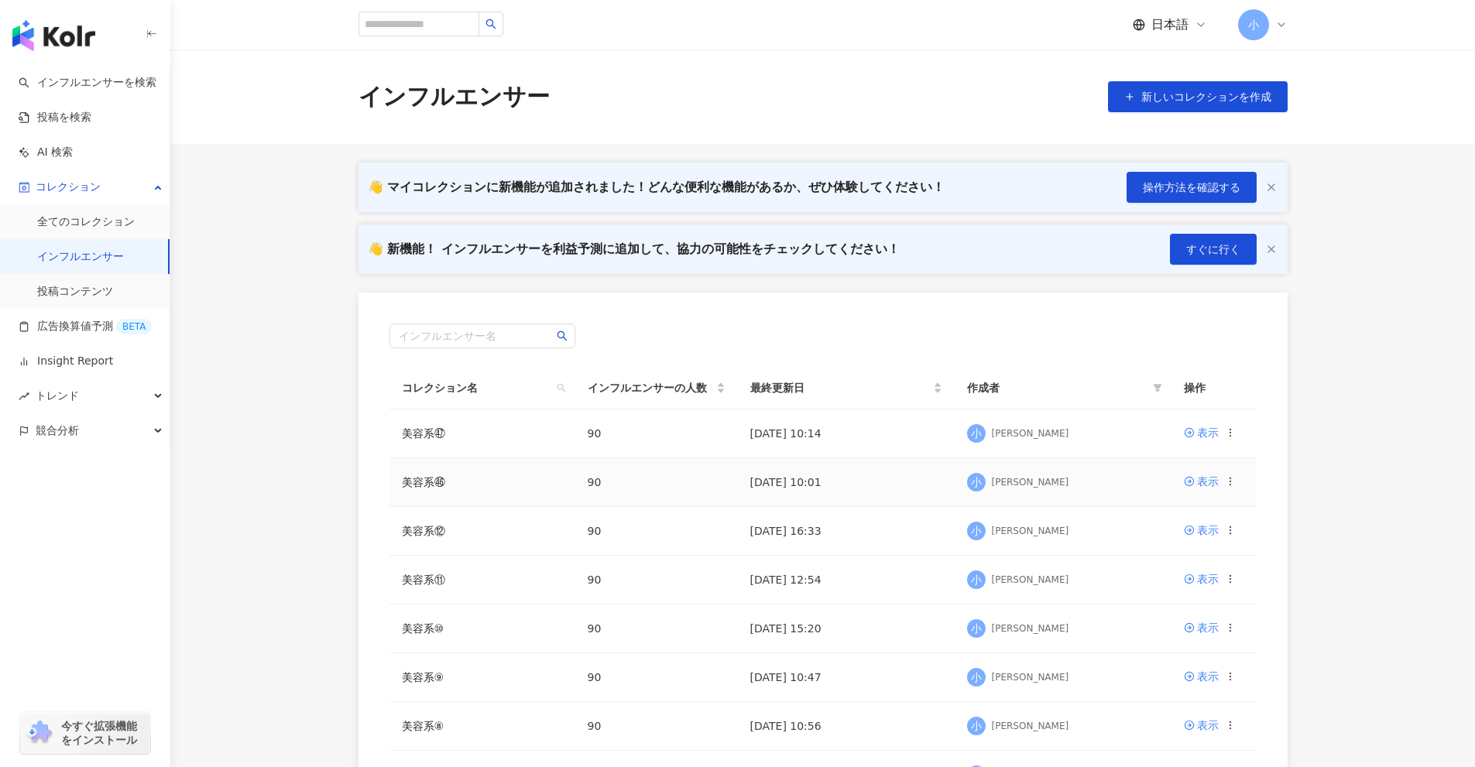
click at [1231, 481] on icon at bounding box center [1230, 481] width 11 height 11
click at [1160, 537] on div "コレクションを出力" at bounding box center [1162, 544] width 119 height 17
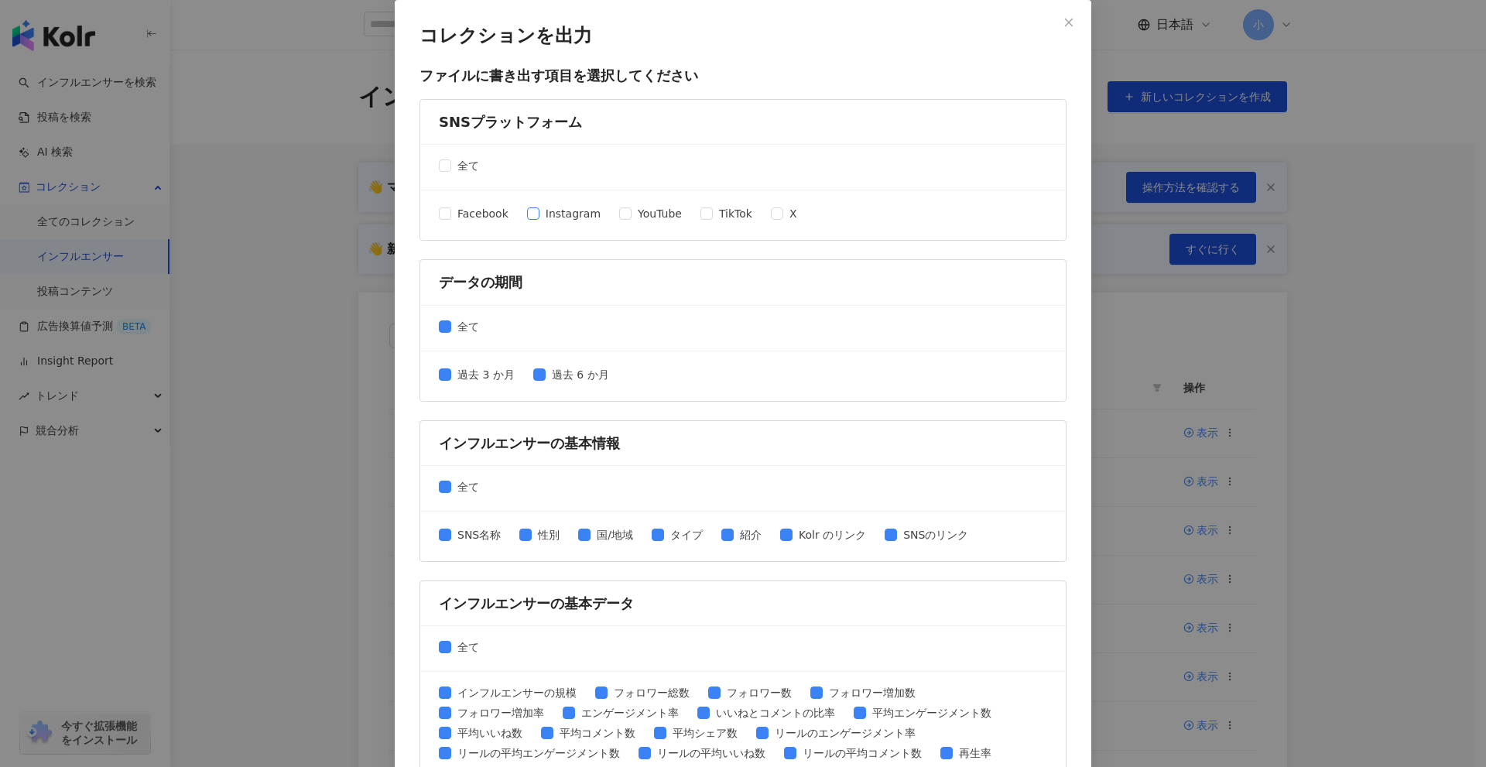
click at [567, 213] on span "Instagram" at bounding box center [573, 213] width 67 height 17
drag, startPoint x: 718, startPoint y: 214, endPoint x: 702, endPoint y: 214, distance: 15.5
click at [718, 214] on span "TikTok" at bounding box center [736, 213] width 46 height 17
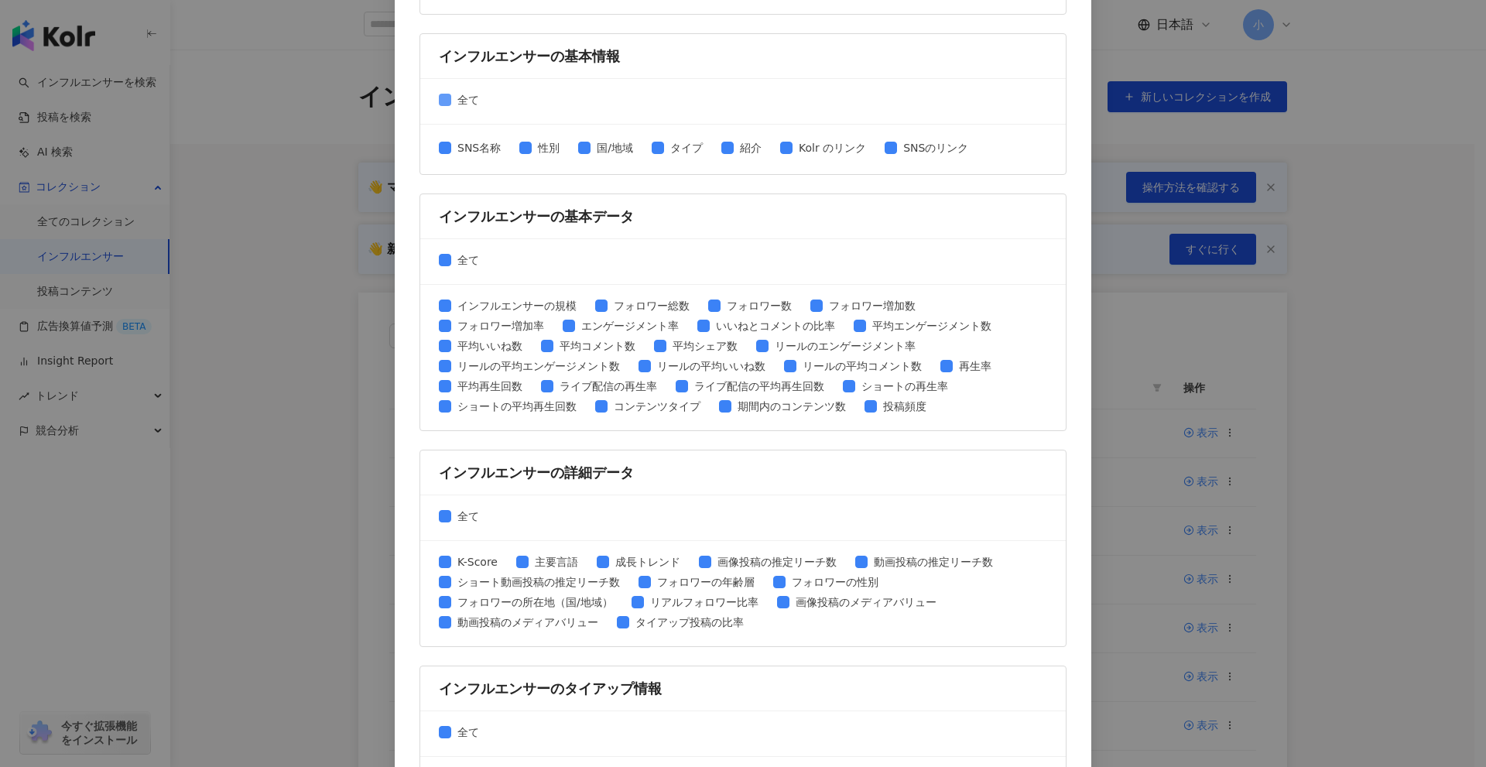
click at [455, 98] on span "全て" at bounding box center [468, 99] width 34 height 17
drag, startPoint x: 467, startPoint y: 146, endPoint x: 502, endPoint y: 155, distance: 36.6
click at [472, 152] on span "SNS名称" at bounding box center [479, 147] width 56 height 17
click at [543, 149] on span "性別" at bounding box center [549, 147] width 34 height 17
click at [483, 149] on span "SNS名称" at bounding box center [479, 147] width 56 height 17
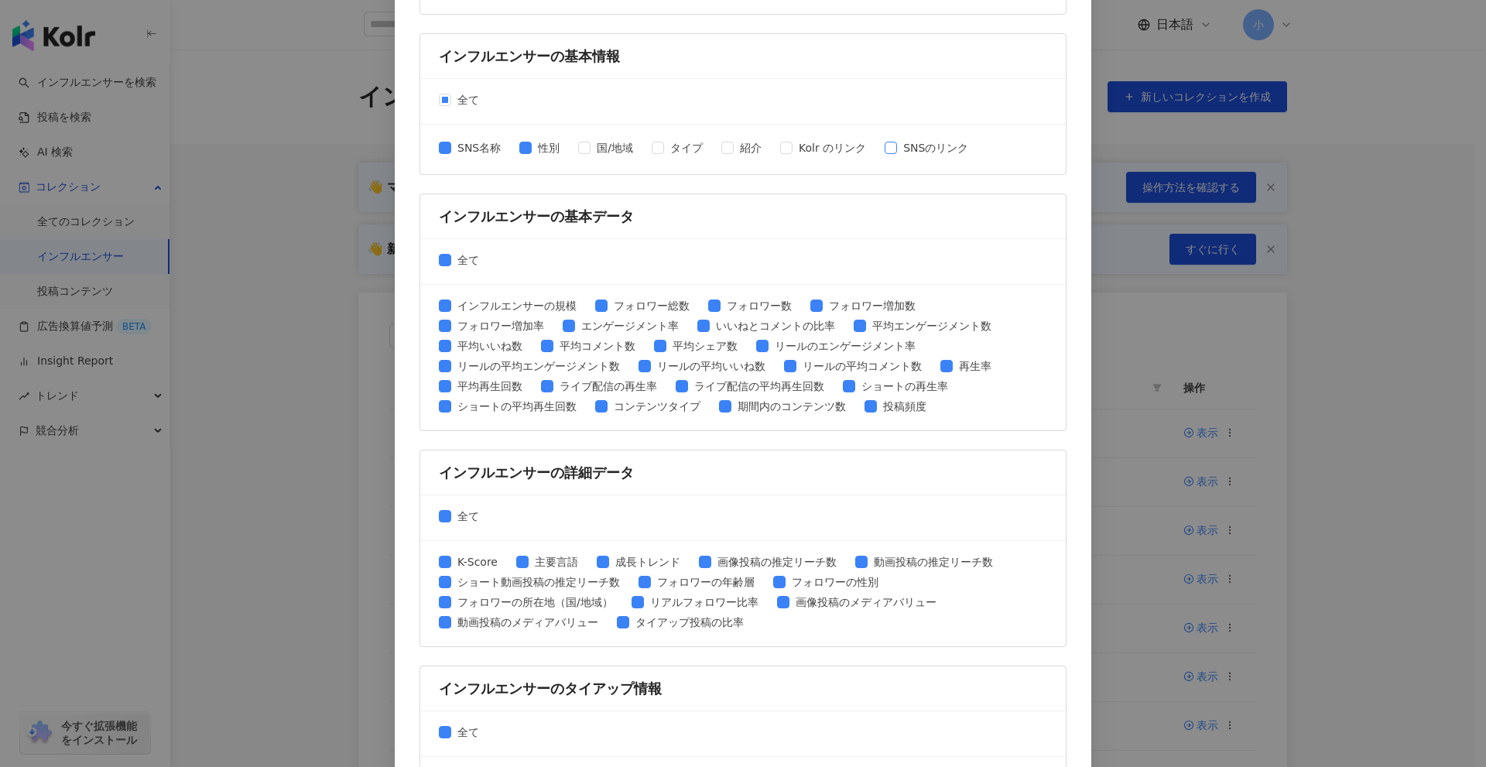
click at [920, 152] on span "SNSのリンク" at bounding box center [935, 147] width 77 height 17
click at [462, 263] on span "全て" at bounding box center [468, 260] width 34 height 17
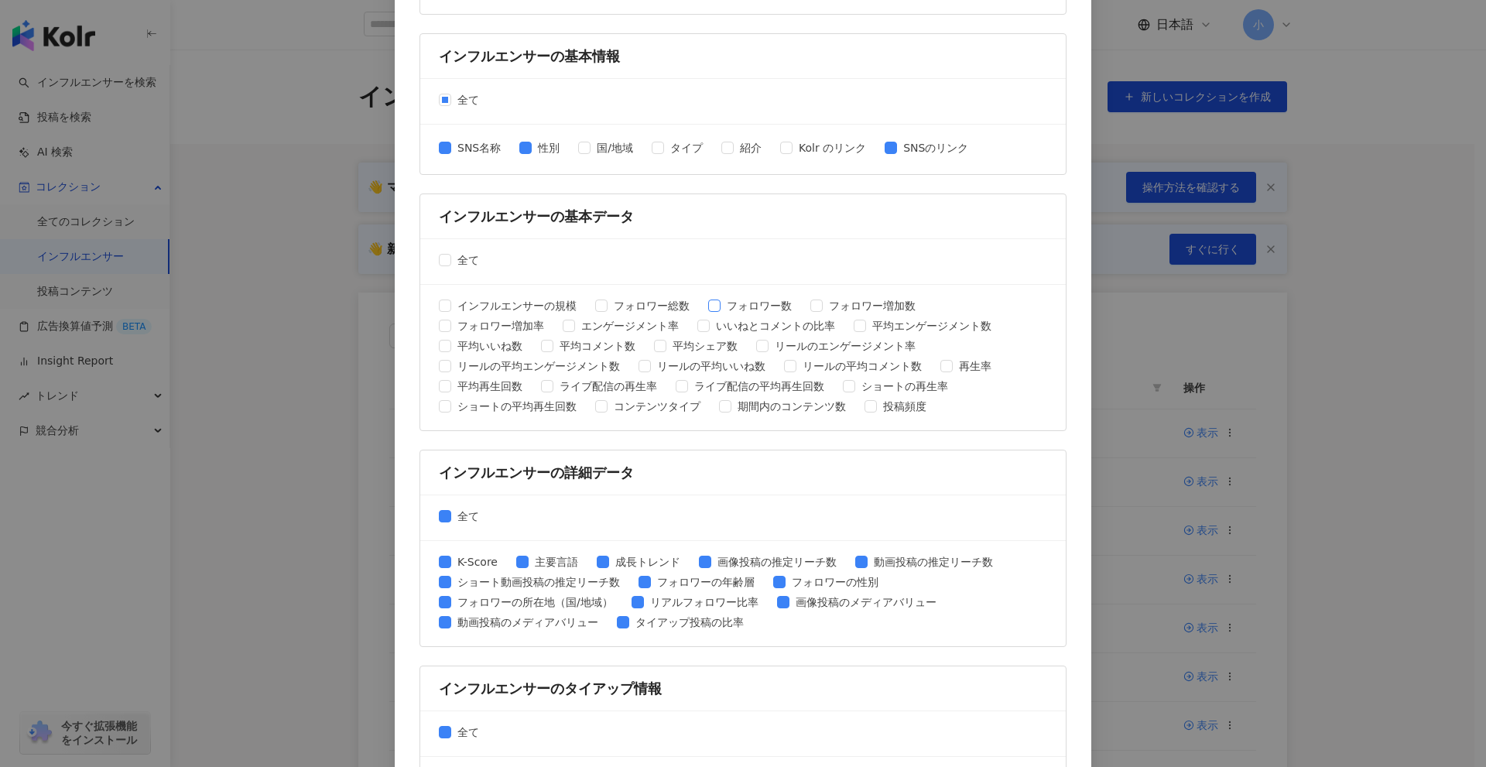
click at [758, 308] on span "フォロワー数" at bounding box center [759, 305] width 77 height 17
click at [899, 328] on span "平均エンゲージメント数" at bounding box center [932, 325] width 132 height 17
click at [467, 344] on span "平均いいね数" at bounding box center [489, 346] width 77 height 17
click at [589, 346] on span "平均コメント数" at bounding box center [597, 346] width 88 height 17
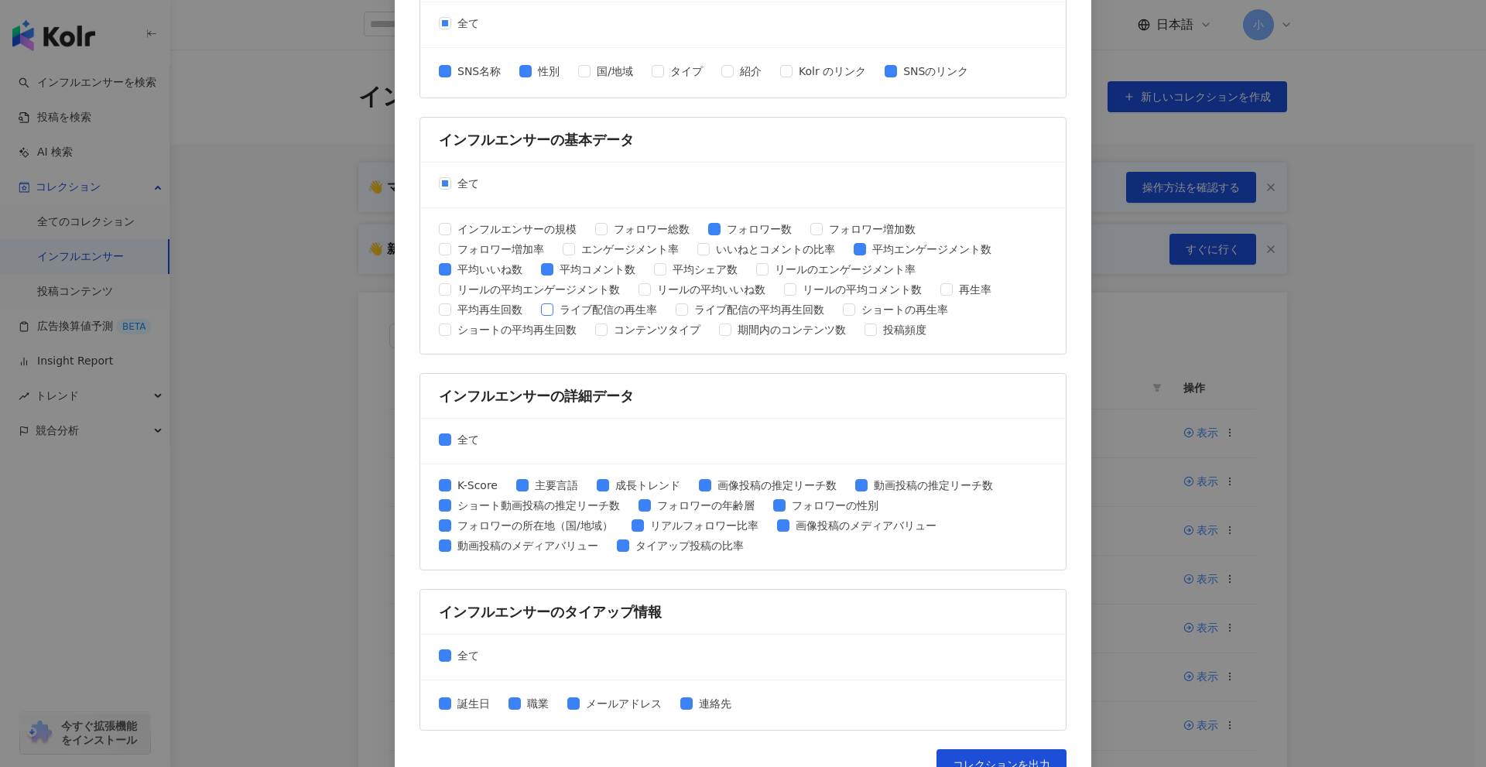
scroll to position [495, 0]
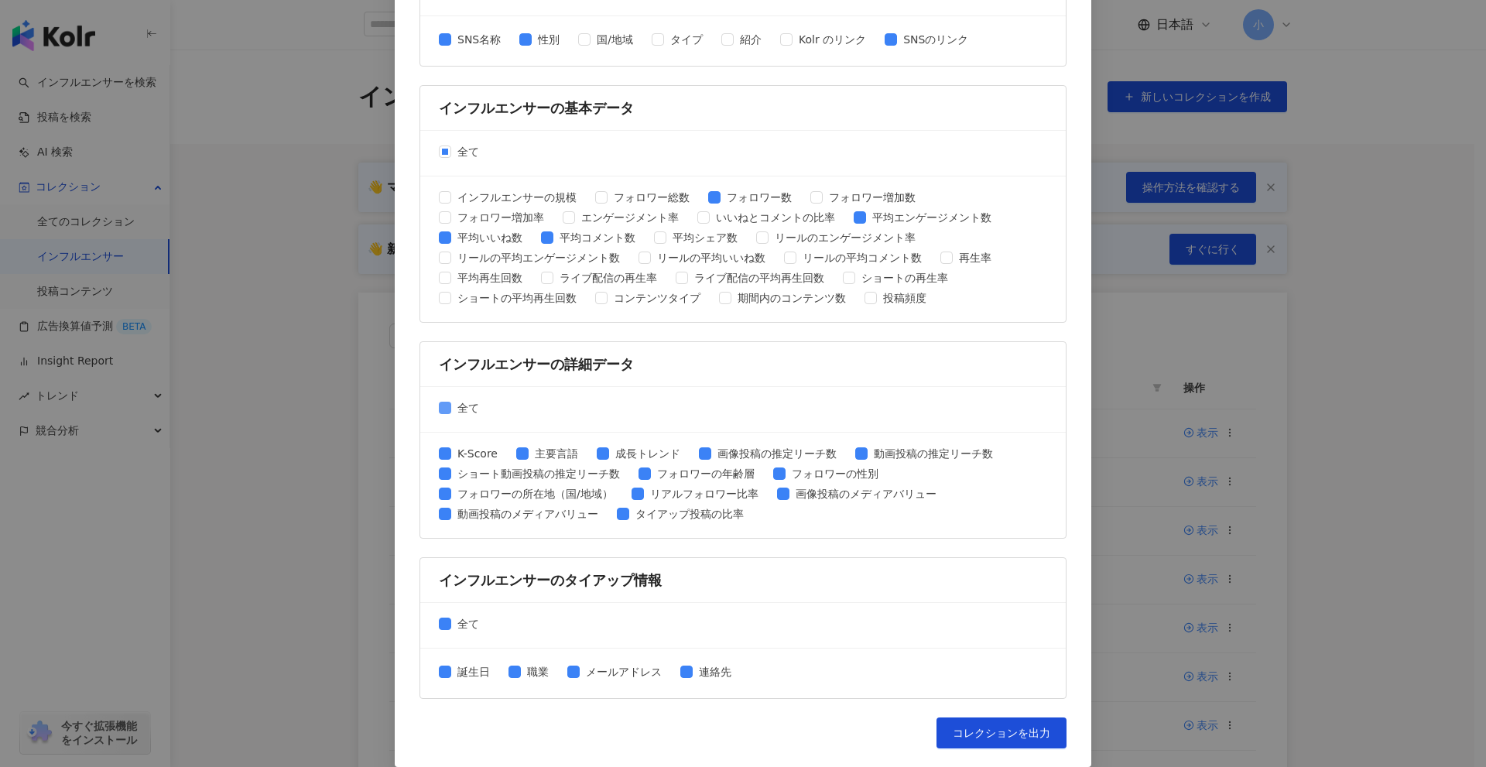
click at [469, 413] on span "全て" at bounding box center [468, 407] width 34 height 17
click at [464, 622] on span "全て" at bounding box center [468, 623] width 34 height 17
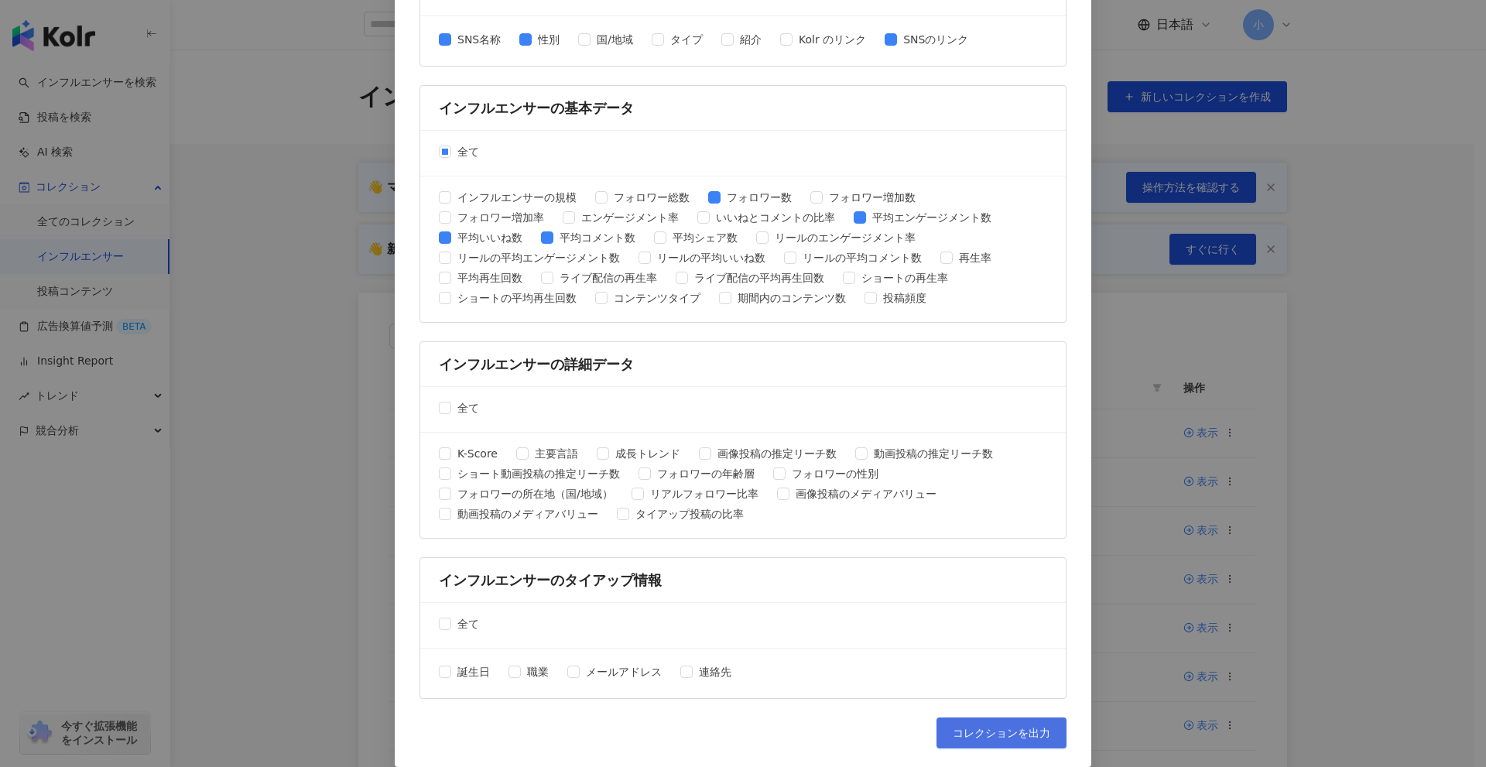
click at [971, 730] on span "コレクションを出力" at bounding box center [1002, 733] width 98 height 12
click at [1428, 600] on div "コレクションを出力 ファイルに書き出す項目を選択してください SNSプラットフォーム 全て Facebook Instagram YouTube TikTok…" at bounding box center [743, 383] width 1486 height 767
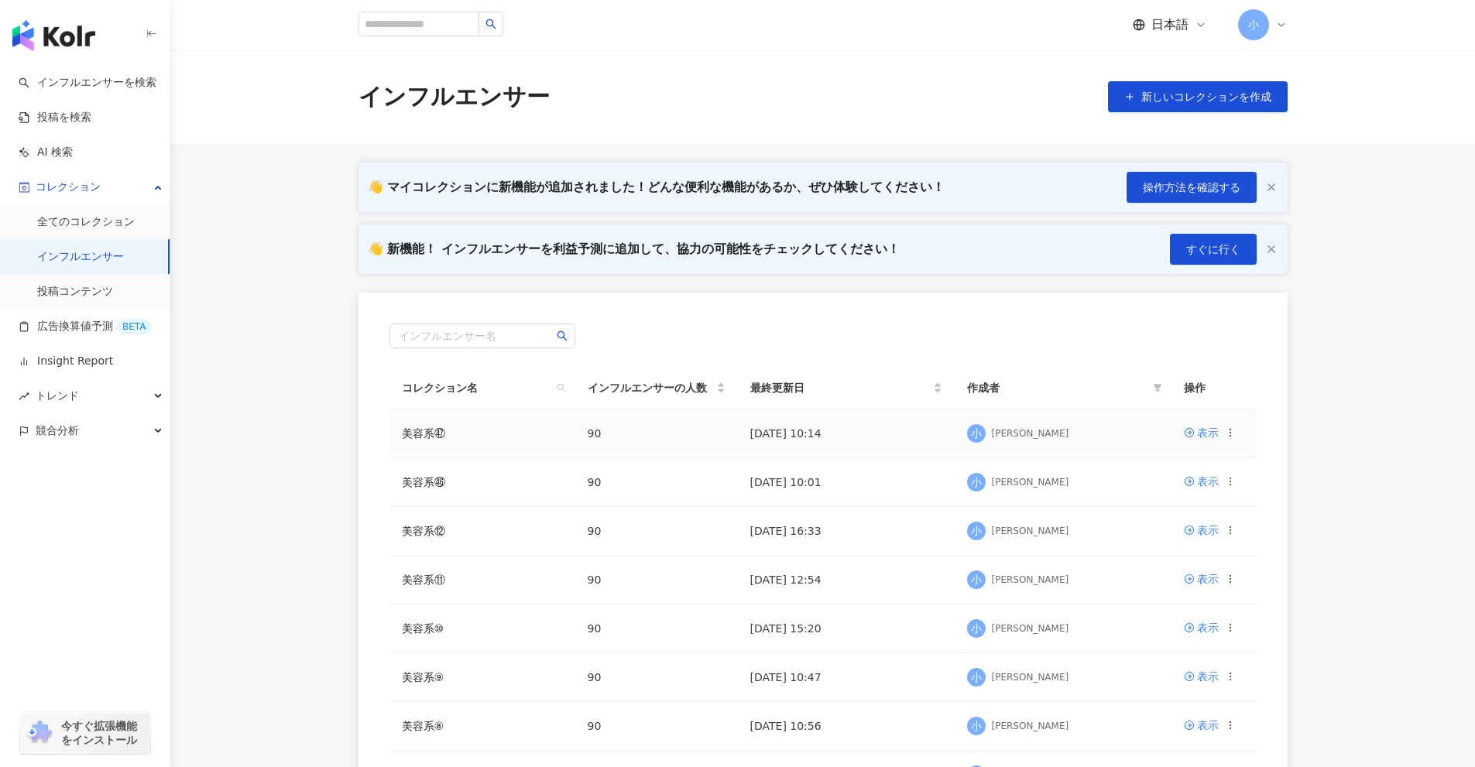
click at [1228, 430] on icon at bounding box center [1230, 432] width 11 height 11
click at [1163, 498] on div "コレクションを出力" at bounding box center [1162, 495] width 119 height 17
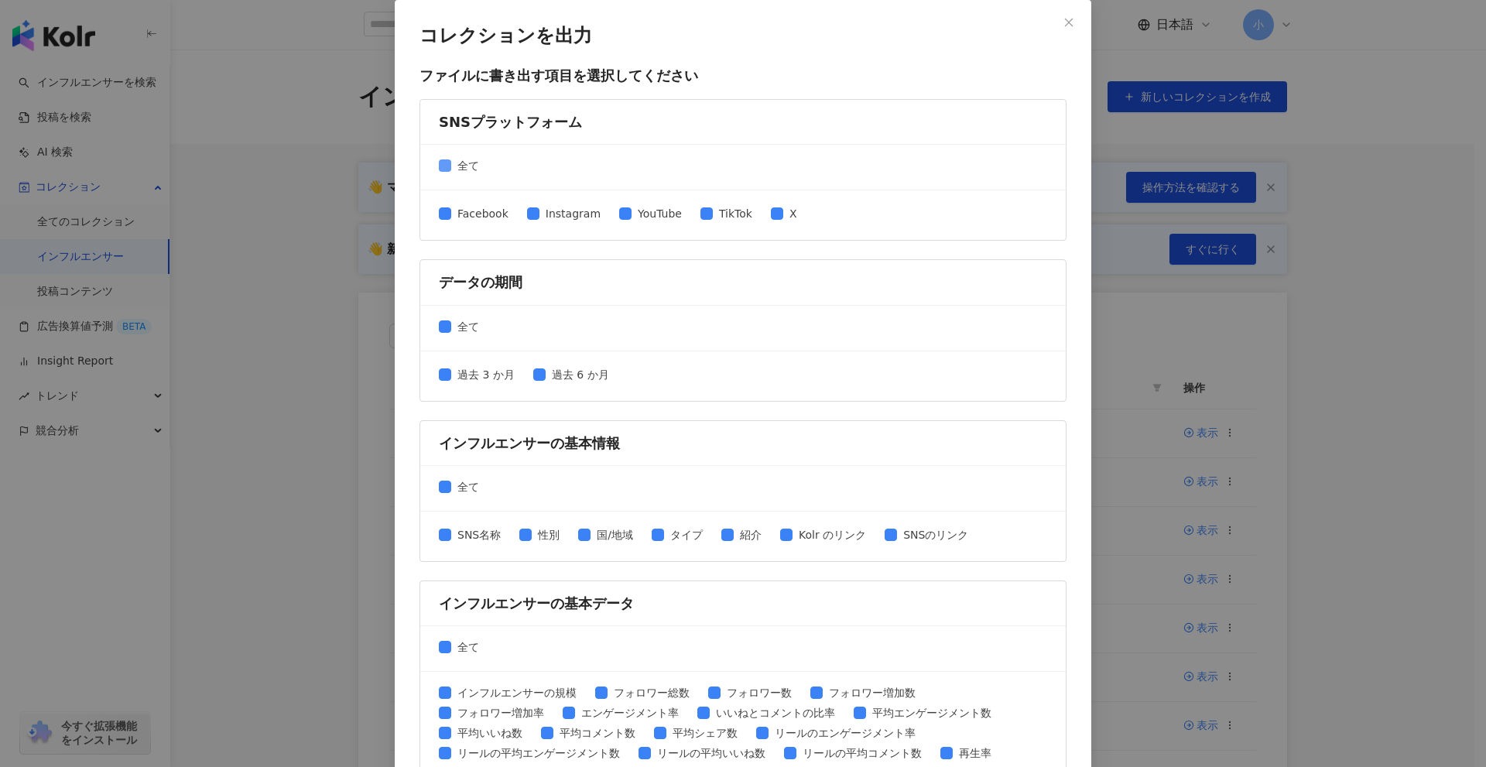
click at [456, 163] on span "全て" at bounding box center [468, 165] width 34 height 17
click at [567, 215] on span "Instagram" at bounding box center [573, 213] width 67 height 17
click at [714, 215] on span "TikTok" at bounding box center [736, 213] width 46 height 17
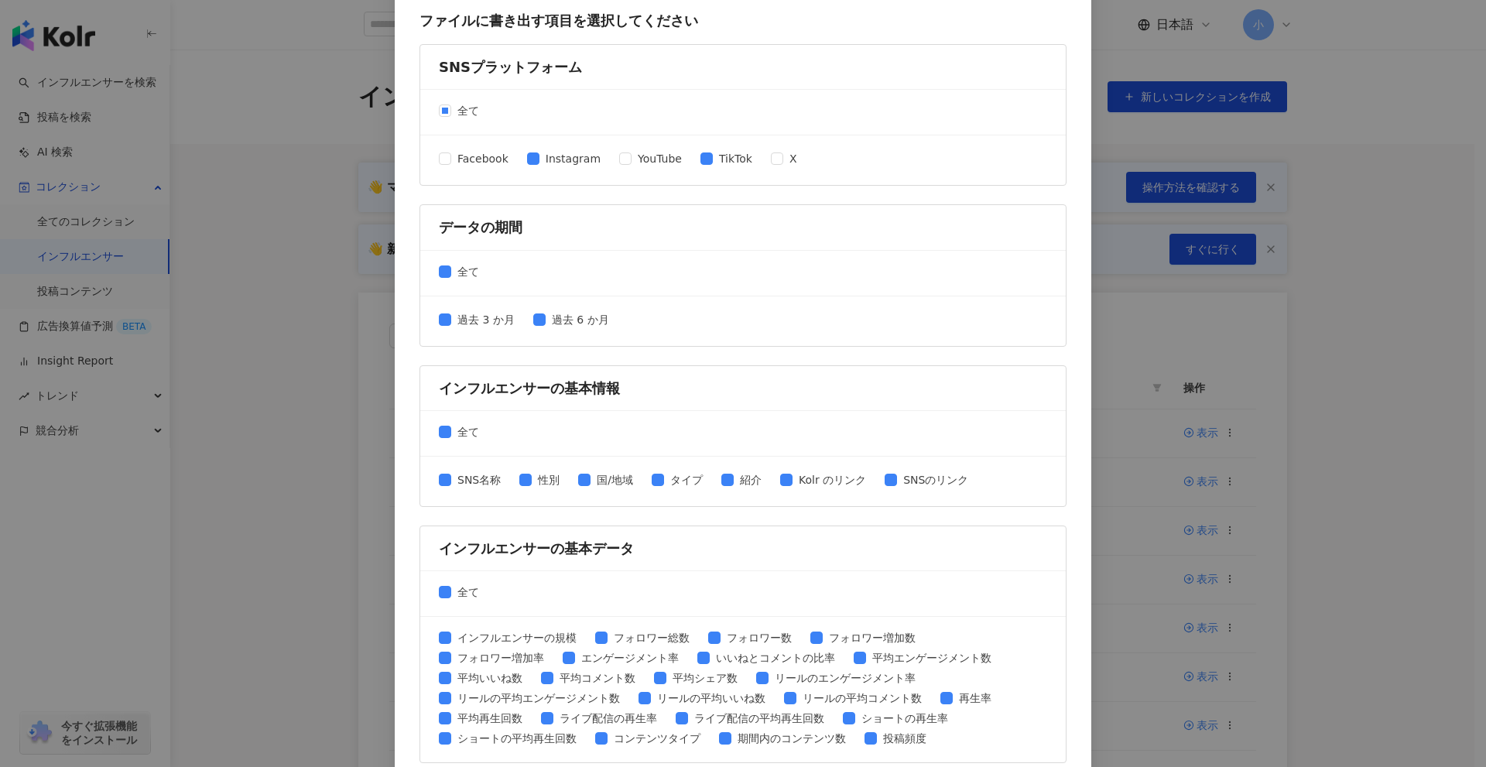
scroll to position [310, 0]
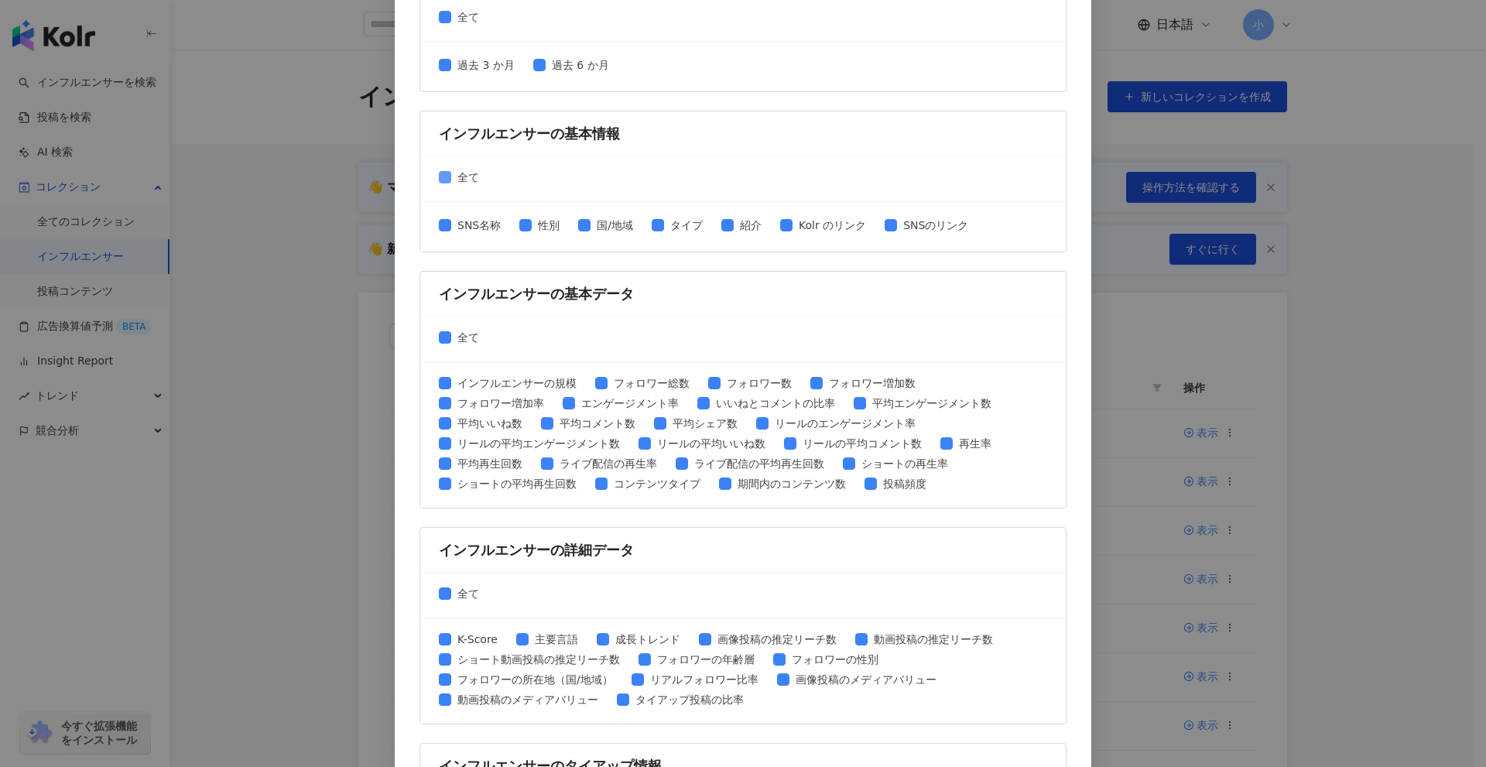
click at [455, 174] on span "全て" at bounding box center [468, 177] width 34 height 17
click at [474, 217] on span "SNS名称" at bounding box center [479, 225] width 56 height 17
click at [533, 222] on span "性別" at bounding box center [549, 225] width 34 height 17
click at [925, 225] on span "SNSのリンク" at bounding box center [935, 225] width 77 height 17
click at [456, 335] on span "全て" at bounding box center [468, 337] width 34 height 17
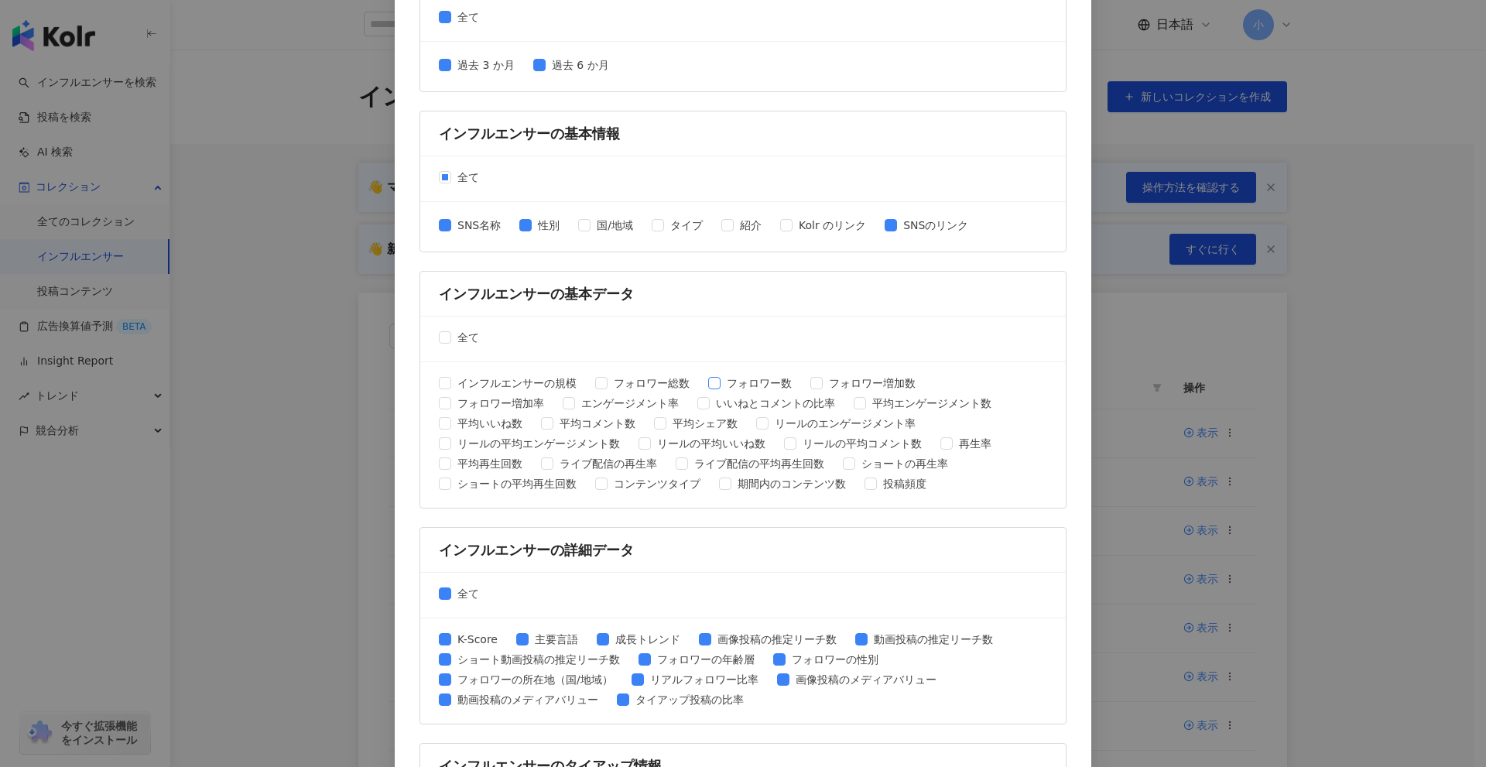
click at [766, 385] on span "フォロワー数" at bounding box center [759, 383] width 77 height 17
click at [933, 407] on span "平均エンゲージメント数" at bounding box center [932, 403] width 132 height 17
click at [502, 424] on span "平均いいね数" at bounding box center [489, 423] width 77 height 17
click at [584, 418] on span "平均コメント数" at bounding box center [597, 423] width 88 height 17
click at [466, 592] on span "全て" at bounding box center [468, 593] width 34 height 17
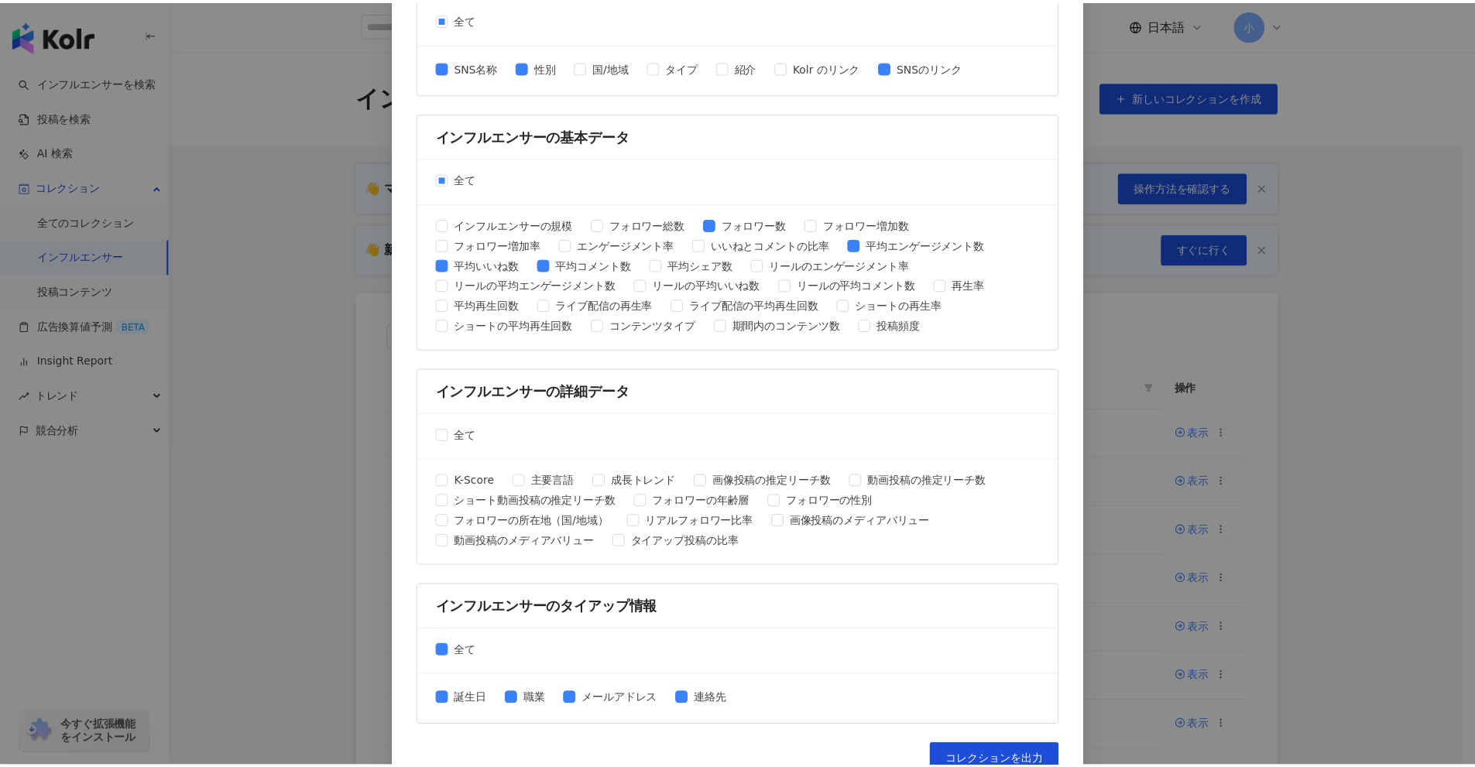
scroll to position [495, 0]
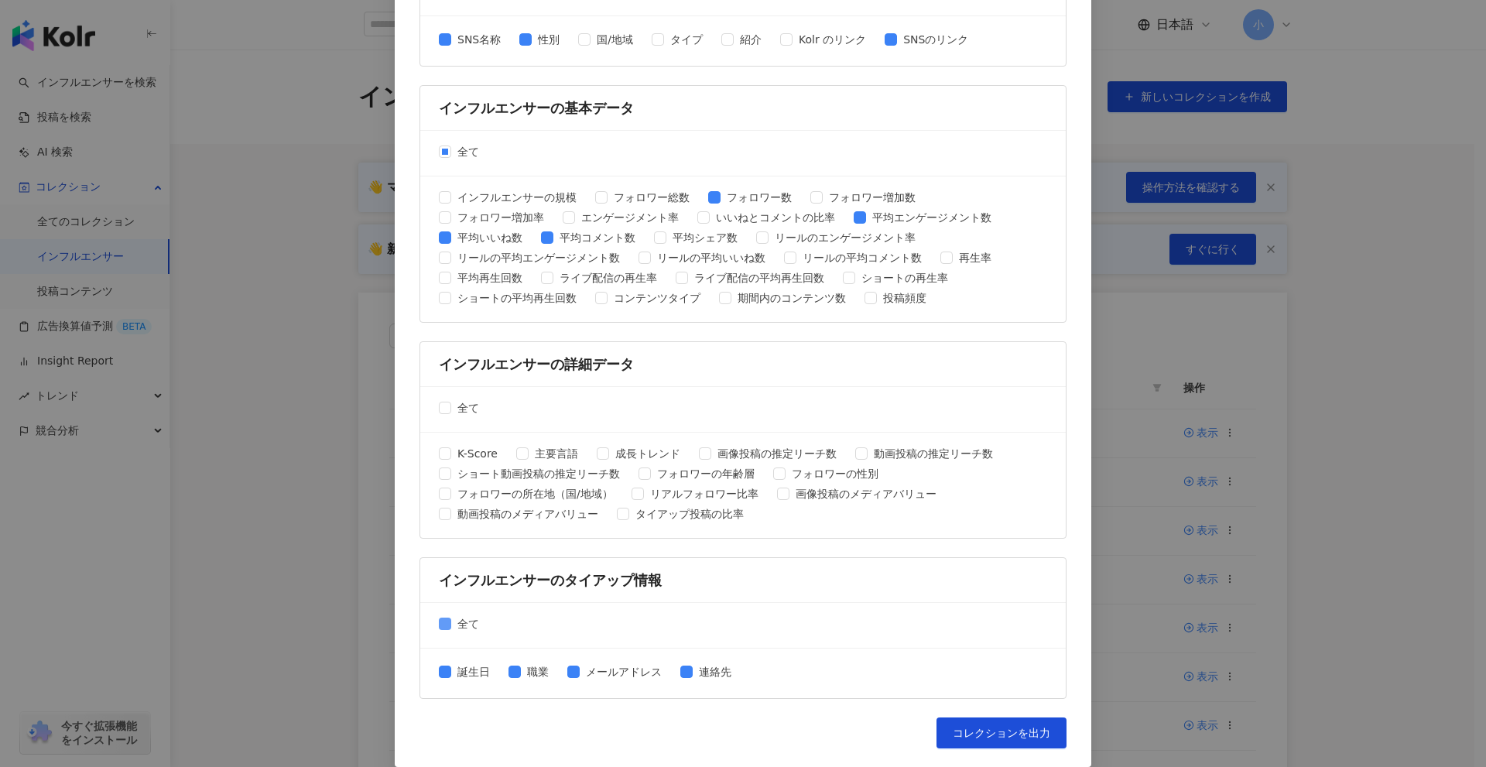
click at [457, 623] on span "全て" at bounding box center [468, 623] width 34 height 17
click at [976, 718] on button "コレクションを出力" at bounding box center [1002, 733] width 130 height 31
click at [1325, 428] on div "コレクションを出力 ファイルに書き出す項目を選択してください SNSプラットフォーム 全て Facebook Instagram YouTube TikTok…" at bounding box center [743, 383] width 1486 height 767
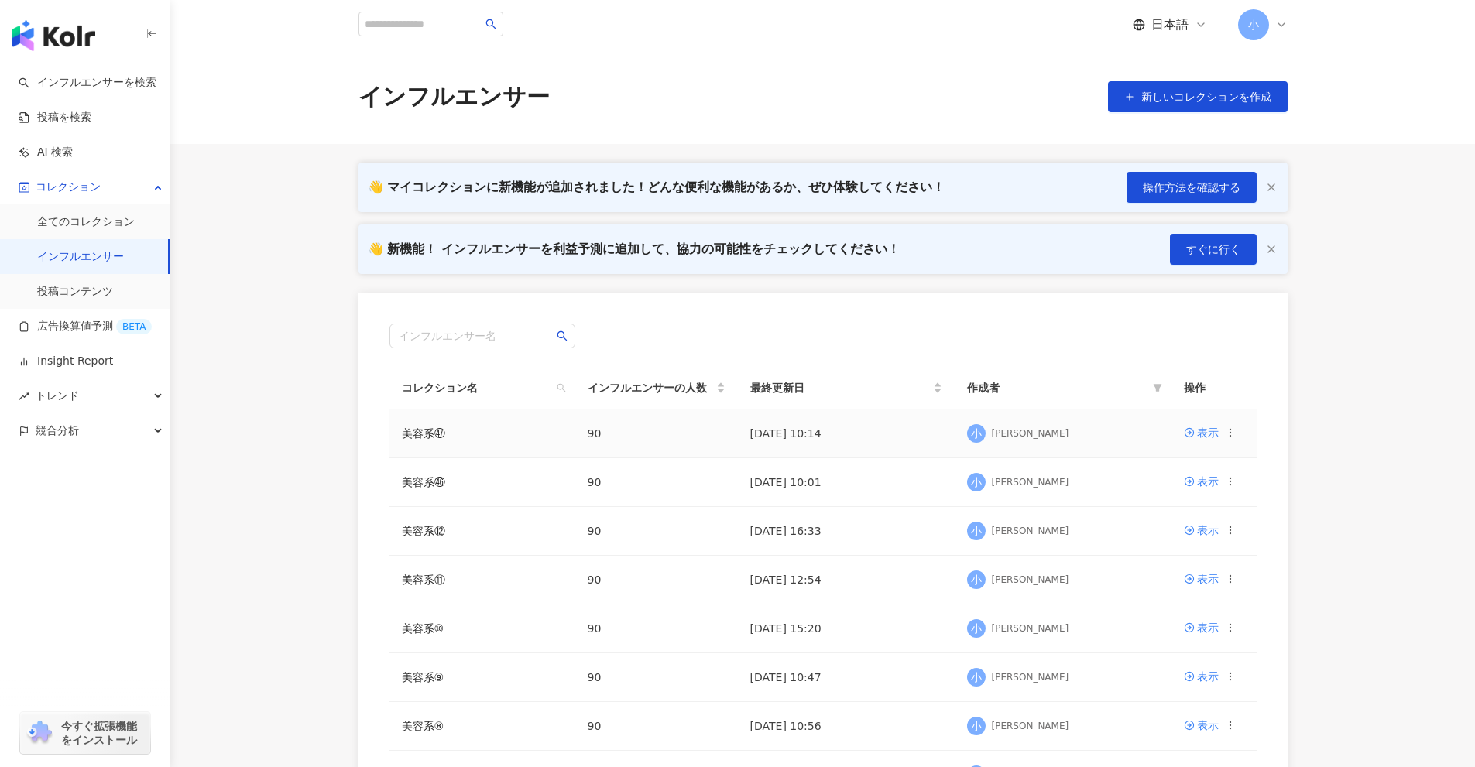
click at [1230, 438] on icon at bounding box center [1230, 432] width 11 height 11
click at [1187, 567] on div "コレクションを削除する" at bounding box center [1162, 561] width 119 height 17
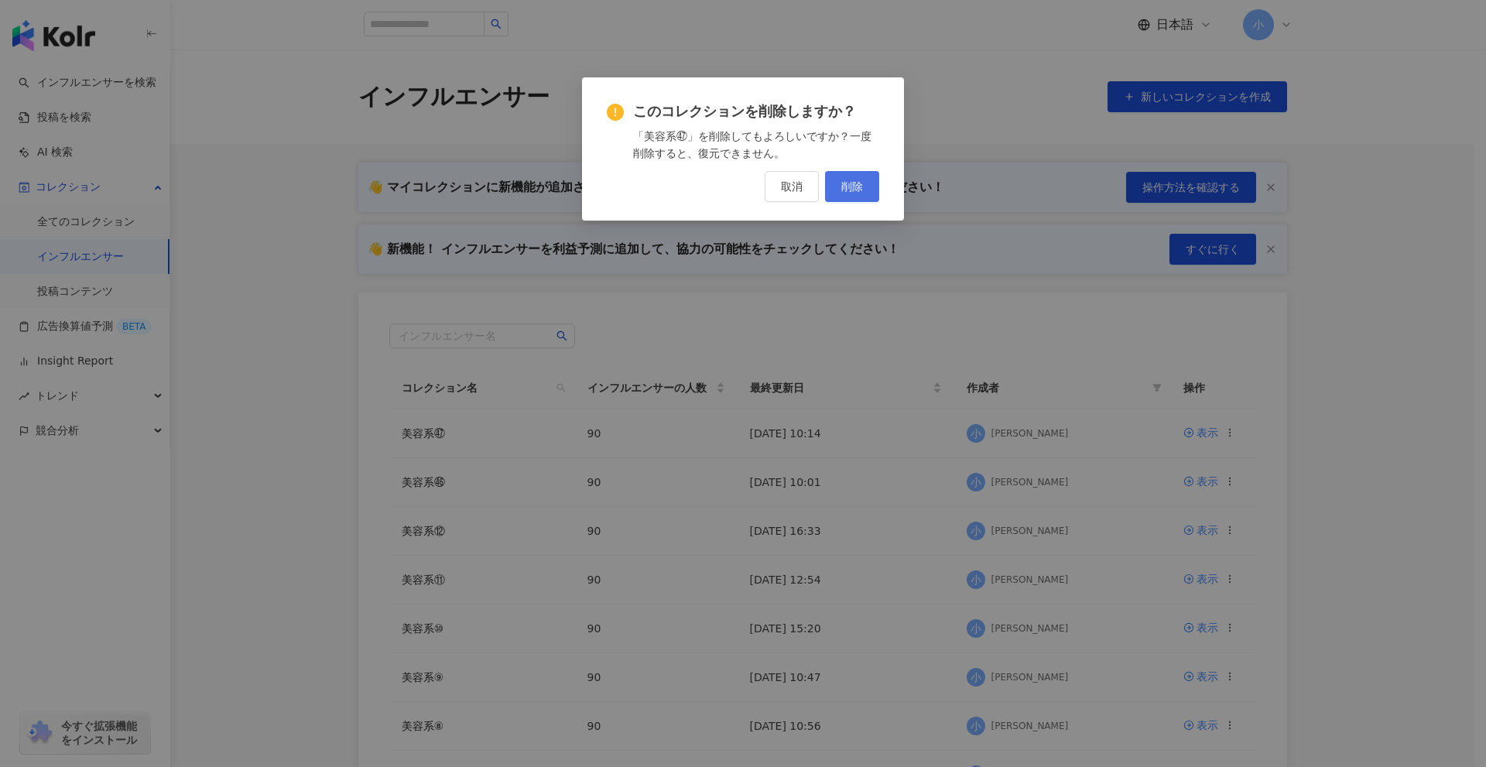
click at [857, 184] on span "削除" at bounding box center [852, 186] width 22 height 12
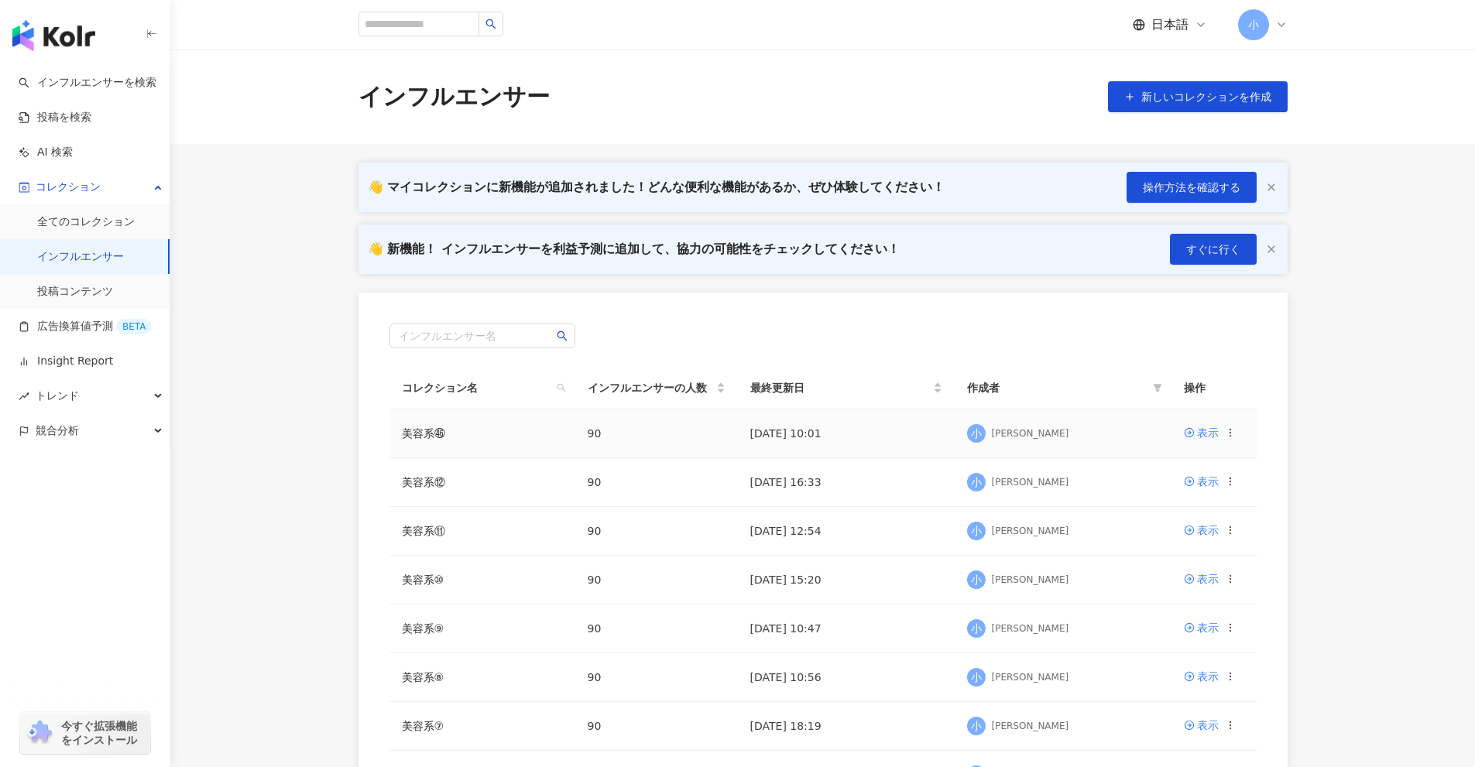
click at [1230, 433] on circle at bounding box center [1229, 432] width 1 height 1
click at [1160, 557] on div "コレクションを削除する" at bounding box center [1162, 561] width 119 height 17
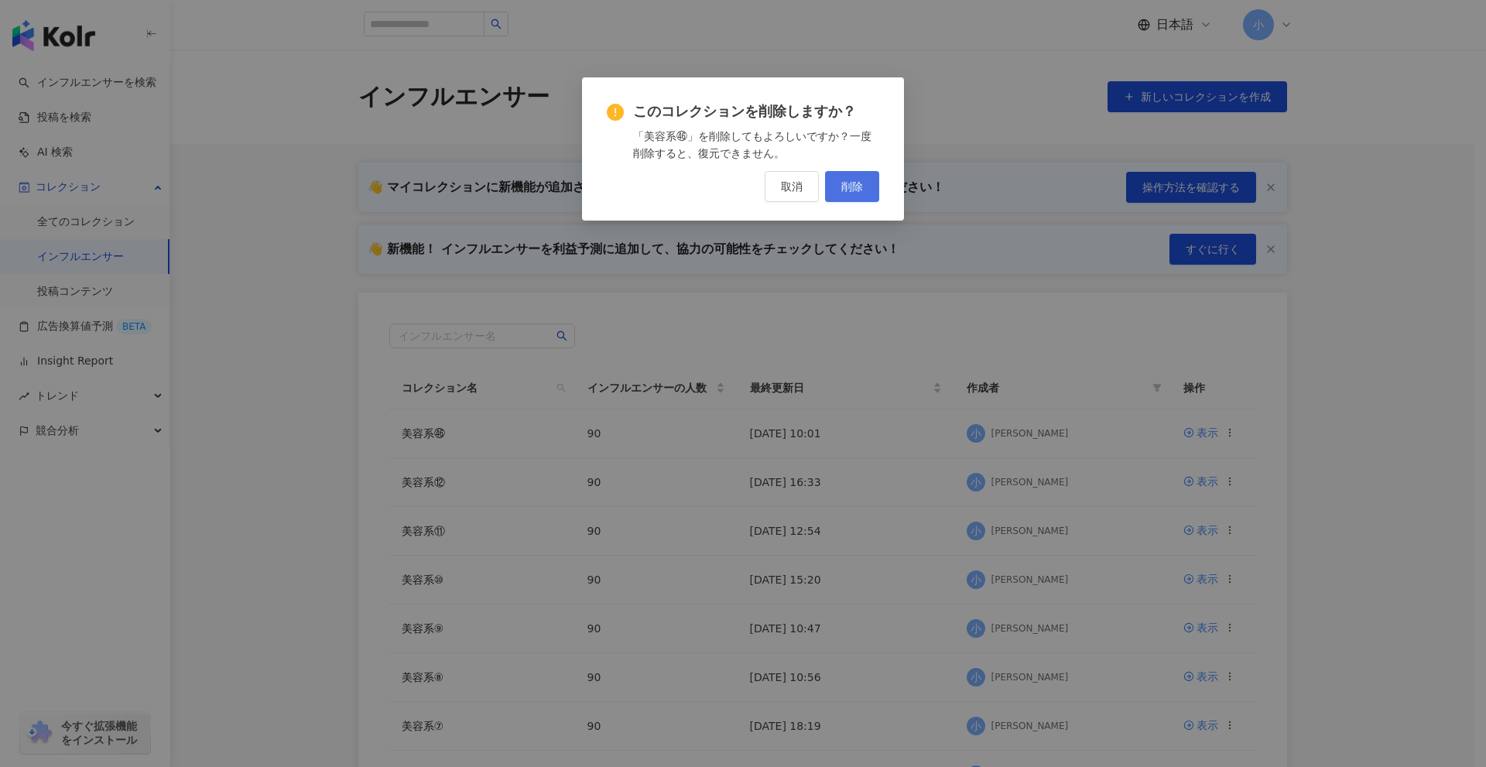
click at [863, 190] on button "削除" at bounding box center [852, 186] width 54 height 31
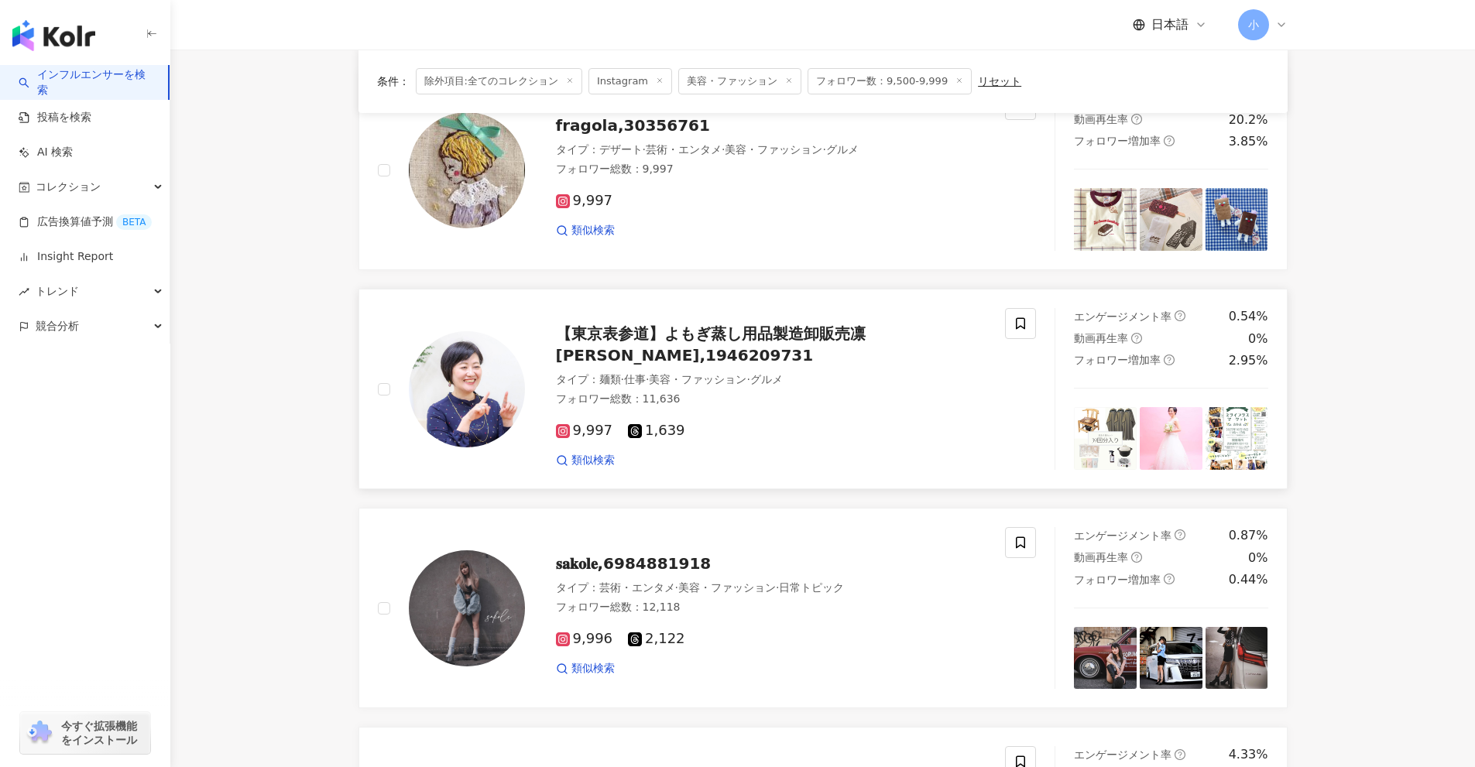
scroll to position [2581, 0]
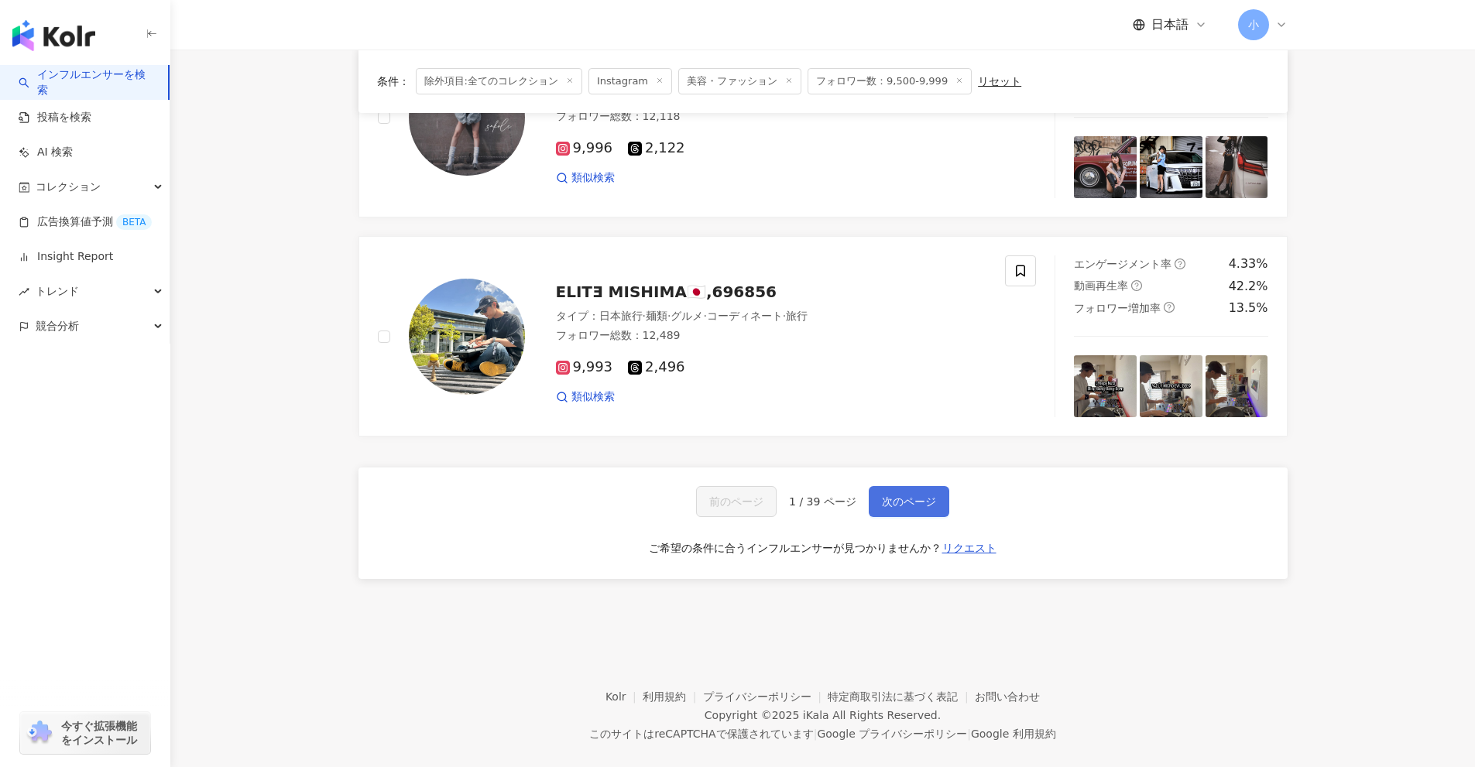
click at [893, 488] on button "次のページ" at bounding box center [909, 501] width 81 height 31
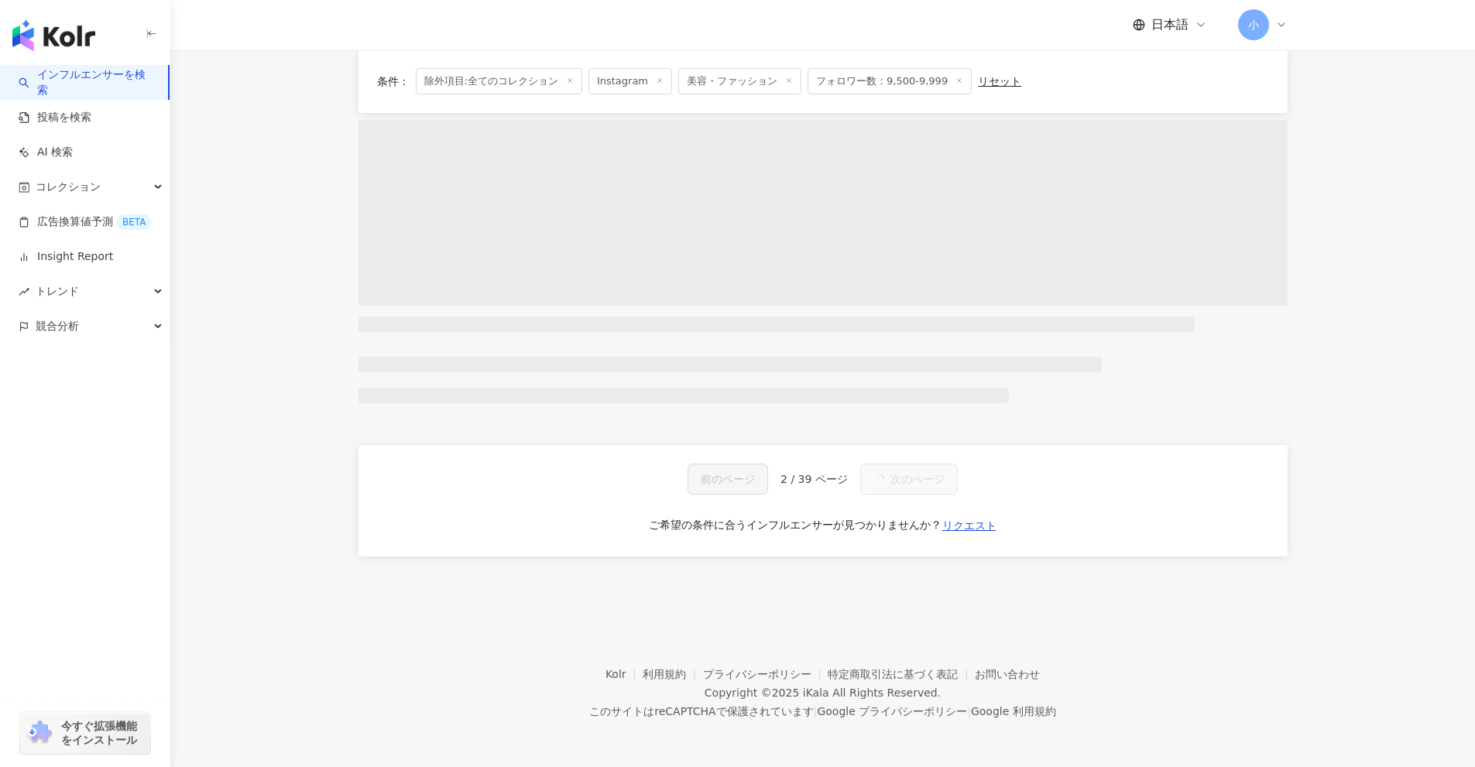
scroll to position [2434, 0]
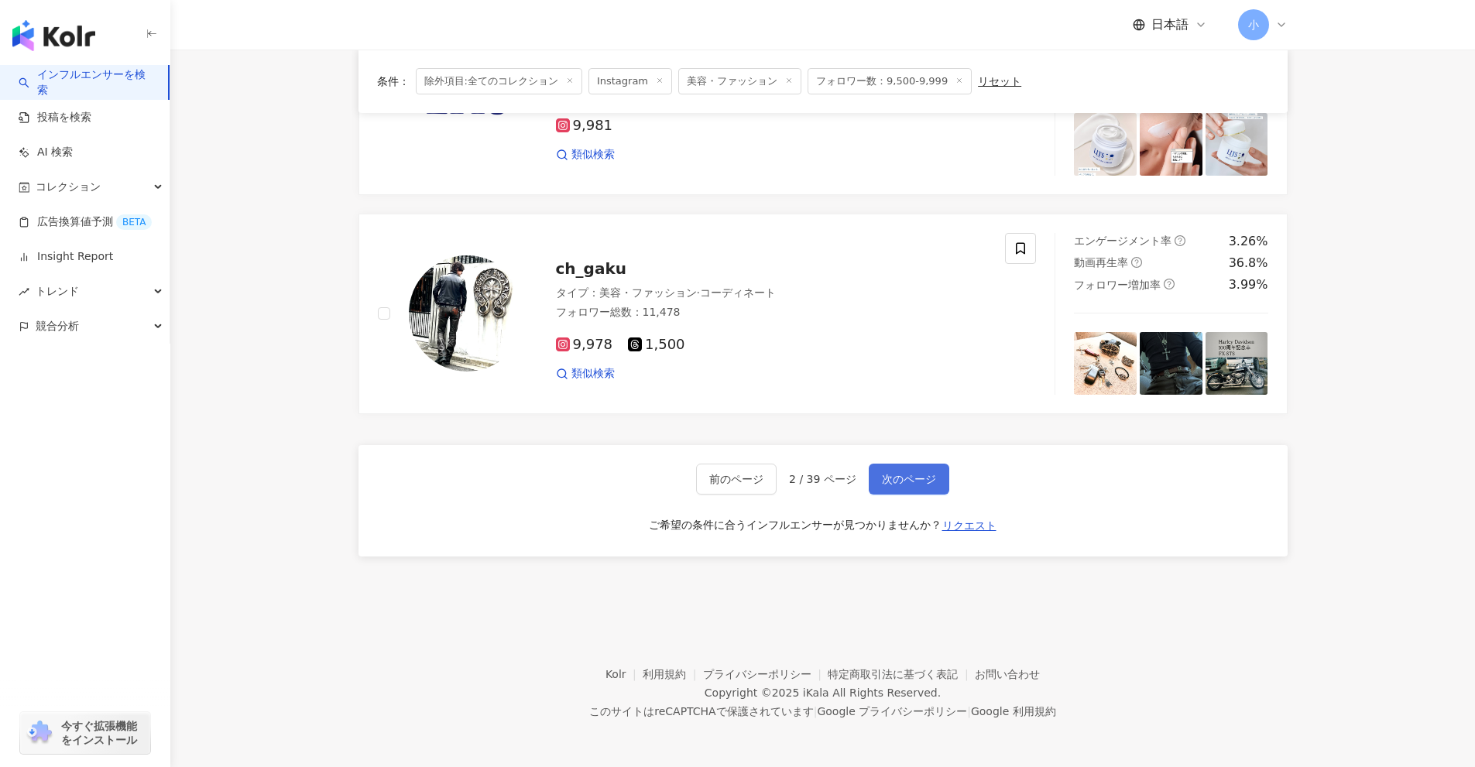
click at [902, 486] on button "次のページ" at bounding box center [909, 479] width 81 height 31
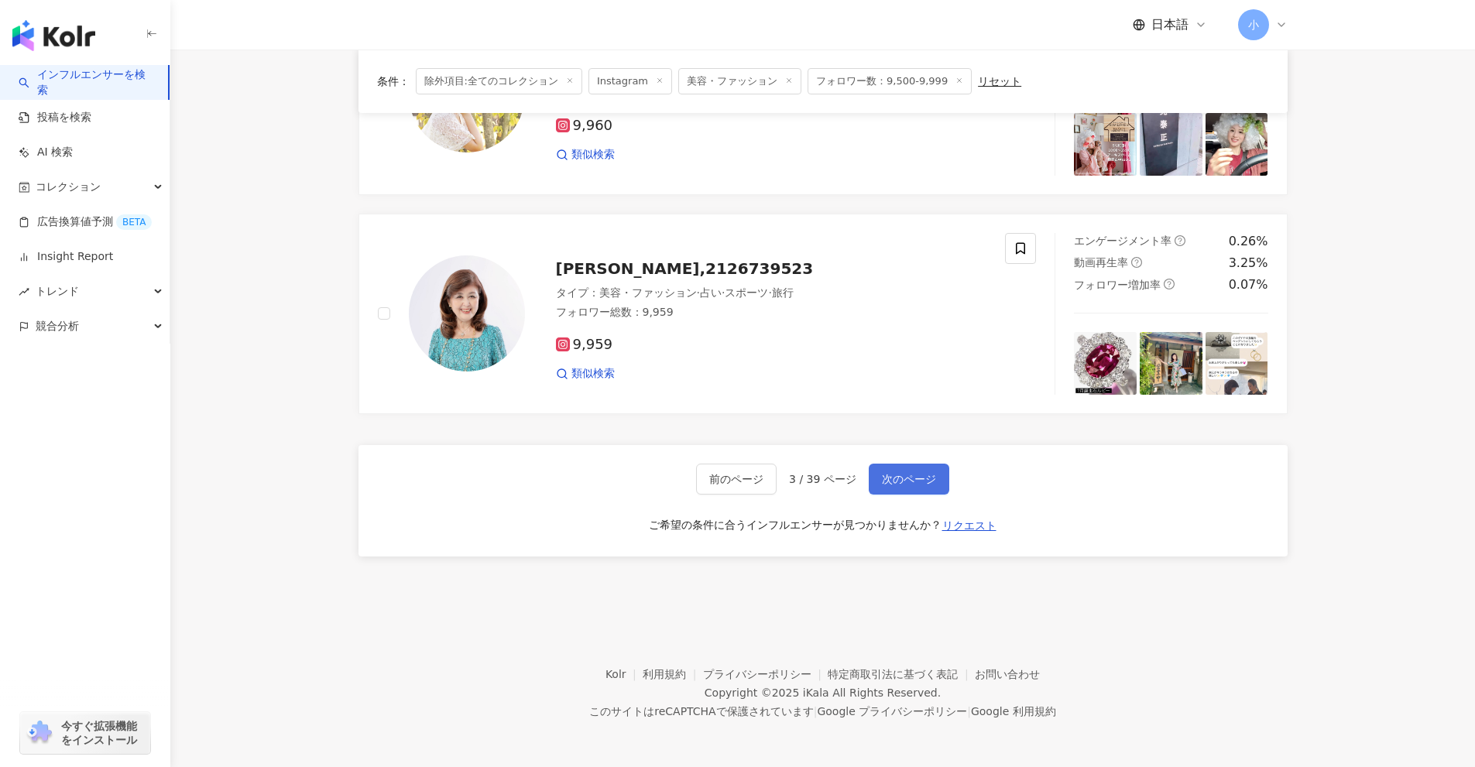
click at [904, 481] on span "次のページ" at bounding box center [909, 479] width 54 height 12
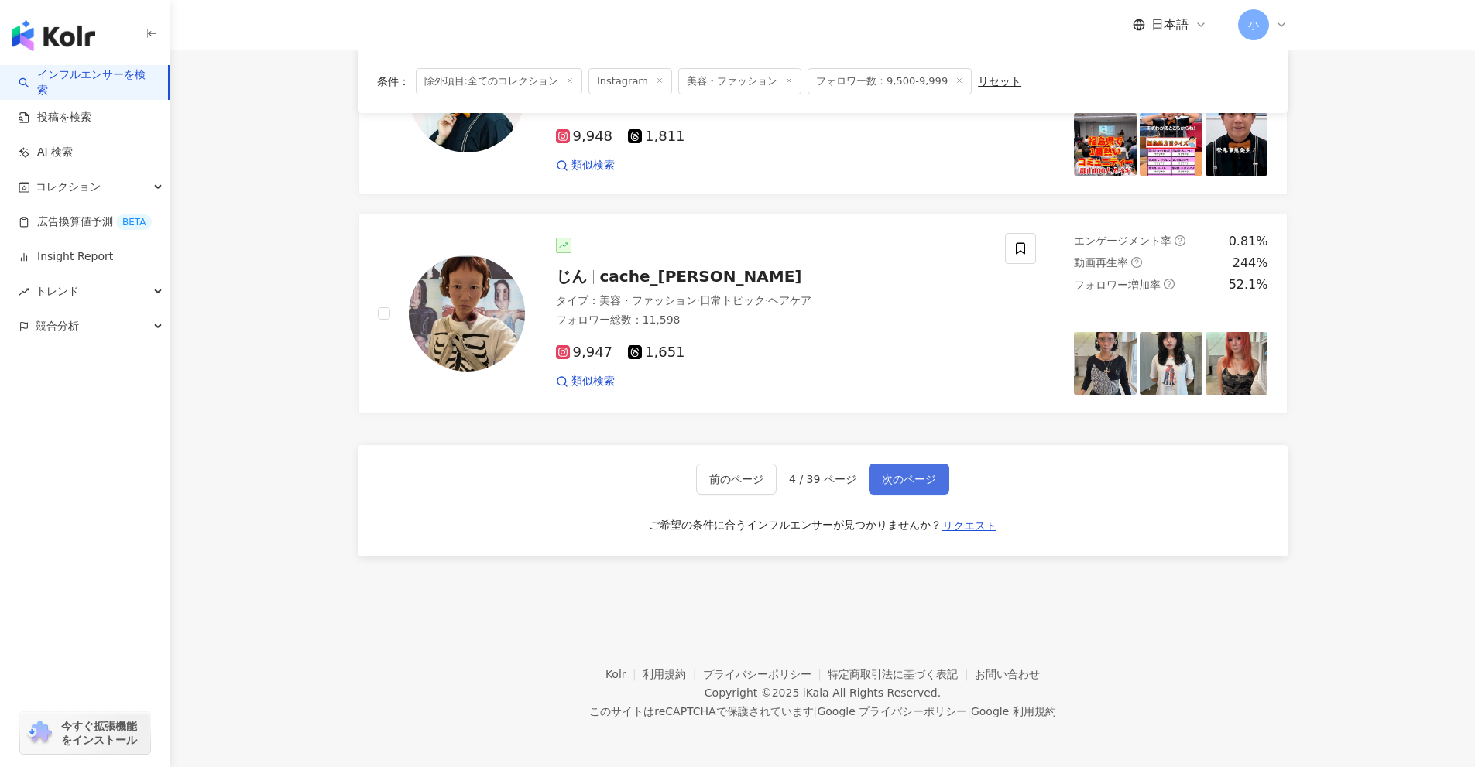
click at [904, 481] on span "次のページ" at bounding box center [909, 479] width 54 height 12
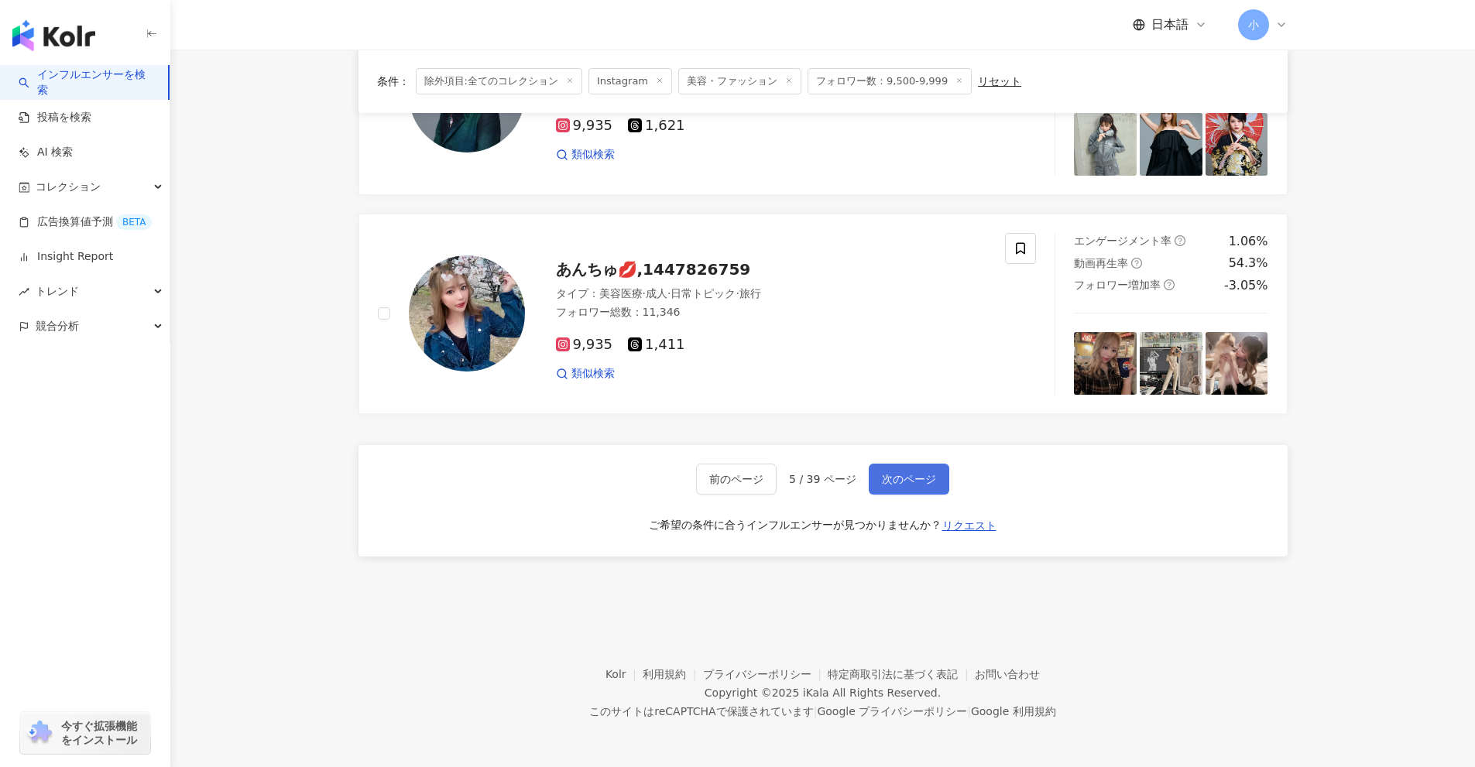
click at [907, 481] on span "次のページ" at bounding box center [909, 479] width 54 height 12
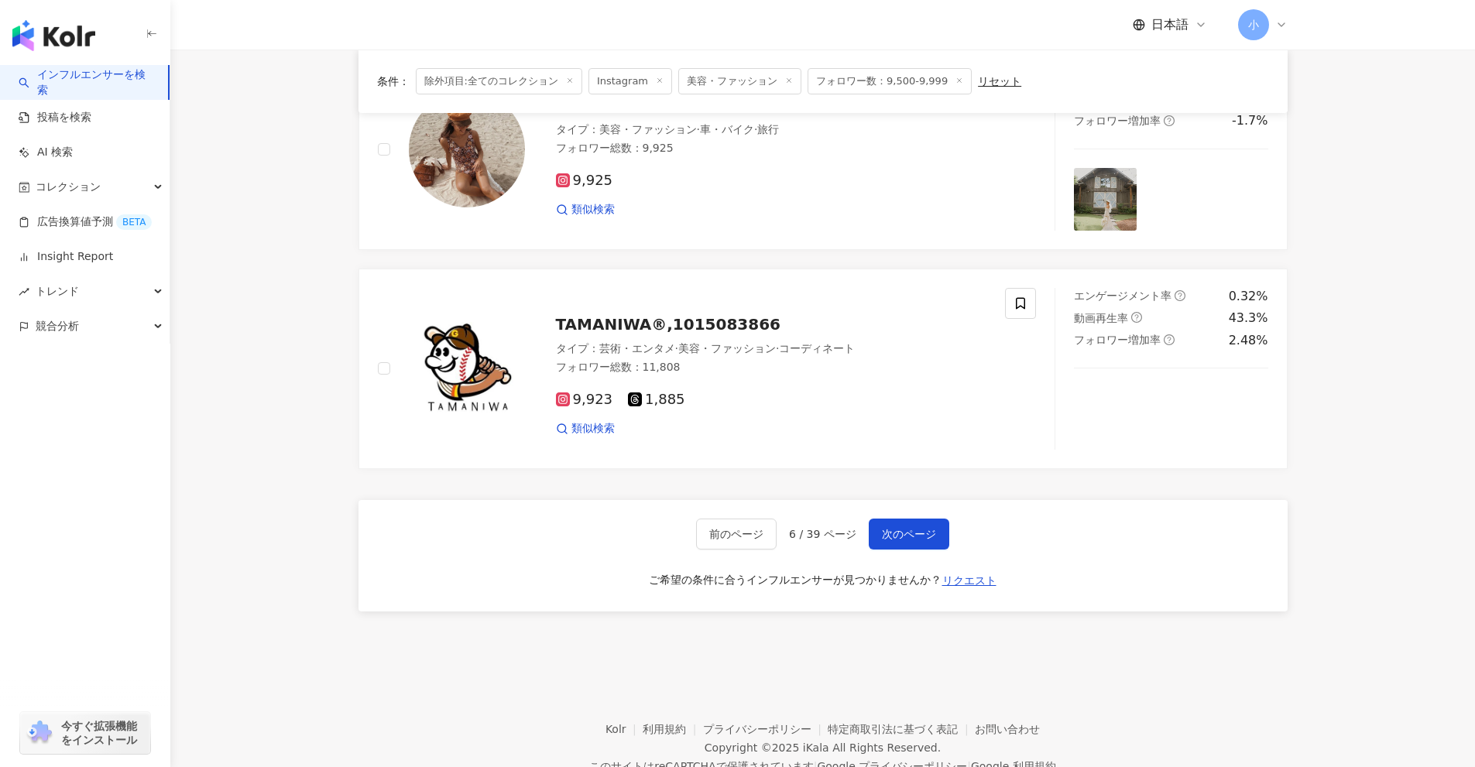
scroll to position [2434, 0]
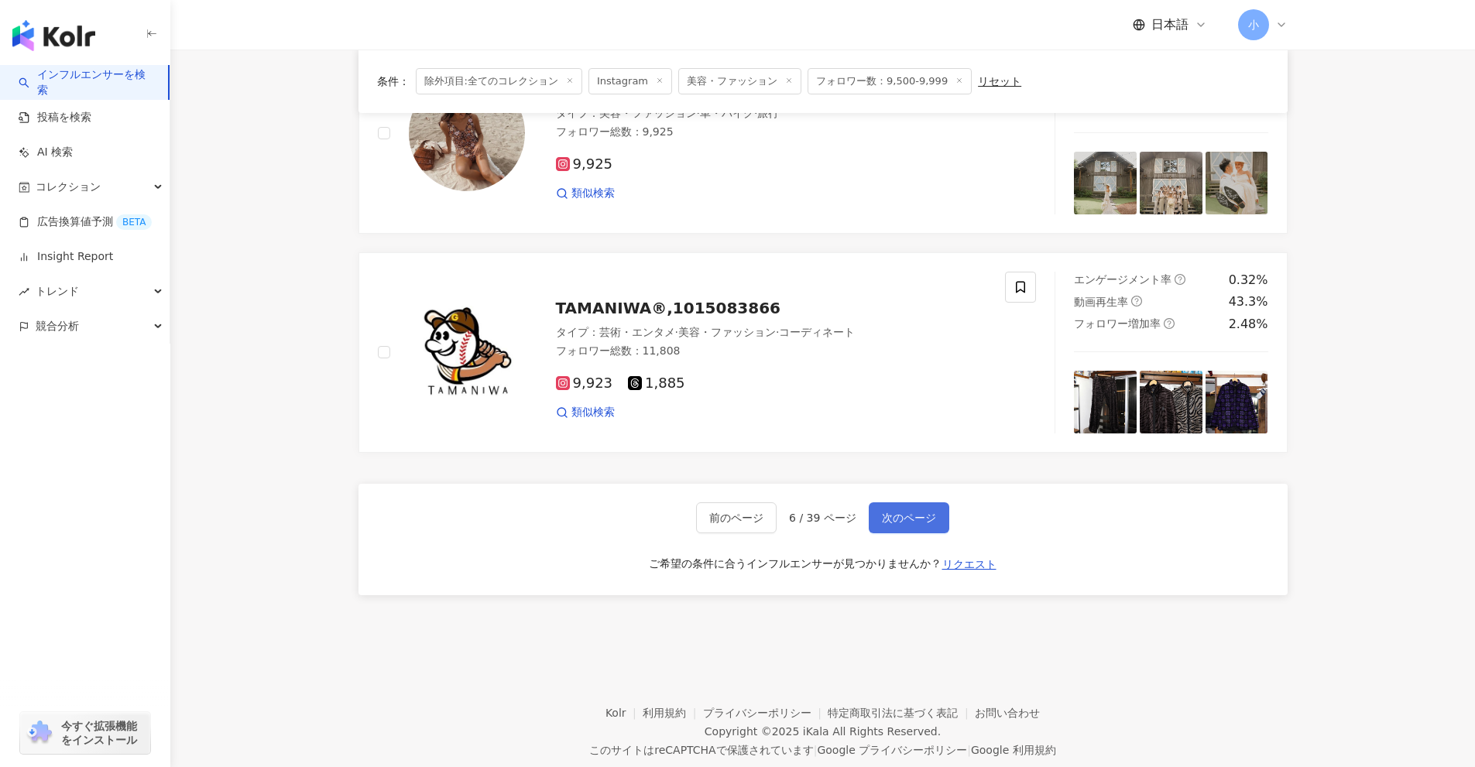
click at [911, 512] on span "次のページ" at bounding box center [909, 518] width 54 height 12
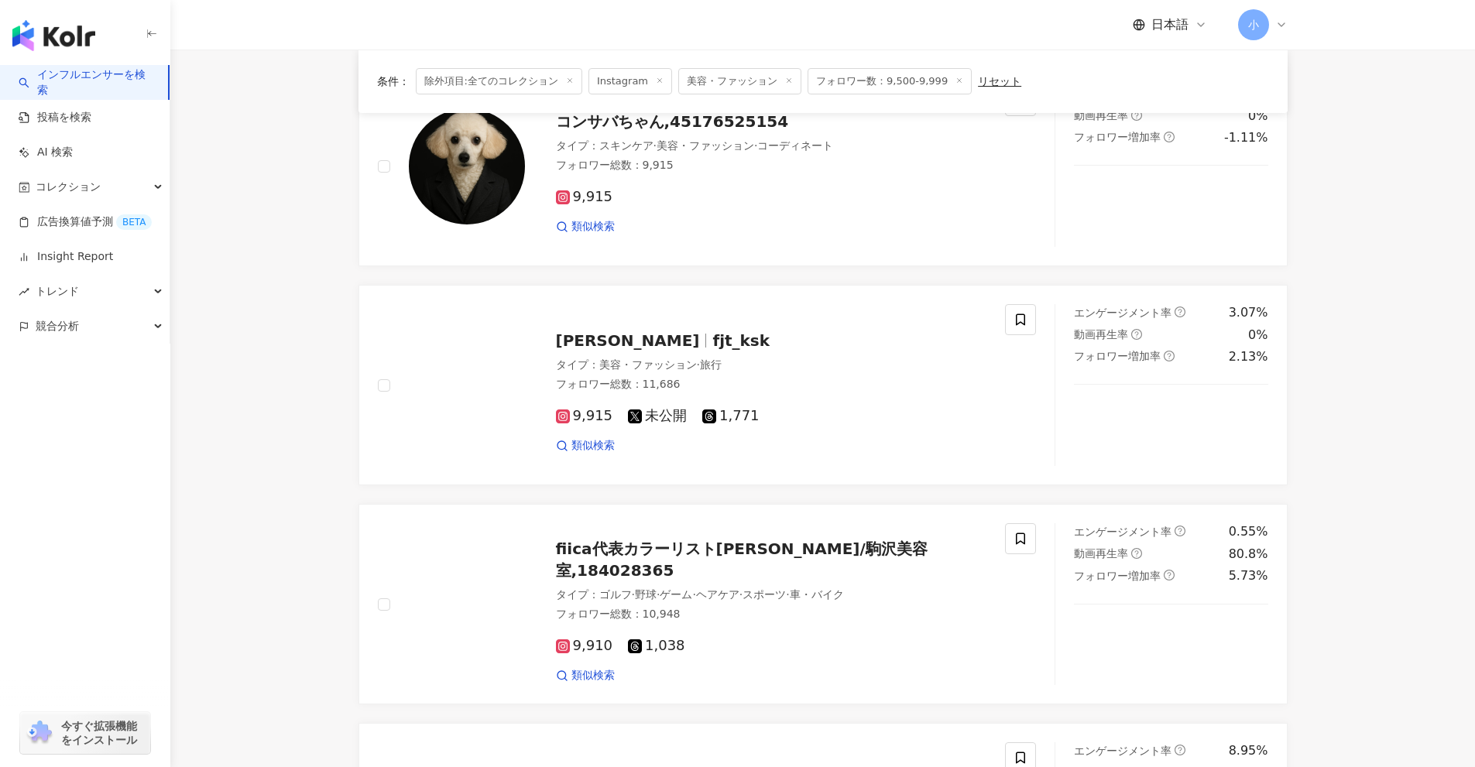
scroll to position [1040, 0]
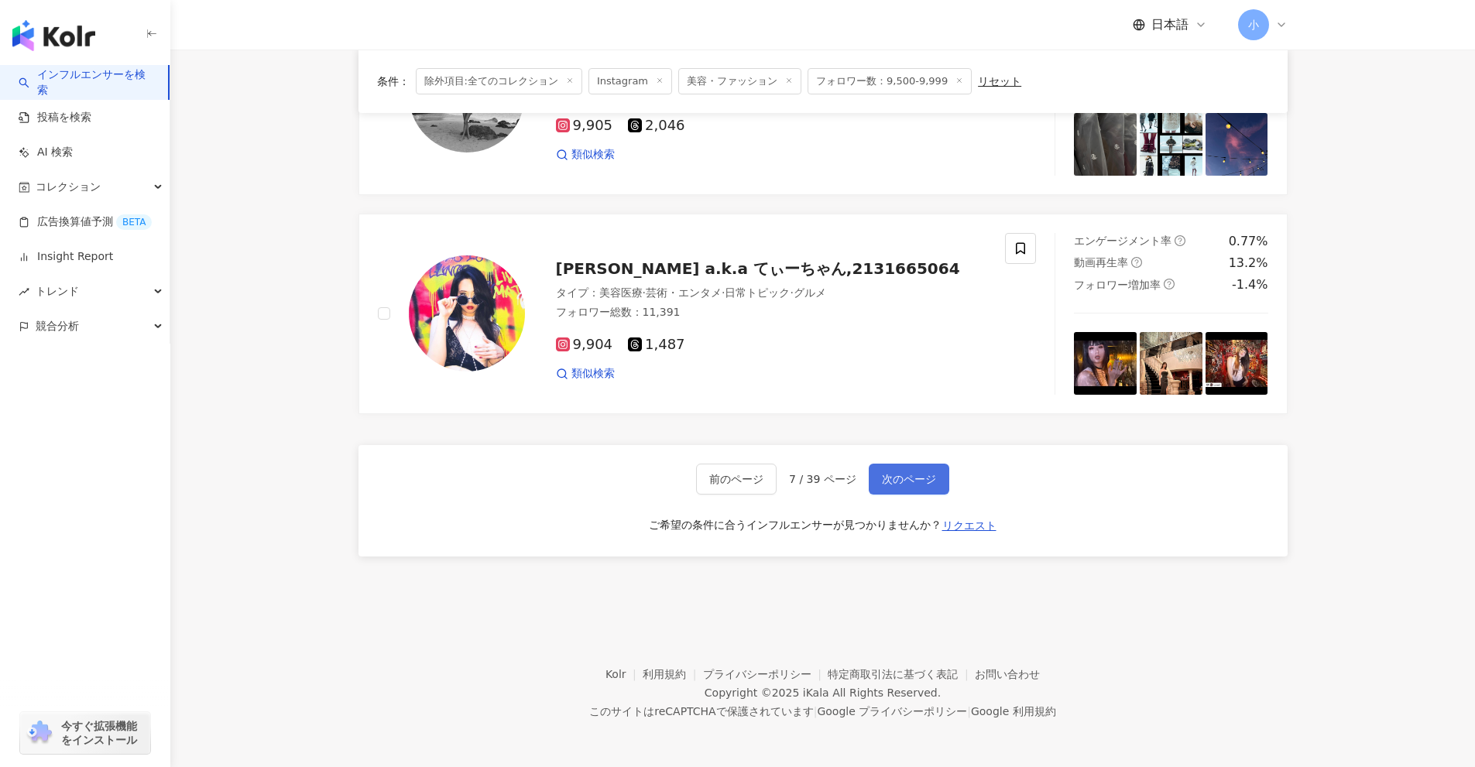
click at [917, 479] on span "次のページ" at bounding box center [909, 479] width 54 height 12
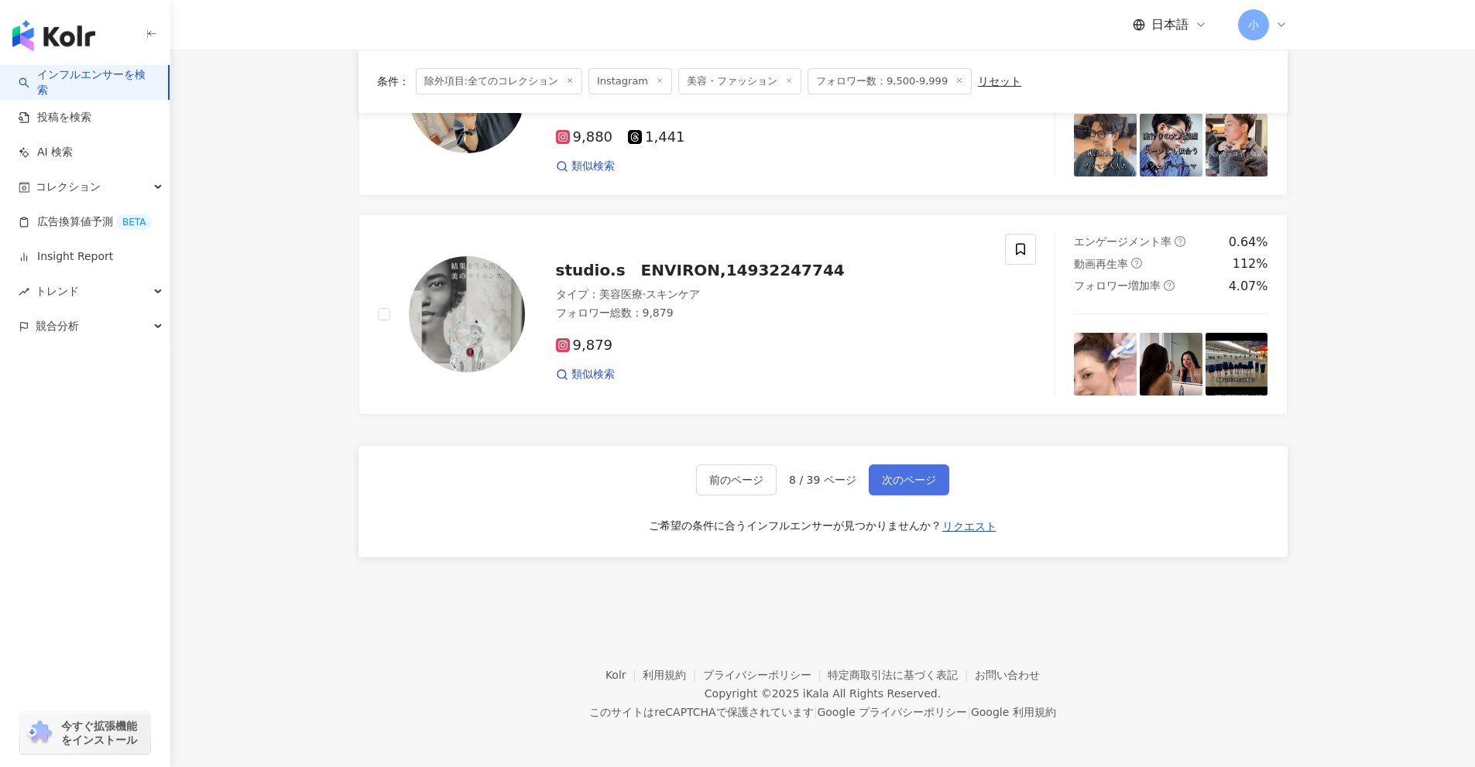
click at [917, 479] on span "次のページ" at bounding box center [909, 480] width 54 height 12
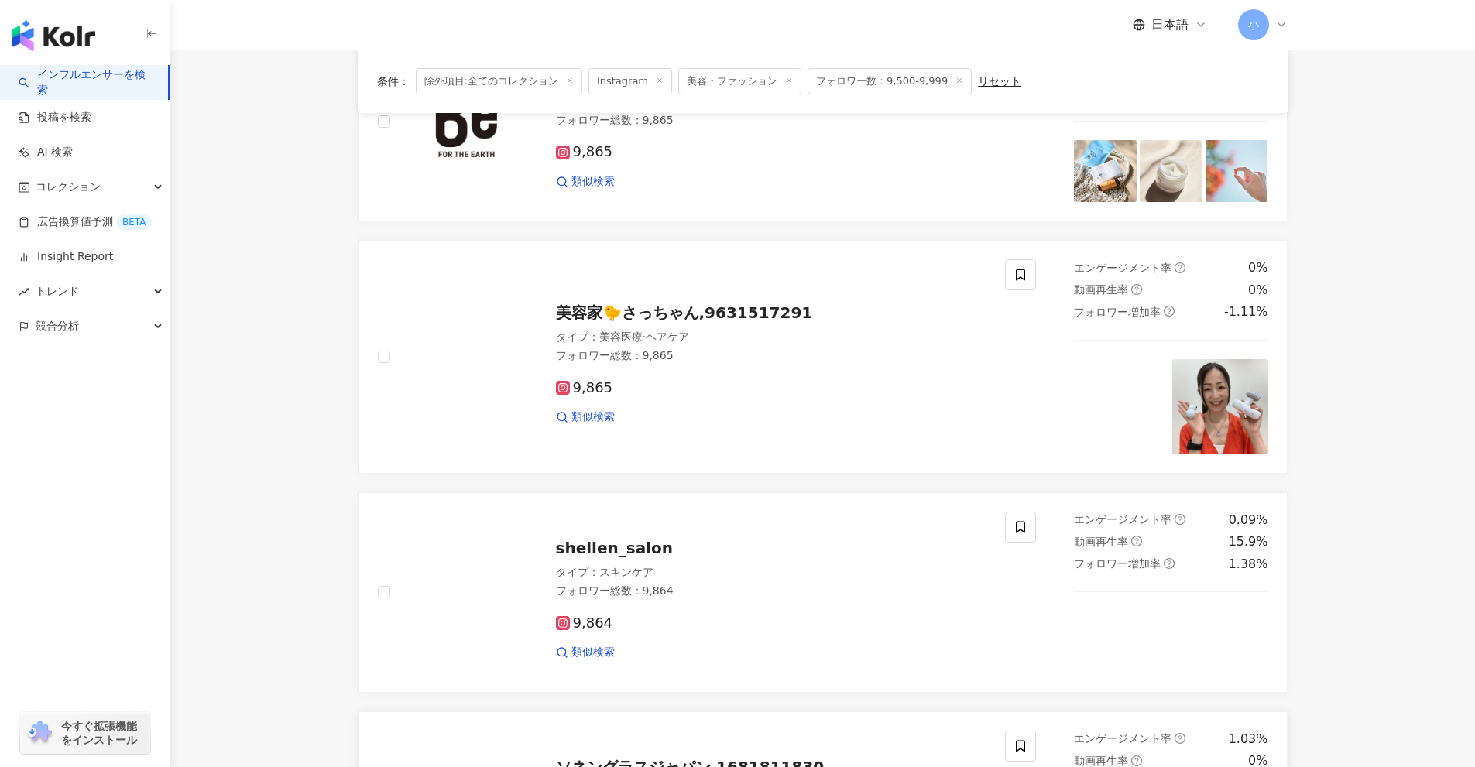
scroll to position [2400, 0]
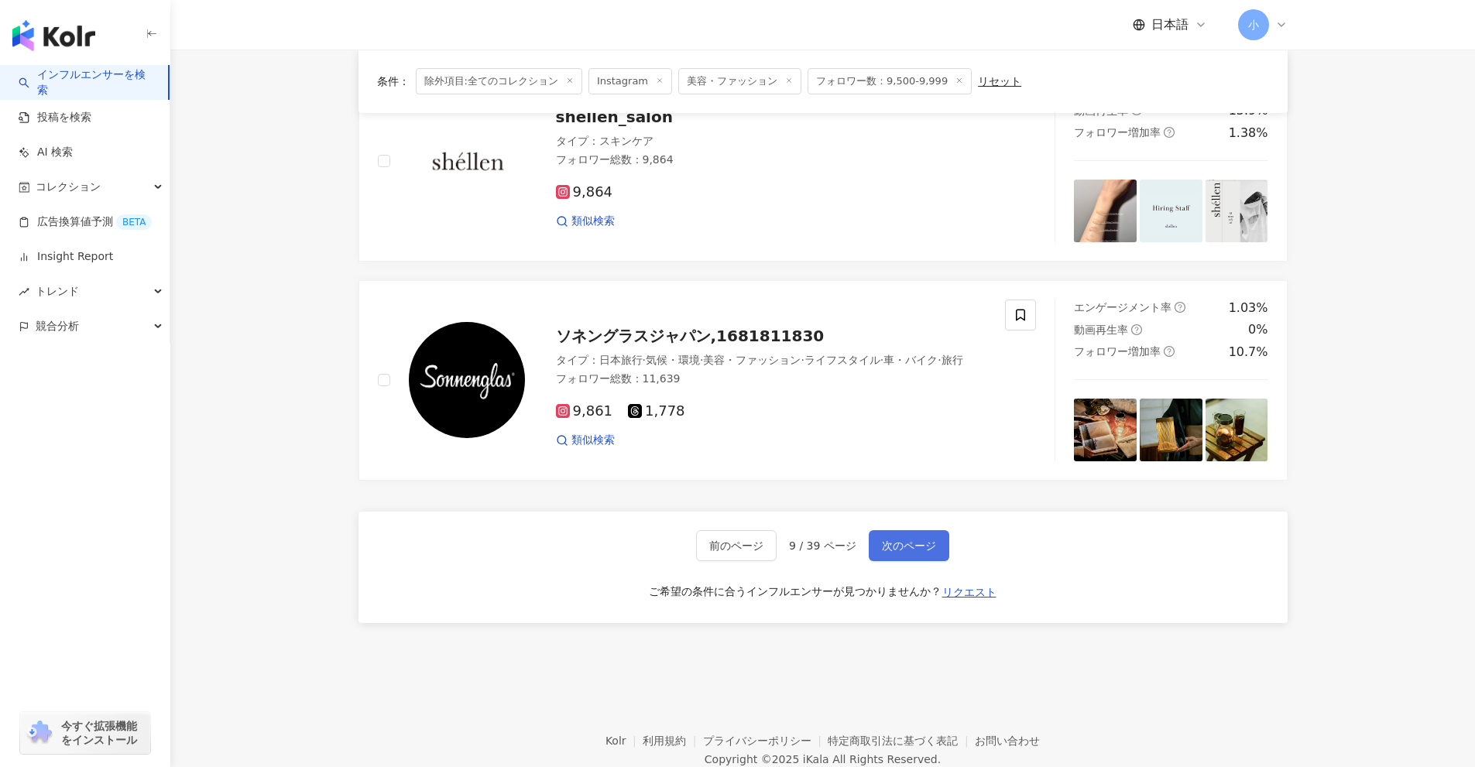
click at [917, 543] on span "次のページ" at bounding box center [909, 546] width 54 height 12
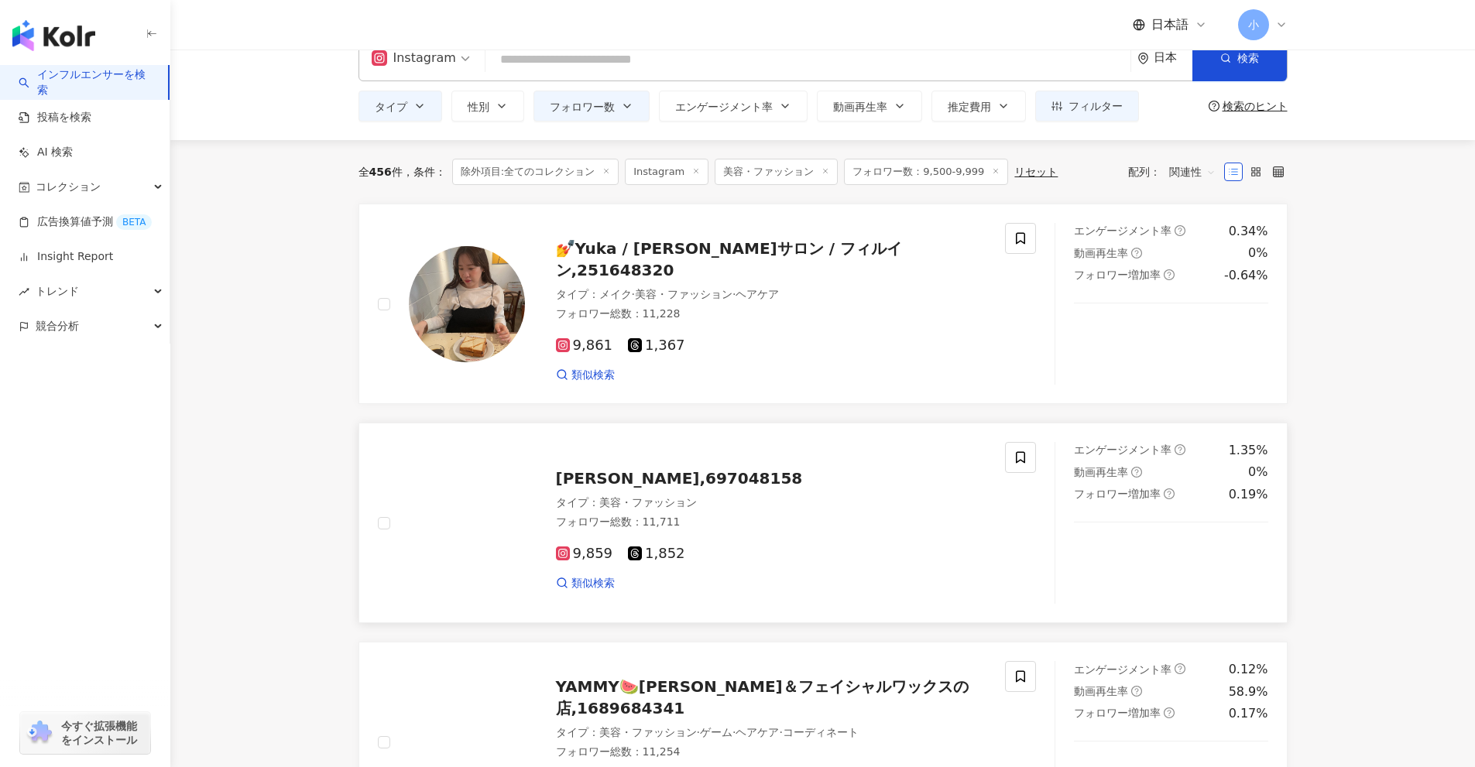
scroll to position [0, 0]
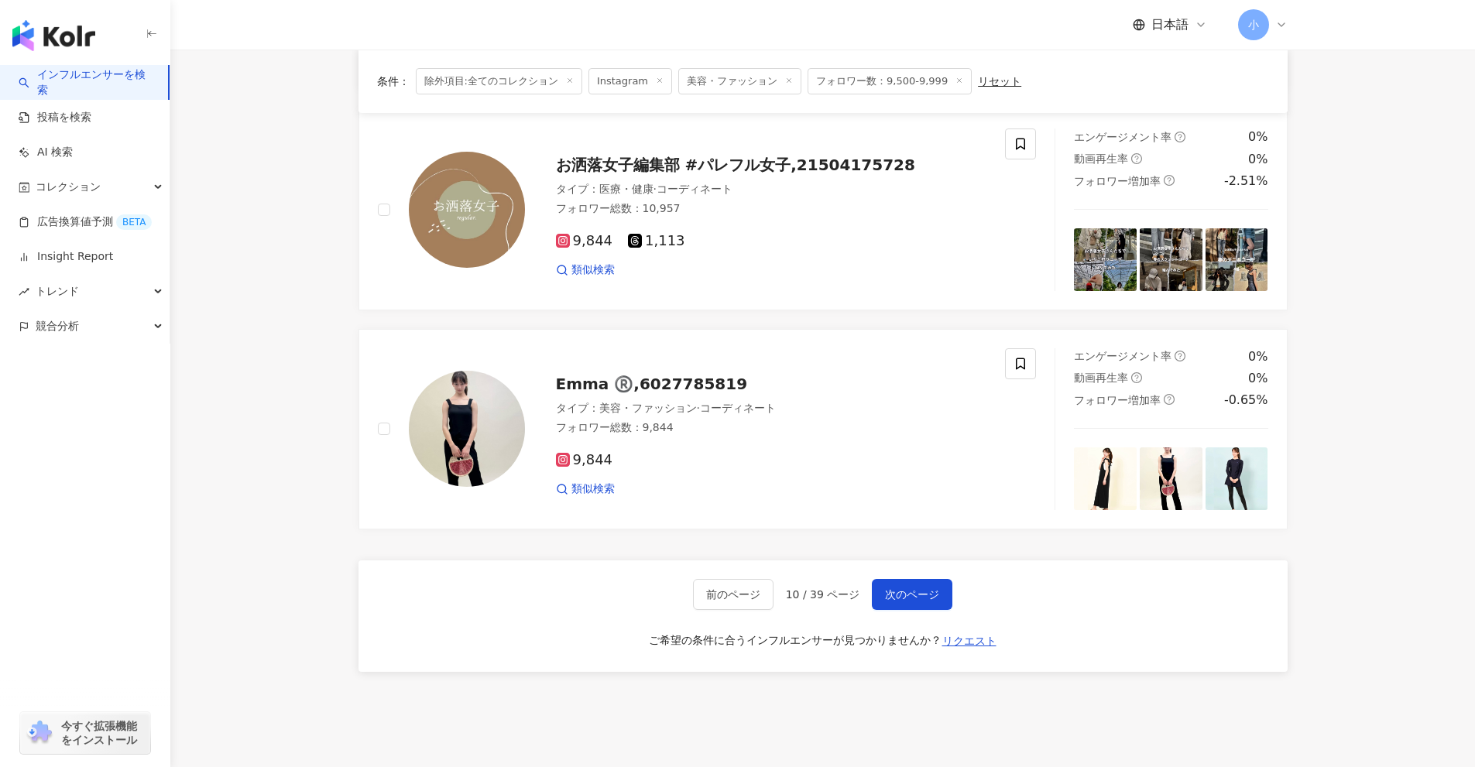
drag, startPoint x: 1369, startPoint y: 473, endPoint x: 1318, endPoint y: 768, distance: 299.3
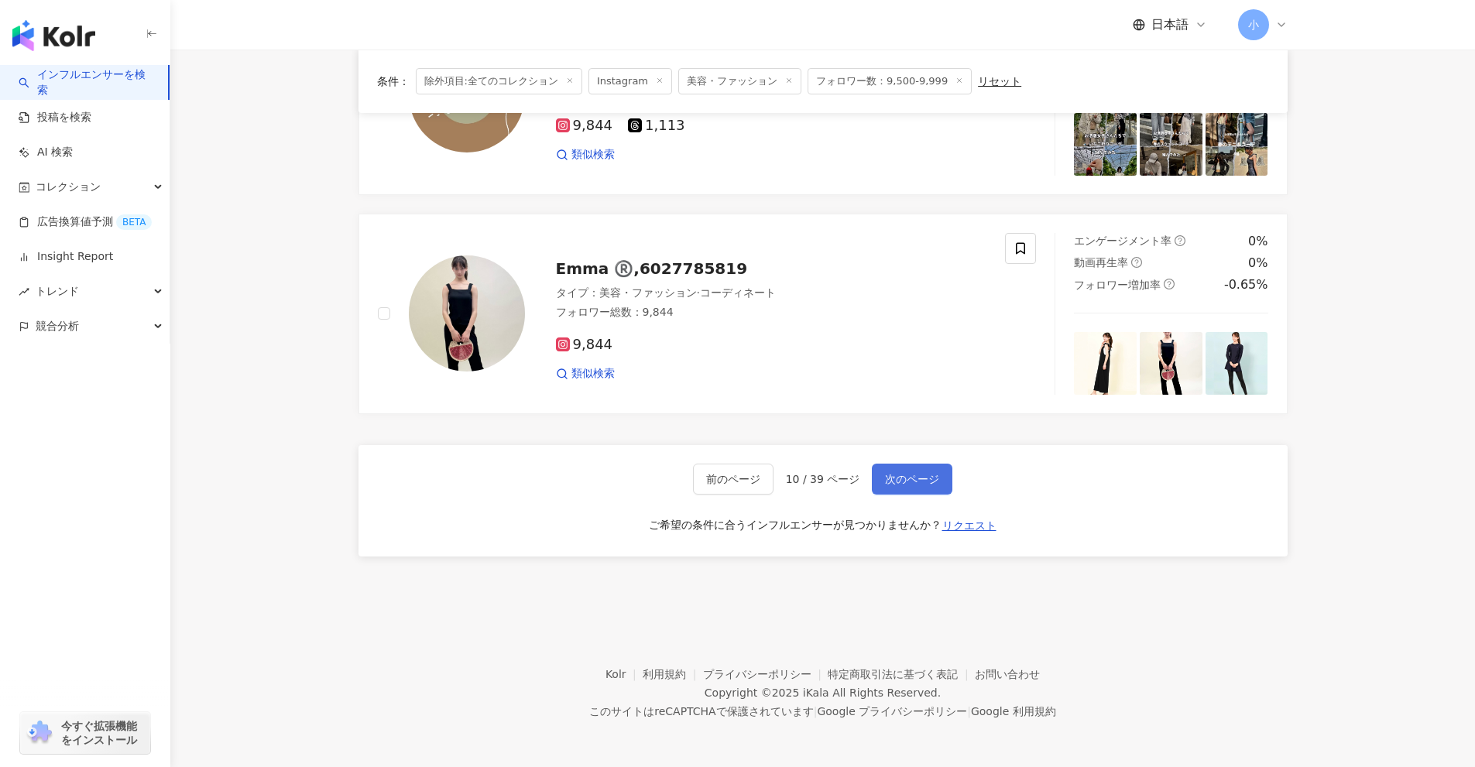
click at [919, 482] on span "次のページ" at bounding box center [912, 479] width 54 height 12
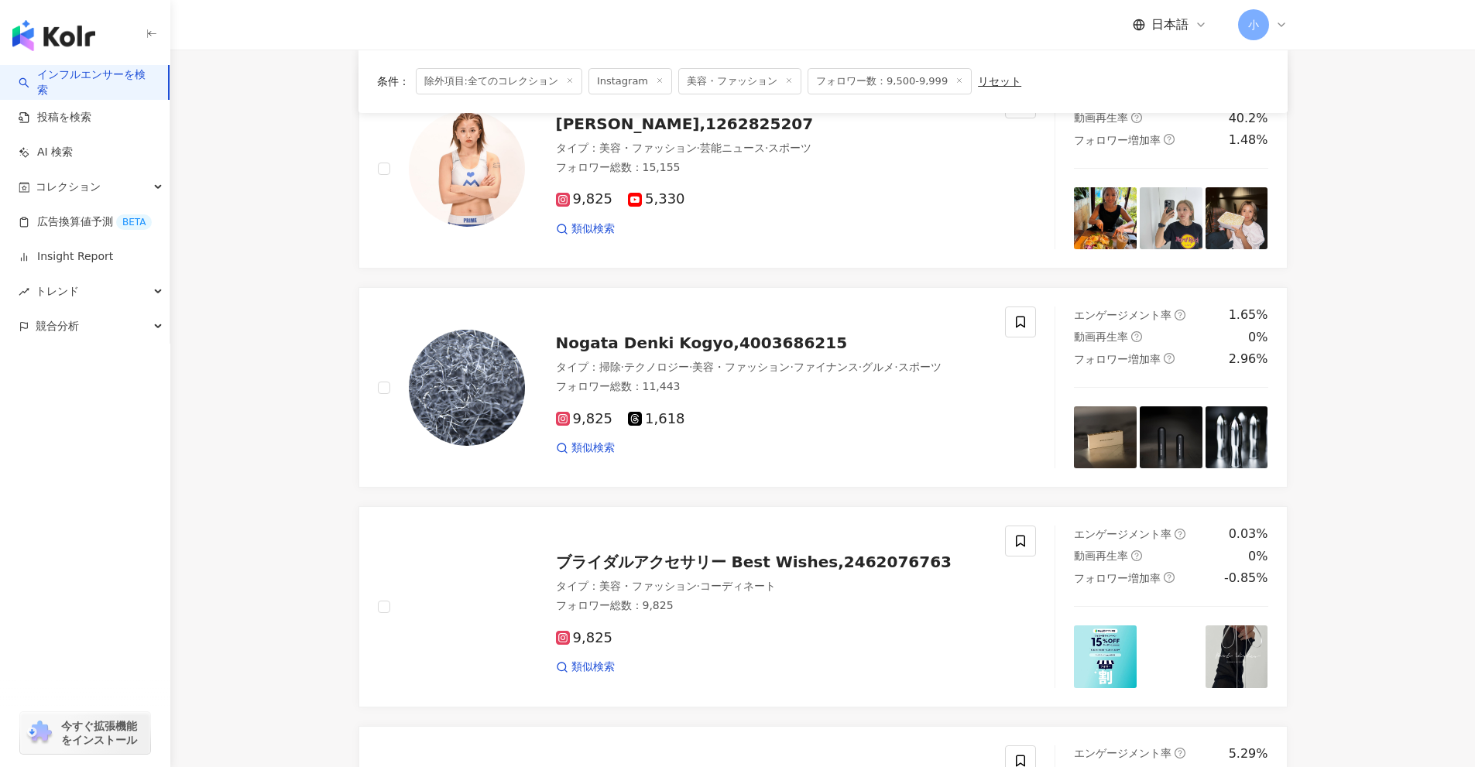
scroll to position [2437, 0]
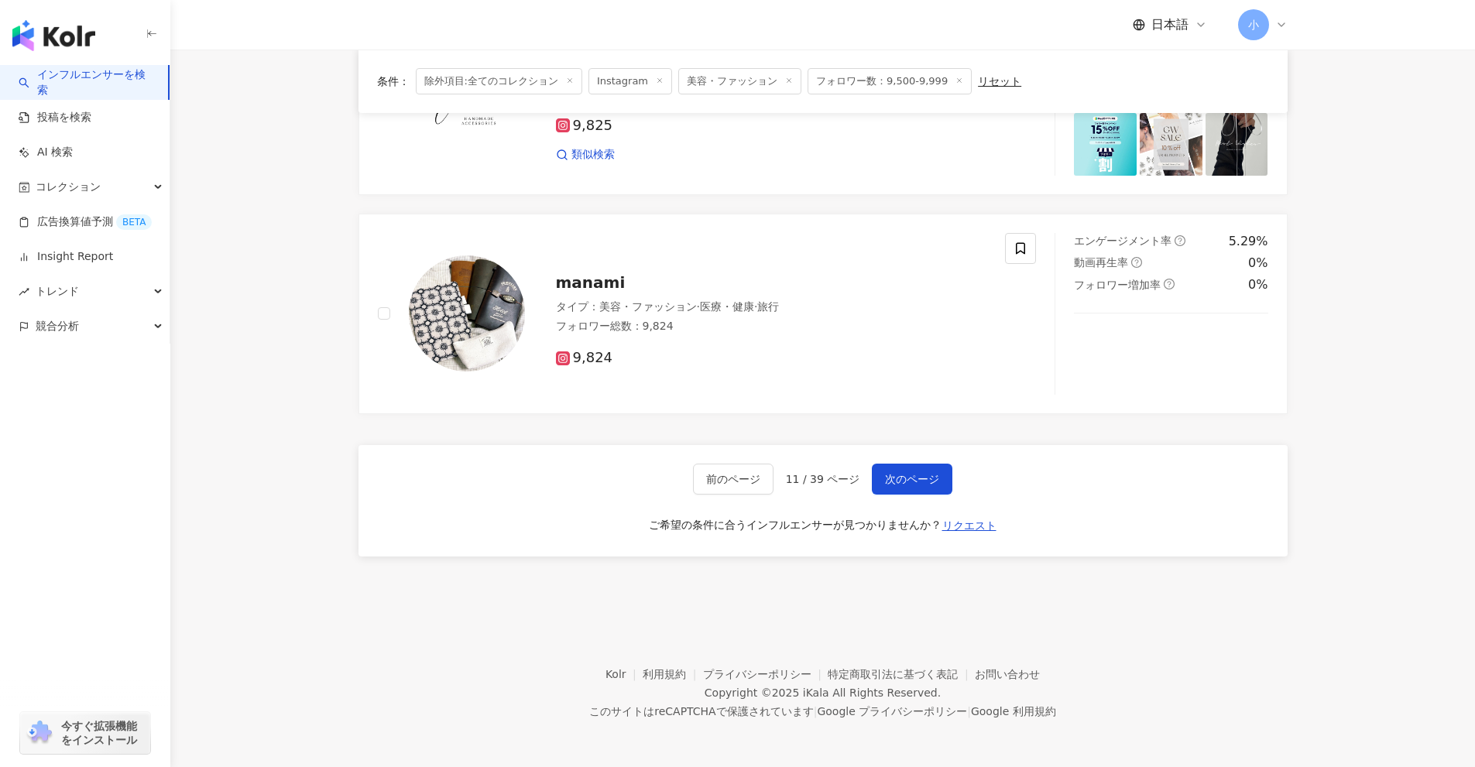
drag, startPoint x: 1384, startPoint y: 446, endPoint x: 1379, endPoint y: 725, distance: 278.7
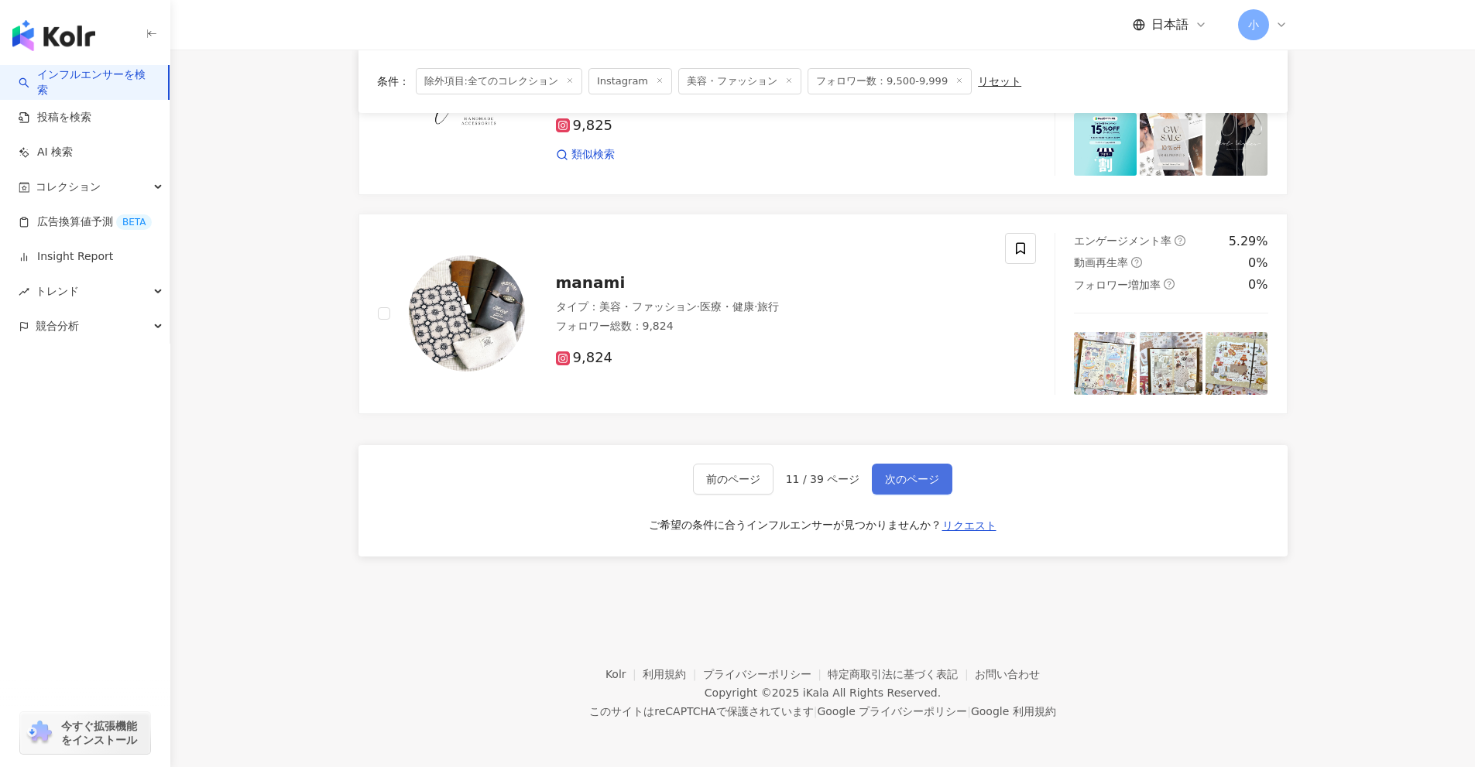
click at [936, 481] on span "次のページ" at bounding box center [912, 479] width 54 height 12
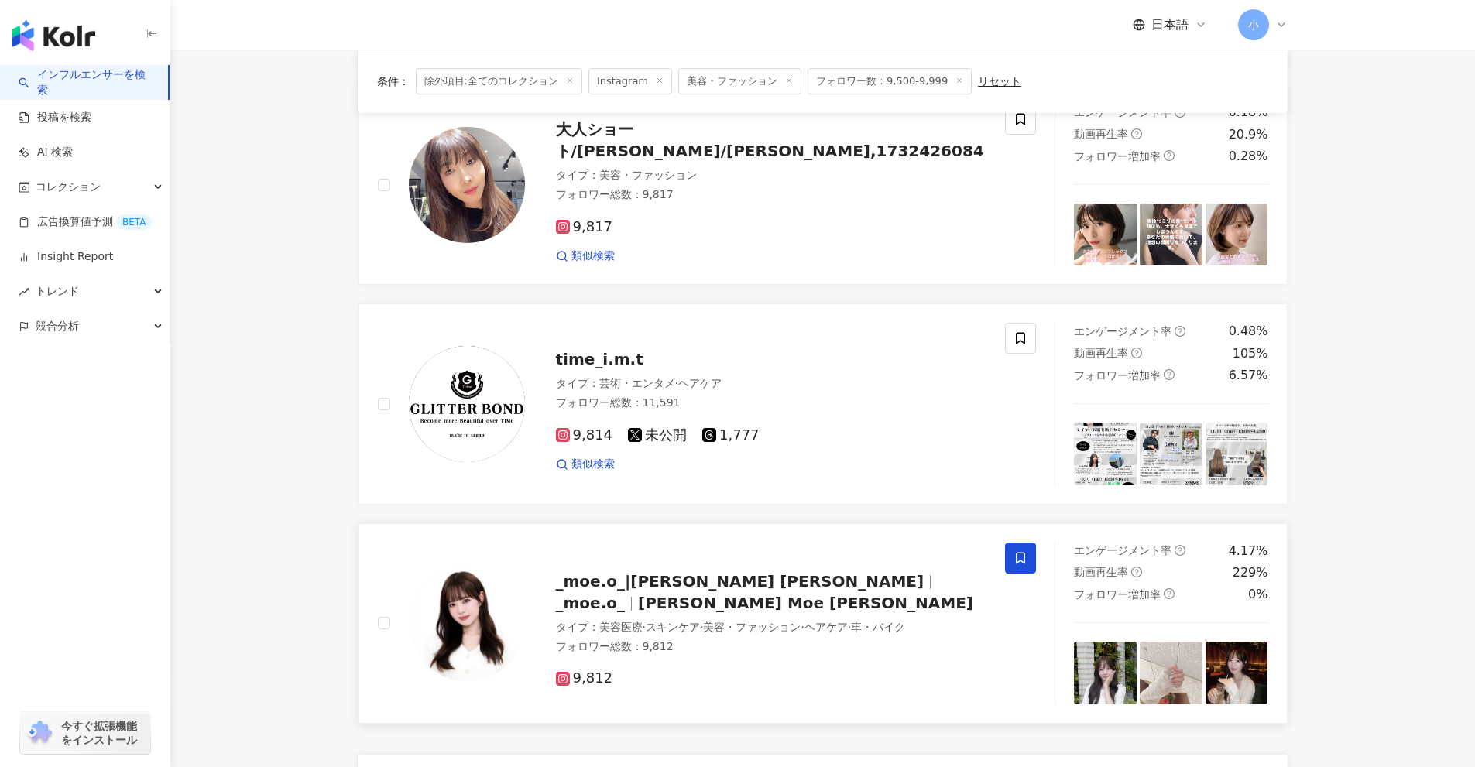
click at [1024, 563] on icon at bounding box center [1020, 558] width 9 height 12
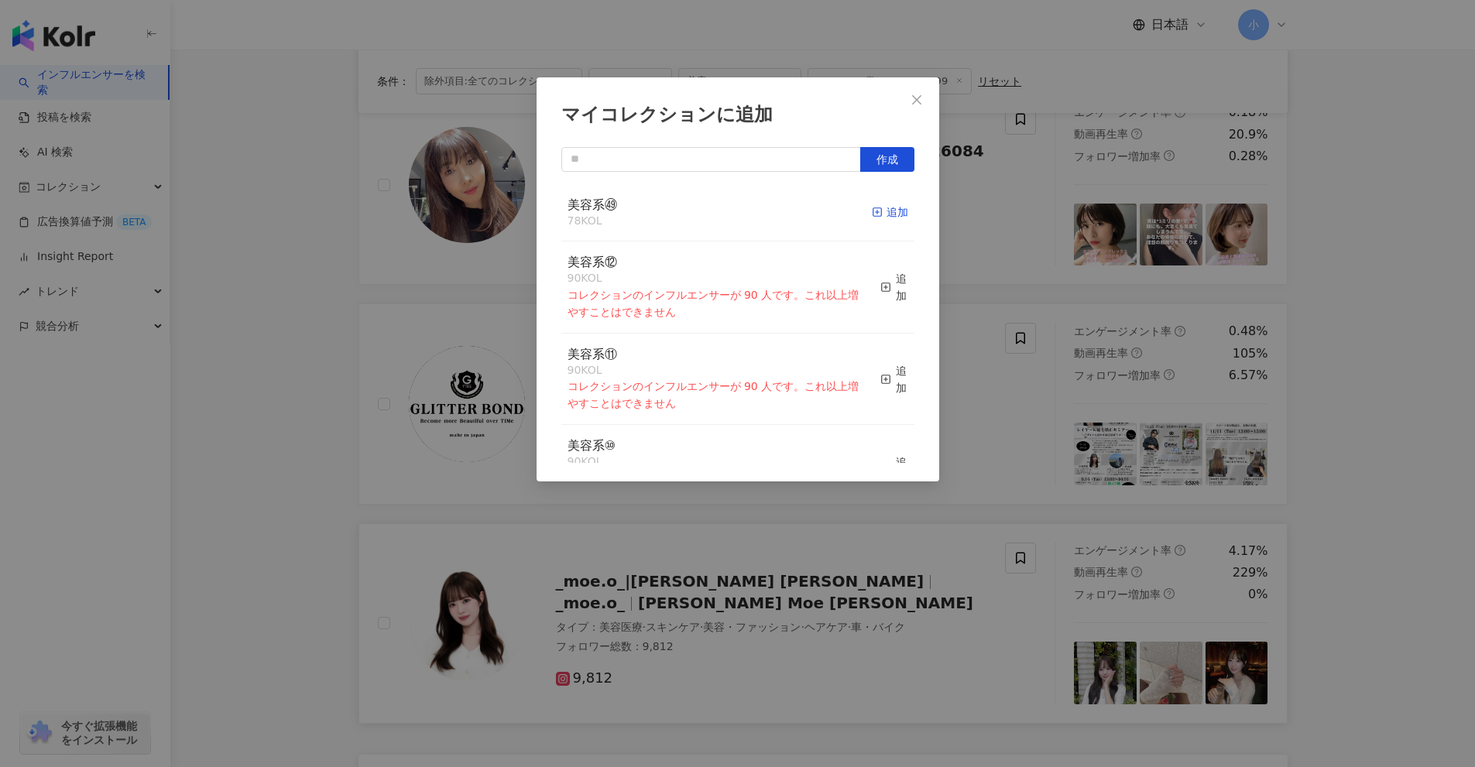
click at [872, 215] on icon "button" at bounding box center [877, 212] width 11 height 11
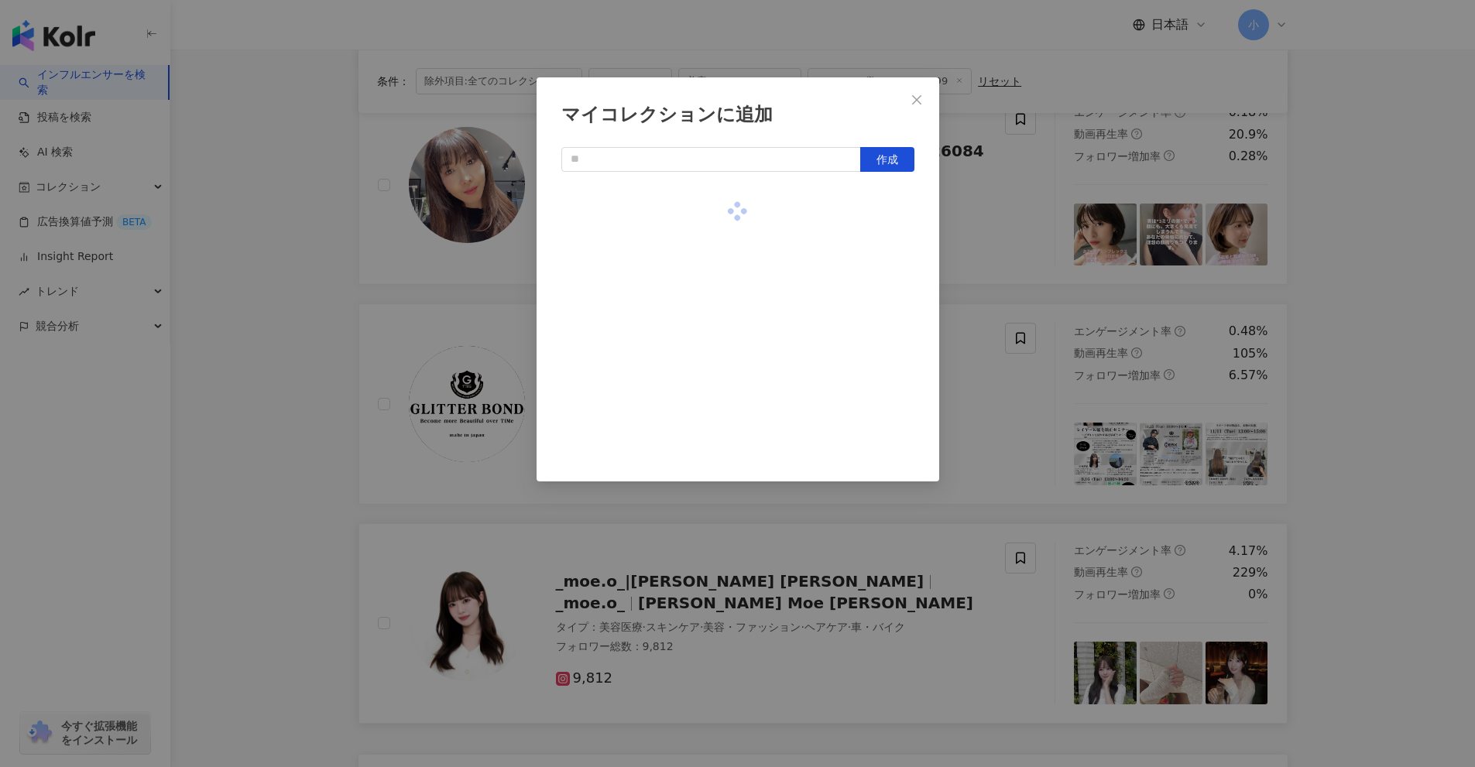
click at [1362, 434] on div "マイコレクションに追加 作成" at bounding box center [737, 383] width 1475 height 767
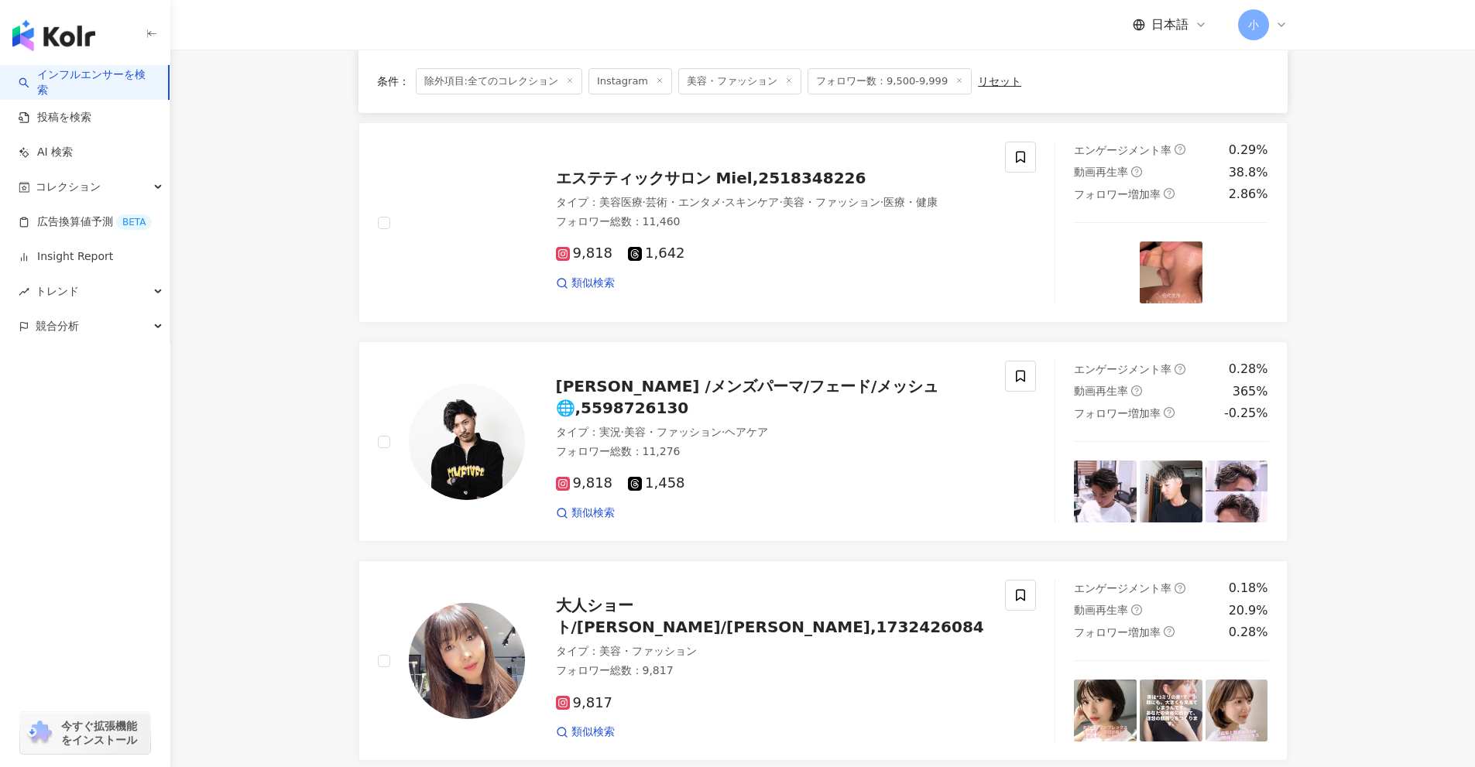
scroll to position [2434, 0]
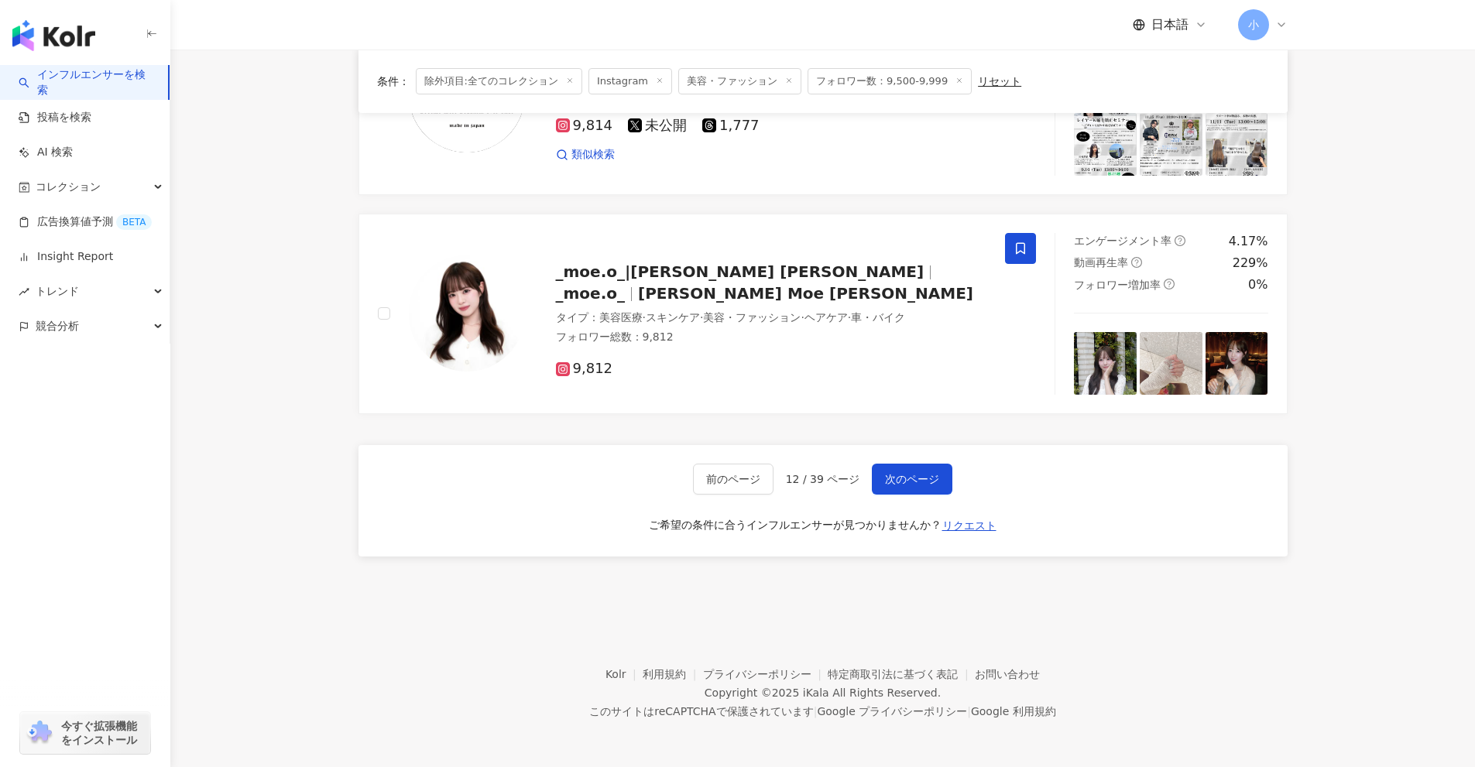
drag, startPoint x: 1366, startPoint y: 457, endPoint x: 1376, endPoint y: 677, distance: 220.0
click at [903, 473] on span "次のページ" at bounding box center [912, 479] width 54 height 12
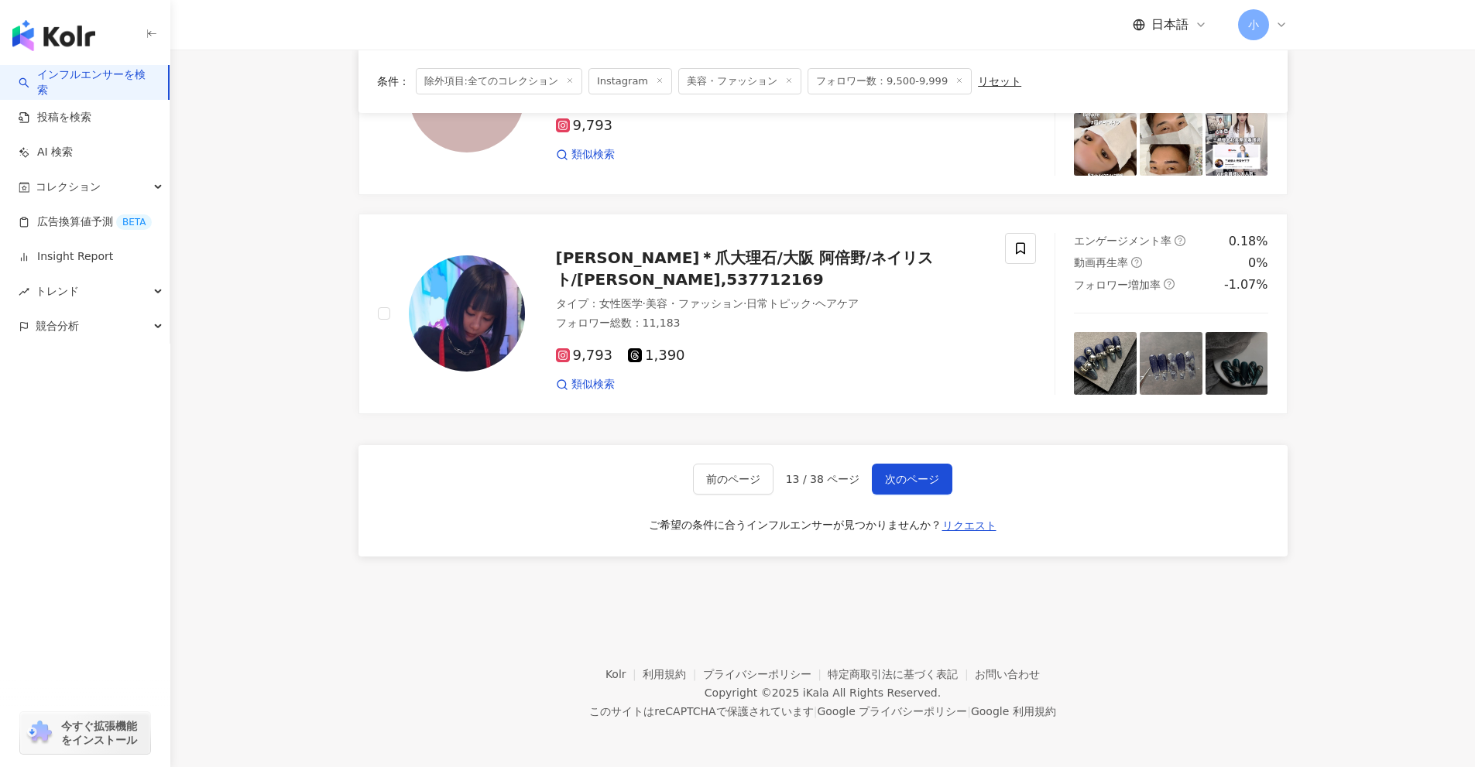
drag, startPoint x: 1348, startPoint y: 248, endPoint x: 1340, endPoint y: 687, distance: 439.8
click at [930, 467] on button "次のページ" at bounding box center [912, 479] width 81 height 31
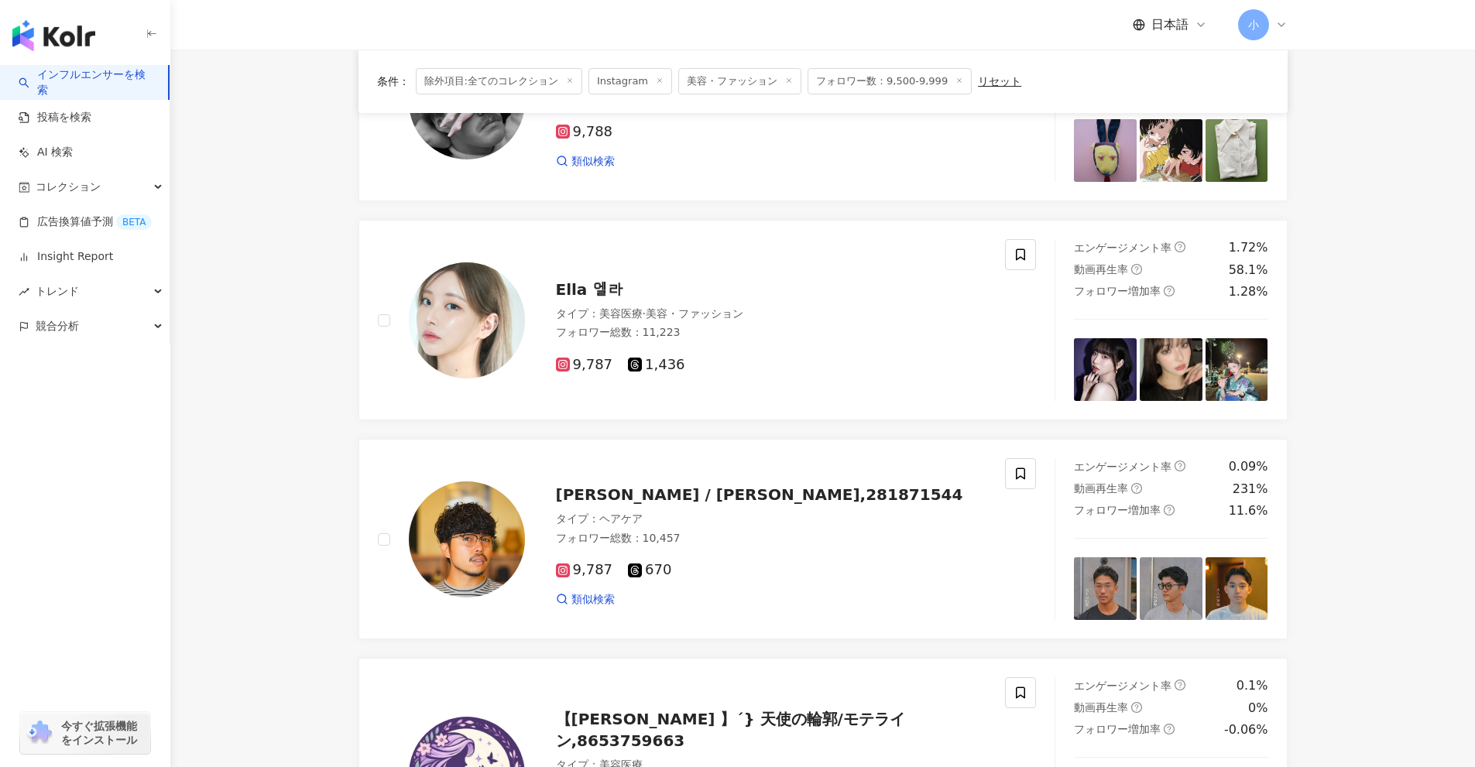
scroll to position [2466, 0]
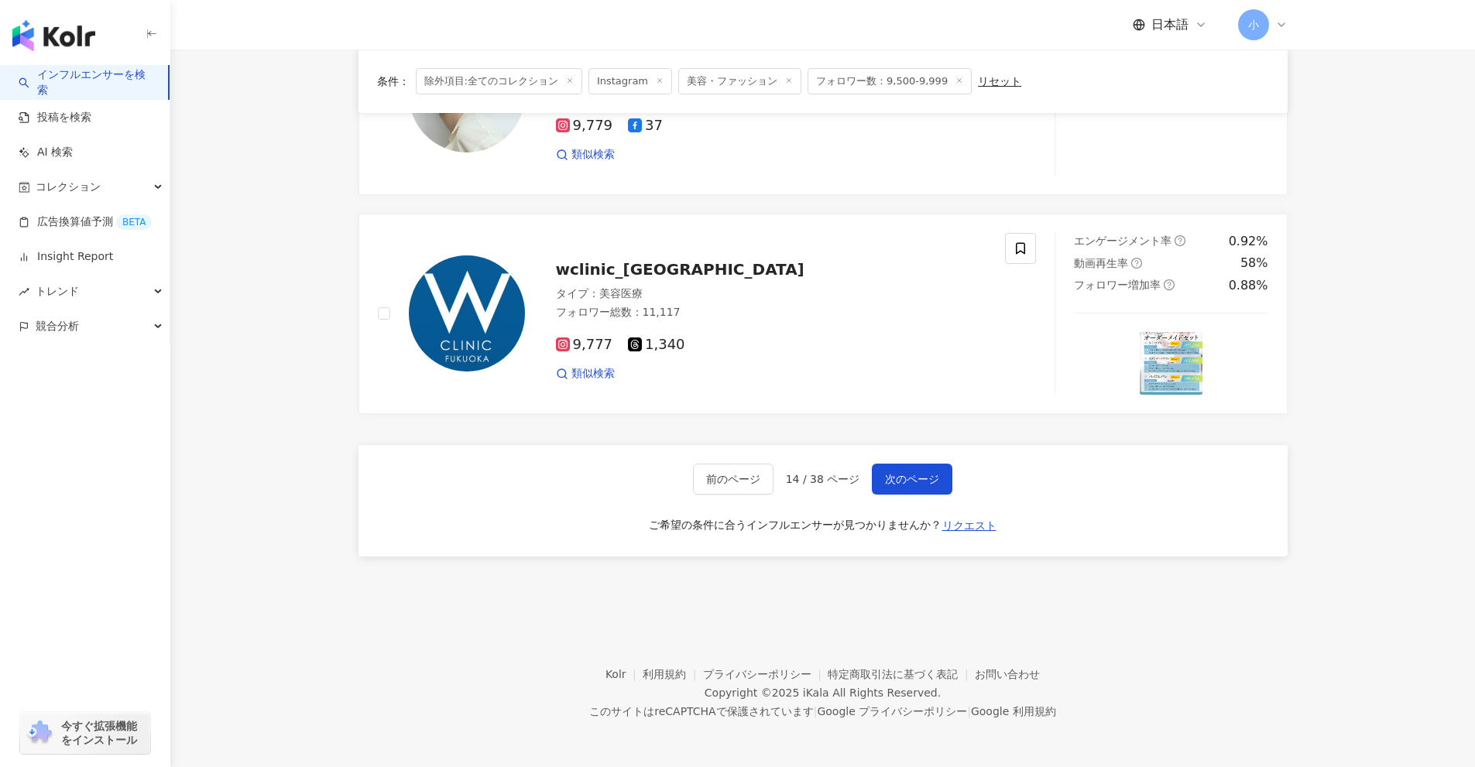
drag, startPoint x: 1372, startPoint y: 223, endPoint x: 1390, endPoint y: 643, distance: 419.9
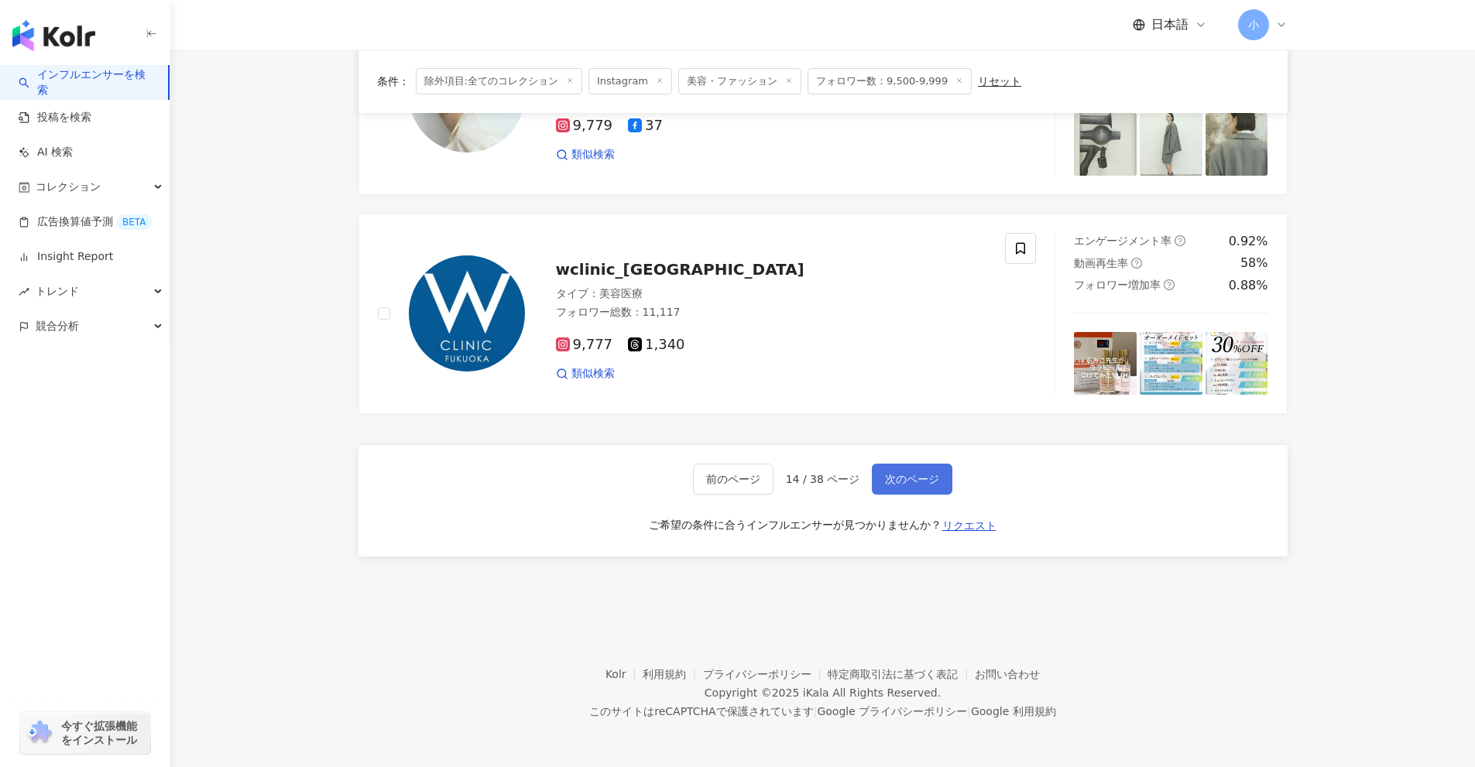
click at [927, 485] on span "次のページ" at bounding box center [912, 479] width 54 height 12
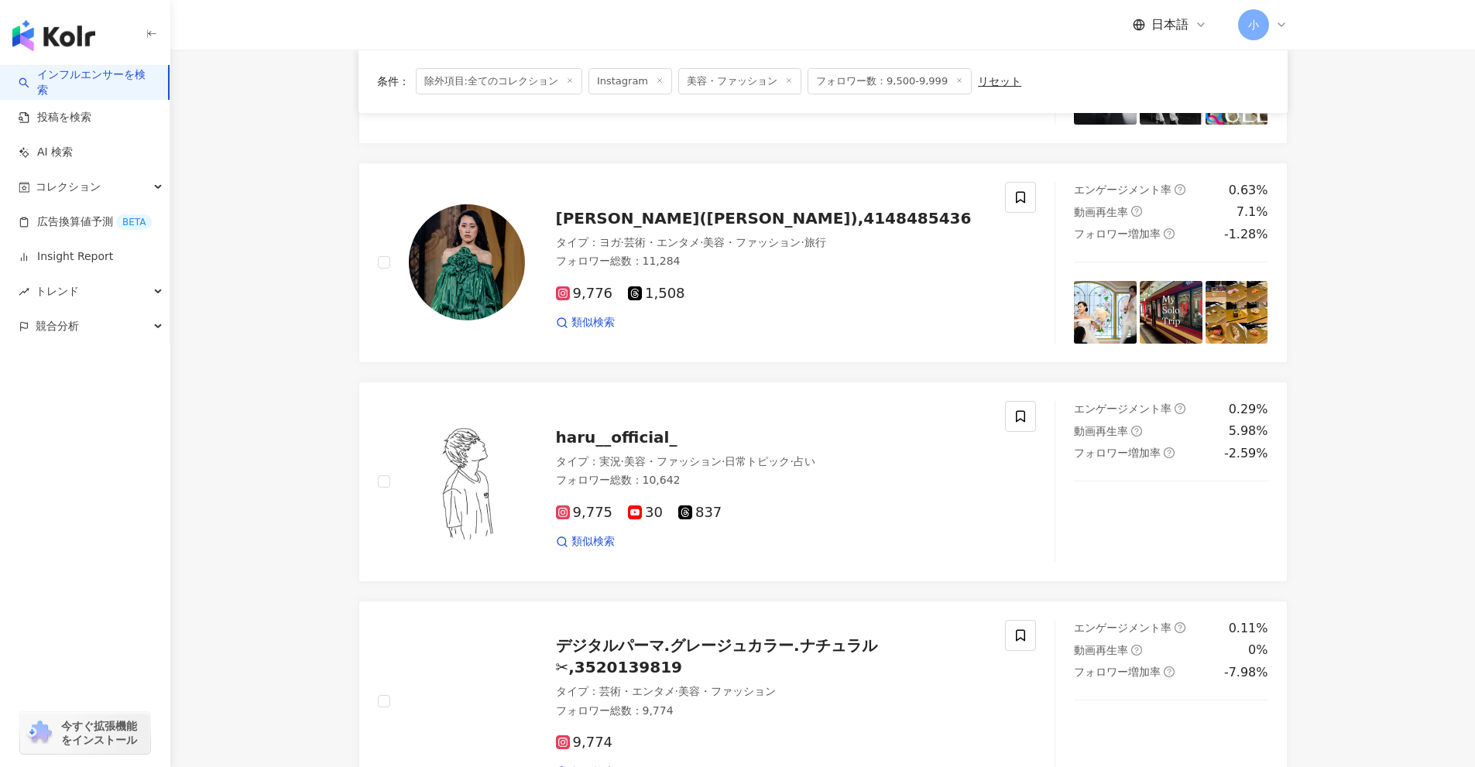
scroll to position [2443, 0]
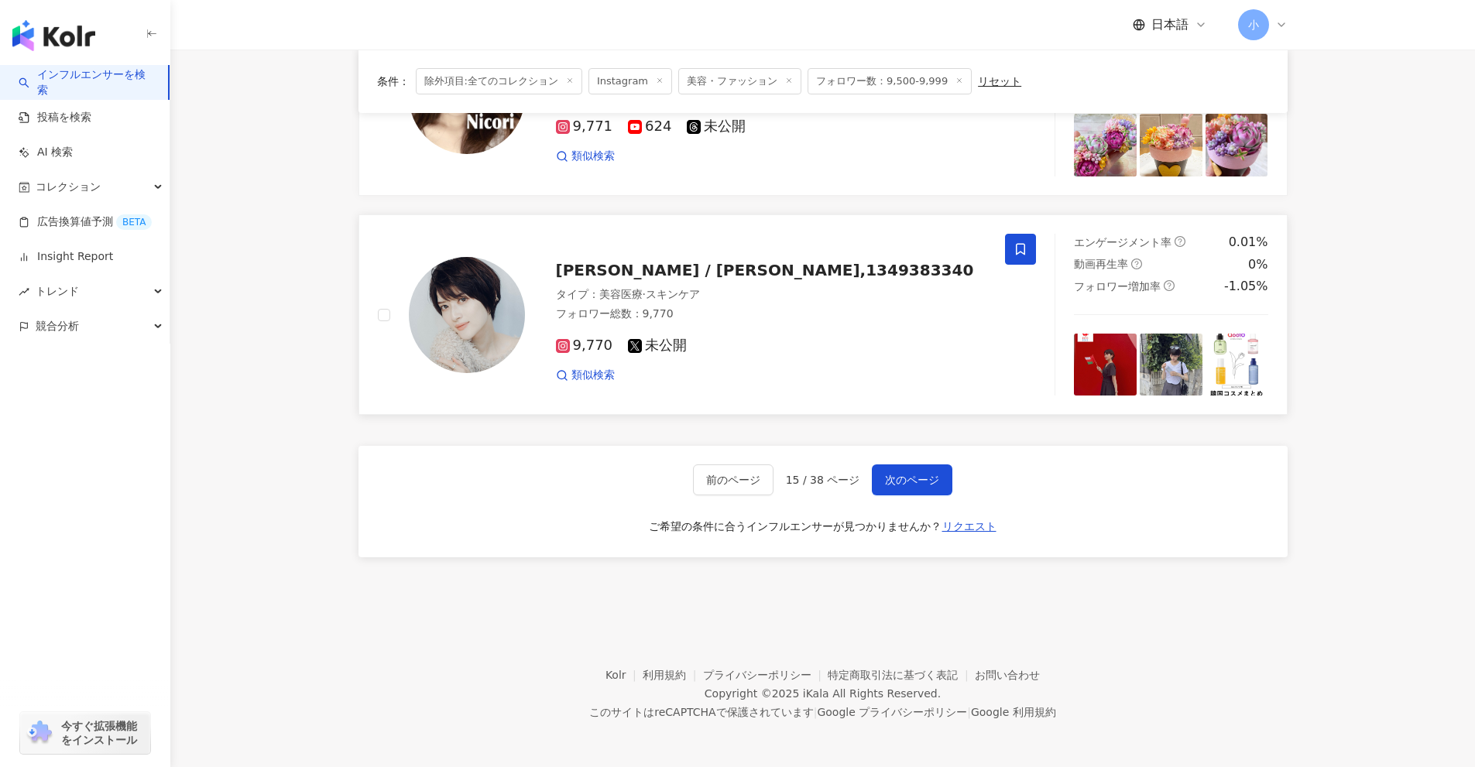
click at [1013, 246] on span at bounding box center [1020, 249] width 31 height 31
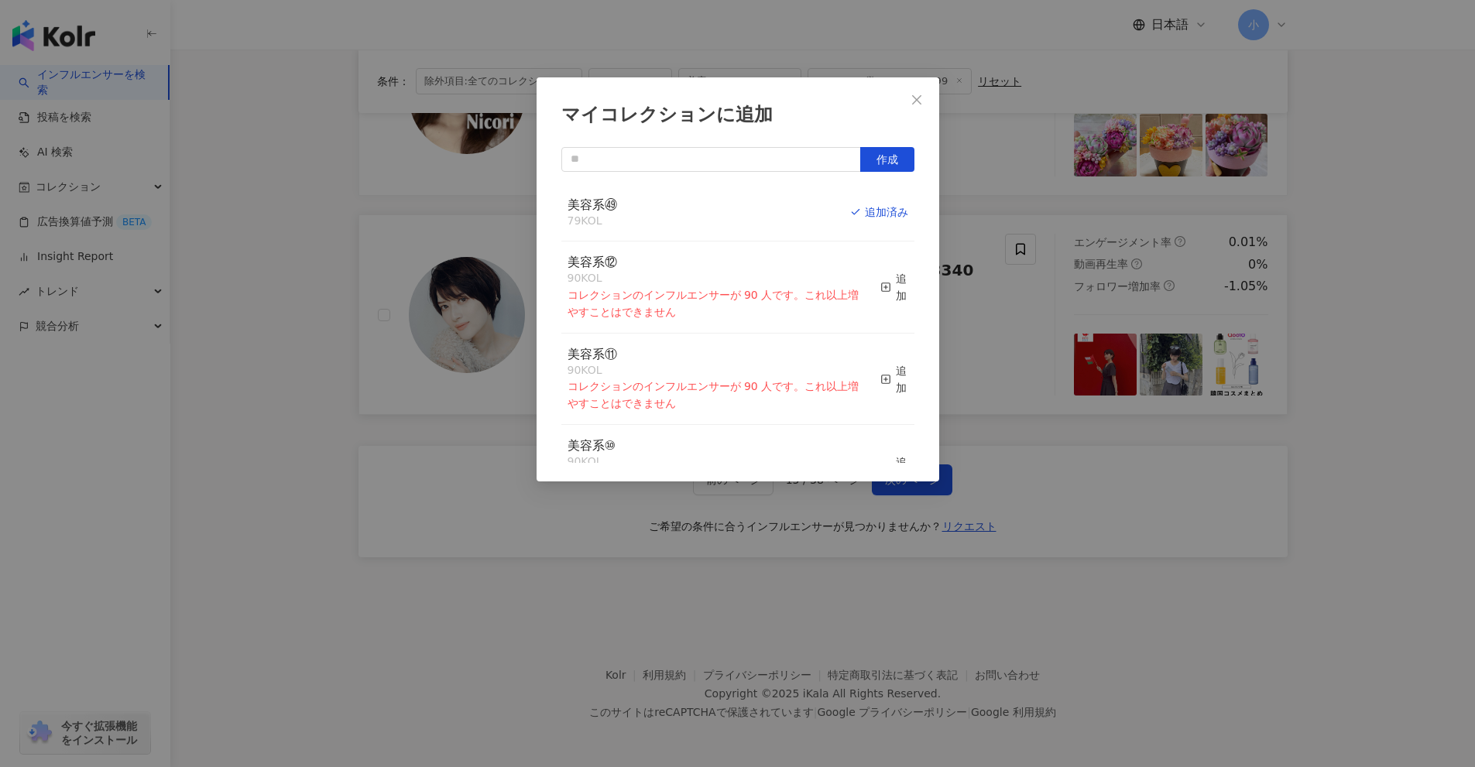
click at [1372, 495] on div "マイコレクションに追加 作成 美容系㊾ 79 KOL 追加済み 美容系⑫ 90 KOL コレクションのインフルエンサーが 90 人です。これ以上増やすことはで…" at bounding box center [737, 383] width 1475 height 767
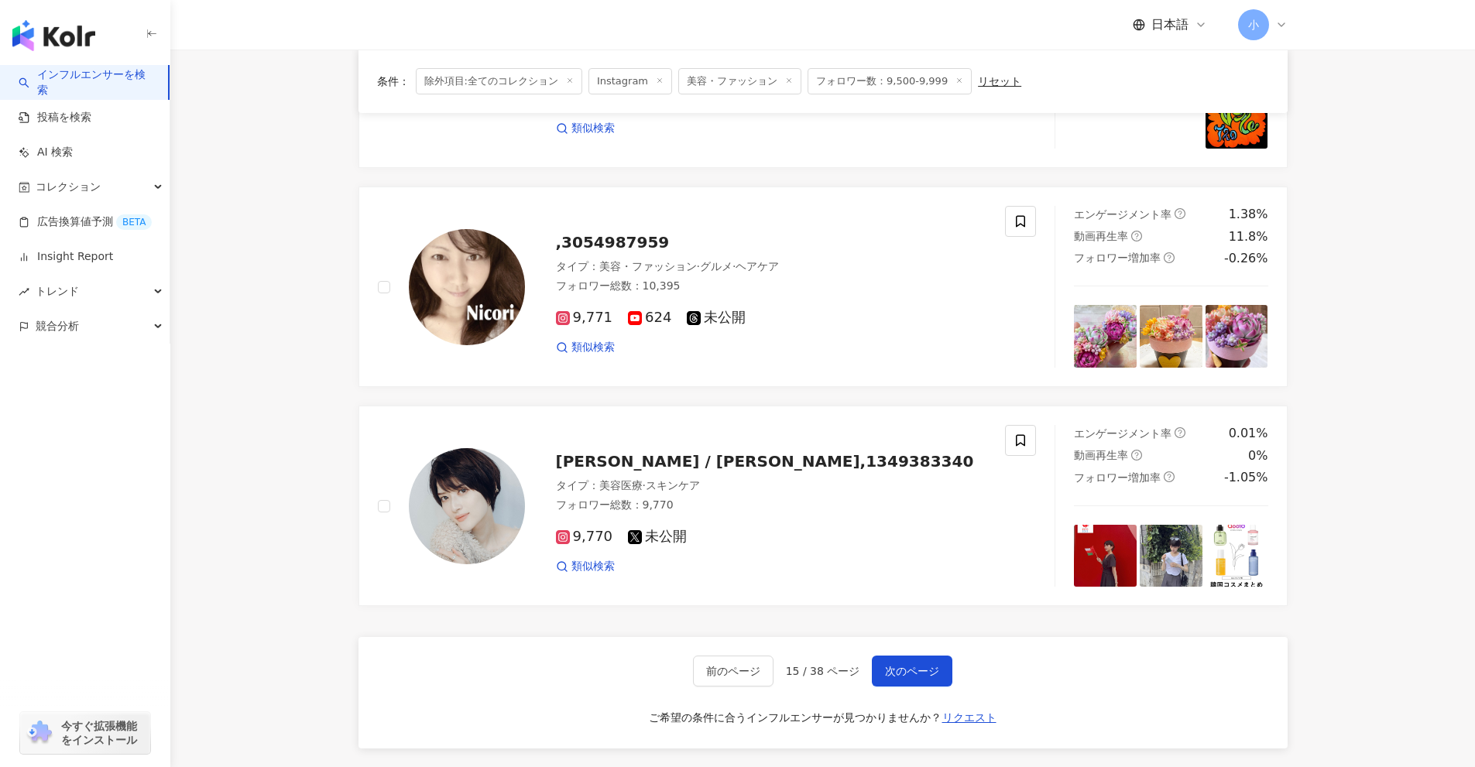
scroll to position [2211, 0]
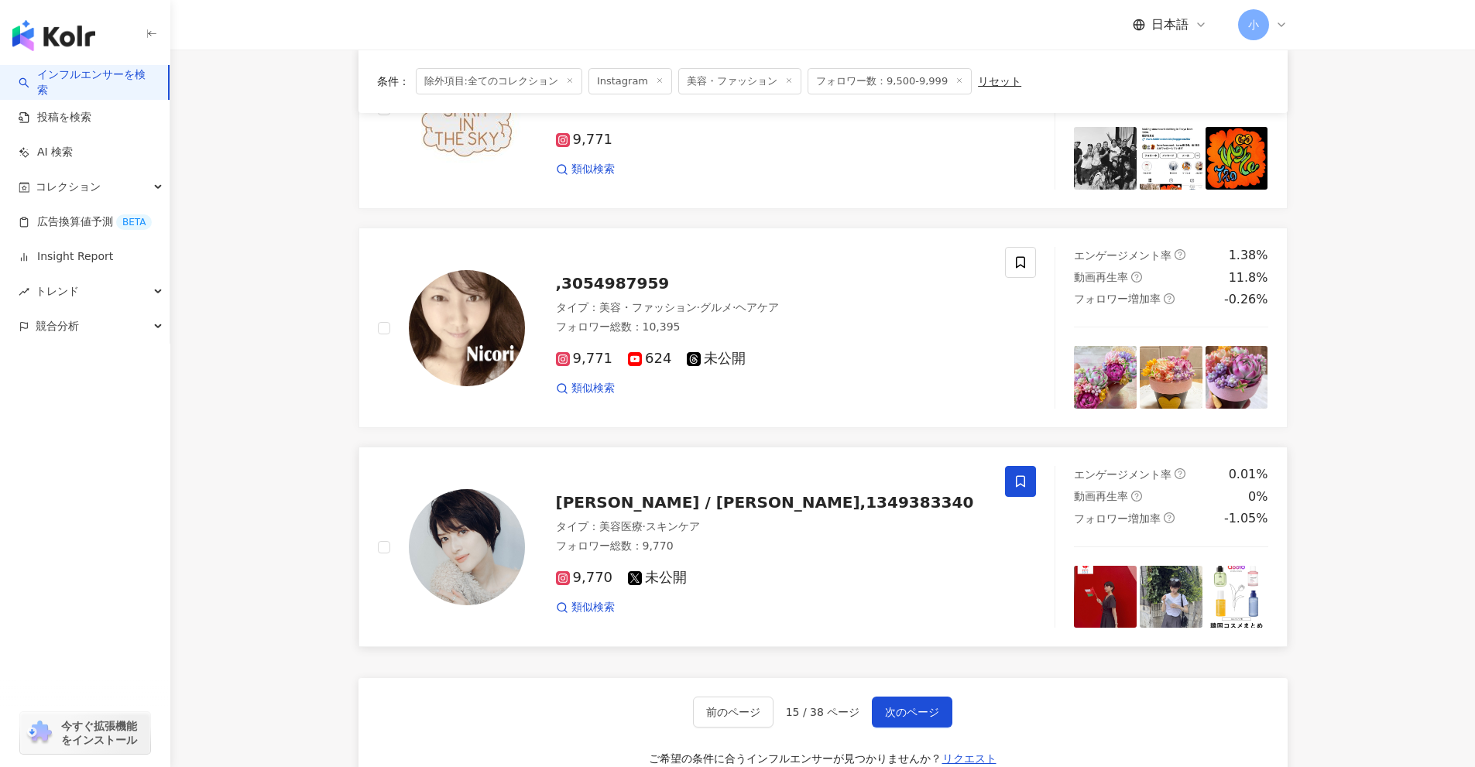
click at [1016, 473] on span at bounding box center [1020, 481] width 31 height 31
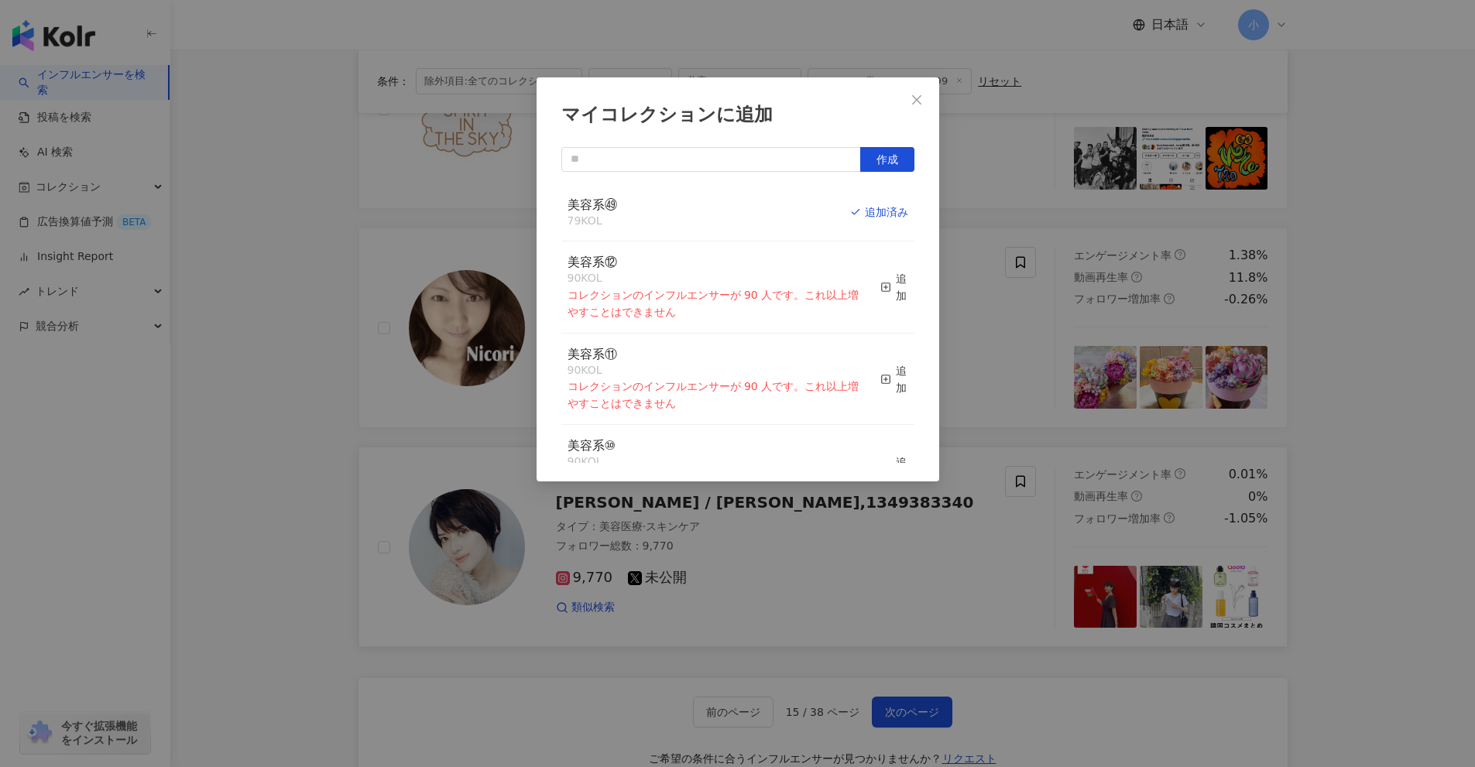
click at [1400, 448] on div "マイコレクションに追加 作成 美容系㊾ 79 KOL 追加済み 美容系⑫ 90 KOL コレクションのインフルエンサーが 90 人です。これ以上増やすことはで…" at bounding box center [737, 383] width 1475 height 767
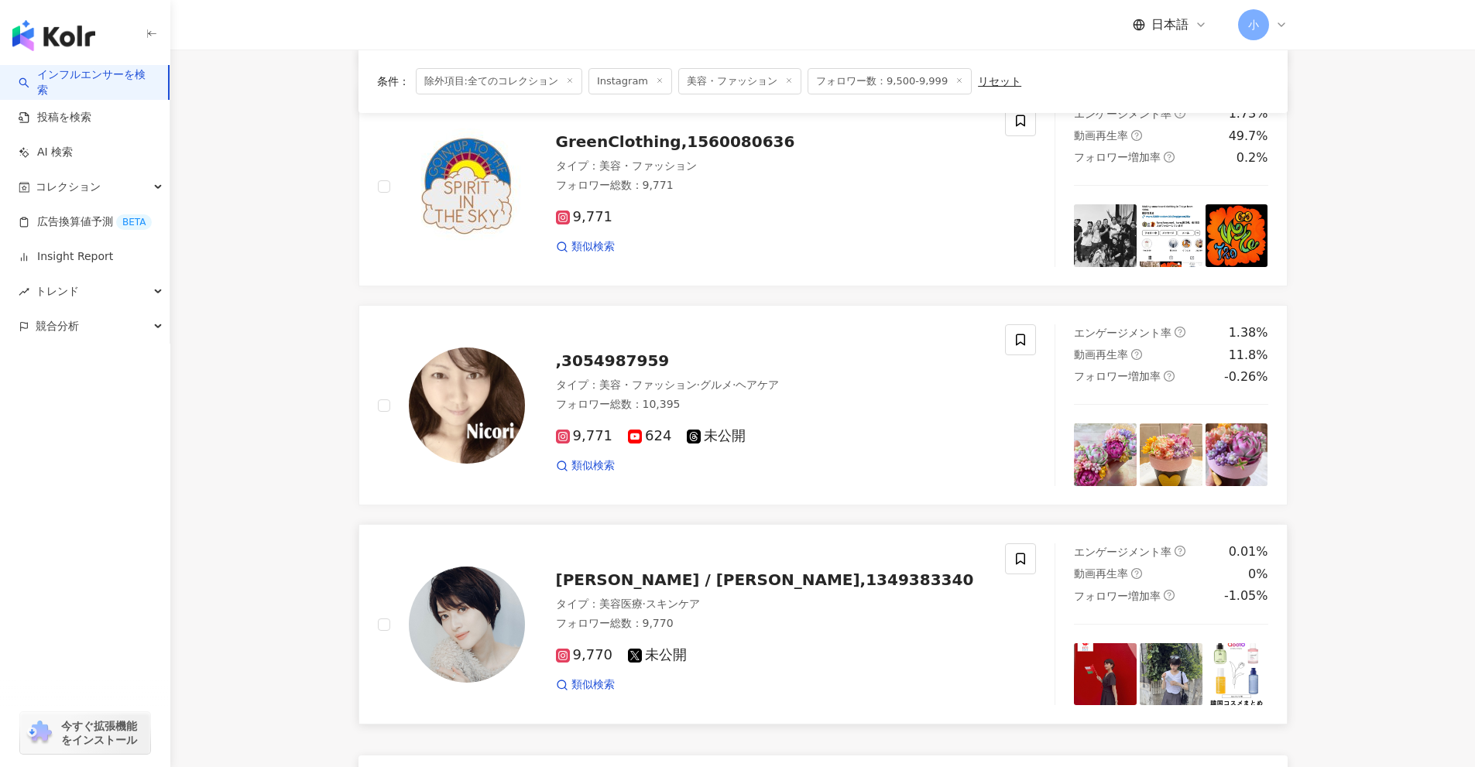
scroll to position [2443, 0]
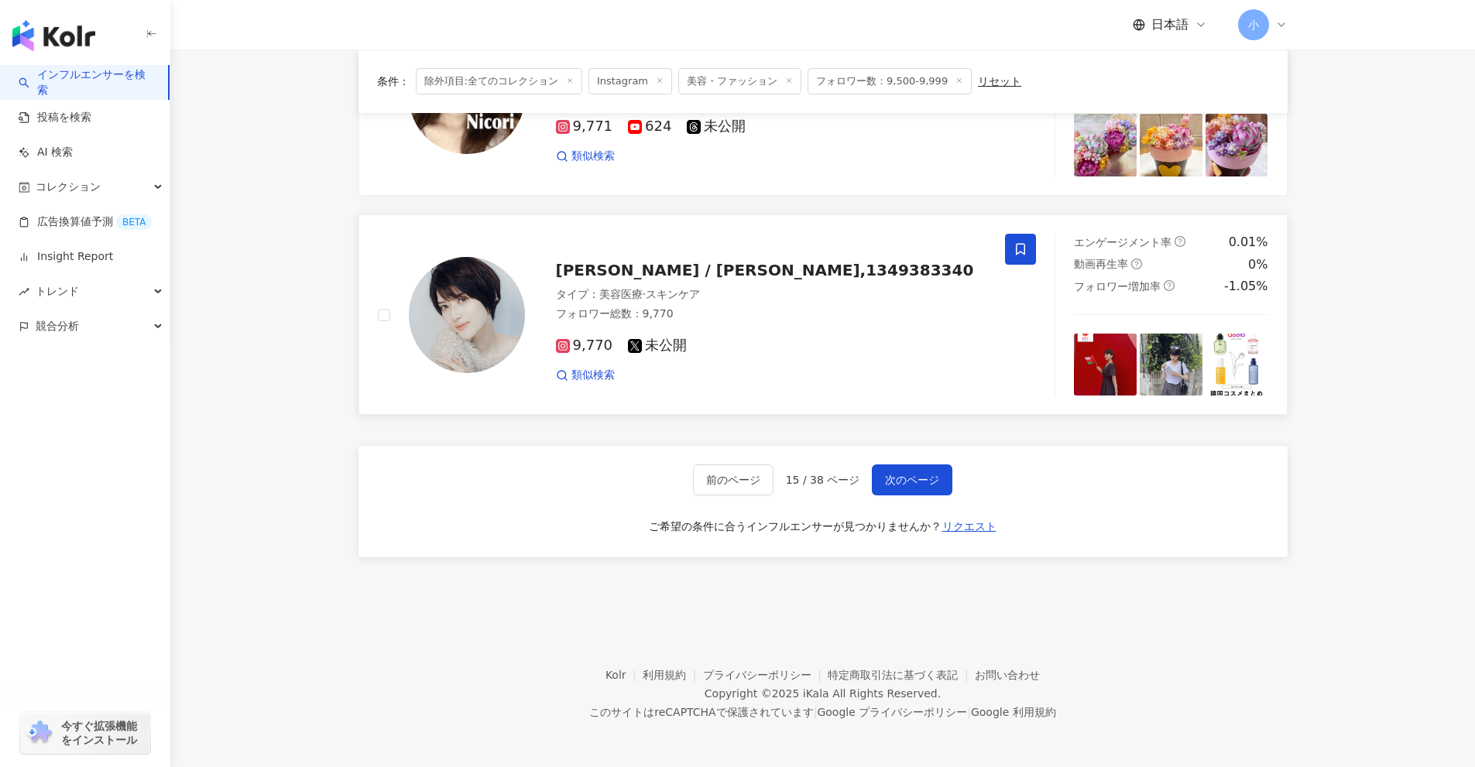
click at [1028, 256] on span at bounding box center [1020, 249] width 31 height 31
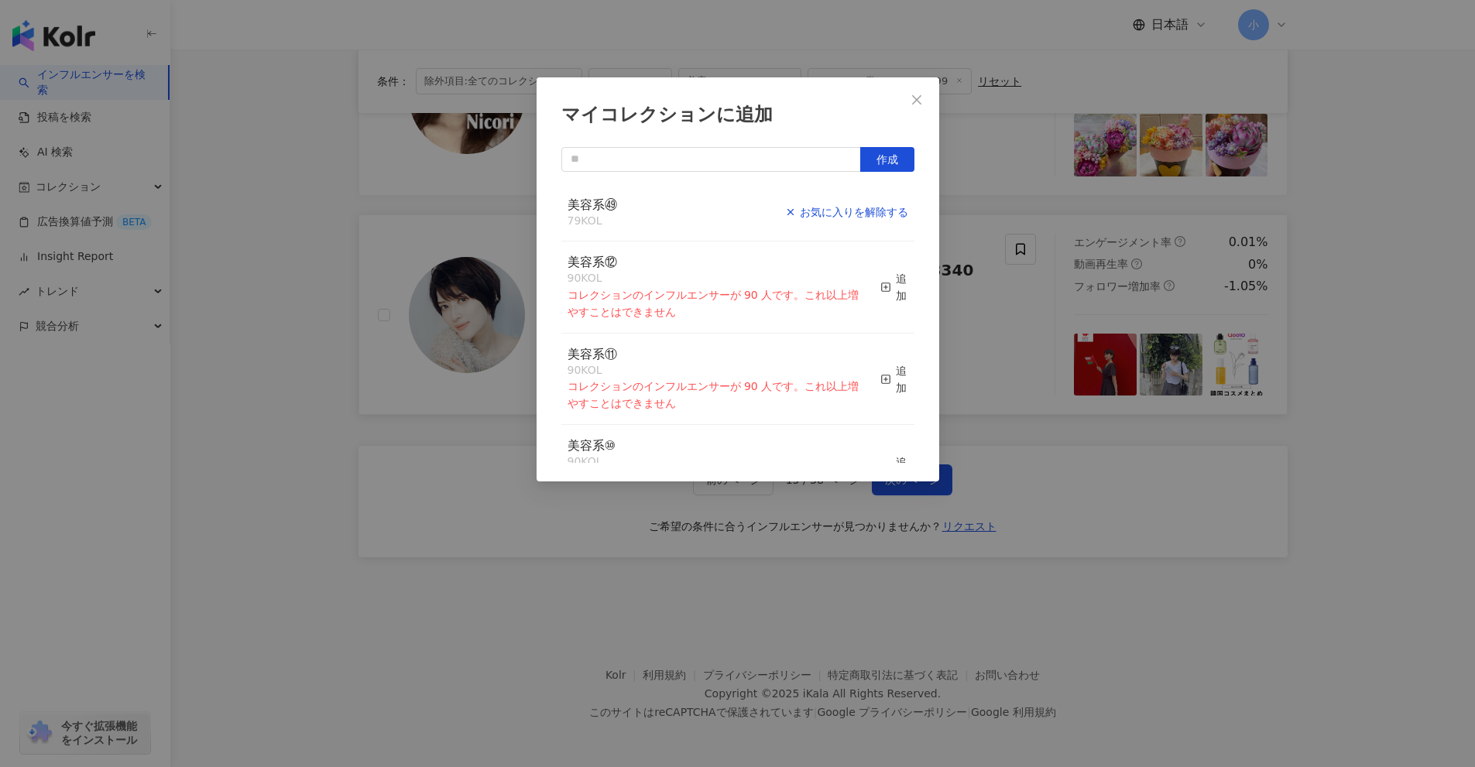
click at [880, 213] on div "お気に入りを解除する" at bounding box center [846, 212] width 123 height 17
click at [886, 208] on div "追加" at bounding box center [890, 212] width 36 height 17
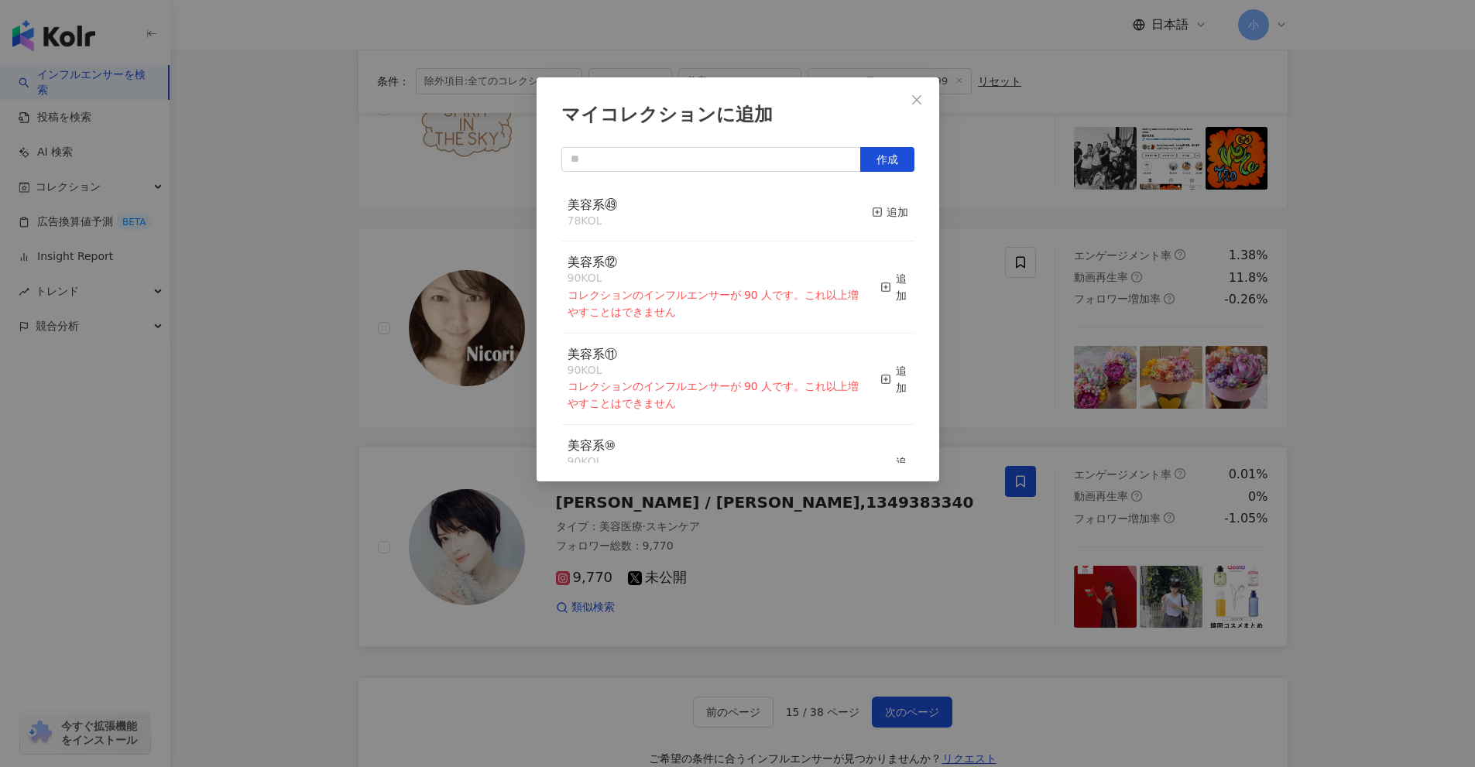
click at [1346, 370] on div "マイコレクションに追加 作成 美容系㊾ 78 KOL 追加 美容系⑫ 90 KOL コレクションのインフルエンサーが 90 人です。これ以上増やすことはできま…" at bounding box center [737, 383] width 1475 height 767
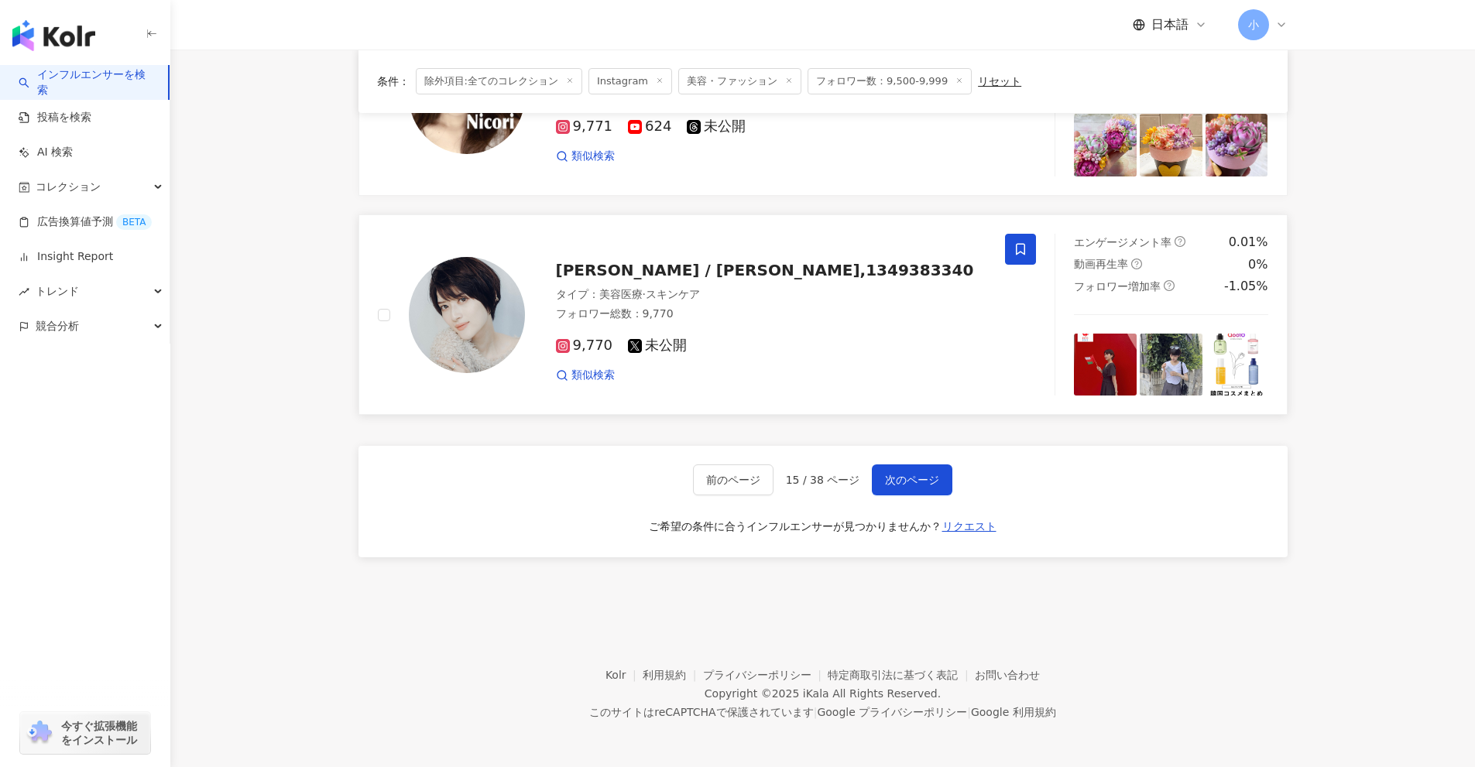
drag, startPoint x: 1375, startPoint y: 330, endPoint x: 1390, endPoint y: 768, distance: 438.4
click at [913, 479] on span "次のページ" at bounding box center [912, 480] width 54 height 12
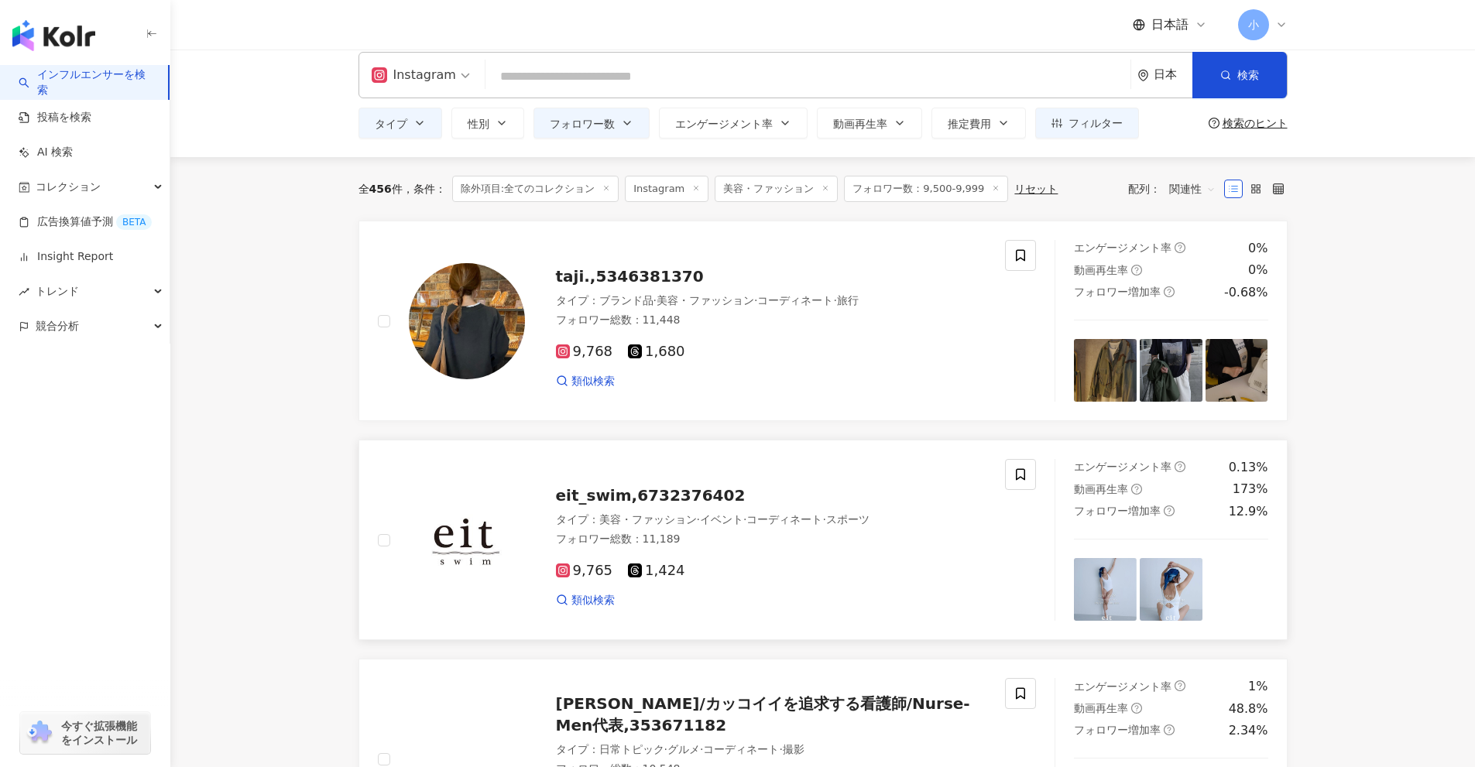
scroll to position [0, 0]
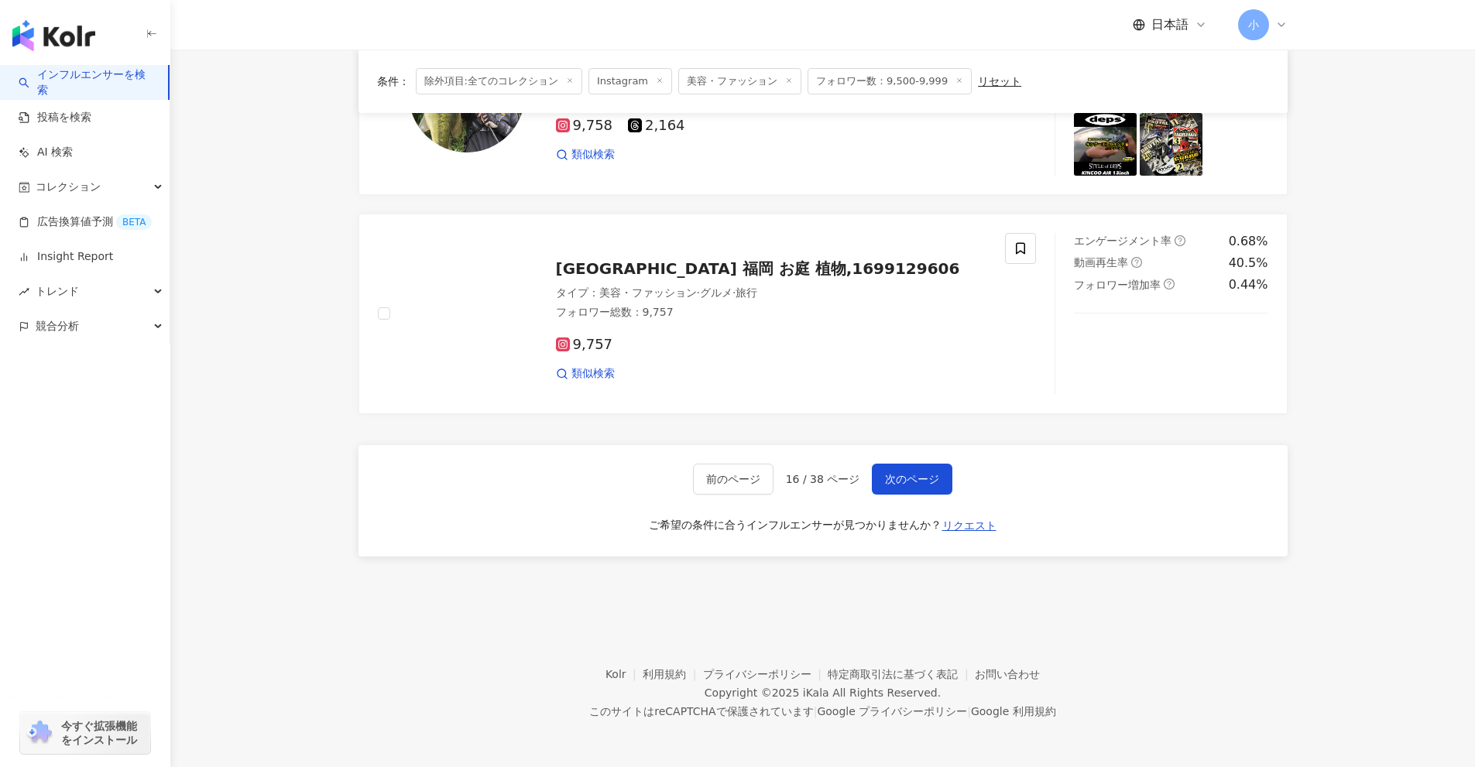
drag, startPoint x: 1432, startPoint y: 331, endPoint x: 1261, endPoint y: 604, distance: 322.4
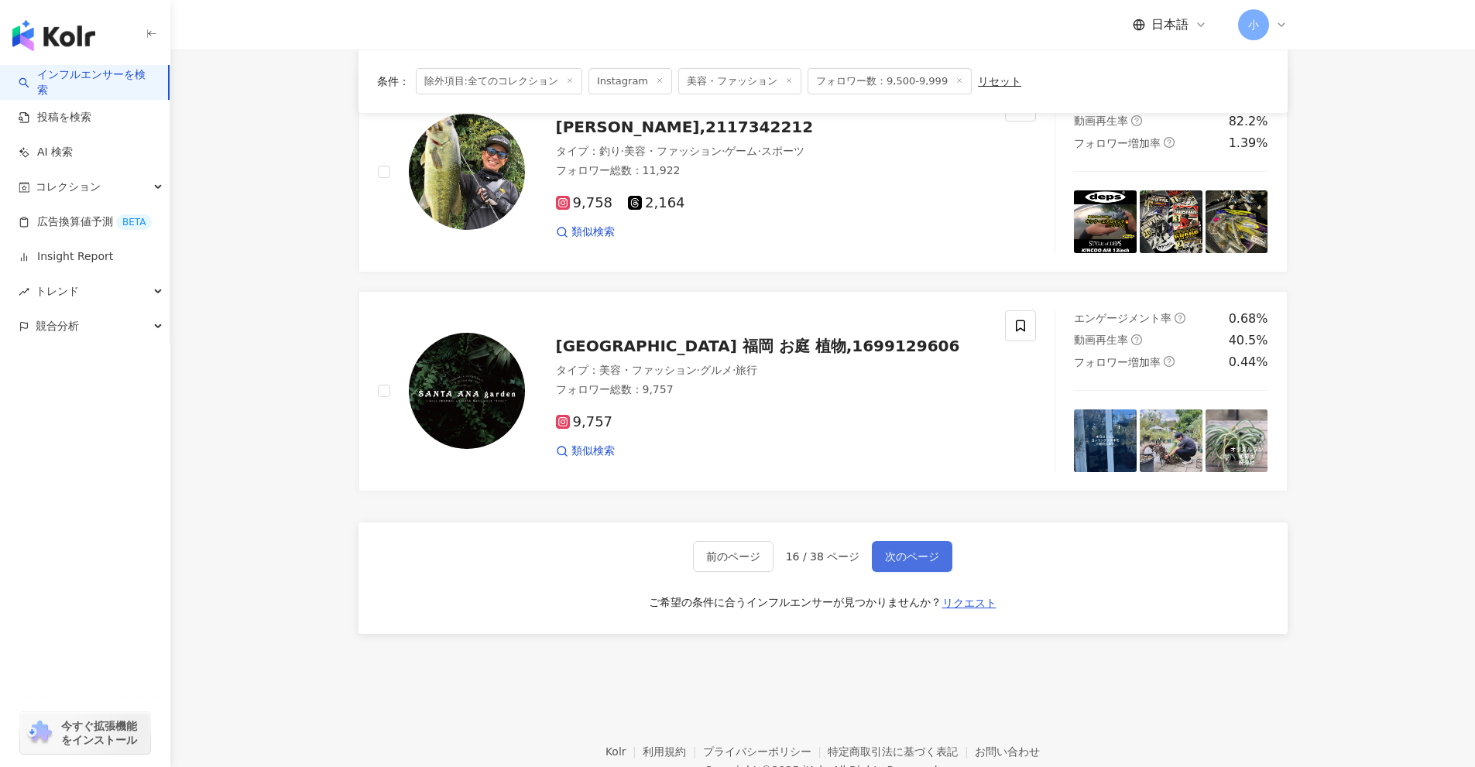
click at [930, 559] on span "次のページ" at bounding box center [912, 556] width 54 height 12
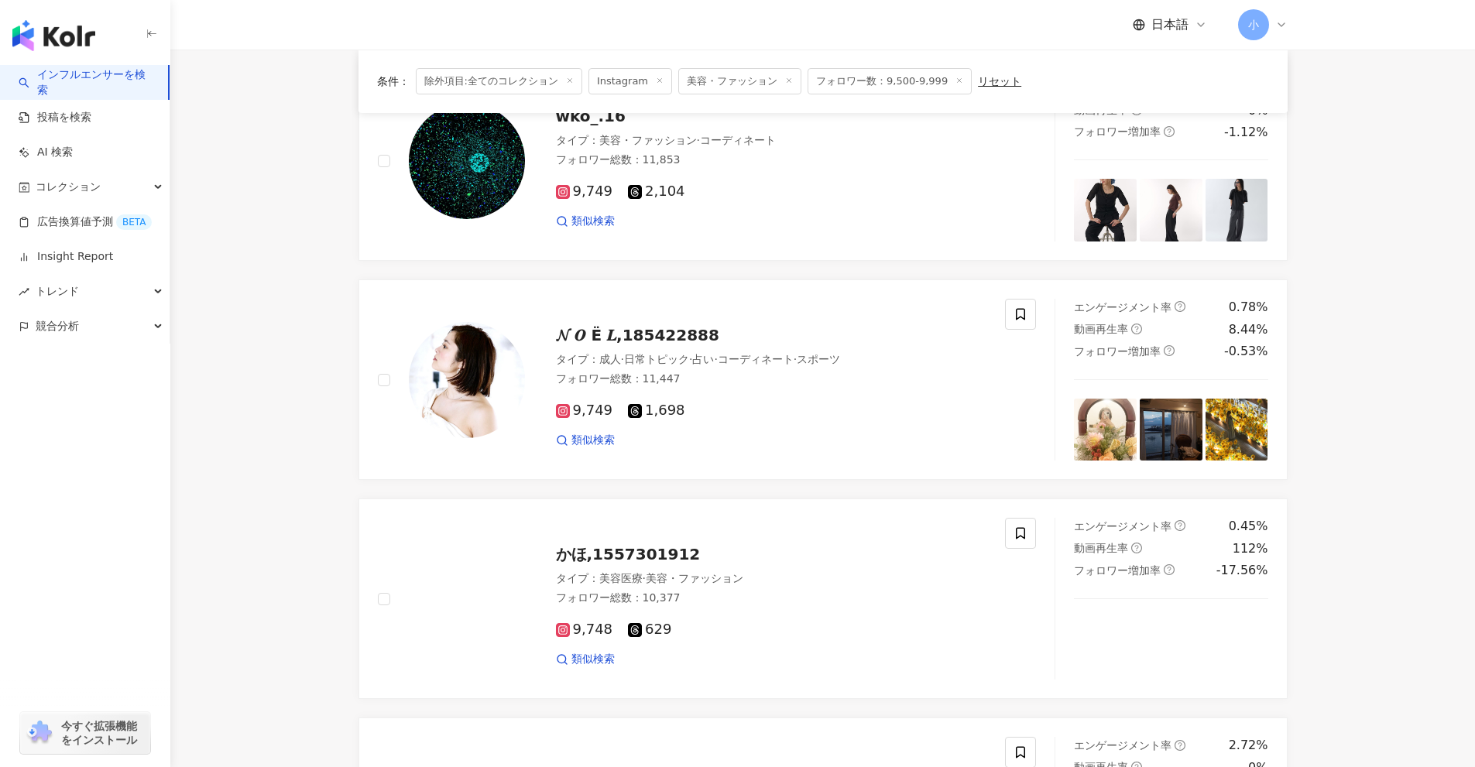
scroll to position [1195, 0]
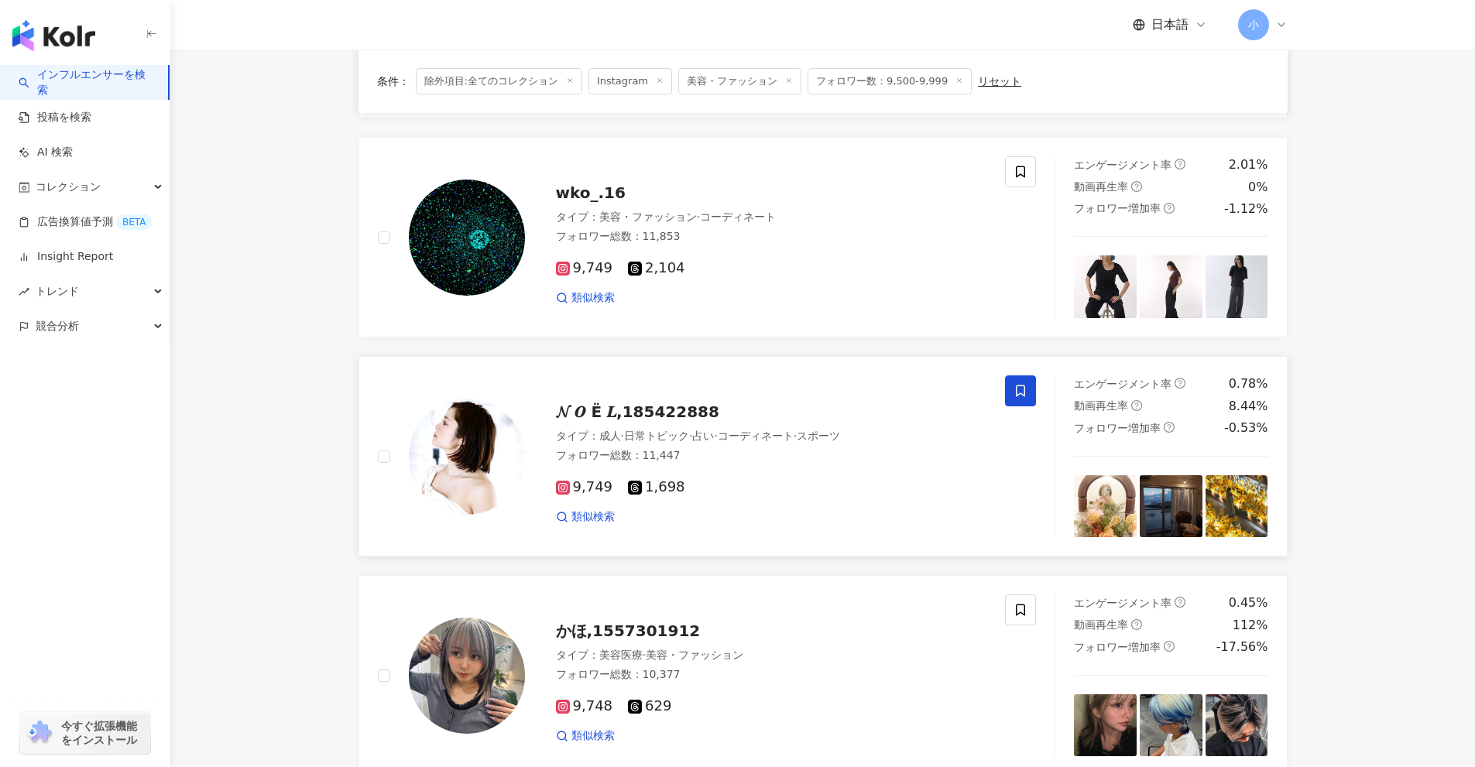
click at [1025, 390] on icon at bounding box center [1020, 392] width 9 height 12
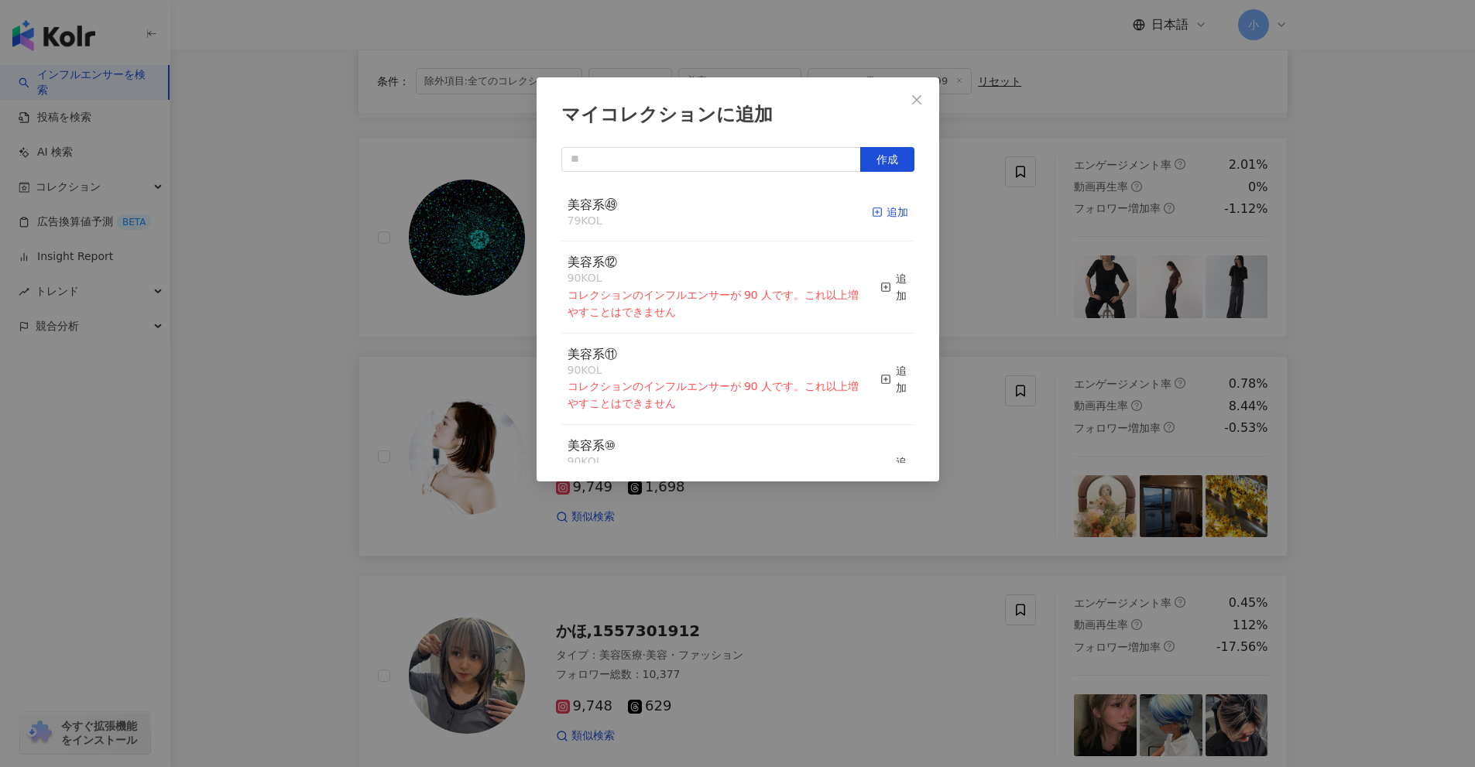
click at [872, 220] on div "追加" at bounding box center [890, 212] width 36 height 17
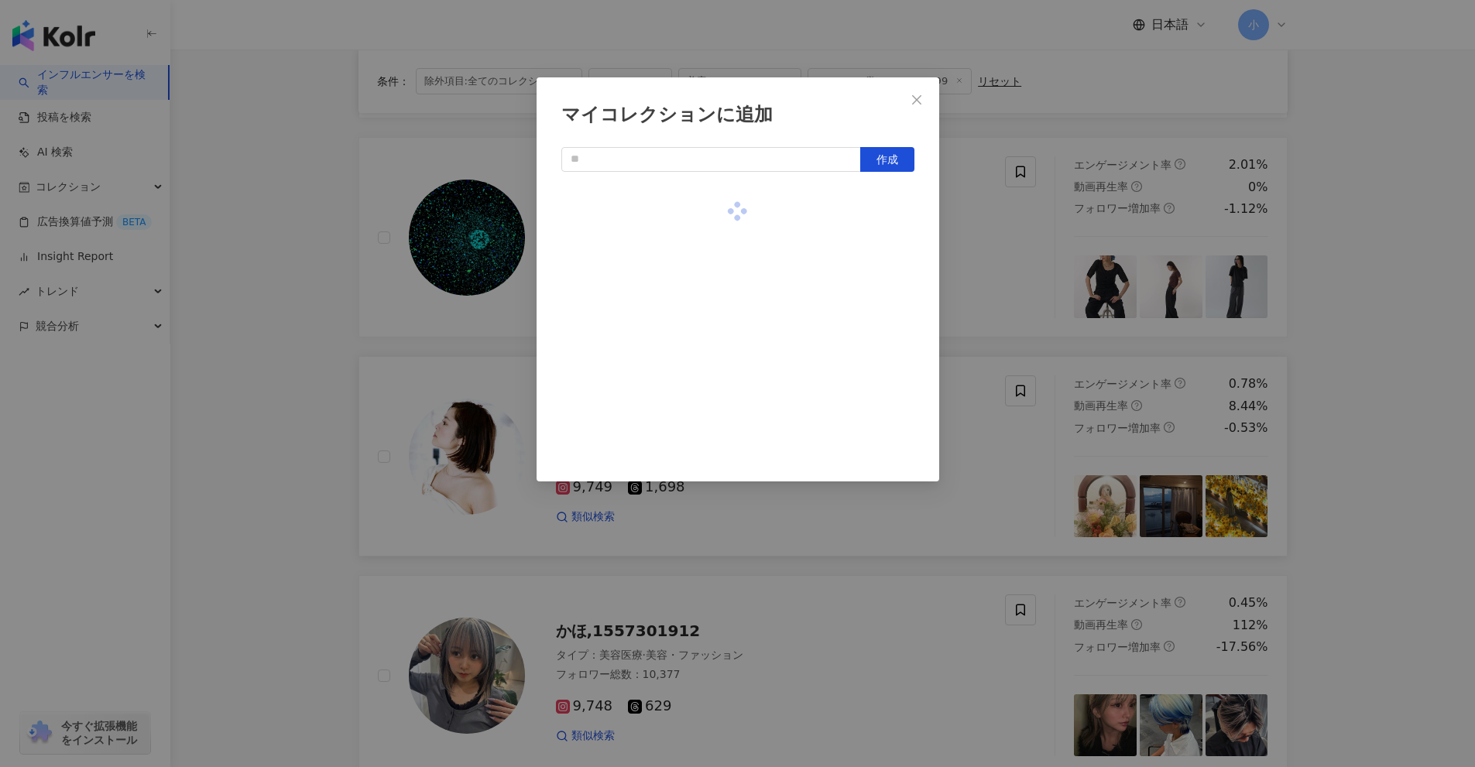
click at [1432, 481] on div "マイコレクションに追加 作成" at bounding box center [737, 383] width 1475 height 767
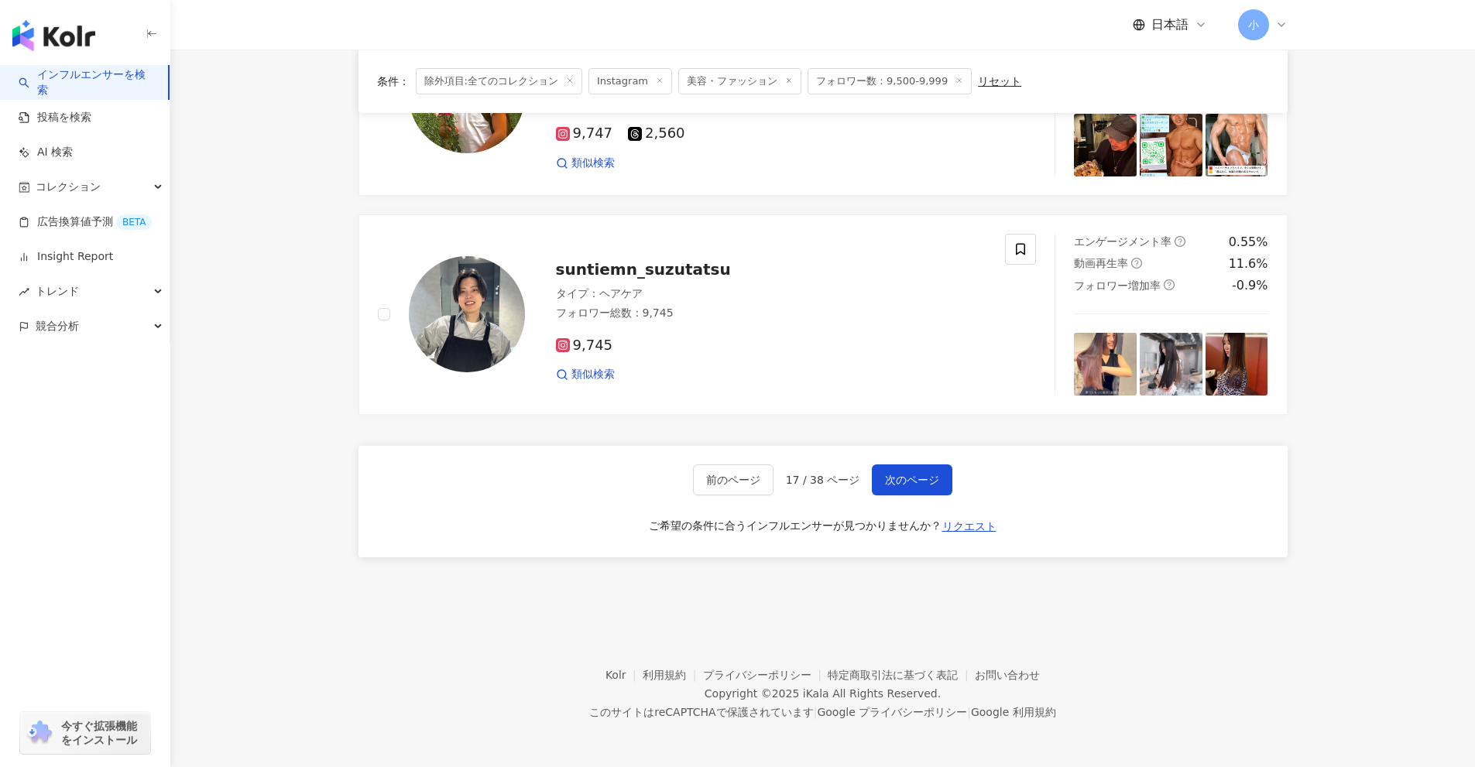
scroll to position [2434, 0]
click at [894, 475] on span "次のページ" at bounding box center [912, 479] width 54 height 12
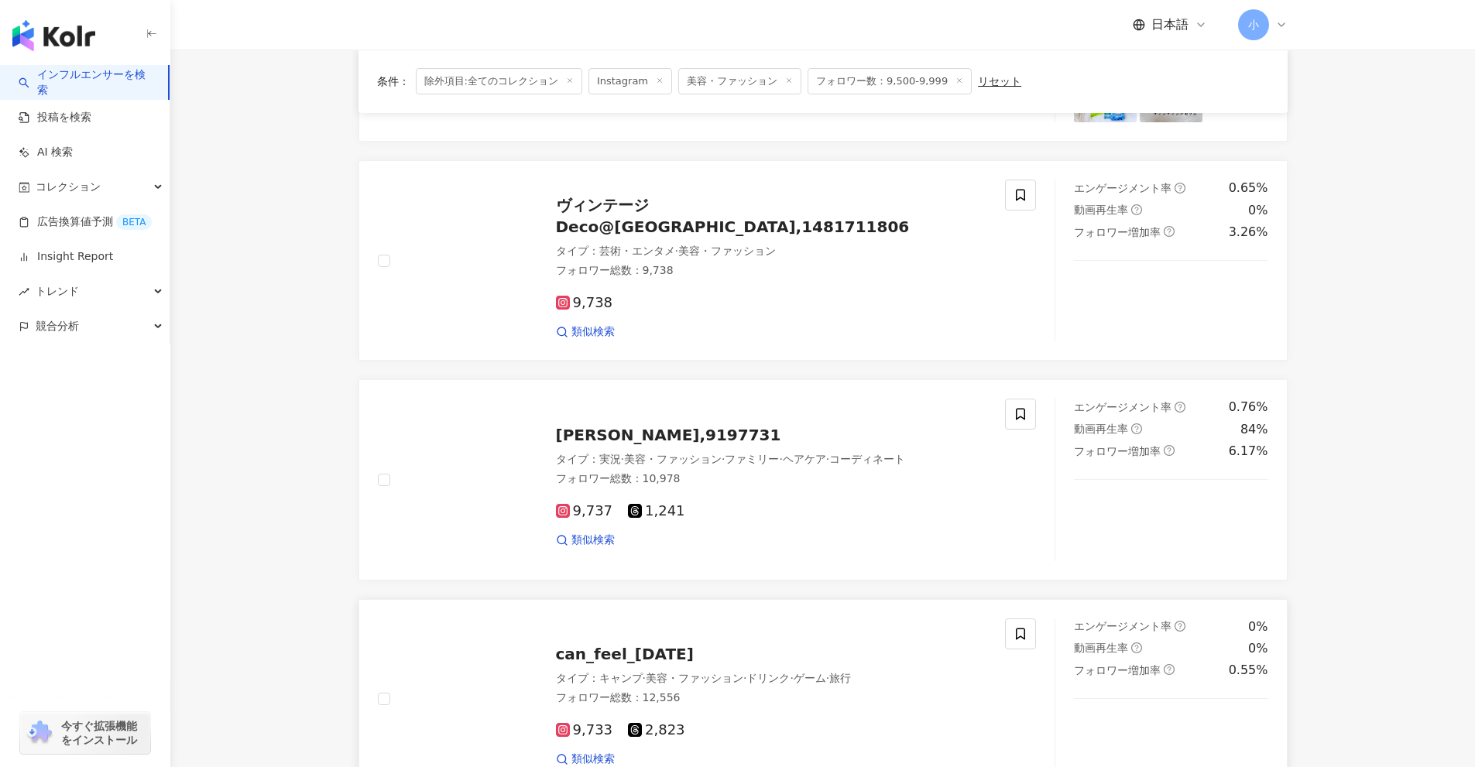
scroll to position [2047, 0]
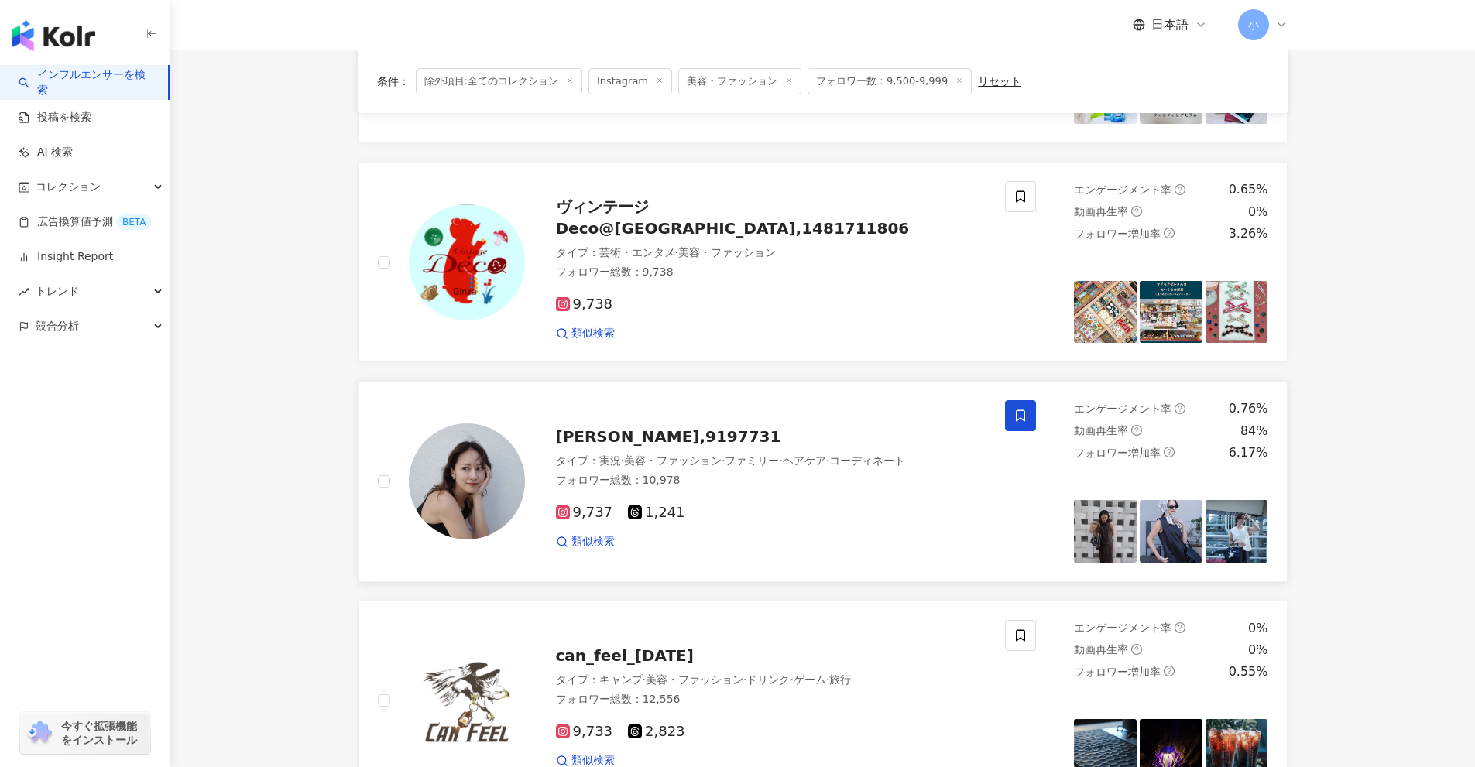
click at [1017, 416] on icon at bounding box center [1020, 416] width 14 height 14
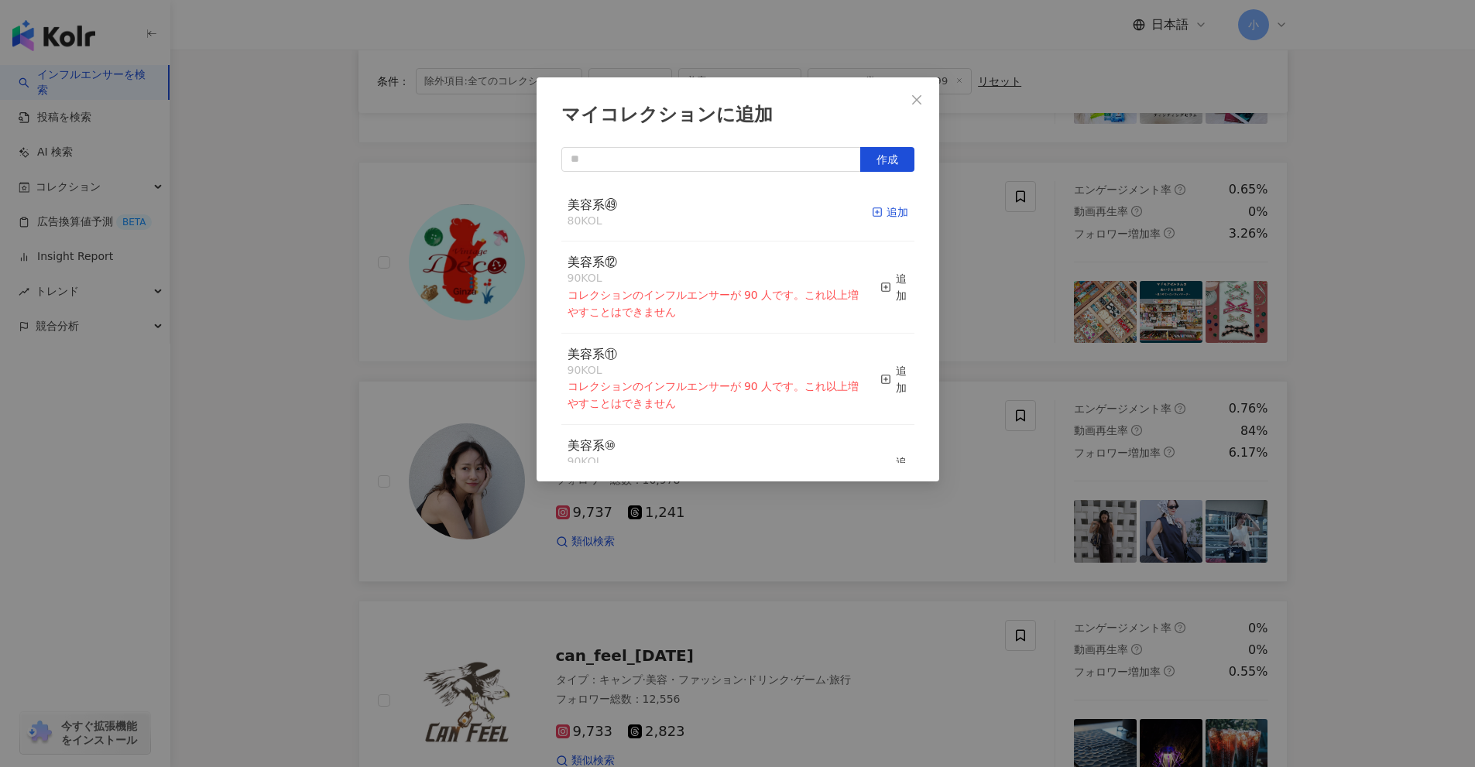
click at [872, 211] on icon "button" at bounding box center [877, 212] width 11 height 11
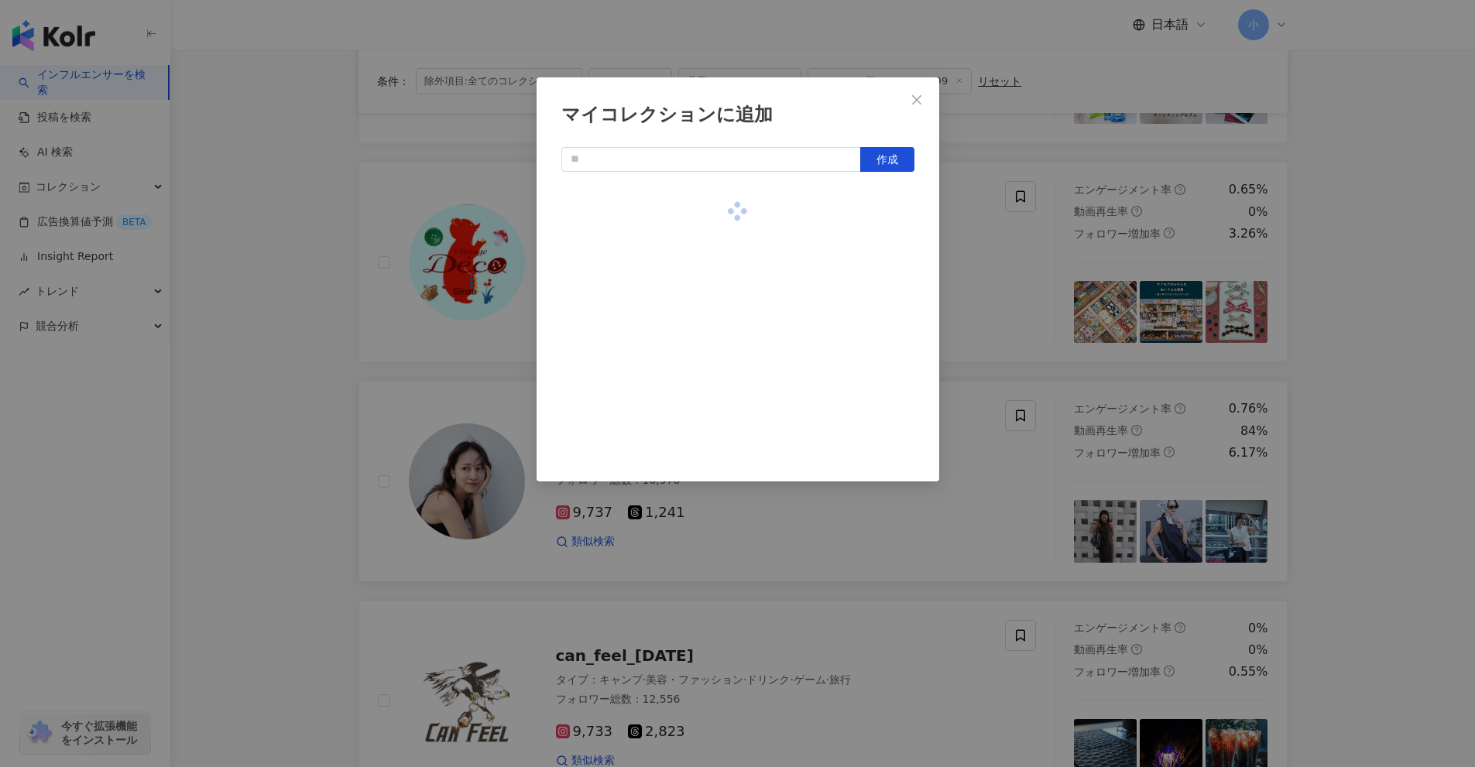
click at [993, 289] on div "マイコレクションに追加 作成" at bounding box center [737, 383] width 1475 height 767
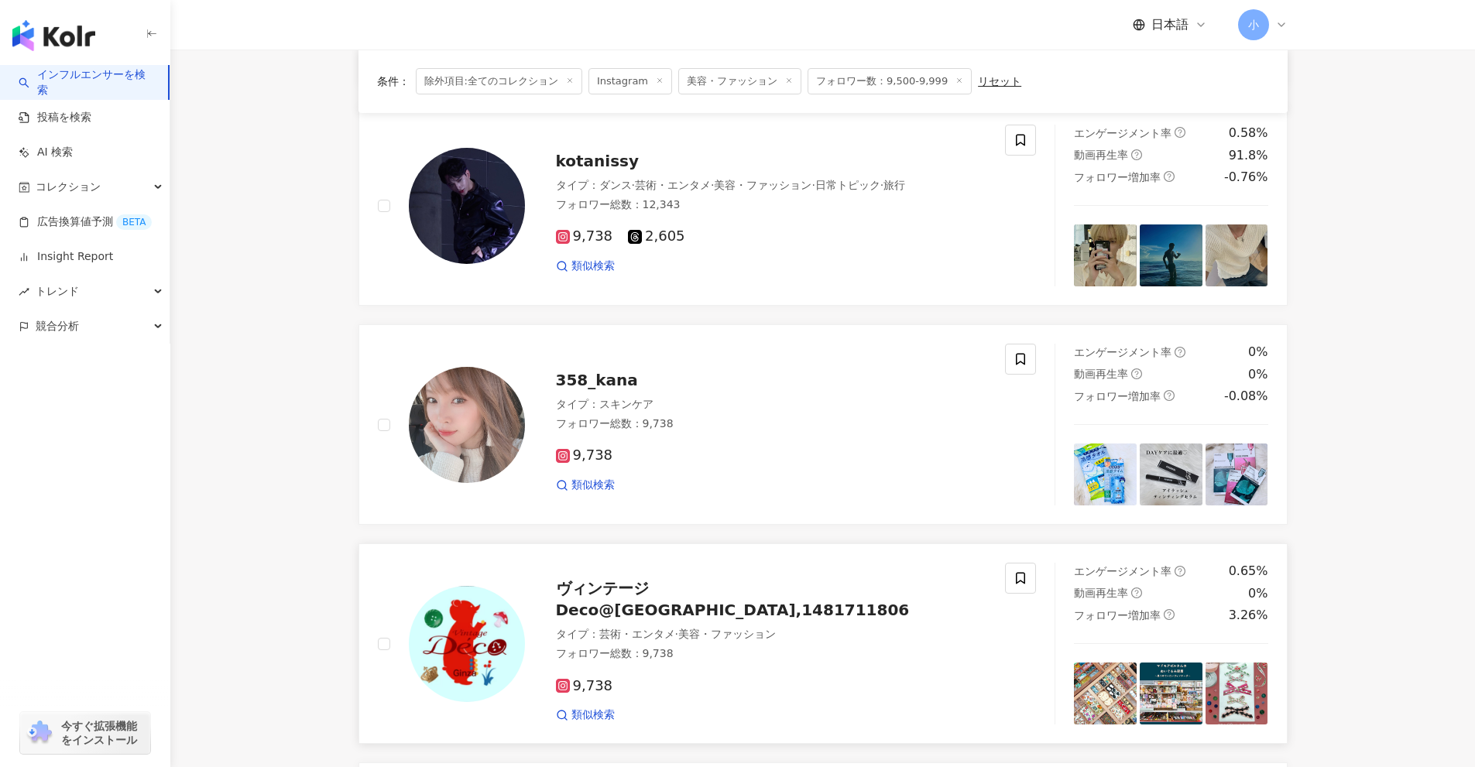
scroll to position [1660, 0]
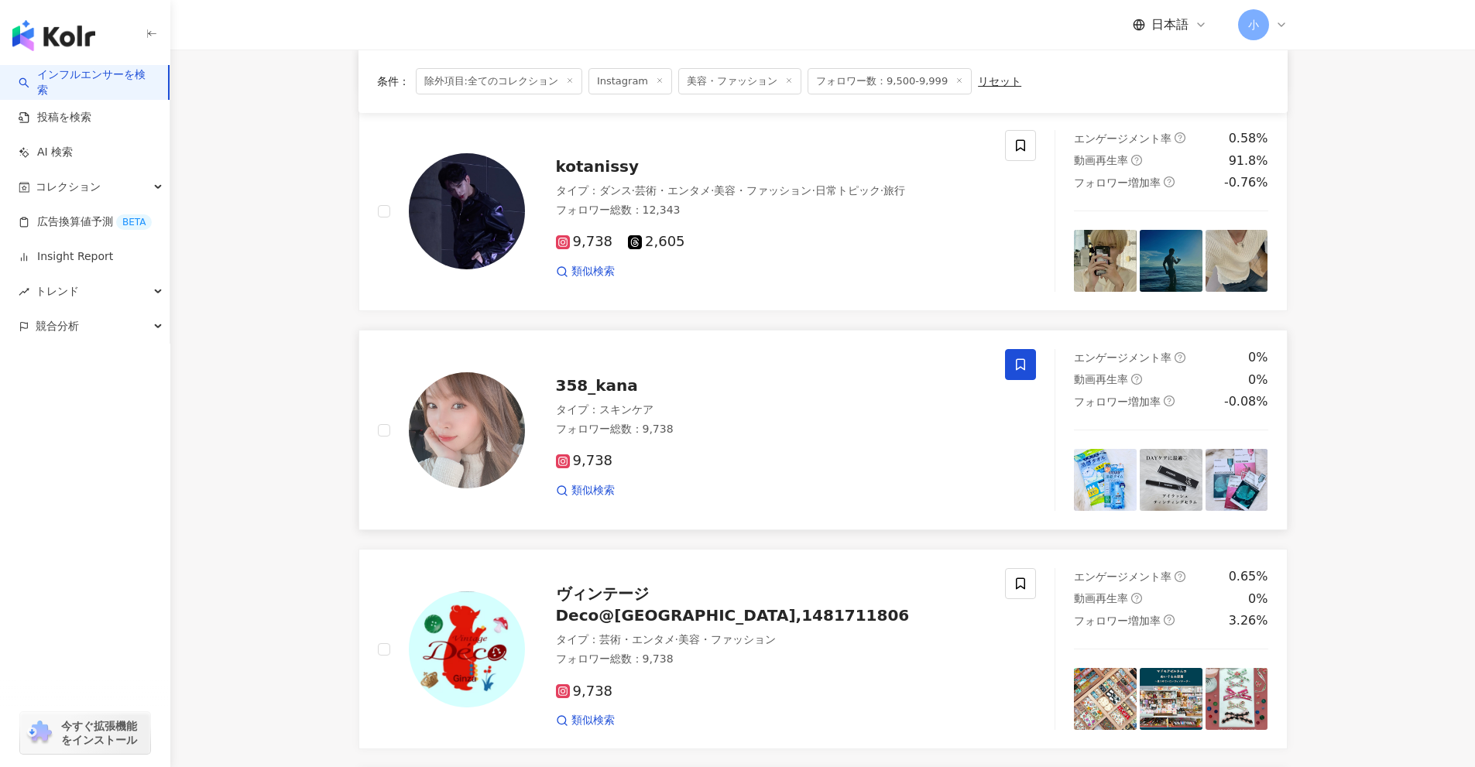
click at [1022, 375] on span at bounding box center [1020, 364] width 31 height 31
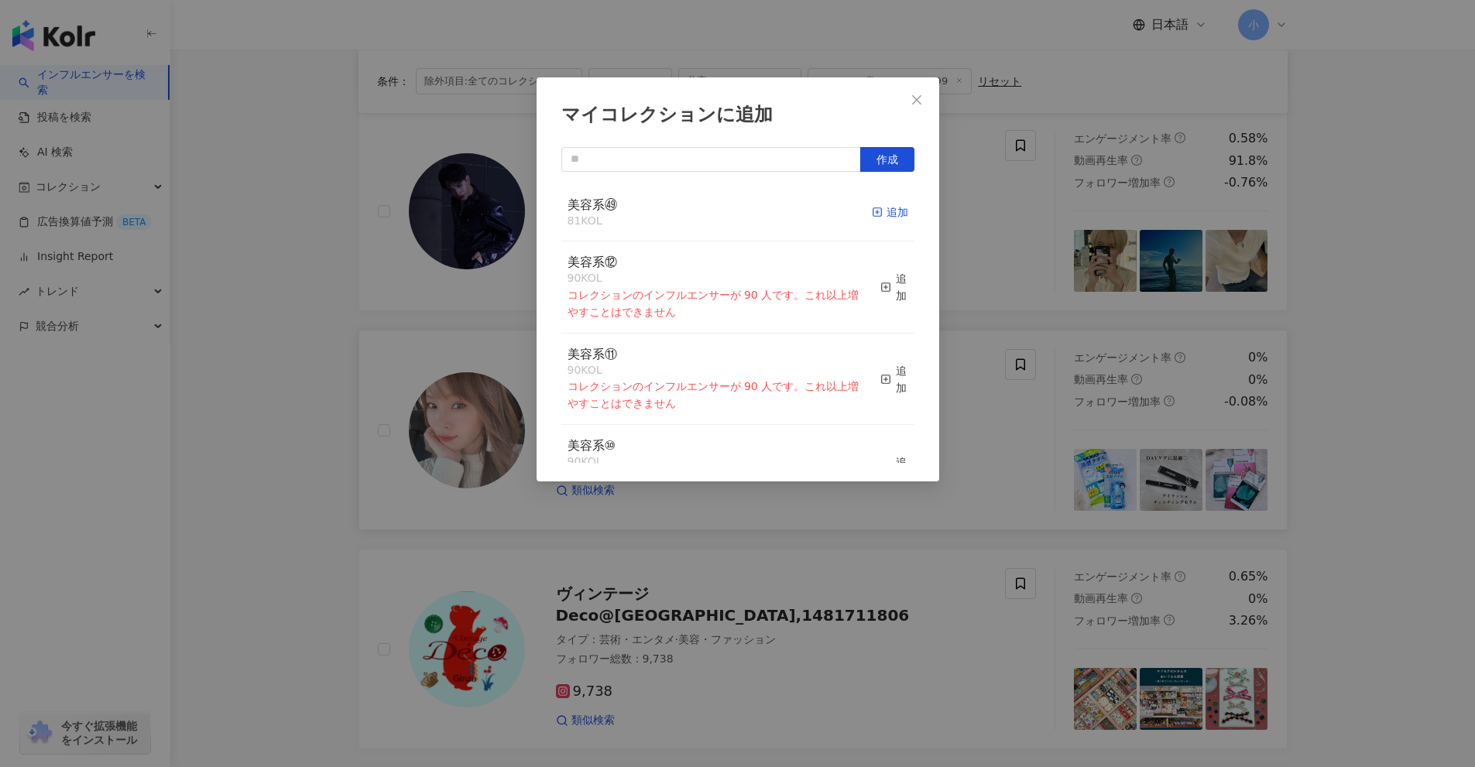
click at [876, 211] on div "追加" at bounding box center [890, 212] width 36 height 17
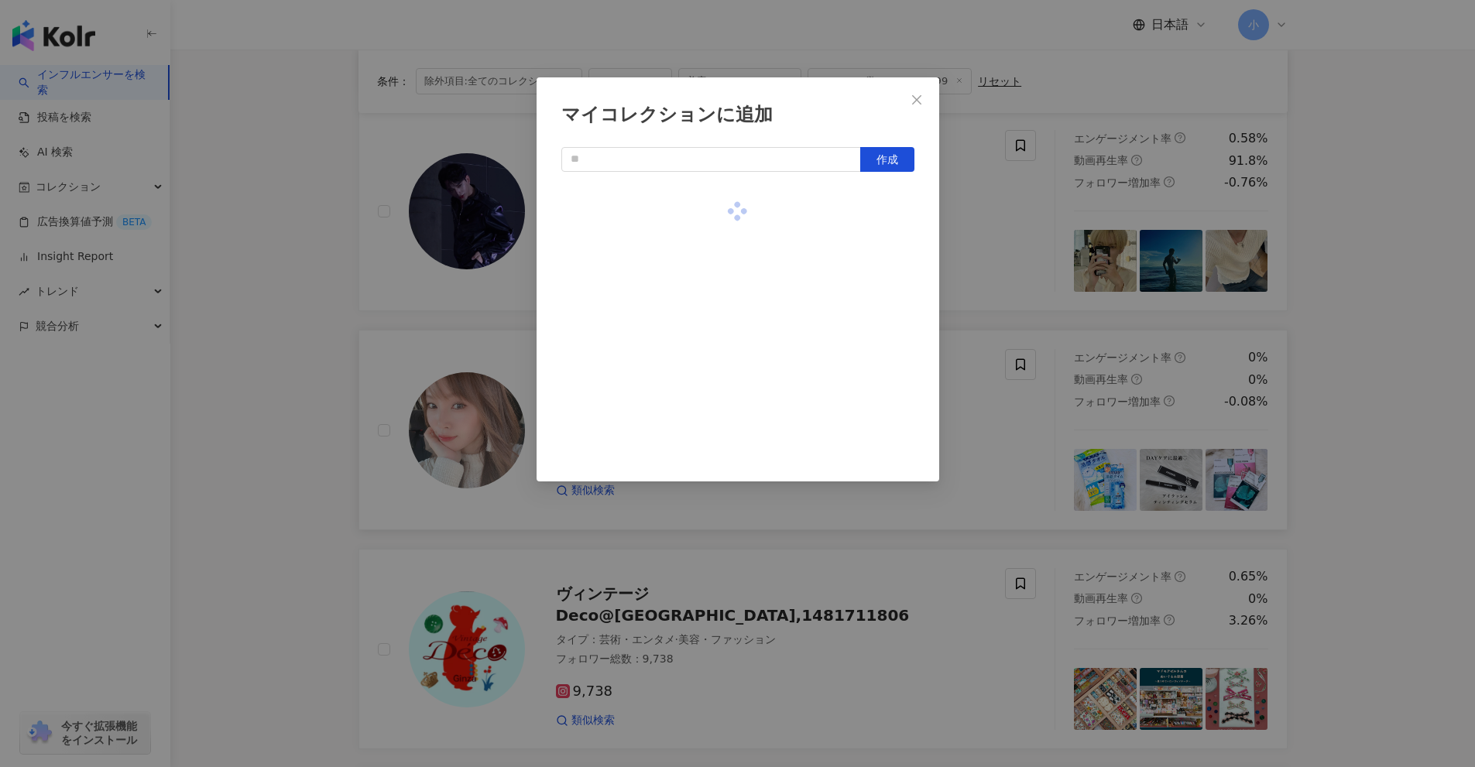
click at [1017, 277] on div "マイコレクションに追加 作成" at bounding box center [737, 383] width 1475 height 767
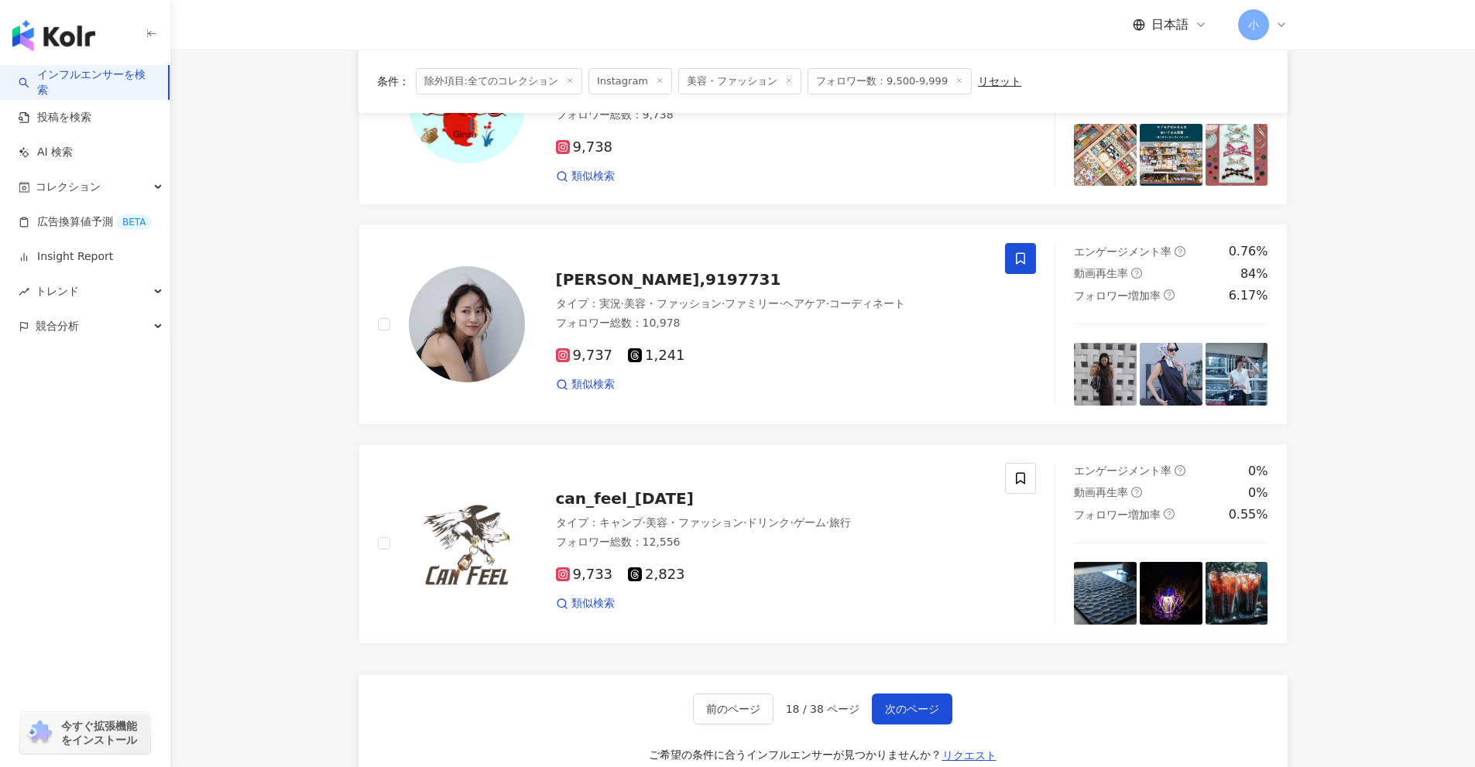
scroll to position [2434, 0]
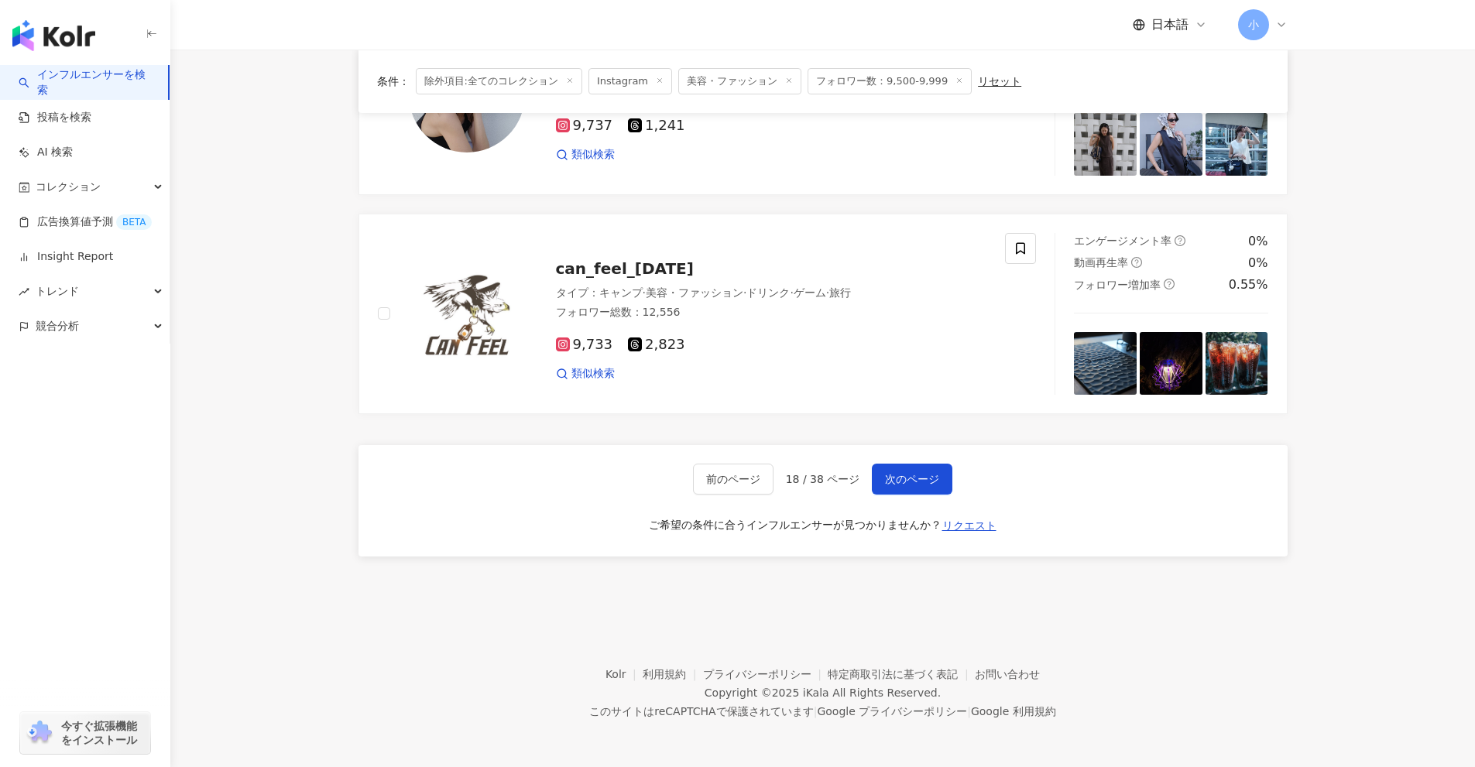
drag, startPoint x: 1336, startPoint y: 304, endPoint x: 1343, endPoint y: 558, distance: 254.0
click at [889, 482] on span "次のページ" at bounding box center [912, 479] width 54 height 12
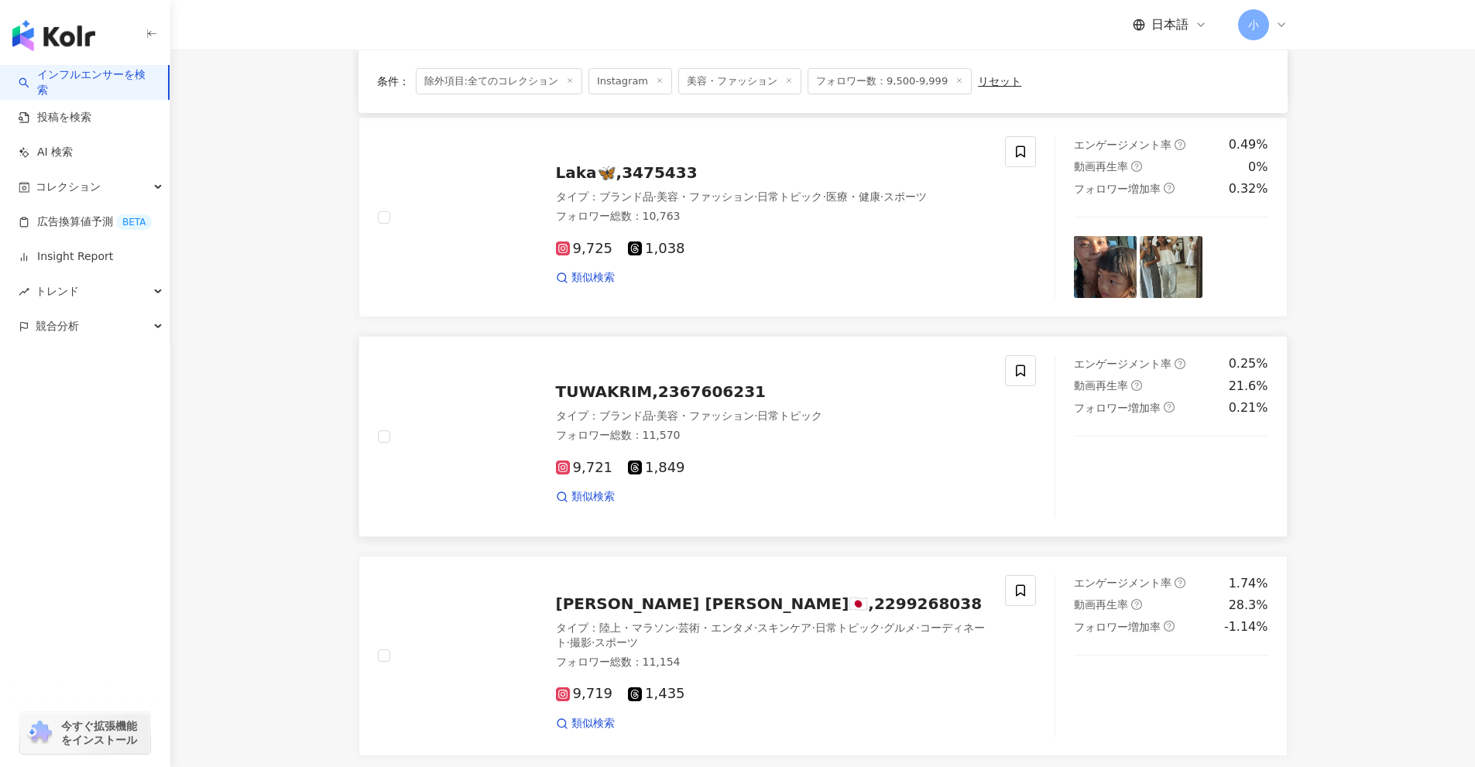
scroll to position [2047, 0]
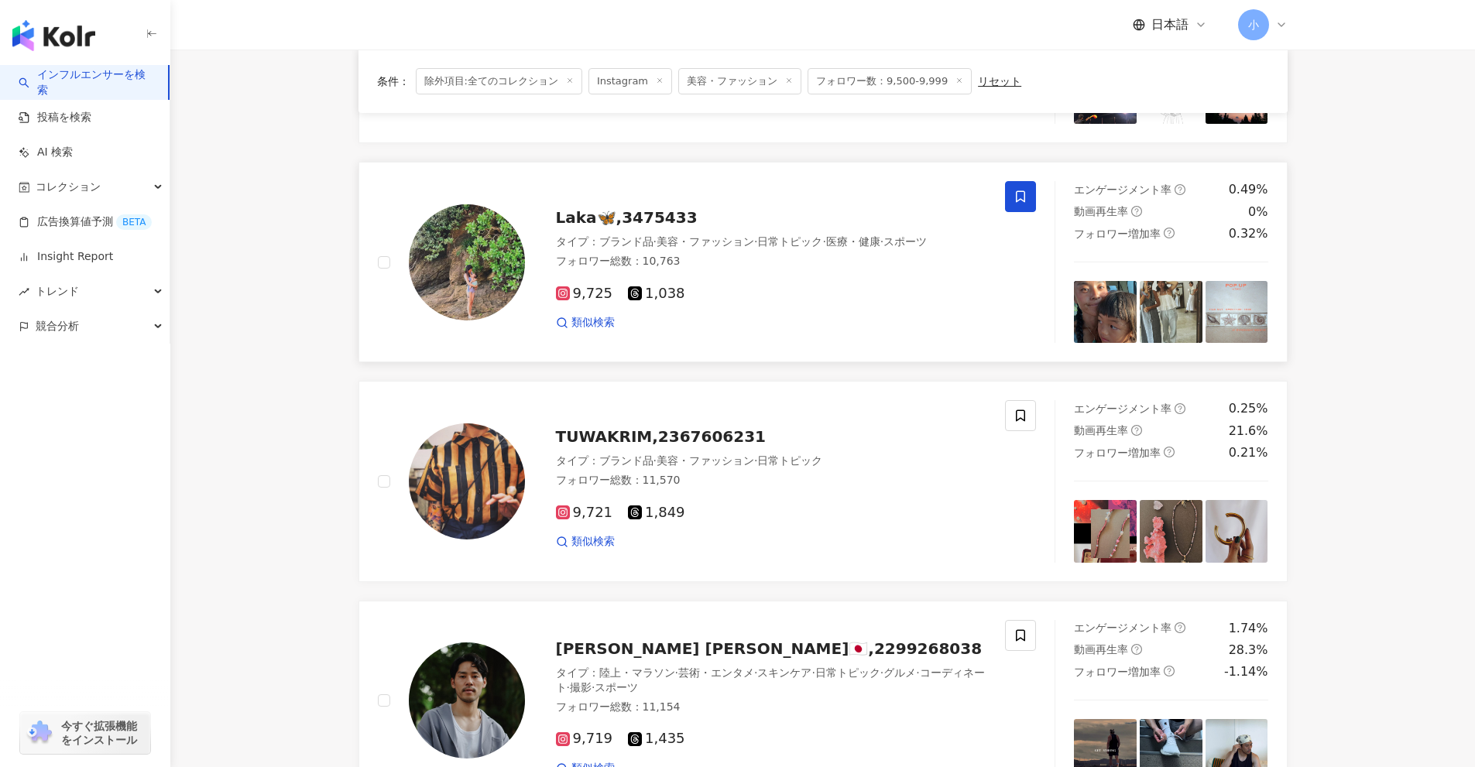
click at [1015, 197] on icon at bounding box center [1020, 197] width 14 height 14
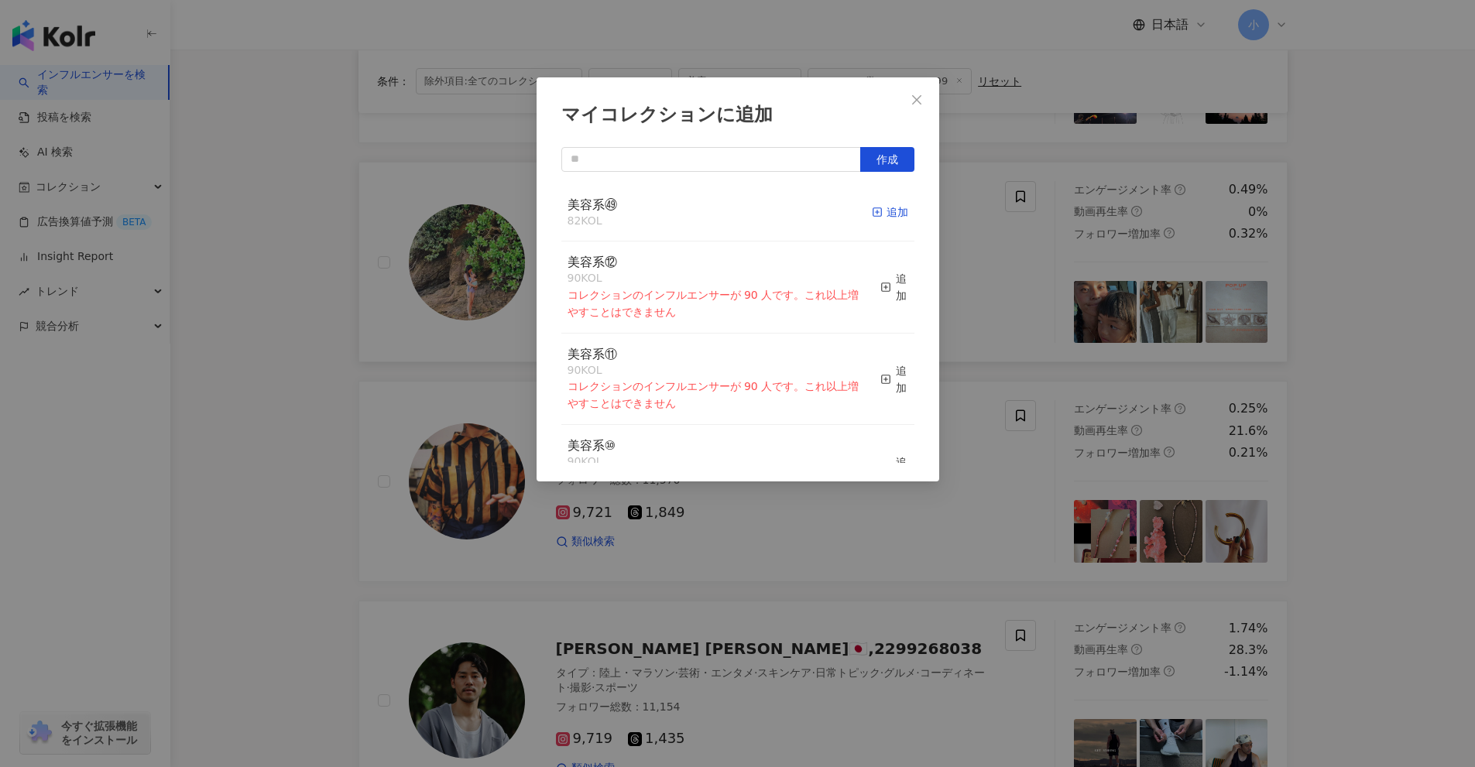
click at [879, 211] on div "追加" at bounding box center [890, 212] width 36 height 17
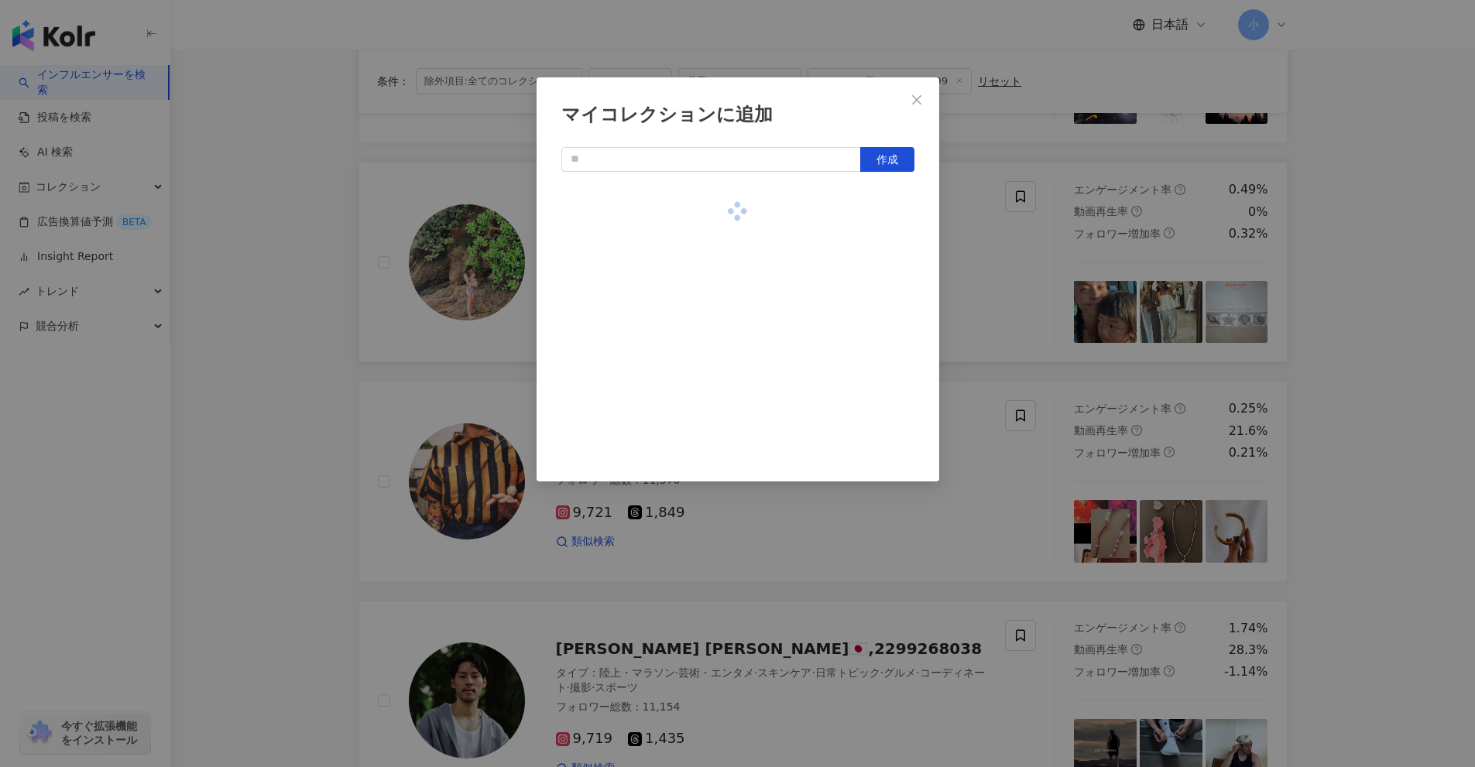
click at [980, 243] on div "マイコレクションに追加 作成" at bounding box center [737, 383] width 1475 height 767
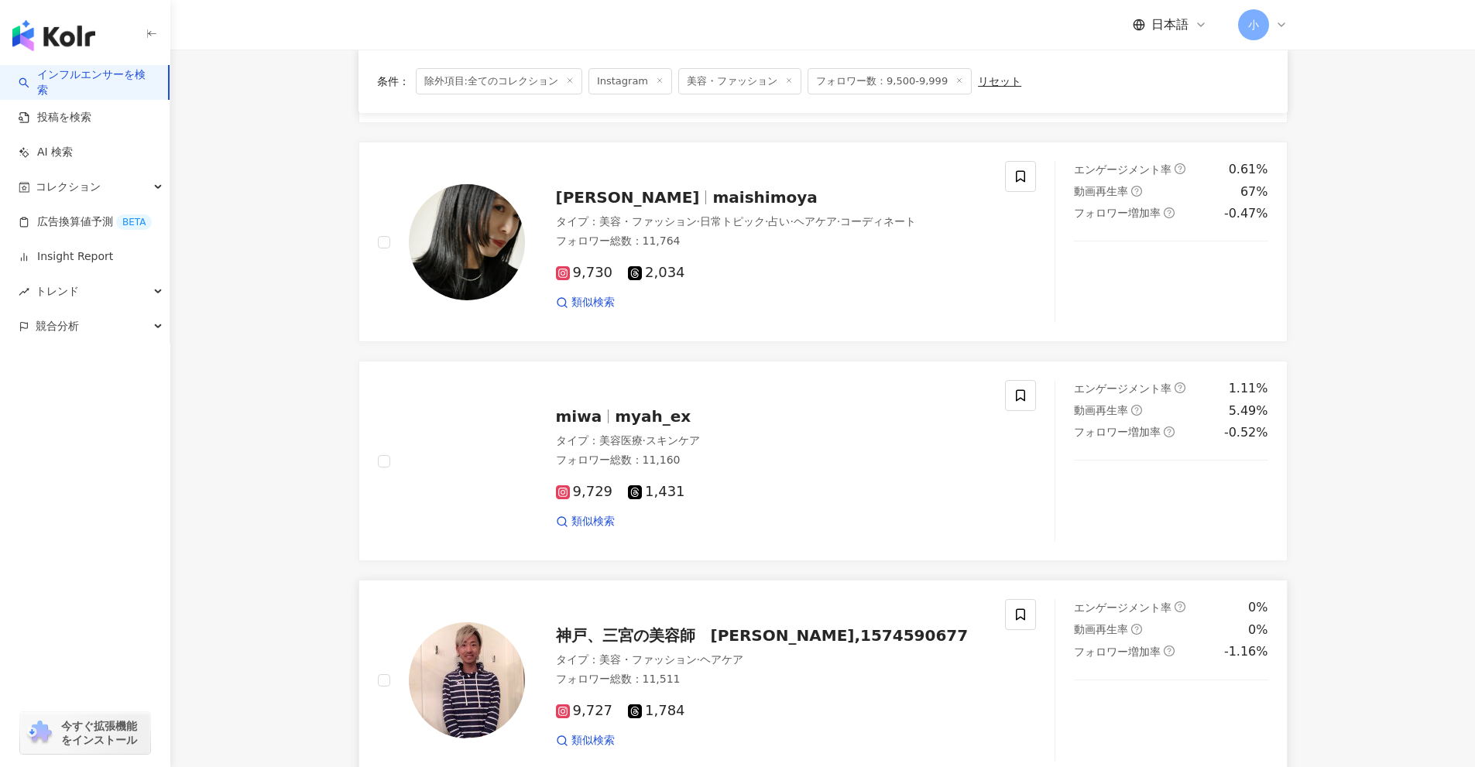
scroll to position [963, 0]
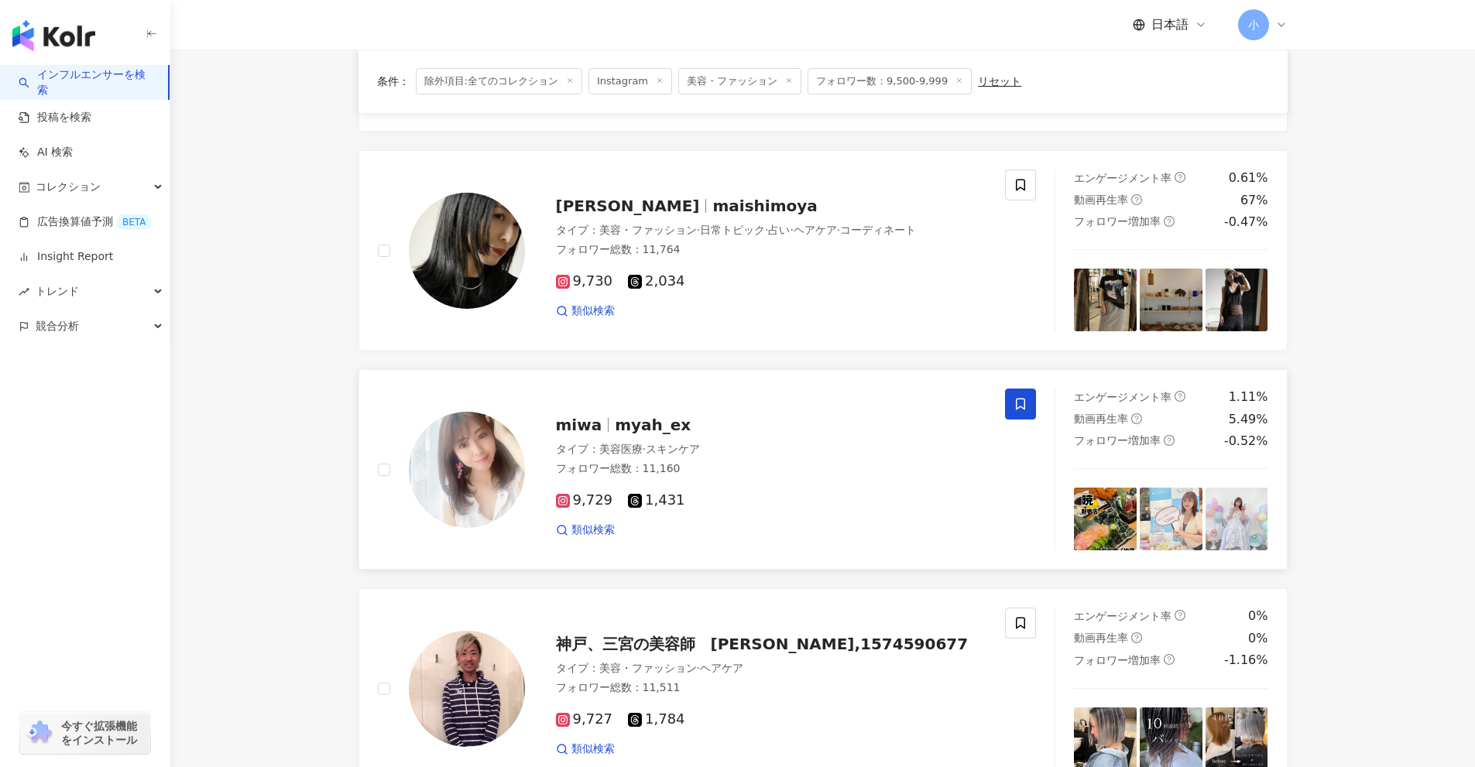
click at [1023, 406] on icon at bounding box center [1020, 404] width 14 height 14
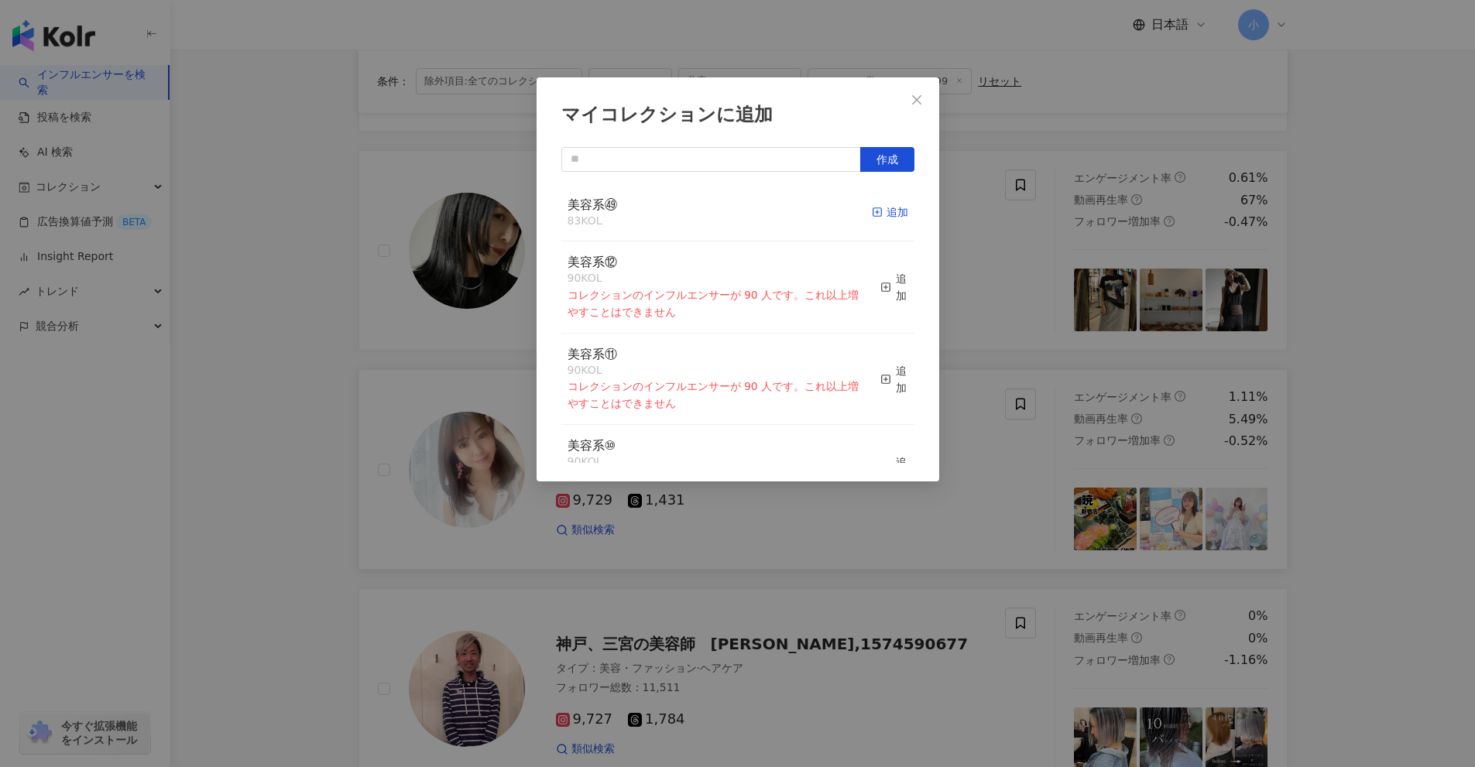
click at [875, 212] on div "追加" at bounding box center [890, 212] width 36 height 17
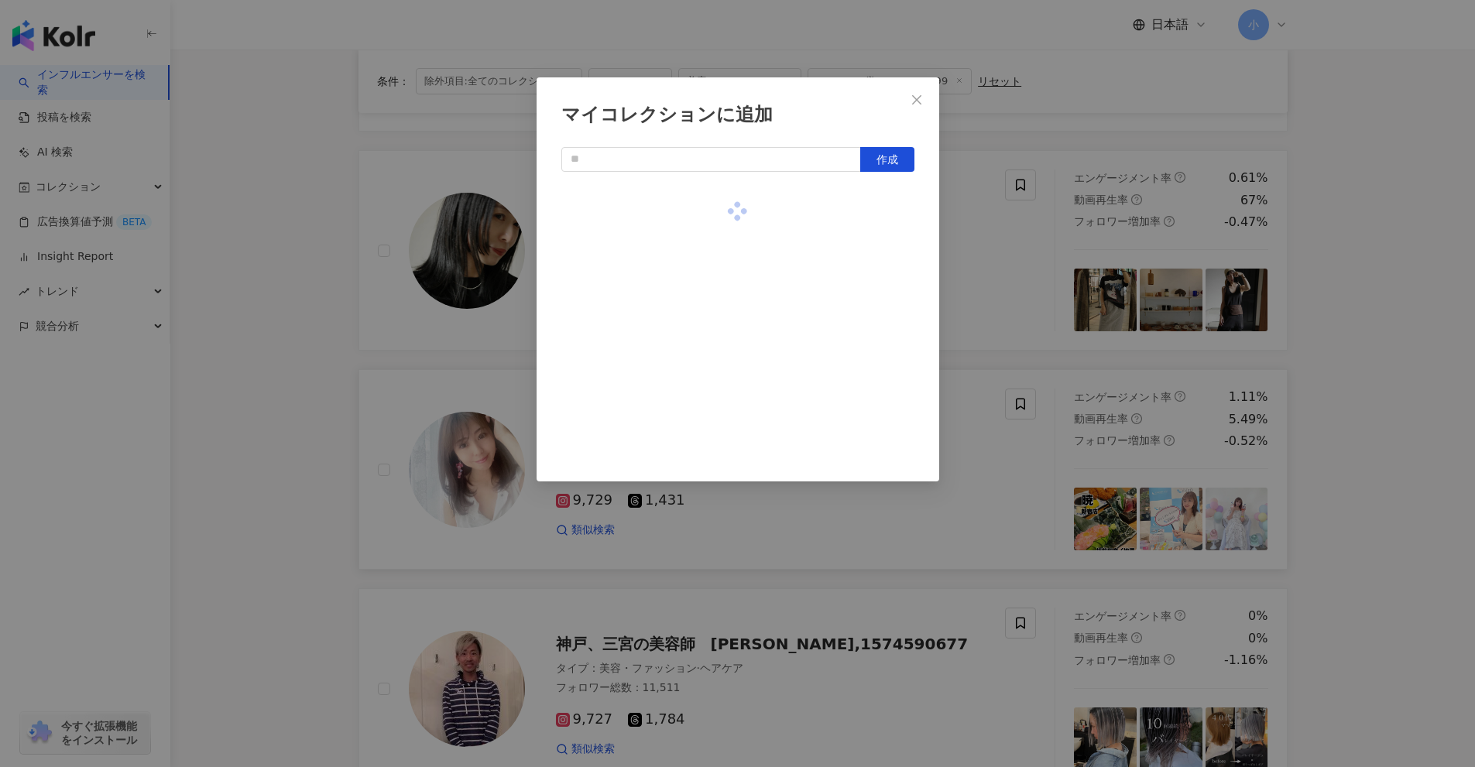
click at [999, 261] on div "マイコレクションに追加 作成" at bounding box center [737, 383] width 1475 height 767
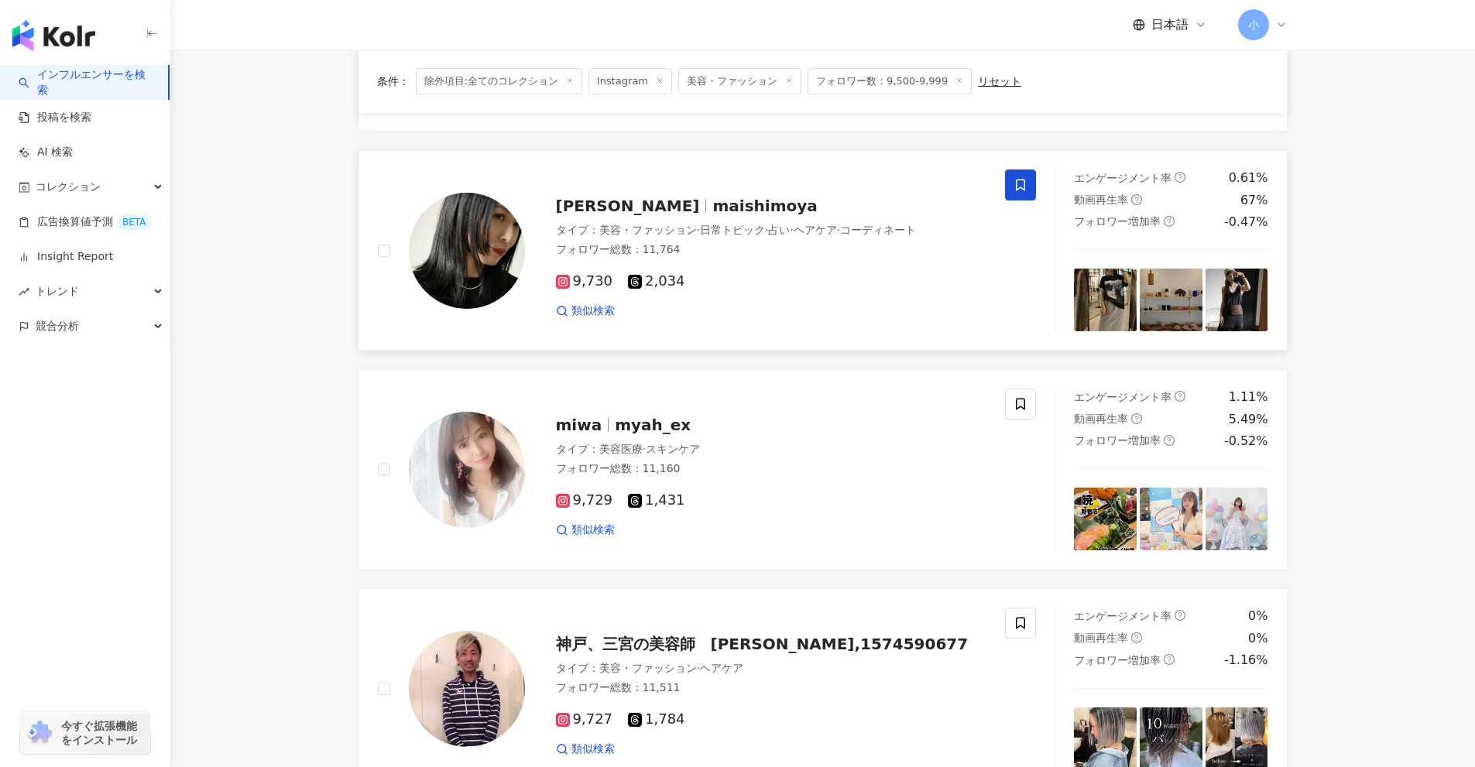
click at [1018, 183] on icon at bounding box center [1020, 185] width 14 height 14
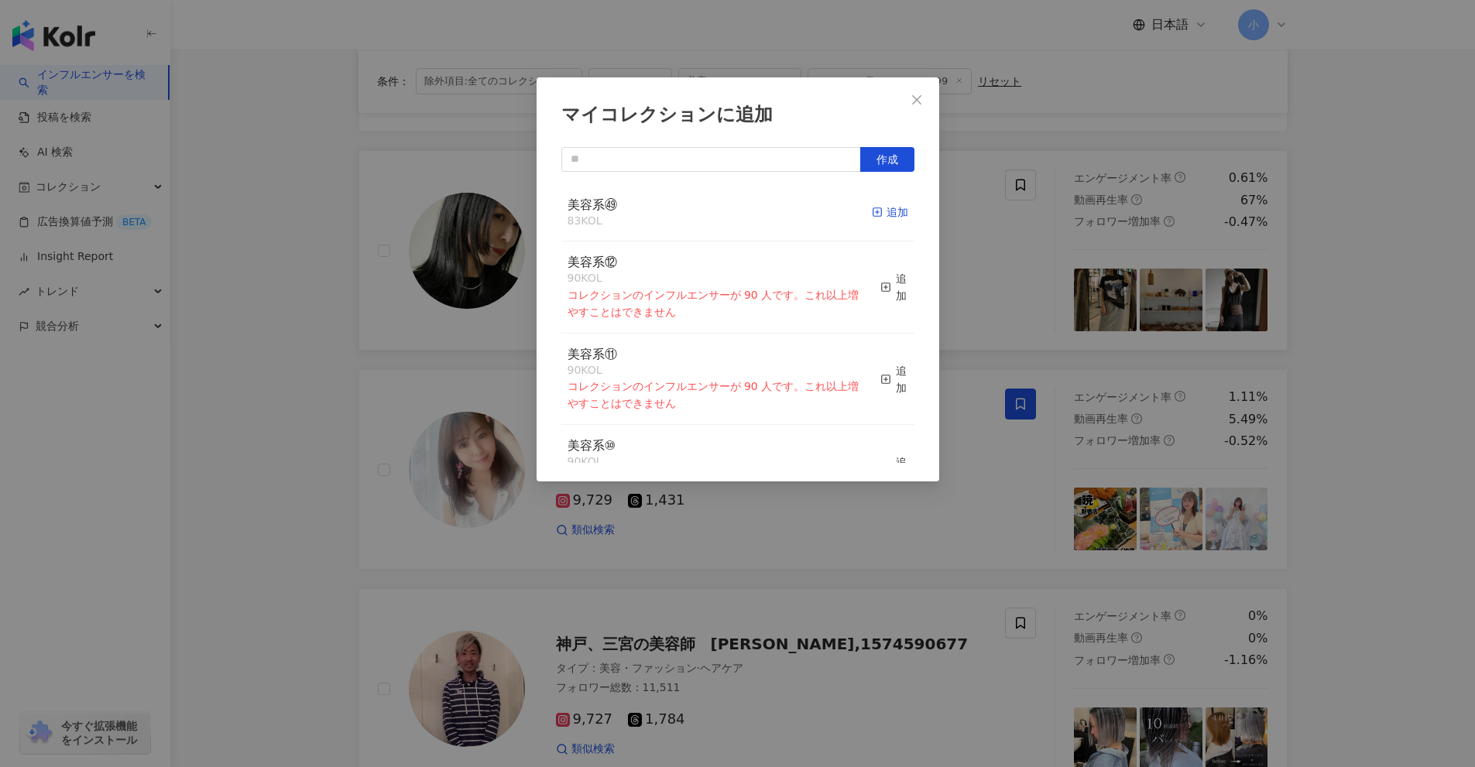
click at [886, 219] on div "追加" at bounding box center [890, 212] width 36 height 17
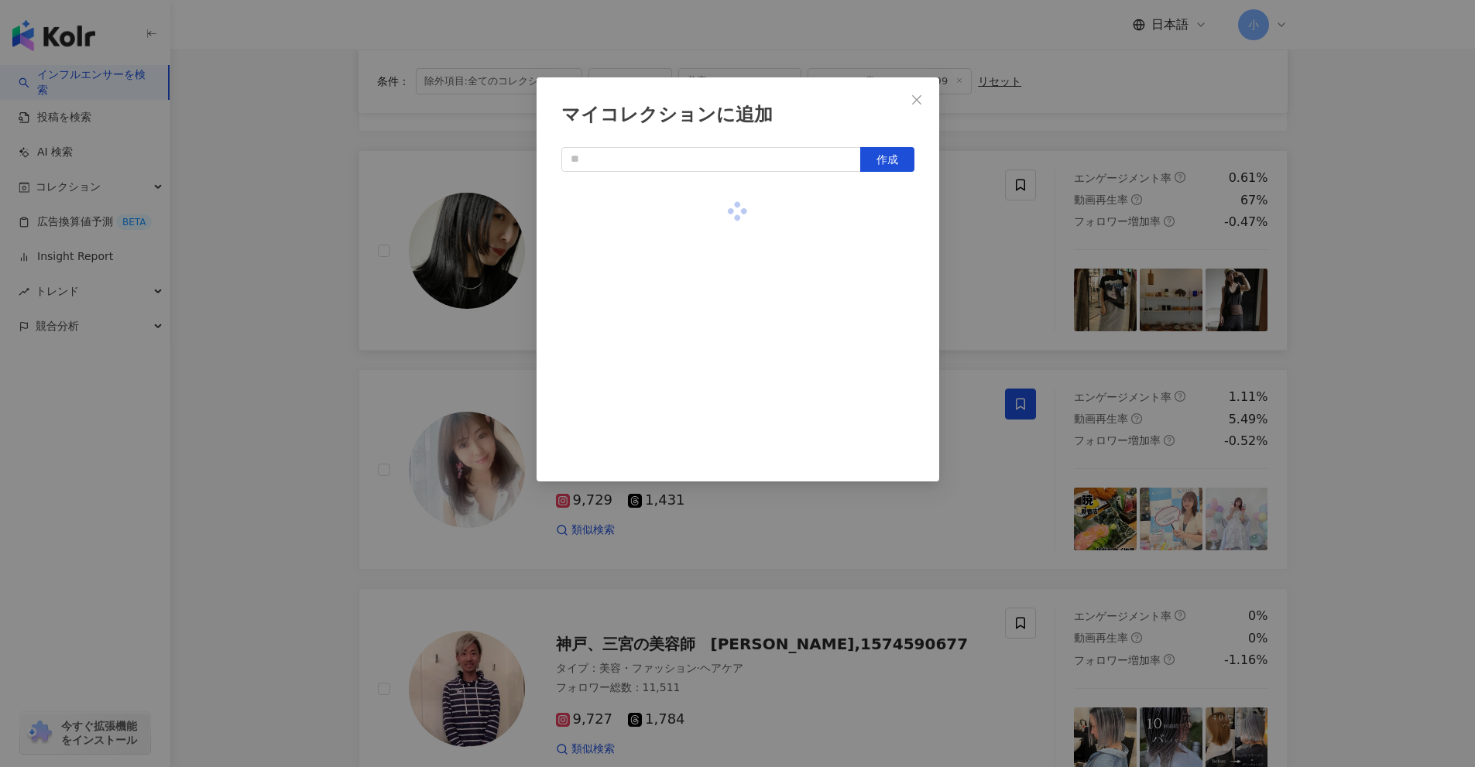
click at [983, 262] on div "マイコレクションに追加 作成" at bounding box center [737, 383] width 1475 height 767
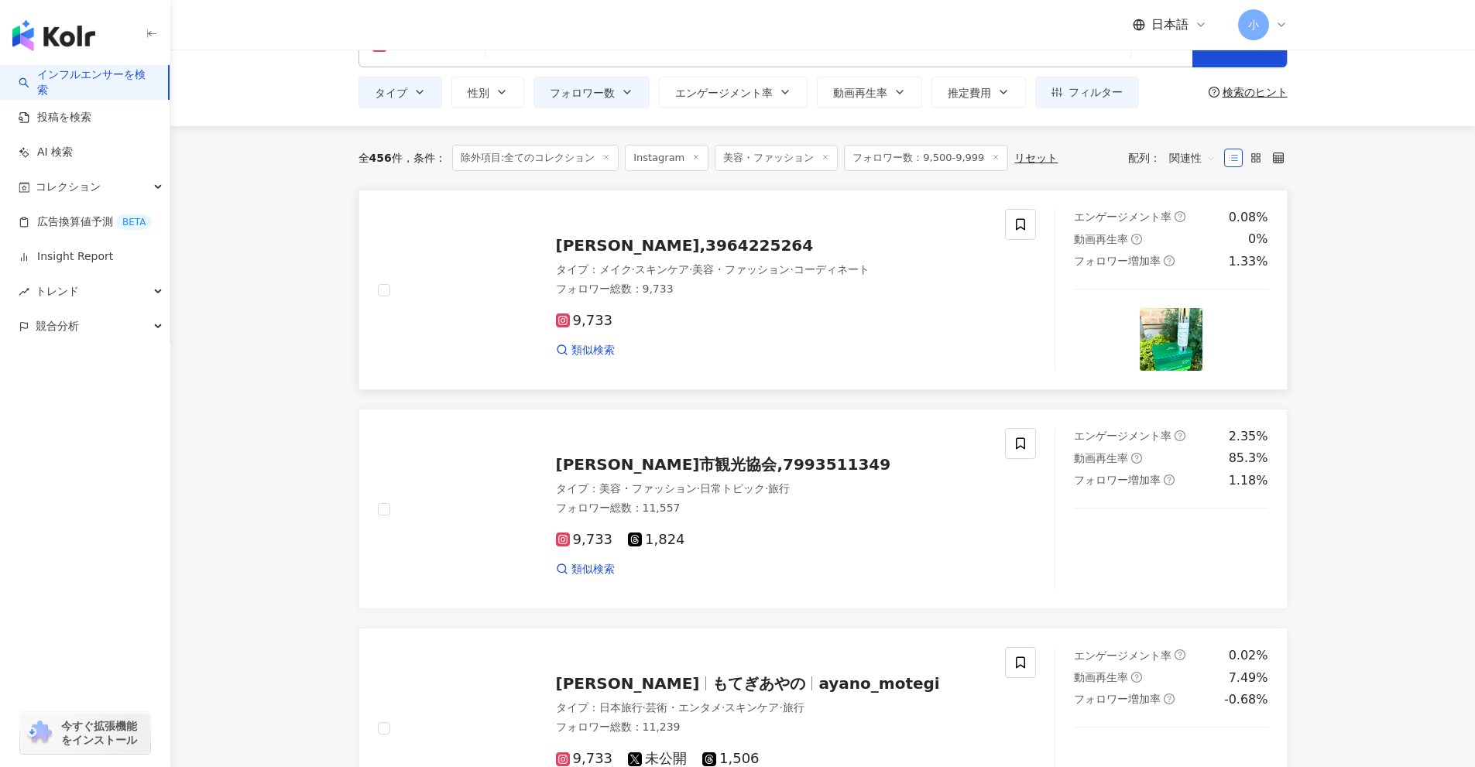
scroll to position [34, 0]
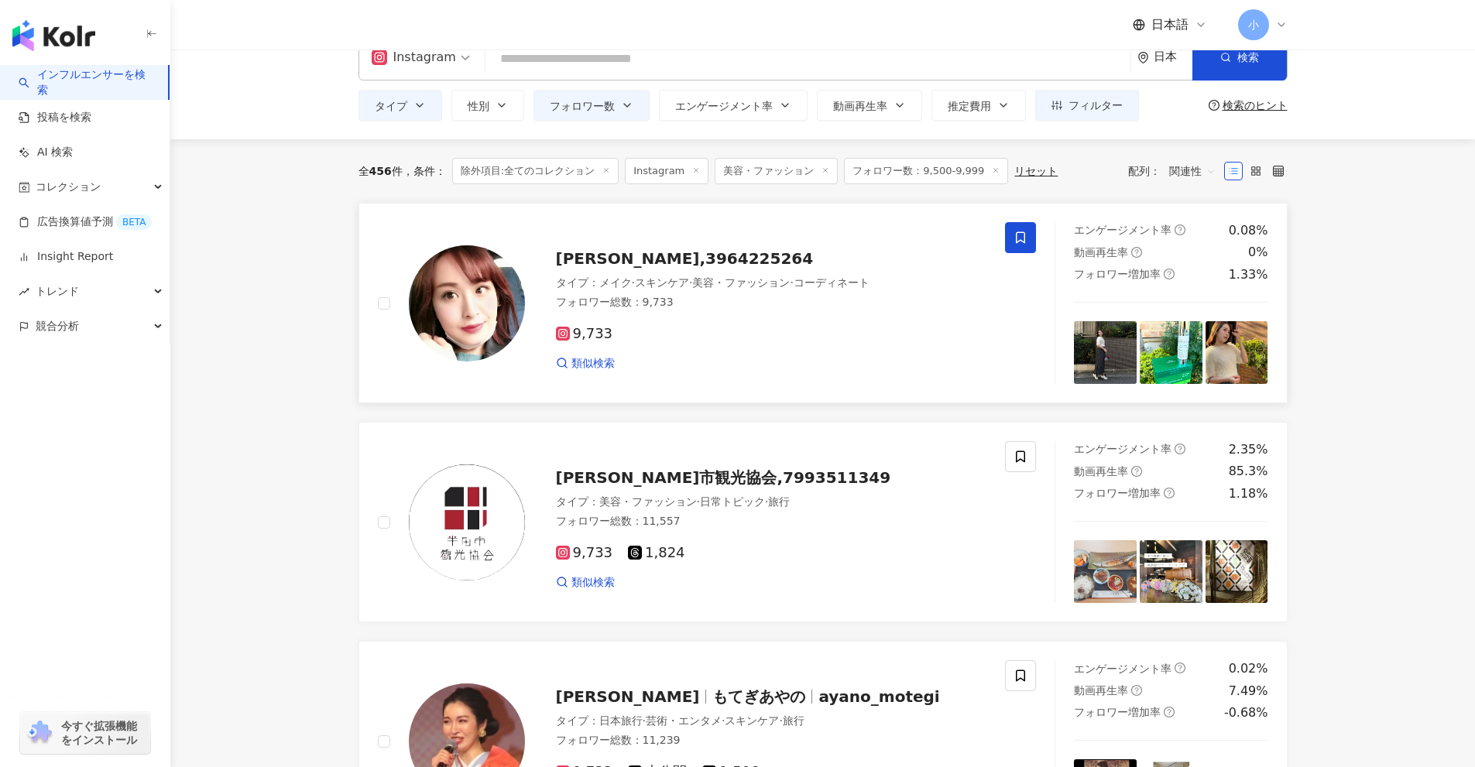
click at [1026, 244] on icon at bounding box center [1020, 238] width 14 height 14
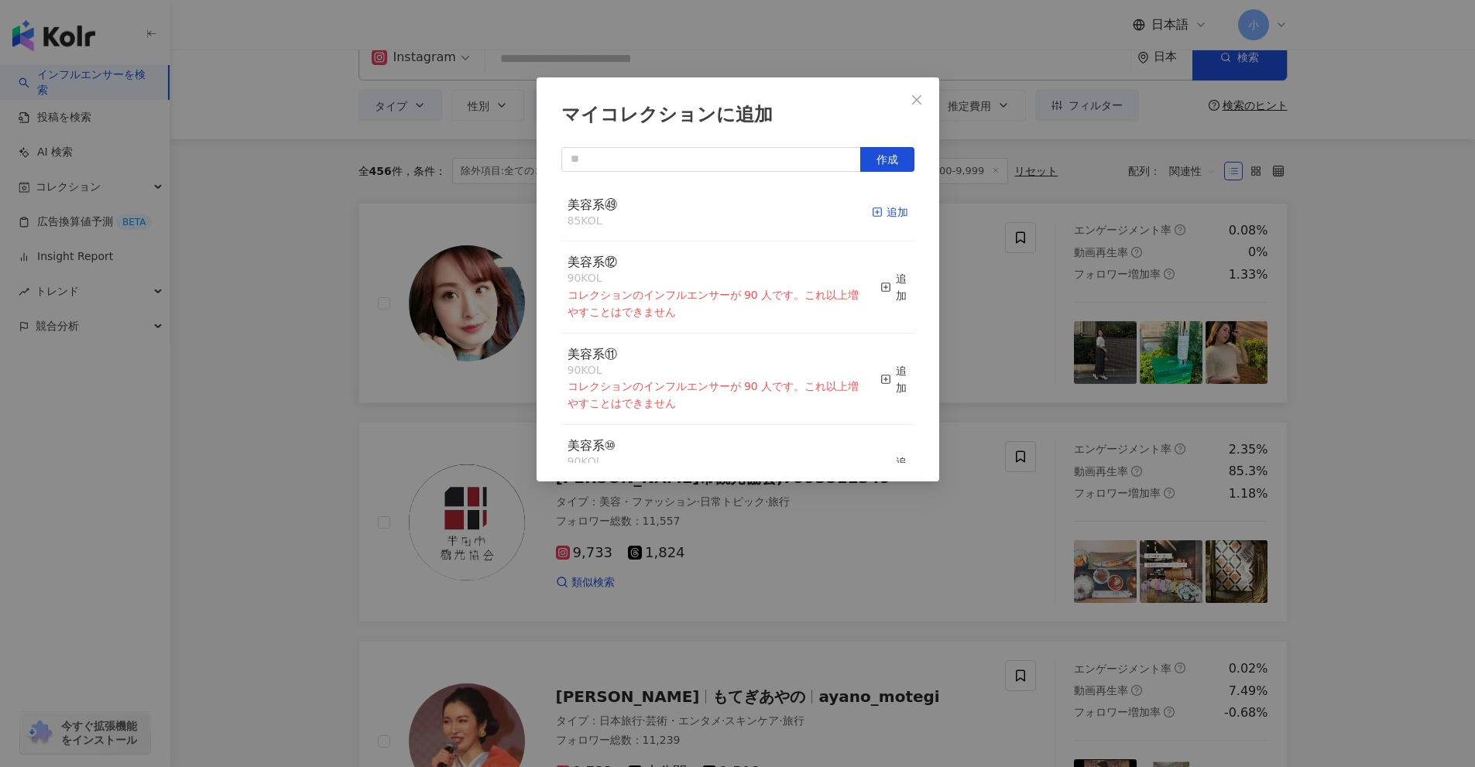
click at [875, 215] on div "追加" at bounding box center [890, 212] width 36 height 17
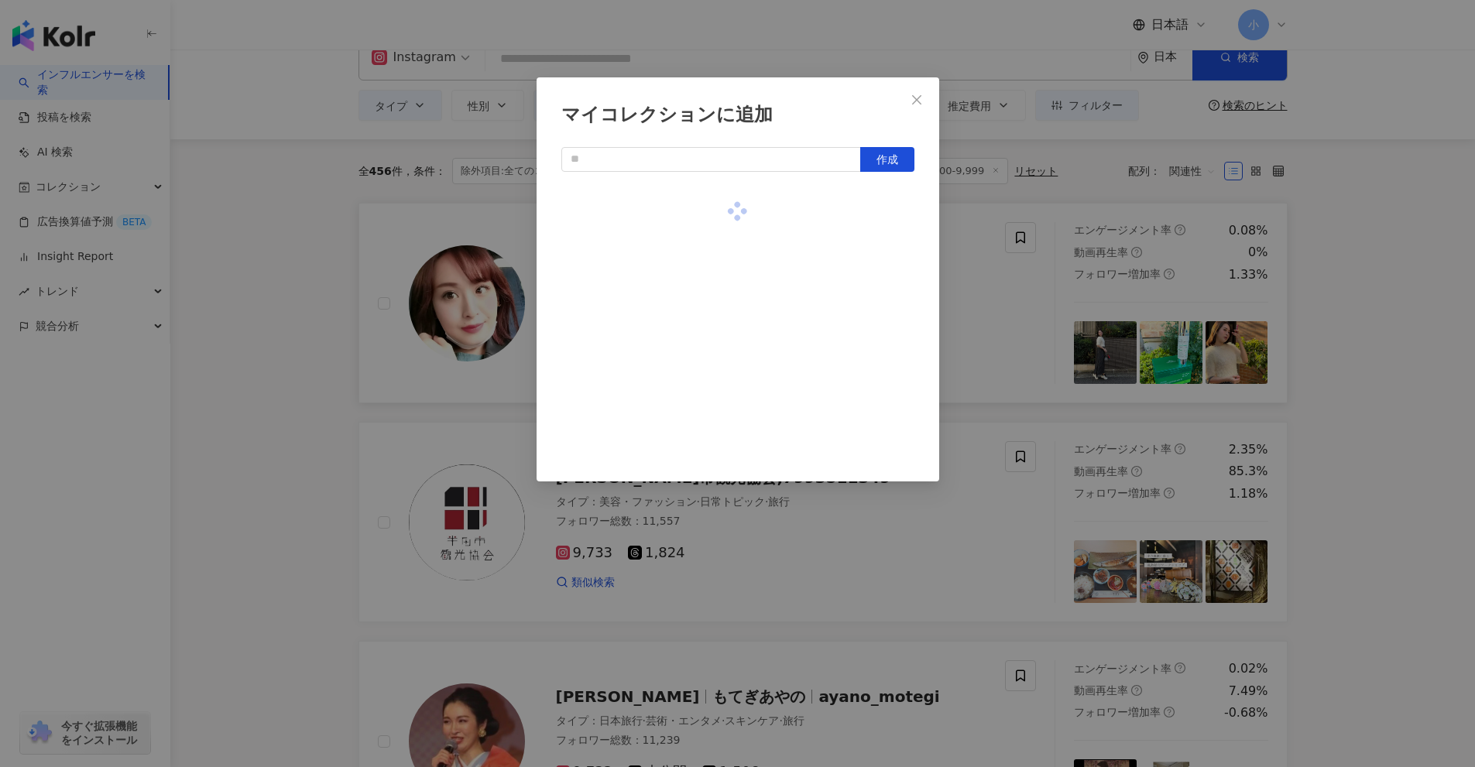
click at [1354, 341] on div "マイコレクションに追加 作成" at bounding box center [737, 383] width 1475 height 767
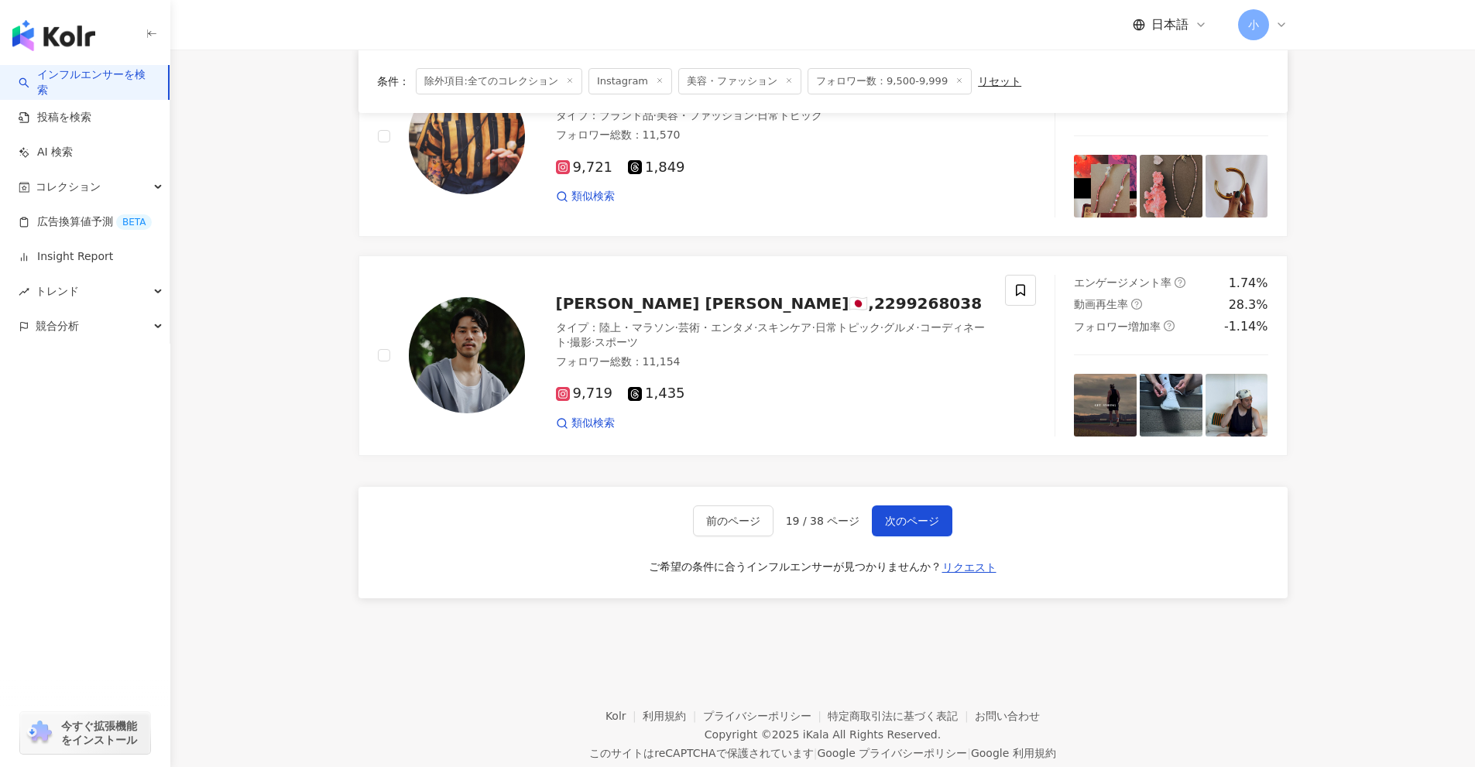
drag, startPoint x: 1342, startPoint y: 334, endPoint x: 1332, endPoint y: 539, distance: 204.6
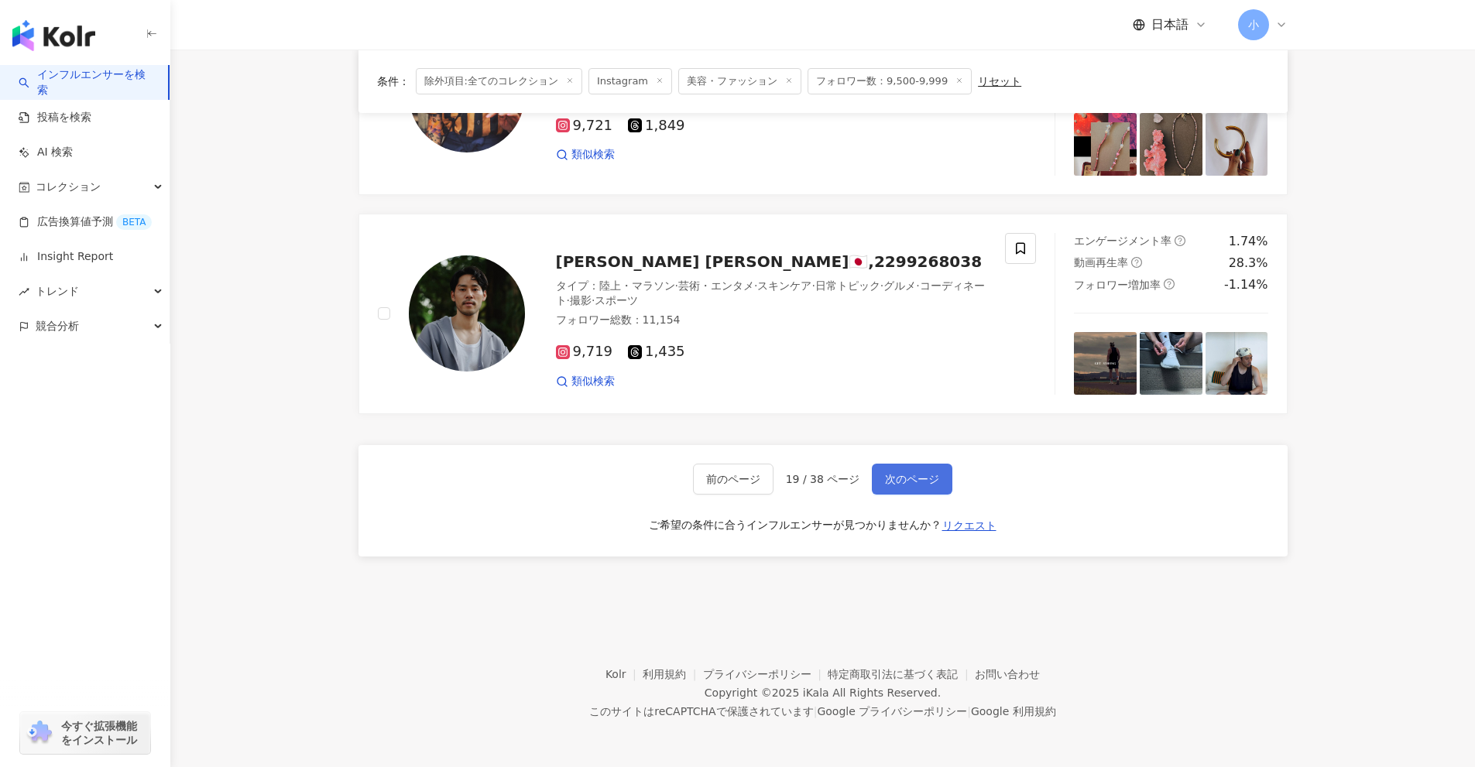
click at [932, 474] on span "次のページ" at bounding box center [912, 479] width 54 height 12
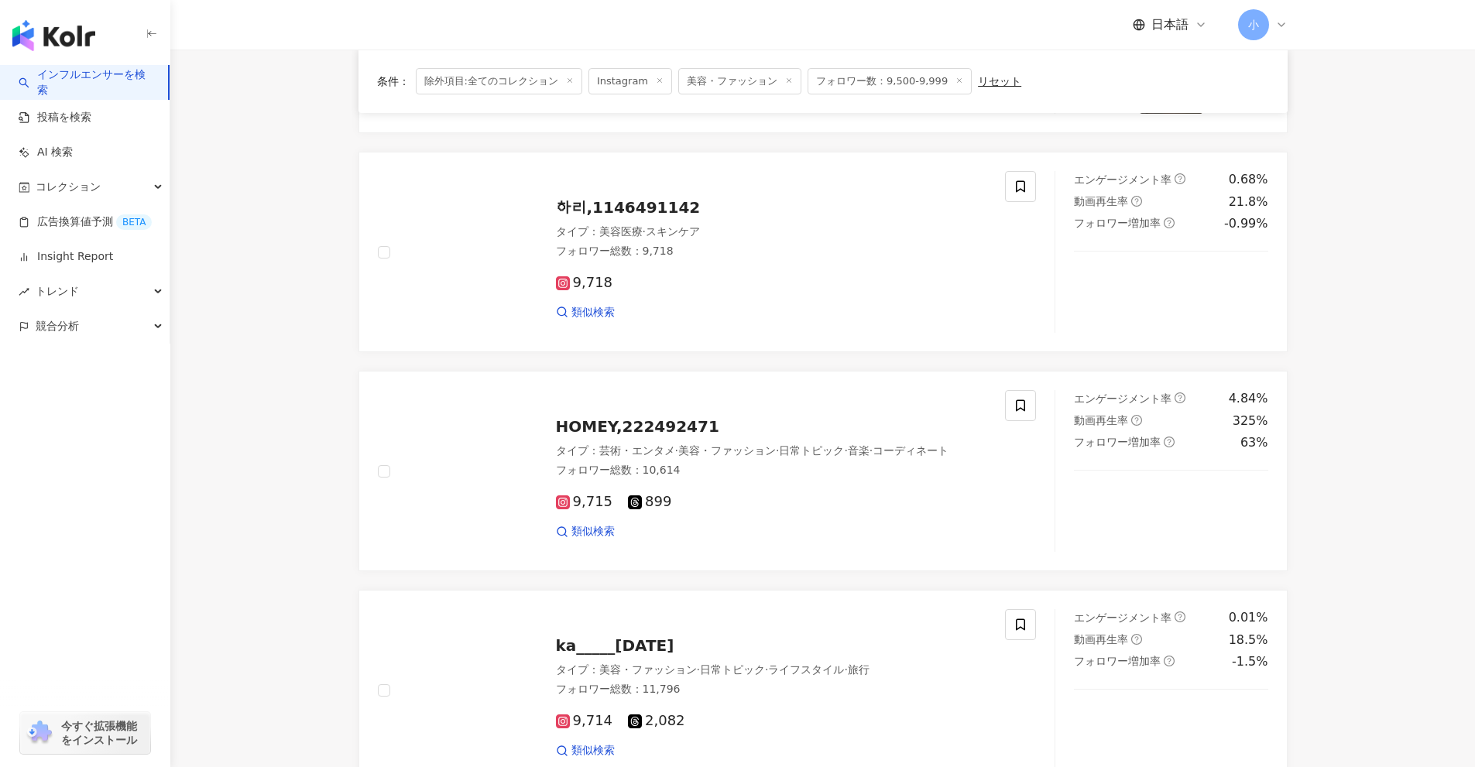
scroll to position [1995, 0]
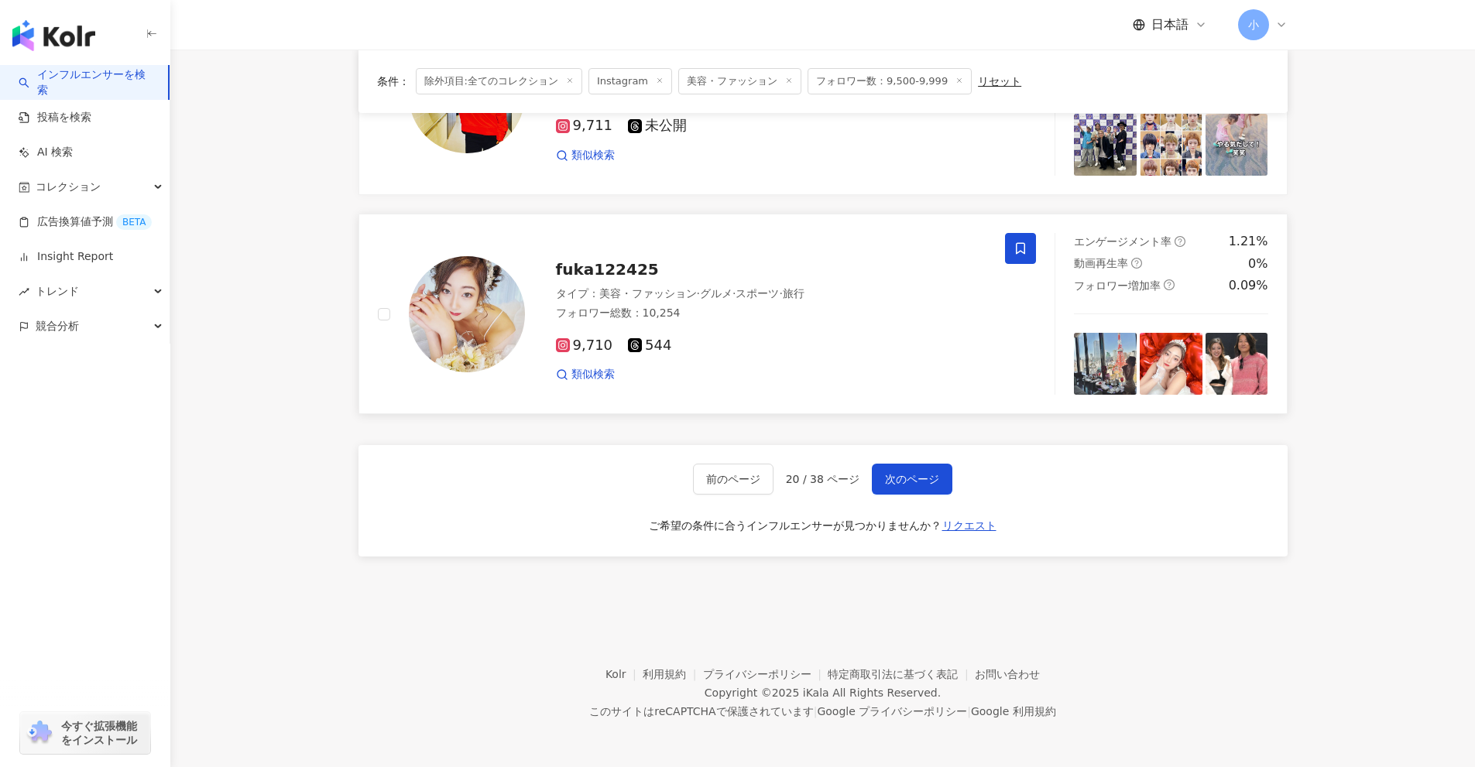
click at [1022, 246] on icon at bounding box center [1020, 249] width 14 height 14
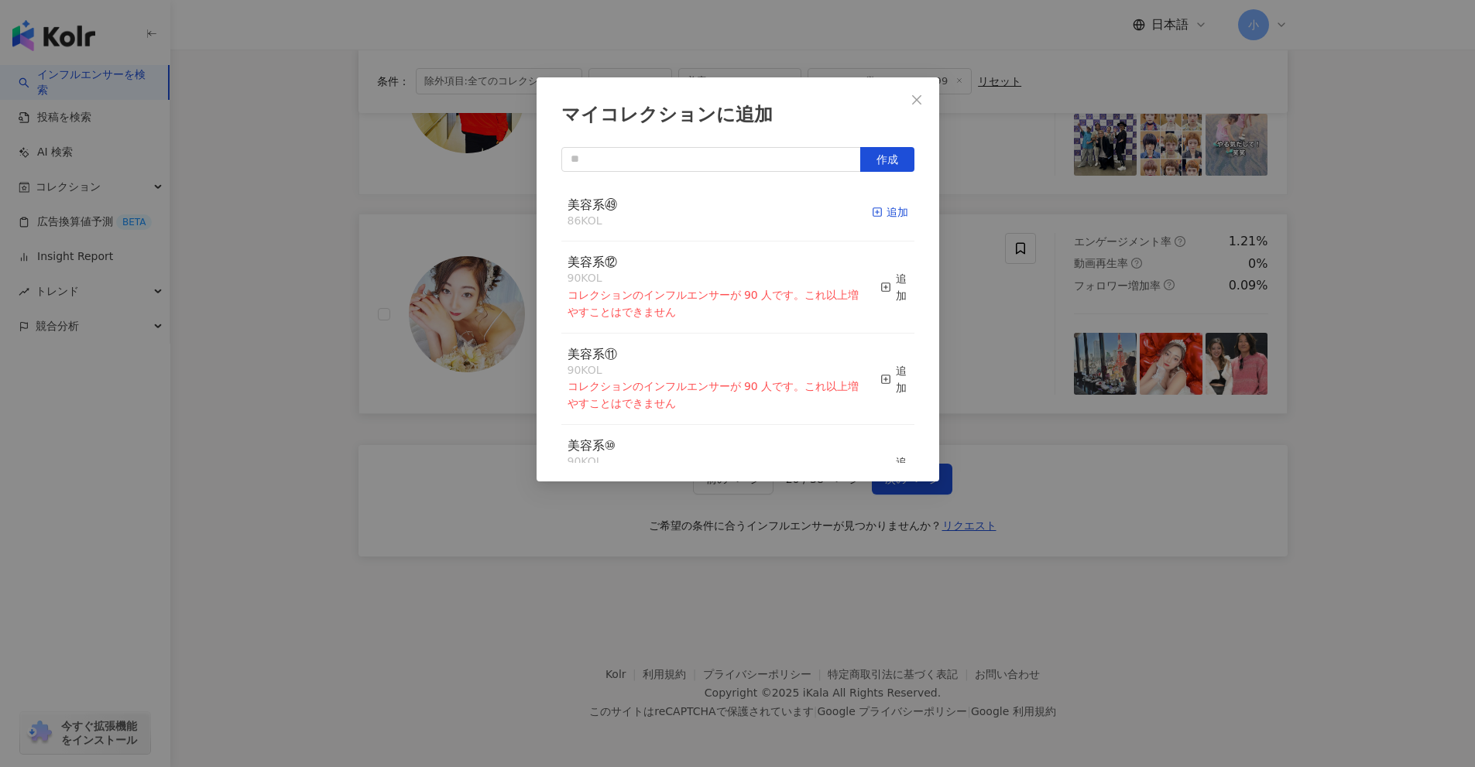
click at [876, 214] on div "追加" at bounding box center [890, 212] width 36 height 17
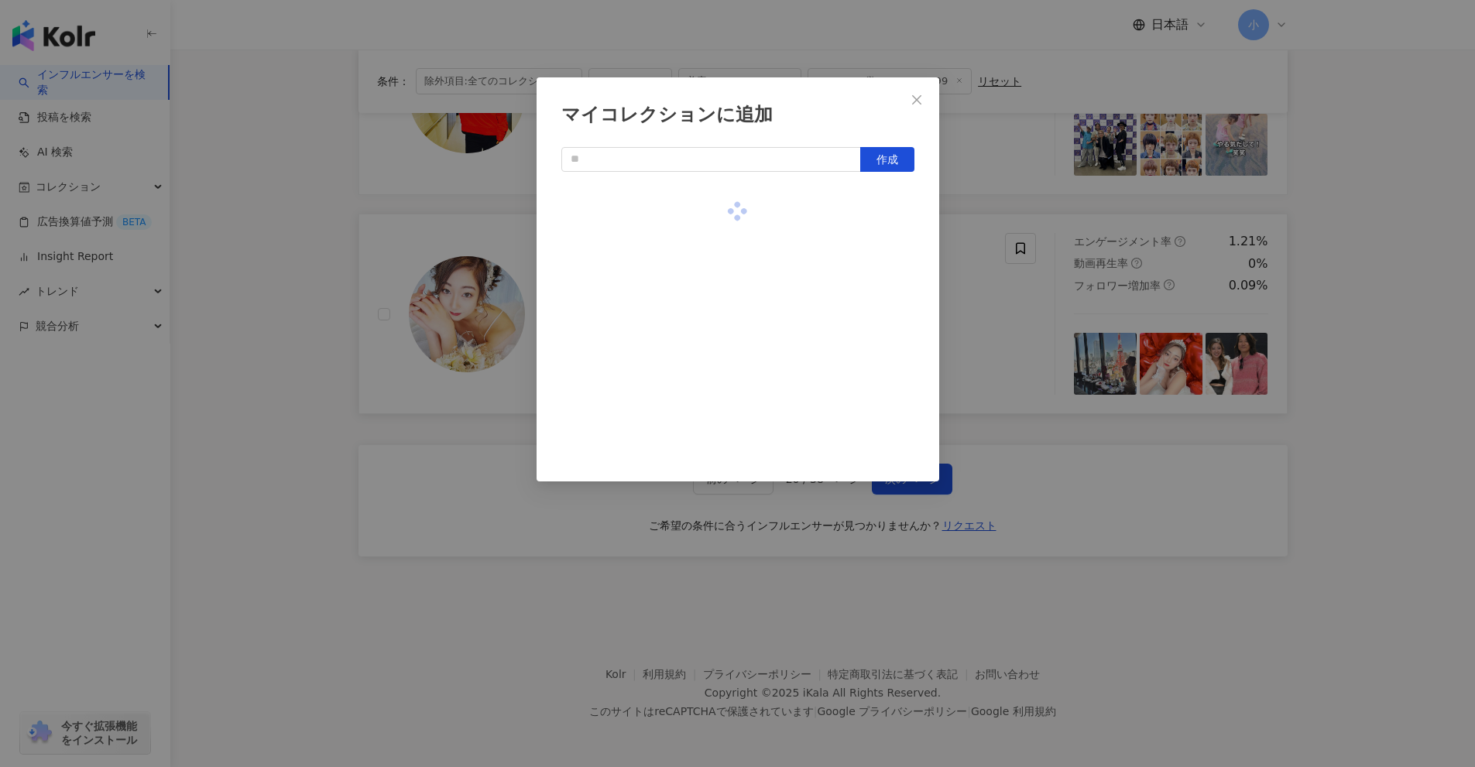
click at [966, 355] on div "マイコレクションに追加 作成" at bounding box center [737, 383] width 1475 height 767
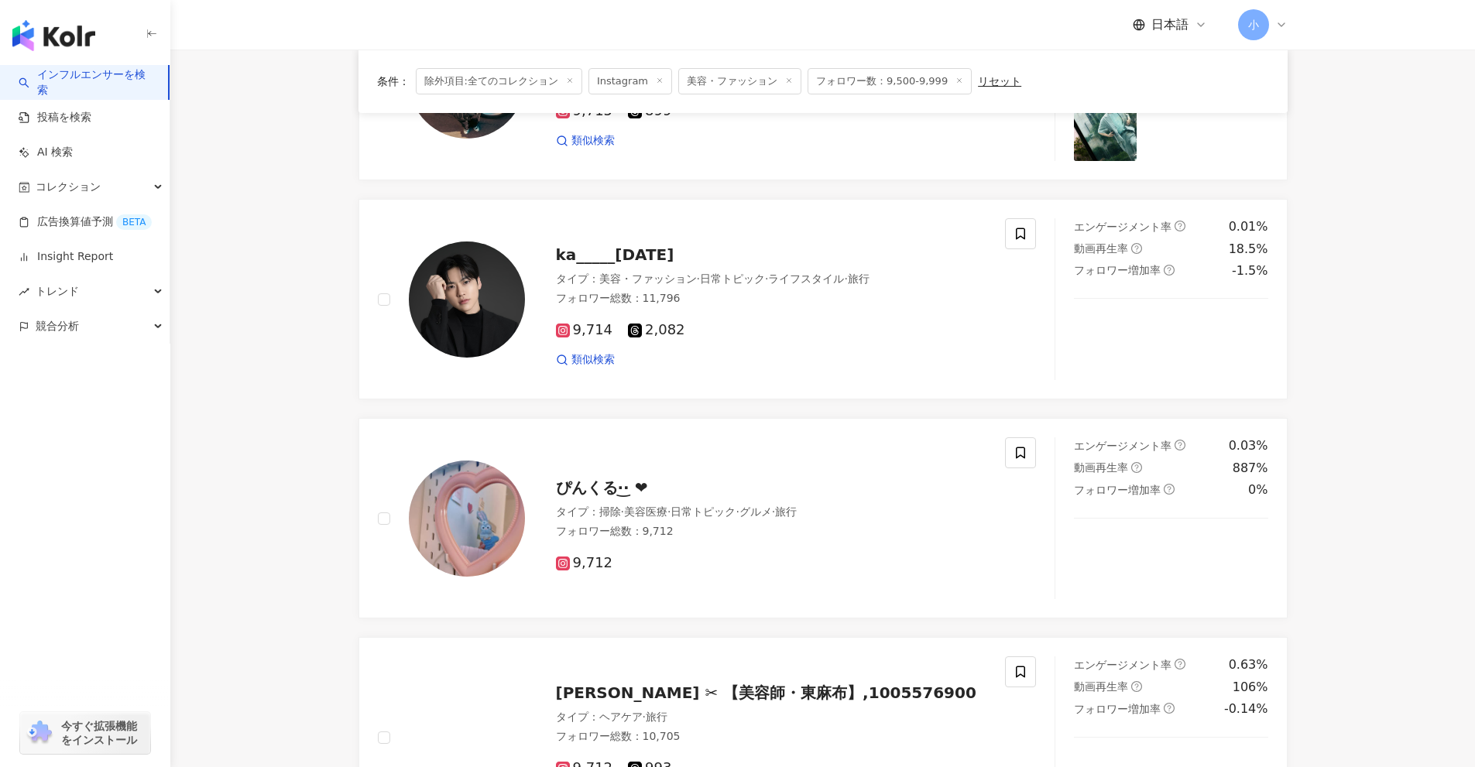
scroll to position [1066, 0]
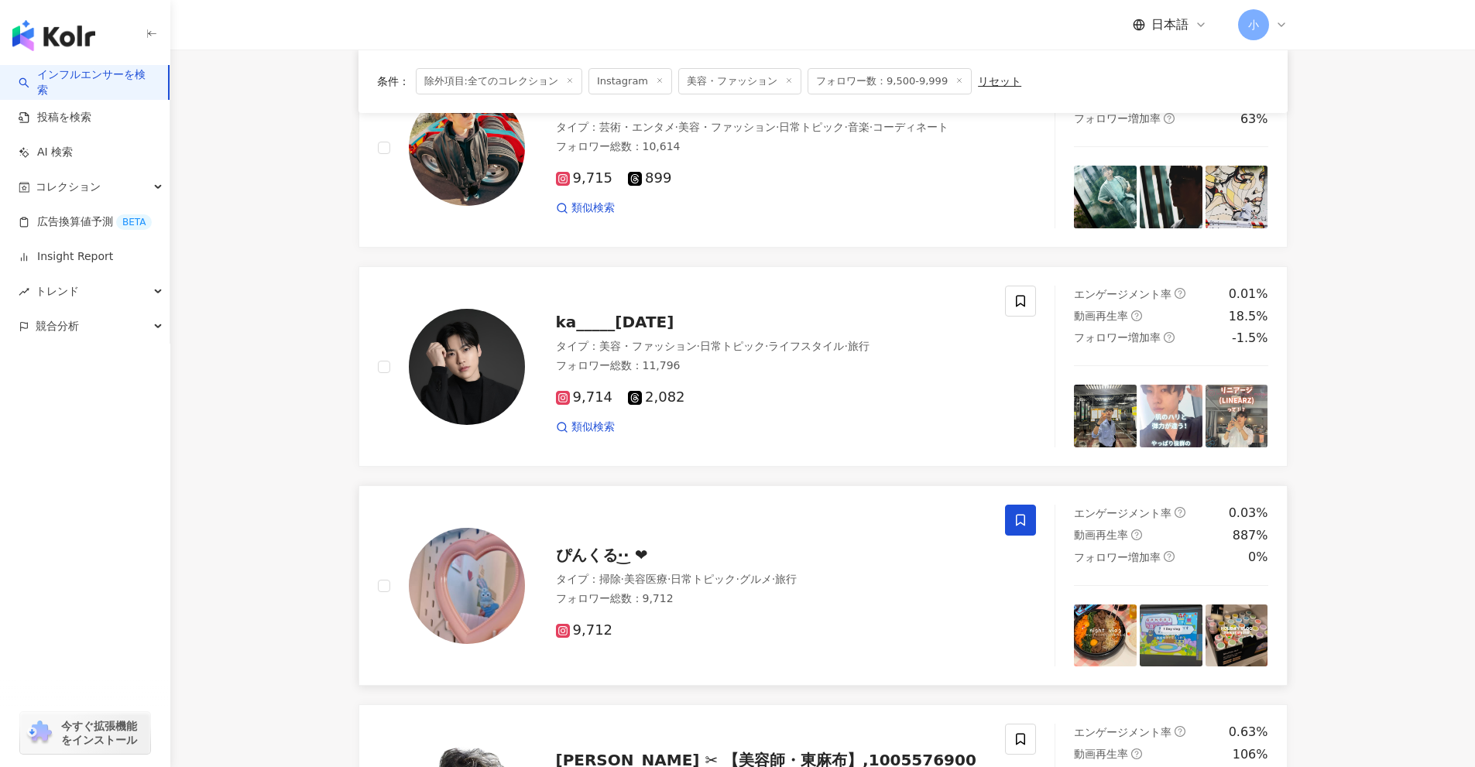
click at [1022, 526] on icon at bounding box center [1020, 520] width 14 height 14
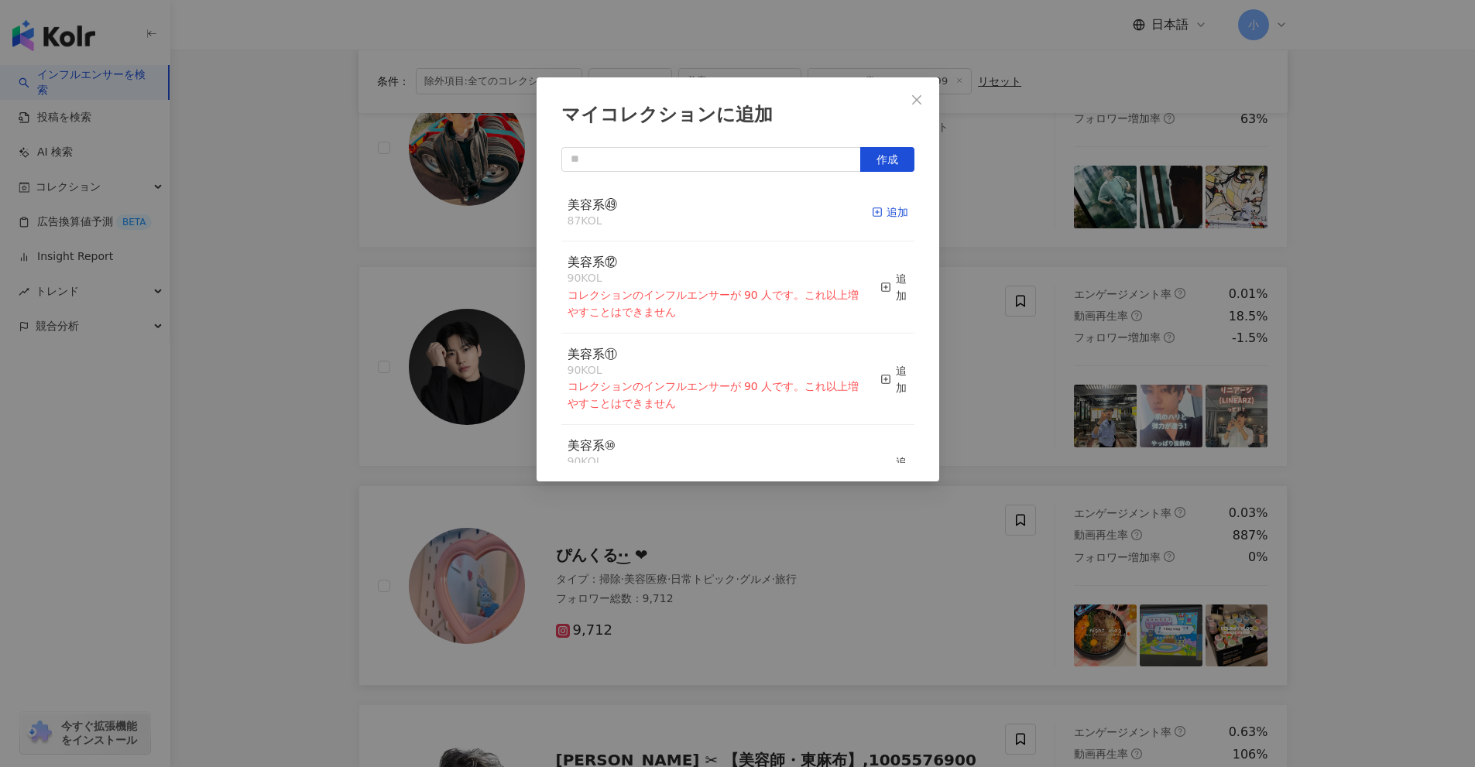
click at [877, 215] on div "追加" at bounding box center [890, 212] width 36 height 17
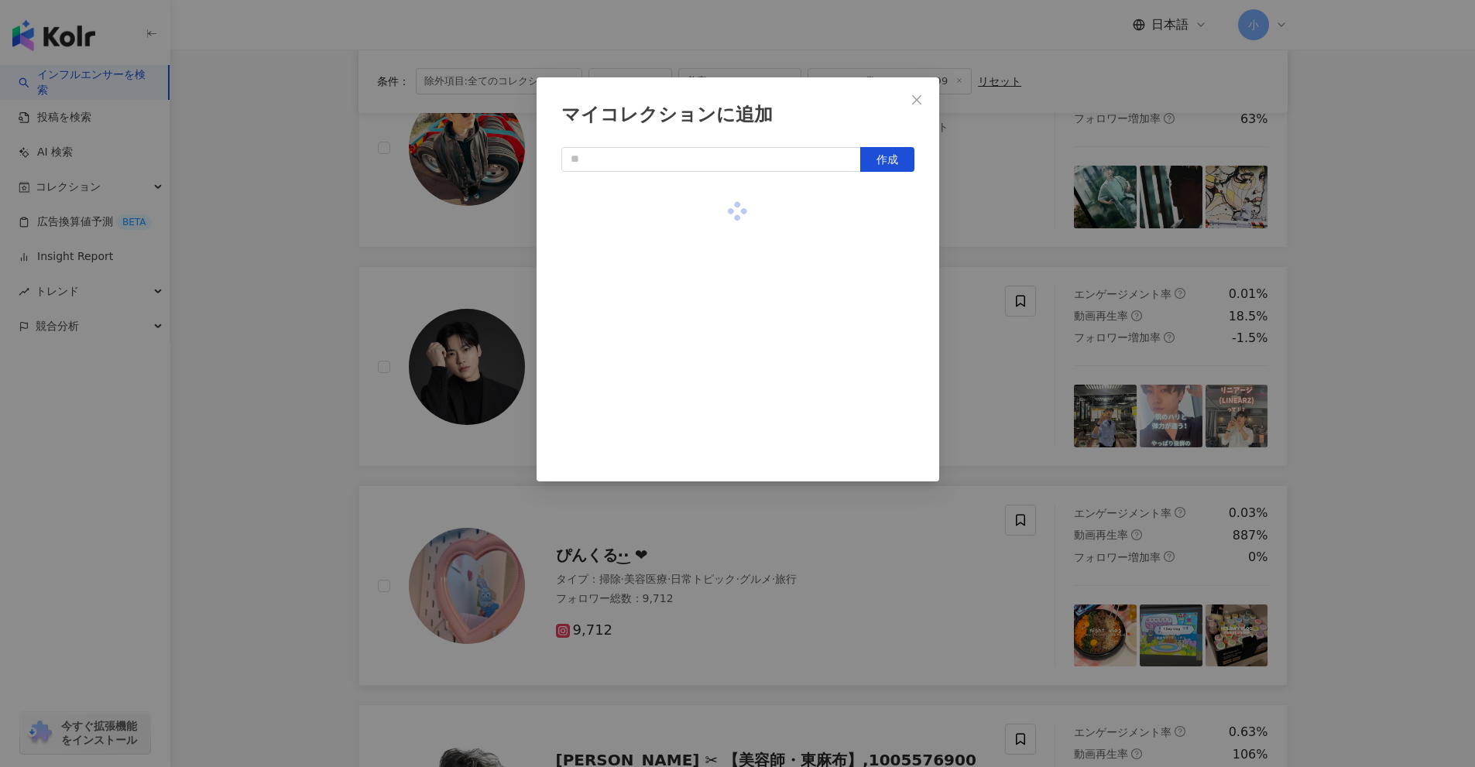
click at [975, 384] on div "マイコレクションに追加 作成" at bounding box center [737, 383] width 1475 height 767
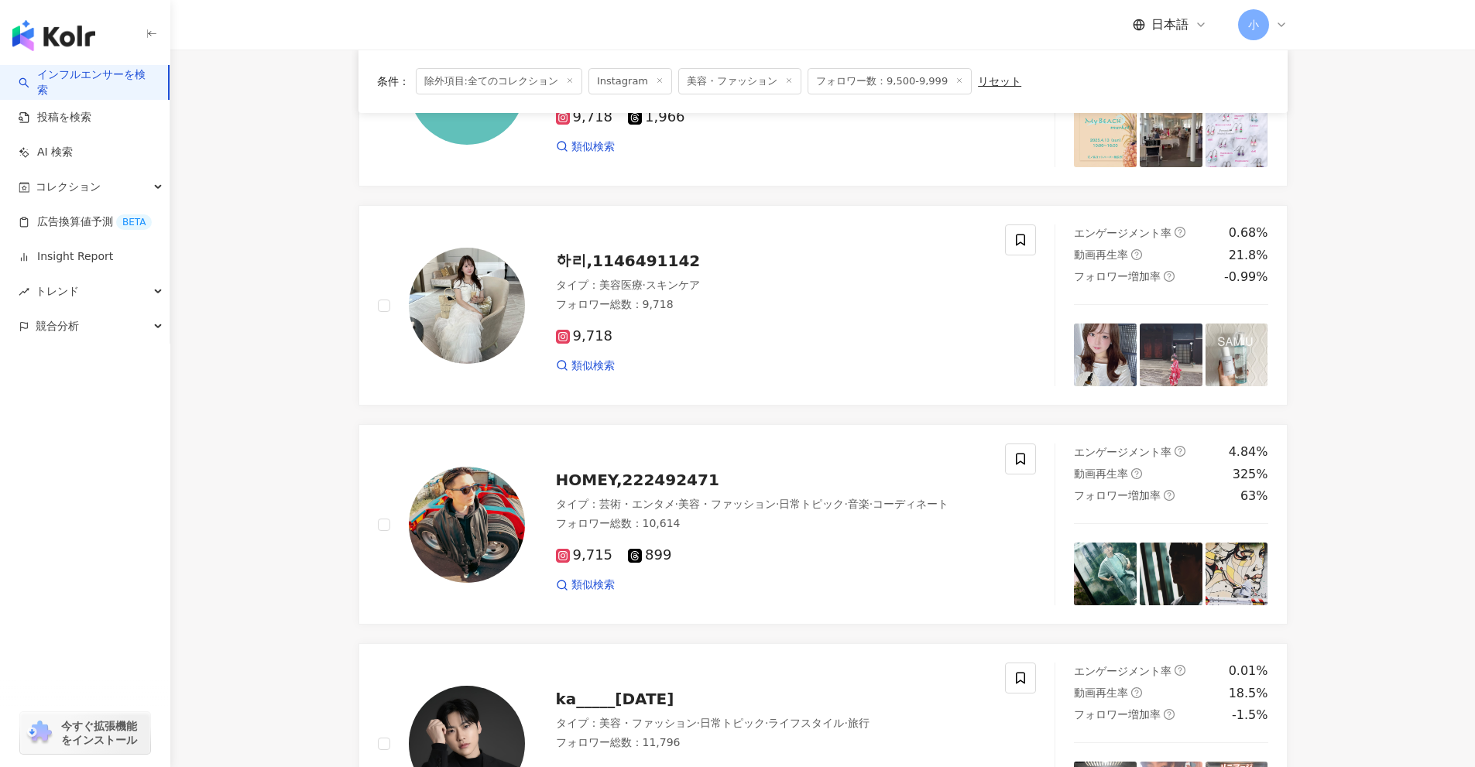
scroll to position [679, 0]
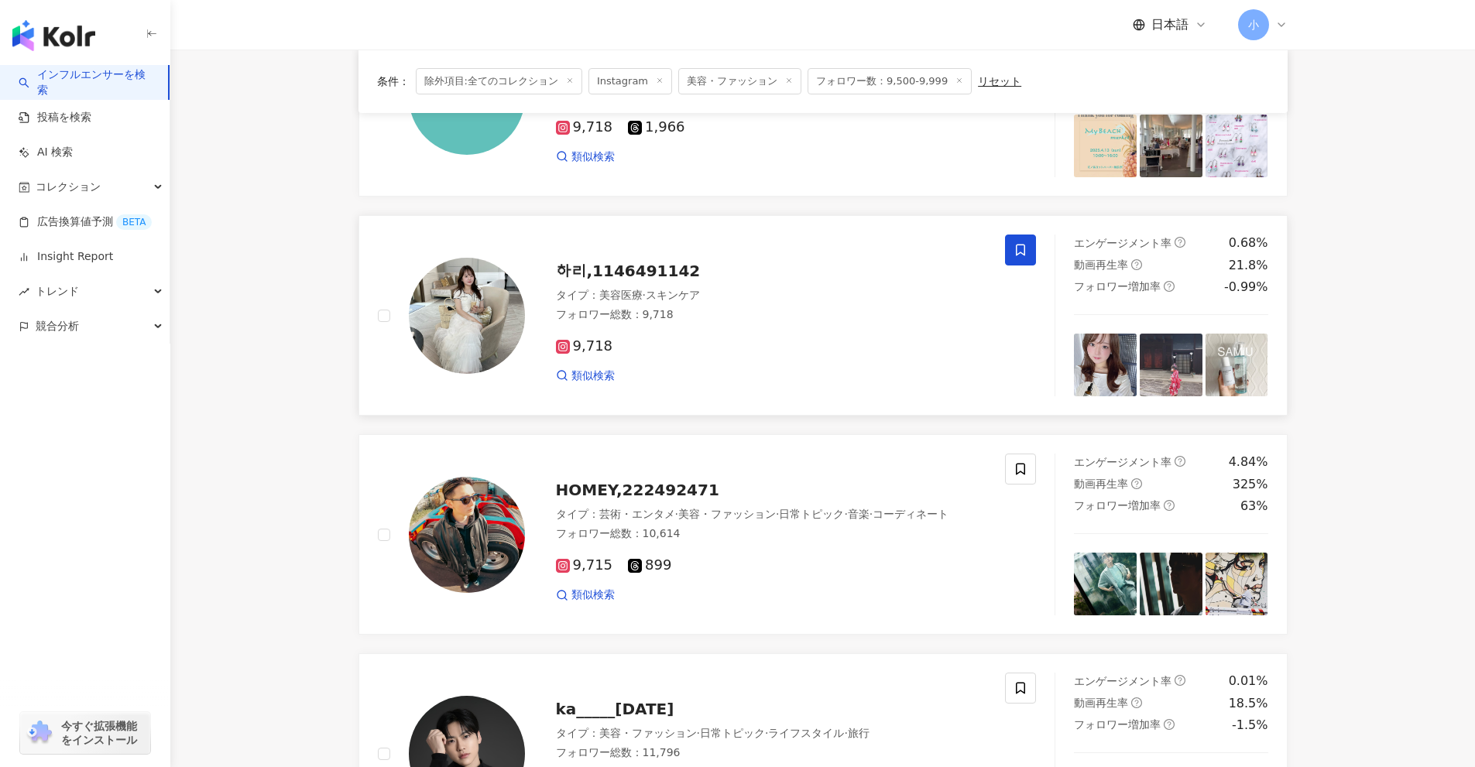
click at [1026, 250] on icon at bounding box center [1020, 250] width 14 height 14
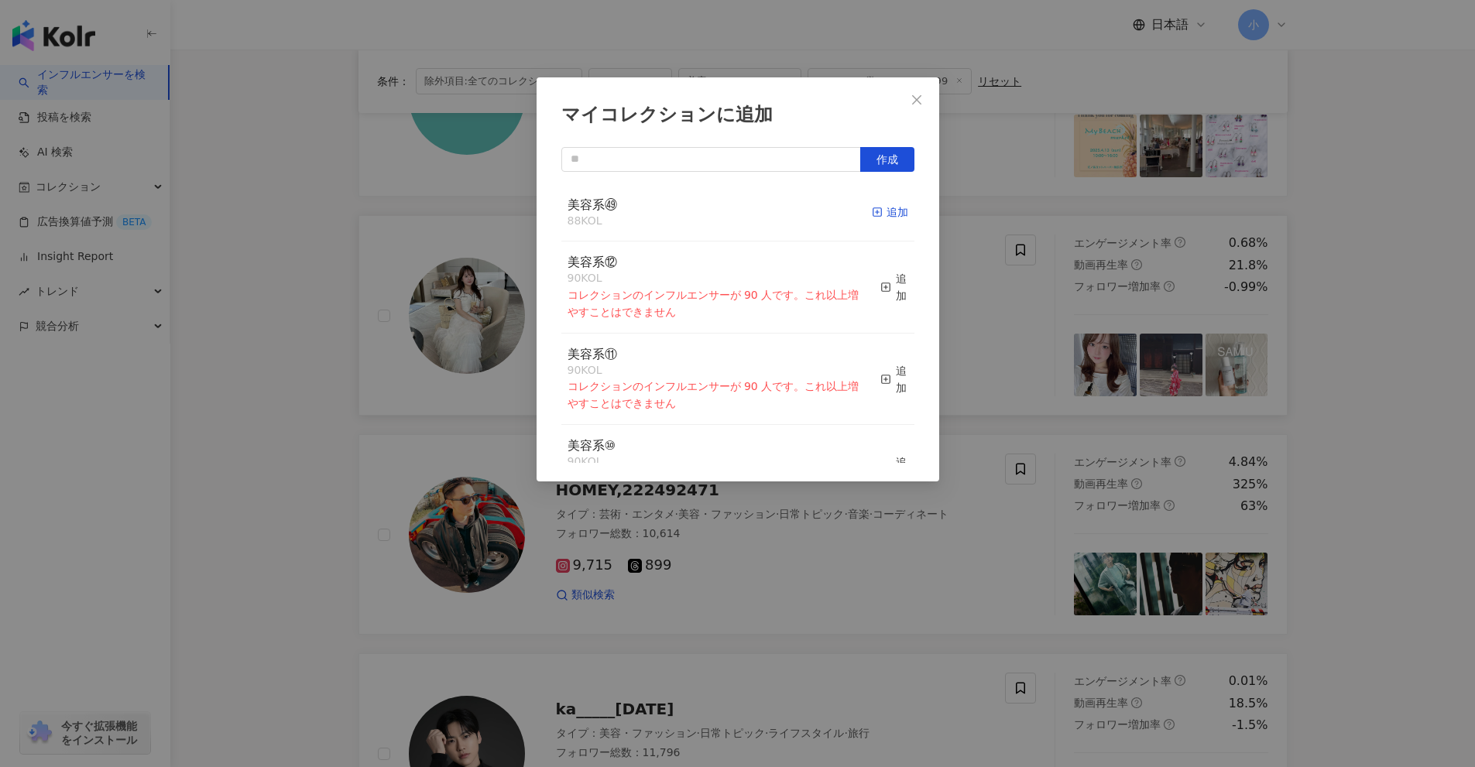
click at [879, 212] on div "追加" at bounding box center [890, 212] width 36 height 17
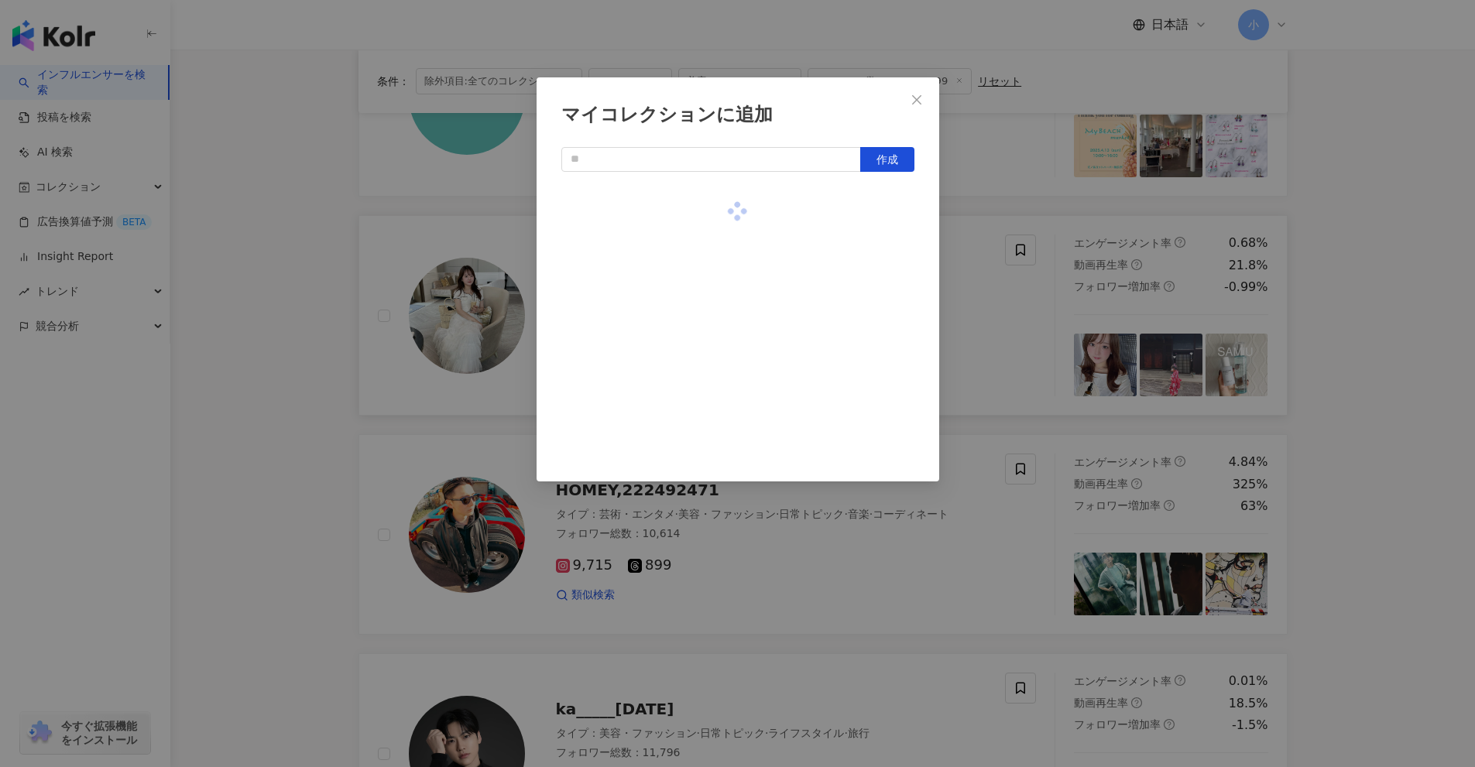
click at [1052, 392] on div "マイコレクションに追加 作成" at bounding box center [737, 383] width 1475 height 767
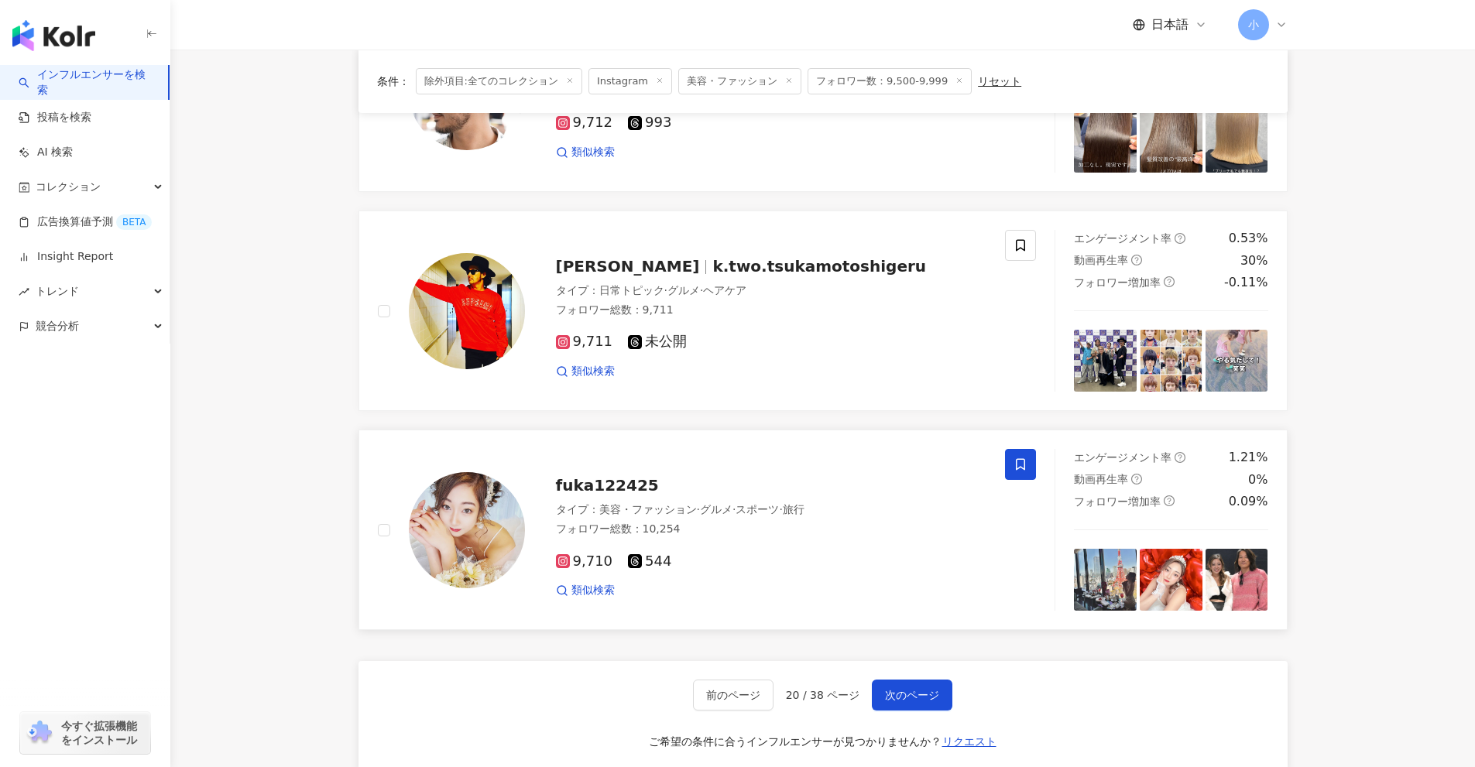
scroll to position [1995, 0]
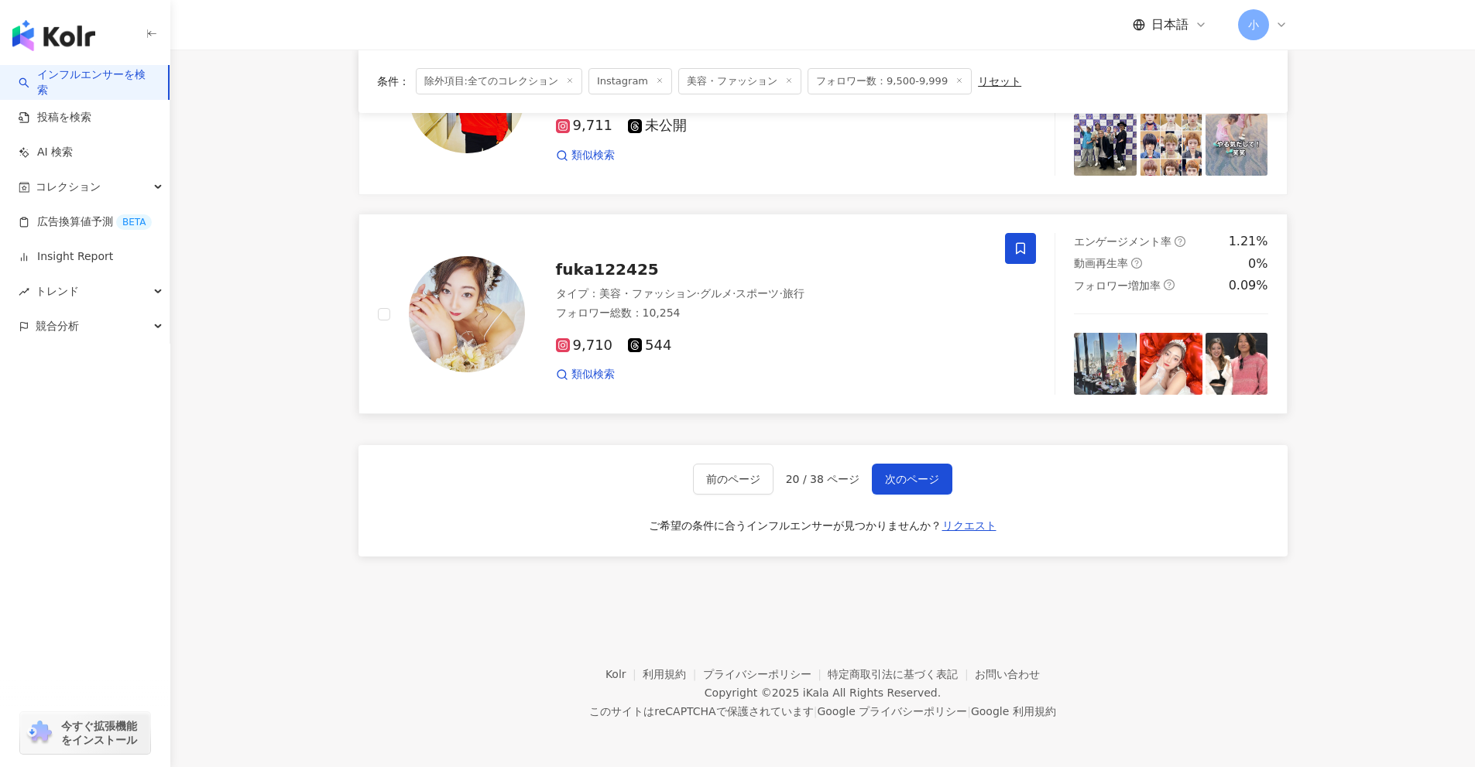
drag, startPoint x: 1377, startPoint y: 272, endPoint x: 1395, endPoint y: 589, distance: 317.1
click at [932, 481] on span "次のページ" at bounding box center [912, 479] width 54 height 12
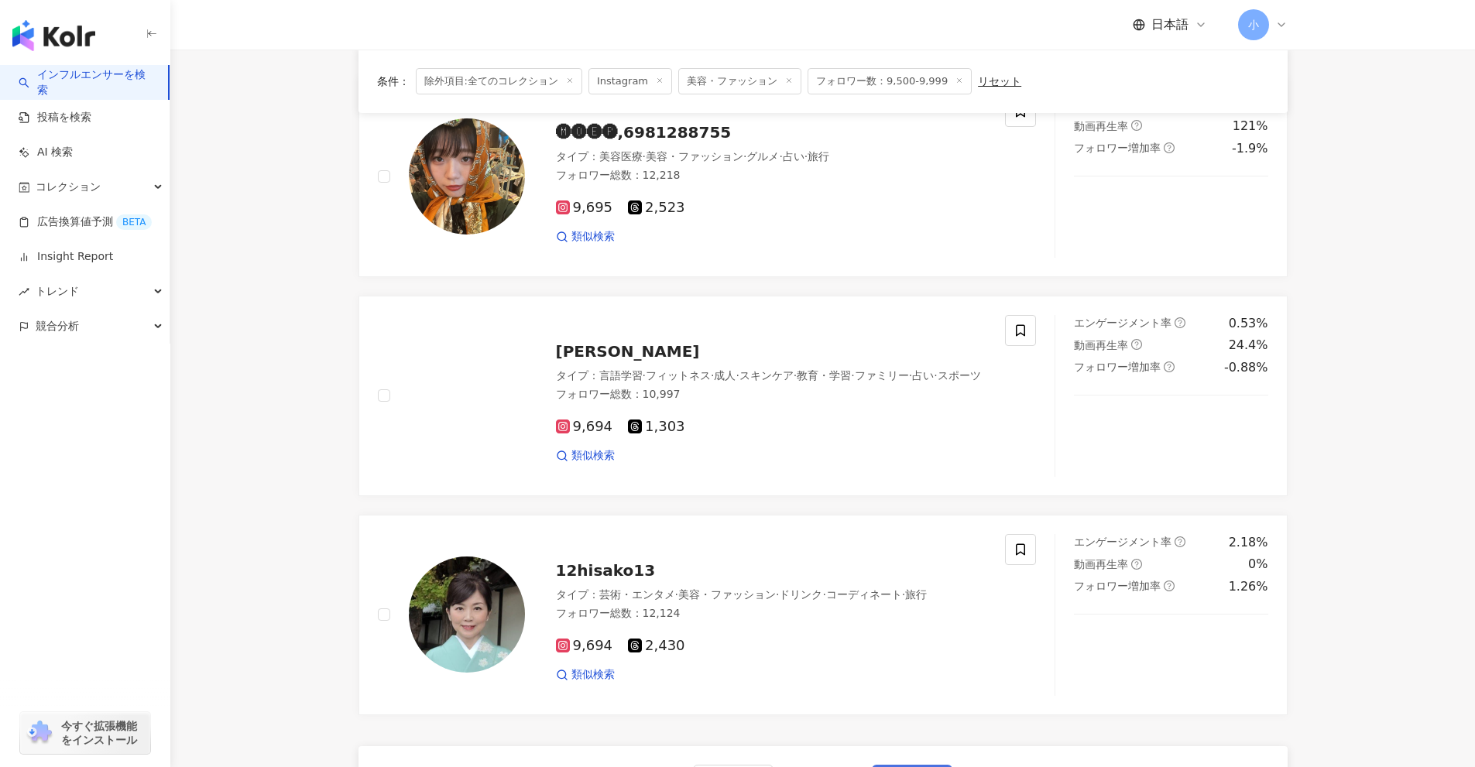
scroll to position [2157, 0]
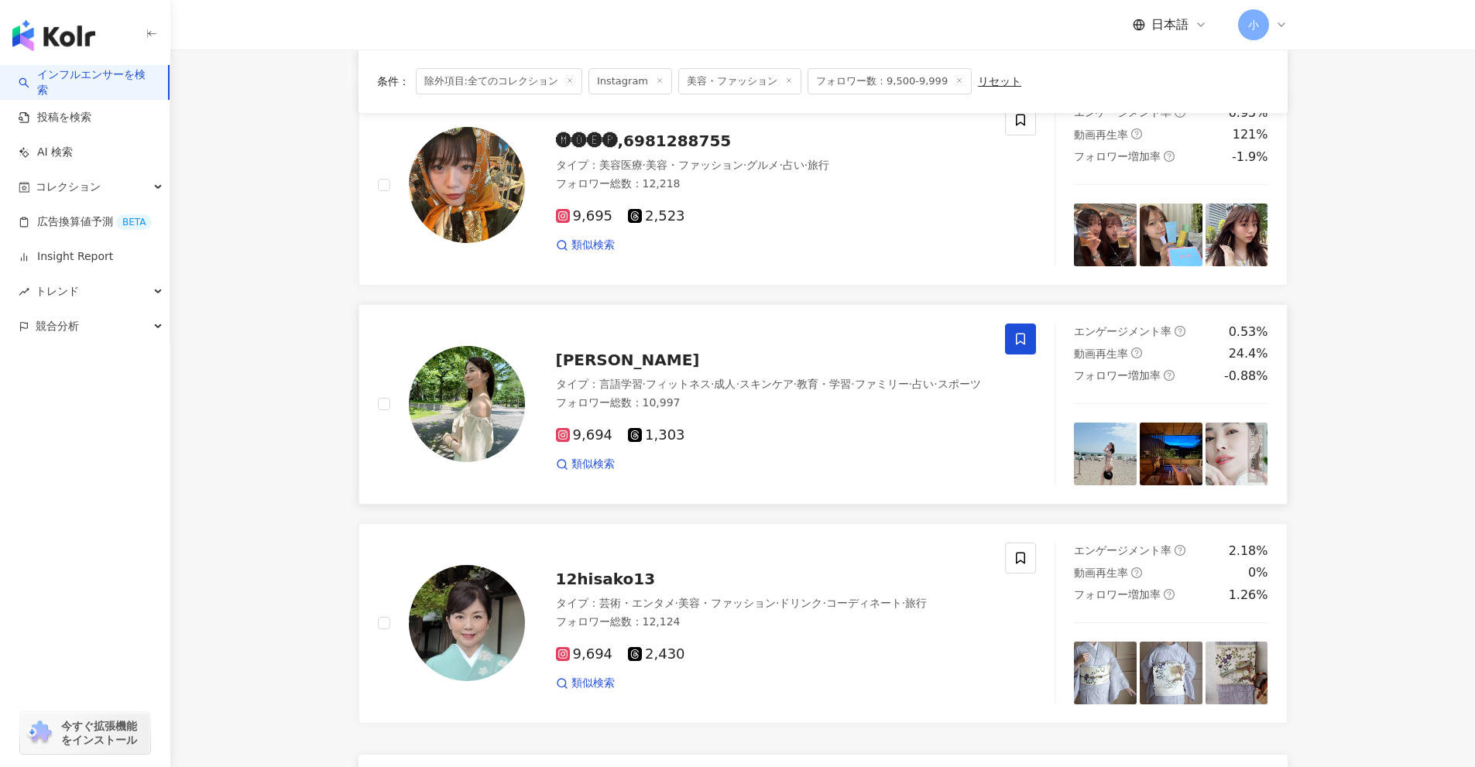
click at [1016, 346] on span at bounding box center [1020, 339] width 31 height 31
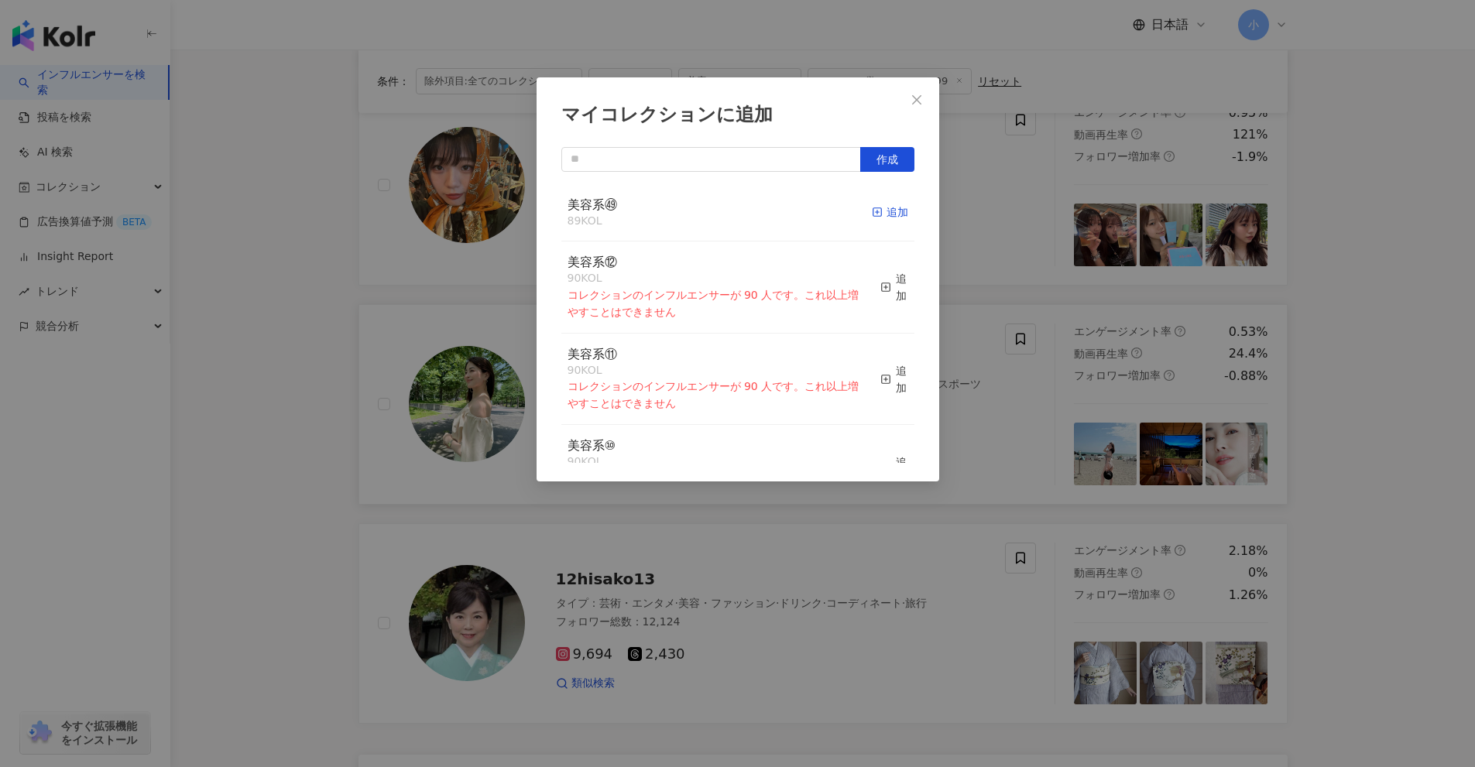
click at [882, 211] on div "追加" at bounding box center [890, 212] width 36 height 17
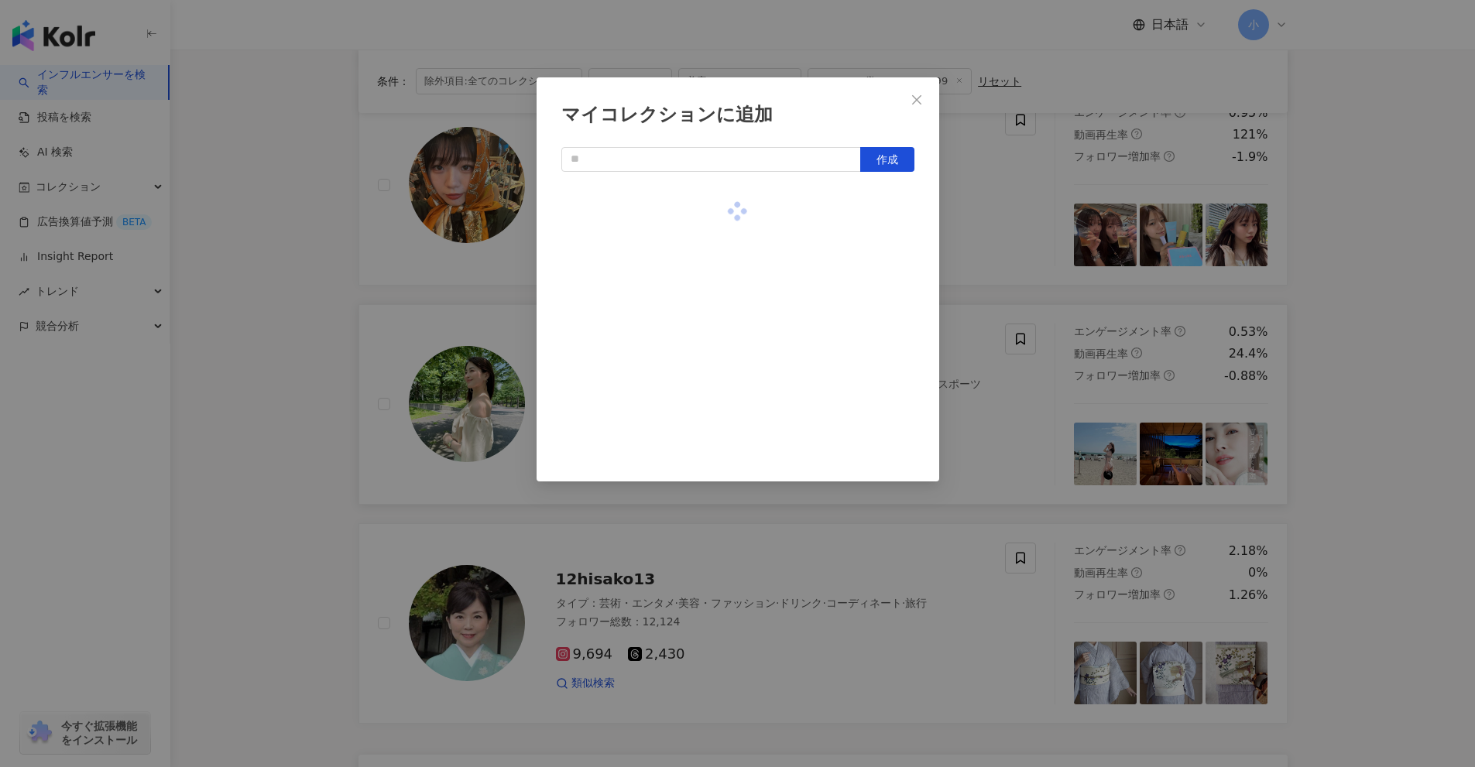
click at [1006, 255] on div "マイコレクションに追加 作成" at bounding box center [737, 383] width 1475 height 767
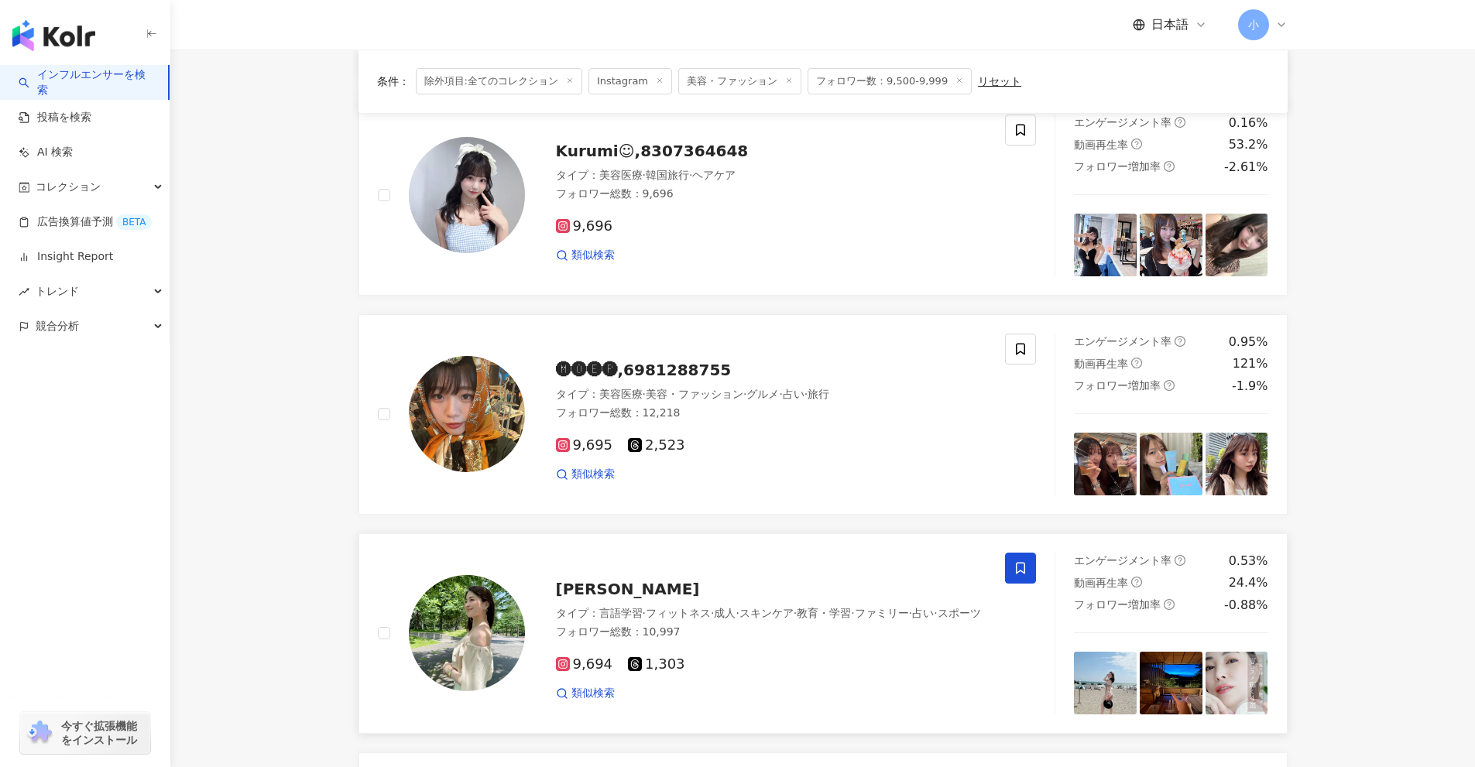
scroll to position [1924, 0]
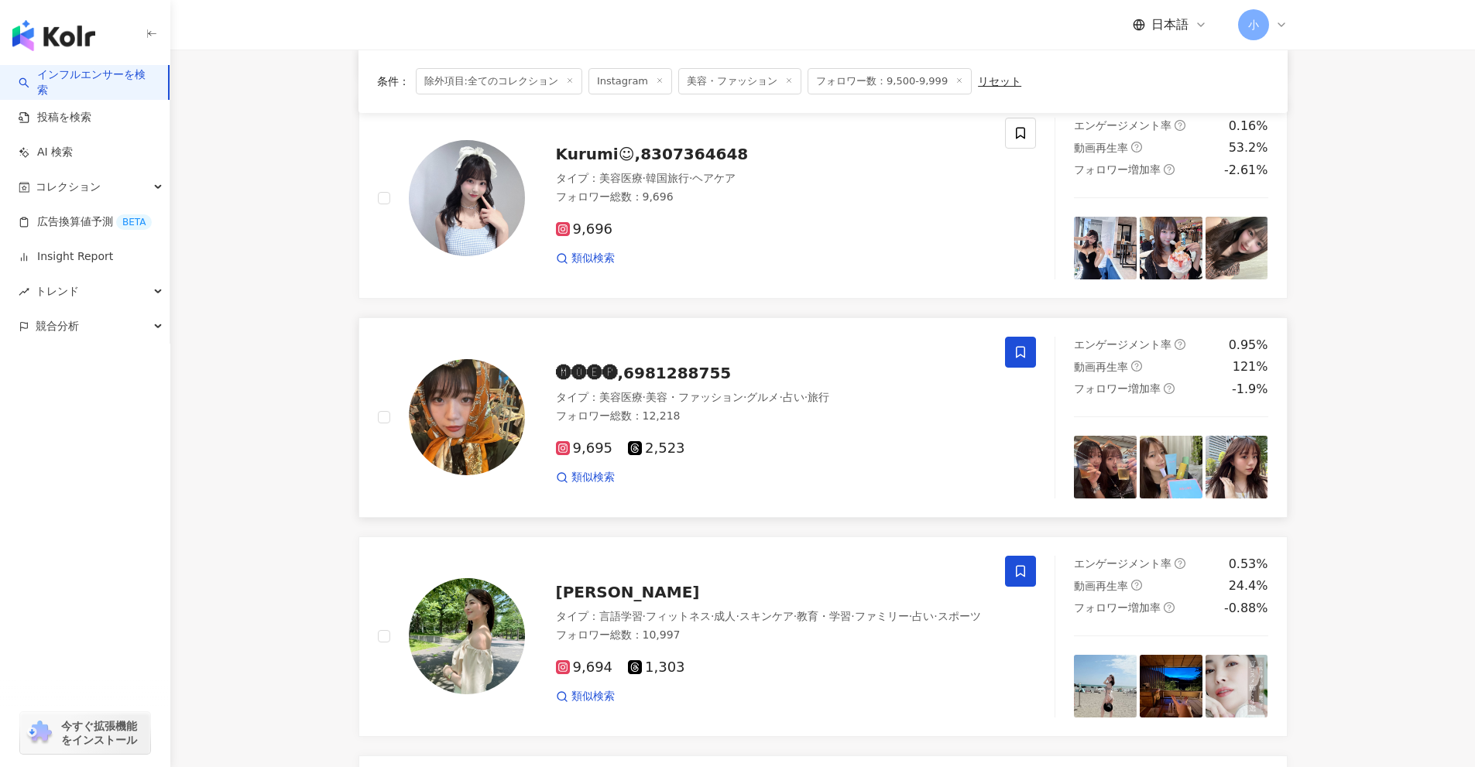
click at [1016, 350] on icon at bounding box center [1020, 352] width 14 height 14
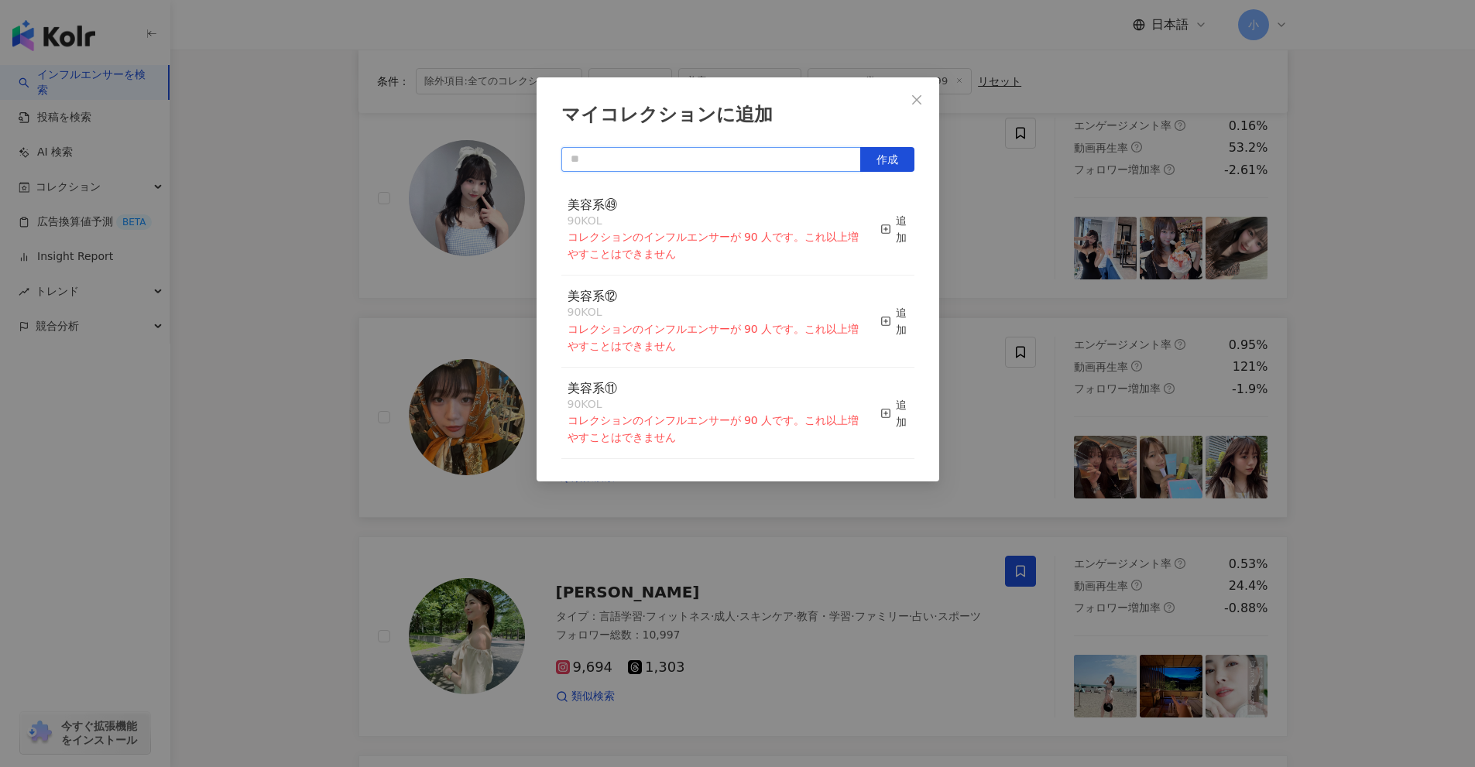
click at [806, 161] on input "text" at bounding box center [711, 159] width 300 height 25
type input "*"
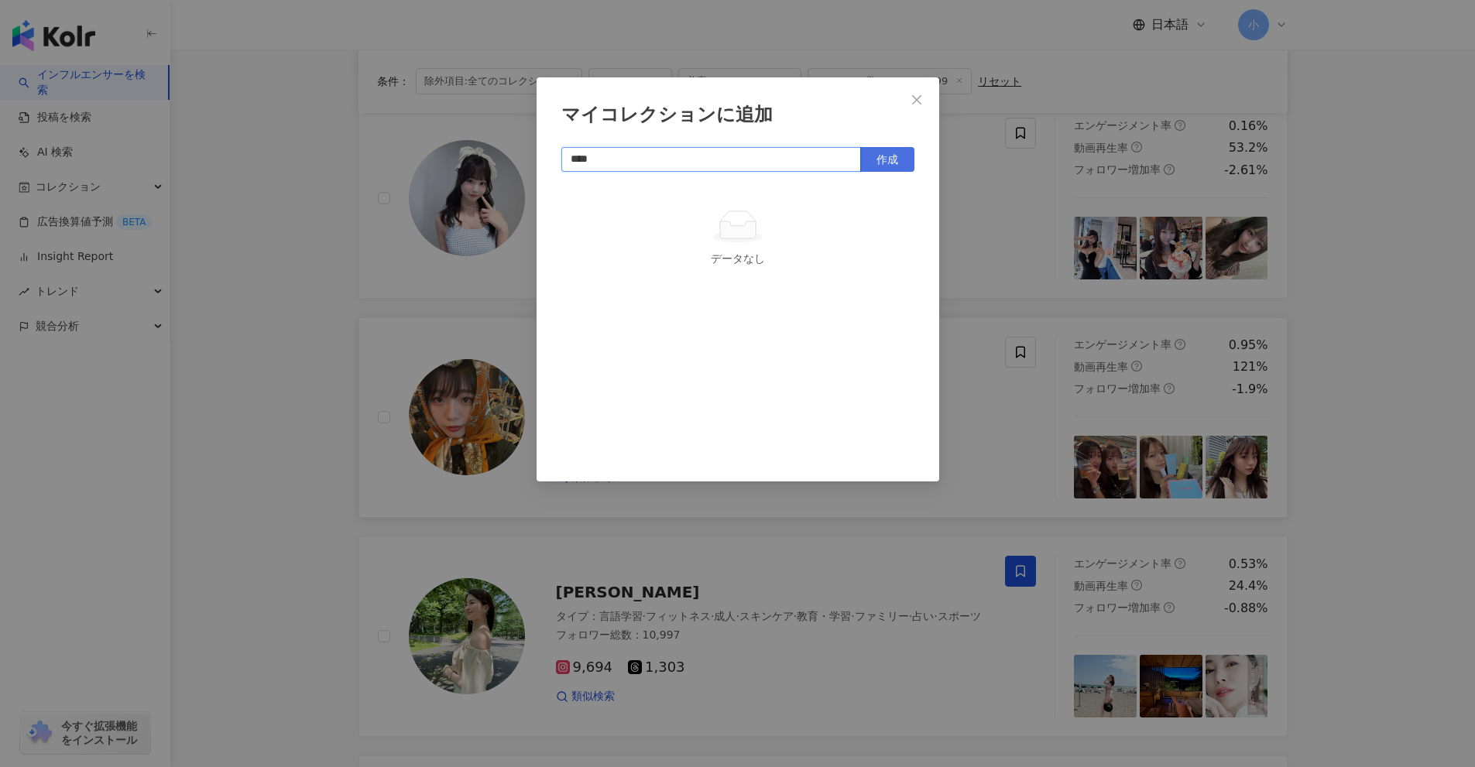
click at [899, 156] on button "作成" at bounding box center [887, 159] width 54 height 25
type input "****"
click at [1359, 515] on div "マイコレクションに追加 **** 作成 美容系㊽ 0 KOL 追加" at bounding box center [737, 383] width 1475 height 767
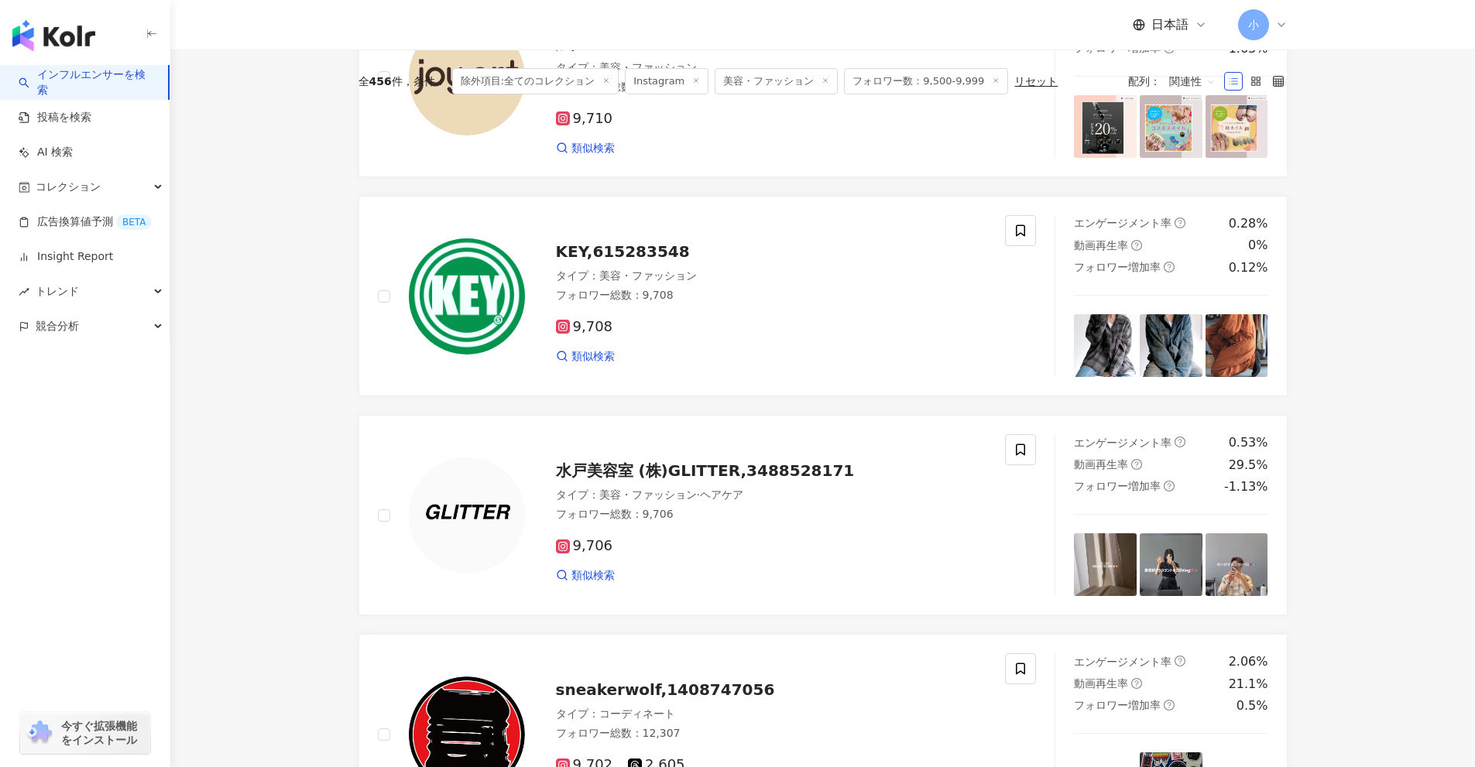
scroll to position [2466, 0]
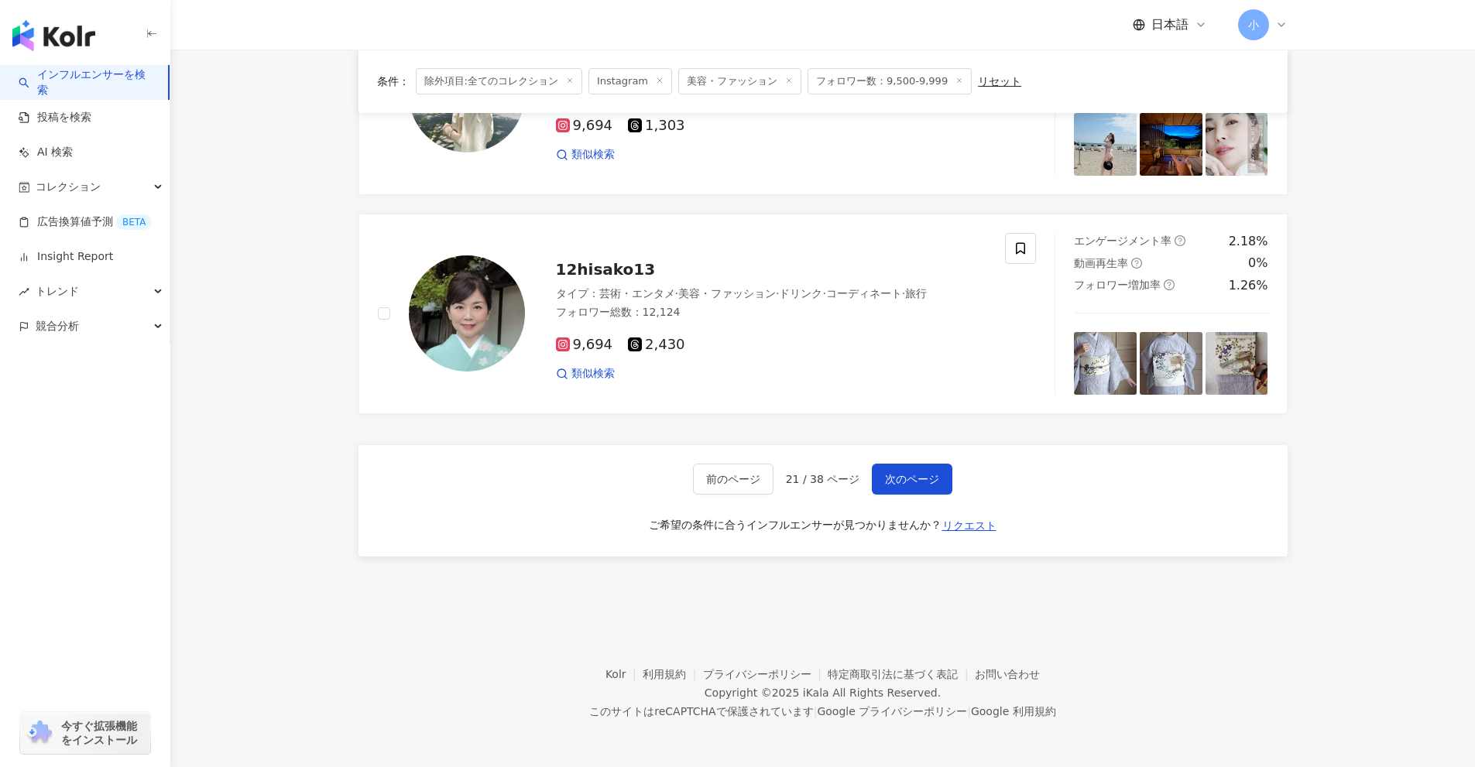
drag, startPoint x: 1375, startPoint y: 384, endPoint x: 1452, endPoint y: 756, distance: 379.5
click at [904, 473] on span "次のページ" at bounding box center [912, 479] width 54 height 12
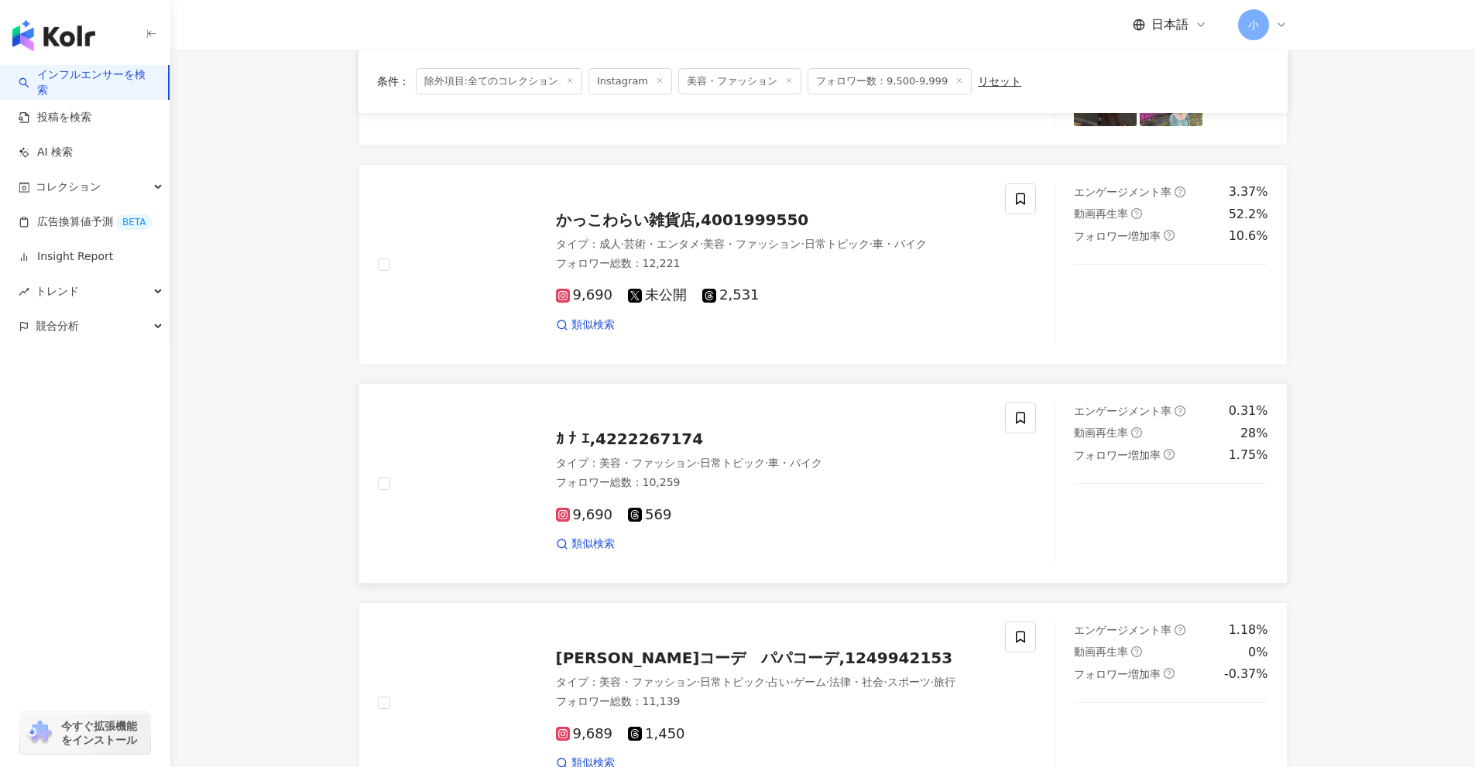
scroll to position [1814, 0]
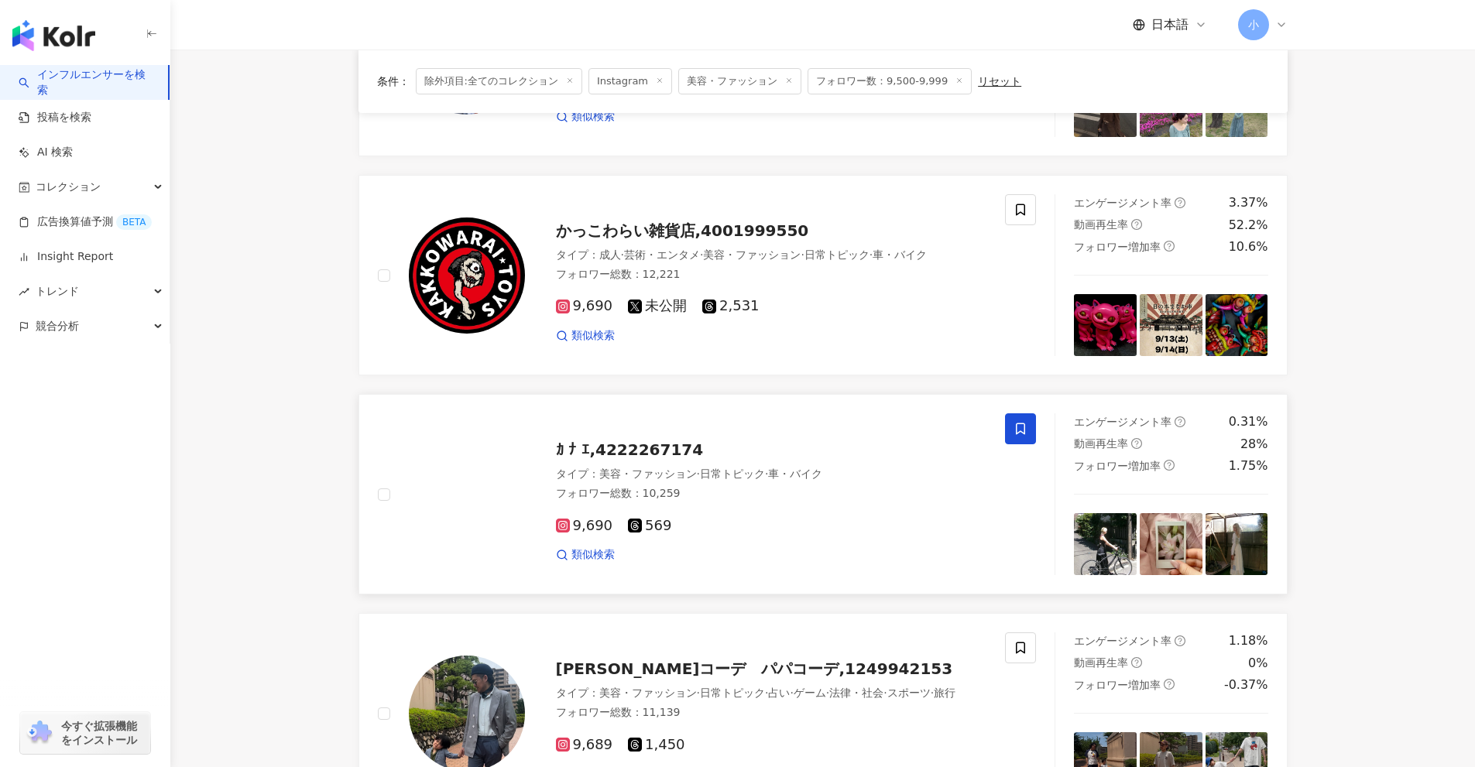
click at [1028, 434] on span at bounding box center [1020, 428] width 31 height 31
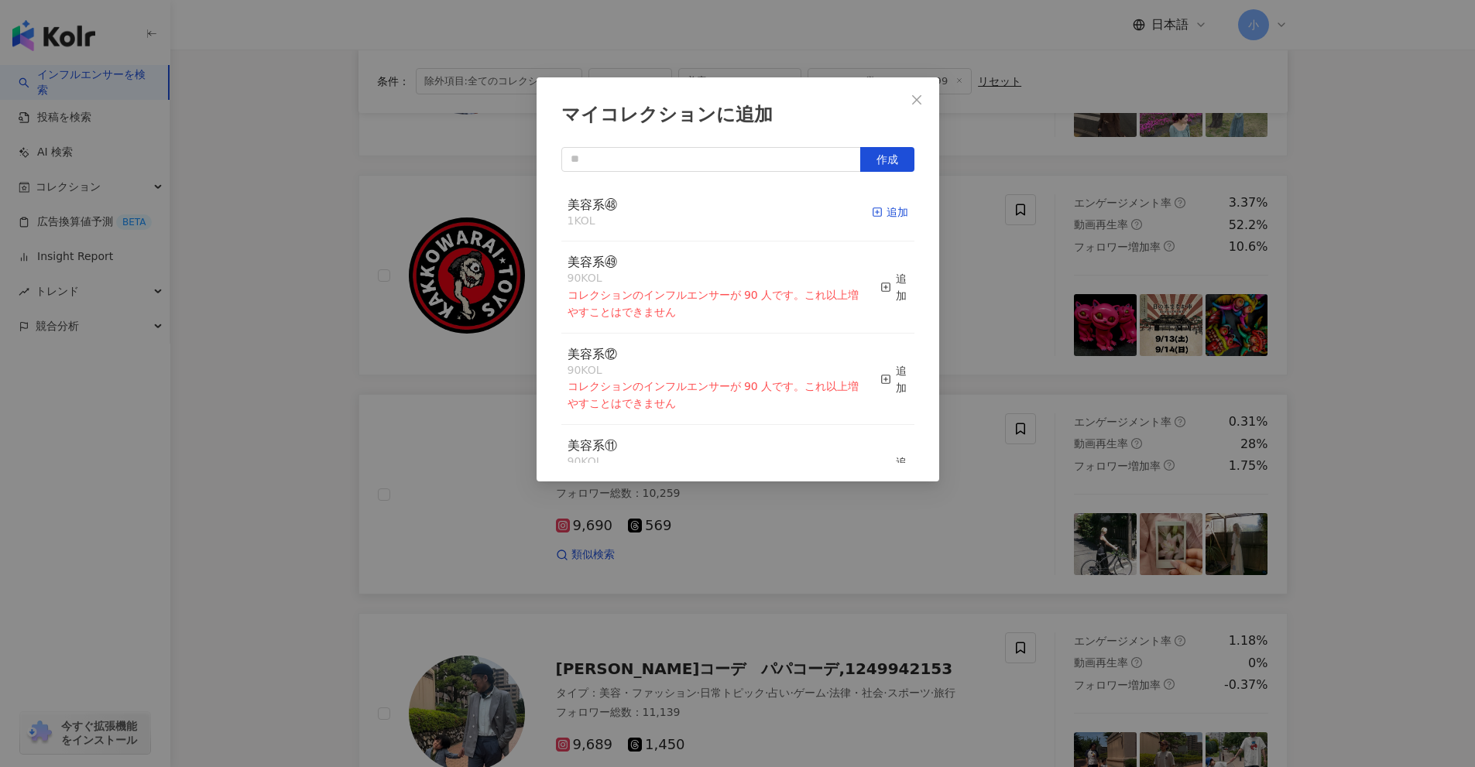
click at [877, 212] on line "button" at bounding box center [877, 213] width 0 height 4
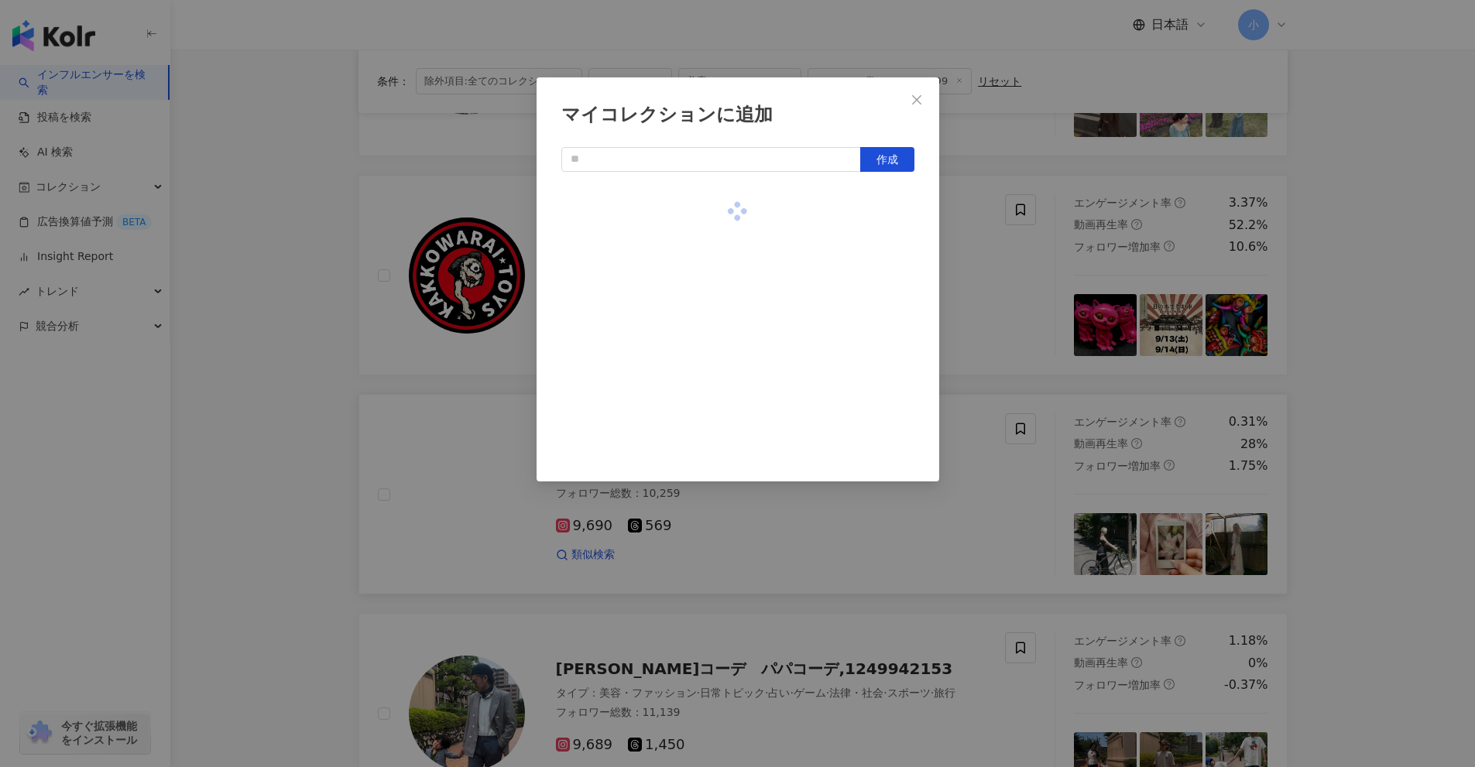
click at [1359, 448] on div "マイコレクションに追加 作成" at bounding box center [737, 383] width 1475 height 767
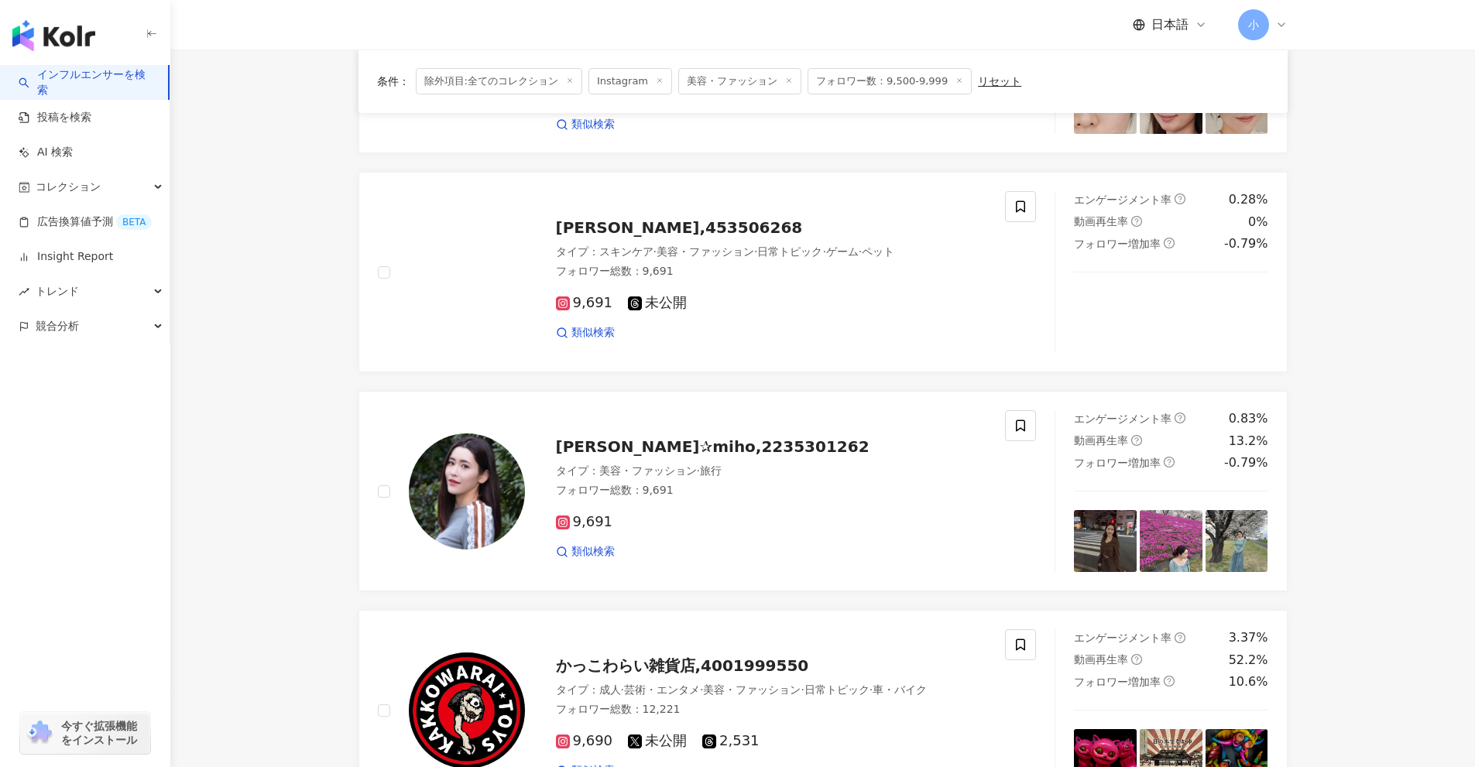
scroll to position [1273, 0]
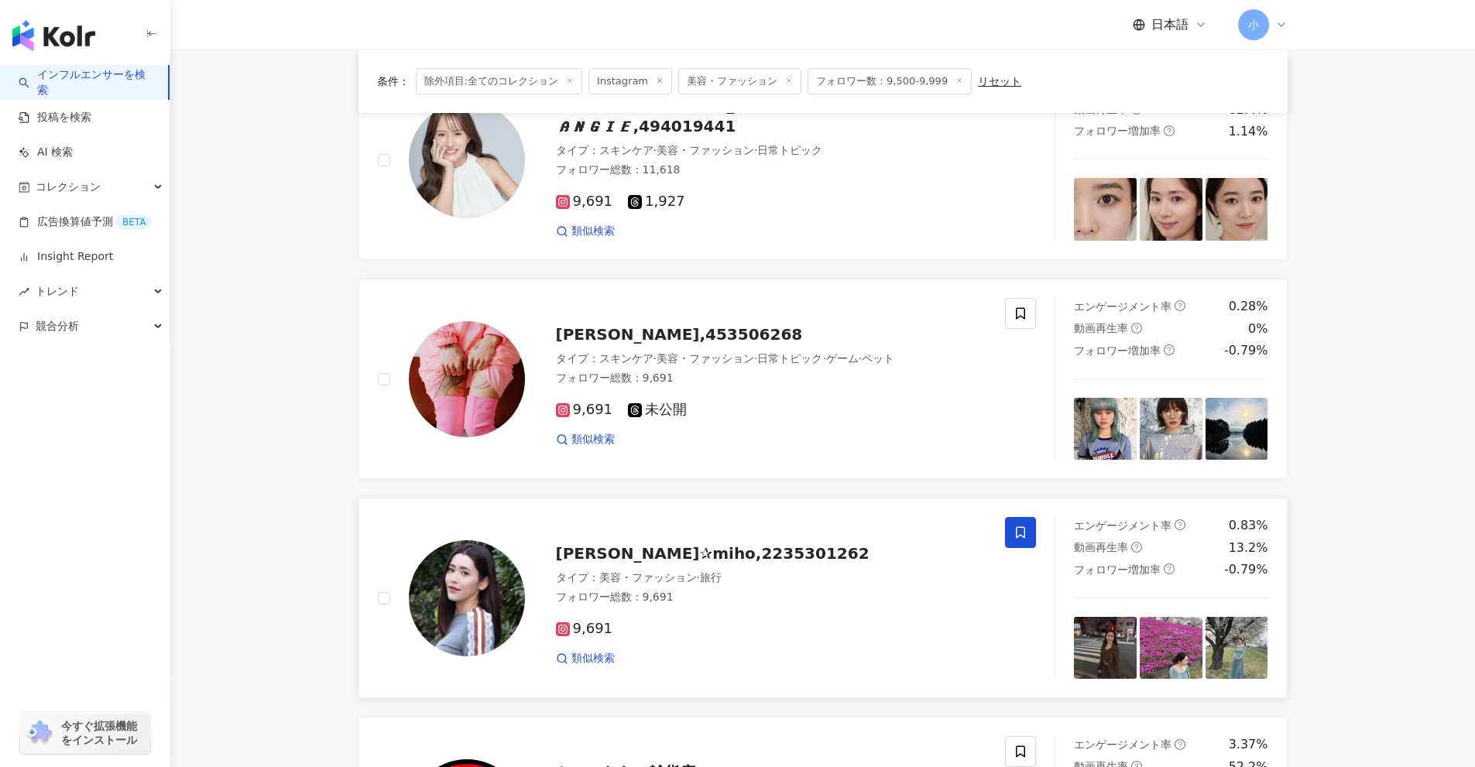
click at [1013, 529] on icon at bounding box center [1020, 533] width 14 height 14
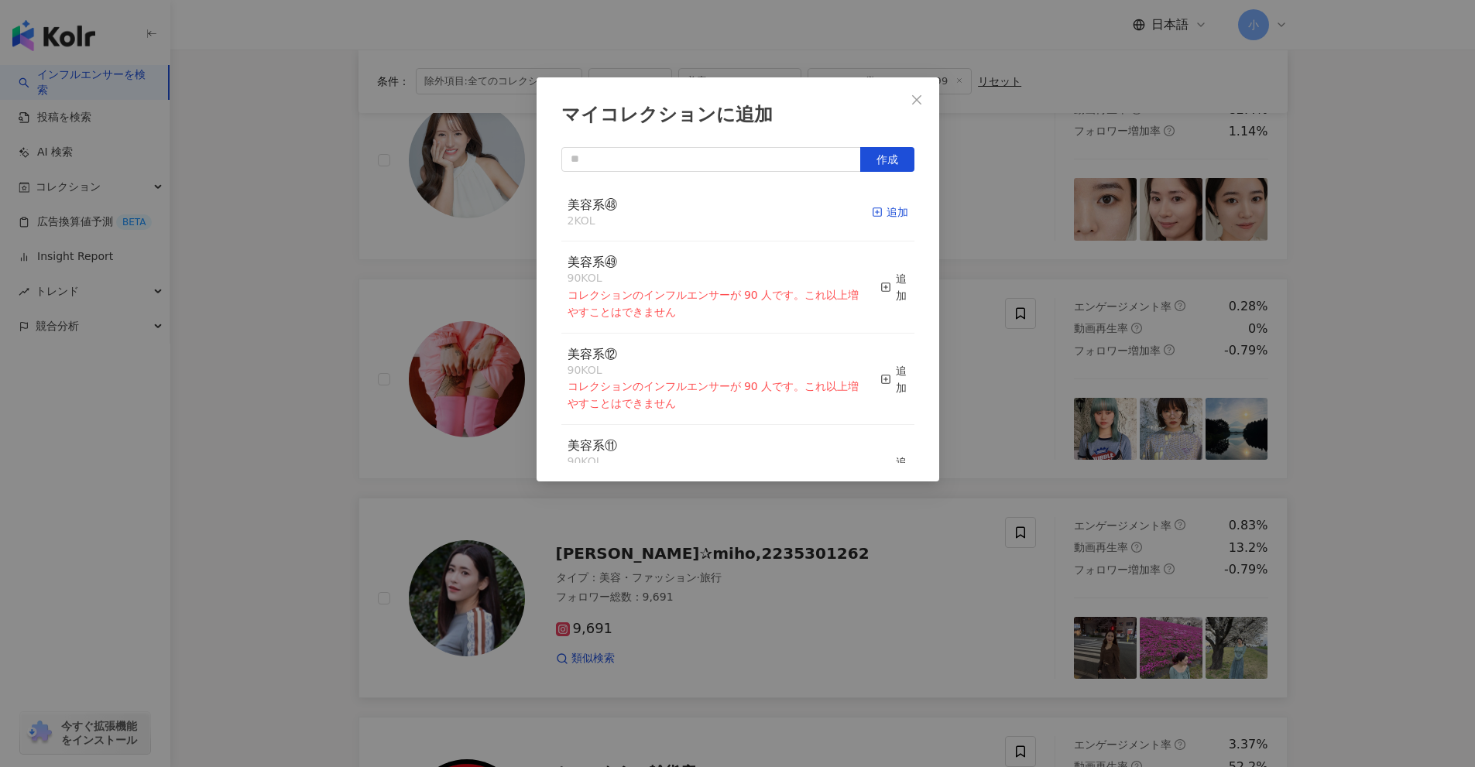
click at [872, 206] on span "button" at bounding box center [877, 212] width 11 height 12
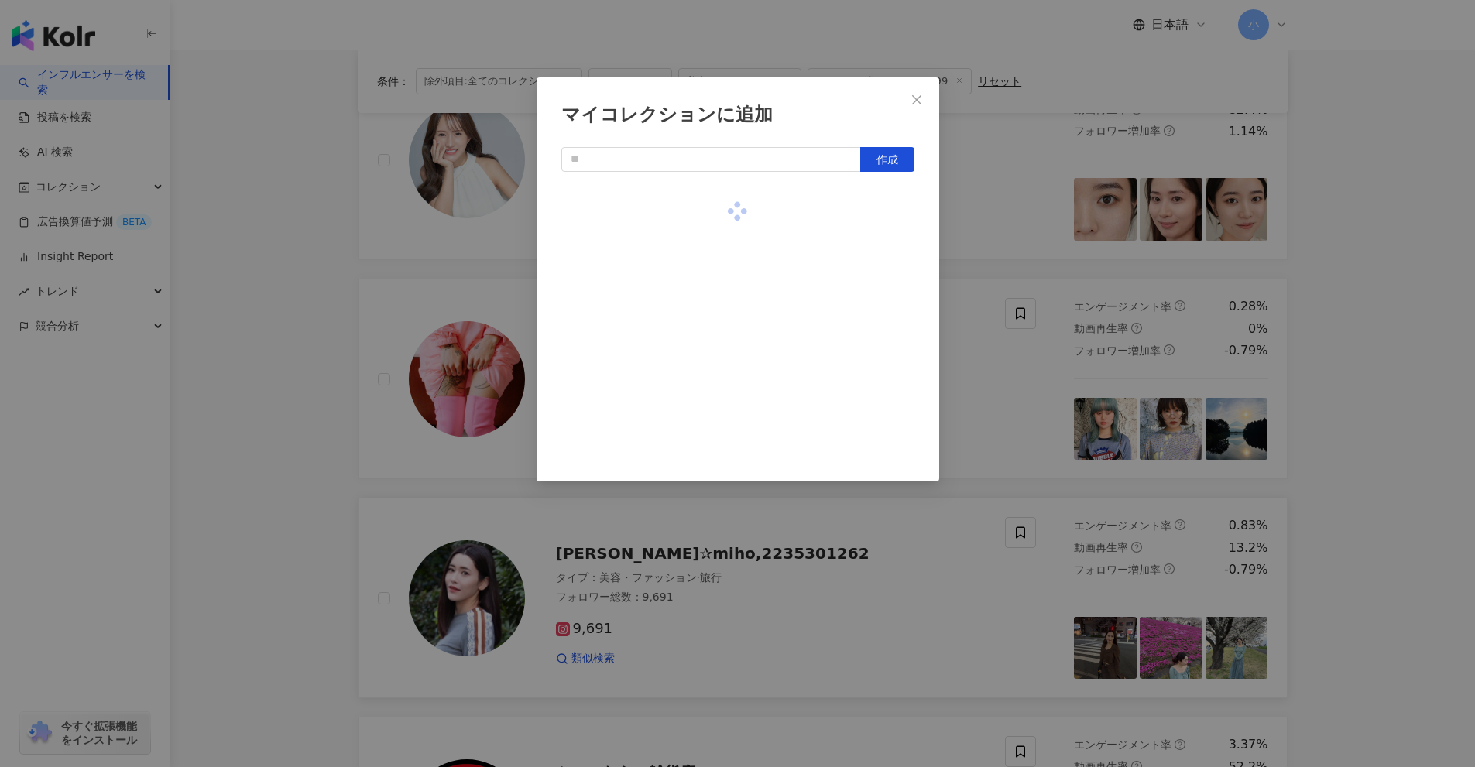
click at [1383, 423] on div "マイコレクションに追加 作成" at bounding box center [737, 383] width 1475 height 767
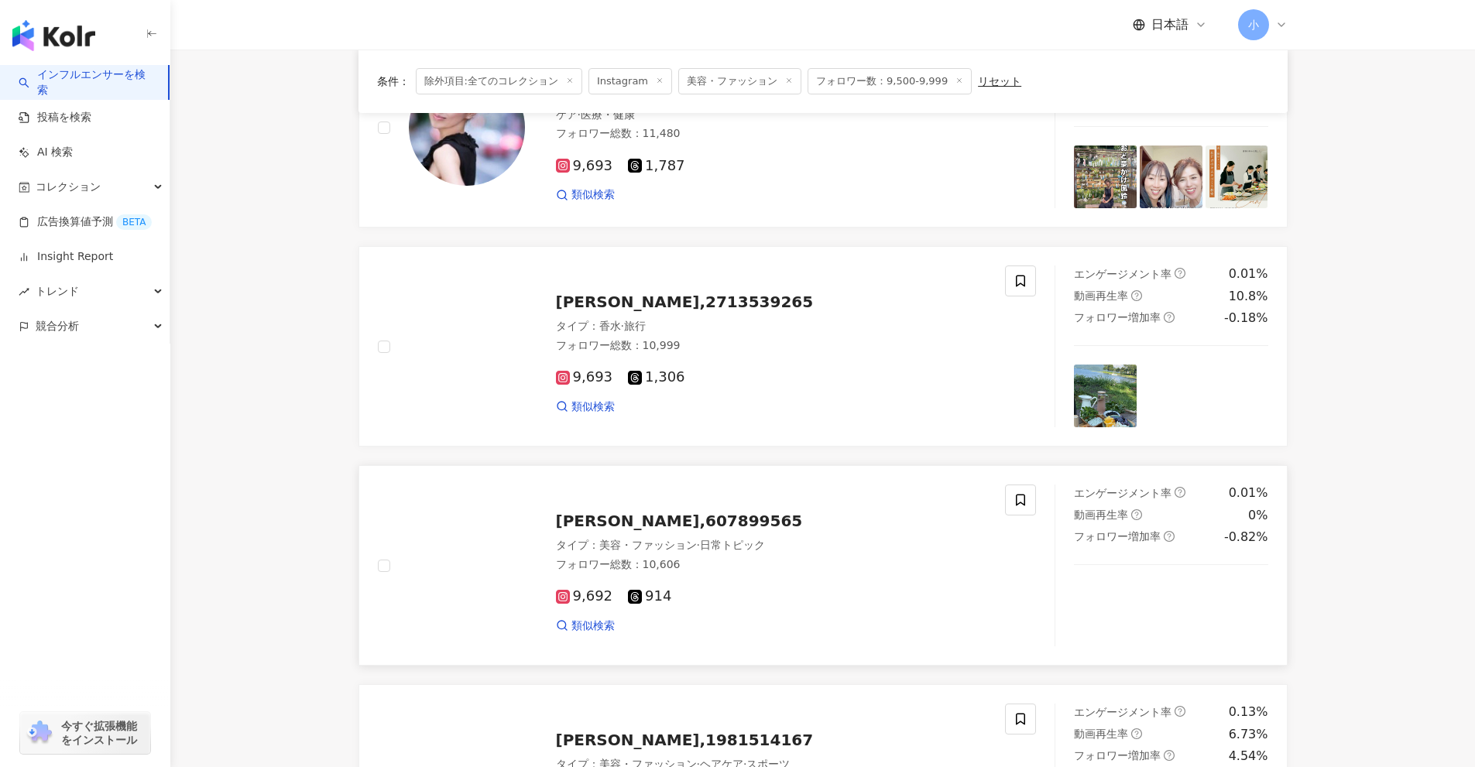
scroll to position [421, 0]
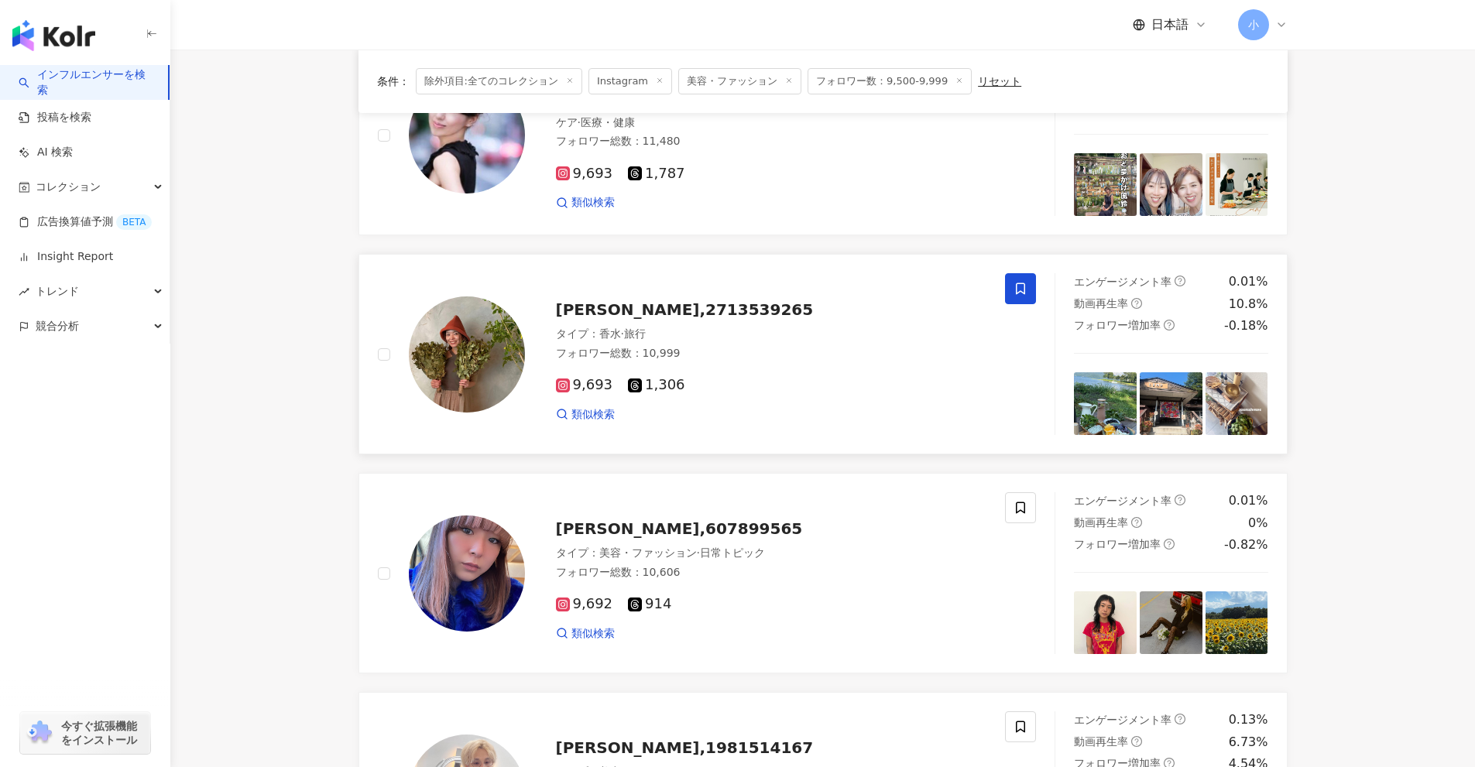
click at [1016, 294] on icon at bounding box center [1020, 289] width 14 height 14
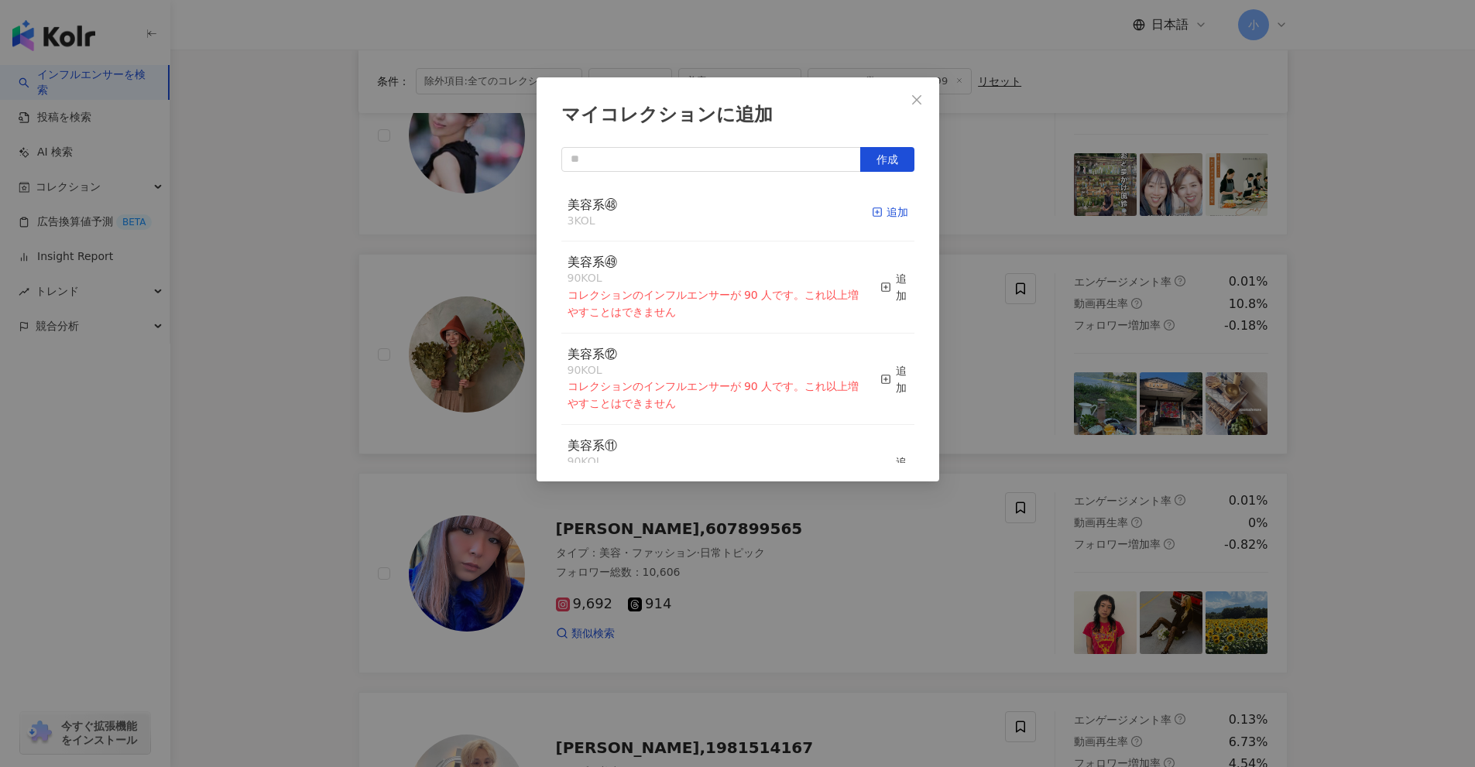
click at [877, 212] on div "追加" at bounding box center [890, 212] width 36 height 17
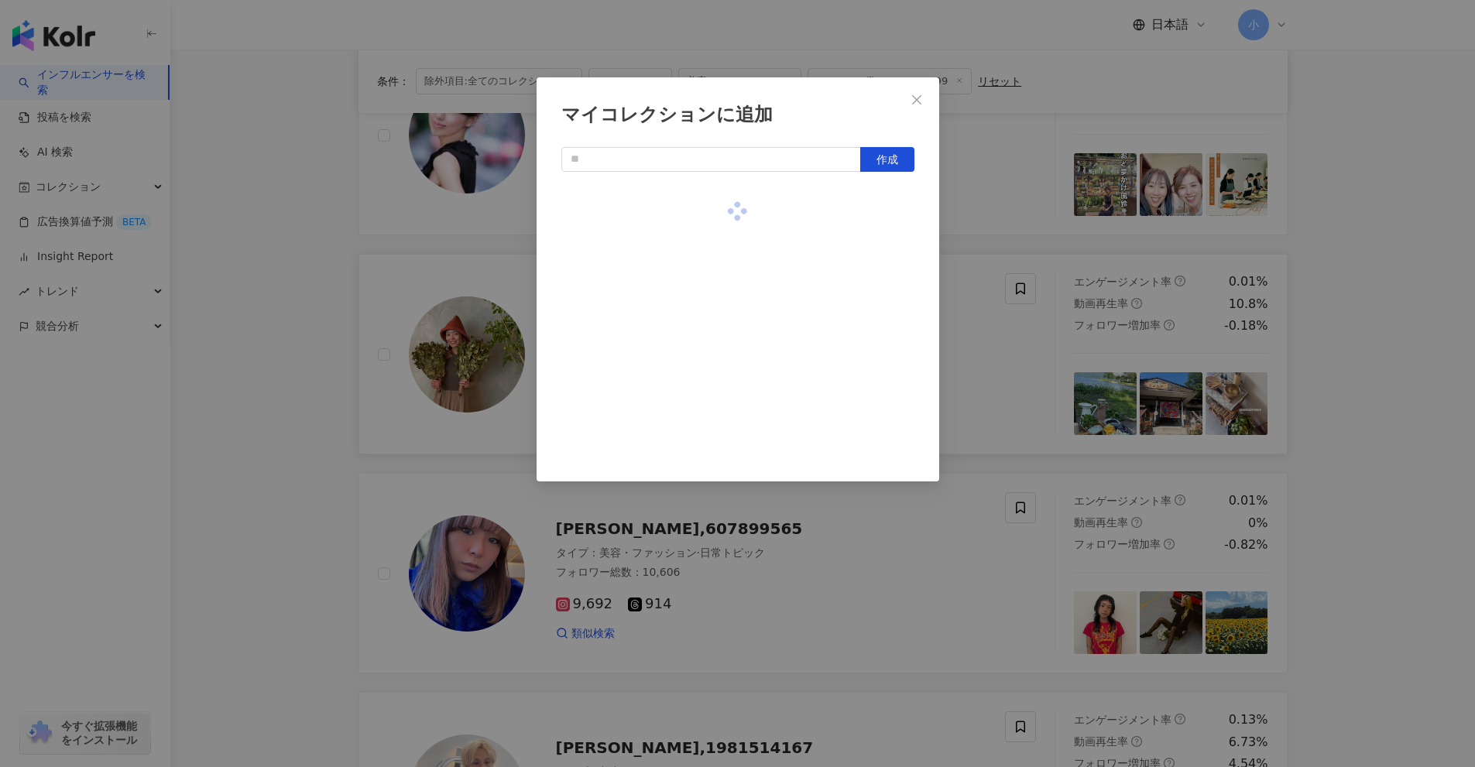
click at [1138, 371] on div "マイコレクションに追加 作成" at bounding box center [737, 383] width 1475 height 767
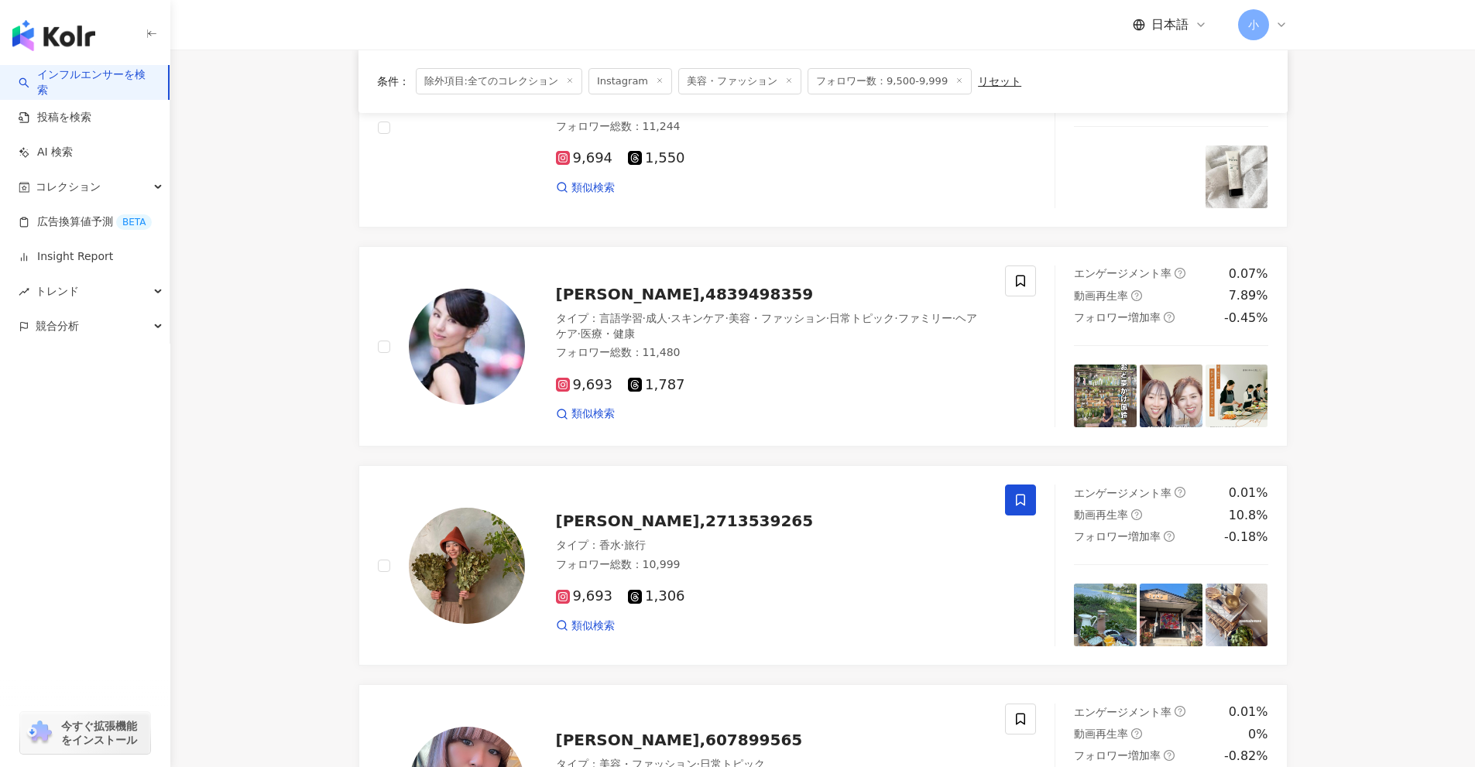
scroll to position [189, 0]
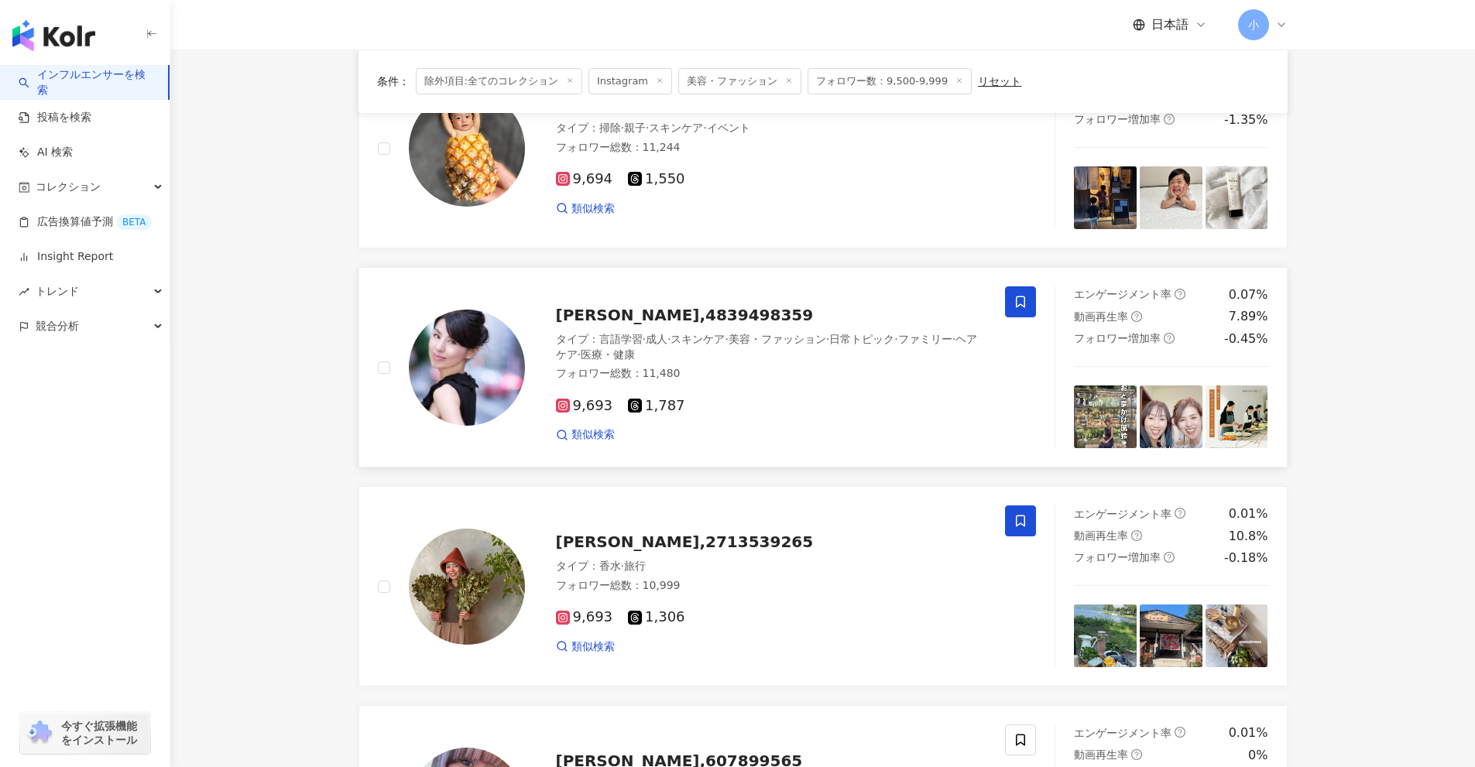
click at [1027, 306] on span at bounding box center [1020, 301] width 31 height 31
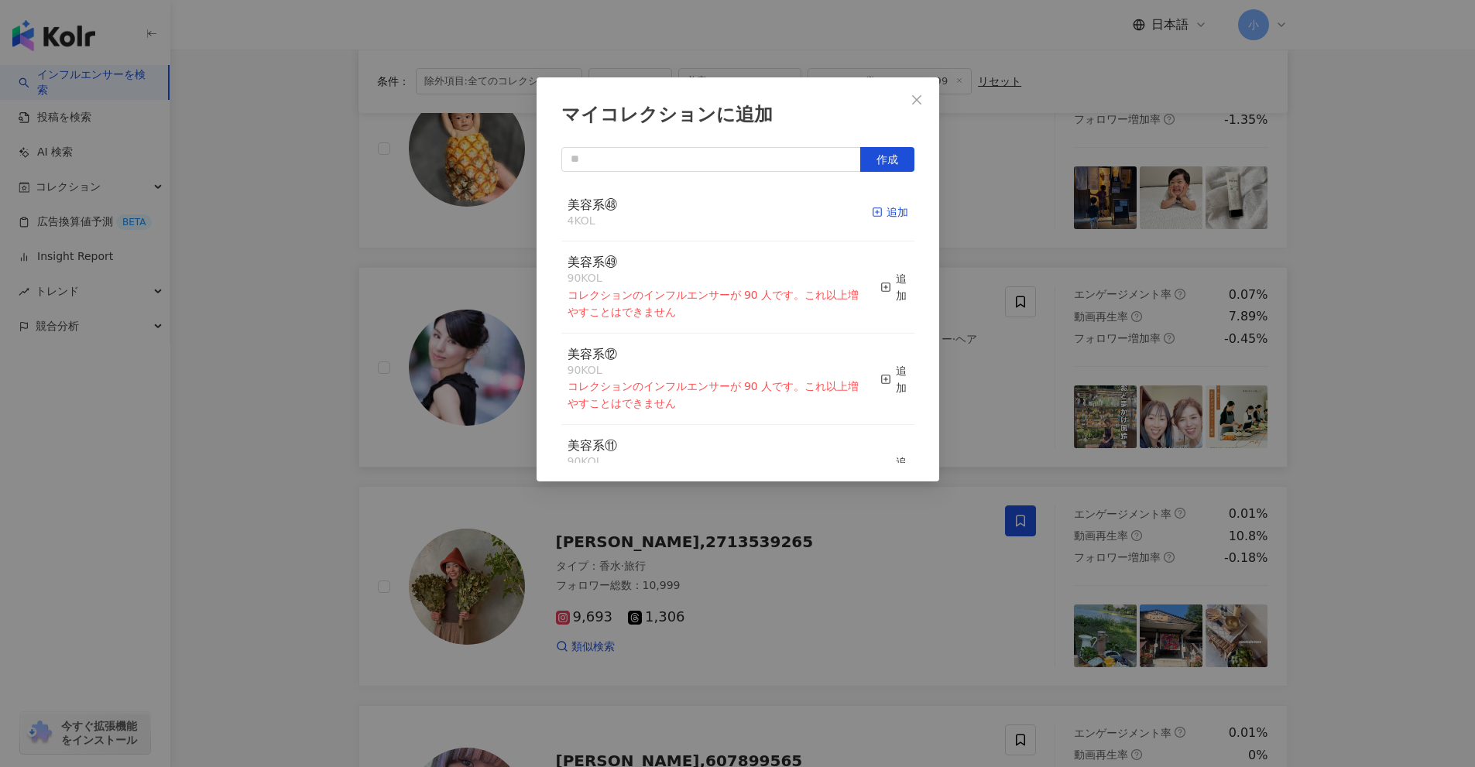
click at [872, 208] on icon "button" at bounding box center [877, 212] width 11 height 11
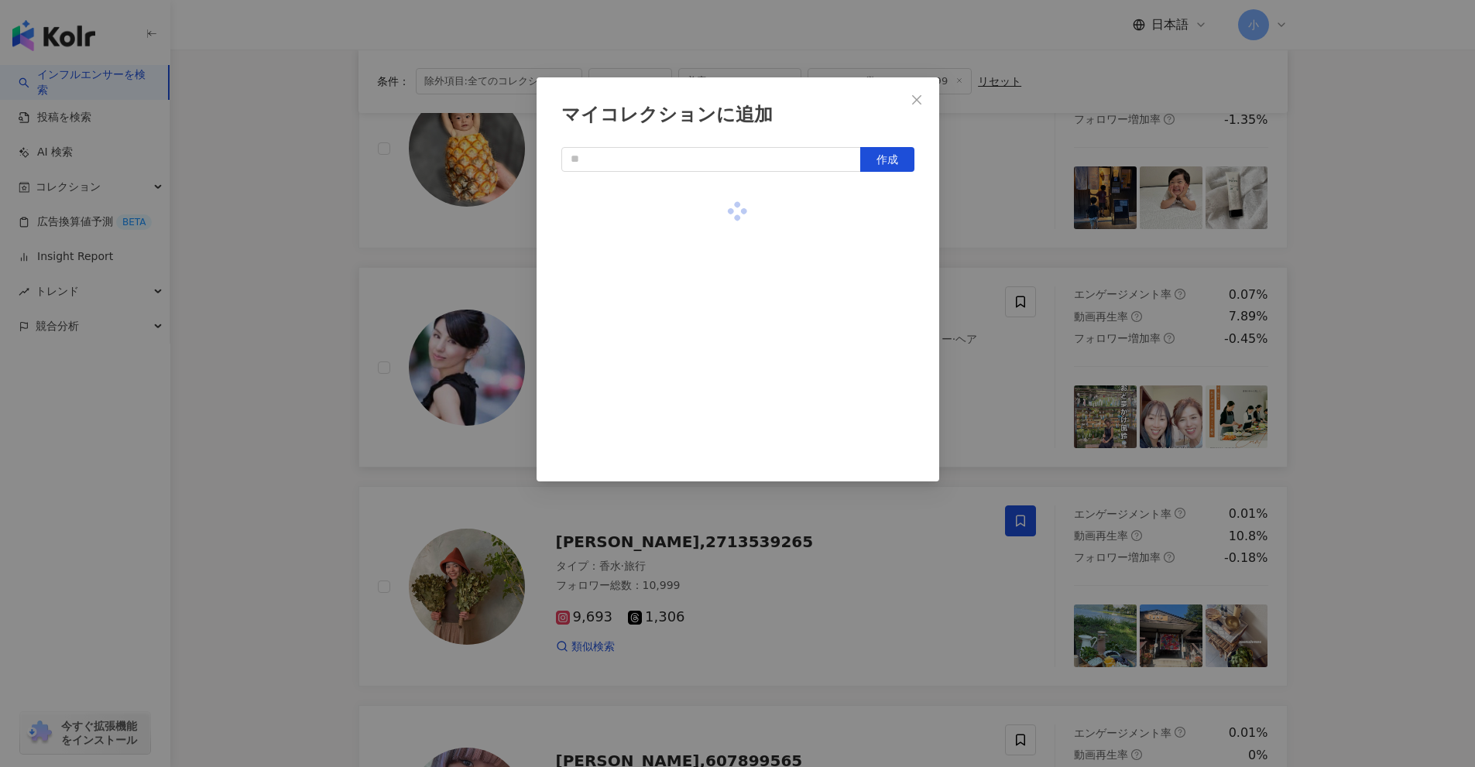
click at [1328, 369] on div "マイコレクションに追加 作成" at bounding box center [737, 383] width 1475 height 767
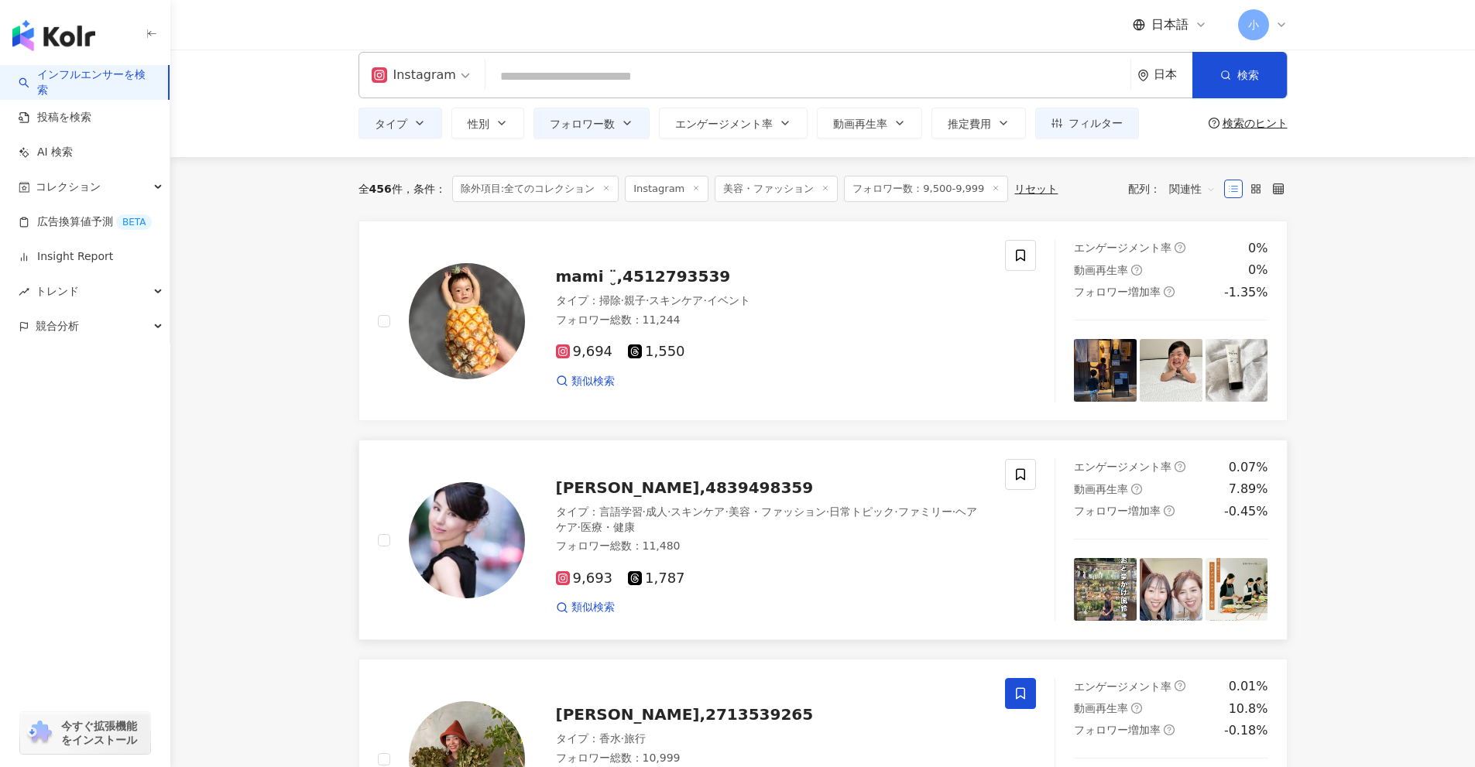
scroll to position [0, 0]
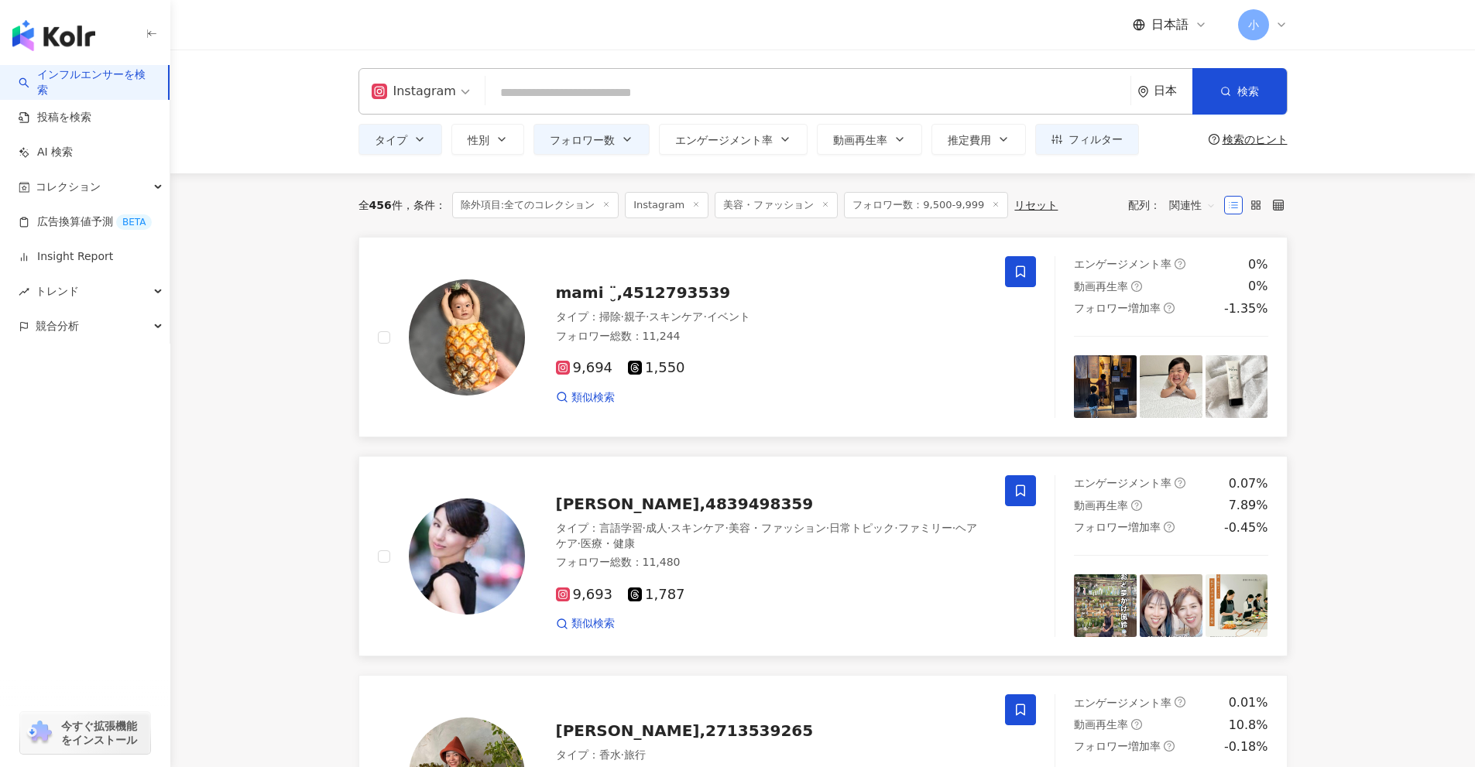
click at [1012, 271] on span at bounding box center [1020, 271] width 31 height 31
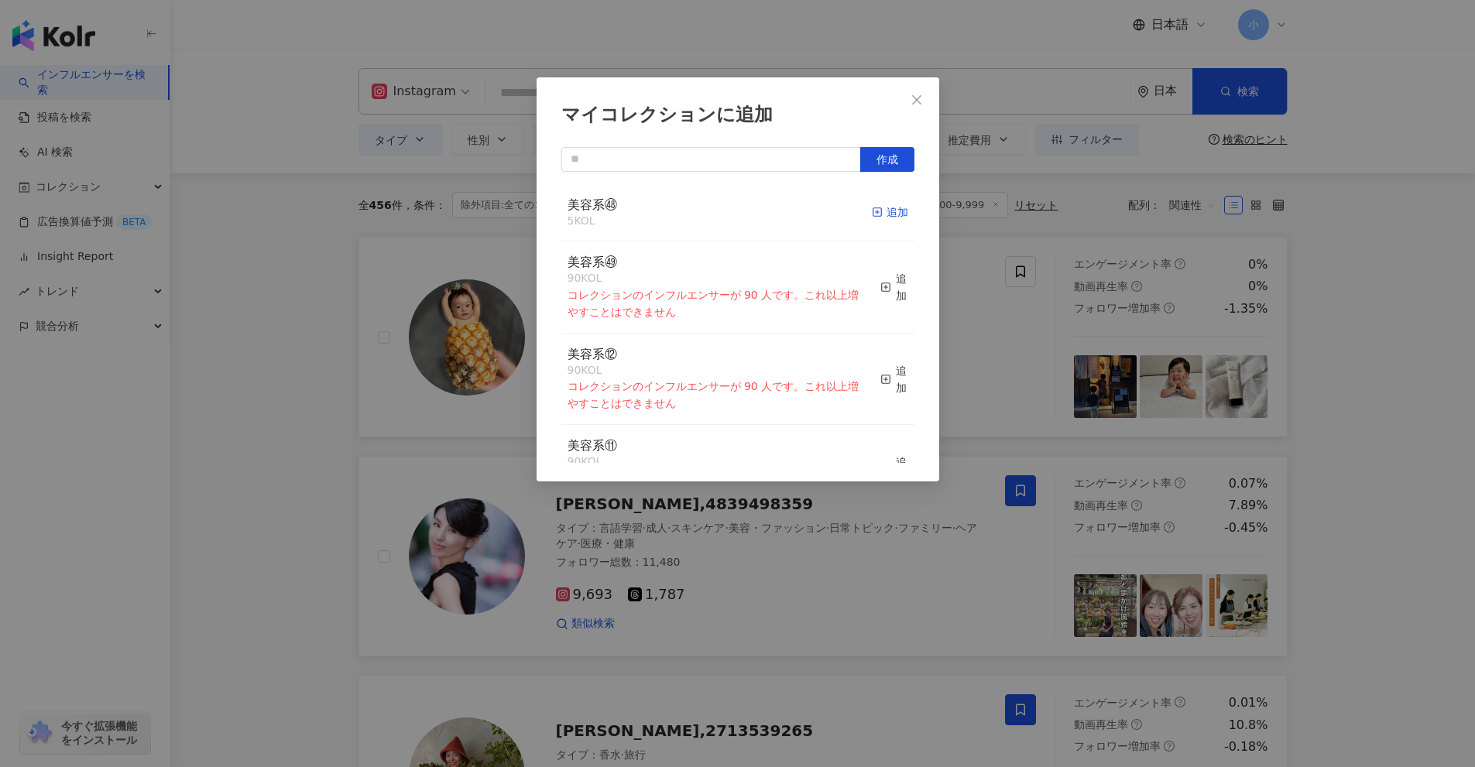
click at [882, 217] on div "追加" at bounding box center [890, 212] width 36 height 17
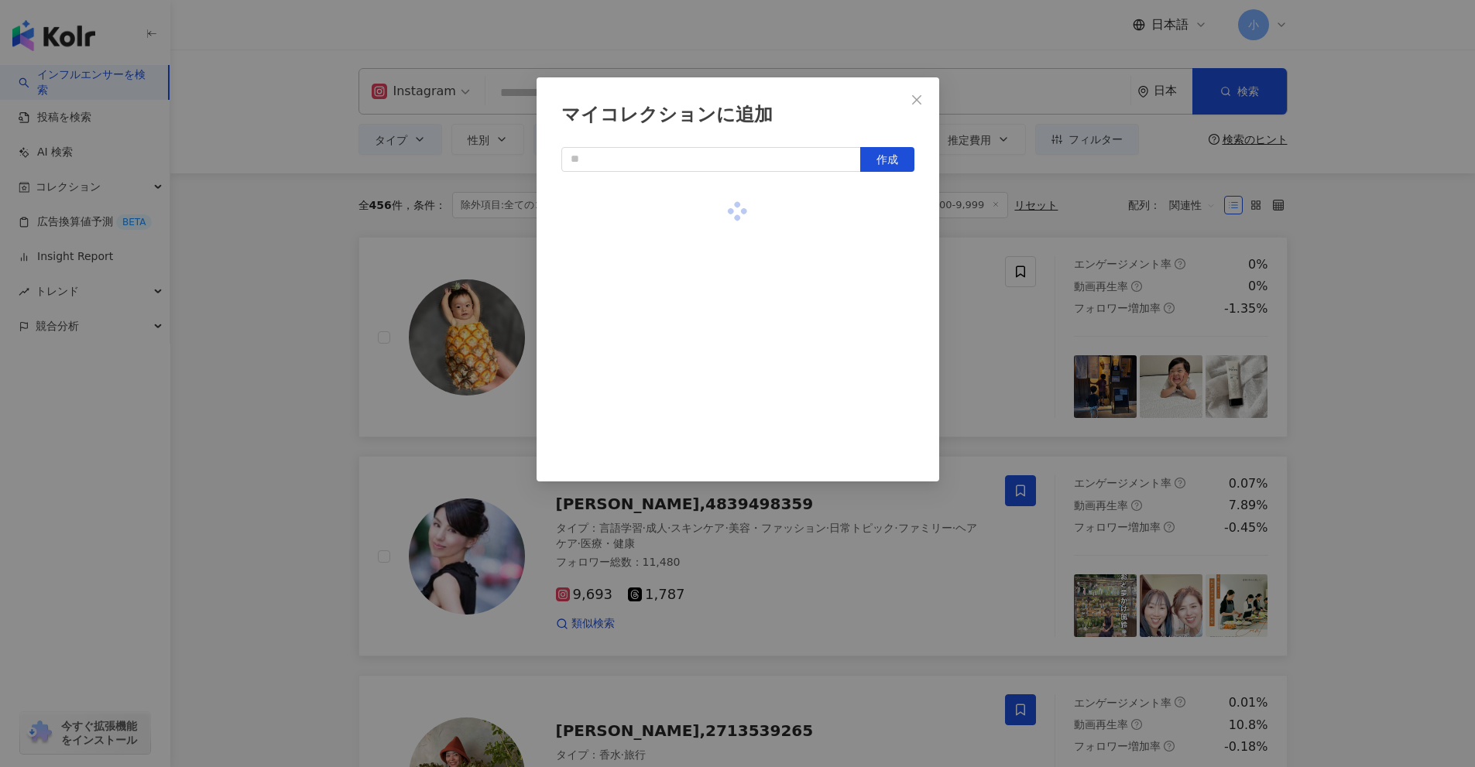
click at [1364, 446] on div "マイコレクションに追加 作成" at bounding box center [737, 383] width 1475 height 767
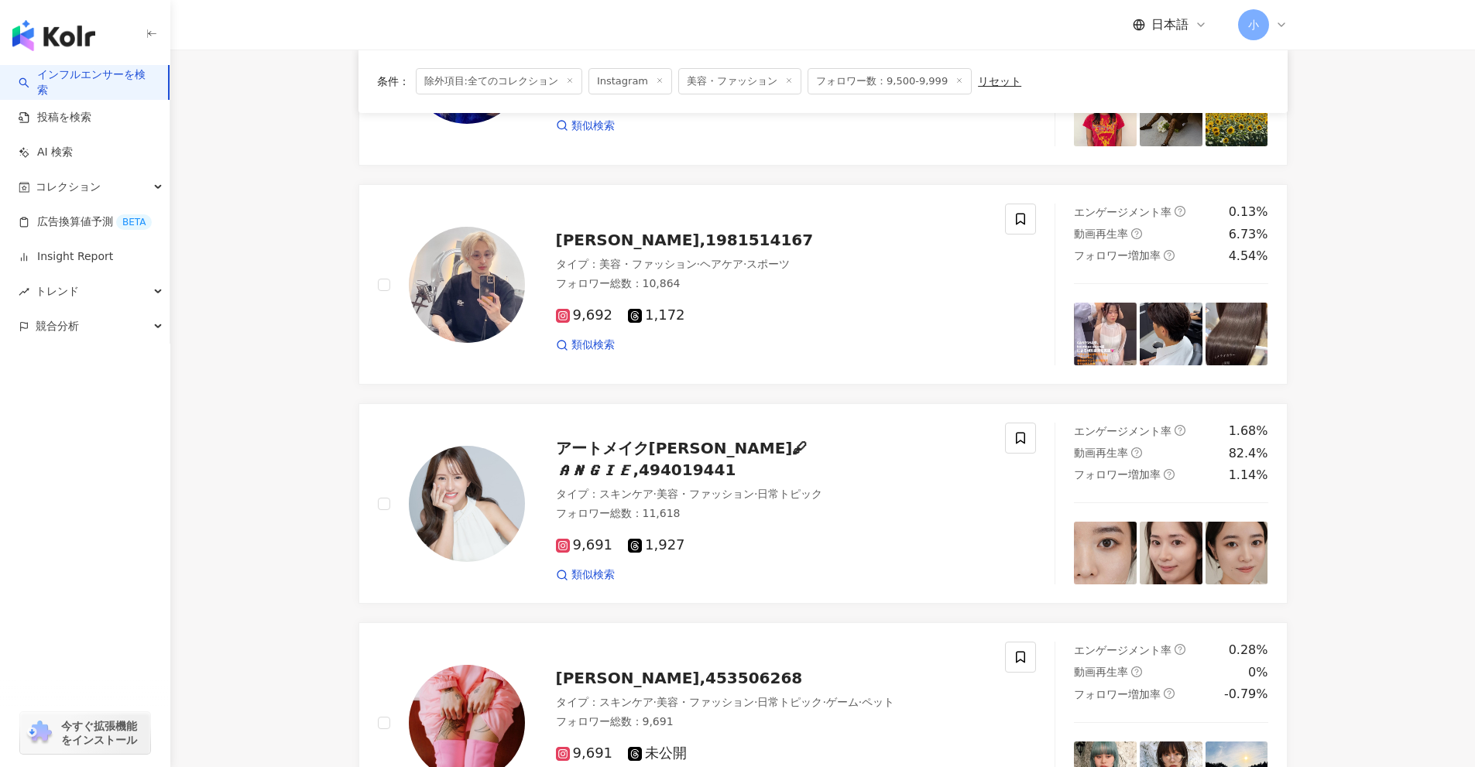
scroll to position [1161, 0]
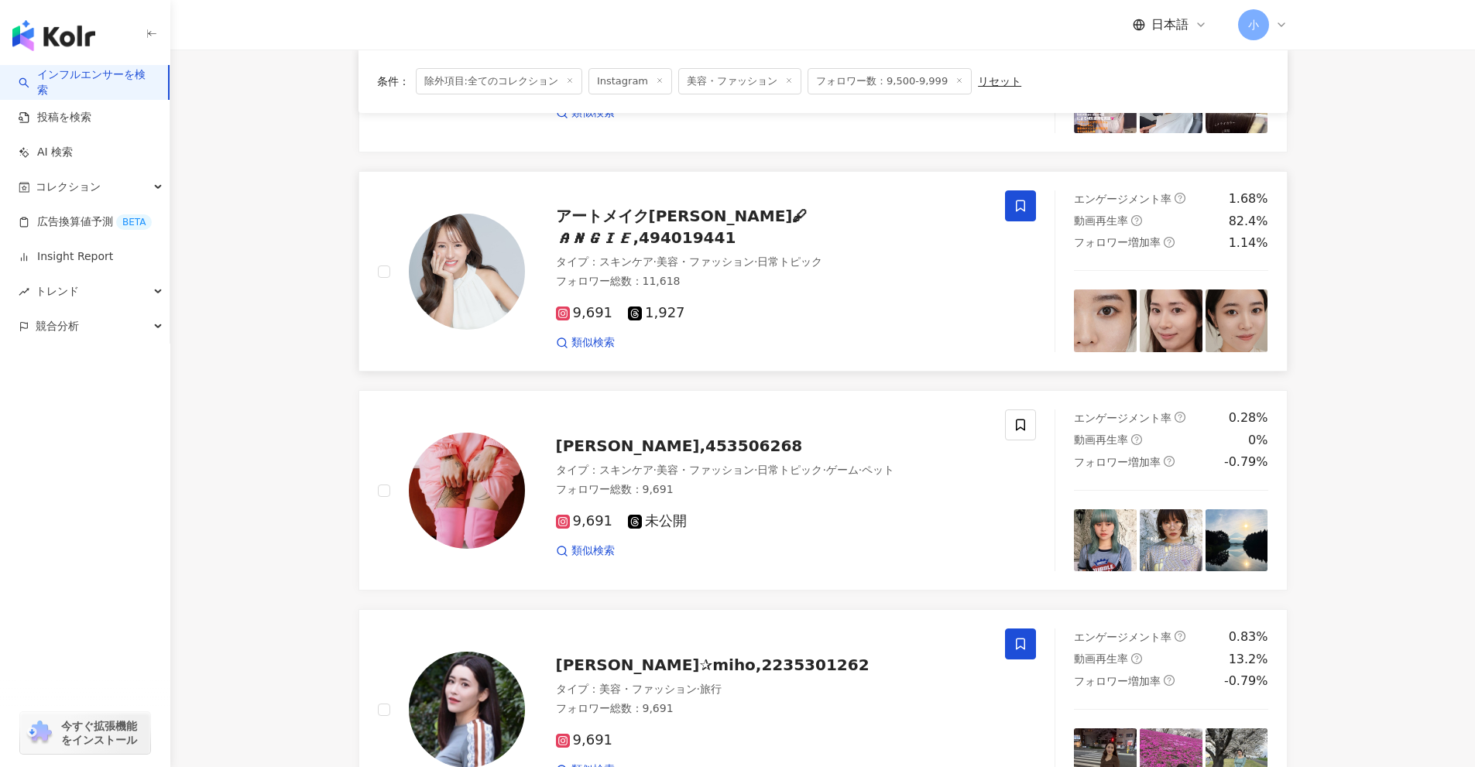
click at [1019, 218] on span at bounding box center [1020, 205] width 31 height 31
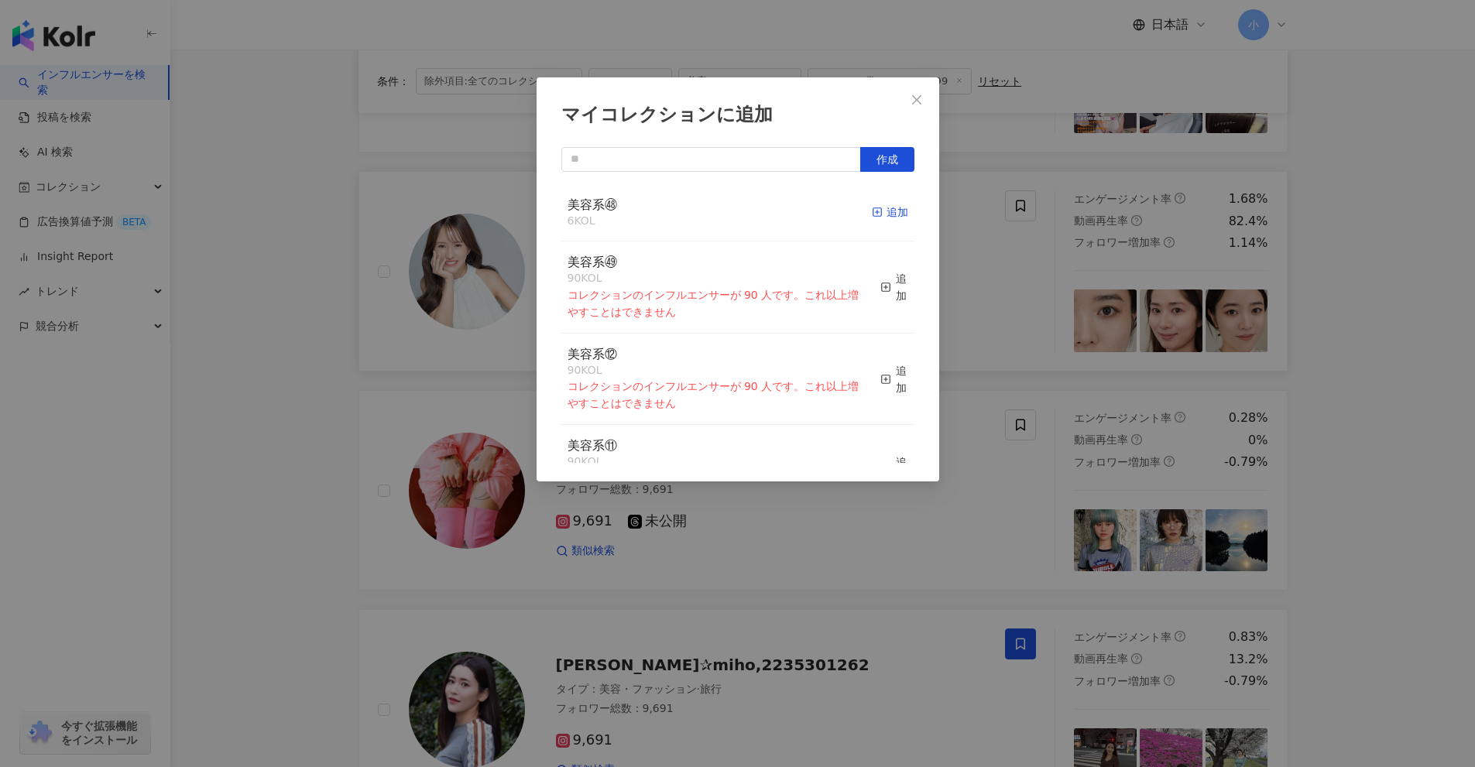
click at [877, 214] on div "追加" at bounding box center [890, 212] width 36 height 17
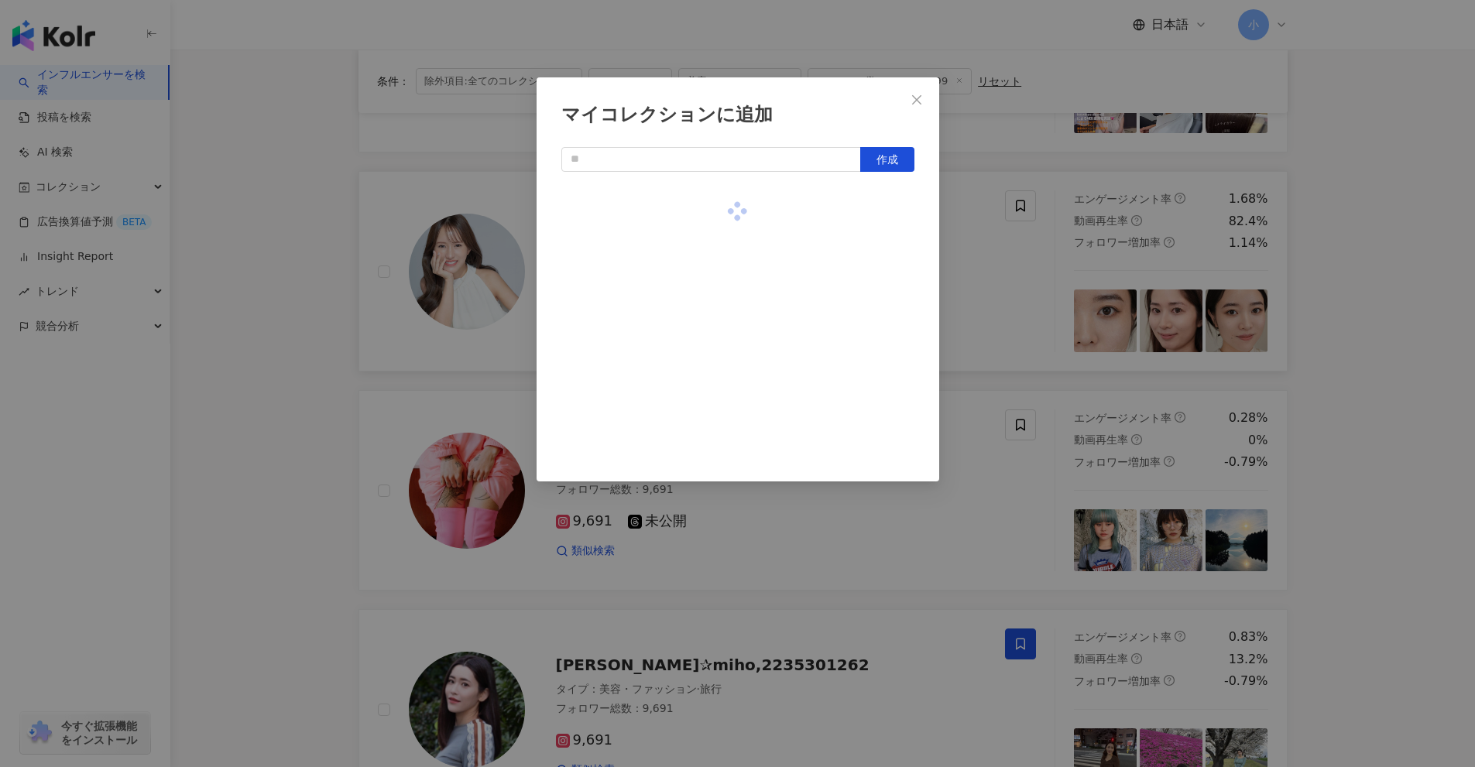
click at [1086, 318] on div "マイコレクションに追加 作成" at bounding box center [737, 383] width 1475 height 767
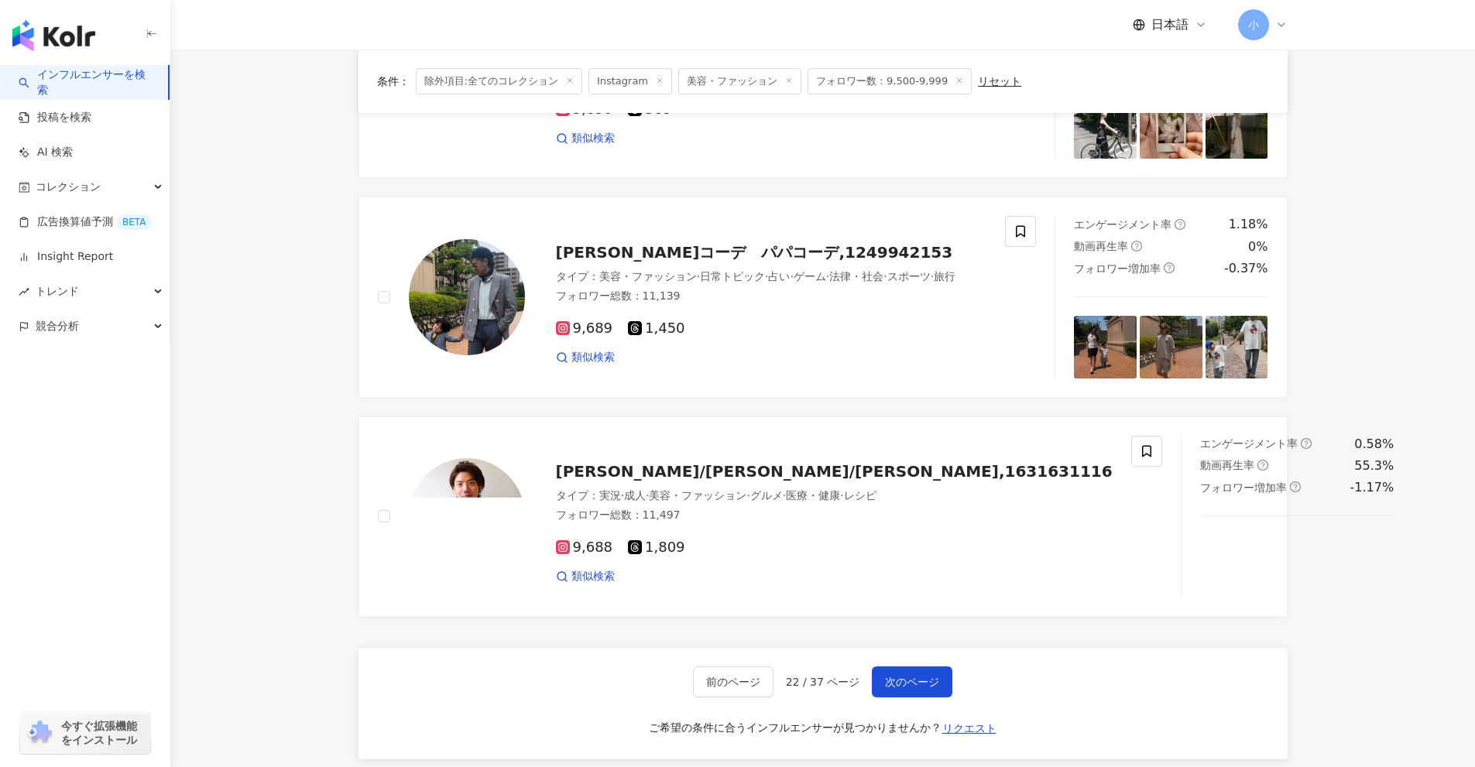
scroll to position [2434, 0]
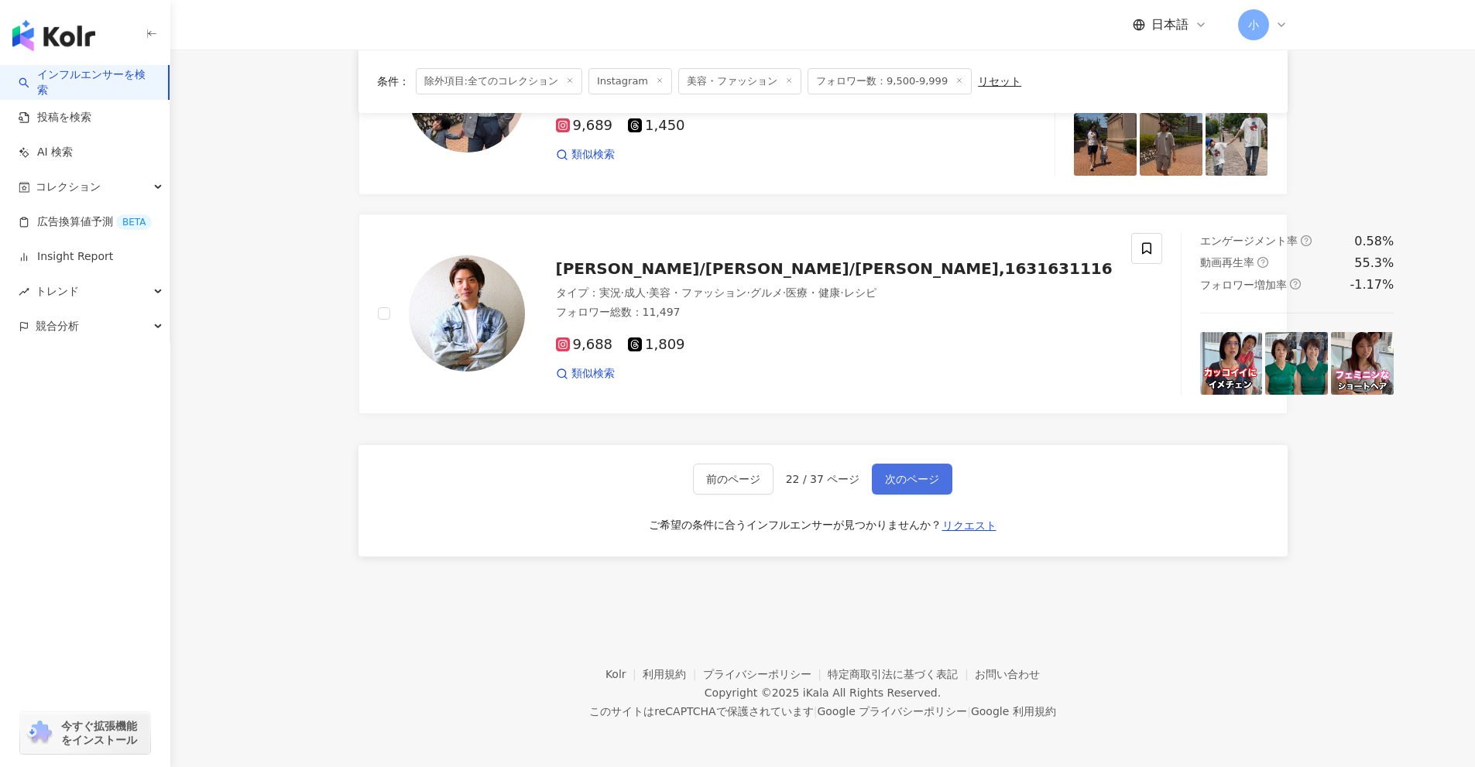
click at [903, 473] on span "次のページ" at bounding box center [912, 479] width 54 height 12
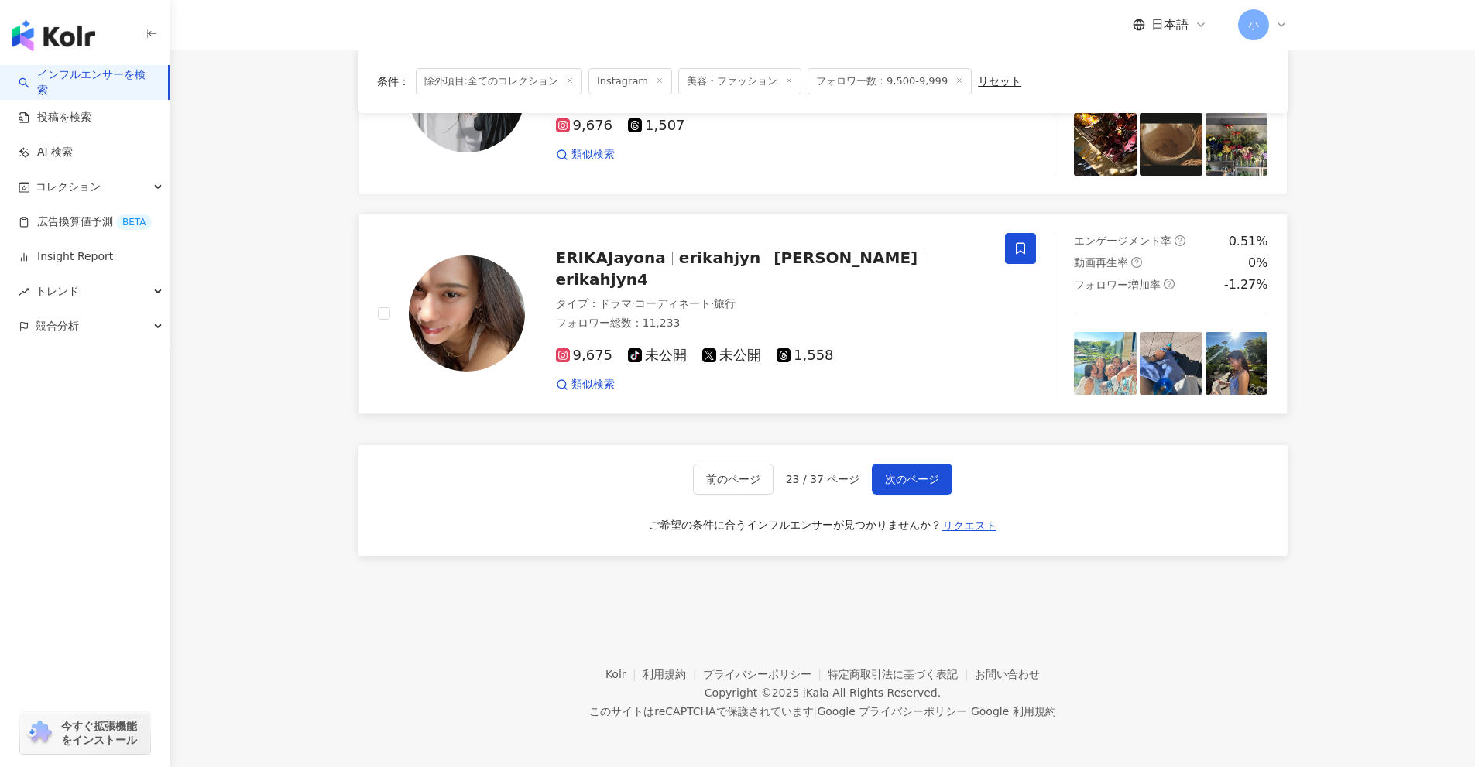
click at [1022, 248] on icon at bounding box center [1020, 249] width 14 height 14
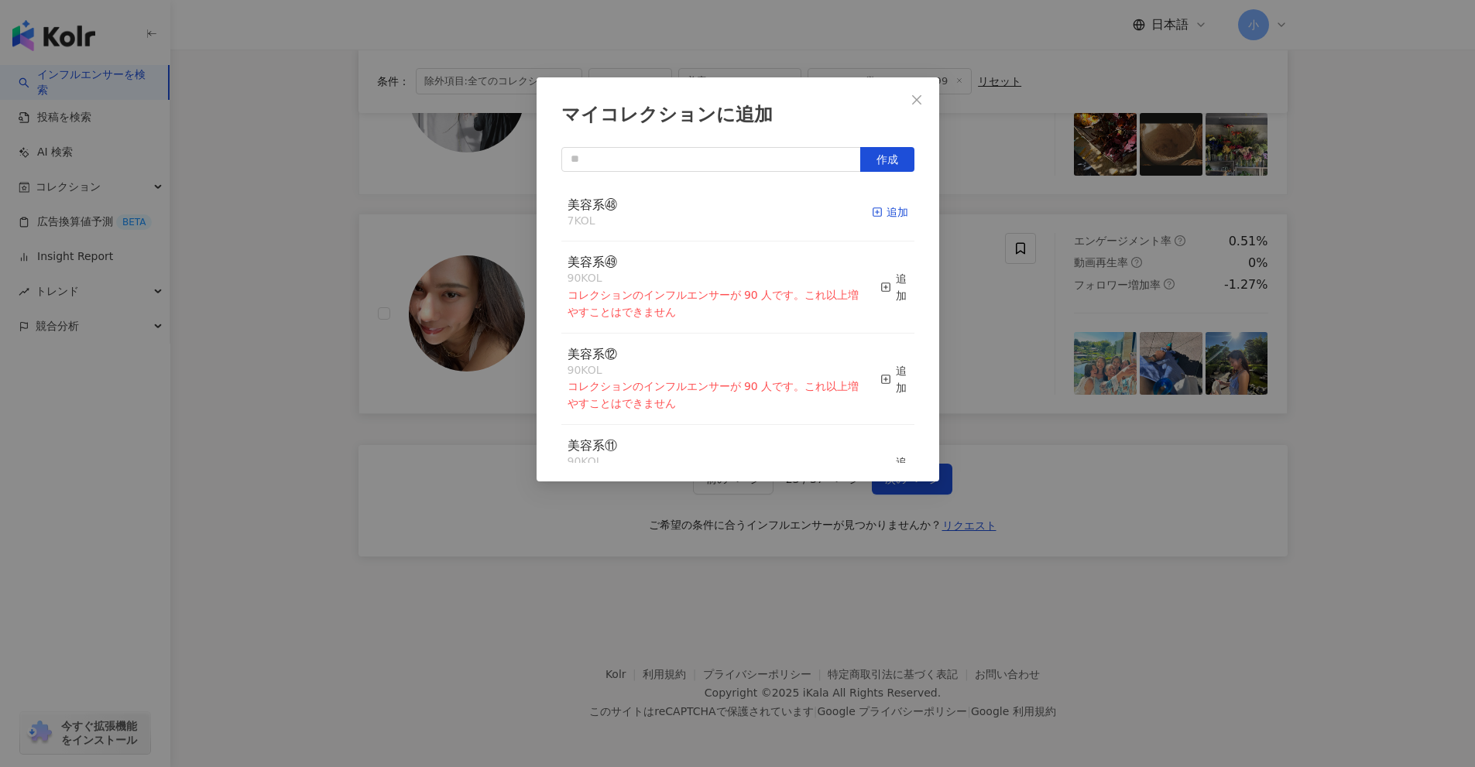
click at [872, 215] on icon "button" at bounding box center [877, 212] width 11 height 11
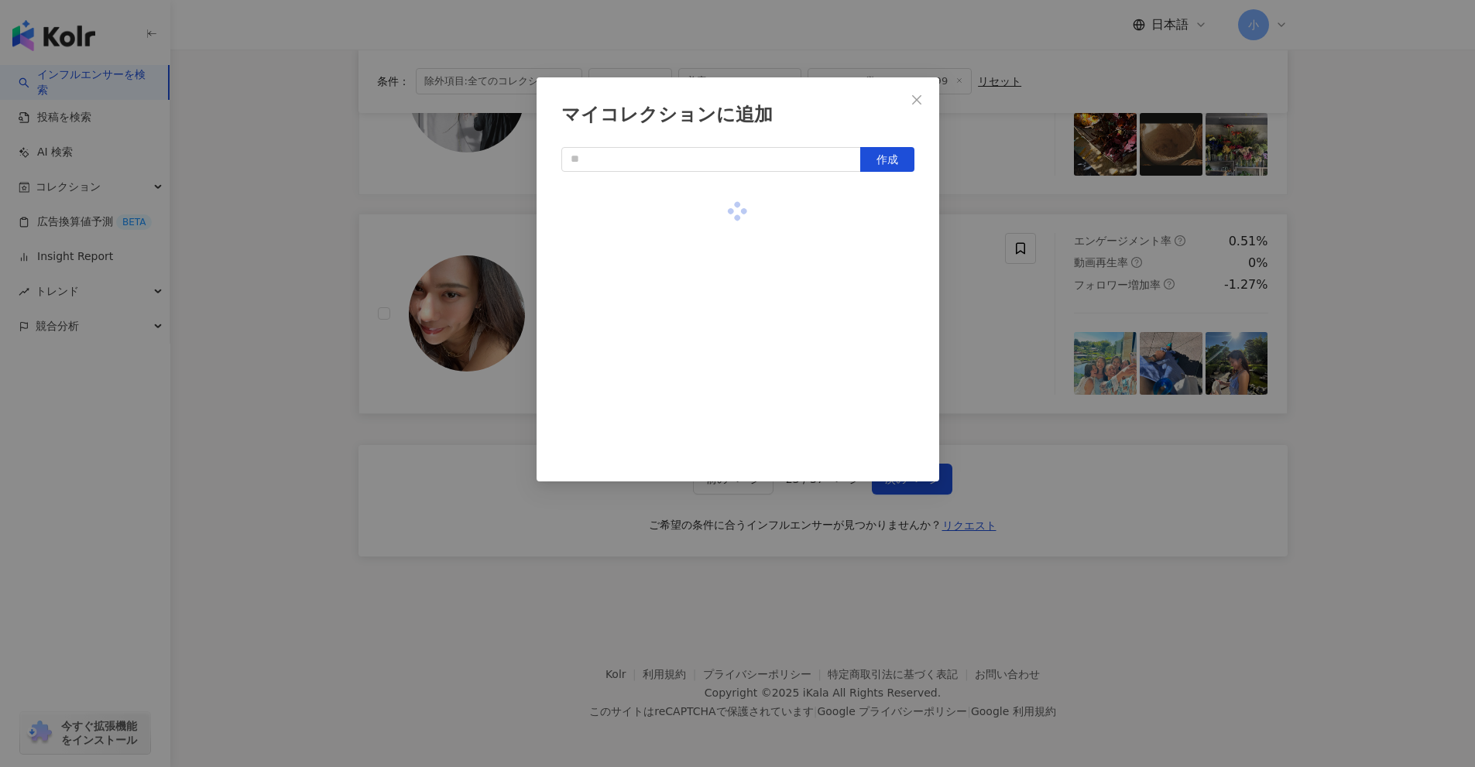
click at [1156, 362] on div "マイコレクションに追加 作成" at bounding box center [737, 383] width 1475 height 767
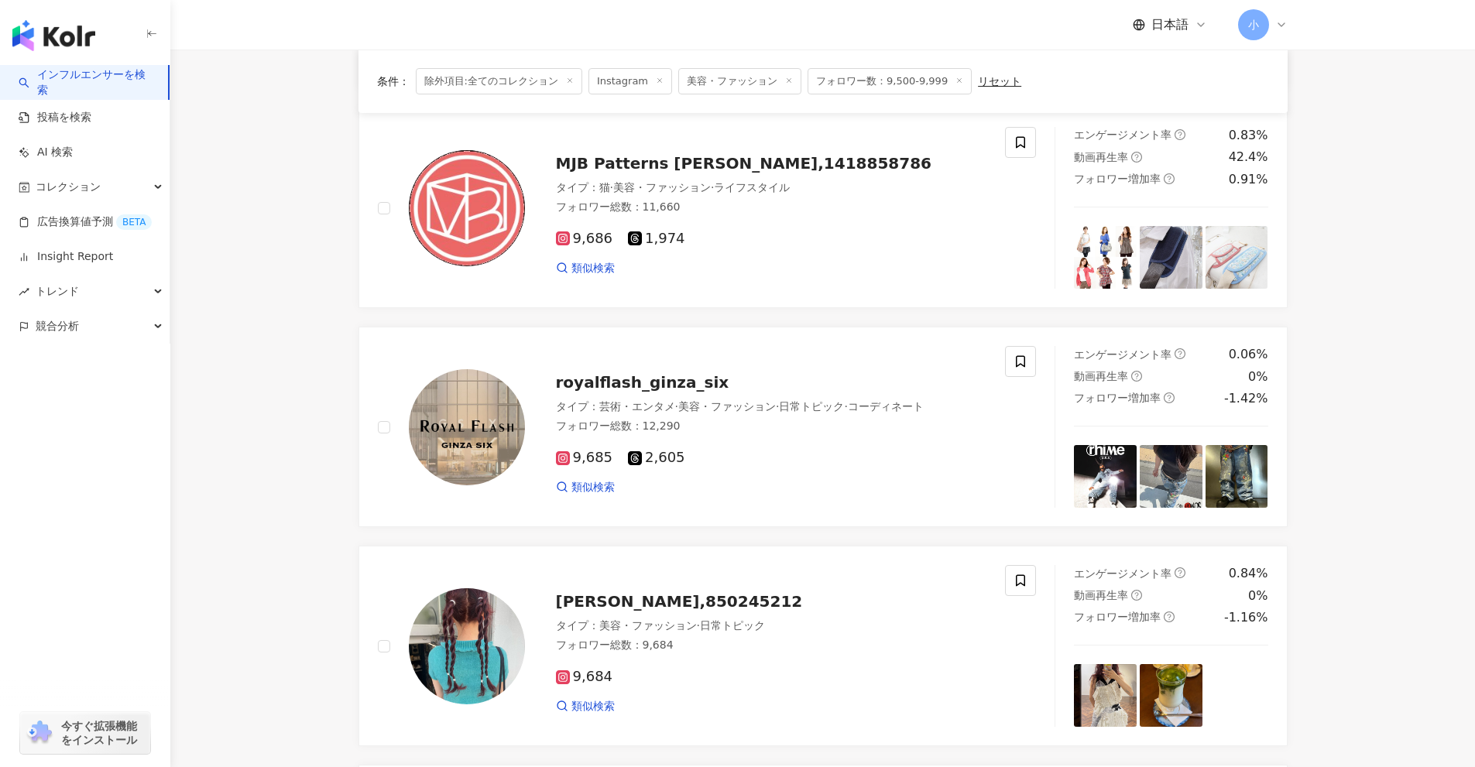
scroll to position [344, 0]
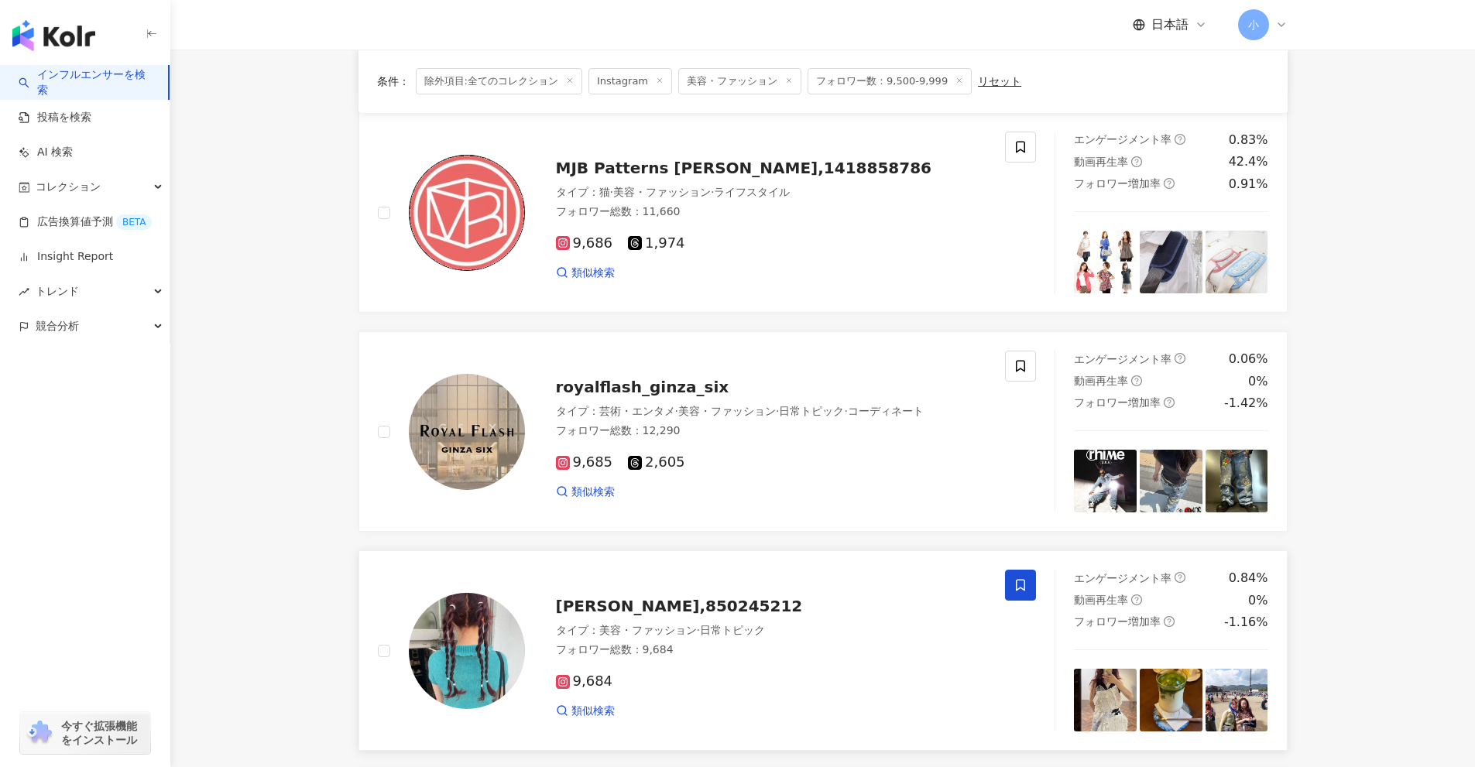
click at [1032, 591] on span at bounding box center [1020, 585] width 31 height 31
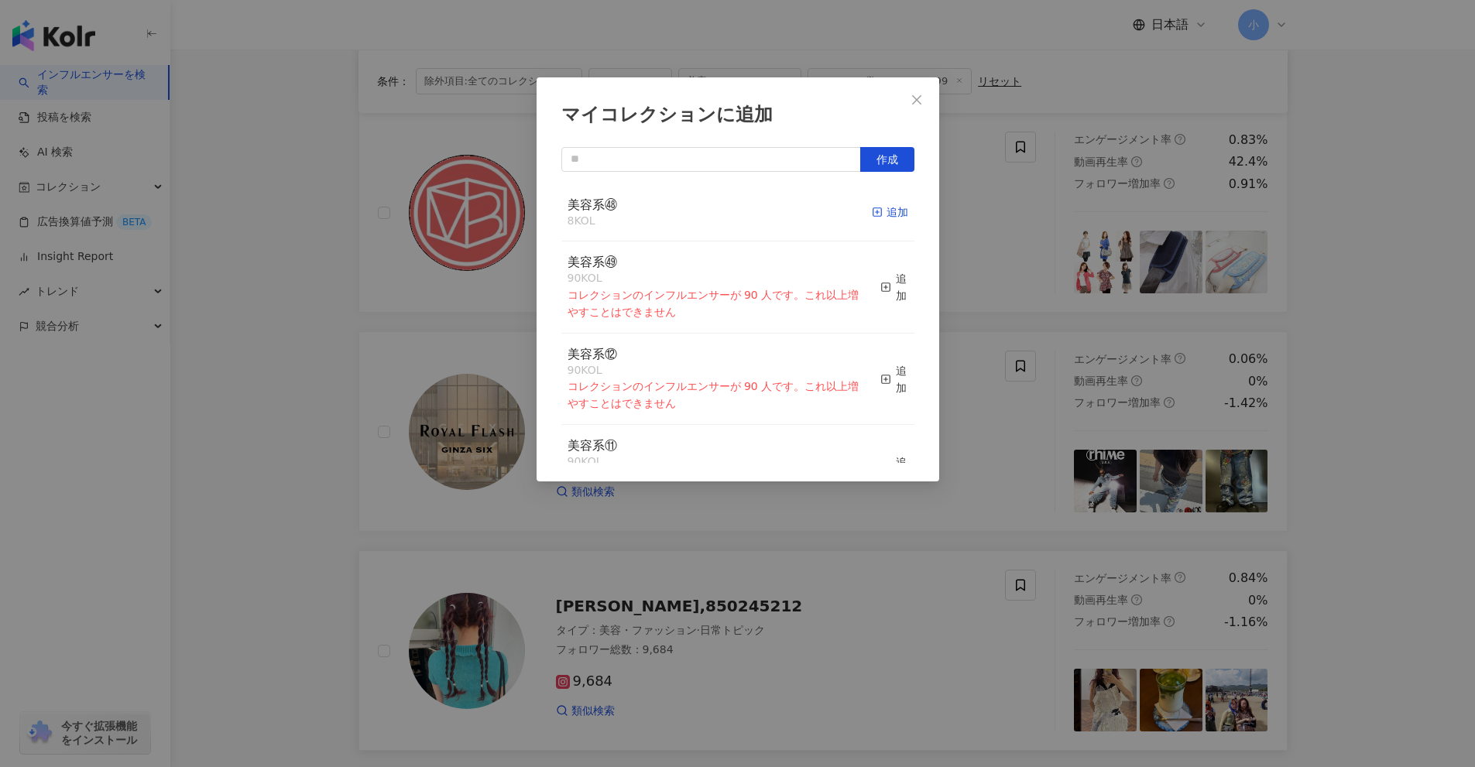
click at [877, 217] on div "追加" at bounding box center [890, 212] width 36 height 17
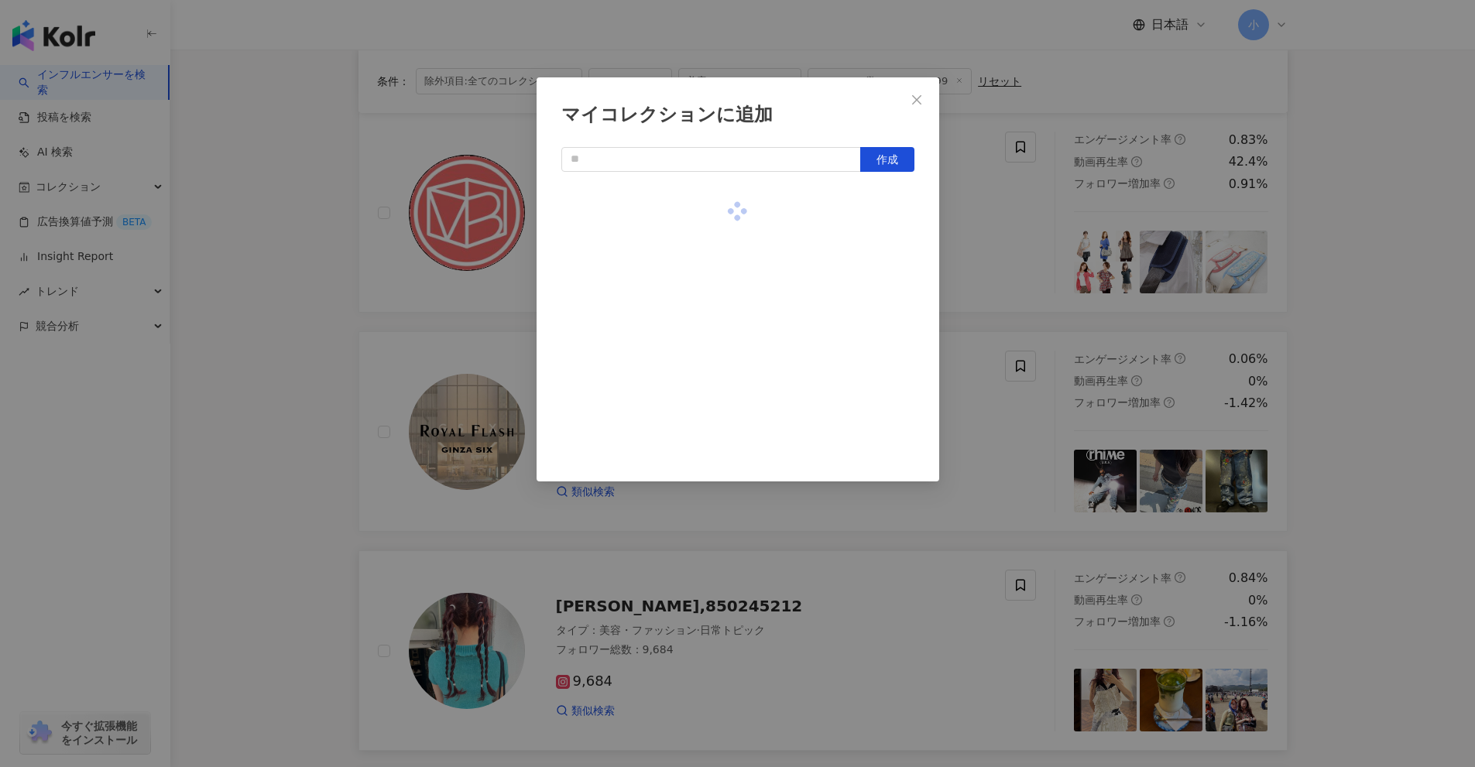
click at [977, 263] on div "マイコレクションに追加 作成" at bounding box center [737, 383] width 1475 height 767
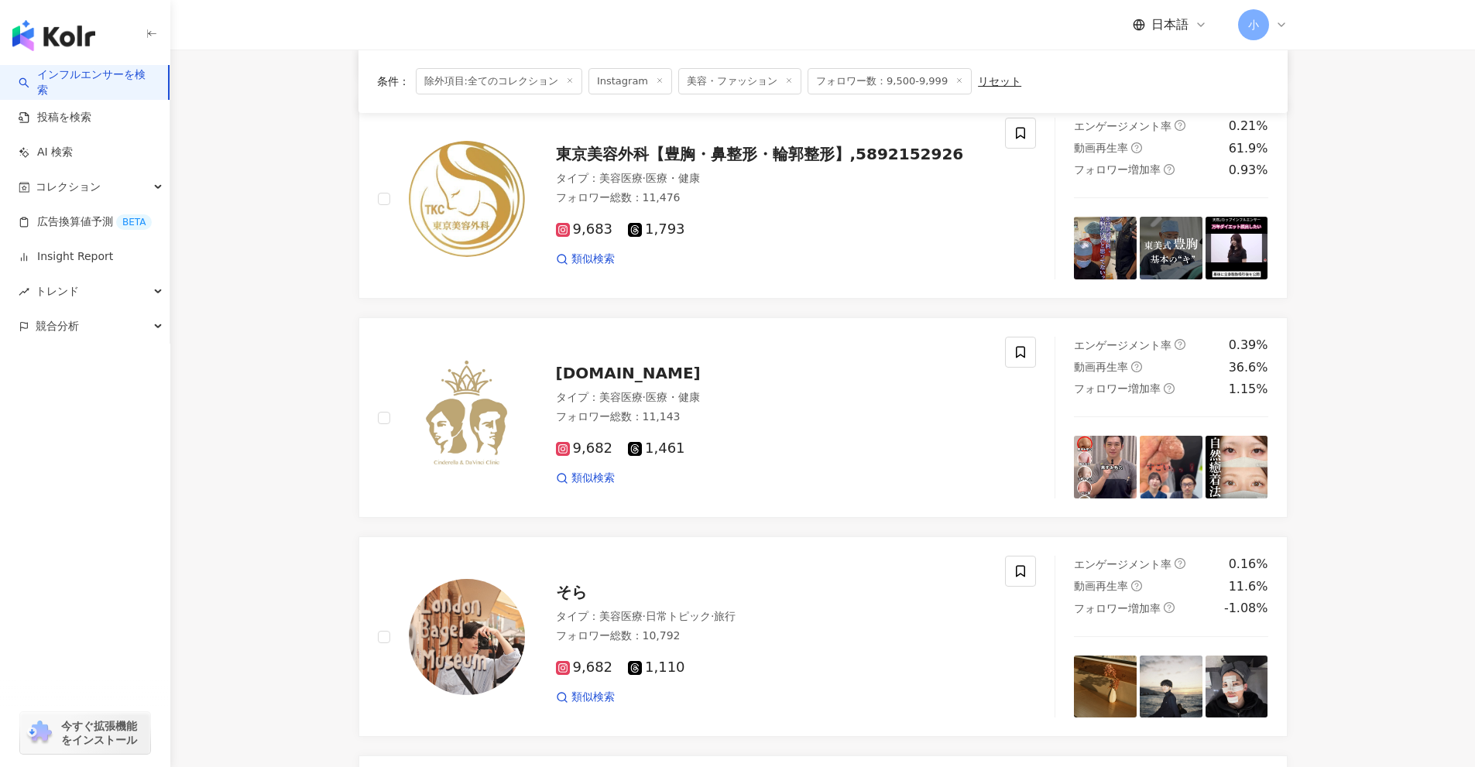
scroll to position [2434, 0]
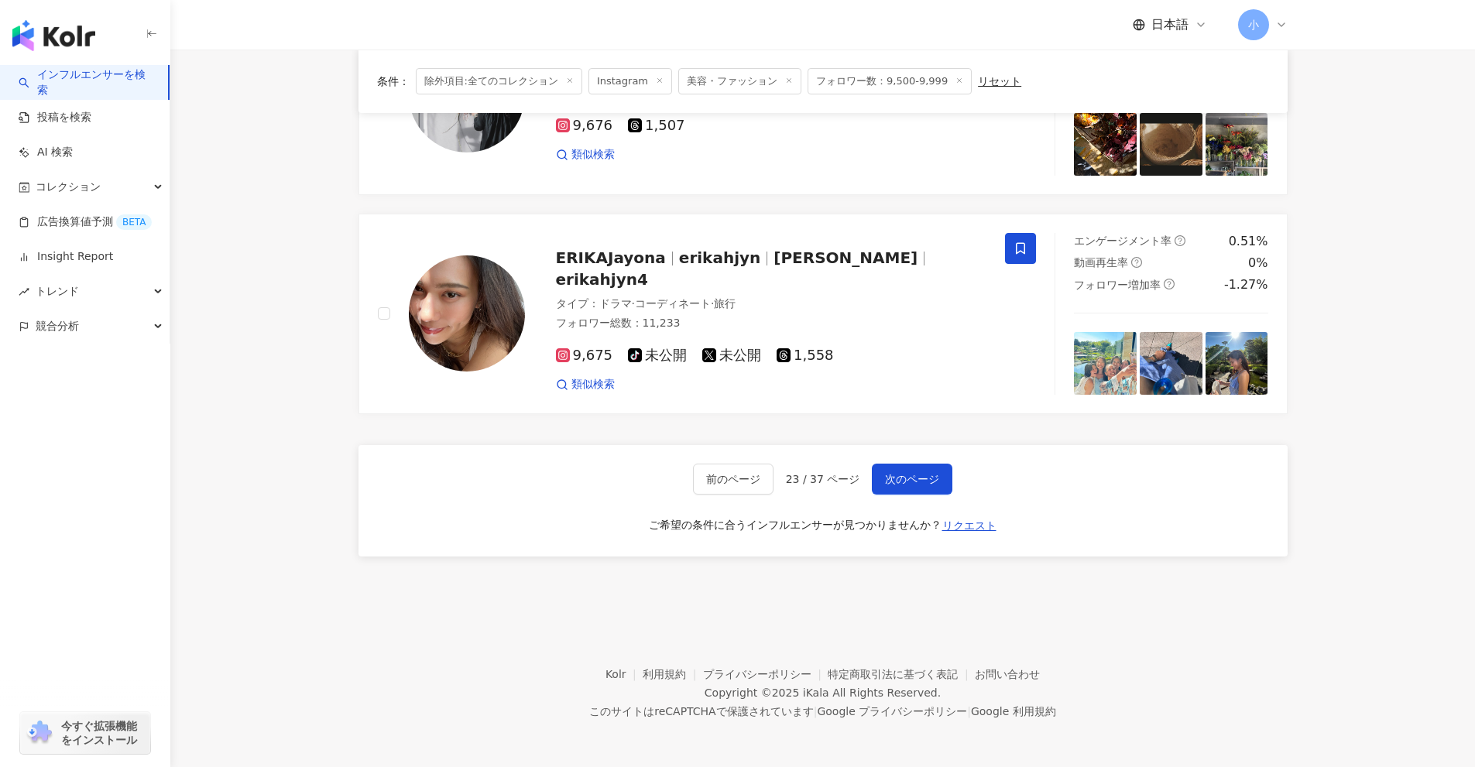
drag, startPoint x: 1385, startPoint y: 307, endPoint x: 1321, endPoint y: 643, distance: 341.1
click at [916, 476] on span "次のページ" at bounding box center [912, 479] width 54 height 12
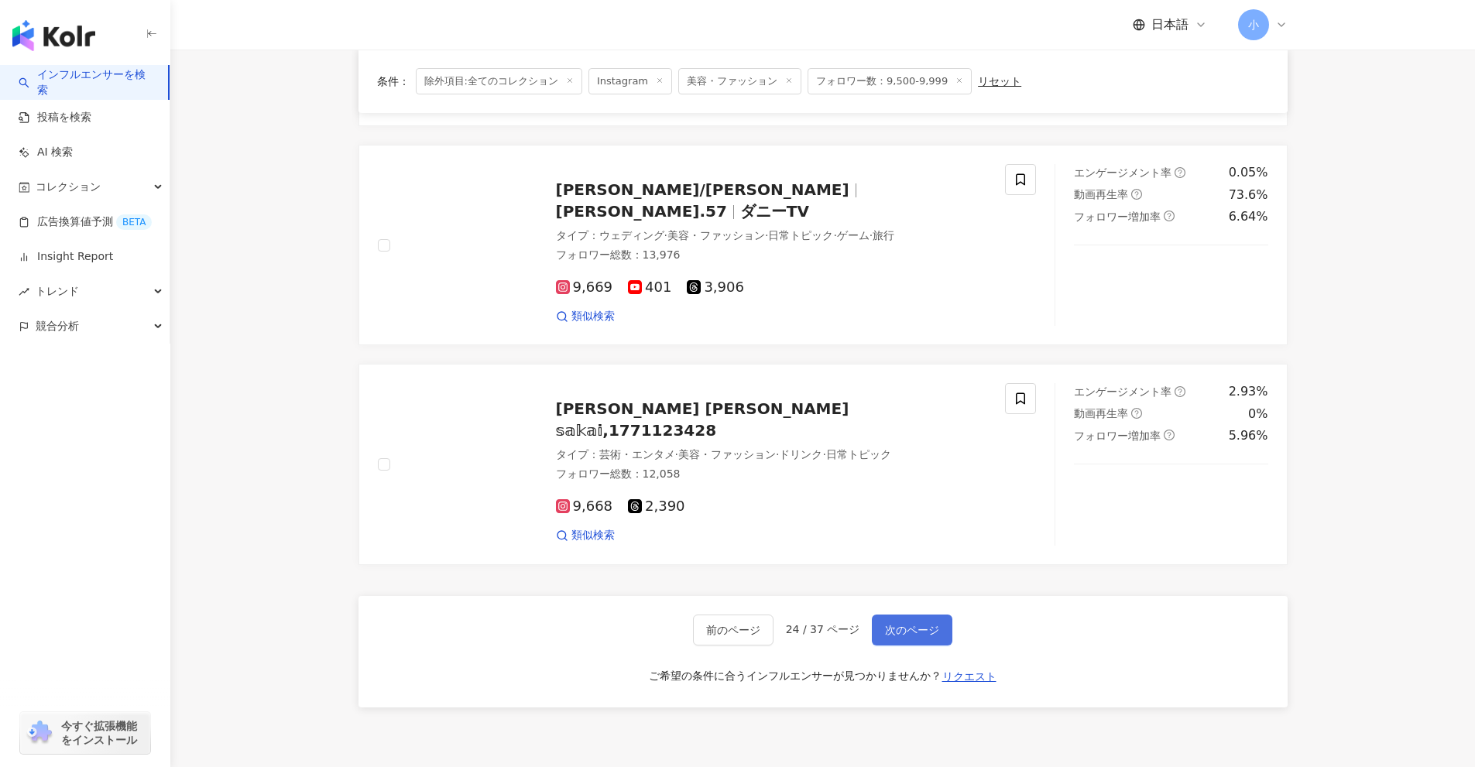
scroll to position [2060, 0]
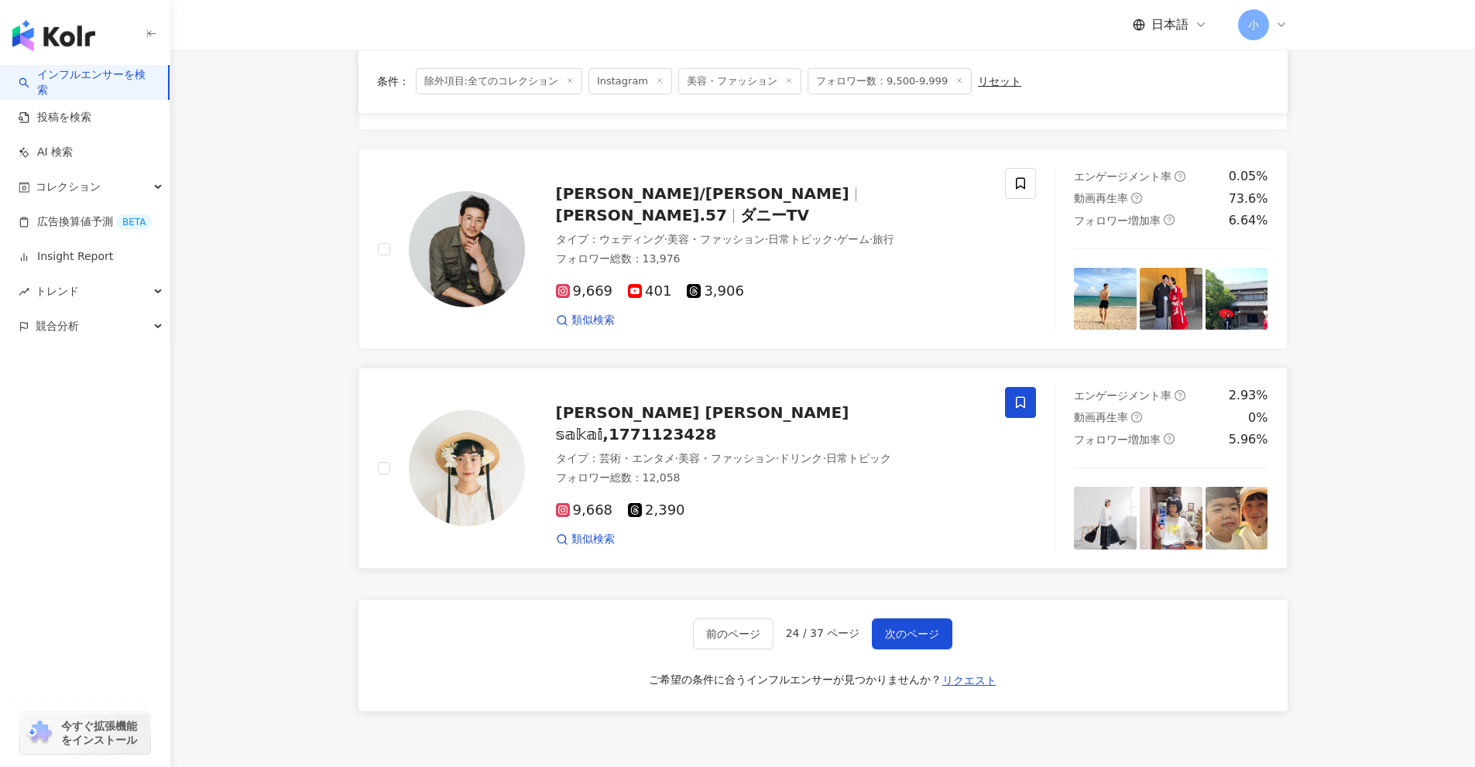
click at [1021, 410] on span at bounding box center [1020, 402] width 31 height 31
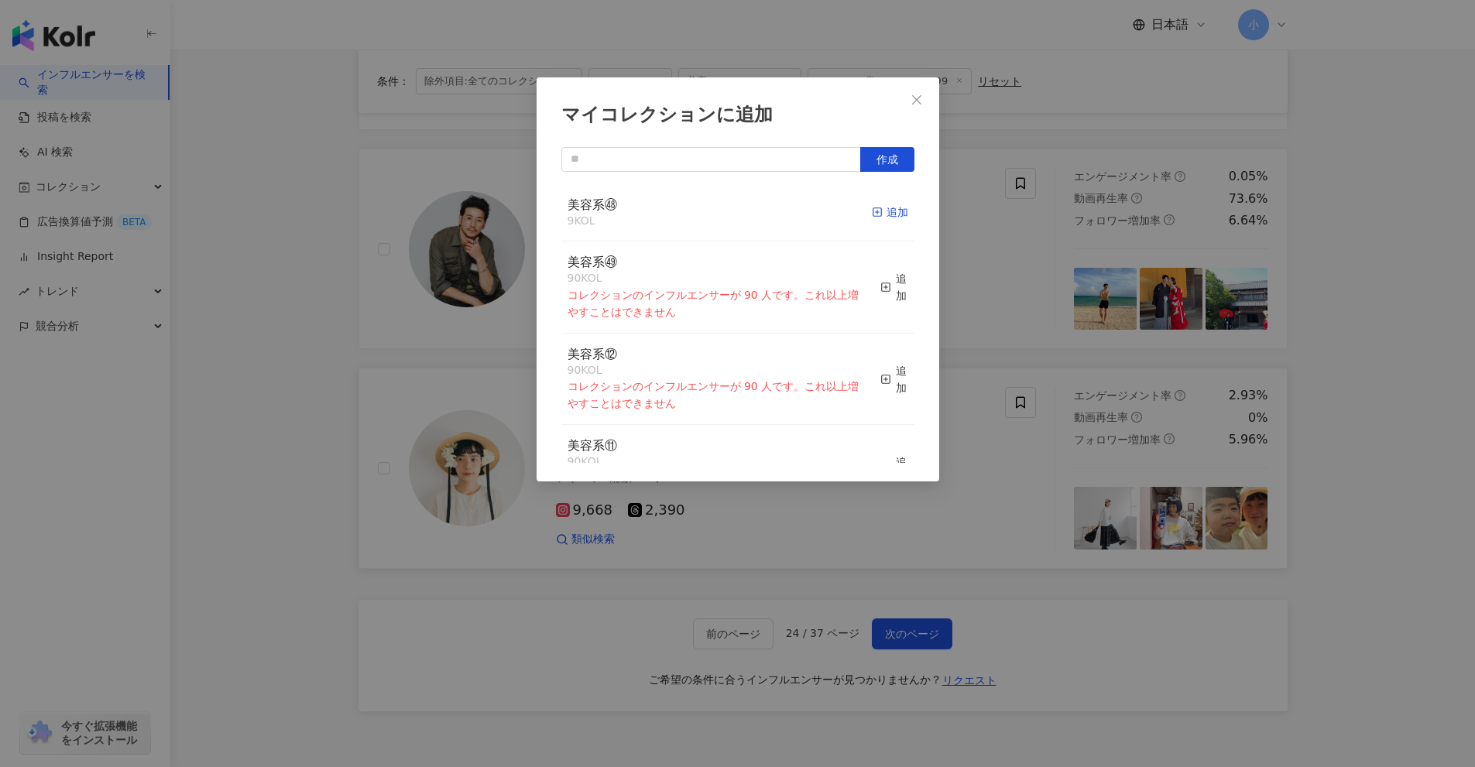
click at [872, 211] on icon "button" at bounding box center [877, 212] width 11 height 11
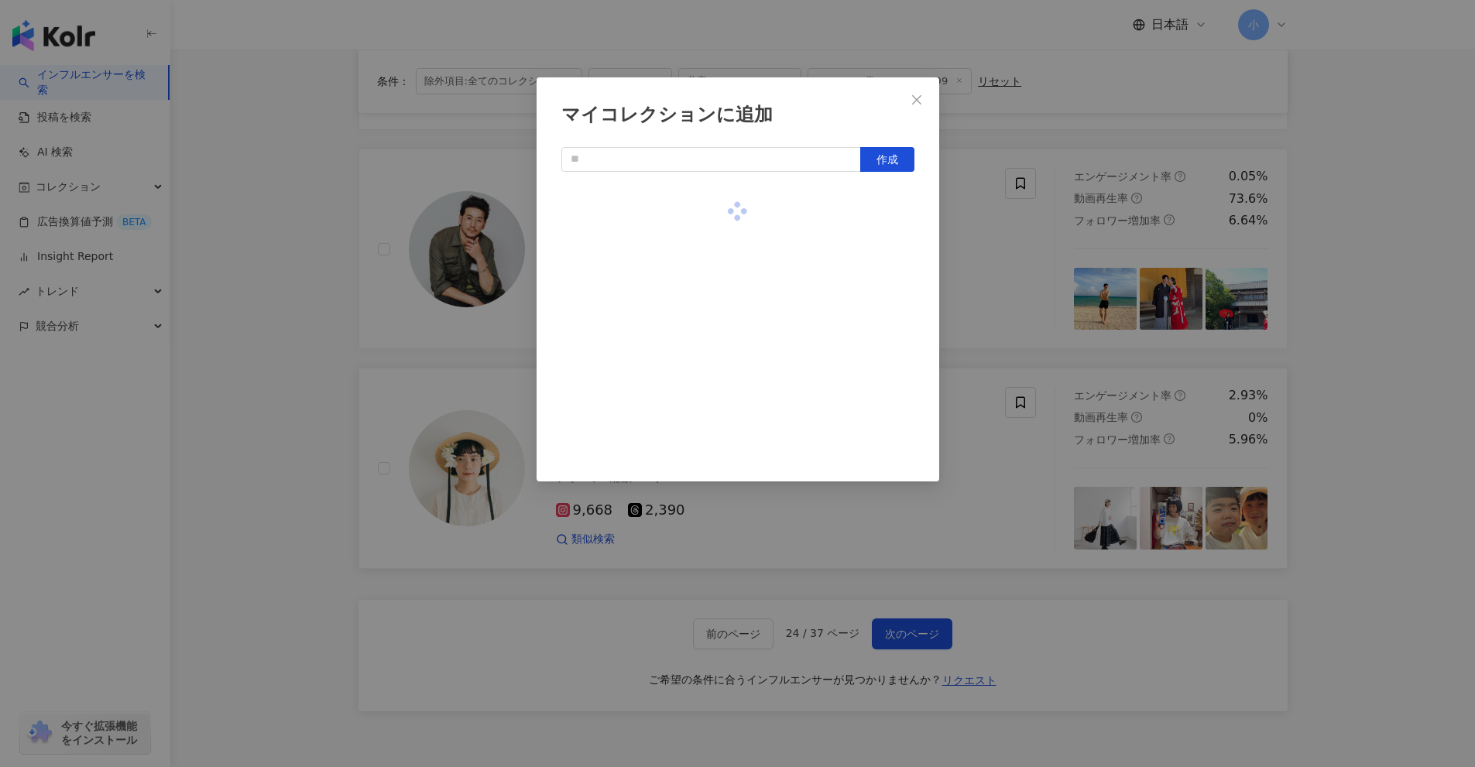
click at [1010, 293] on div "マイコレクションに追加 作成" at bounding box center [737, 383] width 1475 height 767
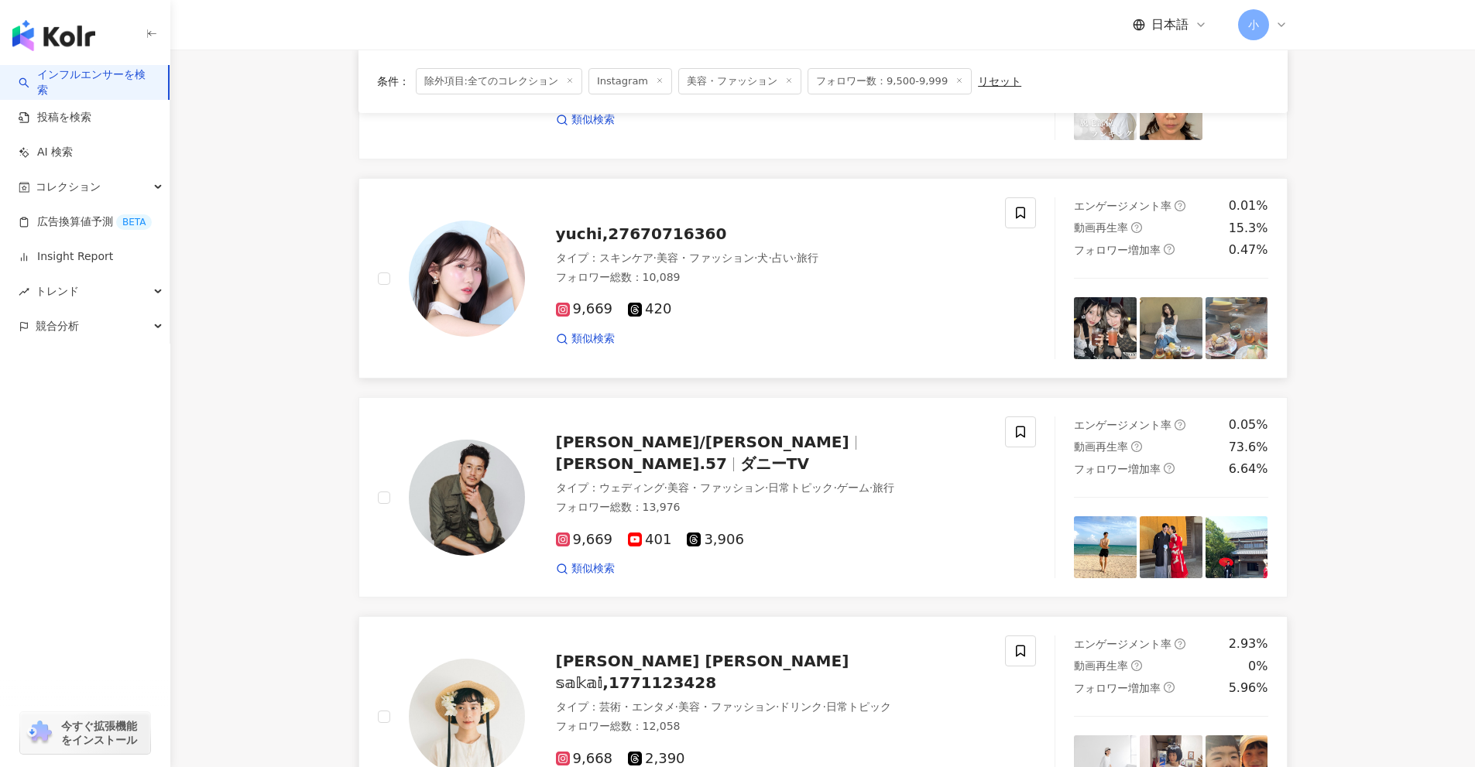
scroll to position [1750, 0]
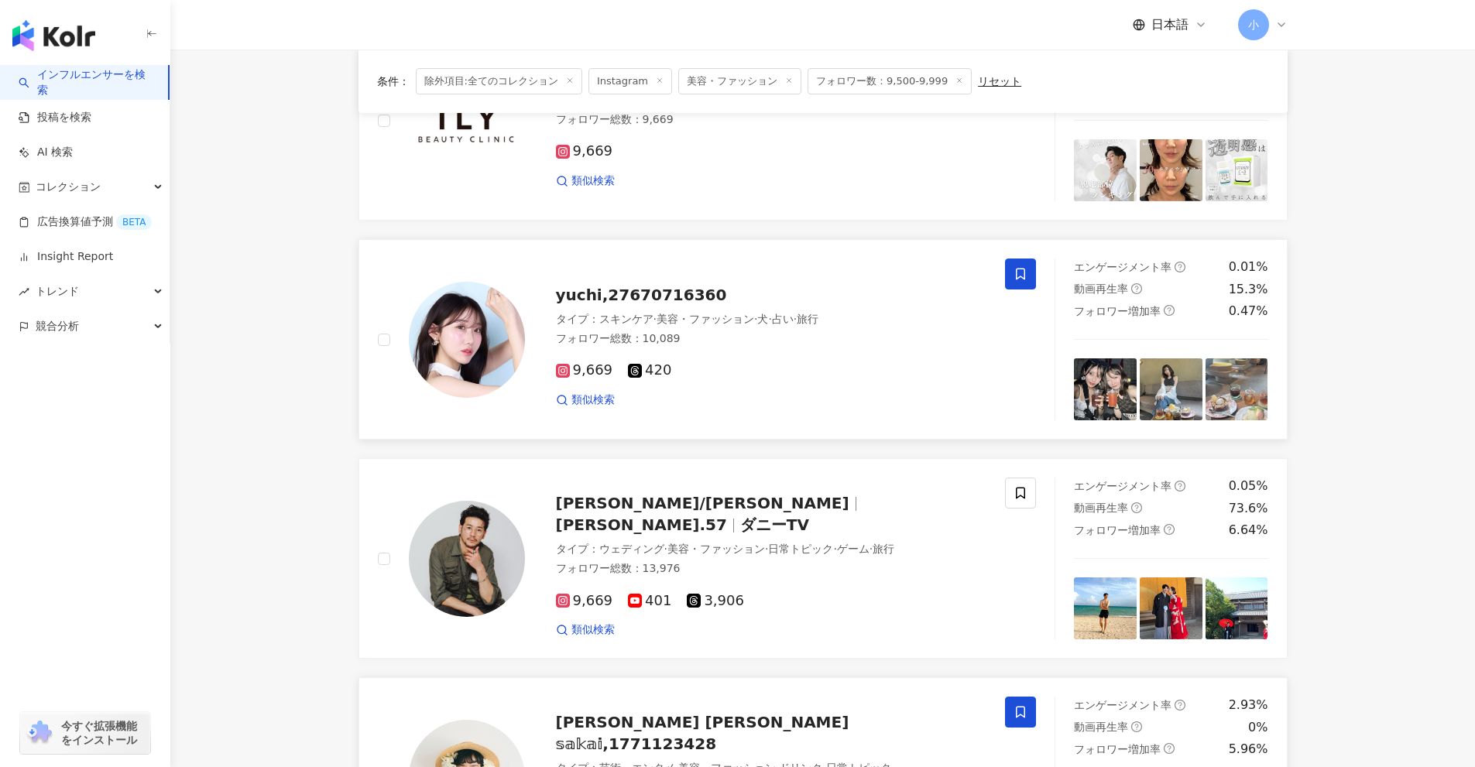
click at [1023, 277] on icon at bounding box center [1020, 274] width 14 height 14
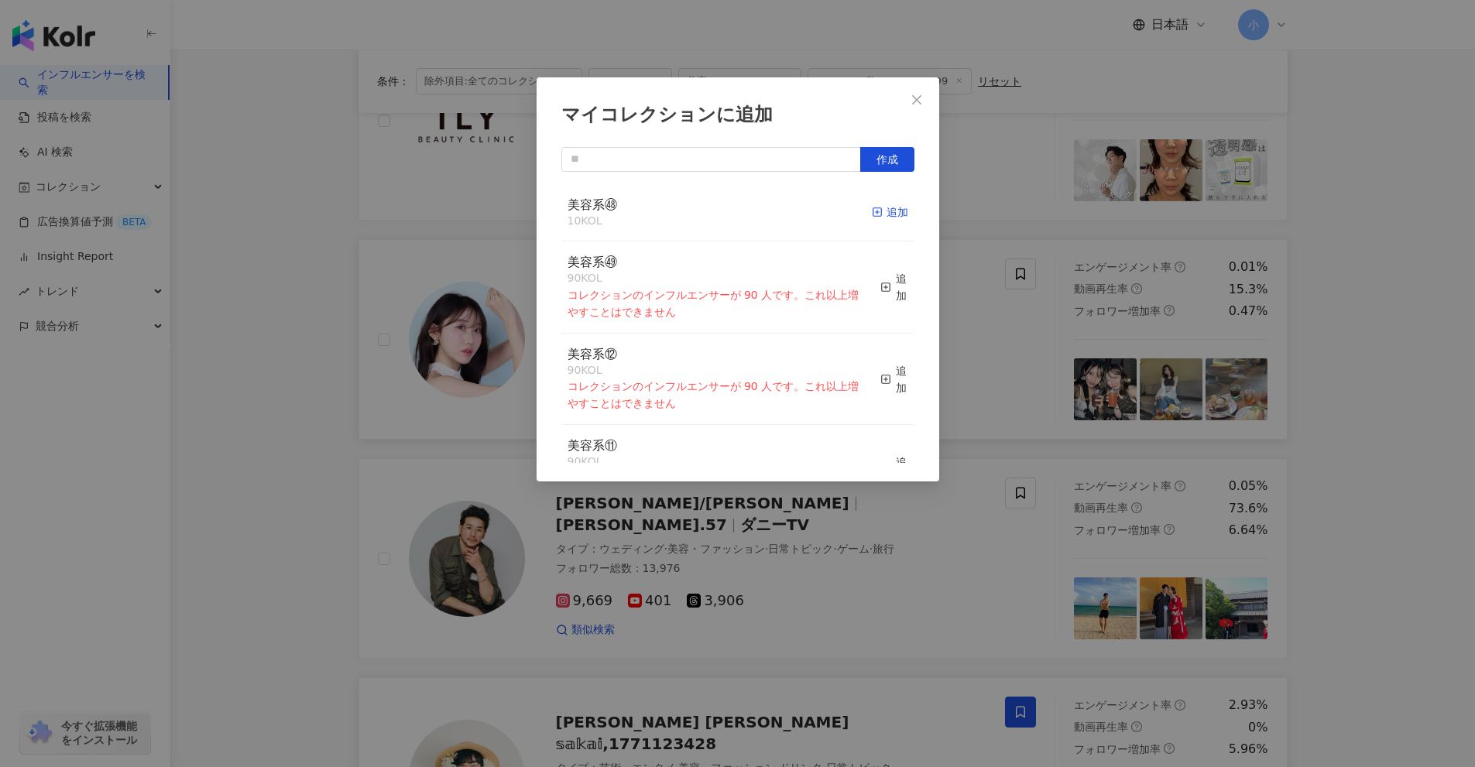
click at [879, 216] on div "追加" at bounding box center [890, 212] width 36 height 17
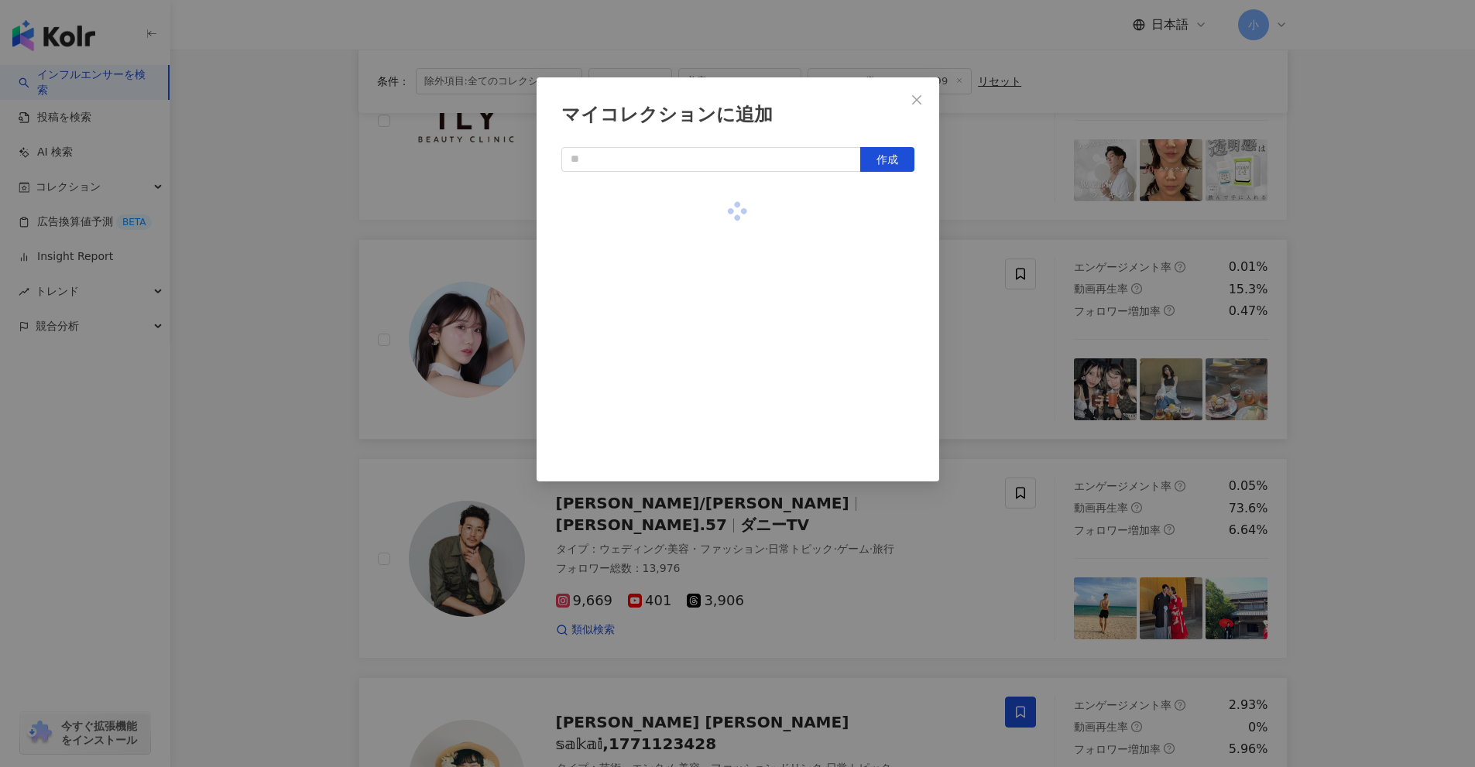
click at [1060, 382] on div "マイコレクションに追加 作成" at bounding box center [737, 383] width 1475 height 767
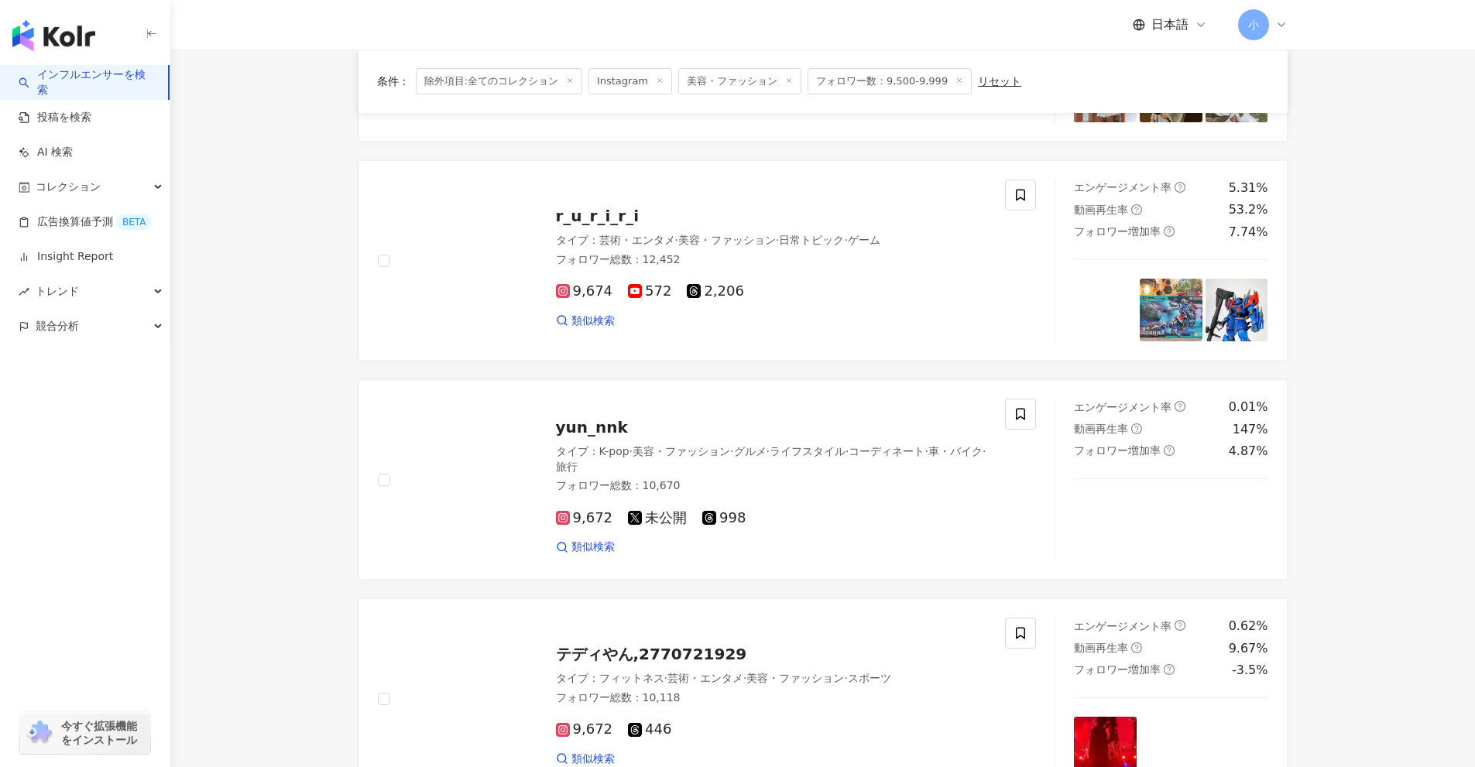
scroll to position [279, 0]
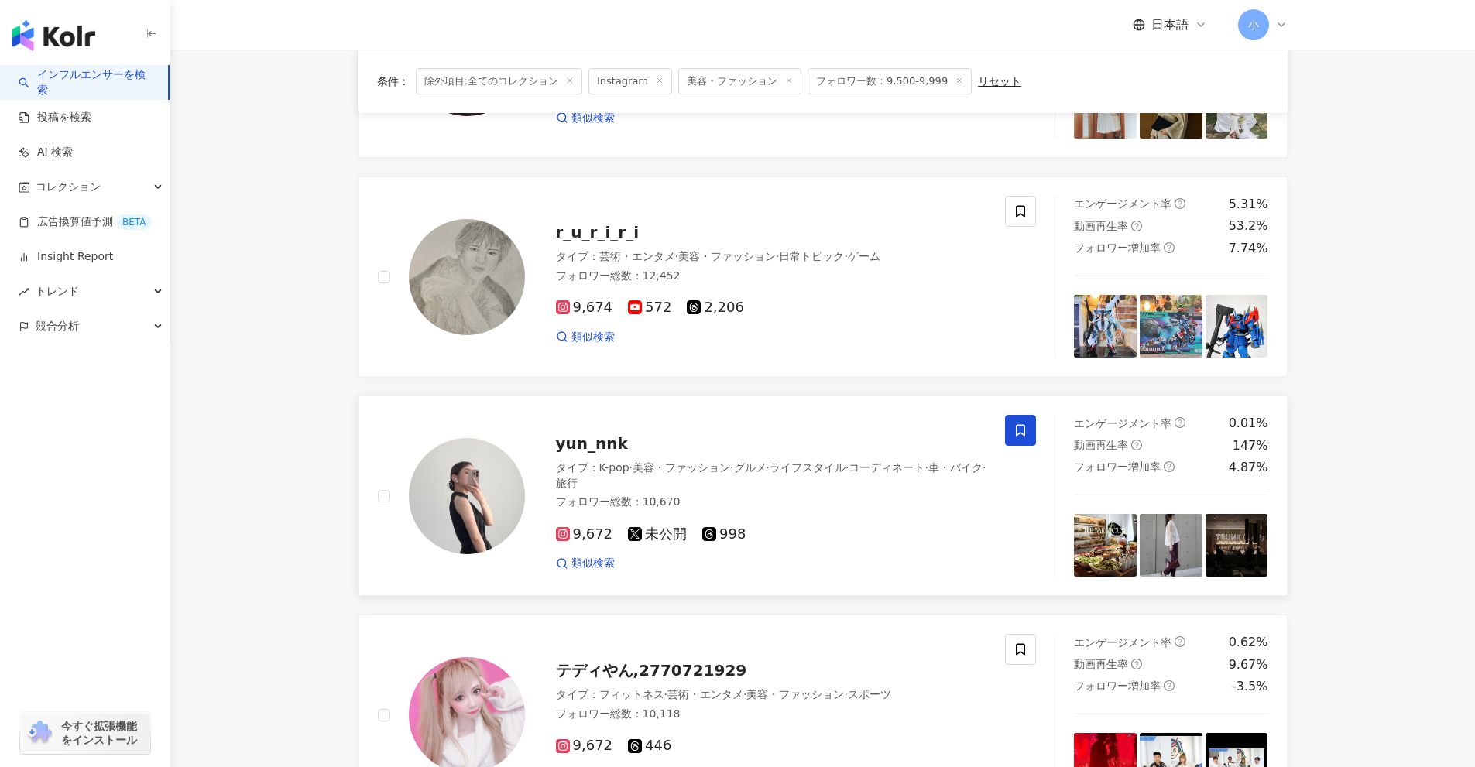
click at [1008, 432] on span at bounding box center [1020, 430] width 31 height 31
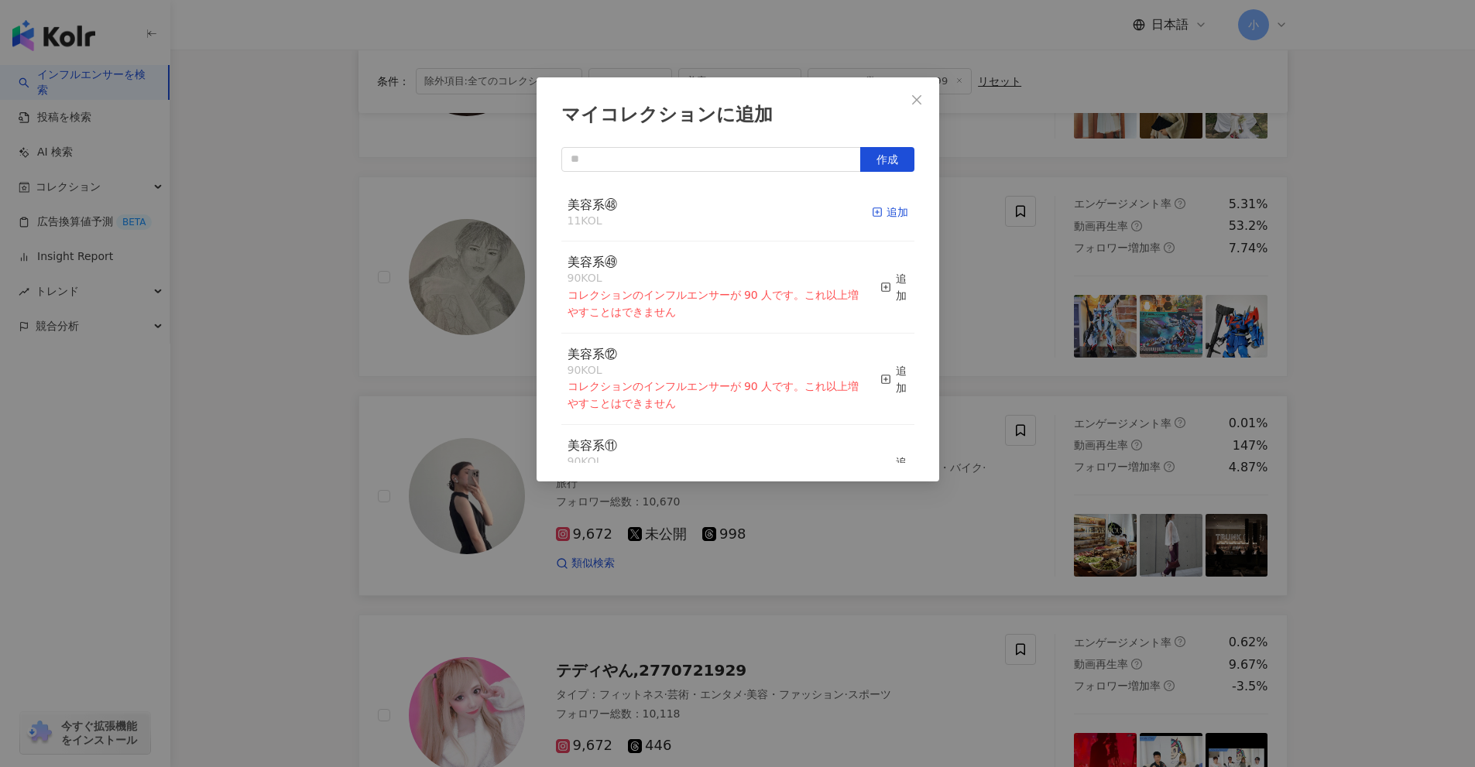
click at [877, 220] on div "追加" at bounding box center [890, 212] width 36 height 17
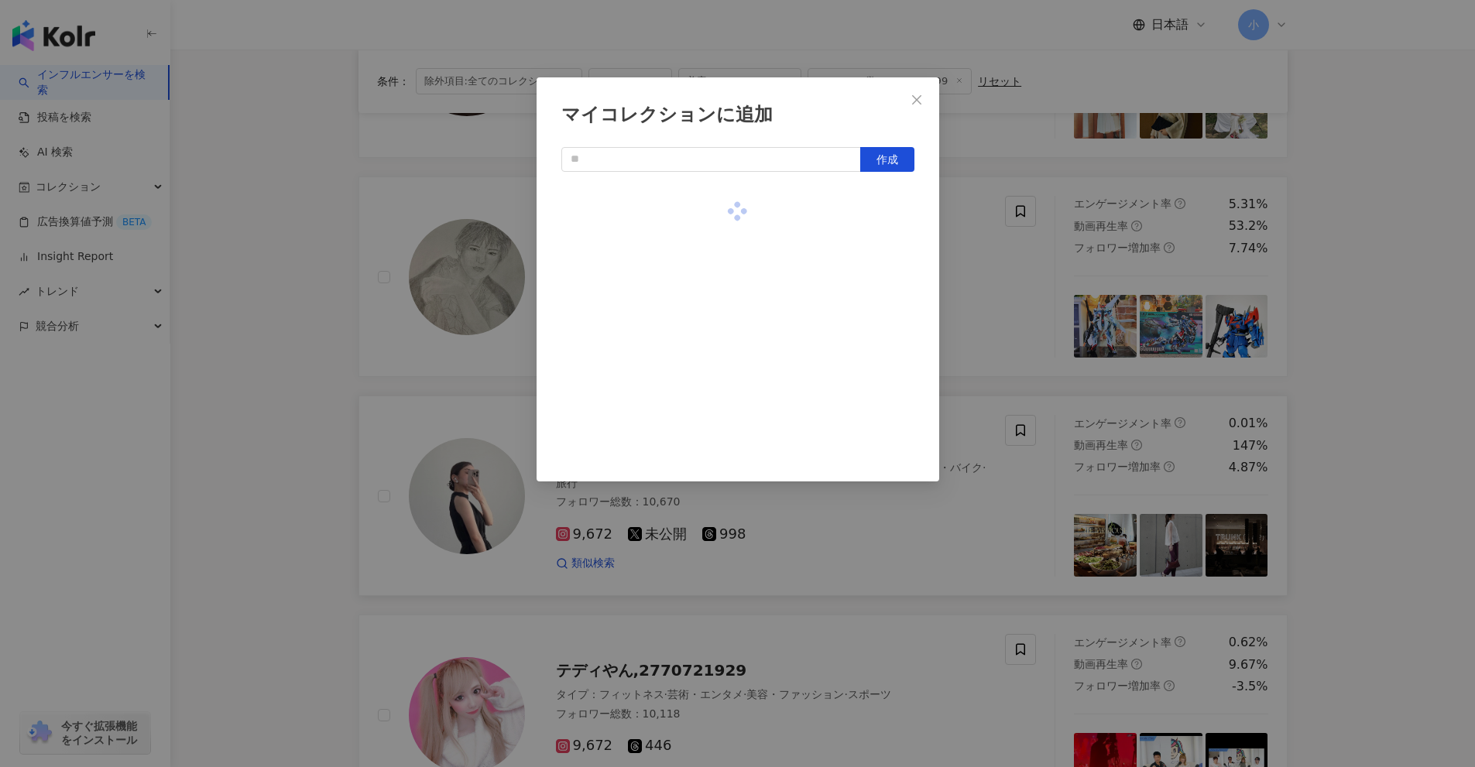
click at [992, 307] on div "マイコレクションに追加 作成" at bounding box center [737, 383] width 1475 height 767
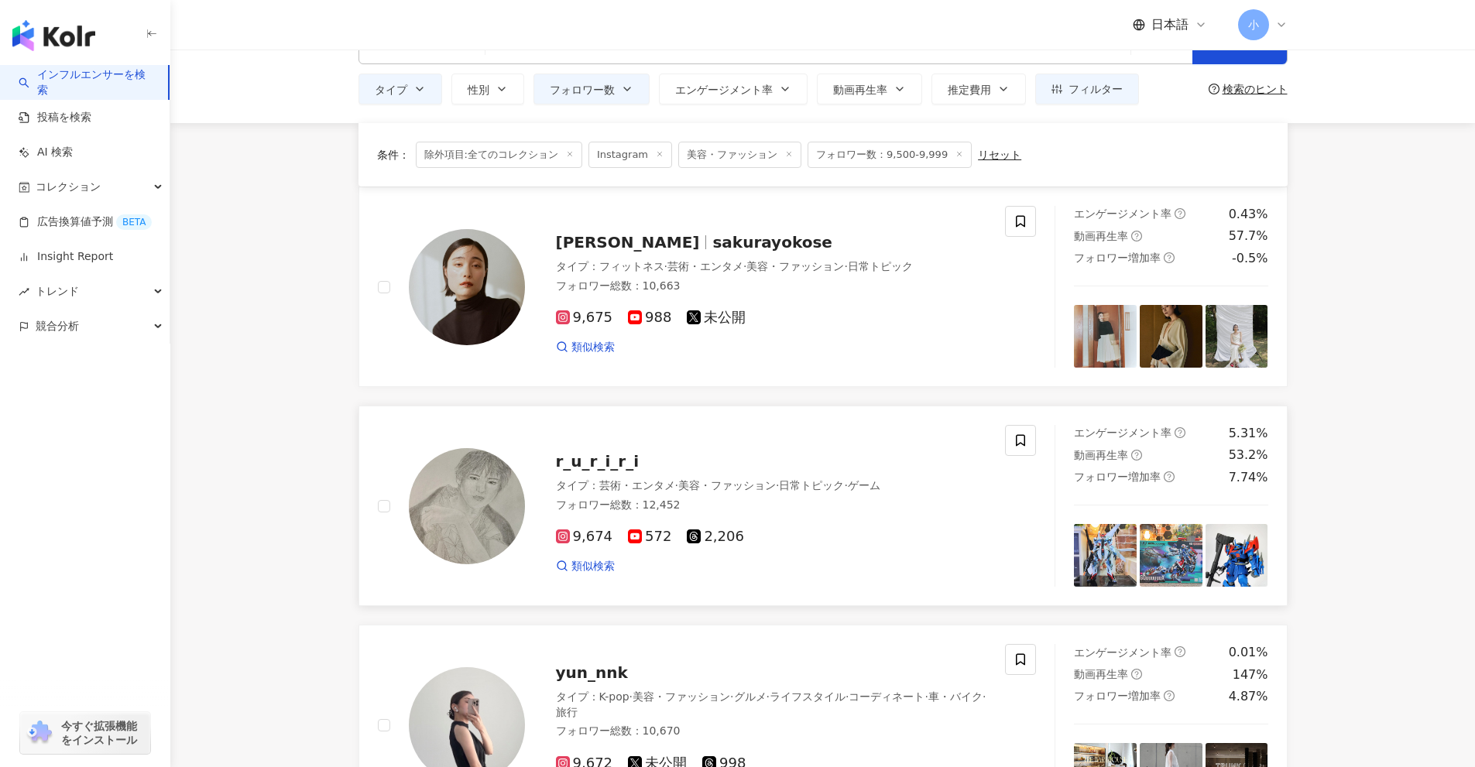
scroll to position [47, 0]
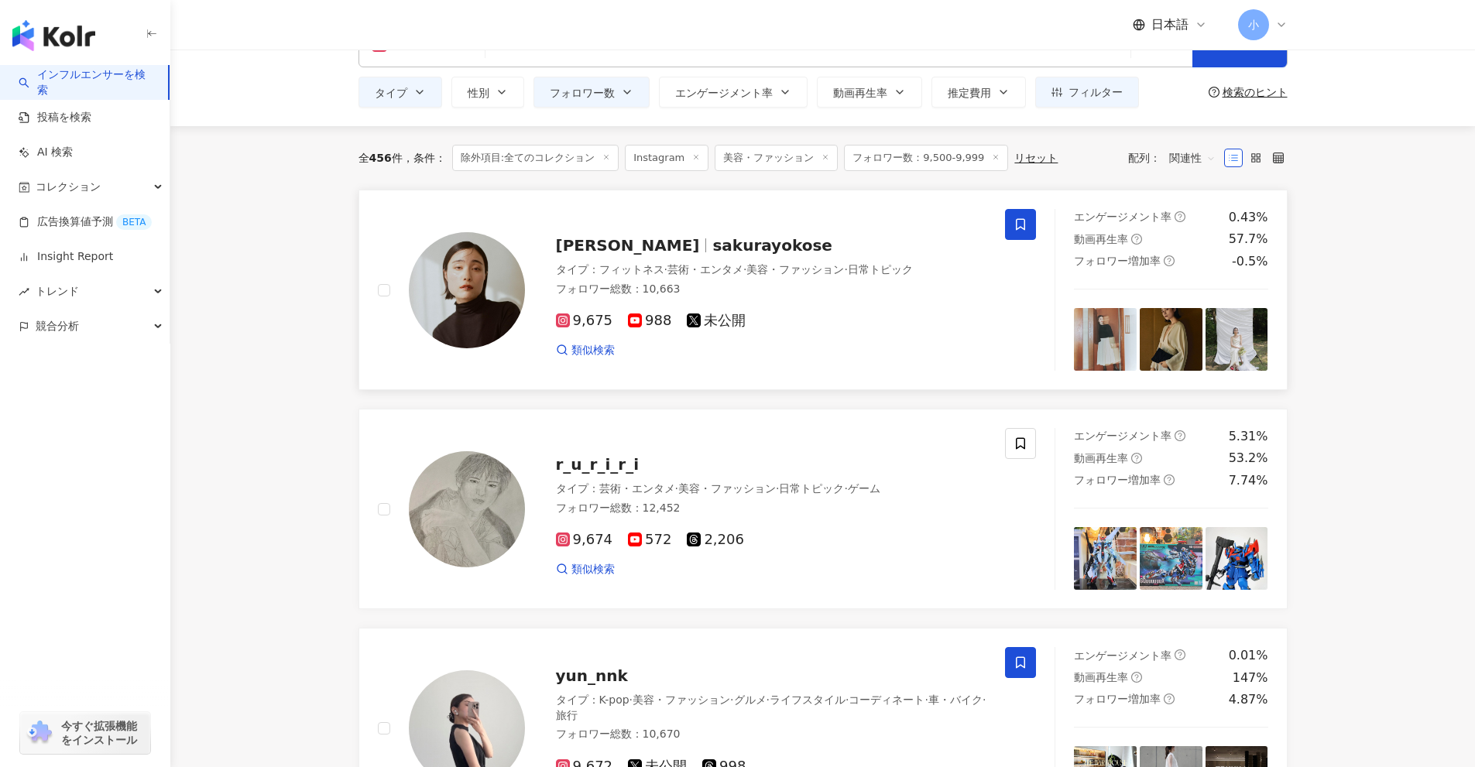
click at [1024, 227] on icon at bounding box center [1020, 225] width 9 height 12
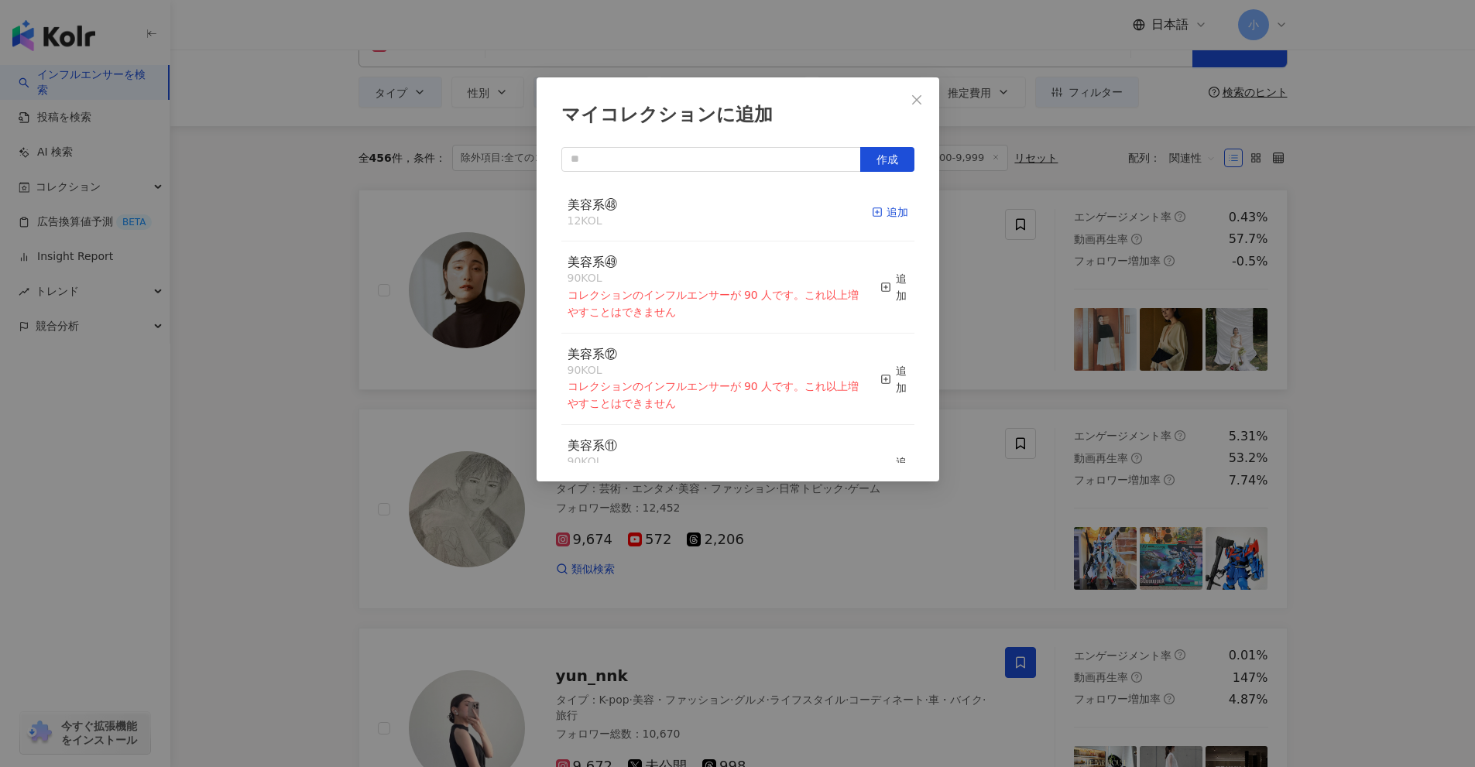
click at [877, 213] on div "追加" at bounding box center [890, 212] width 36 height 17
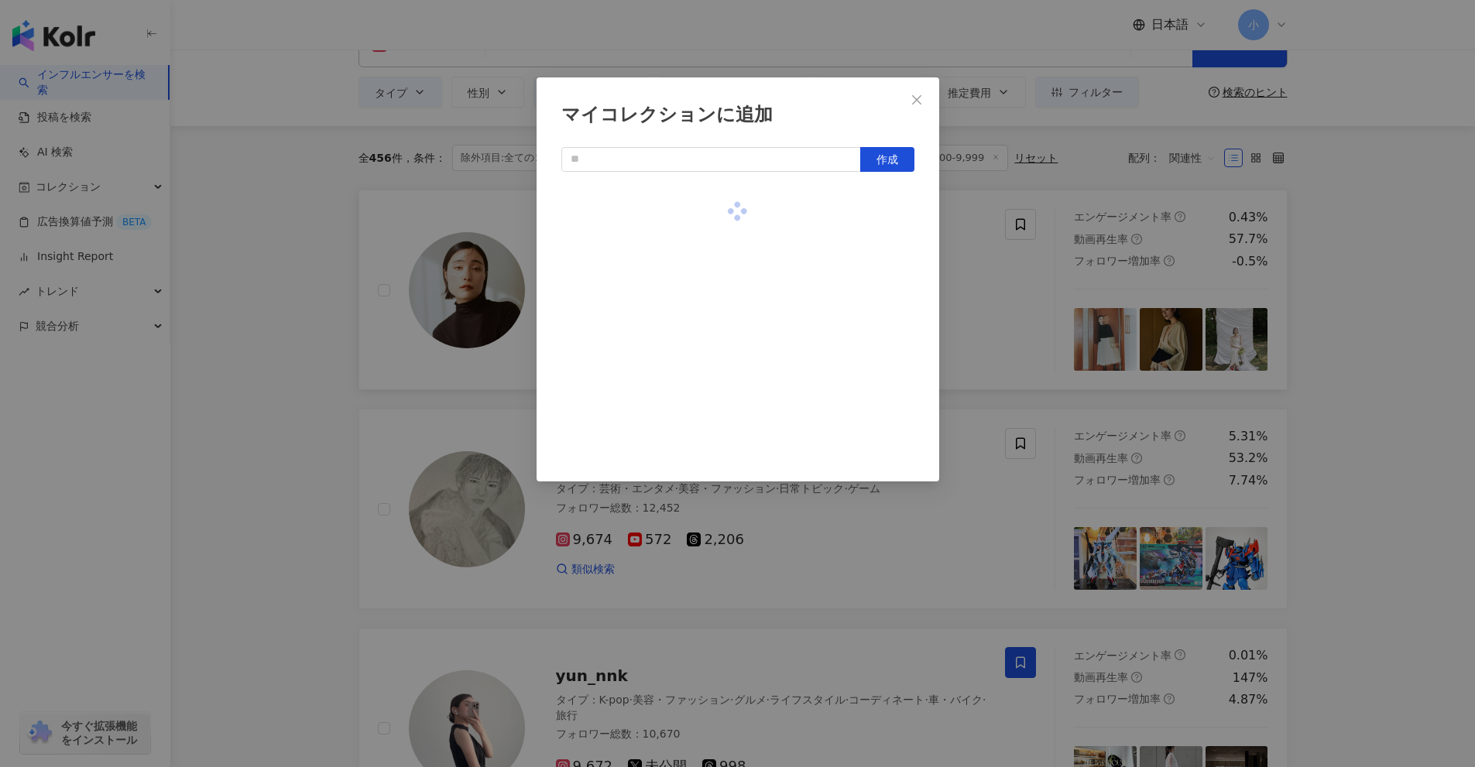
click at [1360, 318] on div "マイコレクションに追加 作成" at bounding box center [737, 383] width 1475 height 767
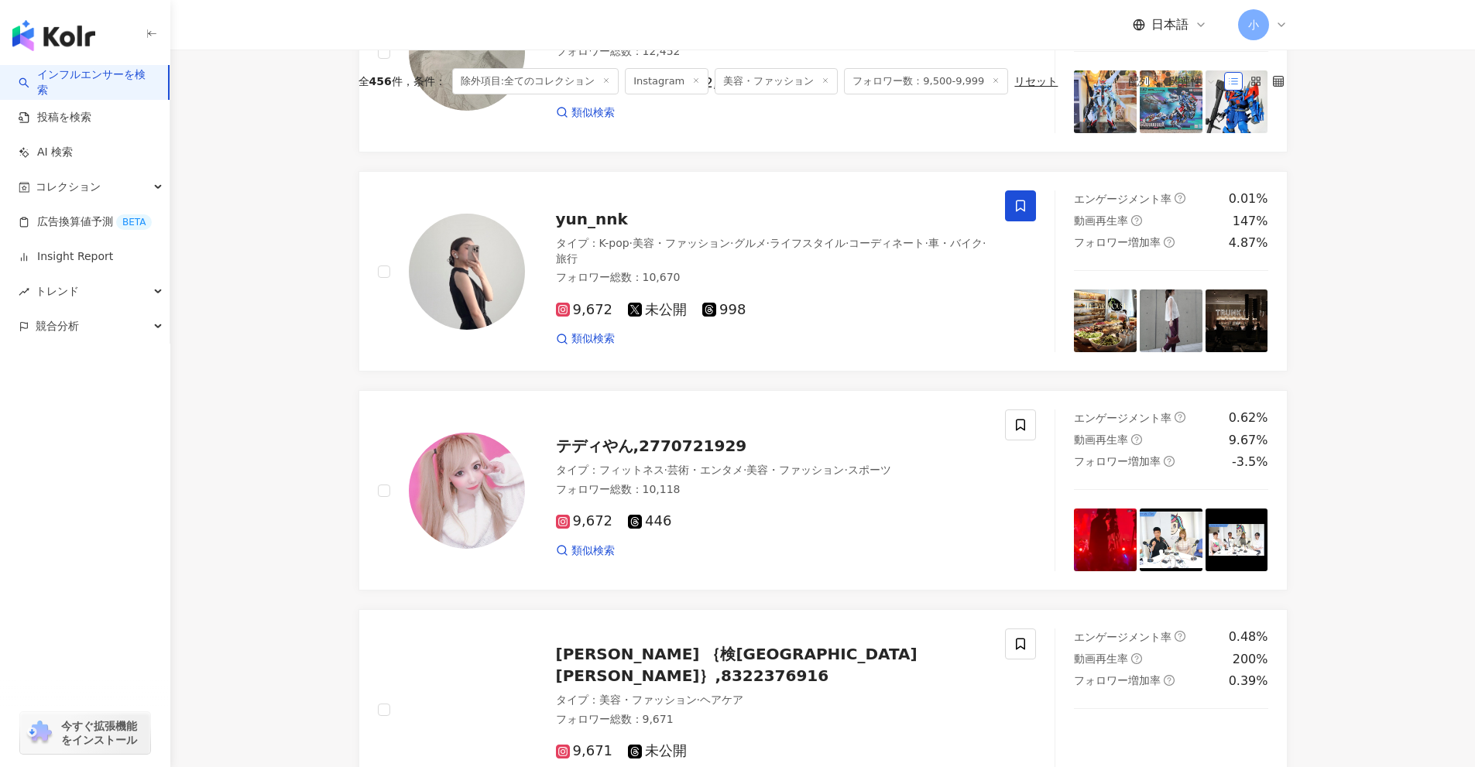
scroll to position [2215, 0]
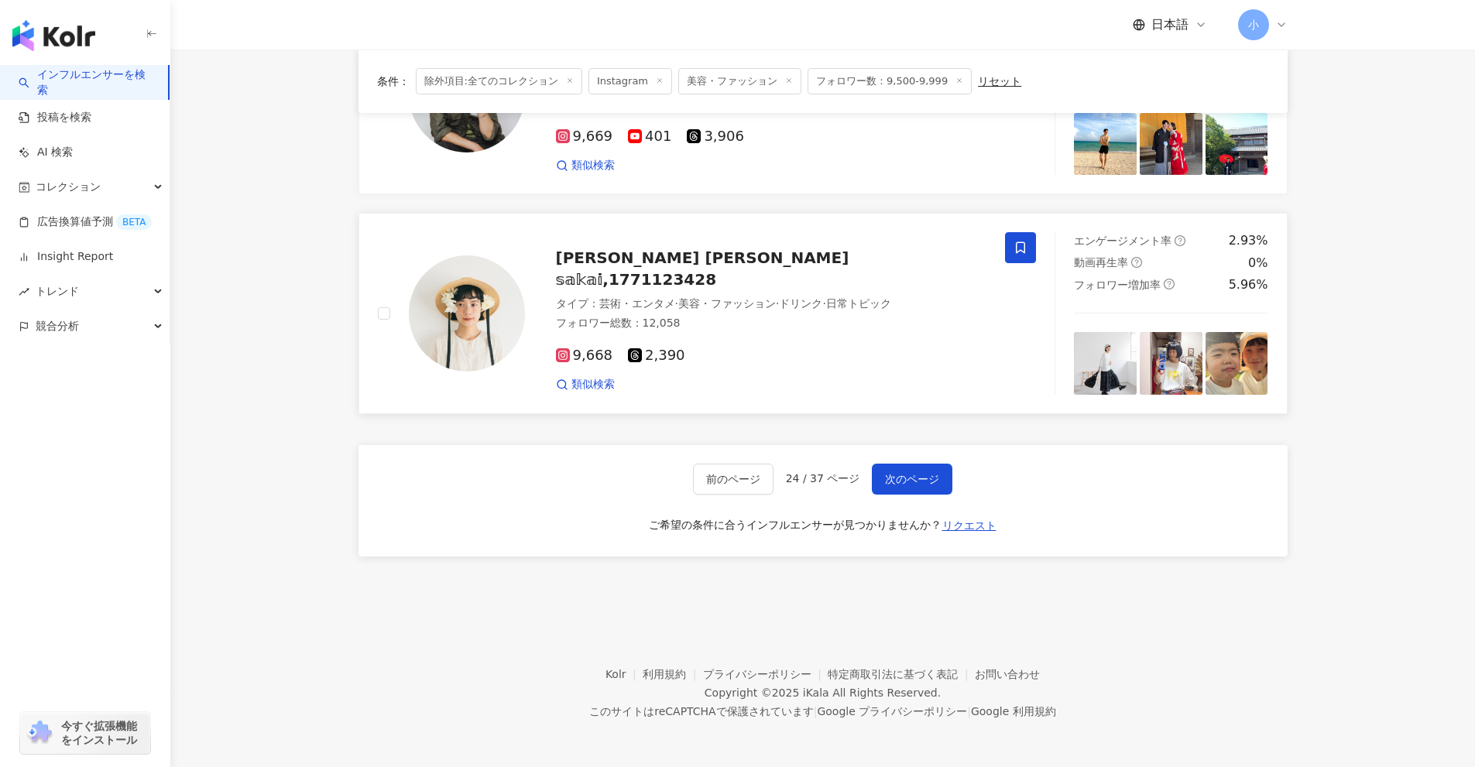
drag, startPoint x: 1320, startPoint y: 260, endPoint x: 1320, endPoint y: 649, distance: 389.4
click at [906, 467] on button "次のページ" at bounding box center [912, 479] width 81 height 31
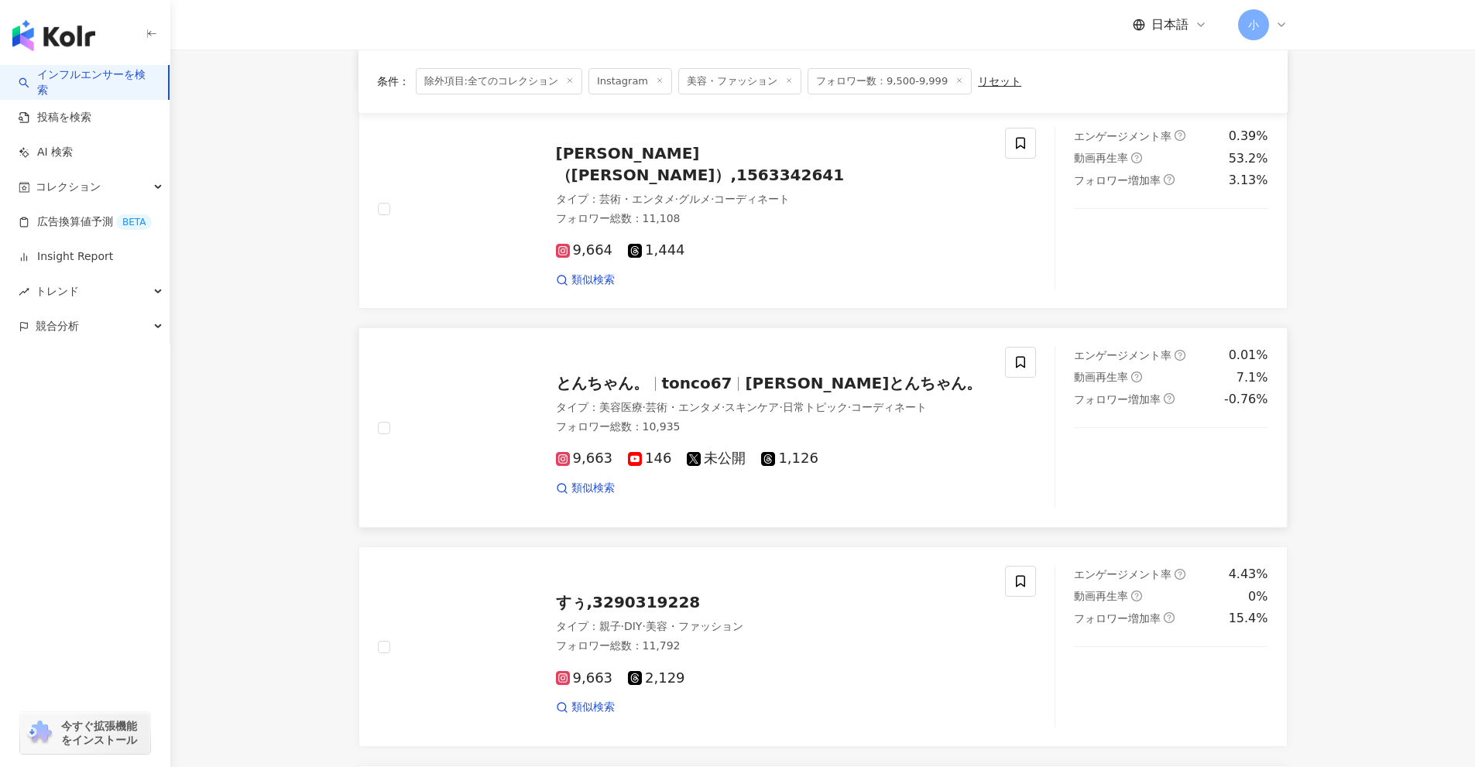
scroll to position [1660, 0]
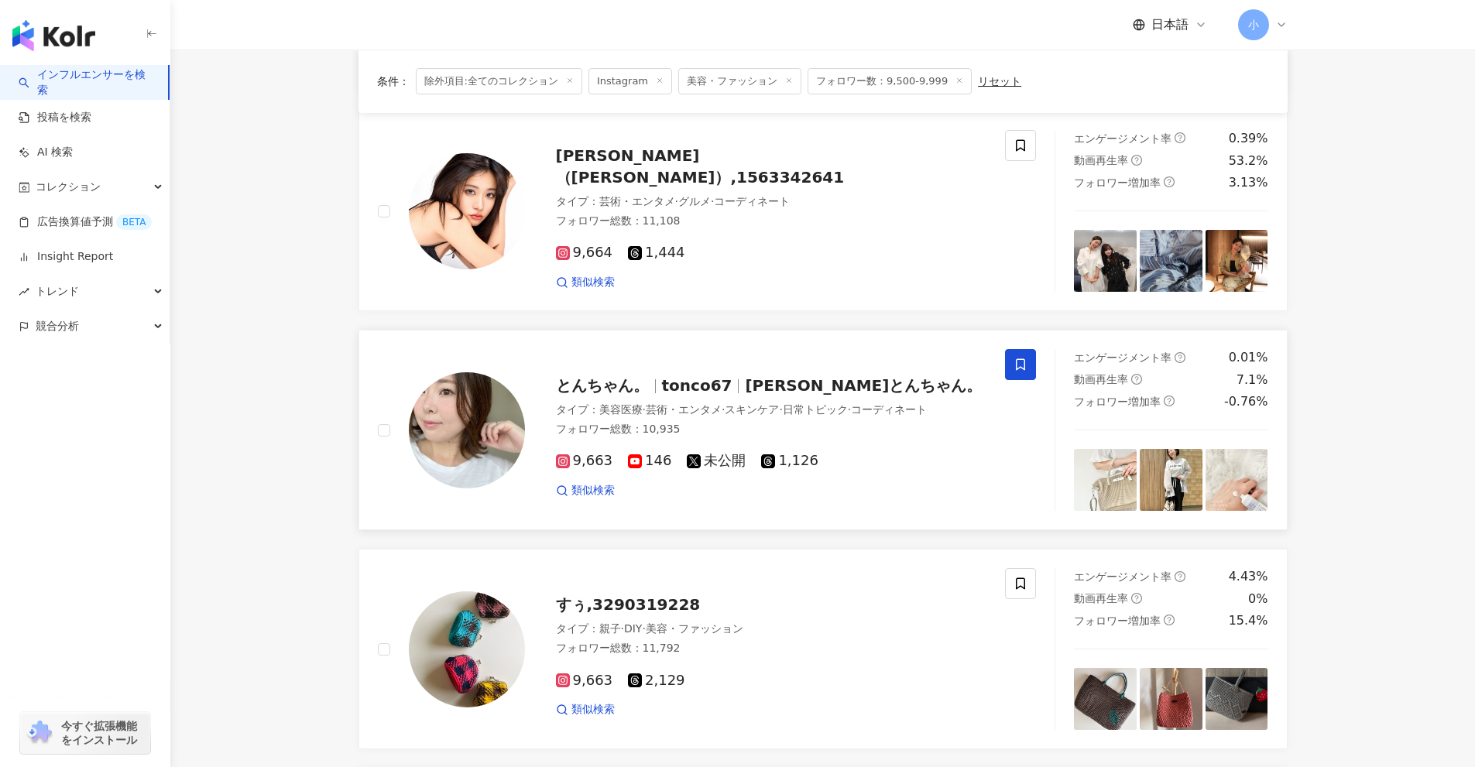
click at [1022, 364] on icon at bounding box center [1020, 365] width 14 height 14
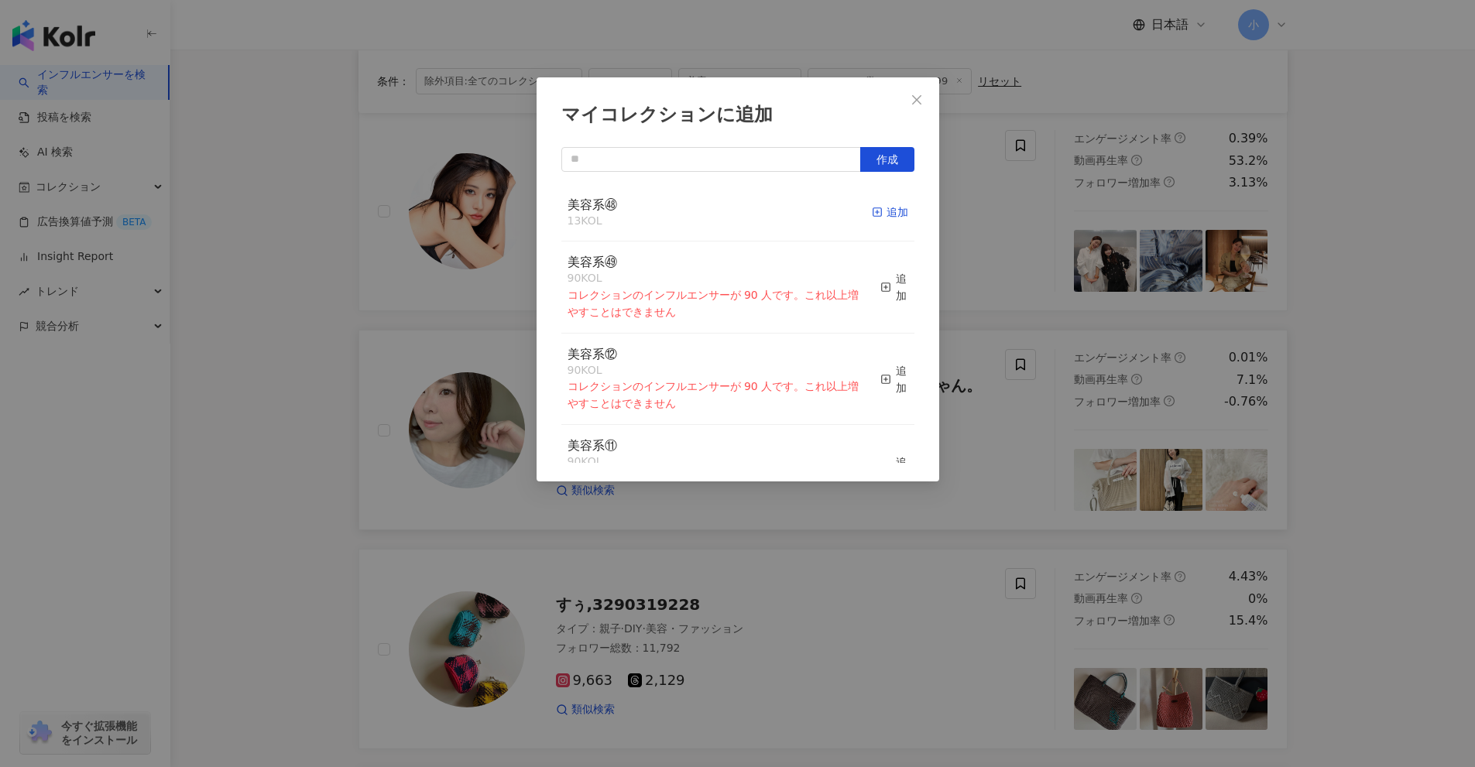
click at [881, 204] on div "追加" at bounding box center [890, 212] width 36 height 17
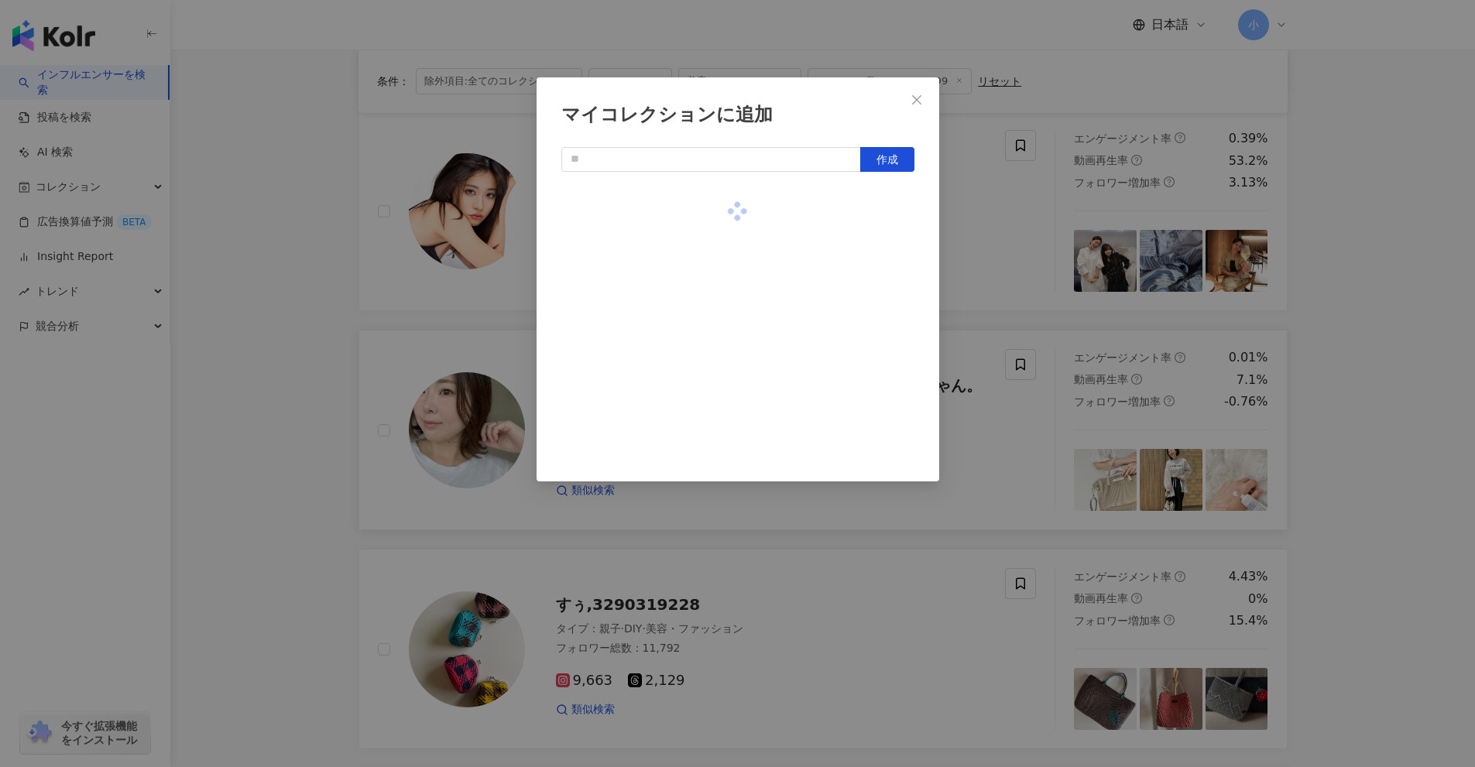
click at [1064, 241] on div "マイコレクションに追加 作成" at bounding box center [737, 383] width 1475 height 767
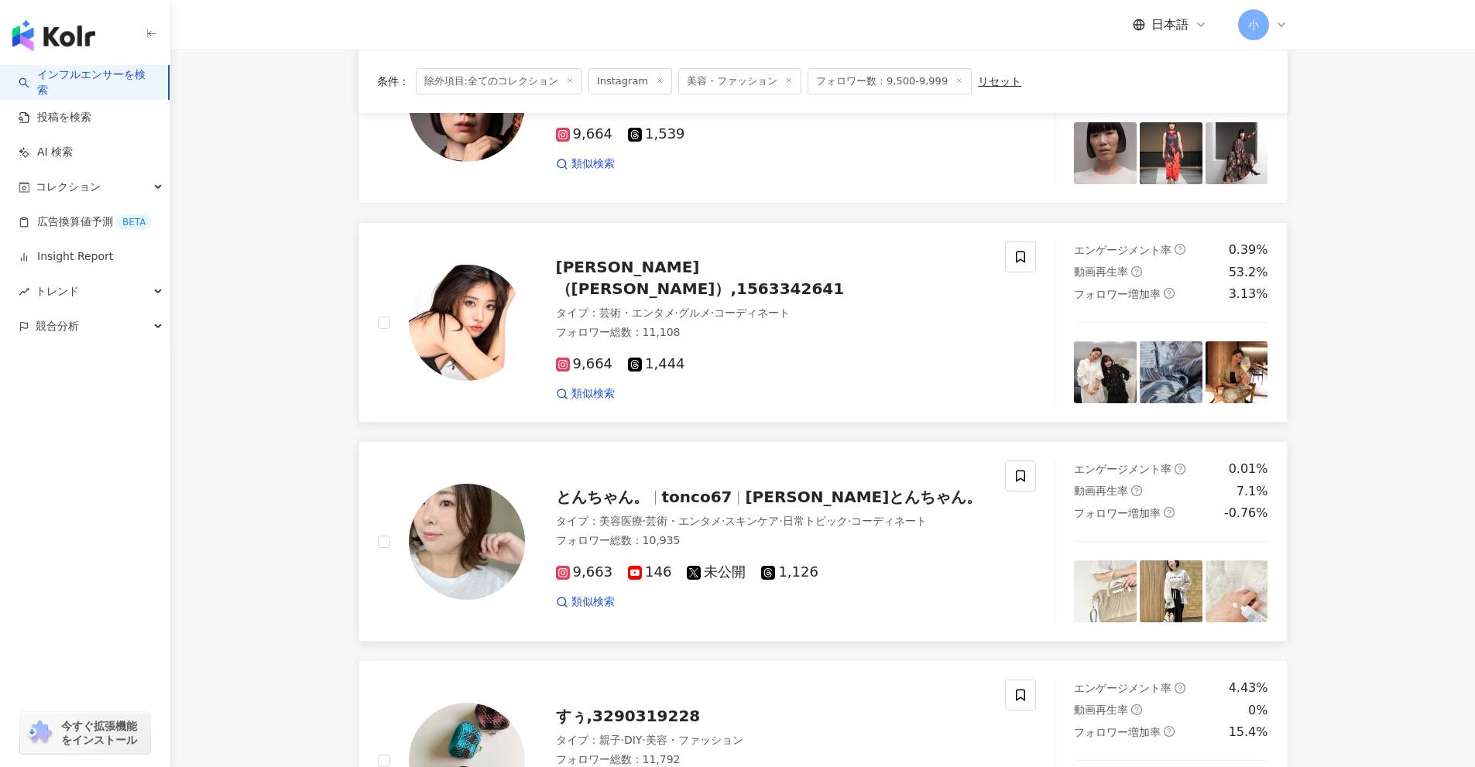
scroll to position [1505, 0]
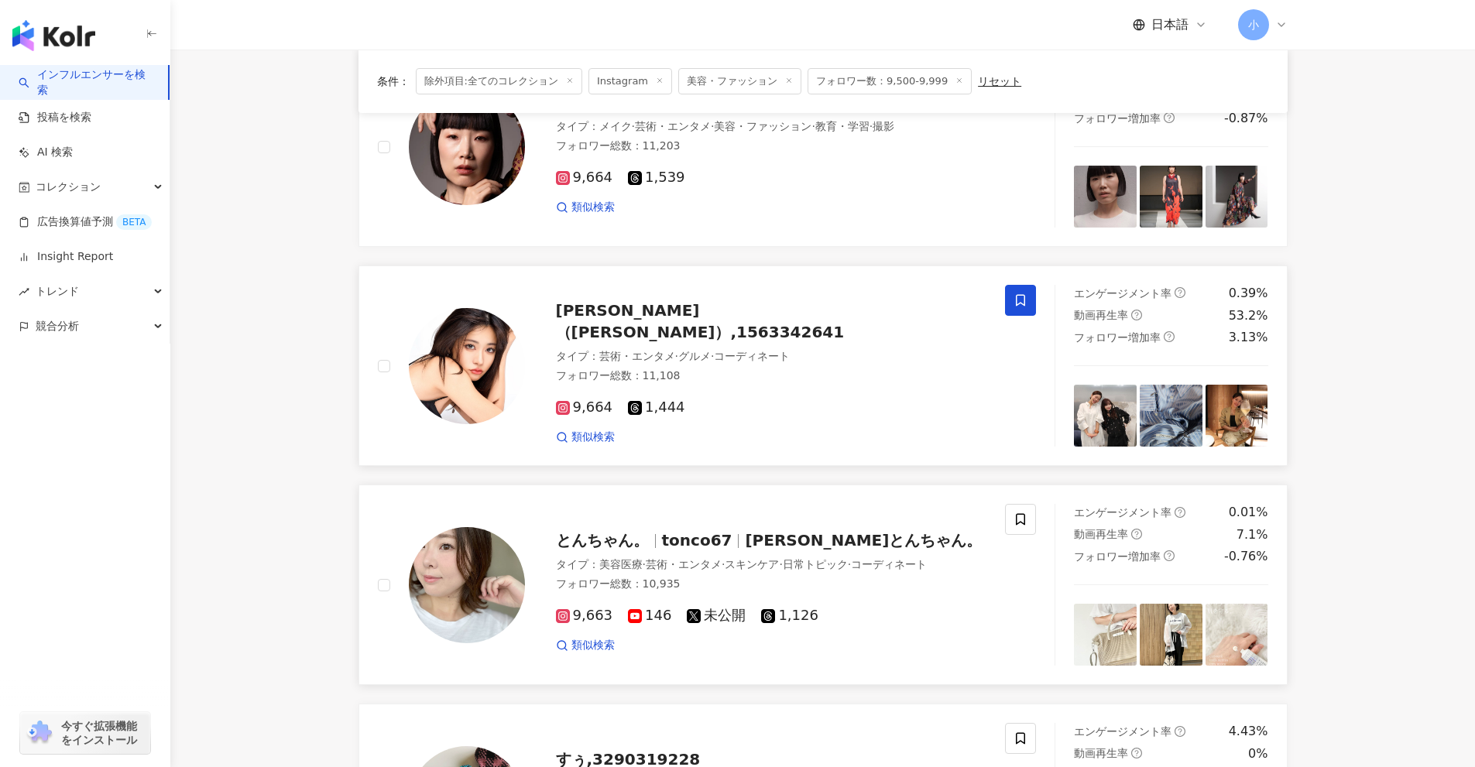
click at [1019, 297] on icon at bounding box center [1020, 300] width 14 height 14
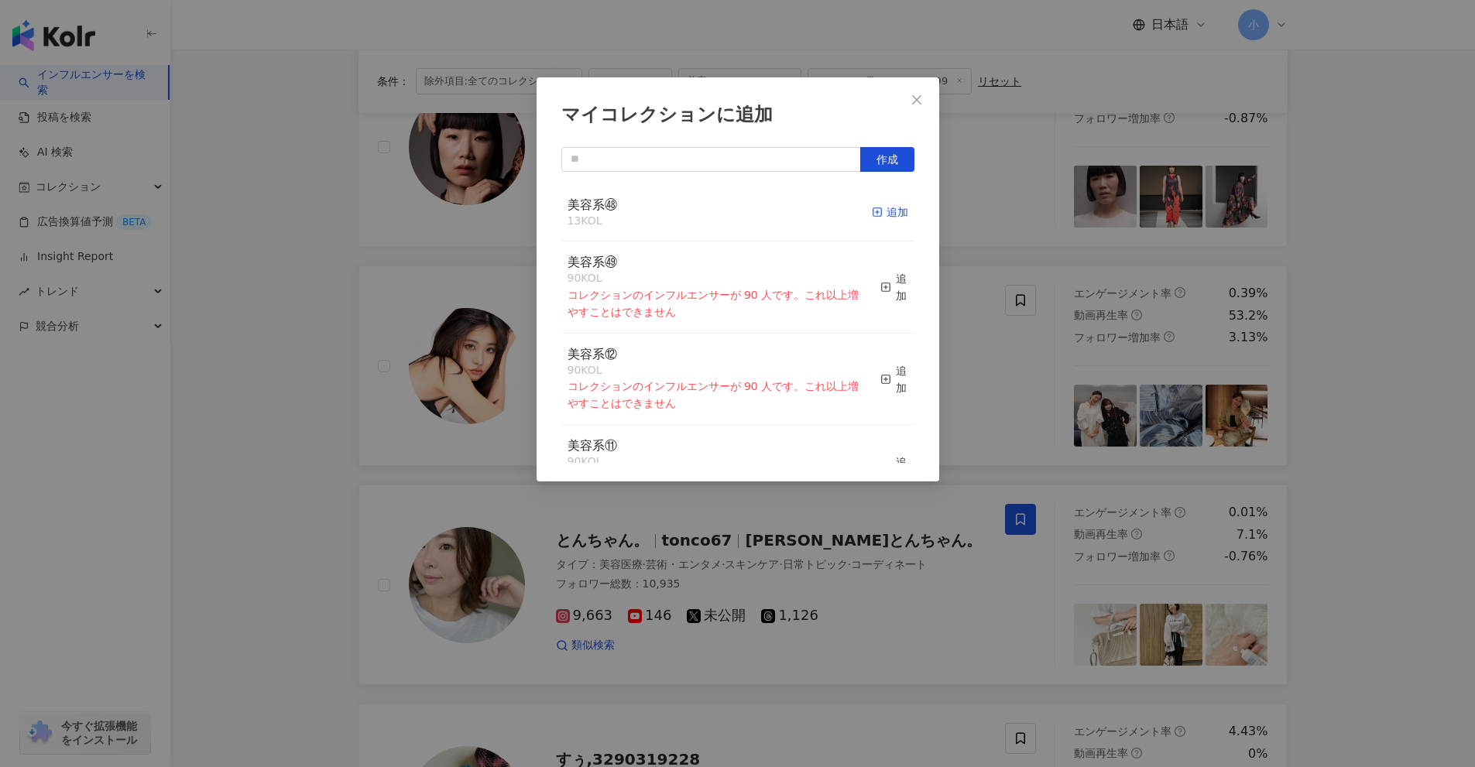
click at [872, 214] on icon "button" at bounding box center [877, 212] width 11 height 11
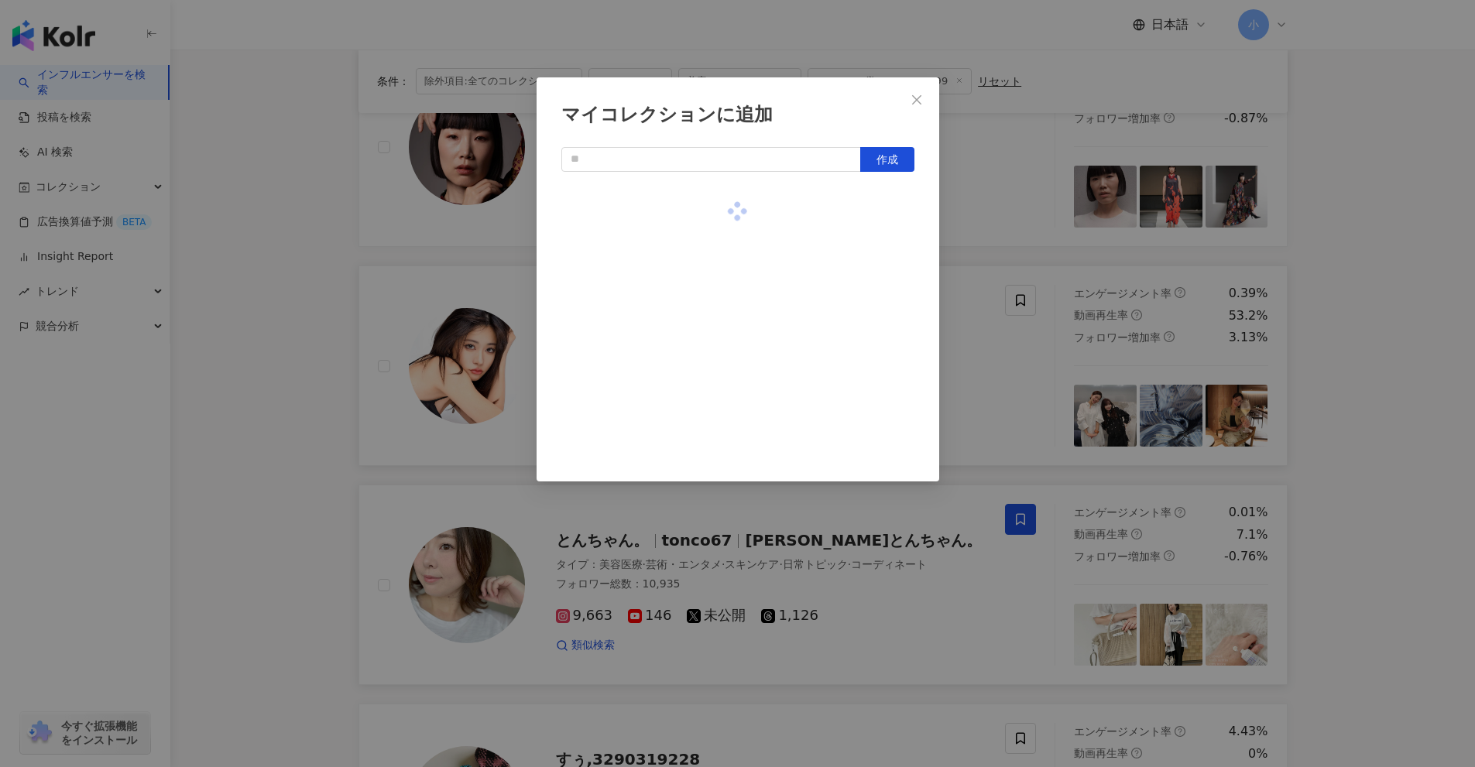
click at [1016, 246] on div "マイコレクションに追加 作成" at bounding box center [737, 383] width 1475 height 767
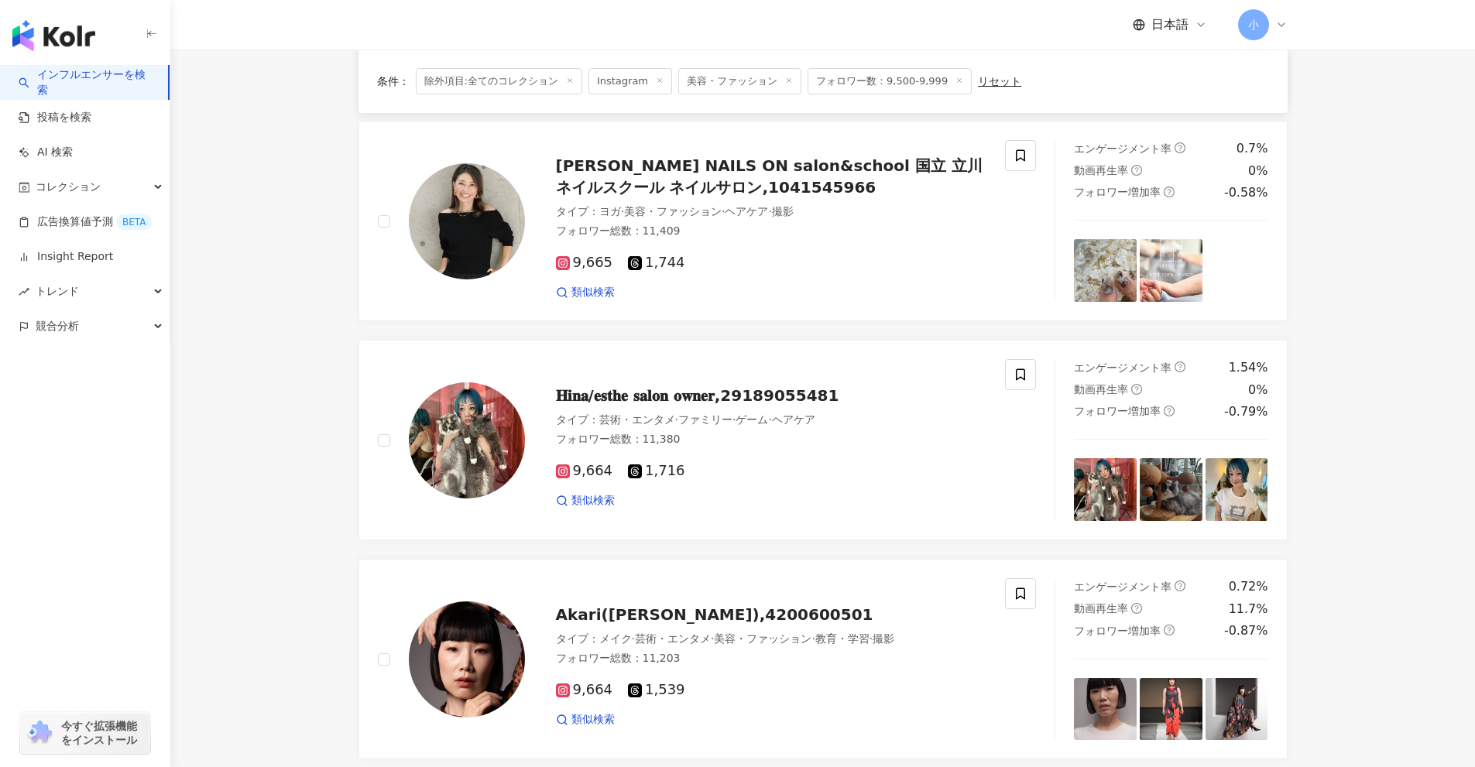
scroll to position [886, 0]
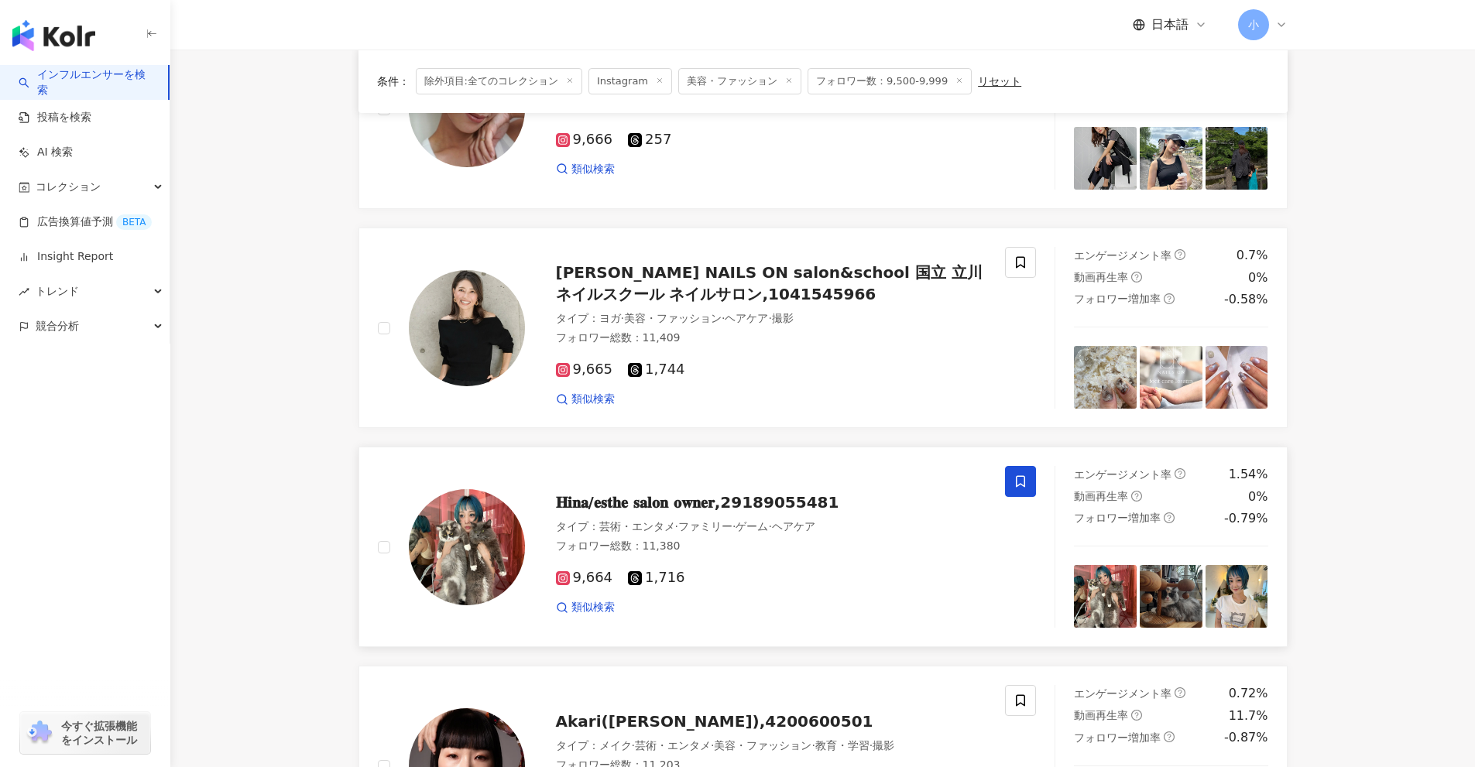
click at [1027, 475] on span at bounding box center [1020, 481] width 31 height 31
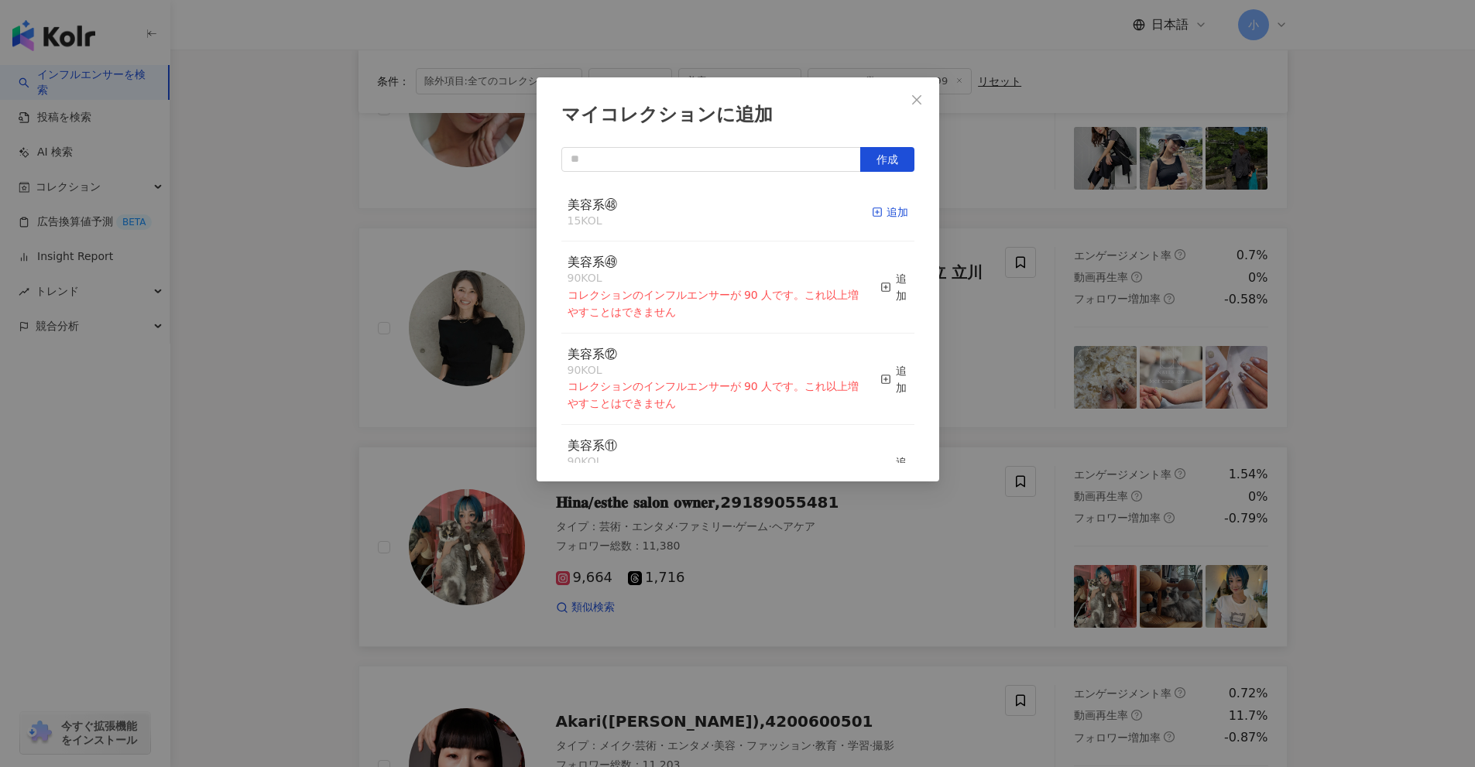
click at [872, 211] on div "追加" at bounding box center [890, 212] width 36 height 17
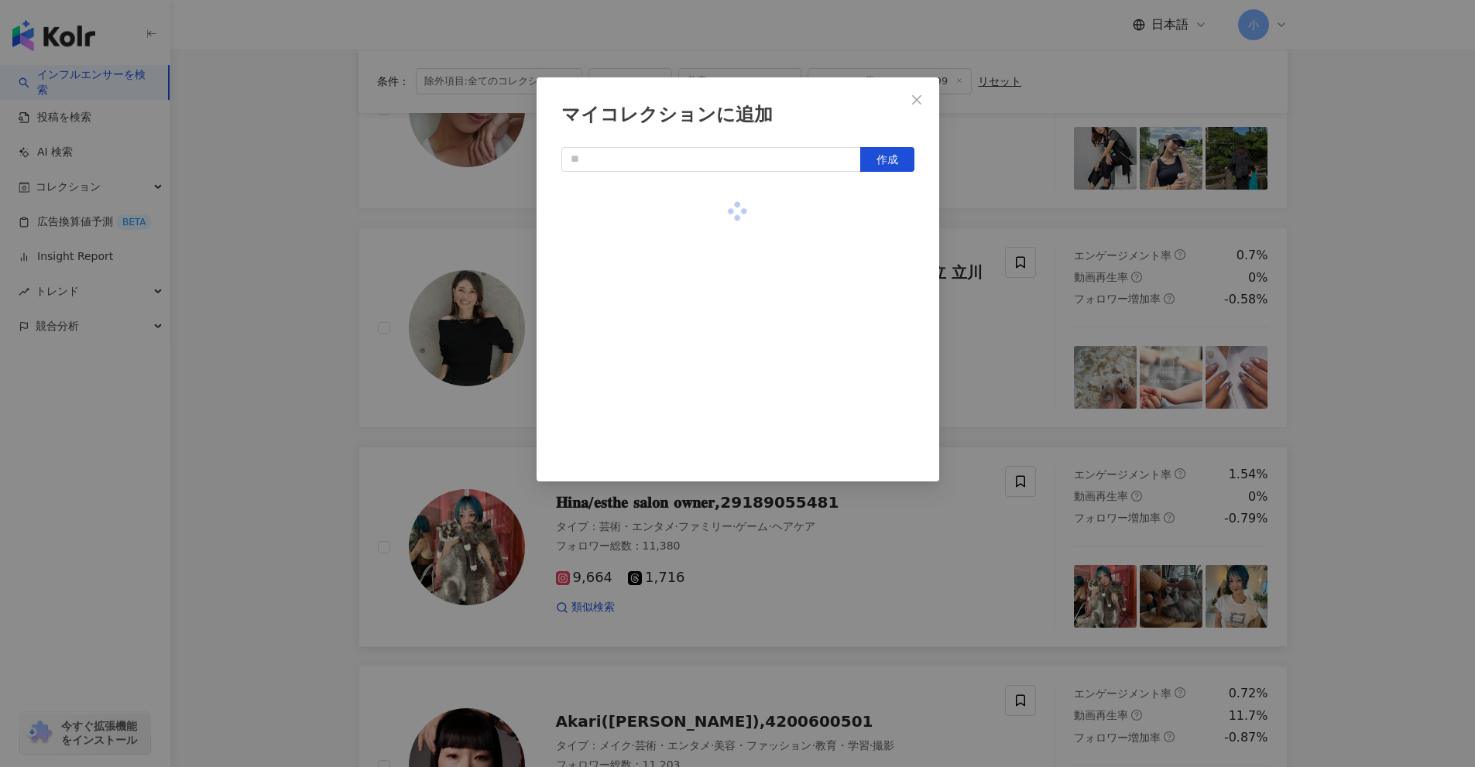
click at [1120, 351] on div "マイコレクションに追加 作成" at bounding box center [737, 383] width 1475 height 767
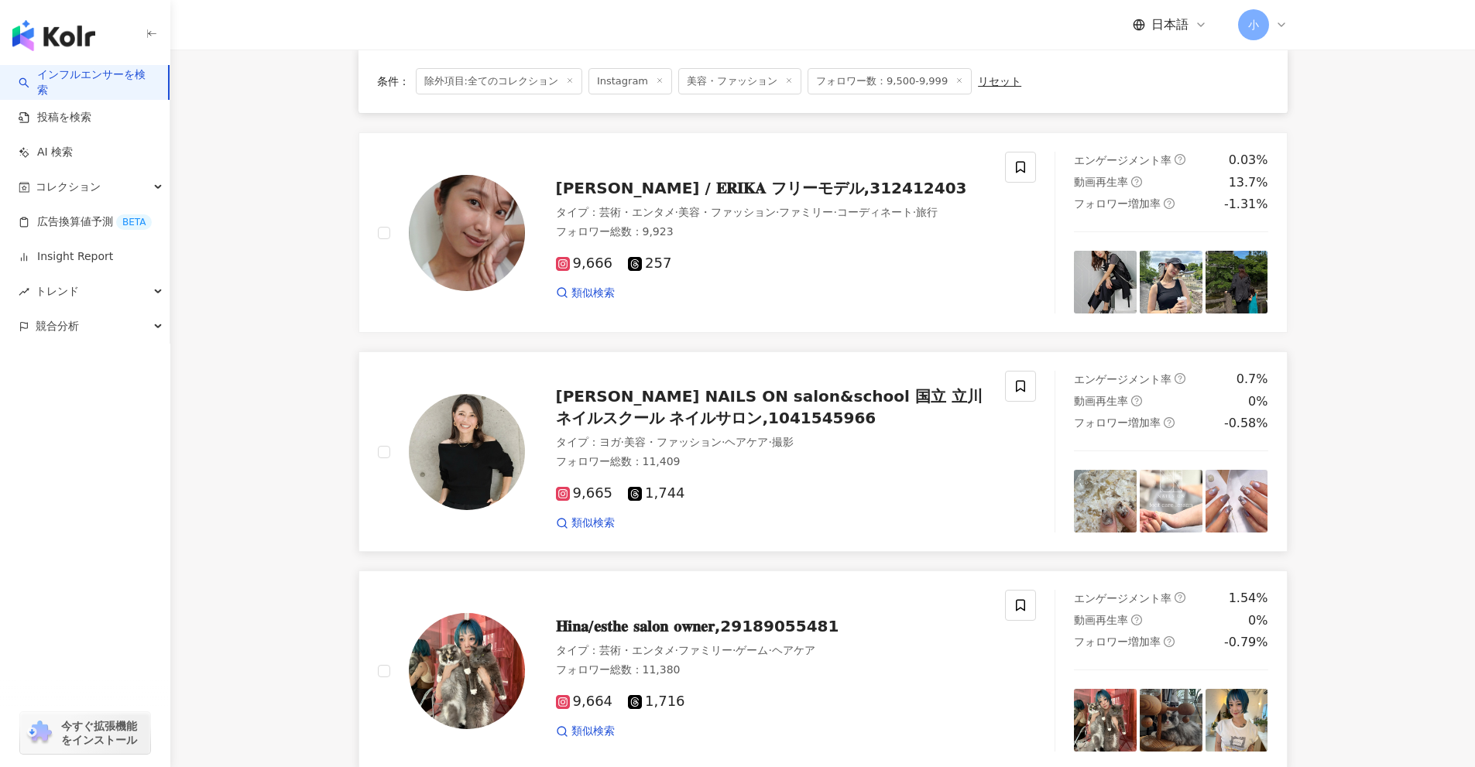
scroll to position [731, 0]
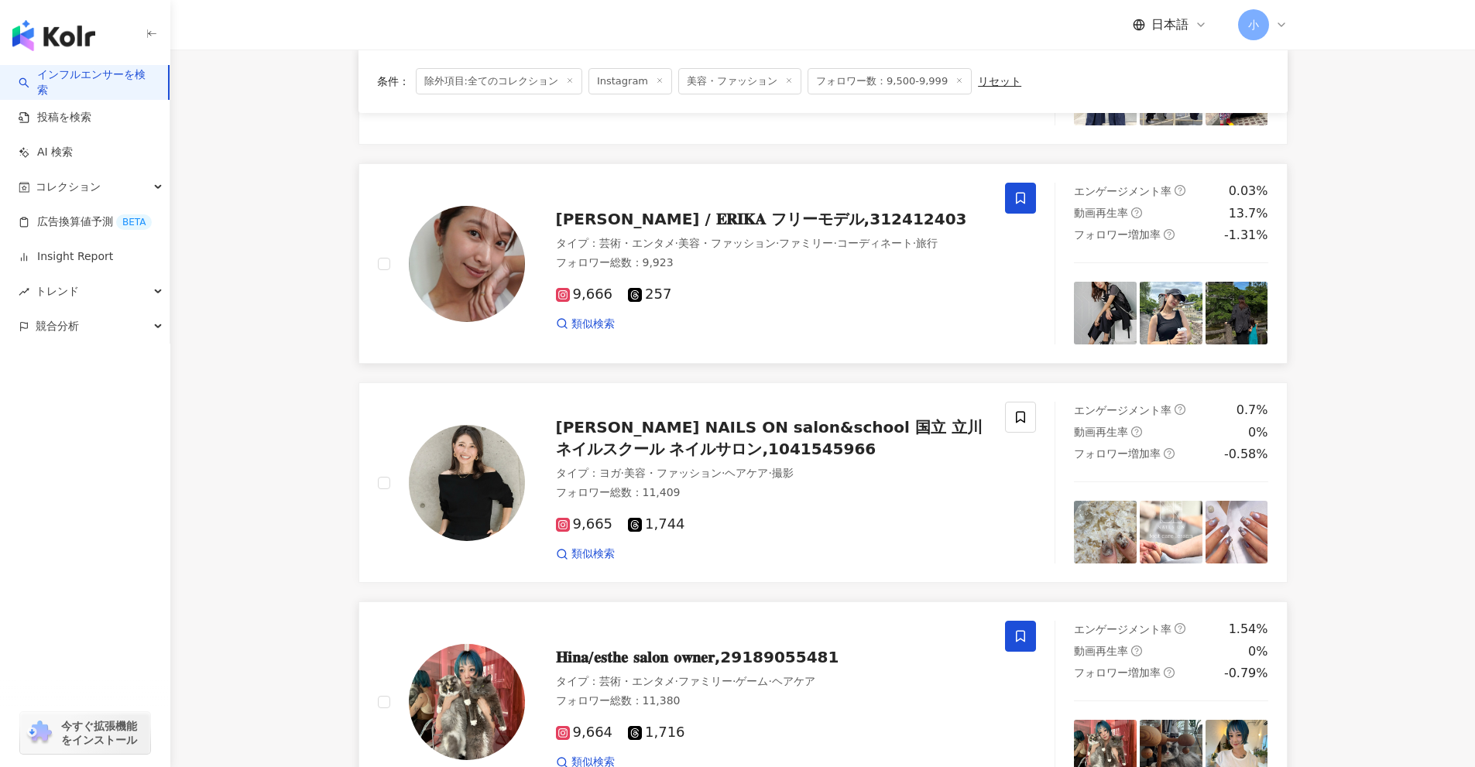
click at [1023, 202] on icon at bounding box center [1020, 199] width 9 height 12
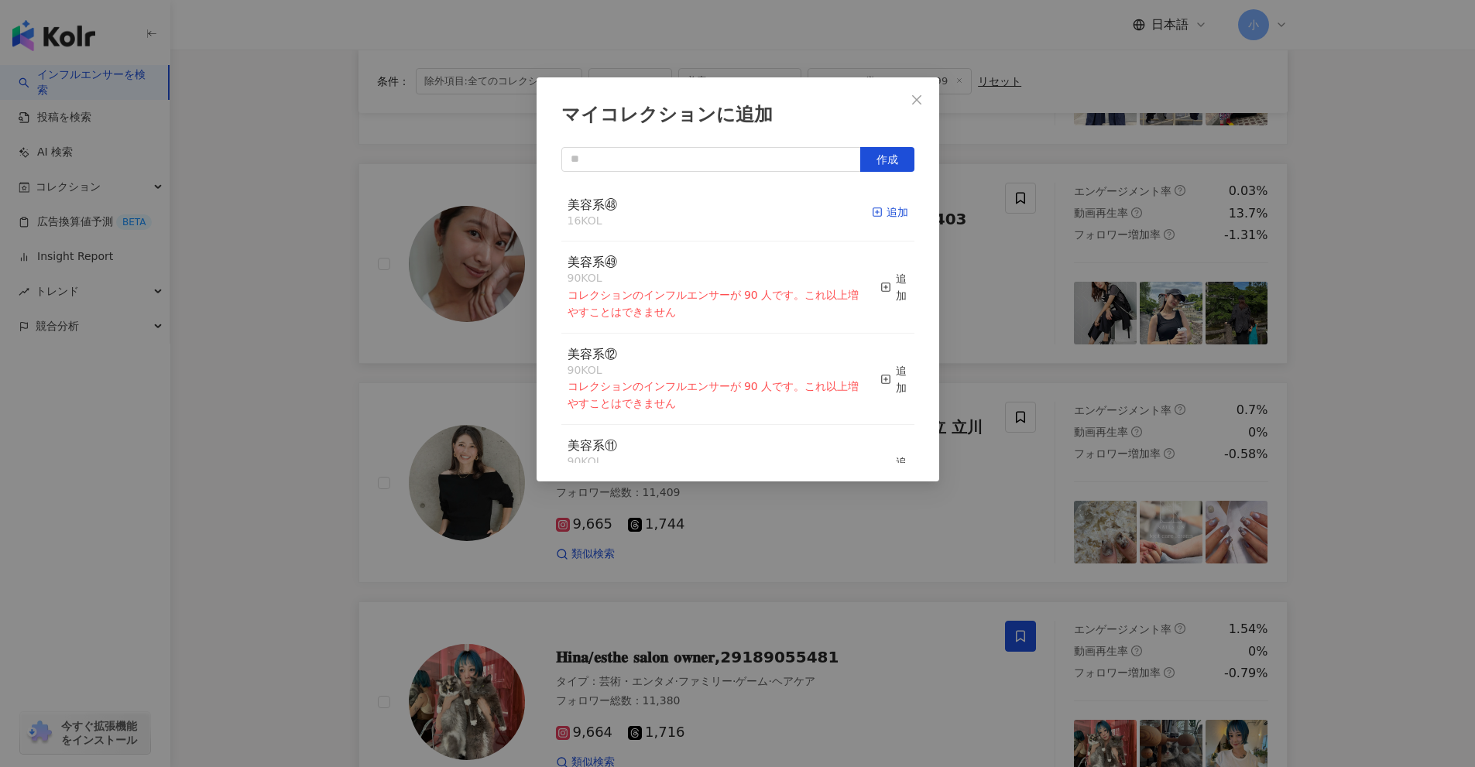
click at [882, 214] on div "追加" at bounding box center [890, 212] width 36 height 17
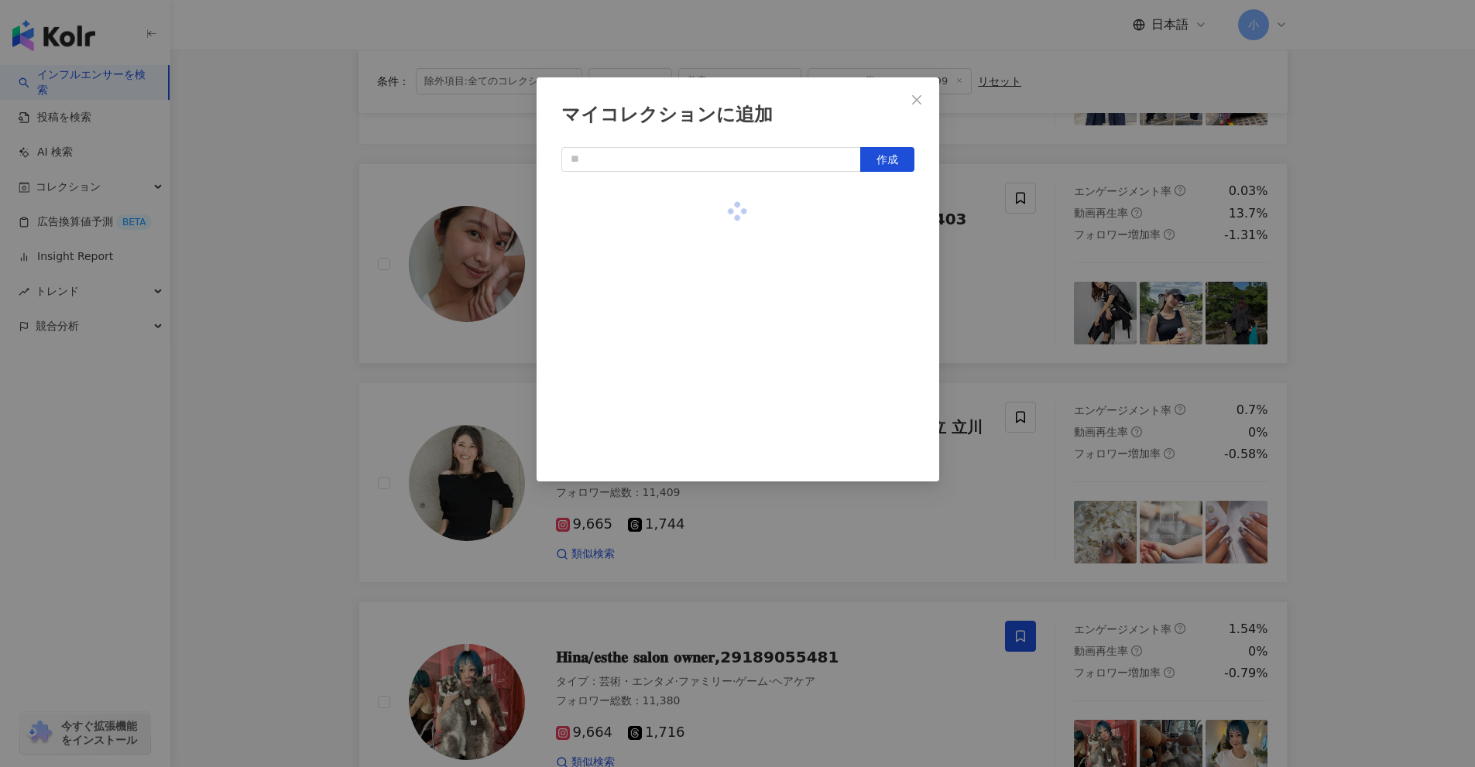
click at [1034, 262] on div "マイコレクションに追加 作成" at bounding box center [737, 383] width 1475 height 767
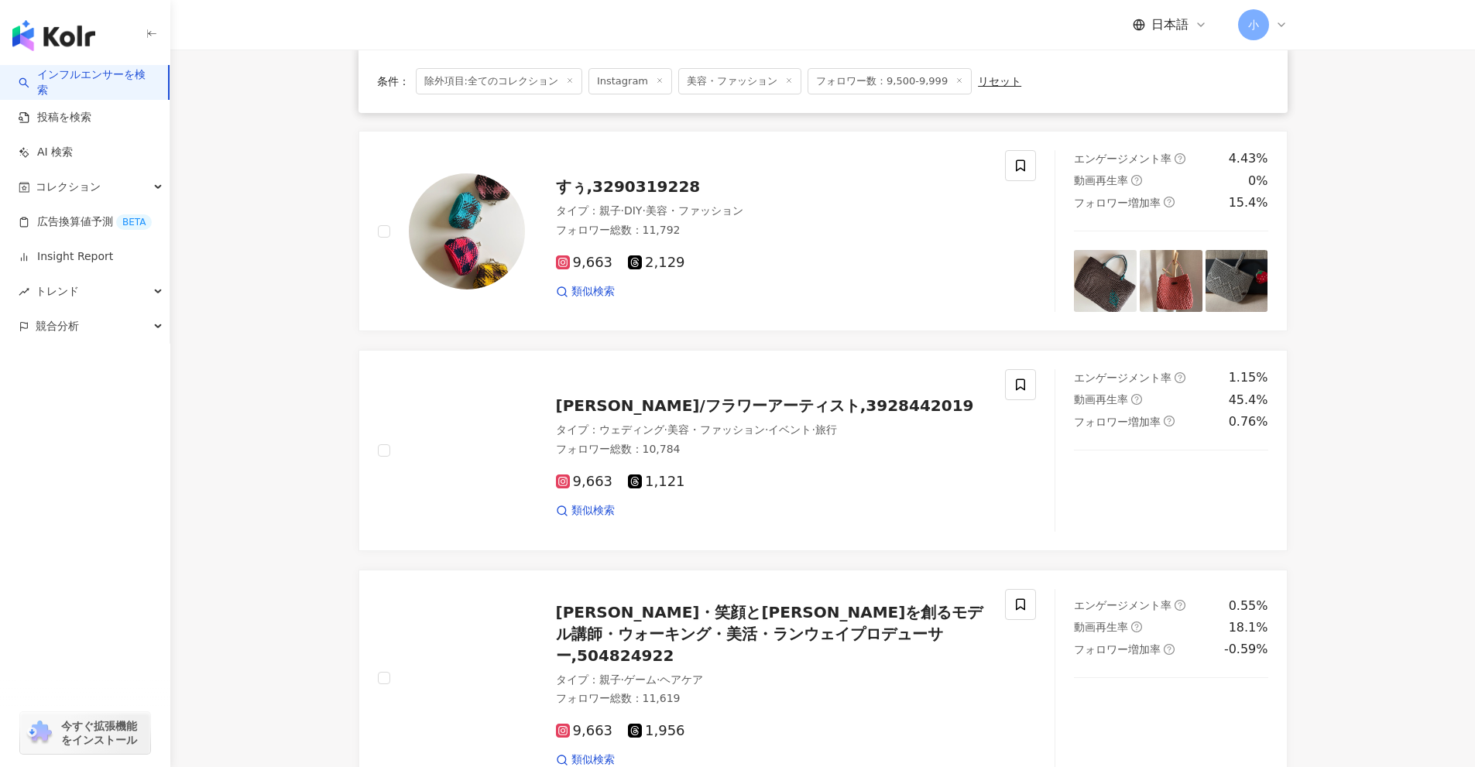
scroll to position [2434, 0]
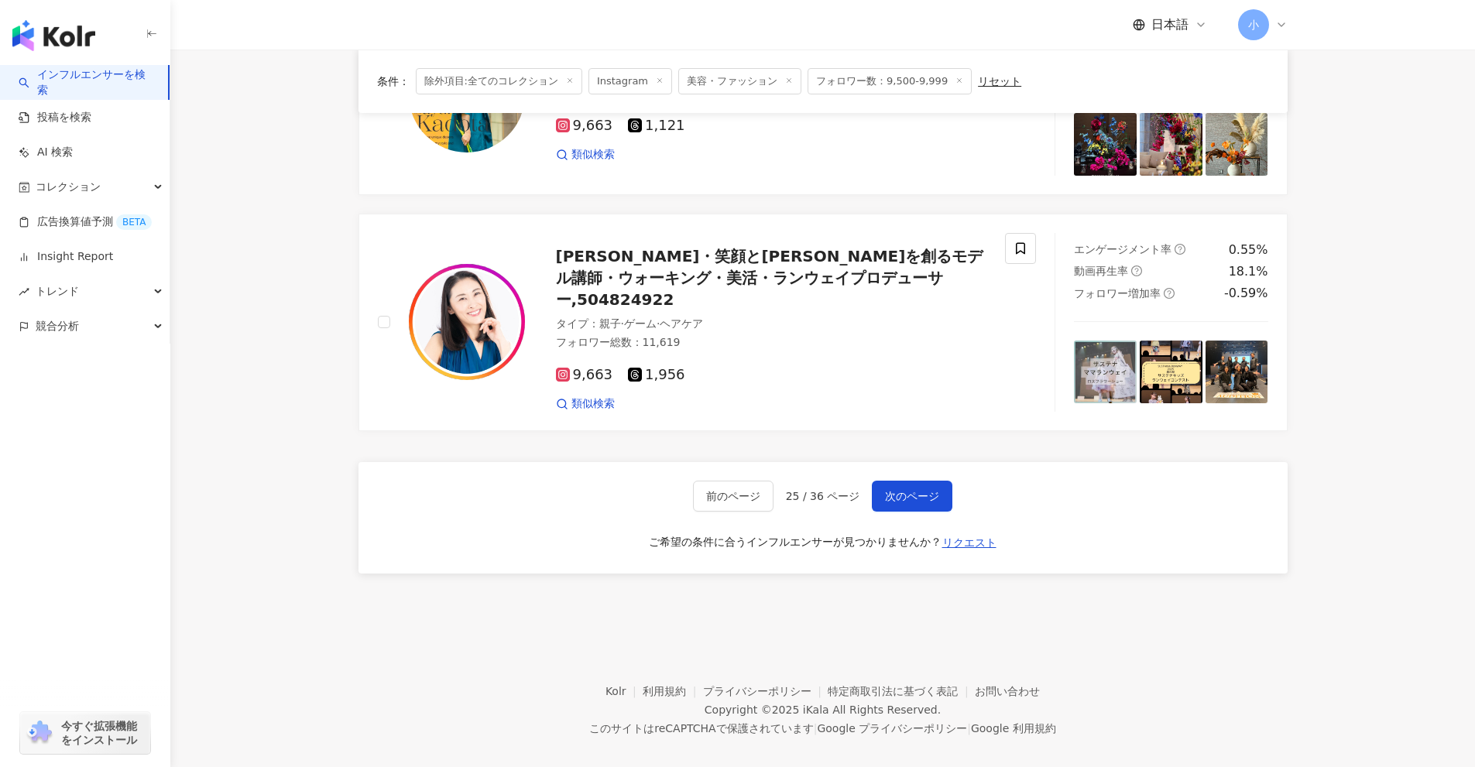
drag, startPoint x: 1377, startPoint y: 285, endPoint x: 1387, endPoint y: 677, distance: 391.8
click at [910, 490] on span "次のページ" at bounding box center [912, 496] width 54 height 12
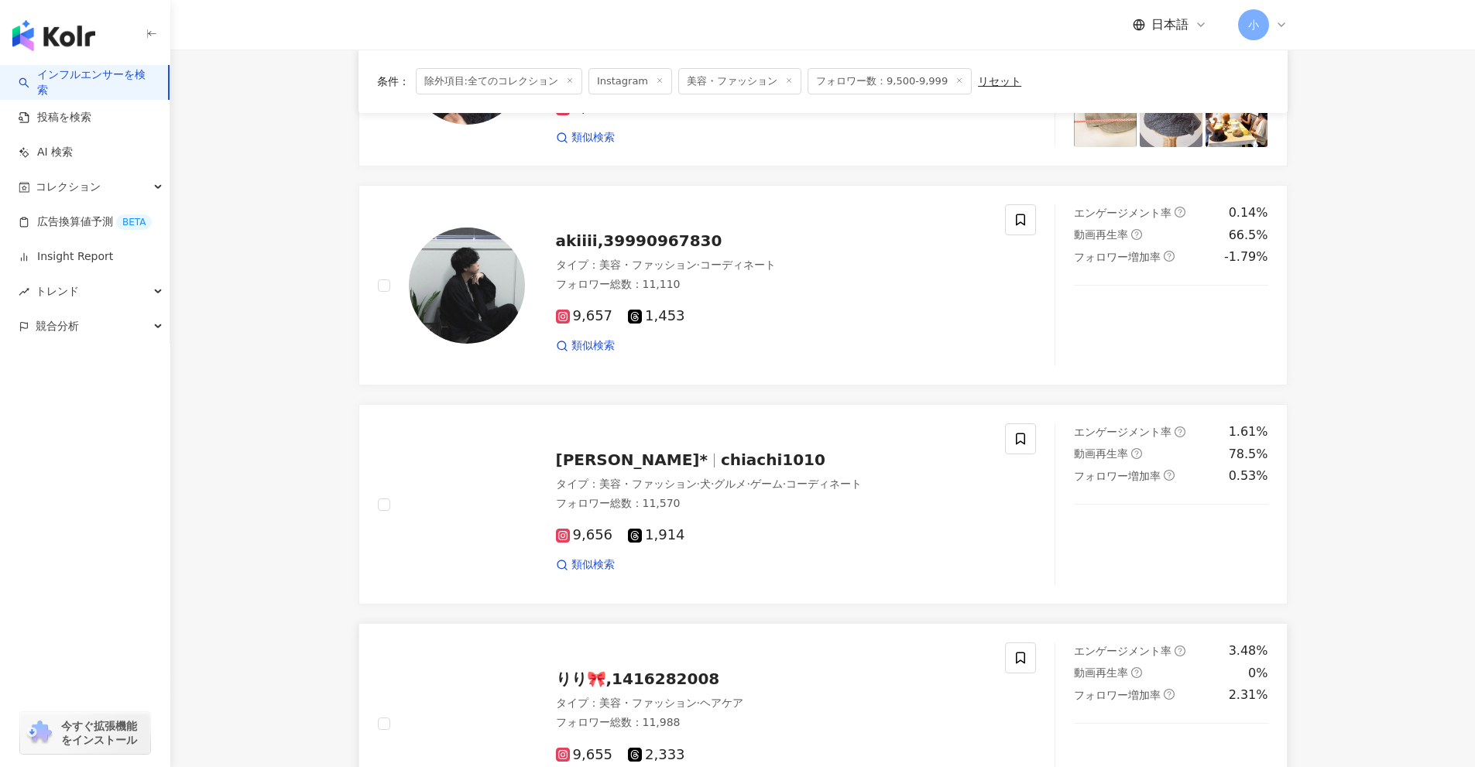
scroll to position [1582, 0]
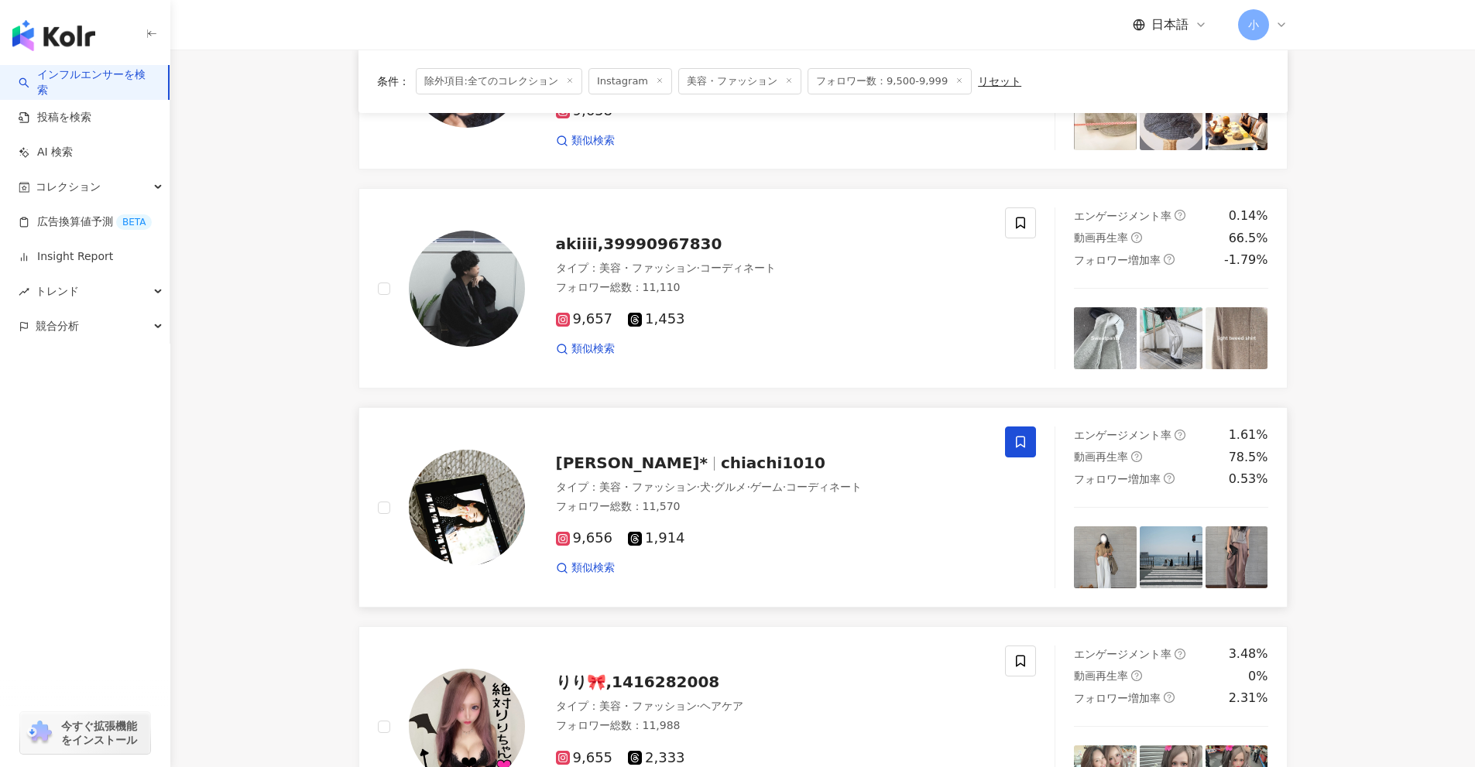
click at [1016, 446] on icon at bounding box center [1020, 442] width 14 height 14
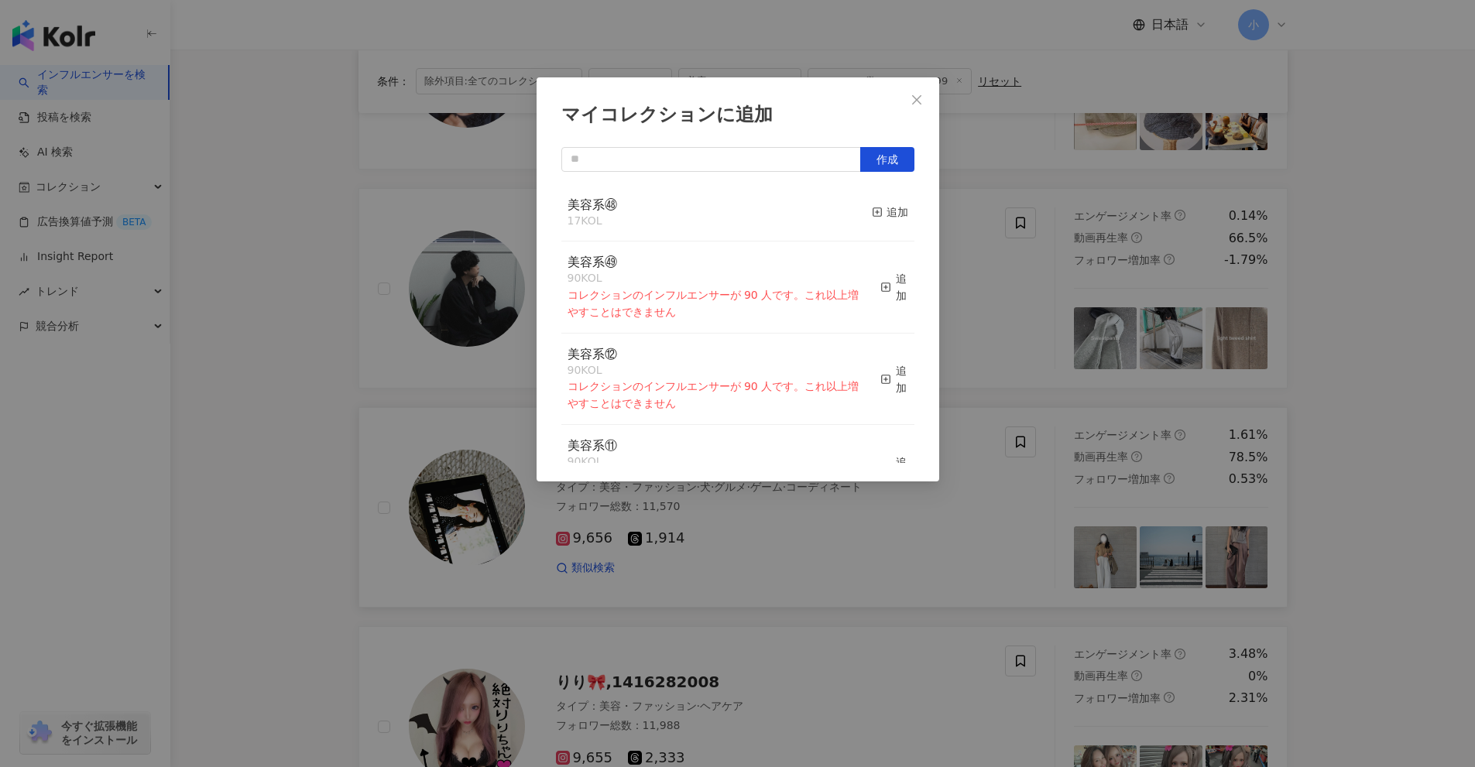
click at [858, 211] on div "美容系㊽ 17 KOL 追加" at bounding box center [737, 213] width 353 height 58
click at [891, 218] on div "追加" at bounding box center [890, 212] width 36 height 17
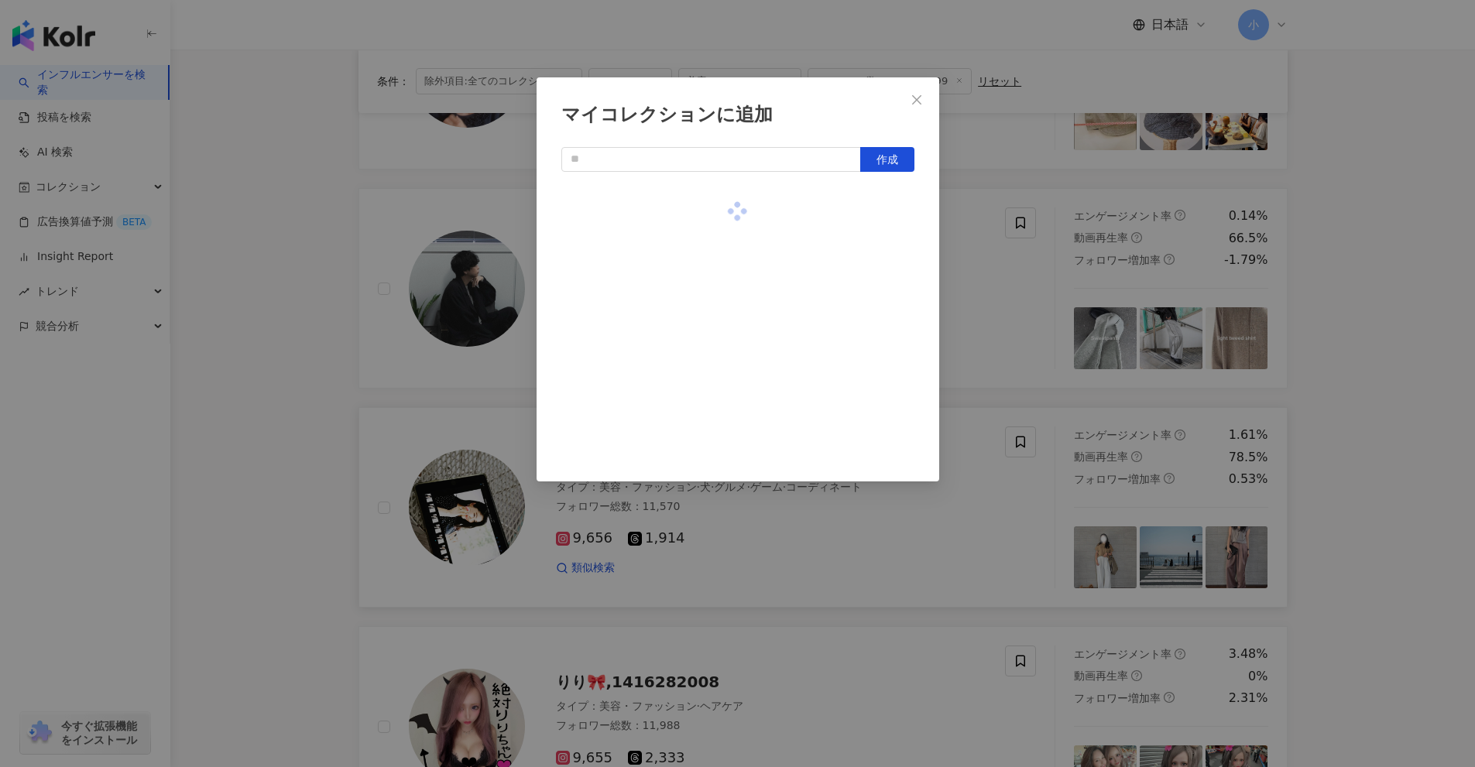
click at [966, 296] on div "マイコレクションに追加 作成" at bounding box center [737, 383] width 1475 height 767
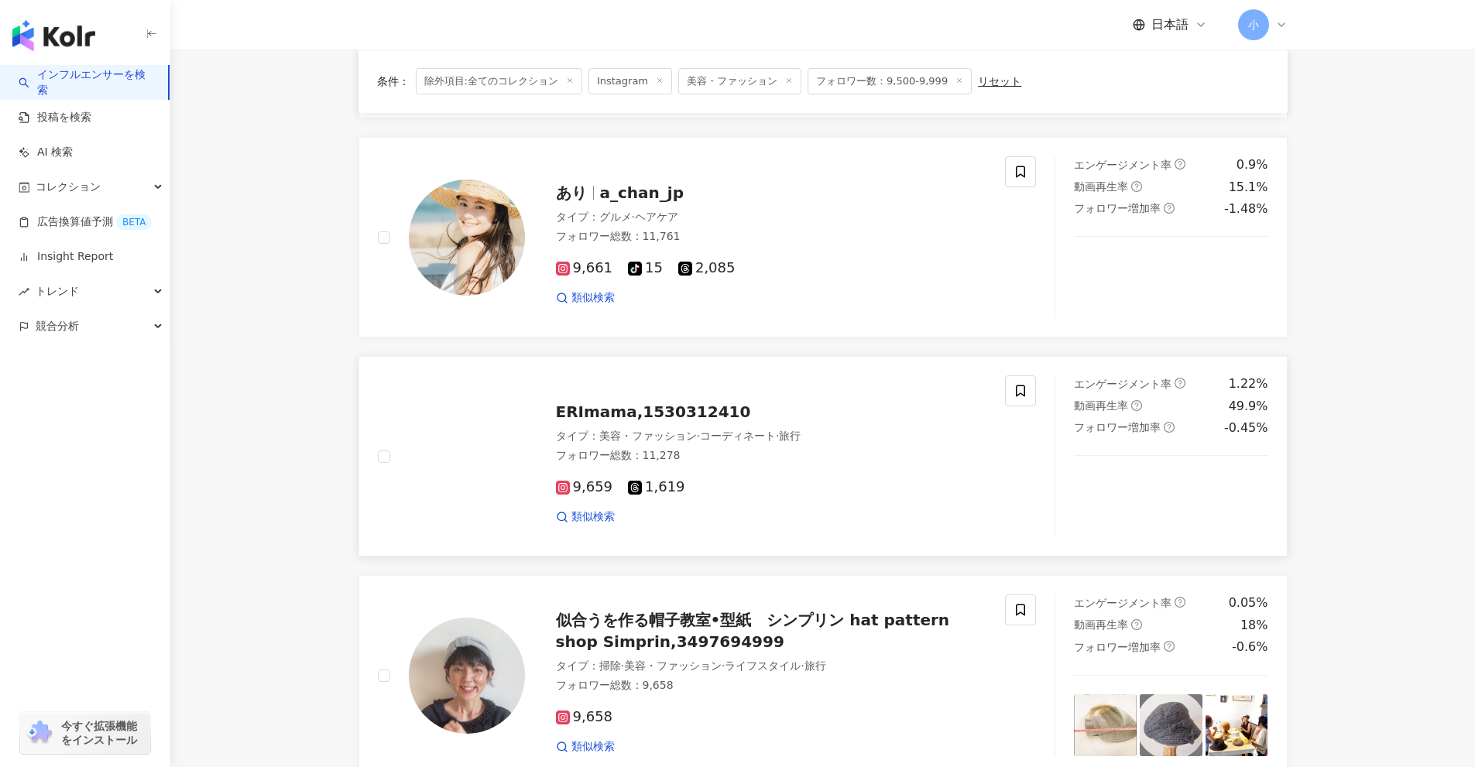
scroll to position [963, 0]
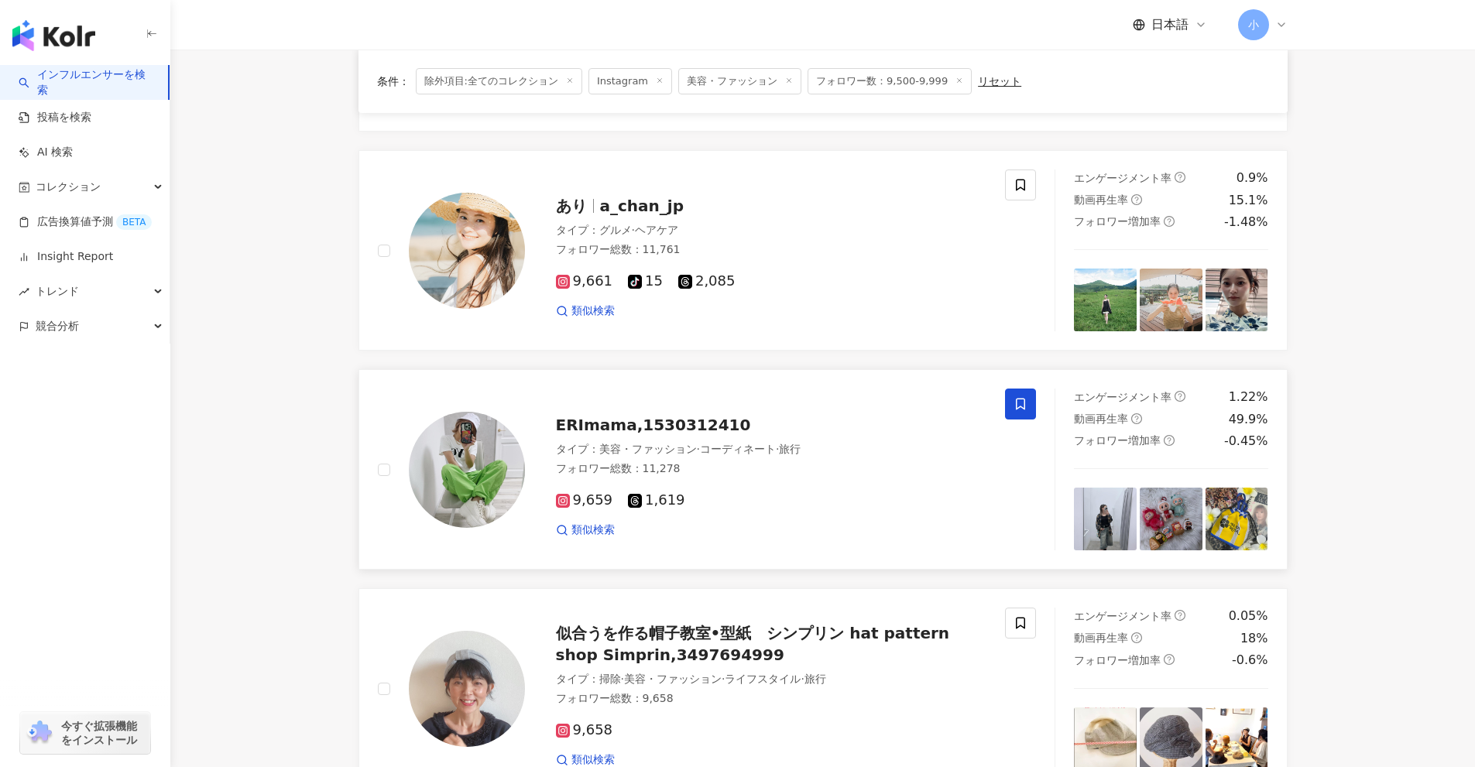
click at [1019, 403] on icon at bounding box center [1020, 404] width 14 height 14
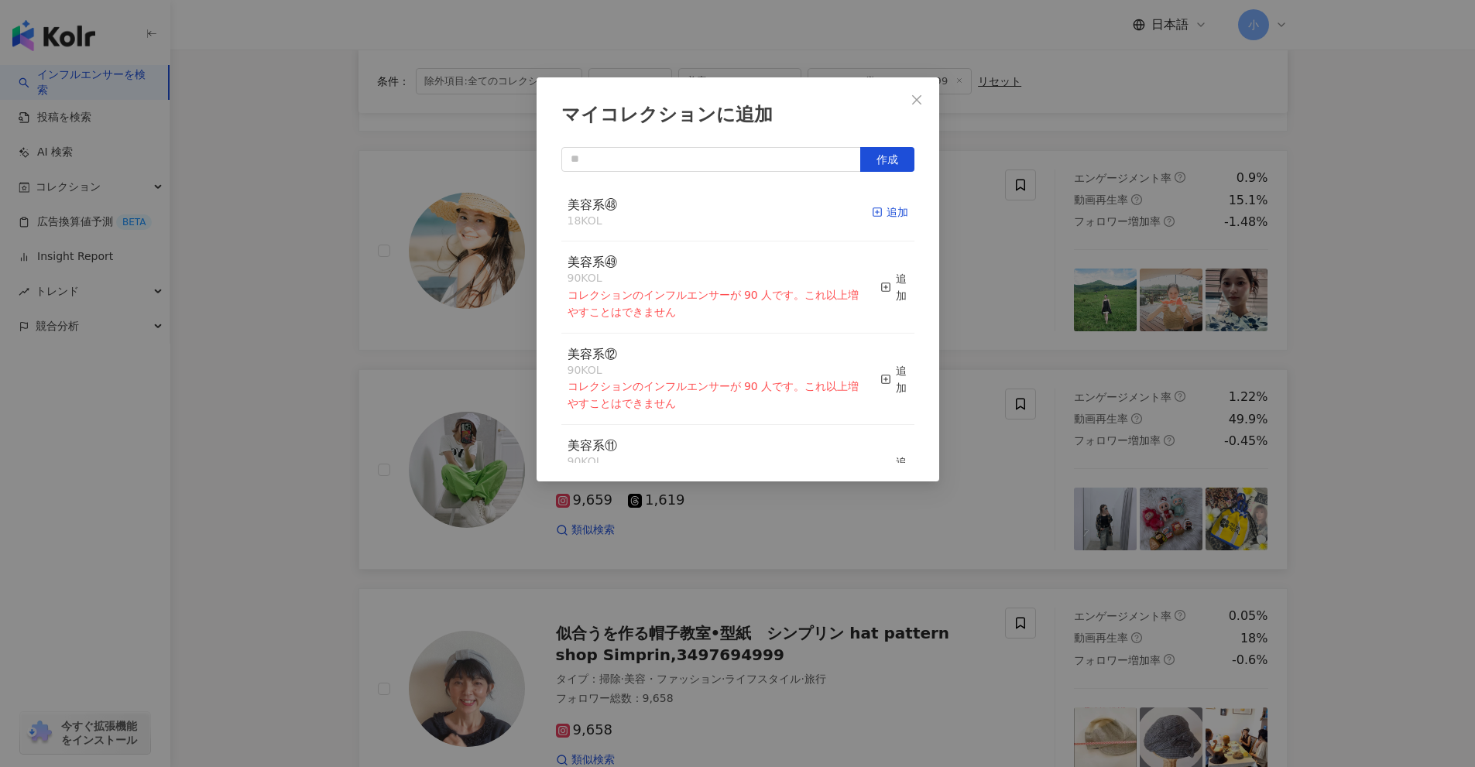
click at [872, 213] on div "追加" at bounding box center [890, 212] width 36 height 17
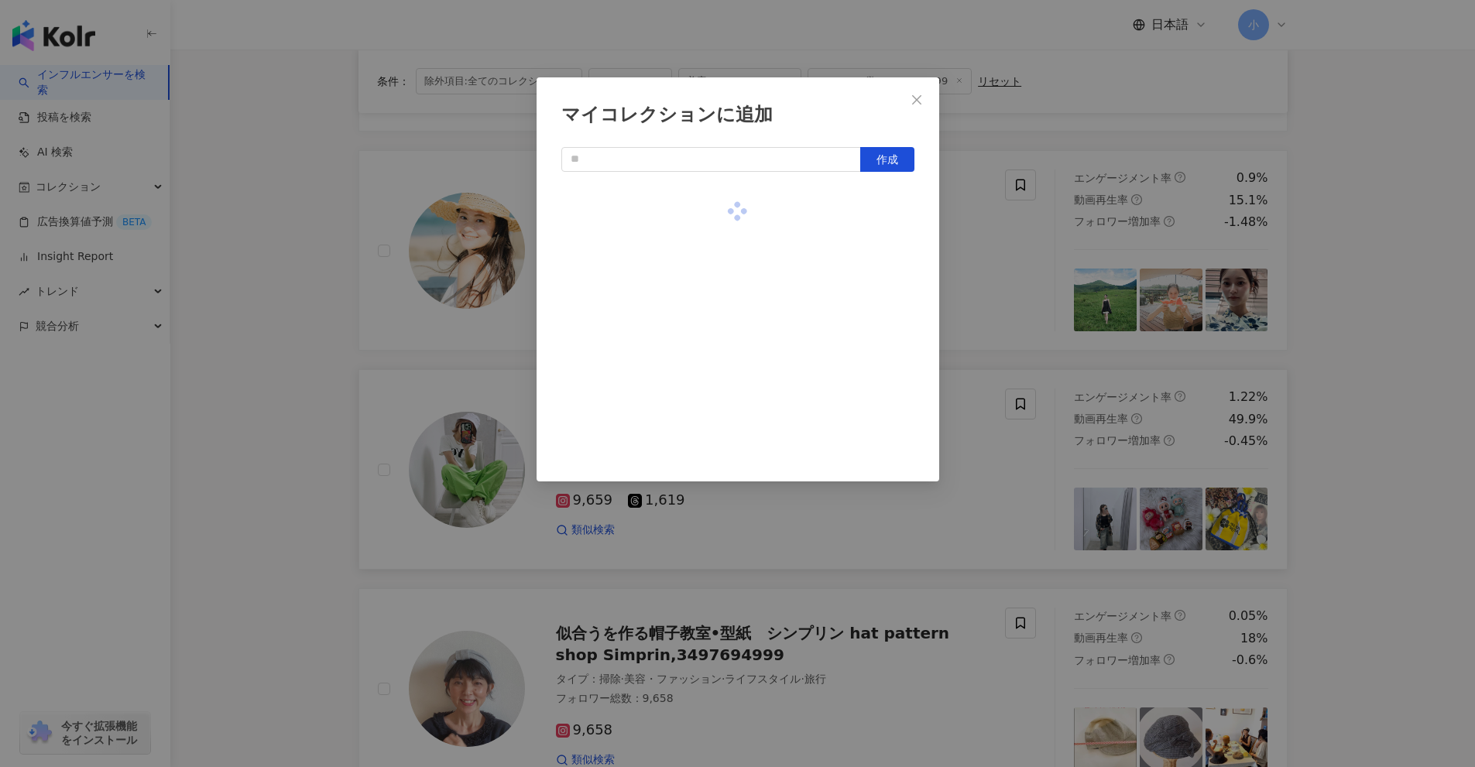
click at [1040, 287] on div "マイコレクションに追加 作成" at bounding box center [737, 383] width 1475 height 767
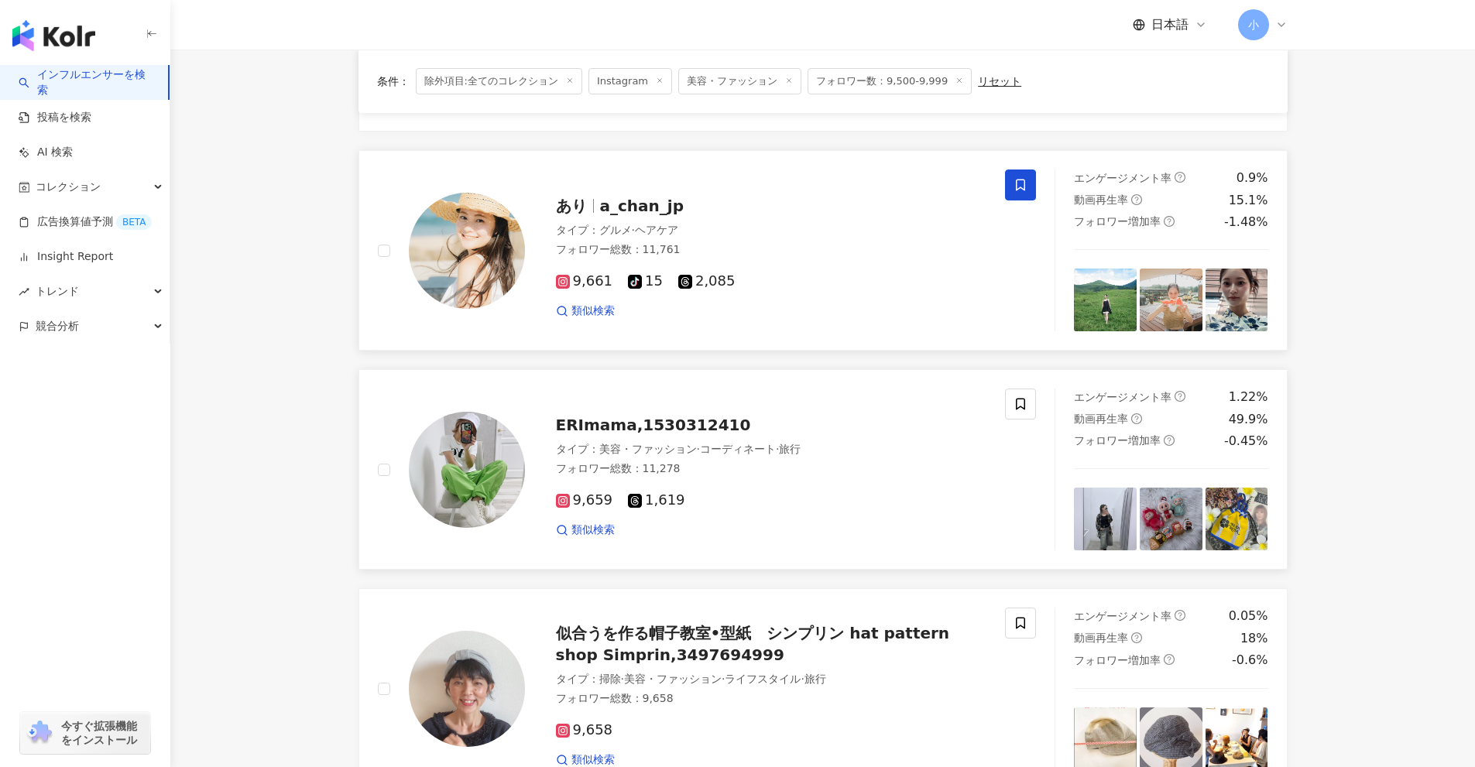
click at [1027, 187] on span at bounding box center [1020, 185] width 31 height 31
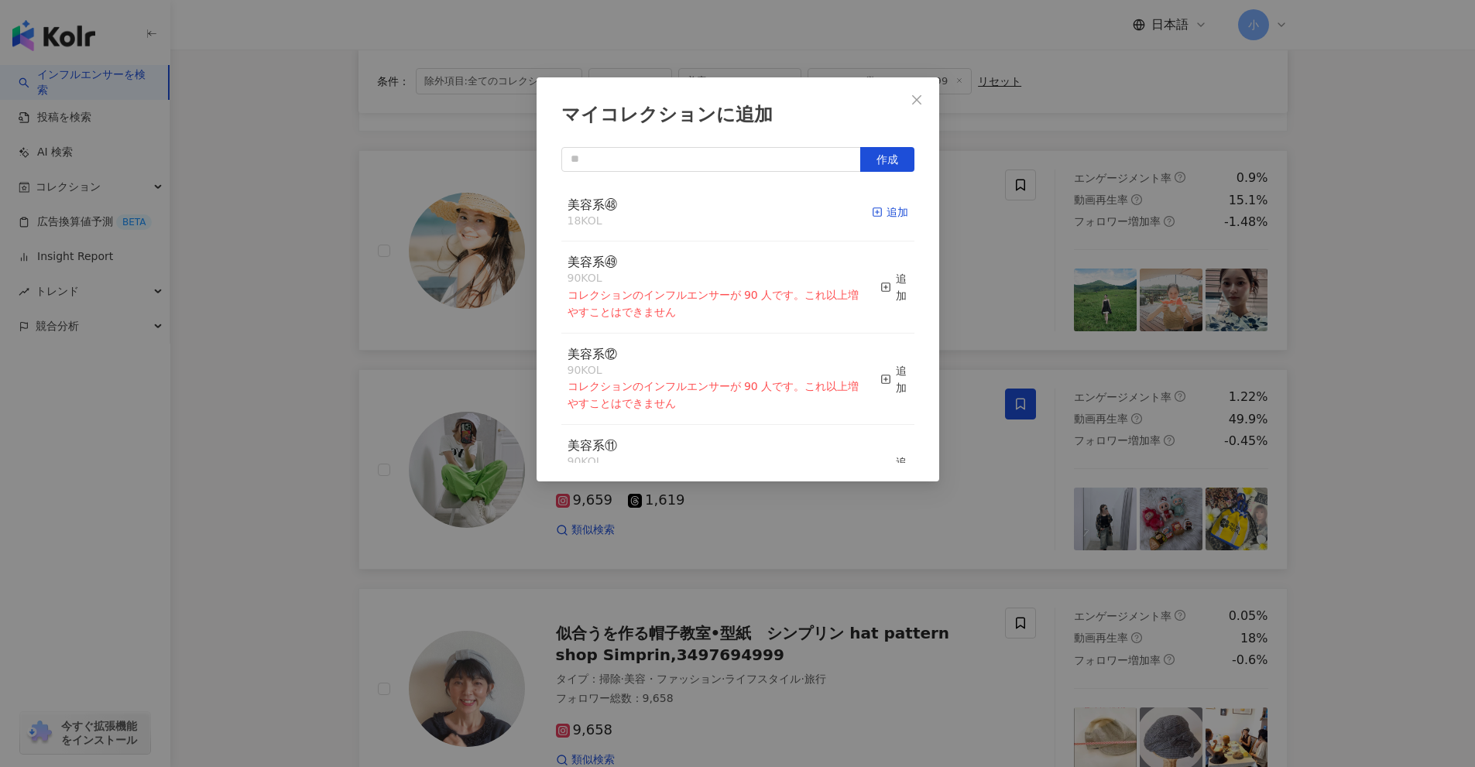
click at [877, 214] on div "追加" at bounding box center [890, 212] width 36 height 17
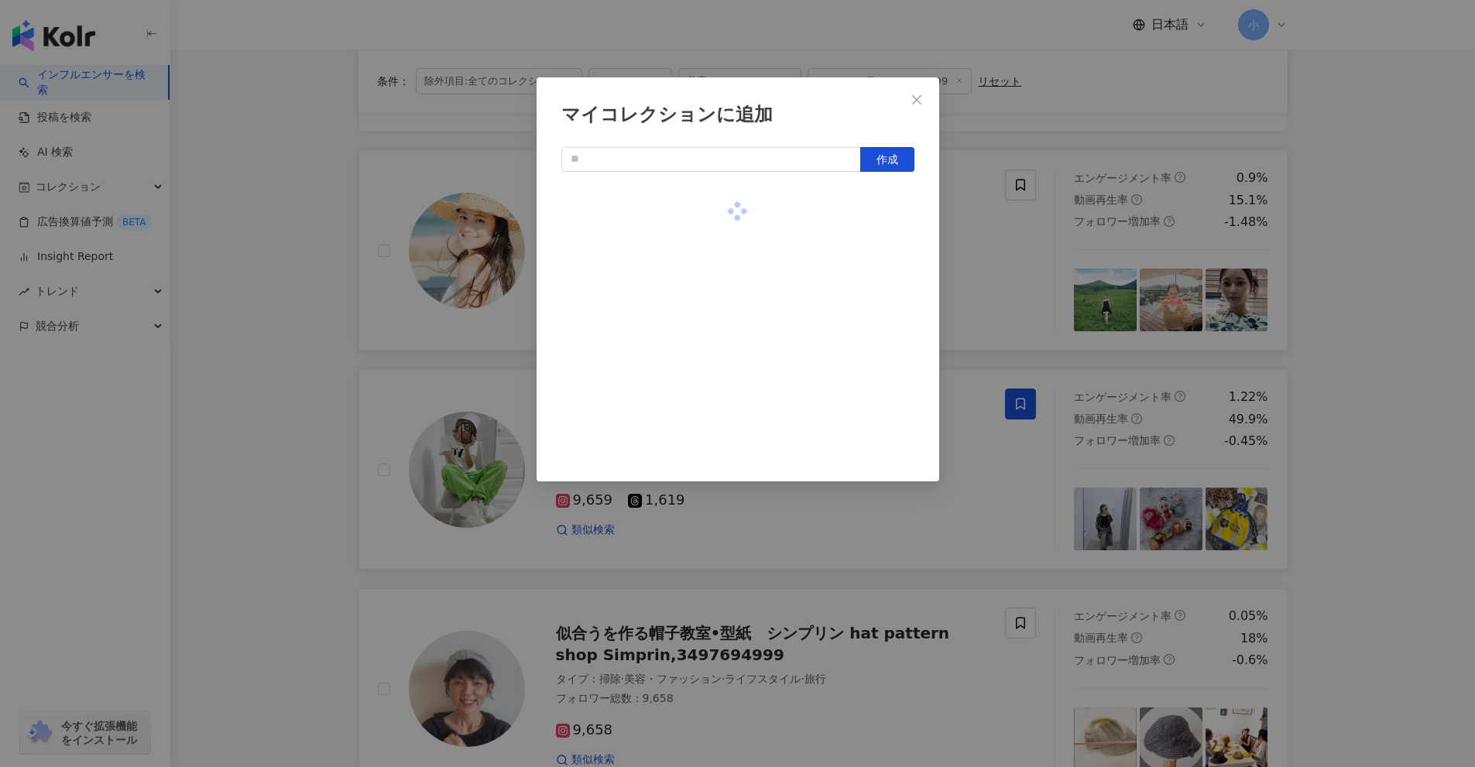
click at [1039, 358] on div "マイコレクションに追加 作成" at bounding box center [737, 383] width 1475 height 767
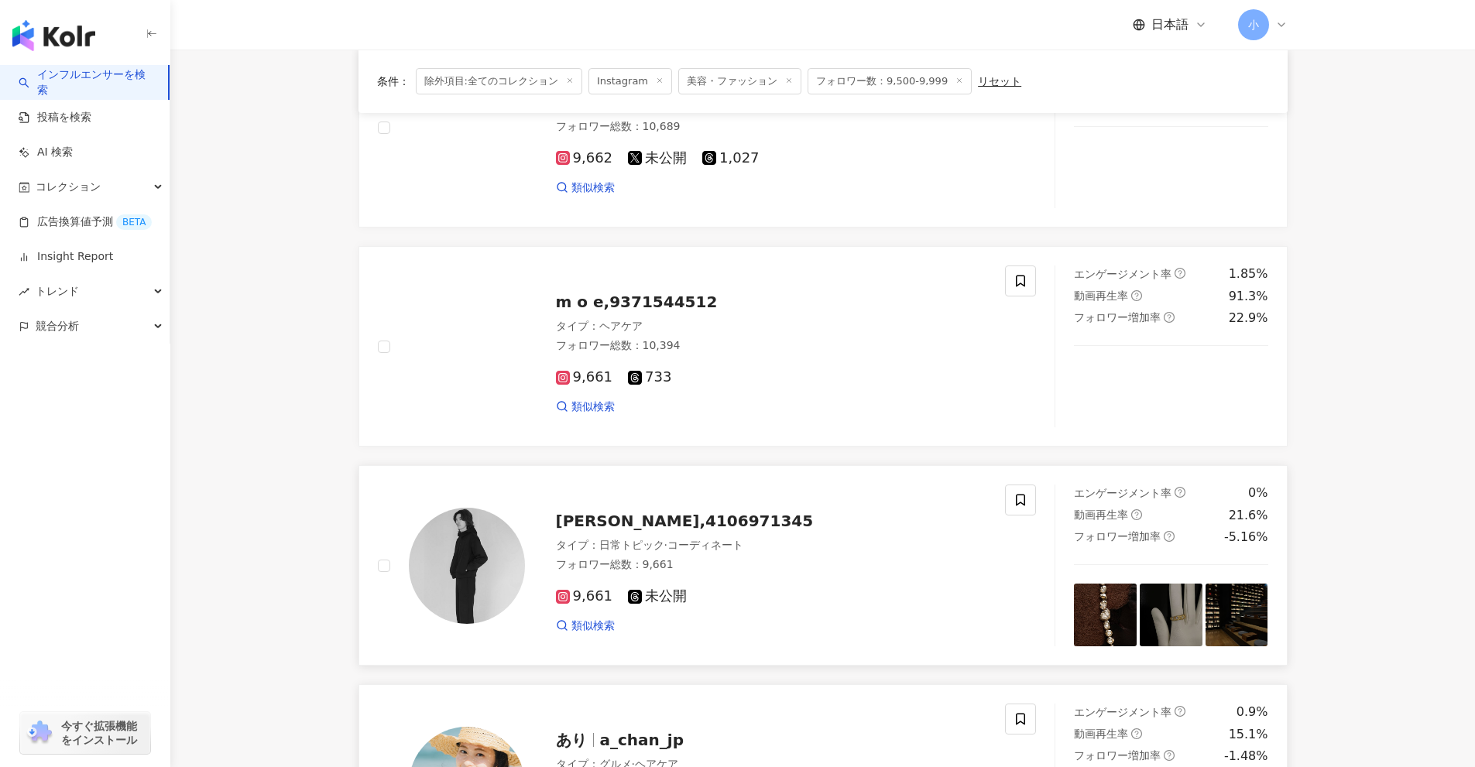
scroll to position [421, 0]
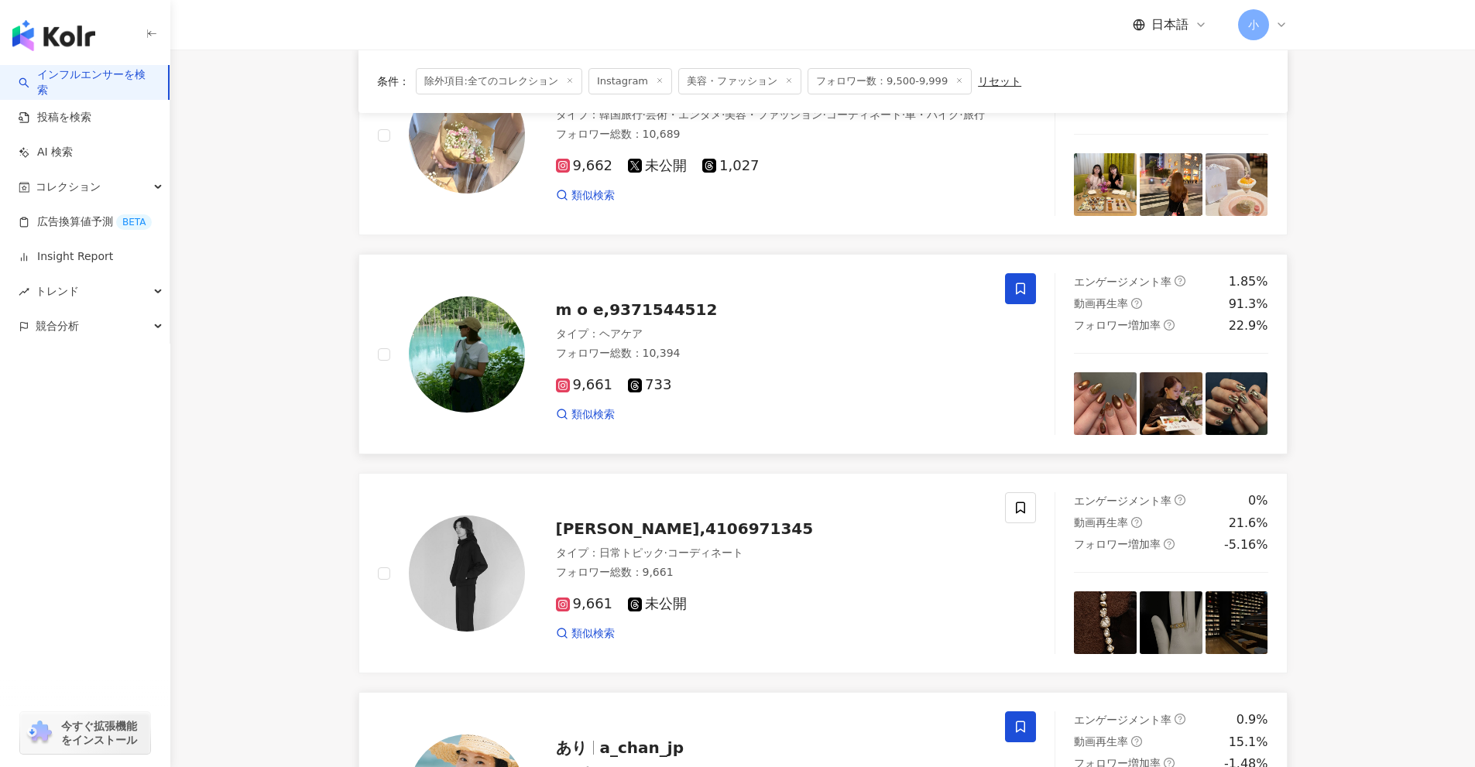
click at [1023, 284] on icon at bounding box center [1020, 289] width 9 height 12
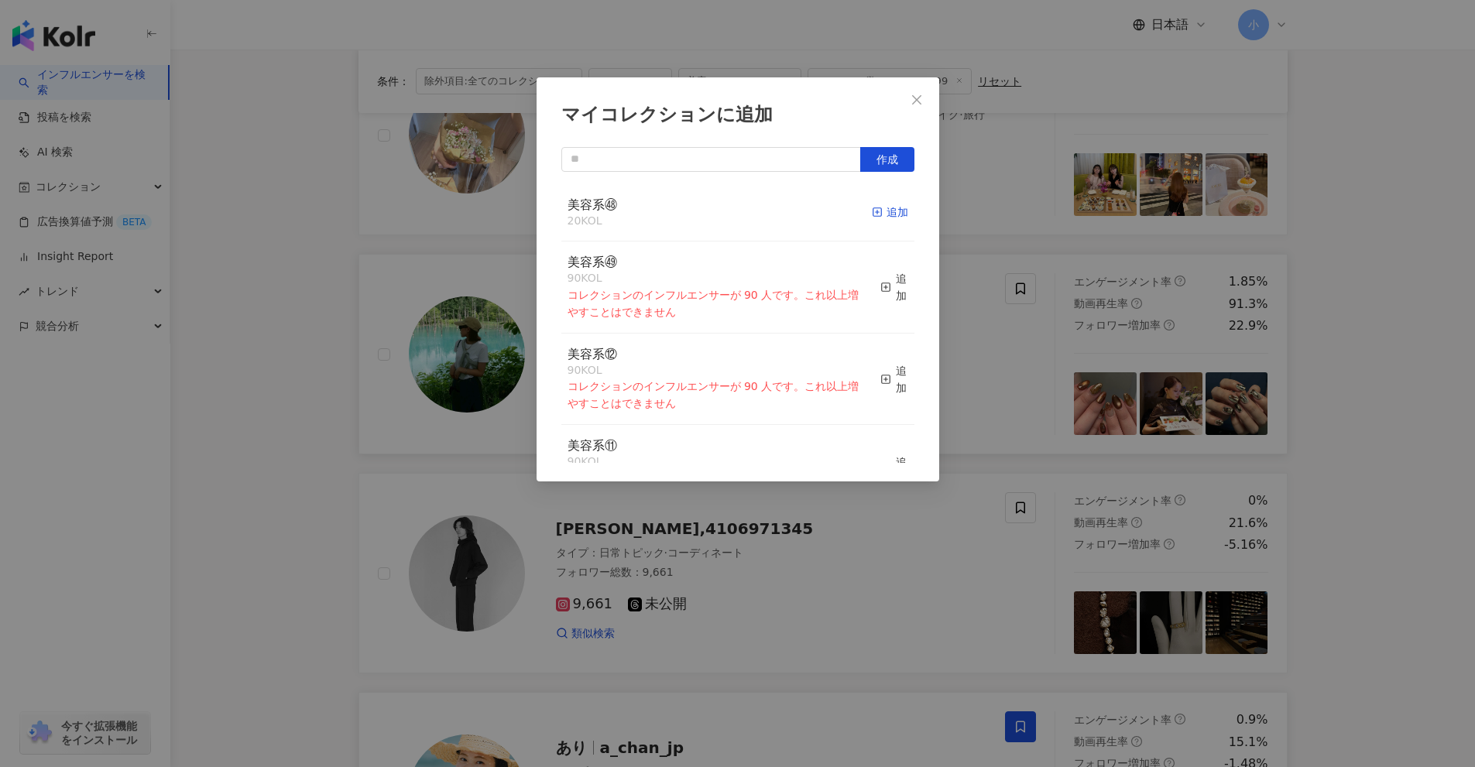
click at [872, 206] on span "button" at bounding box center [877, 212] width 11 height 12
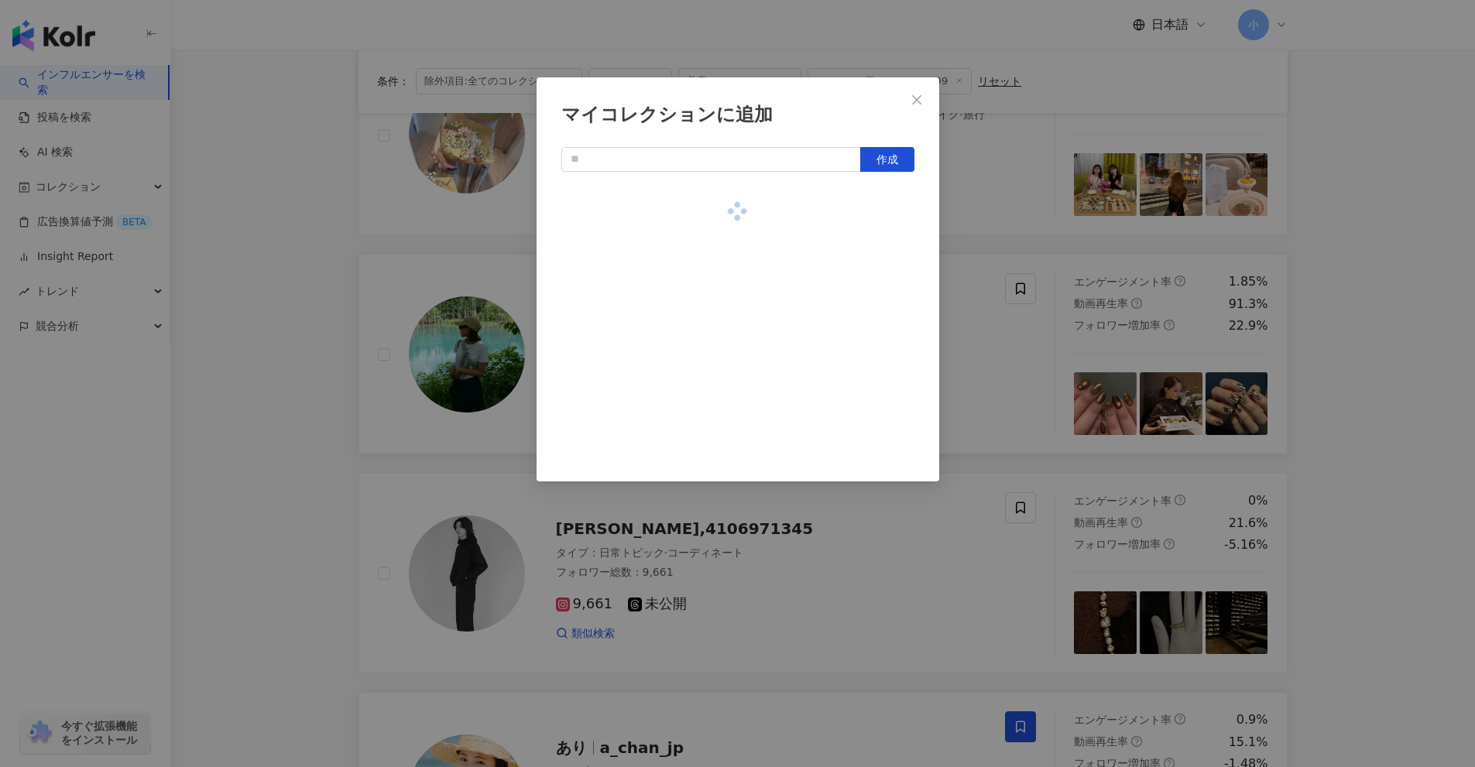
click at [995, 275] on div "マイコレクションに追加 作成" at bounding box center [737, 383] width 1475 height 767
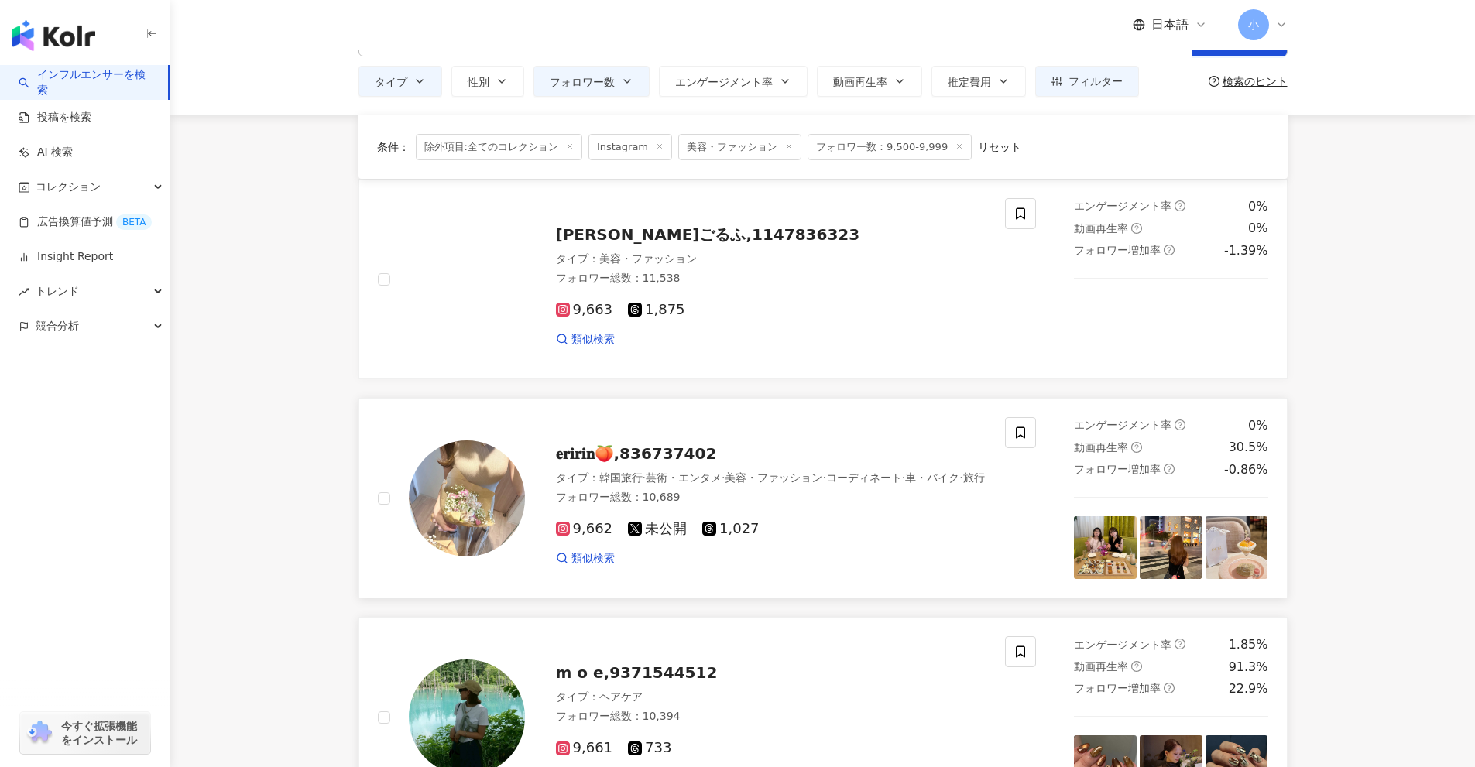
scroll to position [0, 0]
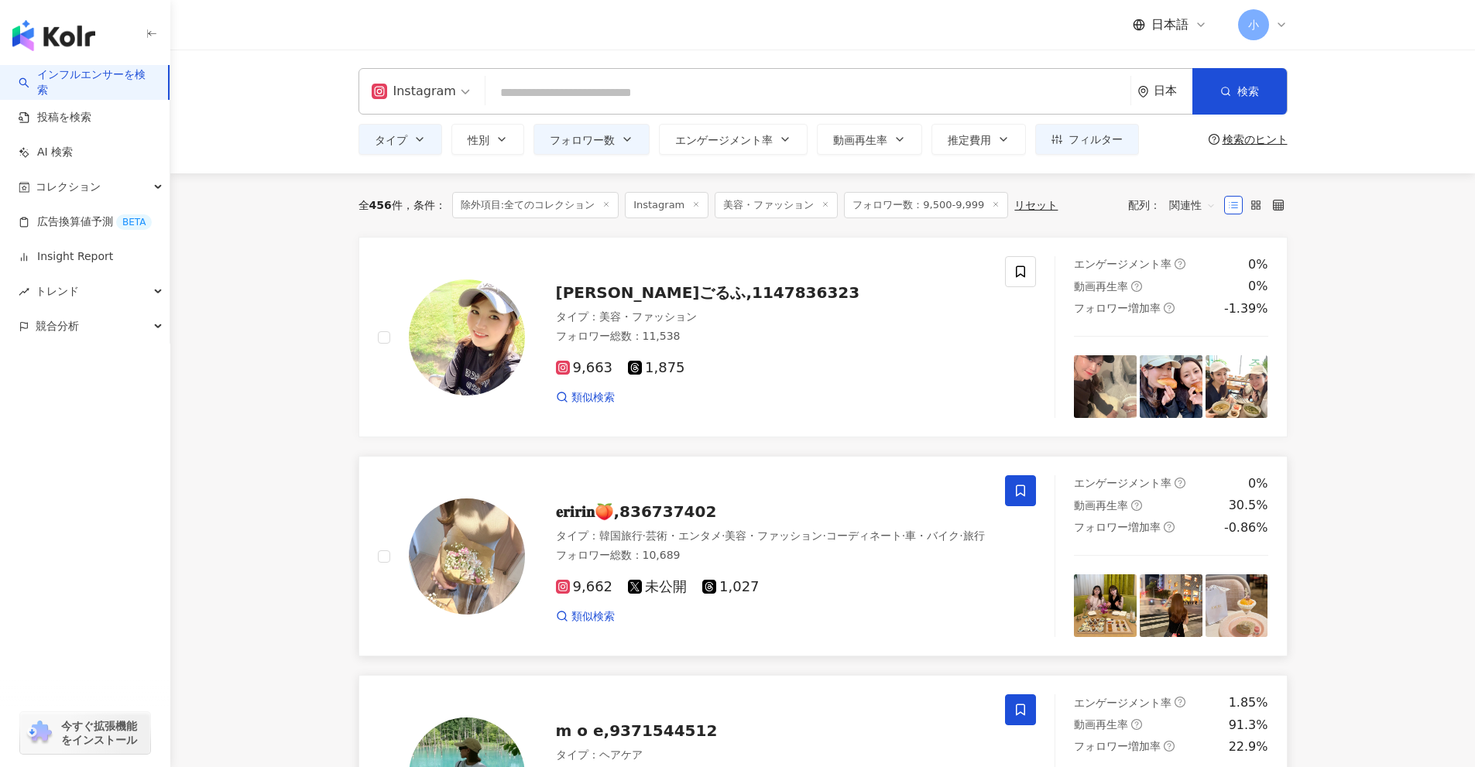
click at [1008, 485] on span at bounding box center [1020, 490] width 31 height 31
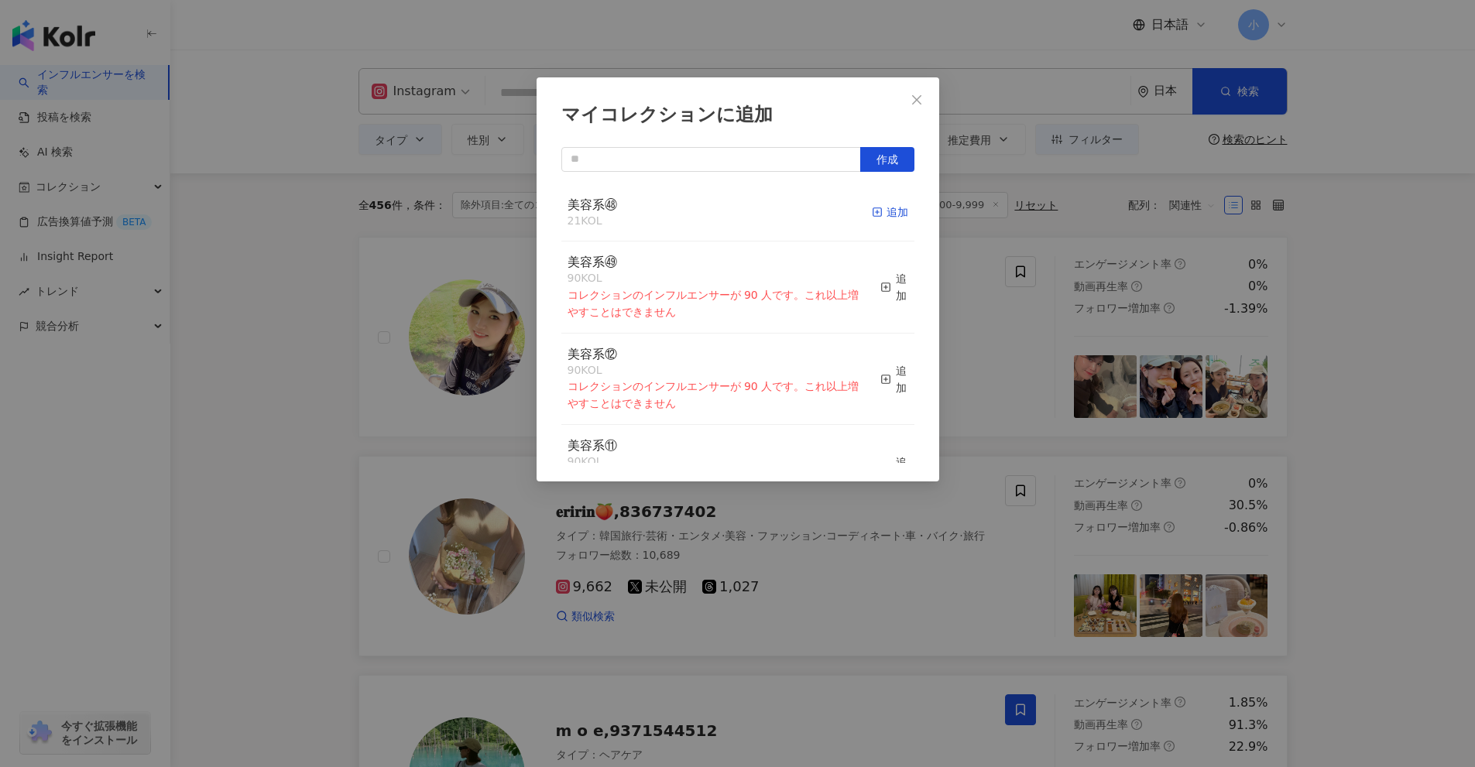
click at [889, 214] on div "追加" at bounding box center [890, 212] width 36 height 17
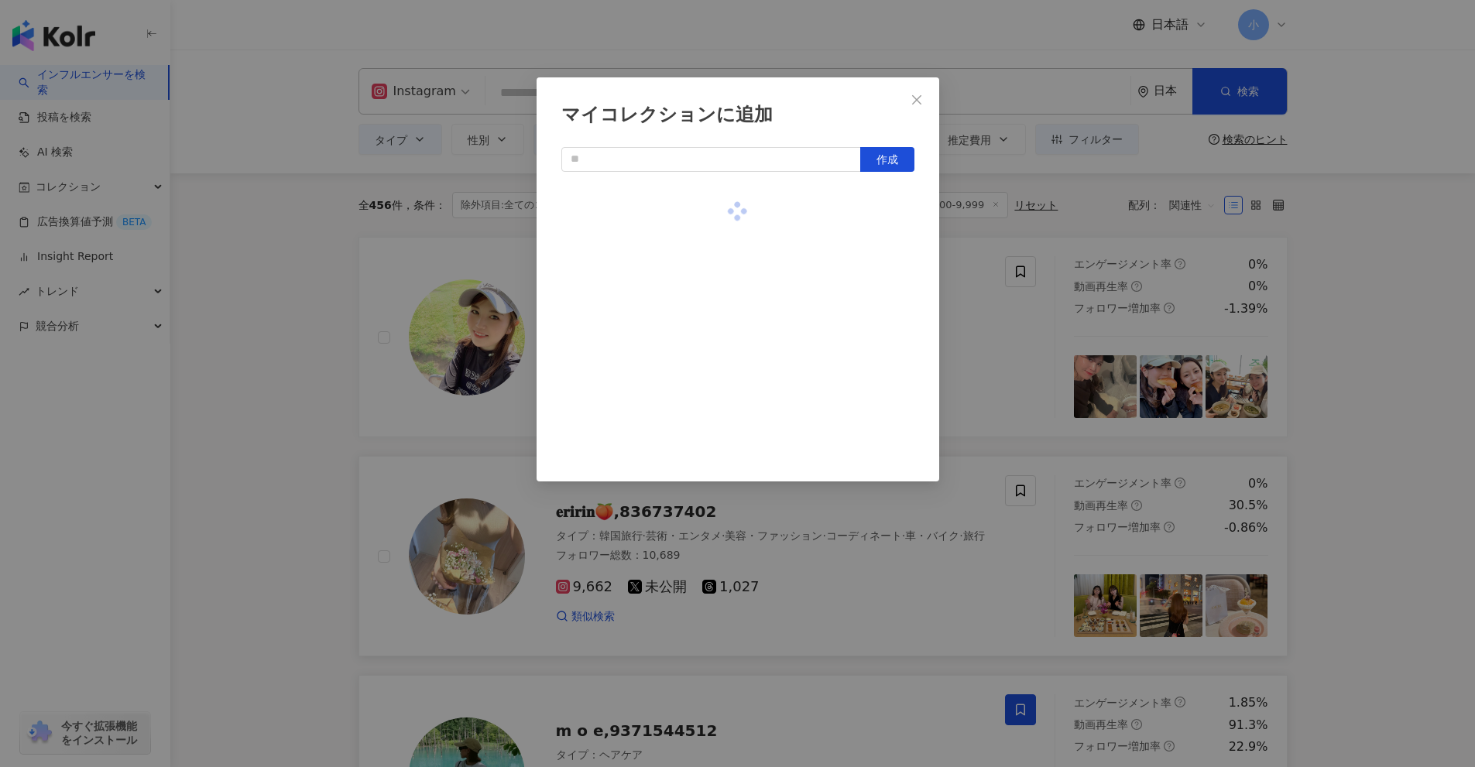
click at [1043, 400] on div "マイコレクションに追加 作成" at bounding box center [737, 383] width 1475 height 767
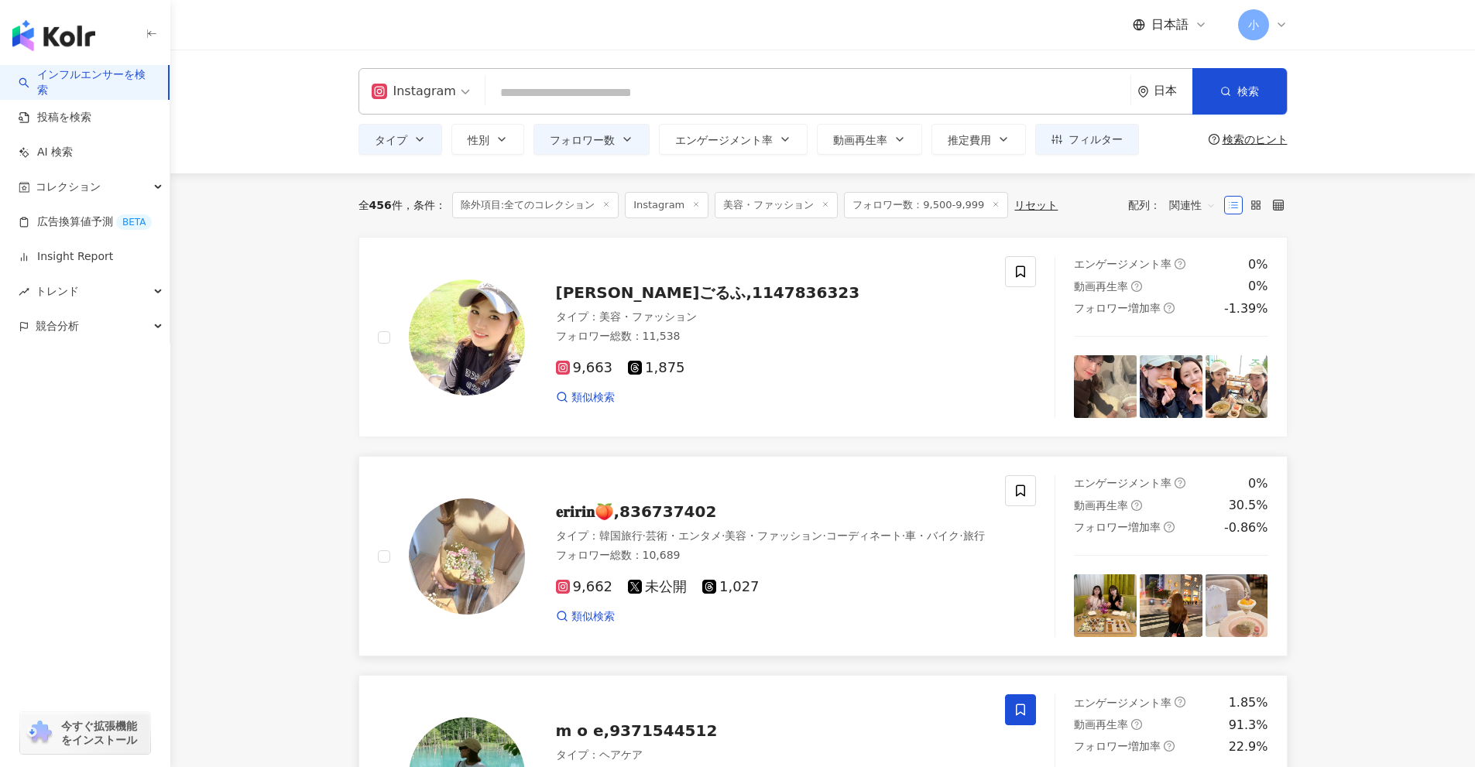
click at [1018, 271] on icon at bounding box center [1020, 272] width 14 height 14
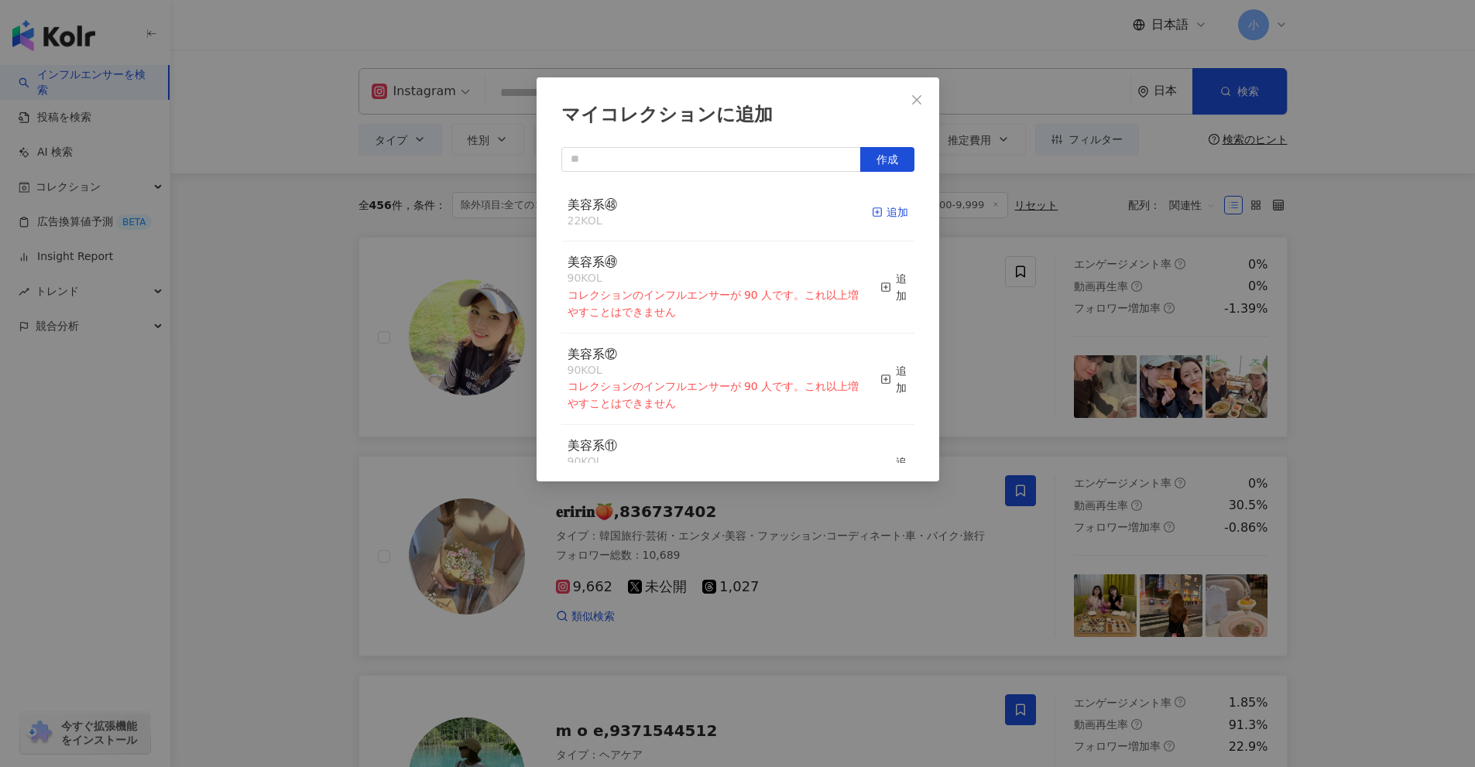
click at [888, 212] on div "追加" at bounding box center [890, 212] width 36 height 17
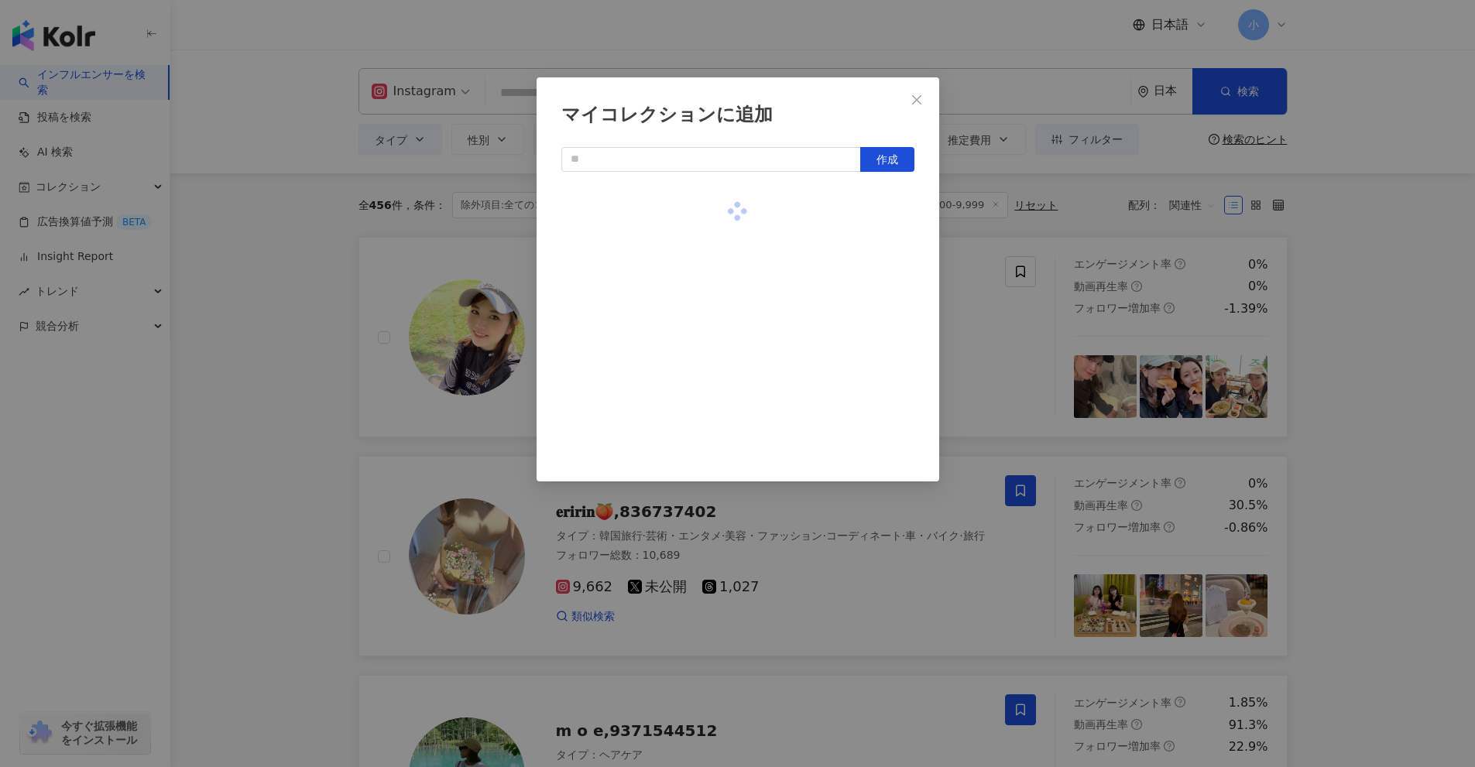
click at [1339, 307] on div "マイコレクションに追加 作成" at bounding box center [737, 383] width 1475 height 767
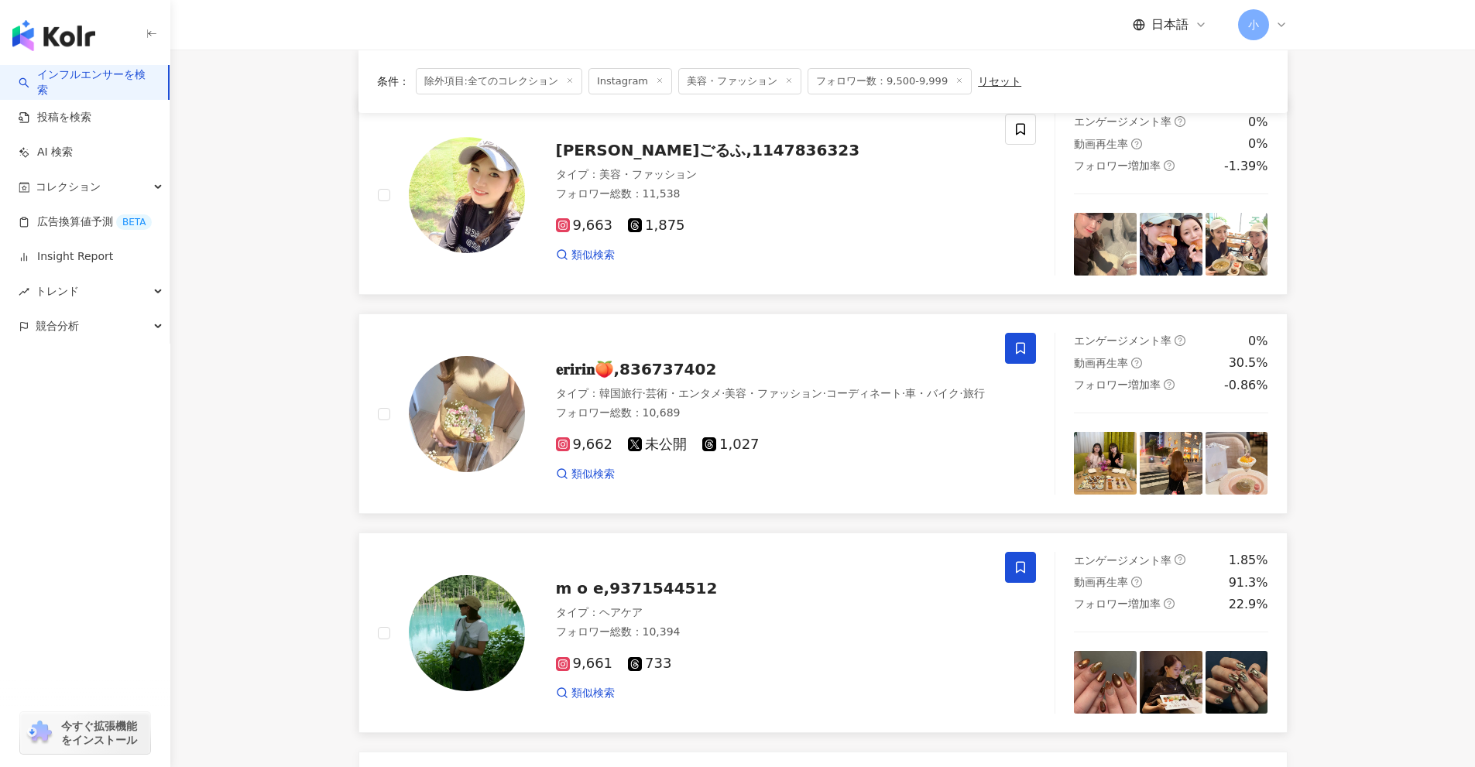
scroll to position [2434, 0]
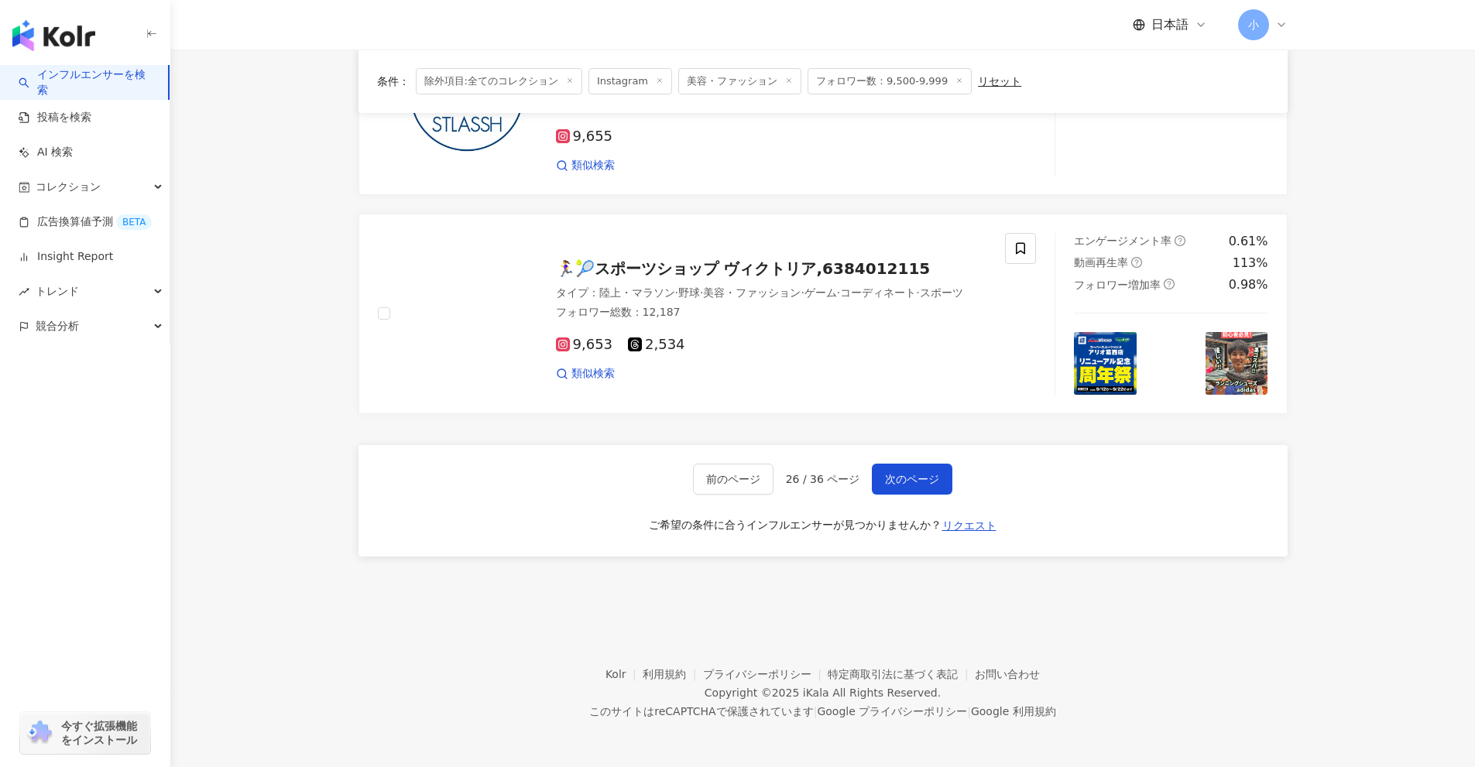
drag, startPoint x: 1335, startPoint y: 255, endPoint x: 1334, endPoint y: 768, distance: 512.5
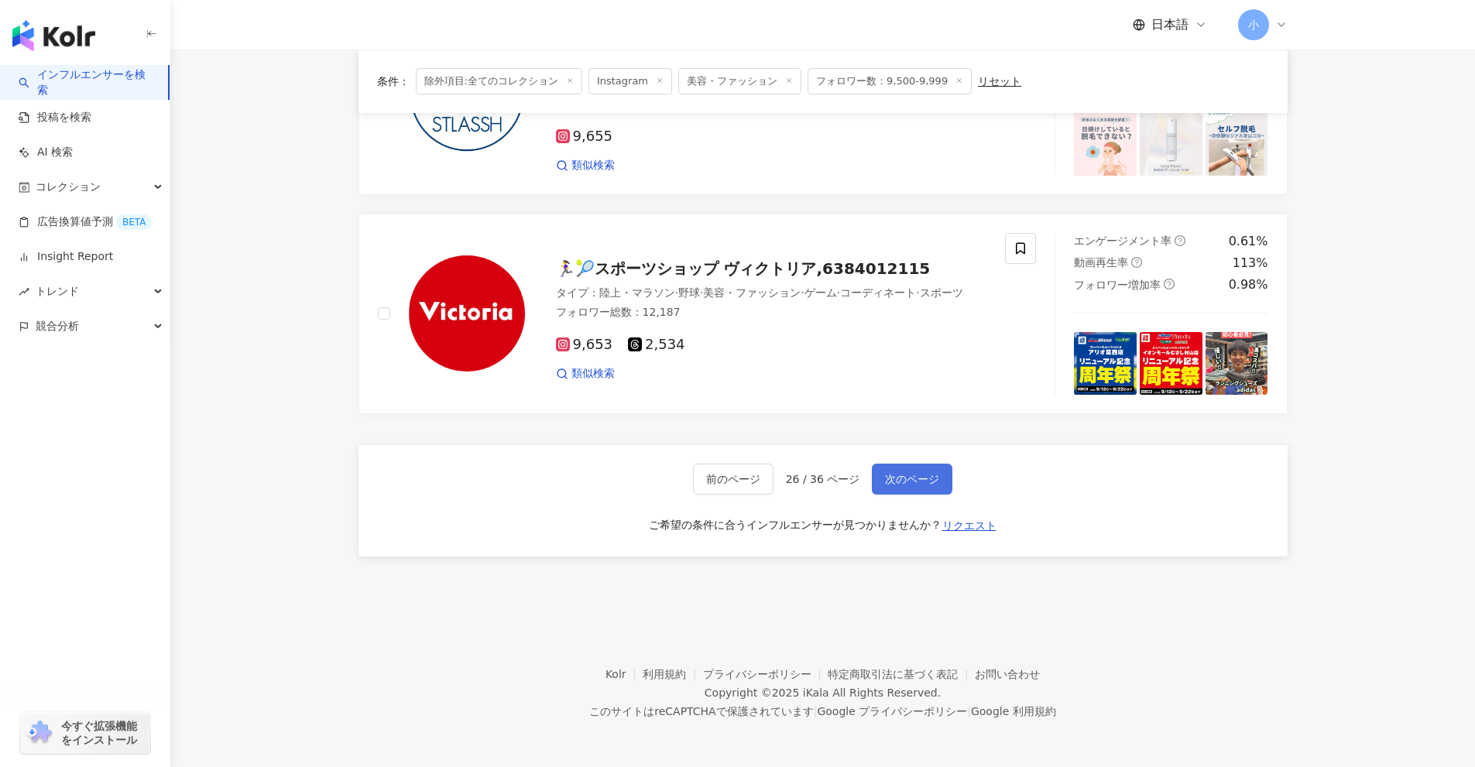
click at [930, 484] on span "次のページ" at bounding box center [912, 479] width 54 height 12
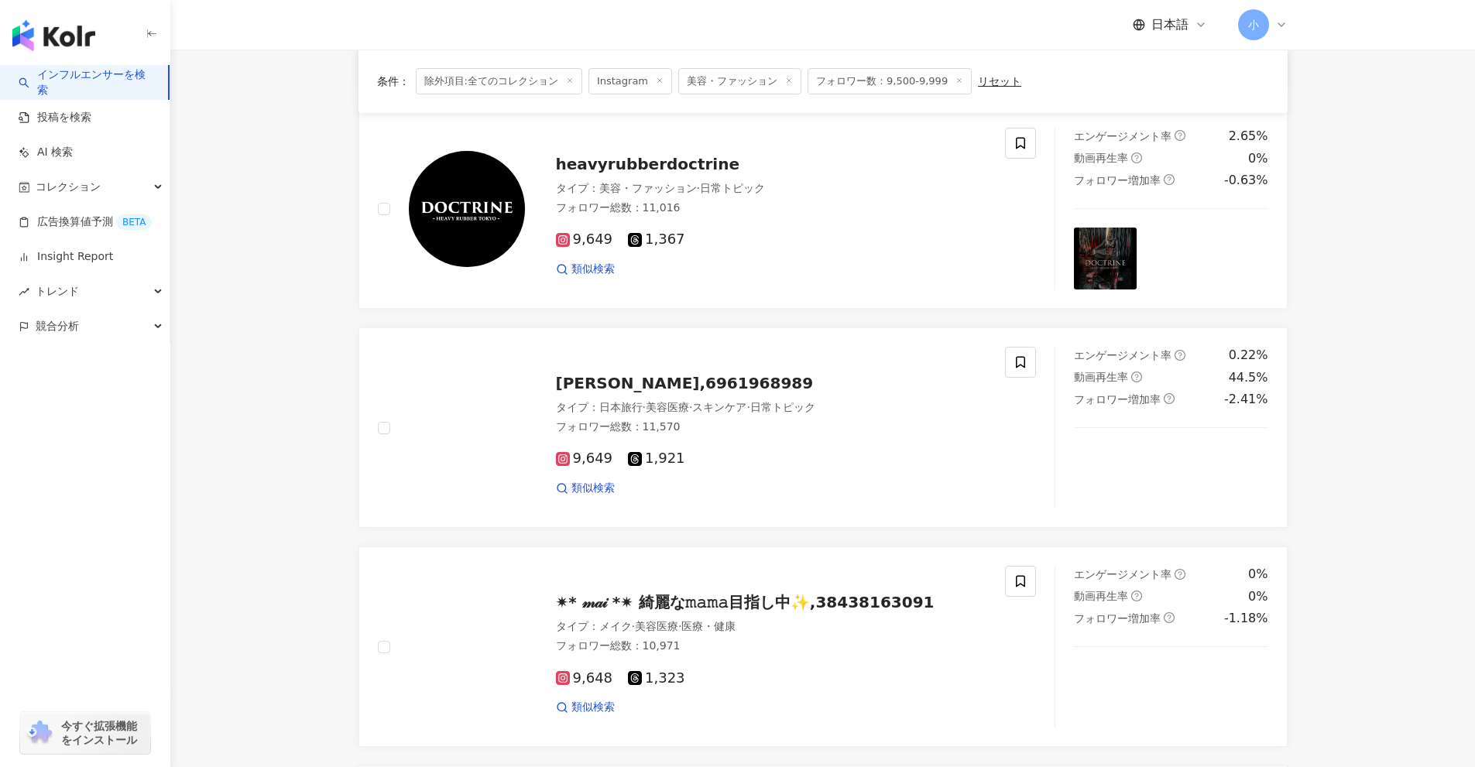
scroll to position [1660, 0]
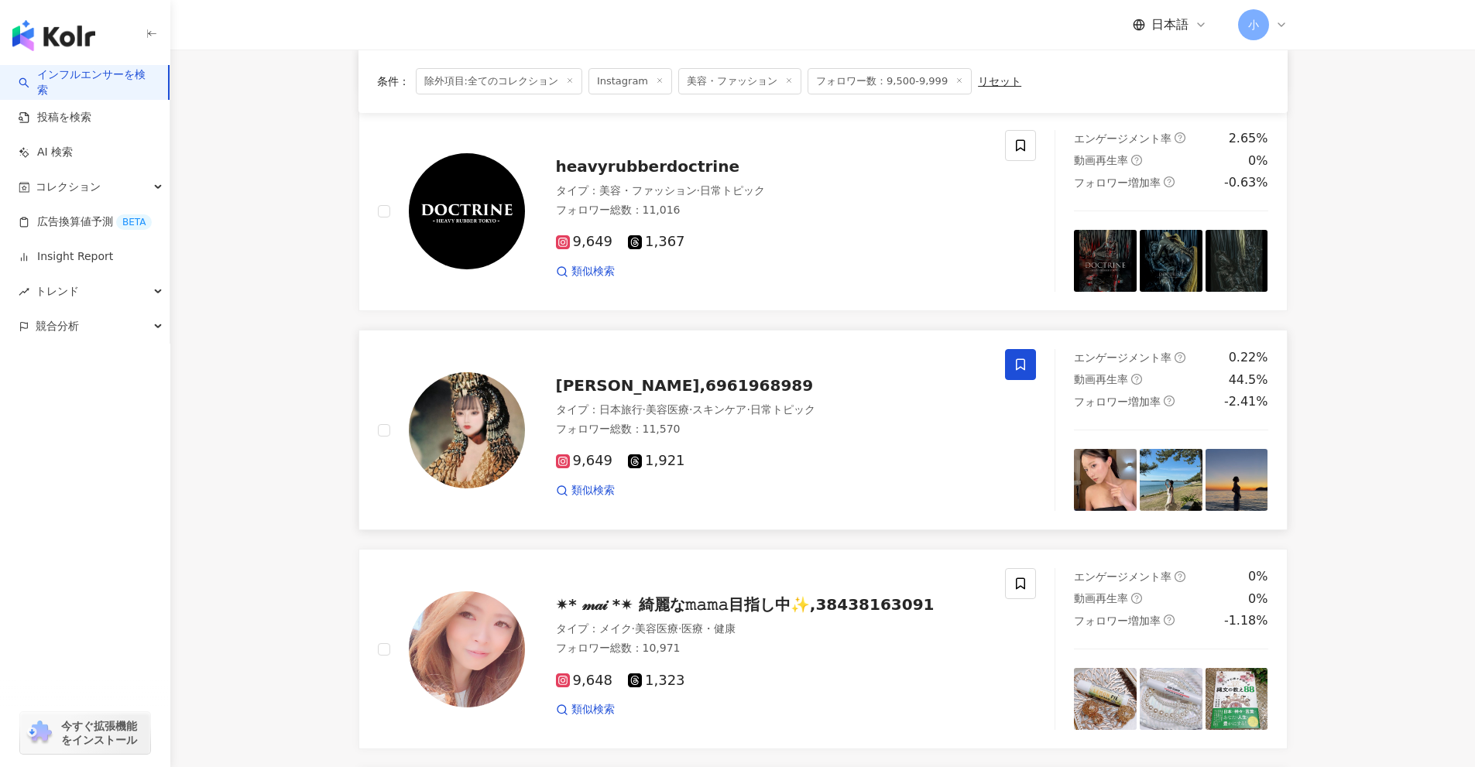
click at [1008, 370] on span at bounding box center [1020, 364] width 31 height 31
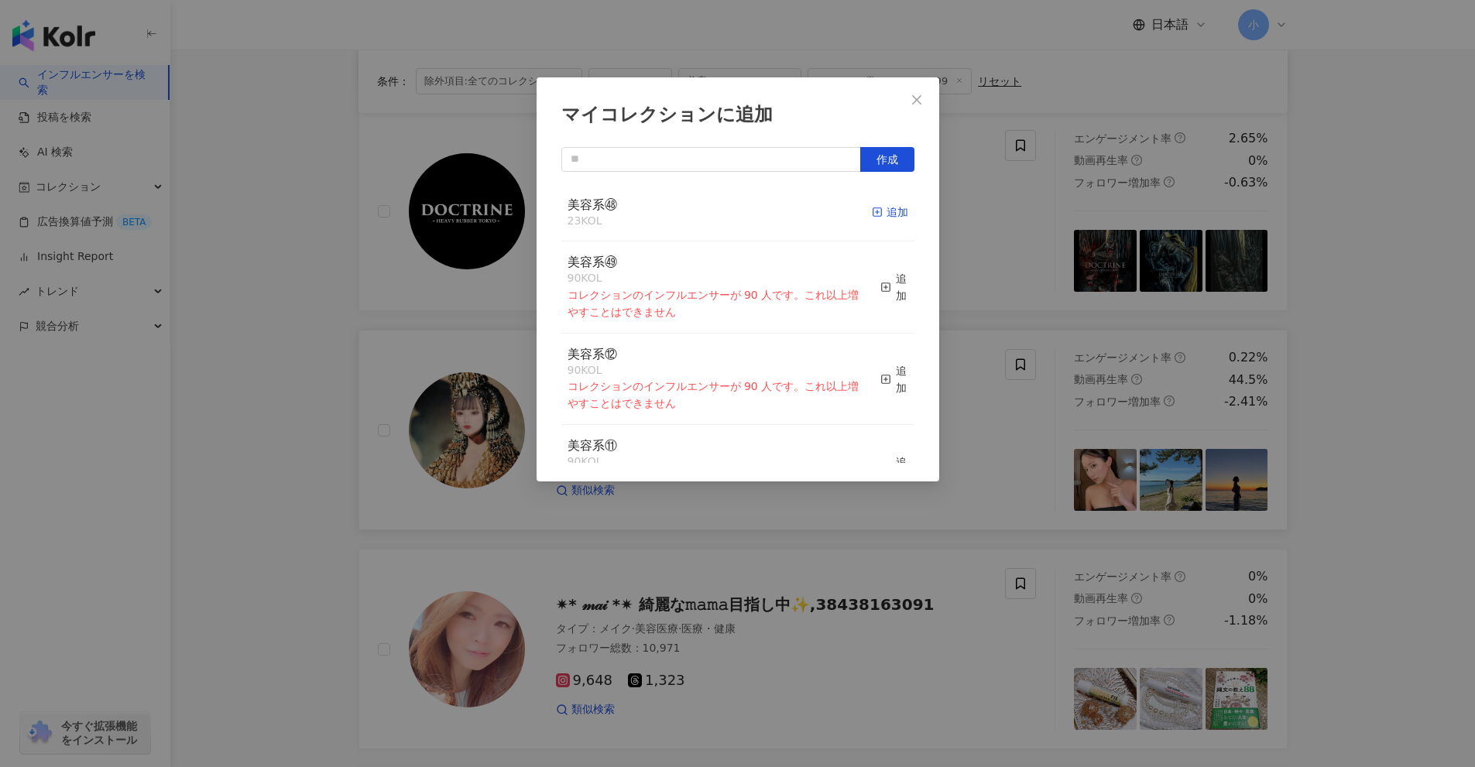
click at [879, 210] on div "追加" at bounding box center [890, 212] width 36 height 17
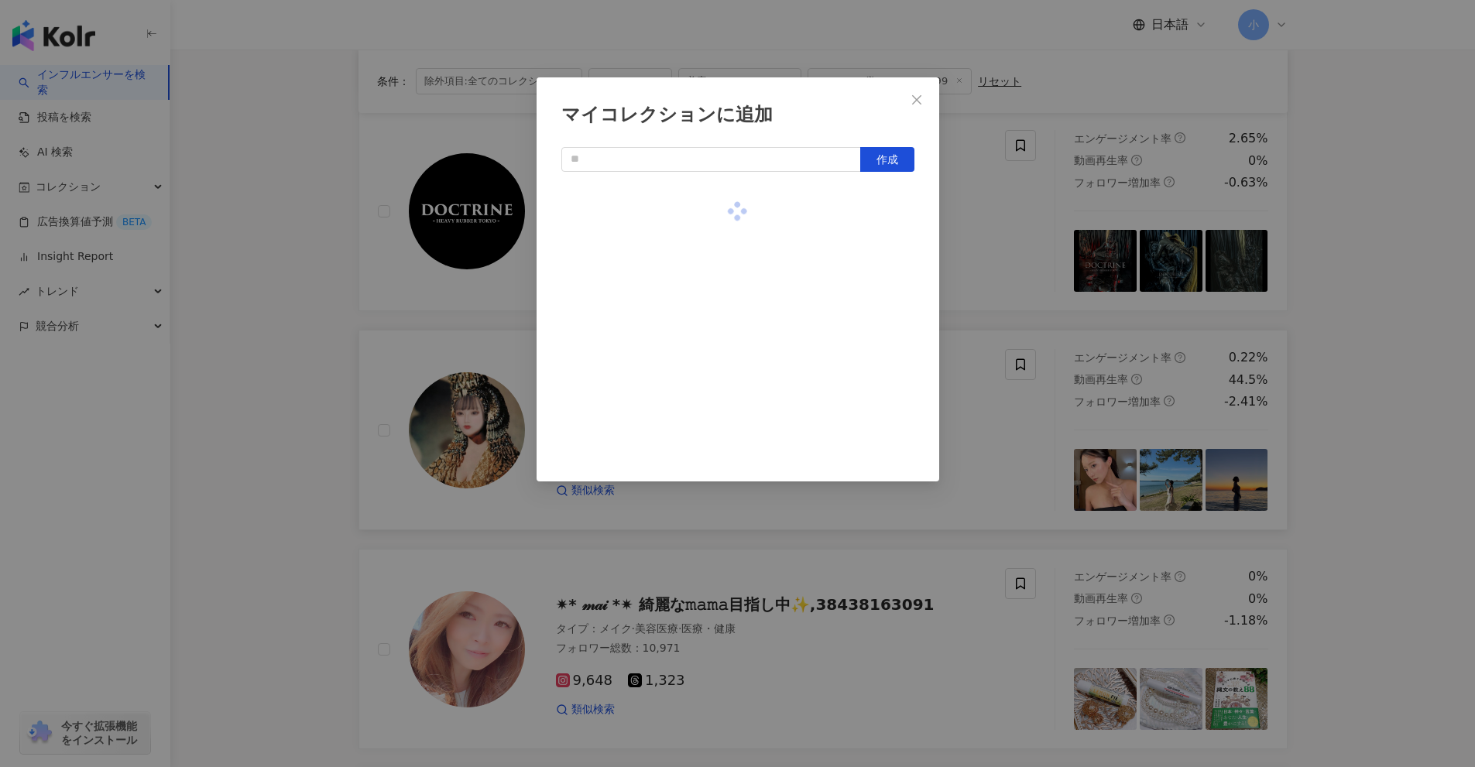
click at [1041, 277] on div "マイコレクションに追加 作成" at bounding box center [737, 383] width 1475 height 767
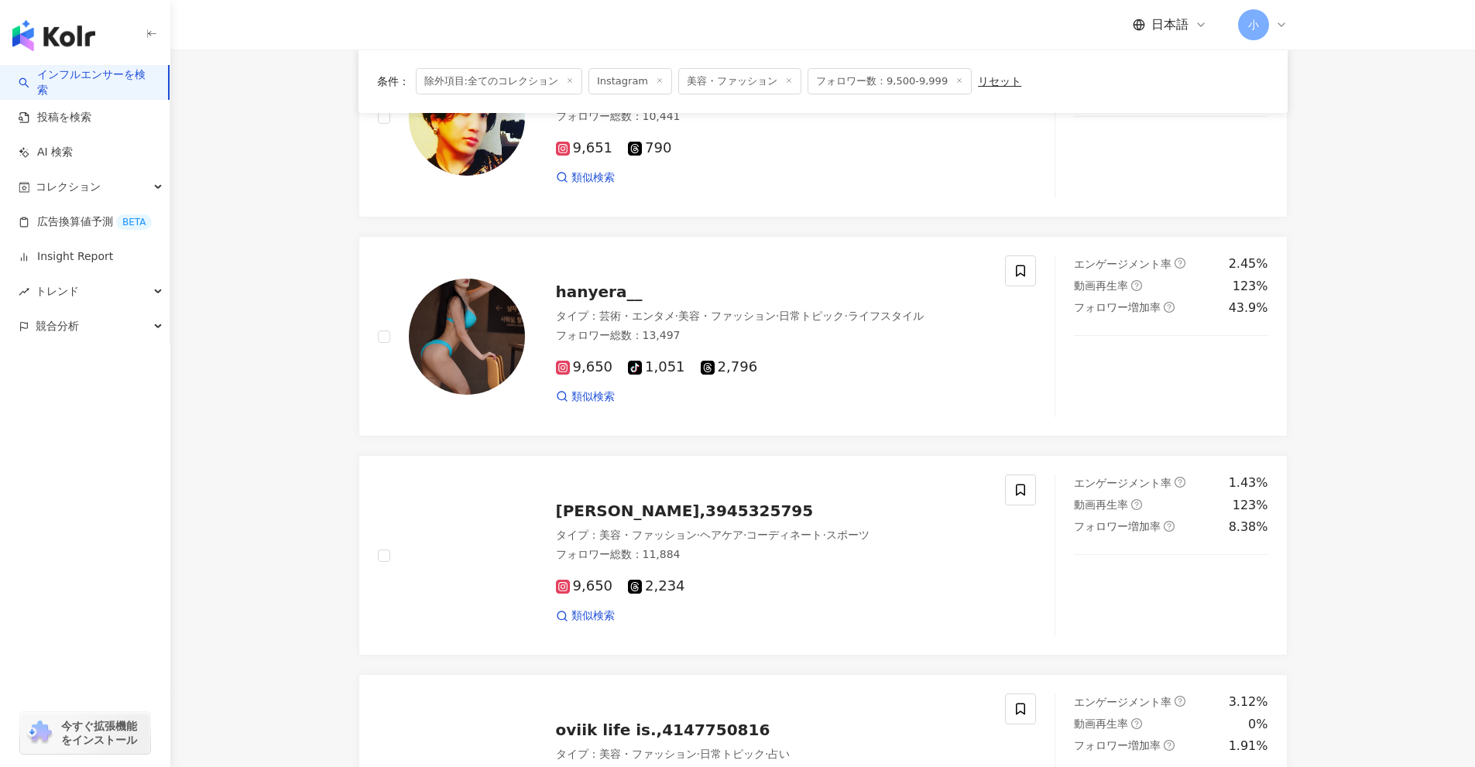
scroll to position [653, 0]
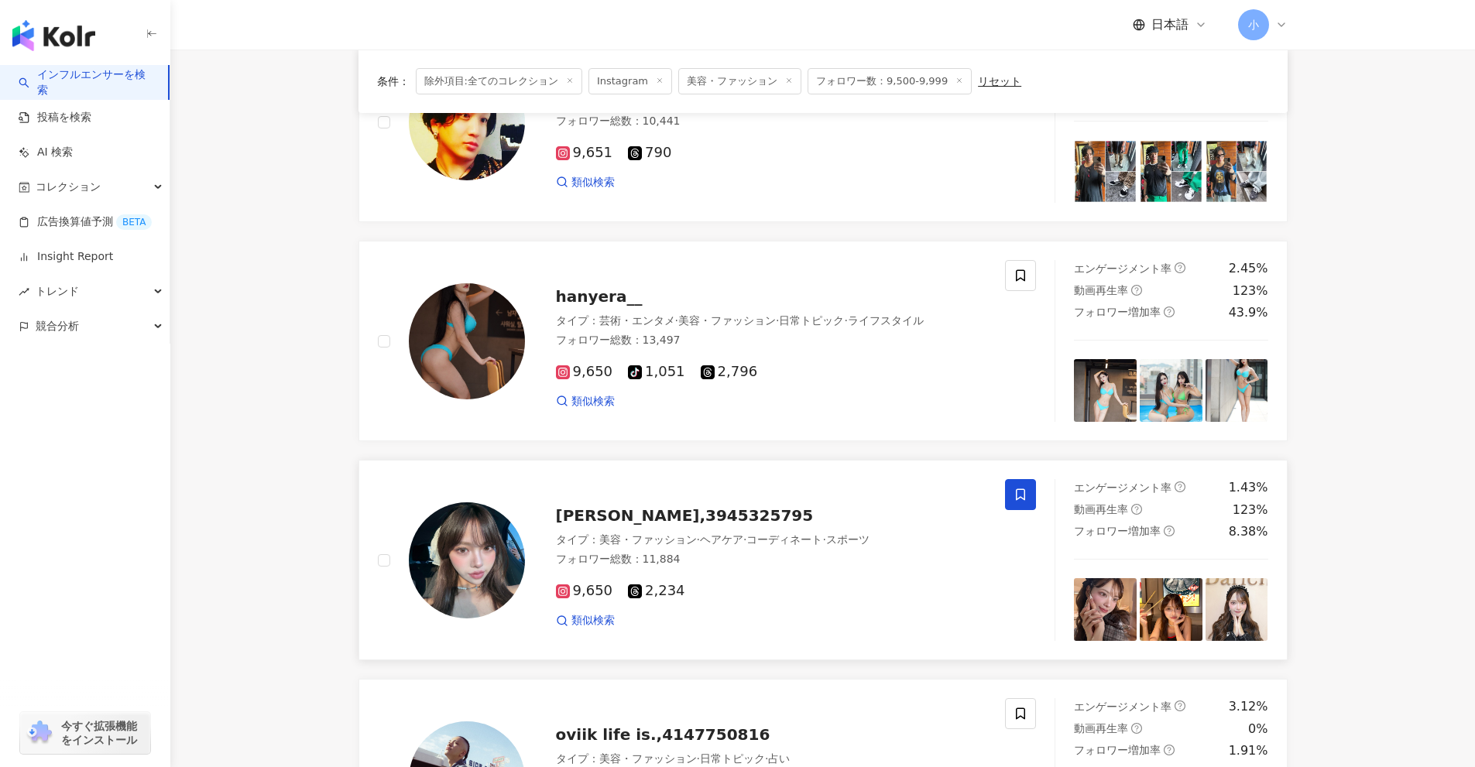
click at [1018, 498] on icon at bounding box center [1020, 495] width 14 height 14
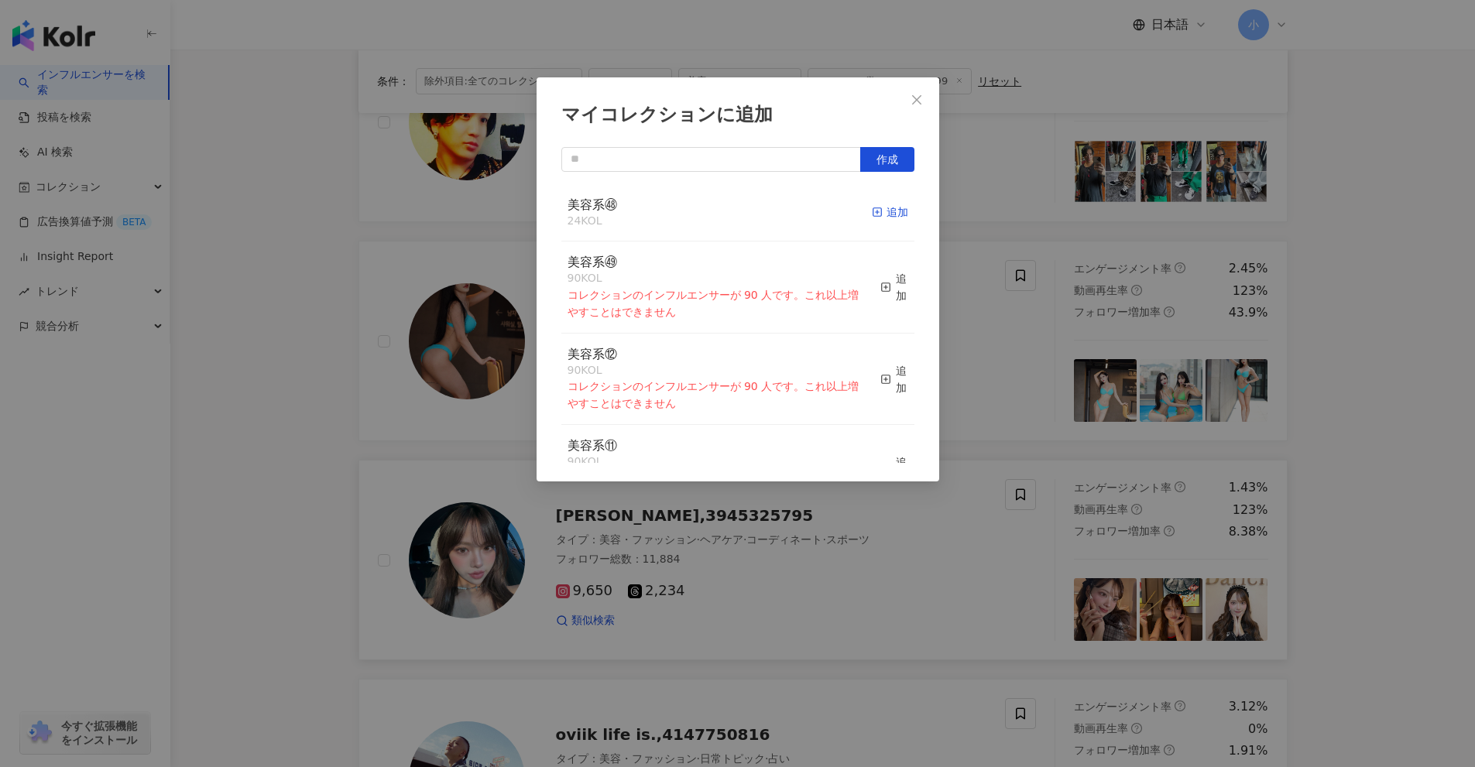
click at [872, 214] on icon "button" at bounding box center [877, 212] width 11 height 11
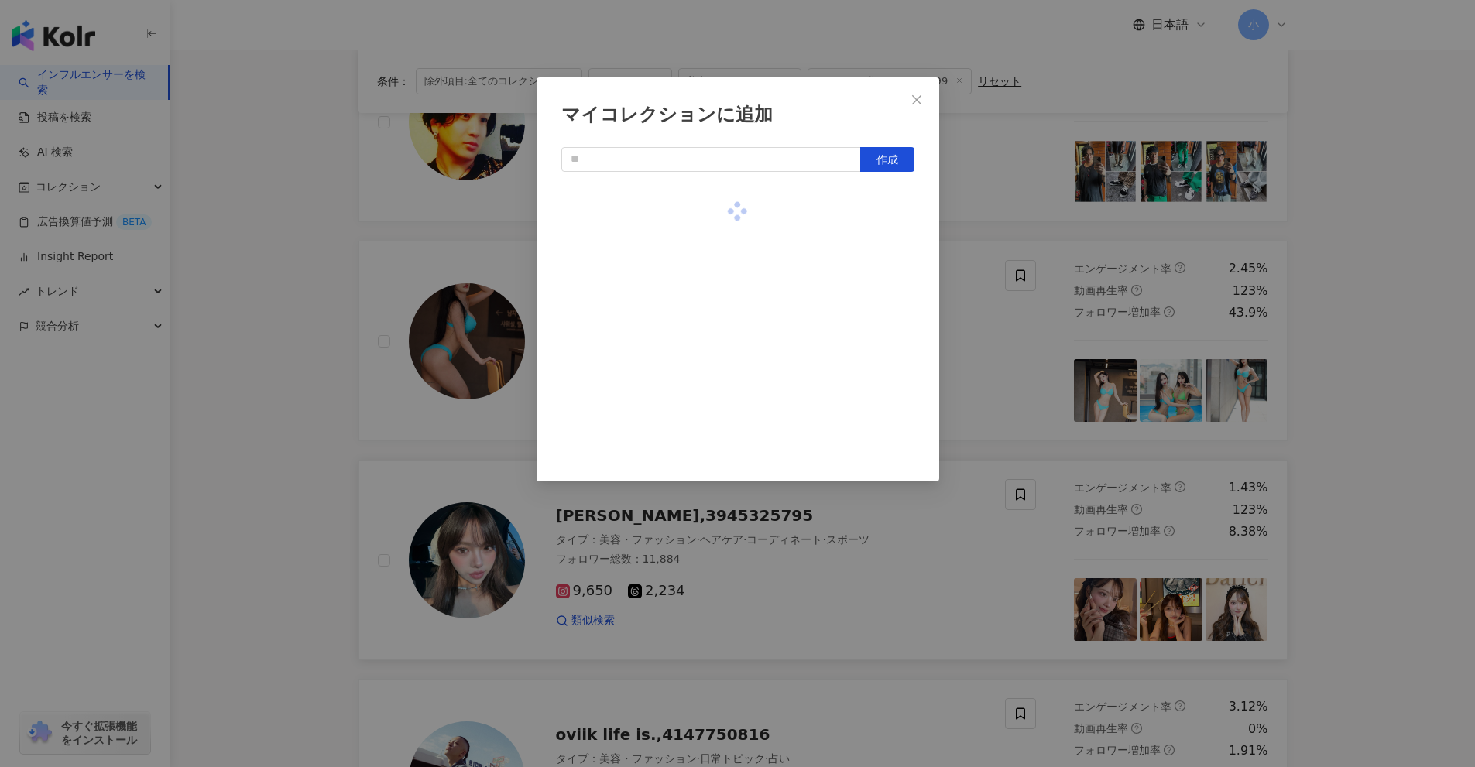
click at [999, 239] on div "マイコレクションに追加 作成" at bounding box center [737, 383] width 1475 height 767
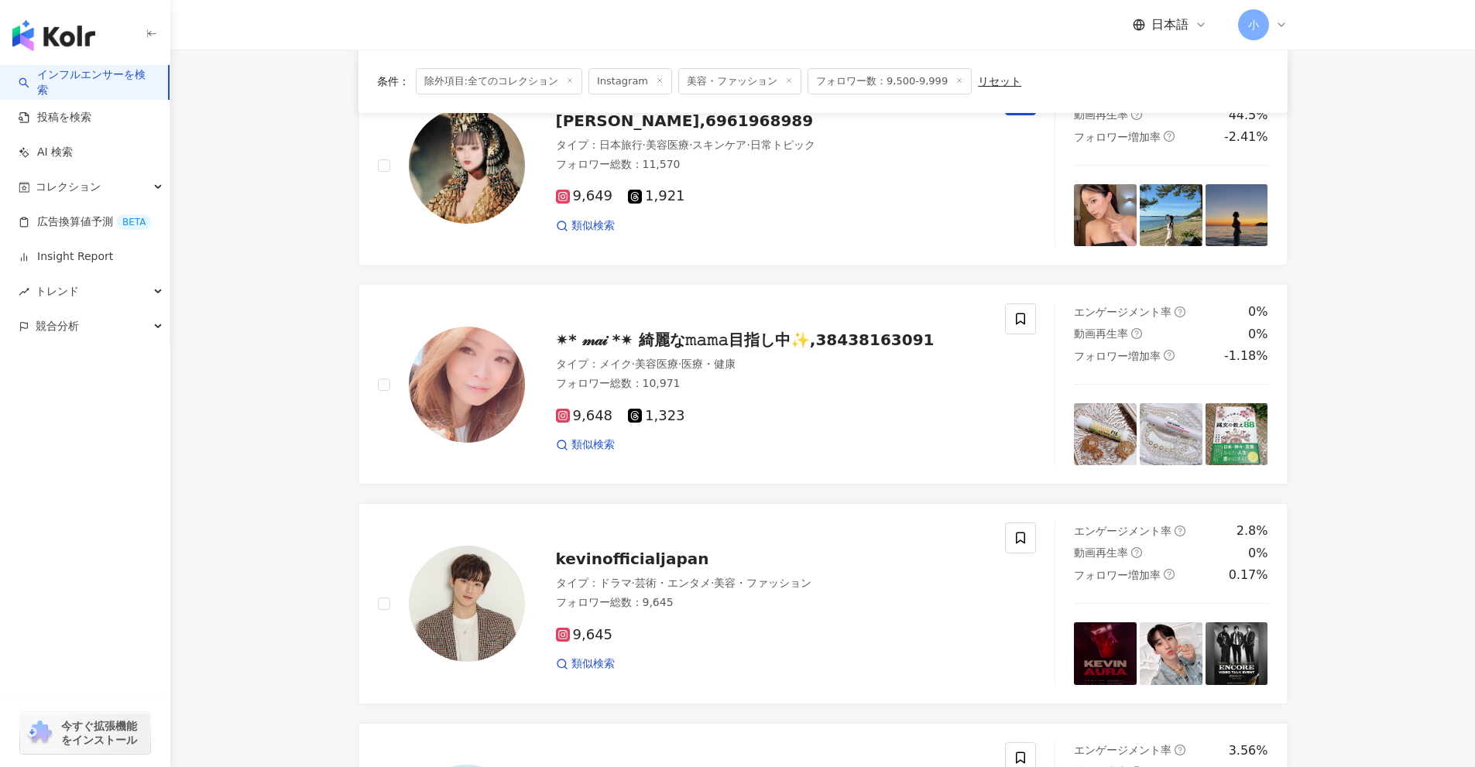
scroll to position [2434, 0]
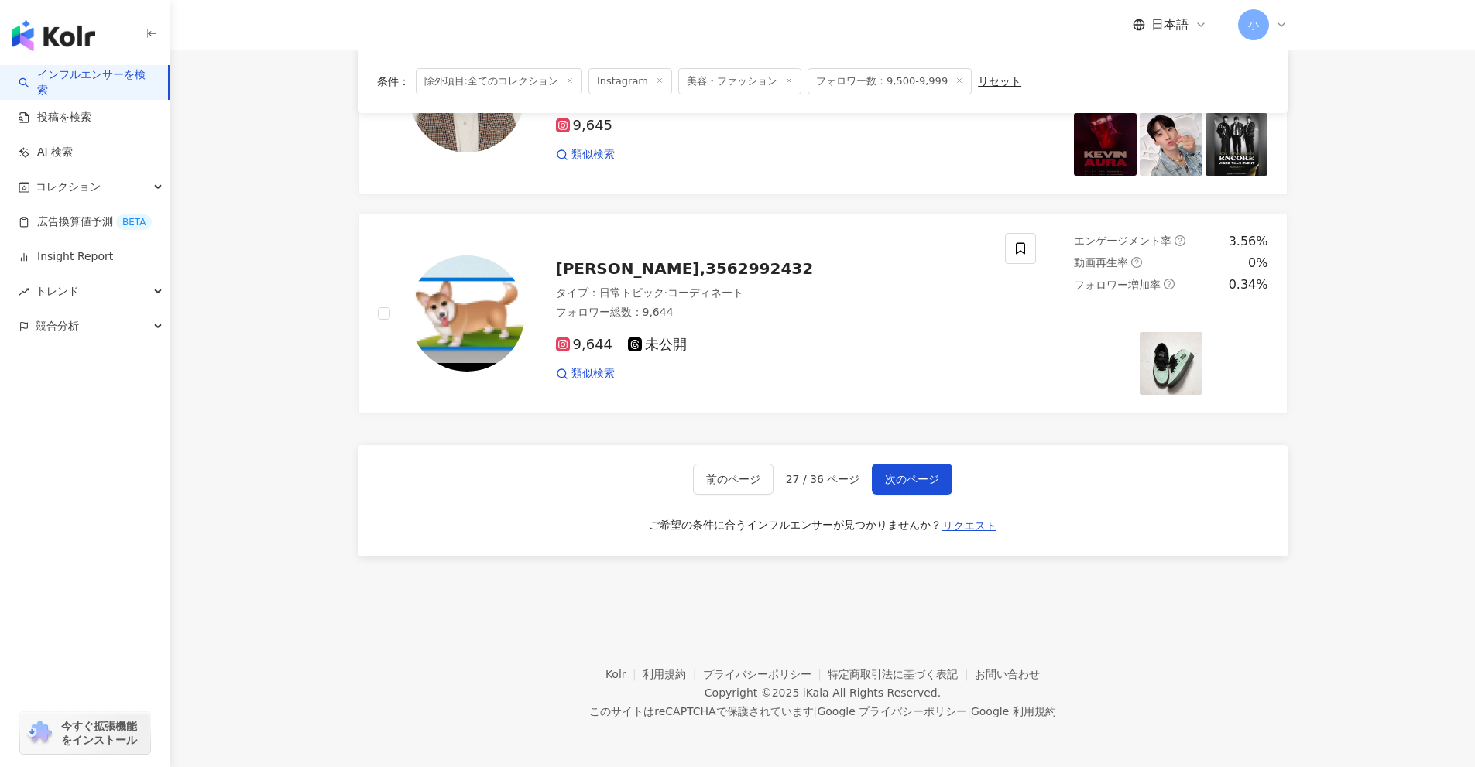
drag, startPoint x: 1370, startPoint y: 269, endPoint x: 1440, endPoint y: 607, distance: 344.6
click at [927, 481] on span "次のページ" at bounding box center [912, 479] width 54 height 12
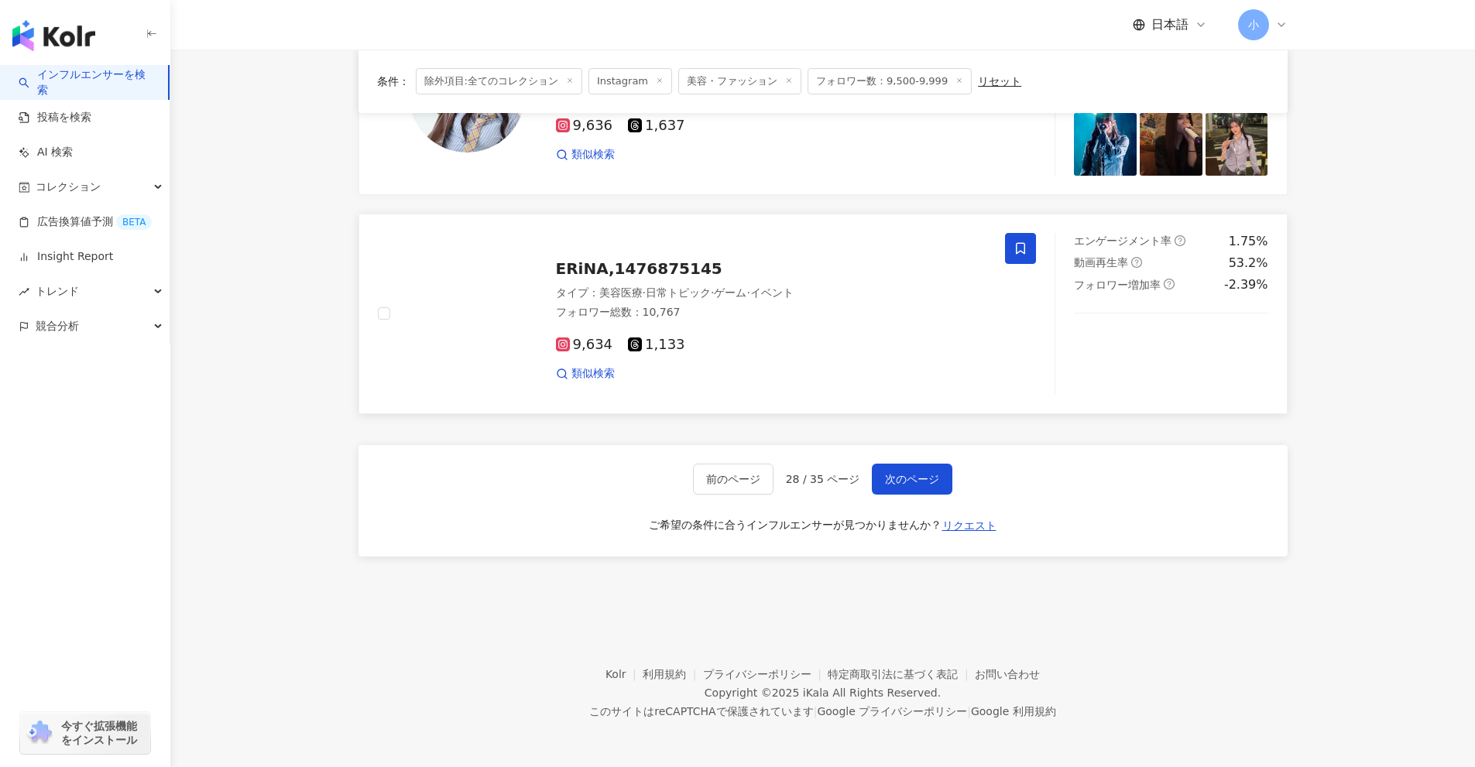
click at [1034, 254] on span at bounding box center [1020, 248] width 31 height 31
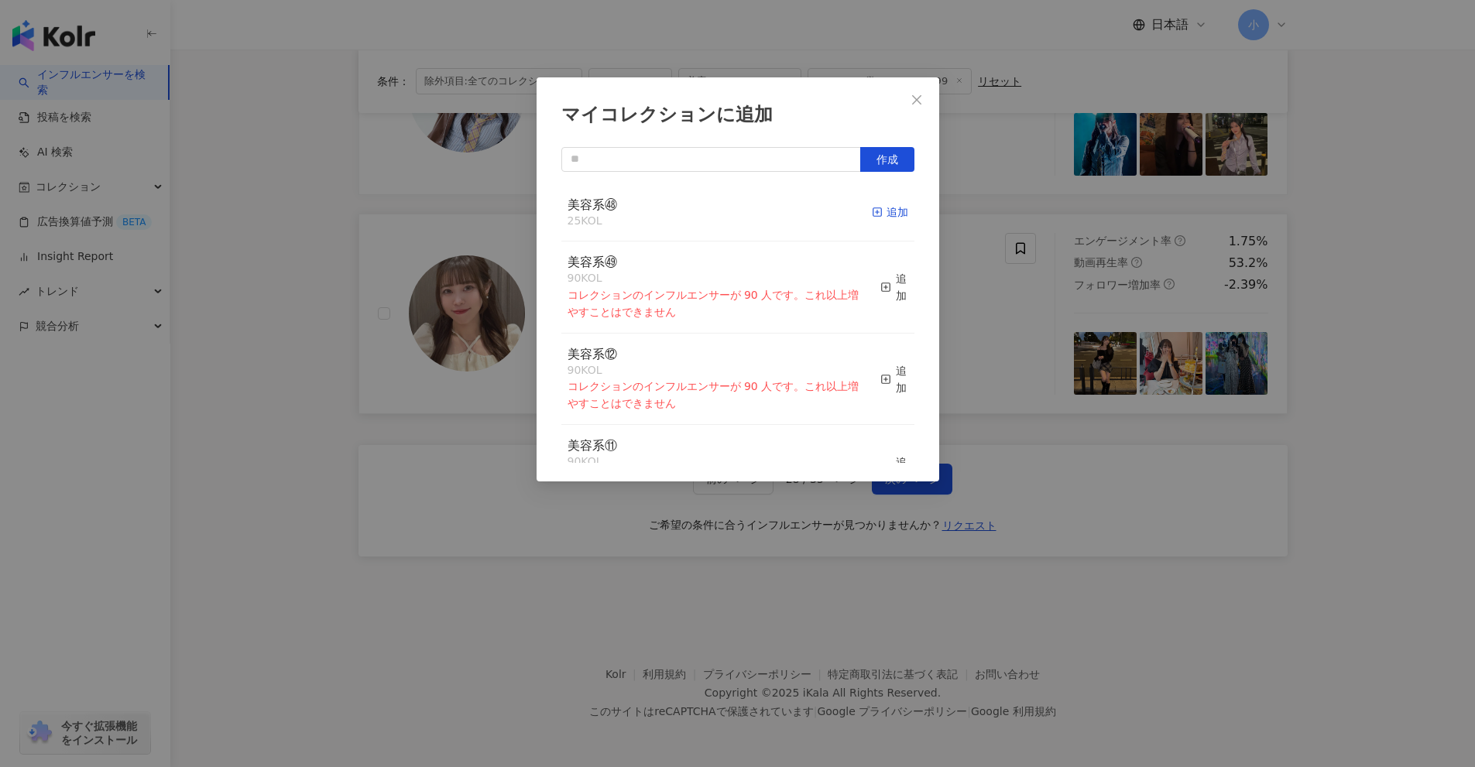
click at [889, 213] on div "追加" at bounding box center [890, 212] width 36 height 17
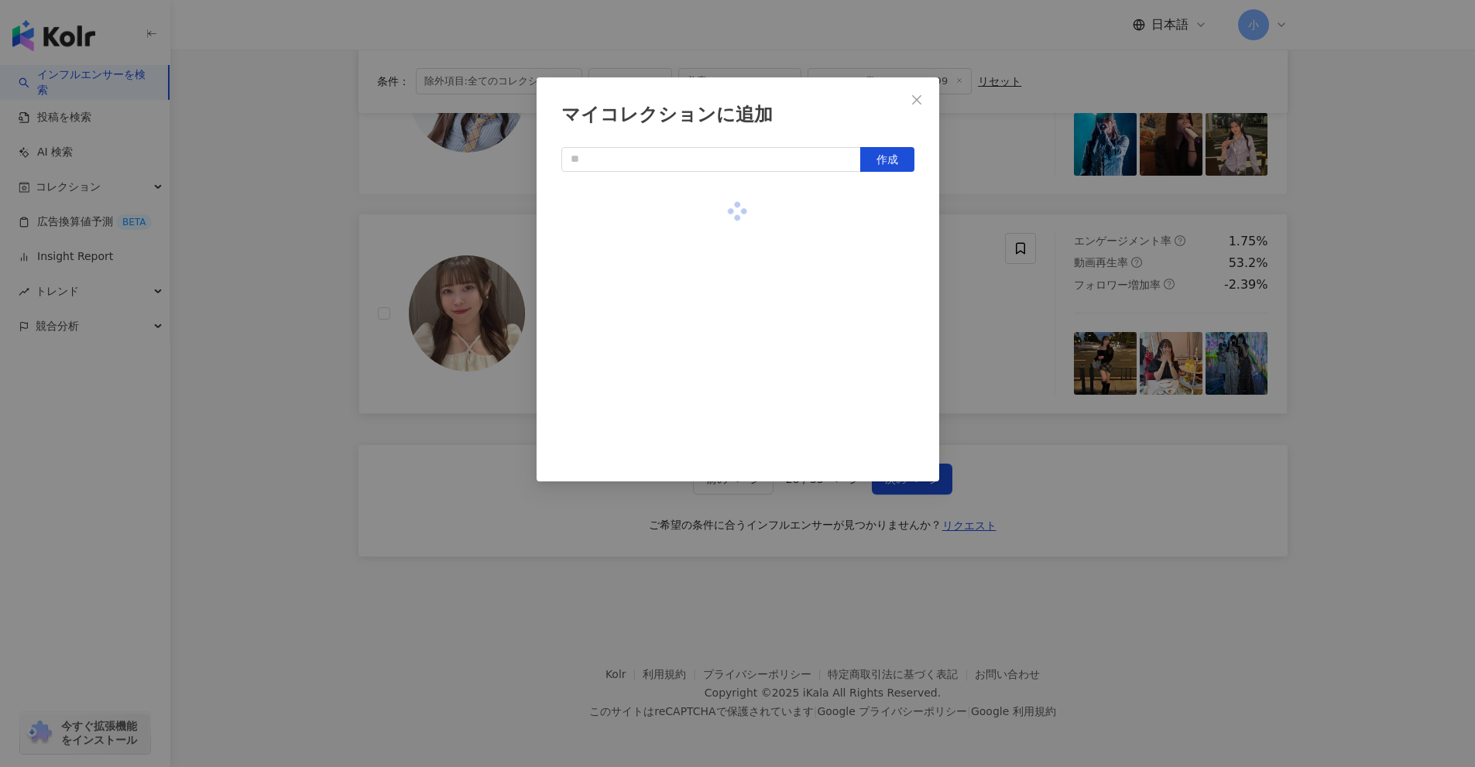
click at [1036, 309] on div "マイコレクションに追加 作成" at bounding box center [737, 383] width 1475 height 767
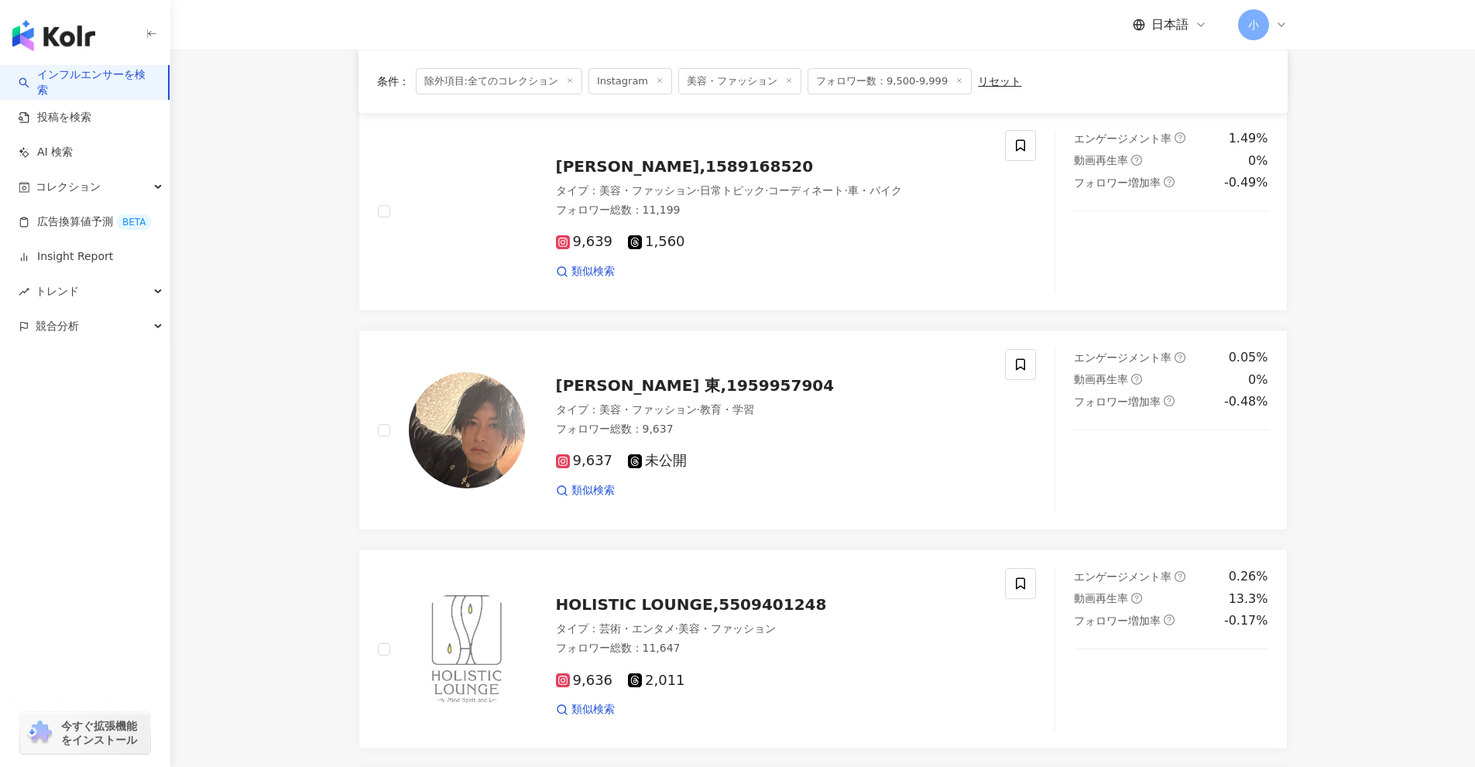
scroll to position [1427, 0]
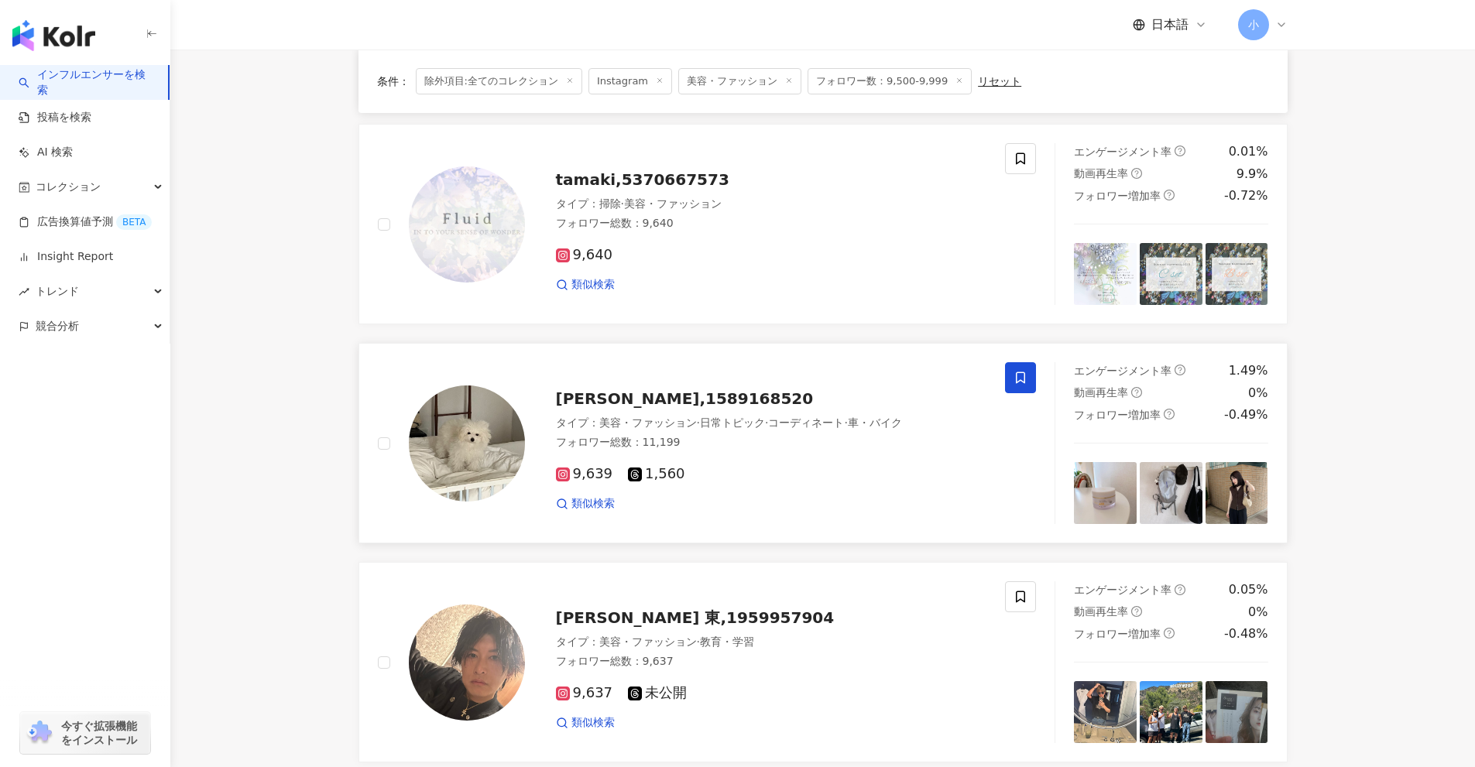
click at [1026, 381] on icon at bounding box center [1020, 378] width 14 height 14
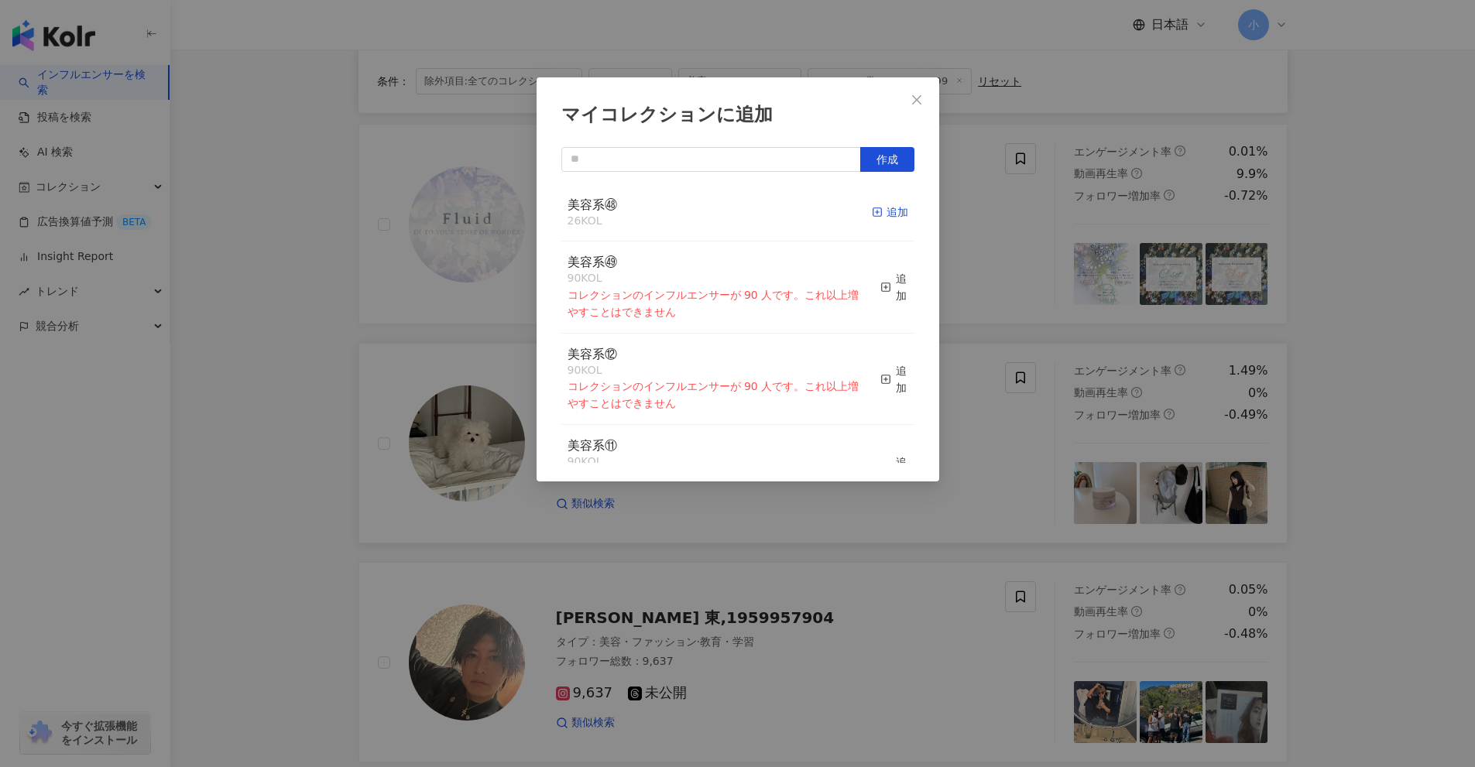
click at [881, 212] on div "追加" at bounding box center [890, 212] width 36 height 17
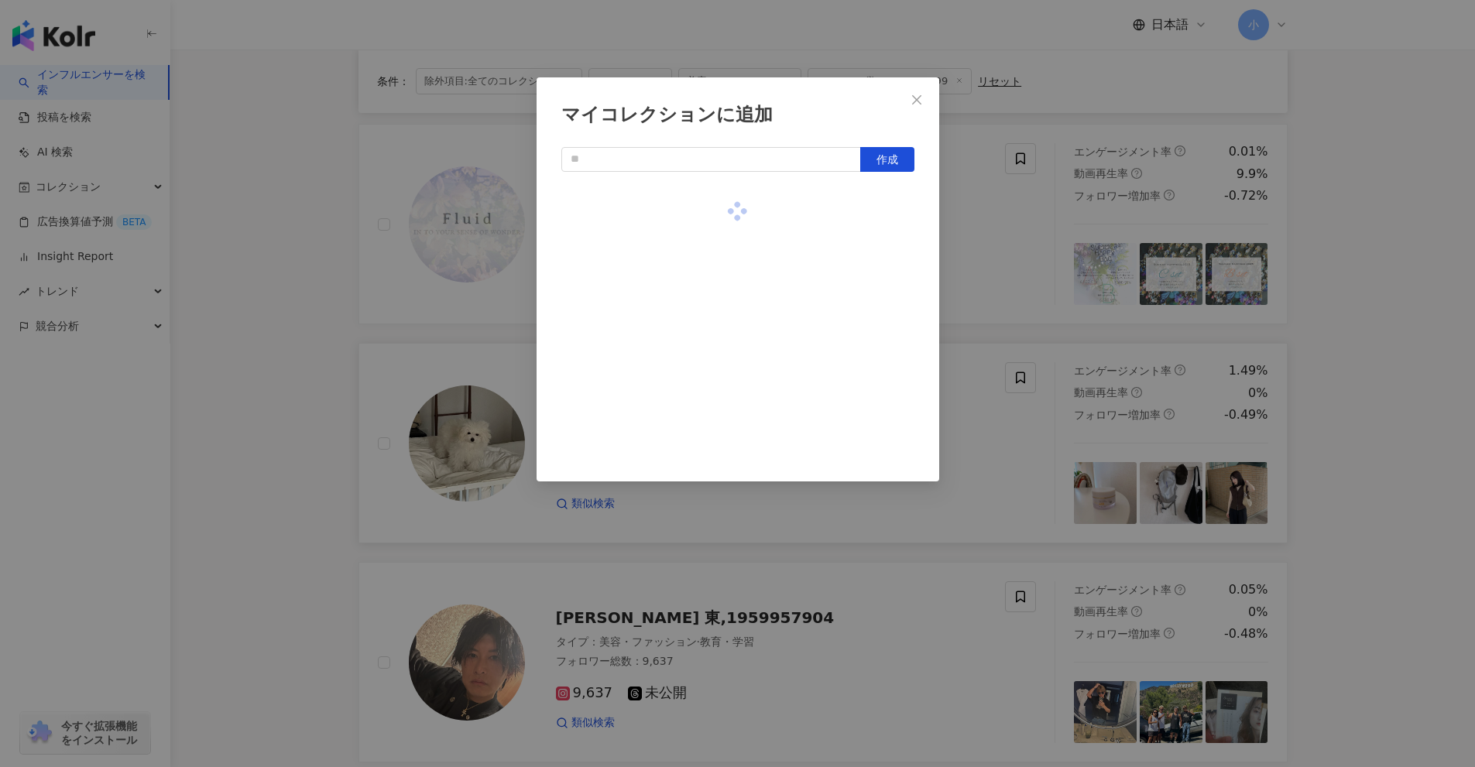
click at [1054, 249] on div "マイコレクションに追加 作成" at bounding box center [737, 383] width 1475 height 767
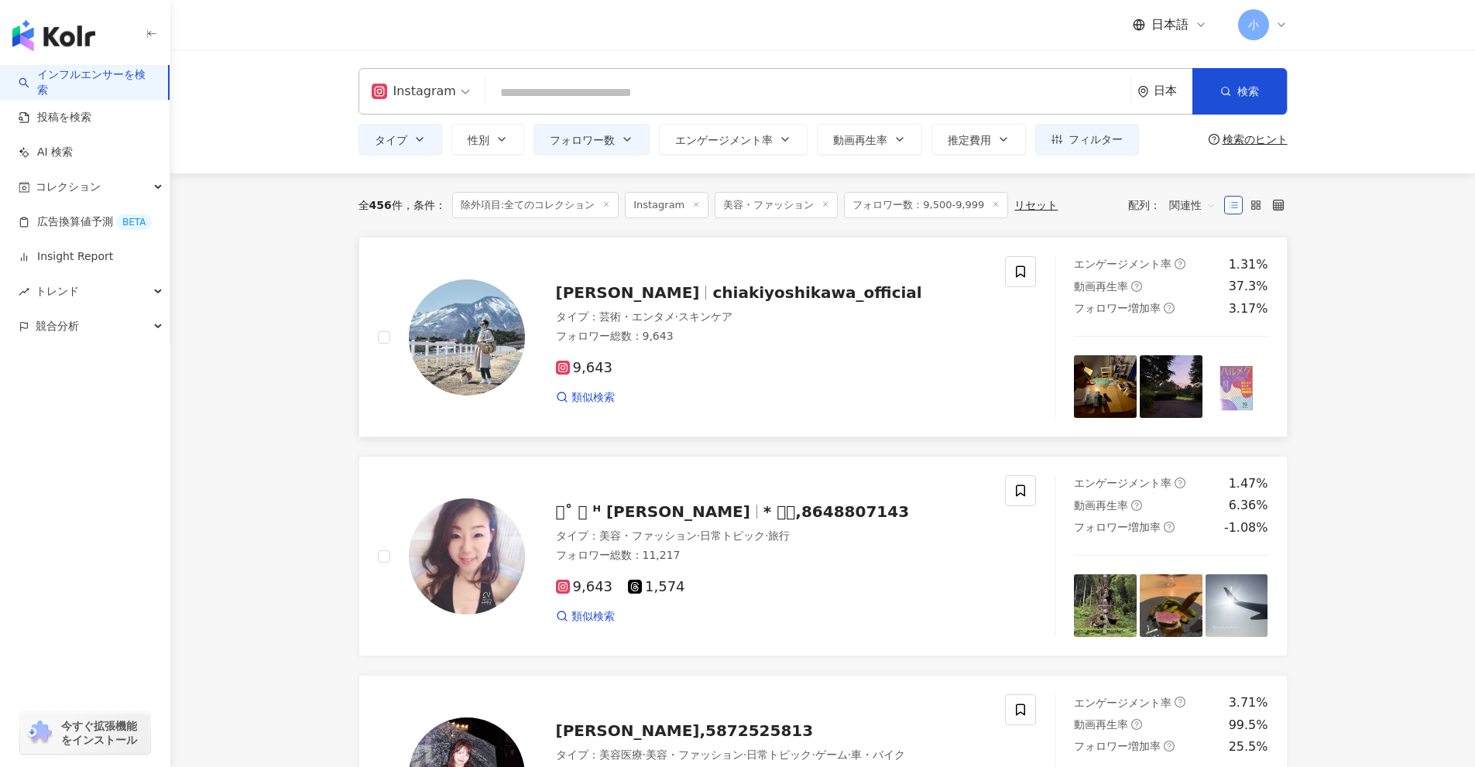
scroll to position [155, 0]
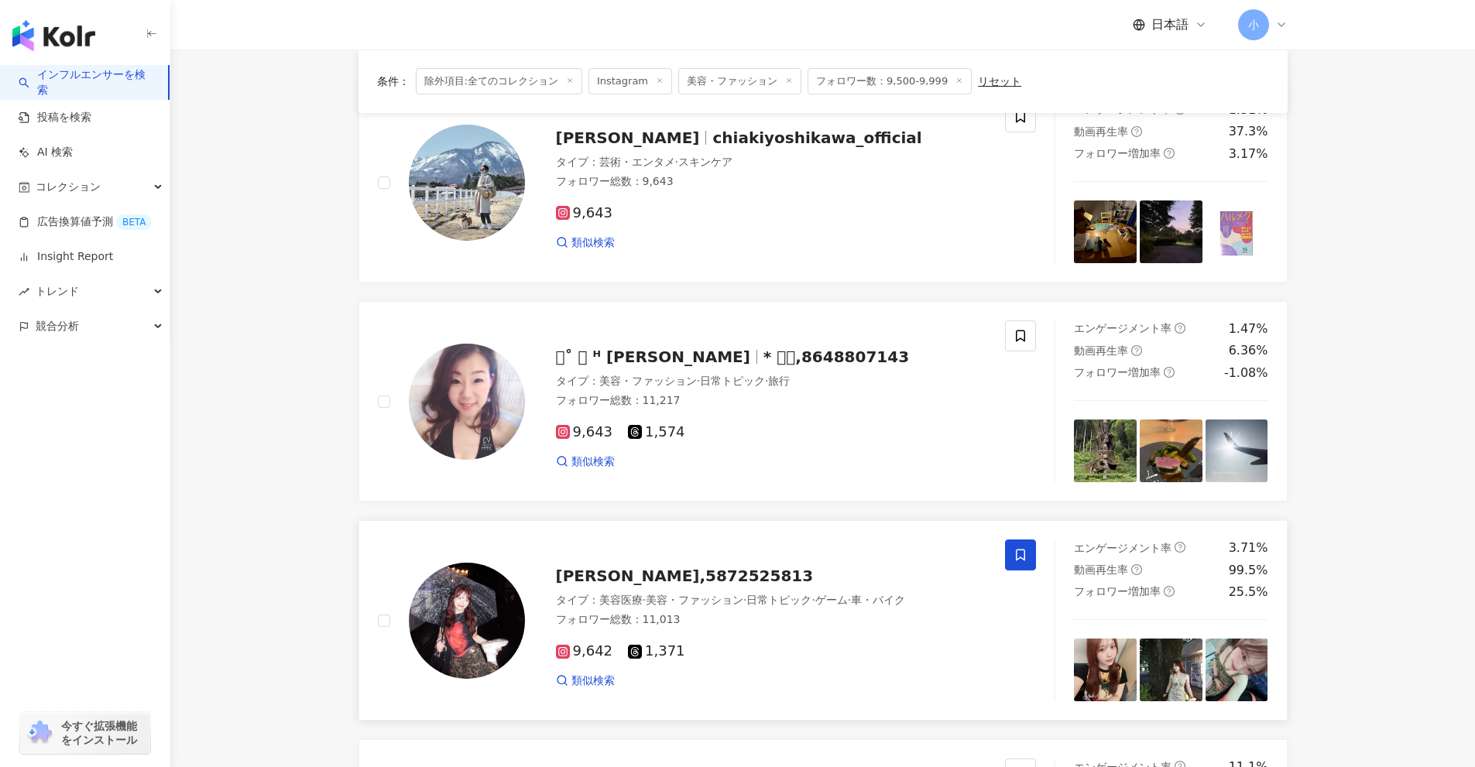
click at [1020, 557] on icon at bounding box center [1020, 556] width 9 height 12
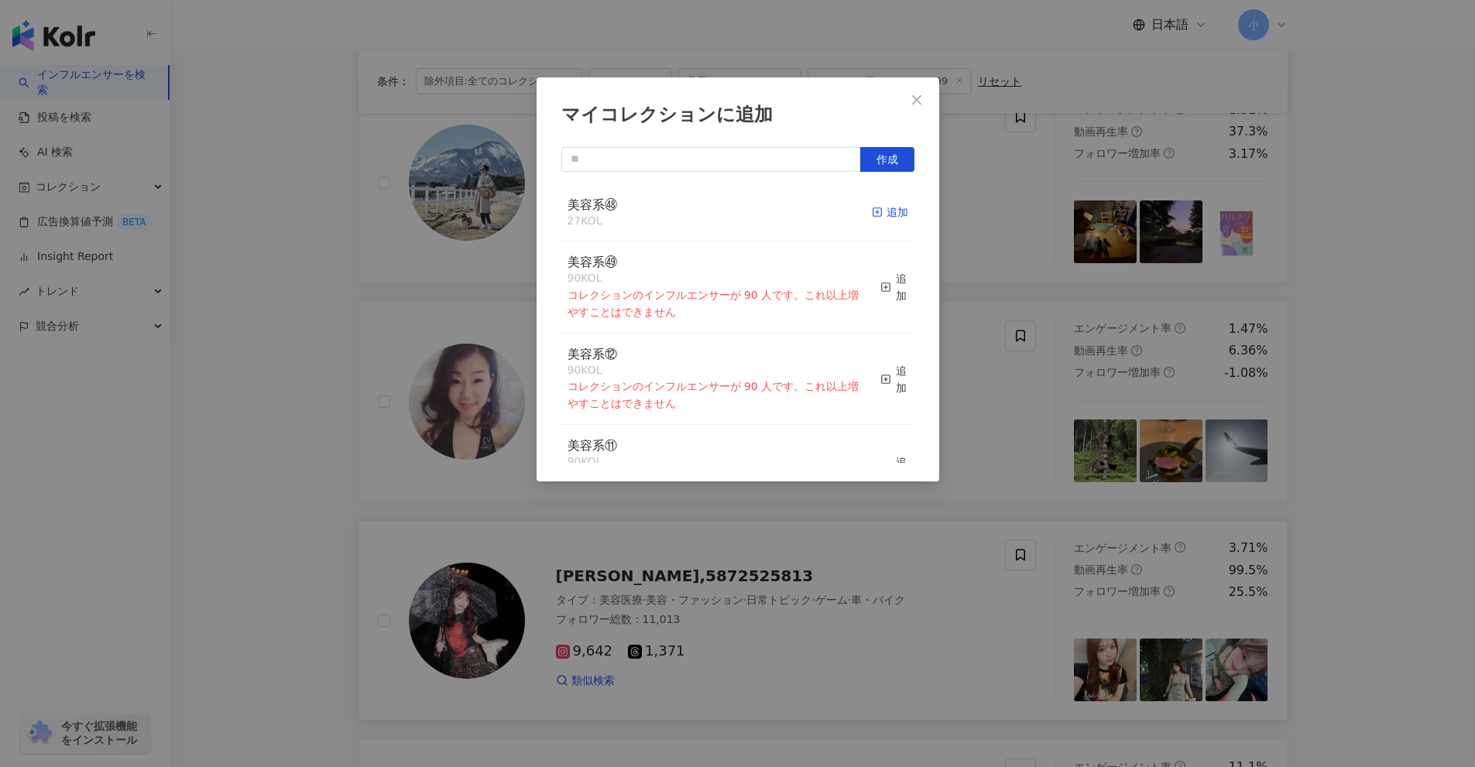
click at [872, 216] on rect "button" at bounding box center [876, 212] width 9 height 9
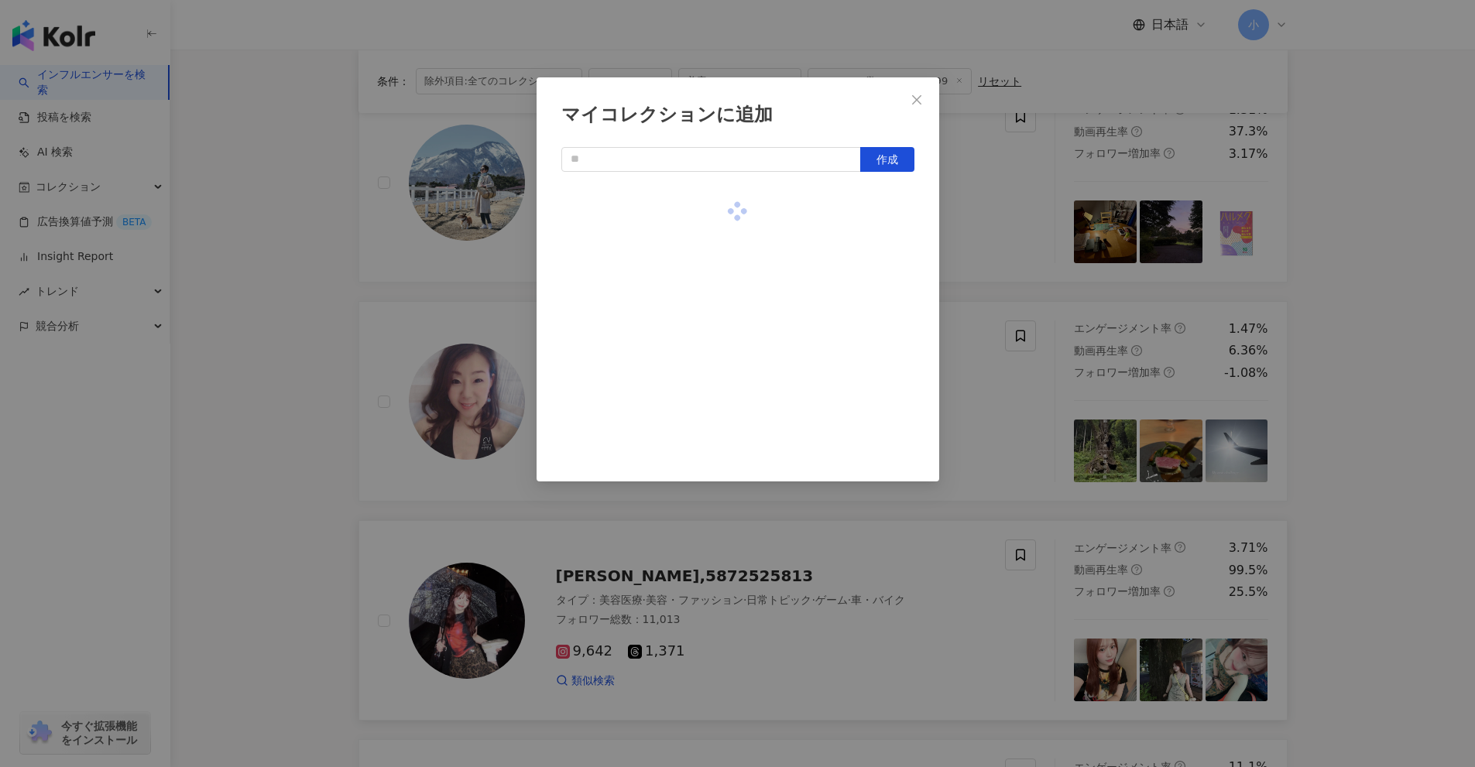
click at [1338, 296] on div "マイコレクションに追加 作成" at bounding box center [737, 383] width 1475 height 767
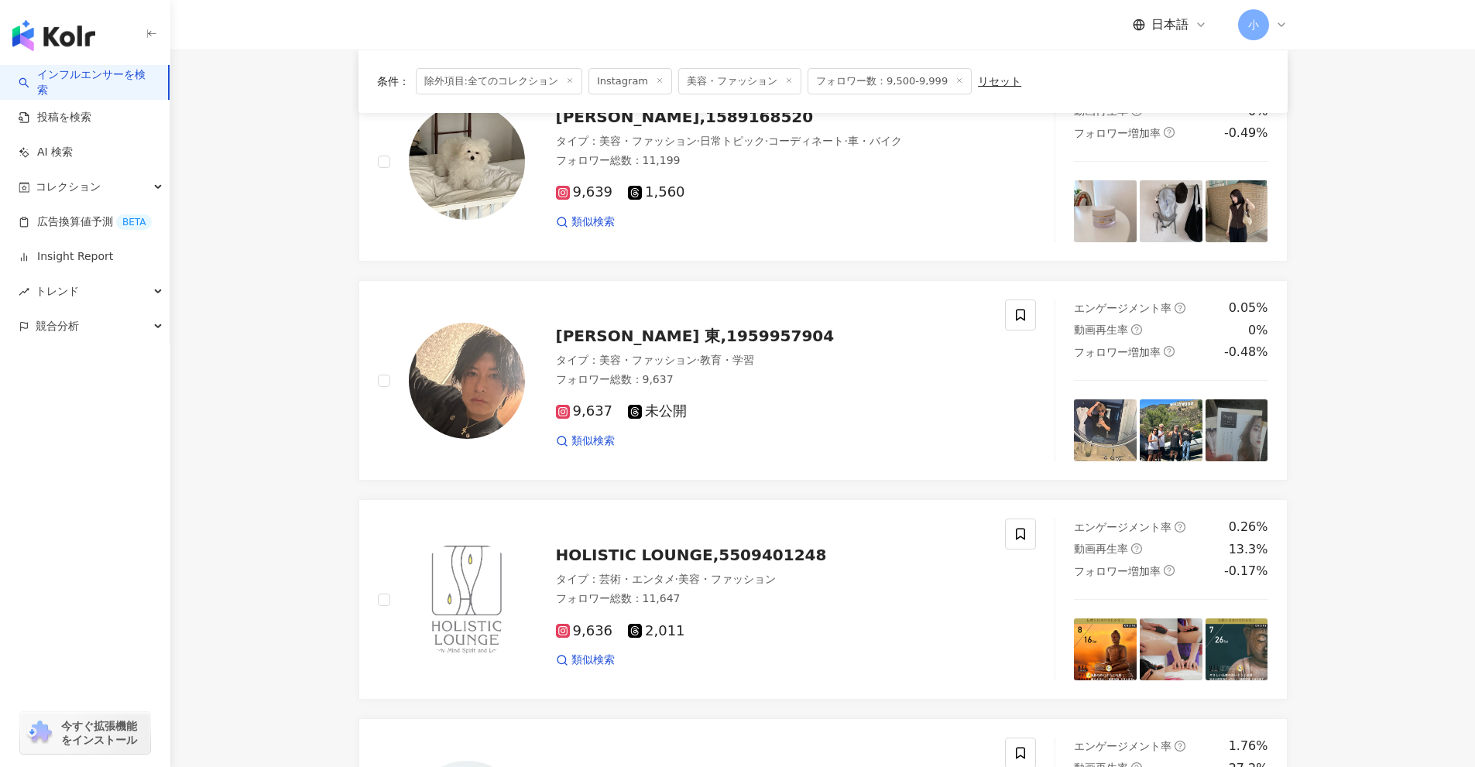
scroll to position [2434, 0]
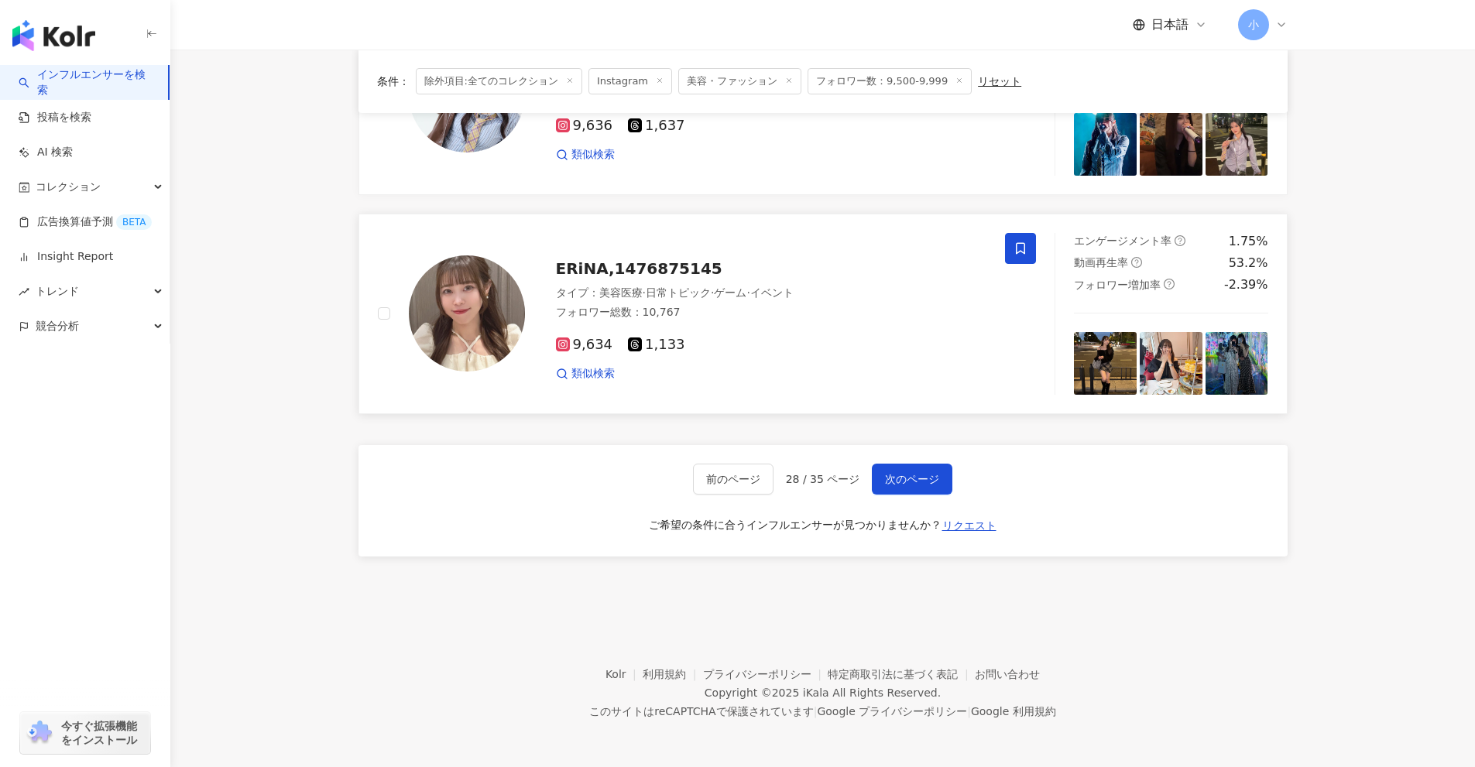
drag, startPoint x: 1348, startPoint y: 248, endPoint x: 1335, endPoint y: 748, distance: 500.3
click at [912, 481] on span "次のページ" at bounding box center [912, 479] width 54 height 12
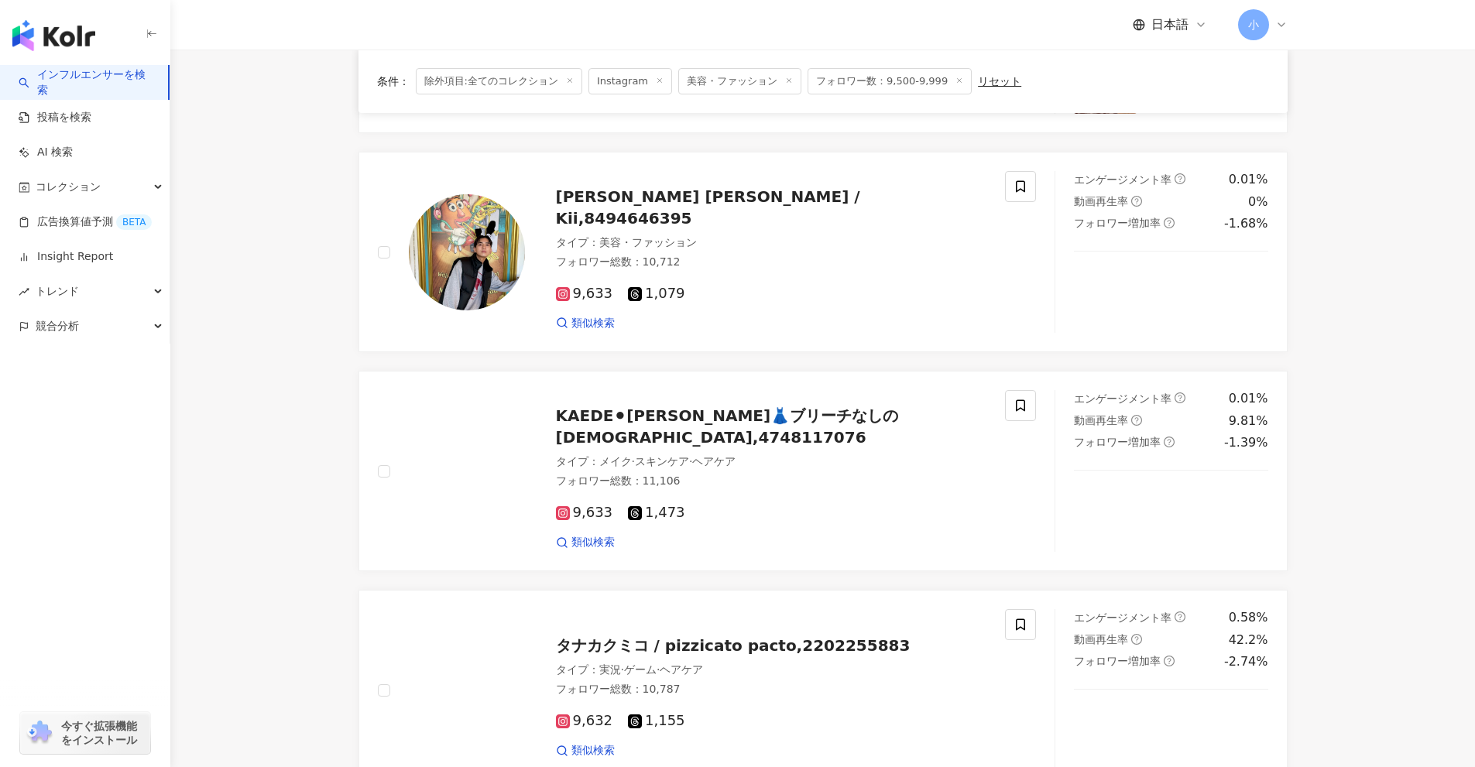
scroll to position [2215, 0]
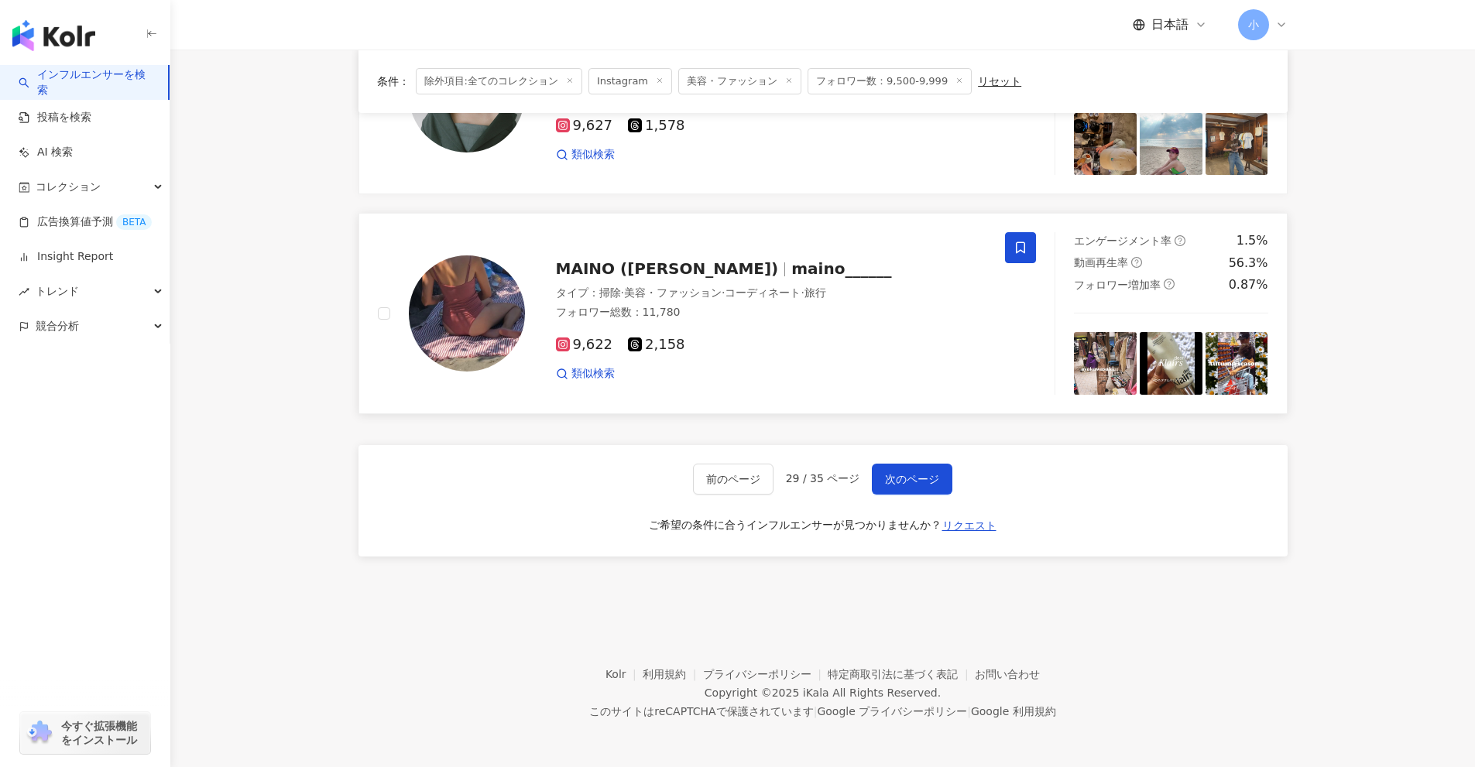
click at [1020, 251] on icon at bounding box center [1020, 248] width 9 height 12
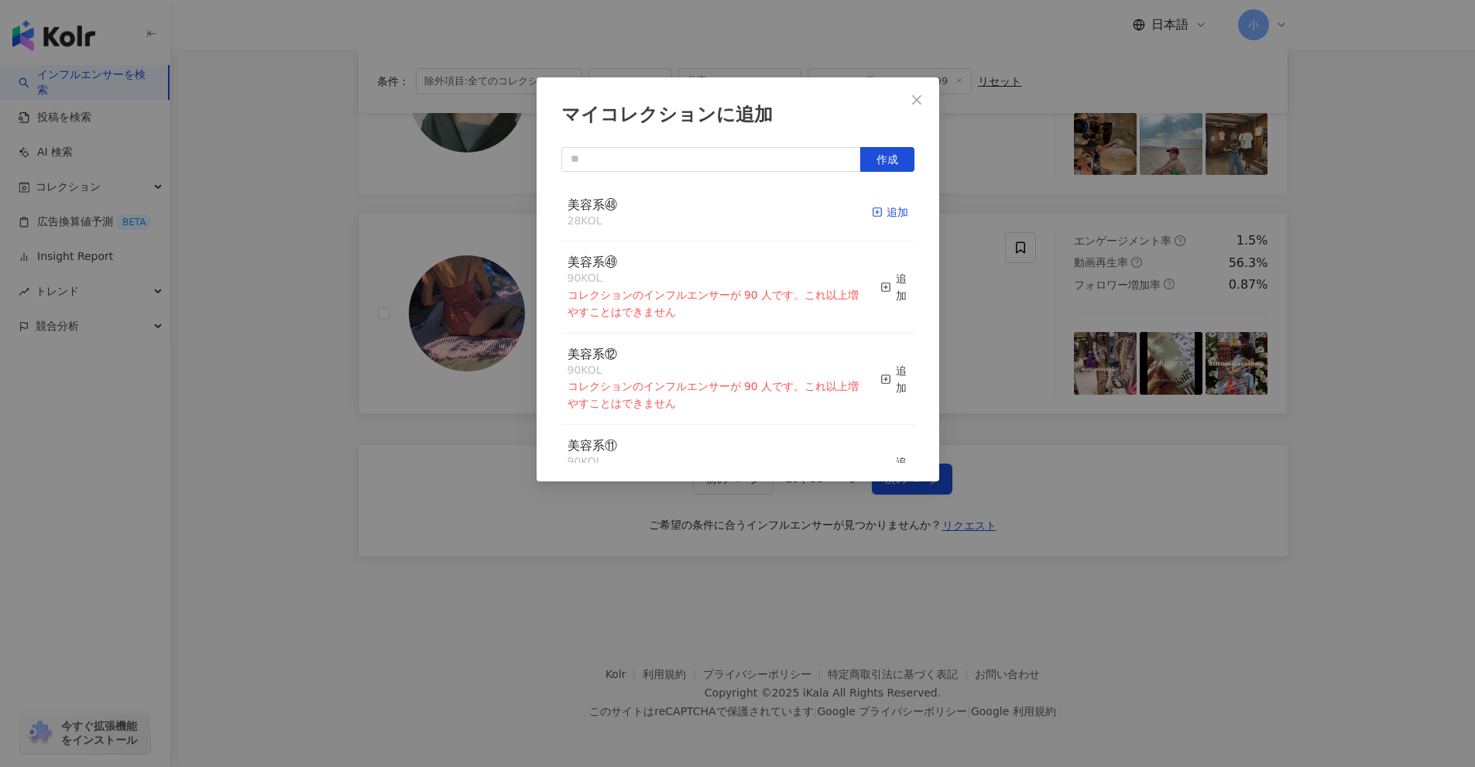
click at [879, 214] on div "追加" at bounding box center [890, 212] width 36 height 17
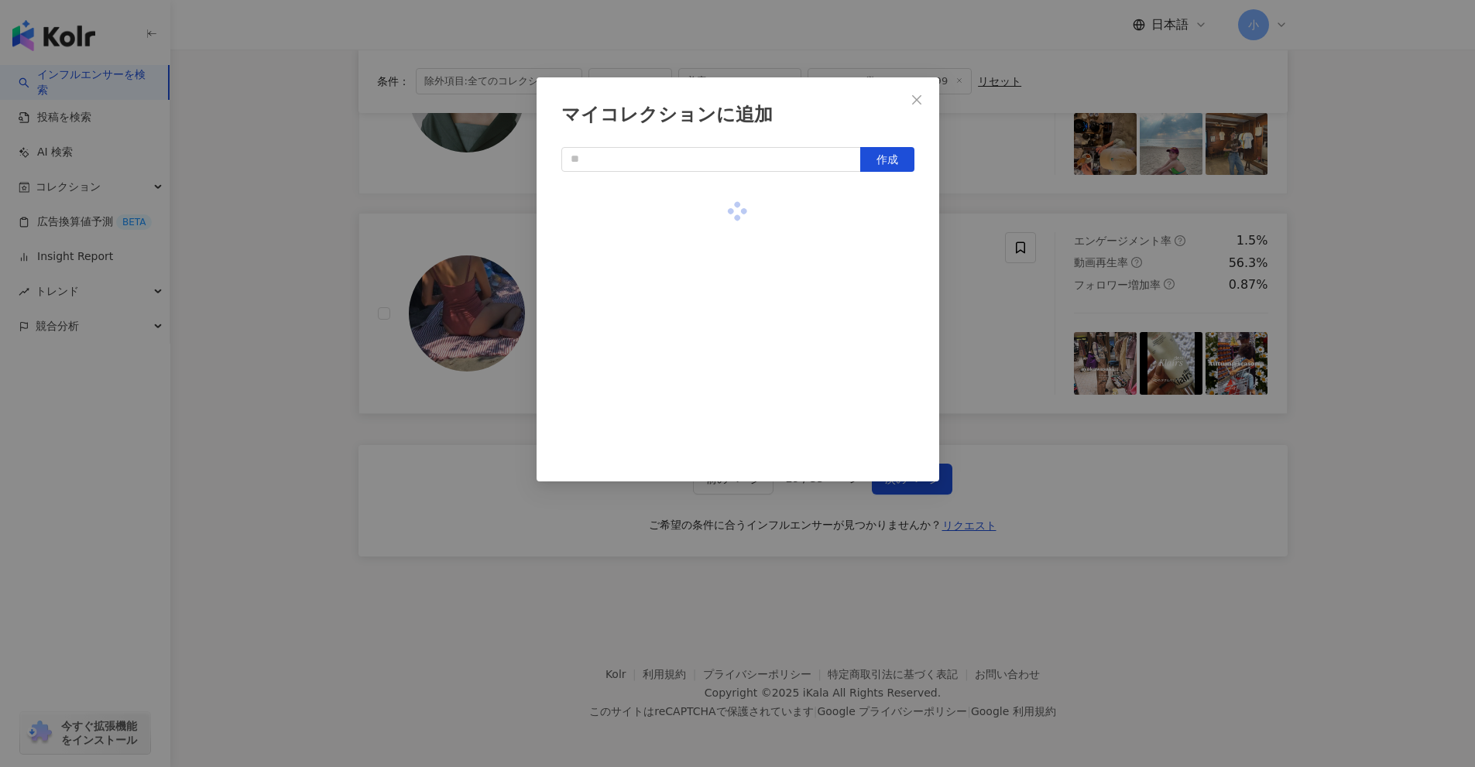
click at [1037, 354] on div "マイコレクションに追加 作成" at bounding box center [737, 383] width 1475 height 767
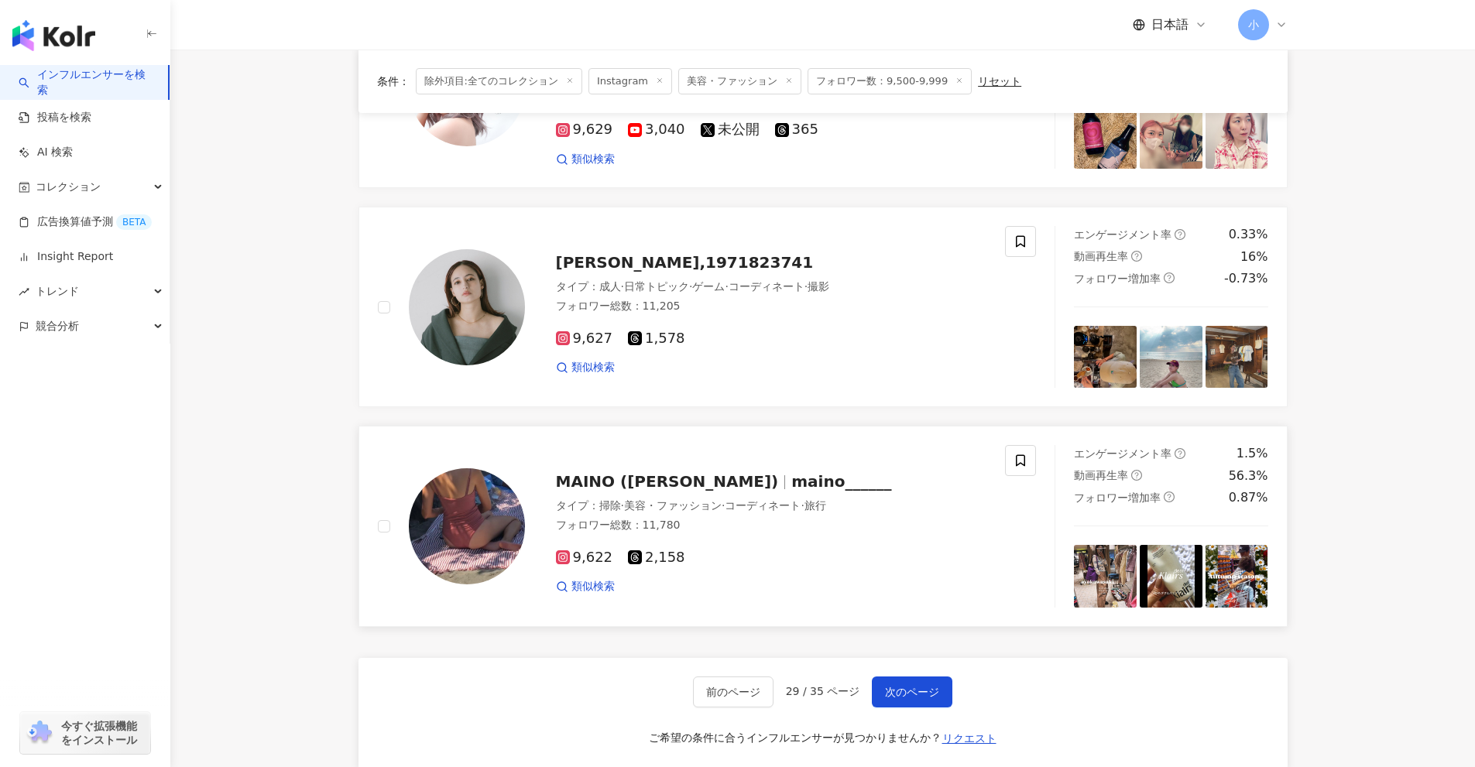
scroll to position [1982, 0]
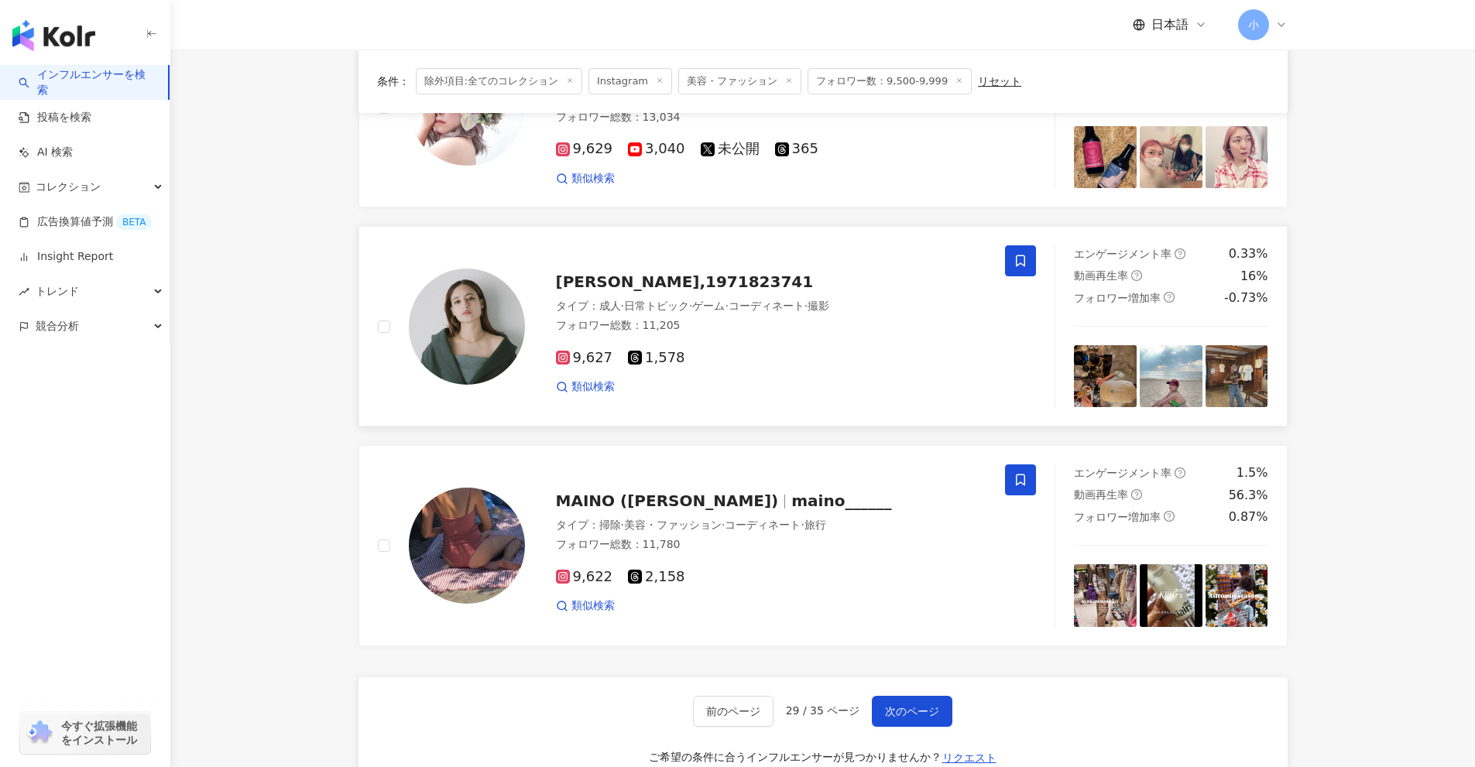
click at [1017, 267] on icon at bounding box center [1020, 261] width 14 height 14
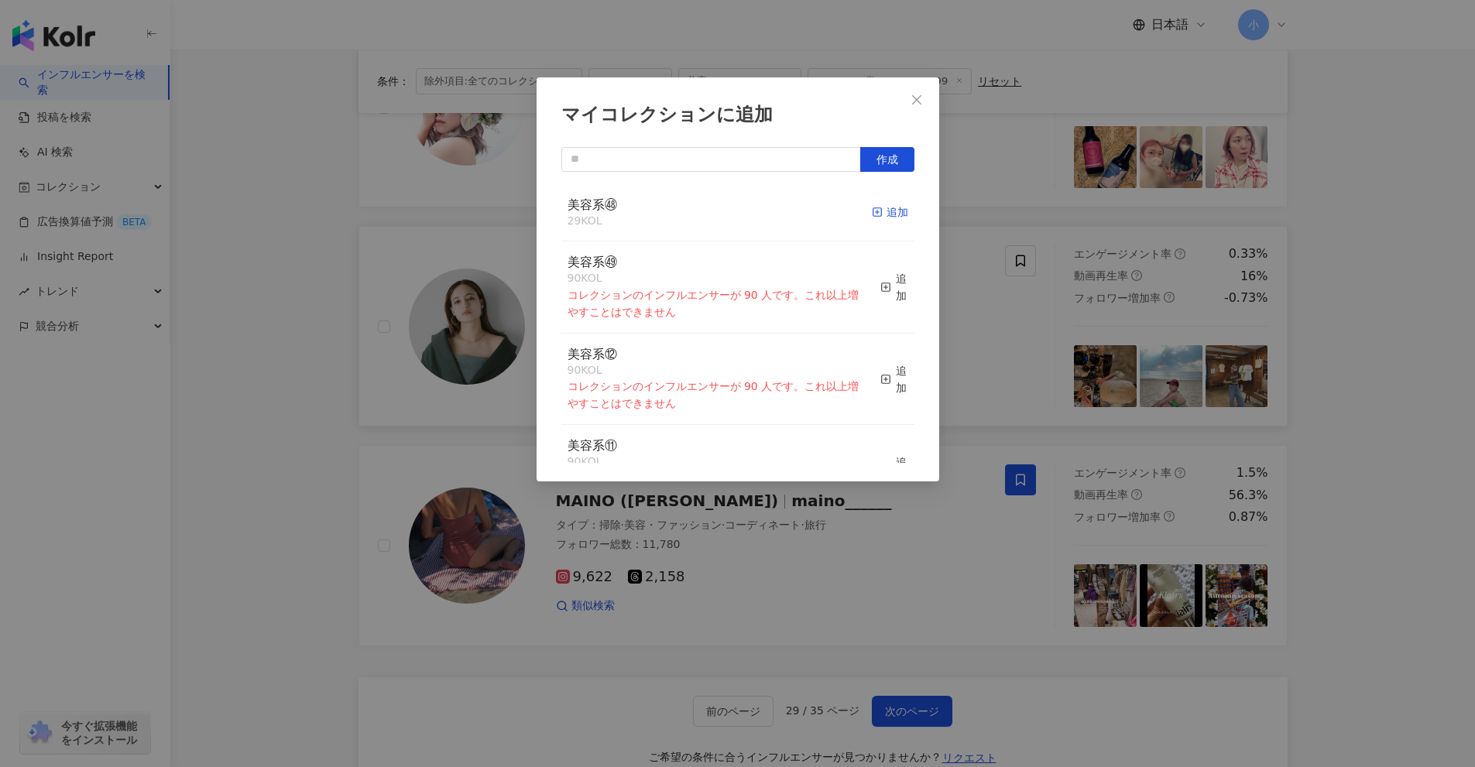
click at [882, 215] on div "追加" at bounding box center [890, 212] width 36 height 17
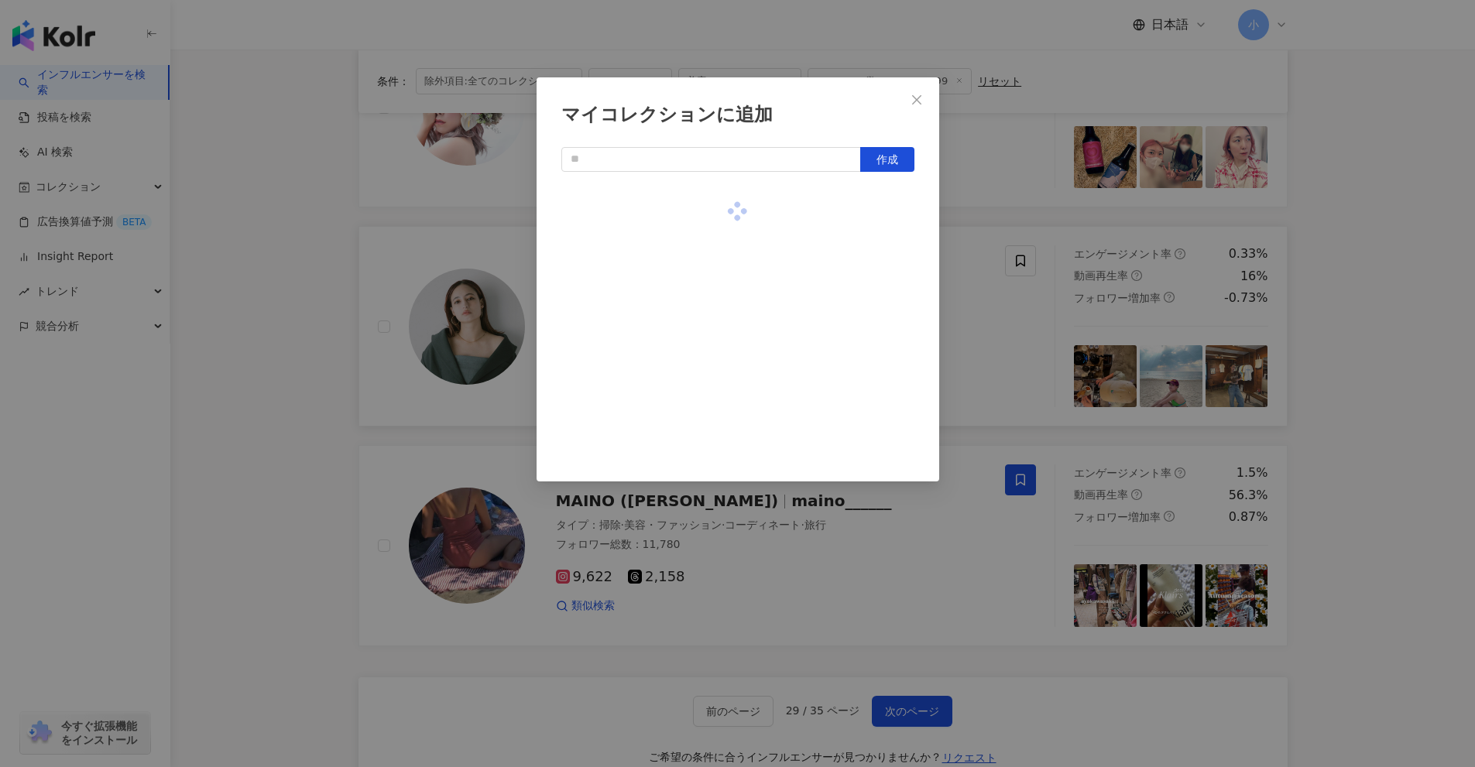
click at [997, 276] on div "マイコレクションに追加 作成" at bounding box center [737, 383] width 1475 height 767
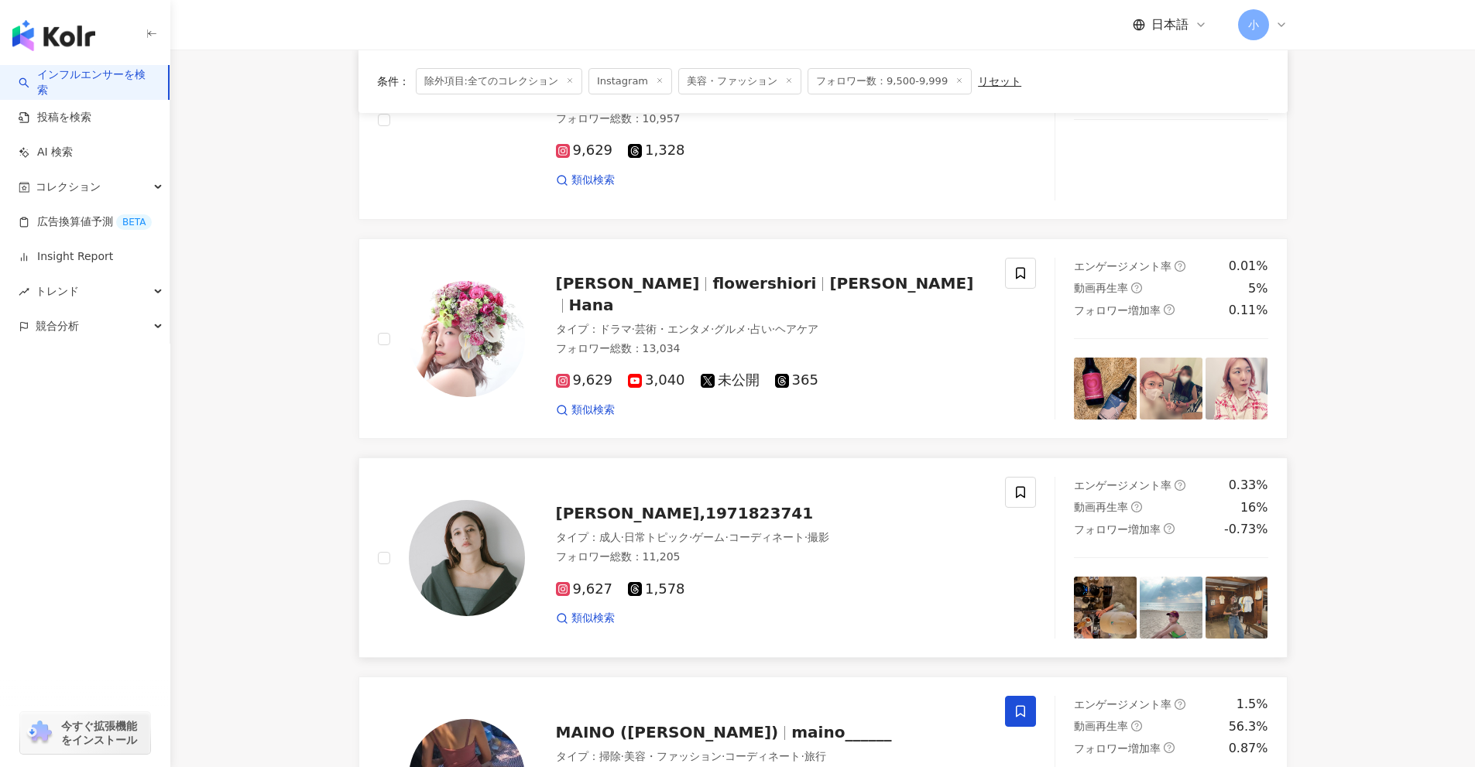
scroll to position [1673, 0]
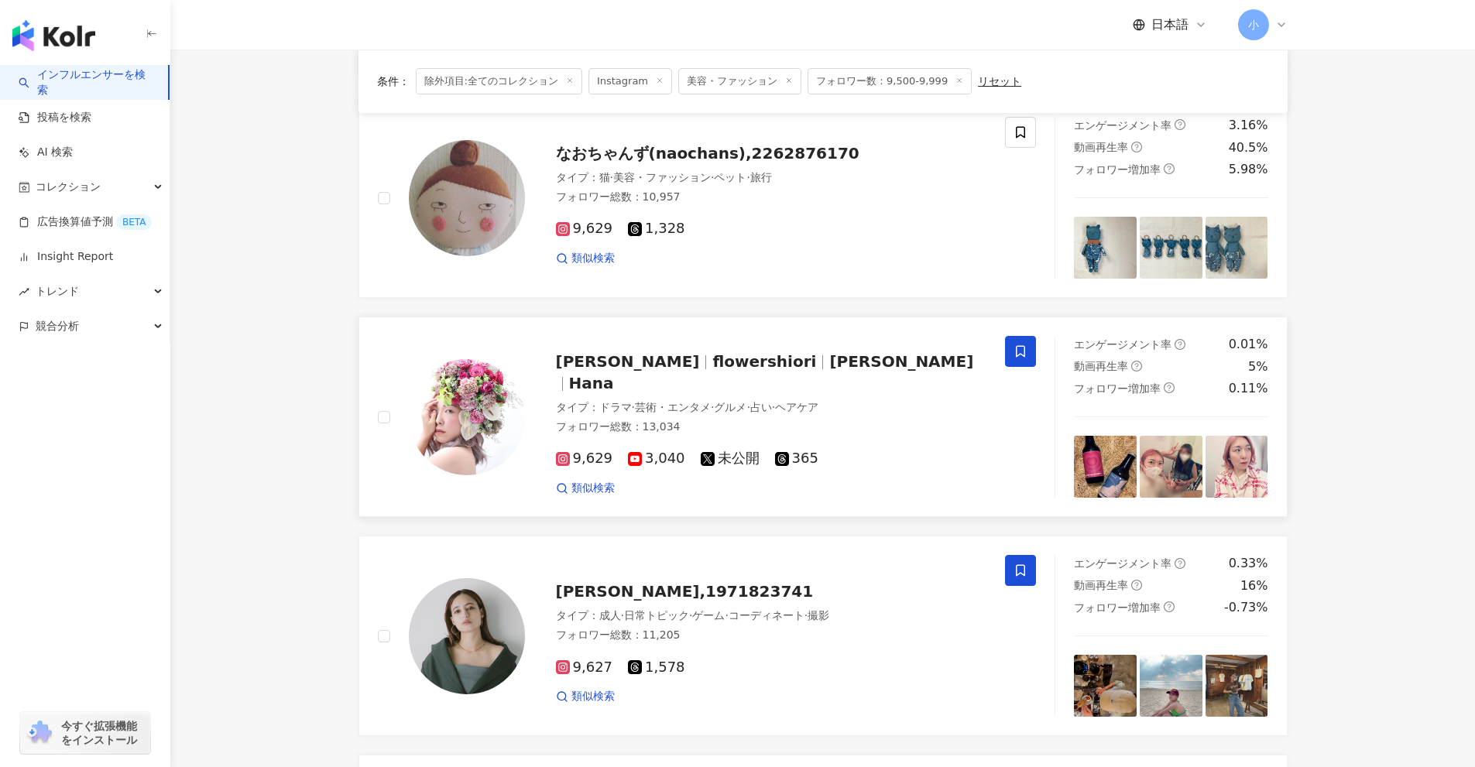
click at [1021, 346] on icon at bounding box center [1020, 352] width 9 height 12
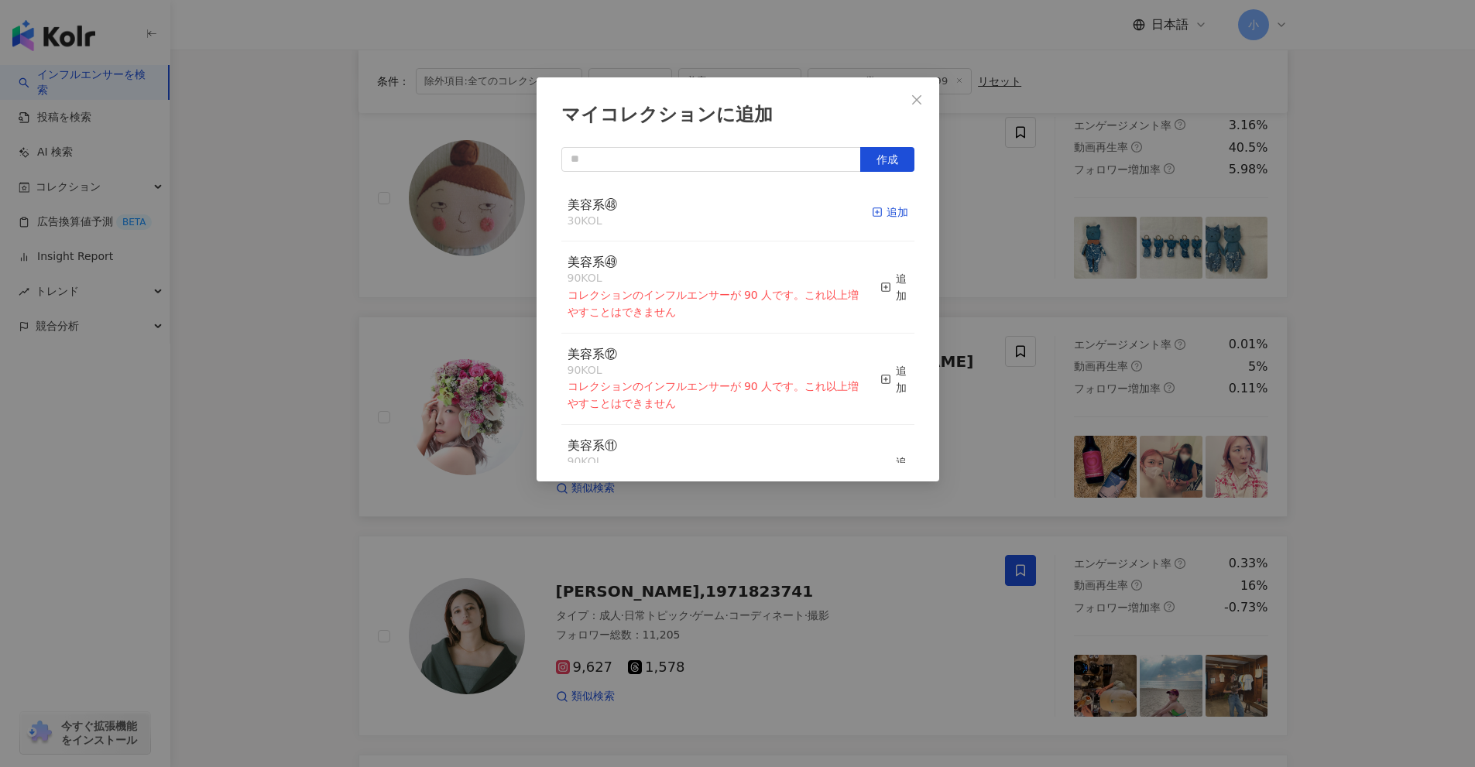
click at [878, 215] on div "追加" at bounding box center [890, 212] width 36 height 17
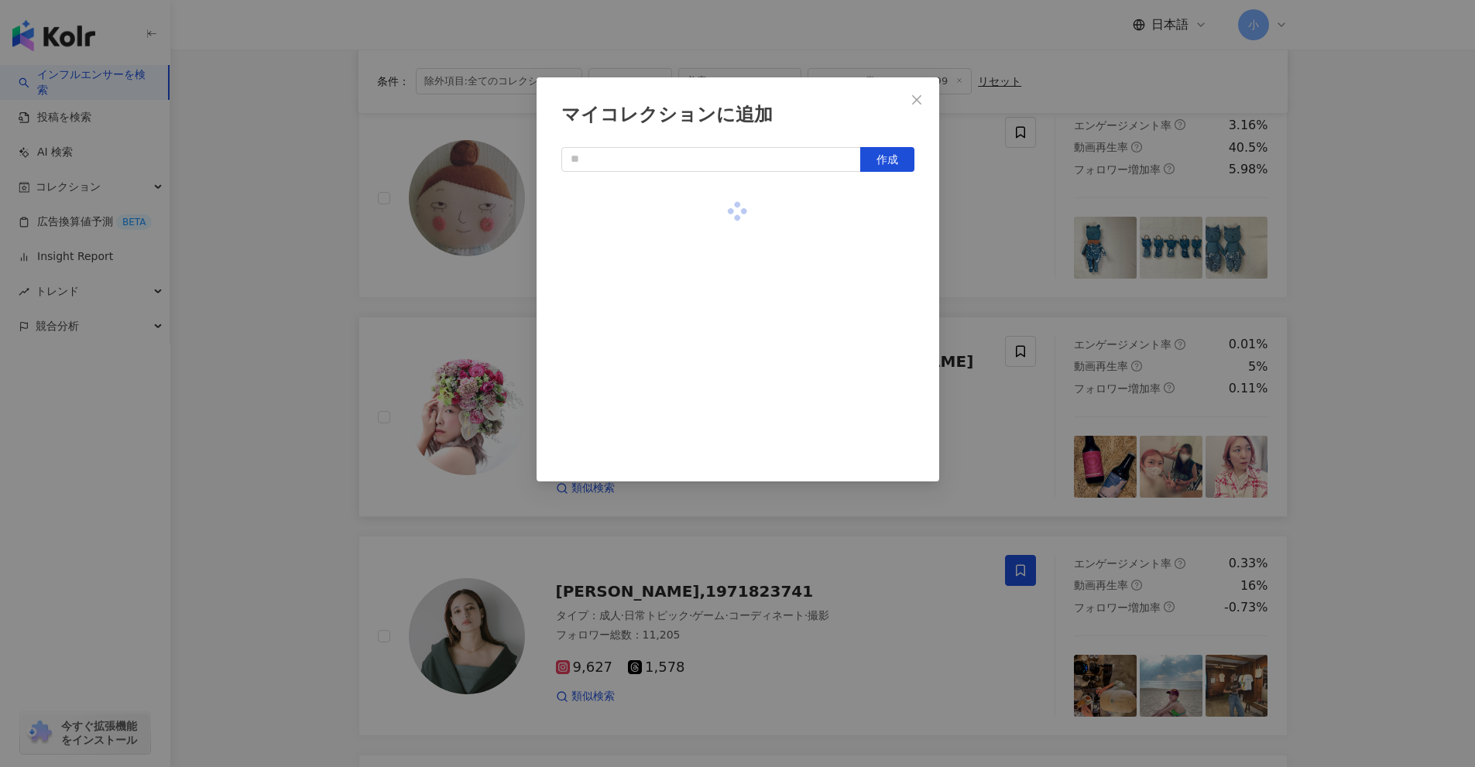
click at [1016, 369] on div "マイコレクションに追加 作成" at bounding box center [737, 383] width 1475 height 767
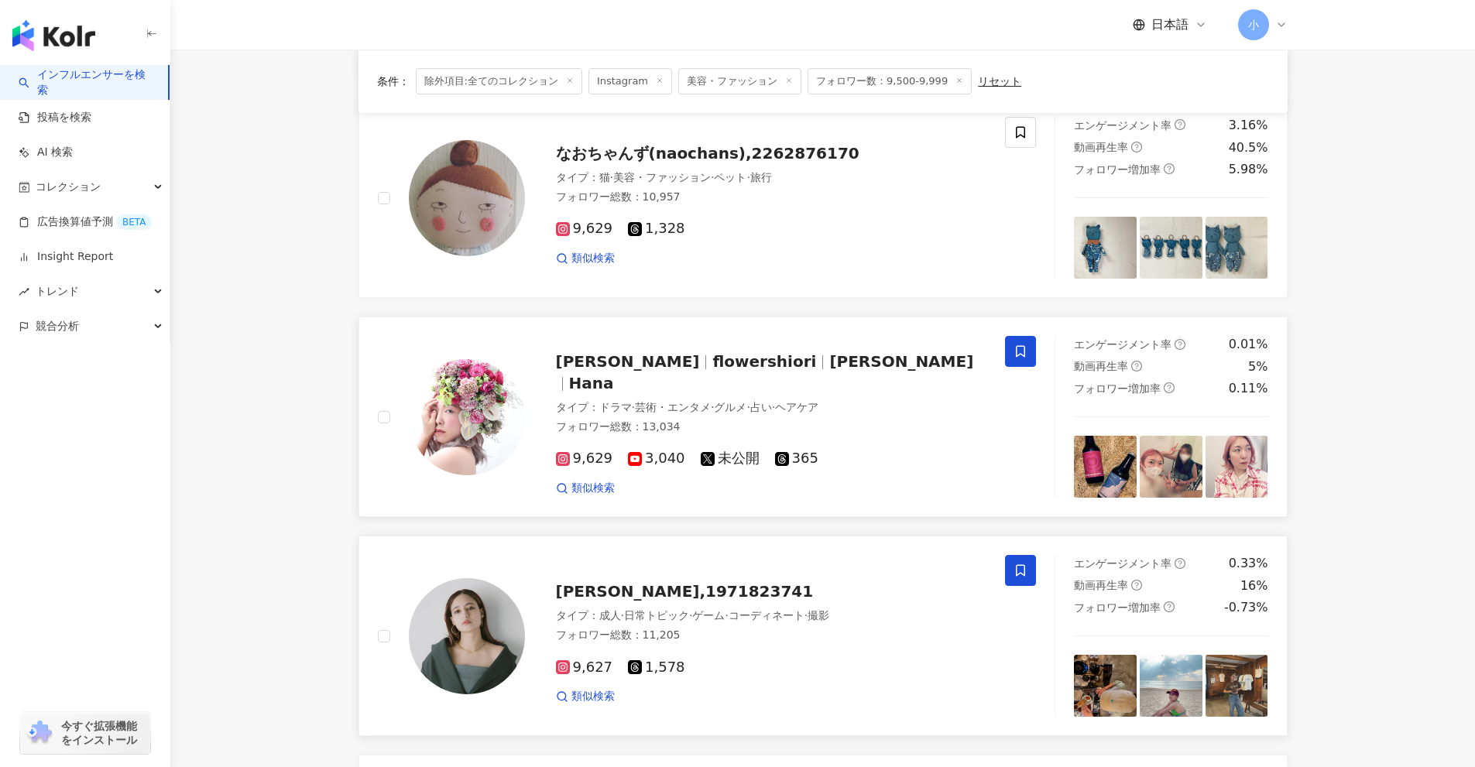
click at [1023, 567] on icon at bounding box center [1020, 571] width 14 height 14
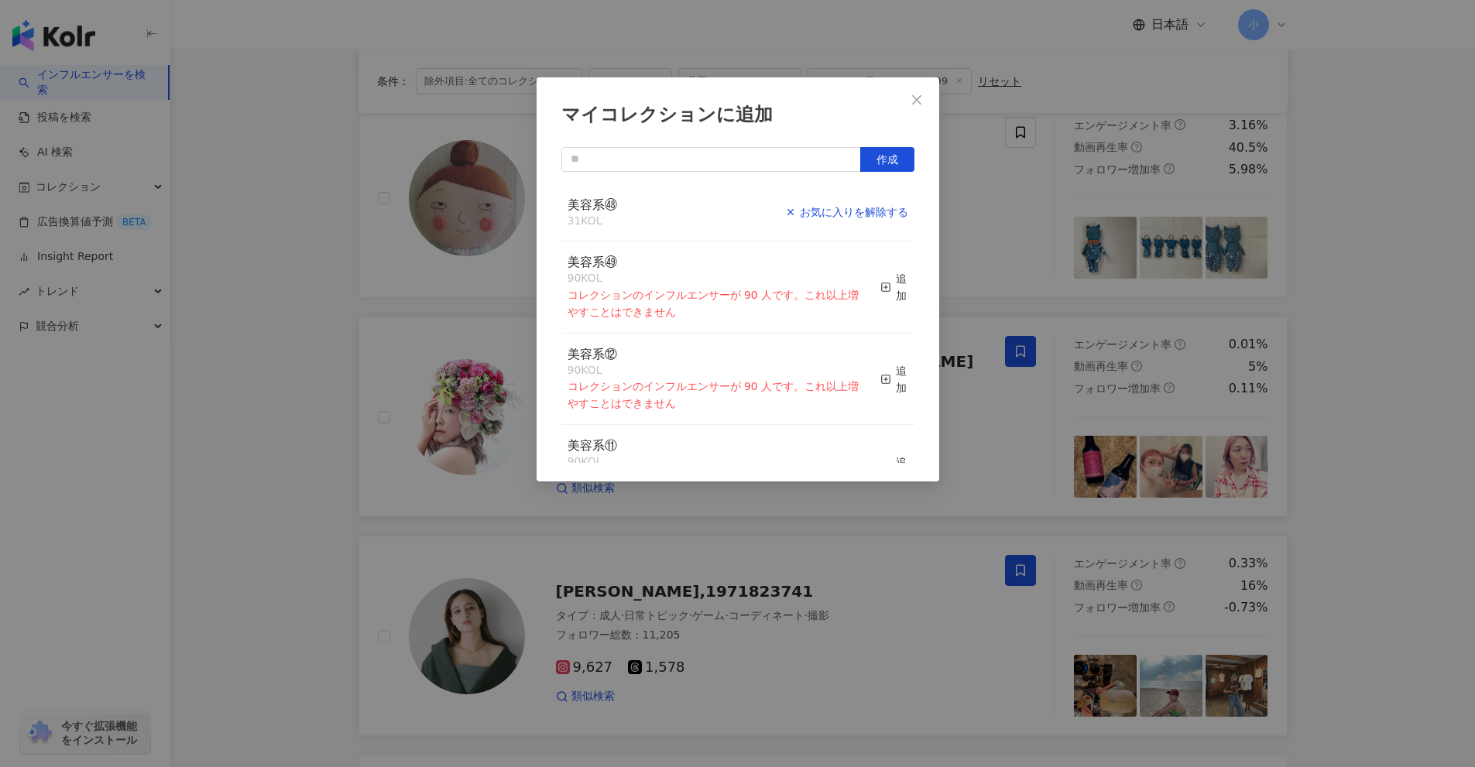
click at [872, 214] on div "お気に入りを解除する" at bounding box center [846, 212] width 123 height 17
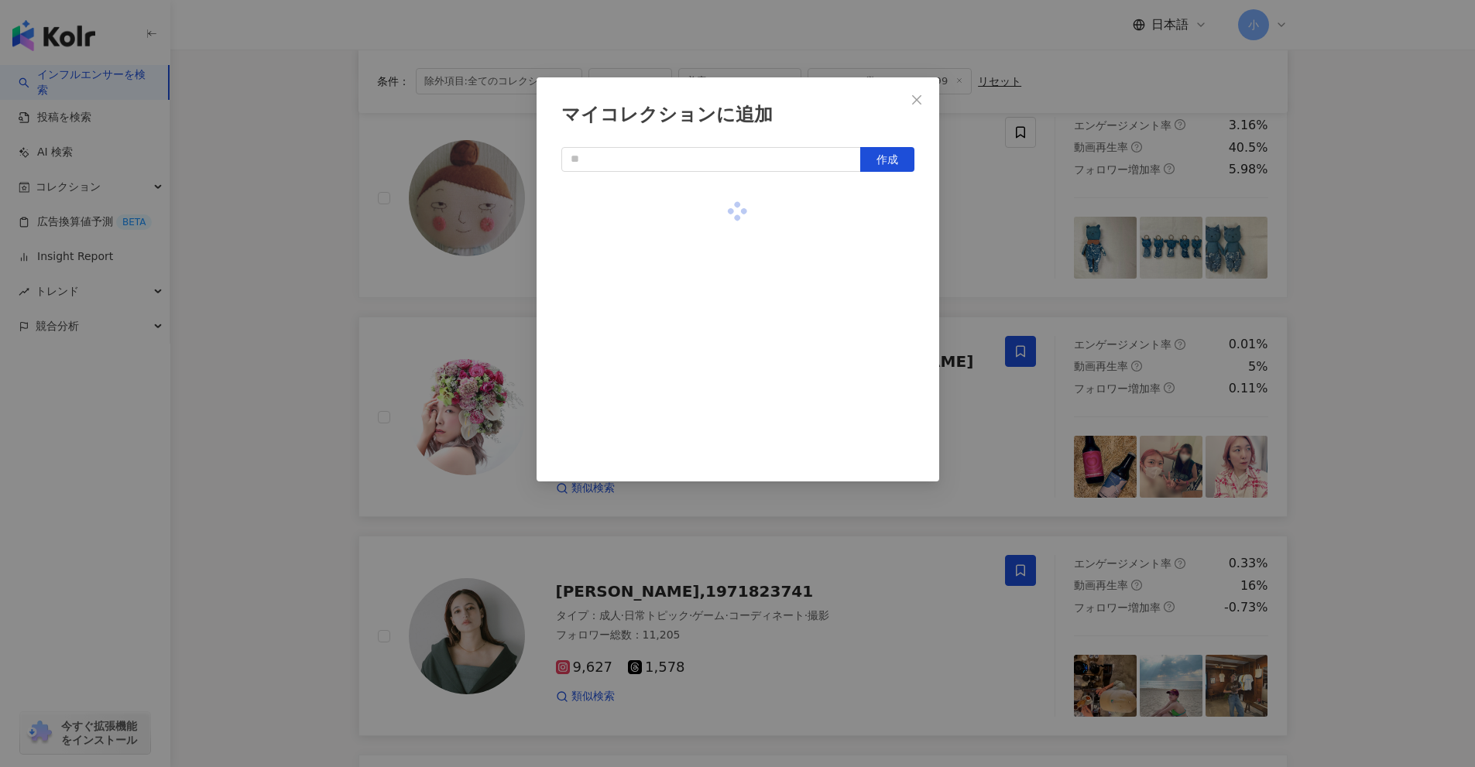
click at [1012, 409] on div "マイコレクションに追加 作成" at bounding box center [737, 383] width 1475 height 767
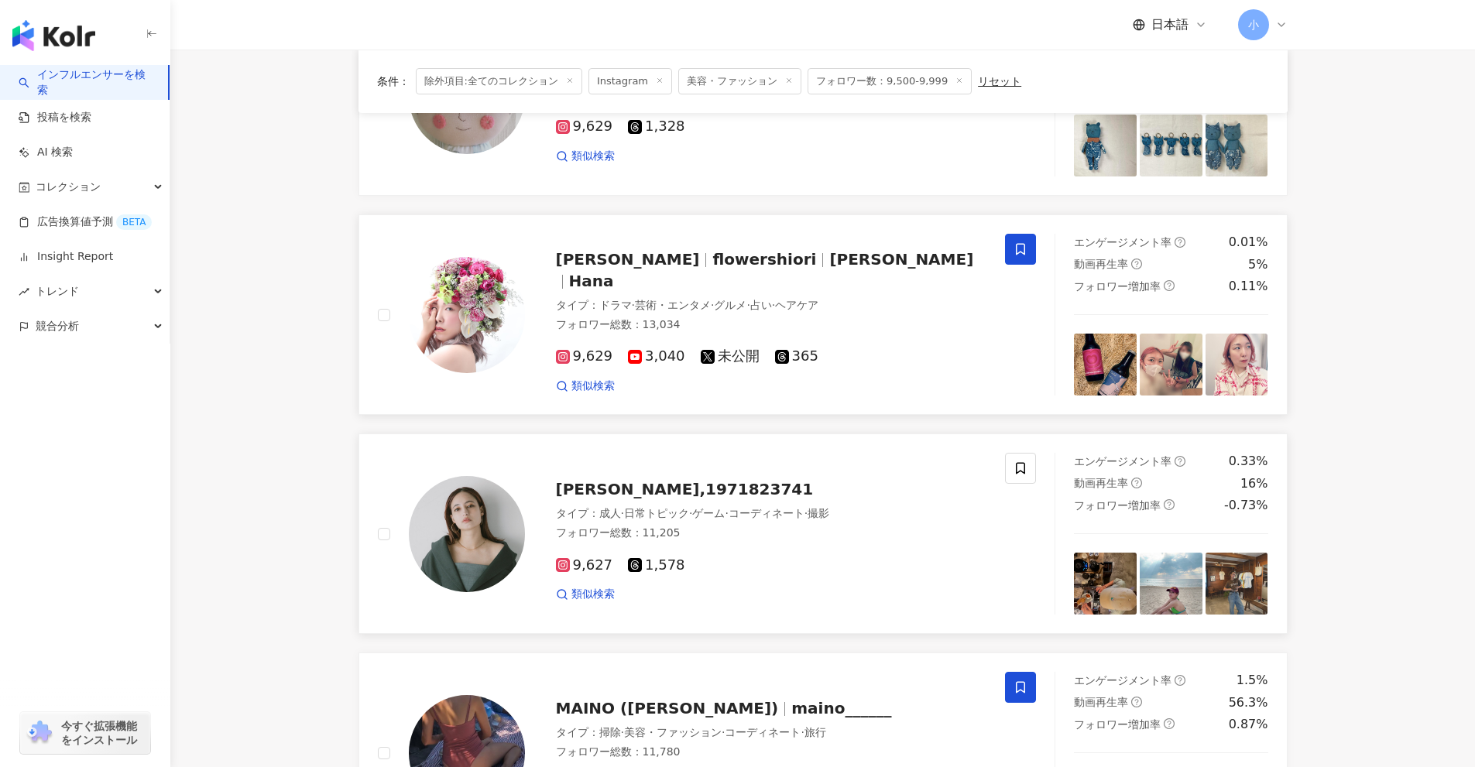
scroll to position [2215, 0]
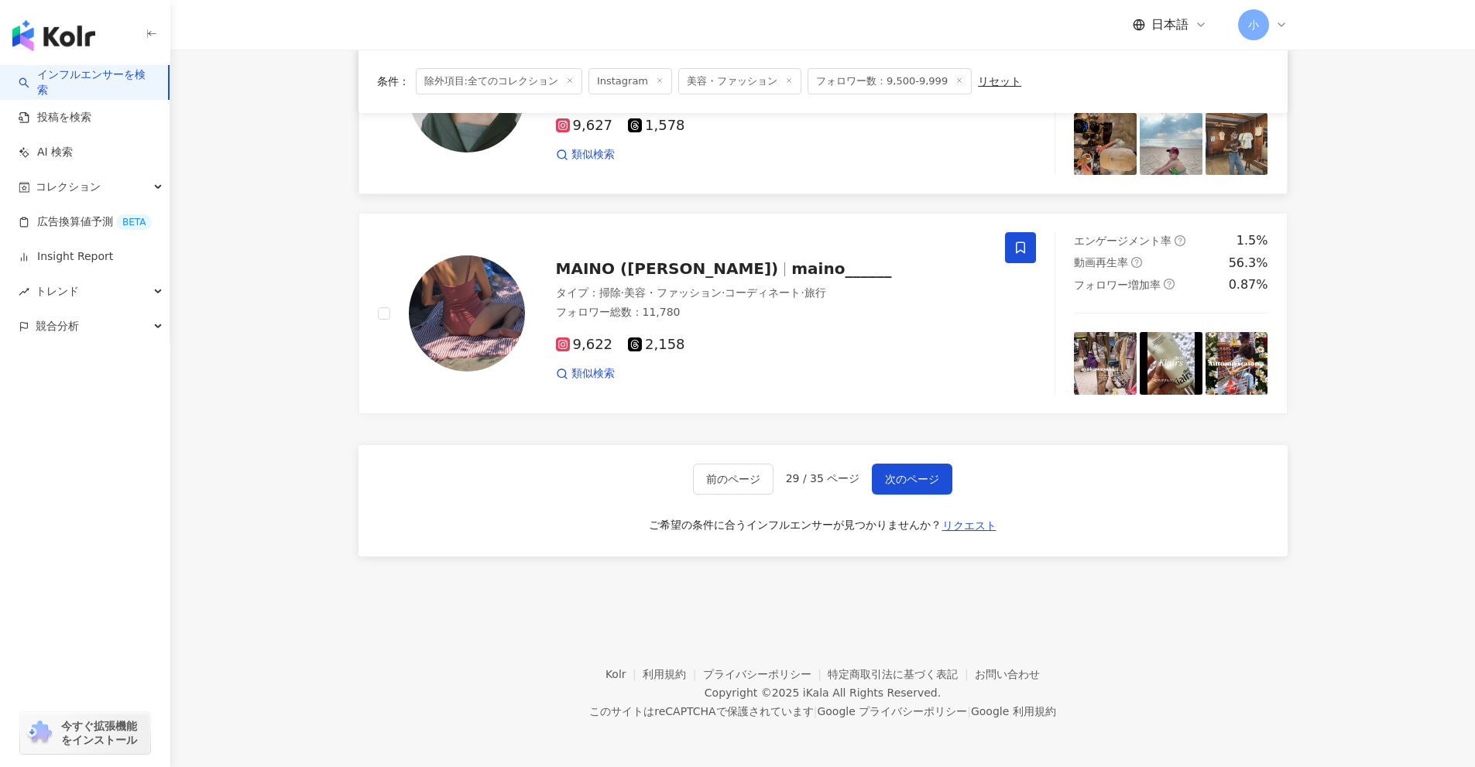
drag, startPoint x: 1361, startPoint y: 317, endPoint x: 1365, endPoint y: 683, distance: 365.4
click at [901, 485] on span "次のページ" at bounding box center [912, 479] width 54 height 12
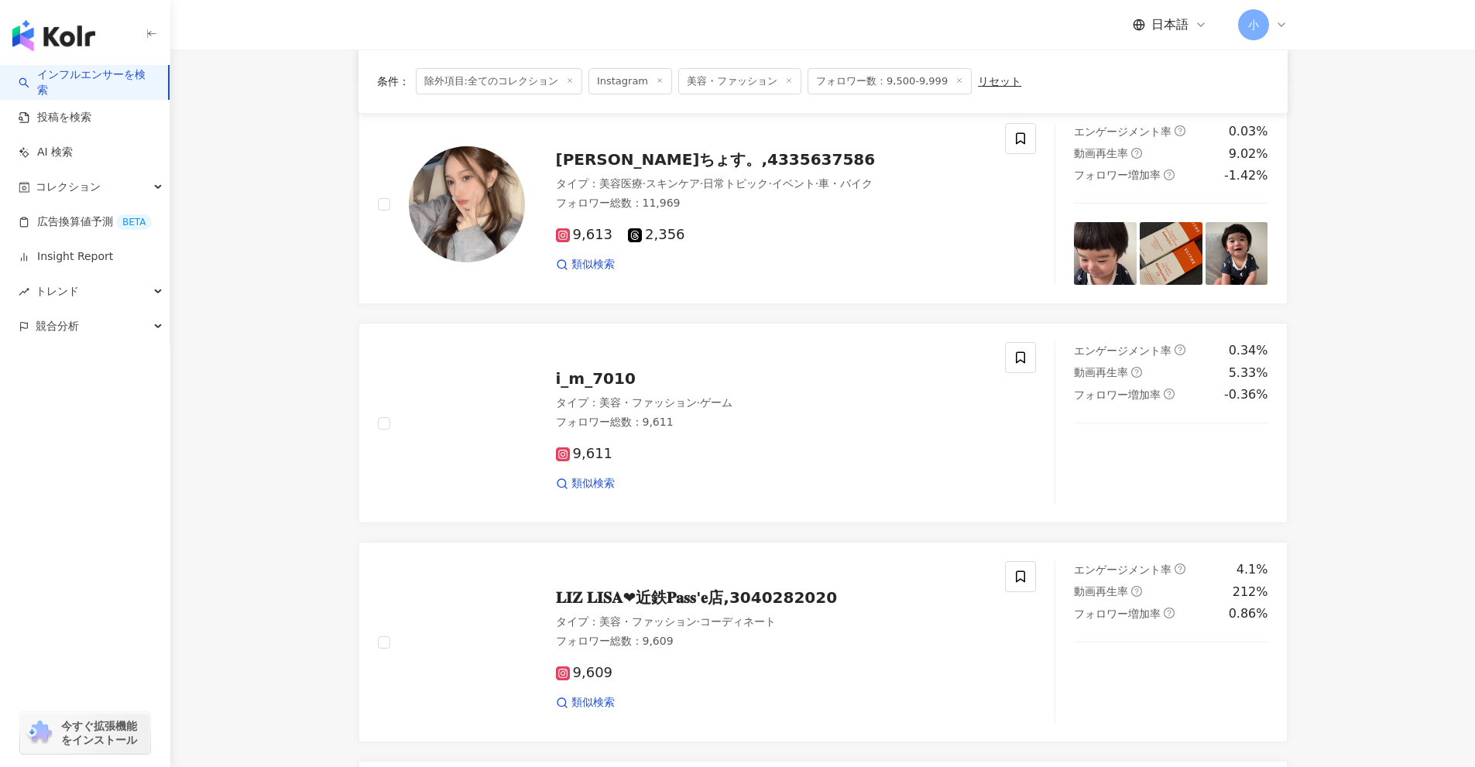
scroll to position [1195, 0]
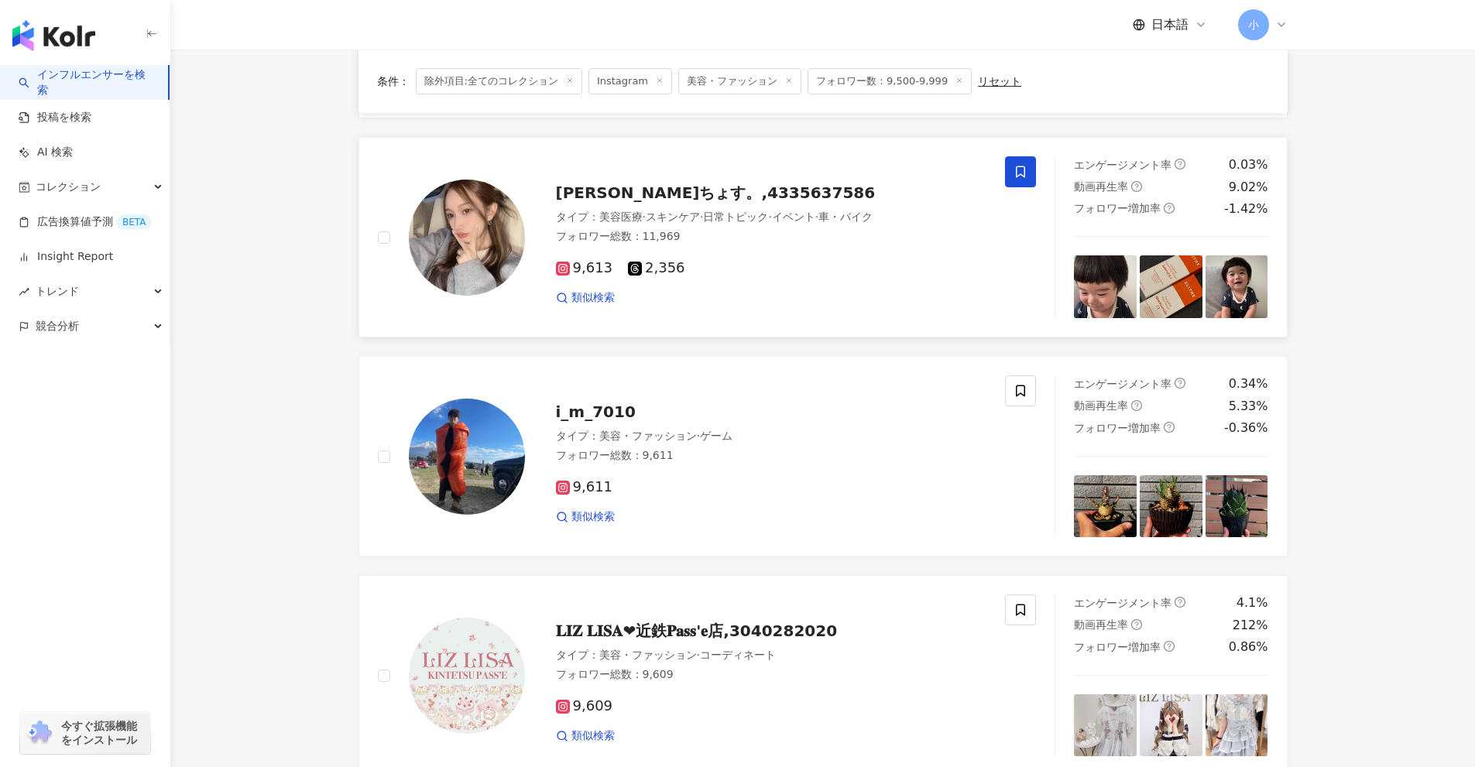
click at [1032, 163] on span at bounding box center [1020, 171] width 31 height 31
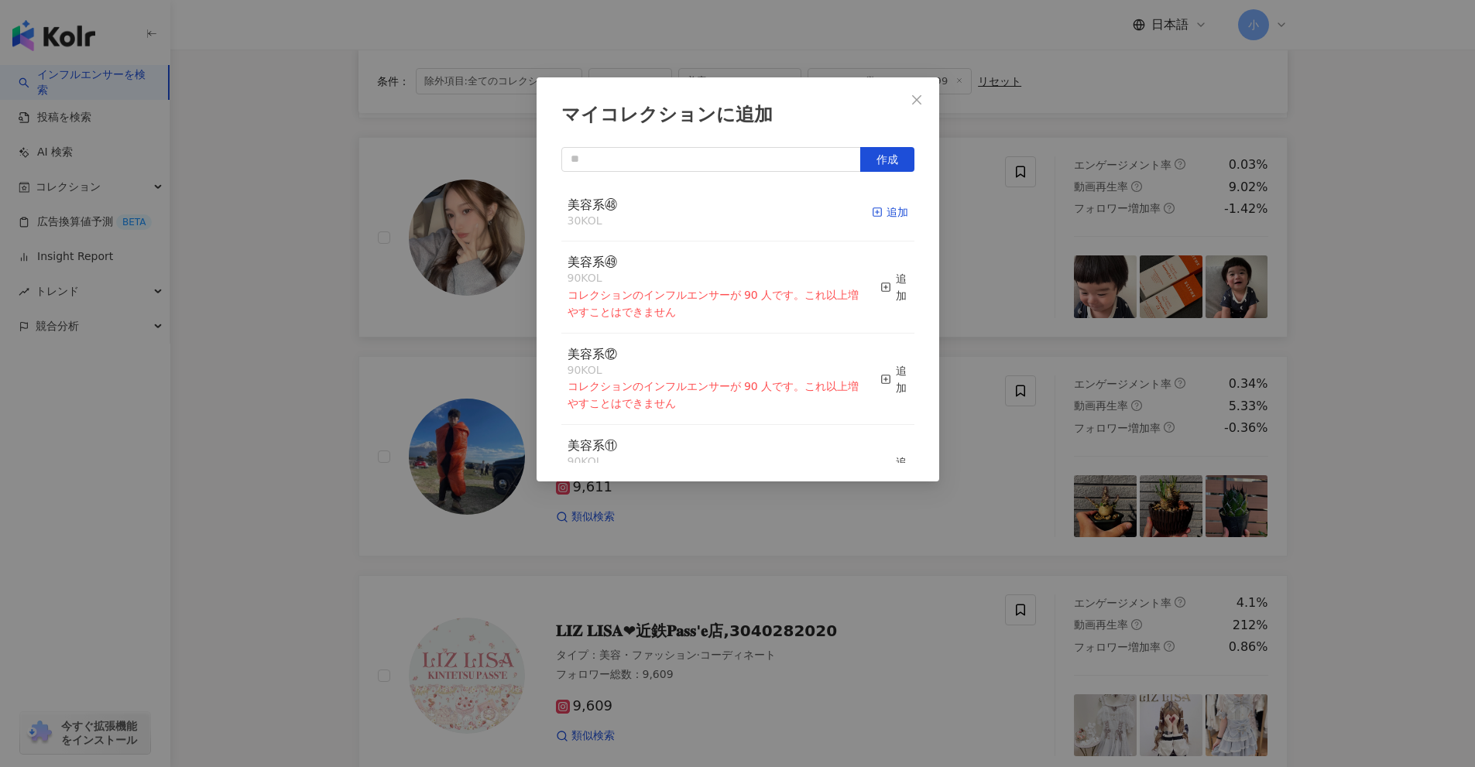
click at [886, 214] on div "追加" at bounding box center [890, 212] width 36 height 17
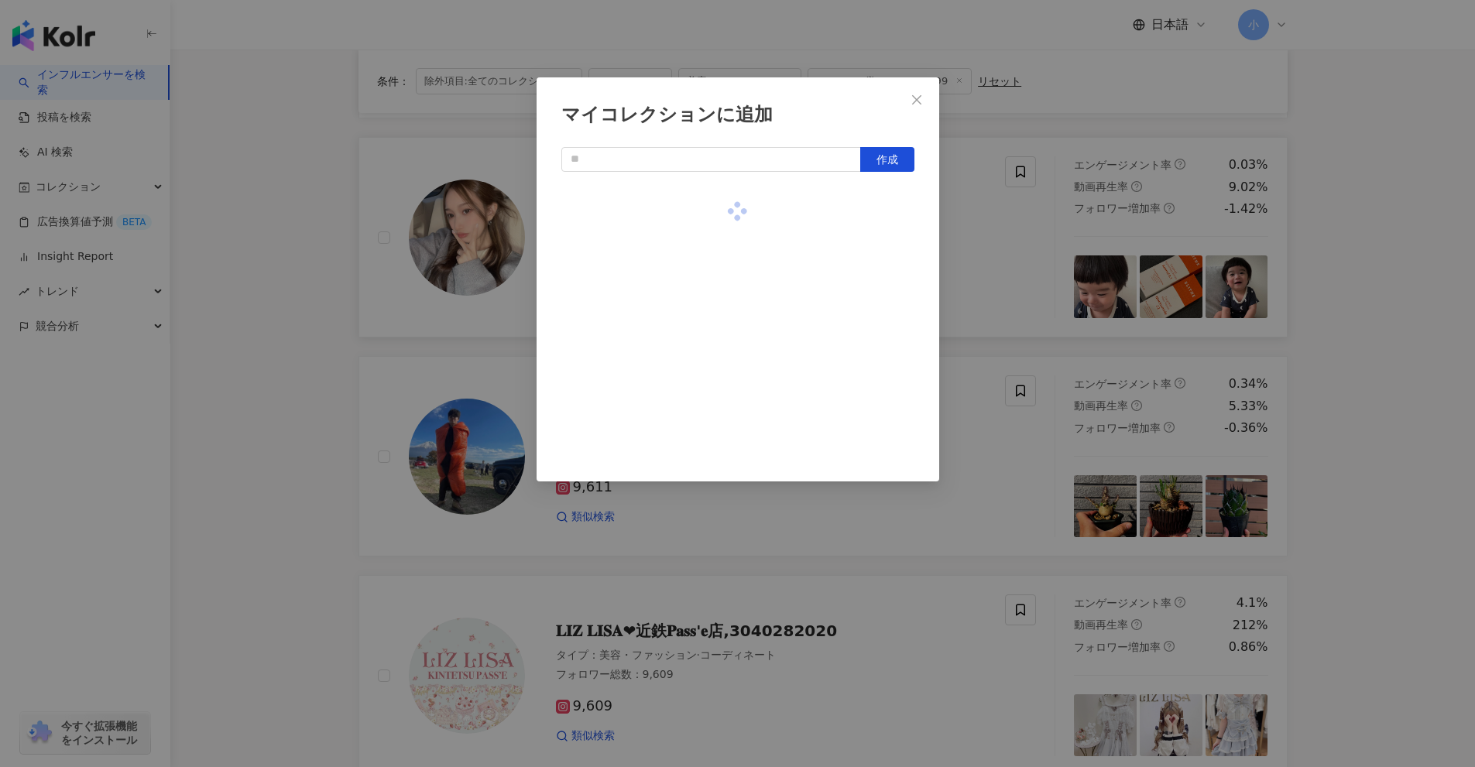
click at [1019, 255] on div "マイコレクションに追加 作成" at bounding box center [737, 383] width 1475 height 767
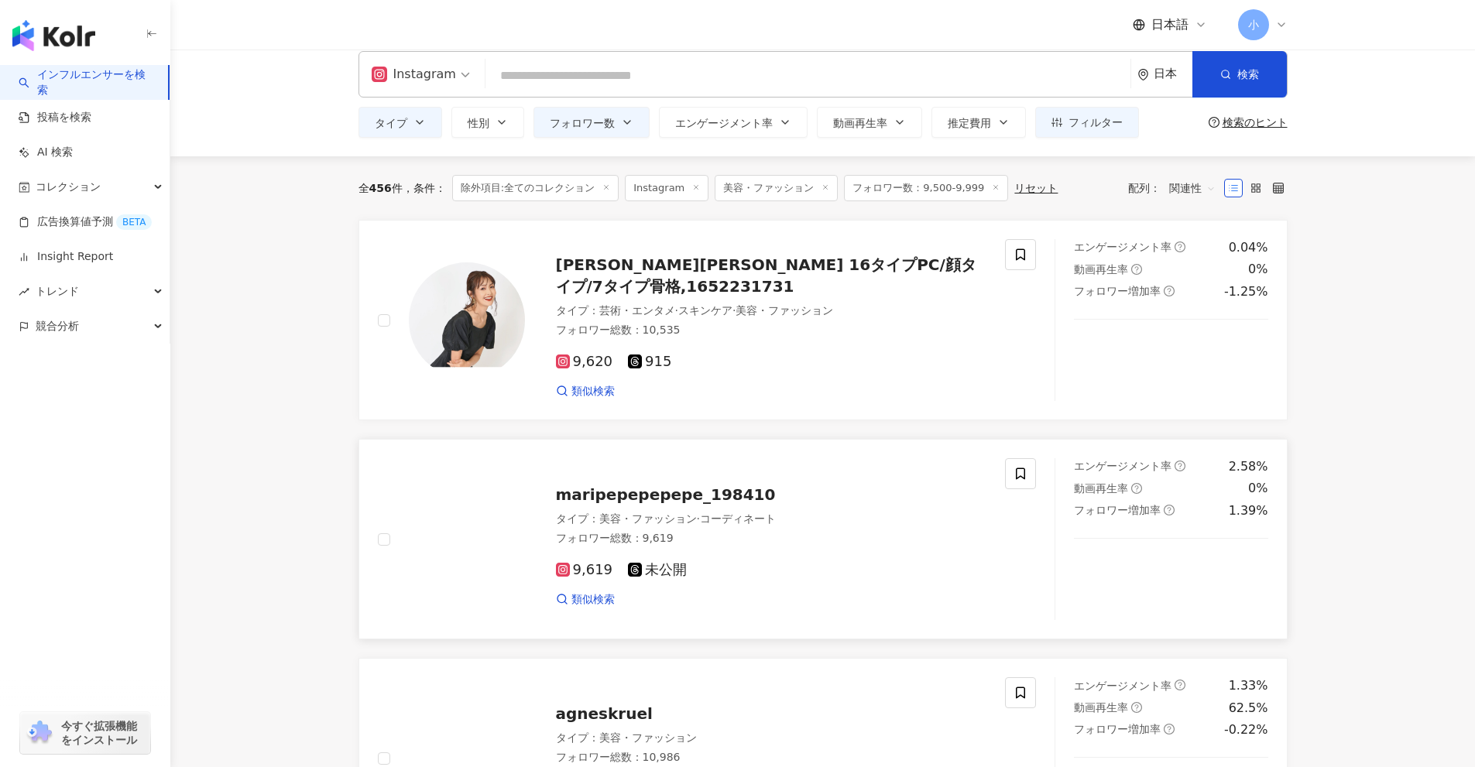
scroll to position [0, 0]
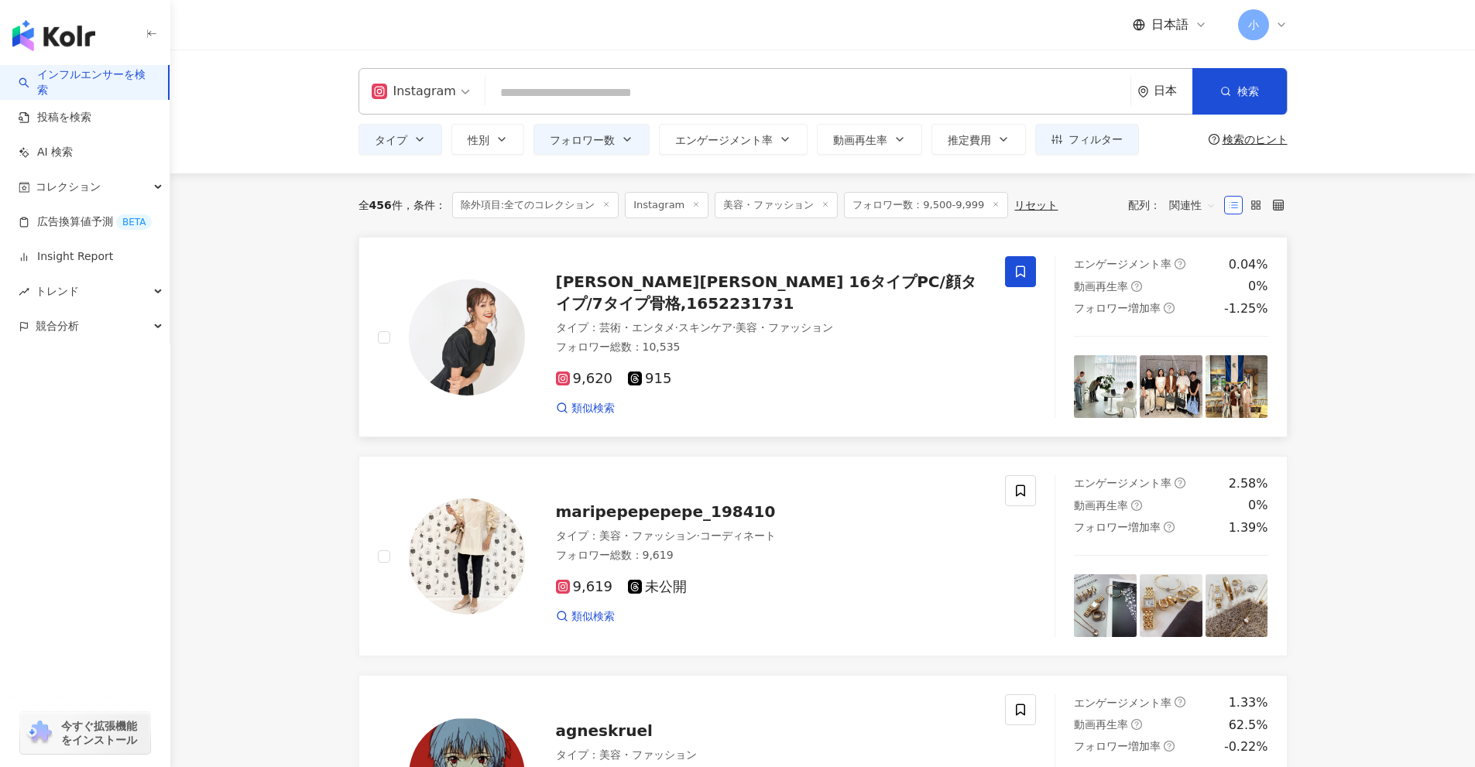
click at [1021, 268] on icon at bounding box center [1020, 272] width 14 height 14
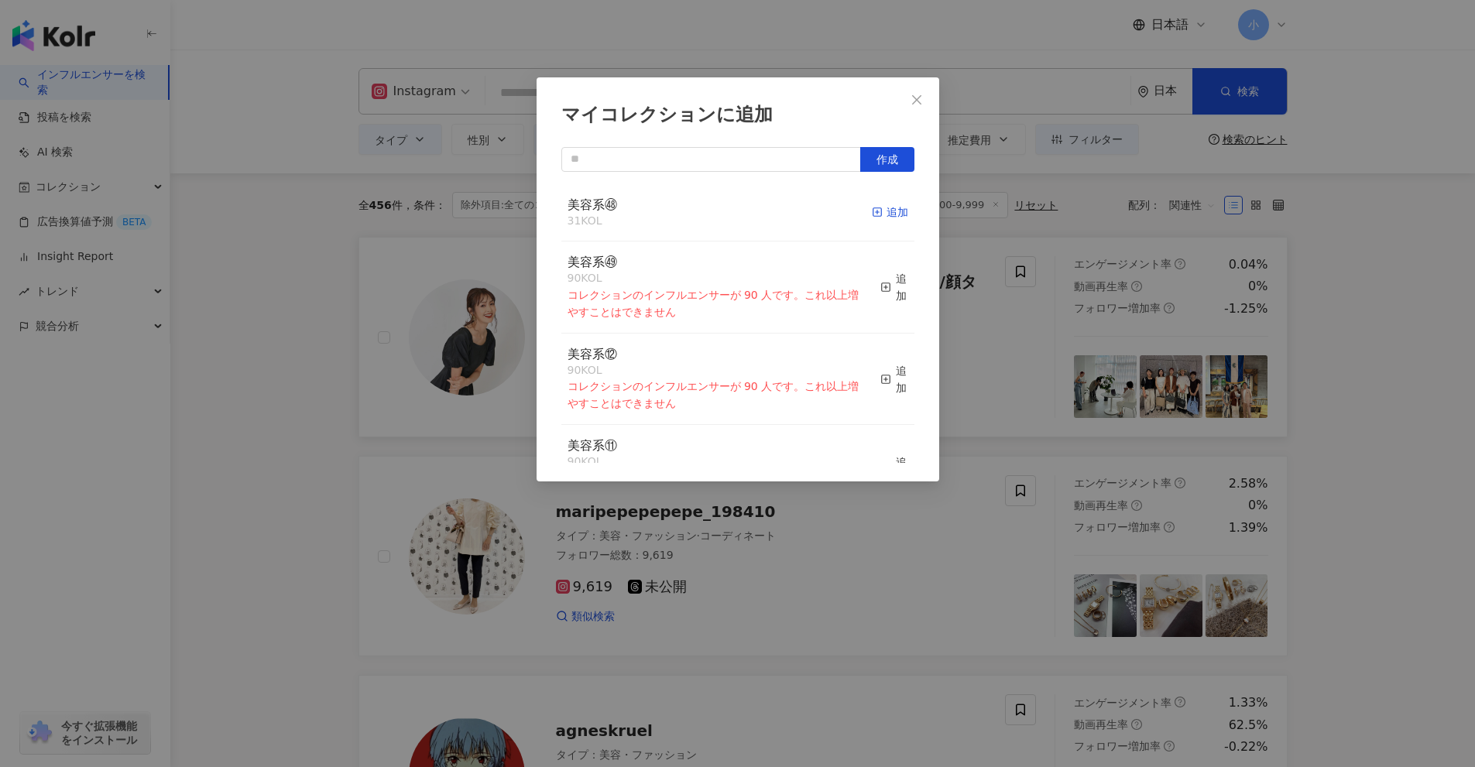
click at [877, 211] on div "追加" at bounding box center [890, 212] width 36 height 17
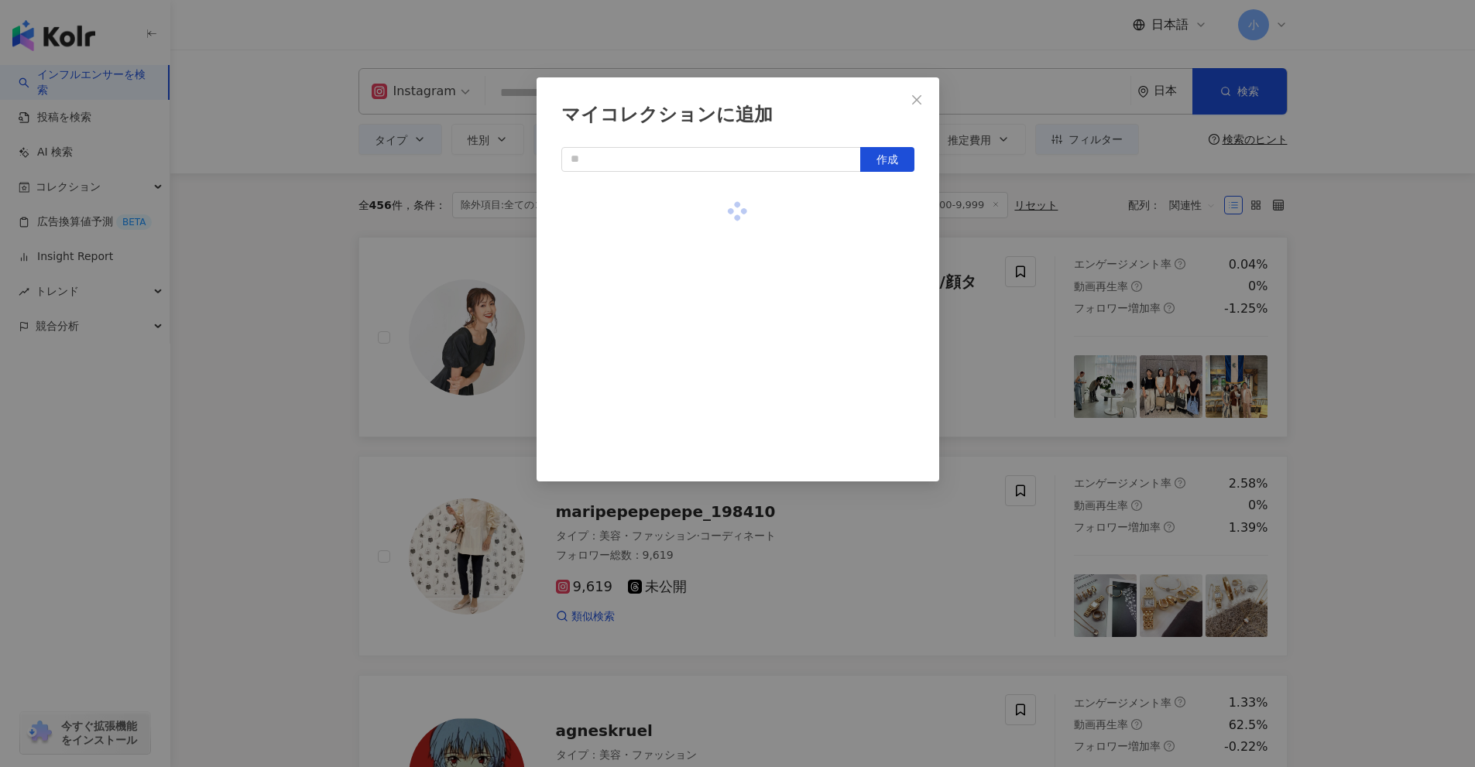
click at [1350, 367] on div "マイコレクションに追加 作成" at bounding box center [737, 383] width 1475 height 767
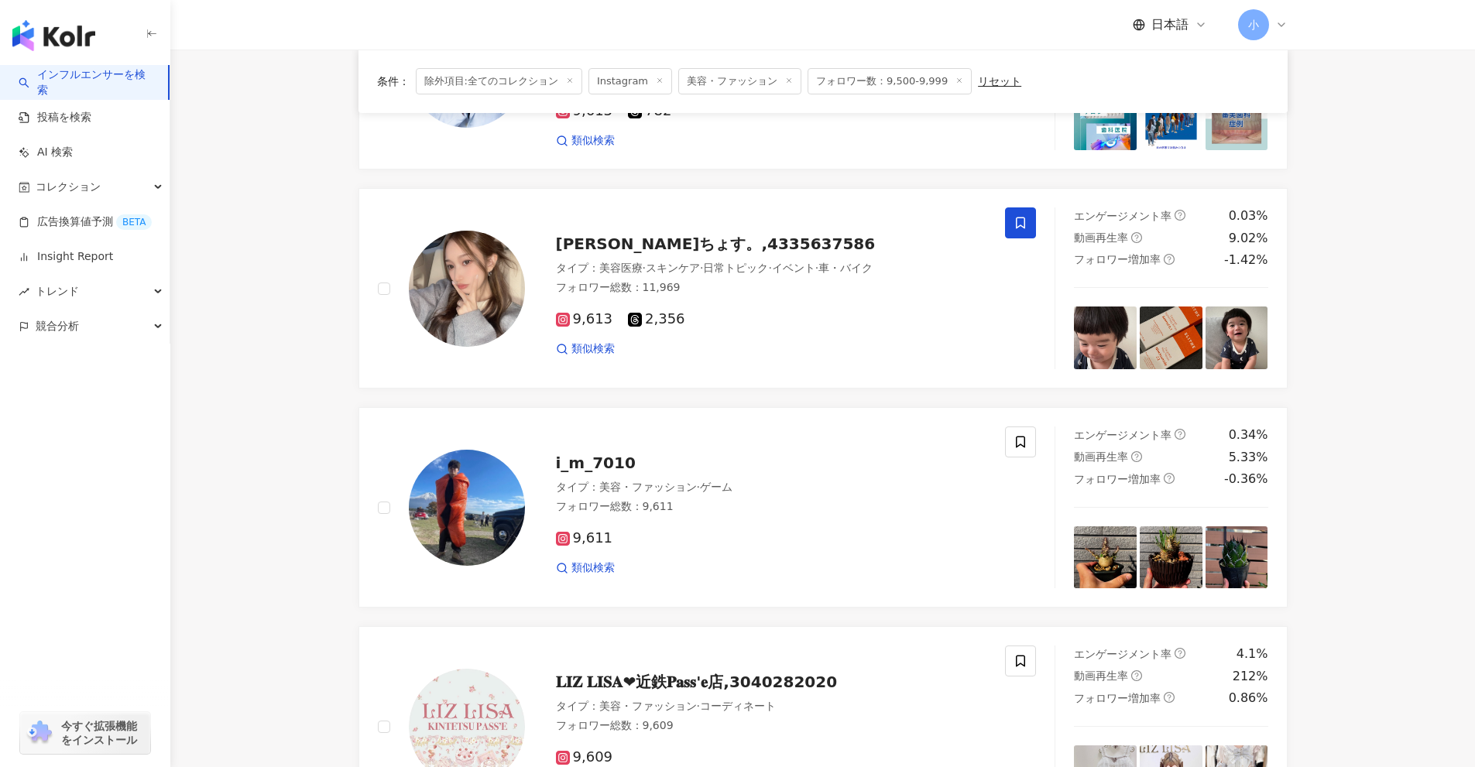
scroll to position [2434, 0]
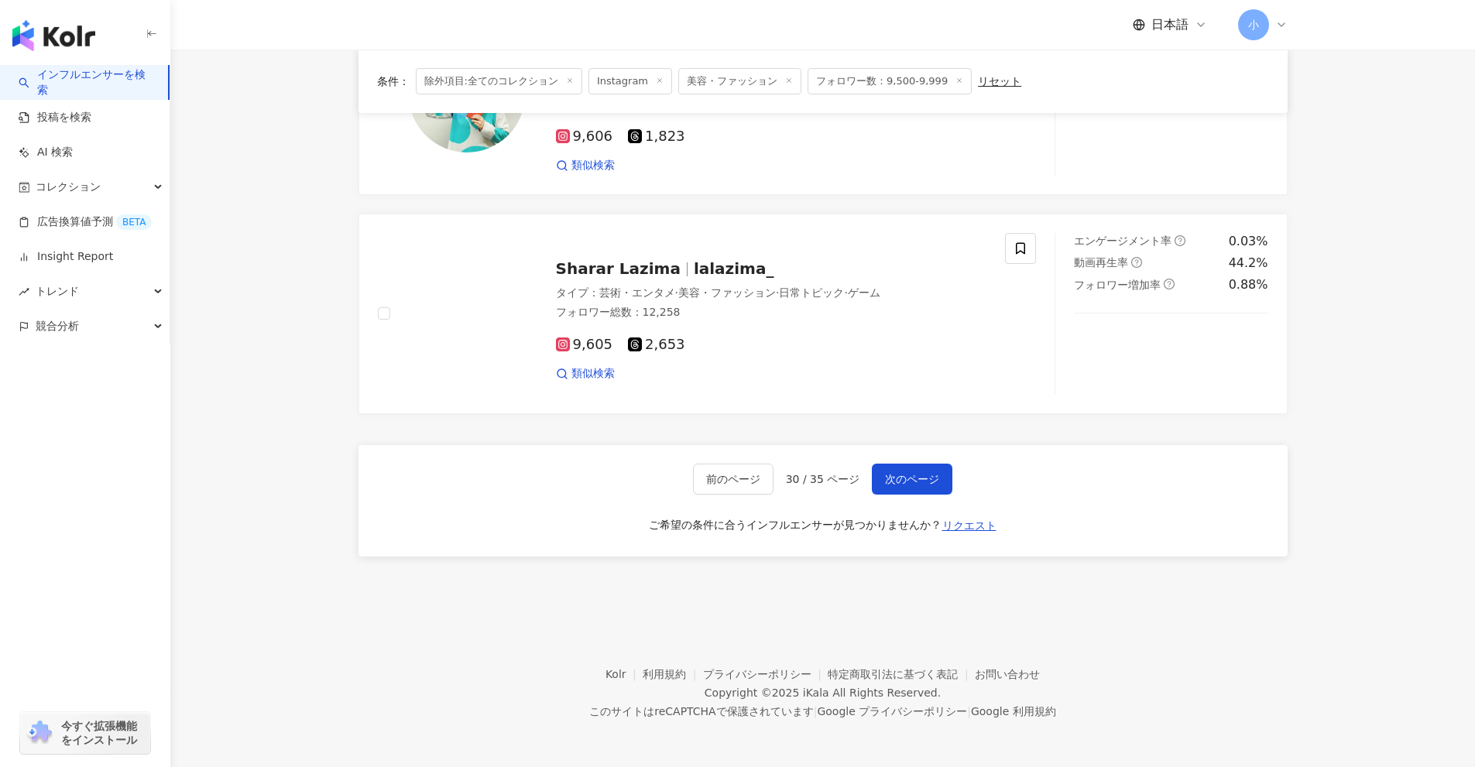
drag, startPoint x: 1337, startPoint y: 347, endPoint x: 1332, endPoint y: 768, distance: 421.1
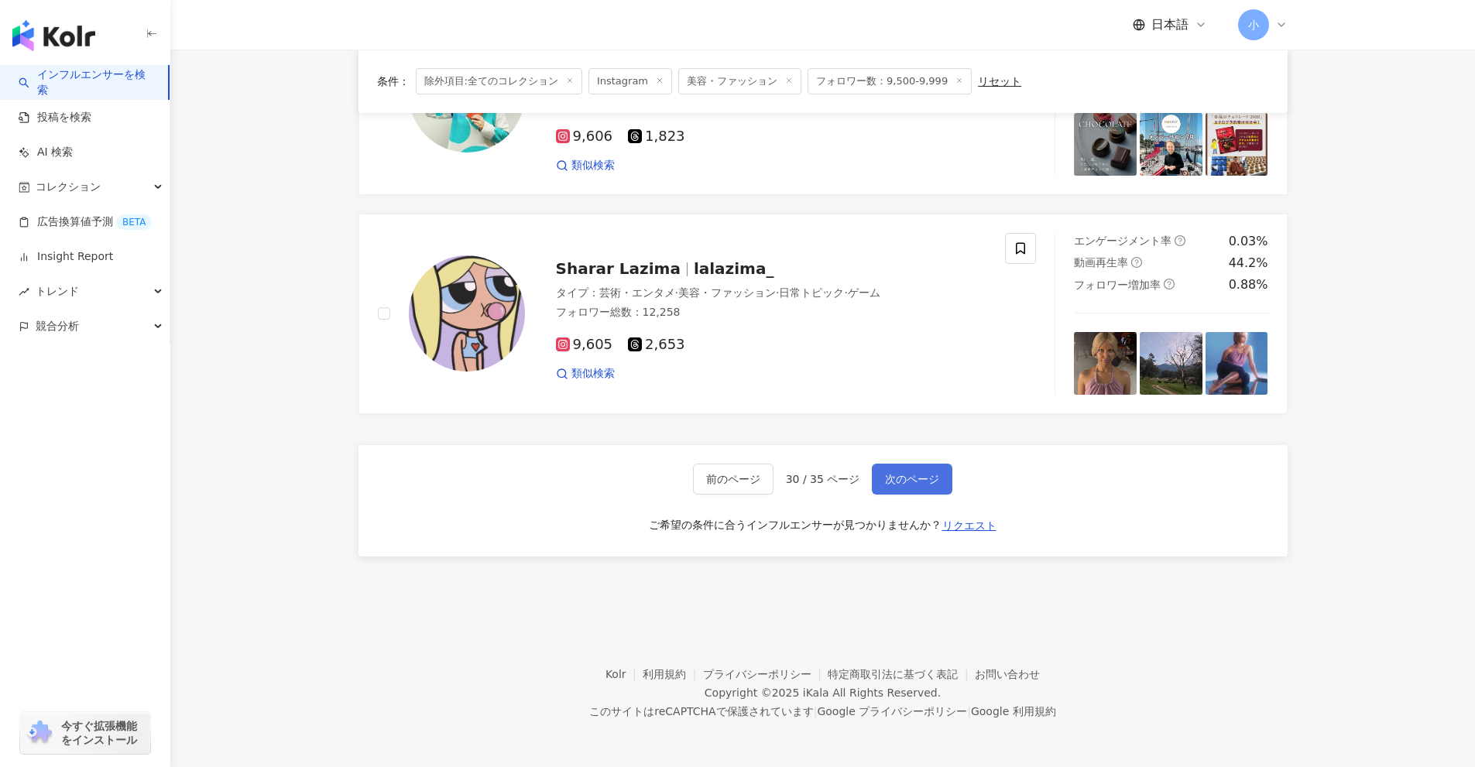
click at [911, 482] on span "次のページ" at bounding box center [912, 479] width 54 height 12
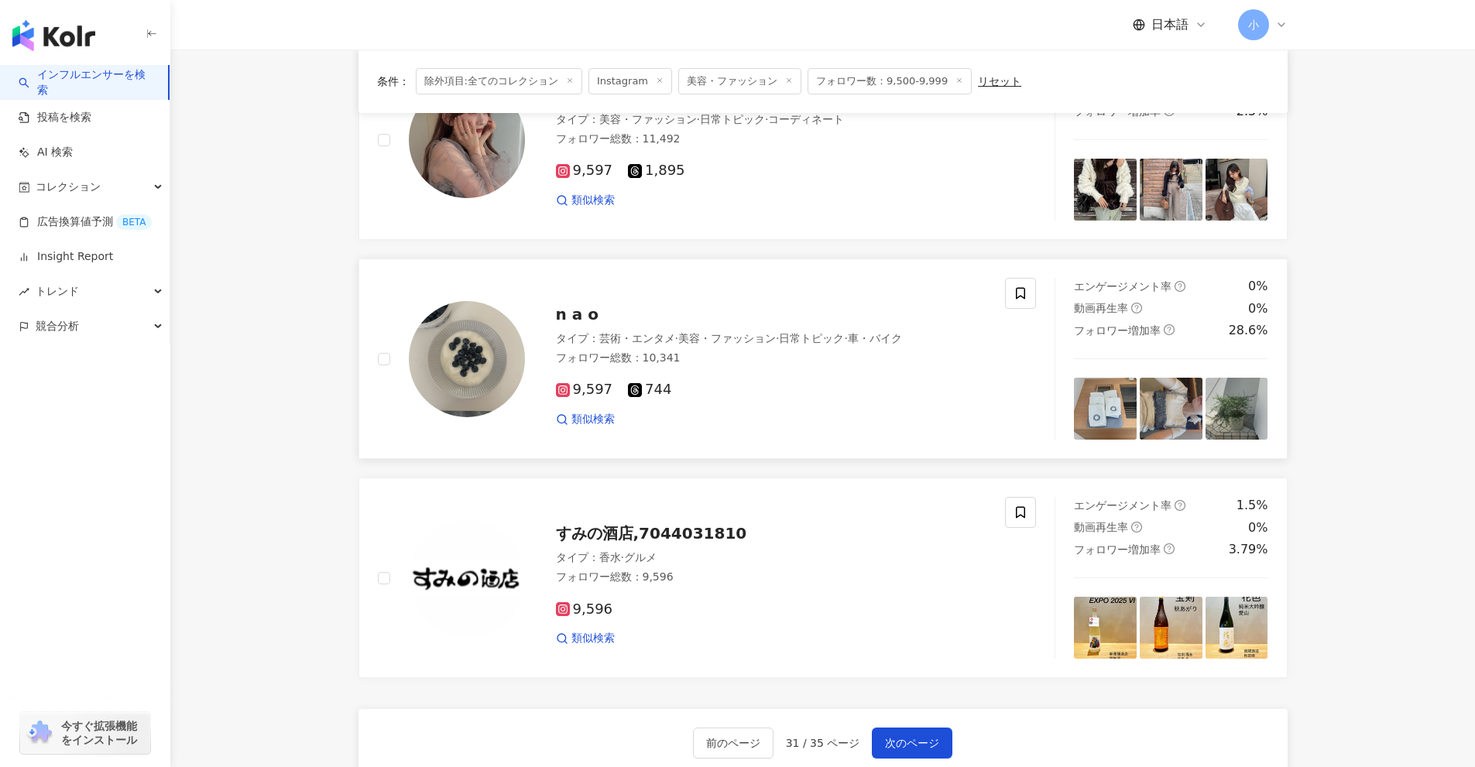
scroll to position [1685, 0]
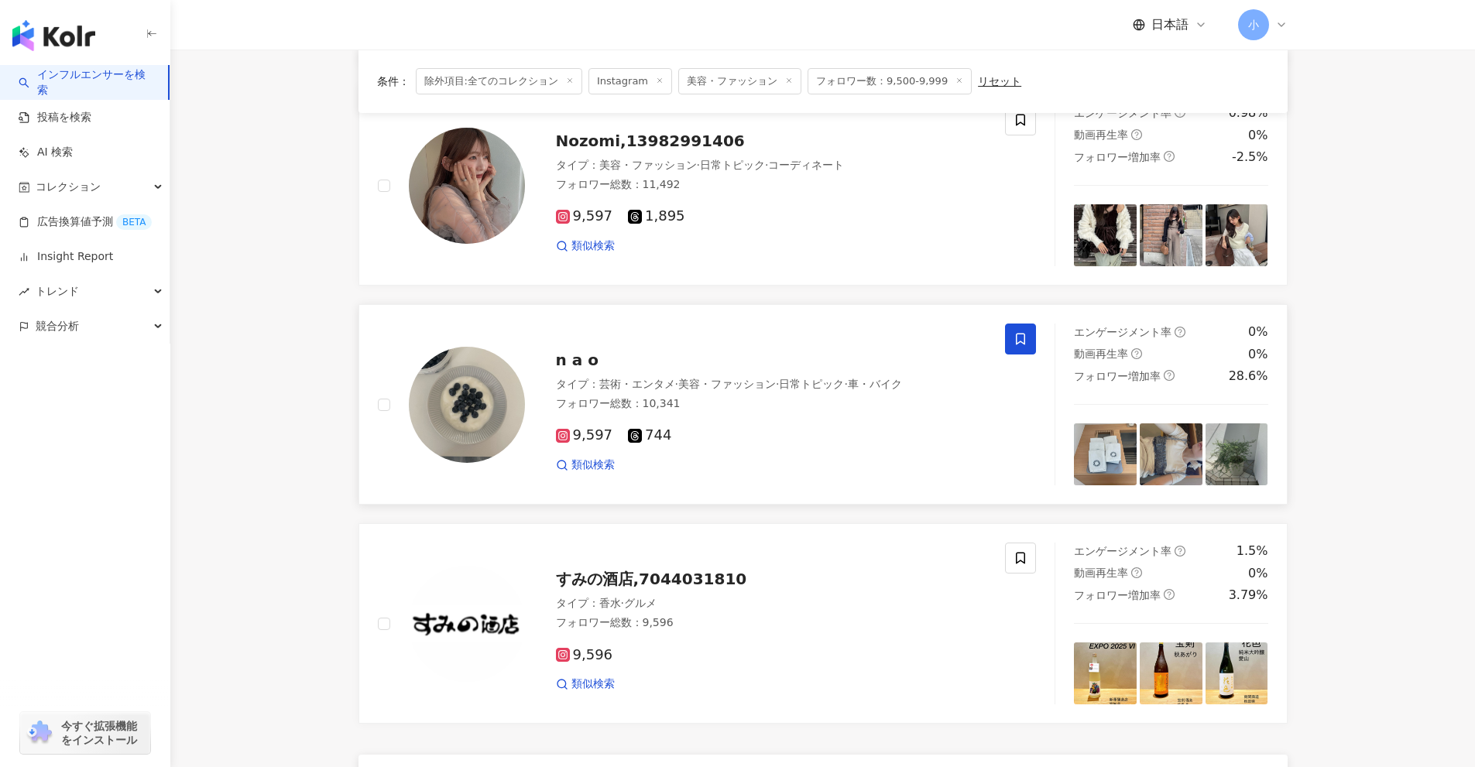
click at [1015, 338] on icon at bounding box center [1020, 339] width 14 height 14
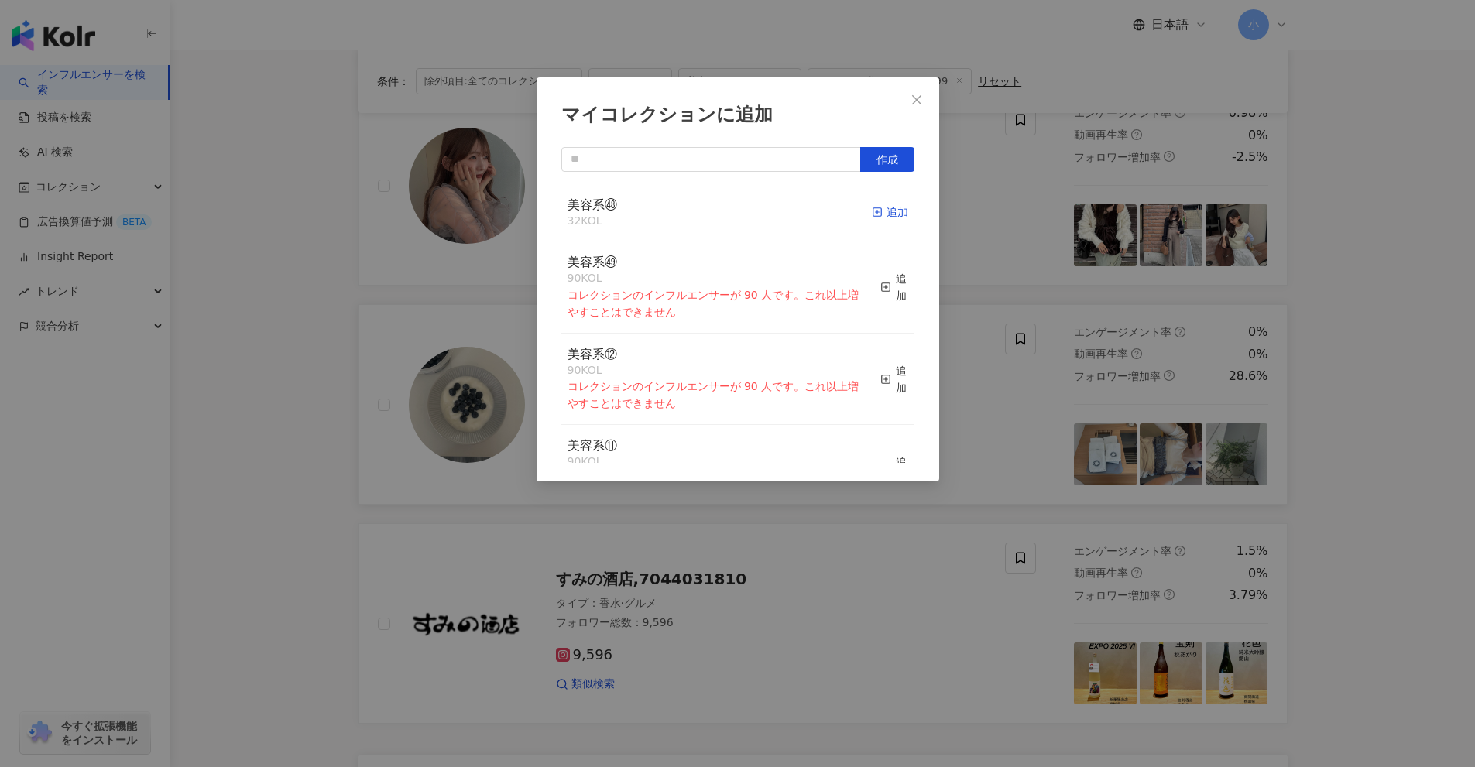
click at [872, 212] on icon "button" at bounding box center [877, 212] width 11 height 11
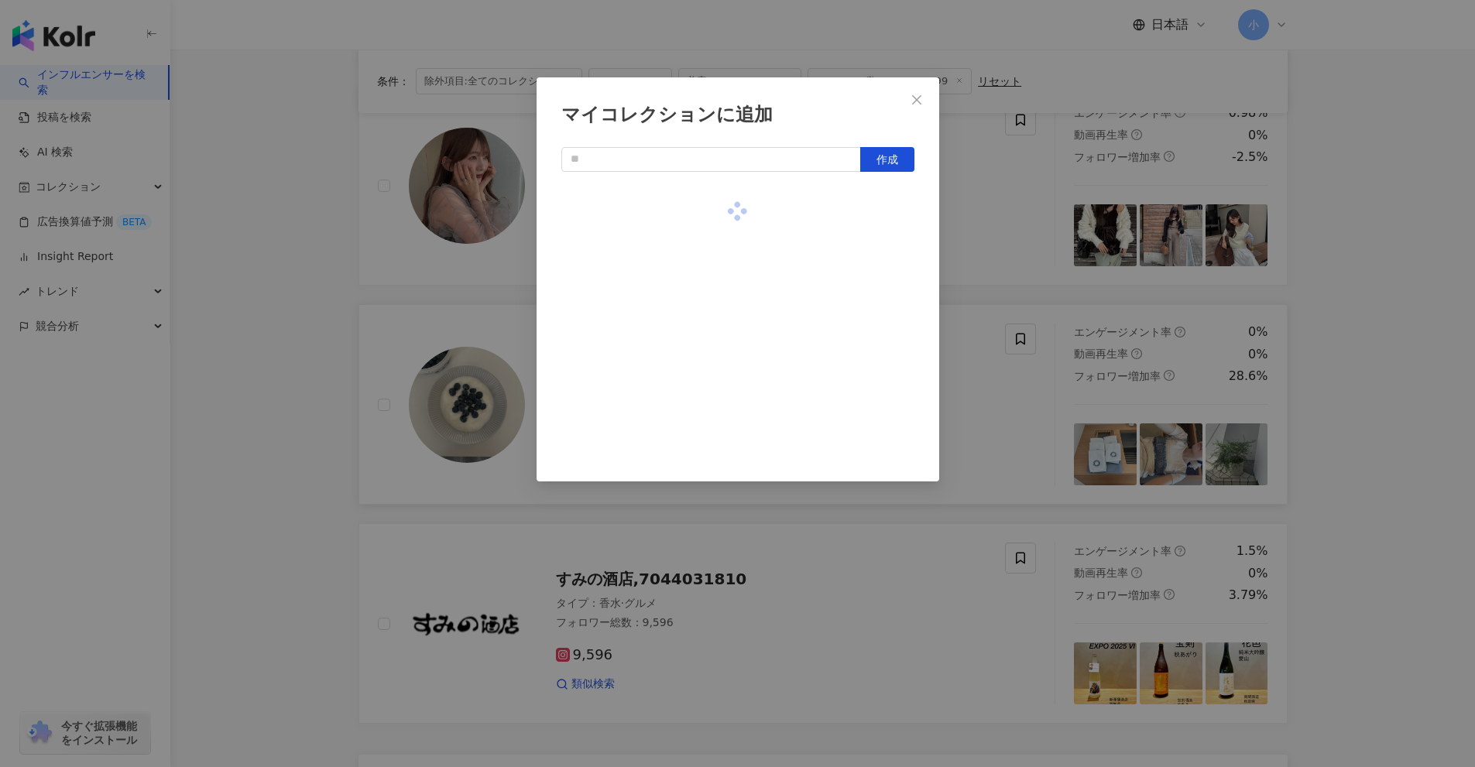
click at [1036, 252] on div "マイコレクションに追加 作成" at bounding box center [737, 383] width 1475 height 767
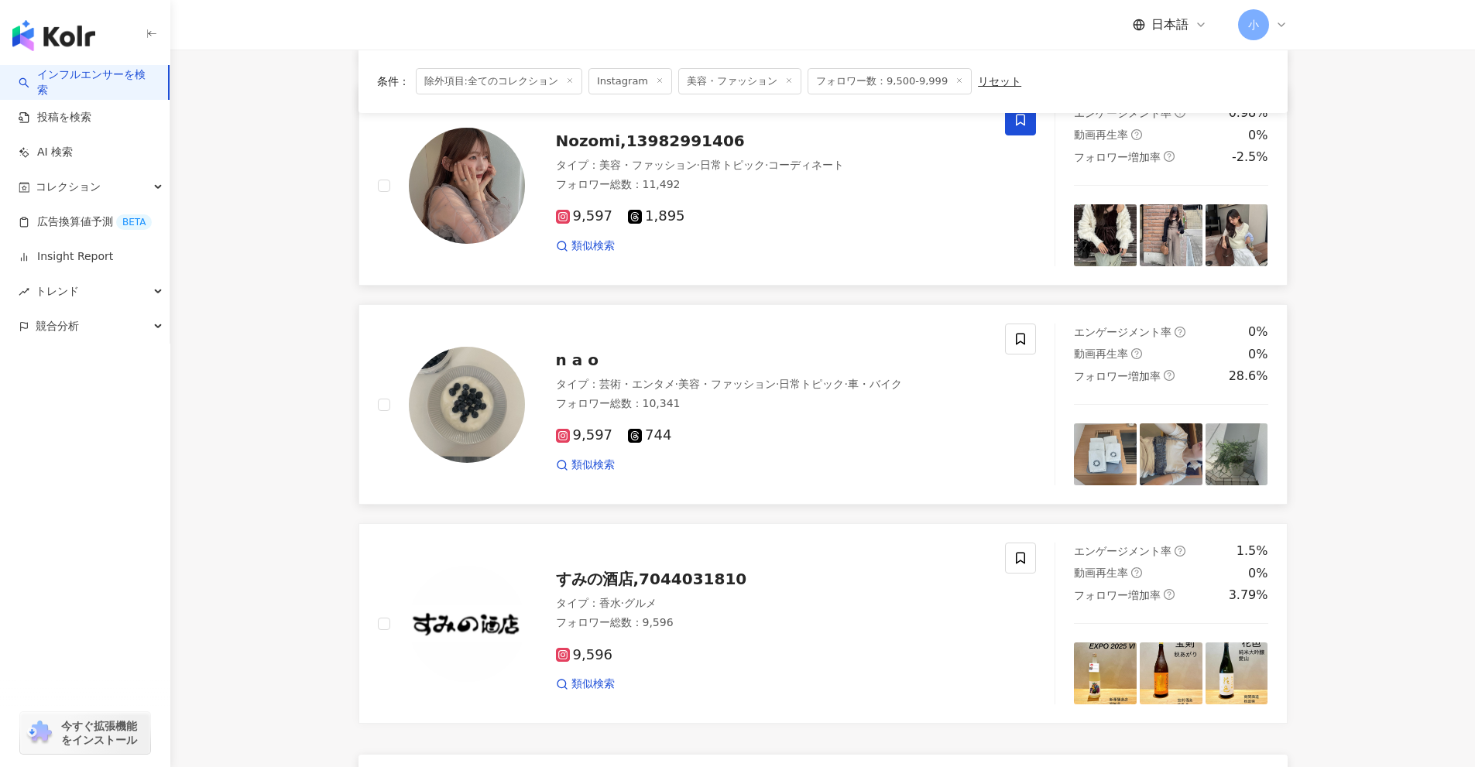
click at [1023, 123] on icon at bounding box center [1020, 120] width 14 height 14
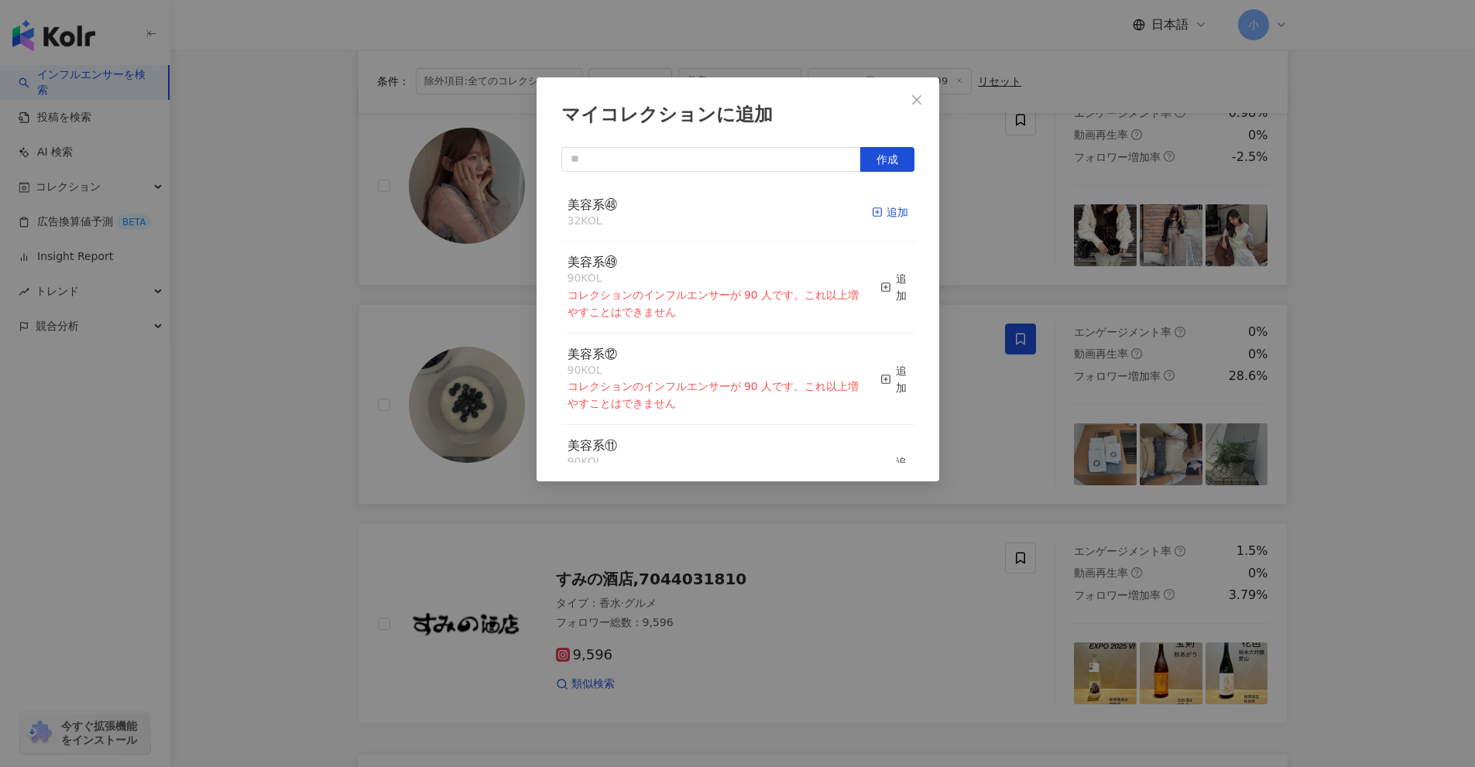
click at [872, 214] on icon "button" at bounding box center [877, 212] width 11 height 11
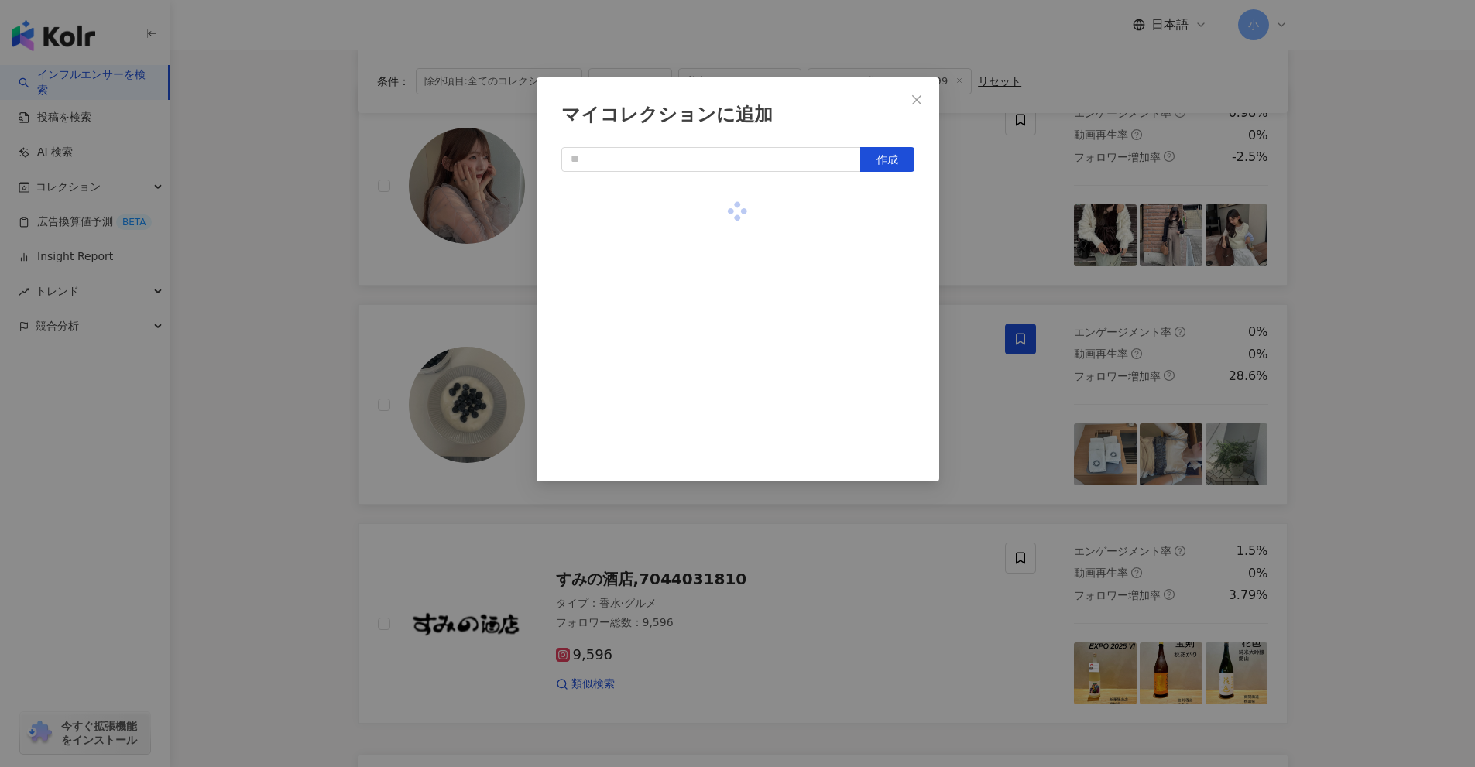
click at [1056, 227] on div "マイコレクションに追加 作成" at bounding box center [737, 383] width 1475 height 767
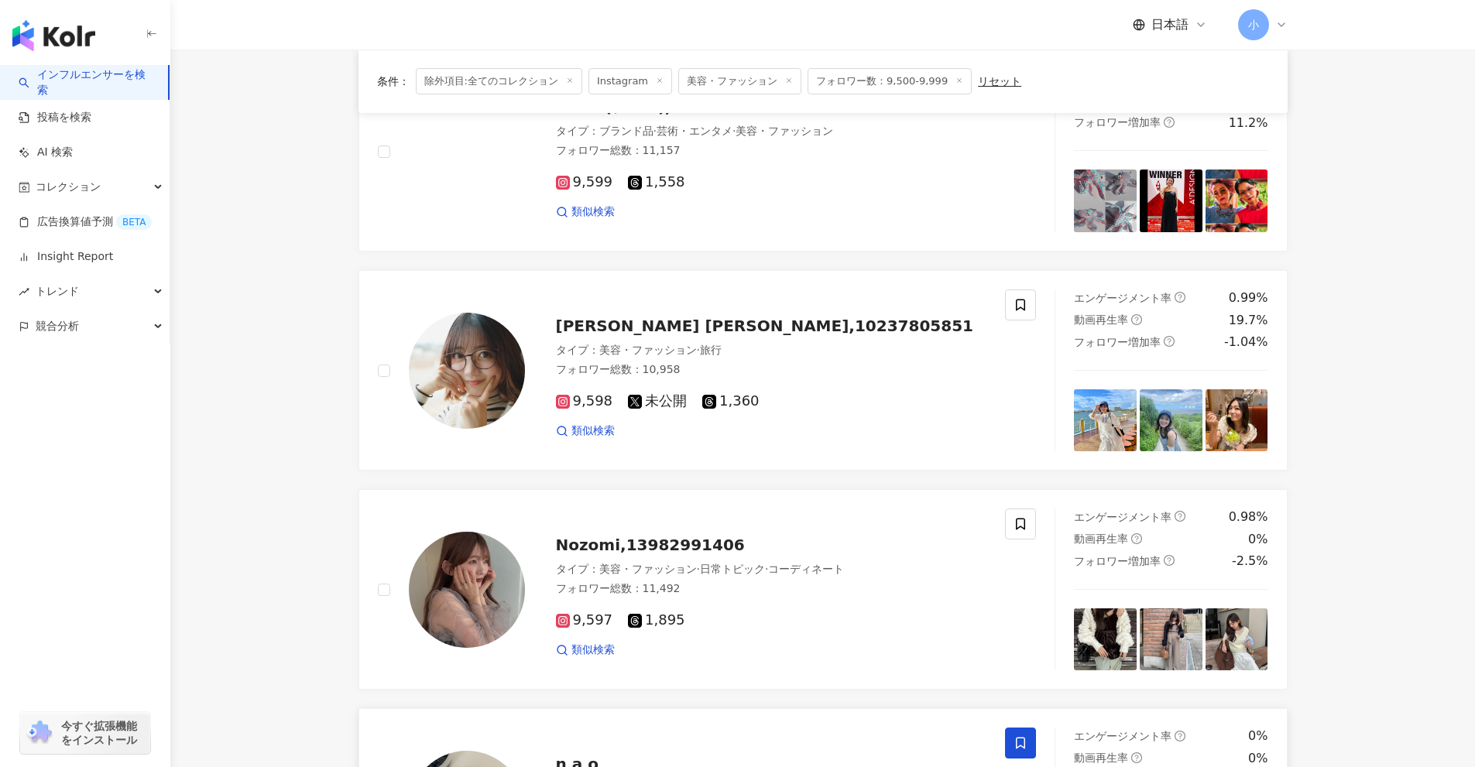
scroll to position [1221, 0]
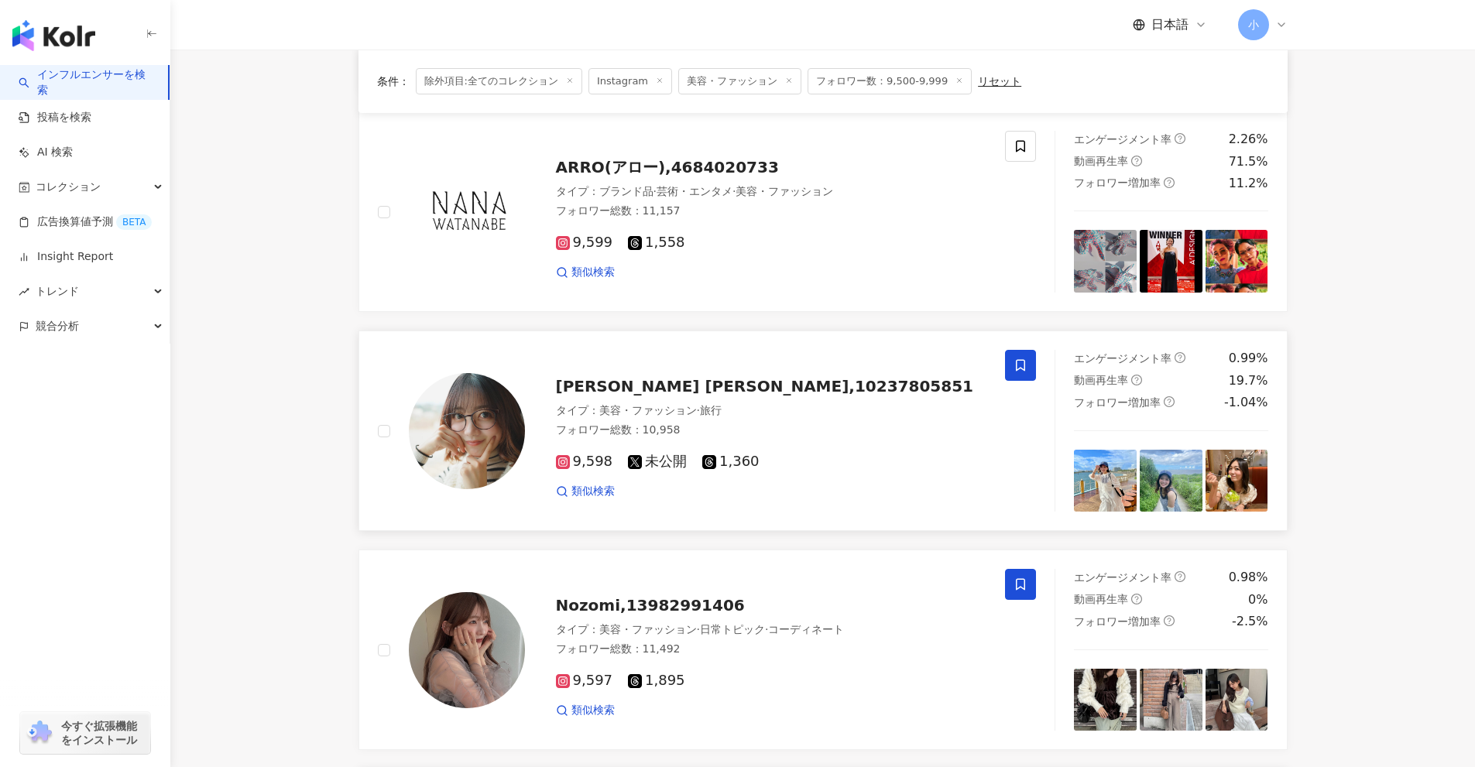
click at [1023, 358] on icon at bounding box center [1020, 365] width 14 height 14
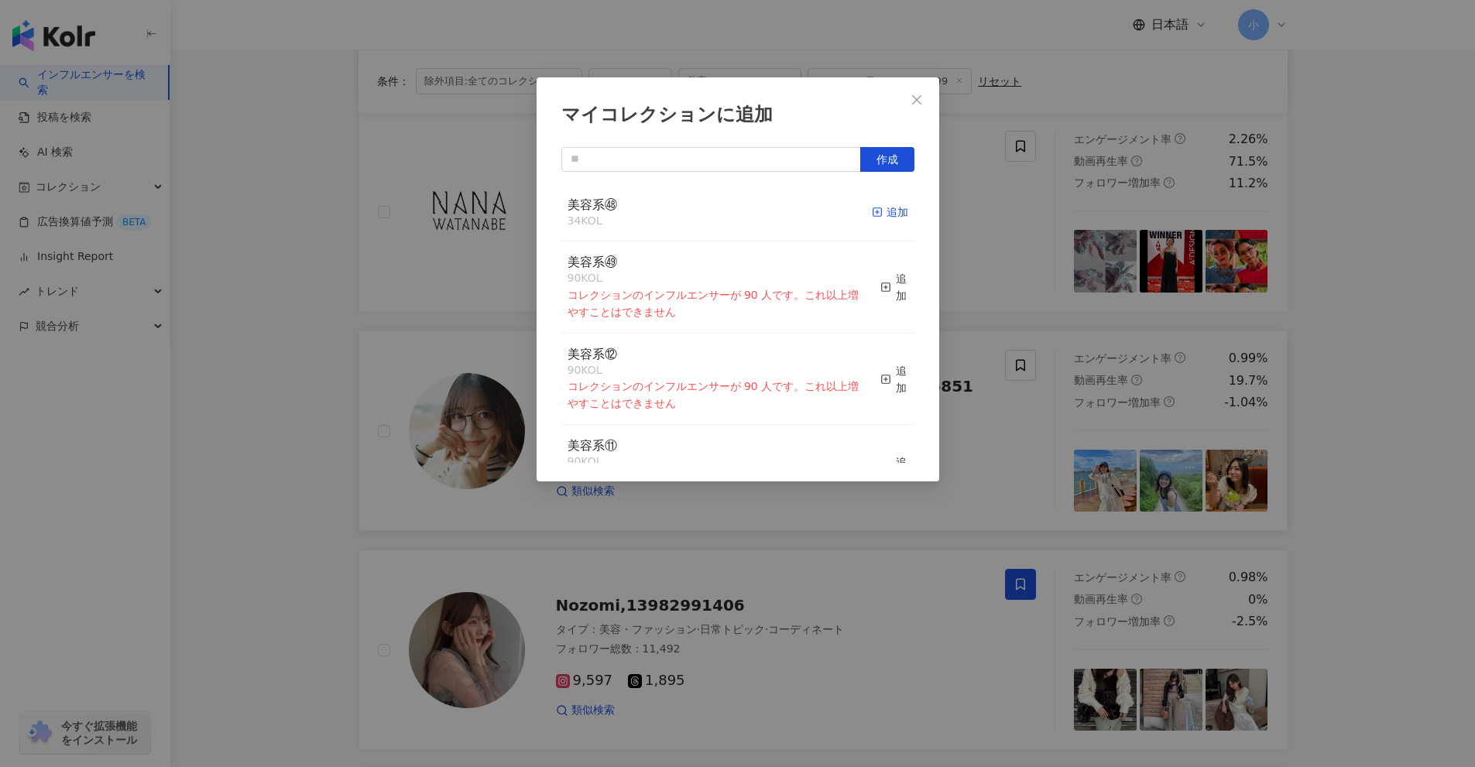
click at [882, 208] on div "追加" at bounding box center [890, 212] width 36 height 17
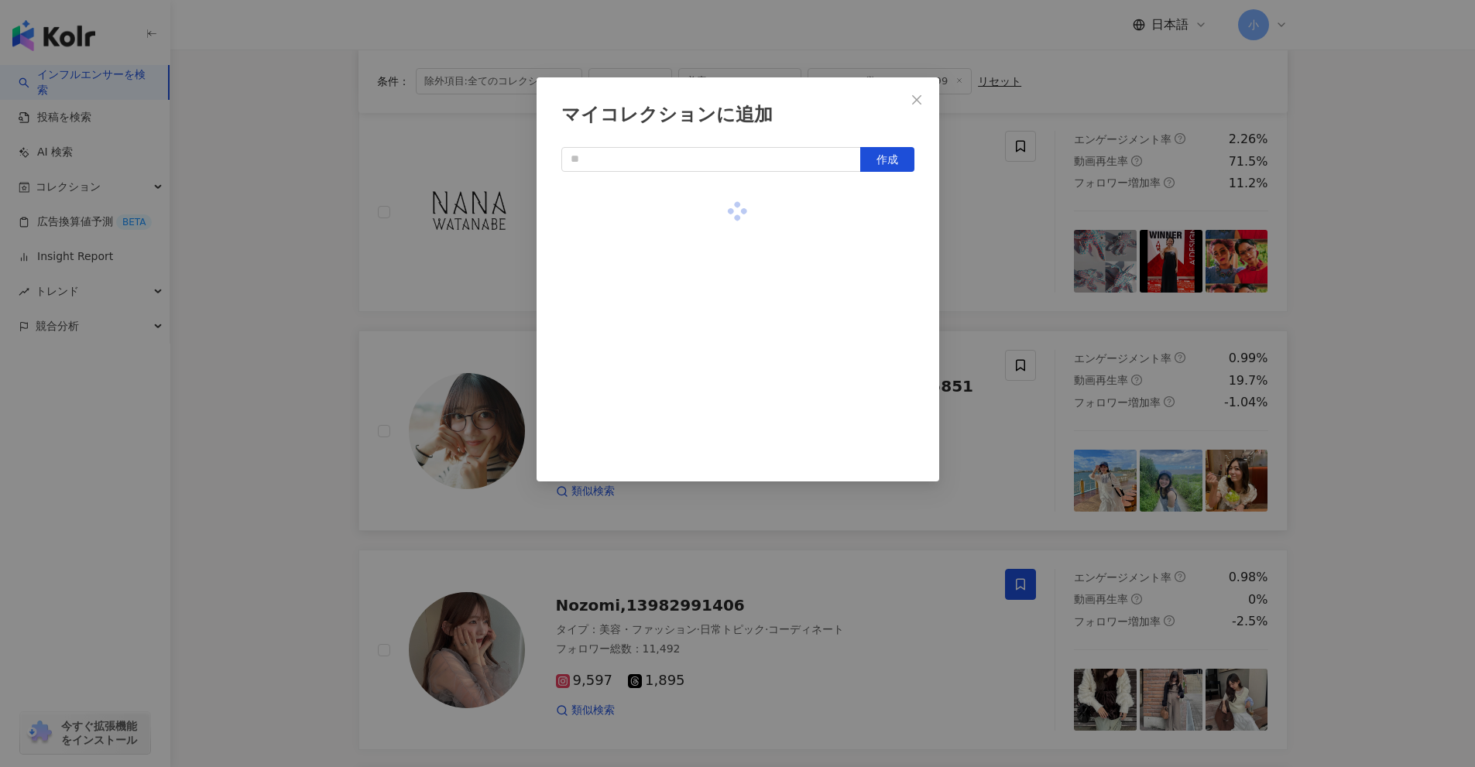
click at [1364, 356] on div "マイコレクションに追加 作成" at bounding box center [737, 383] width 1475 height 767
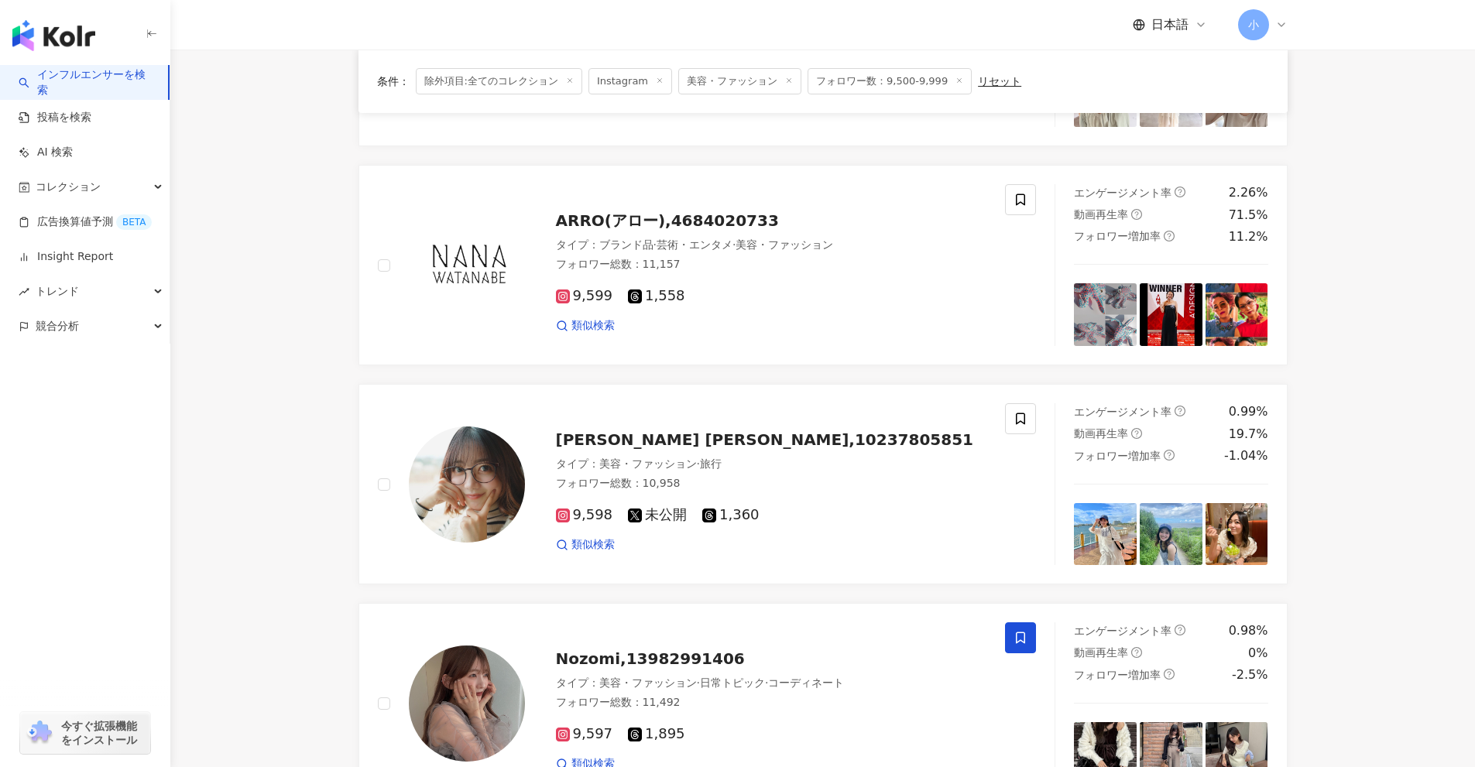
scroll to position [911, 0]
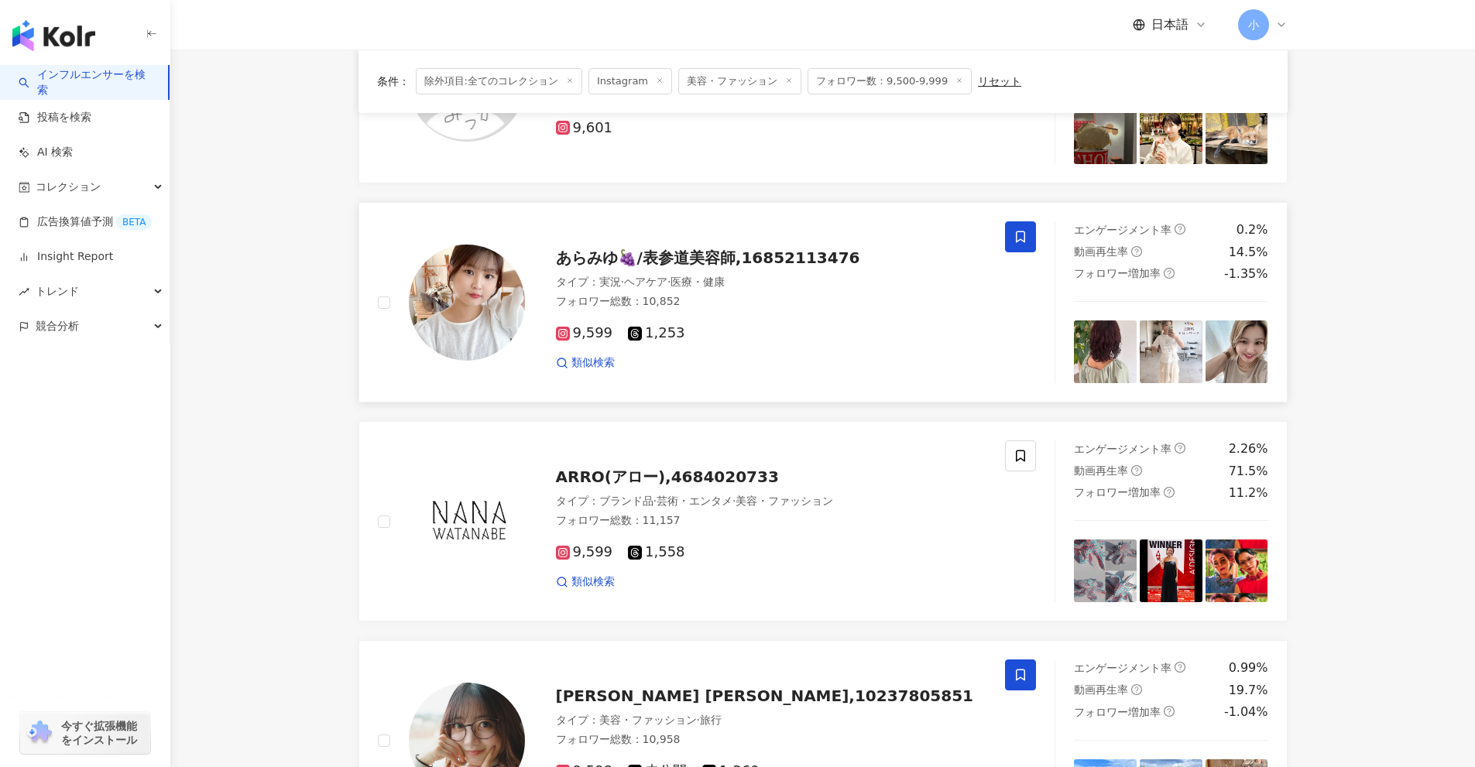
click at [1027, 250] on span at bounding box center [1020, 236] width 31 height 31
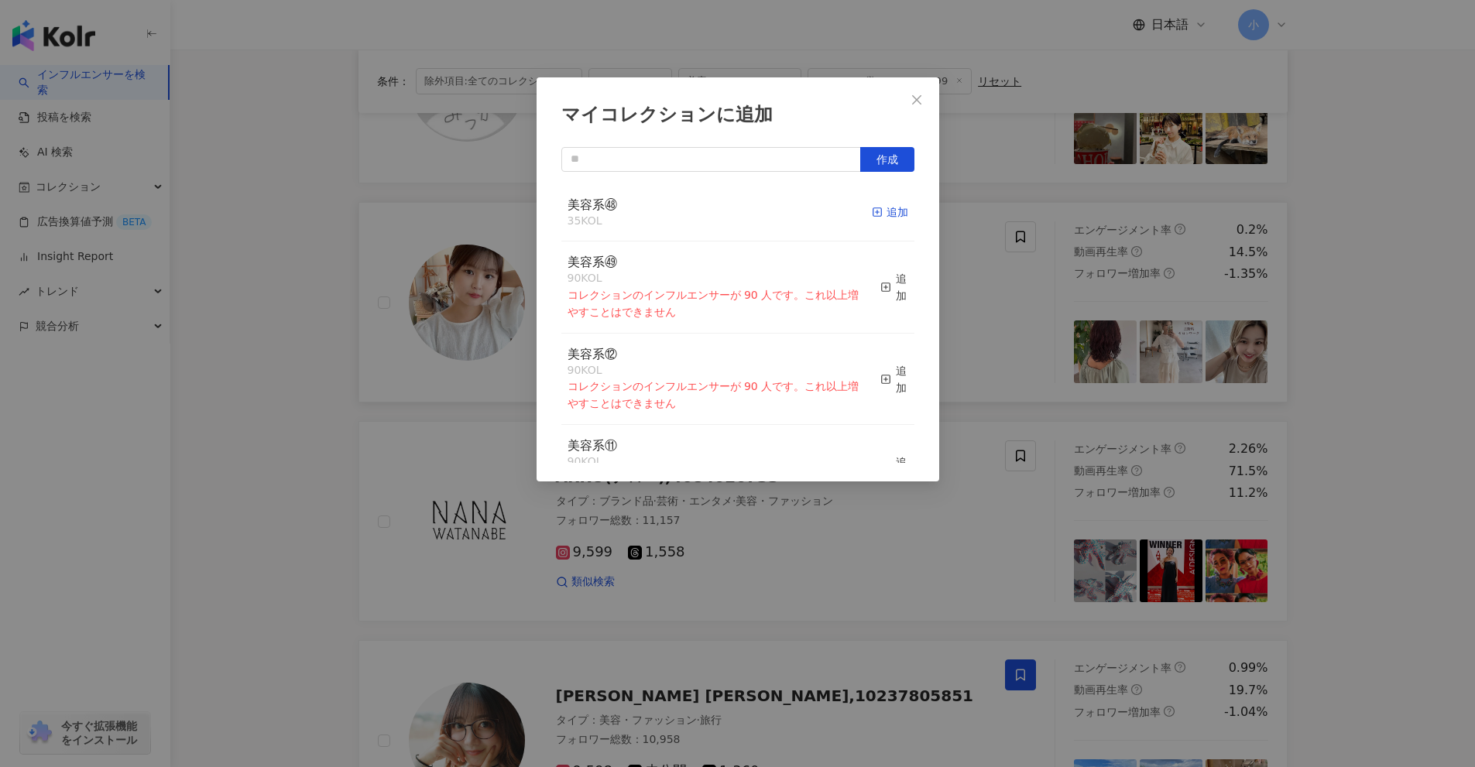
click at [891, 212] on div "追加" at bounding box center [890, 212] width 36 height 17
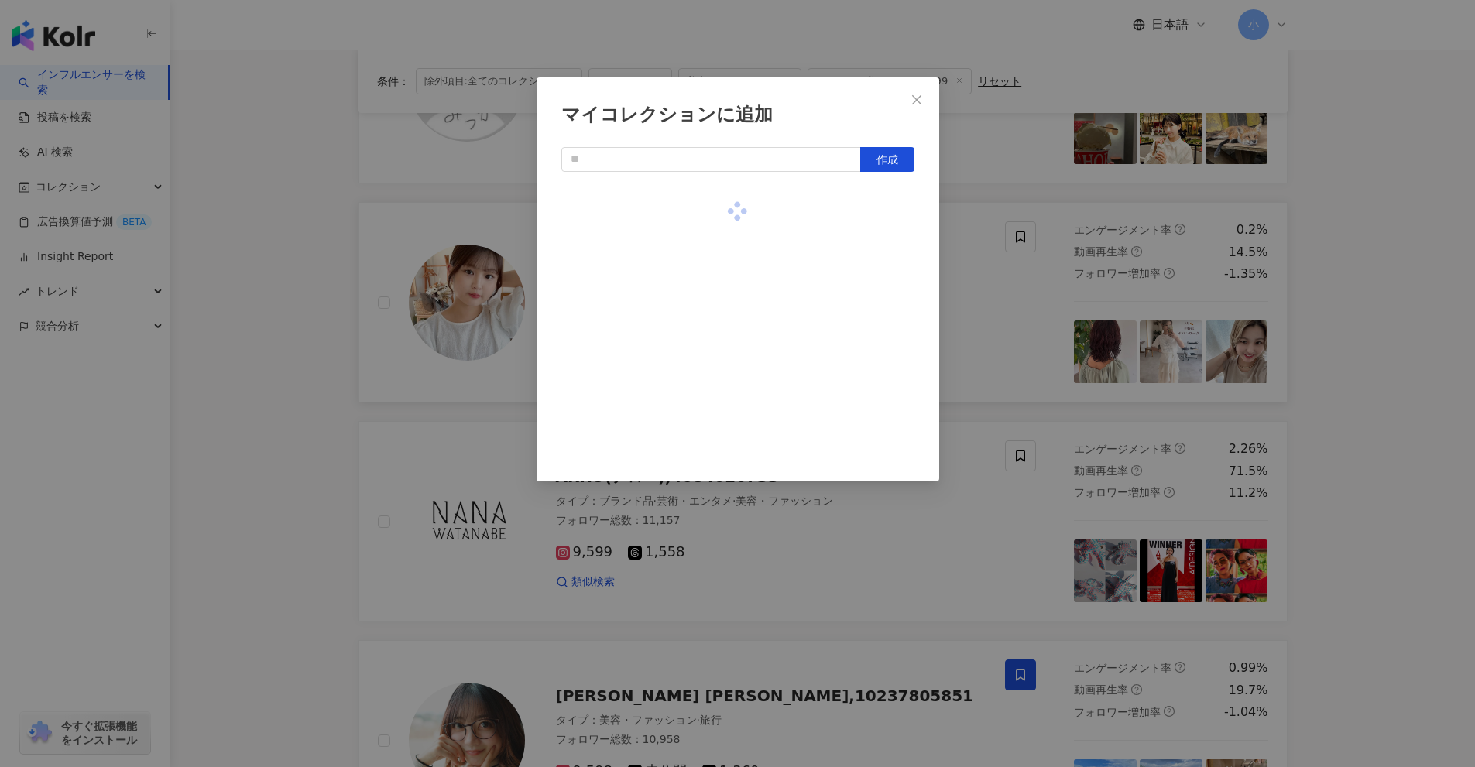
click at [1393, 355] on div "マイコレクションに追加 作成" at bounding box center [737, 383] width 1475 height 767
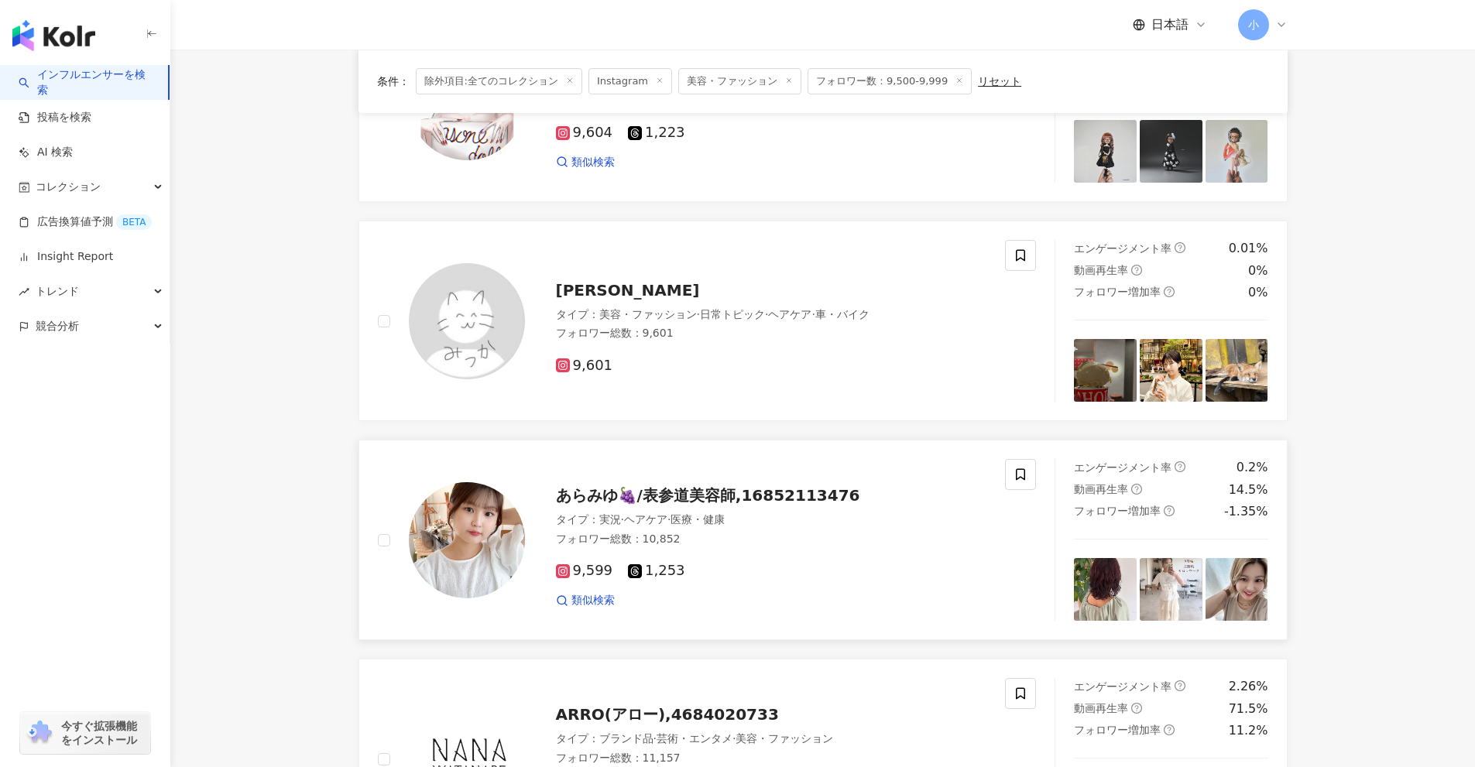
scroll to position [601, 0]
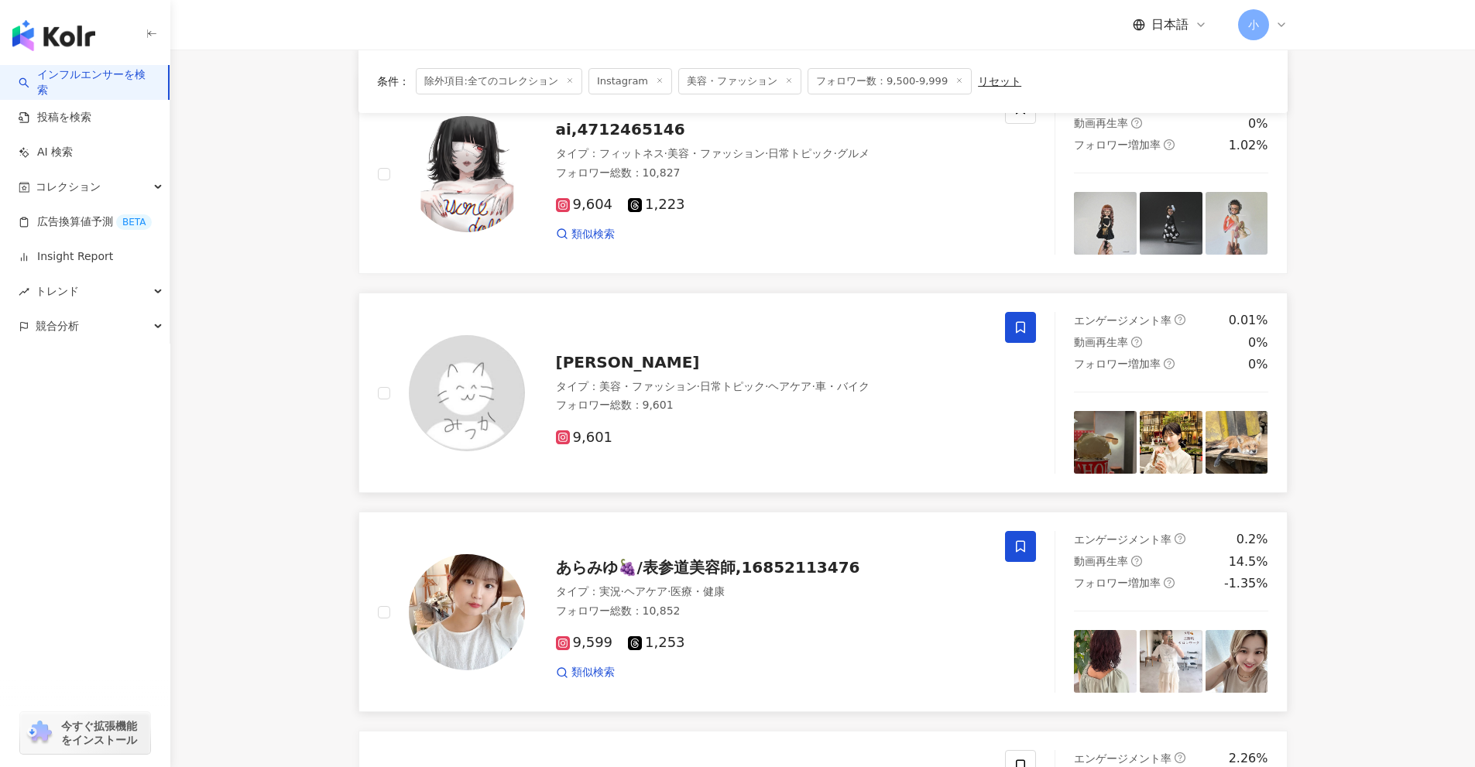
click at [1016, 317] on span at bounding box center [1020, 327] width 31 height 31
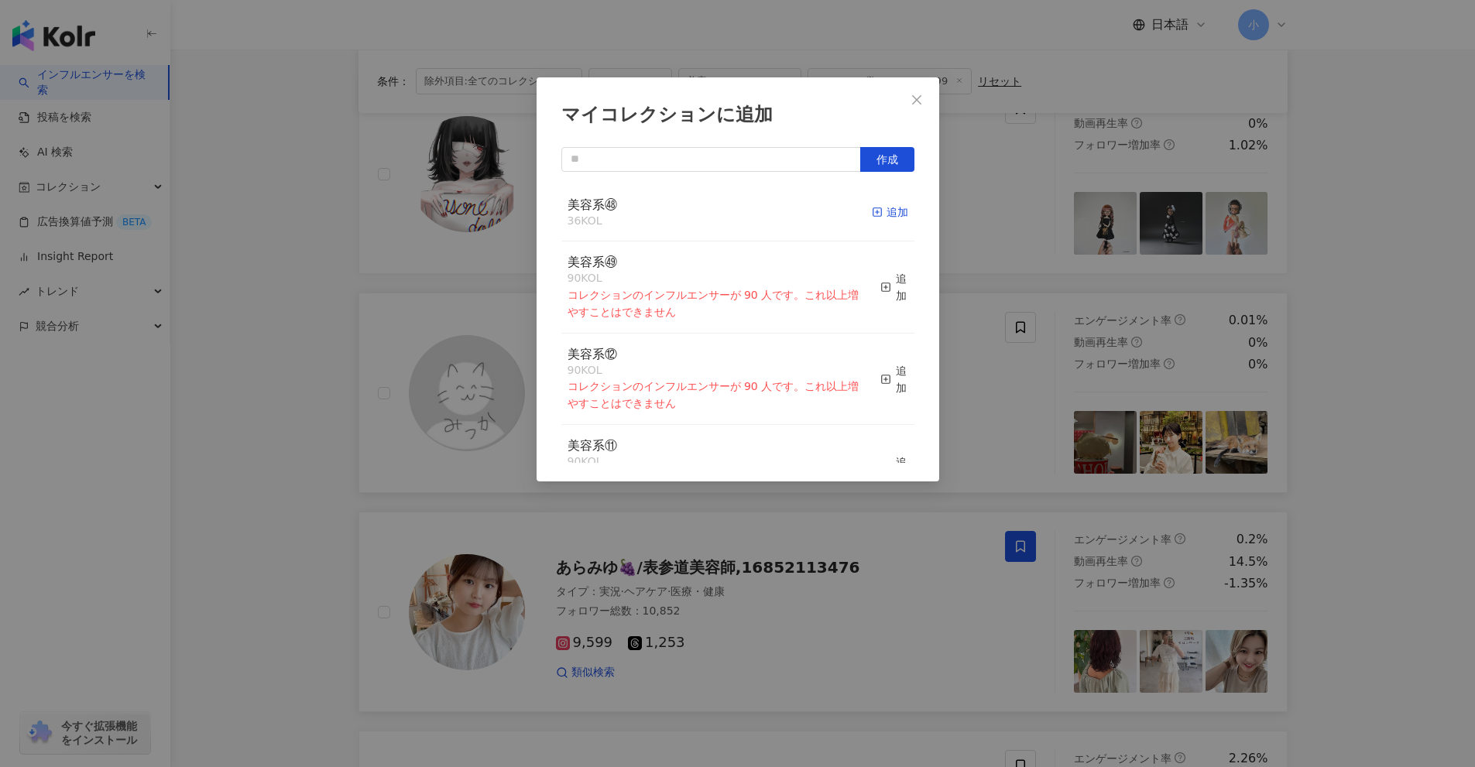
click at [872, 209] on div "追加" at bounding box center [890, 212] width 36 height 17
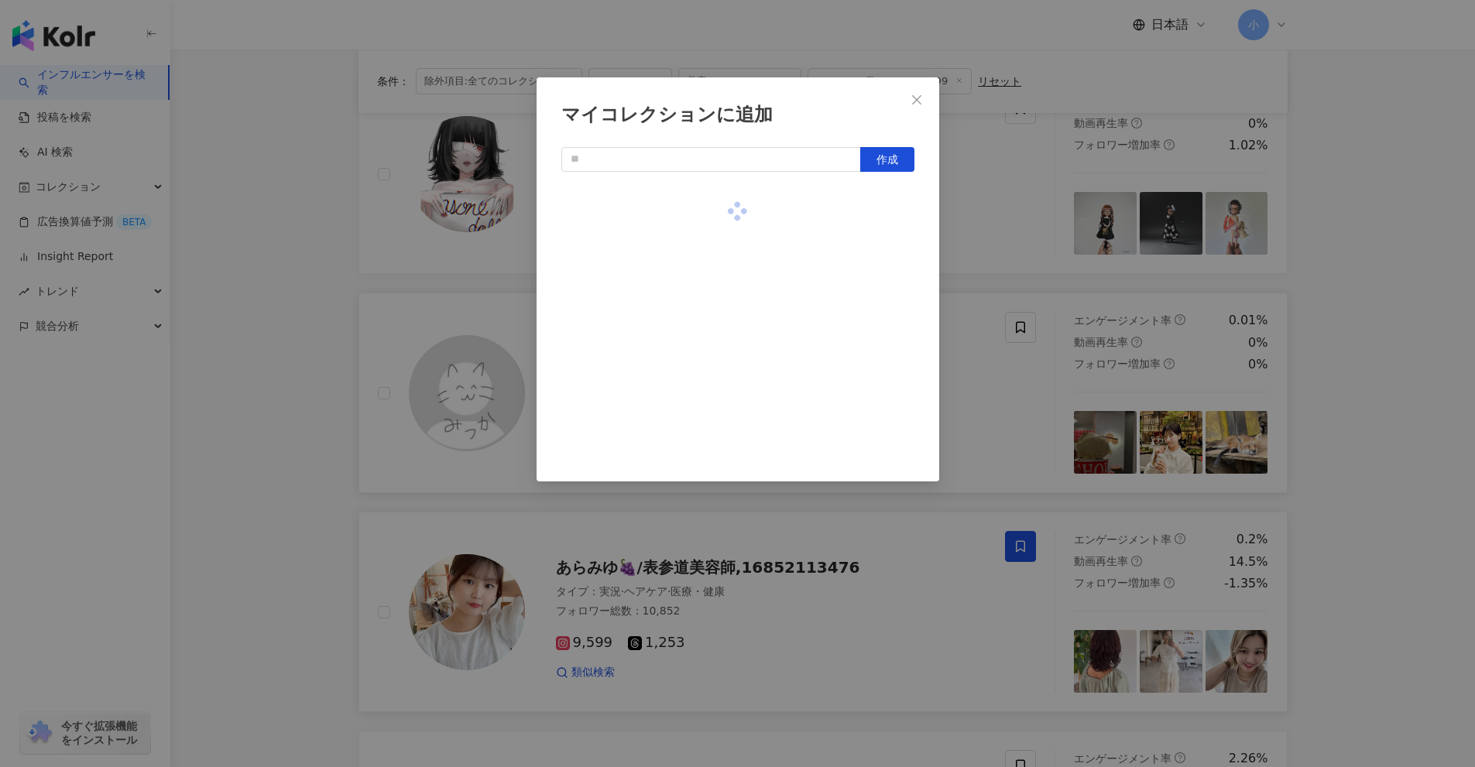
click at [1351, 286] on div "マイコレクションに追加 作成" at bounding box center [737, 383] width 1475 height 767
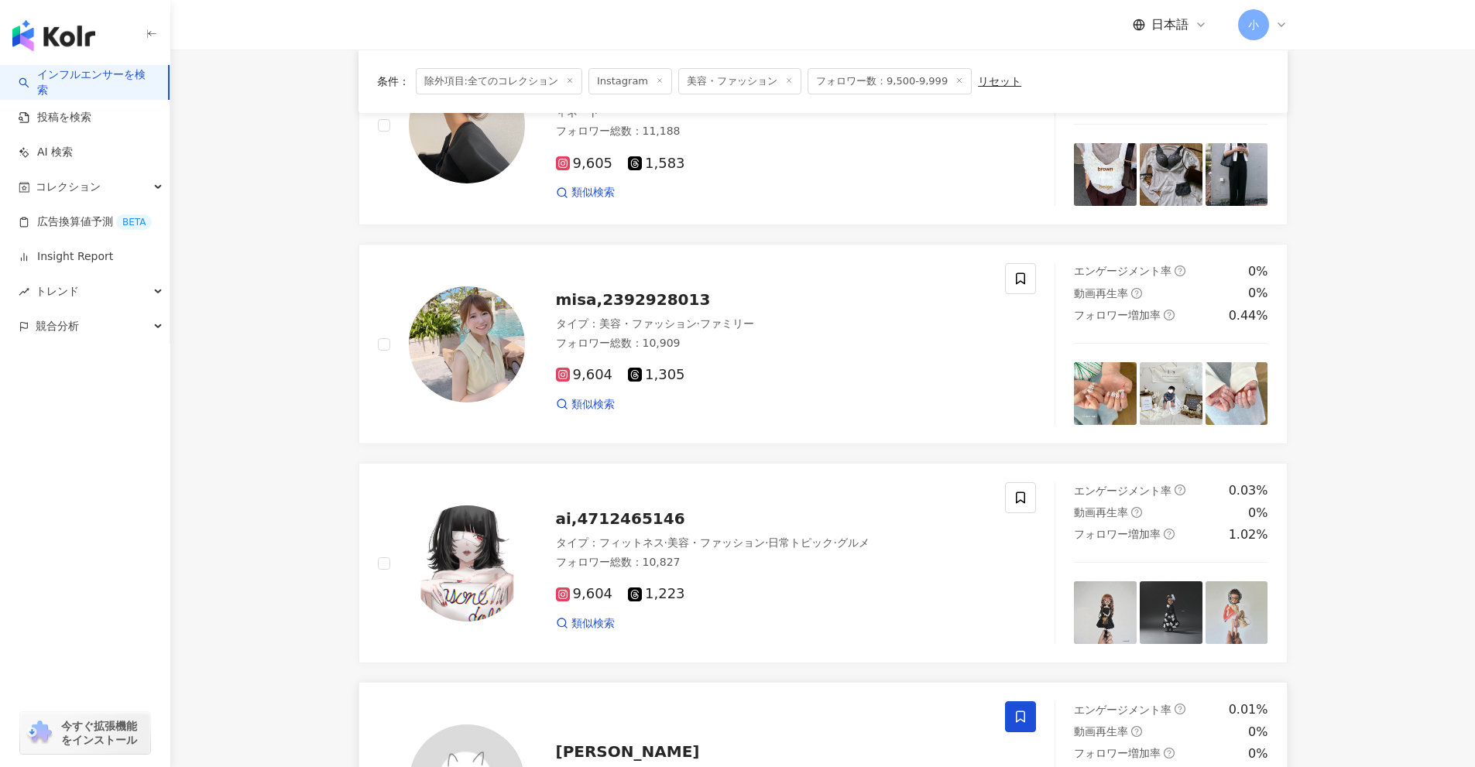
scroll to position [137, 0]
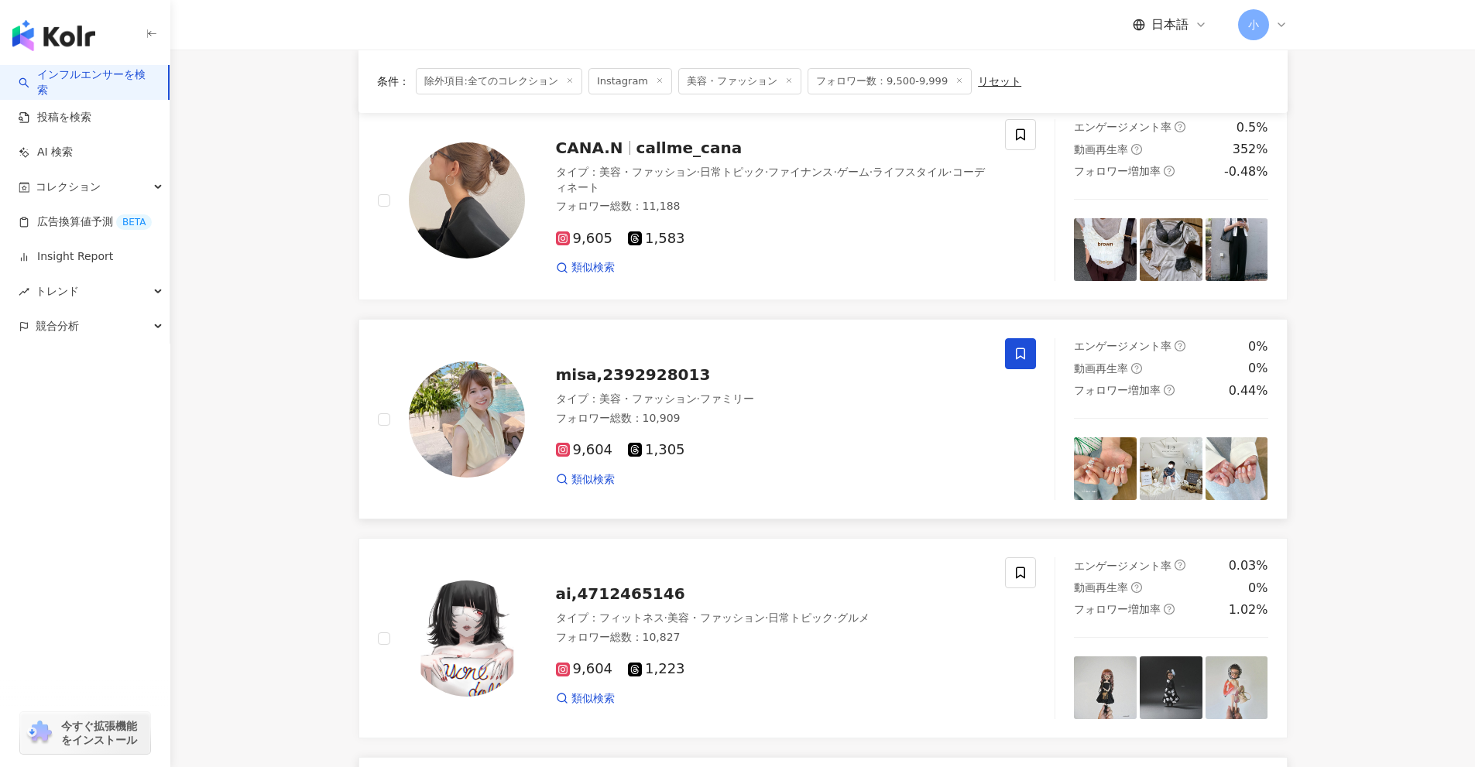
click at [1019, 351] on icon at bounding box center [1020, 354] width 14 height 14
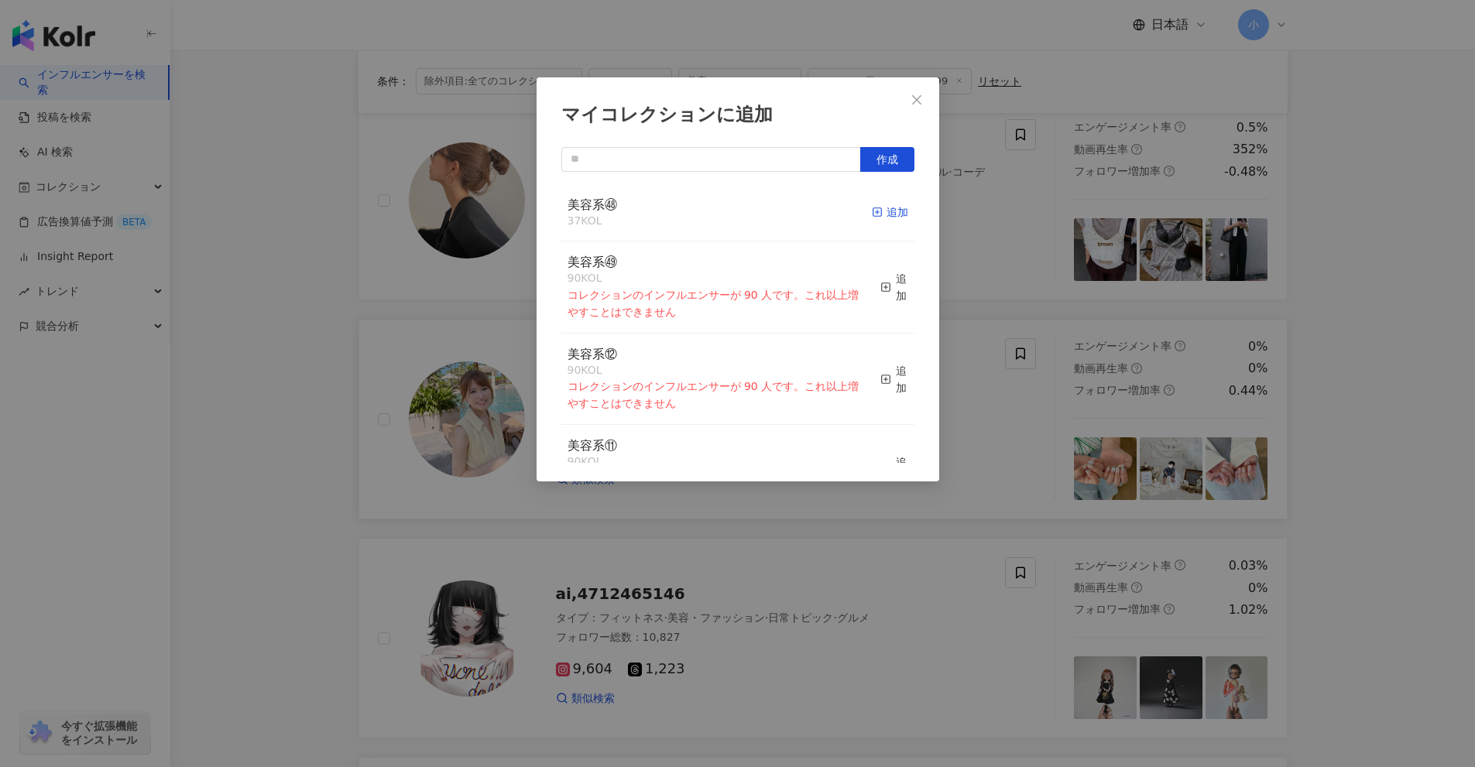
click at [873, 204] on div "追加" at bounding box center [890, 212] width 36 height 17
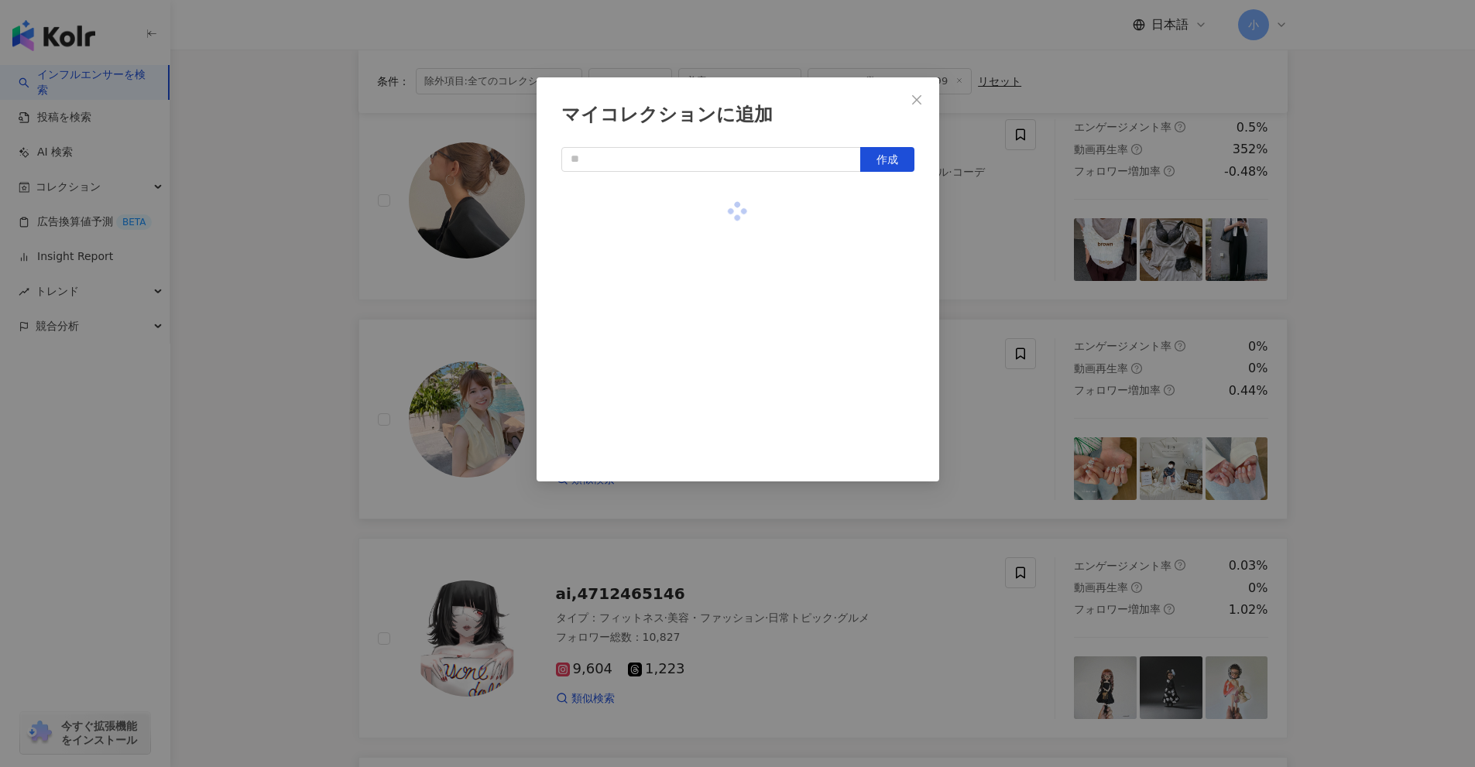
click at [1061, 249] on div "マイコレクションに追加 作成" at bounding box center [737, 383] width 1475 height 767
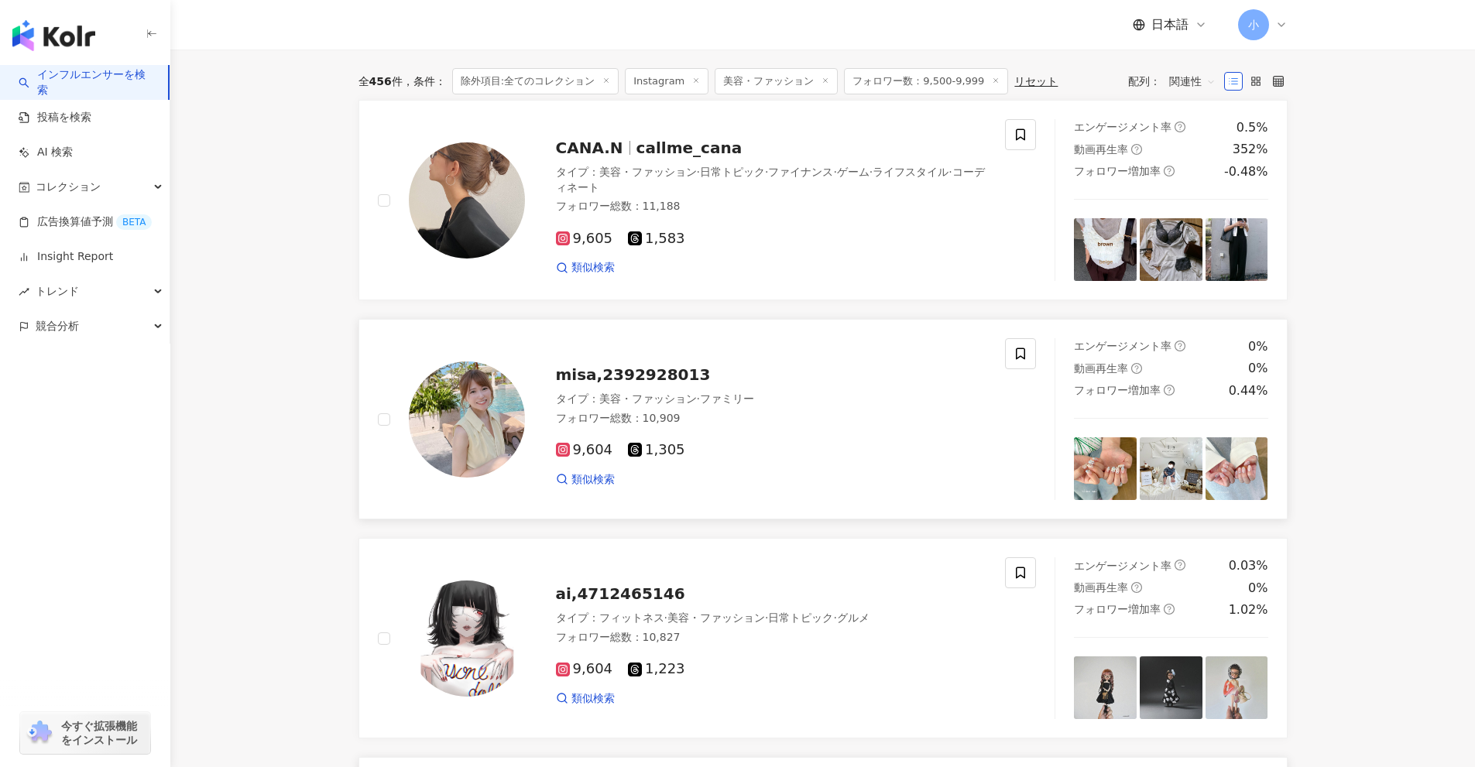
scroll to position [0, 0]
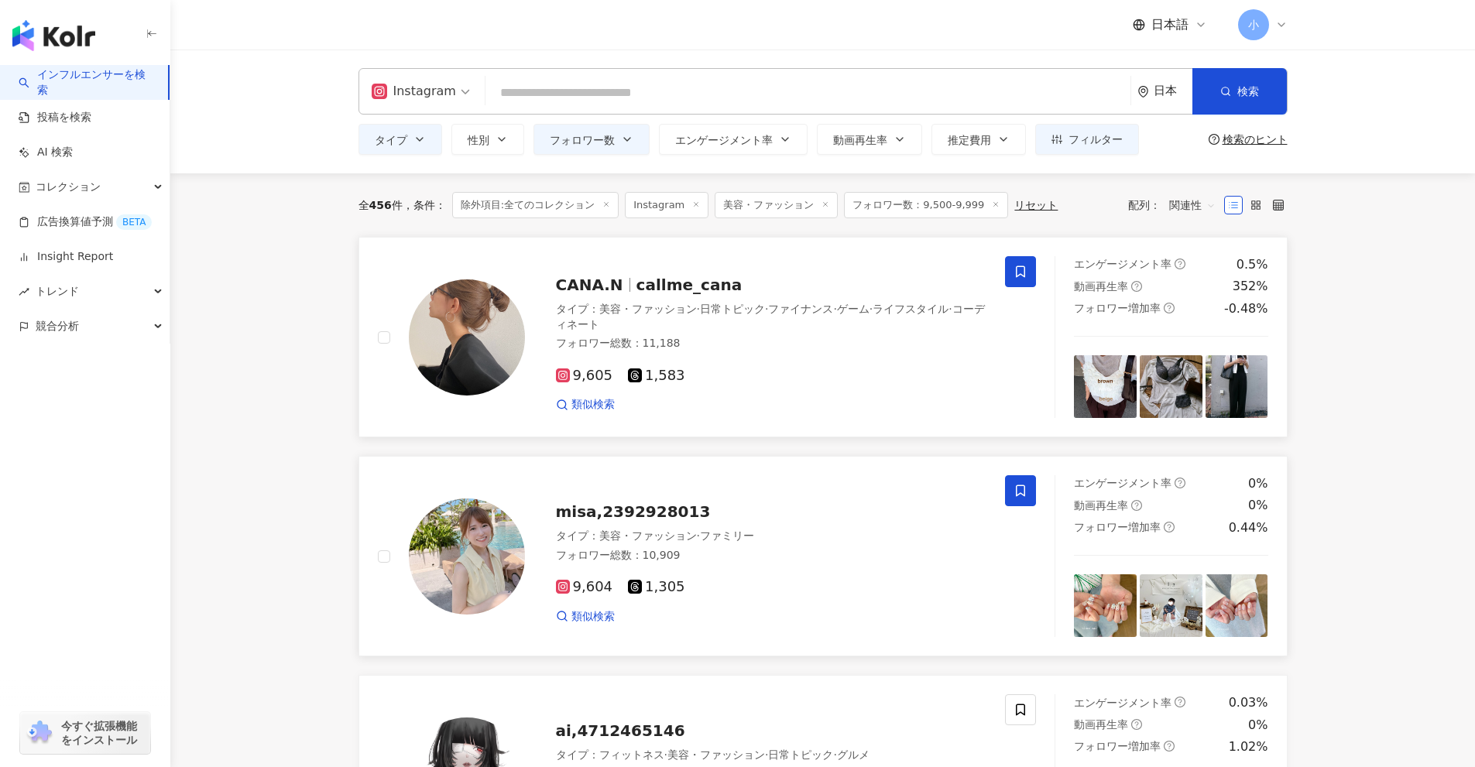
click at [1026, 263] on span at bounding box center [1020, 271] width 31 height 31
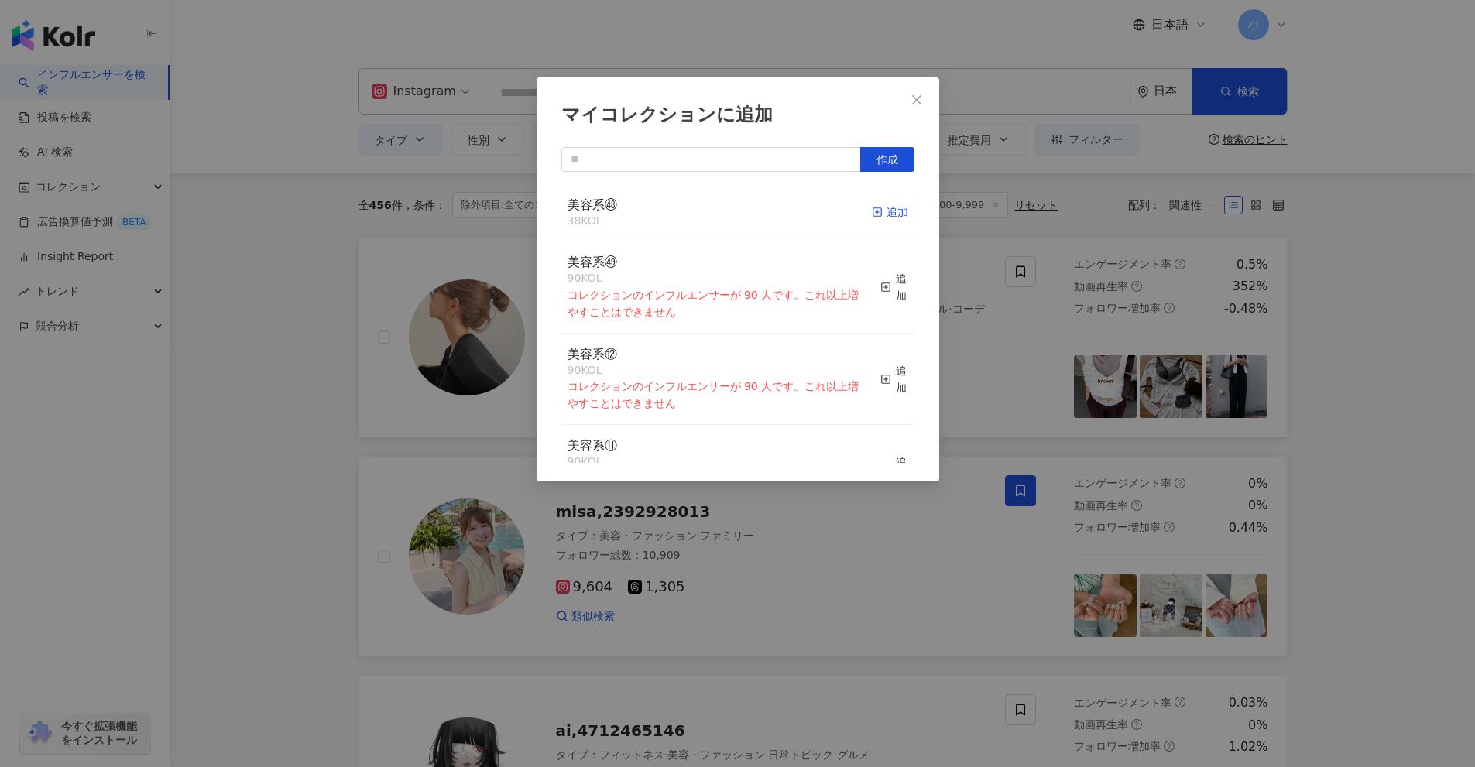
click at [882, 207] on div "追加" at bounding box center [890, 212] width 36 height 17
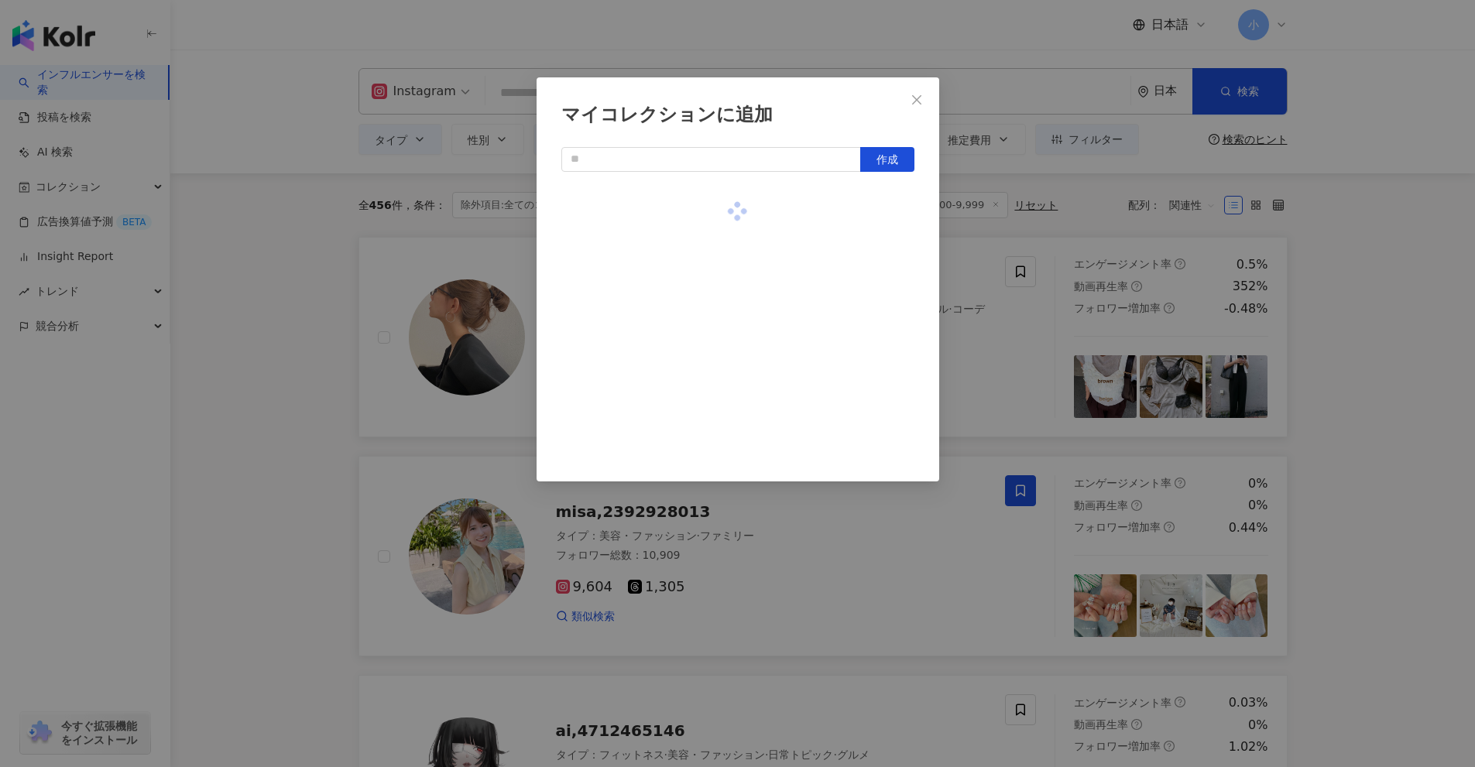
click at [1401, 313] on div "マイコレクションに追加 作成" at bounding box center [737, 383] width 1475 height 767
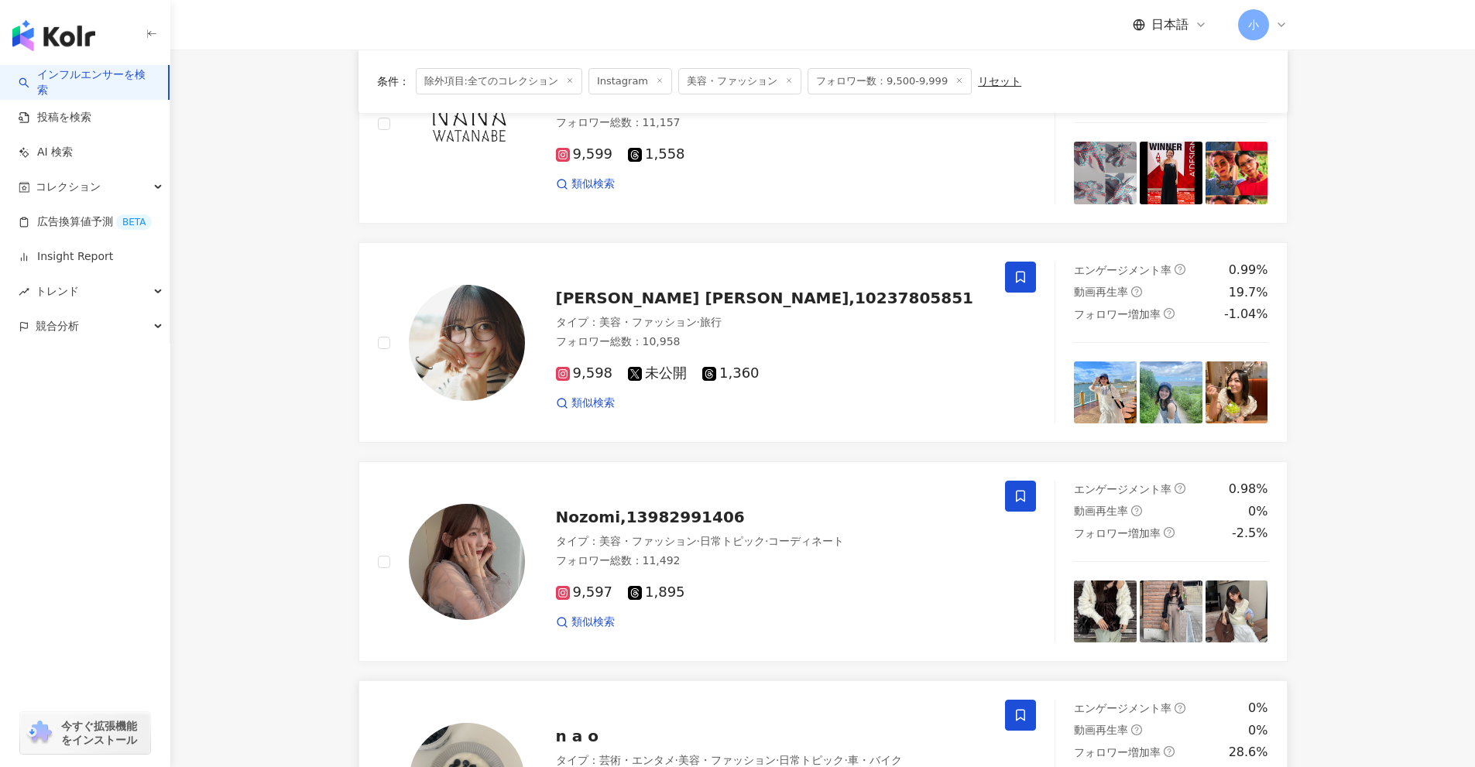
scroll to position [1995, 0]
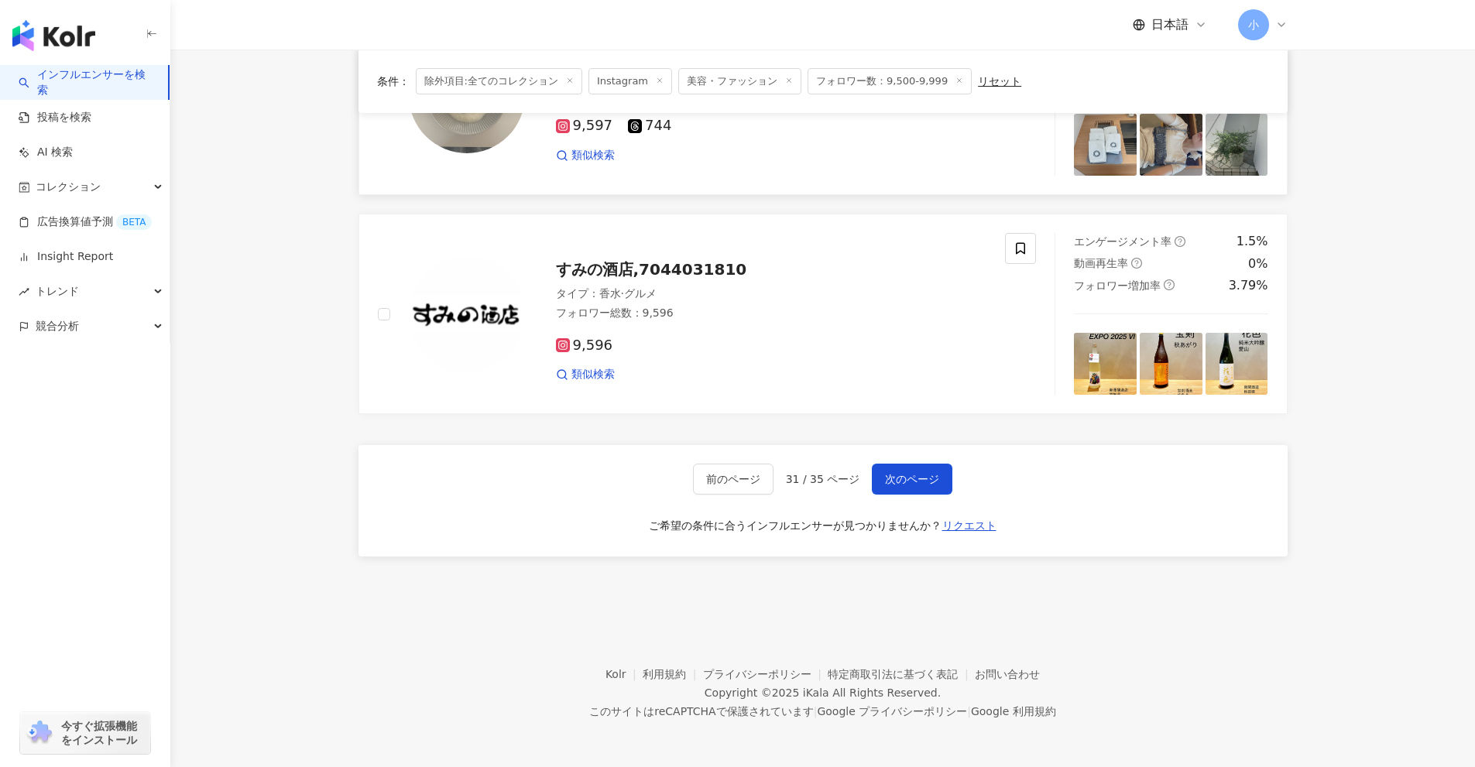
drag, startPoint x: 1445, startPoint y: 262, endPoint x: 1400, endPoint y: 503, distance: 244.9
click at [923, 476] on span "次のページ" at bounding box center [912, 479] width 54 height 12
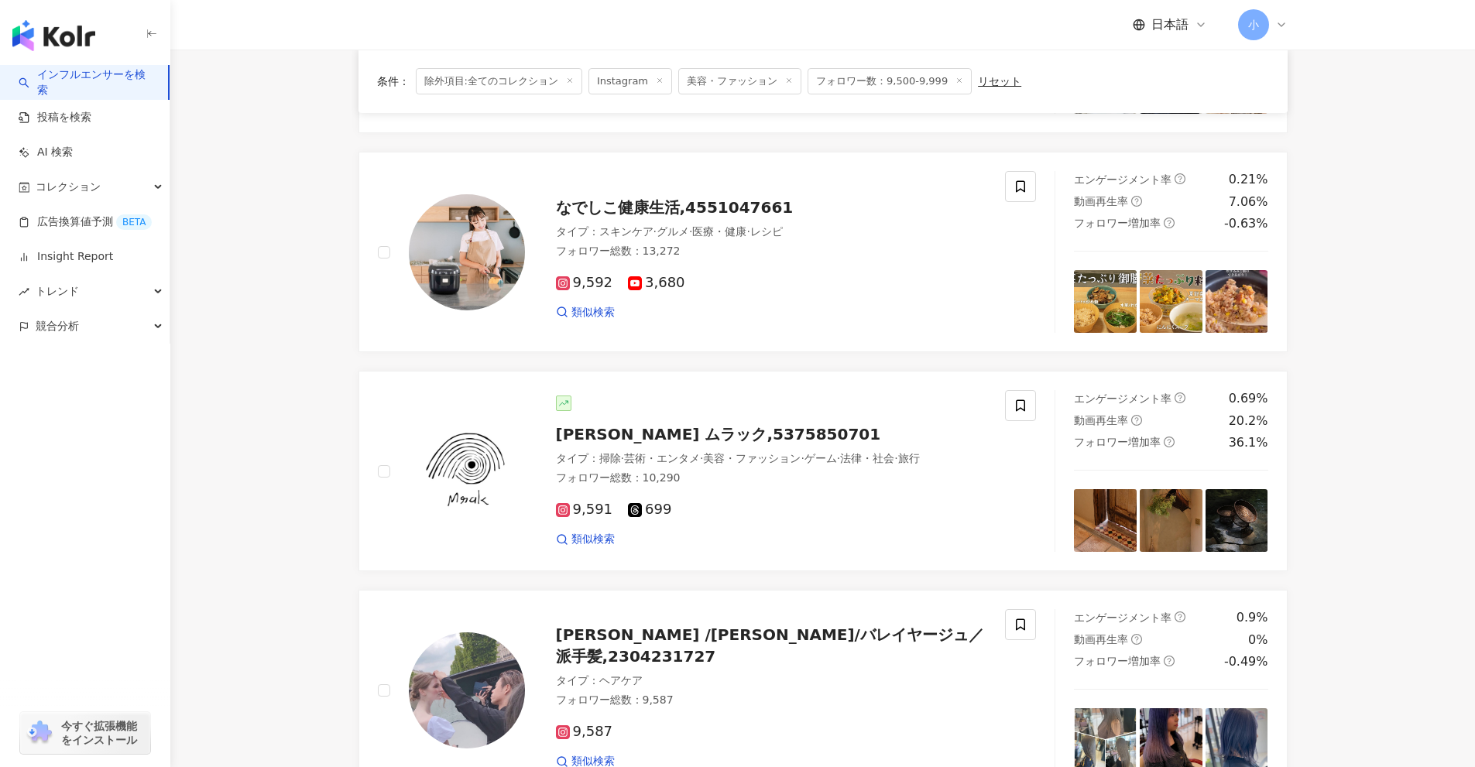
scroll to position [2434, 0]
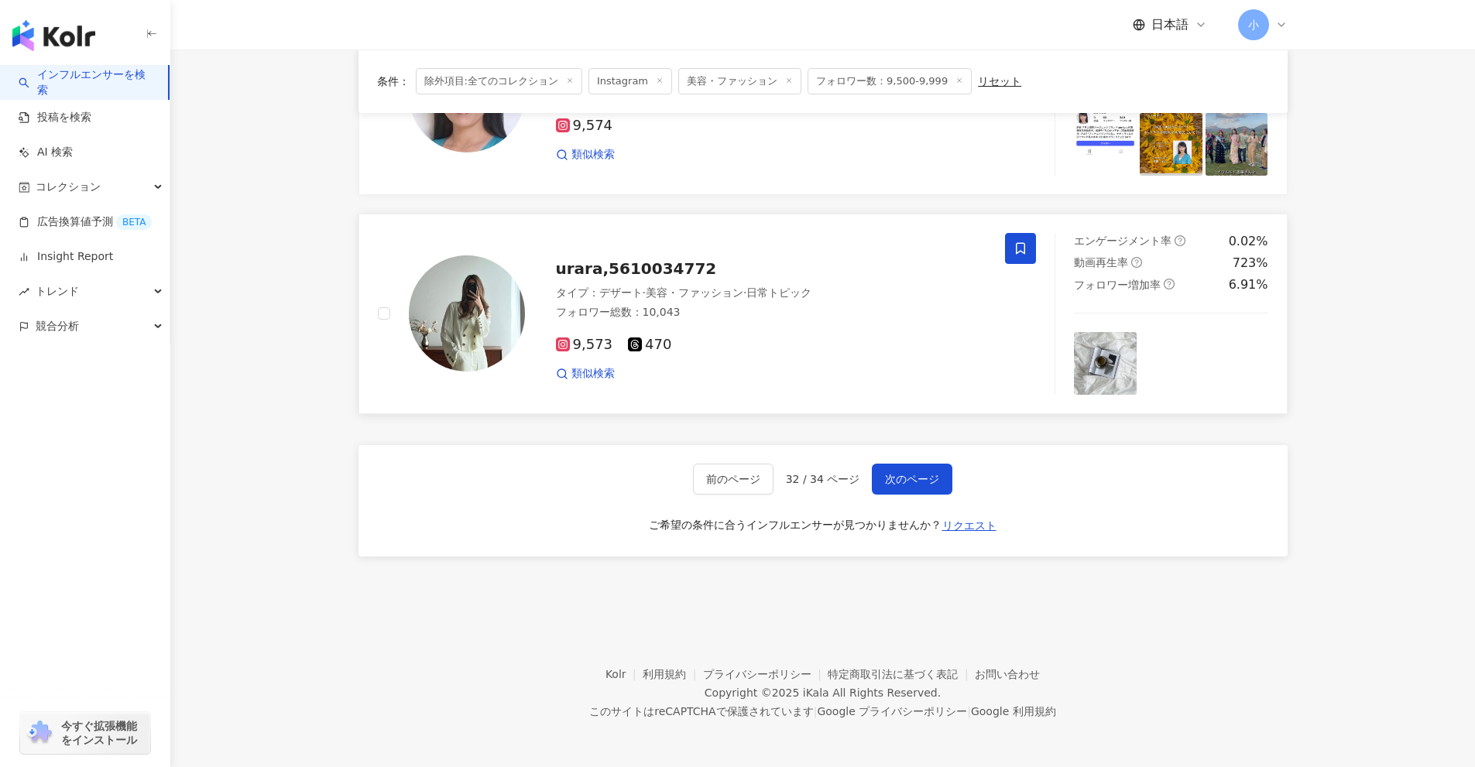
click at [1025, 252] on icon at bounding box center [1020, 248] width 9 height 12
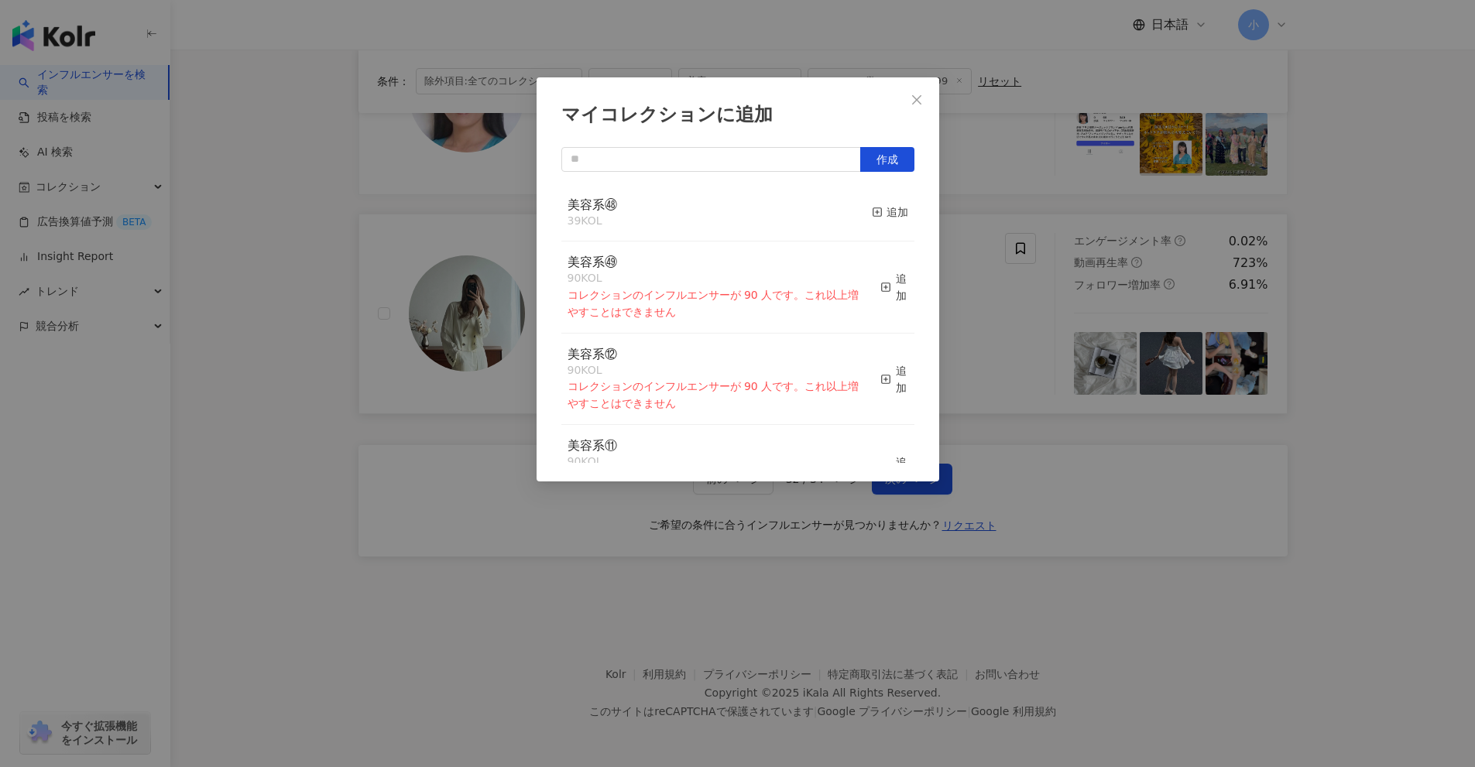
click at [872, 202] on button "追加" at bounding box center [890, 213] width 36 height 33
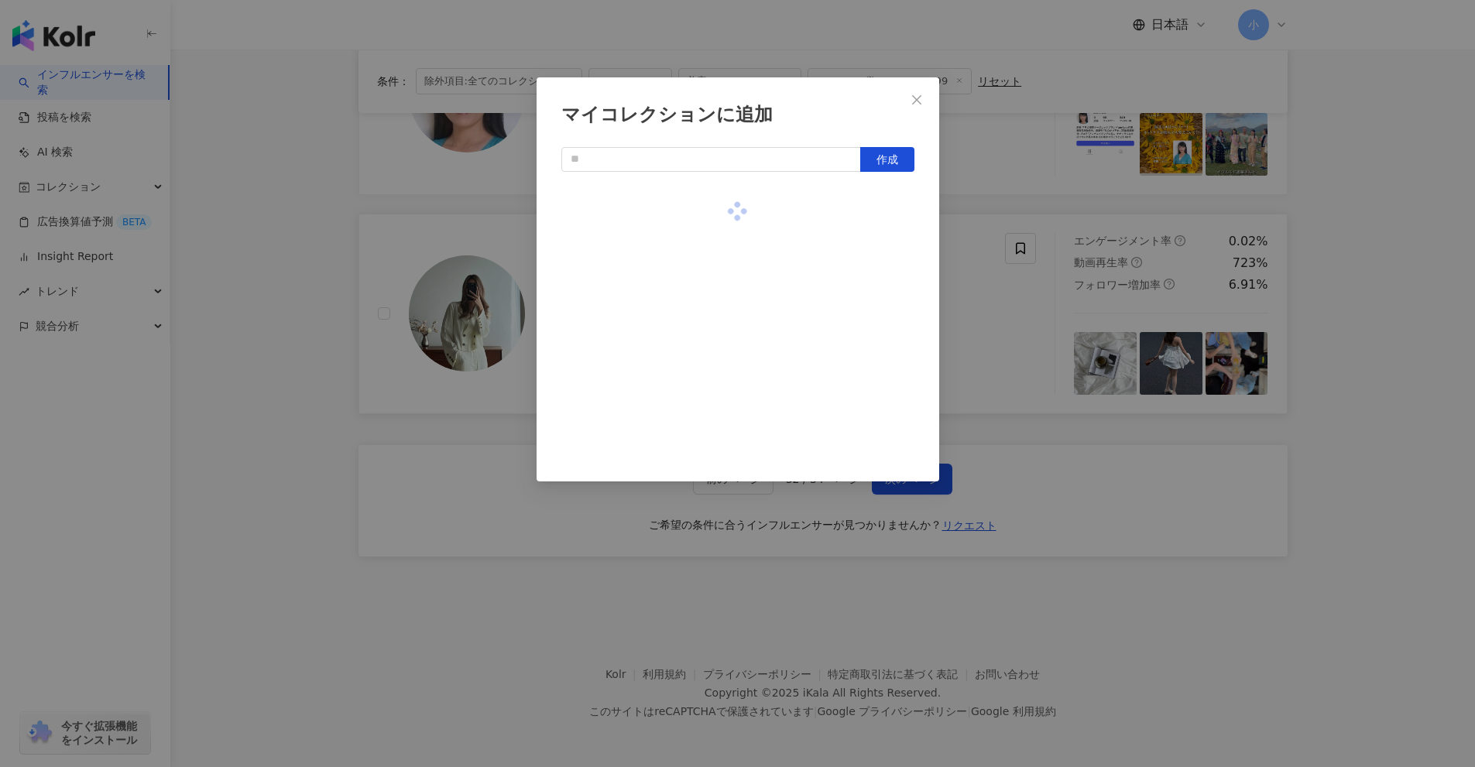
click at [1316, 297] on div "マイコレクションに追加 作成" at bounding box center [737, 383] width 1475 height 767
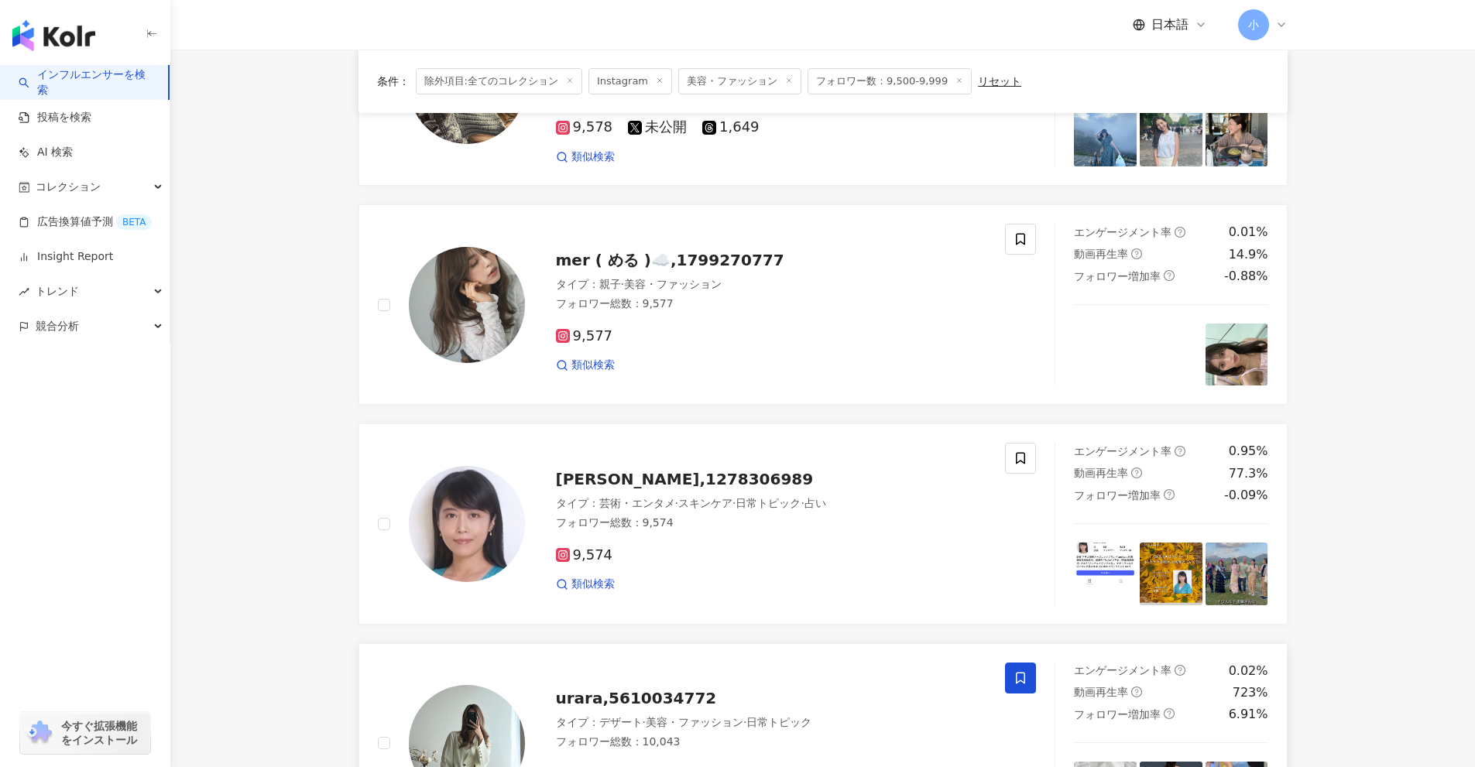
scroll to position [1969, 0]
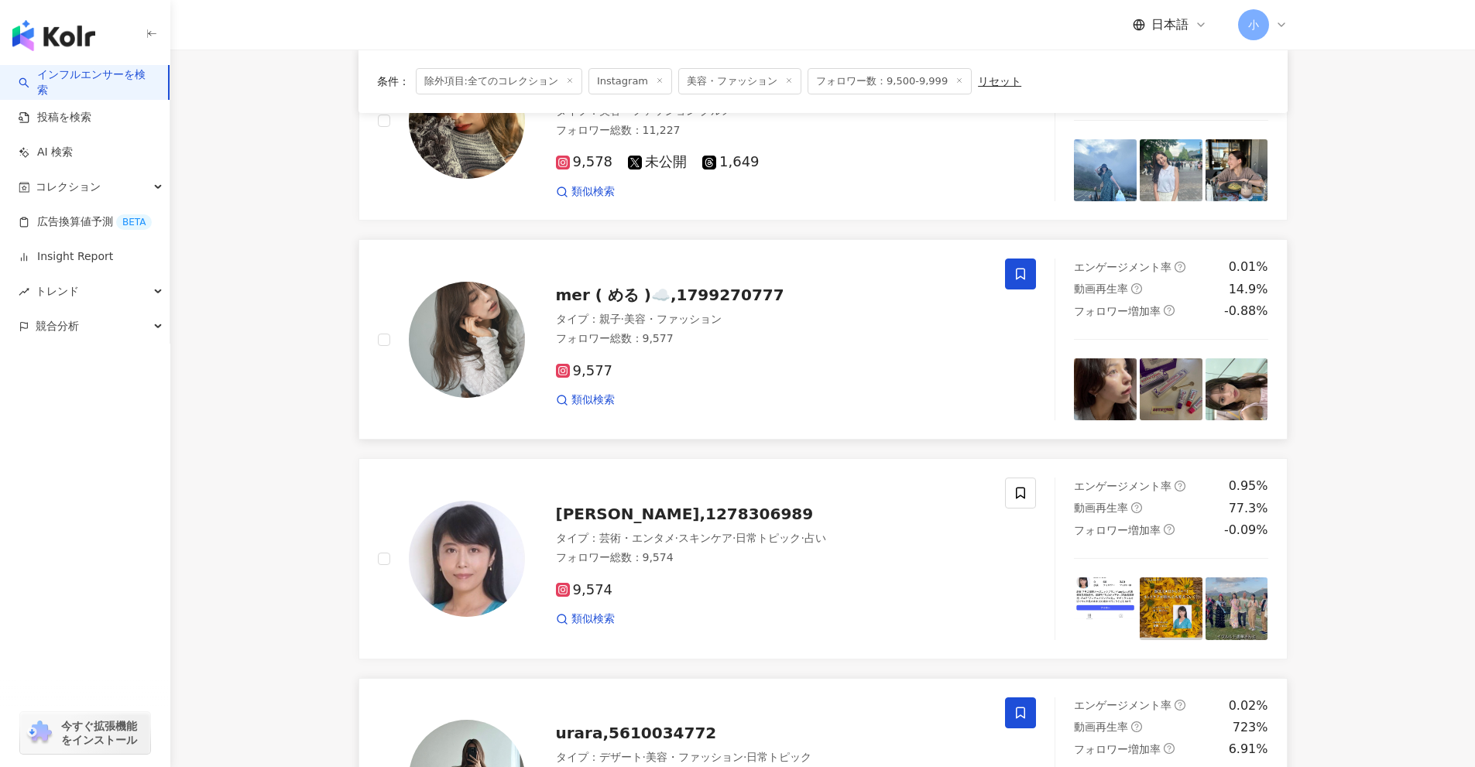
click at [1024, 275] on icon at bounding box center [1020, 275] width 9 height 12
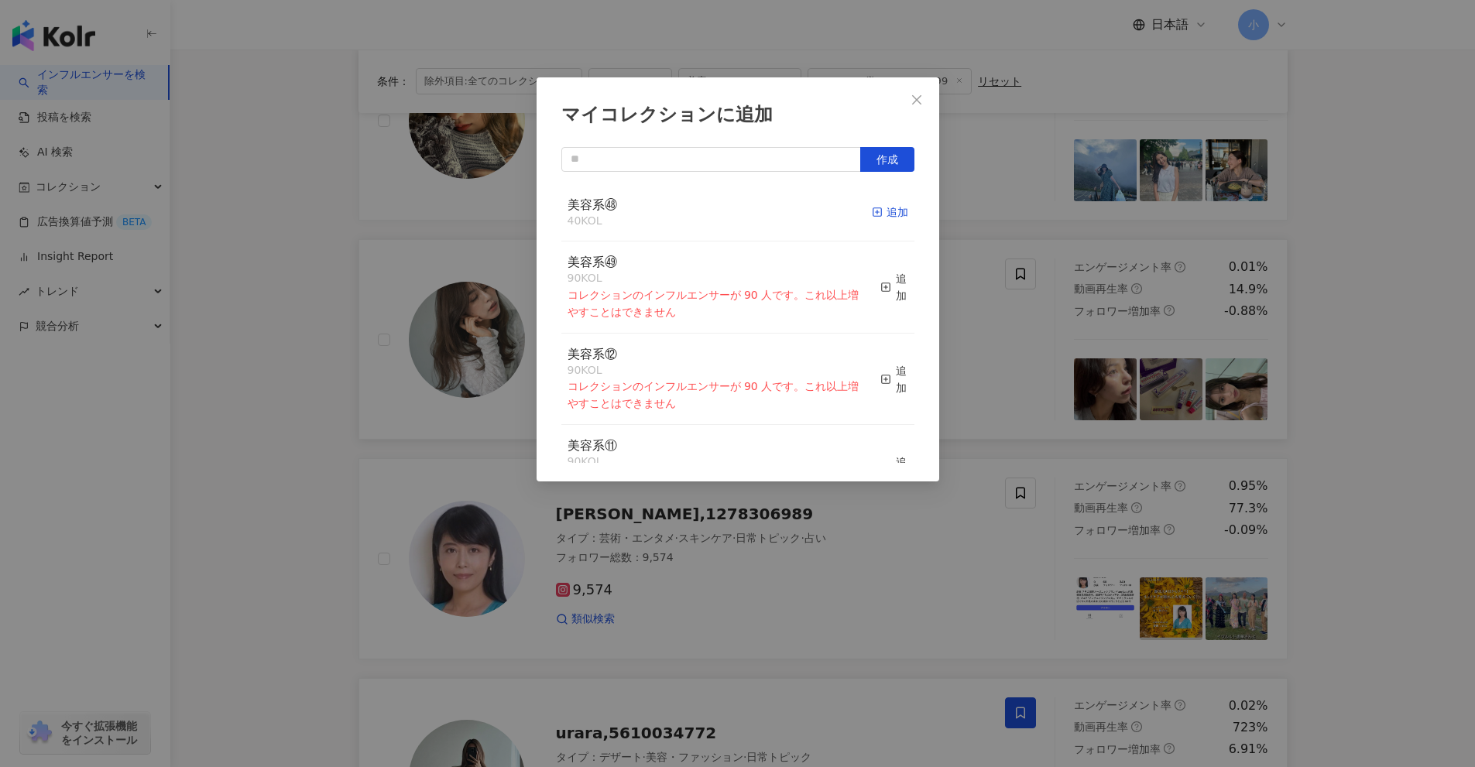
click at [886, 213] on div "追加" at bounding box center [890, 212] width 36 height 17
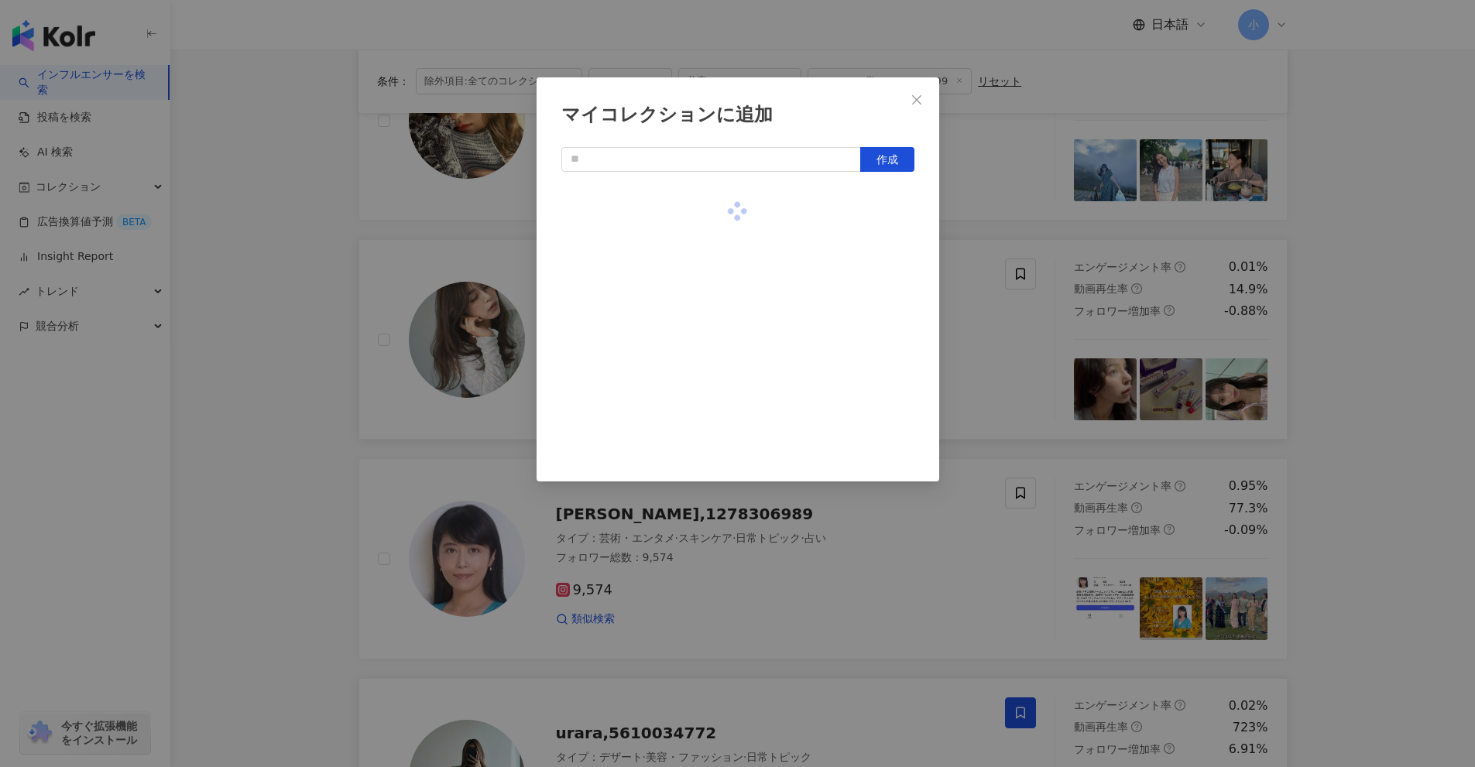
click at [1444, 332] on div "マイコレクションに追加 作成" at bounding box center [737, 383] width 1475 height 767
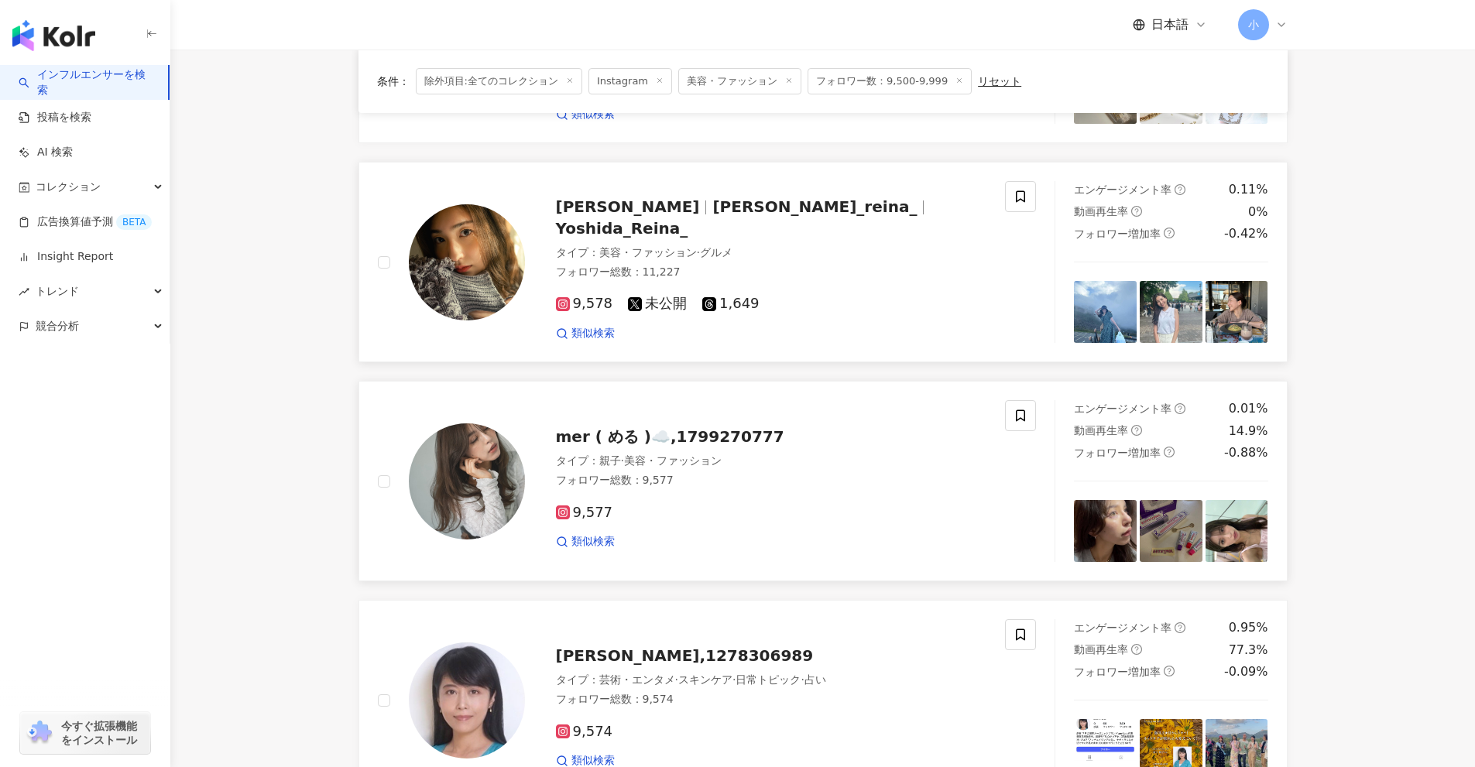
scroll to position [1814, 0]
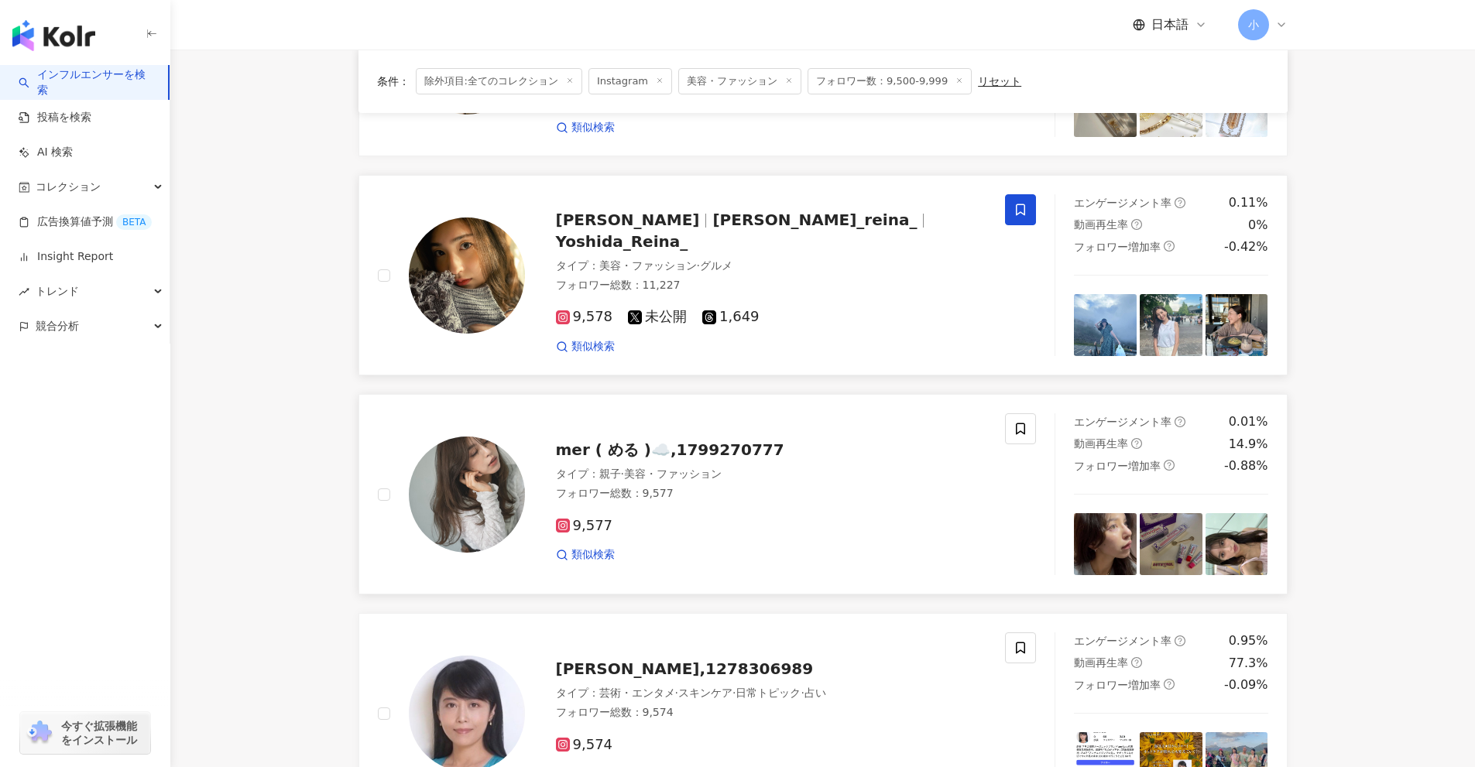
click at [1018, 213] on icon at bounding box center [1020, 210] width 14 height 14
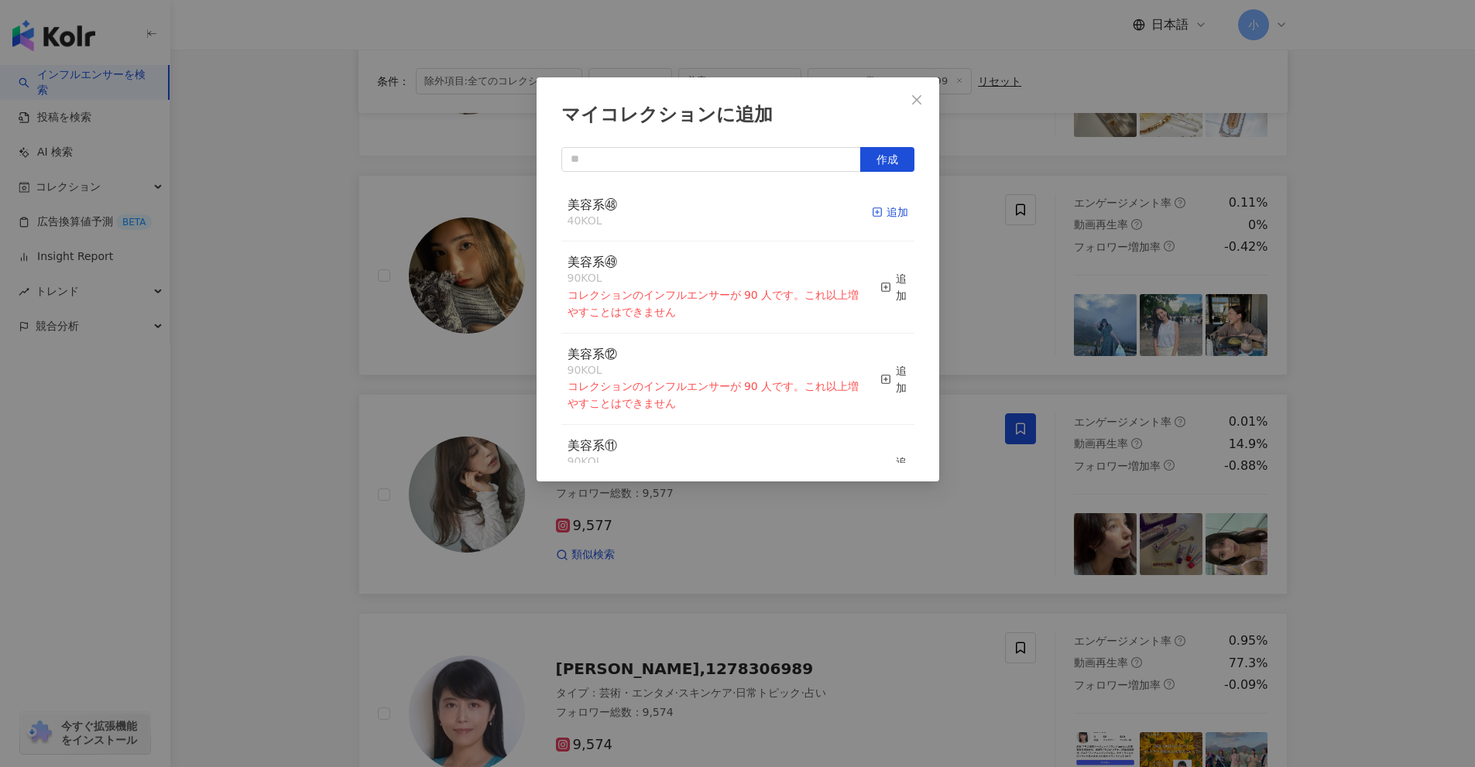
click at [872, 211] on div "追加" at bounding box center [890, 212] width 36 height 17
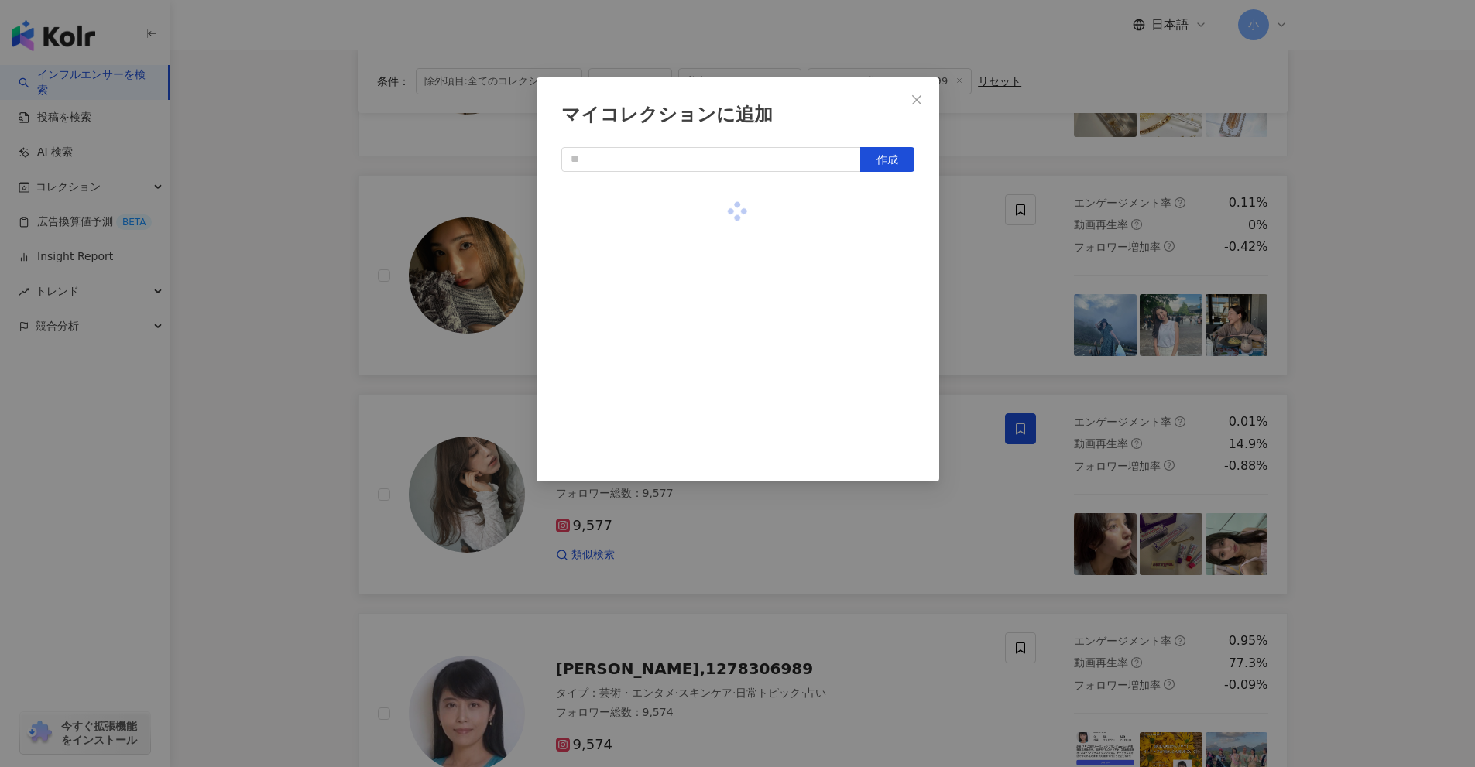
click at [1323, 321] on div "マイコレクションに追加 作成" at bounding box center [737, 383] width 1475 height 767
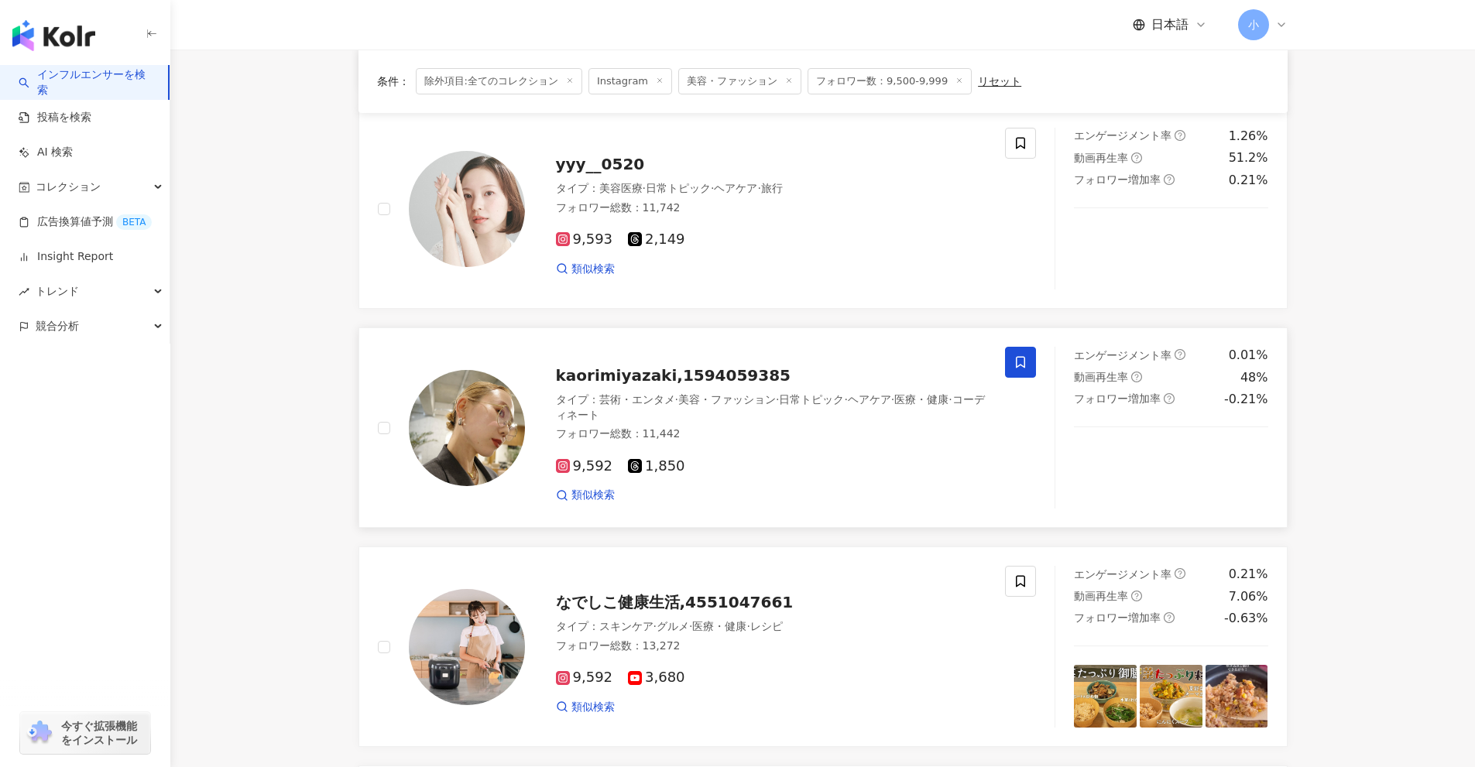
scroll to position [189, 0]
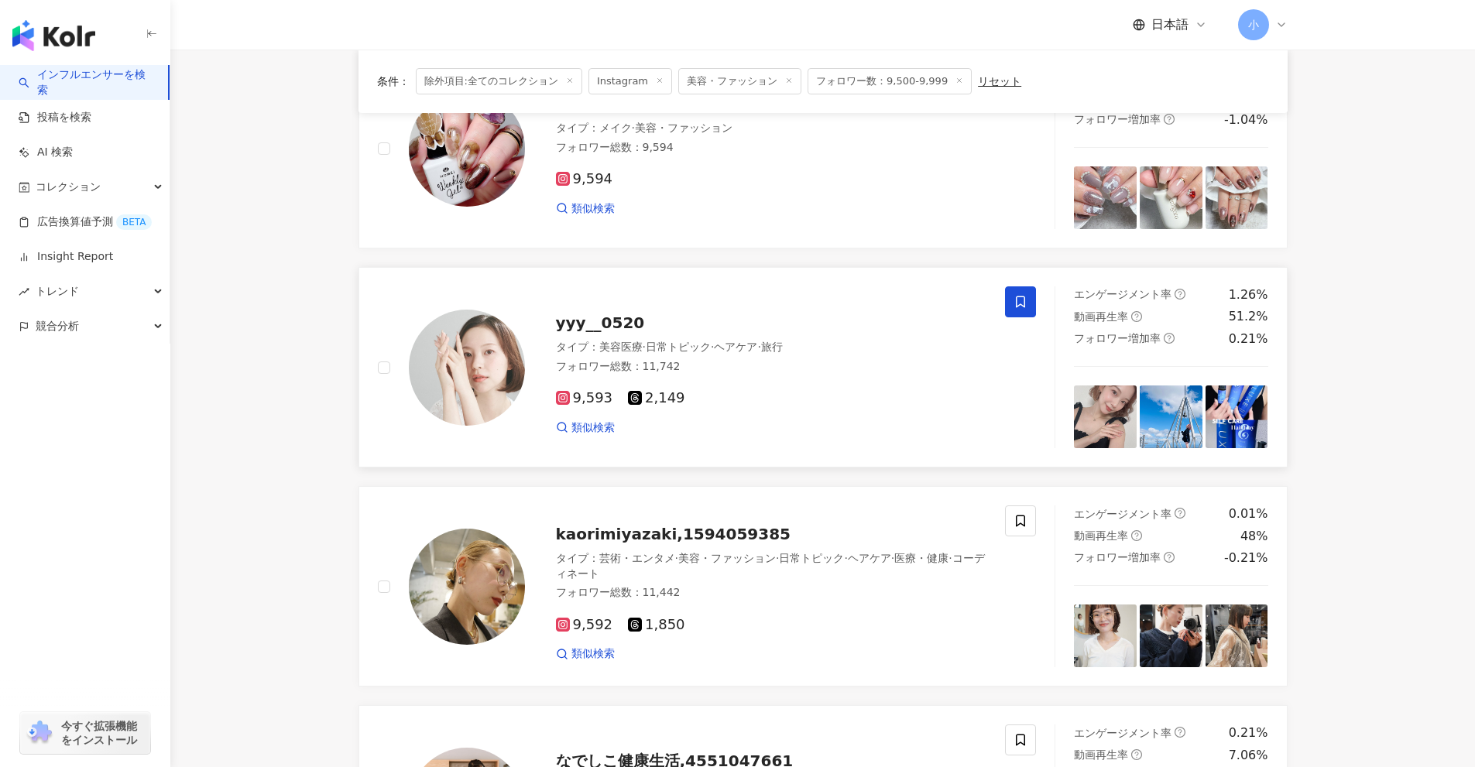
click at [1014, 300] on icon at bounding box center [1020, 302] width 14 height 14
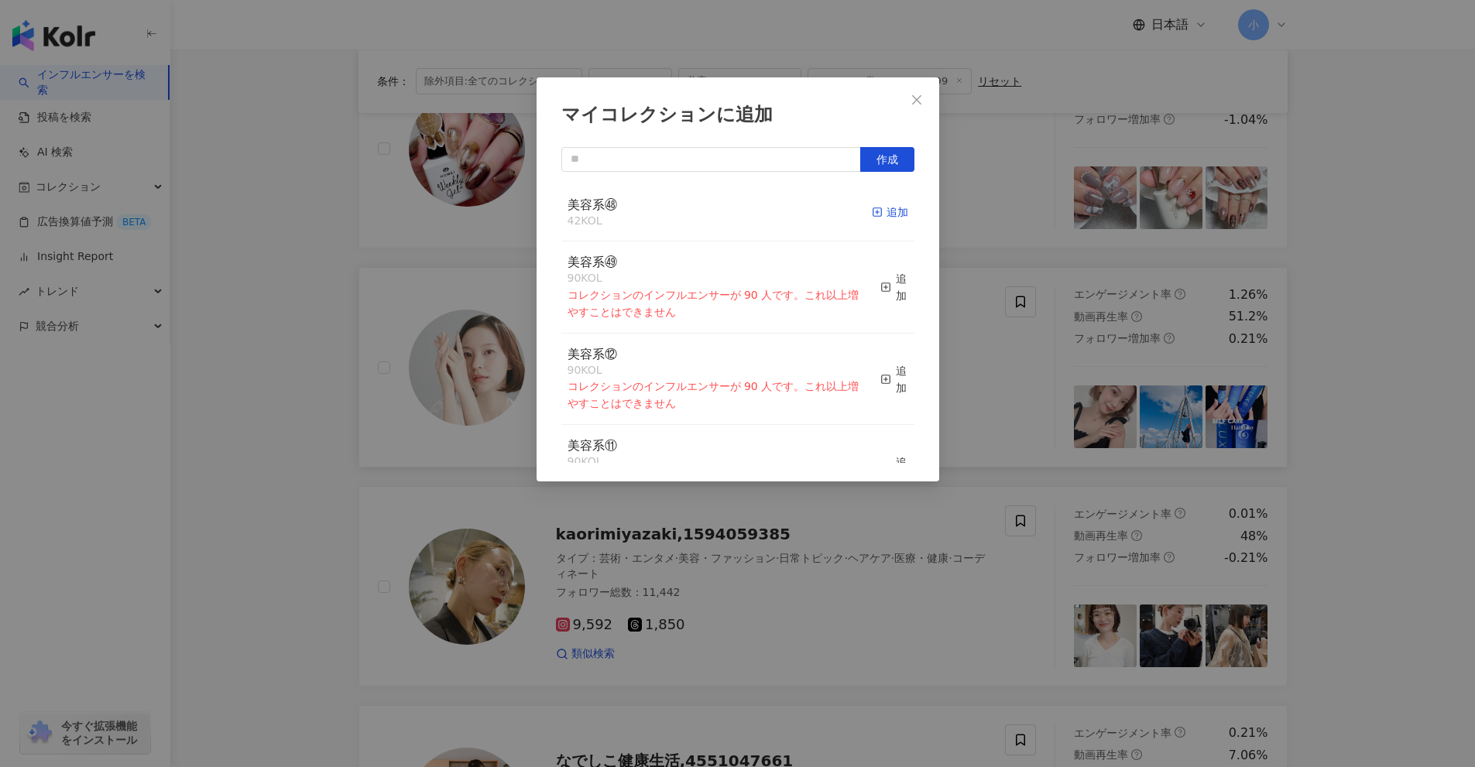
click at [886, 215] on div "追加" at bounding box center [890, 212] width 36 height 17
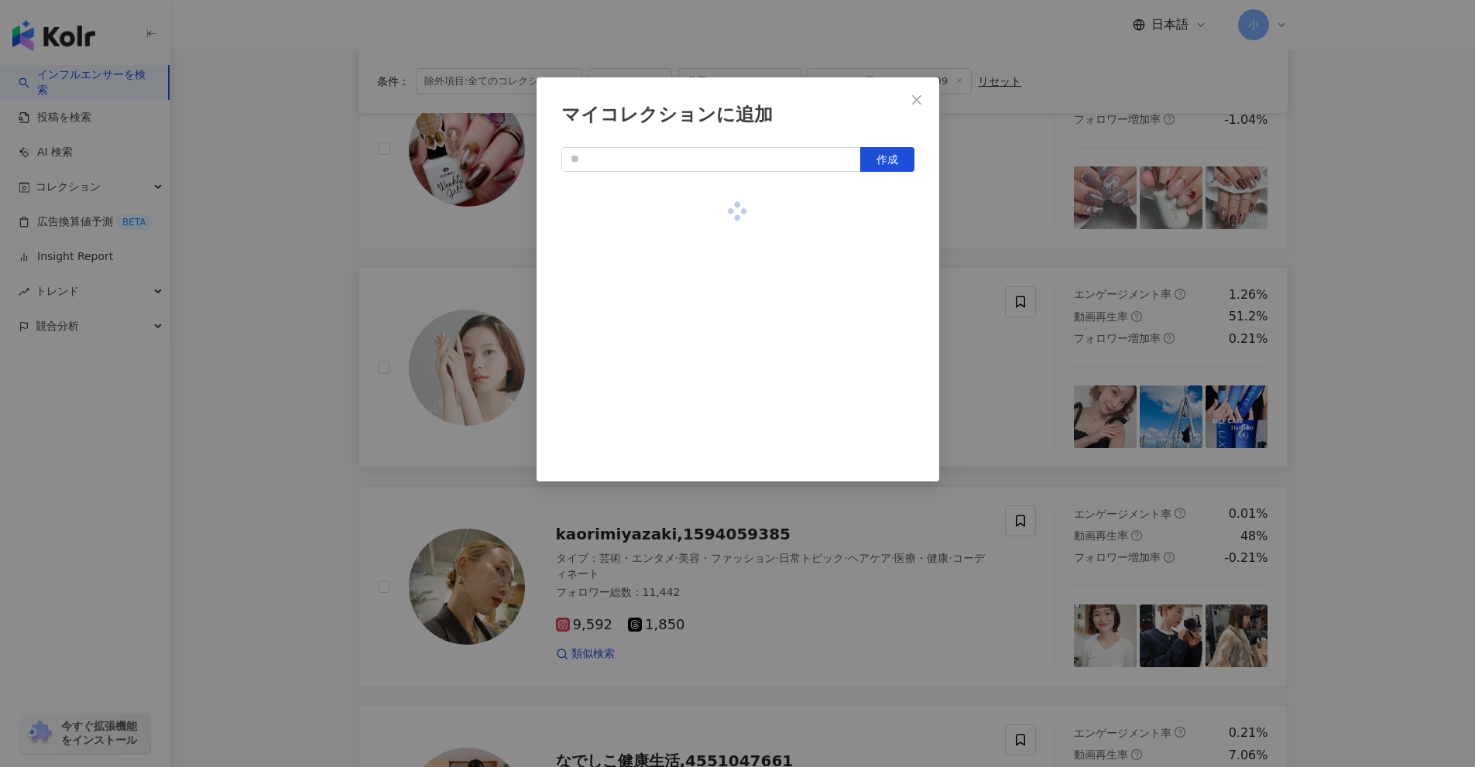
click at [1109, 266] on div "マイコレクションに追加 作成" at bounding box center [737, 383] width 1475 height 767
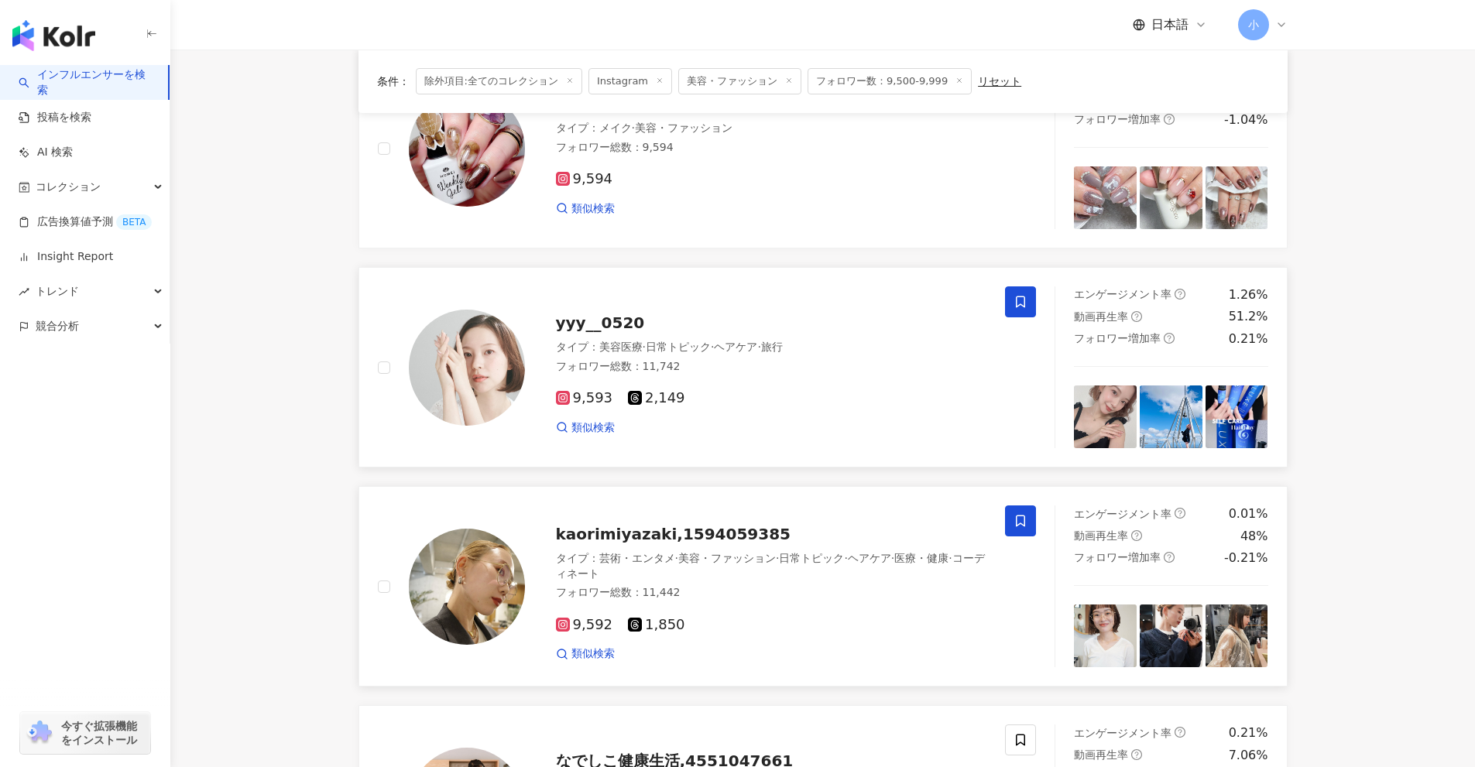
click at [1026, 523] on icon at bounding box center [1020, 521] width 14 height 14
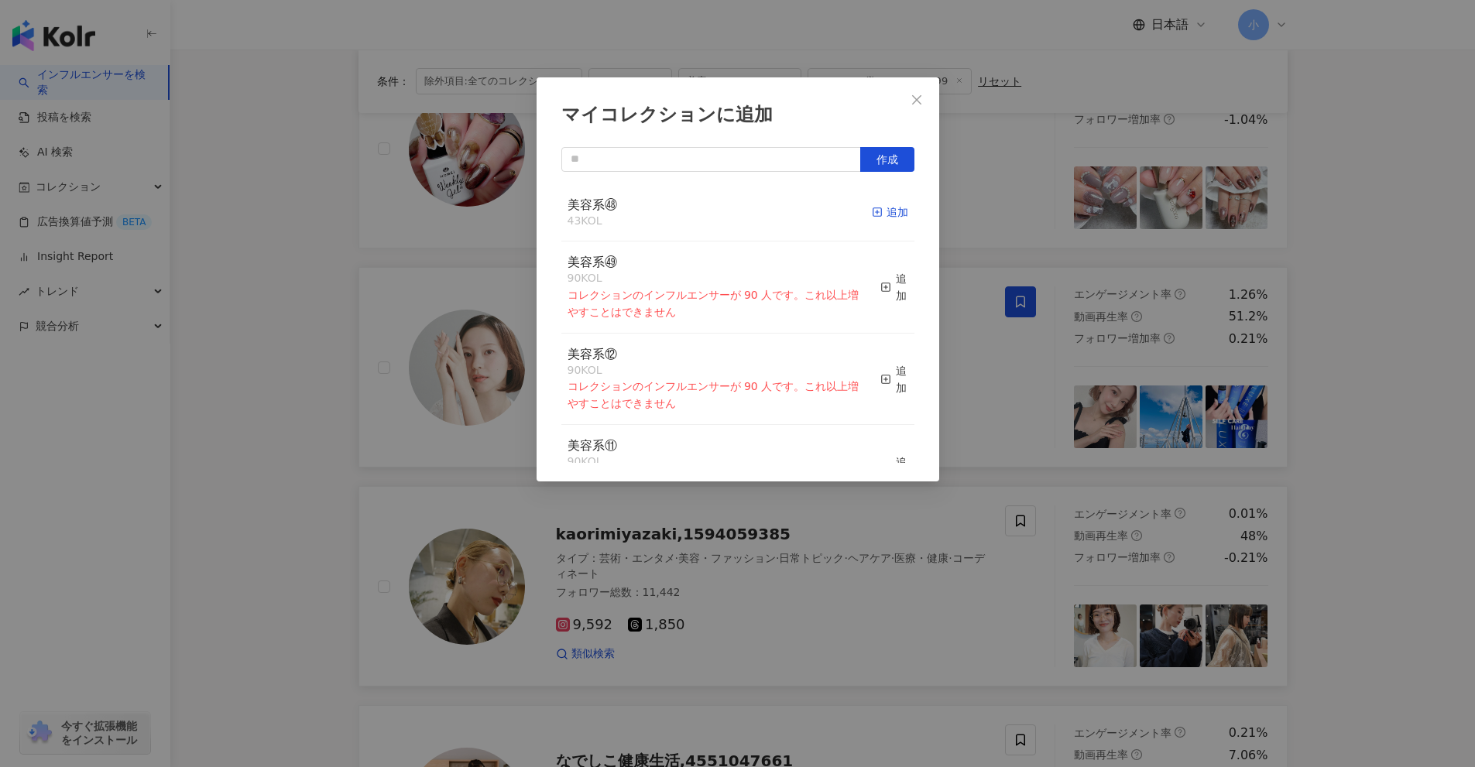
click at [887, 215] on div "追加" at bounding box center [890, 212] width 36 height 17
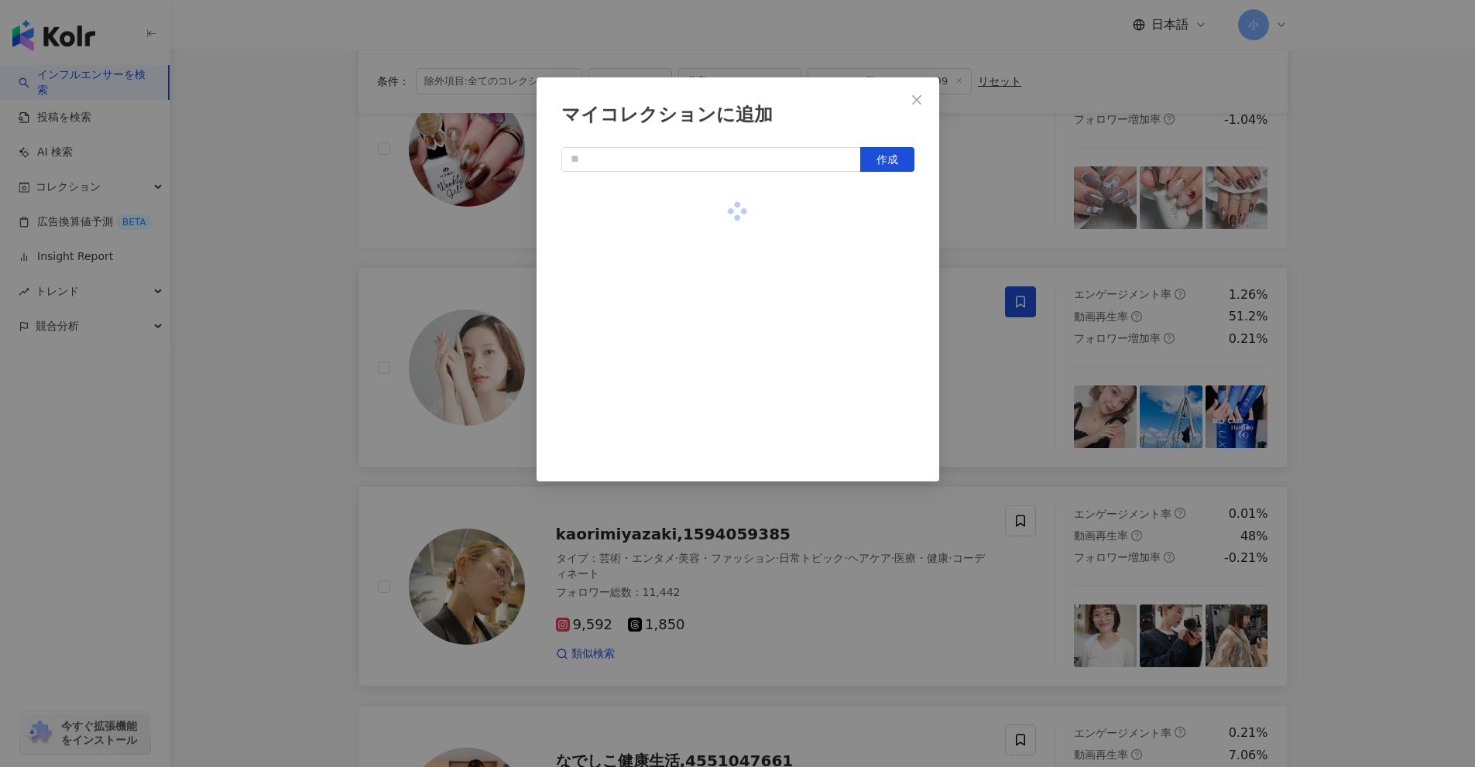
click at [1336, 299] on div "マイコレクションに追加 作成" at bounding box center [737, 383] width 1475 height 767
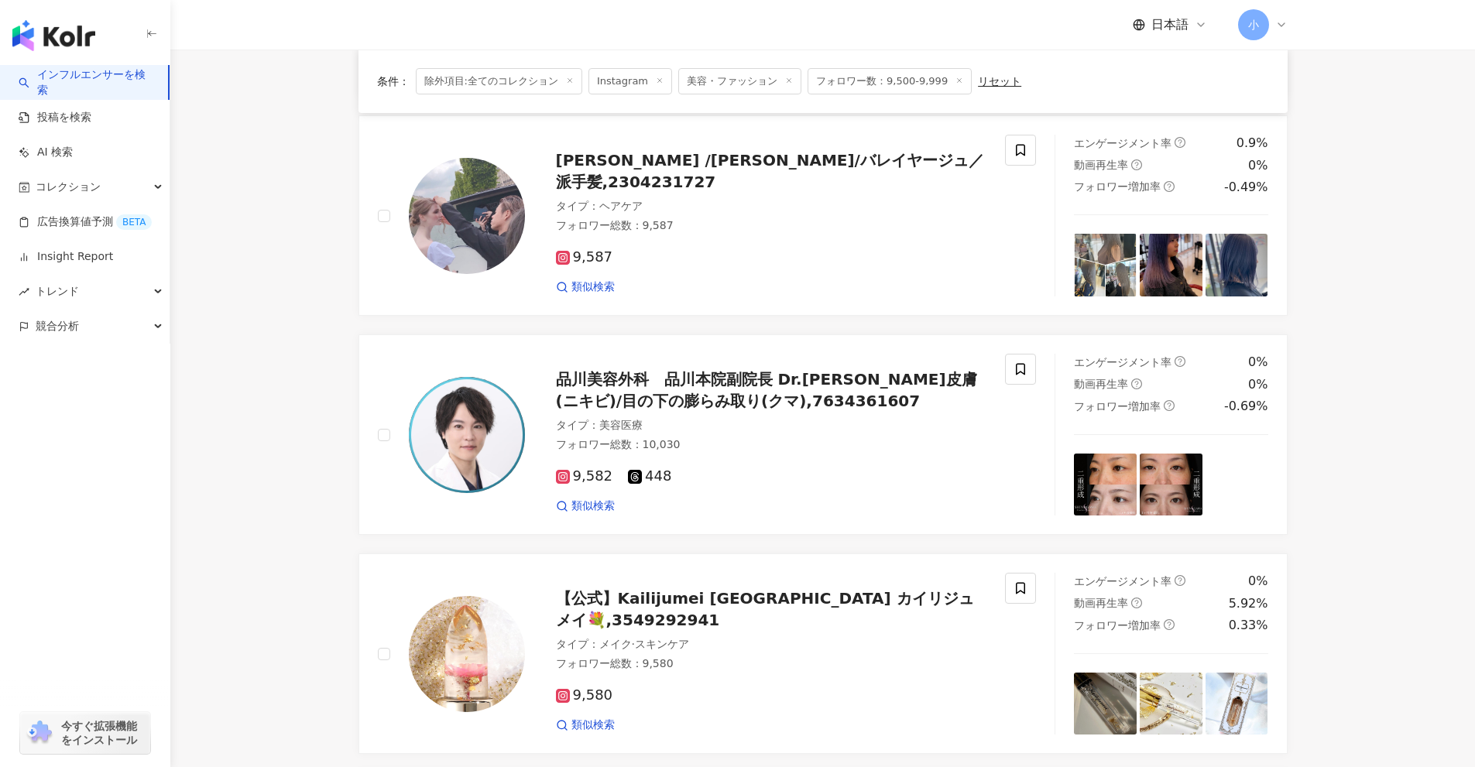
scroll to position [2434, 0]
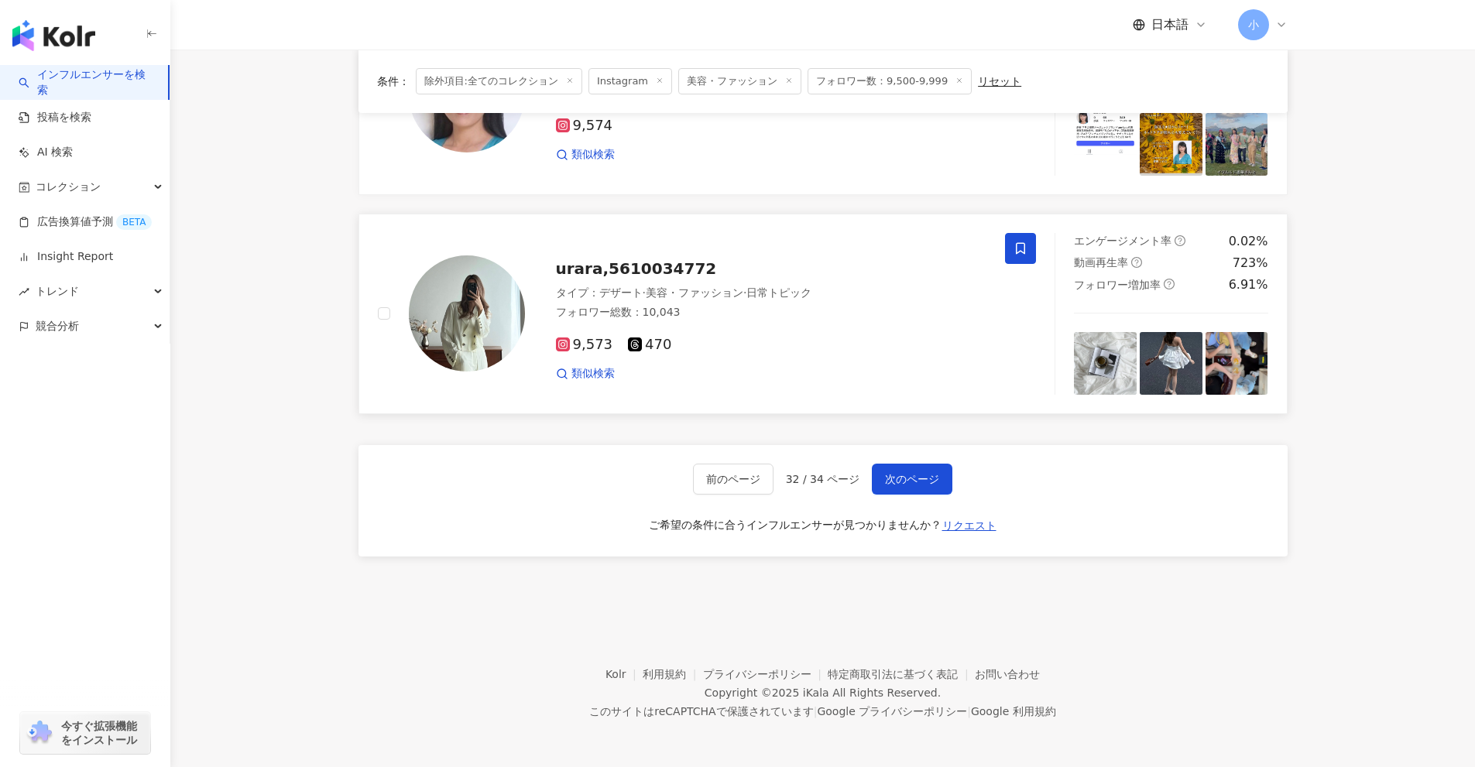
drag, startPoint x: 1368, startPoint y: 231, endPoint x: 1209, endPoint y: 669, distance: 465.3
click at [914, 473] on span "次のページ" at bounding box center [912, 479] width 54 height 12
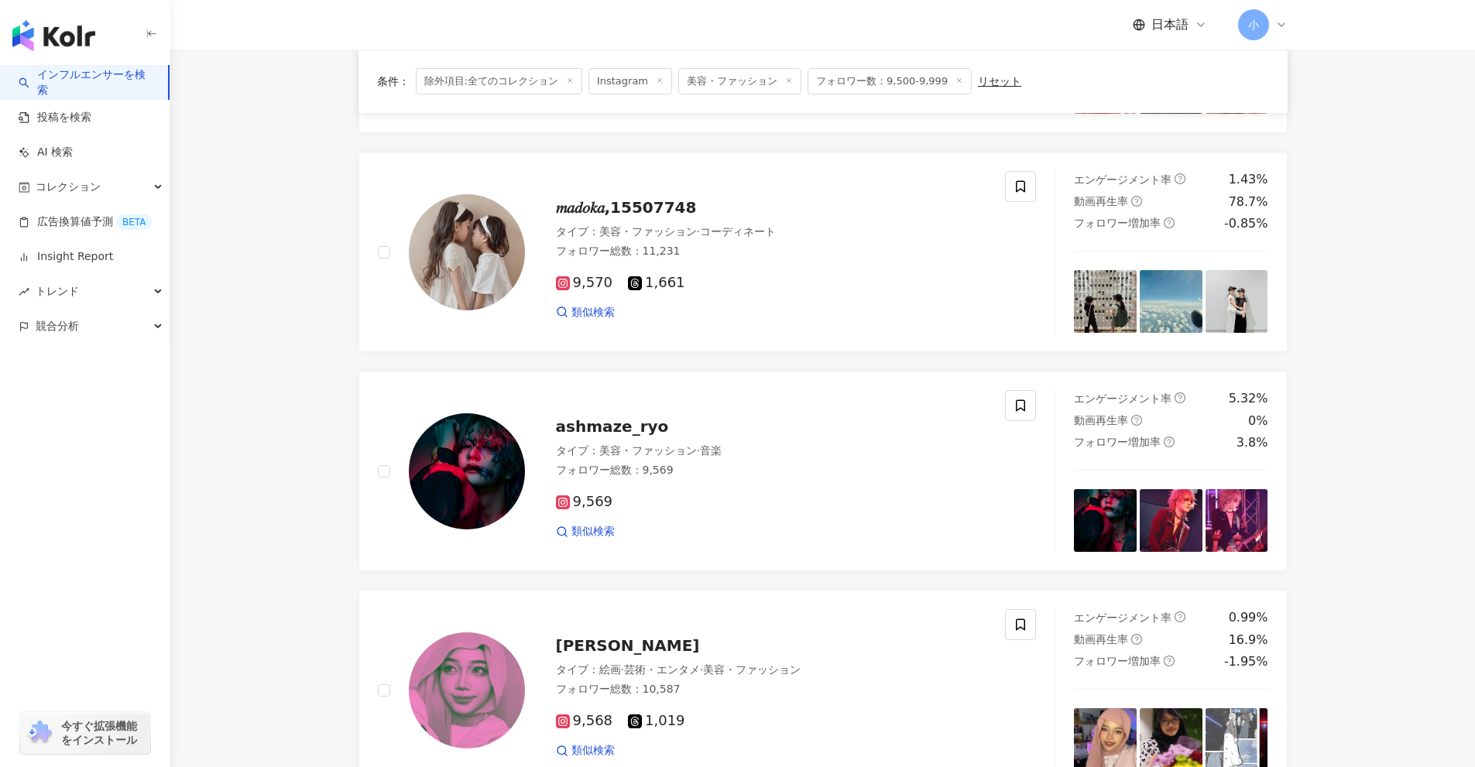
scroll to position [2215, 0]
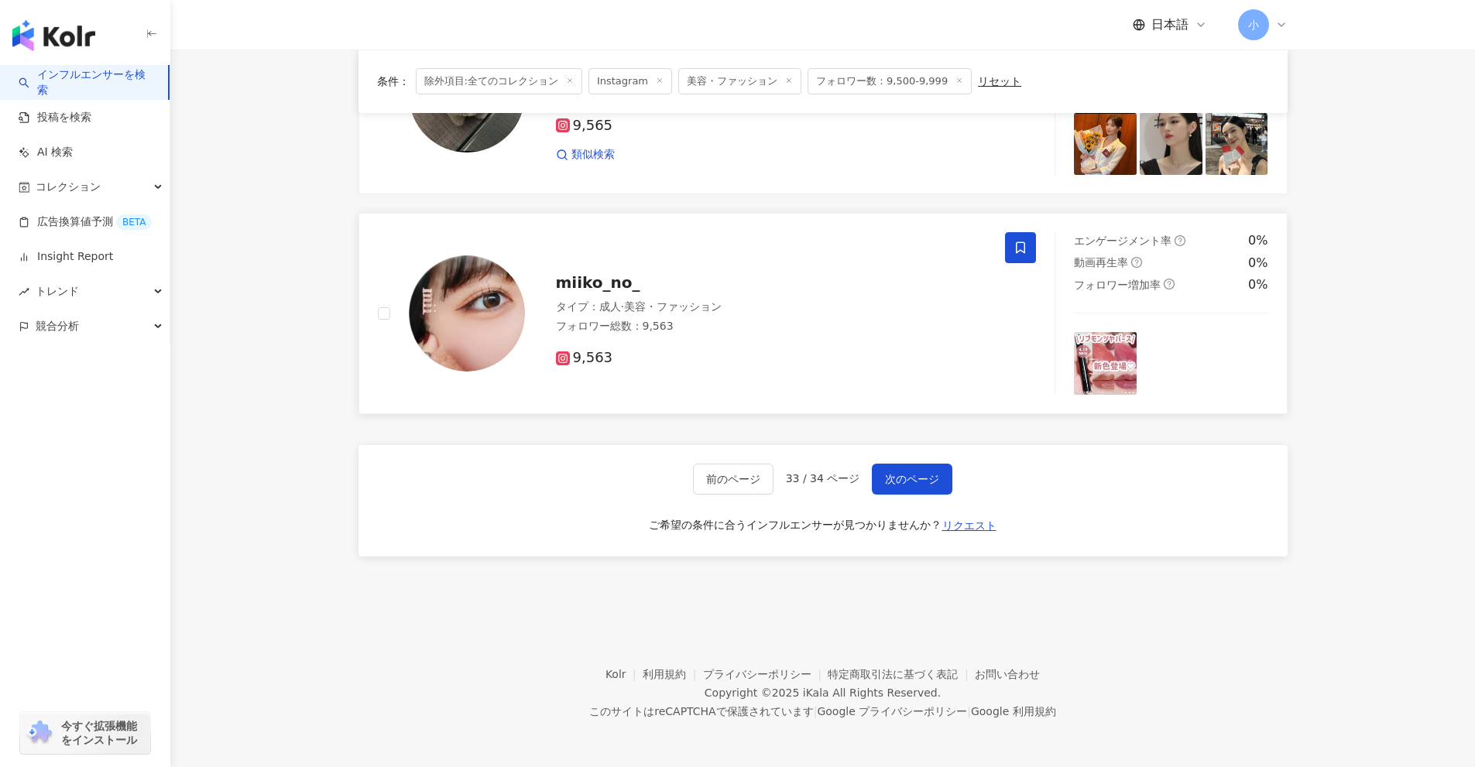
click at [1019, 255] on icon at bounding box center [1020, 248] width 14 height 14
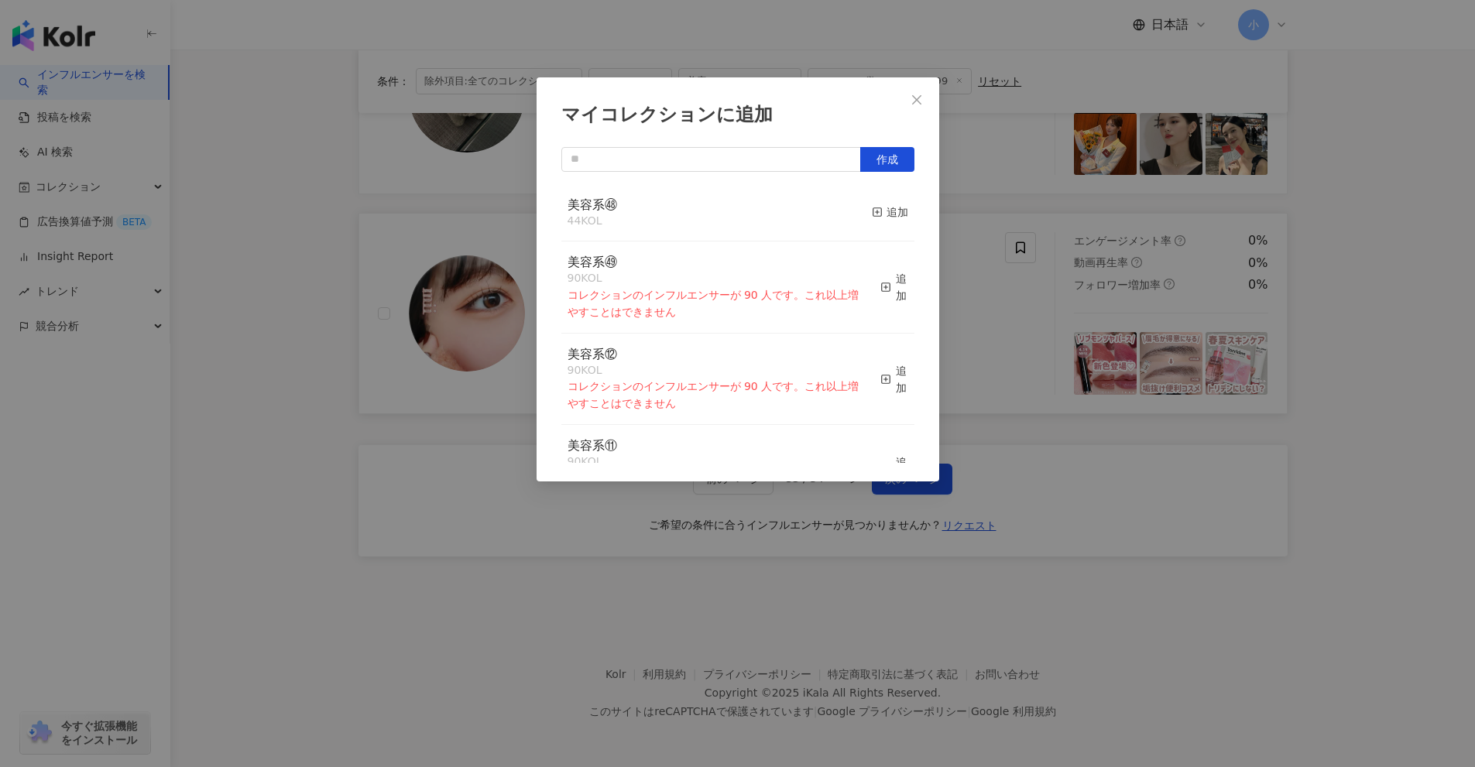
click at [858, 214] on div "美容系㊽ 44 KOL 追加" at bounding box center [737, 213] width 353 height 58
click at [873, 212] on div "追加" at bounding box center [890, 212] width 36 height 17
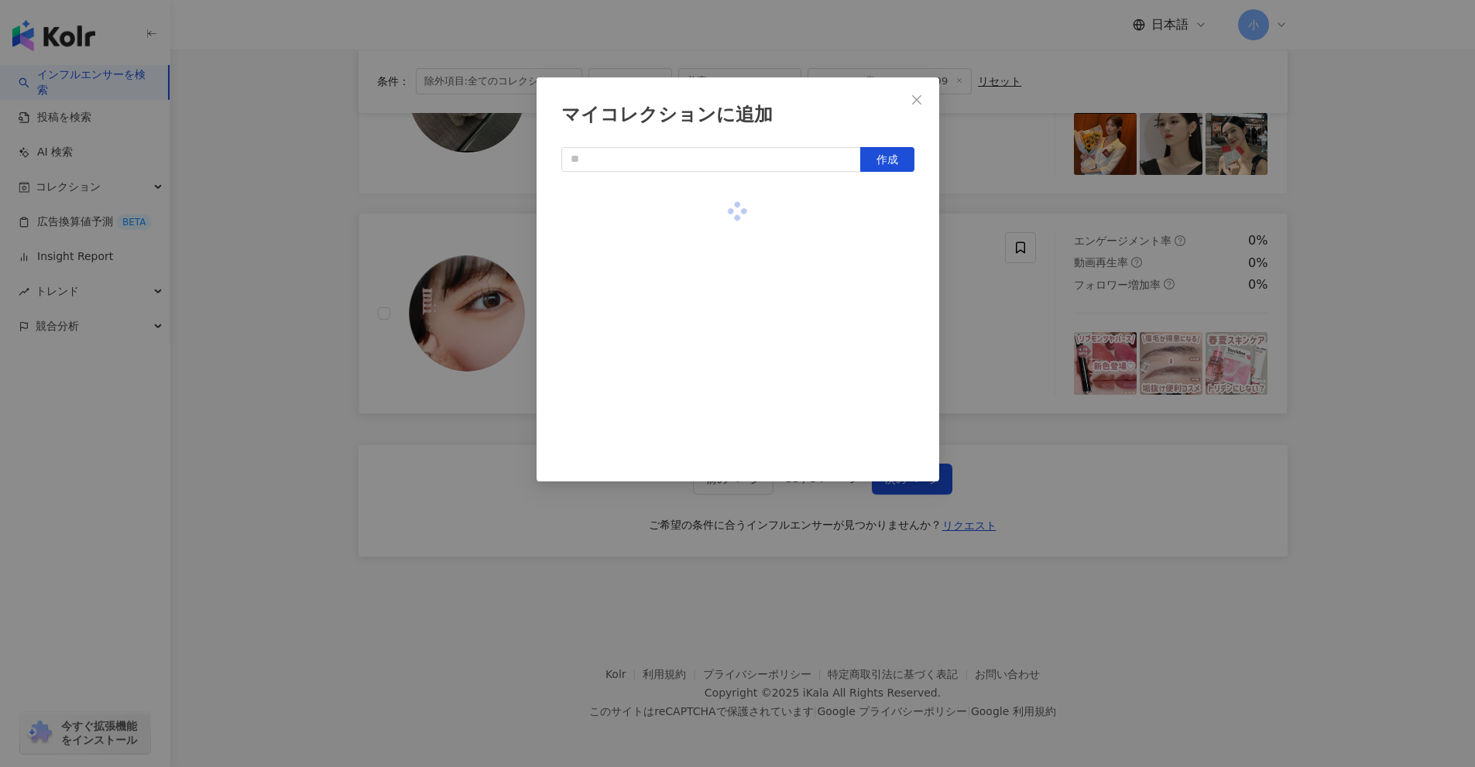
click at [1443, 382] on div "マイコレクションに追加 作成" at bounding box center [737, 383] width 1475 height 767
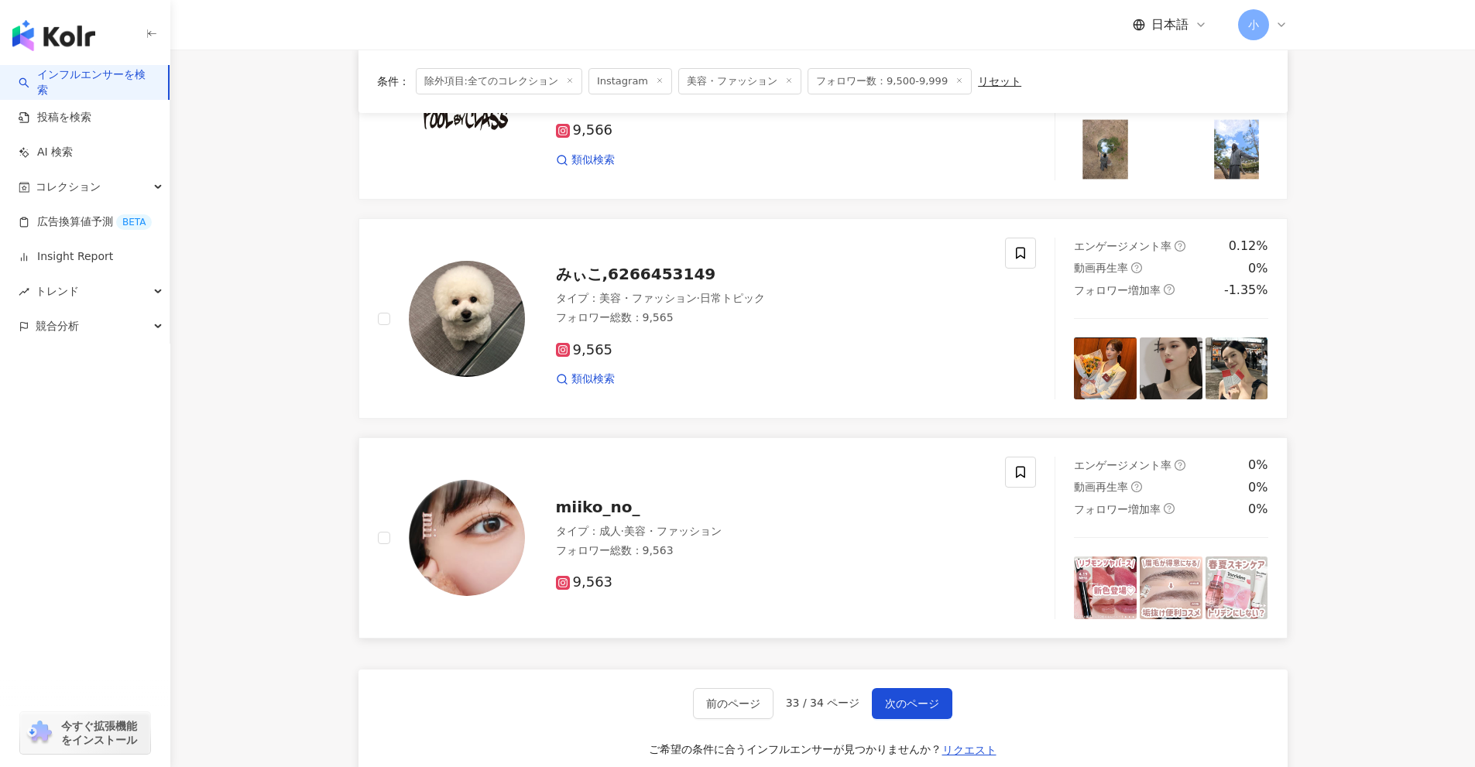
scroll to position [1982, 0]
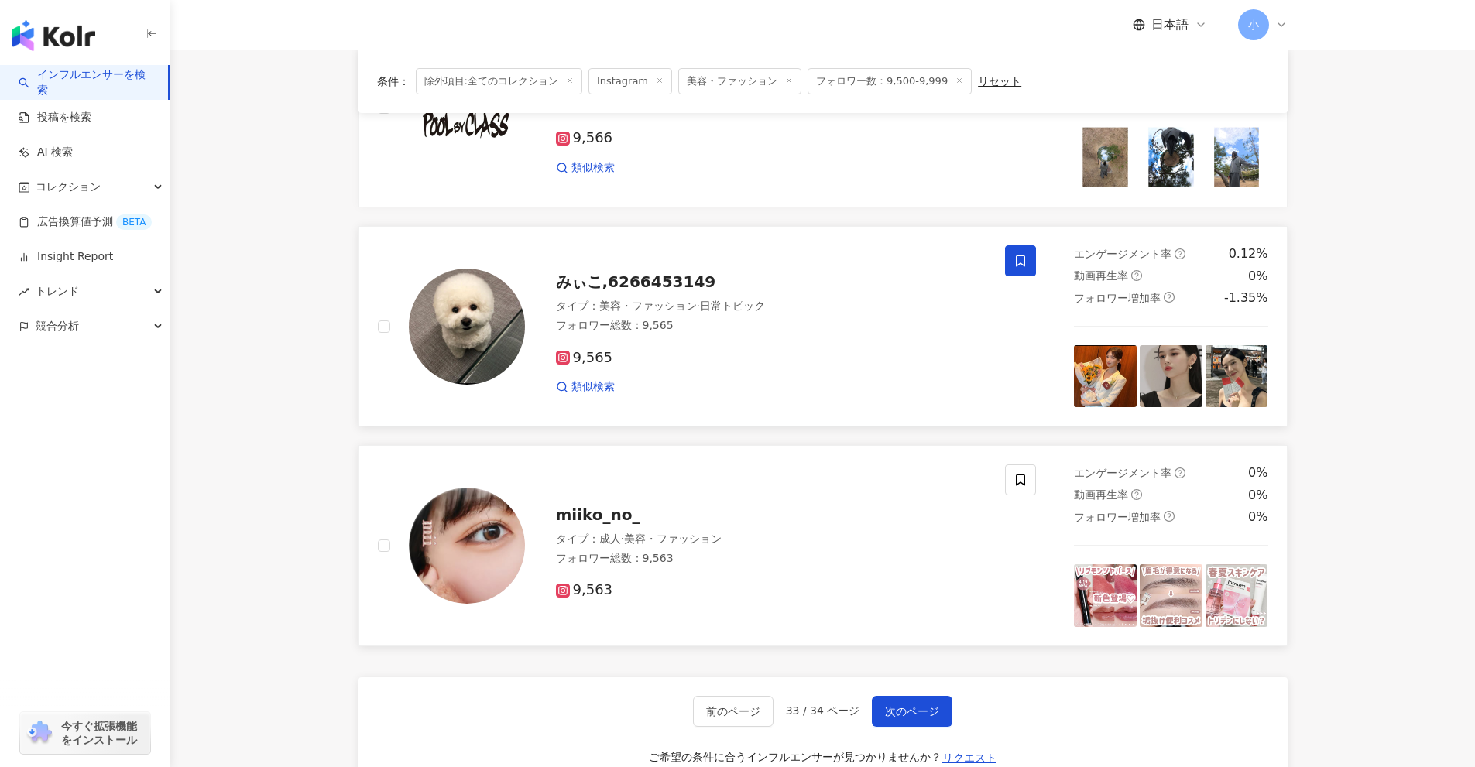
click at [1020, 264] on icon at bounding box center [1020, 261] width 9 height 12
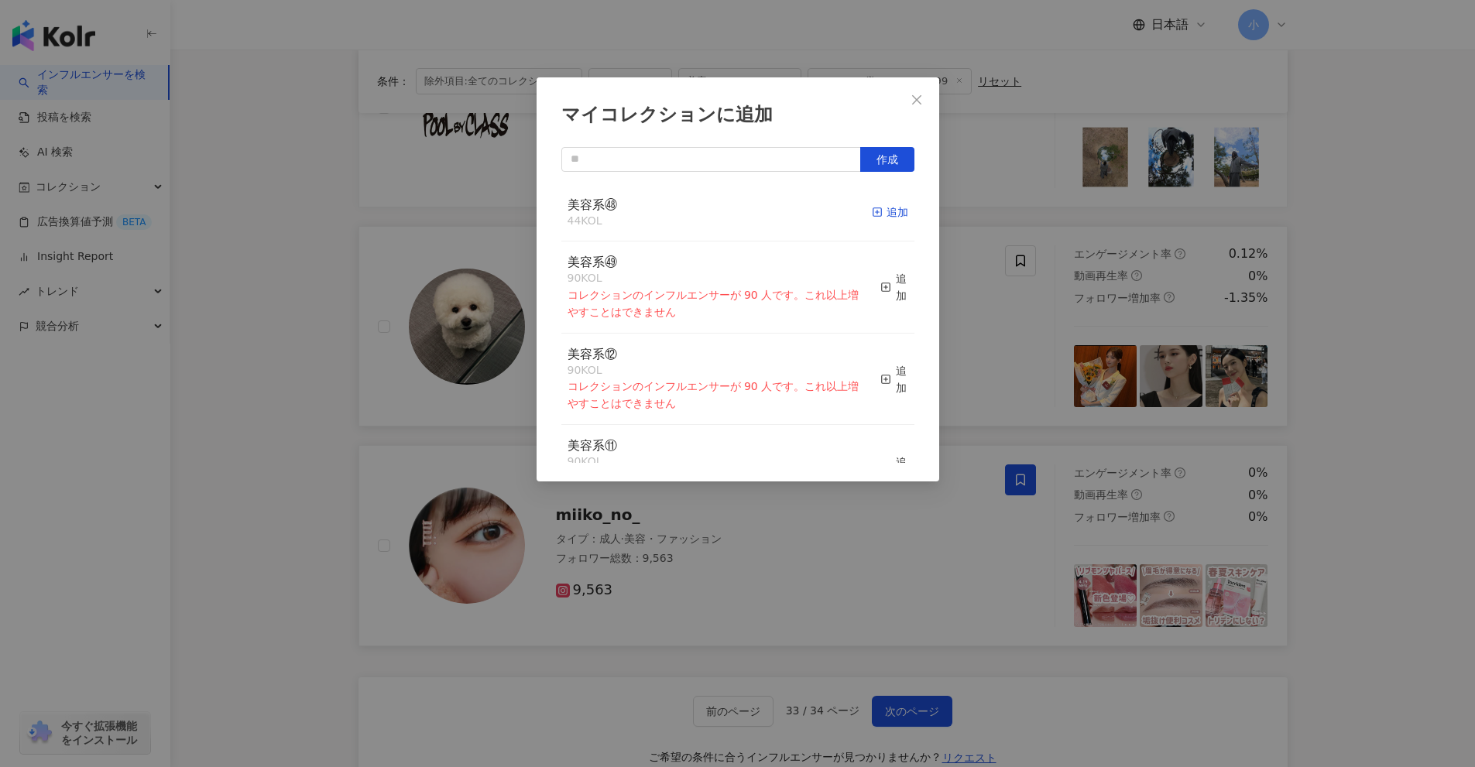
click at [879, 214] on div "追加" at bounding box center [890, 212] width 36 height 17
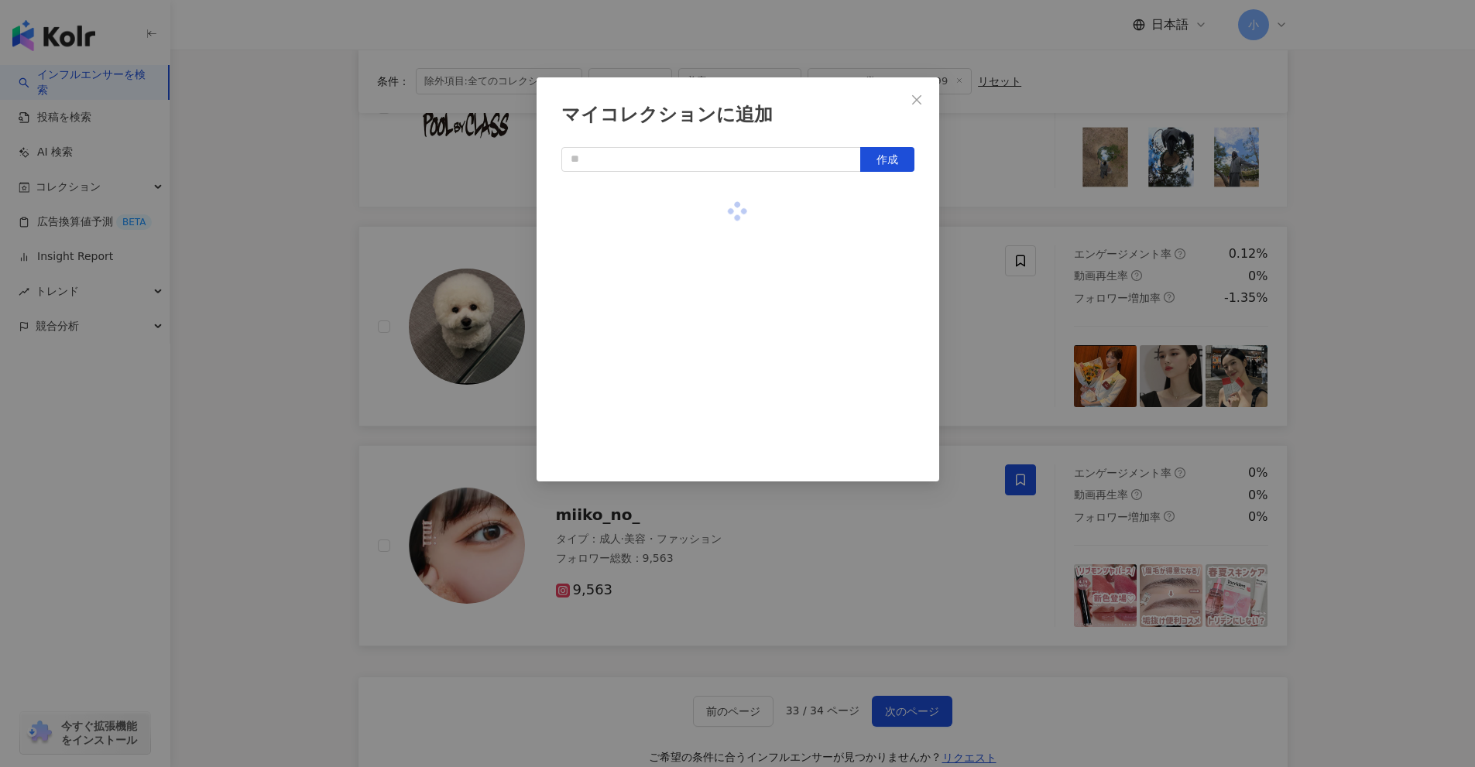
click at [1335, 358] on div "マイコレクションに追加 作成" at bounding box center [737, 383] width 1475 height 767
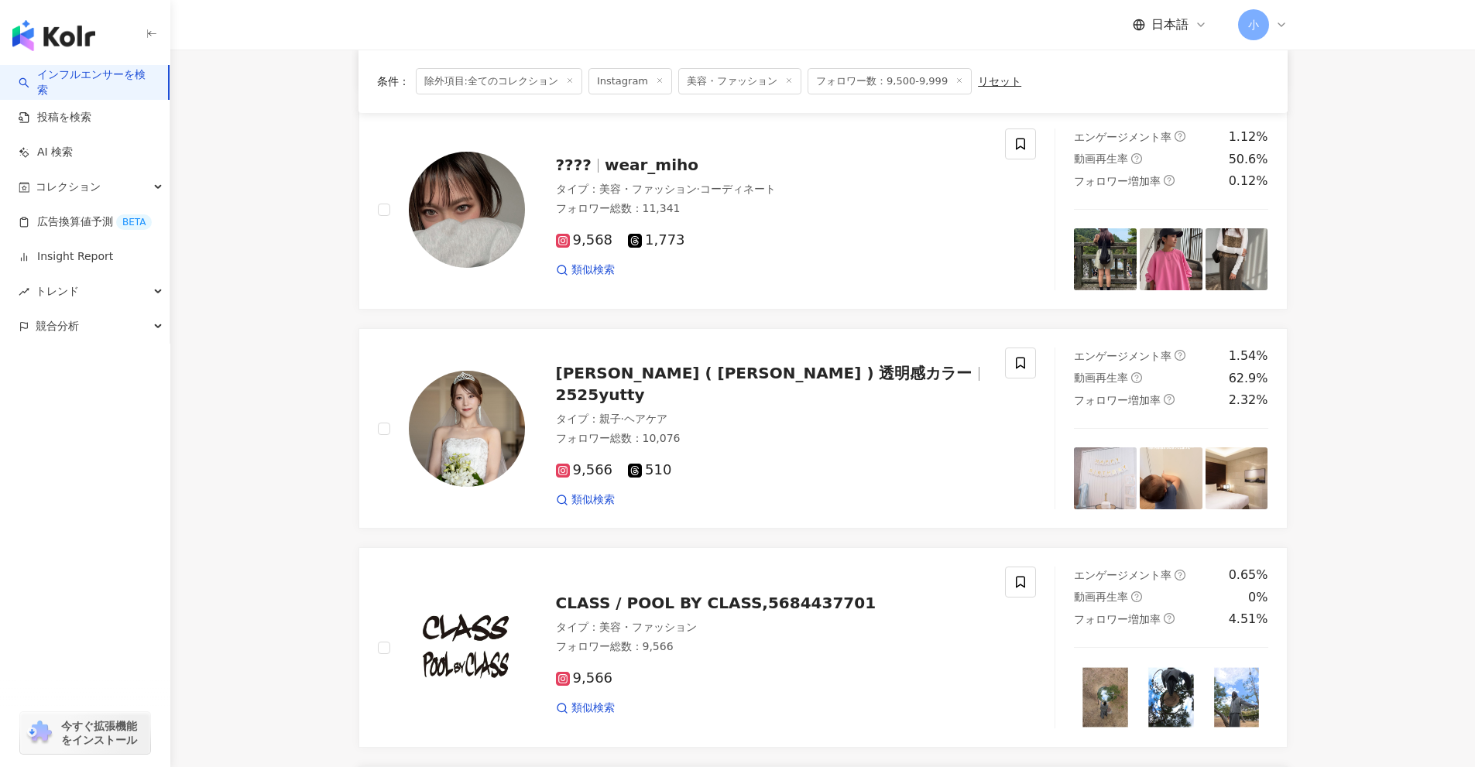
scroll to position [1441, 0]
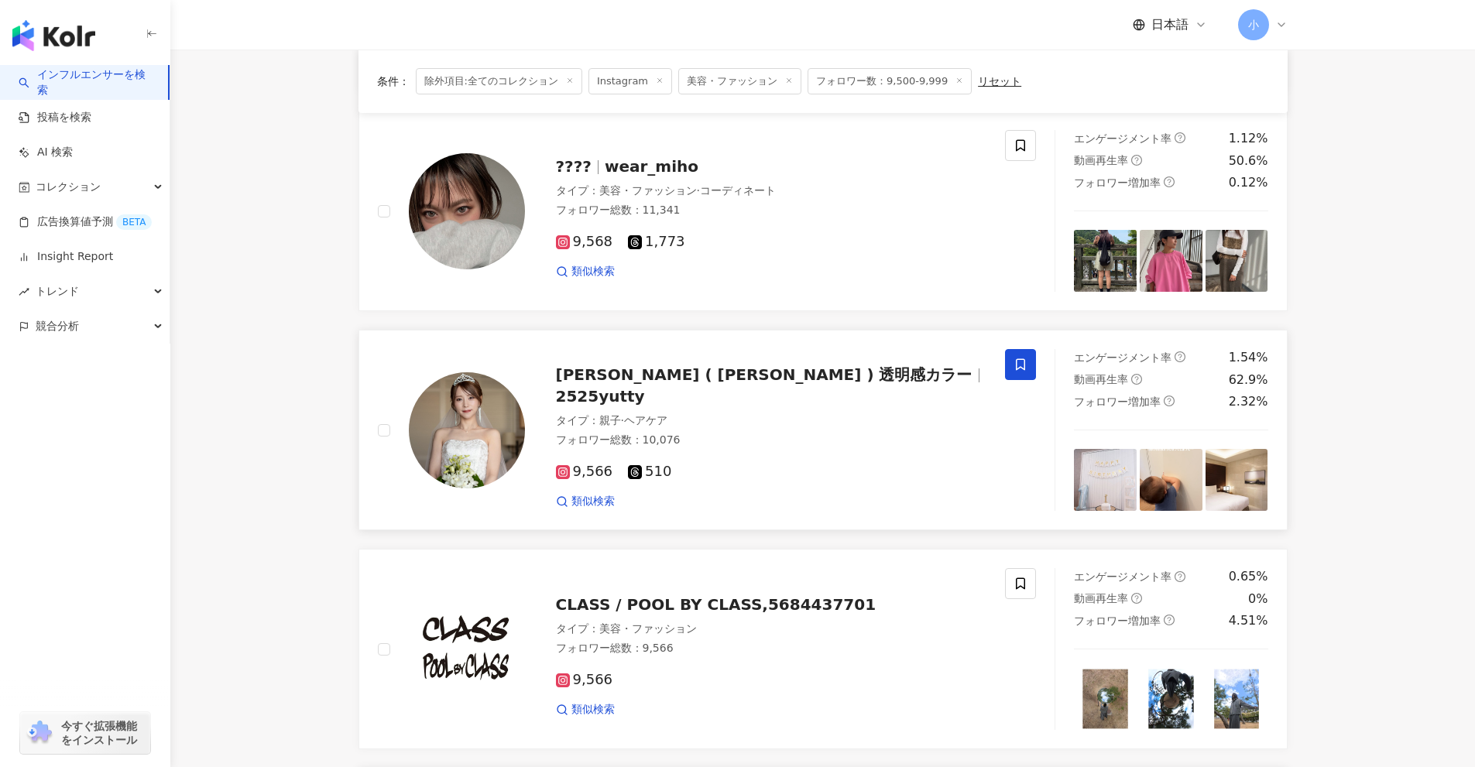
click at [1028, 364] on span at bounding box center [1020, 364] width 31 height 31
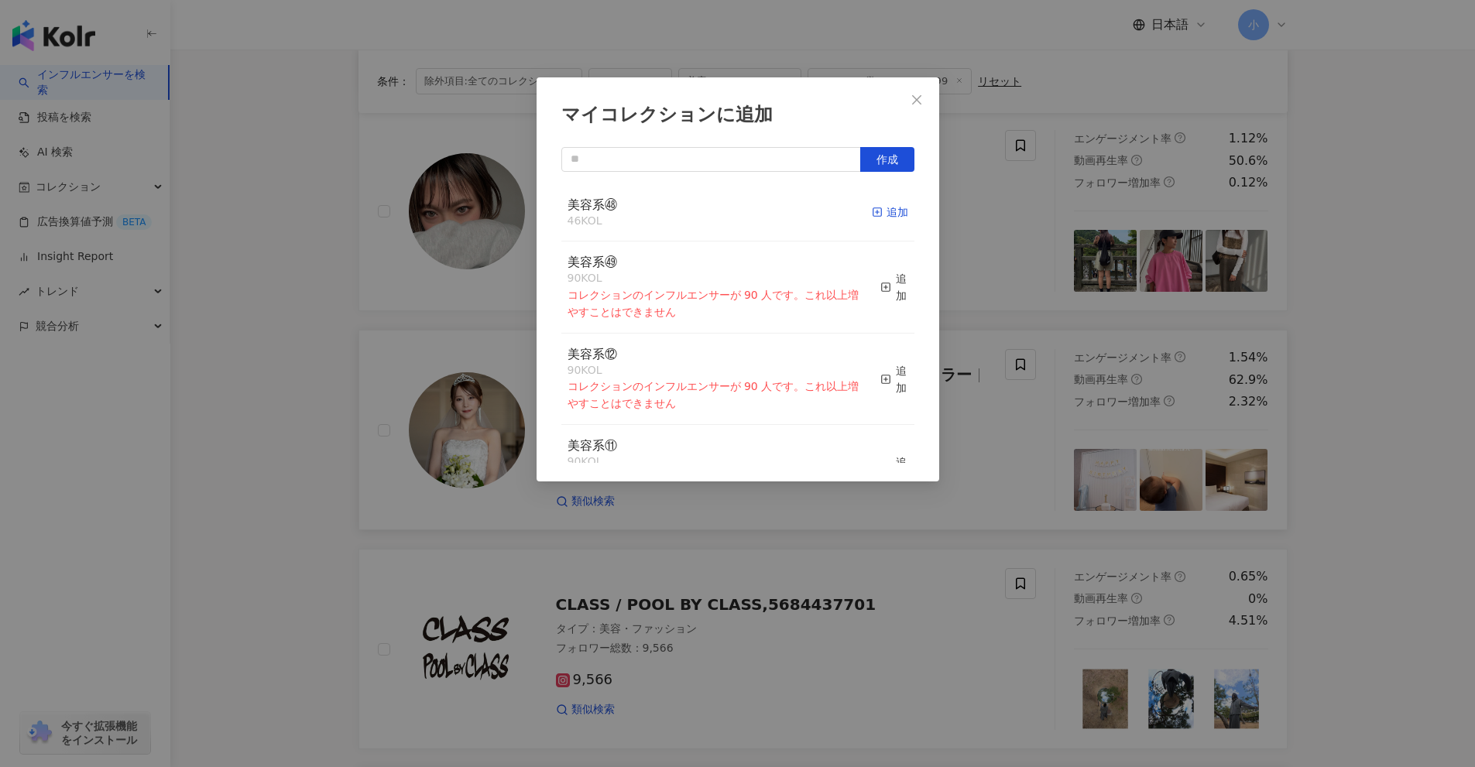
click at [881, 216] on div "追加" at bounding box center [890, 212] width 36 height 17
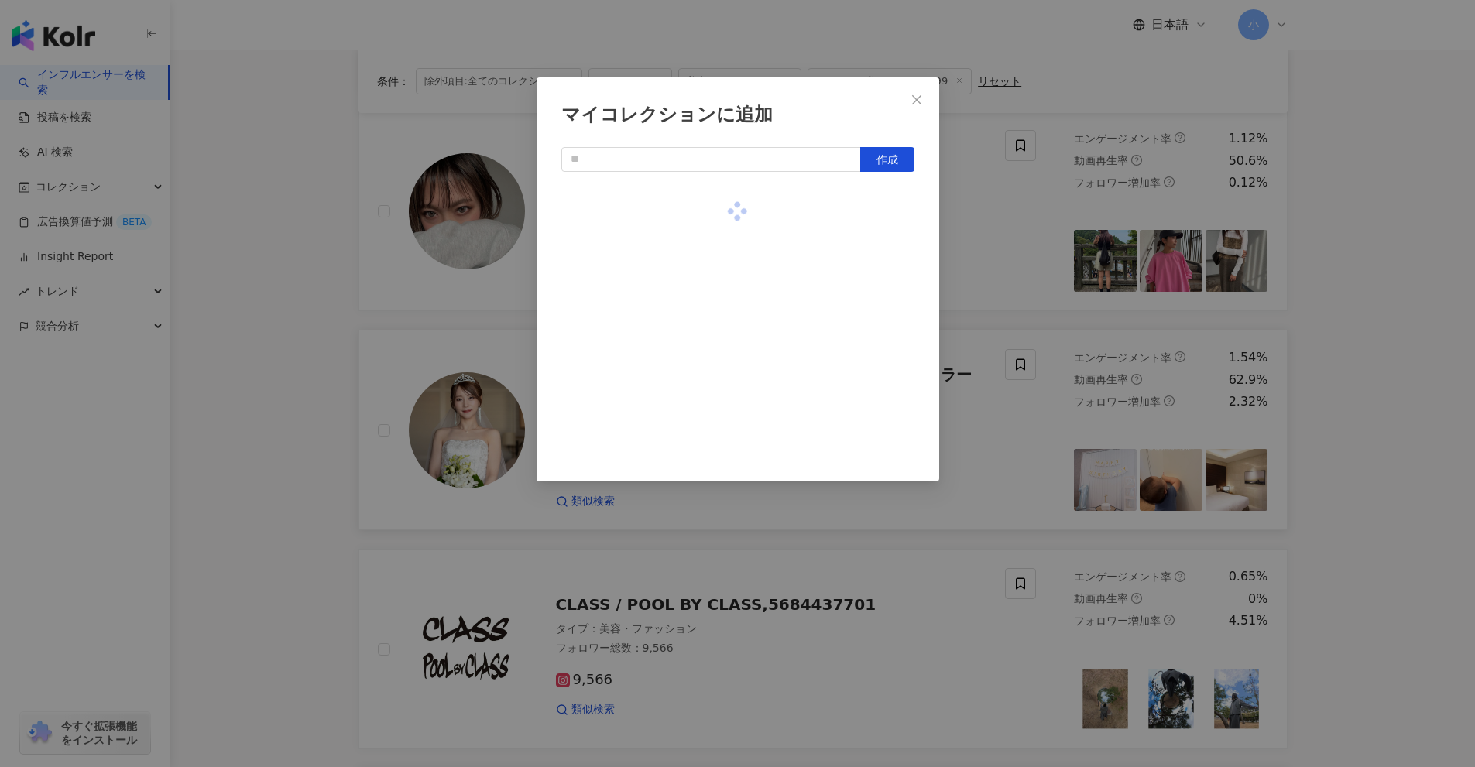
click at [1049, 226] on div "マイコレクションに追加 作成" at bounding box center [737, 383] width 1475 height 767
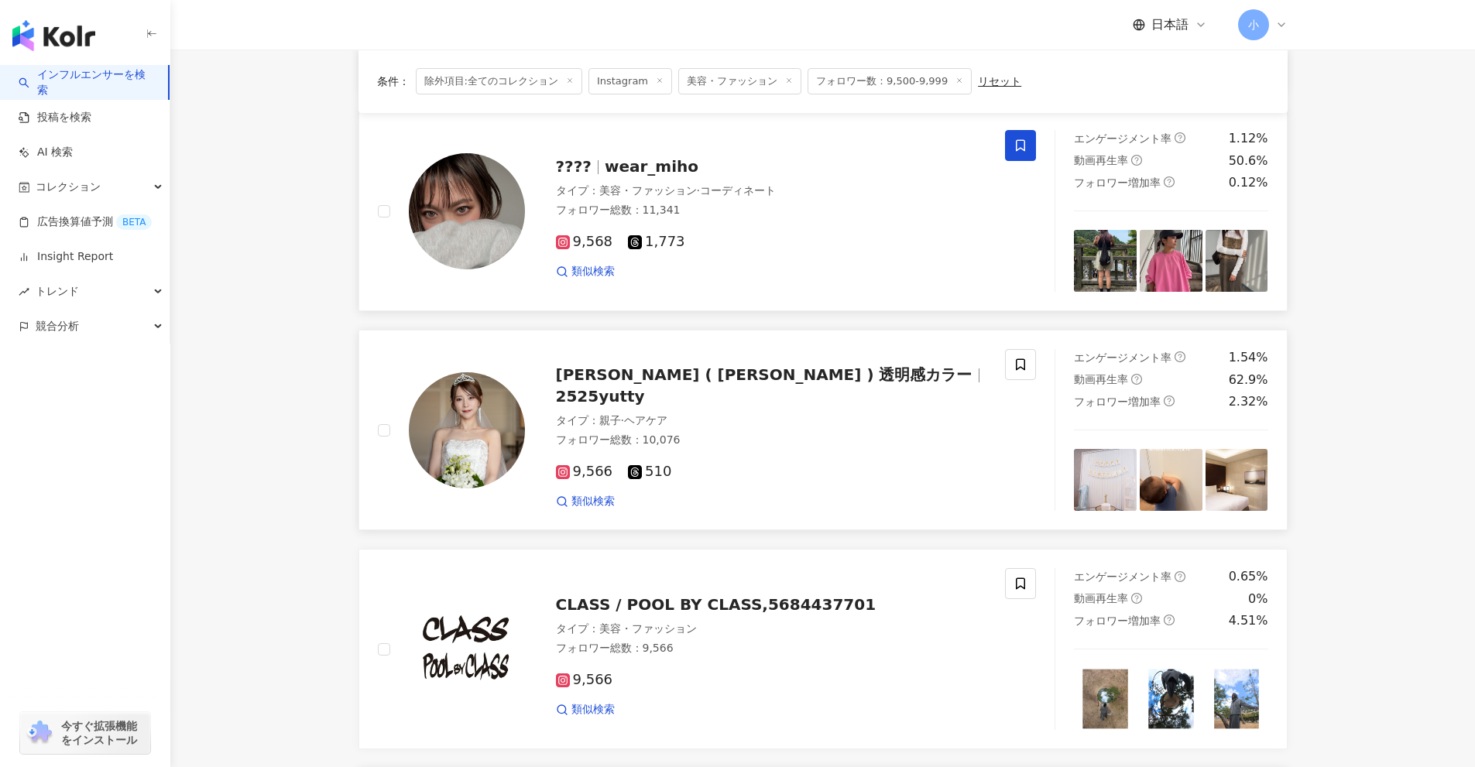
click at [1019, 146] on icon at bounding box center [1020, 146] width 14 height 14
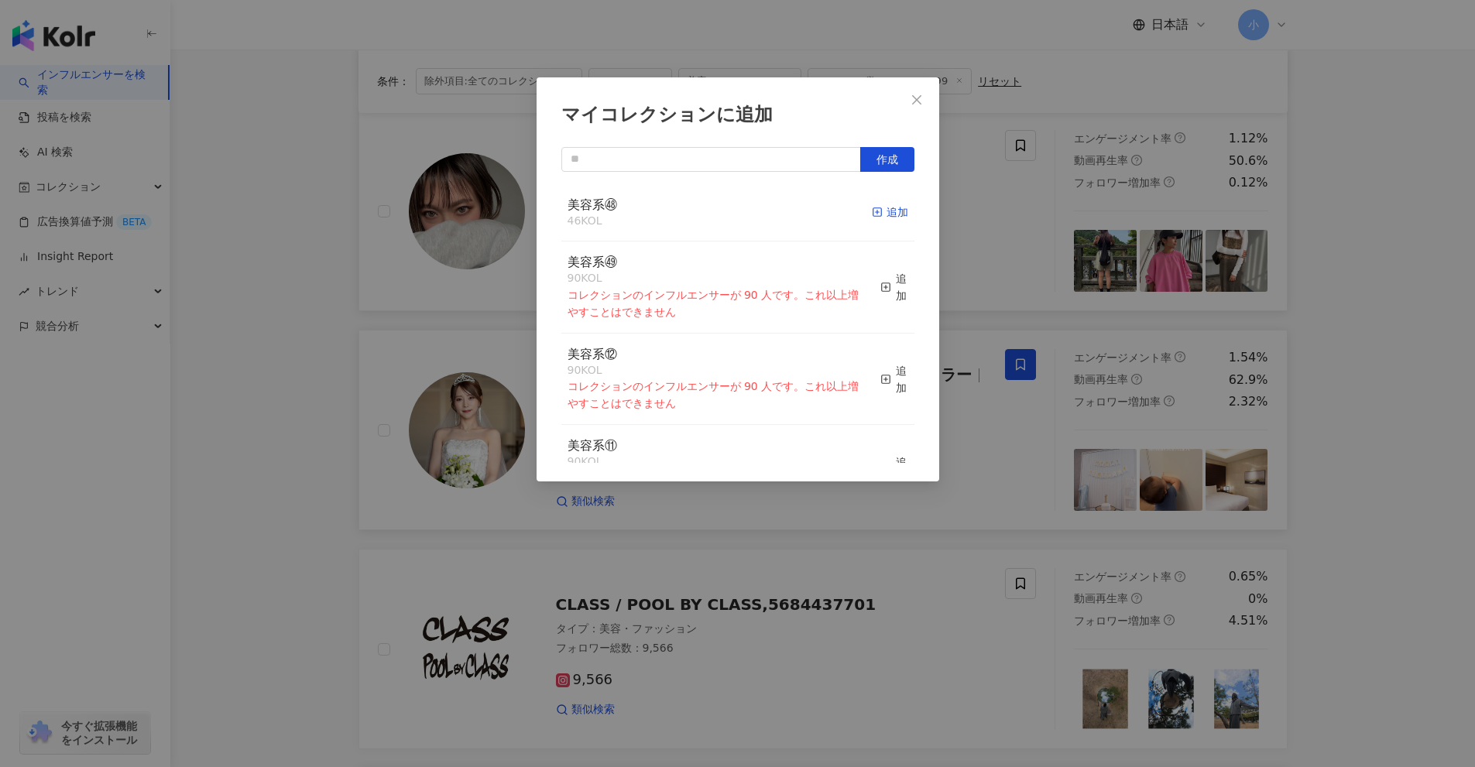
click at [872, 207] on icon "button" at bounding box center [877, 212] width 11 height 11
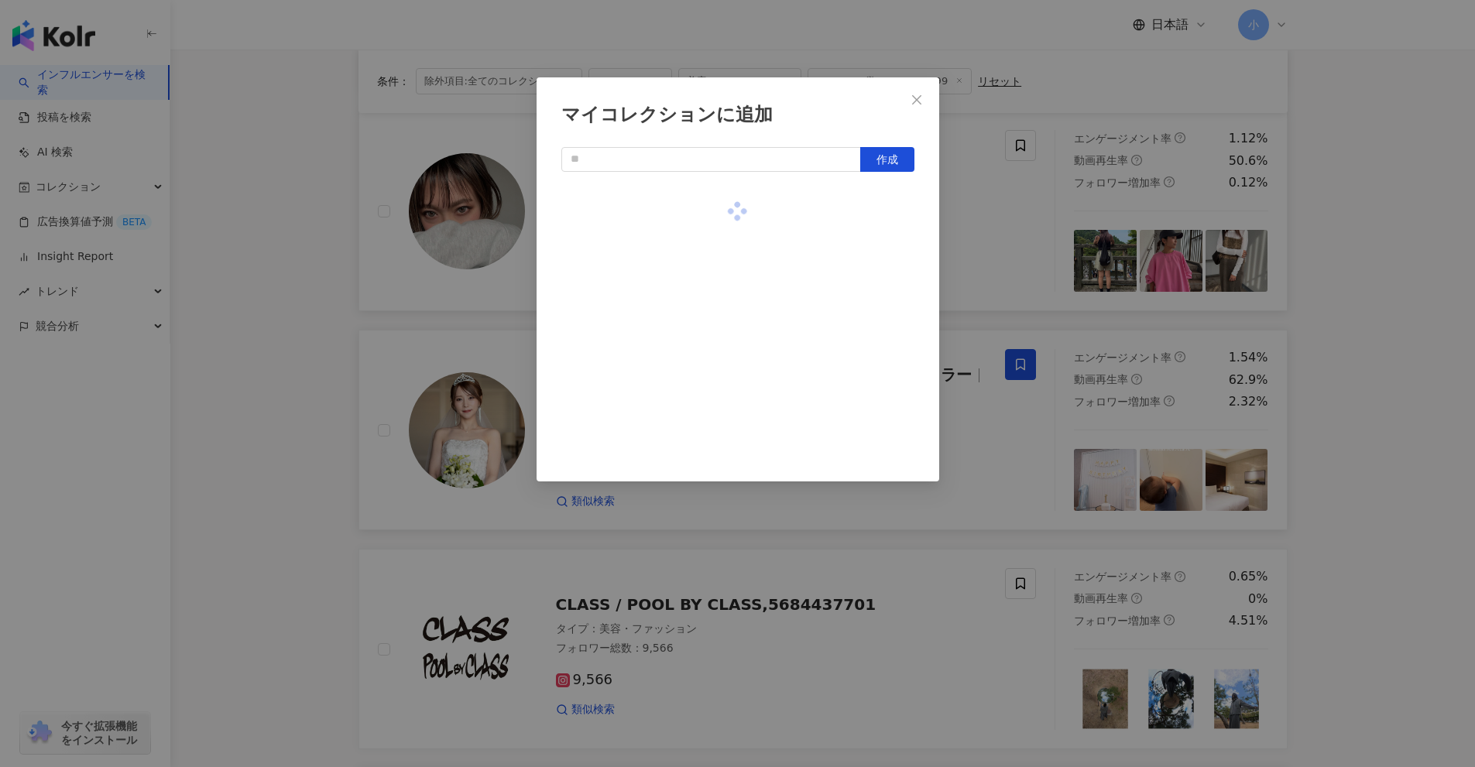
click at [1050, 255] on div "マイコレクションに追加 作成" at bounding box center [737, 383] width 1475 height 767
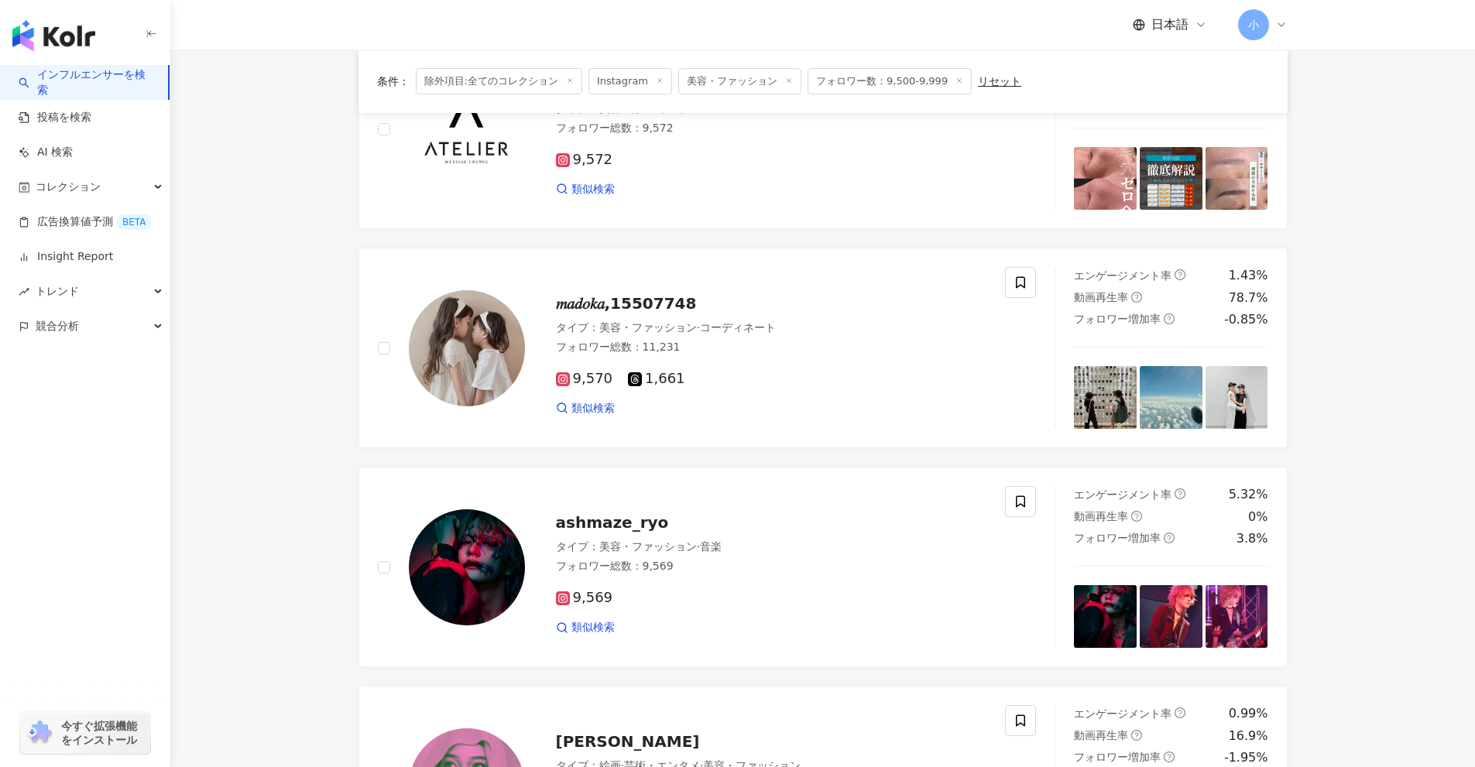
scroll to position [589, 0]
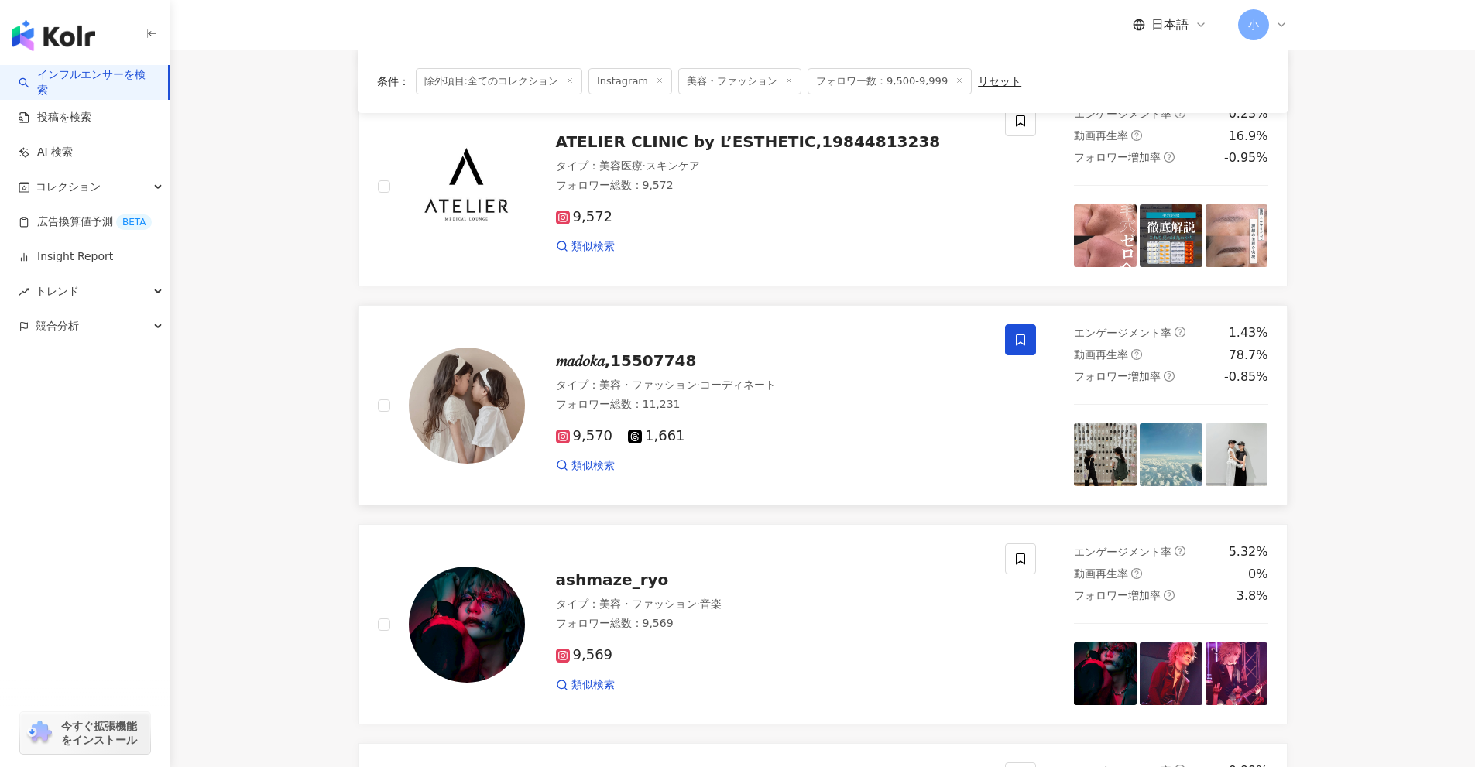
click at [1025, 341] on icon at bounding box center [1020, 340] width 9 height 12
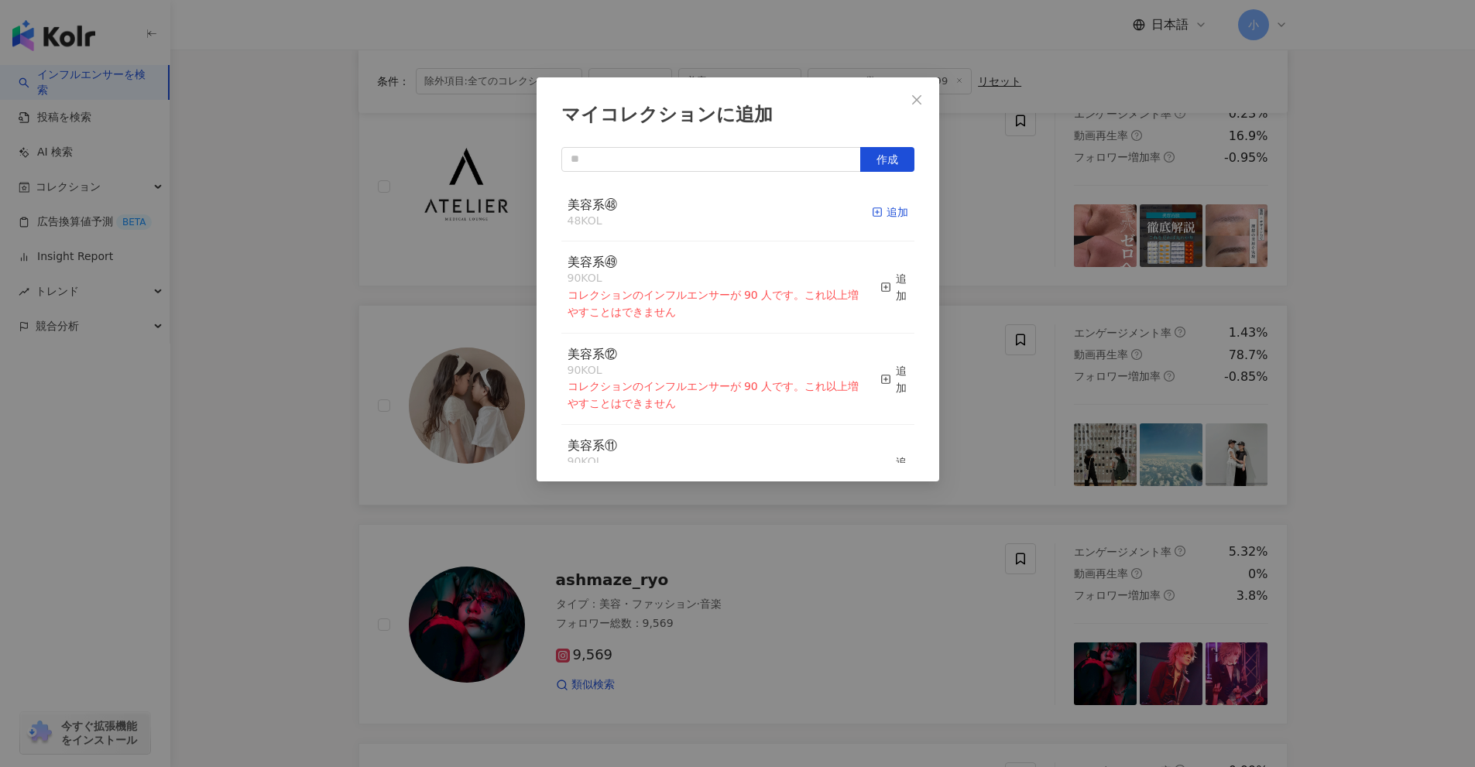
click at [882, 220] on div "追加" at bounding box center [890, 212] width 36 height 17
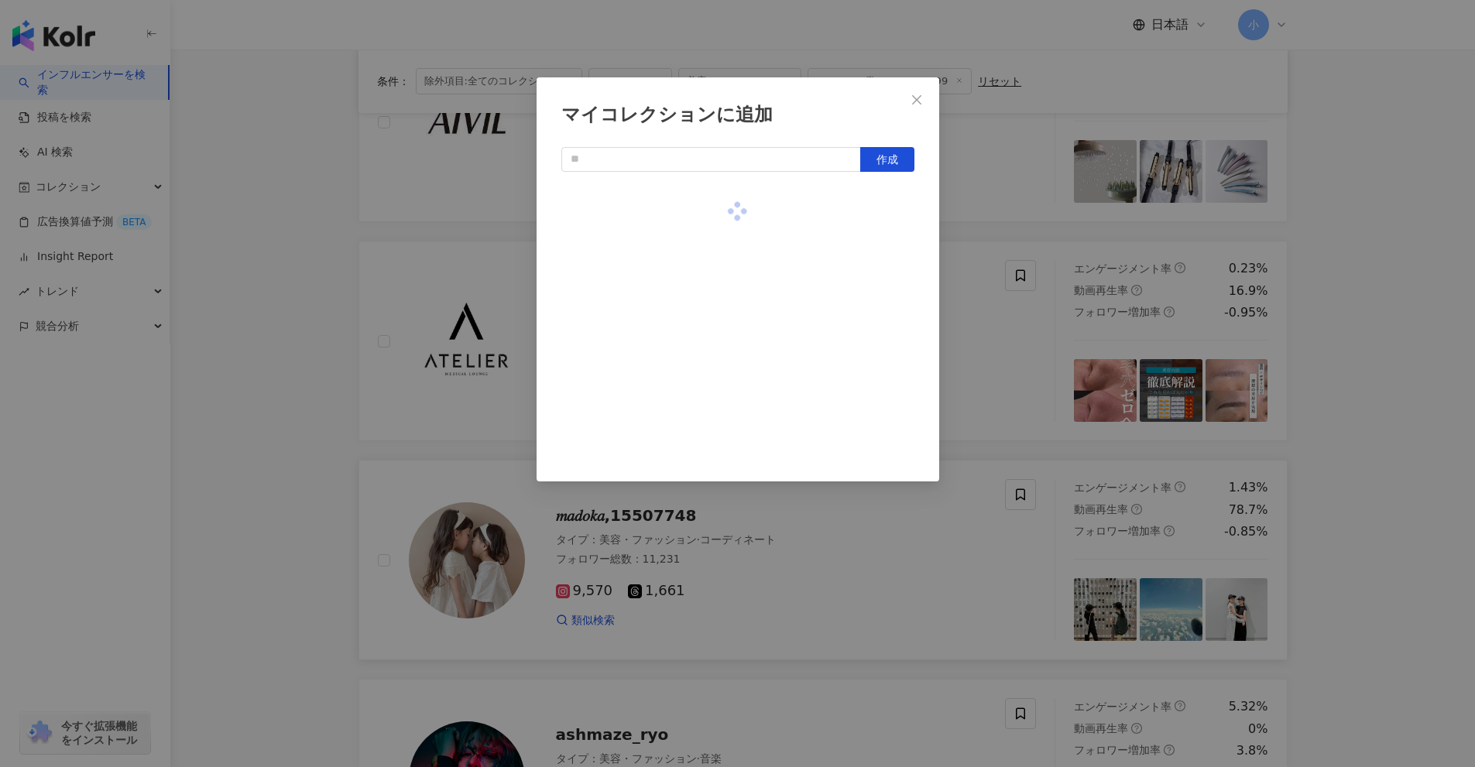
click at [1348, 351] on div "マイコレクションに追加 作成" at bounding box center [737, 383] width 1475 height 767
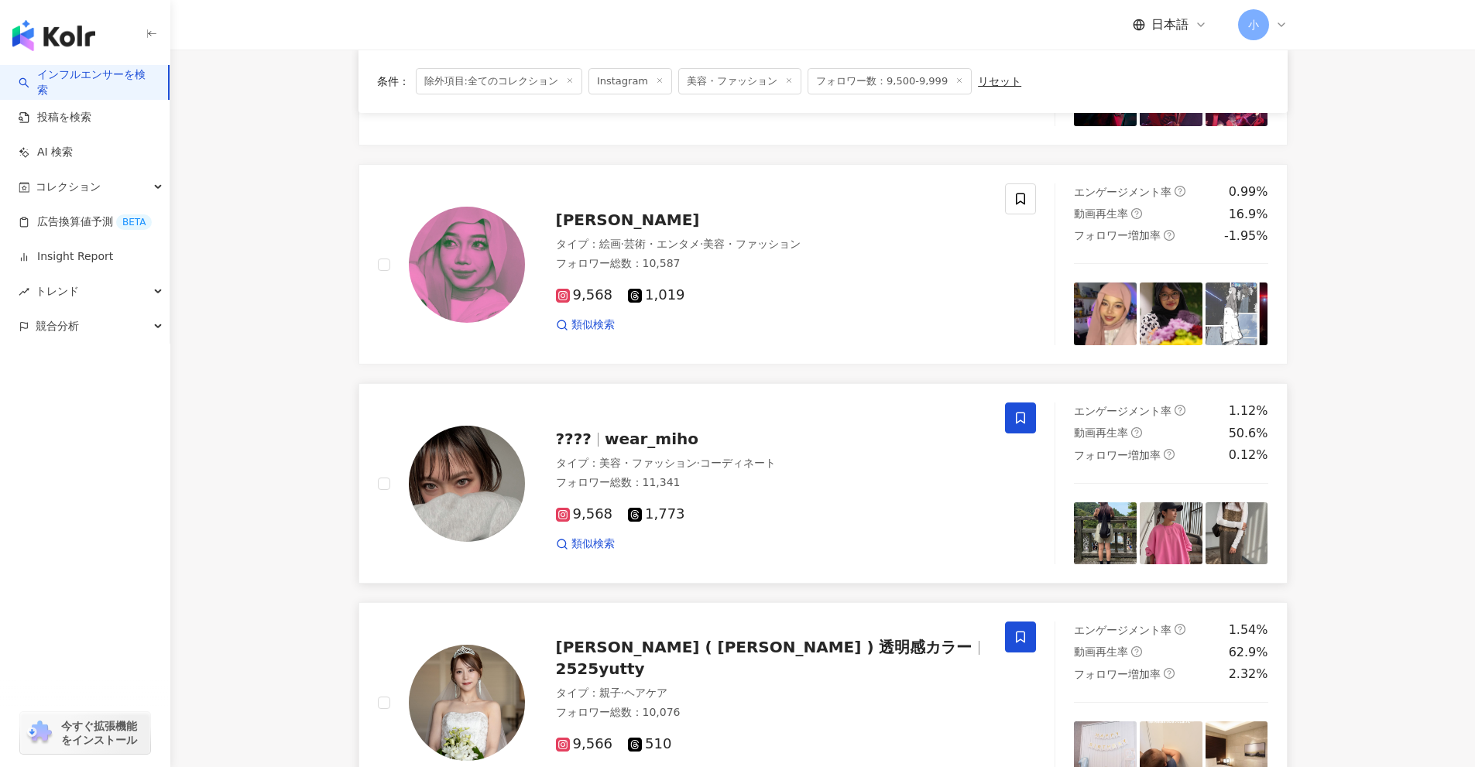
scroll to position [2215, 0]
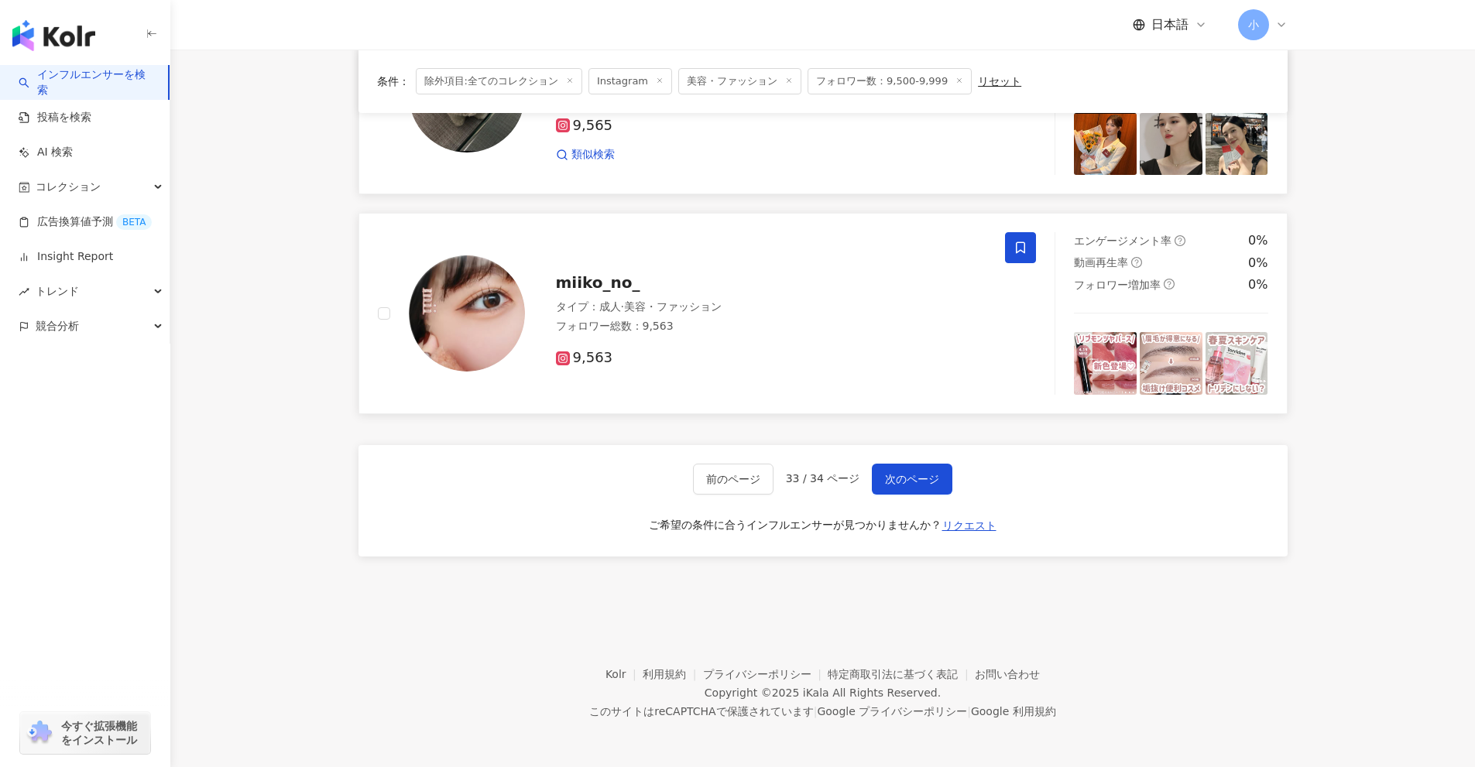
drag, startPoint x: 1342, startPoint y: 293, endPoint x: 1251, endPoint y: 587, distance: 307.8
click at [910, 478] on span "次のページ" at bounding box center [912, 479] width 54 height 12
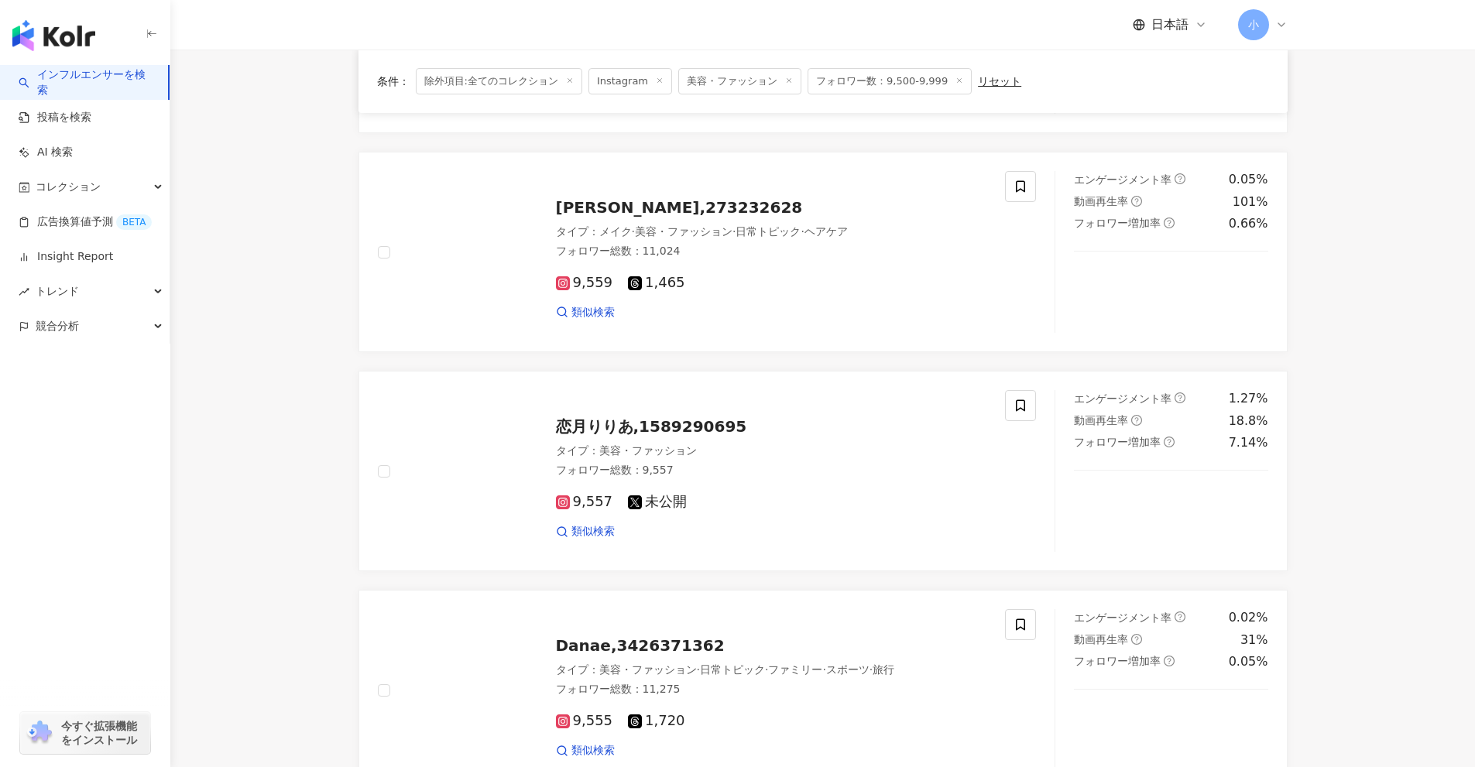
scroll to position [2434, 0]
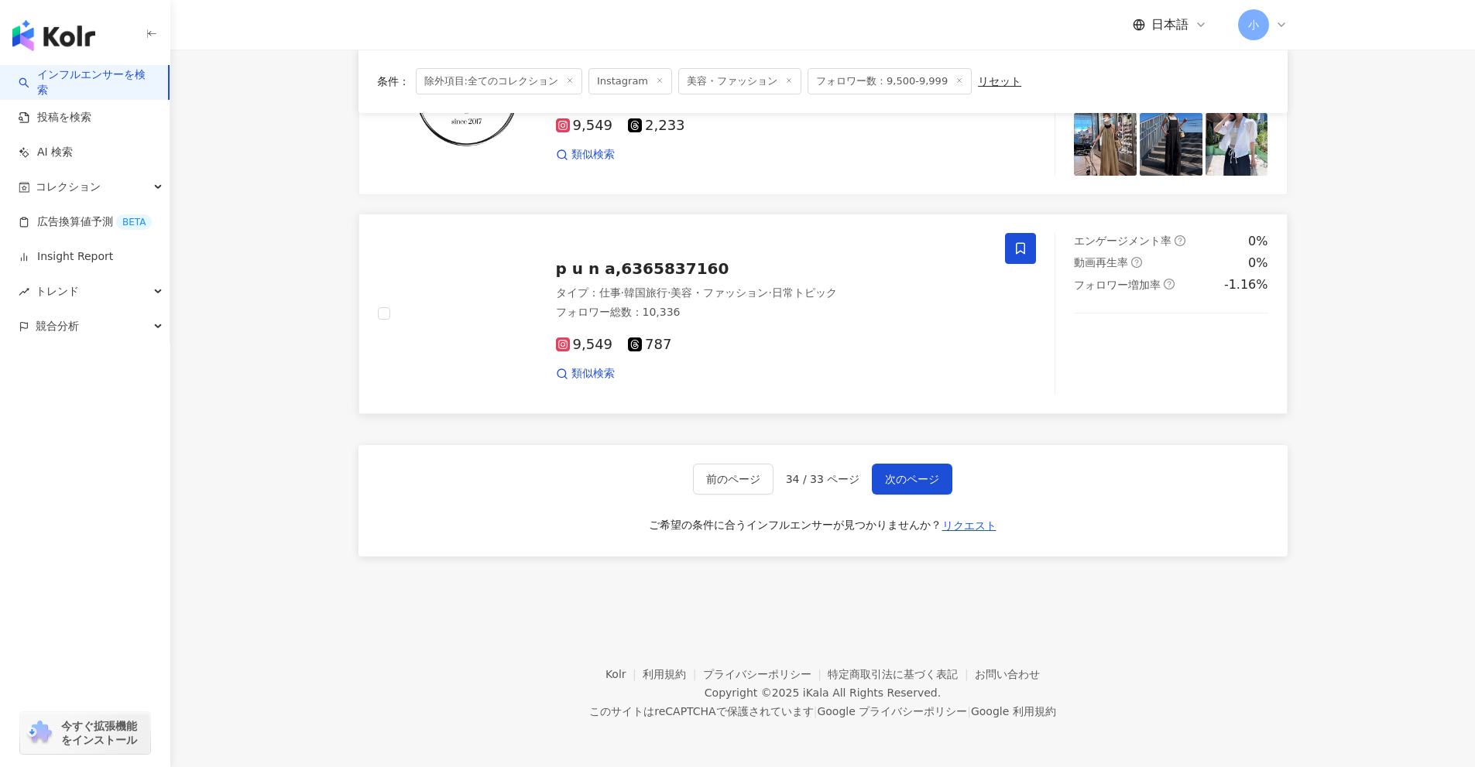
click at [1013, 246] on span at bounding box center [1020, 248] width 31 height 31
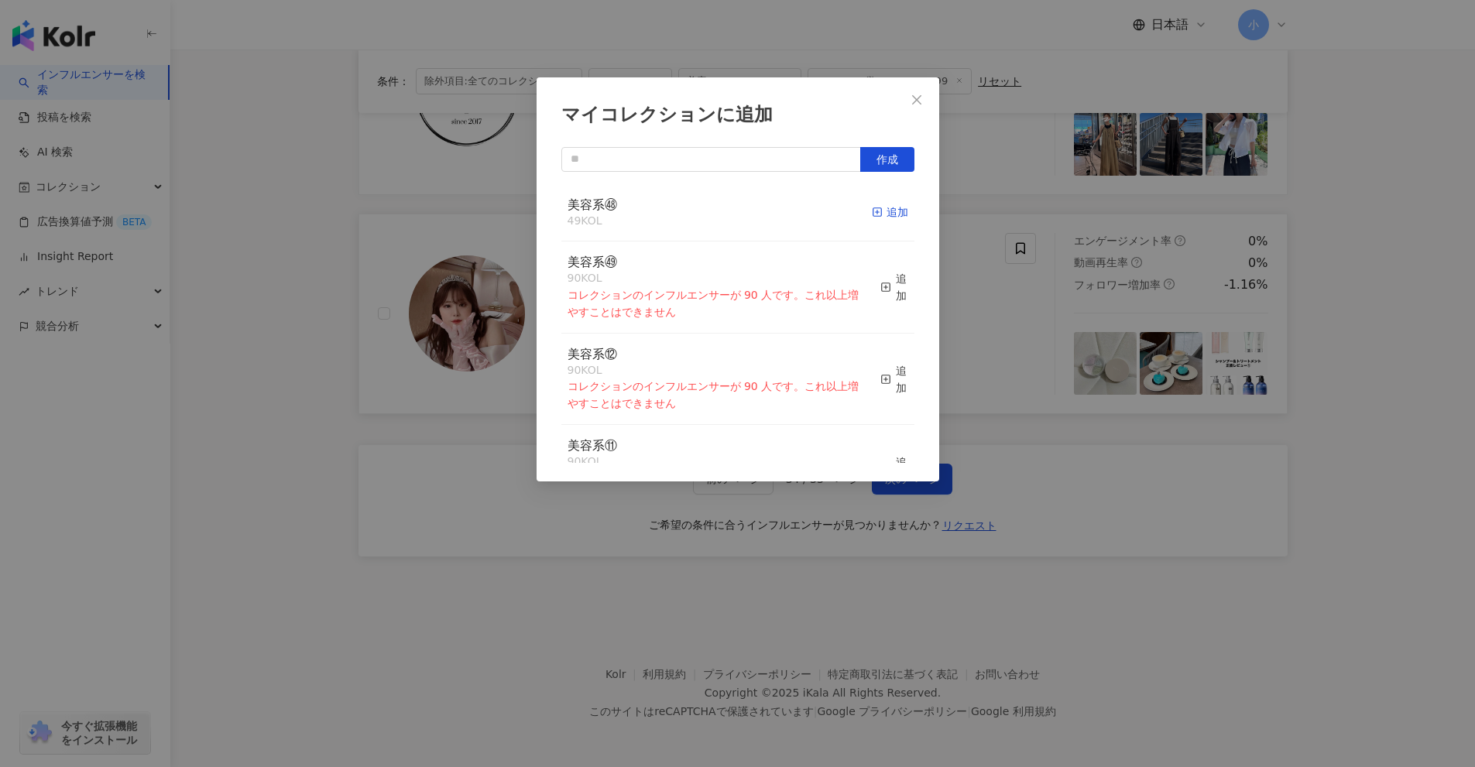
click at [877, 212] on line "button" at bounding box center [877, 213] width 0 height 4
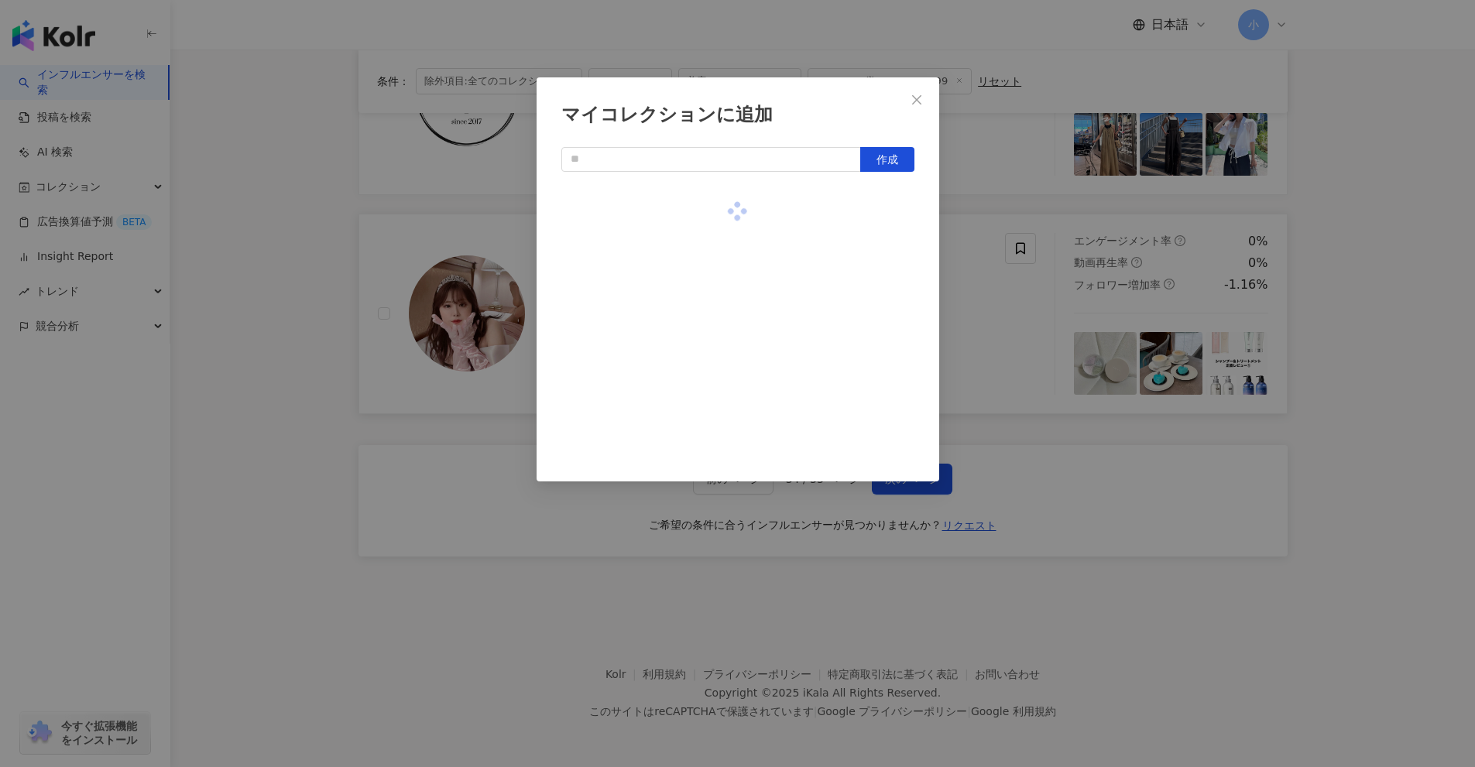
click at [1304, 287] on div "マイコレクションに追加 作成" at bounding box center [737, 383] width 1475 height 767
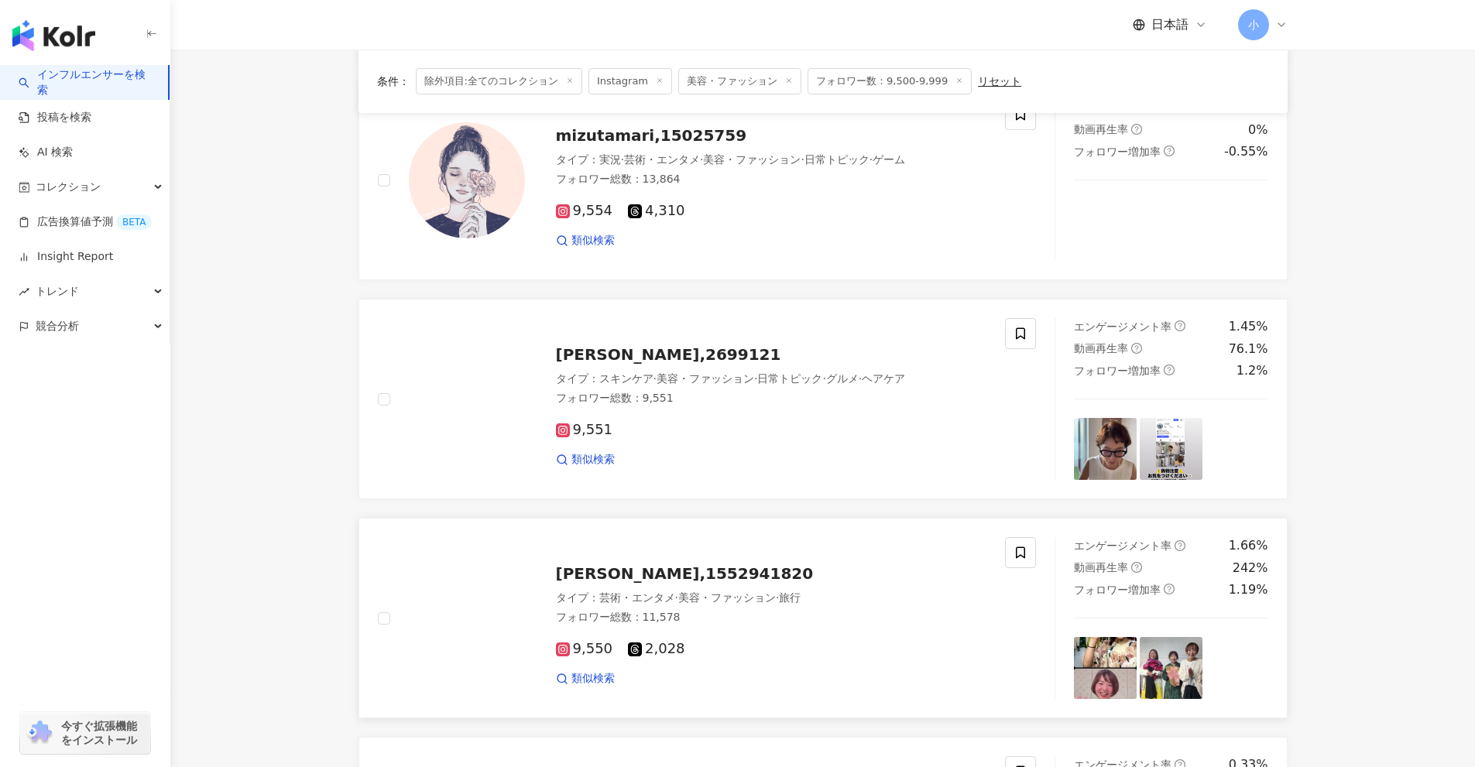
scroll to position [1350, 0]
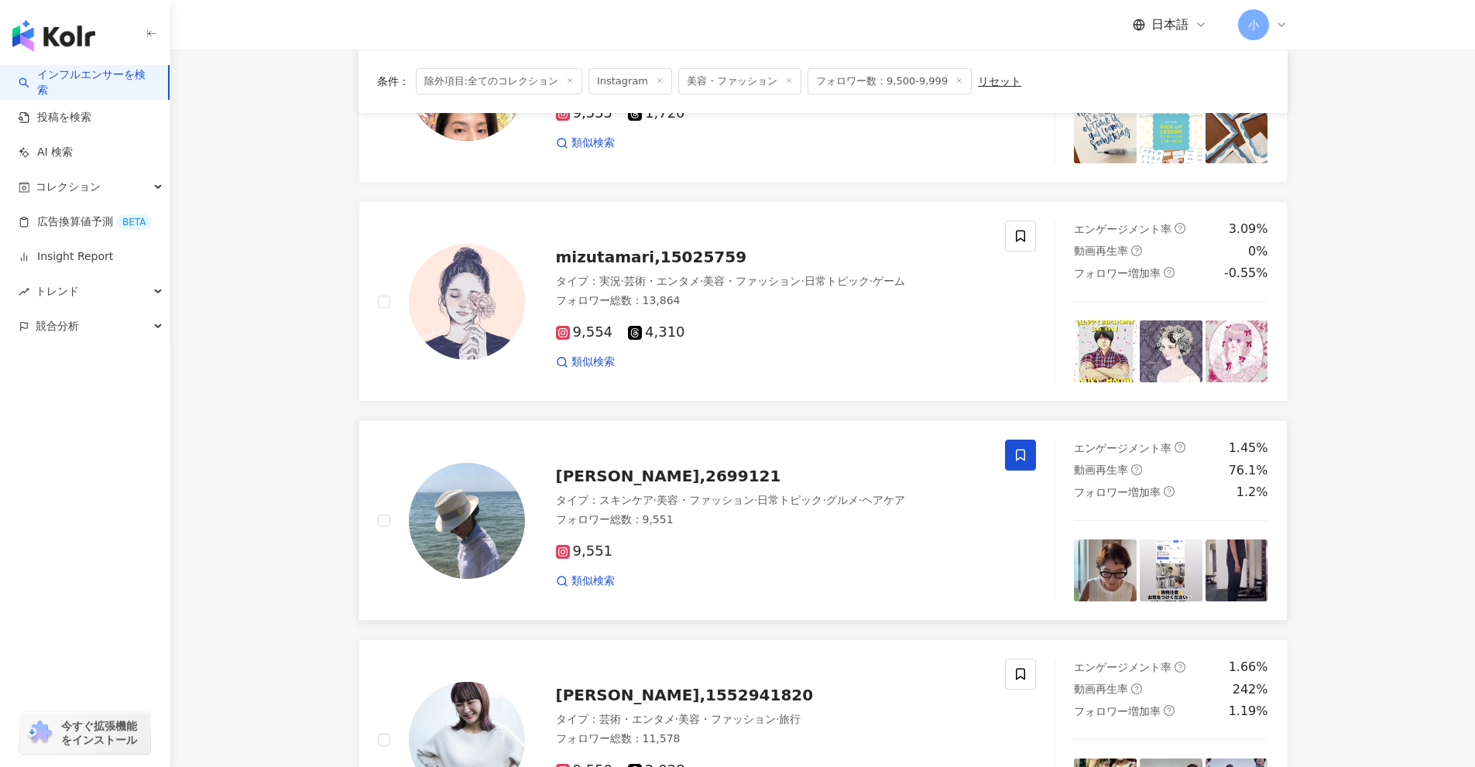
click at [1023, 454] on icon at bounding box center [1020, 455] width 14 height 14
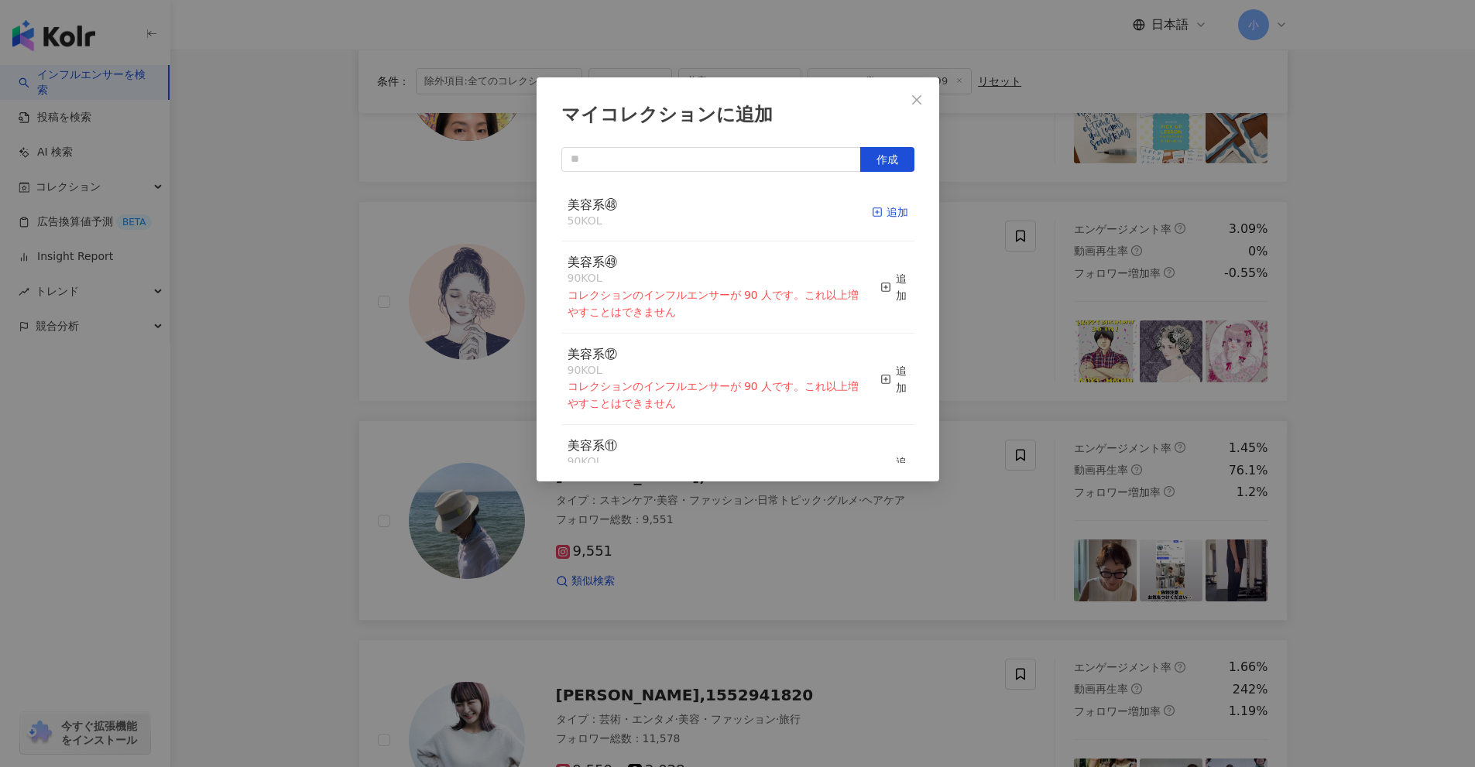
click at [876, 211] on div "追加" at bounding box center [890, 212] width 36 height 17
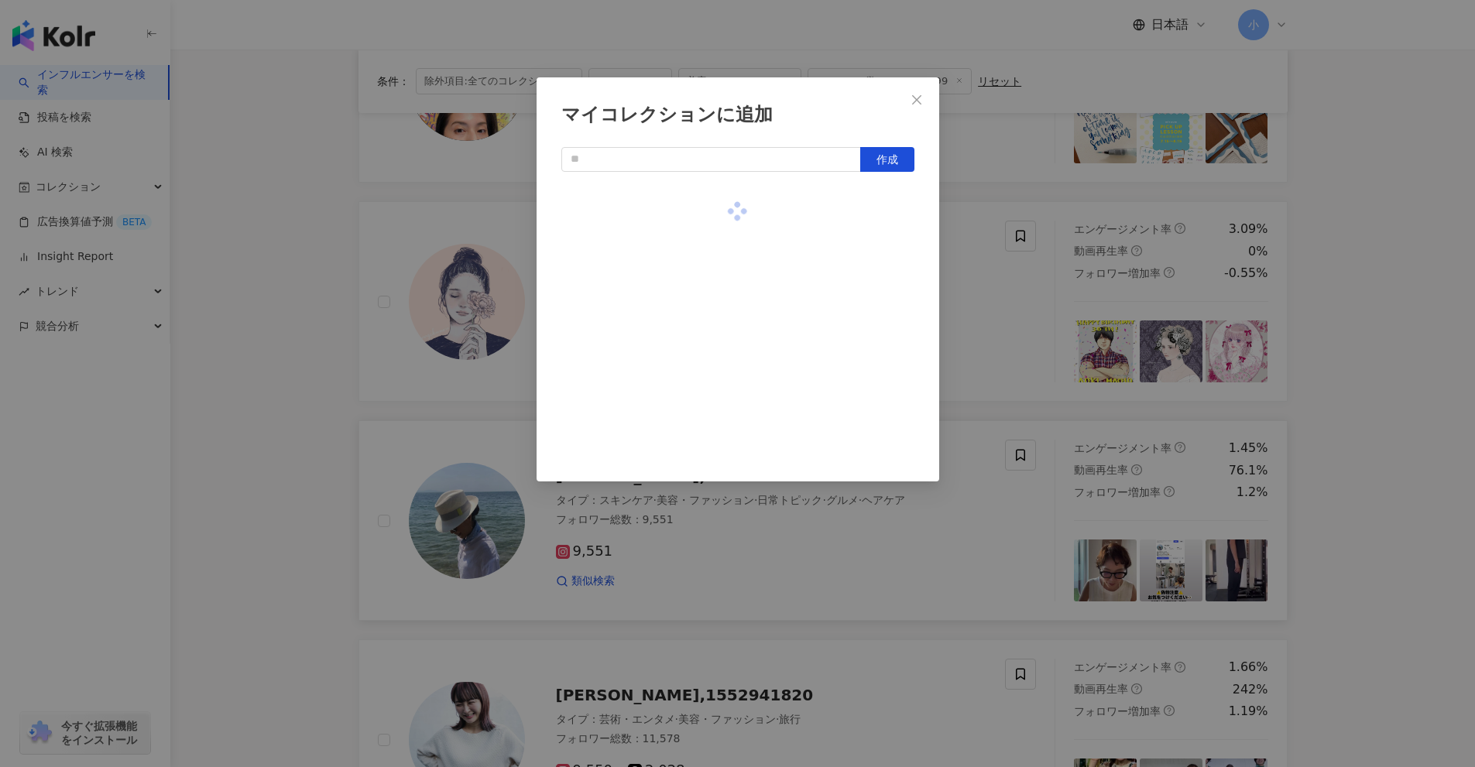
click at [1052, 262] on div "マイコレクションに追加 作成" at bounding box center [737, 383] width 1475 height 767
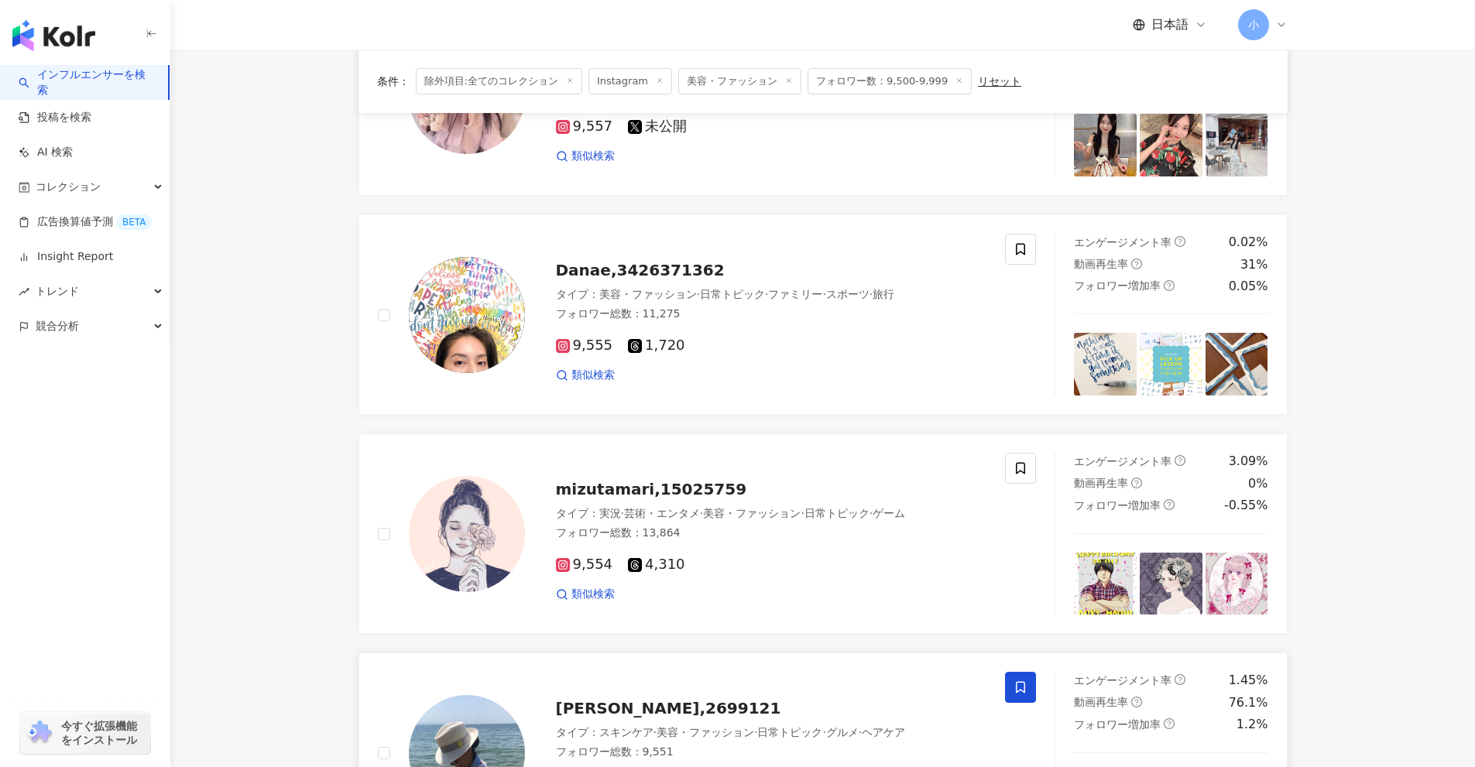
scroll to position [886, 0]
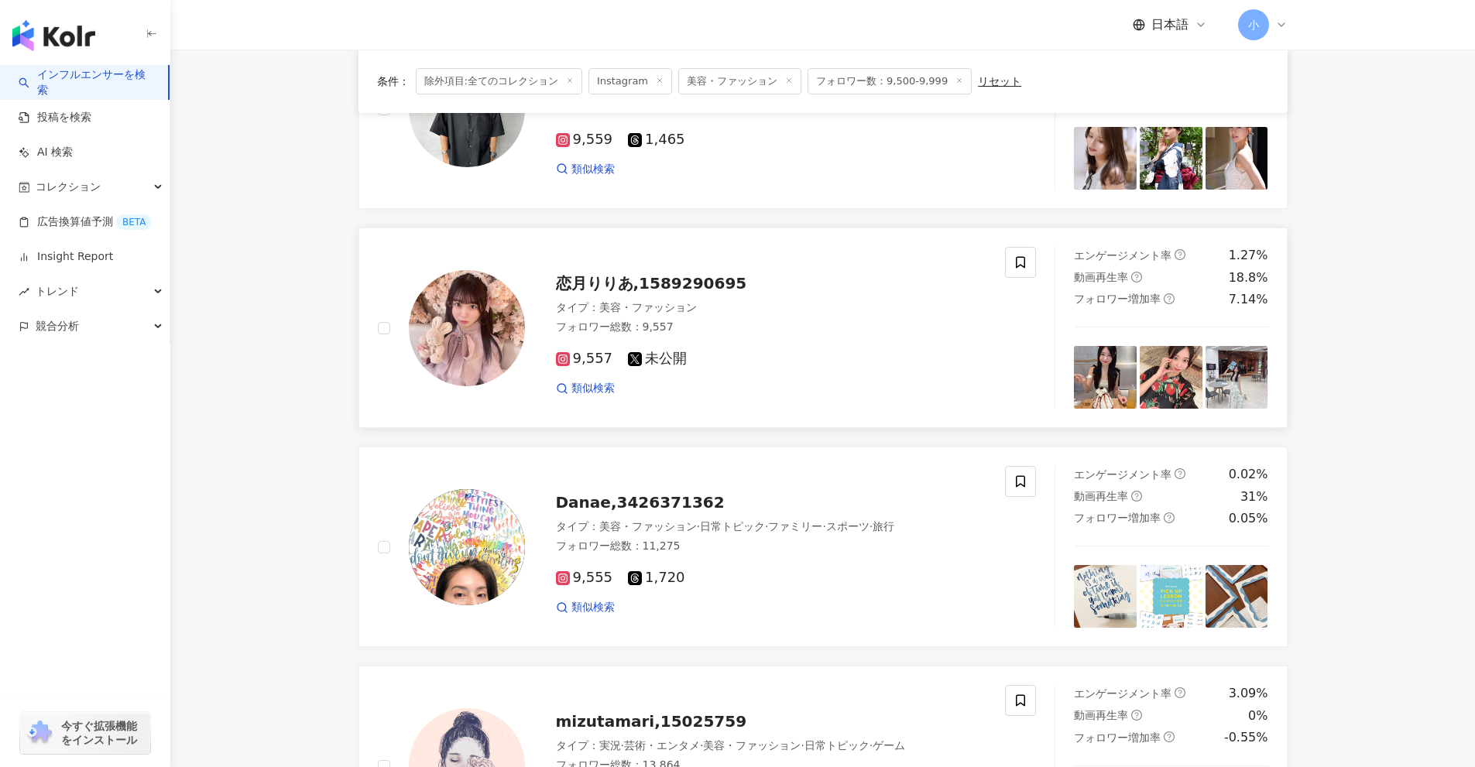
click at [1002, 262] on div "恋月りりあ,1589290695 タイプ ： 美容・ファッション フォロワー総数 ： 9,557 9,557 未公開 類似検索" at bounding box center [692, 328] width 628 height 162
click at [1023, 269] on icon at bounding box center [1020, 262] width 14 height 14
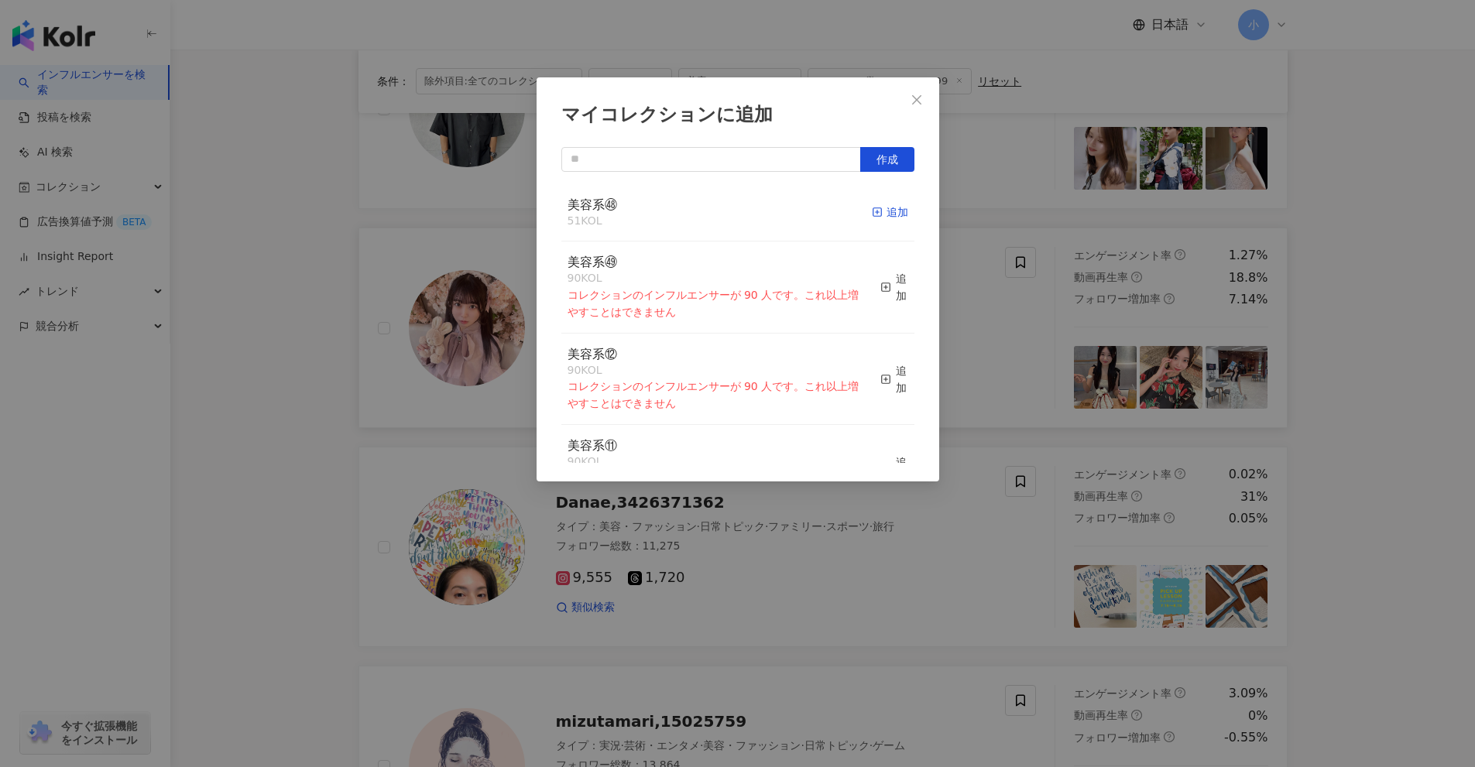
click at [872, 212] on icon "button" at bounding box center [877, 212] width 11 height 11
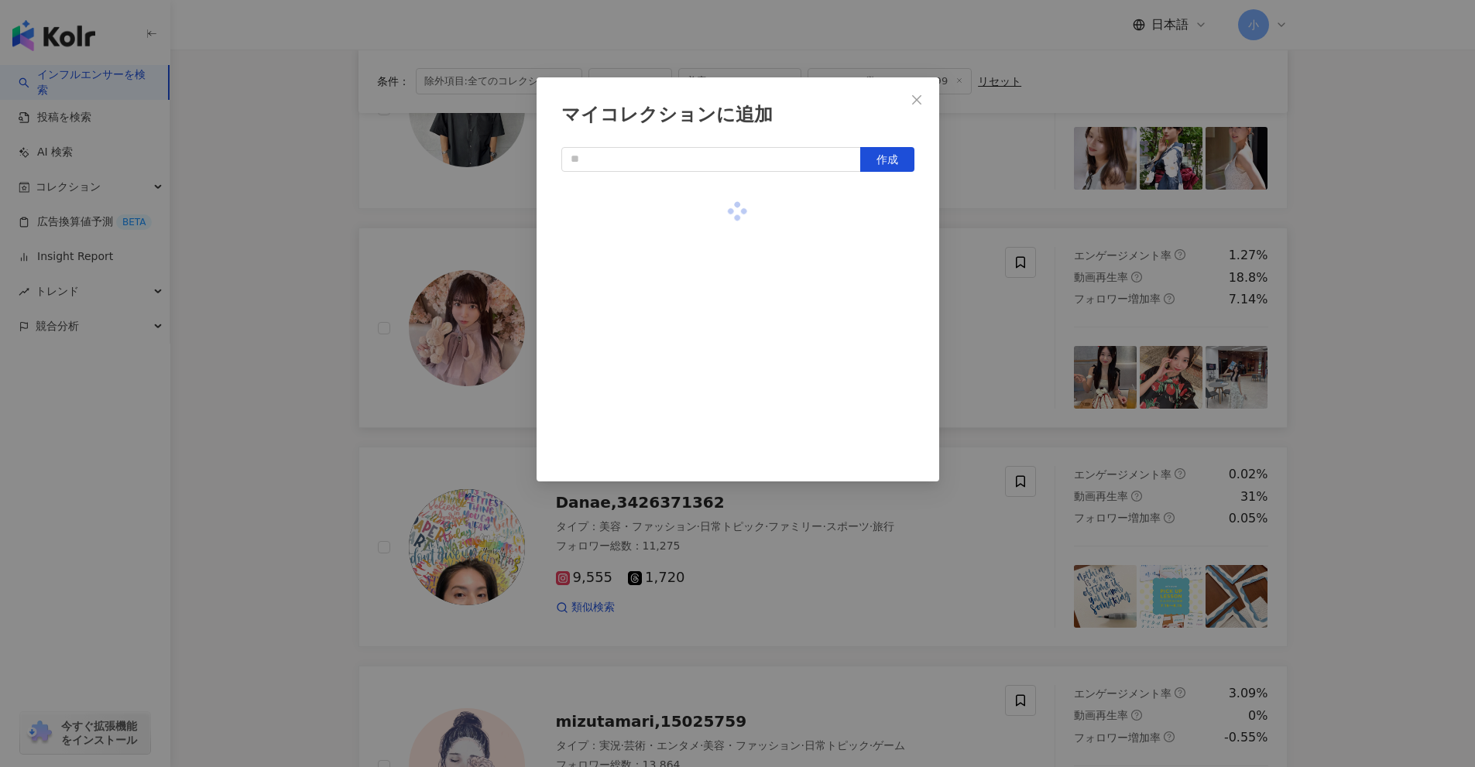
click at [1335, 290] on div "マイコレクションに追加 作成" at bounding box center [737, 383] width 1475 height 767
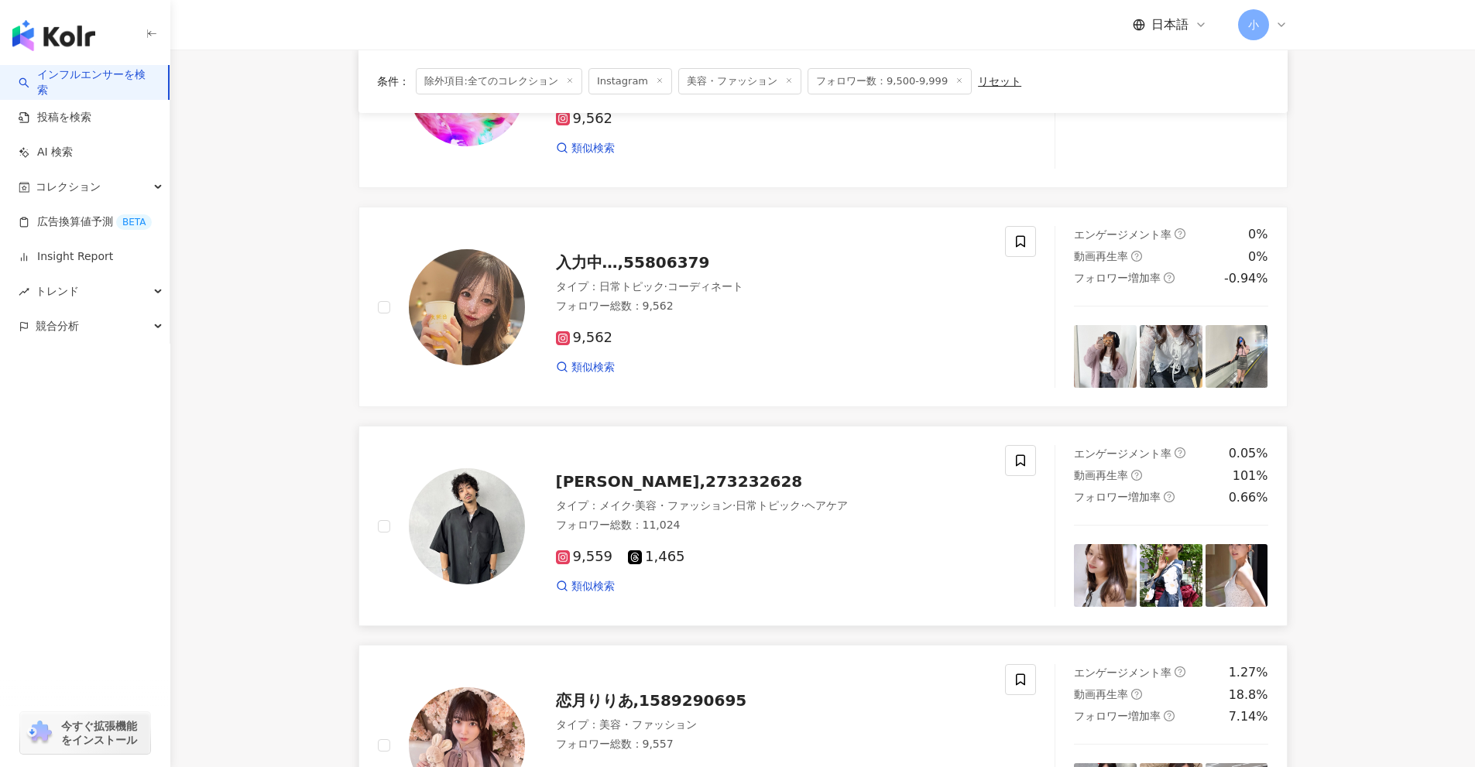
scroll to position [421, 0]
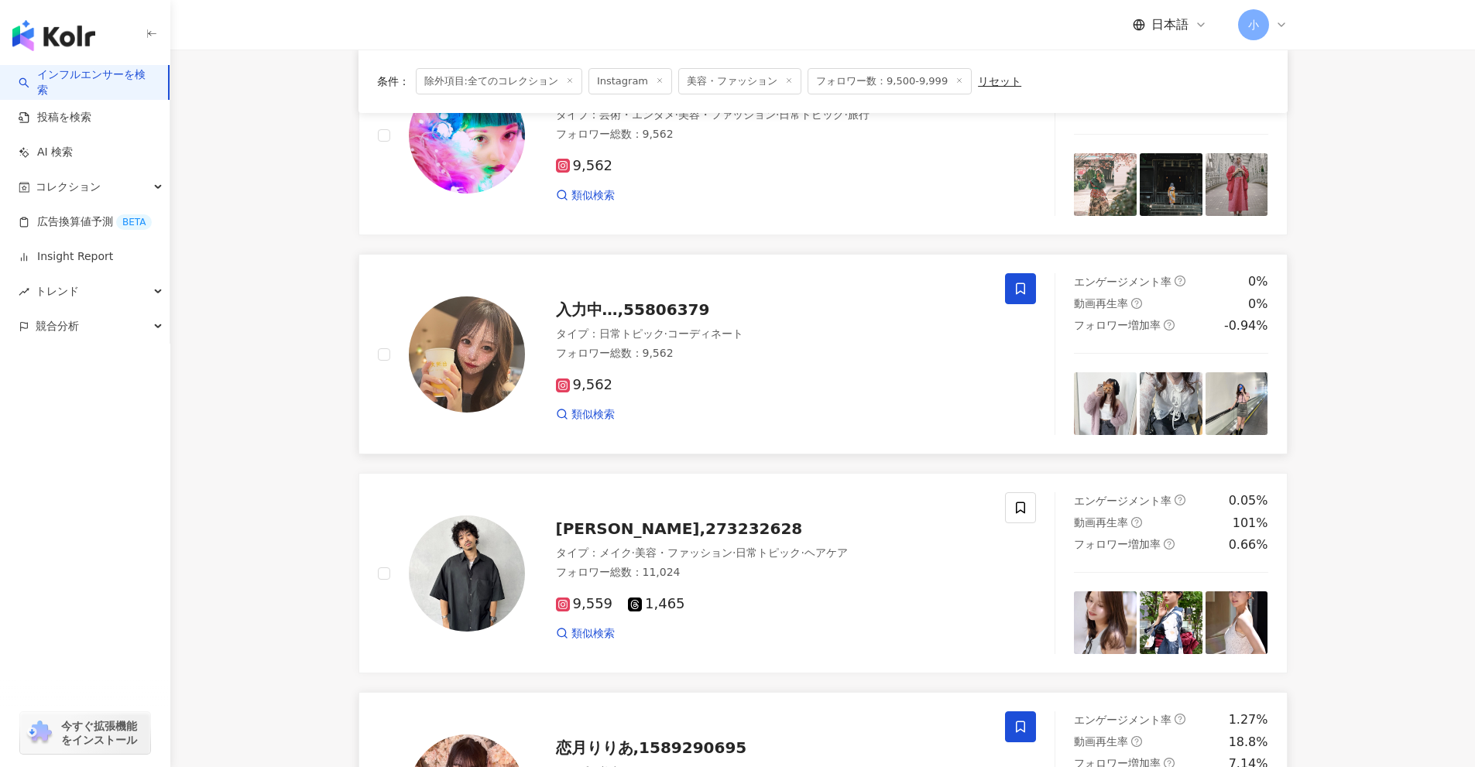
click at [1013, 284] on icon at bounding box center [1020, 289] width 14 height 14
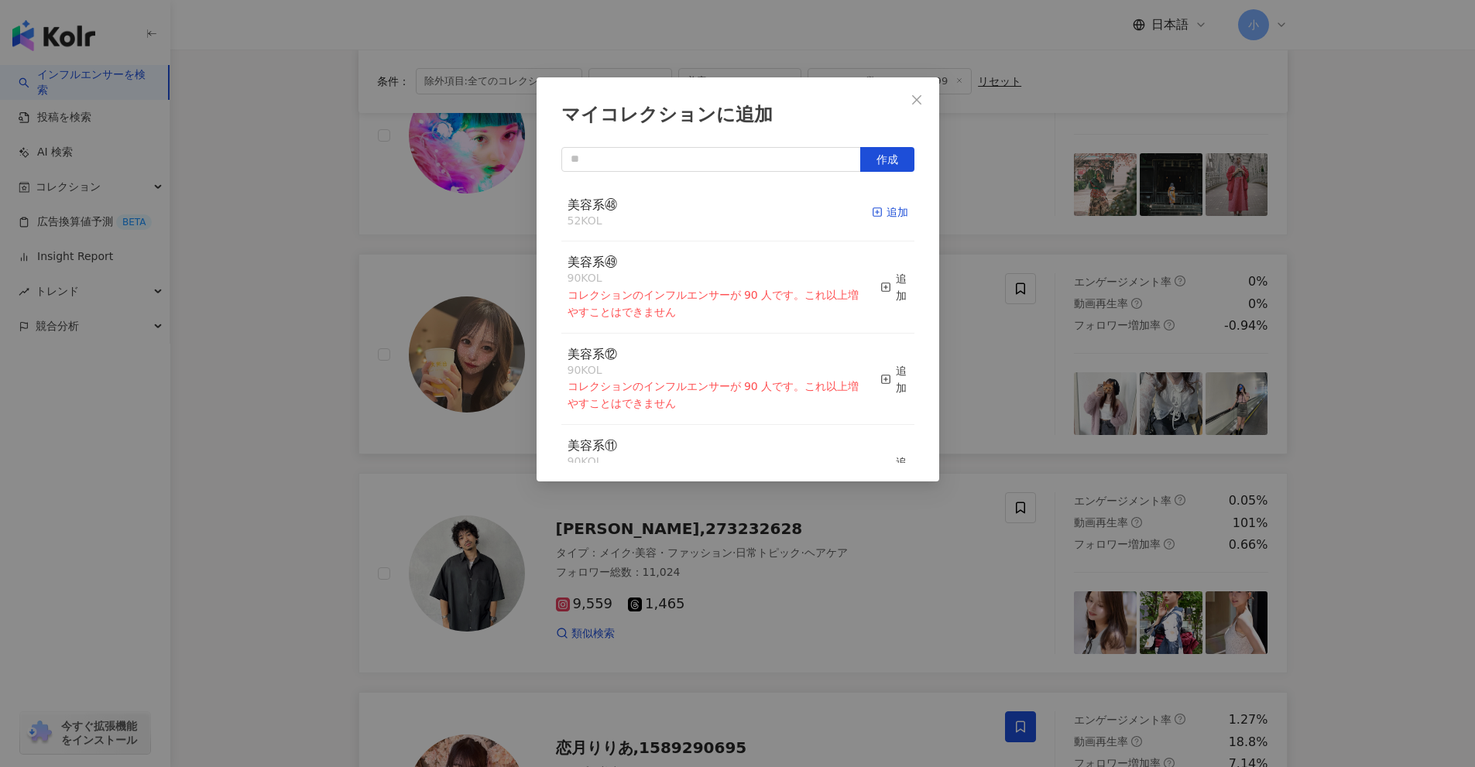
click at [888, 214] on div "追加" at bounding box center [890, 212] width 36 height 17
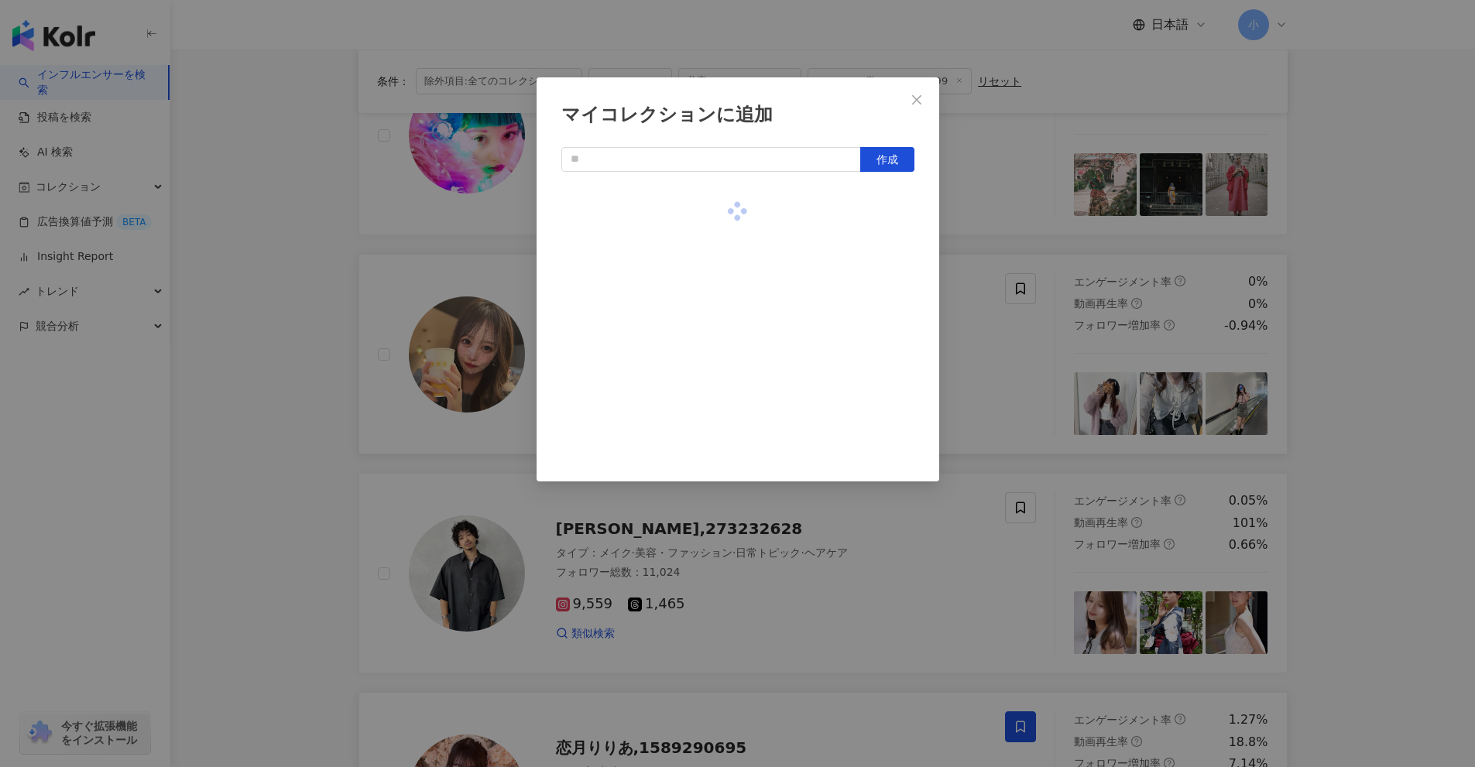
click at [1382, 324] on div "マイコレクションに追加 作成" at bounding box center [737, 383] width 1475 height 767
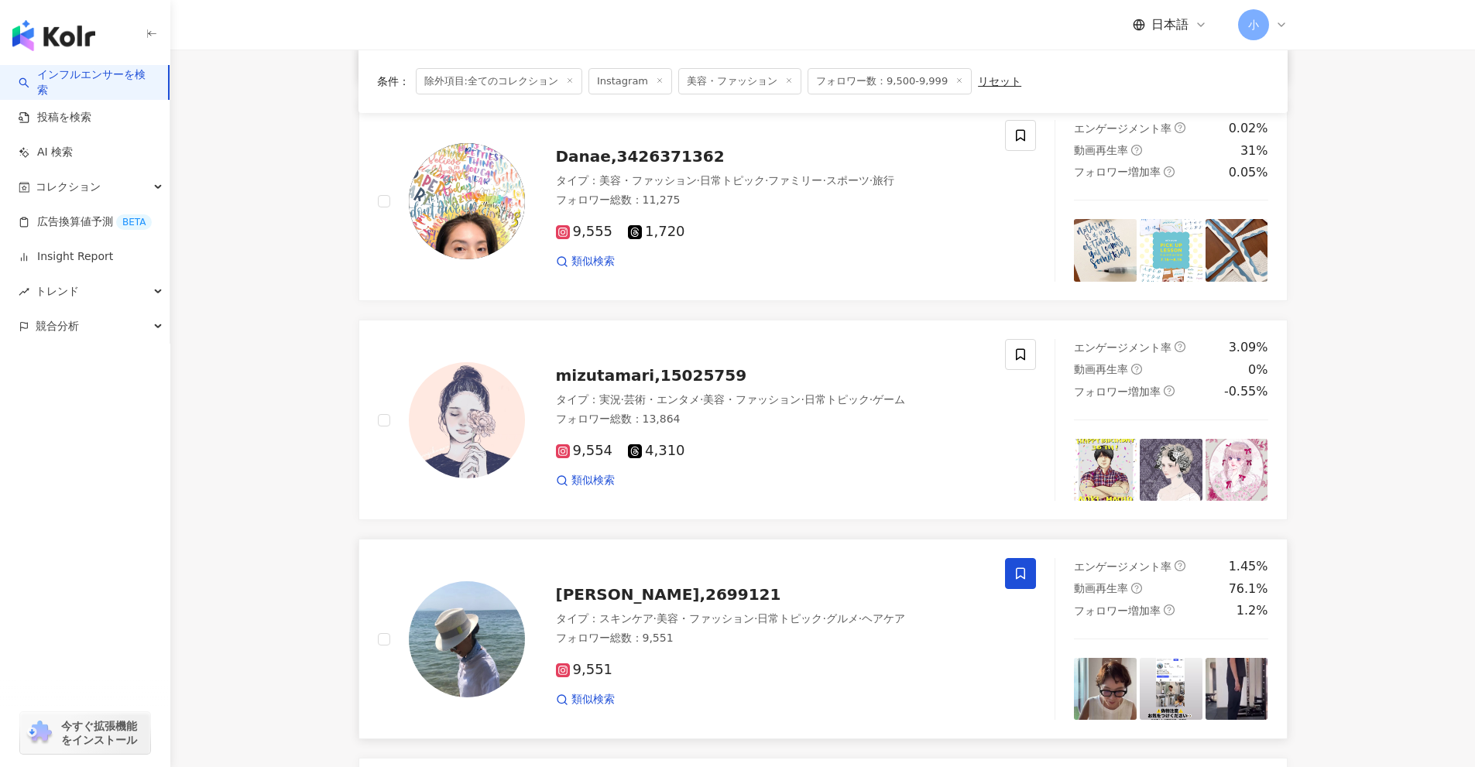
scroll to position [1427, 0]
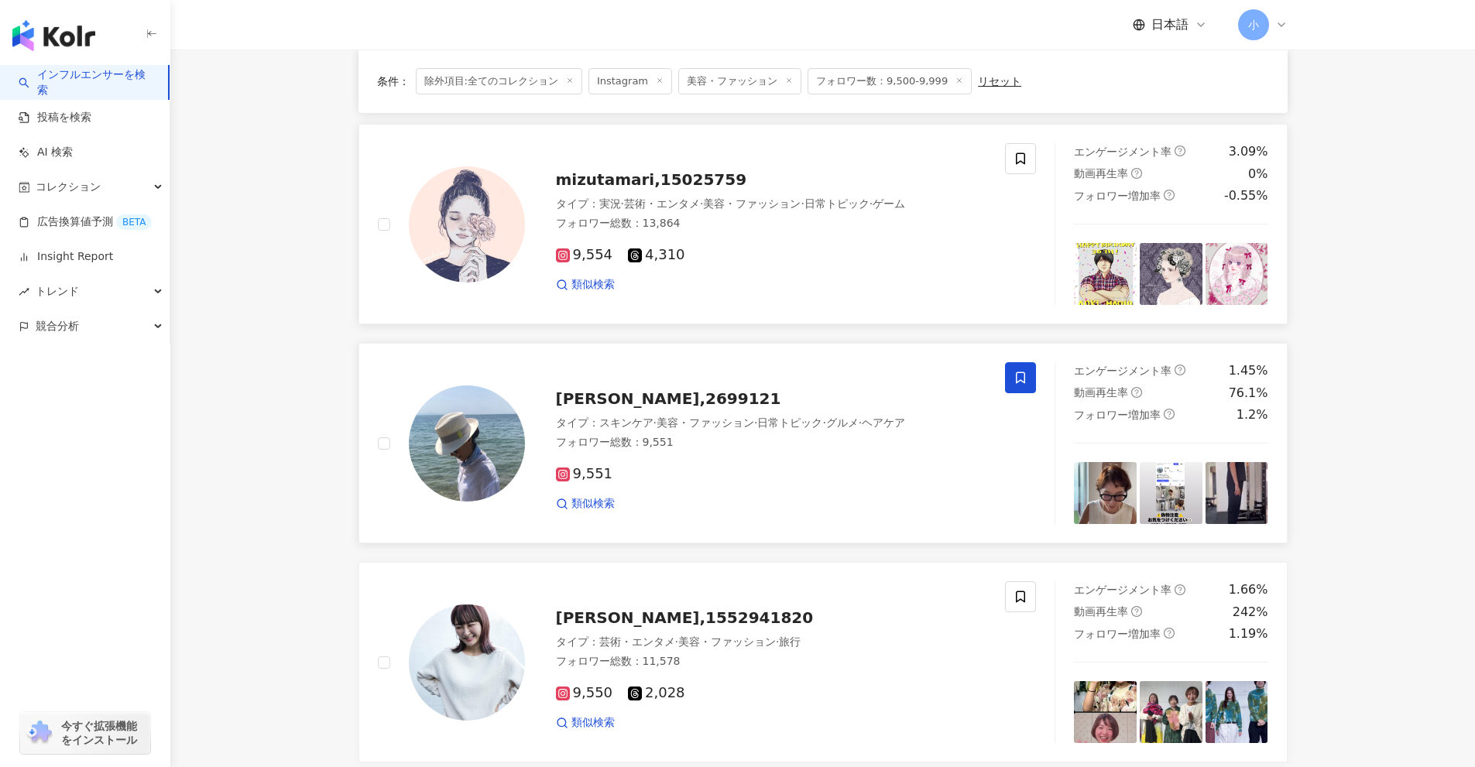
click at [842, 248] on div "9,554 4,310" at bounding box center [771, 255] width 431 height 17
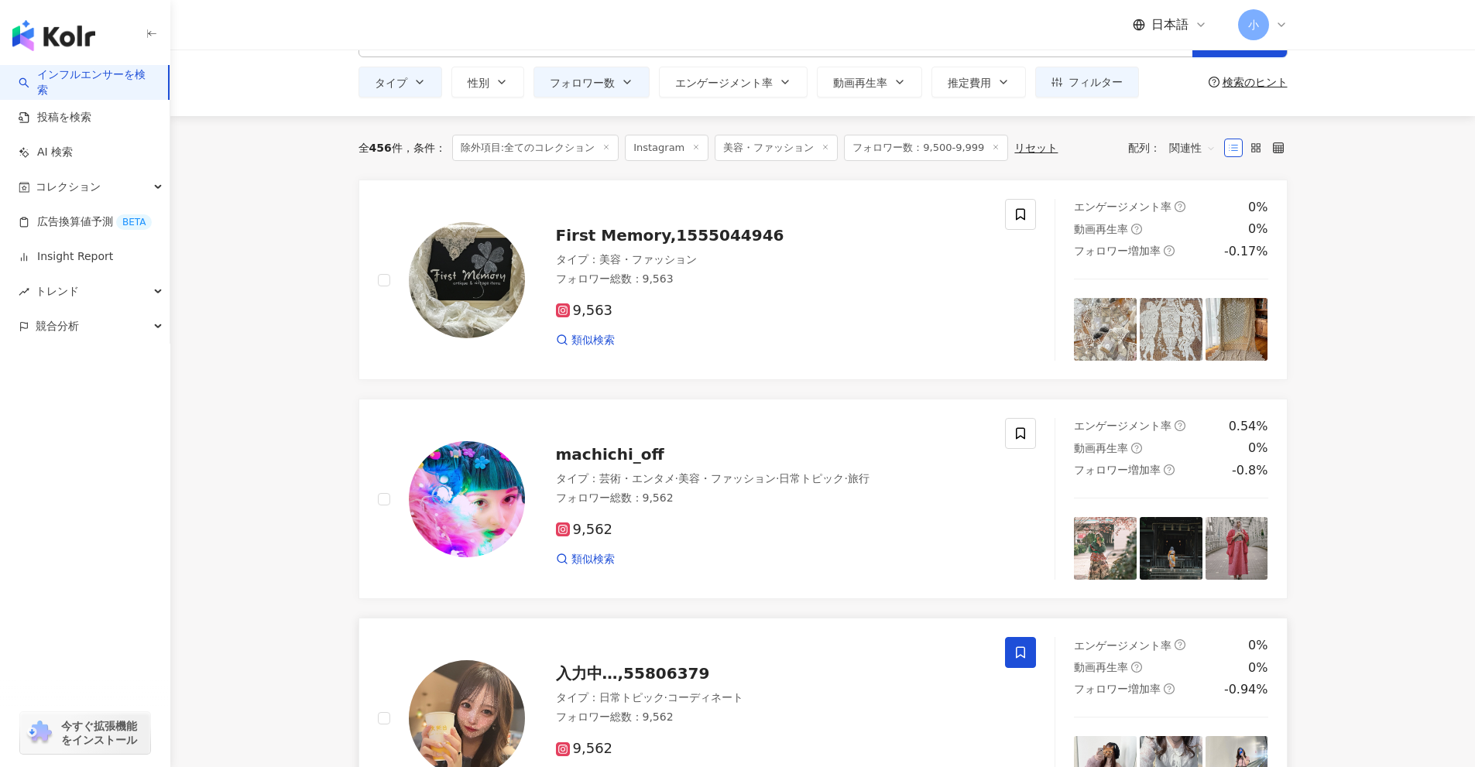
scroll to position [0, 0]
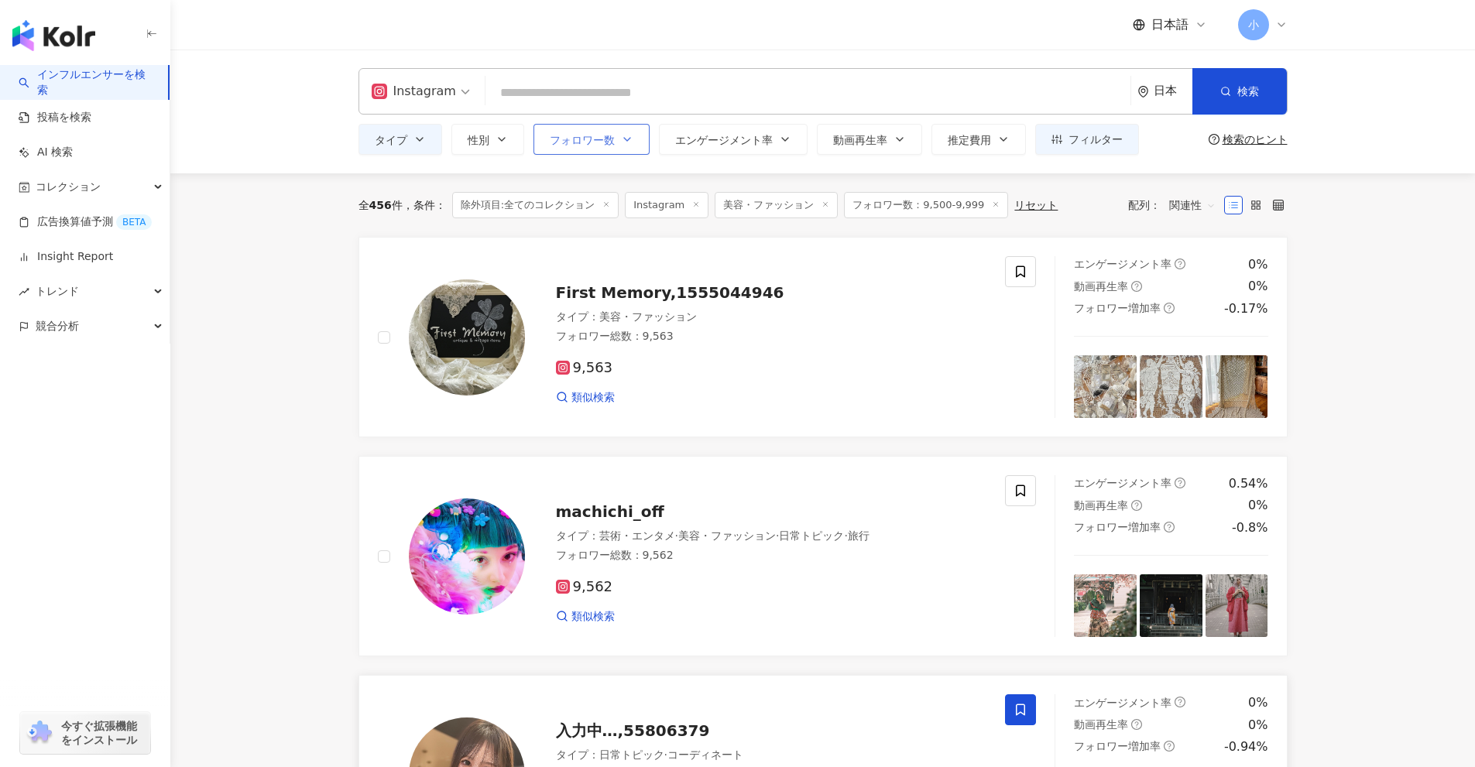
click at [599, 134] on span "フォロワー数" at bounding box center [582, 140] width 65 height 12
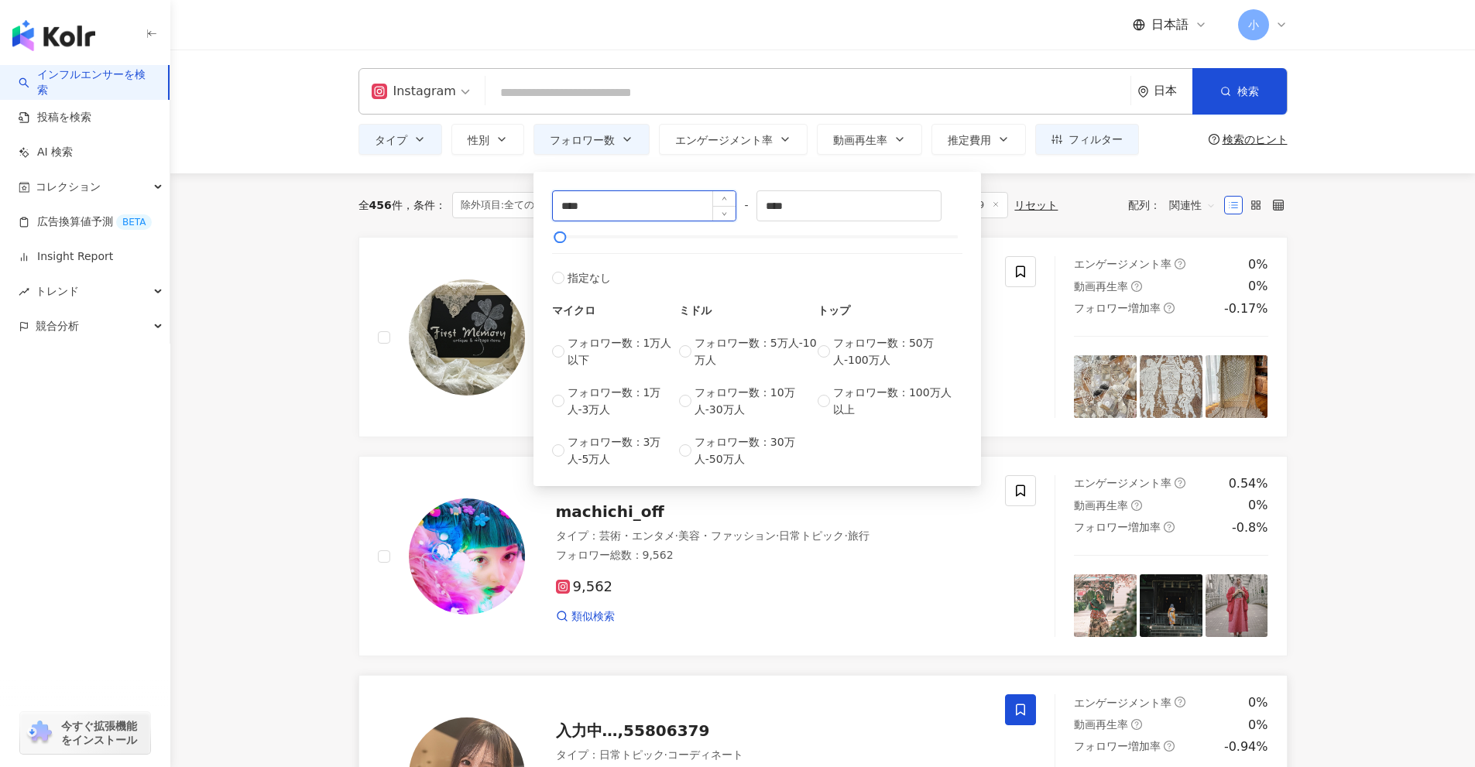
click at [573, 206] on input "****" at bounding box center [644, 205] width 183 height 29
type input "****"
click at [784, 207] on input "****" at bounding box center [848, 205] width 183 height 29
type input "****"
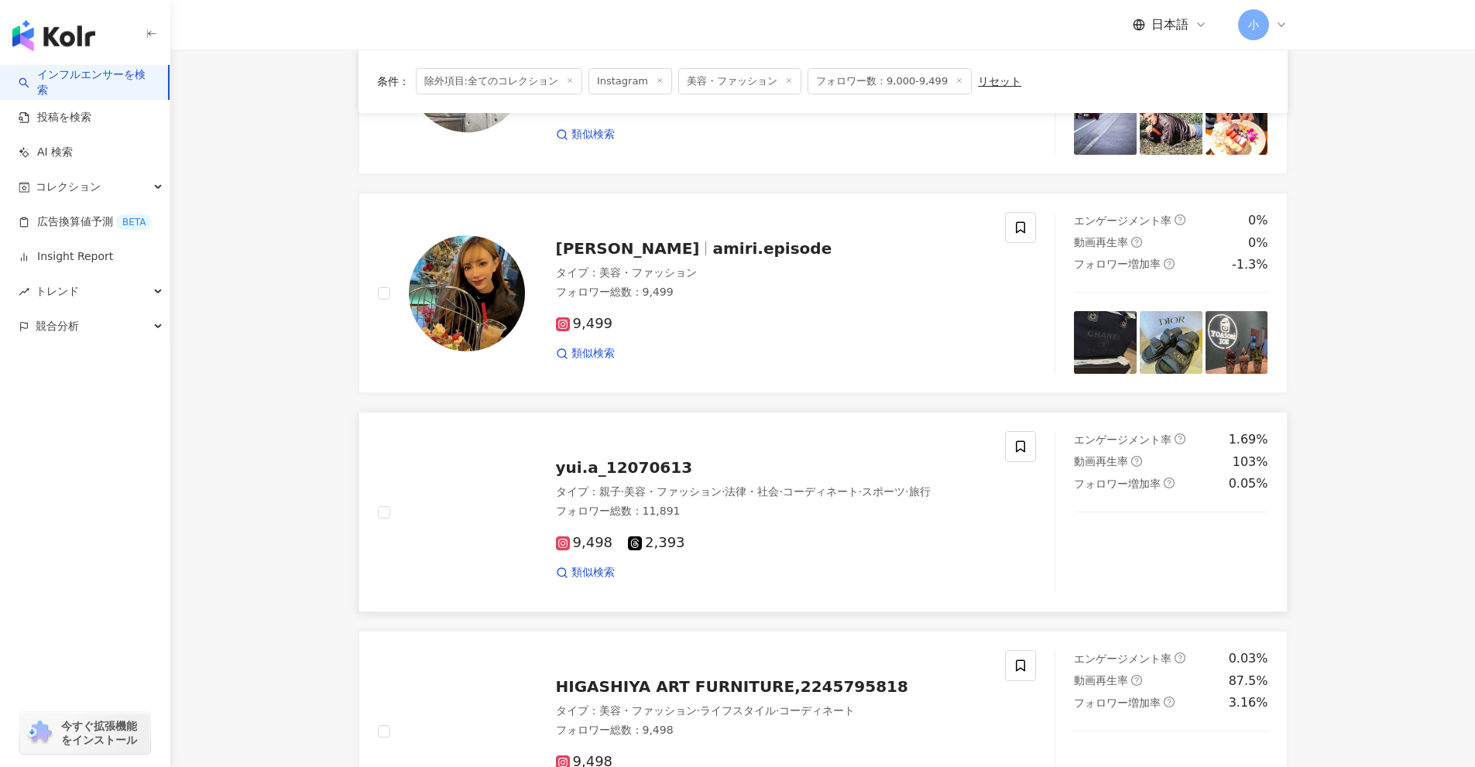
scroll to position [1239, 0]
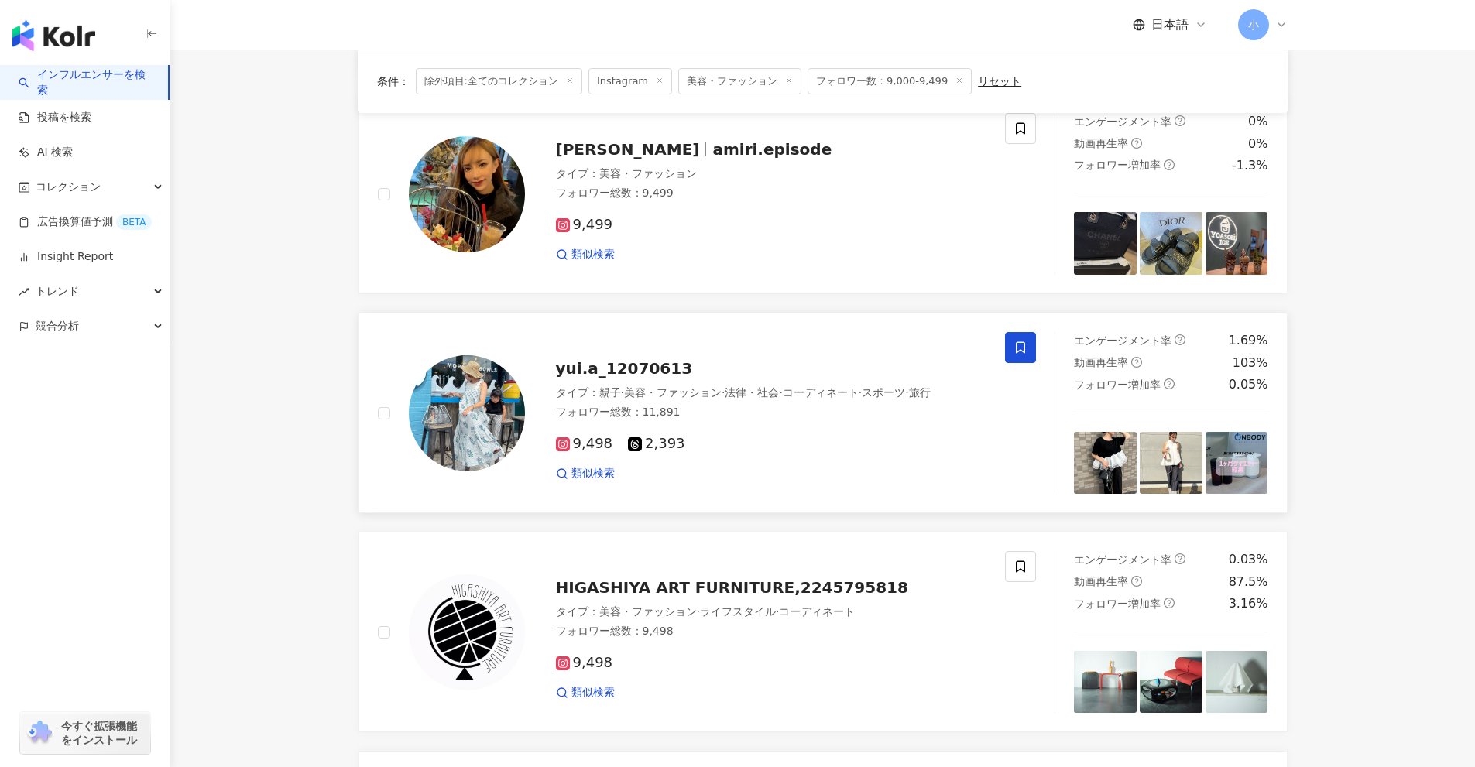
click at [1016, 353] on icon at bounding box center [1020, 348] width 14 height 14
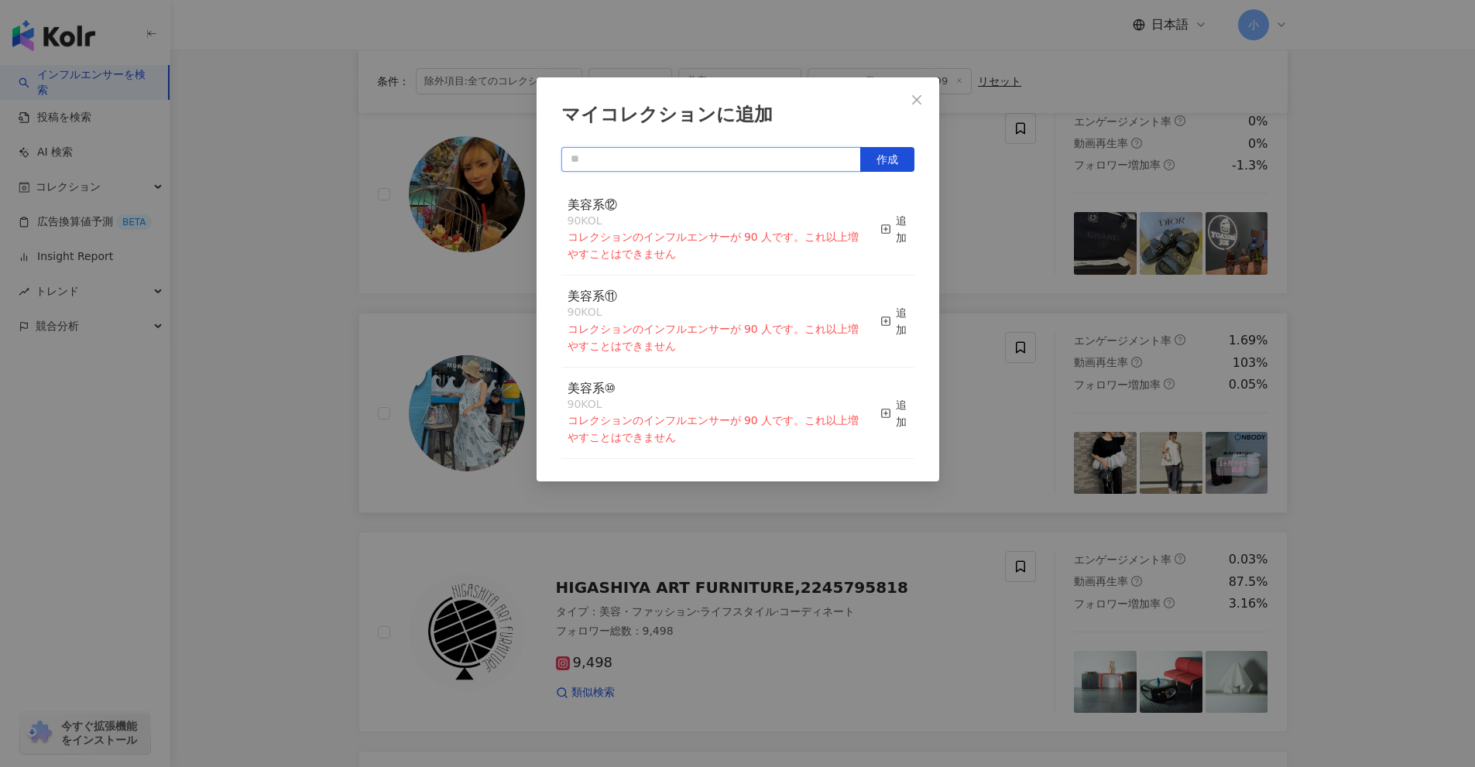
click at [790, 157] on input "text" at bounding box center [711, 159] width 300 height 25
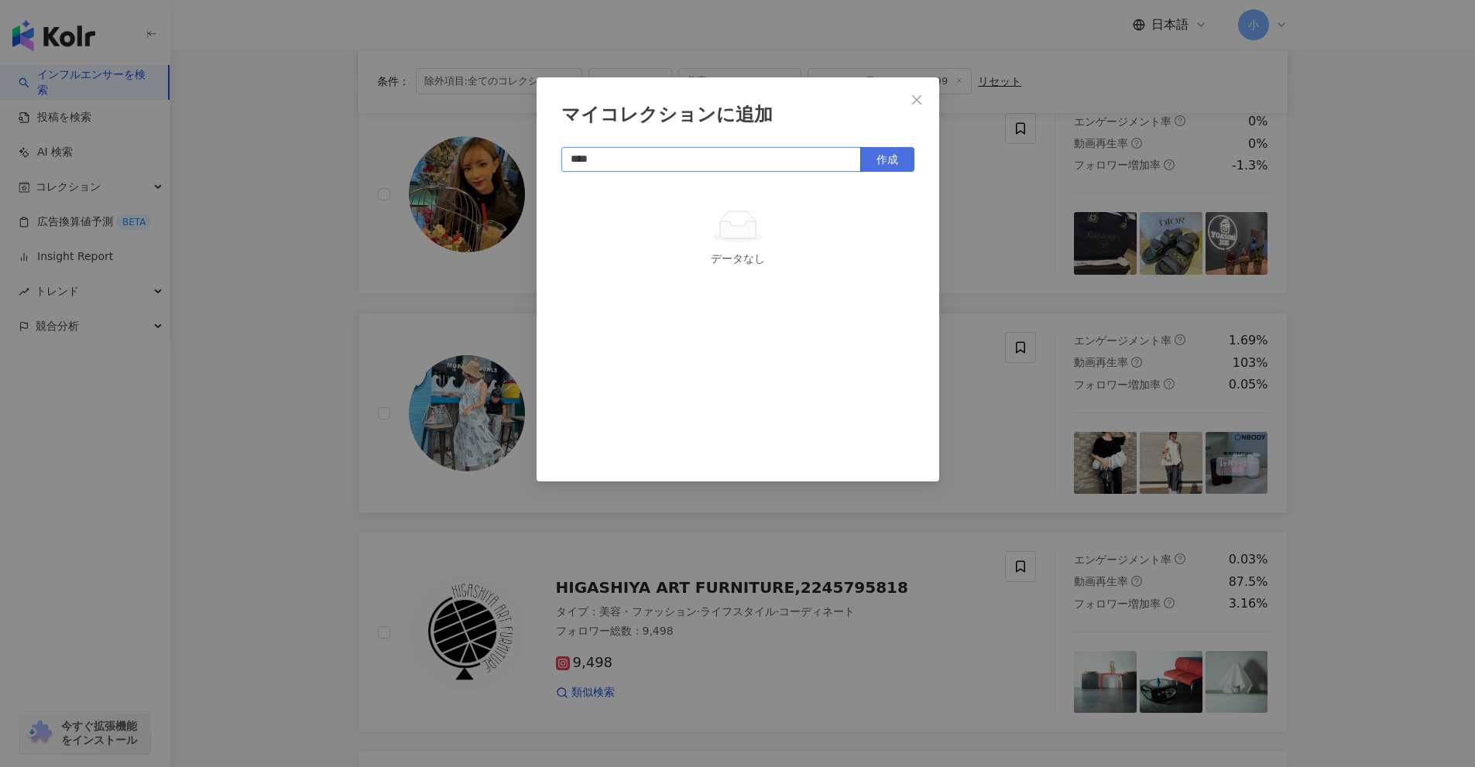
click at [881, 163] on span "作成" at bounding box center [887, 159] width 22 height 12
type input "****"
click at [1302, 265] on div "マイコレクションに追加 **** 作成 美容系㊿ 0 KOL 追加" at bounding box center [737, 383] width 1475 height 767
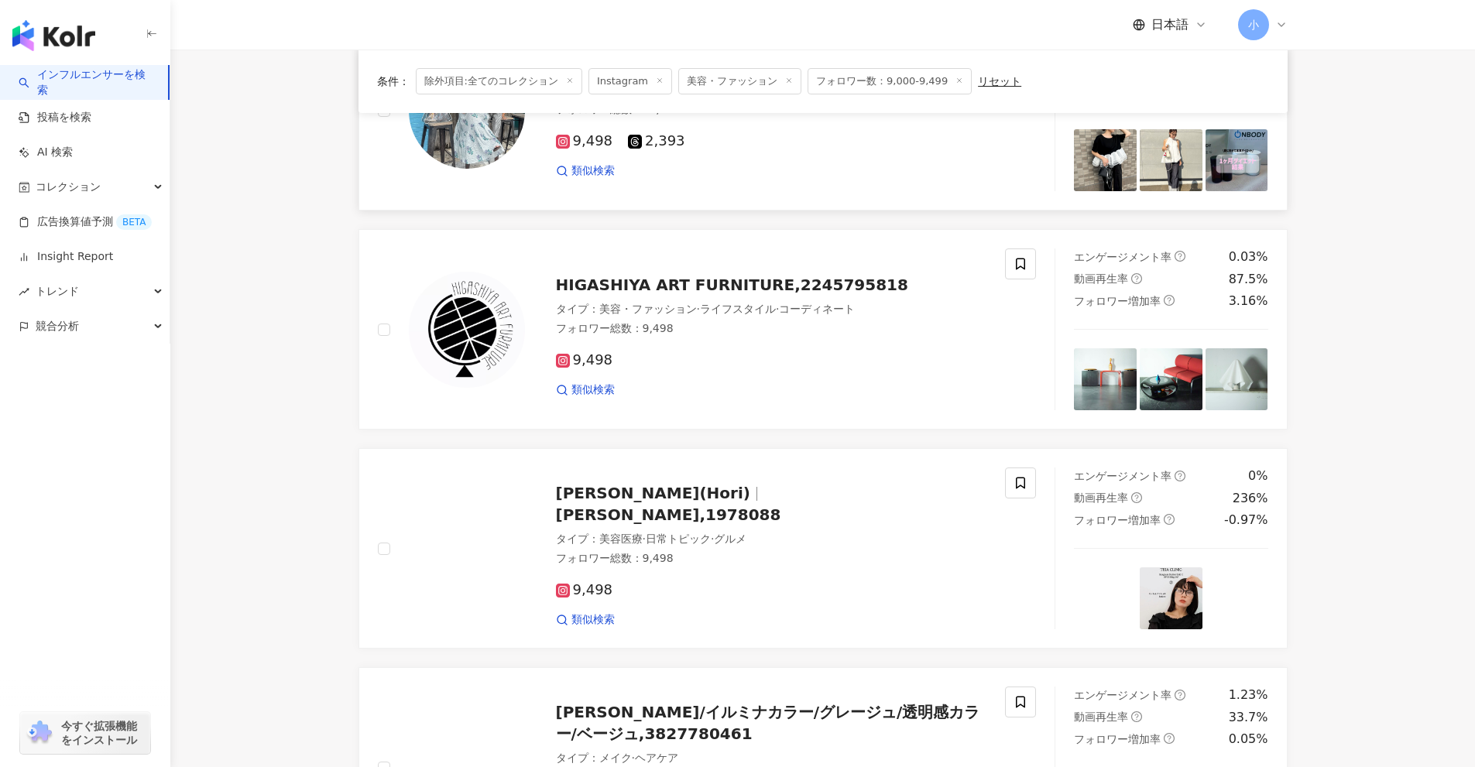
scroll to position [1780, 0]
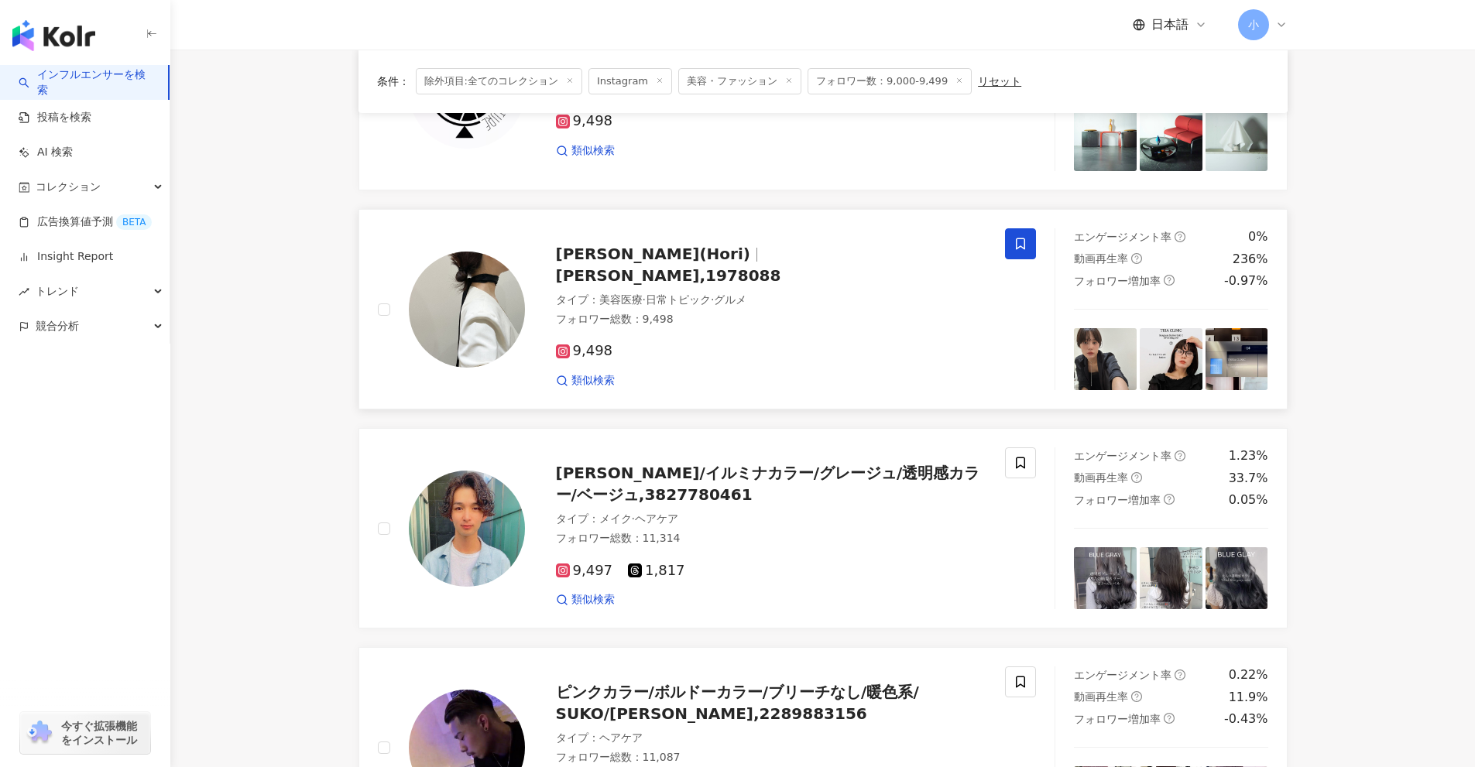
click at [1018, 245] on icon at bounding box center [1020, 244] width 14 height 14
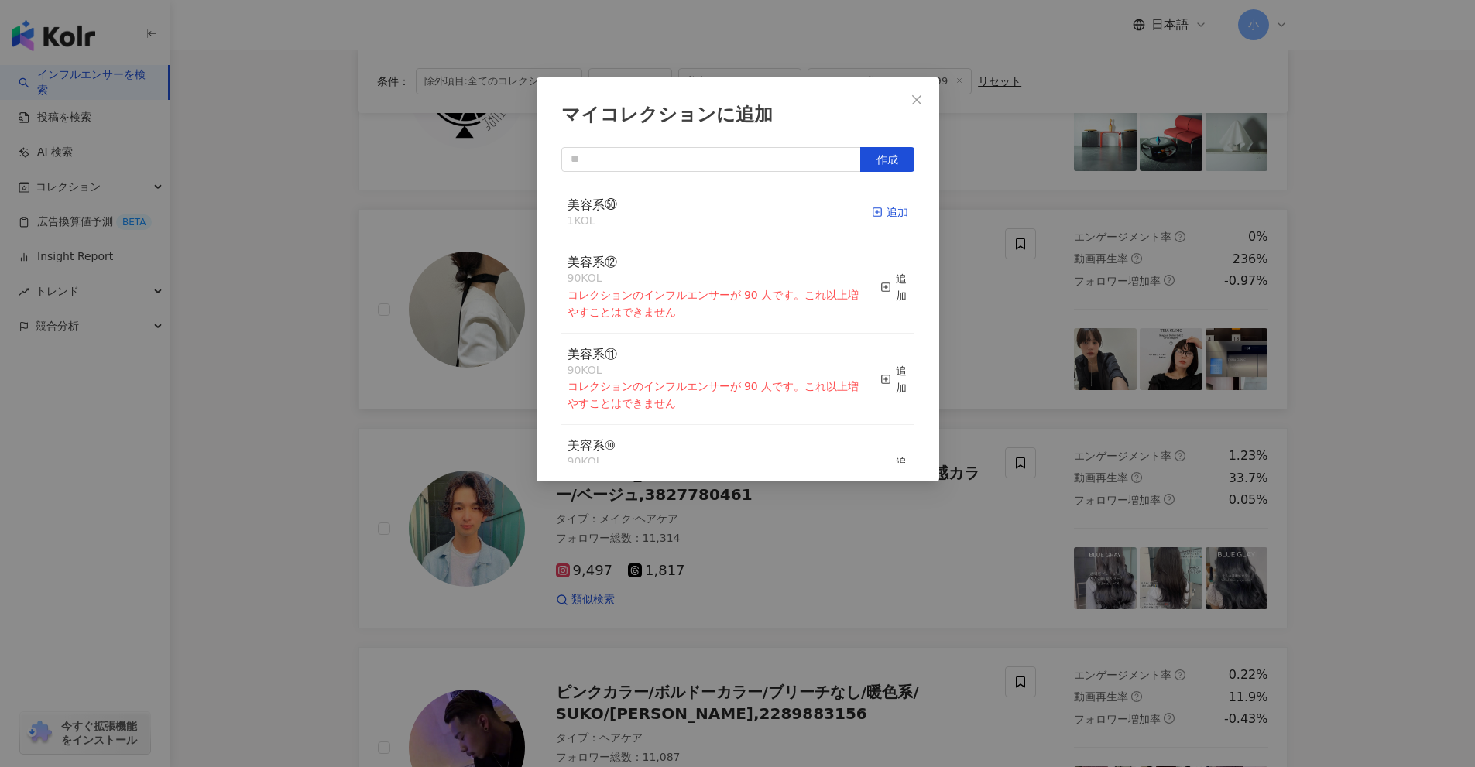
click at [872, 213] on div "追加" at bounding box center [890, 212] width 36 height 17
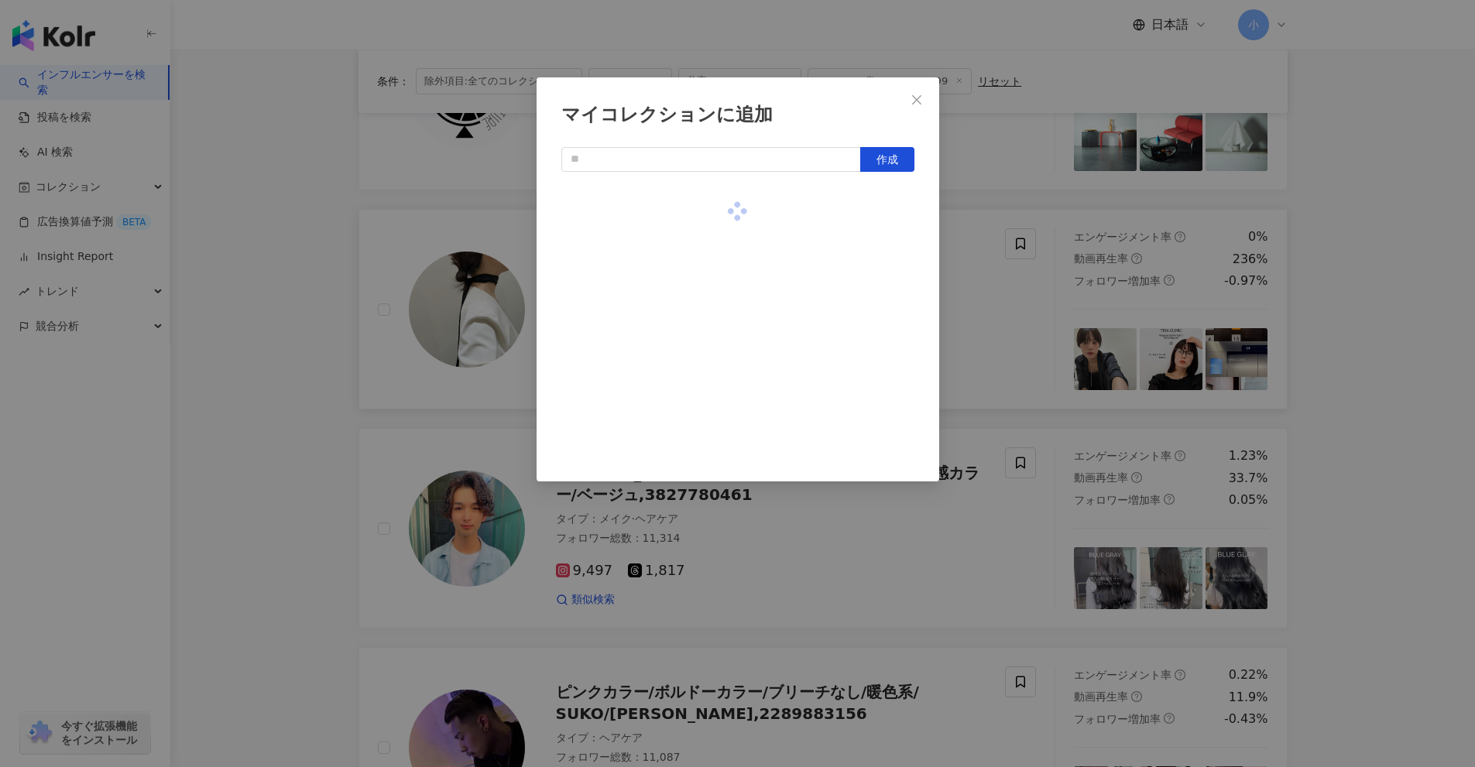
click at [996, 262] on div "マイコレクションに追加 作成" at bounding box center [737, 383] width 1475 height 767
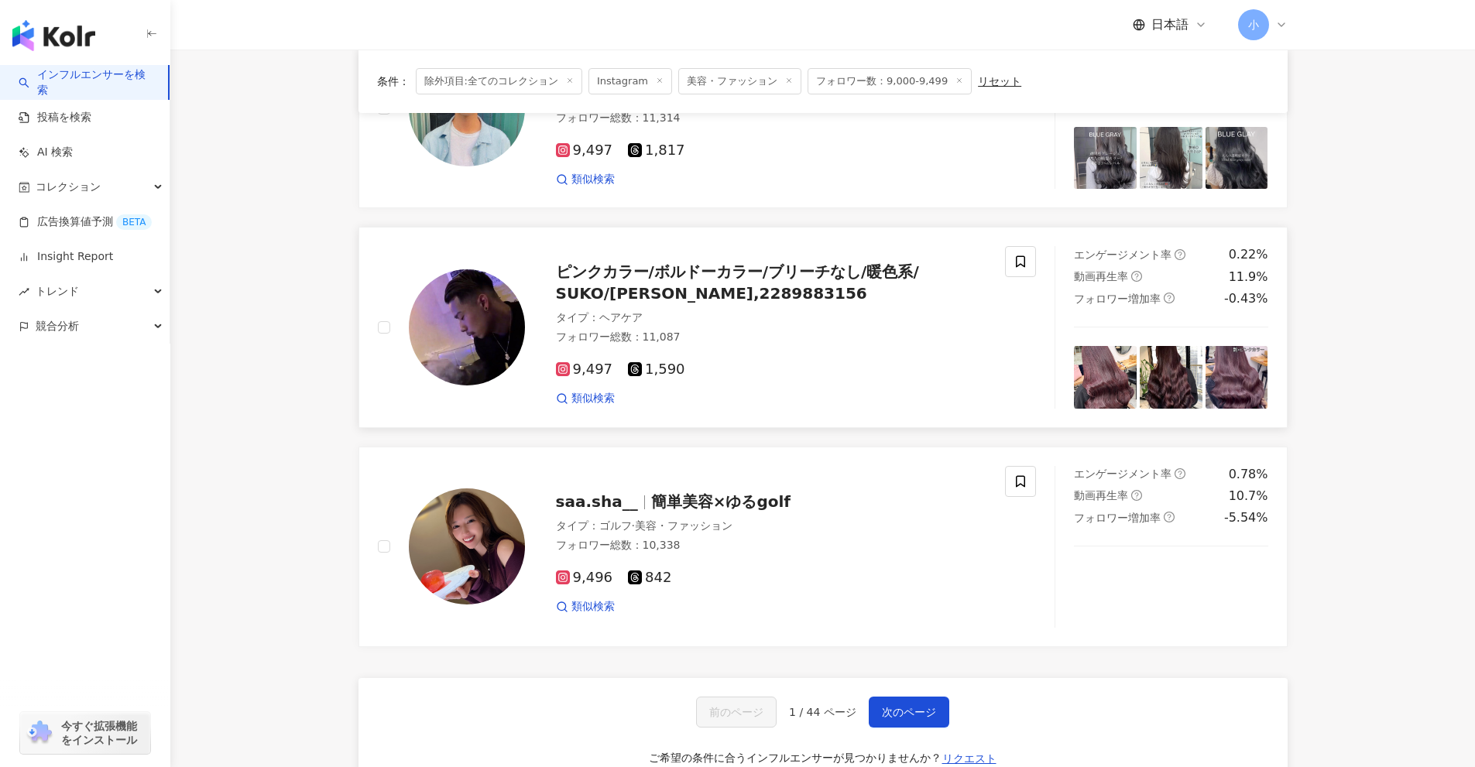
scroll to position [2434, 0]
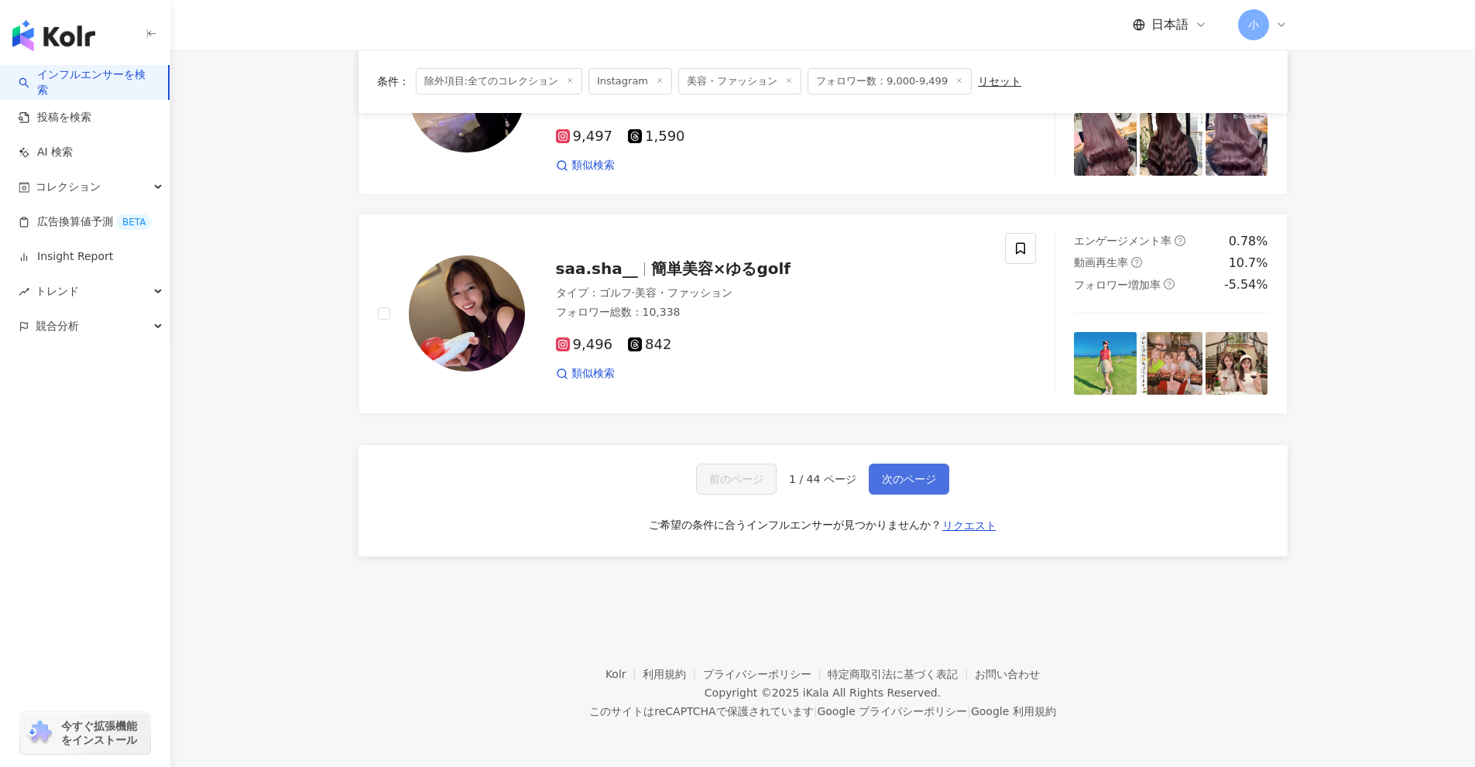
click at [913, 476] on span "次のページ" at bounding box center [909, 479] width 54 height 12
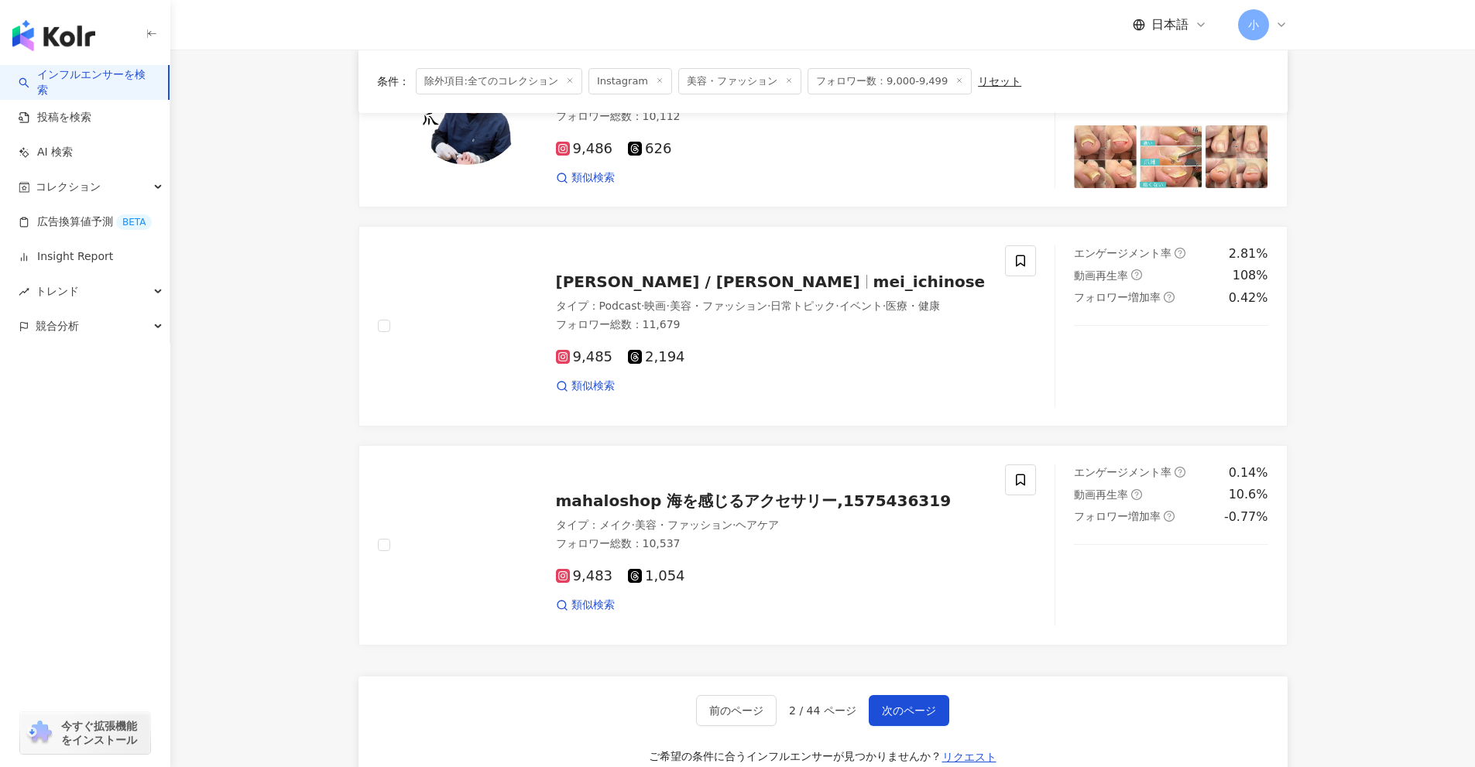
scroll to position [2234, 0]
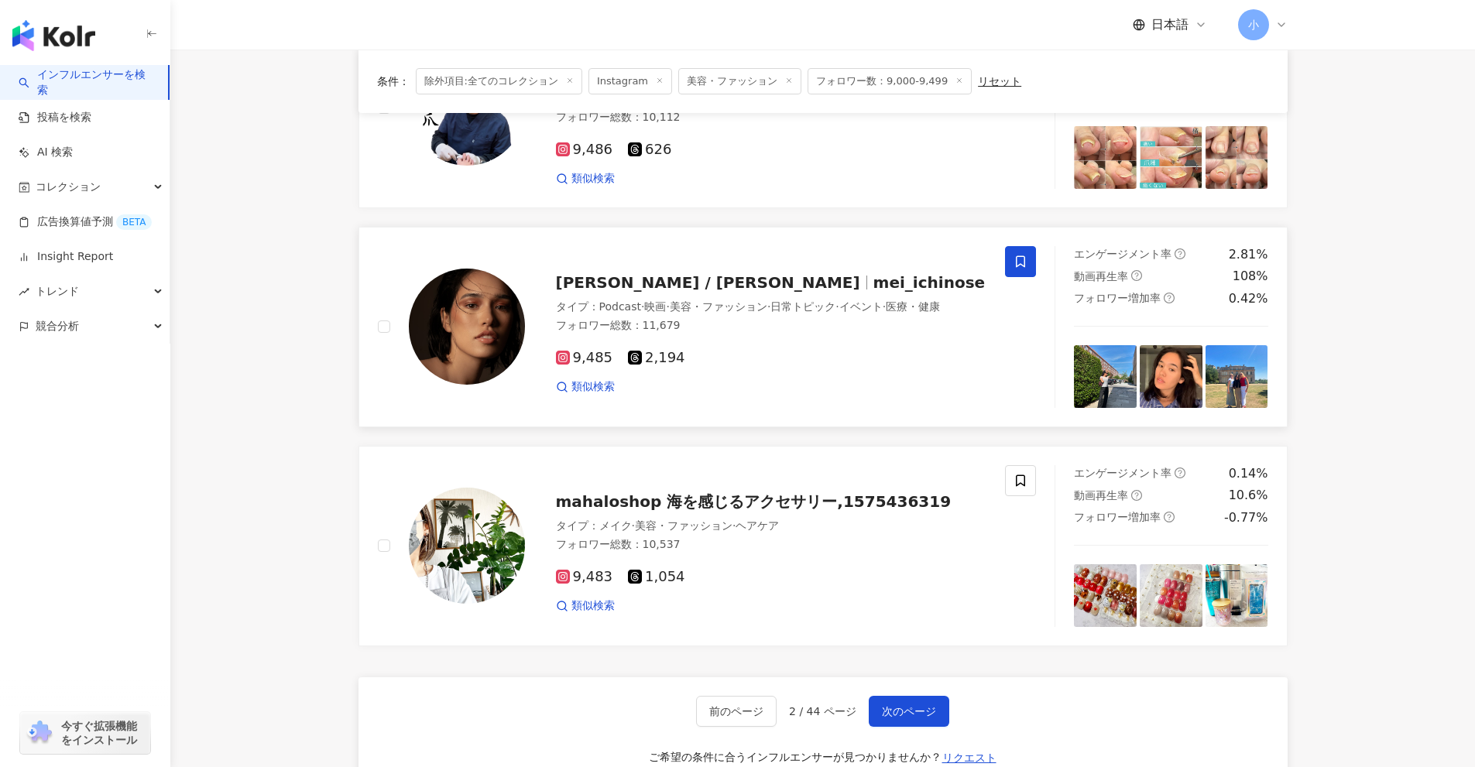
click at [1024, 264] on icon at bounding box center [1020, 261] width 9 height 12
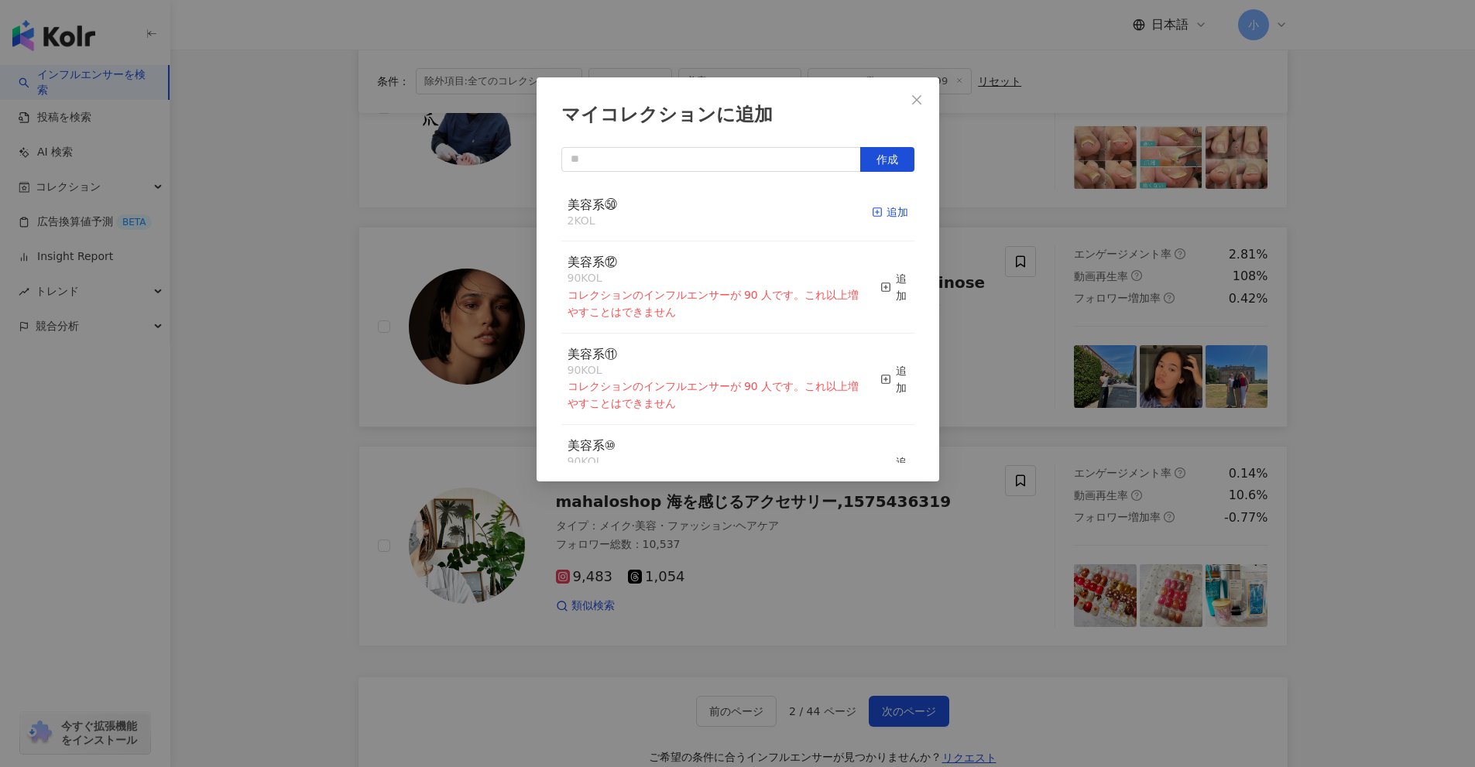
click at [880, 213] on div "追加" at bounding box center [890, 212] width 36 height 17
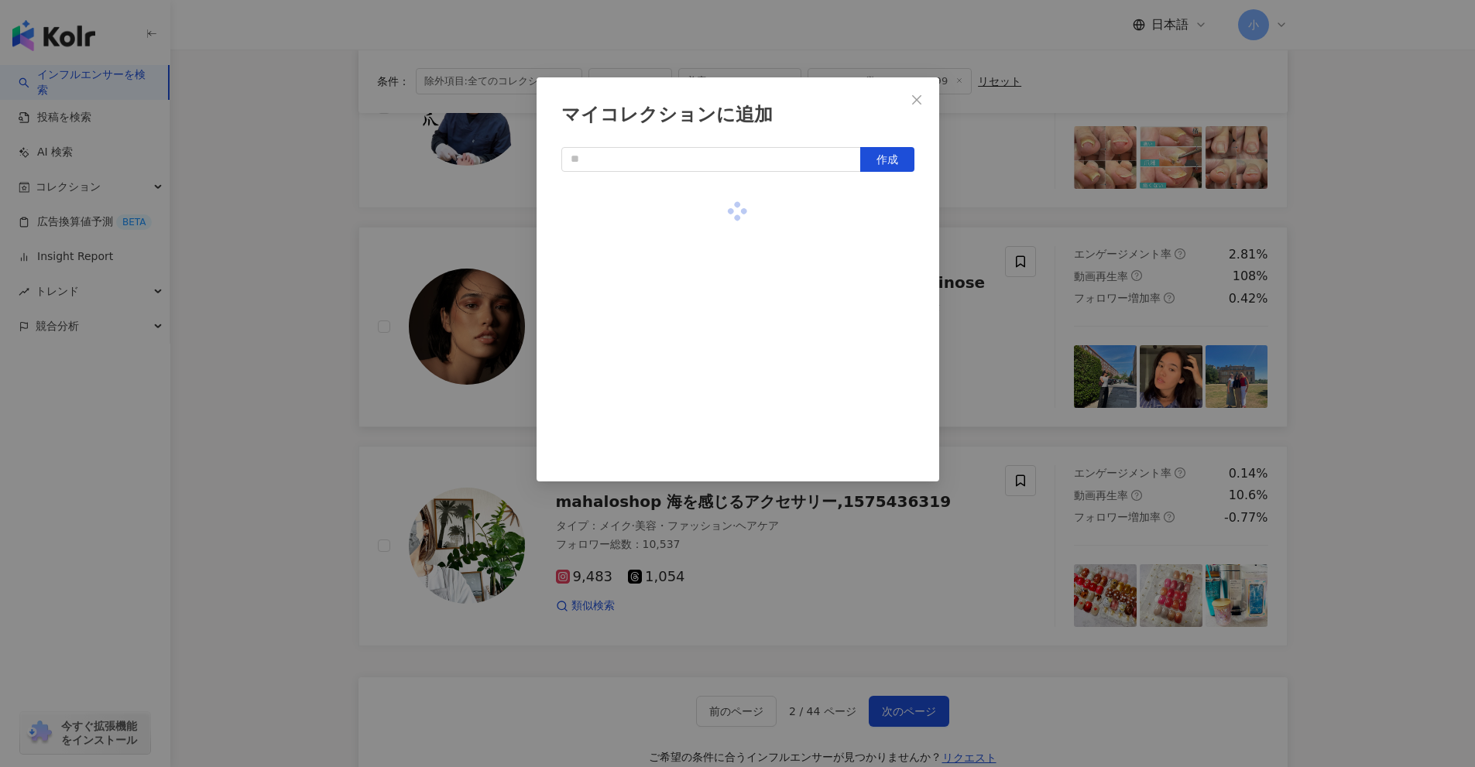
click at [1006, 432] on div "マイコレクションに追加 作成" at bounding box center [737, 383] width 1475 height 767
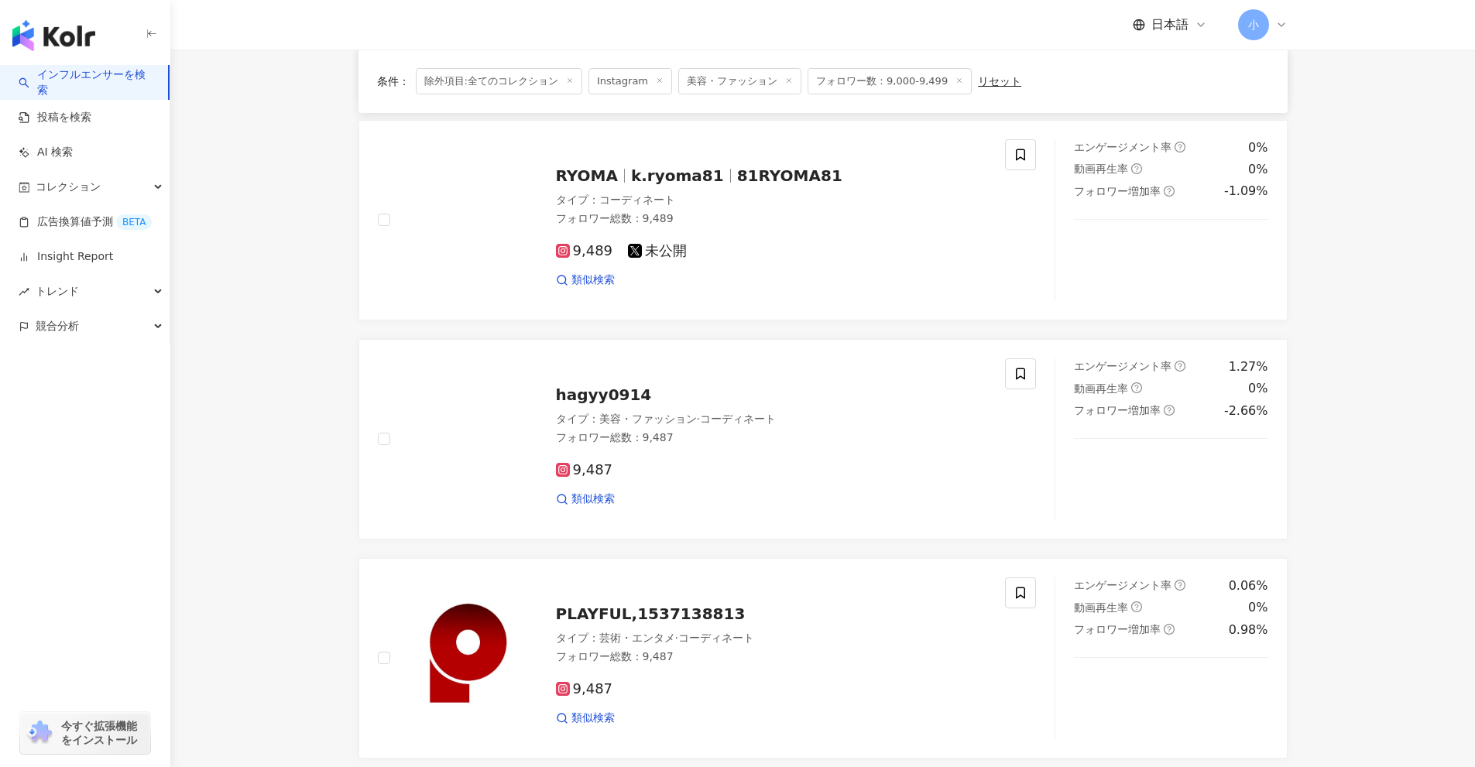
scroll to position [1228, 0]
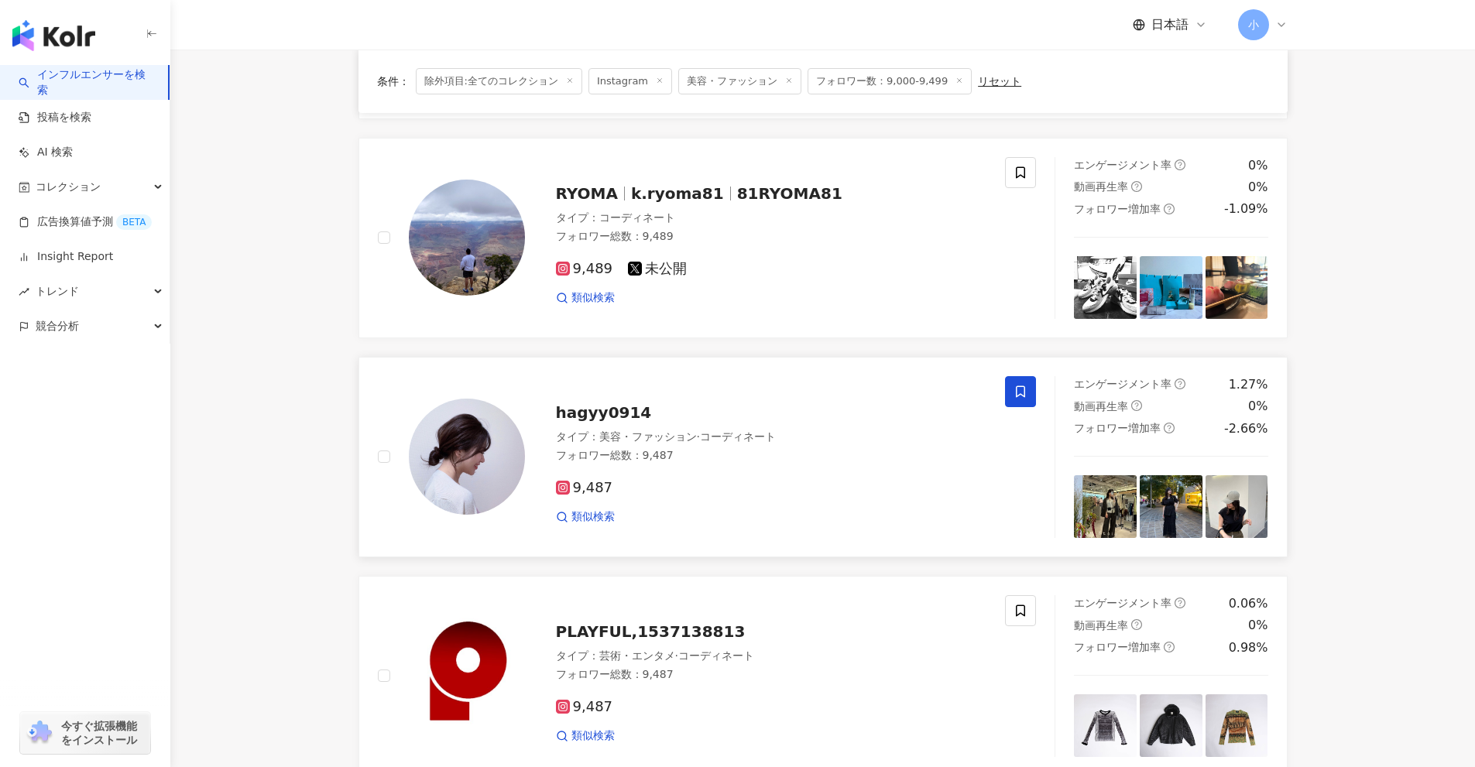
click at [1029, 390] on span at bounding box center [1020, 391] width 31 height 31
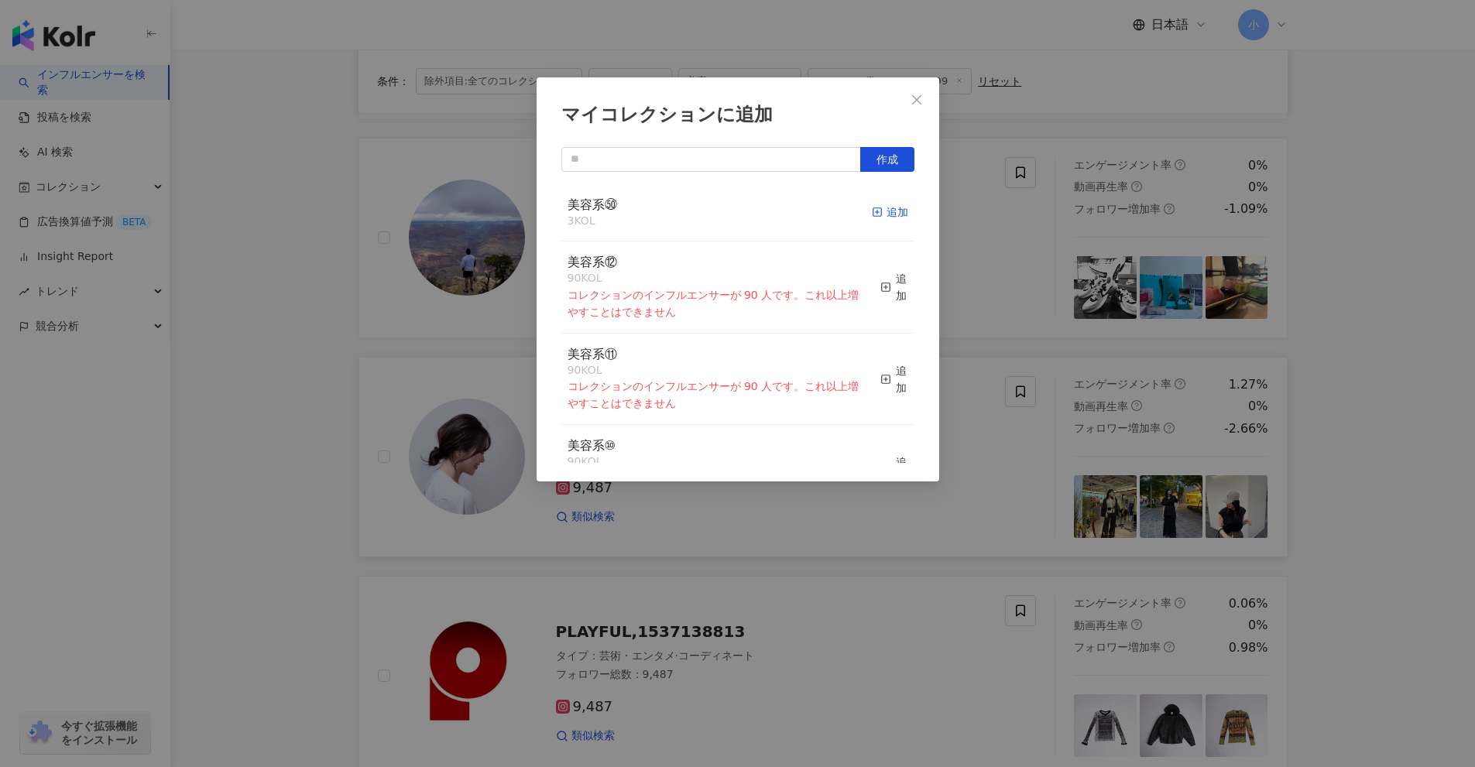
click at [872, 218] on icon "button" at bounding box center [877, 212] width 11 height 11
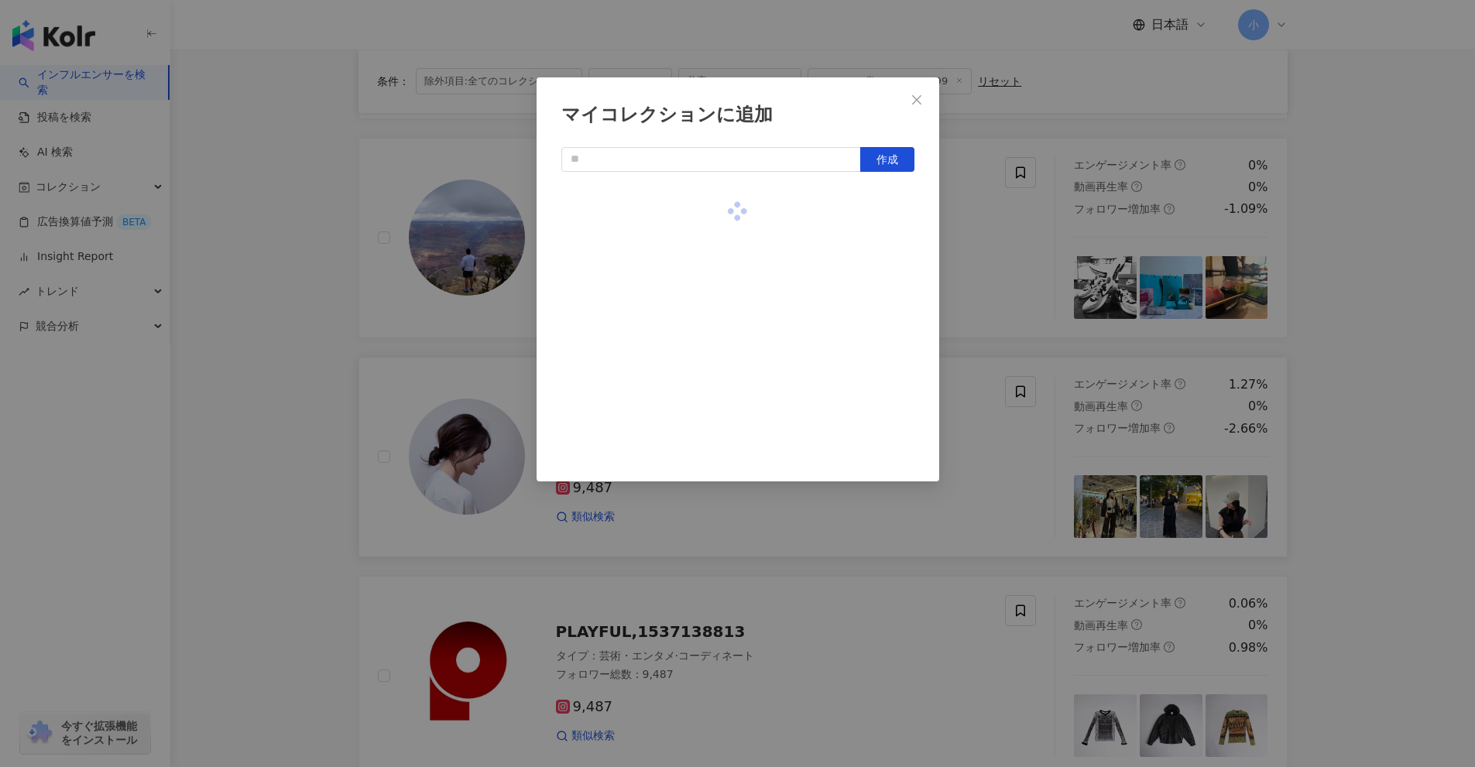
click at [1074, 312] on div "マイコレクションに追加 作成" at bounding box center [737, 383] width 1475 height 767
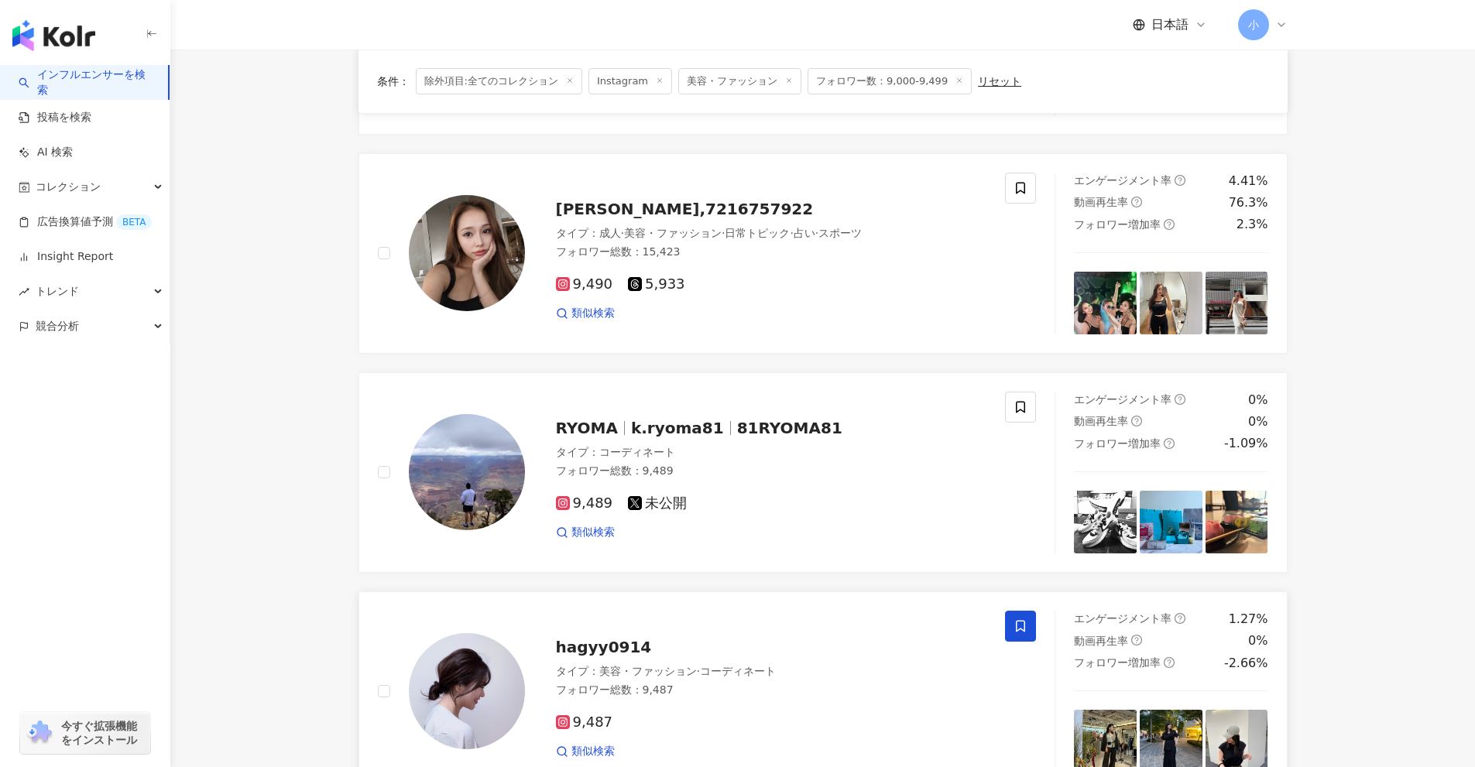
scroll to position [918, 0]
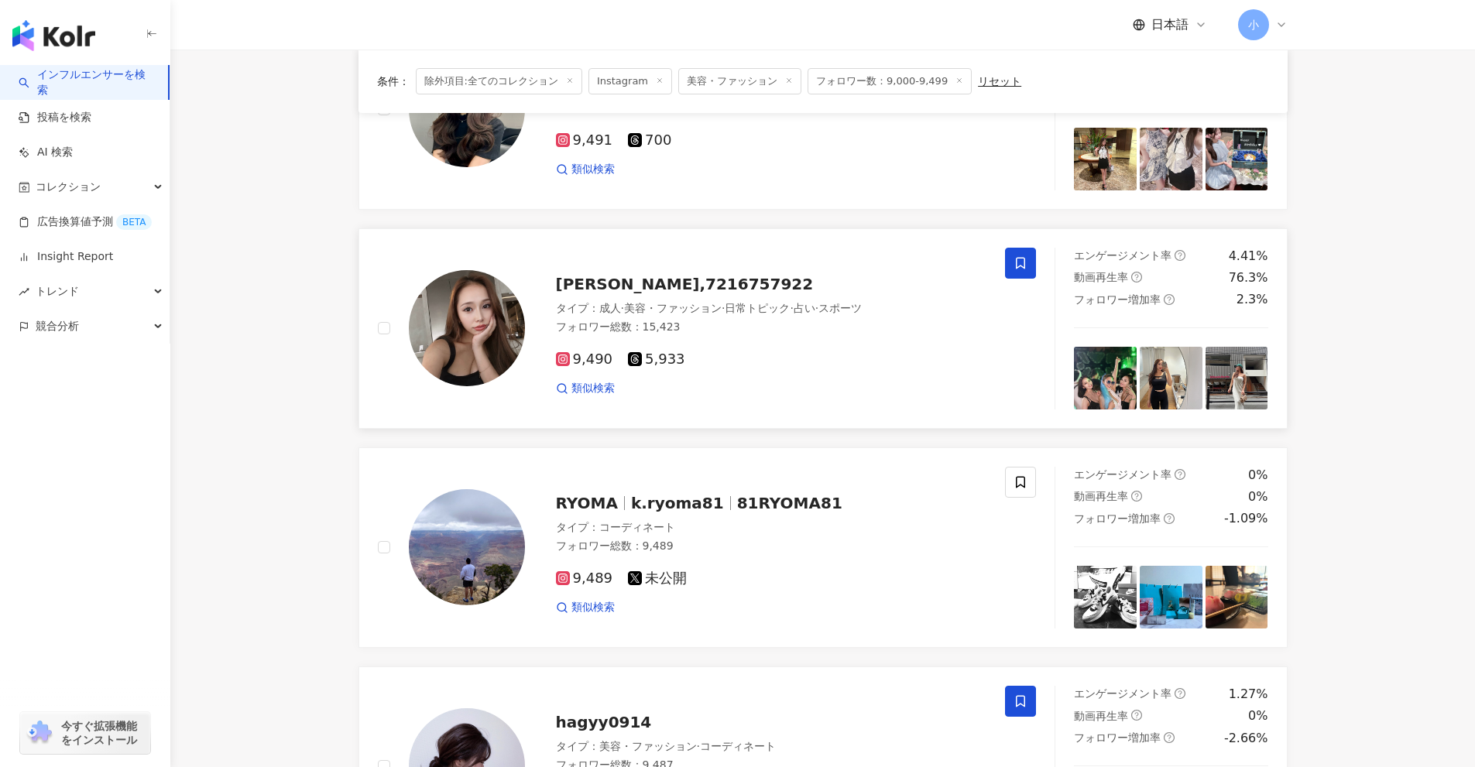
click at [1016, 259] on icon at bounding box center [1020, 263] width 14 height 14
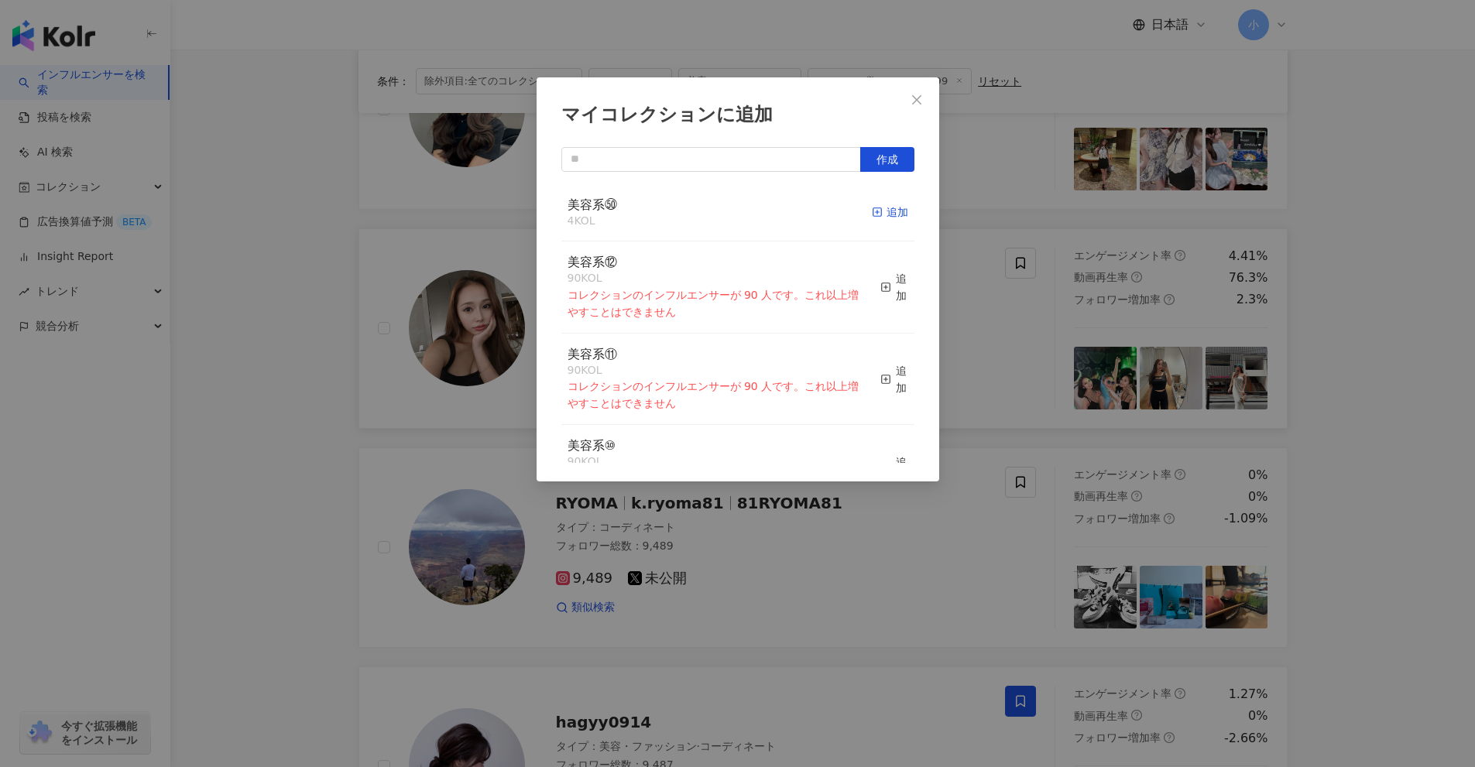
click at [893, 212] on div "追加" at bounding box center [890, 212] width 36 height 17
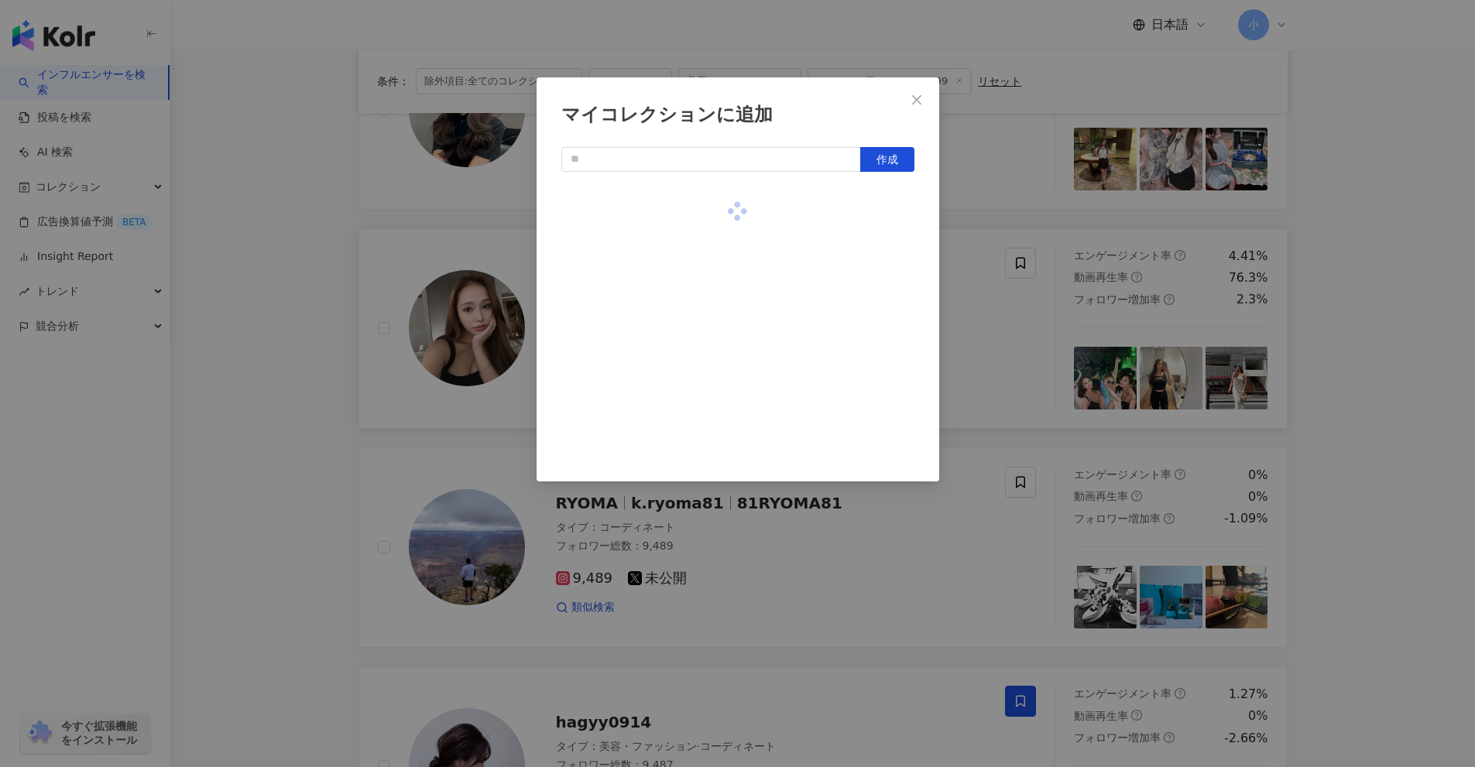
click at [987, 316] on div "マイコレクションに追加 作成" at bounding box center [737, 383] width 1475 height 767
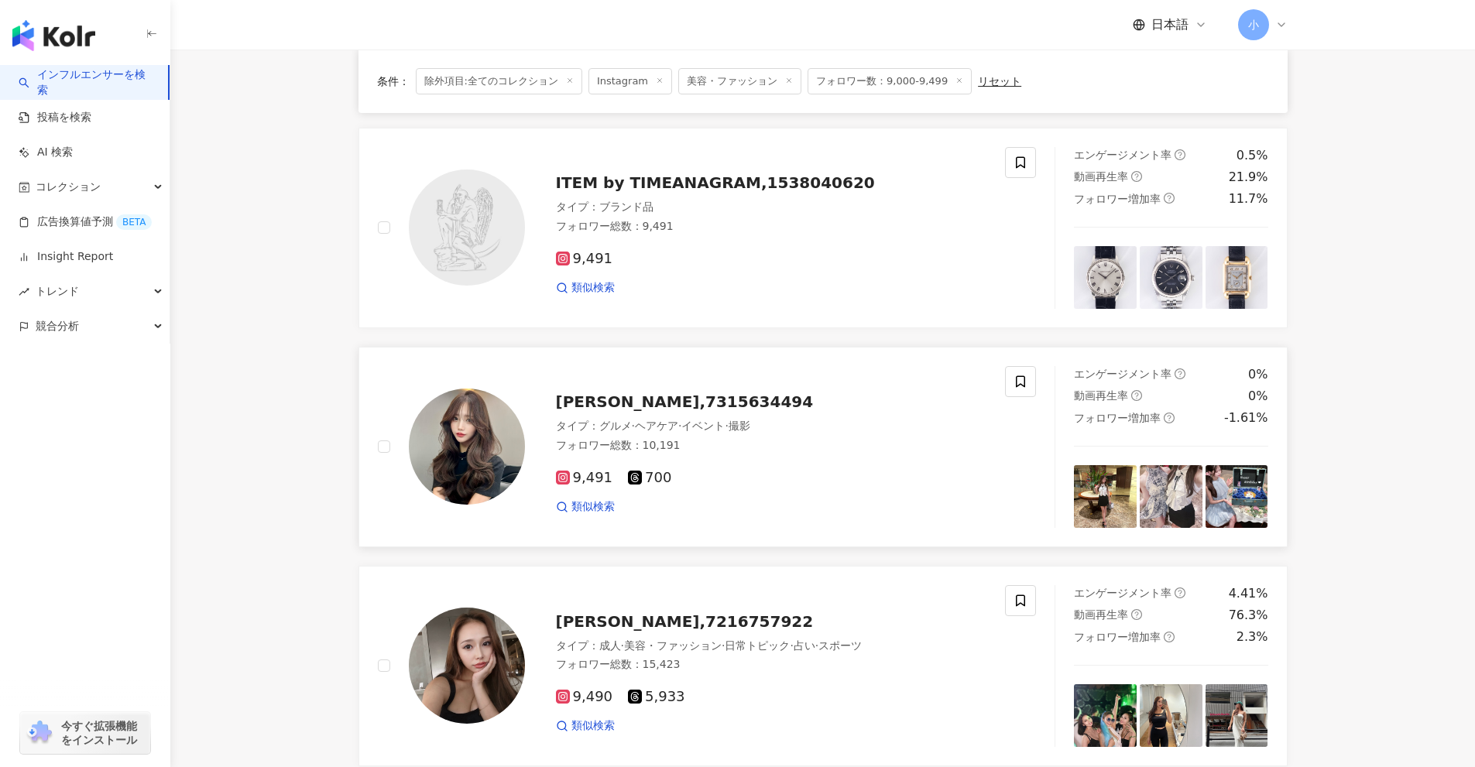
scroll to position [531, 0]
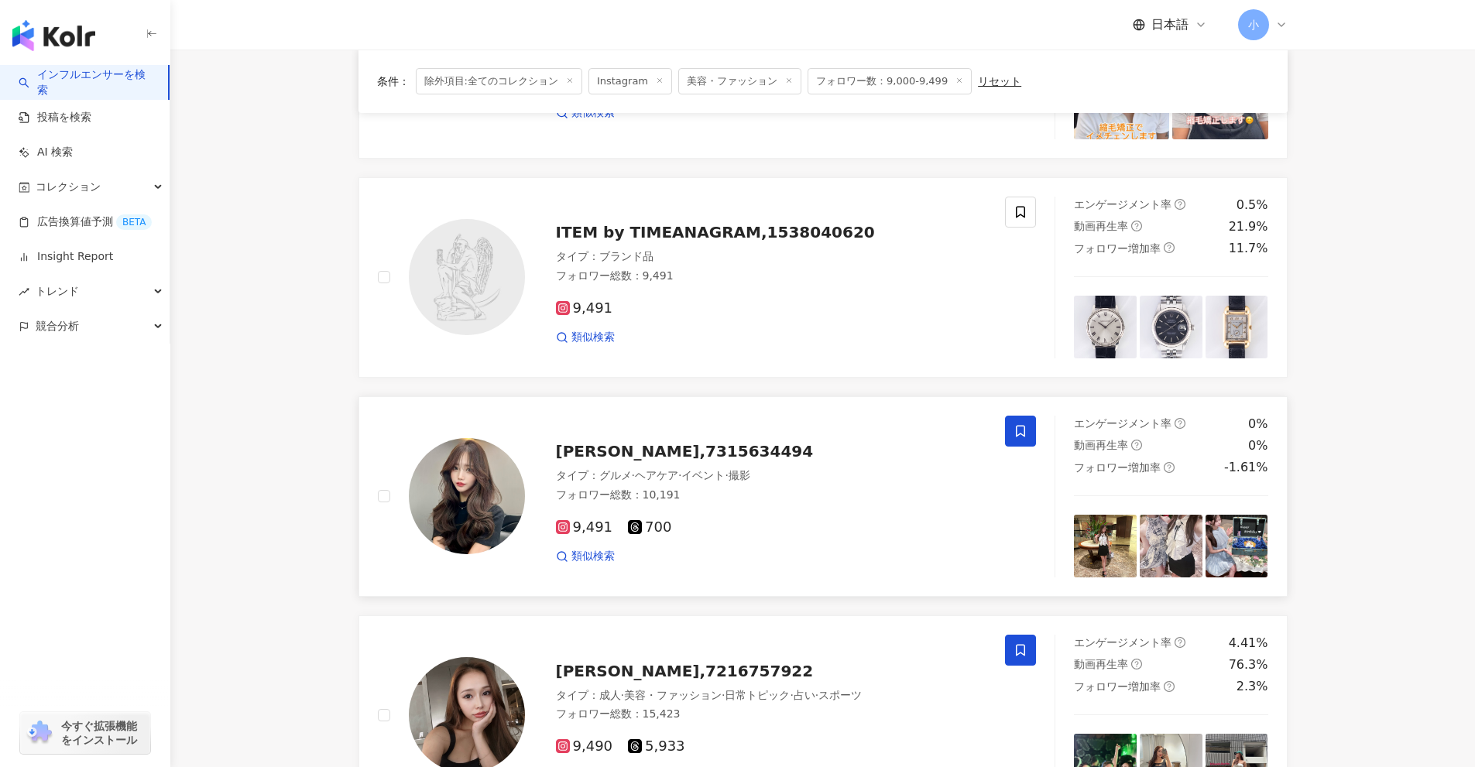
click at [1017, 441] on span at bounding box center [1020, 431] width 31 height 31
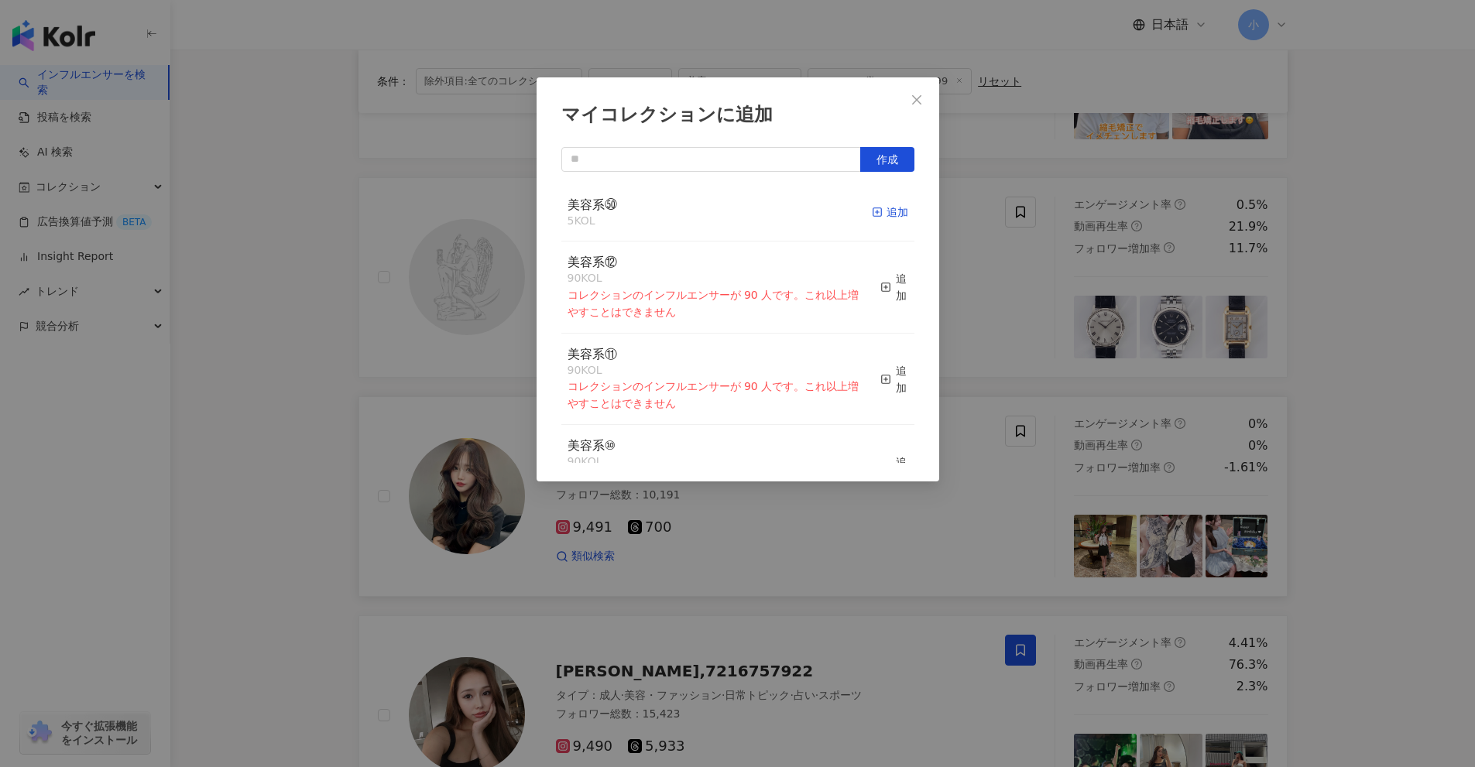
click at [876, 211] on div "追加" at bounding box center [890, 212] width 36 height 17
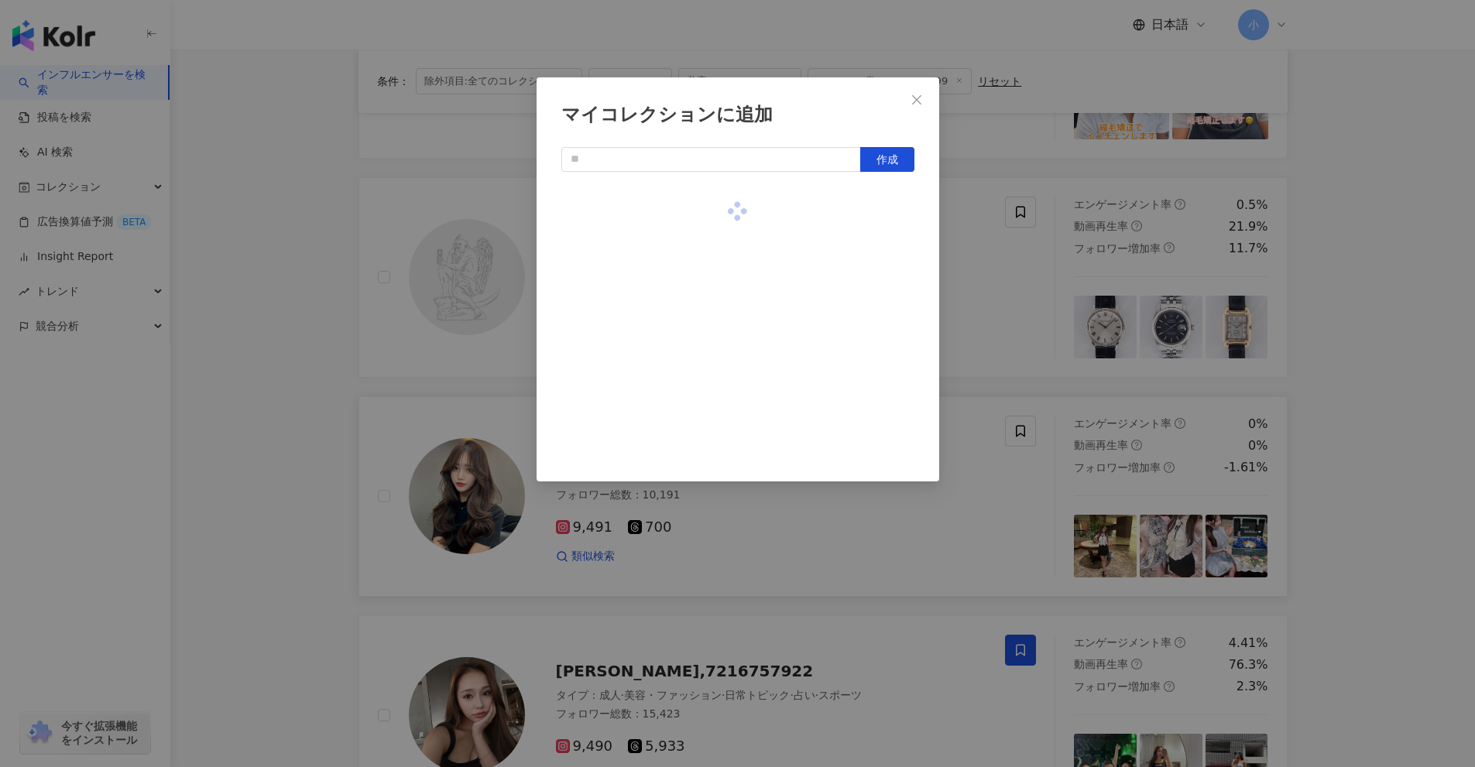
click at [989, 247] on div "マイコレクションに追加 作成" at bounding box center [737, 383] width 1475 height 767
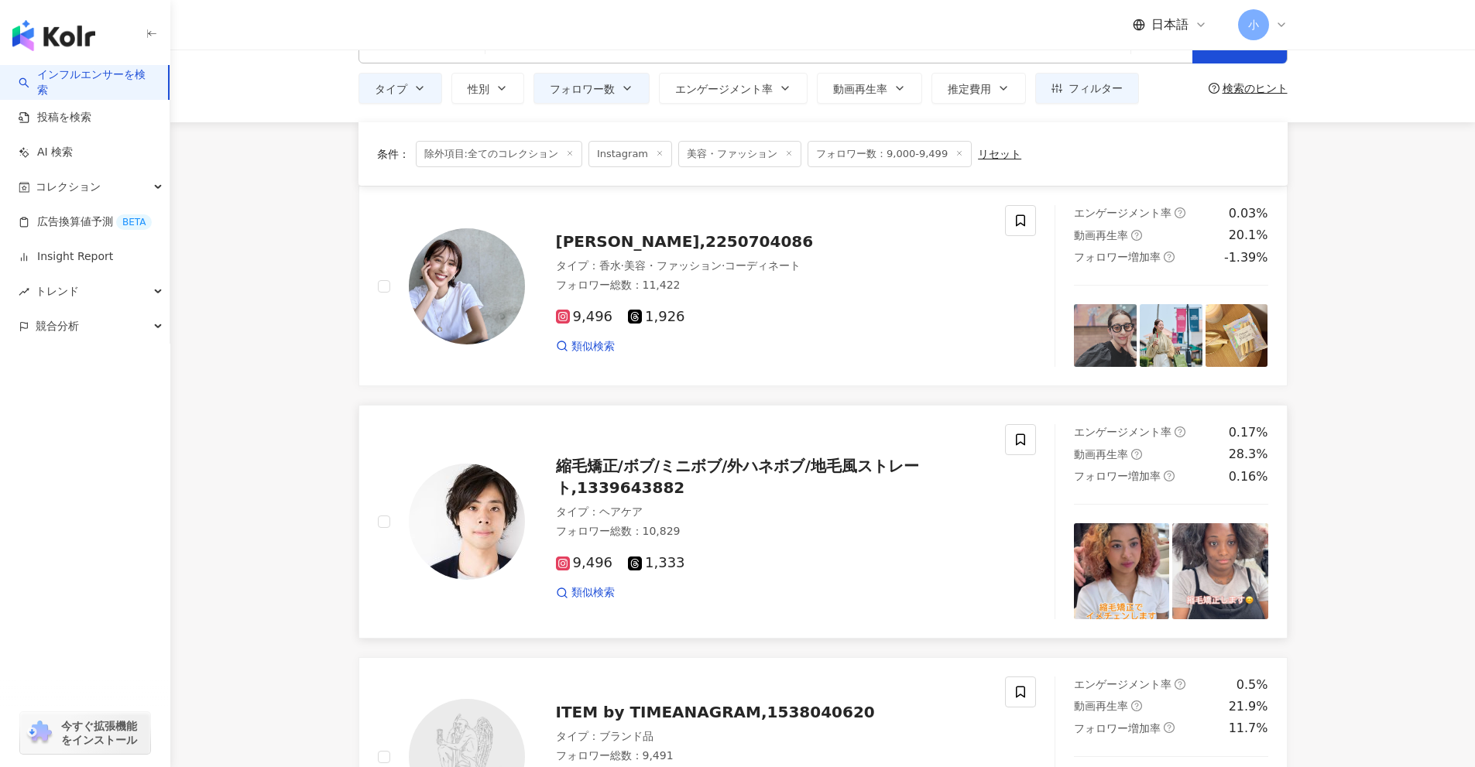
scroll to position [0, 0]
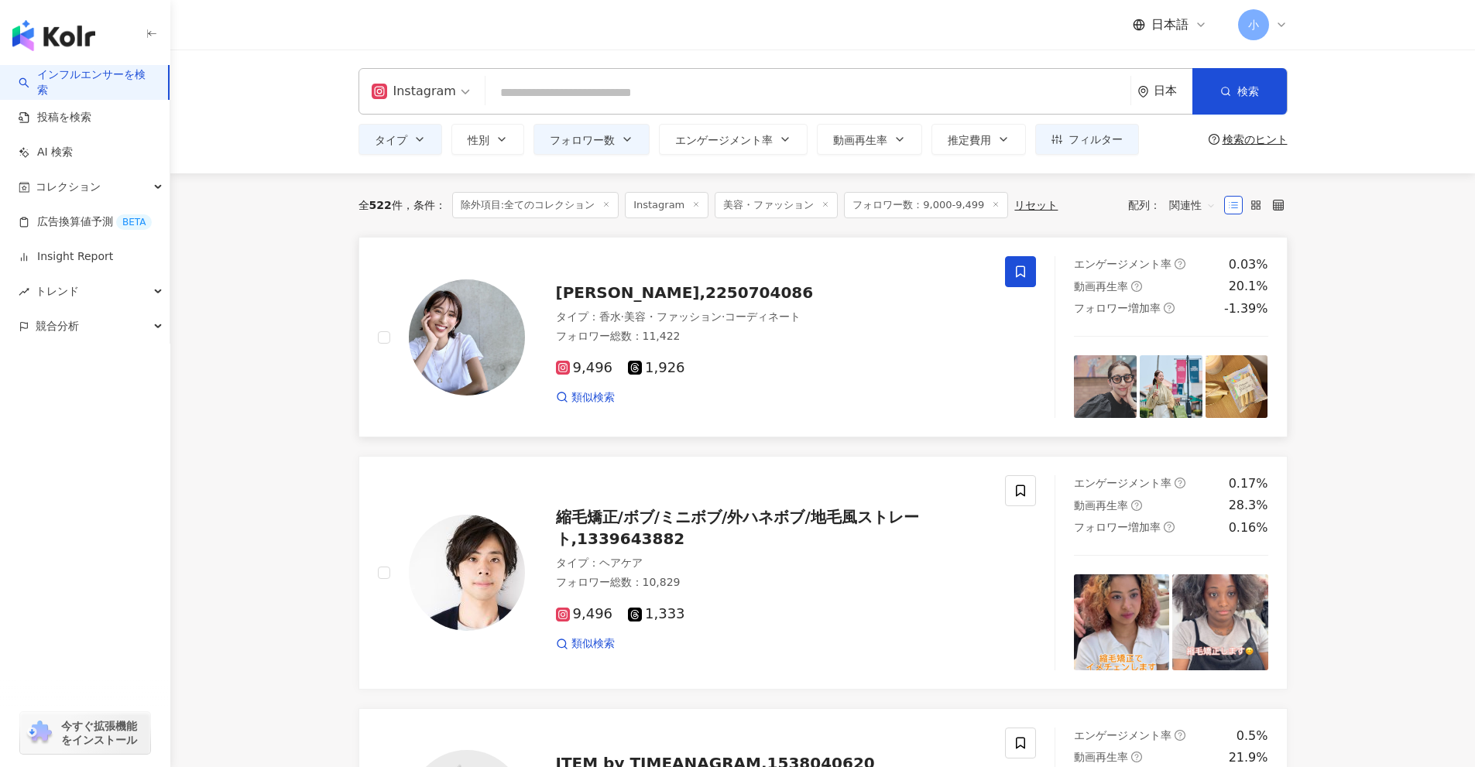
click at [1019, 280] on span at bounding box center [1020, 271] width 31 height 31
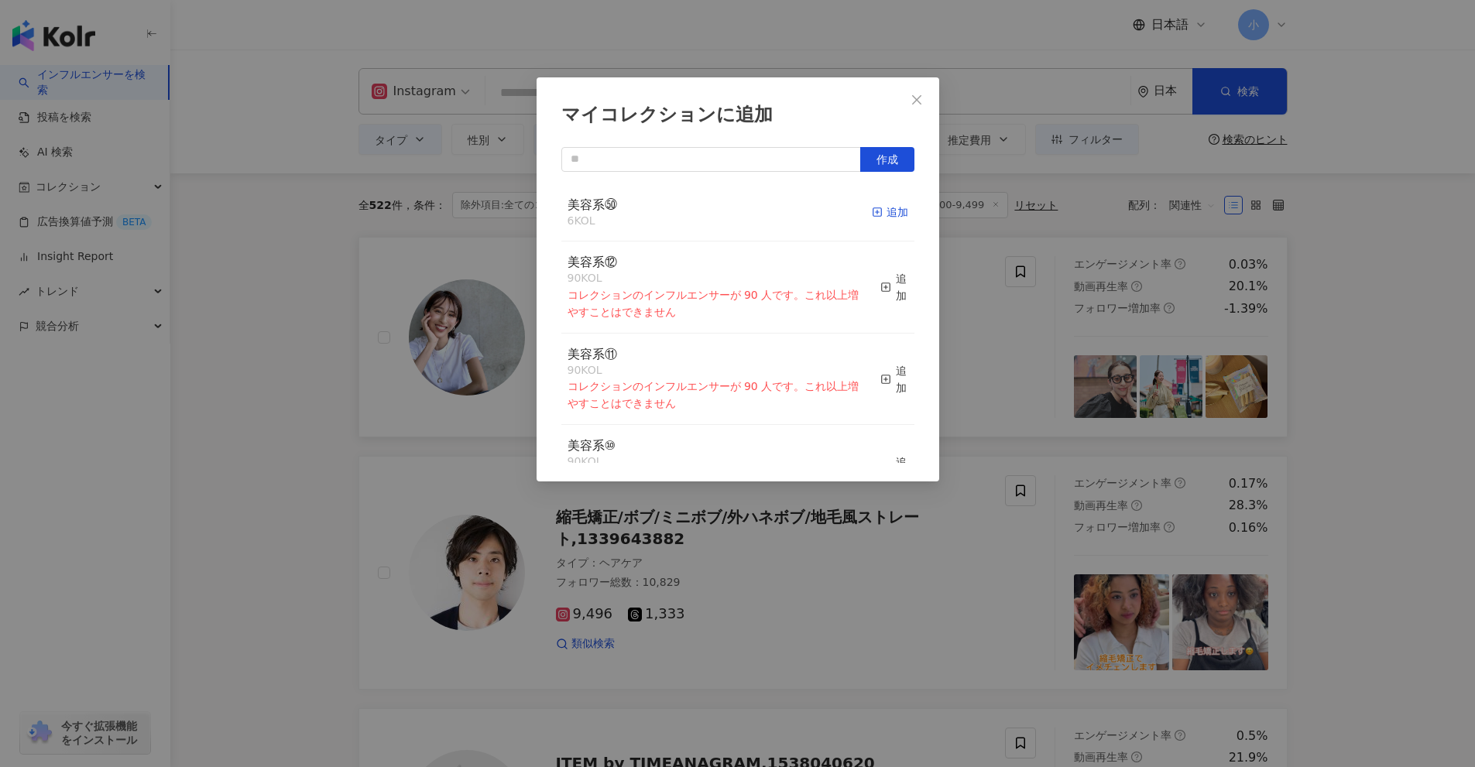
click at [878, 209] on div "追加" at bounding box center [890, 212] width 36 height 17
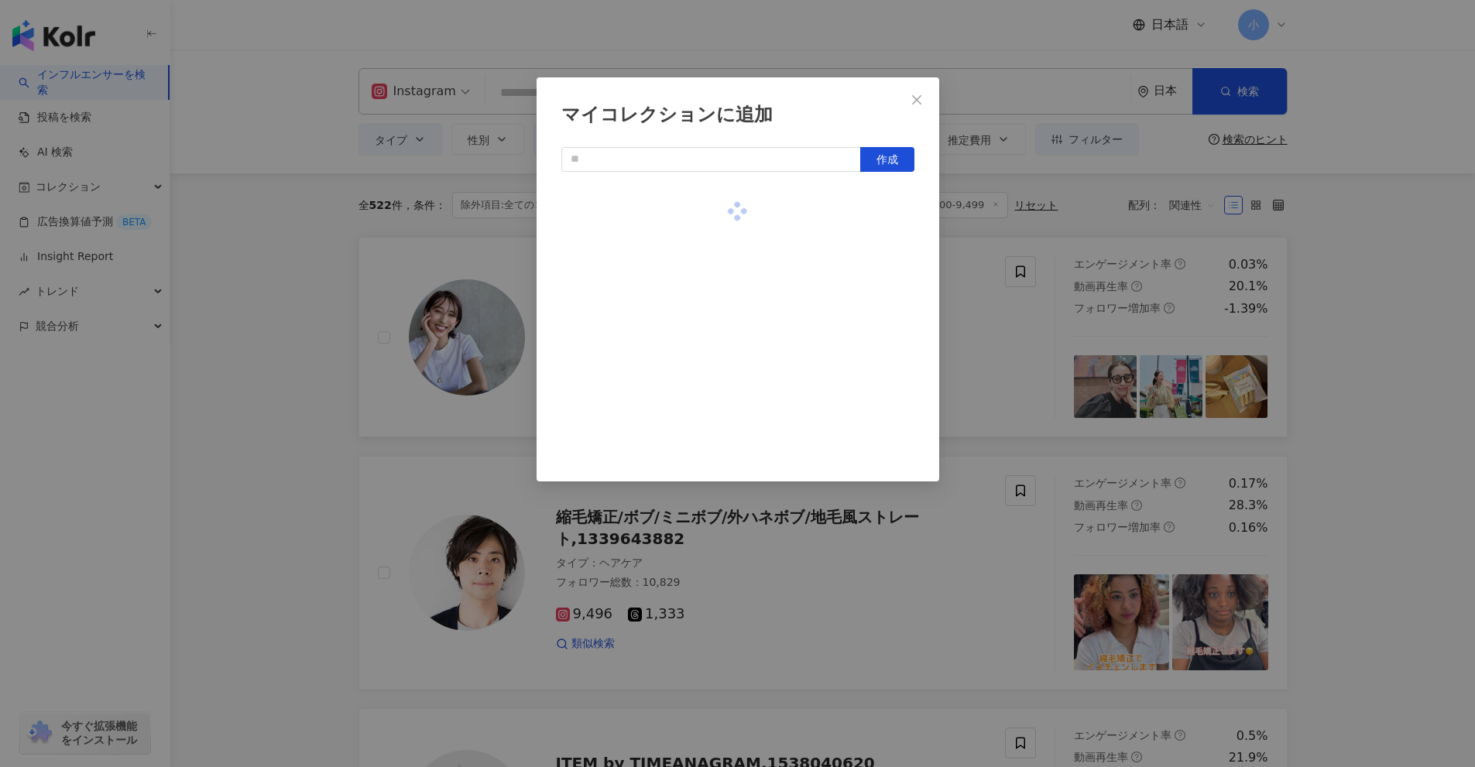
click at [1399, 334] on div "マイコレクションに追加 作成" at bounding box center [737, 383] width 1475 height 767
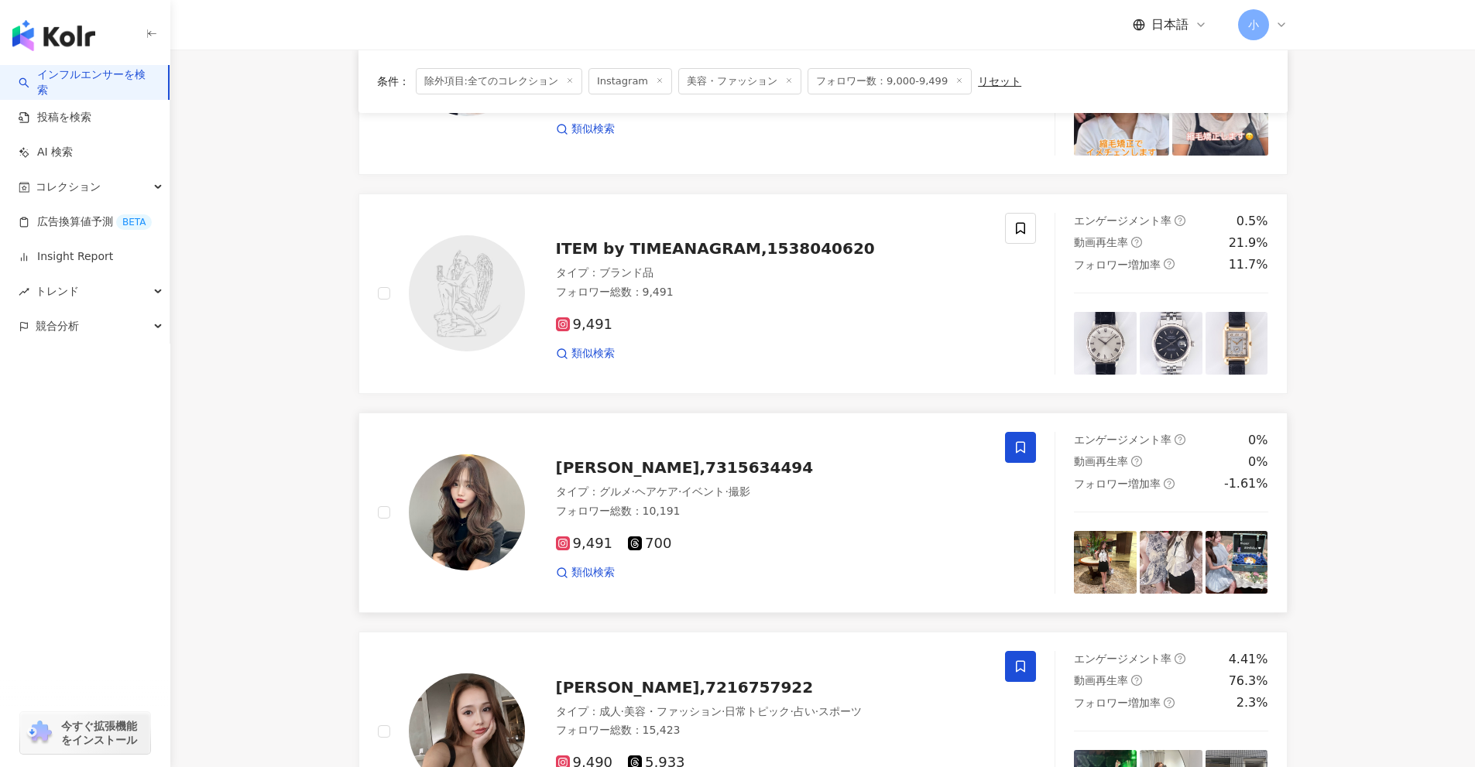
scroll to position [2466, 0]
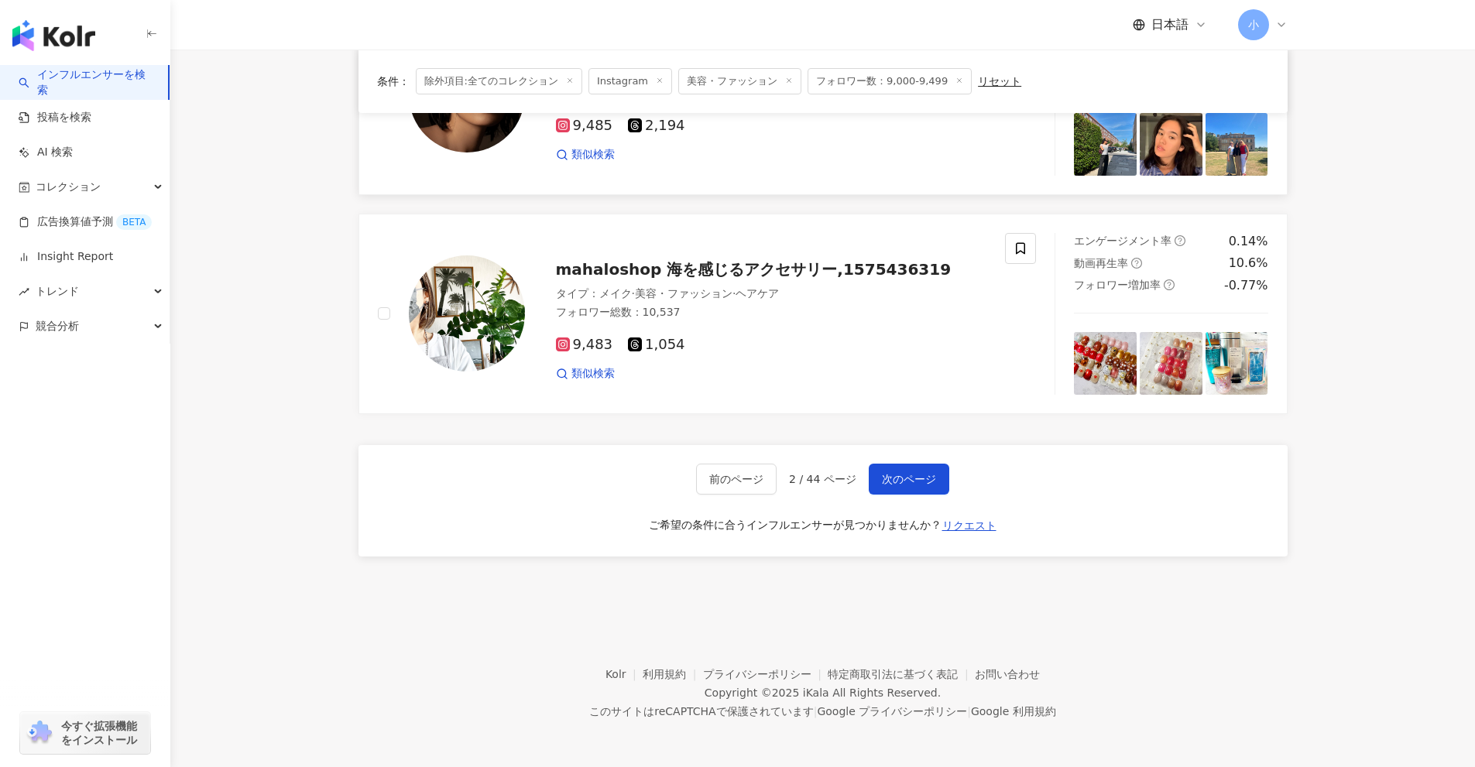
drag, startPoint x: 1395, startPoint y: 297, endPoint x: 1386, endPoint y: 633, distance: 336.1
click at [911, 468] on button "次のページ" at bounding box center [909, 479] width 81 height 31
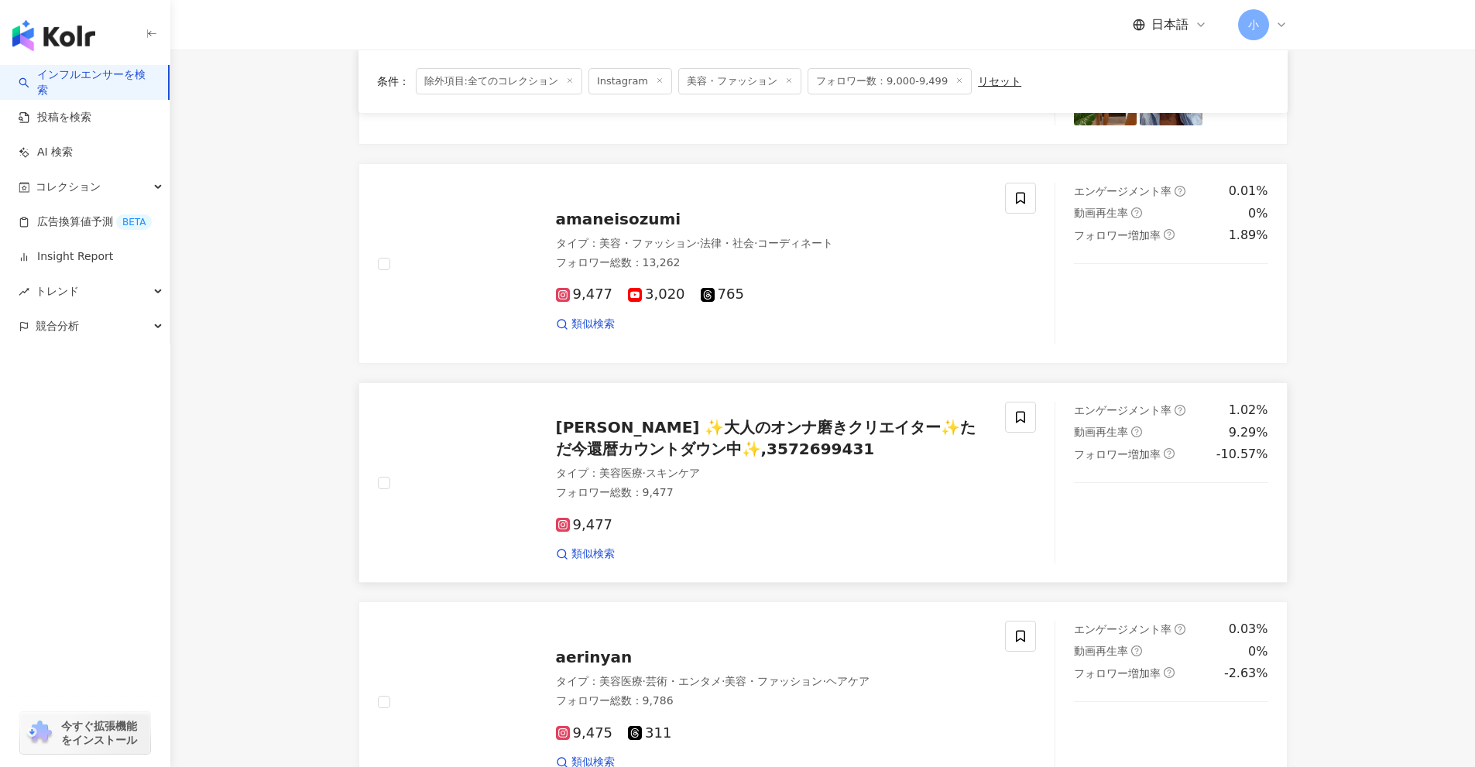
scroll to position [1814, 0]
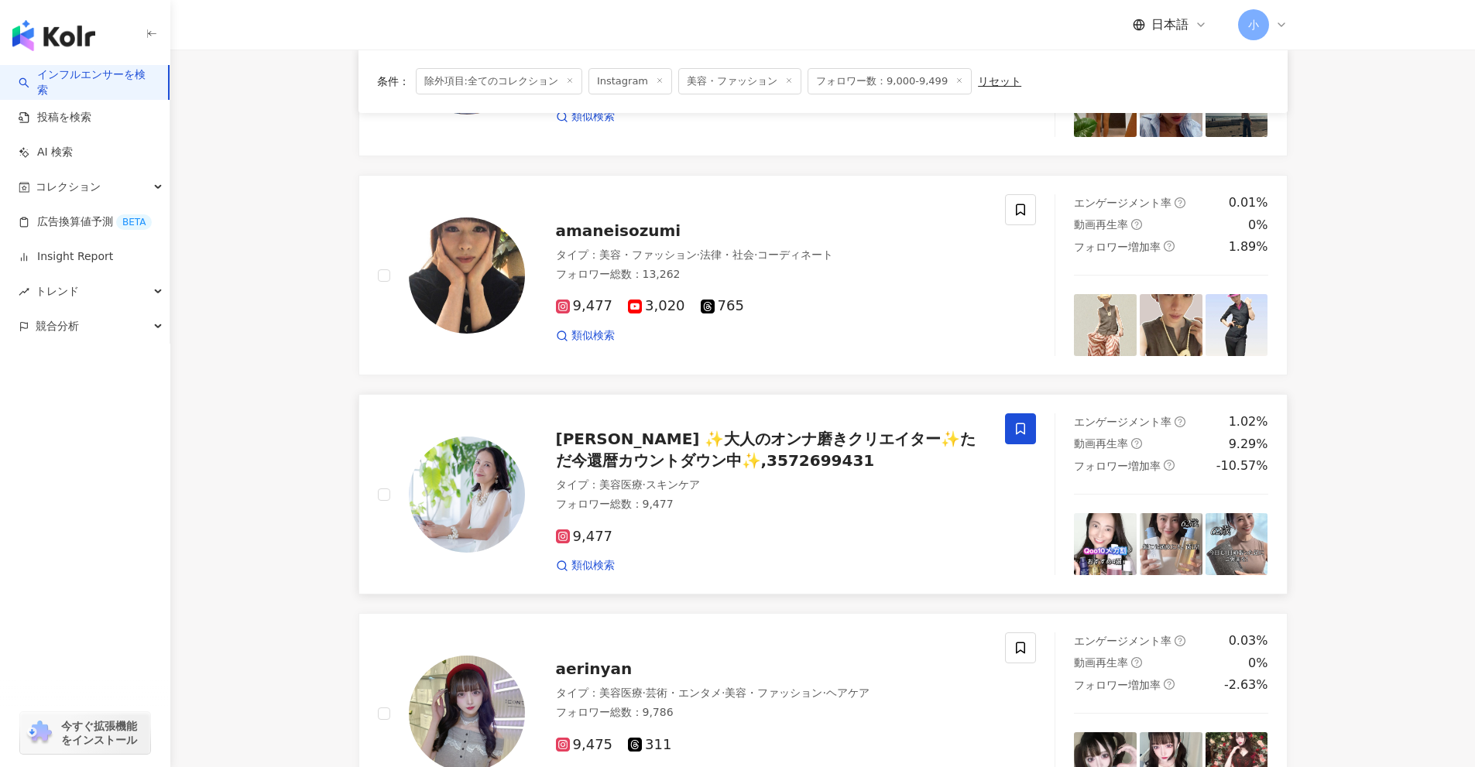
click at [1028, 428] on span at bounding box center [1020, 428] width 31 height 31
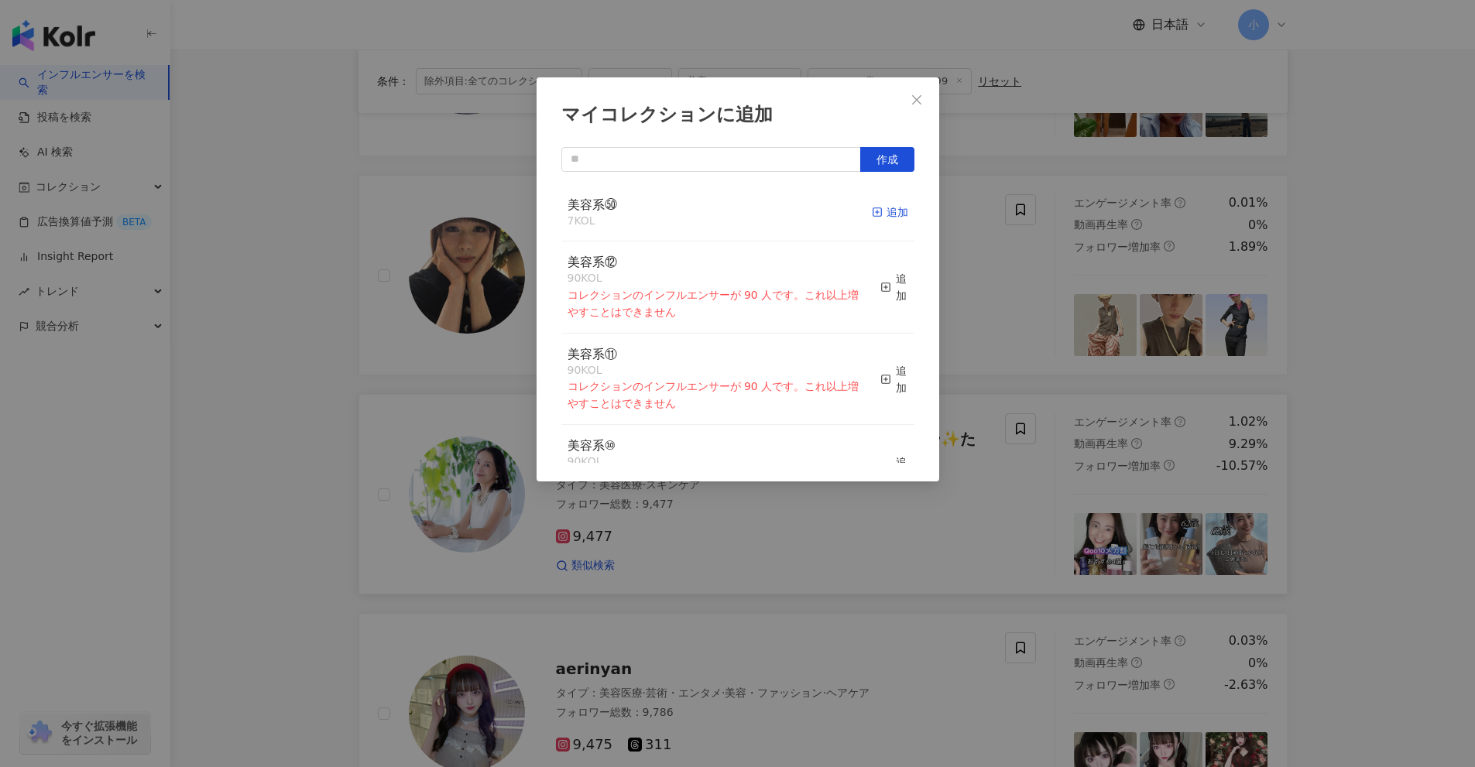
click at [885, 207] on div "追加" at bounding box center [890, 212] width 36 height 17
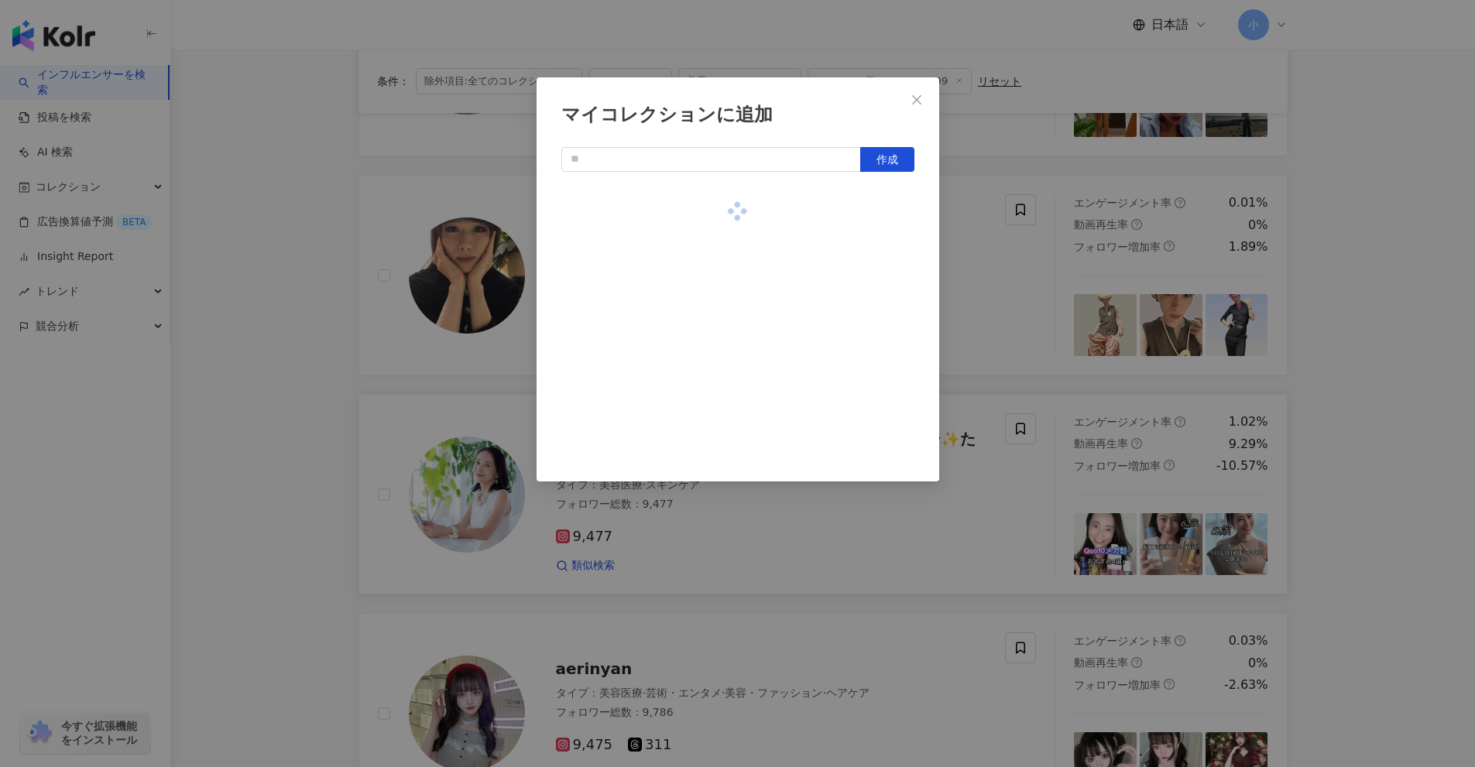
click at [985, 299] on div "マイコレクションに追加 作成" at bounding box center [737, 383] width 1475 height 767
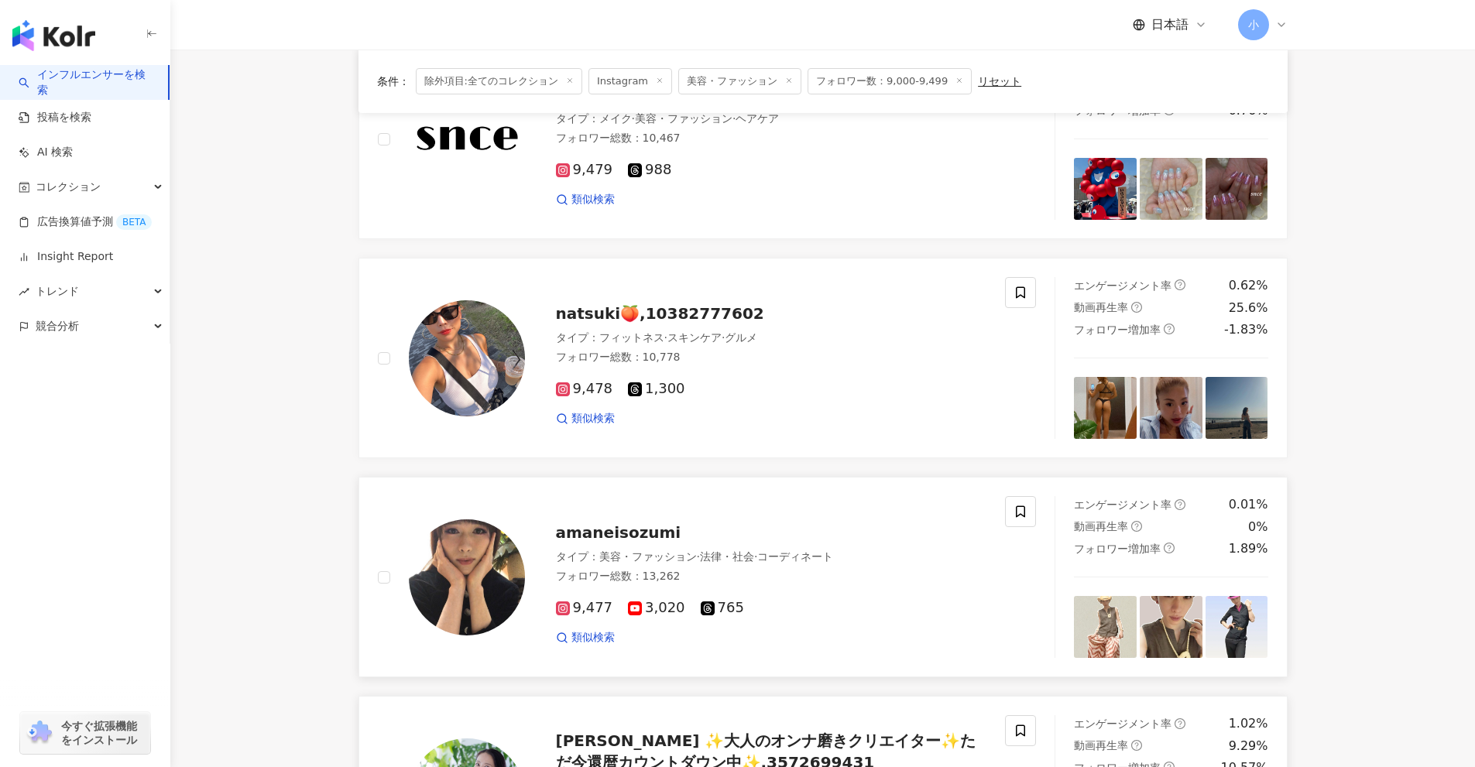
scroll to position [1505, 0]
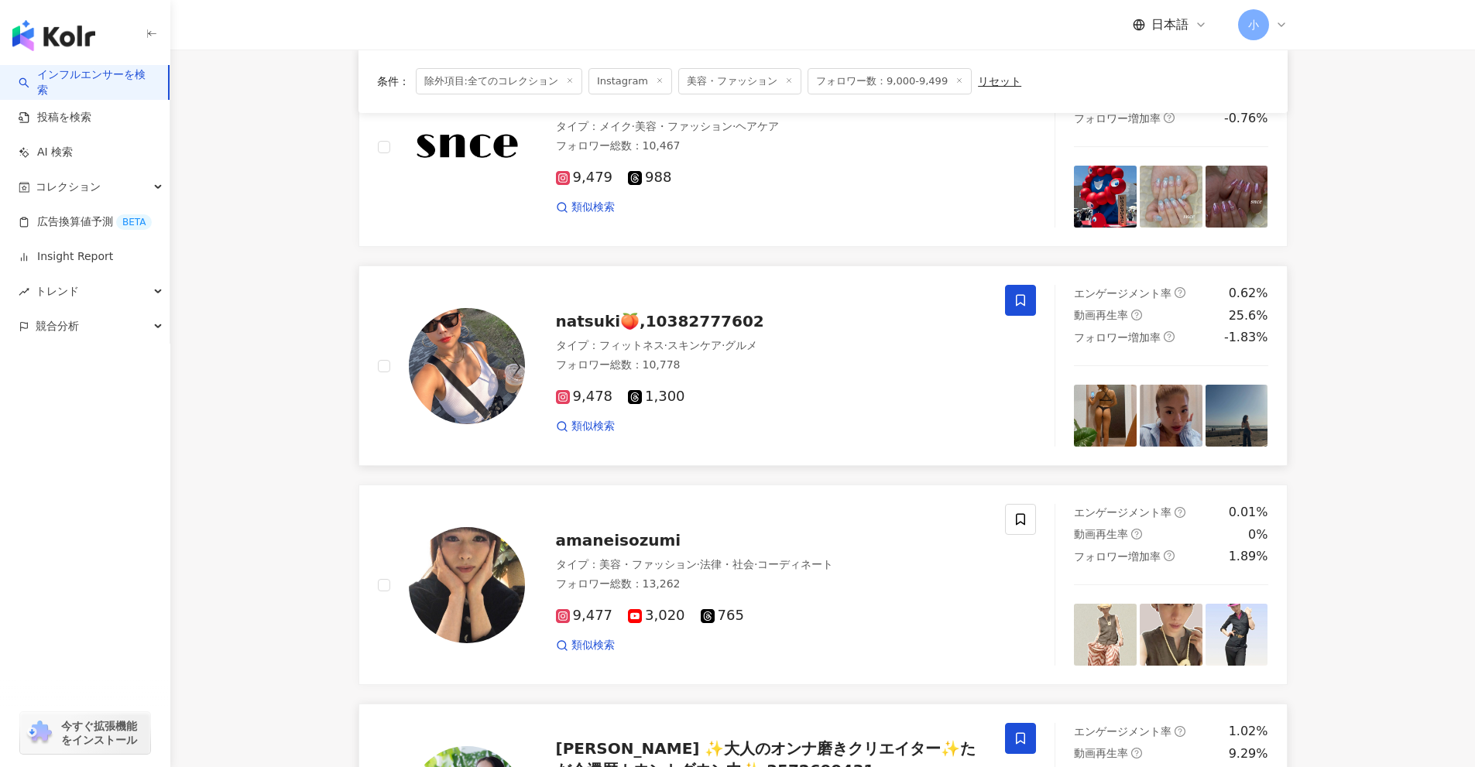
click at [1025, 309] on span at bounding box center [1020, 300] width 31 height 31
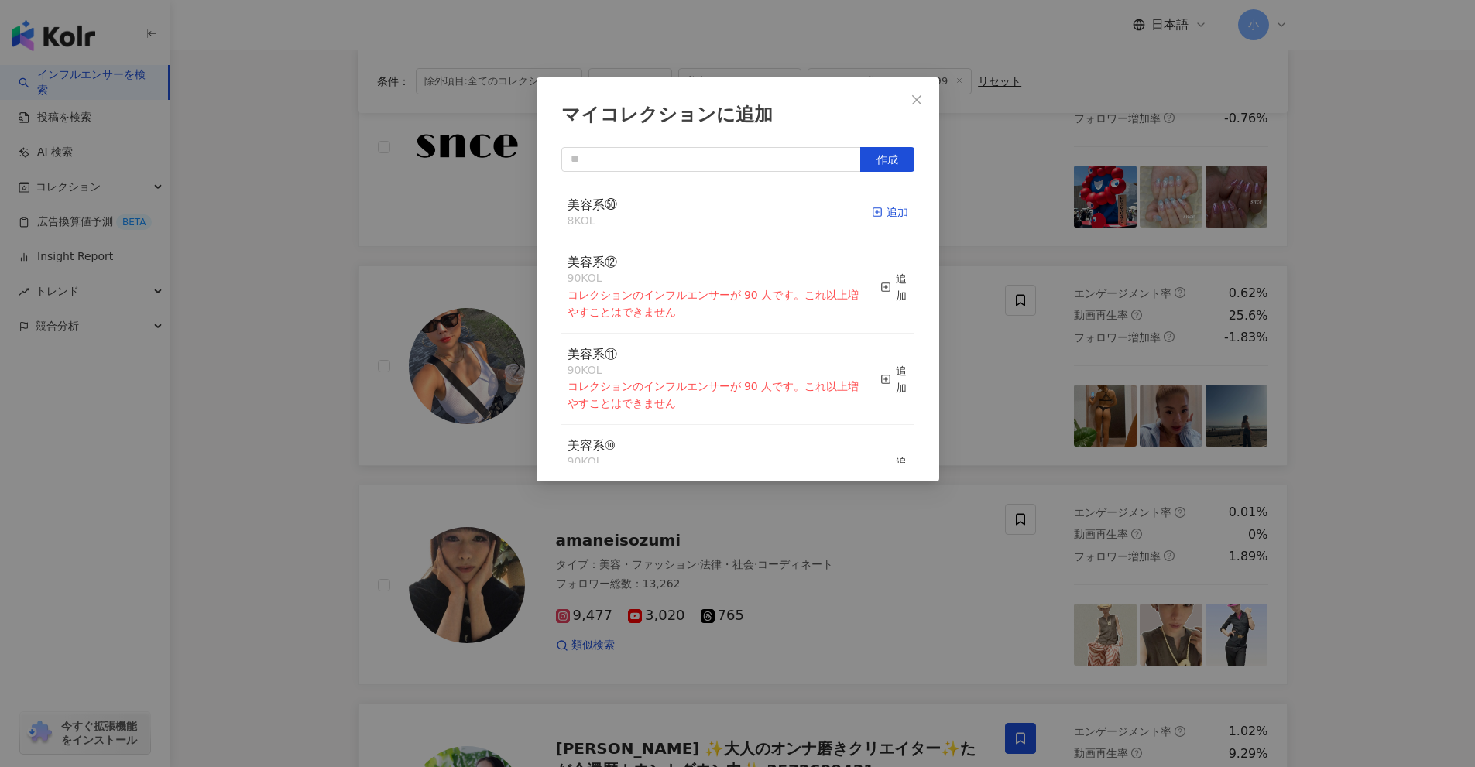
click at [877, 218] on div "追加" at bounding box center [890, 212] width 36 height 17
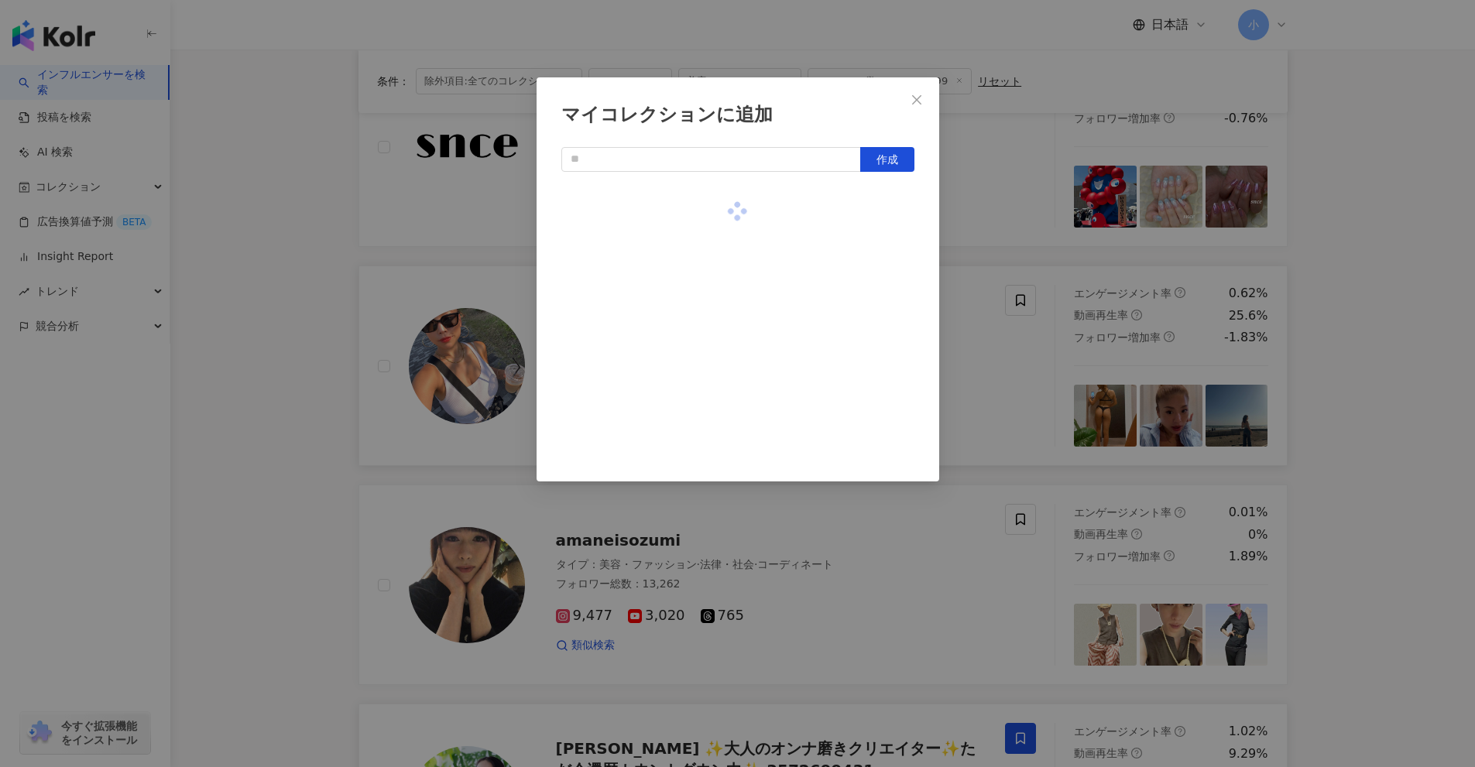
click at [988, 319] on div "マイコレクションに追加 作成" at bounding box center [737, 383] width 1475 height 767
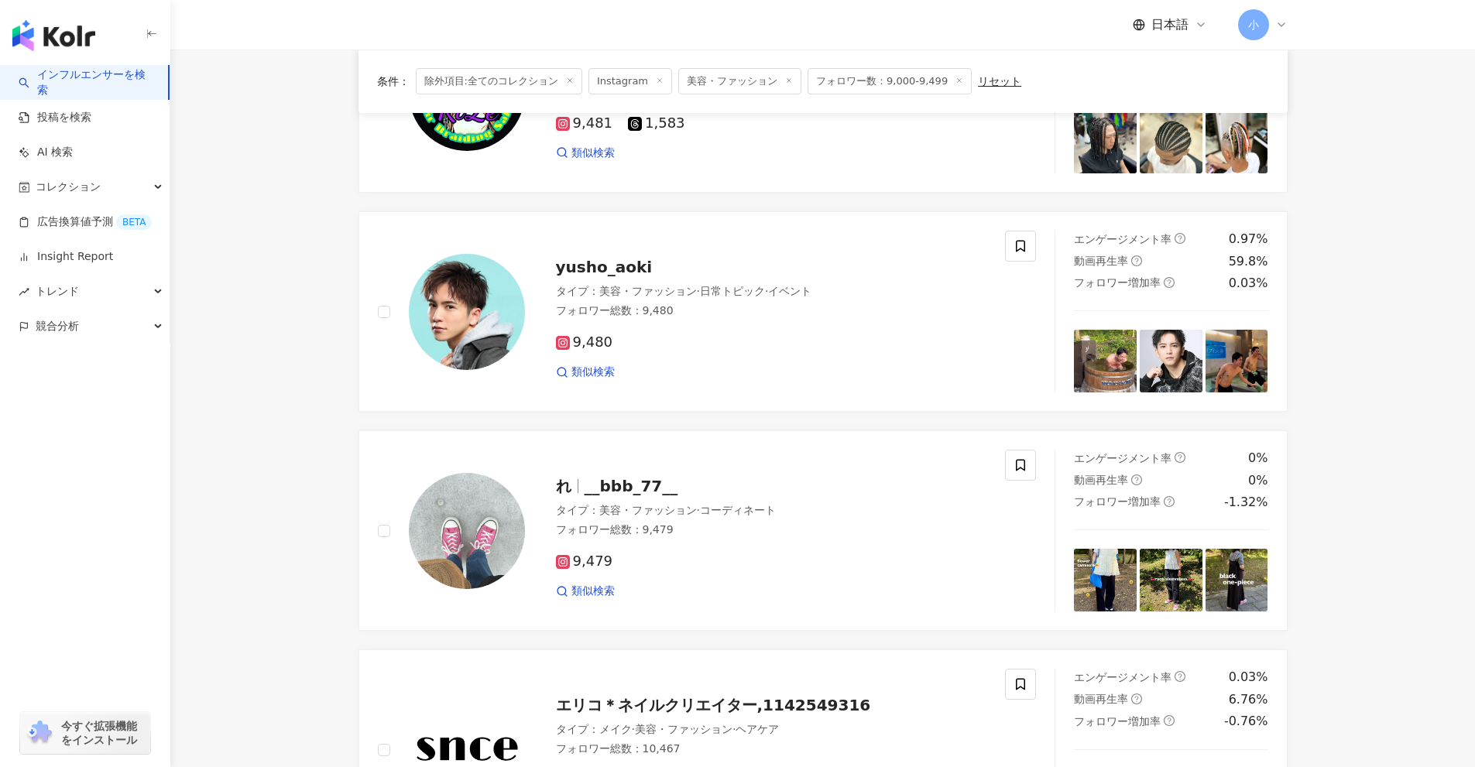
scroll to position [886, 0]
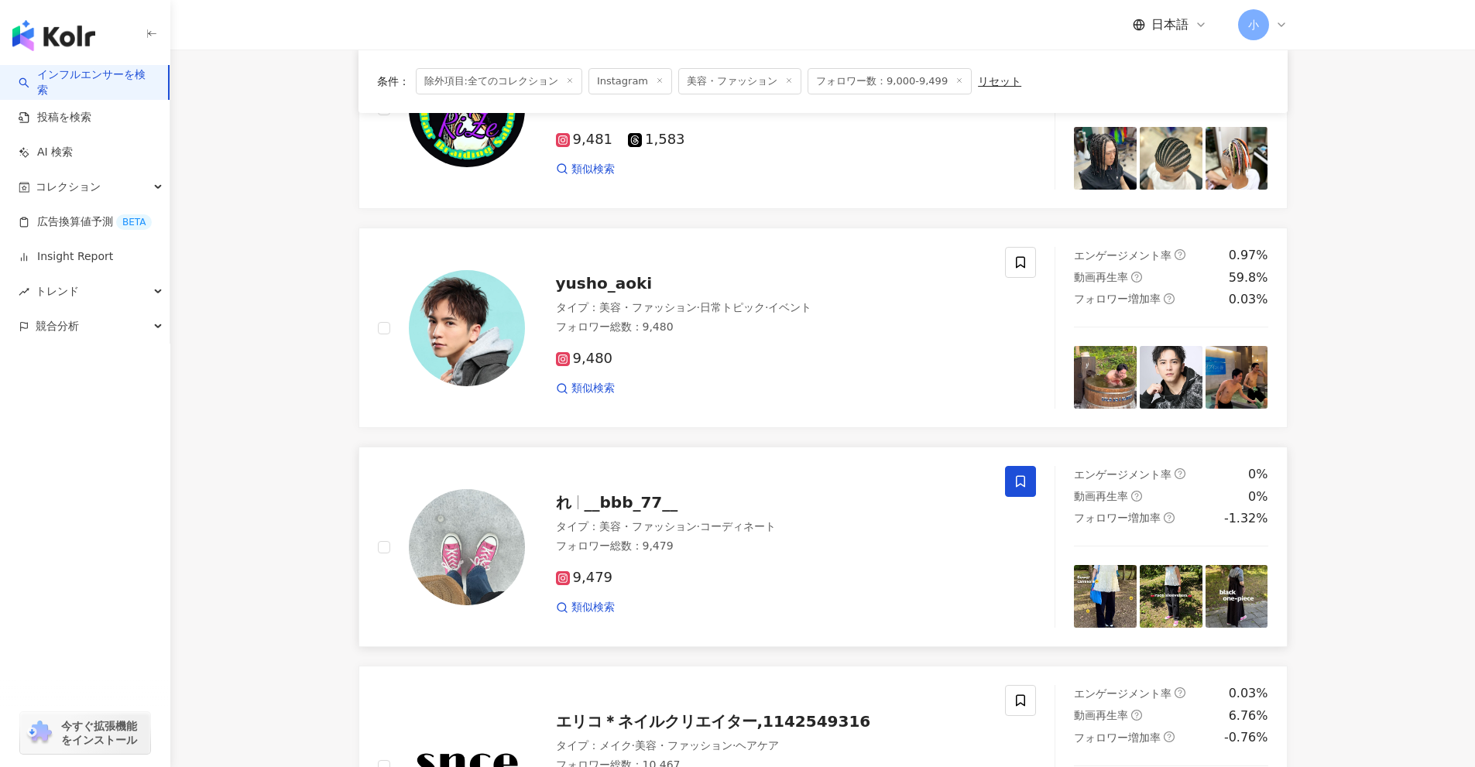
click at [1022, 480] on icon at bounding box center [1020, 482] width 14 height 14
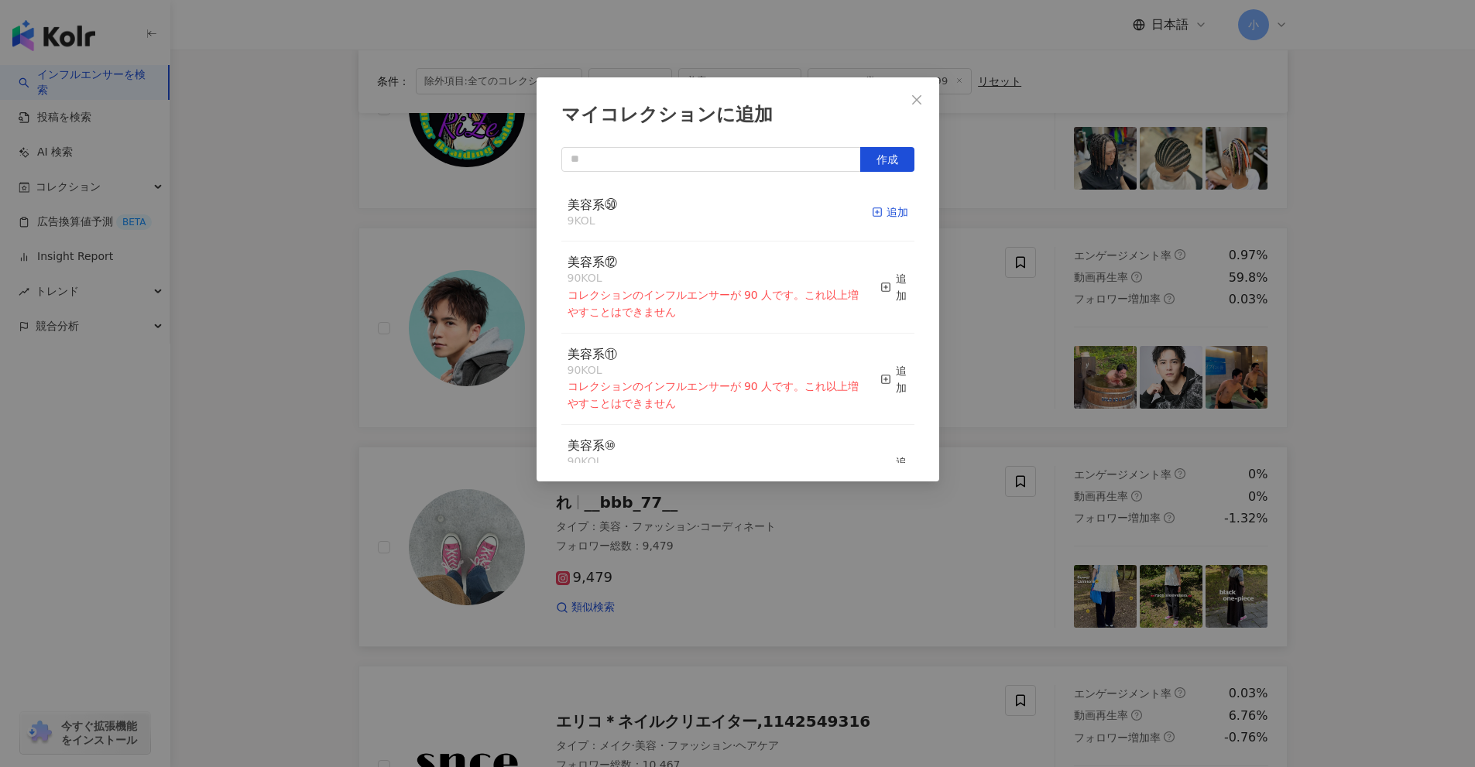
click at [886, 214] on div "追加" at bounding box center [890, 212] width 36 height 17
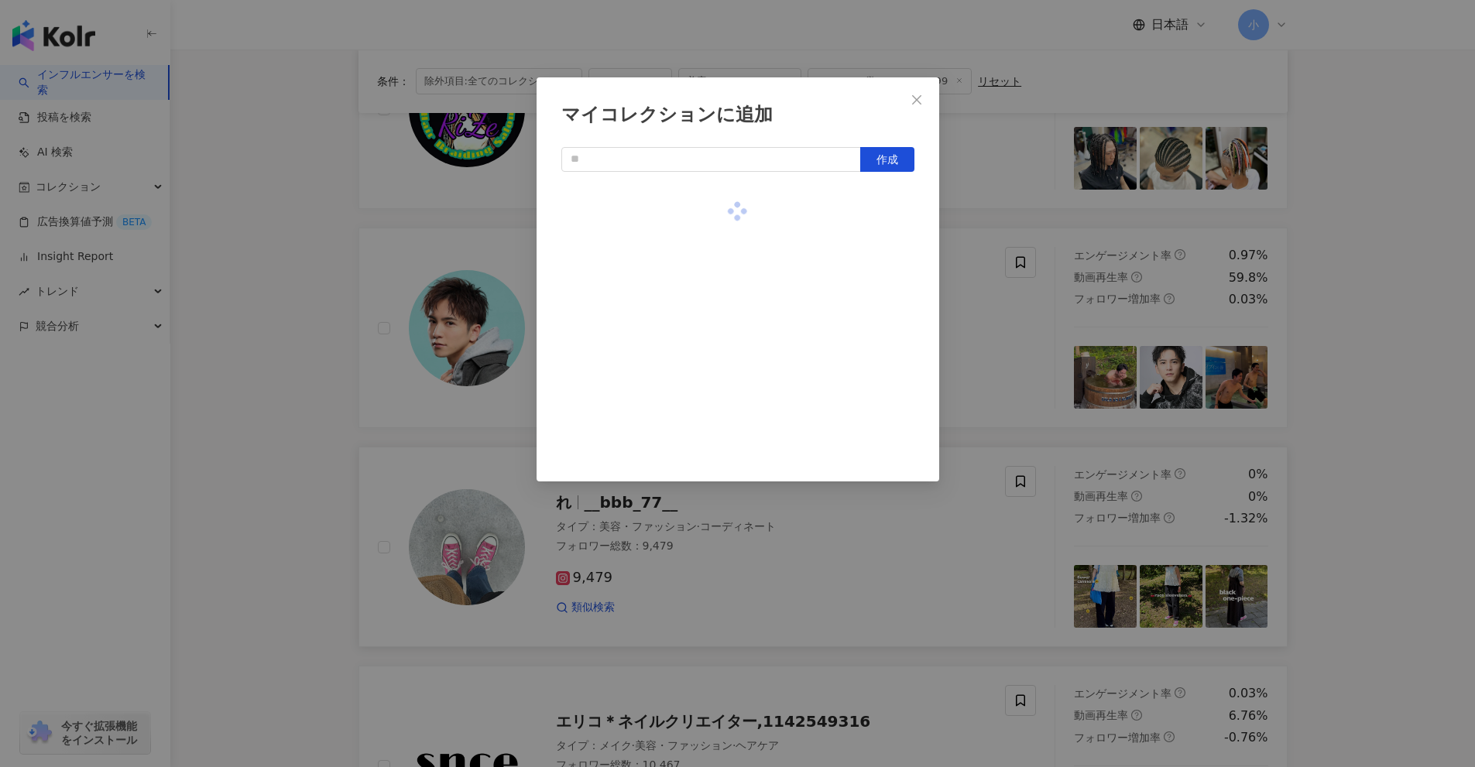
click at [997, 330] on div "マイコレクションに追加 作成" at bounding box center [737, 383] width 1475 height 767
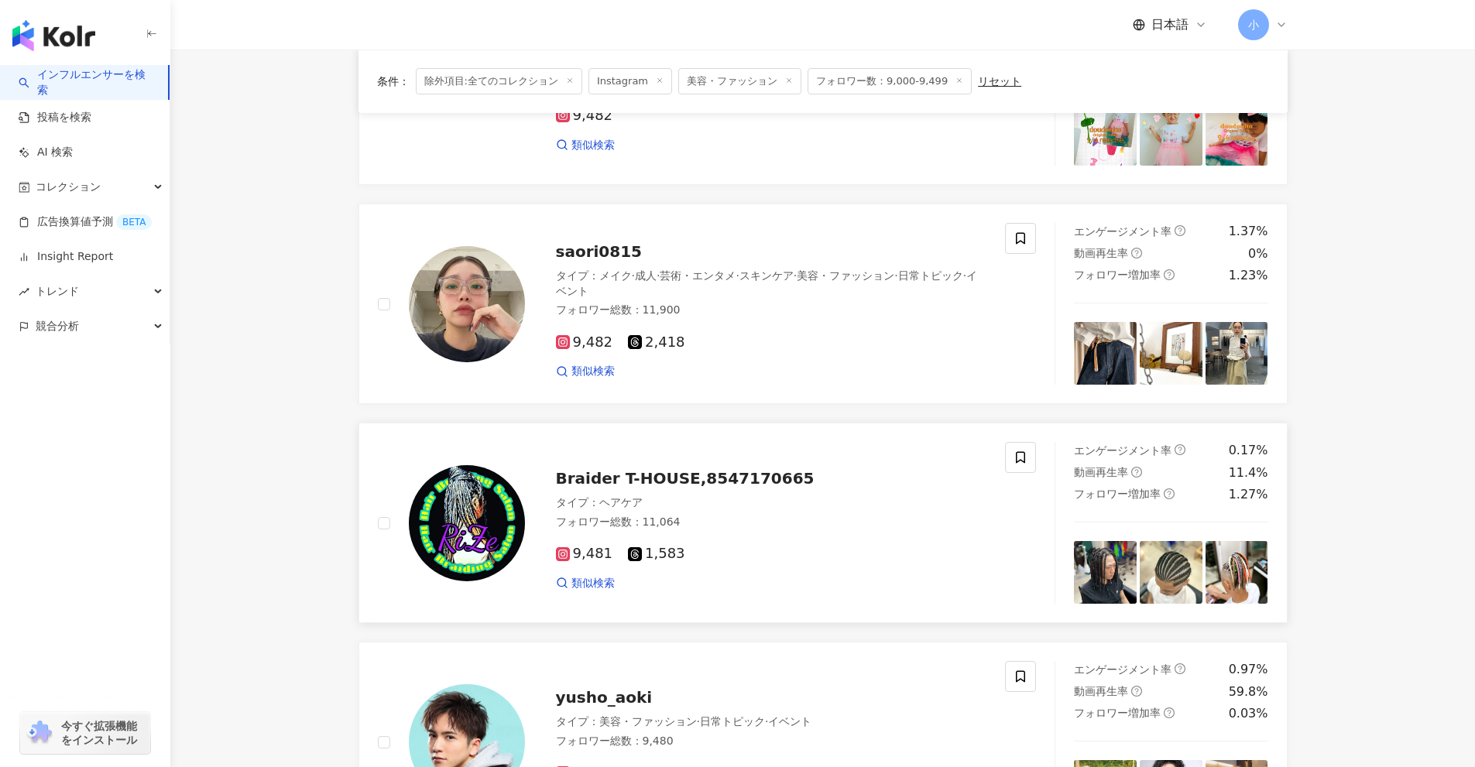
scroll to position [344, 0]
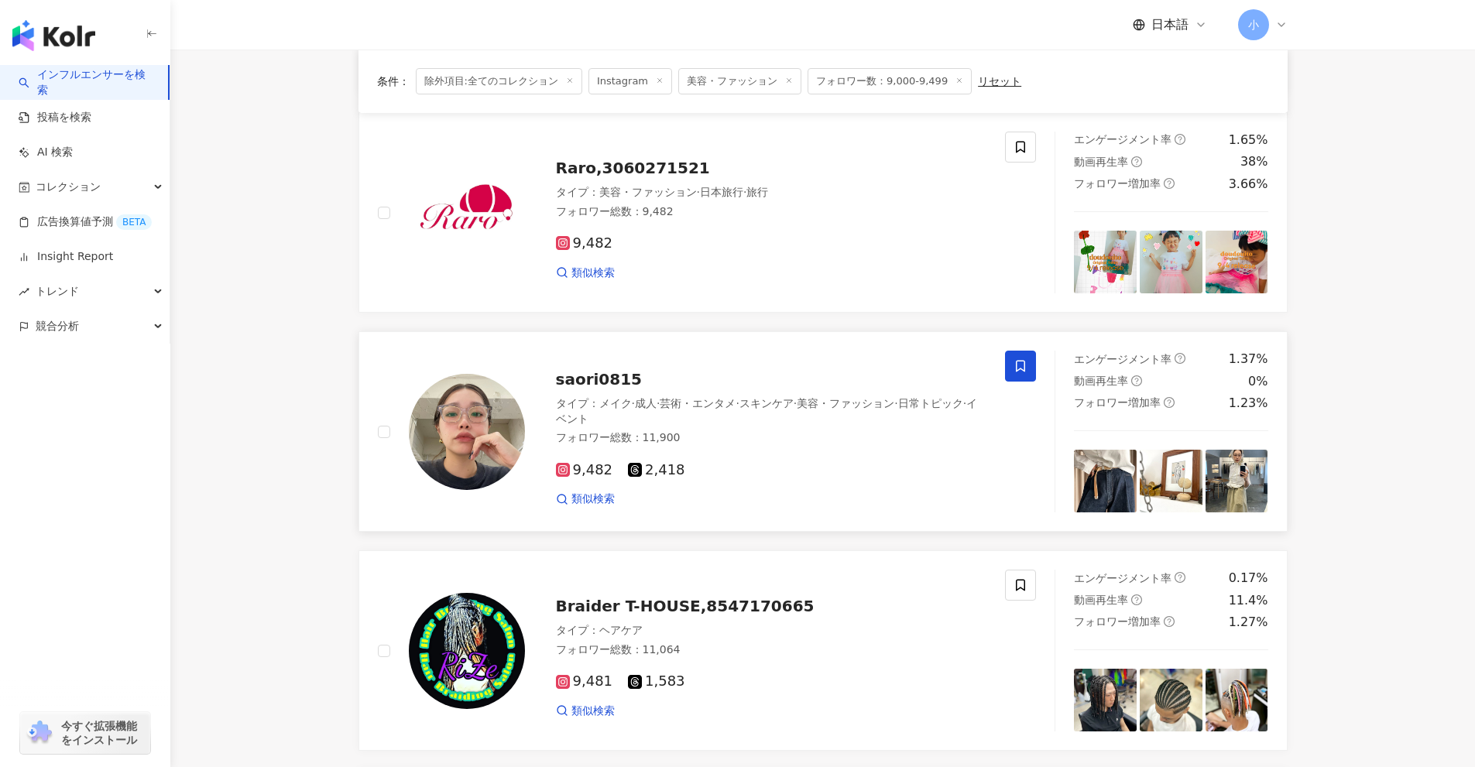
click at [1009, 371] on span at bounding box center [1020, 366] width 31 height 31
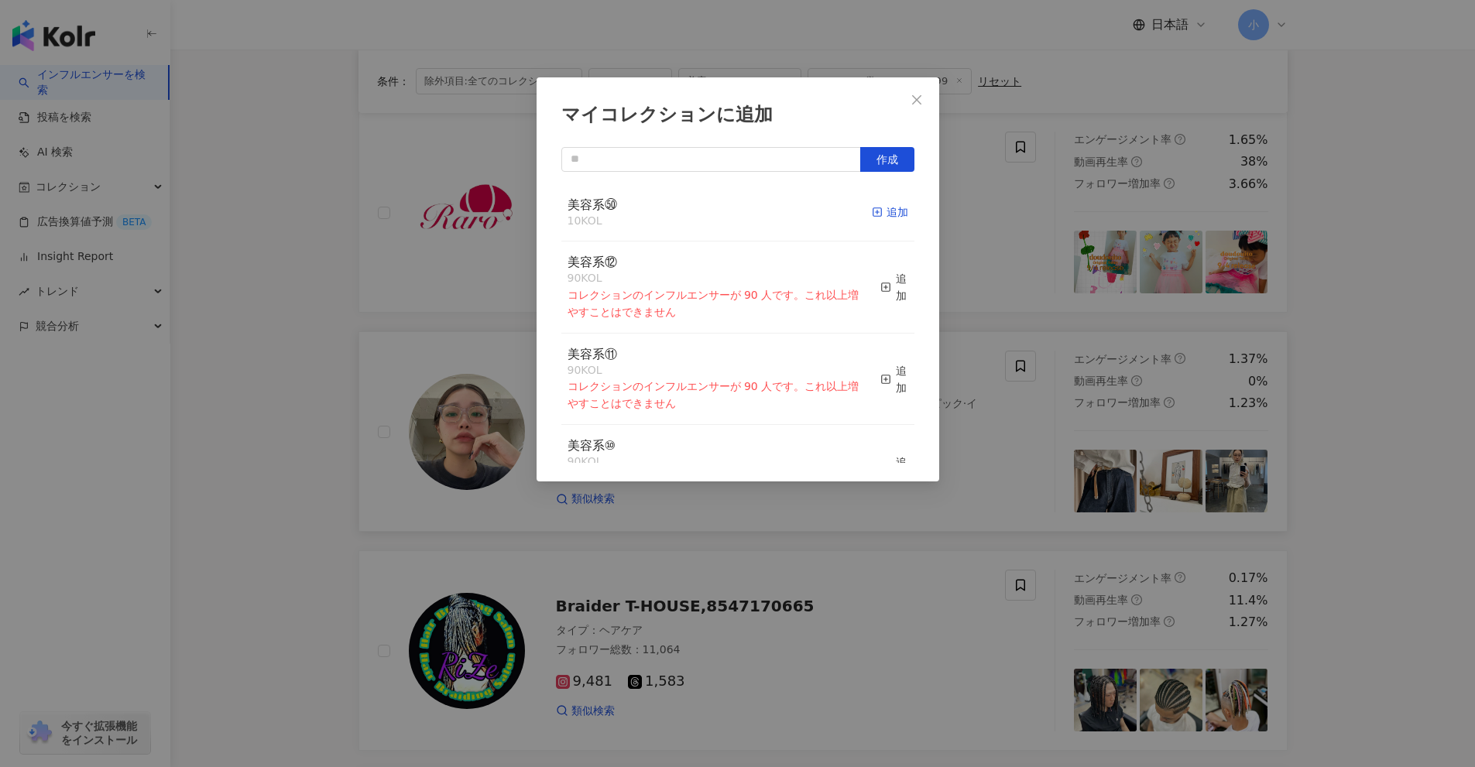
click at [893, 214] on div "追加" at bounding box center [890, 212] width 36 height 17
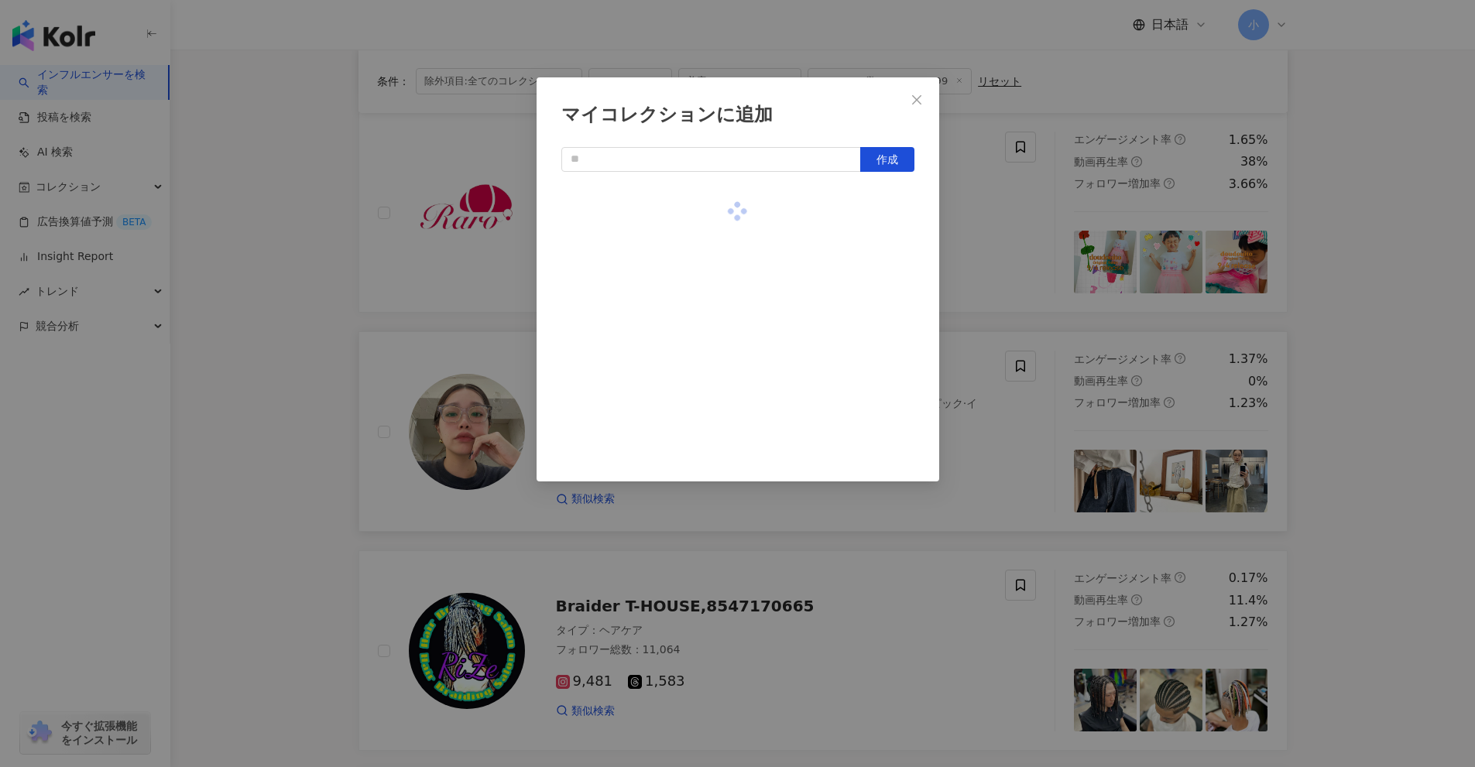
click at [988, 273] on div "マイコレクションに追加 作成" at bounding box center [737, 383] width 1475 height 767
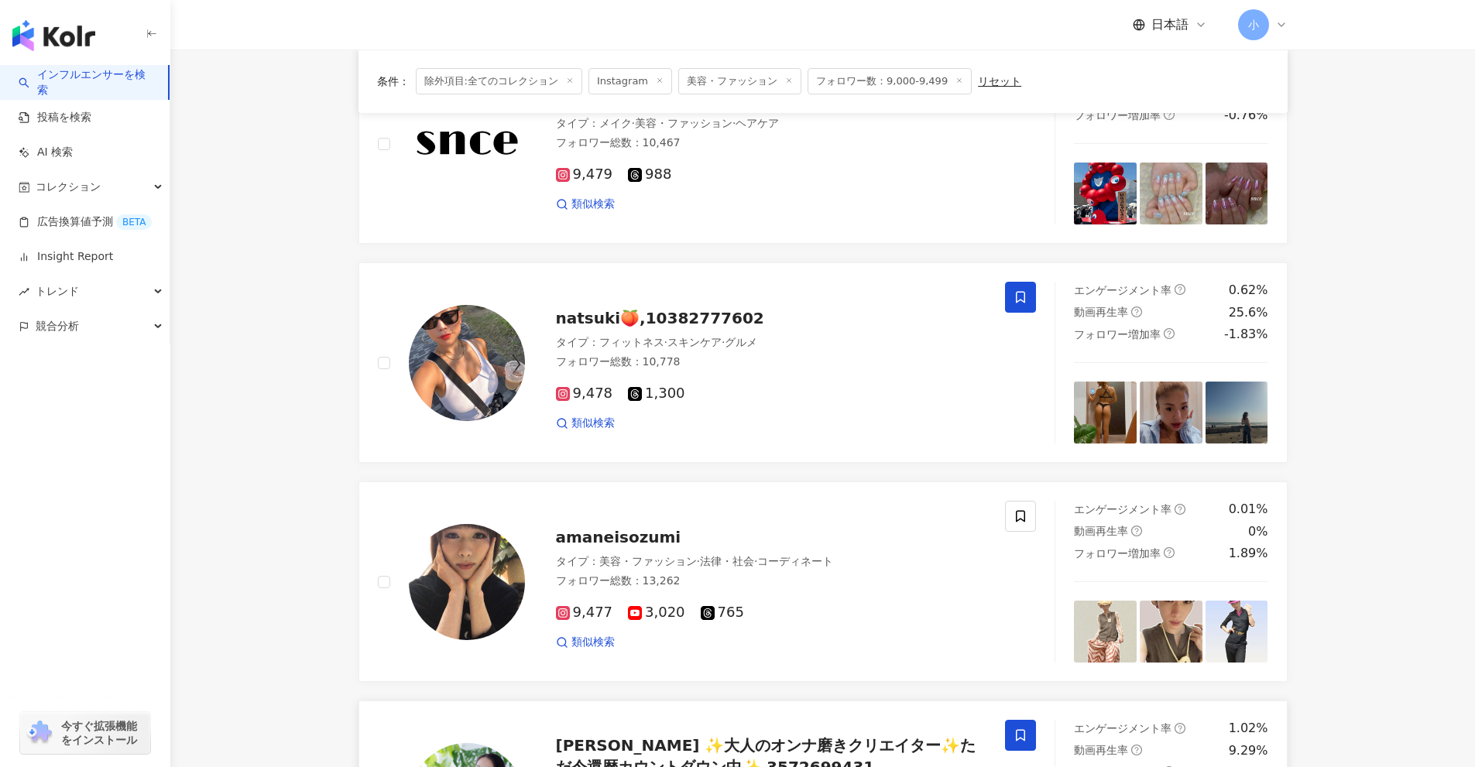
scroll to position [2434, 0]
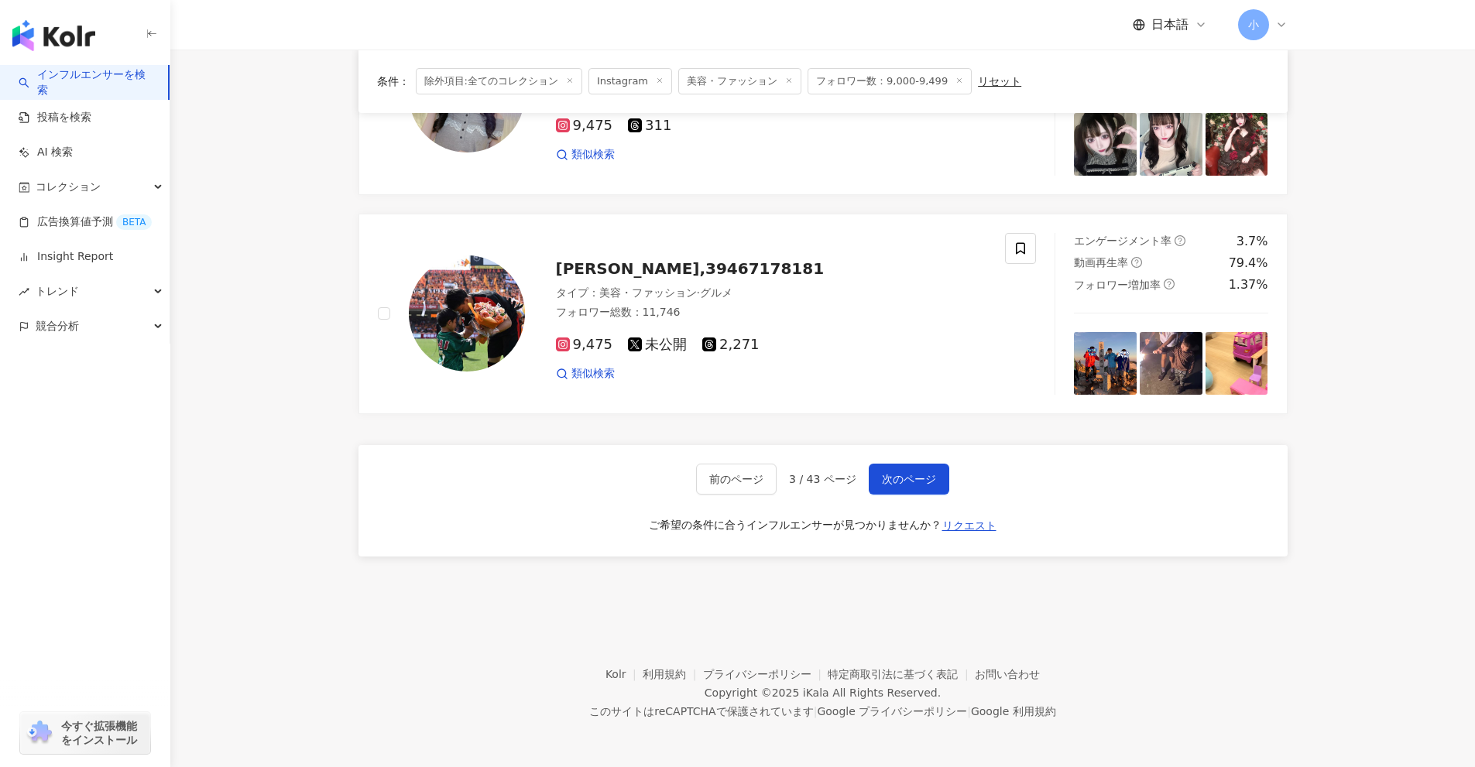
drag, startPoint x: 1391, startPoint y: 319, endPoint x: 1407, endPoint y: 674, distance: 355.6
click at [882, 481] on span "次のページ" at bounding box center [909, 479] width 54 height 12
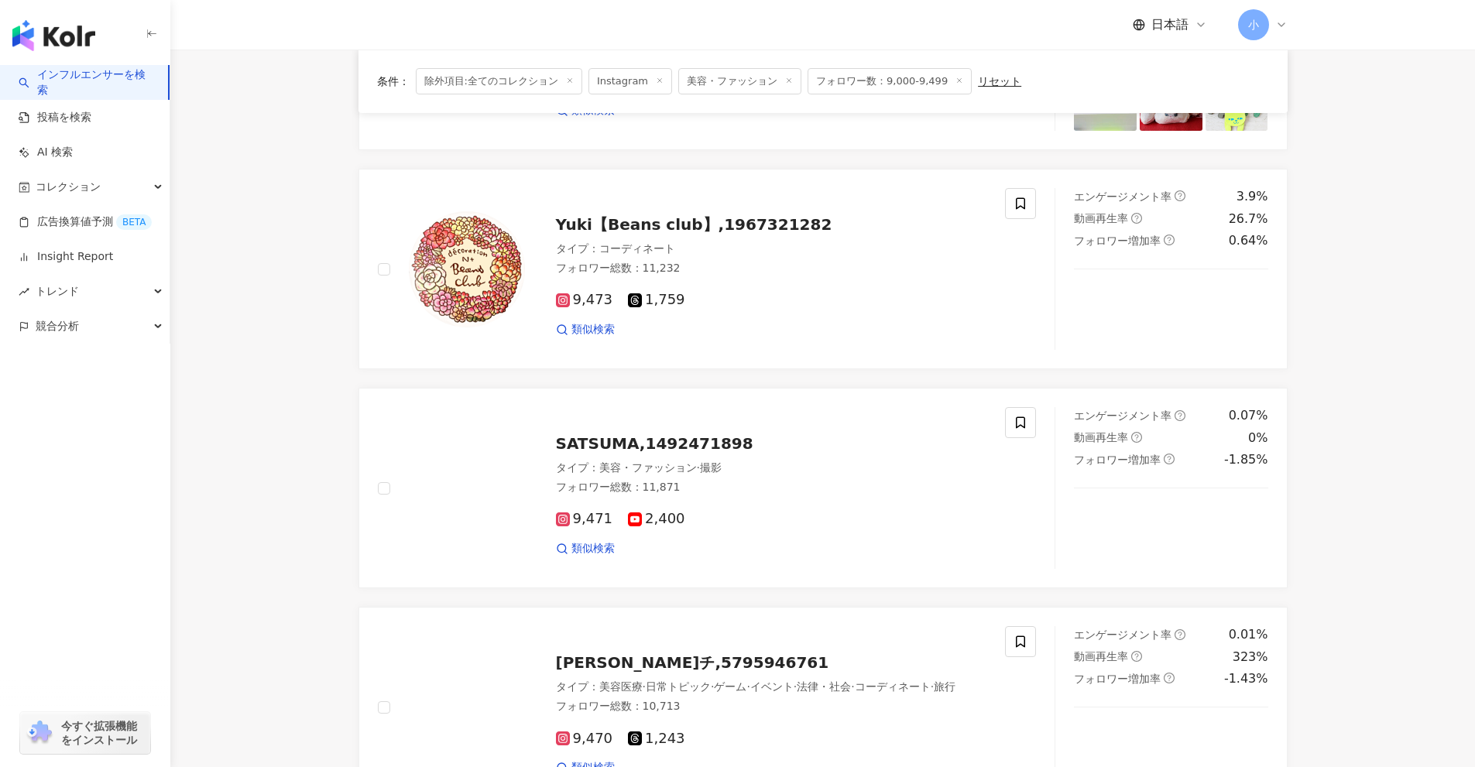
scroll to position [2215, 0]
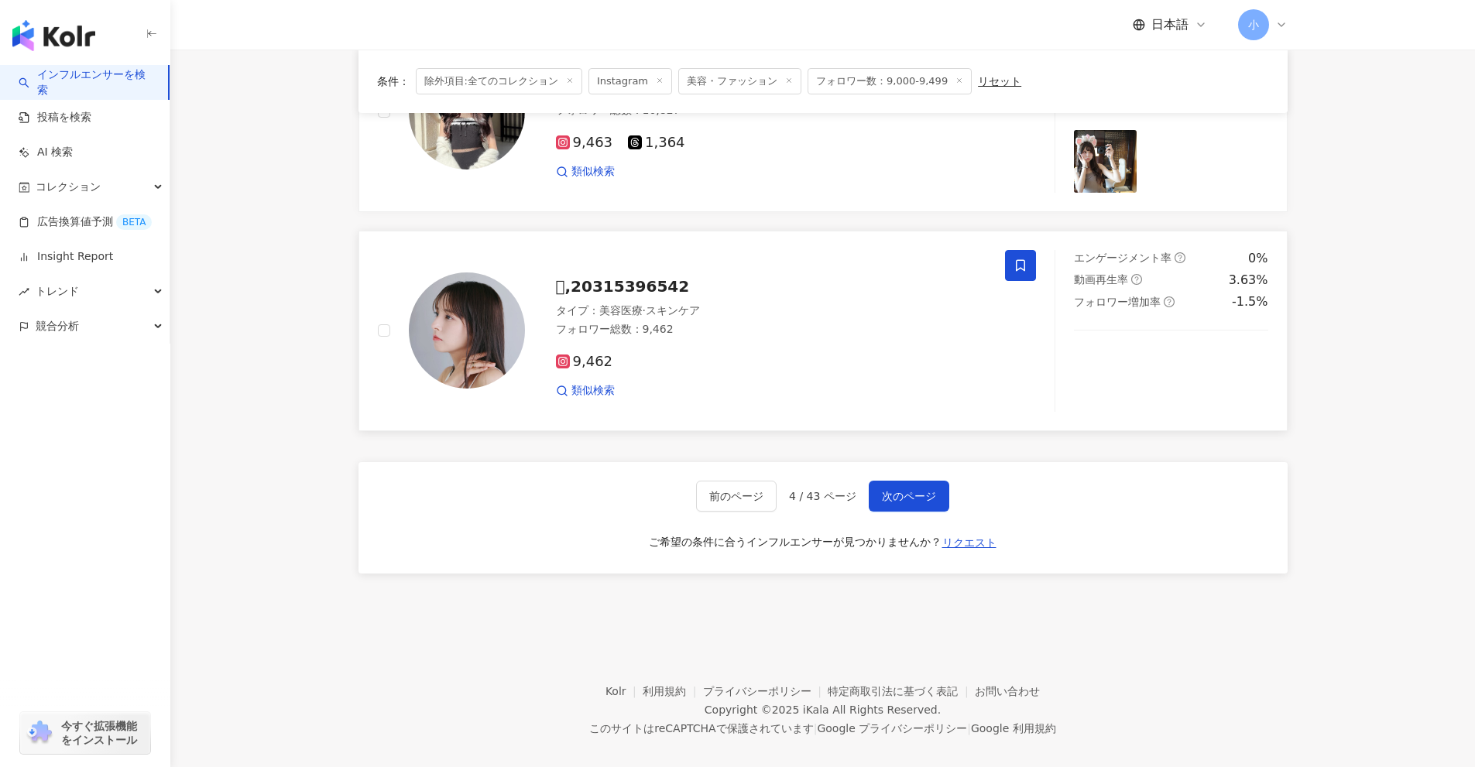
click at [1031, 250] on span at bounding box center [1020, 265] width 31 height 31
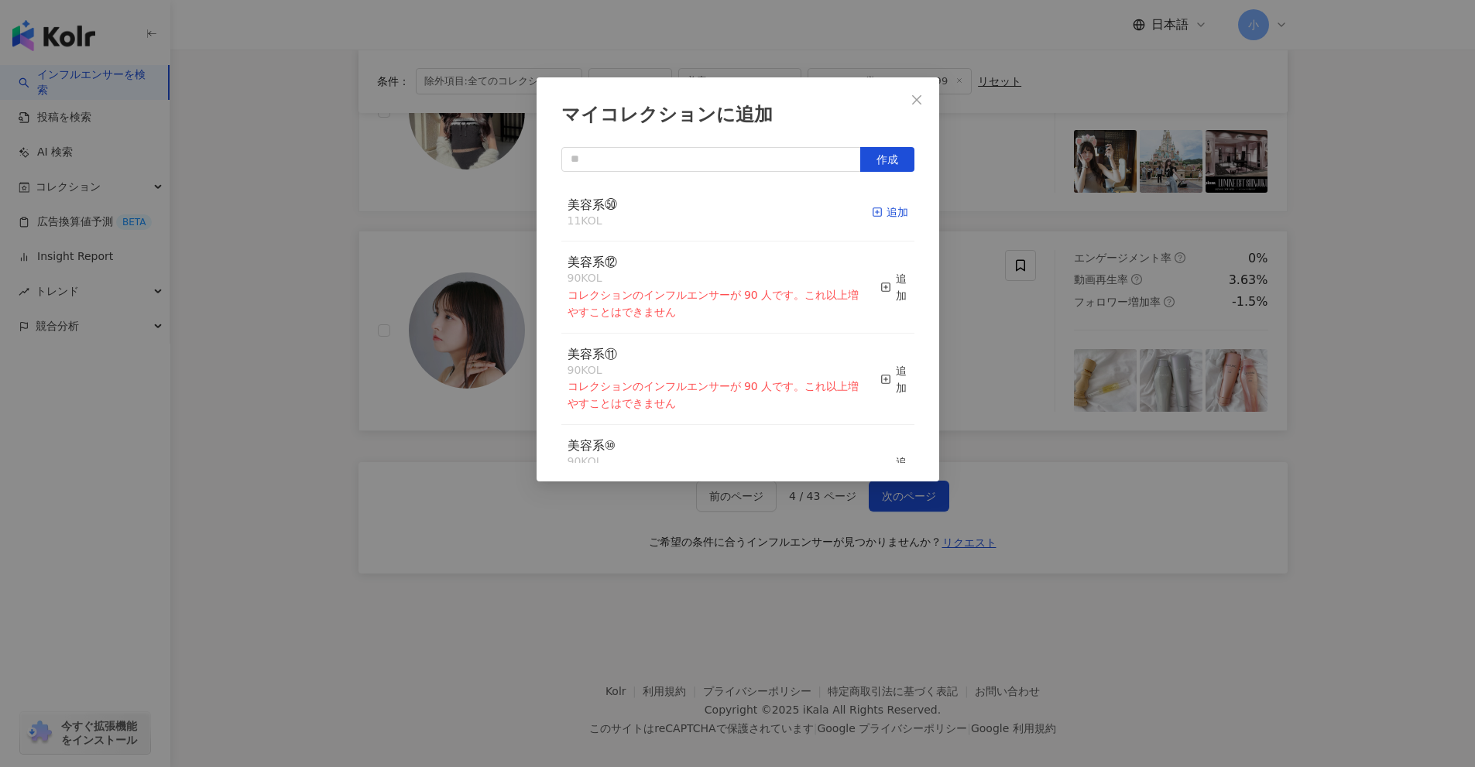
click at [872, 213] on div "追加" at bounding box center [890, 212] width 36 height 17
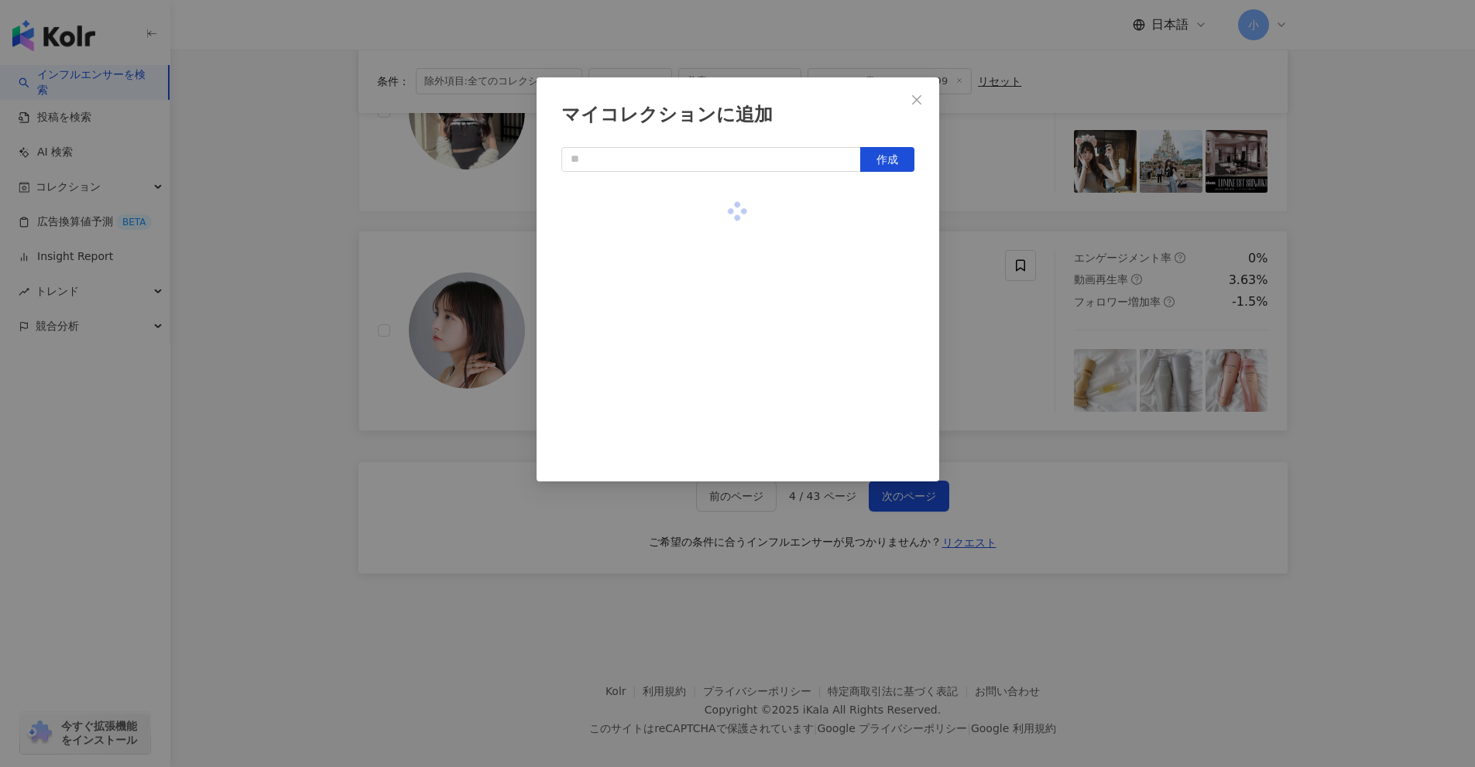
click at [986, 327] on div "マイコレクションに追加 作成" at bounding box center [737, 383] width 1475 height 767
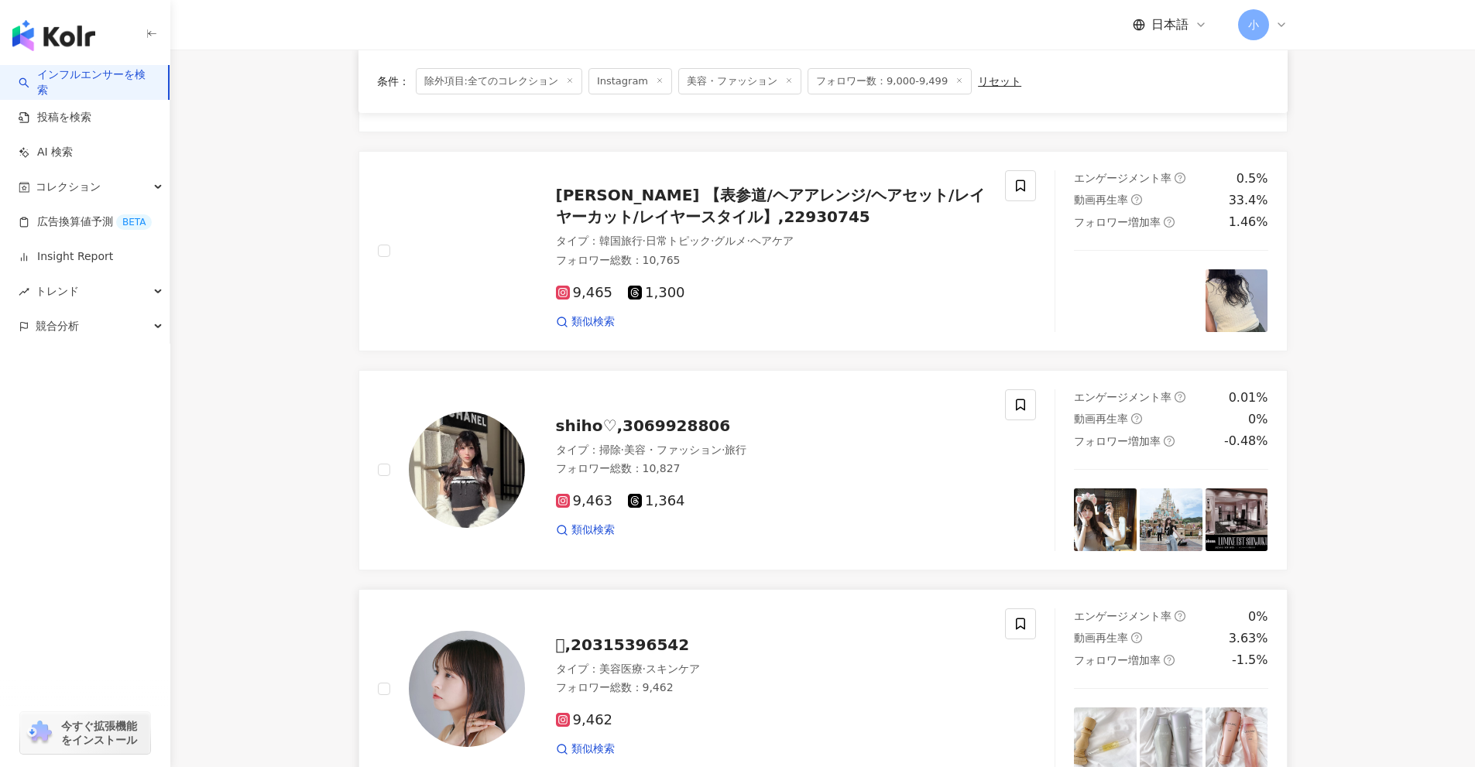
scroll to position [1828, 0]
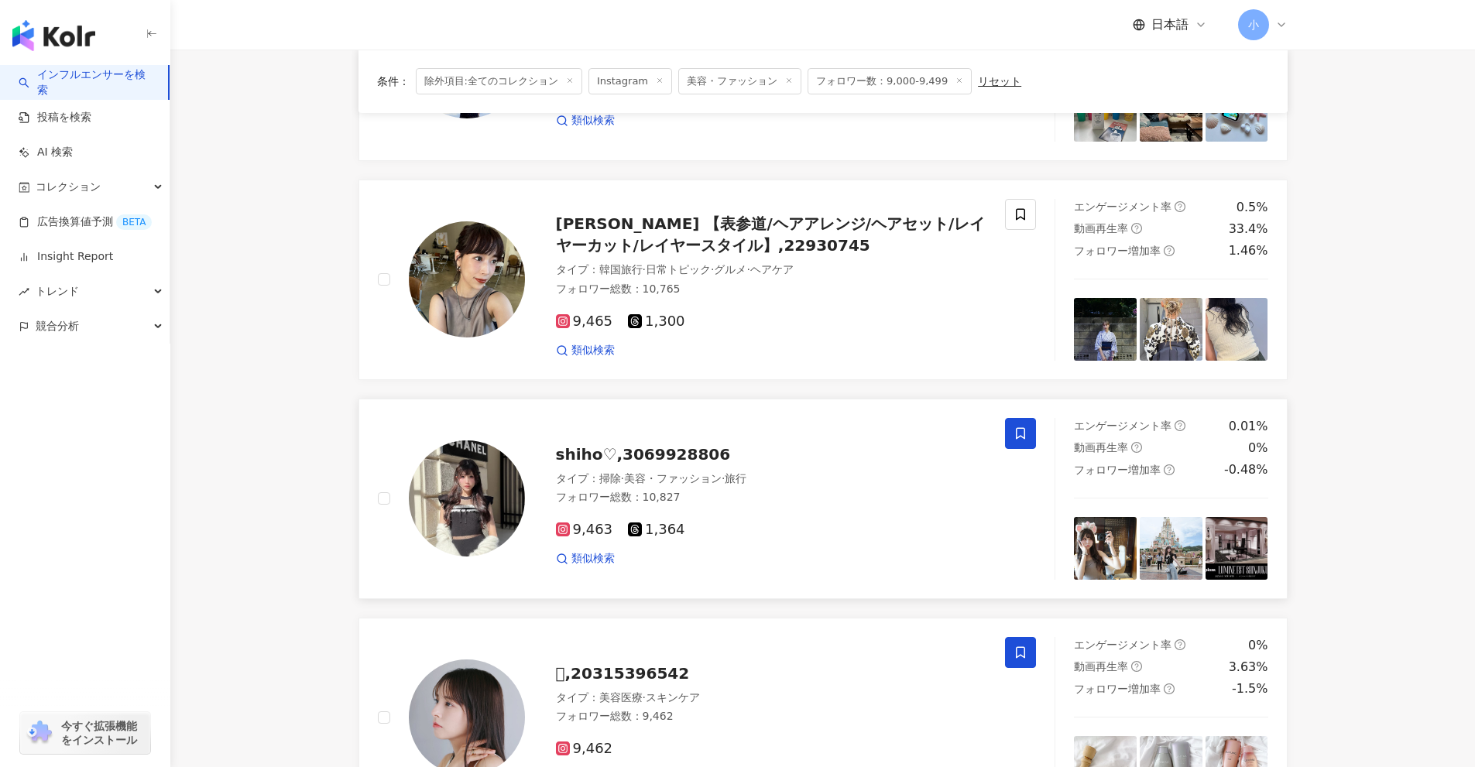
click at [1019, 427] on icon at bounding box center [1020, 434] width 14 height 14
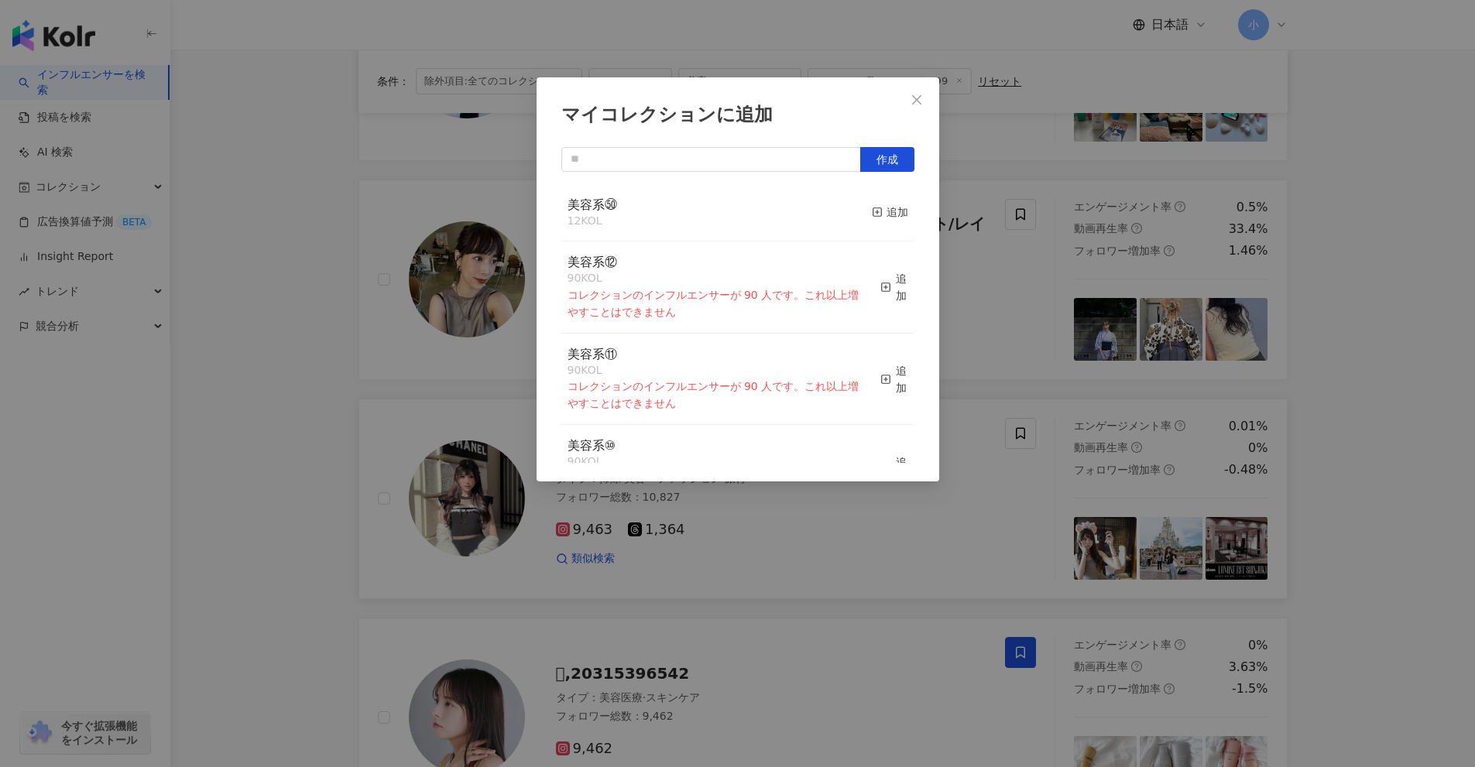
click at [870, 194] on div "美容系㊿ 12 KOL 追加" at bounding box center [737, 213] width 353 height 58
click at [878, 211] on div "追加" at bounding box center [890, 212] width 36 height 17
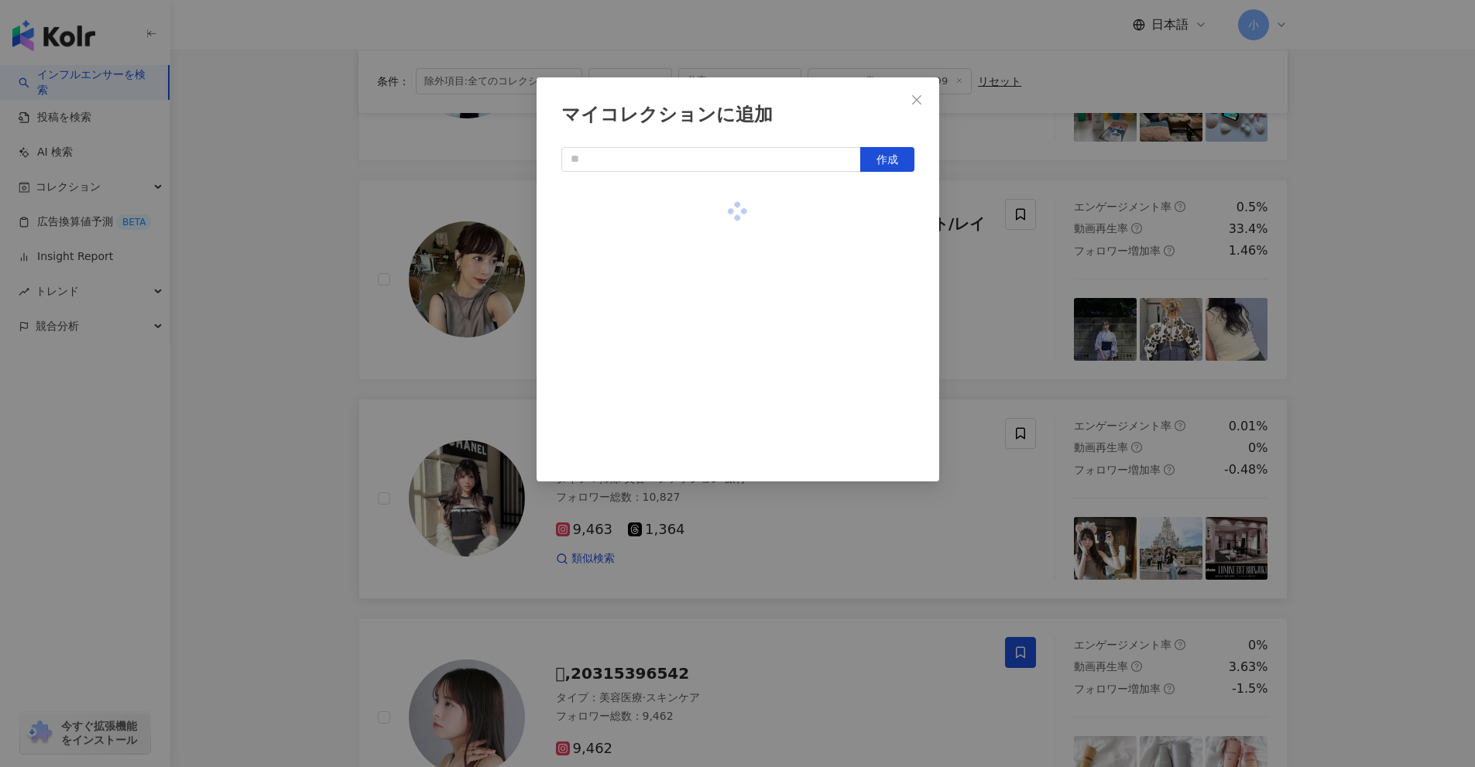
click at [986, 257] on div "マイコレクションに追加 作成" at bounding box center [737, 383] width 1475 height 767
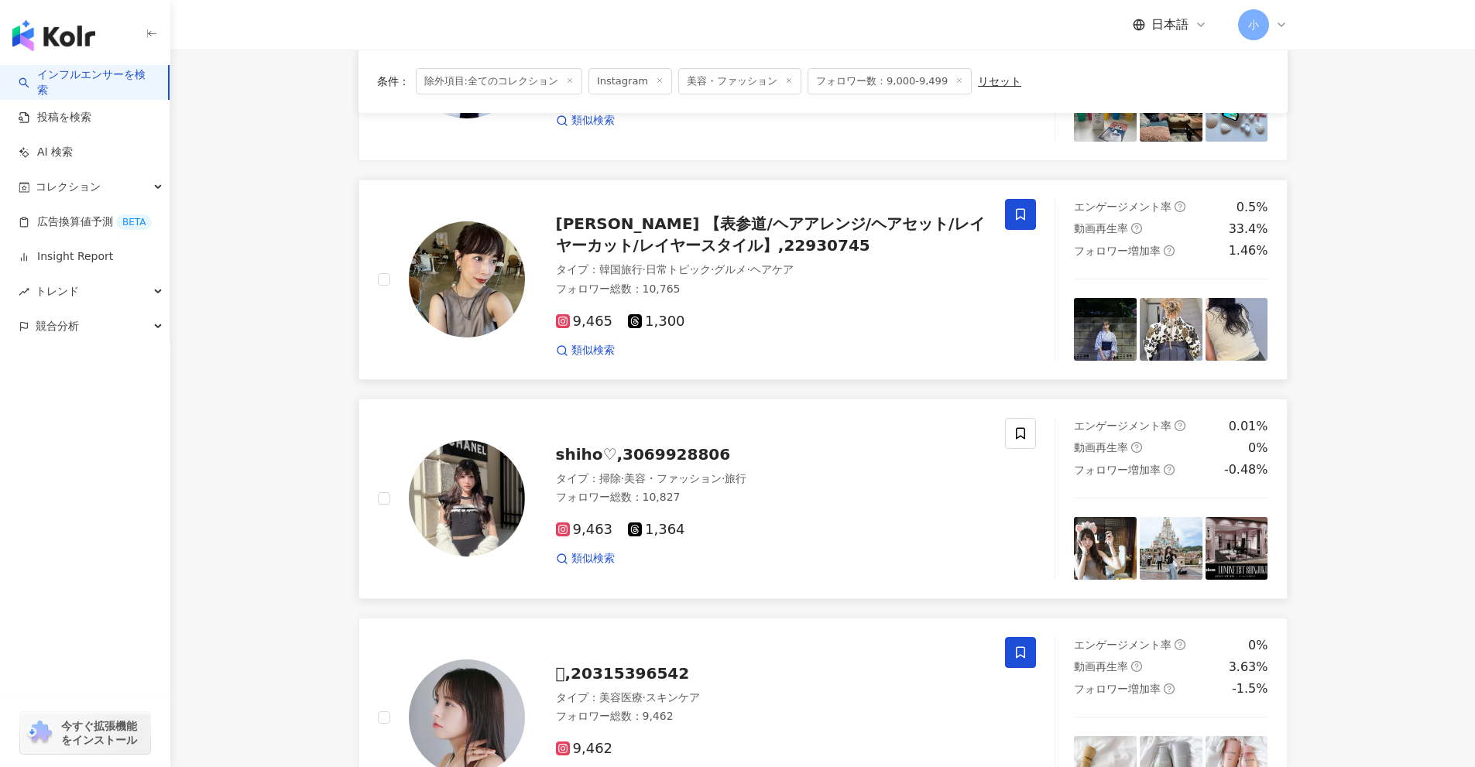
click at [1017, 207] on icon at bounding box center [1020, 214] width 14 height 14
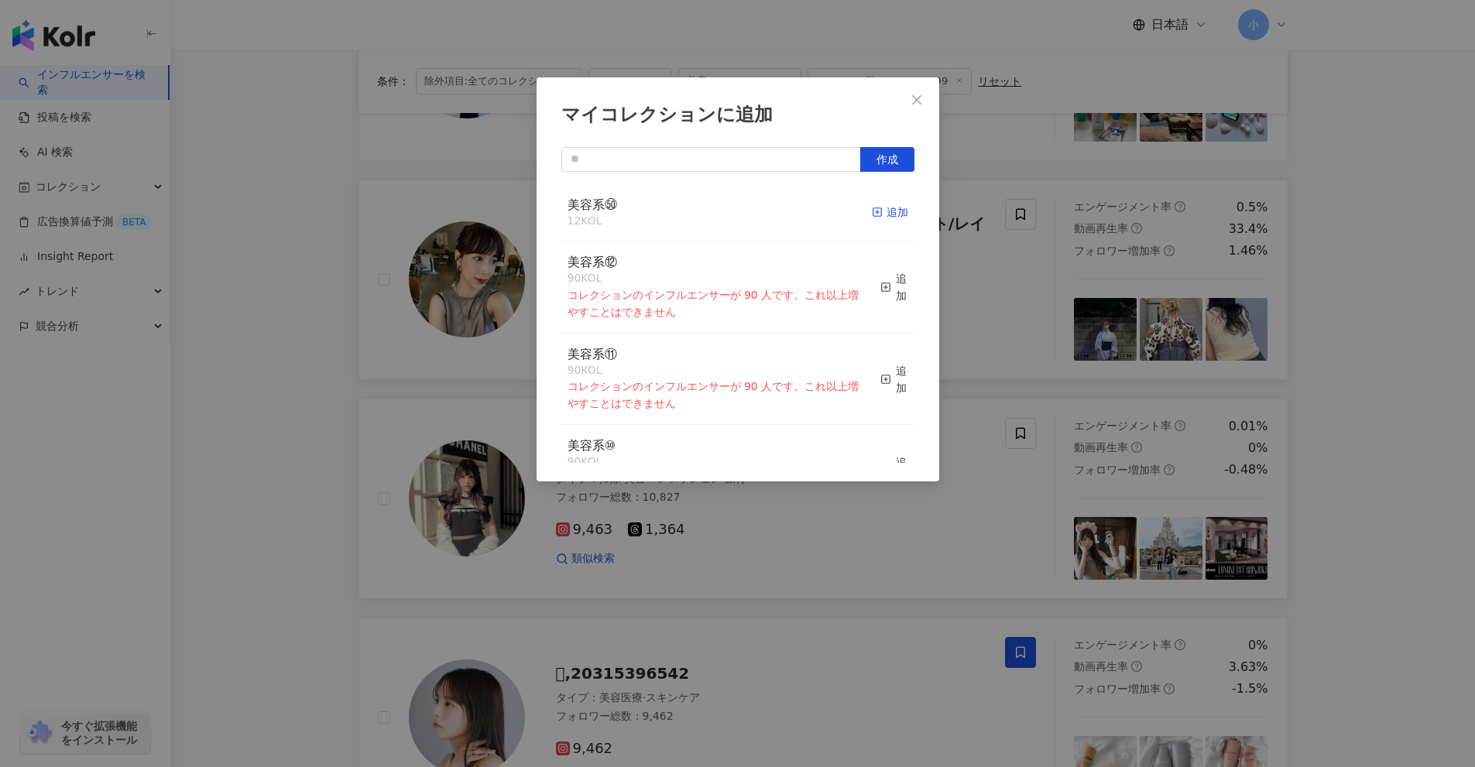
click at [873, 217] on div "追加" at bounding box center [890, 212] width 36 height 17
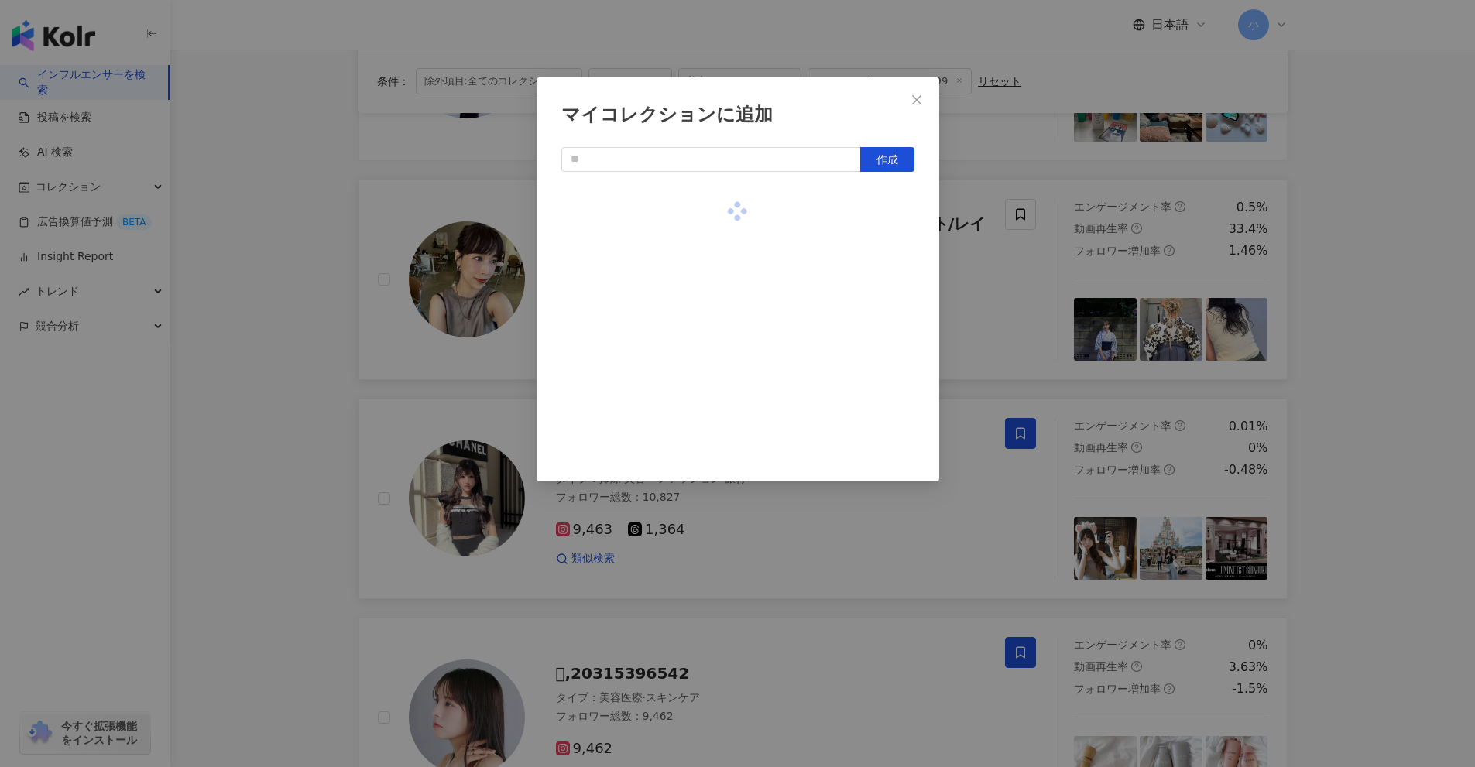
click at [990, 272] on div "マイコレクションに追加 作成" at bounding box center [737, 383] width 1475 height 767
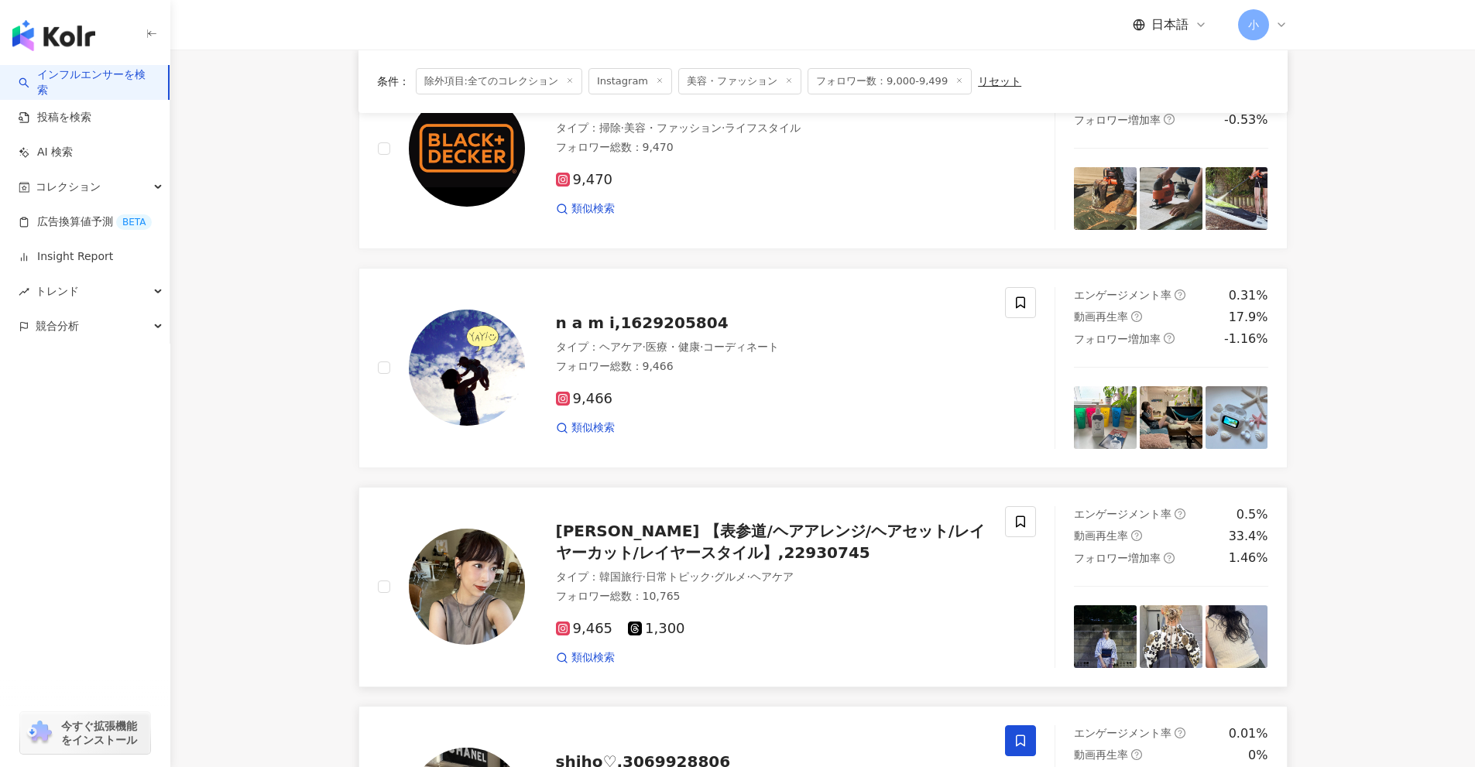
scroll to position [1518, 0]
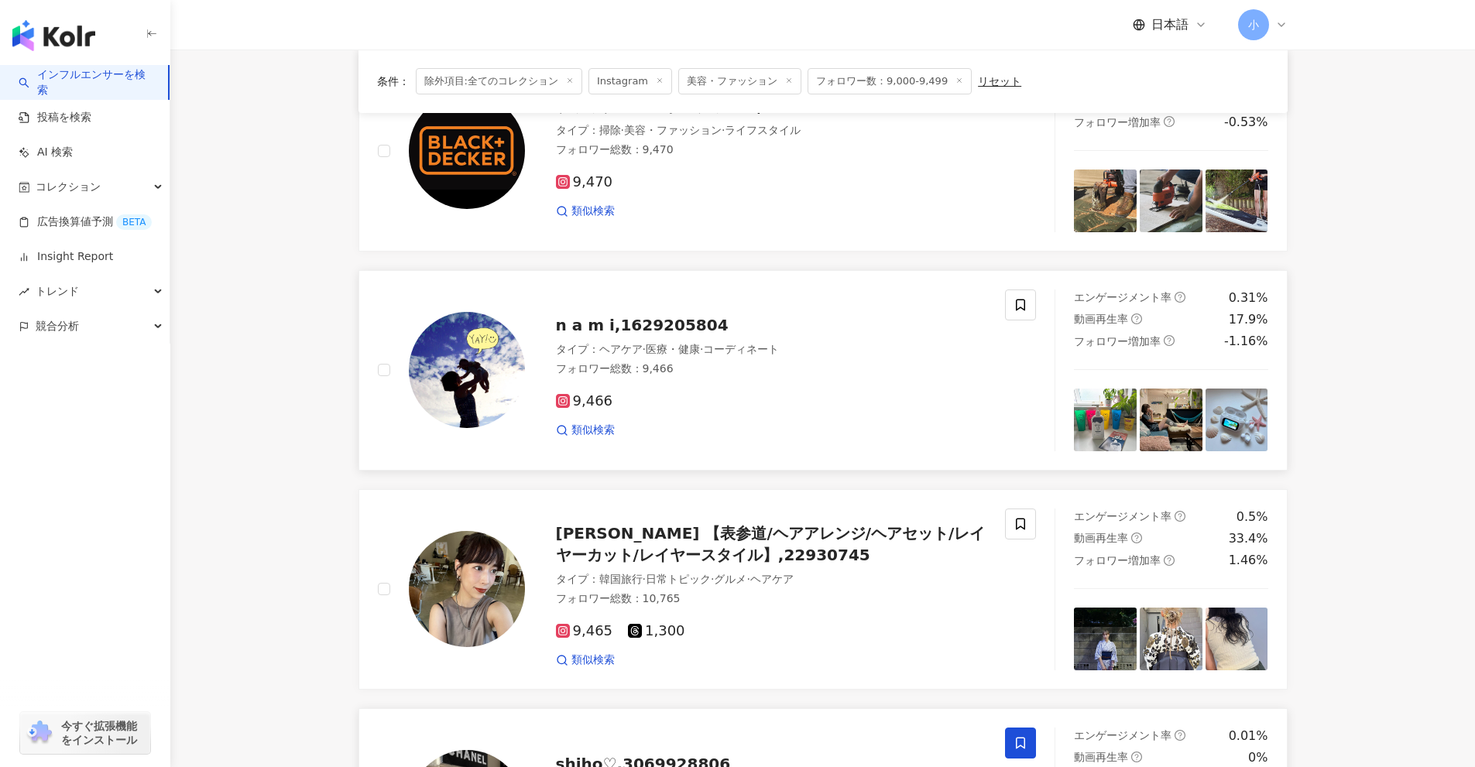
click at [1051, 290] on div "n a m i,1629205804 タイプ ： ヘアケア · 医療・健康 · コーディネート フォロワー総数 ： 9,466 9,466 類似検索" at bounding box center [707, 371] width 696 height 162
click at [1022, 298] on icon at bounding box center [1020, 305] width 14 height 14
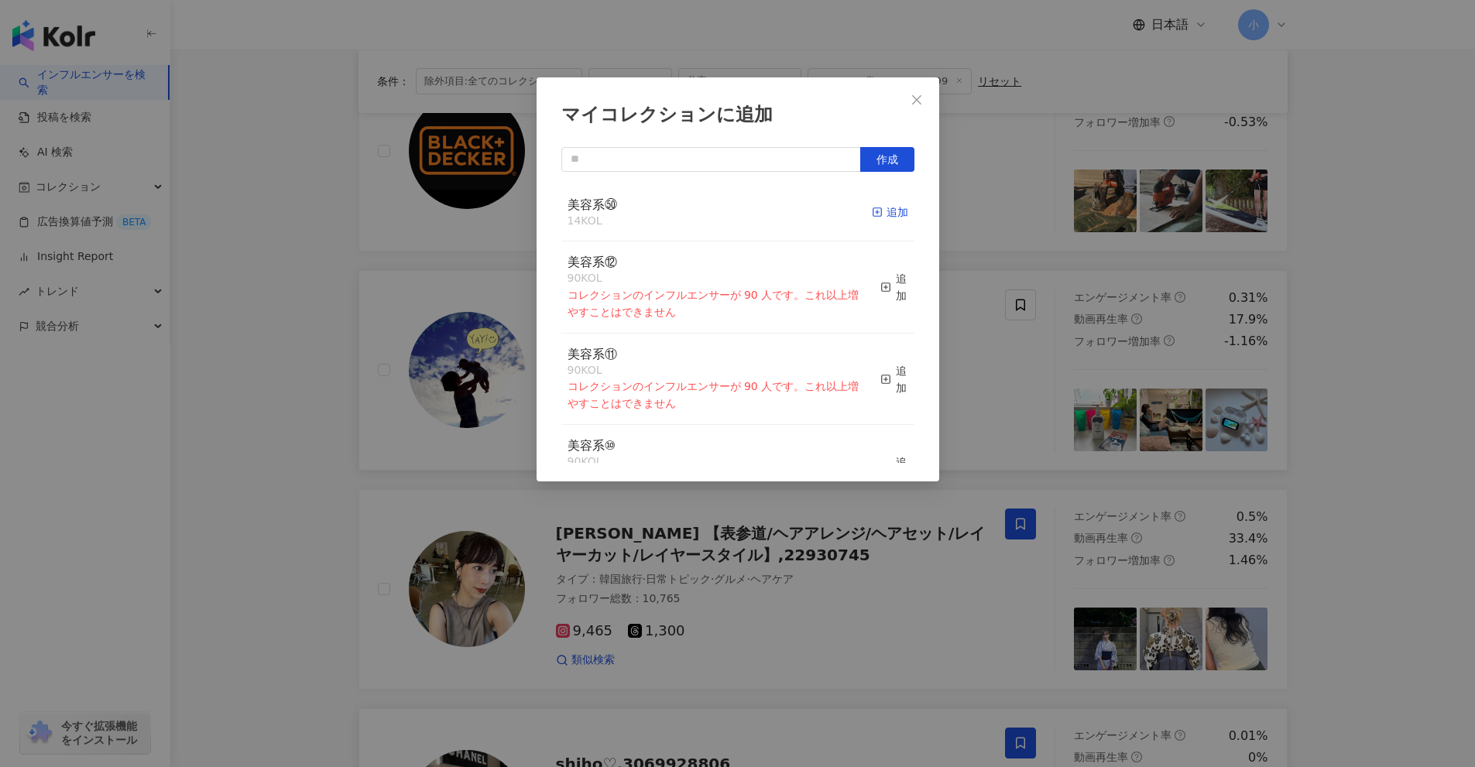
click at [876, 208] on div "追加" at bounding box center [890, 212] width 36 height 17
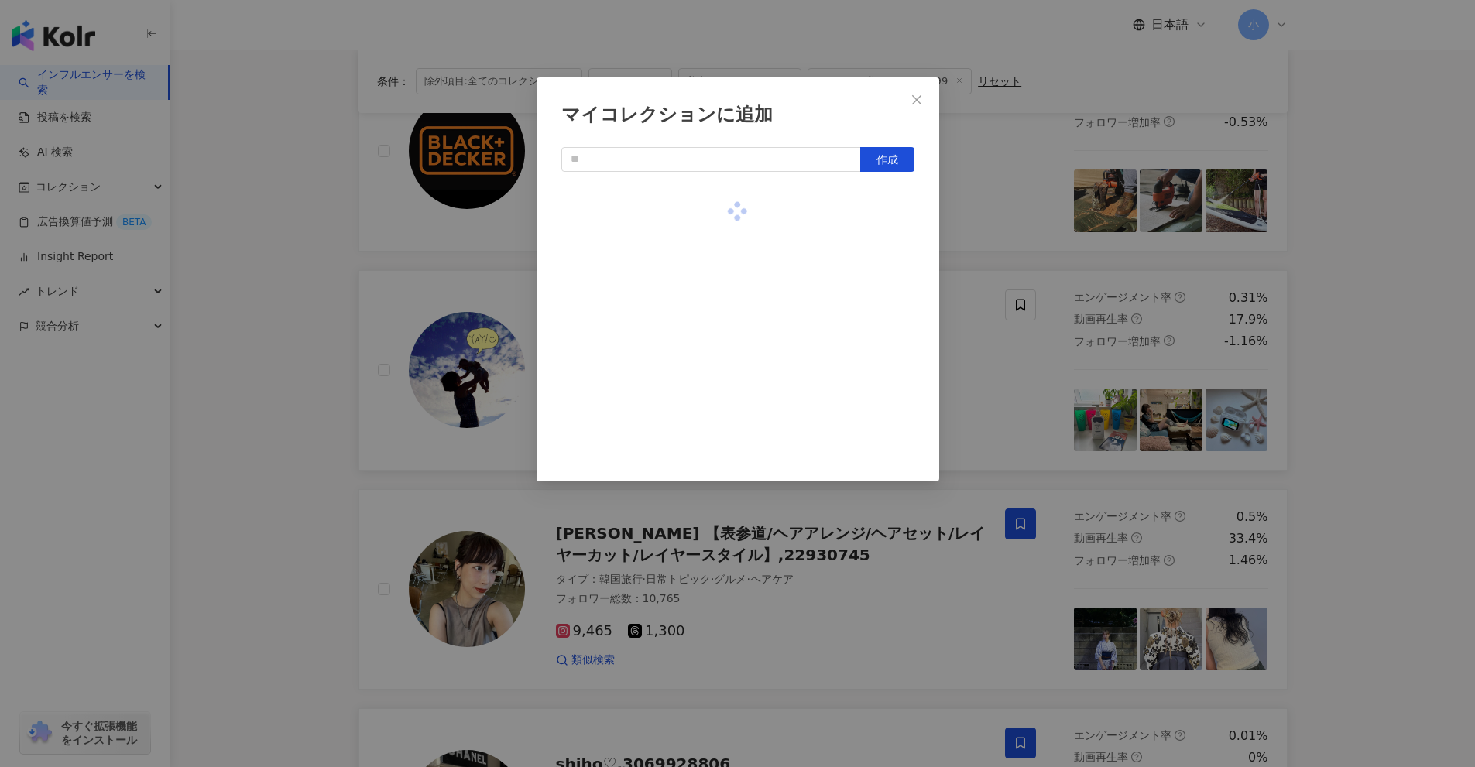
click at [1002, 219] on div "マイコレクションに追加 作成" at bounding box center [737, 383] width 1475 height 767
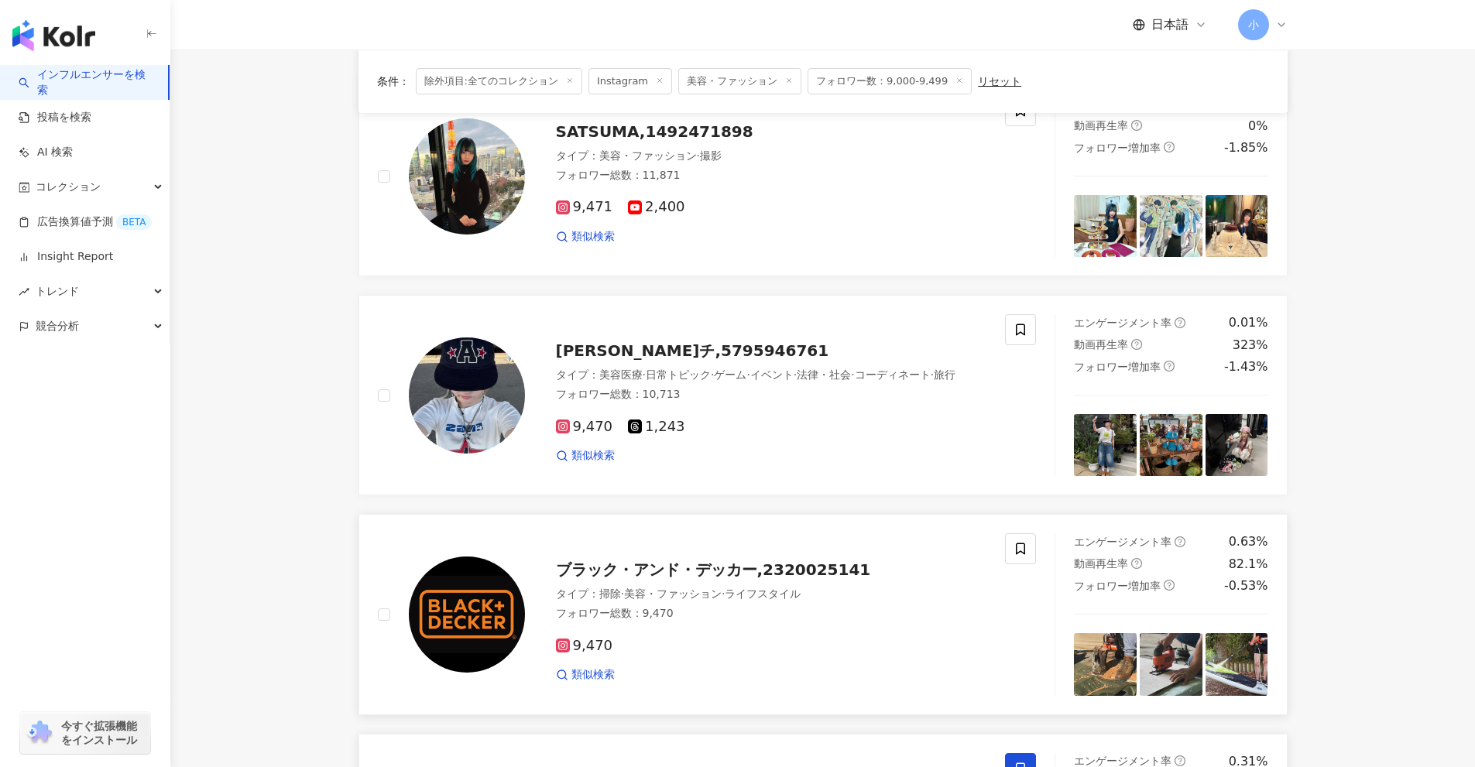
scroll to position [1054, 0]
click at [1017, 324] on icon at bounding box center [1020, 331] width 14 height 14
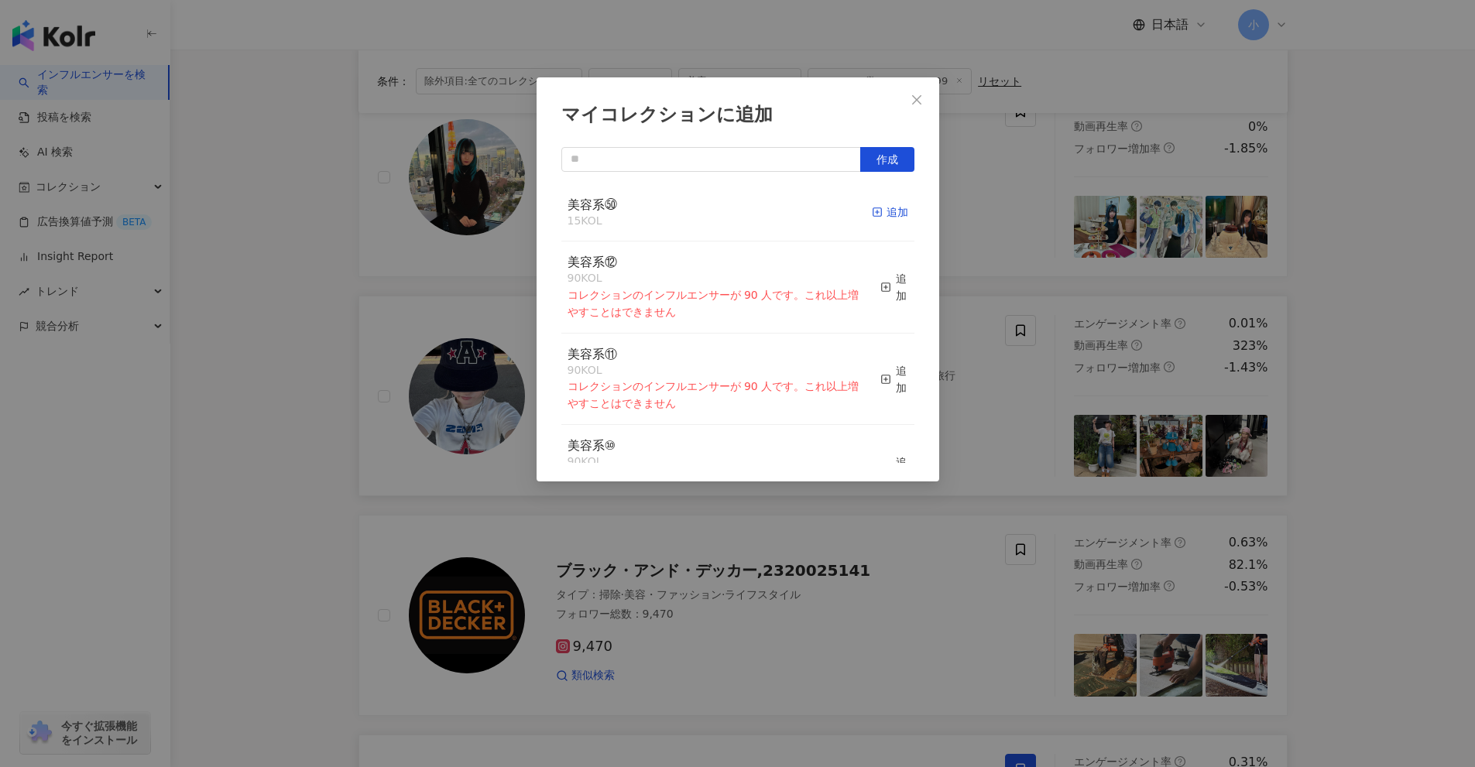
click at [878, 212] on div "追加" at bounding box center [890, 212] width 36 height 17
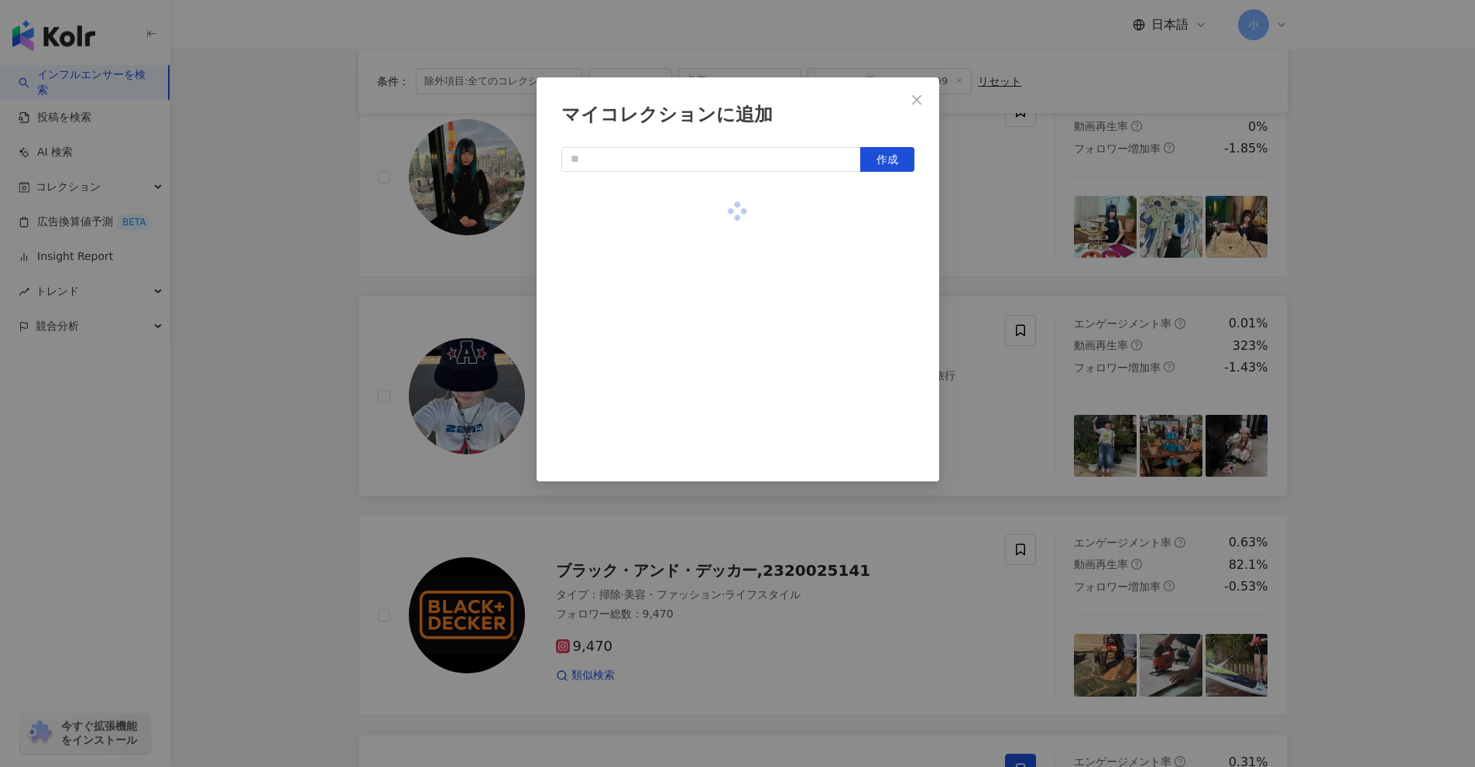
click at [1004, 218] on div "マイコレクションに追加 作成" at bounding box center [737, 383] width 1475 height 767
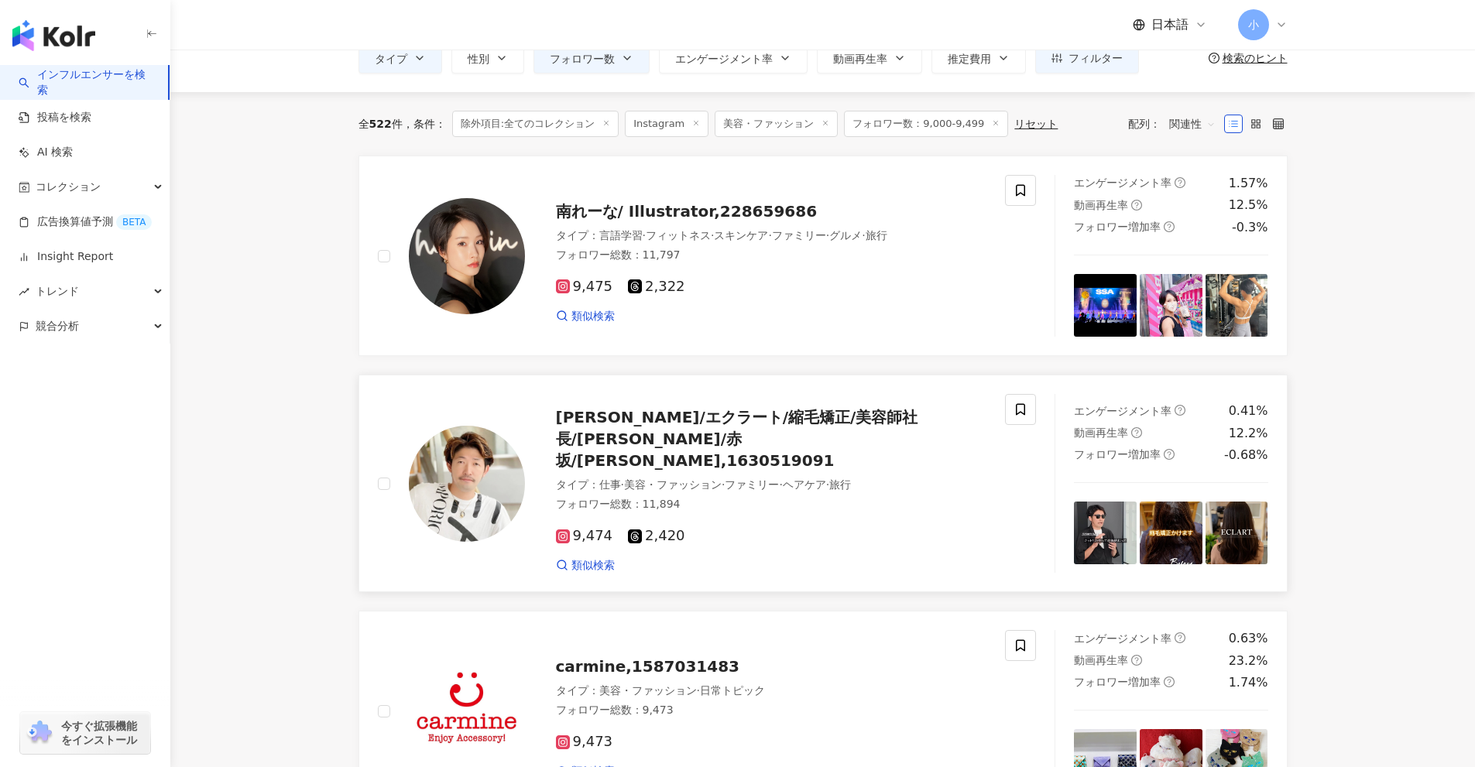
scroll to position [77, 0]
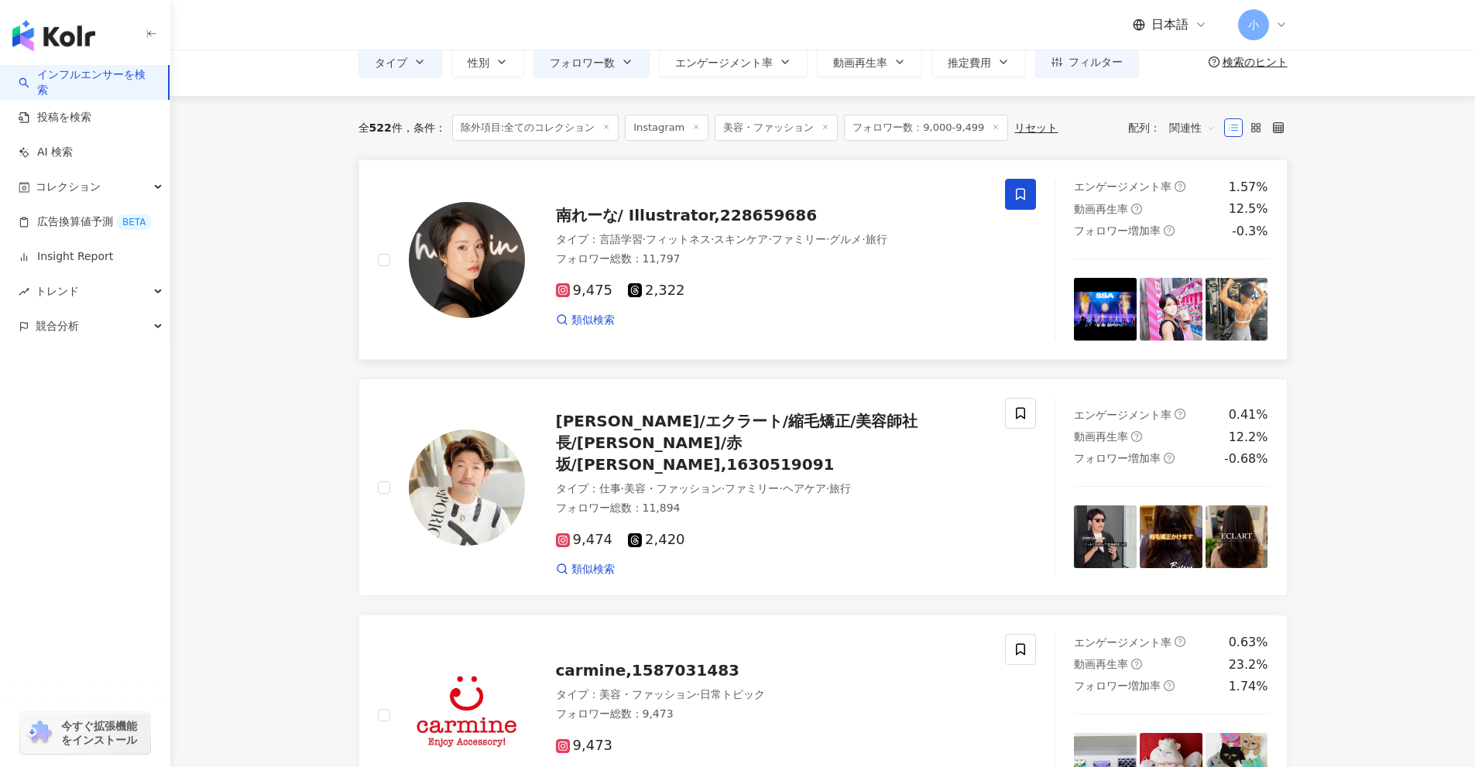
click at [1013, 191] on icon at bounding box center [1020, 194] width 14 height 14
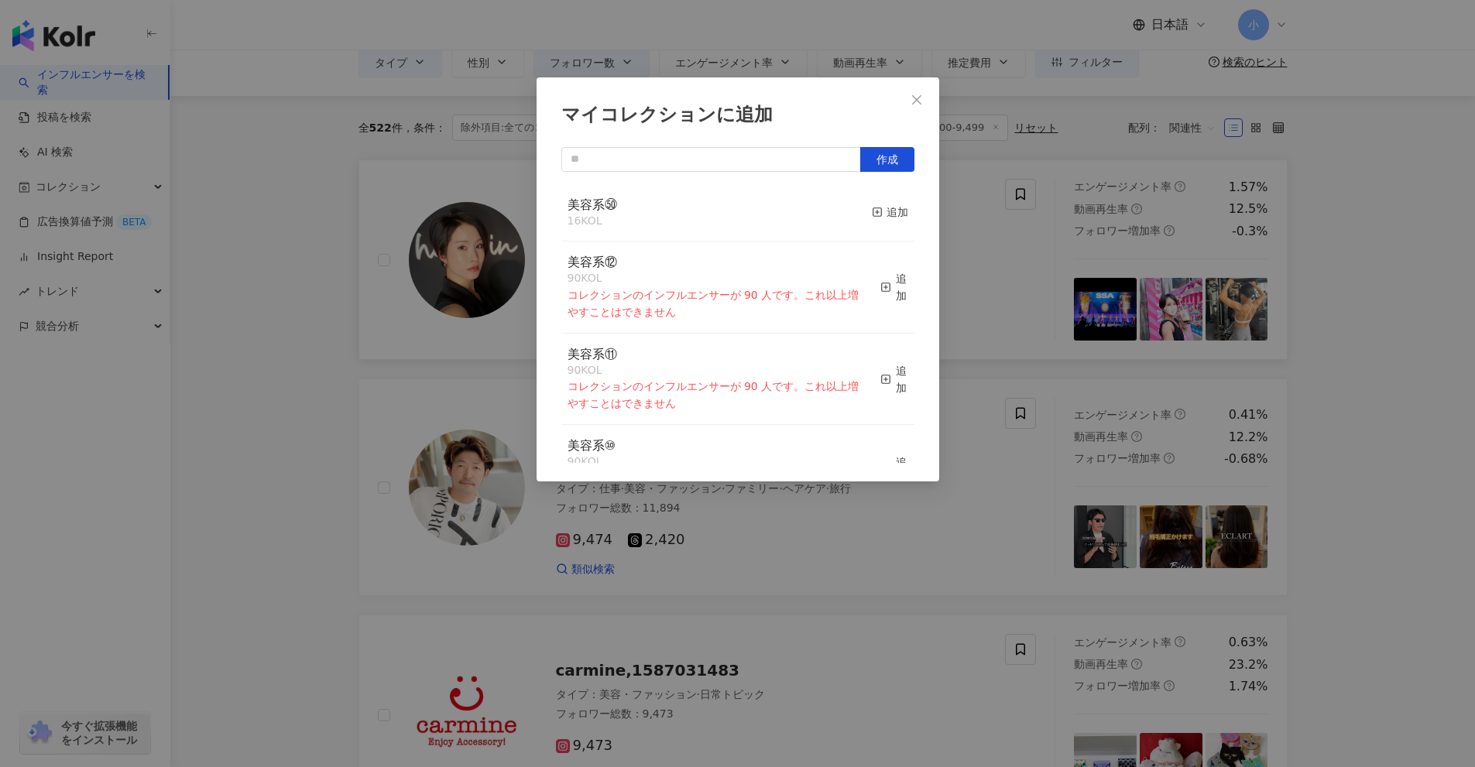
click at [1033, 257] on div "マイコレクションに追加 作成 美容系㊿ 16 KOL 追加 美容系⑫ 90 KOL コレクションのインフルエンサーが 90 人です。これ以上増やすことはできま…" at bounding box center [737, 383] width 1475 height 767
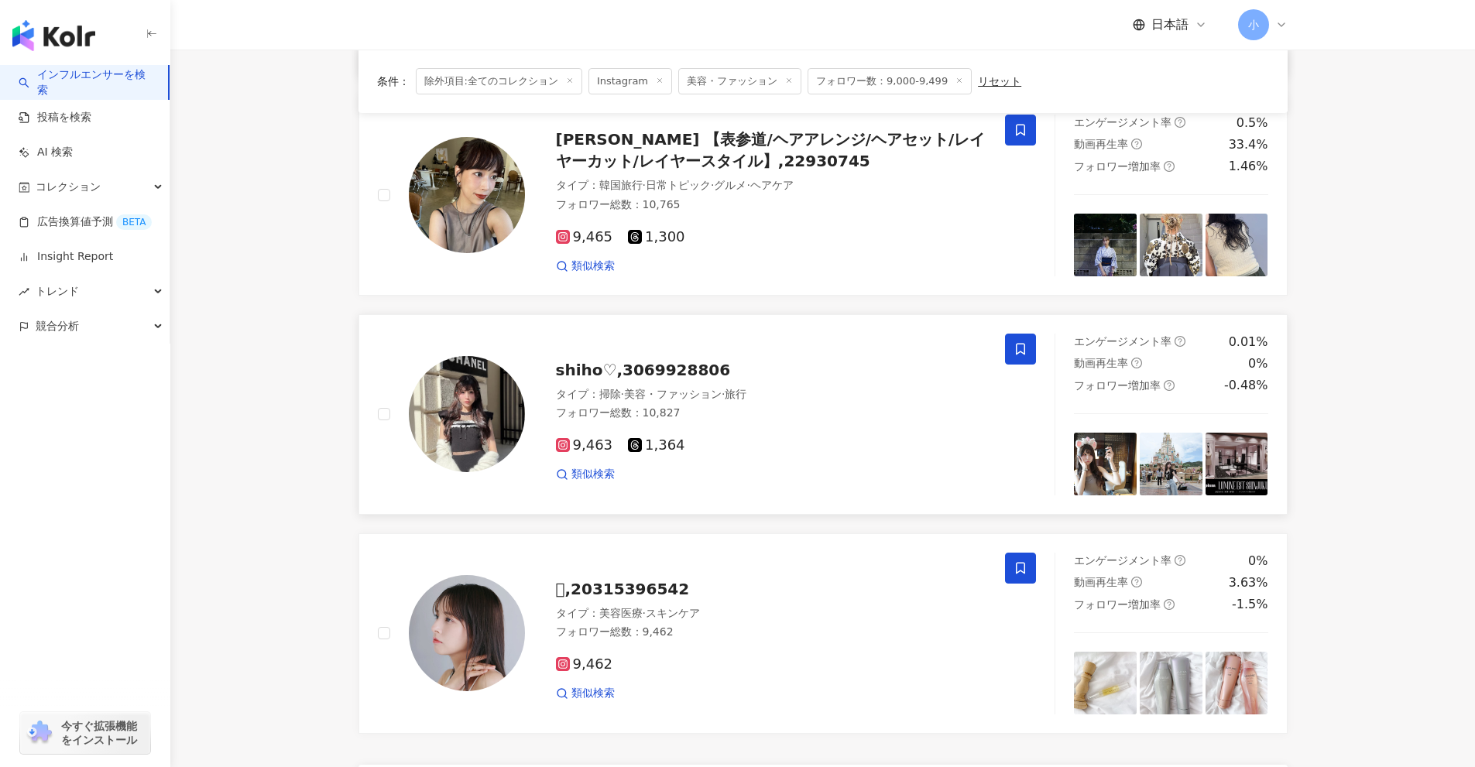
scroll to position [2215, 0]
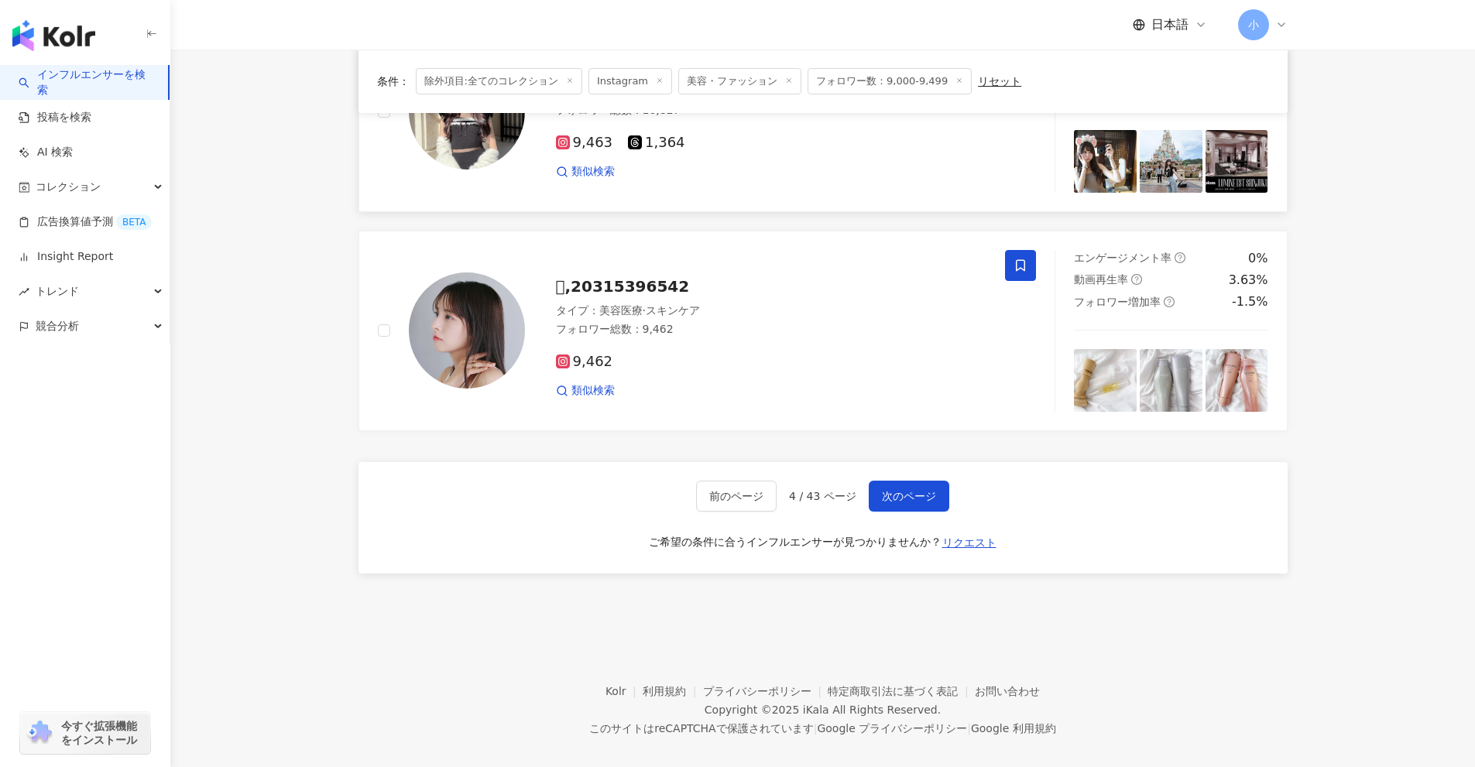
drag, startPoint x: 1306, startPoint y: 235, endPoint x: 1286, endPoint y: 459, distance: 224.6
click at [905, 490] on span "次のページ" at bounding box center [909, 496] width 54 height 12
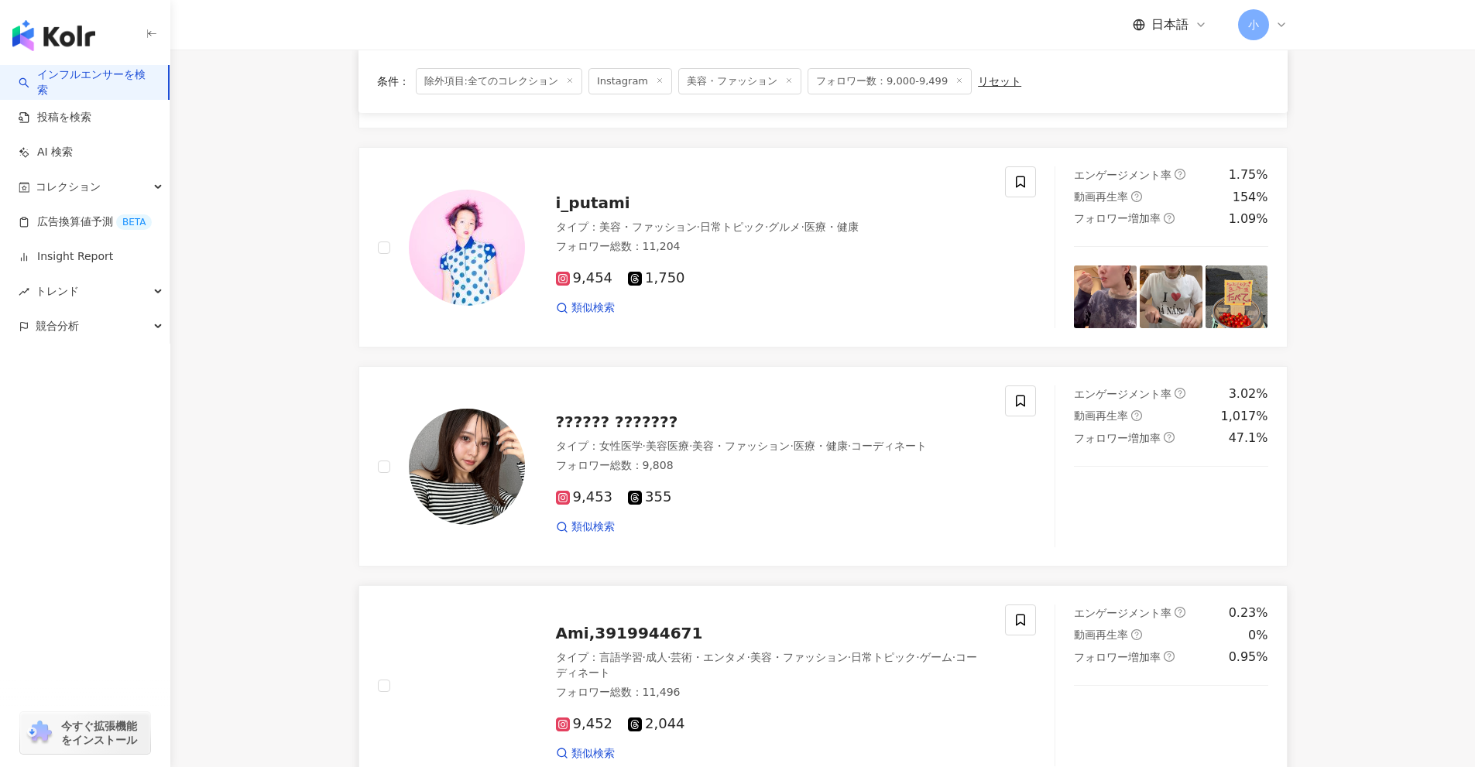
scroll to position [1184, 0]
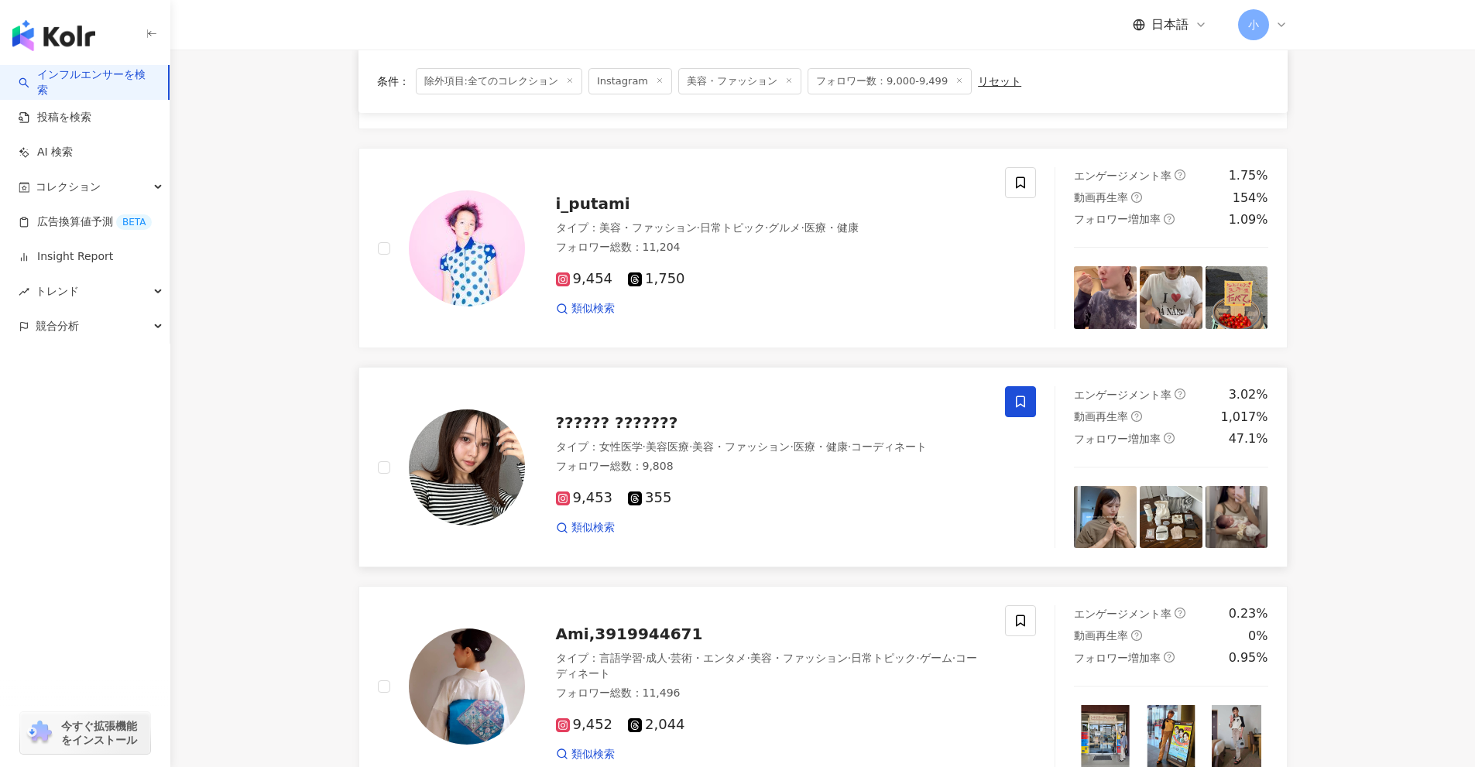
click at [1022, 397] on icon at bounding box center [1020, 402] width 9 height 12
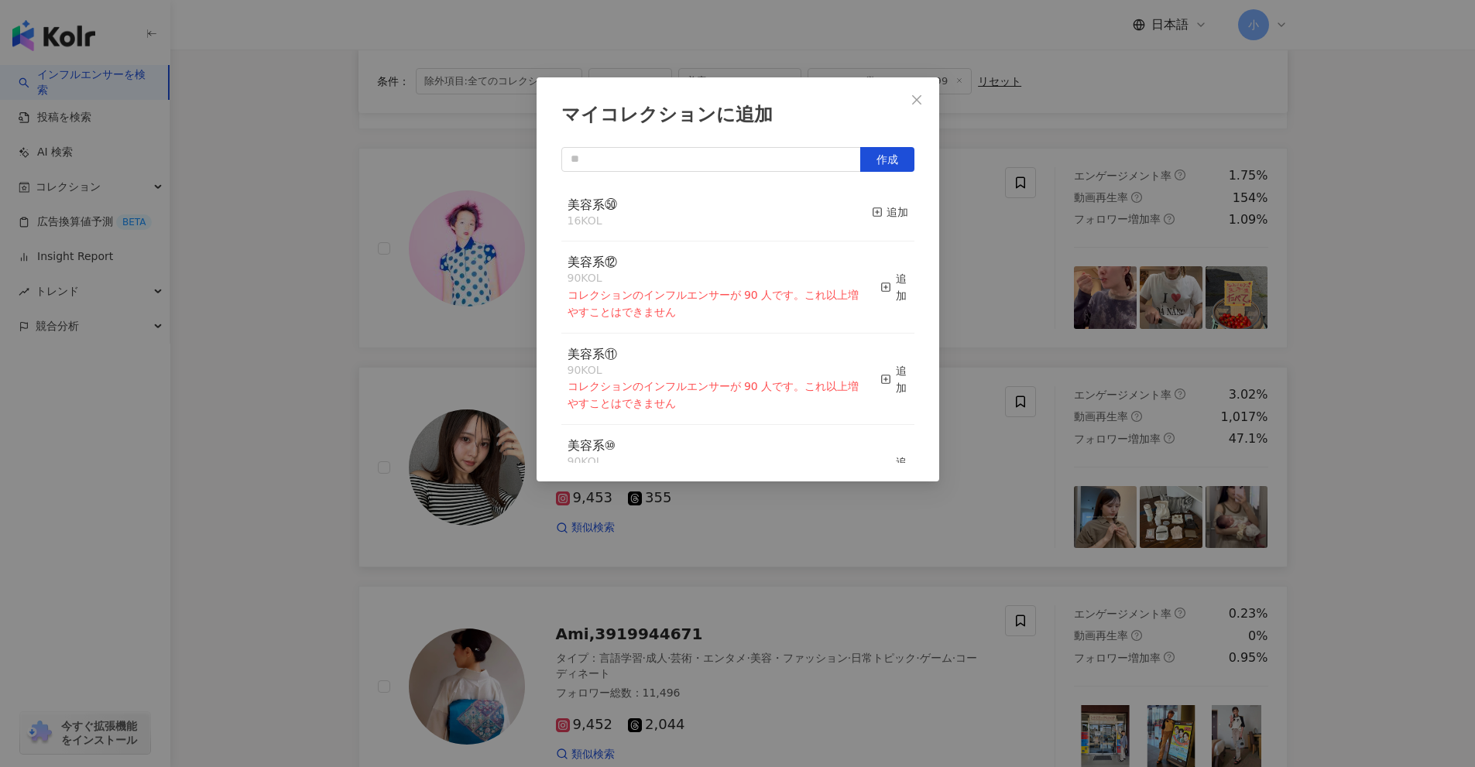
click at [879, 201] on button "追加" at bounding box center [890, 213] width 36 height 33
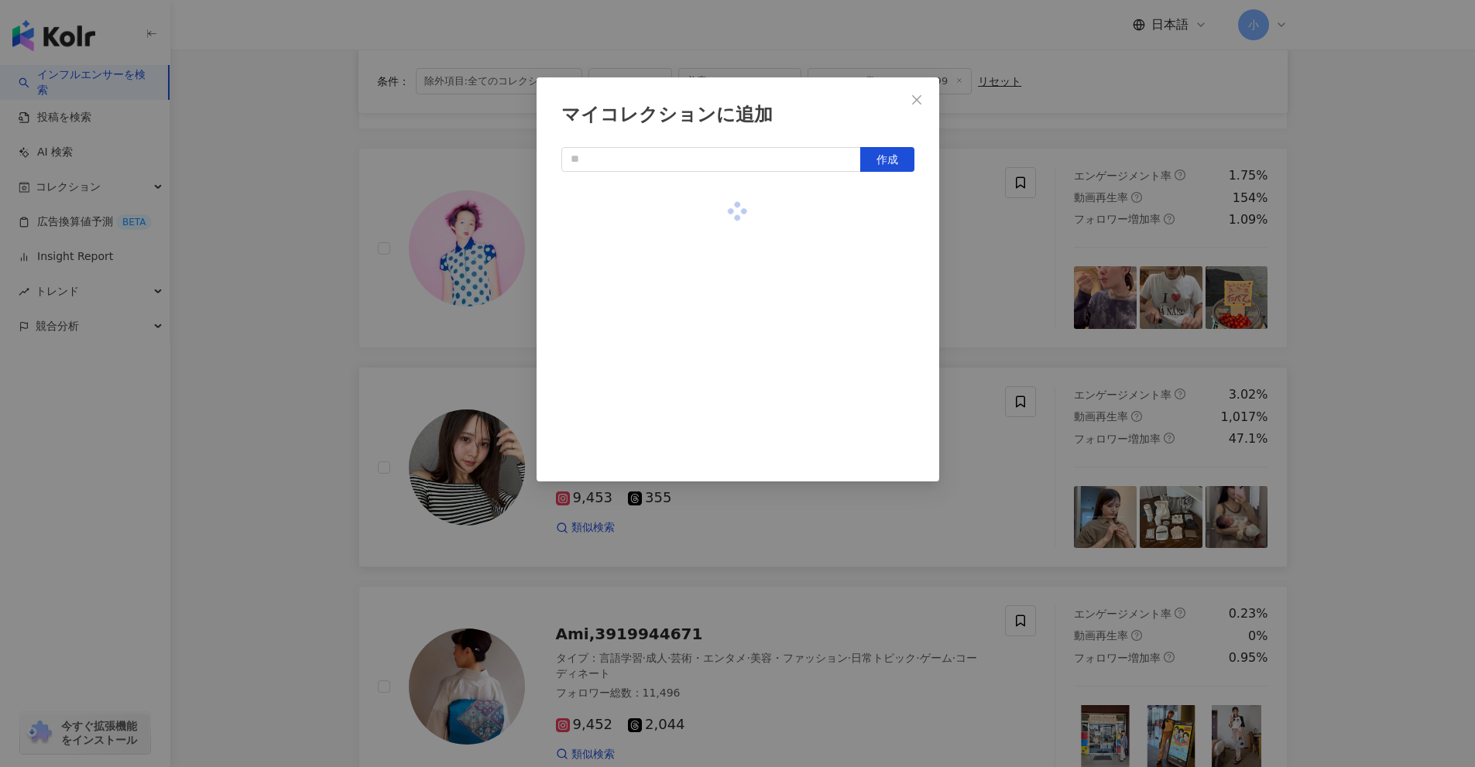
click at [978, 263] on div "マイコレクションに追加 作成" at bounding box center [737, 383] width 1475 height 767
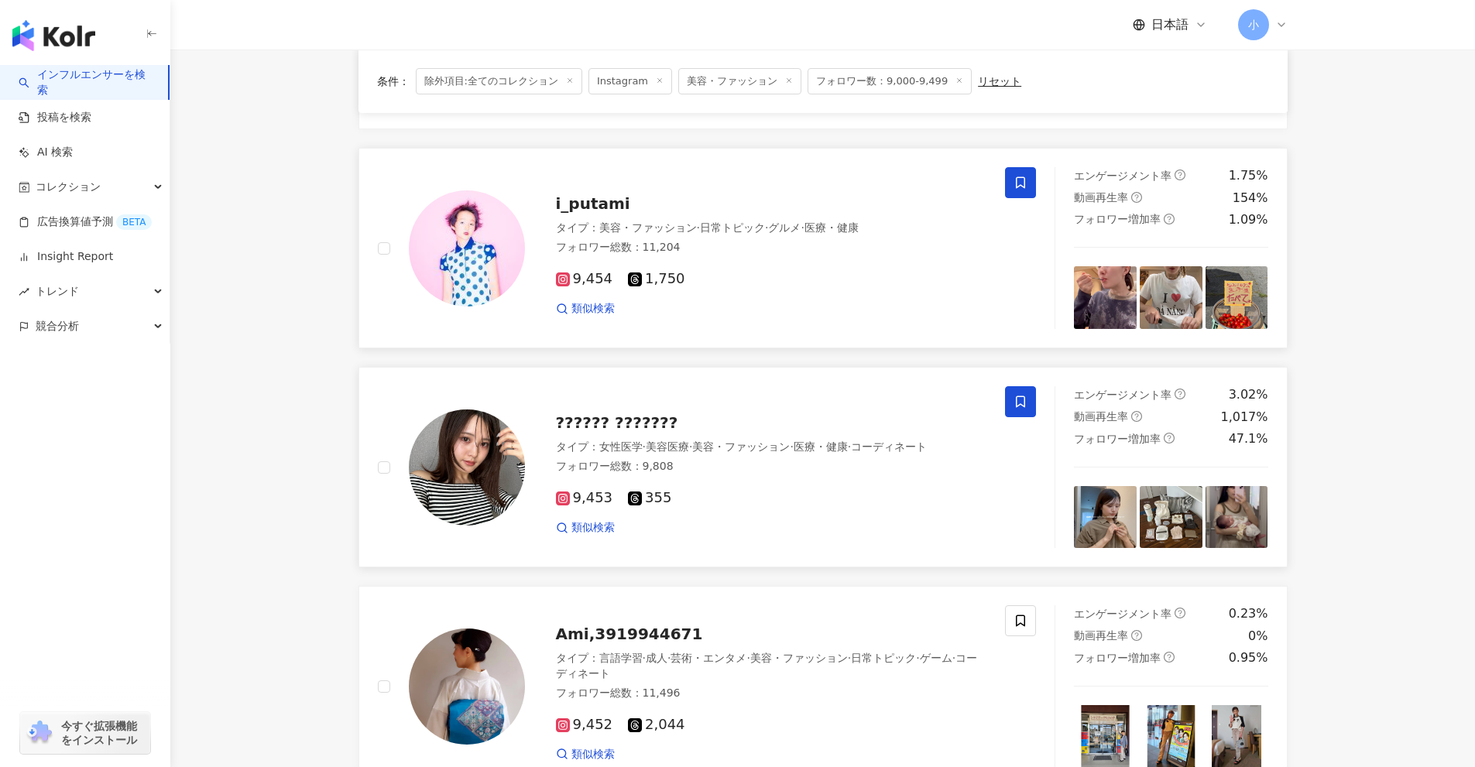
click at [1031, 188] on span at bounding box center [1020, 182] width 31 height 31
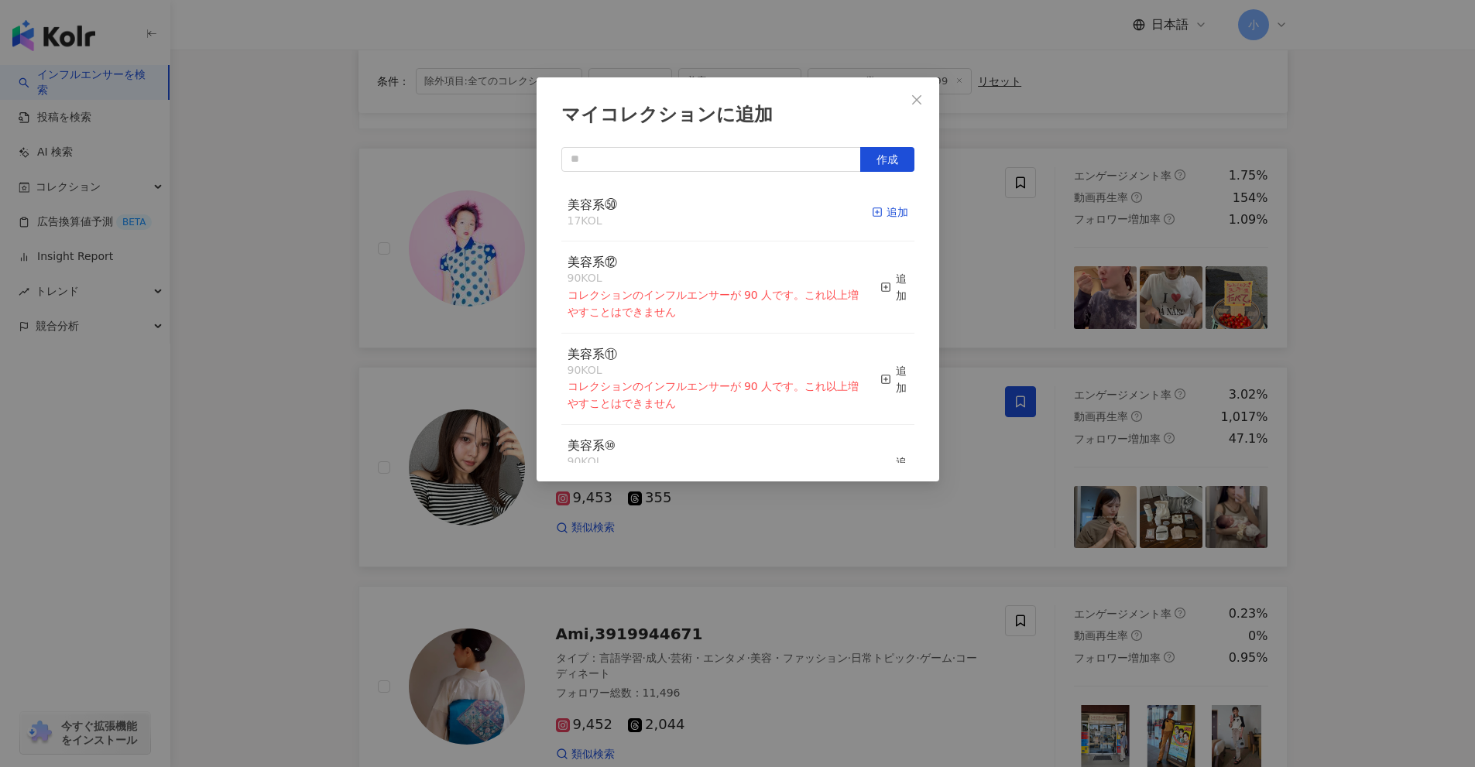
click at [872, 216] on icon "button" at bounding box center [877, 212] width 11 height 11
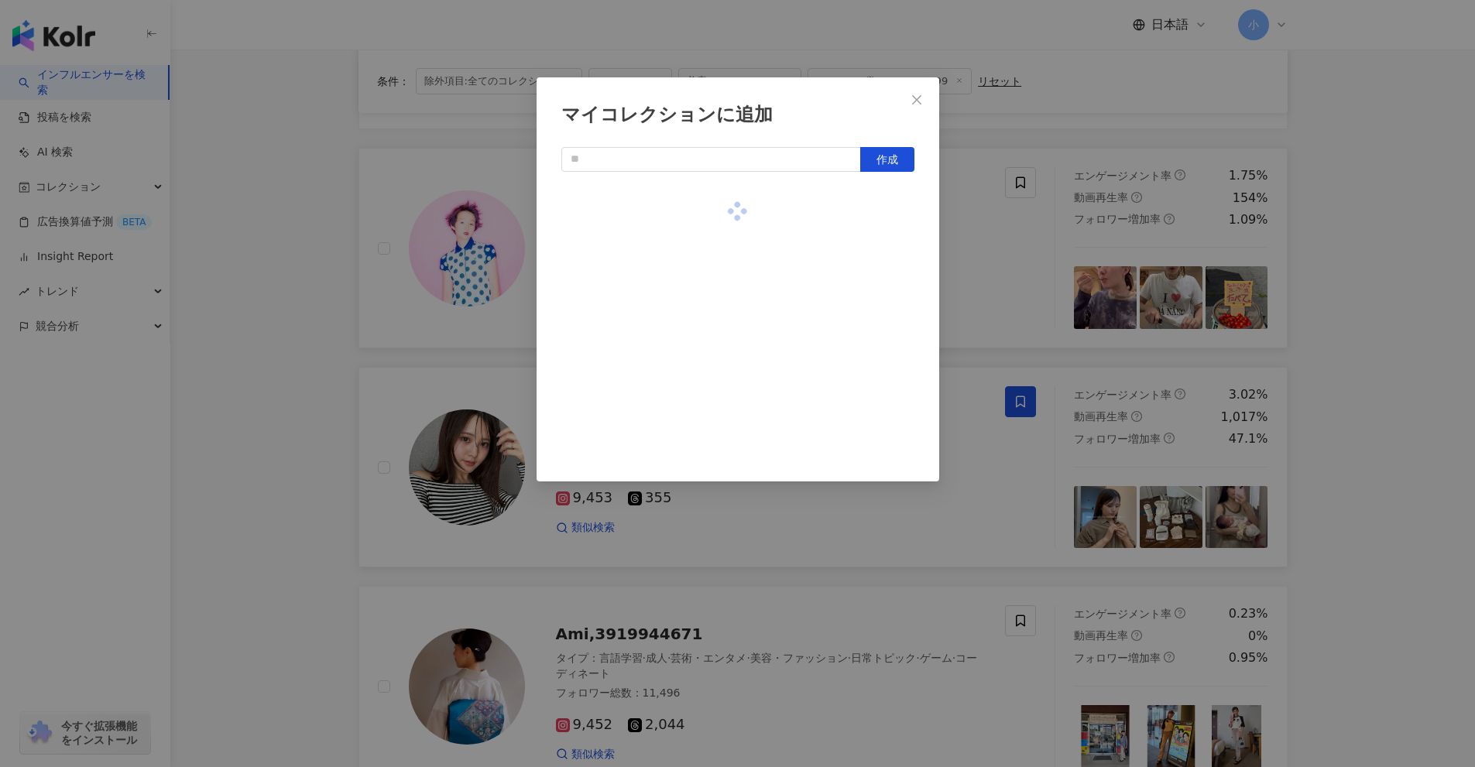
click at [977, 245] on div "マイコレクションに追加 作成" at bounding box center [737, 383] width 1475 height 767
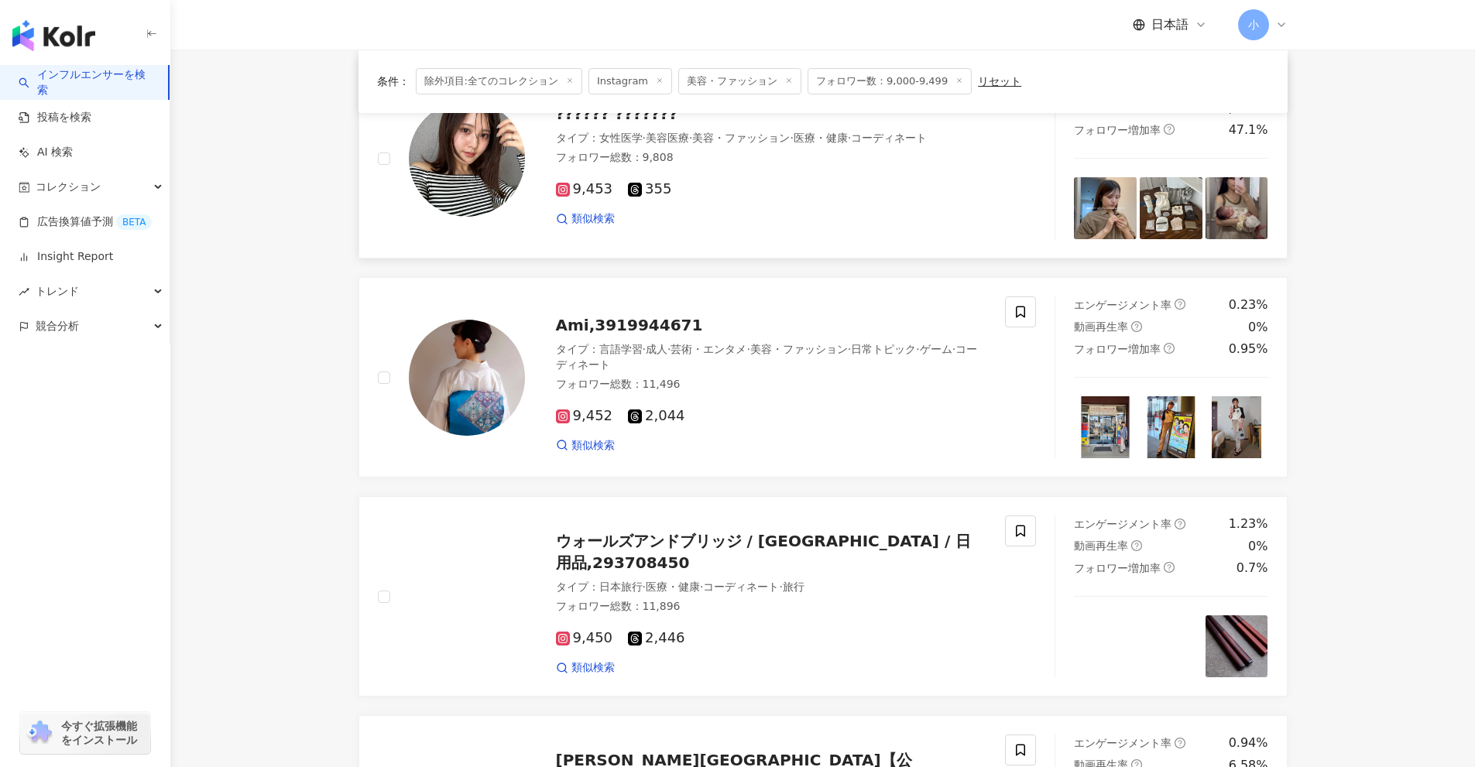
scroll to position [2346, 0]
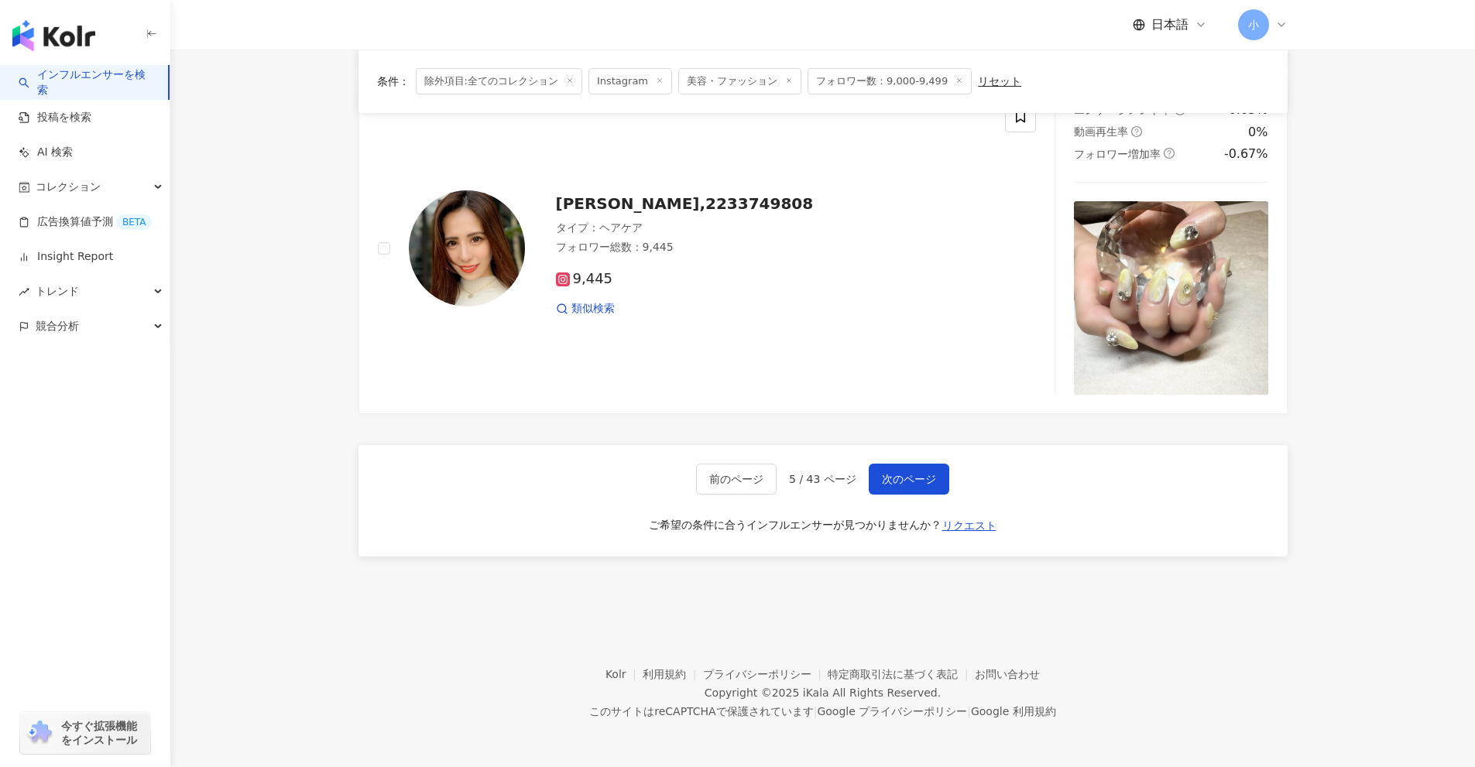
drag, startPoint x: 1351, startPoint y: 240, endPoint x: 1332, endPoint y: 551, distance: 311.7
click at [903, 478] on span "次のページ" at bounding box center [909, 479] width 54 height 12
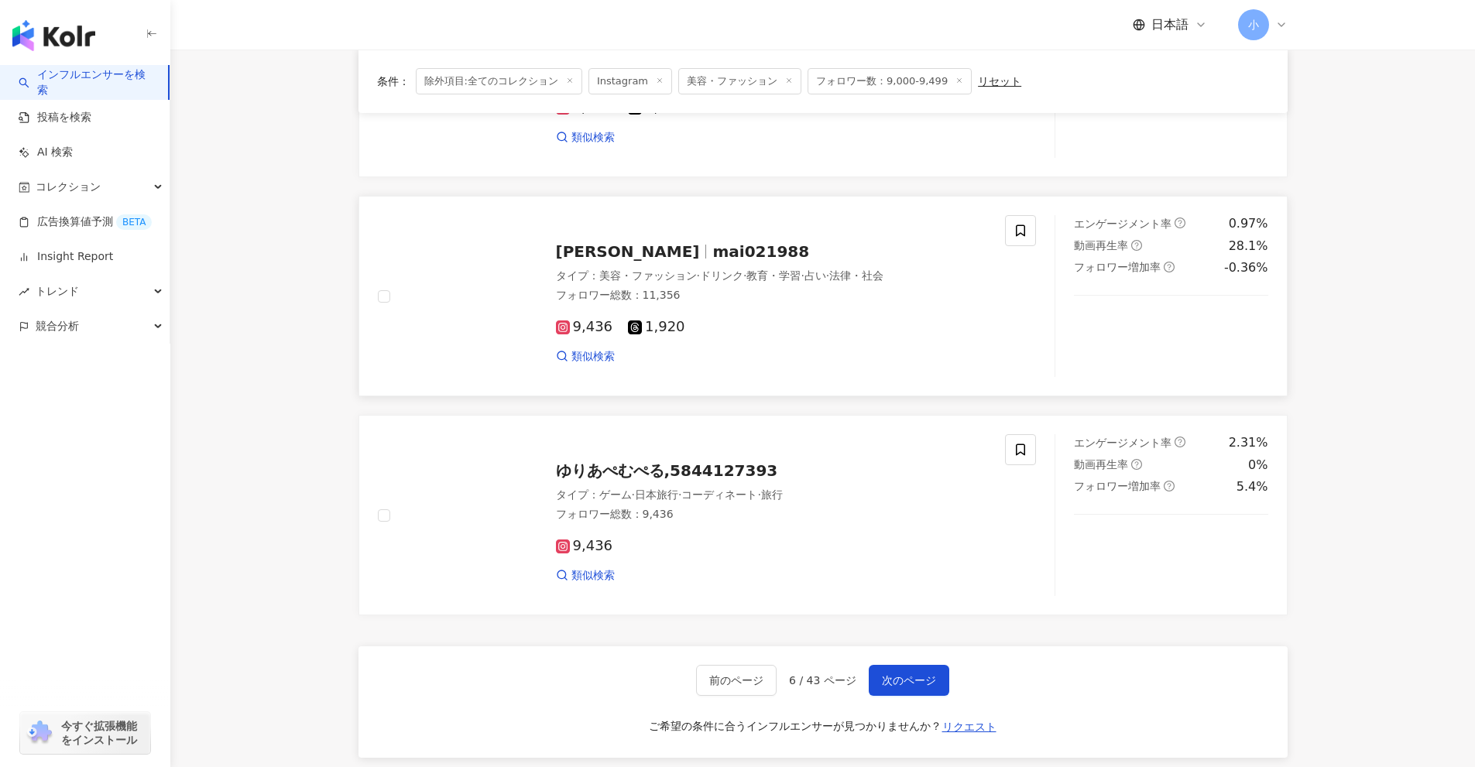
scroll to position [1881, 0]
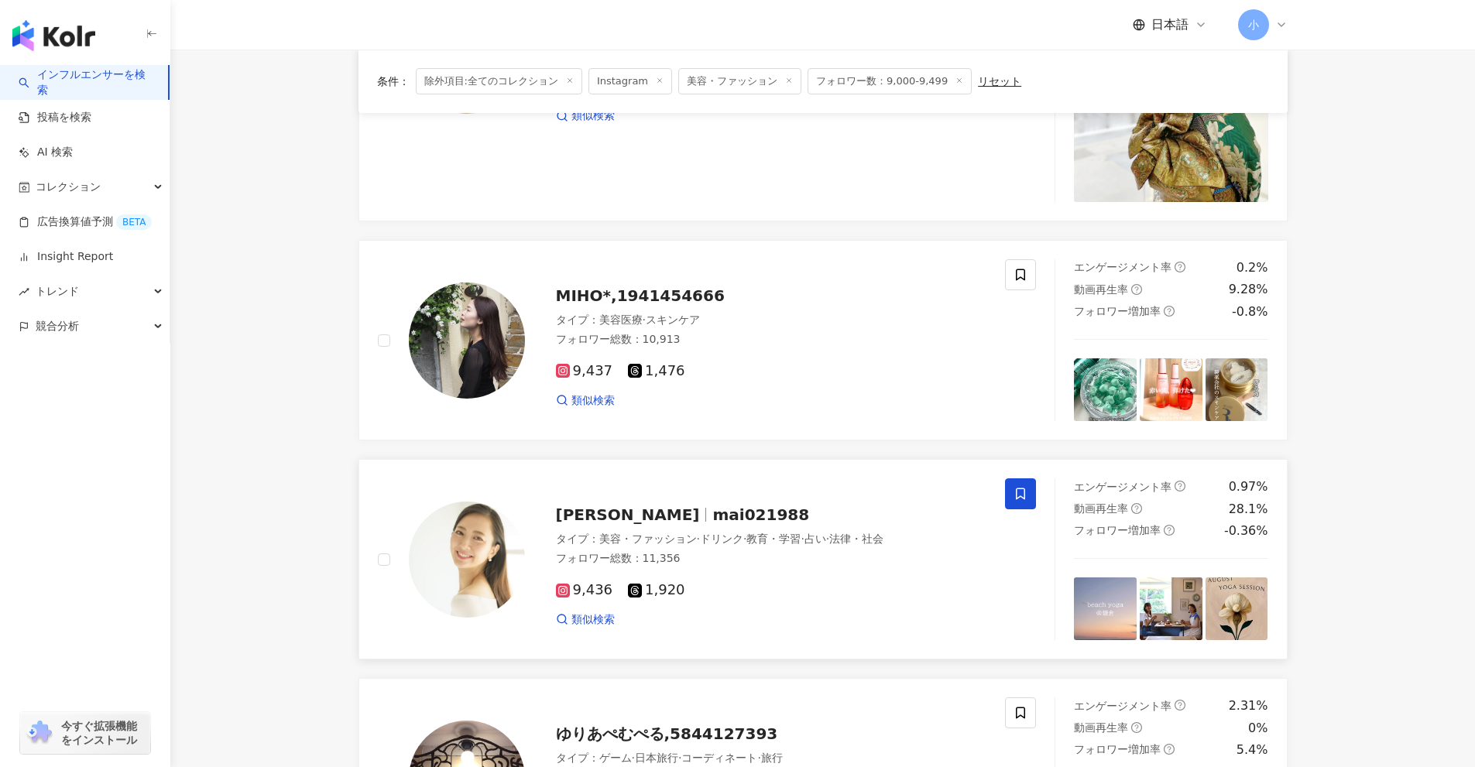
click at [1034, 496] on span at bounding box center [1020, 493] width 31 height 31
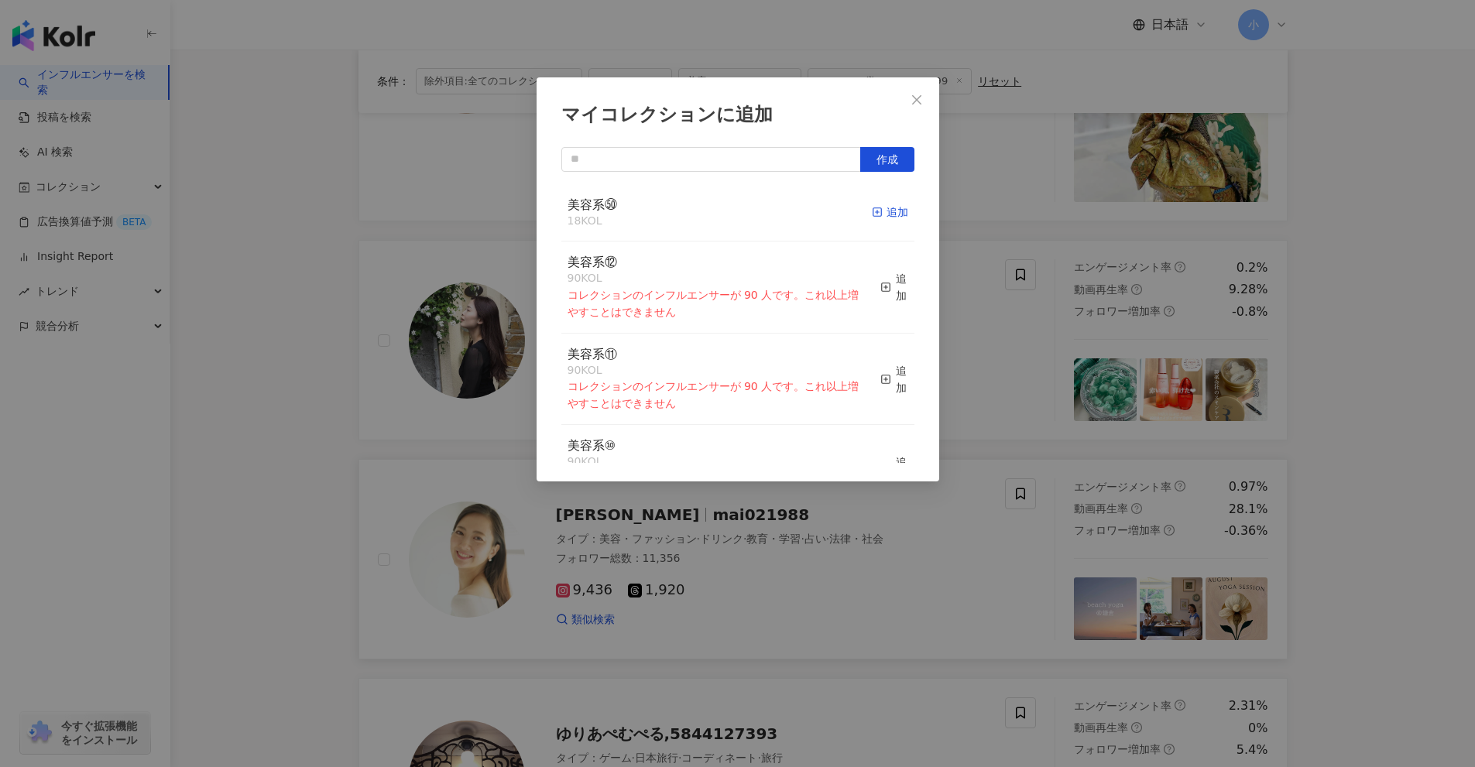
click at [873, 213] on div "追加" at bounding box center [890, 212] width 36 height 17
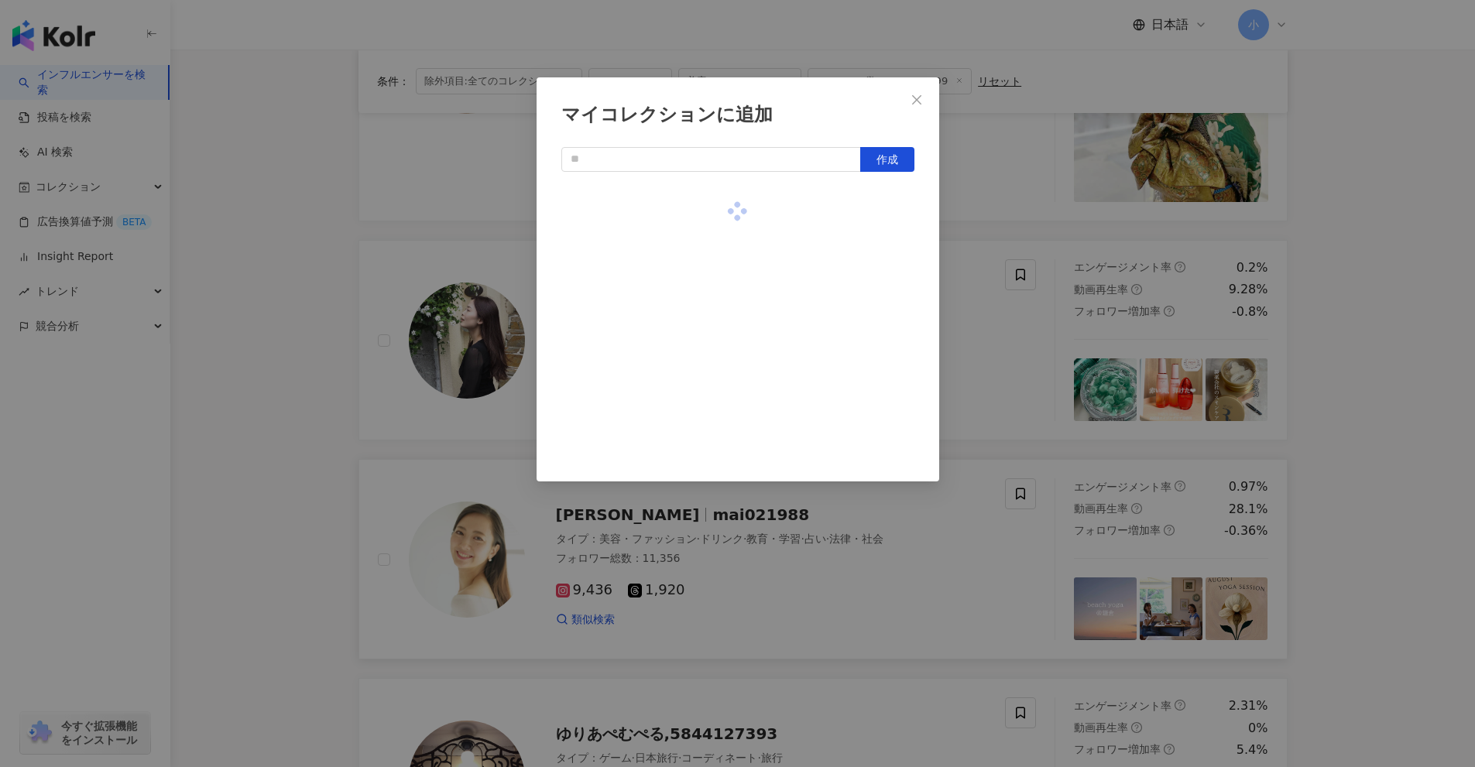
click at [996, 322] on div "マイコレクションに追加 作成" at bounding box center [737, 383] width 1475 height 767
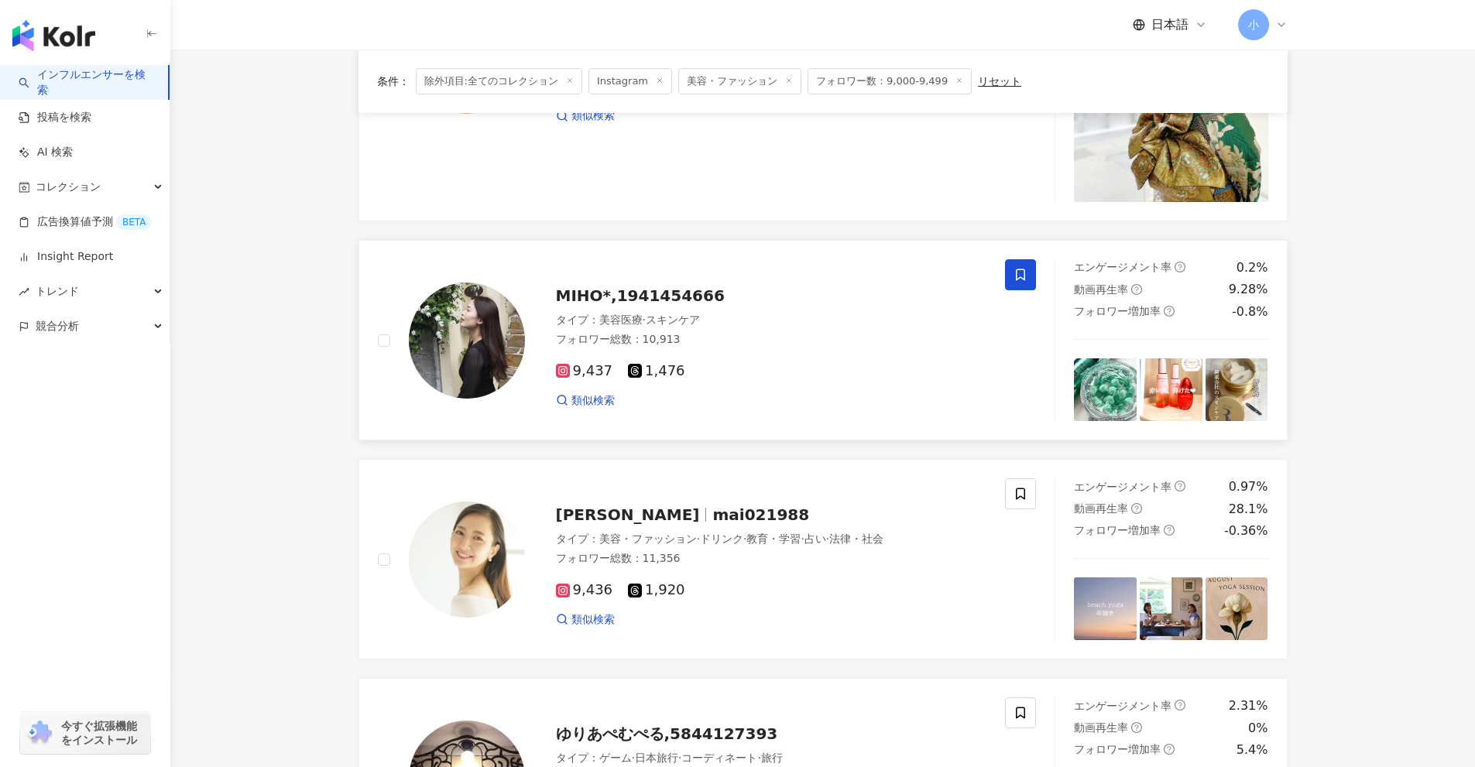
click at [1032, 276] on span at bounding box center [1020, 274] width 31 height 31
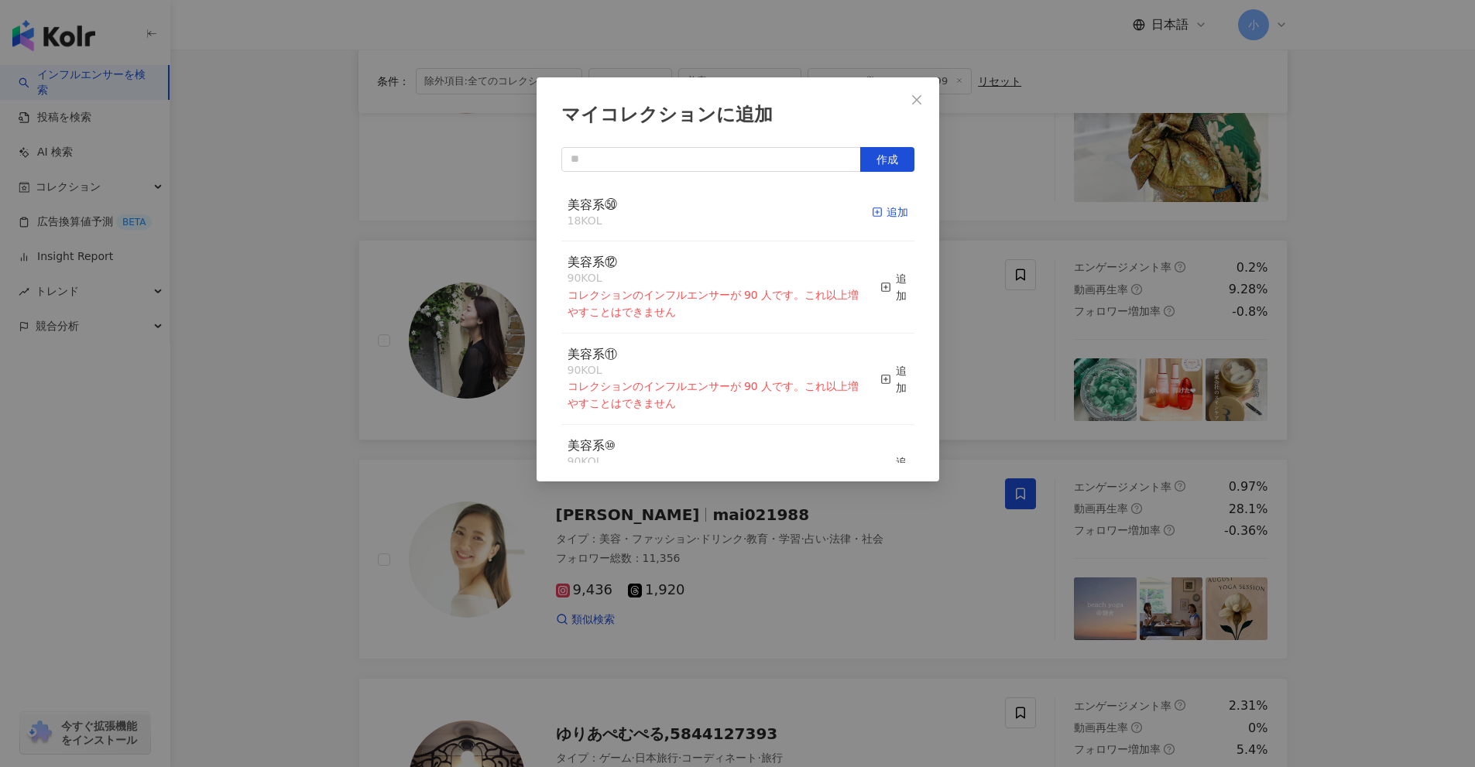
click at [872, 211] on div "追加" at bounding box center [890, 212] width 36 height 17
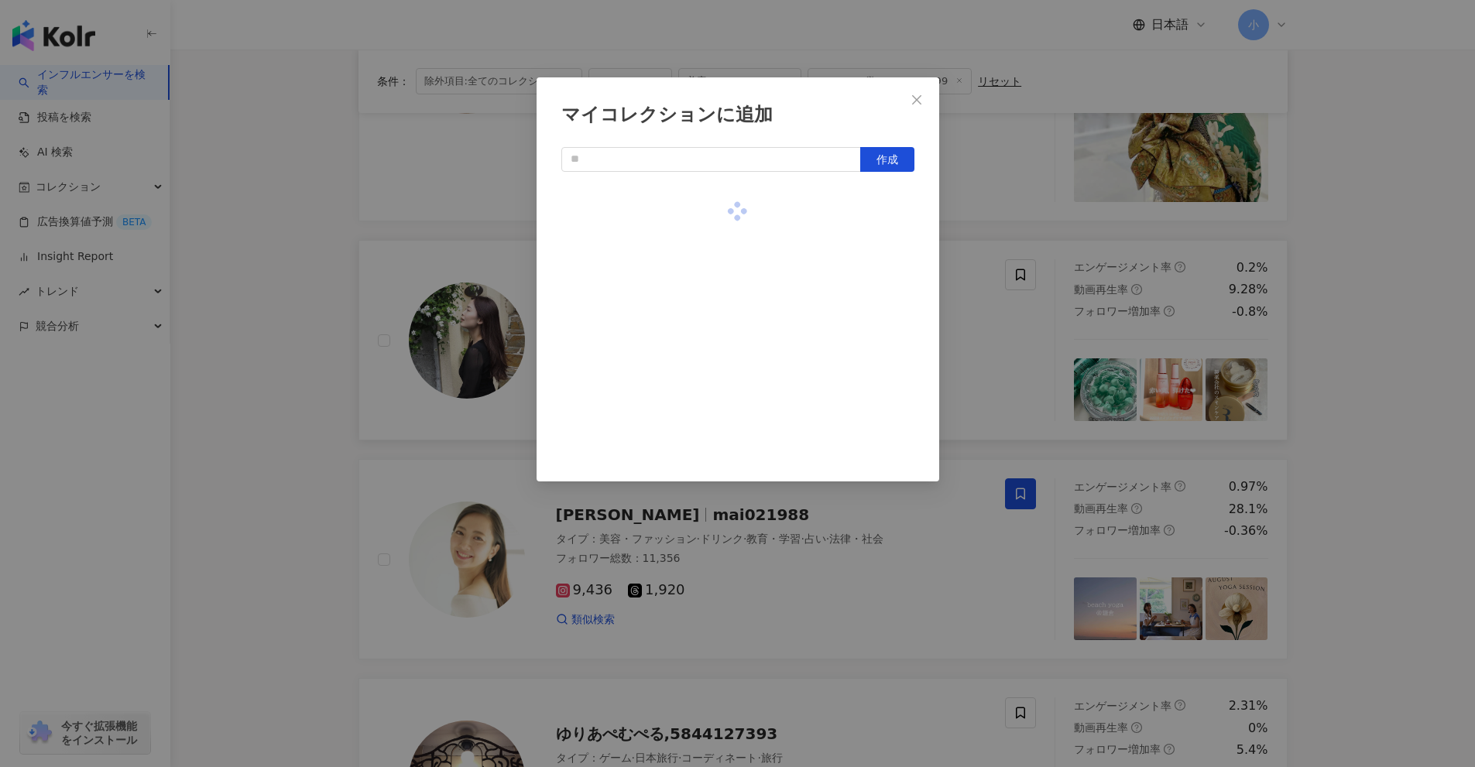
click at [1005, 313] on div "マイコレクションに追加 作成" at bounding box center [737, 383] width 1475 height 767
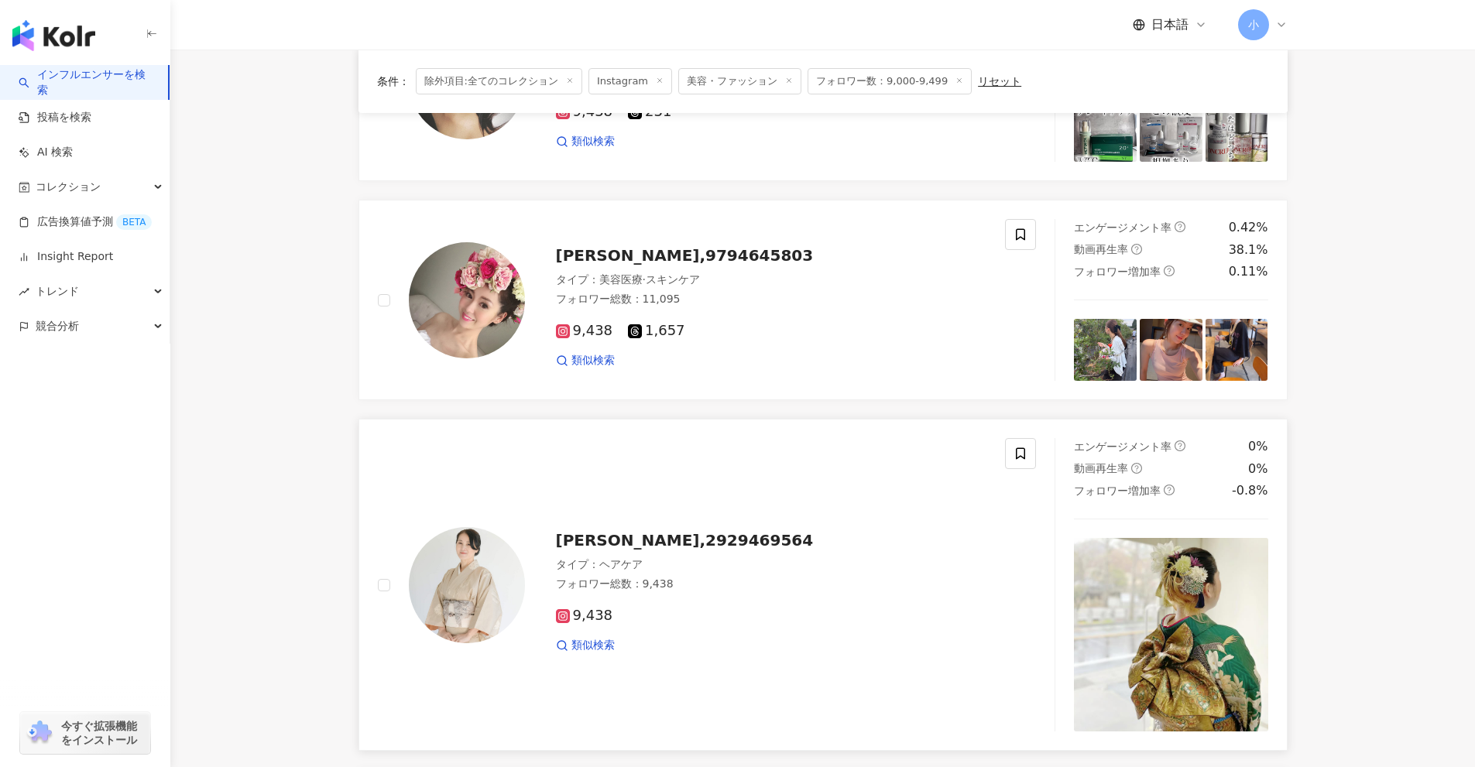
scroll to position [1262, 0]
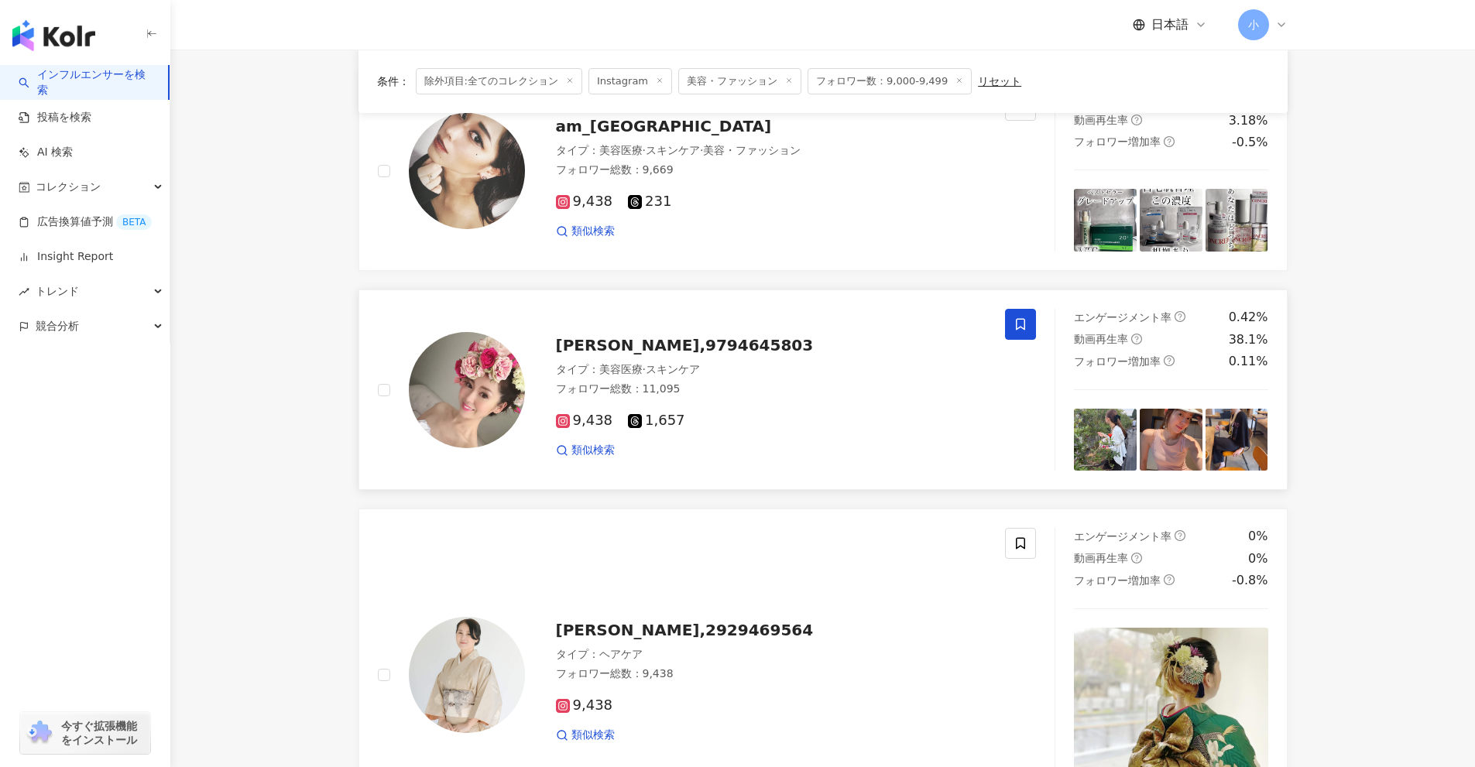
click at [1014, 317] on span at bounding box center [1020, 324] width 31 height 31
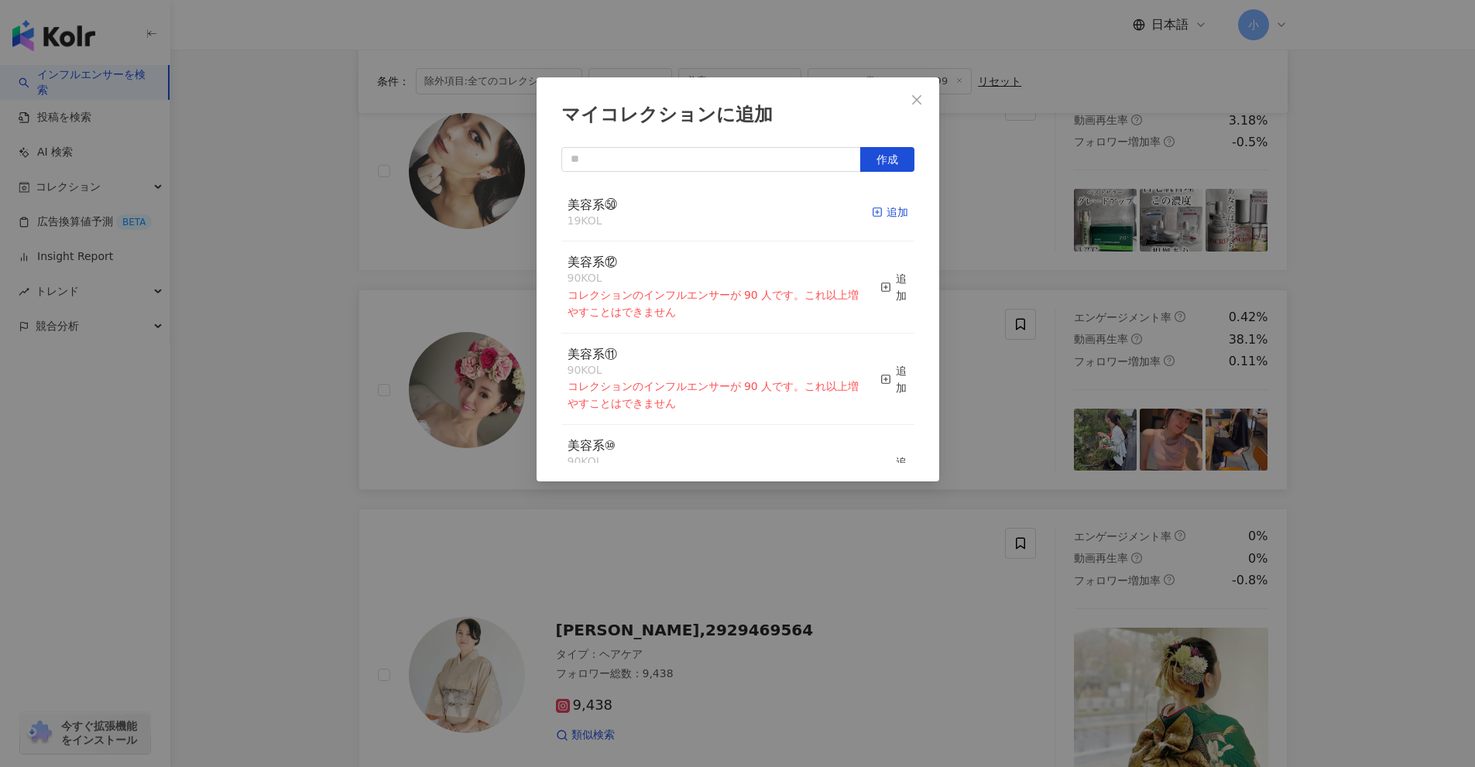
click at [872, 212] on icon "button" at bounding box center [877, 212] width 11 height 11
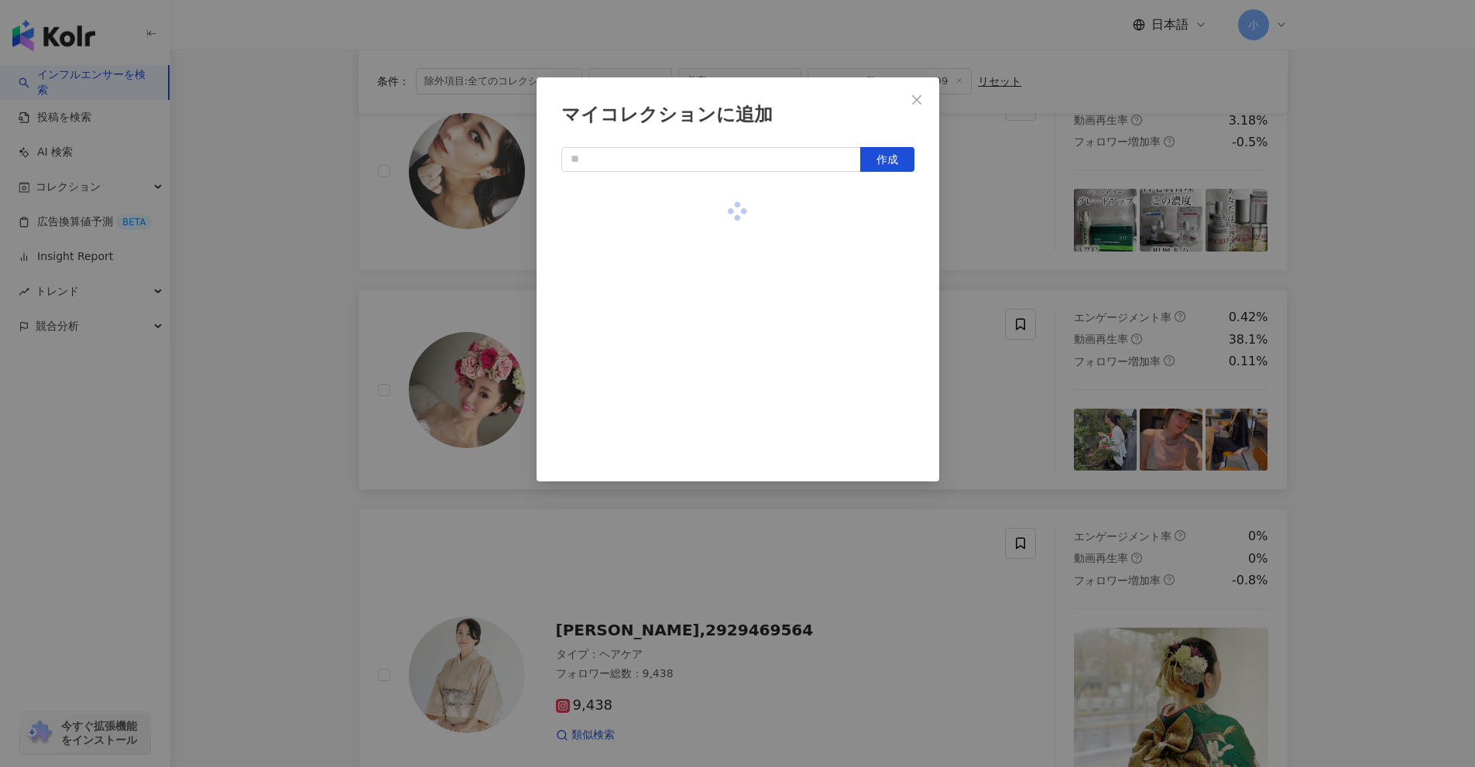
click at [985, 248] on div "マイコレクションに追加 作成" at bounding box center [737, 383] width 1475 height 767
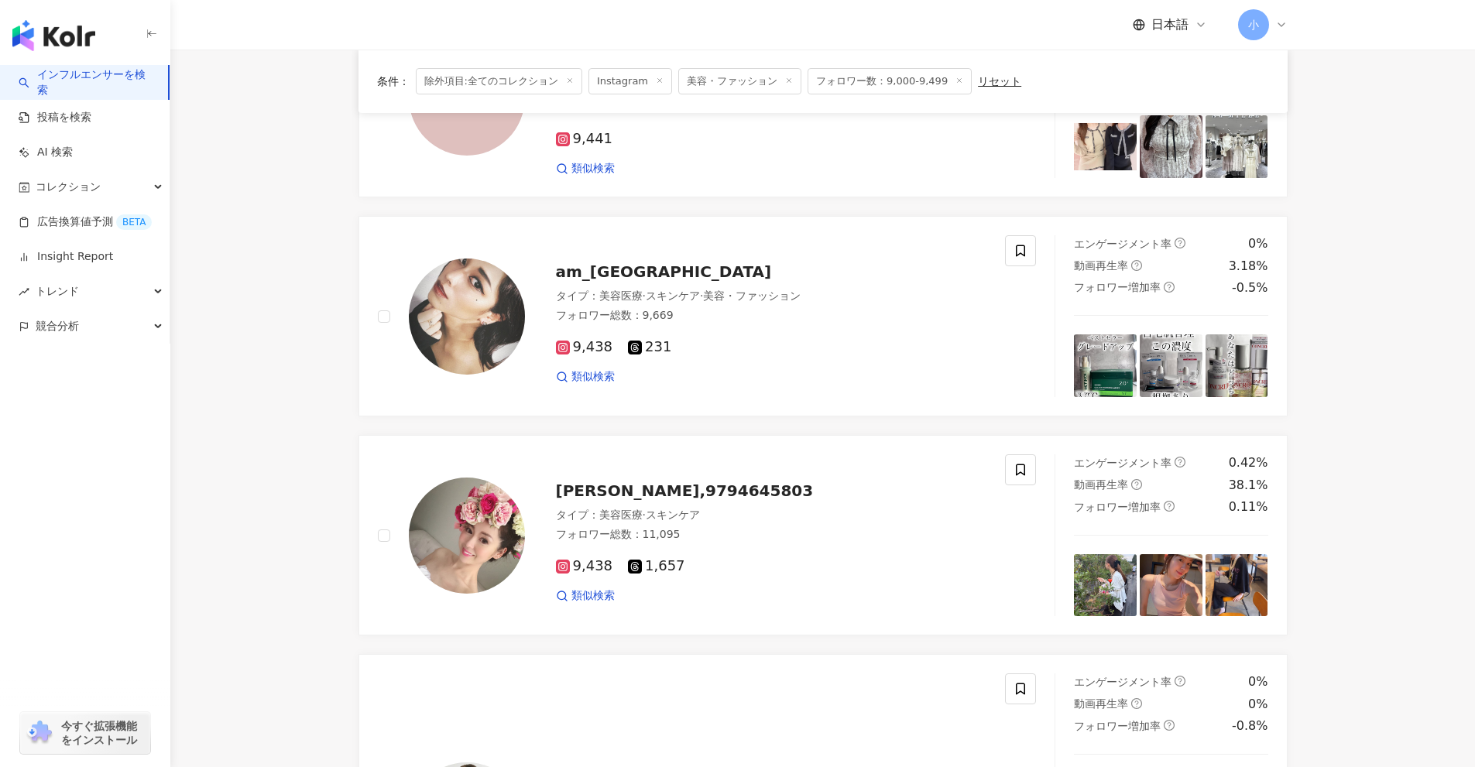
scroll to position [1107, 0]
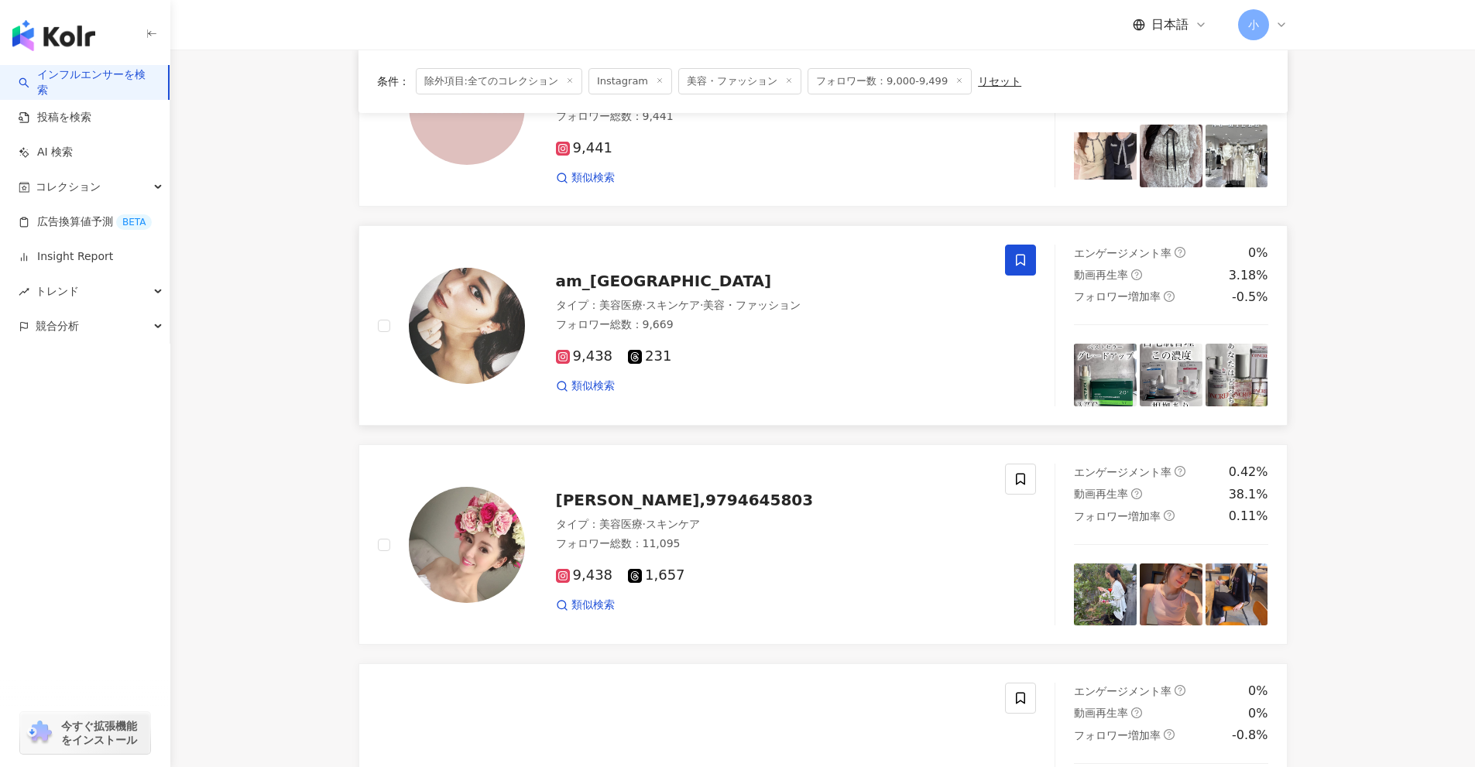
click at [1019, 264] on icon at bounding box center [1020, 261] width 9 height 12
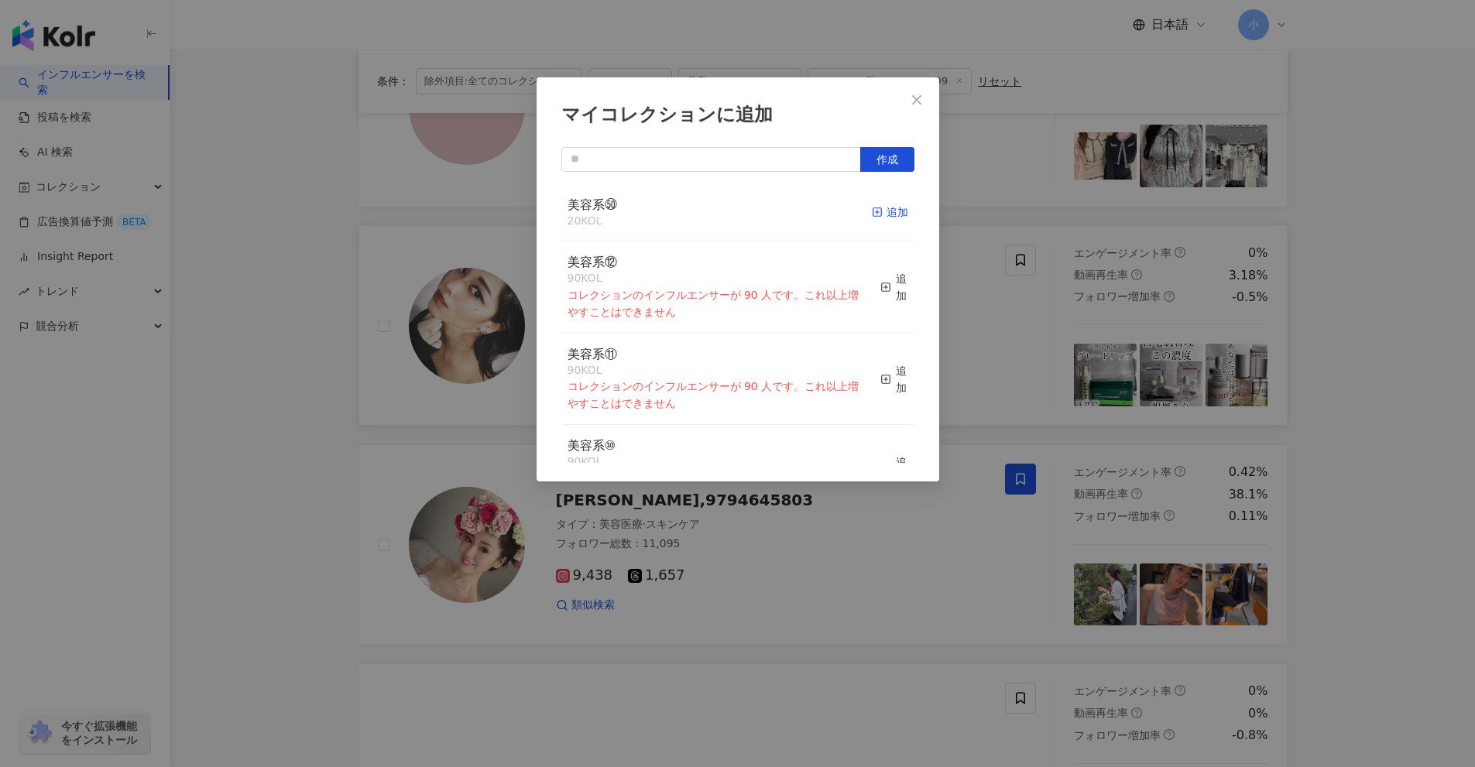
click at [874, 216] on div "追加" at bounding box center [890, 212] width 36 height 17
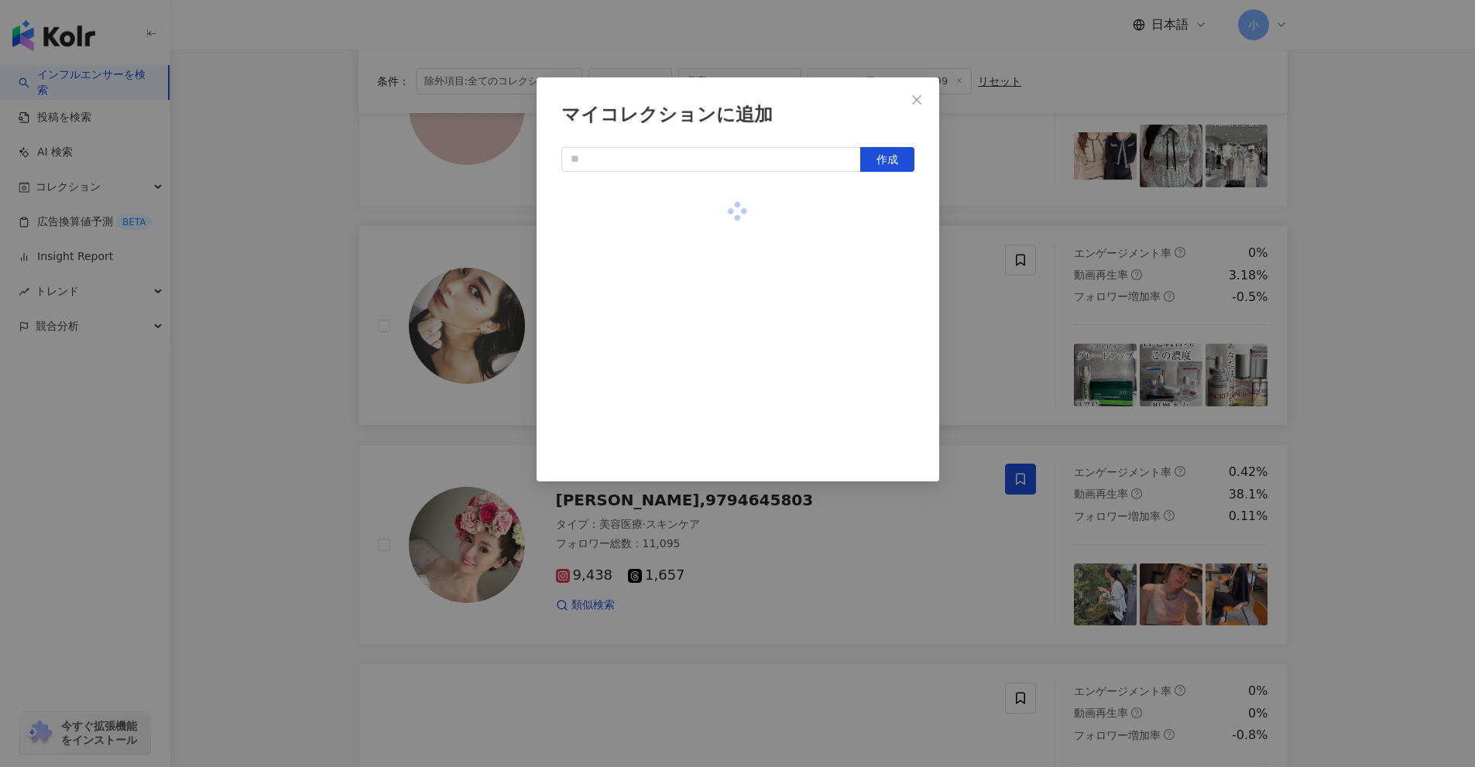
click at [973, 276] on div "マイコレクションに追加 作成" at bounding box center [737, 383] width 1475 height 767
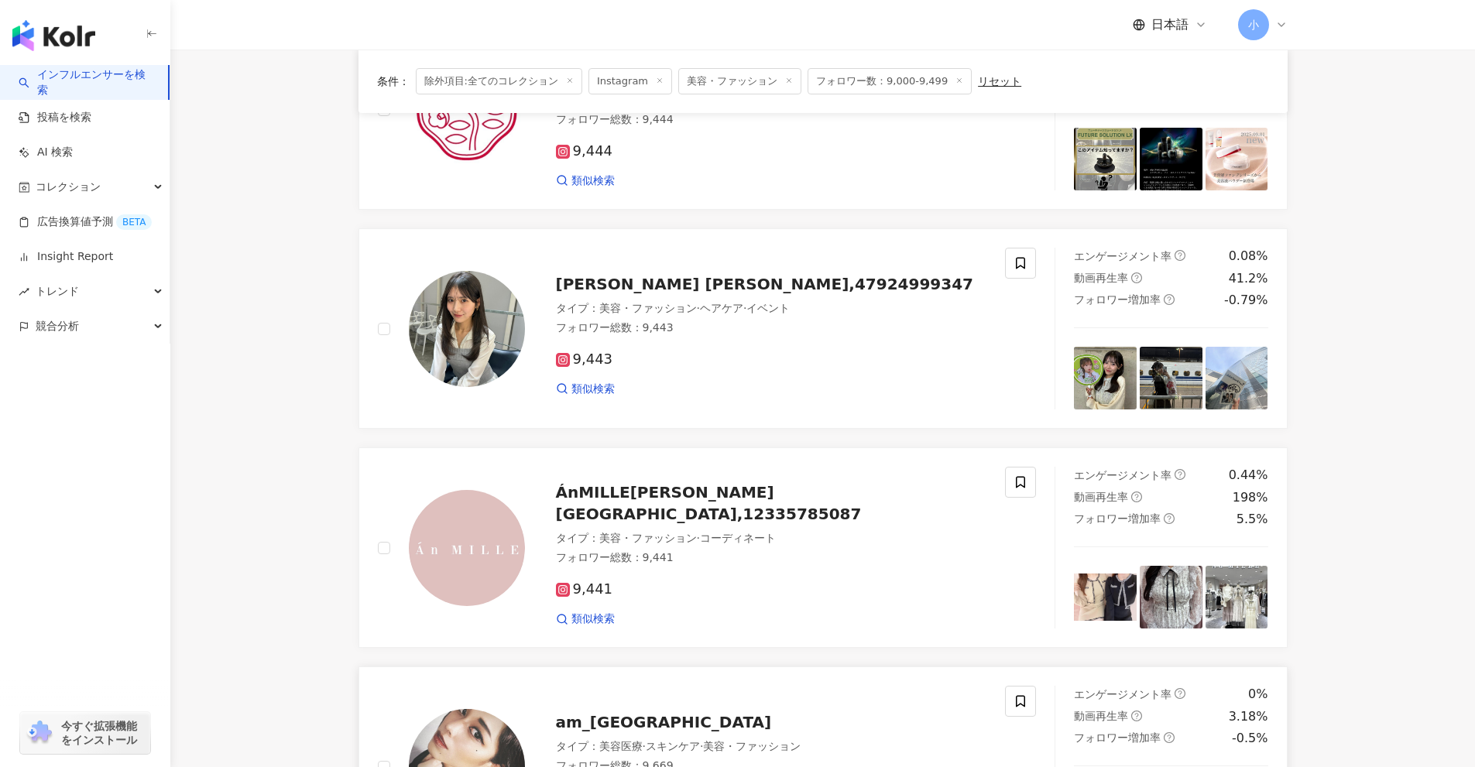
scroll to position [643, 0]
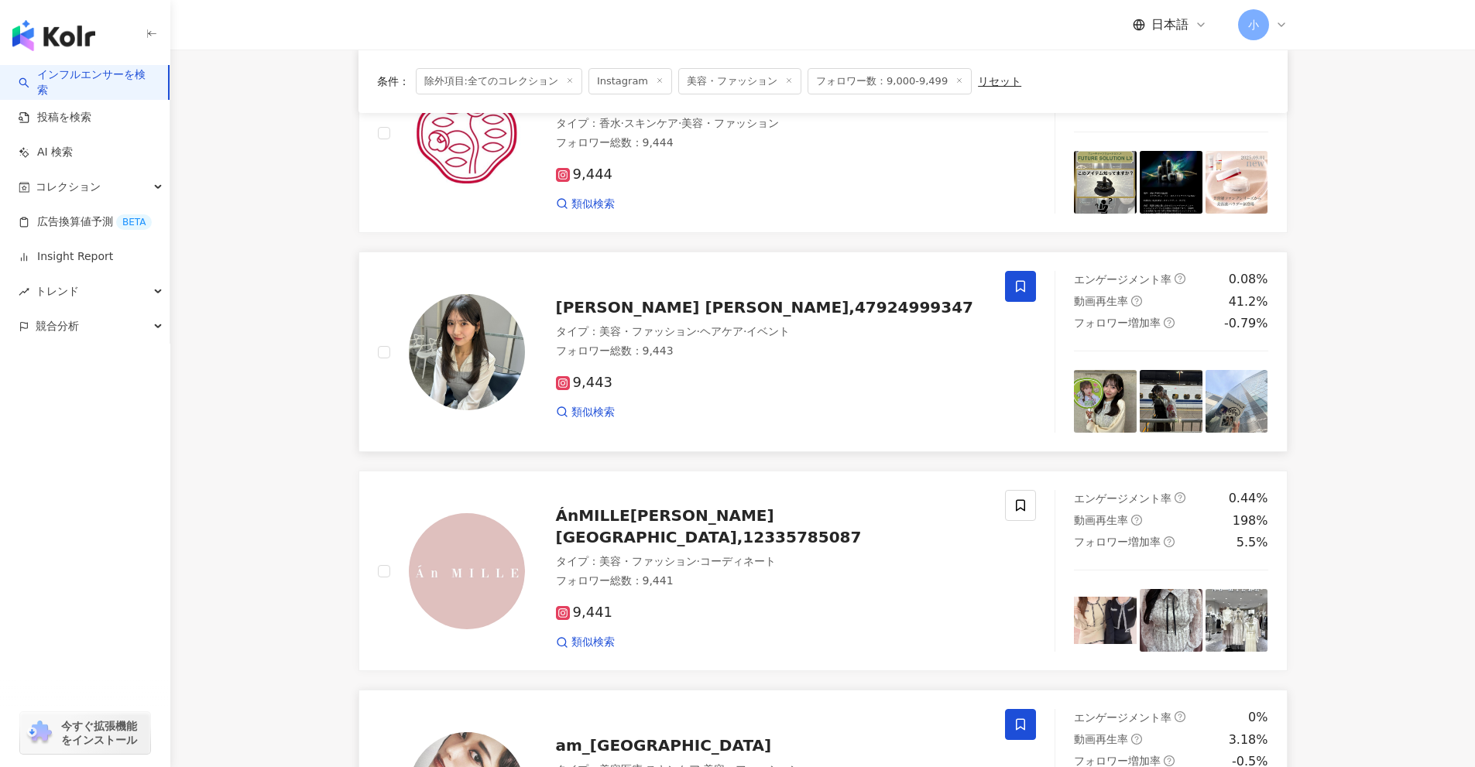
click at [1016, 280] on icon at bounding box center [1020, 286] width 14 height 14
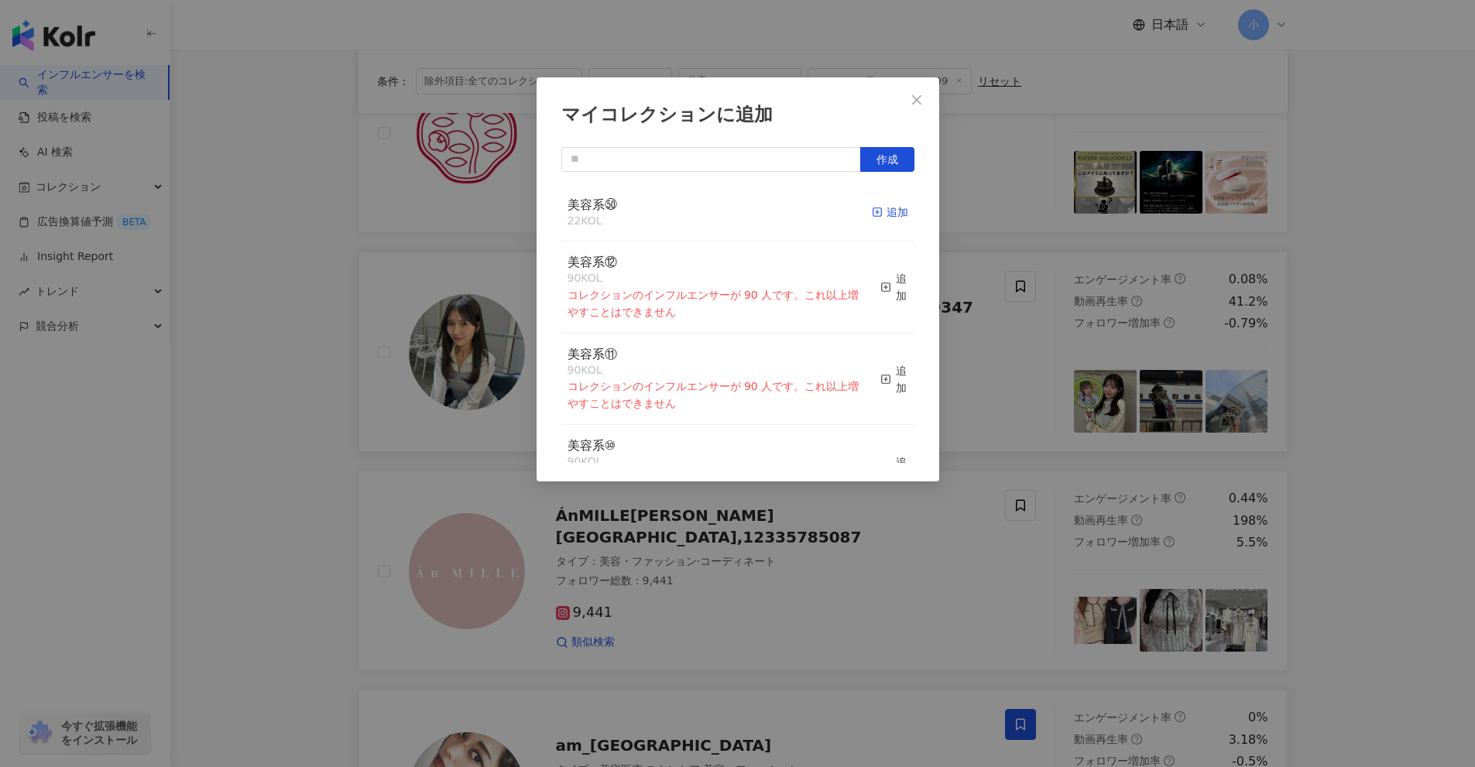
click at [872, 204] on div "追加" at bounding box center [890, 212] width 36 height 17
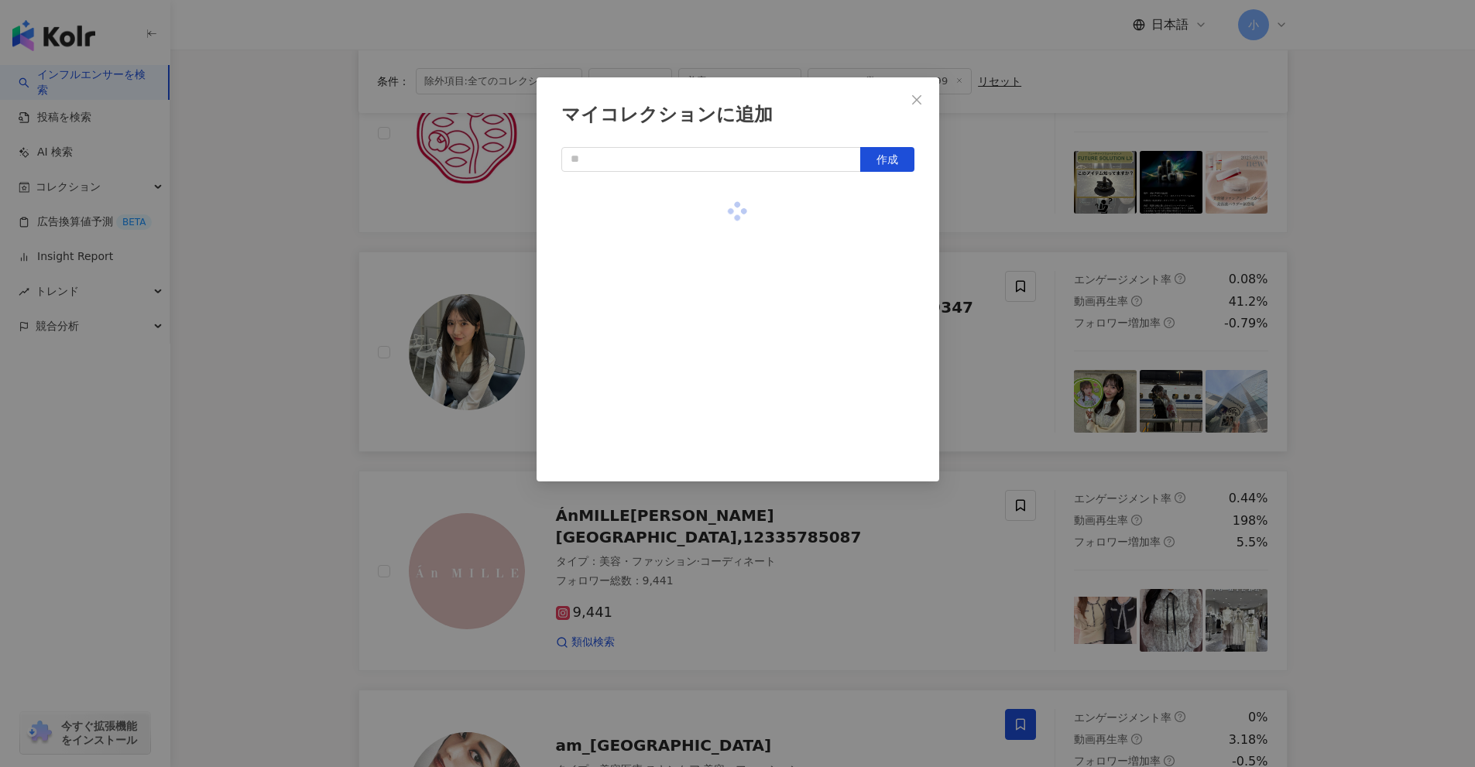
click at [982, 216] on div "マイコレクションに追加 作成" at bounding box center [737, 383] width 1475 height 767
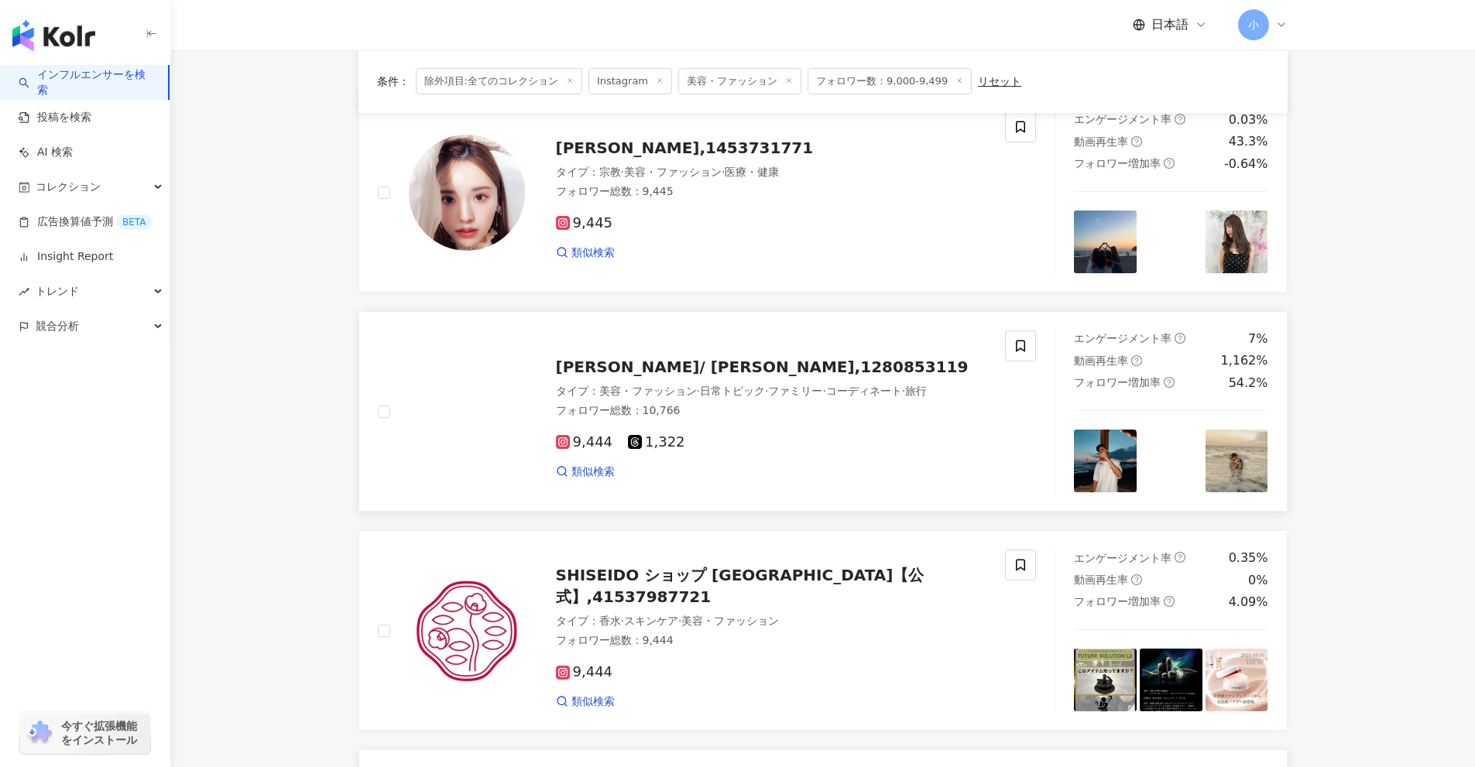
scroll to position [101, 0]
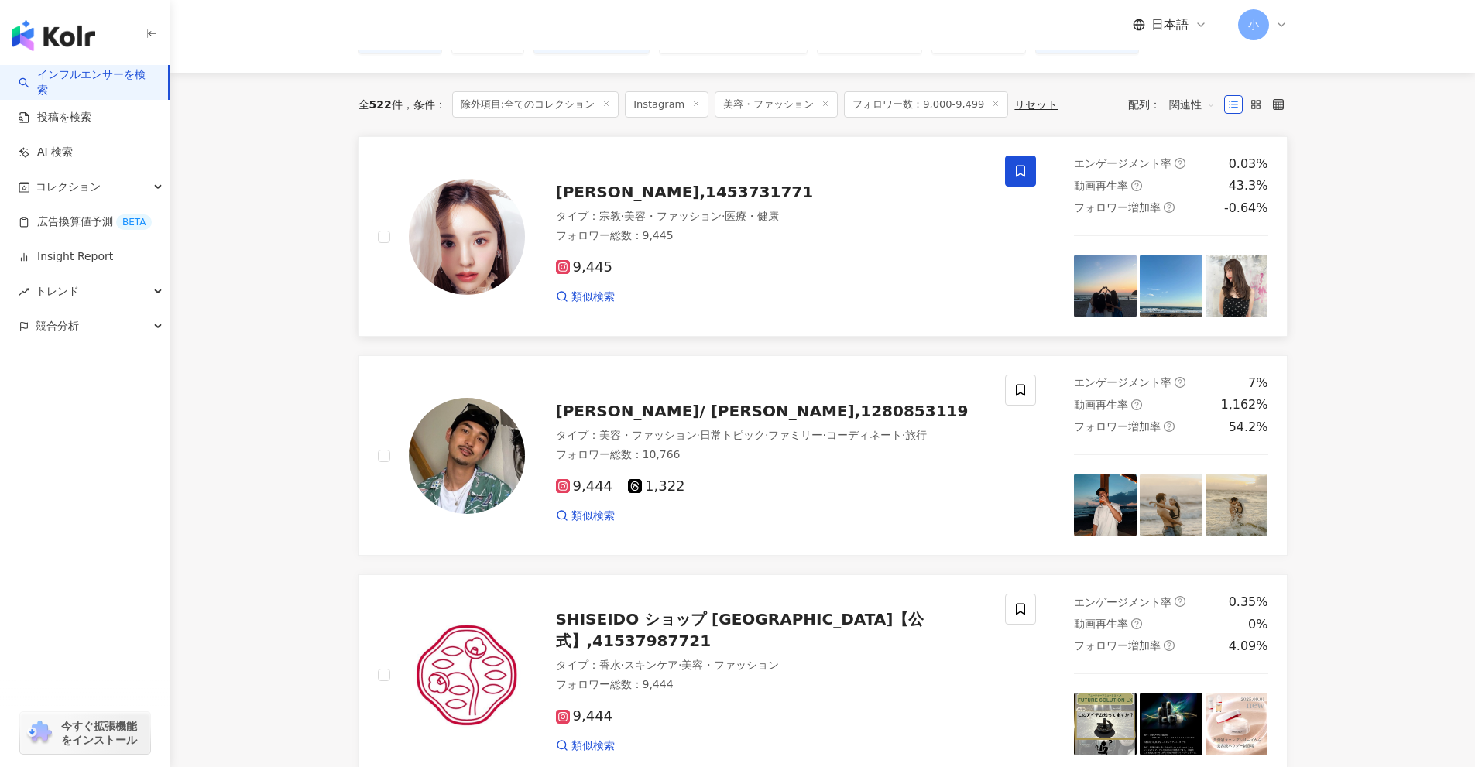
click at [1025, 170] on icon at bounding box center [1020, 172] width 9 height 12
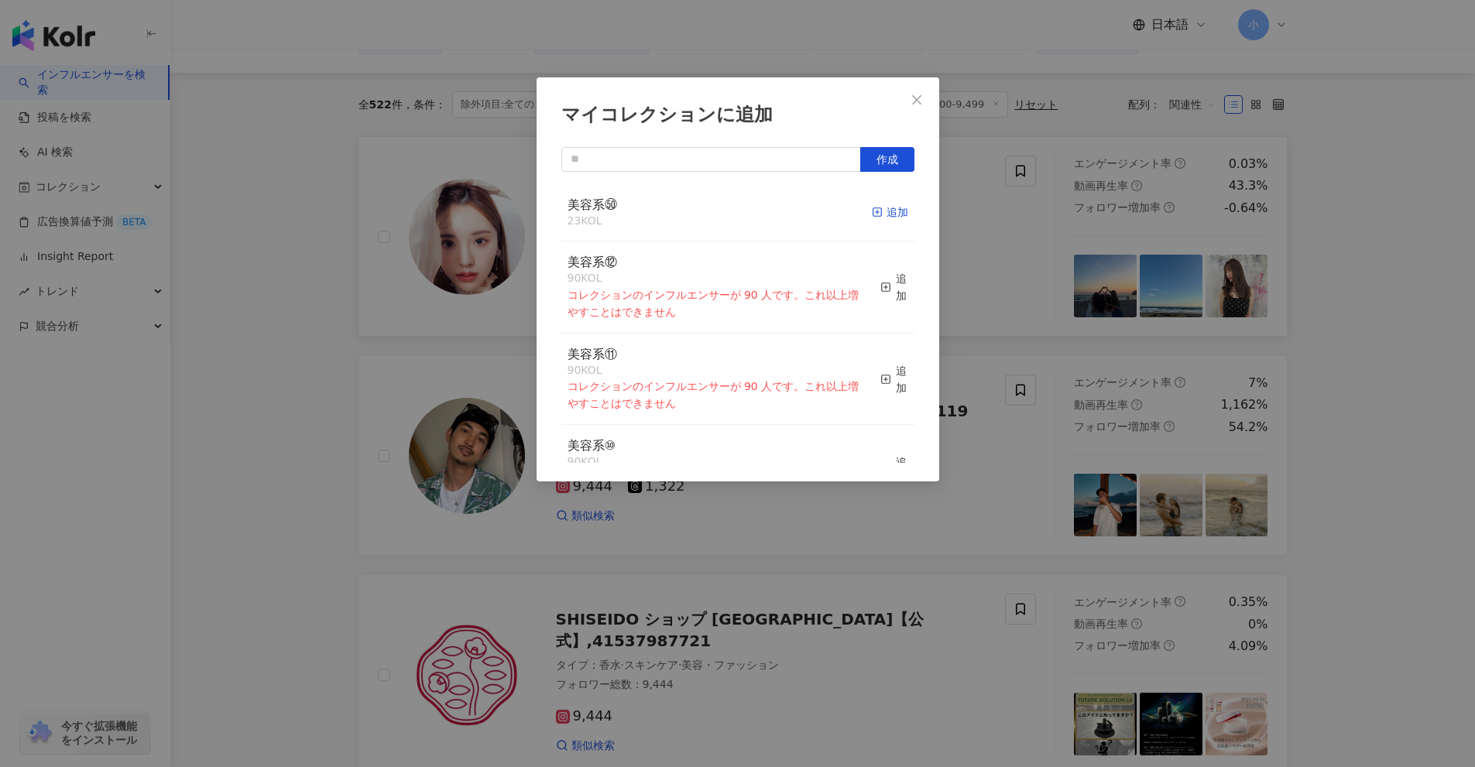
click at [889, 207] on div "追加" at bounding box center [890, 212] width 36 height 17
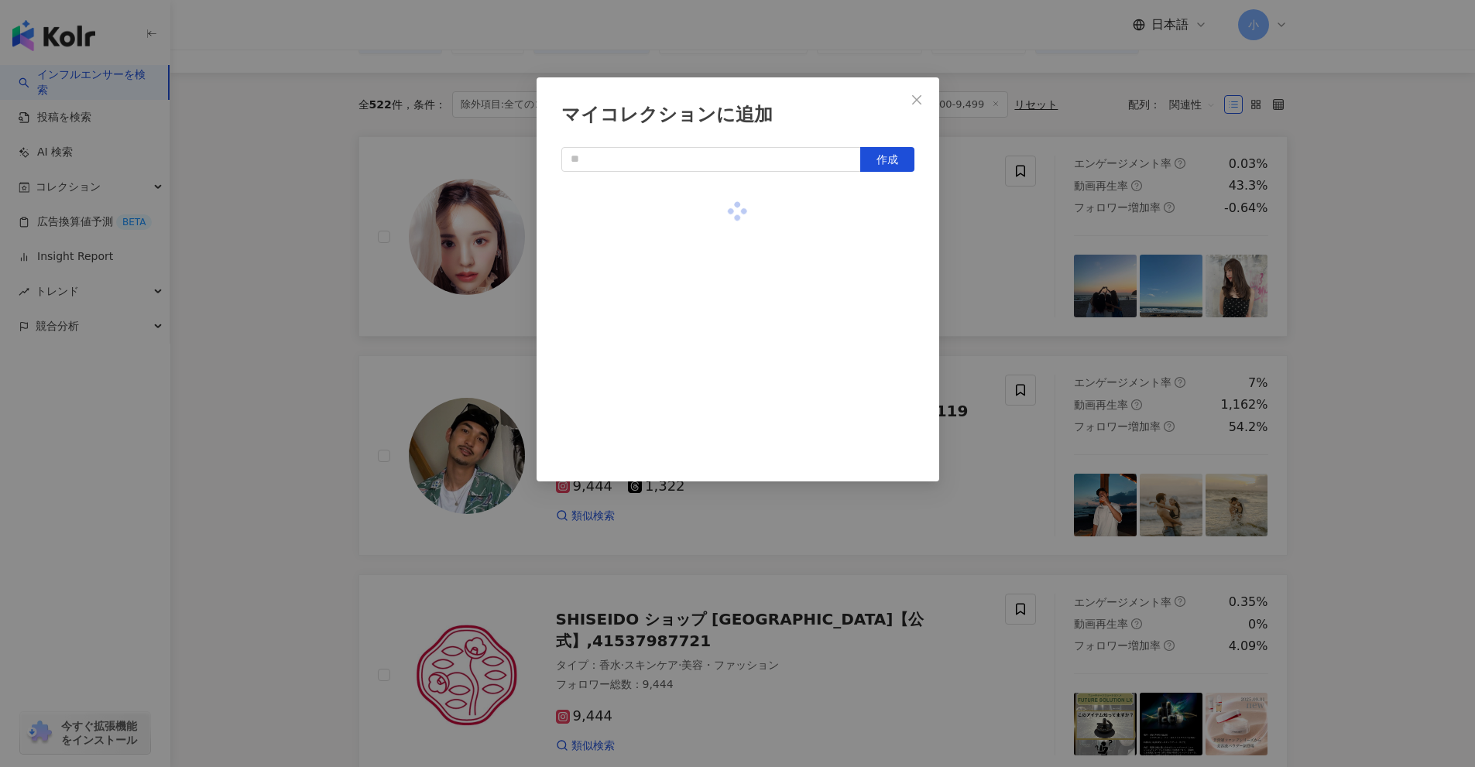
click at [973, 221] on div "マイコレクションに追加 作成" at bounding box center [737, 383] width 1475 height 767
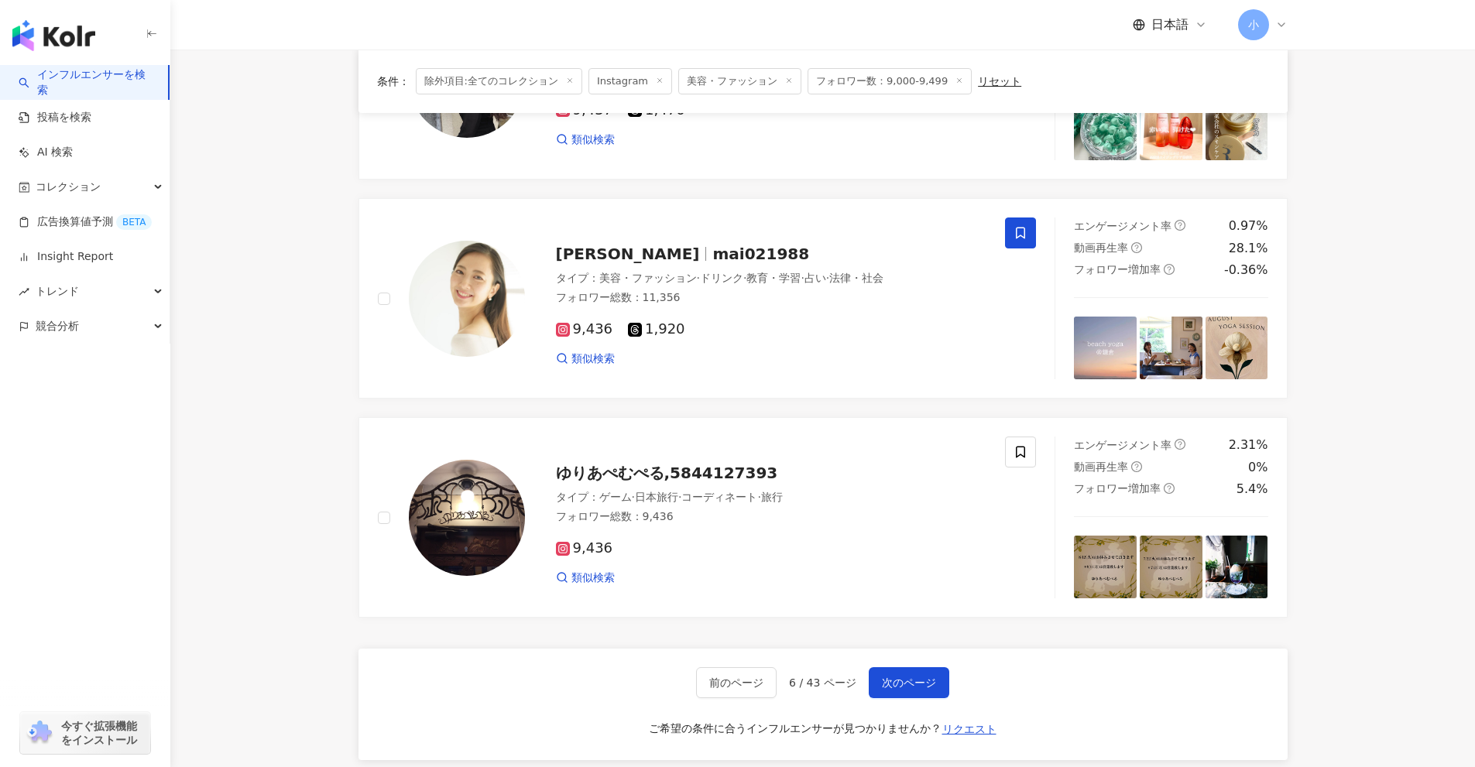
scroll to position [2346, 0]
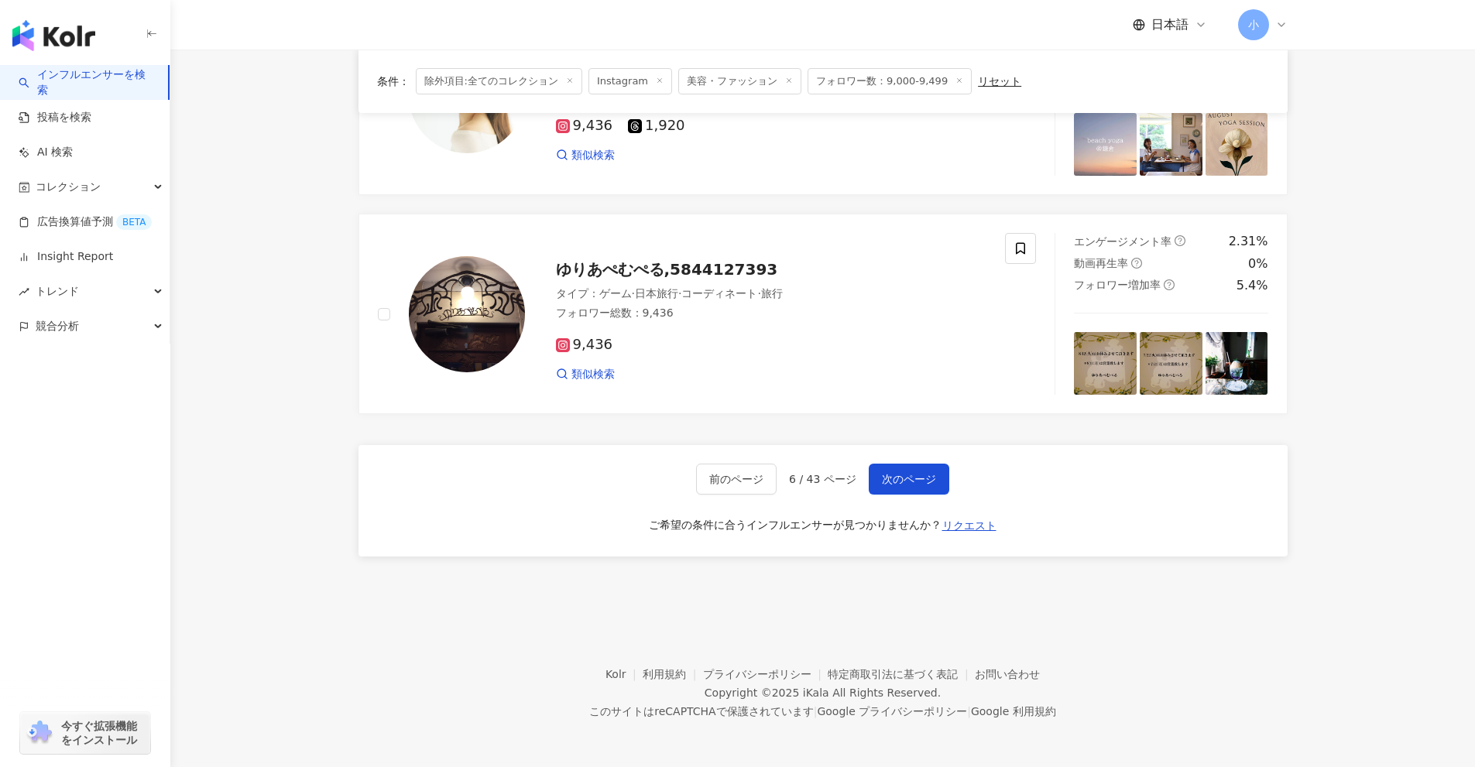
drag, startPoint x: 1344, startPoint y: 228, endPoint x: 1342, endPoint y: 478, distance: 250.8
click at [897, 485] on span "次のページ" at bounding box center [909, 479] width 54 height 12
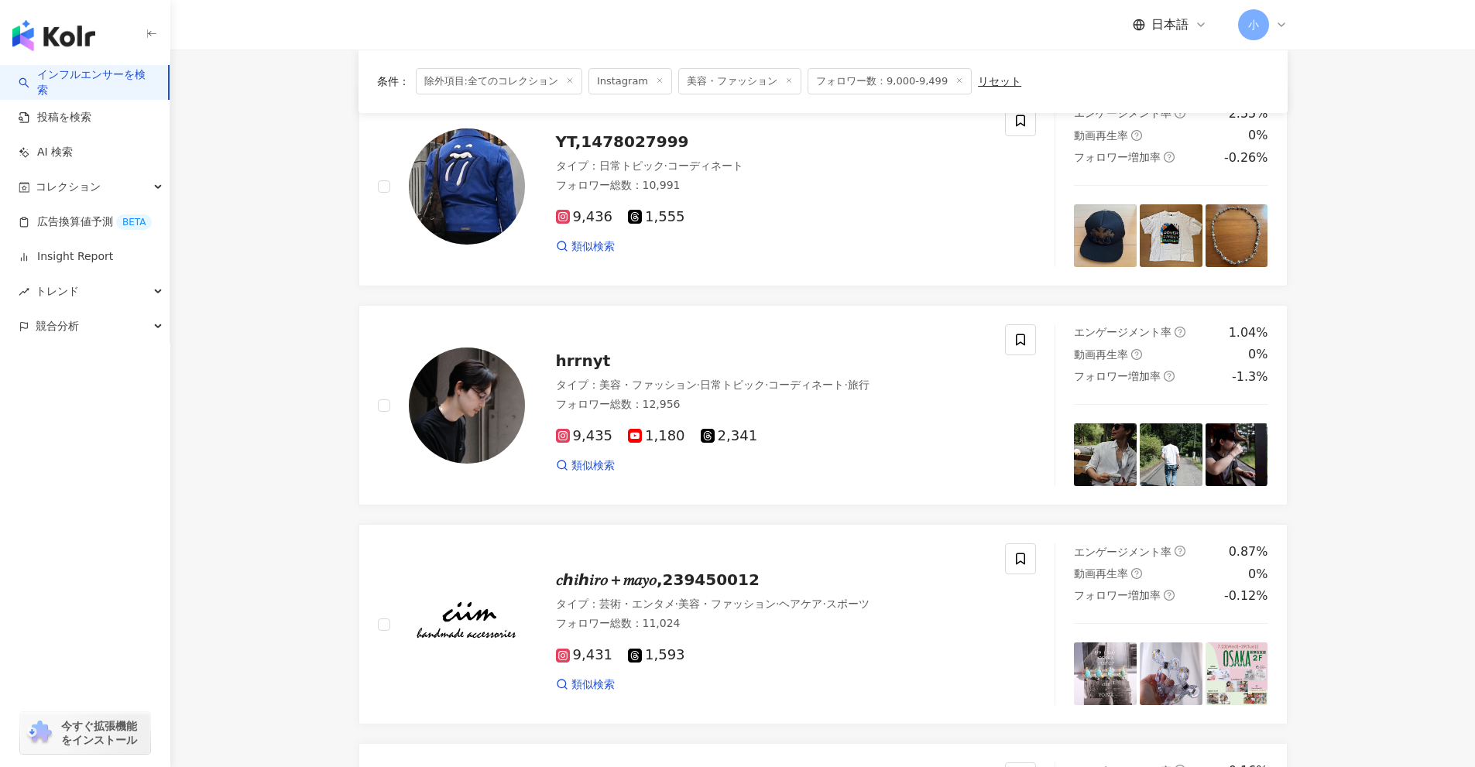
scroll to position [2434, 0]
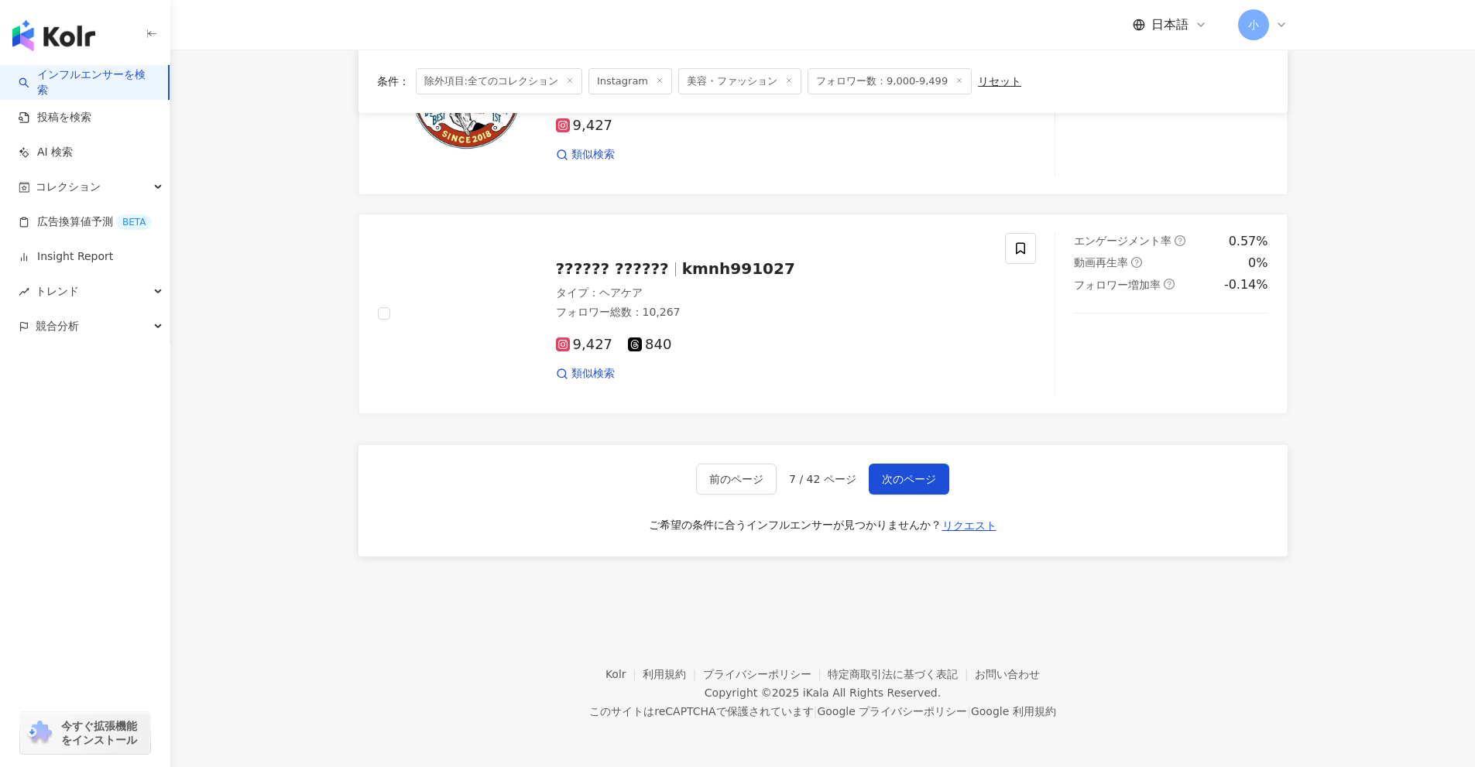
drag, startPoint x: 1406, startPoint y: 288, endPoint x: 1409, endPoint y: 762, distance: 474.5
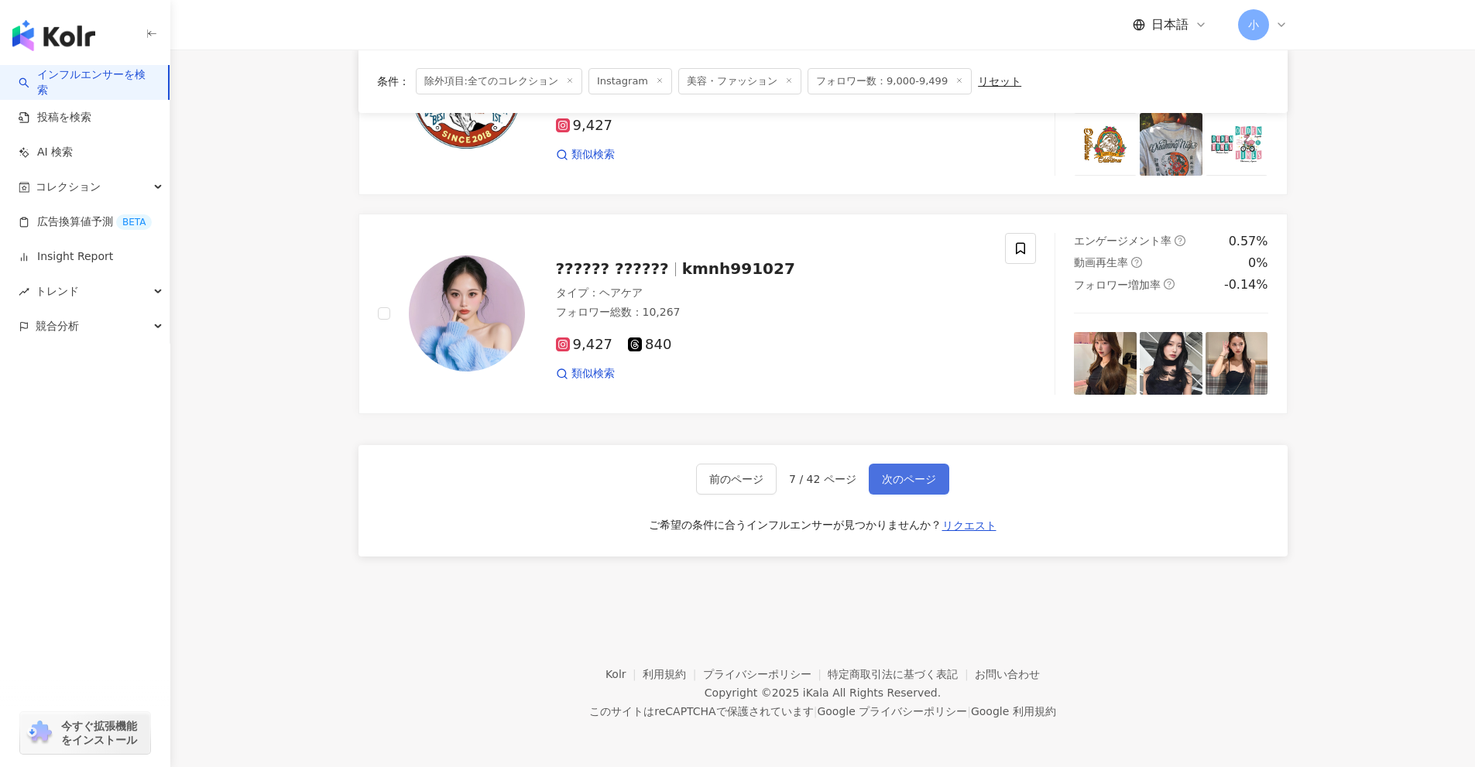
click at [917, 484] on span "次のページ" at bounding box center [909, 479] width 54 height 12
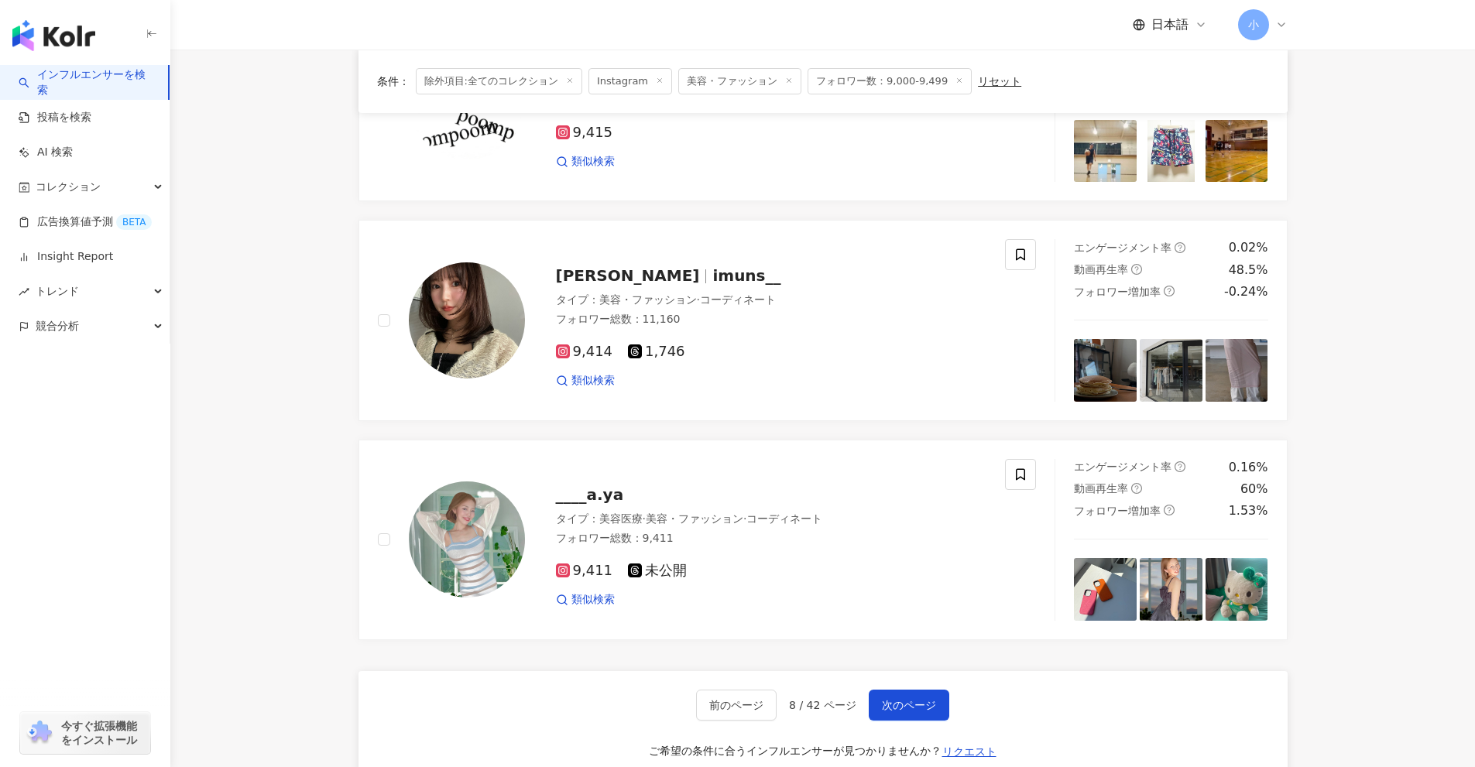
scroll to position [2202, 0]
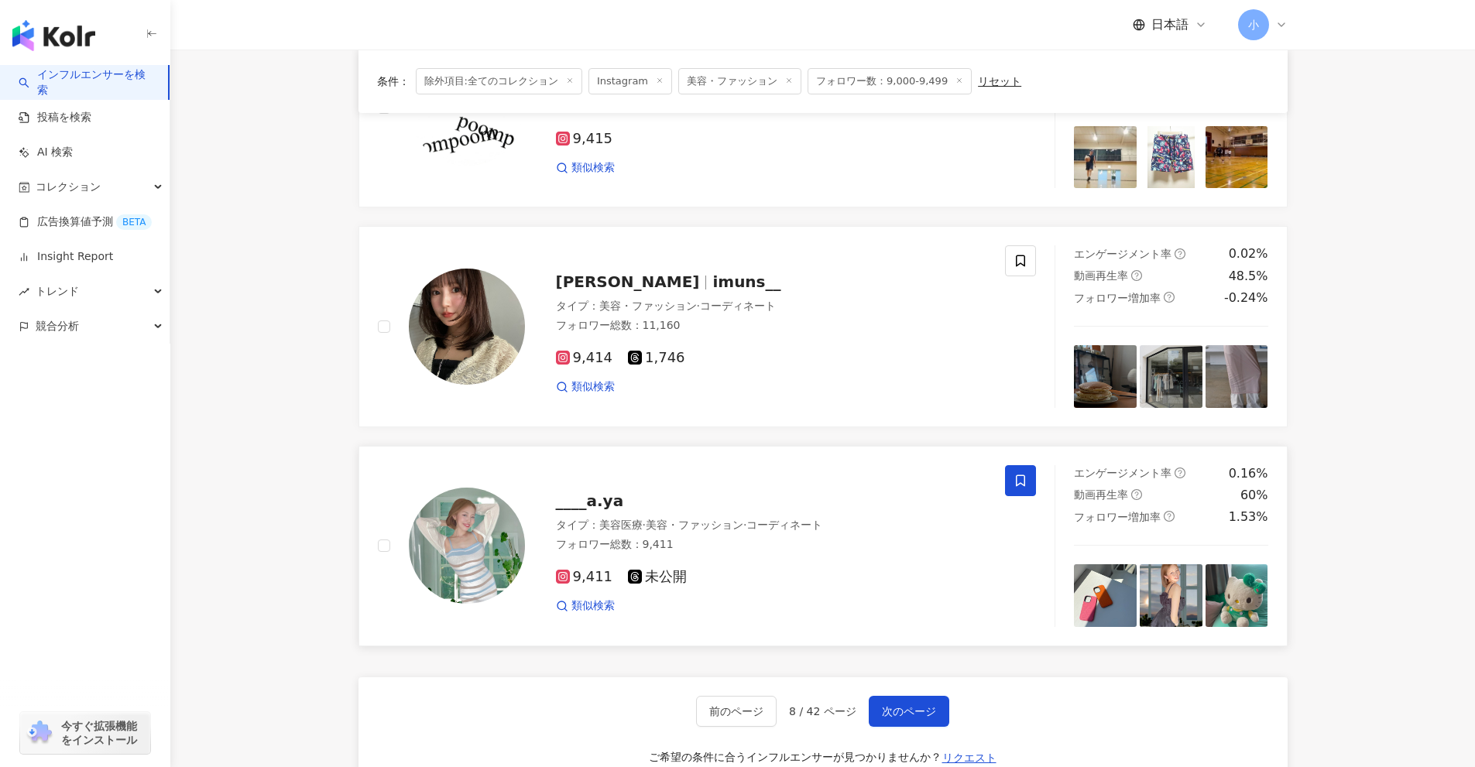
click at [1013, 483] on span at bounding box center [1020, 480] width 31 height 31
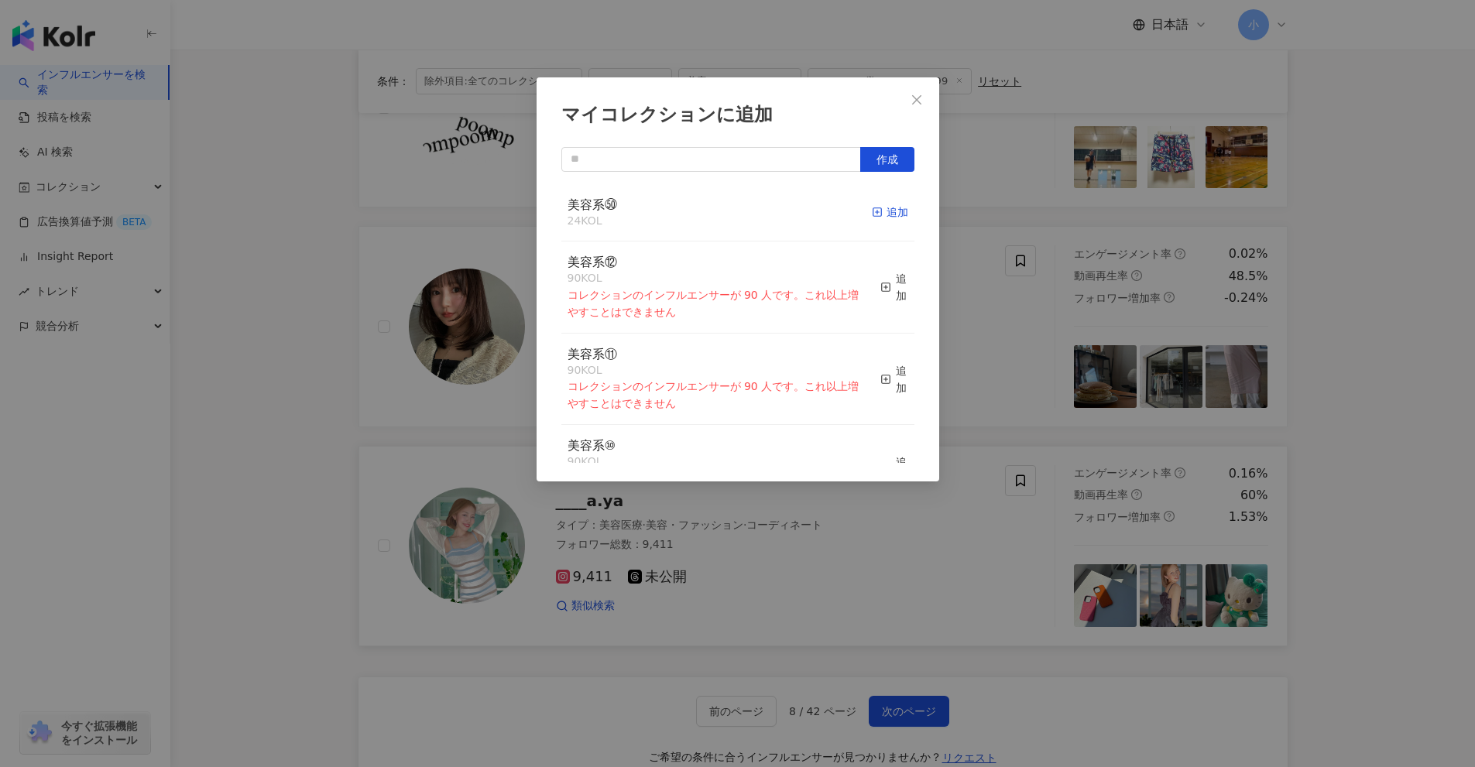
click at [872, 218] on span "button" at bounding box center [877, 212] width 11 height 12
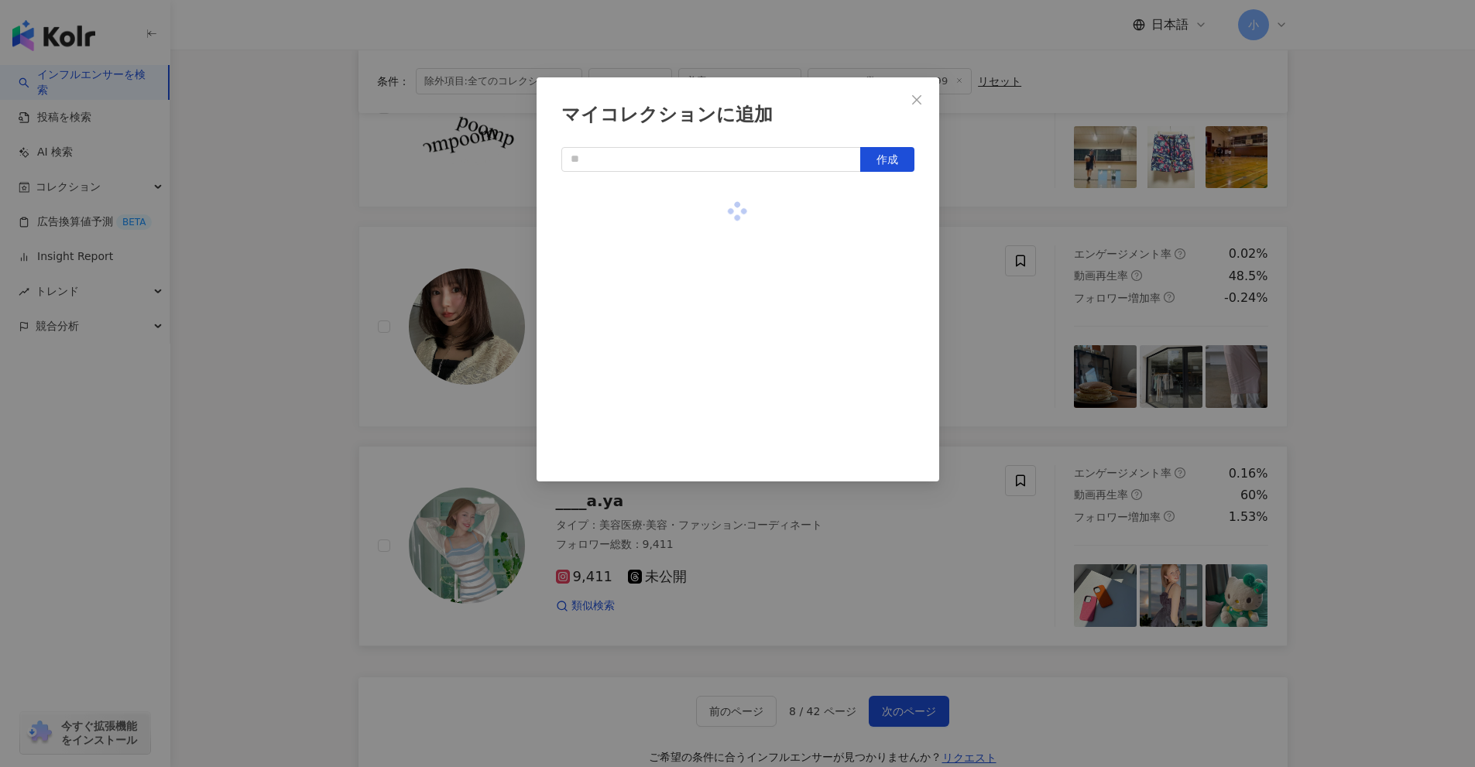
click at [1019, 295] on div "マイコレクションに追加 作成" at bounding box center [737, 383] width 1475 height 767
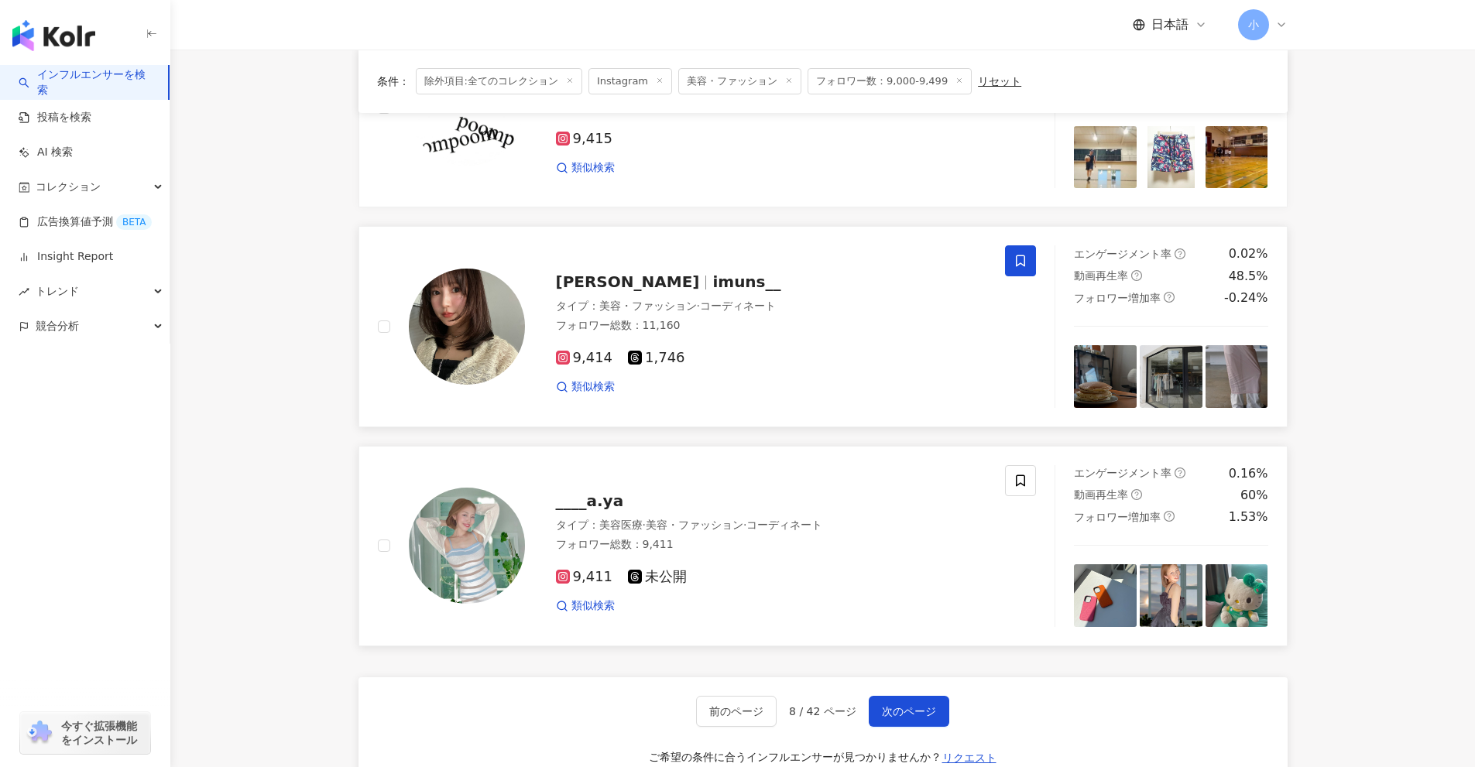
click at [1020, 257] on icon at bounding box center [1020, 261] width 14 height 14
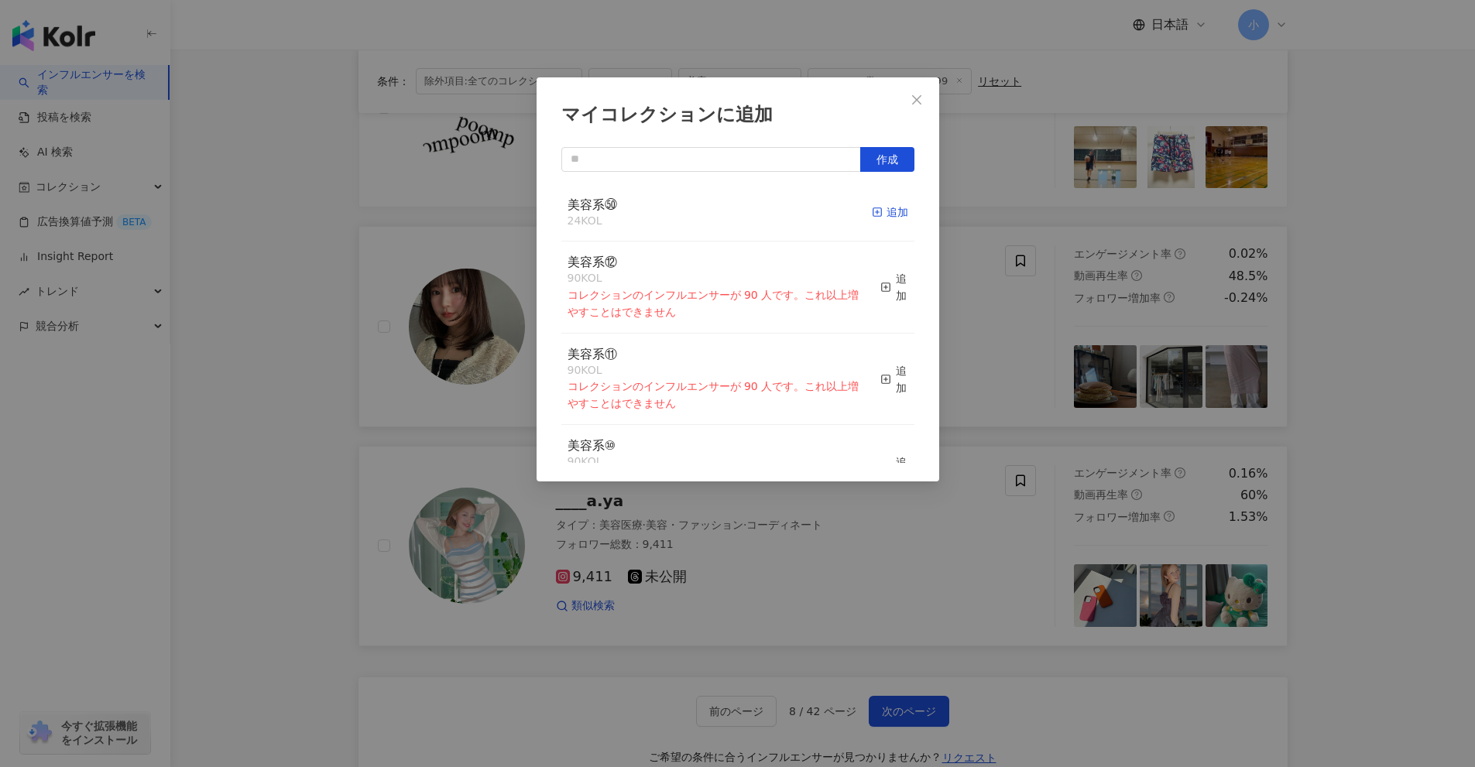
click at [872, 206] on span "button" at bounding box center [877, 212] width 11 height 12
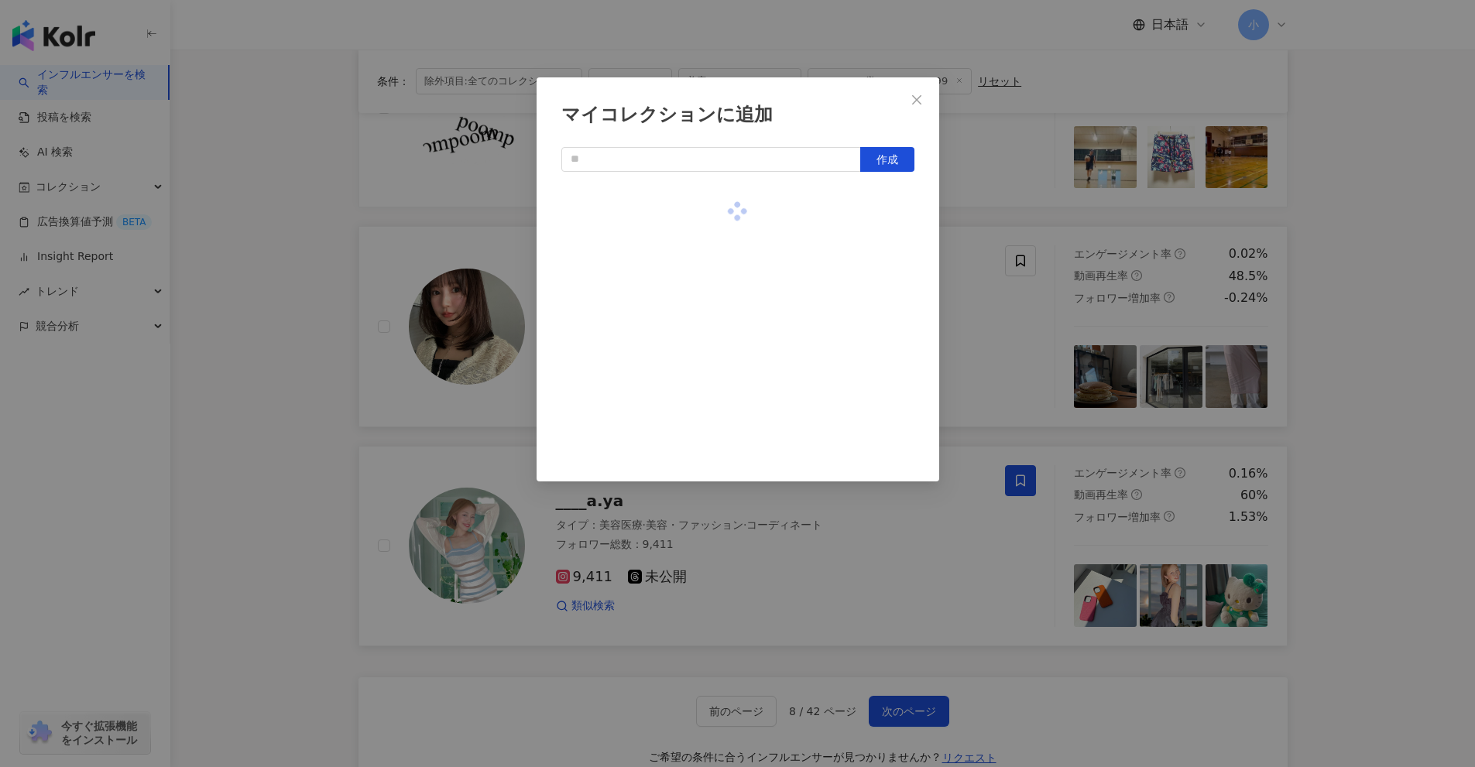
click at [1016, 320] on div "マイコレクションに追加 作成" at bounding box center [737, 383] width 1475 height 767
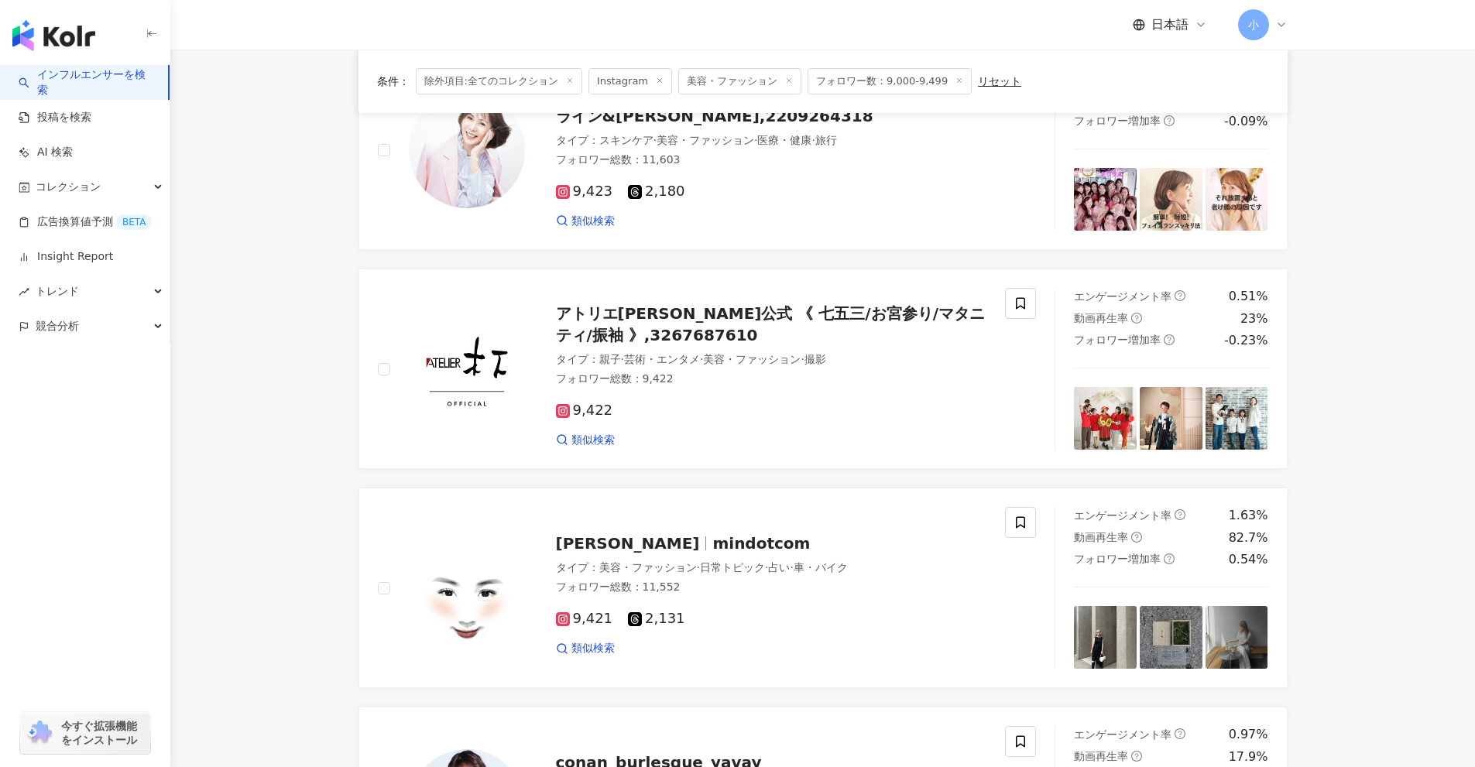
scroll to position [576, 0]
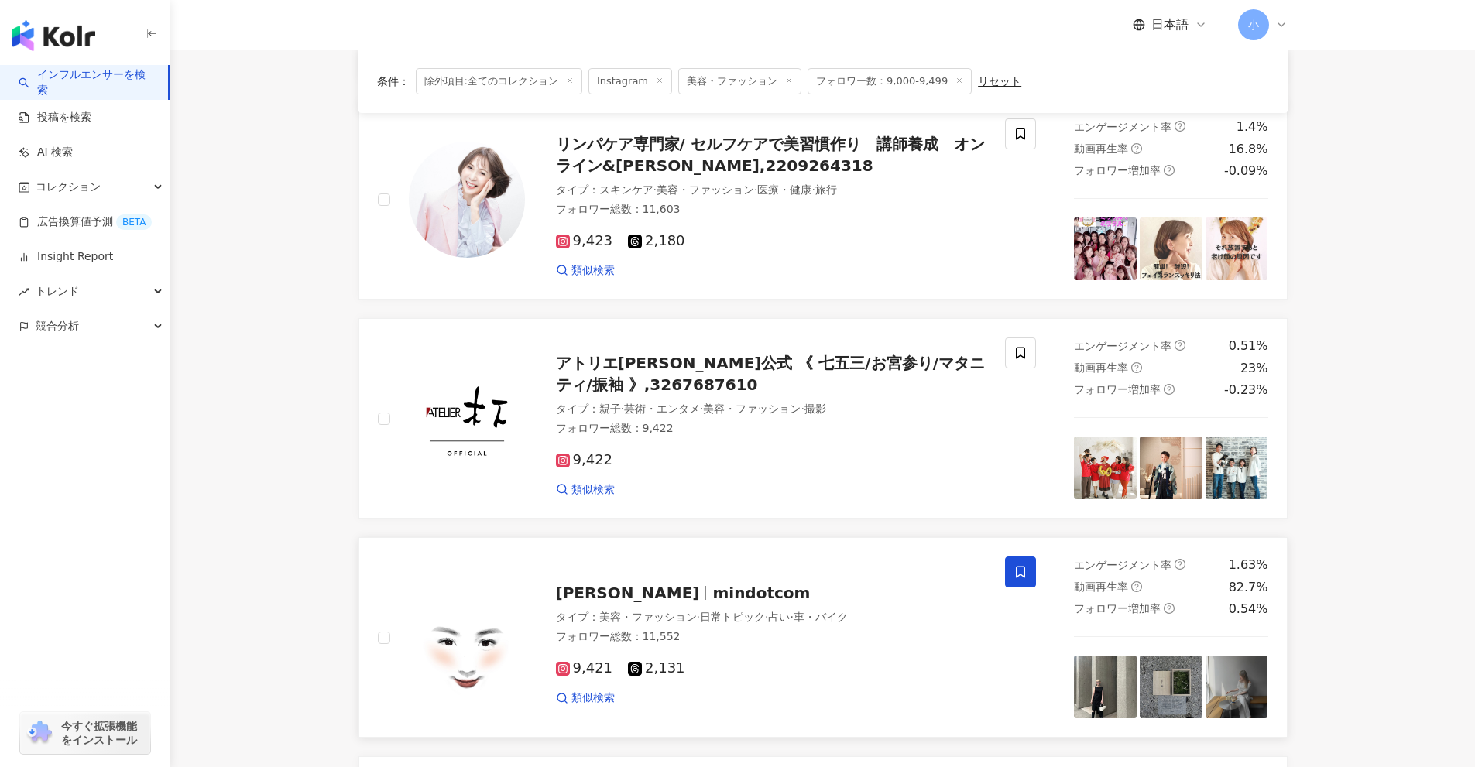
click at [1010, 571] on span at bounding box center [1020, 572] width 31 height 31
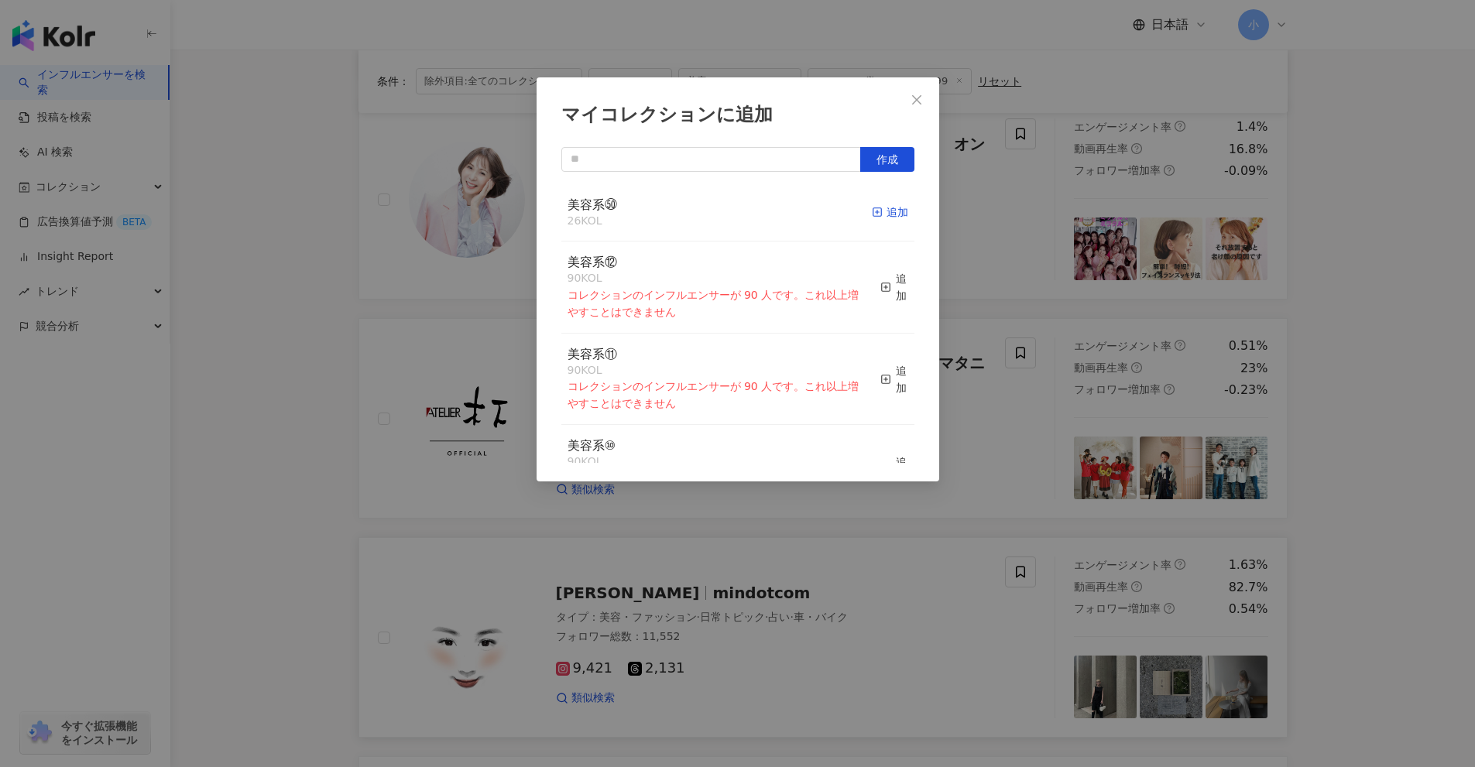
click at [872, 218] on icon "button" at bounding box center [877, 212] width 11 height 11
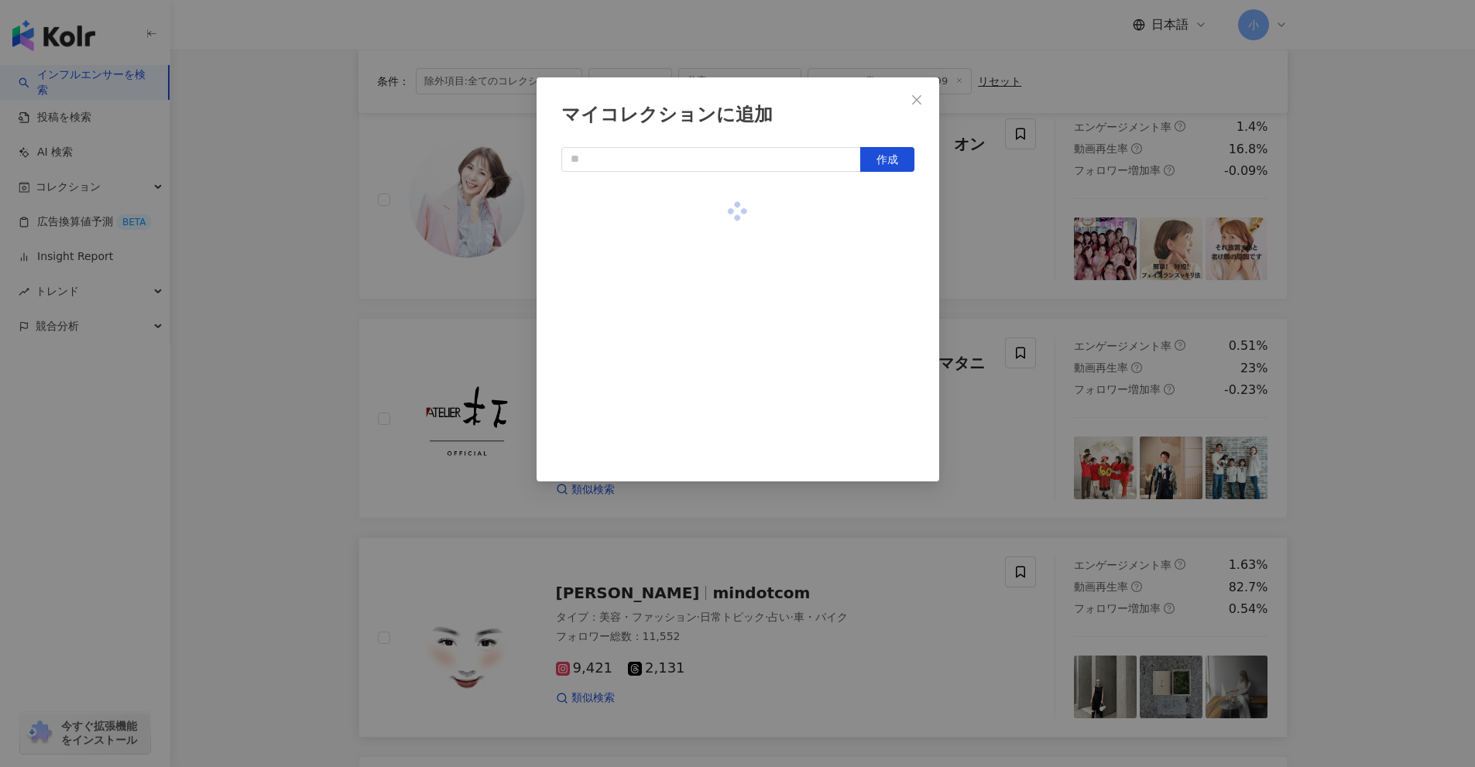
click at [1021, 254] on div "マイコレクションに追加 作成" at bounding box center [737, 383] width 1475 height 767
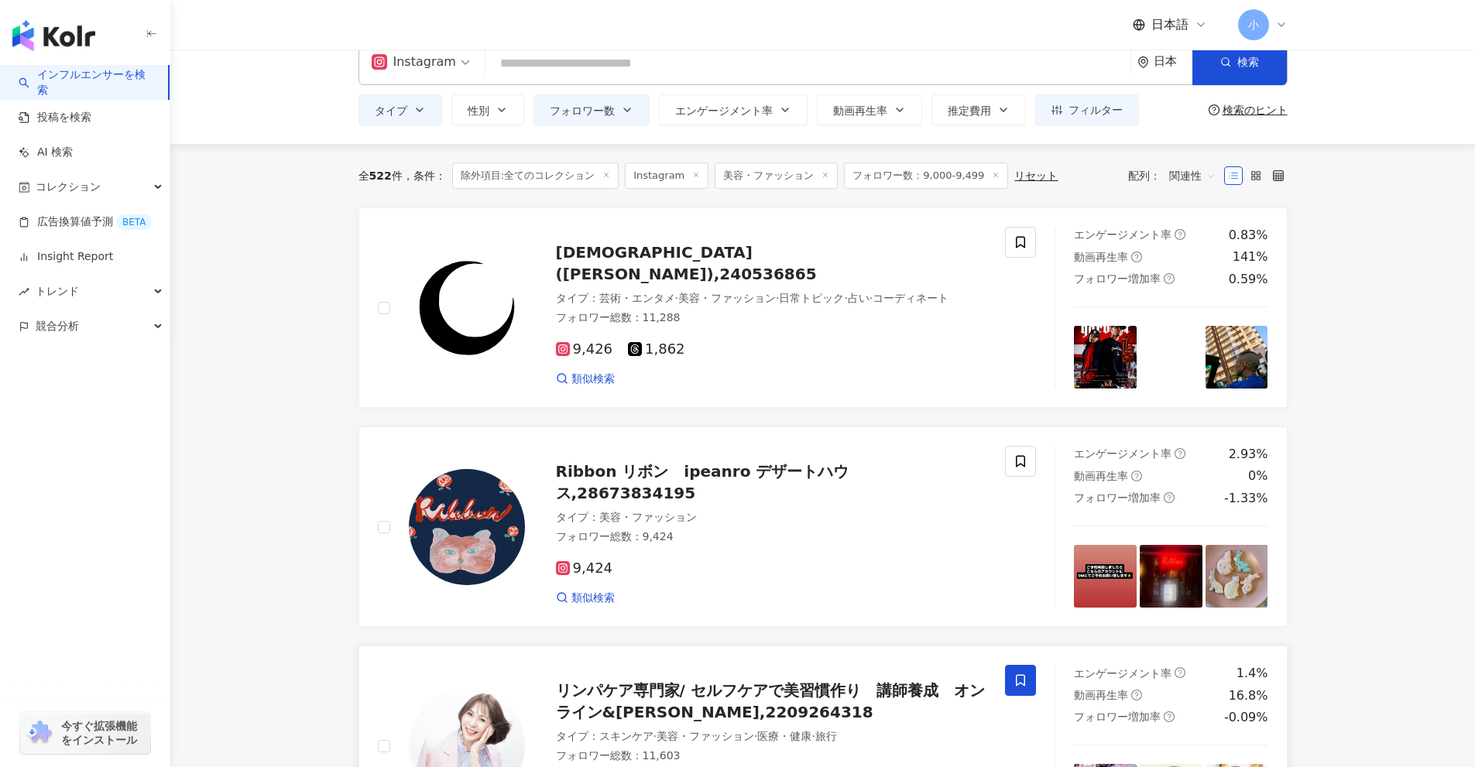
scroll to position [0, 0]
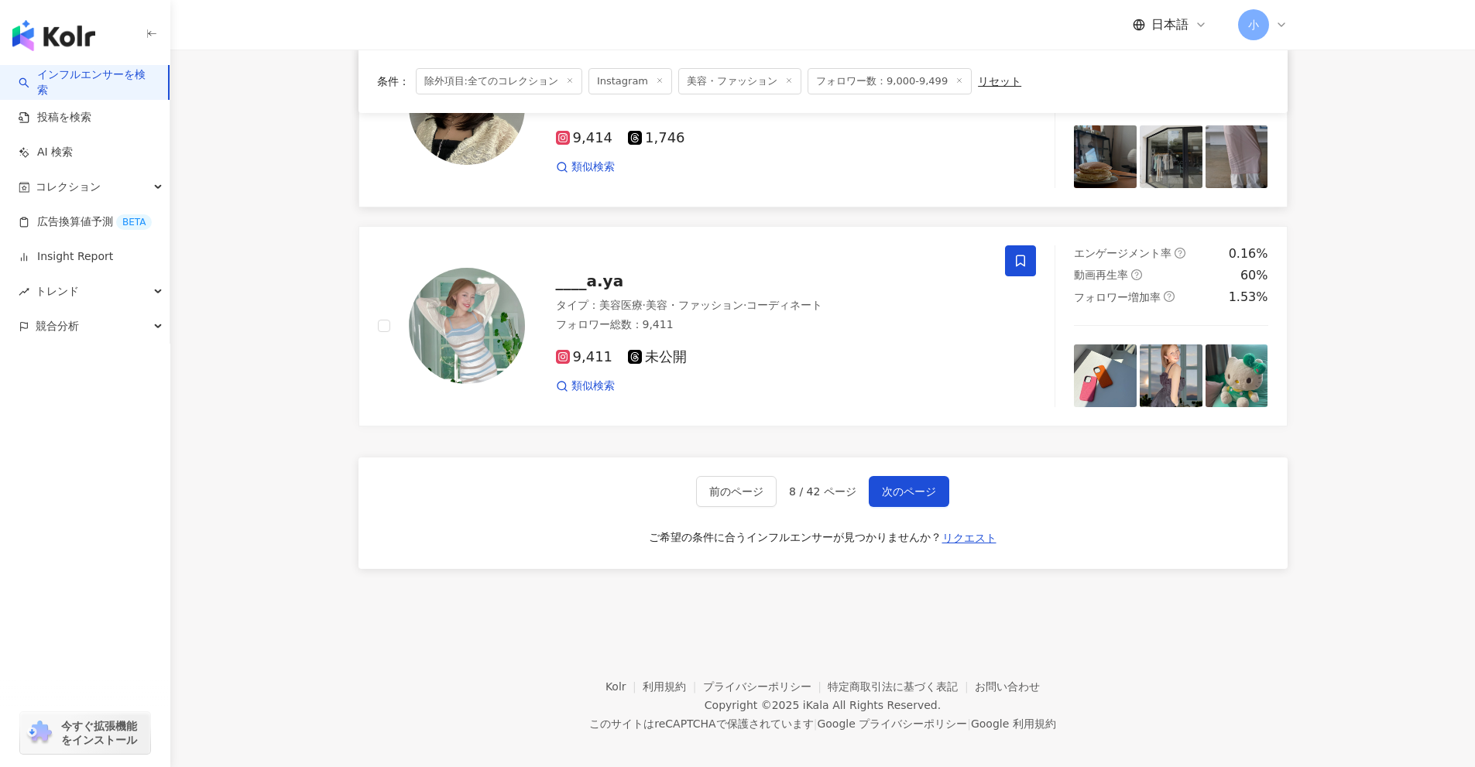
drag, startPoint x: 1339, startPoint y: 335, endPoint x: 1363, endPoint y: 578, distance: 244.2
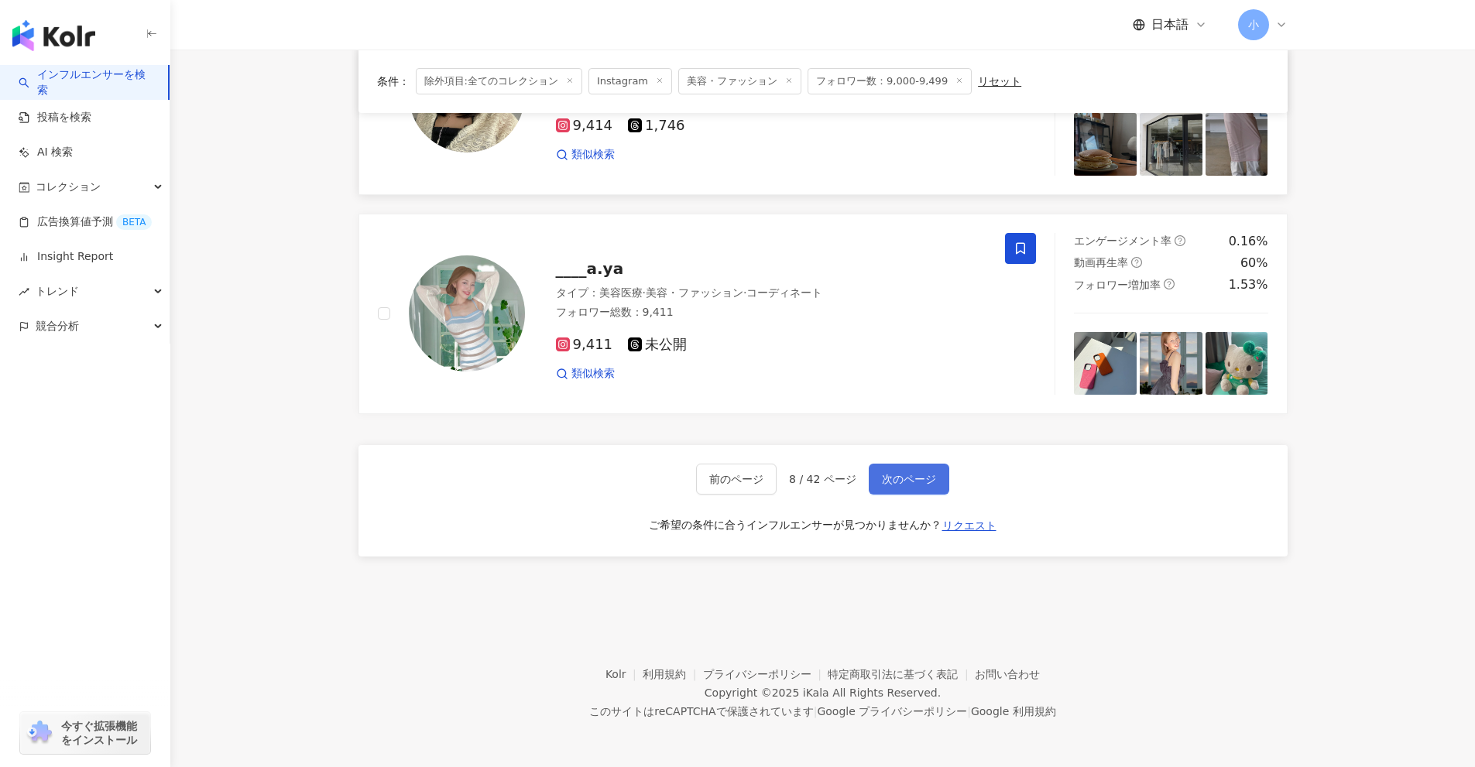
click at [935, 483] on button "次のページ" at bounding box center [909, 479] width 81 height 31
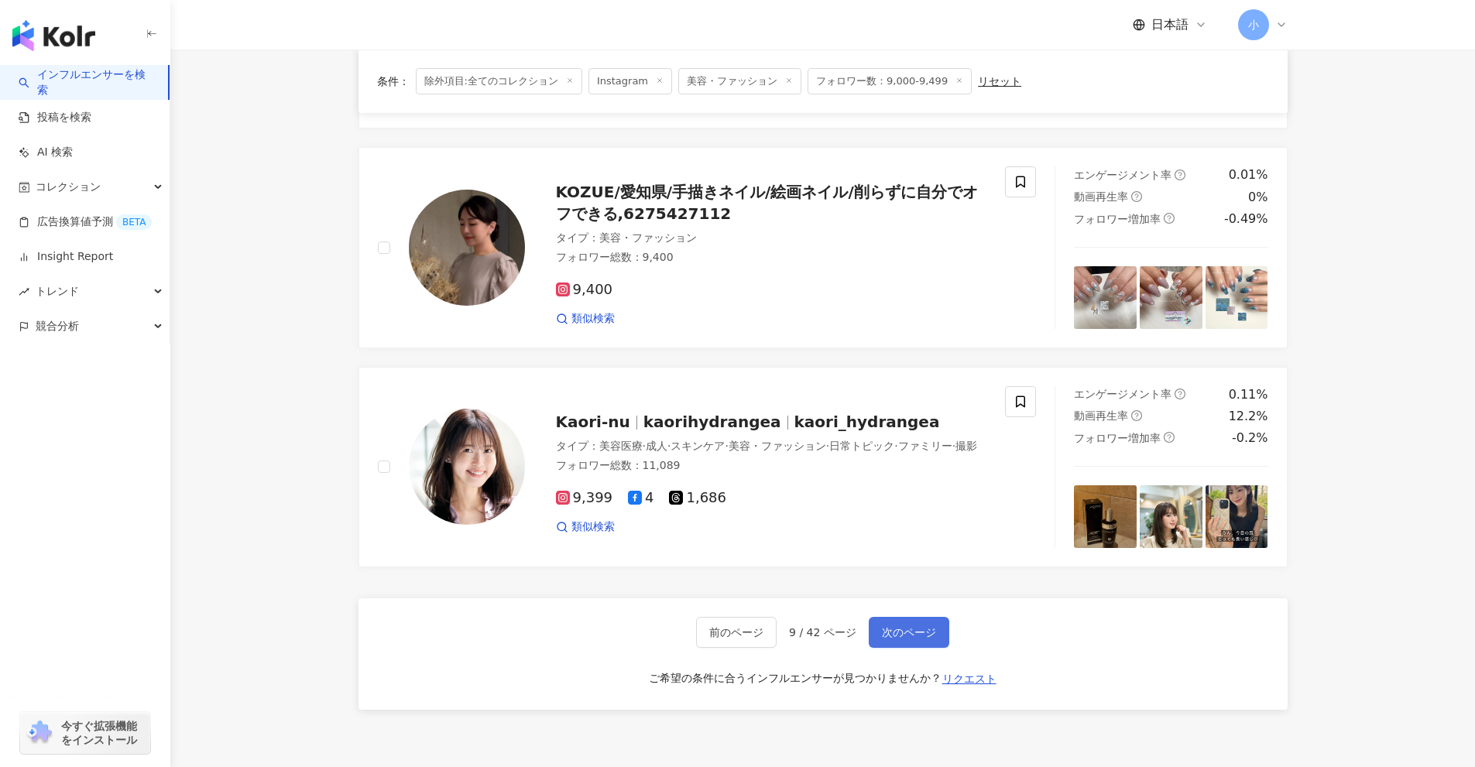
scroll to position [2279, 0]
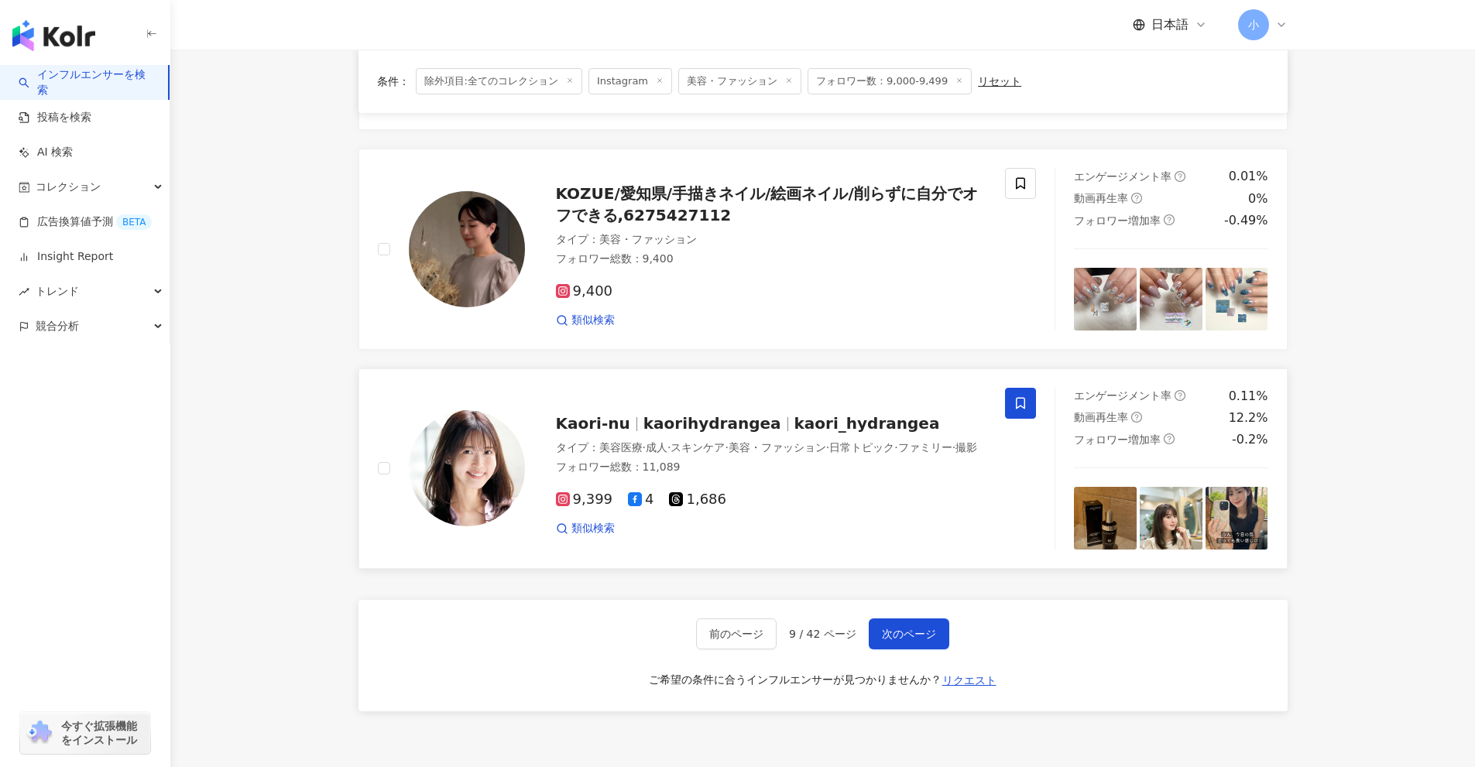
click at [1026, 406] on icon at bounding box center [1020, 403] width 14 height 14
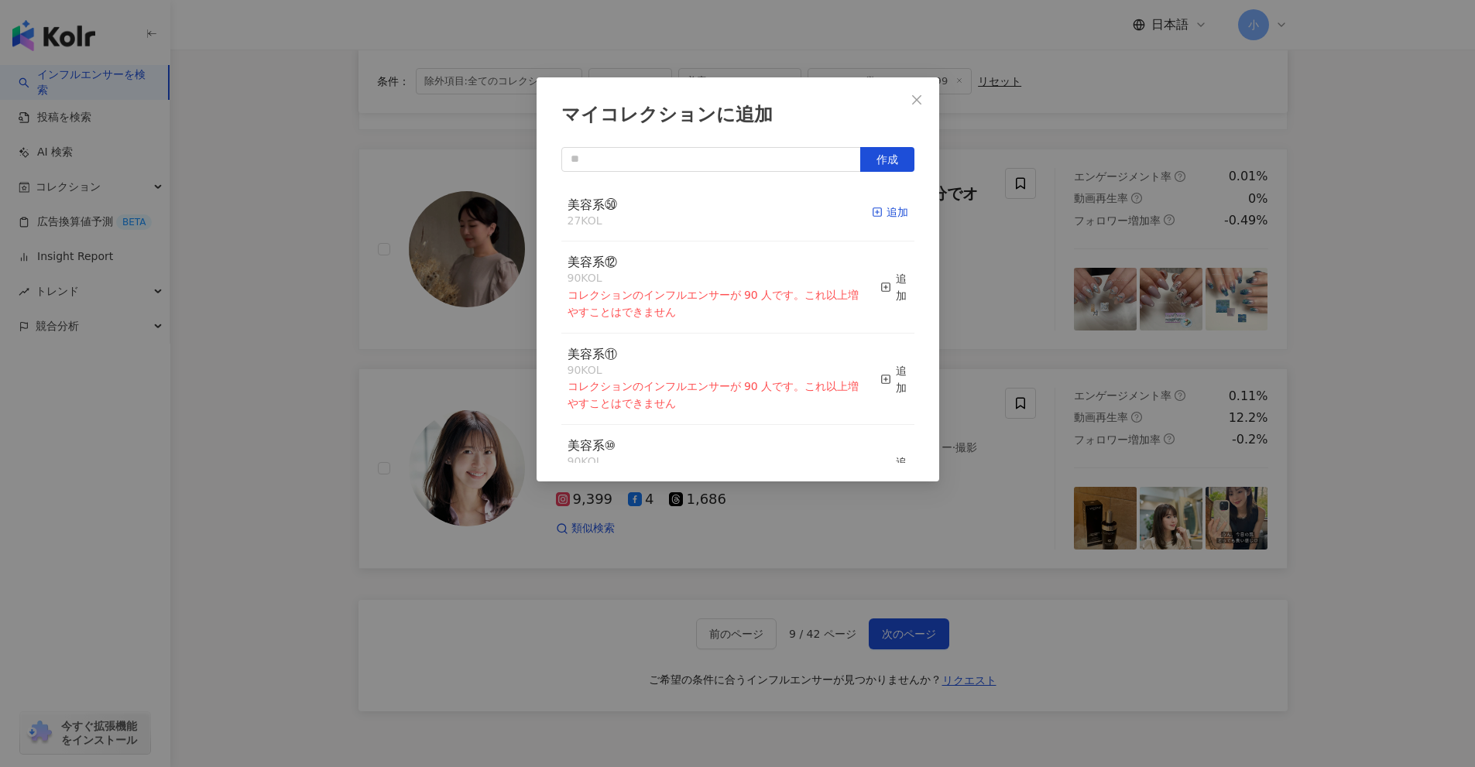
click at [872, 211] on rect "button" at bounding box center [876, 212] width 9 height 9
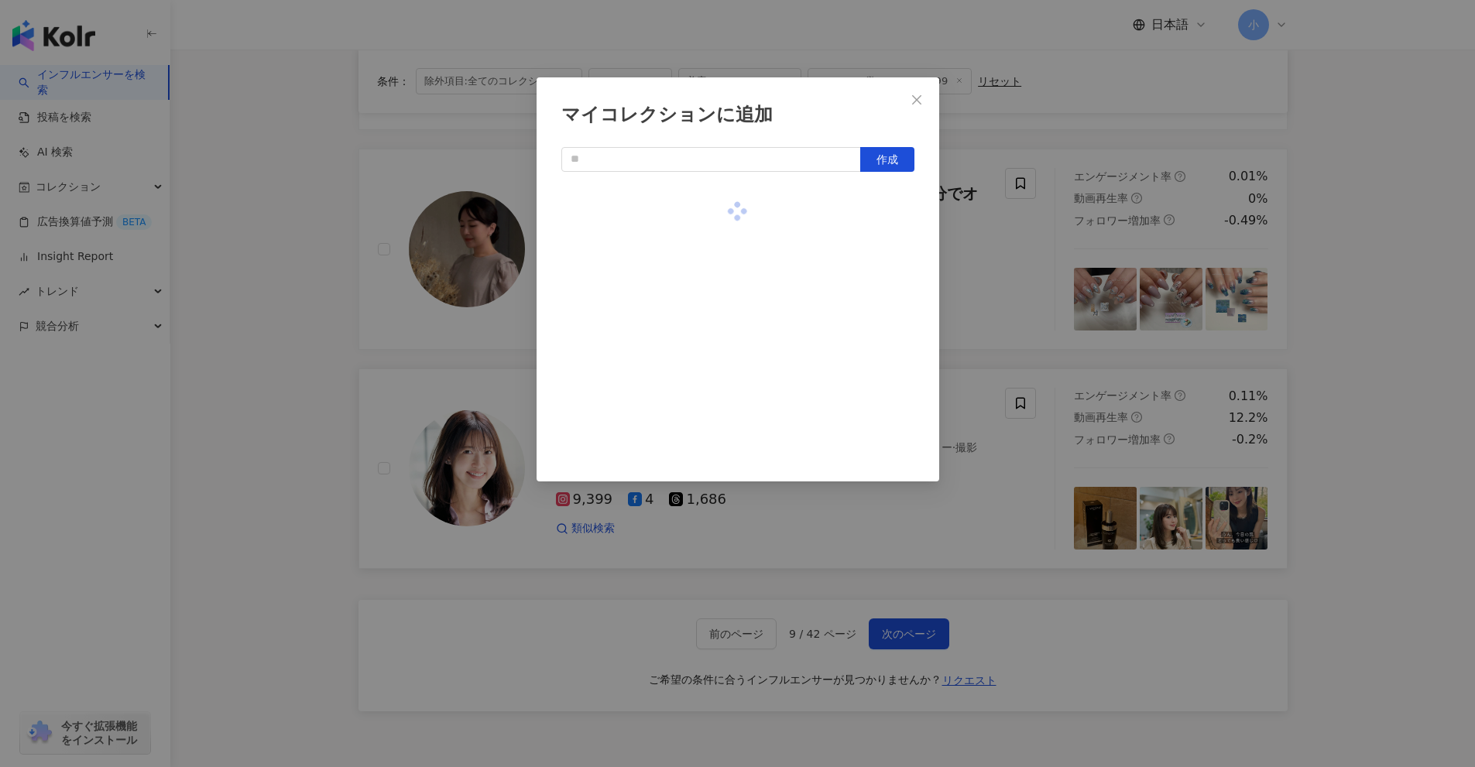
click at [1033, 295] on div "マイコレクションに追加 作成" at bounding box center [737, 383] width 1475 height 767
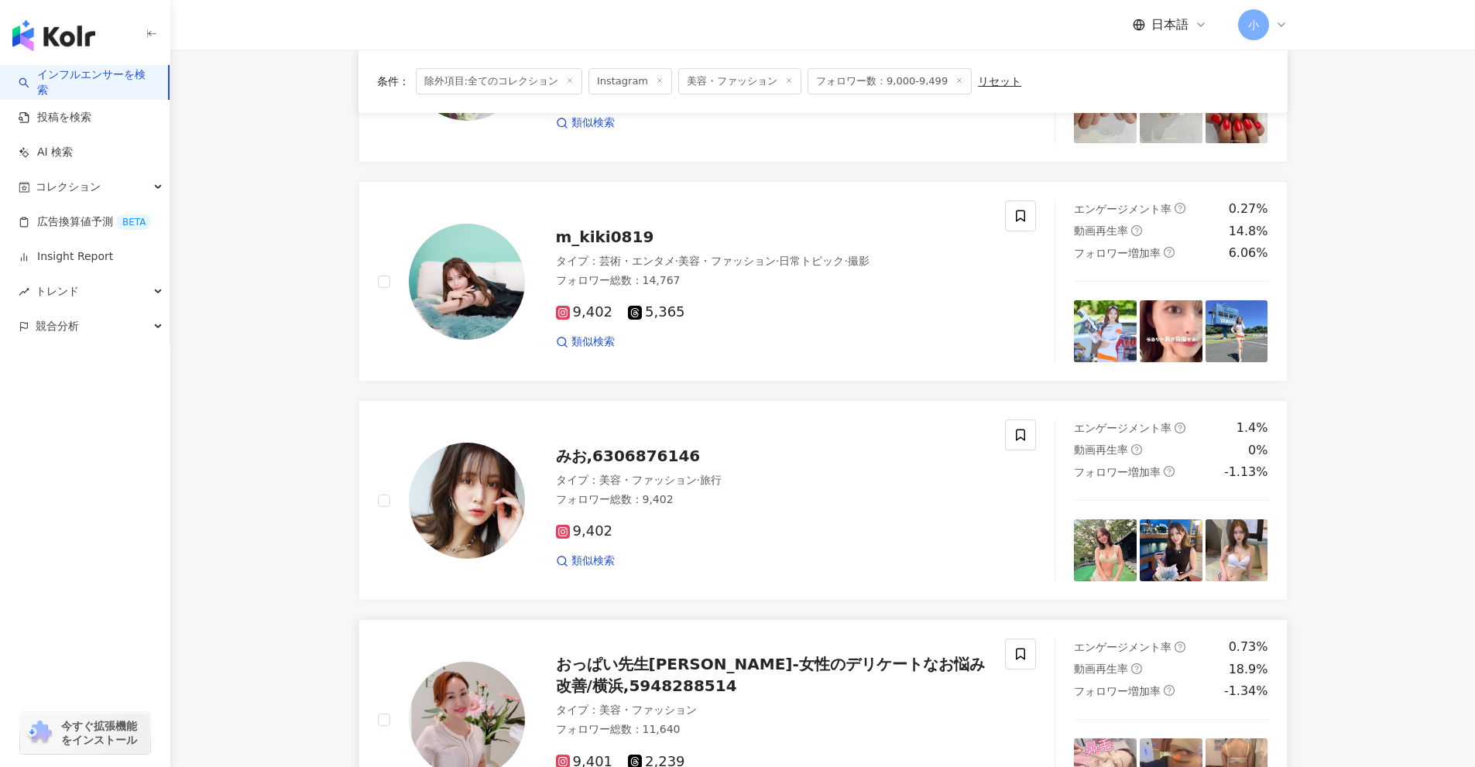
scroll to position [1582, 0]
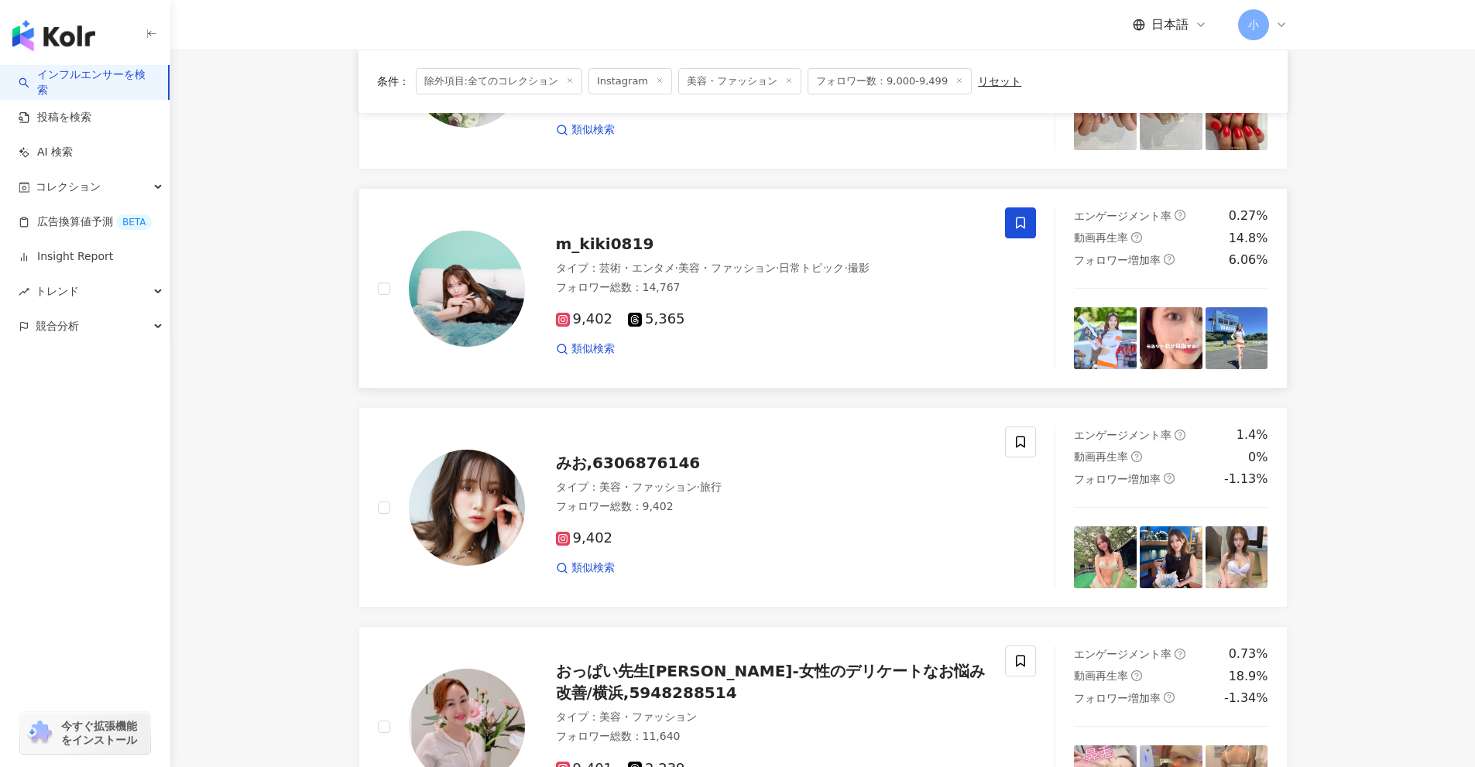
click at [1026, 226] on icon at bounding box center [1020, 223] width 14 height 14
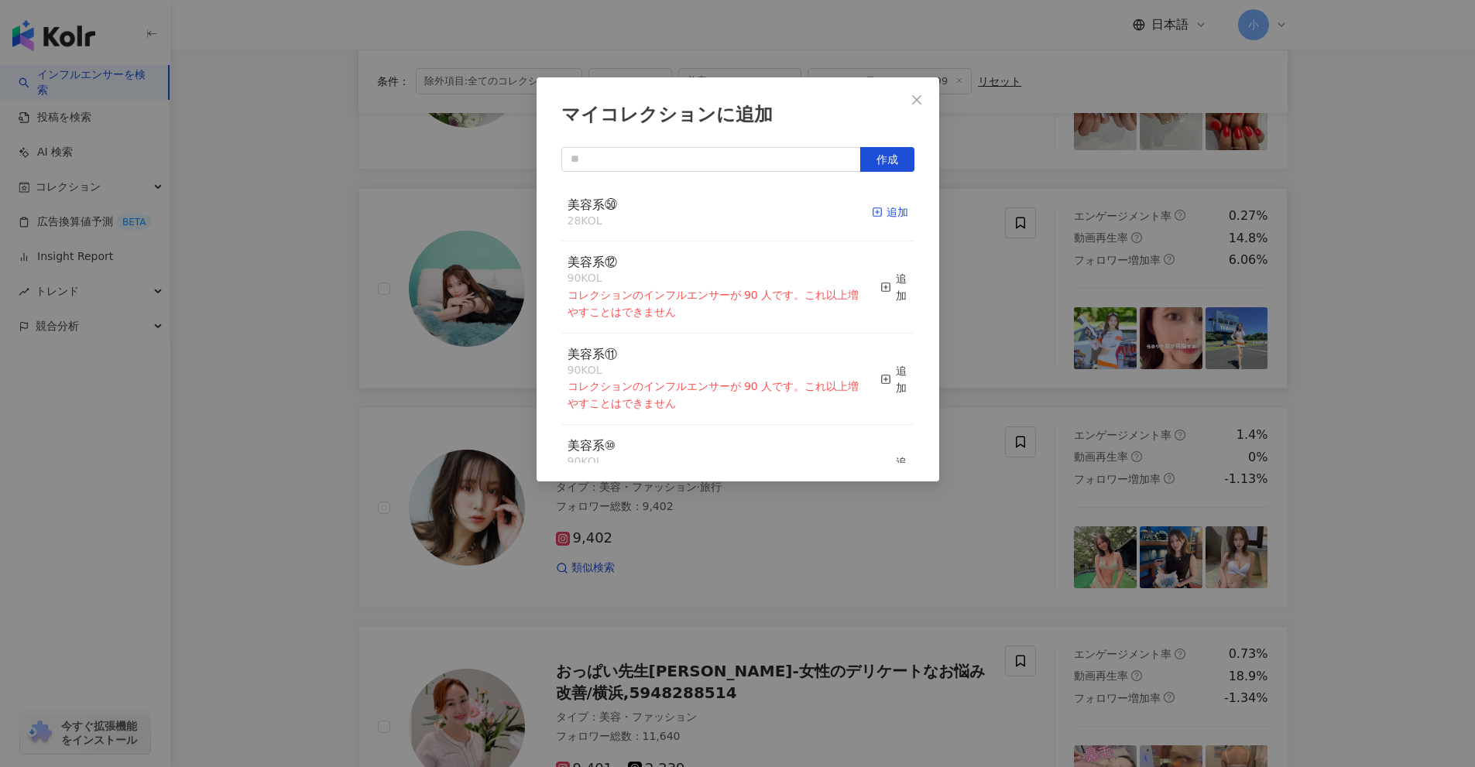
click at [882, 218] on div "追加" at bounding box center [890, 212] width 36 height 17
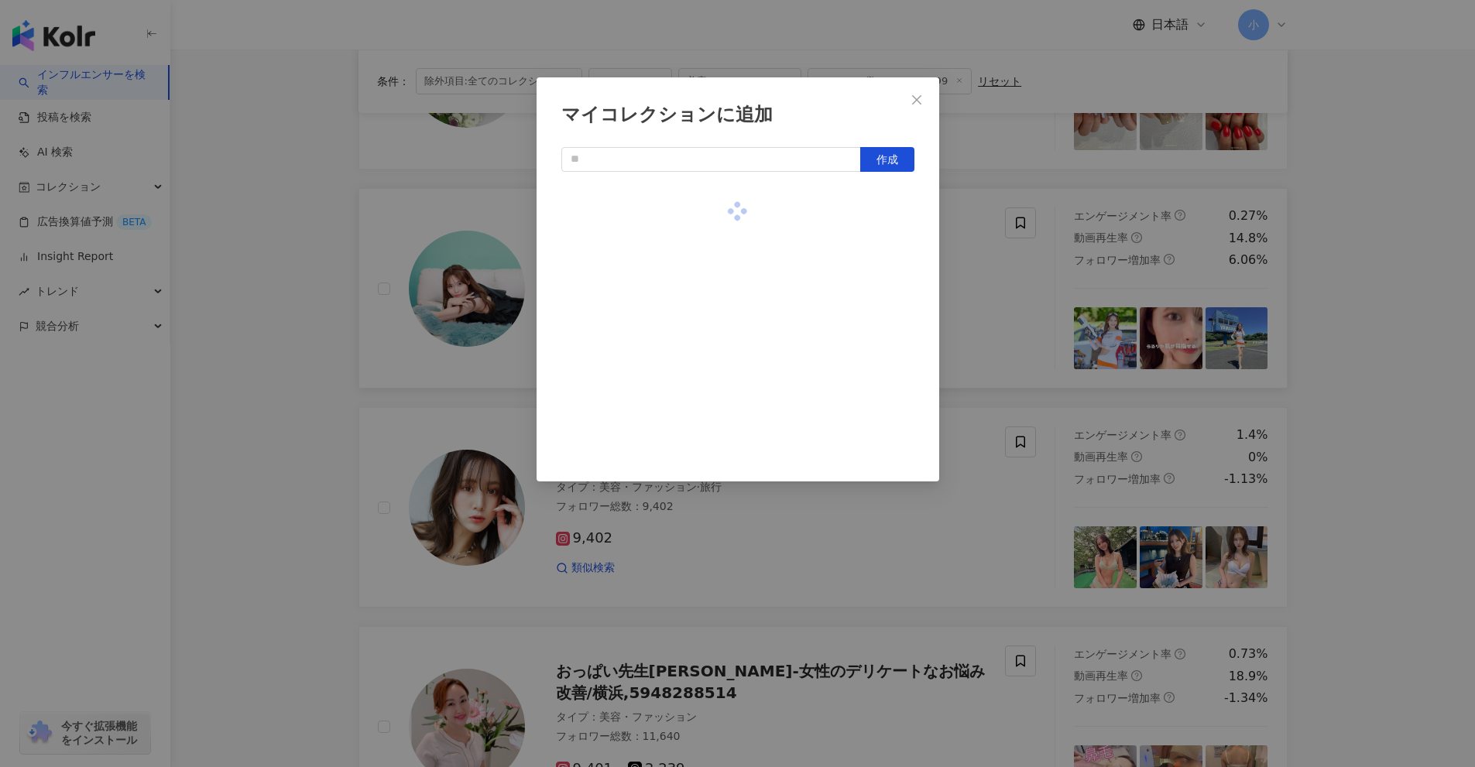
click at [1057, 299] on div "マイコレクションに追加 作成" at bounding box center [737, 383] width 1475 height 767
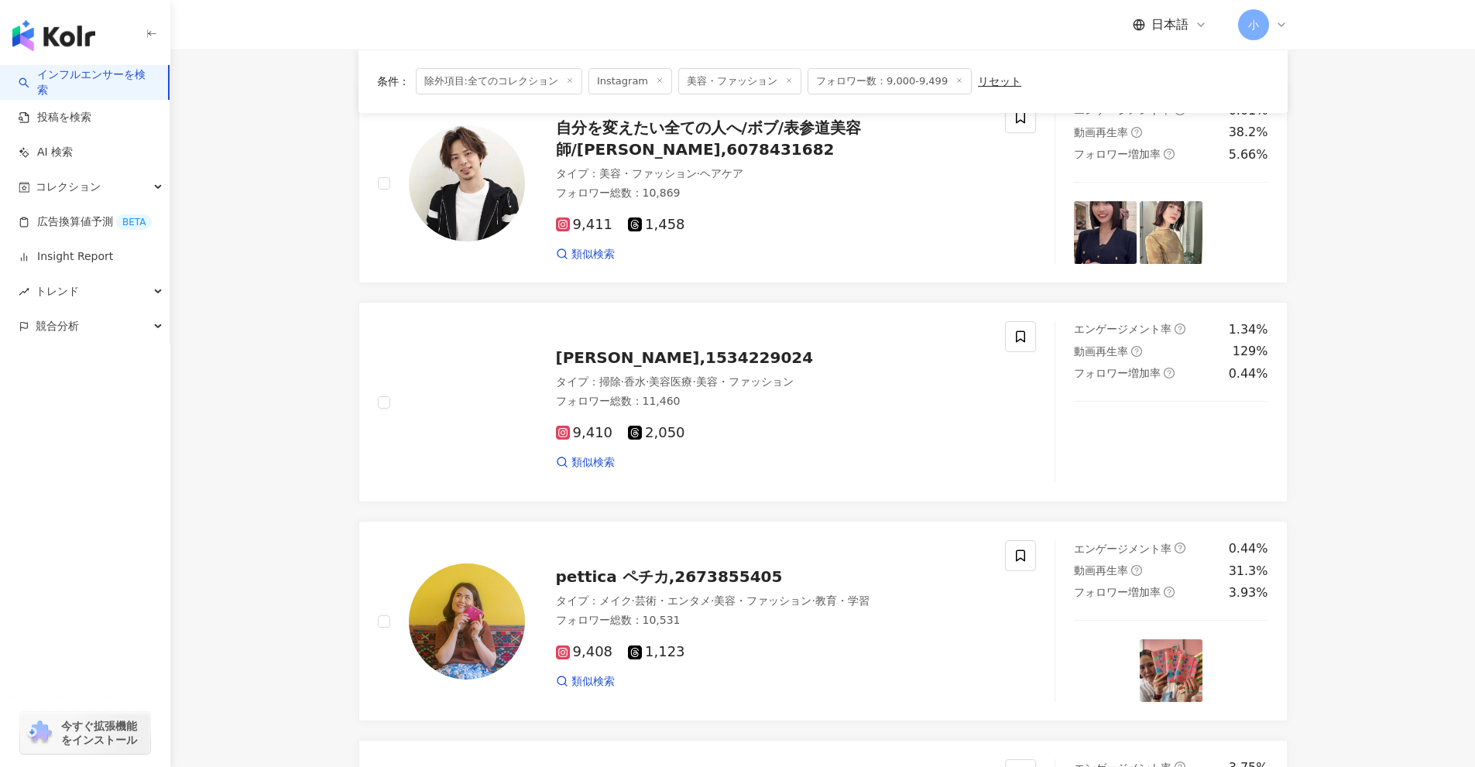
scroll to position [111, 0]
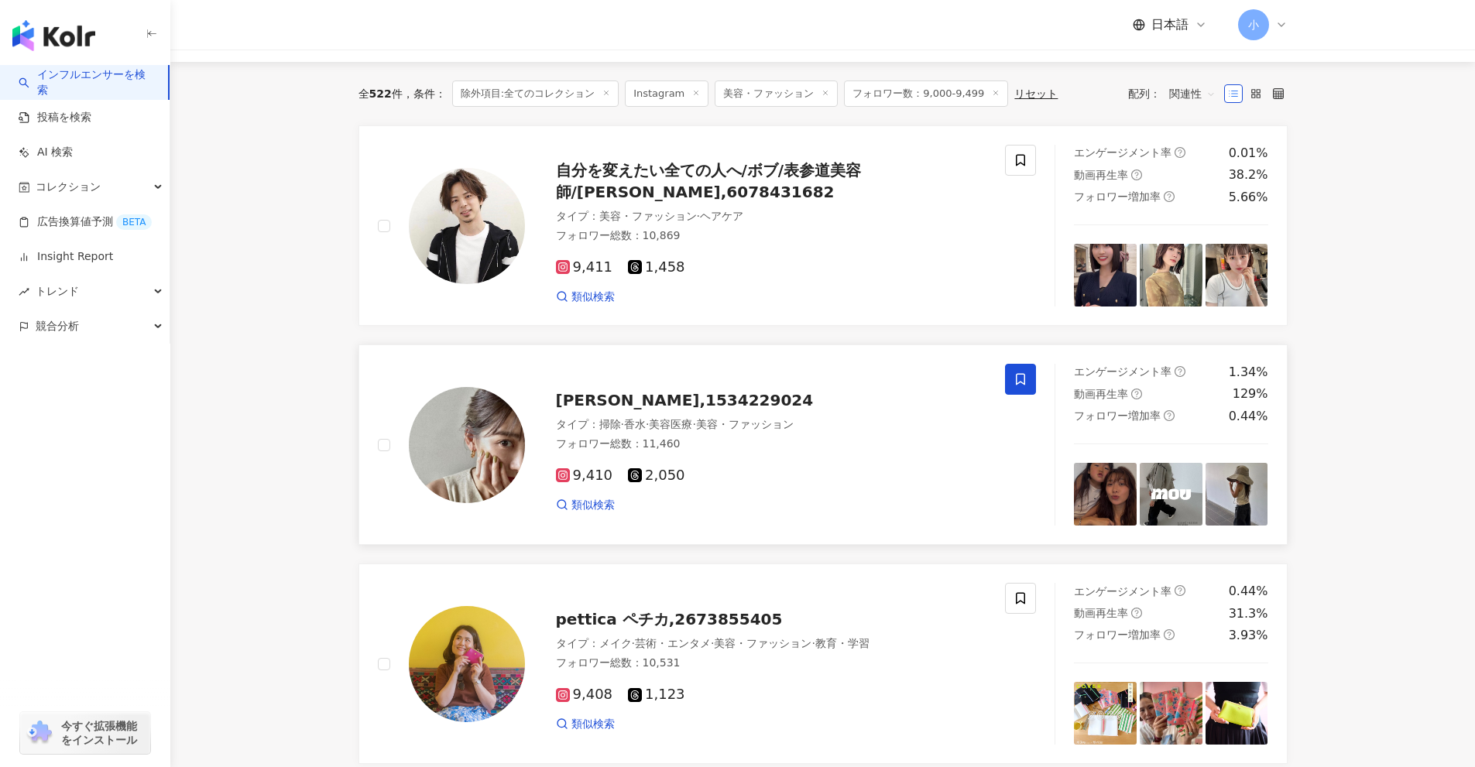
click at [1014, 384] on icon at bounding box center [1020, 379] width 14 height 14
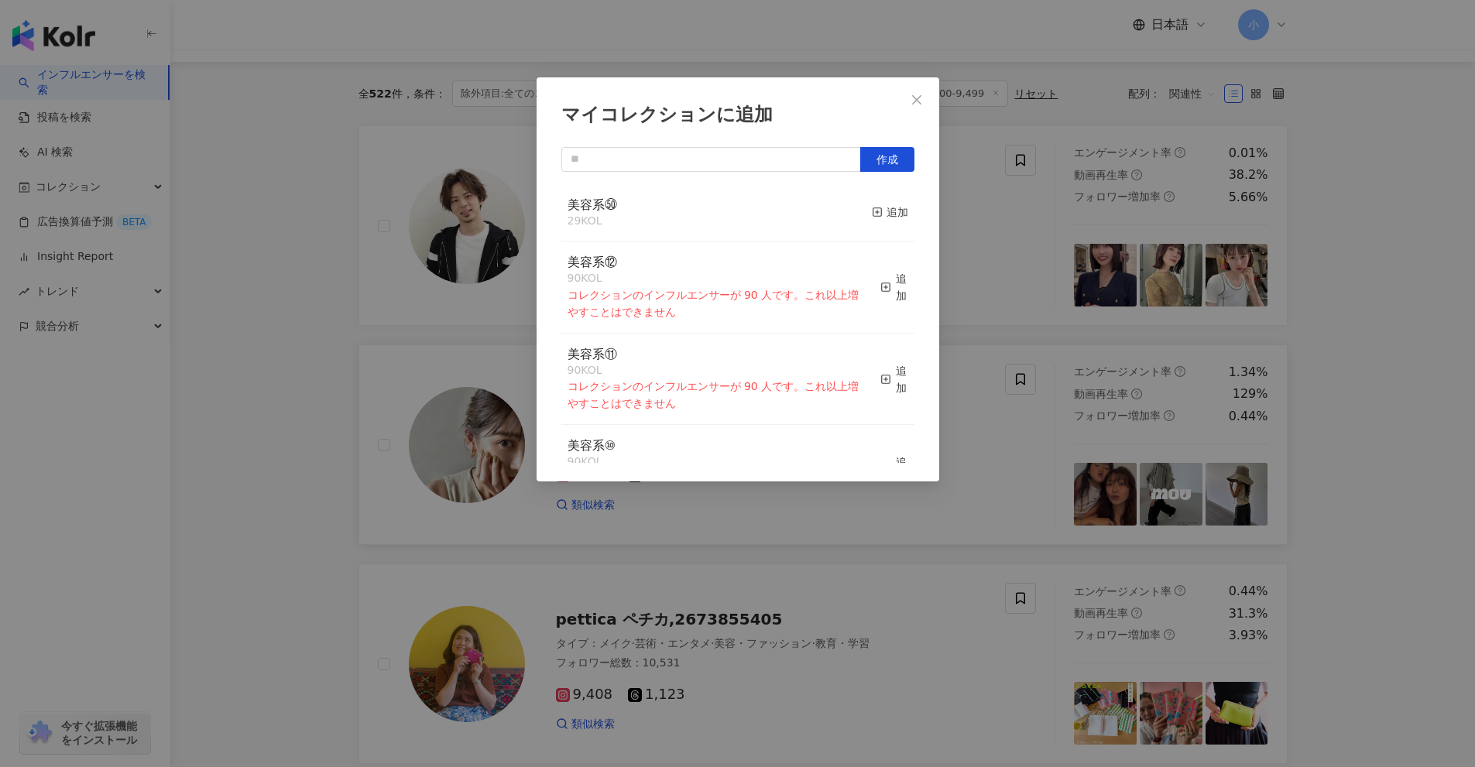
click at [1007, 443] on div "マイコレクションに追加 作成 美容系㊿ 29 KOL 追加 美容系⑫ 90 KOL コレクションのインフルエンサーが 90 人です。これ以上増やすことはできま…" at bounding box center [737, 383] width 1475 height 767
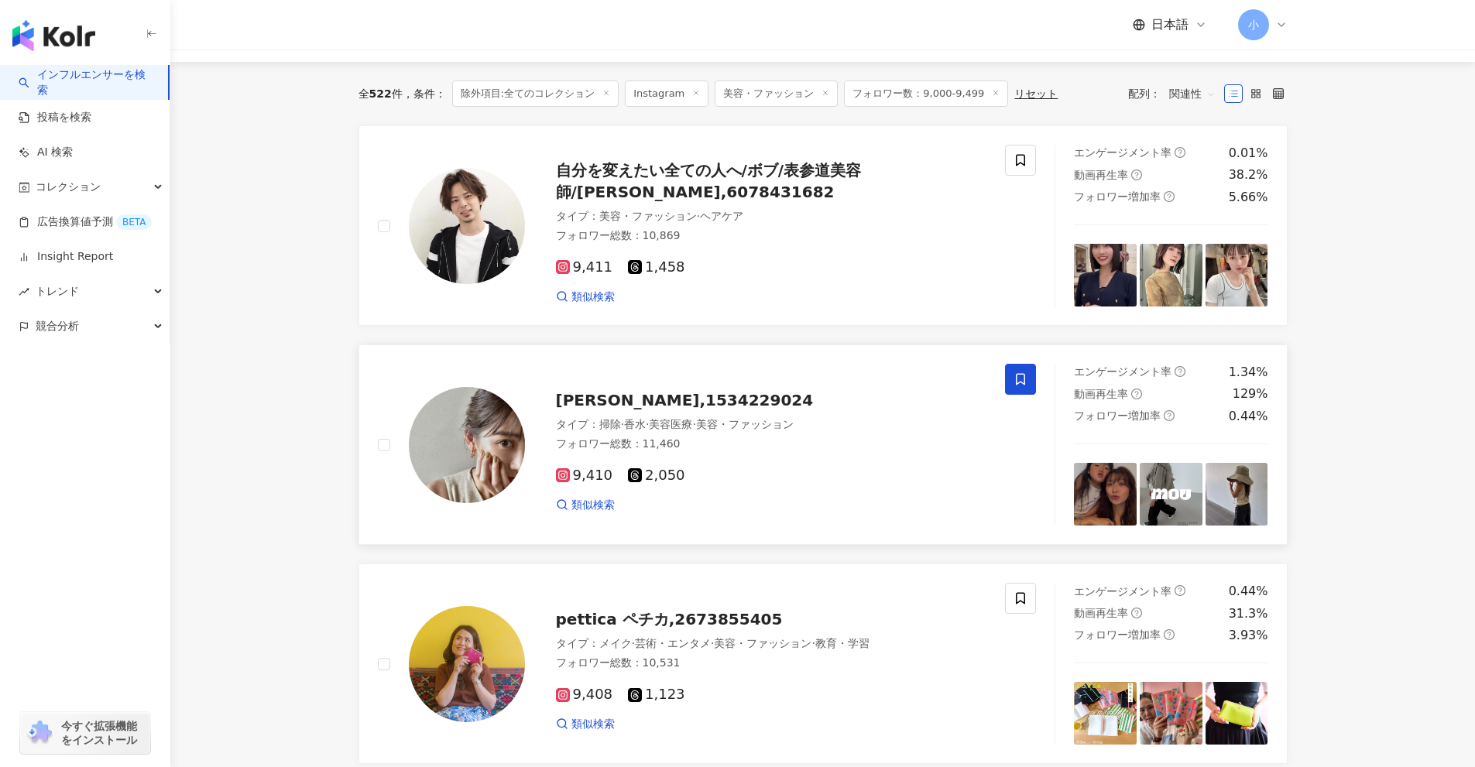
click at [1026, 378] on icon at bounding box center [1020, 379] width 14 height 14
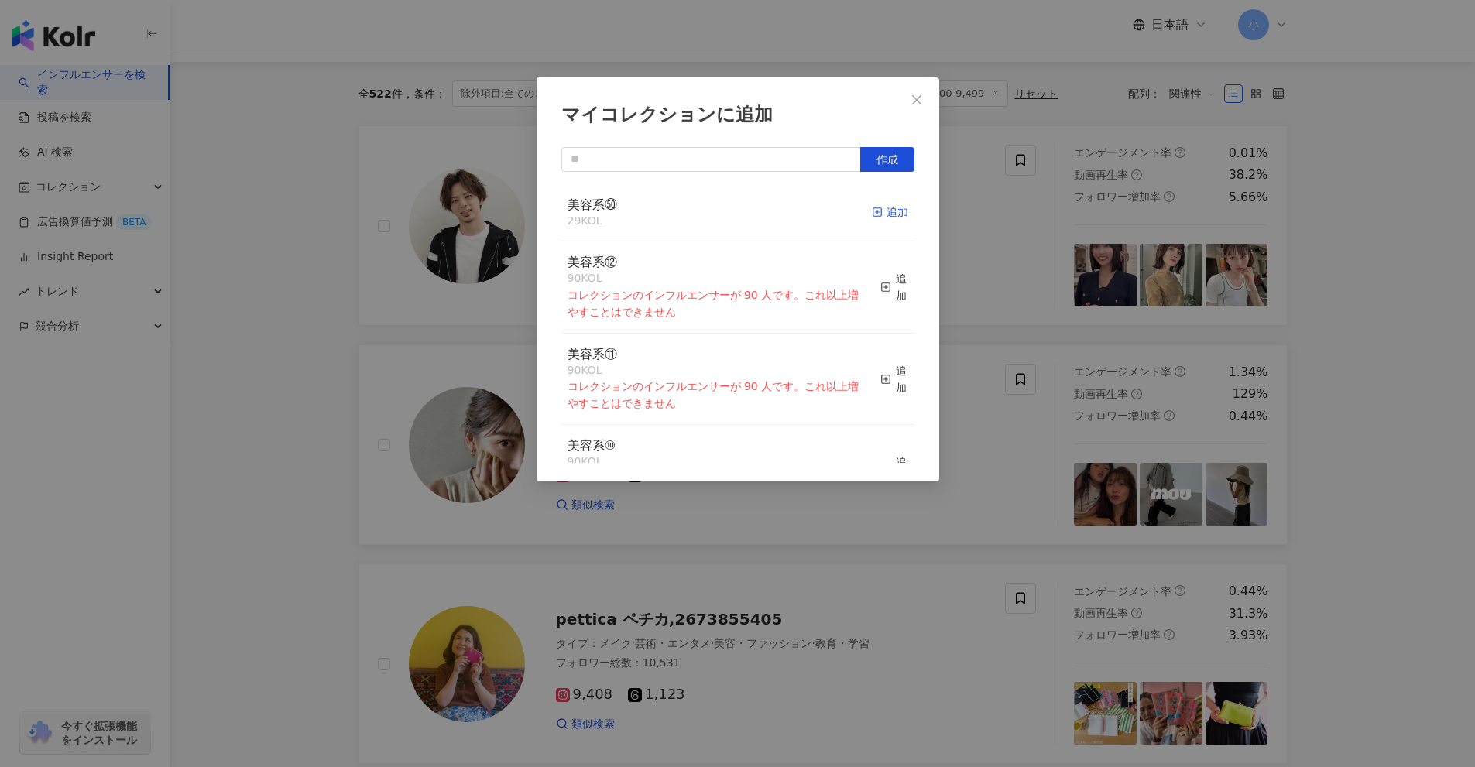
click at [872, 206] on div "追加" at bounding box center [890, 212] width 36 height 17
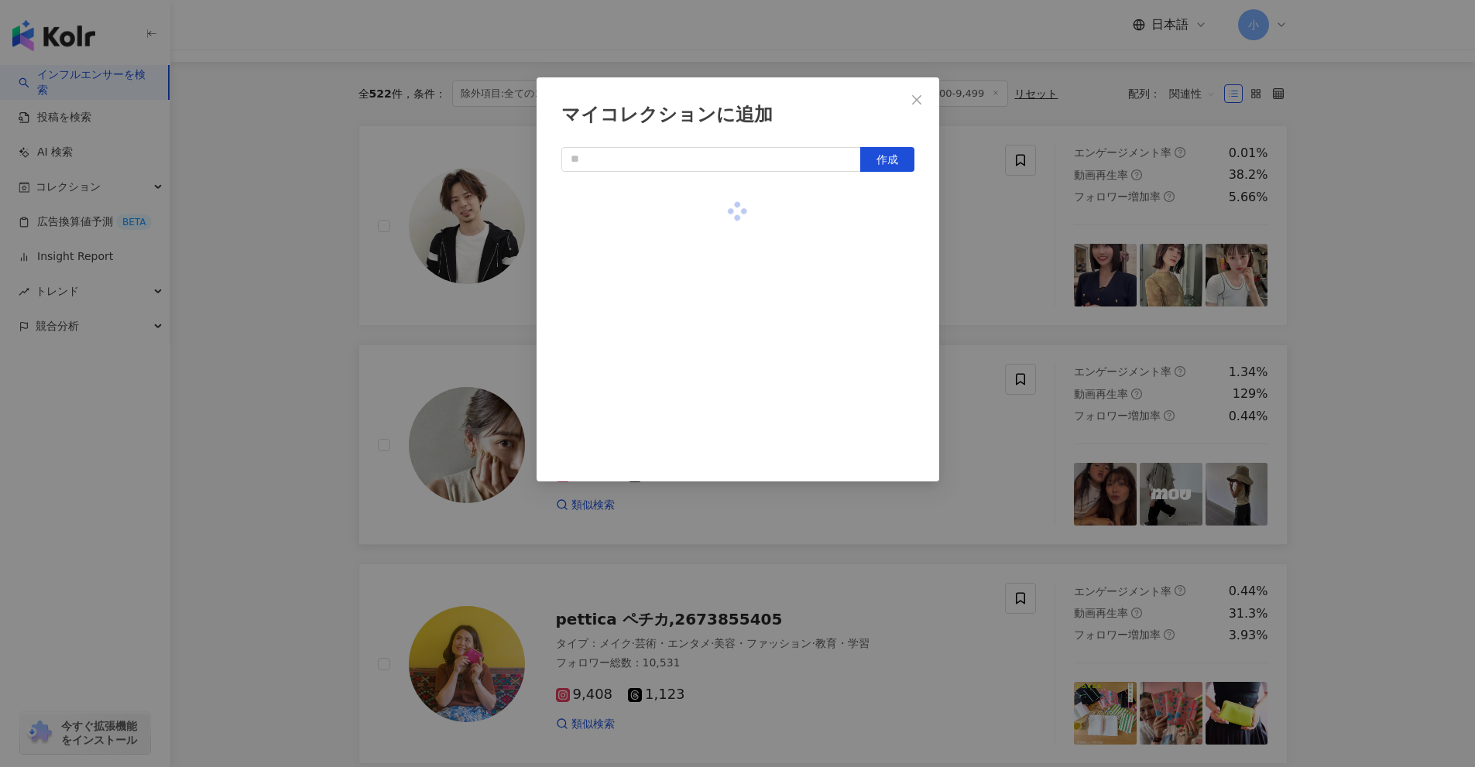
click at [1023, 259] on div "マイコレクションに追加 作成" at bounding box center [737, 383] width 1475 height 767
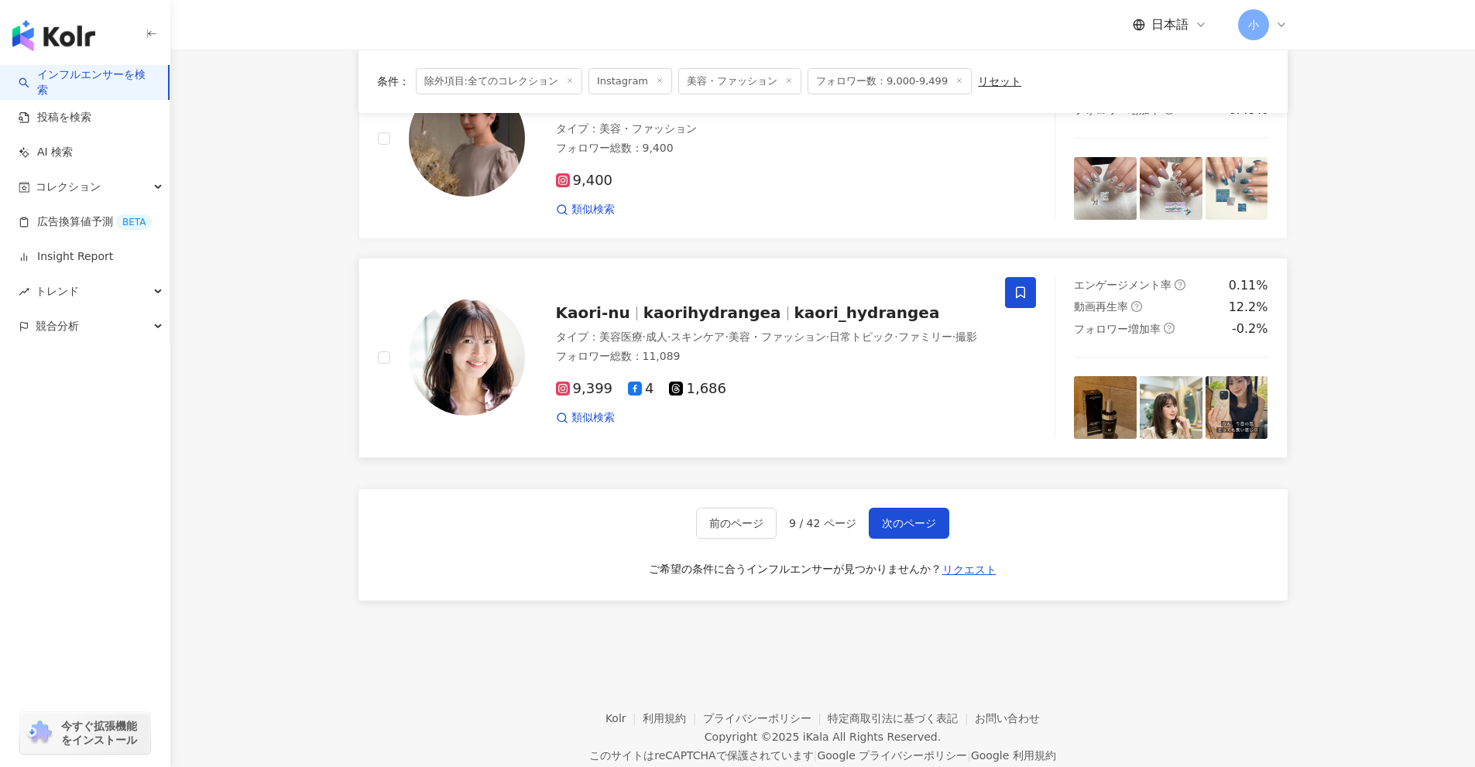
scroll to position [2434, 0]
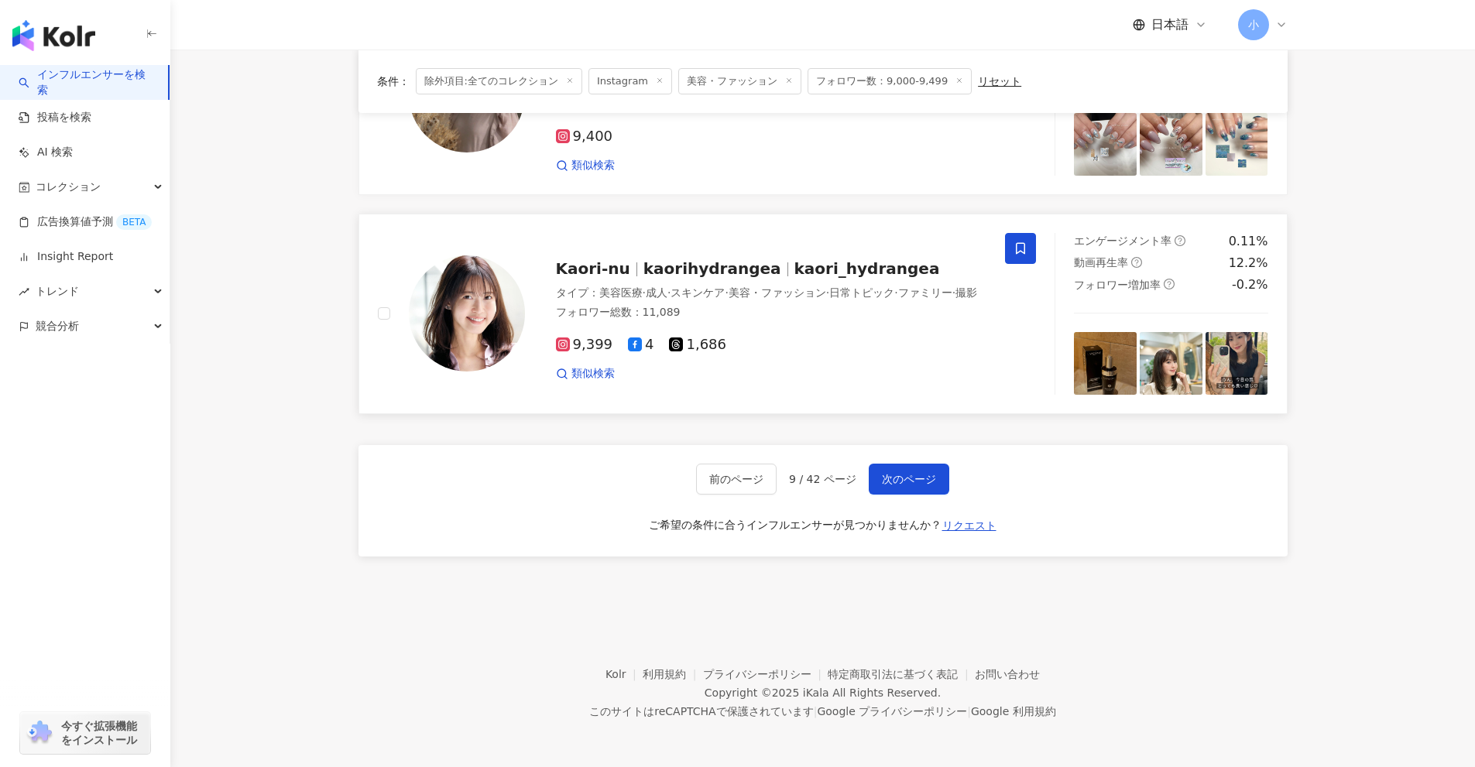
drag, startPoint x: 1311, startPoint y: 416, endPoint x: 1340, endPoint y: 691, distance: 277.1
click at [907, 482] on span "次のページ" at bounding box center [909, 479] width 54 height 12
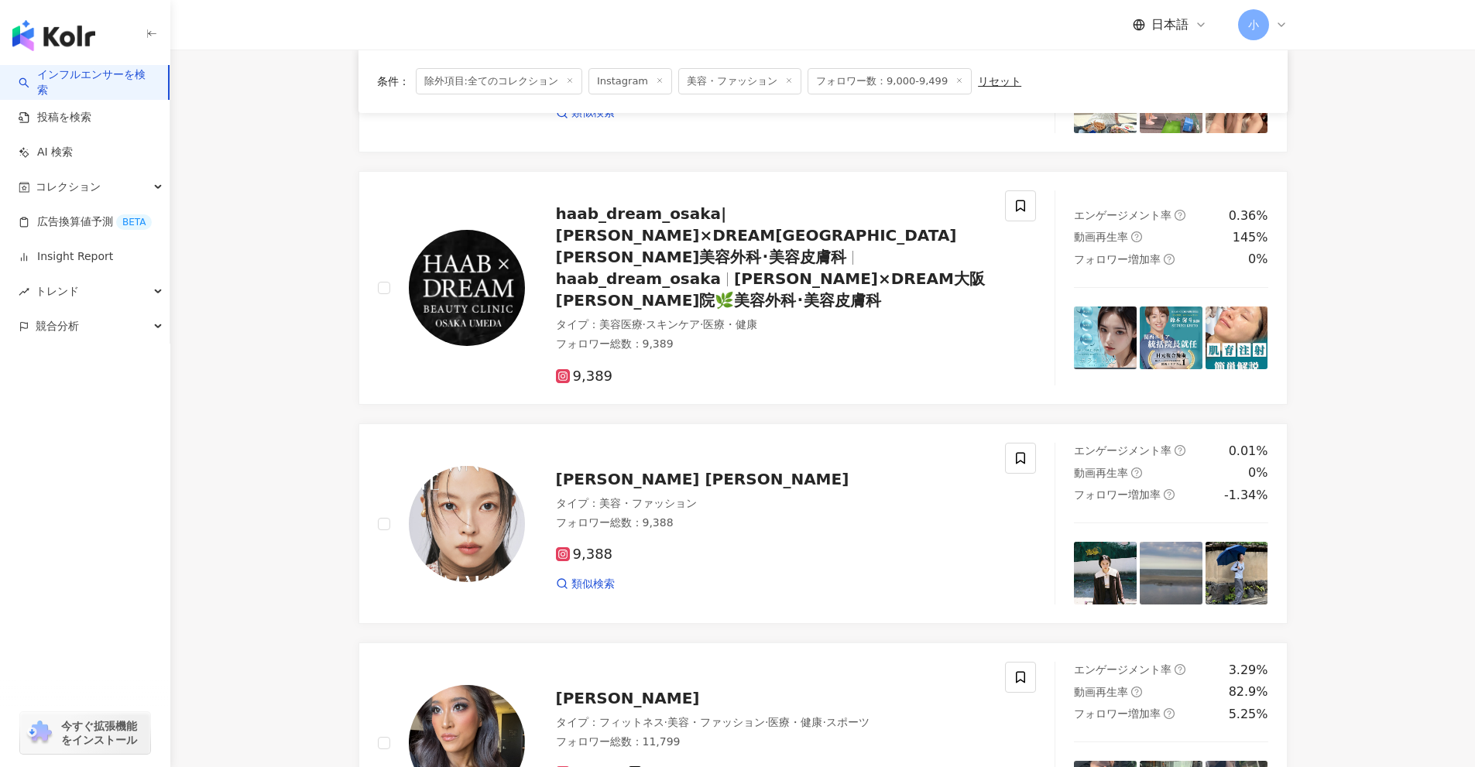
scroll to position [1814, 0]
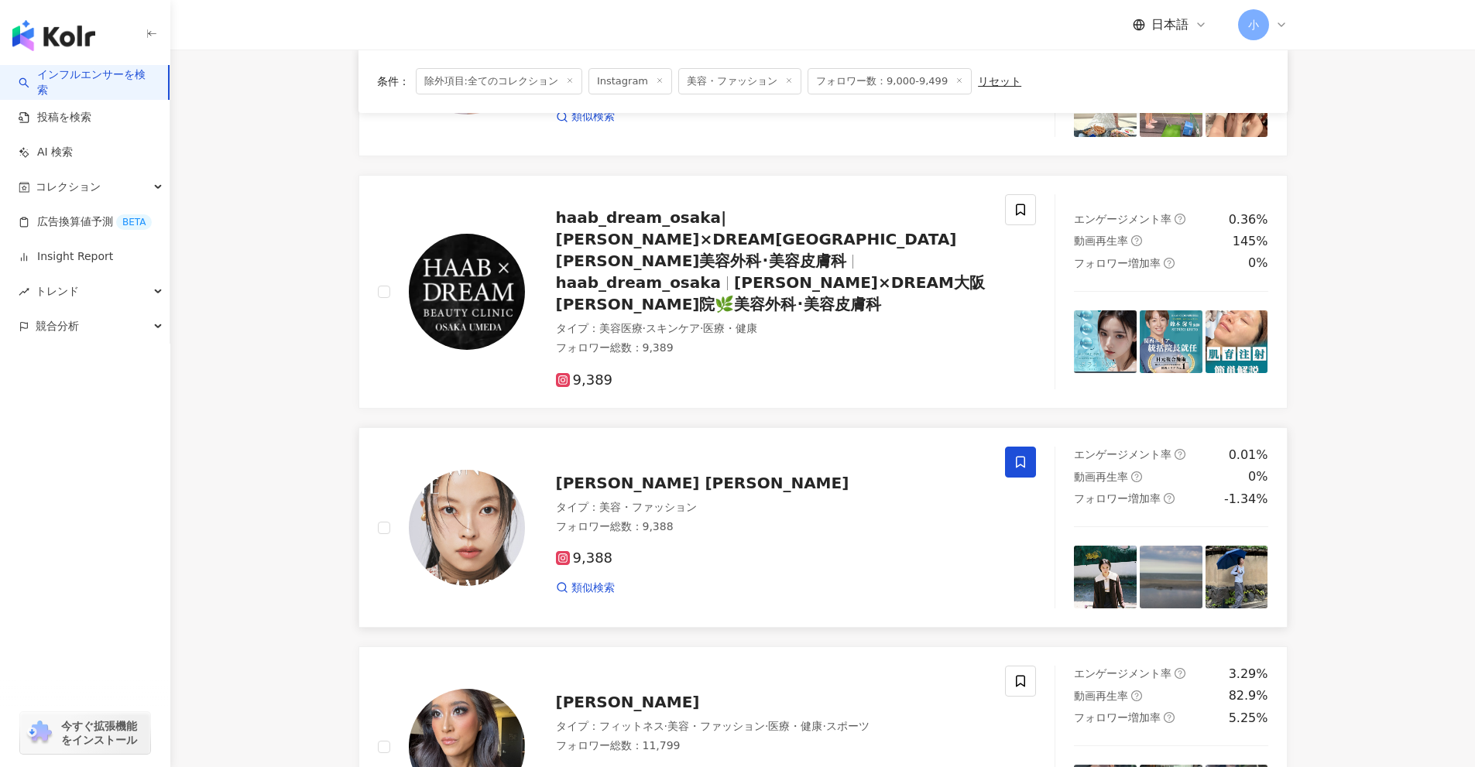
click at [1016, 457] on icon at bounding box center [1020, 463] width 9 height 12
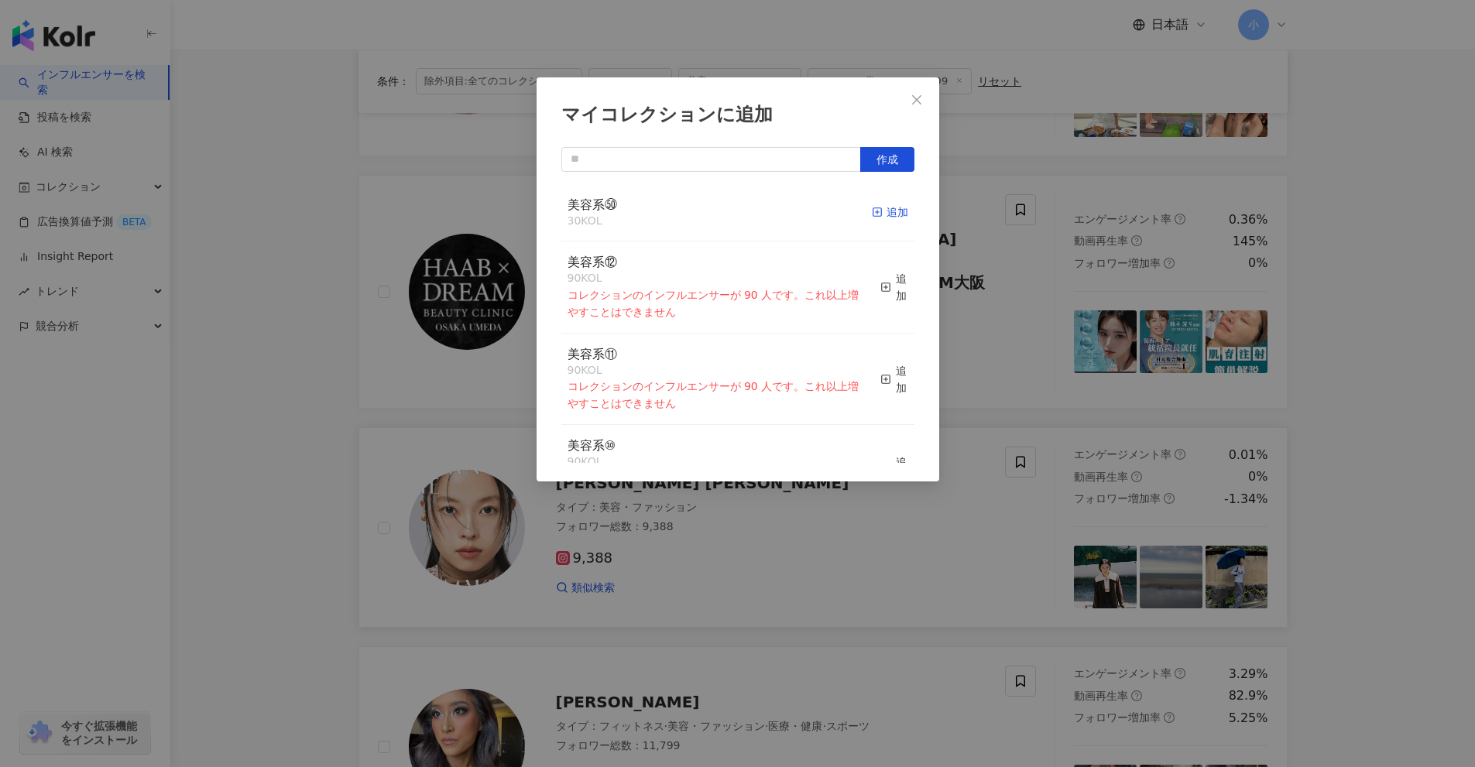
click at [872, 207] on icon "button" at bounding box center [877, 212] width 11 height 11
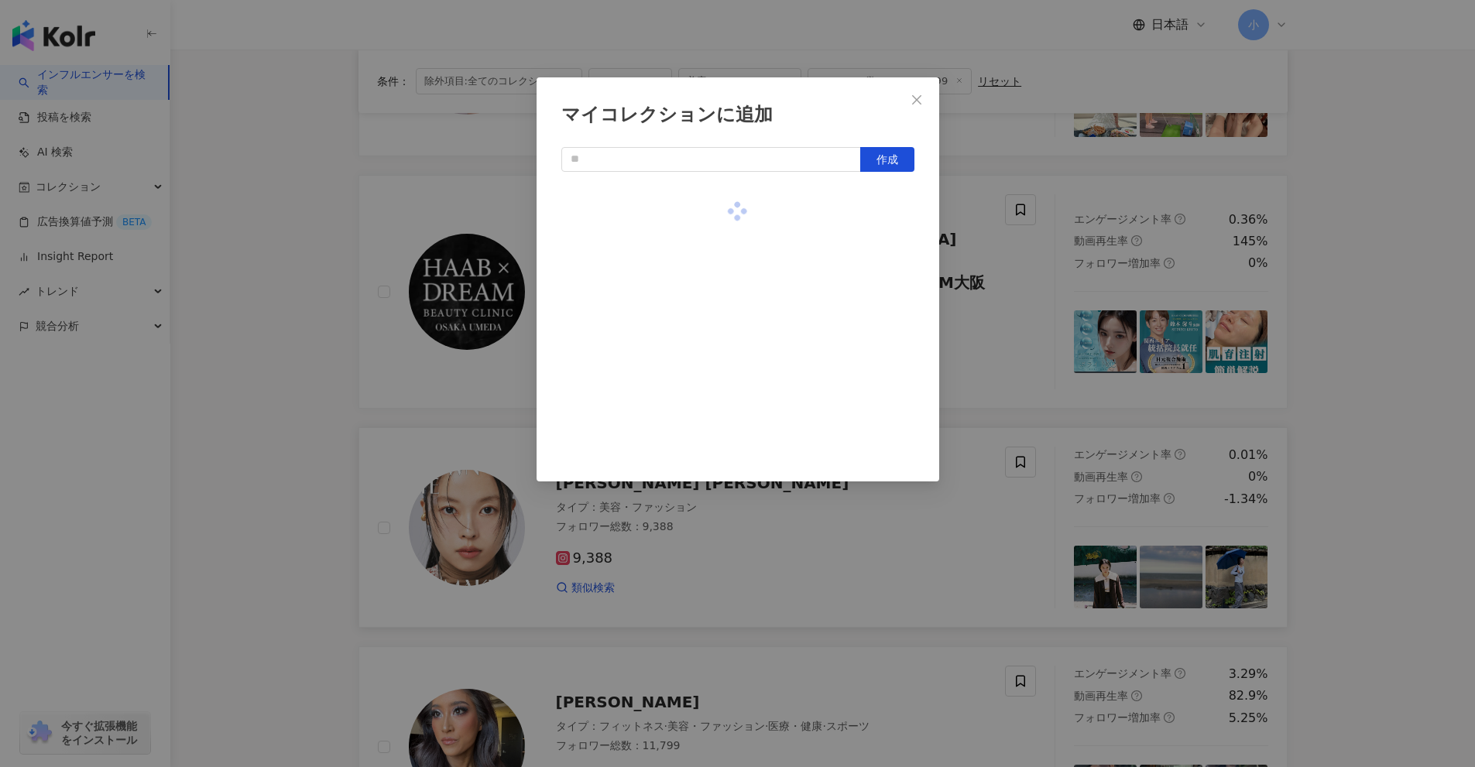
click at [1030, 322] on div "マイコレクションに追加 作成" at bounding box center [737, 383] width 1475 height 767
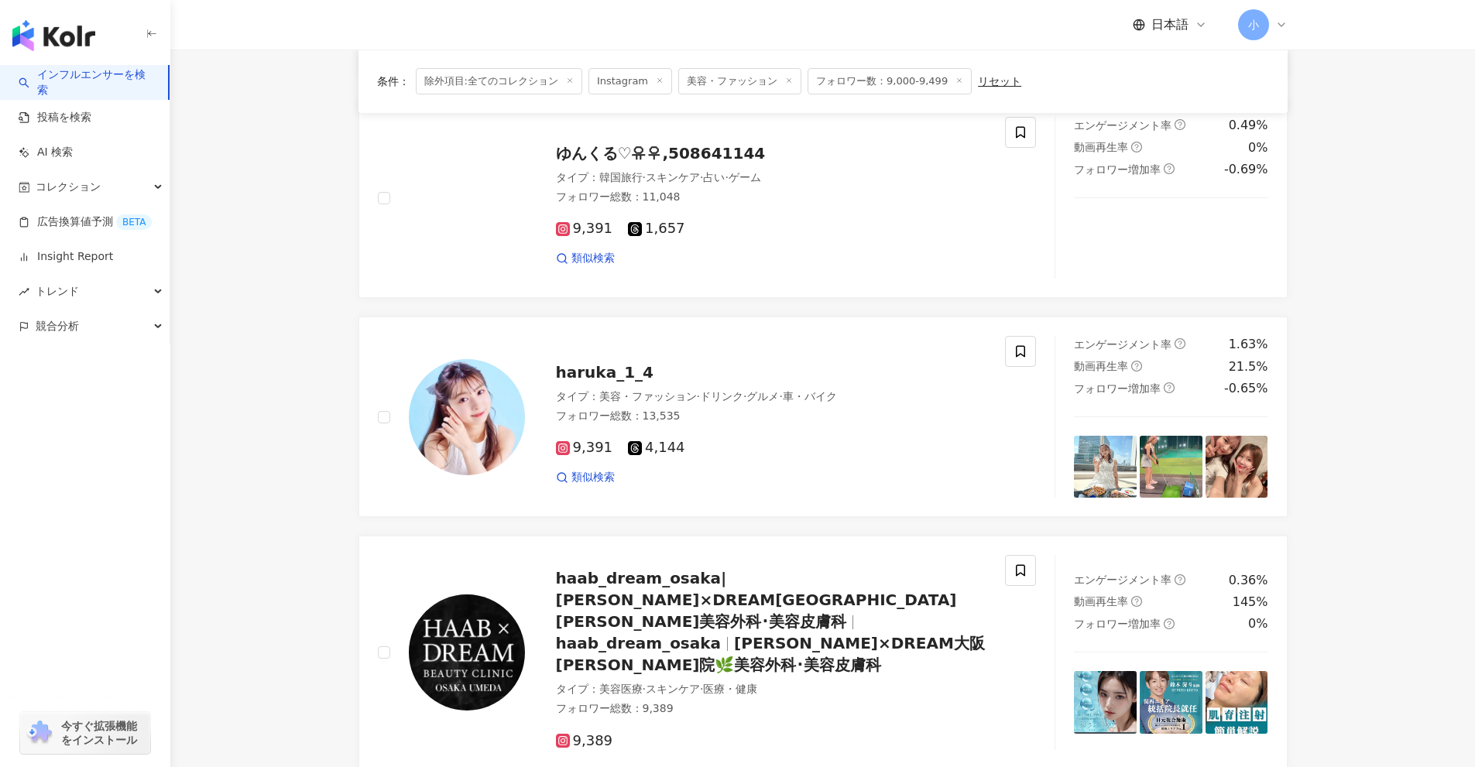
scroll to position [1427, 0]
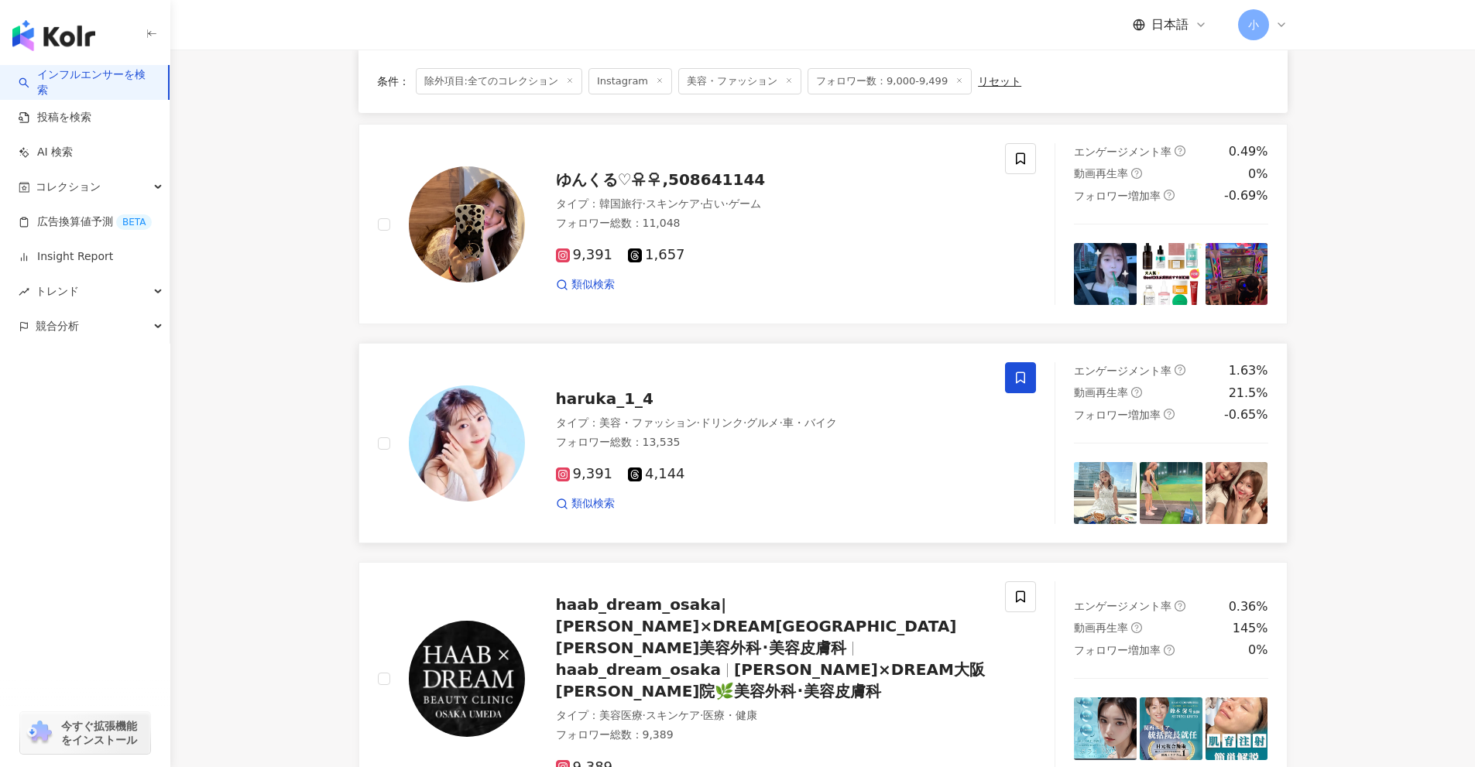
click at [1016, 390] on span at bounding box center [1020, 377] width 31 height 31
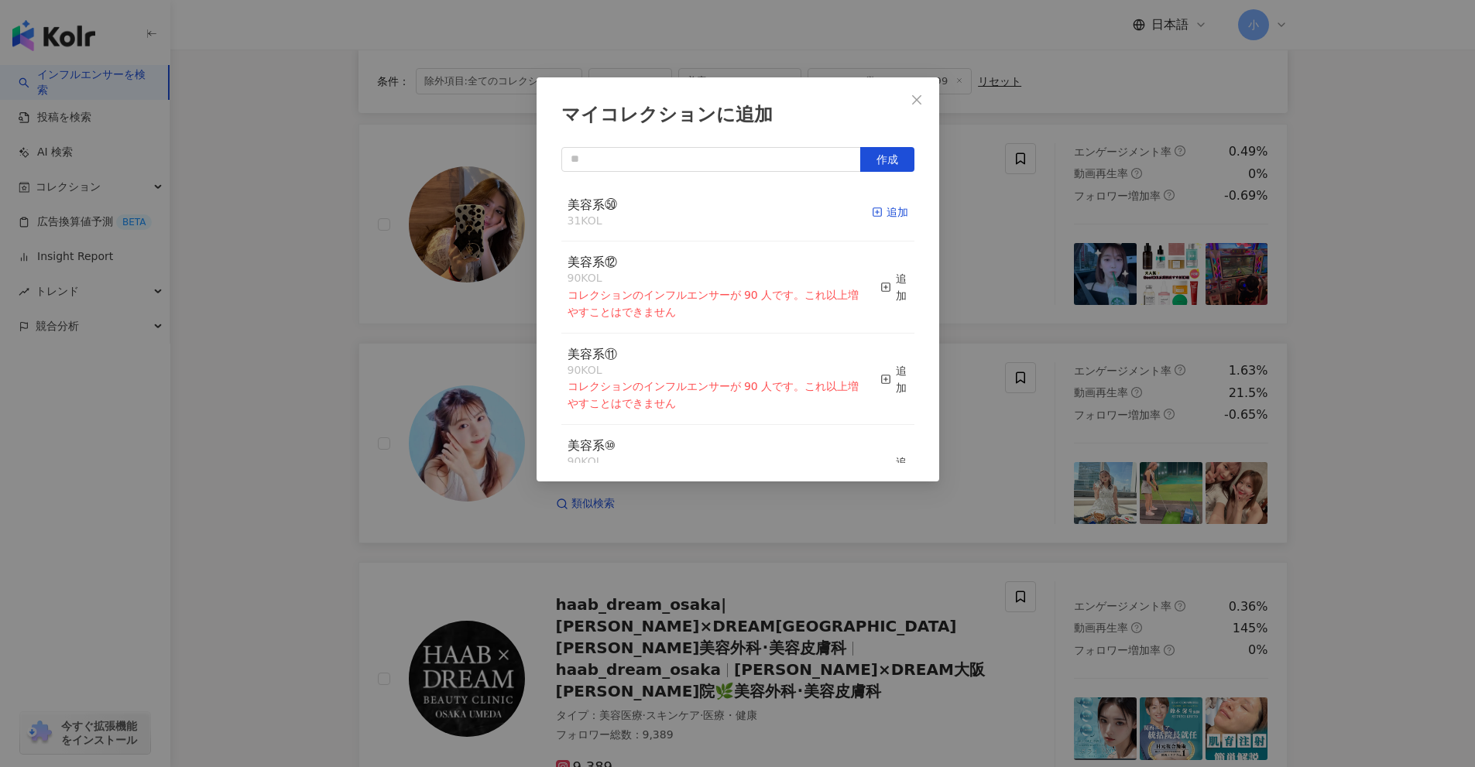
click at [873, 218] on div "追加" at bounding box center [890, 212] width 36 height 17
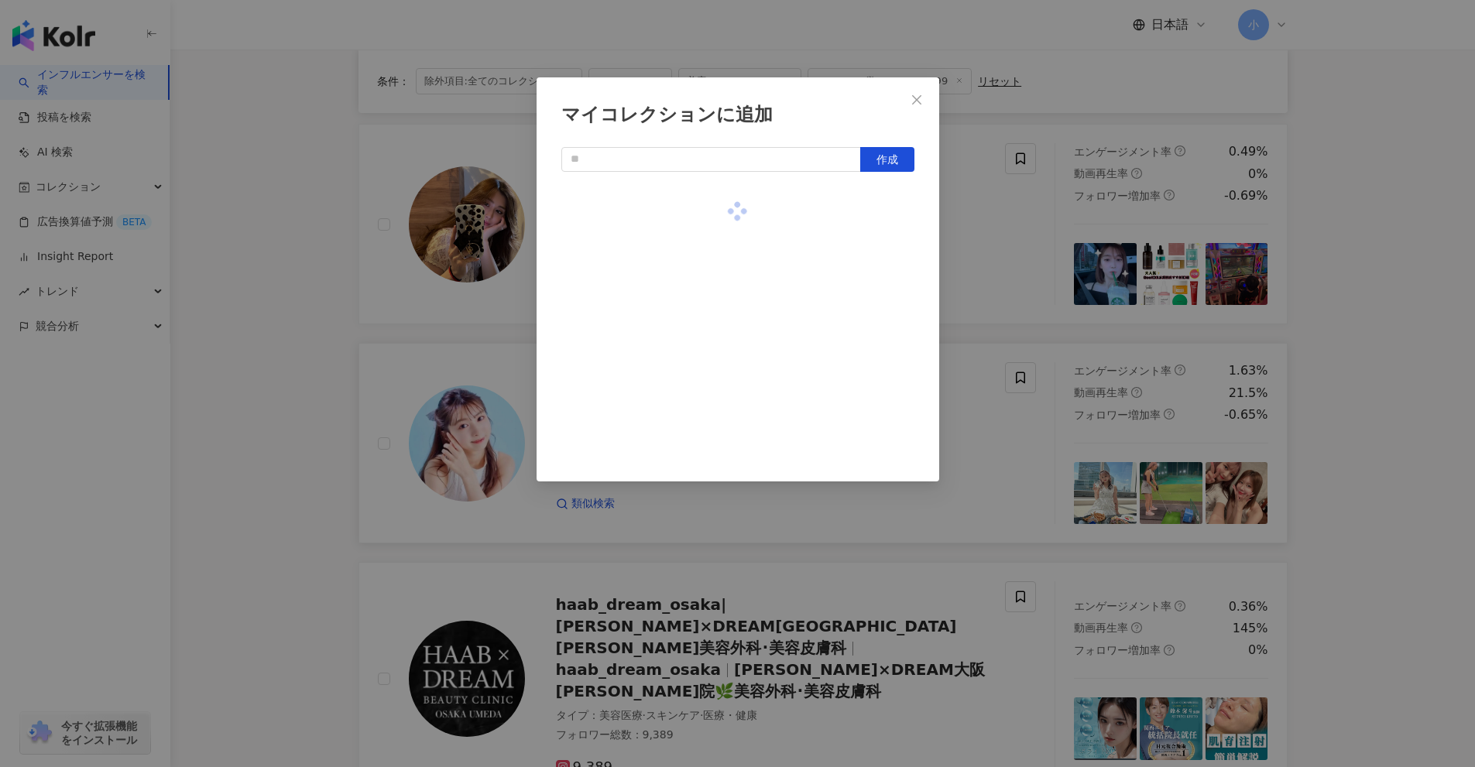
click at [1056, 286] on div "マイコレクションに追加 作成" at bounding box center [737, 383] width 1475 height 767
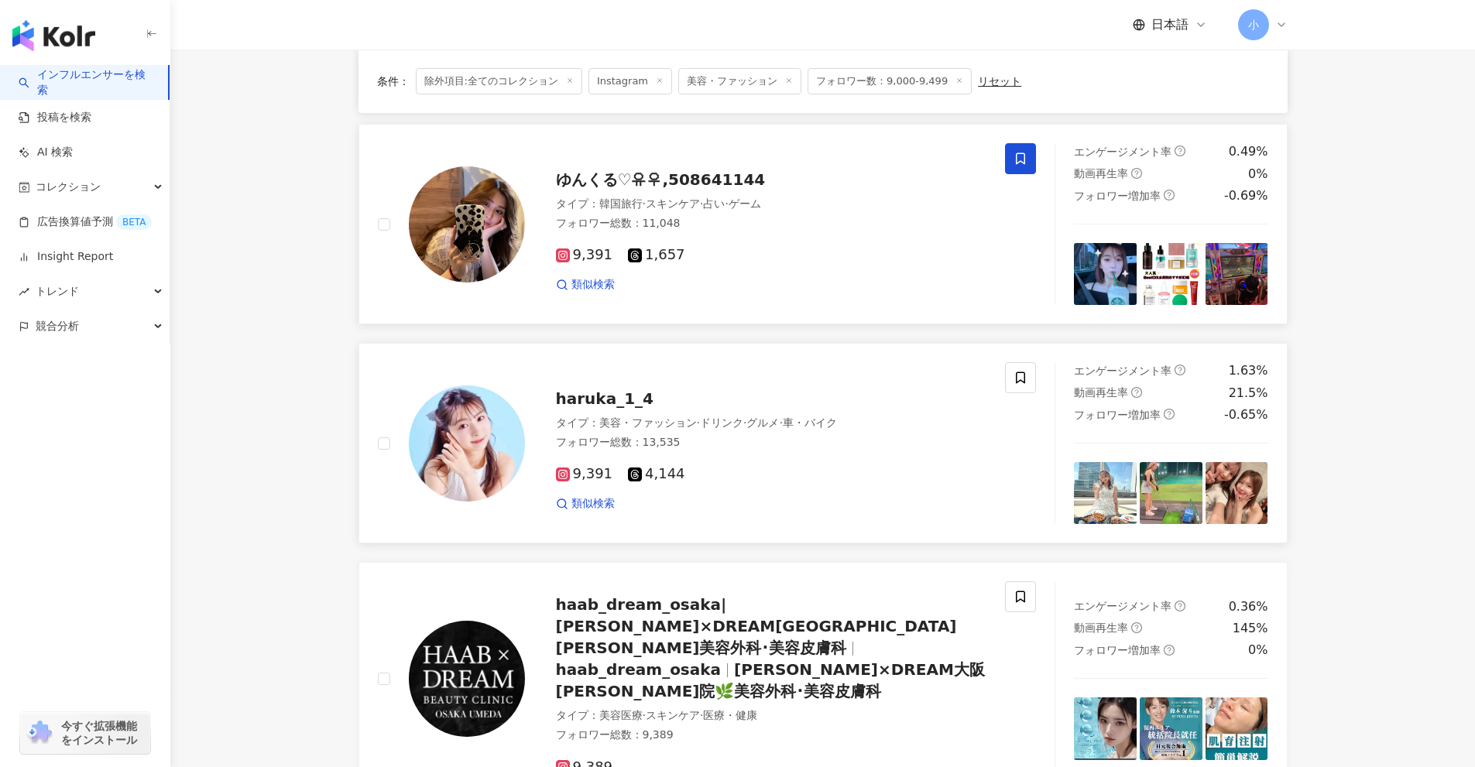
click at [1030, 160] on span at bounding box center [1020, 158] width 31 height 31
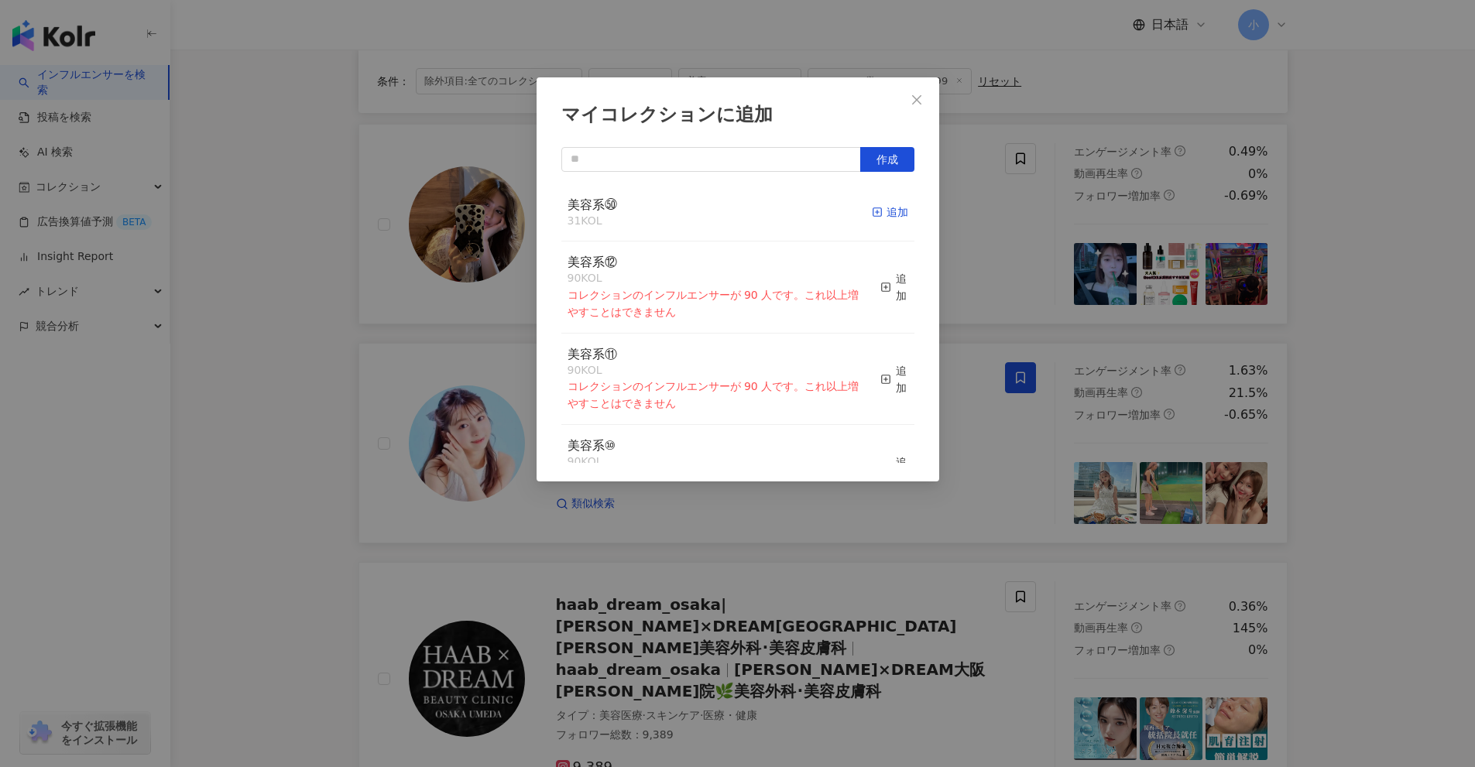
click at [877, 219] on div "追加" at bounding box center [890, 212] width 36 height 17
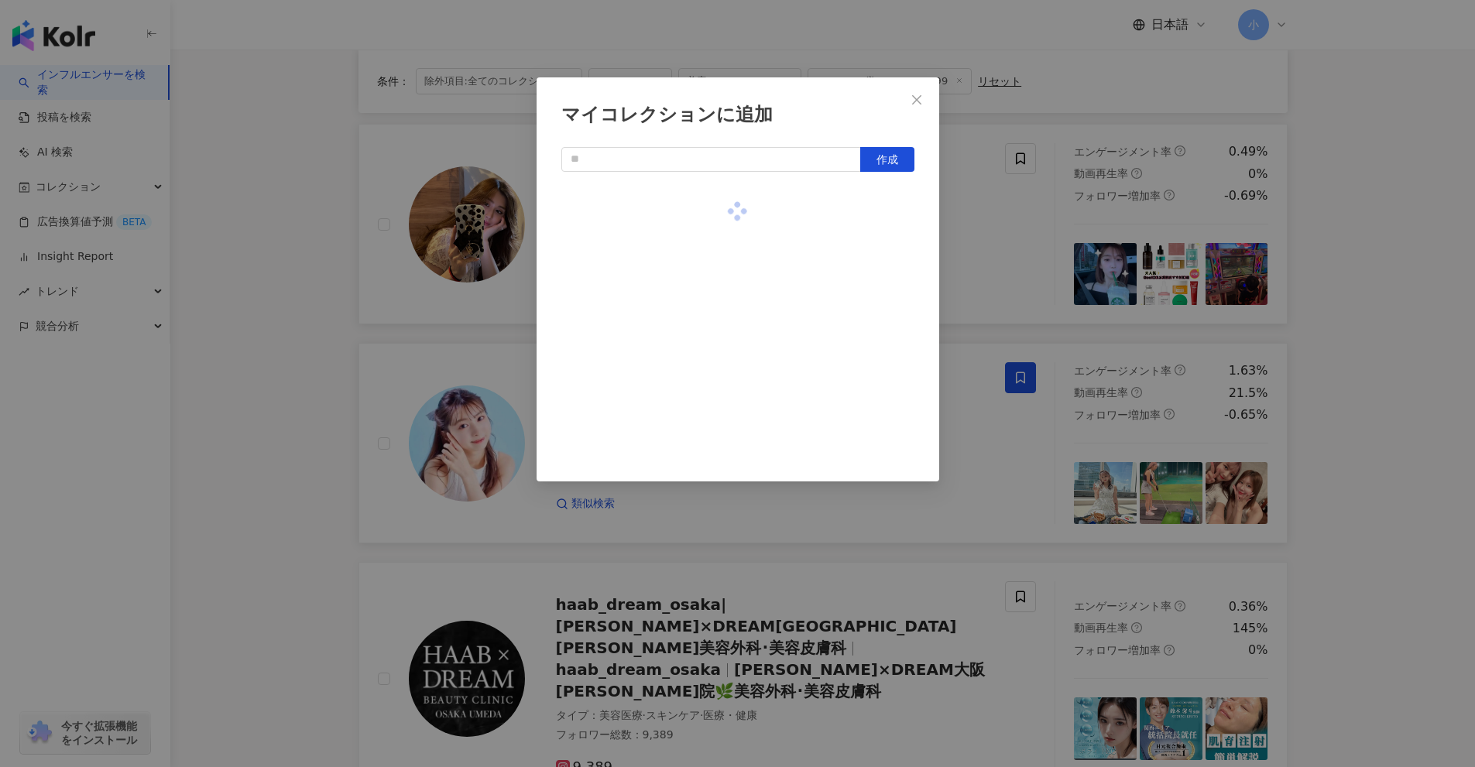
click at [1006, 251] on div "マイコレクションに追加 作成" at bounding box center [737, 383] width 1475 height 767
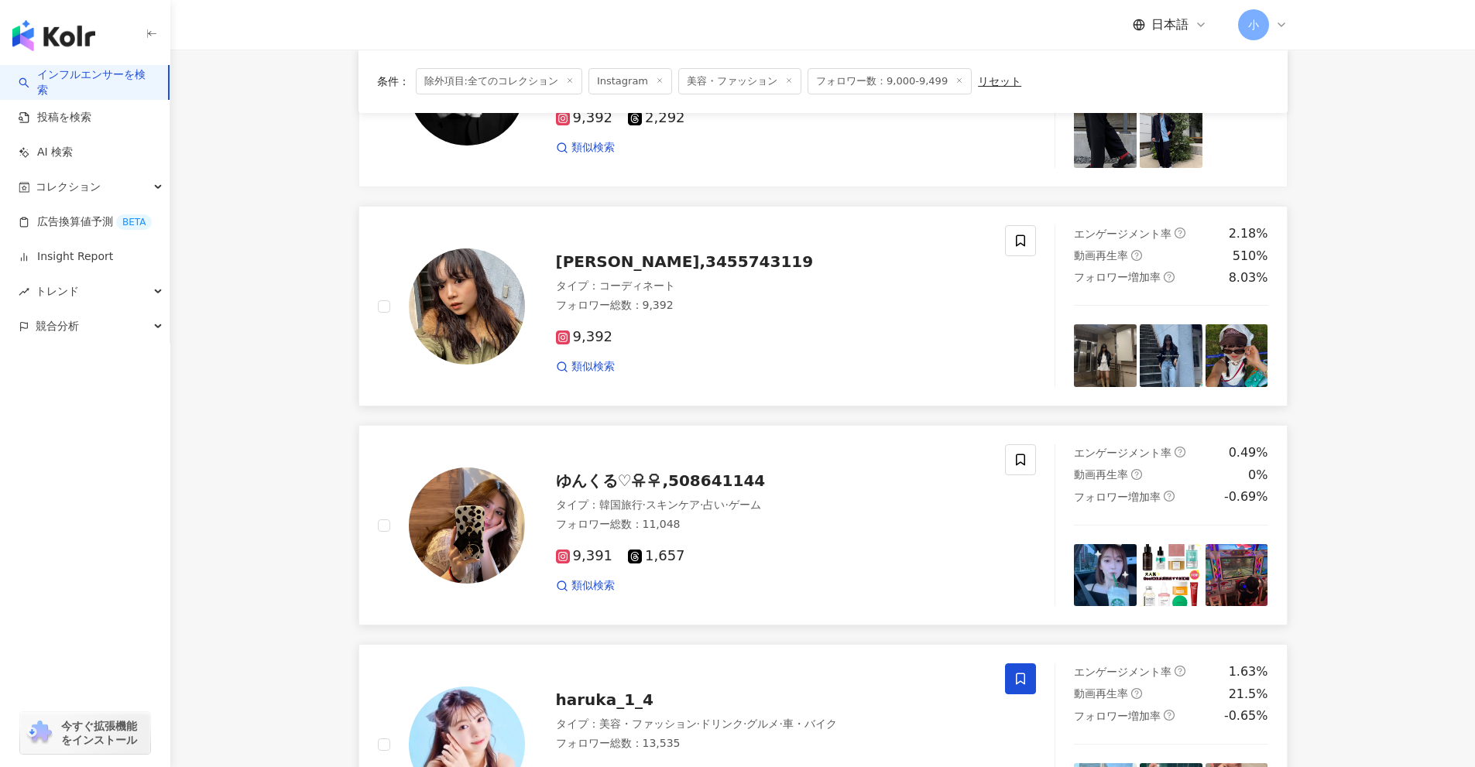
scroll to position [1118, 0]
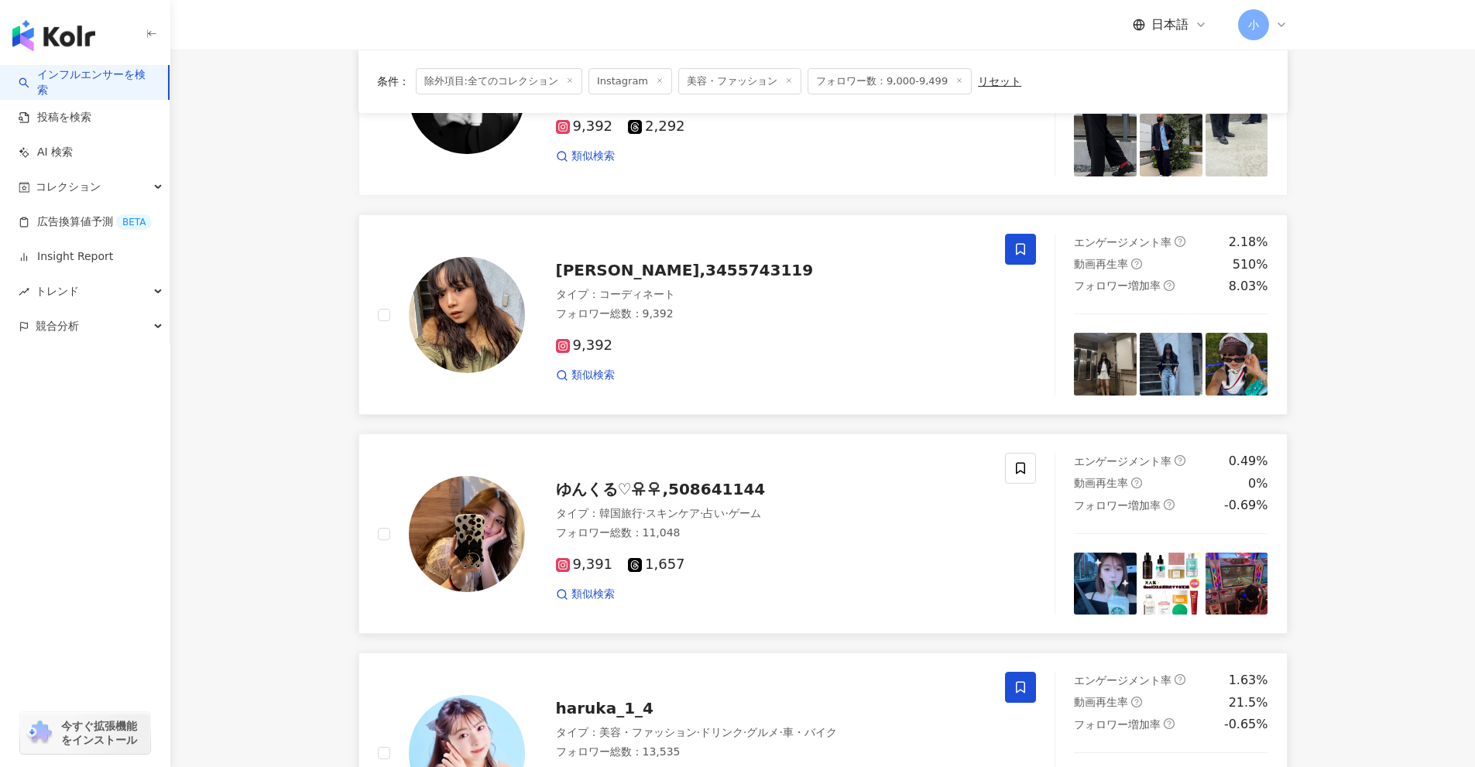
click at [1023, 254] on icon at bounding box center [1020, 250] width 9 height 12
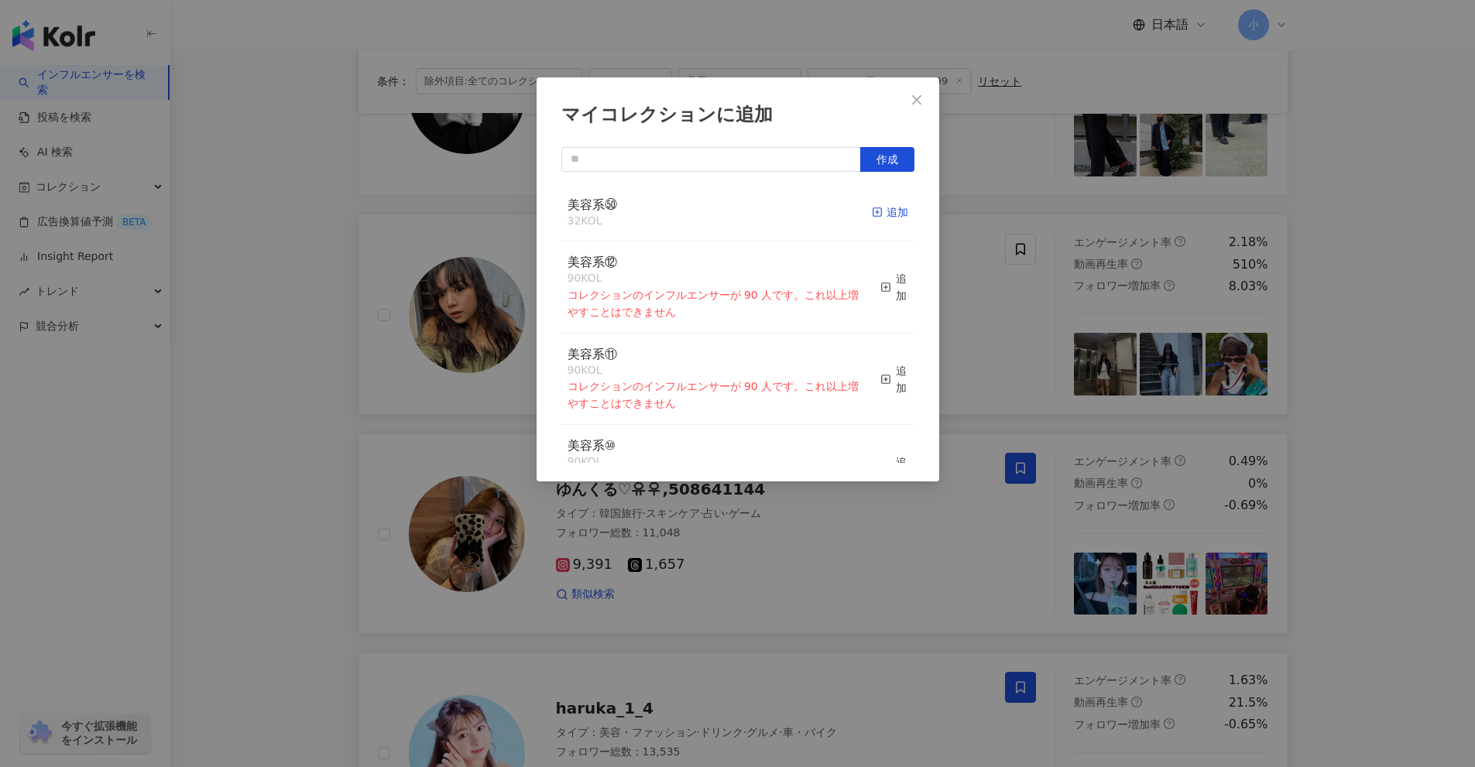
click at [875, 210] on div "追加" at bounding box center [890, 212] width 36 height 17
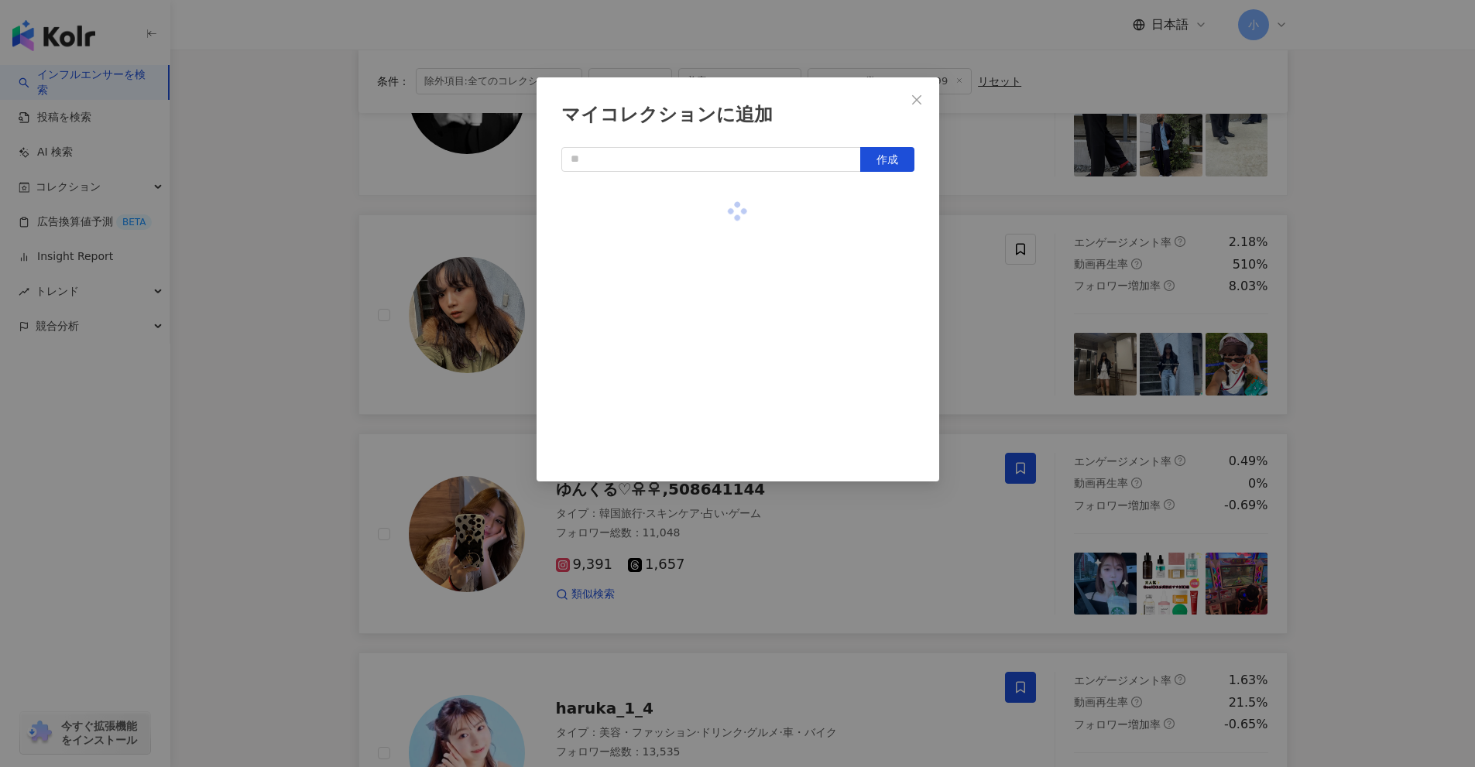
click at [997, 320] on div "マイコレクションに追加 作成" at bounding box center [737, 383] width 1475 height 767
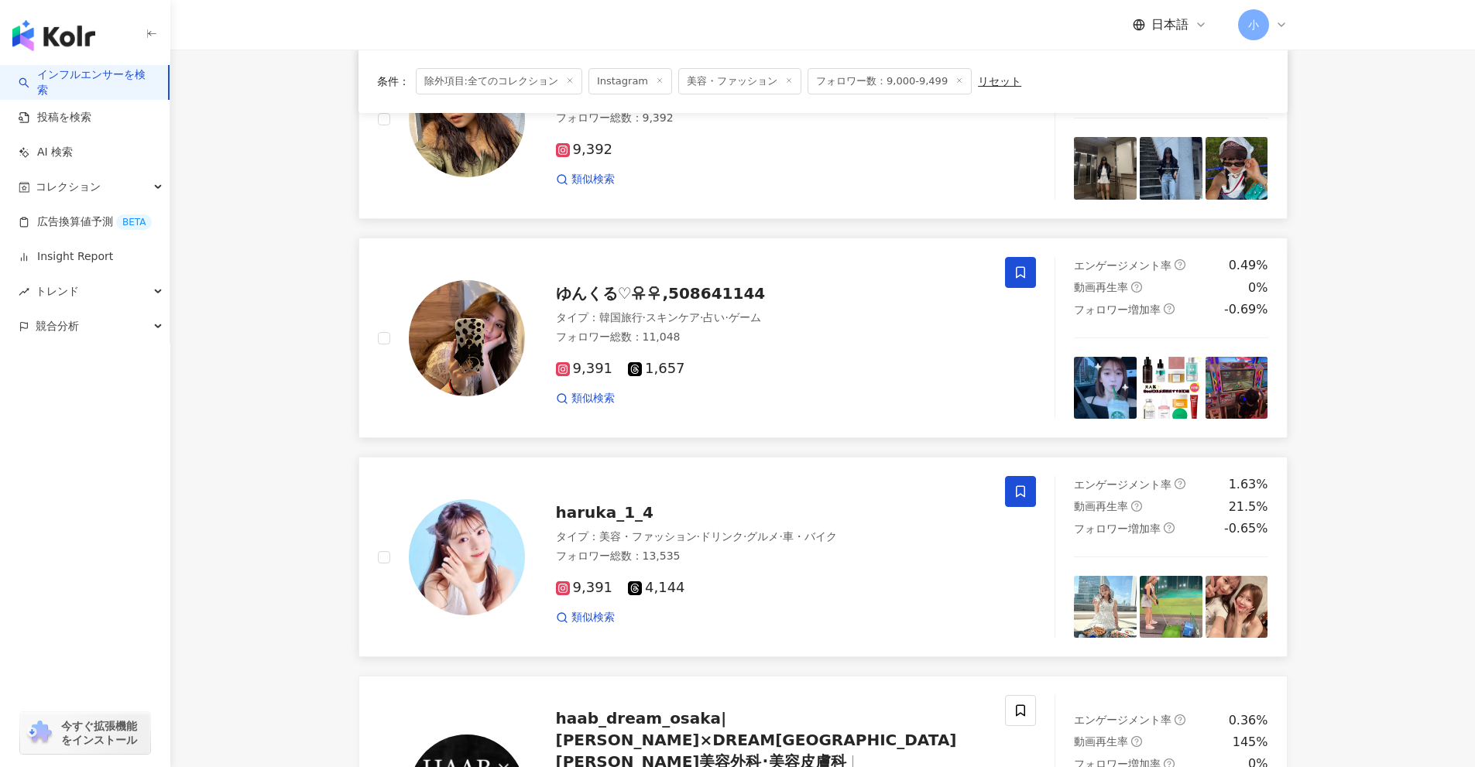
scroll to position [2434, 0]
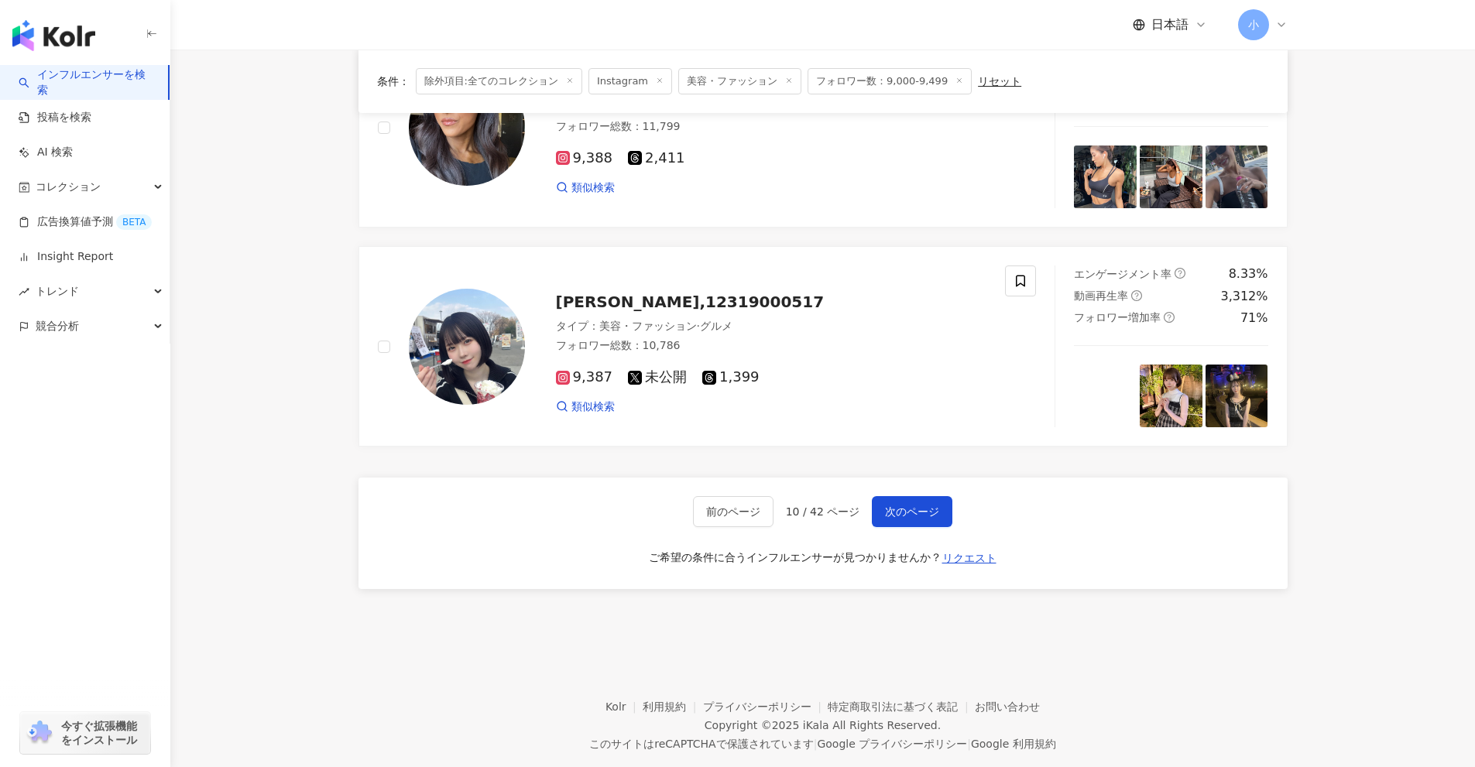
drag, startPoint x: 1355, startPoint y: 283, endPoint x: 1364, endPoint y: 667, distance: 384.0
click at [917, 505] on span "次のページ" at bounding box center [912, 511] width 54 height 12
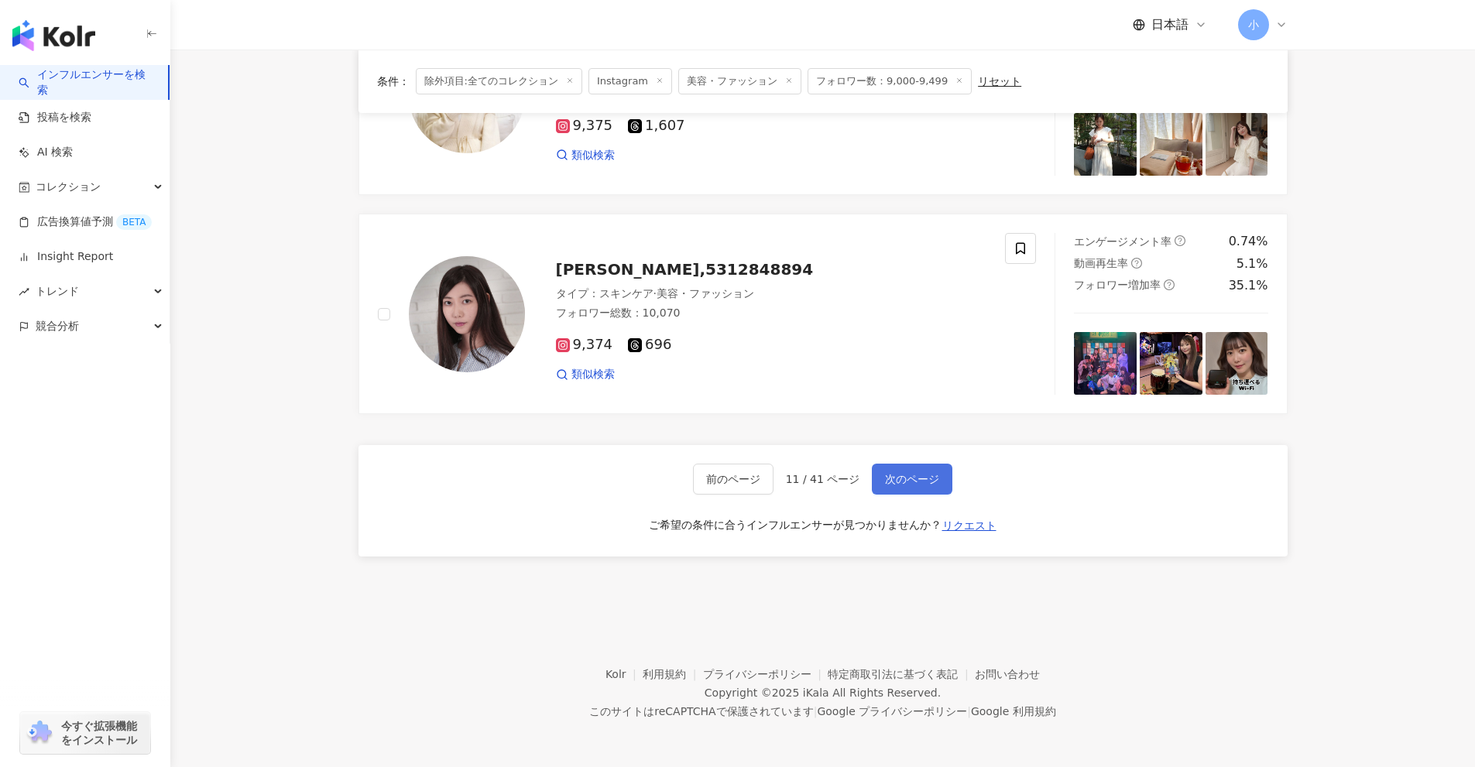
scroll to position [2332, 0]
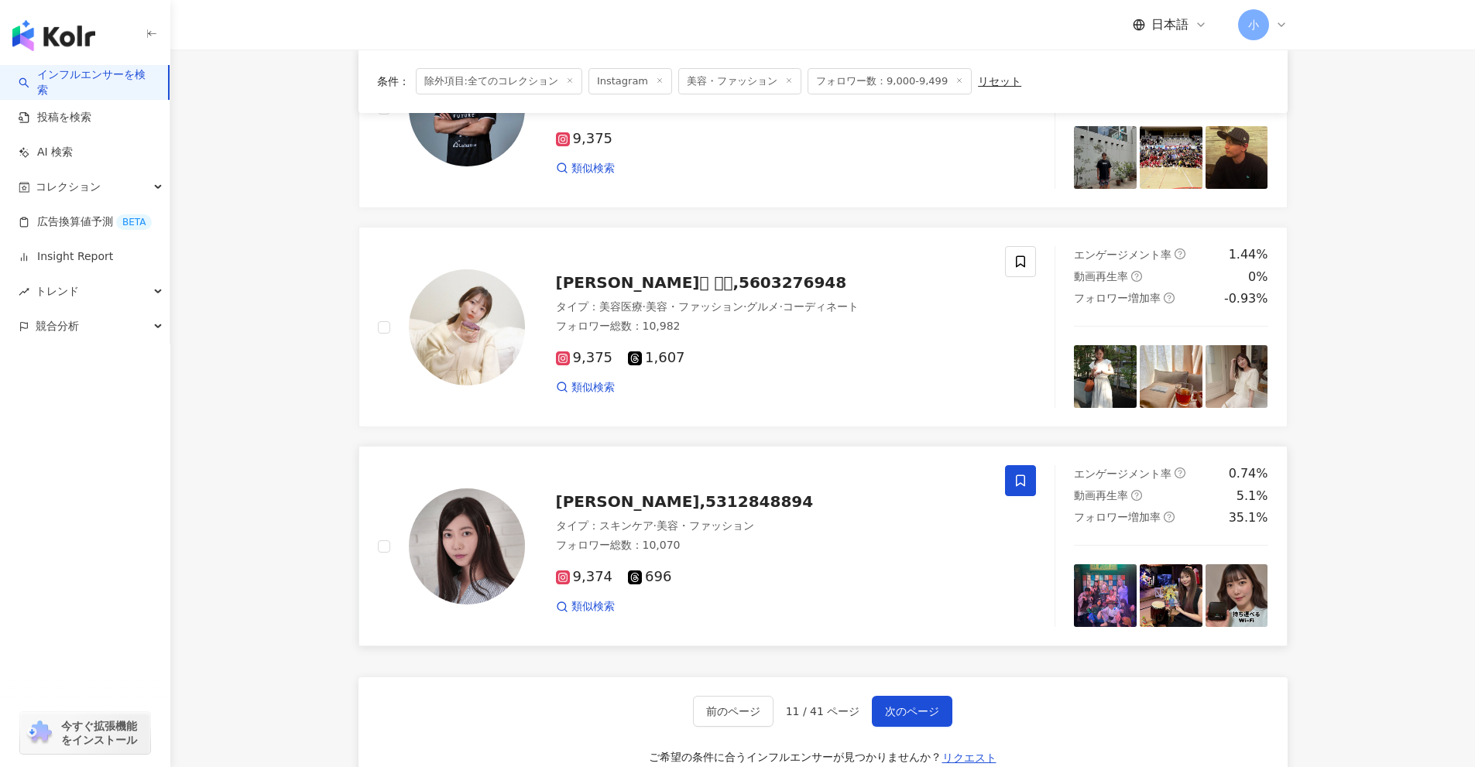
click at [1031, 481] on span at bounding box center [1020, 480] width 31 height 31
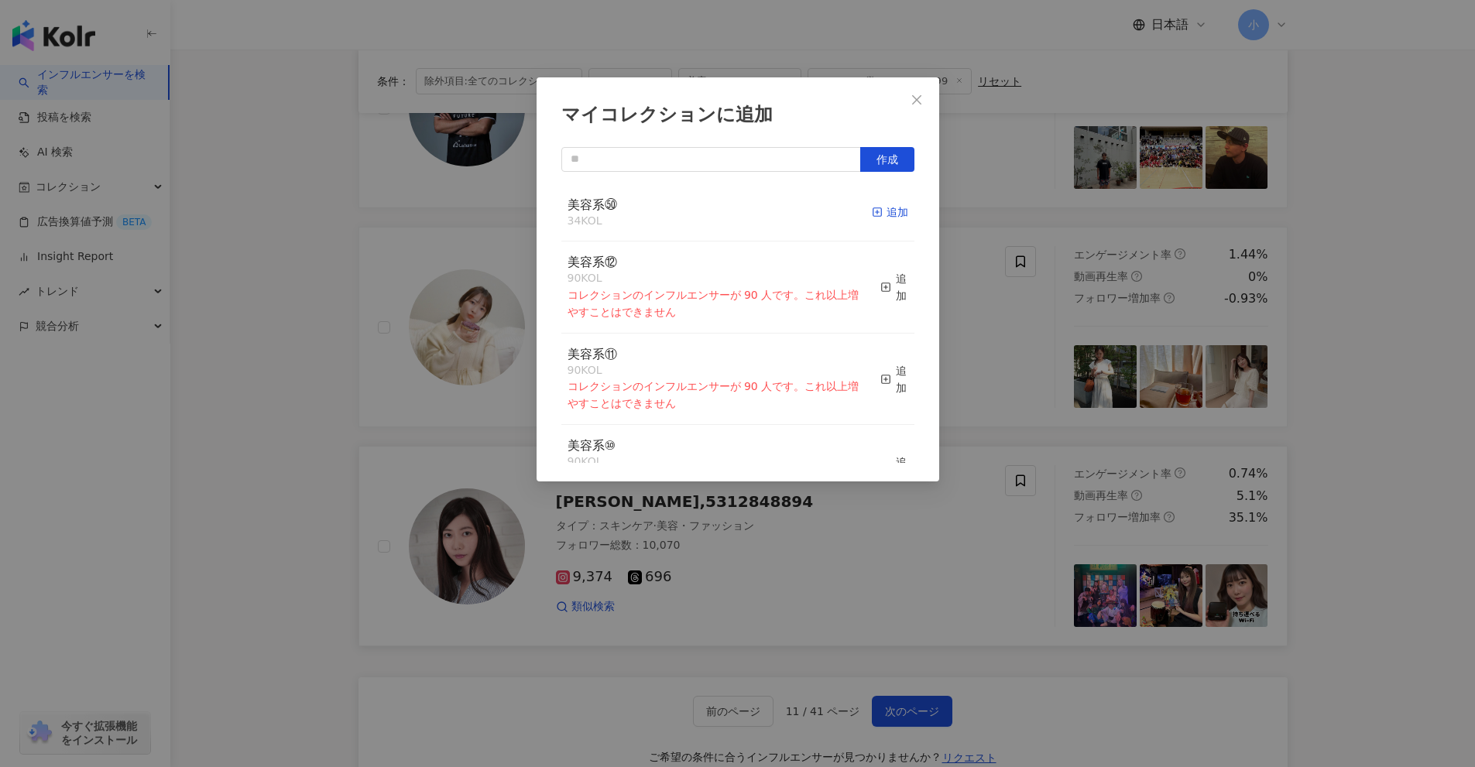
click at [875, 211] on div "追加" at bounding box center [890, 212] width 36 height 17
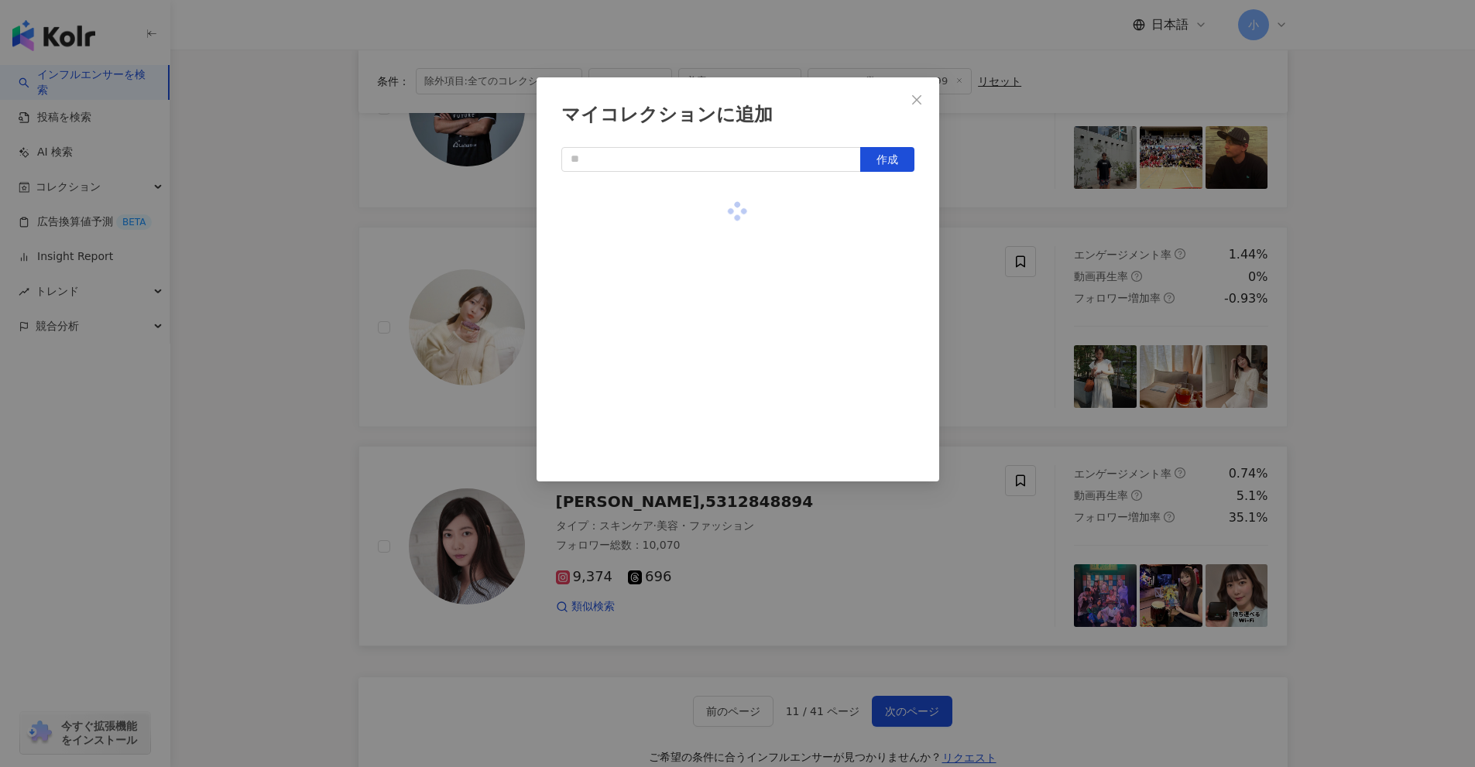
click at [1031, 343] on div "マイコレクションに追加 作成" at bounding box center [737, 383] width 1475 height 767
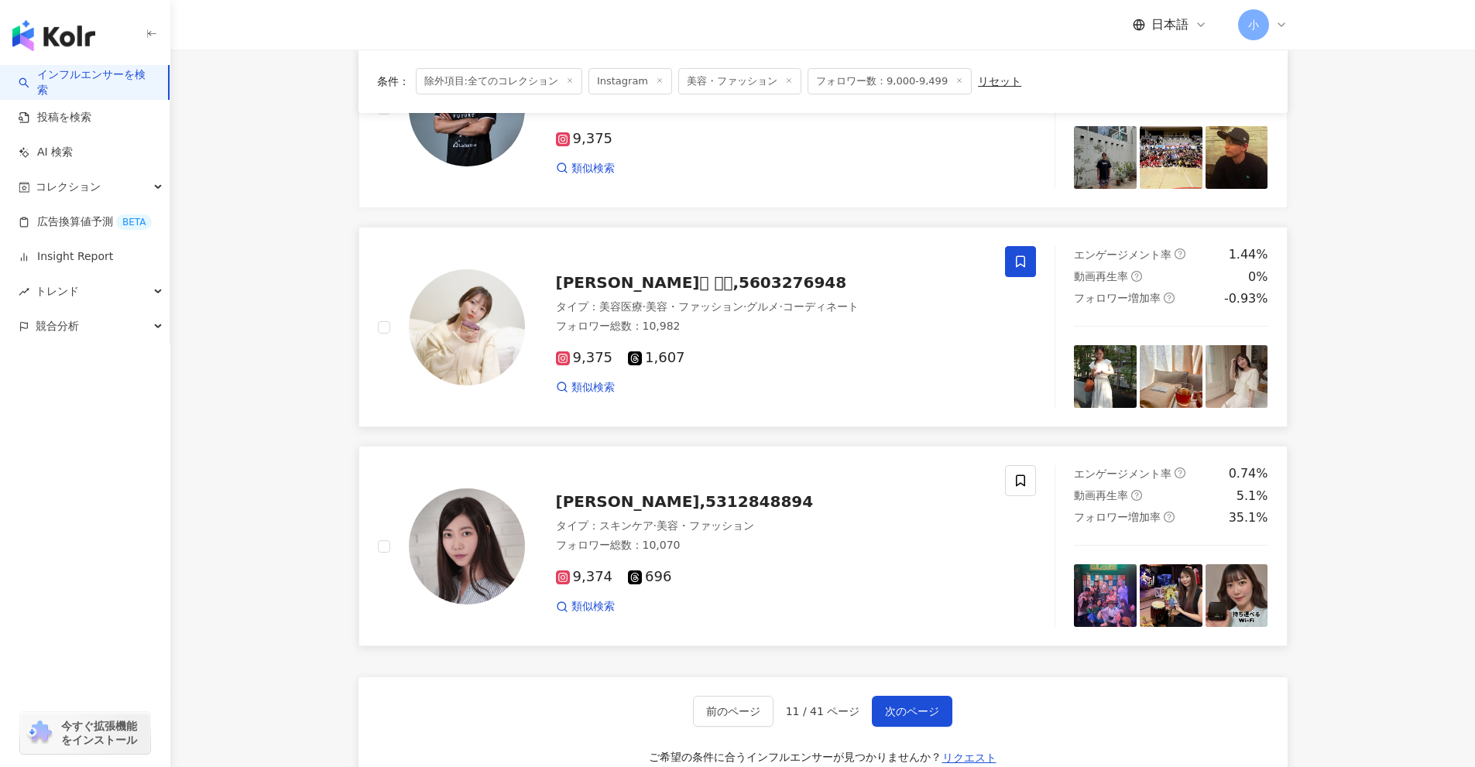
click at [1023, 262] on icon at bounding box center [1020, 262] width 14 height 14
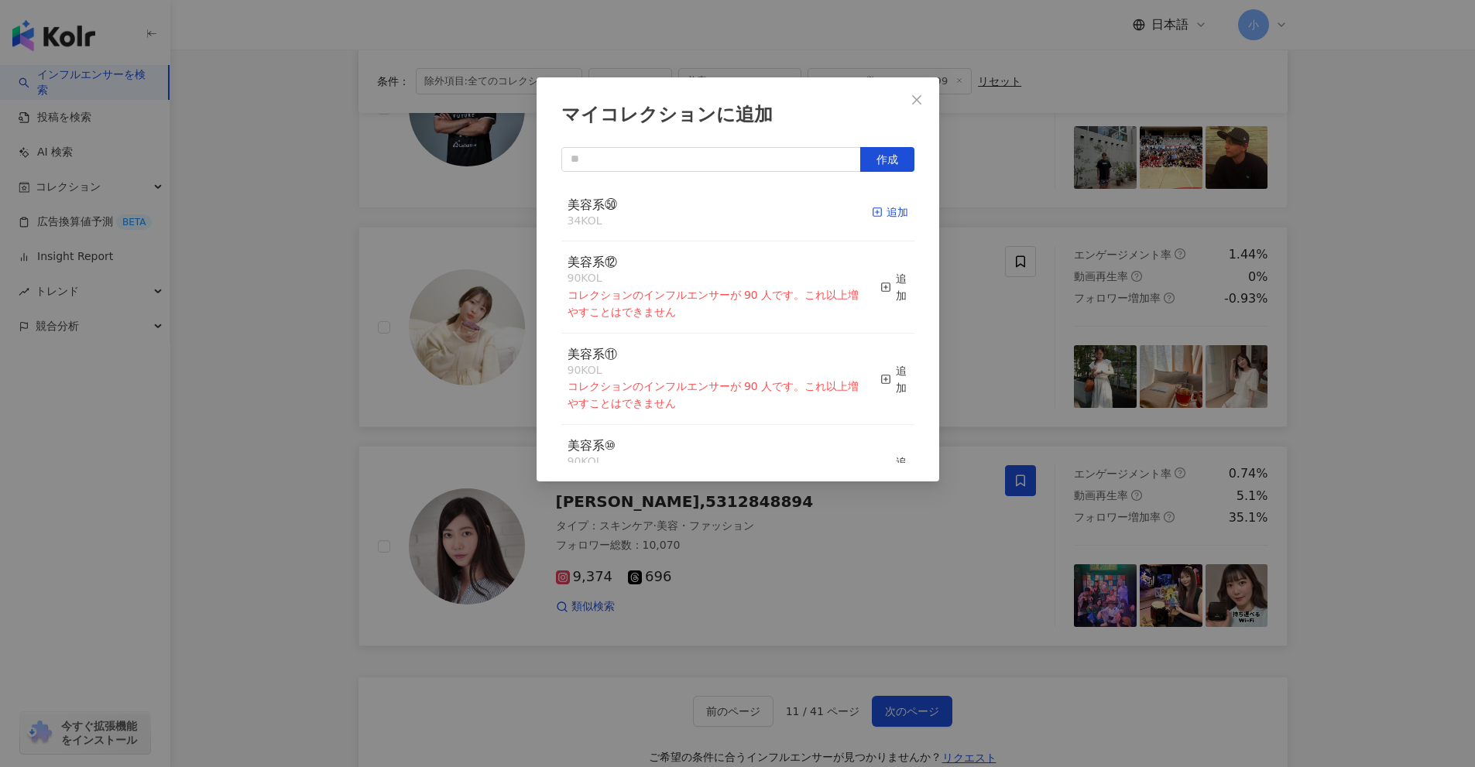
click at [872, 211] on div "追加" at bounding box center [890, 212] width 36 height 17
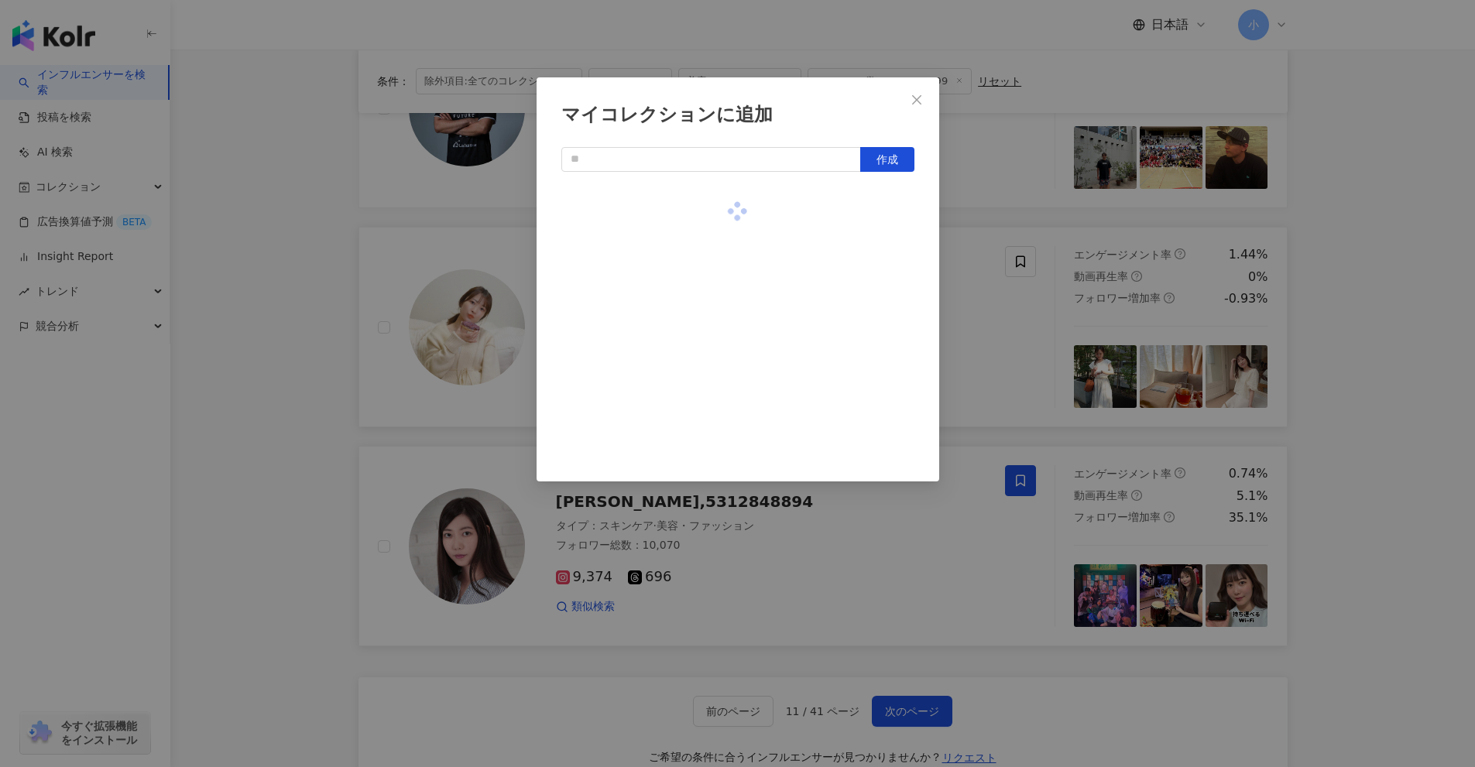
click at [1033, 348] on div "マイコレクションに追加 作成" at bounding box center [737, 383] width 1475 height 767
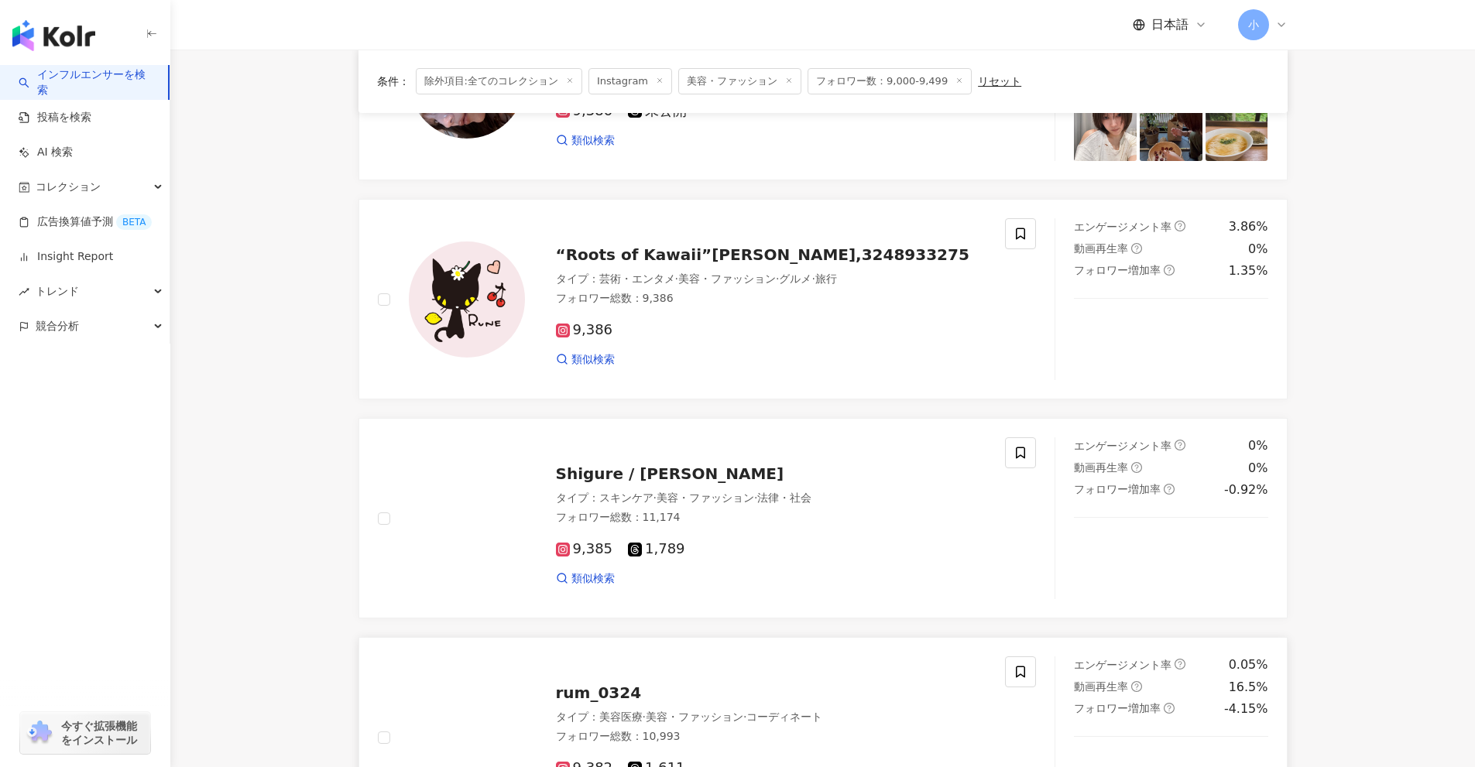
scroll to position [475, 0]
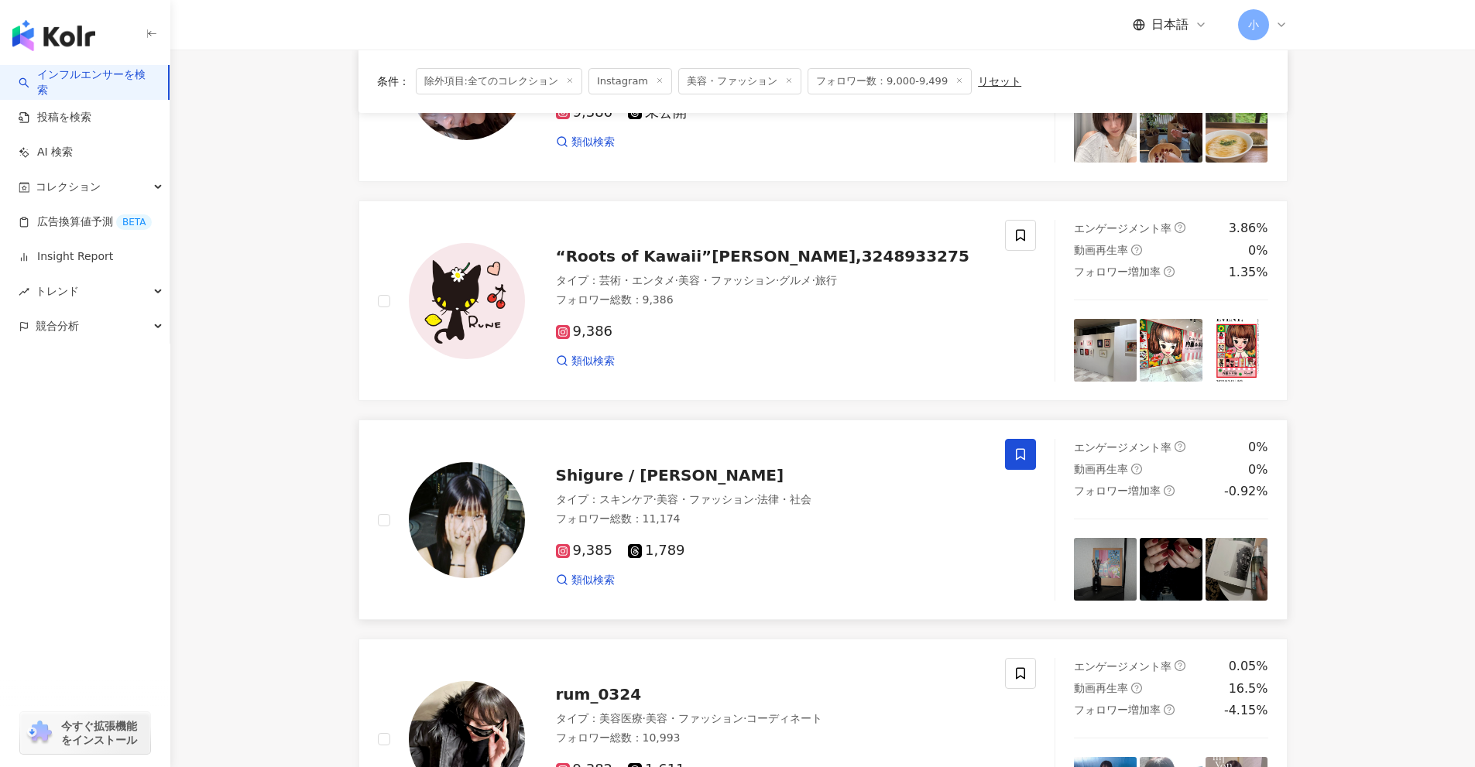
click at [1013, 447] on span at bounding box center [1020, 454] width 31 height 31
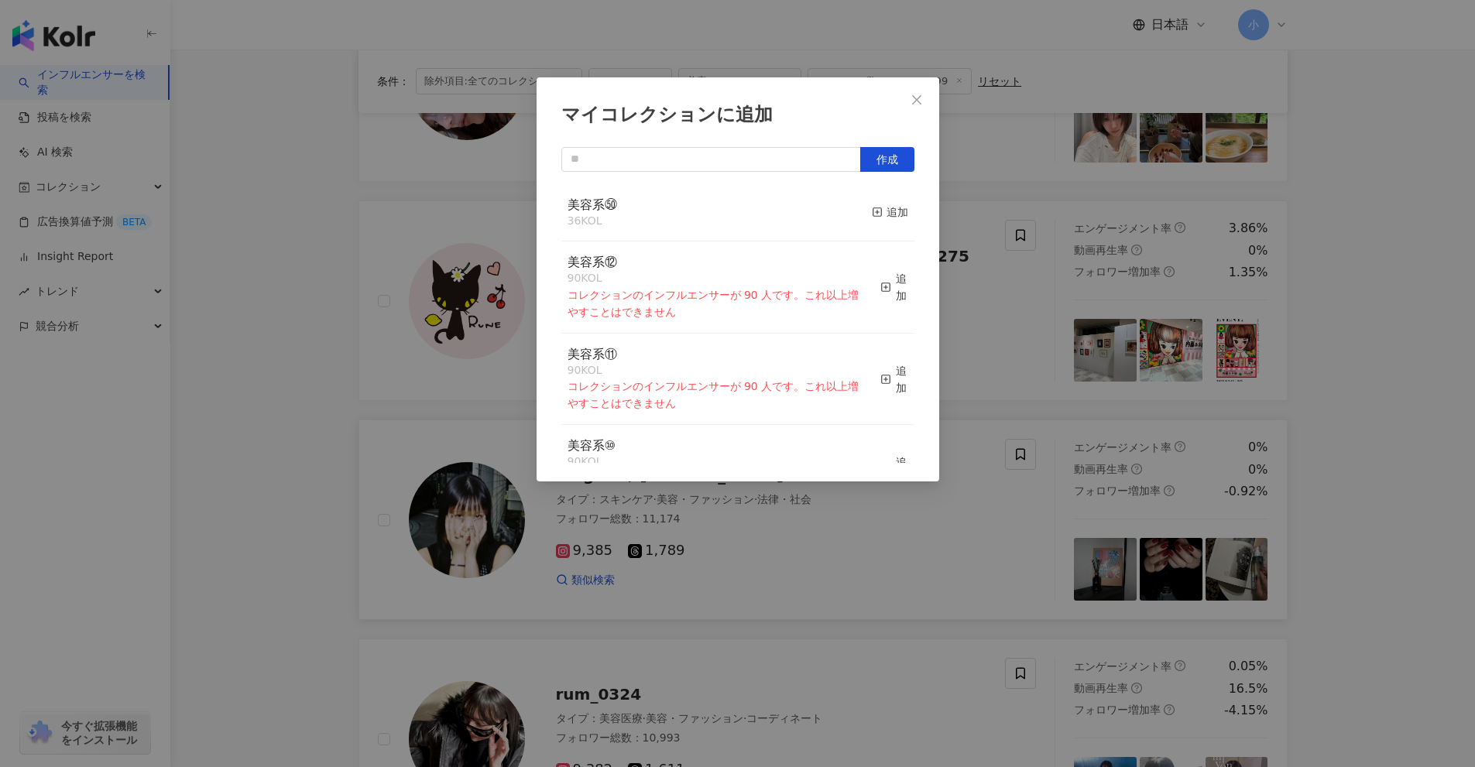
click at [881, 221] on button "追加" at bounding box center [890, 213] width 36 height 33
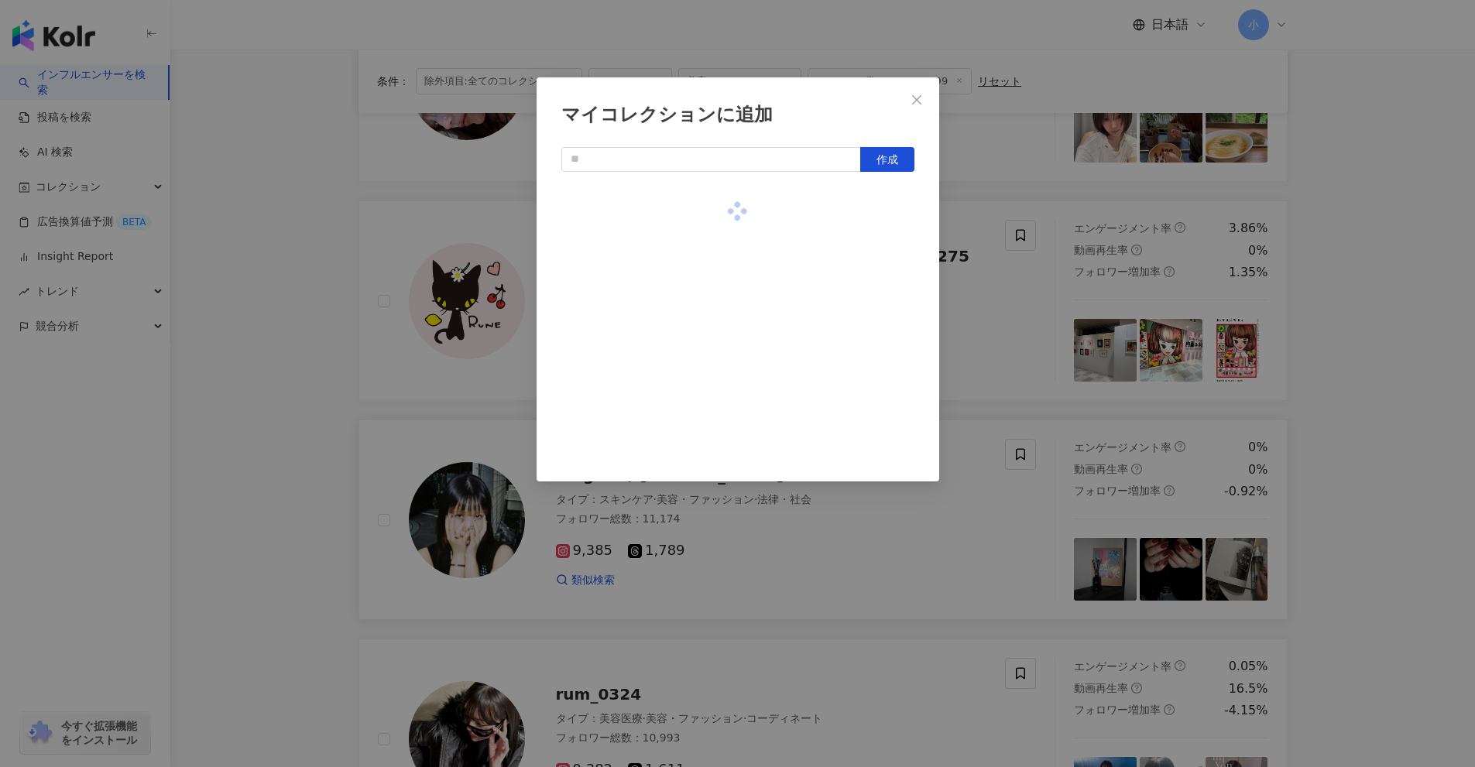
click at [1000, 284] on div "マイコレクションに追加 作成" at bounding box center [737, 383] width 1475 height 767
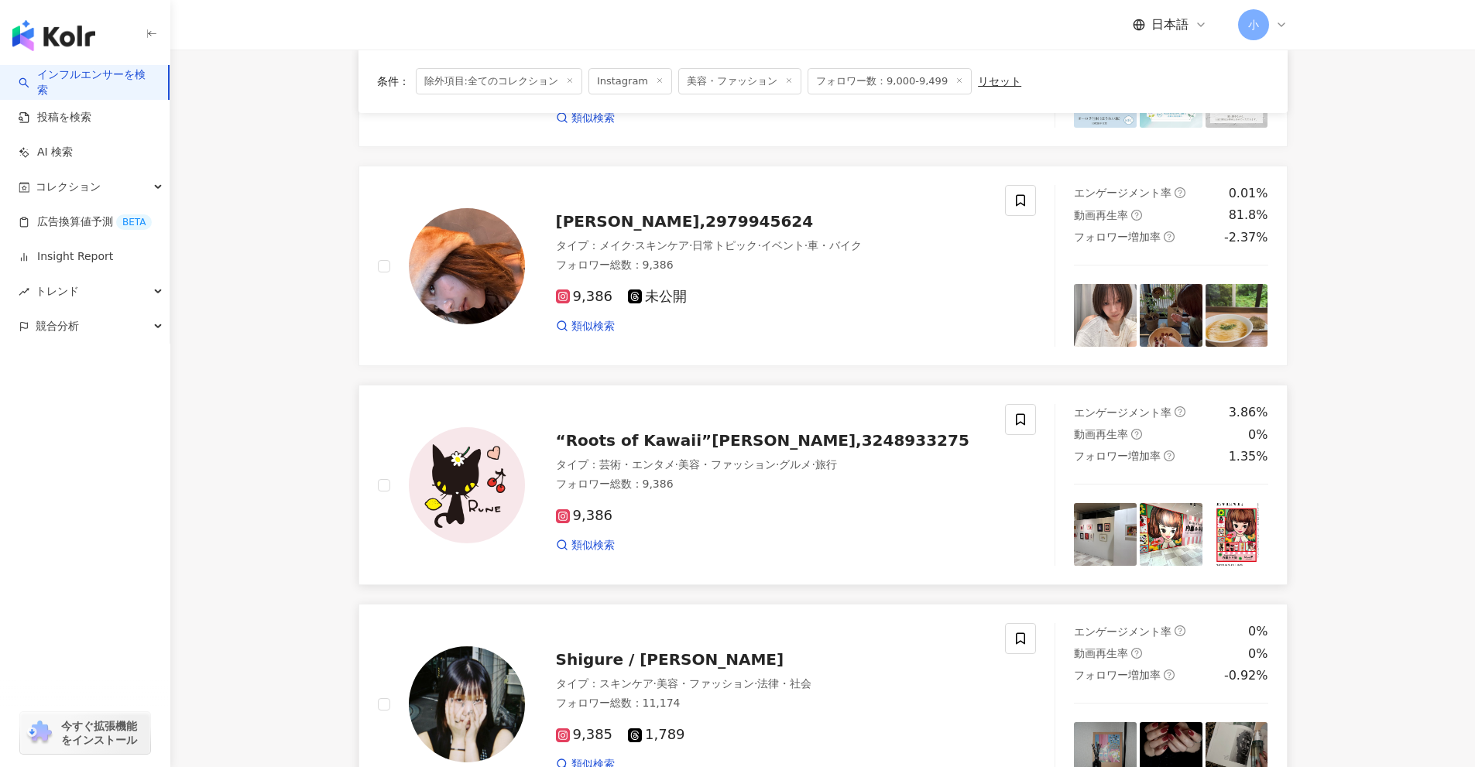
scroll to position [165, 0]
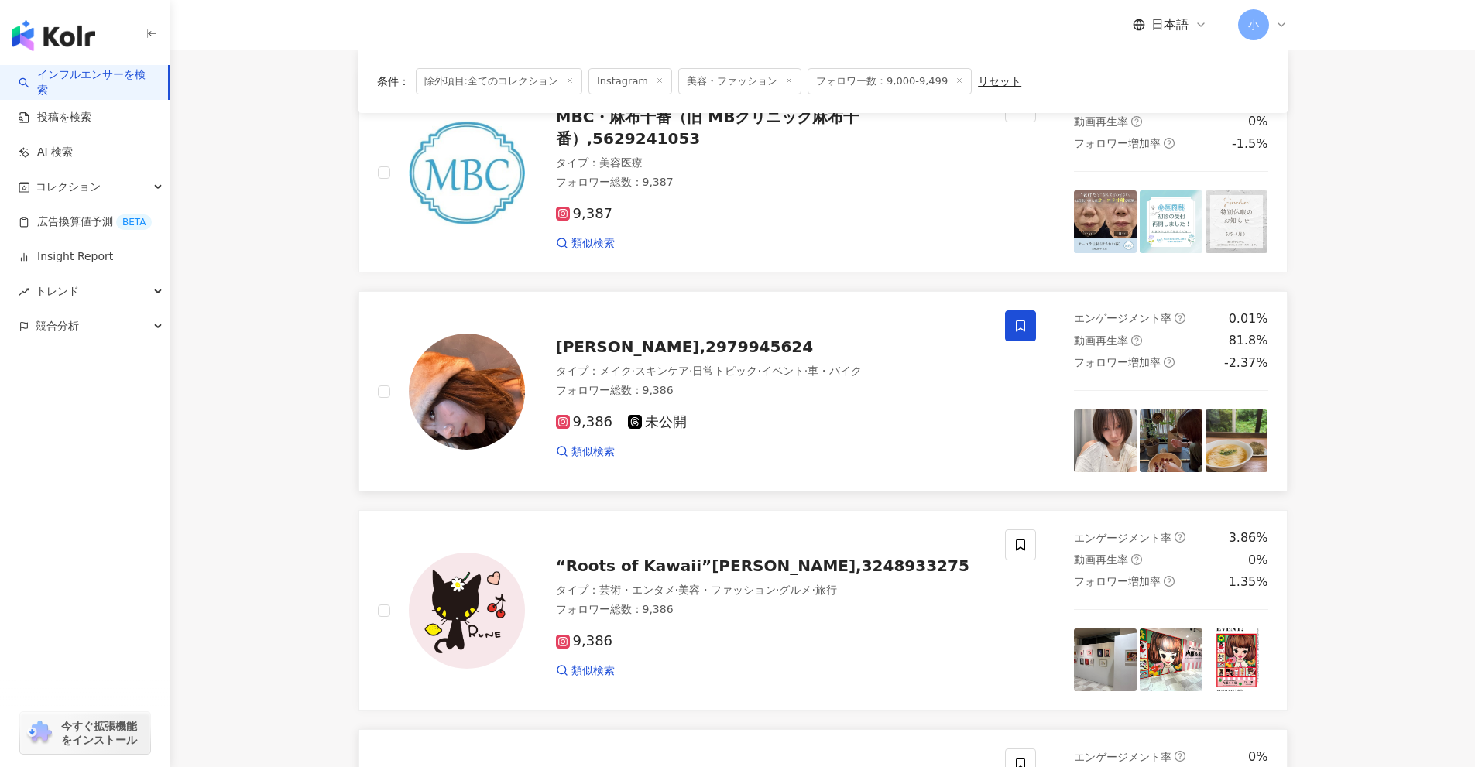
click at [1023, 316] on span at bounding box center [1020, 325] width 31 height 31
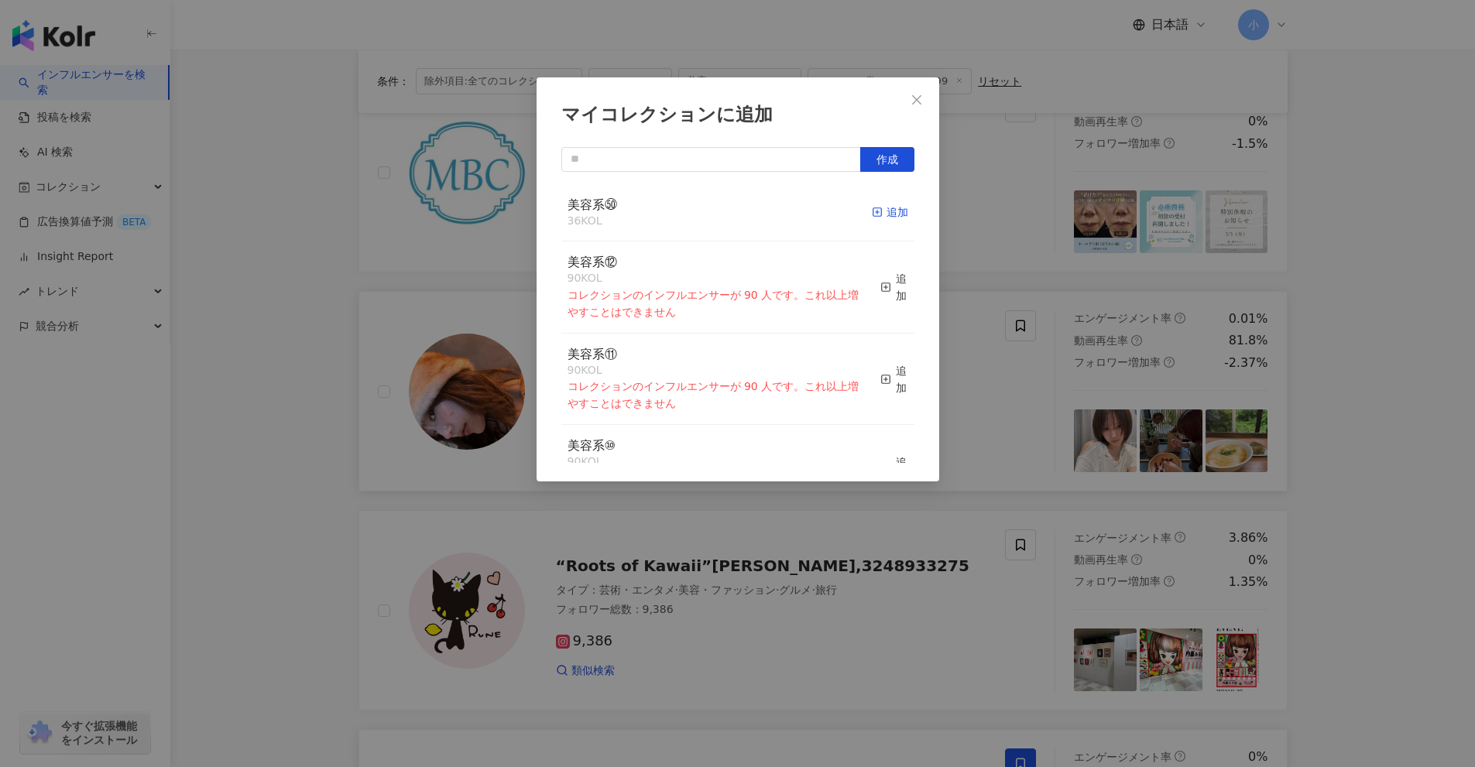
click at [872, 219] on div "追加" at bounding box center [890, 212] width 36 height 17
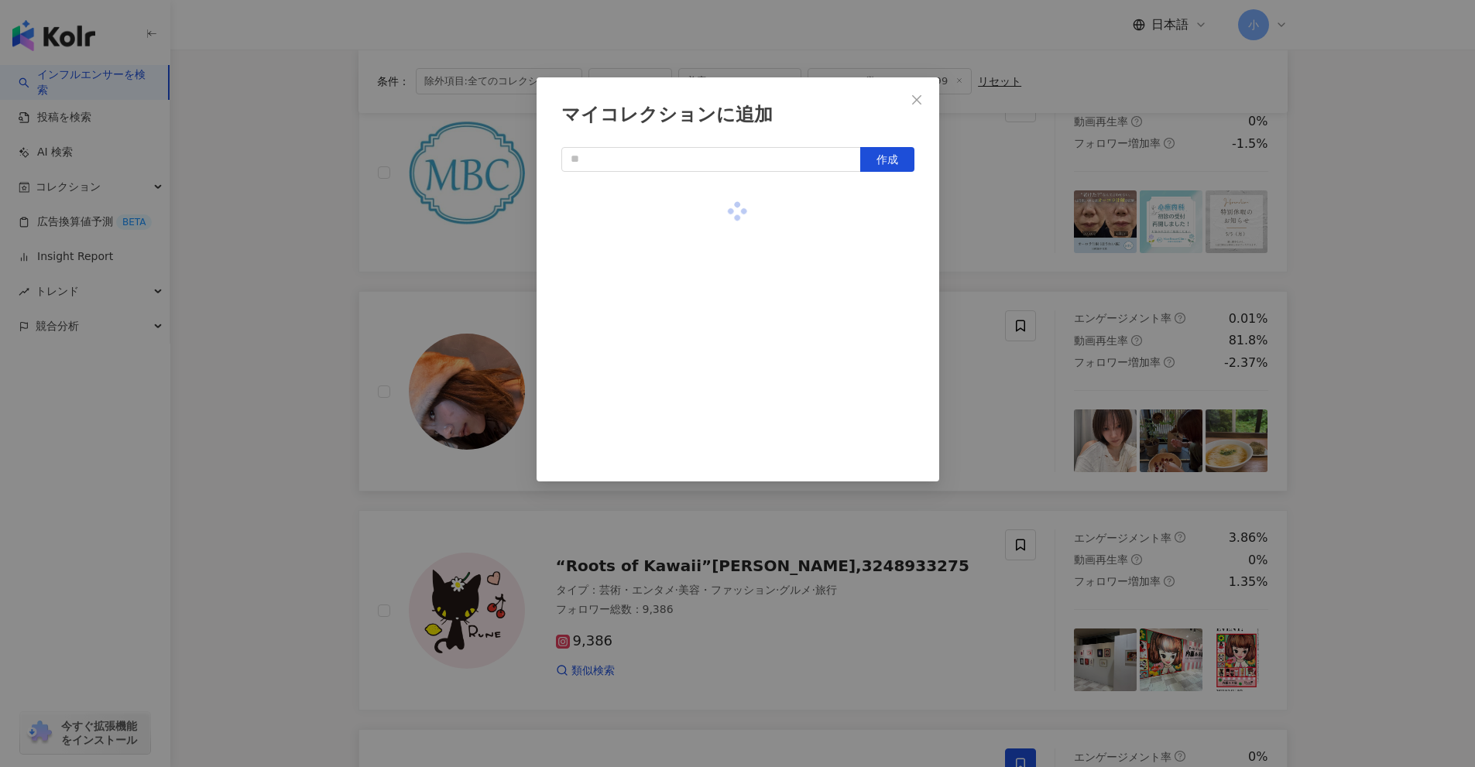
click at [1025, 355] on div "マイコレクションに追加 作成" at bounding box center [737, 383] width 1475 height 767
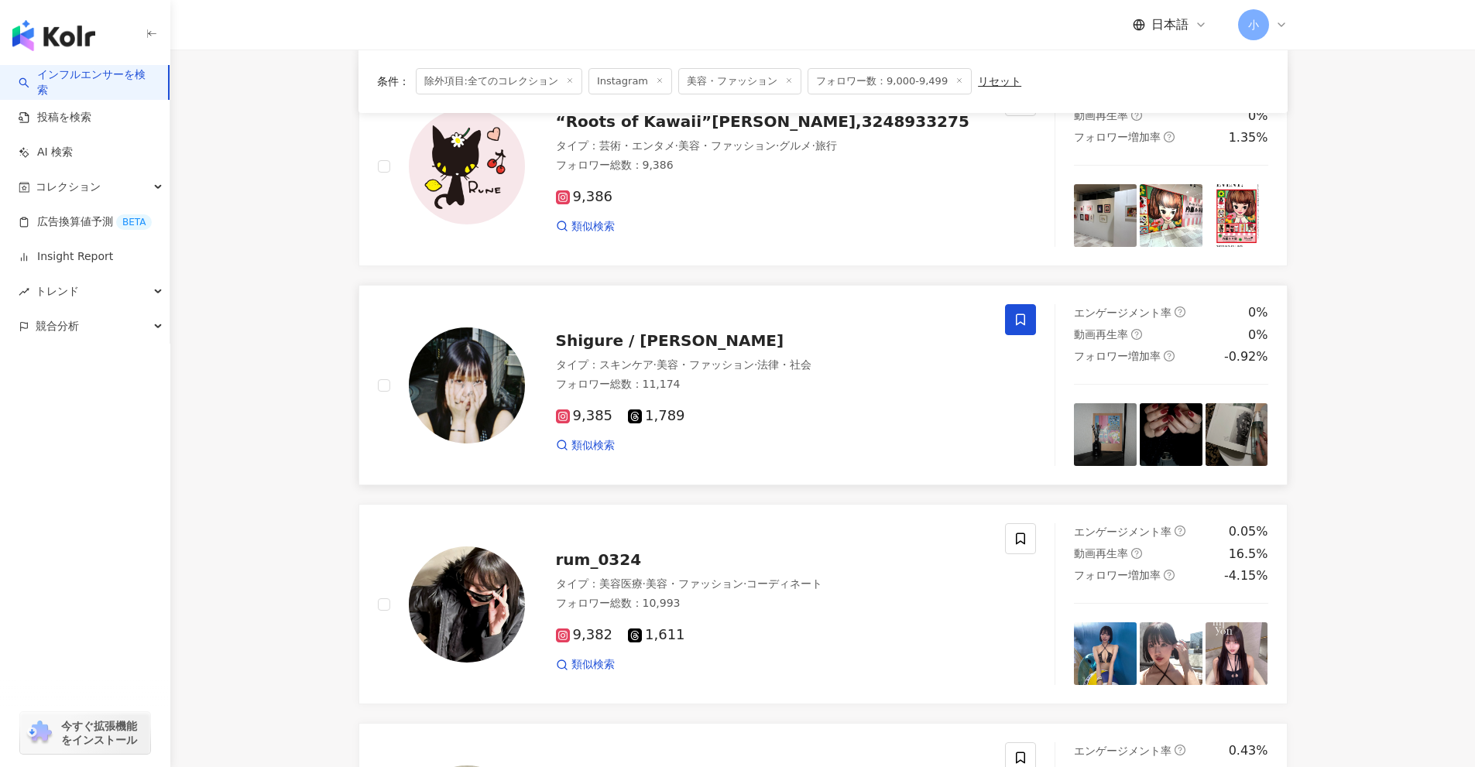
scroll to position [2565, 0]
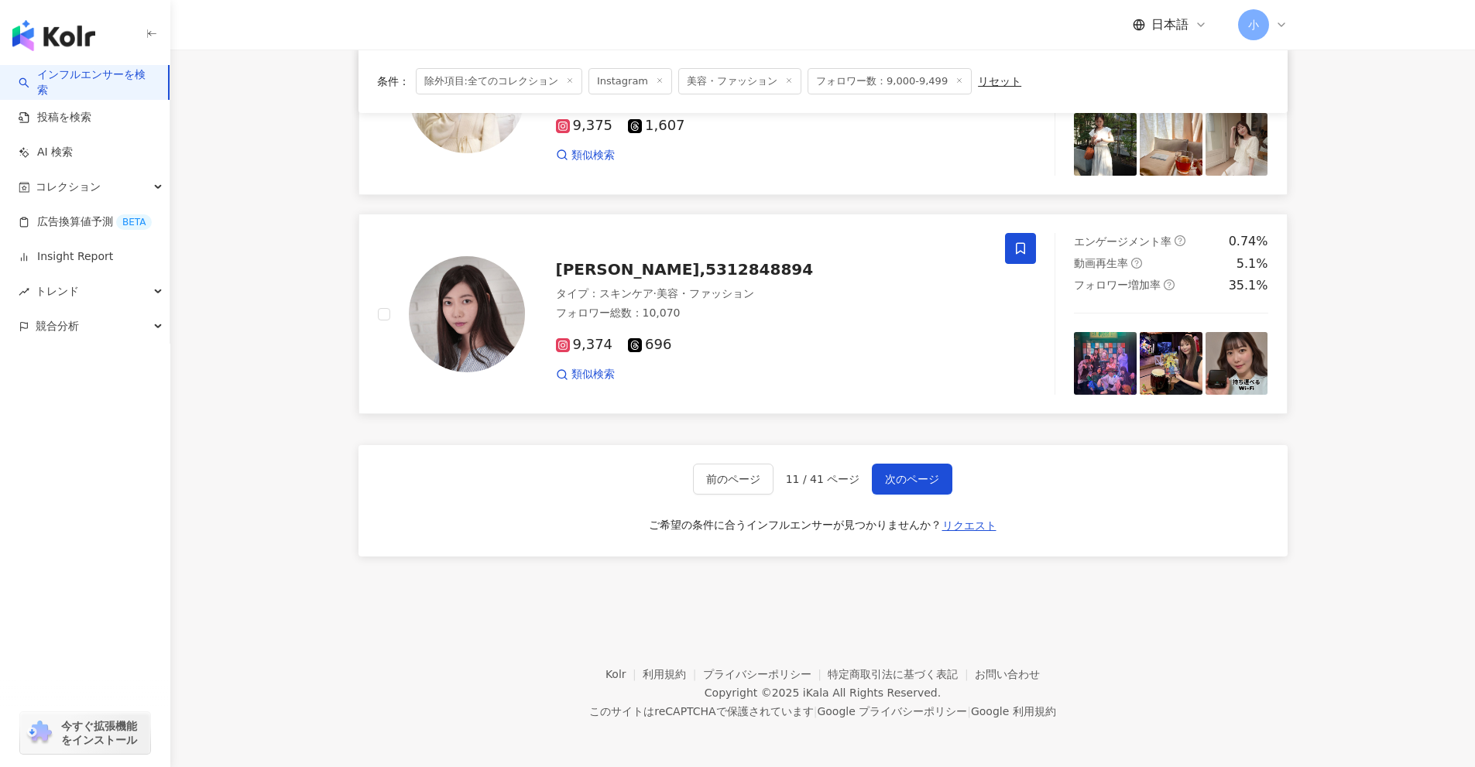
drag, startPoint x: 1363, startPoint y: 334, endPoint x: 1352, endPoint y: 709, distance: 374.8
click at [911, 475] on span "次のページ" at bounding box center [912, 479] width 54 height 12
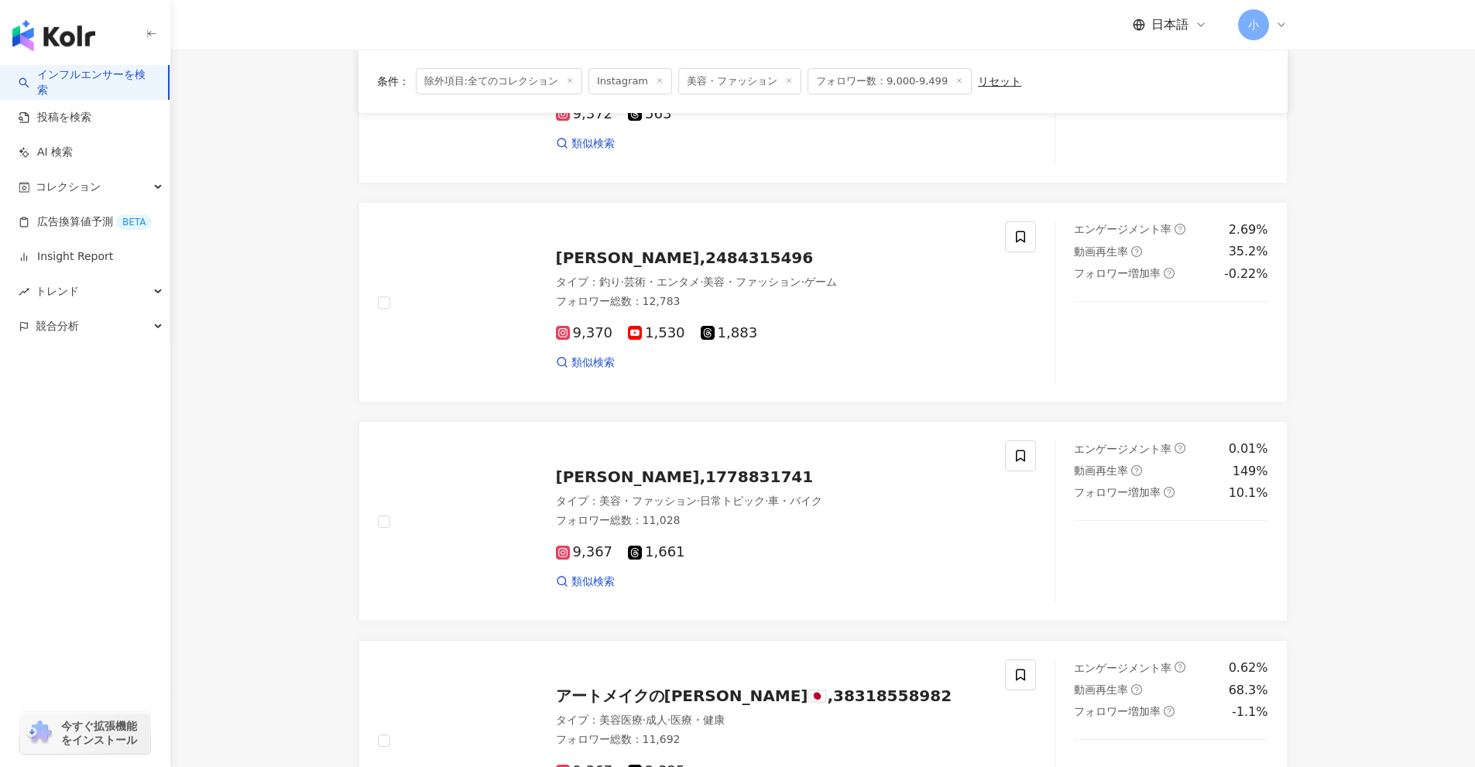
scroll to position [189, 0]
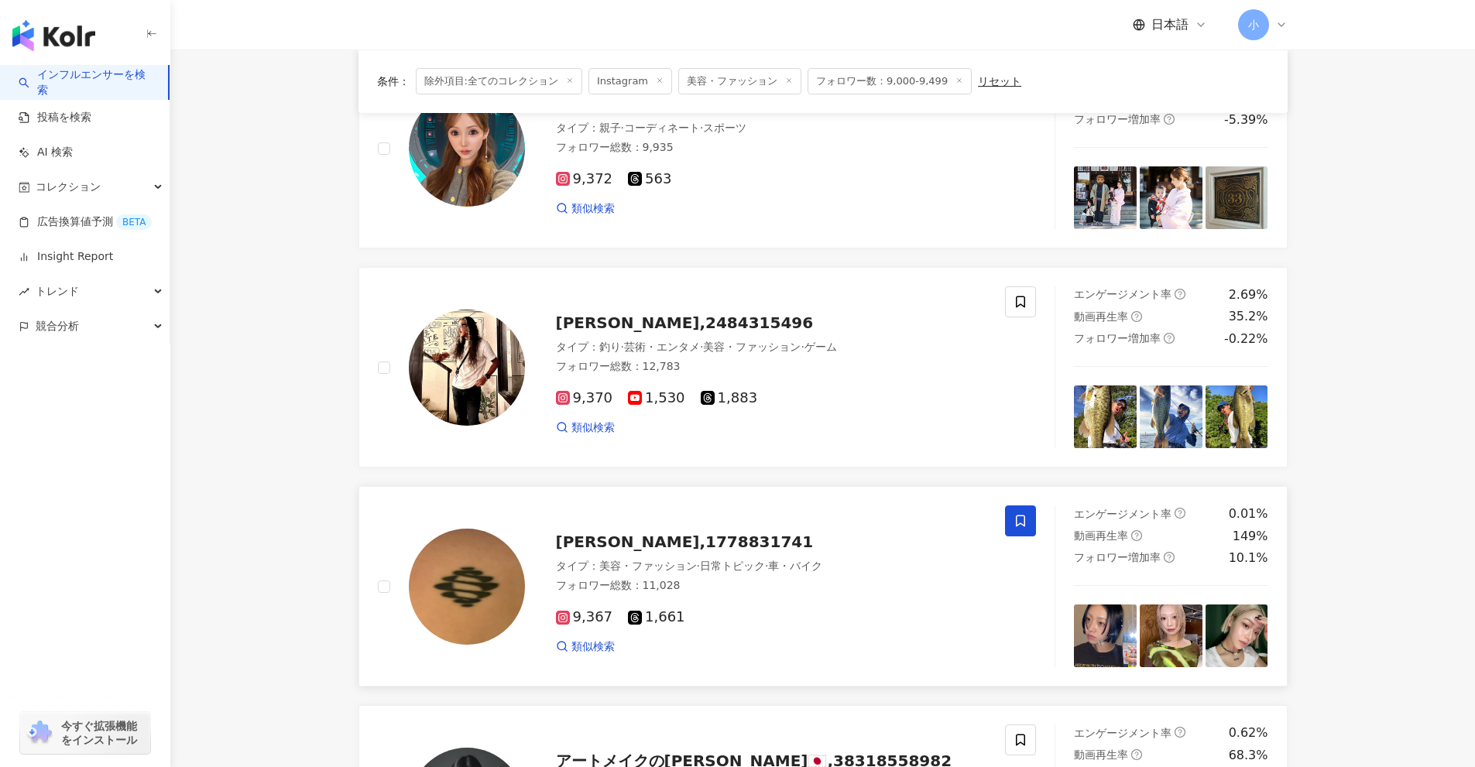
click at [1016, 516] on icon at bounding box center [1020, 521] width 14 height 14
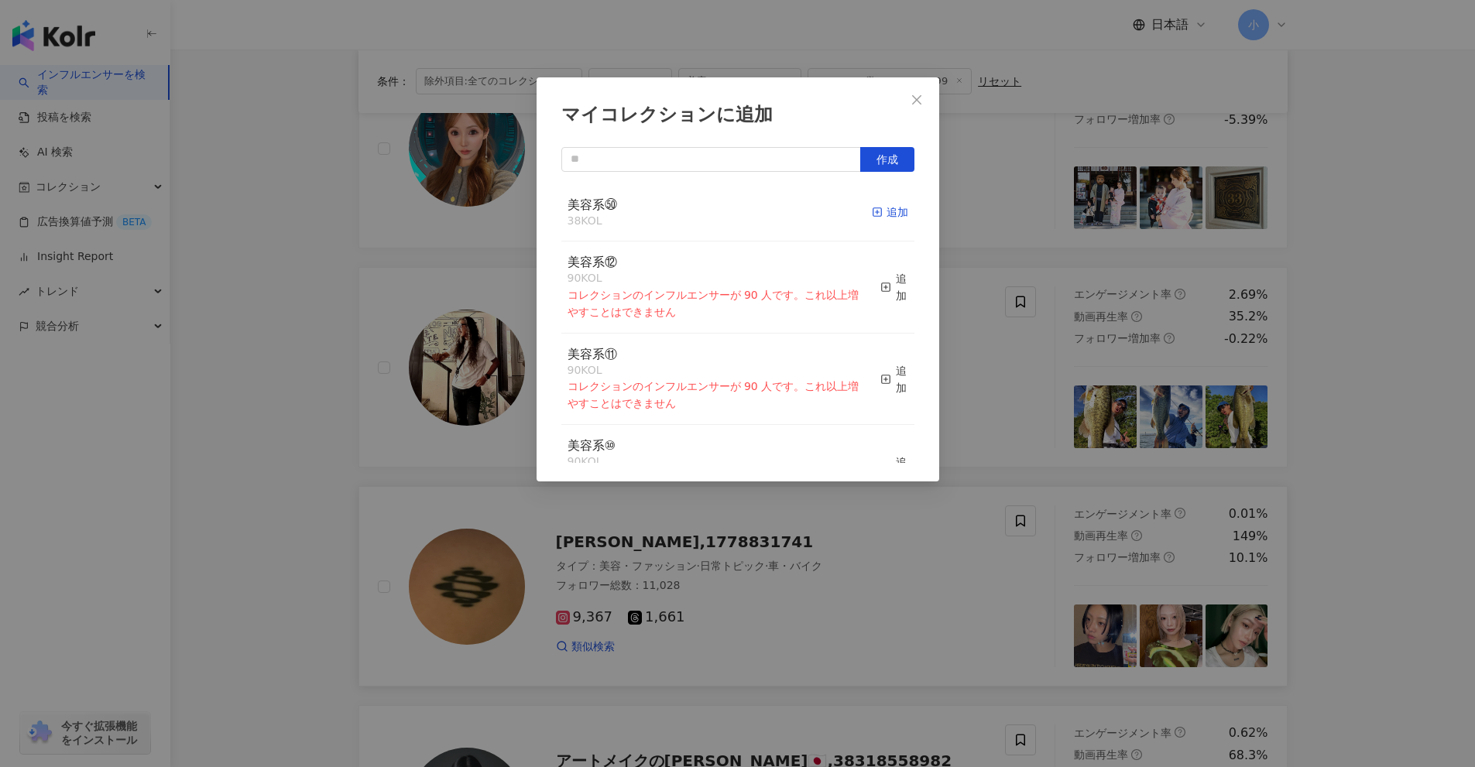
click at [880, 211] on div "追加" at bounding box center [890, 212] width 36 height 17
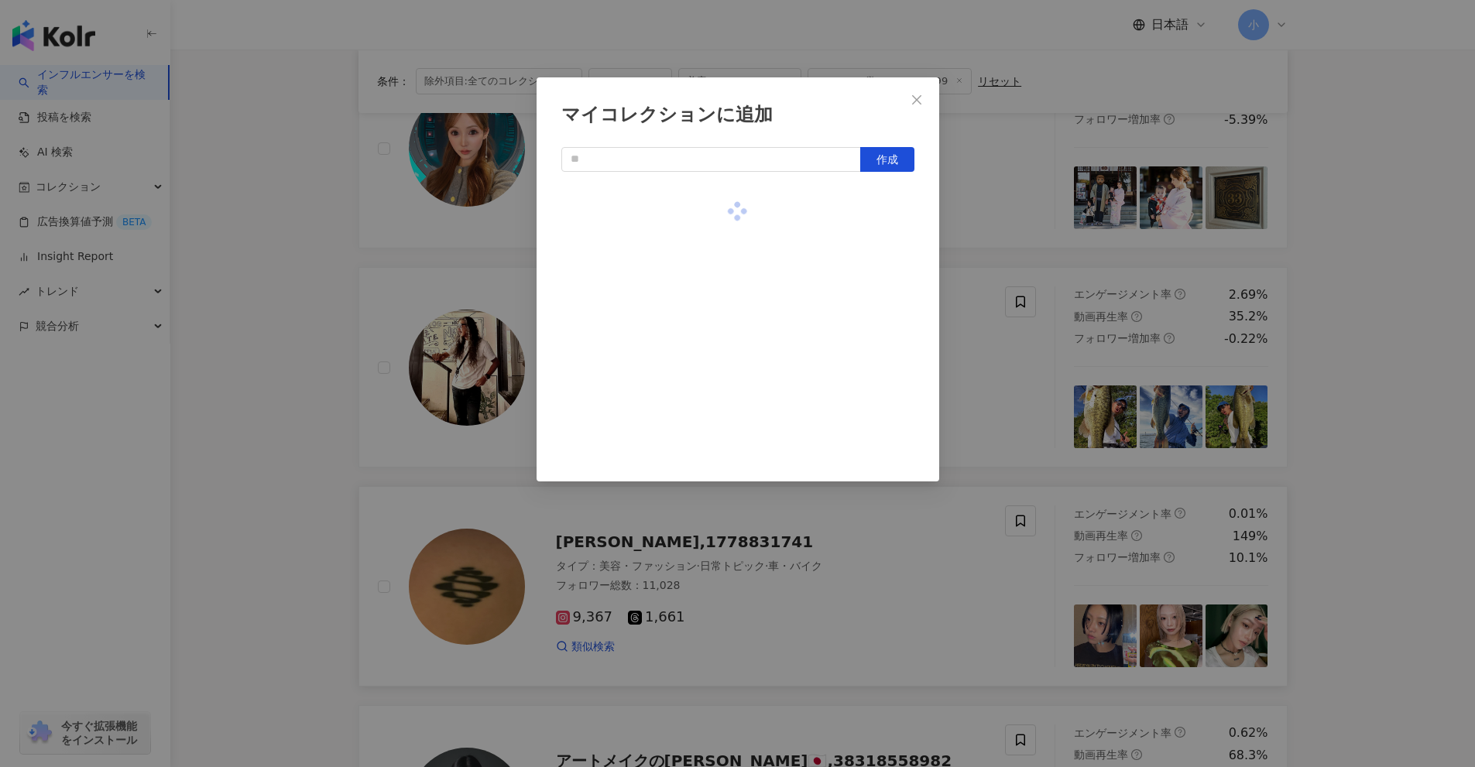
click at [990, 263] on div "マイコレクションに追加 作成" at bounding box center [737, 383] width 1475 height 767
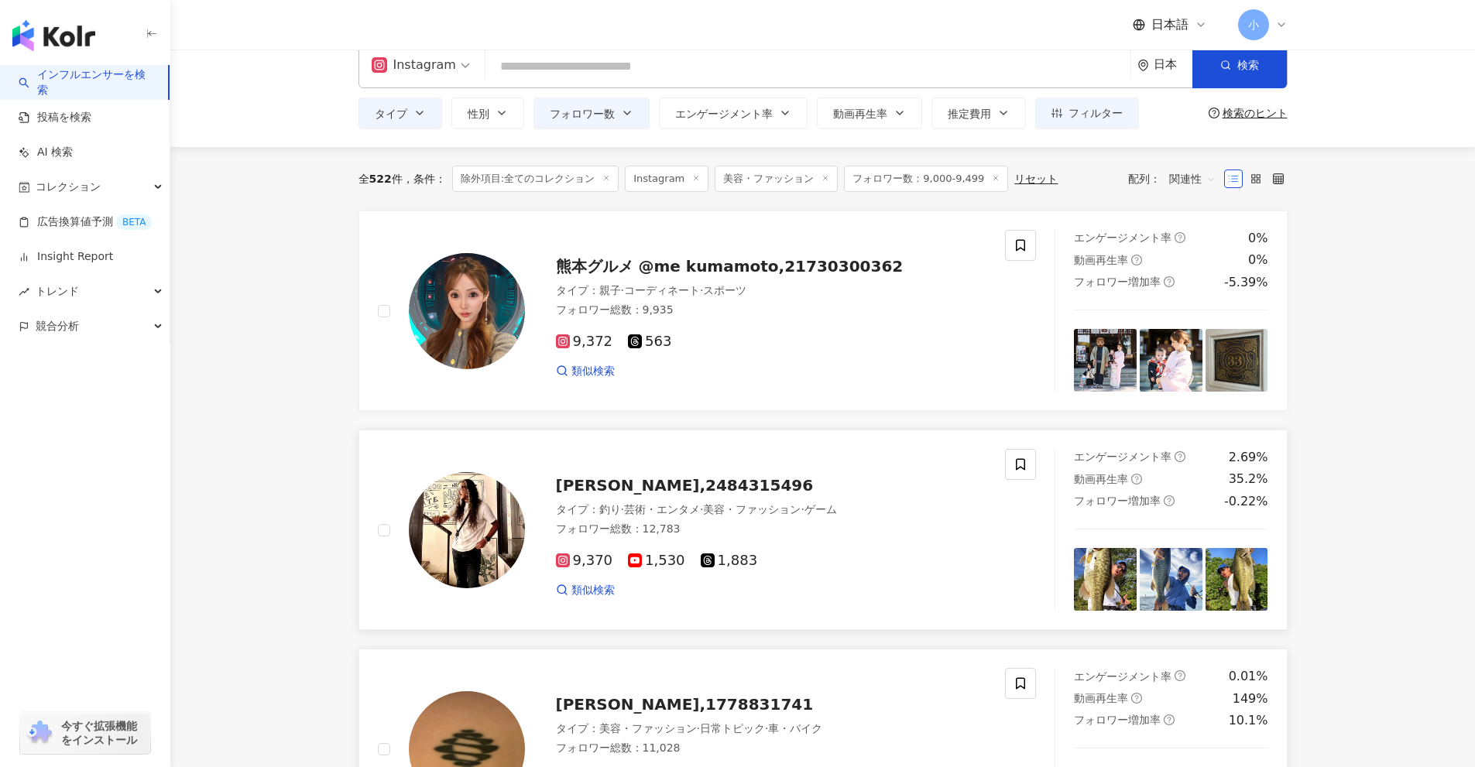
scroll to position [0, 0]
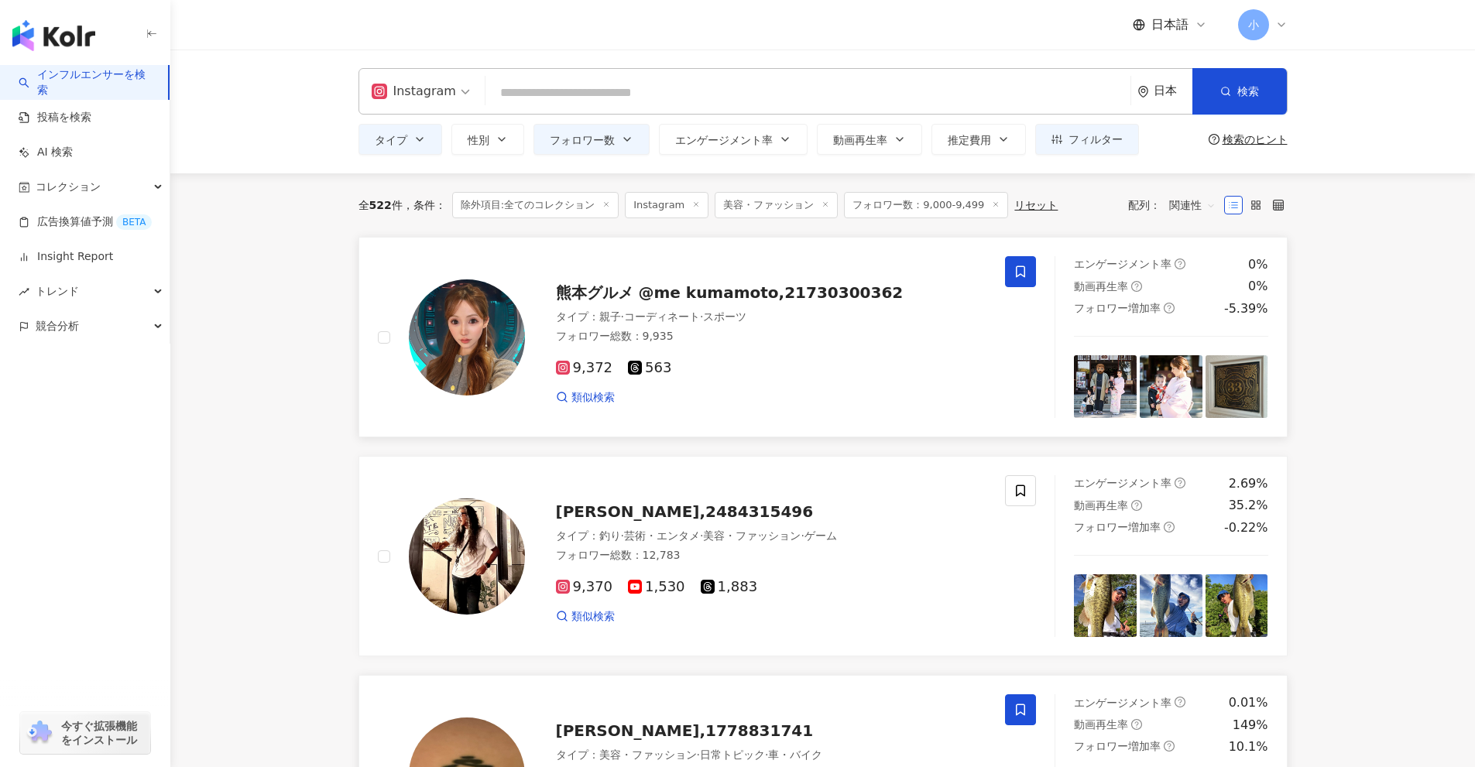
click at [1021, 269] on icon at bounding box center [1020, 272] width 14 height 14
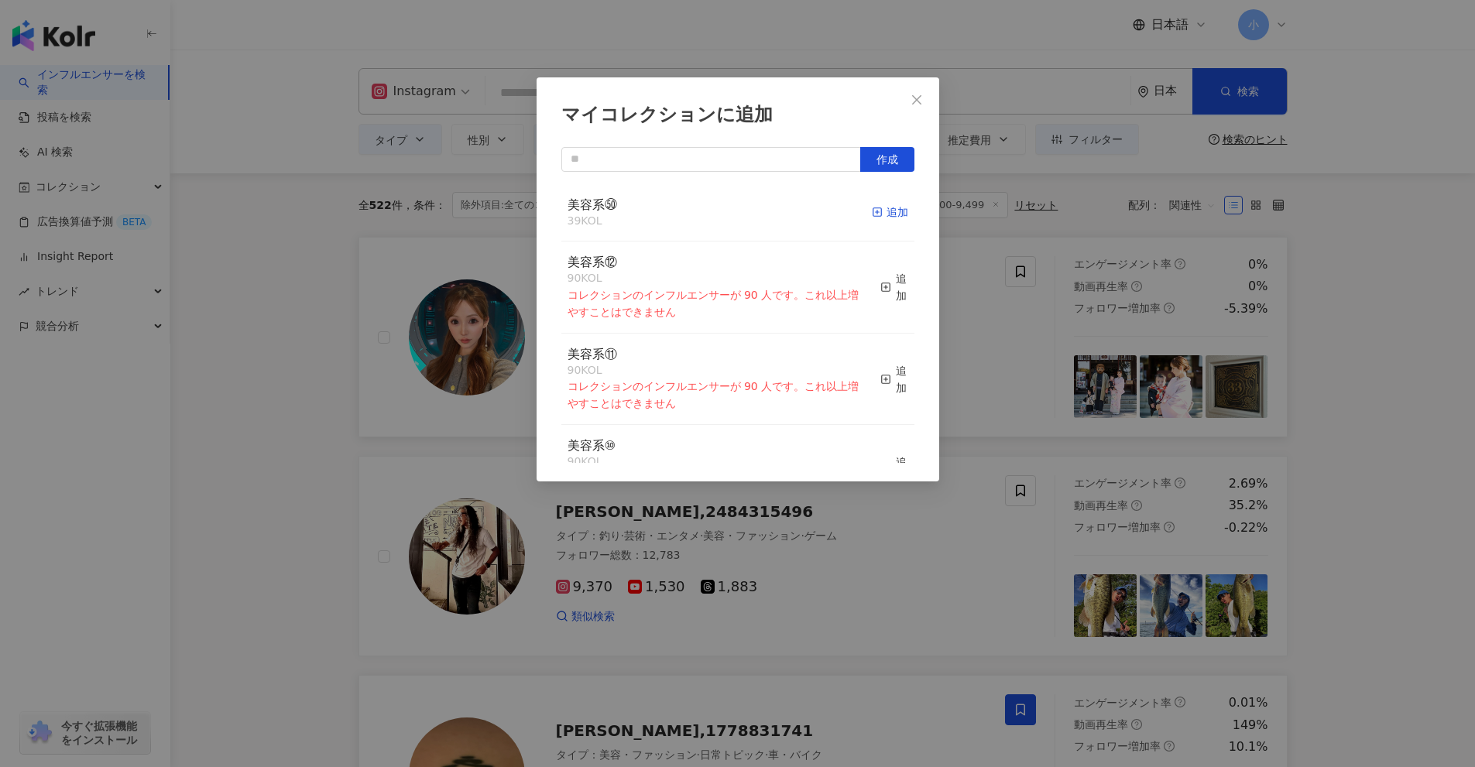
click at [872, 216] on rect "button" at bounding box center [876, 212] width 9 height 9
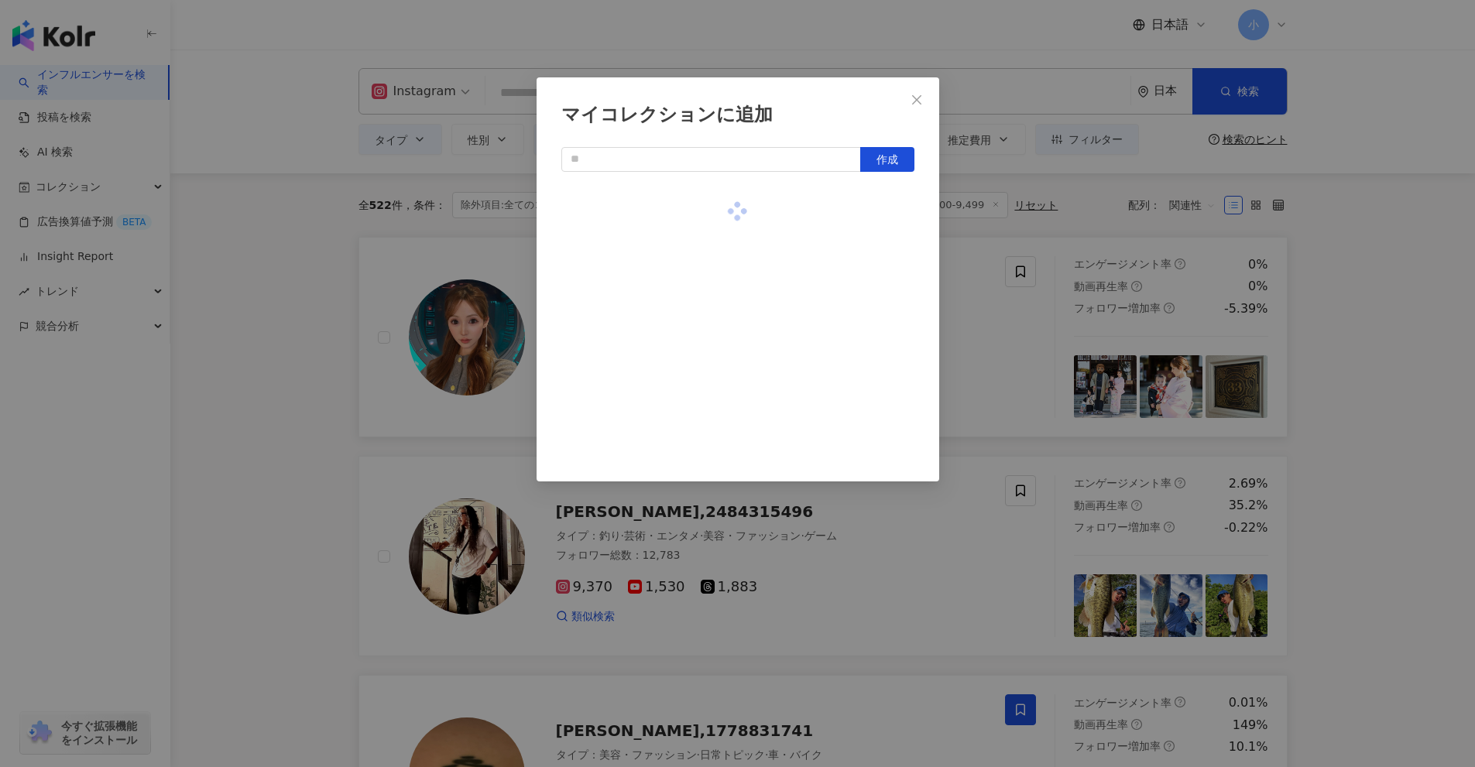
click at [983, 293] on div "マイコレクションに追加 作成" at bounding box center [737, 383] width 1475 height 767
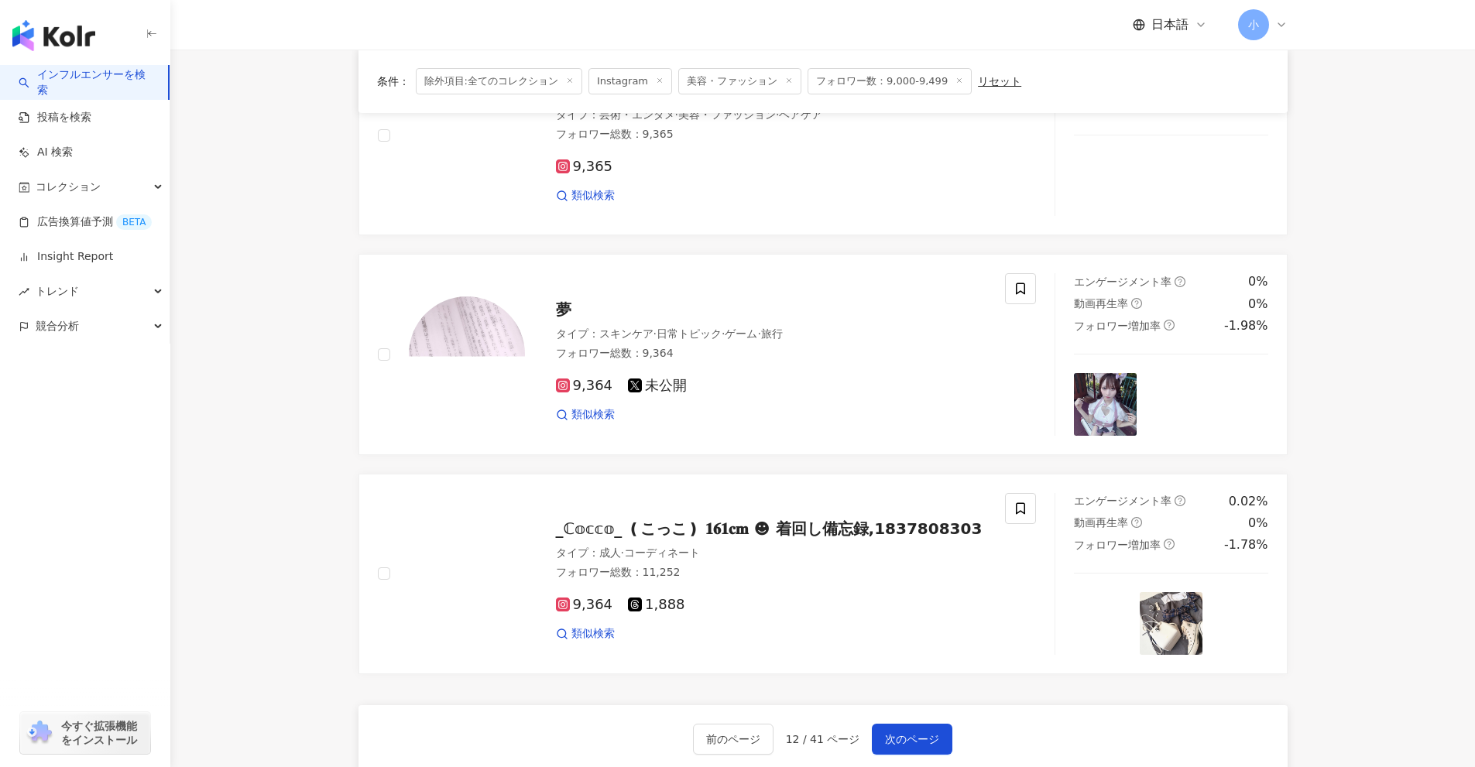
scroll to position [2434, 0]
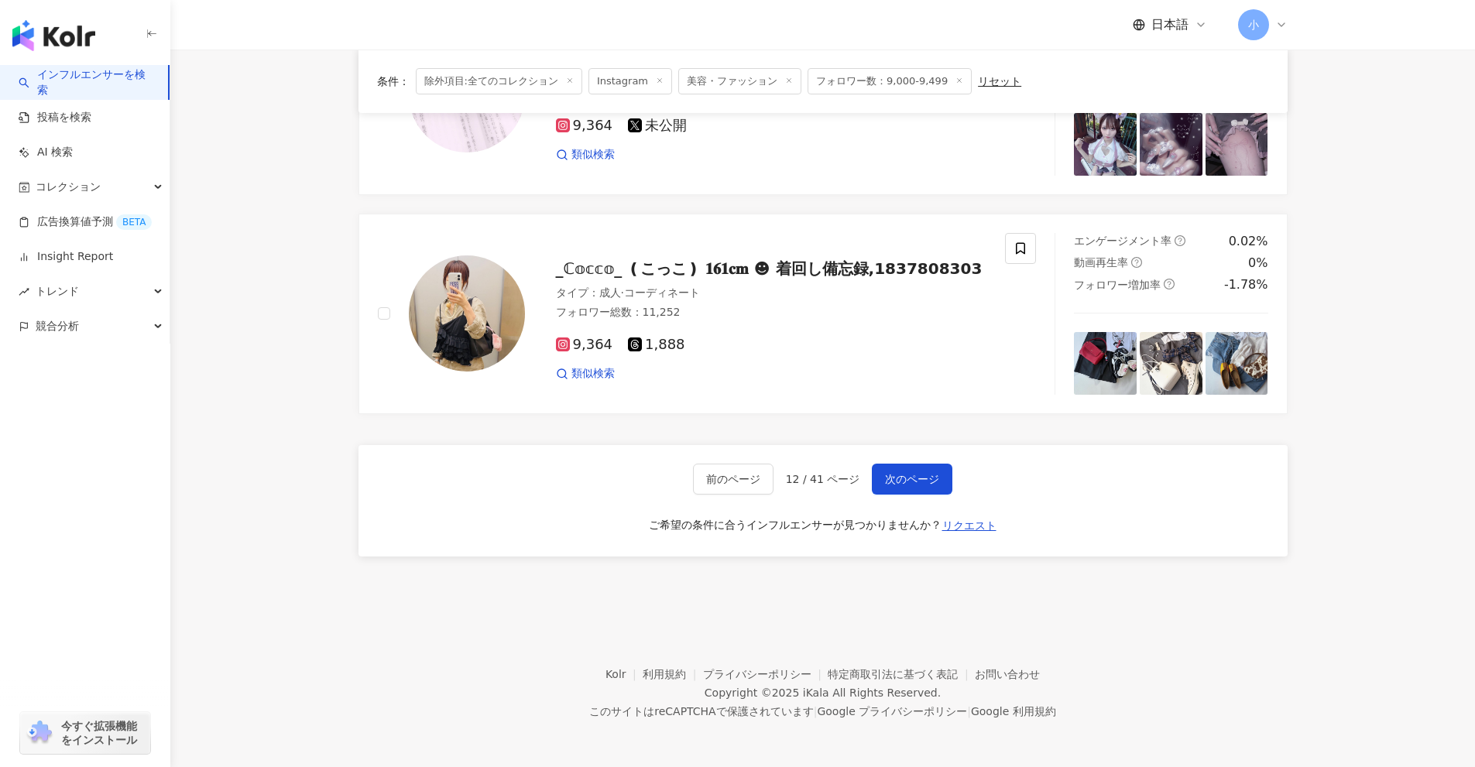
drag, startPoint x: 1356, startPoint y: 292, endPoint x: 1332, endPoint y: 614, distance: 322.9
click at [929, 475] on span "次のページ" at bounding box center [912, 479] width 54 height 12
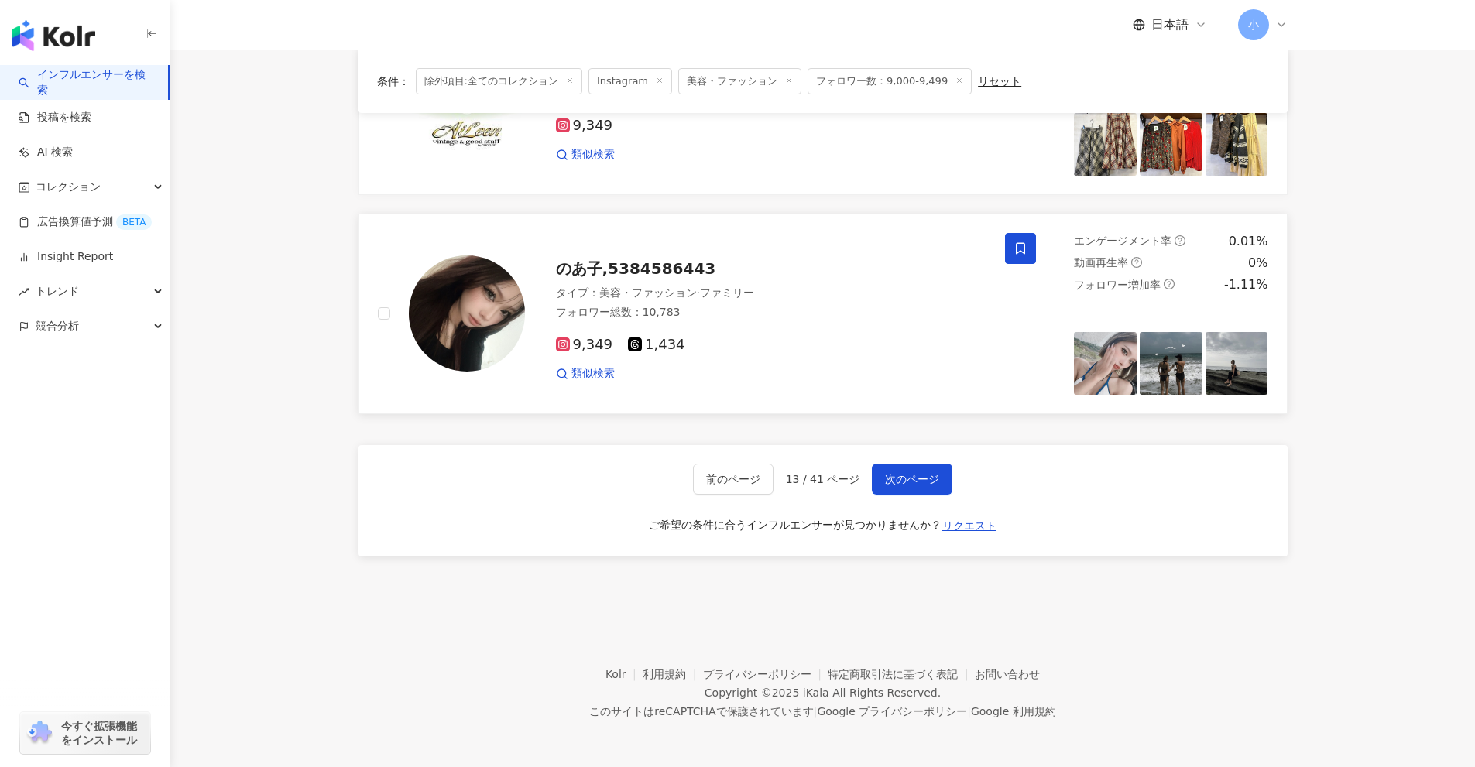
click at [1015, 248] on icon at bounding box center [1020, 249] width 14 height 14
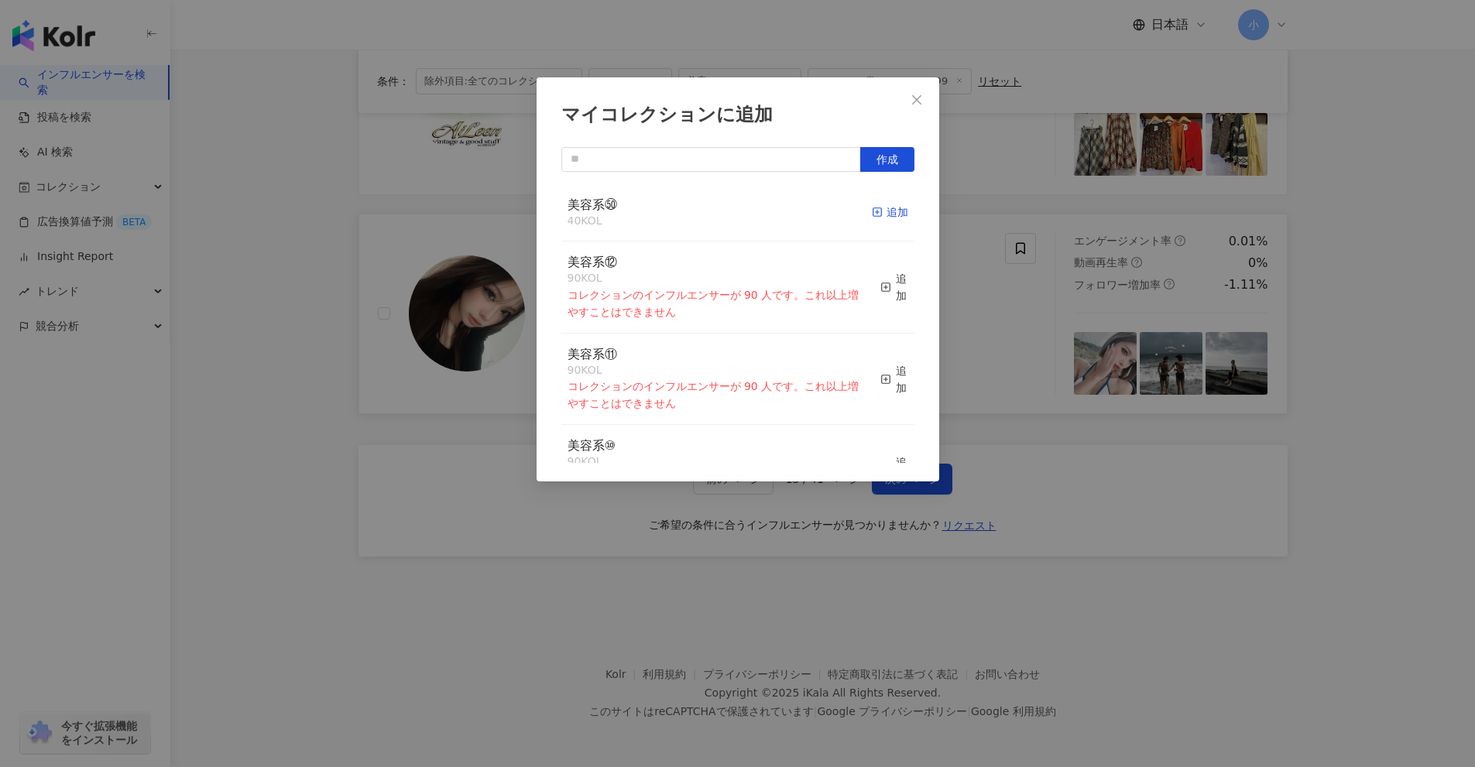
click at [894, 212] on div "追加" at bounding box center [890, 212] width 36 height 17
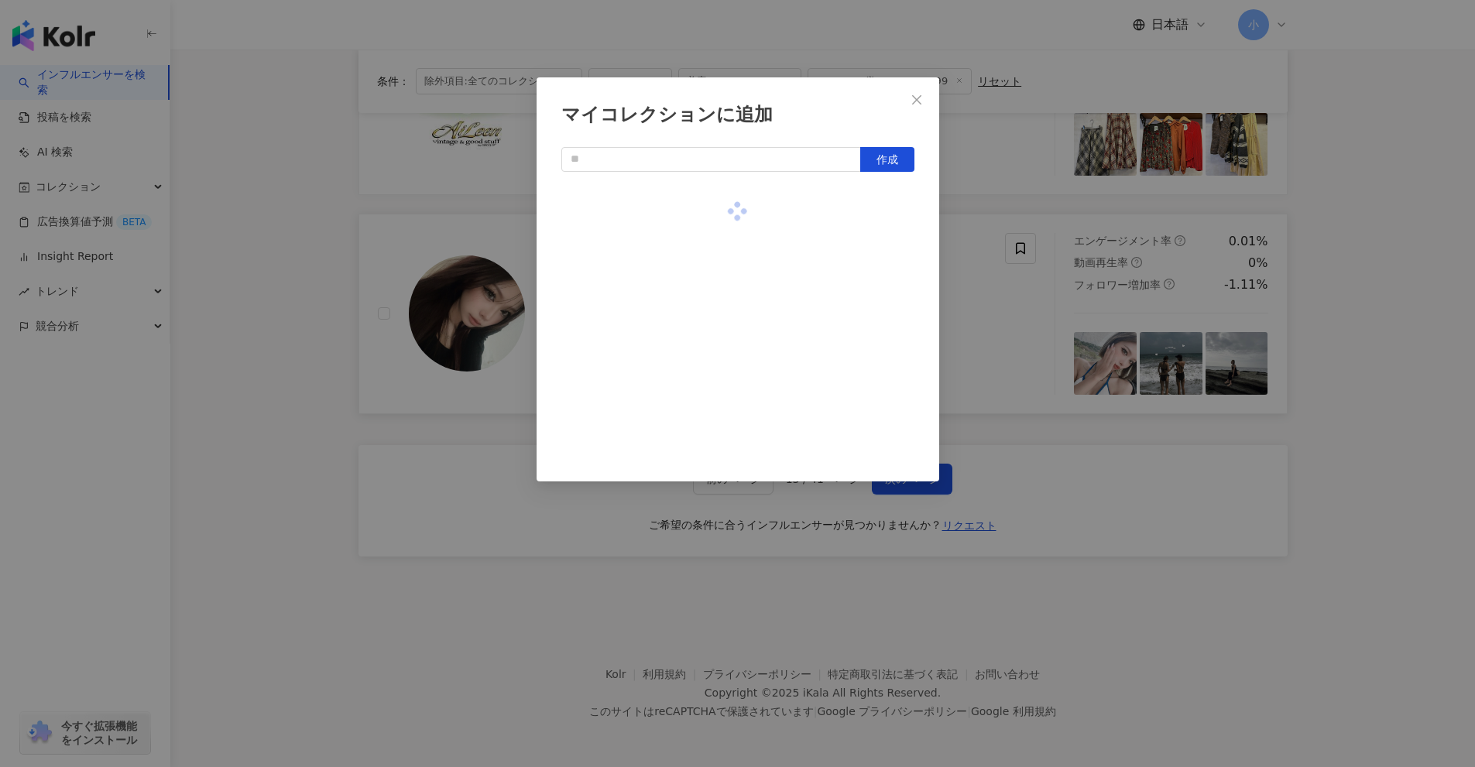
click at [947, 238] on div "マイコレクションに追加 作成" at bounding box center [737, 383] width 1475 height 767
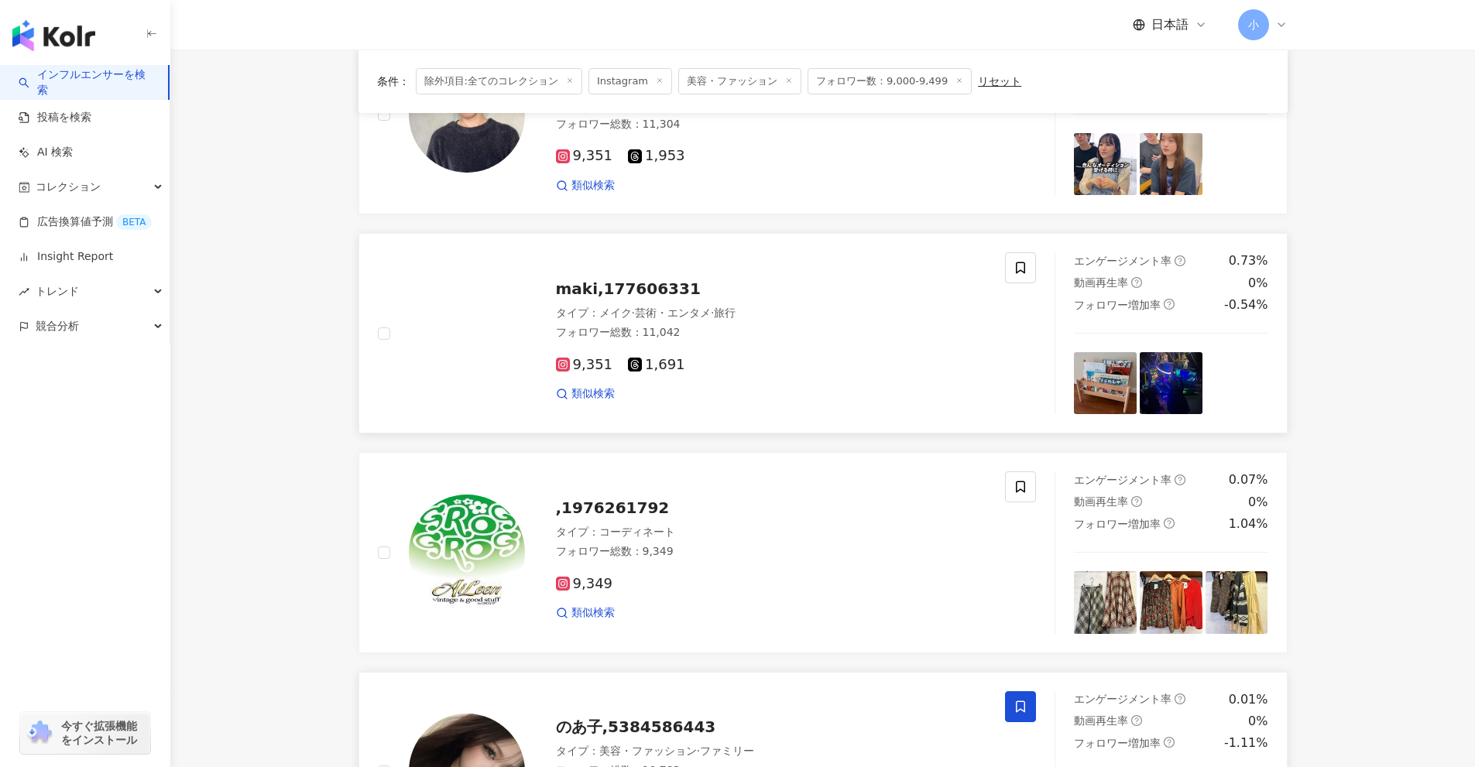
scroll to position [1969, 0]
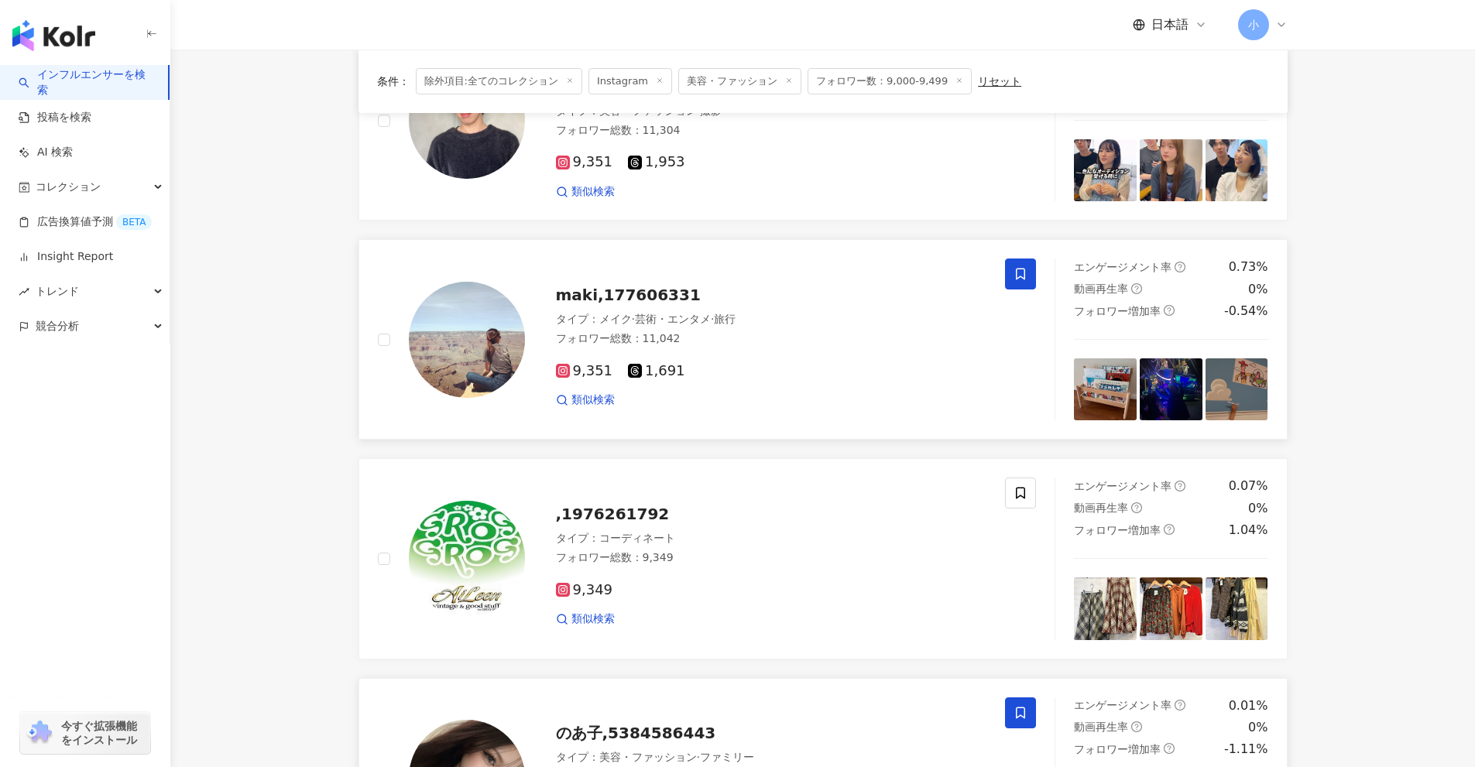
click at [1005, 269] on span at bounding box center [1020, 274] width 31 height 31
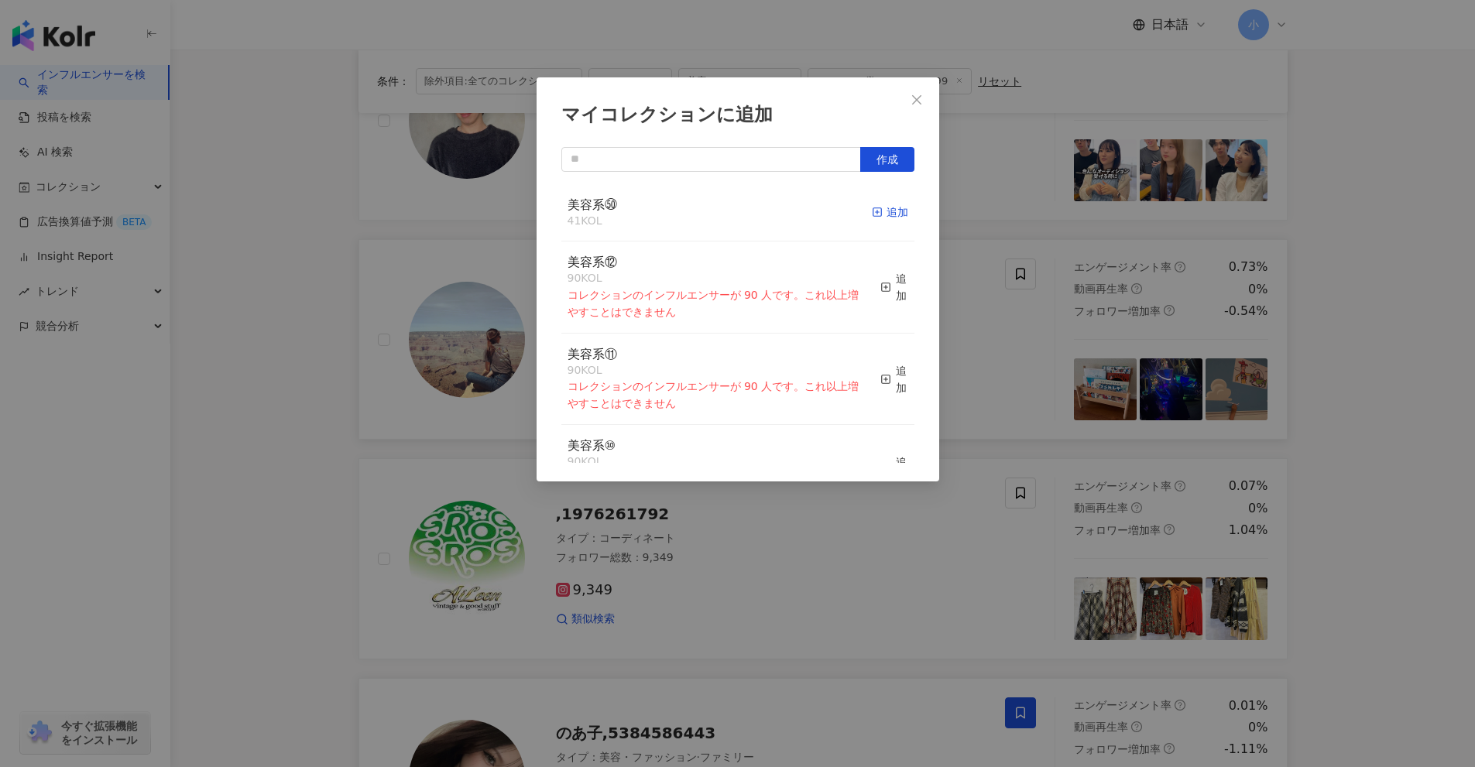
click at [879, 218] on div "追加" at bounding box center [890, 212] width 36 height 17
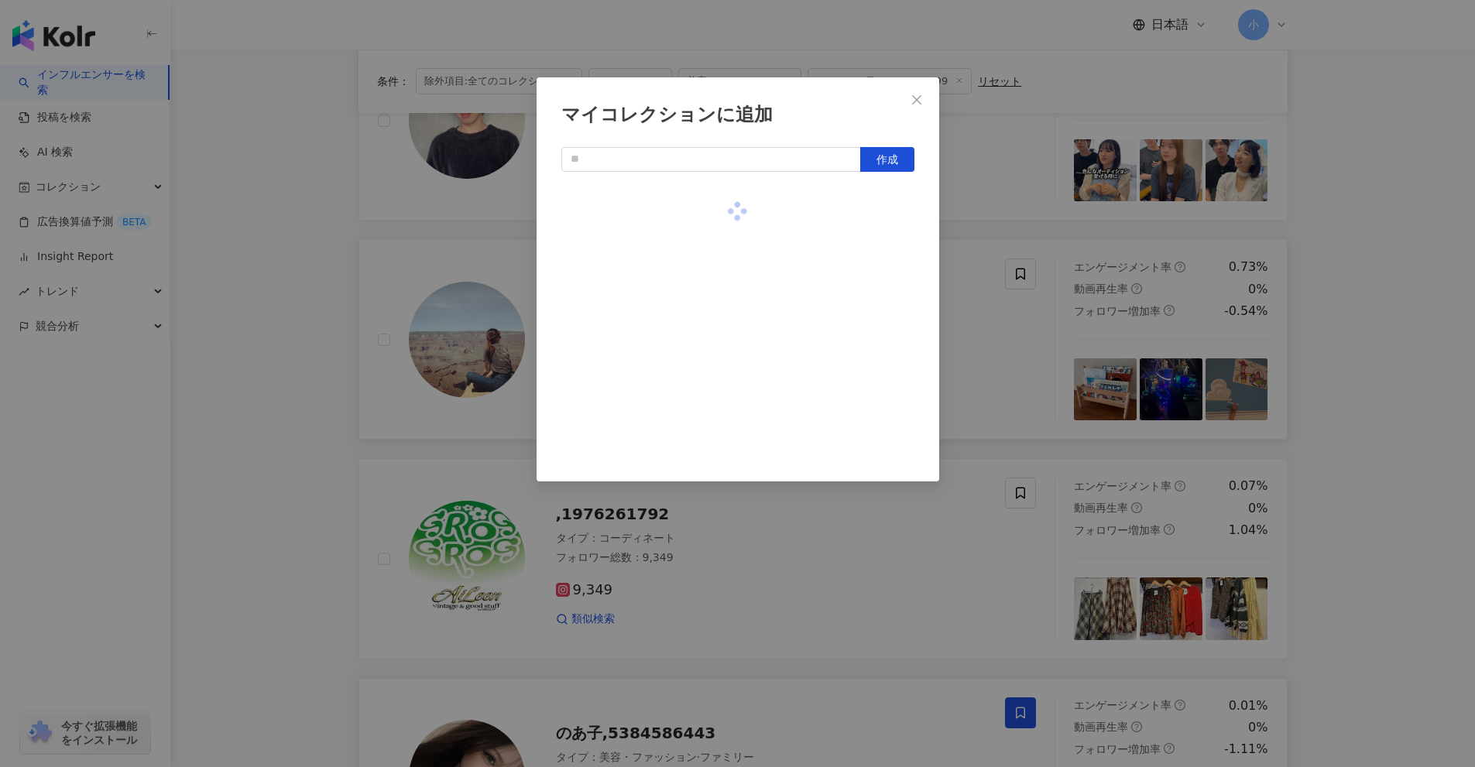
click at [969, 314] on div "マイコレクションに追加 作成" at bounding box center [737, 383] width 1475 height 767
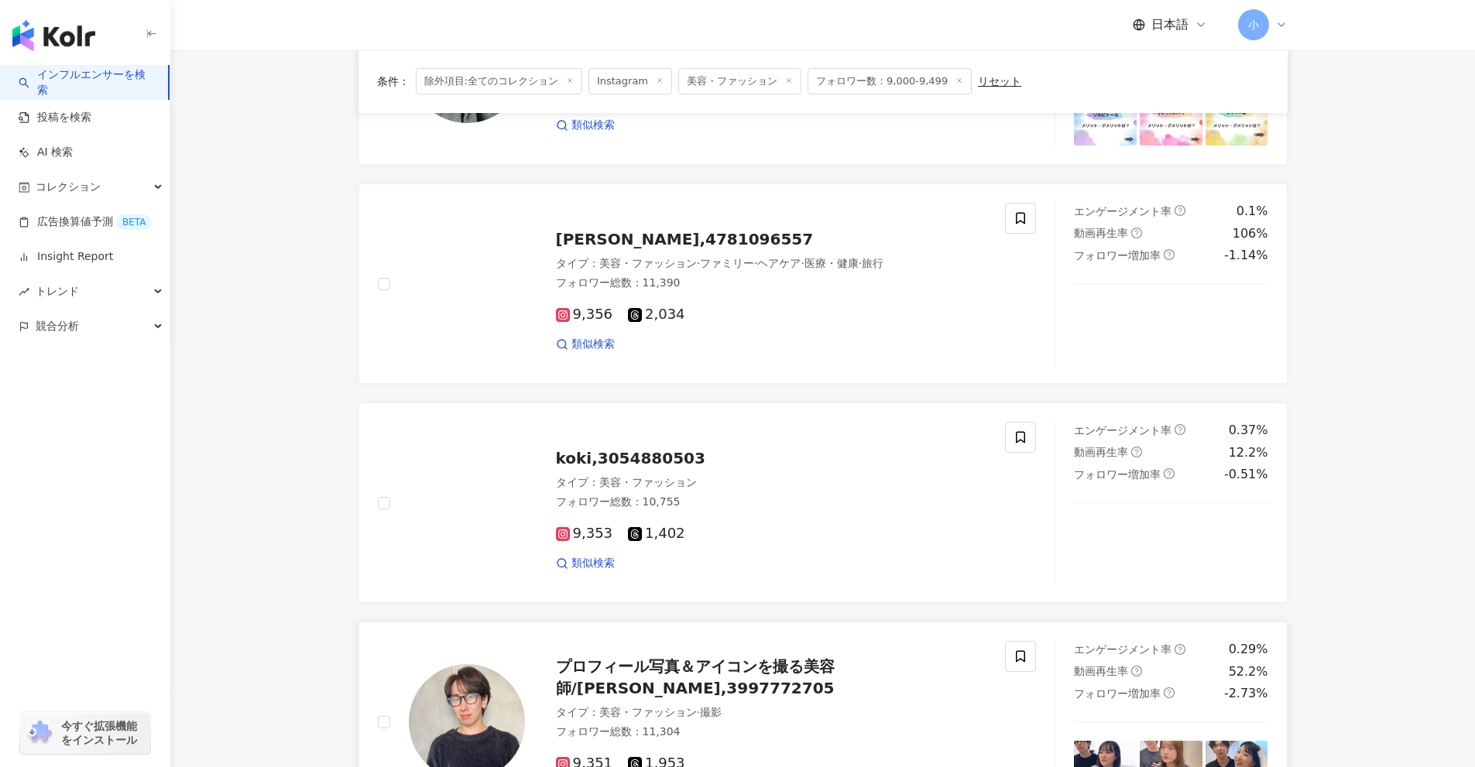
scroll to position [1350, 0]
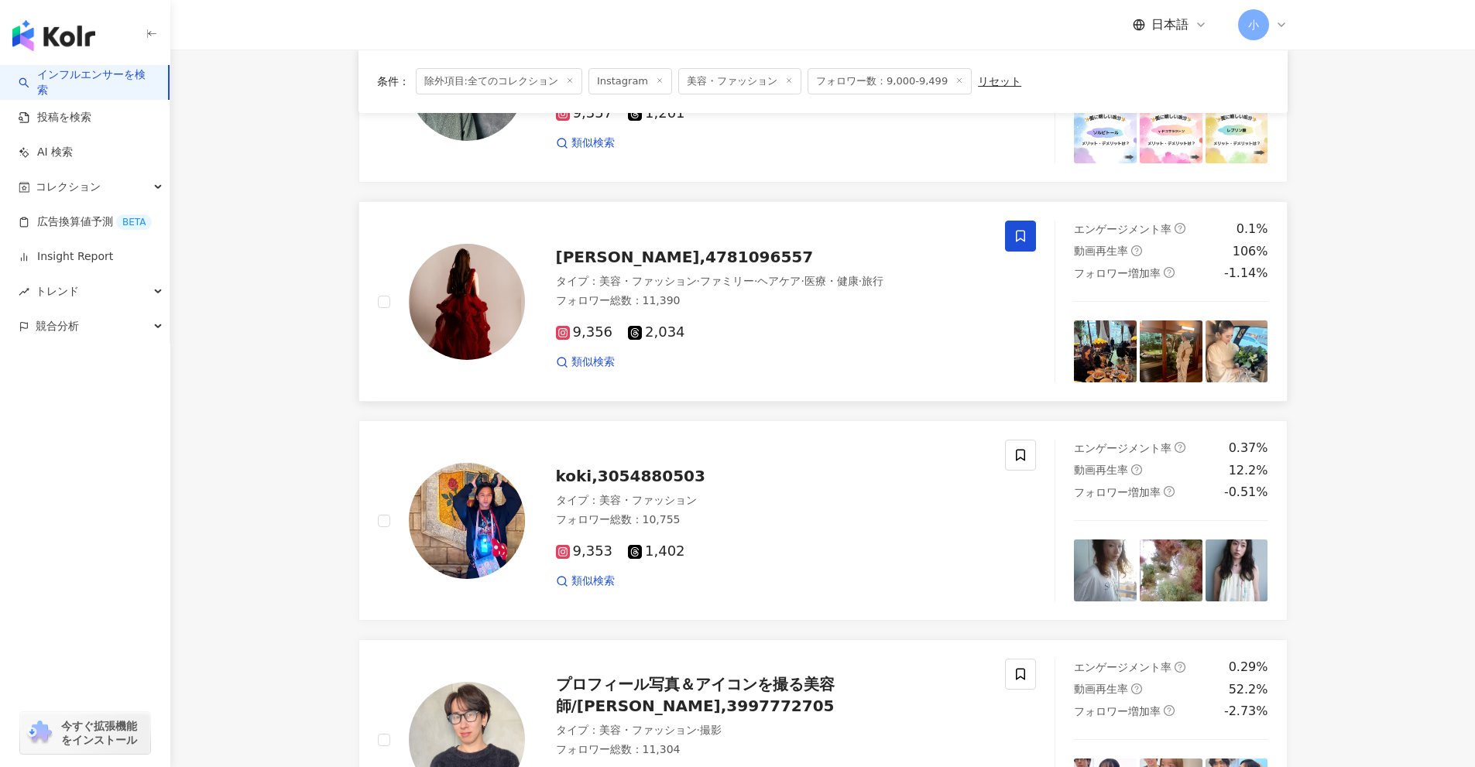
click at [1023, 235] on icon at bounding box center [1020, 236] width 14 height 14
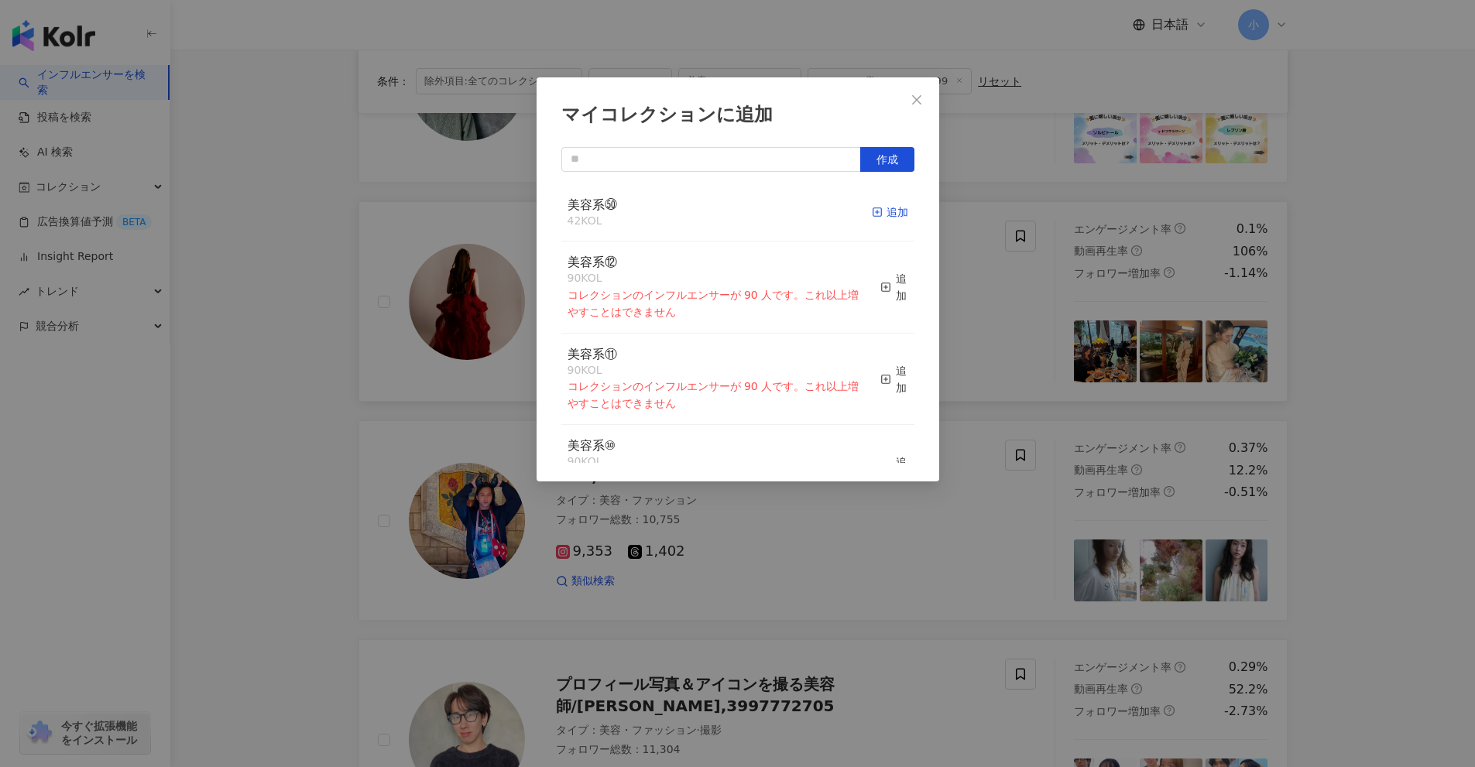
click at [875, 221] on div "追加" at bounding box center [890, 212] width 36 height 17
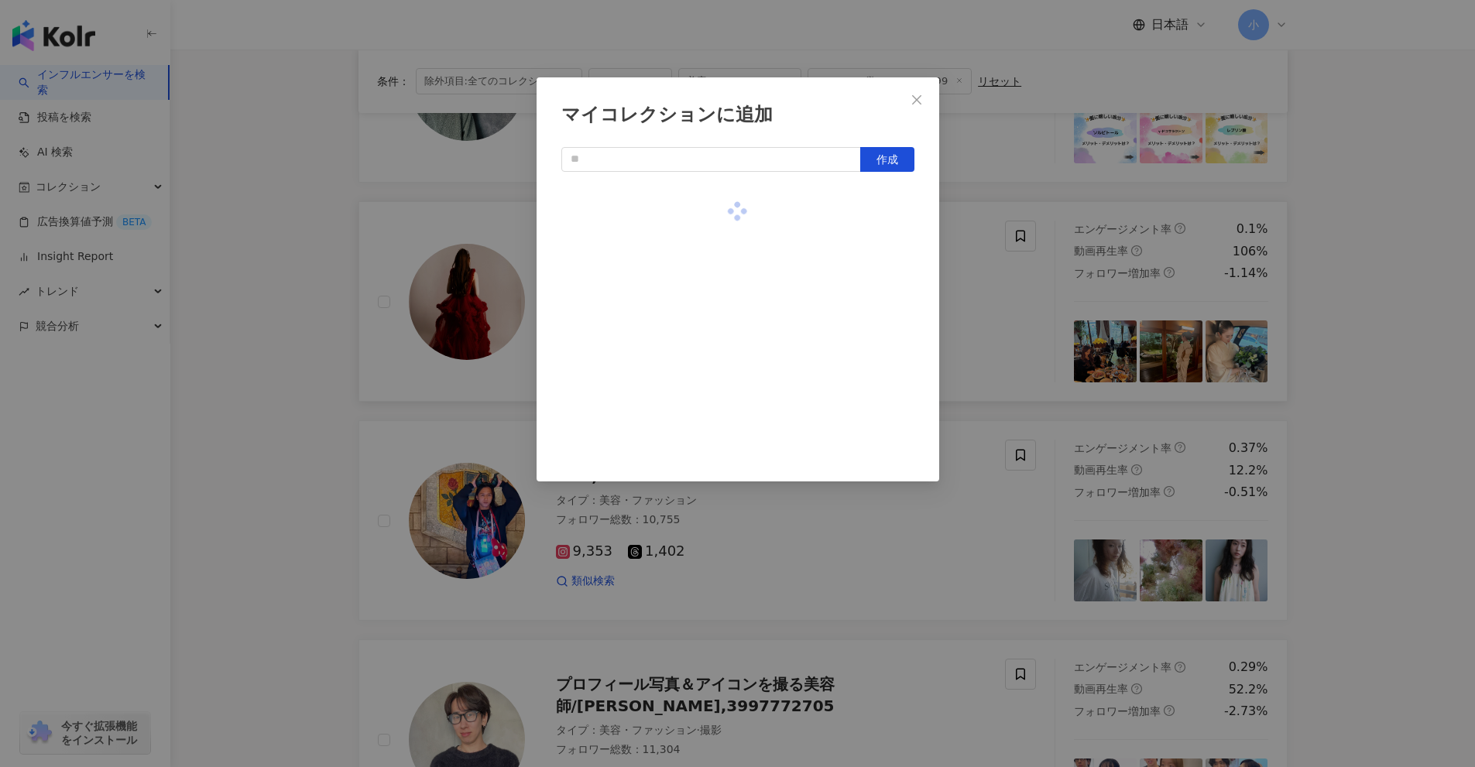
click at [1006, 286] on div "マイコレクションに追加 作成" at bounding box center [737, 383] width 1475 height 767
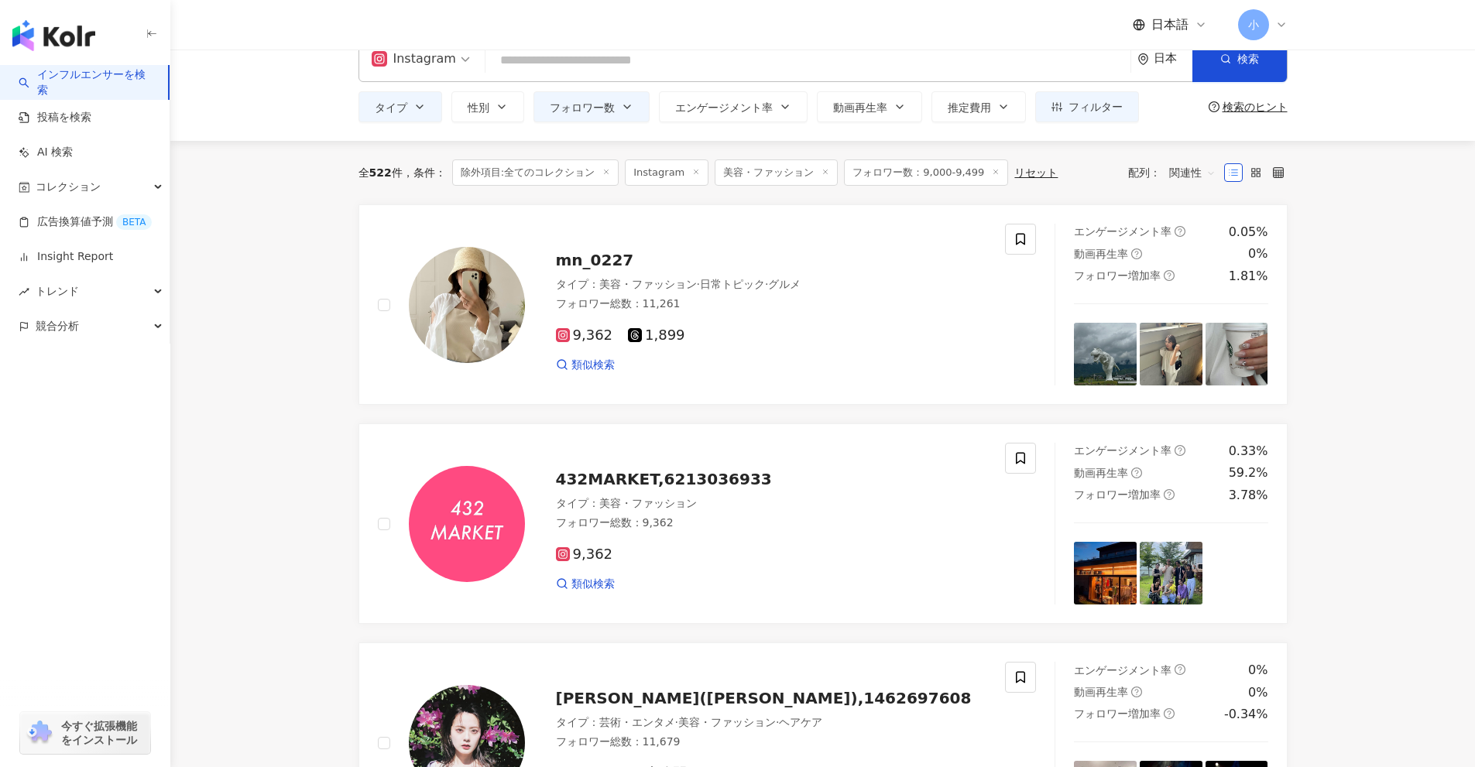
scroll to position [0, 0]
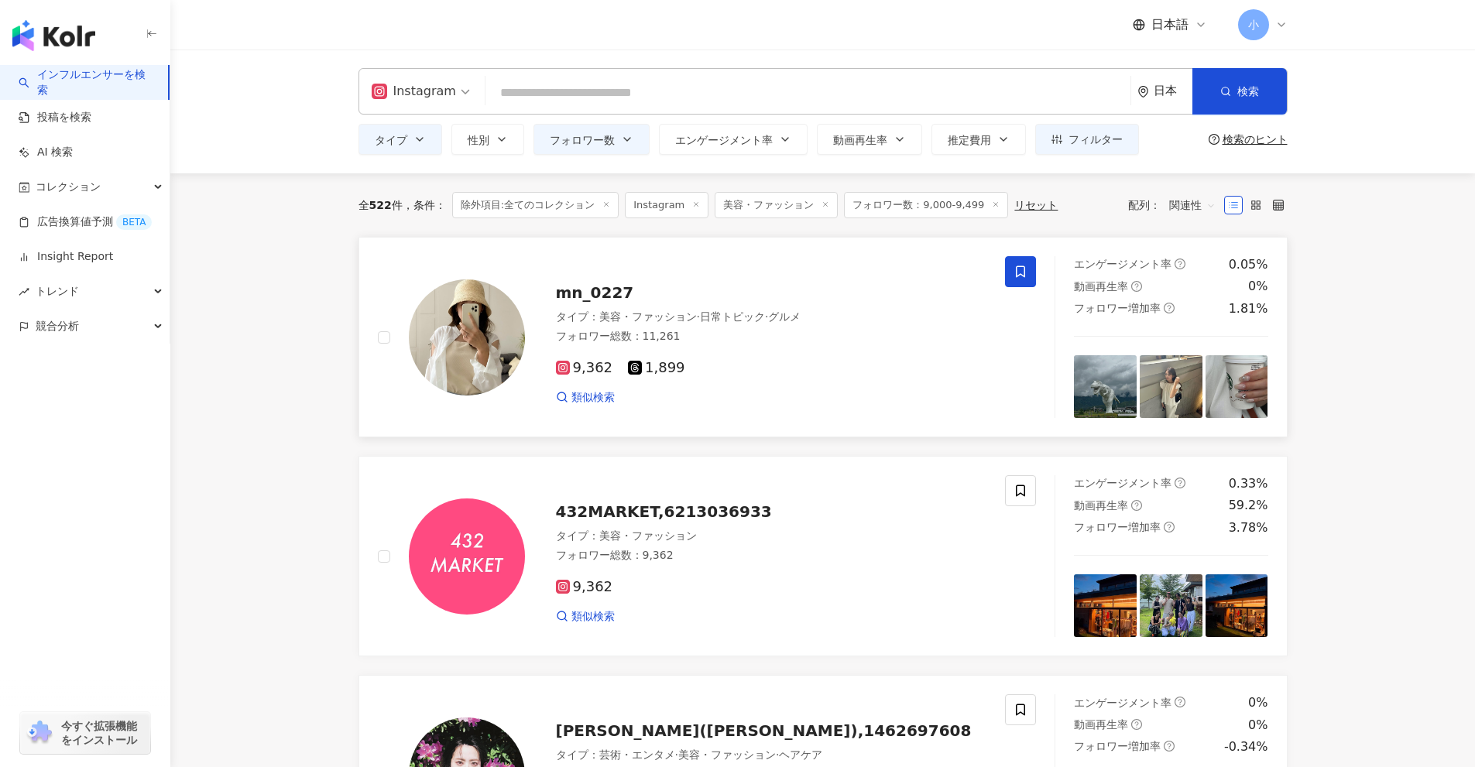
click at [1014, 273] on icon at bounding box center [1020, 272] width 14 height 14
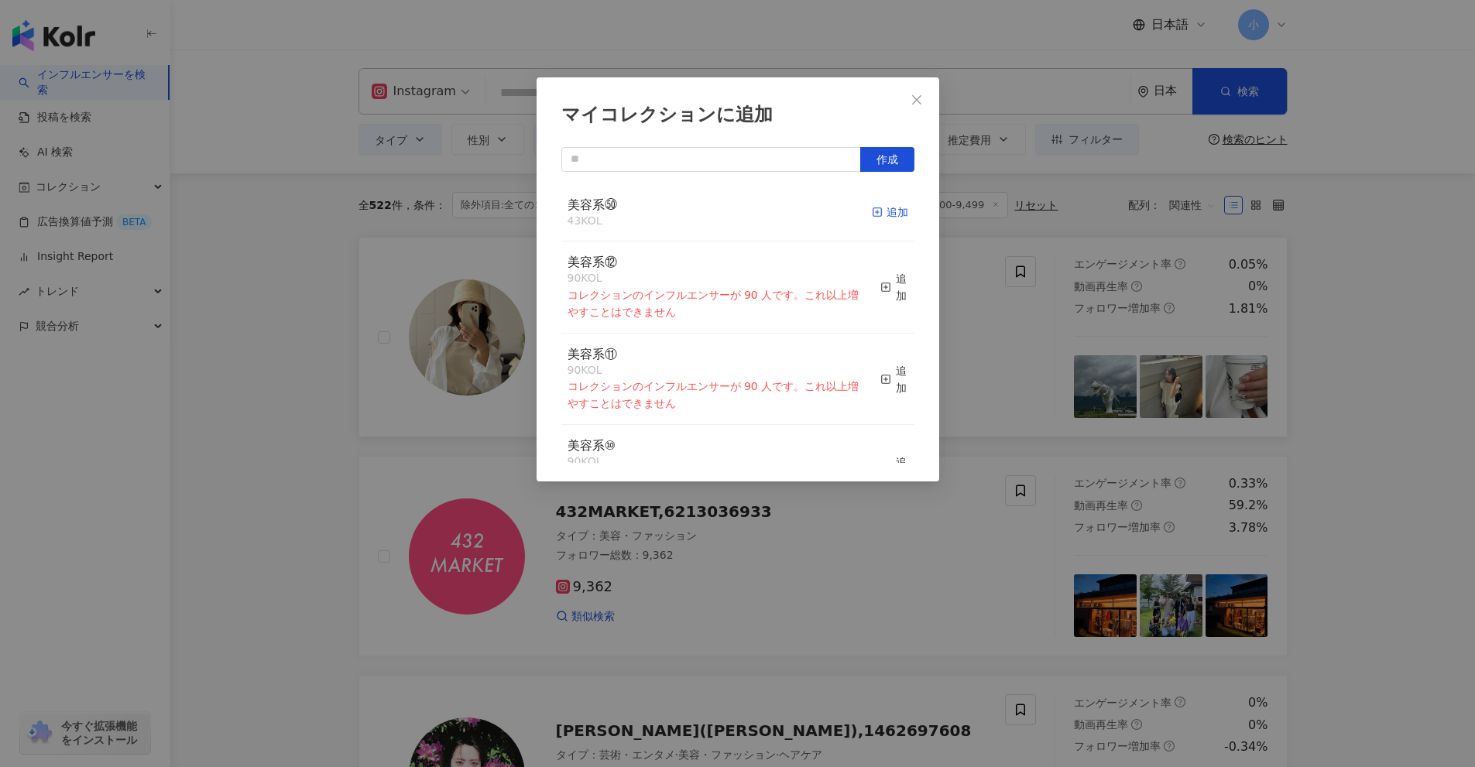
click at [882, 219] on div "追加" at bounding box center [890, 212] width 36 height 17
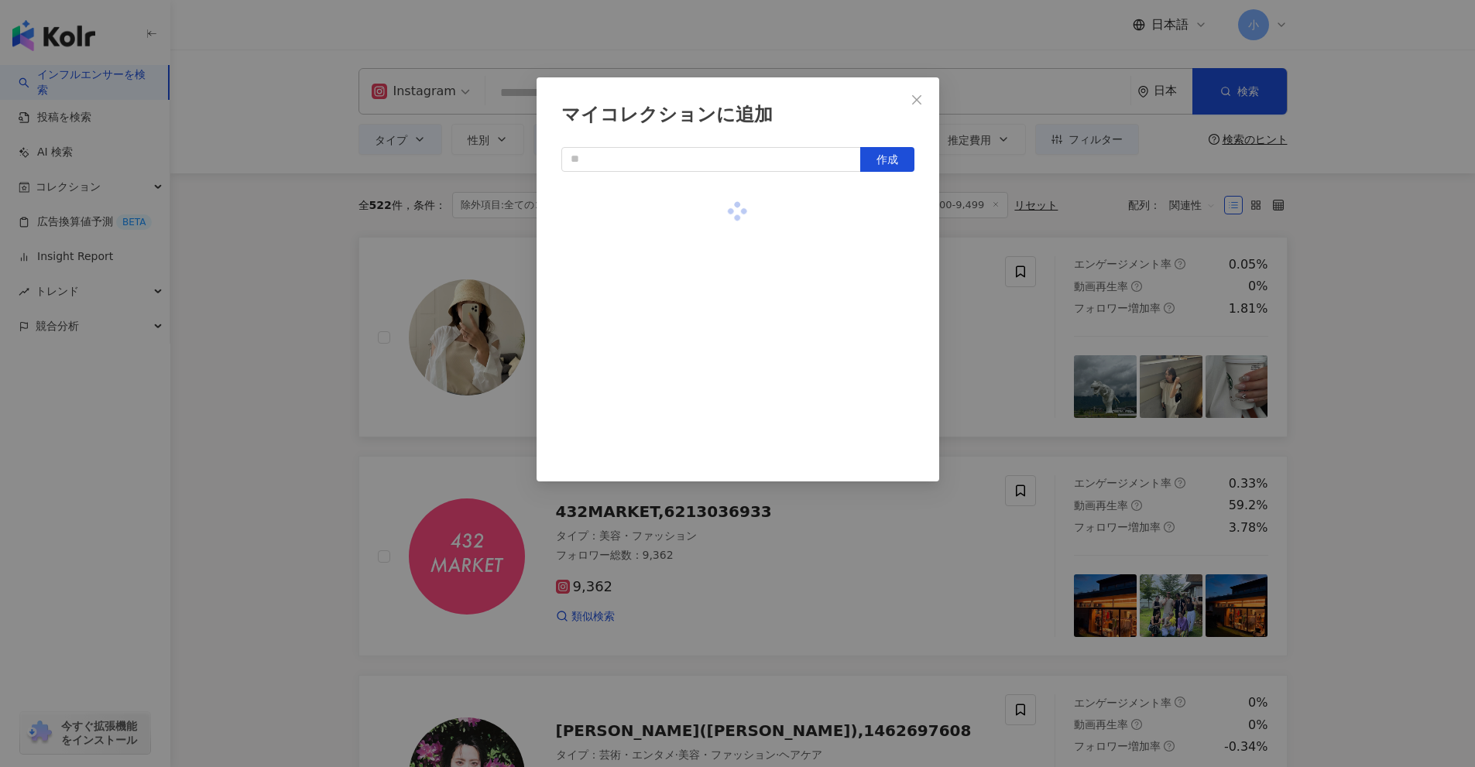
click at [970, 310] on div "マイコレクションに追加 作成" at bounding box center [737, 383] width 1475 height 767
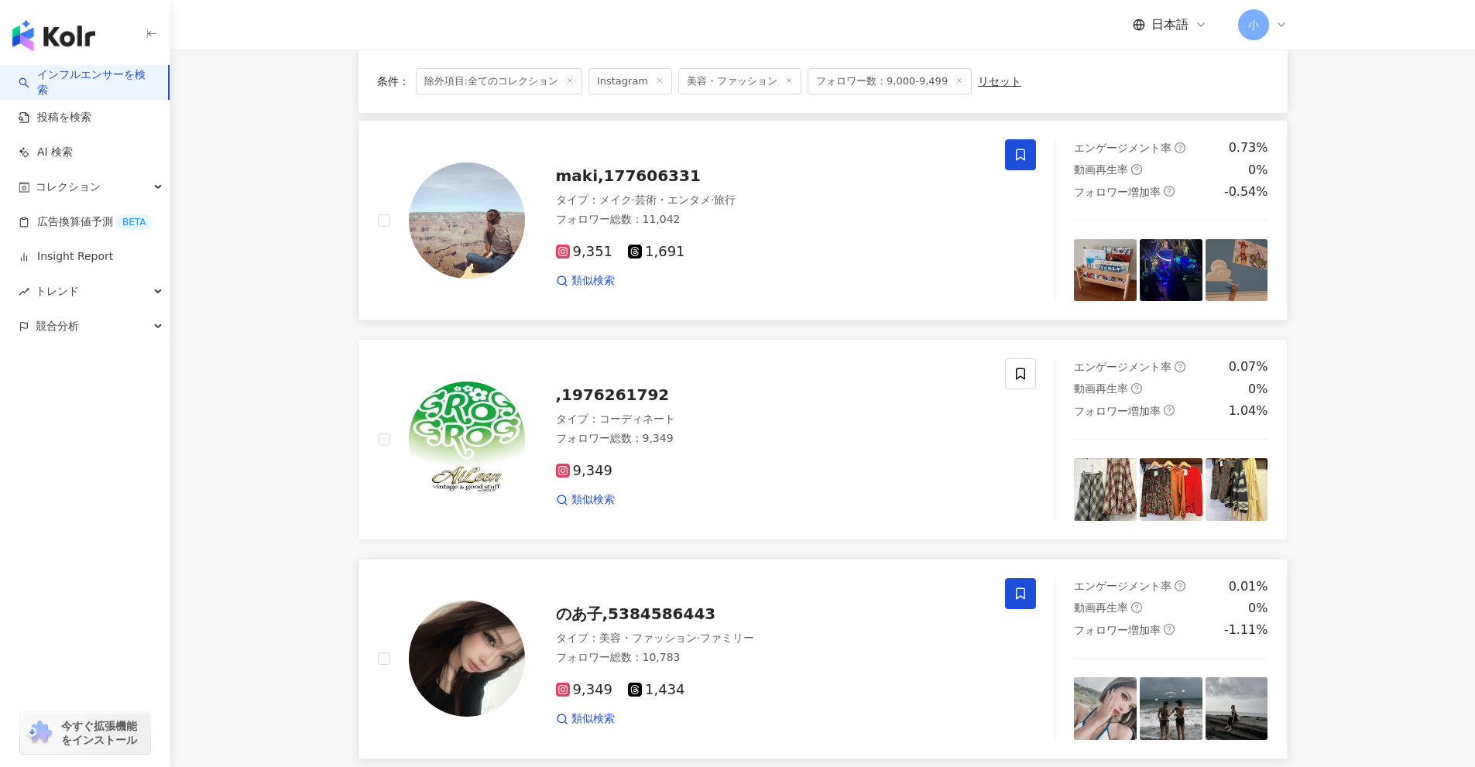
scroll to position [2434, 0]
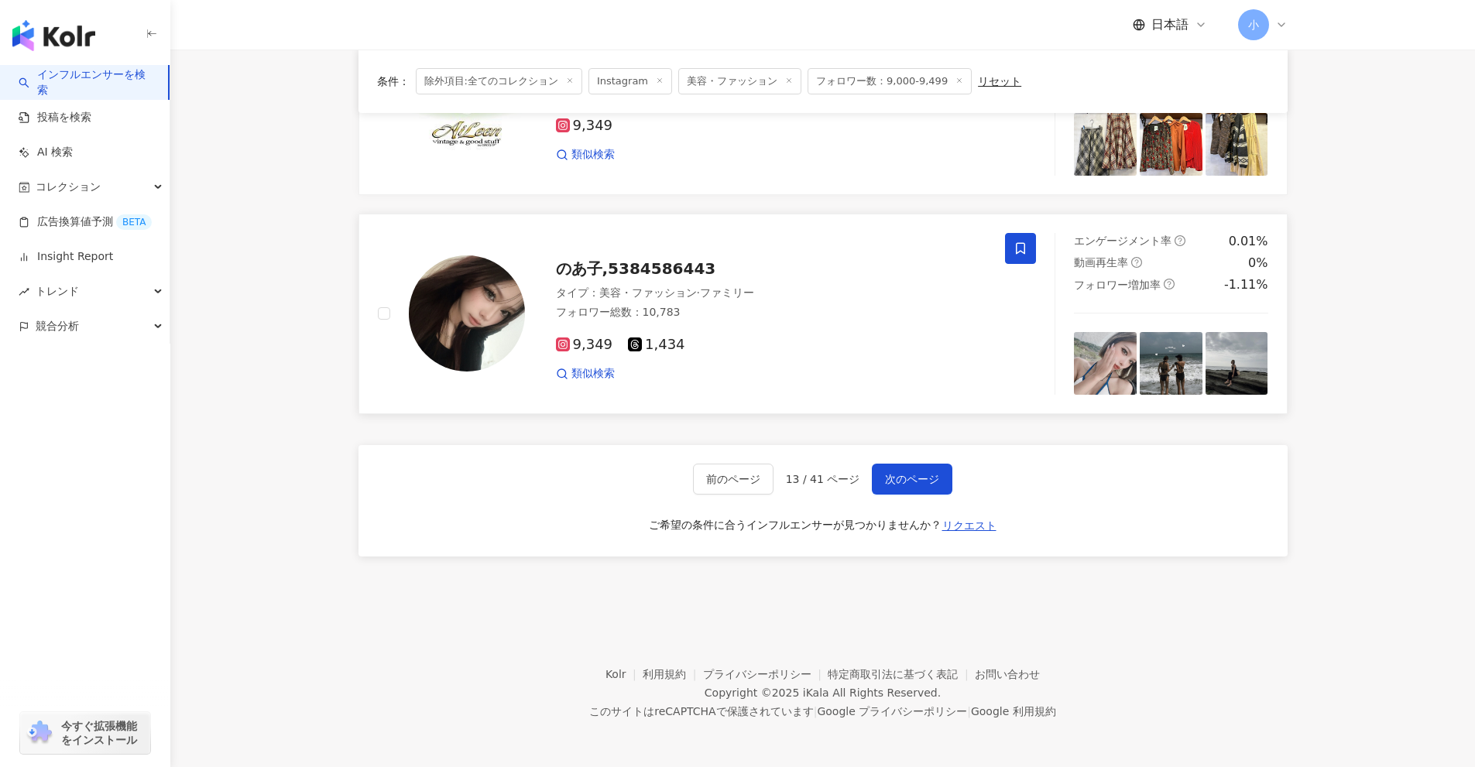
drag, startPoint x: 1378, startPoint y: 293, endPoint x: 1241, endPoint y: 557, distance: 297.4
click at [917, 484] on span "次のページ" at bounding box center [912, 479] width 54 height 12
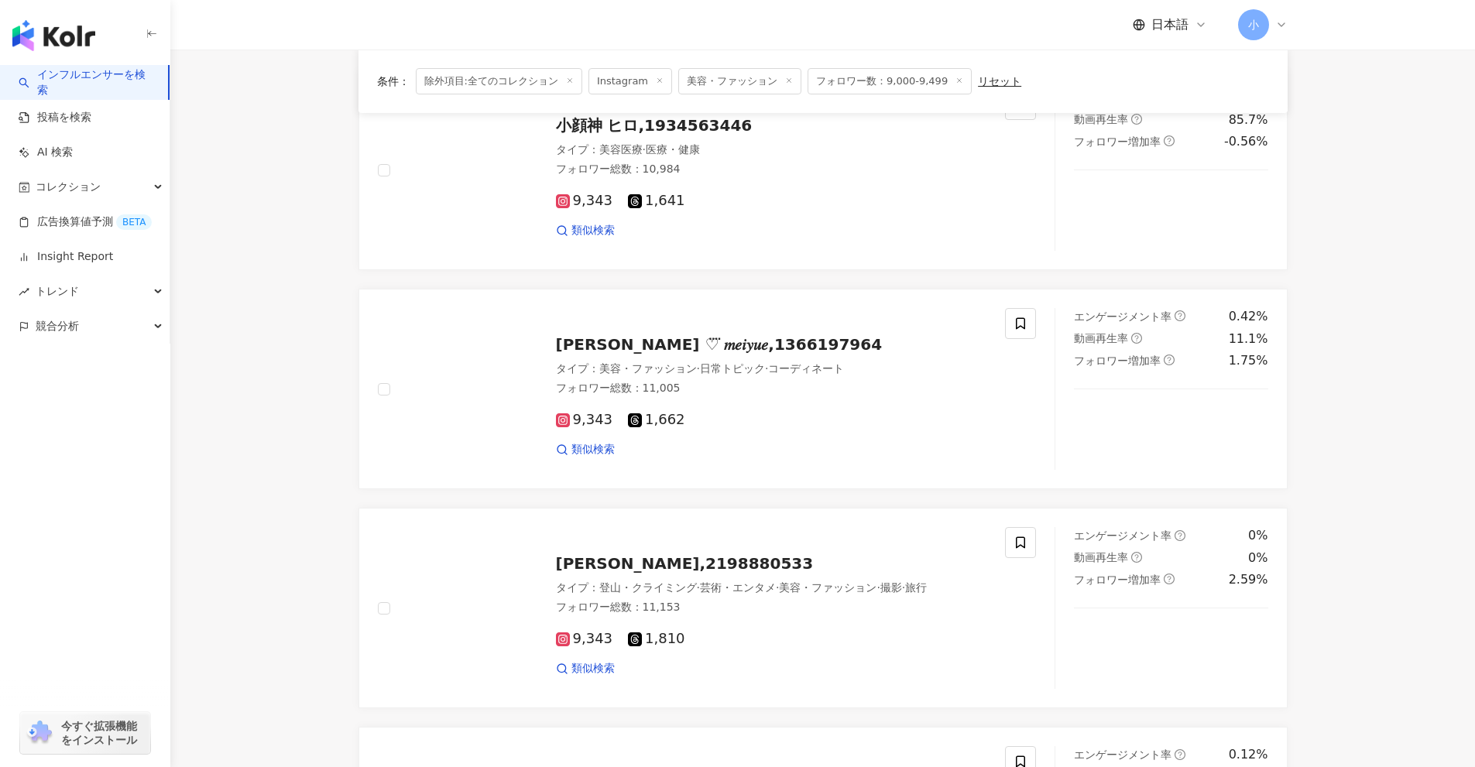
scroll to position [1427, 0]
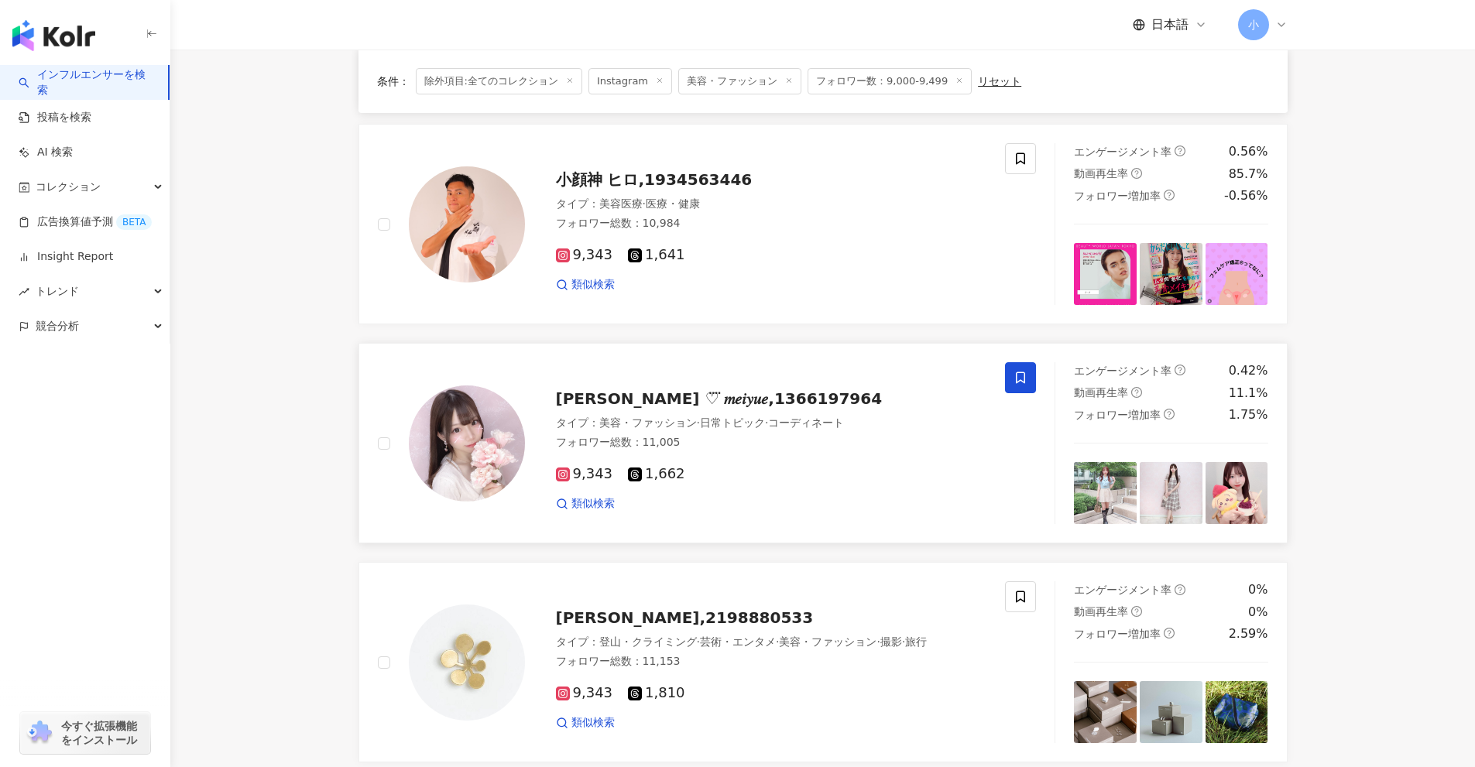
click at [1024, 379] on icon at bounding box center [1020, 378] width 9 height 12
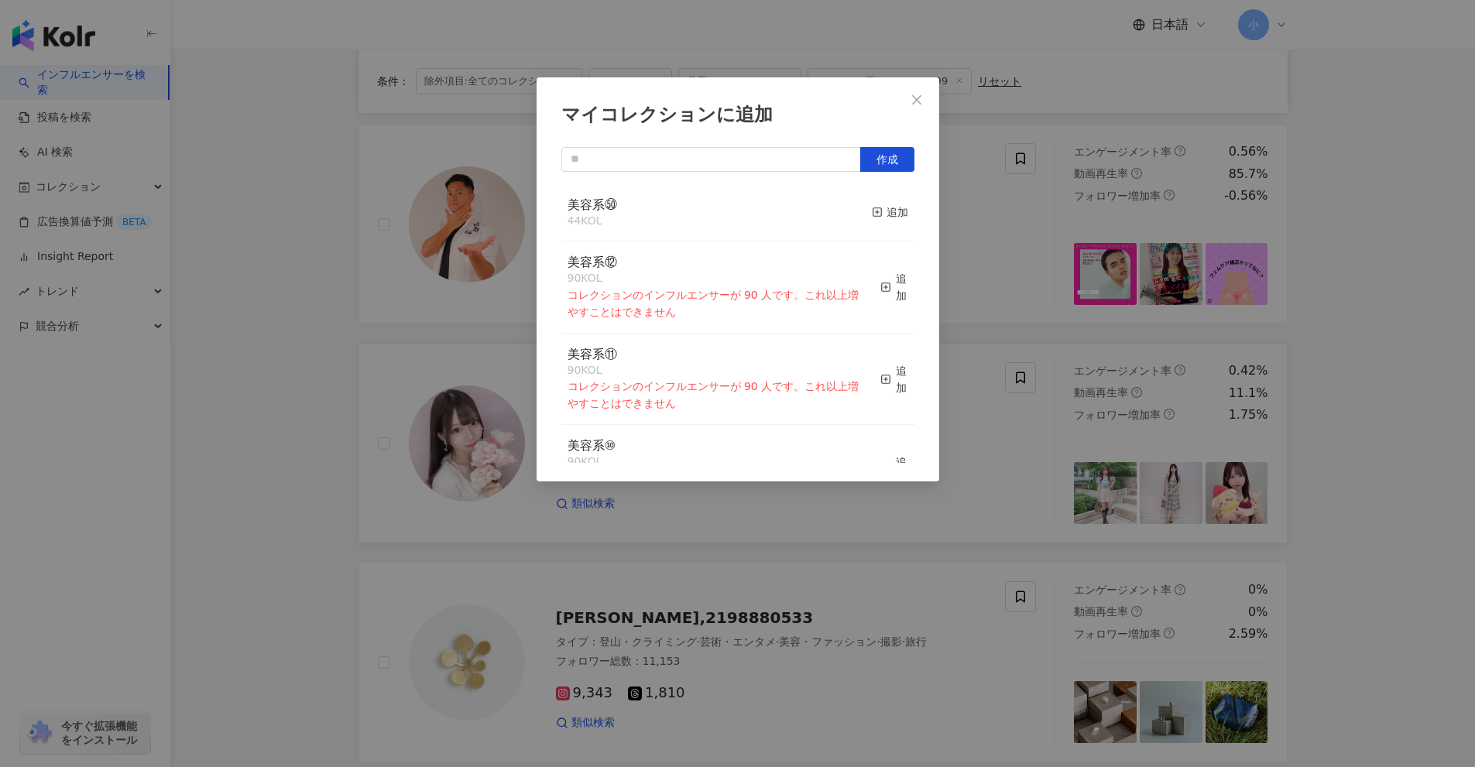
click at [824, 214] on div "美容系㊿ 44 KOL 追加" at bounding box center [737, 213] width 353 height 58
click at [886, 218] on div "追加" at bounding box center [890, 212] width 36 height 17
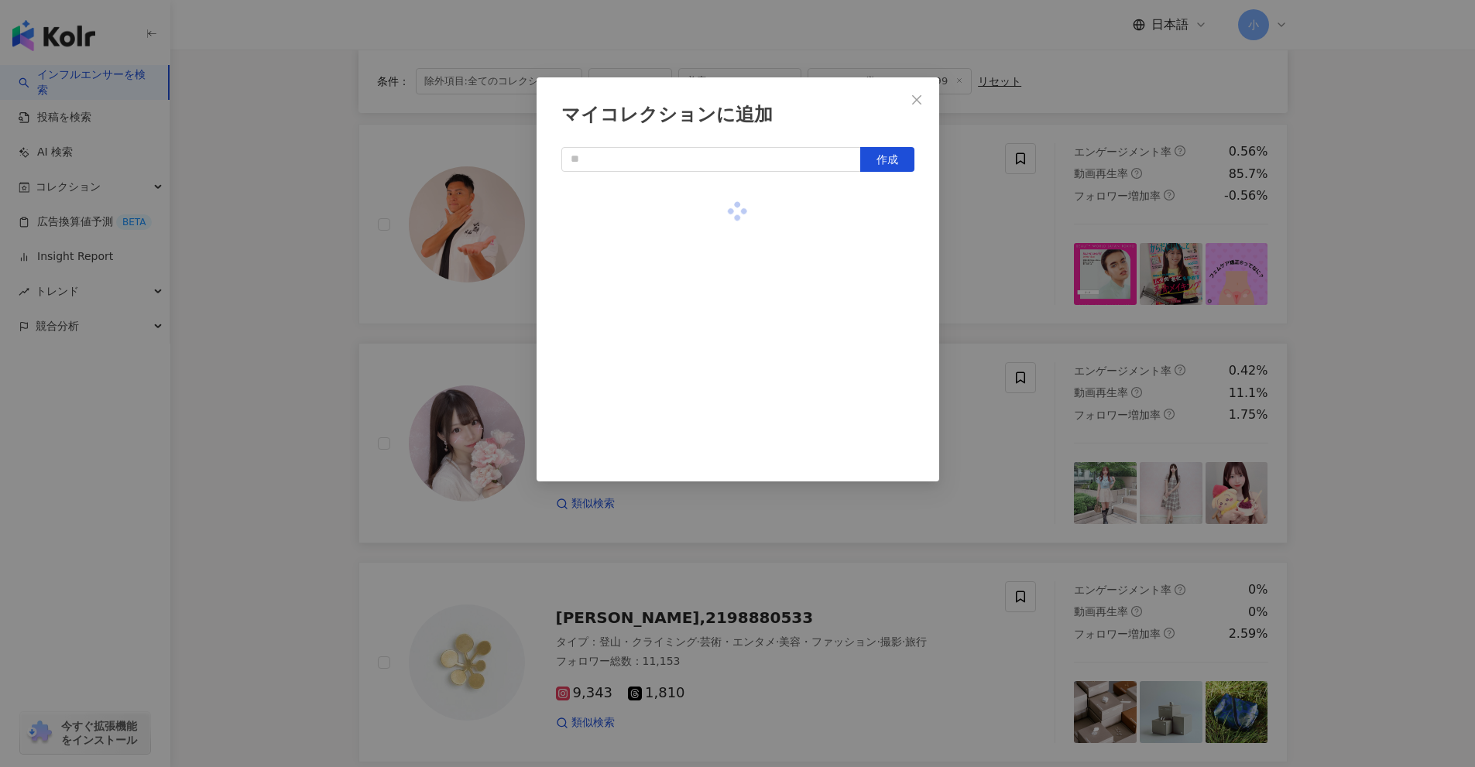
click at [975, 265] on div "マイコレクションに追加 作成" at bounding box center [737, 383] width 1475 height 767
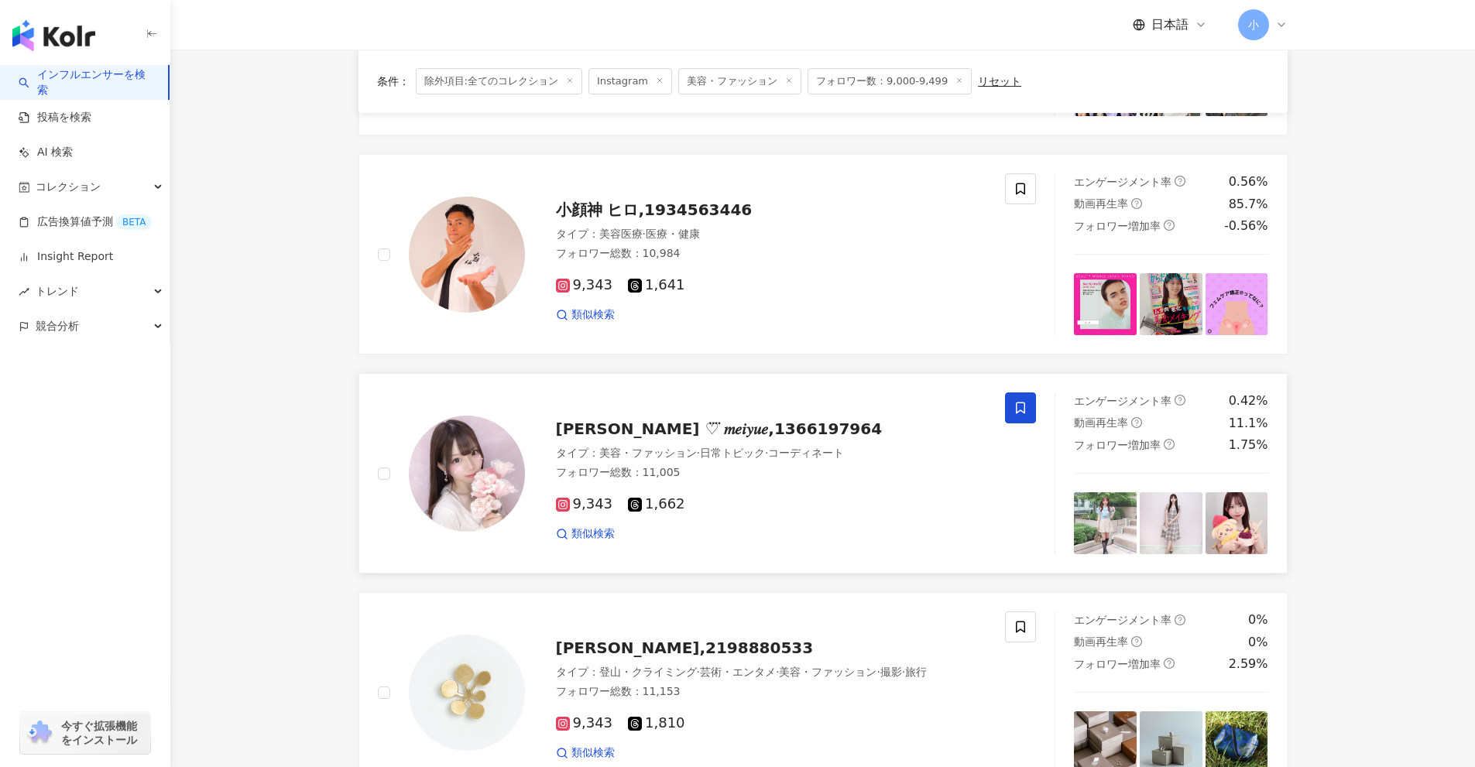
scroll to position [2434, 0]
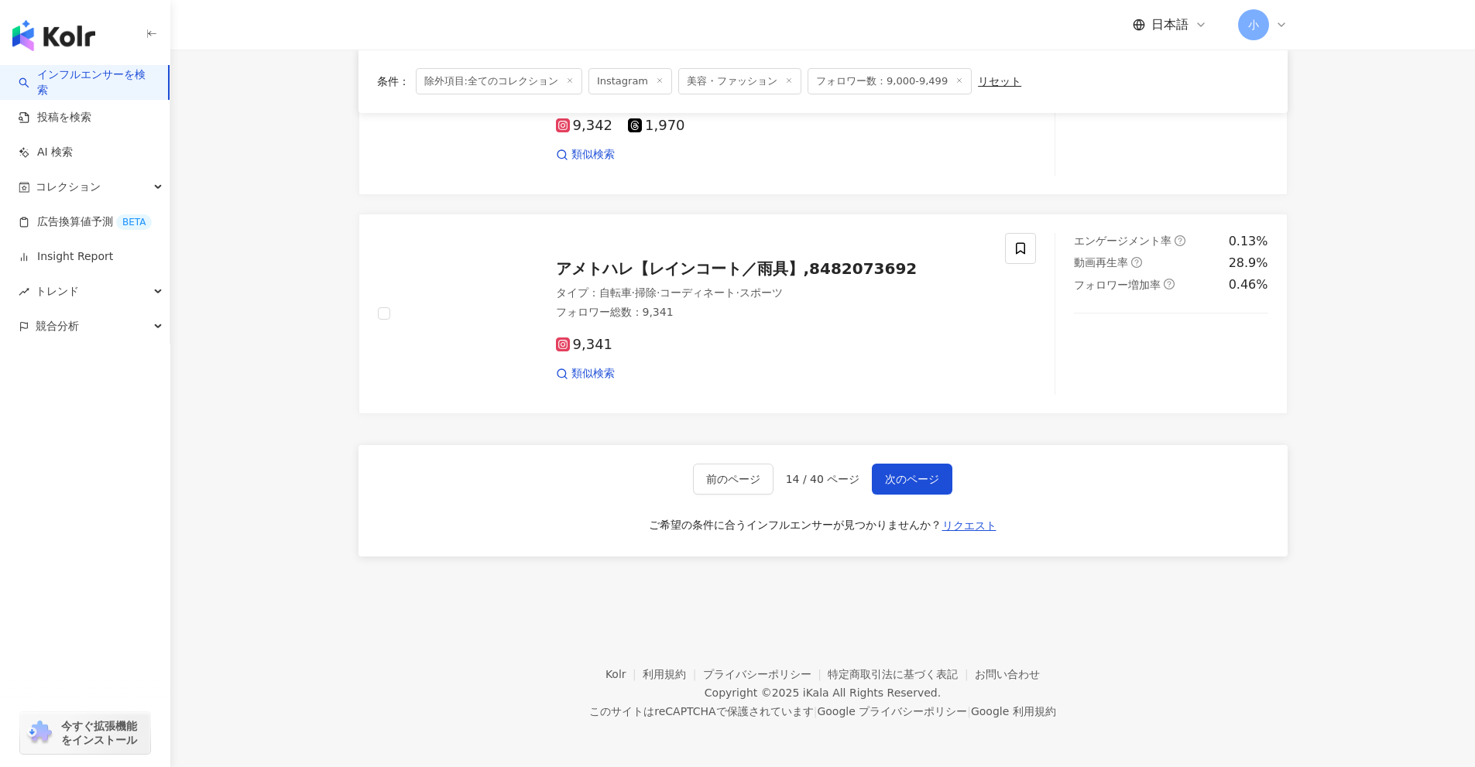
drag, startPoint x: 1333, startPoint y: 307, endPoint x: 1278, endPoint y: 722, distance: 419.3
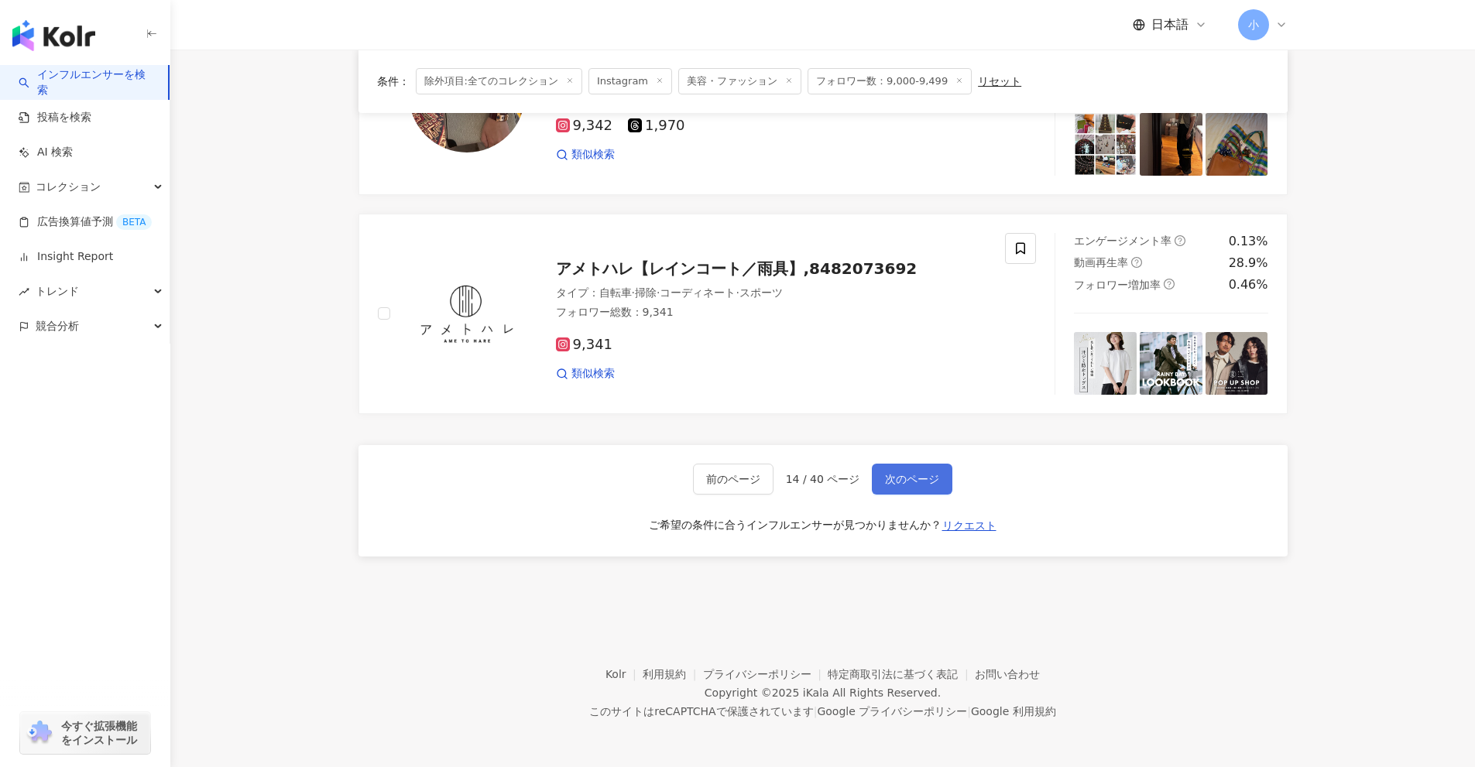
click at [922, 484] on span "次のページ" at bounding box center [912, 479] width 54 height 12
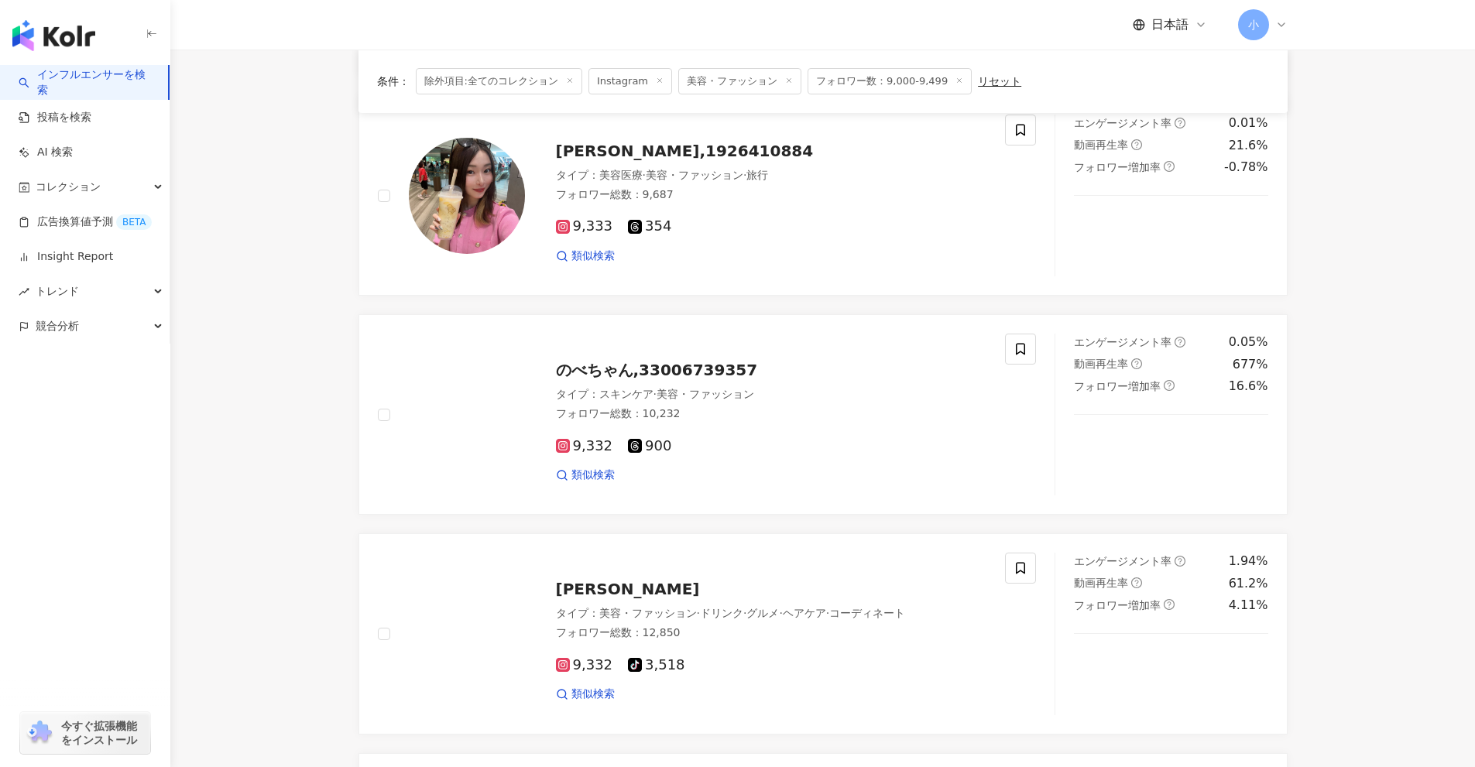
scroll to position [1892, 0]
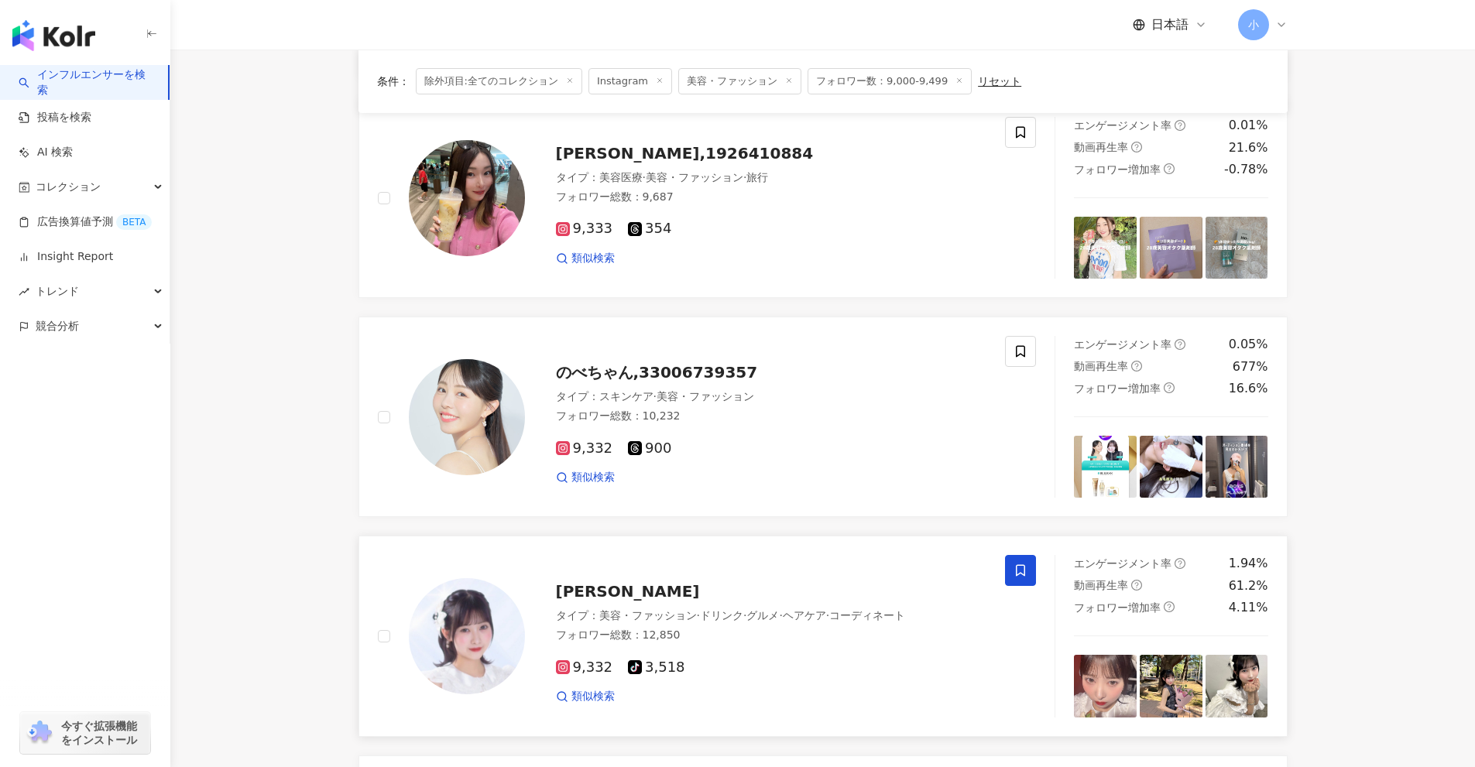
click at [1010, 571] on span at bounding box center [1020, 570] width 31 height 31
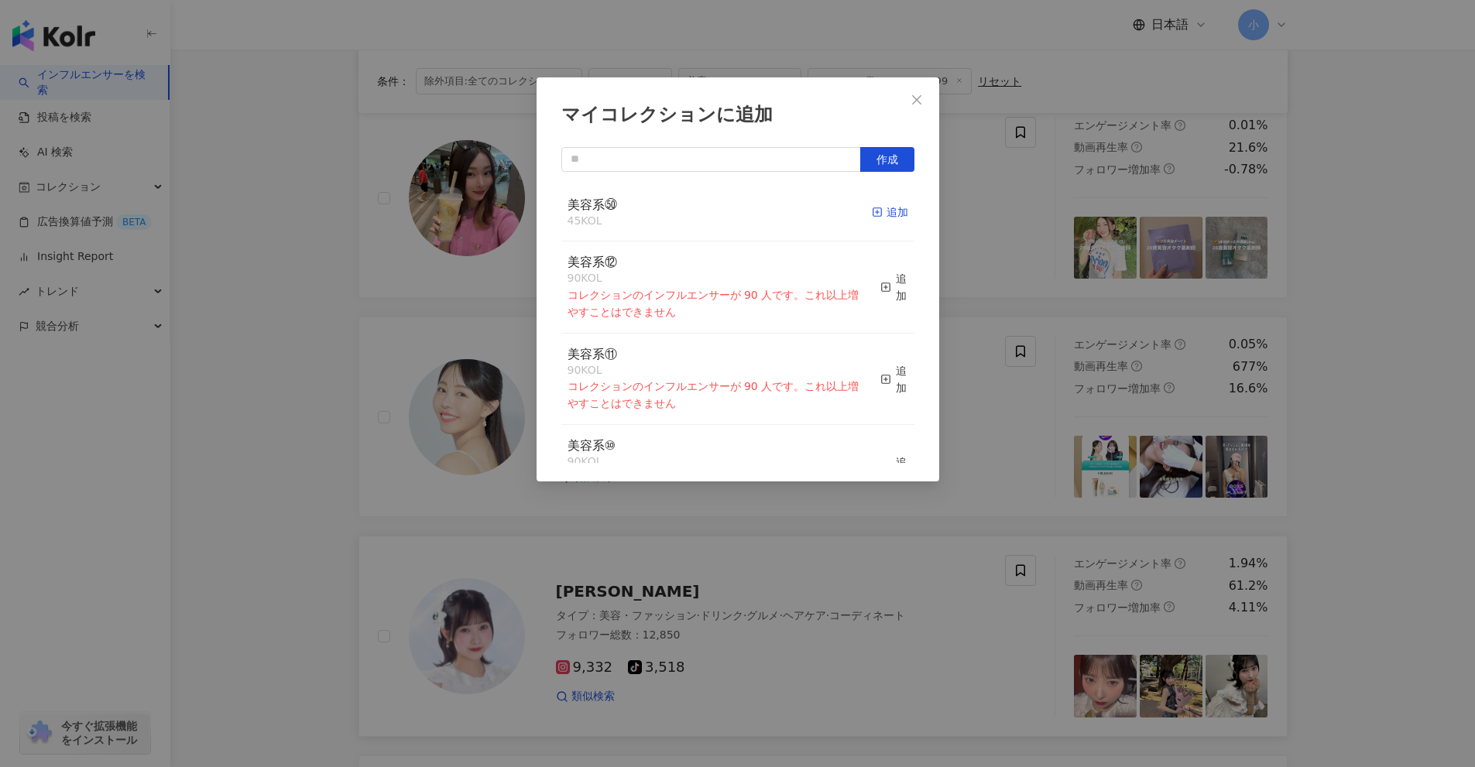
click at [872, 218] on icon "button" at bounding box center [877, 212] width 11 height 11
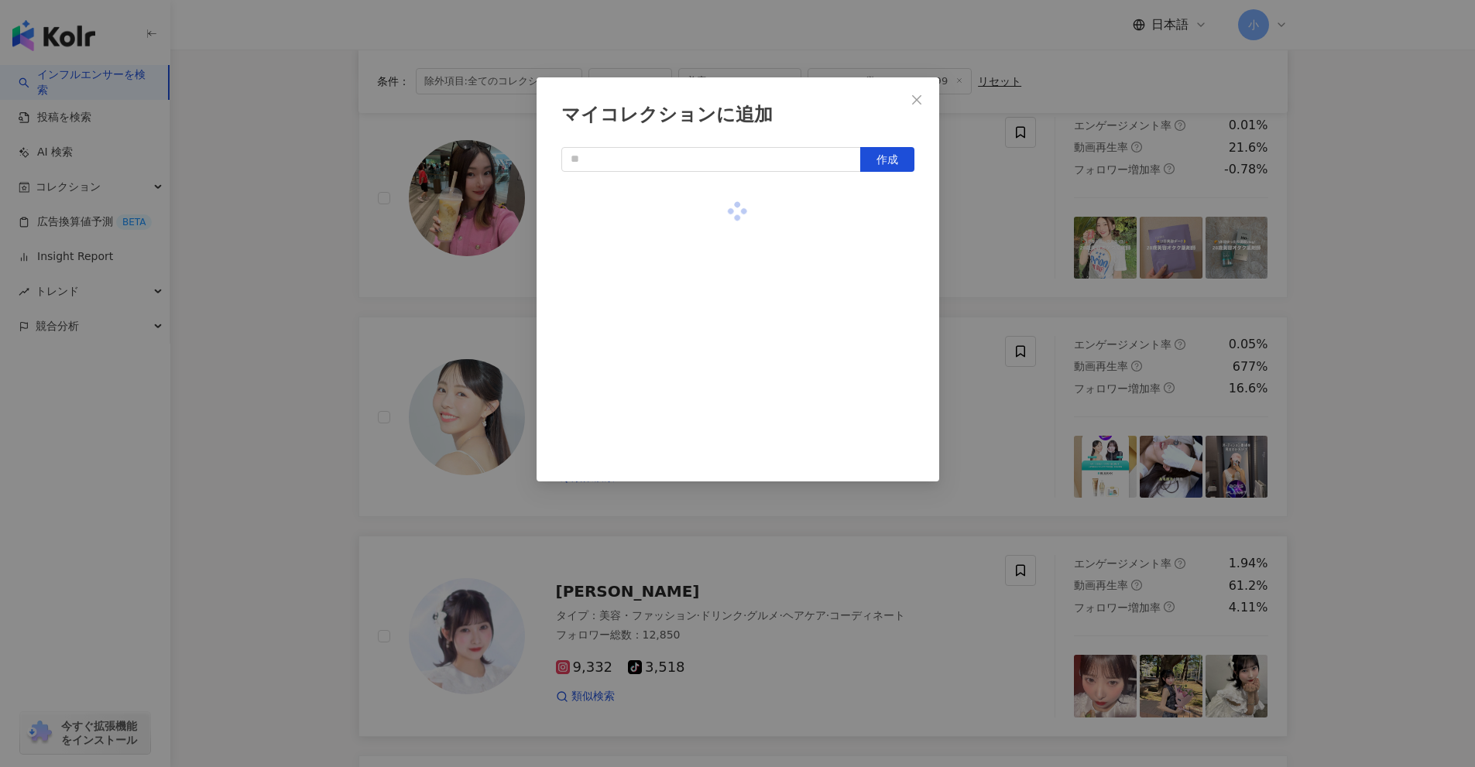
click at [1029, 251] on div "マイコレクションに追加 作成" at bounding box center [737, 383] width 1475 height 767
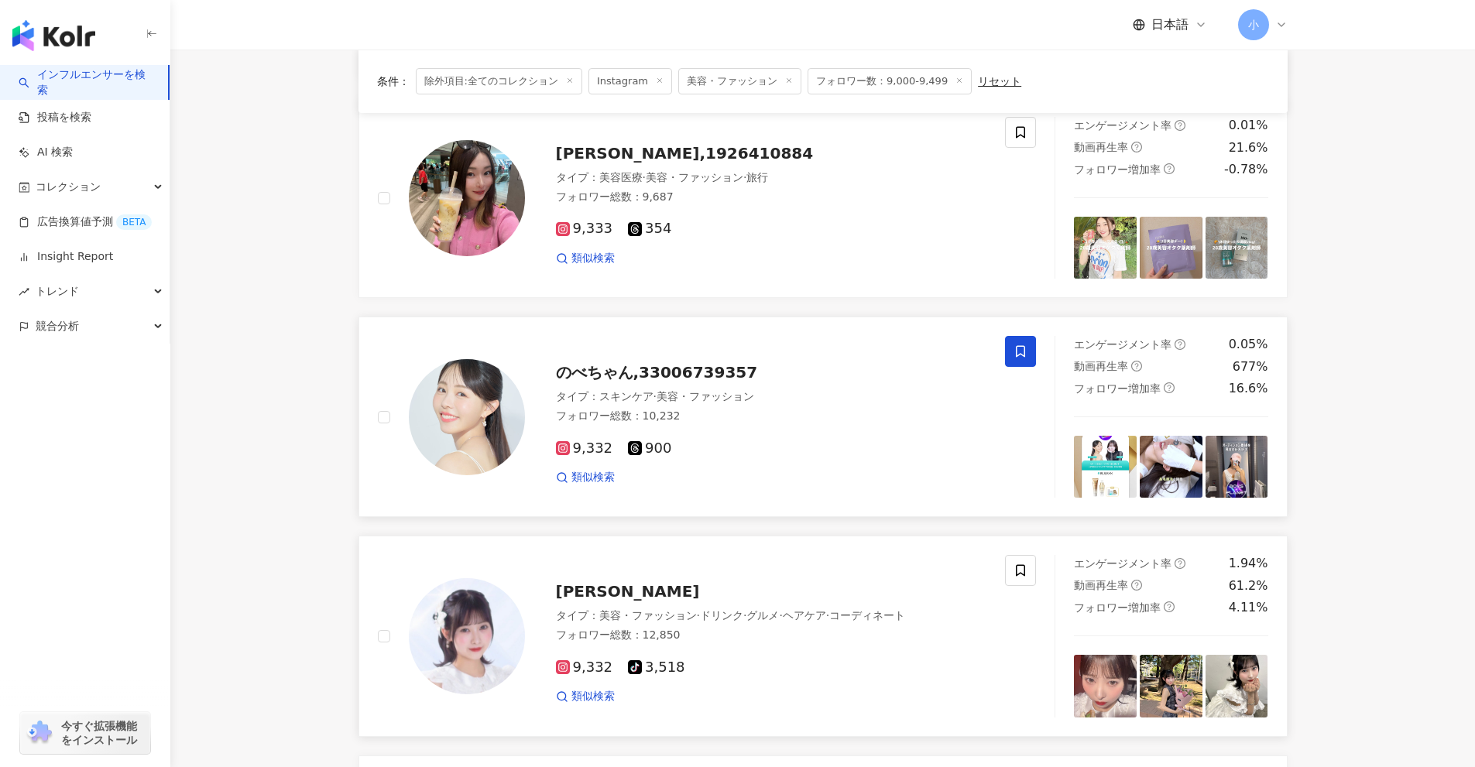
click at [1023, 358] on icon at bounding box center [1020, 351] width 14 height 14
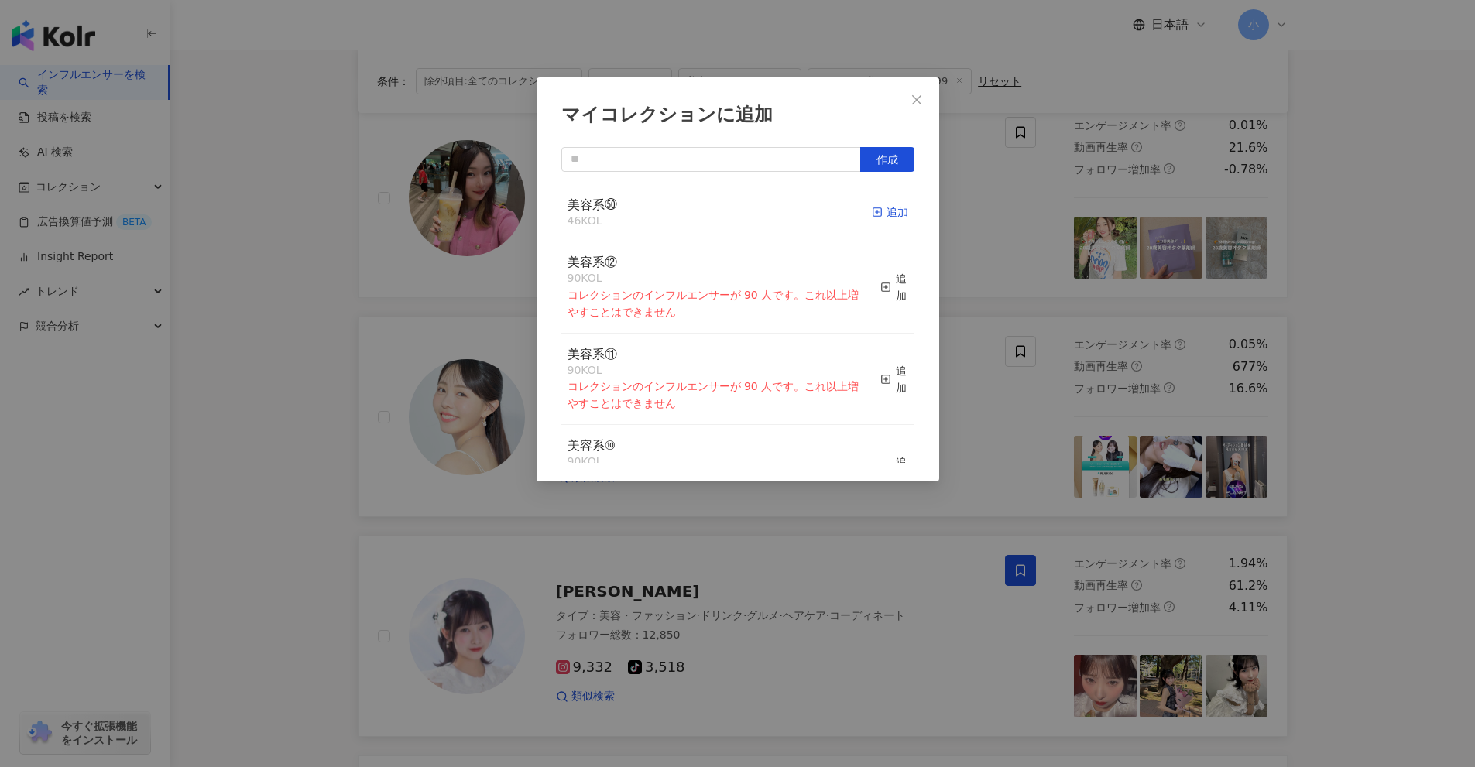
click at [881, 215] on div "追加" at bounding box center [890, 212] width 36 height 17
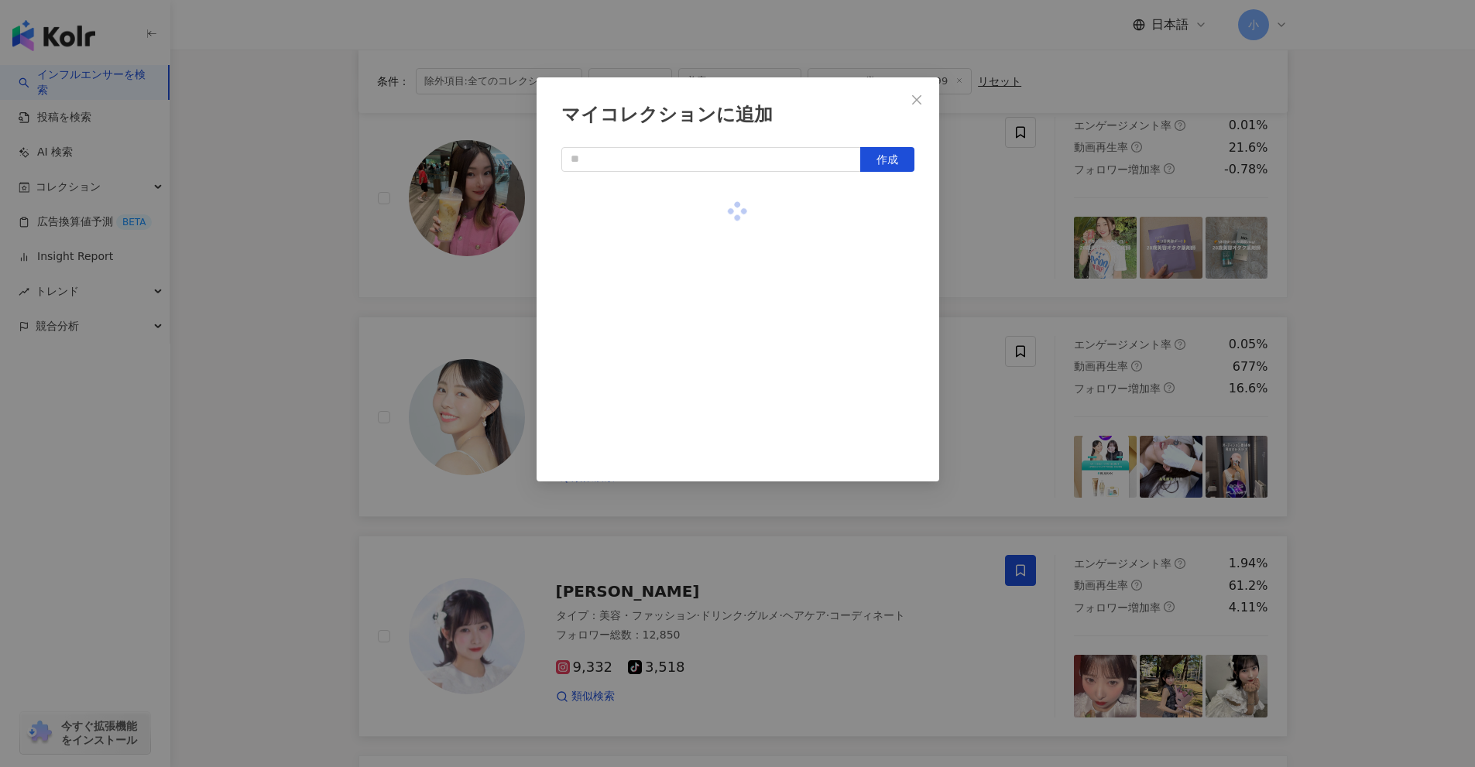
click at [1038, 253] on div "マイコレクションに追加 作成" at bounding box center [737, 383] width 1475 height 767
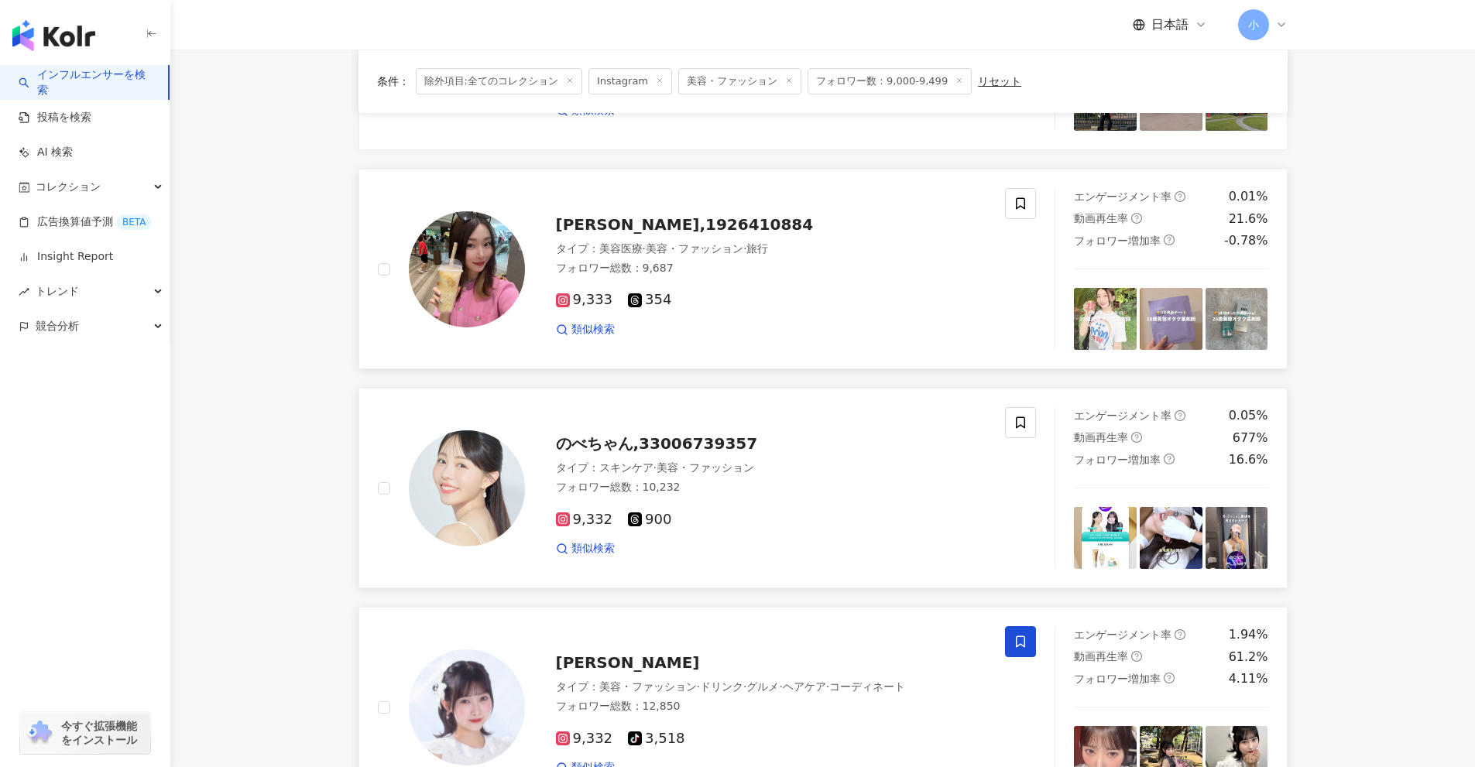
scroll to position [1814, 0]
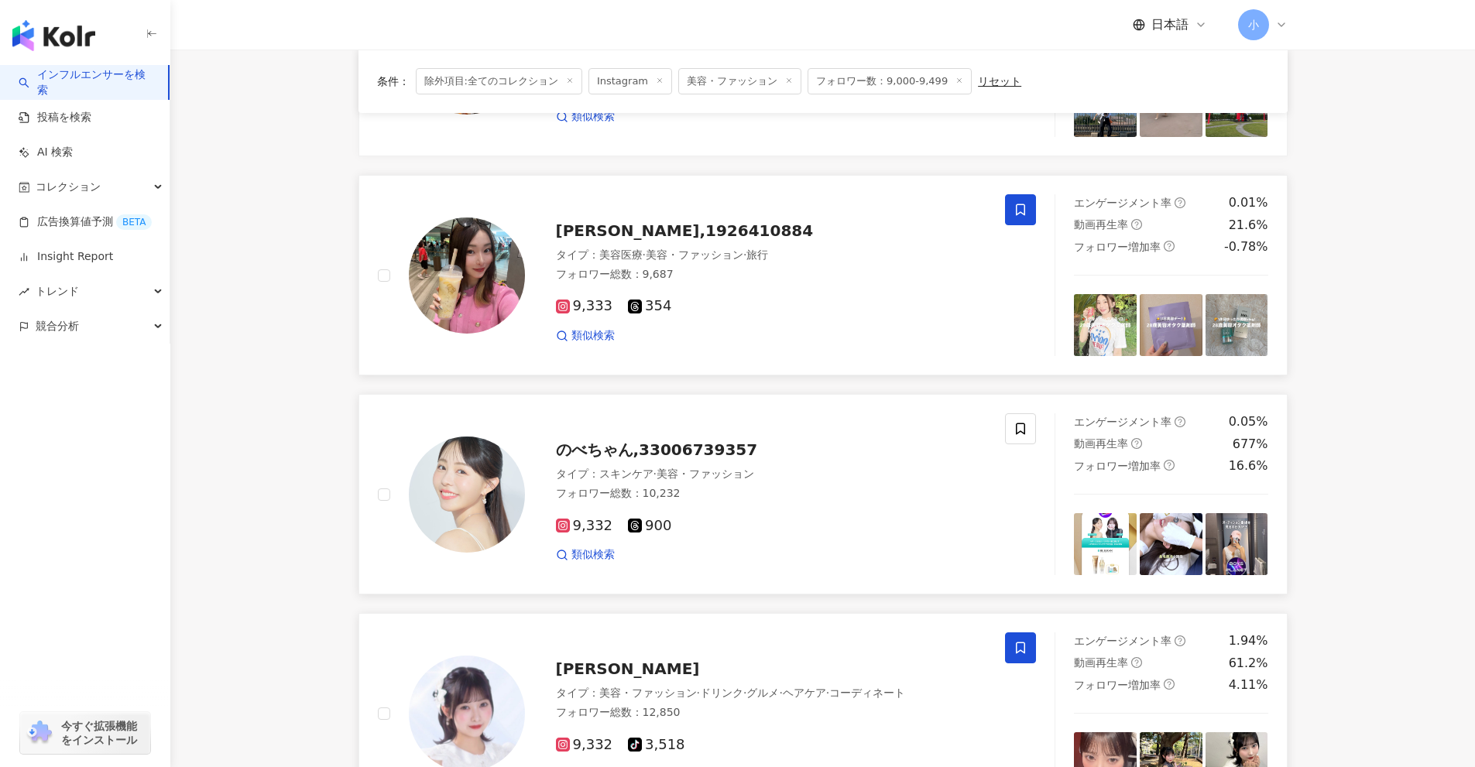
click at [1008, 210] on span at bounding box center [1020, 209] width 31 height 31
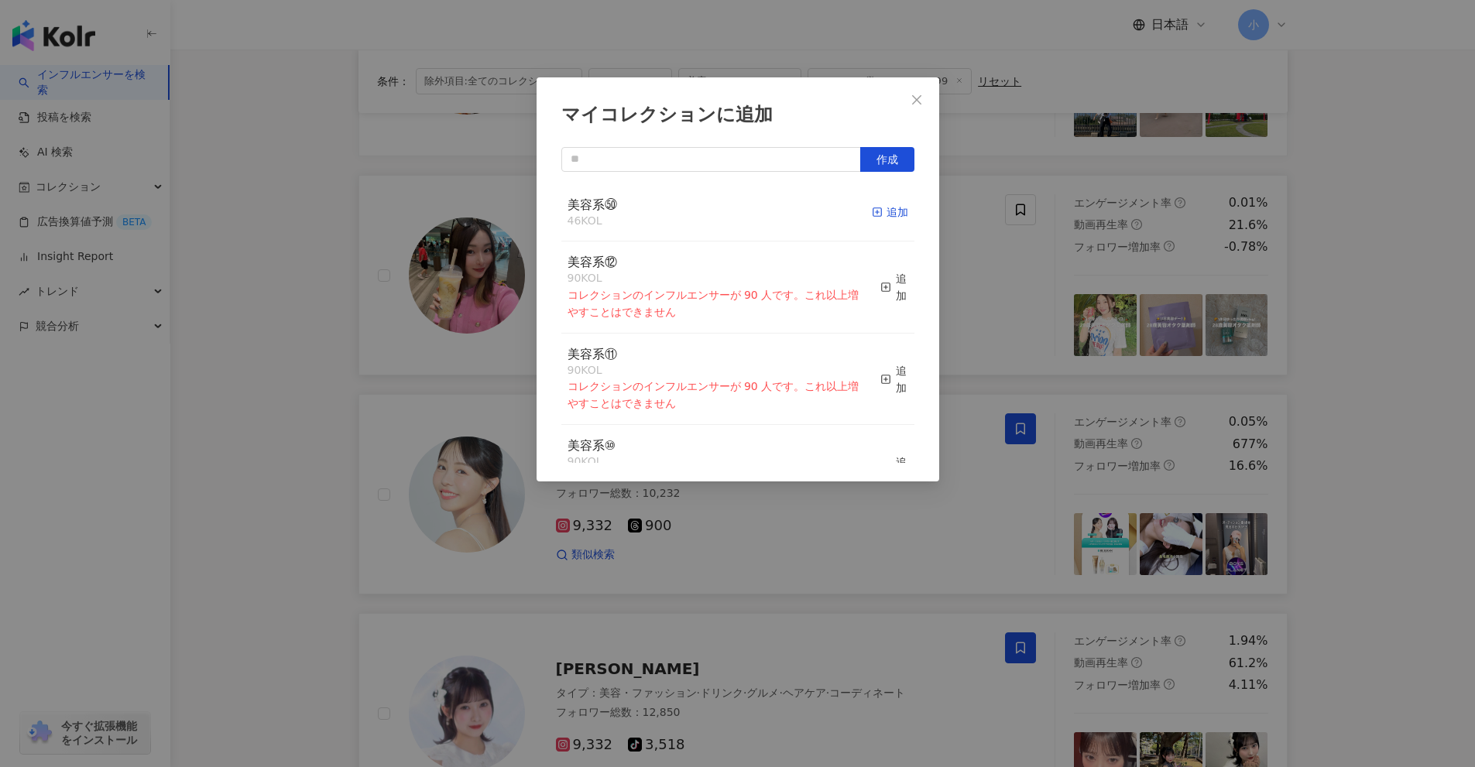
click at [886, 214] on div "追加" at bounding box center [890, 212] width 36 height 17
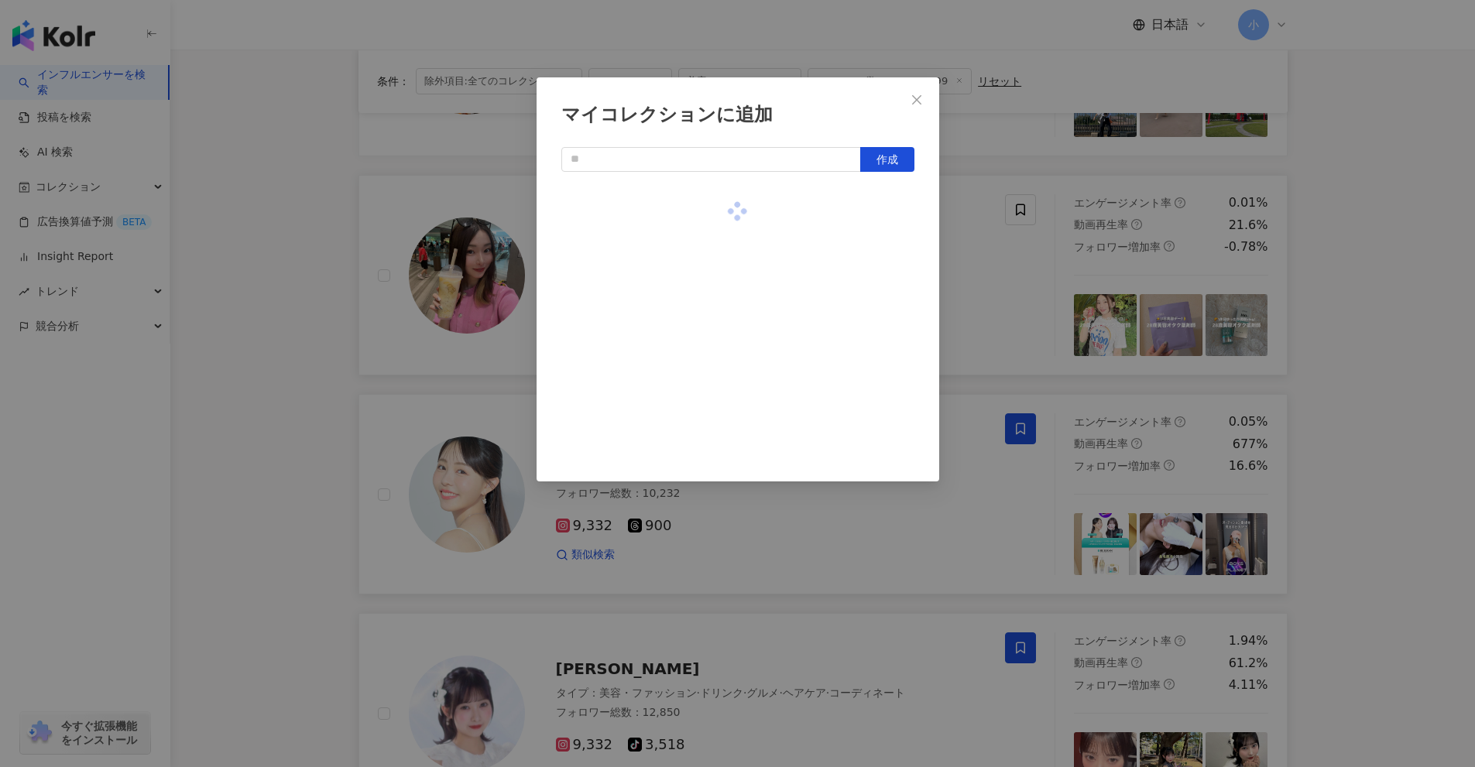
click at [1039, 296] on div "マイコレクションに追加 作成" at bounding box center [737, 383] width 1475 height 767
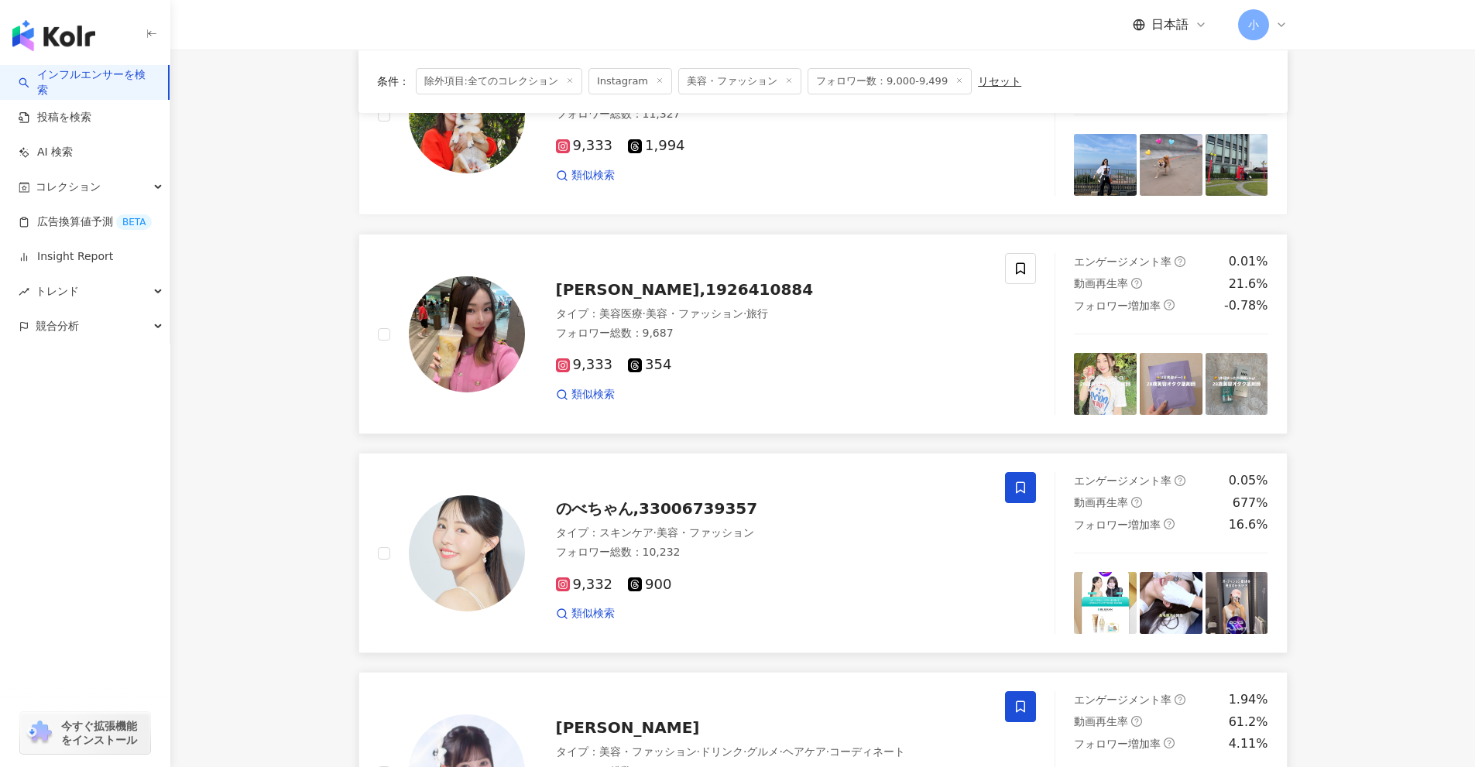
scroll to position [1505, 0]
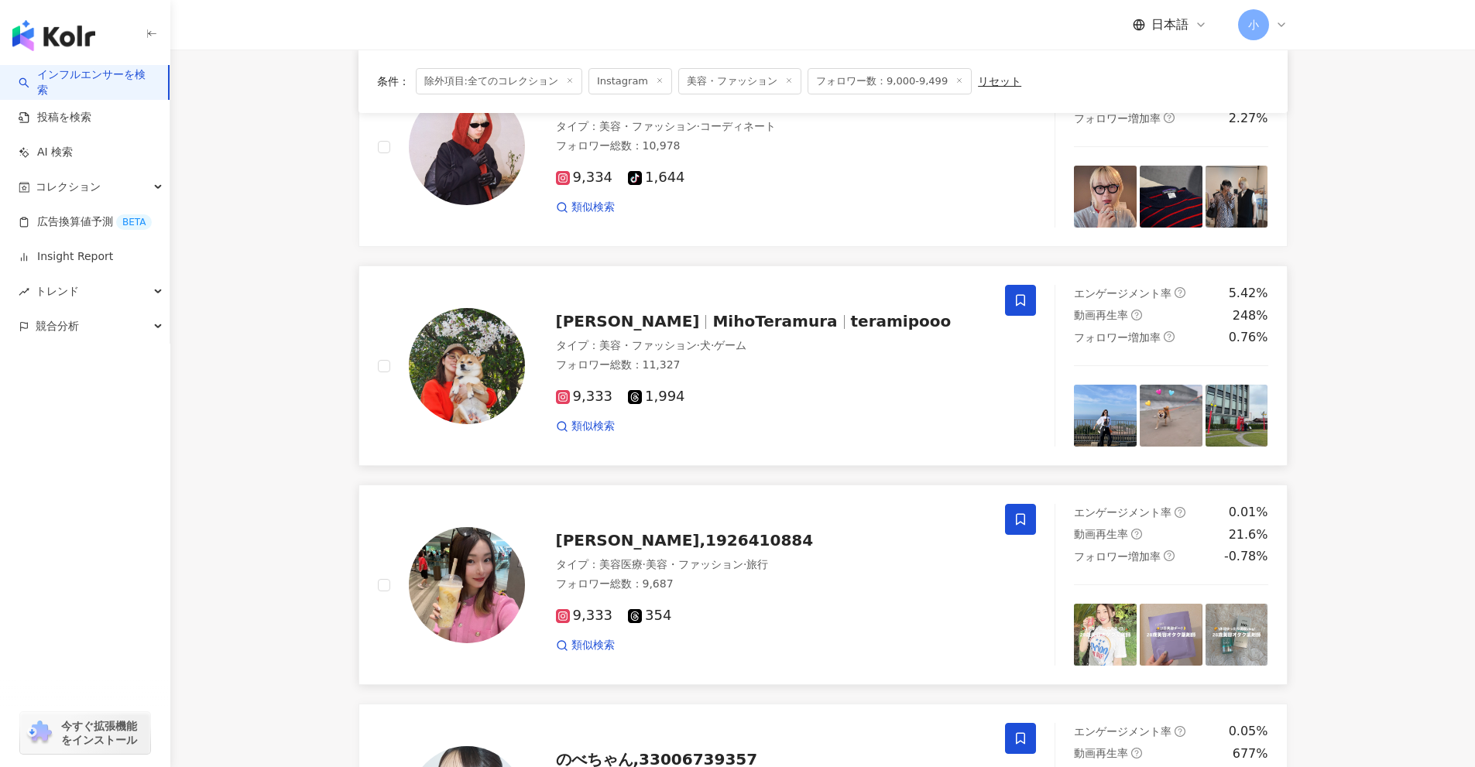
click at [1026, 298] on icon at bounding box center [1020, 300] width 14 height 14
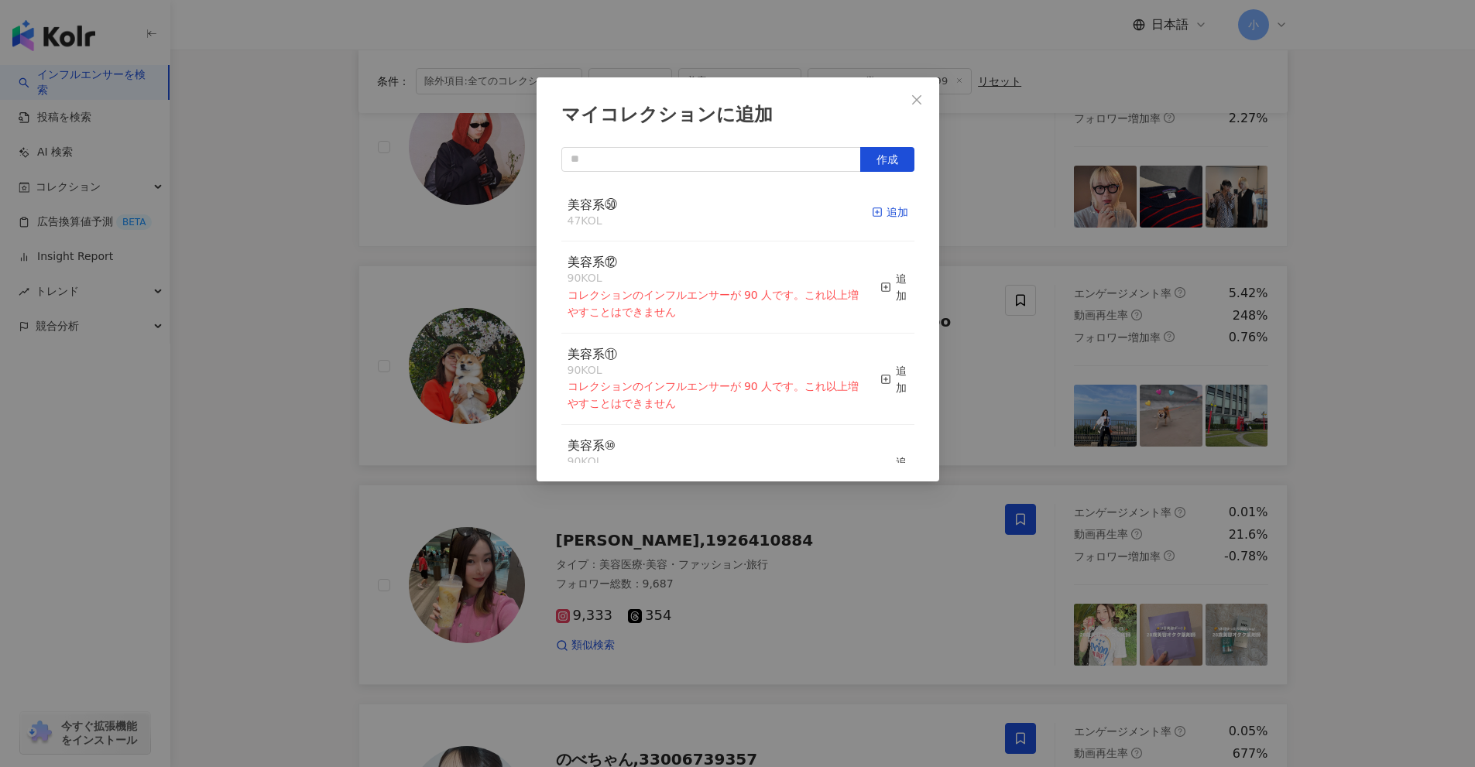
click at [872, 208] on icon "button" at bounding box center [877, 212] width 11 height 11
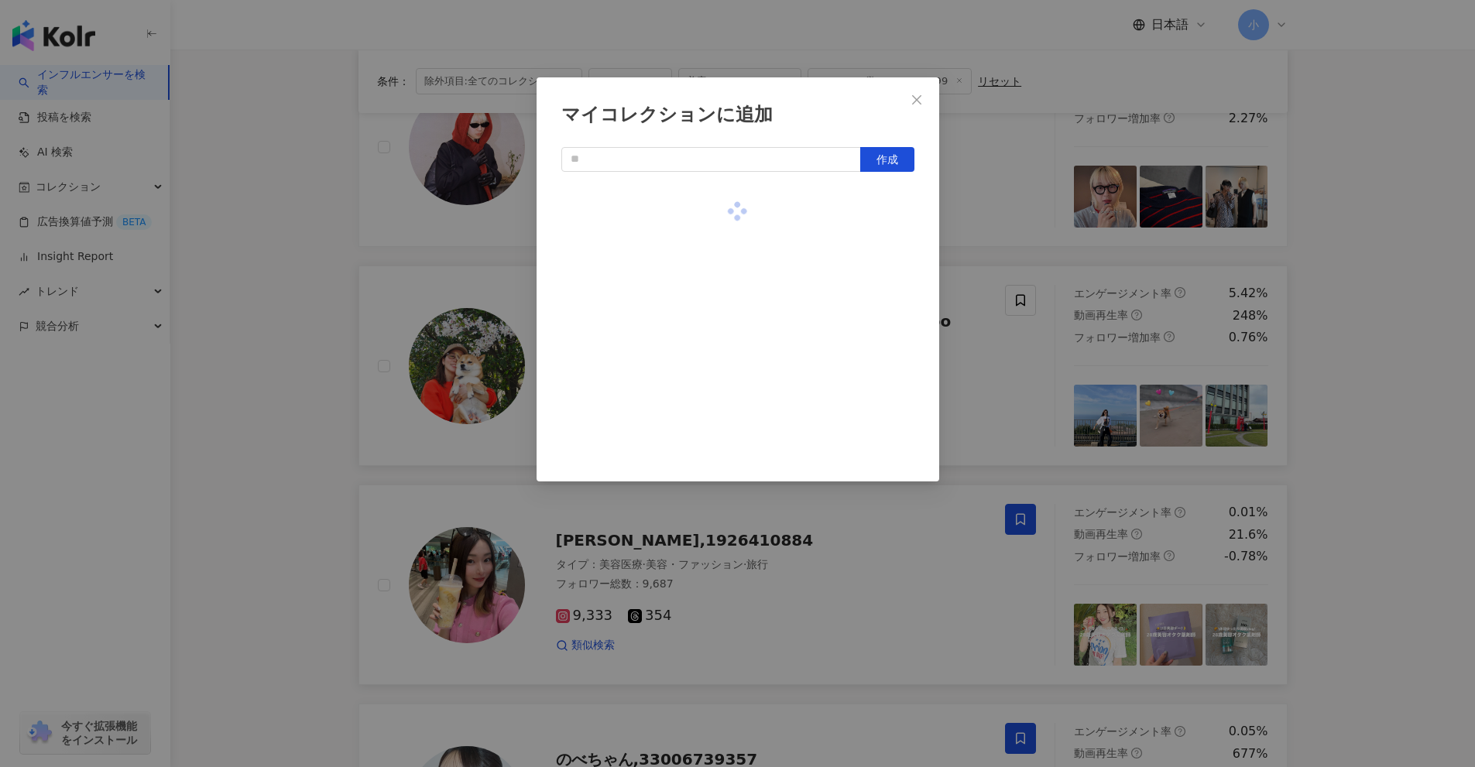
click at [1019, 255] on div "マイコレクションに追加 作成" at bounding box center [737, 383] width 1475 height 767
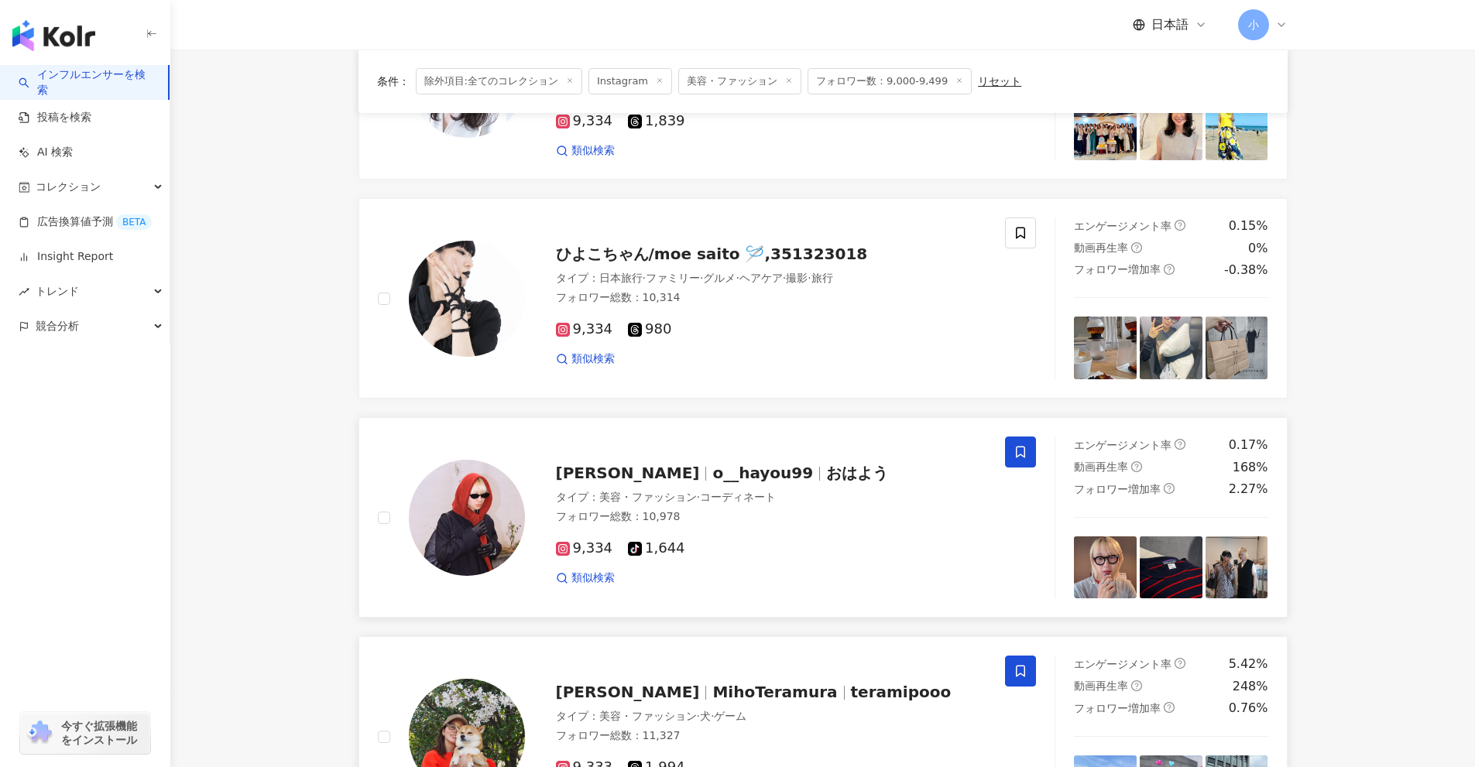
scroll to position [1118, 0]
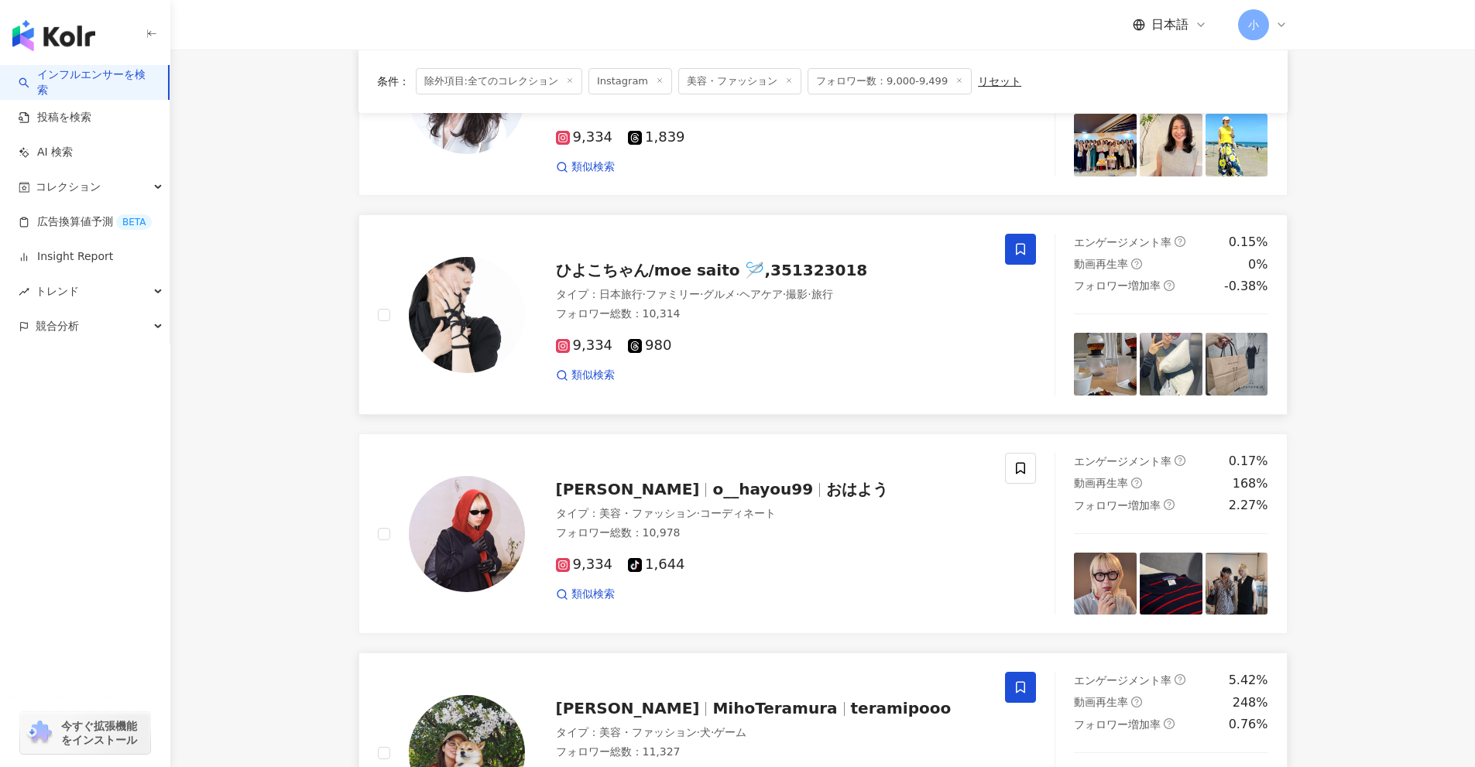
click at [1013, 242] on span at bounding box center [1020, 249] width 31 height 31
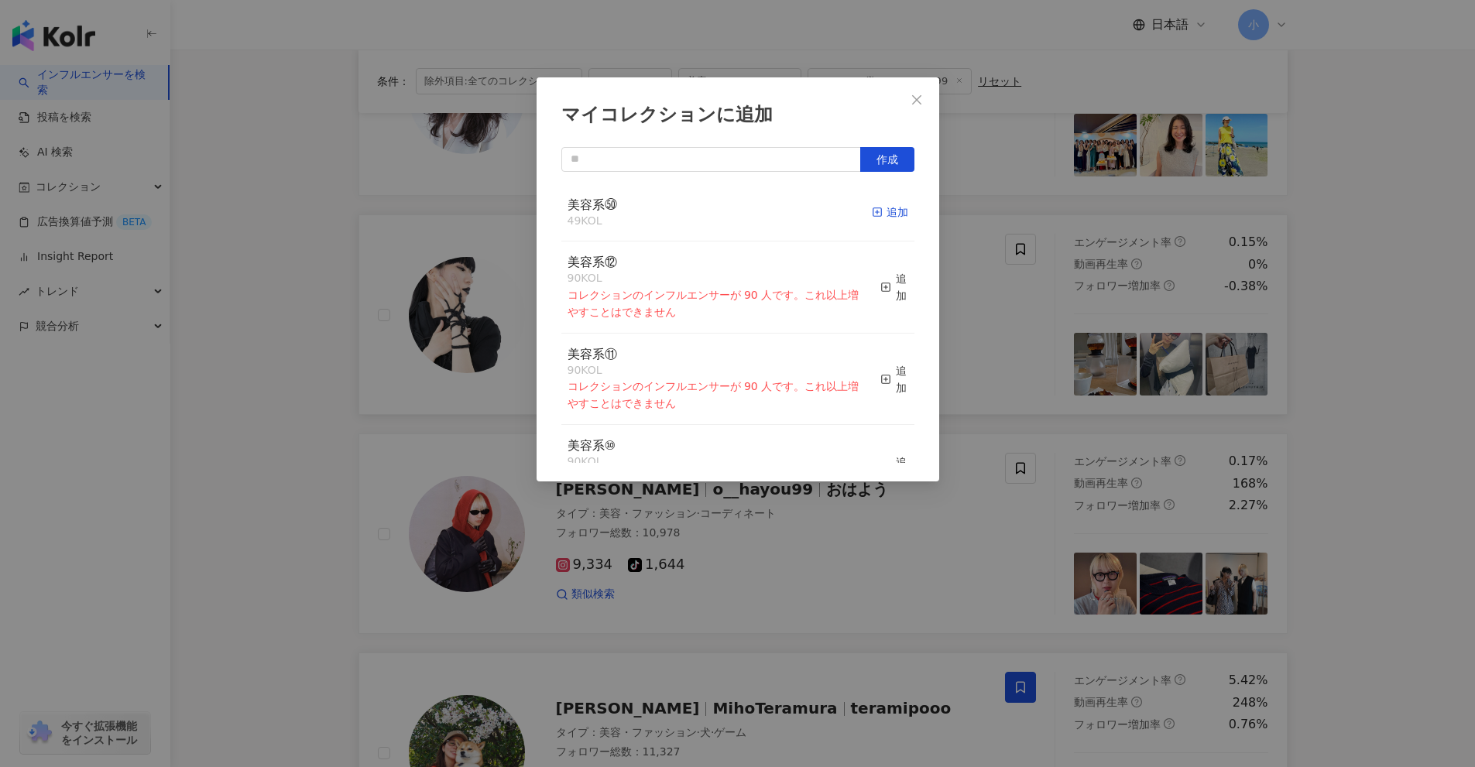
click at [881, 215] on div "追加" at bounding box center [890, 212] width 36 height 17
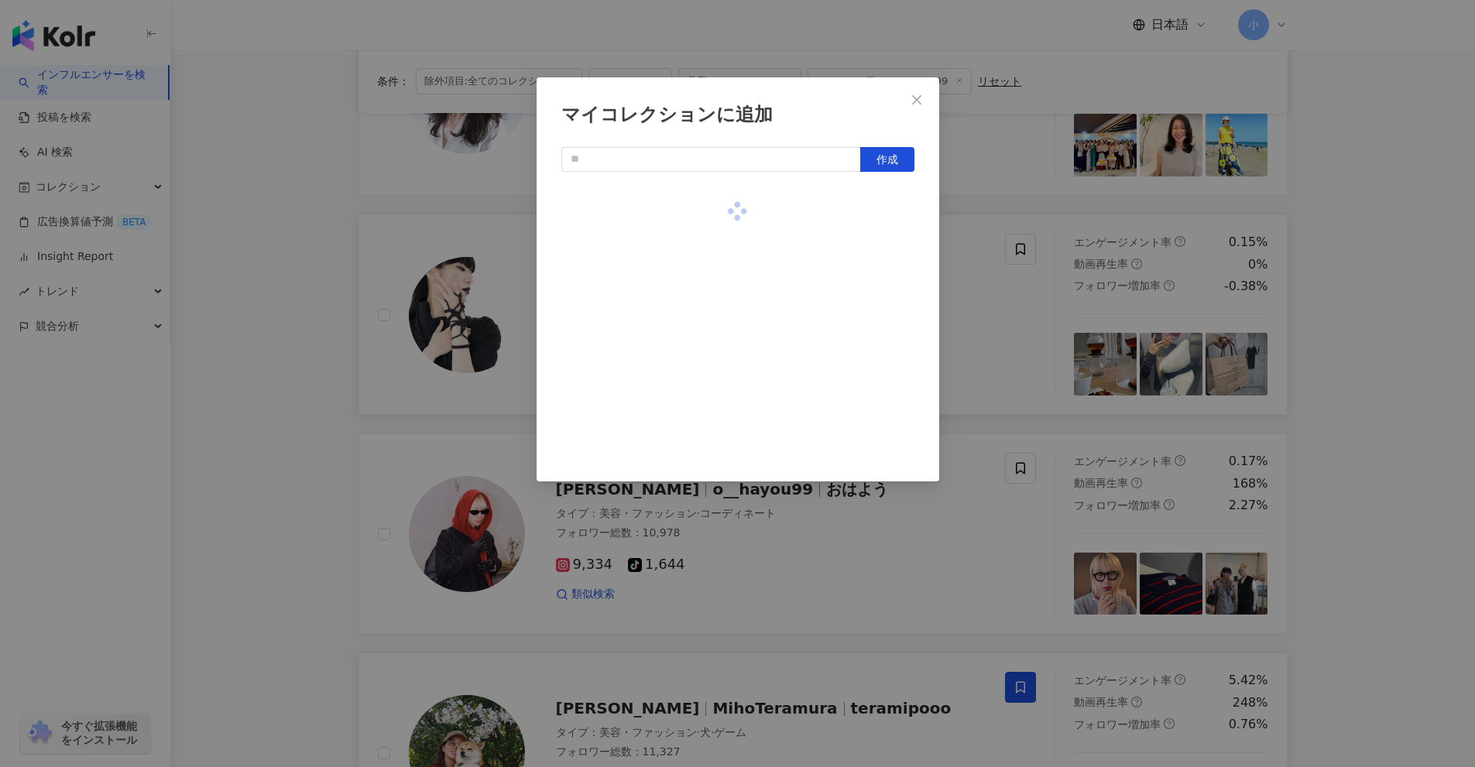
click at [1019, 290] on div "マイコレクションに追加 作成" at bounding box center [737, 383] width 1475 height 767
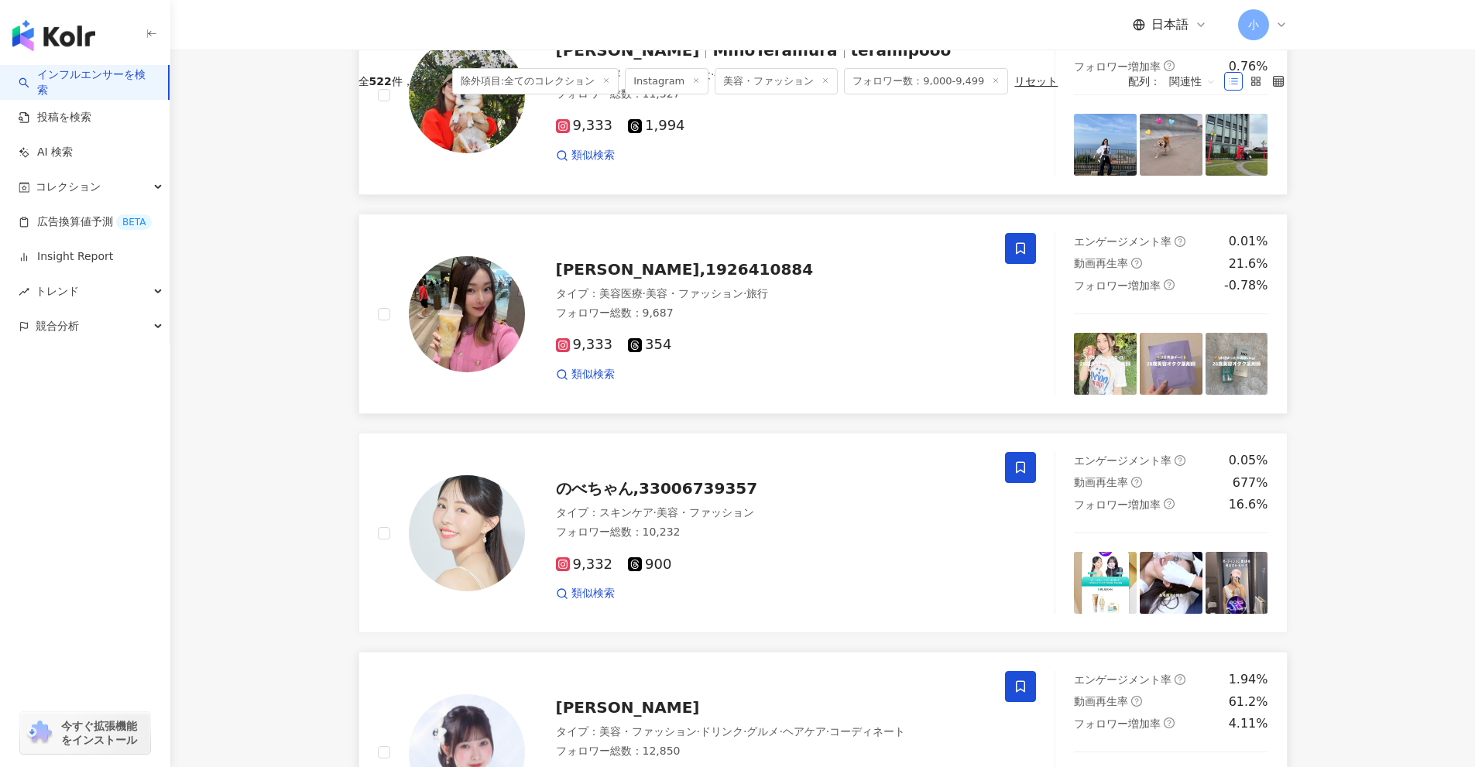
scroll to position [2434, 0]
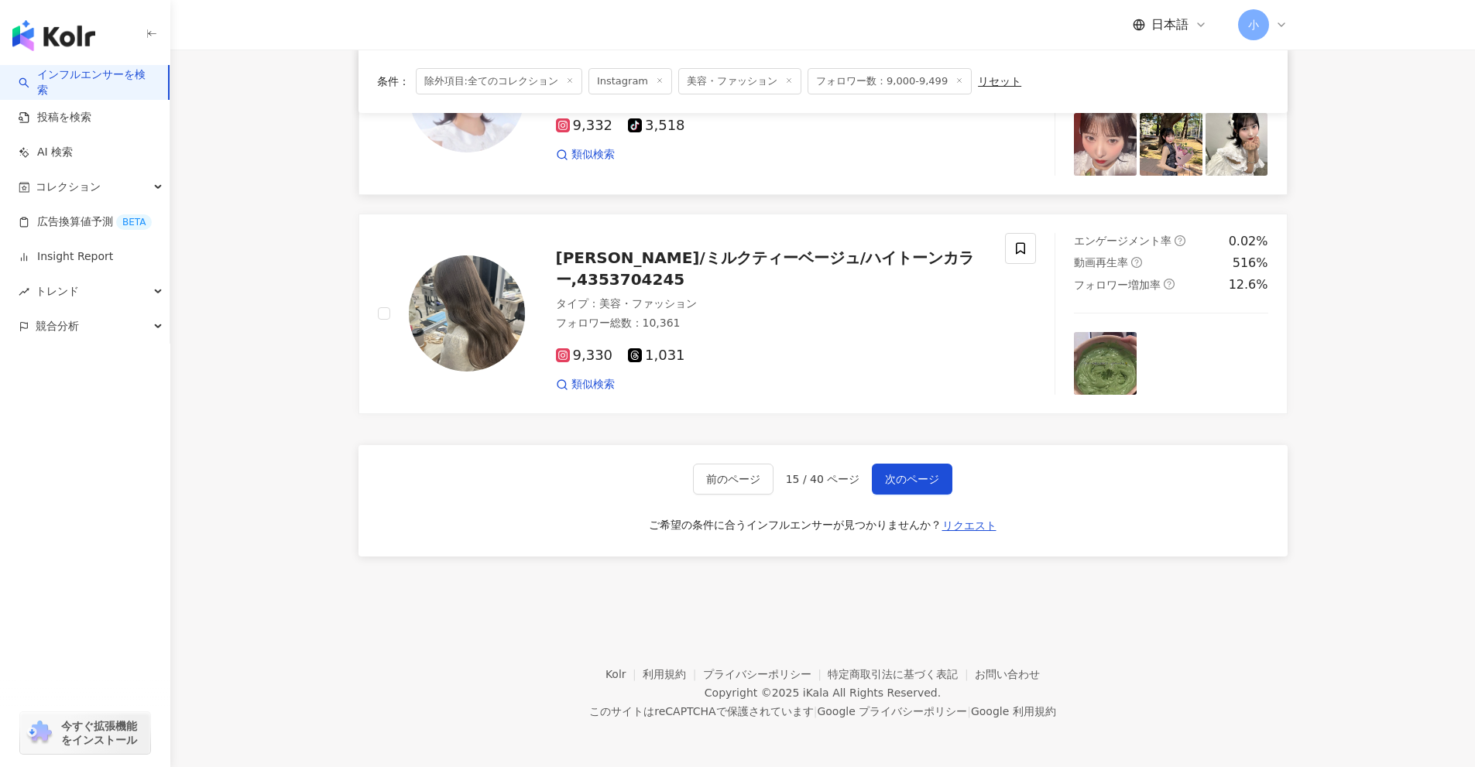
drag, startPoint x: 1386, startPoint y: 286, endPoint x: 1323, endPoint y: 687, distance: 406.0
click at [885, 485] on span "次のページ" at bounding box center [912, 479] width 54 height 12
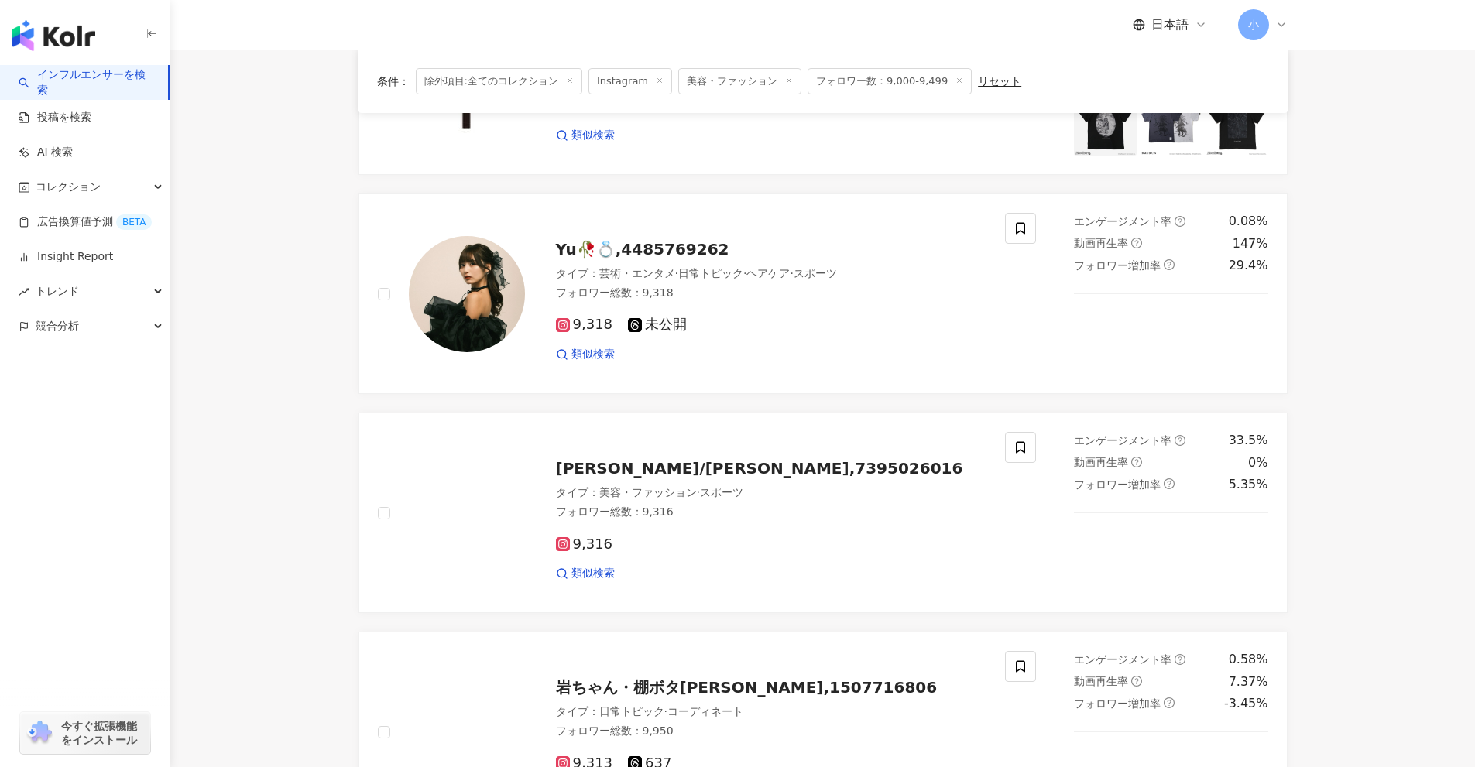
scroll to position [1737, 0]
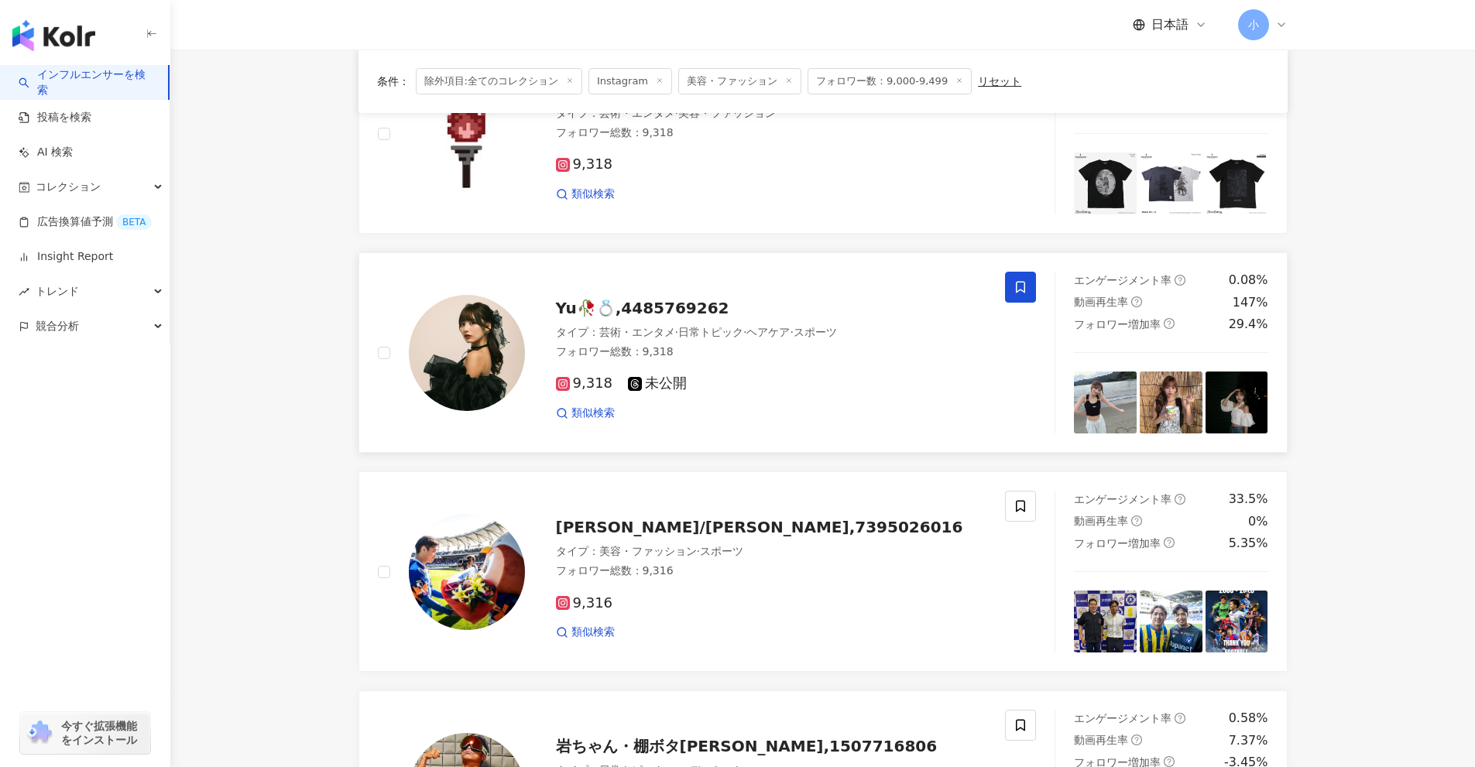
click at [1023, 282] on icon at bounding box center [1020, 288] width 9 height 12
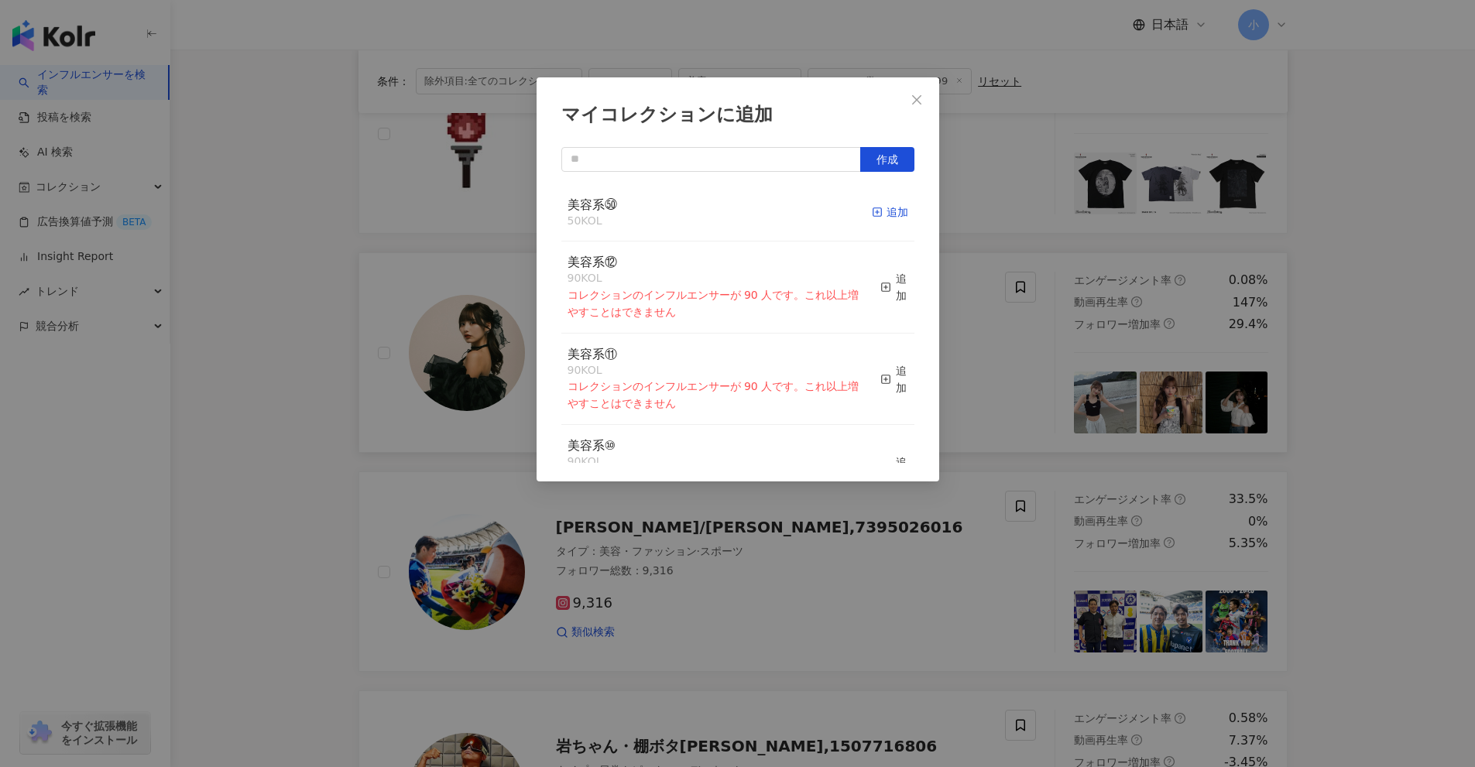
click at [872, 213] on icon "button" at bounding box center [877, 212] width 11 height 11
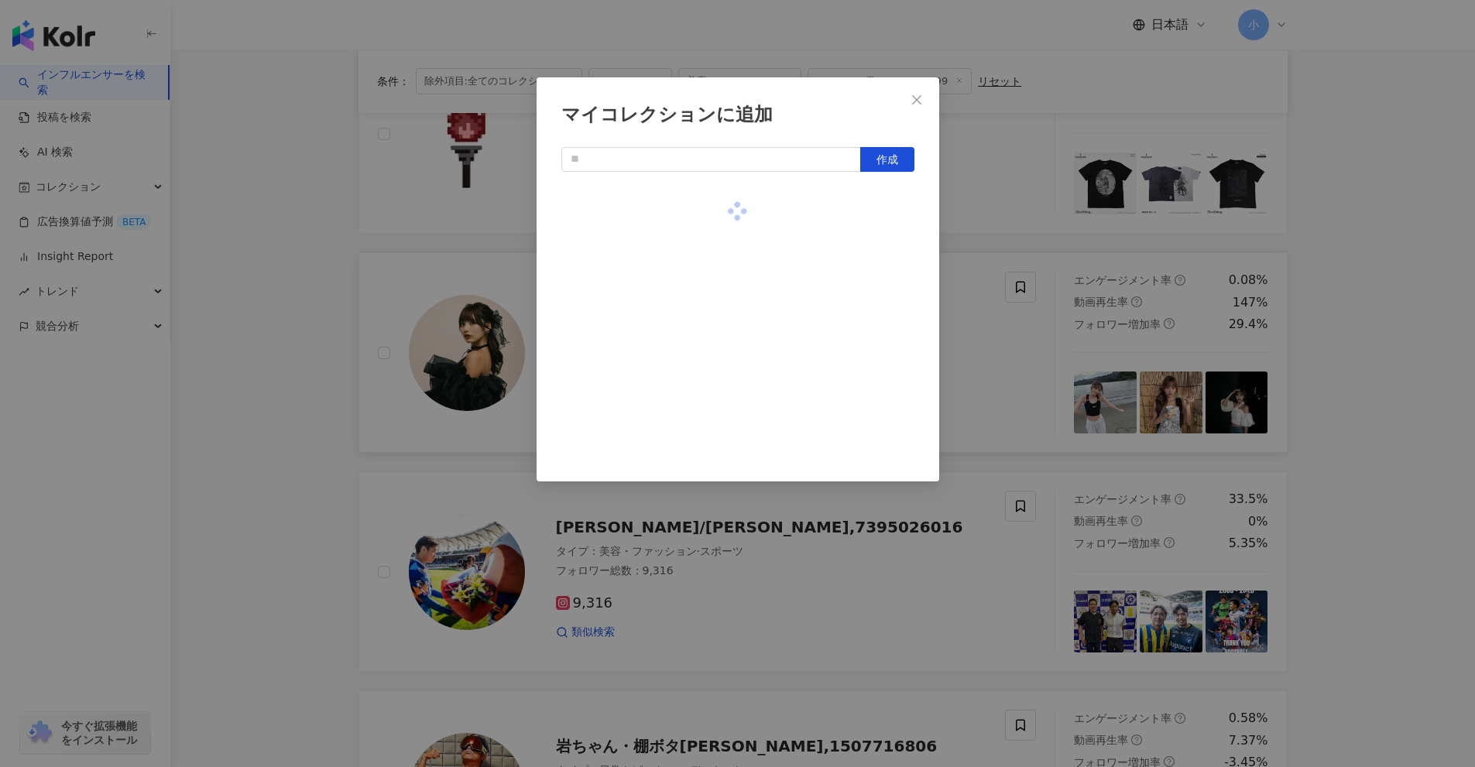
click at [1041, 329] on div "マイコレクションに追加 作成" at bounding box center [737, 383] width 1475 height 767
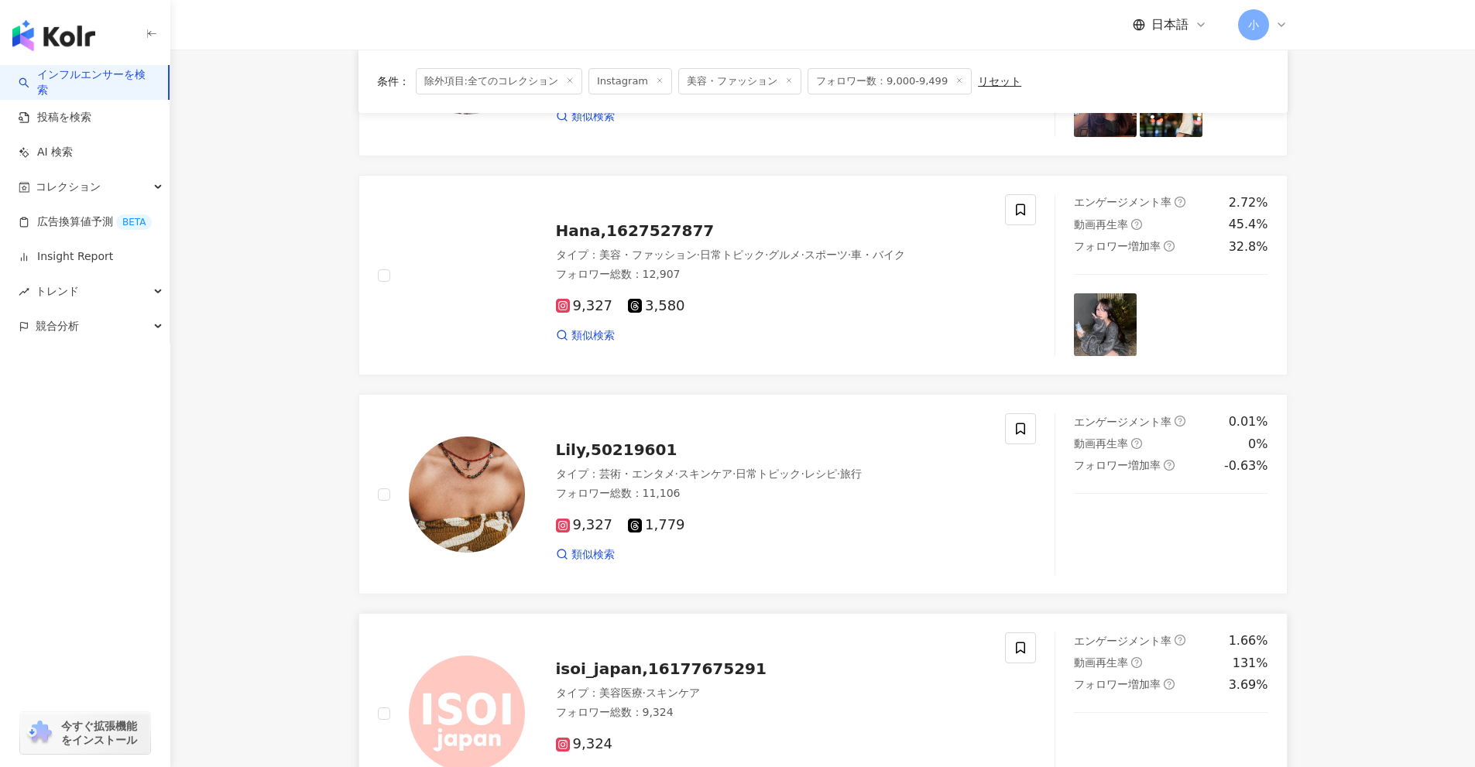
scroll to position [266, 0]
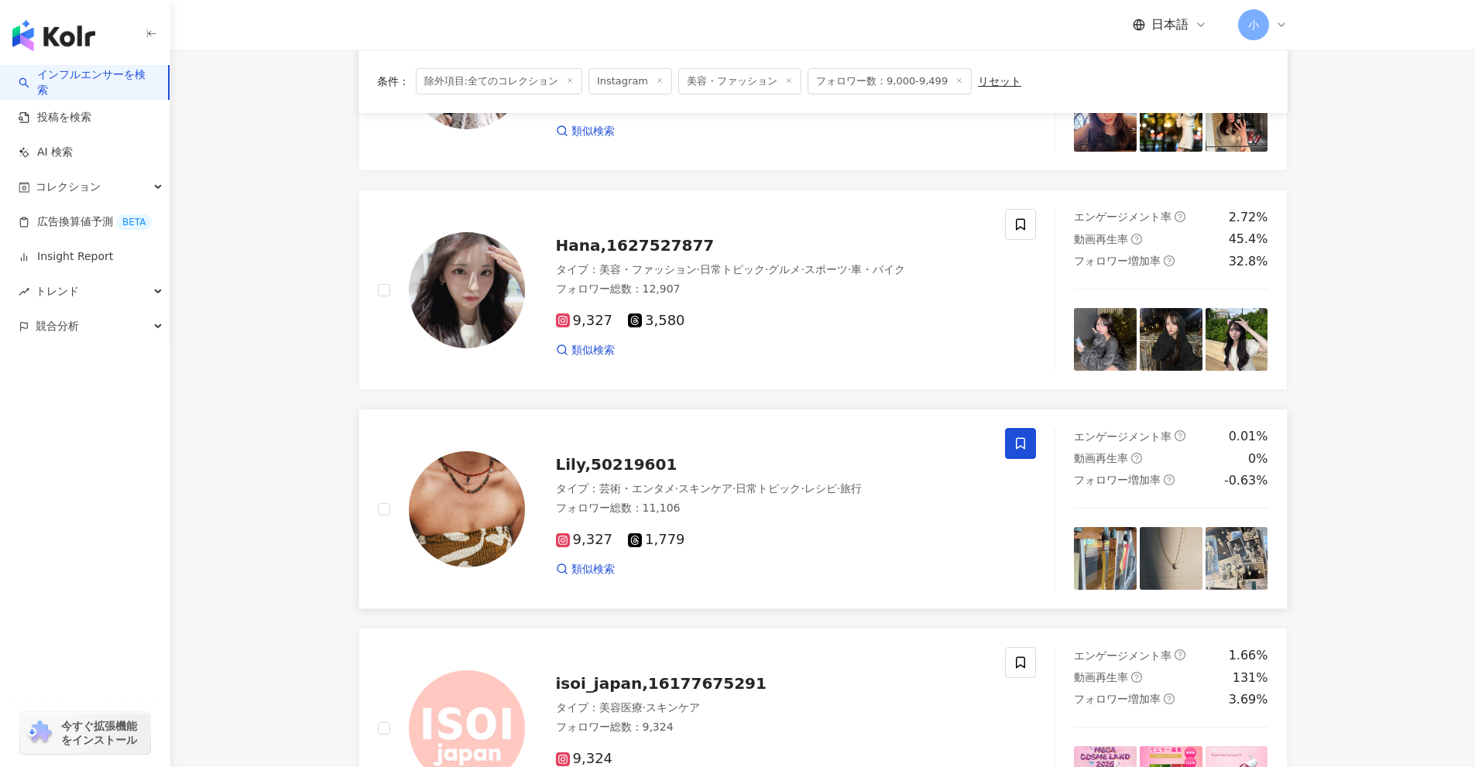
click at [1017, 442] on icon at bounding box center [1020, 444] width 14 height 14
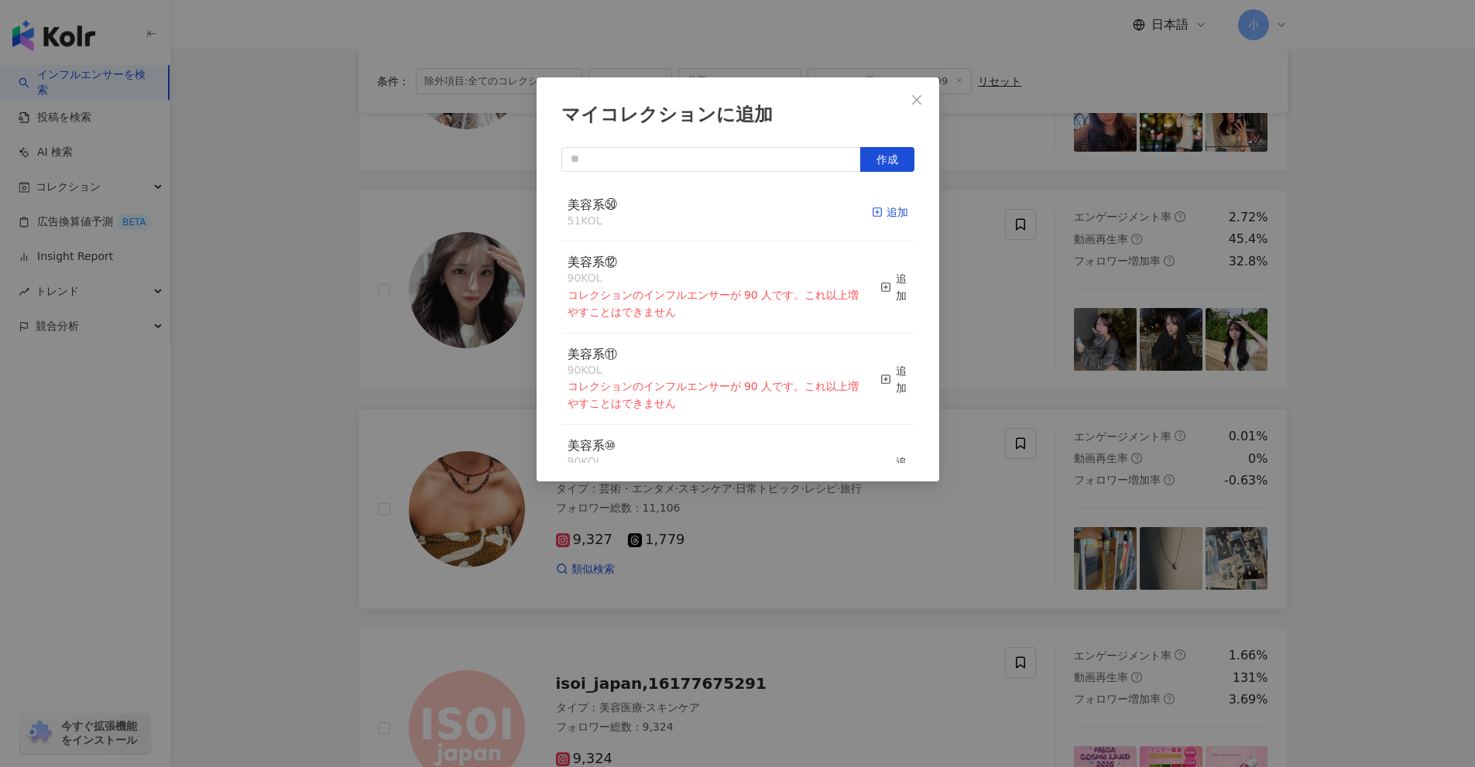
click at [880, 212] on div "追加" at bounding box center [890, 212] width 36 height 17
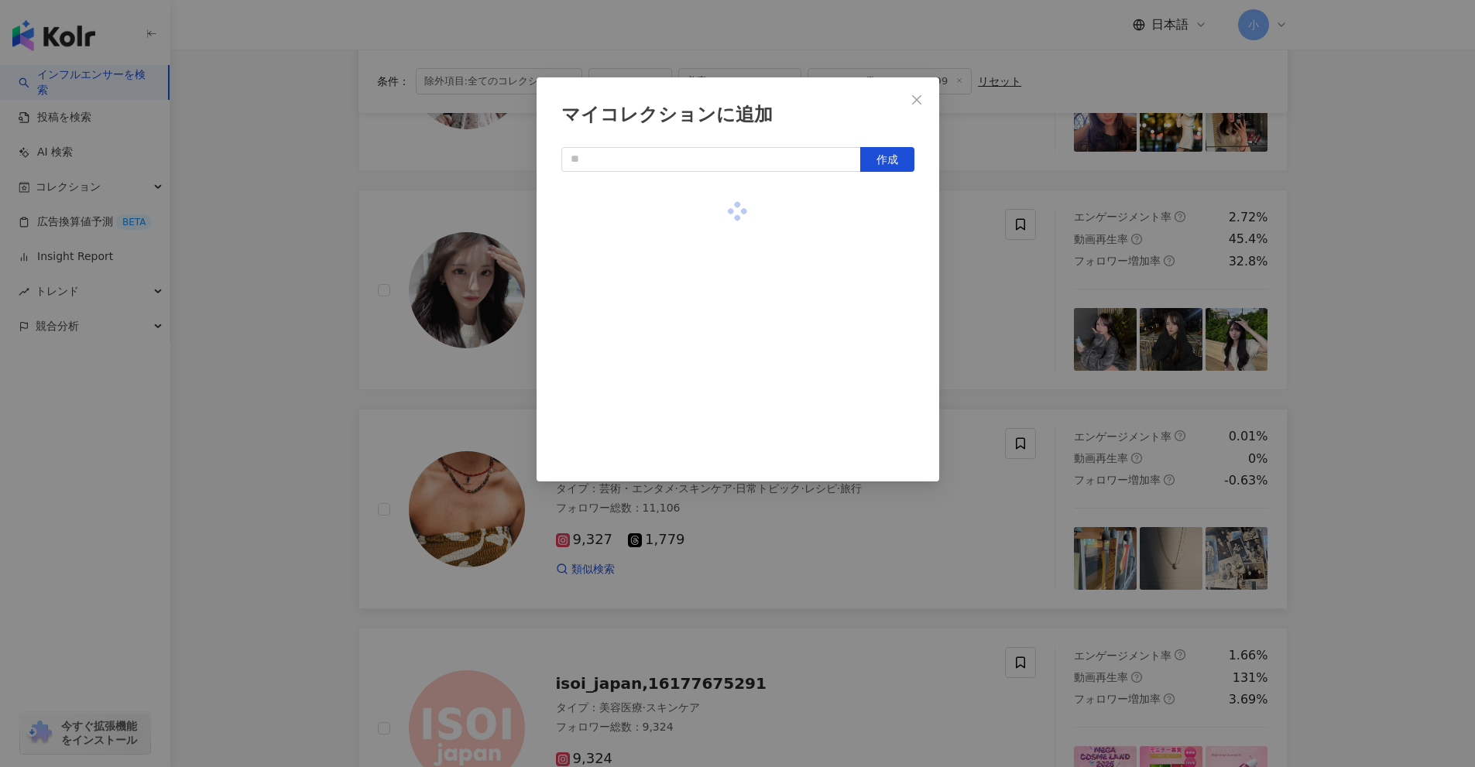
click at [1037, 317] on div "マイコレクションに追加 作成" at bounding box center [737, 383] width 1475 height 767
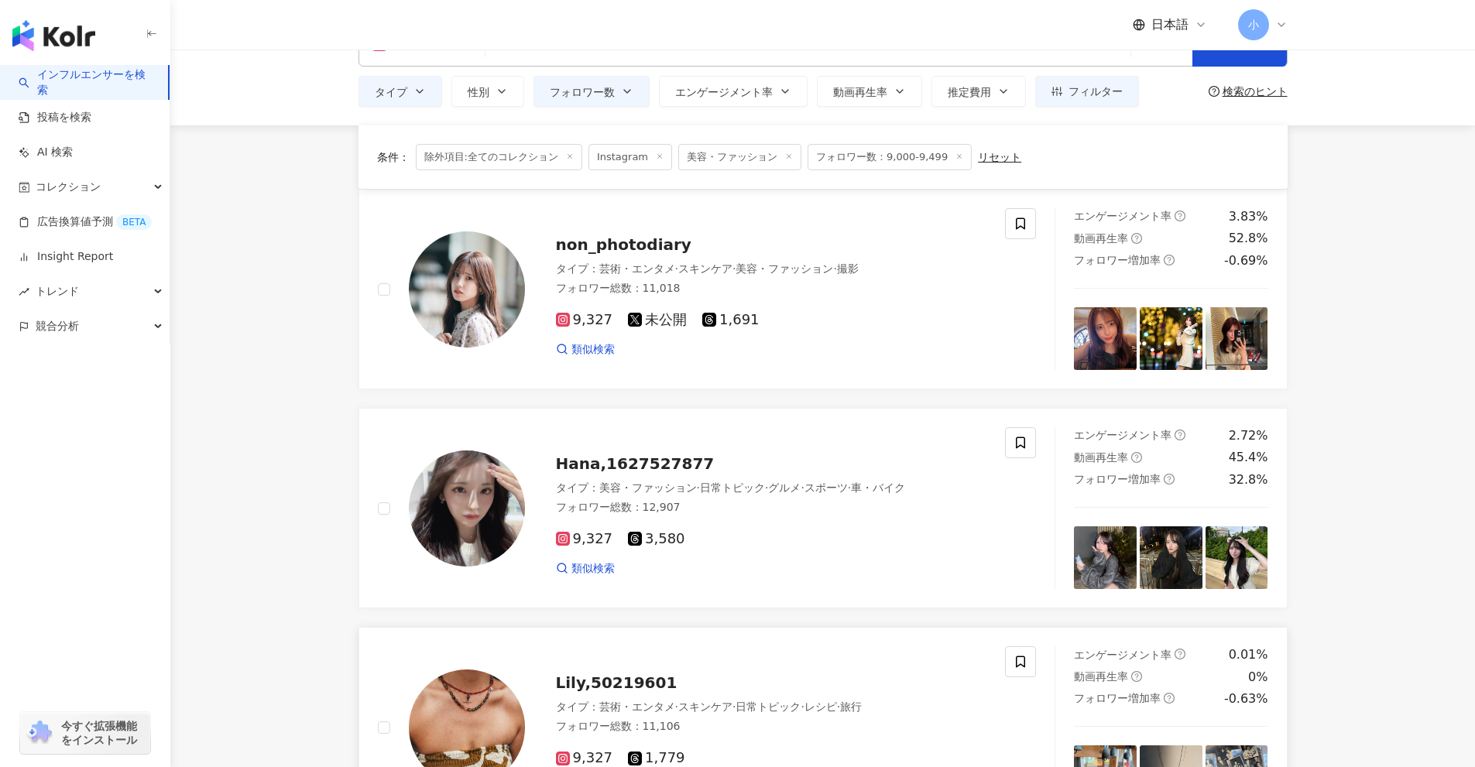
scroll to position [34, 0]
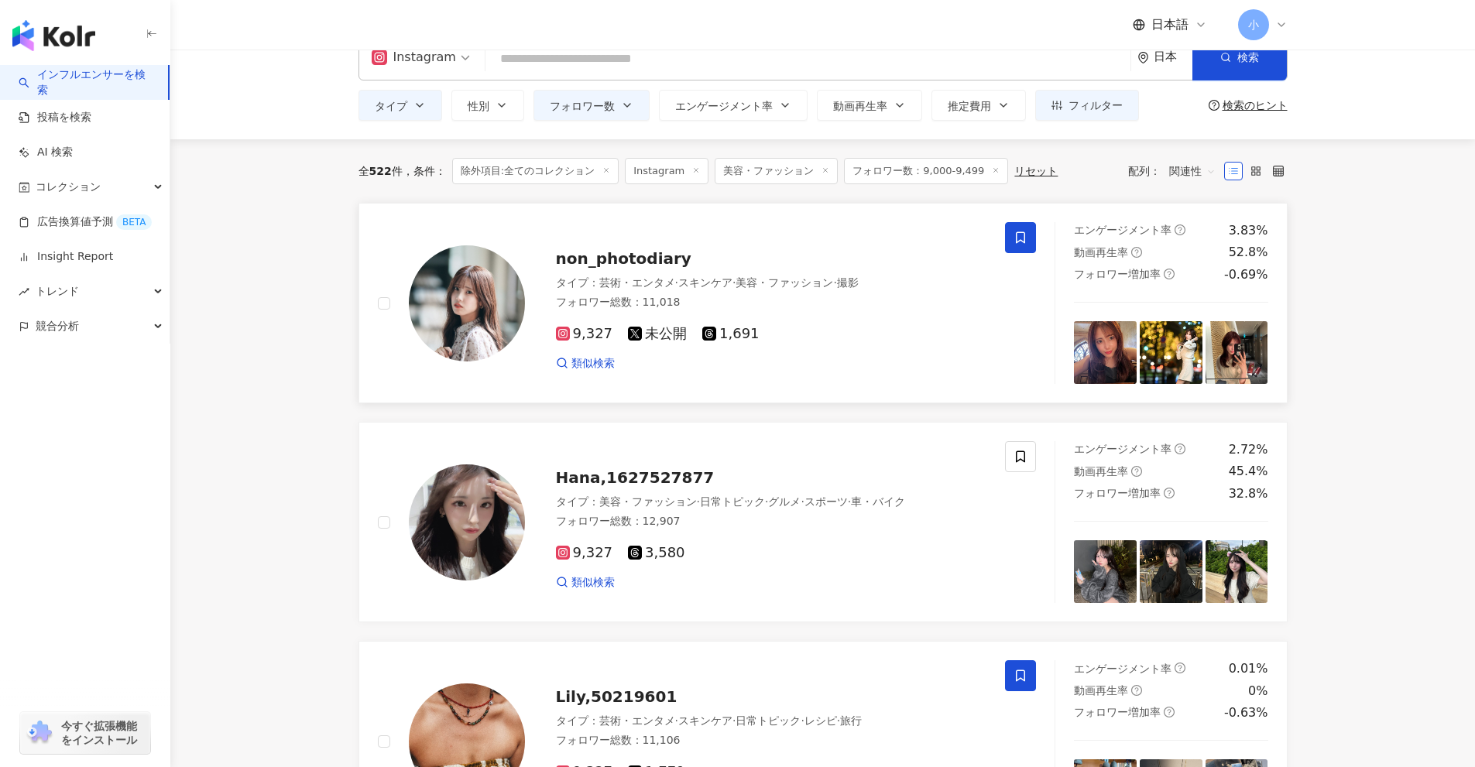
click at [1025, 236] on icon at bounding box center [1020, 238] width 9 height 12
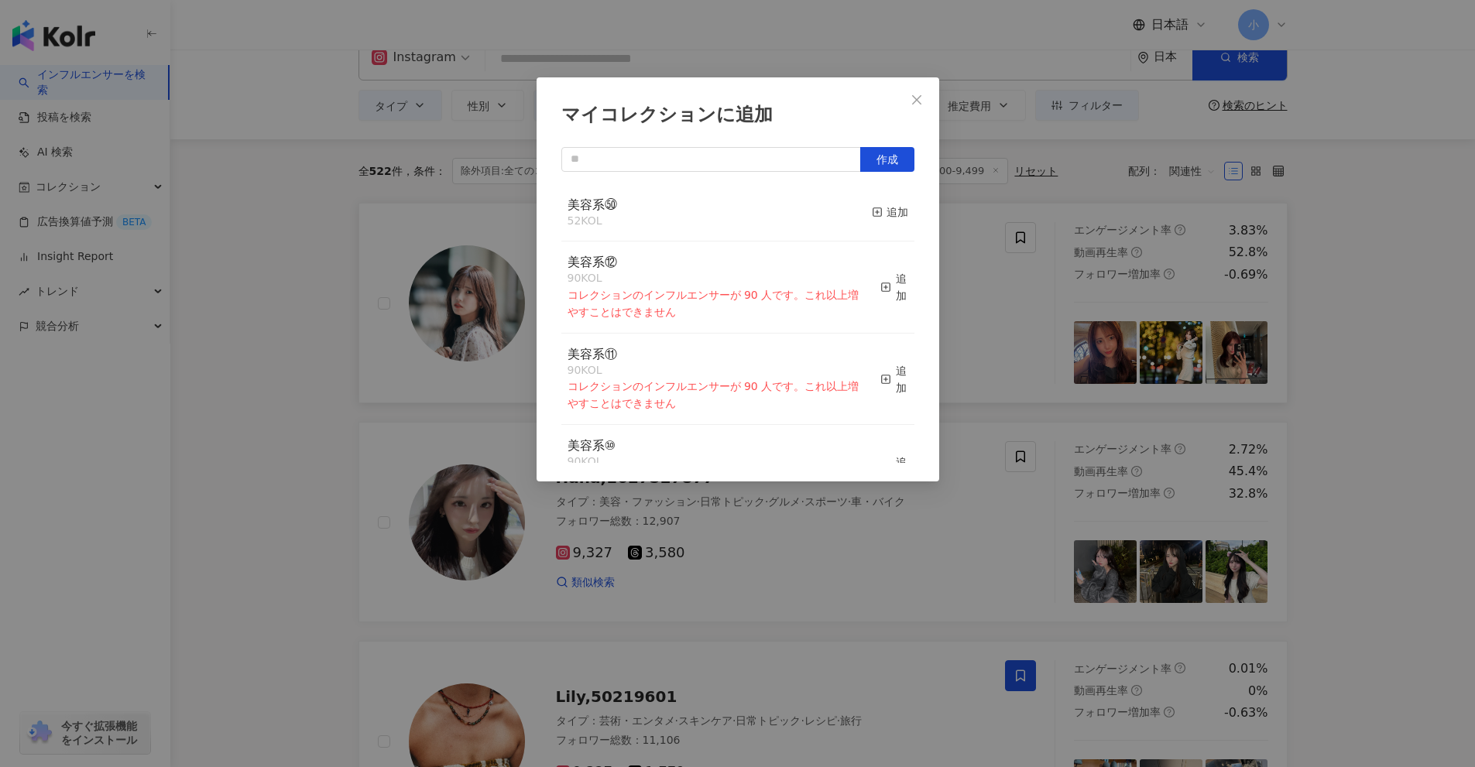
click at [879, 222] on button "追加" at bounding box center [890, 213] width 36 height 33
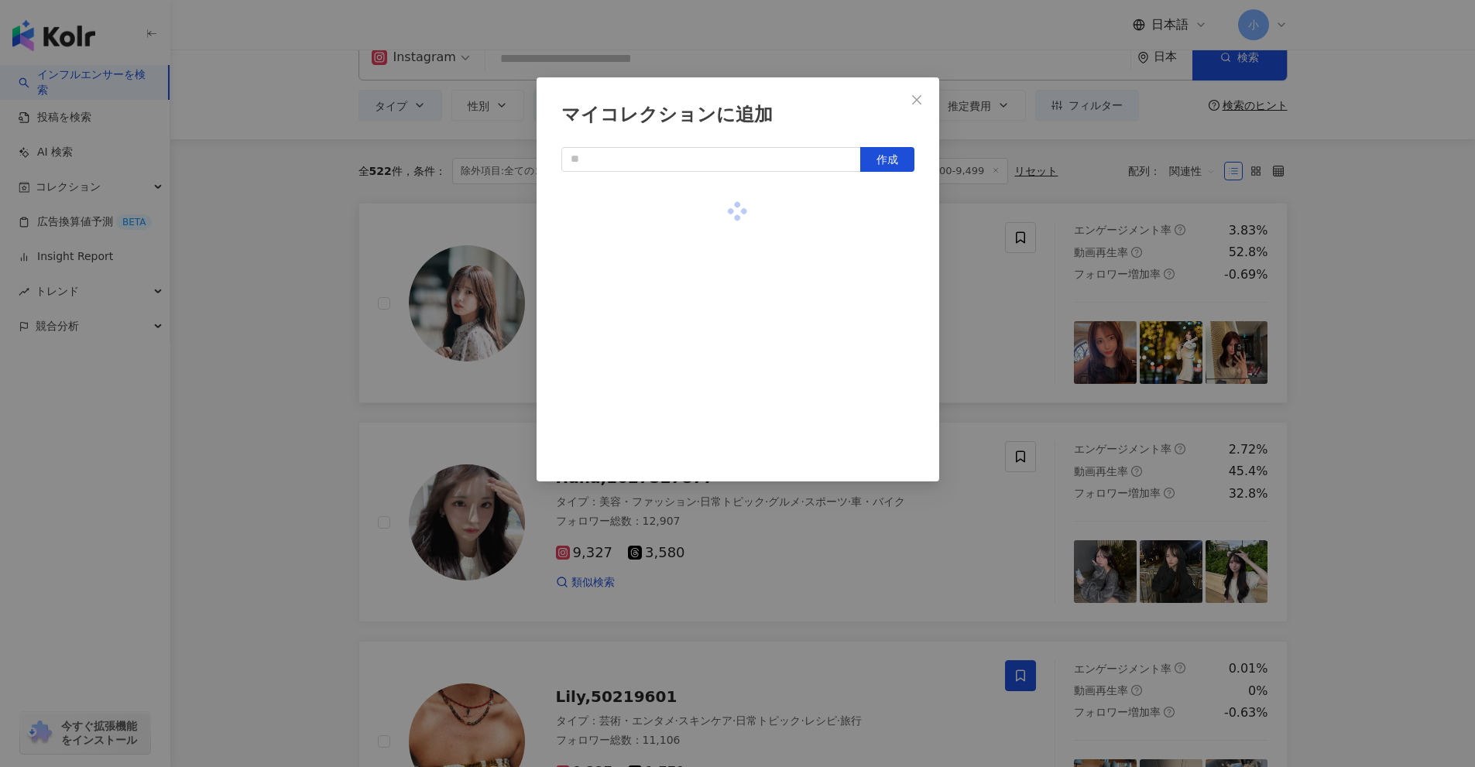
click at [992, 314] on div "マイコレクションに追加 作成" at bounding box center [737, 383] width 1475 height 767
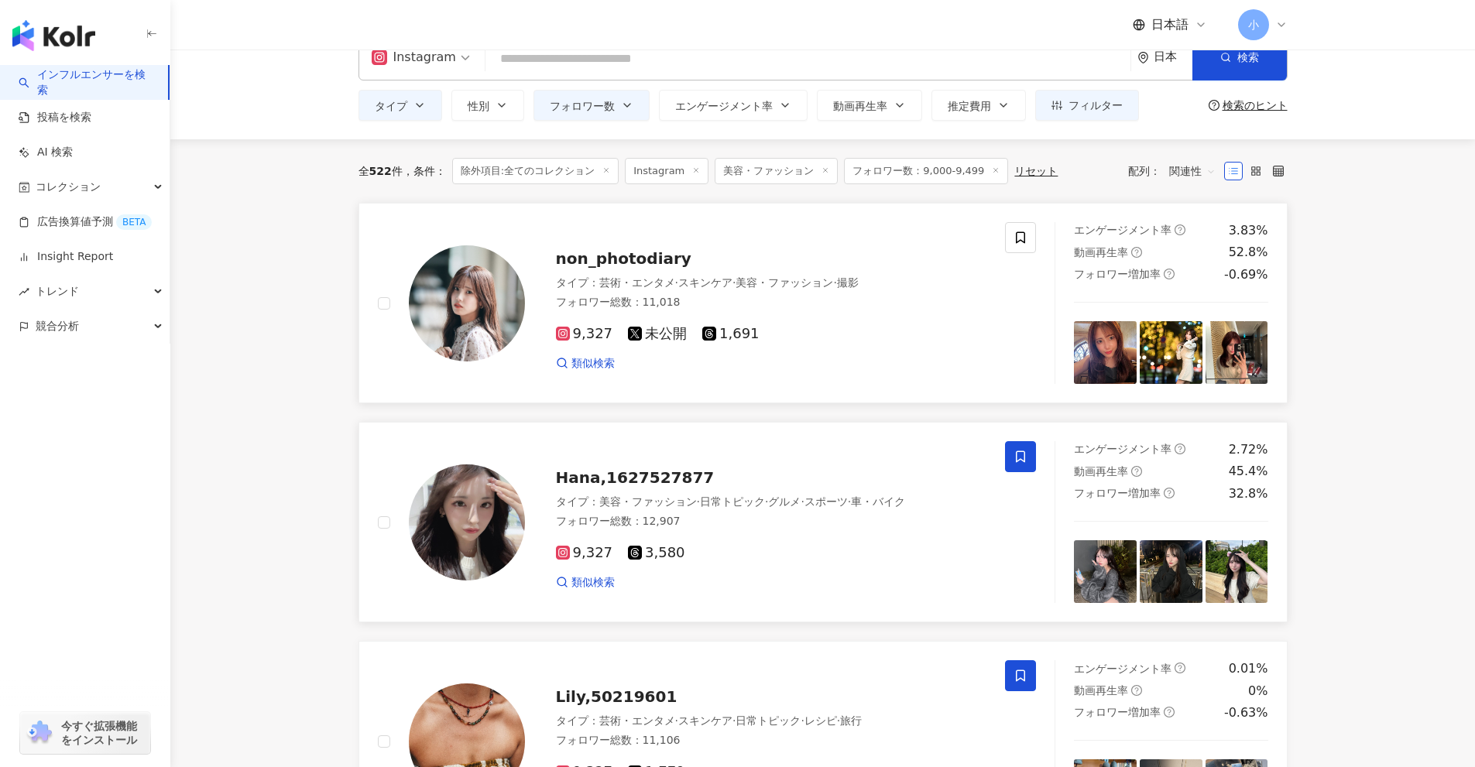
click at [1025, 463] on icon at bounding box center [1020, 457] width 14 height 14
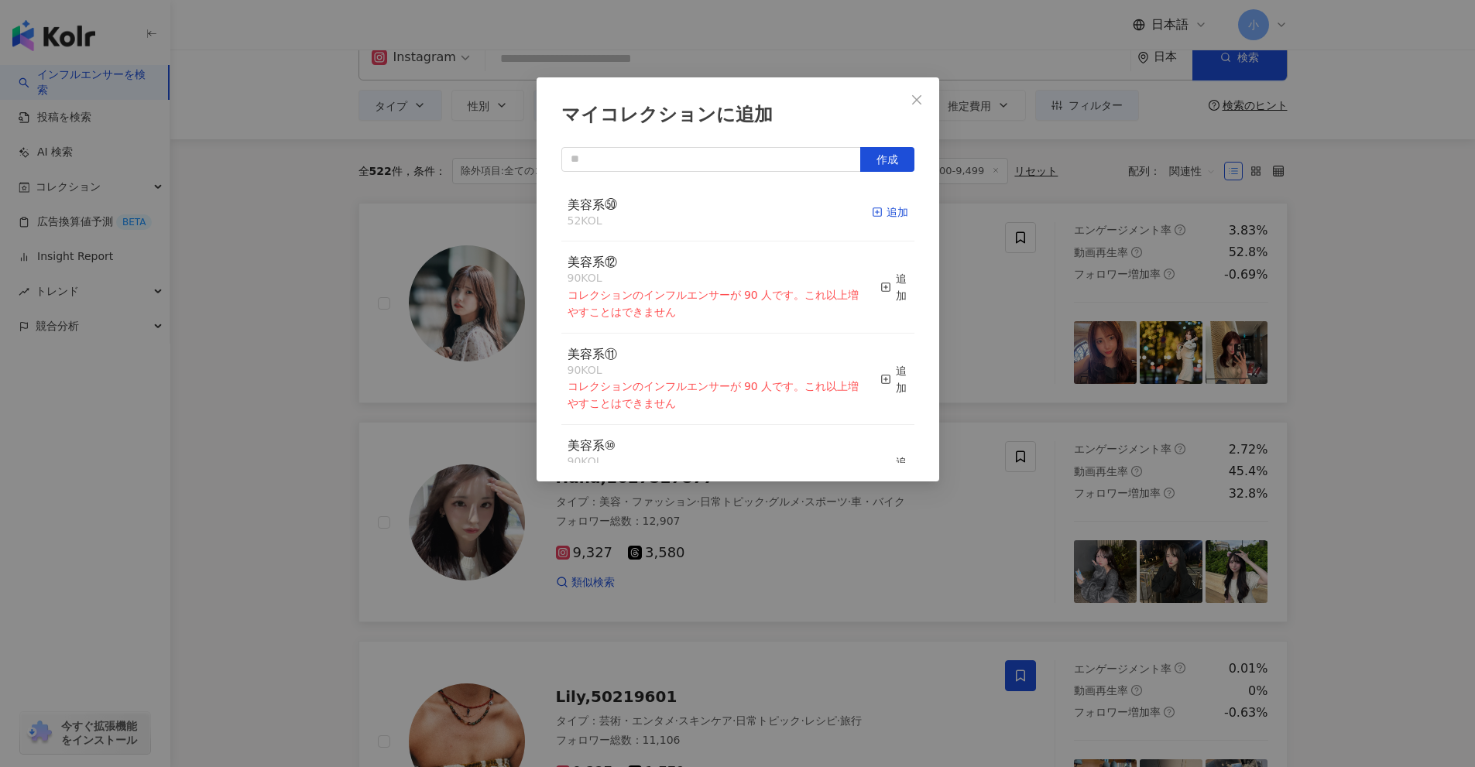
click at [878, 219] on div "追加" at bounding box center [890, 212] width 36 height 17
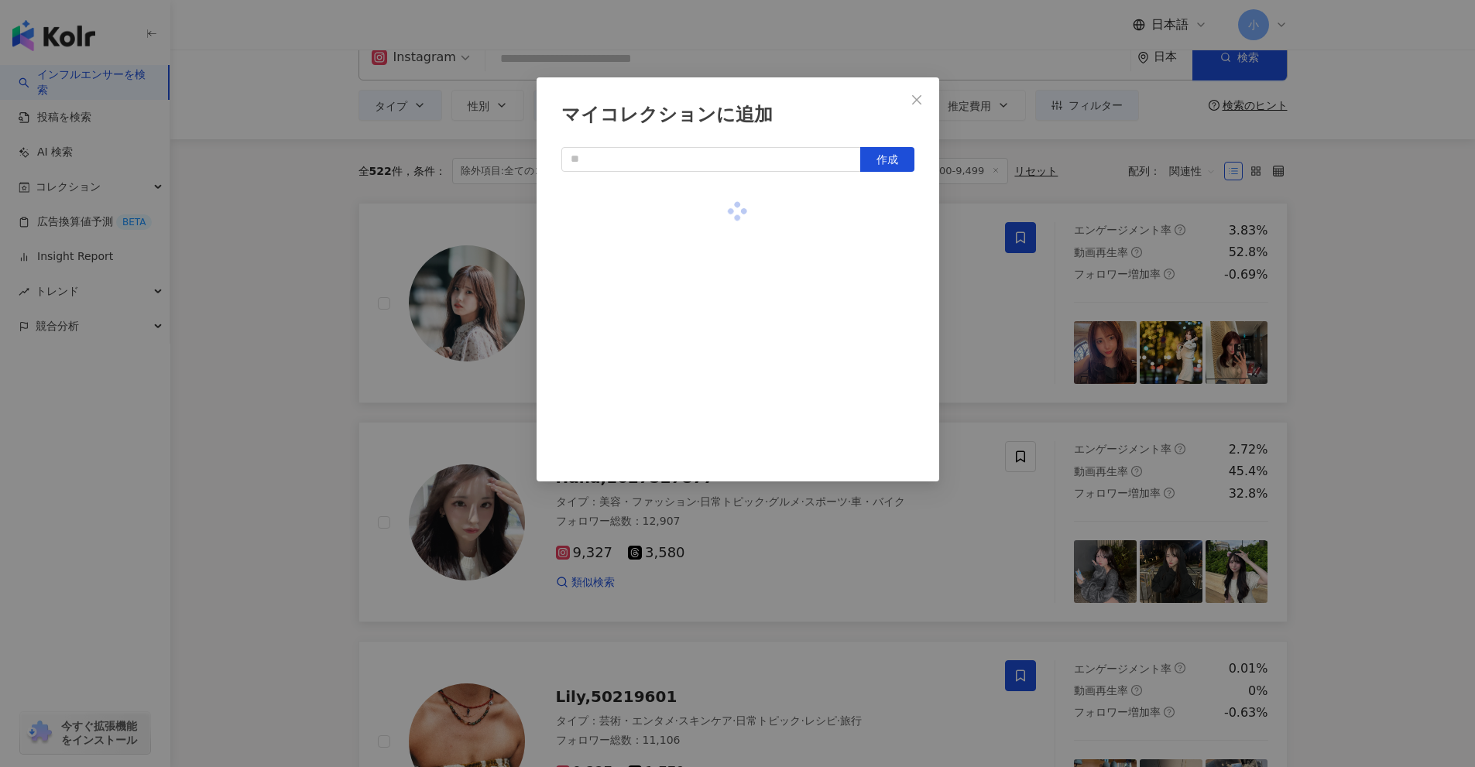
click at [983, 307] on div "マイコレクションに追加 作成" at bounding box center [737, 383] width 1475 height 767
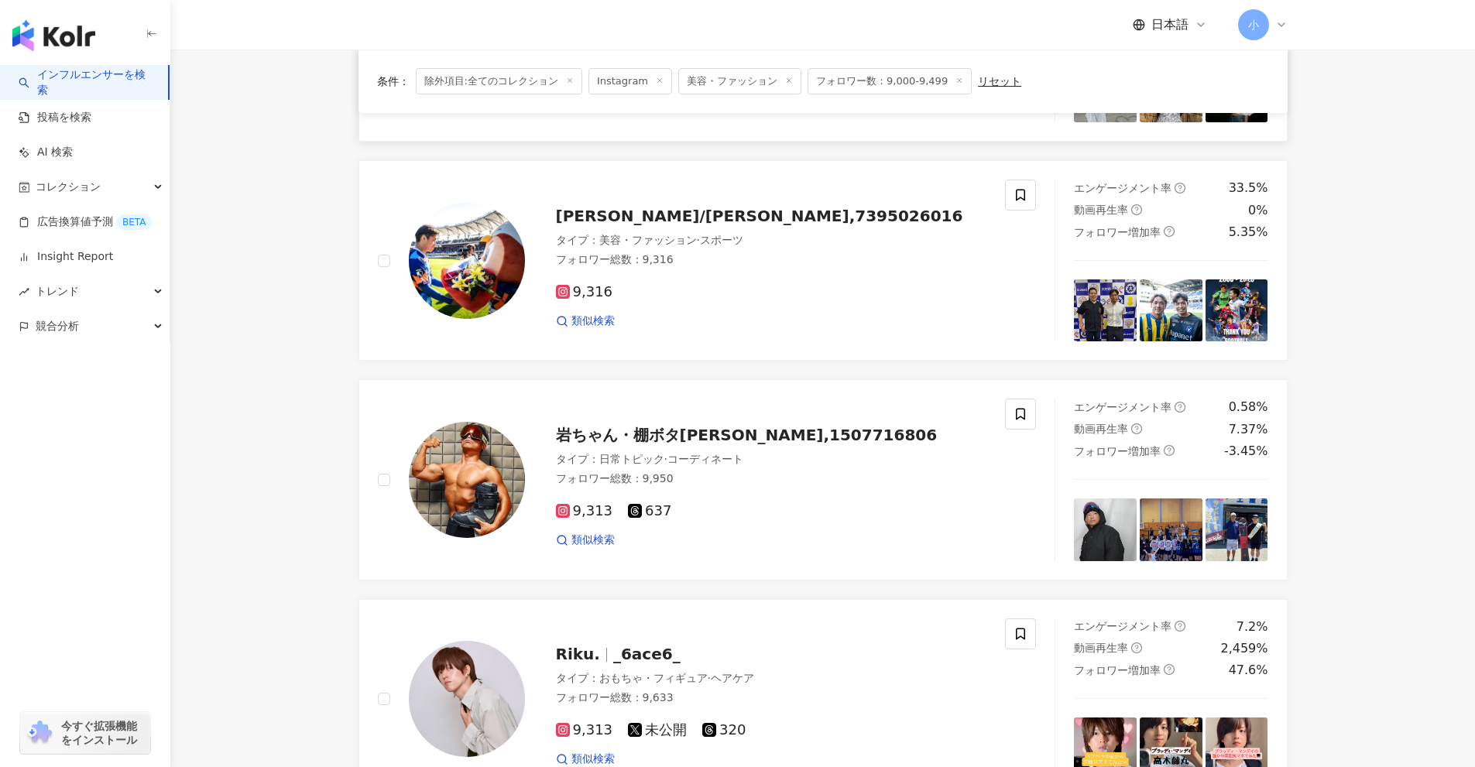
scroll to position [2434, 0]
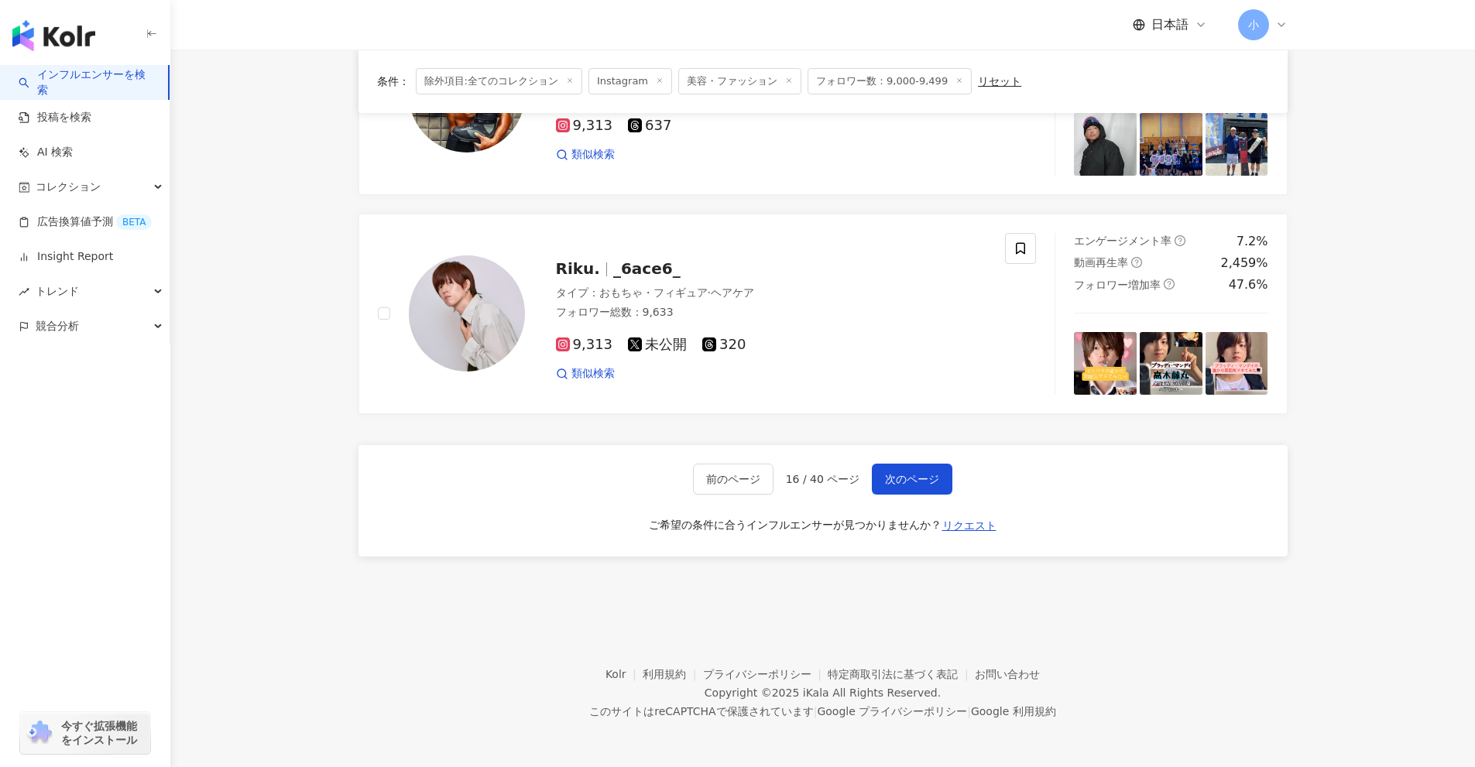
drag, startPoint x: 1390, startPoint y: 339, endPoint x: 1345, endPoint y: 708, distance: 371.9
click at [879, 478] on button "次のページ" at bounding box center [912, 479] width 81 height 31
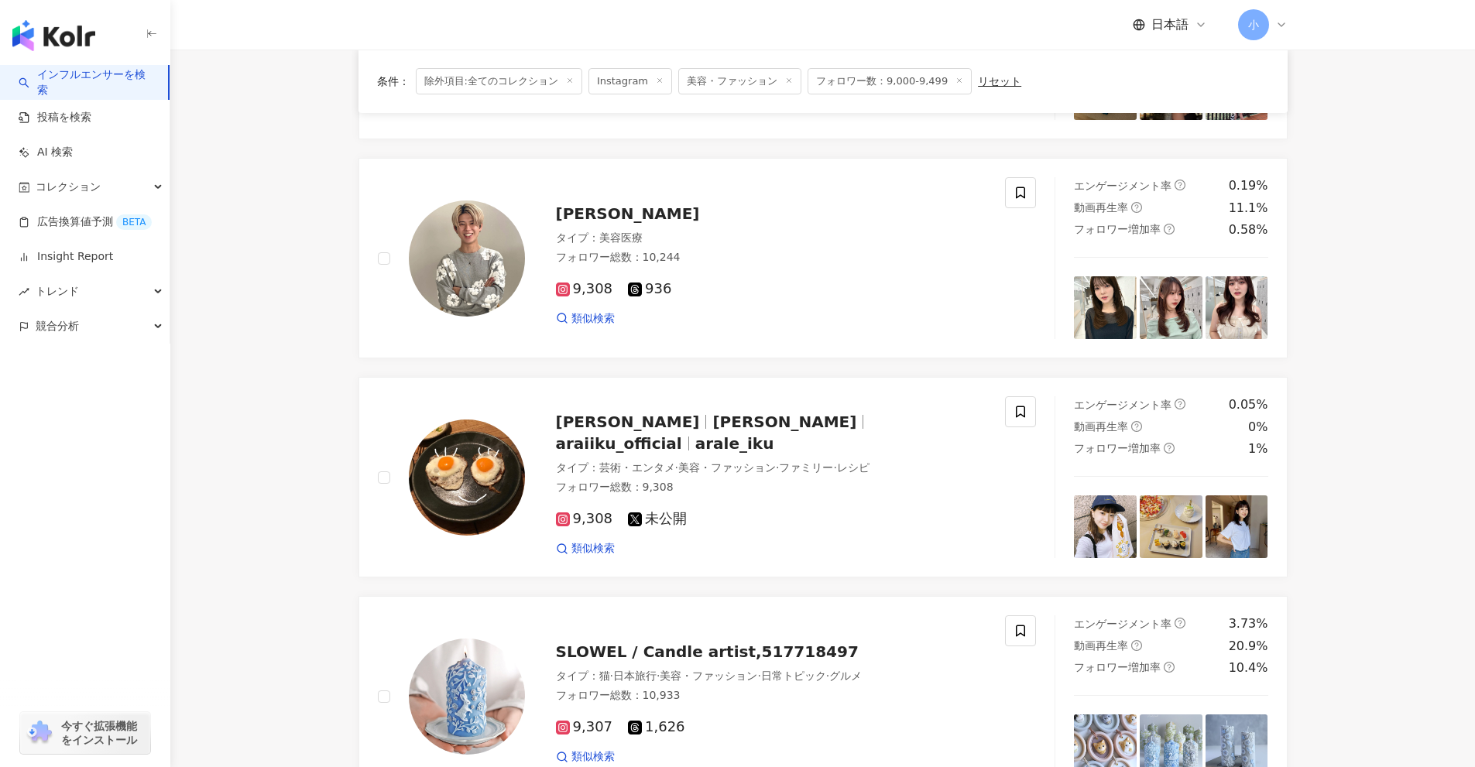
scroll to position [576, 0]
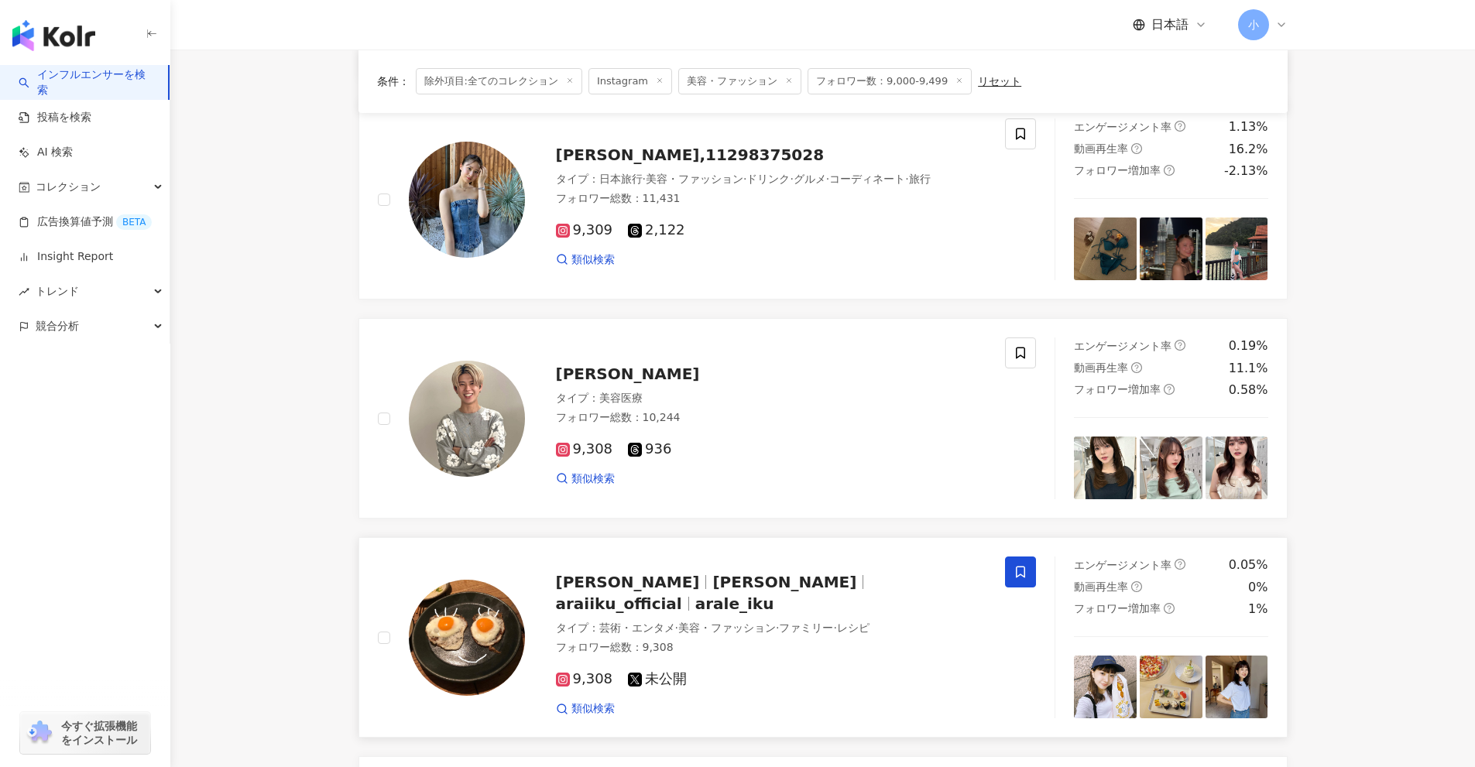
click at [1019, 571] on icon at bounding box center [1020, 572] width 14 height 14
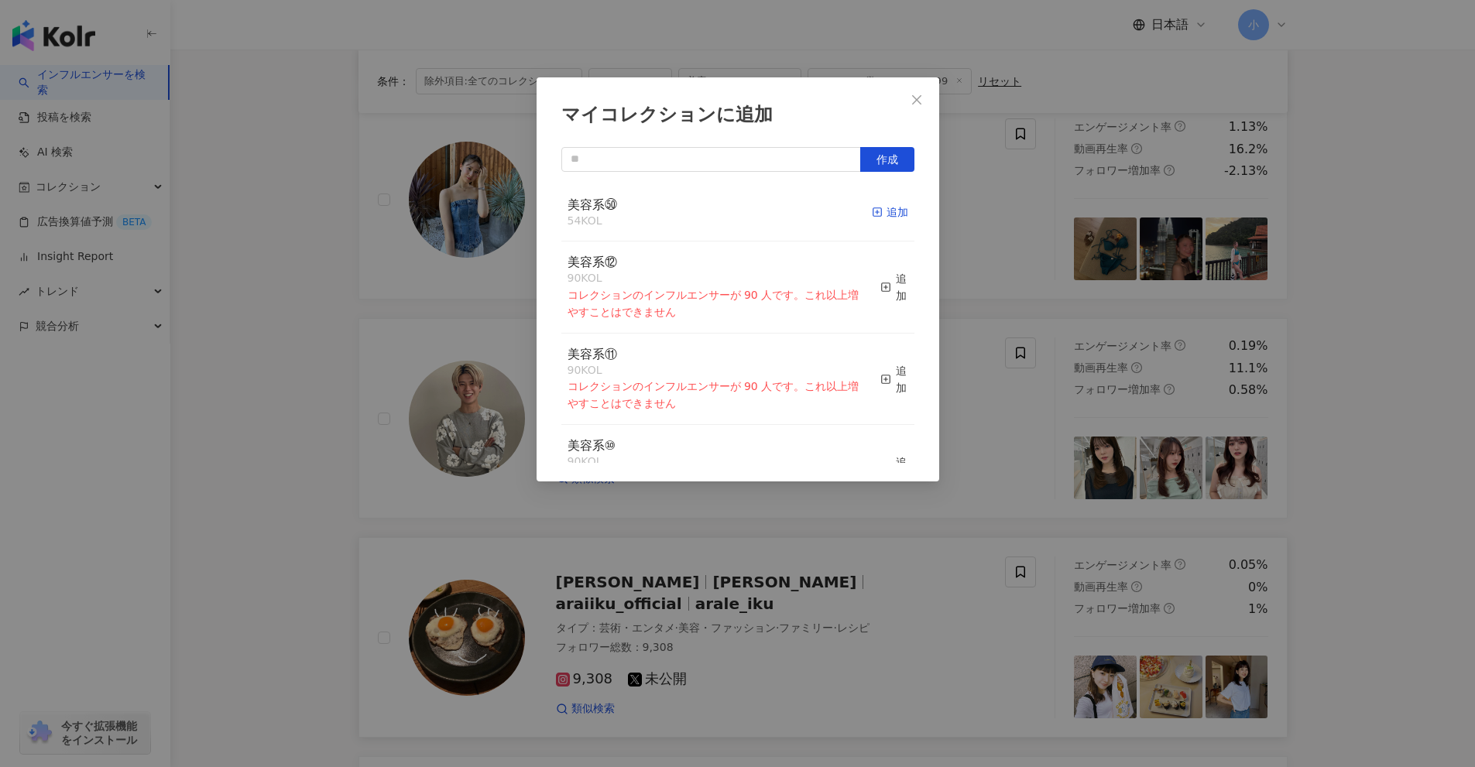
click at [886, 212] on div "追加" at bounding box center [890, 212] width 36 height 17
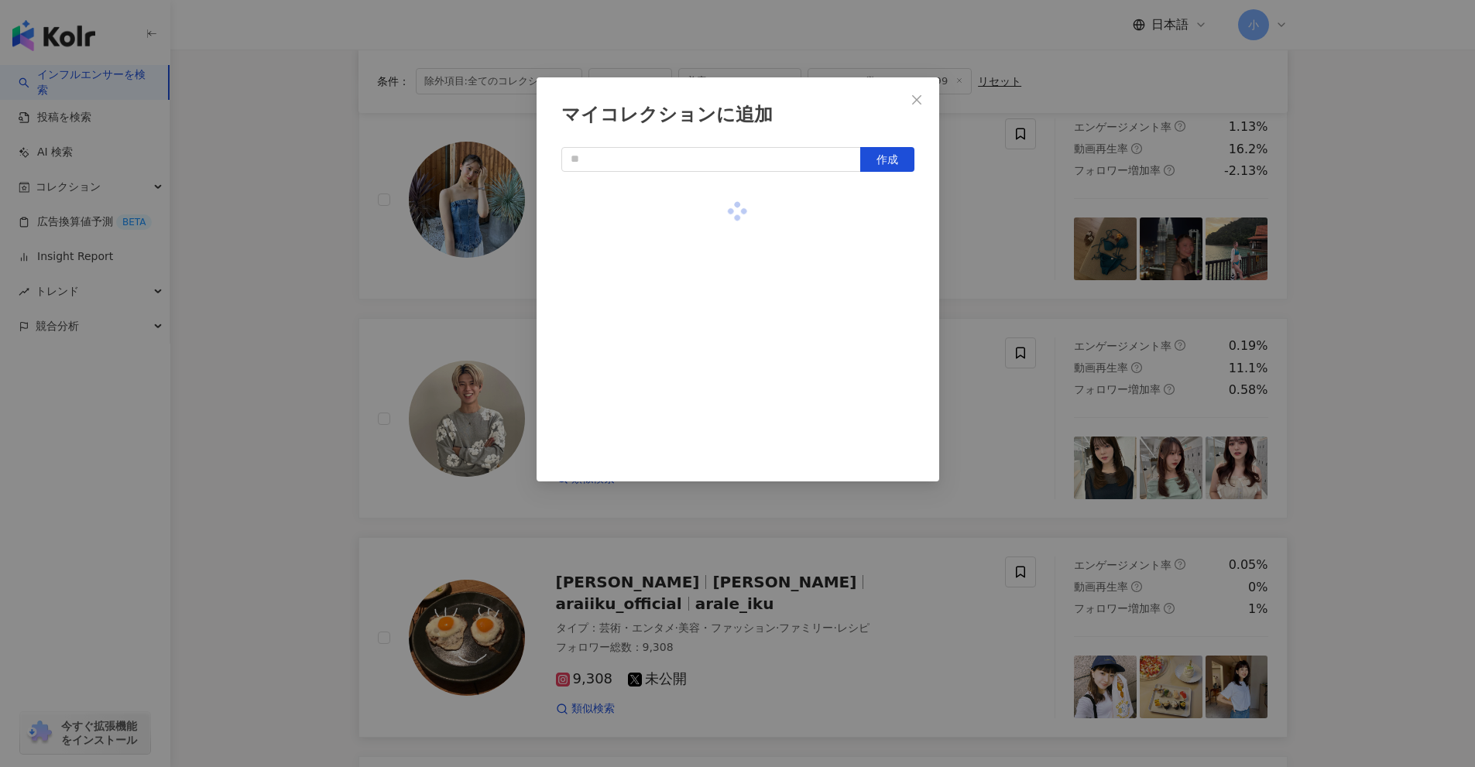
click at [986, 270] on div "マイコレクションに追加 作成" at bounding box center [737, 383] width 1475 height 767
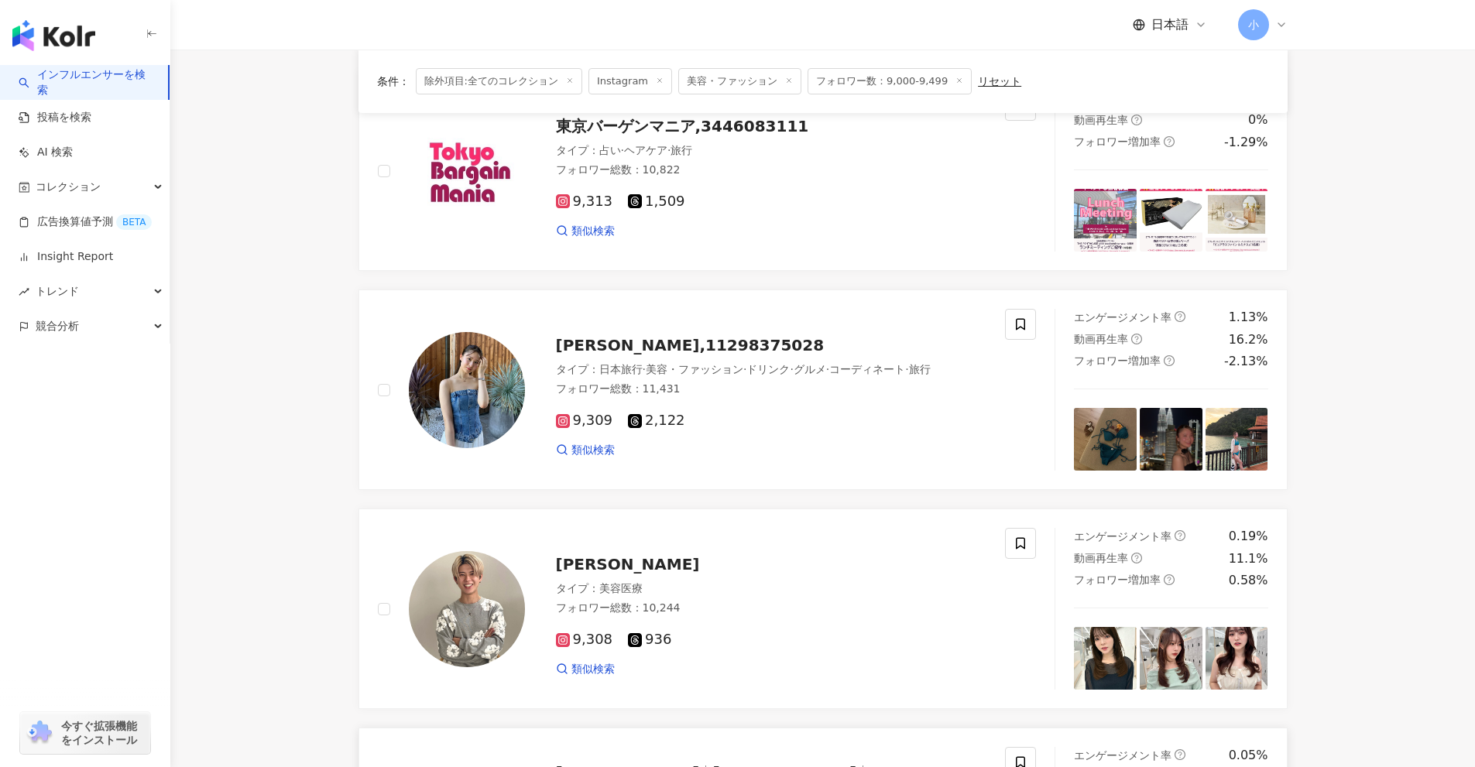
scroll to position [344, 0]
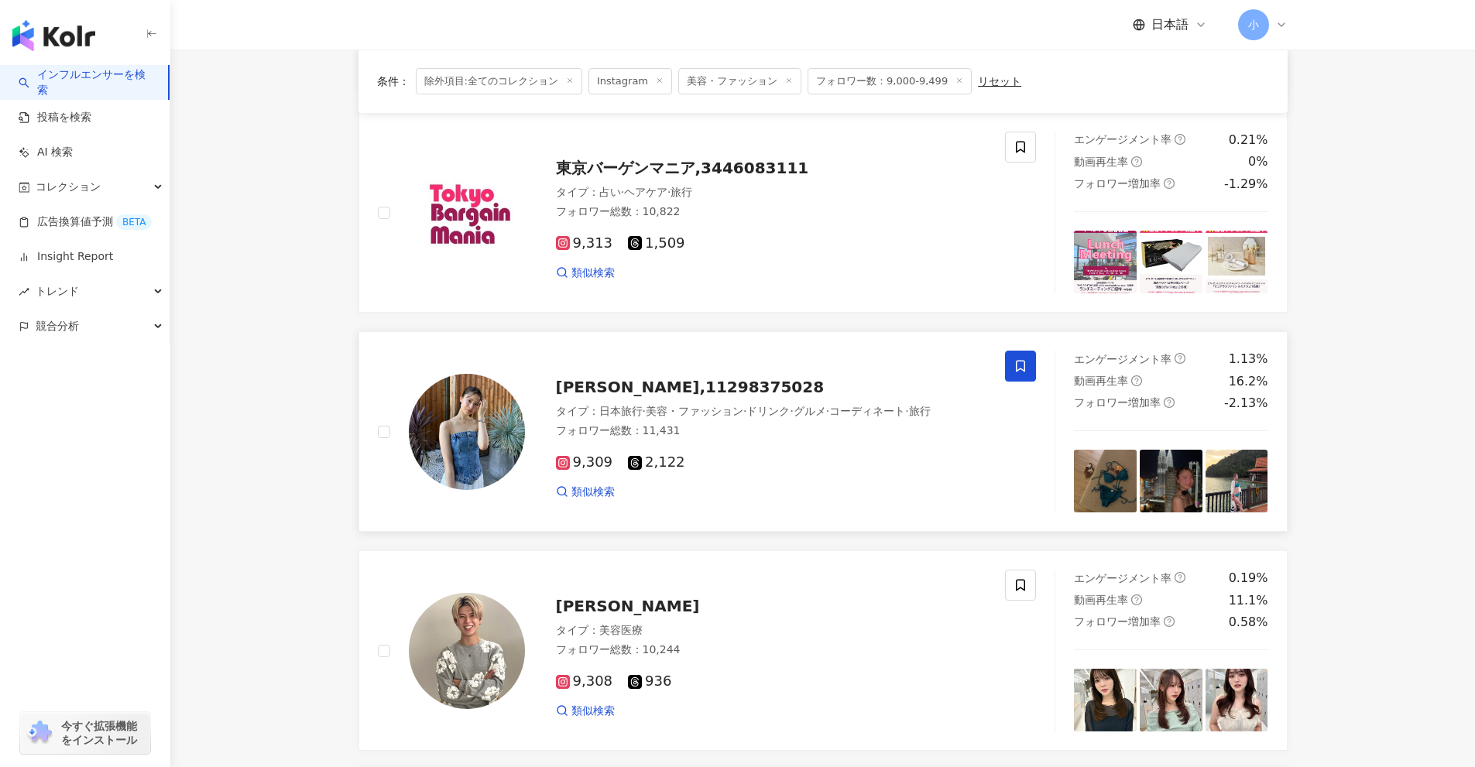
click at [1017, 373] on icon at bounding box center [1020, 366] width 14 height 14
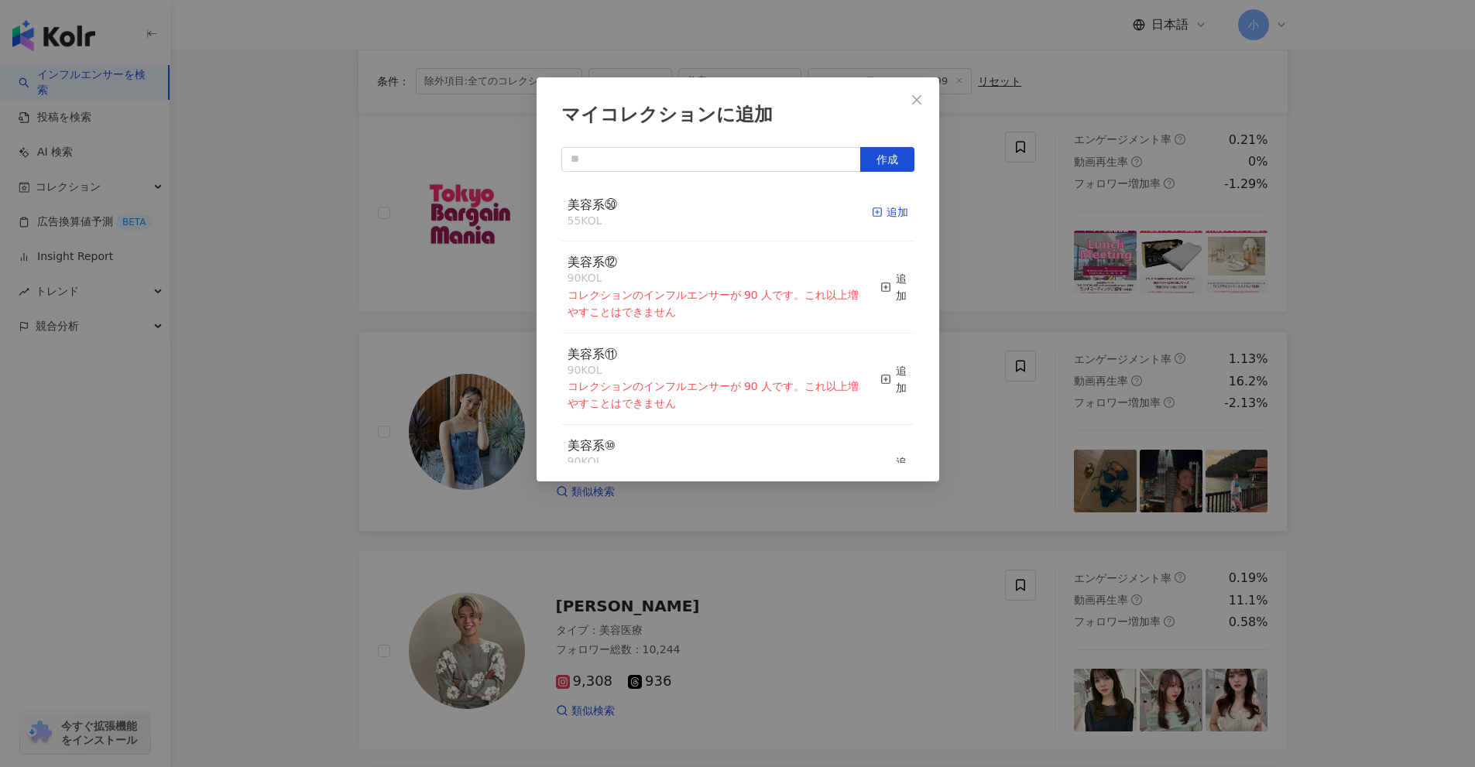
click at [877, 212] on div "追加" at bounding box center [890, 212] width 36 height 17
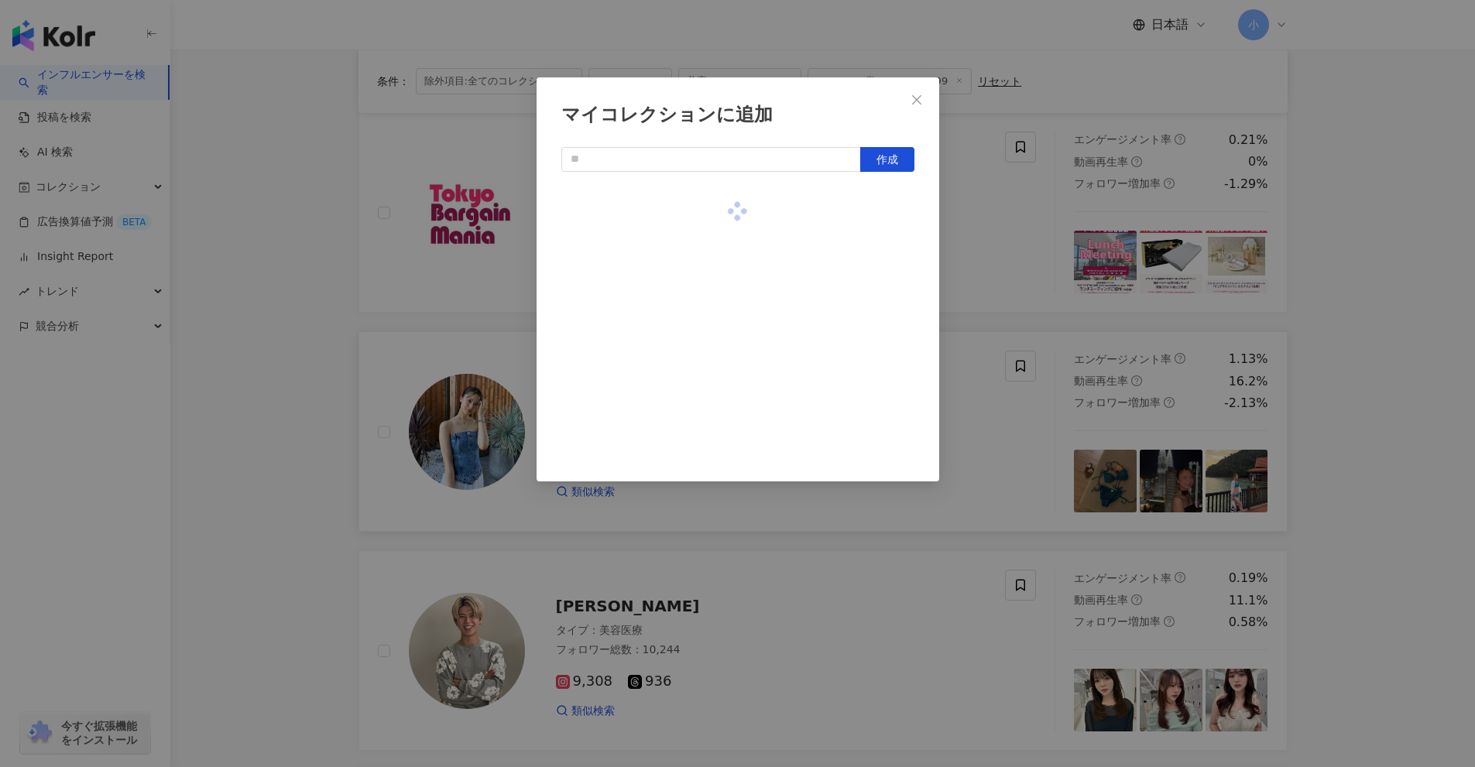
click at [998, 251] on div "マイコレクションに追加 作成" at bounding box center [737, 383] width 1475 height 767
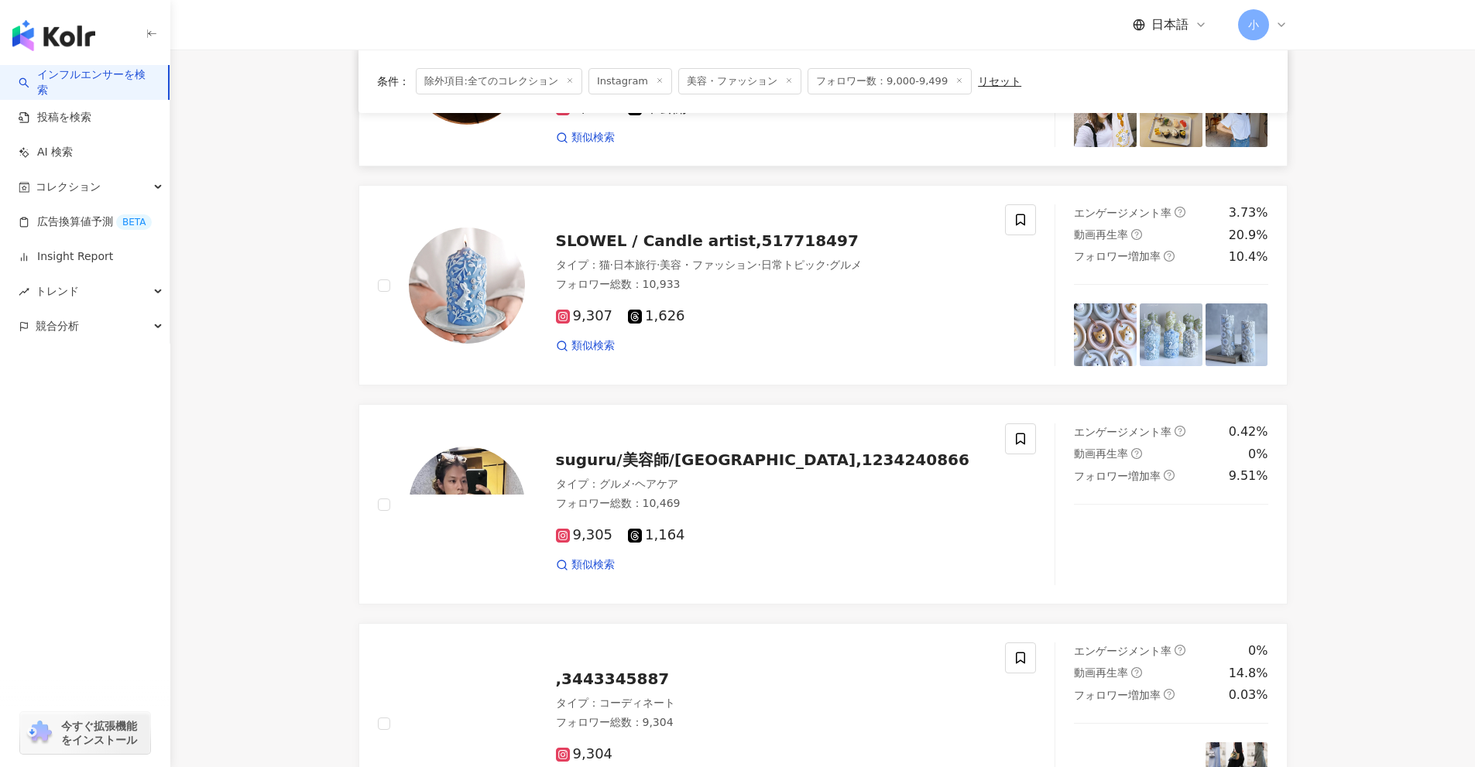
scroll to position [2434, 0]
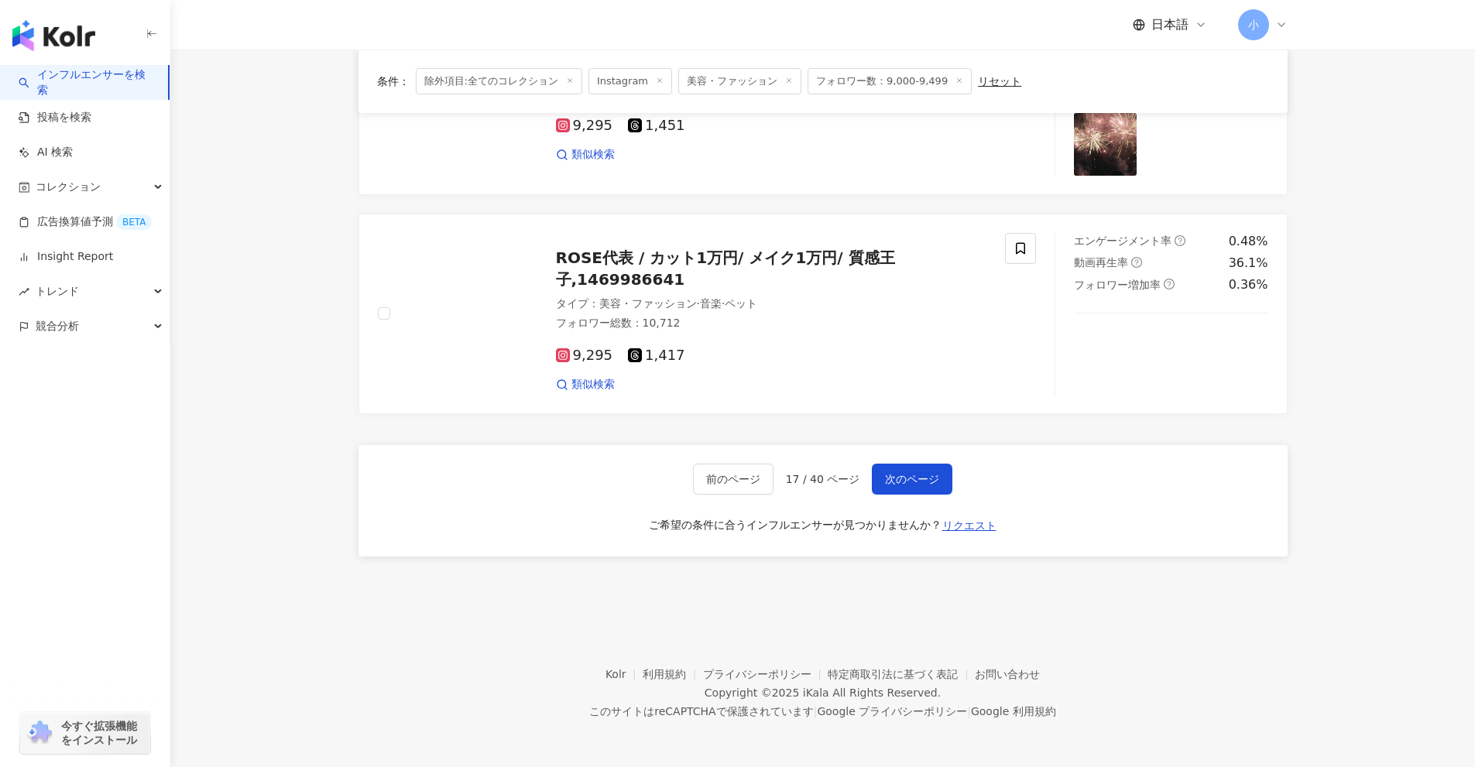
drag, startPoint x: 1357, startPoint y: 338, endPoint x: 1232, endPoint y: 694, distance: 376.5
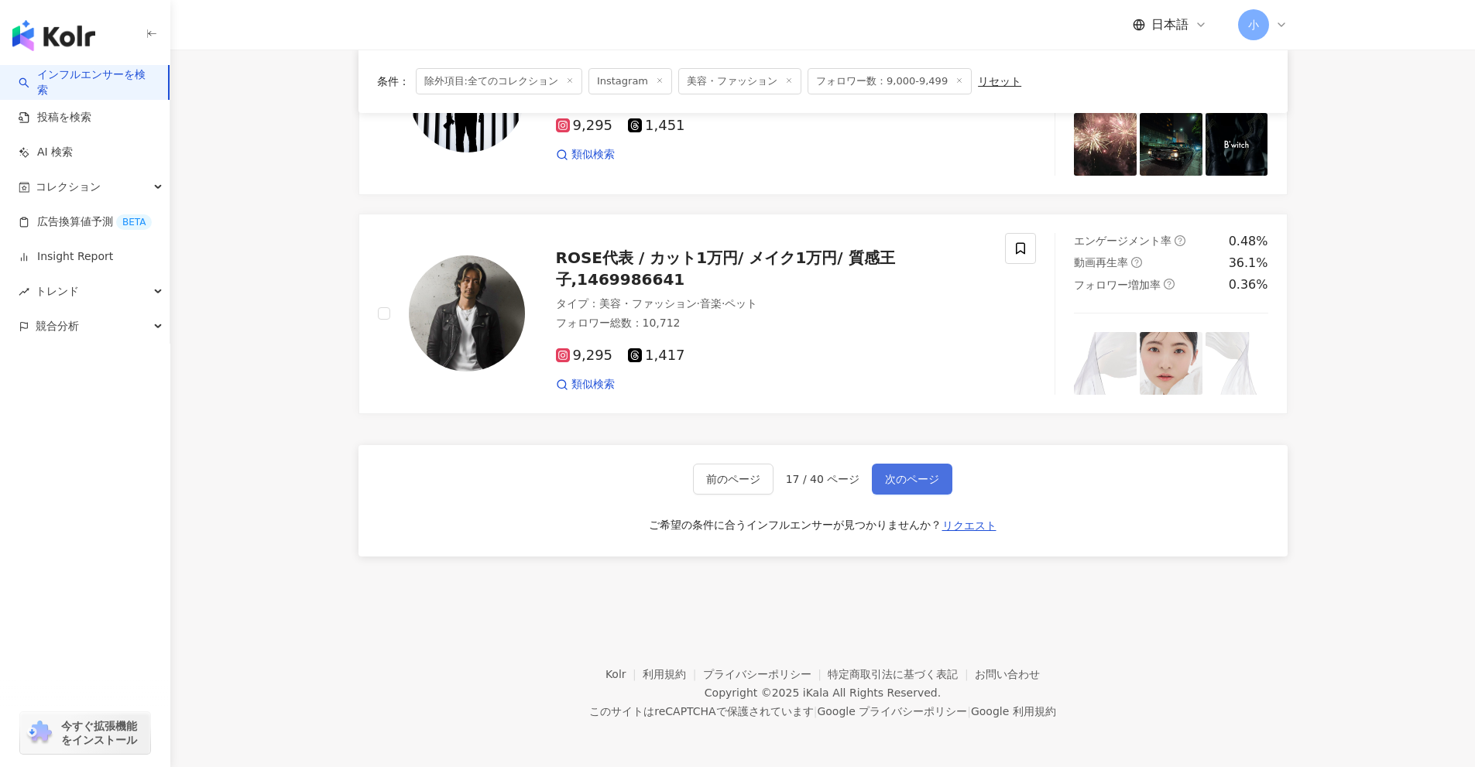
click at [885, 480] on span "次のページ" at bounding box center [912, 479] width 54 height 12
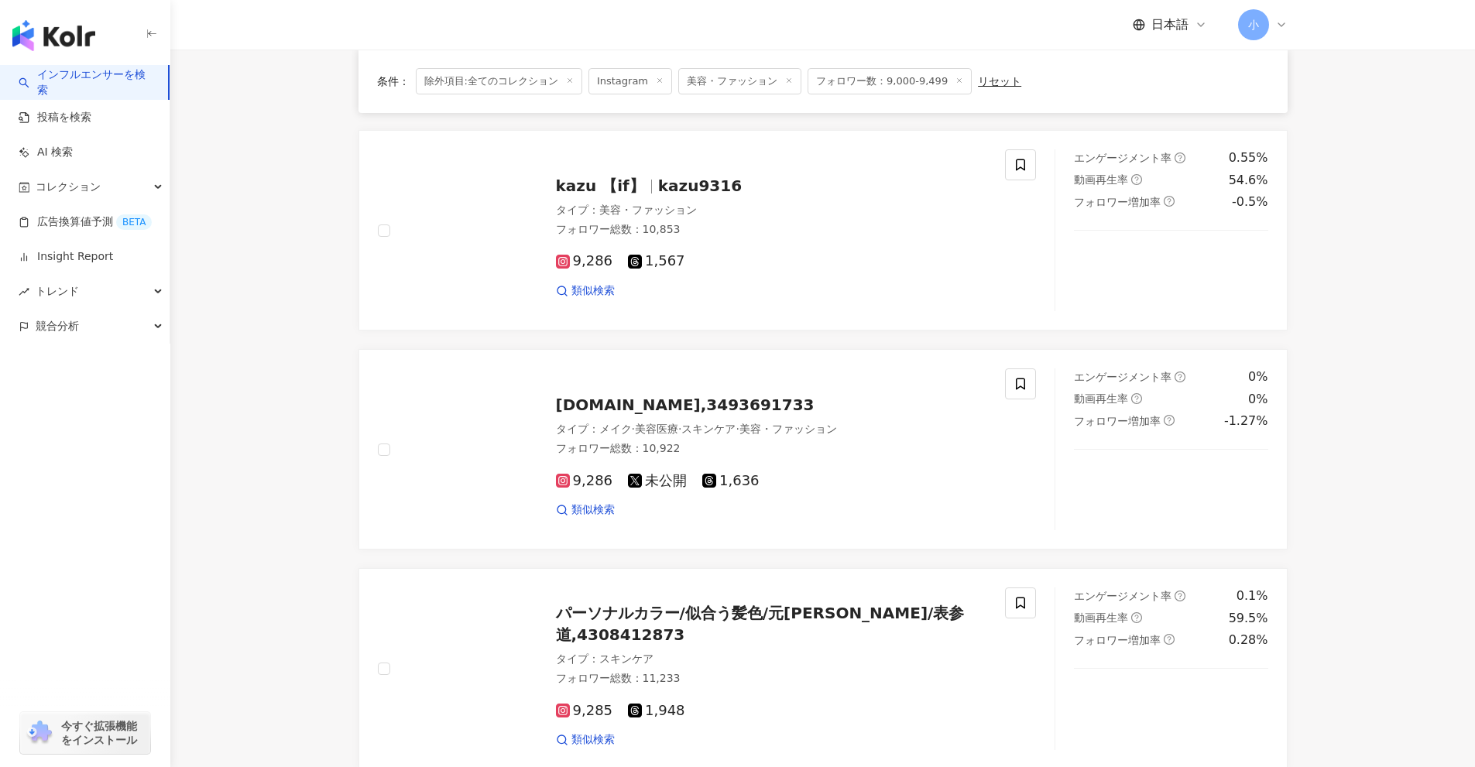
scroll to position [1814, 0]
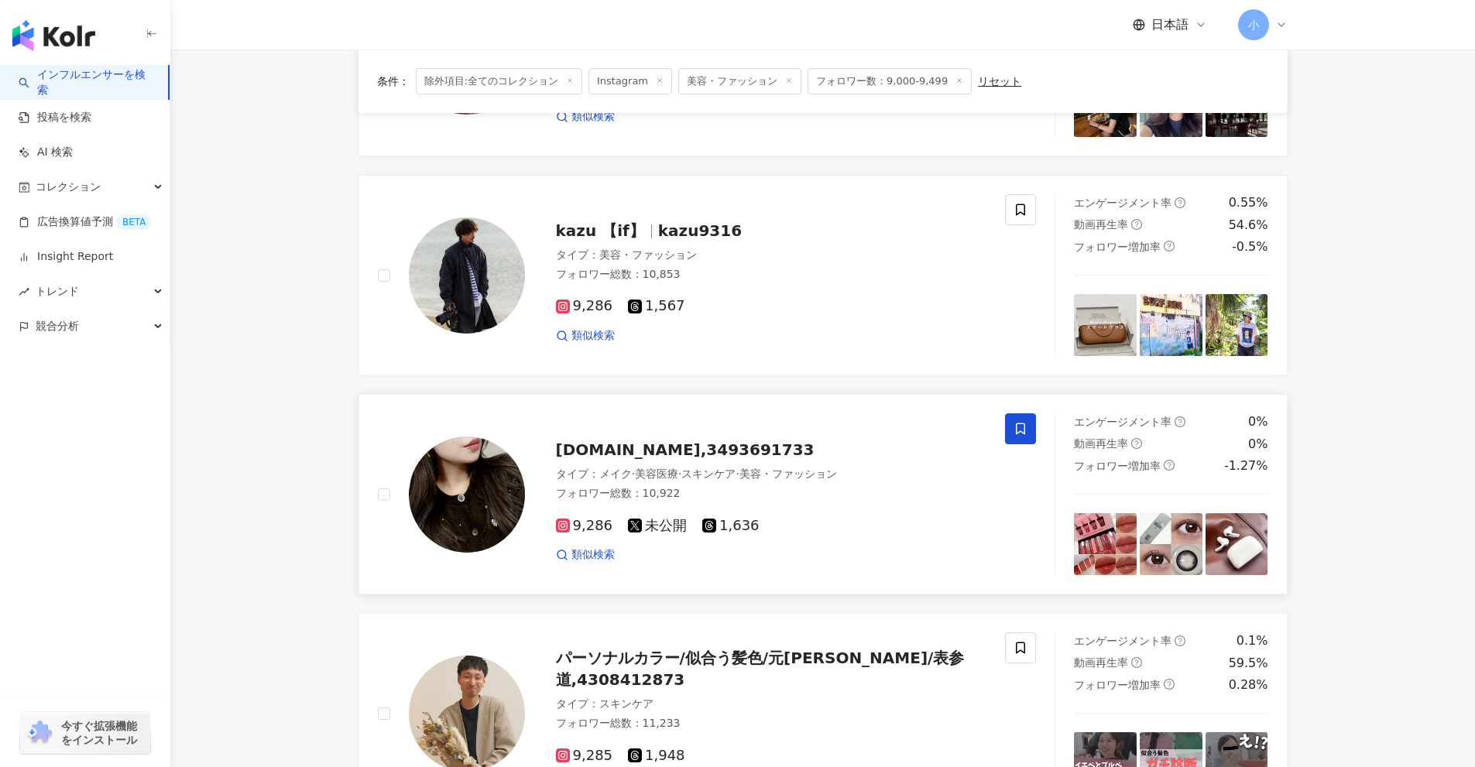
click at [1018, 423] on icon at bounding box center [1020, 429] width 9 height 12
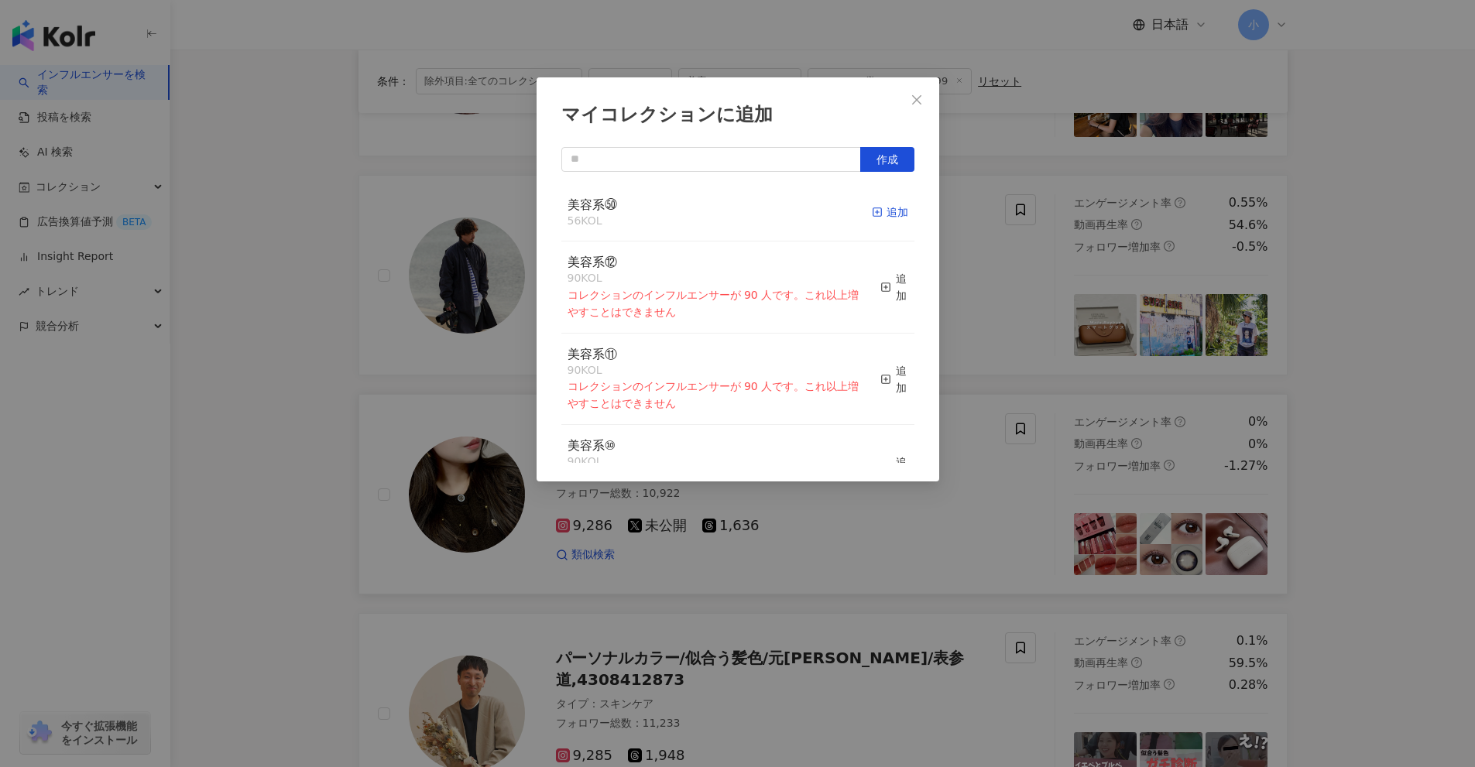
click at [882, 211] on div "追加" at bounding box center [890, 212] width 36 height 17
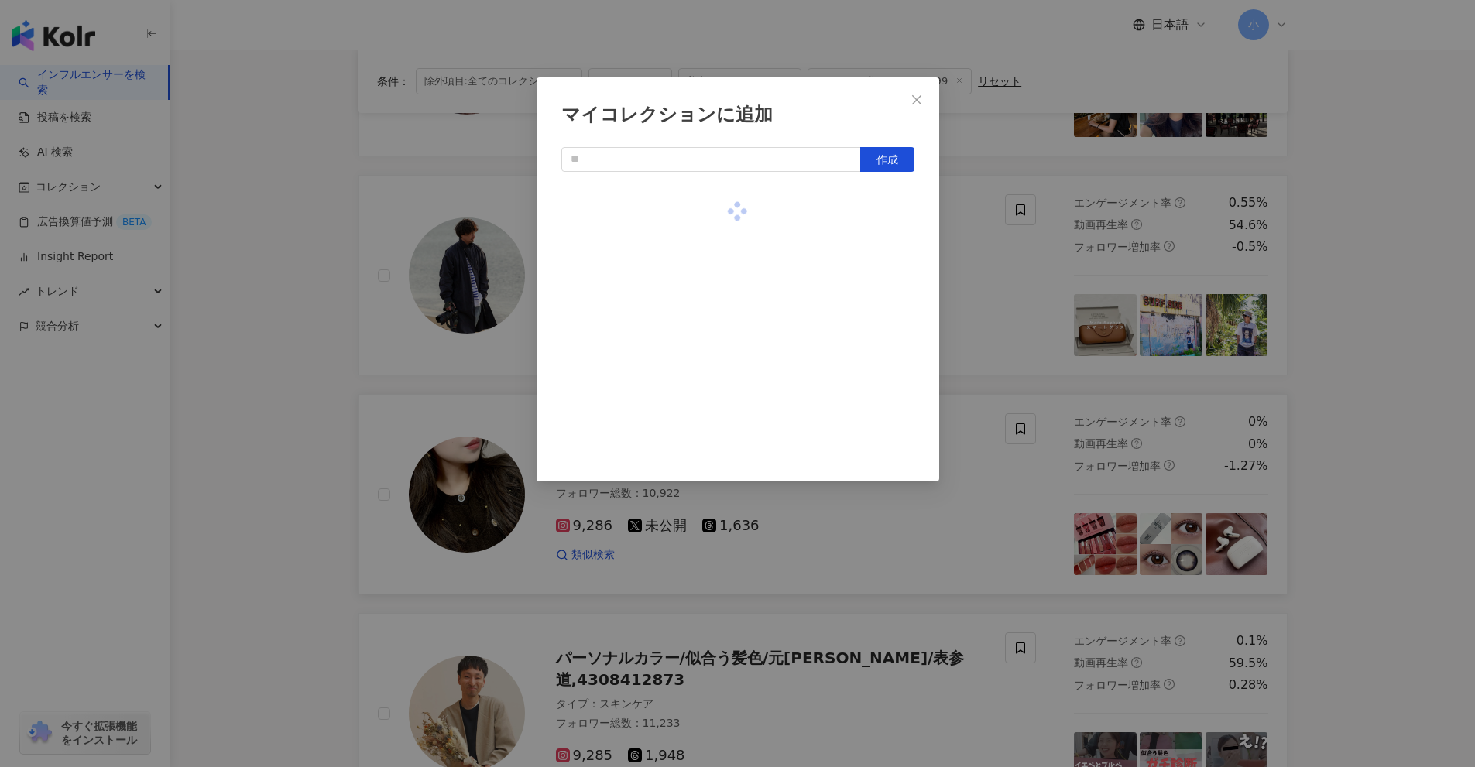
click at [999, 295] on div "マイコレクションに追加 作成" at bounding box center [737, 383] width 1475 height 767
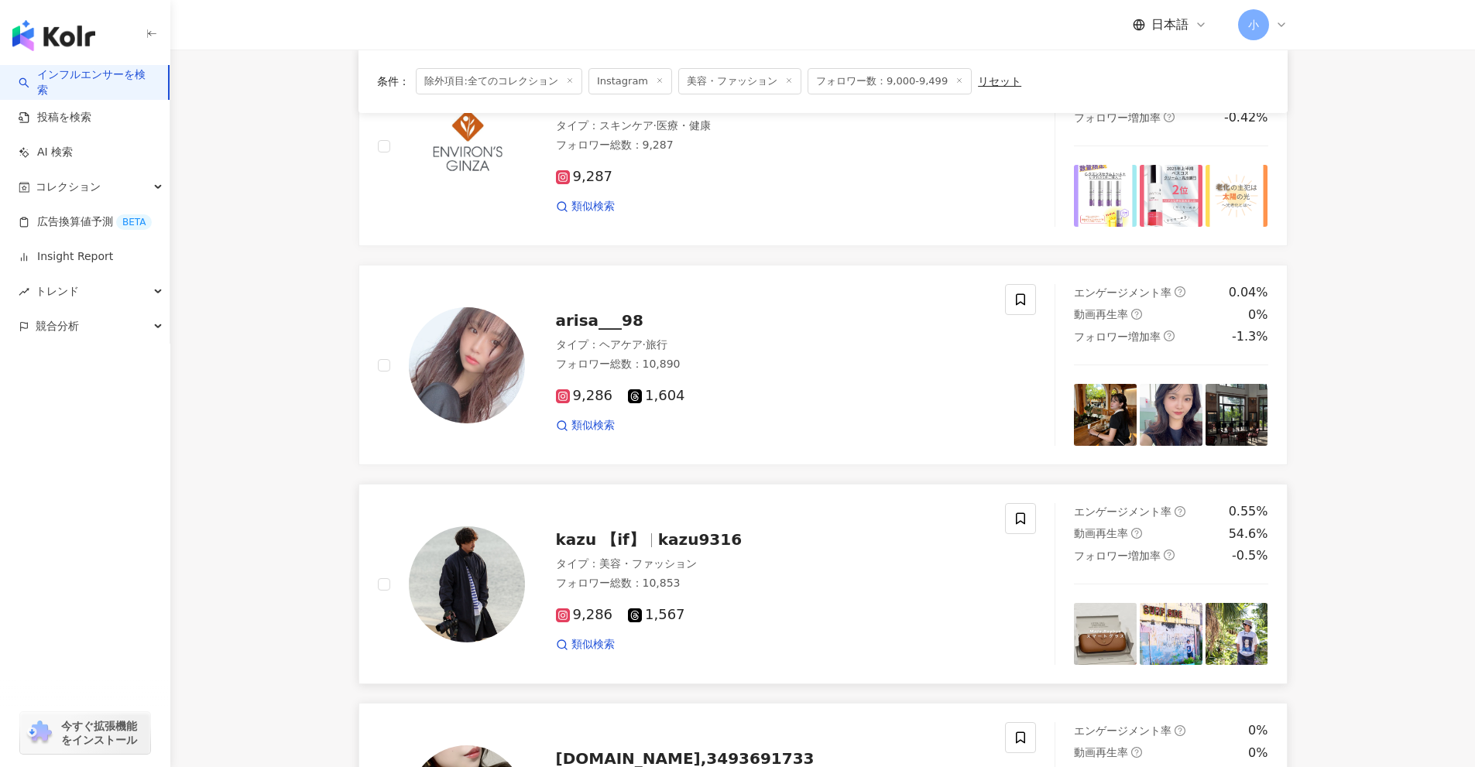
scroll to position [1505, 0]
click at [1018, 297] on icon at bounding box center [1020, 300] width 14 height 14
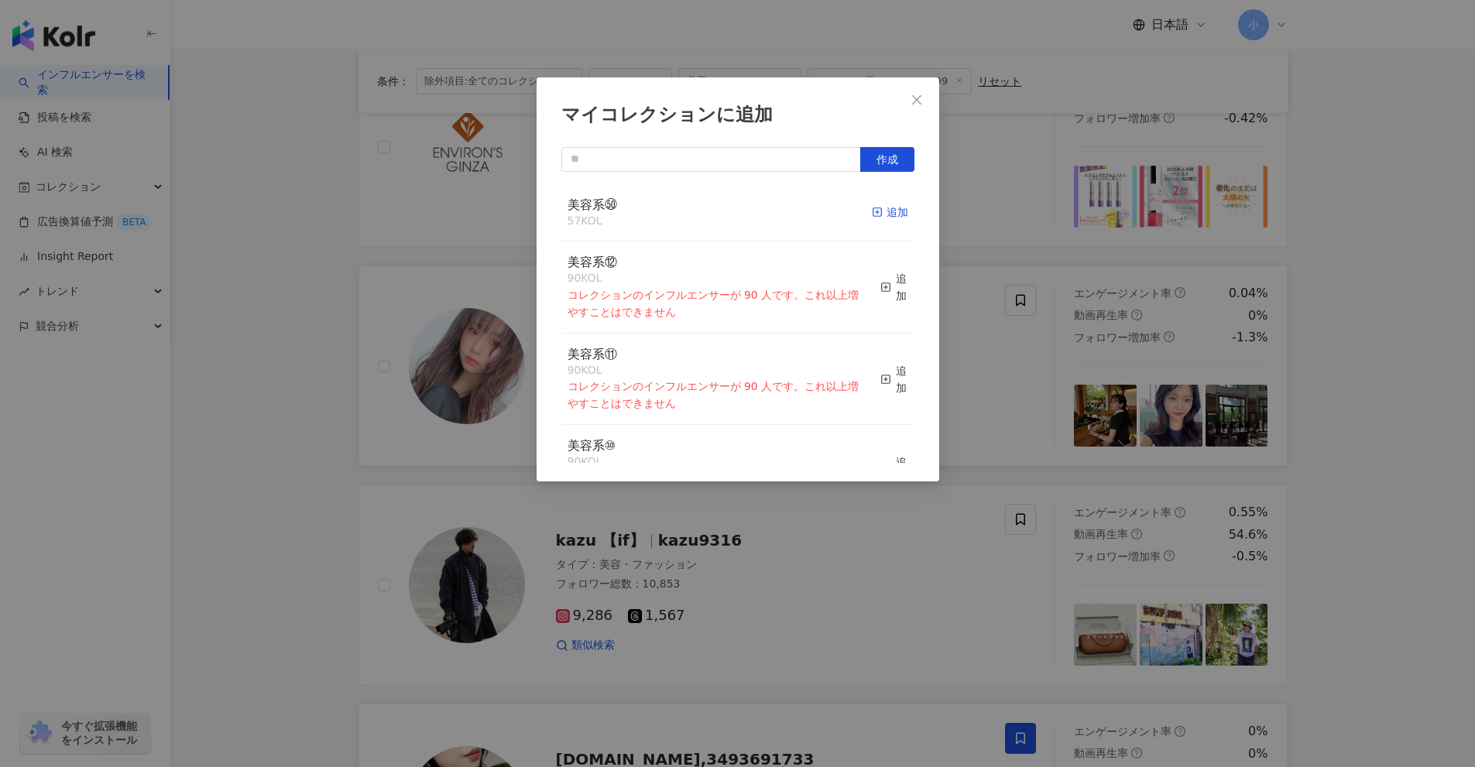
click at [872, 213] on div "追加" at bounding box center [890, 212] width 36 height 17
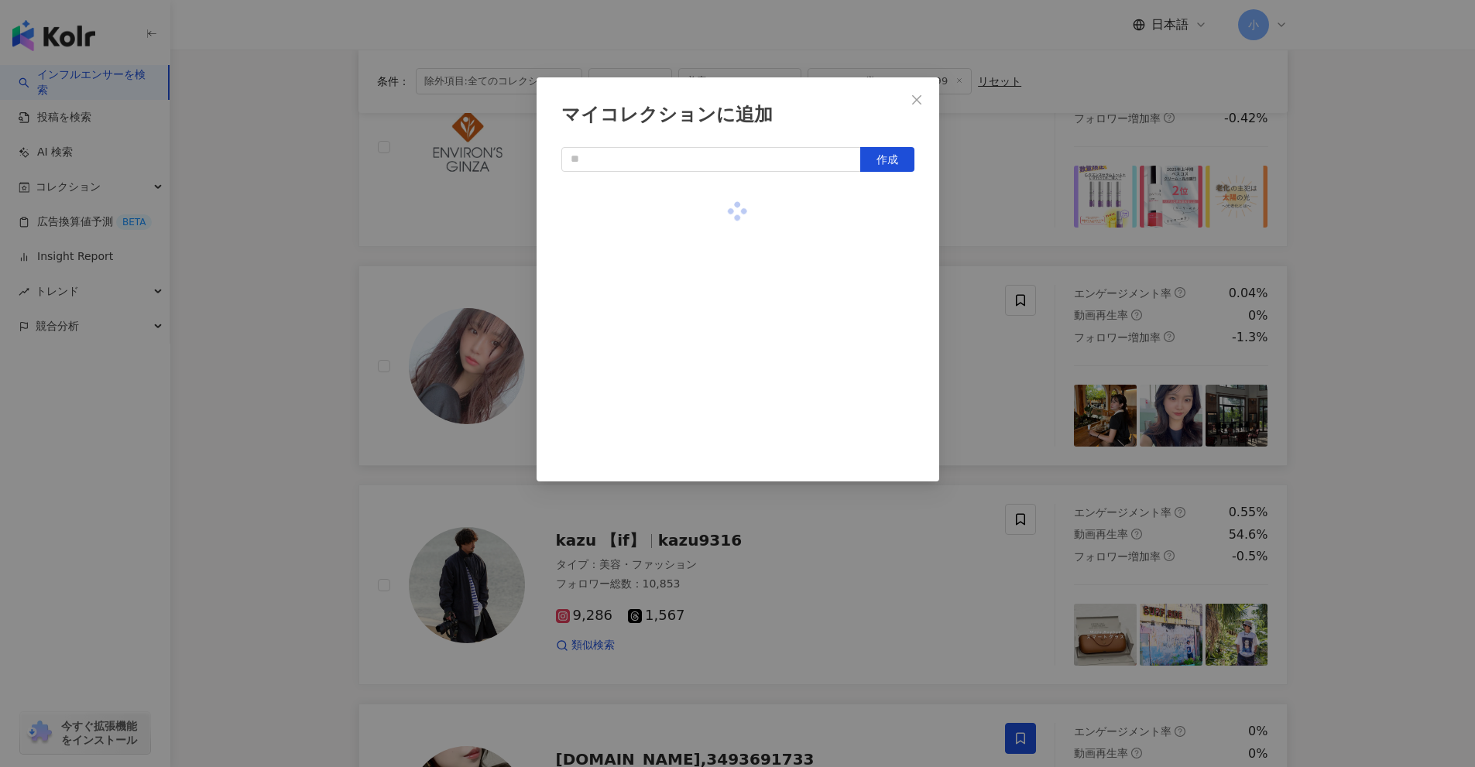
click at [1044, 442] on div "マイコレクションに追加 作成" at bounding box center [737, 383] width 1475 height 767
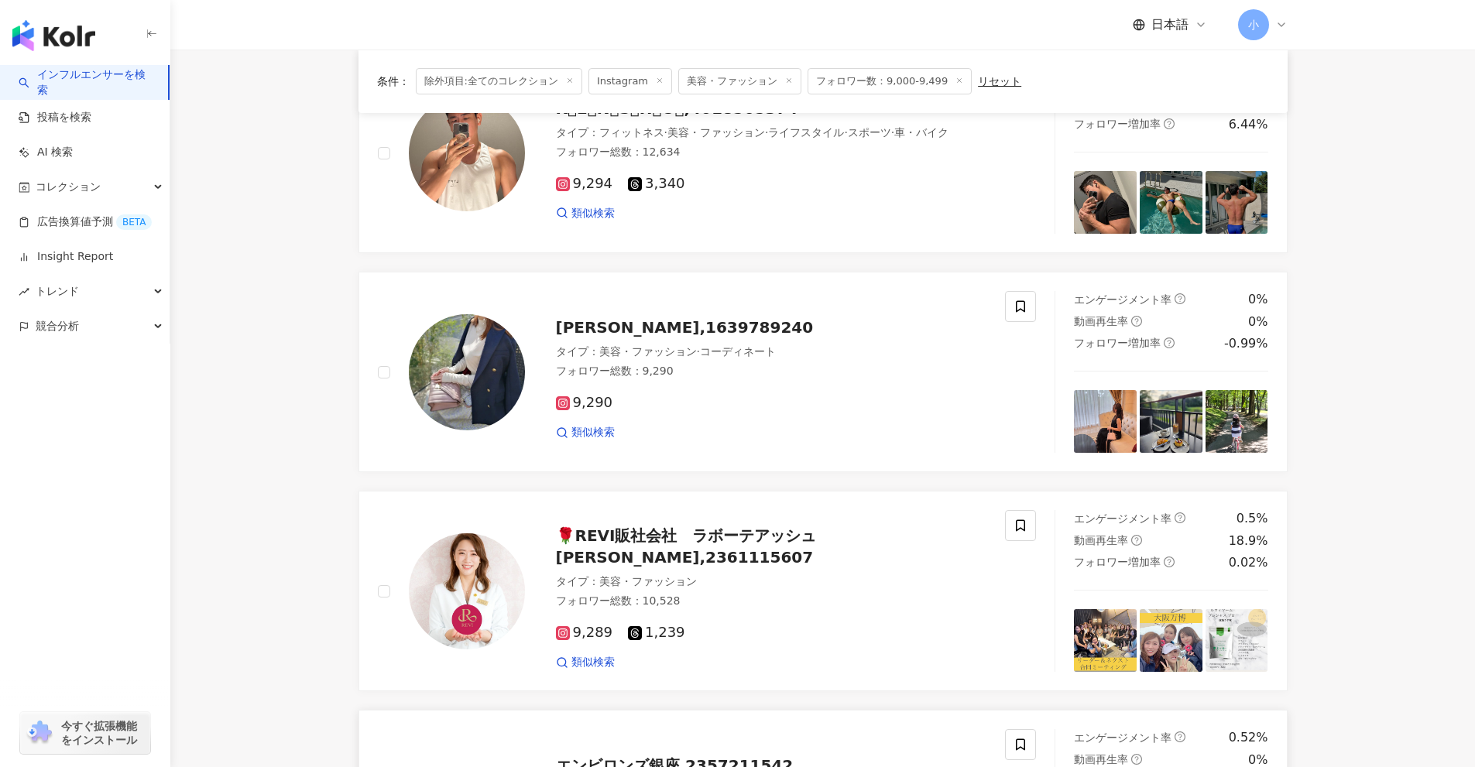
scroll to position [808, 0]
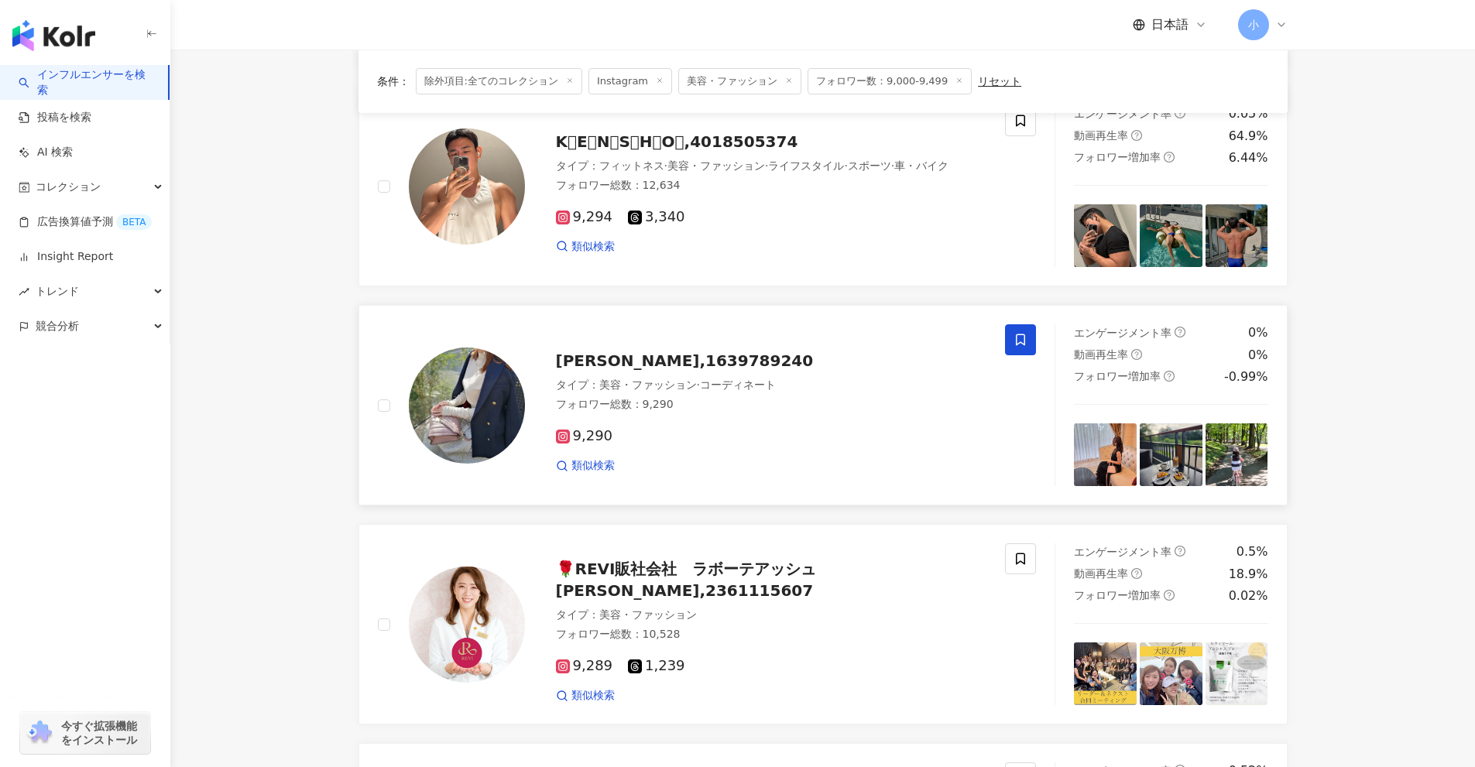
click at [1025, 338] on icon at bounding box center [1020, 340] width 9 height 12
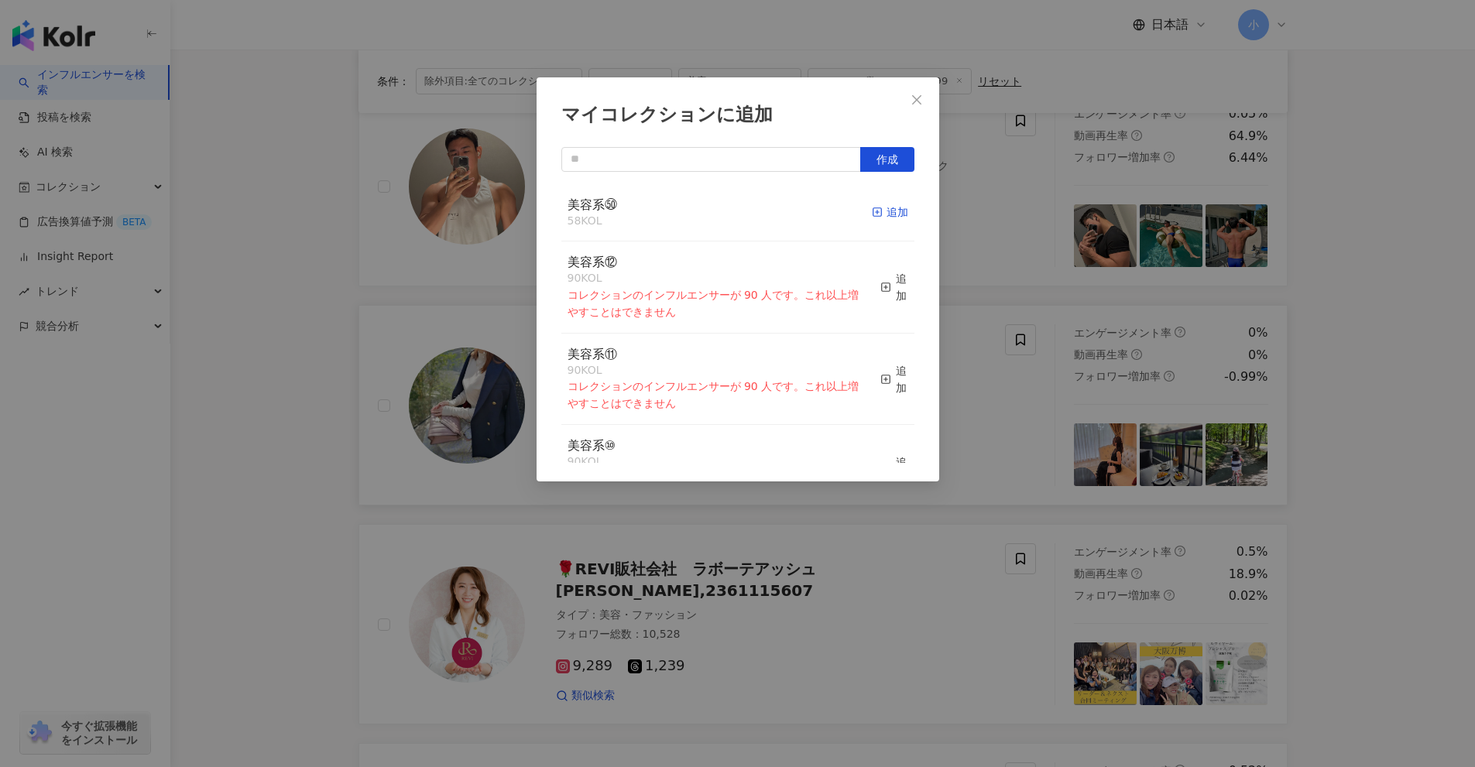
click at [872, 215] on div "追加" at bounding box center [890, 212] width 36 height 17
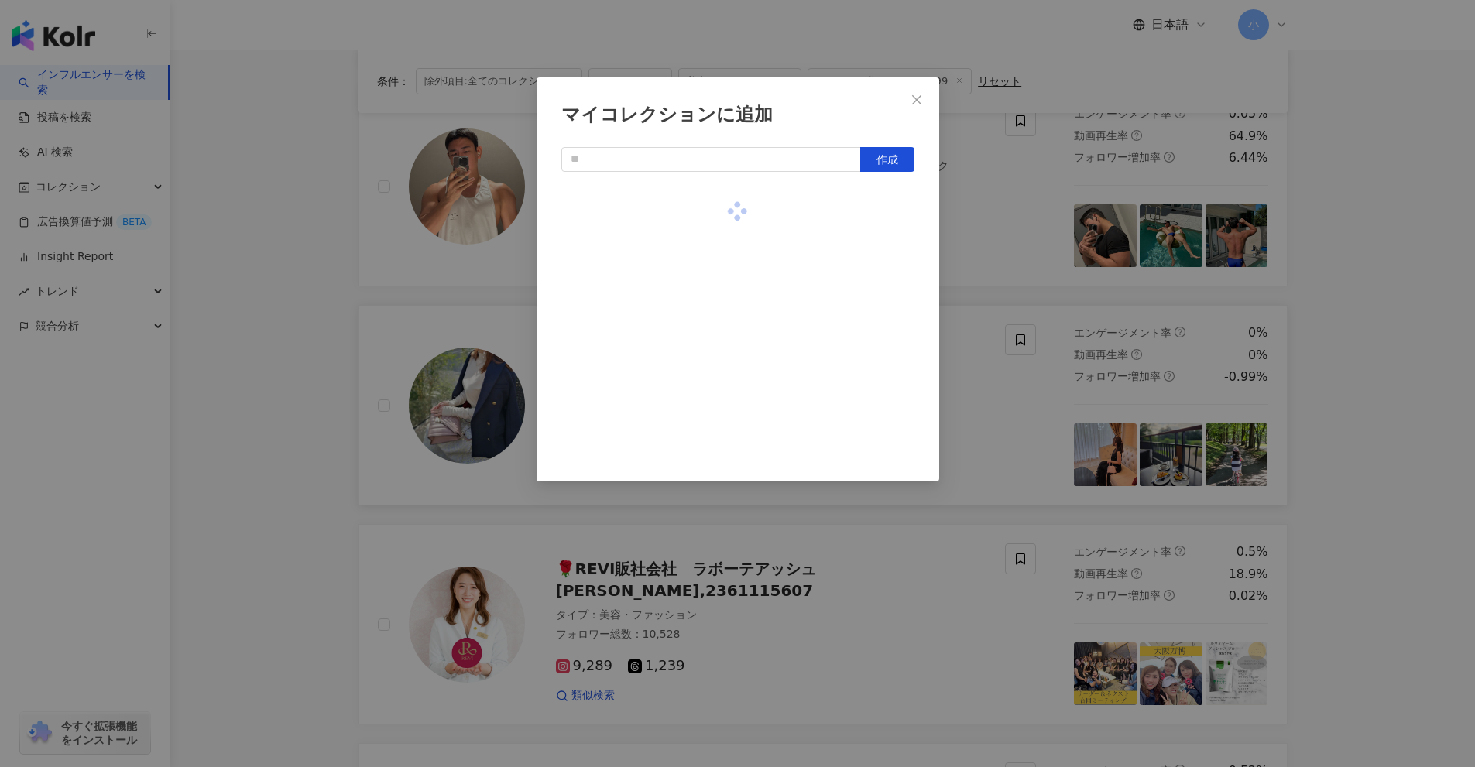
click at [1006, 287] on div "マイコレクションに追加 作成" at bounding box center [737, 383] width 1475 height 767
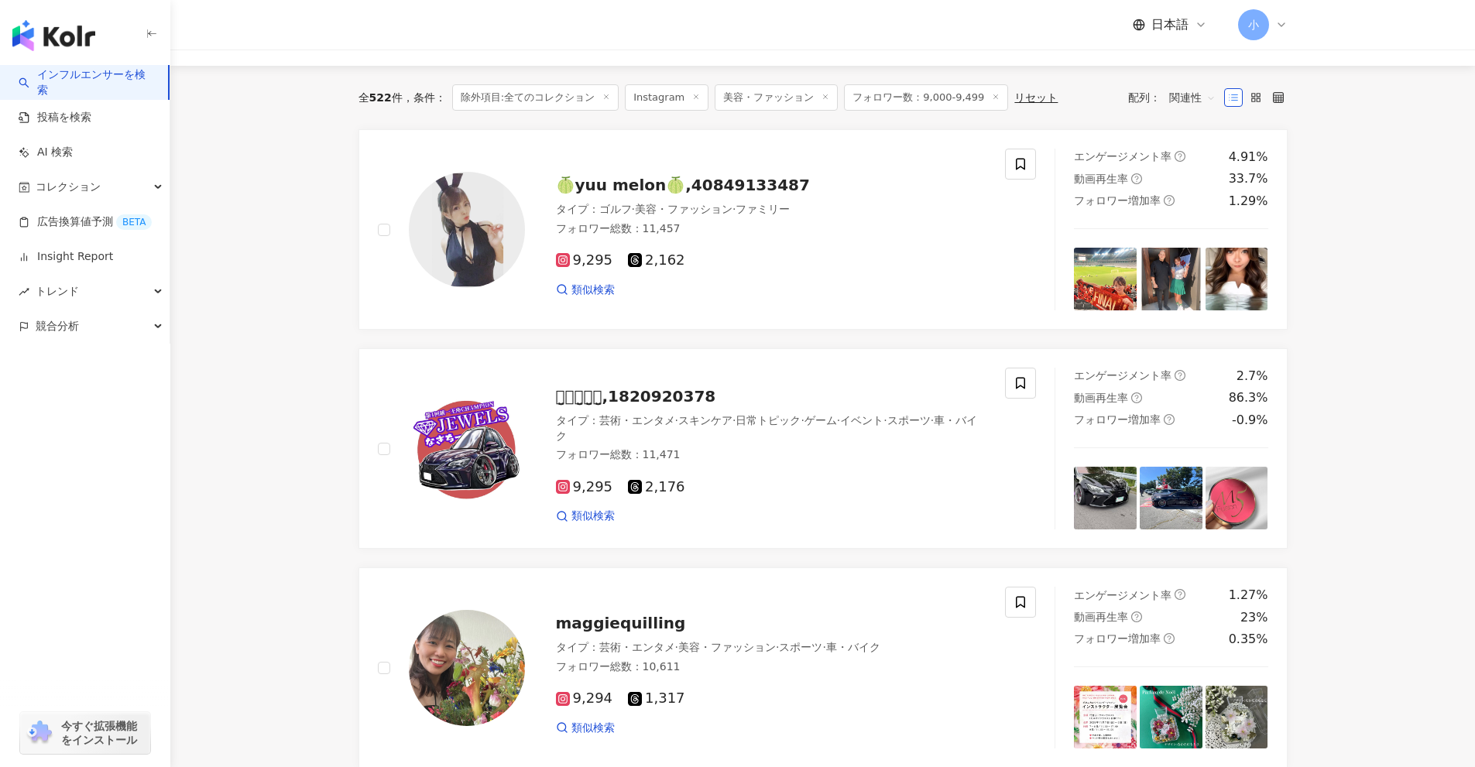
scroll to position [111, 0]
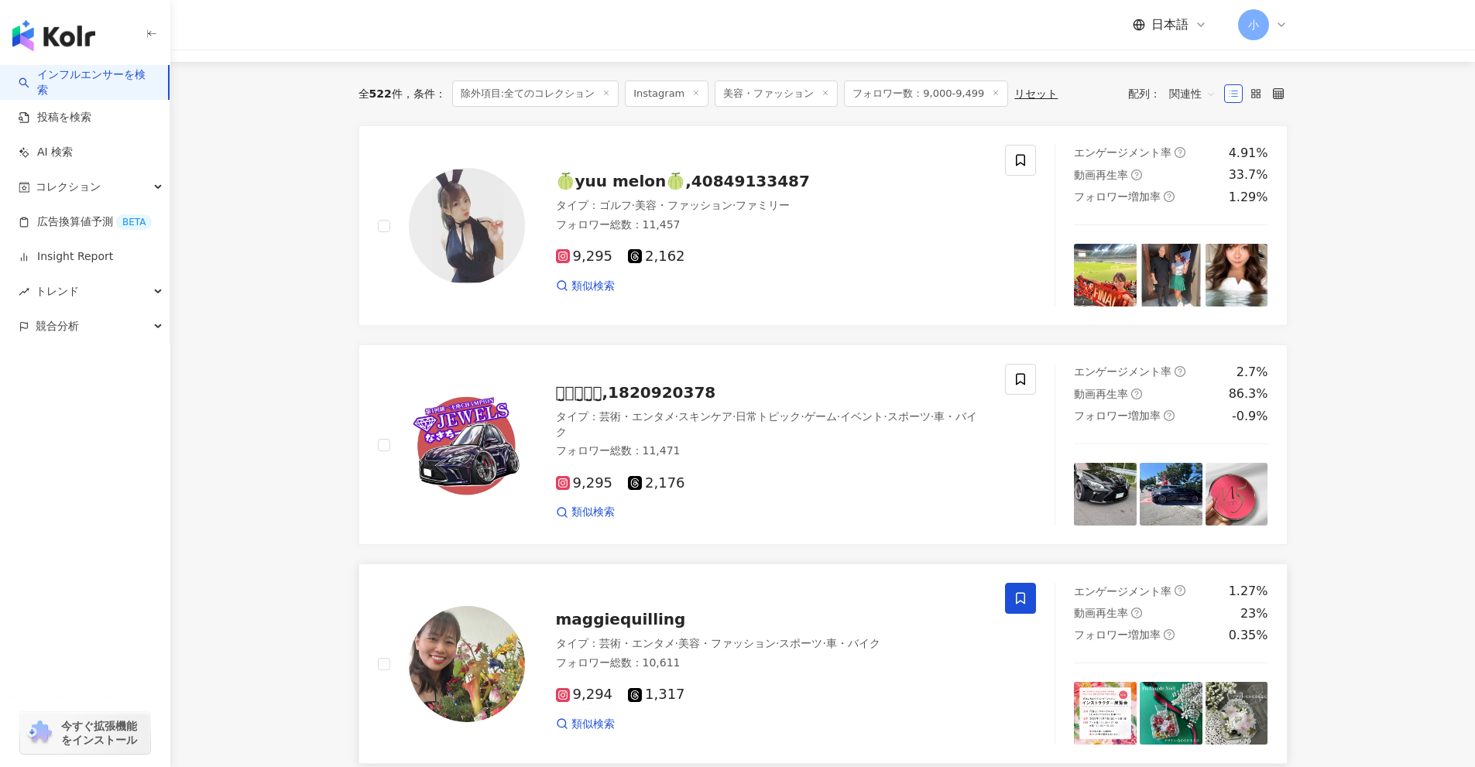
click at [1023, 605] on icon at bounding box center [1020, 598] width 14 height 14
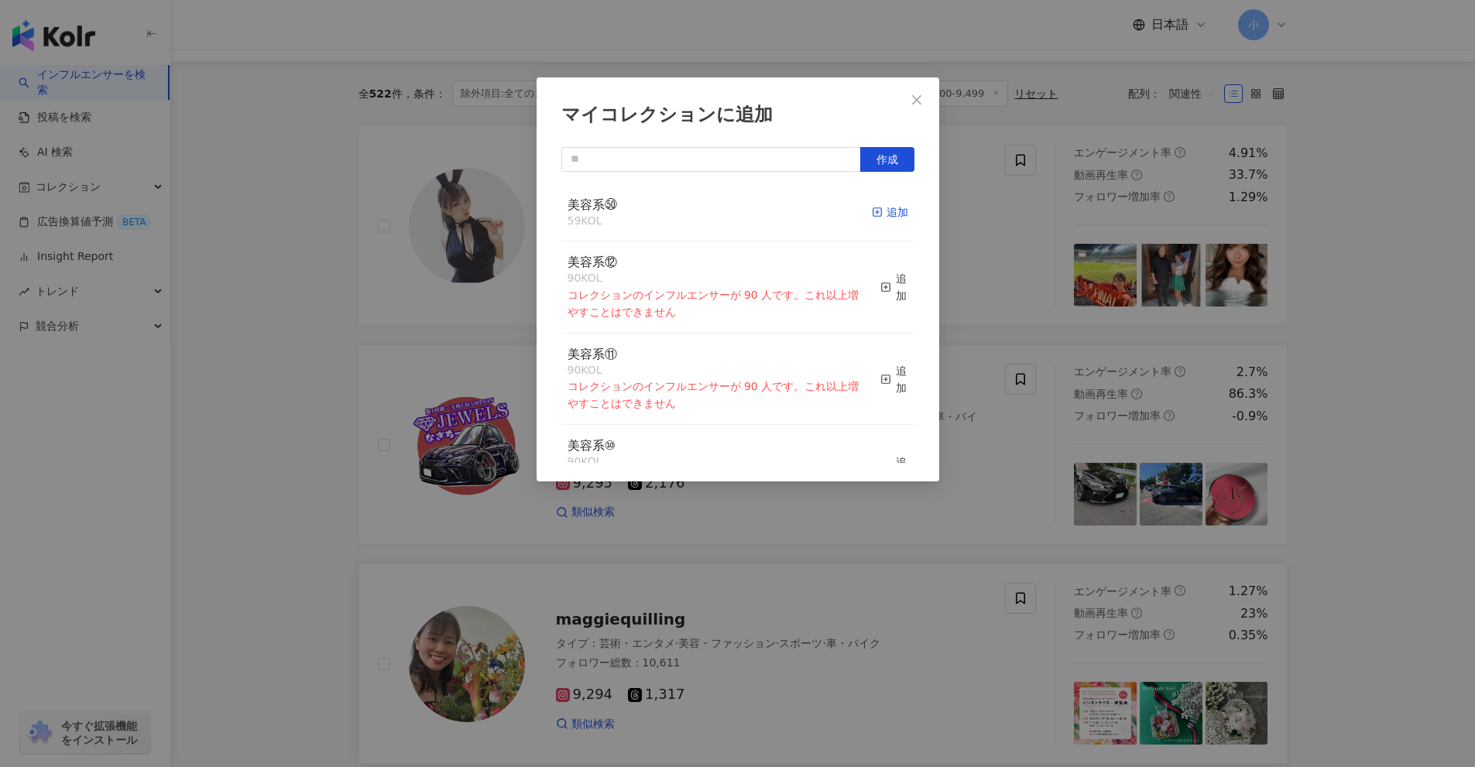
click at [885, 211] on div "追加" at bounding box center [890, 212] width 36 height 17
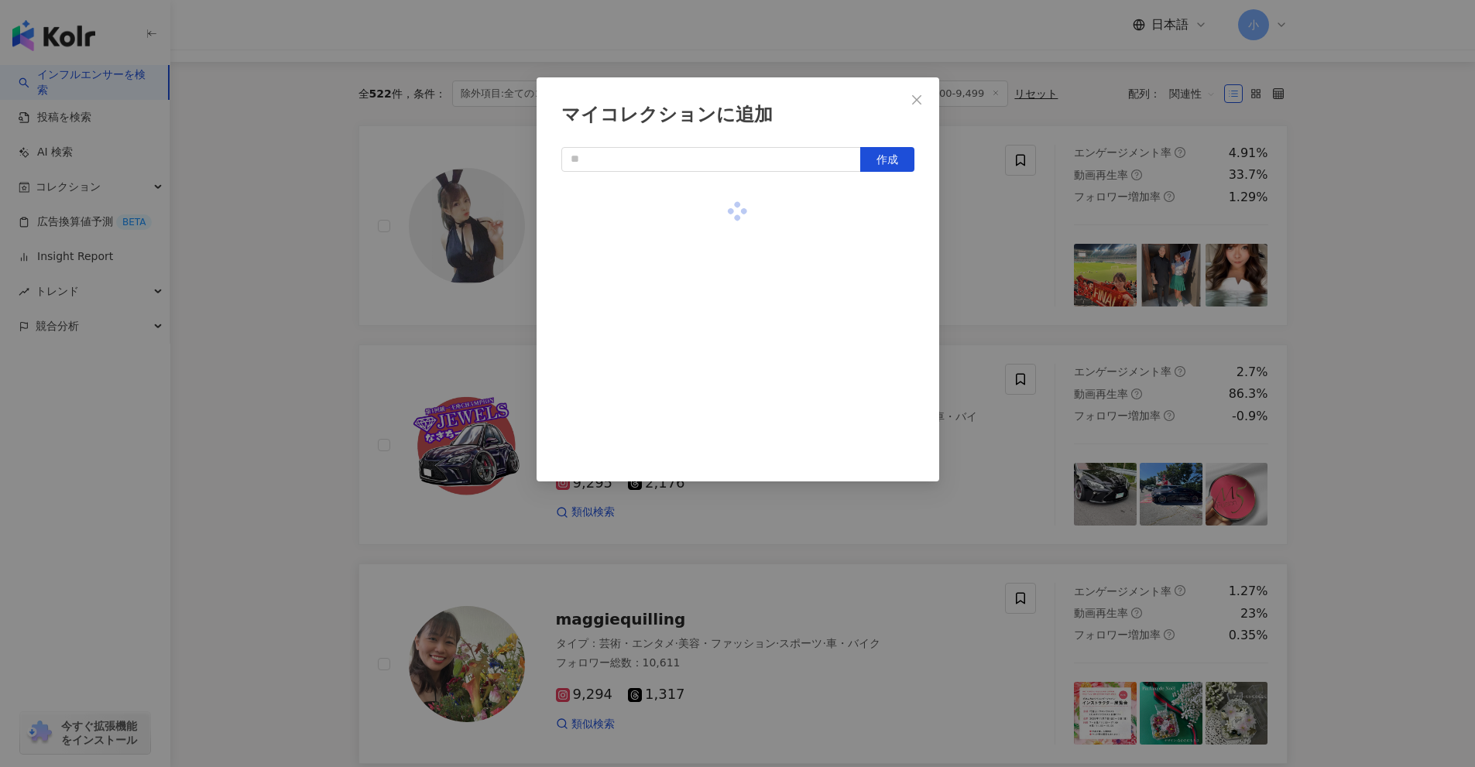
click at [982, 248] on div "マイコレクションに追加 作成" at bounding box center [737, 383] width 1475 height 767
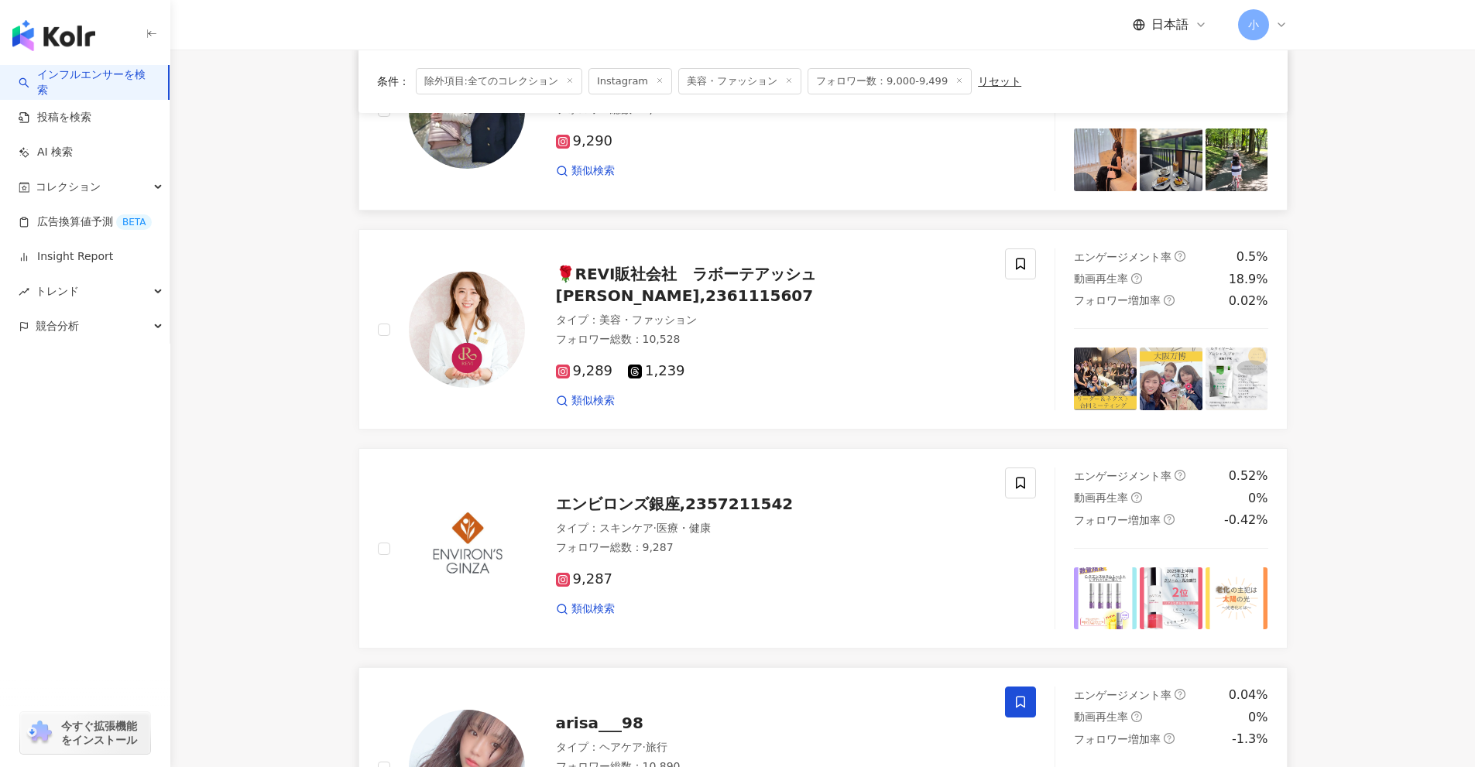
scroll to position [2434, 0]
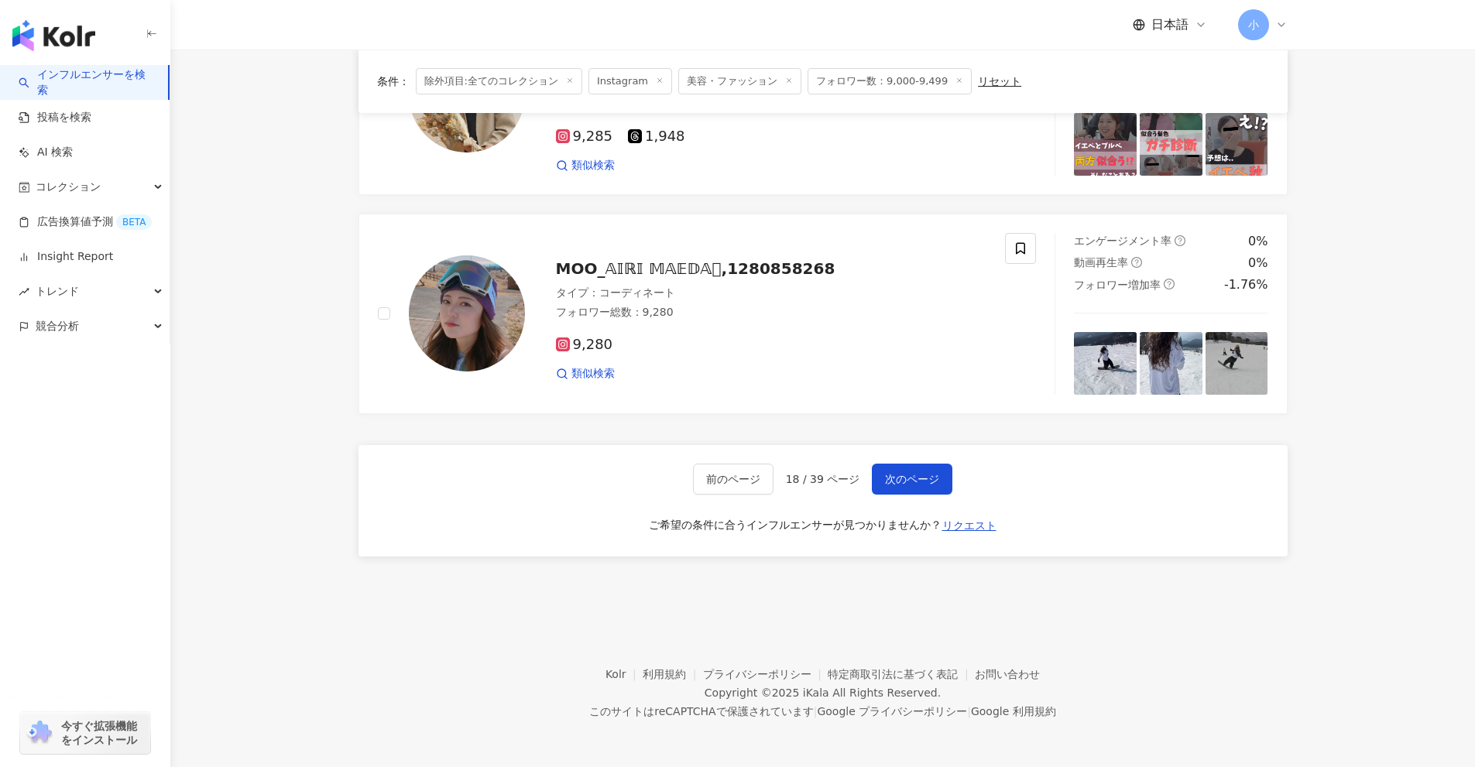
drag, startPoint x: 1319, startPoint y: 312, endPoint x: 1319, endPoint y: 730, distance: 418.0
click at [893, 485] on span "次のページ" at bounding box center [912, 479] width 54 height 12
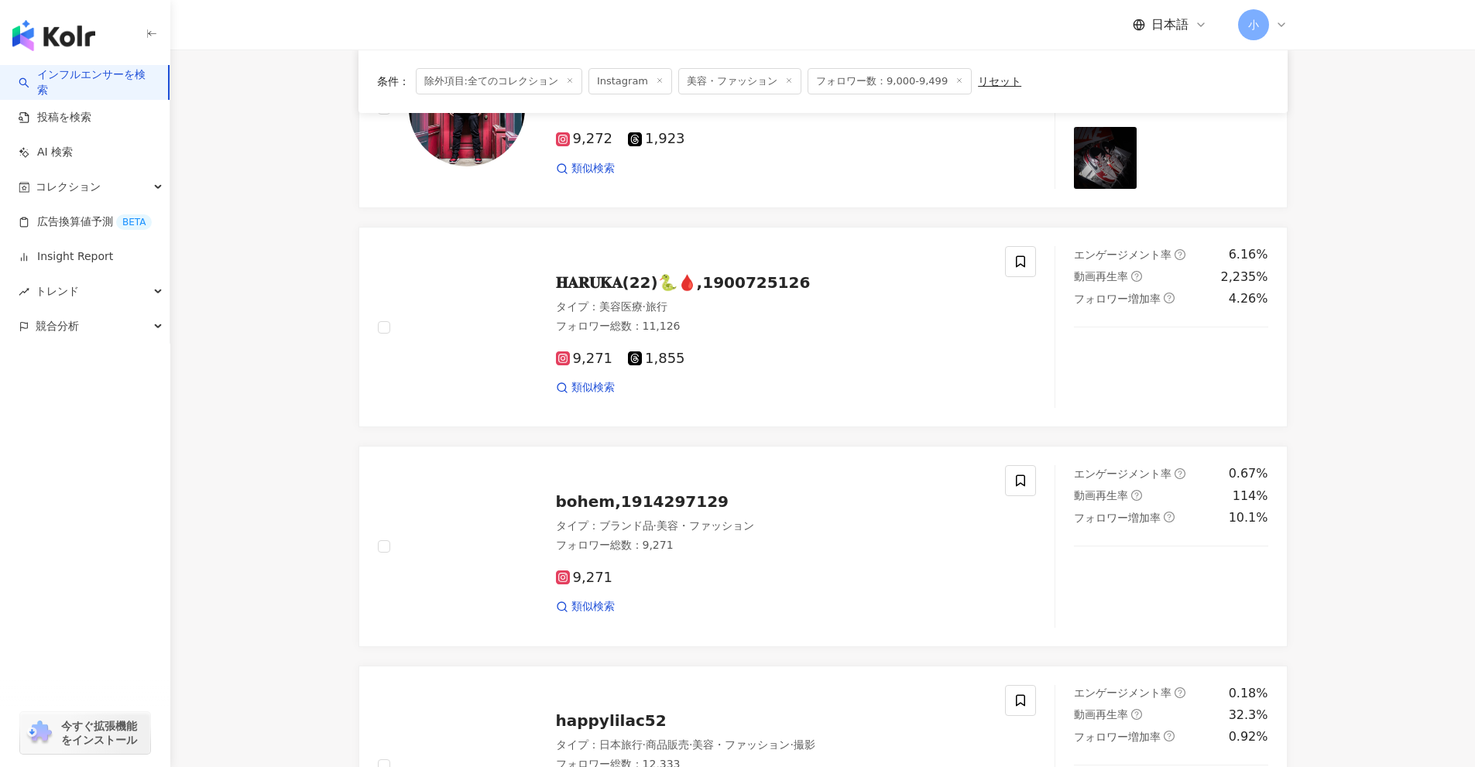
scroll to position [1969, 0]
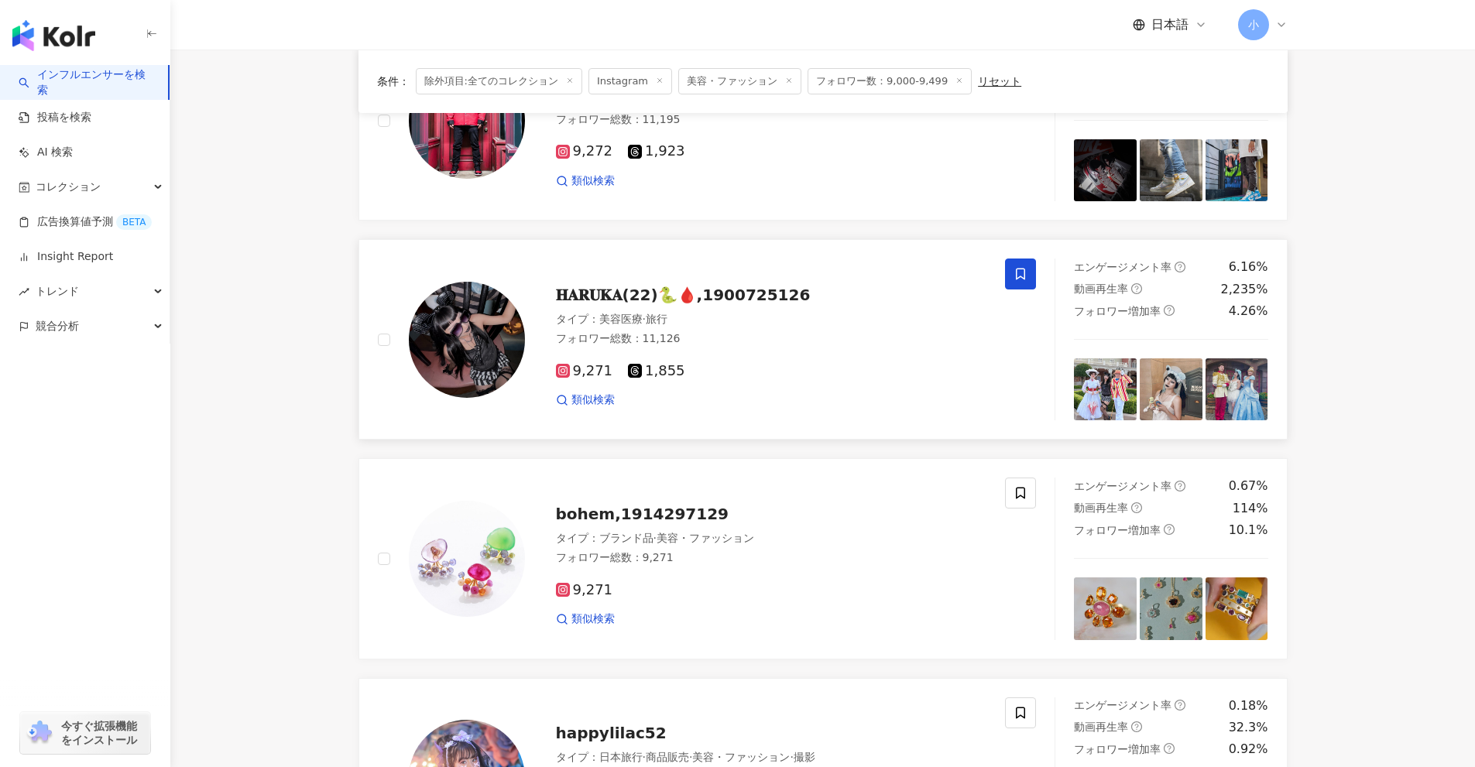
click at [1011, 269] on span at bounding box center [1020, 274] width 31 height 31
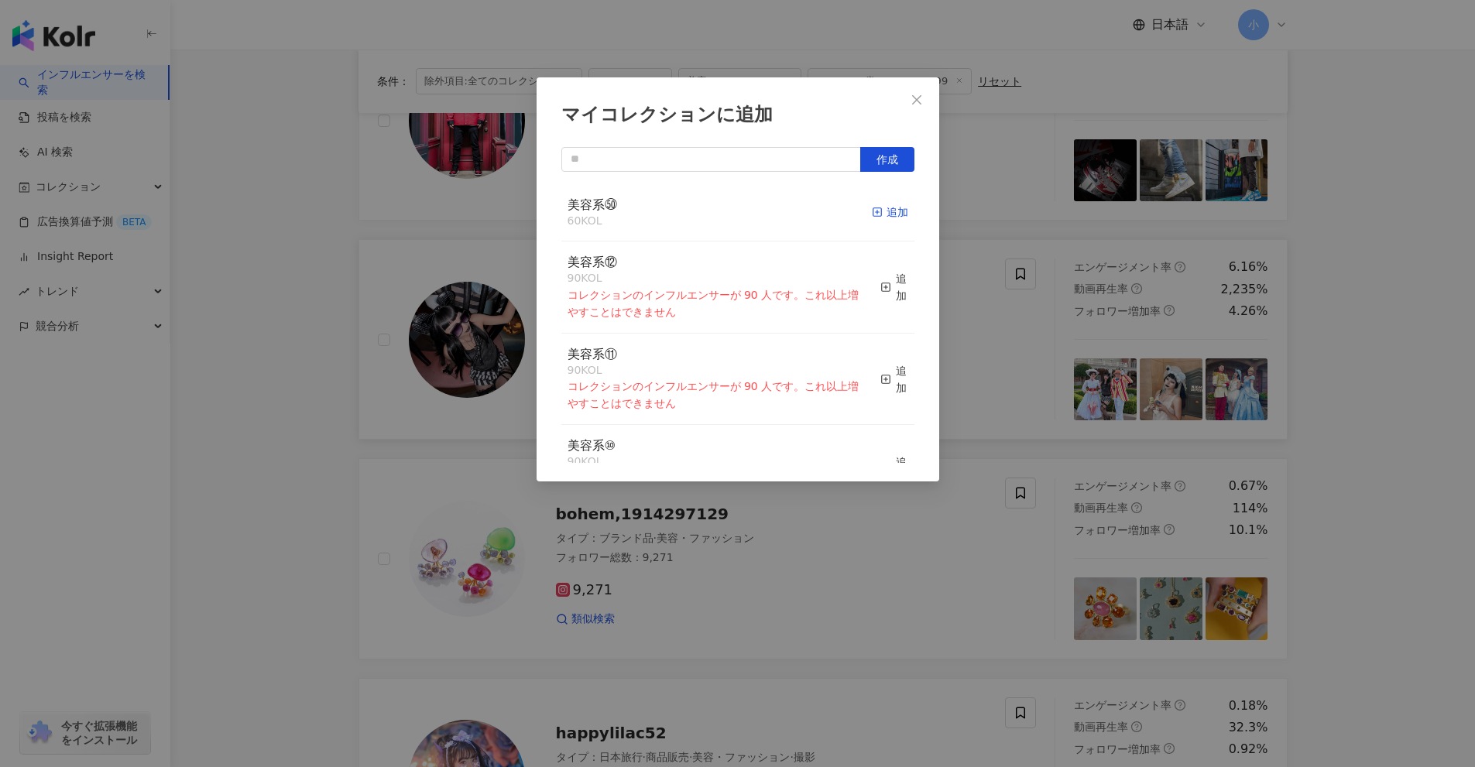
click at [882, 208] on div "追加" at bounding box center [890, 212] width 36 height 17
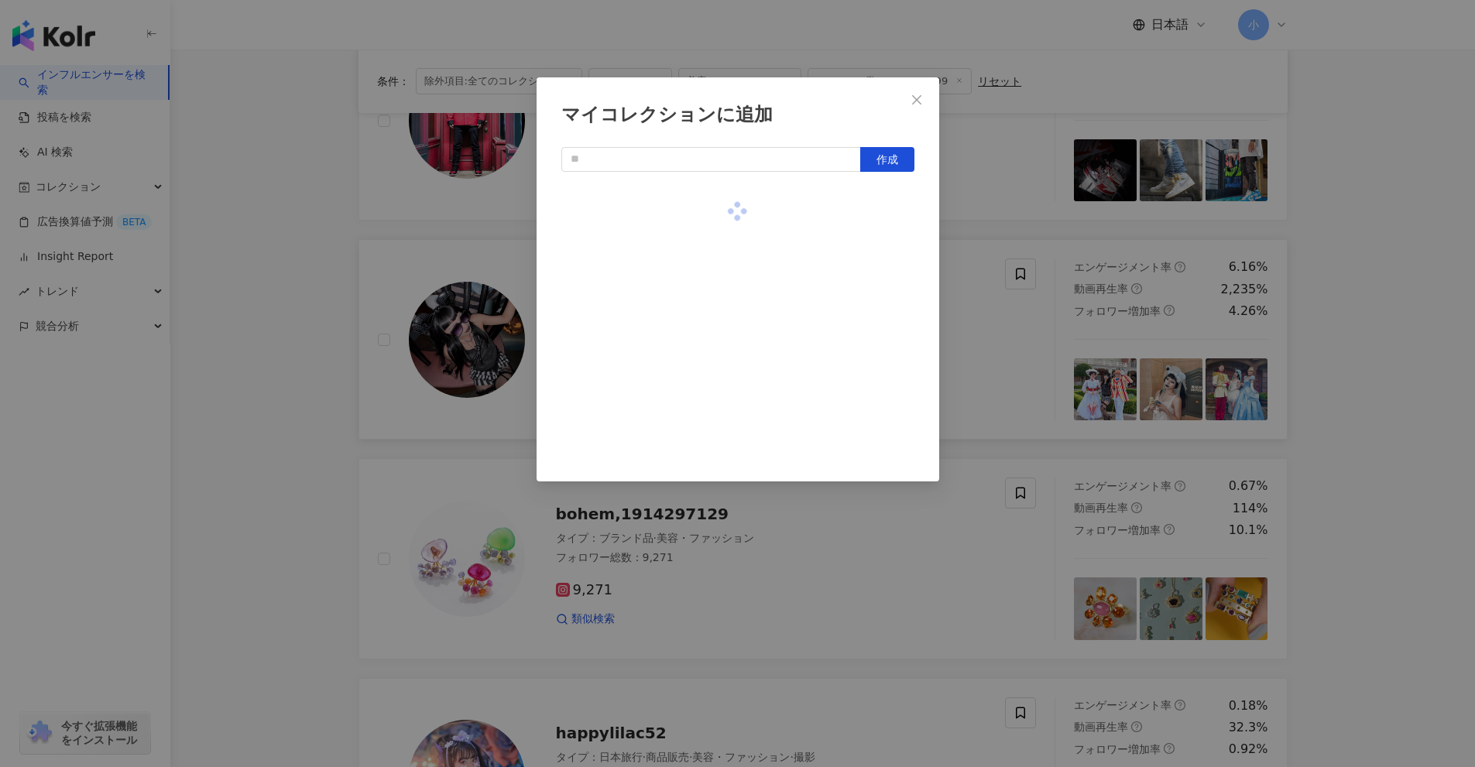
click at [966, 232] on div "マイコレクションに追加 作成" at bounding box center [737, 383] width 1475 height 767
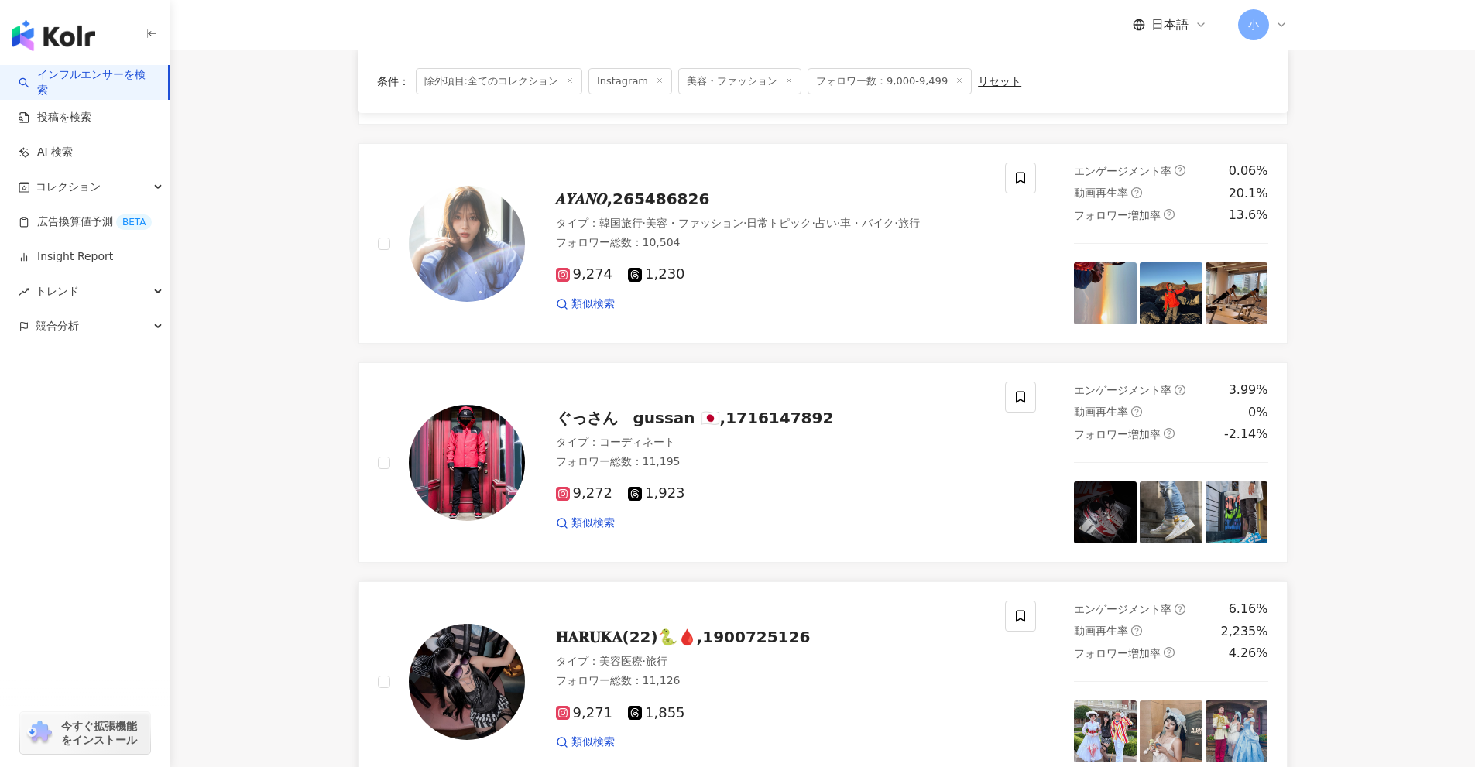
scroll to position [1582, 0]
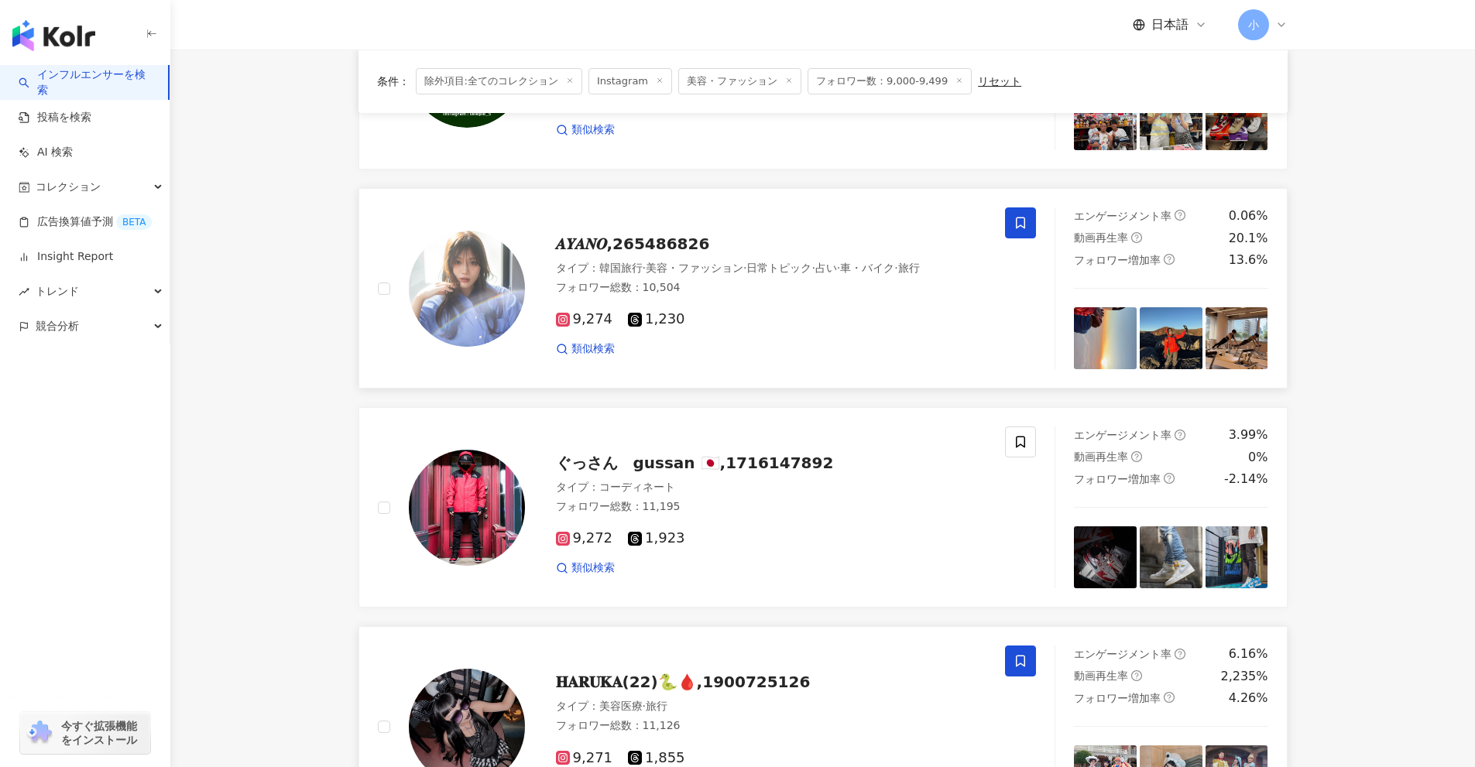
click at [1019, 224] on icon at bounding box center [1020, 223] width 14 height 14
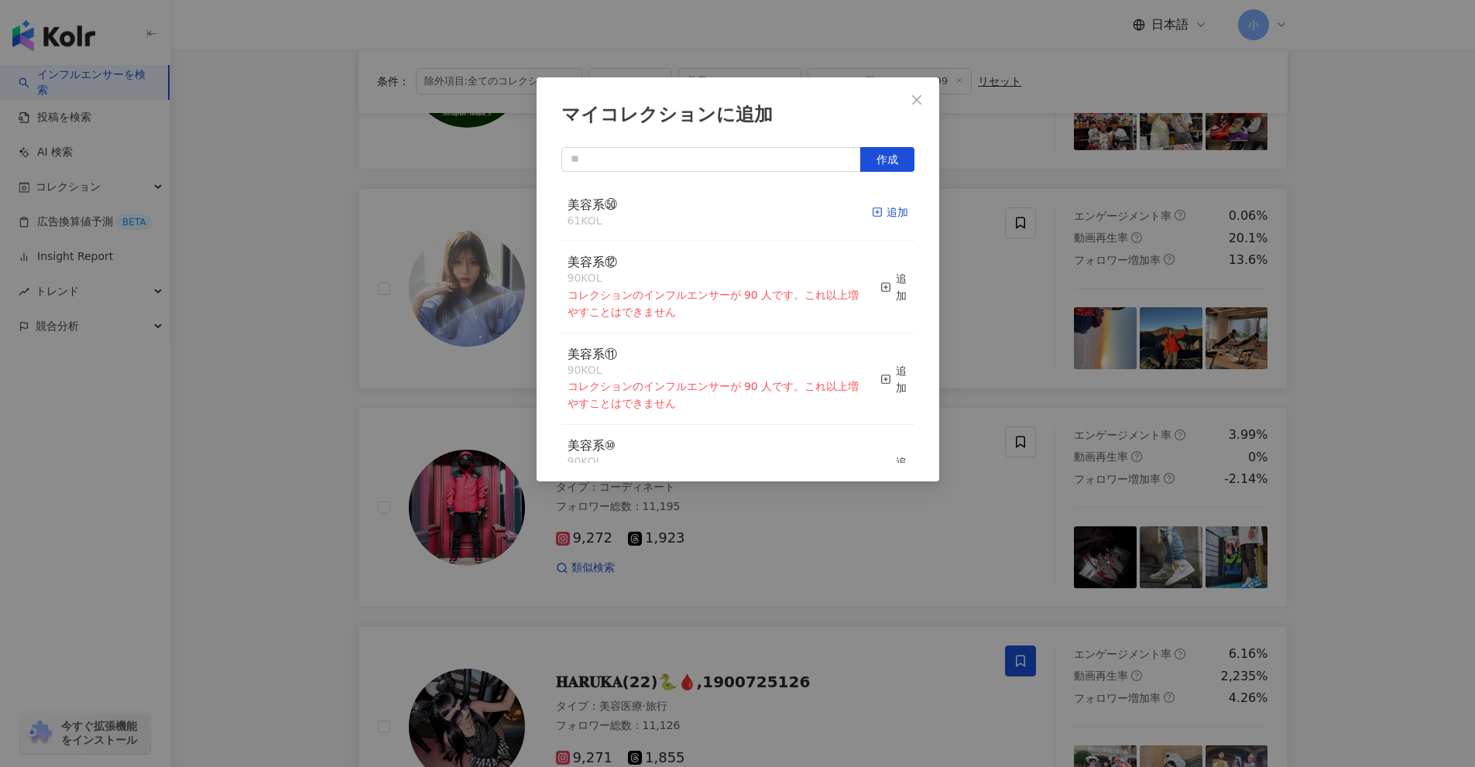
click at [889, 213] on div "追加" at bounding box center [890, 212] width 36 height 17
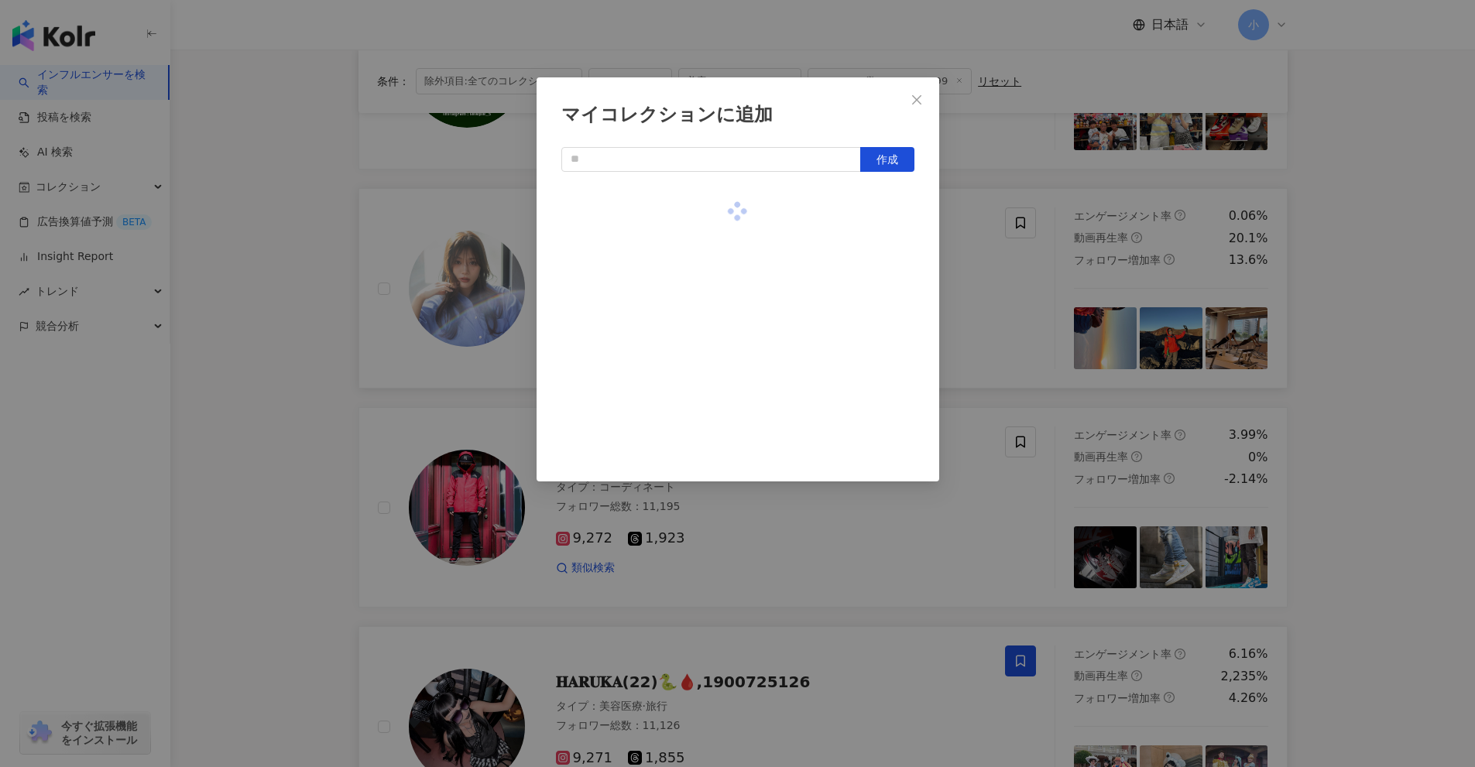
click at [1004, 250] on div "マイコレクションに追加 作成" at bounding box center [737, 383] width 1475 height 767
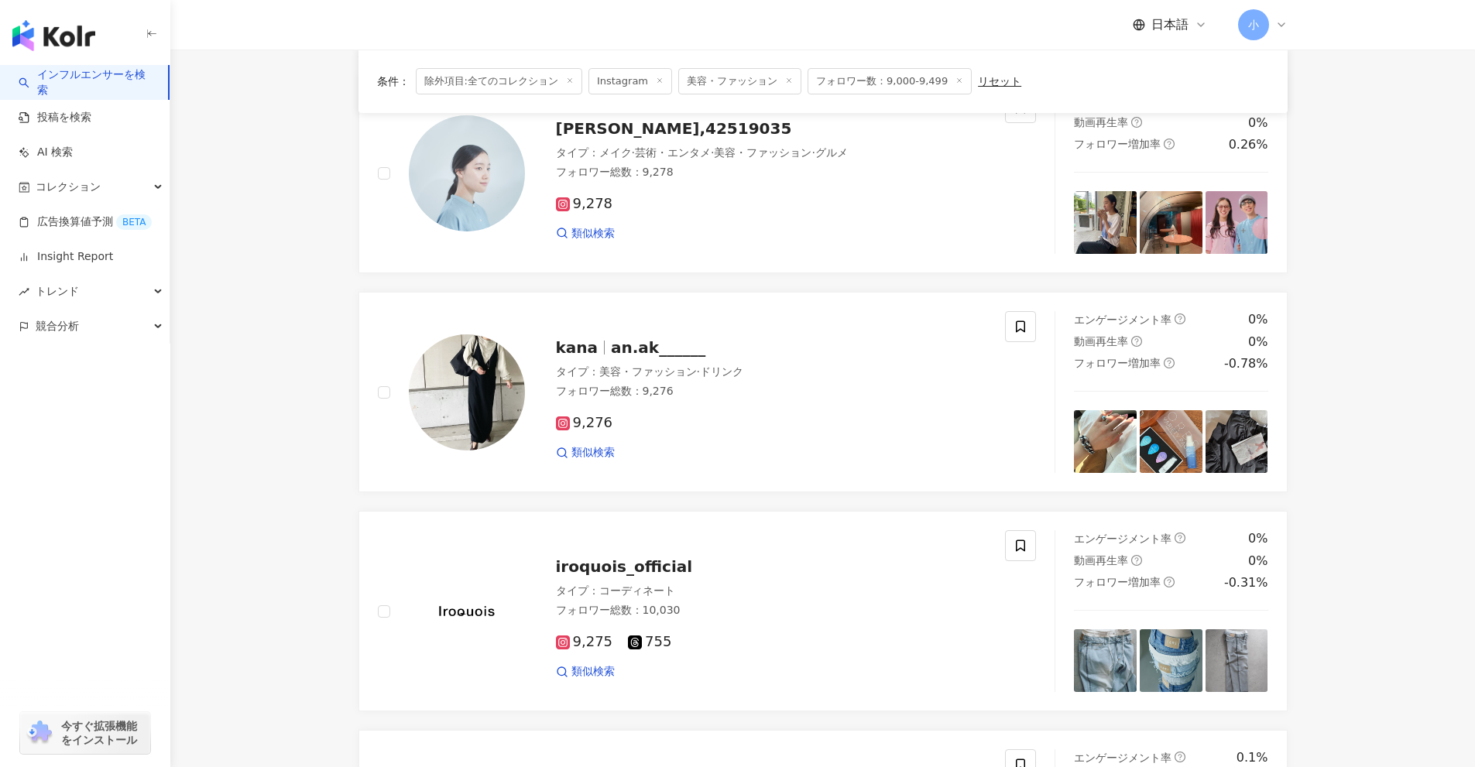
scroll to position [808, 0]
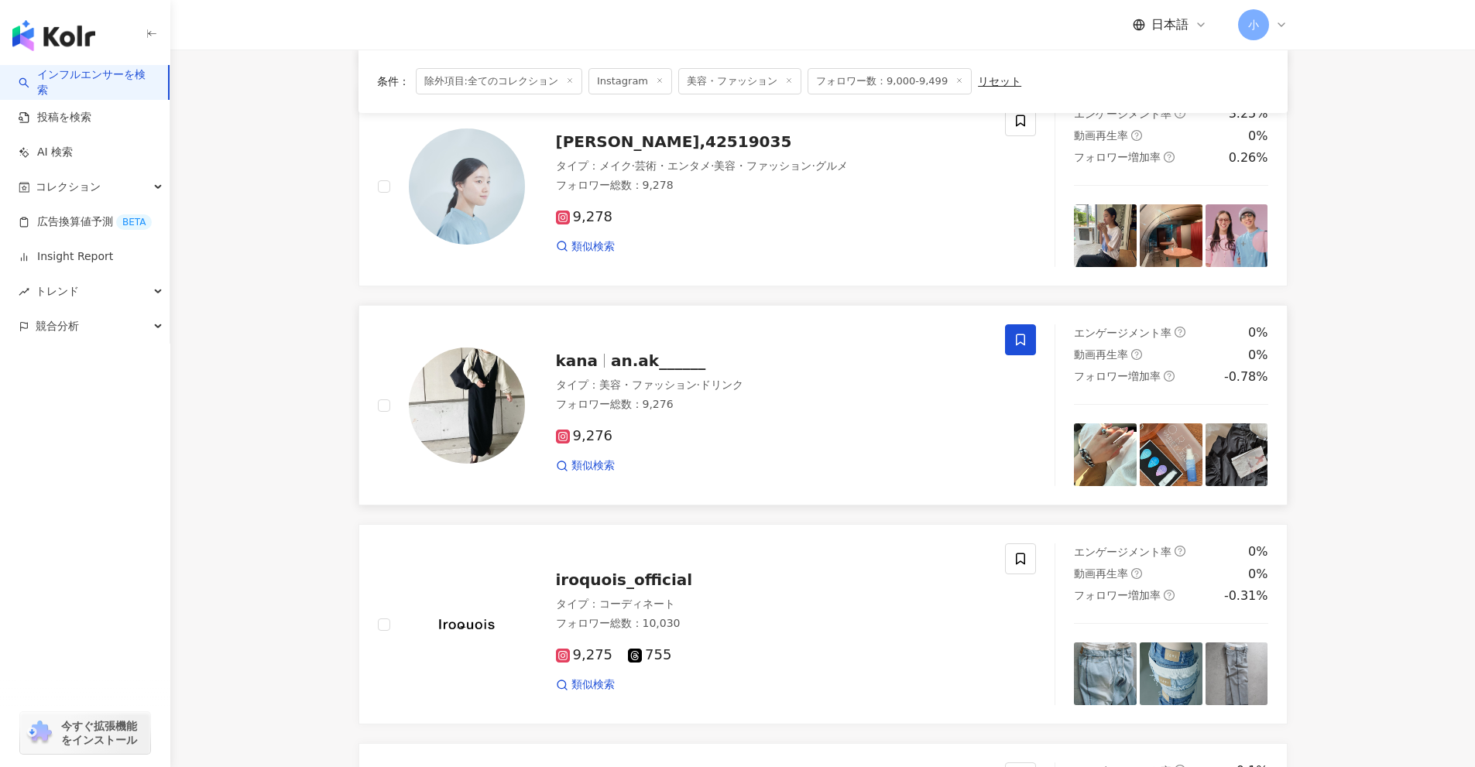
click at [1024, 333] on icon at bounding box center [1020, 340] width 14 height 14
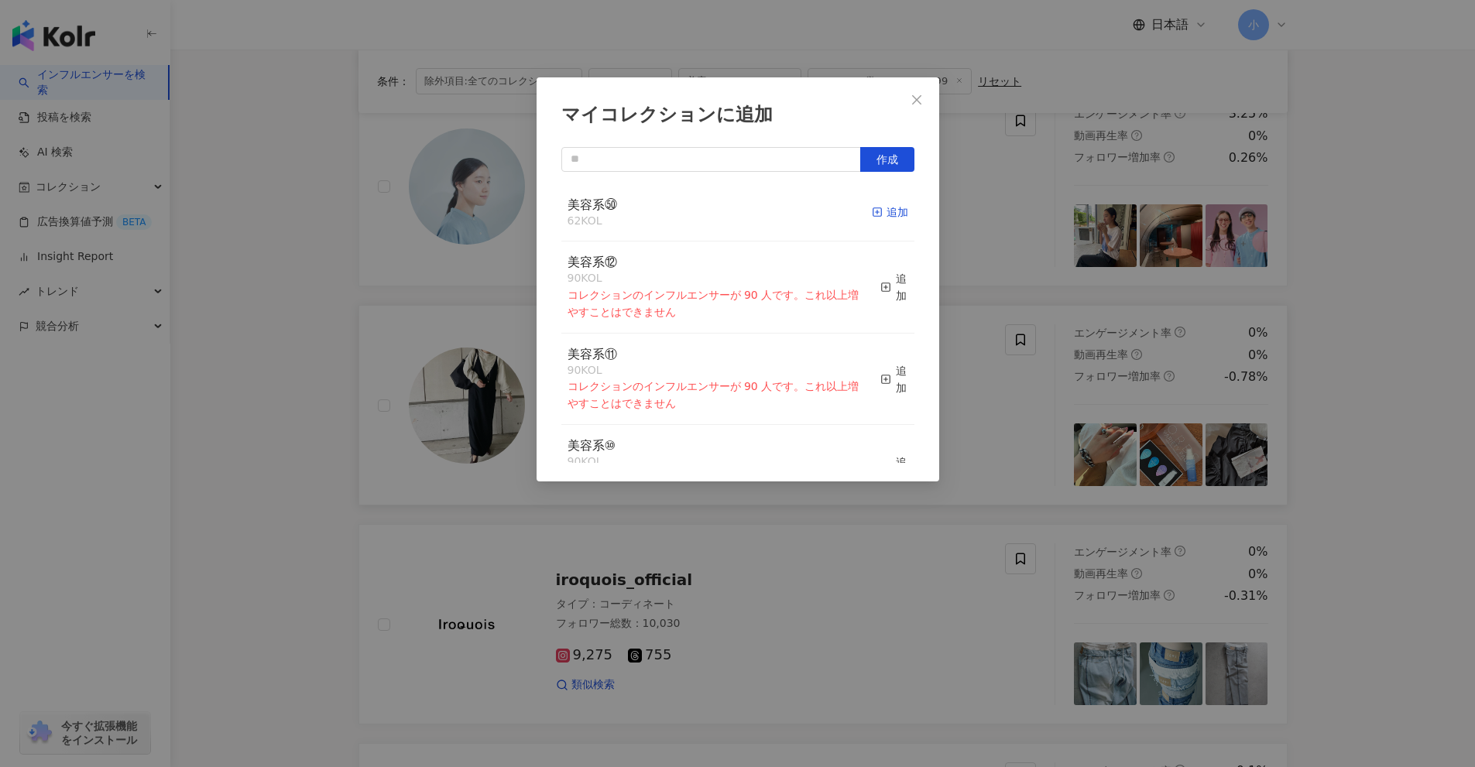
click at [875, 216] on div "追加" at bounding box center [890, 212] width 36 height 17
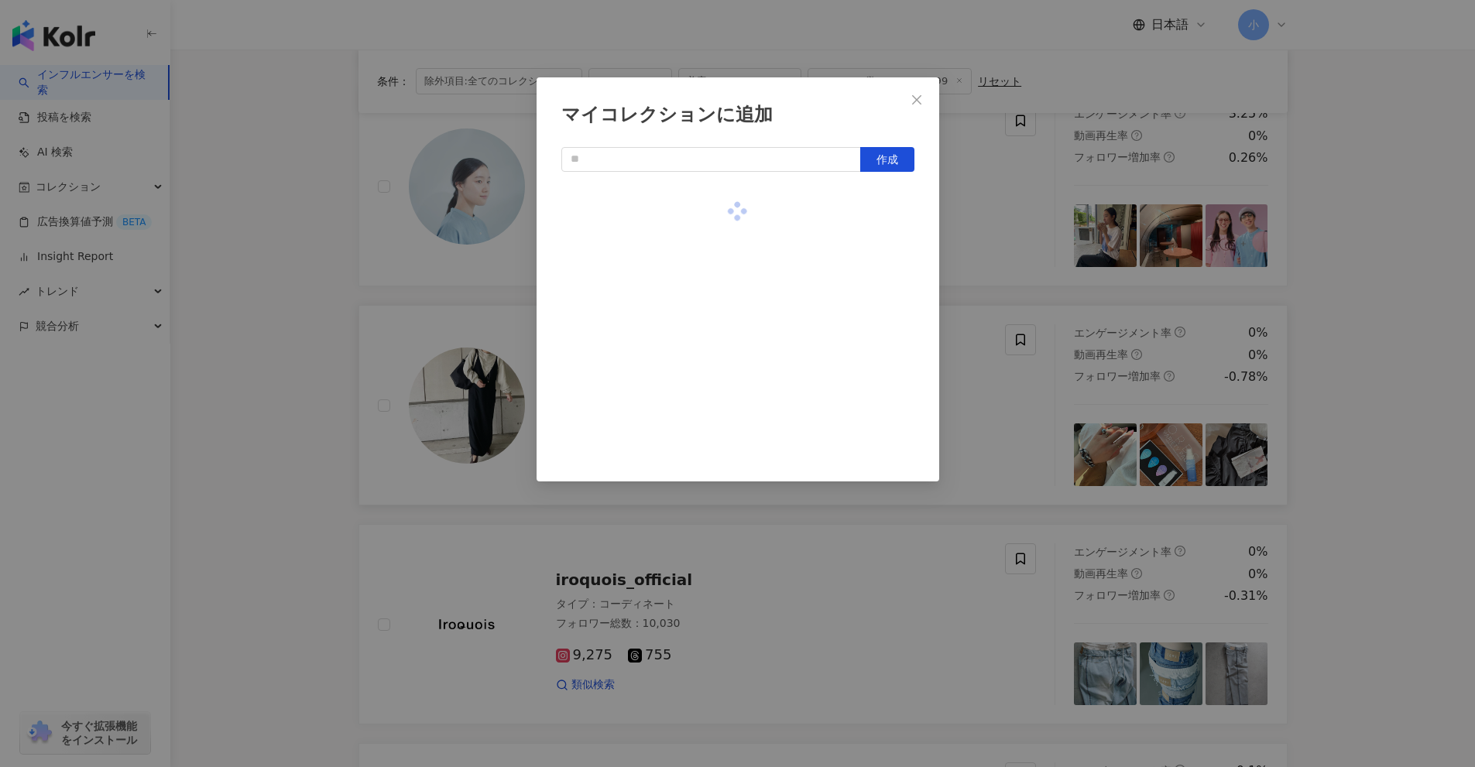
click at [1019, 247] on div "マイコレクションに追加 作成" at bounding box center [737, 383] width 1475 height 767
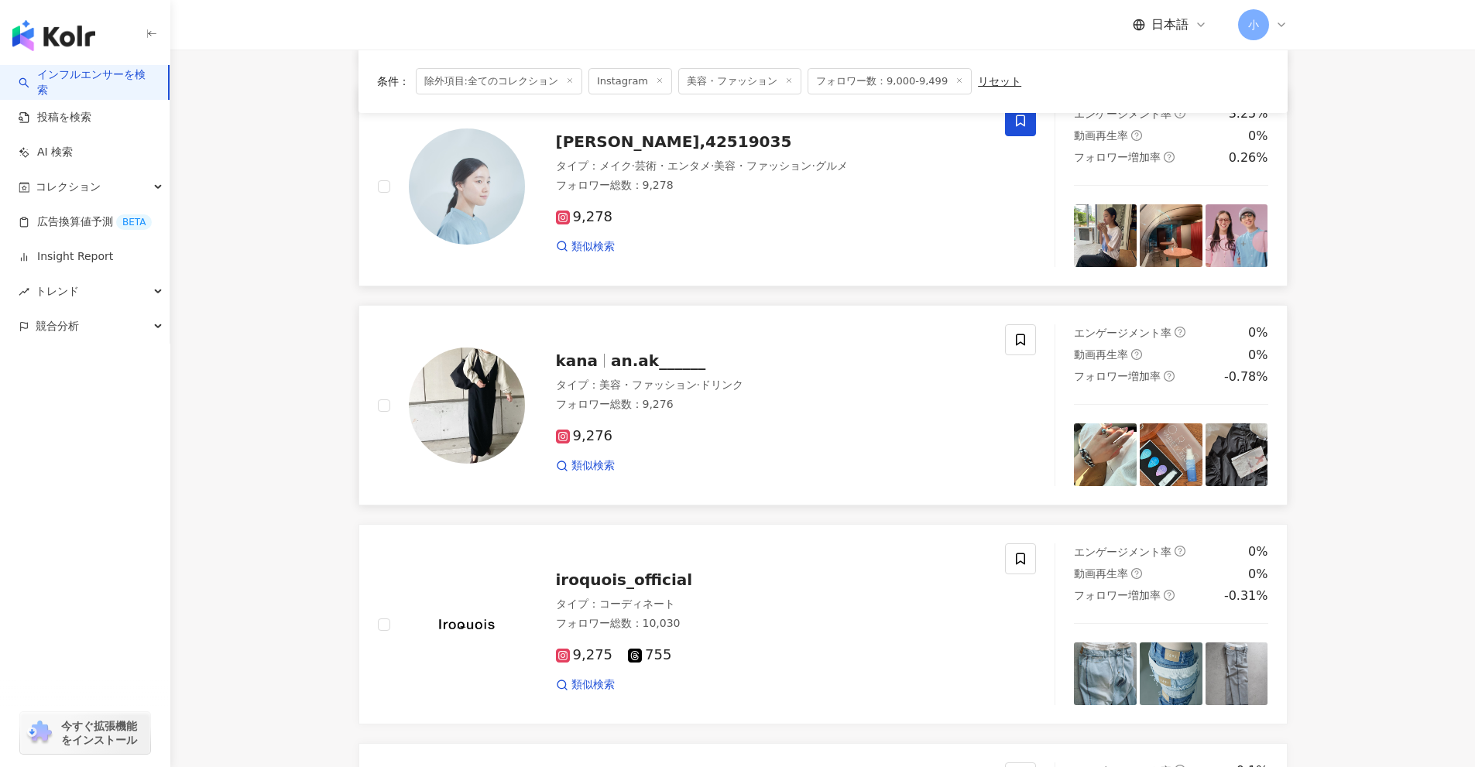
click at [1022, 118] on icon at bounding box center [1020, 121] width 14 height 14
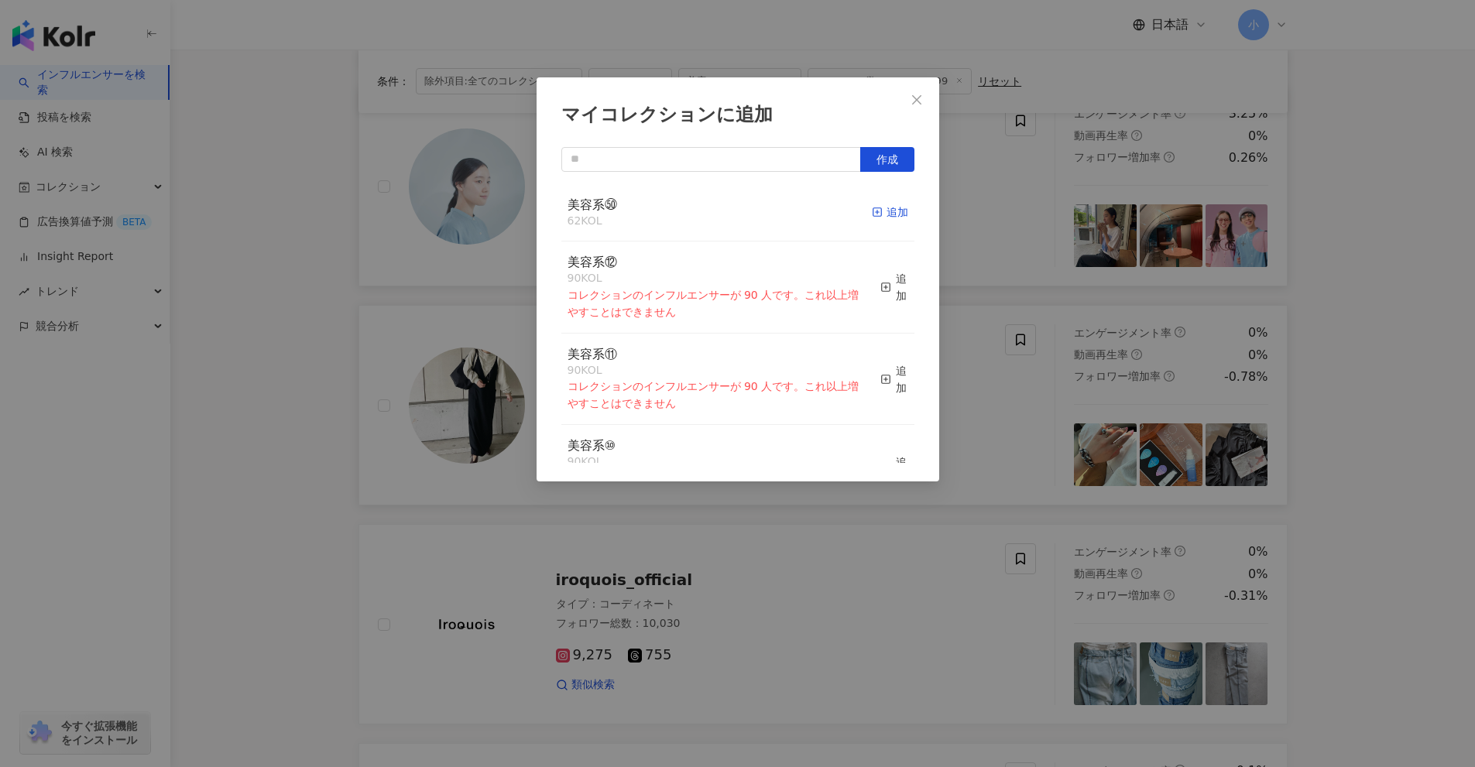
click at [877, 211] on div "追加" at bounding box center [890, 212] width 36 height 17
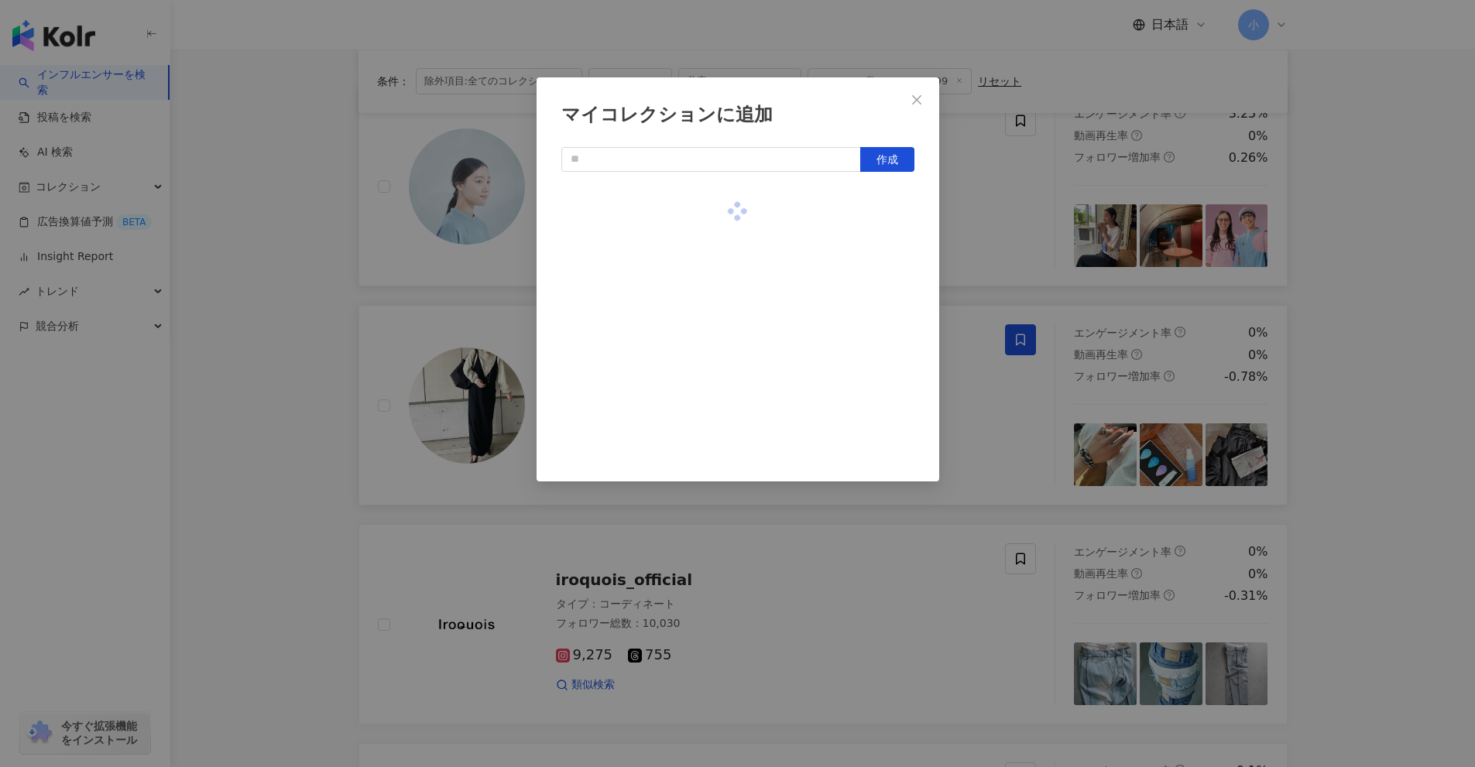
click at [1030, 235] on div "マイコレクションに追加 作成" at bounding box center [737, 383] width 1475 height 767
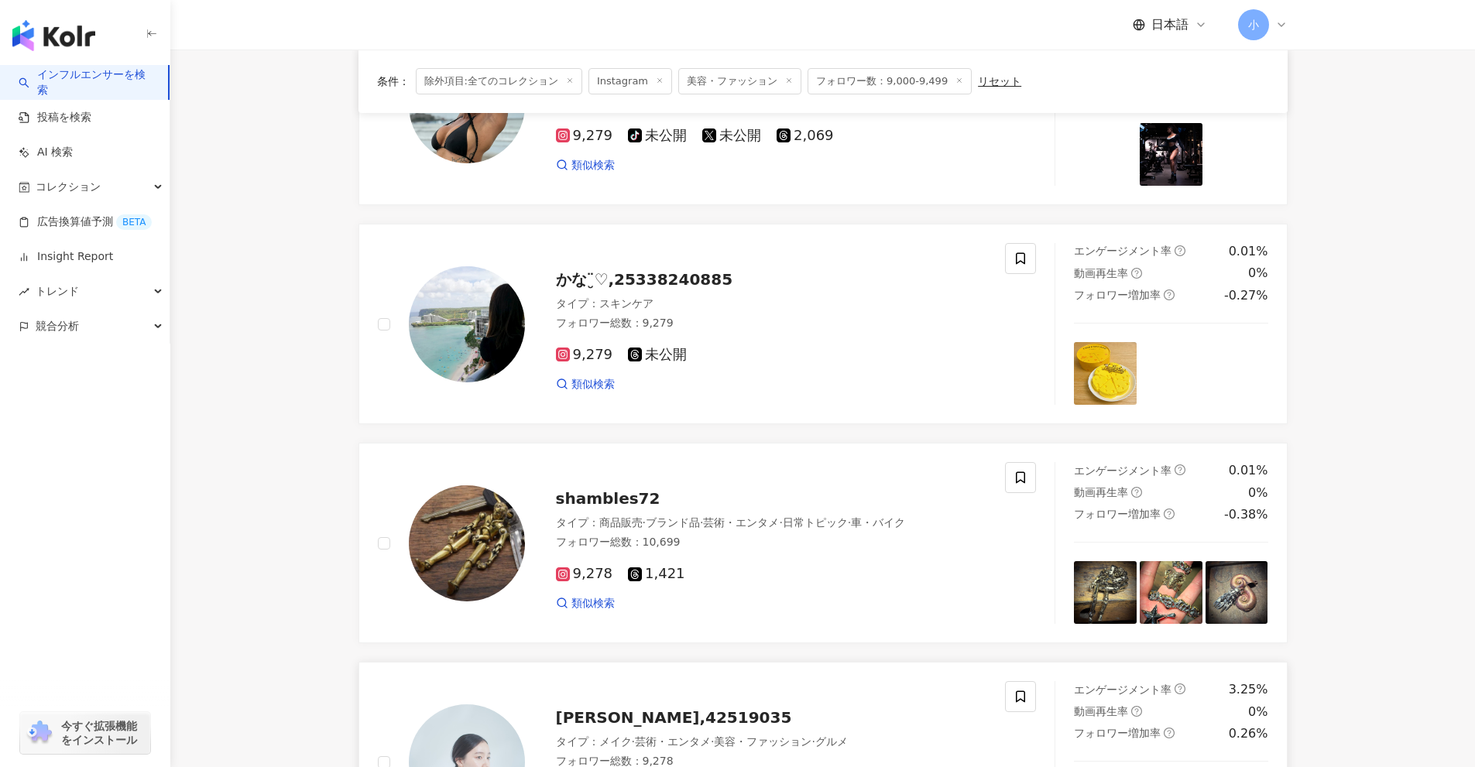
scroll to position [189, 0]
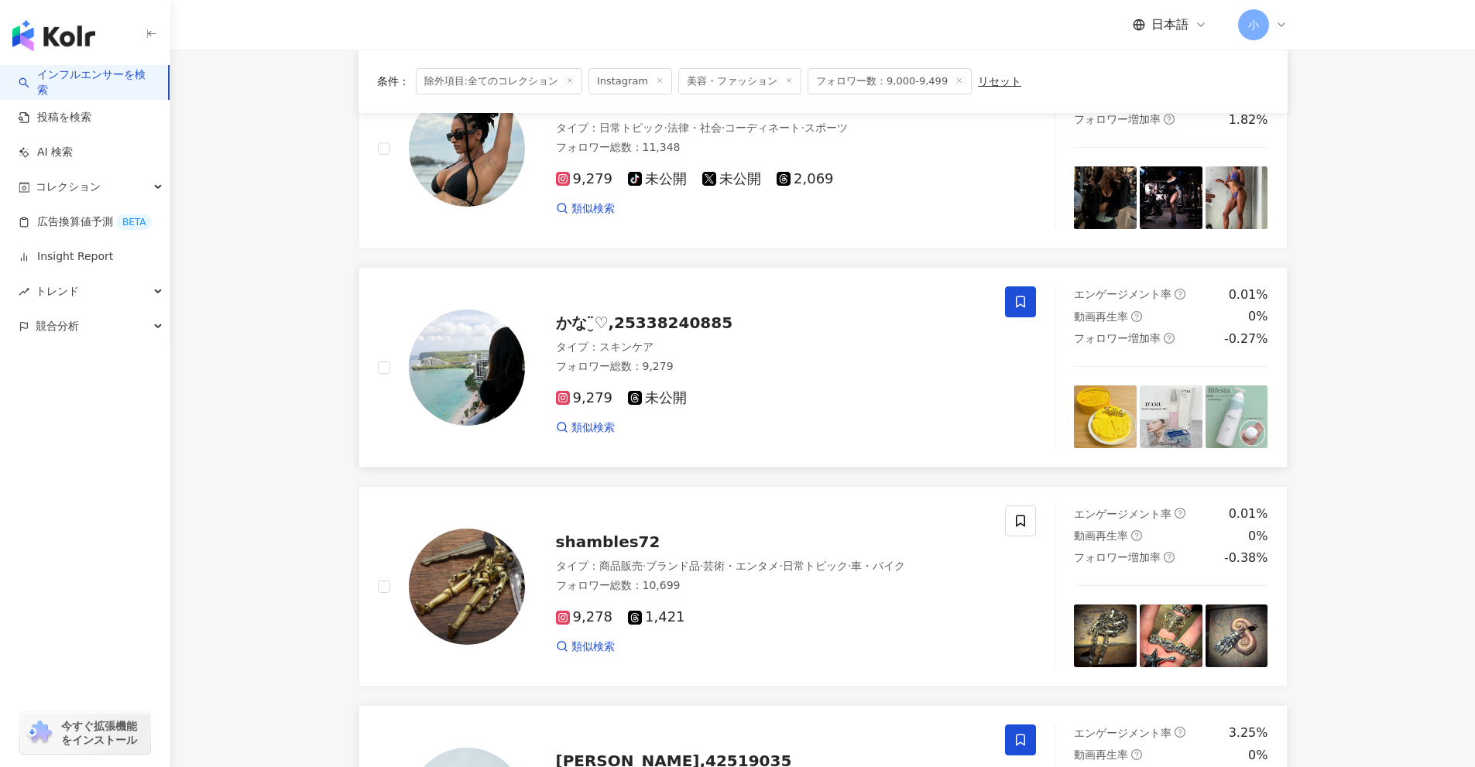
click at [1013, 304] on span at bounding box center [1020, 301] width 31 height 31
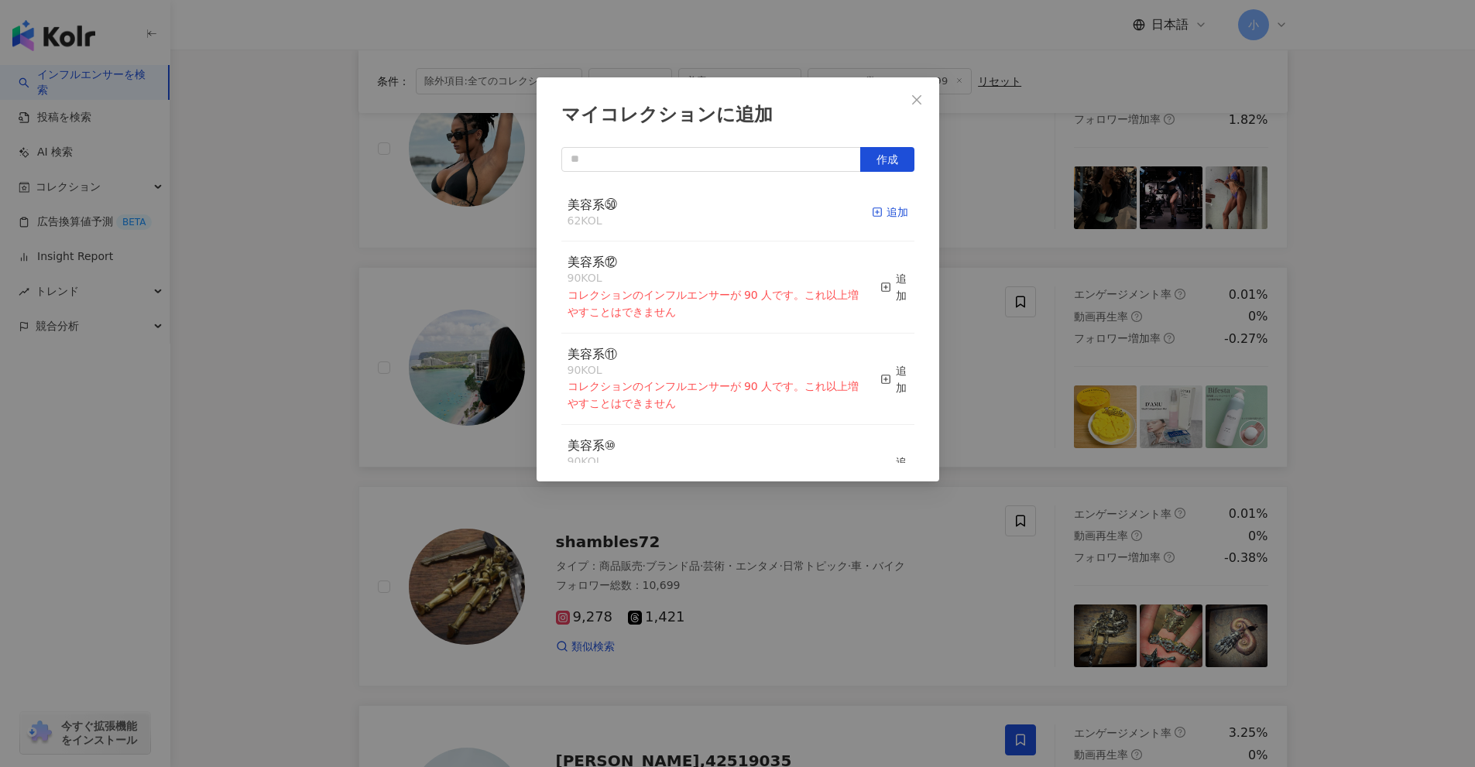
click at [882, 211] on div "追加" at bounding box center [890, 212] width 36 height 17
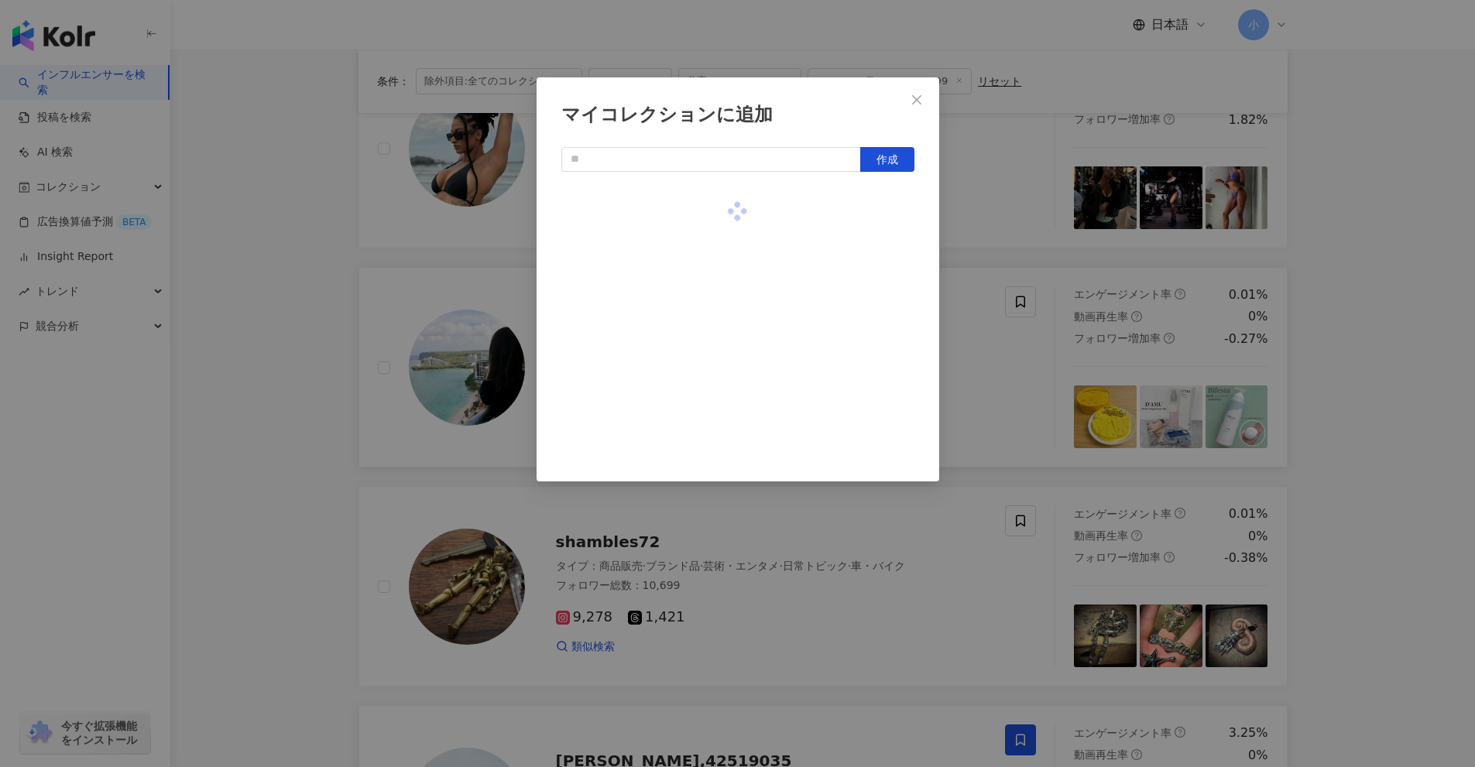
click at [1333, 307] on div "マイコレクションに追加 作成" at bounding box center [737, 383] width 1475 height 767
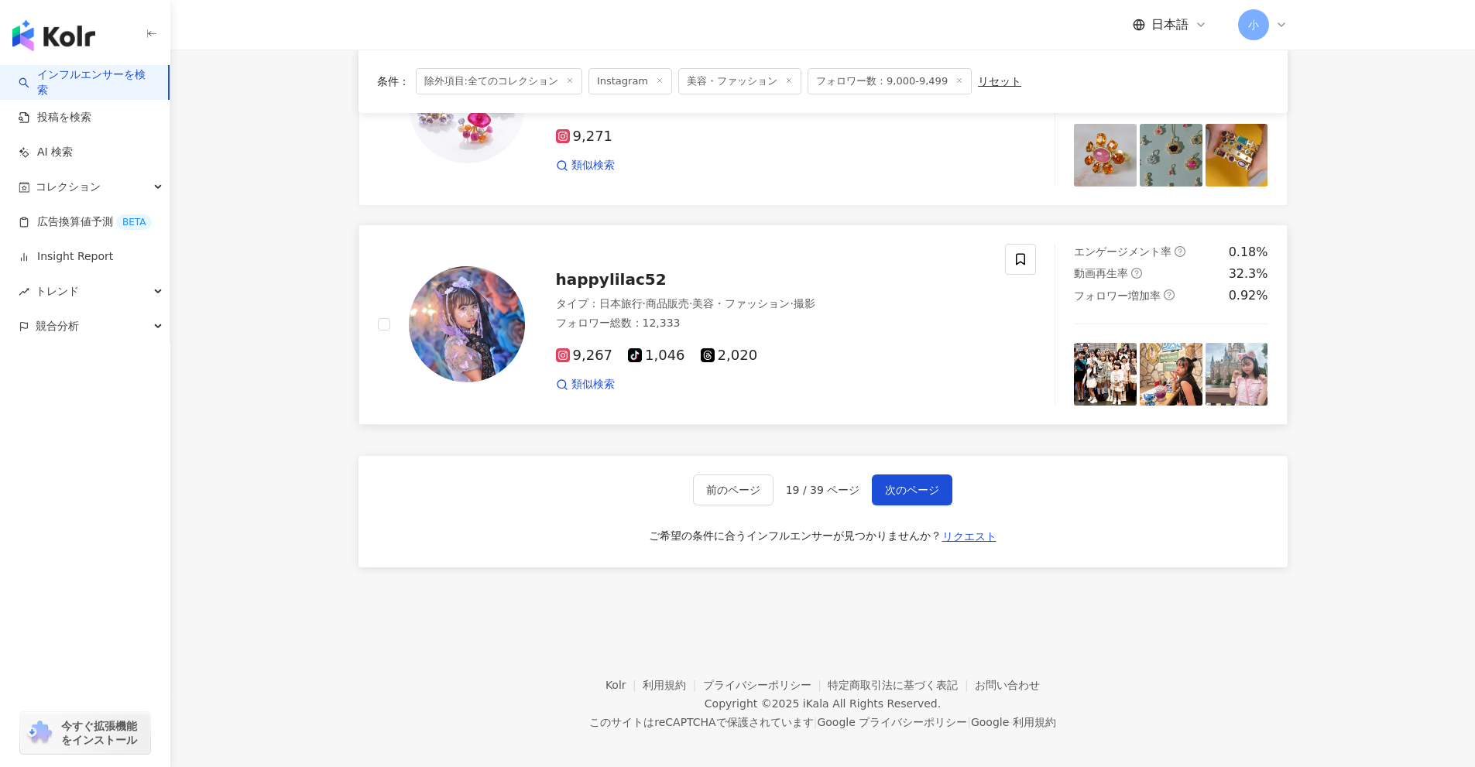
scroll to position [2434, 0]
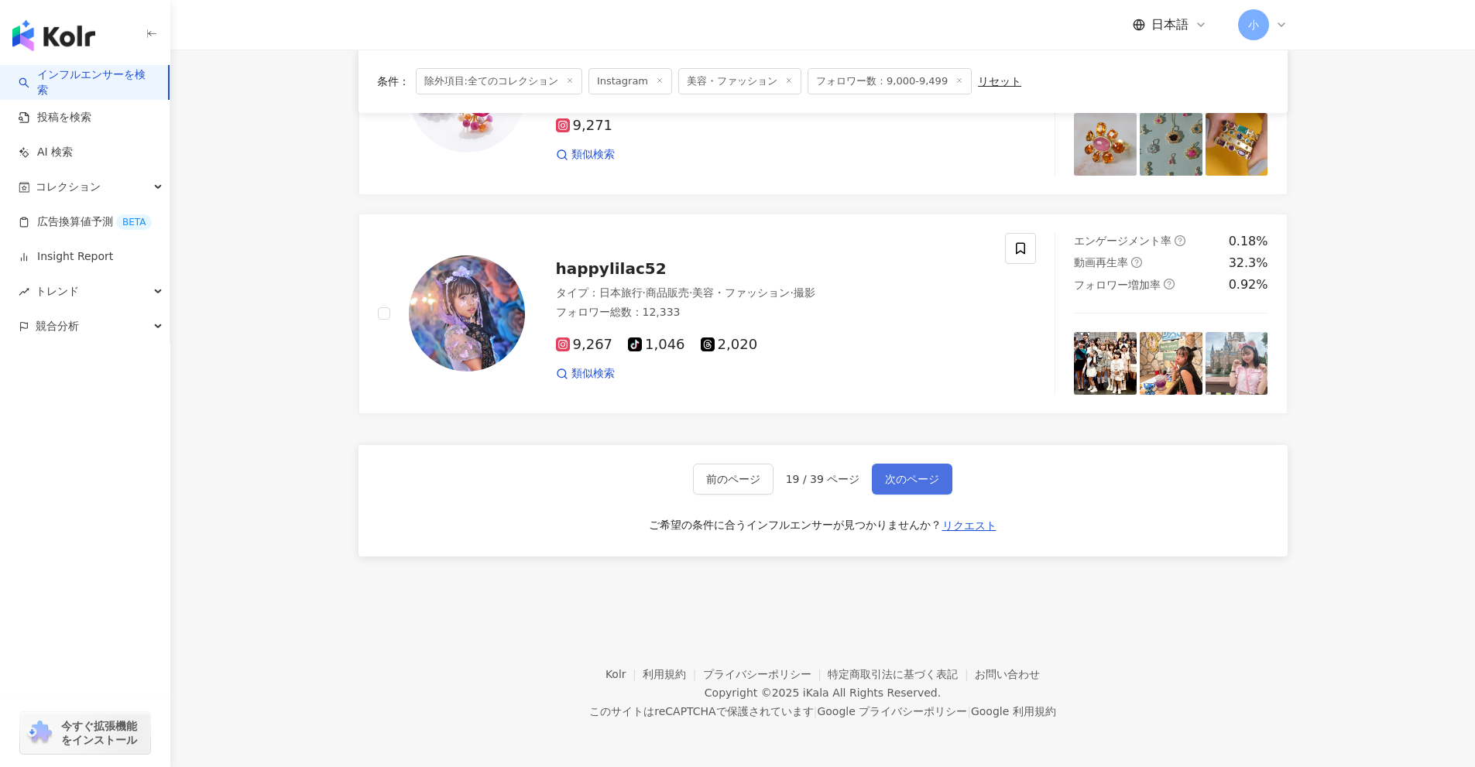
click at [920, 476] on span "次のページ" at bounding box center [912, 479] width 54 height 12
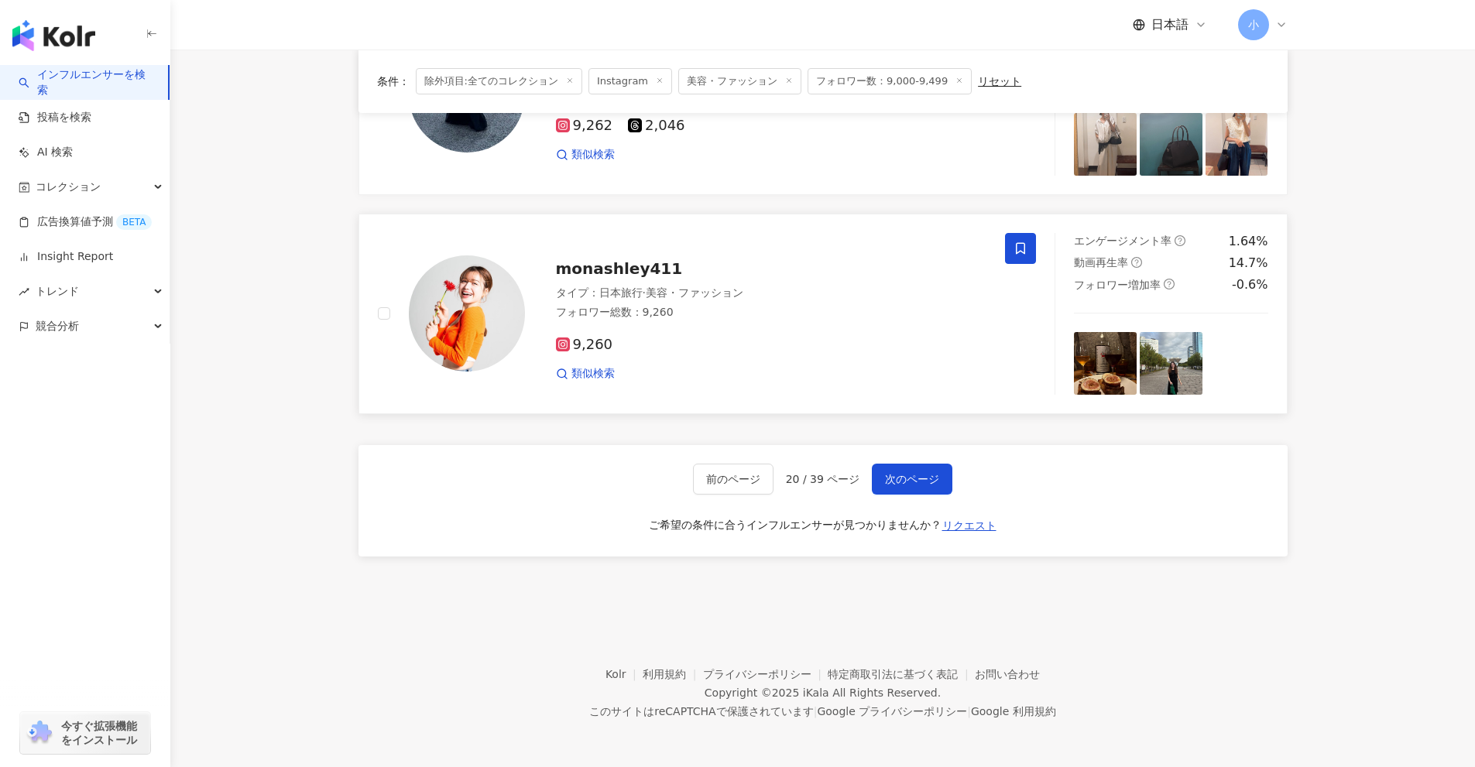
click at [1023, 252] on icon at bounding box center [1020, 249] width 14 height 14
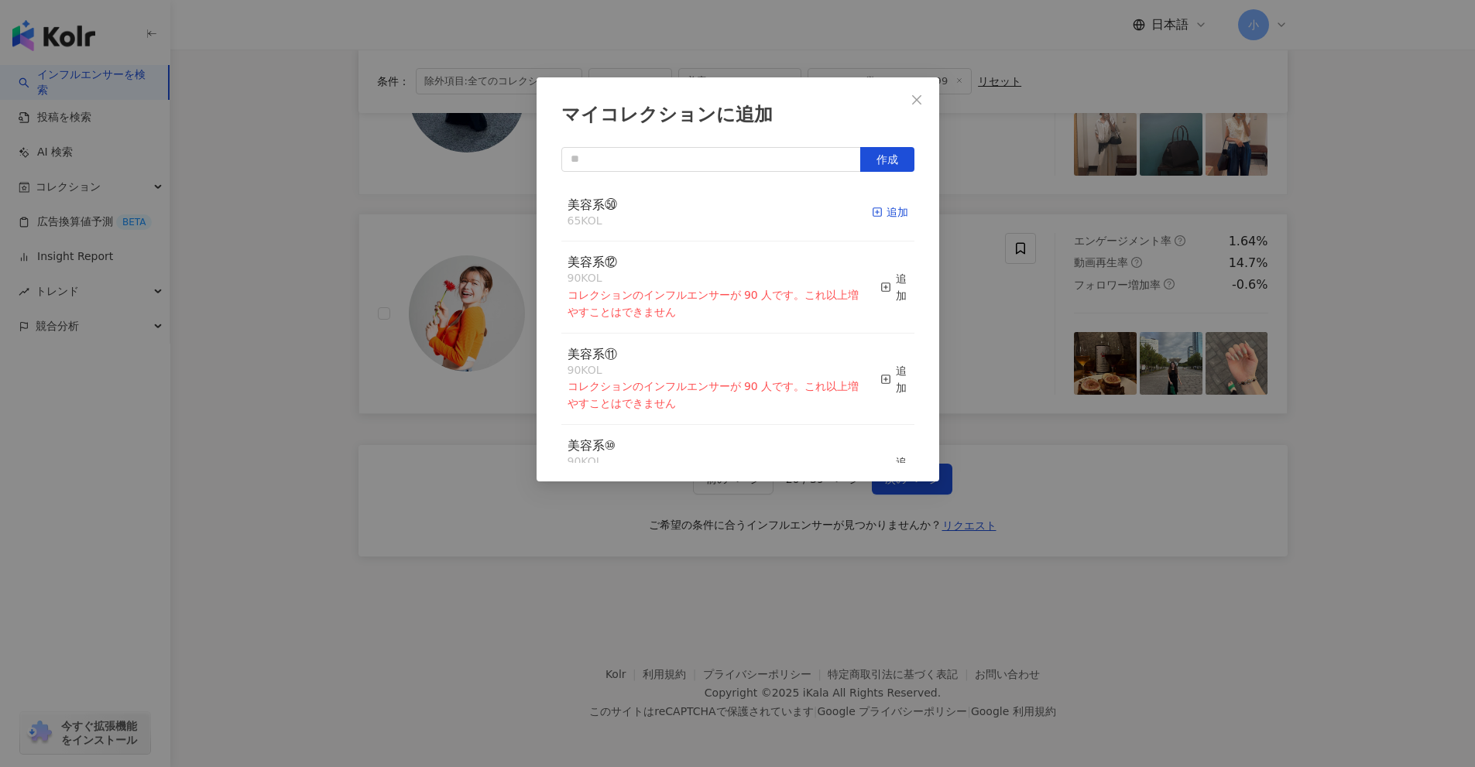
click at [877, 214] on div "追加" at bounding box center [890, 212] width 36 height 17
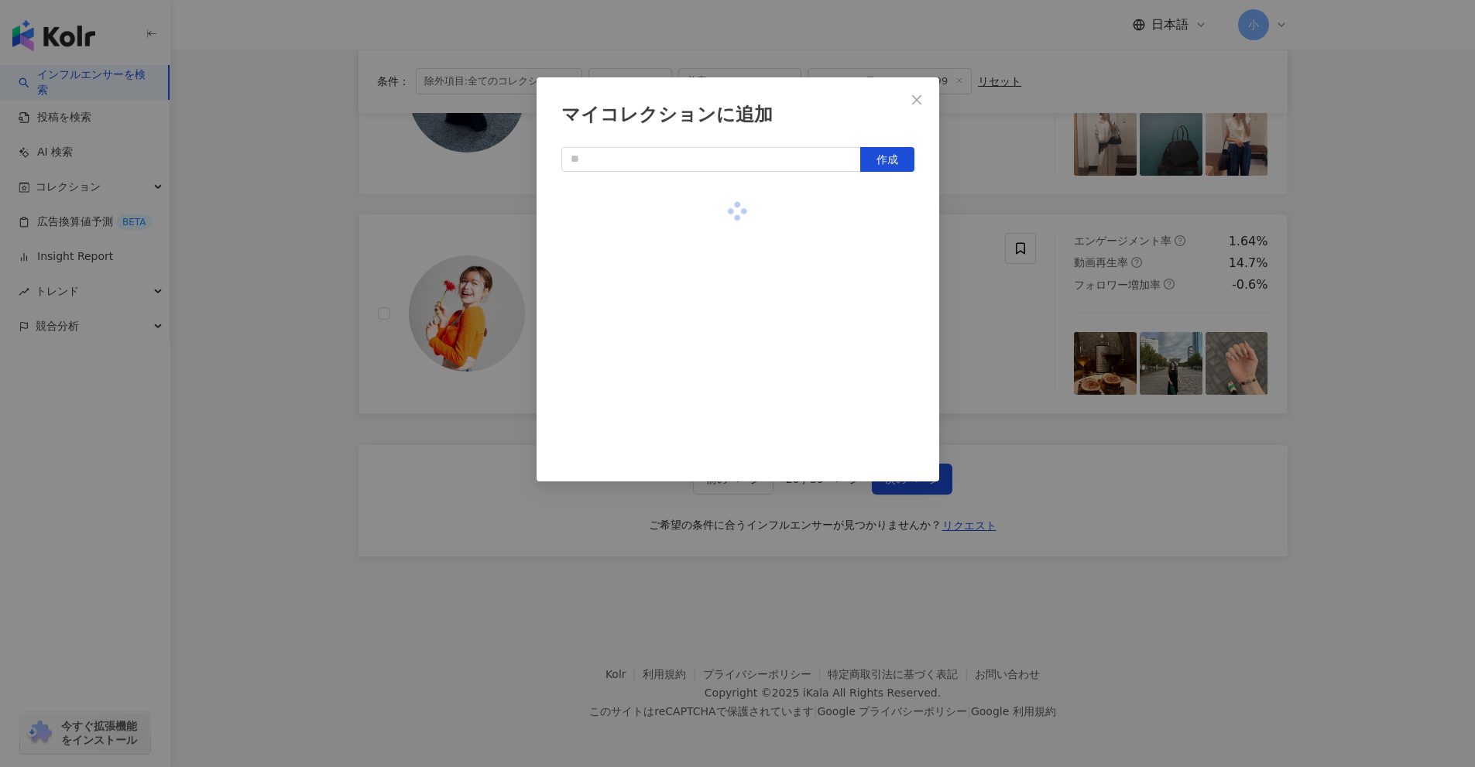
click at [987, 285] on div "マイコレクションに追加 作成" at bounding box center [737, 383] width 1475 height 767
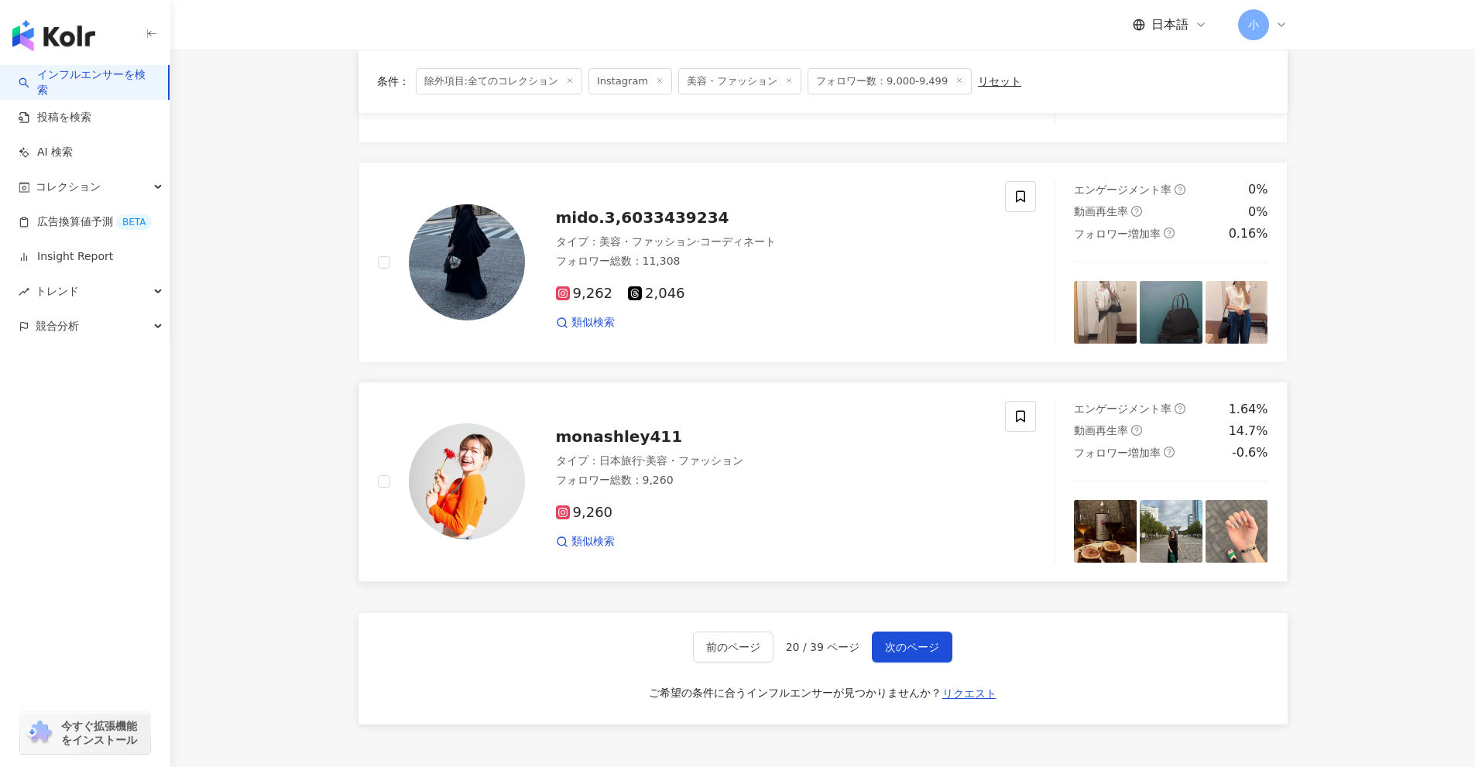
scroll to position [2202, 0]
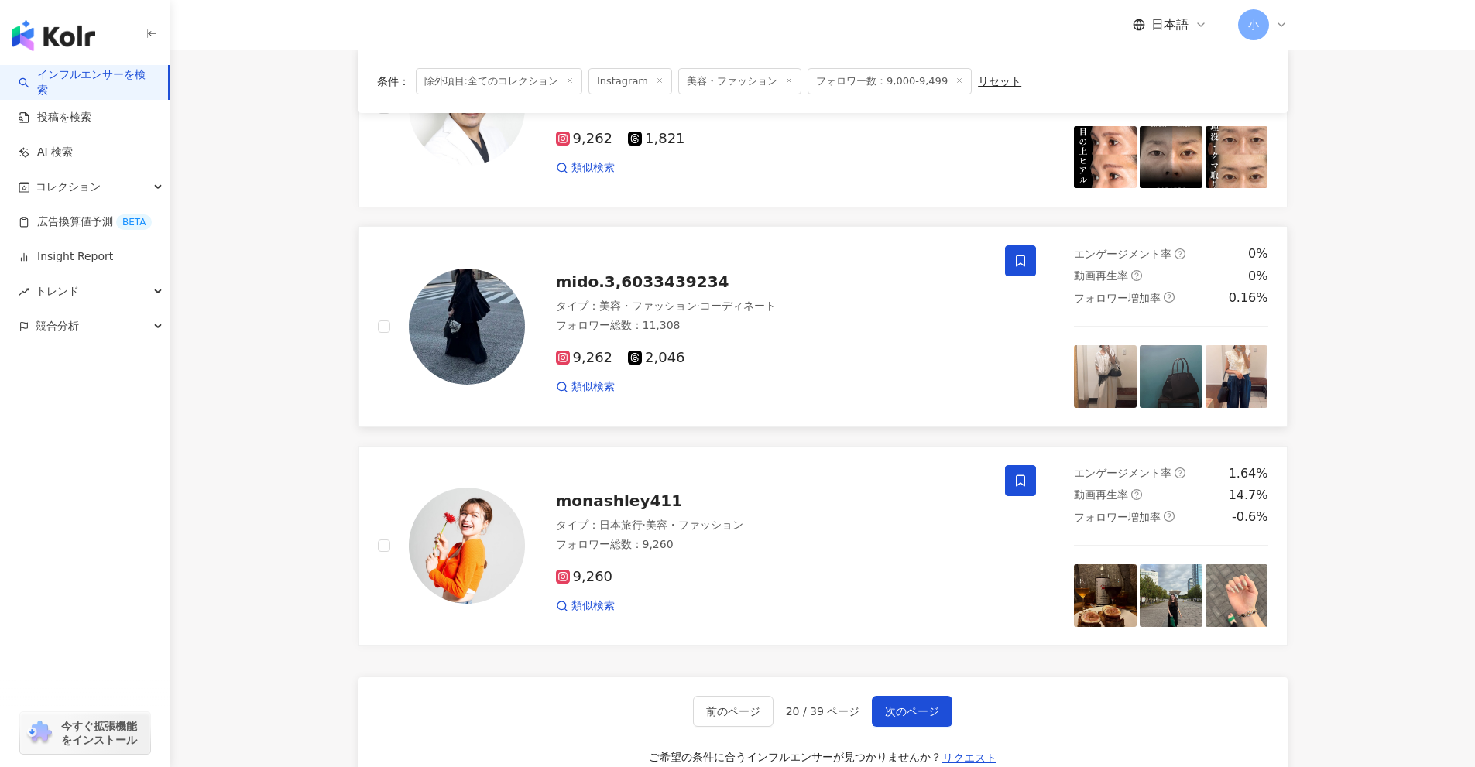
click at [1013, 250] on span at bounding box center [1020, 260] width 31 height 31
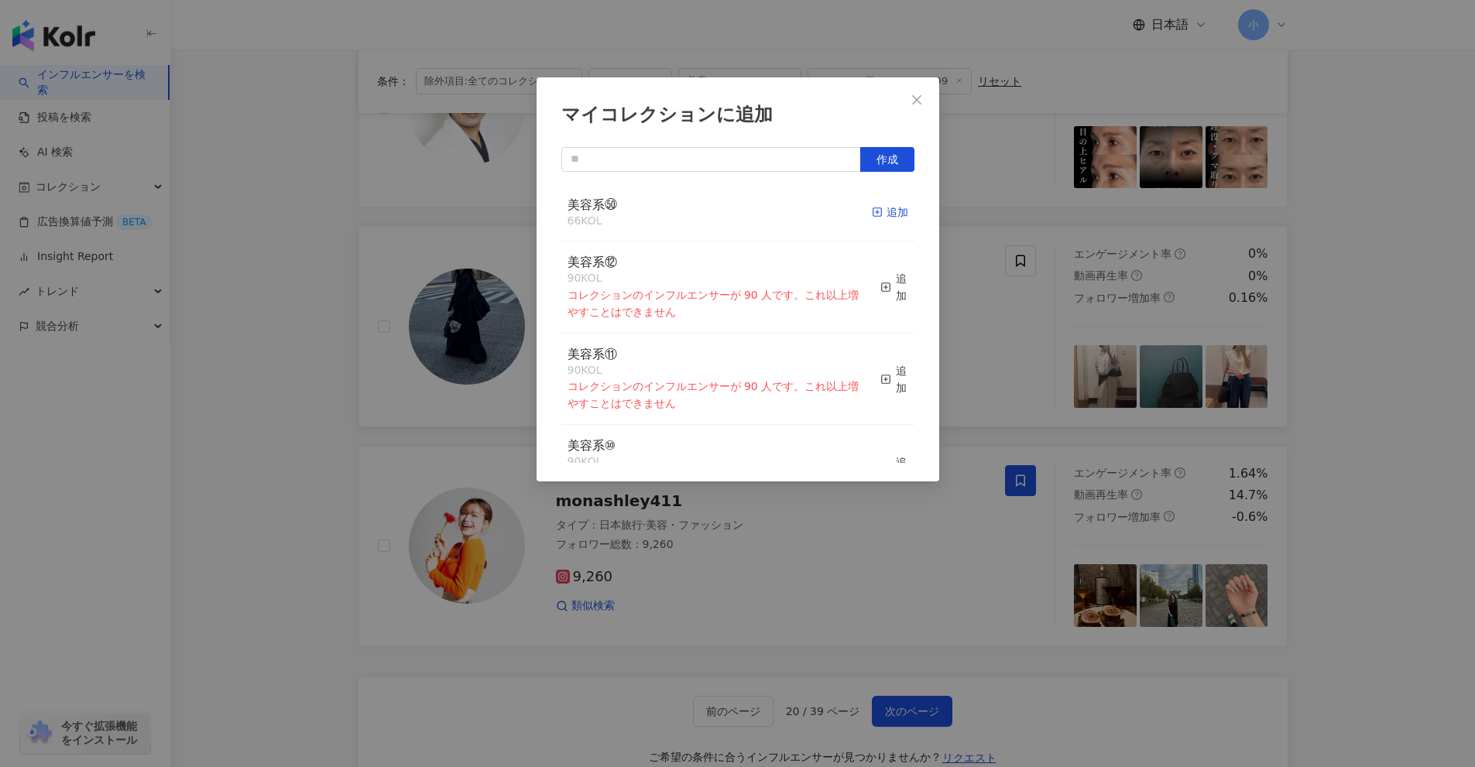
click at [881, 217] on div "追加" at bounding box center [890, 212] width 36 height 17
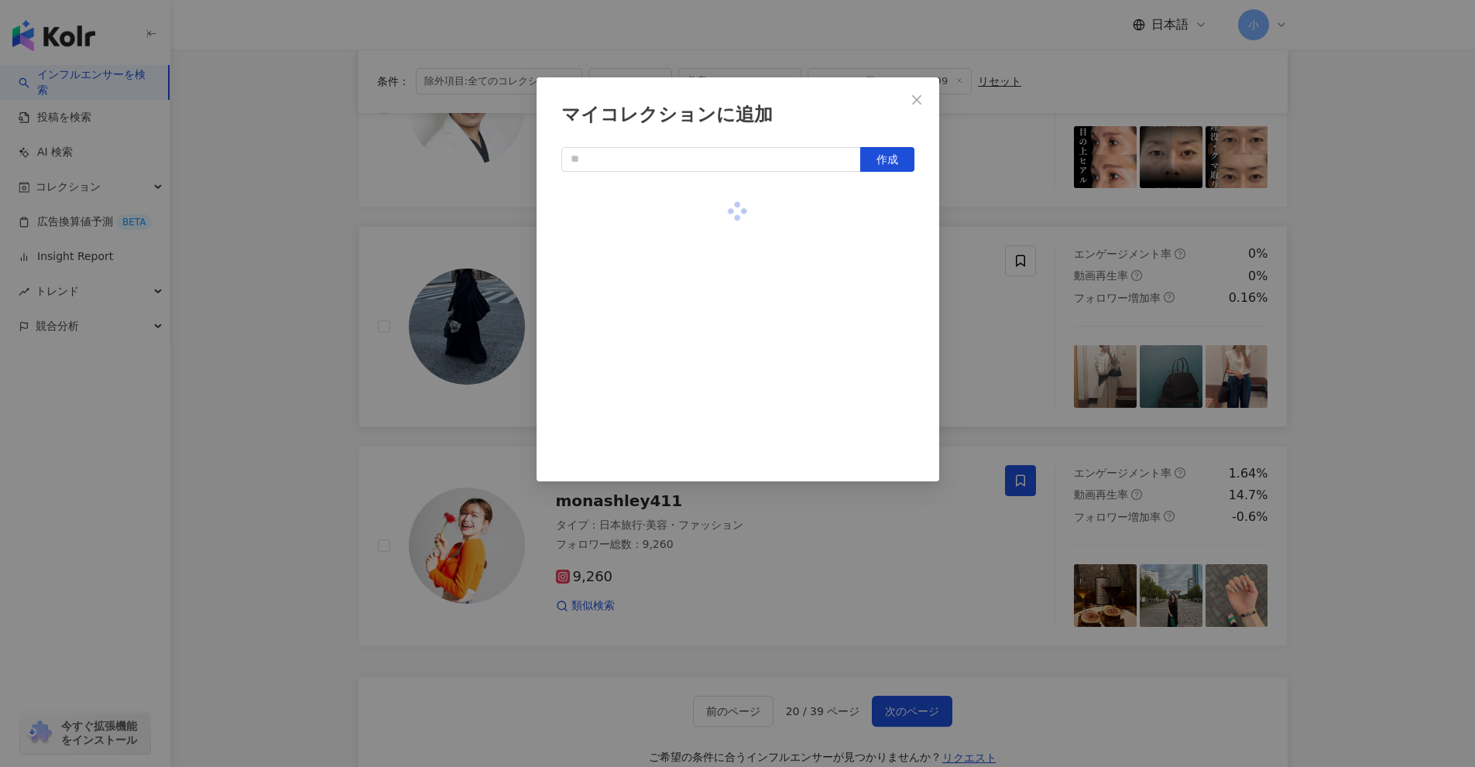
click at [995, 255] on div "マイコレクションに追加 作成" at bounding box center [737, 383] width 1475 height 767
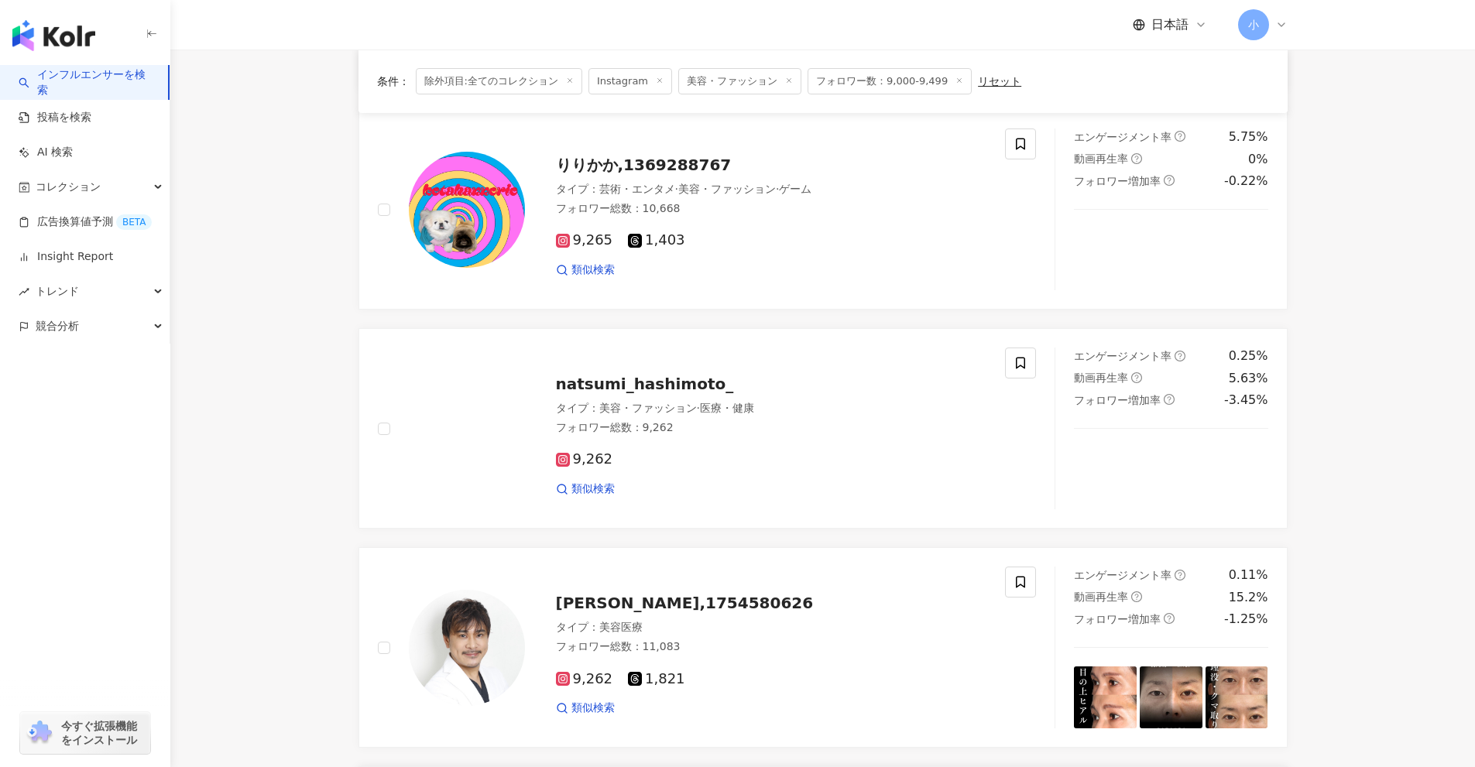
scroll to position [1660, 0]
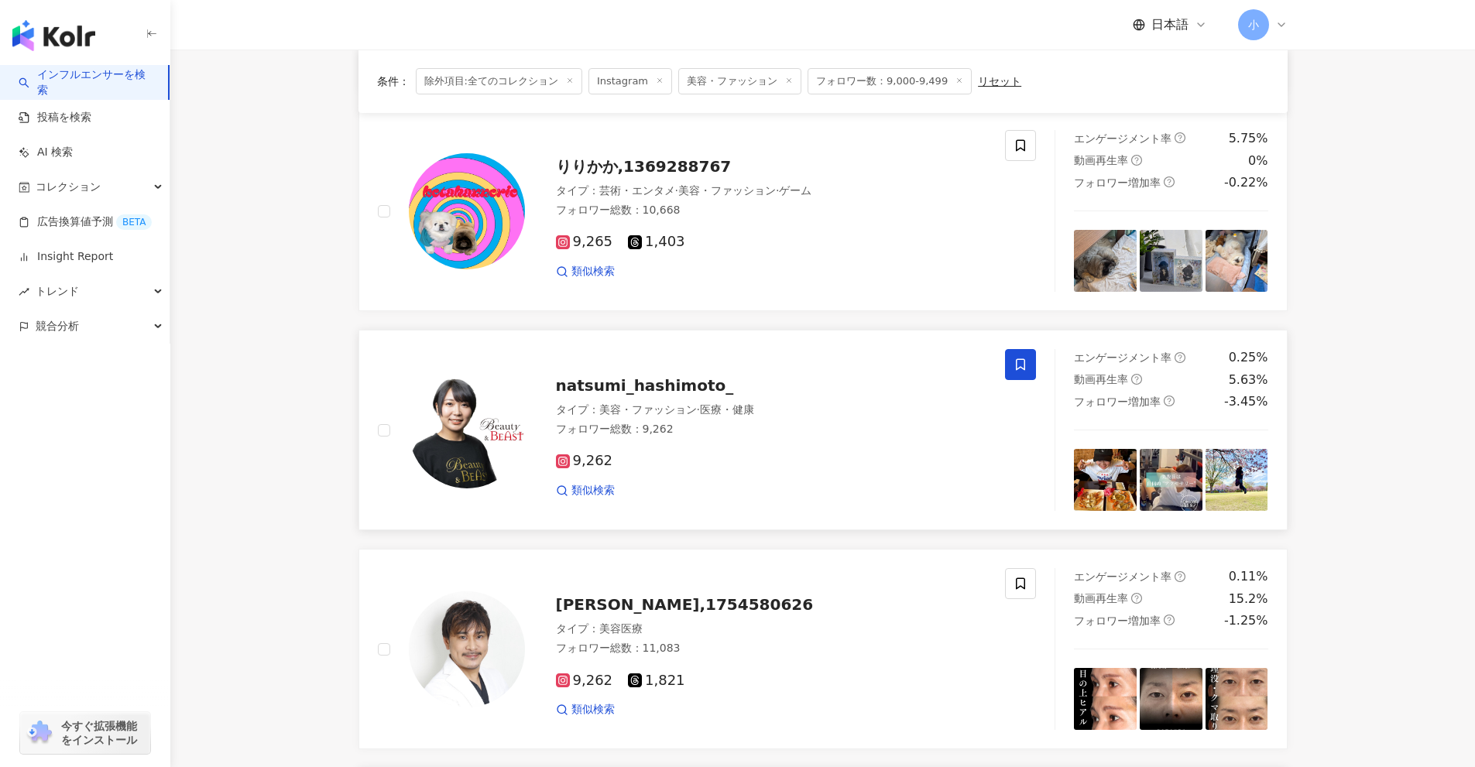
click at [1011, 362] on span at bounding box center [1020, 364] width 31 height 31
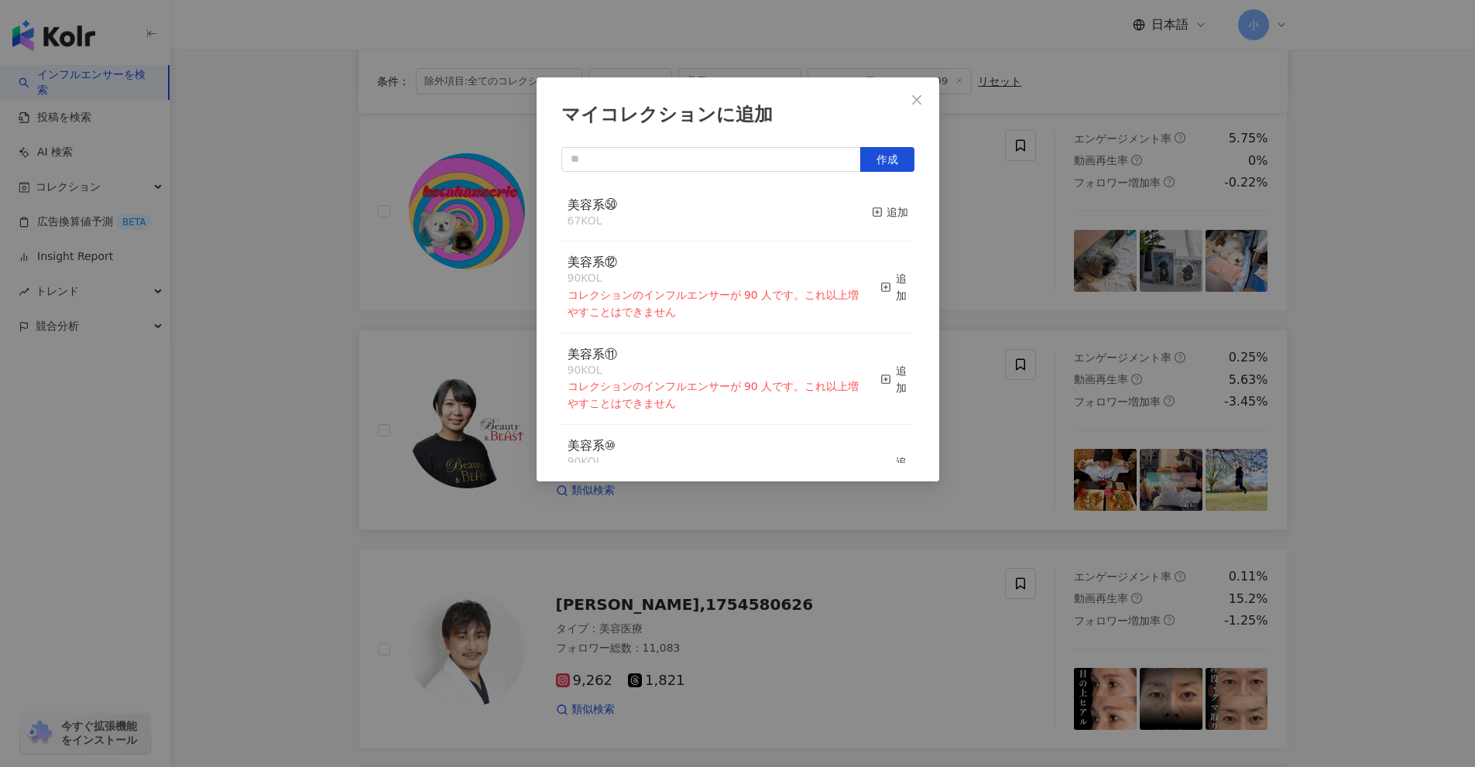
click at [1000, 362] on div "マイコレクションに追加 作成 美容系㊿ 67 KOL 追加 美容系⑫ 90 KOL コレクションのインフルエンサーが 90 人です。これ以上増やすことはできま…" at bounding box center [737, 383] width 1475 height 767
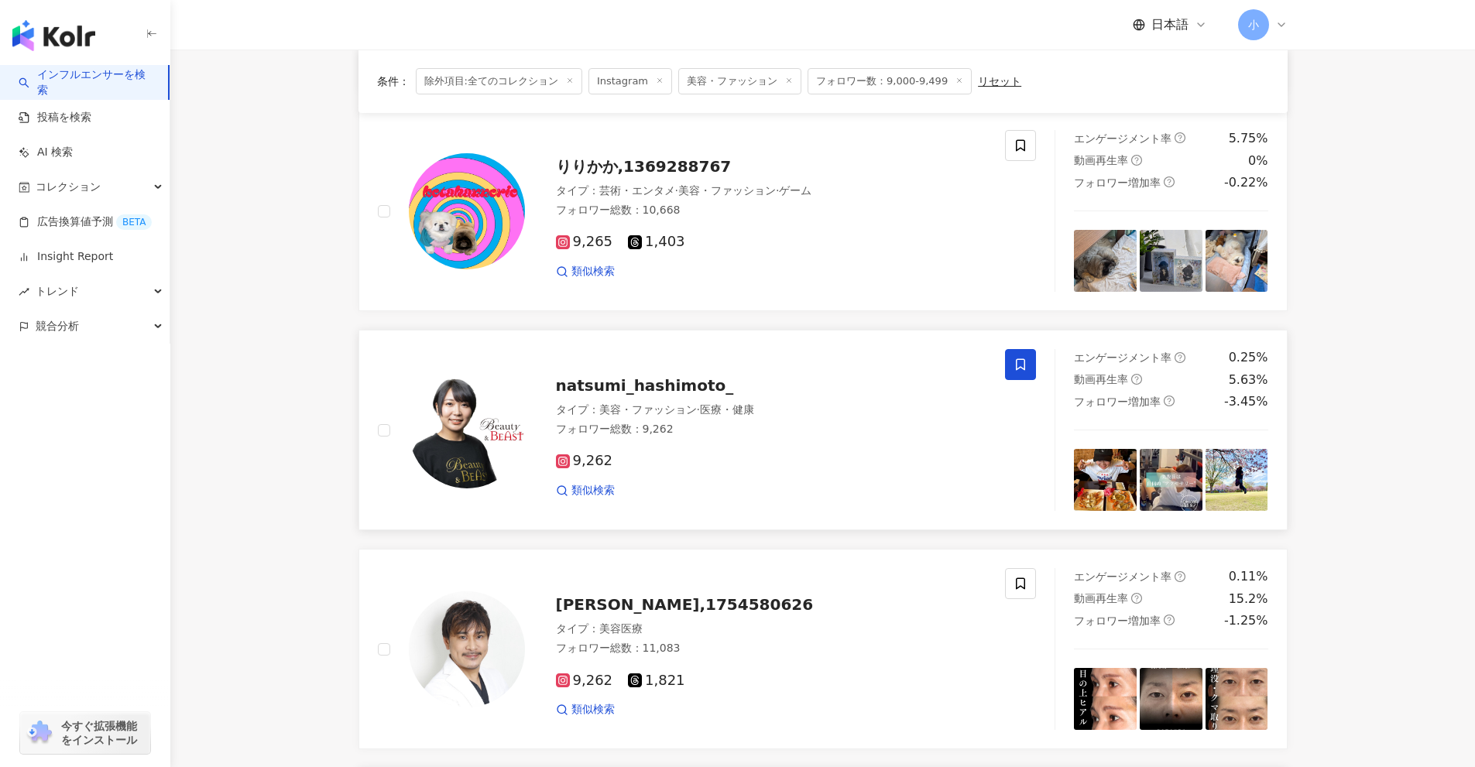
click at [1027, 359] on span at bounding box center [1020, 364] width 31 height 31
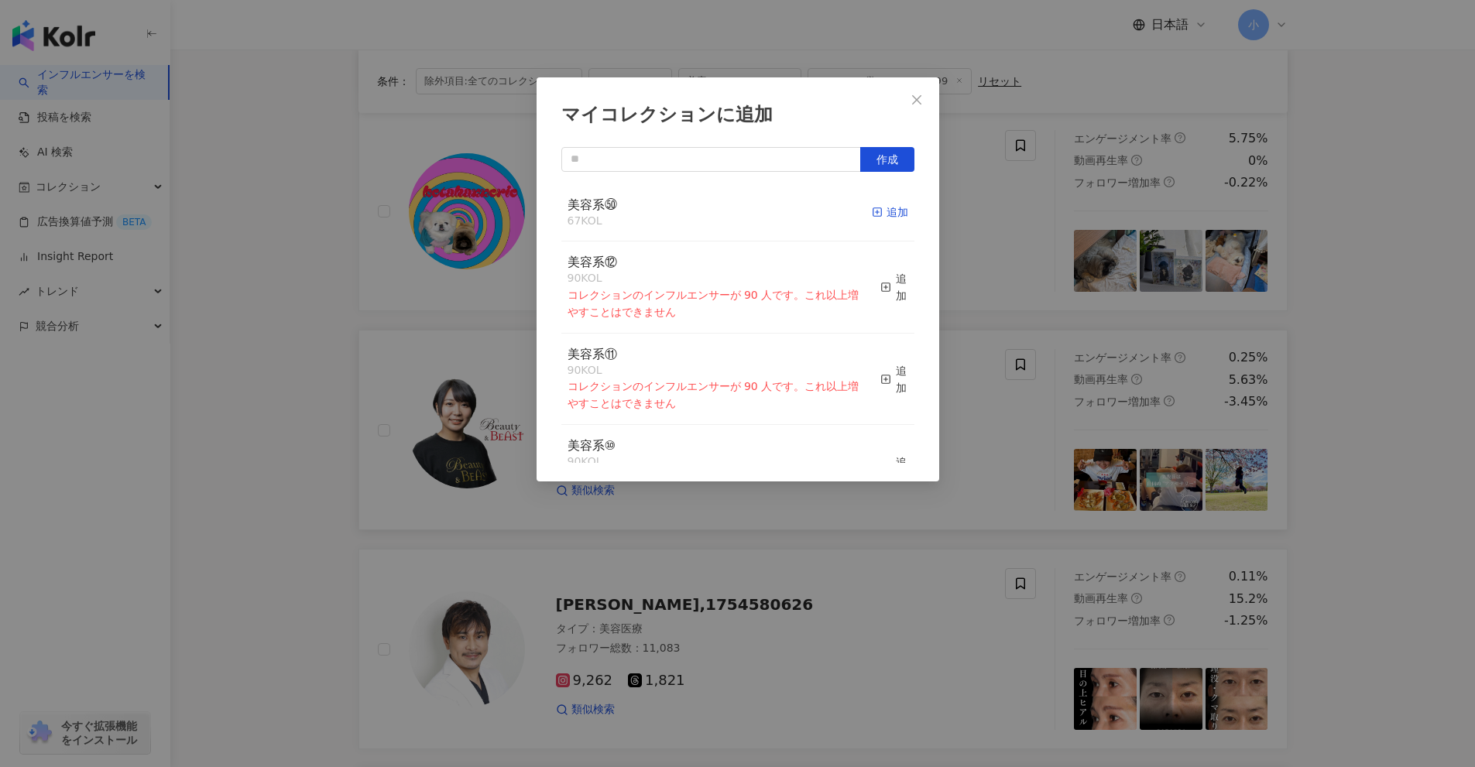
click at [872, 212] on div "追加" at bounding box center [890, 212] width 36 height 17
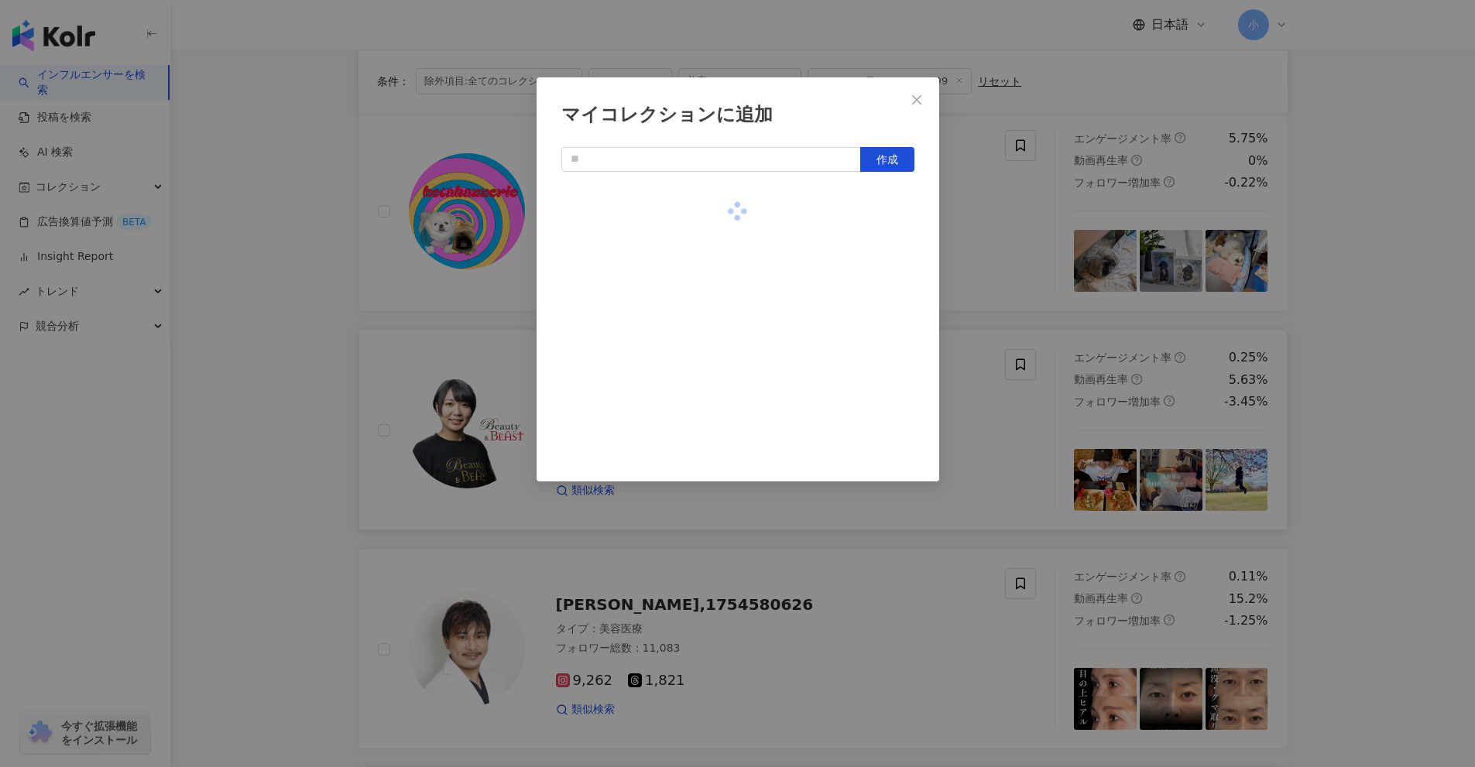
click at [1012, 266] on div "マイコレクションに追加 作成" at bounding box center [737, 383] width 1475 height 767
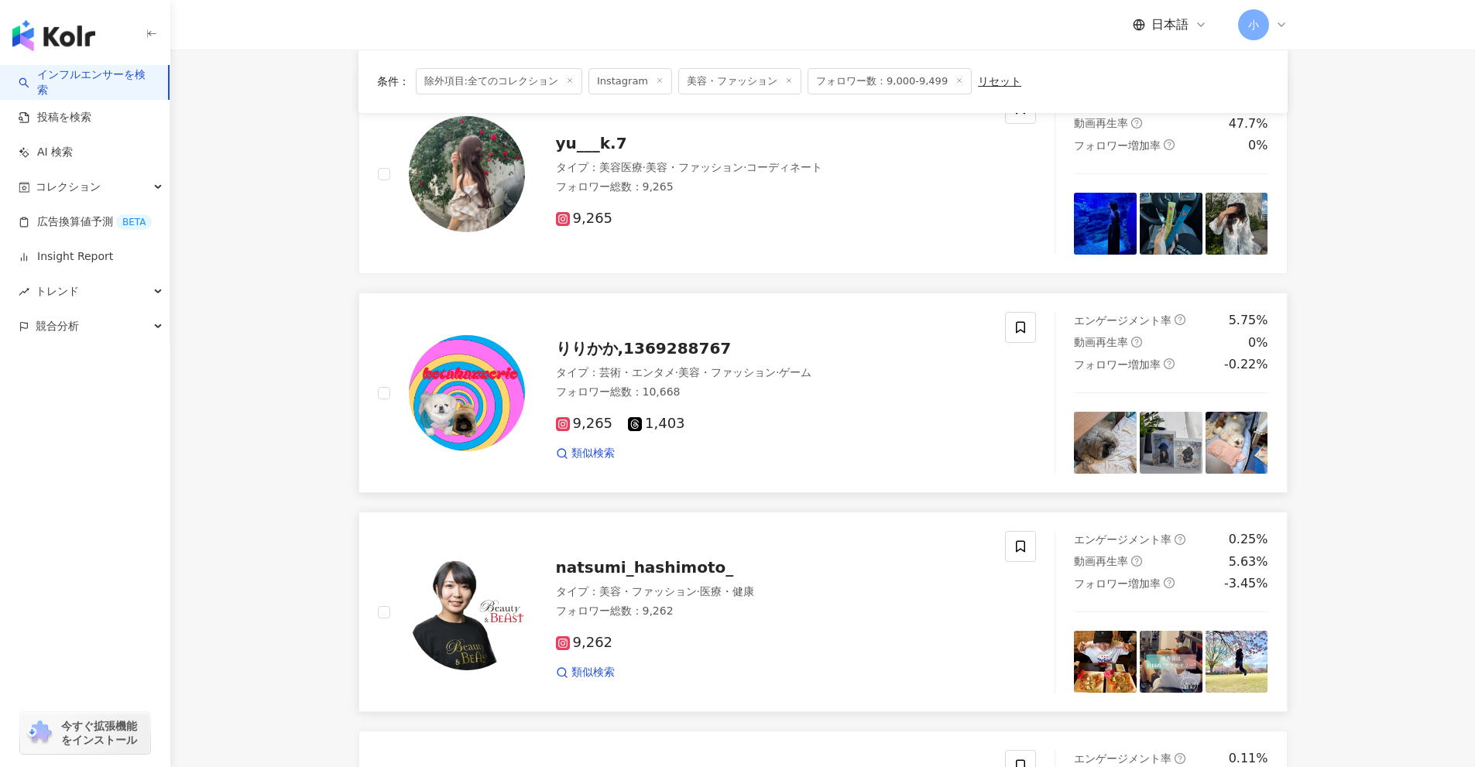
scroll to position [1427, 0]
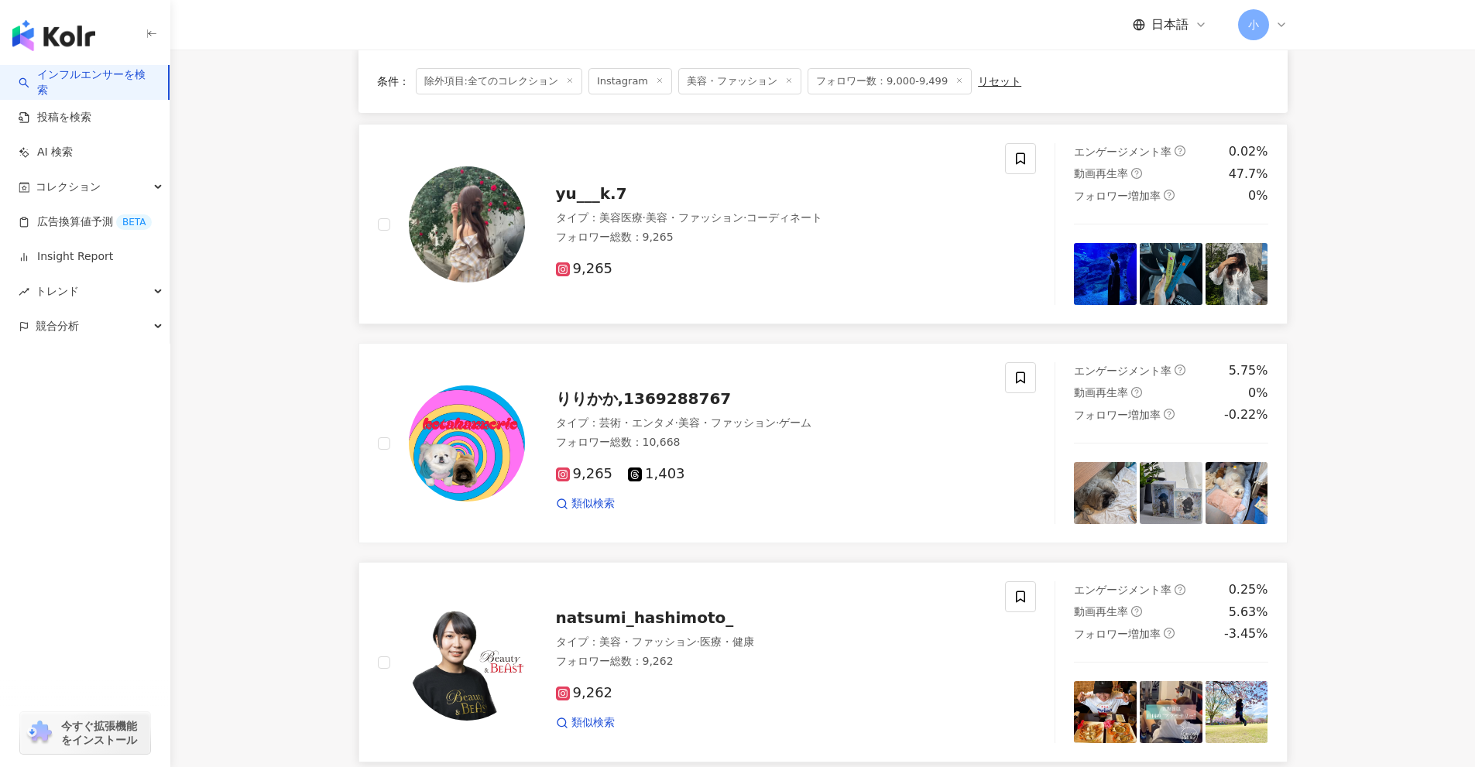
click at [1036, 159] on div "yu___k.7 タイプ ： 美容医療 · 美容・ファッション · コーディネート フォロワー総数 ： 9,265 9,265" at bounding box center [707, 224] width 696 height 162
click at [1027, 153] on span at bounding box center [1020, 158] width 31 height 31
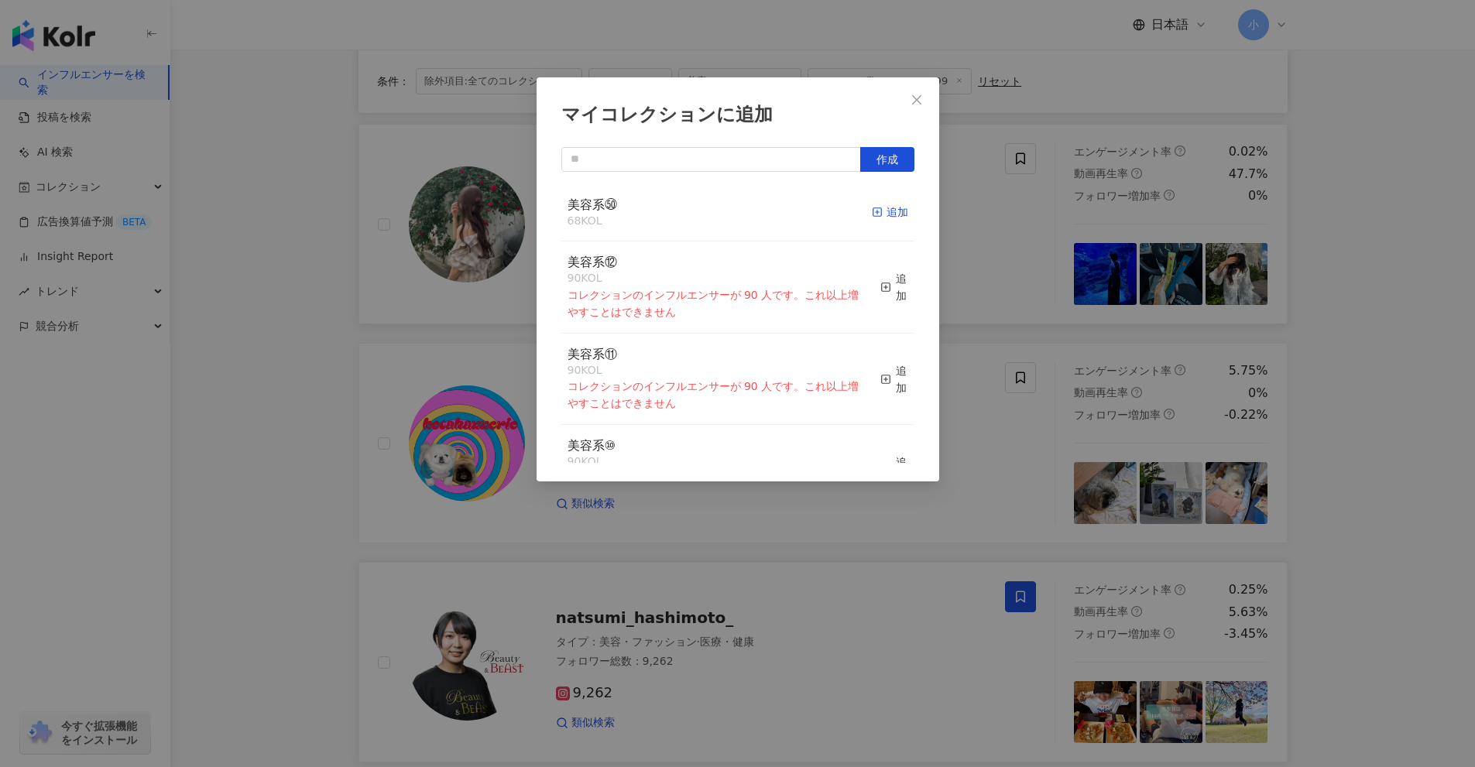
drag, startPoint x: 873, startPoint y: 214, endPoint x: 946, endPoint y: 235, distance: 75.7
click at [873, 214] on div "追加" at bounding box center [890, 212] width 36 height 17
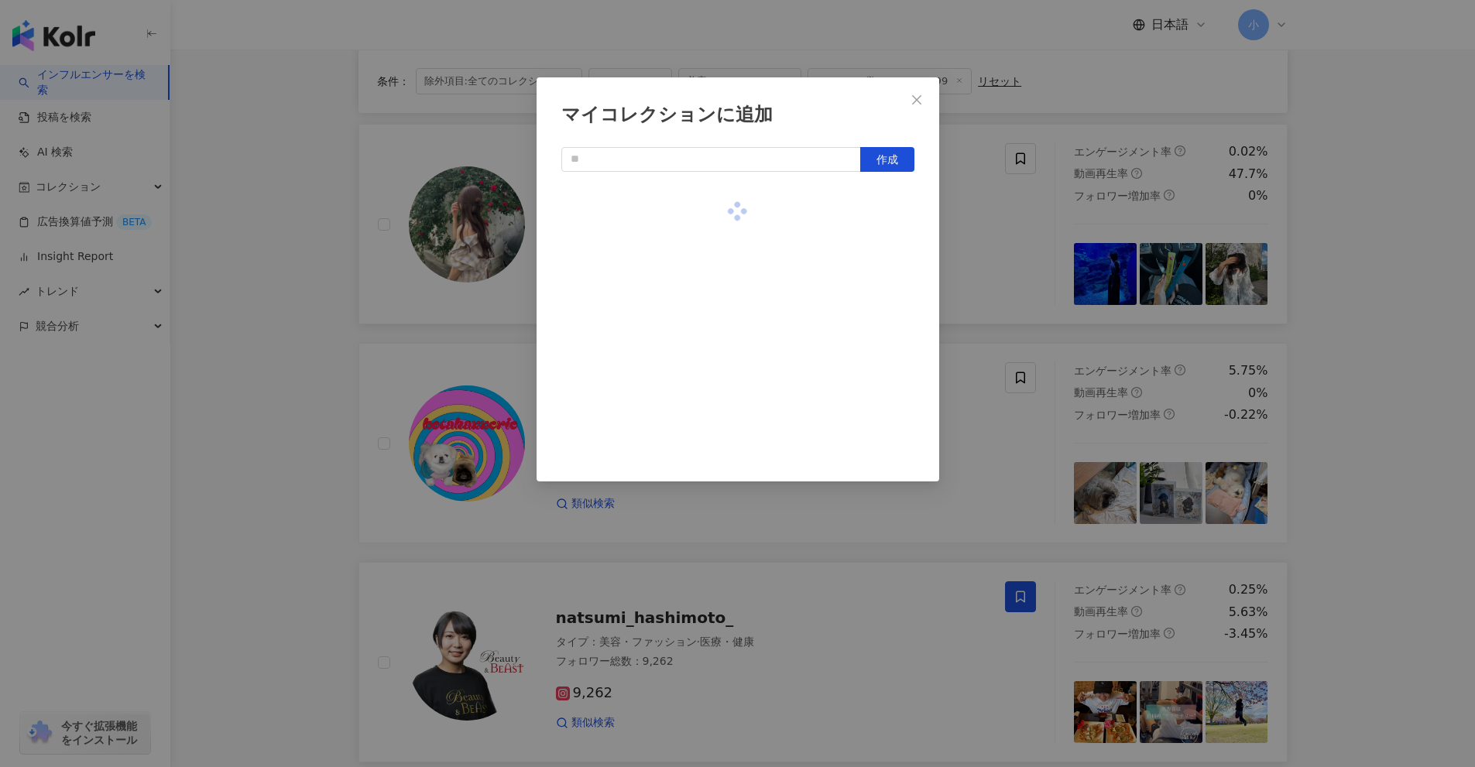
click at [977, 245] on div "マイコレクションに追加 作成" at bounding box center [737, 383] width 1475 height 767
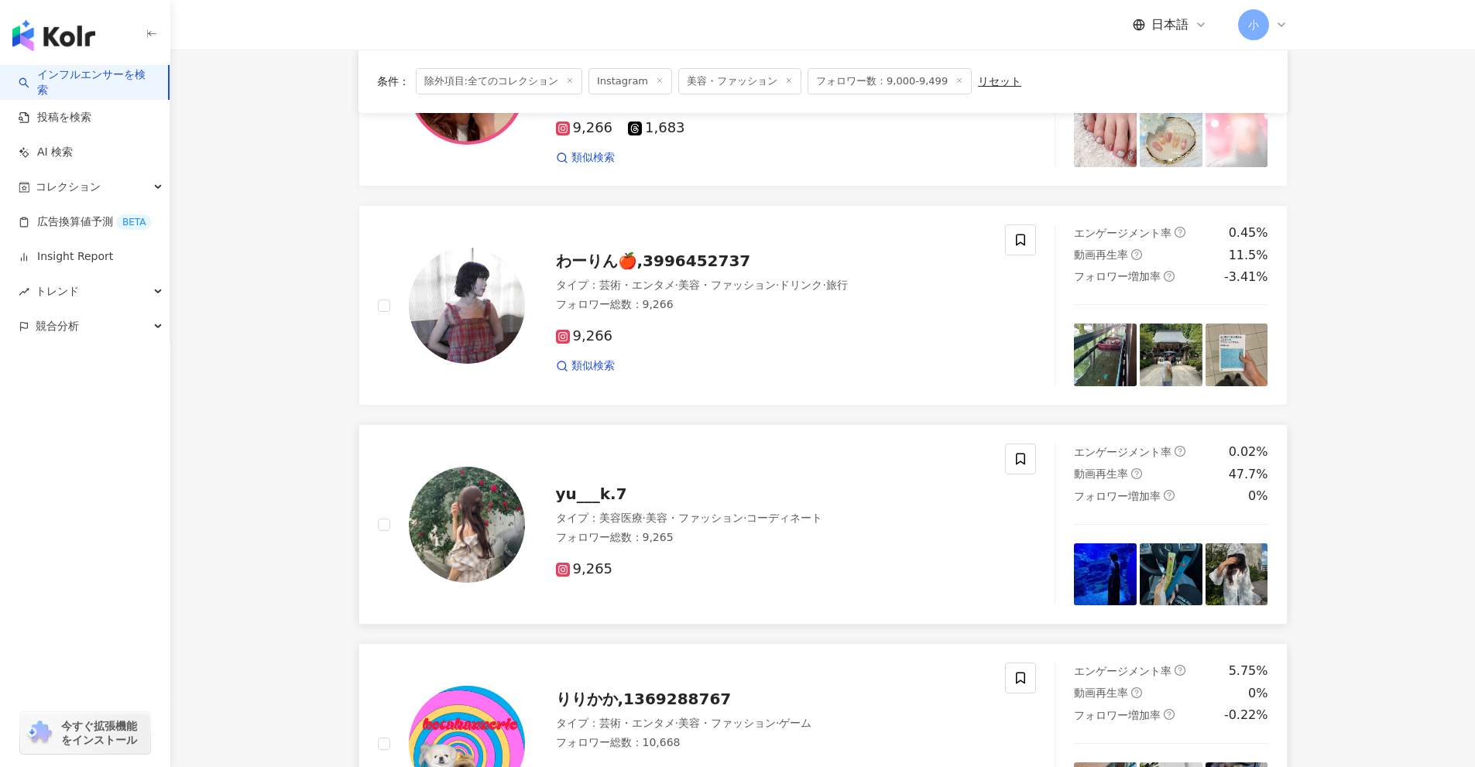
scroll to position [1118, 0]
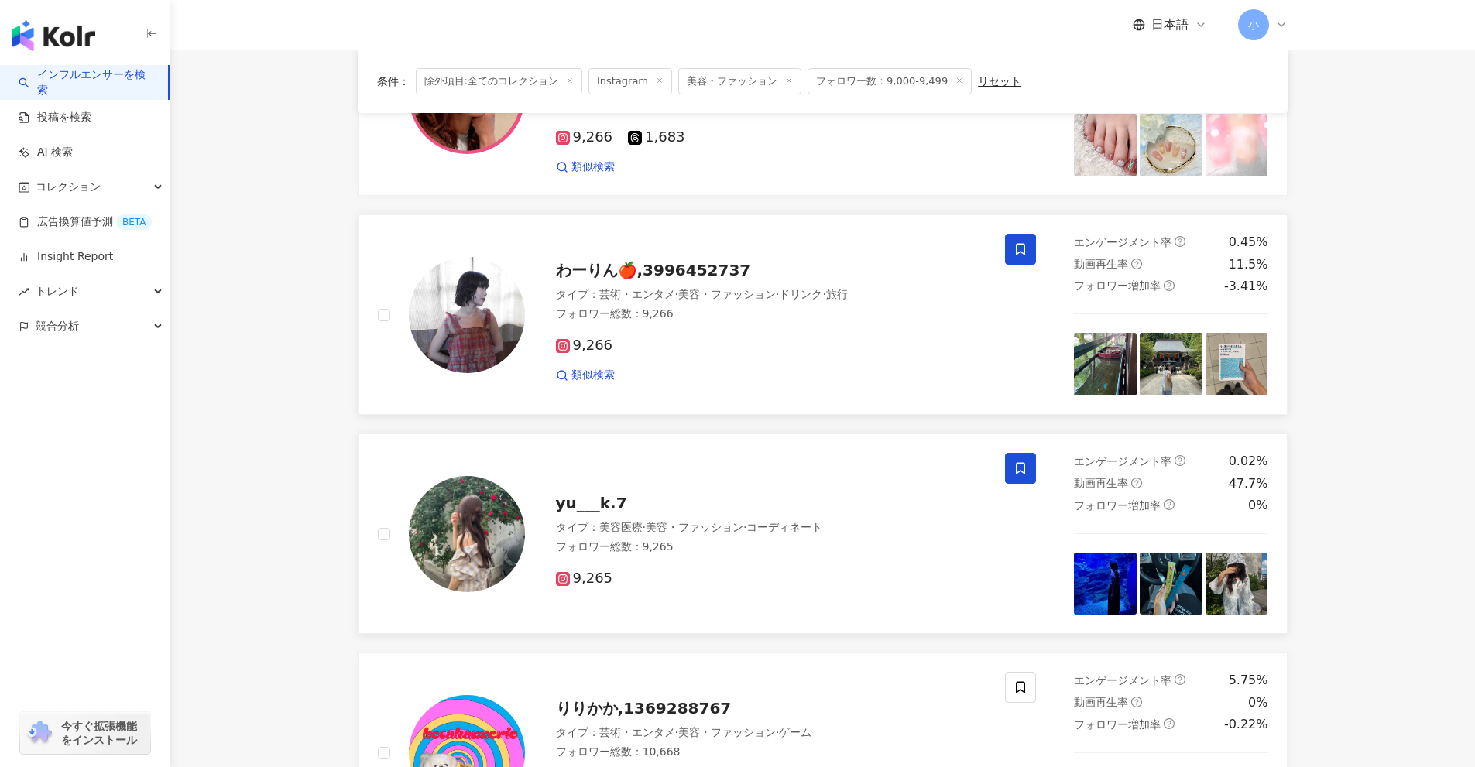
click at [1018, 255] on icon at bounding box center [1020, 249] width 14 height 14
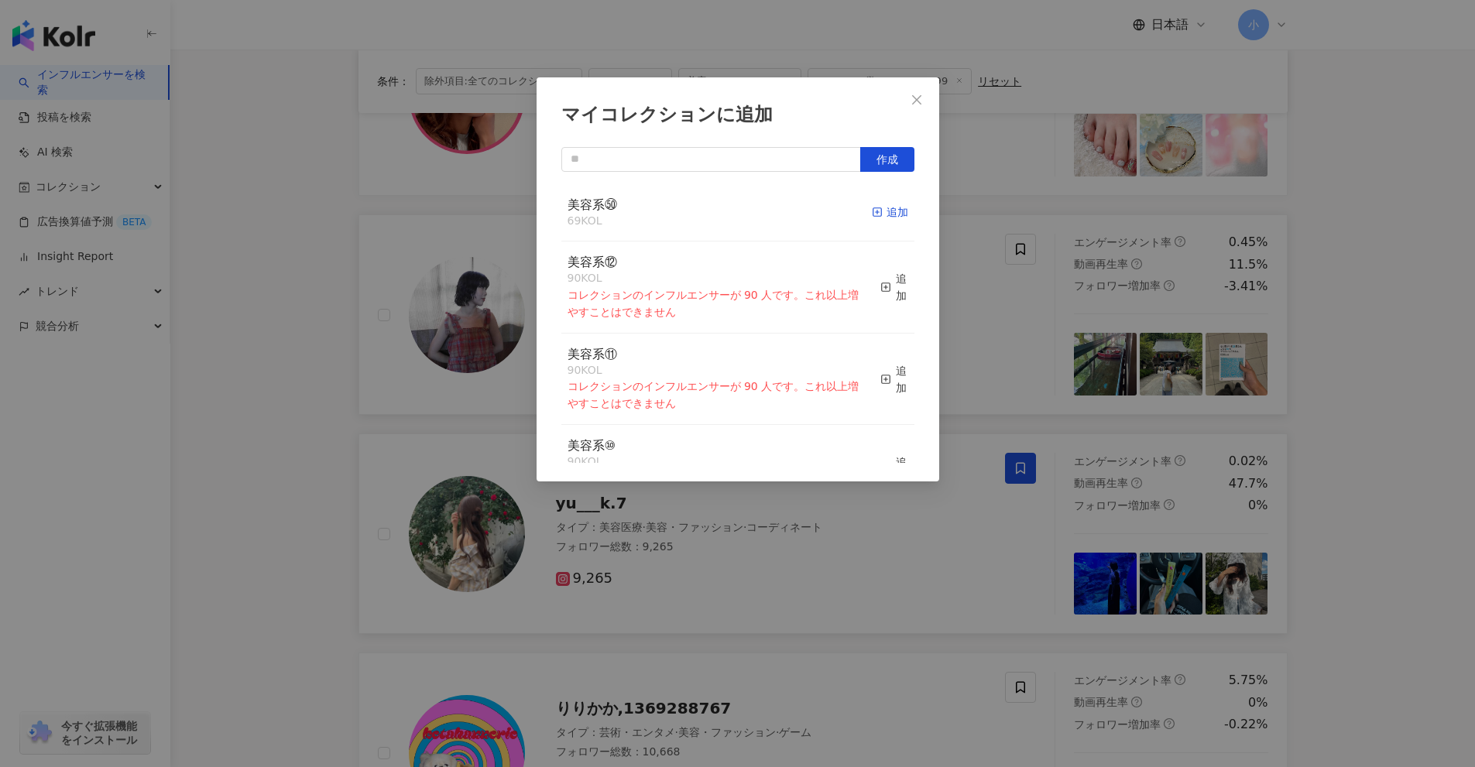
click at [877, 218] on div "追加" at bounding box center [890, 212] width 36 height 17
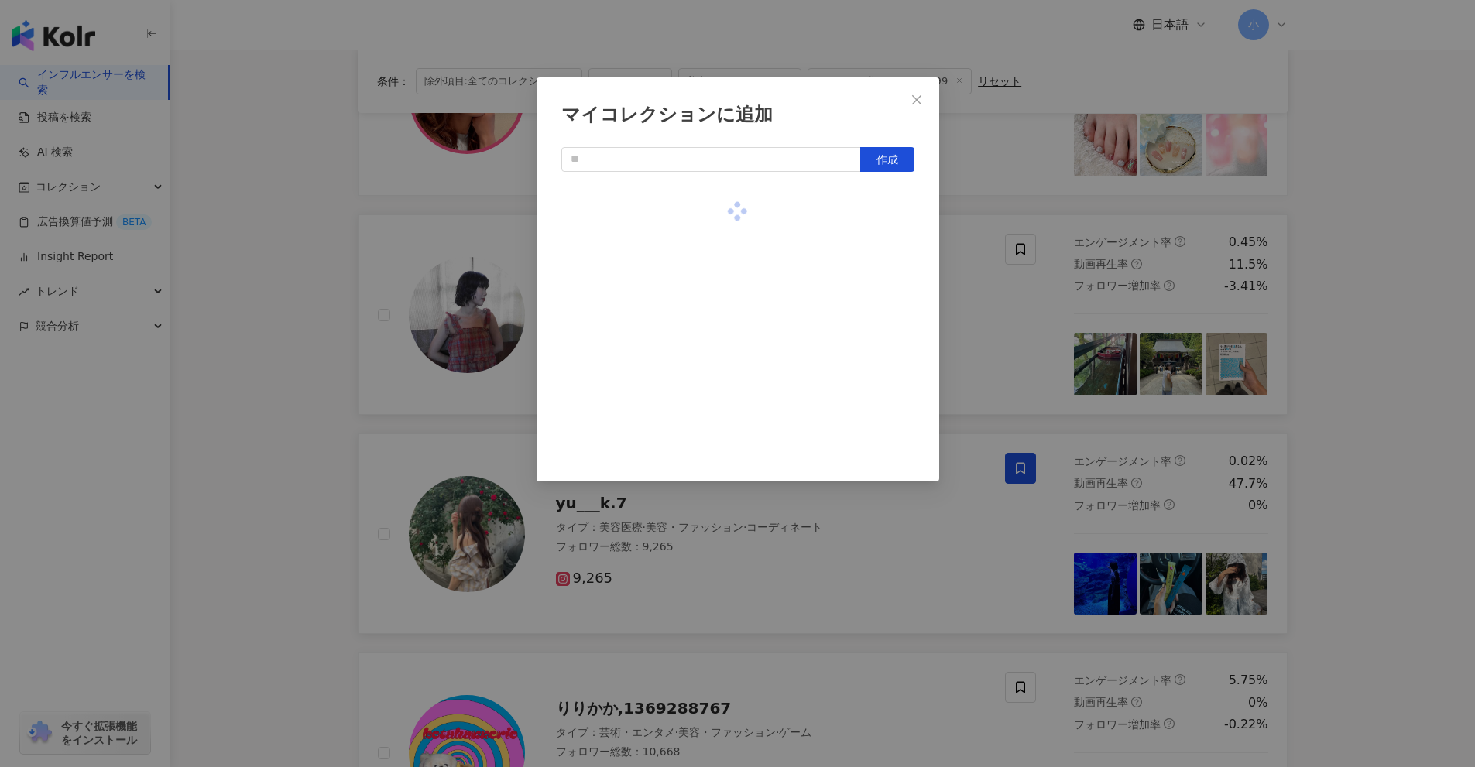
click at [993, 291] on div "マイコレクションに追加 作成" at bounding box center [737, 383] width 1475 height 767
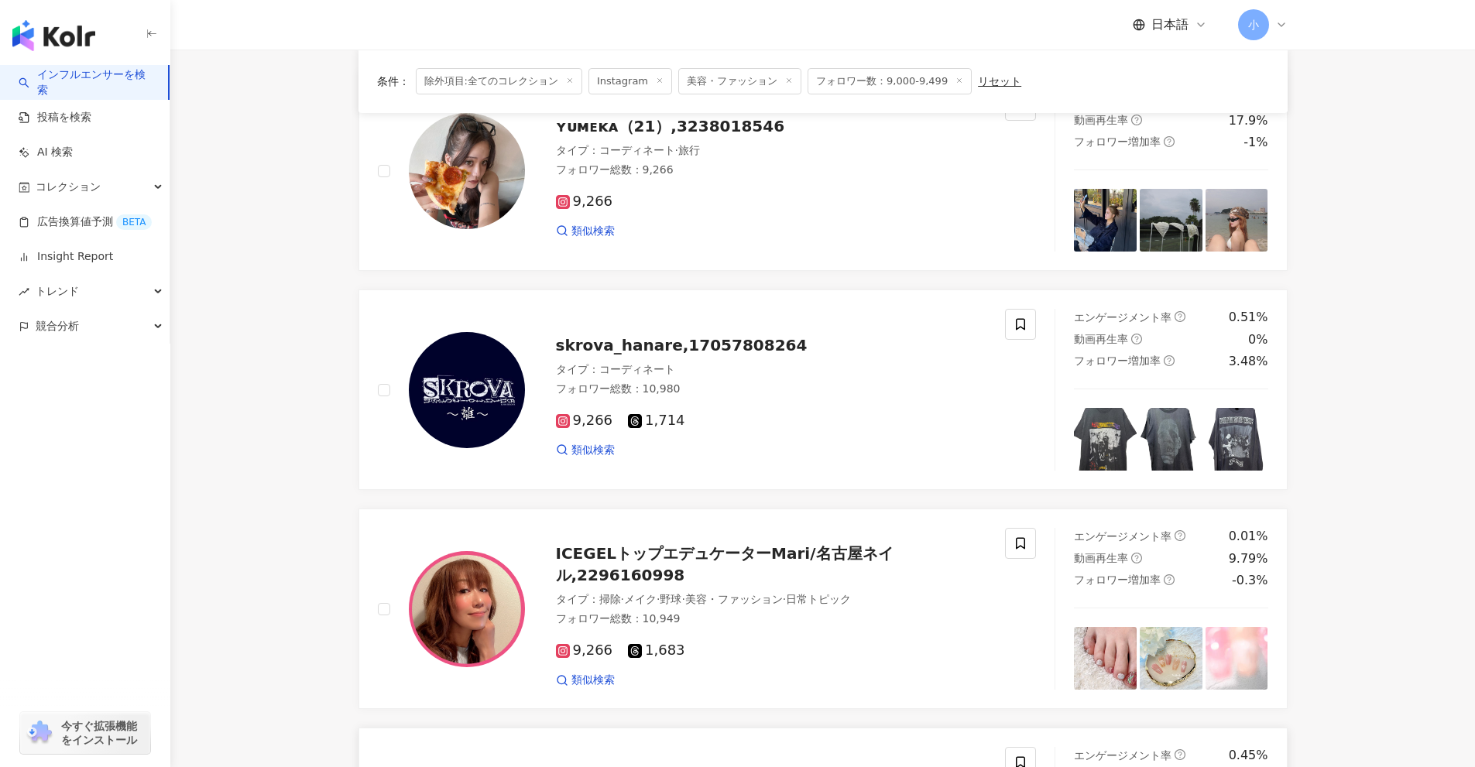
scroll to position [576, 0]
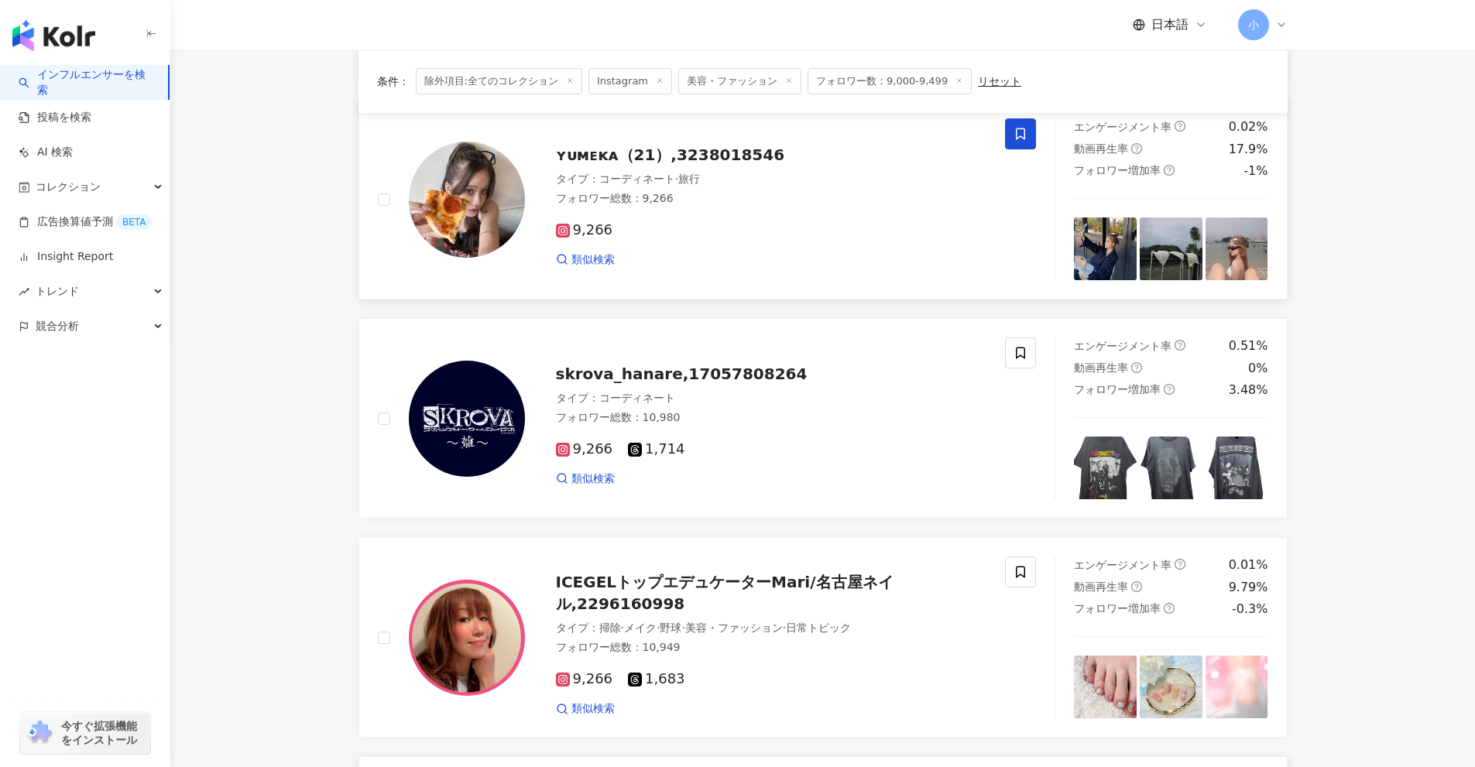
click at [1018, 143] on span at bounding box center [1020, 133] width 31 height 31
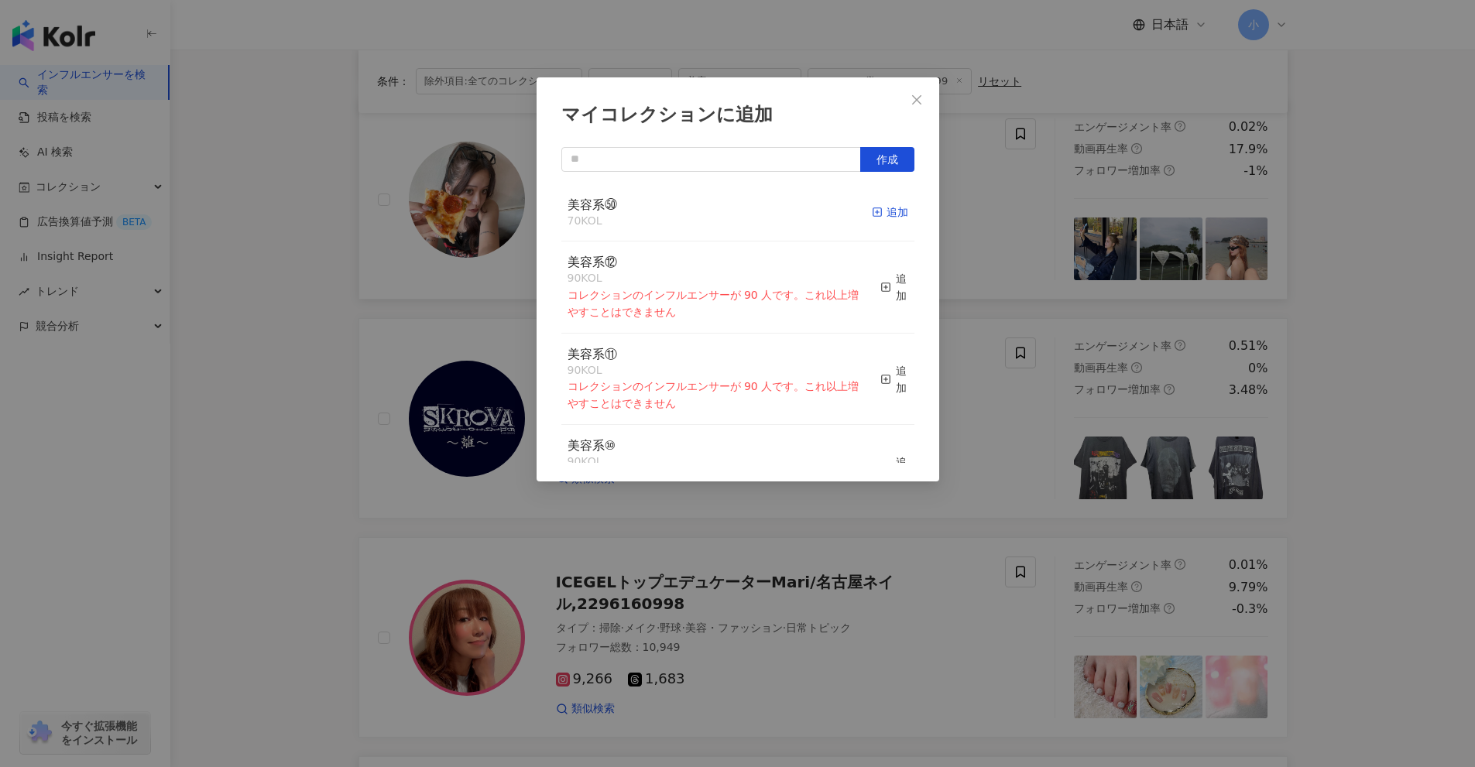
click at [885, 212] on div "追加" at bounding box center [890, 212] width 36 height 17
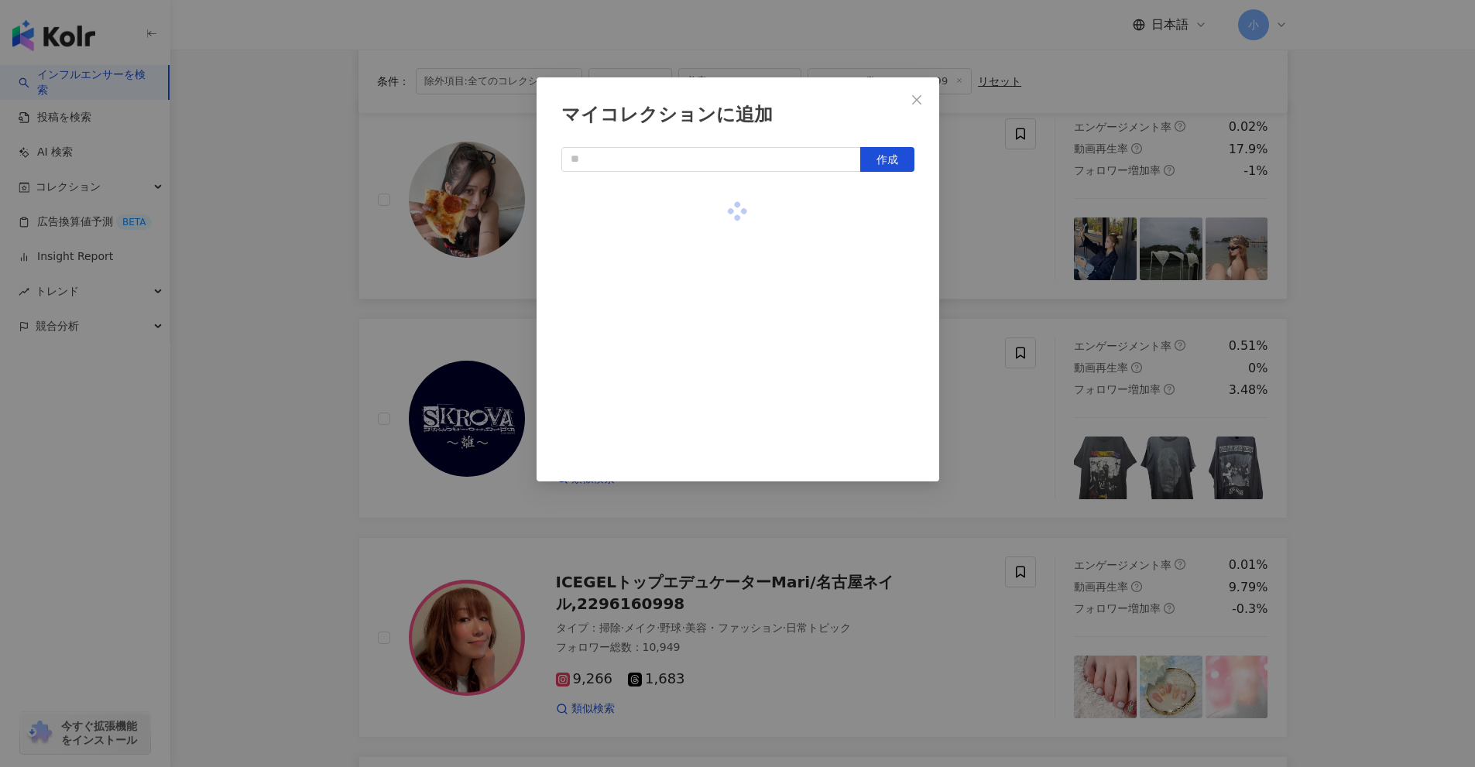
click at [1016, 252] on div "マイコレクションに追加 作成" at bounding box center [737, 383] width 1475 height 767
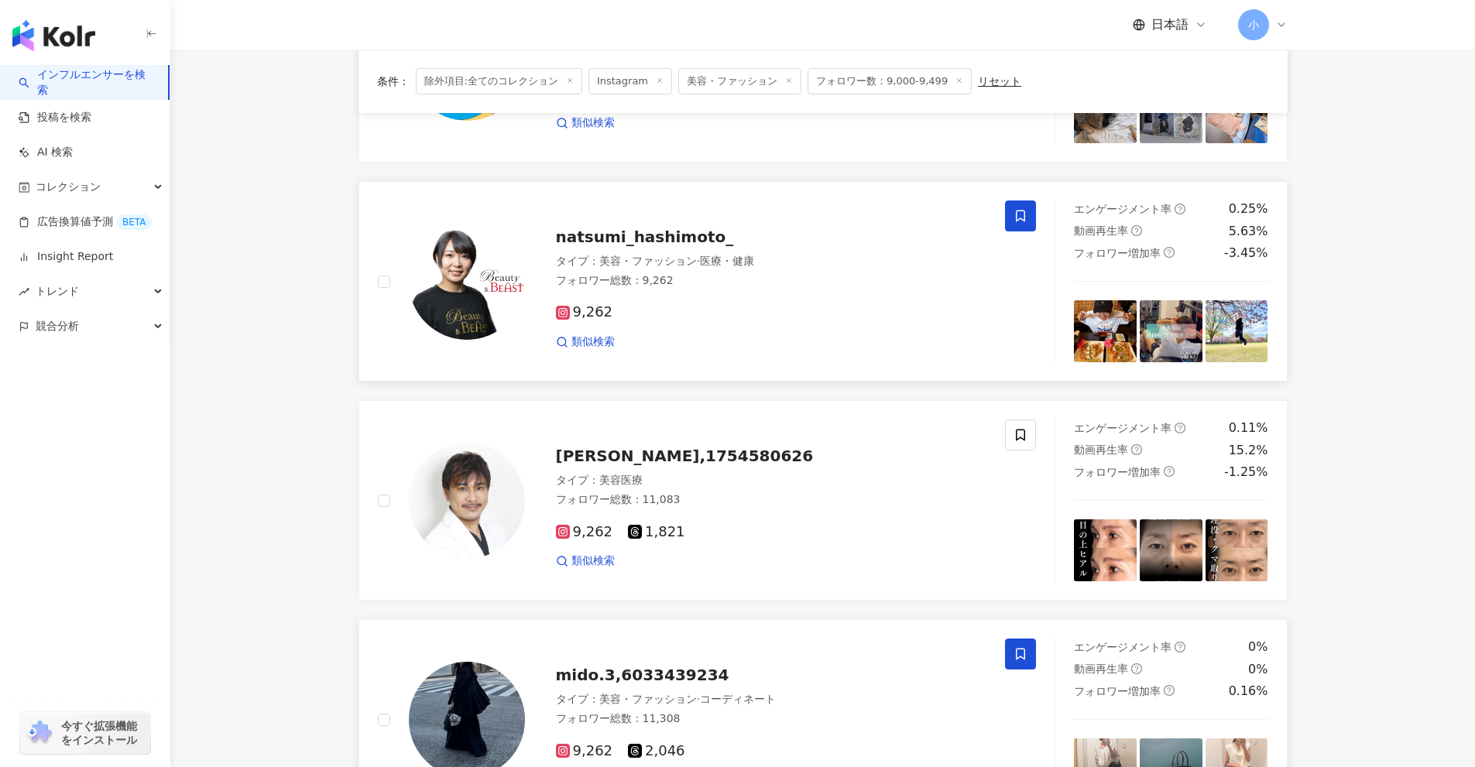
scroll to position [2434, 0]
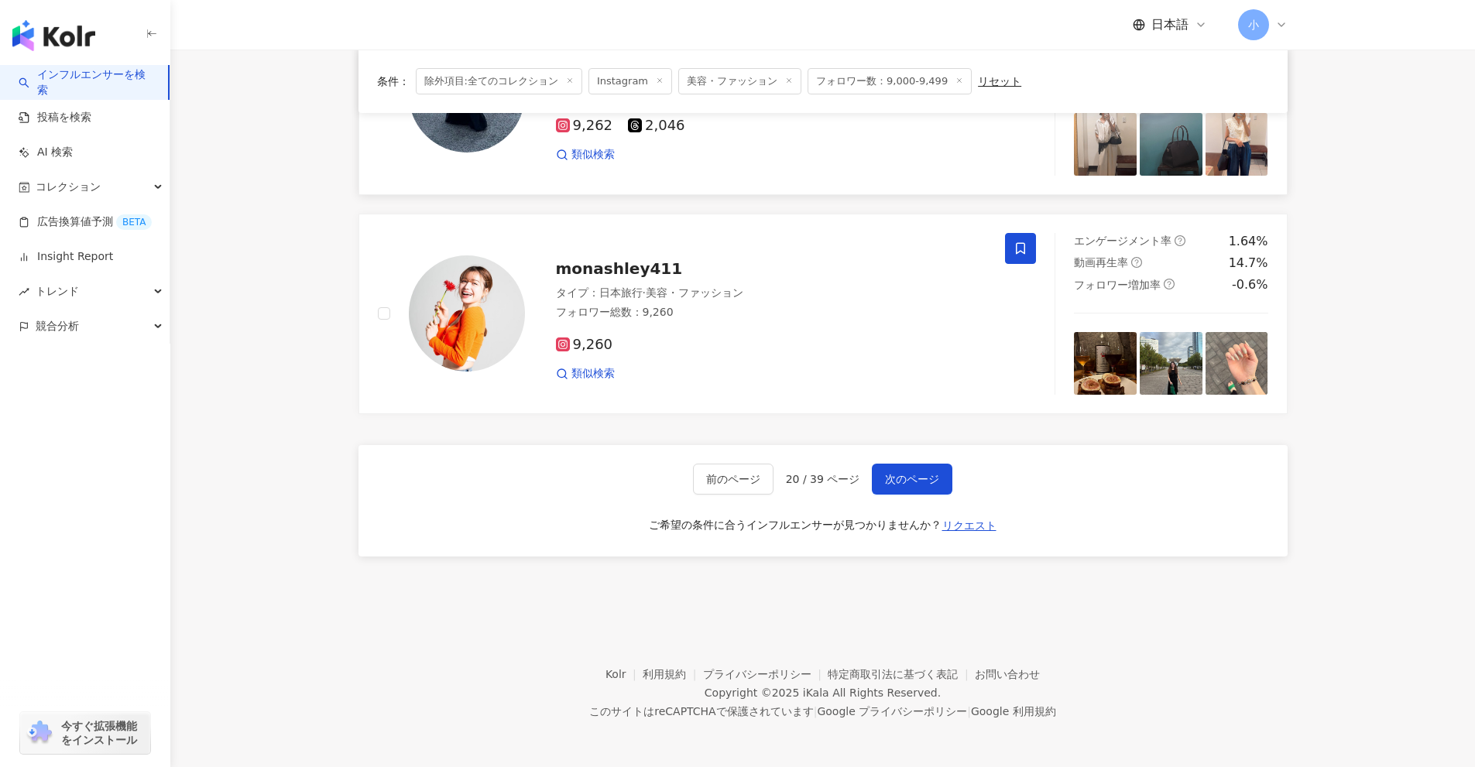
drag, startPoint x: 1350, startPoint y: 316, endPoint x: 1318, endPoint y: 705, distance: 390.7
click at [915, 488] on button "次のページ" at bounding box center [912, 479] width 81 height 31
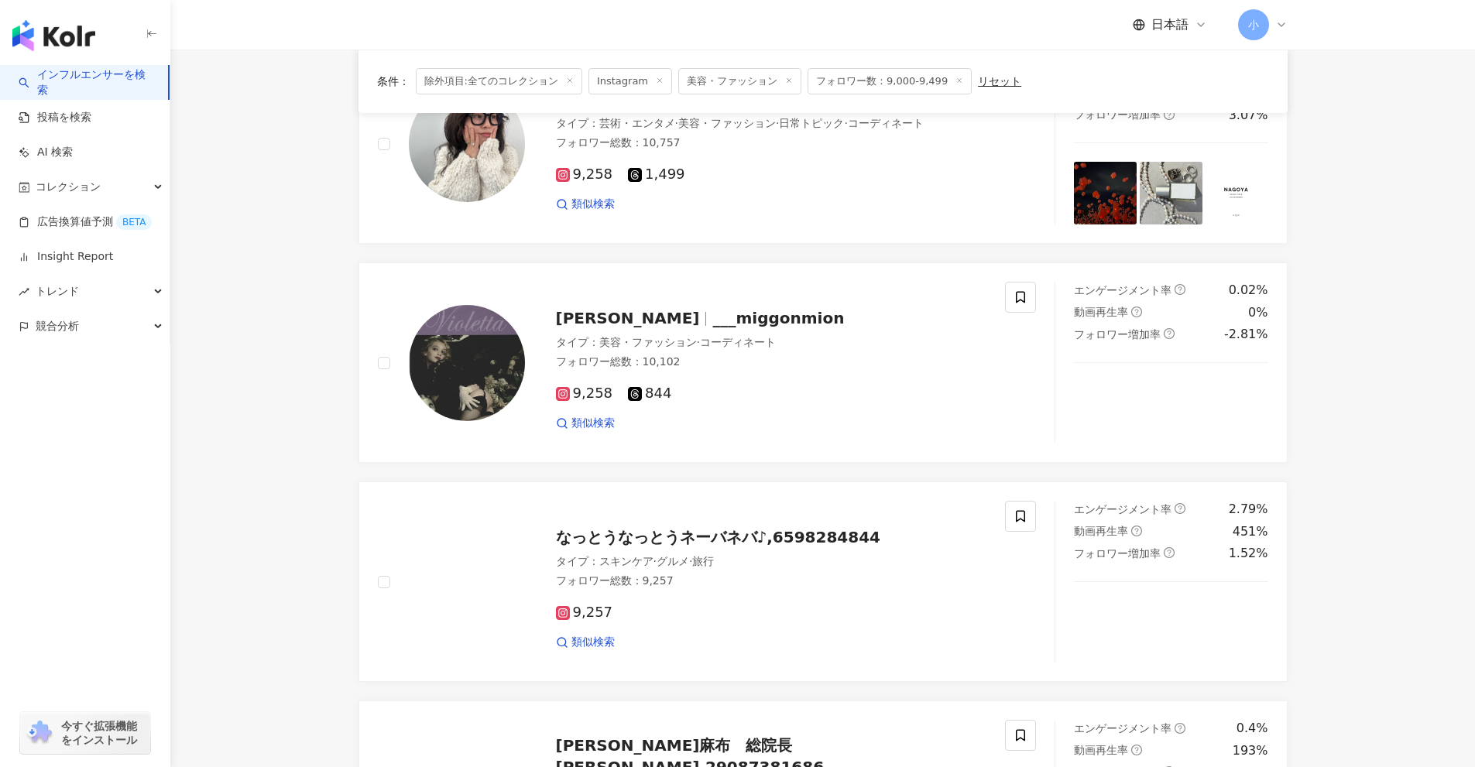
scroll to position [1208, 0]
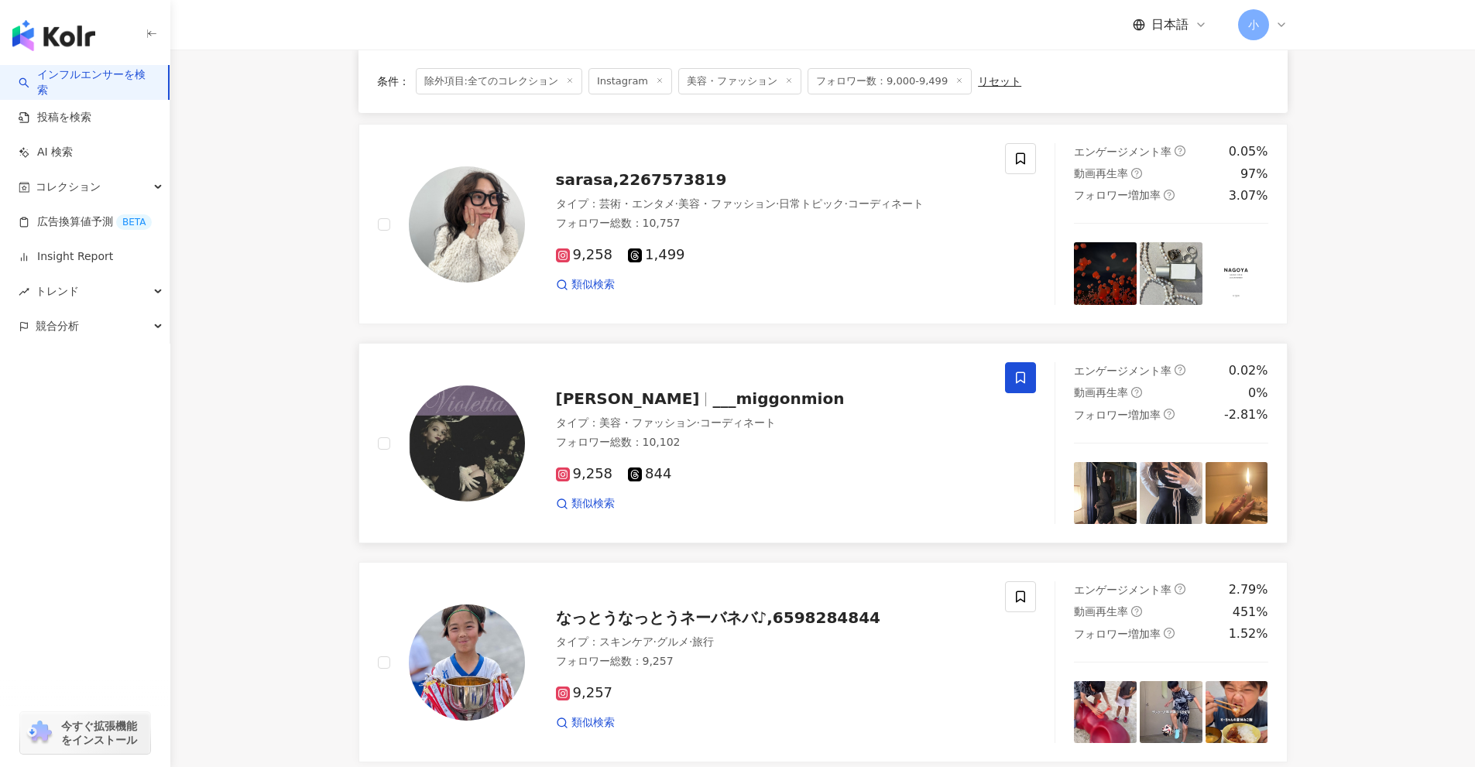
click at [1015, 372] on icon at bounding box center [1020, 378] width 14 height 14
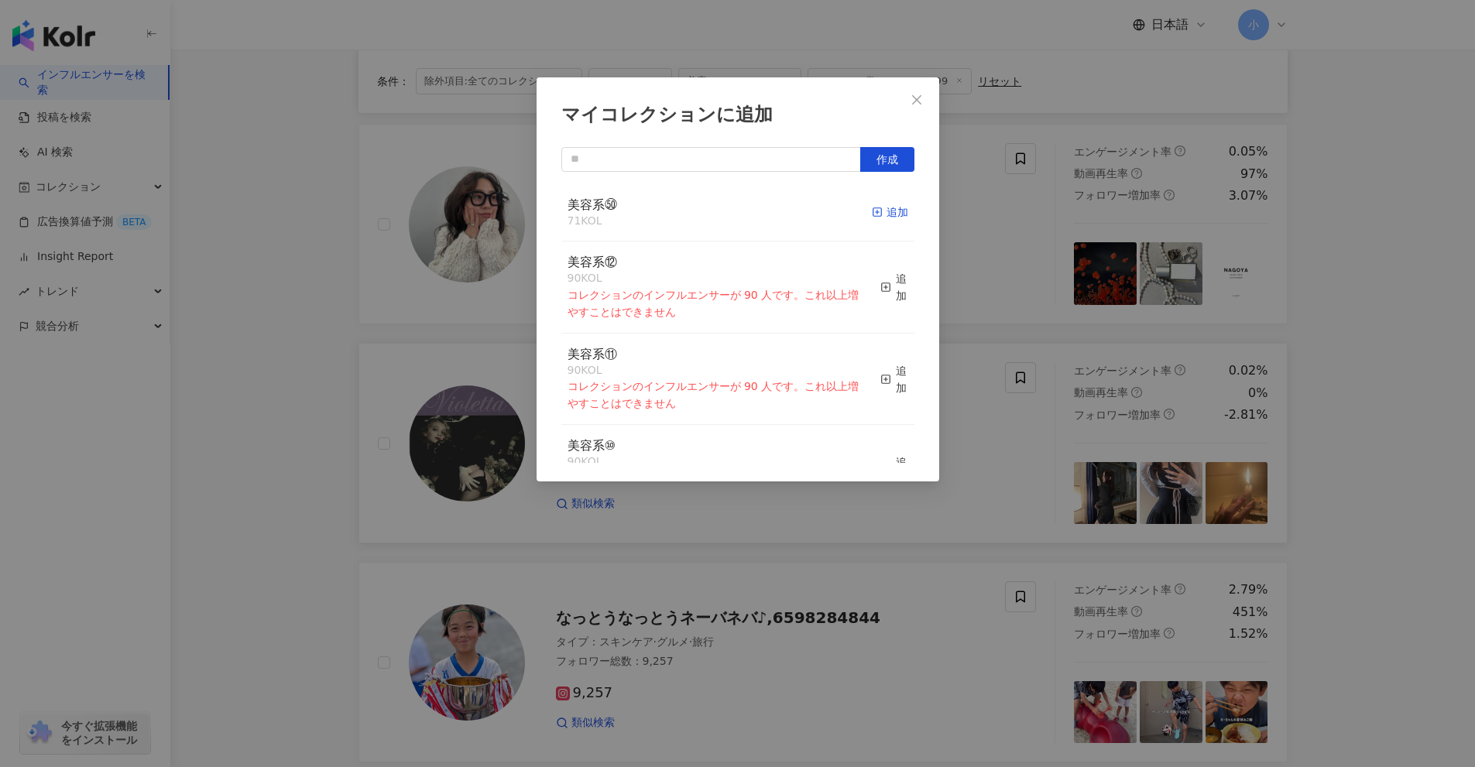
click at [872, 211] on icon "button" at bounding box center [877, 212] width 11 height 11
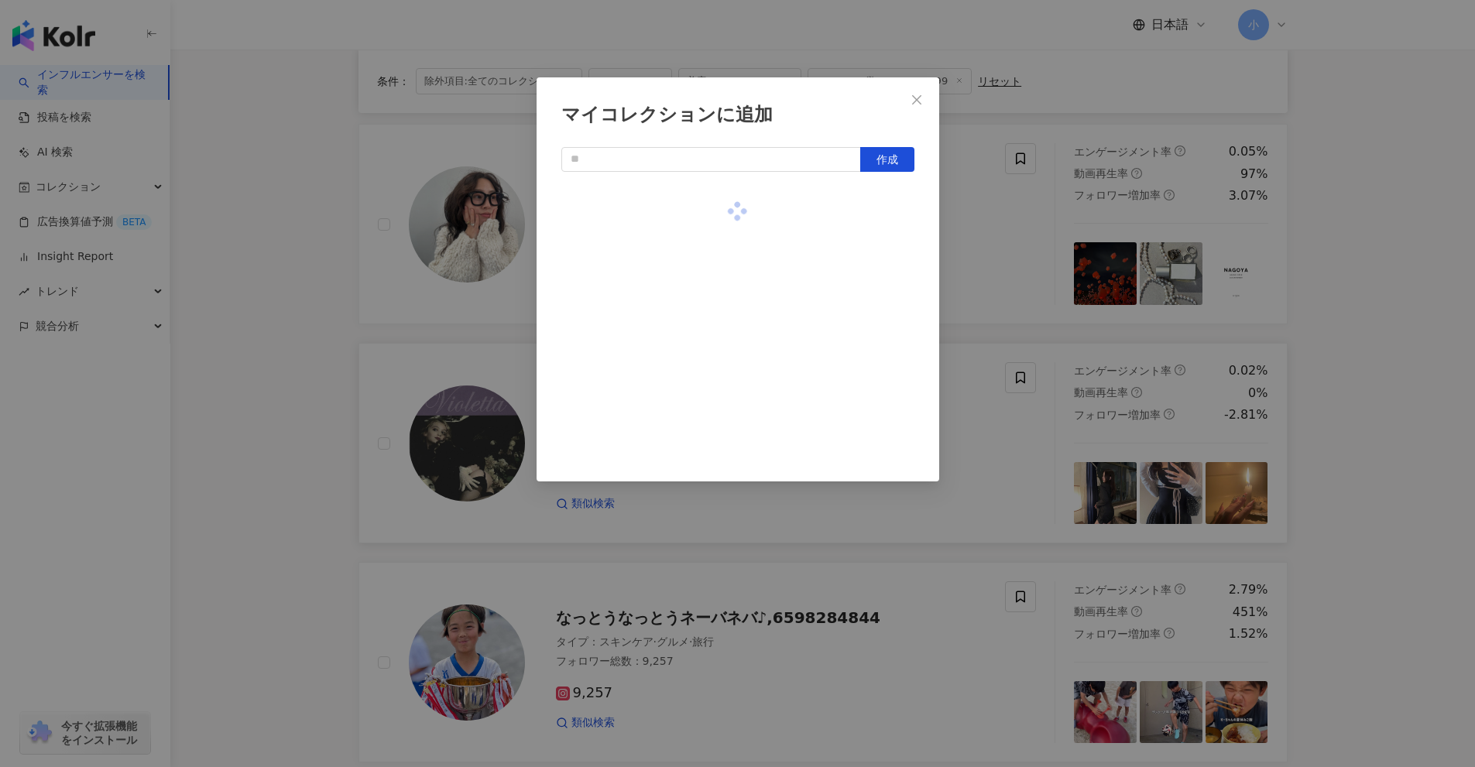
click at [1051, 279] on div "マイコレクションに追加 作成" at bounding box center [737, 383] width 1475 height 767
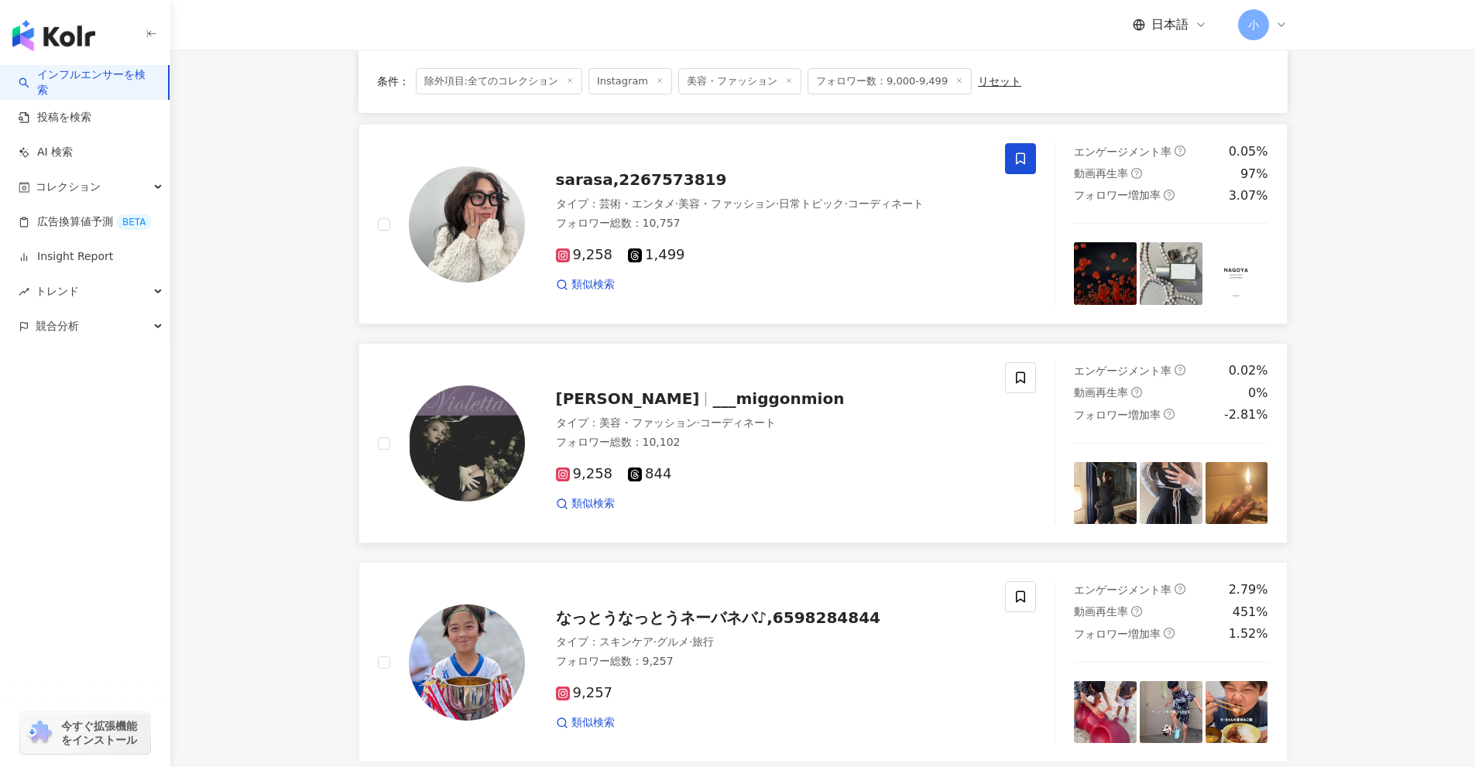
click at [1030, 160] on span at bounding box center [1020, 158] width 31 height 31
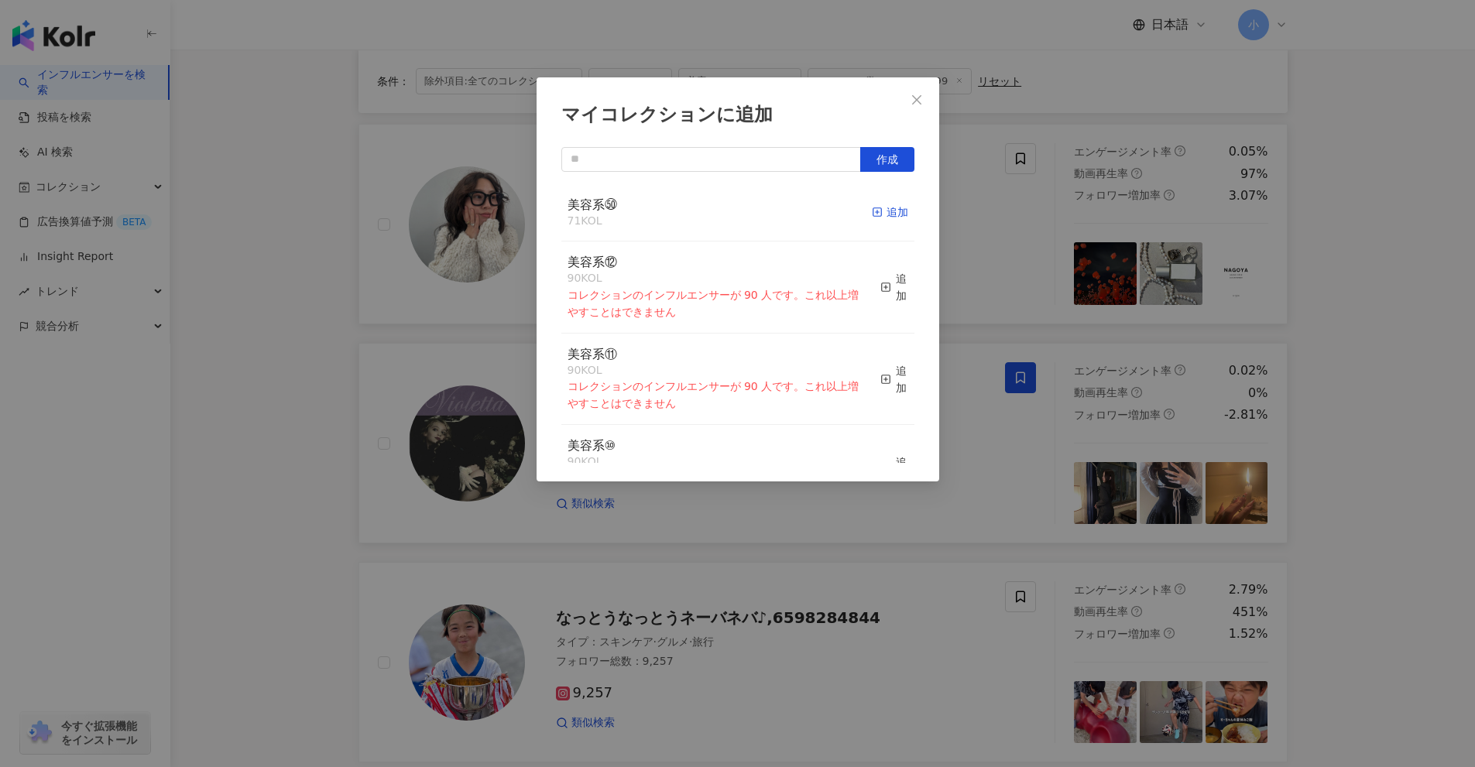
click at [872, 209] on rect "button" at bounding box center [876, 212] width 9 height 9
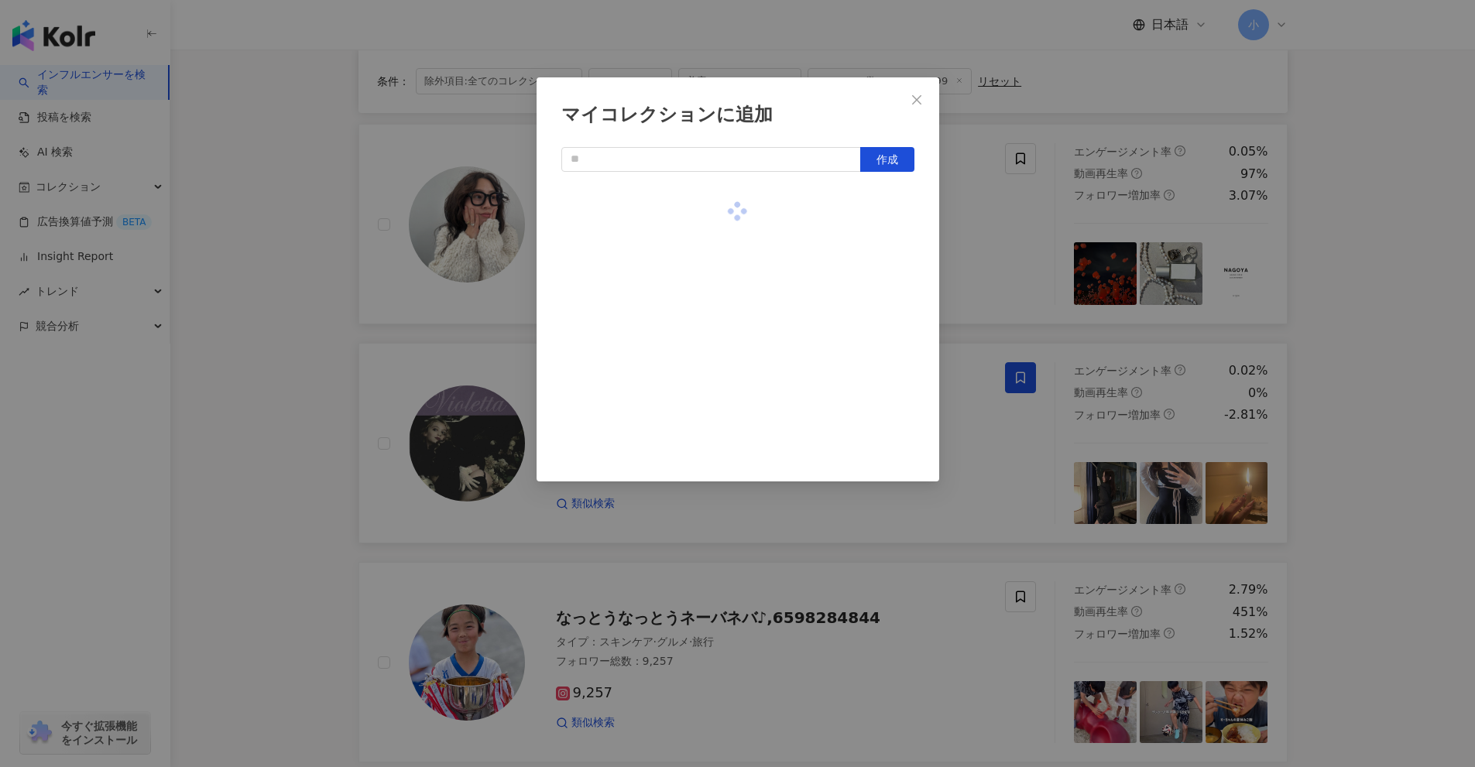
click at [1043, 271] on div "マイコレクションに追加 作成" at bounding box center [737, 383] width 1475 height 767
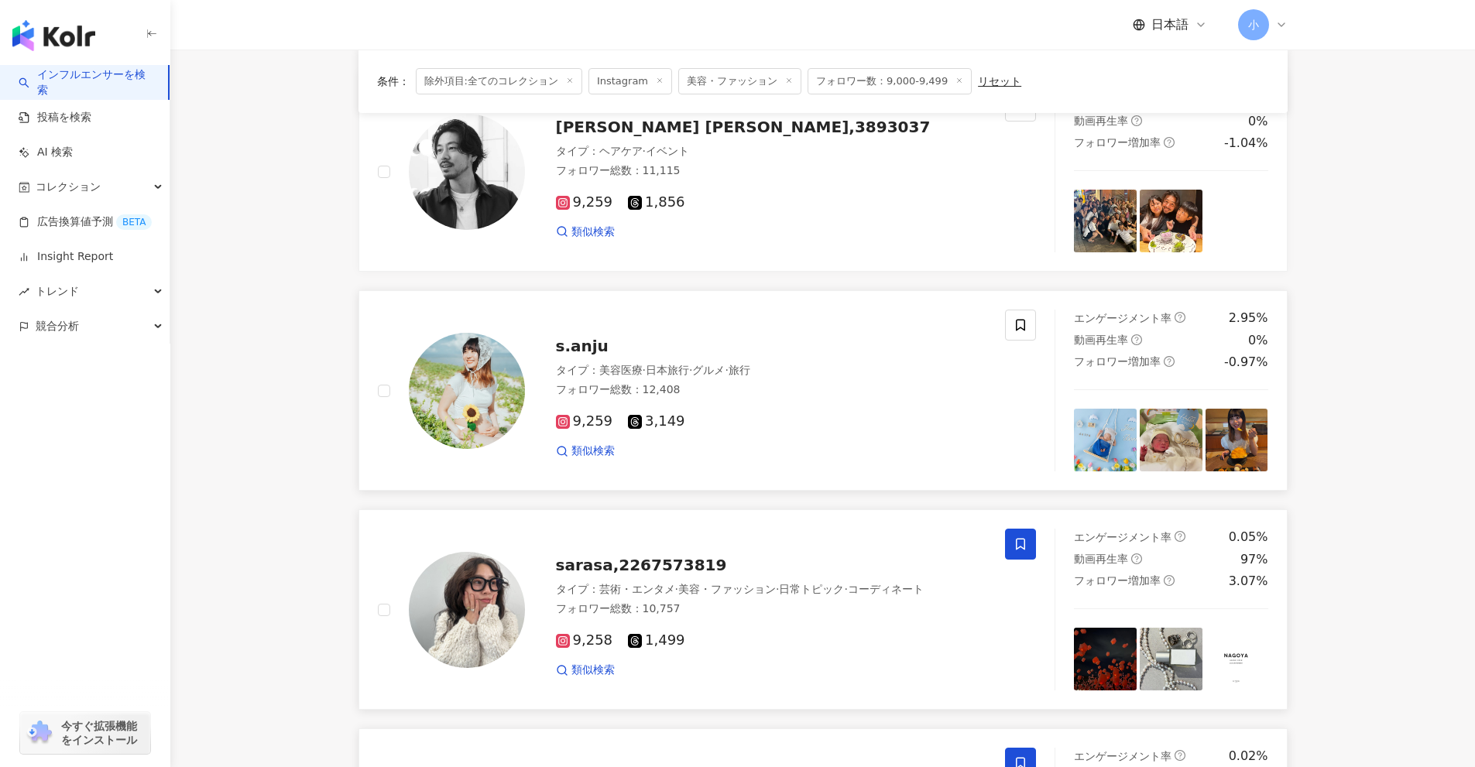
scroll to position [821, 0]
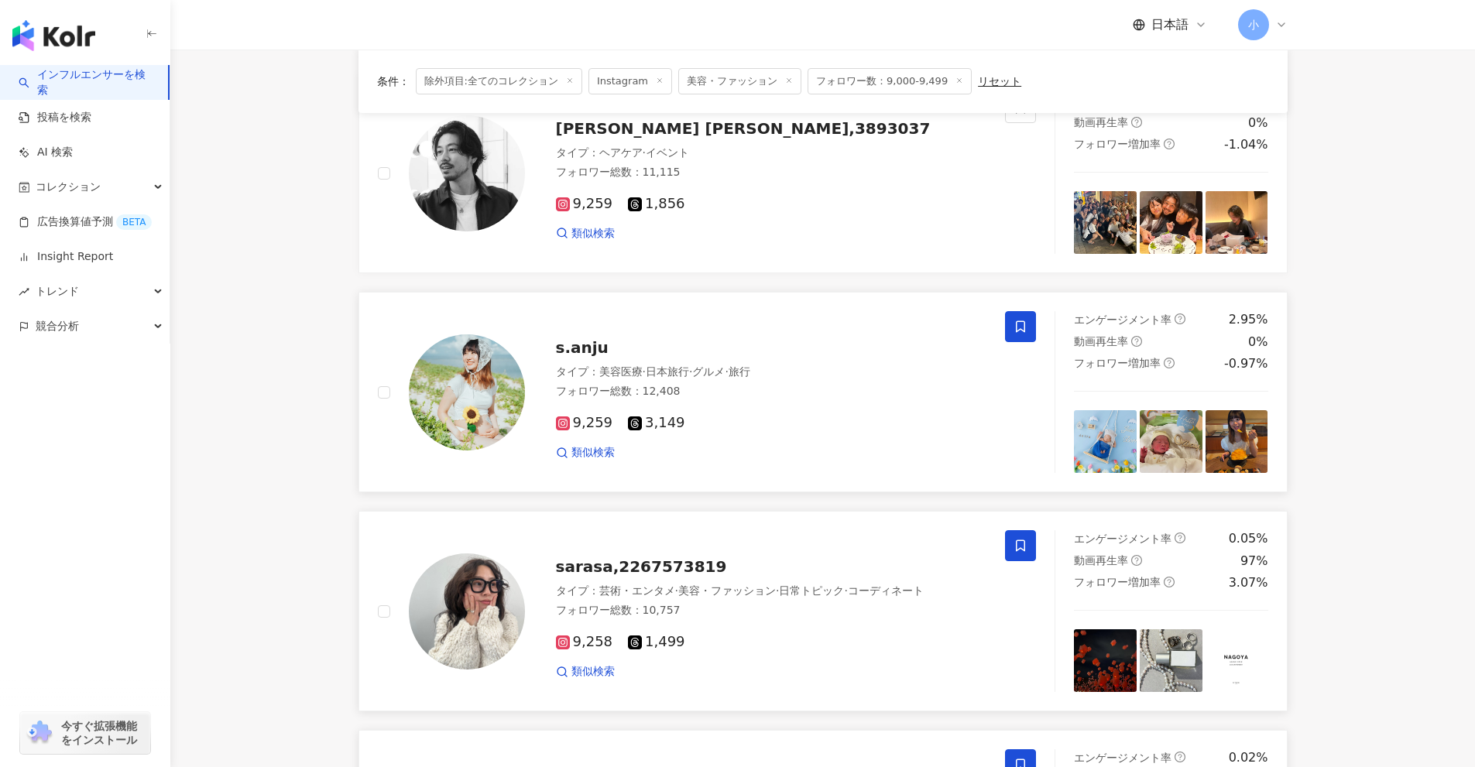
click at [1023, 322] on icon at bounding box center [1020, 327] width 9 height 12
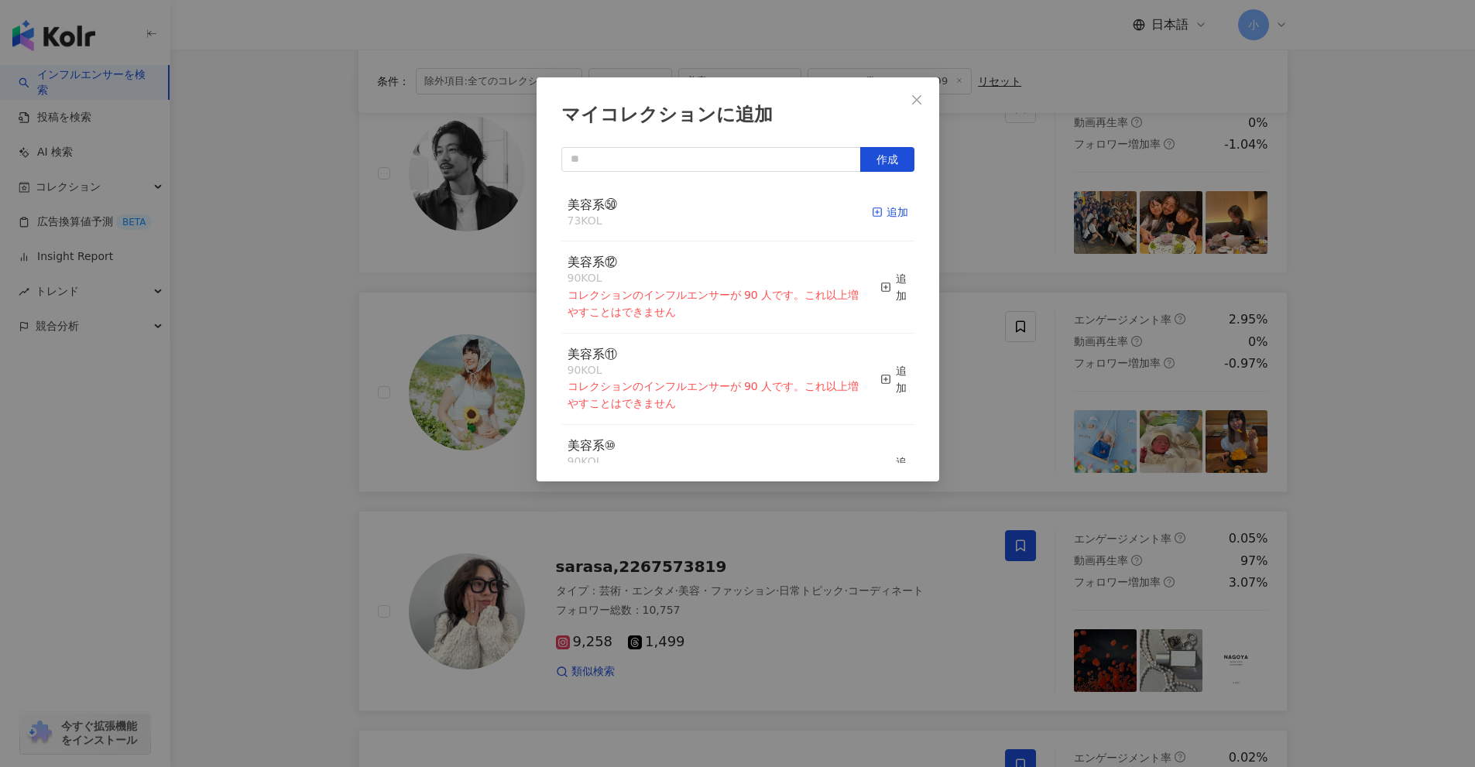
click at [879, 213] on div "追加" at bounding box center [890, 212] width 36 height 17
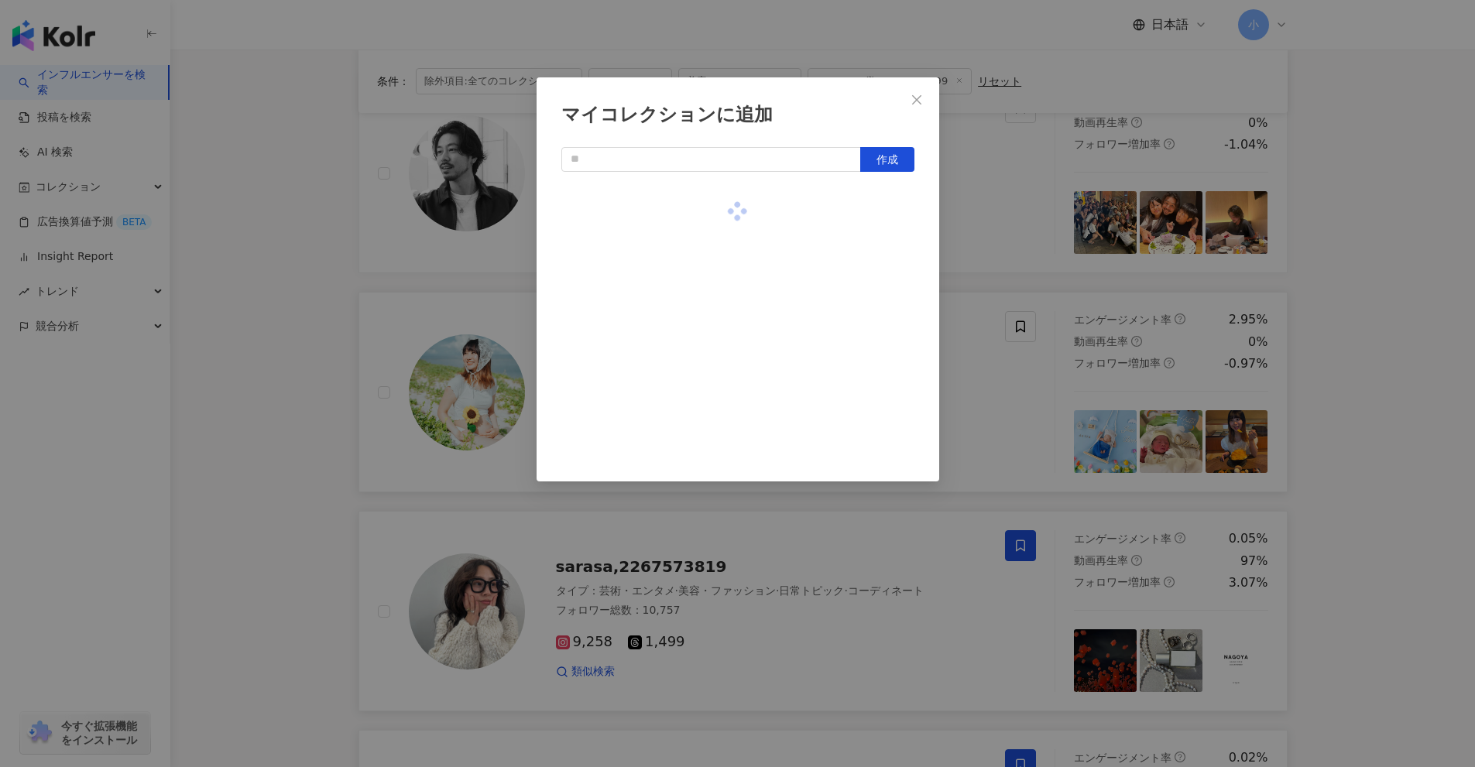
click at [984, 262] on div "マイコレクションに追加 作成" at bounding box center [737, 383] width 1475 height 767
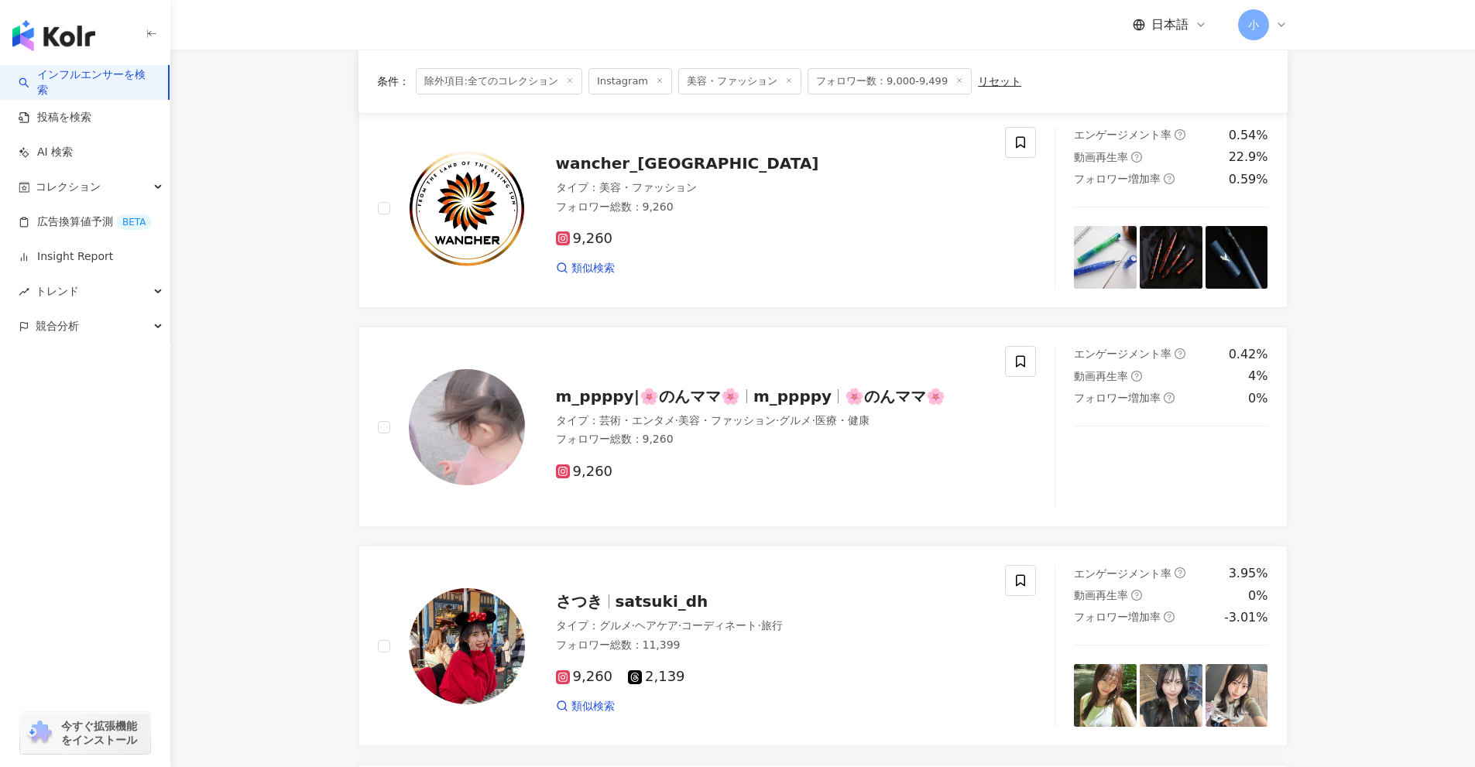
scroll to position [357, 0]
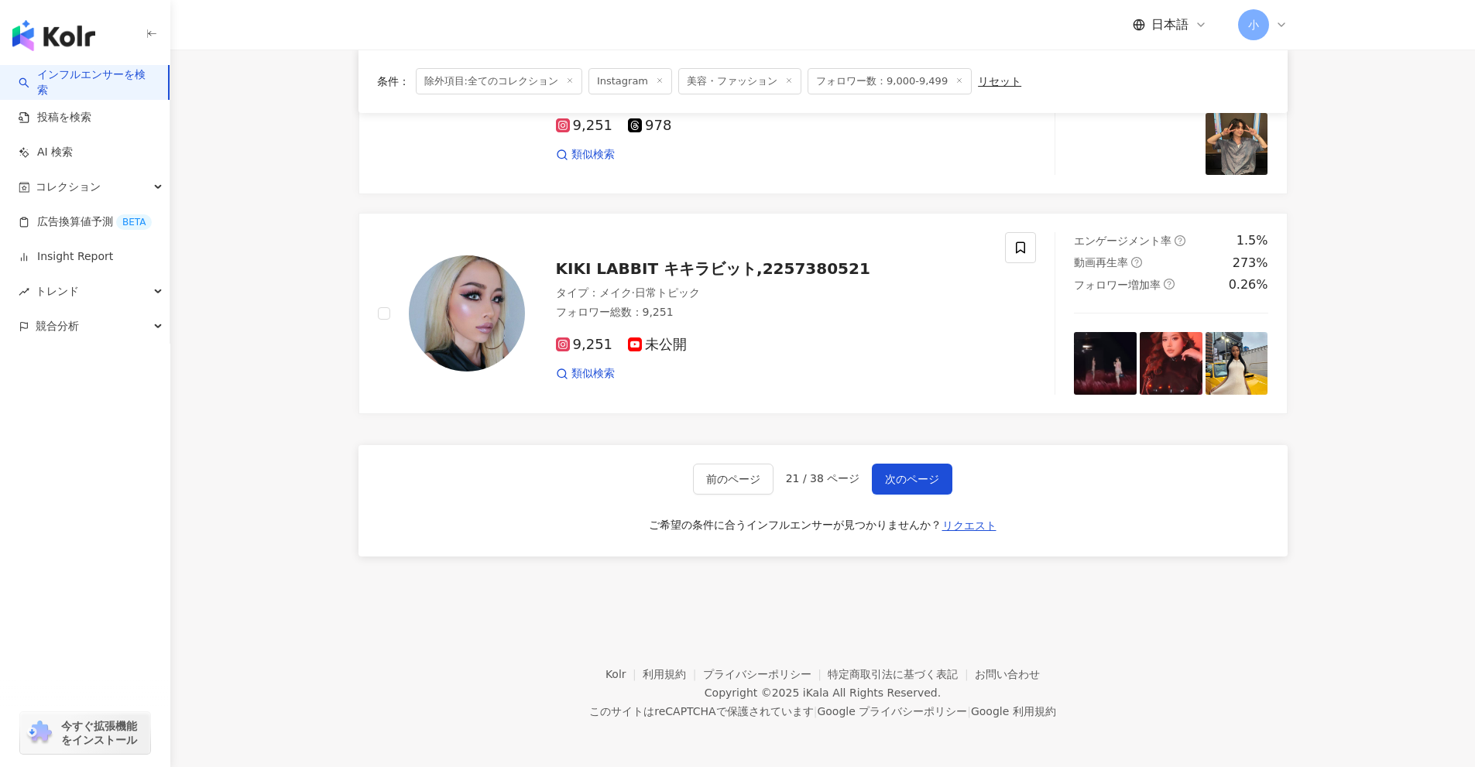
drag, startPoint x: 1348, startPoint y: 149, endPoint x: 1348, endPoint y: 568, distance: 418.8
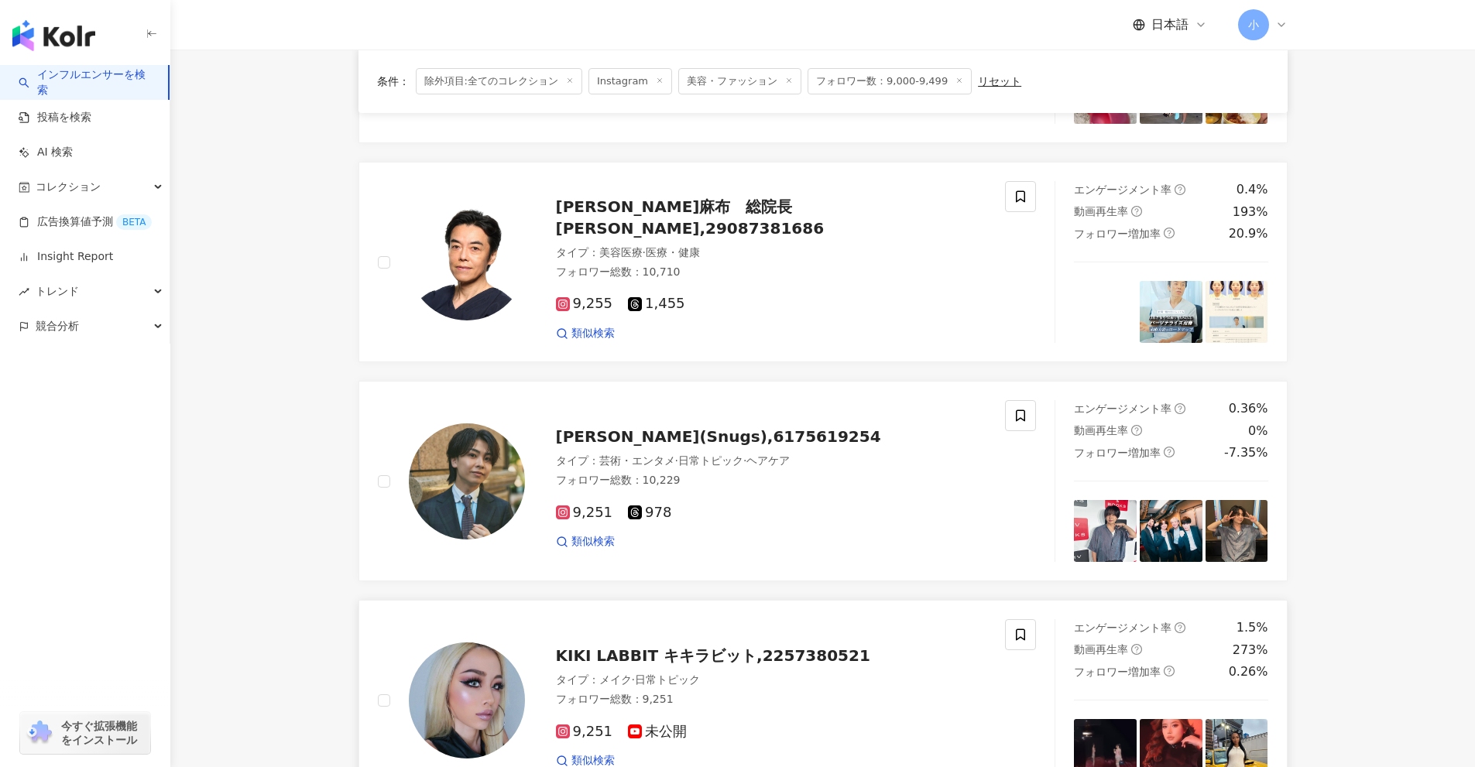
scroll to position [2215, 0]
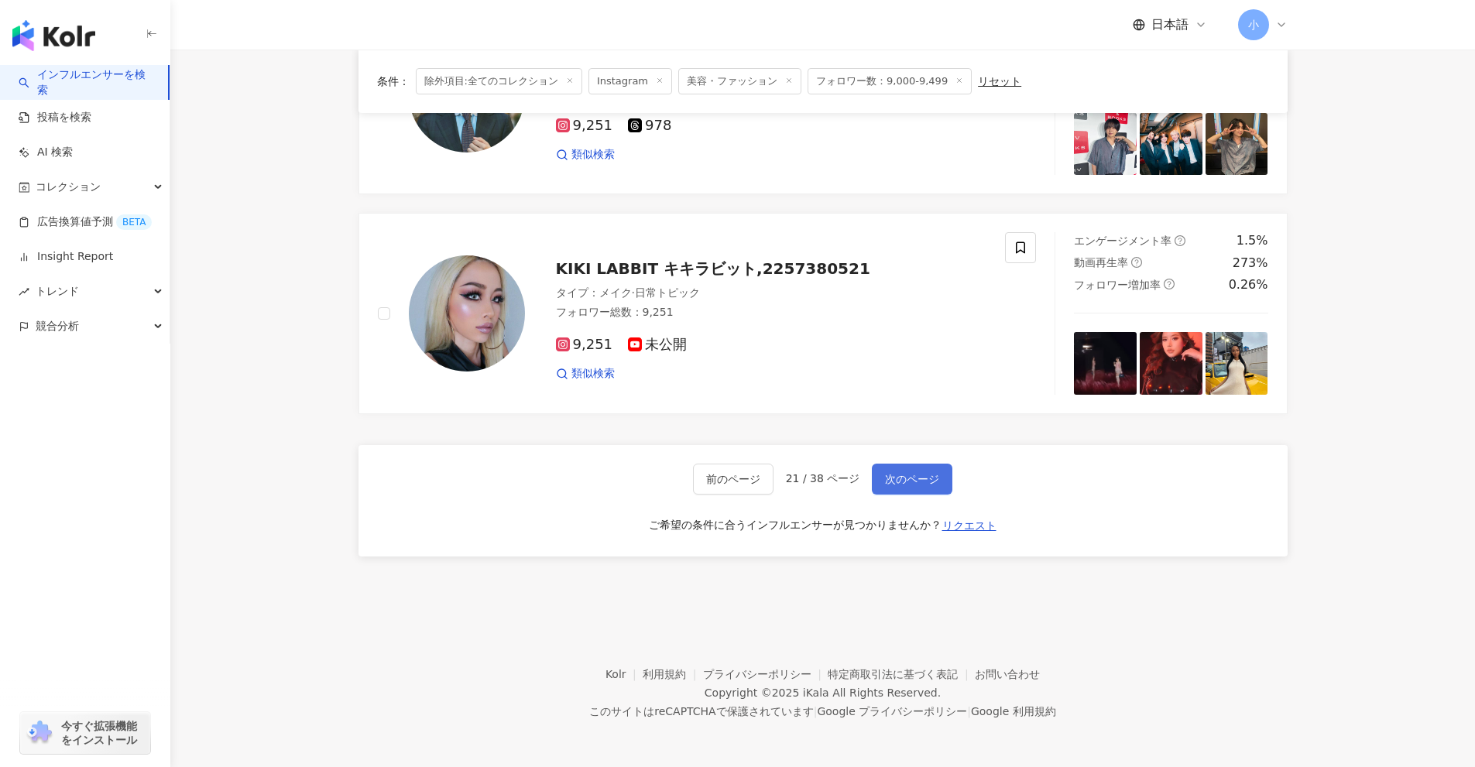
click at [906, 485] on span "次のページ" at bounding box center [912, 479] width 54 height 12
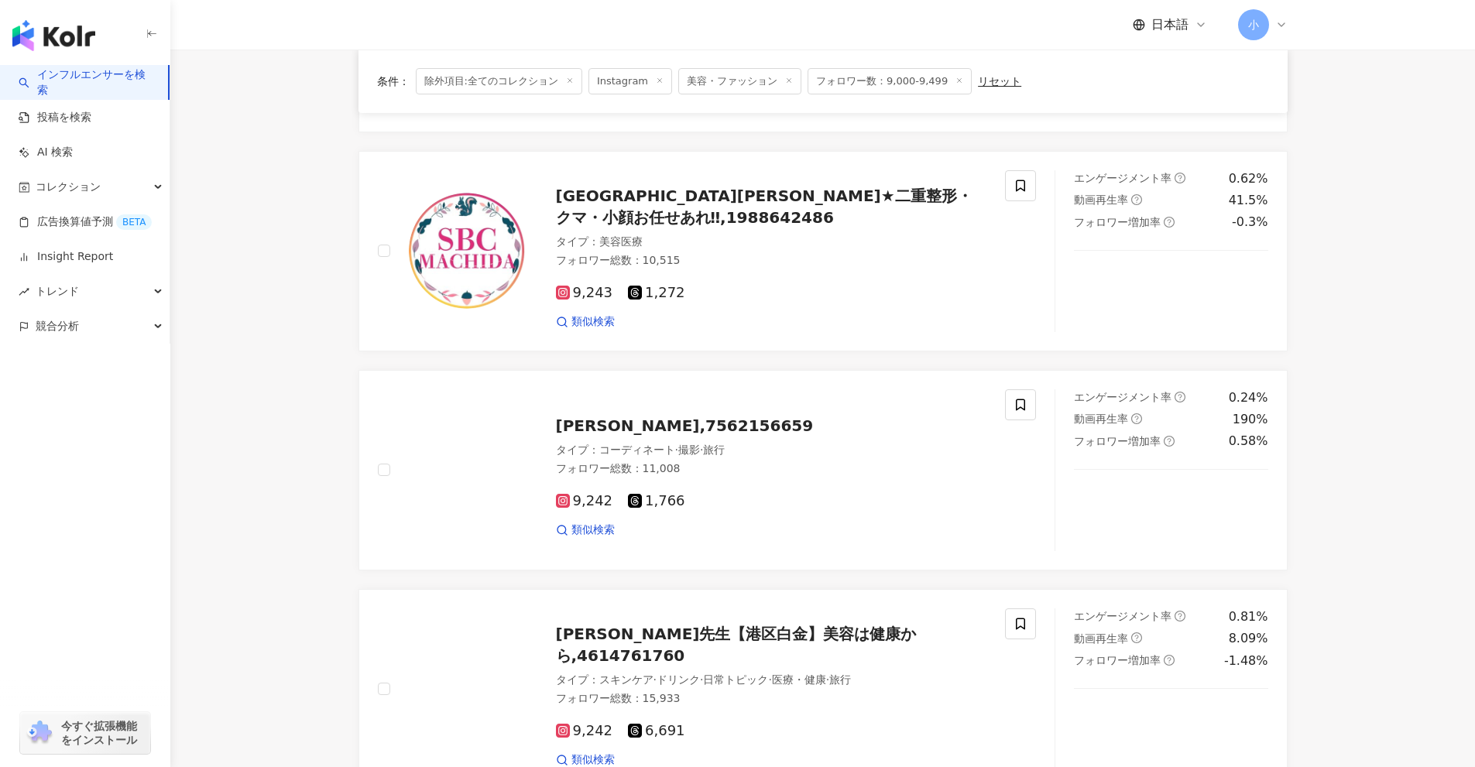
scroll to position [2092, 0]
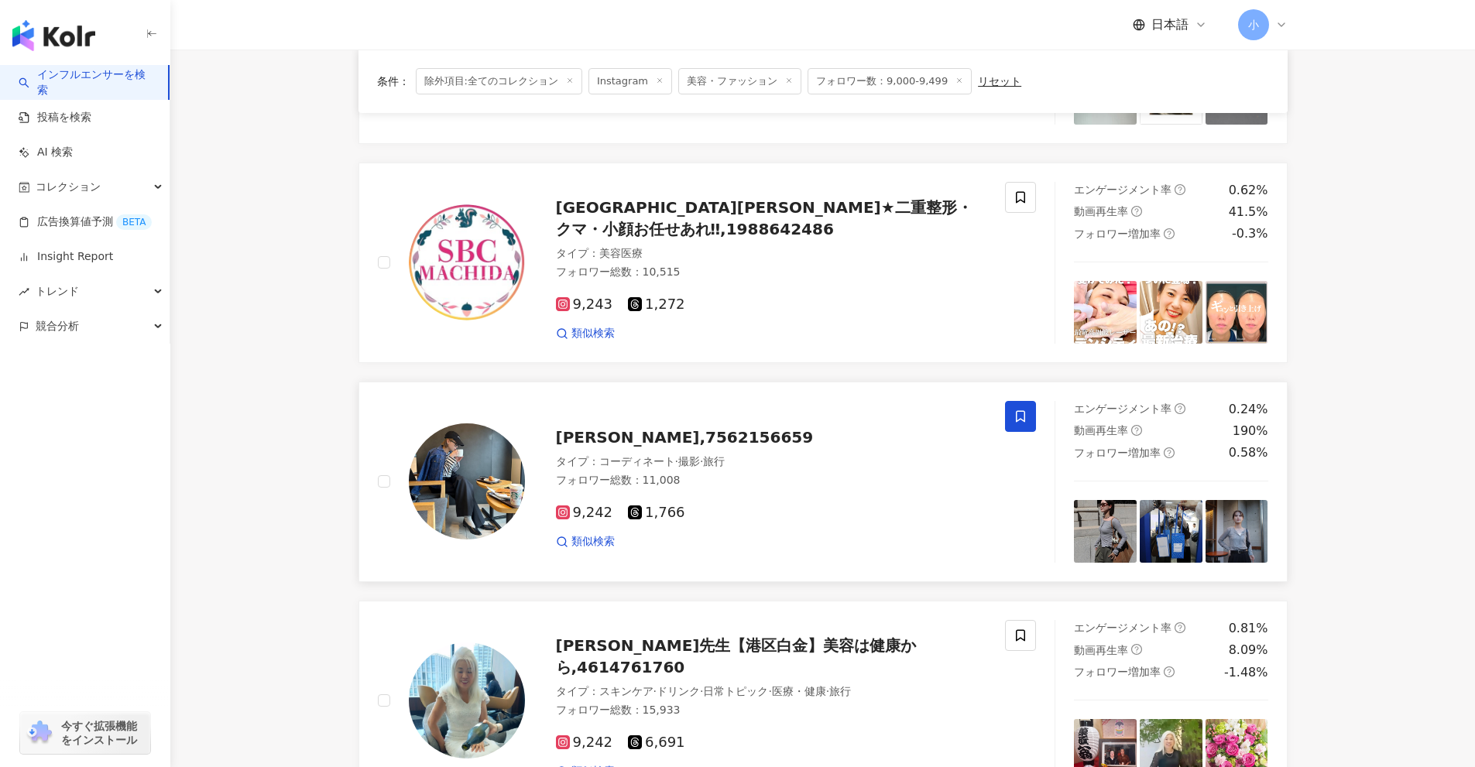
click at [1027, 427] on span at bounding box center [1020, 416] width 31 height 31
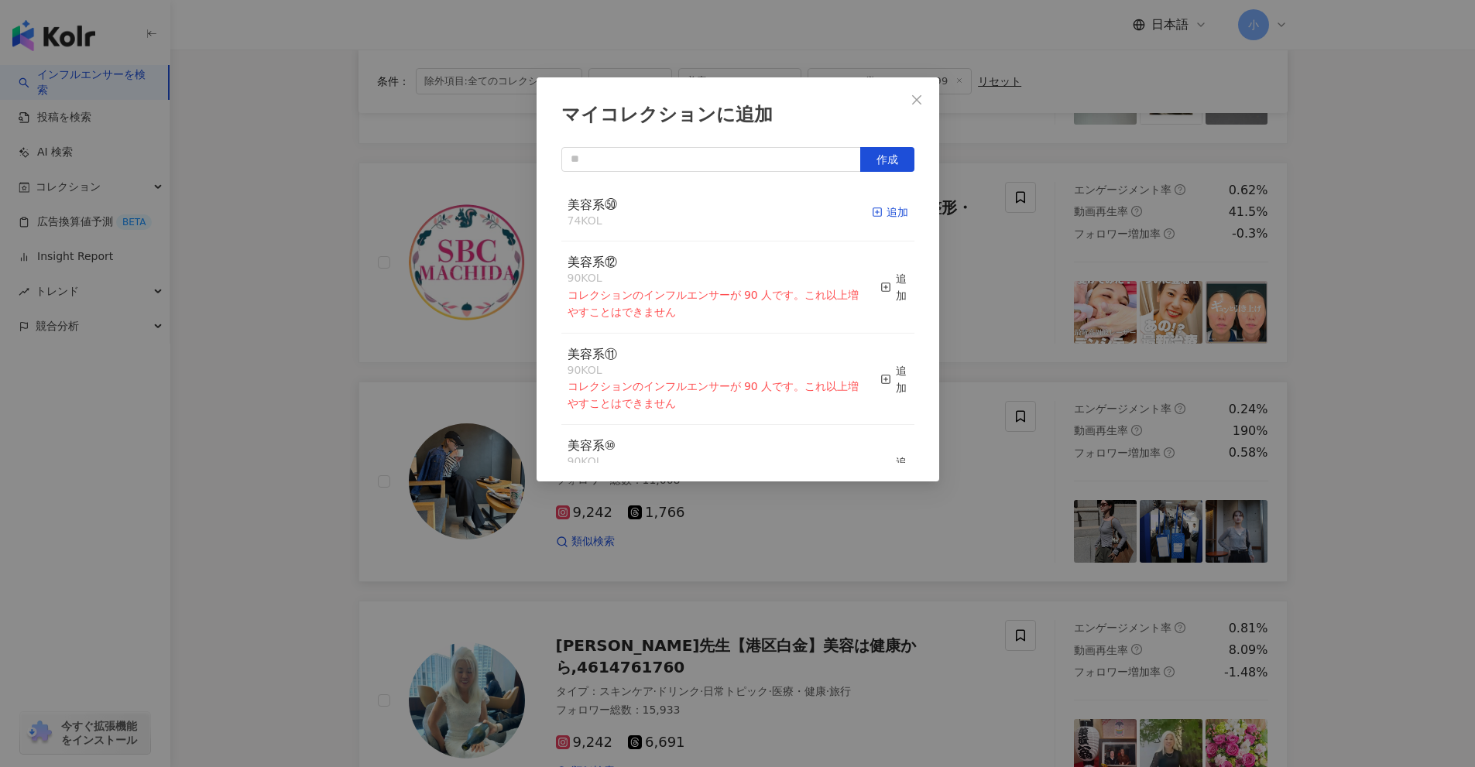
click at [878, 212] on div "追加" at bounding box center [890, 212] width 36 height 17
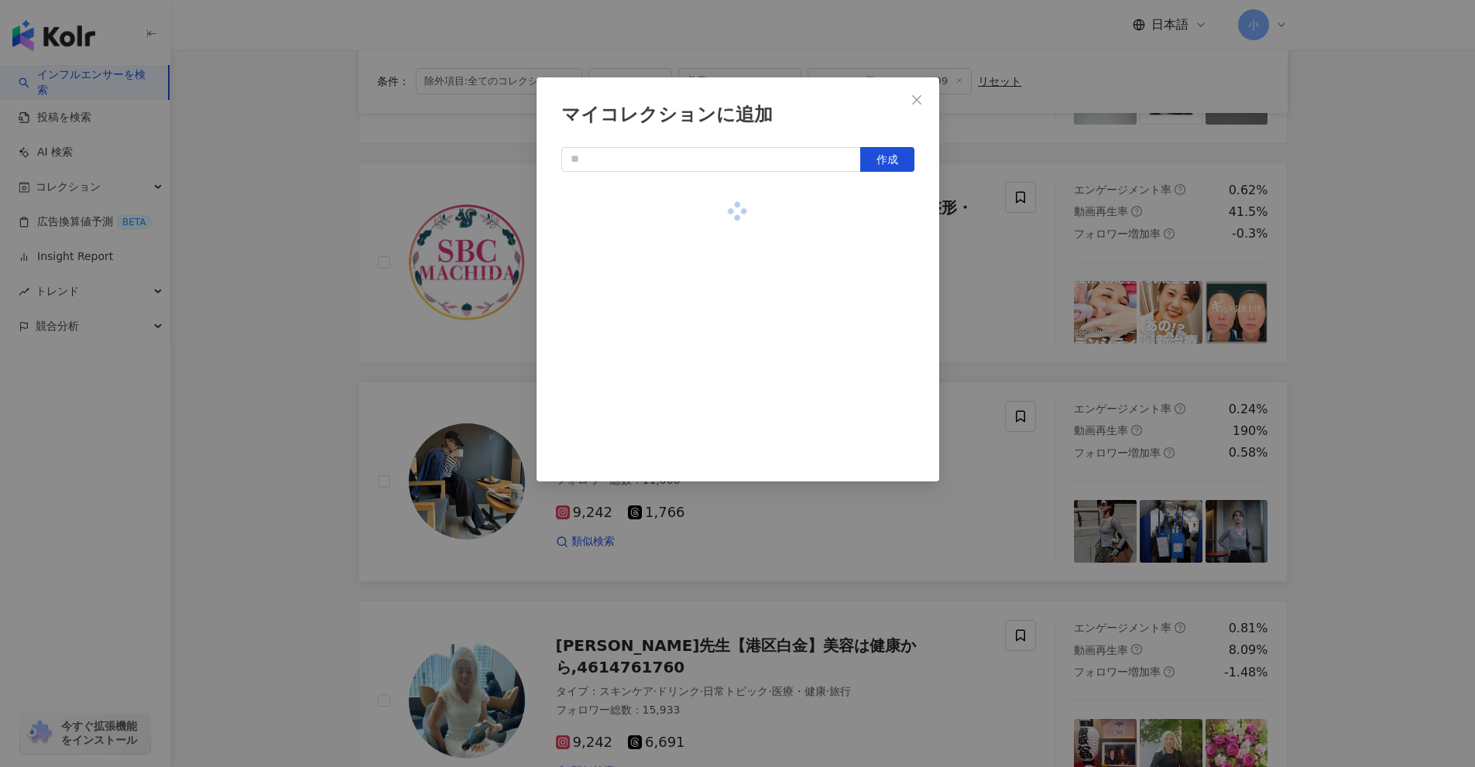
click at [989, 272] on div "マイコレクションに追加 作成" at bounding box center [737, 383] width 1475 height 767
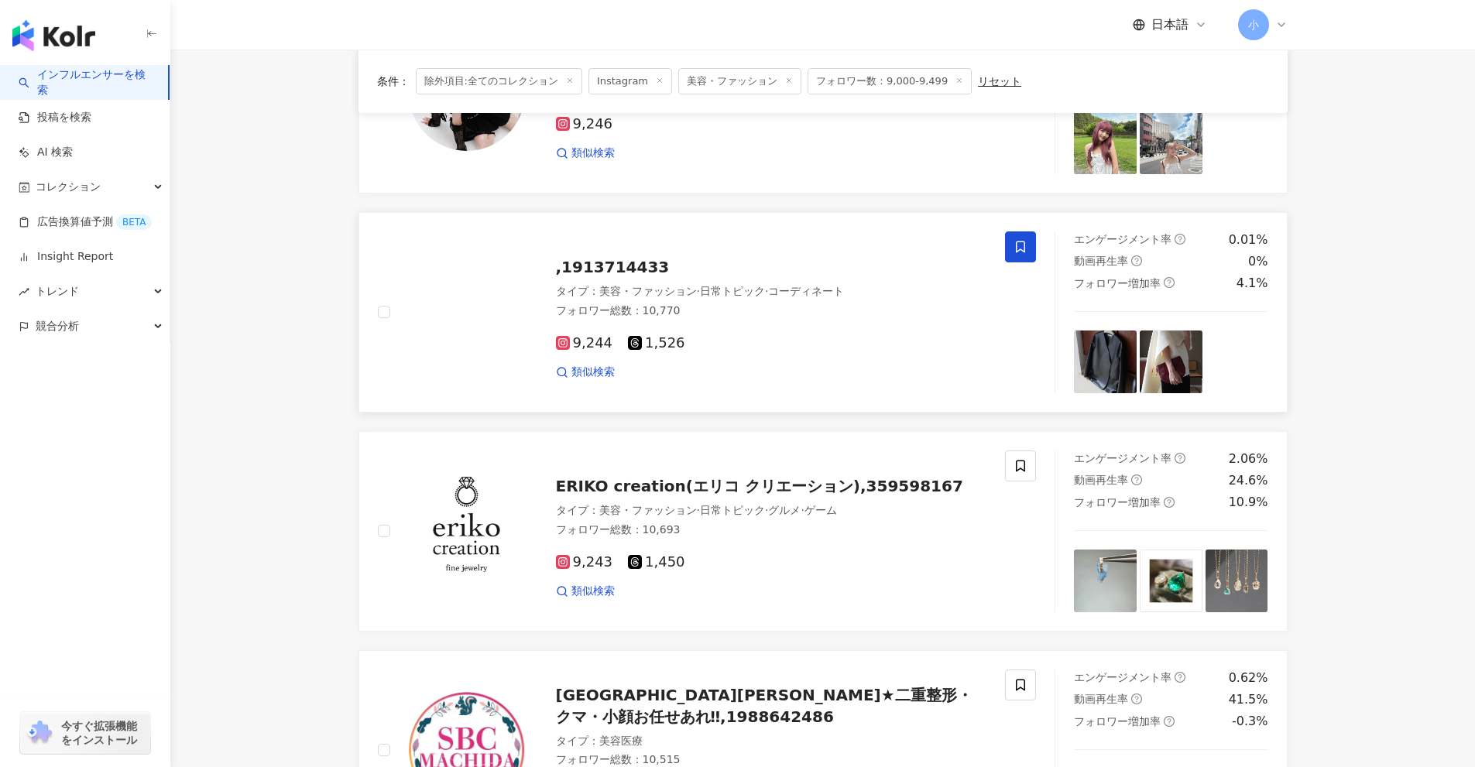
scroll to position [1550, 0]
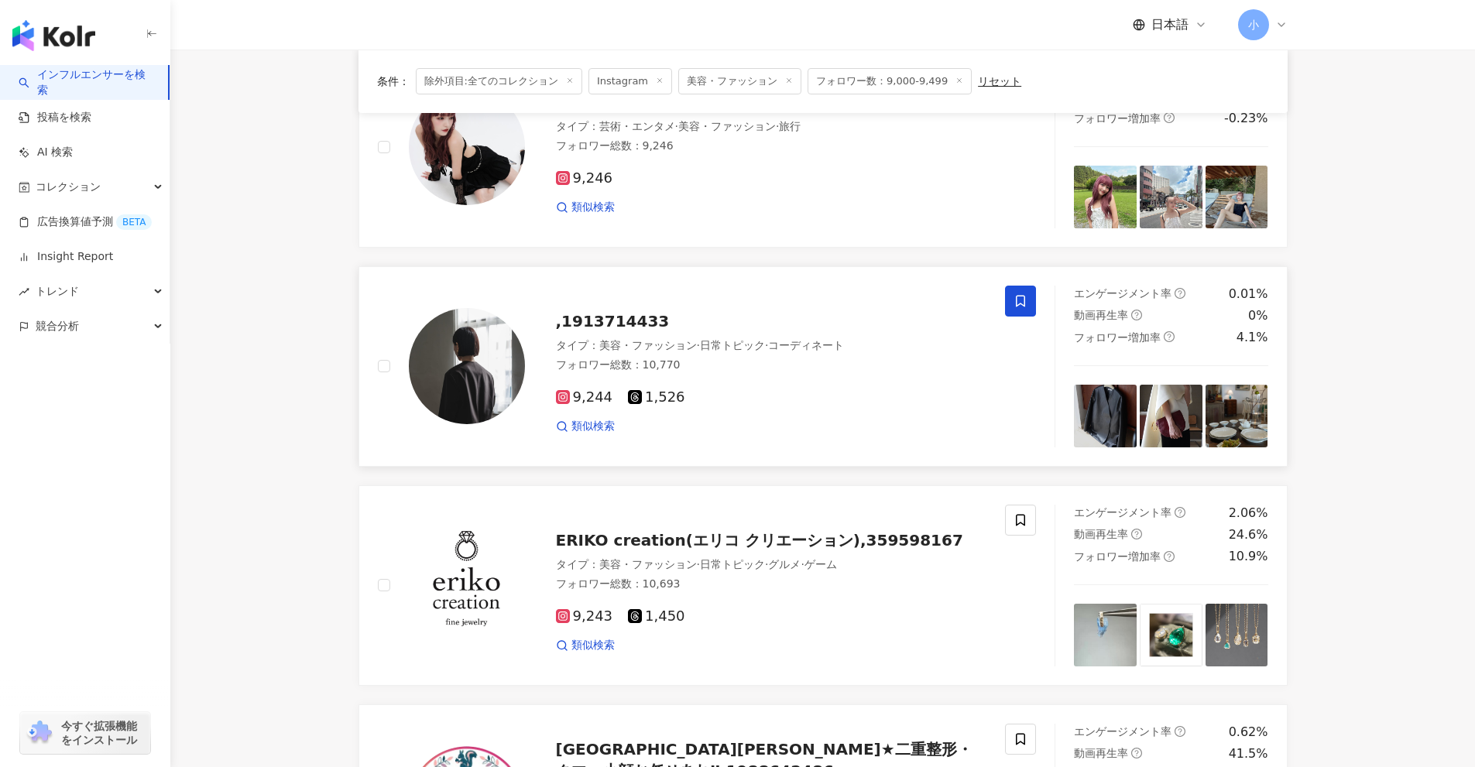
click at [1019, 296] on icon at bounding box center [1020, 301] width 9 height 12
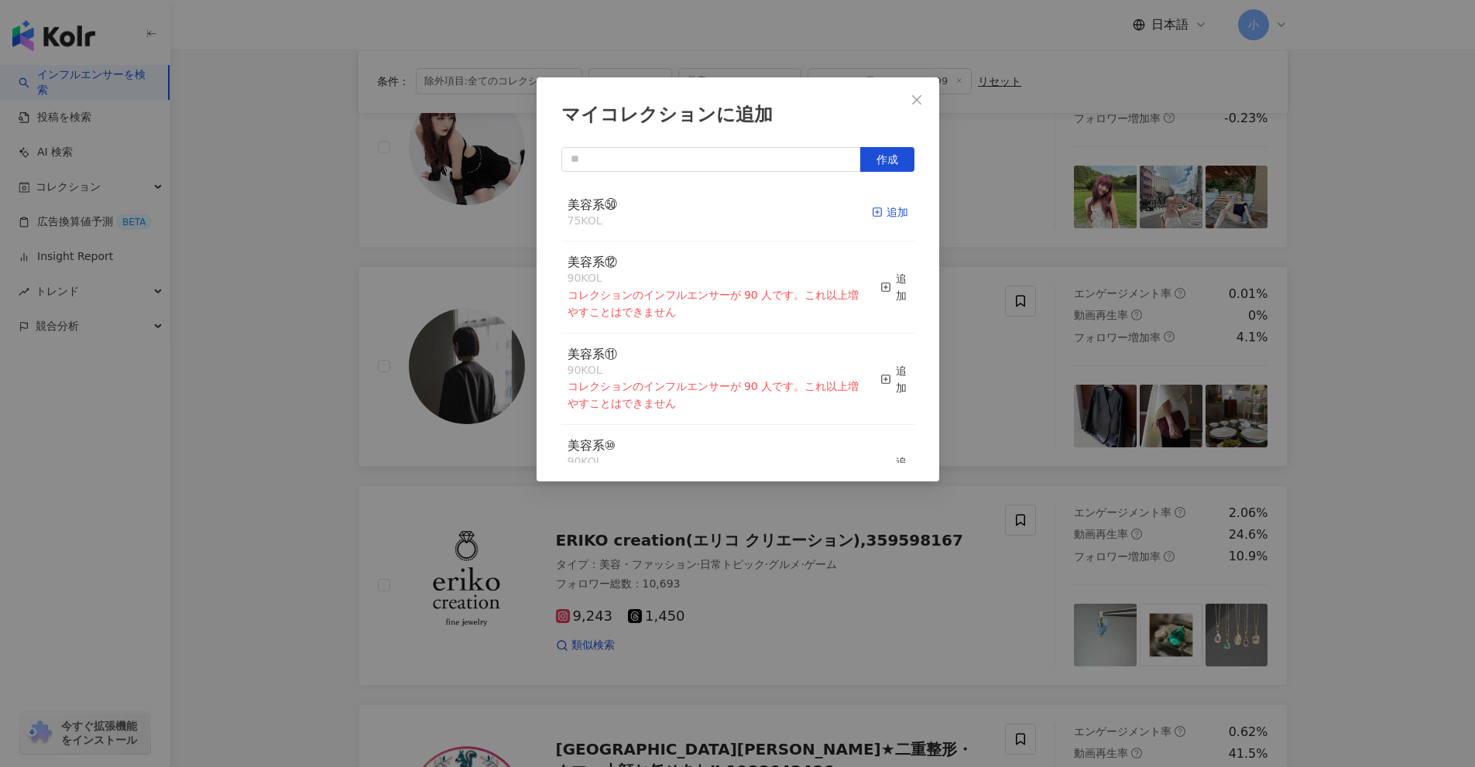
click at [894, 213] on div "追加" at bounding box center [890, 212] width 36 height 17
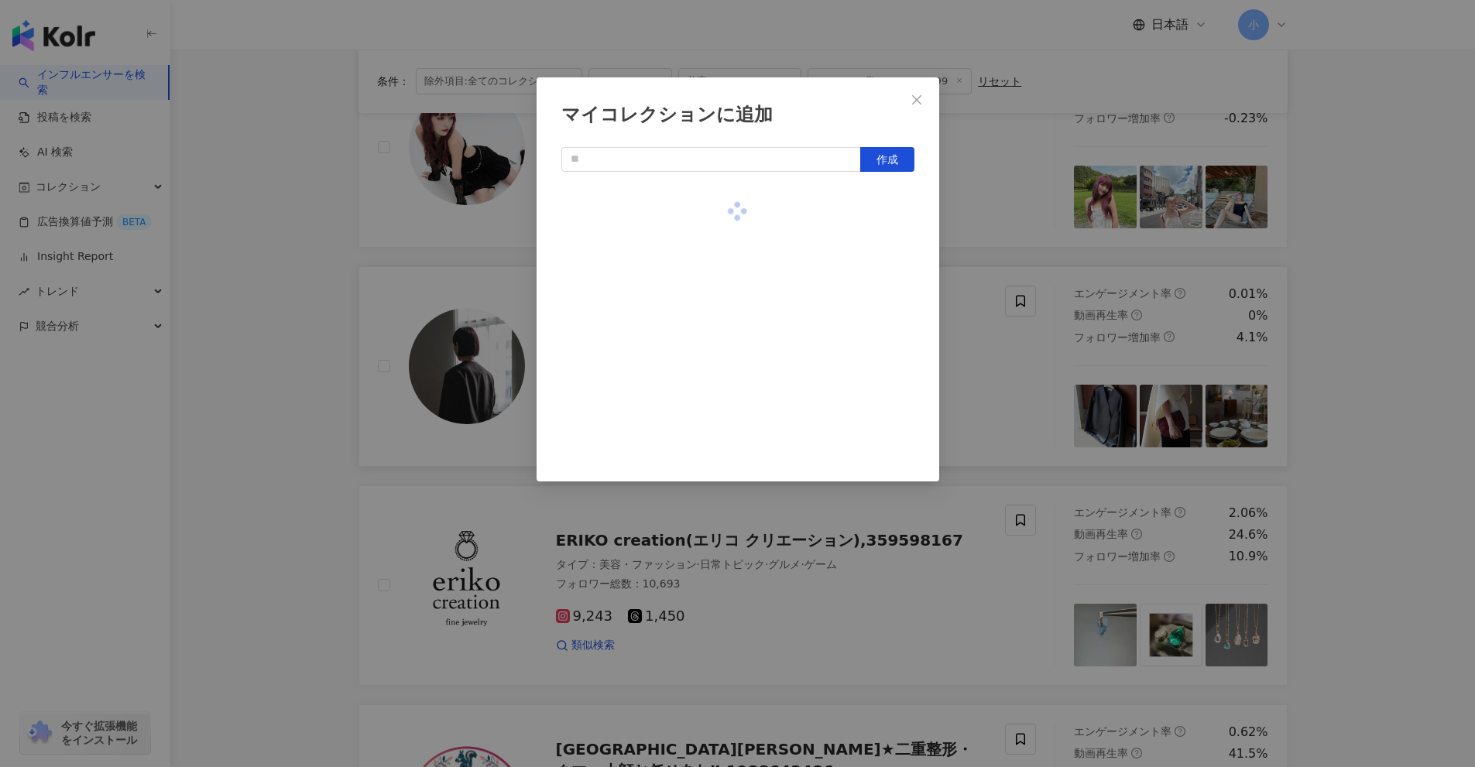
click at [1017, 242] on div "マイコレクションに追加 作成" at bounding box center [737, 383] width 1475 height 767
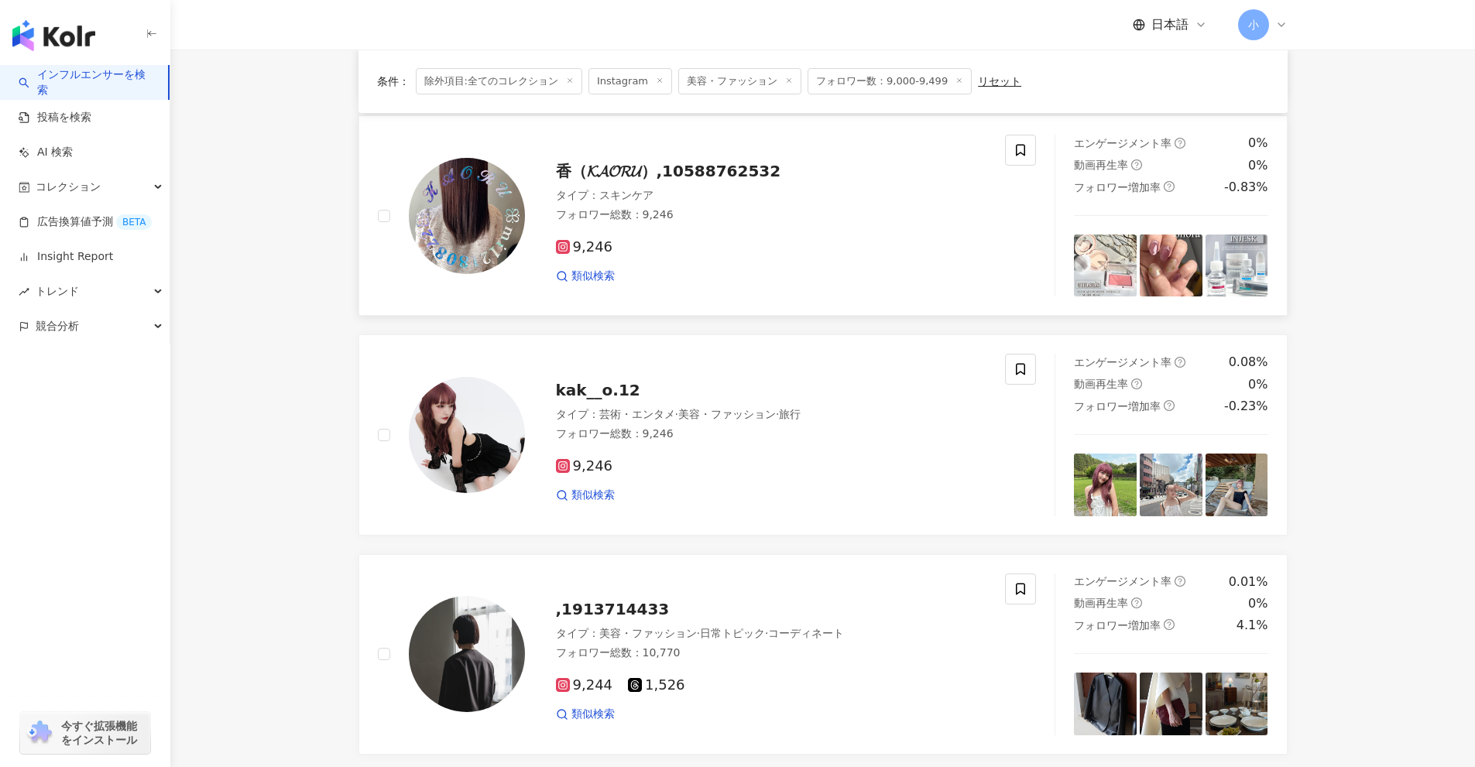
scroll to position [1240, 0]
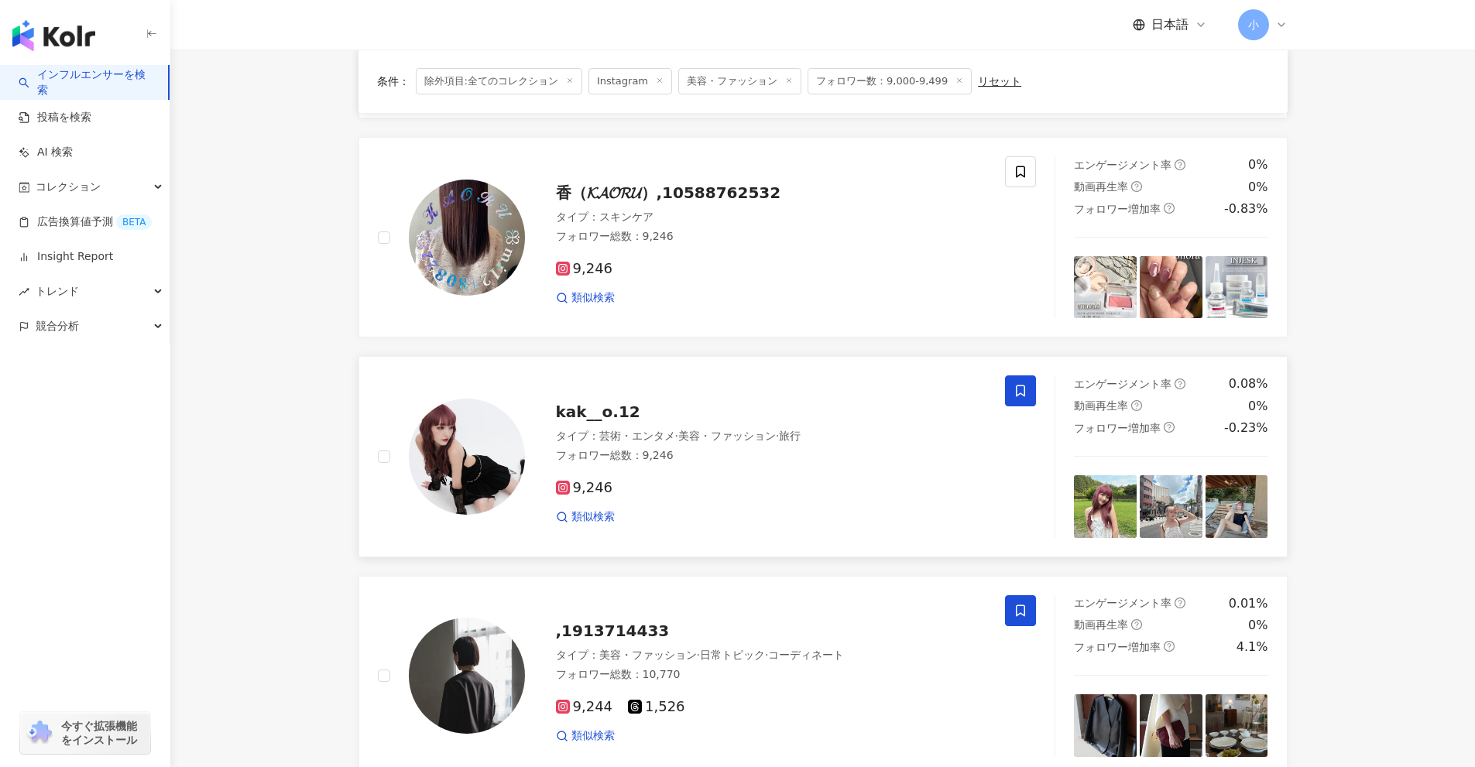
click at [1013, 385] on span at bounding box center [1020, 390] width 31 height 31
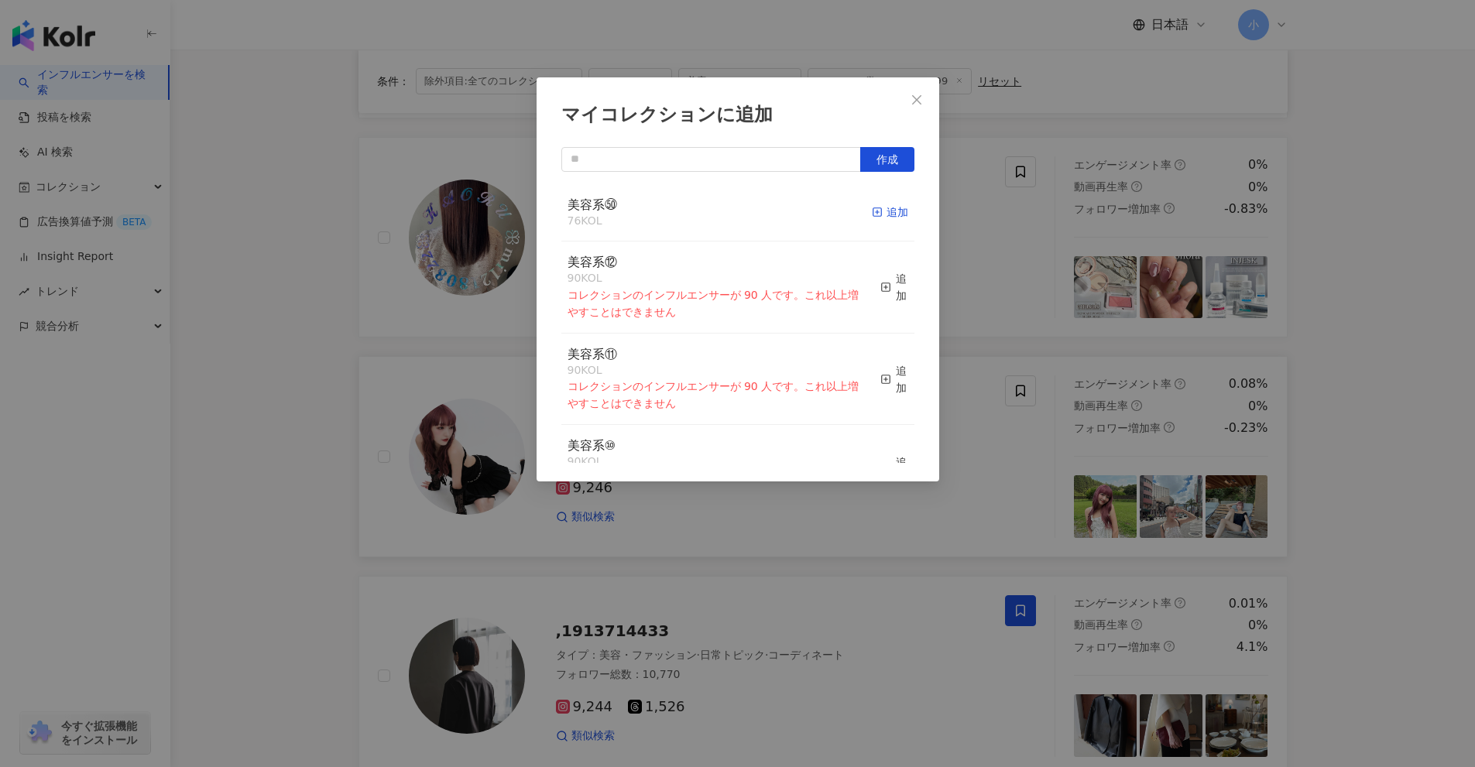
click at [875, 212] on line "button" at bounding box center [877, 212] width 4 height 0
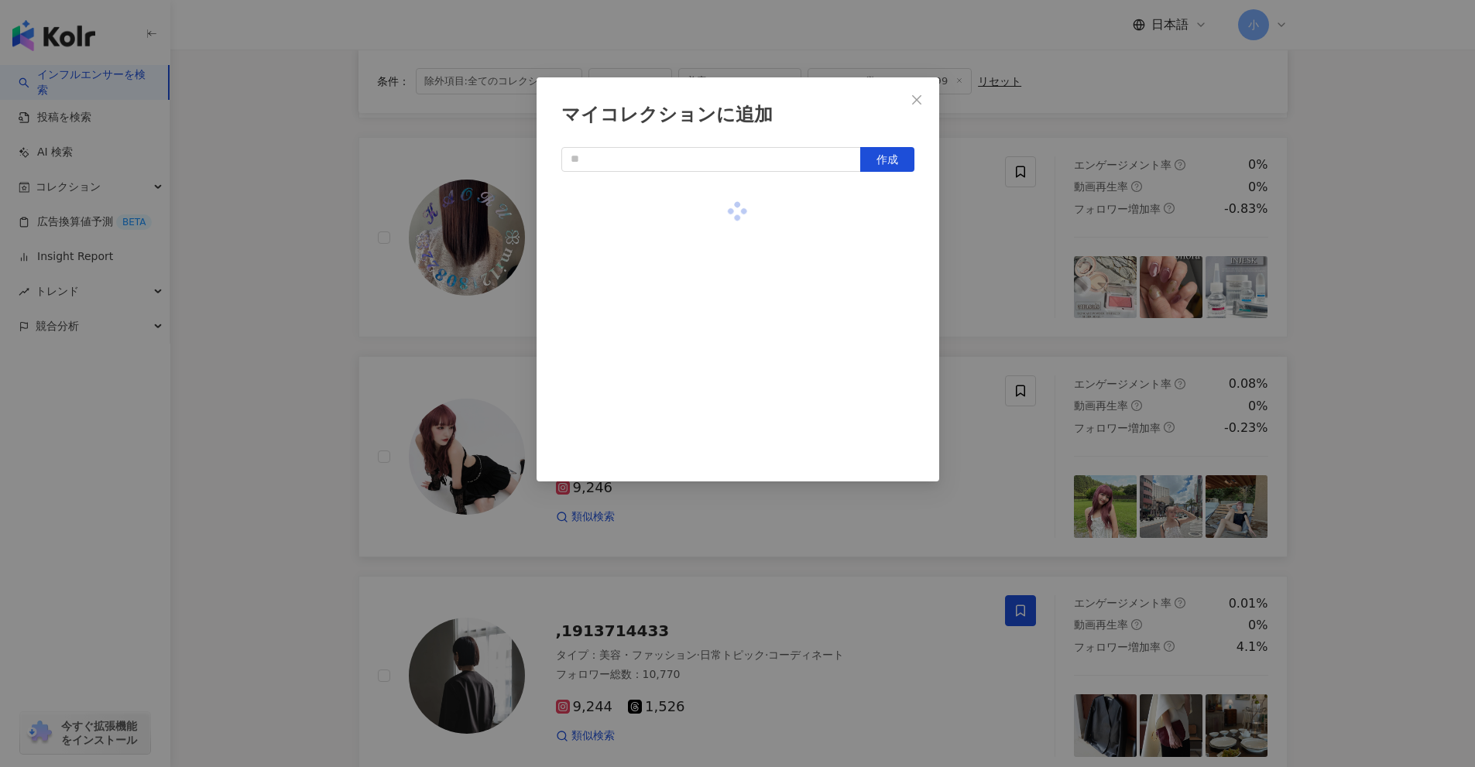
click at [1028, 249] on div "マイコレクションに追加 作成" at bounding box center [737, 383] width 1475 height 767
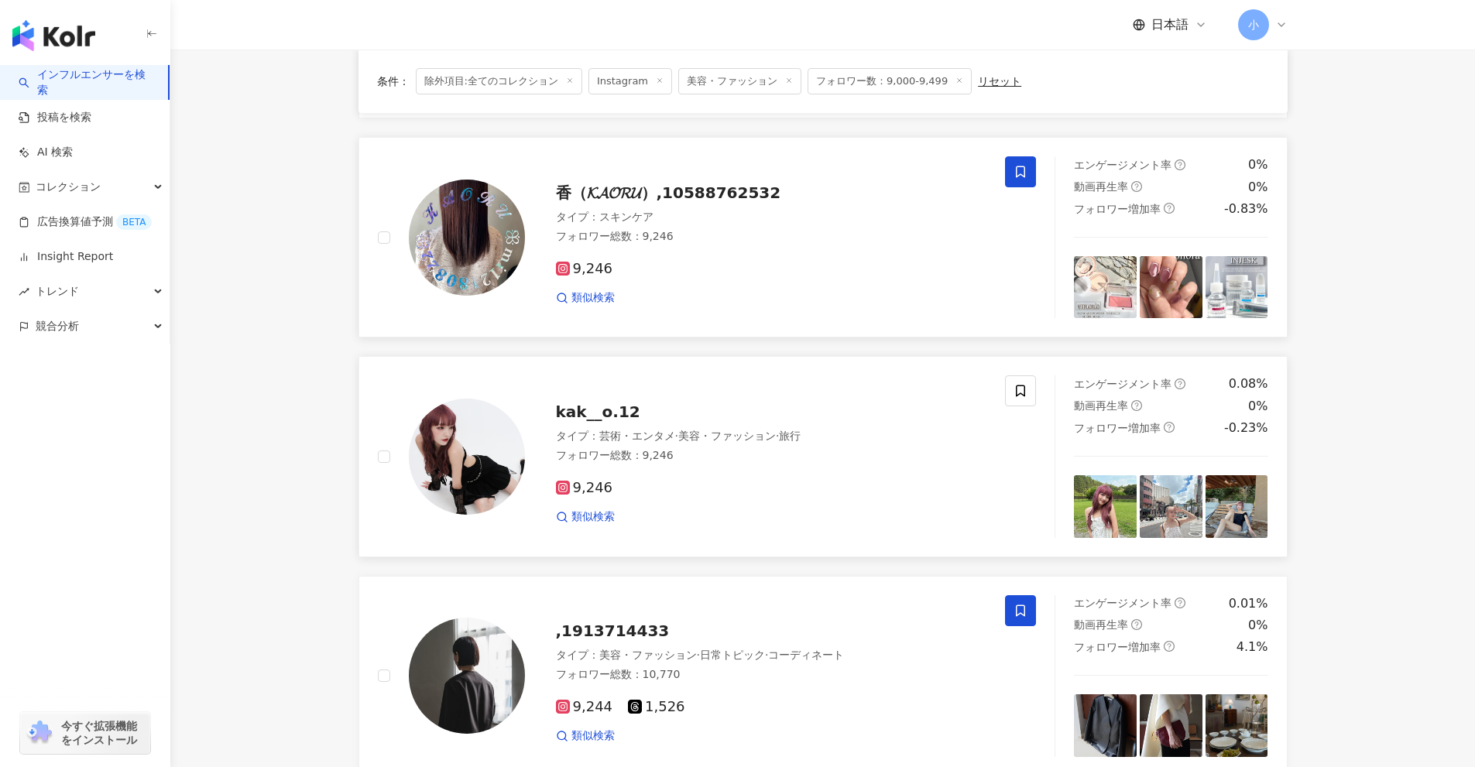
click at [1012, 181] on span at bounding box center [1020, 171] width 31 height 31
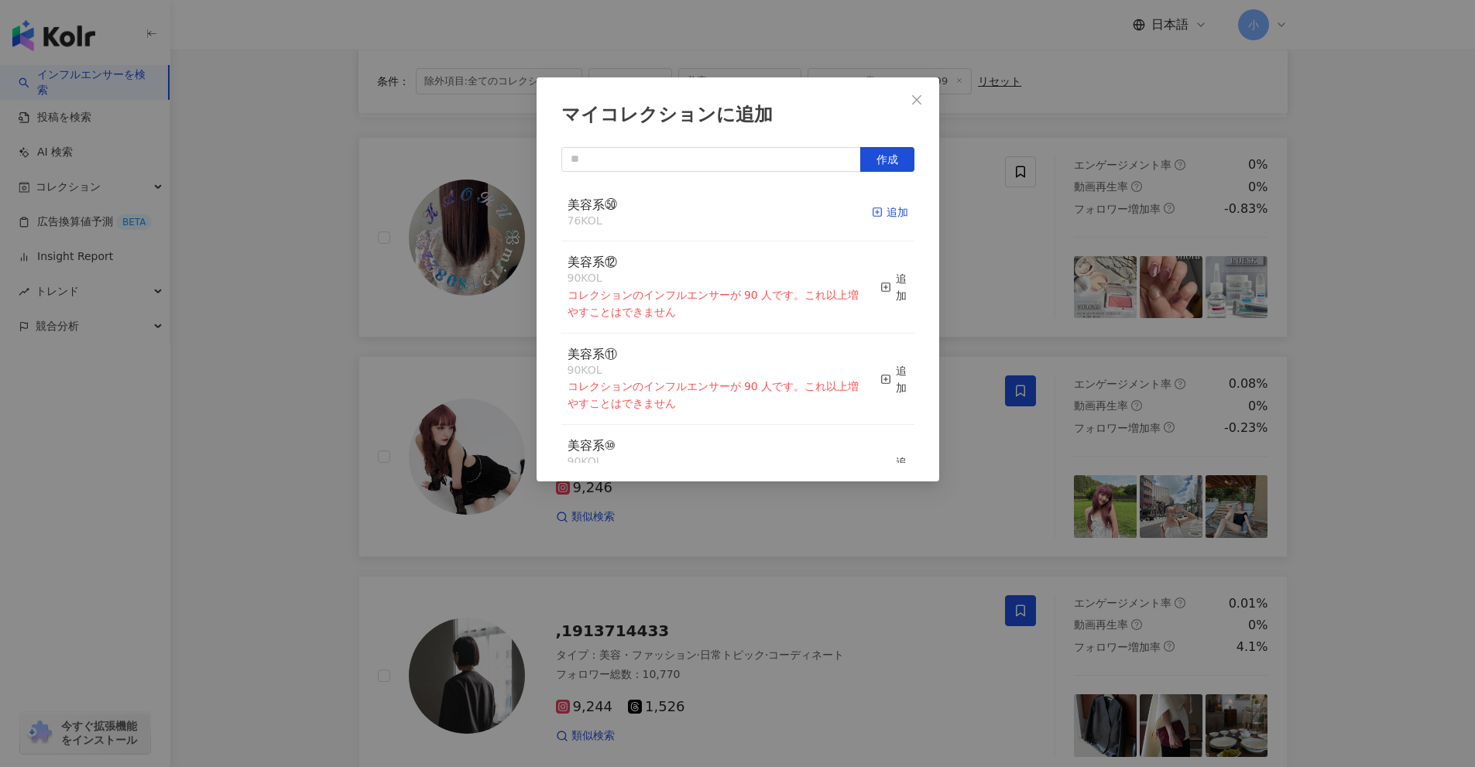
click at [872, 207] on icon "button" at bounding box center [877, 212] width 11 height 11
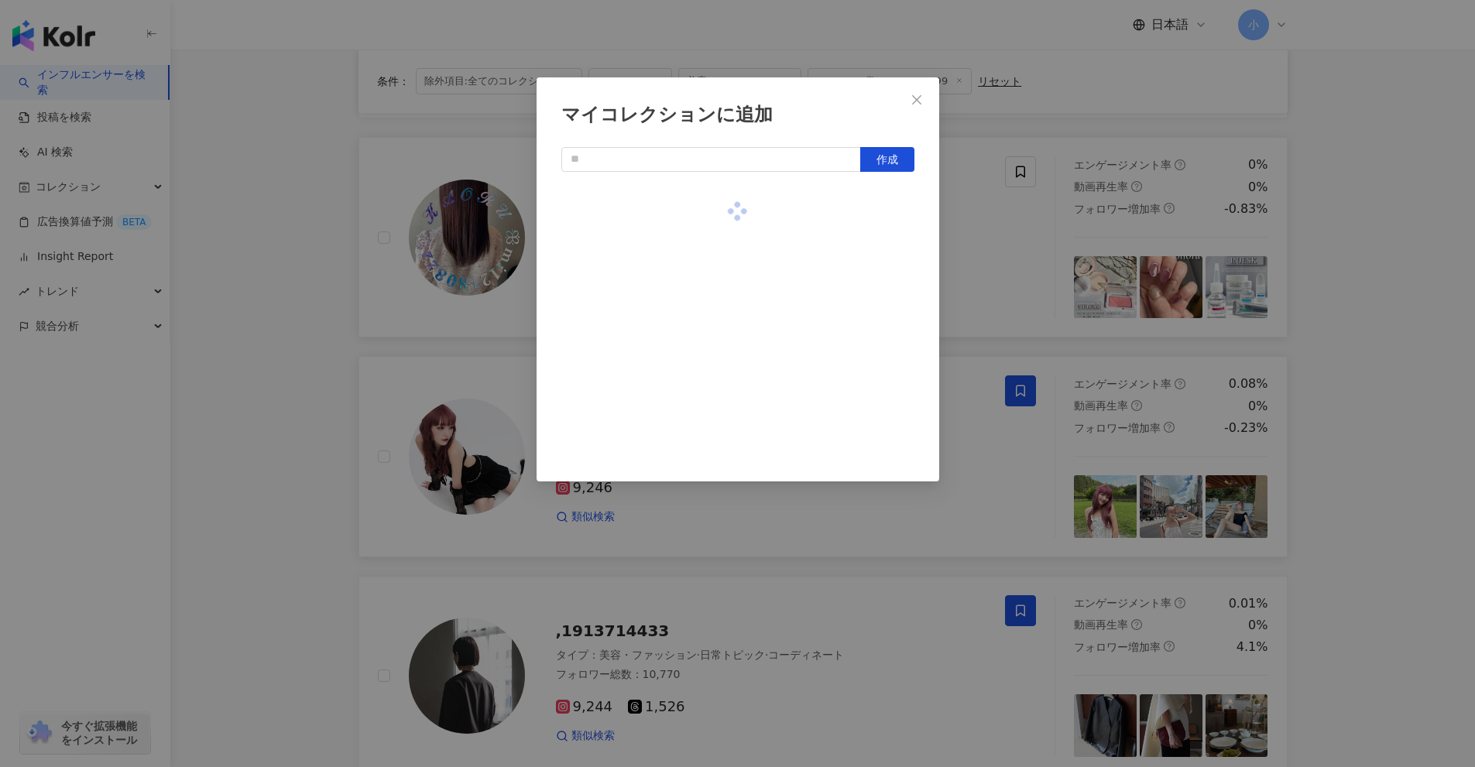
click at [1054, 326] on div "マイコレクションに追加 作成" at bounding box center [737, 383] width 1475 height 767
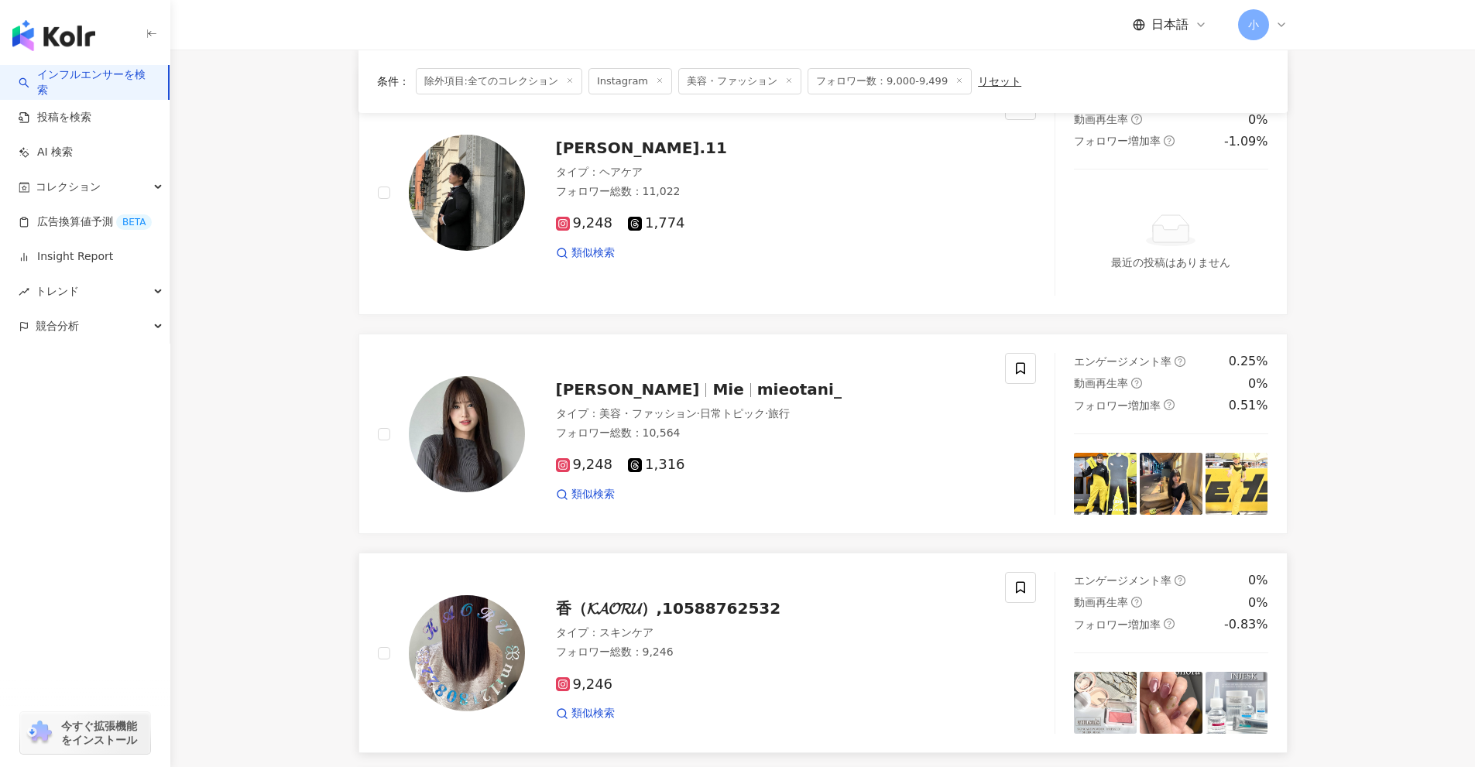
scroll to position [776, 0]
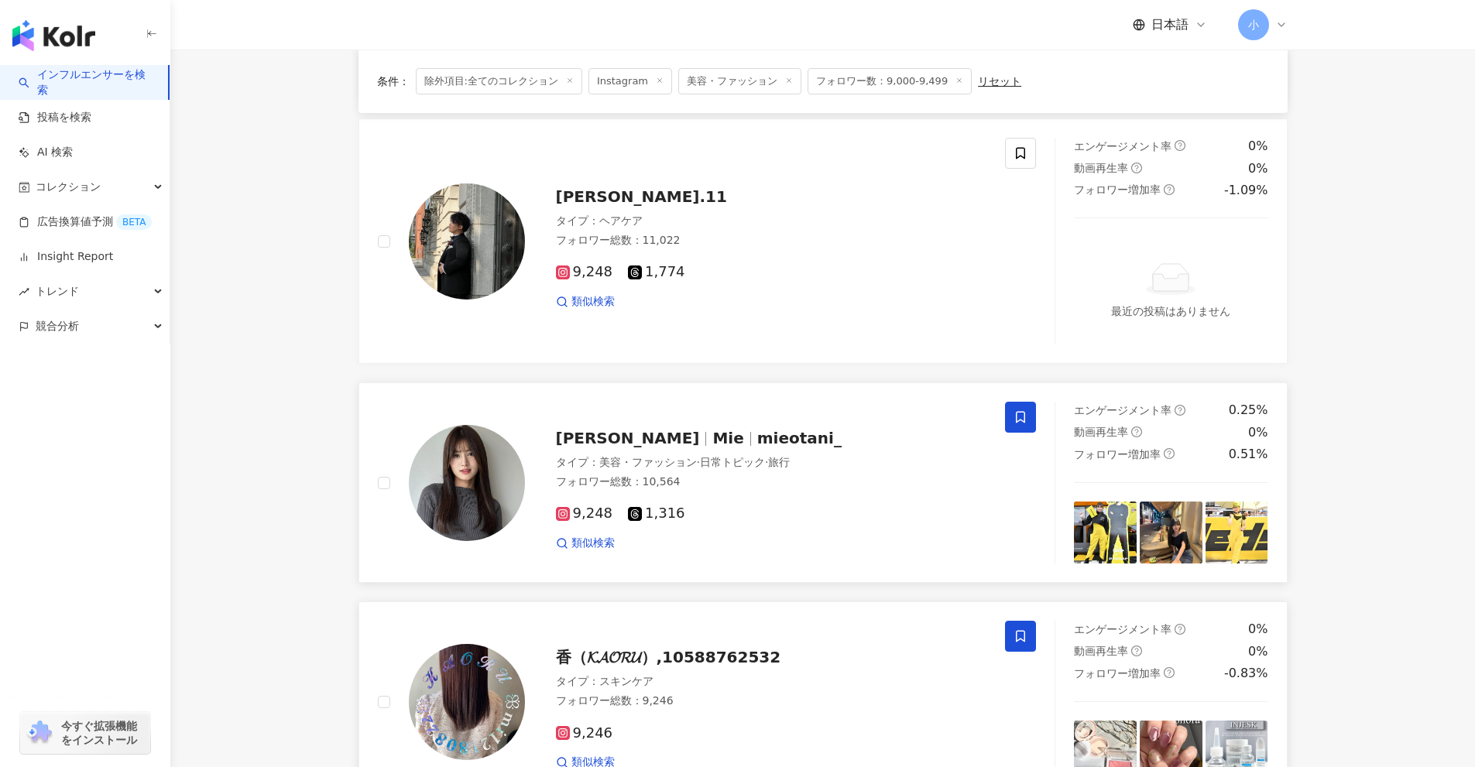
click at [1012, 416] on span at bounding box center [1020, 417] width 31 height 31
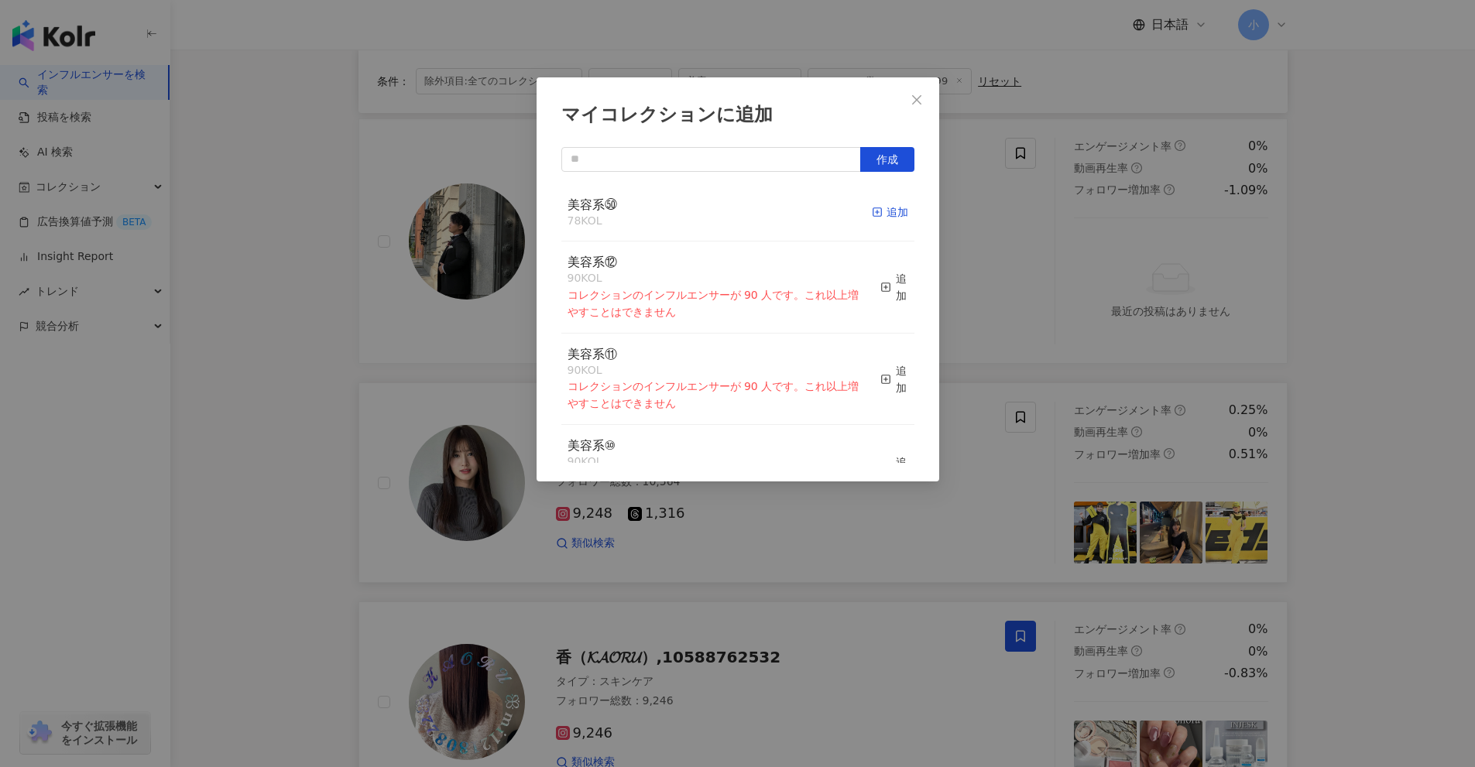
click at [878, 212] on div "追加" at bounding box center [890, 212] width 36 height 17
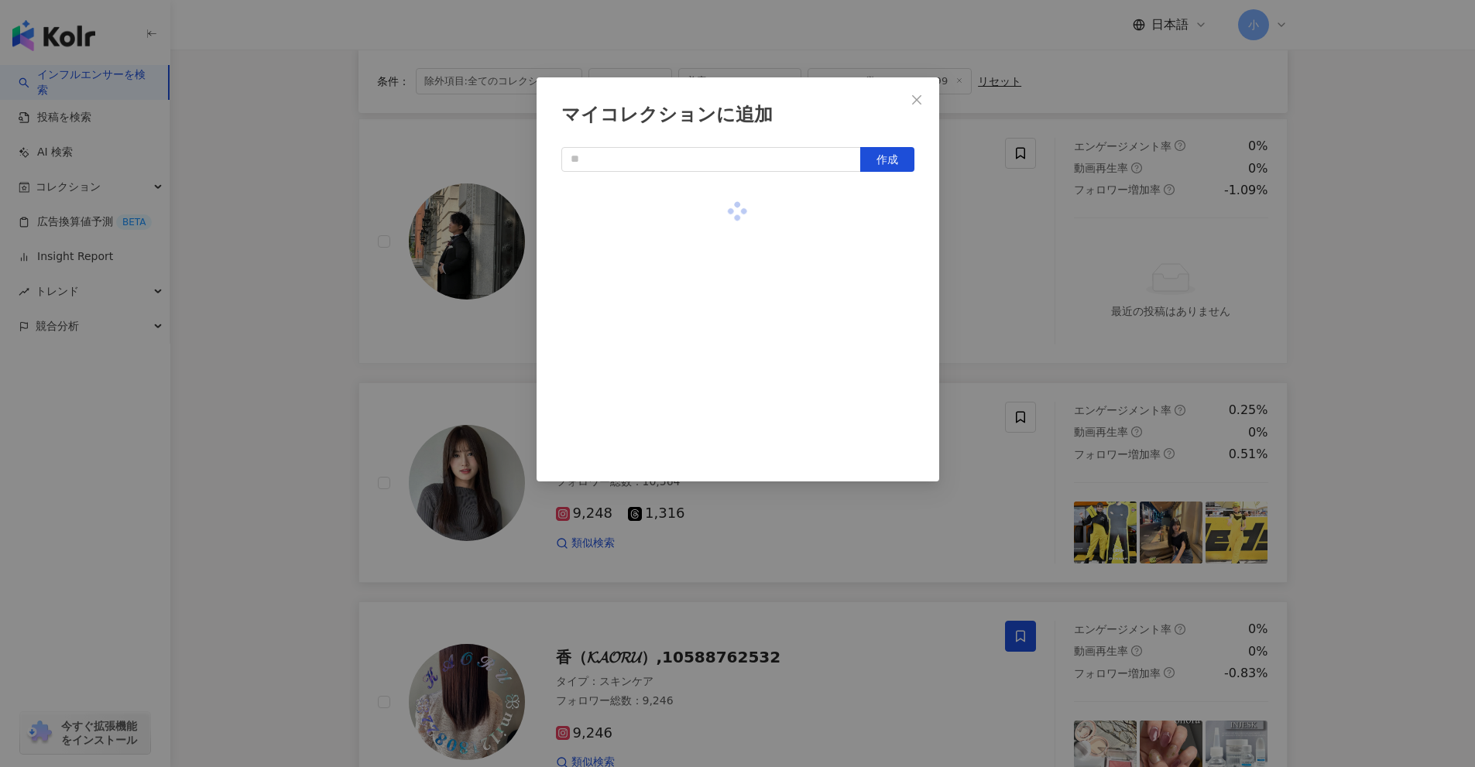
click at [952, 238] on div "マイコレクションに追加 作成" at bounding box center [737, 383] width 1475 height 767
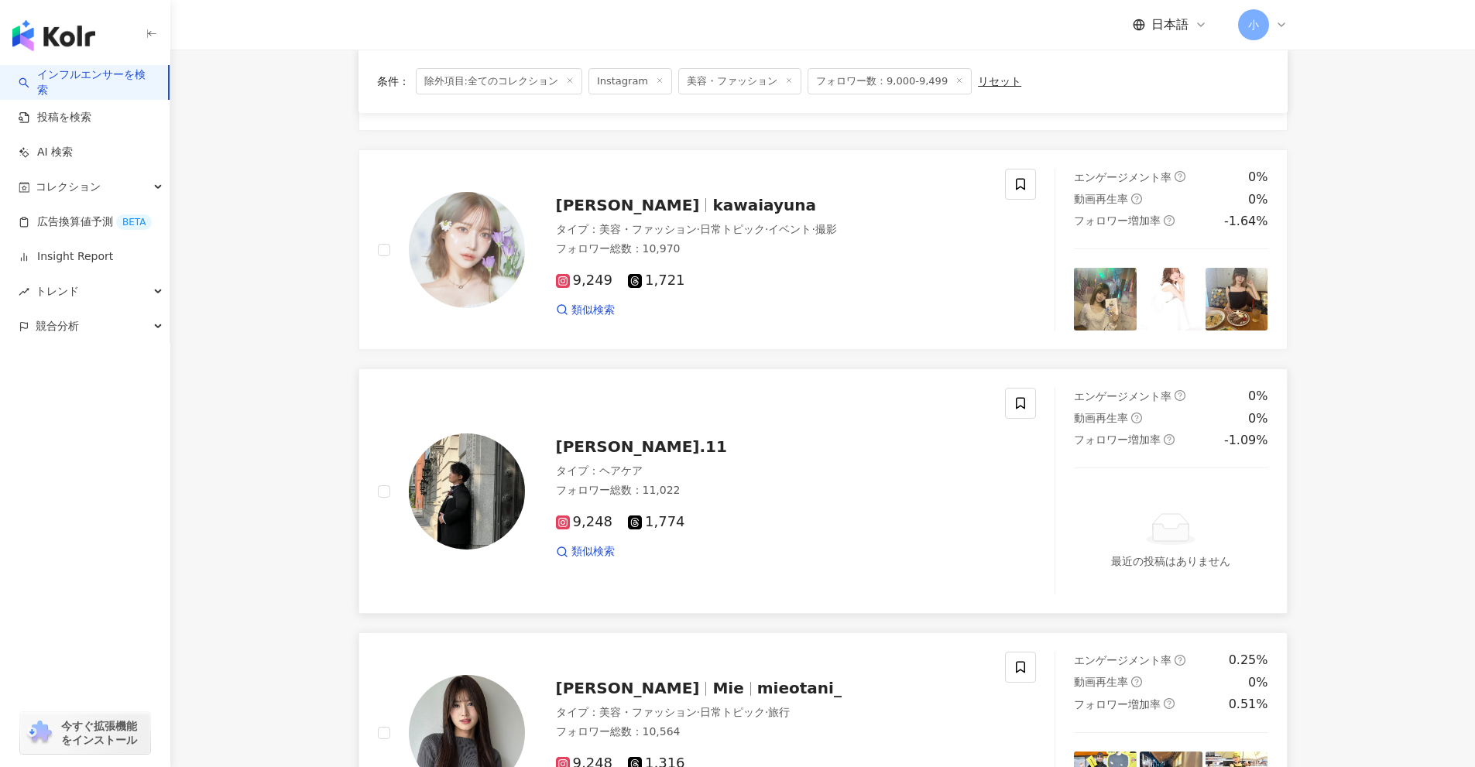
scroll to position [466, 0]
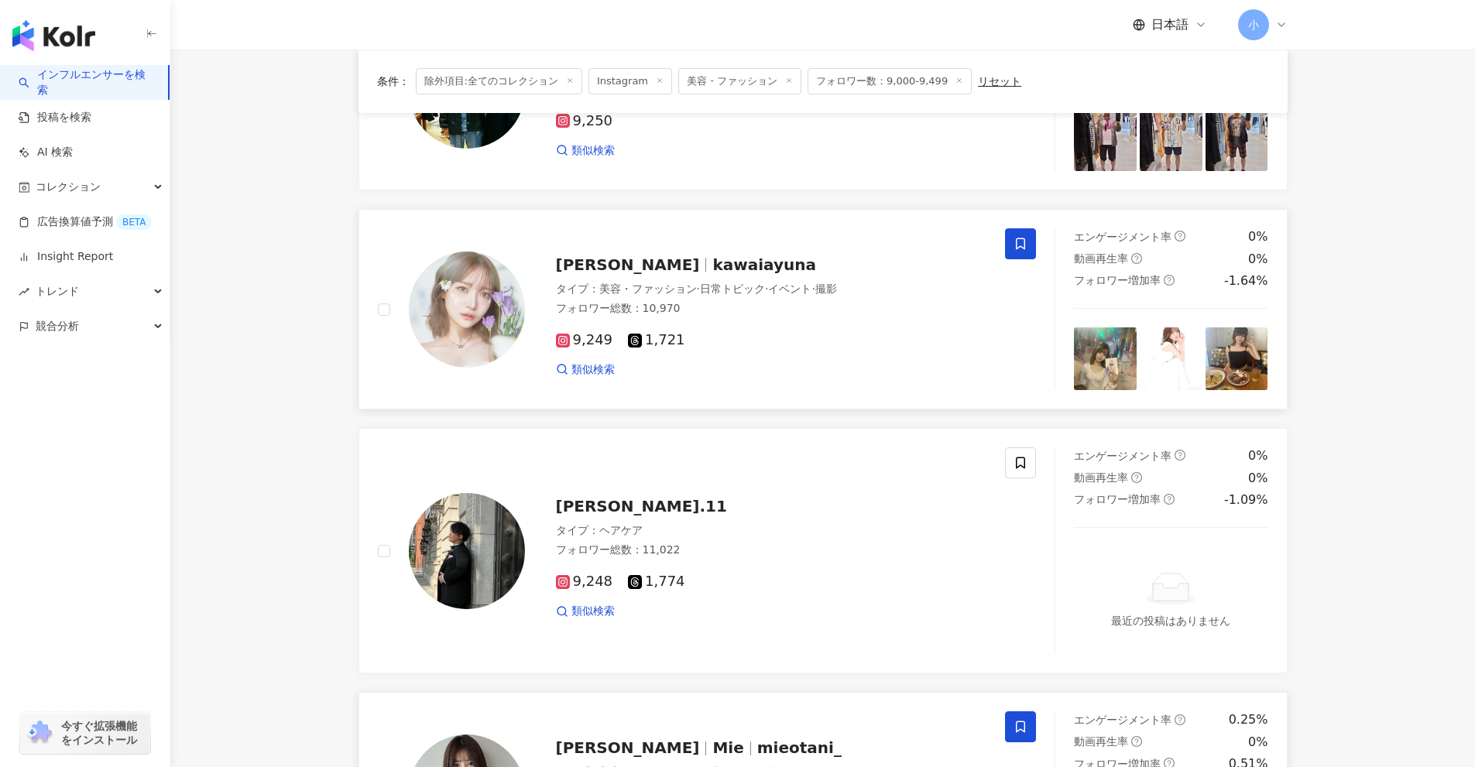
click at [1022, 238] on icon at bounding box center [1020, 244] width 9 height 12
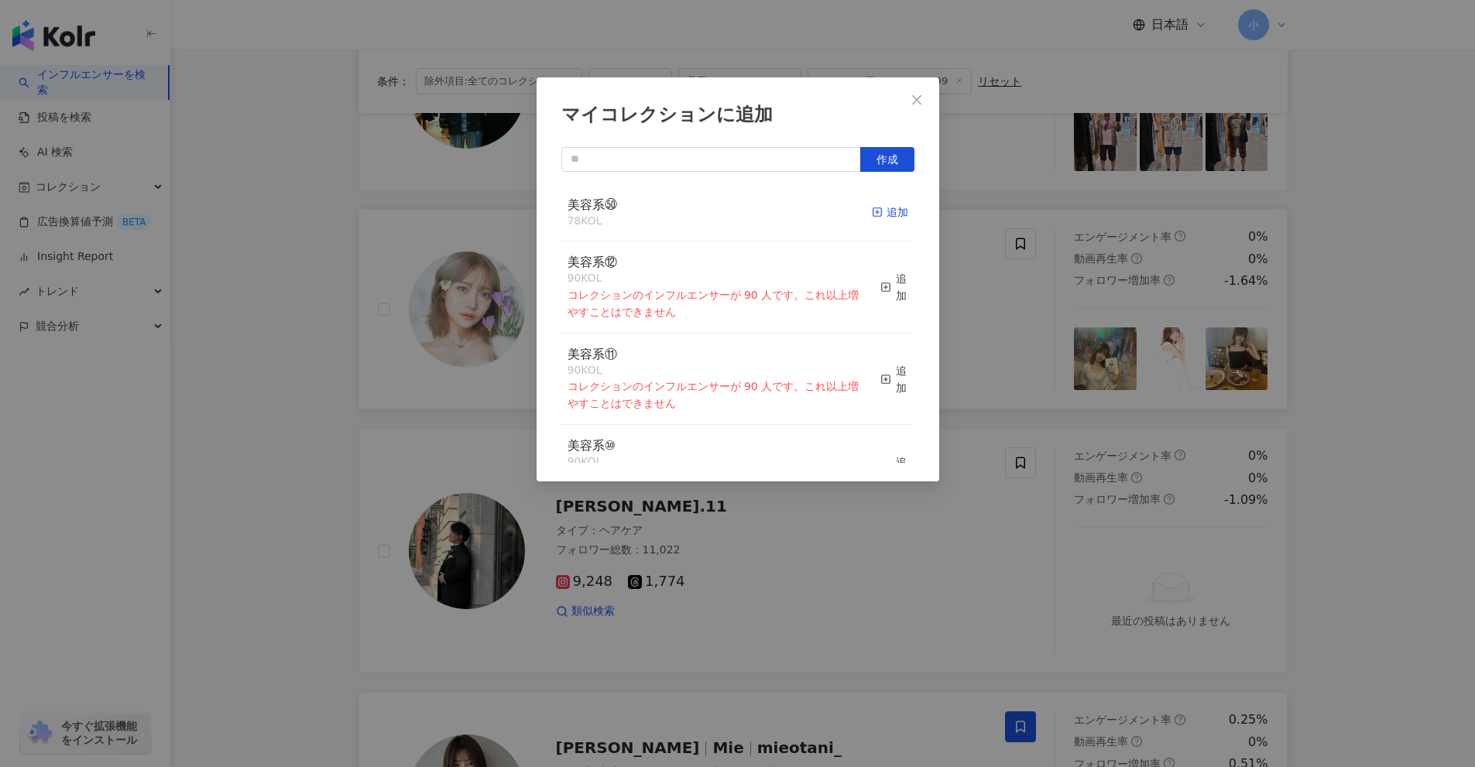
click at [873, 211] on div "追加" at bounding box center [890, 212] width 36 height 17
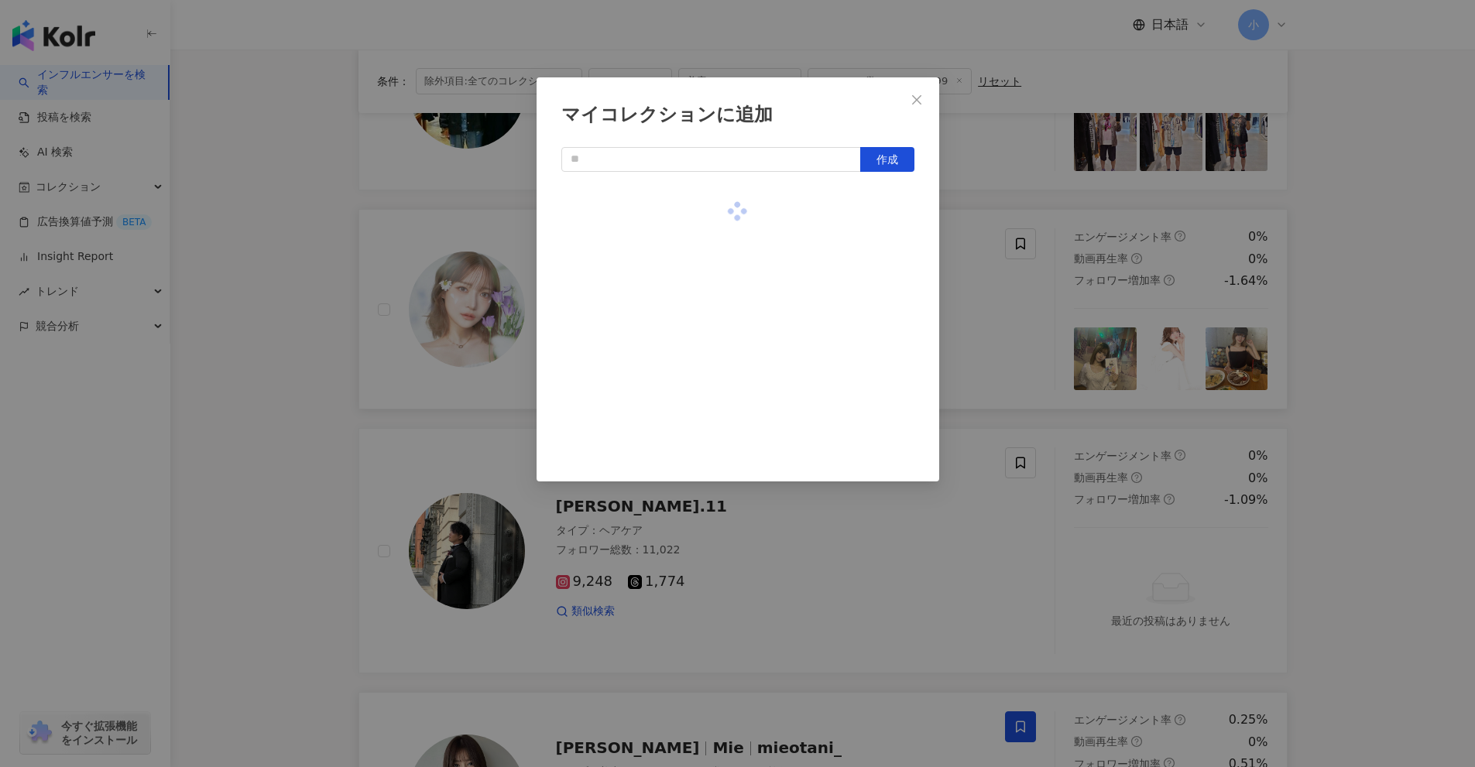
click at [994, 281] on div "マイコレクションに追加 作成" at bounding box center [737, 383] width 1475 height 767
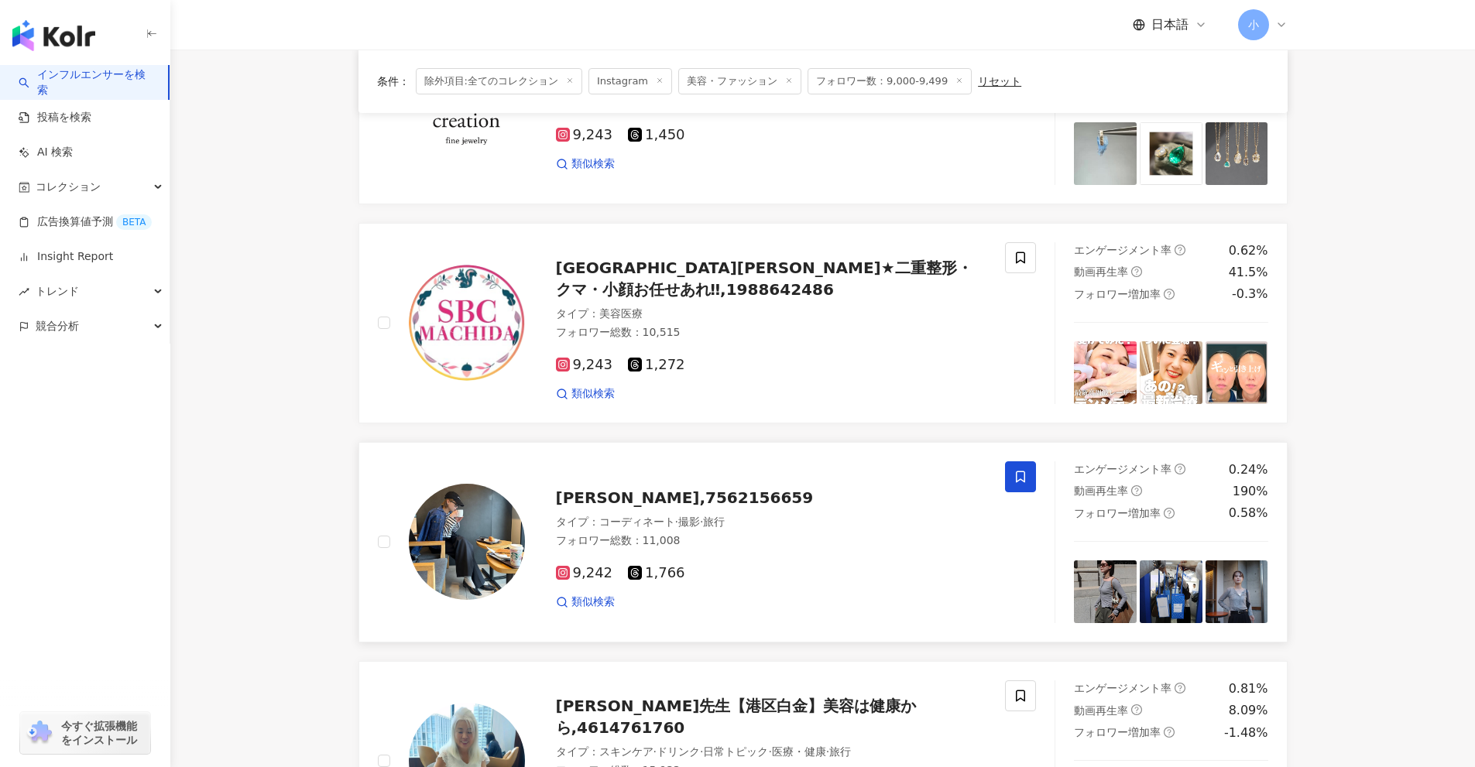
scroll to position [2479, 0]
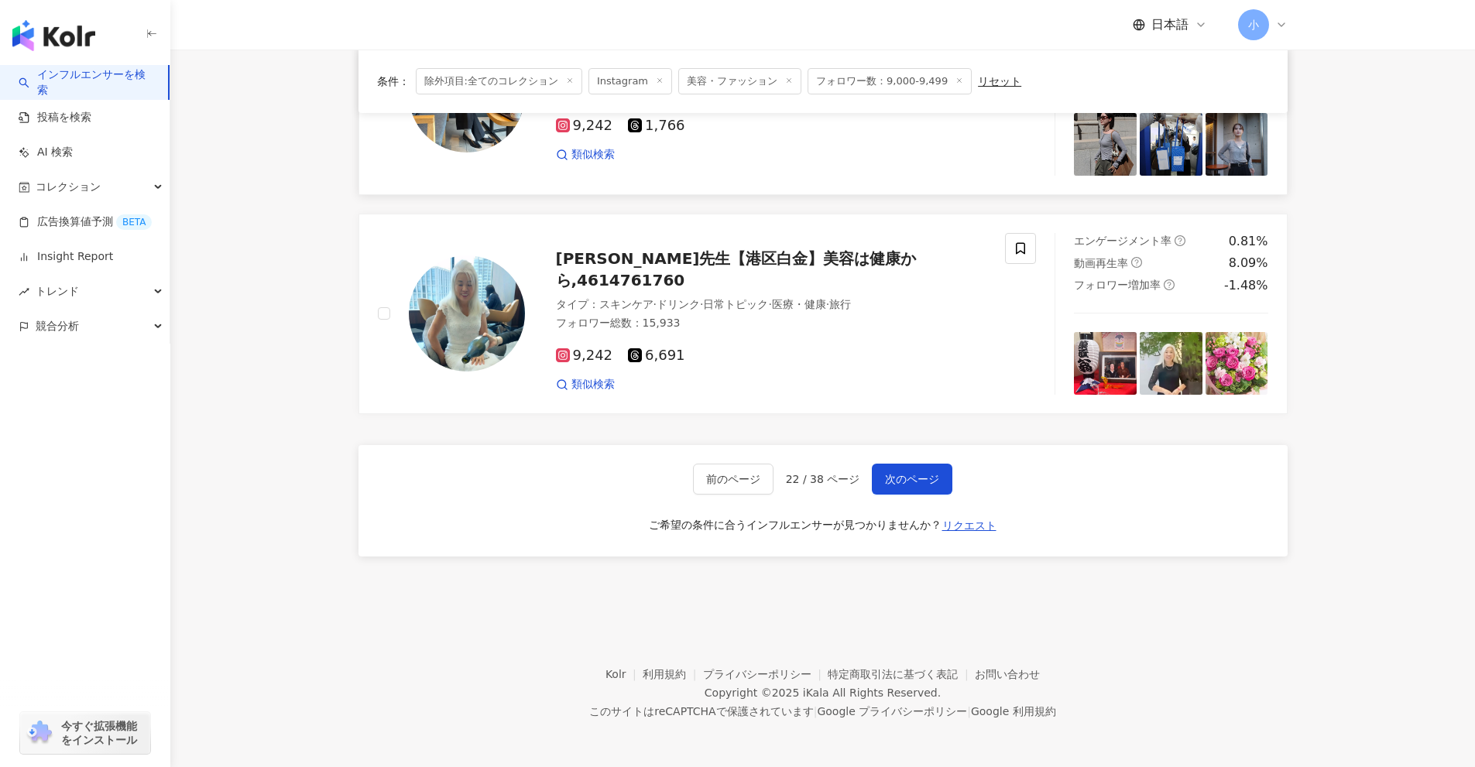
drag, startPoint x: 1335, startPoint y: 288, endPoint x: 1373, endPoint y: 641, distance: 355.1
click at [920, 476] on span "次のページ" at bounding box center [912, 479] width 54 height 12
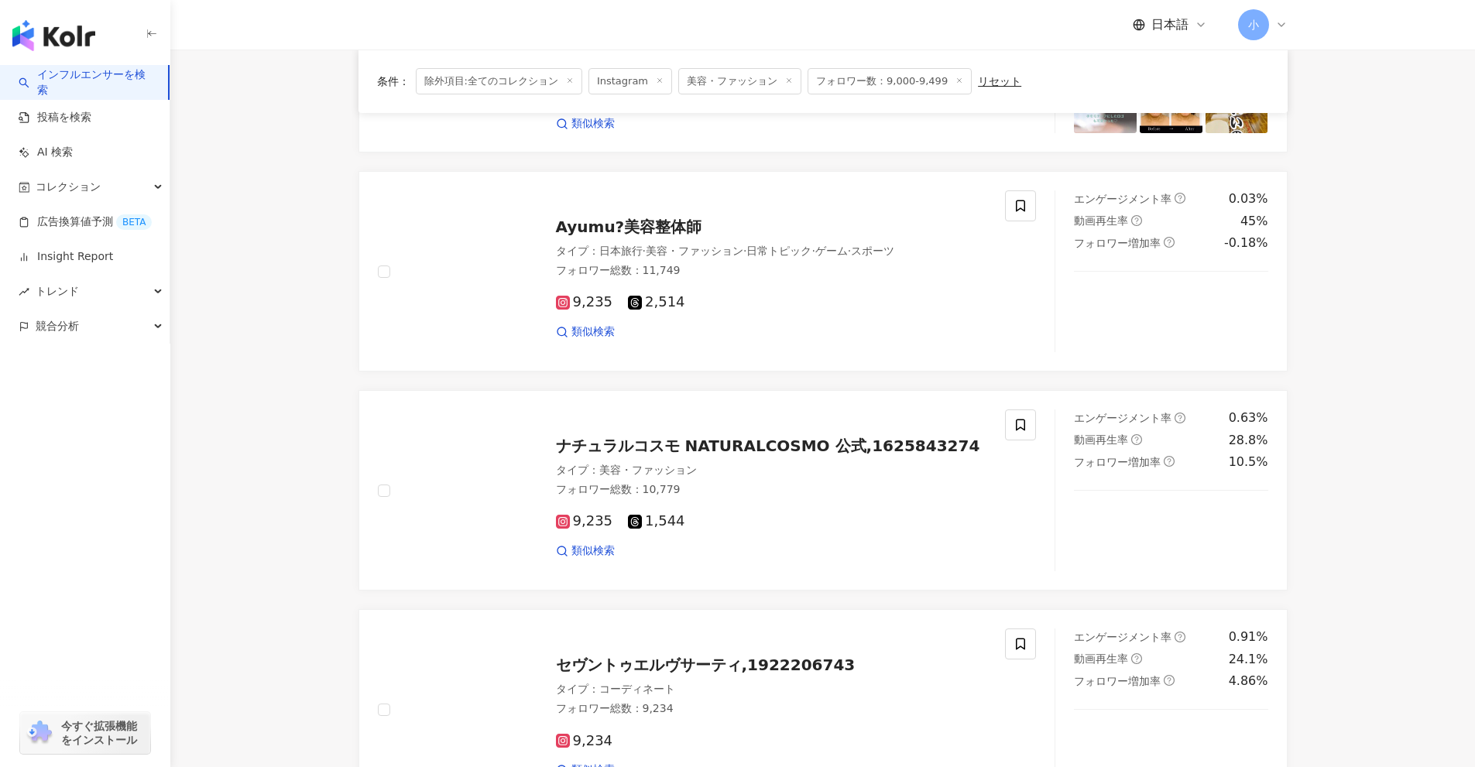
scroll to position [1595, 0]
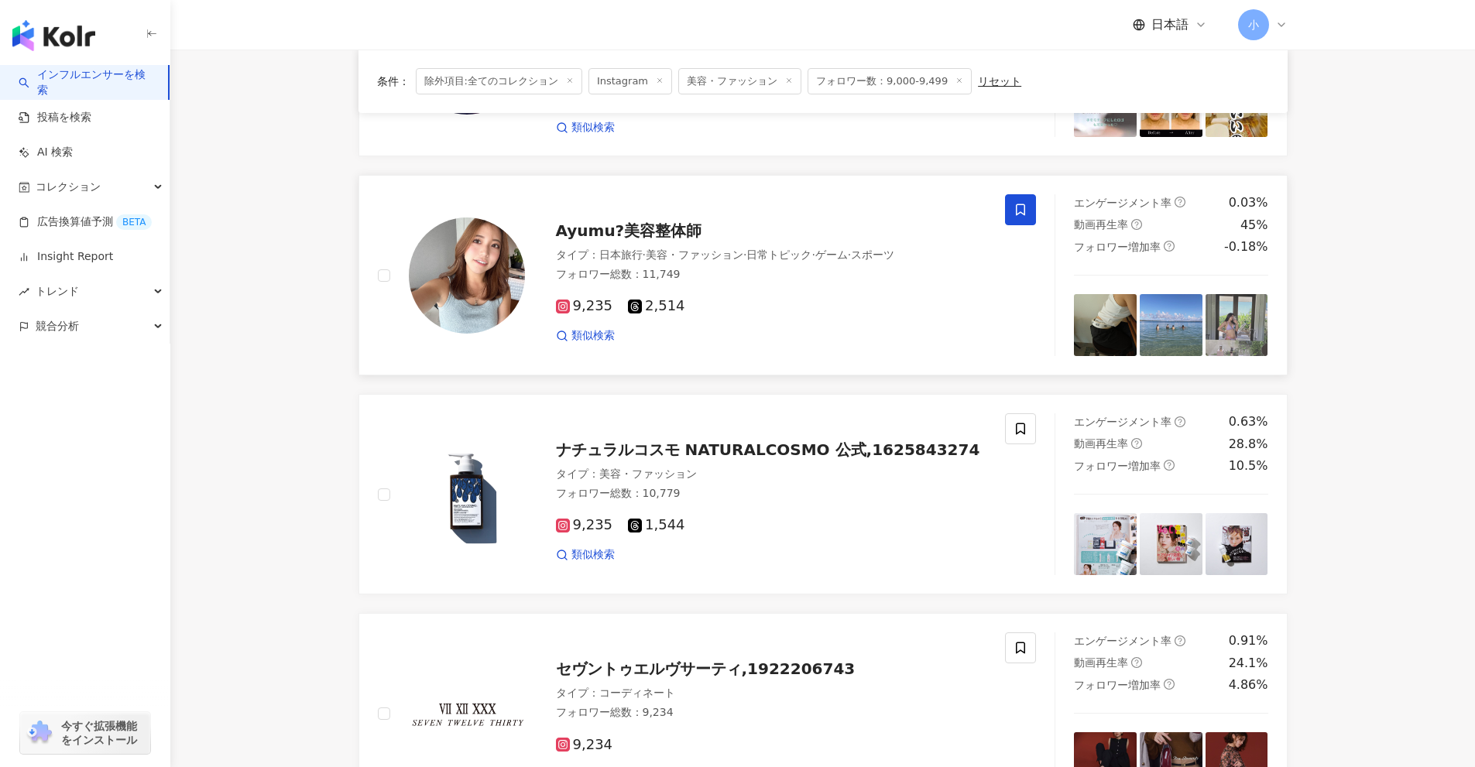
click at [1024, 214] on icon at bounding box center [1020, 210] width 9 height 12
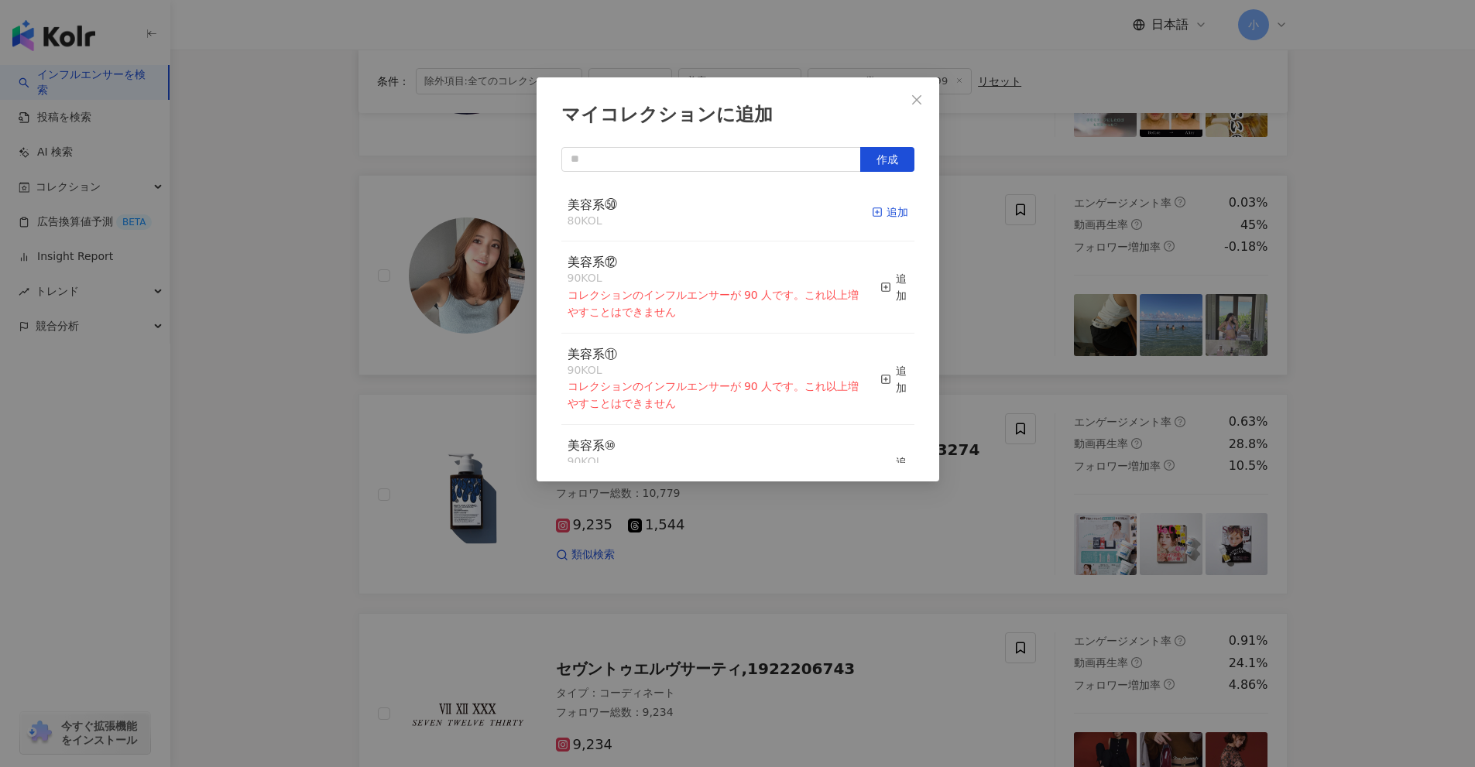
click at [893, 215] on div "追加" at bounding box center [890, 212] width 36 height 17
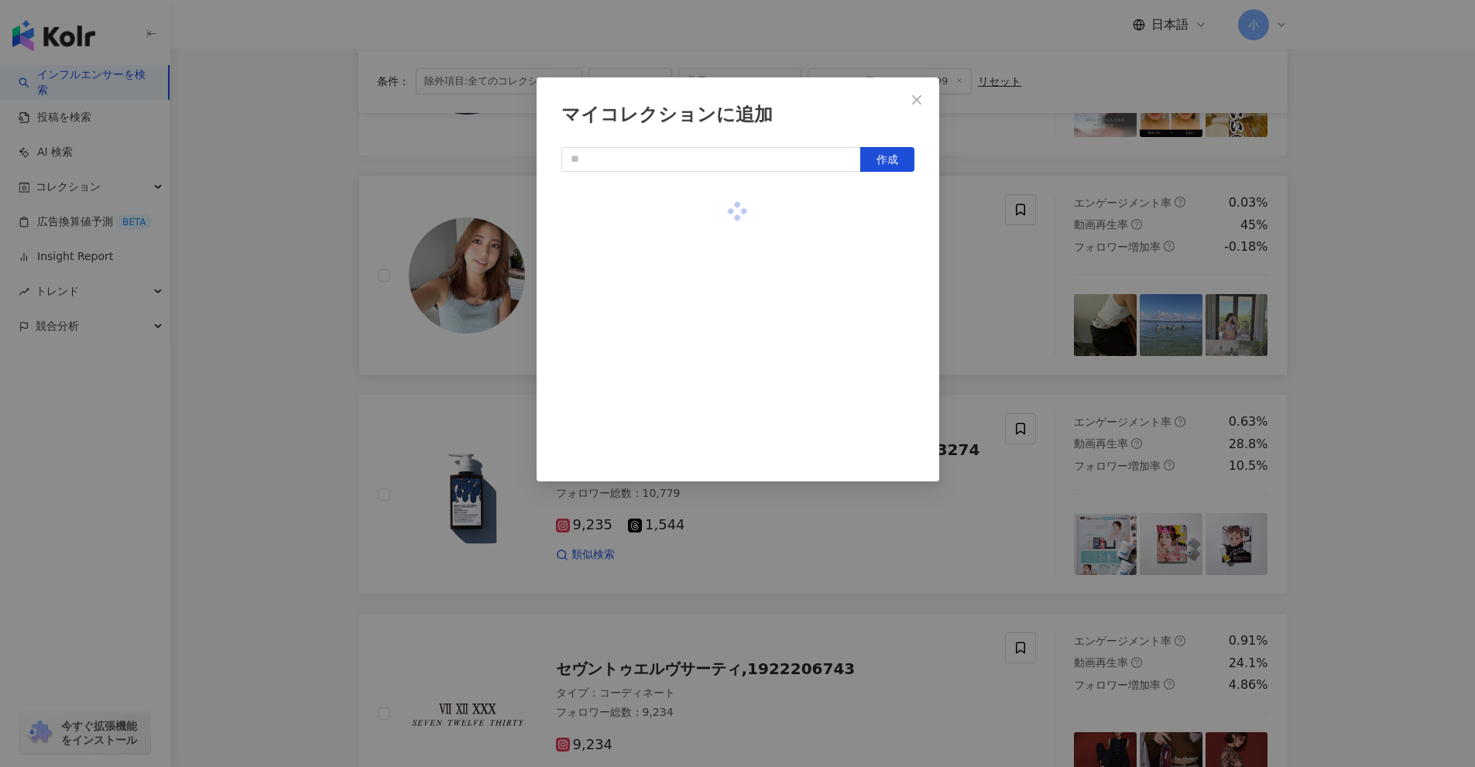
click at [981, 263] on div "マイコレクションに追加 作成" at bounding box center [737, 383] width 1475 height 767
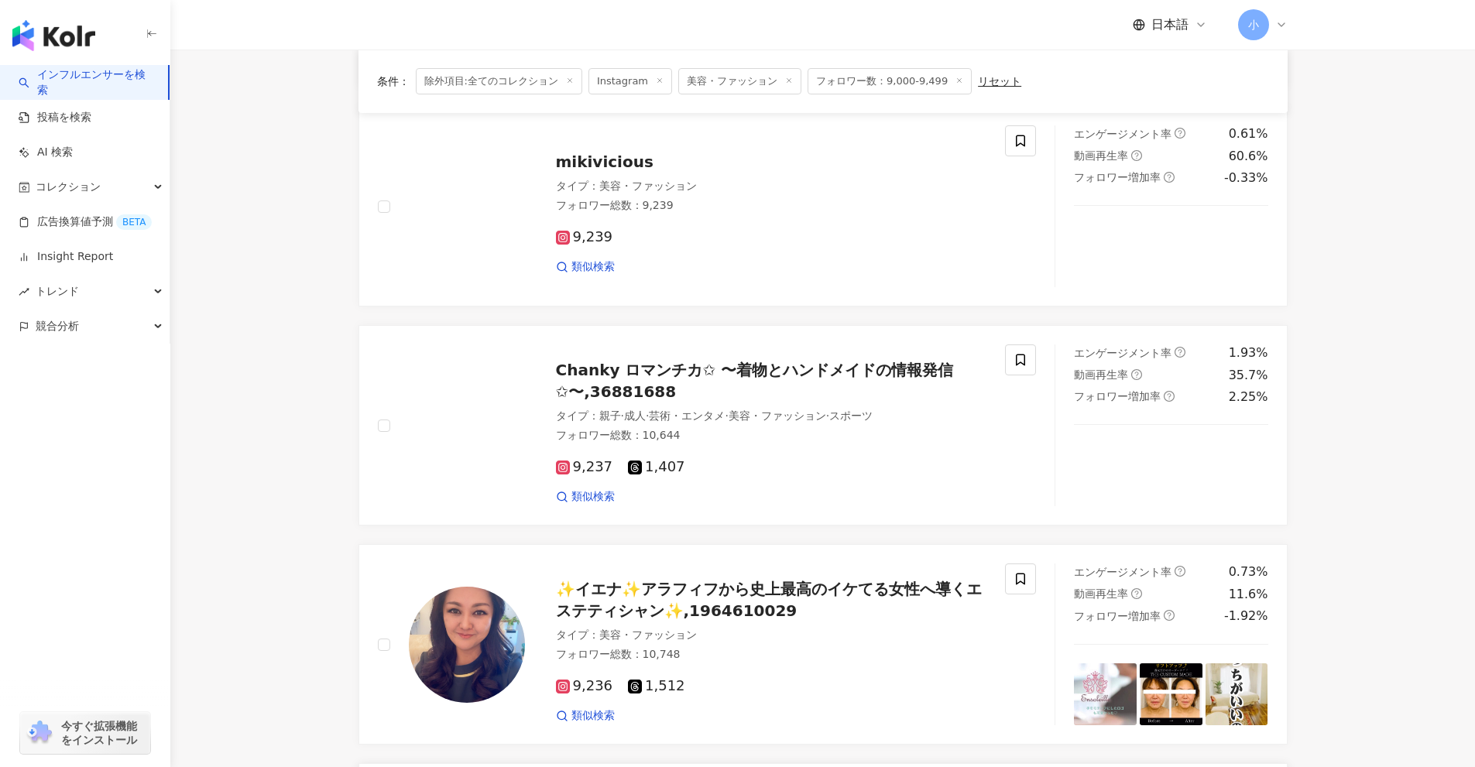
scroll to position [821, 0]
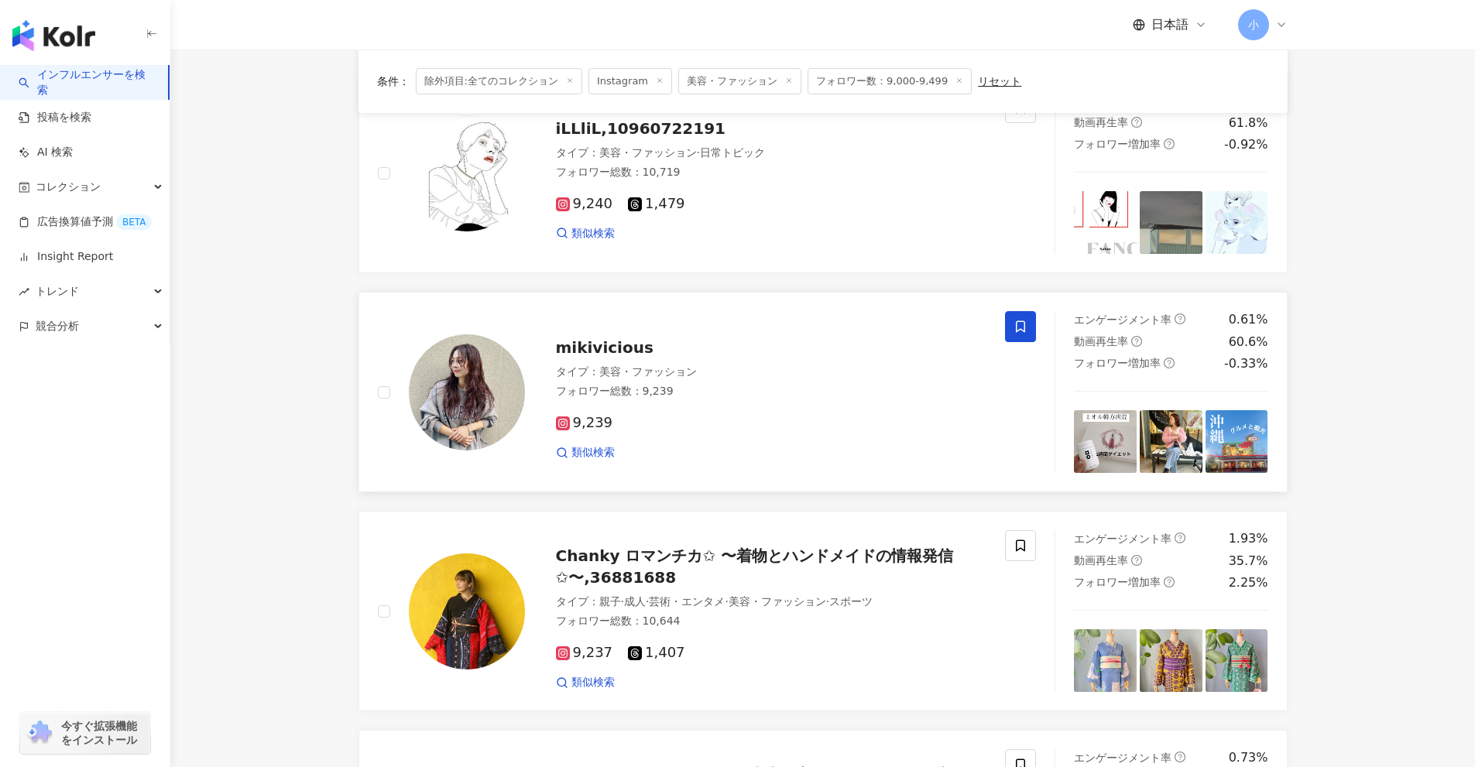
click at [1012, 330] on span at bounding box center [1020, 326] width 31 height 31
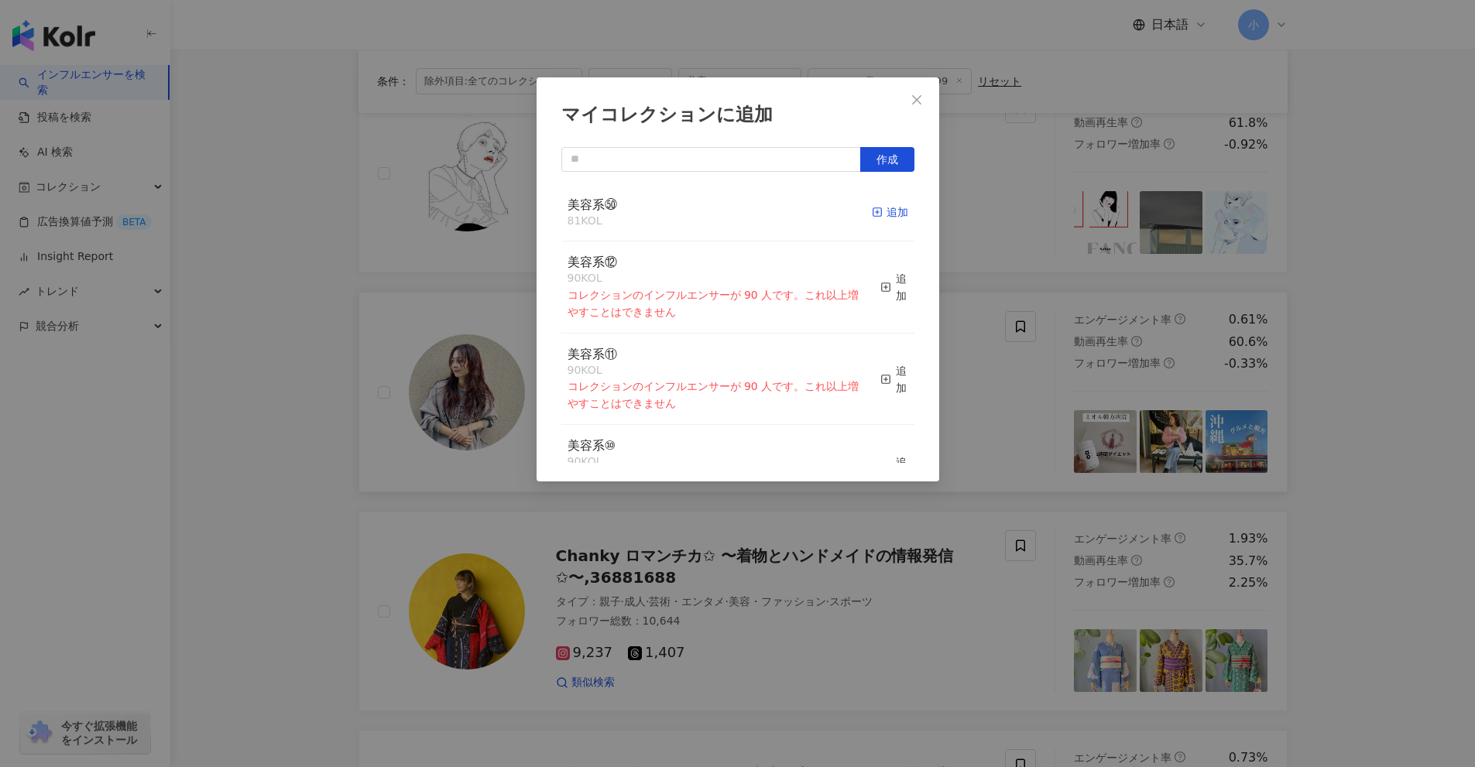
click at [872, 214] on icon "button" at bounding box center [877, 212] width 11 height 11
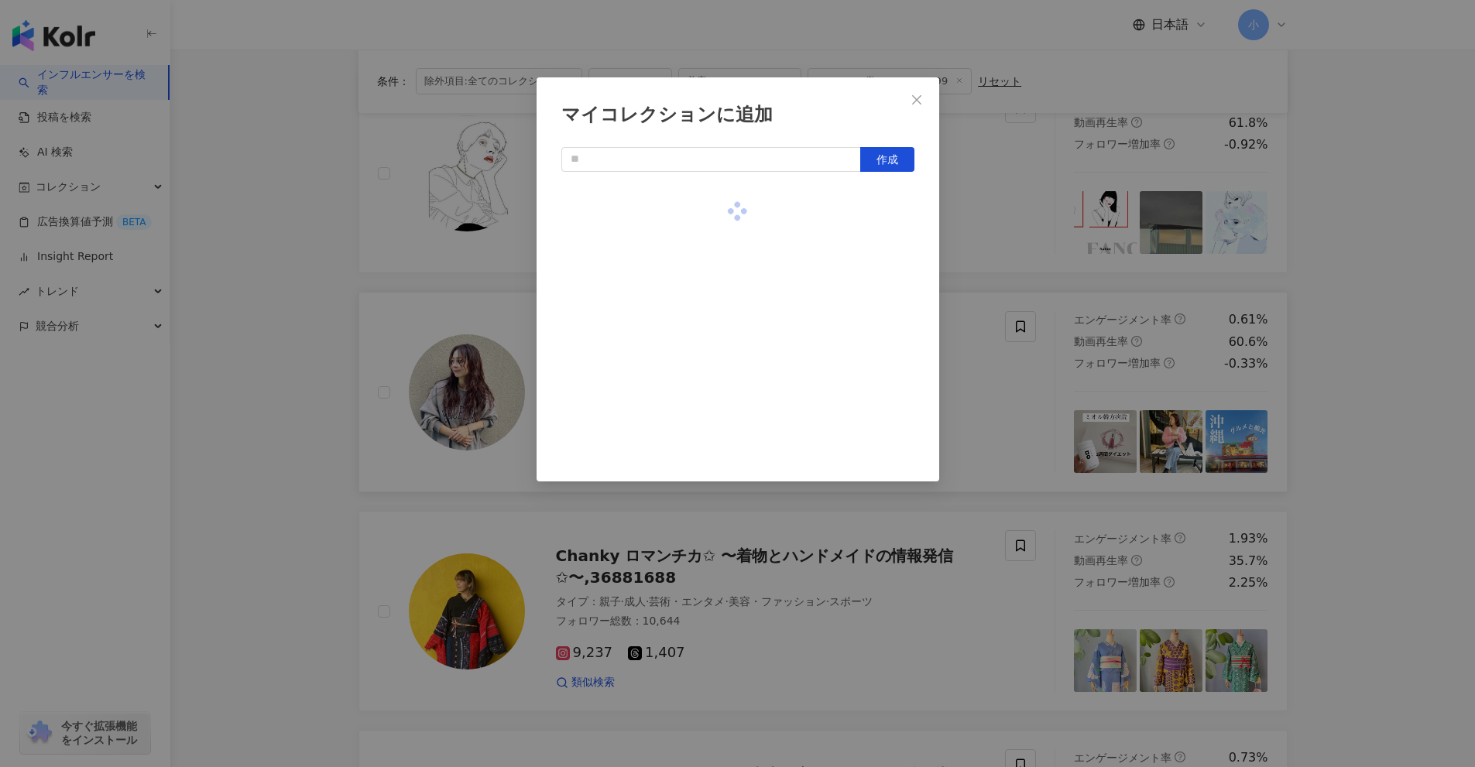
click at [996, 239] on div "マイコレクションに追加 作成" at bounding box center [737, 383] width 1475 height 767
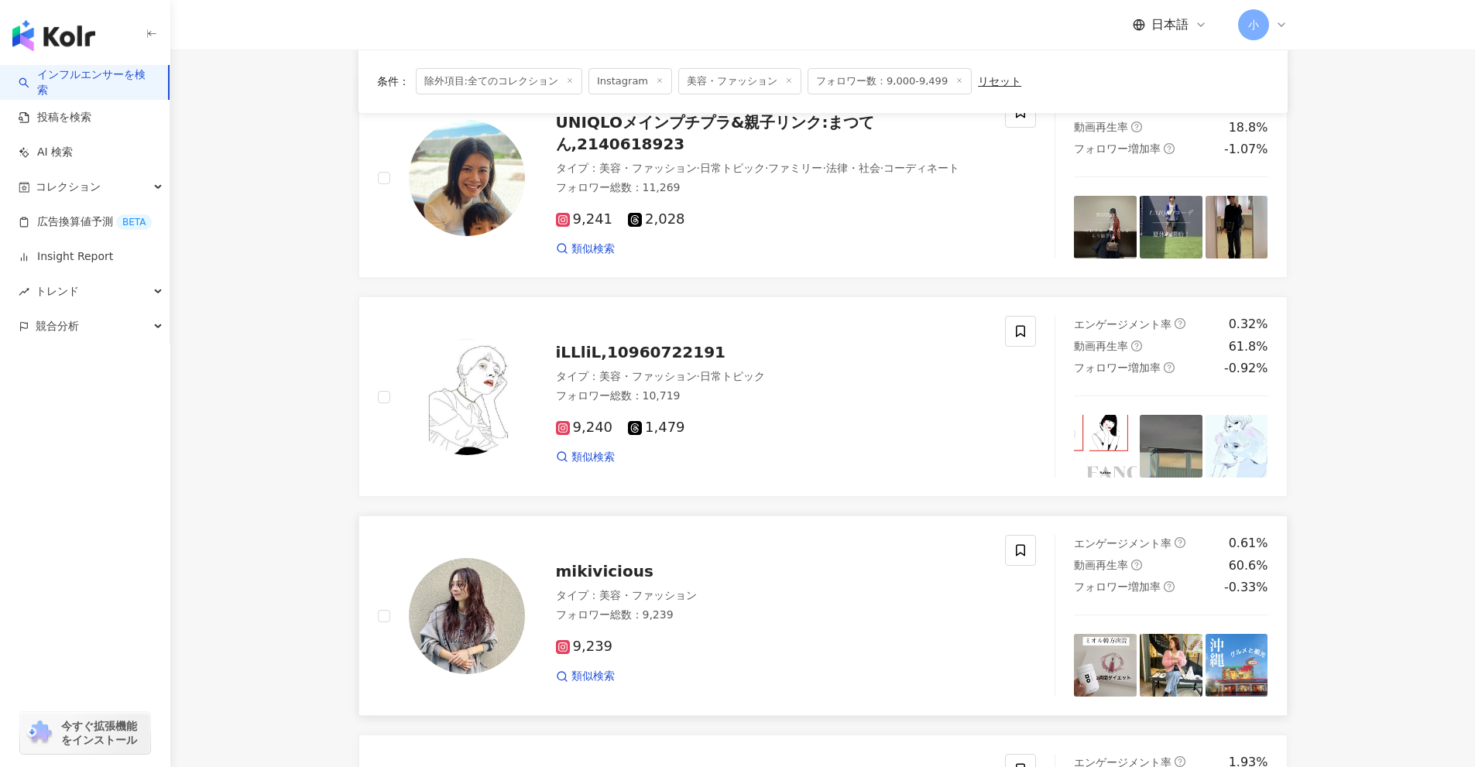
scroll to position [512, 0]
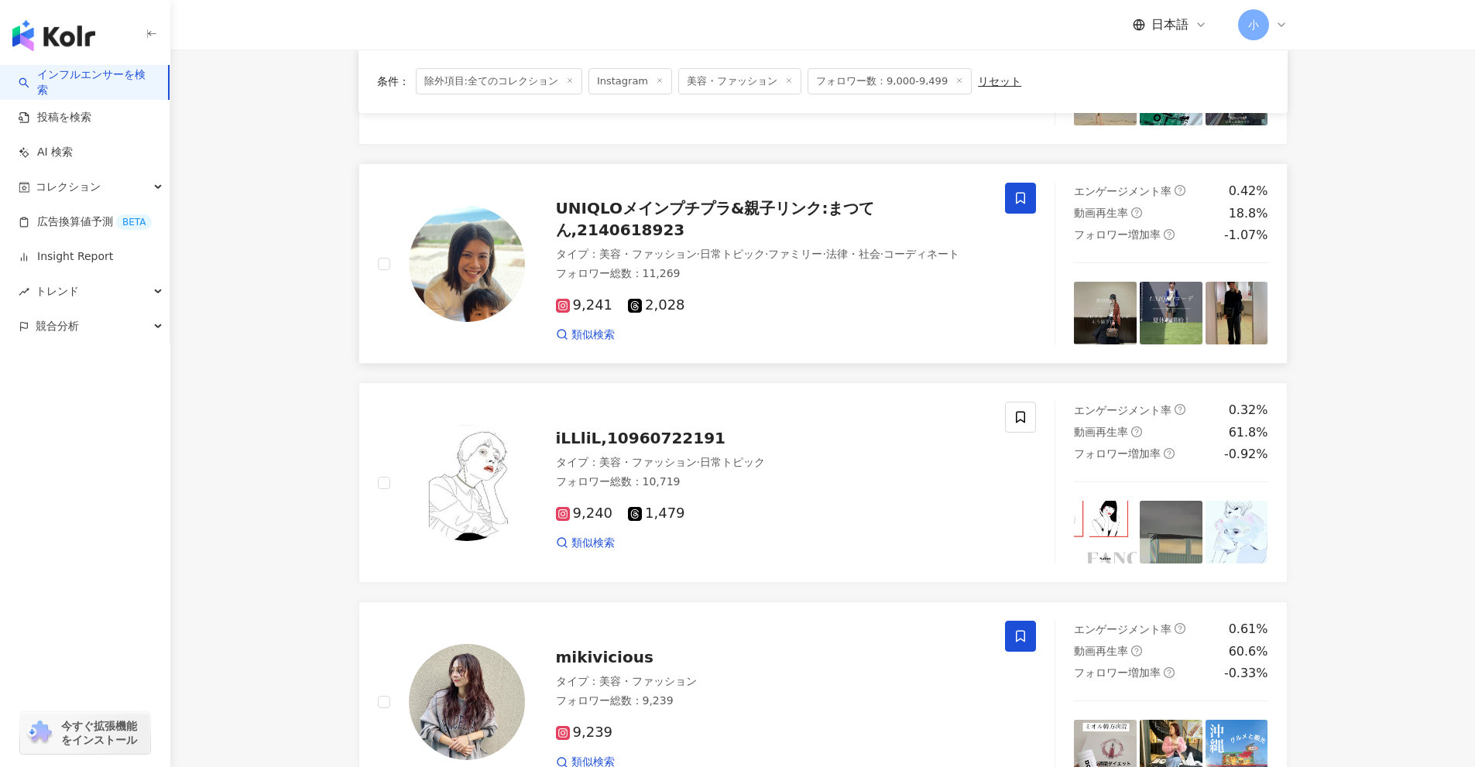
click at [1024, 203] on icon at bounding box center [1020, 199] width 9 height 12
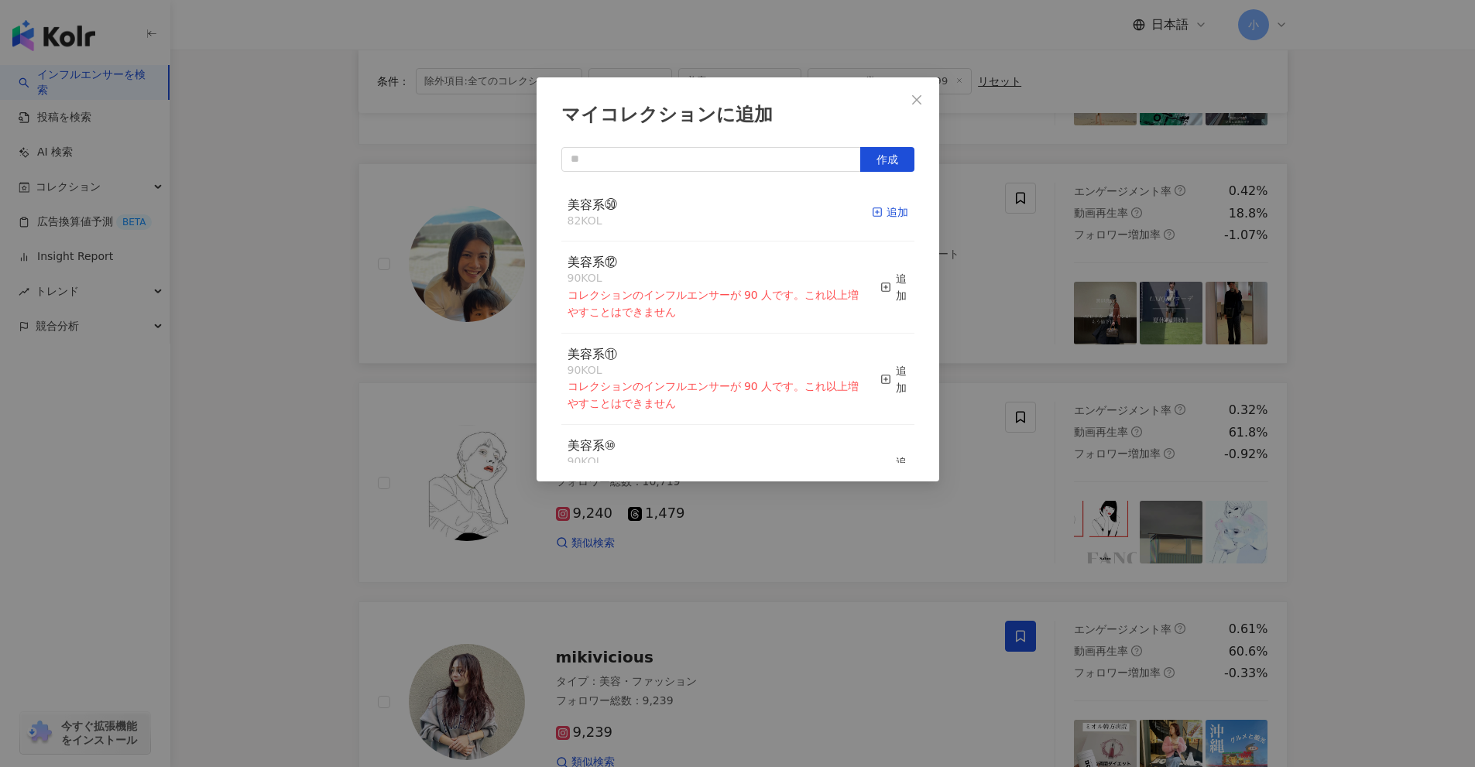
click at [882, 217] on div "追加" at bounding box center [890, 212] width 36 height 17
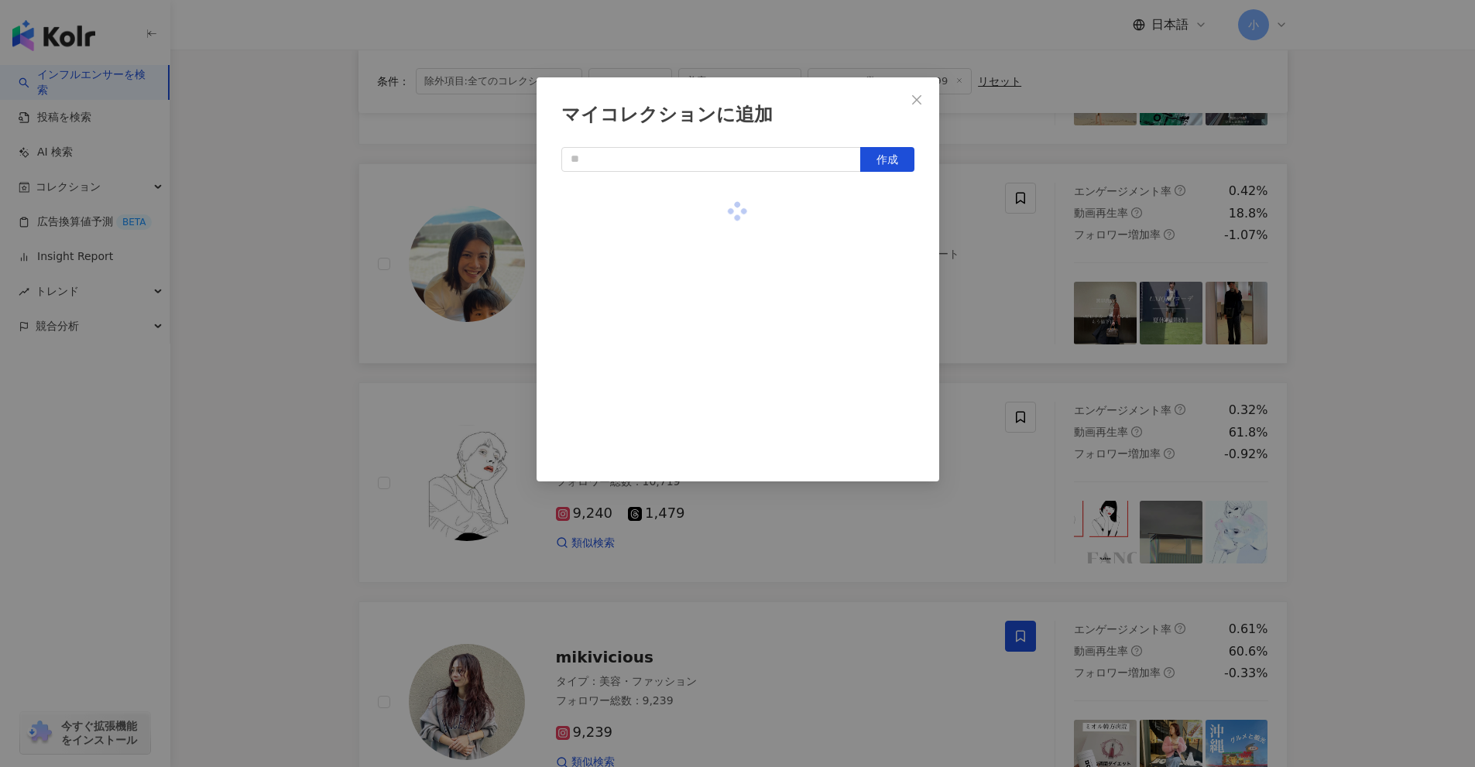
click at [1032, 324] on div "マイコレクションに追加 作成" at bounding box center [737, 383] width 1475 height 767
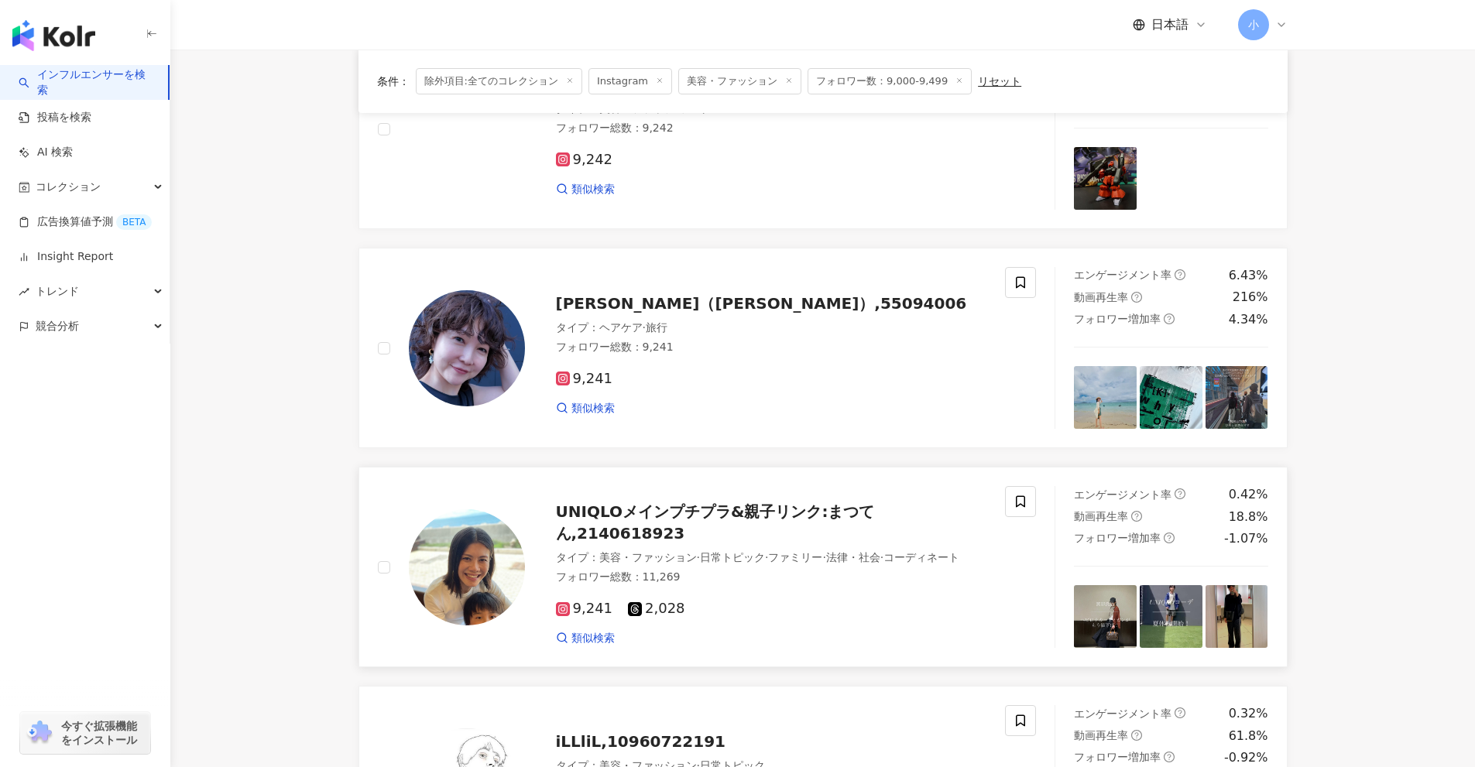
scroll to position [202, 0]
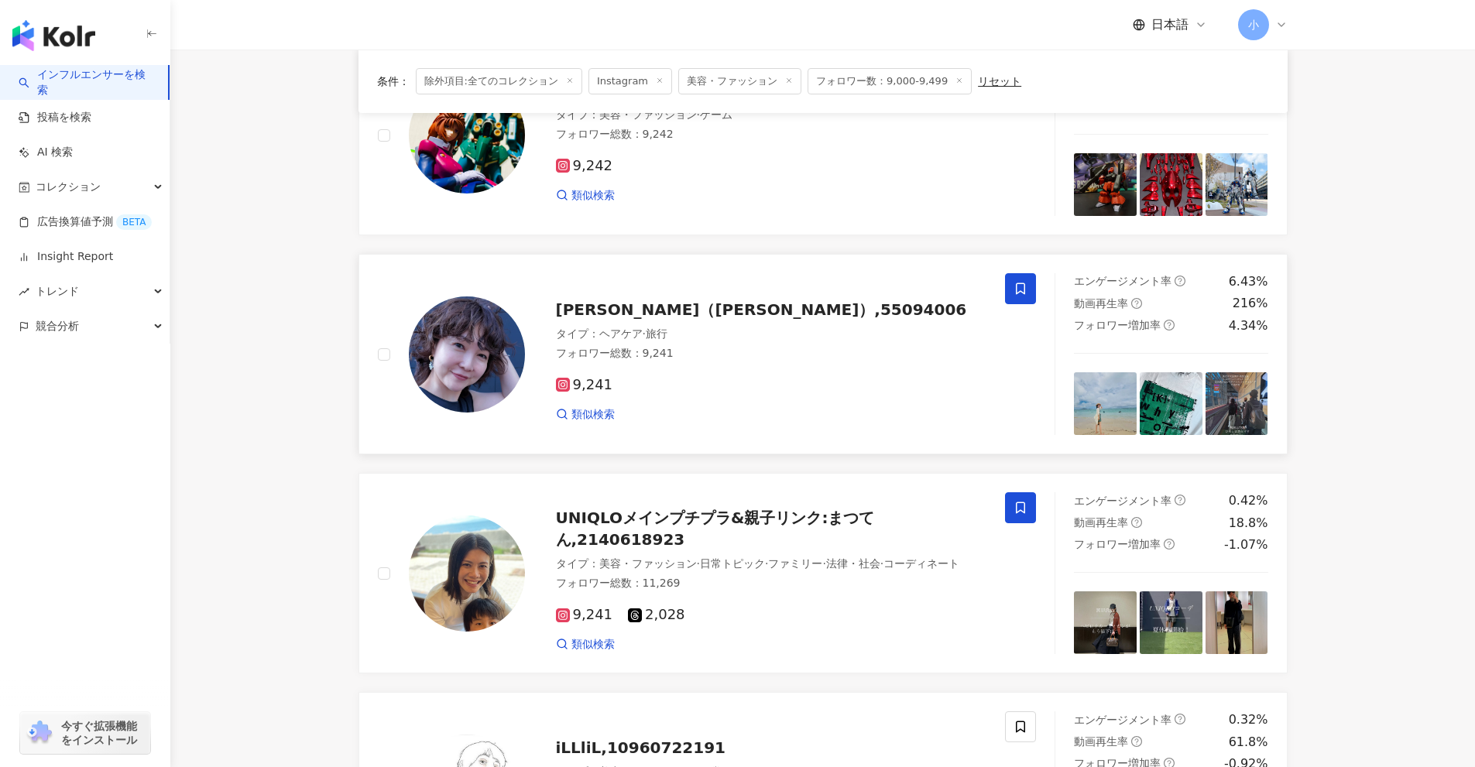
click at [1027, 290] on span at bounding box center [1020, 288] width 31 height 31
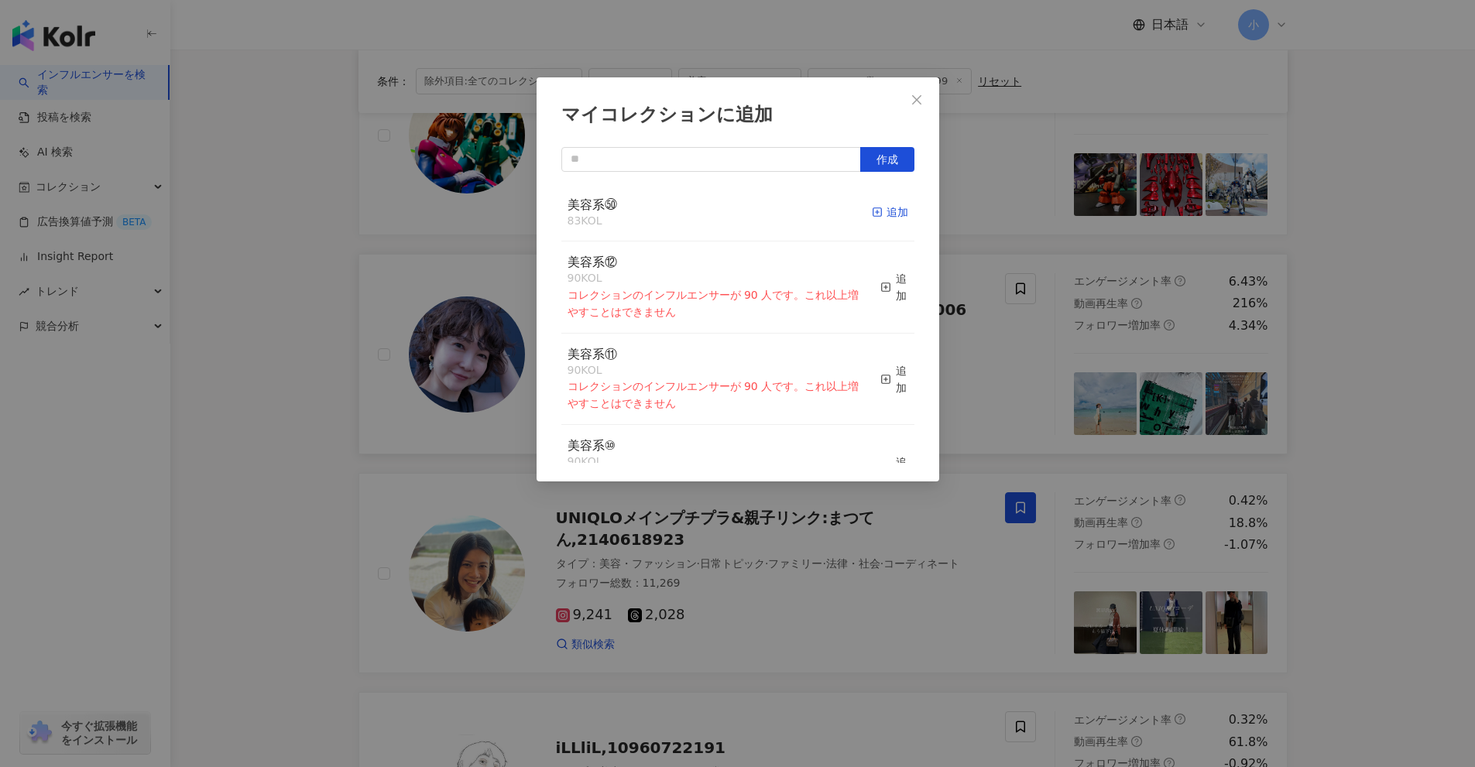
click at [872, 218] on icon "button" at bounding box center [877, 212] width 11 height 11
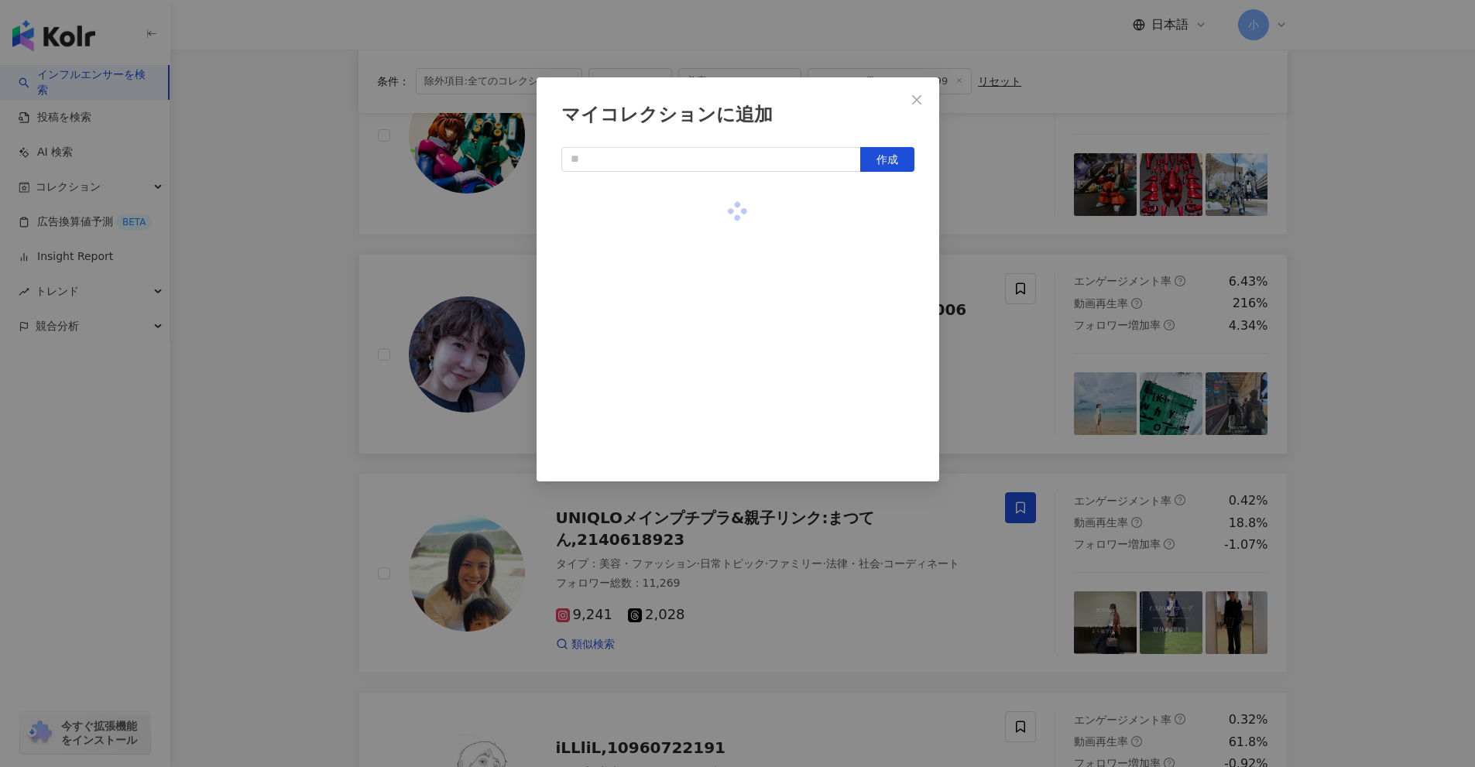
click at [995, 334] on div "マイコレクションに追加 作成" at bounding box center [737, 383] width 1475 height 767
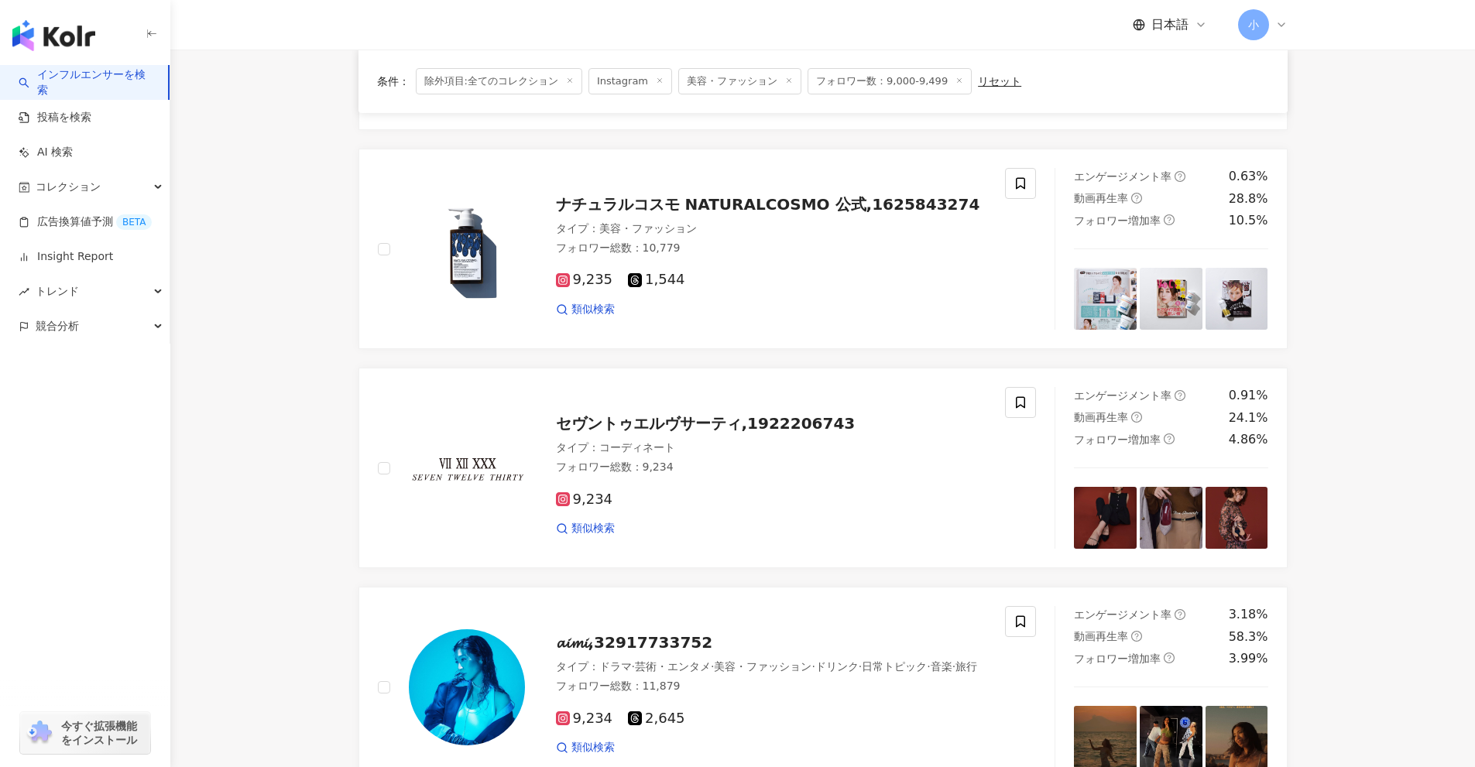
scroll to position [2215, 0]
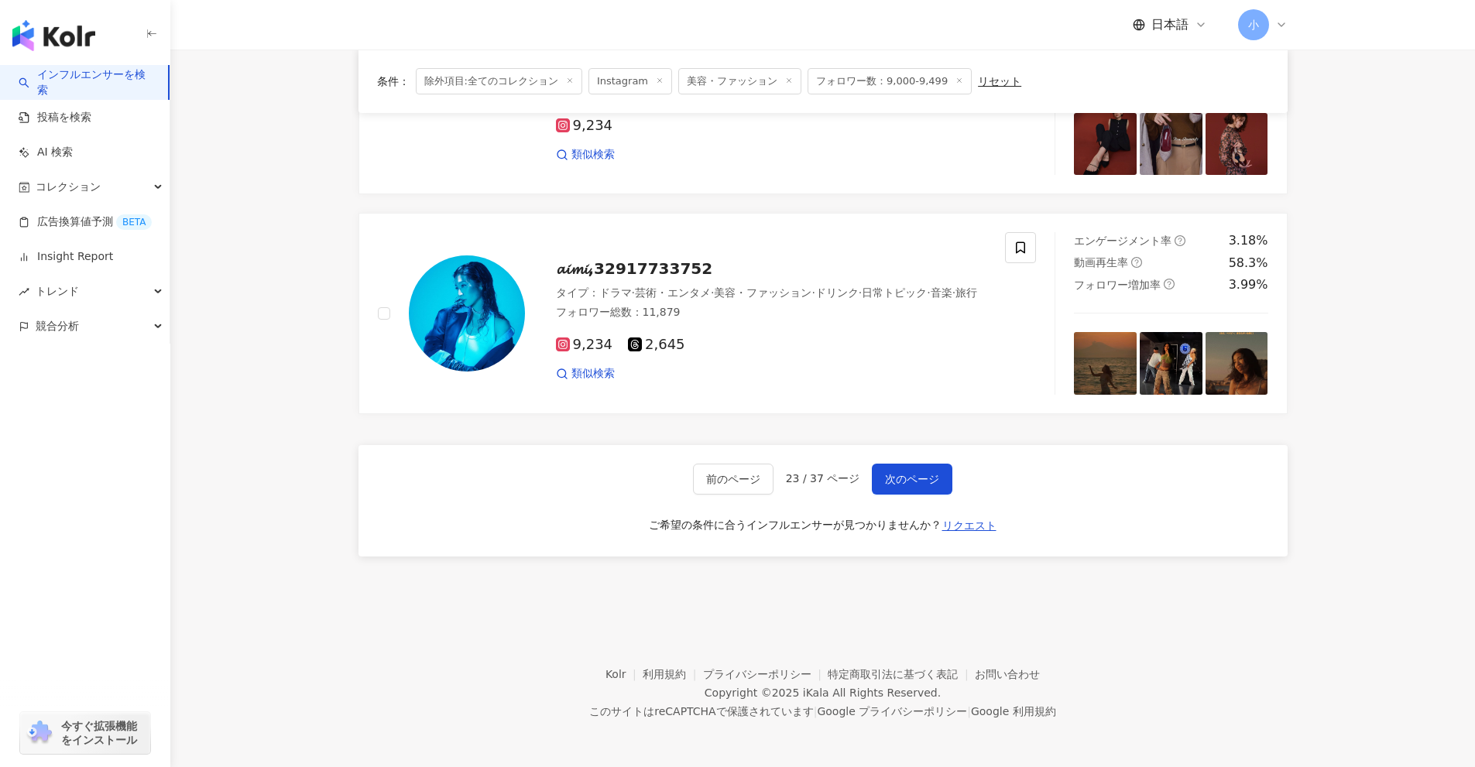
drag, startPoint x: 1379, startPoint y: 267, endPoint x: 1357, endPoint y: 667, distance: 400.8
click at [916, 478] on span "次のページ" at bounding box center [912, 479] width 54 height 12
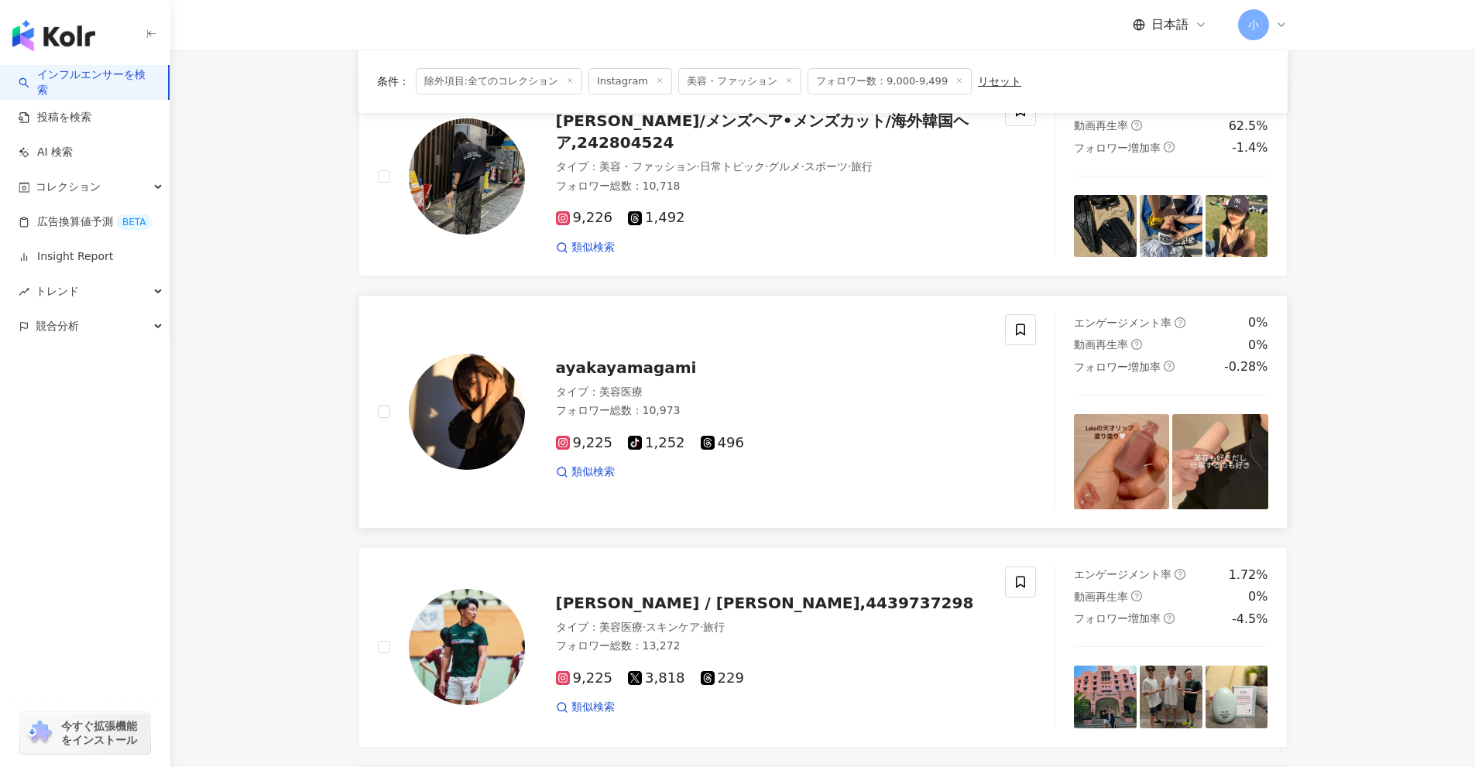
scroll to position [1692, 0]
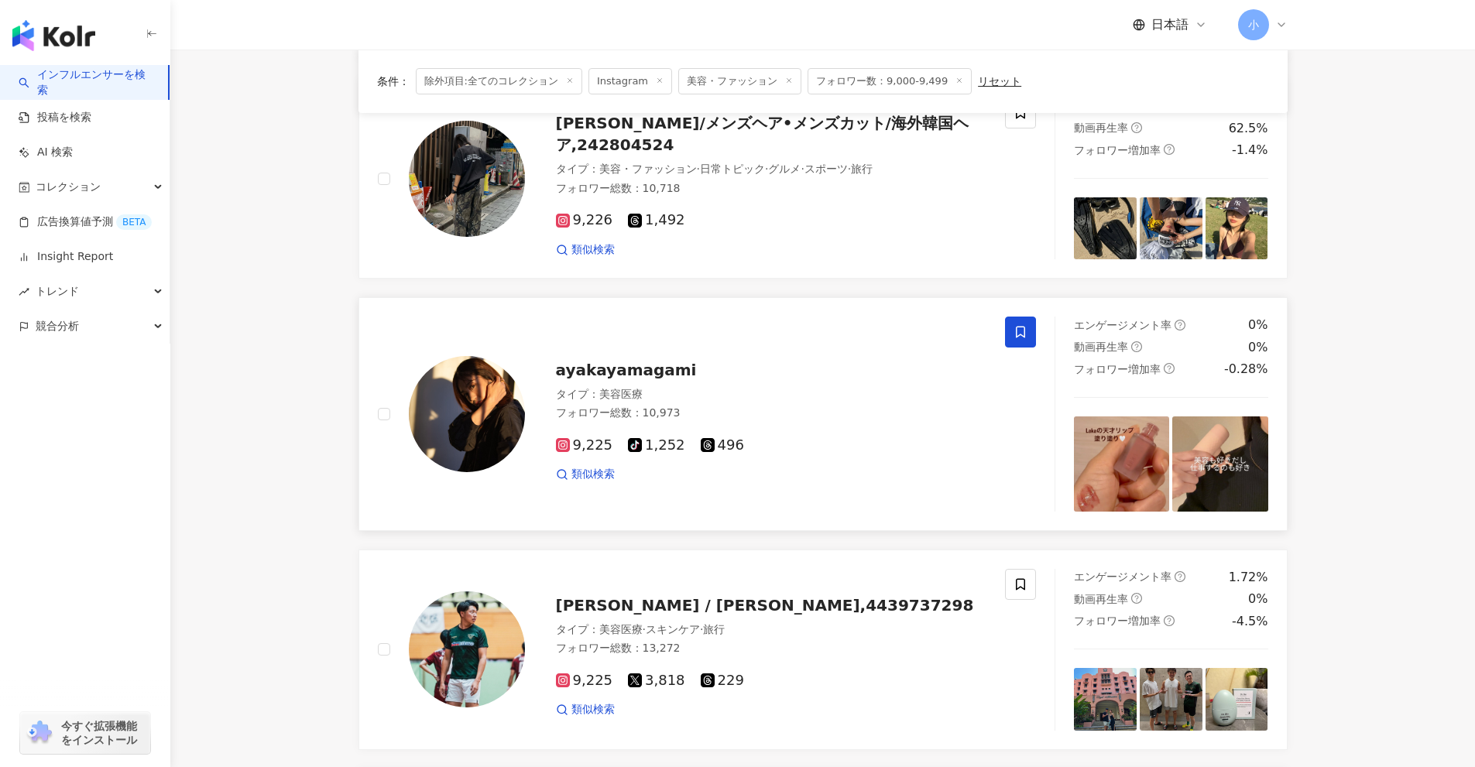
click at [1021, 332] on icon at bounding box center [1020, 332] width 14 height 14
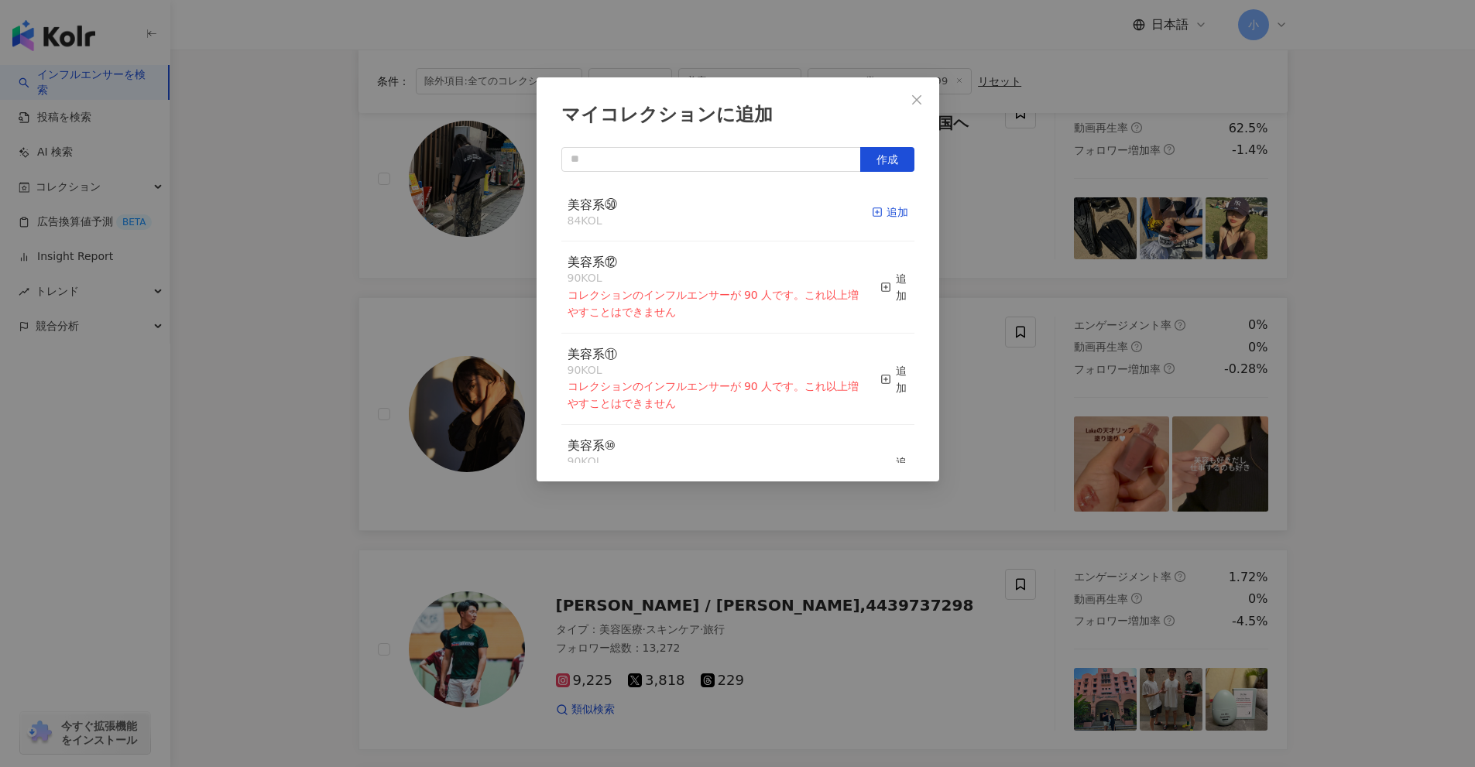
click at [879, 211] on div "追加" at bounding box center [890, 212] width 36 height 17
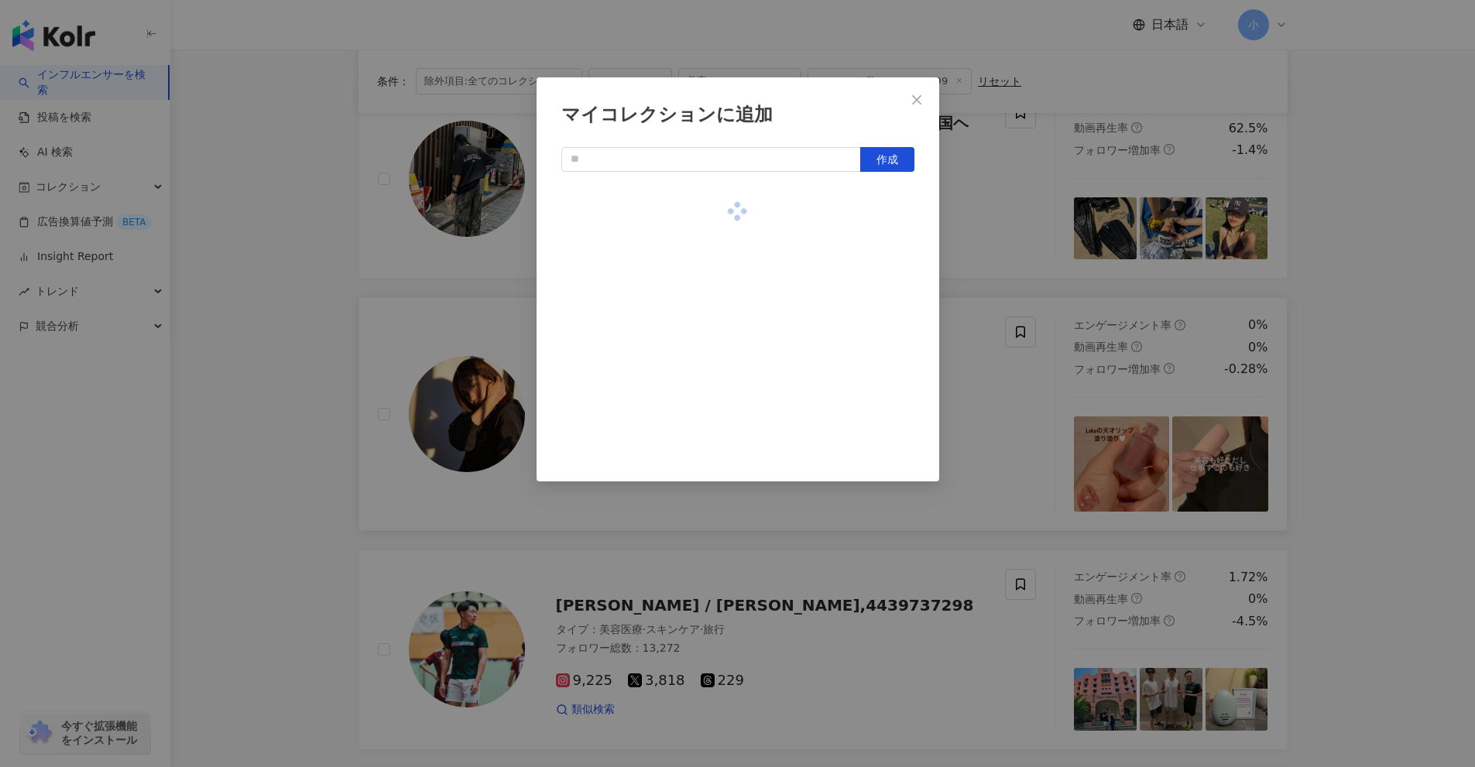
click at [958, 252] on div "マイコレクションに追加 作成" at bounding box center [737, 383] width 1475 height 767
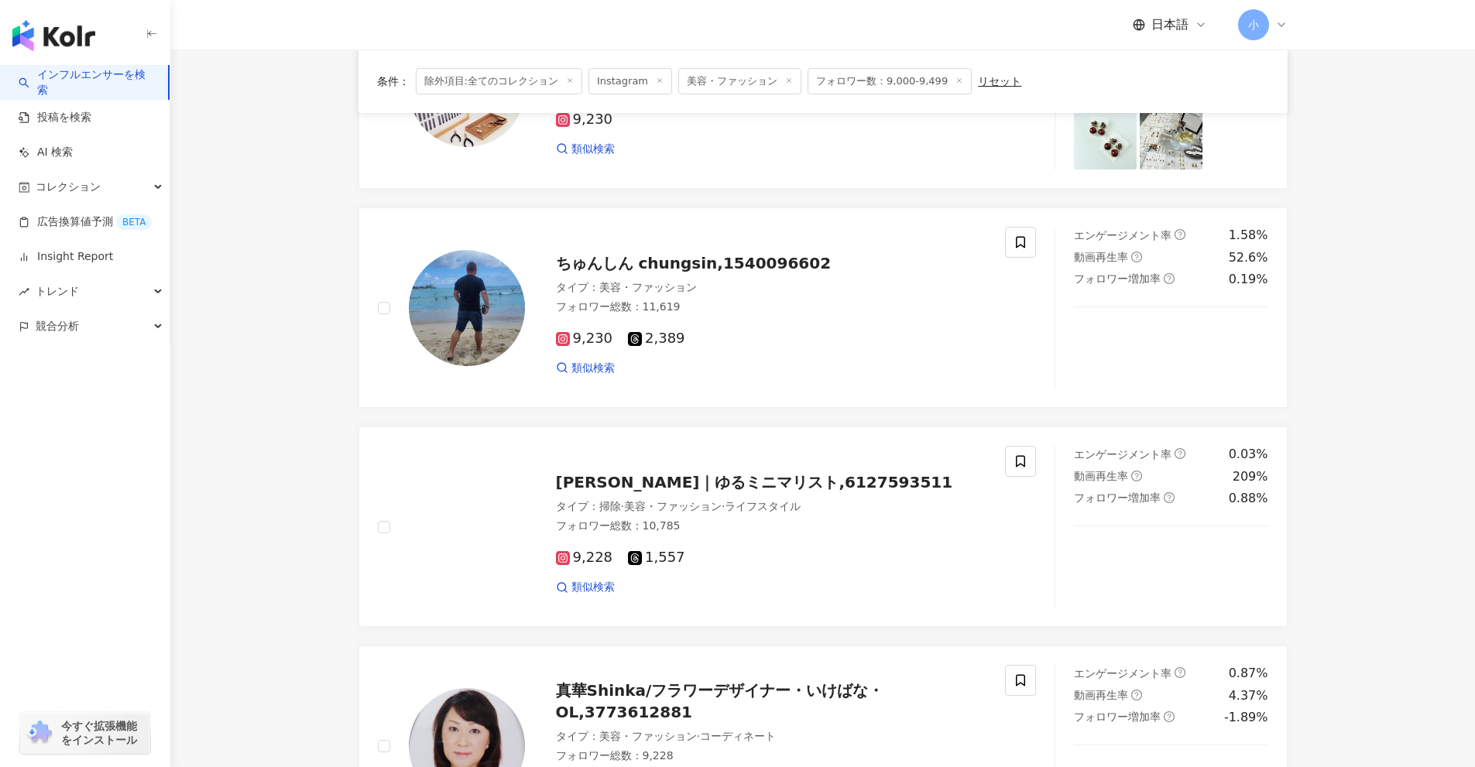
scroll to position [686, 0]
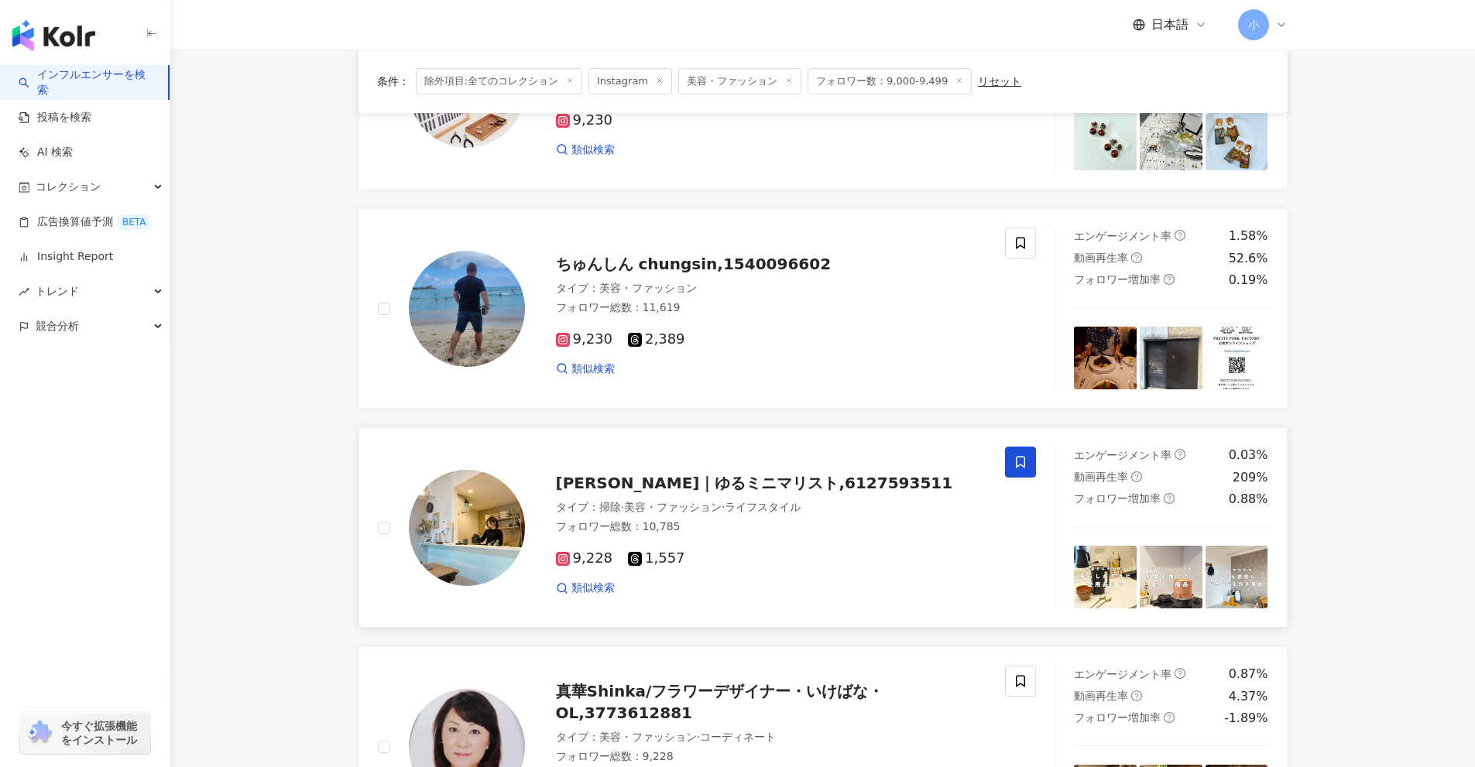
click at [1023, 468] on icon at bounding box center [1020, 462] width 14 height 14
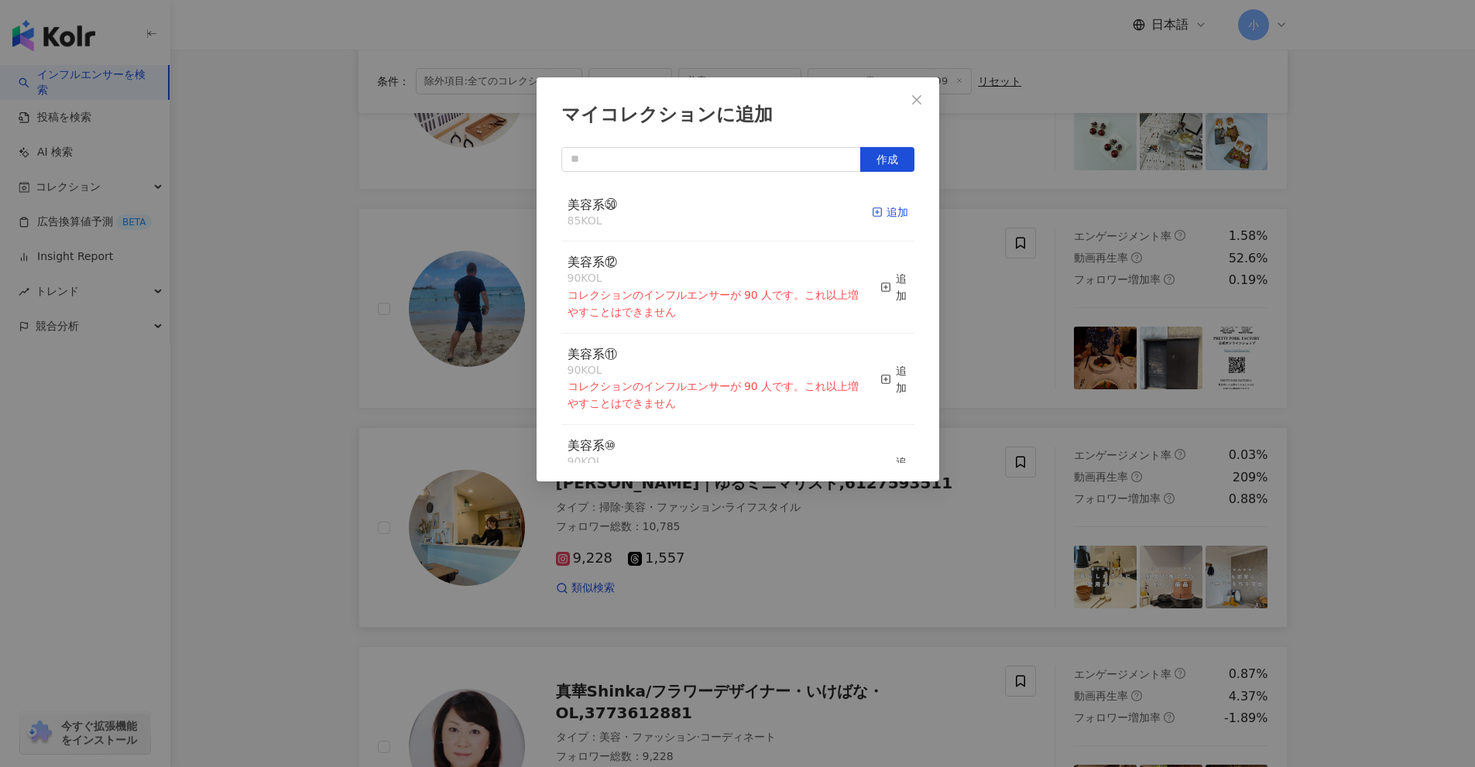
click at [880, 213] on div "追加" at bounding box center [890, 212] width 36 height 17
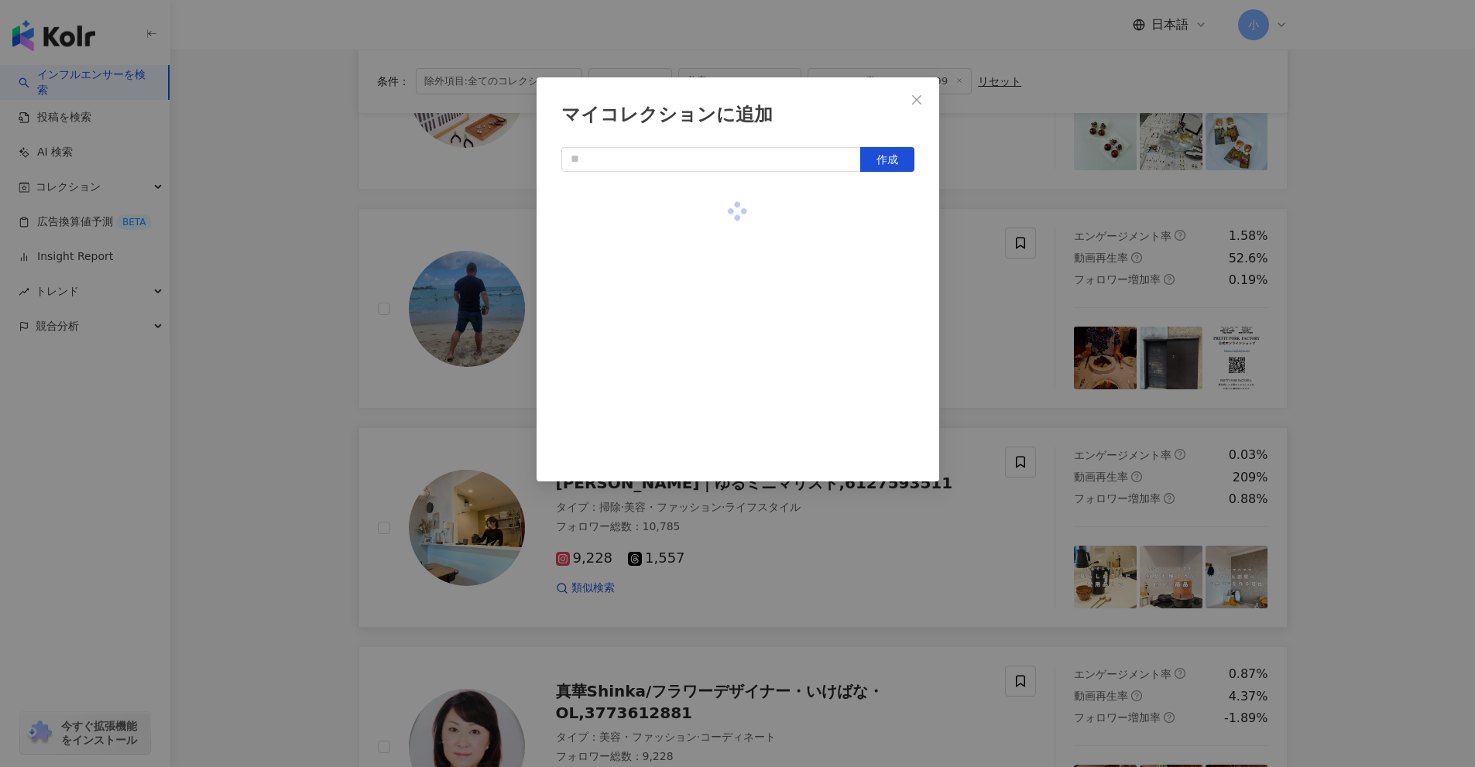
click at [1026, 299] on div "マイコレクションに追加 作成" at bounding box center [737, 383] width 1475 height 767
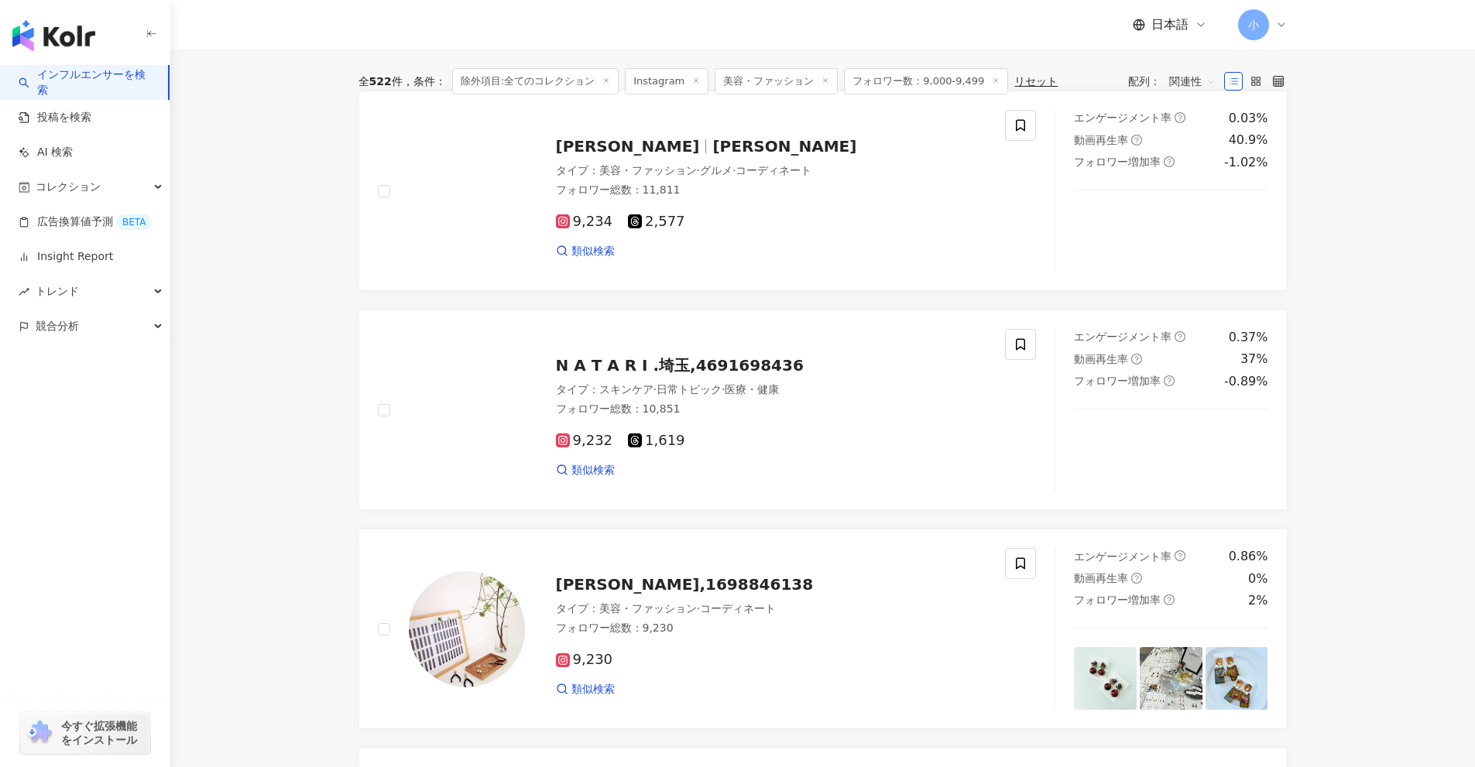
scroll to position [67, 0]
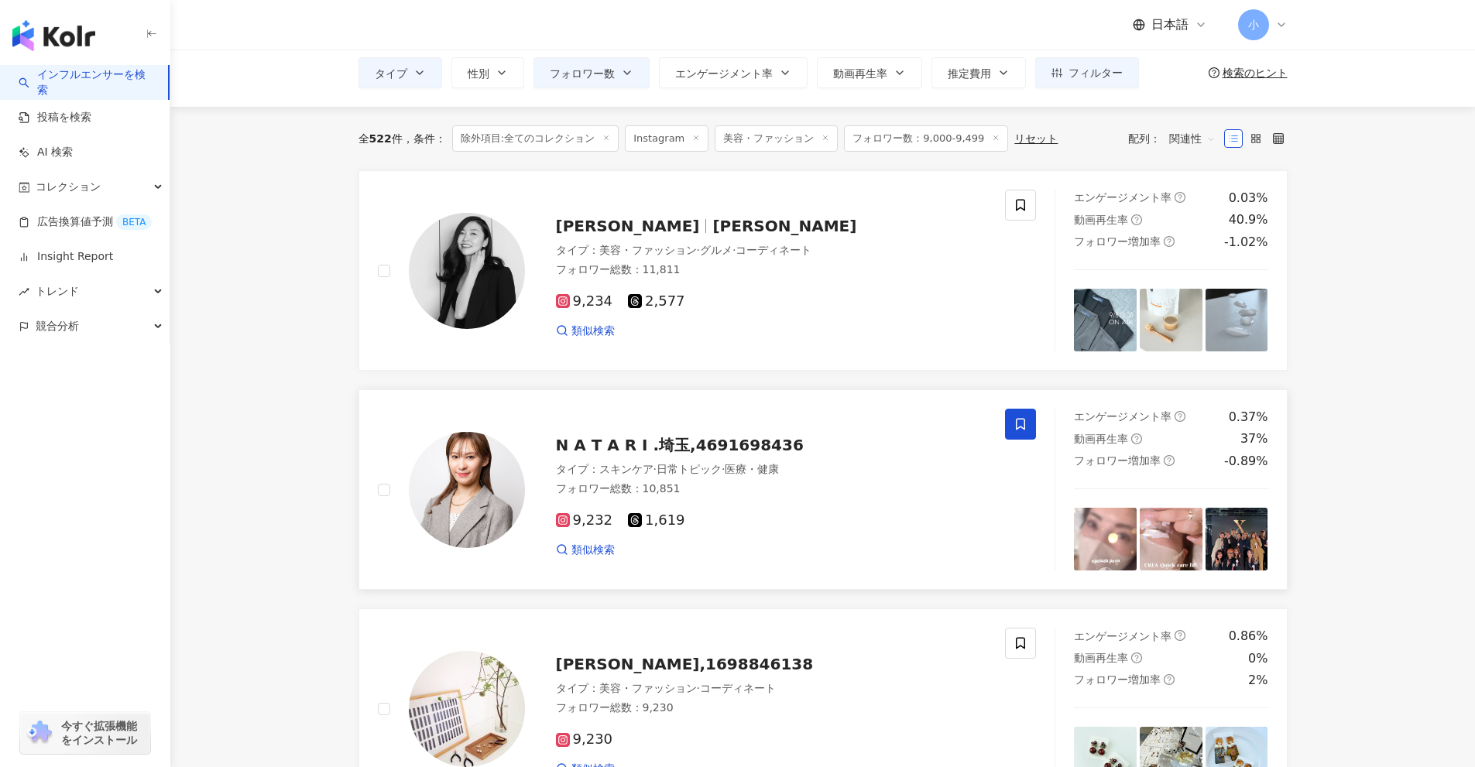
click at [1023, 423] on icon at bounding box center [1020, 424] width 14 height 14
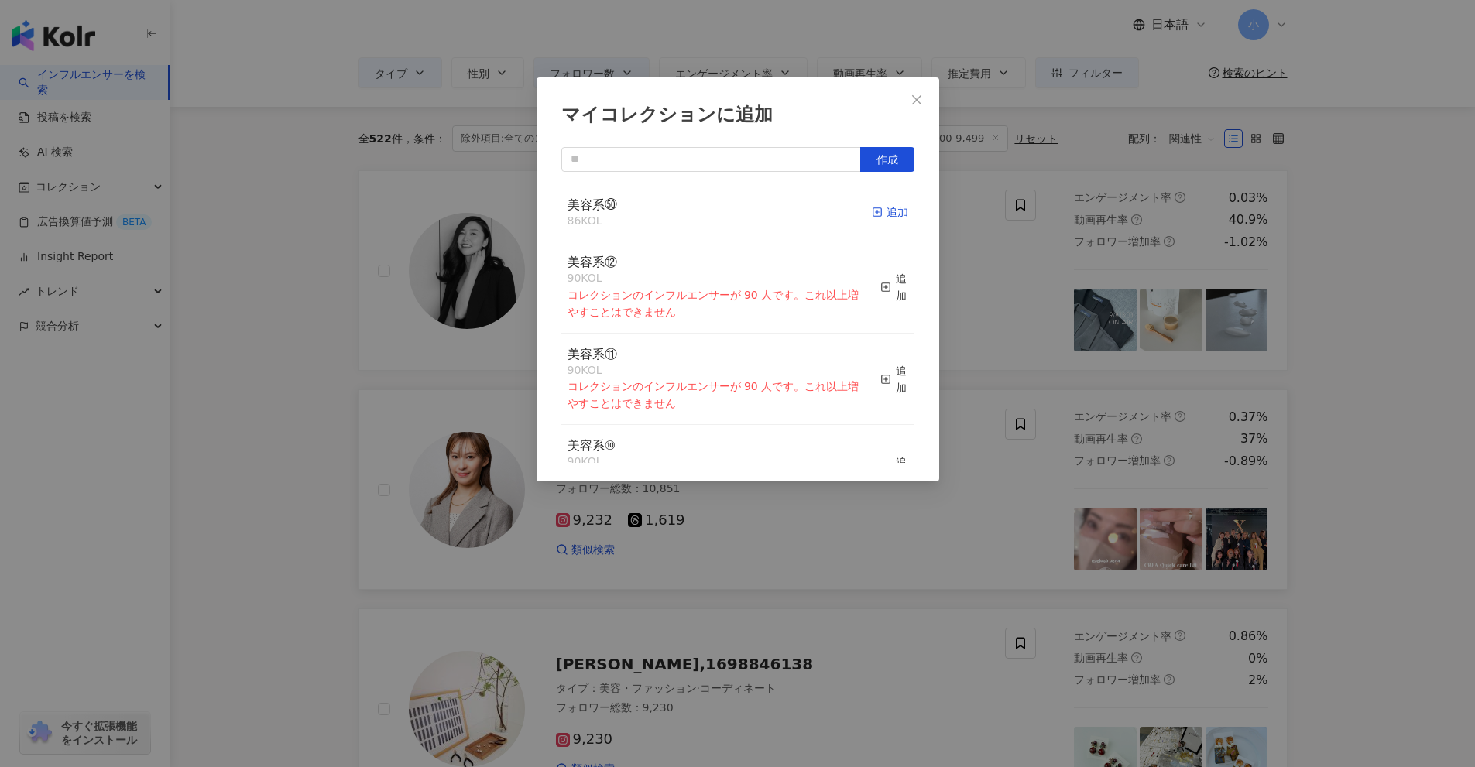
click at [878, 219] on div "追加" at bounding box center [890, 212] width 36 height 17
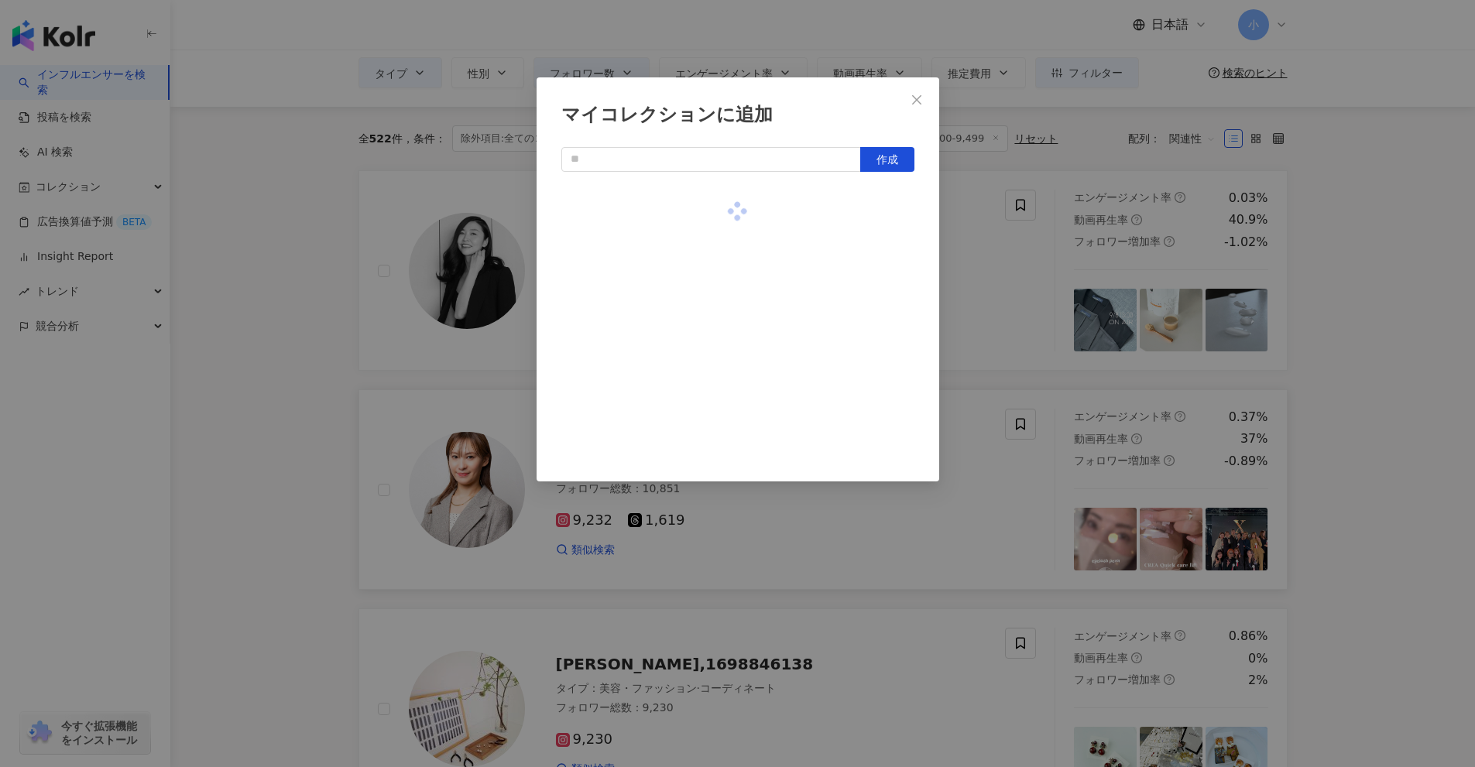
click at [1004, 290] on div "マイコレクションに追加 作成" at bounding box center [737, 383] width 1475 height 767
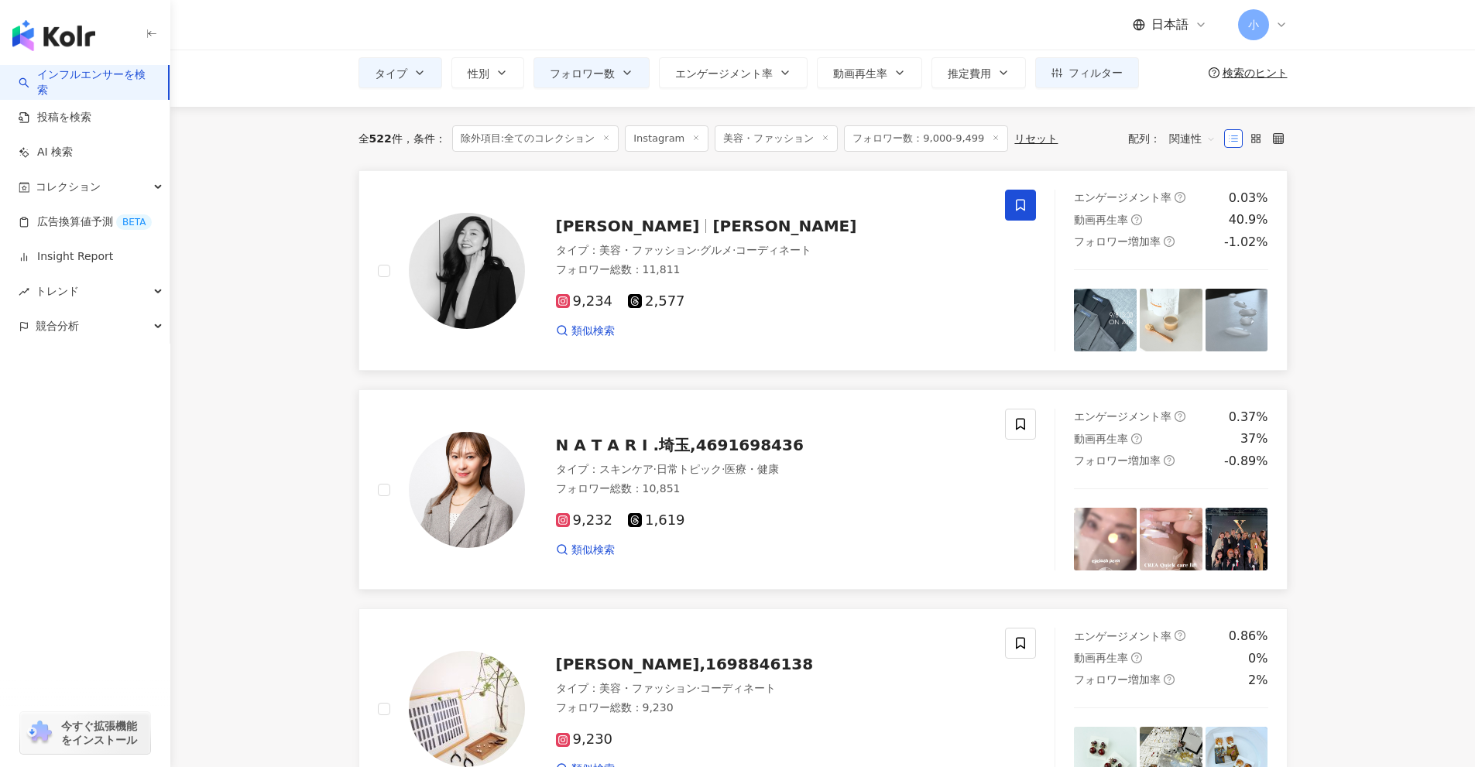
click at [1026, 207] on icon at bounding box center [1020, 205] width 14 height 14
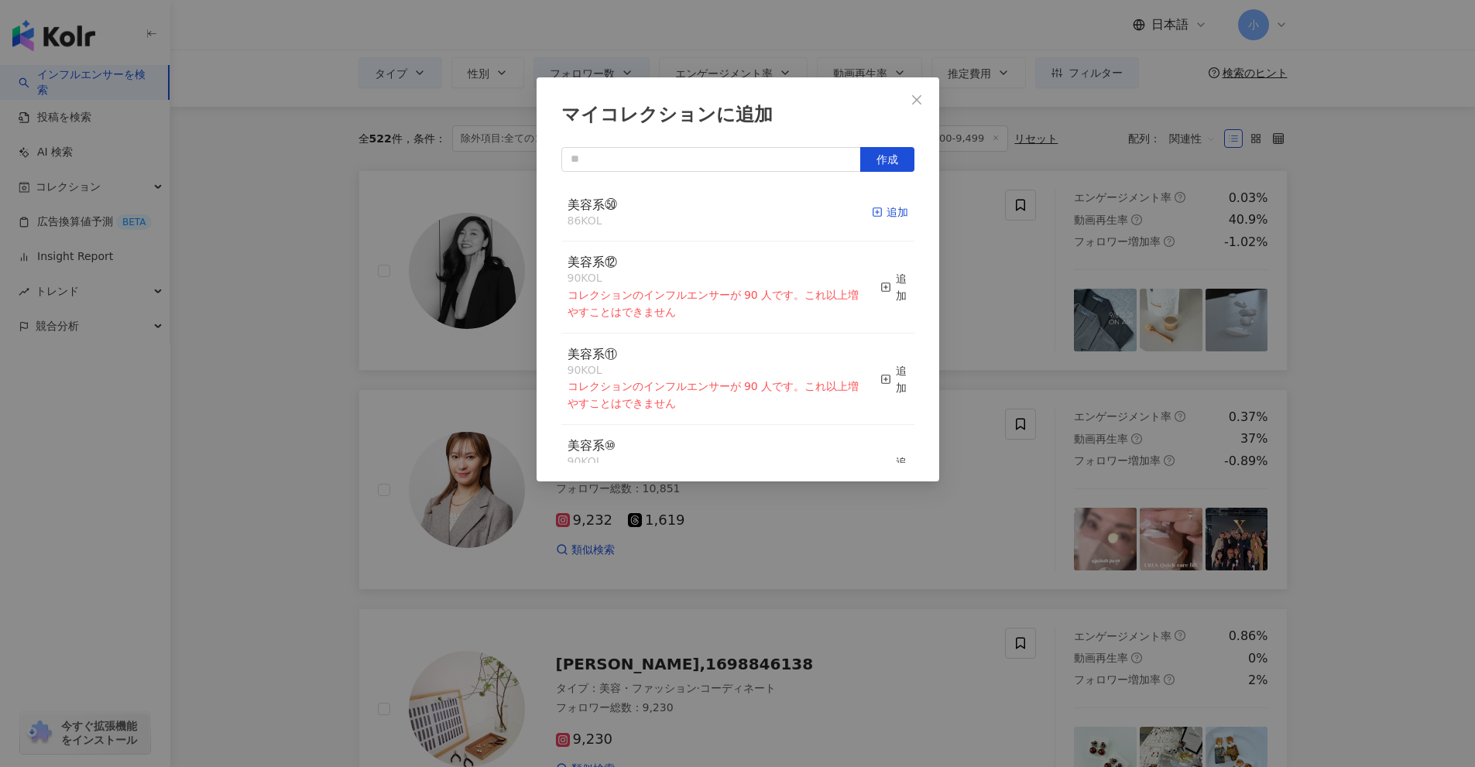
click at [886, 218] on div "追加" at bounding box center [890, 212] width 36 height 17
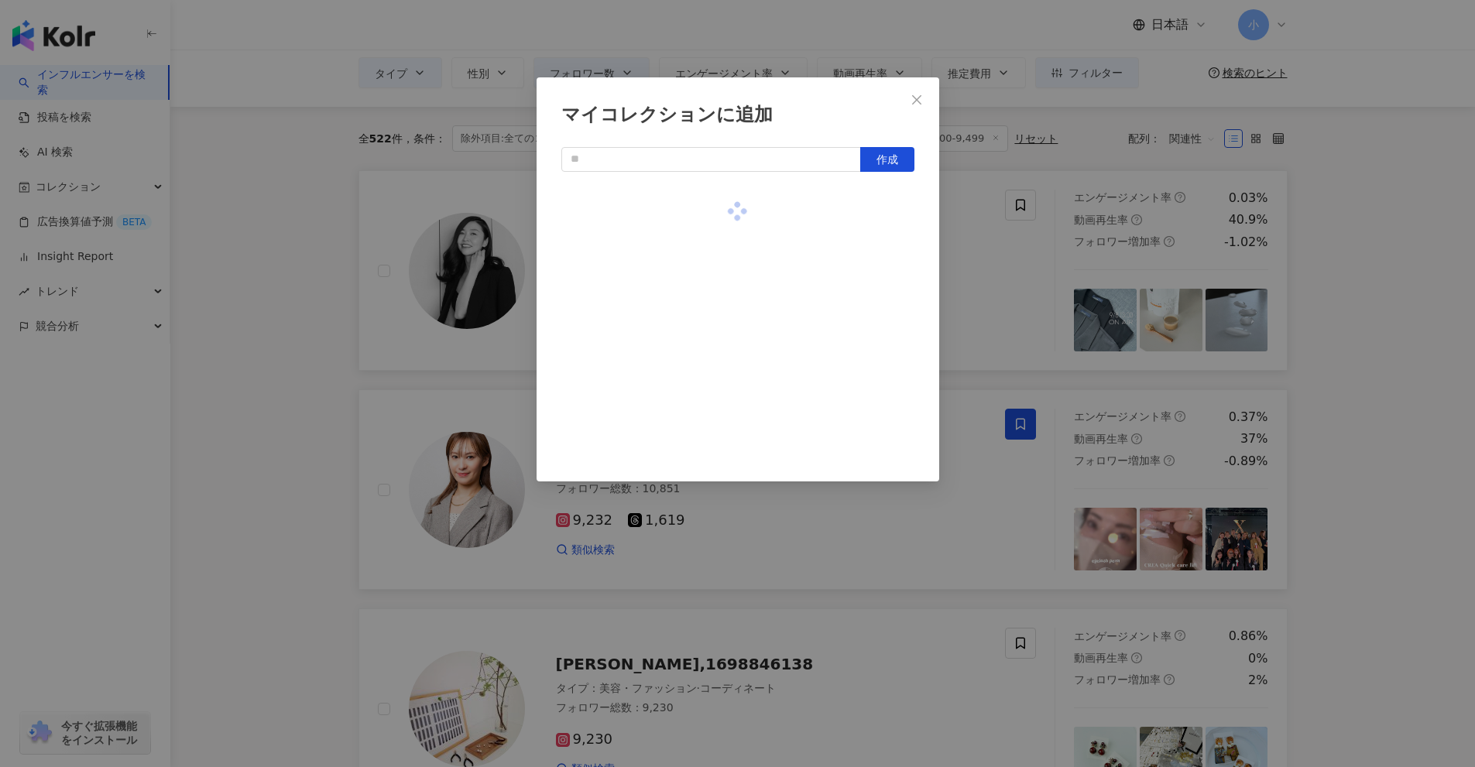
click at [975, 271] on div "マイコレクションに追加 作成" at bounding box center [737, 383] width 1475 height 767
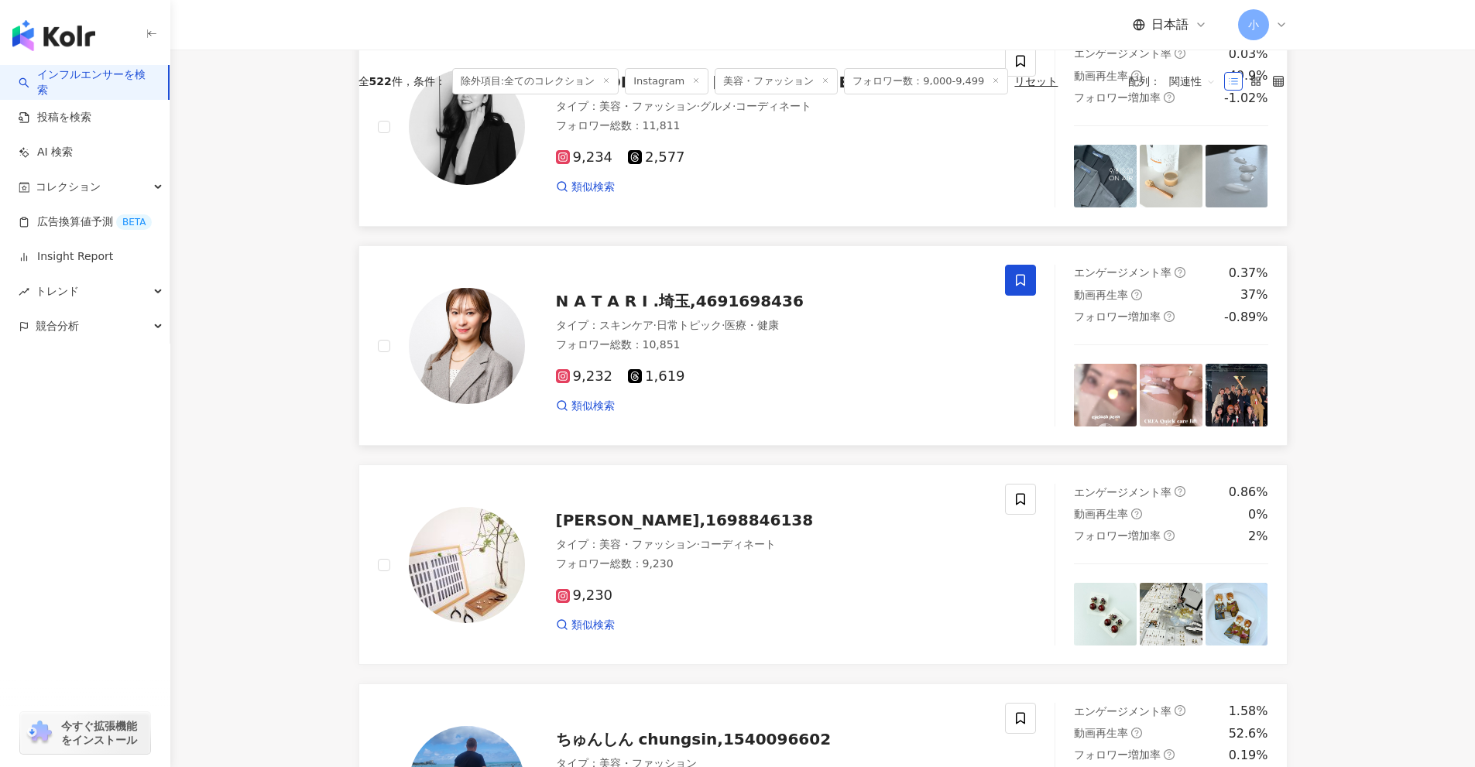
scroll to position [2466, 0]
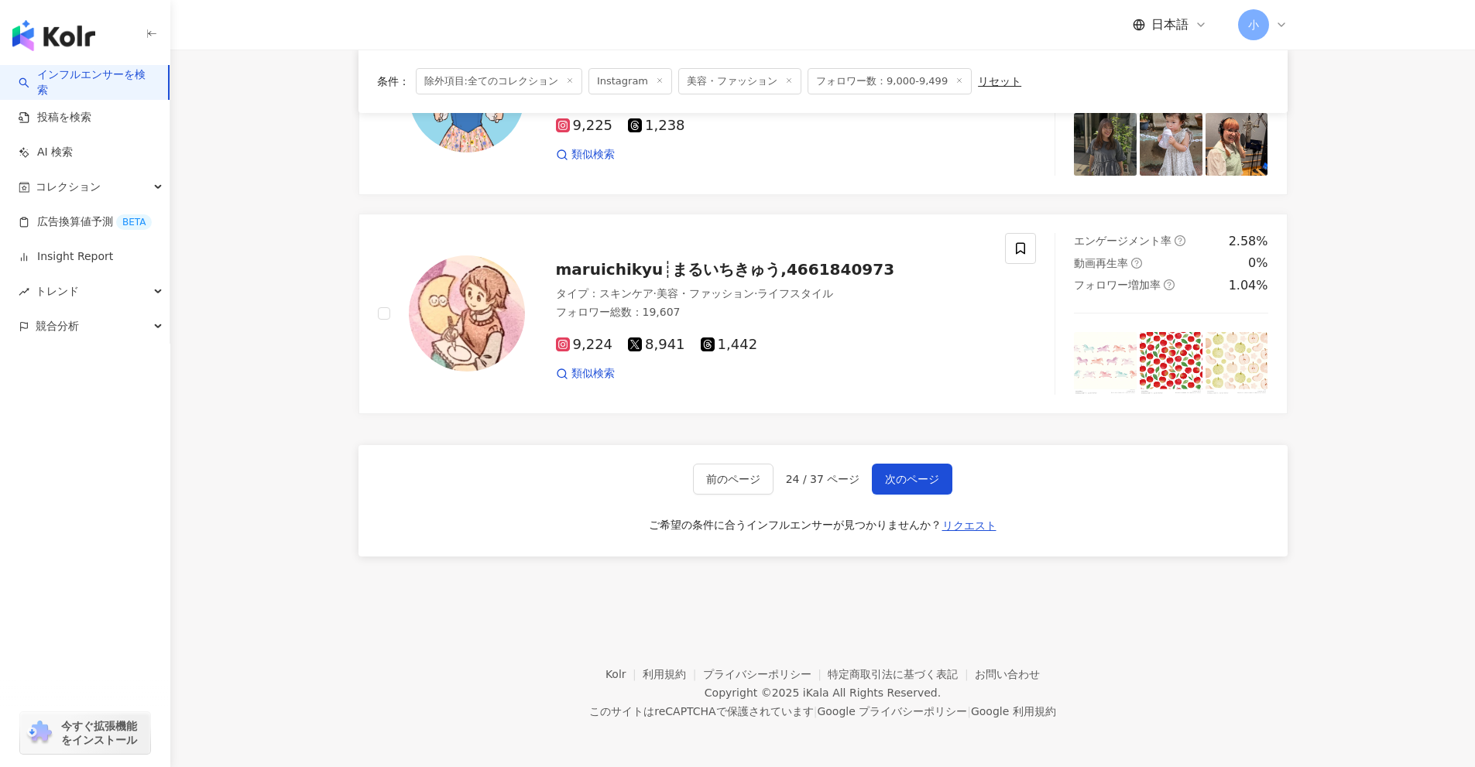
drag, startPoint x: 1409, startPoint y: 233, endPoint x: 1417, endPoint y: 730, distance: 497.0
click at [911, 474] on span "次のページ" at bounding box center [912, 479] width 54 height 12
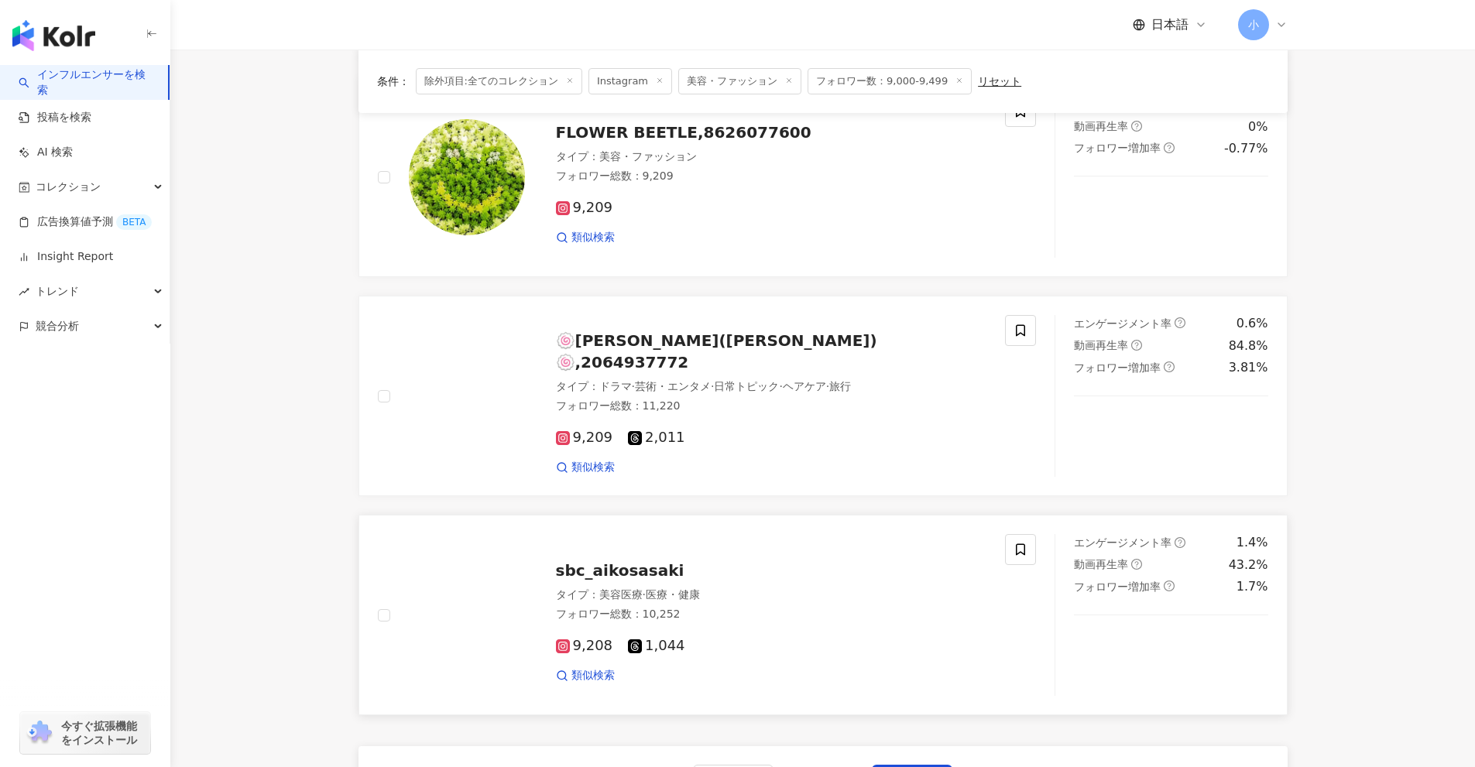
scroll to position [2112, 0]
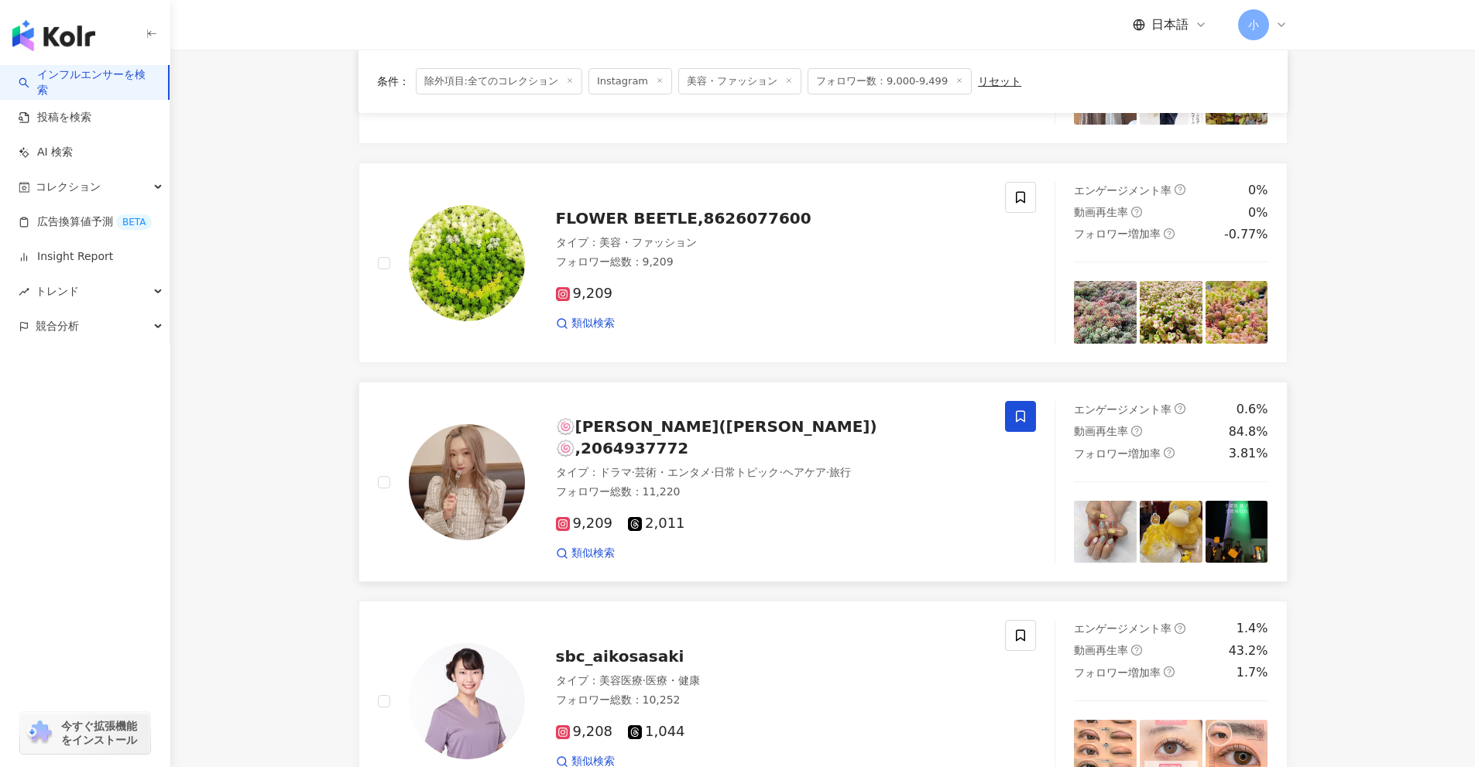
click at [1027, 423] on span at bounding box center [1020, 416] width 31 height 31
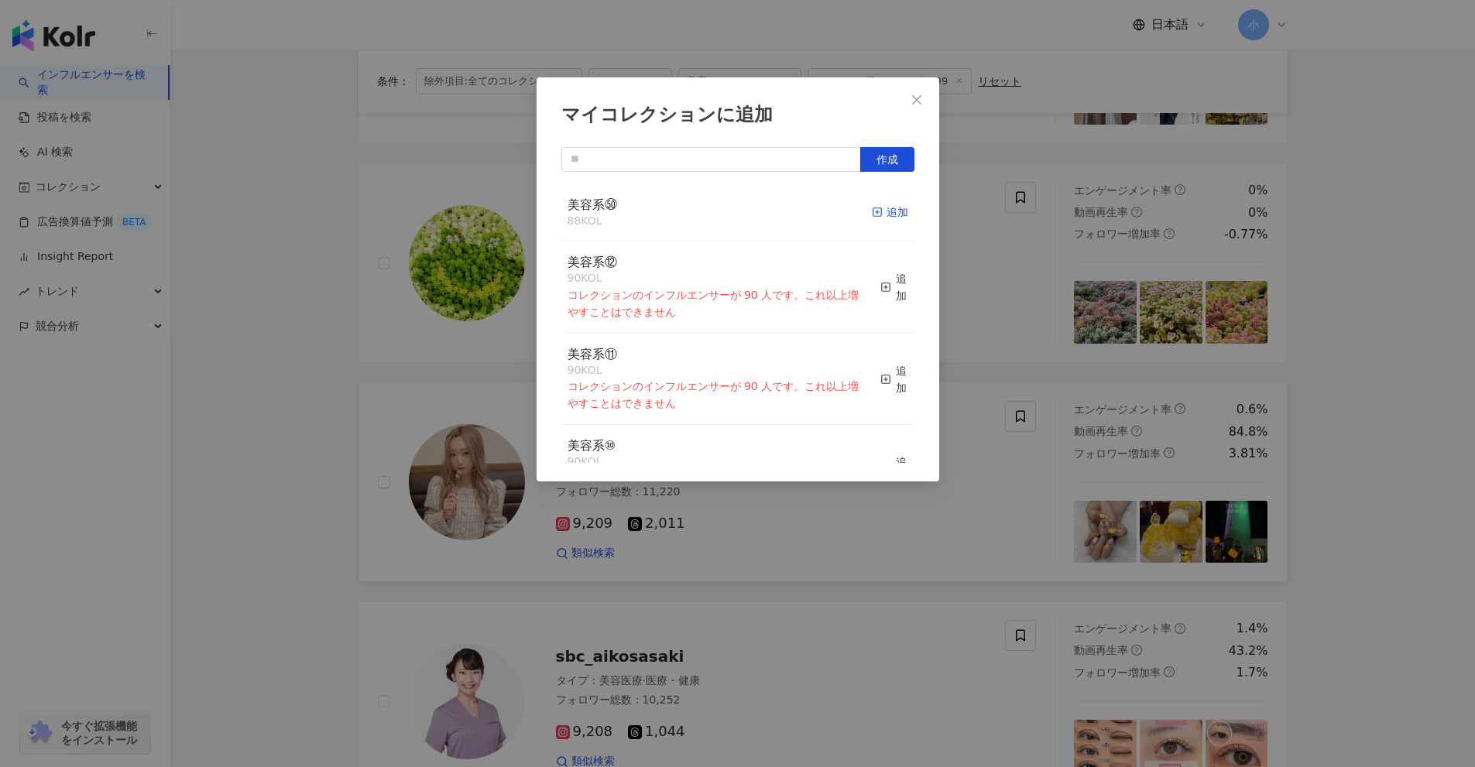
click at [883, 212] on div "追加" at bounding box center [890, 212] width 36 height 17
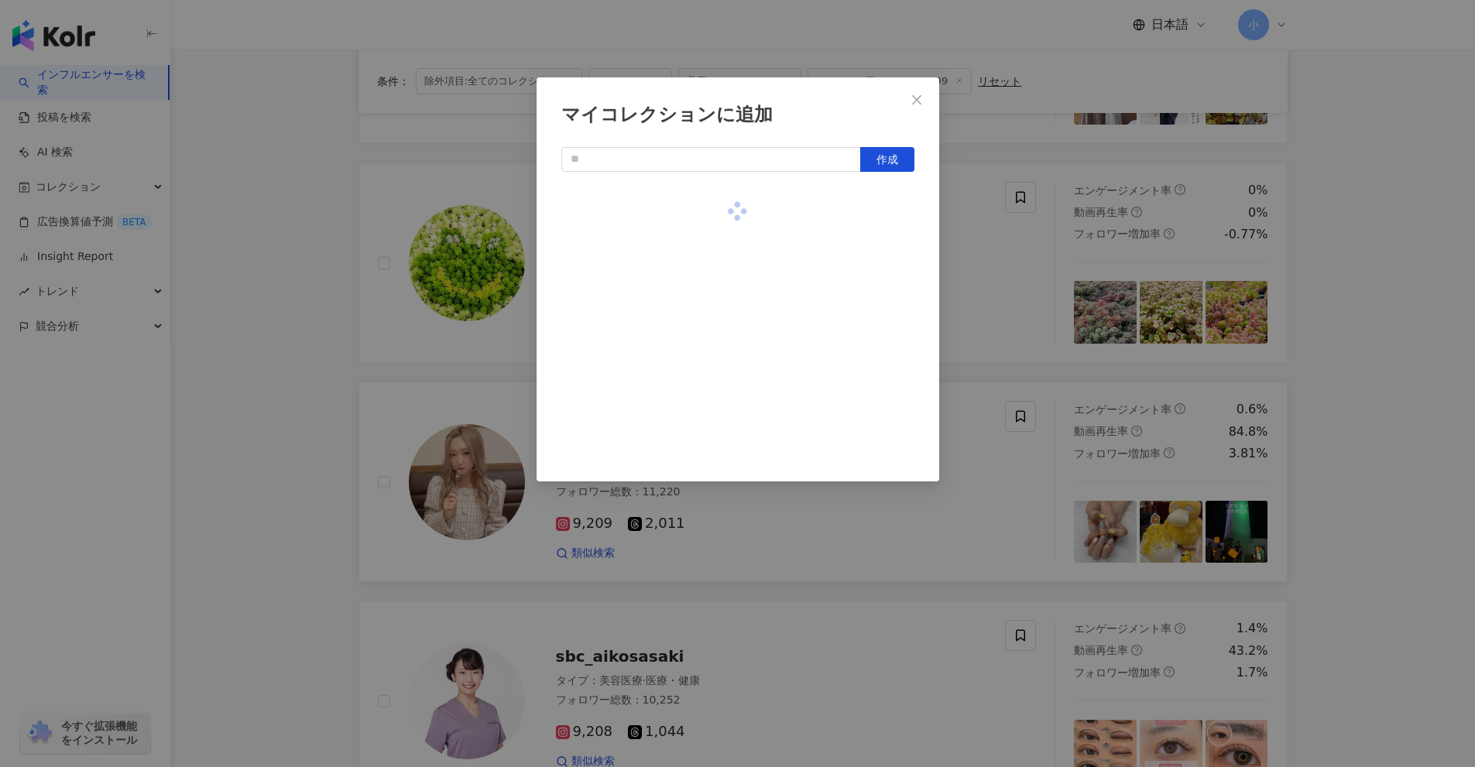
click at [979, 442] on div "マイコレクションに追加 作成" at bounding box center [737, 383] width 1475 height 767
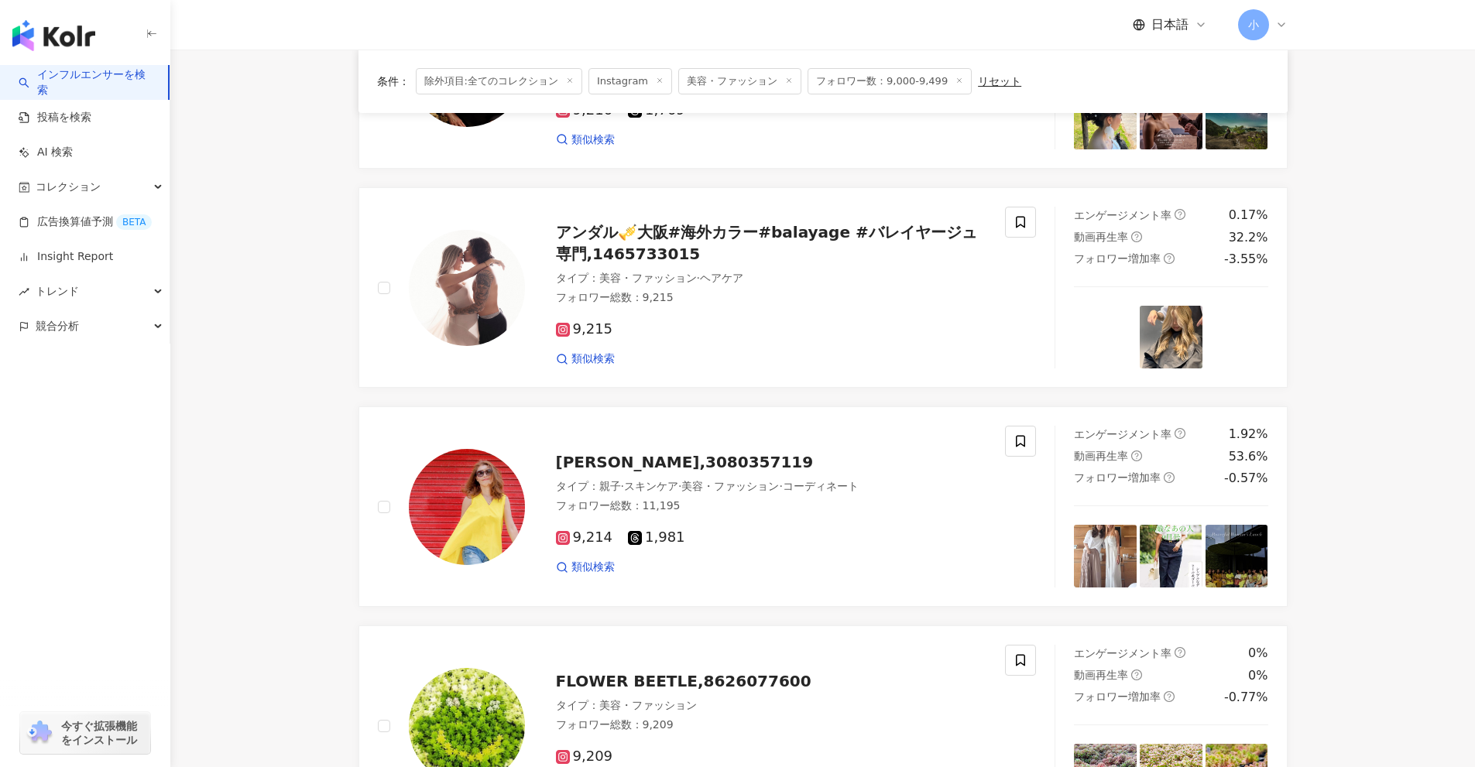
scroll to position [1647, 0]
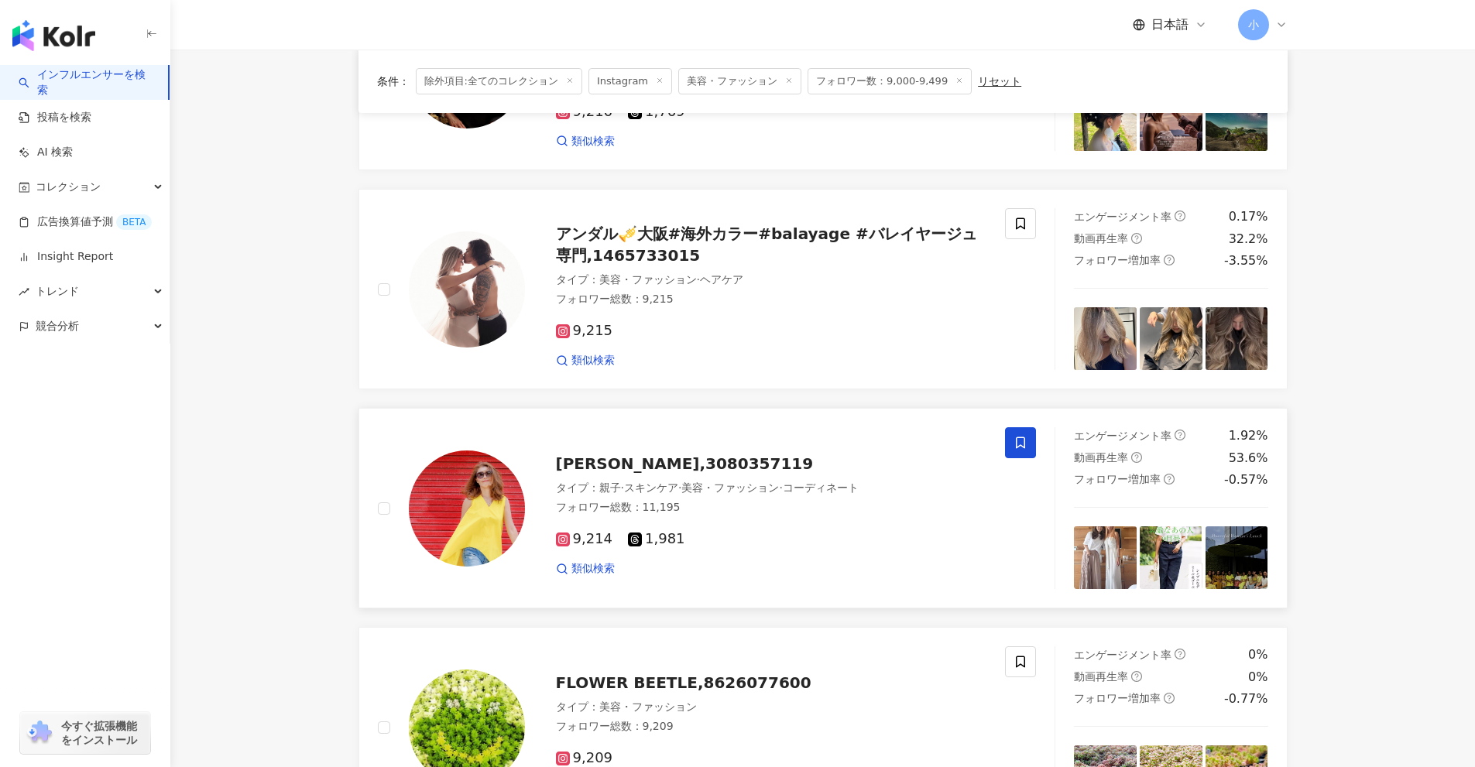
click at [1019, 439] on icon at bounding box center [1020, 443] width 14 height 14
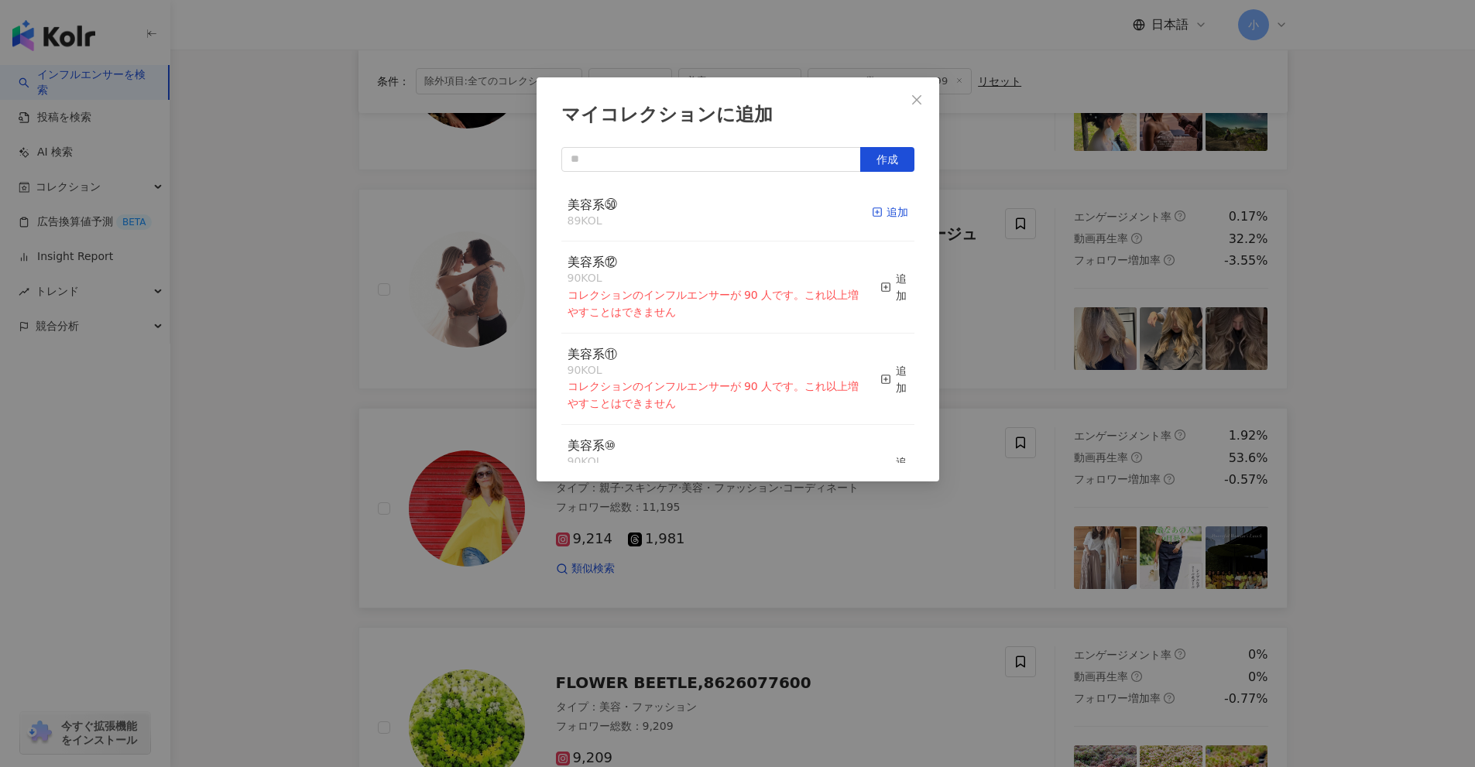
click at [879, 209] on div "追加" at bounding box center [890, 212] width 36 height 17
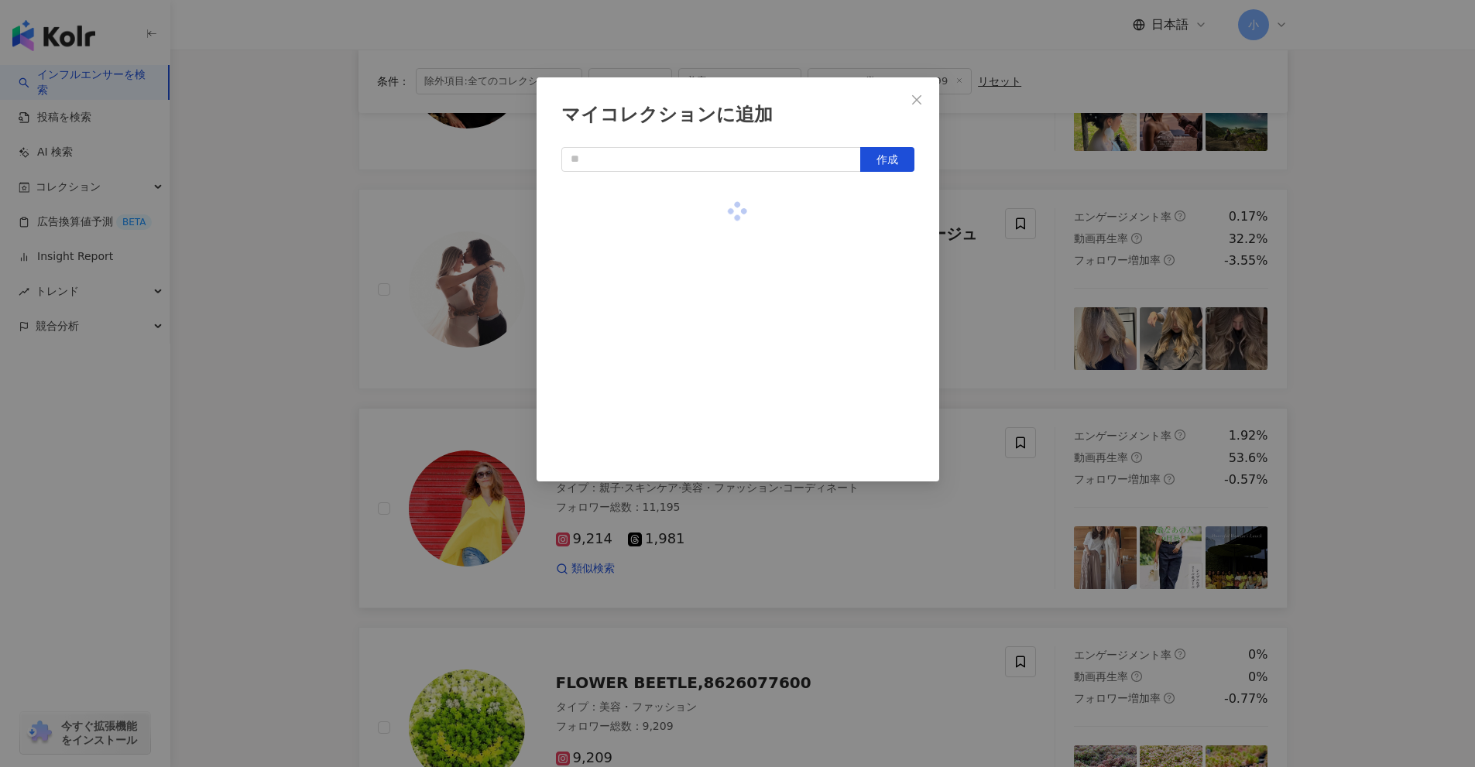
click at [1016, 324] on div "マイコレクションに追加 作成" at bounding box center [737, 383] width 1475 height 767
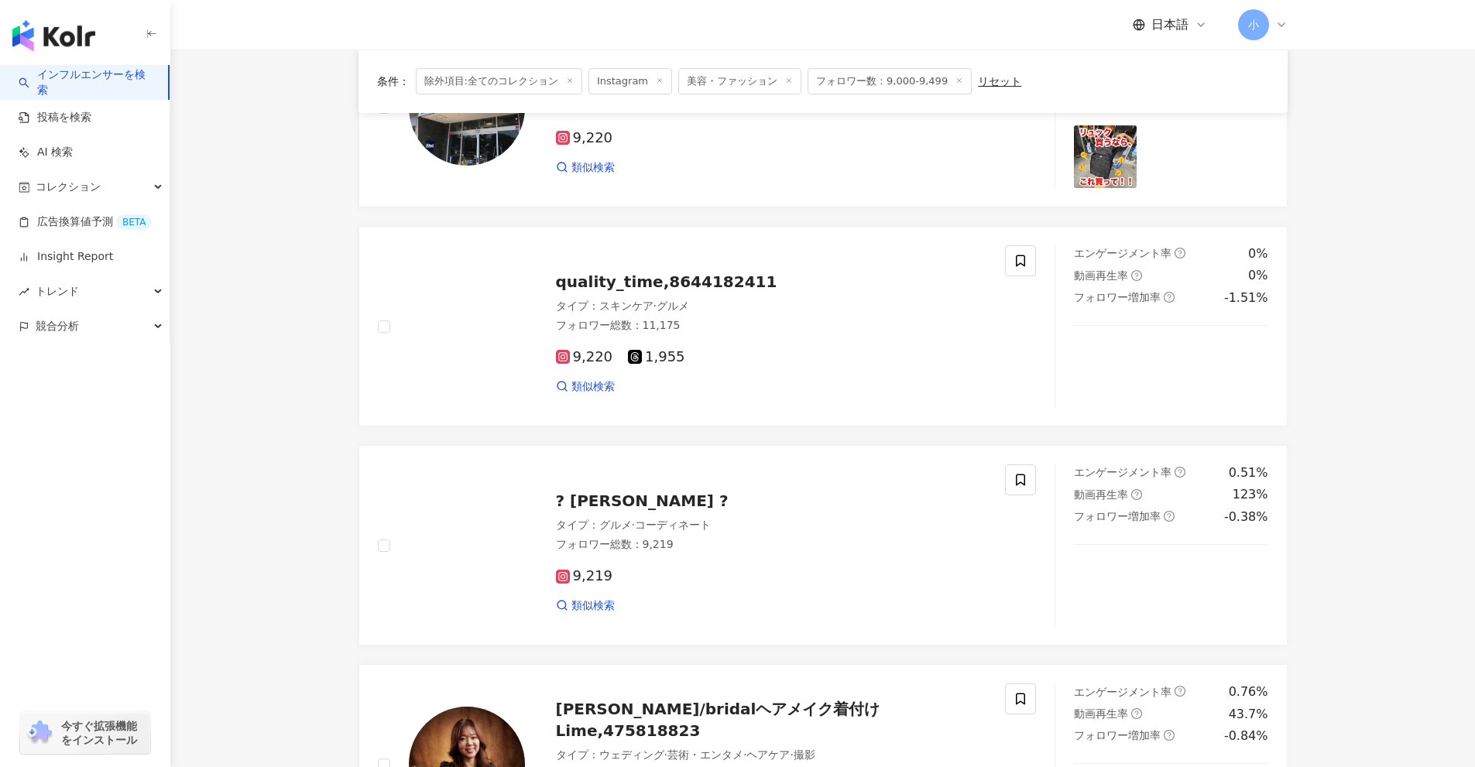
scroll to position [951, 0]
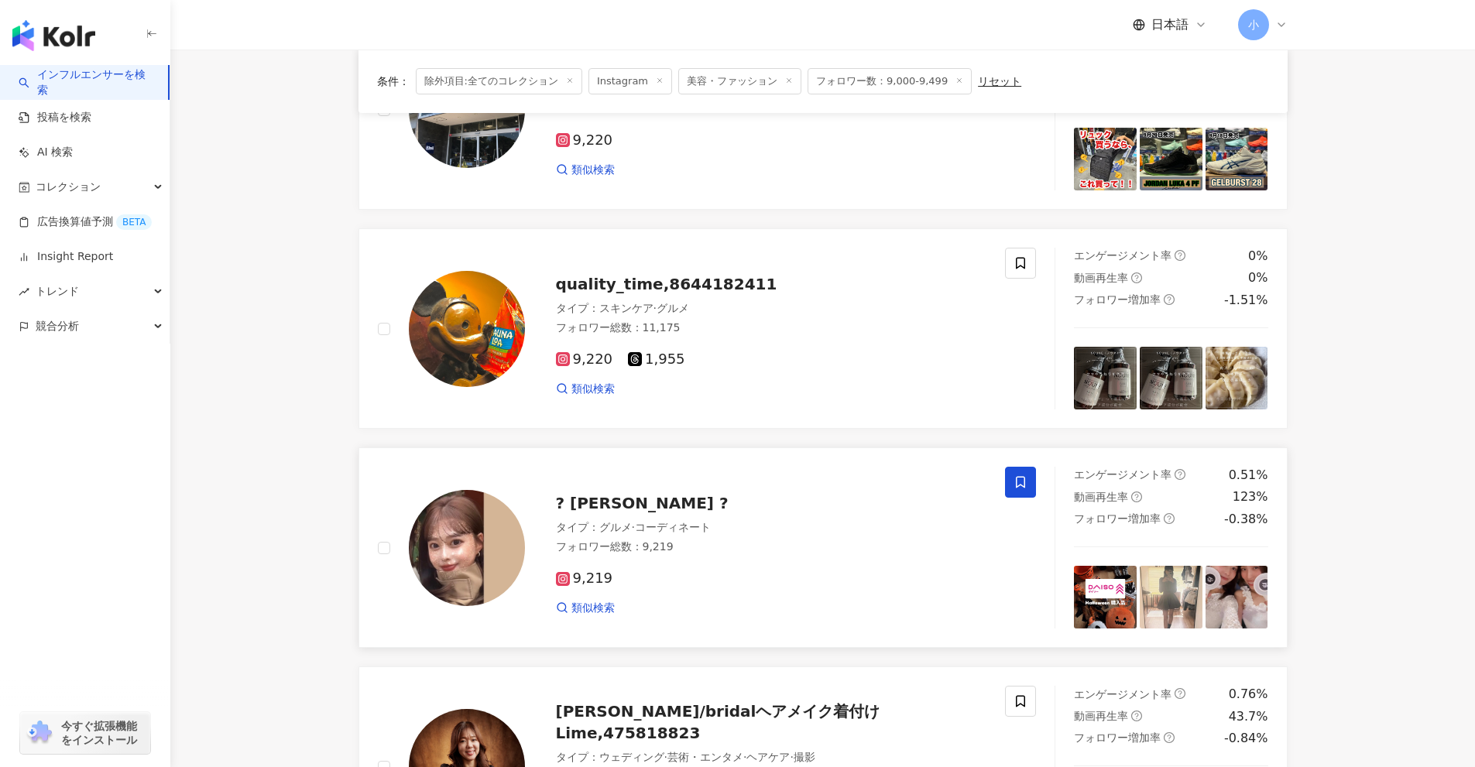
click at [1028, 494] on span at bounding box center [1020, 482] width 31 height 31
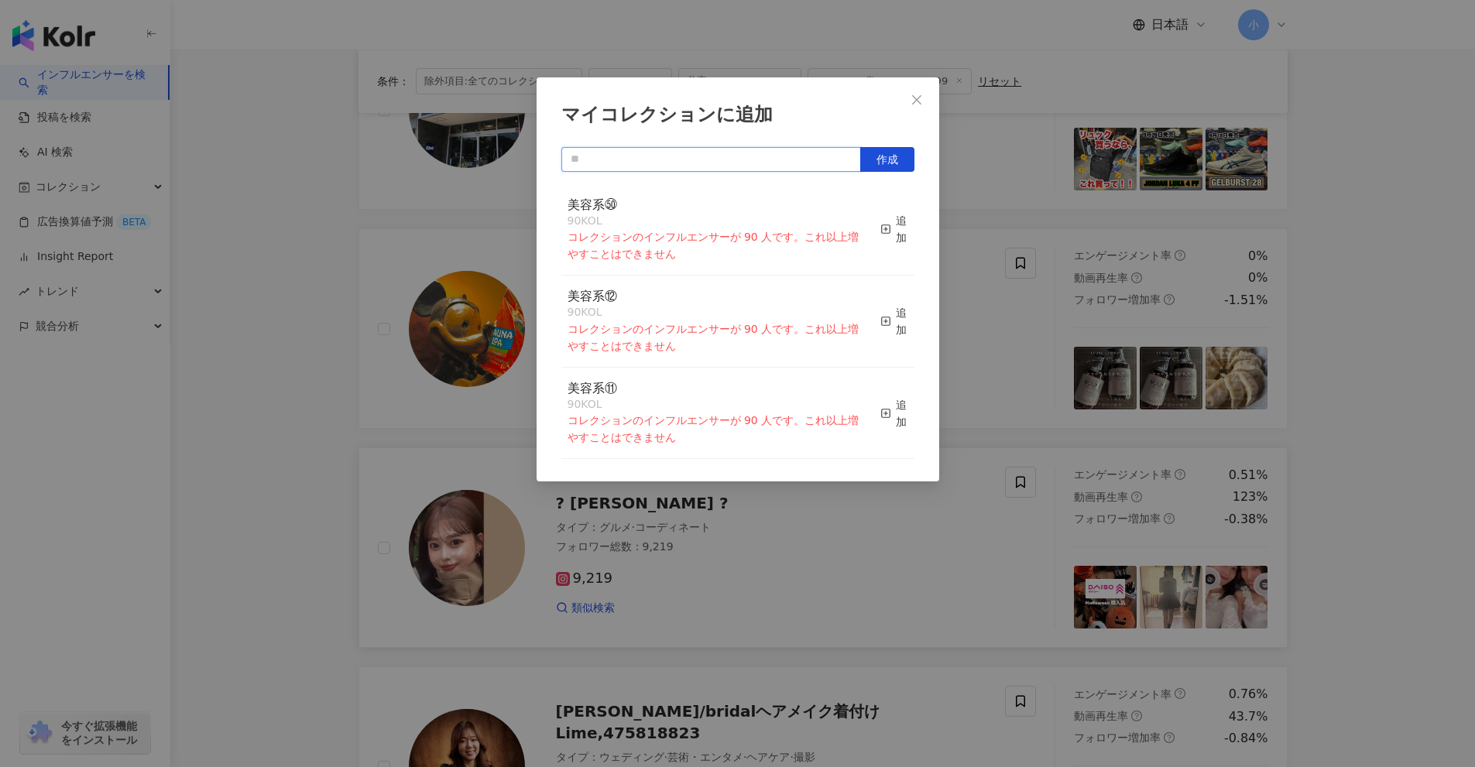
click at [780, 154] on input "text" at bounding box center [711, 159] width 300 height 25
type input "*****"
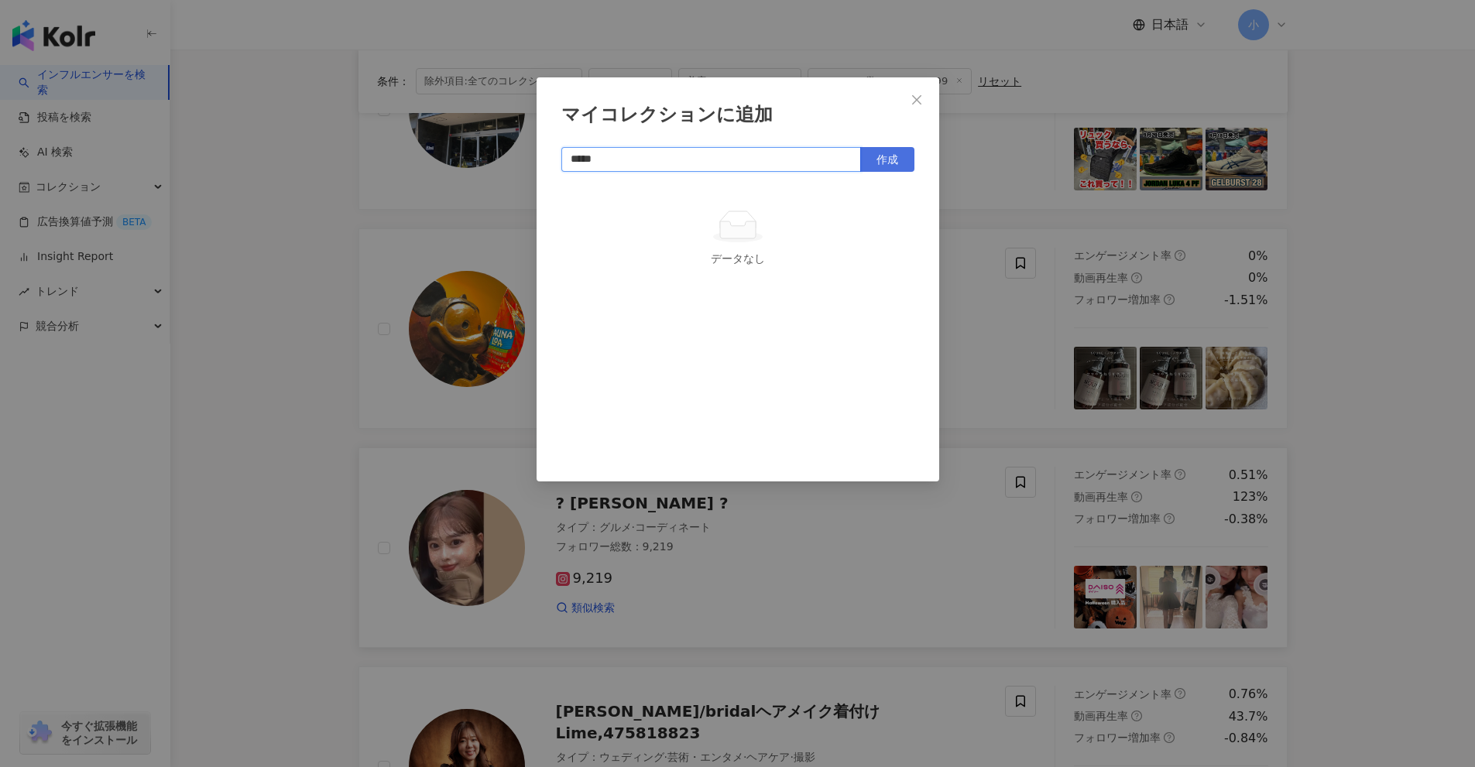
click at [869, 161] on button "作成" at bounding box center [887, 159] width 54 height 25
click at [1336, 582] on div "マイコレクションに追加 ***** 作成 美容系51 1 KOL 追加済み" at bounding box center [737, 383] width 1475 height 767
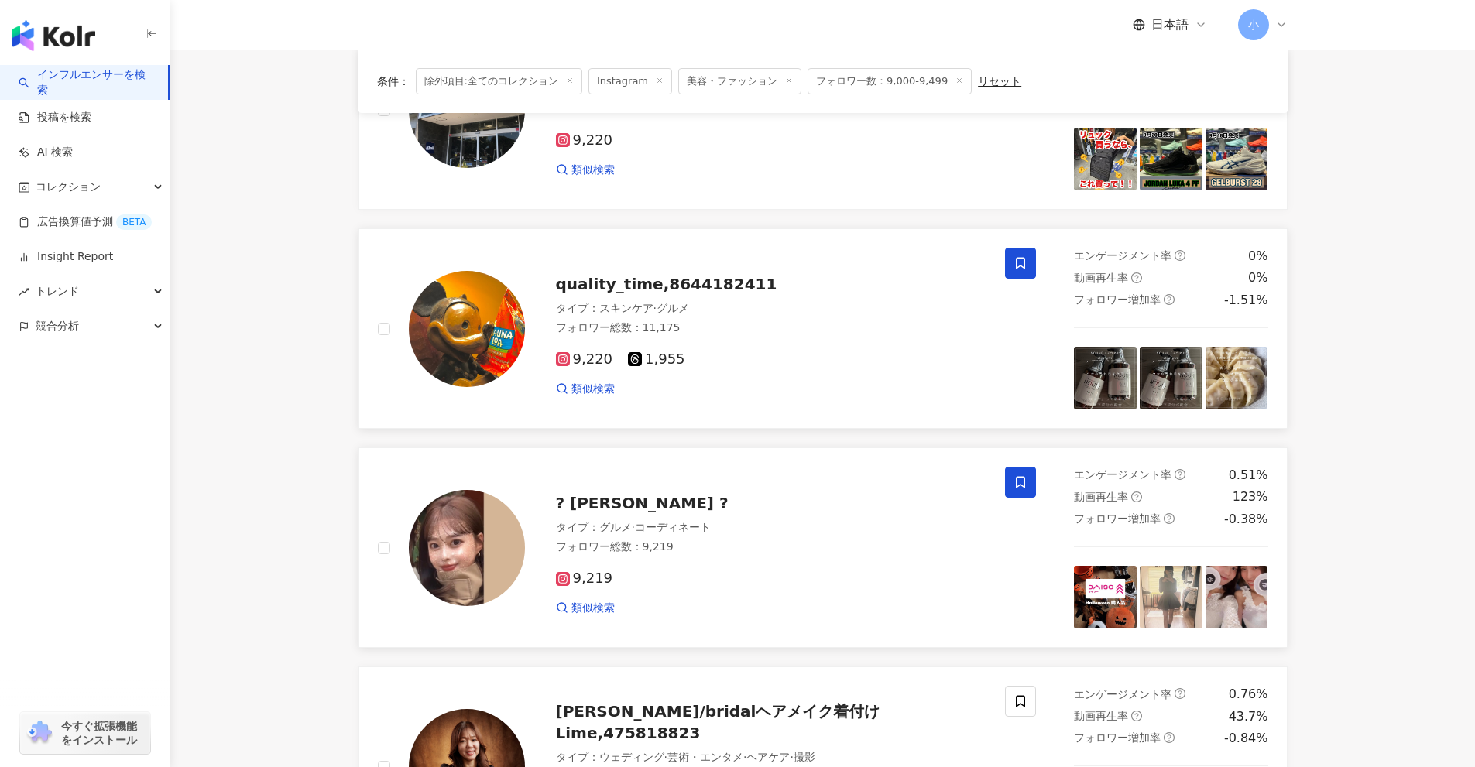
click at [1019, 264] on icon at bounding box center [1020, 263] width 14 height 14
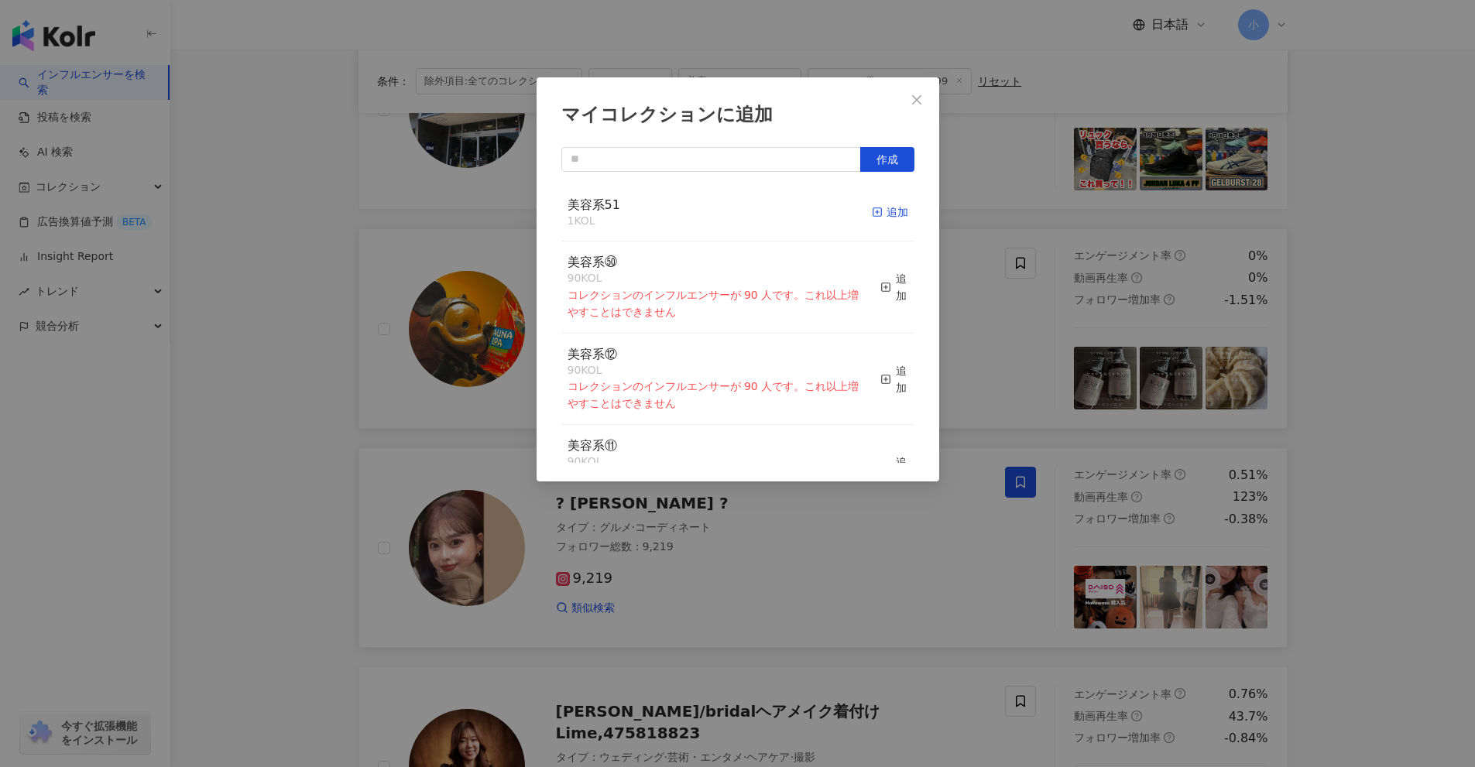
click at [872, 210] on icon "button" at bounding box center [877, 212] width 11 height 11
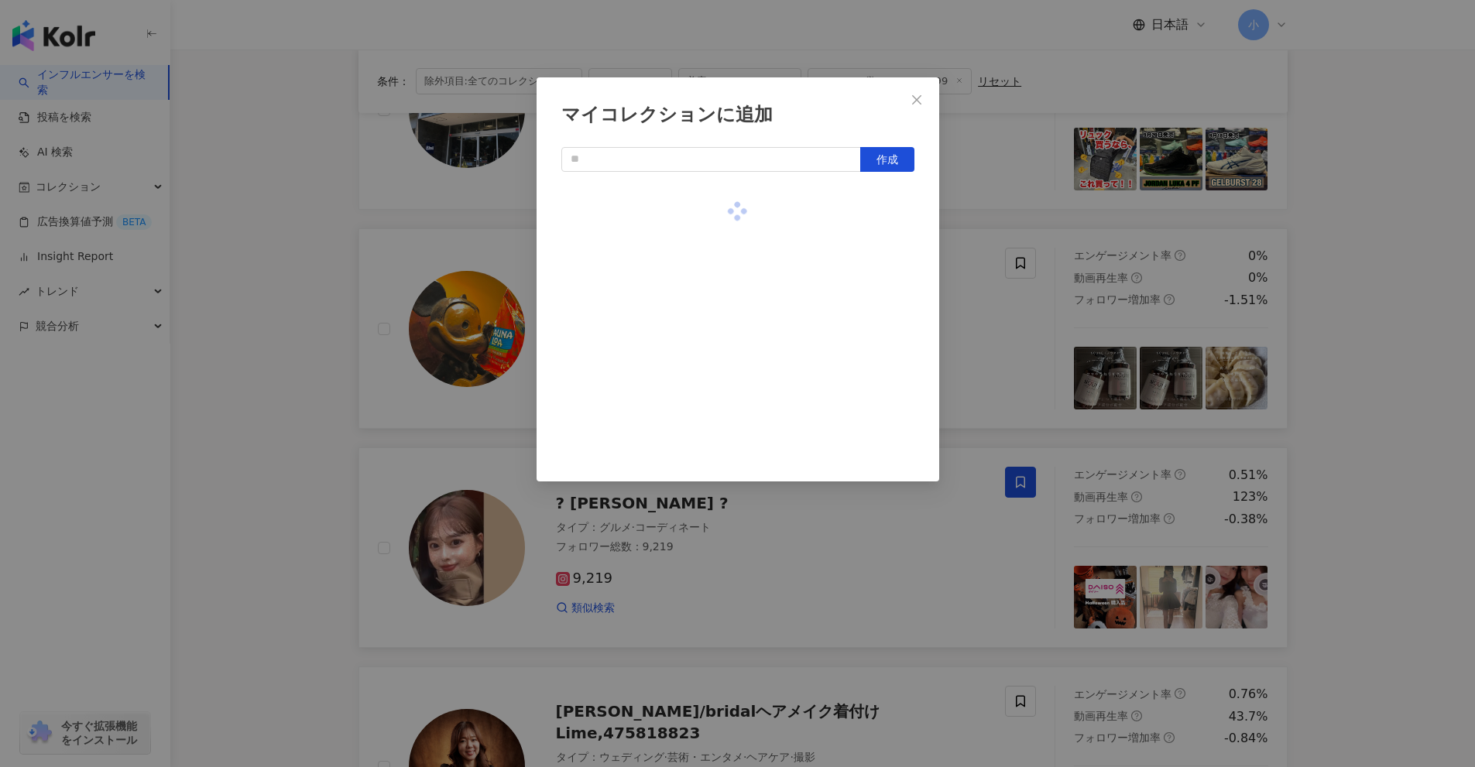
click at [1458, 358] on div "マイコレクションに追加 作成" at bounding box center [737, 383] width 1475 height 767
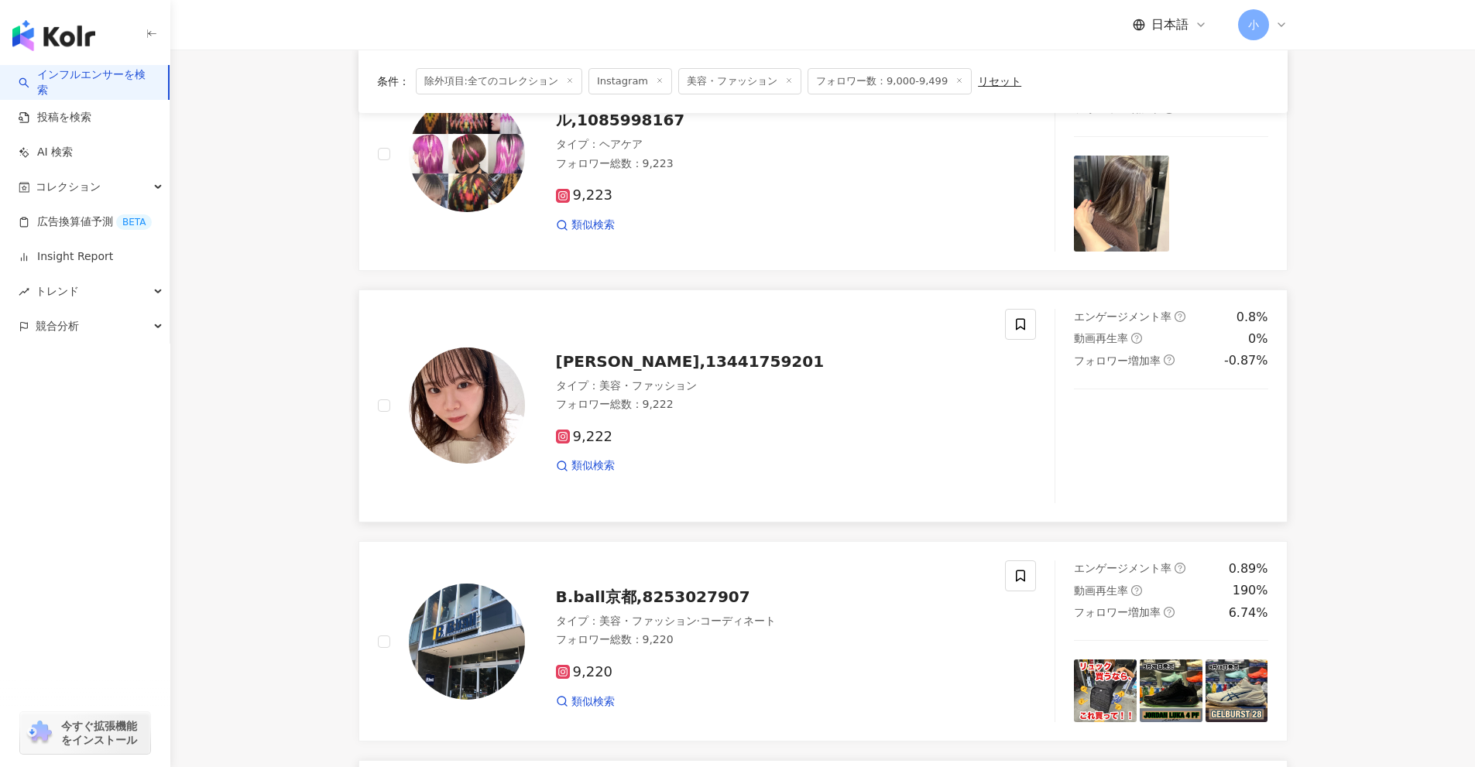
scroll to position [409, 0]
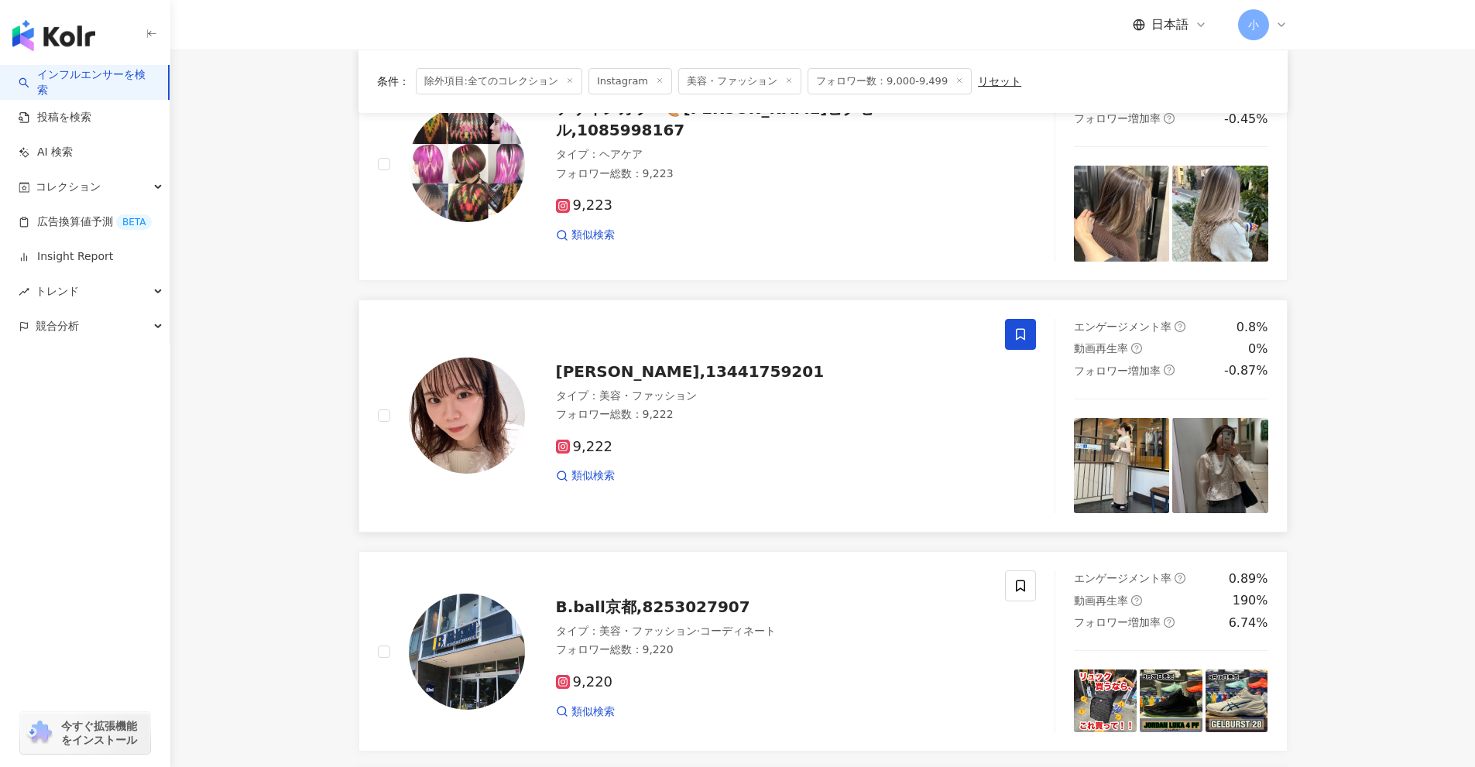
click at [1019, 335] on icon at bounding box center [1020, 334] width 14 height 14
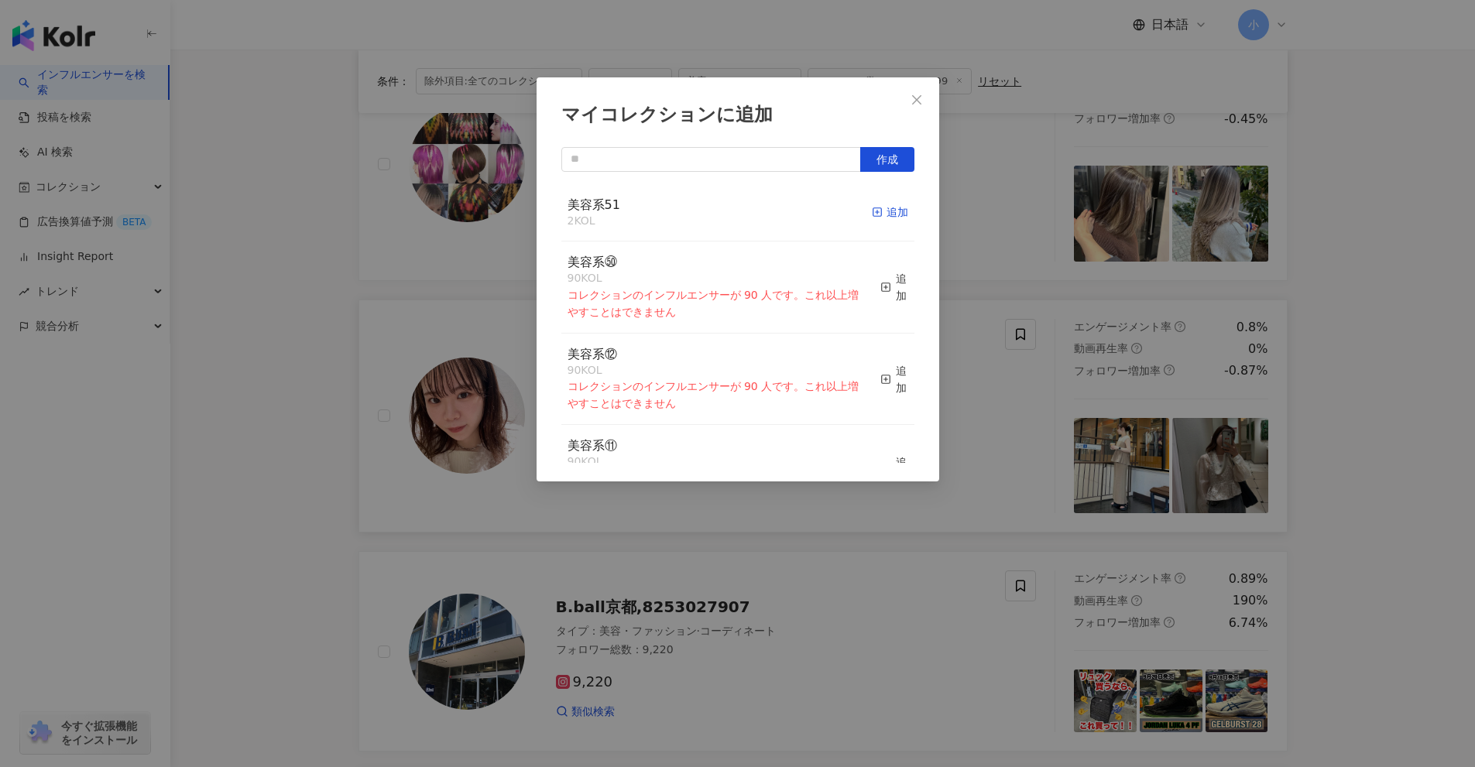
click at [893, 217] on div "追加" at bounding box center [890, 212] width 36 height 17
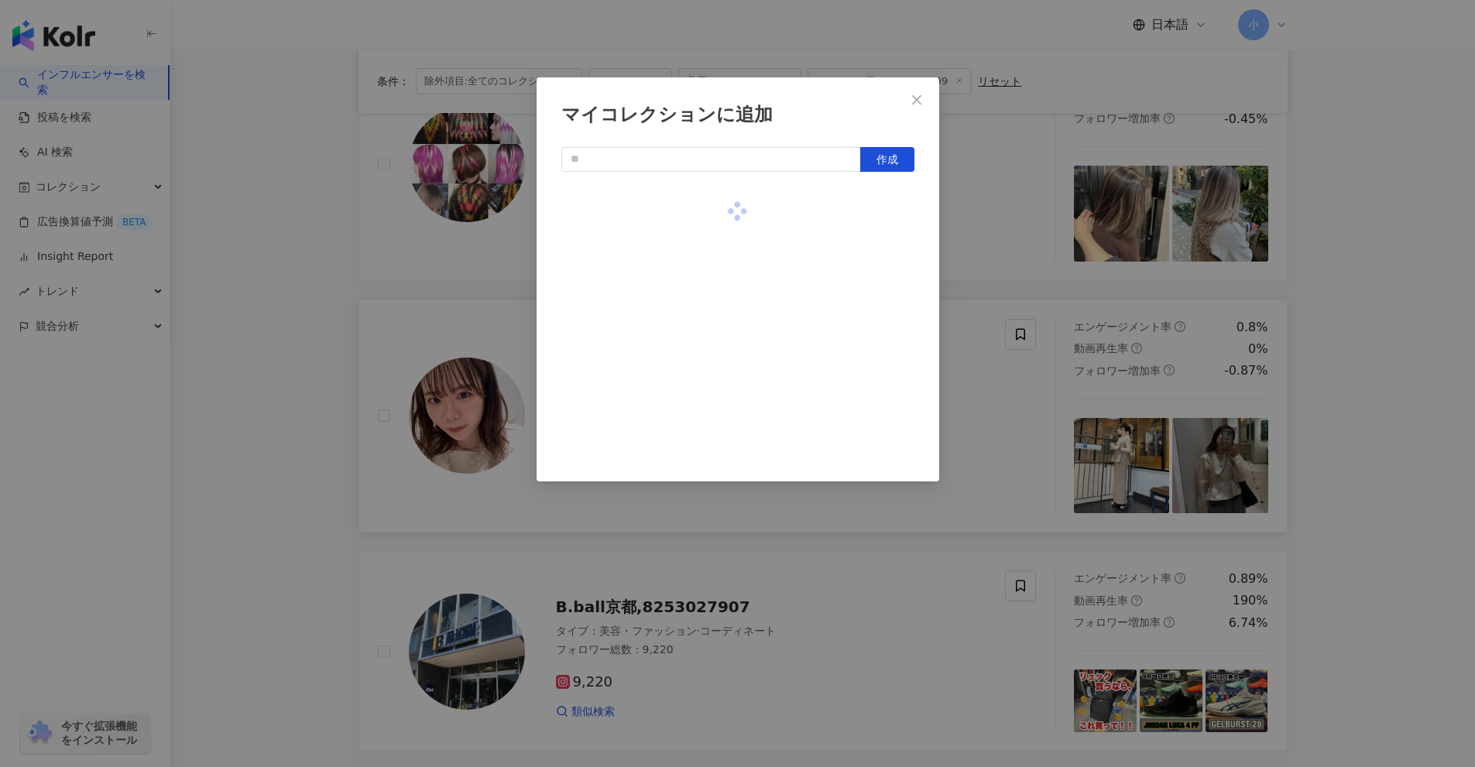
click at [1018, 405] on div "マイコレクションに追加 作成" at bounding box center [737, 383] width 1475 height 767
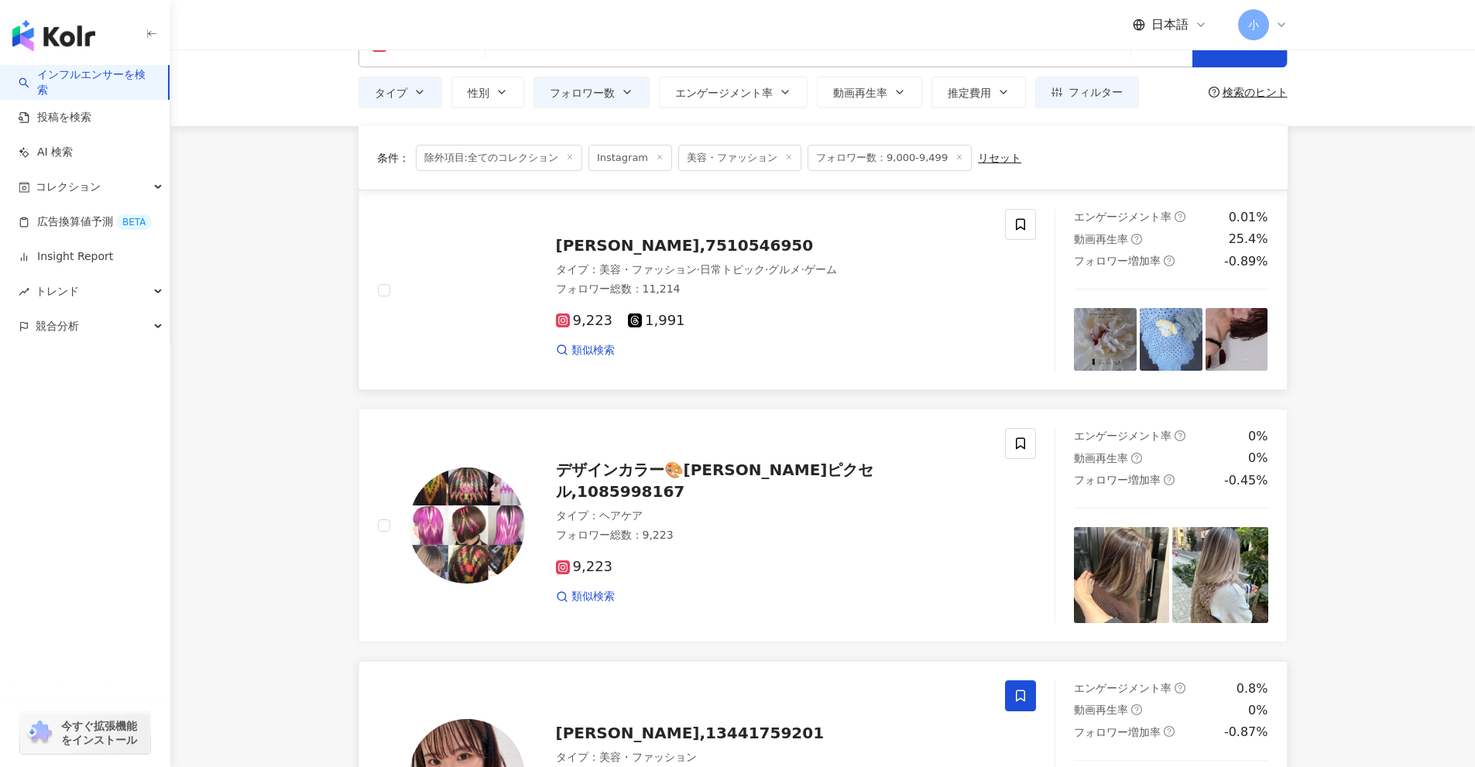
scroll to position [22, 0]
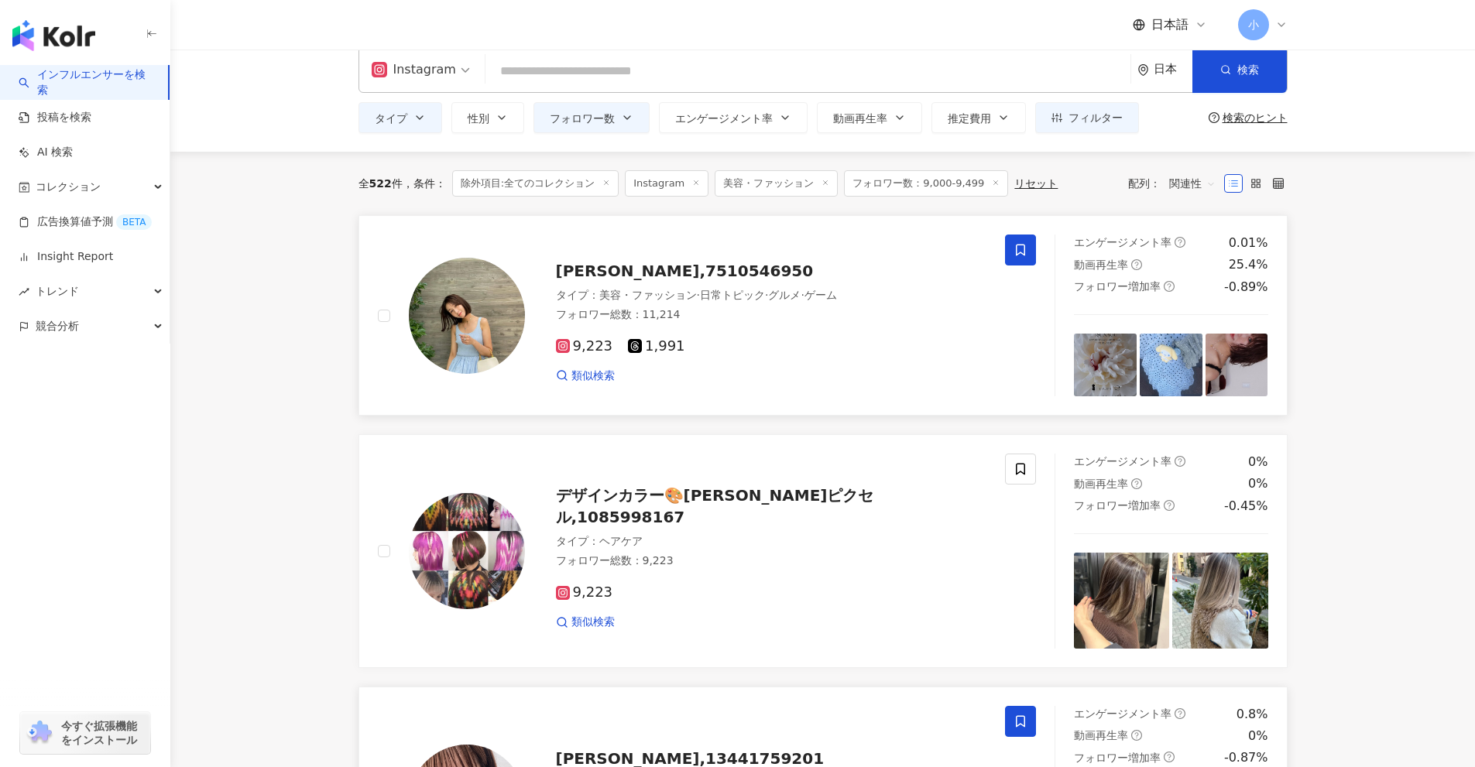
click at [1013, 252] on span at bounding box center [1020, 250] width 31 height 31
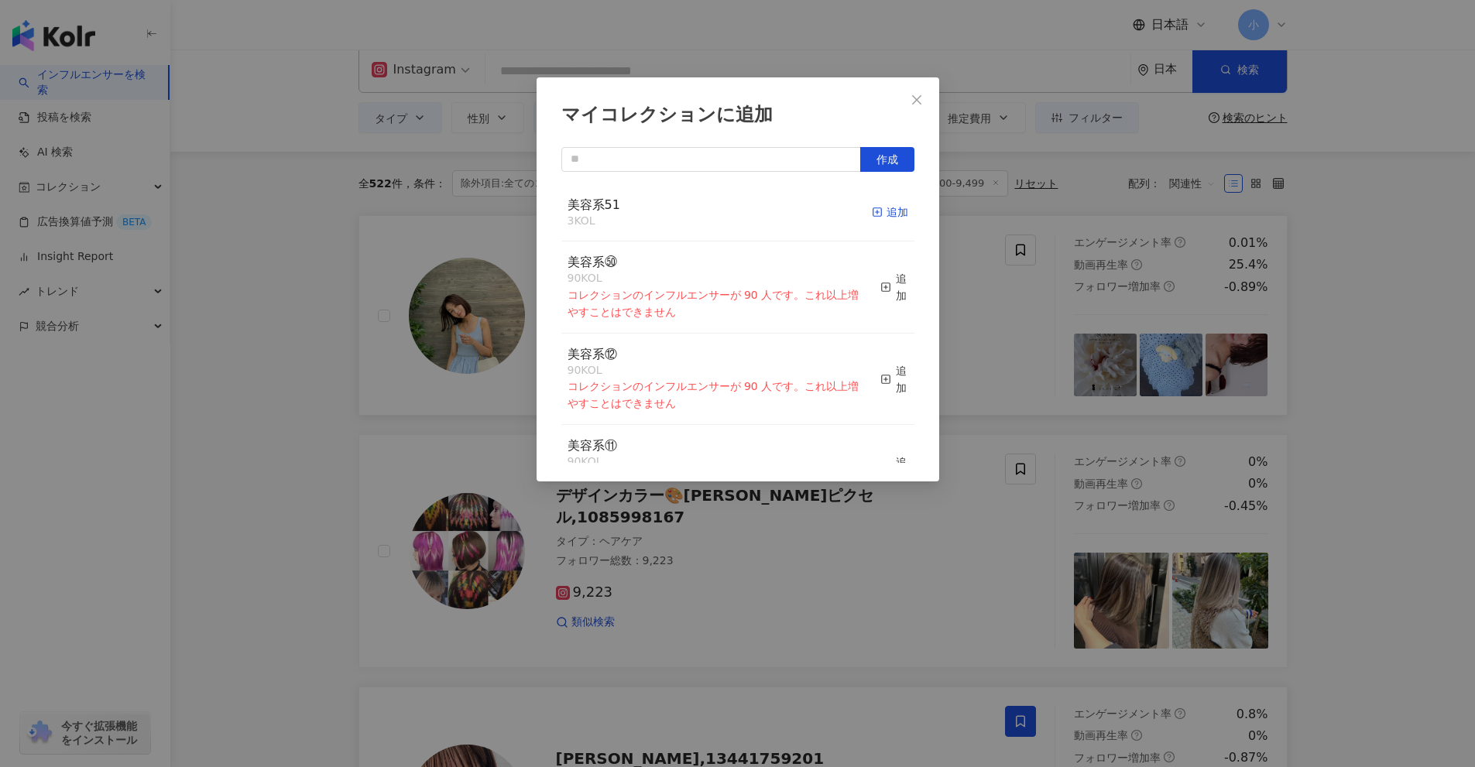
click at [886, 214] on div "追加" at bounding box center [890, 212] width 36 height 17
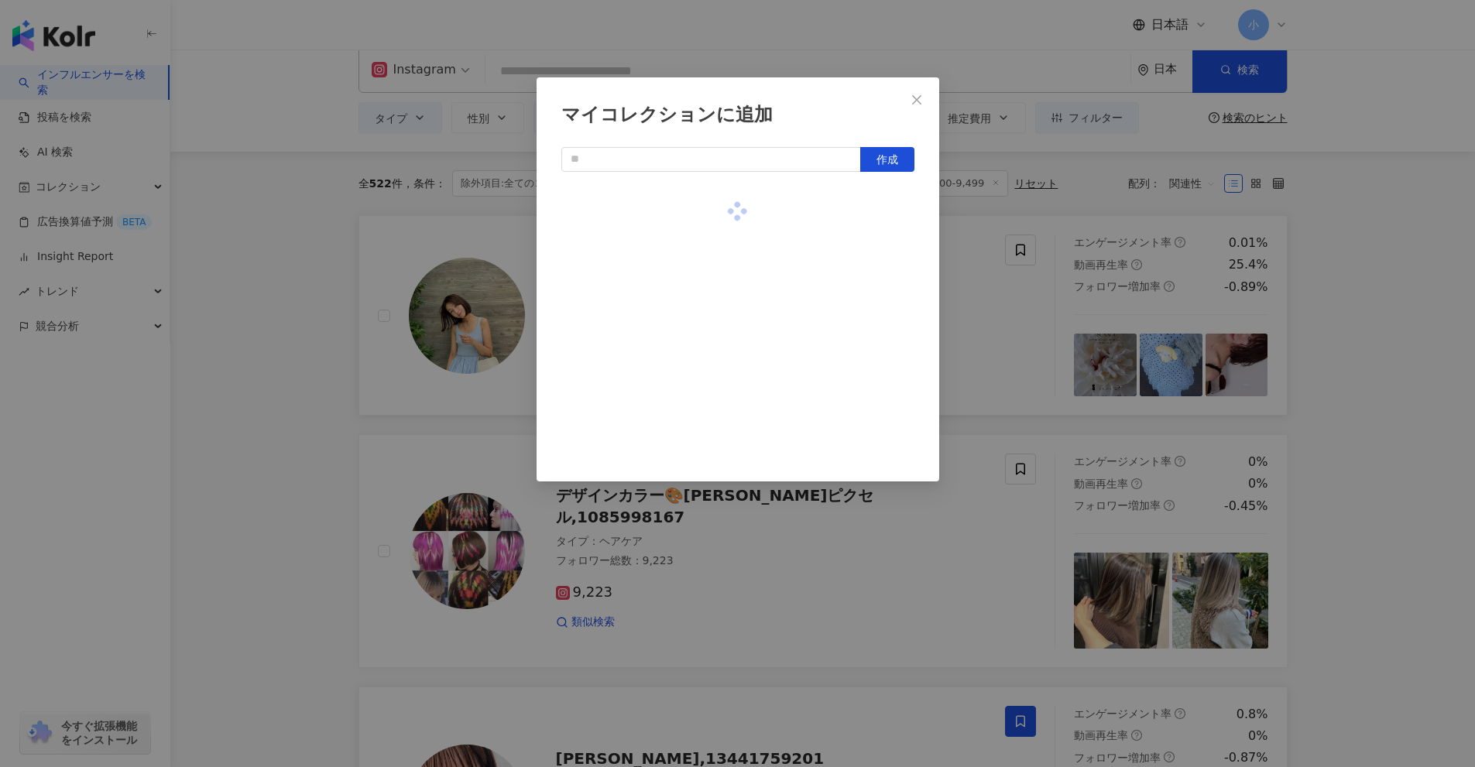
click at [1041, 270] on div "マイコレクションに追加 作成" at bounding box center [737, 383] width 1475 height 767
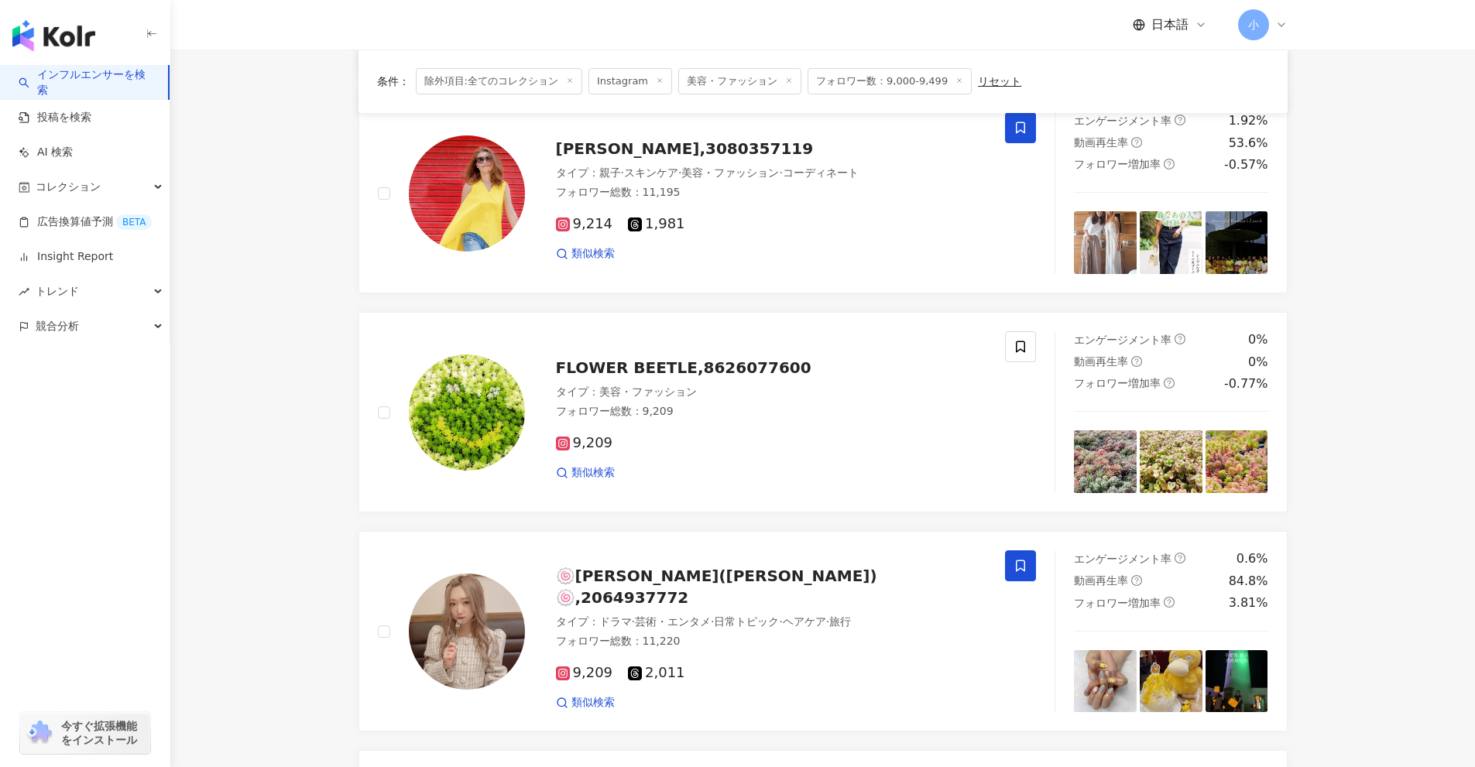
scroll to position [2499, 0]
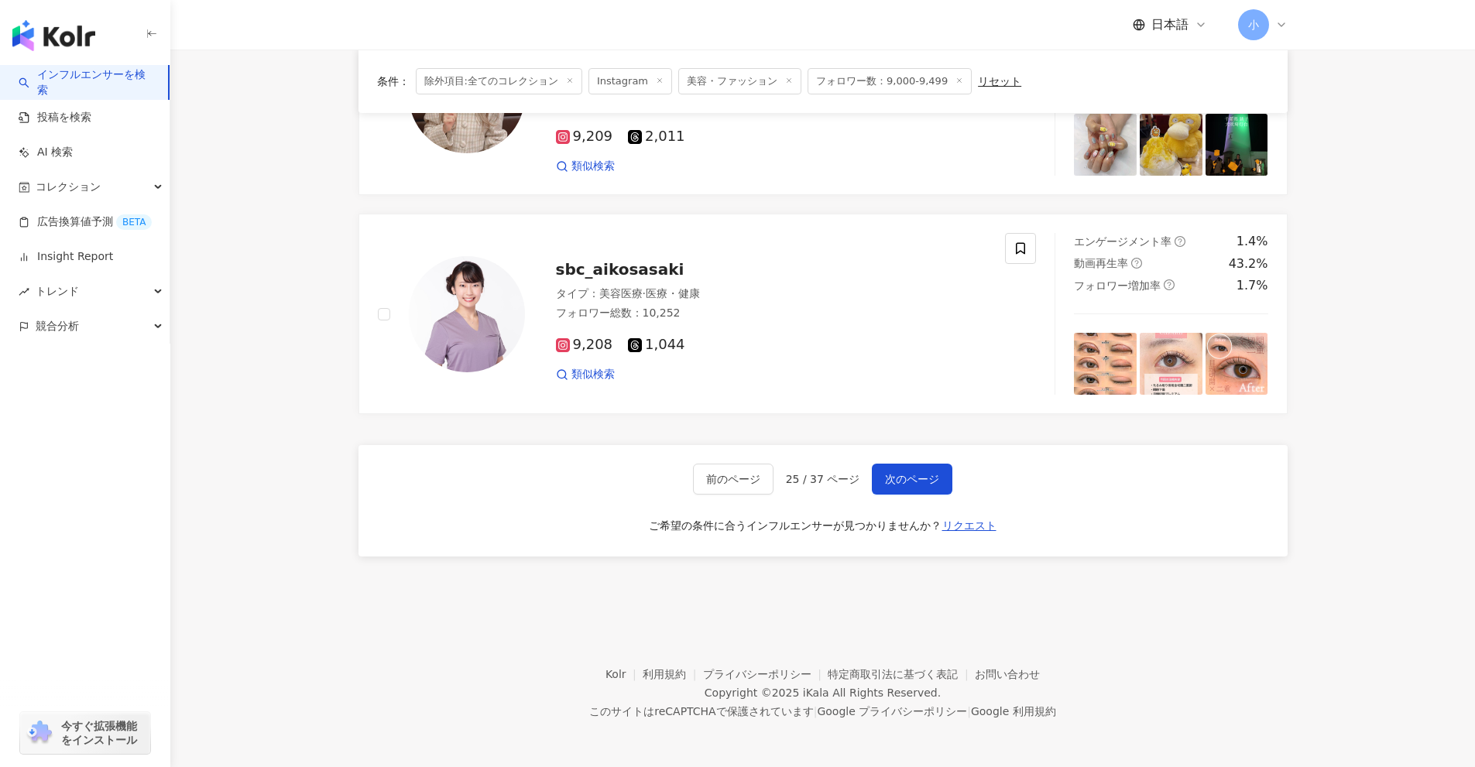
drag, startPoint x: 1416, startPoint y: 286, endPoint x: 1414, endPoint y: 625, distance: 338.3
click at [927, 475] on span "次のページ" at bounding box center [912, 479] width 54 height 12
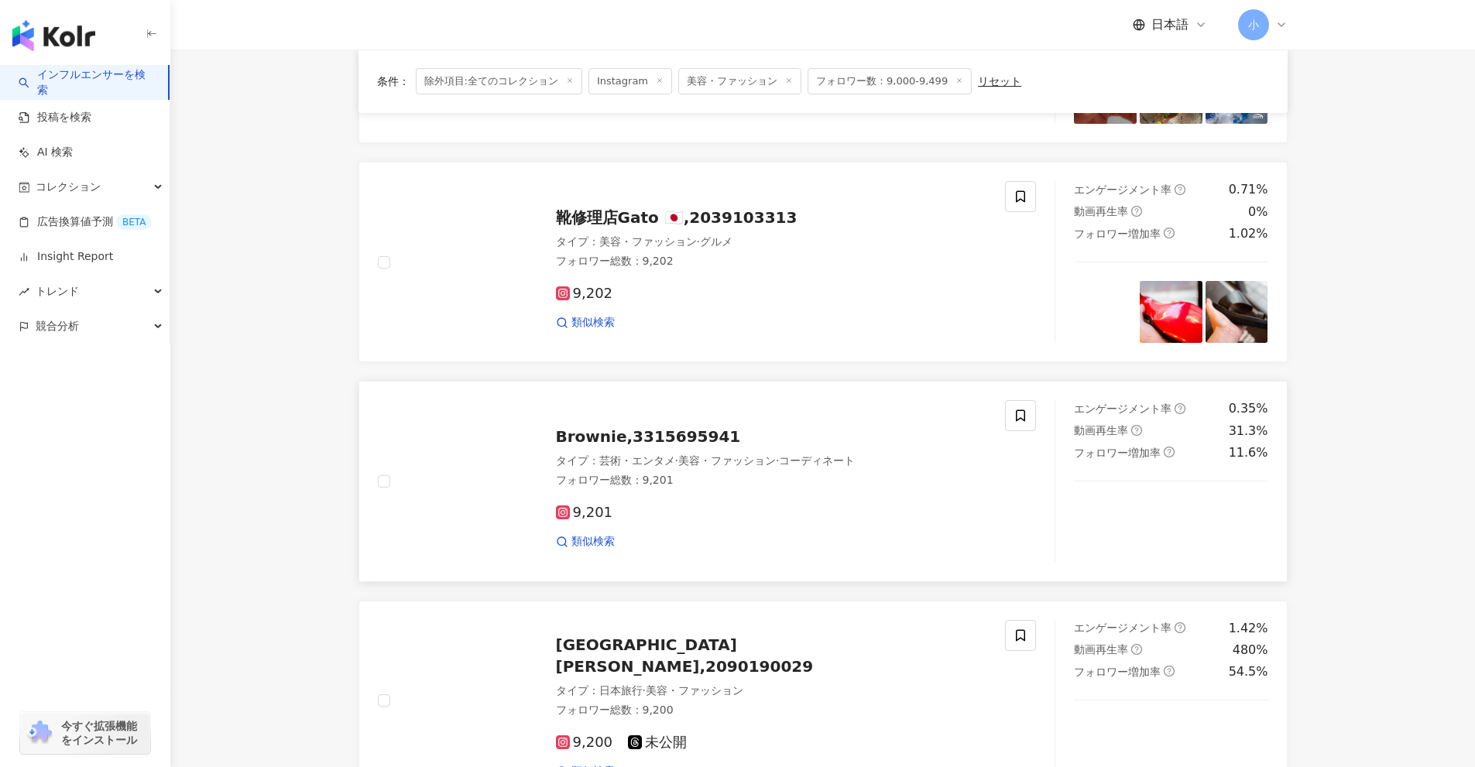
scroll to position [1660, 0]
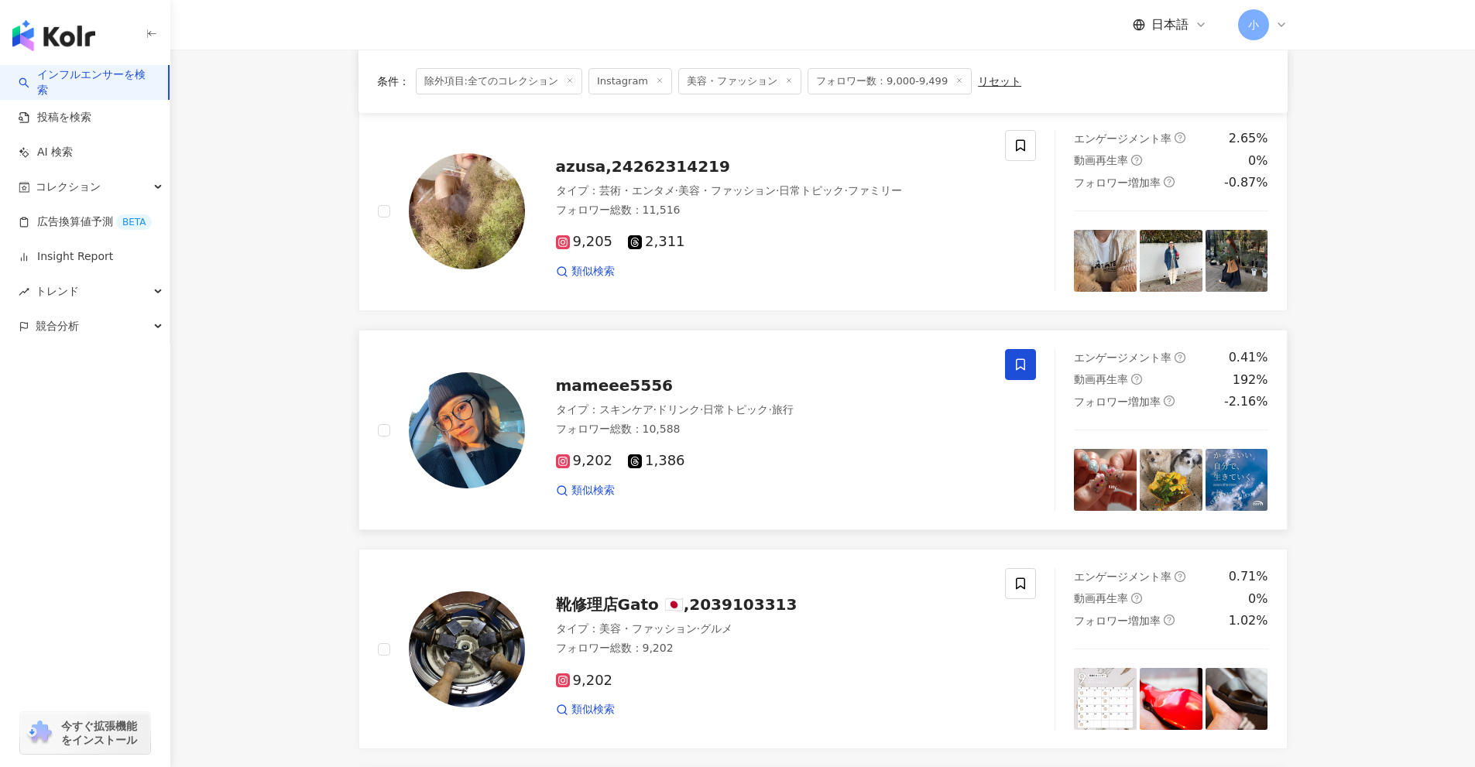
click at [1017, 365] on icon at bounding box center [1020, 365] width 14 height 14
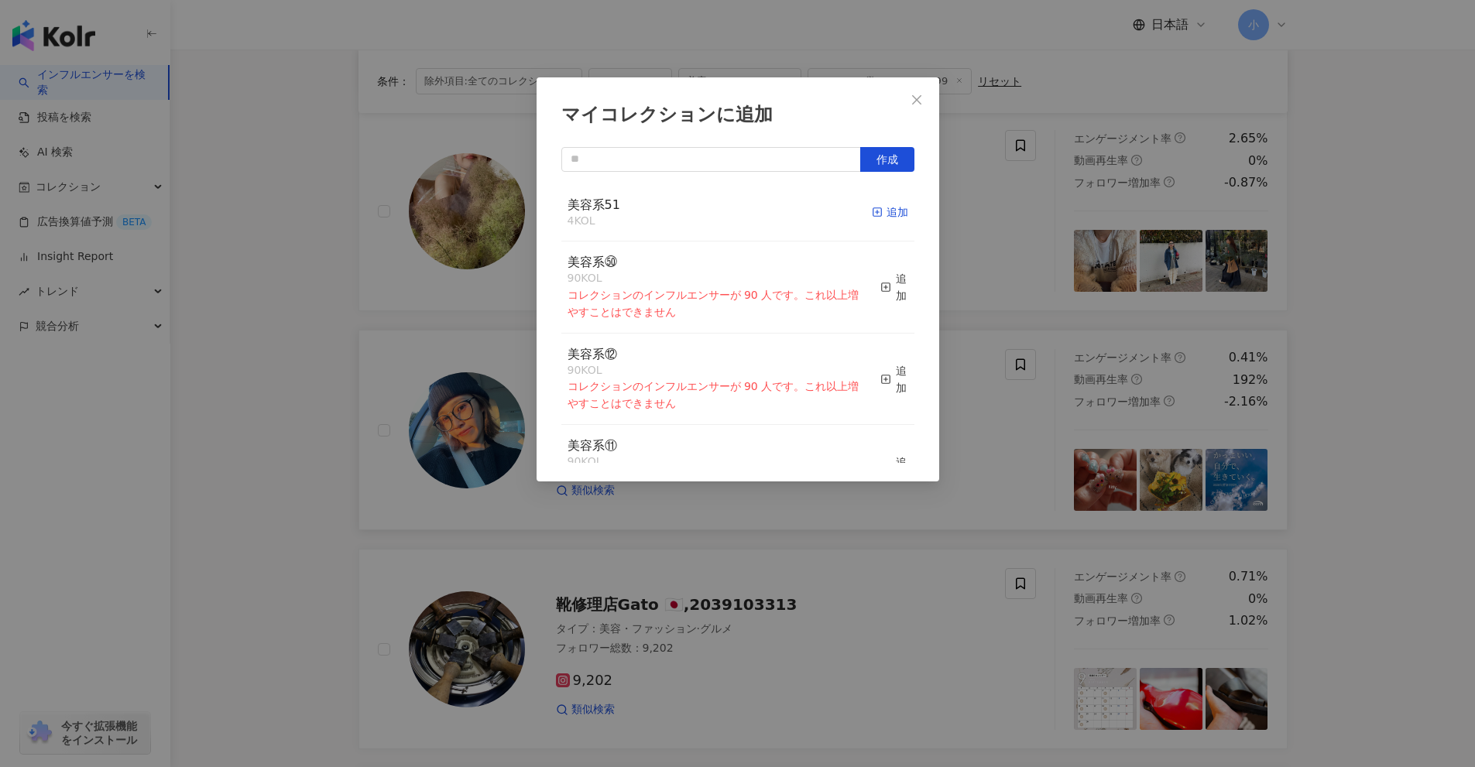
click at [875, 212] on line "button" at bounding box center [877, 212] width 4 height 0
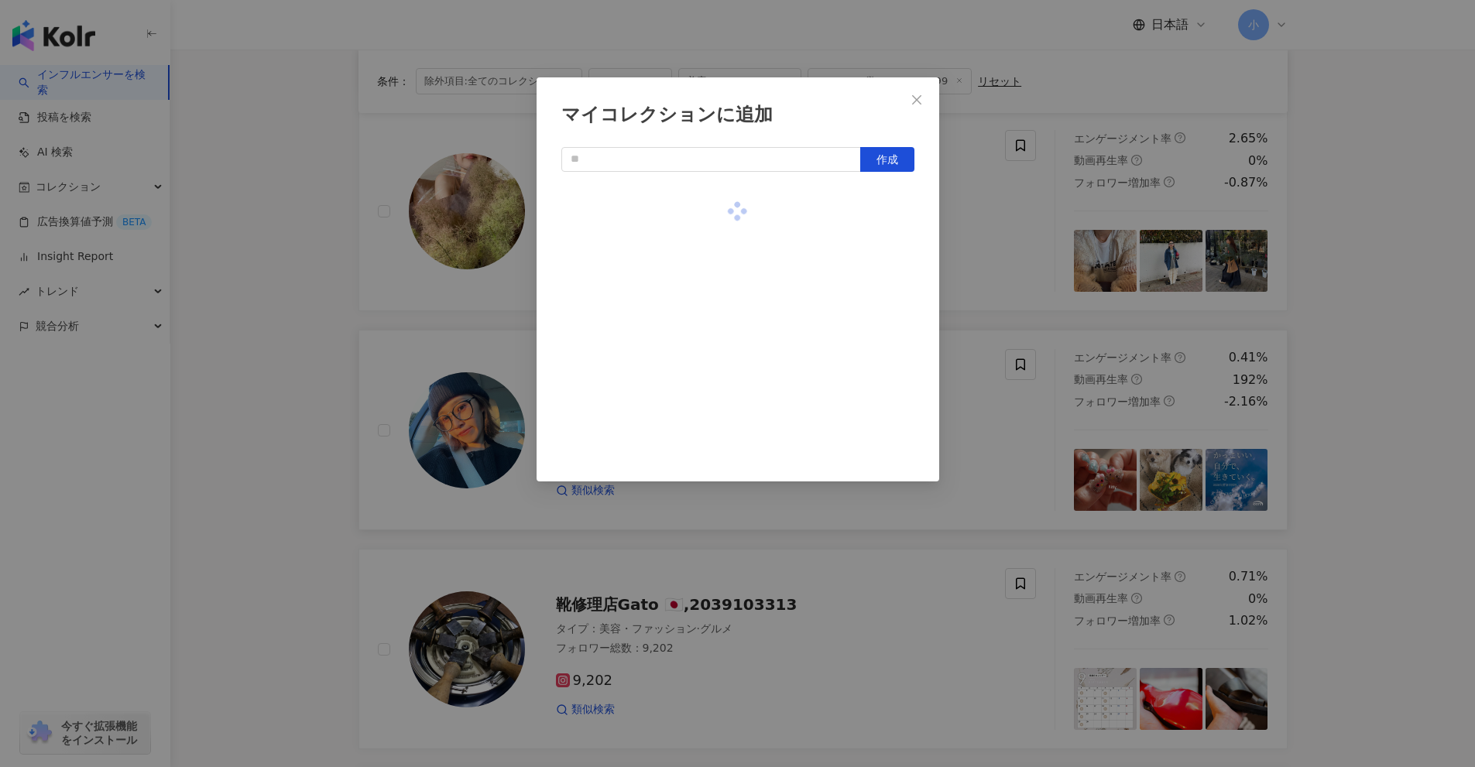
click at [986, 237] on div "マイコレクションに追加 作成" at bounding box center [737, 383] width 1475 height 767
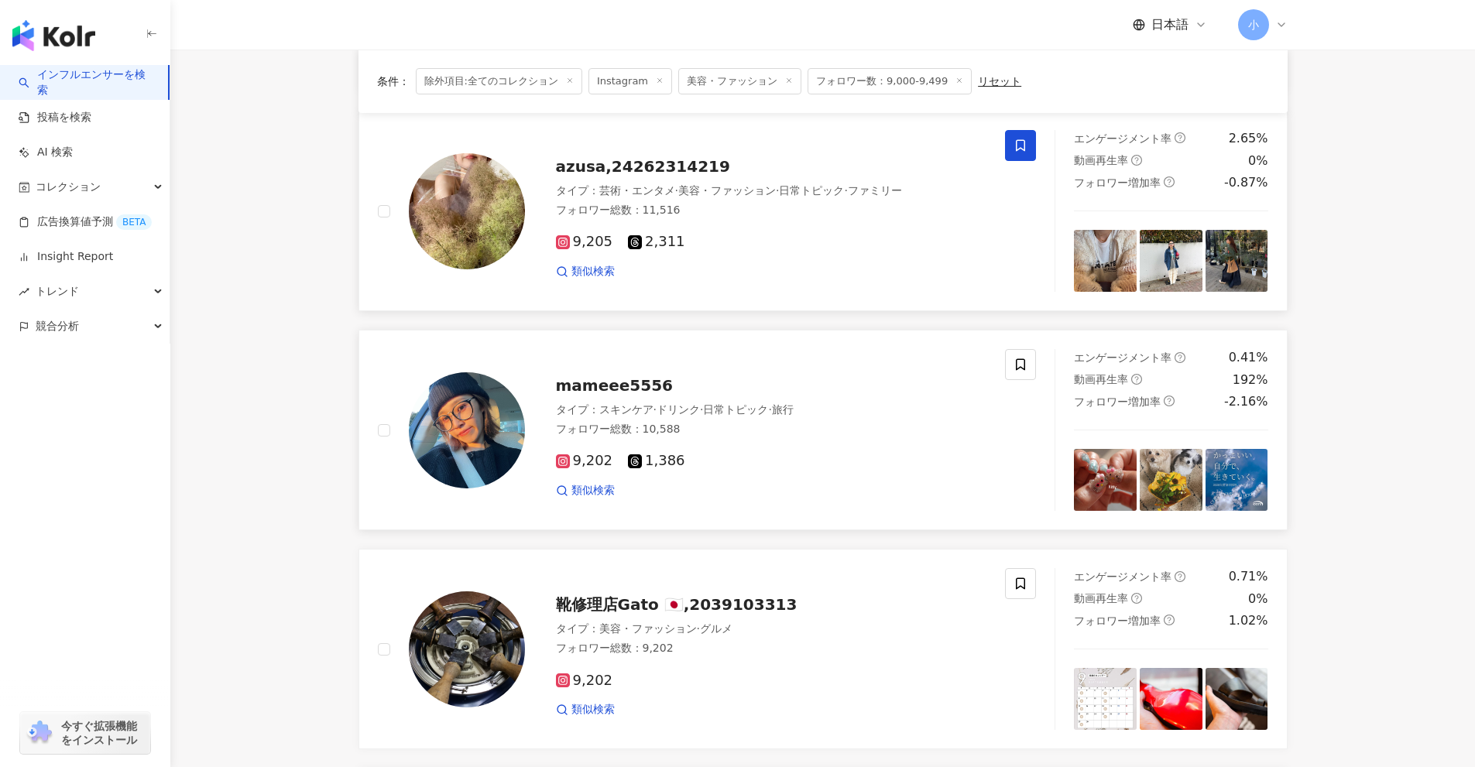
click at [1007, 146] on span at bounding box center [1020, 145] width 31 height 31
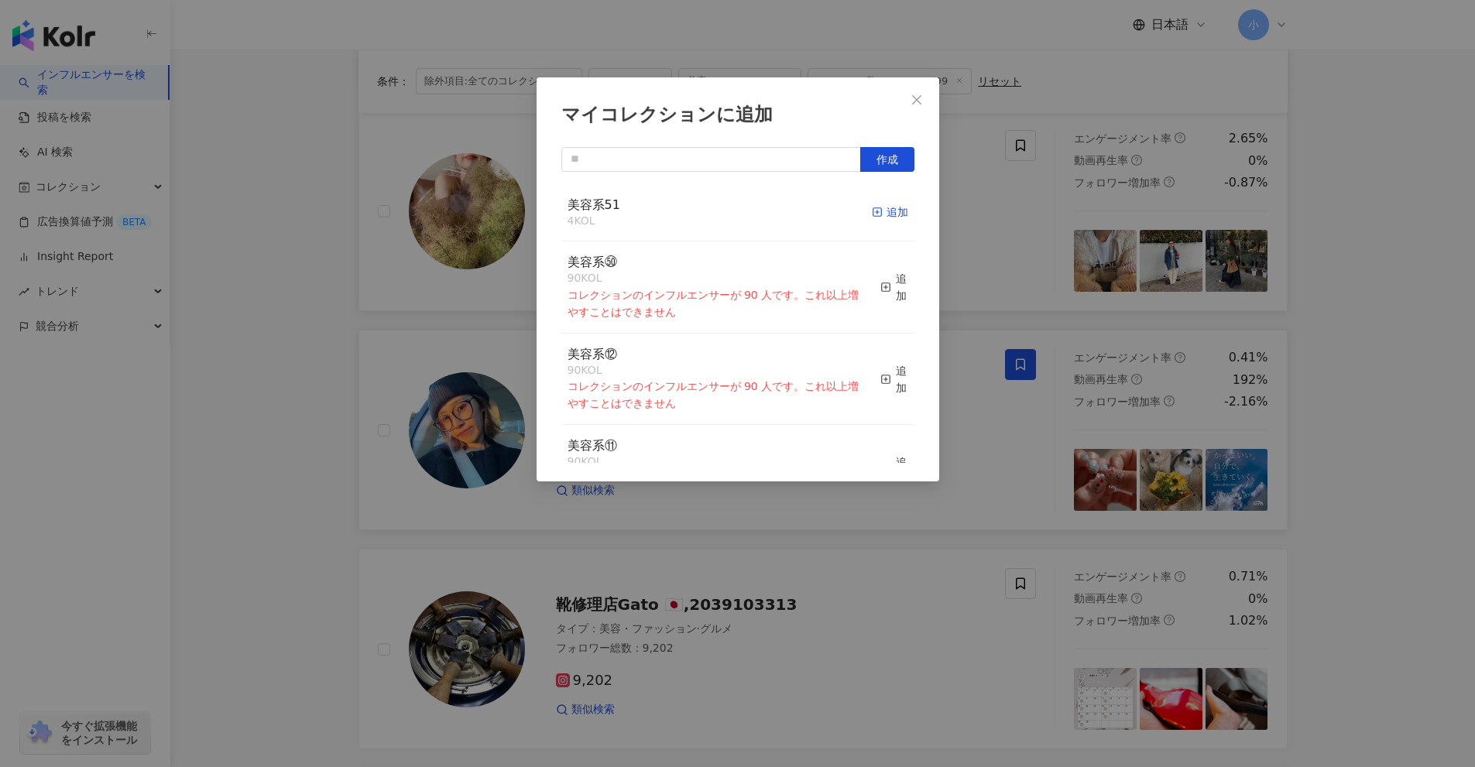
click at [889, 214] on div "追加" at bounding box center [890, 212] width 36 height 17
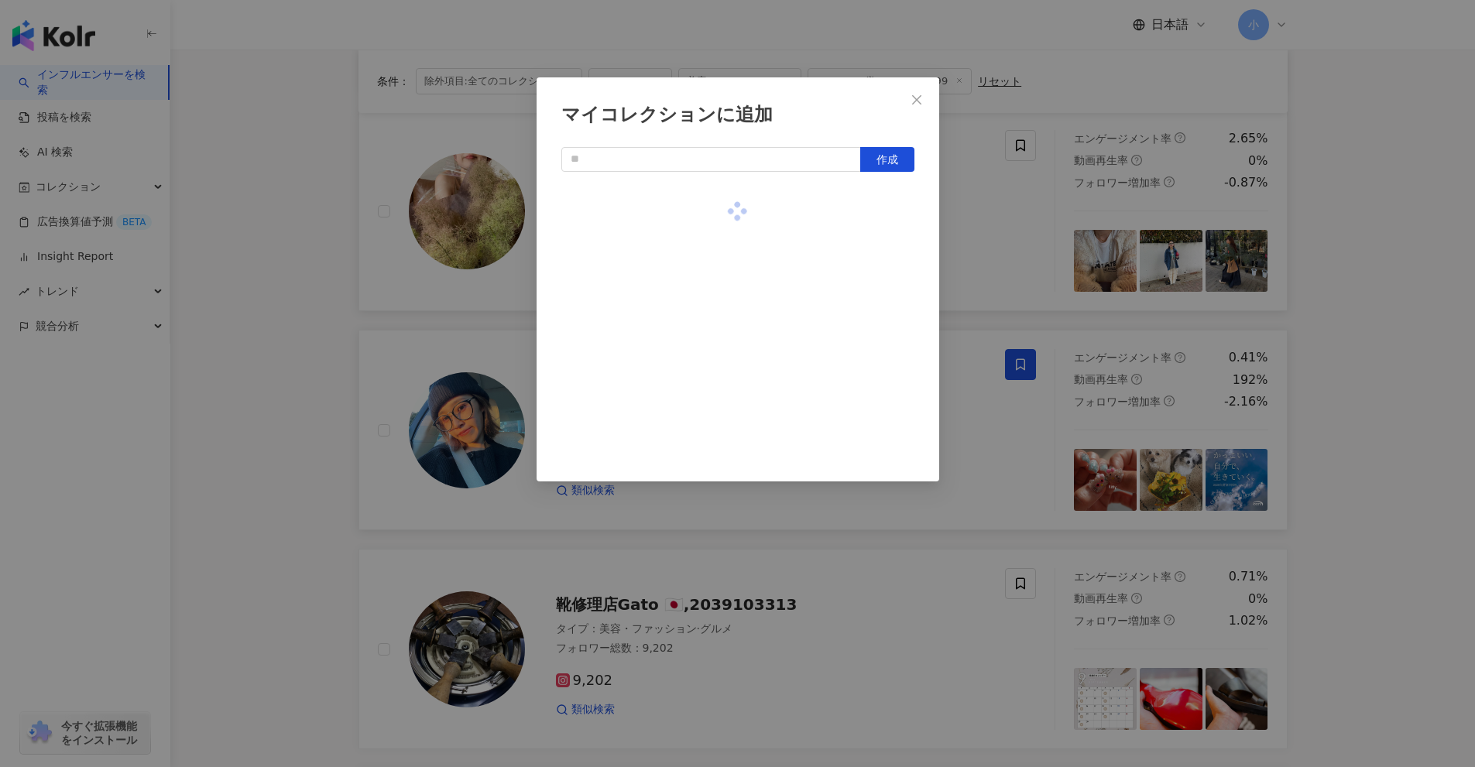
click at [978, 241] on div "マイコレクションに追加 作成" at bounding box center [737, 383] width 1475 height 767
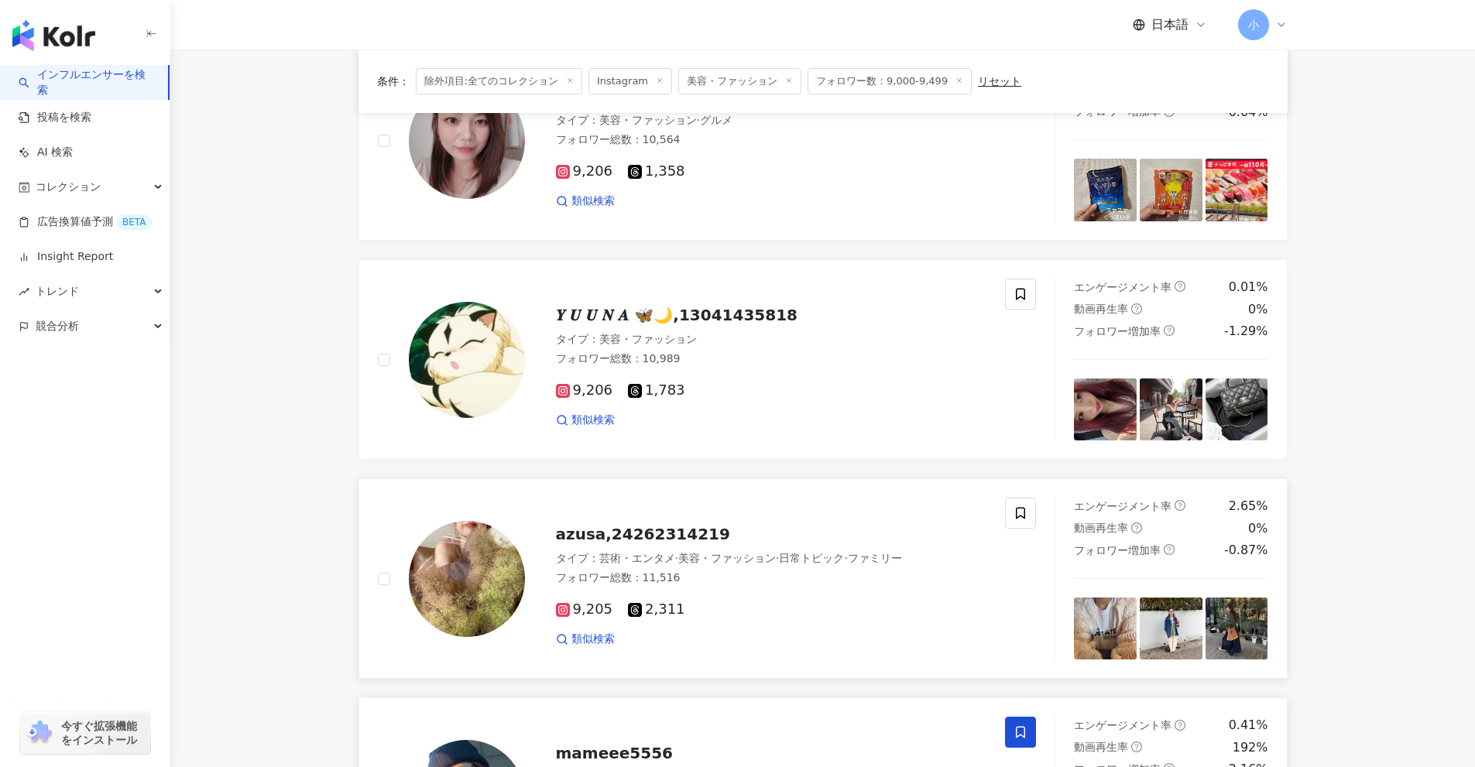
scroll to position [1273, 0]
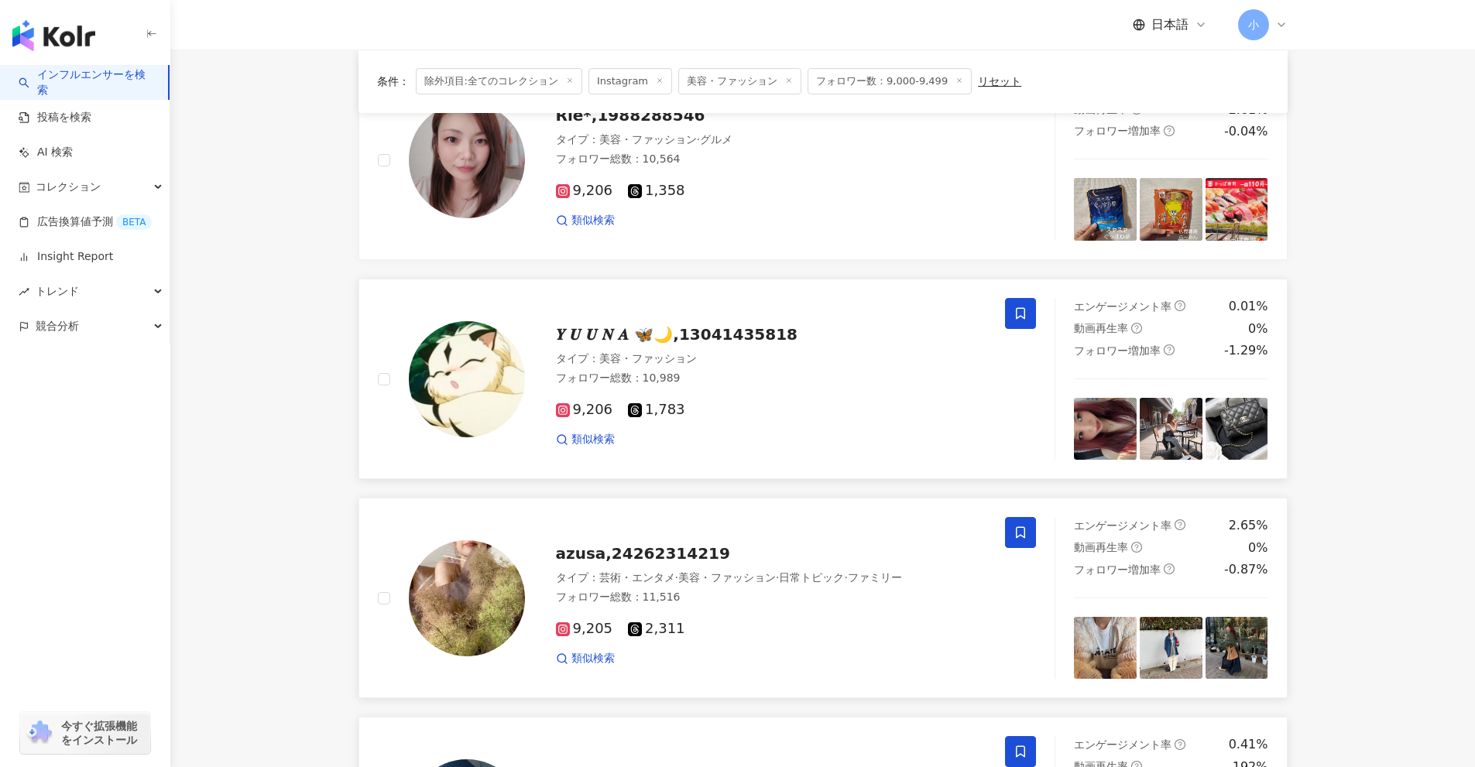
click at [1035, 319] on span at bounding box center [1020, 313] width 31 height 31
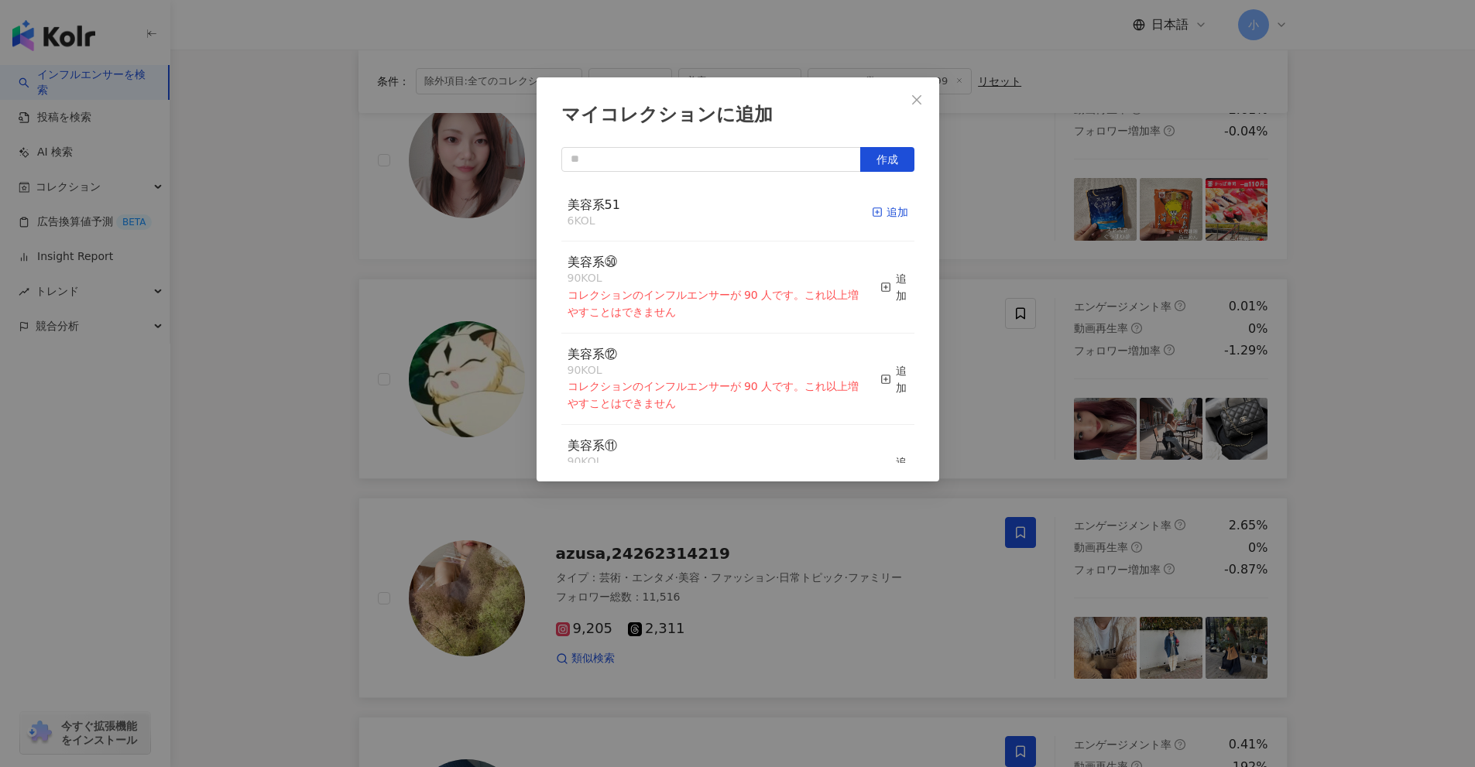
click at [872, 210] on icon "button" at bounding box center [877, 212] width 11 height 11
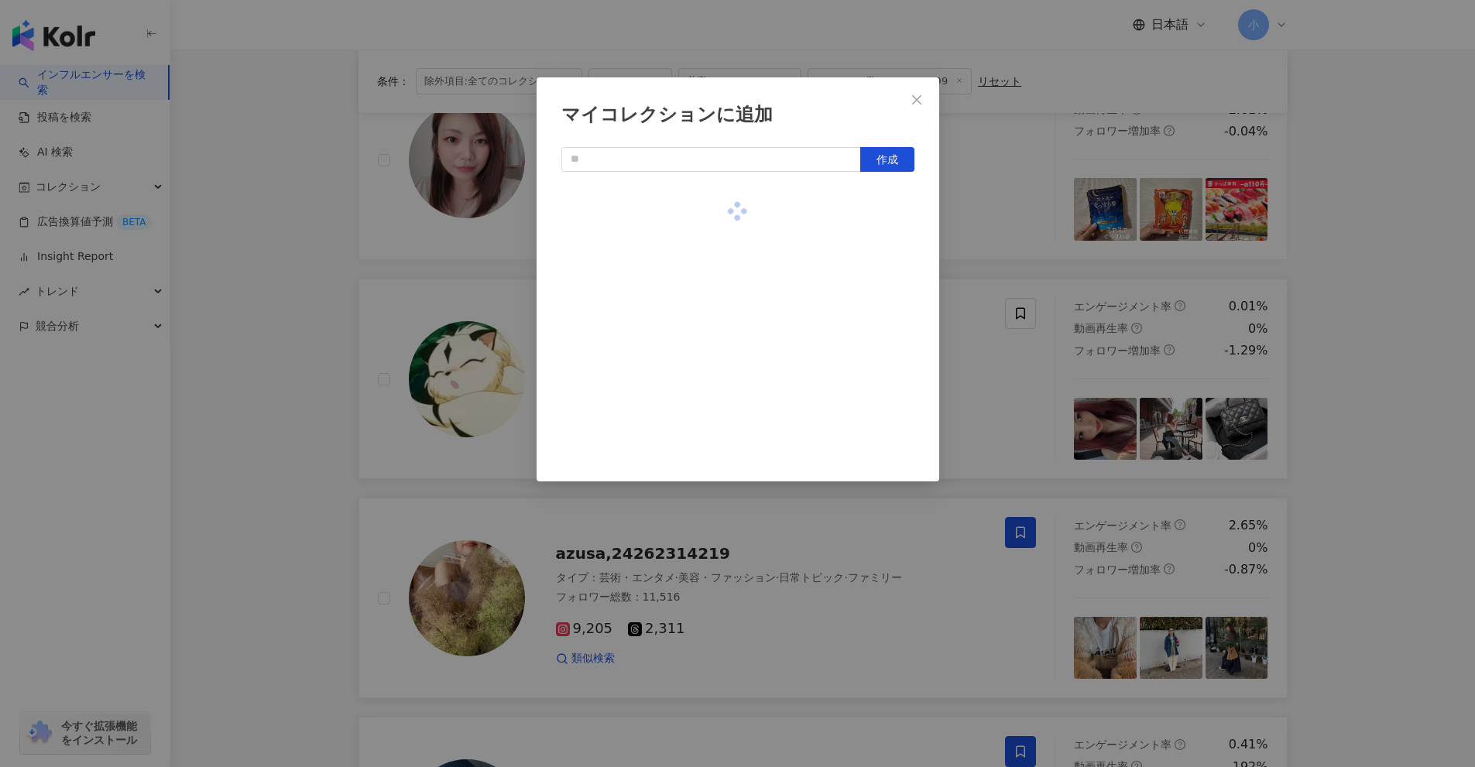
click at [985, 224] on div "マイコレクションに追加 作成" at bounding box center [737, 383] width 1475 height 767
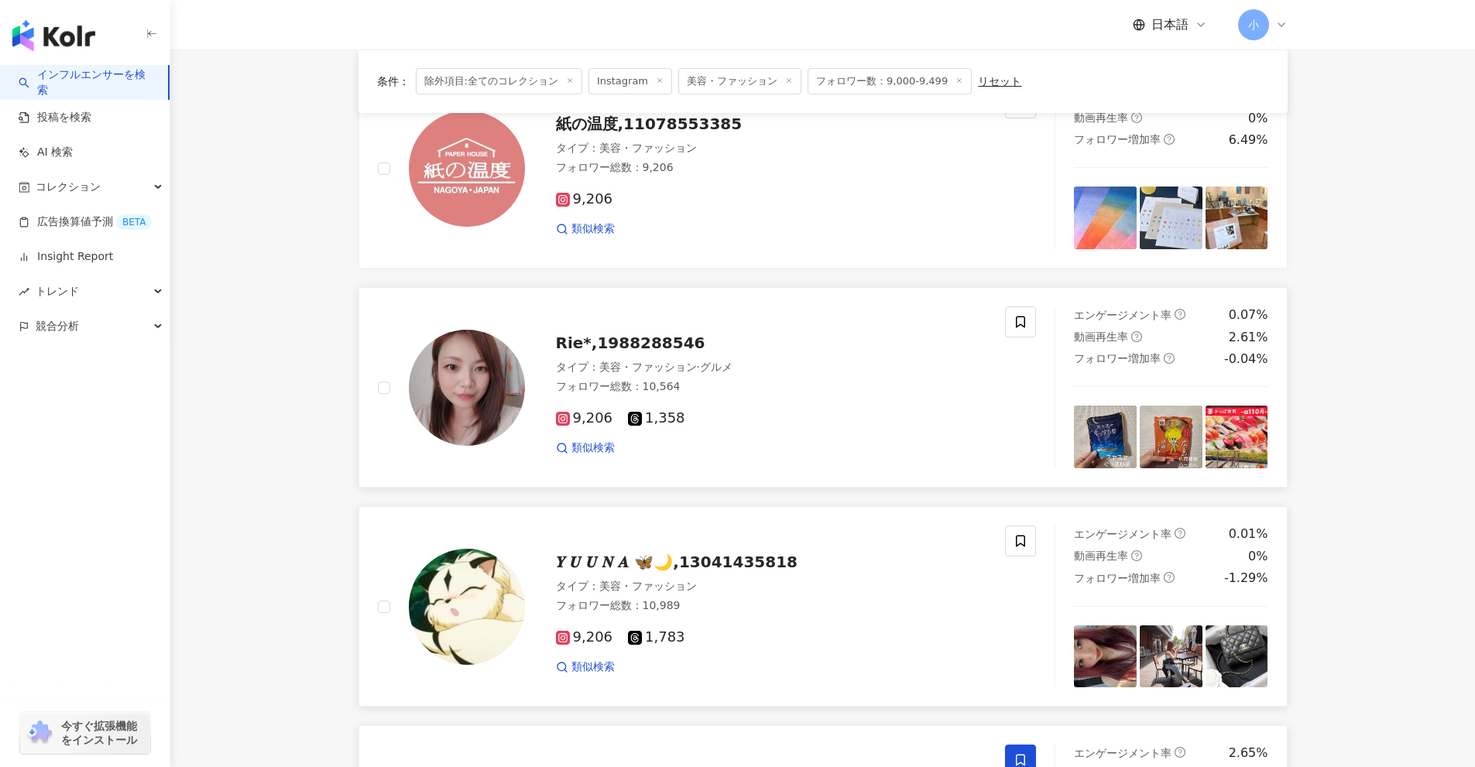
scroll to position [1040, 0]
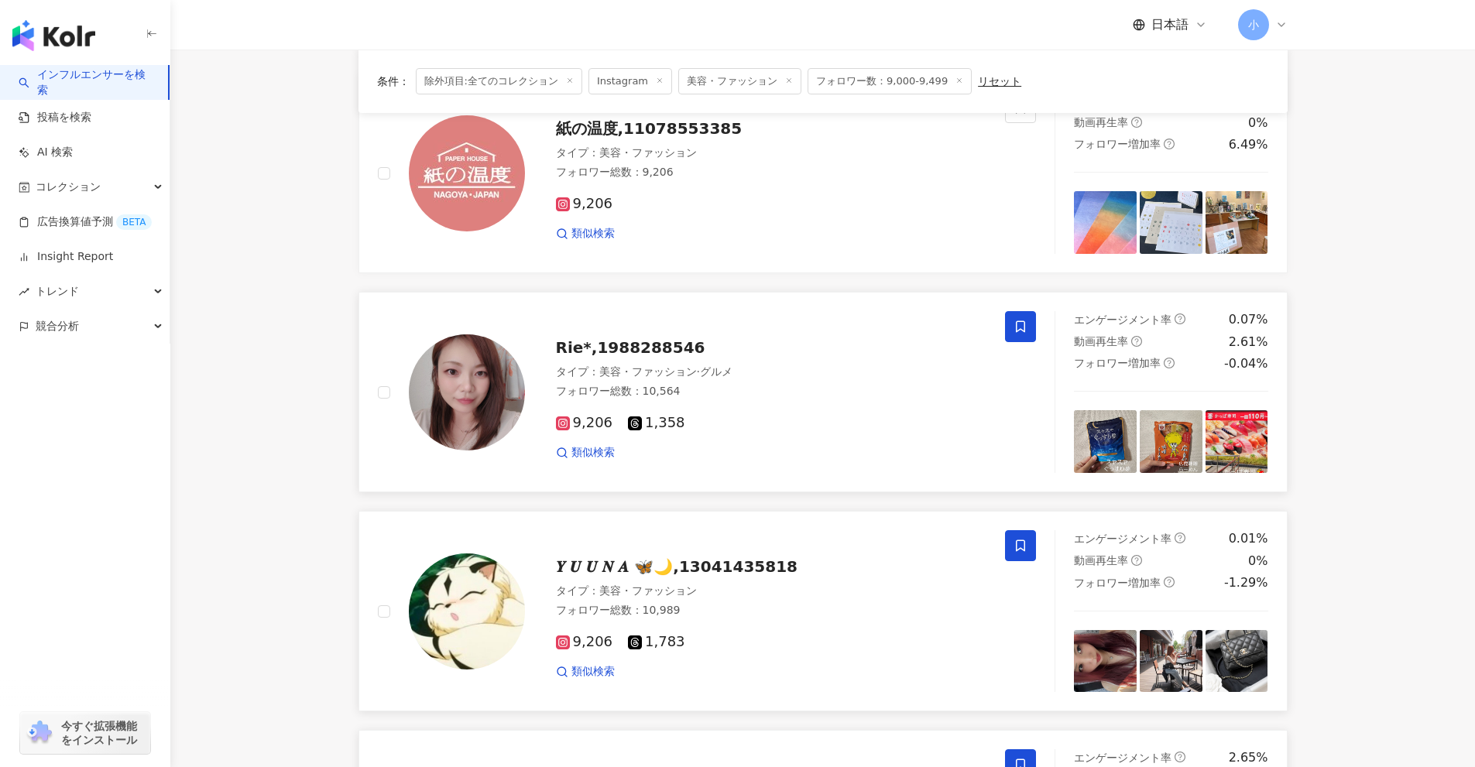
click at [1032, 326] on span at bounding box center [1020, 326] width 31 height 31
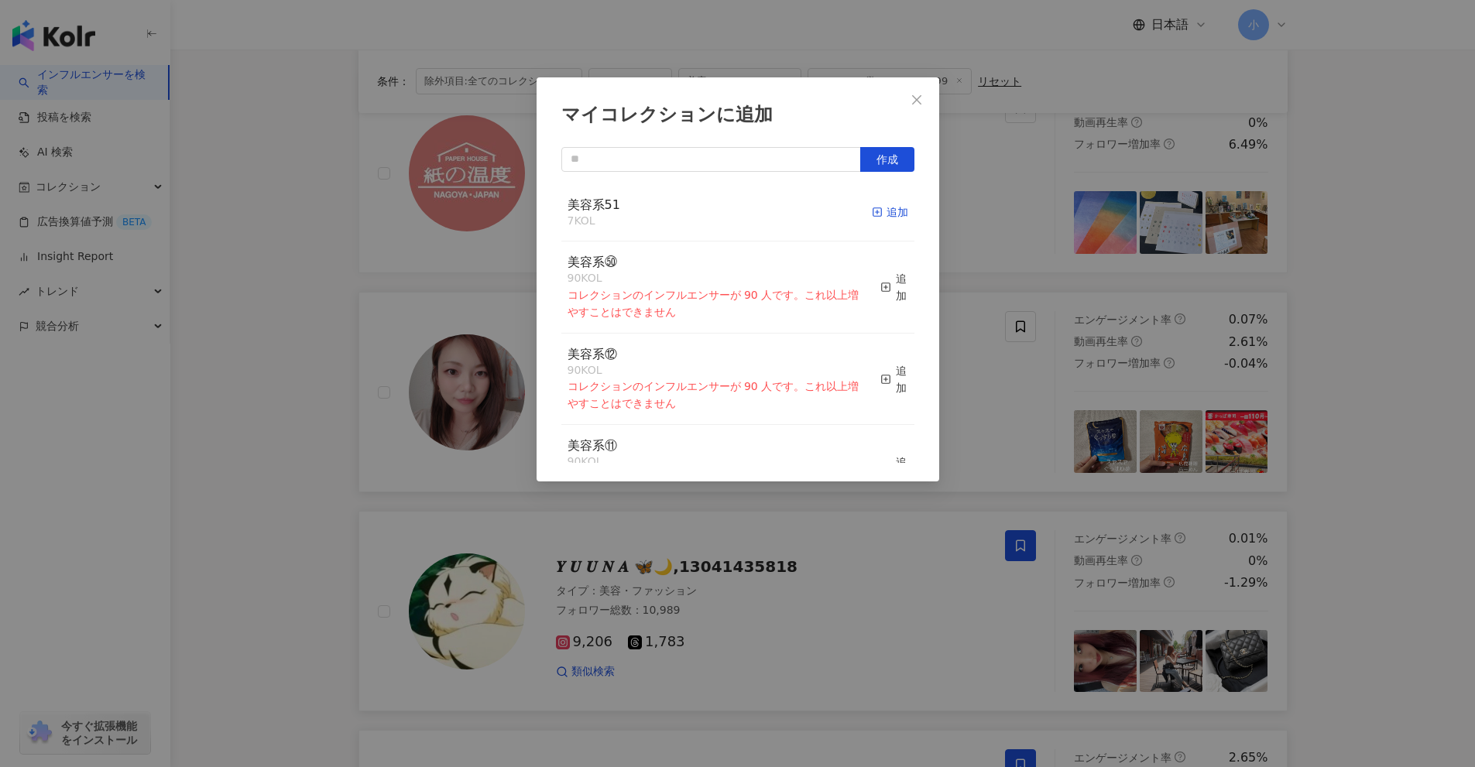
click at [879, 210] on div "追加" at bounding box center [890, 212] width 36 height 17
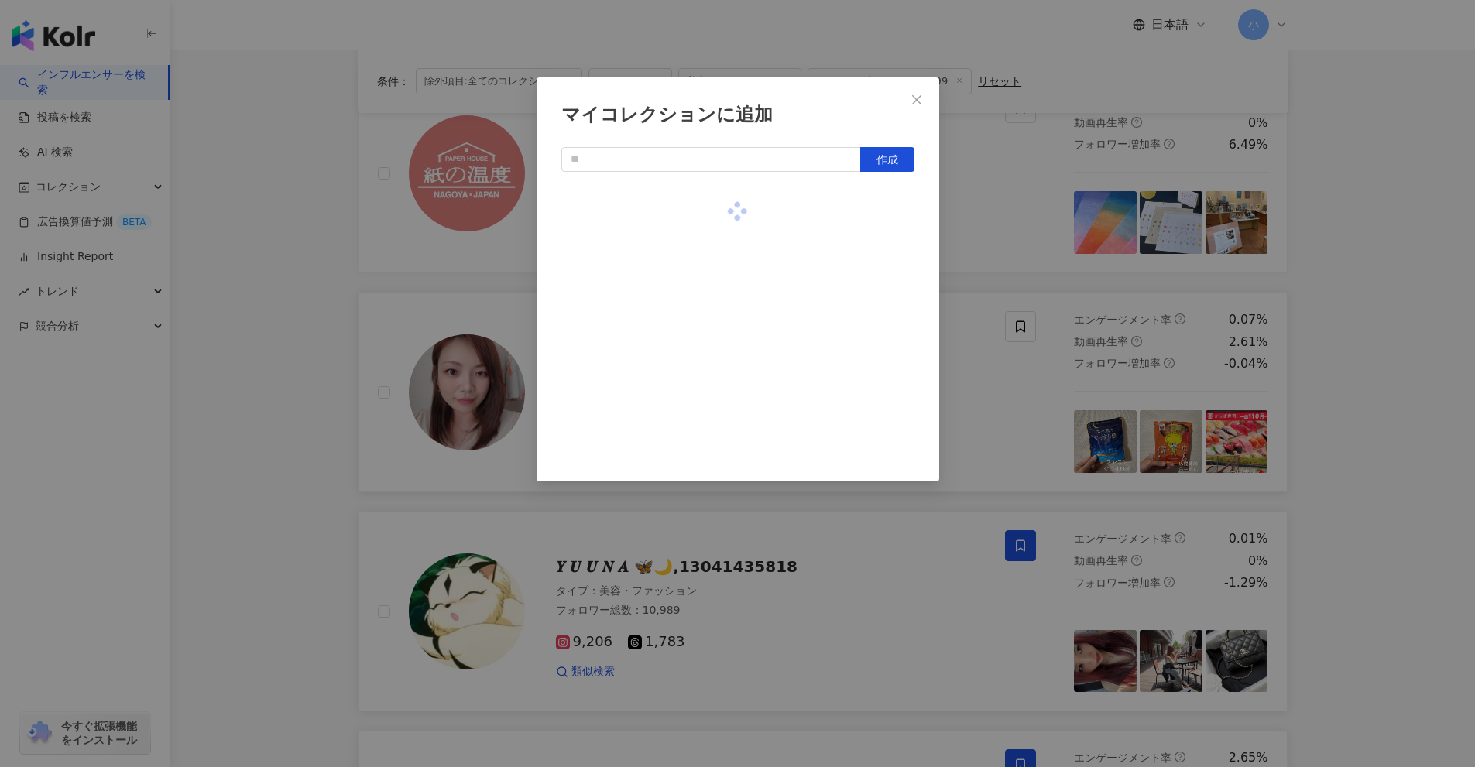
click at [984, 235] on div "マイコレクションに追加 作成" at bounding box center [737, 383] width 1475 height 767
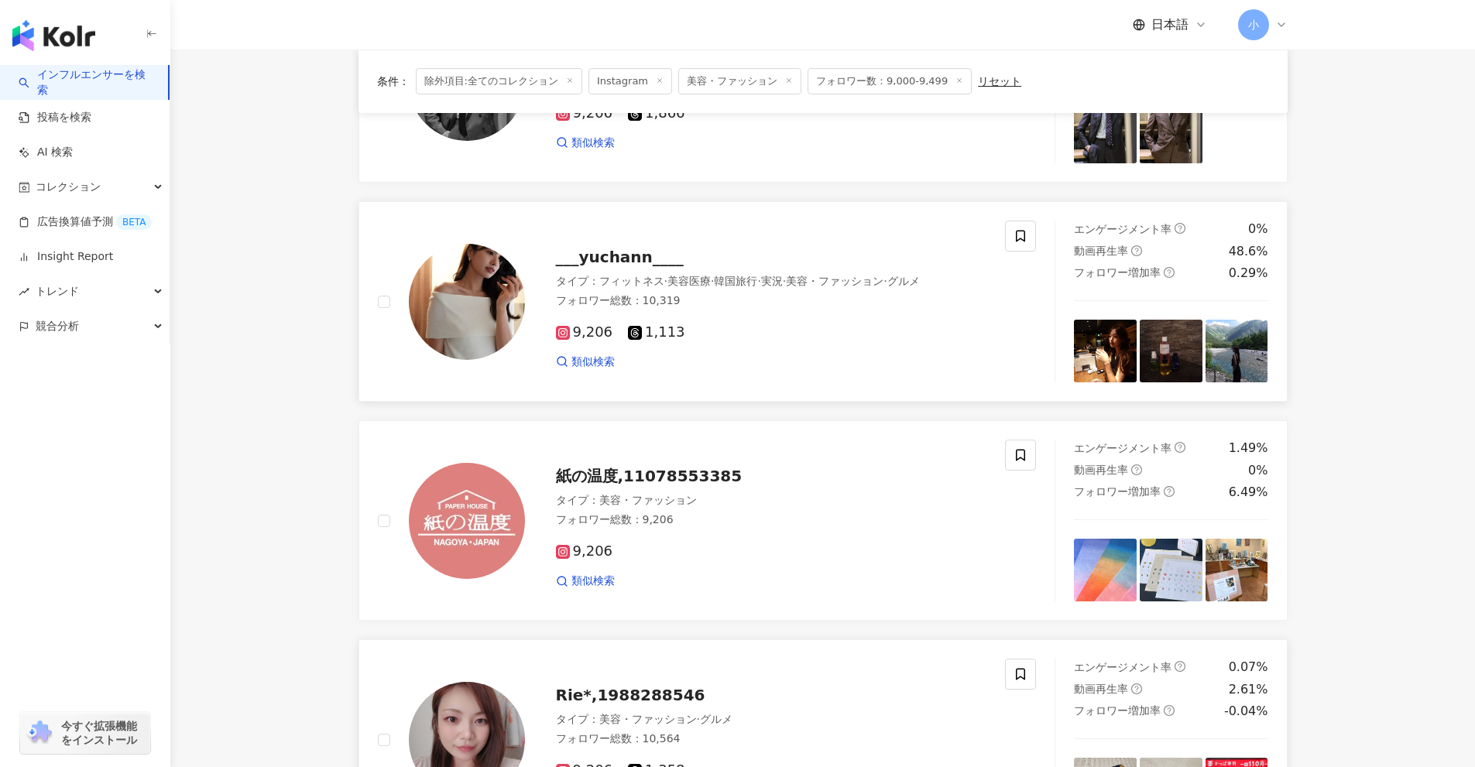
scroll to position [576, 0]
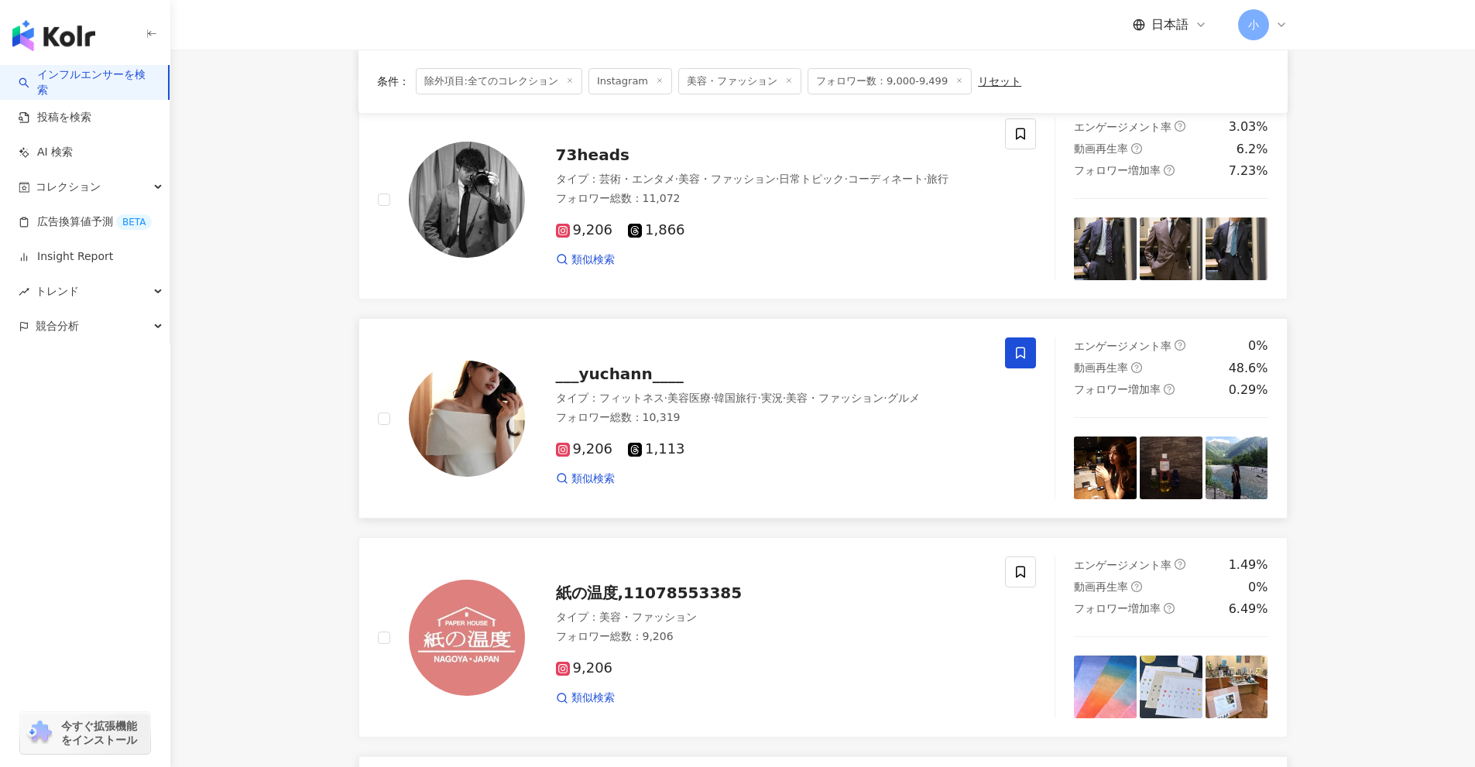
click at [1009, 351] on span at bounding box center [1020, 353] width 31 height 31
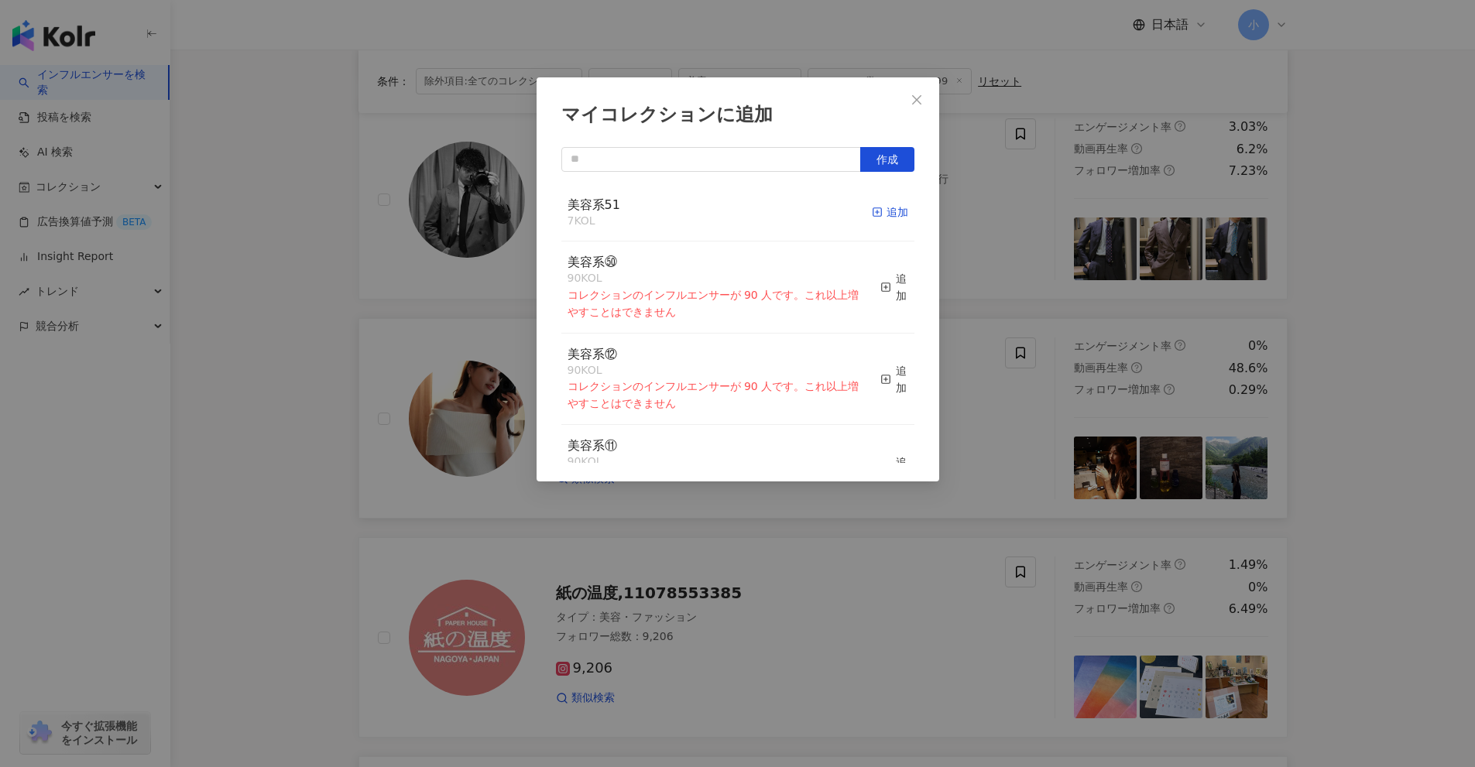
click at [884, 219] on div "追加" at bounding box center [890, 212] width 36 height 17
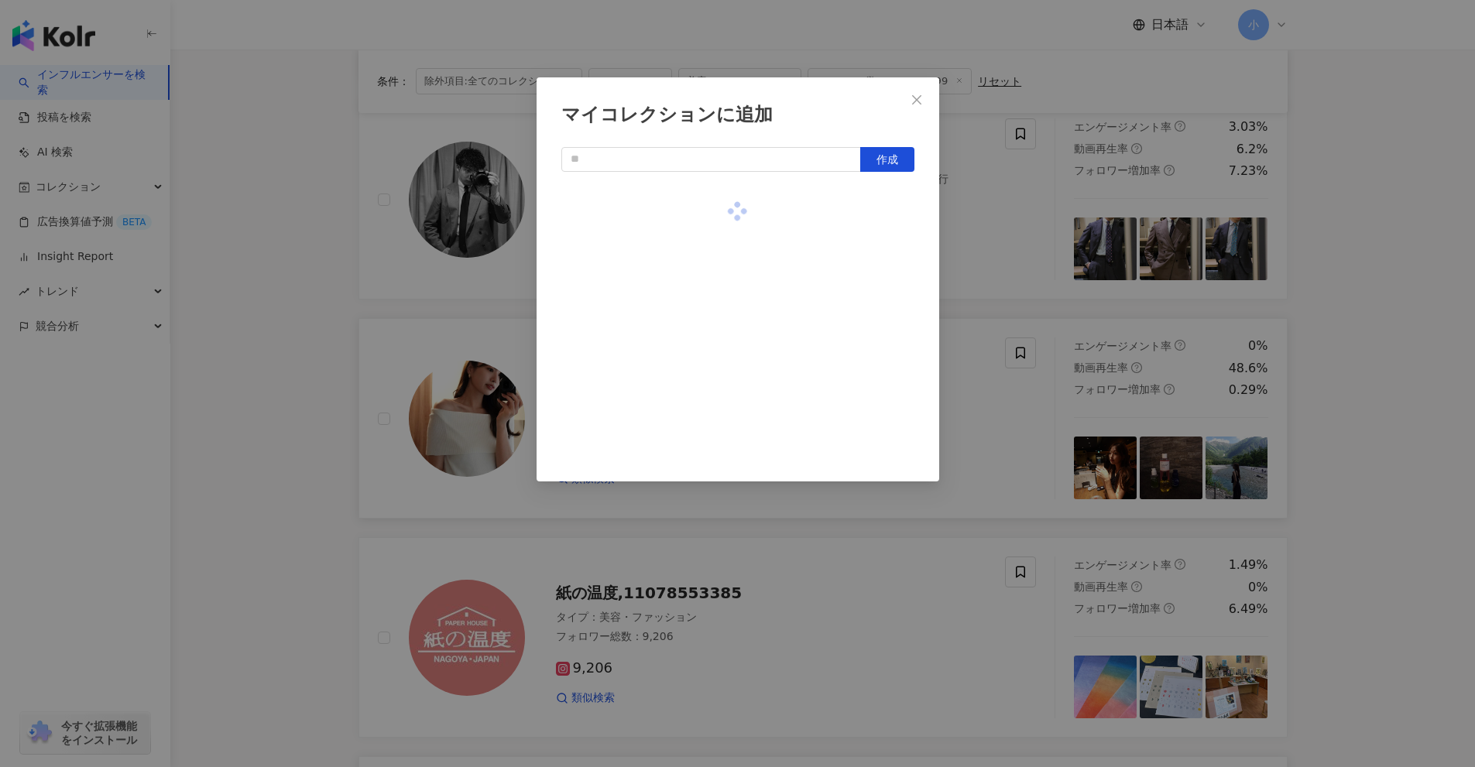
click at [1029, 255] on div "マイコレクションに追加 作成" at bounding box center [737, 383] width 1475 height 767
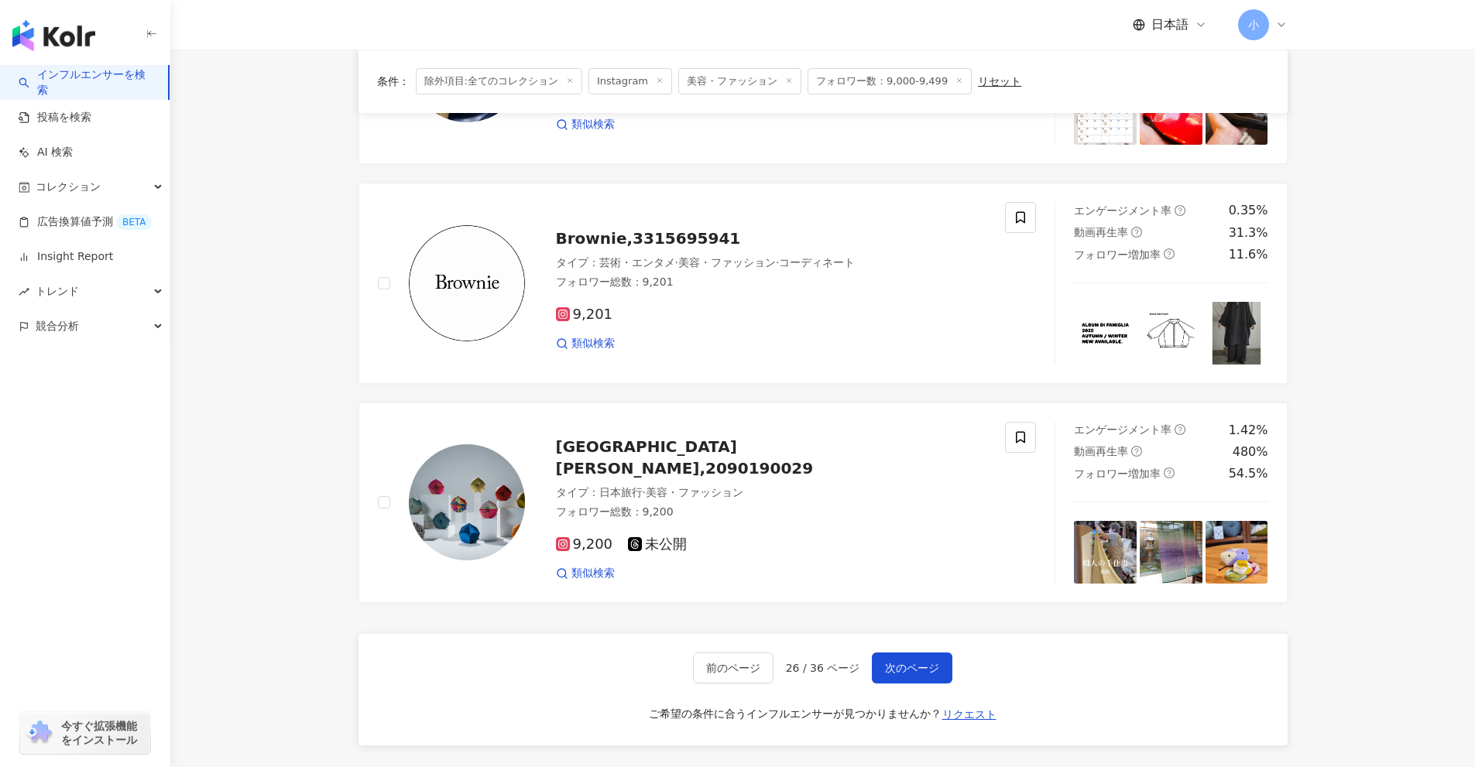
scroll to position [2434, 0]
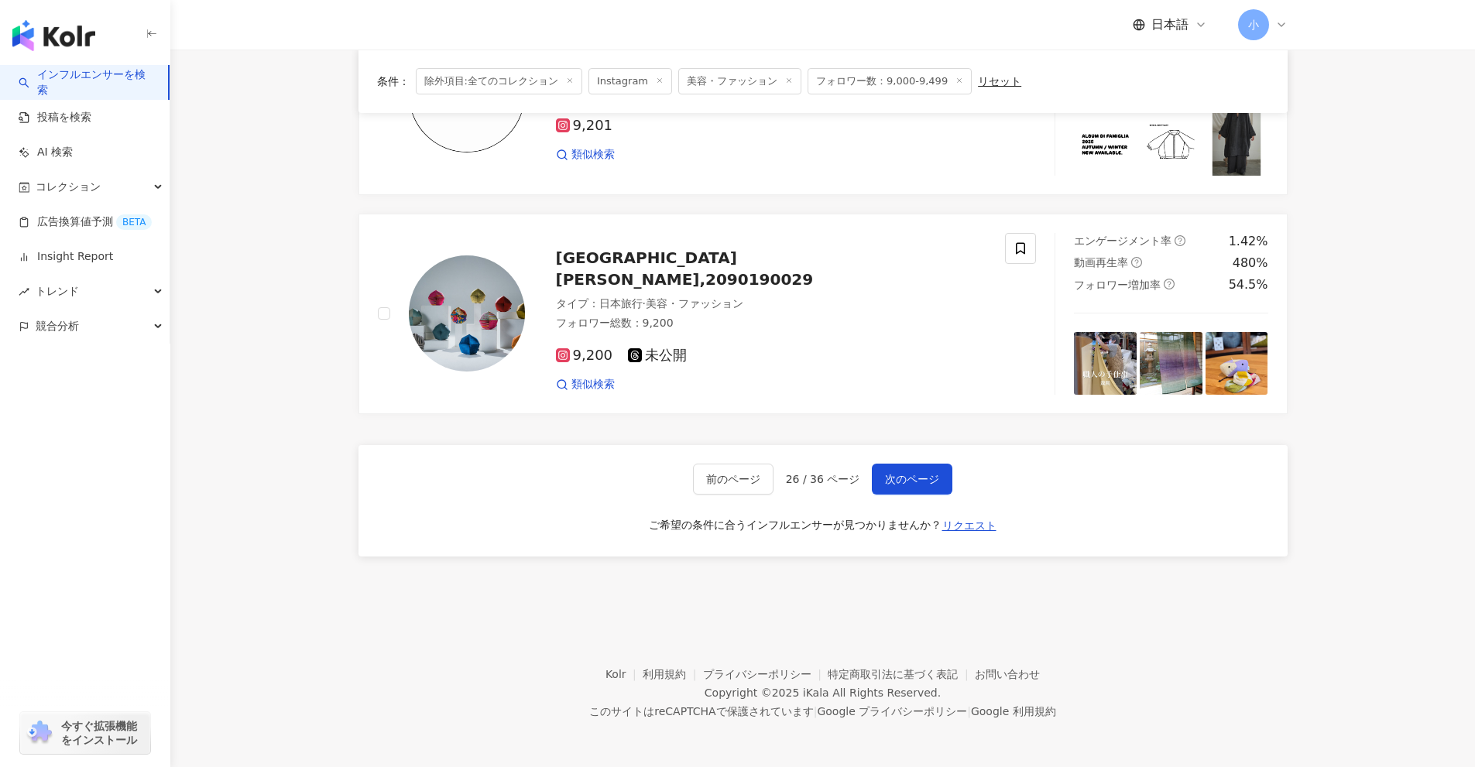
drag, startPoint x: 1381, startPoint y: 235, endPoint x: 1357, endPoint y: 494, distance: 259.7
click at [907, 484] on span "次のページ" at bounding box center [912, 479] width 54 height 12
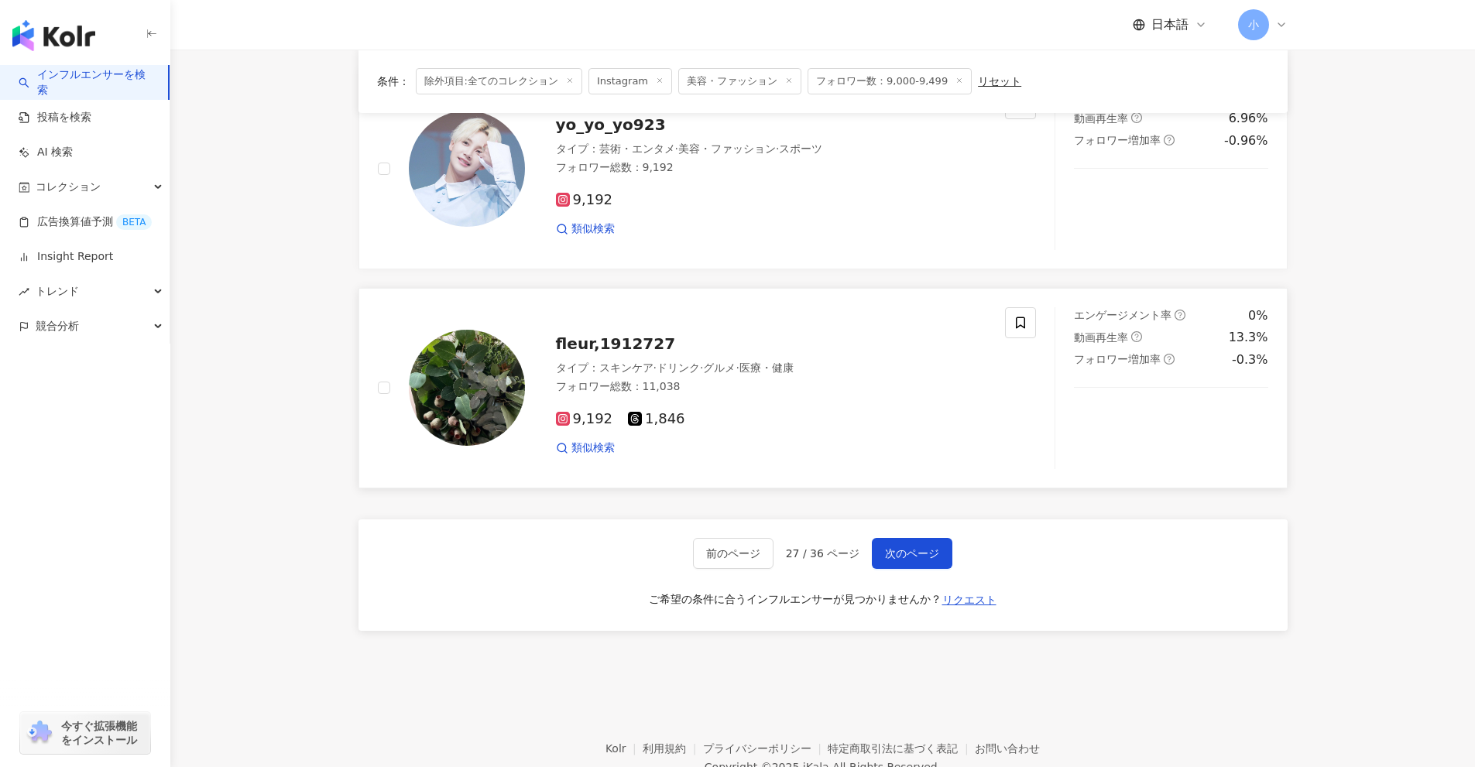
scroll to position [2170, 0]
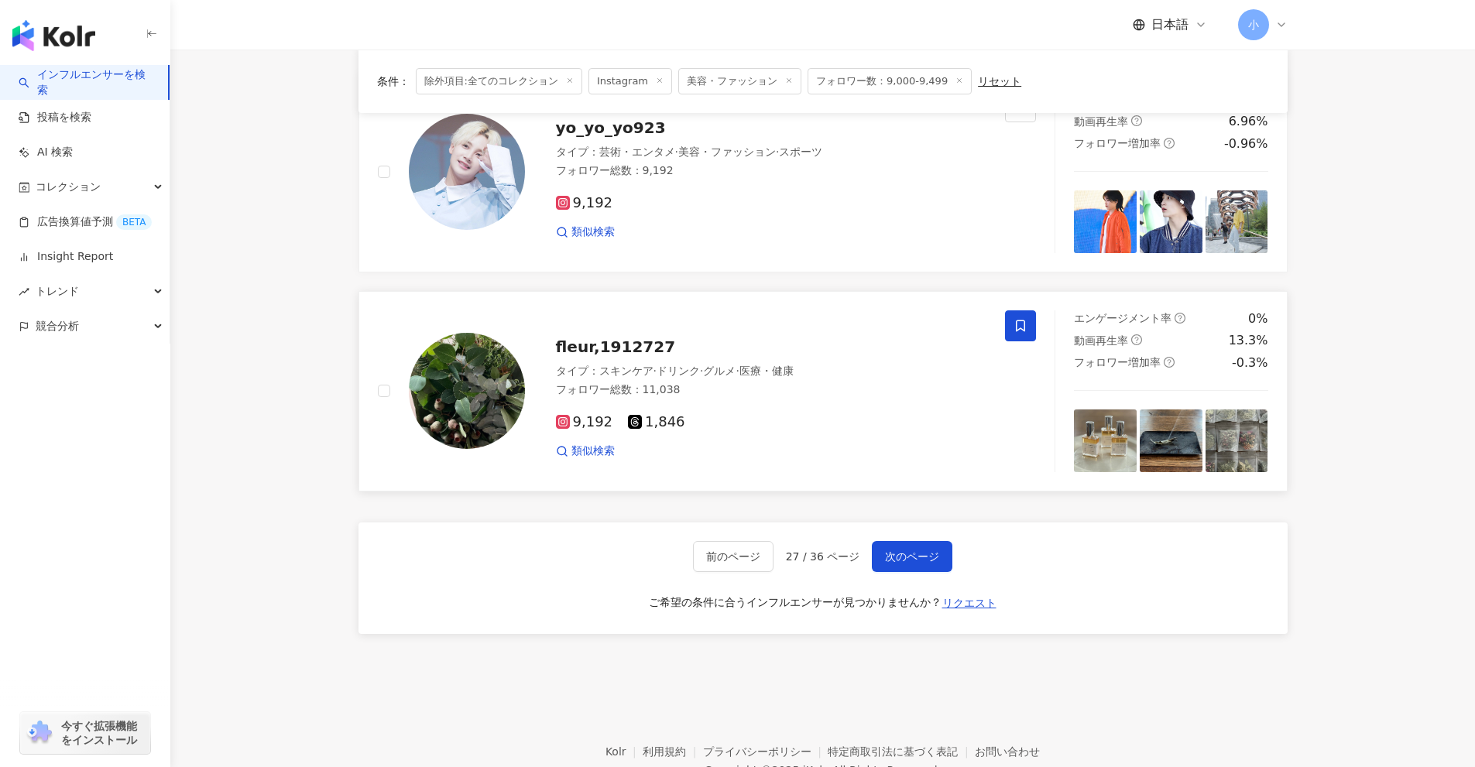
click at [1022, 325] on icon at bounding box center [1020, 326] width 14 height 14
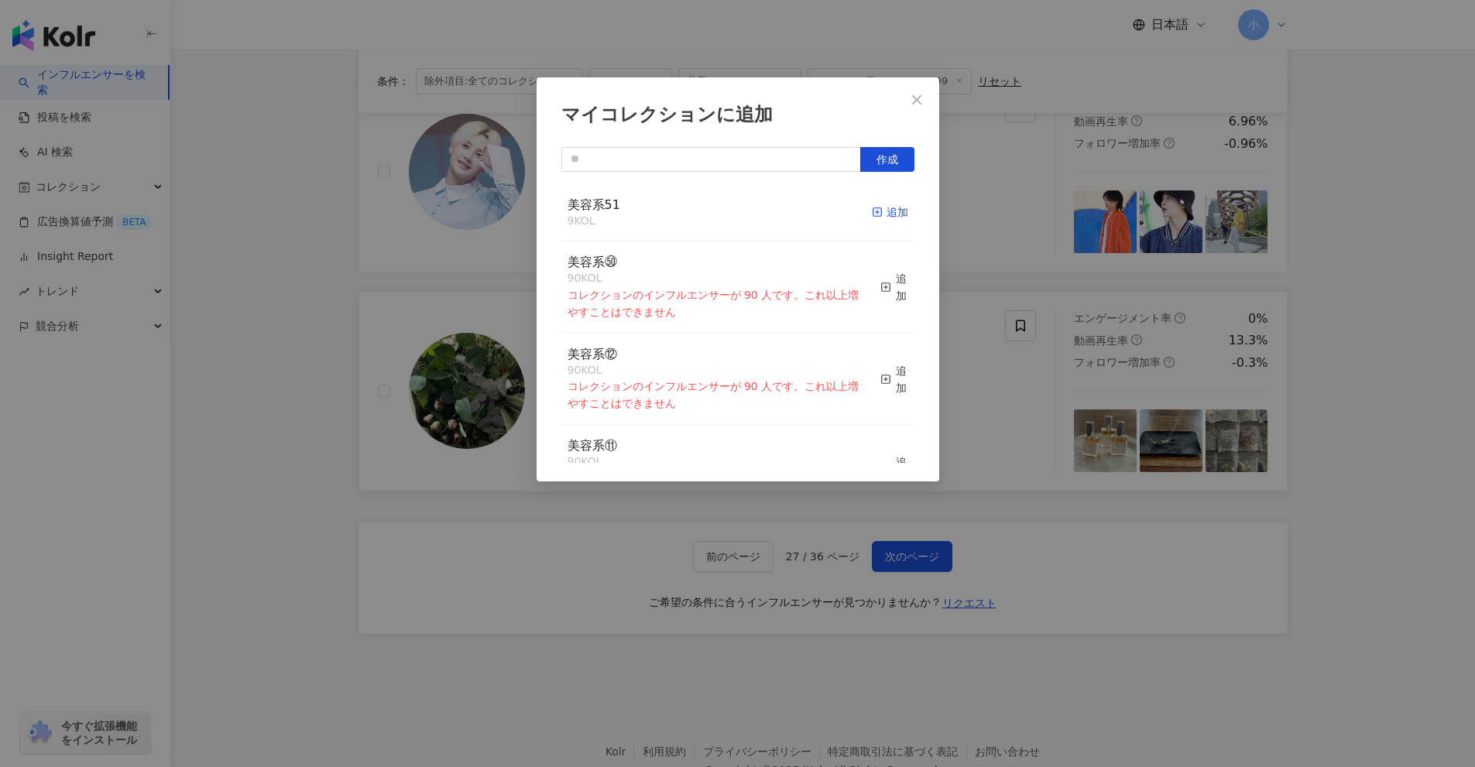
click at [882, 216] on div "追加" at bounding box center [890, 212] width 36 height 17
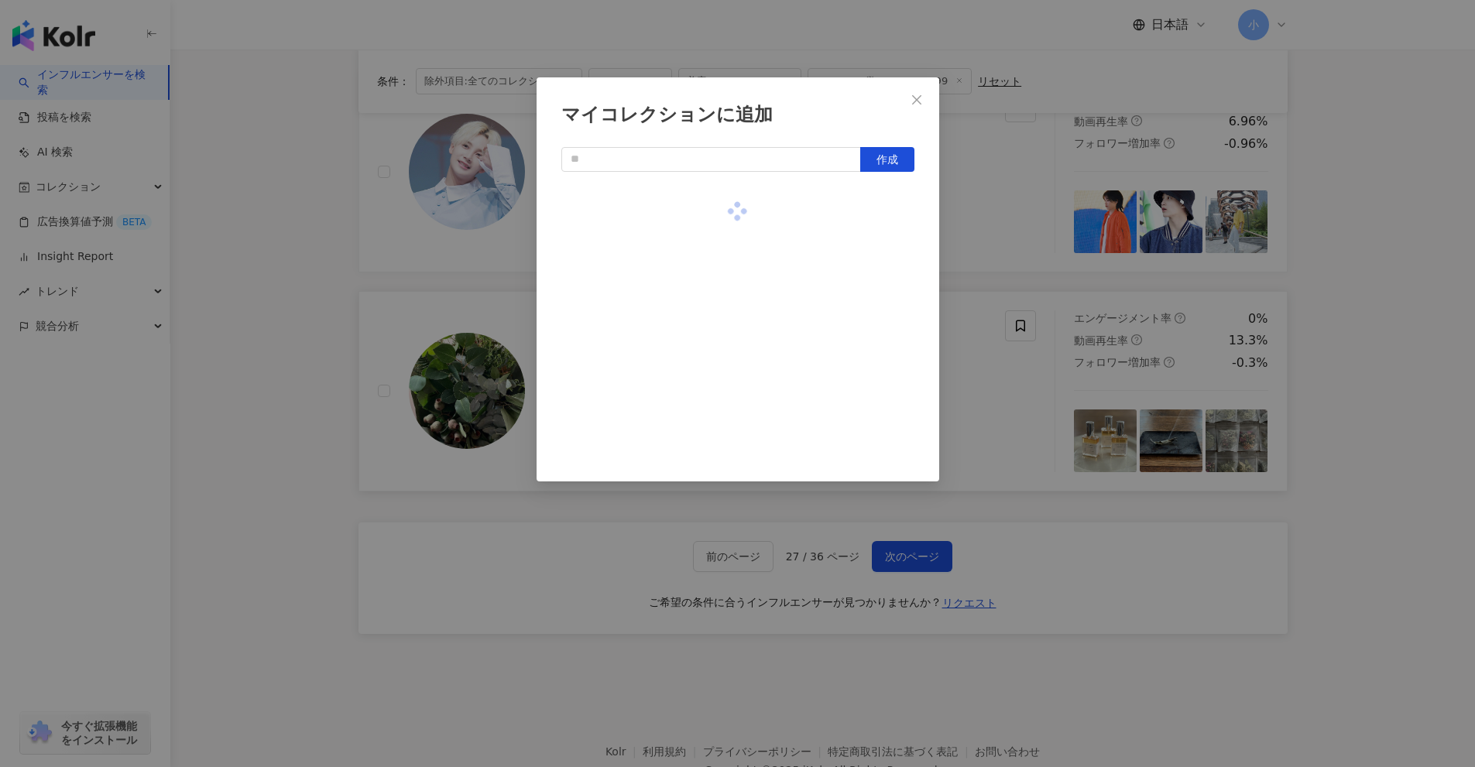
click at [1002, 247] on div "マイコレクションに追加 作成" at bounding box center [737, 383] width 1475 height 767
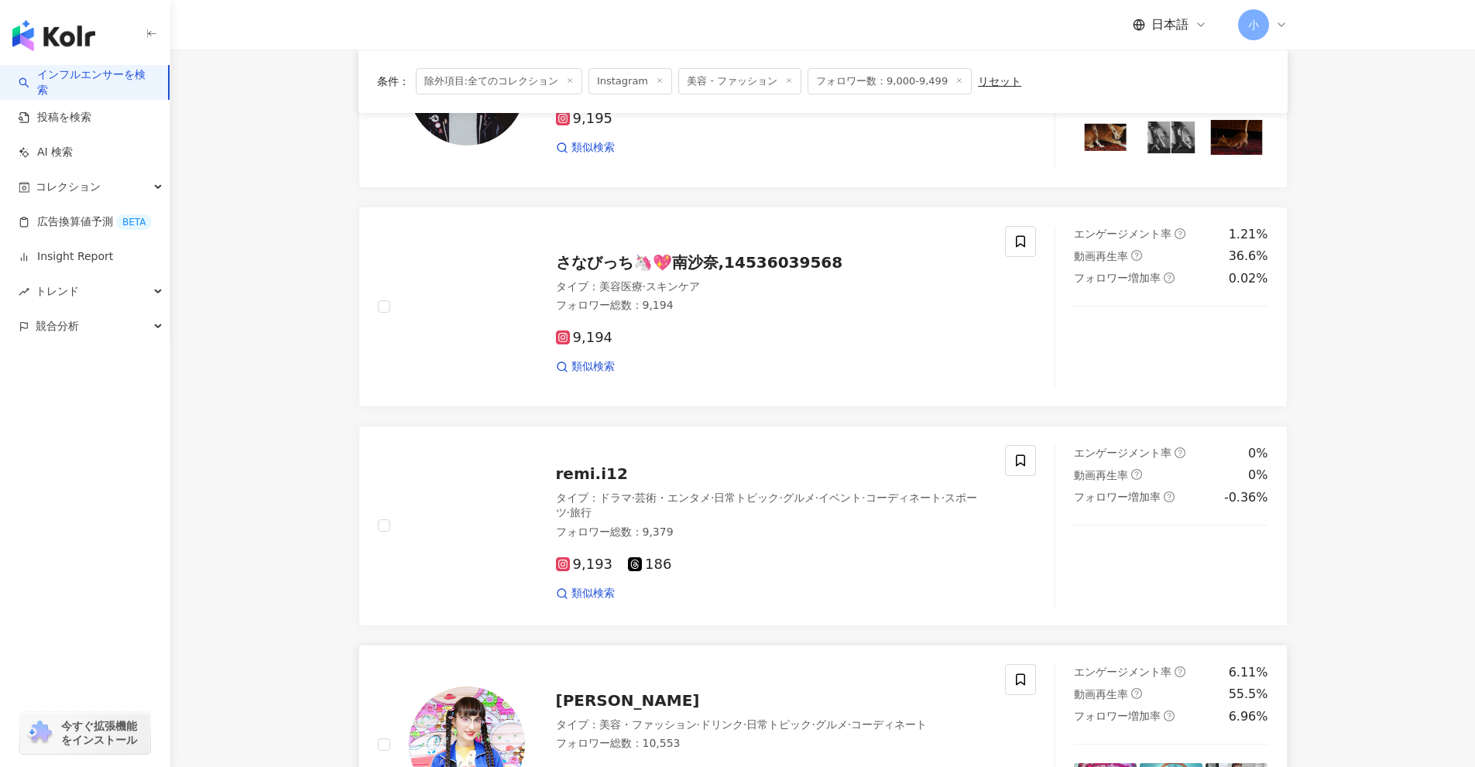
scroll to position [1318, 0]
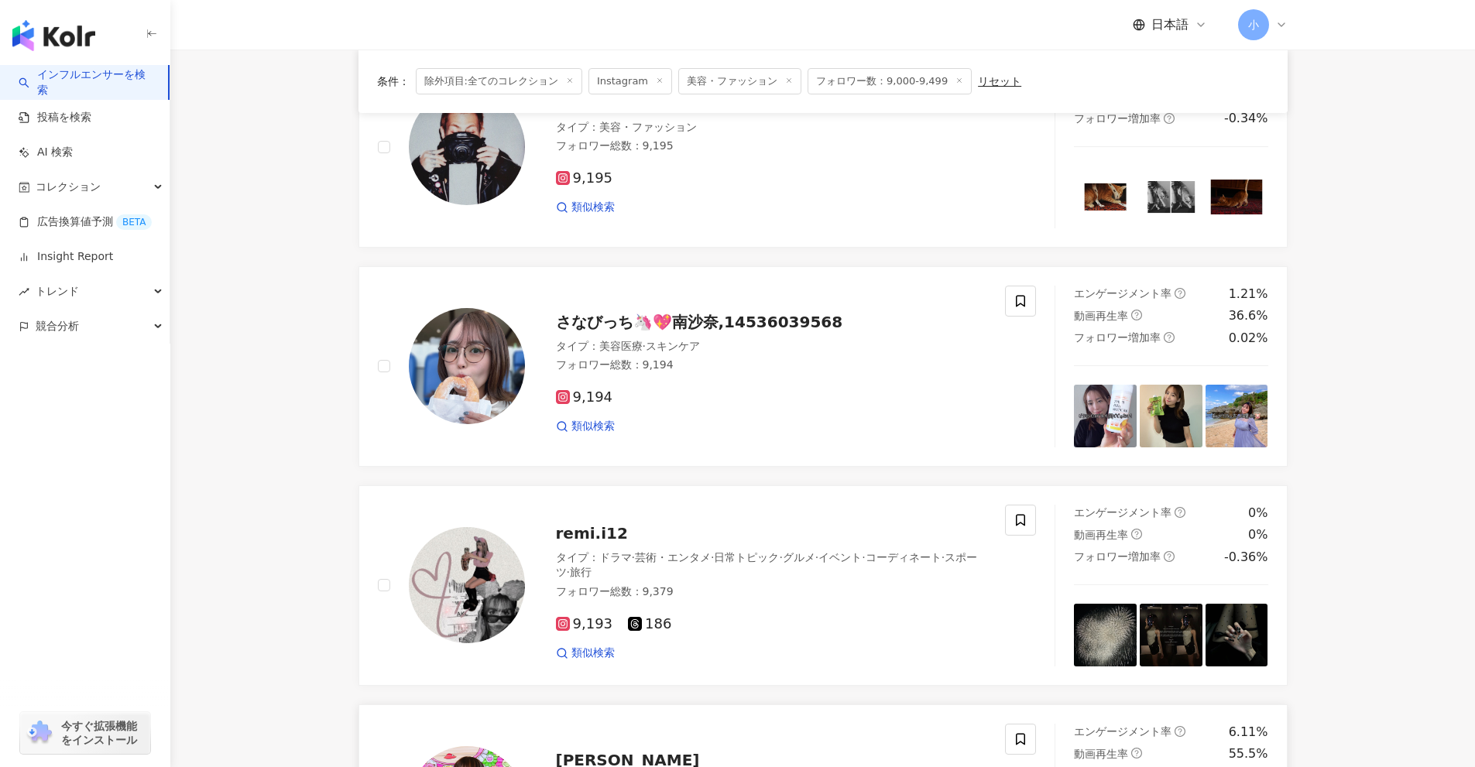
click at [1024, 306] on icon at bounding box center [1020, 301] width 9 height 12
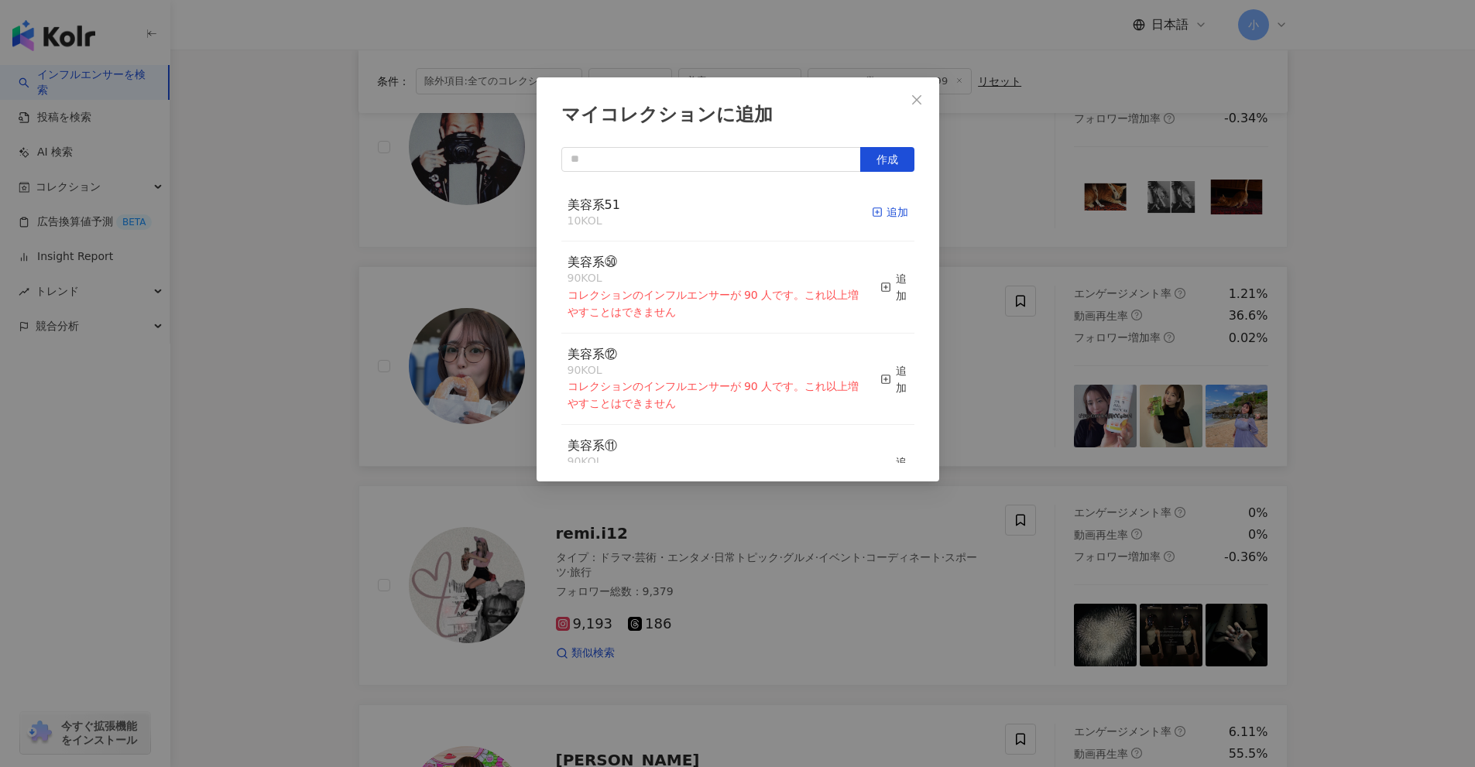
click at [872, 209] on rect "button" at bounding box center [876, 212] width 9 height 9
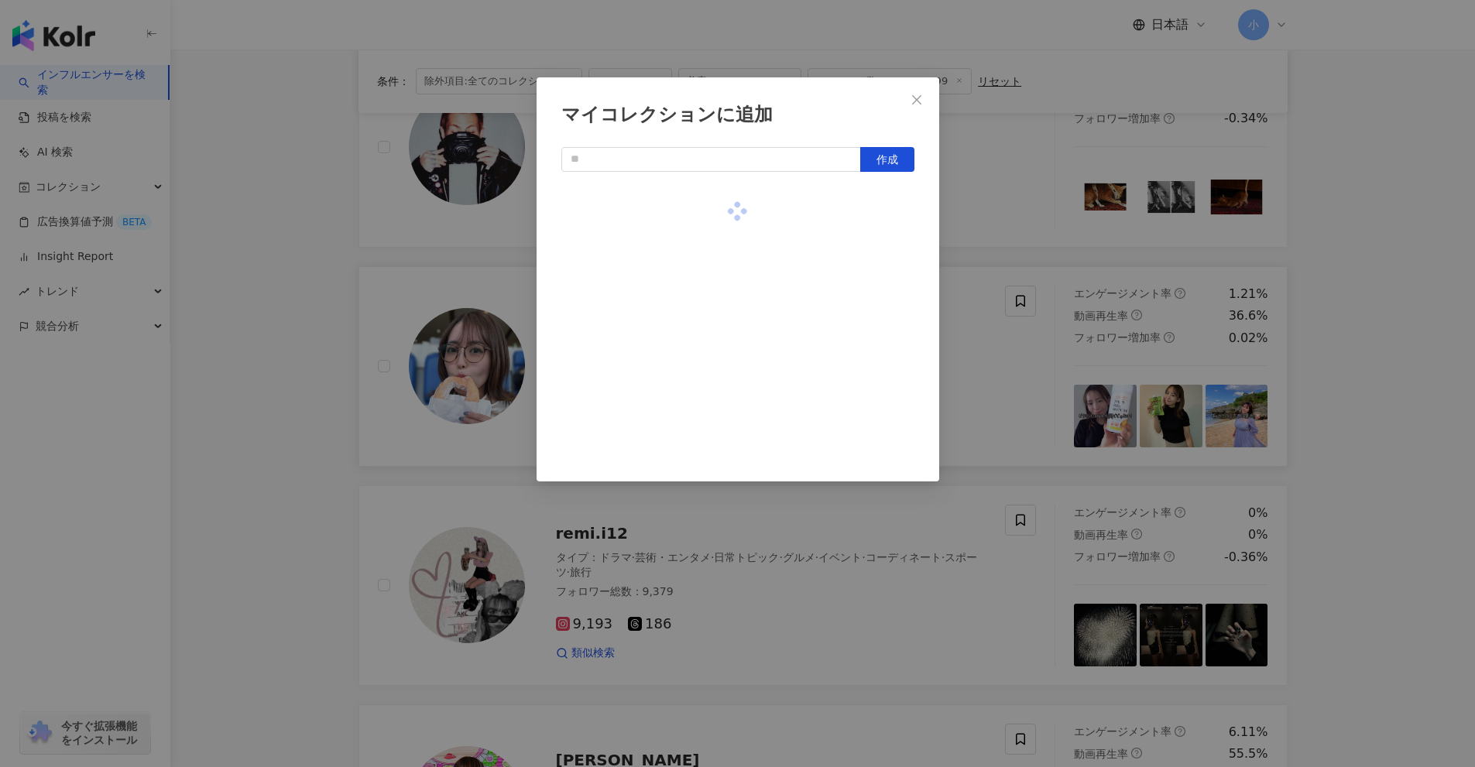
click at [985, 231] on div "マイコレクションに追加 作成" at bounding box center [737, 383] width 1475 height 767
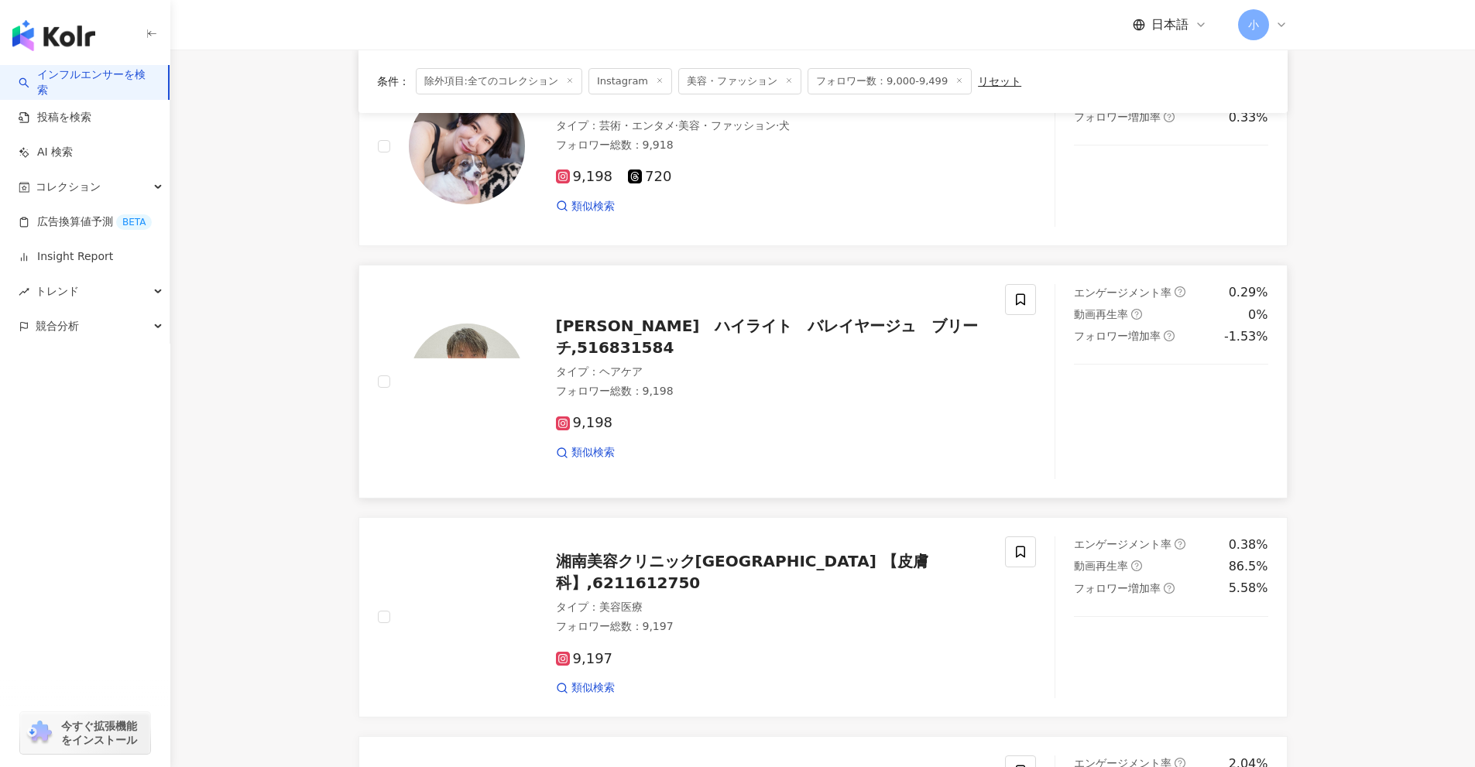
scroll to position [312, 0]
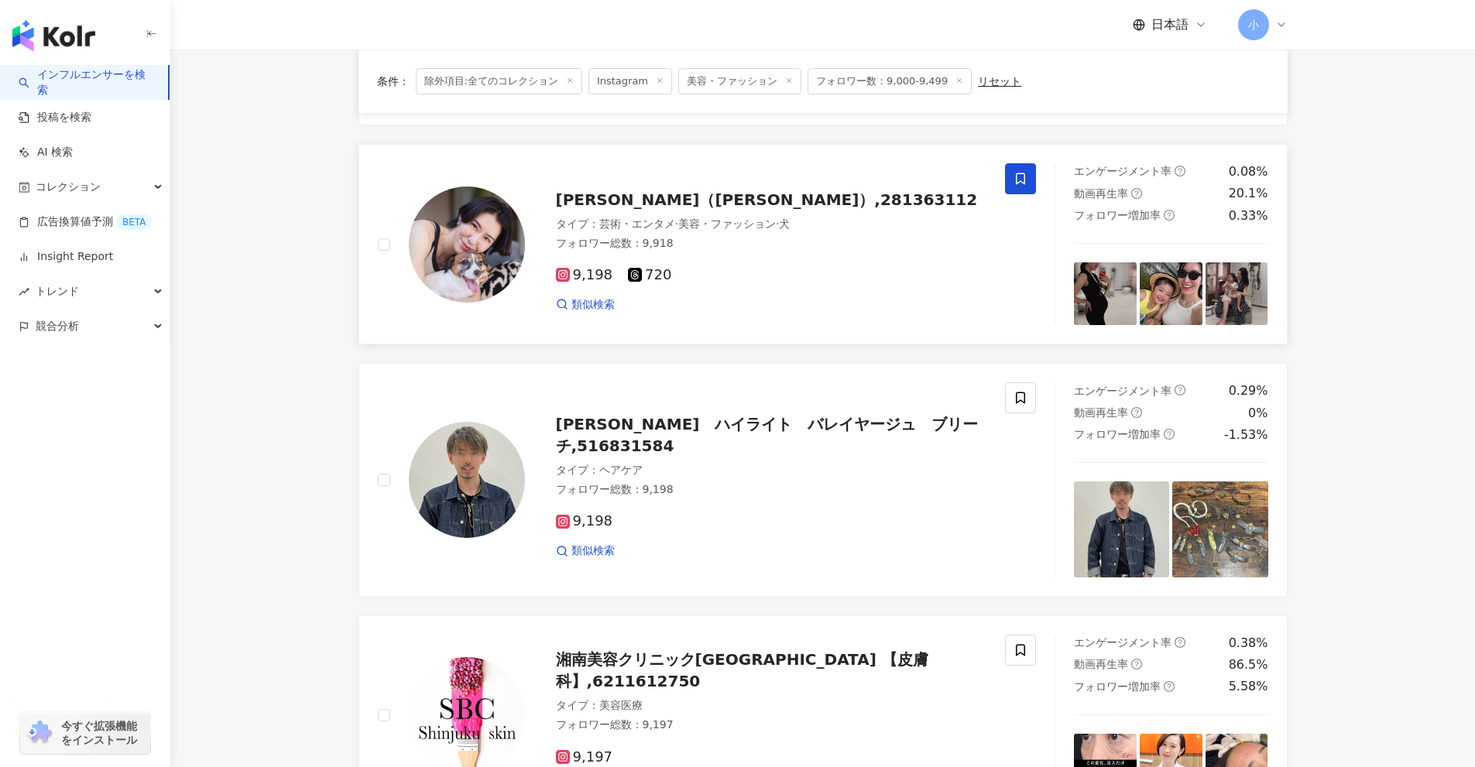
click at [1023, 187] on span at bounding box center [1020, 178] width 31 height 31
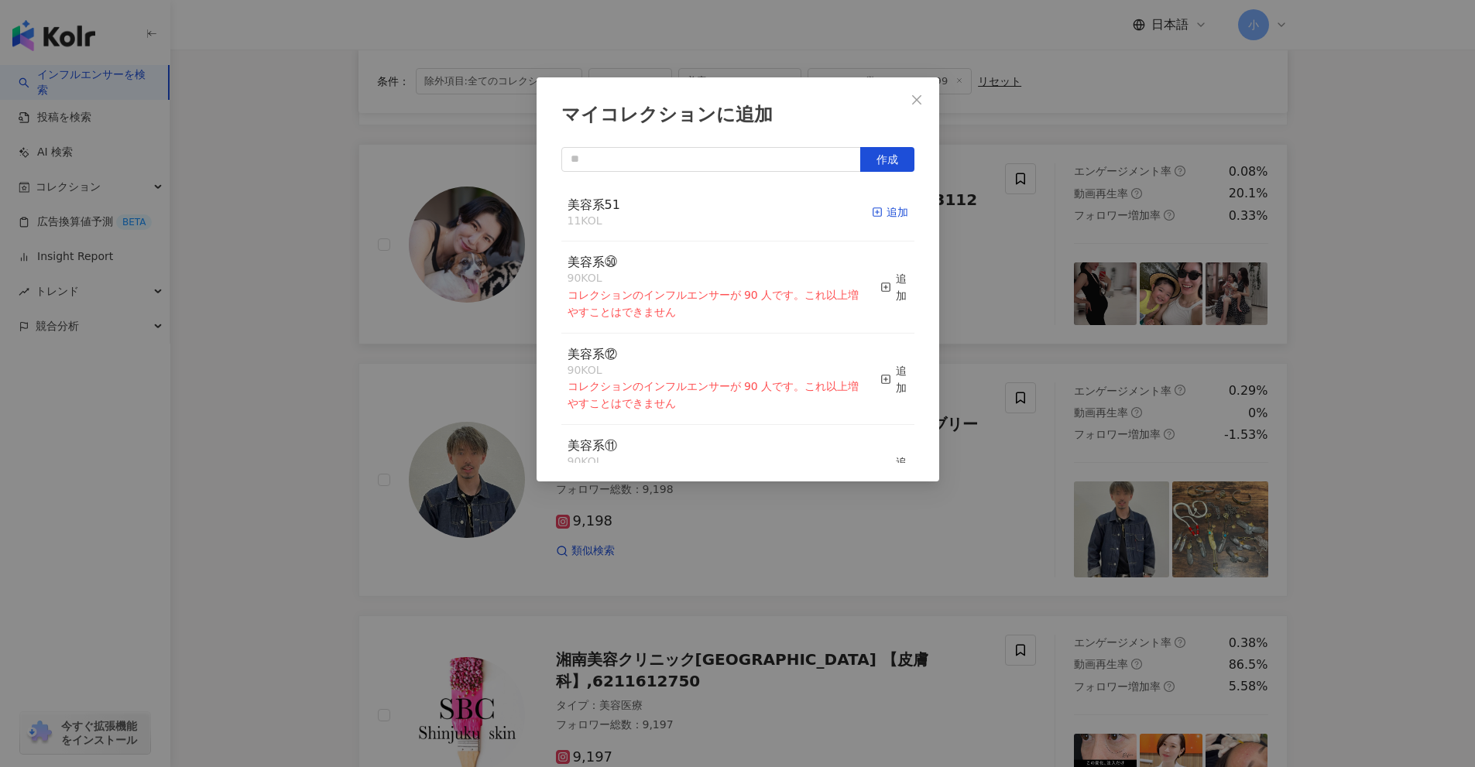
click at [872, 208] on icon "button" at bounding box center [877, 212] width 11 height 11
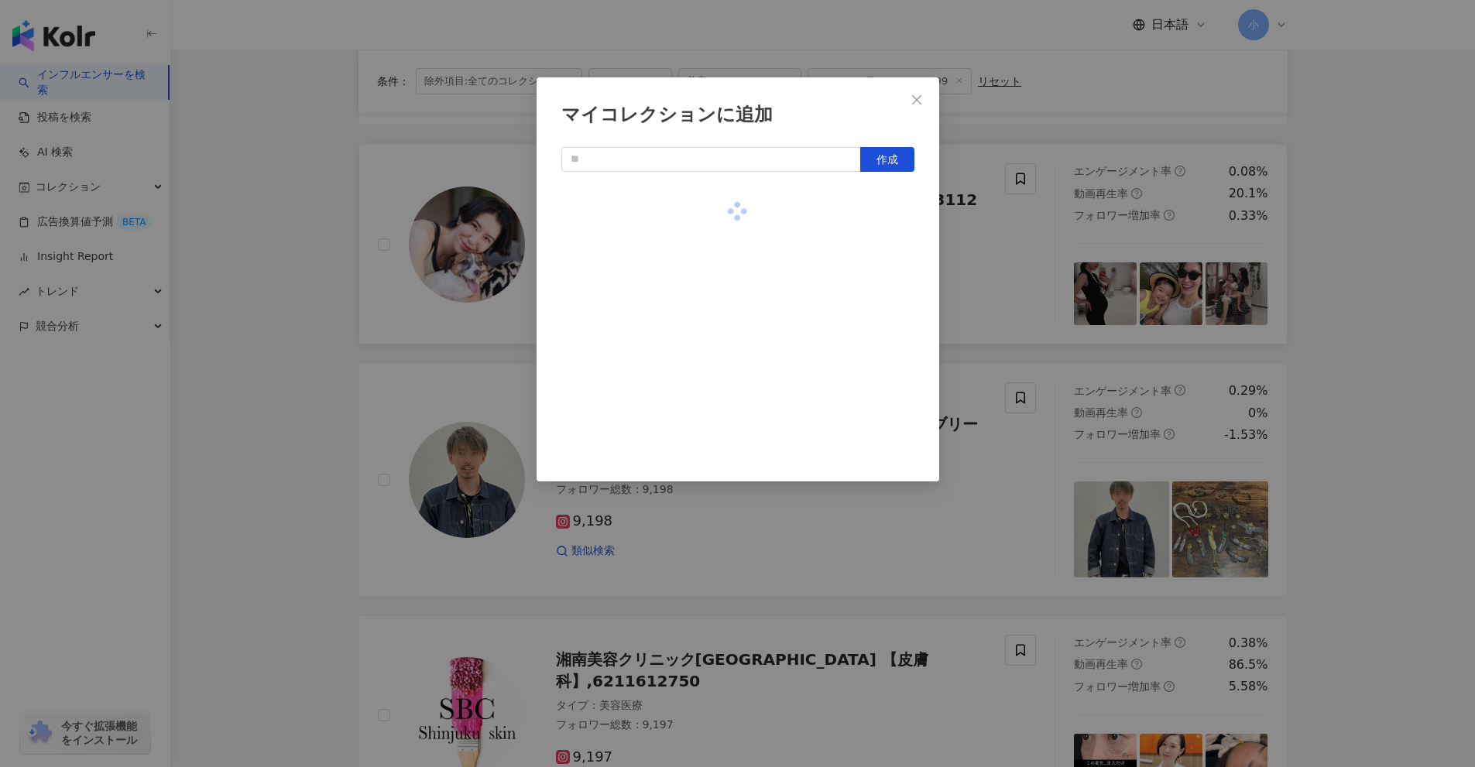
drag, startPoint x: 1020, startPoint y: 244, endPoint x: 1029, endPoint y: 248, distance: 9.4
click at [1021, 244] on div "マイコレクションに追加 作成" at bounding box center [737, 383] width 1475 height 767
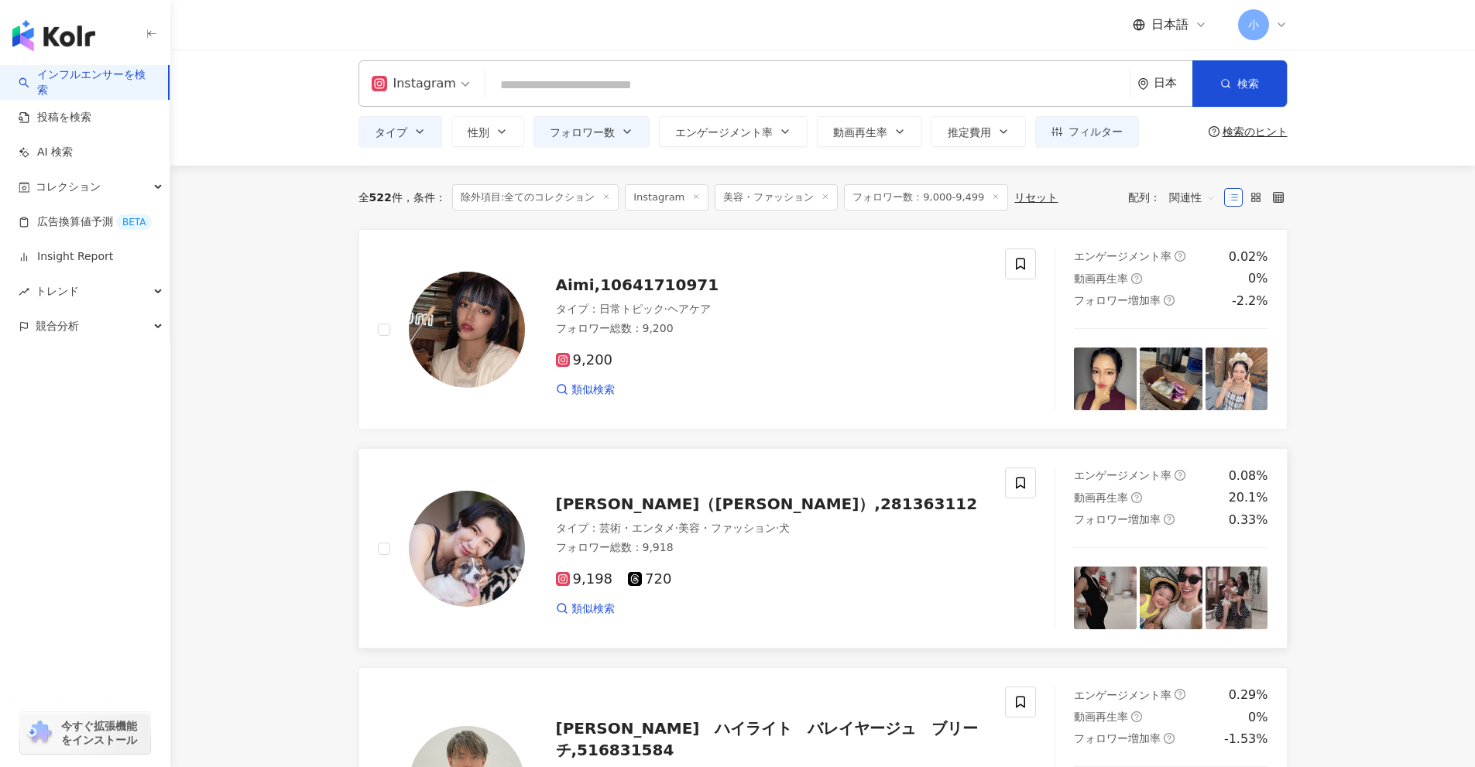
scroll to position [0, 0]
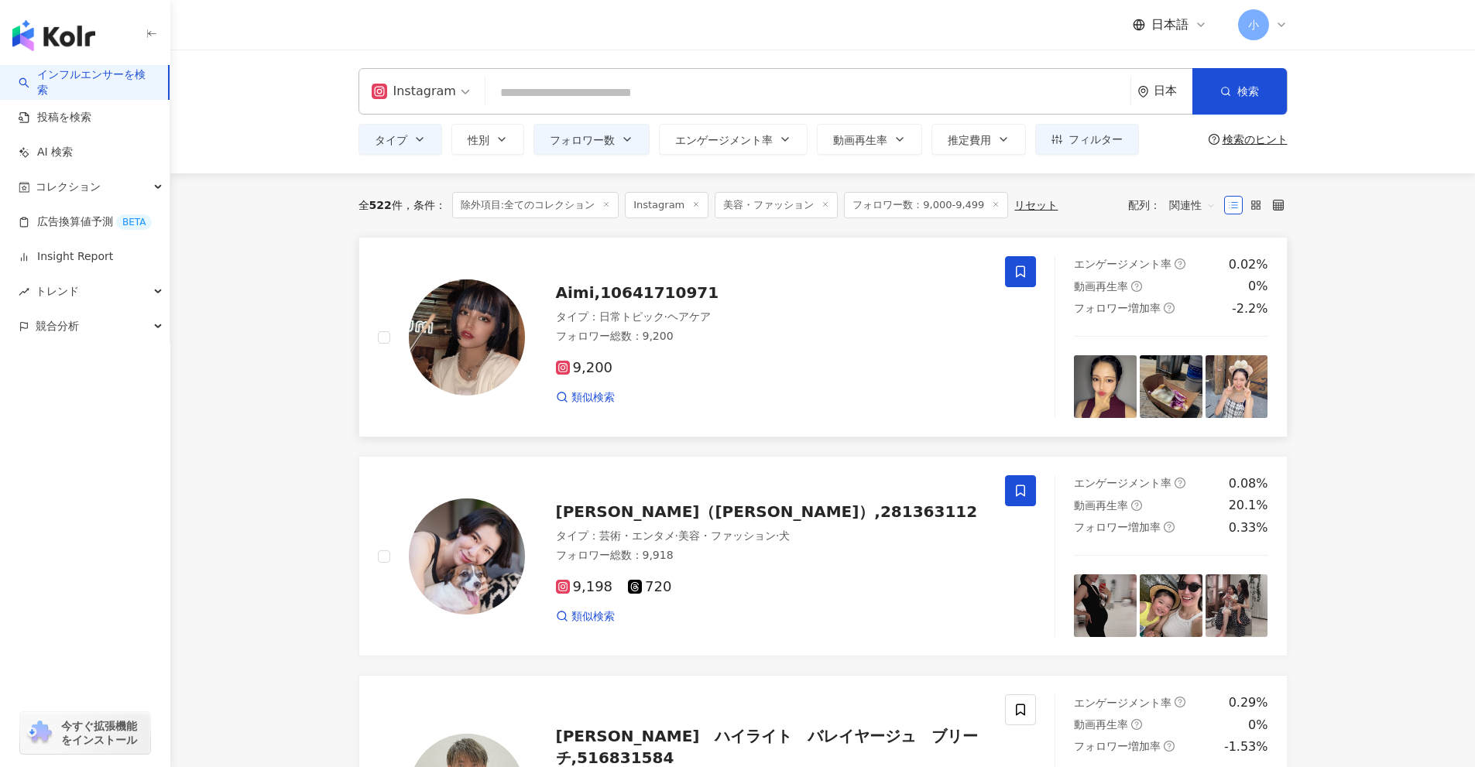
click at [1013, 266] on icon at bounding box center [1020, 272] width 14 height 14
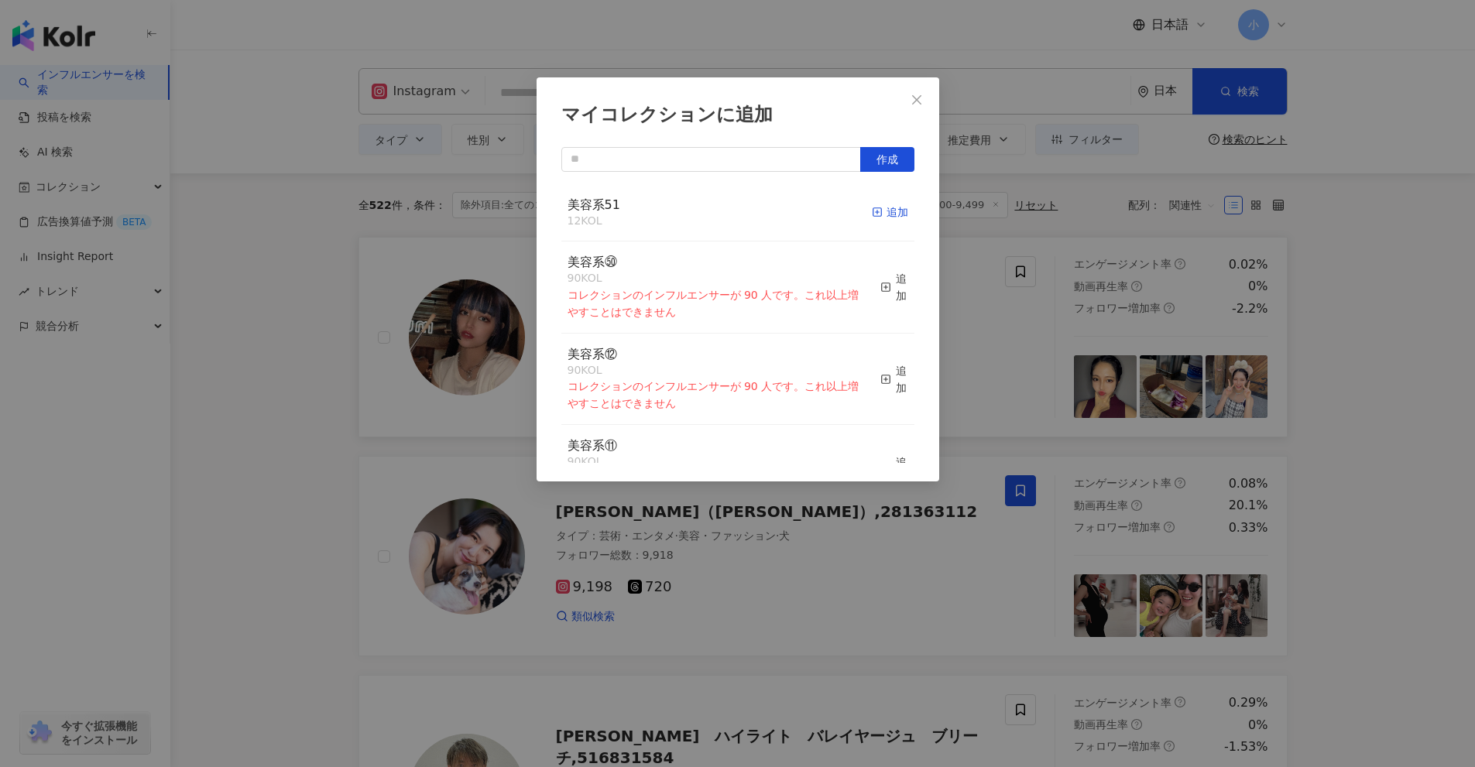
click at [889, 210] on div "追加" at bounding box center [890, 212] width 36 height 17
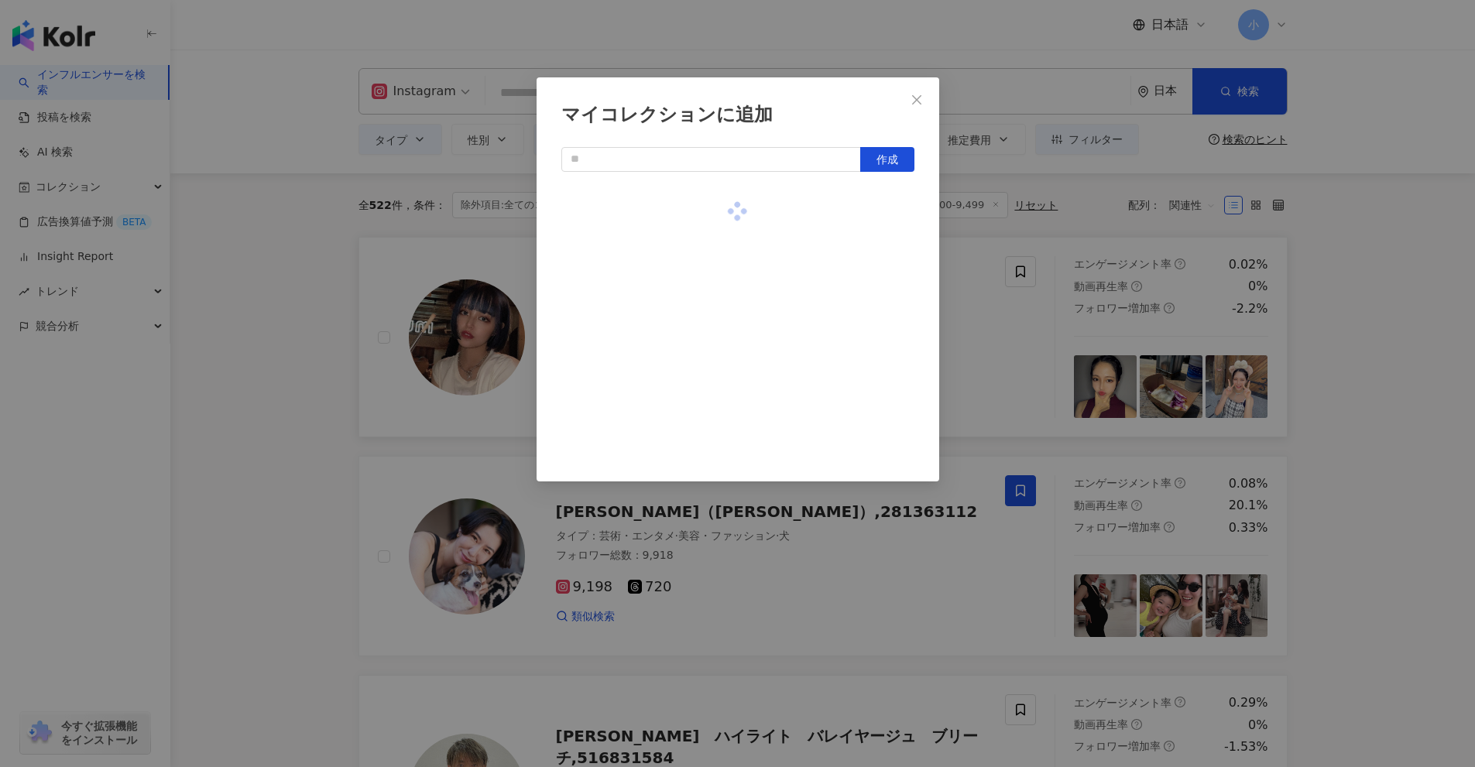
click at [1030, 342] on div "マイコレクションに追加 作成" at bounding box center [737, 383] width 1475 height 767
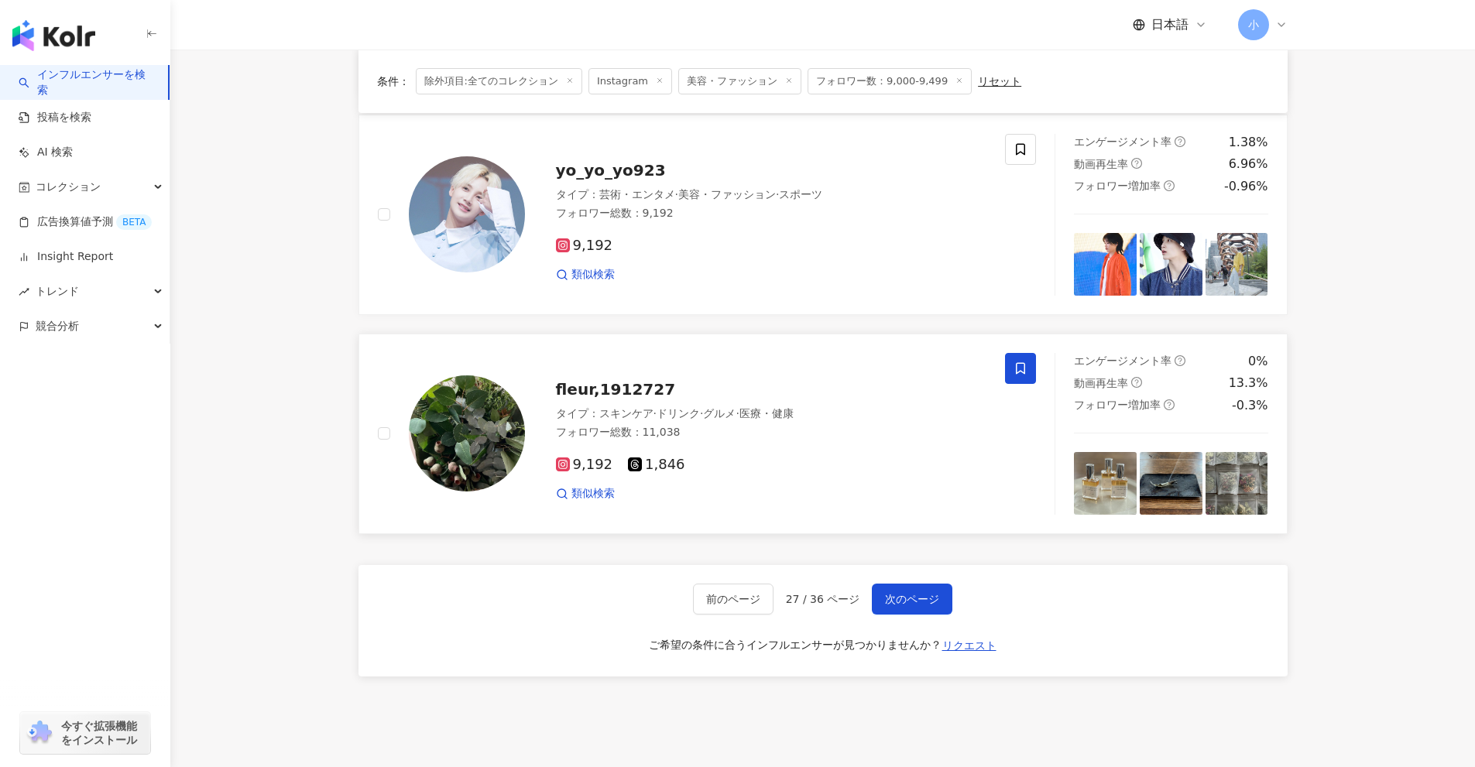
scroll to position [2247, 0]
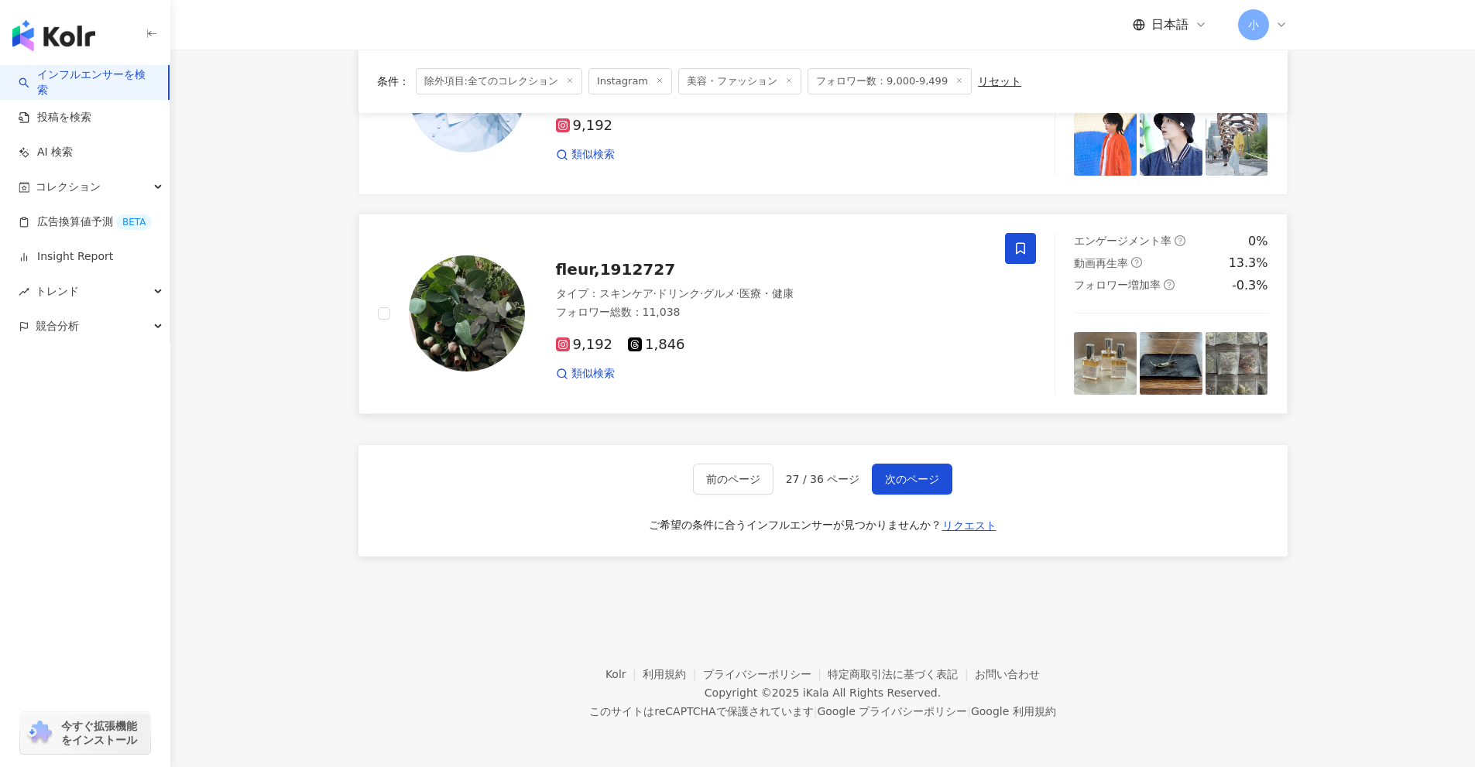
drag, startPoint x: 1342, startPoint y: 262, endPoint x: 1120, endPoint y: 543, distance: 357.7
click at [910, 474] on span "次のページ" at bounding box center [912, 479] width 54 height 12
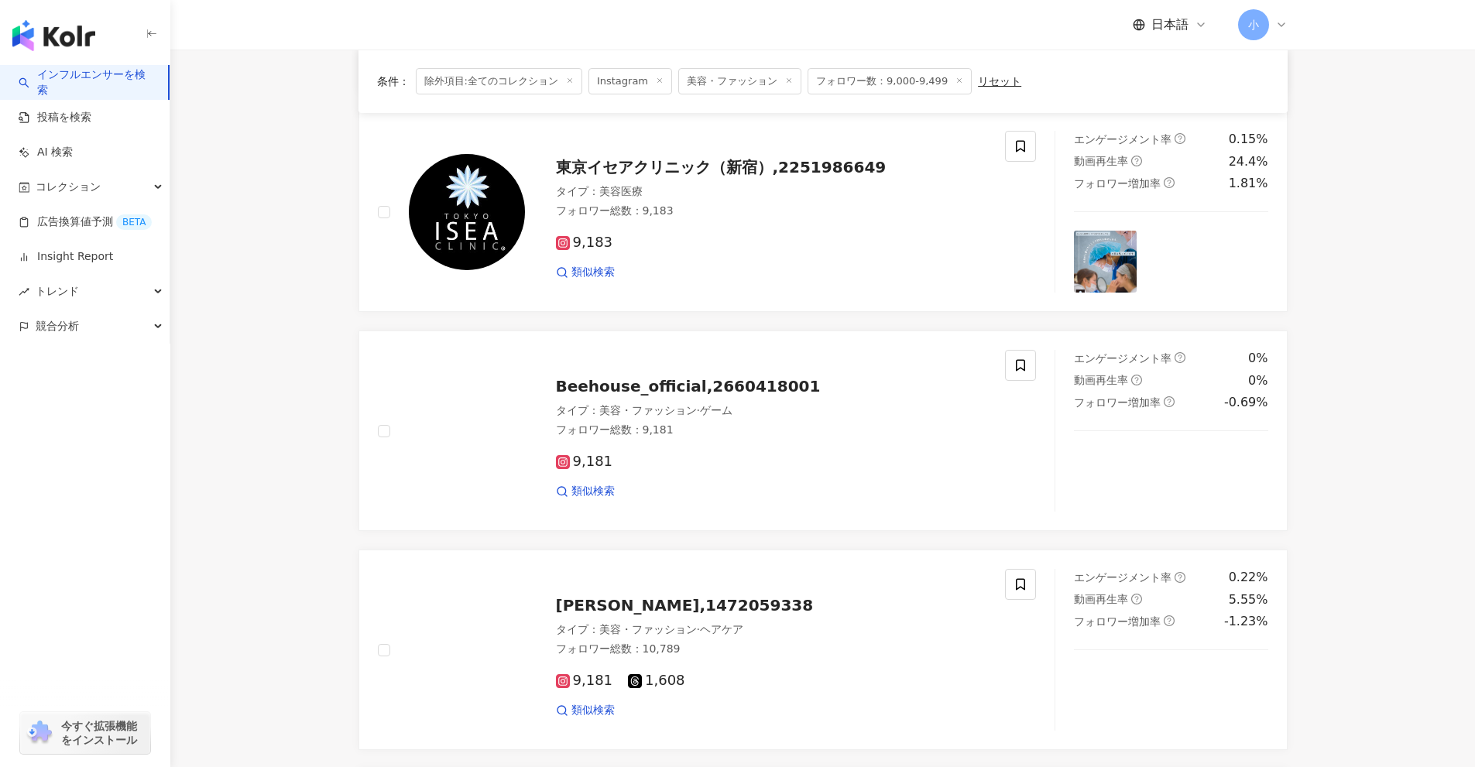
scroll to position [2215, 0]
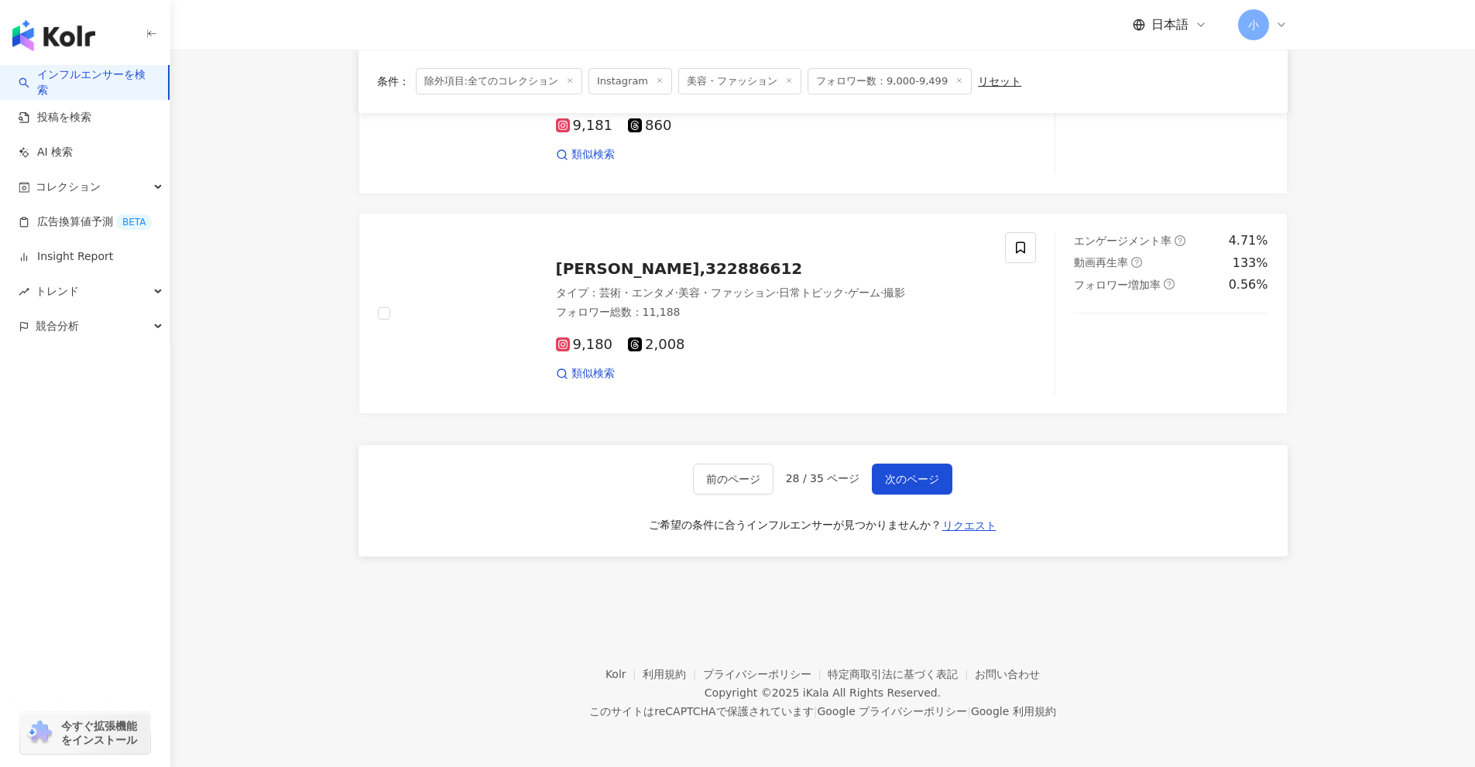
drag, startPoint x: 1411, startPoint y: 345, endPoint x: 1326, endPoint y: 665, distance: 330.8
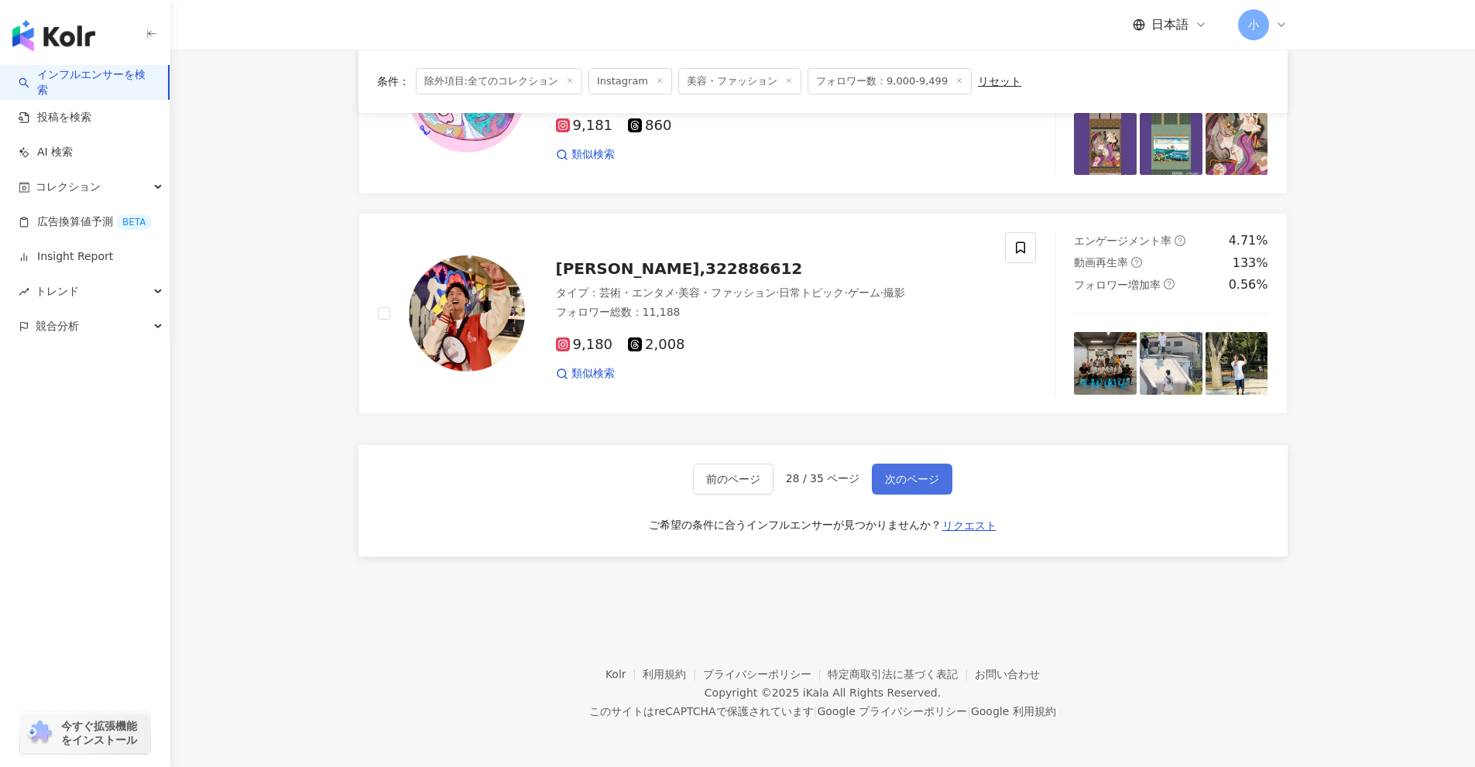
click at [930, 491] on button "次のページ" at bounding box center [912, 479] width 81 height 31
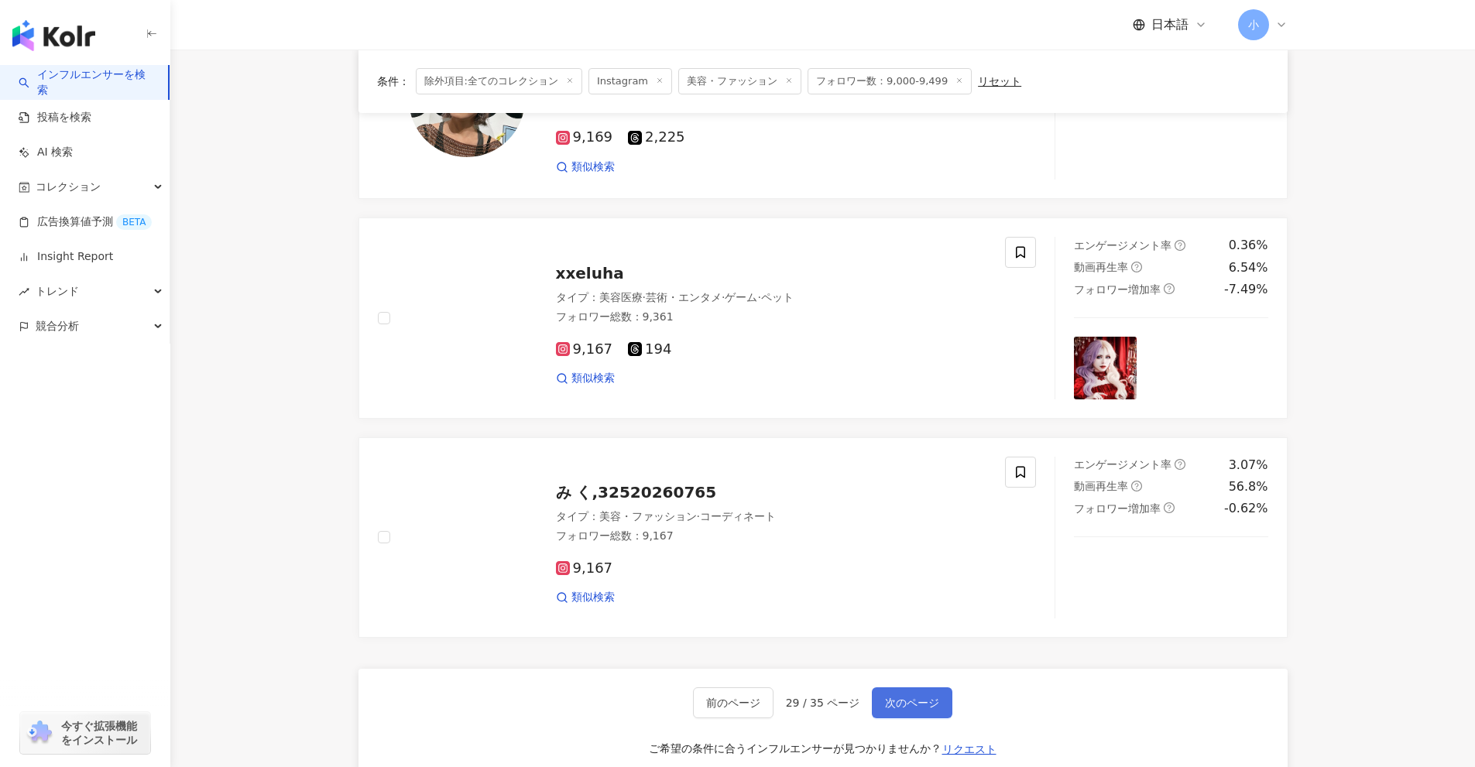
scroll to position [2202, 0]
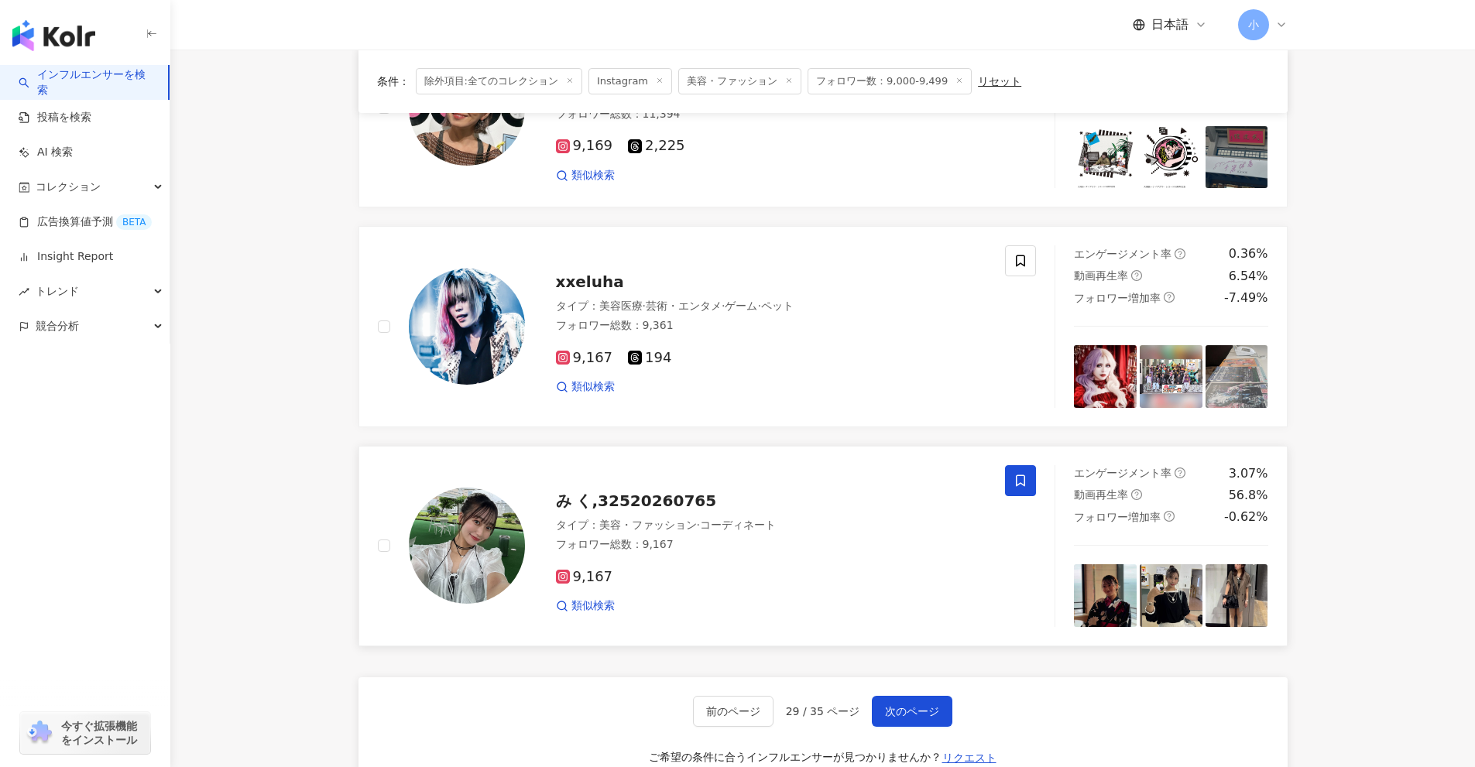
click at [1014, 481] on icon at bounding box center [1020, 481] width 14 height 14
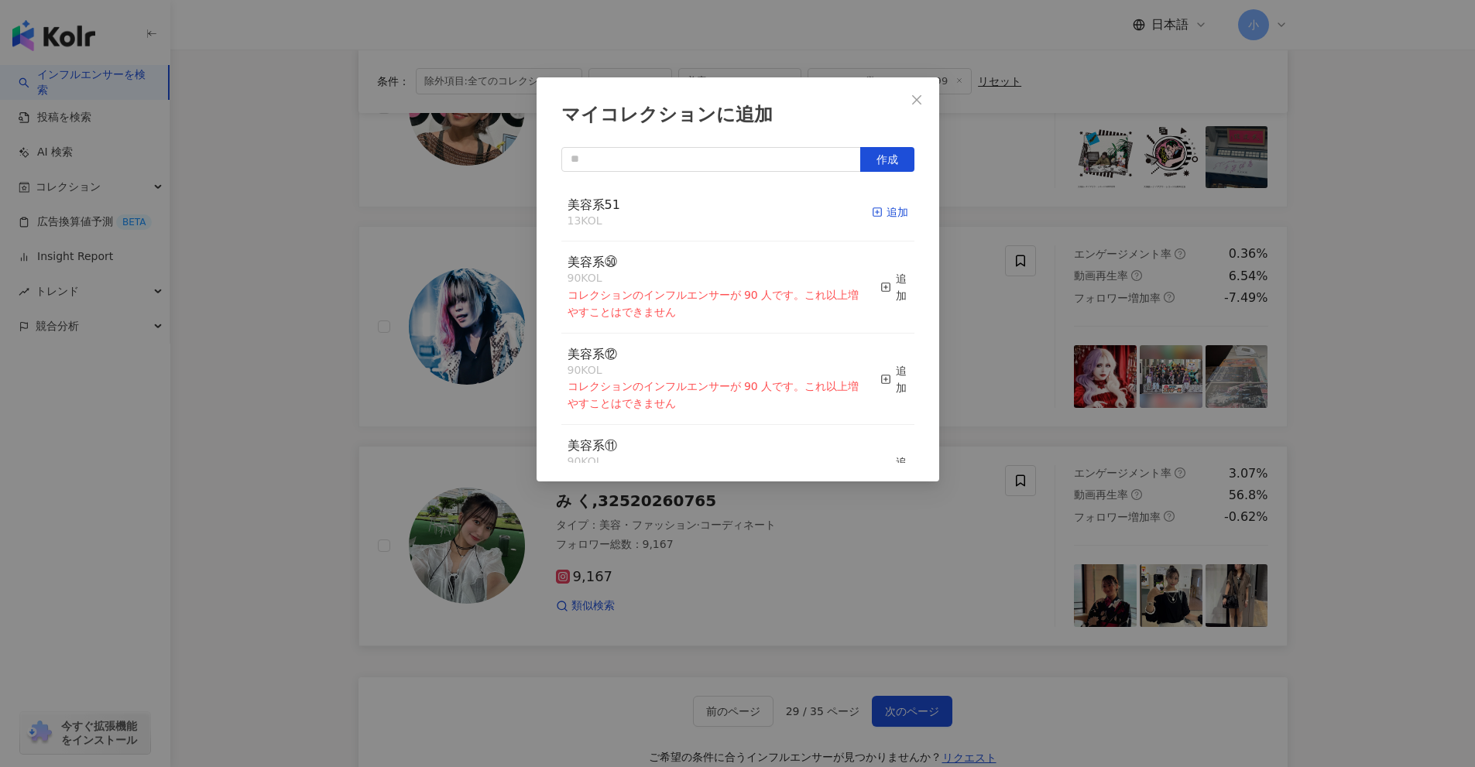
click at [875, 216] on div "追加" at bounding box center [890, 212] width 36 height 17
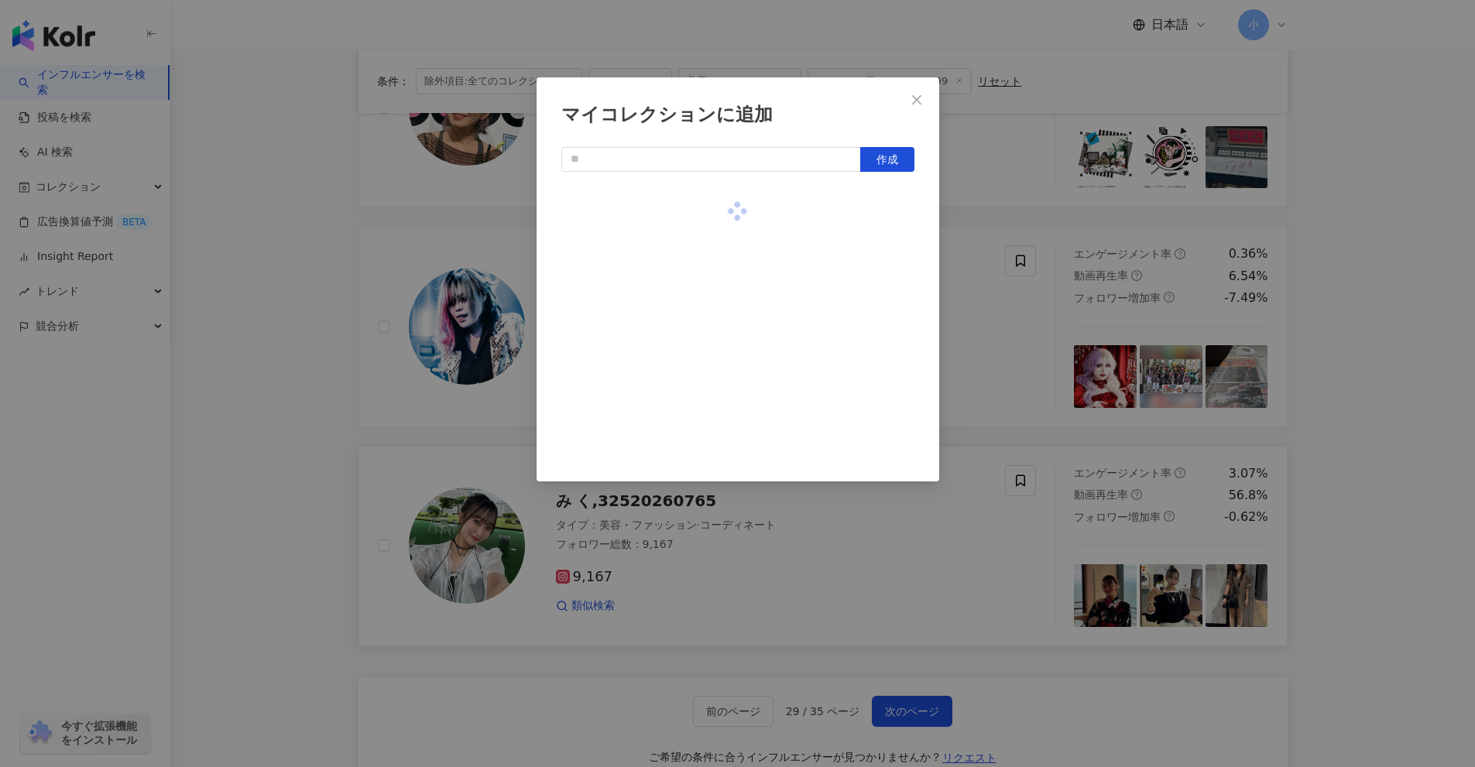
click at [1026, 343] on div "マイコレクションに追加 作成" at bounding box center [737, 383] width 1475 height 767
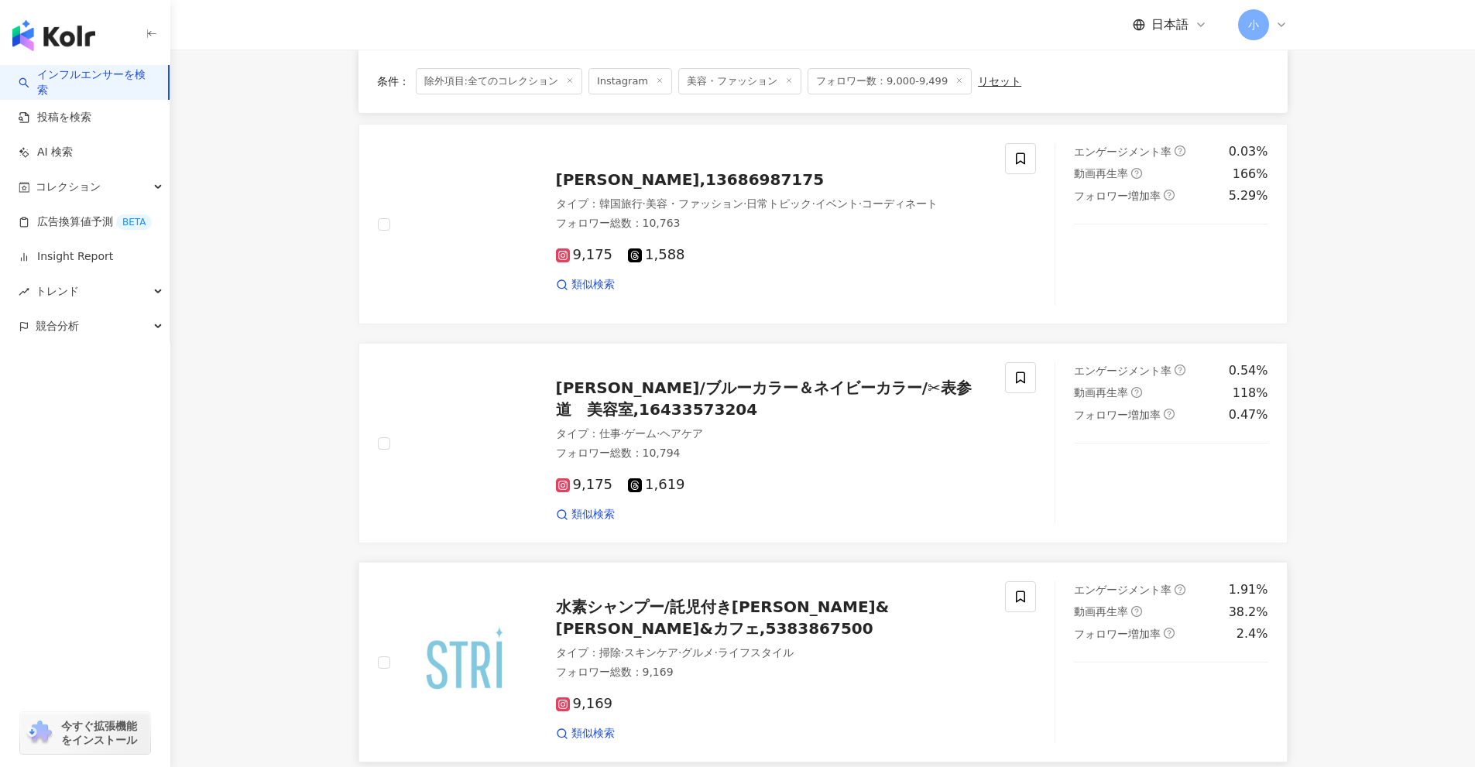
scroll to position [1350, 0]
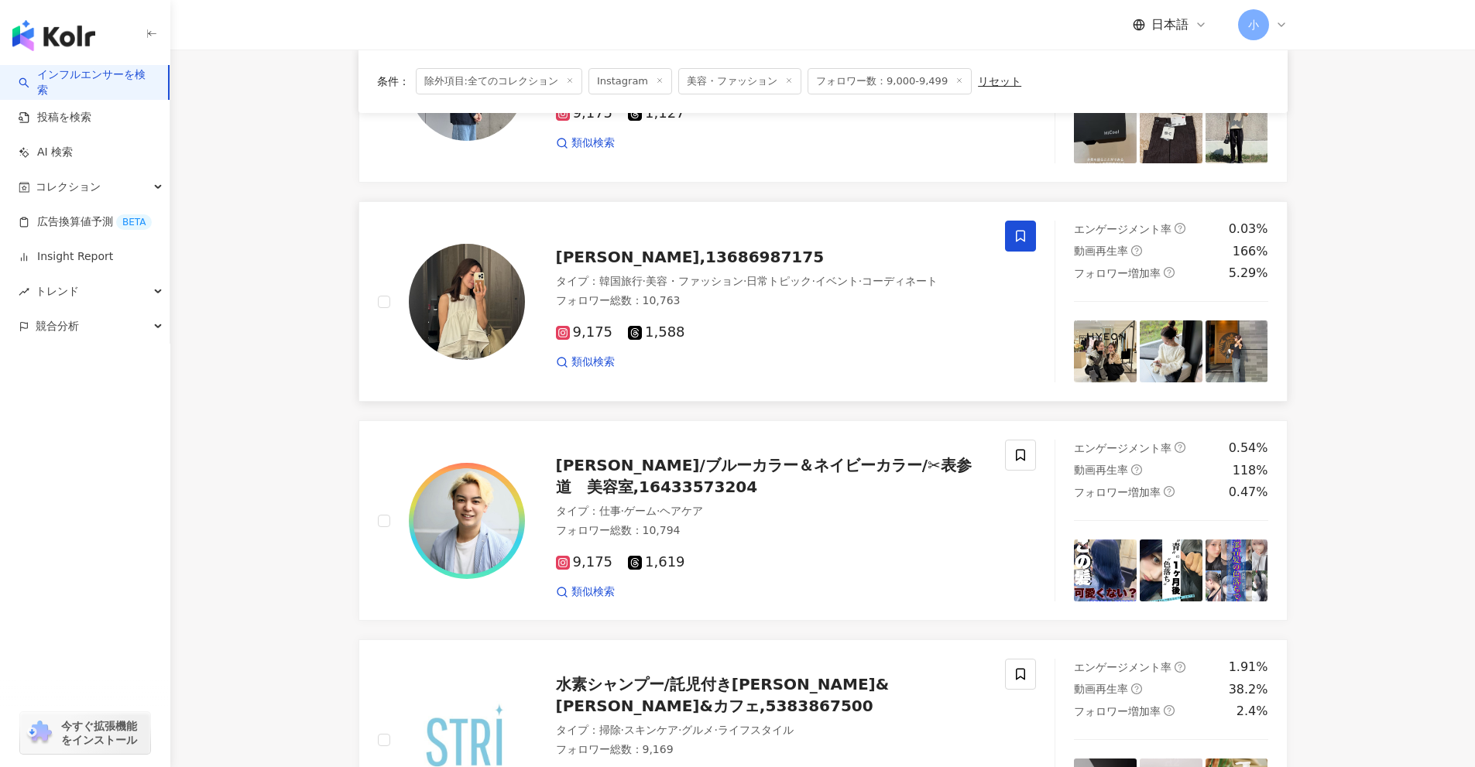
click at [1015, 244] on span at bounding box center [1020, 236] width 31 height 31
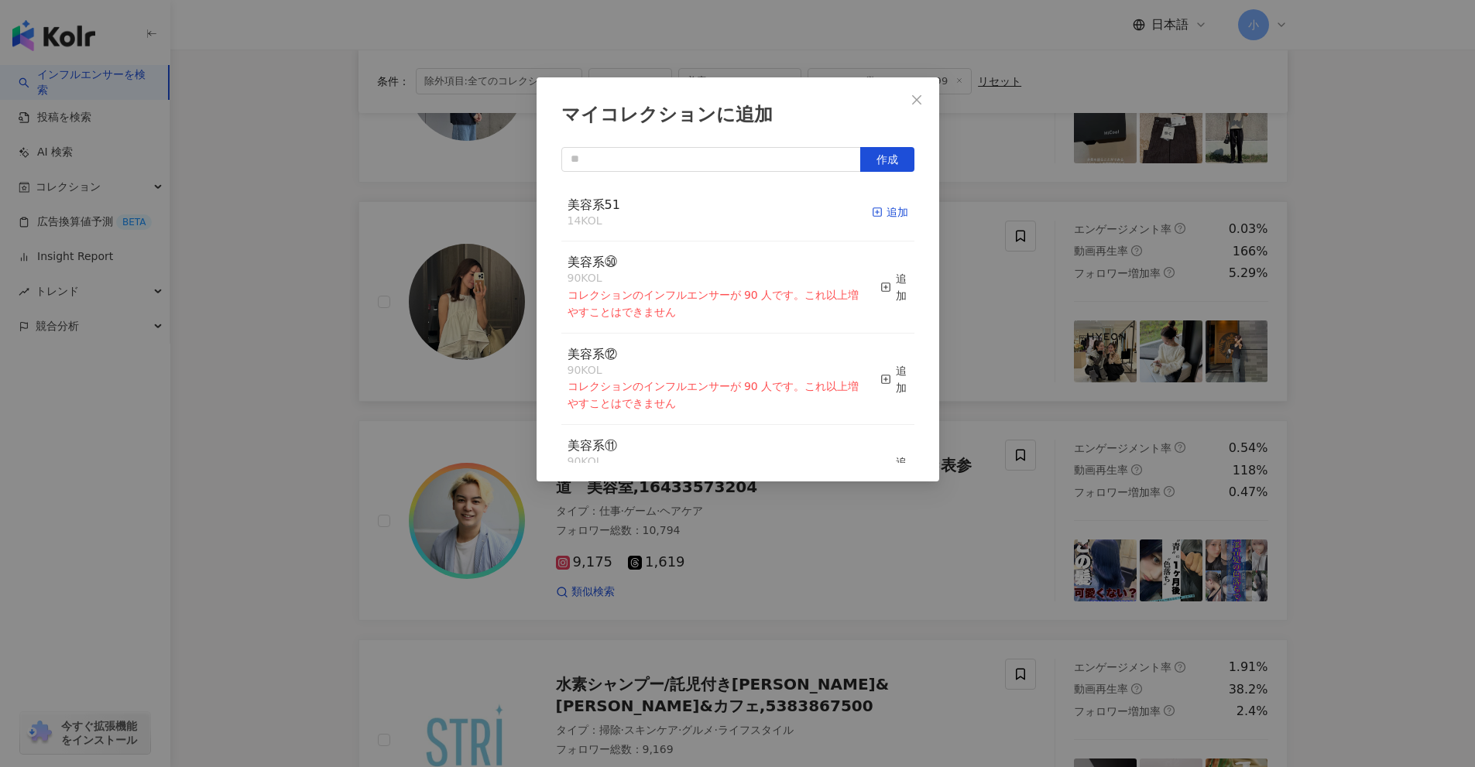
click at [872, 215] on icon "button" at bounding box center [877, 212] width 11 height 11
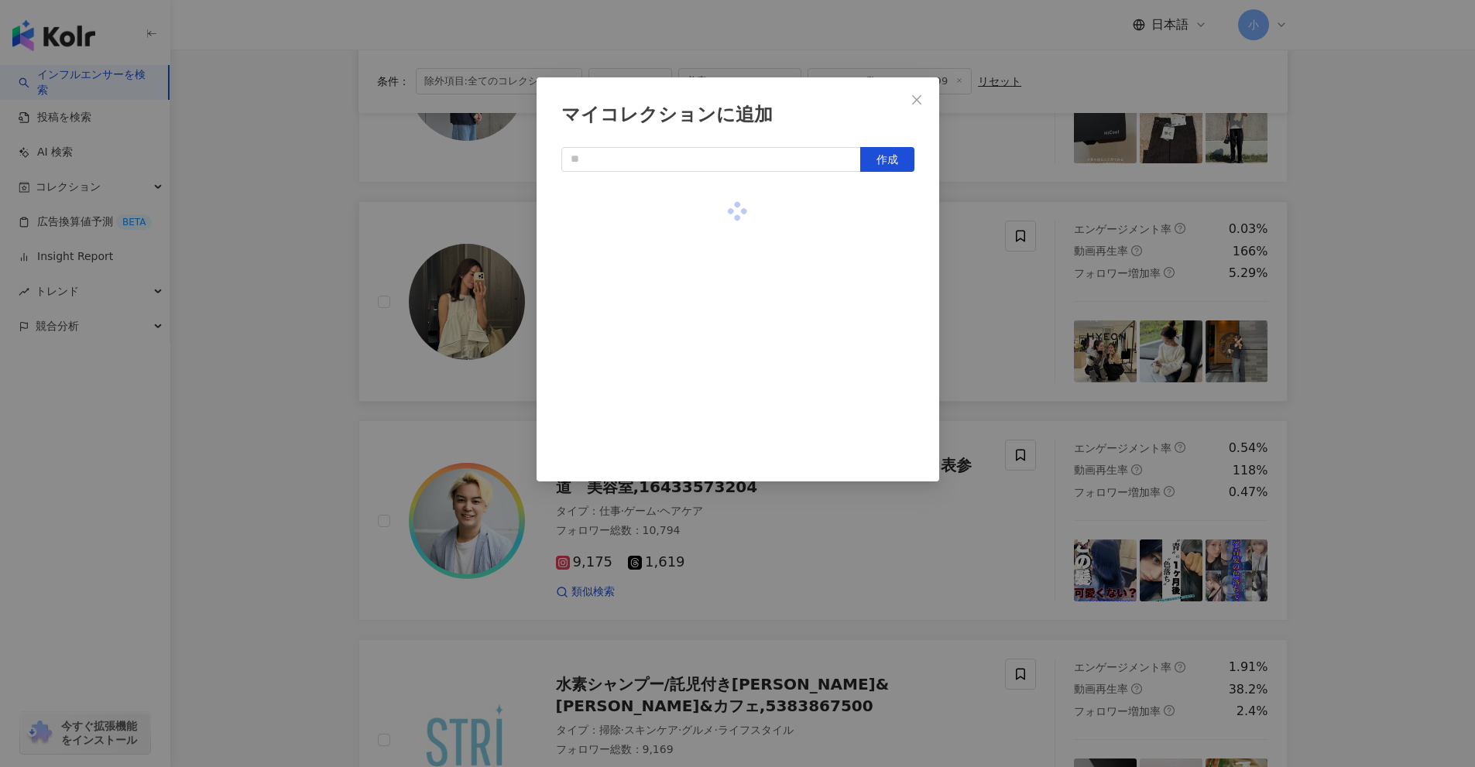
click at [1010, 327] on div "マイコレクションに追加 作成" at bounding box center [737, 383] width 1475 height 767
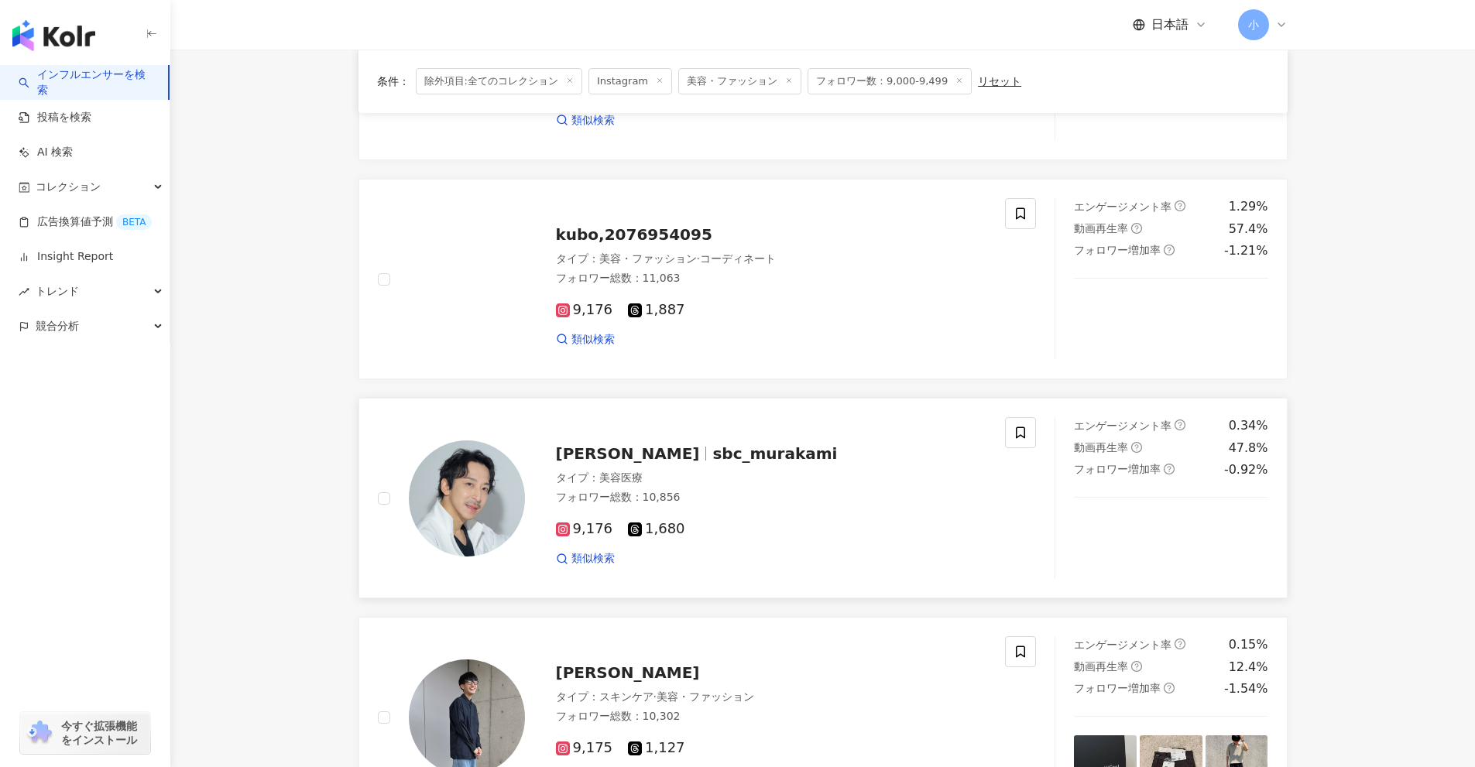
scroll to position [653, 0]
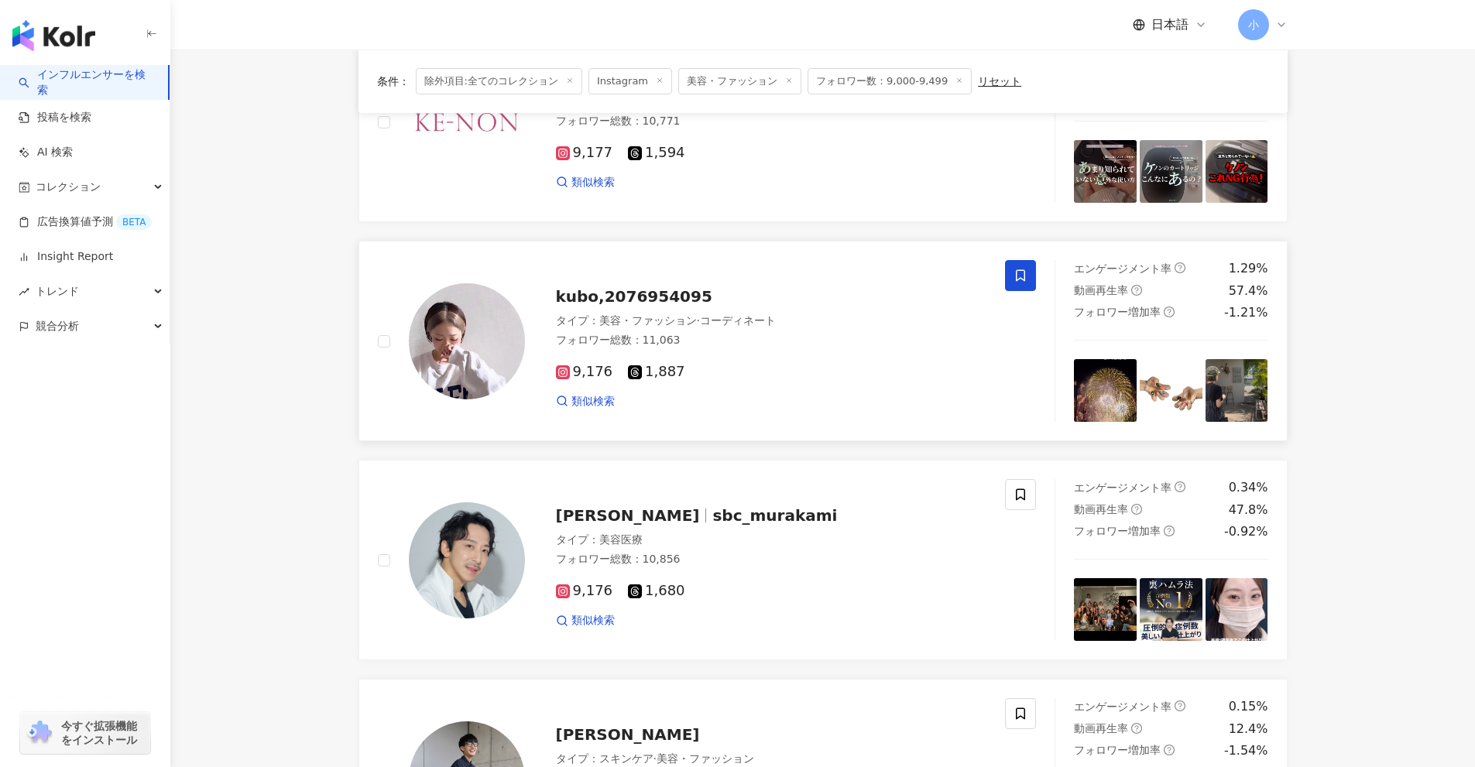
click at [1017, 278] on icon at bounding box center [1020, 276] width 14 height 14
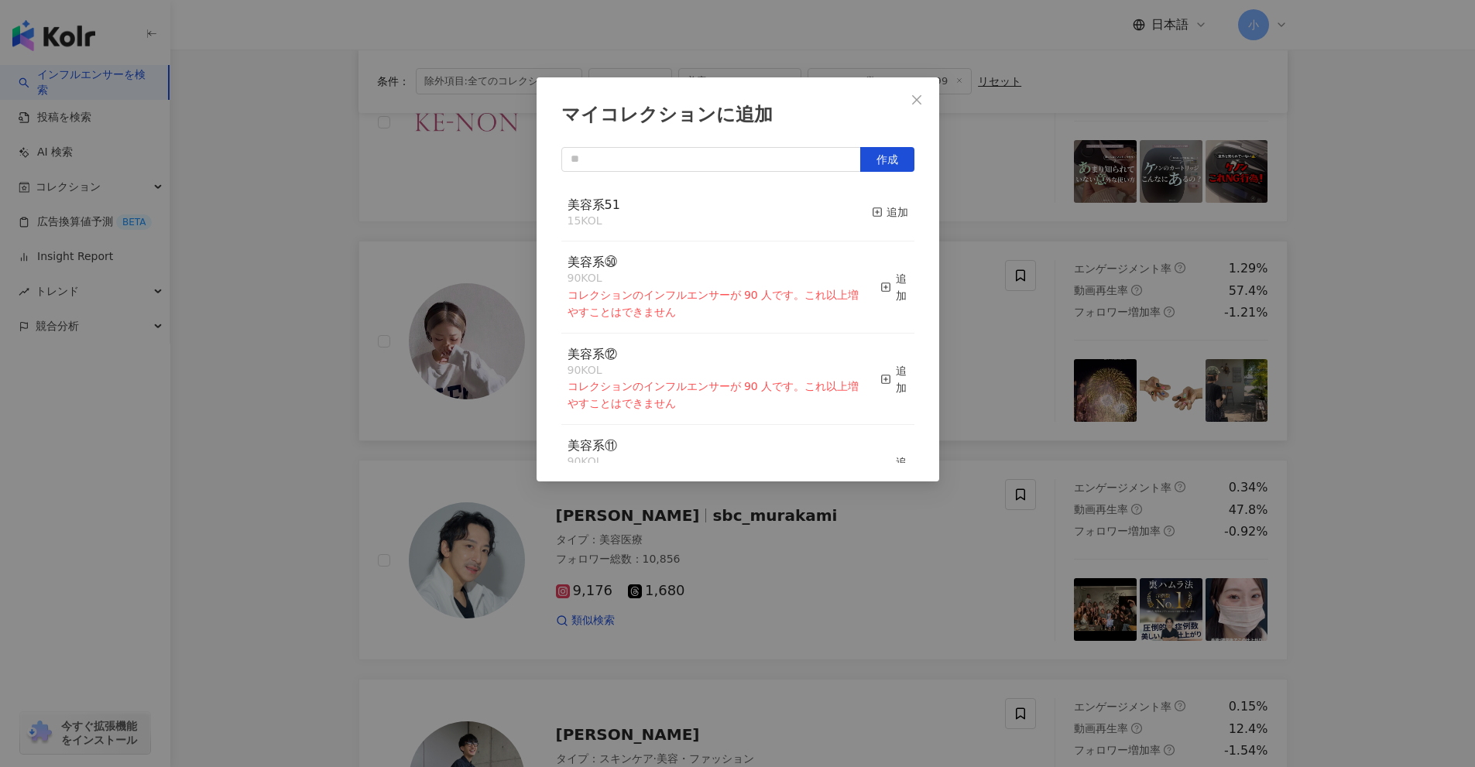
click at [889, 222] on button "追加" at bounding box center [890, 213] width 36 height 33
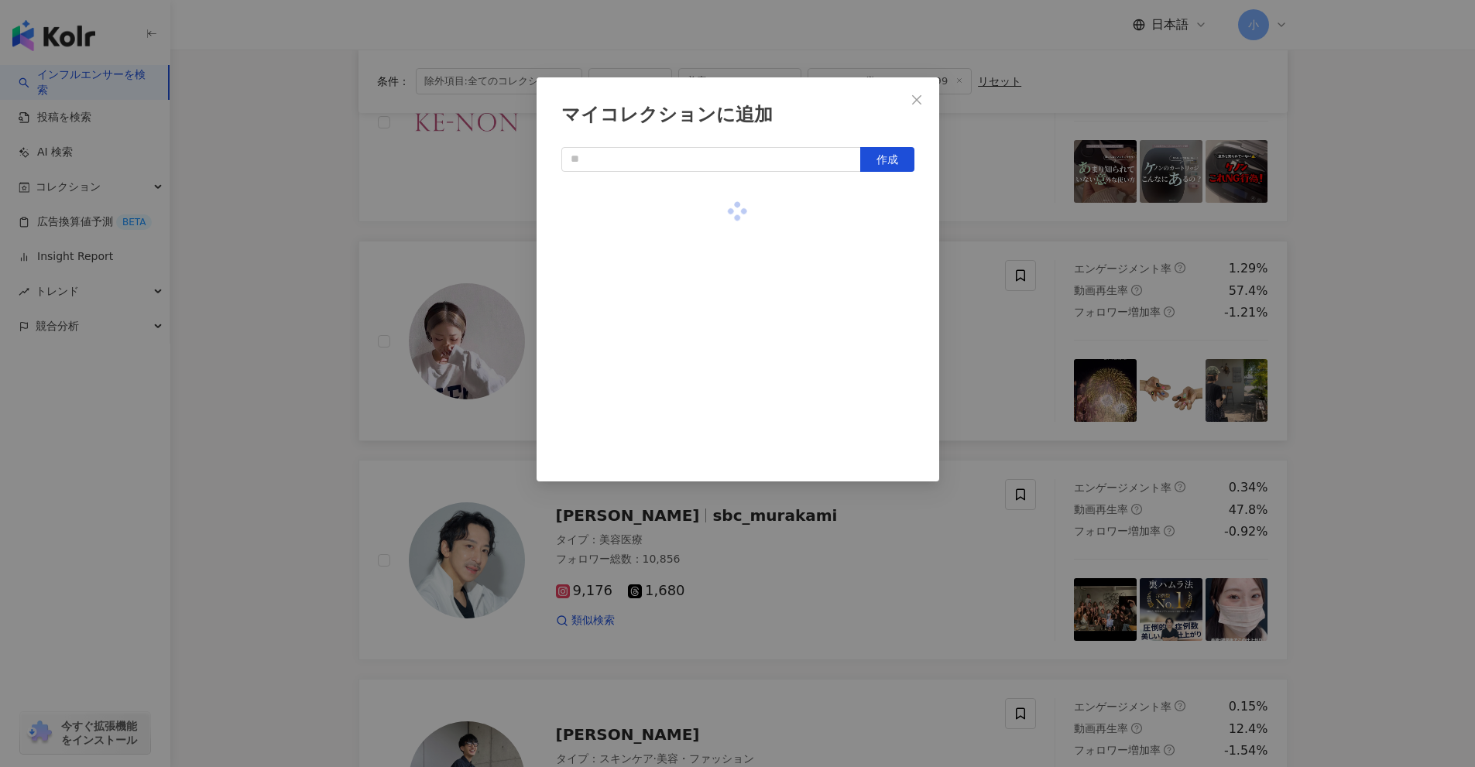
click at [1073, 361] on div "マイコレクションに追加 作成" at bounding box center [737, 383] width 1475 height 767
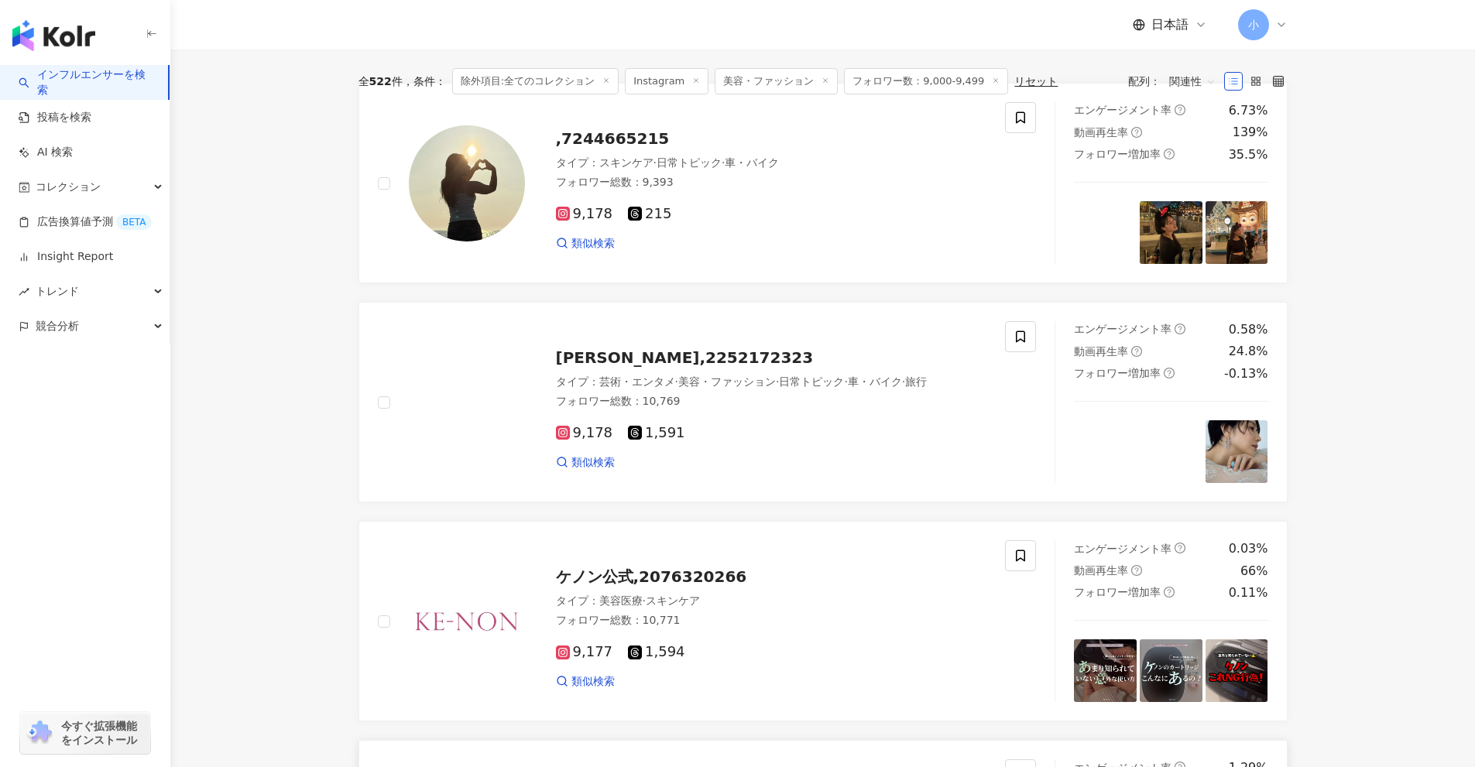
scroll to position [111, 0]
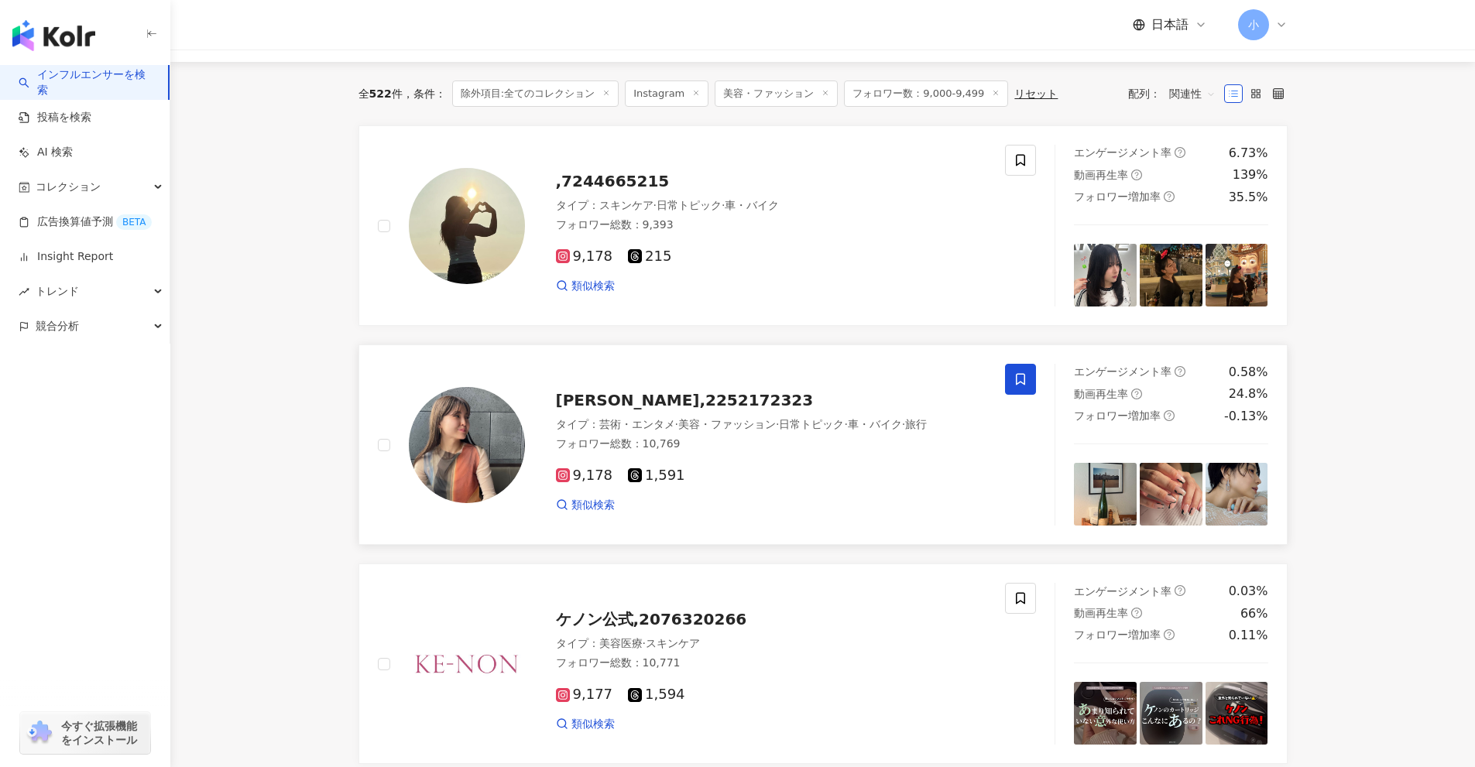
click at [1021, 378] on icon at bounding box center [1020, 379] width 14 height 14
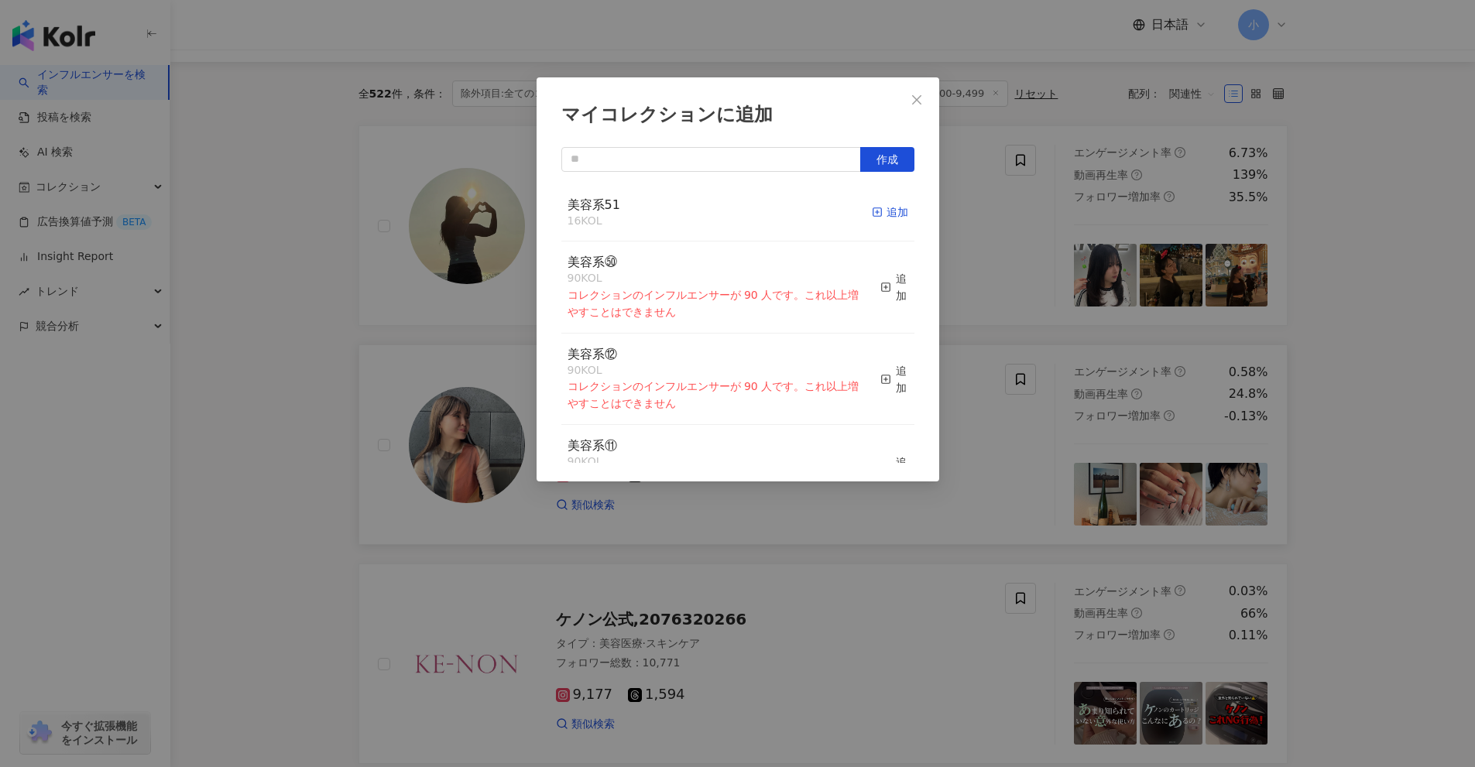
click at [874, 218] on div "追加" at bounding box center [890, 212] width 36 height 17
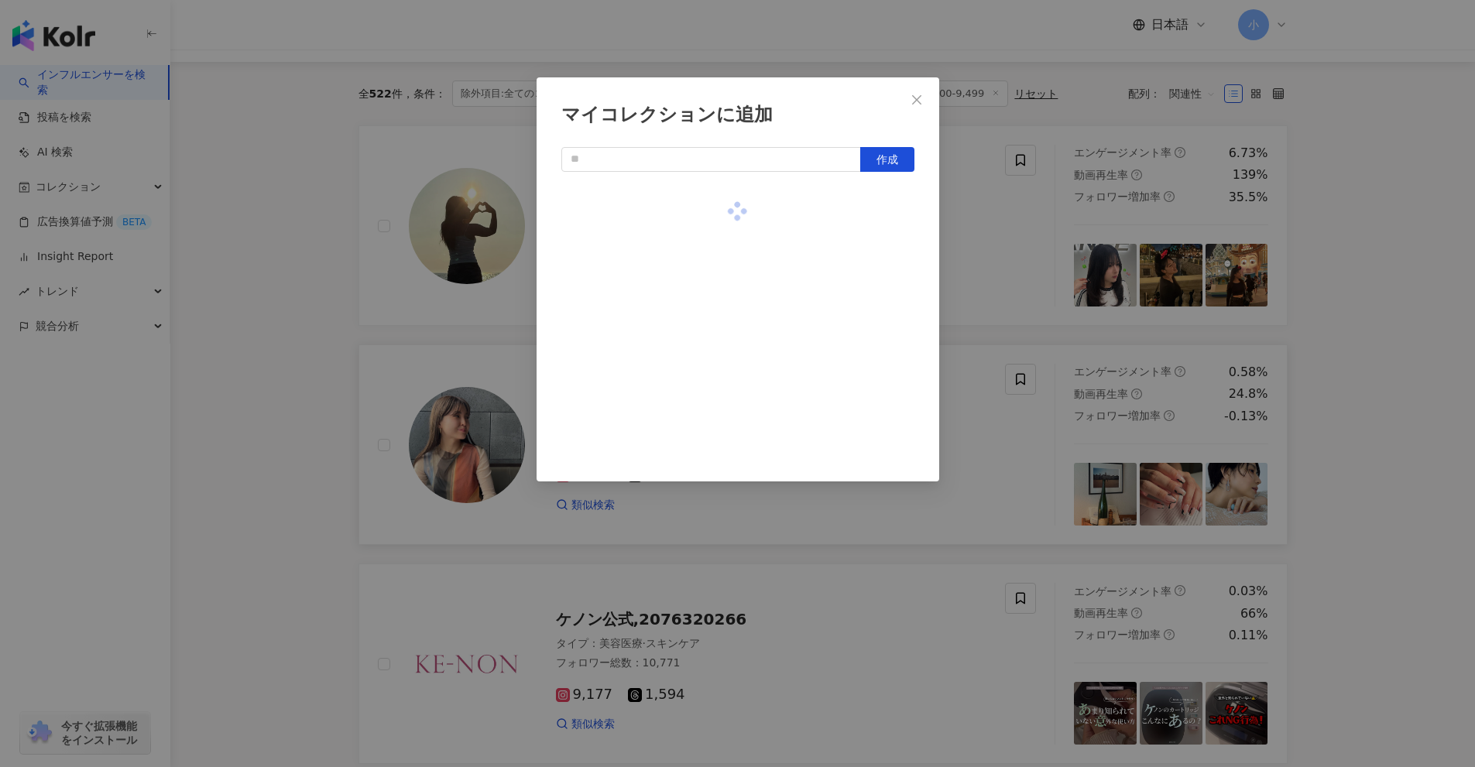
click at [1056, 270] on div "マイコレクションに追加 作成" at bounding box center [737, 383] width 1475 height 767
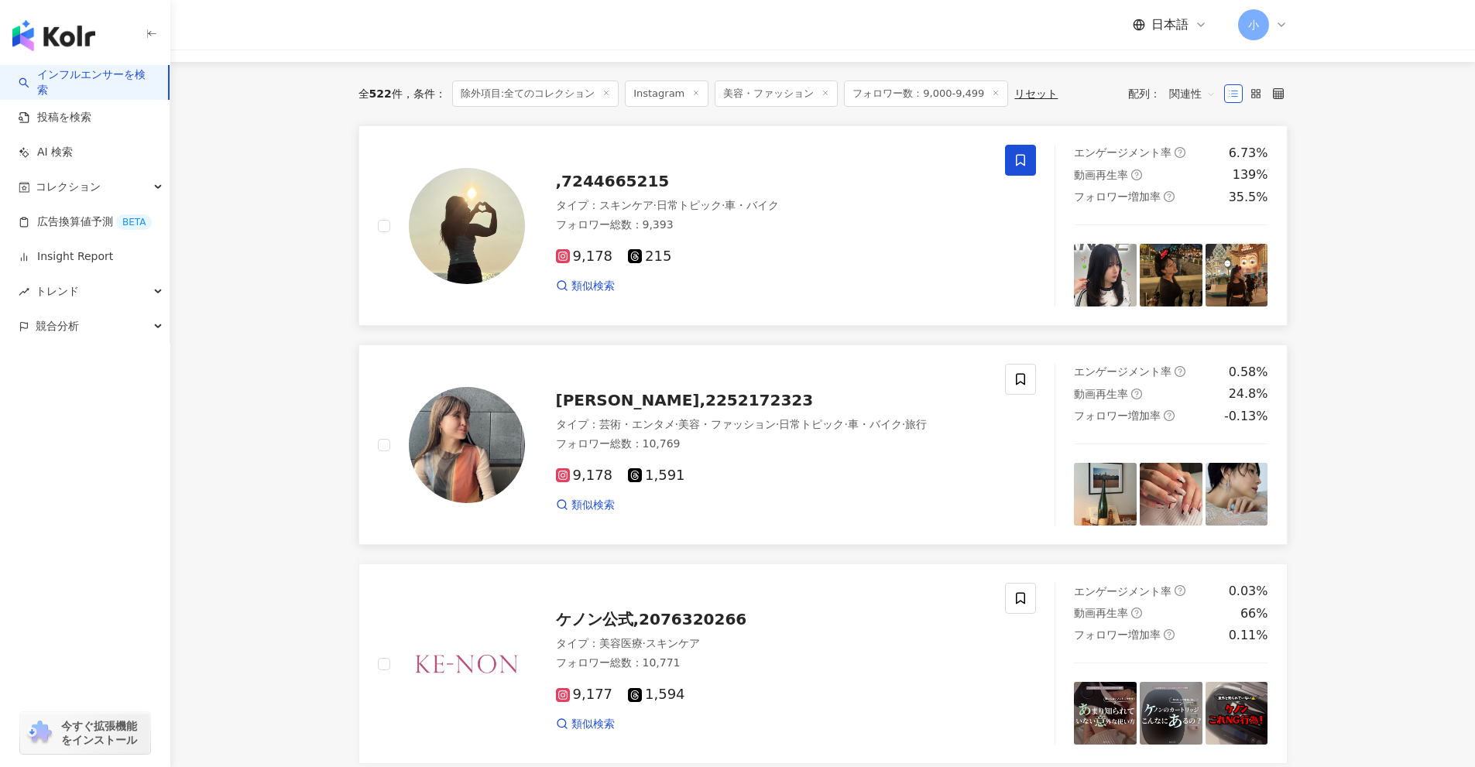
click at [1034, 158] on span at bounding box center [1020, 160] width 31 height 31
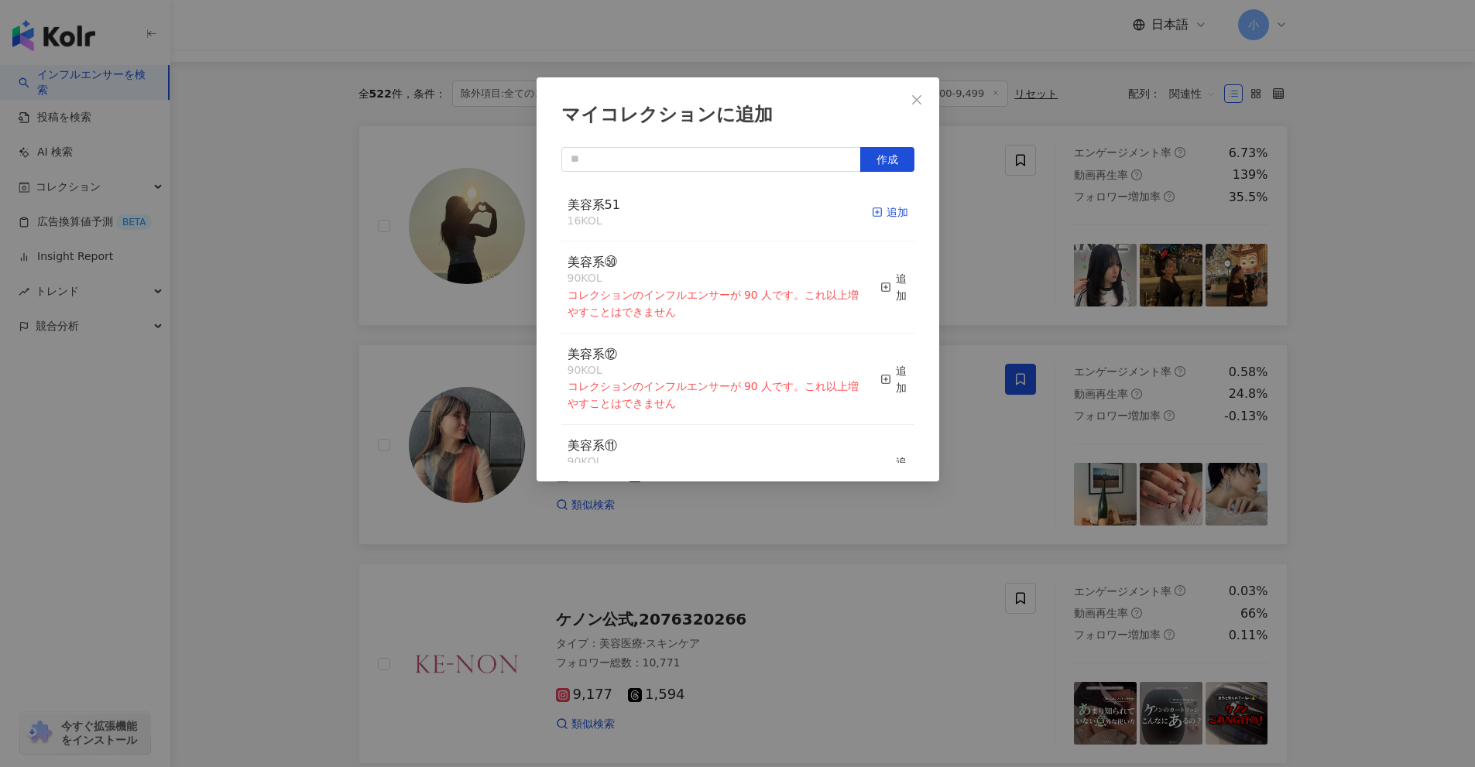
click at [878, 213] on div "追加" at bounding box center [890, 212] width 36 height 17
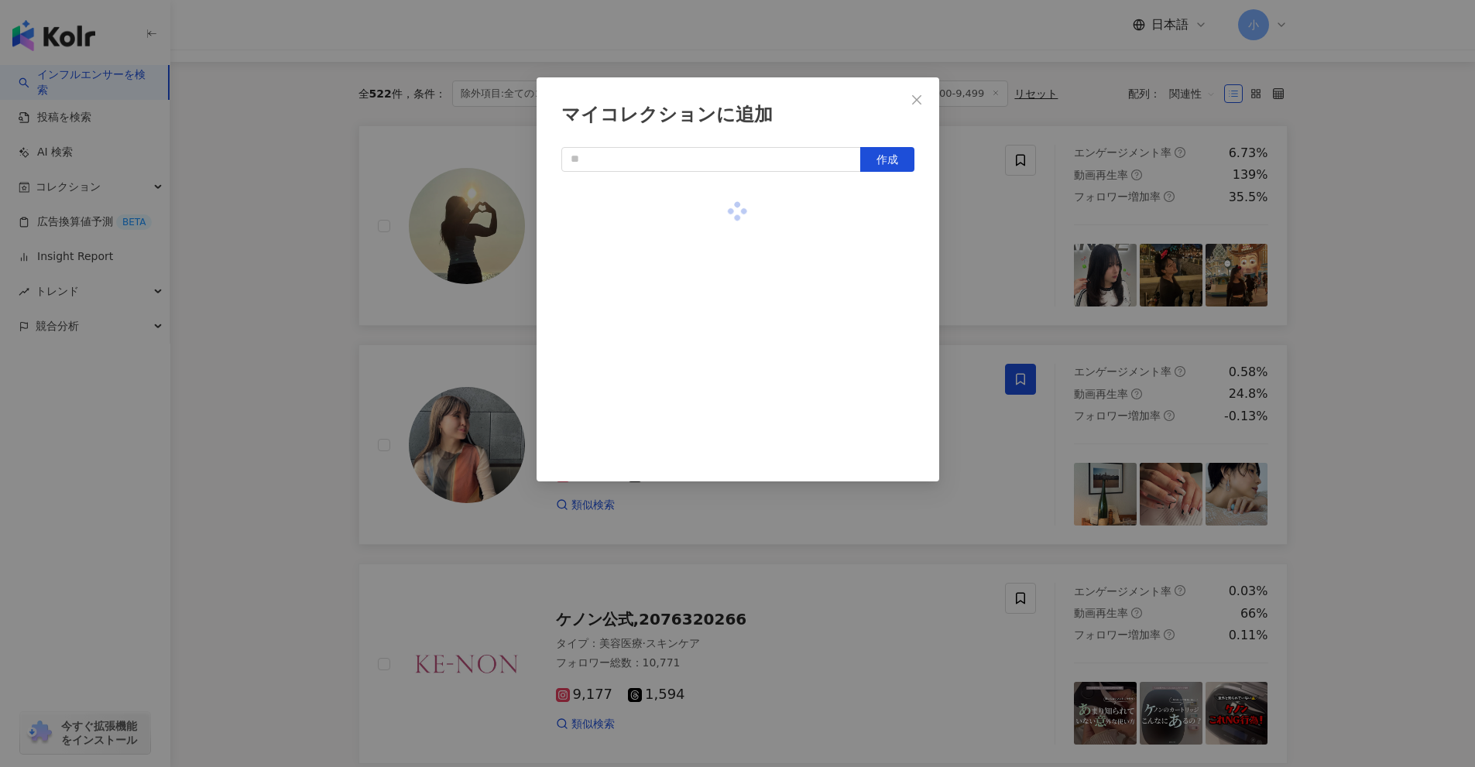
click at [990, 235] on div "マイコレクションに追加 作成" at bounding box center [737, 383] width 1475 height 767
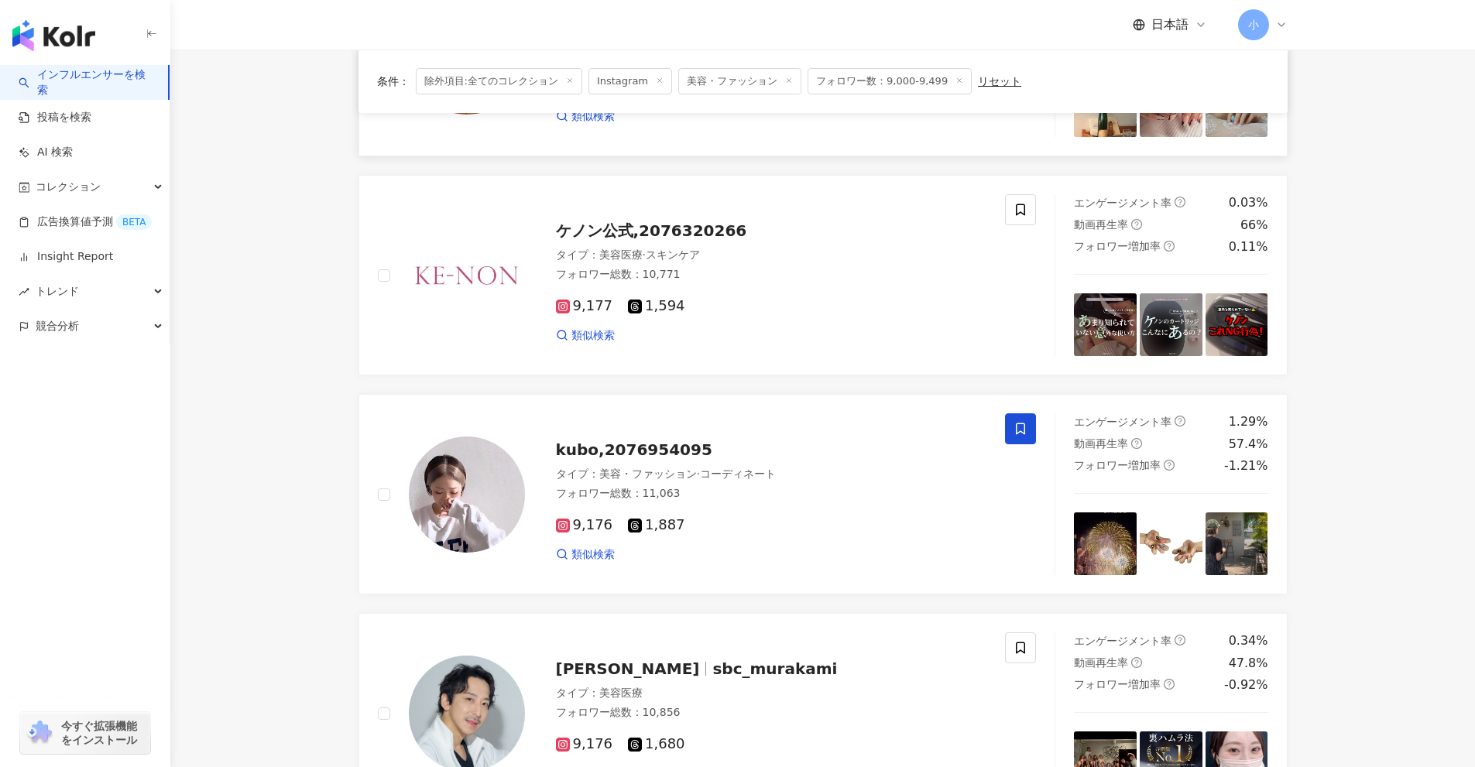
scroll to position [2434, 0]
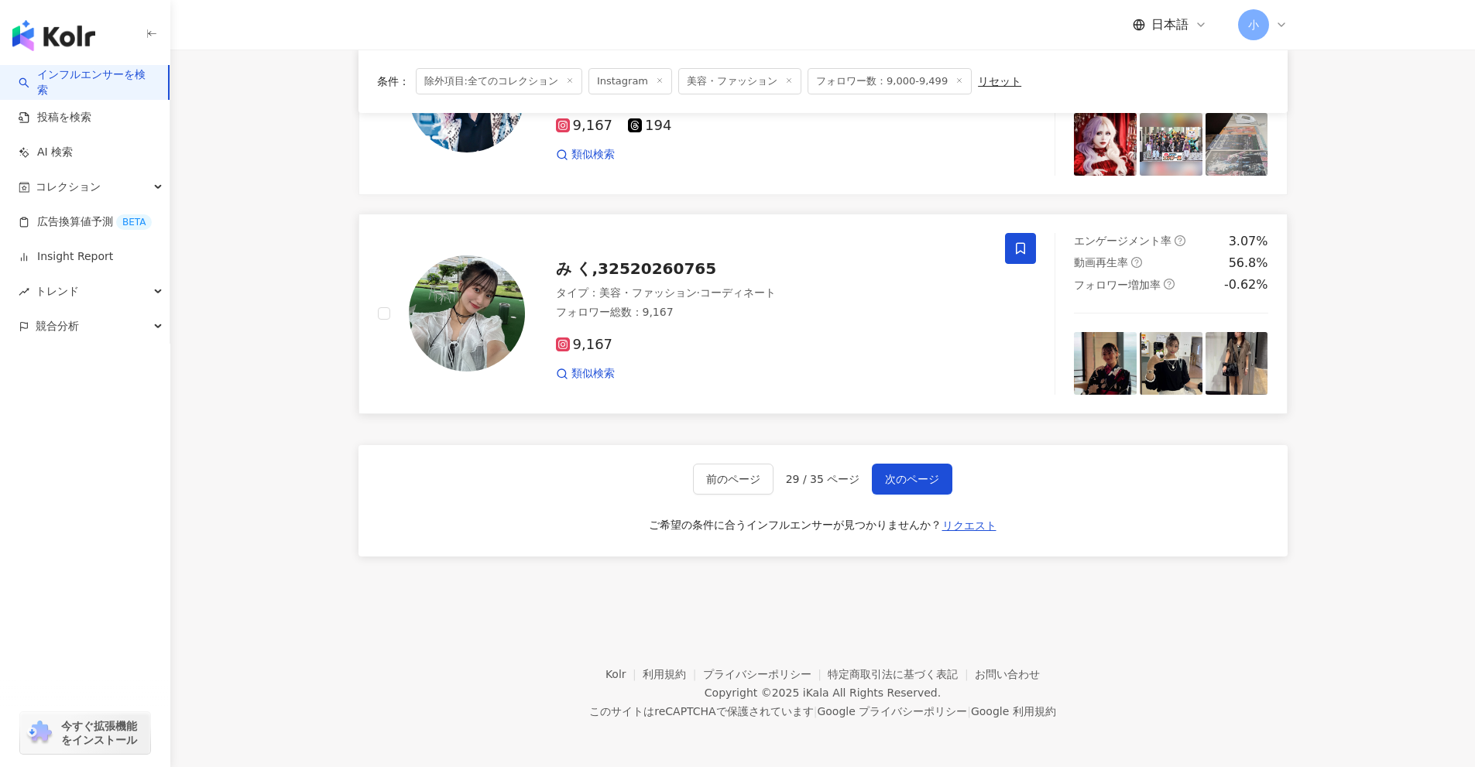
drag, startPoint x: 1416, startPoint y: 286, endPoint x: 1400, endPoint y: 768, distance: 481.7
click at [916, 482] on span "次のページ" at bounding box center [912, 479] width 54 height 12
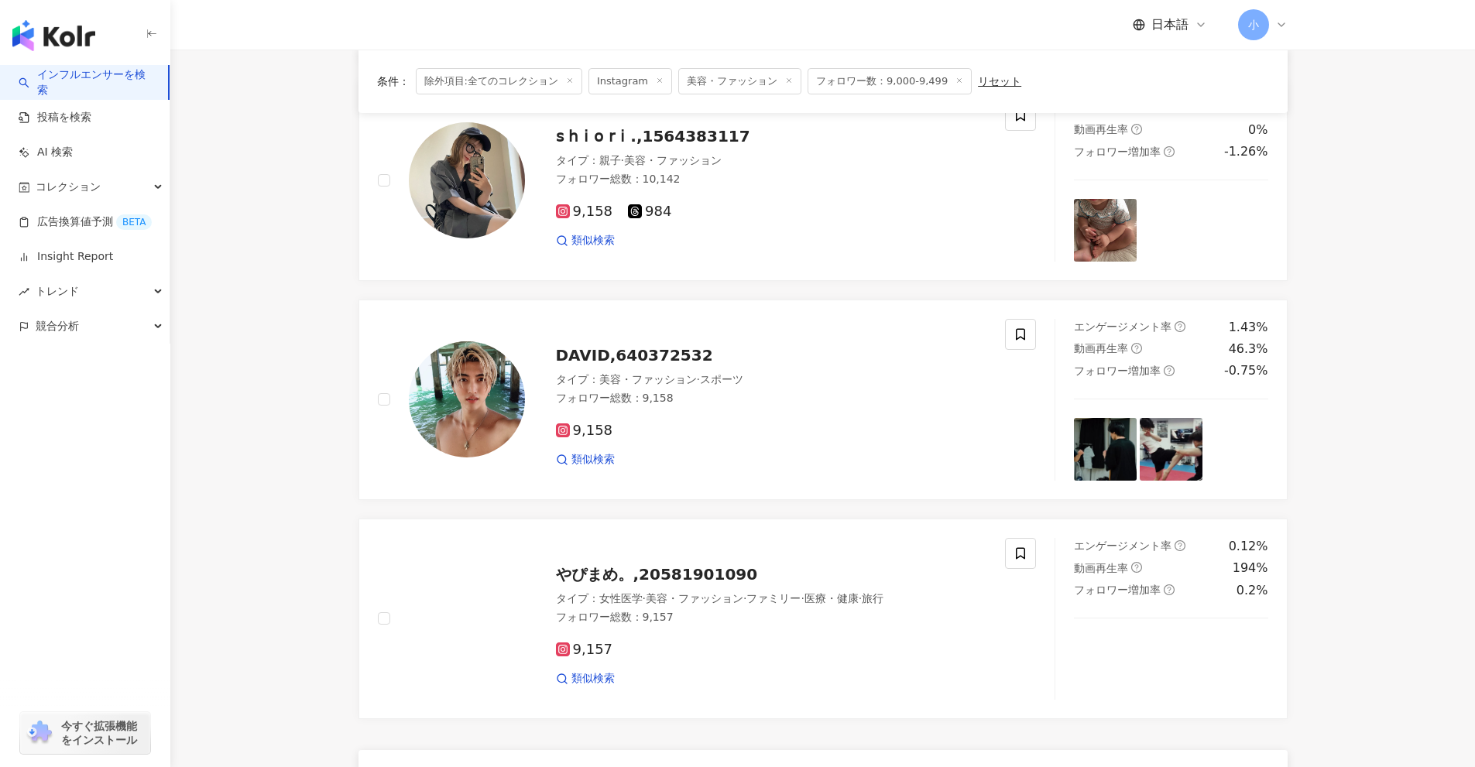
scroll to position [2169, 0]
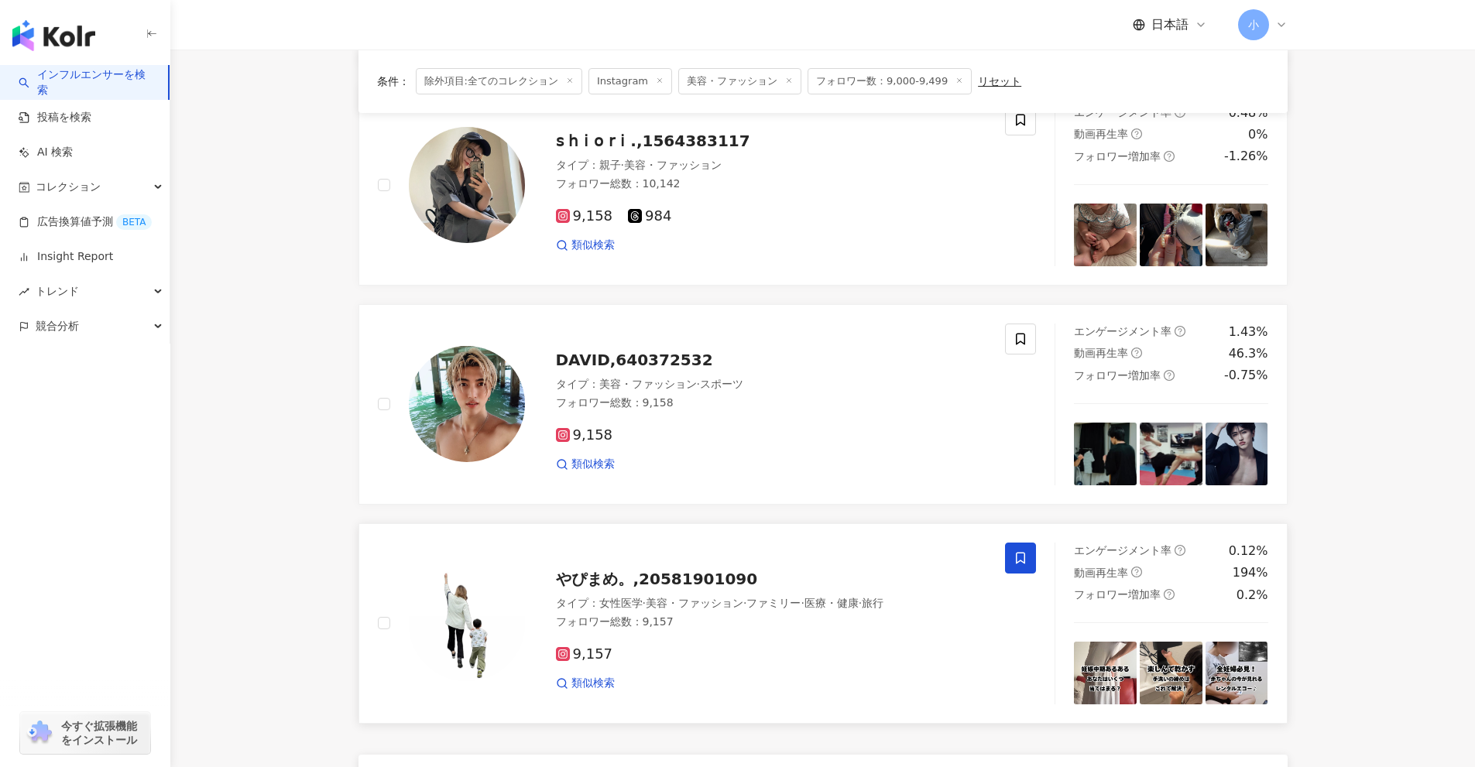
click at [1013, 553] on span at bounding box center [1020, 558] width 31 height 31
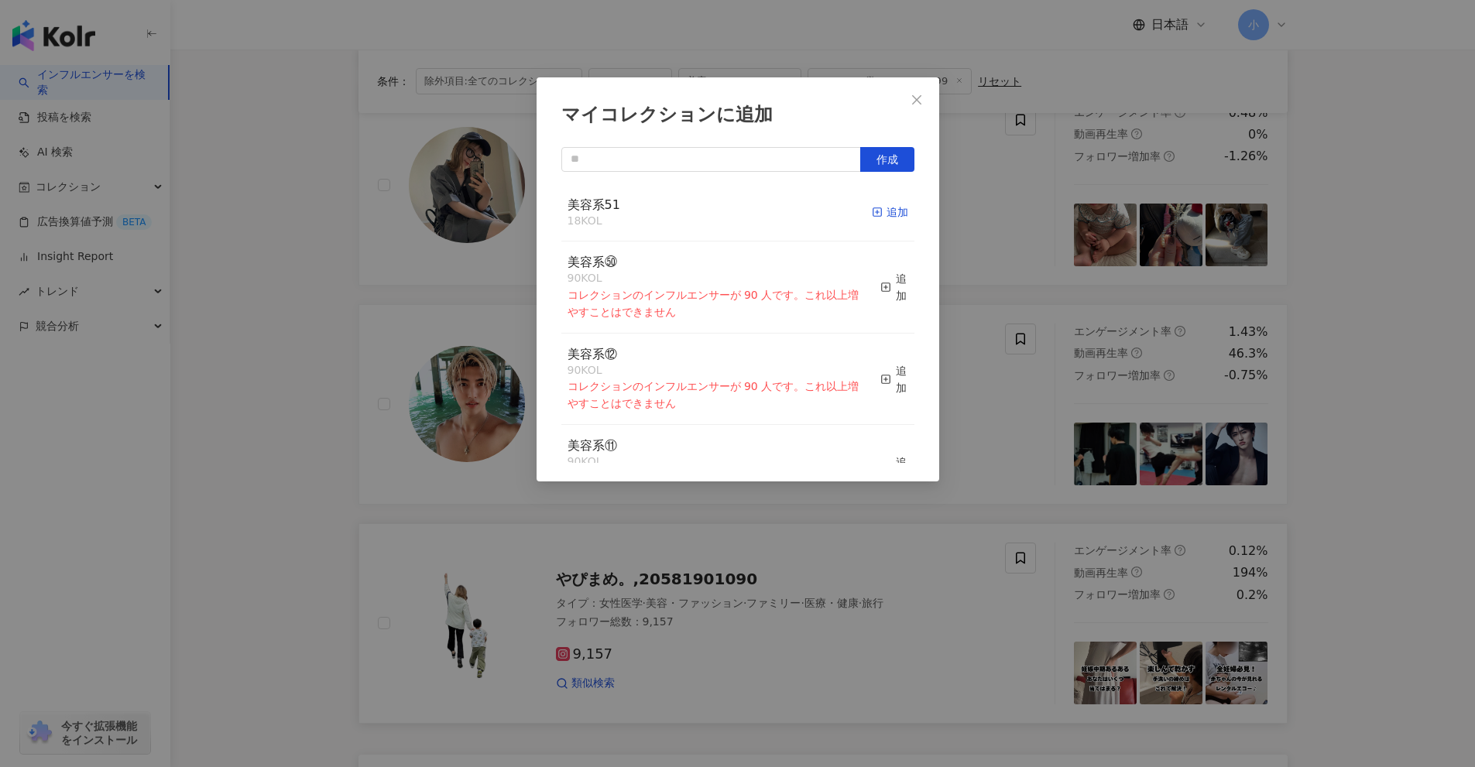
click at [880, 219] on div "追加" at bounding box center [890, 212] width 36 height 17
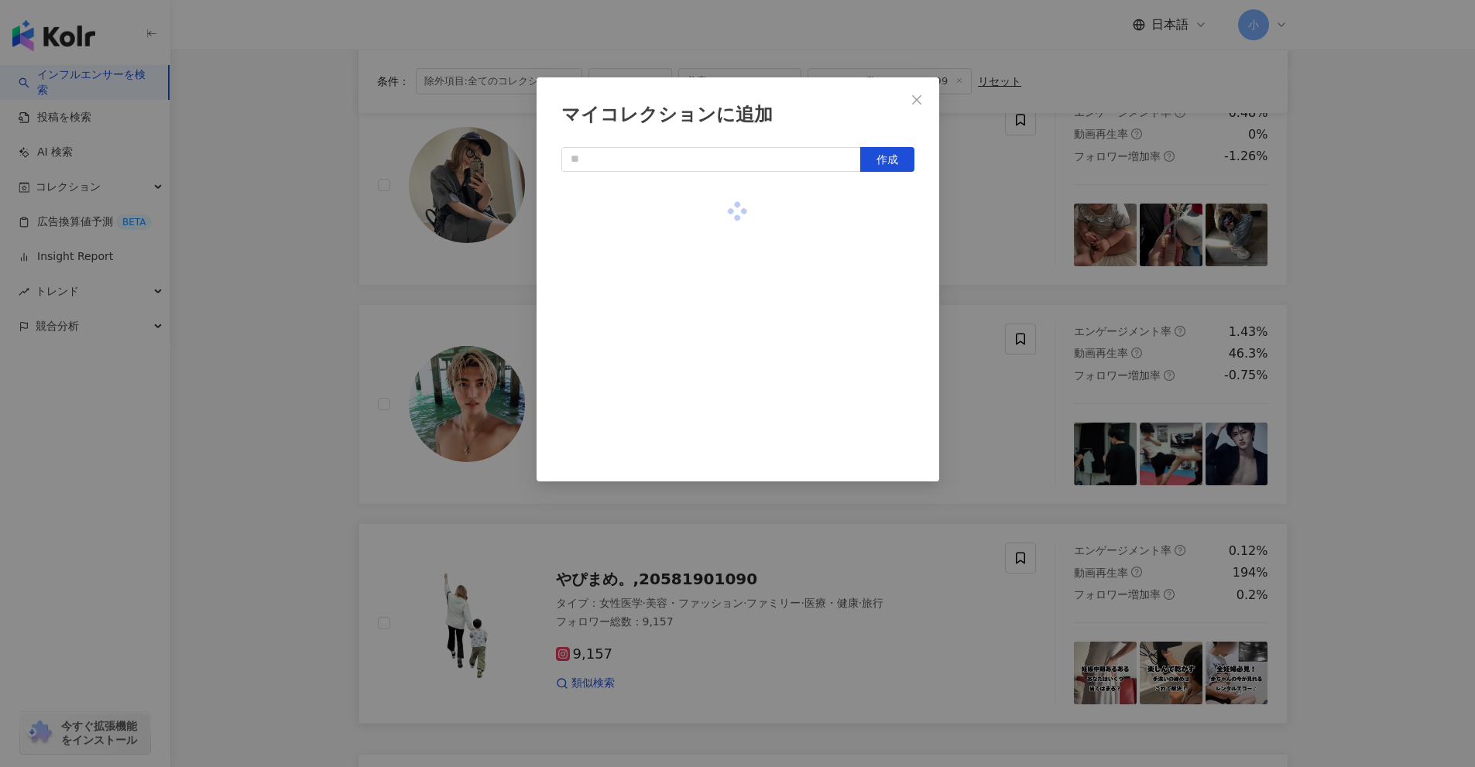
click at [1057, 443] on div "マイコレクションに追加 作成" at bounding box center [737, 383] width 1475 height 767
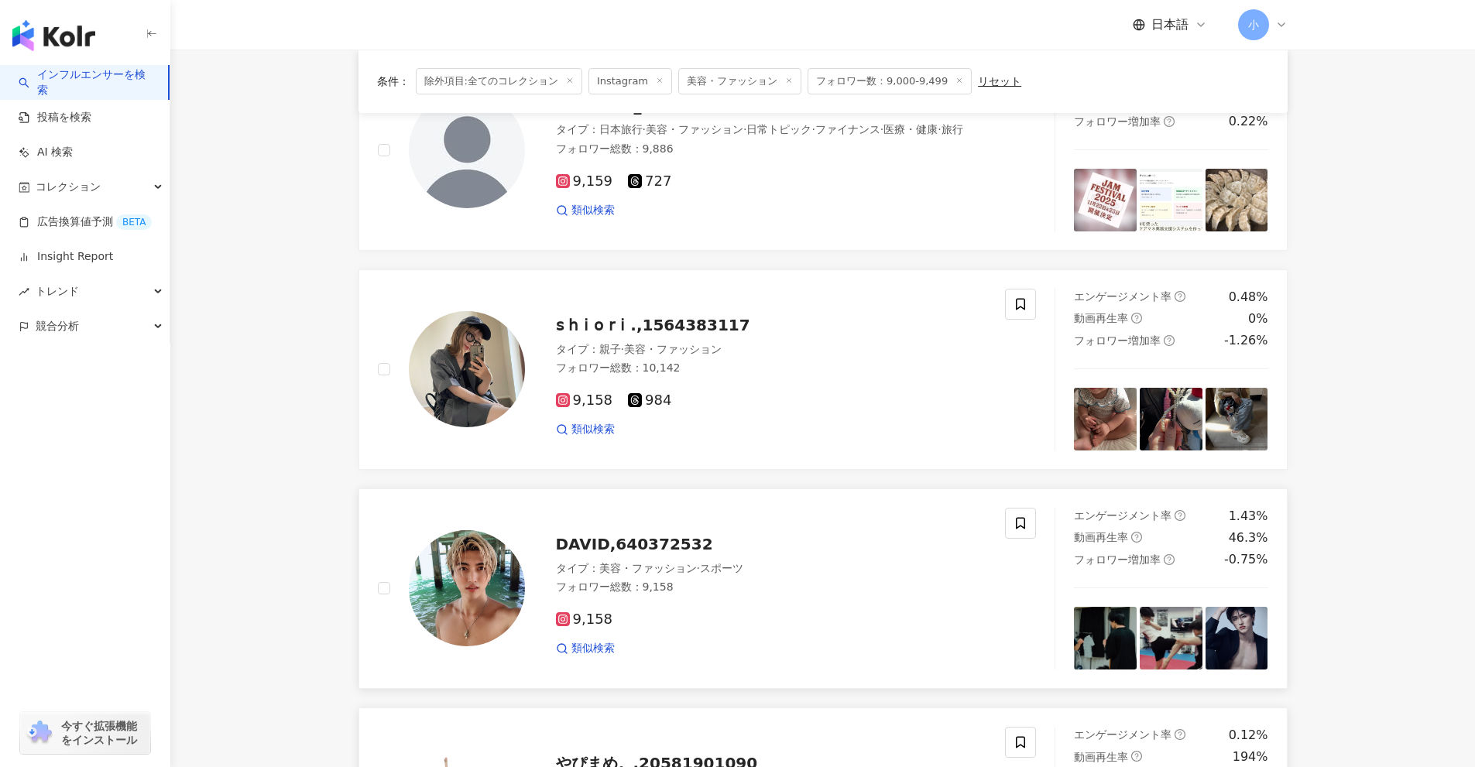
scroll to position [1937, 0]
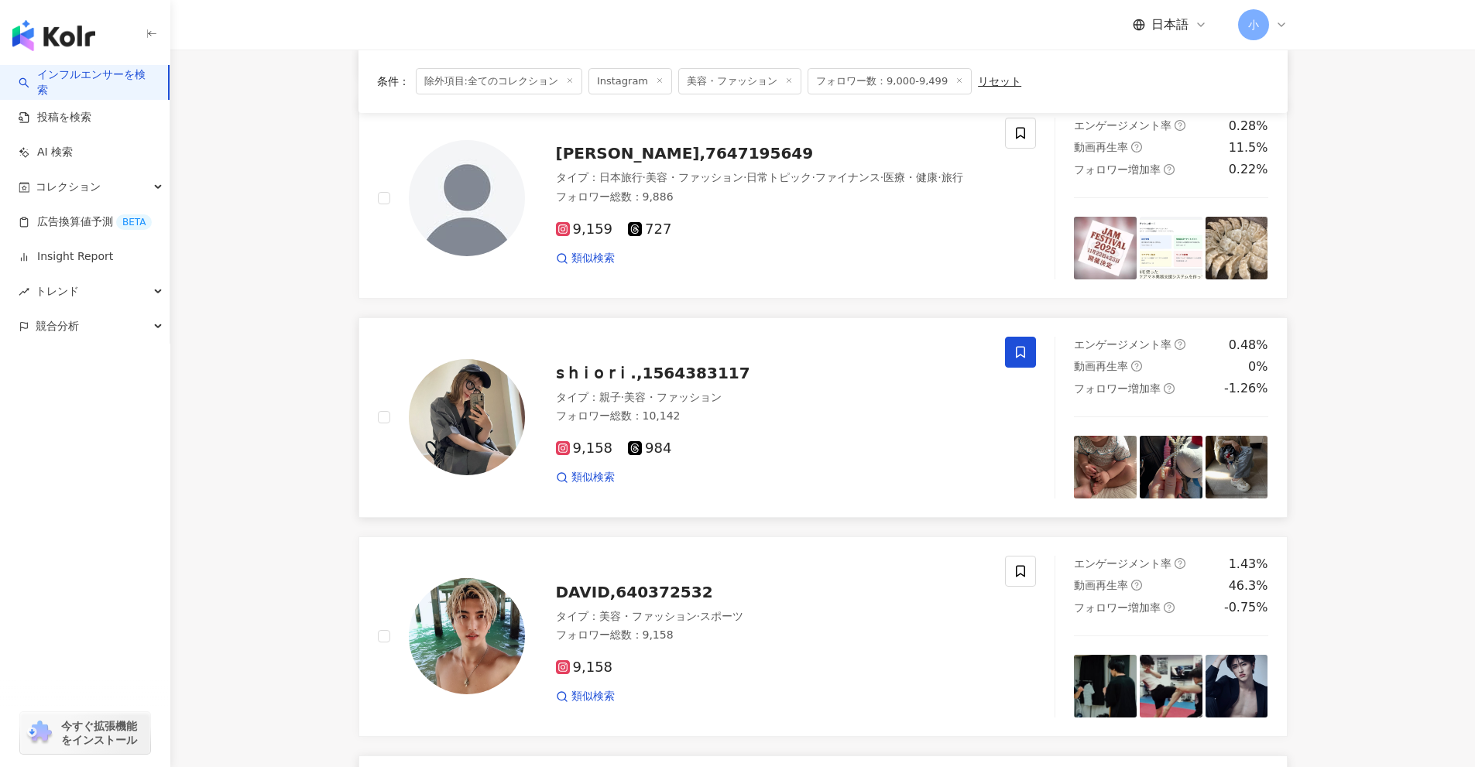
click at [1010, 350] on span at bounding box center [1020, 352] width 31 height 31
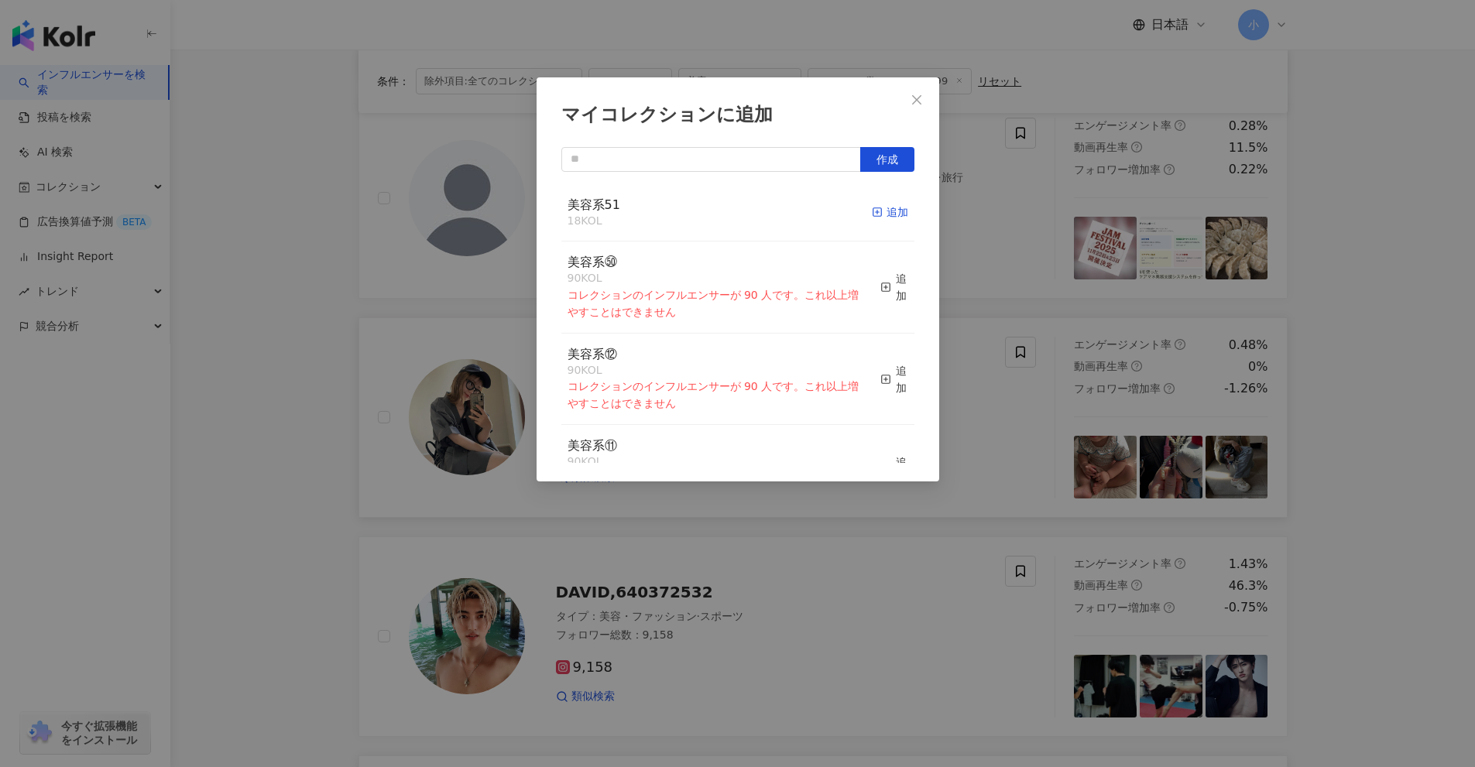
click at [886, 219] on div "追加" at bounding box center [890, 212] width 36 height 17
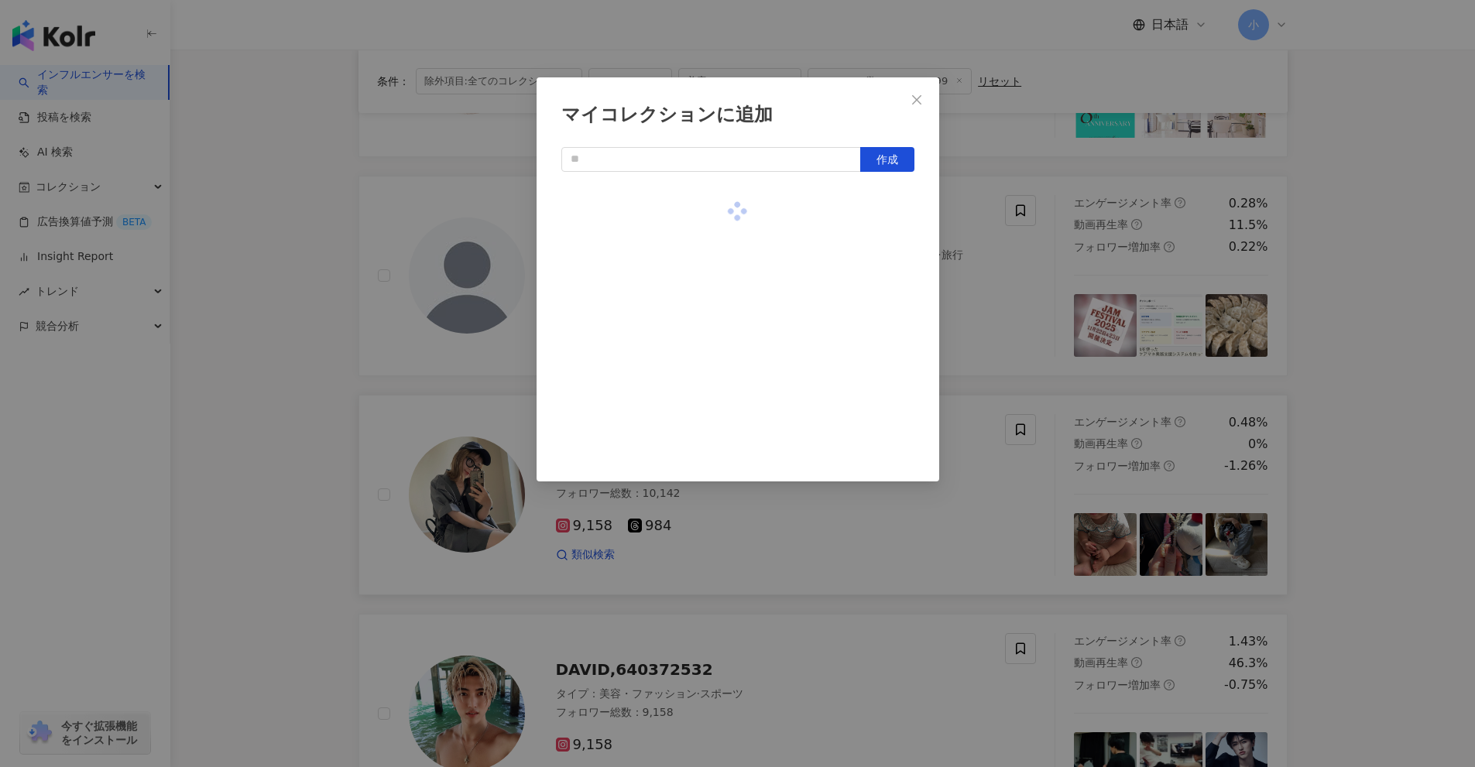
click at [994, 337] on div "マイコレクションに追加 作成" at bounding box center [737, 383] width 1475 height 767
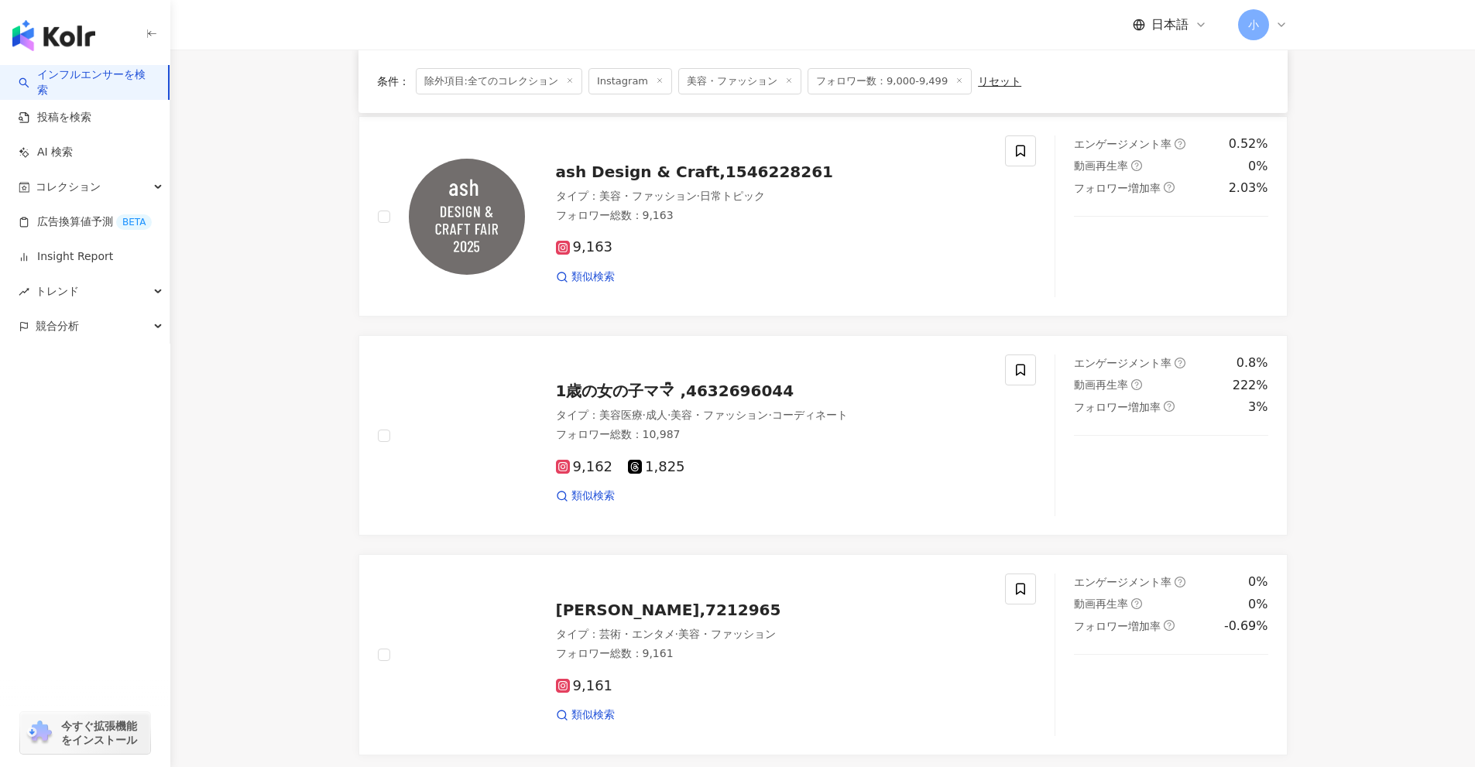
scroll to position [1008, 0]
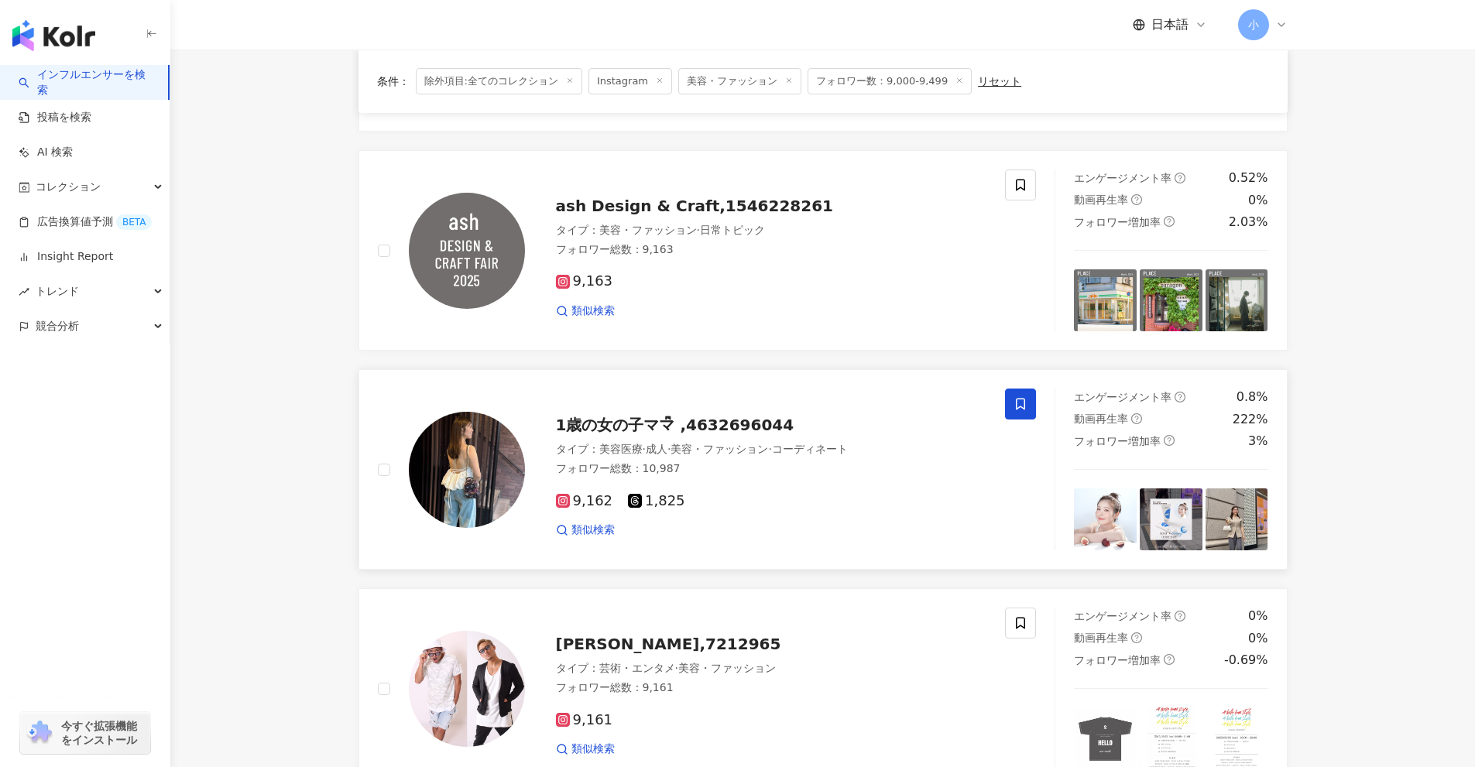
click at [1020, 400] on icon at bounding box center [1020, 404] width 14 height 14
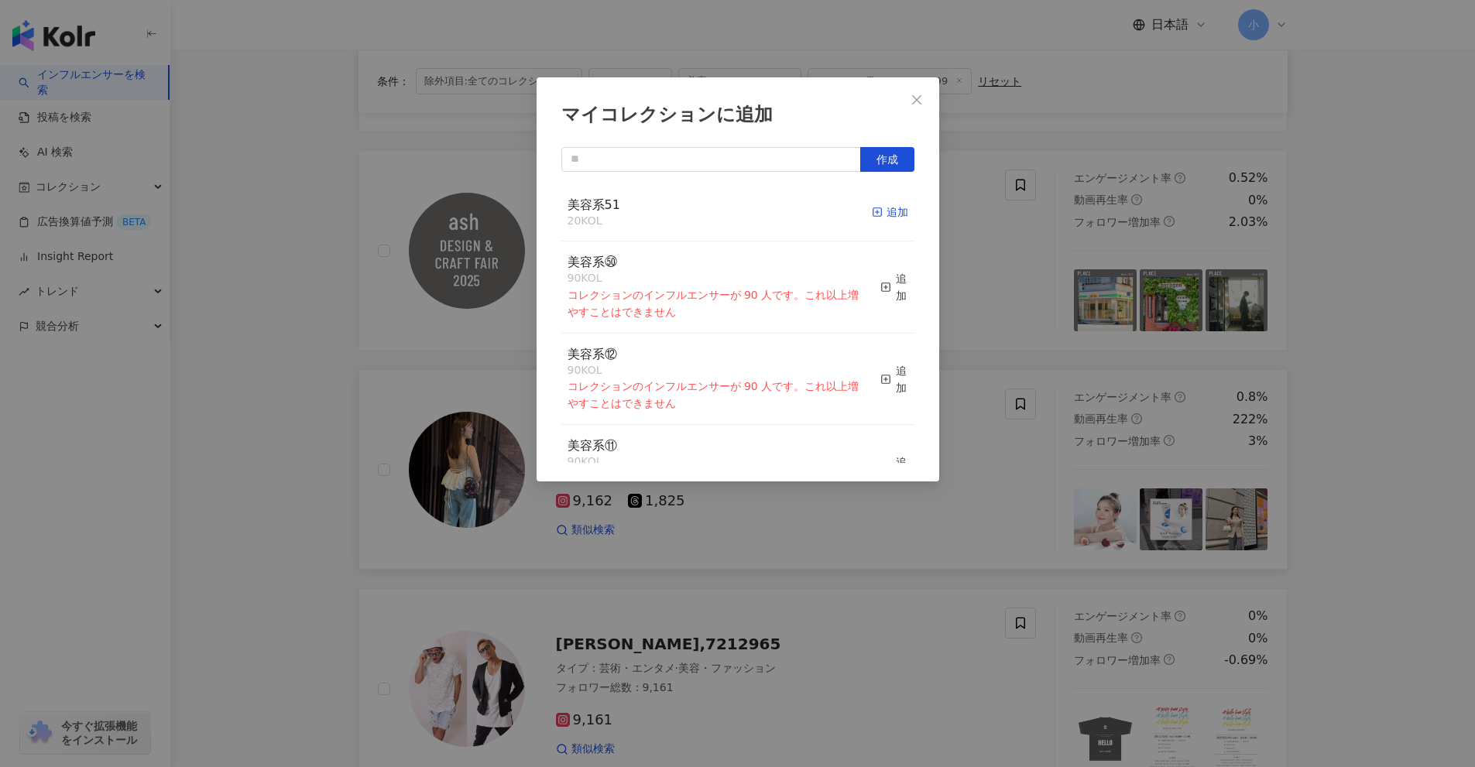
click at [891, 217] on div "追加" at bounding box center [890, 212] width 36 height 17
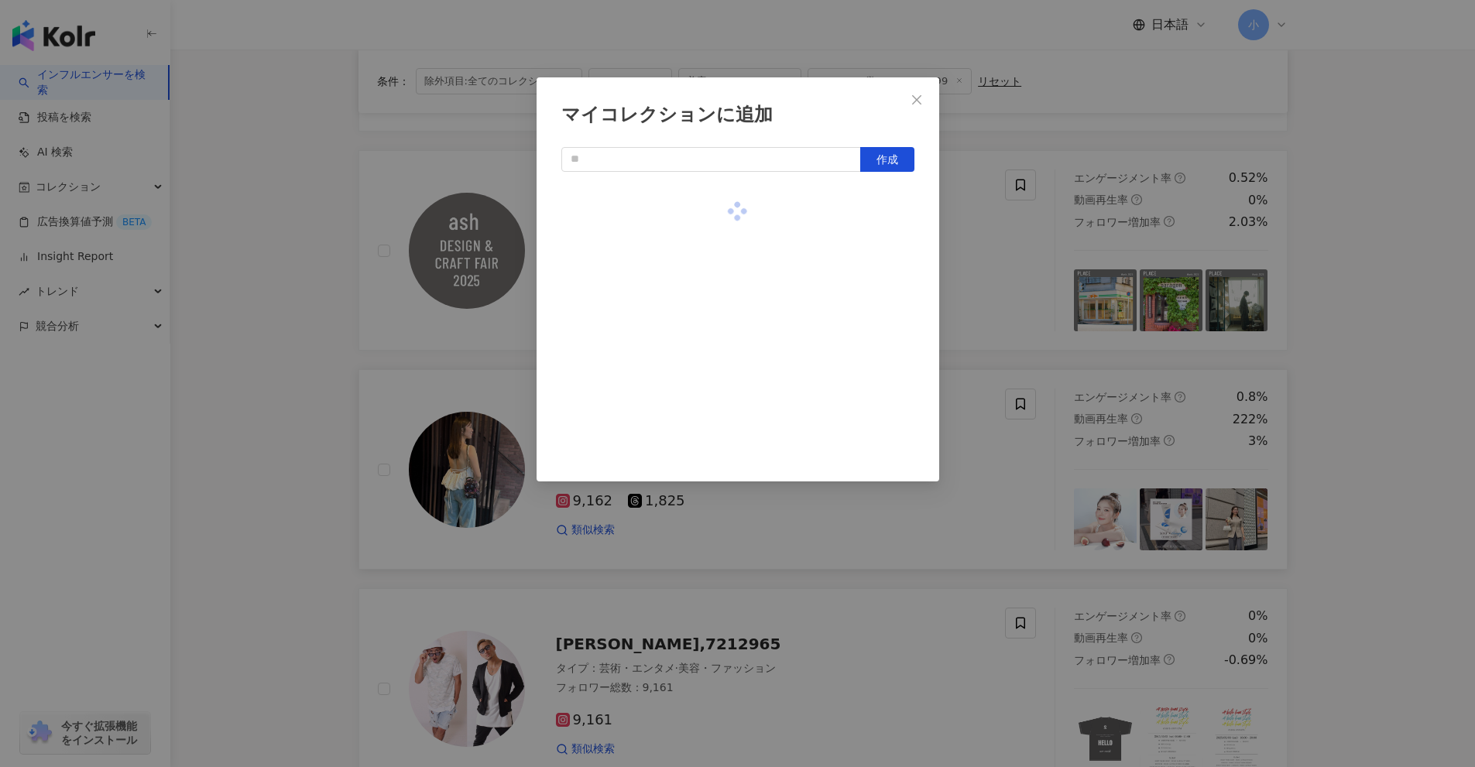
click at [1022, 323] on div "マイコレクションに追加 作成" at bounding box center [737, 383] width 1475 height 767
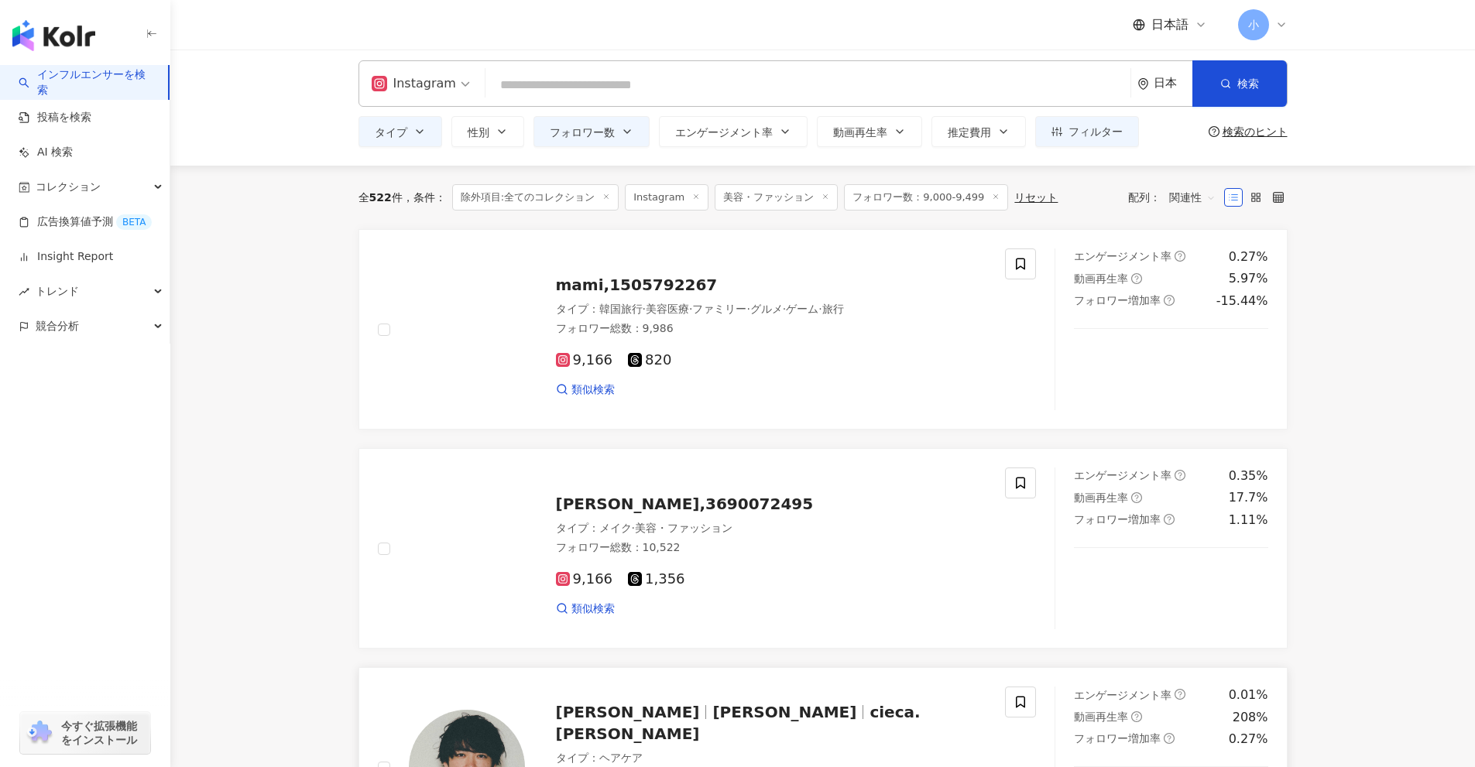
scroll to position [0, 0]
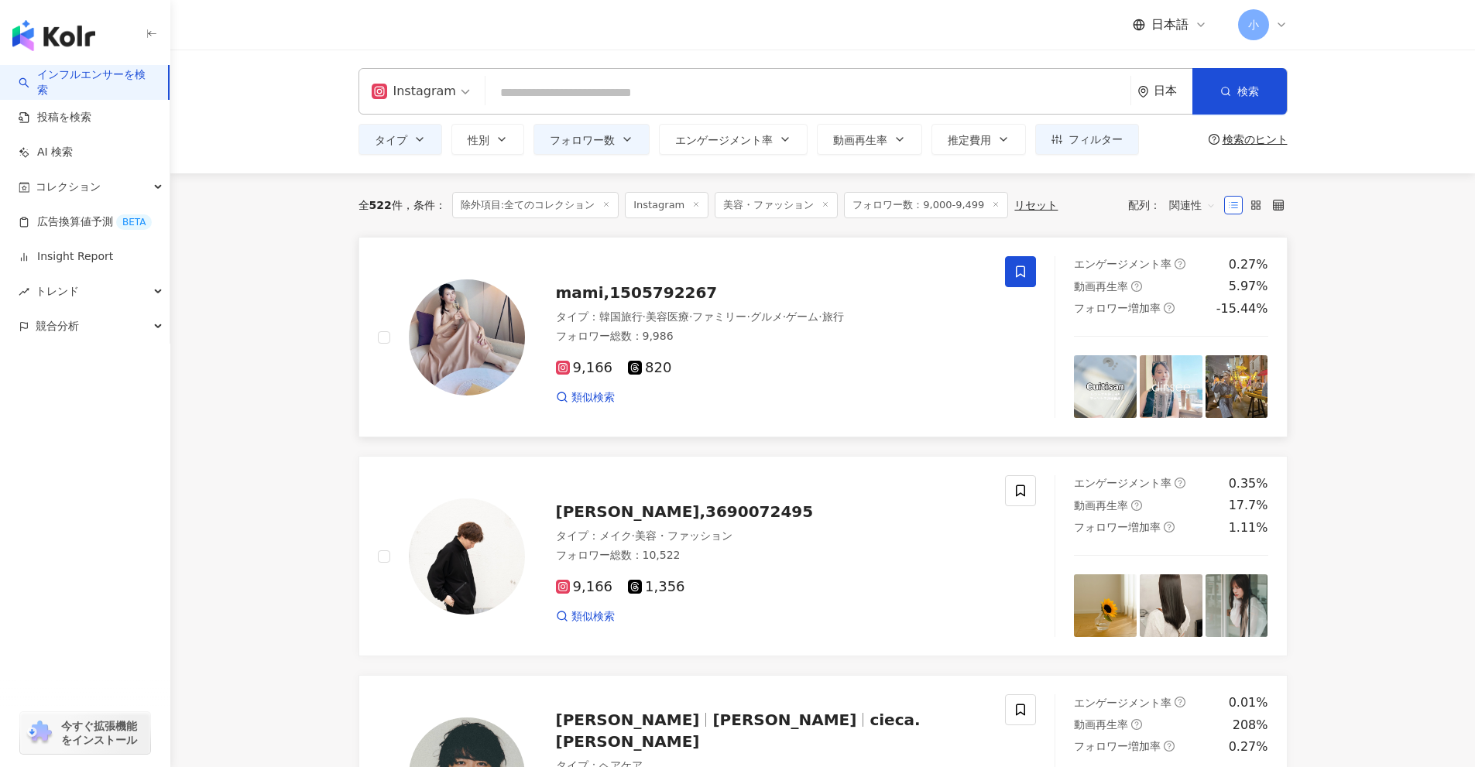
click at [1025, 281] on span at bounding box center [1020, 271] width 31 height 31
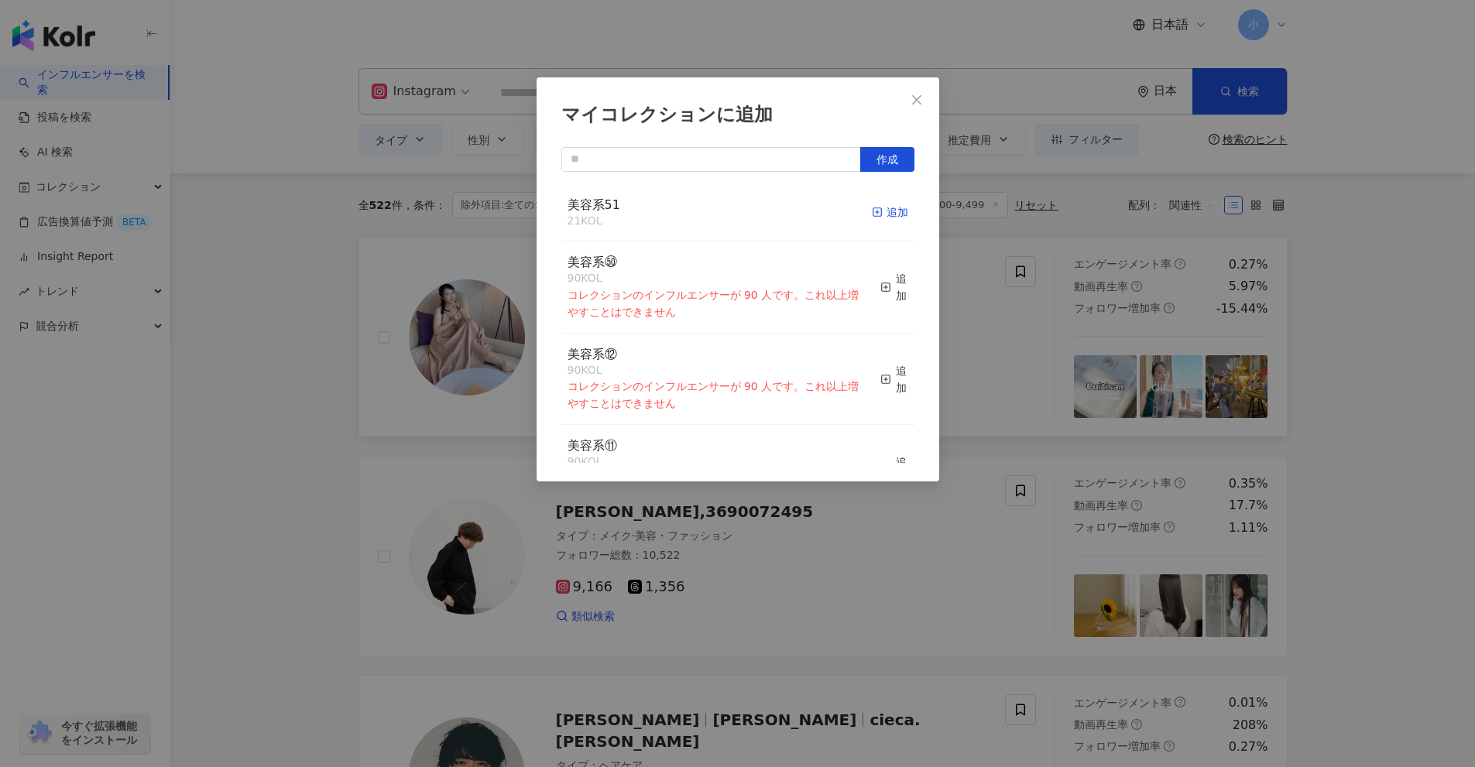
click at [883, 212] on div "追加" at bounding box center [890, 212] width 36 height 17
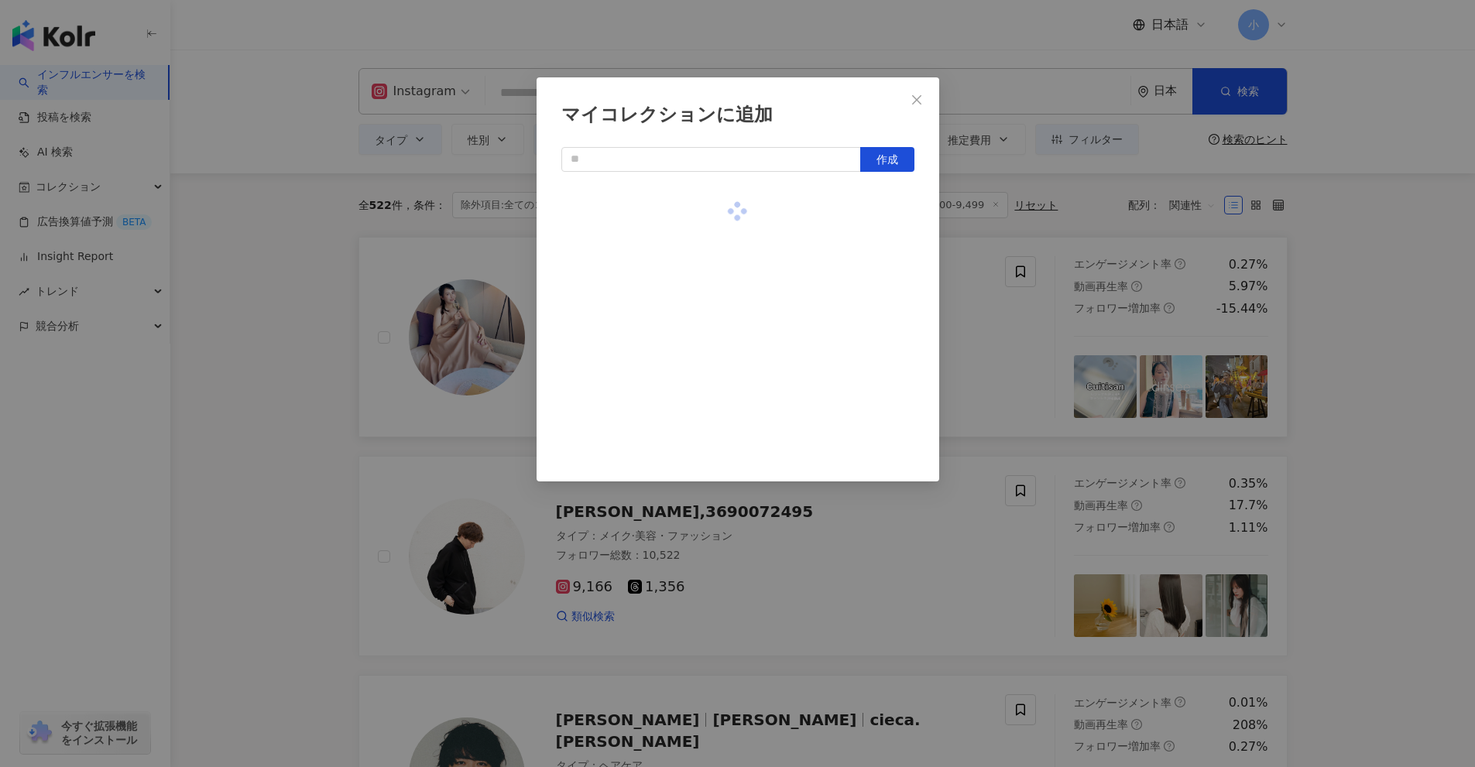
click at [1009, 351] on div "マイコレクションに追加 作成" at bounding box center [737, 383] width 1475 height 767
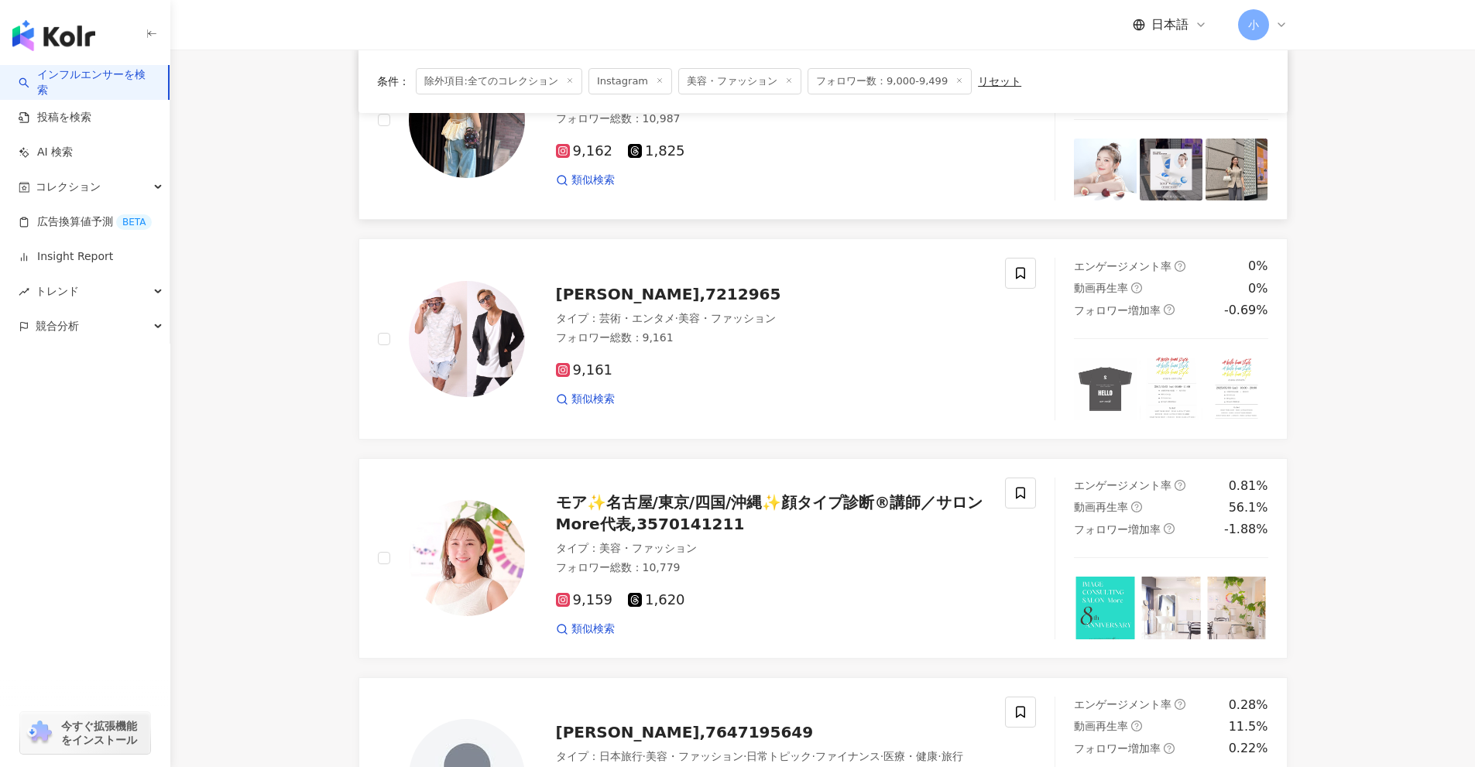
scroll to position [2479, 0]
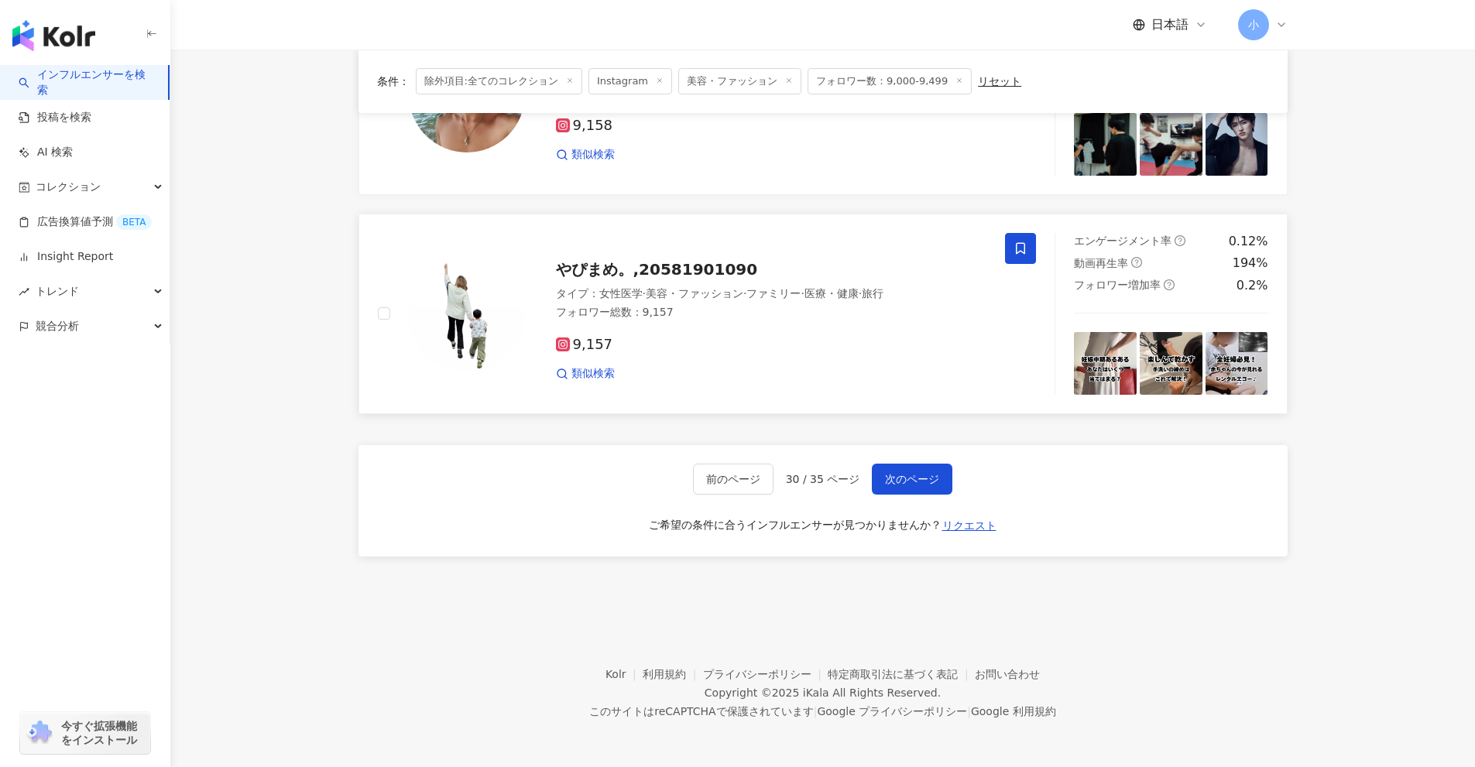
drag, startPoint x: 1311, startPoint y: 338, endPoint x: 1324, endPoint y: 611, distance: 272.8
click at [901, 478] on span "次のページ" at bounding box center [912, 479] width 54 height 12
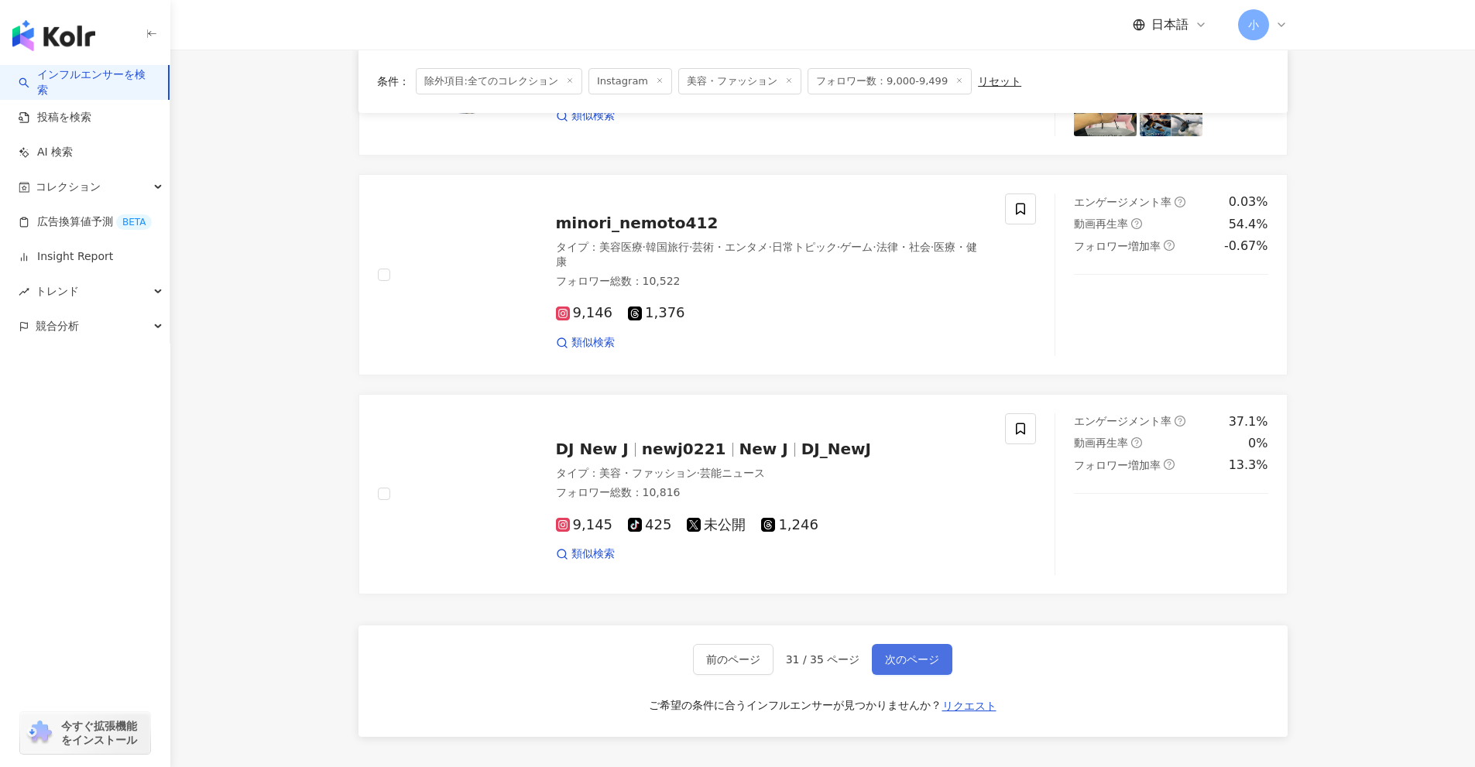
scroll to position [2202, 0]
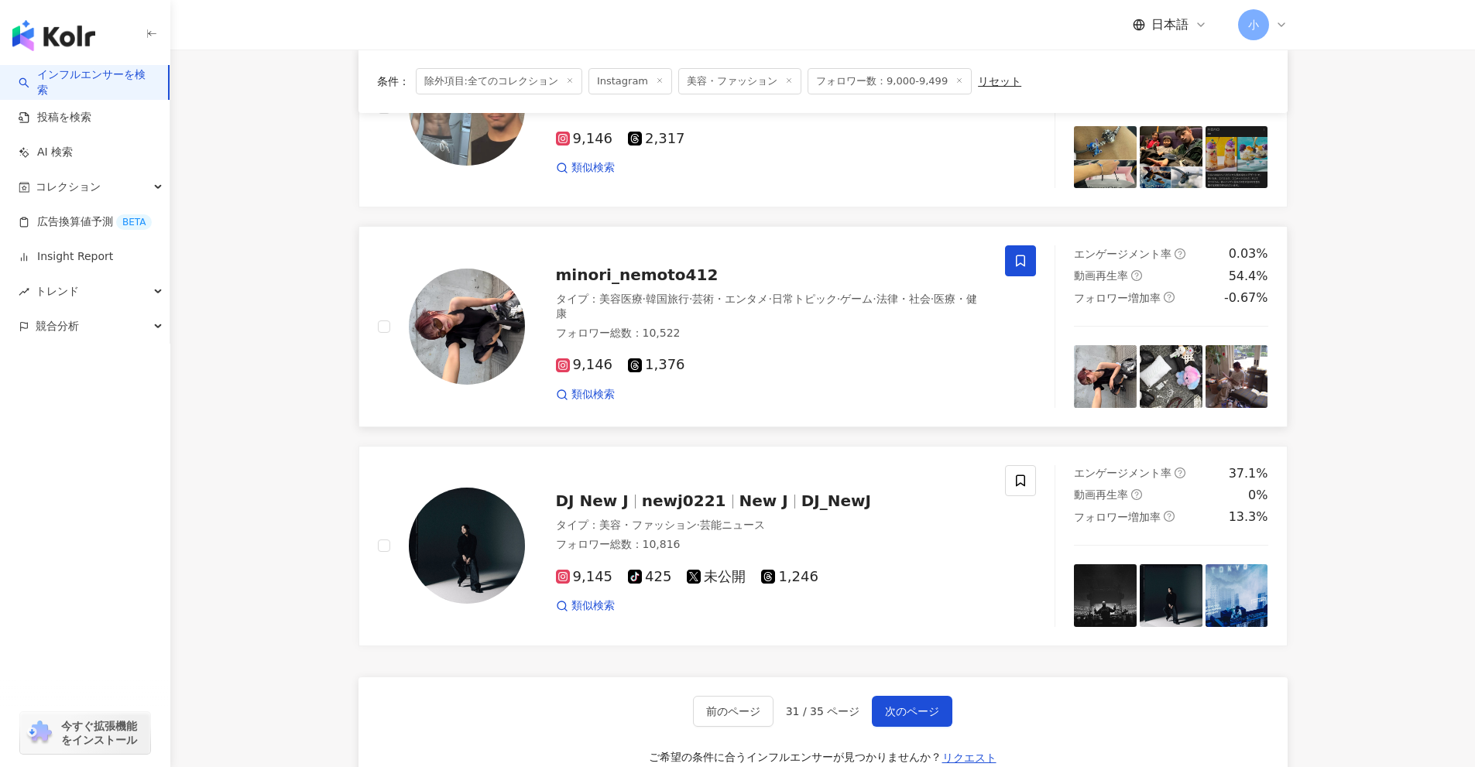
click at [1019, 258] on icon at bounding box center [1020, 261] width 14 height 14
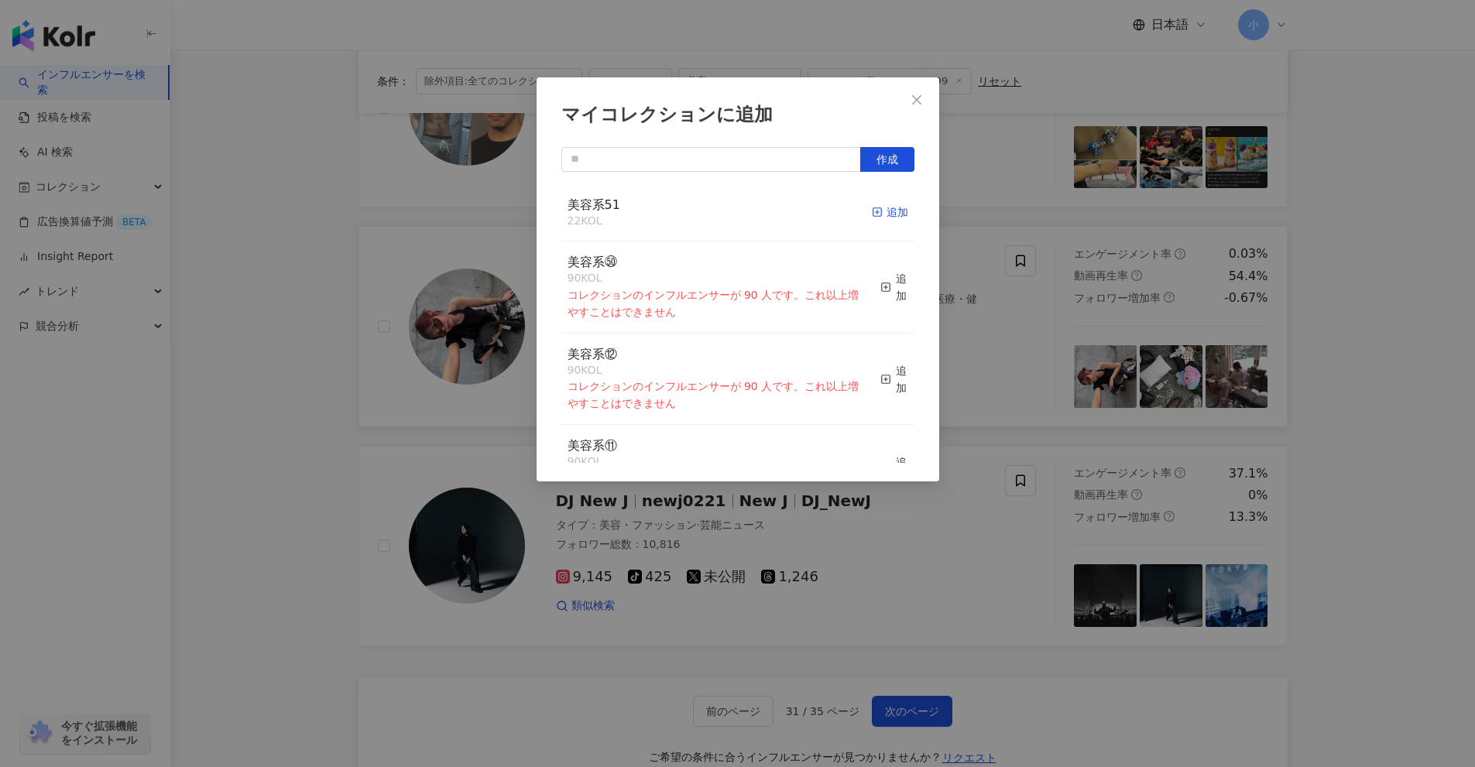
click at [880, 221] on div "追加" at bounding box center [890, 212] width 36 height 17
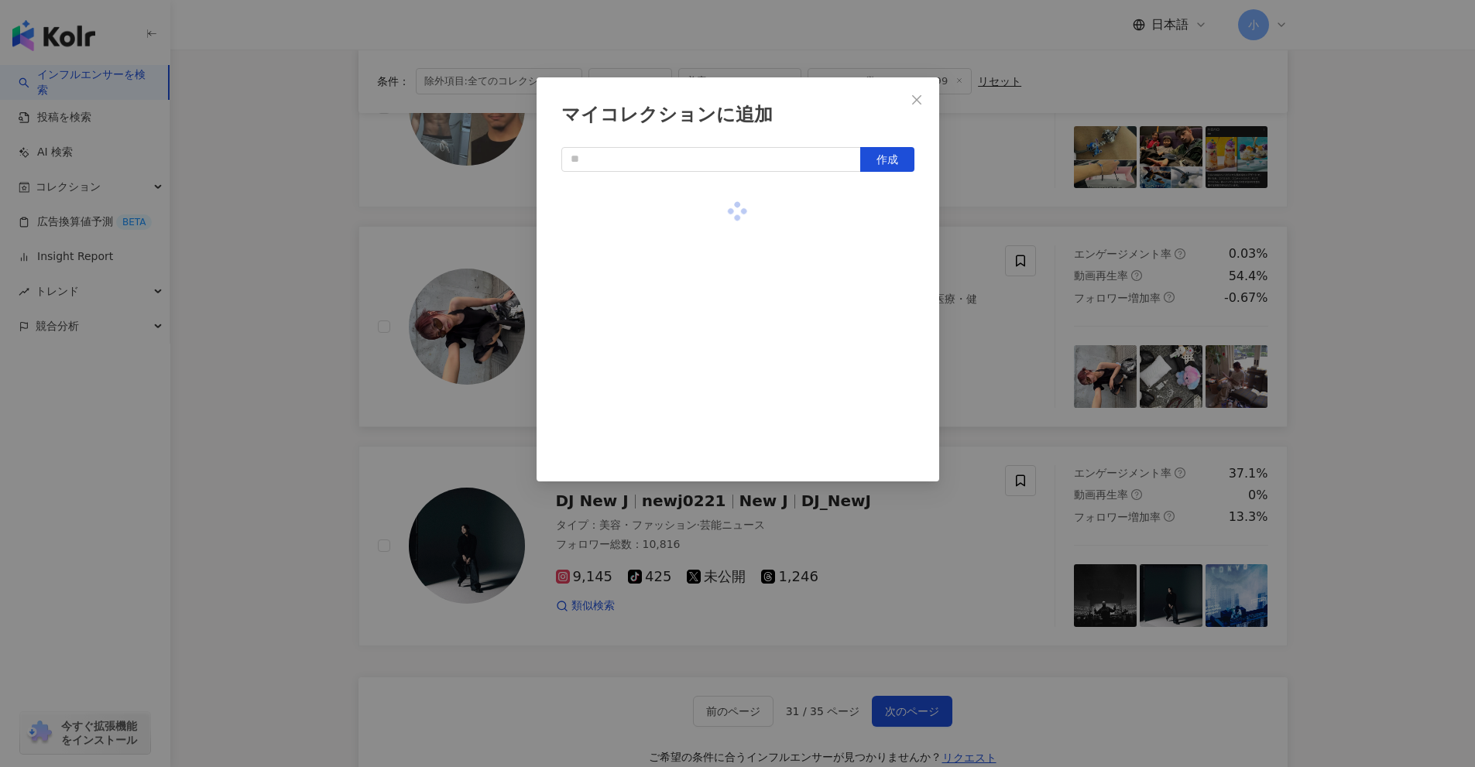
click at [1019, 340] on div "マイコレクションに追加 作成" at bounding box center [737, 383] width 1475 height 767
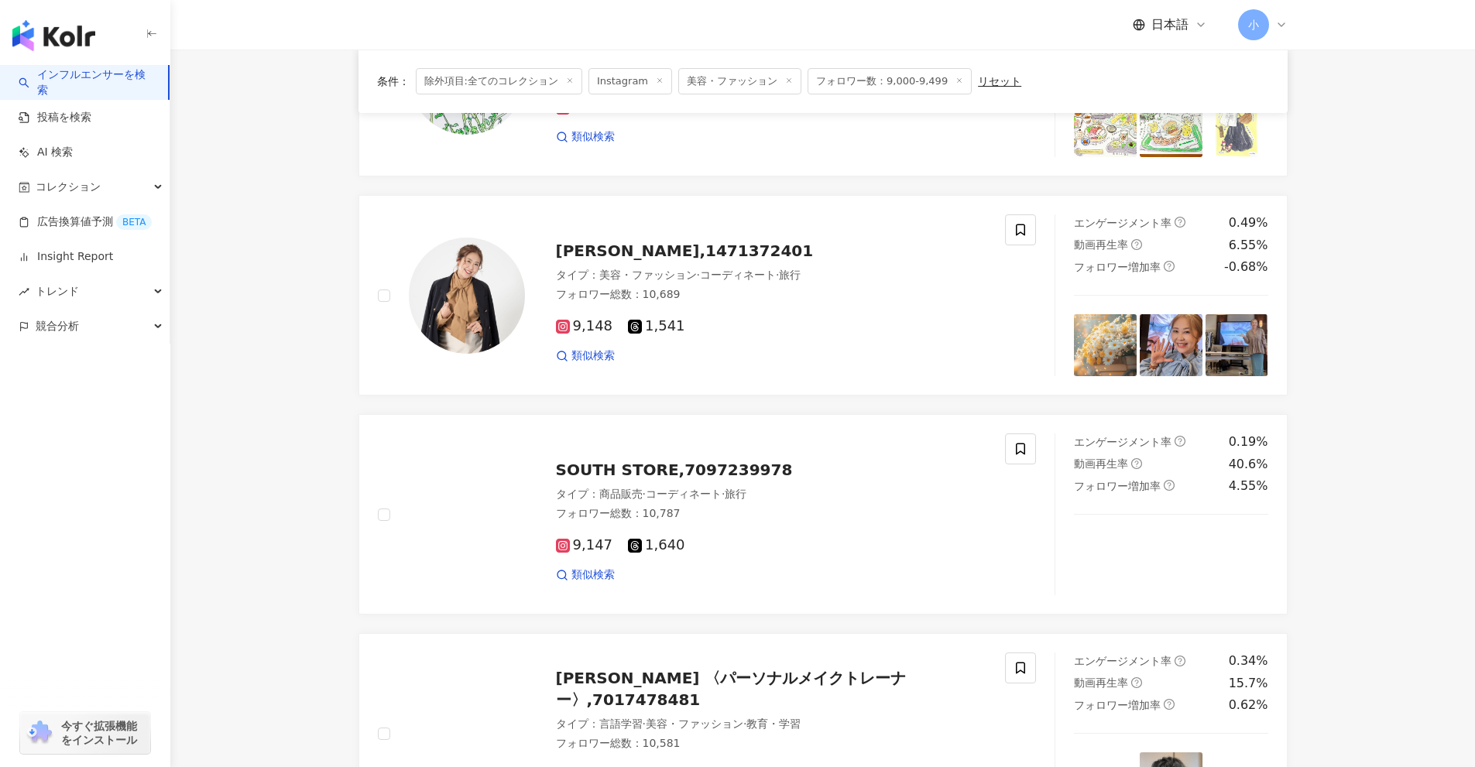
scroll to position [1273, 0]
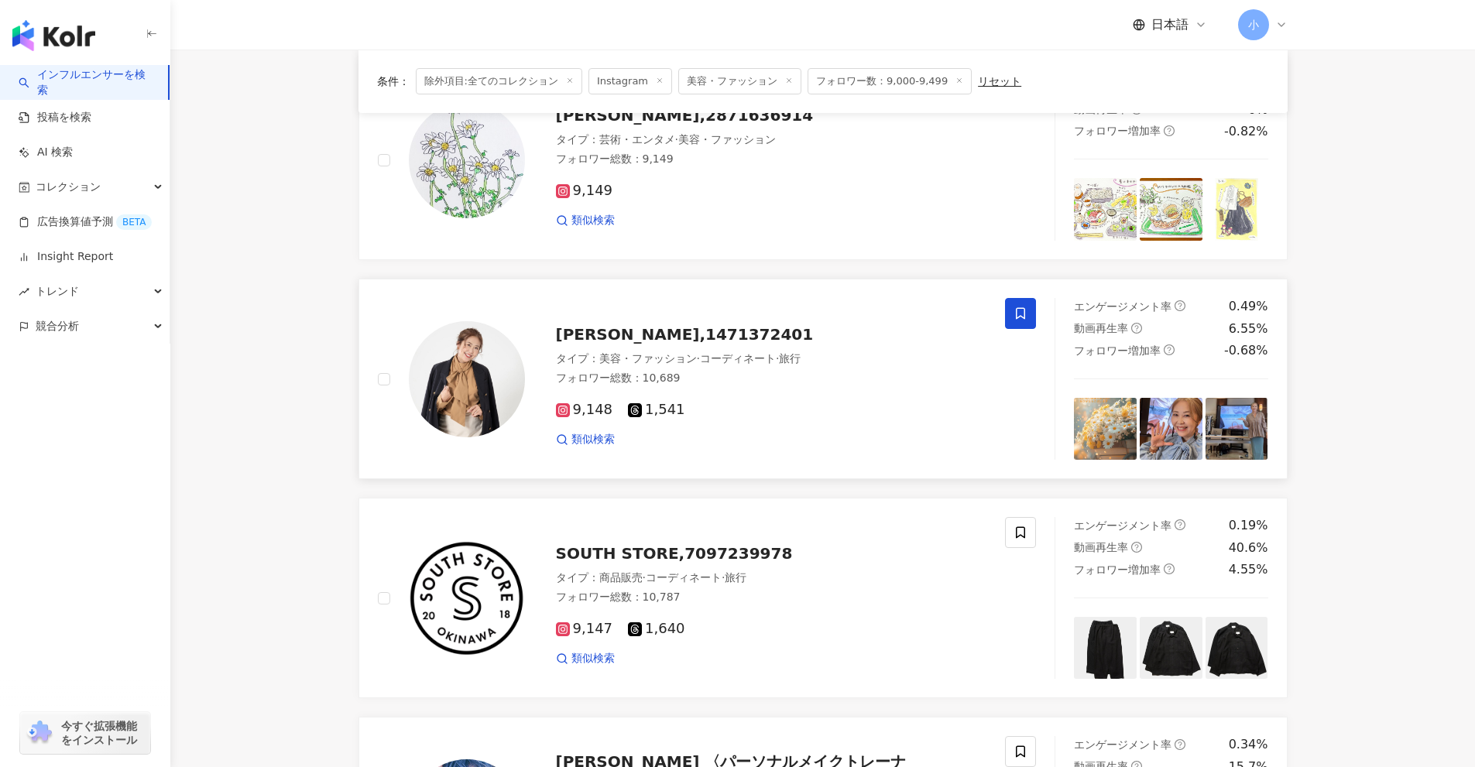
click at [1019, 313] on icon at bounding box center [1020, 314] width 14 height 14
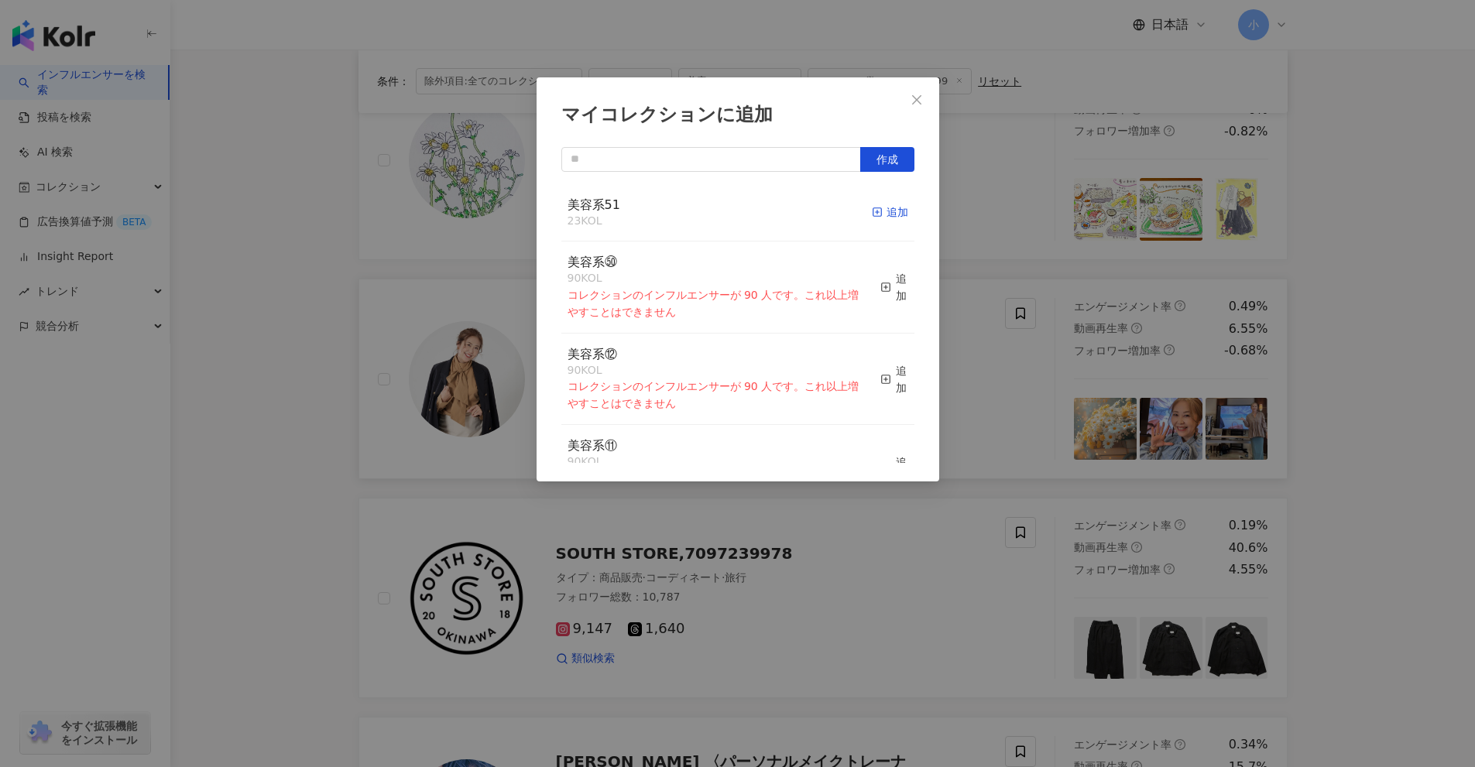
click at [877, 210] on div "追加" at bounding box center [890, 212] width 36 height 17
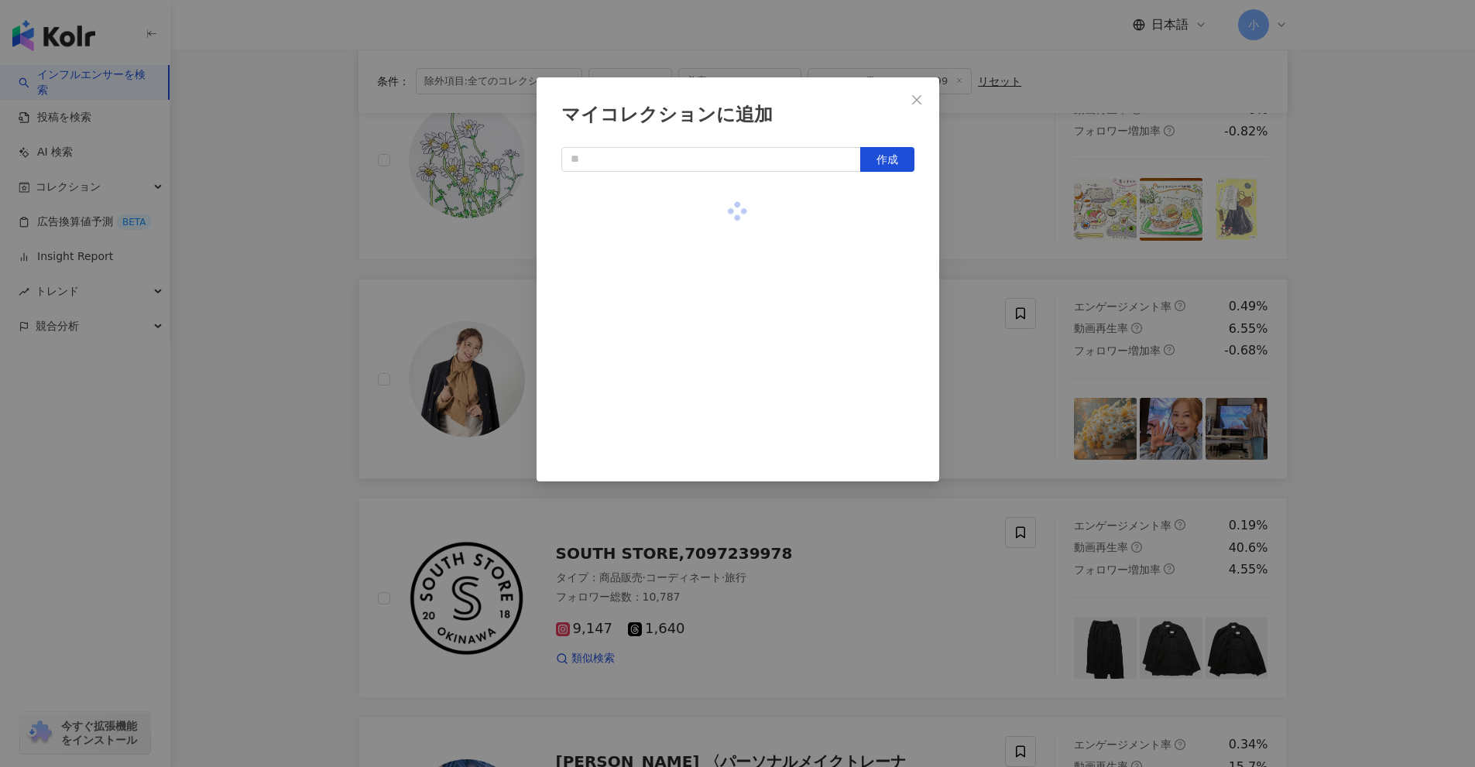
click at [1071, 330] on div "マイコレクションに追加 作成" at bounding box center [737, 383] width 1475 height 767
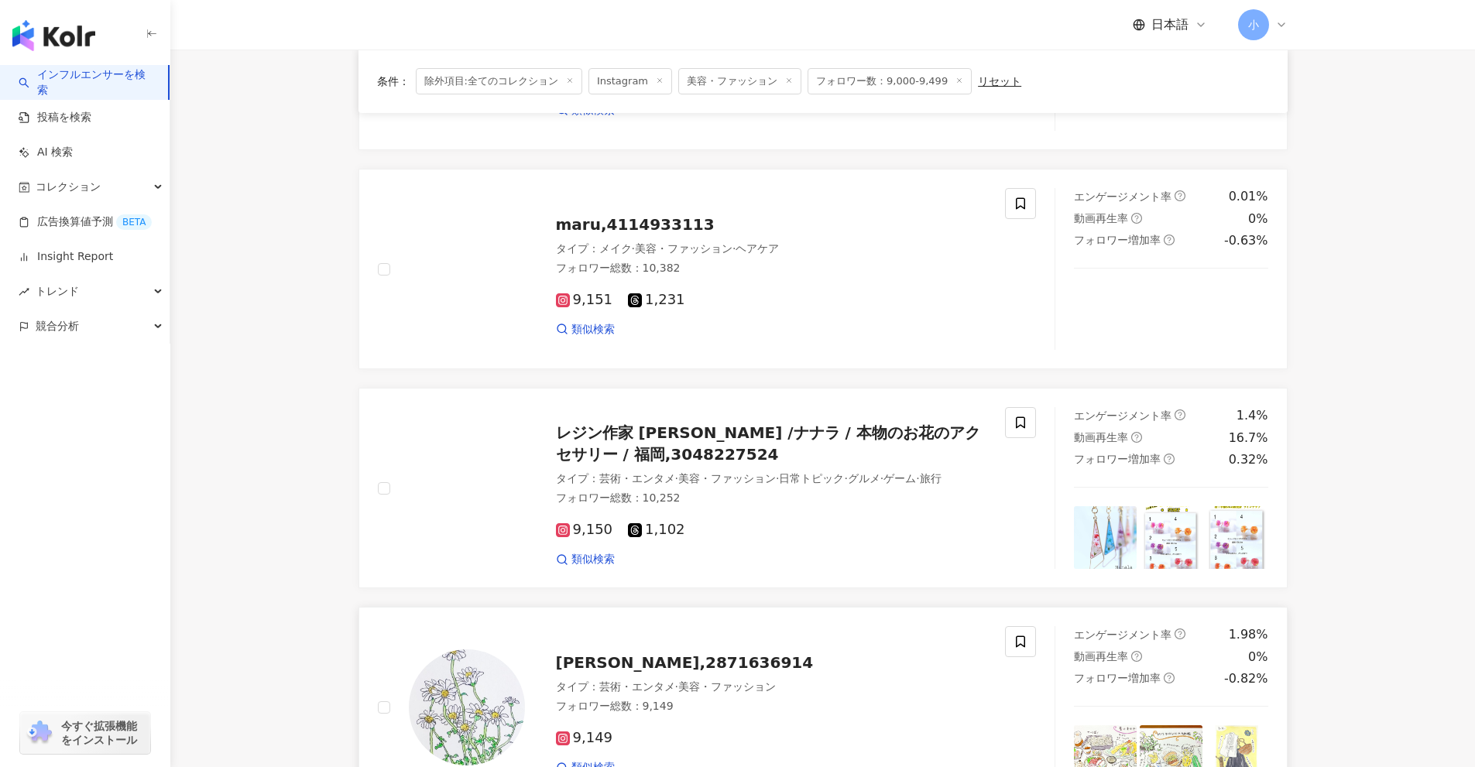
scroll to position [653, 0]
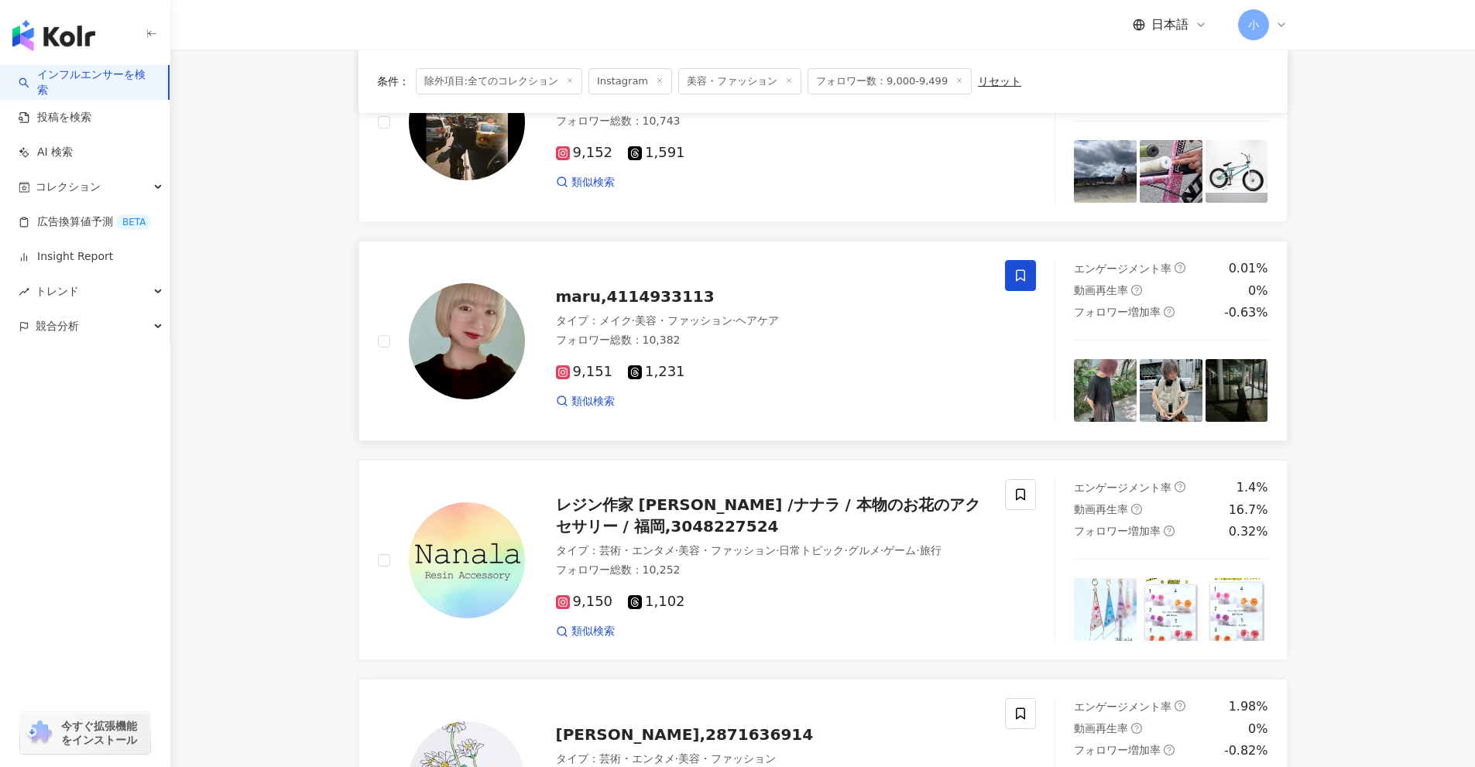
click at [1021, 282] on icon at bounding box center [1020, 276] width 14 height 14
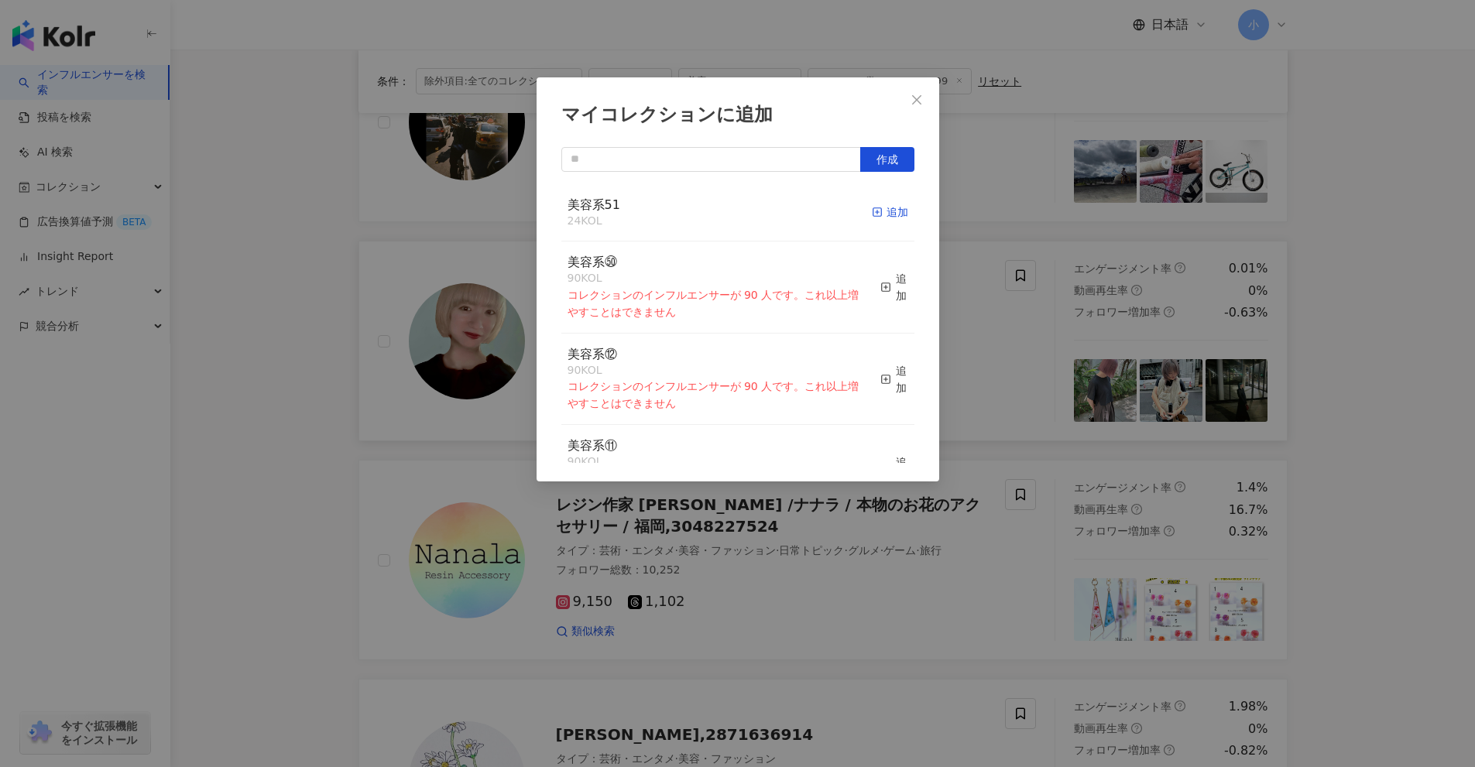
click at [881, 214] on div "追加" at bounding box center [890, 212] width 36 height 17
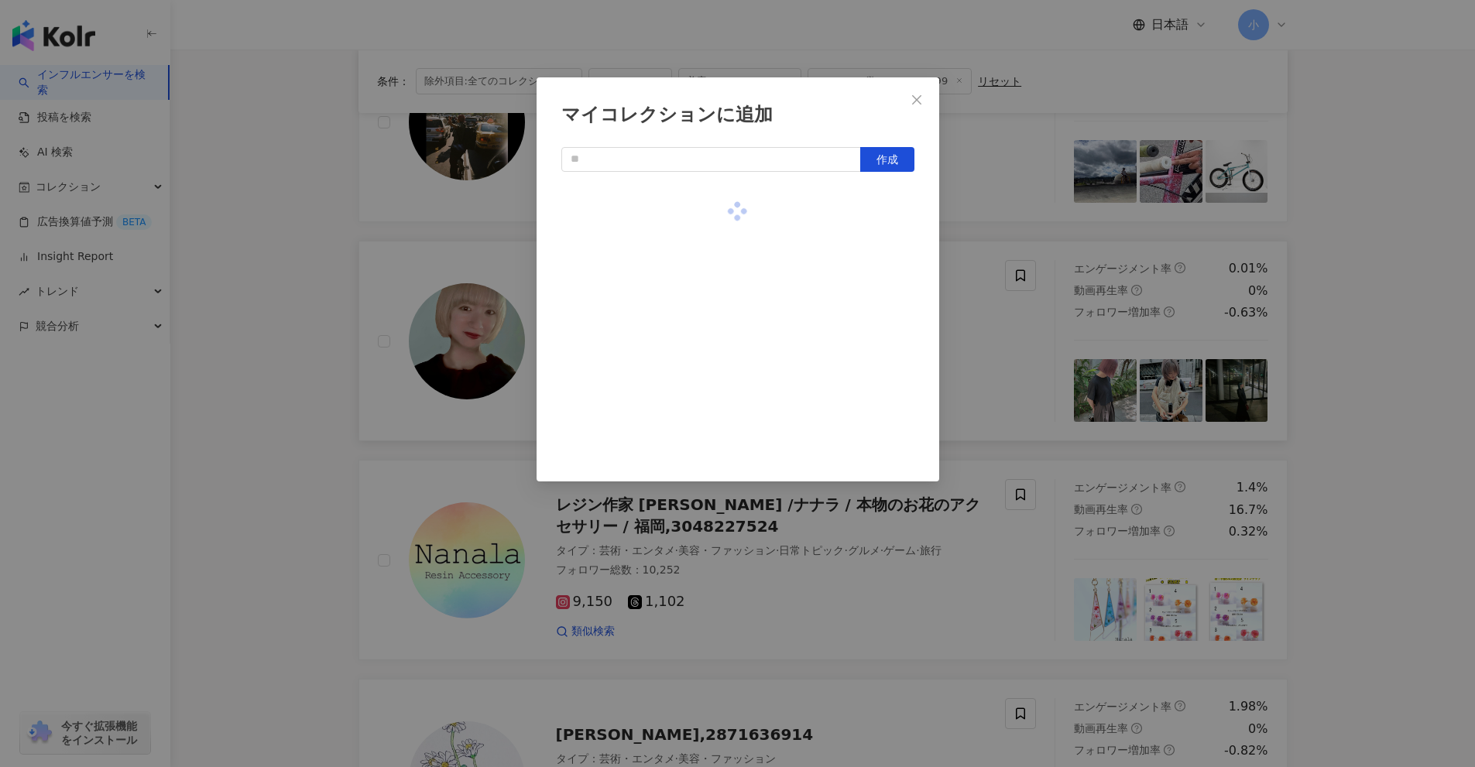
click at [1043, 437] on div "マイコレクションに追加 作成" at bounding box center [737, 383] width 1475 height 767
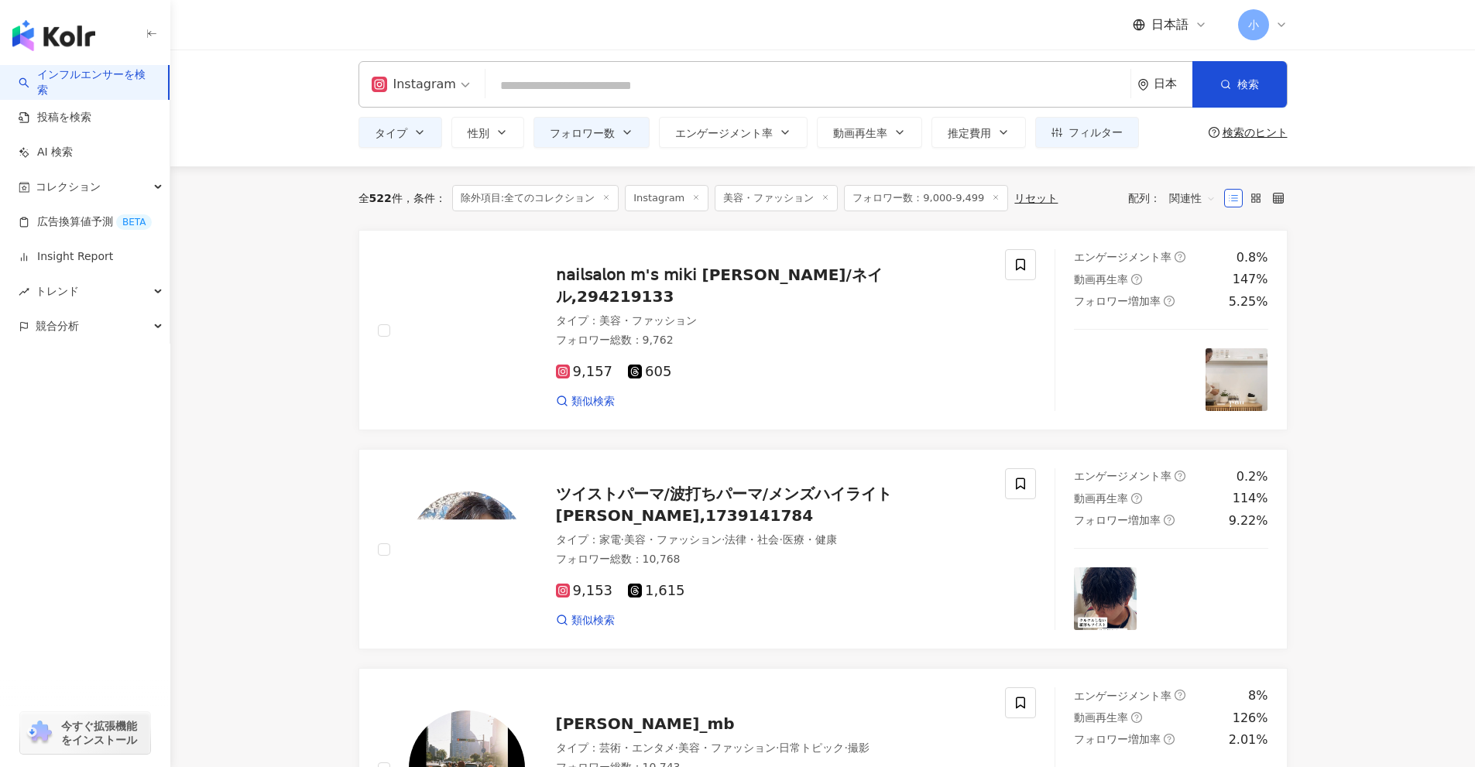
scroll to position [0, 0]
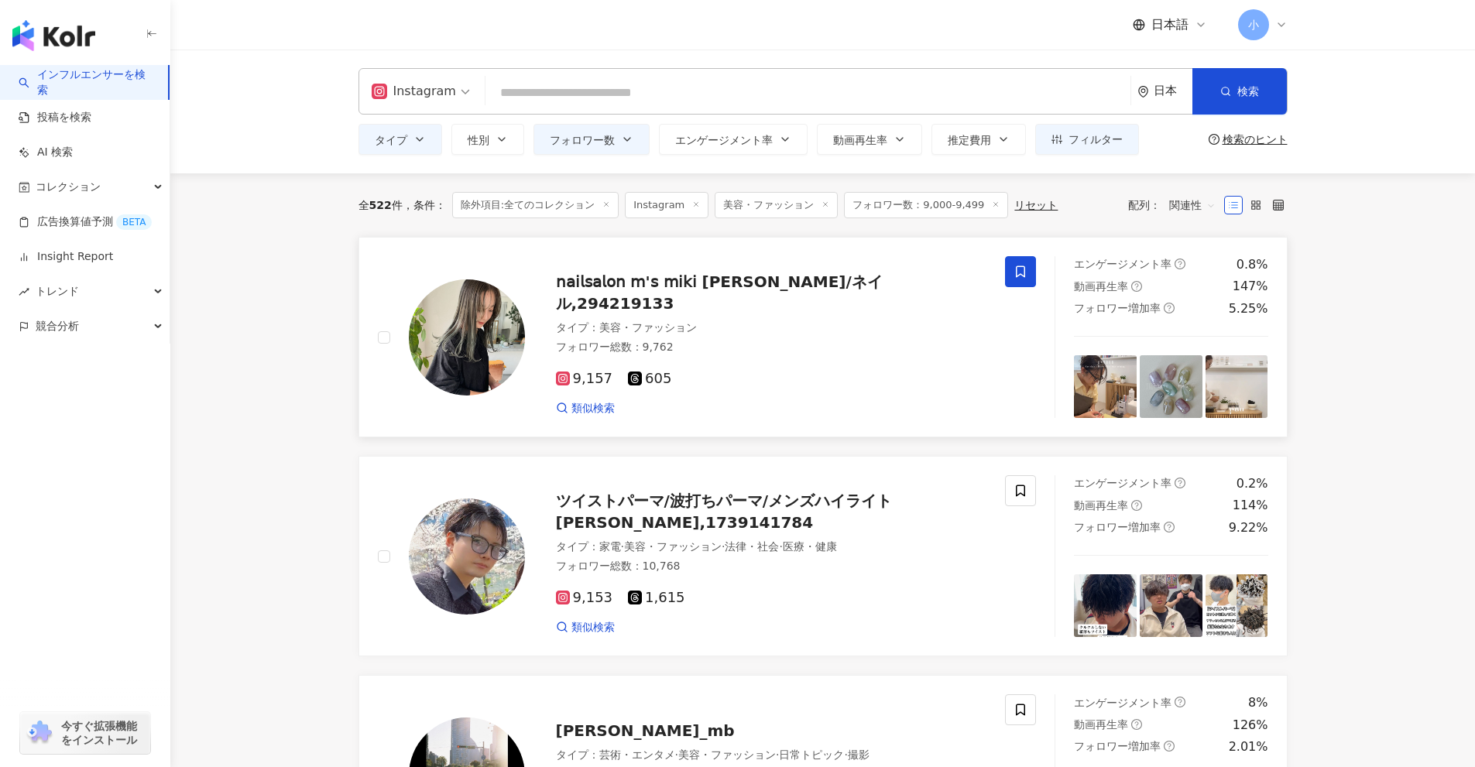
click at [1027, 276] on span at bounding box center [1020, 271] width 31 height 31
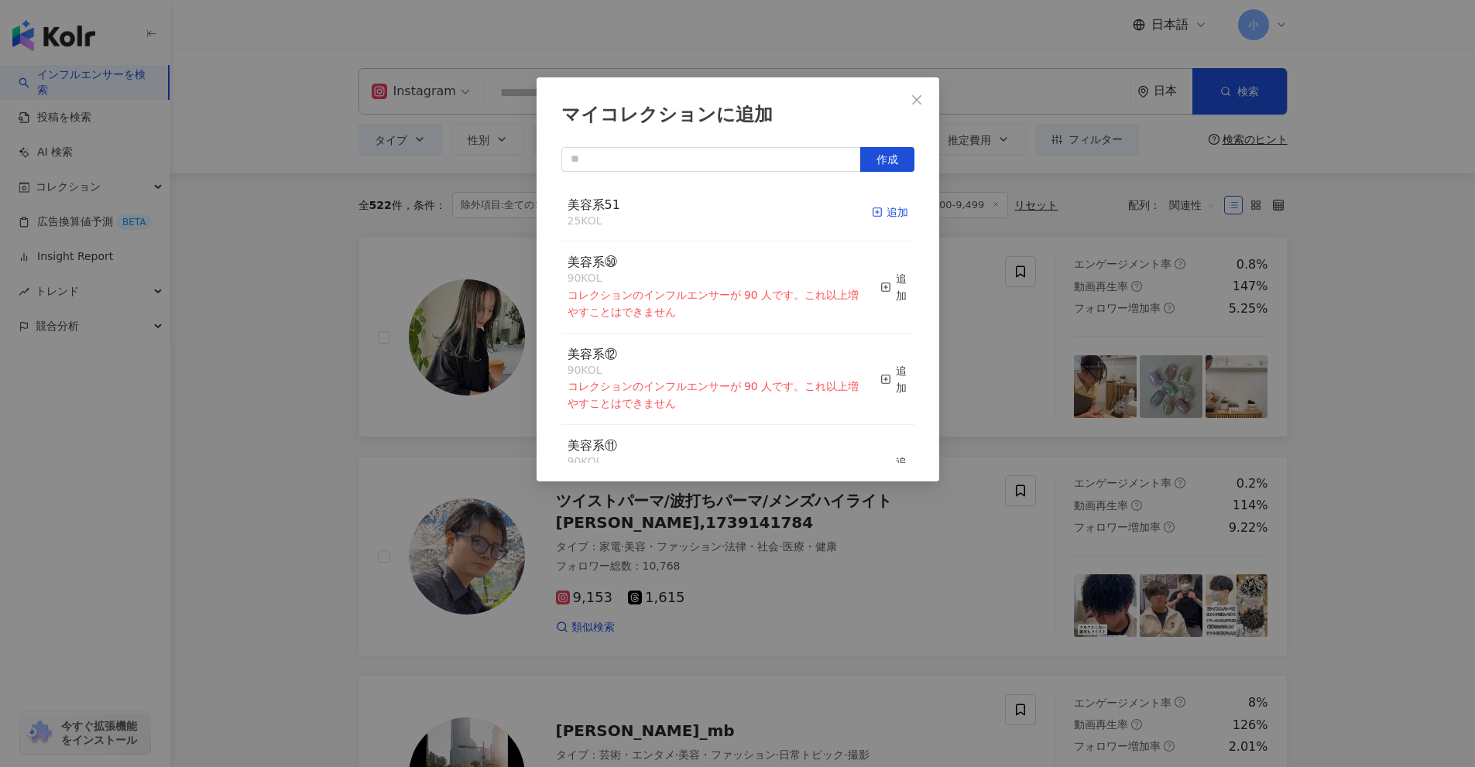
click at [872, 210] on icon "button" at bounding box center [877, 212] width 11 height 11
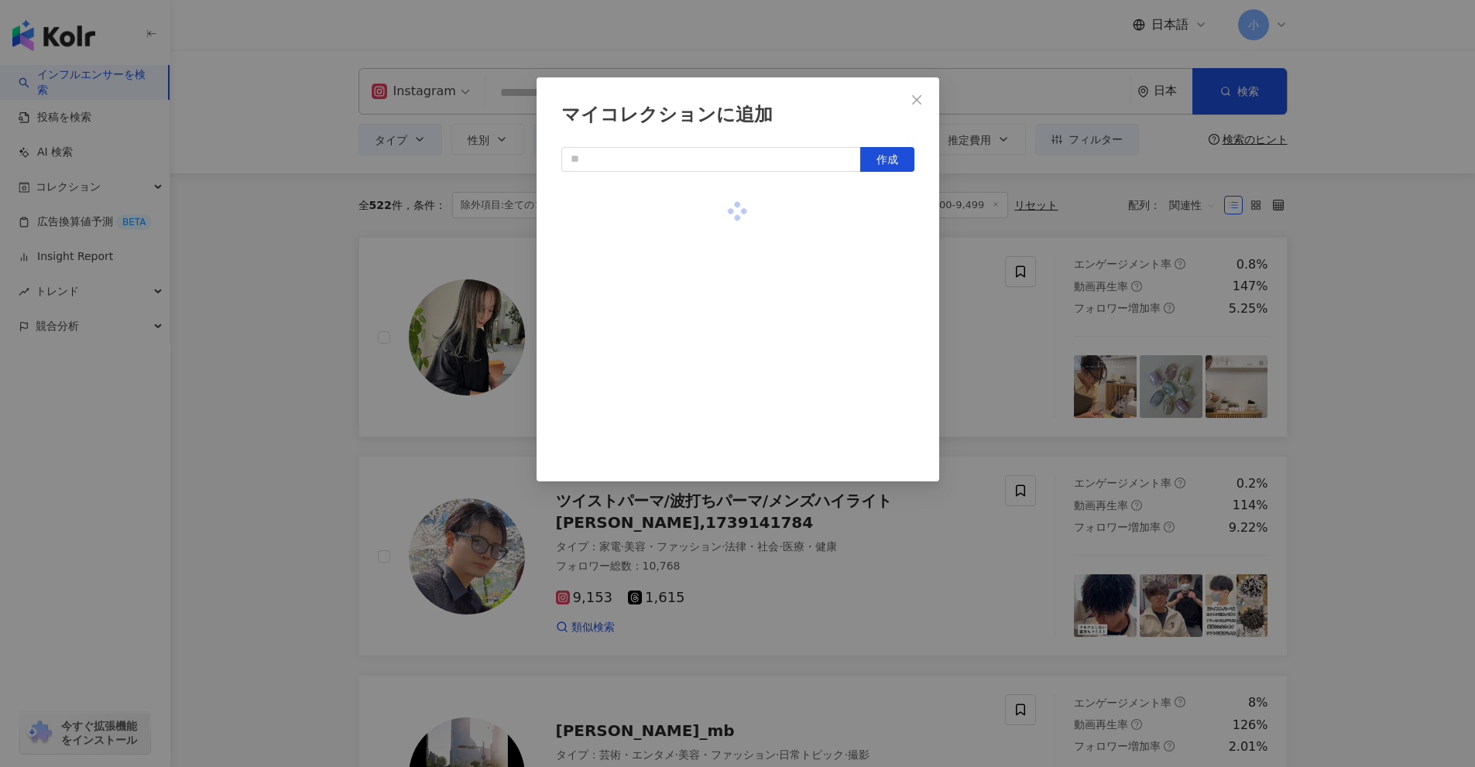
click at [1022, 335] on div "マイコレクションに追加 作成" at bounding box center [737, 383] width 1475 height 767
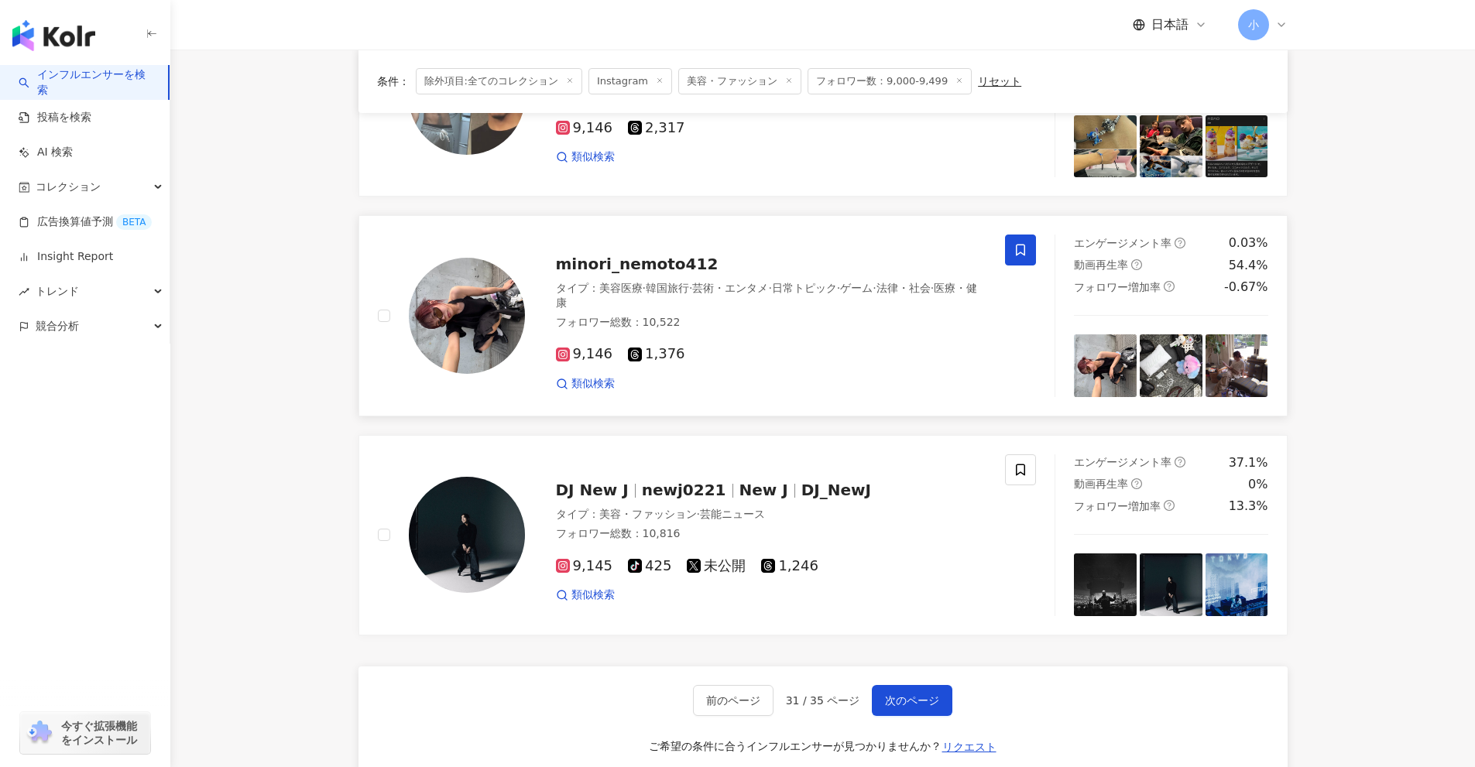
scroll to position [2434, 0]
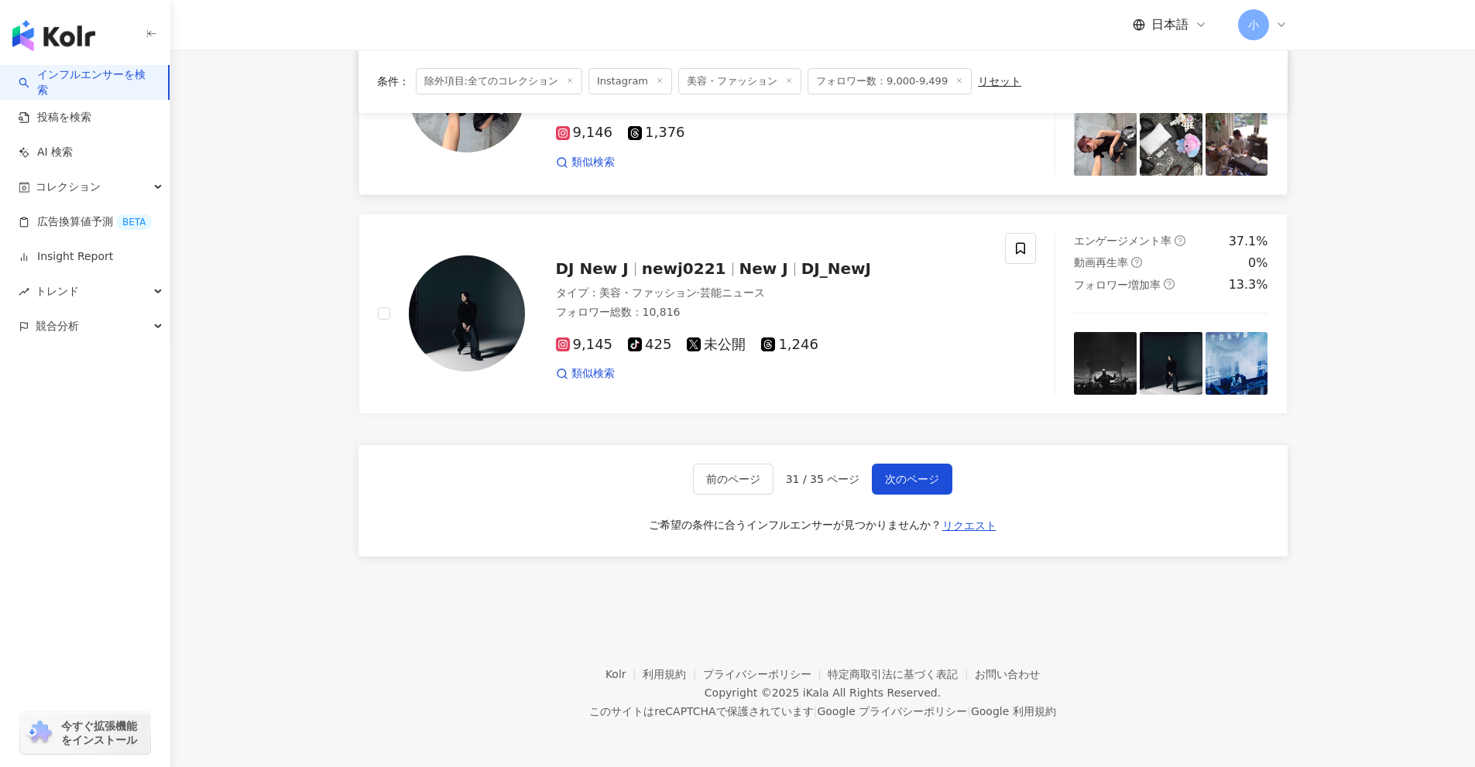
drag, startPoint x: 1374, startPoint y: 315, endPoint x: 1370, endPoint y: 733, distance: 418.0
click at [931, 473] on span "次のページ" at bounding box center [912, 479] width 54 height 12
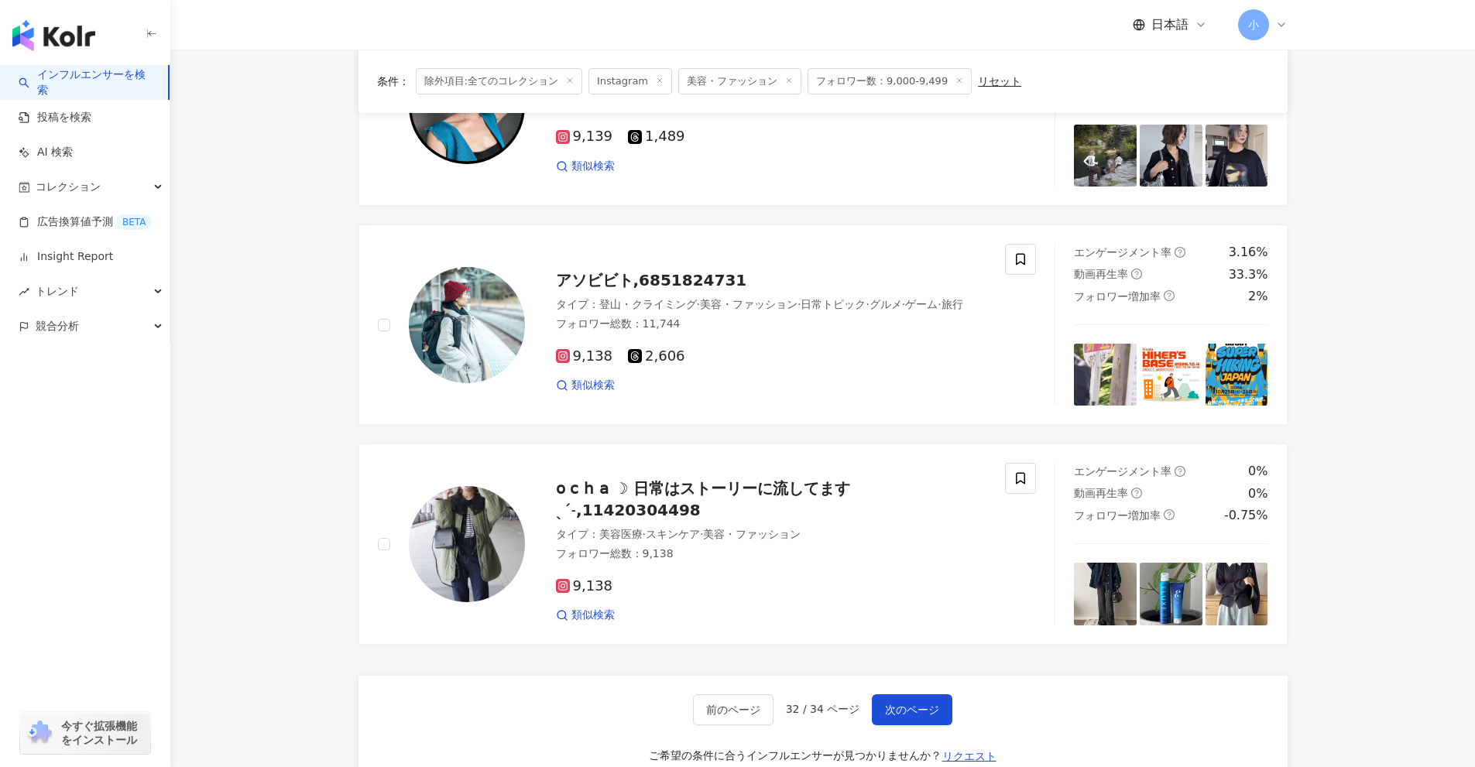
scroll to position [1982, 0]
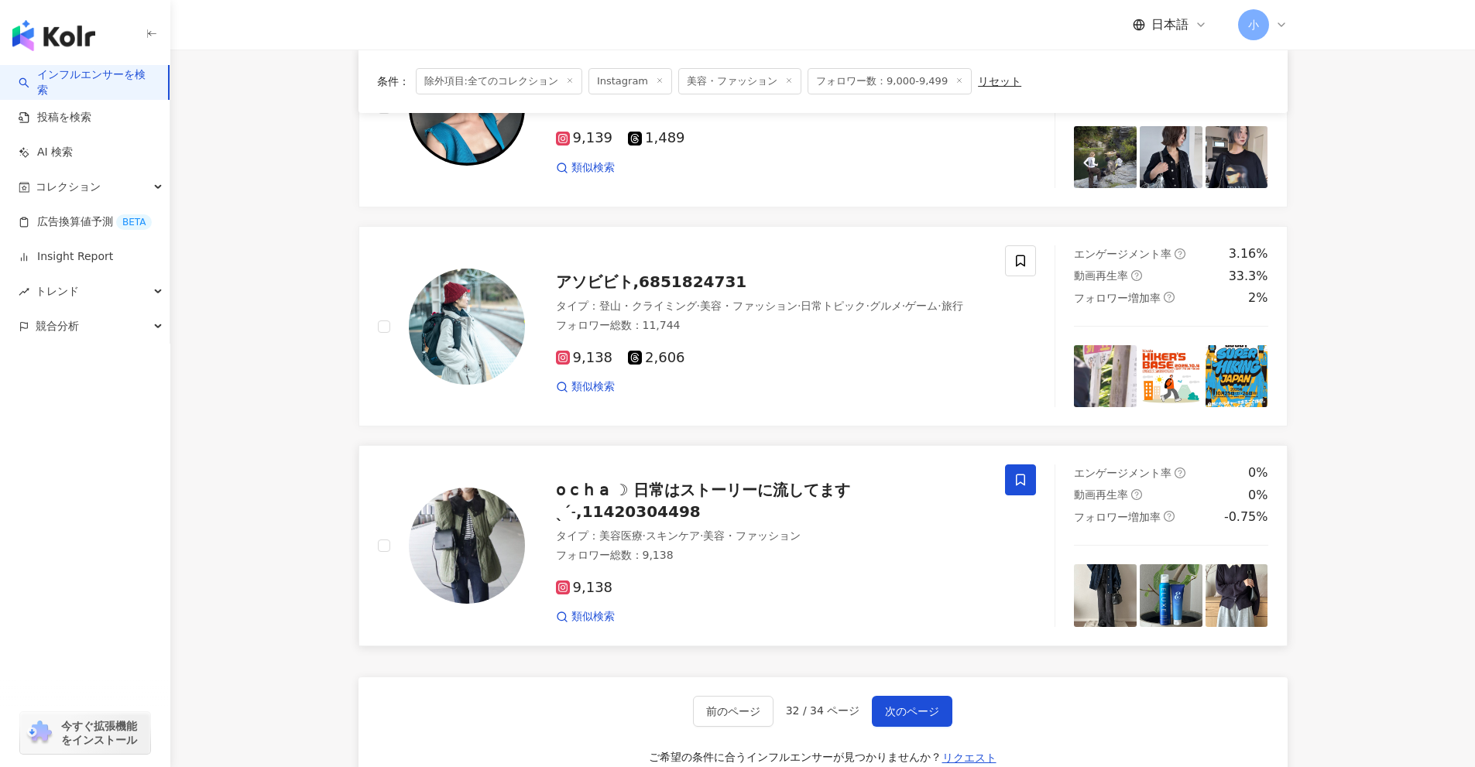
click at [1031, 468] on span at bounding box center [1020, 479] width 31 height 31
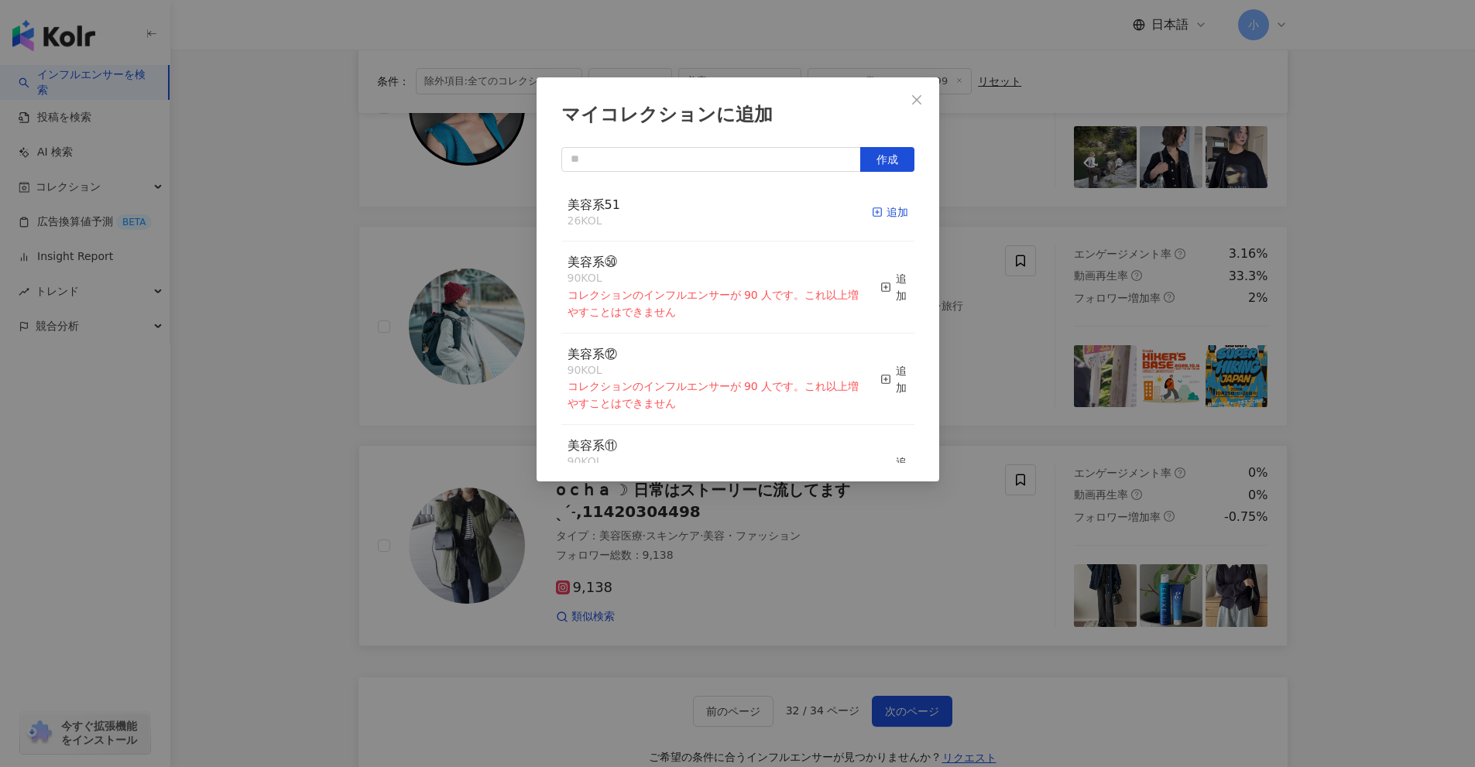
click at [876, 212] on div "追加" at bounding box center [890, 212] width 36 height 17
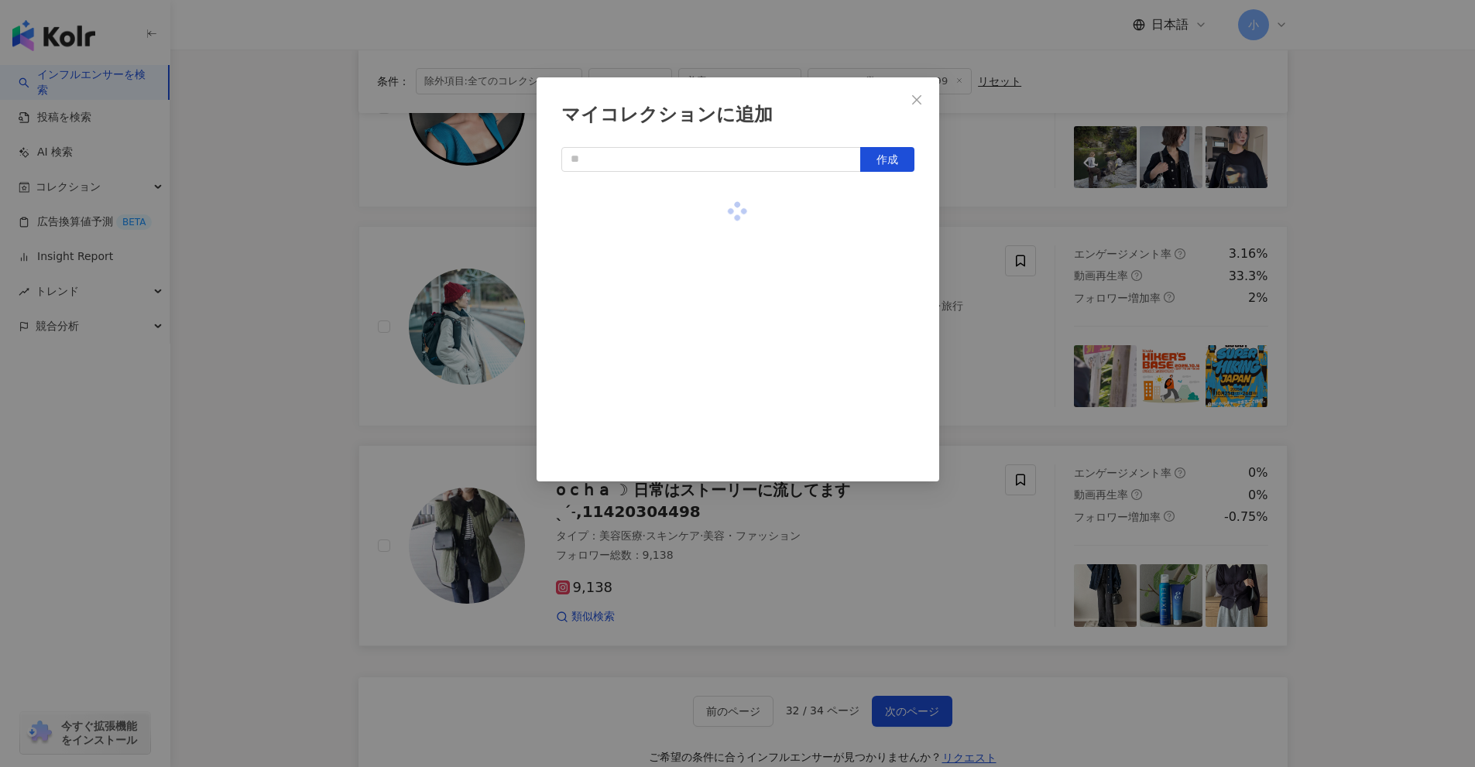
click at [953, 298] on div "マイコレクションに追加 作成" at bounding box center [737, 383] width 1475 height 767
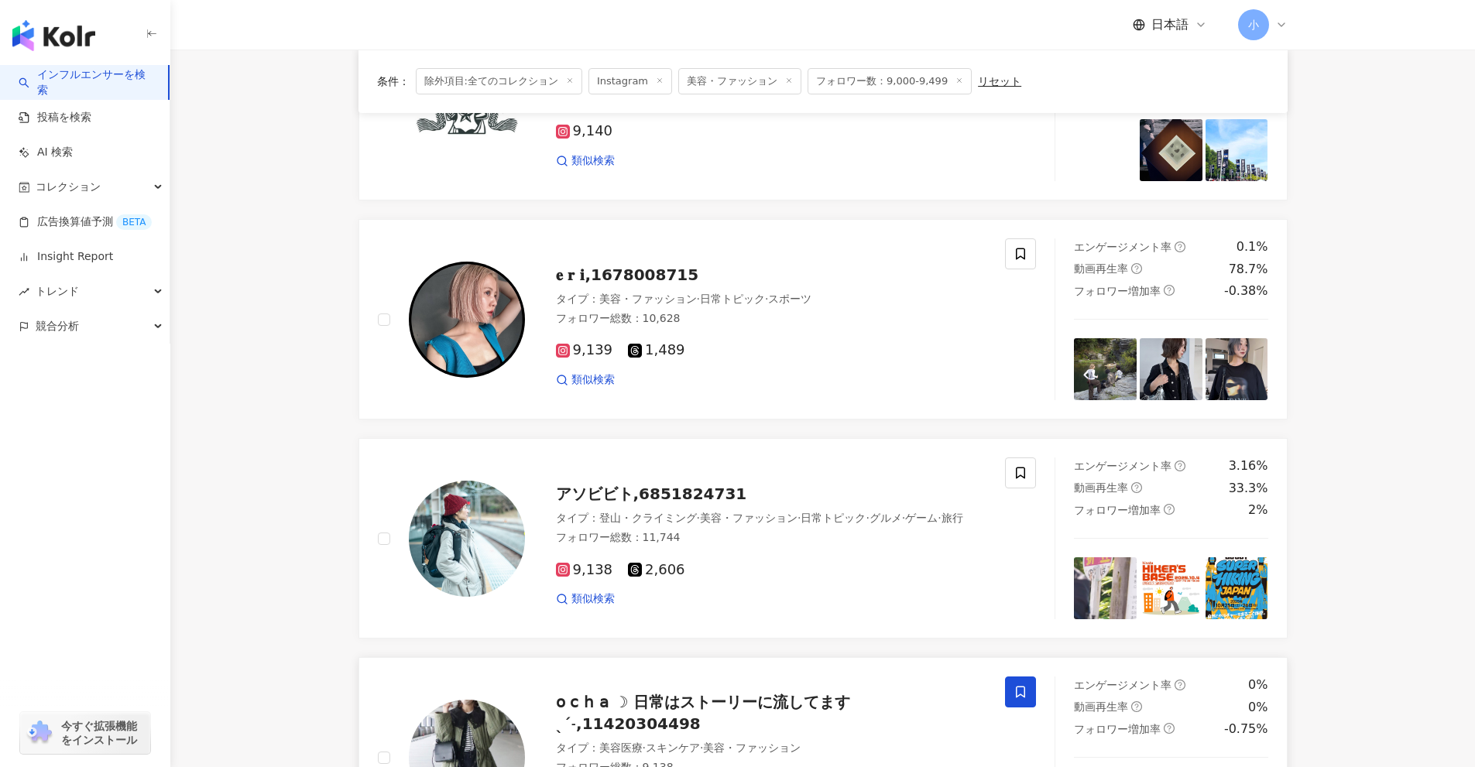
scroll to position [1673, 0]
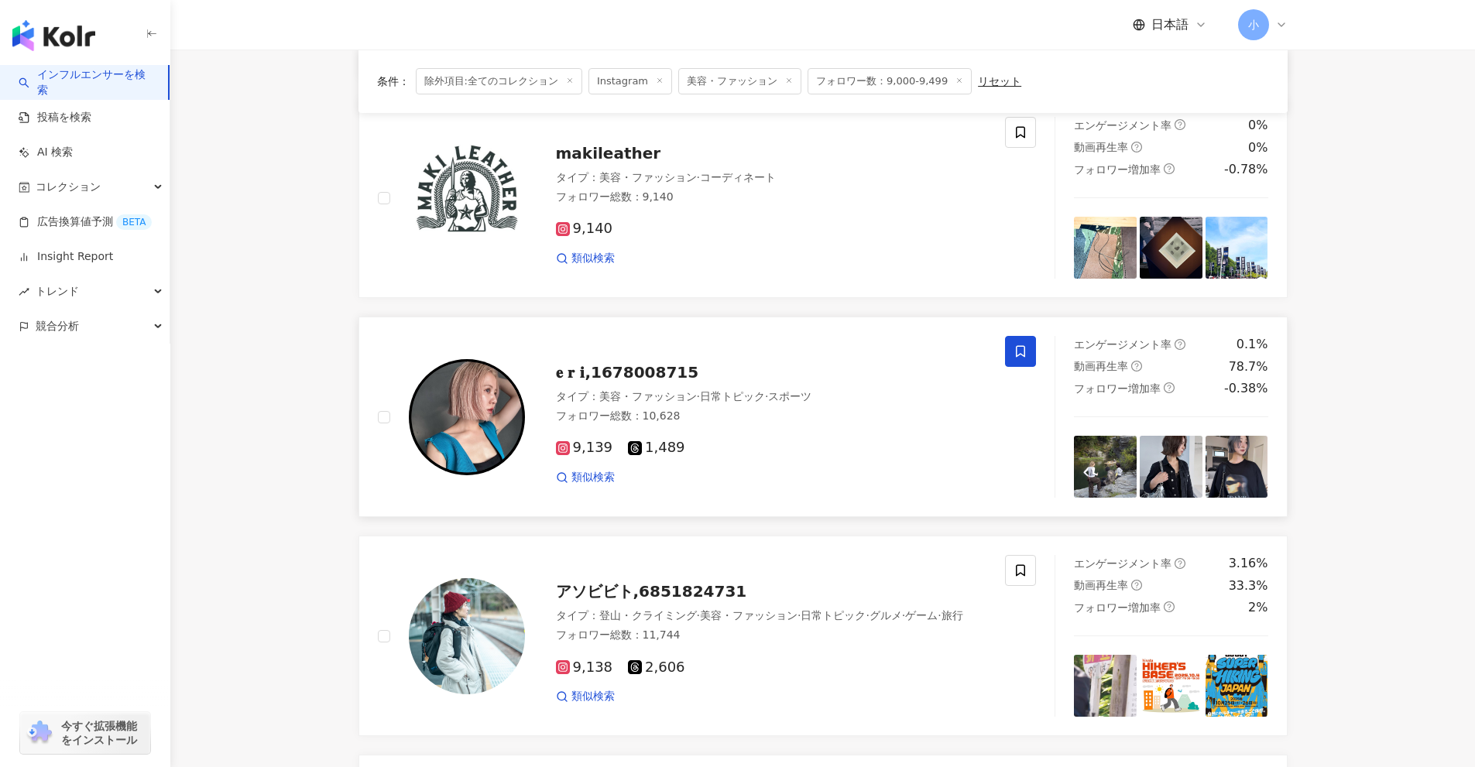
click at [1028, 362] on span at bounding box center [1020, 351] width 31 height 31
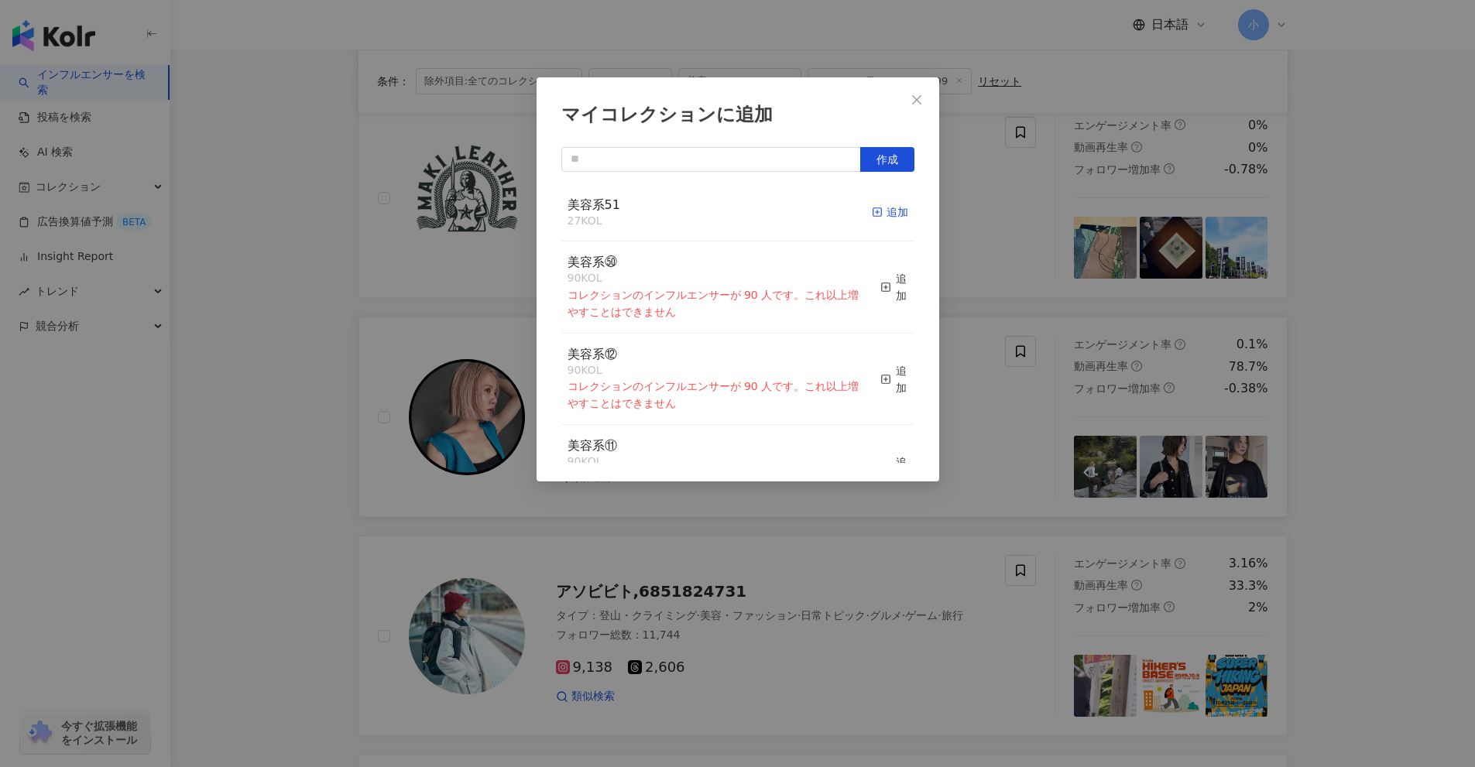
click at [872, 212] on icon "button" at bounding box center [877, 212] width 11 height 11
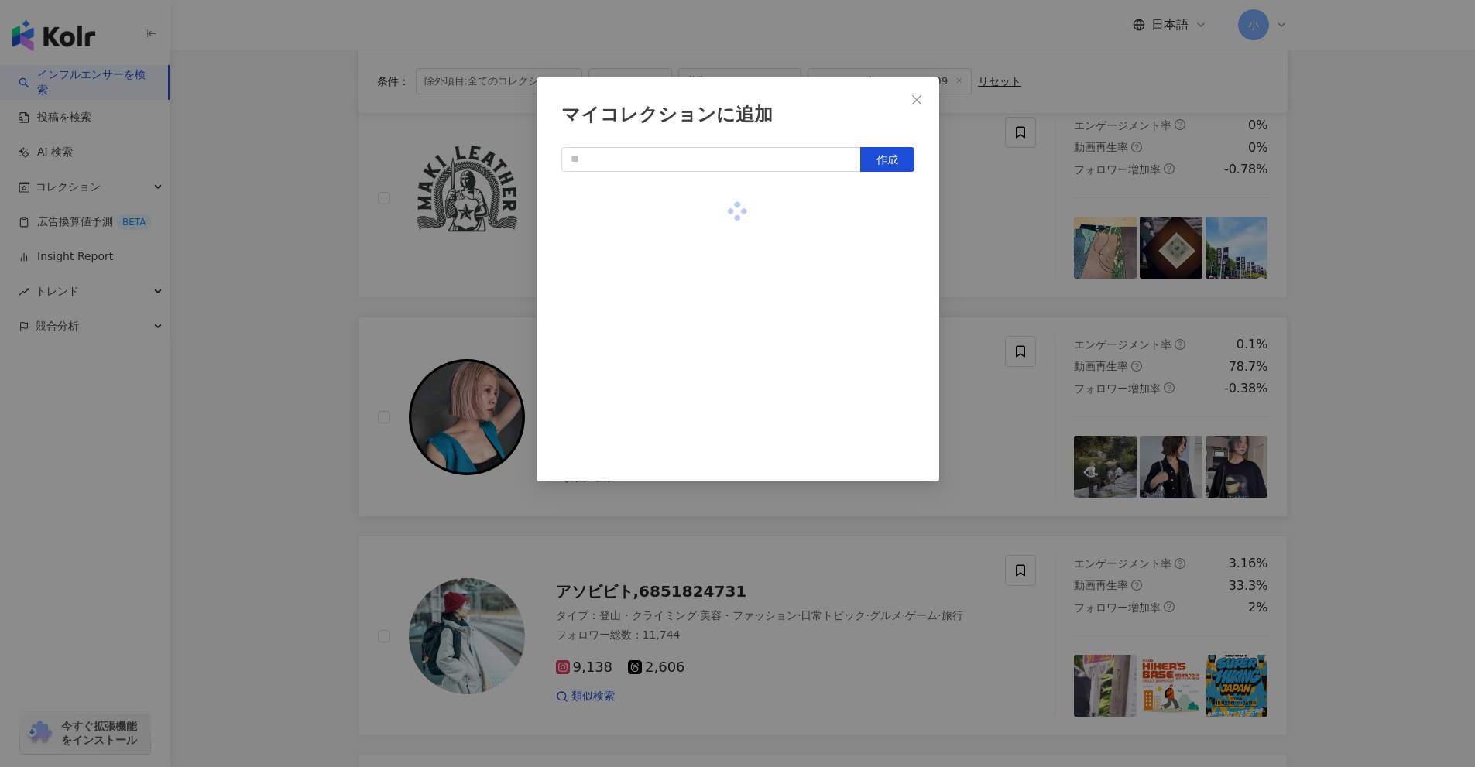
click at [993, 283] on div "マイコレクションに追加 作成" at bounding box center [737, 383] width 1475 height 767
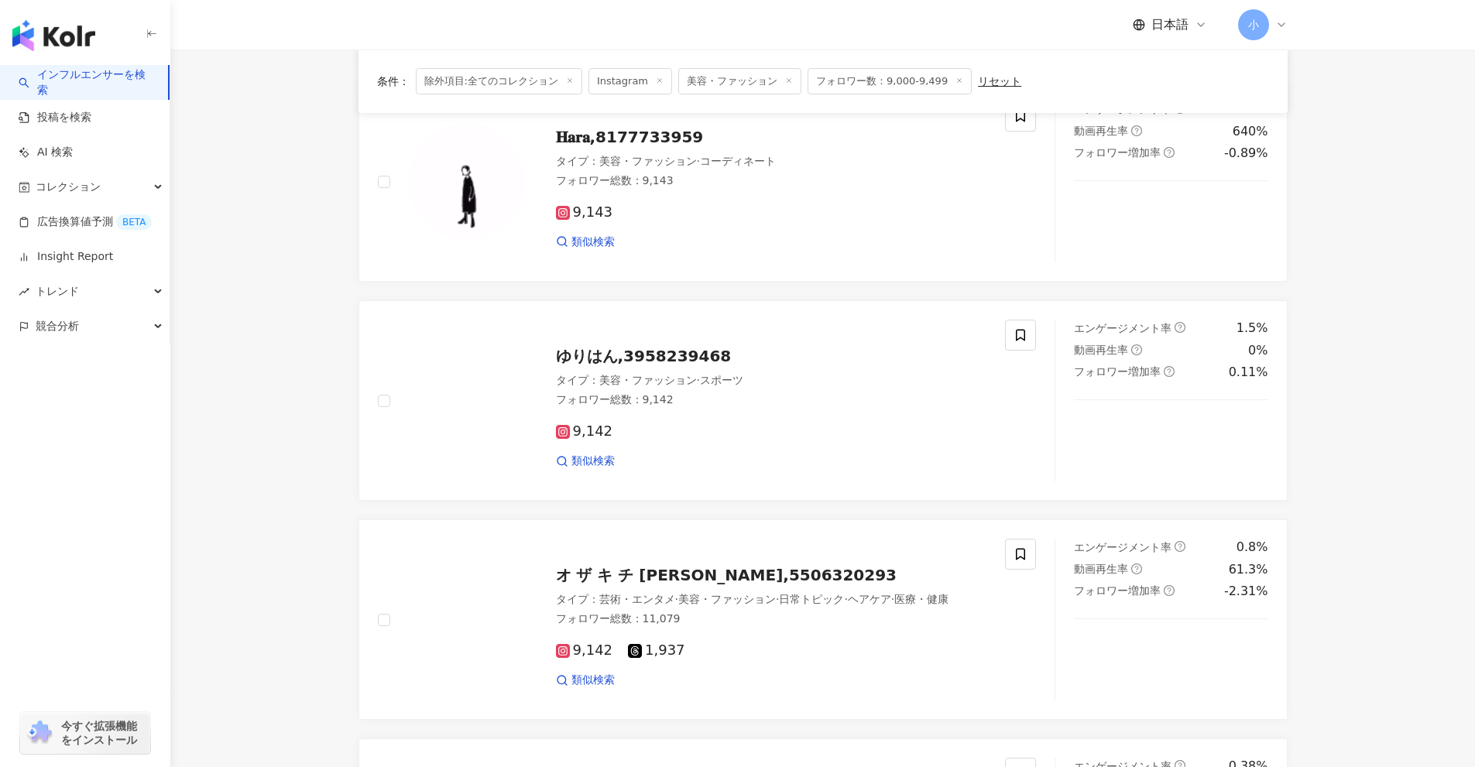
scroll to position [744, 0]
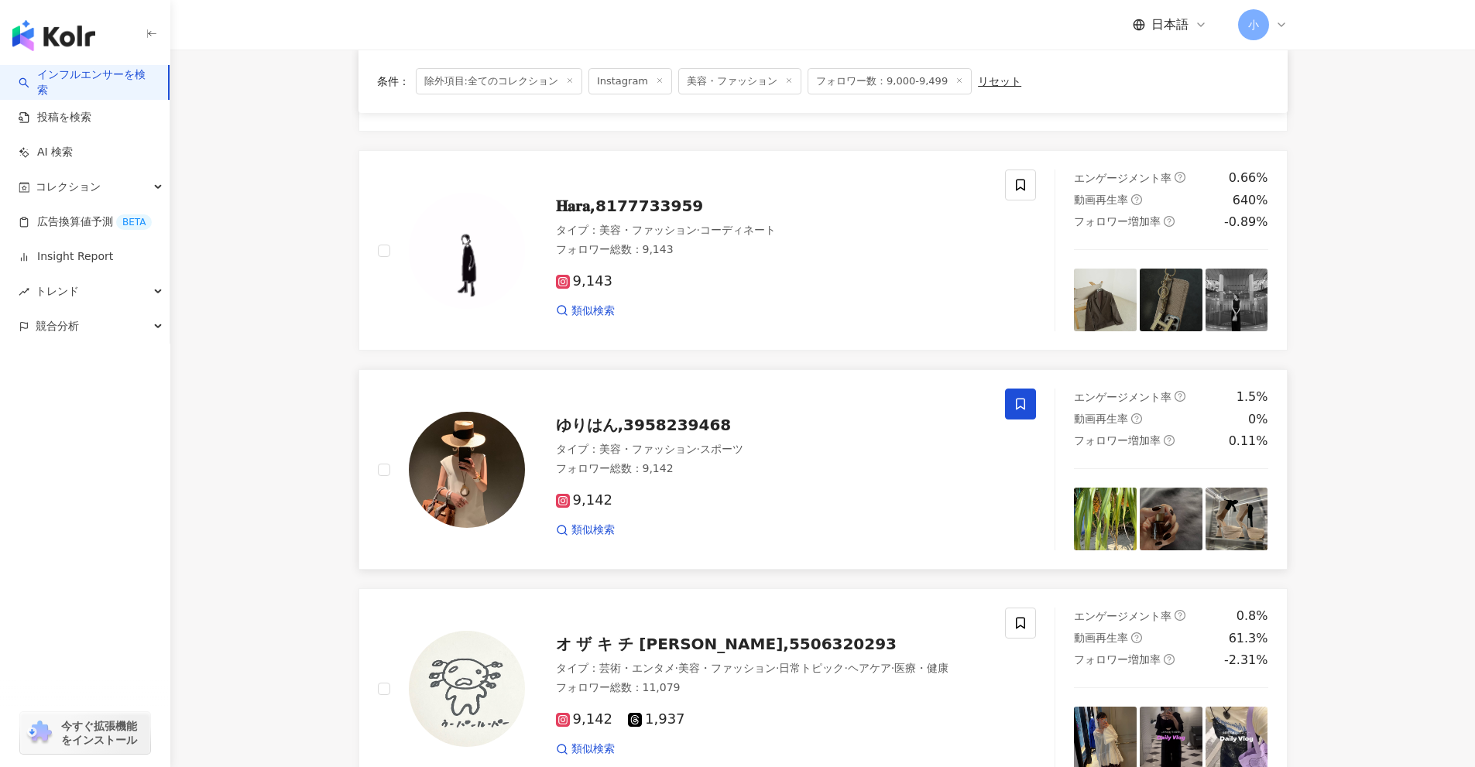
click at [1014, 405] on icon at bounding box center [1020, 404] width 14 height 14
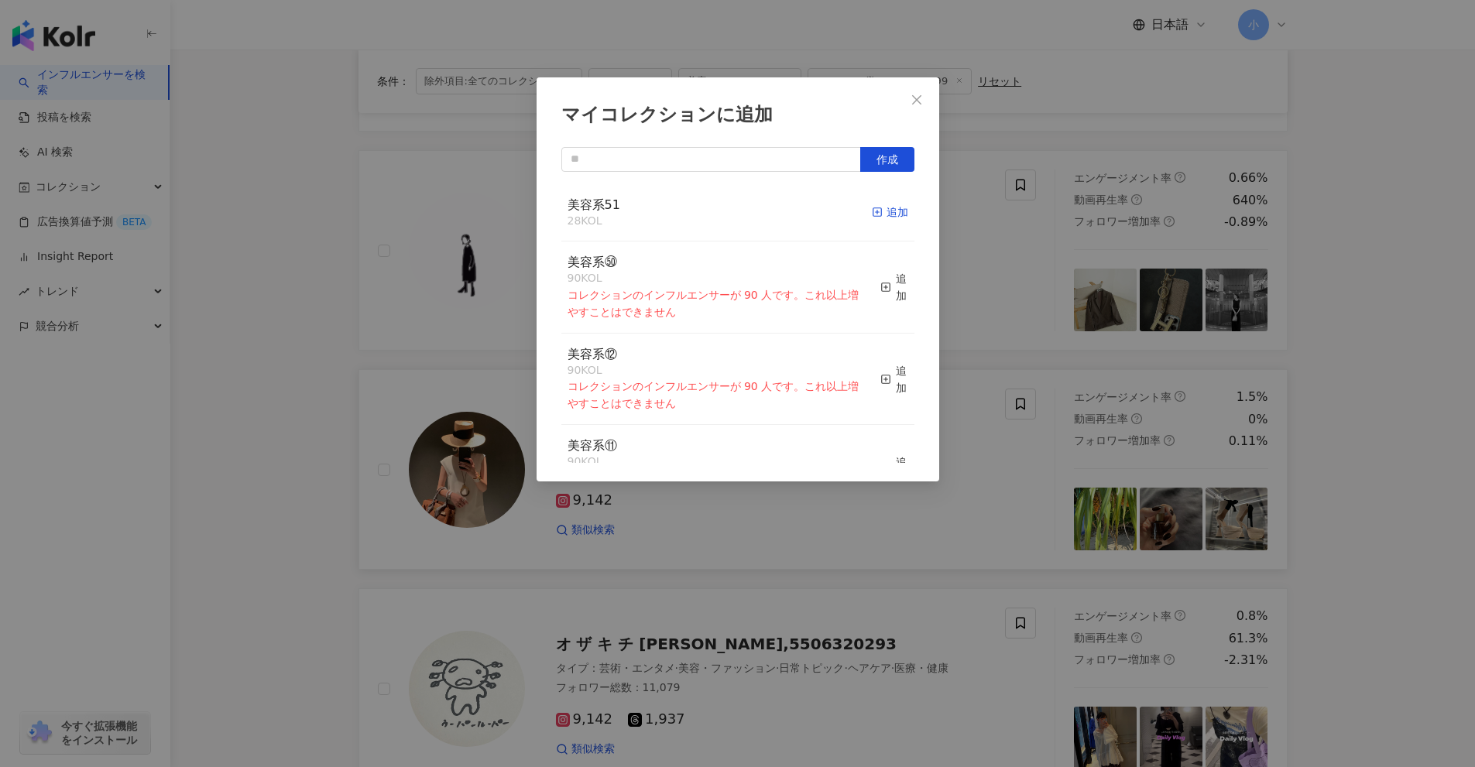
click at [882, 216] on div "追加" at bounding box center [890, 212] width 36 height 17
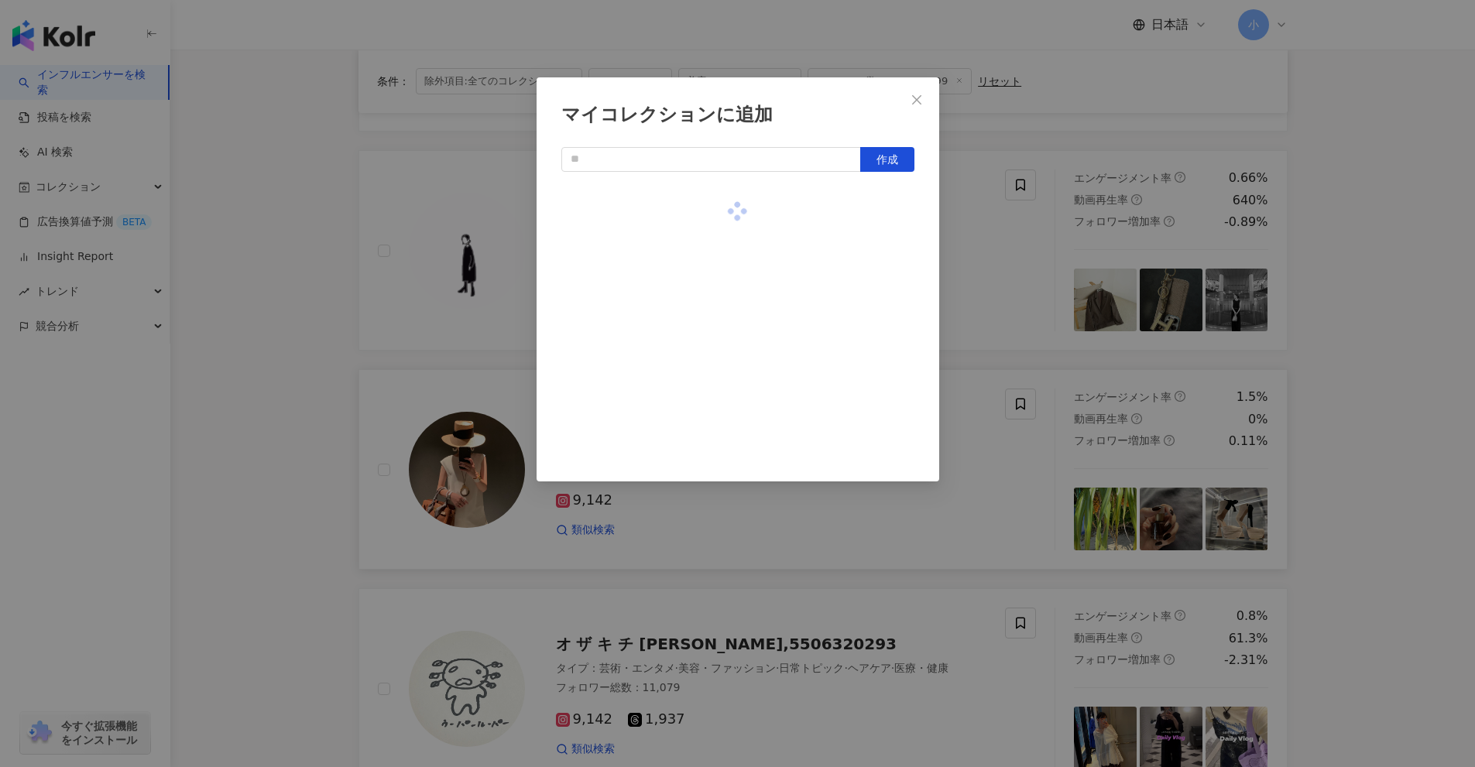
click at [1023, 286] on div "マイコレクションに追加 作成" at bounding box center [737, 383] width 1475 height 767
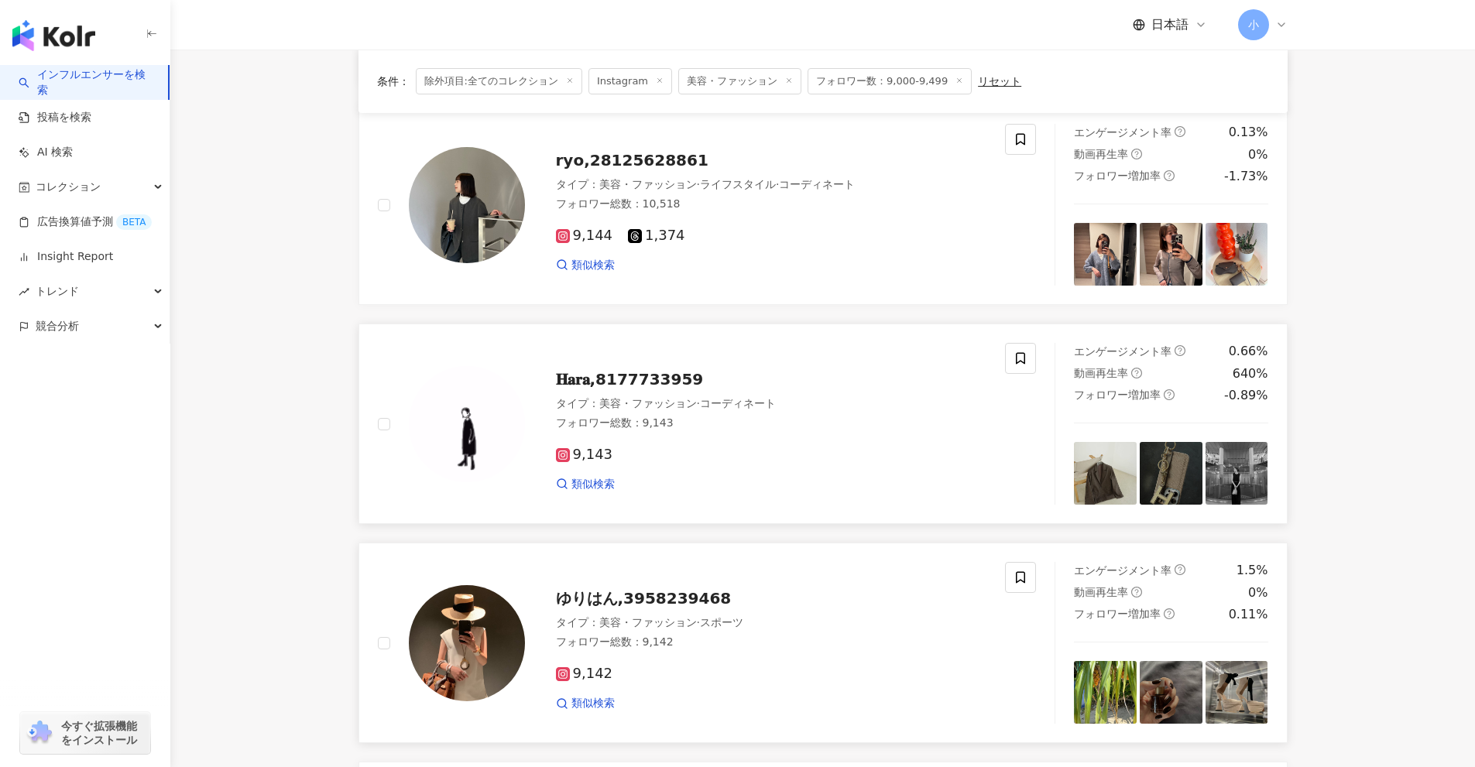
scroll to position [512, 0]
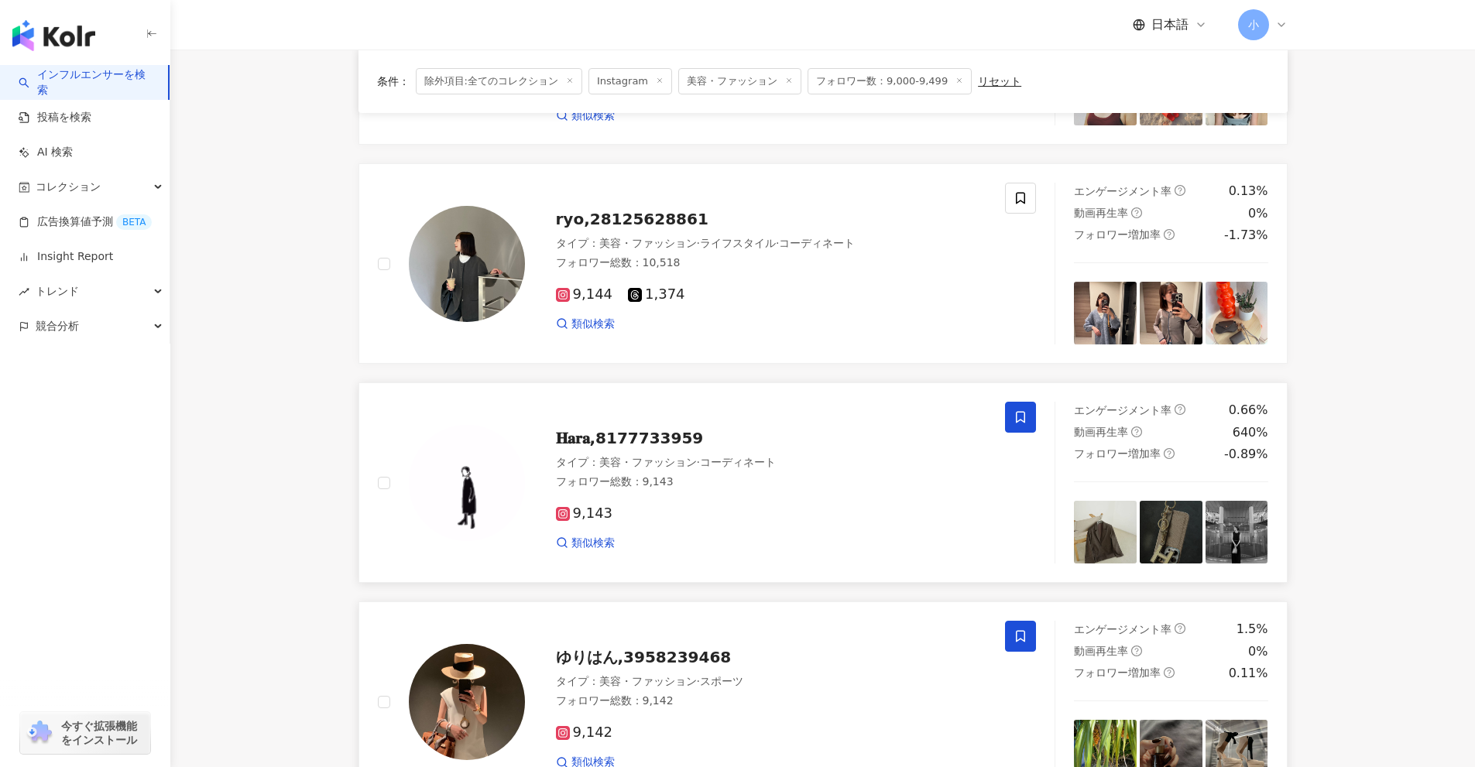
click at [1026, 410] on icon at bounding box center [1020, 417] width 14 height 14
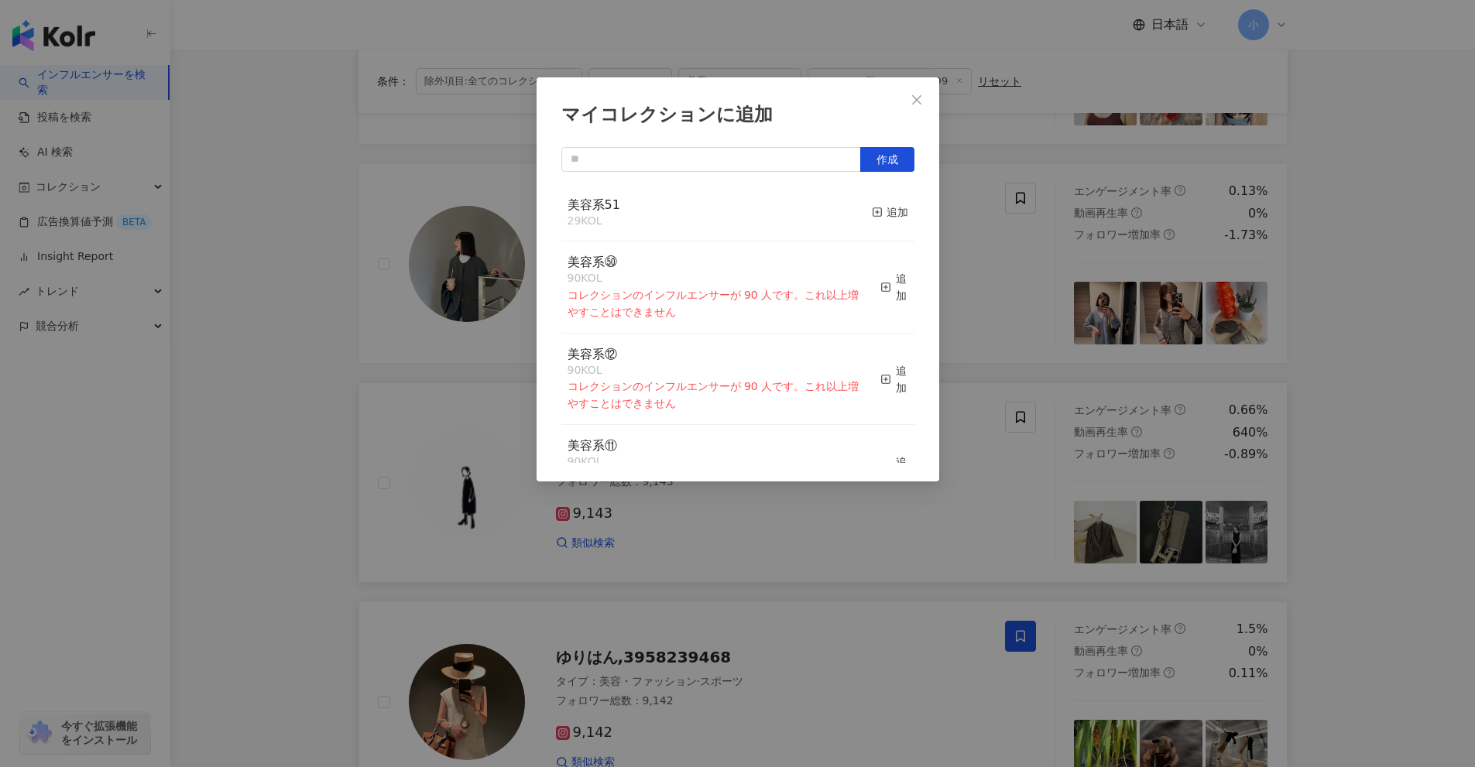
click at [882, 222] on button "追加" at bounding box center [890, 213] width 36 height 33
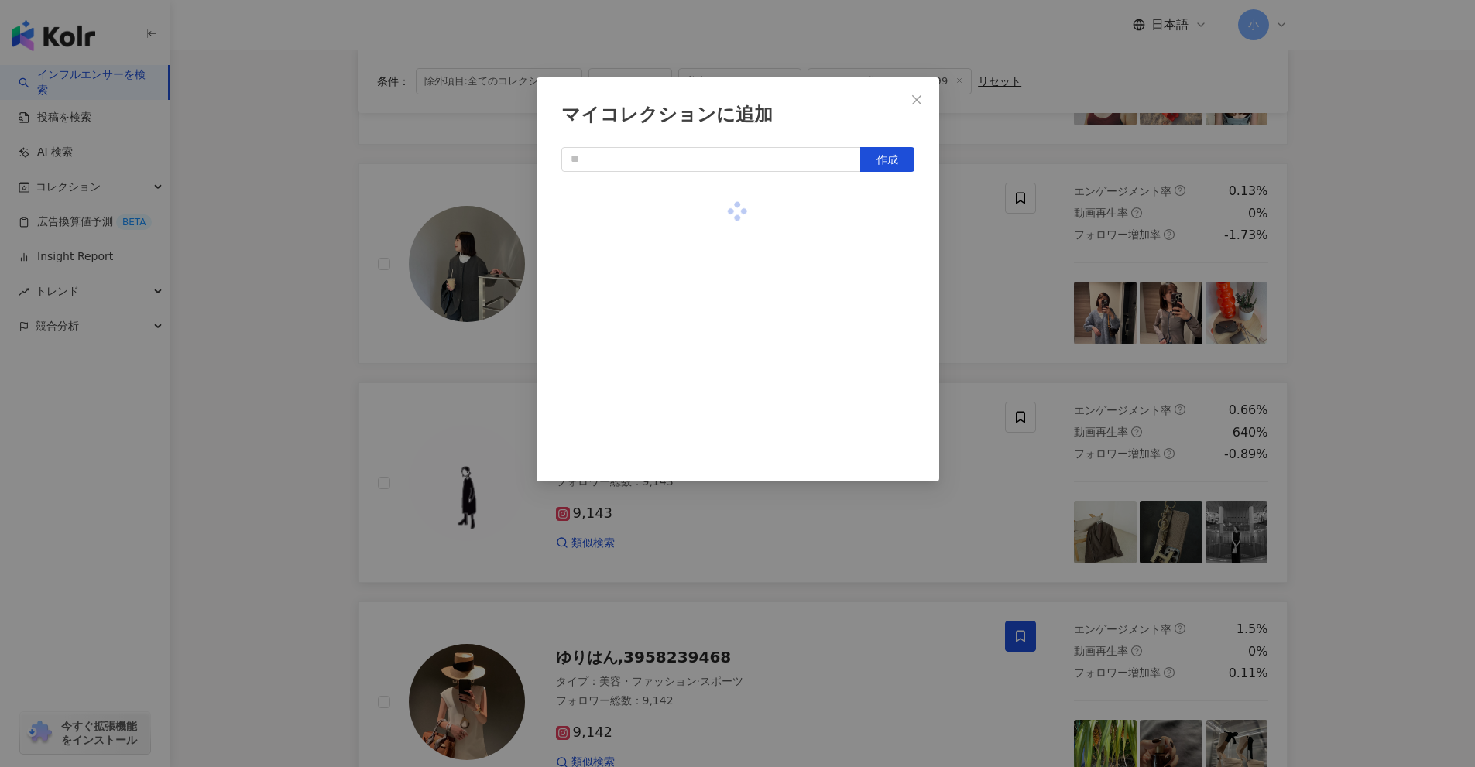
click at [1000, 254] on div "マイコレクションに追加 作成" at bounding box center [737, 383] width 1475 height 767
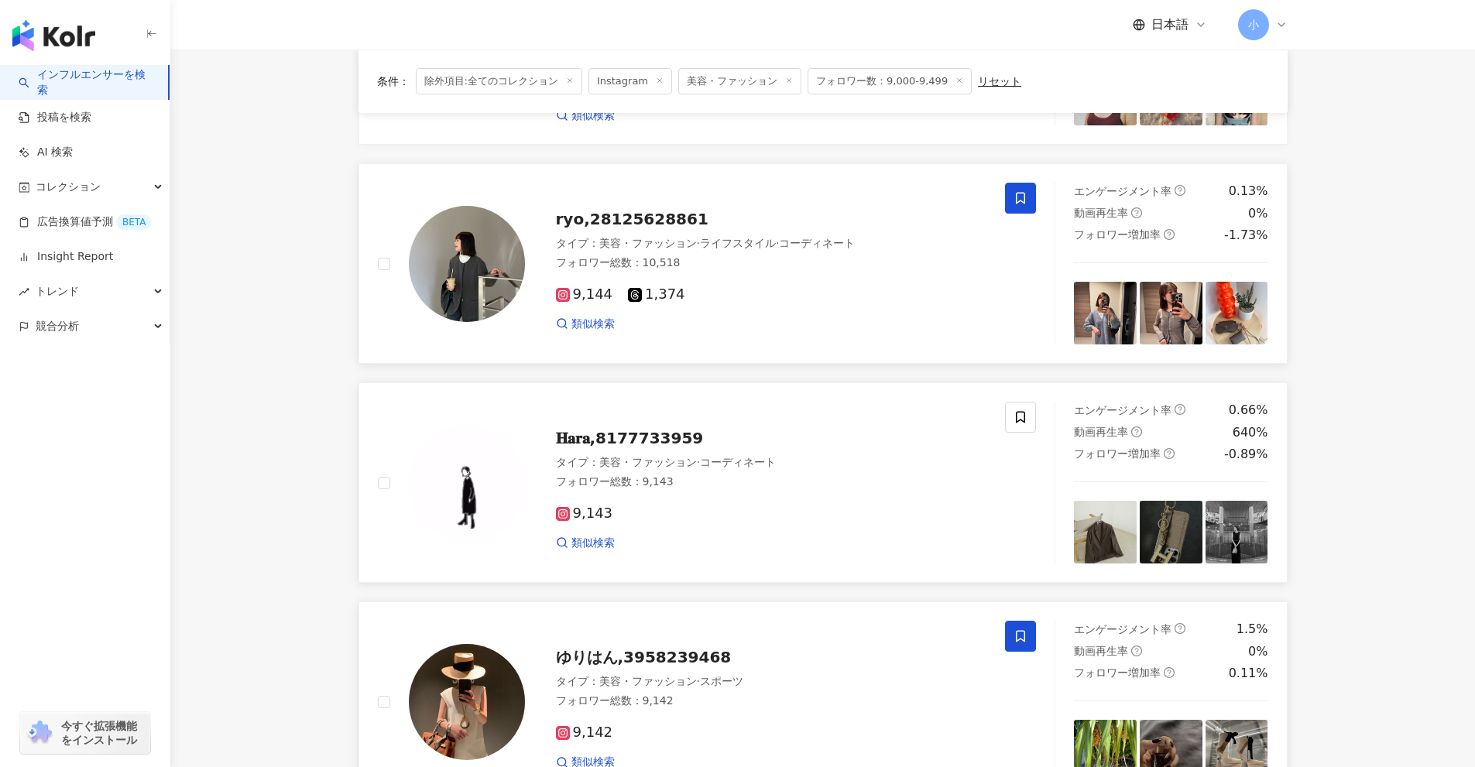
click at [1019, 204] on icon at bounding box center [1020, 198] width 14 height 14
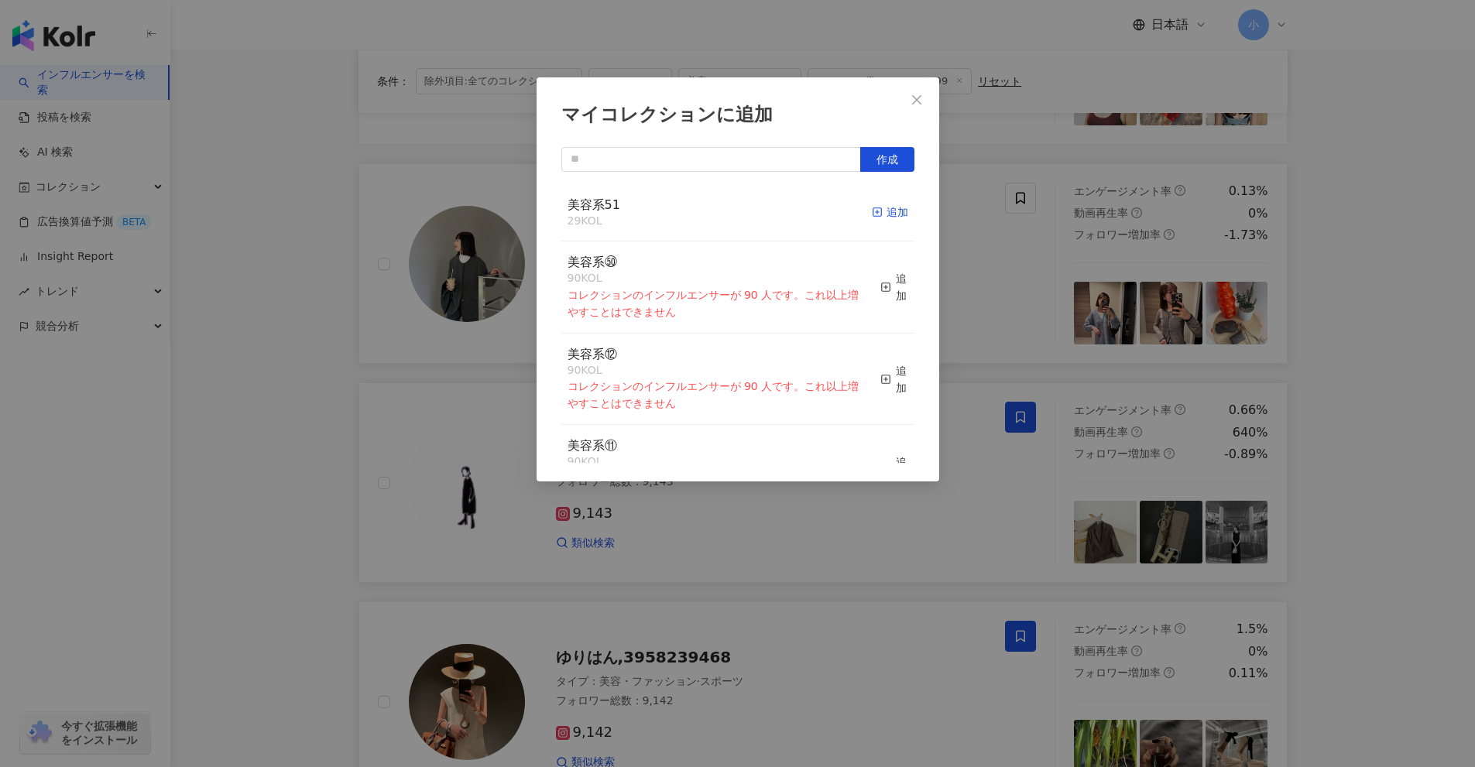
click at [872, 214] on icon "button" at bounding box center [877, 212] width 11 height 11
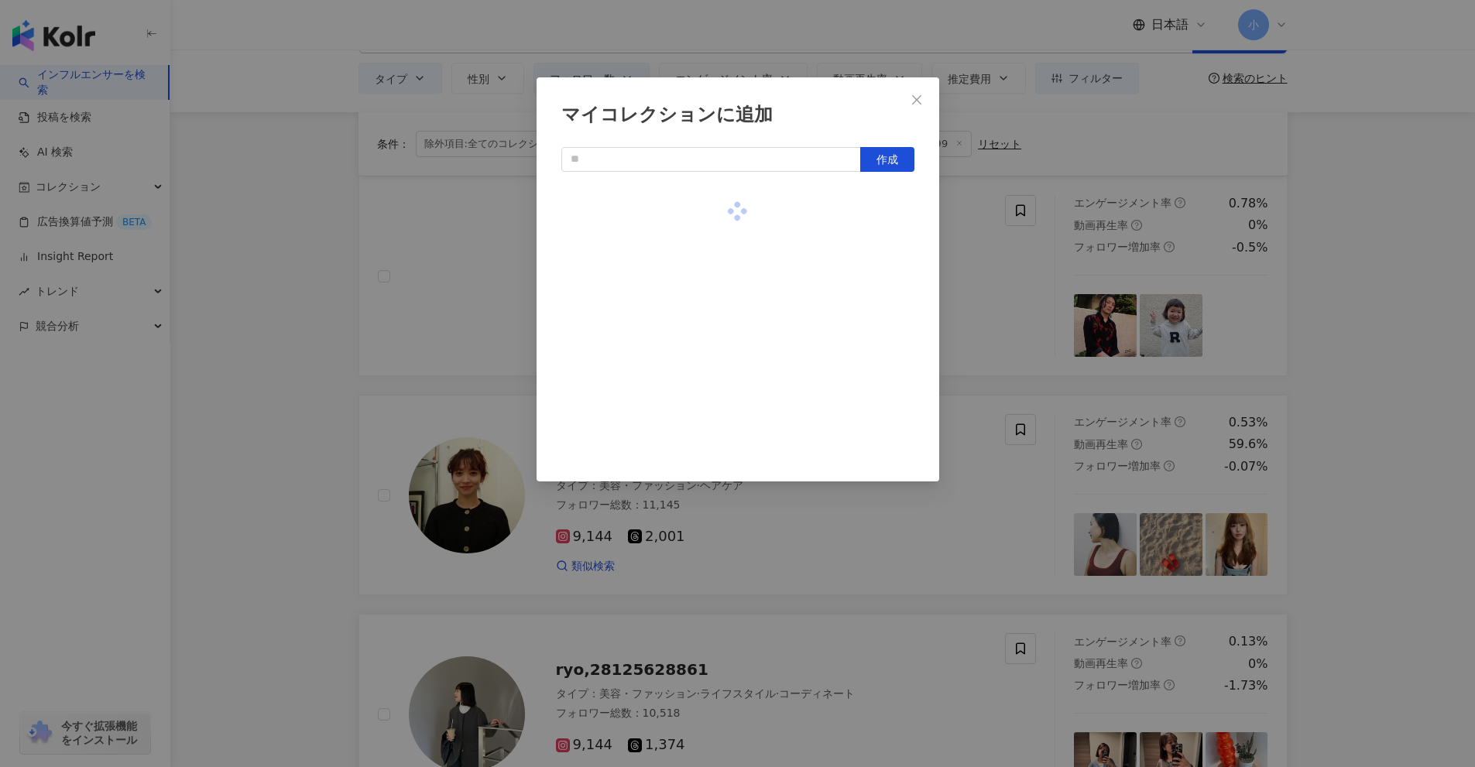
scroll to position [47, 0]
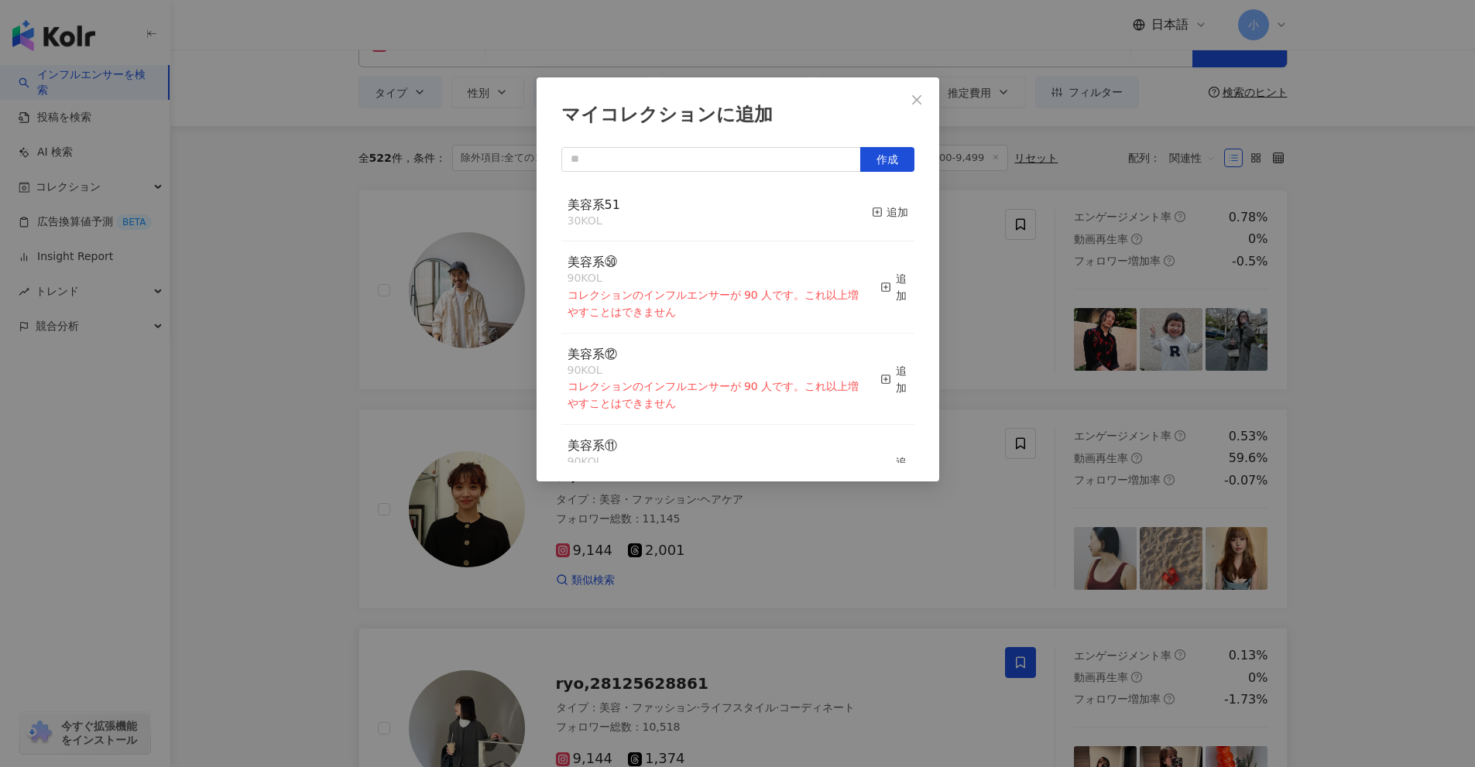
click at [1352, 502] on div "マイコレクションに追加 作成 美容系51 30 KOL 追加 美容系㊿ 90 KOL コレクションのインフルエンサーが 90 人です。これ以上増やすことはでき…" at bounding box center [737, 383] width 1475 height 767
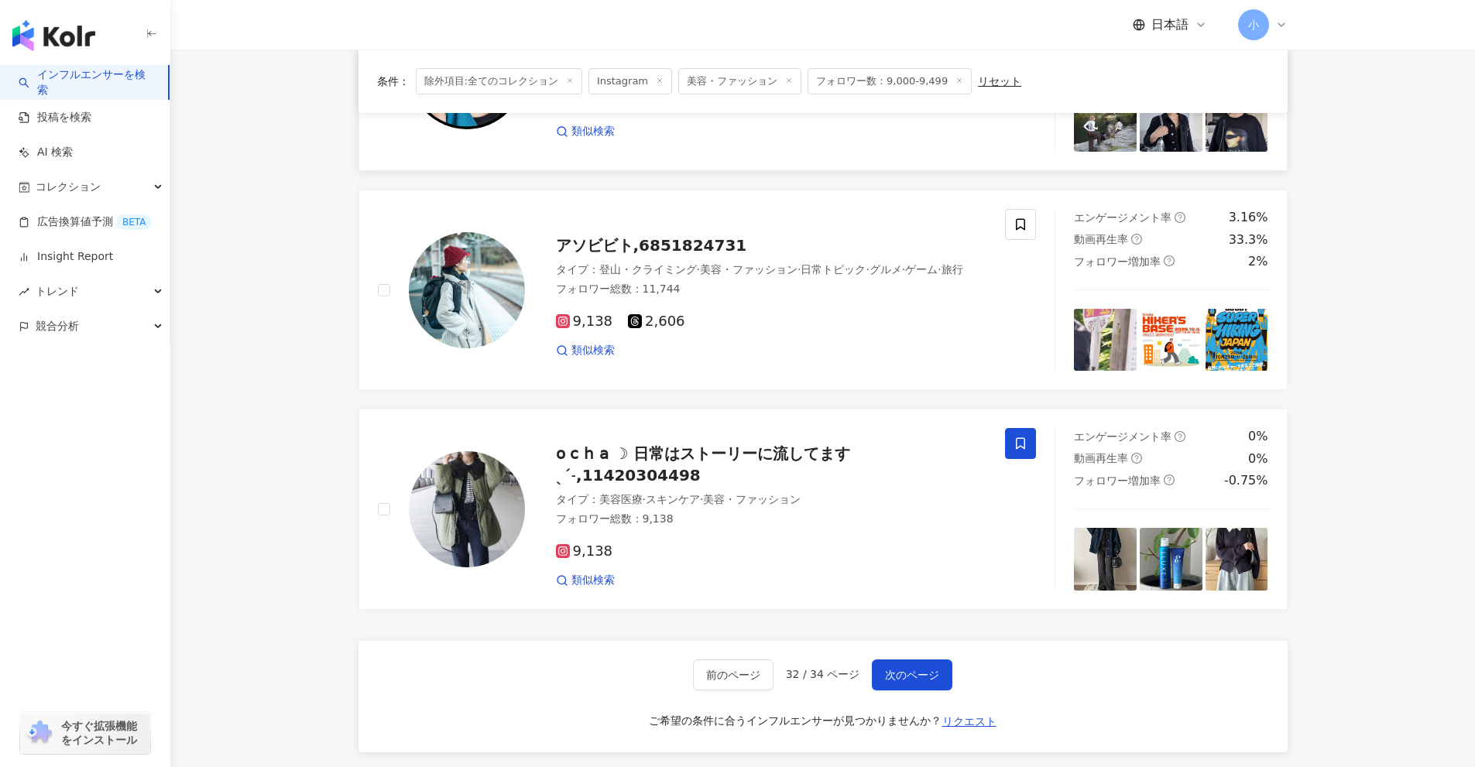
scroll to position [2215, 0]
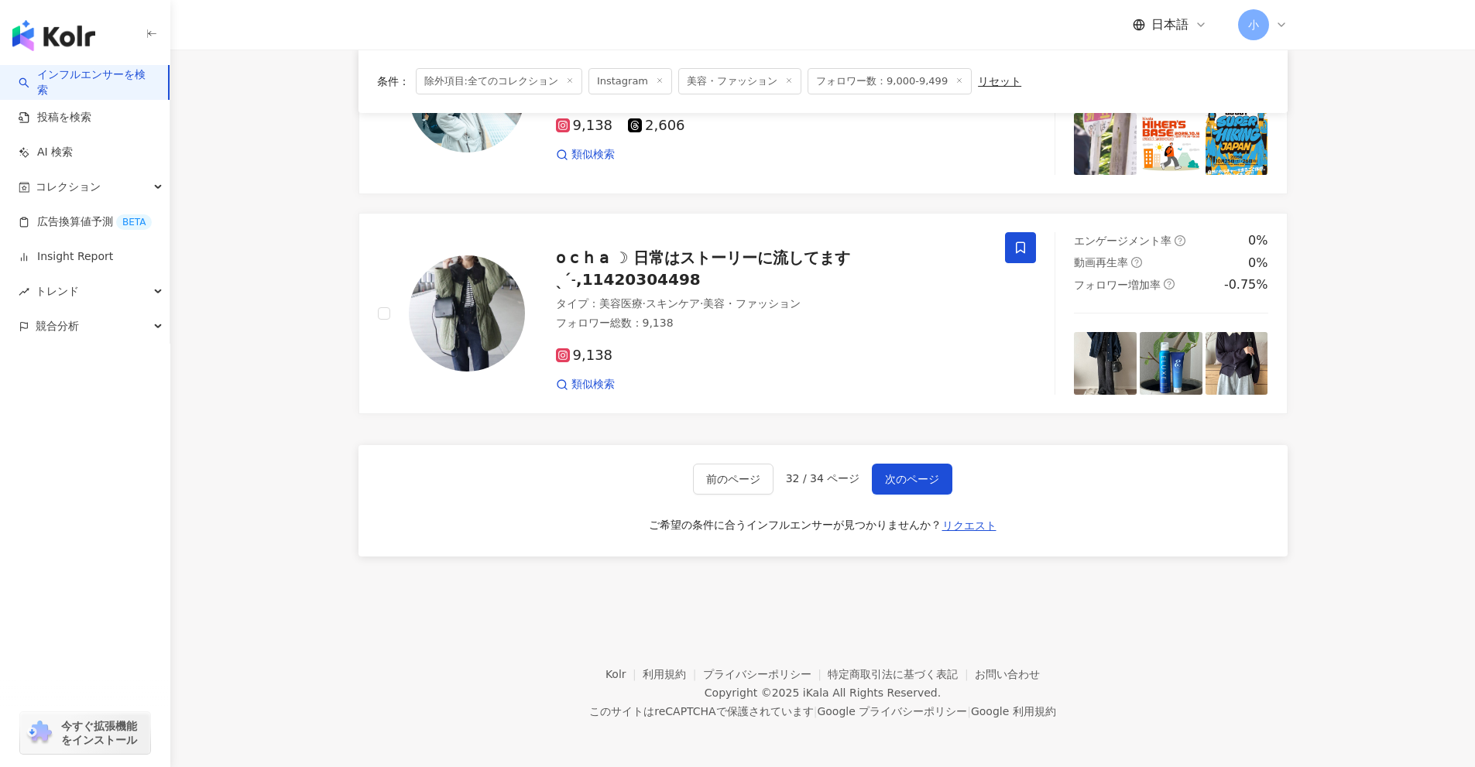
drag, startPoint x: 1370, startPoint y: 395, endPoint x: 1389, endPoint y: 712, distance: 317.9
click at [930, 475] on span "次のページ" at bounding box center [912, 479] width 54 height 12
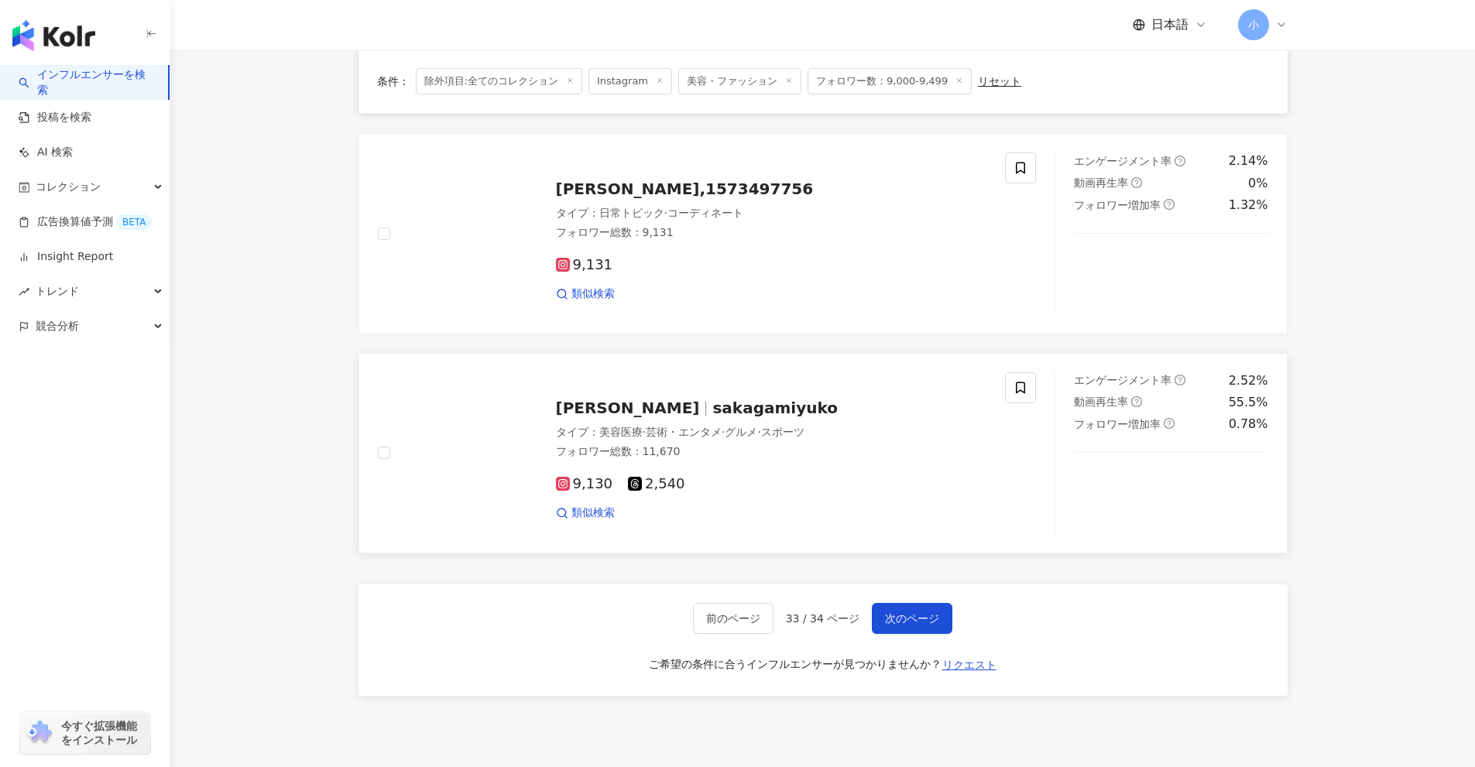
scroll to position [2202, 0]
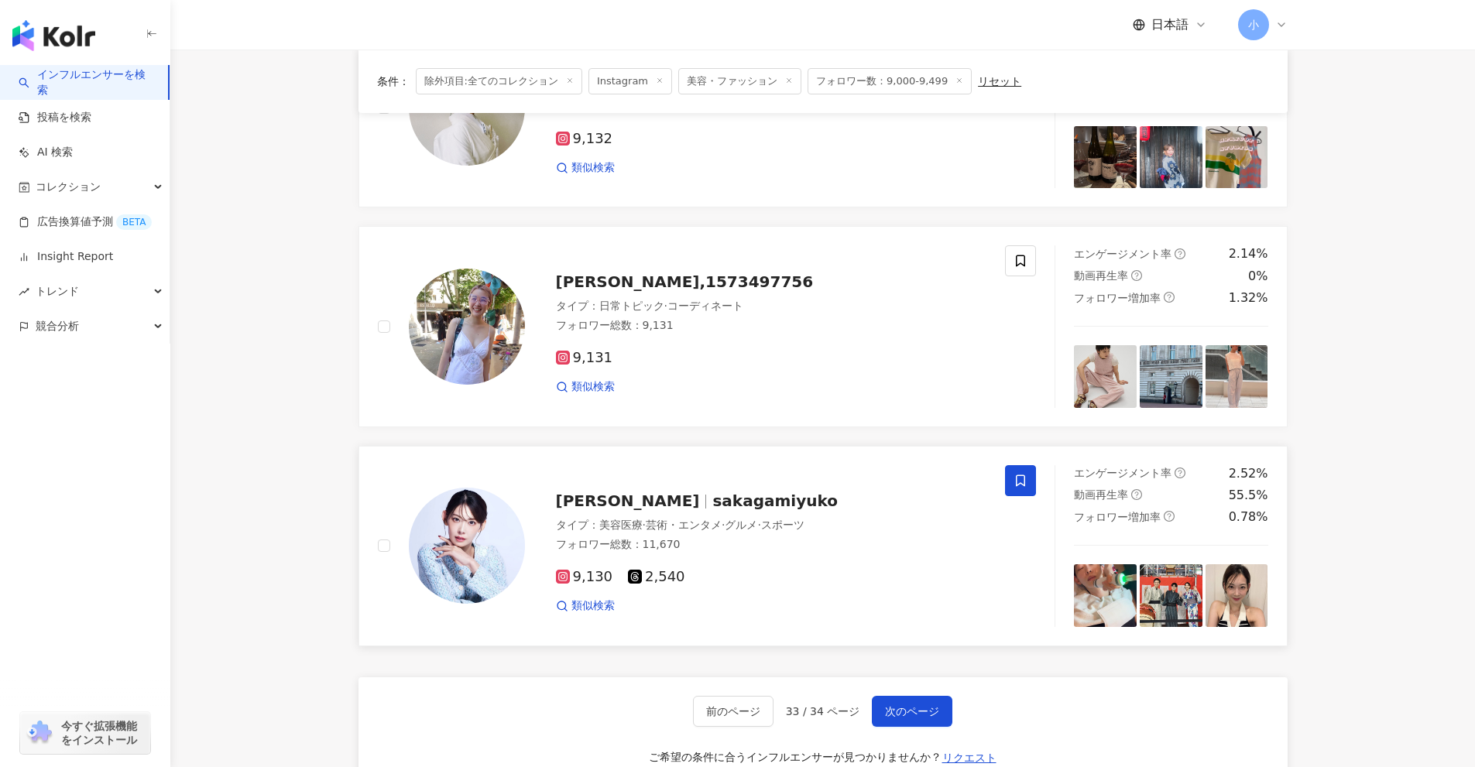
click at [1022, 485] on icon at bounding box center [1020, 481] width 14 height 14
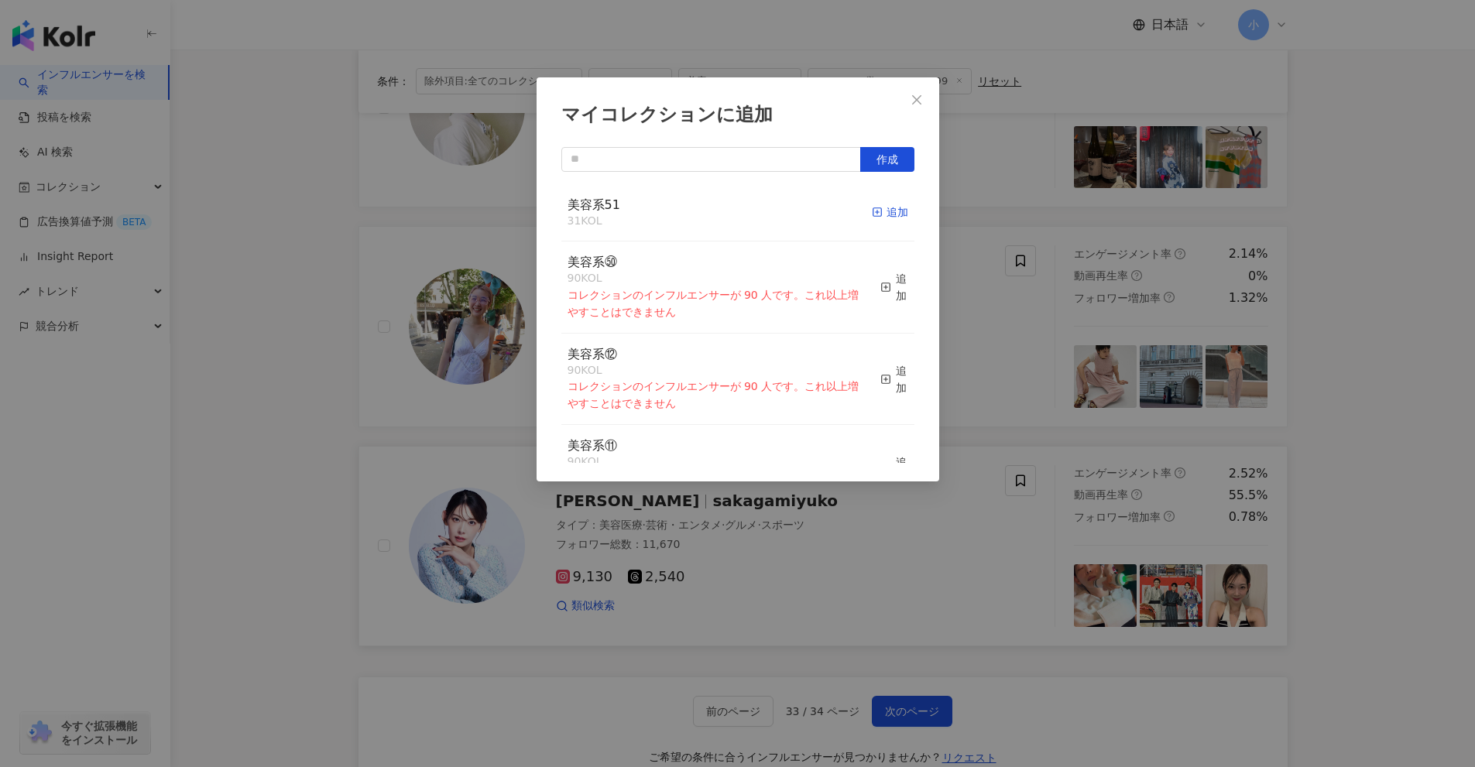
click at [876, 205] on div "追加" at bounding box center [890, 212] width 36 height 17
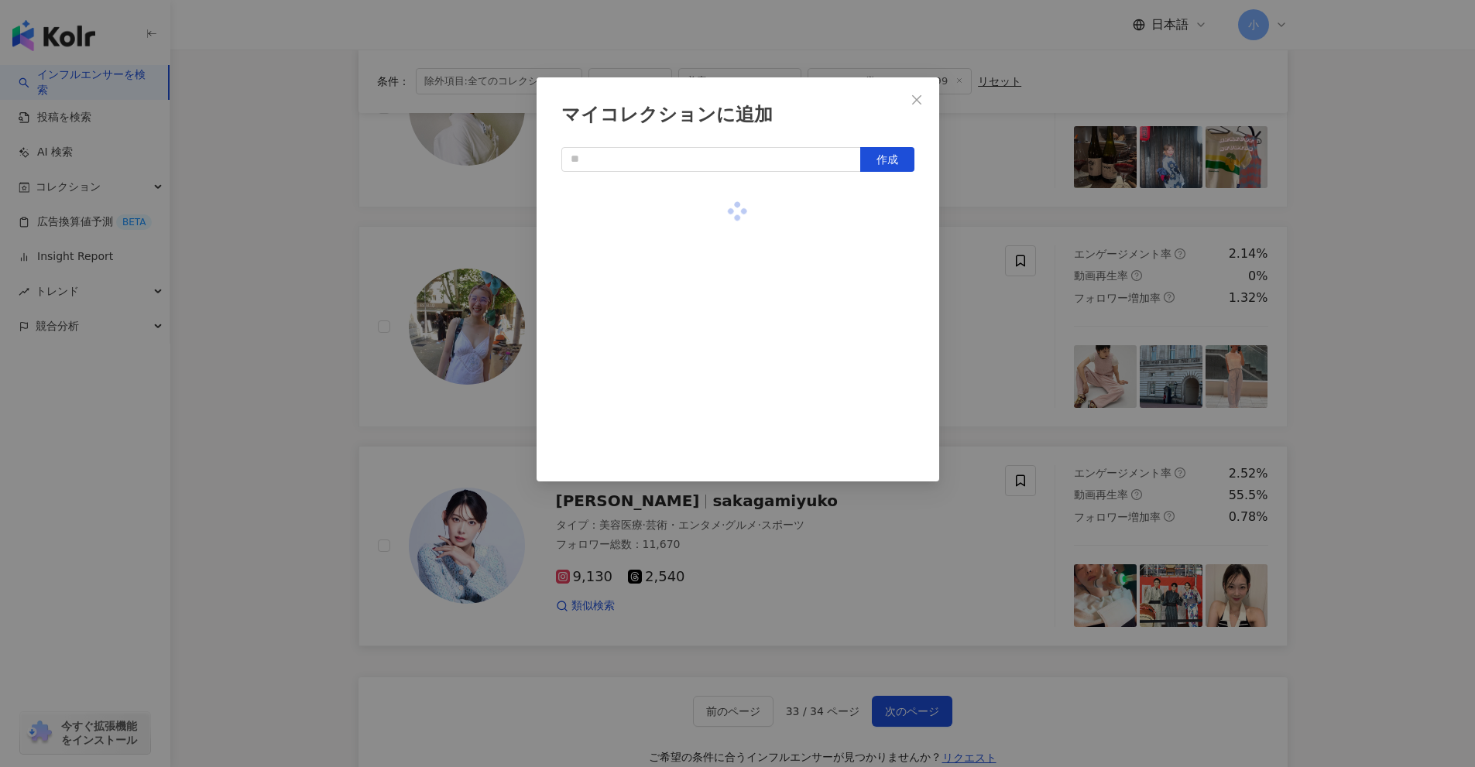
click at [978, 326] on div "マイコレクションに追加 作成" at bounding box center [737, 383] width 1475 height 767
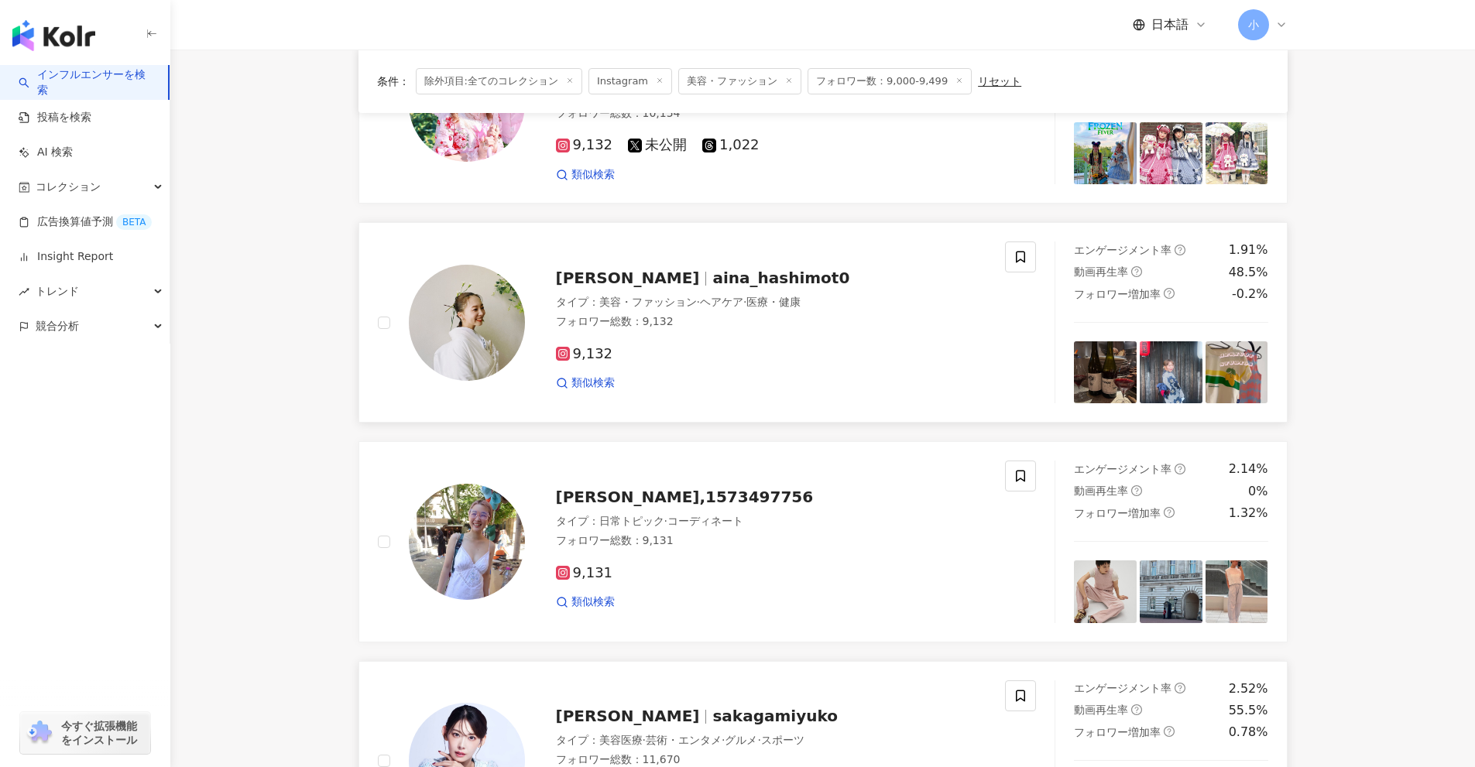
scroll to position [1969, 0]
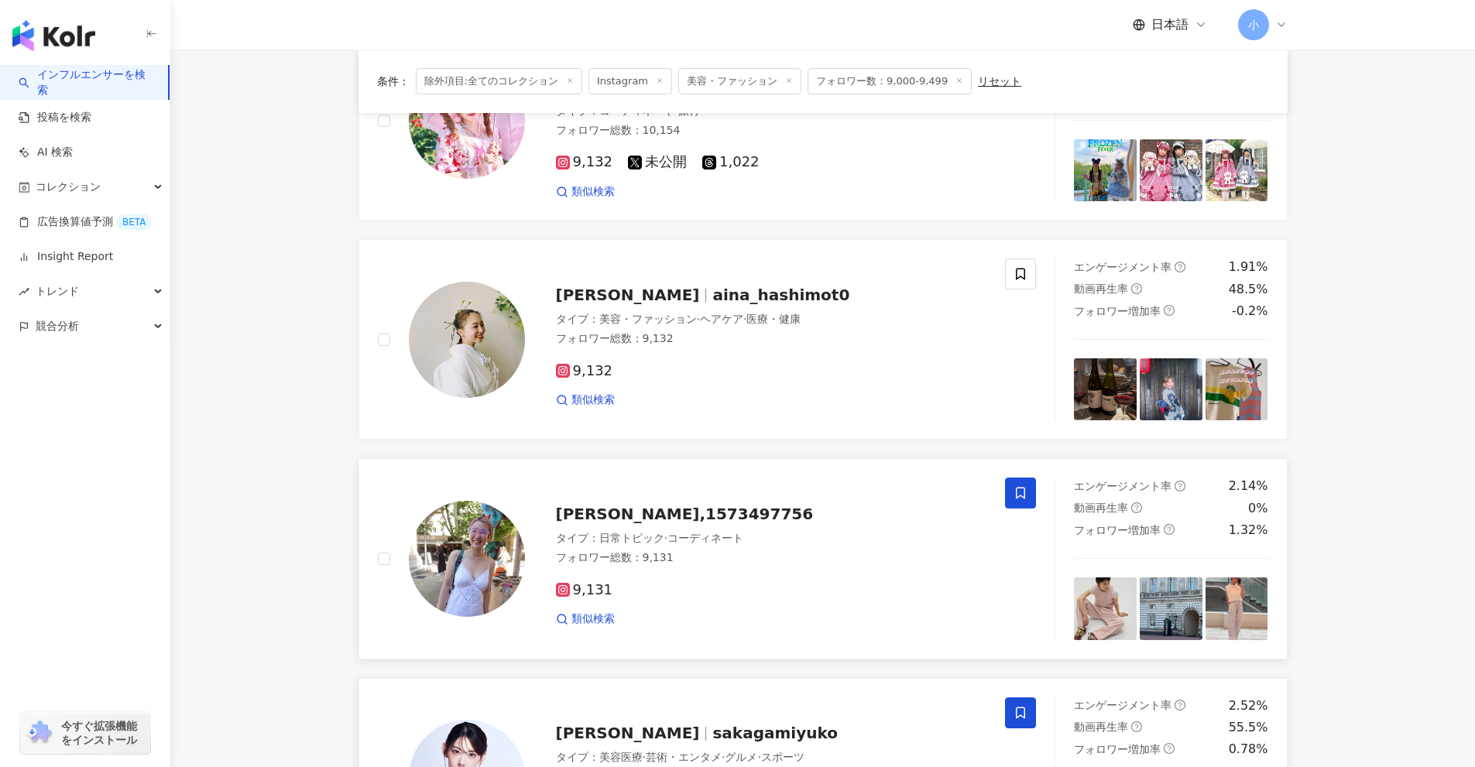
click at [1017, 495] on icon at bounding box center [1020, 493] width 14 height 14
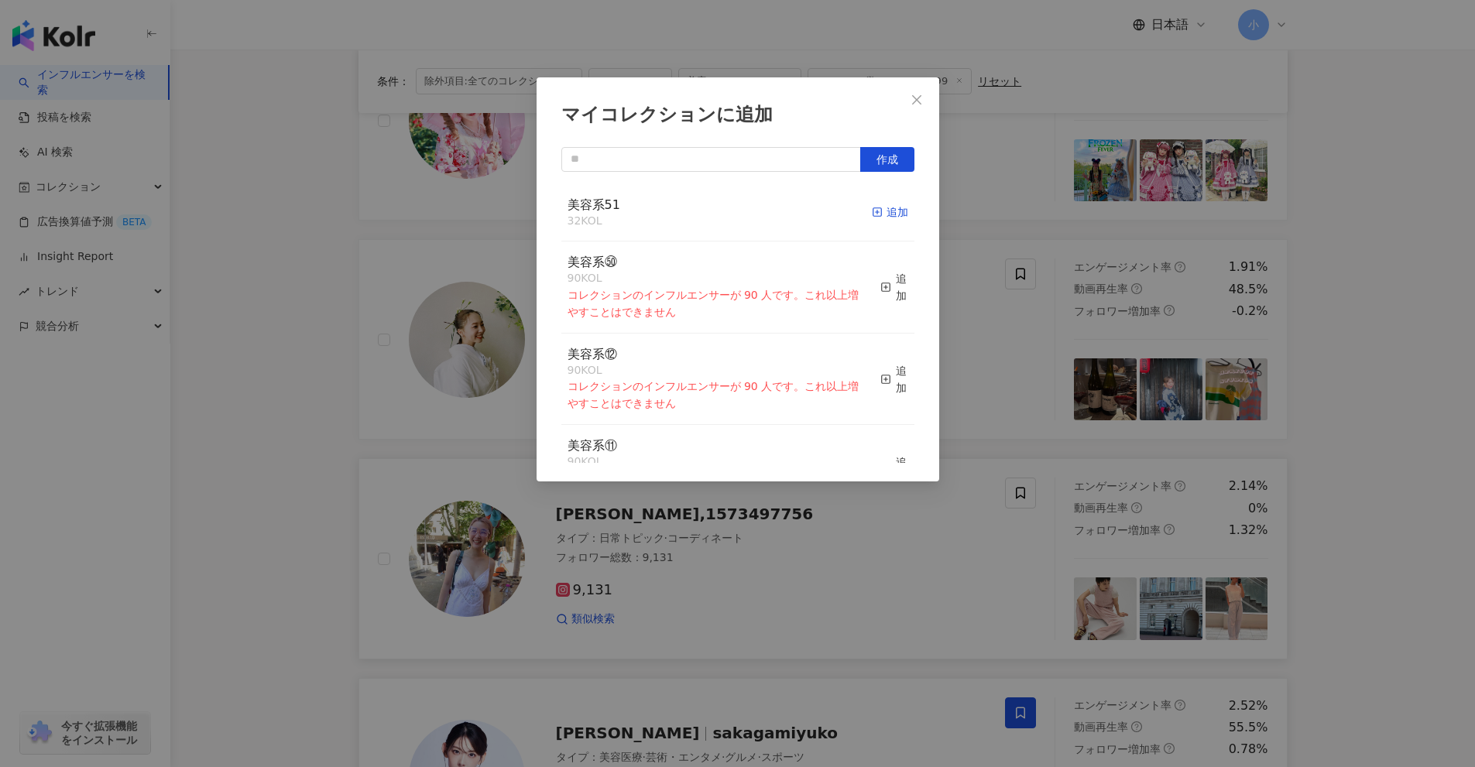
click at [876, 214] on div "追加" at bounding box center [890, 212] width 36 height 17
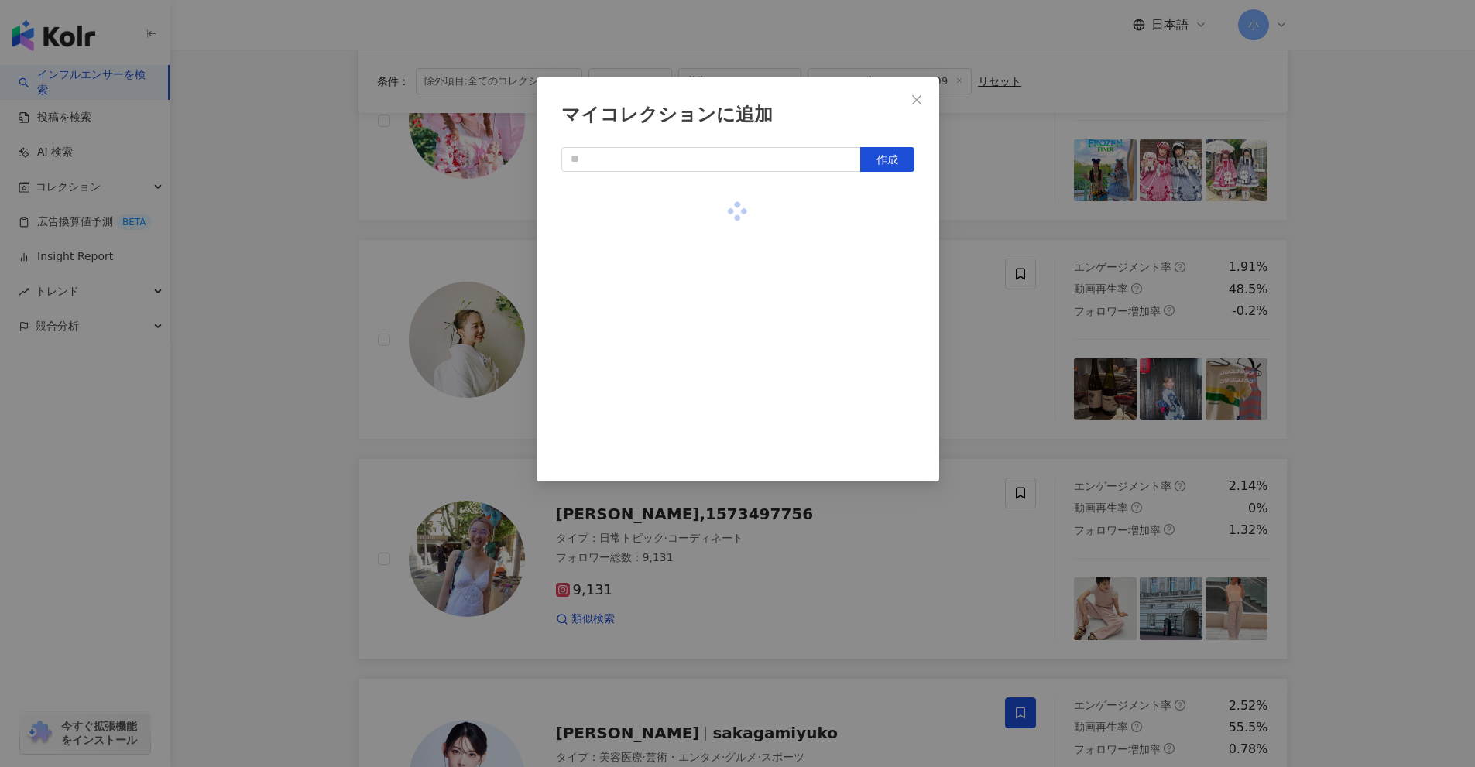
click at [1016, 402] on div "マイコレクションに追加 作成" at bounding box center [737, 383] width 1475 height 767
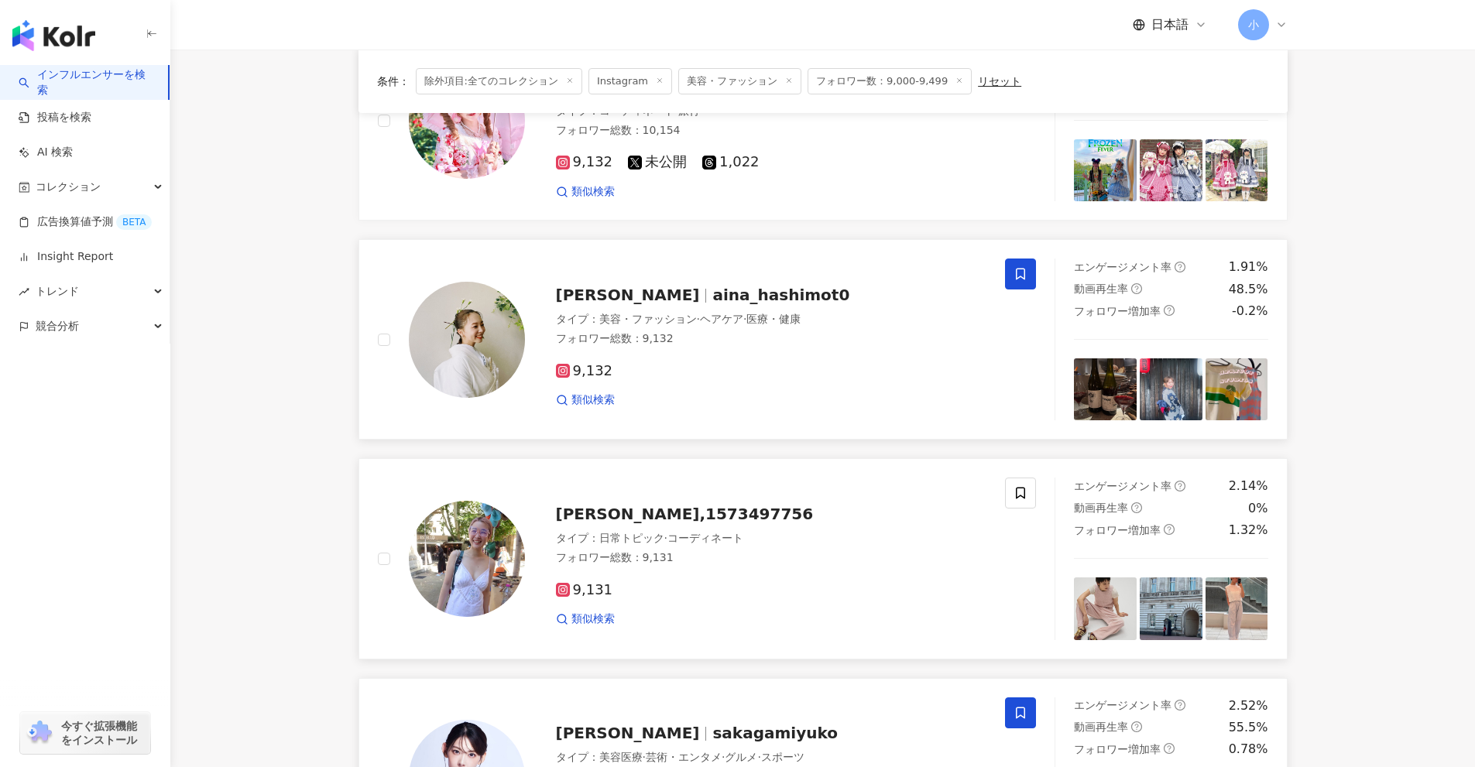
click at [1021, 274] on icon at bounding box center [1020, 274] width 14 height 14
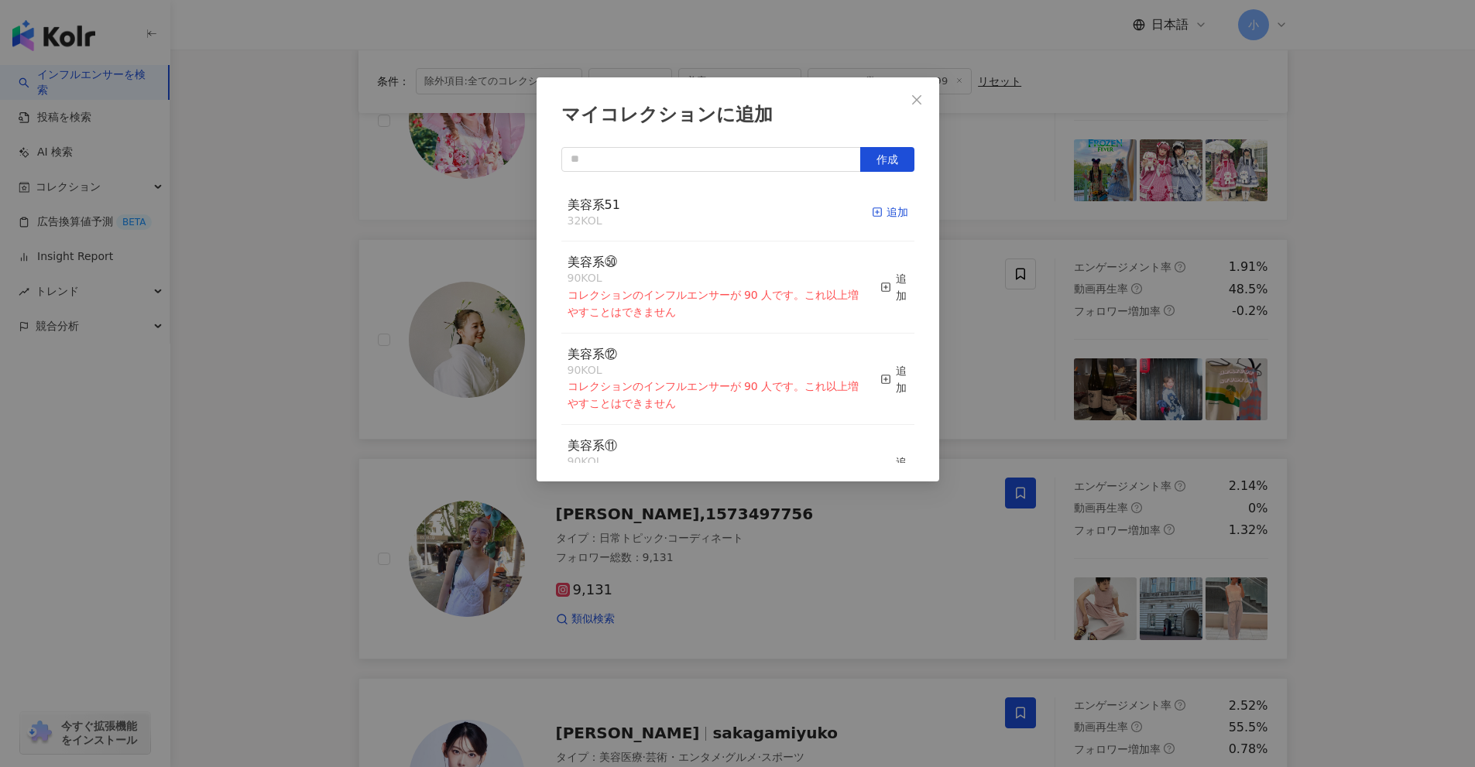
click at [882, 215] on div "追加" at bounding box center [890, 212] width 36 height 17
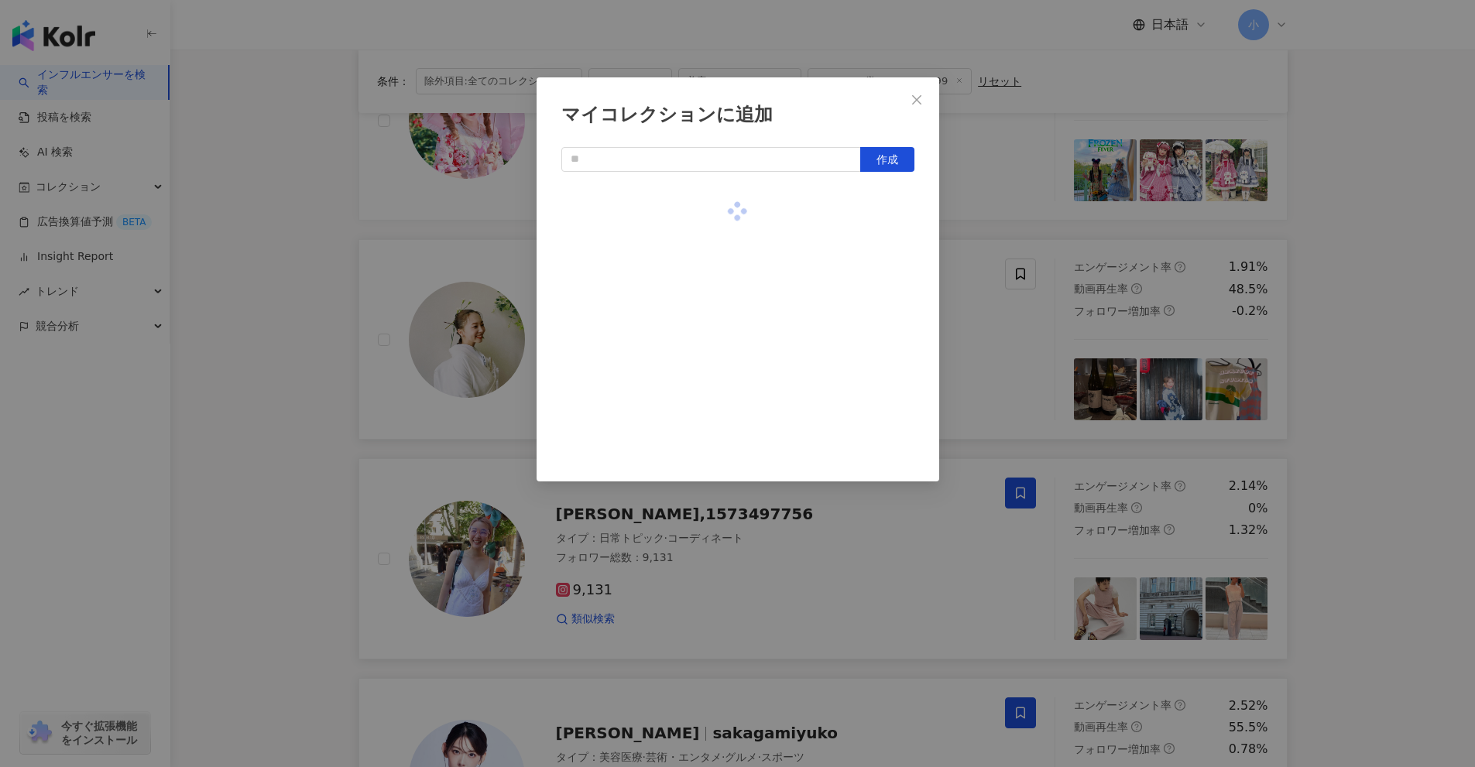
click at [980, 338] on div "マイコレクションに追加 作成" at bounding box center [737, 383] width 1475 height 767
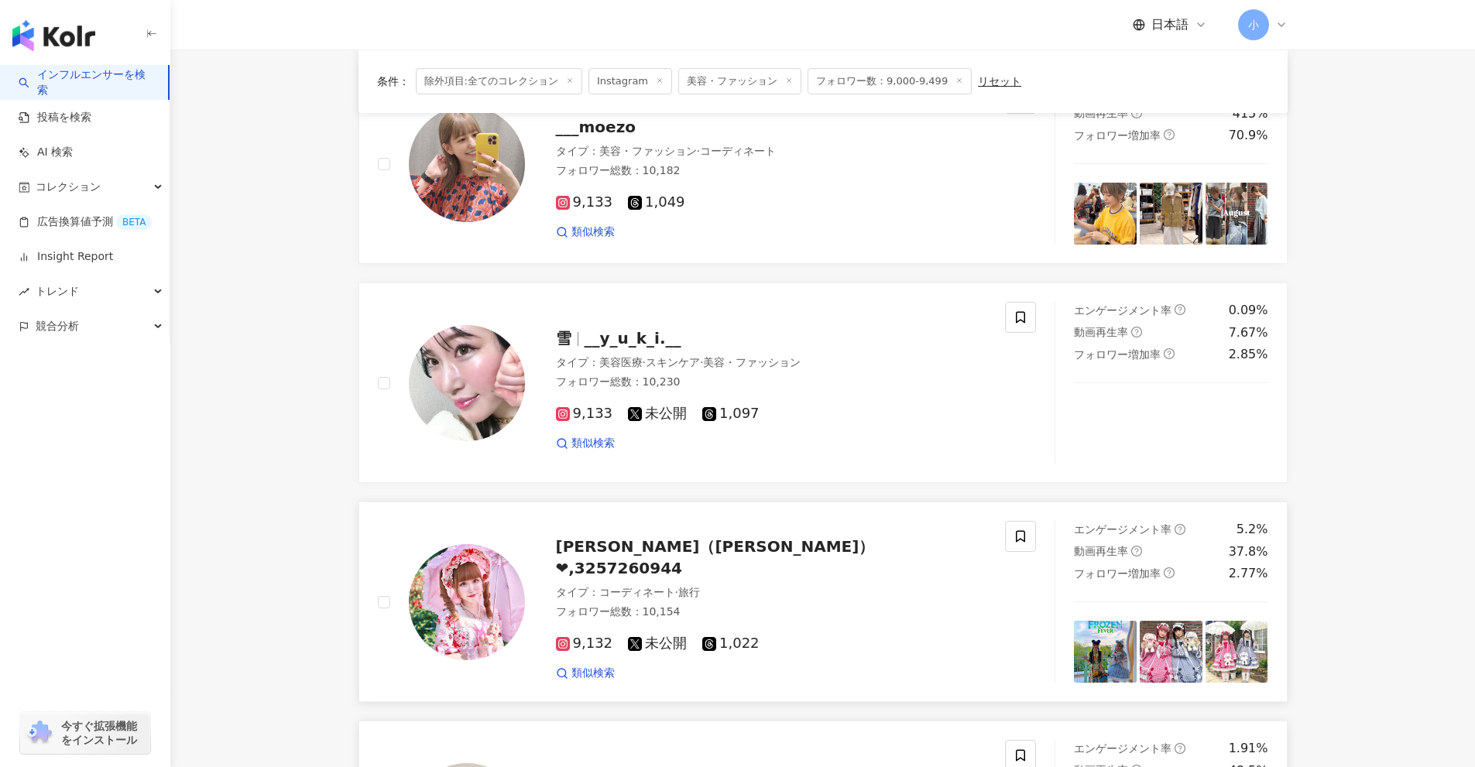
scroll to position [1427, 0]
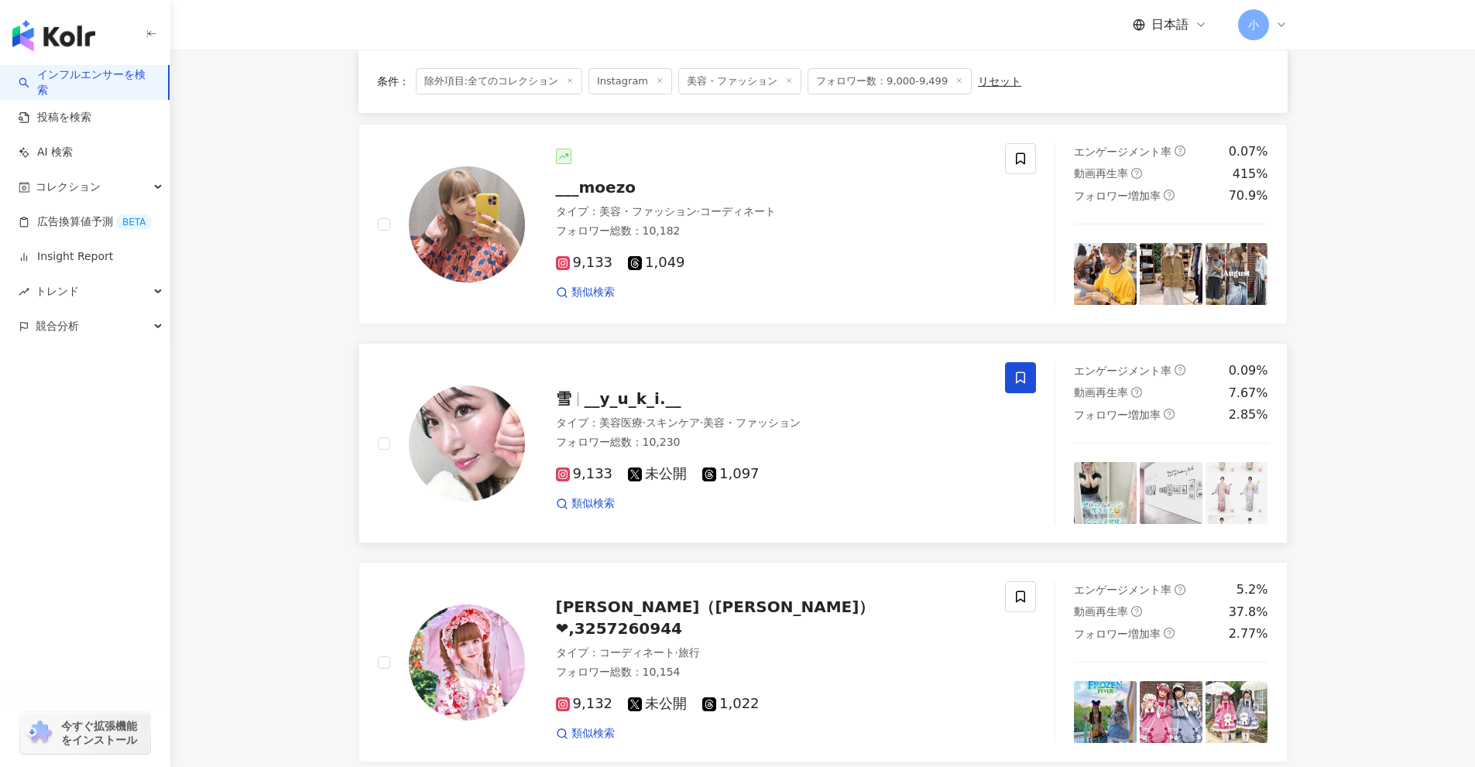
click at [1015, 371] on icon at bounding box center [1020, 378] width 14 height 14
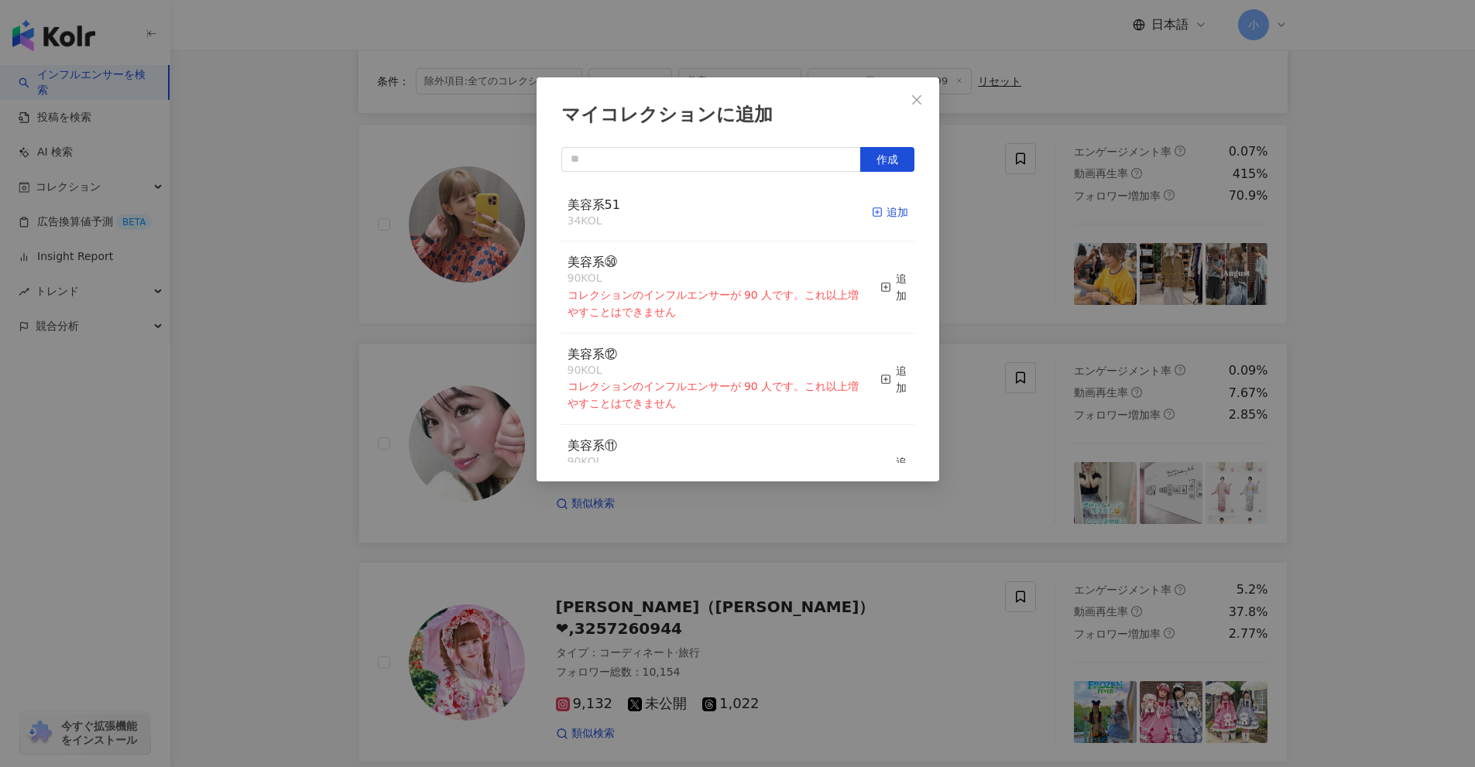
click at [872, 209] on div "追加" at bounding box center [890, 212] width 36 height 17
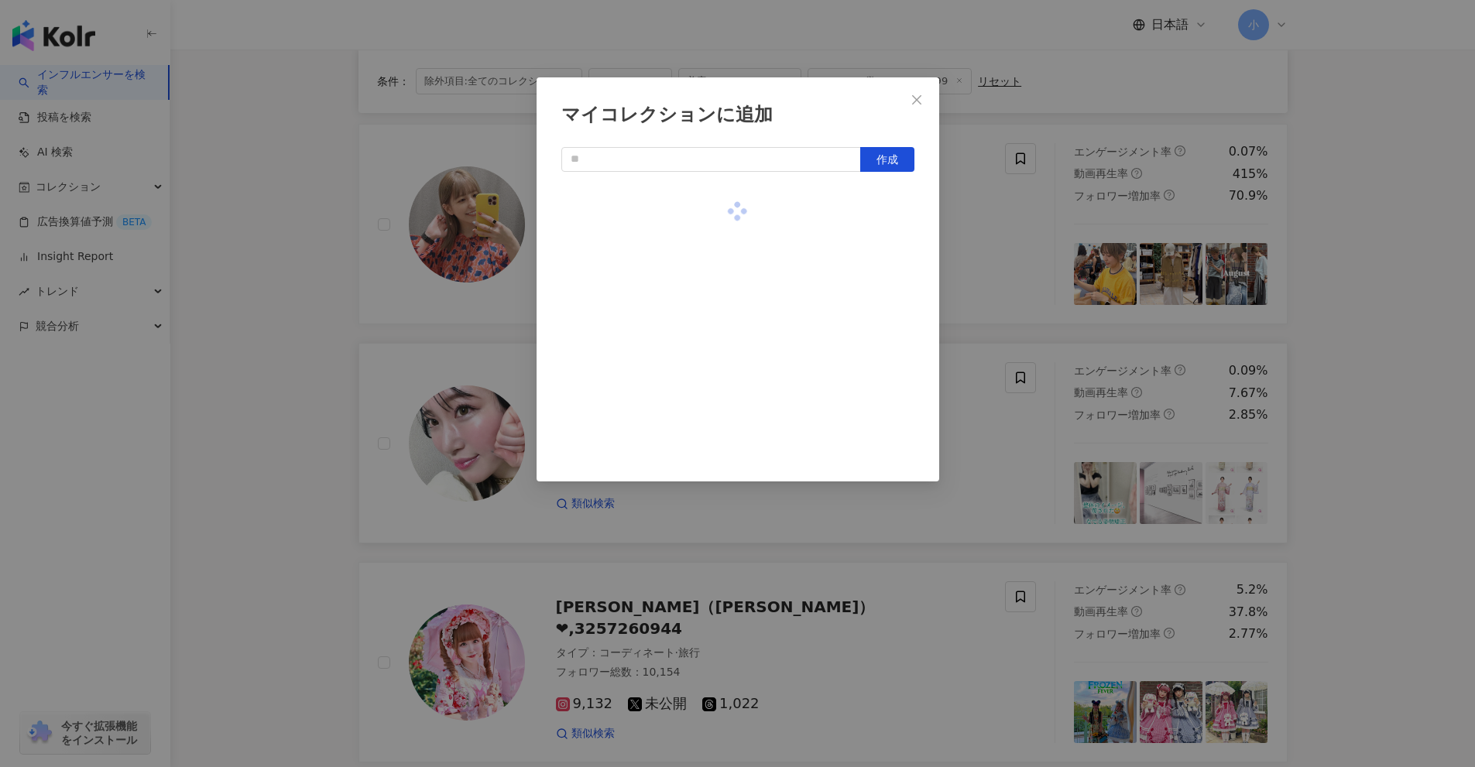
click at [990, 257] on div "マイコレクションに追加 作成" at bounding box center [737, 383] width 1475 height 767
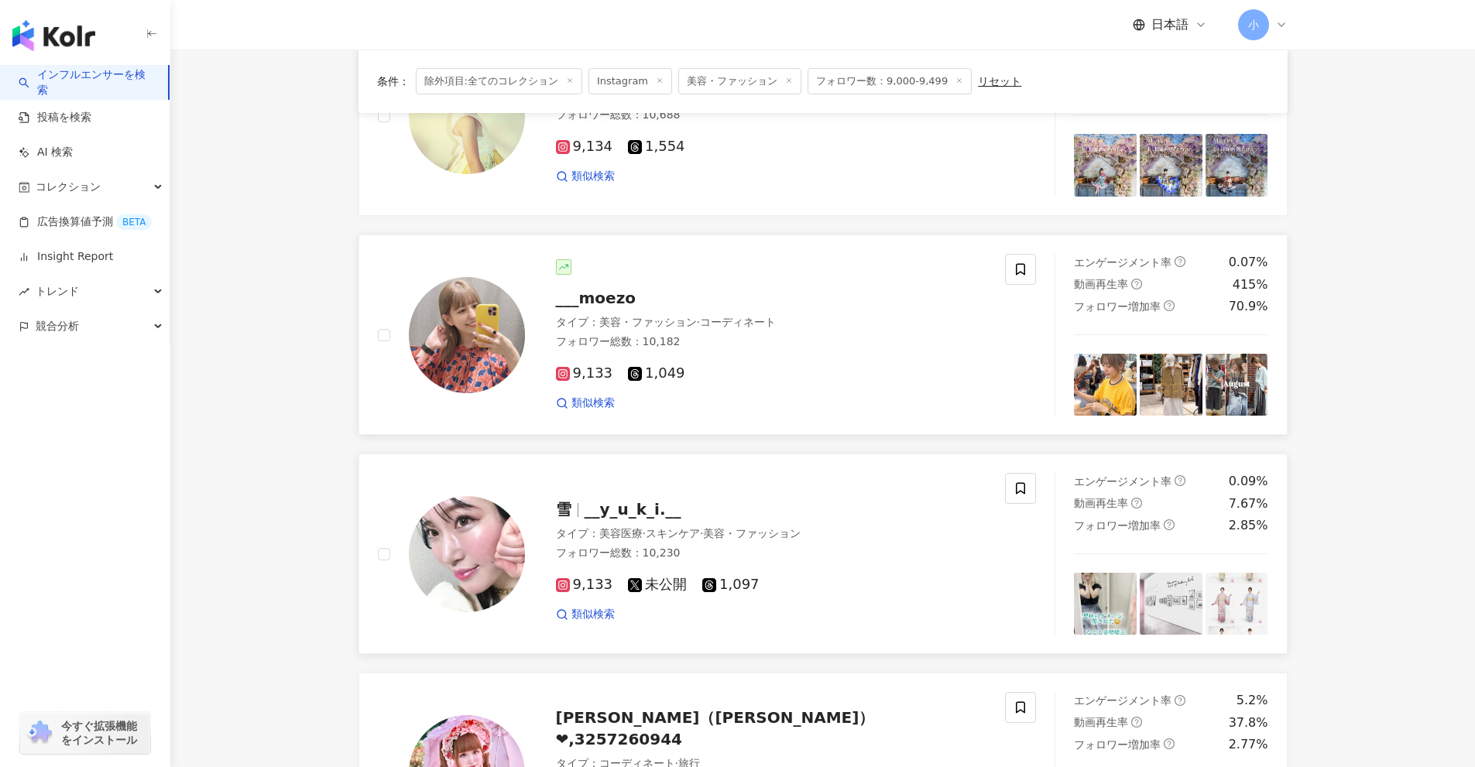
scroll to position [1273, 0]
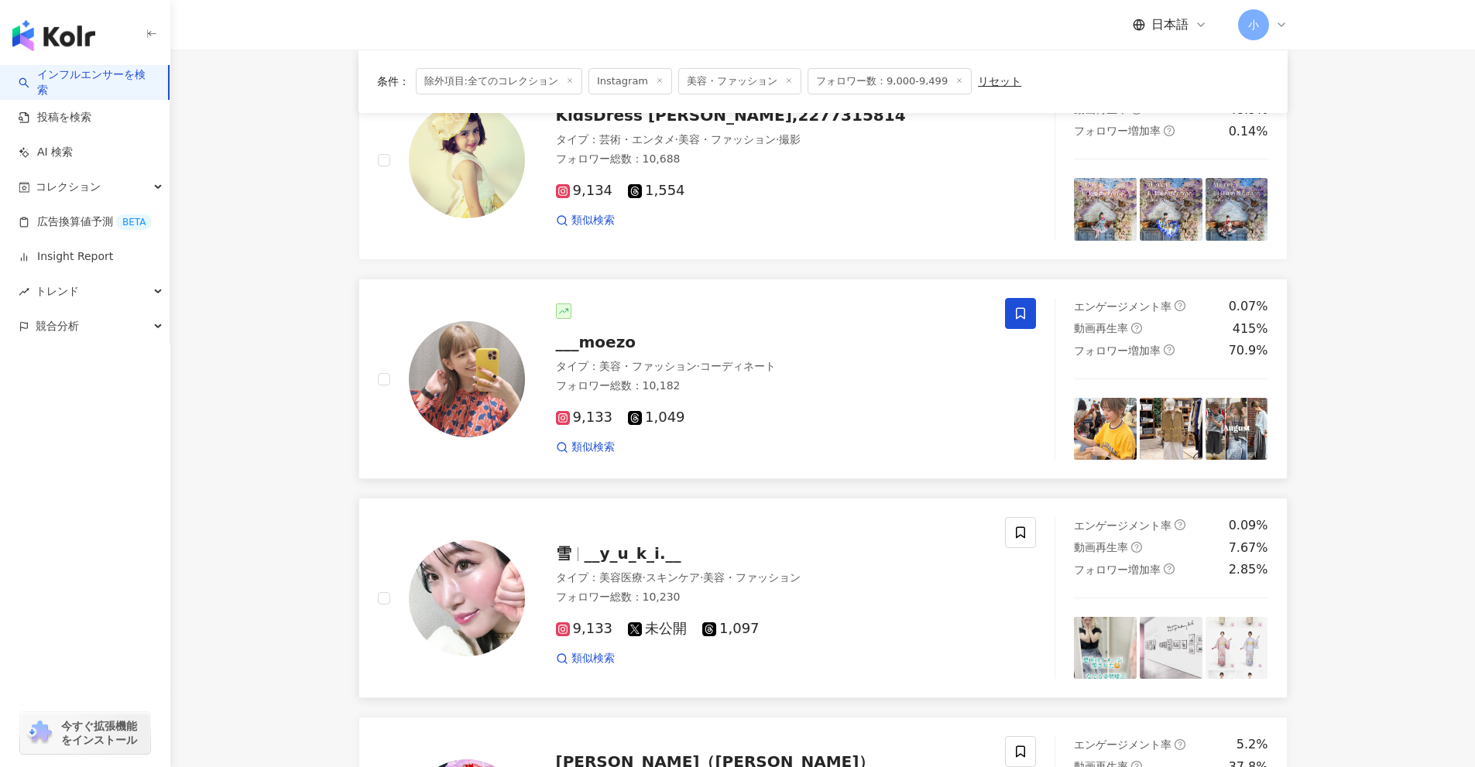
click at [1017, 313] on icon at bounding box center [1020, 314] width 14 height 14
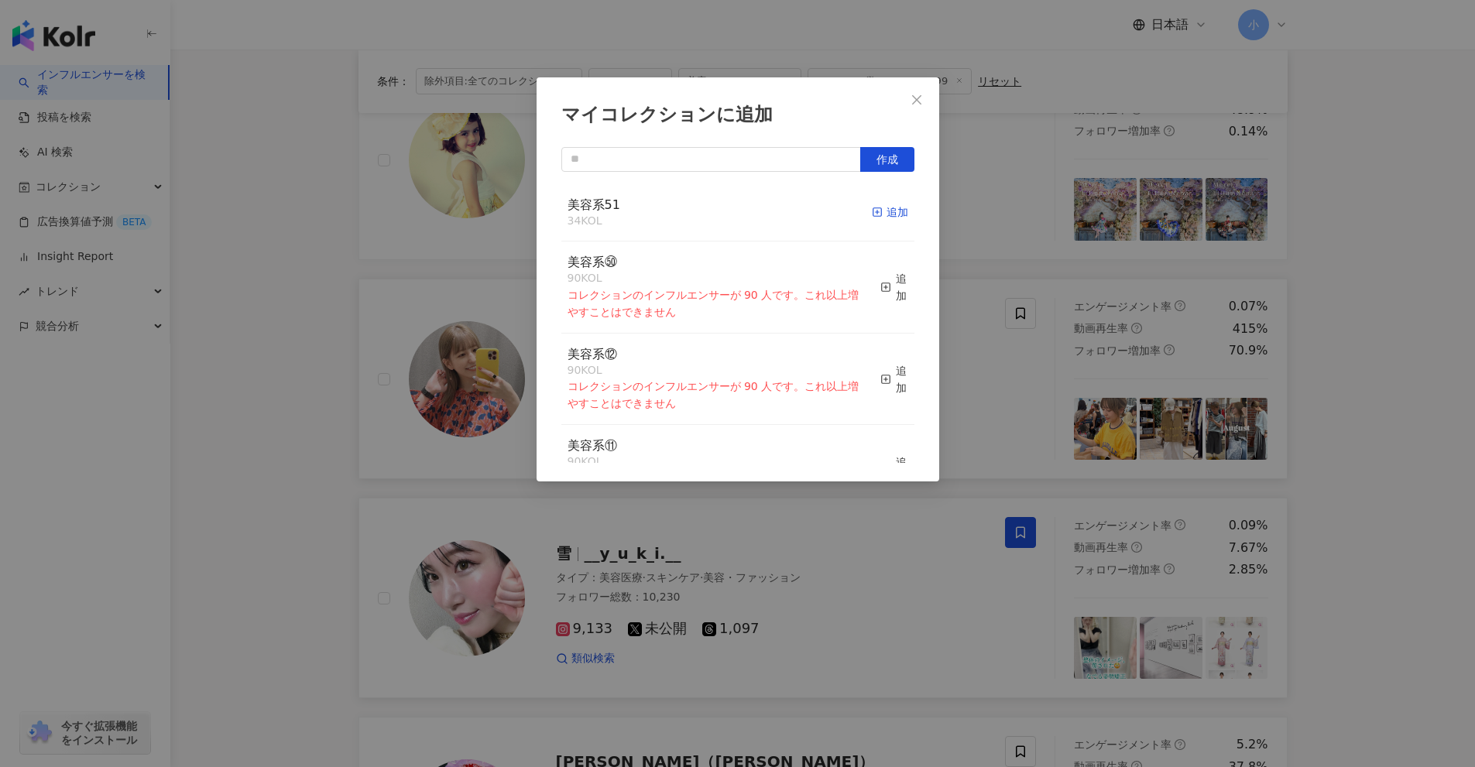
click at [872, 208] on icon "button" at bounding box center [877, 212] width 11 height 11
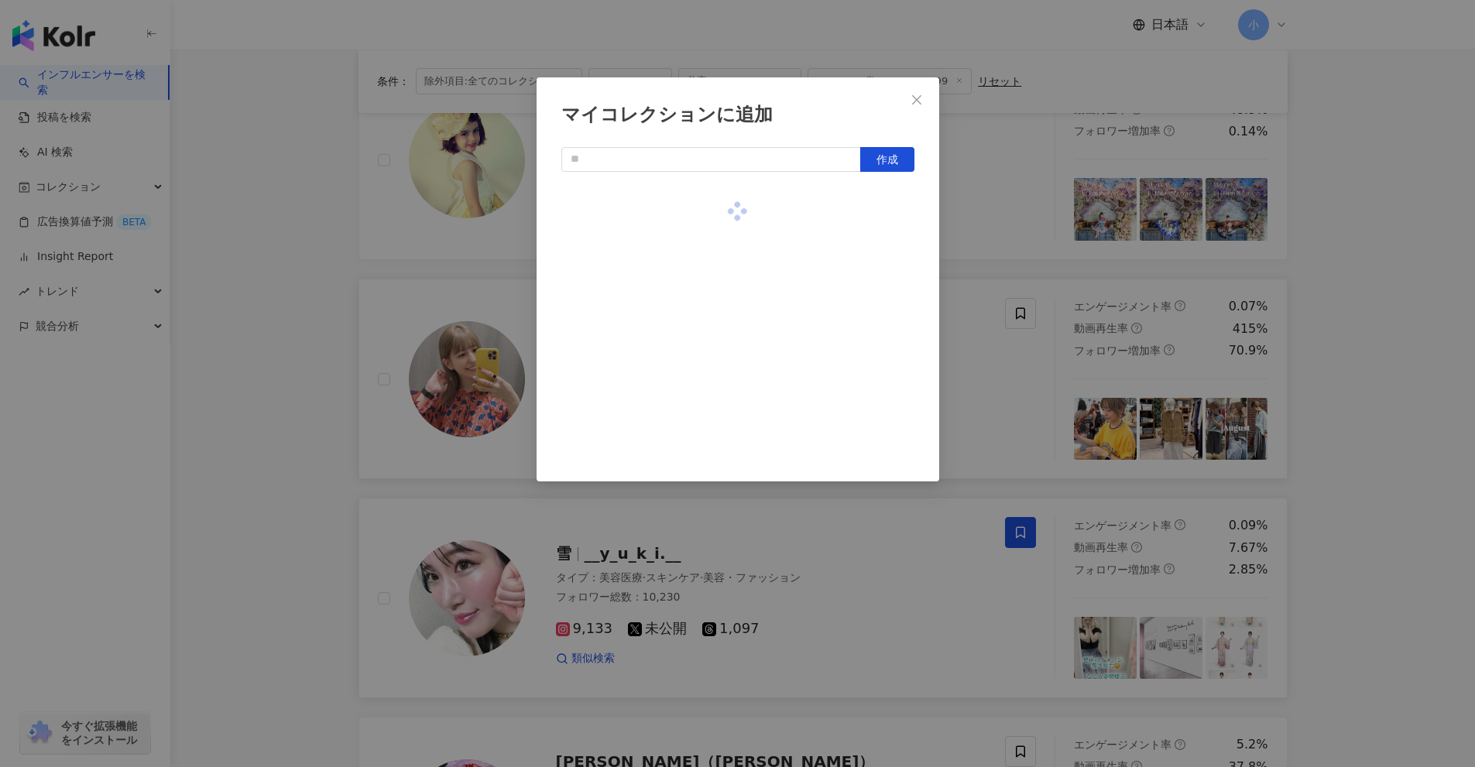
click at [981, 259] on div "マイコレクションに追加 作成" at bounding box center [737, 383] width 1475 height 767
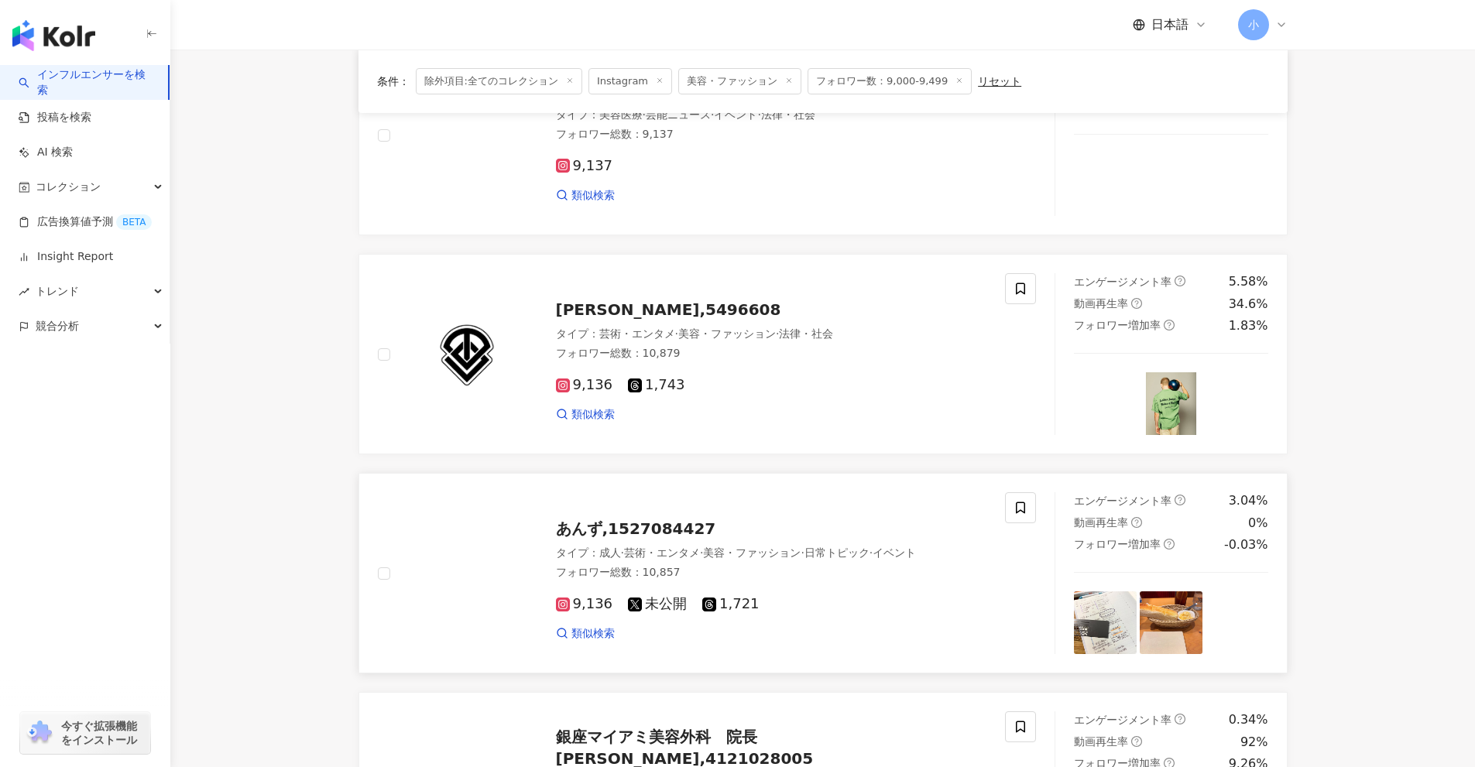
scroll to position [111, 0]
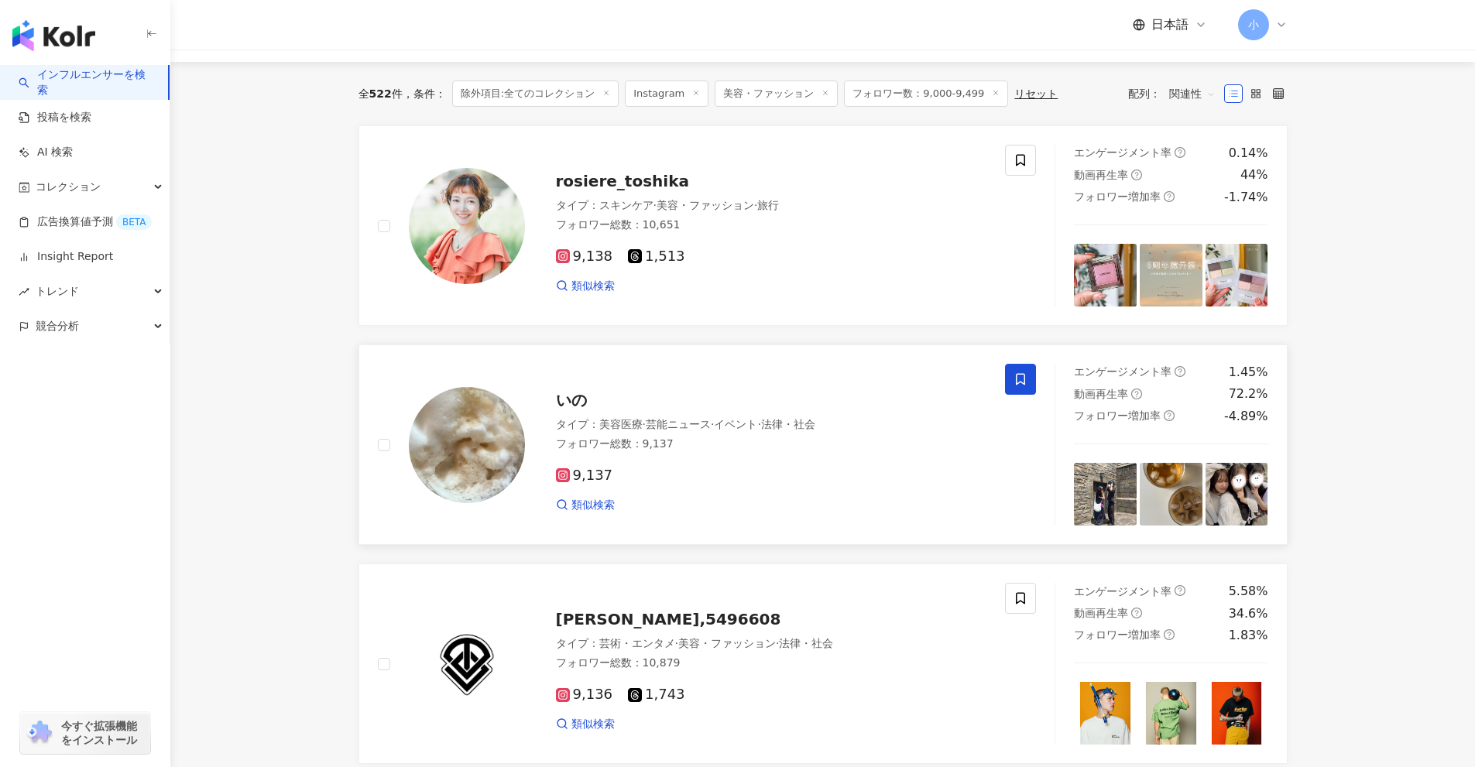
click at [1029, 379] on span at bounding box center [1020, 379] width 31 height 31
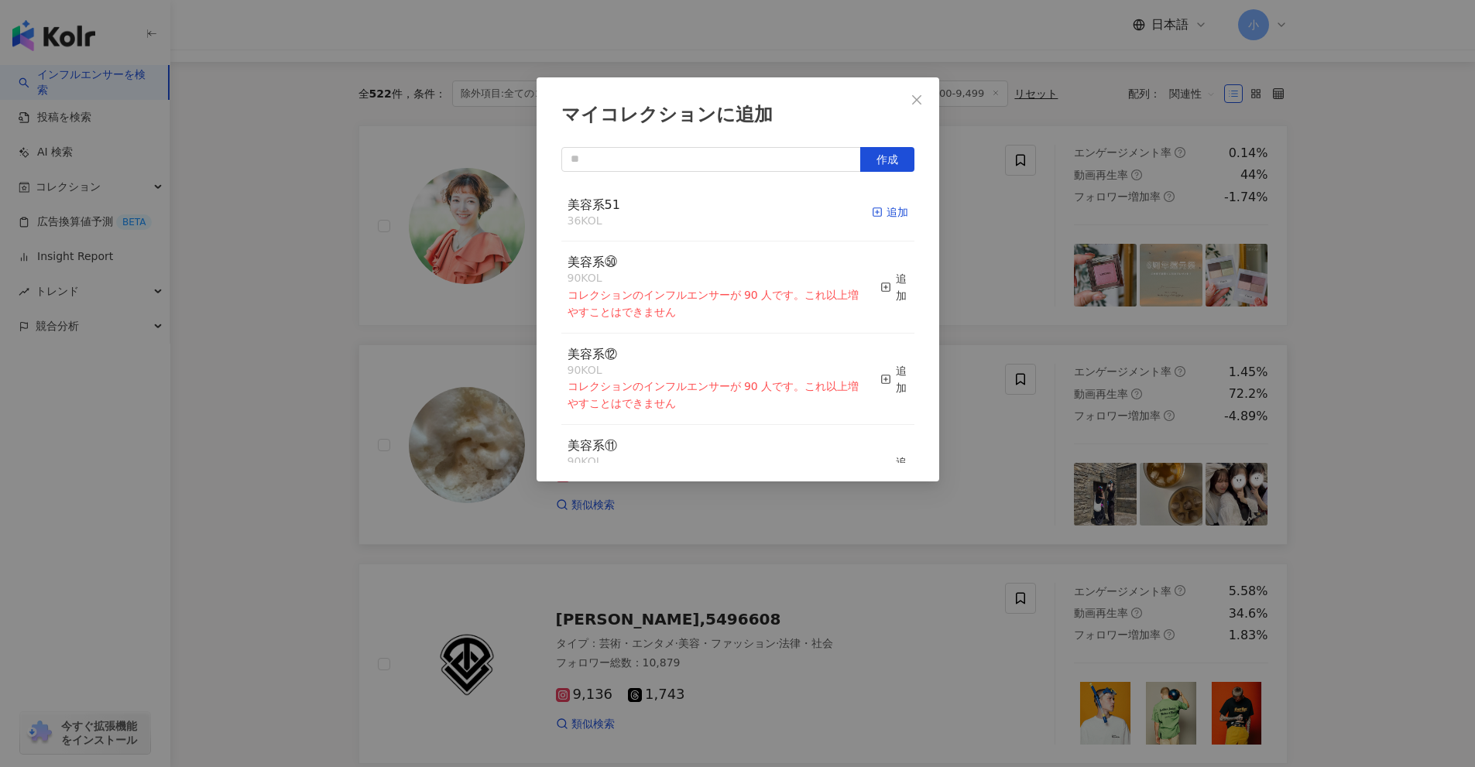
click at [877, 216] on div "追加" at bounding box center [890, 212] width 36 height 17
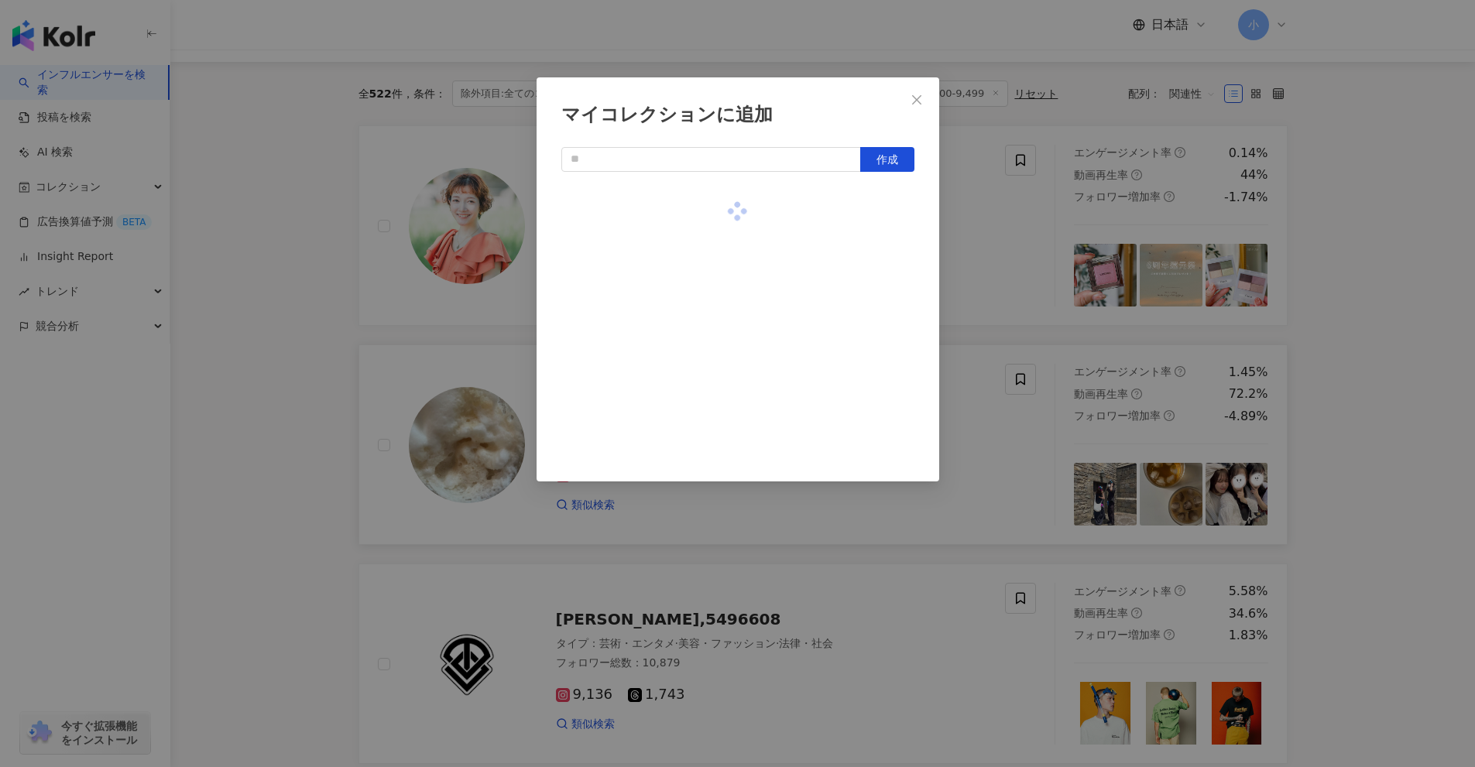
click at [973, 242] on div "マイコレクションに追加 作成" at bounding box center [737, 383] width 1475 height 767
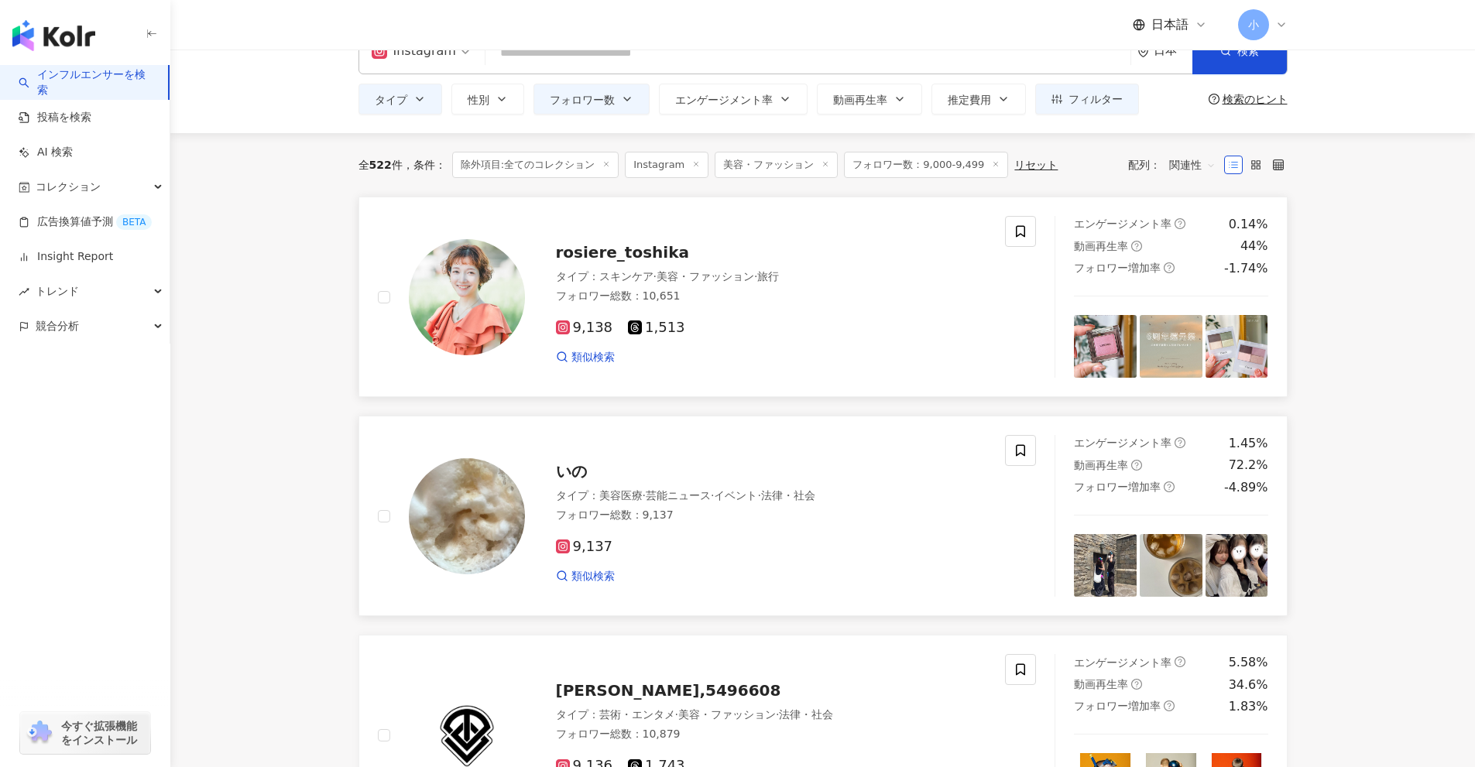
scroll to position [34, 0]
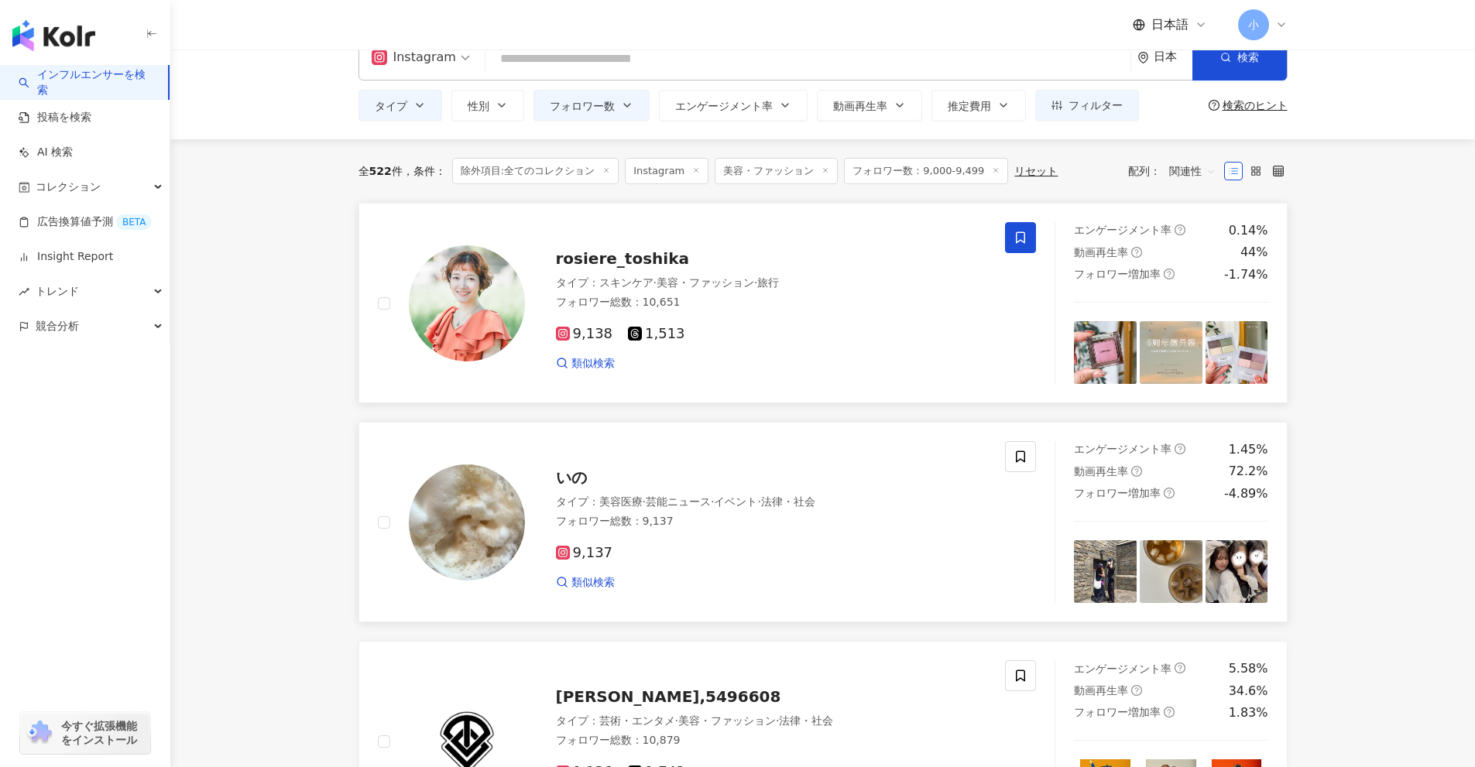
click at [1032, 238] on span at bounding box center [1020, 237] width 31 height 31
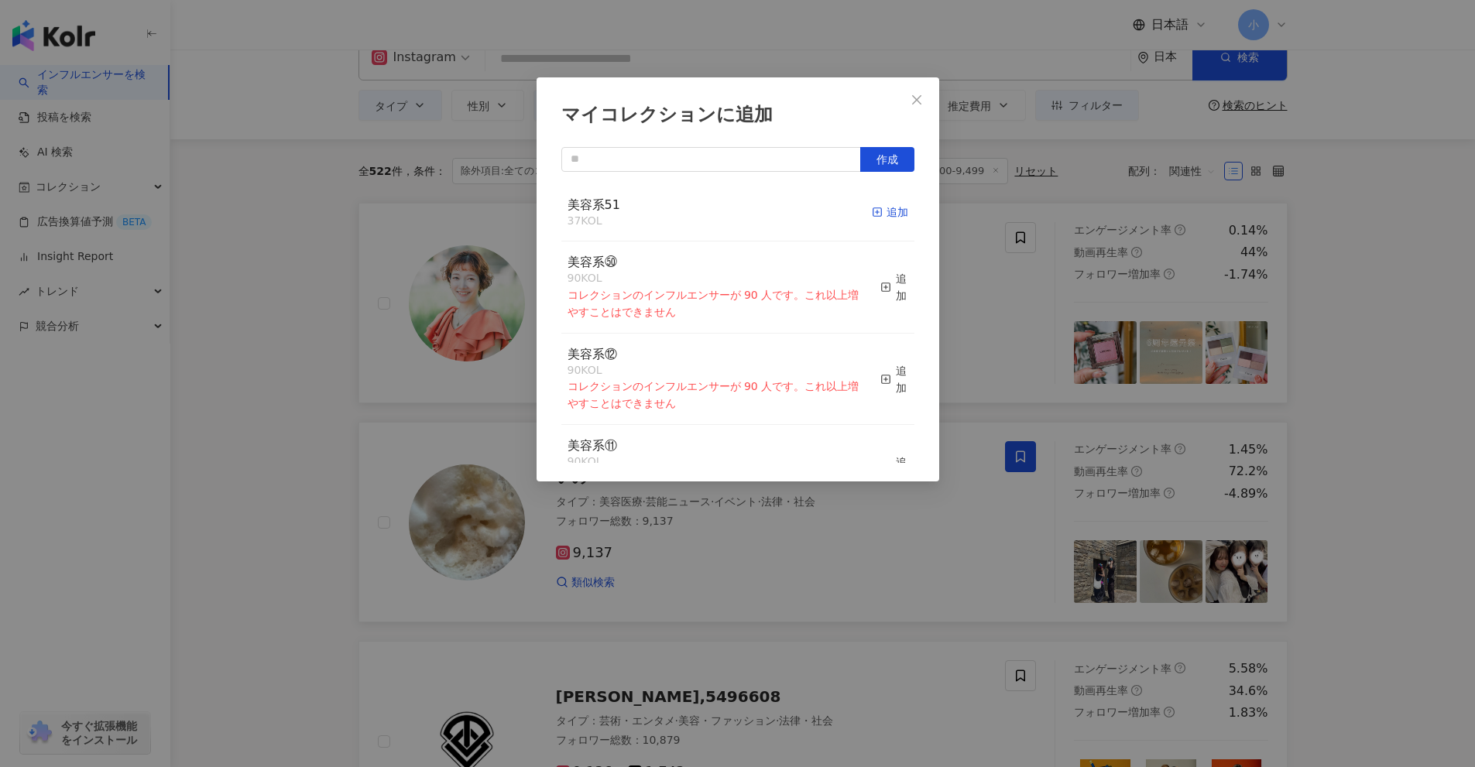
click at [886, 217] on div "追加" at bounding box center [890, 212] width 36 height 17
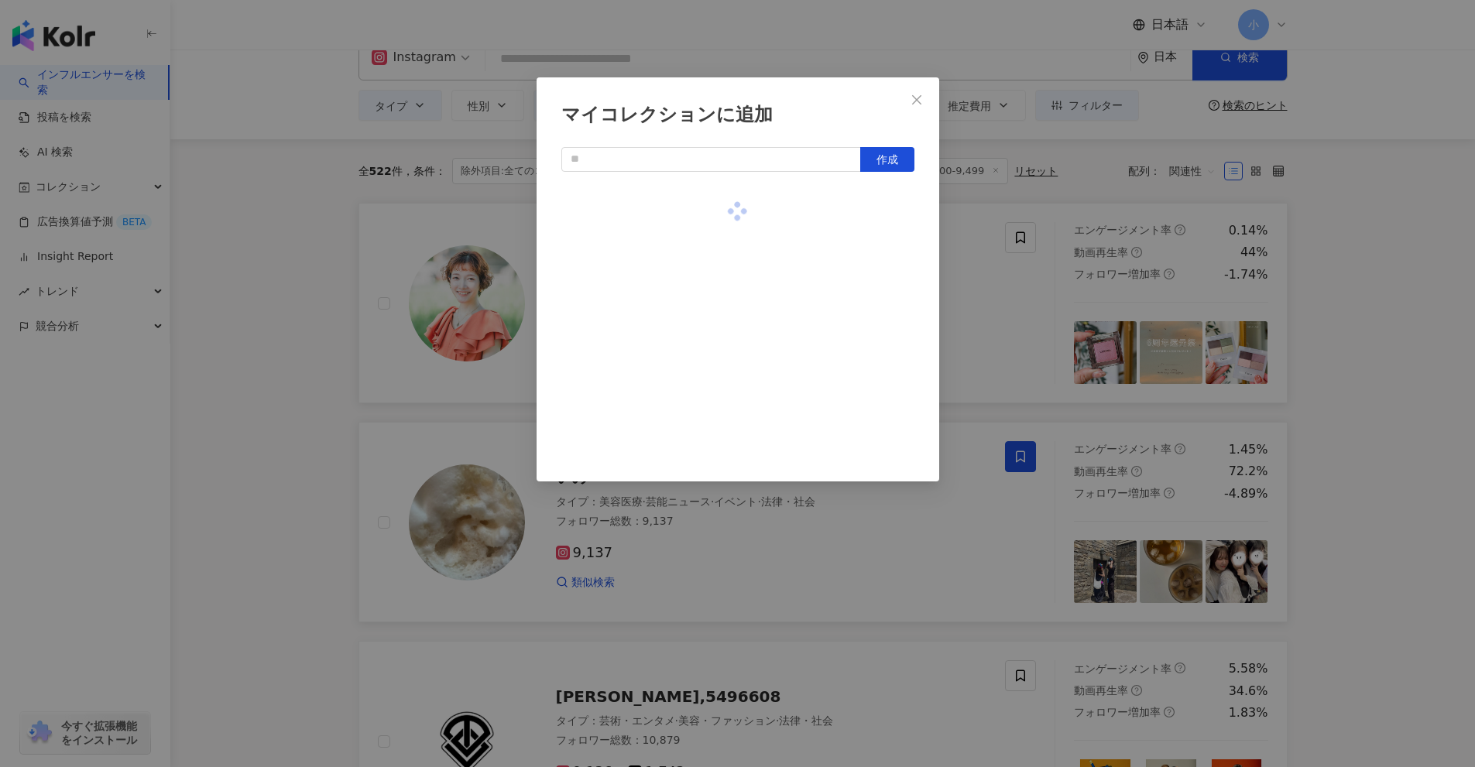
click at [995, 313] on div "マイコレクションに追加 作成" at bounding box center [737, 383] width 1475 height 767
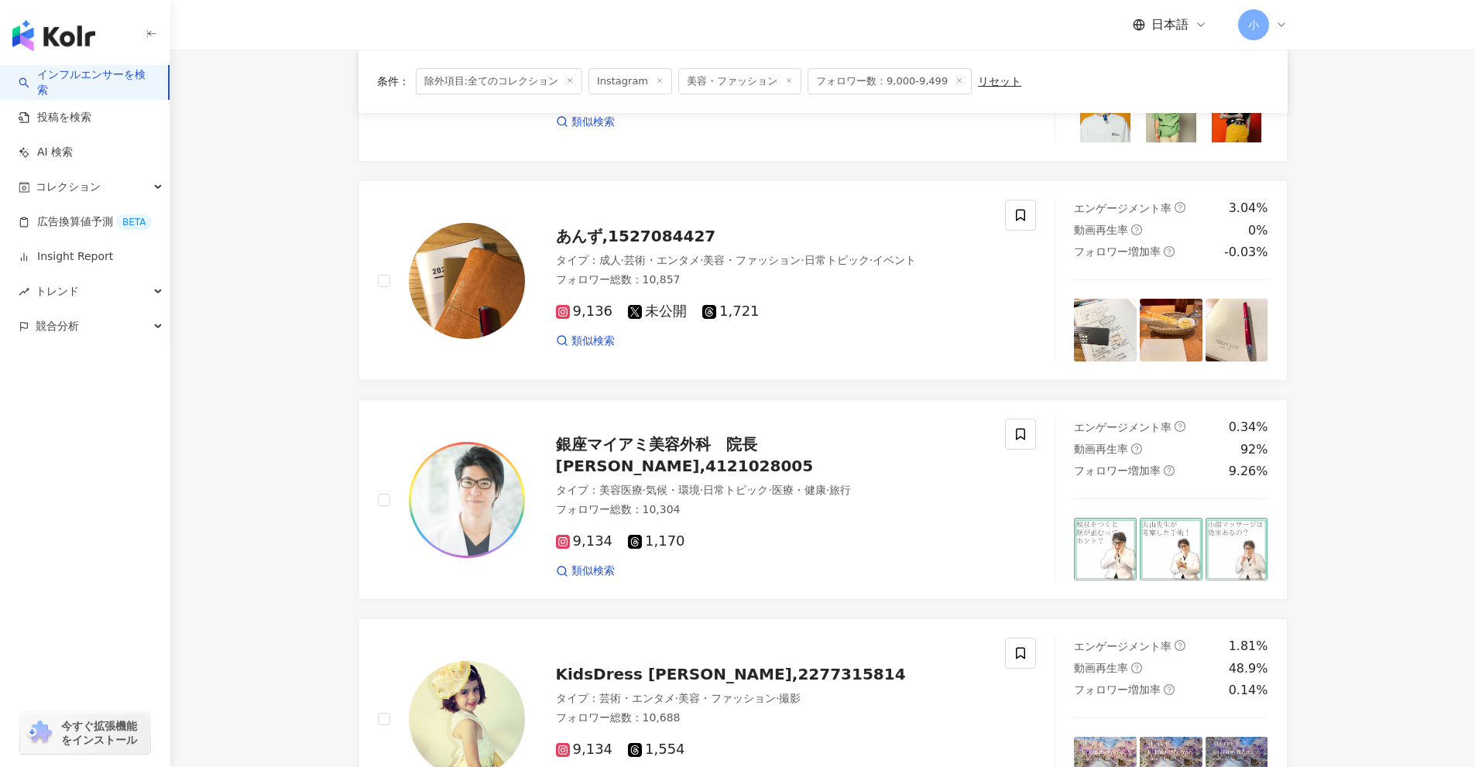
scroll to position [2434, 0]
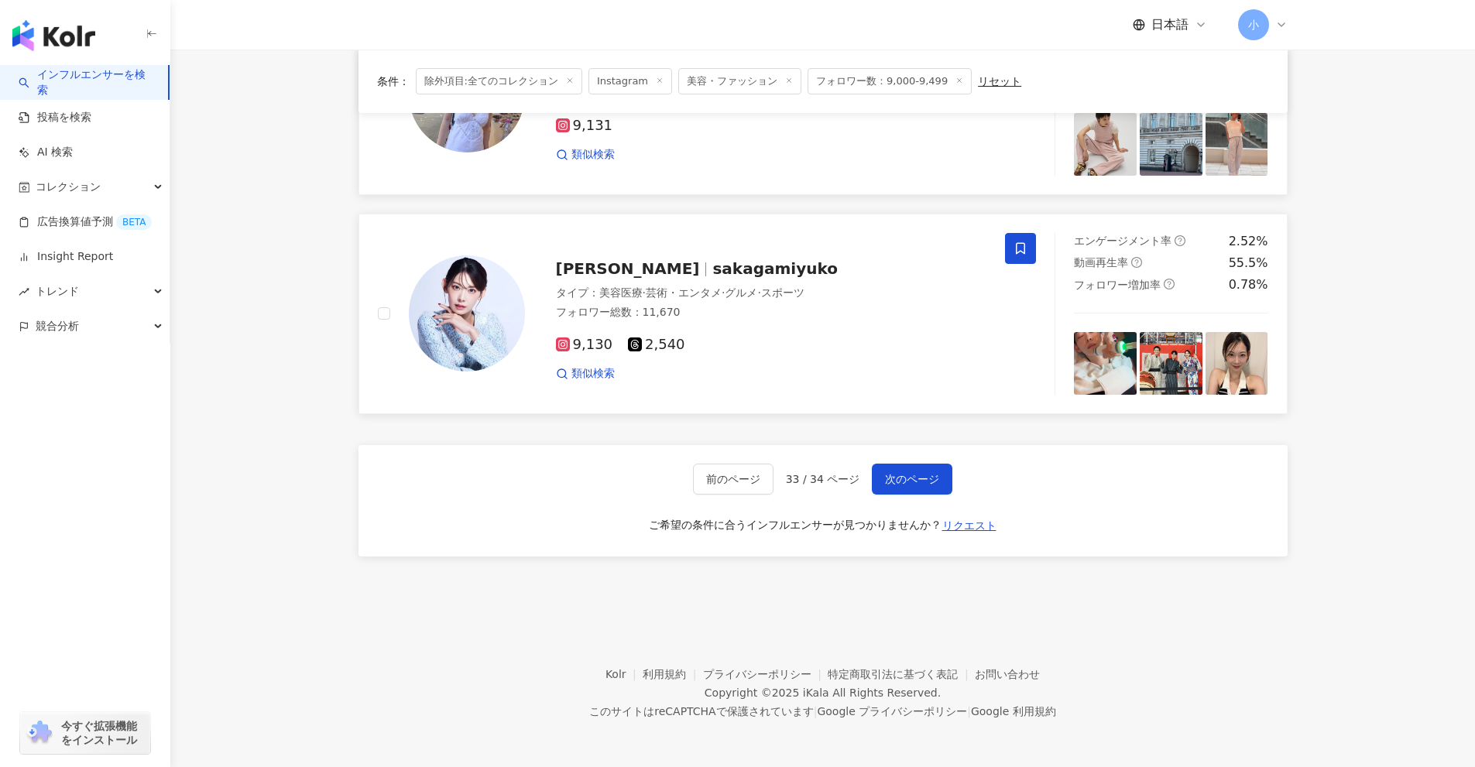
drag, startPoint x: 1329, startPoint y: 290, endPoint x: 1324, endPoint y: 679, distance: 389.4
click at [910, 478] on span "次のページ" at bounding box center [912, 479] width 54 height 12
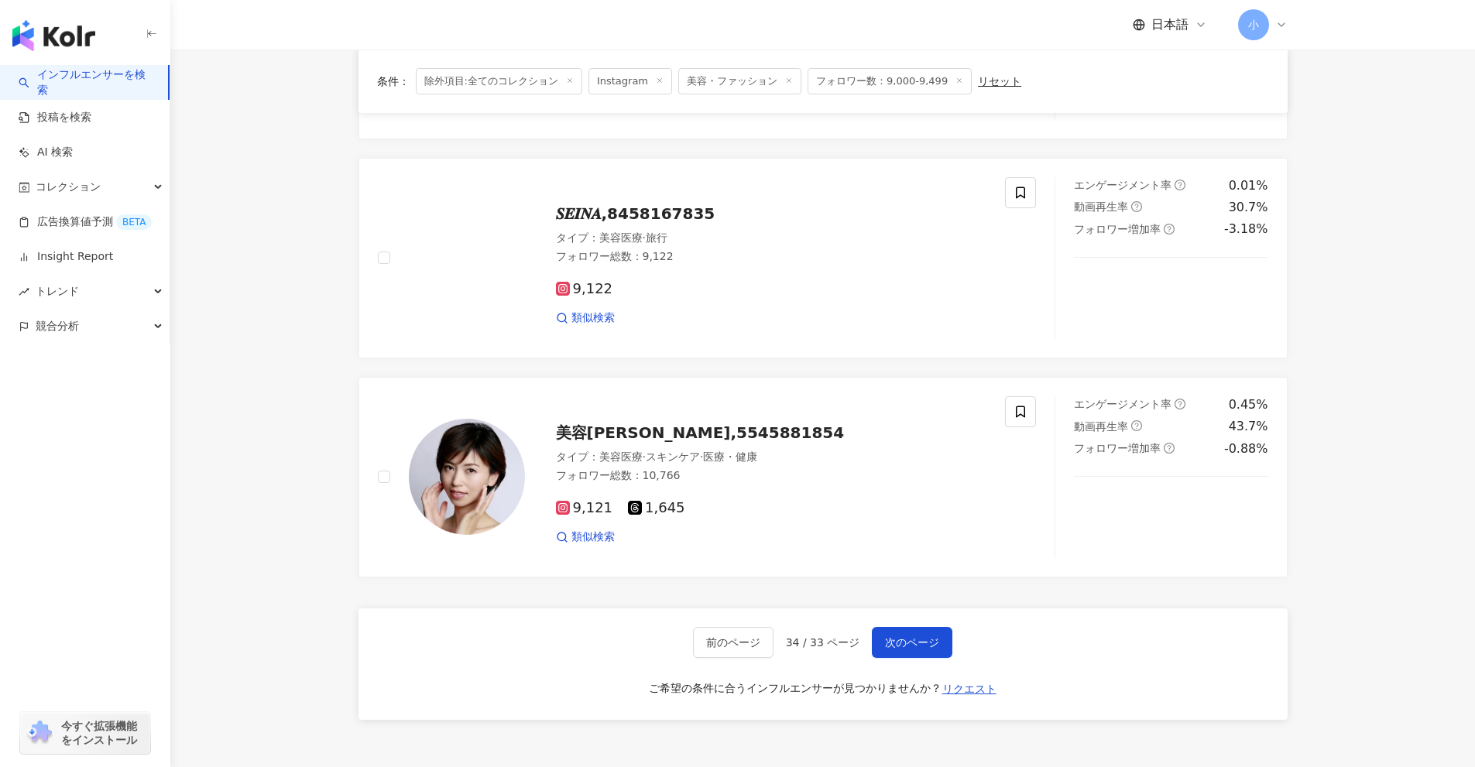
scroll to position [2279, 0]
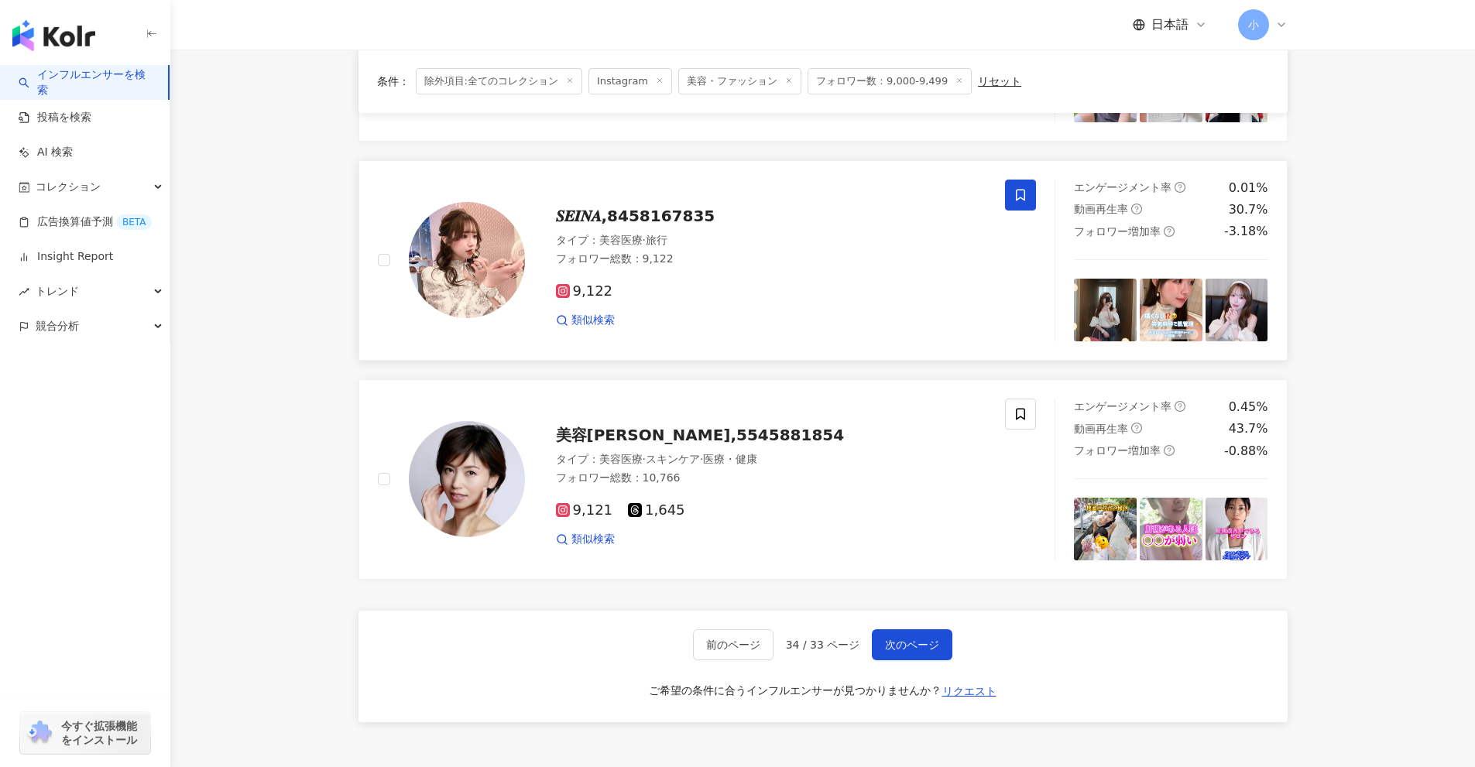
click at [1023, 188] on icon at bounding box center [1020, 195] width 14 height 14
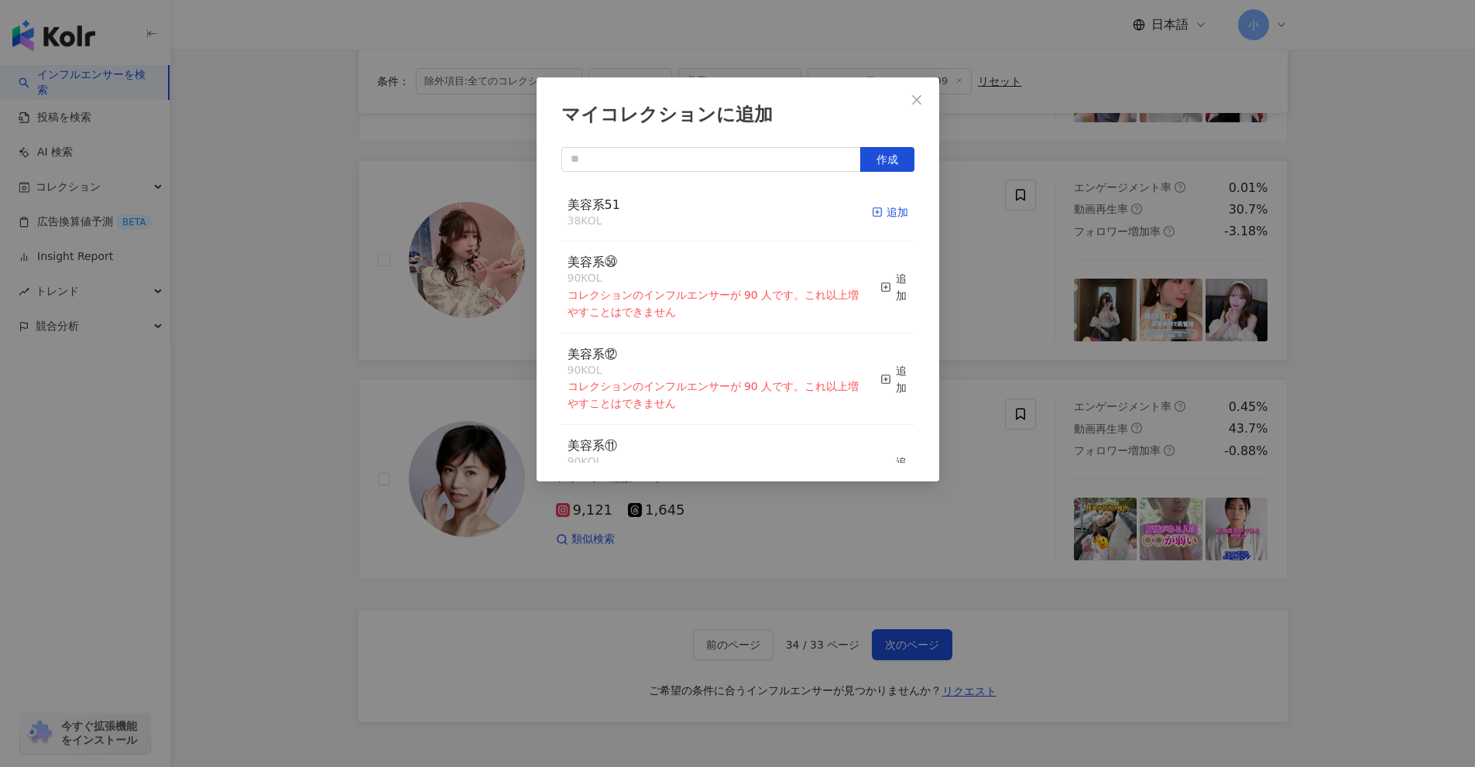
click at [896, 212] on div "追加" at bounding box center [890, 212] width 36 height 17
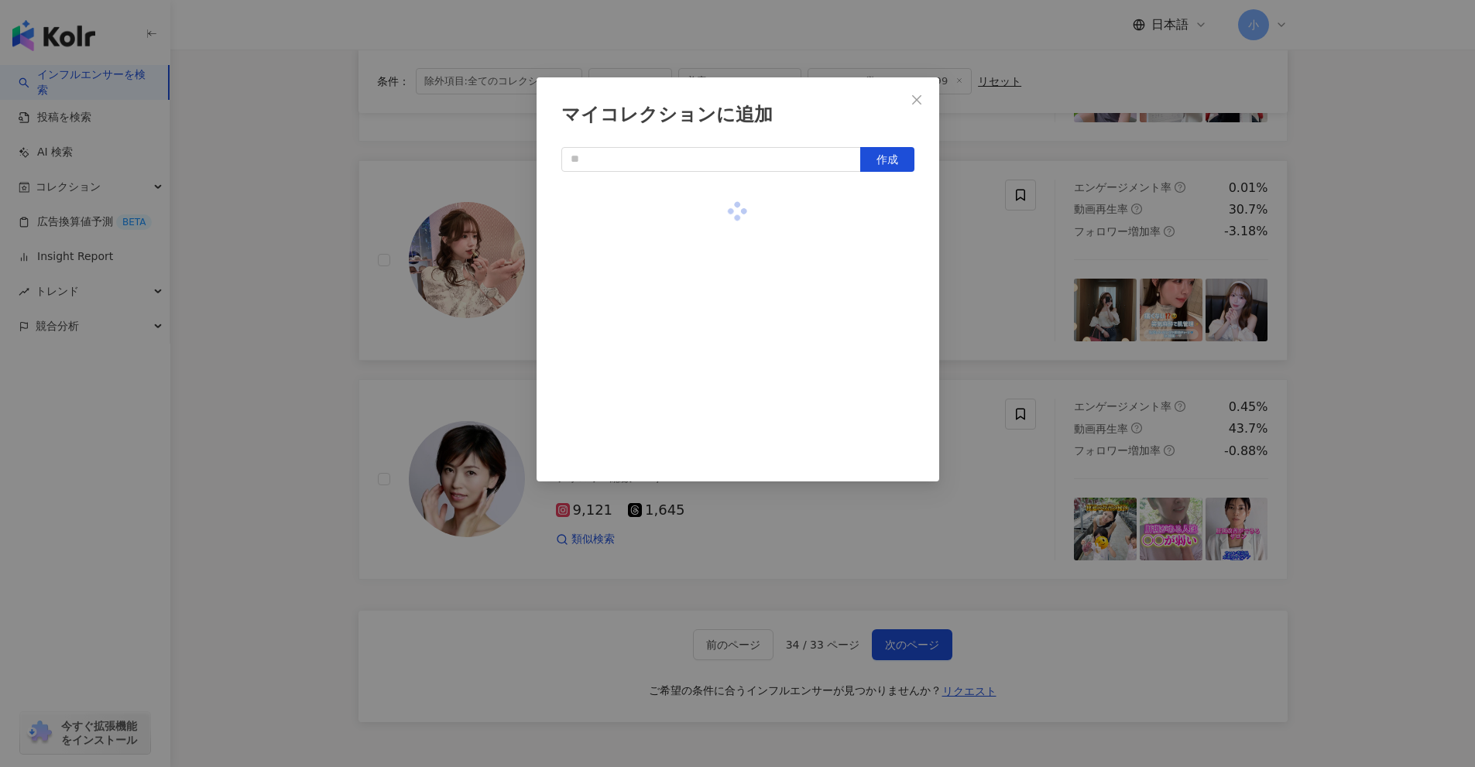
click at [982, 262] on div "マイコレクションに追加 作成" at bounding box center [737, 383] width 1475 height 767
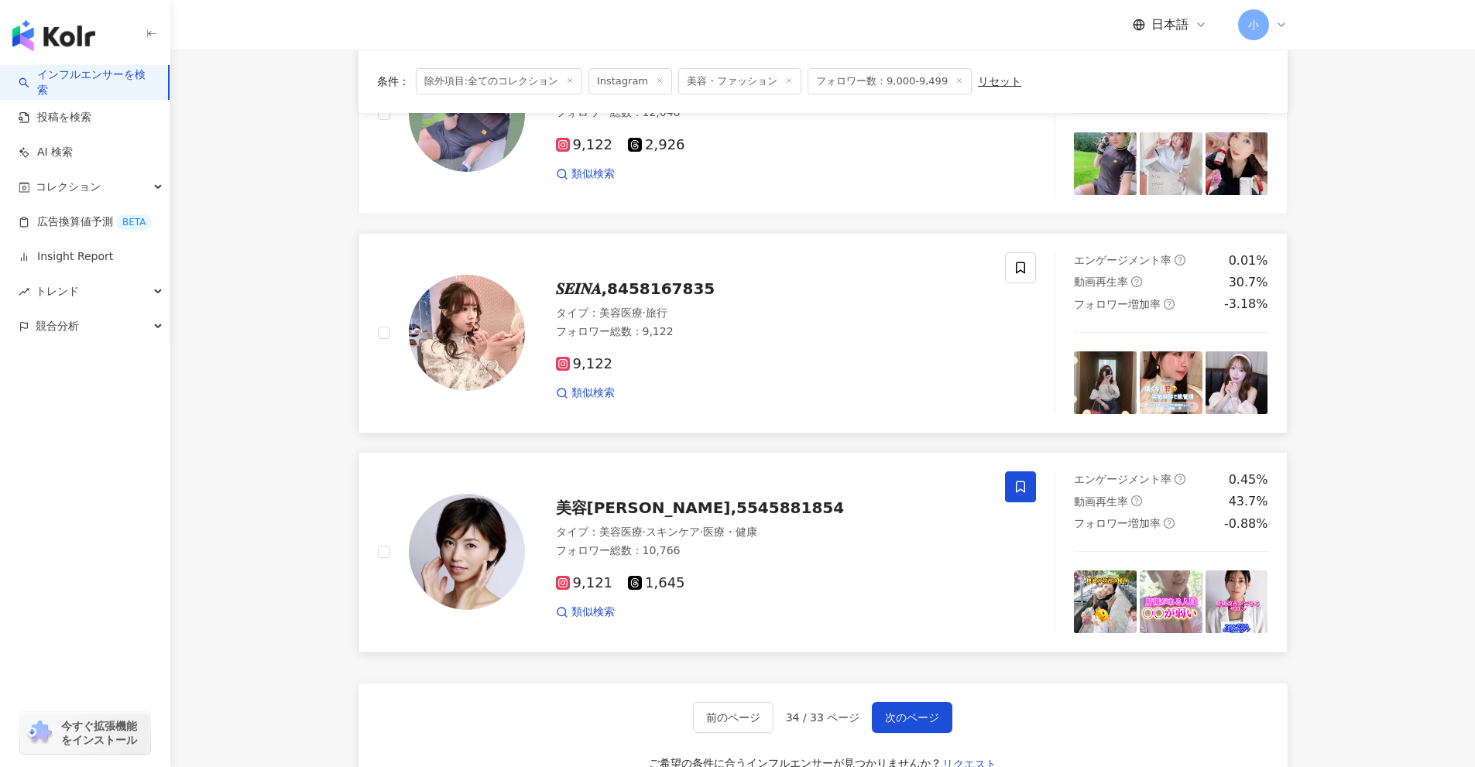
scroll to position [2202, 0]
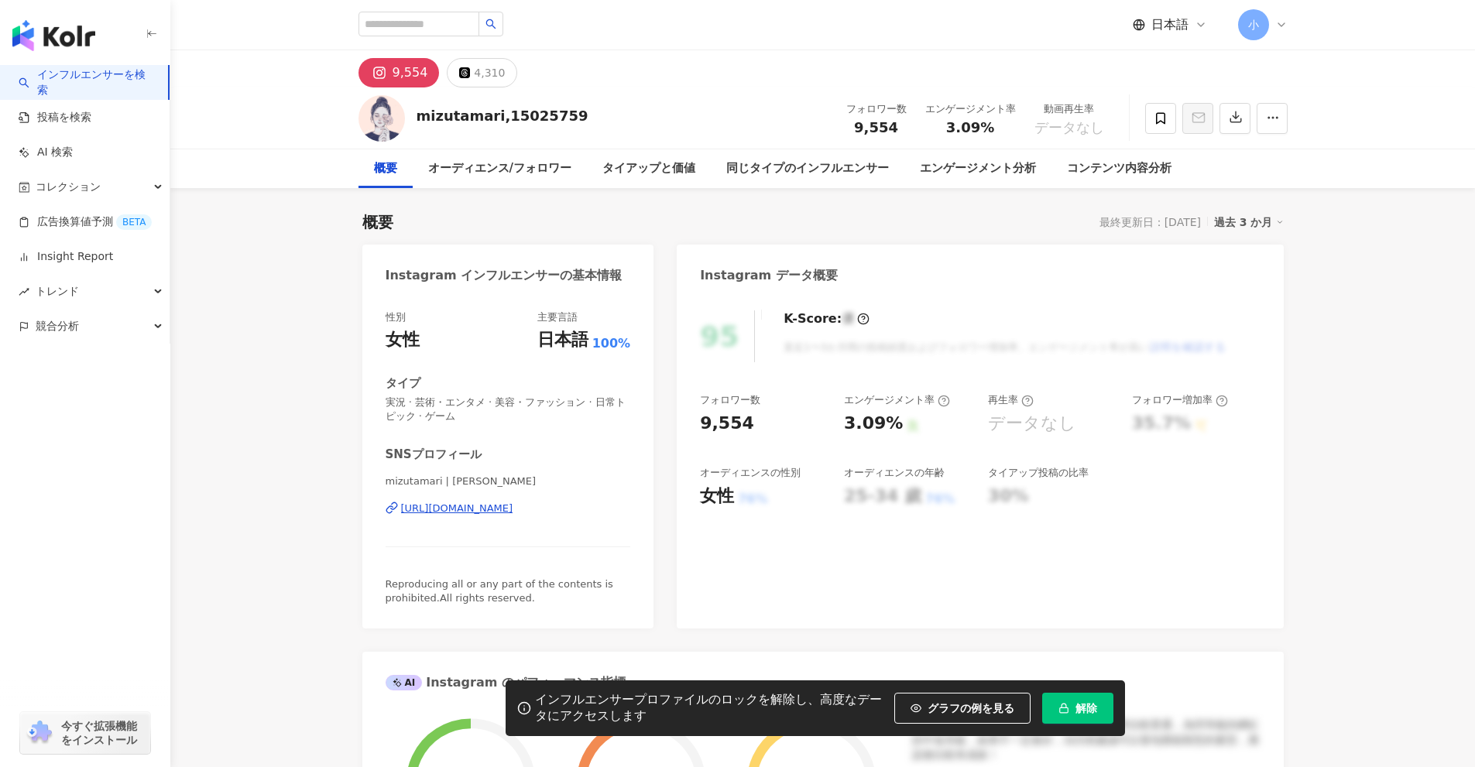
click at [513, 508] on div "https://www.instagram.com/hinagikumari/" at bounding box center [457, 509] width 112 height 14
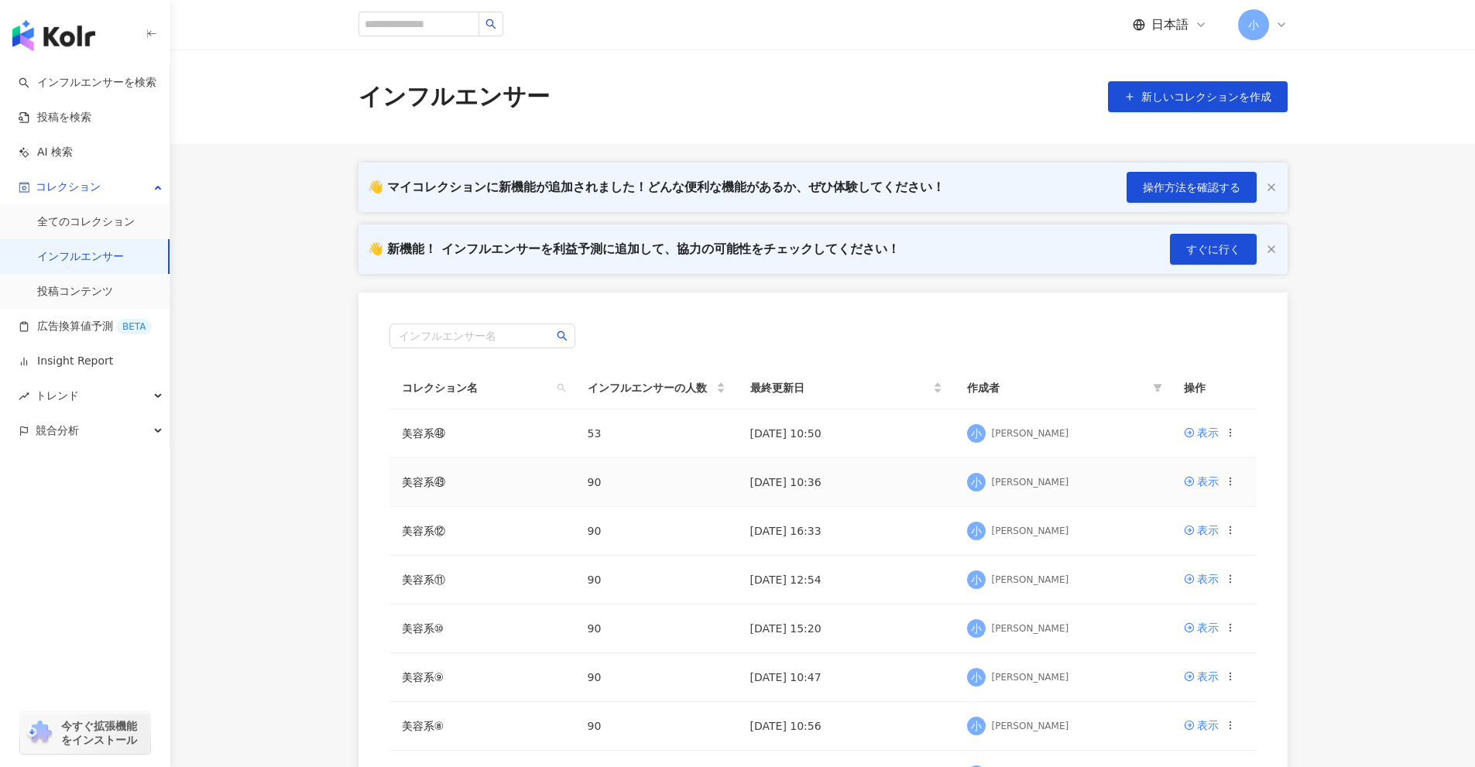
click at [1230, 477] on icon at bounding box center [1230, 481] width 11 height 11
click at [1136, 542] on div "コレクションを出力" at bounding box center [1162, 544] width 119 height 17
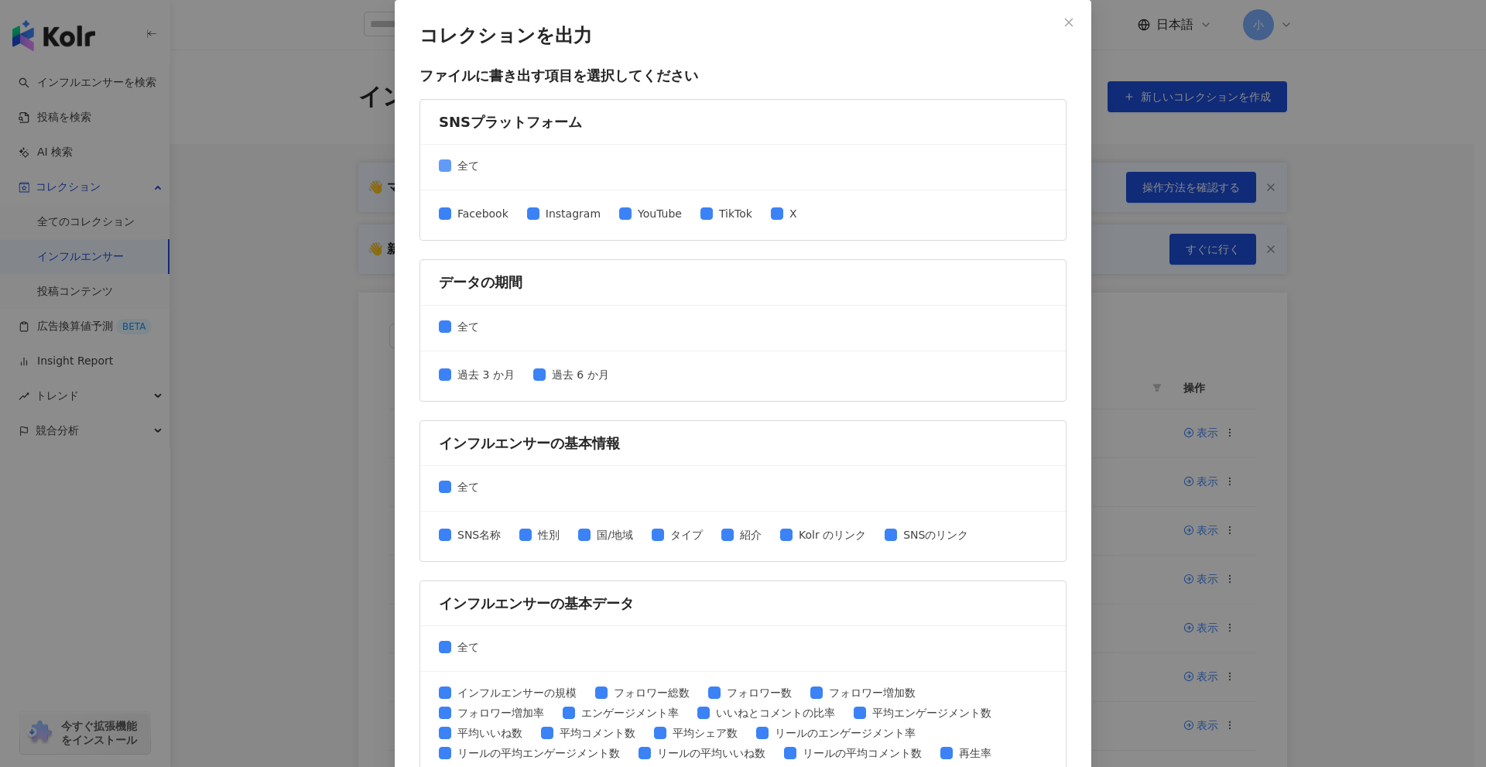
click at [451, 166] on span "全て" at bounding box center [468, 165] width 34 height 17
click at [556, 214] on span "Instagram" at bounding box center [573, 213] width 67 height 17
click at [722, 219] on span "TikTok" at bounding box center [736, 213] width 46 height 17
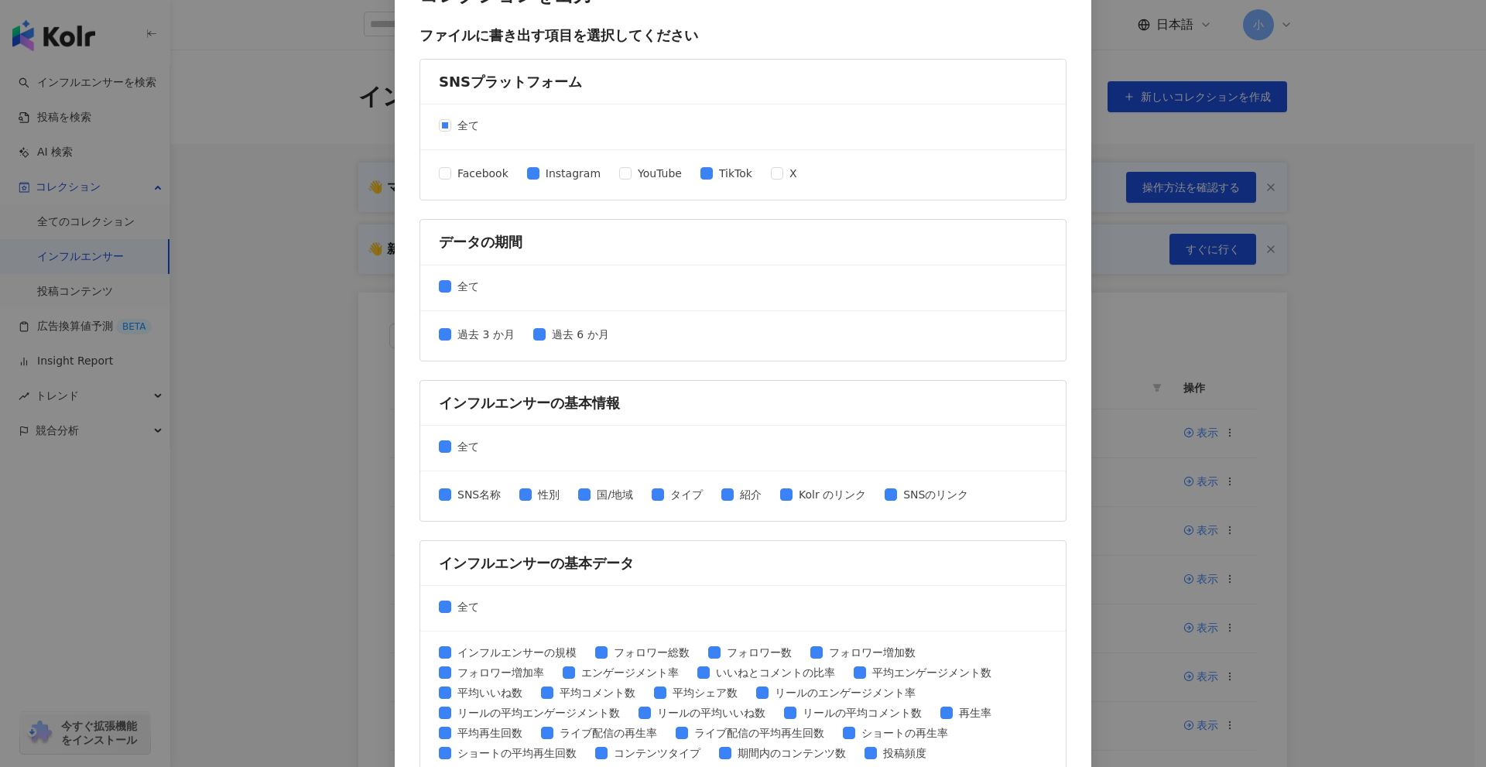
scroll to position [387, 0]
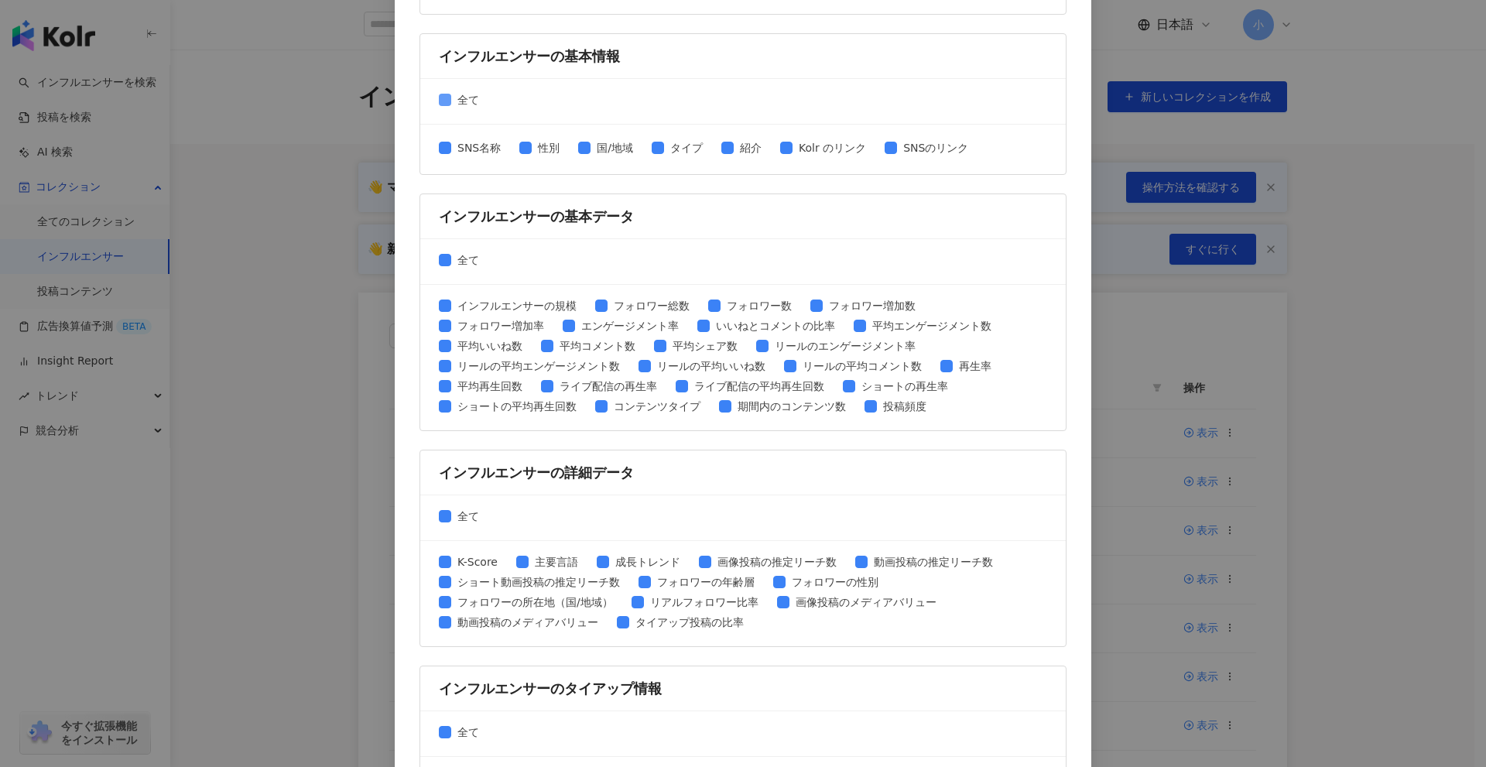
click at [461, 101] on span "全て" at bounding box center [468, 99] width 34 height 17
click at [468, 149] on span "SNS名称" at bounding box center [479, 147] width 56 height 17
click at [540, 149] on span "性別" at bounding box center [549, 147] width 34 height 17
click at [946, 159] on div "SNS名称 性別 国/地域 タイプ 紹介 Kolr のリンク SNSのリンク" at bounding box center [710, 149] width 542 height 20
click at [946, 152] on span "SNSのリンク" at bounding box center [935, 147] width 77 height 17
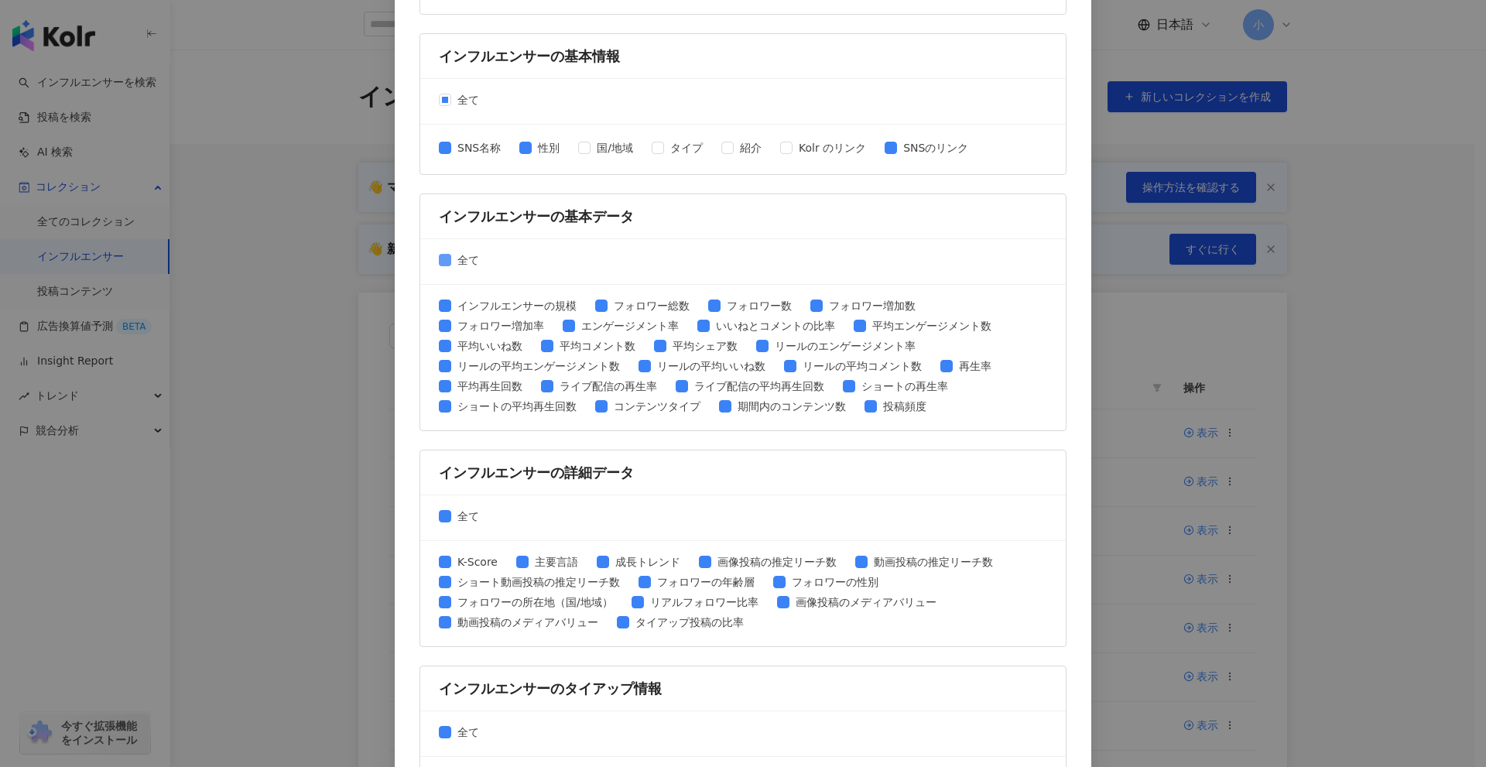
click at [461, 255] on span "全て" at bounding box center [468, 260] width 34 height 17
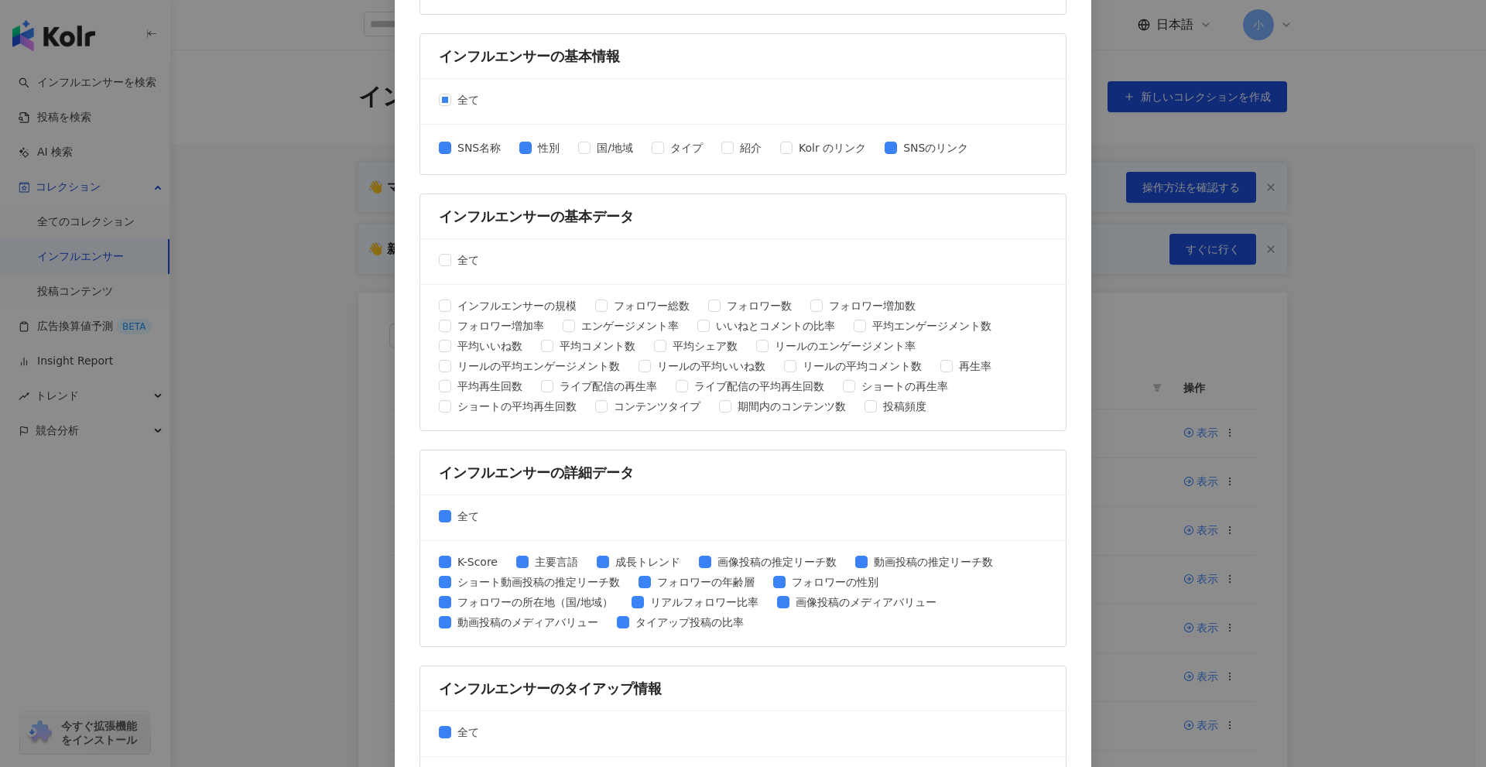
drag, startPoint x: 766, startPoint y: 307, endPoint x: 847, endPoint y: 319, distance: 81.3
click at [767, 307] on span "フォロワー数" at bounding box center [759, 305] width 77 height 17
click at [906, 327] on span "平均エンゲージメント数" at bounding box center [932, 325] width 132 height 17
click at [500, 344] on span "平均いいね数" at bounding box center [489, 346] width 77 height 17
click at [602, 352] on span "平均コメント数" at bounding box center [597, 346] width 88 height 17
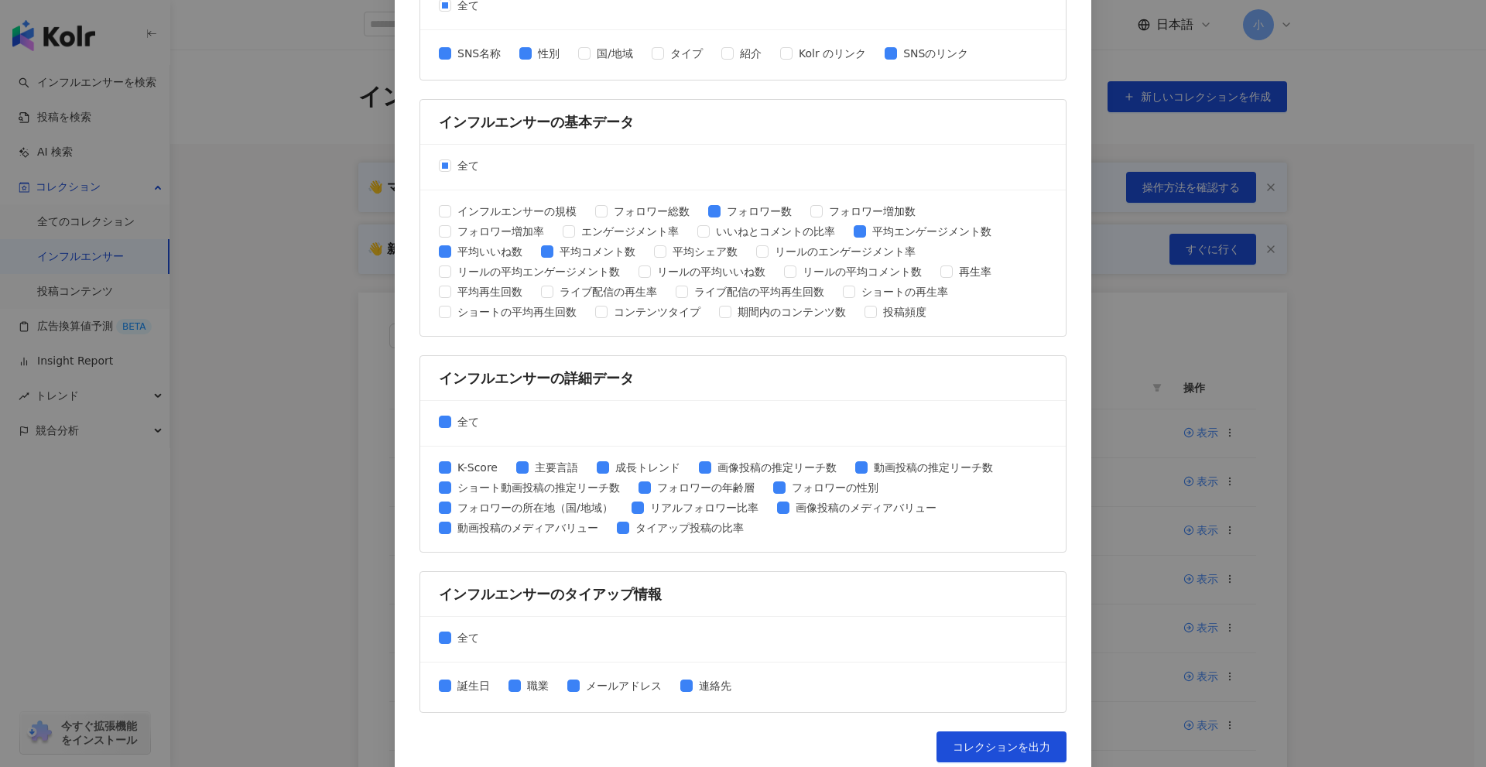
scroll to position [495, 0]
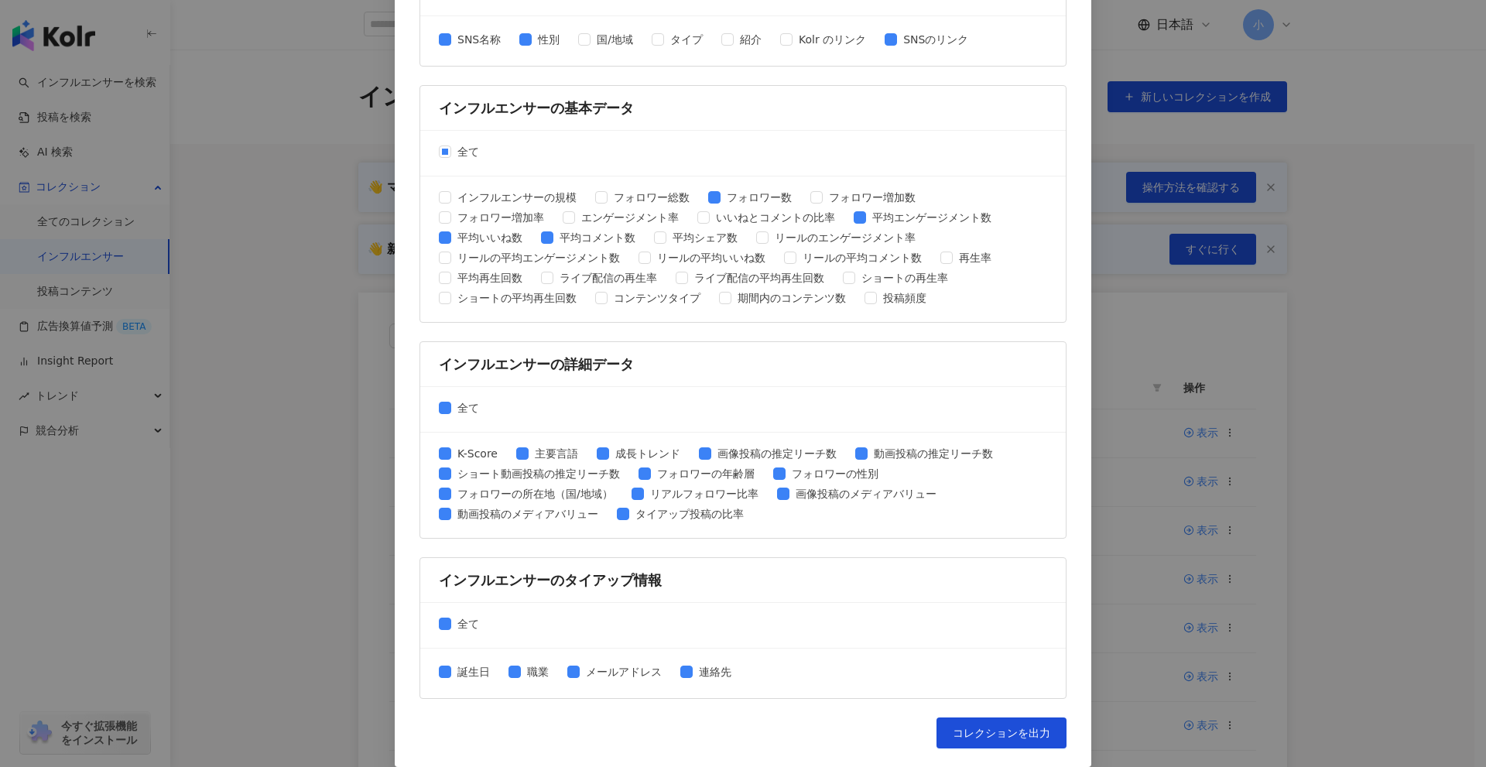
click at [453, 418] on div "全て" at bounding box center [743, 410] width 646 height 46
click at [460, 409] on span "全て" at bounding box center [468, 407] width 34 height 17
click at [457, 621] on span "全て" at bounding box center [468, 623] width 34 height 17
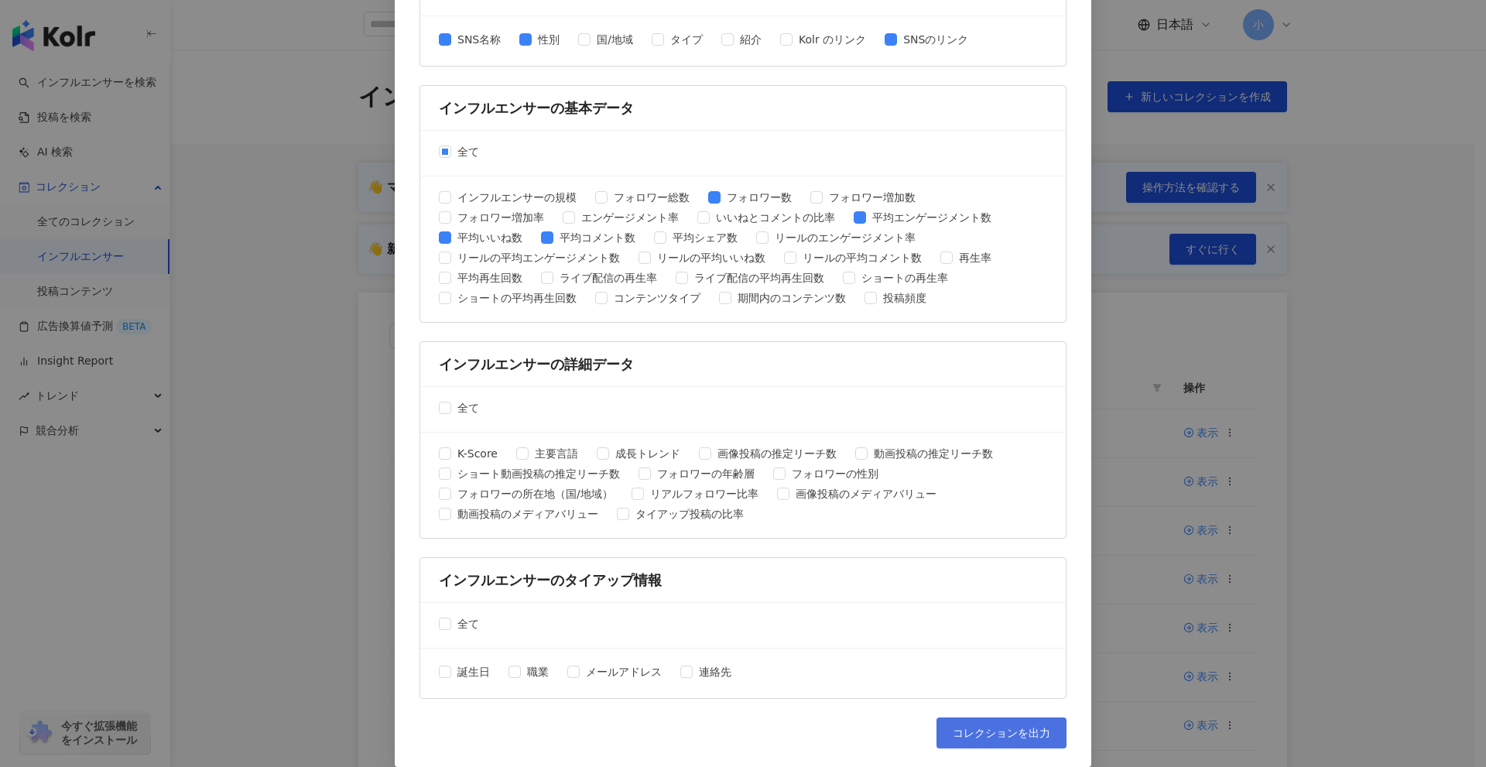
click at [963, 735] on span "コレクションを出力" at bounding box center [1002, 733] width 98 height 12
click at [1379, 602] on div "コレクションを出力 ファイルに書き出す項目を選択してください SNSプラットフォーム 全て Facebook Instagram YouTube TikTok…" at bounding box center [743, 383] width 1486 height 767
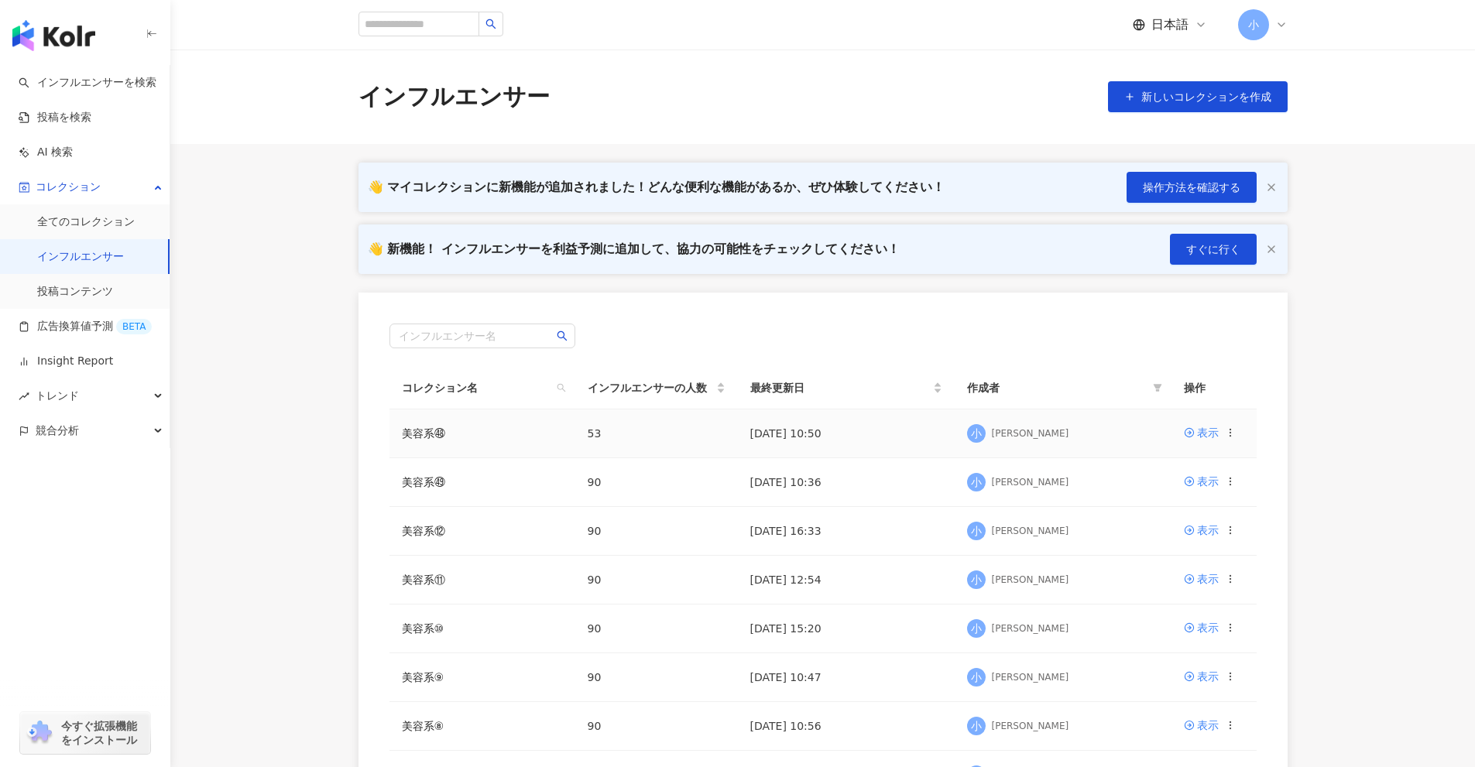
click at [1229, 430] on circle at bounding box center [1229, 429] width 1 height 1
click at [1188, 498] on div "コレクションを出力" at bounding box center [1162, 495] width 119 height 17
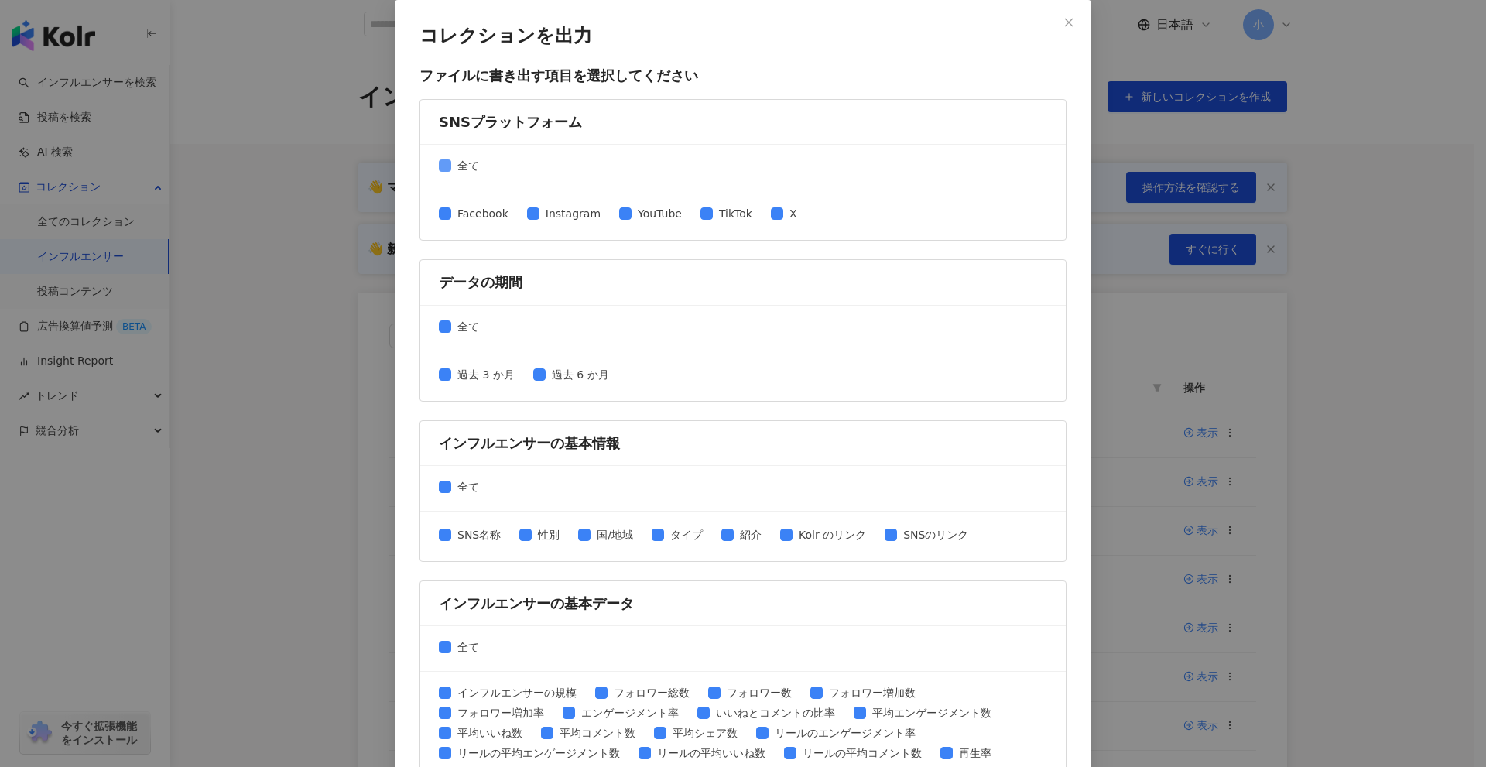
click at [468, 165] on span "全て" at bounding box center [468, 165] width 34 height 17
click at [564, 211] on span "Instagram" at bounding box center [573, 213] width 67 height 17
click at [735, 212] on span "TikTok" at bounding box center [736, 213] width 46 height 17
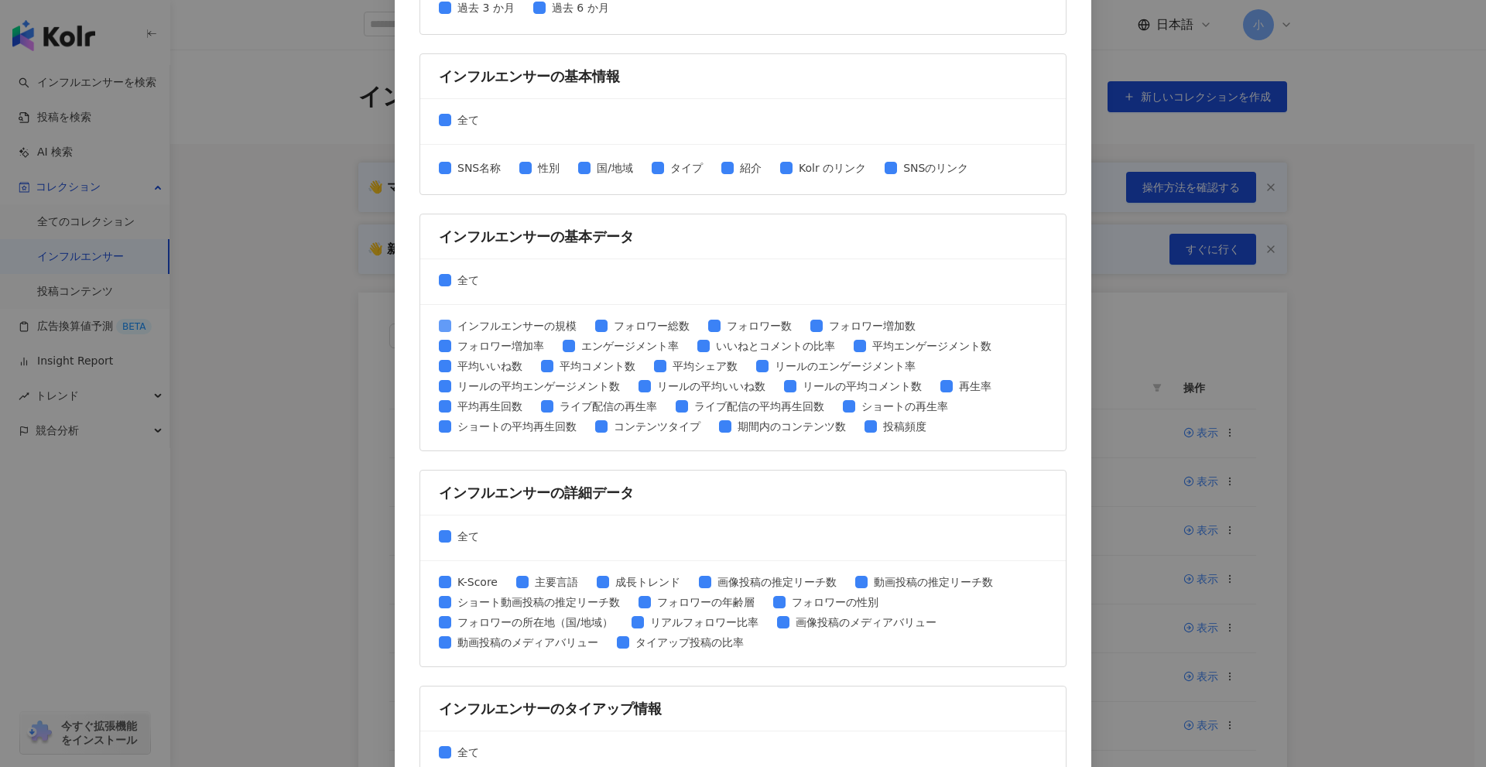
scroll to position [387, 0]
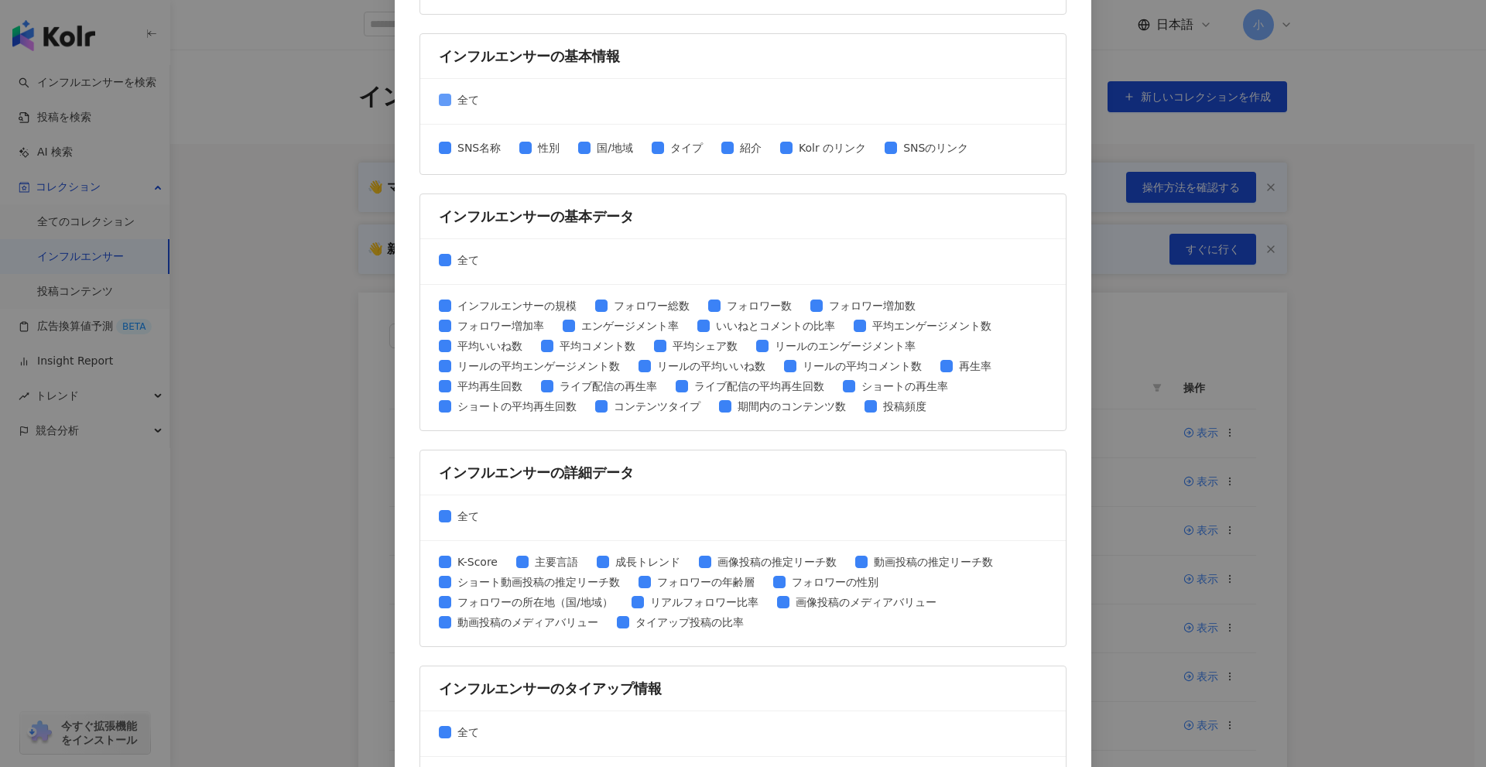
click at [461, 105] on span "全て" at bounding box center [468, 99] width 34 height 17
click at [477, 145] on span "SNS名称" at bounding box center [479, 147] width 56 height 17
click at [547, 145] on span "性別" at bounding box center [549, 147] width 34 height 17
click at [900, 152] on span "SNSのリンク" at bounding box center [935, 147] width 77 height 17
click at [463, 257] on span "全て" at bounding box center [468, 260] width 34 height 17
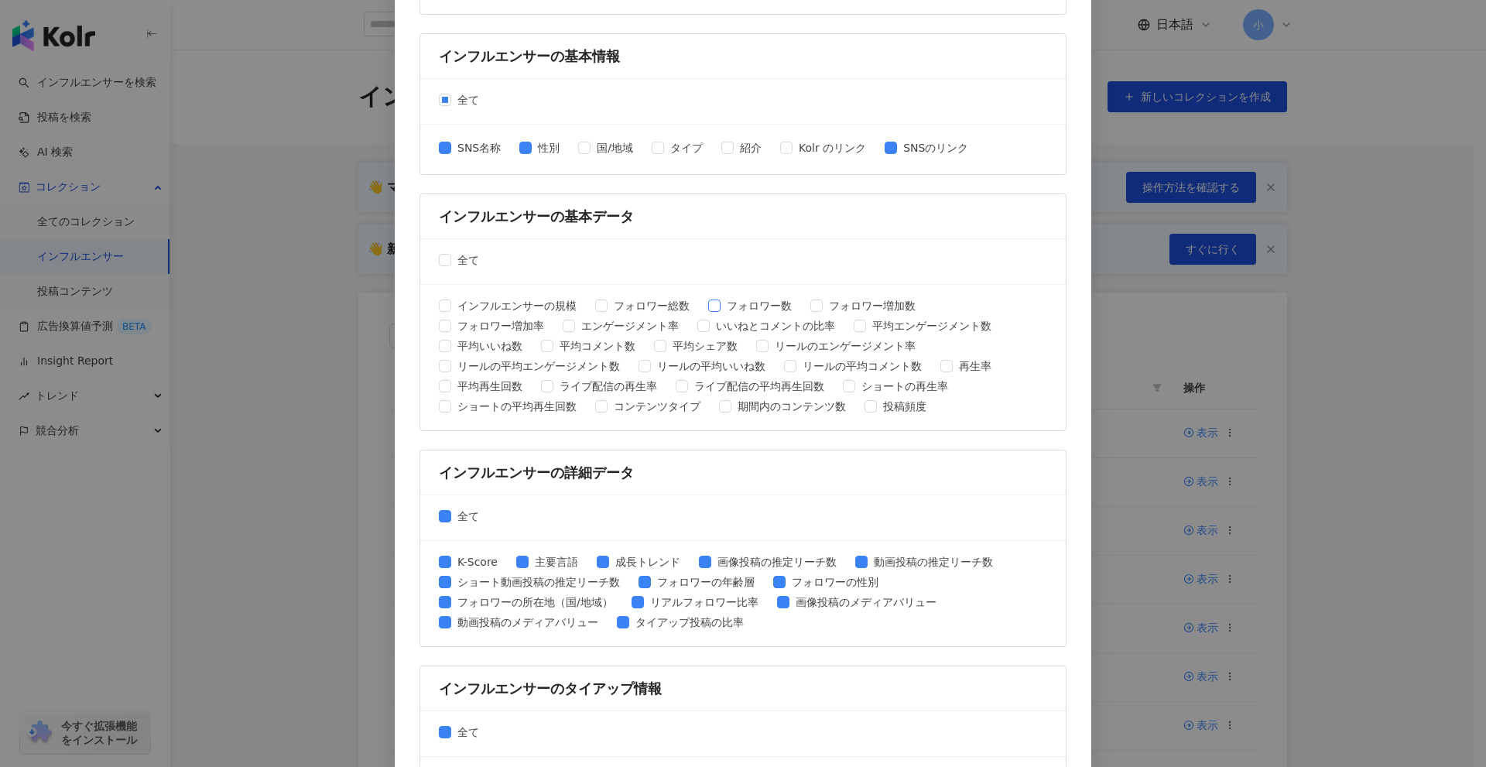
click at [741, 310] on span "フォロワー数" at bounding box center [759, 305] width 77 height 17
click at [896, 327] on span "平均エンゲージメント数" at bounding box center [932, 325] width 132 height 17
click at [479, 350] on span "平均いいね数" at bounding box center [489, 346] width 77 height 17
click at [590, 344] on span "平均コメント数" at bounding box center [597, 346] width 88 height 17
click at [451, 515] on span "全て" at bounding box center [468, 516] width 34 height 17
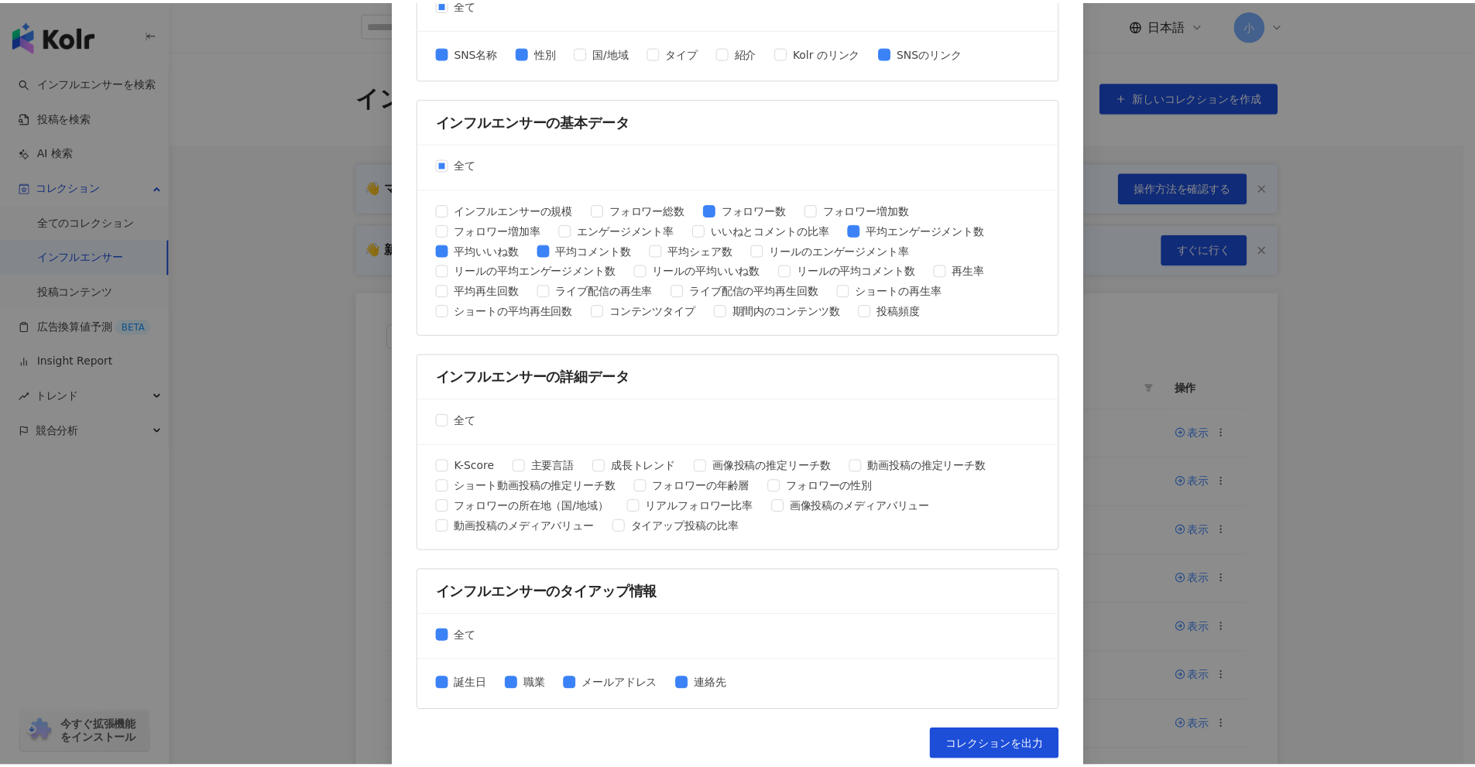
scroll to position [495, 0]
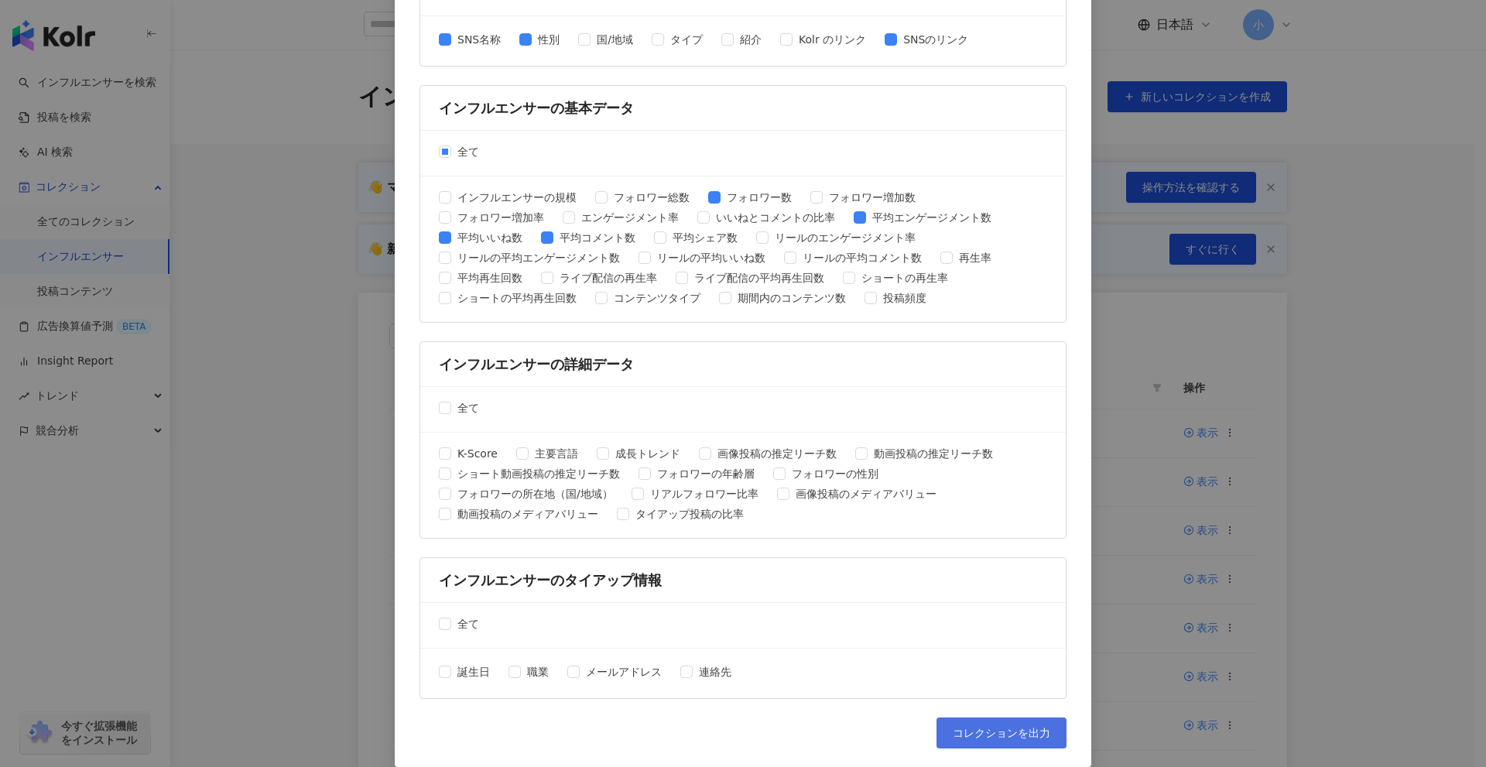
click at [1010, 732] on span "コレクションを出力" at bounding box center [1002, 733] width 98 height 12
click at [1372, 437] on div "コレクションを出力 ファイルに書き出す項目を選択してください SNSプラットフォーム 全て Facebook Instagram YouTube TikTok…" at bounding box center [743, 383] width 1486 height 767
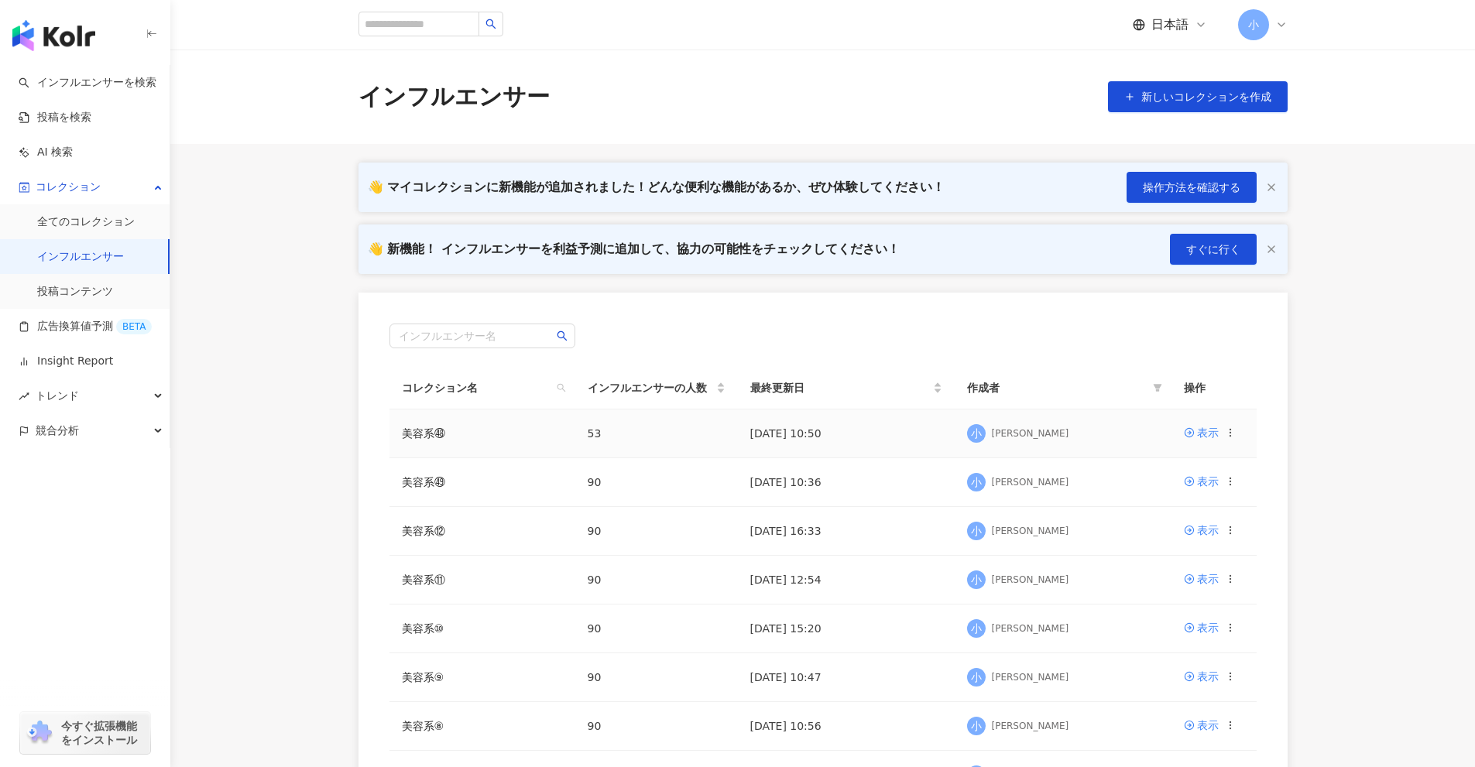
click at [1226, 428] on icon at bounding box center [1230, 432] width 11 height 11
click at [1199, 557] on div "コレクションを削除する" at bounding box center [1162, 561] width 119 height 17
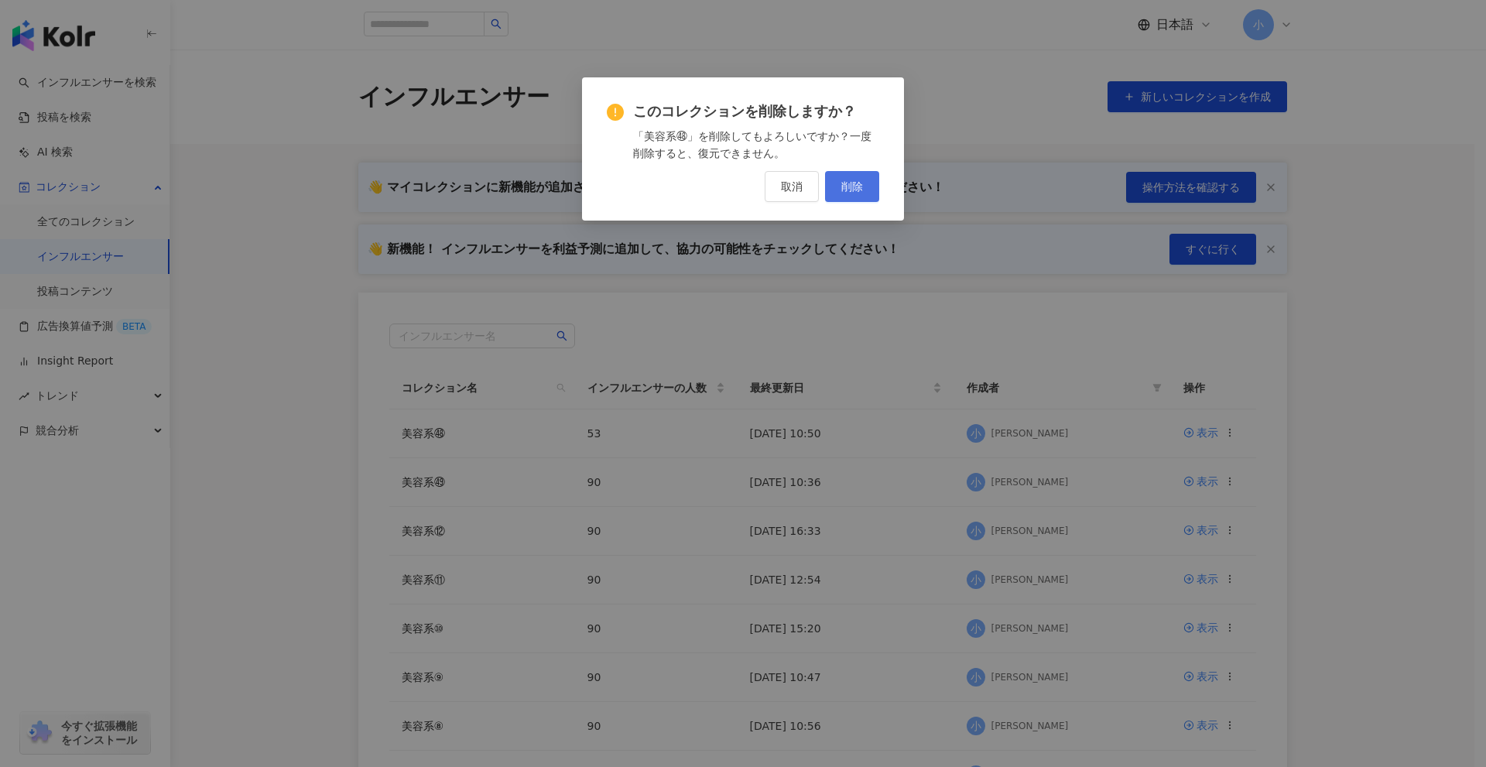
click at [850, 180] on span "削除" at bounding box center [852, 186] width 22 height 12
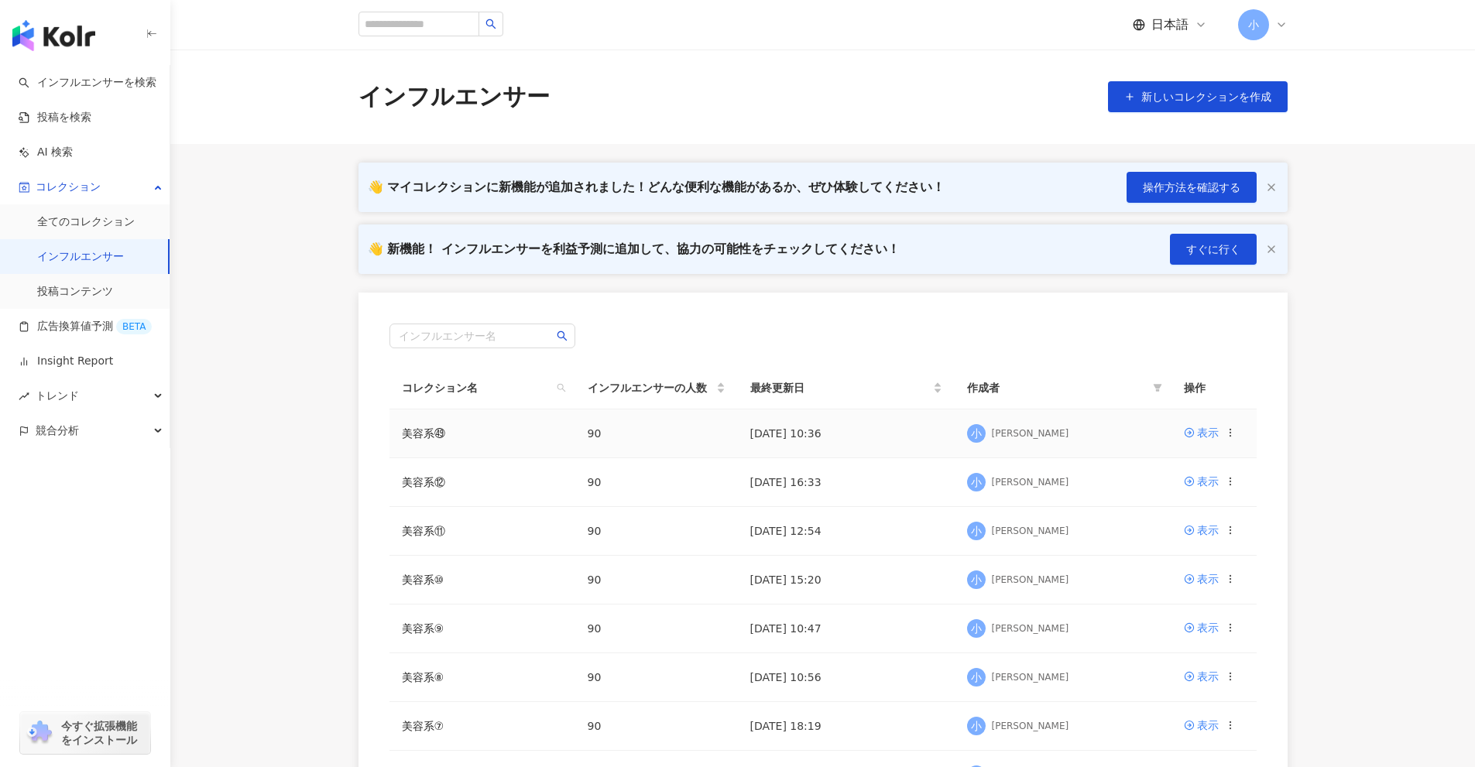
click at [1228, 435] on icon at bounding box center [1230, 432] width 11 height 11
click at [1152, 559] on div "コレクションを削除する" at bounding box center [1162, 561] width 119 height 17
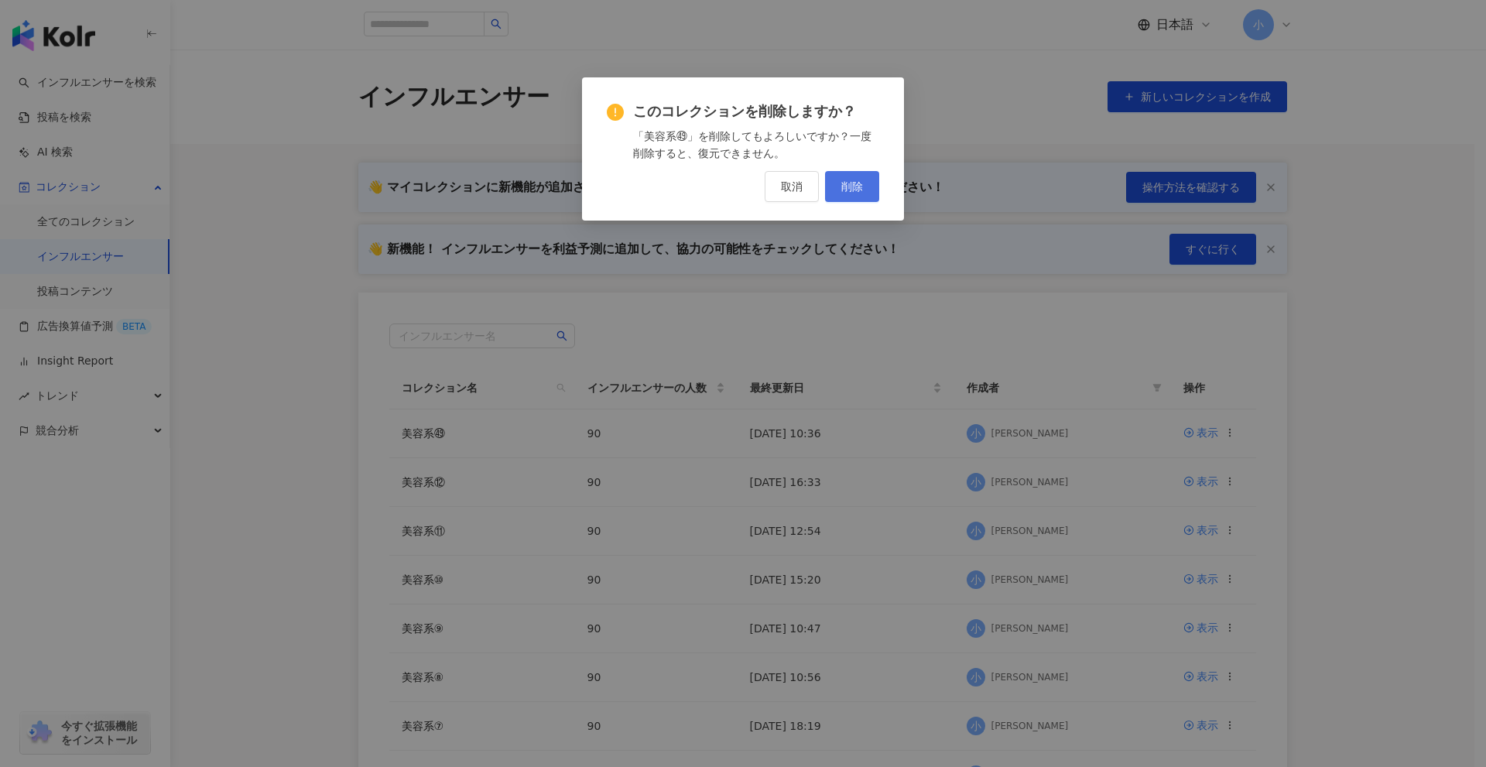
click at [854, 185] on span "削除" at bounding box center [852, 186] width 22 height 12
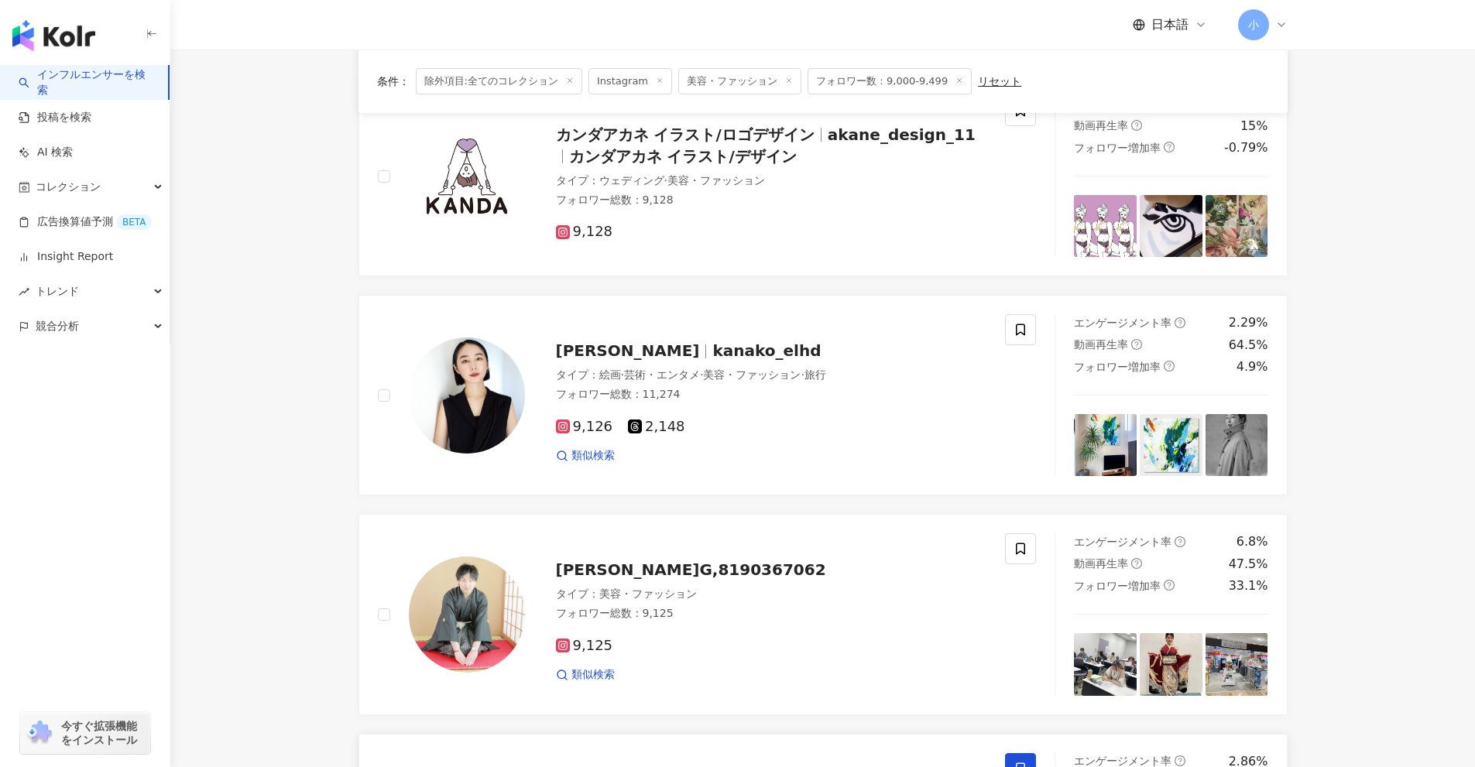
scroll to position [1040, 0]
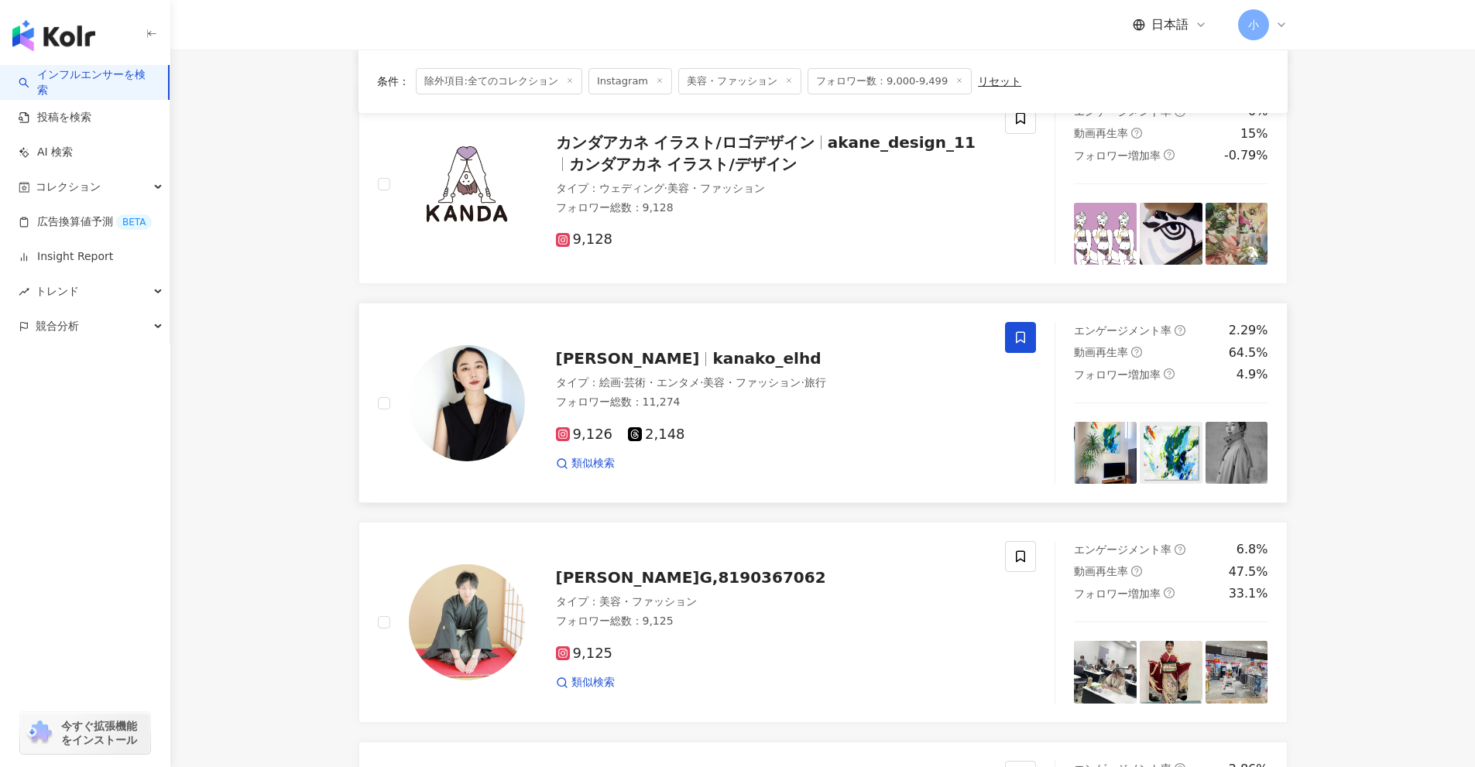
click at [1016, 333] on icon at bounding box center [1020, 338] width 14 height 14
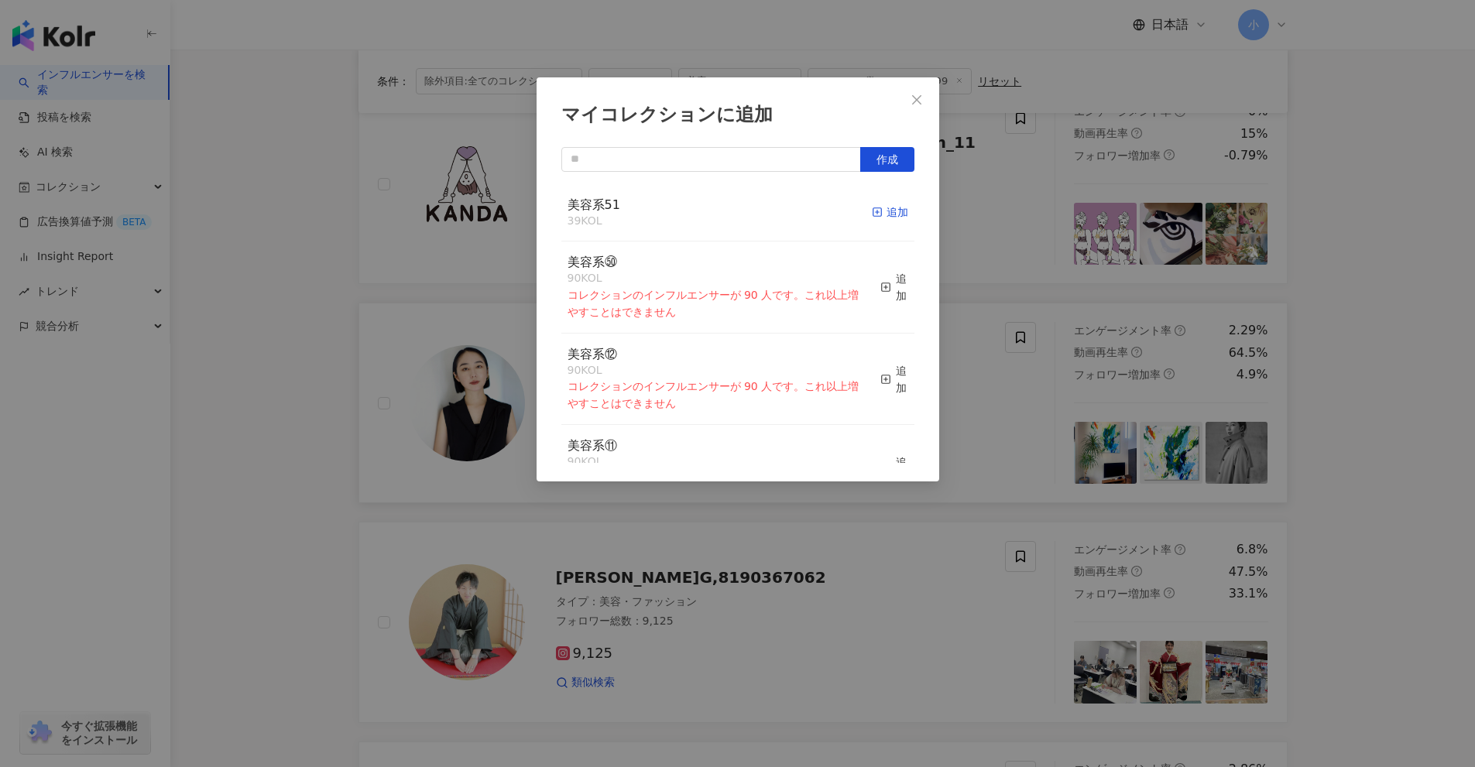
click at [872, 210] on icon "button" at bounding box center [877, 212] width 11 height 11
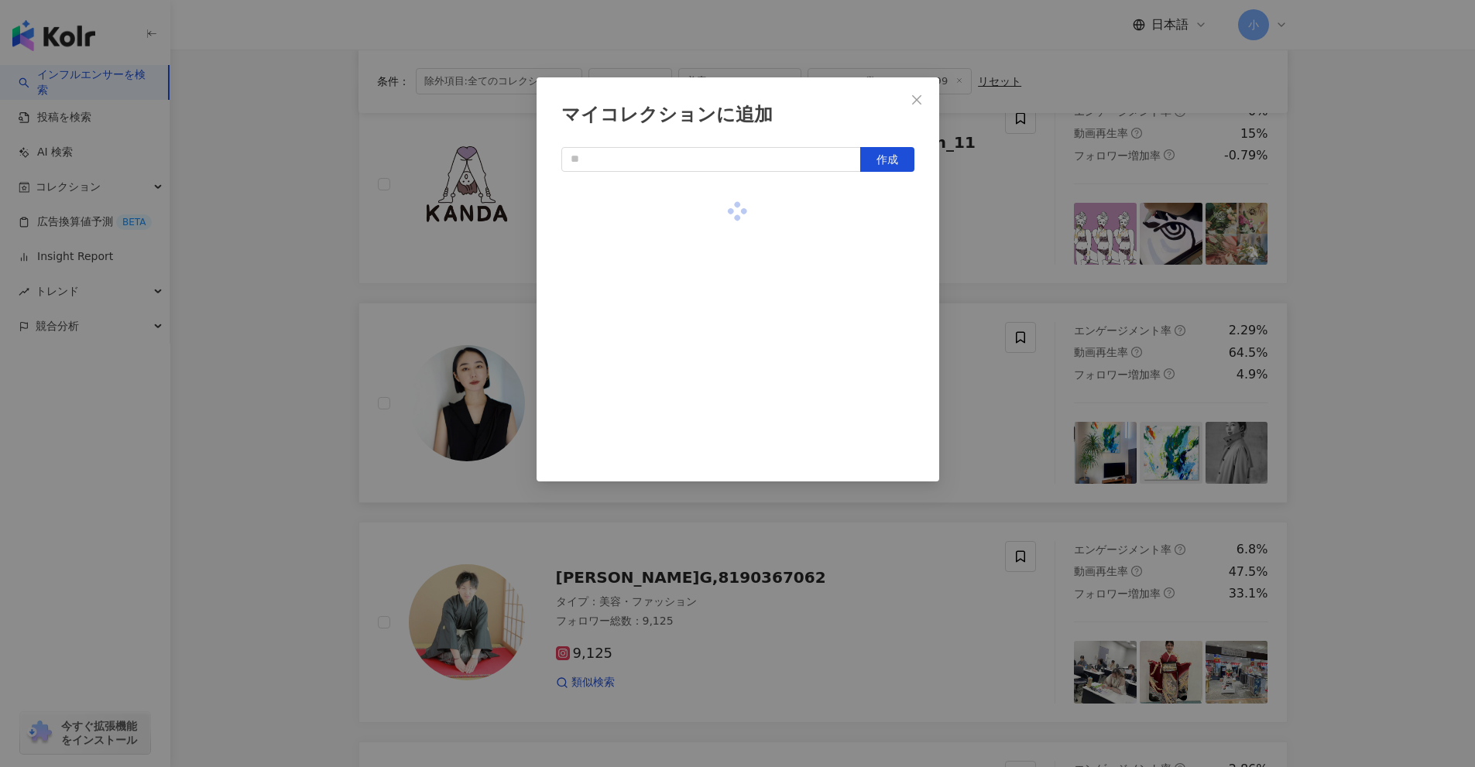
click at [950, 229] on div "マイコレクションに追加 作成" at bounding box center [737, 383] width 1475 height 767
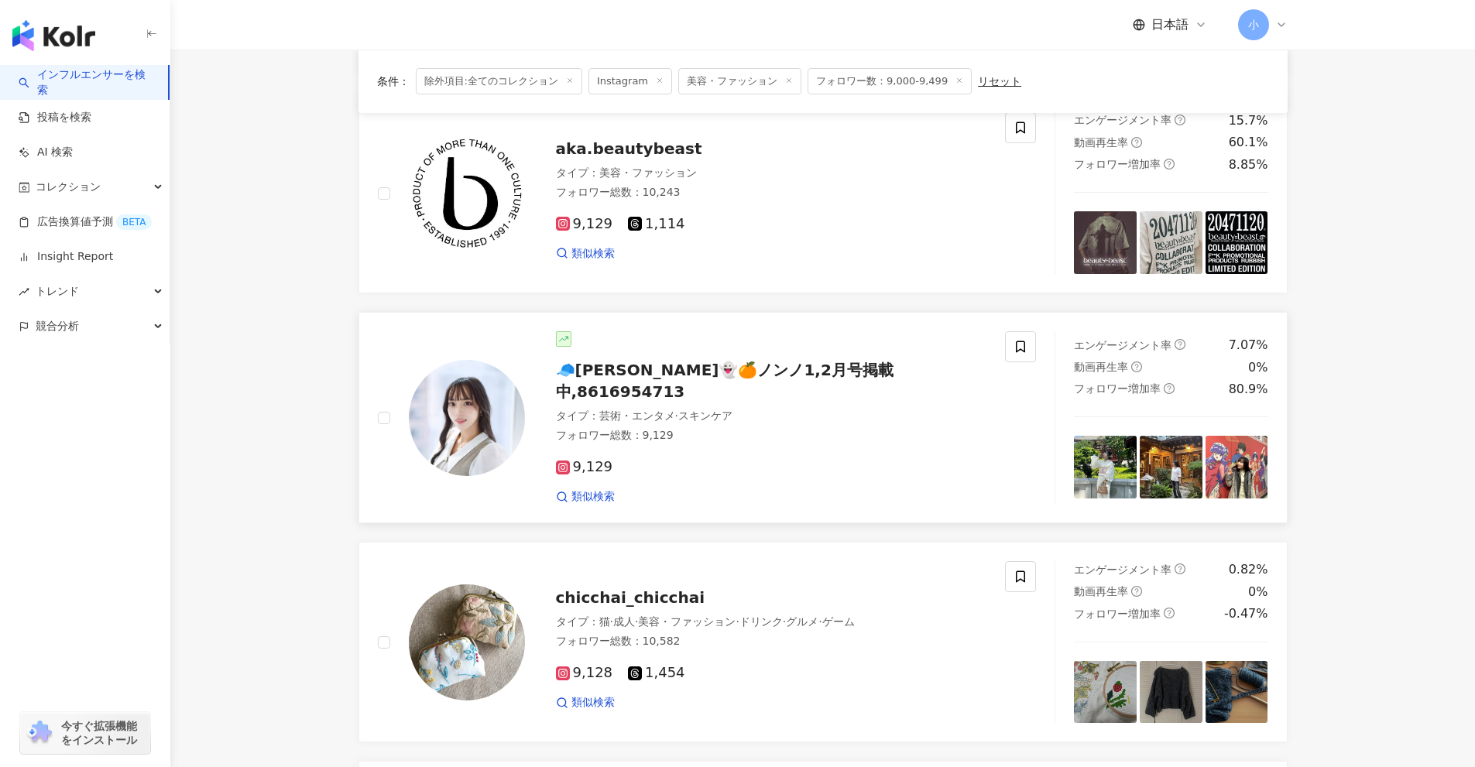
scroll to position [344, 0]
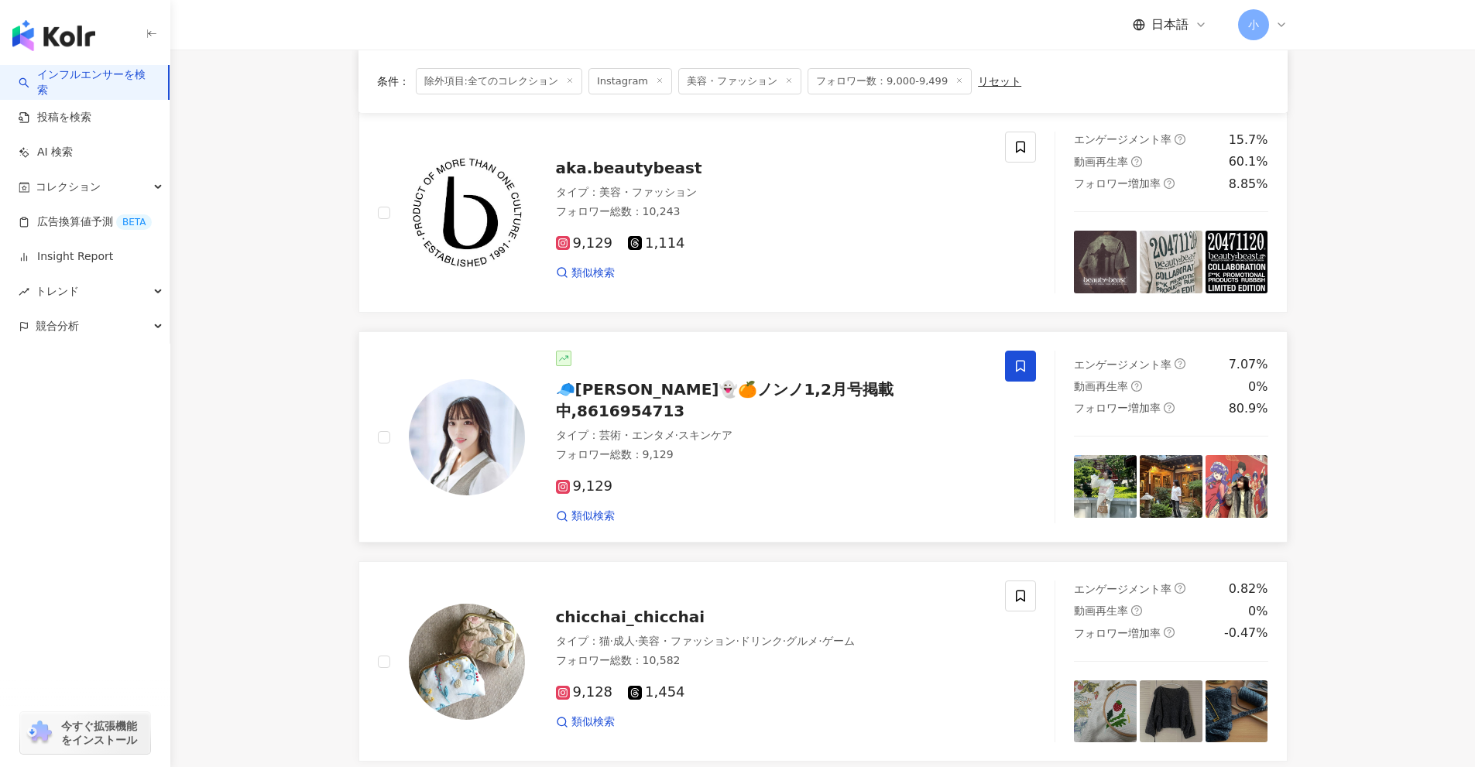
click at [1022, 358] on span at bounding box center [1020, 366] width 31 height 31
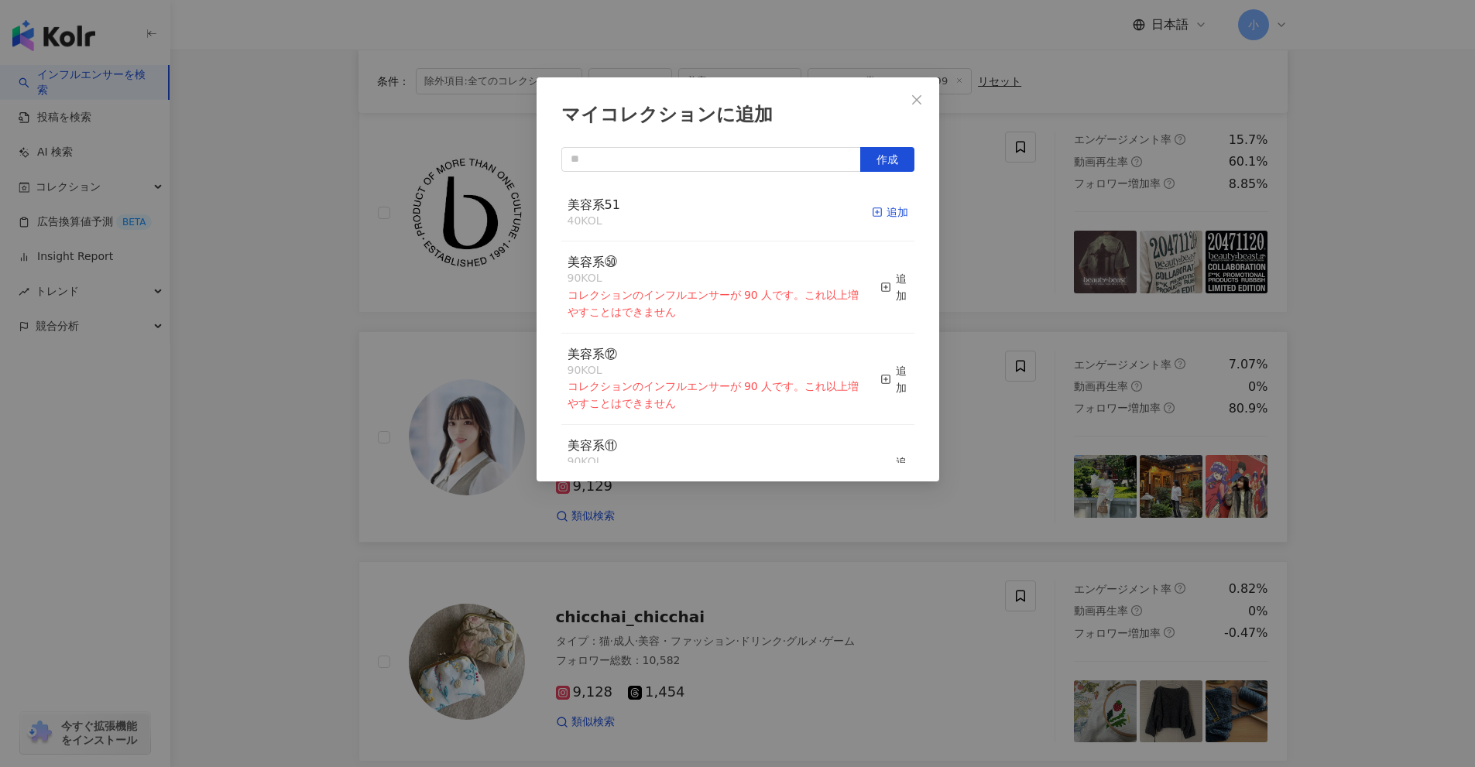
click at [881, 214] on div "追加" at bounding box center [890, 212] width 36 height 17
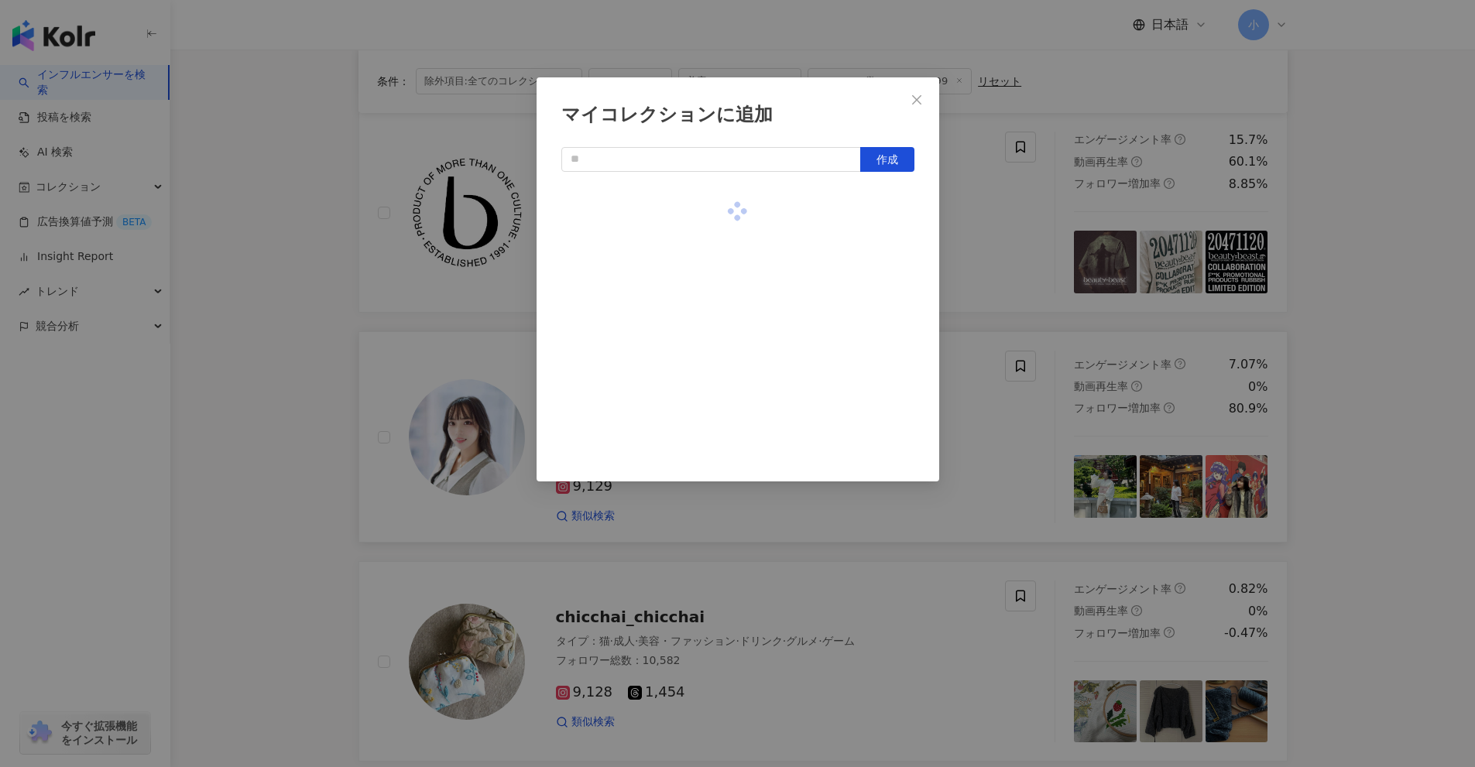
click at [958, 238] on div "マイコレクションに追加 作成" at bounding box center [737, 383] width 1475 height 767
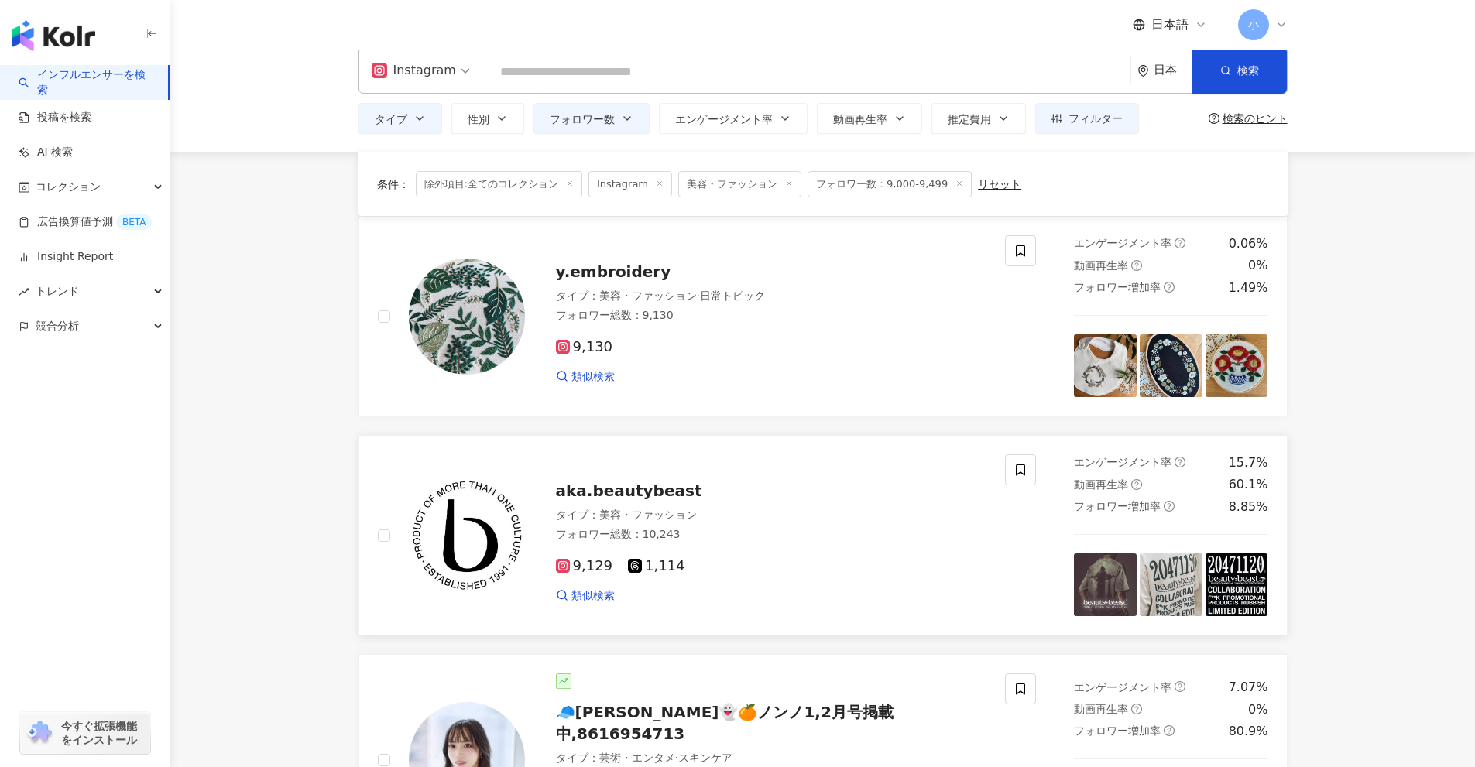
scroll to position [0, 0]
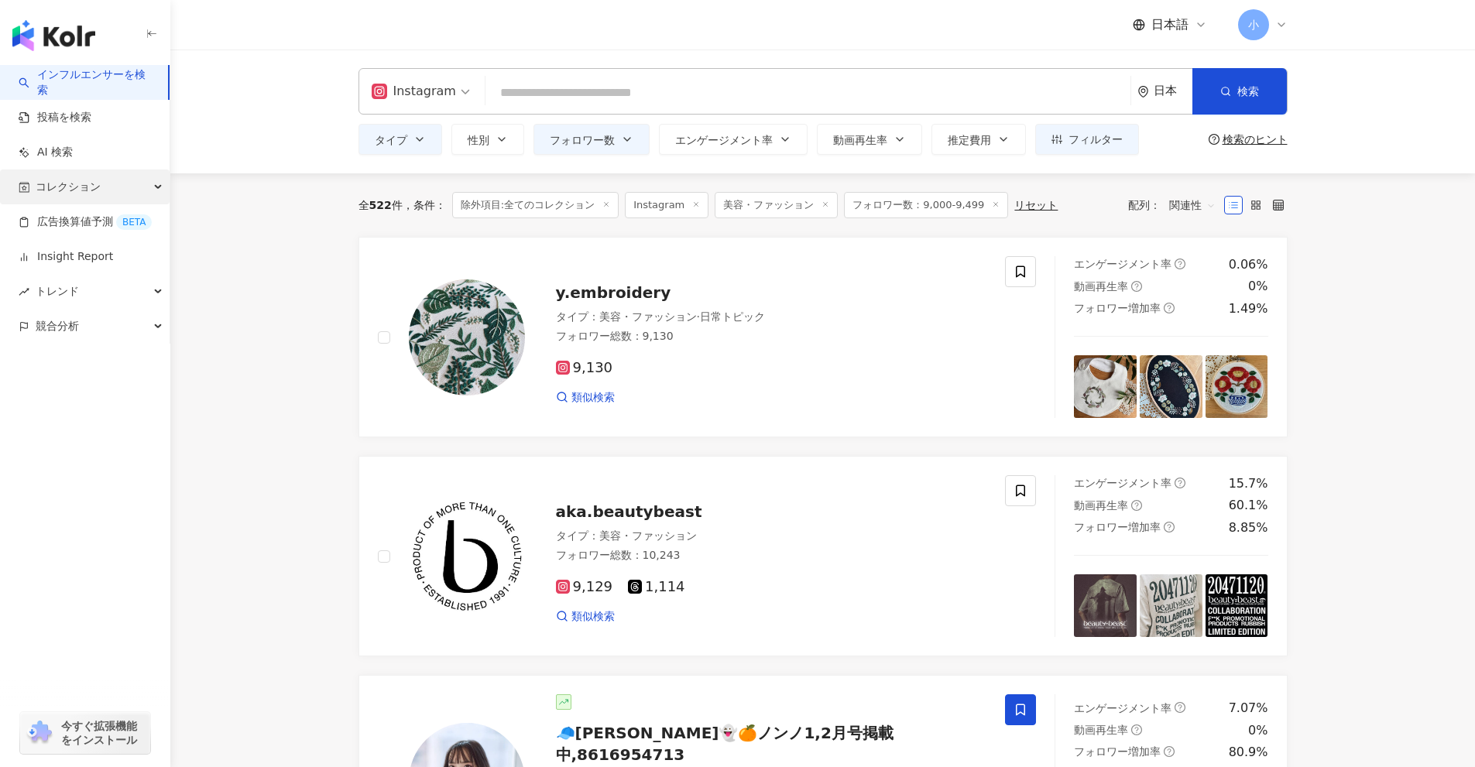
click at [97, 182] on span "コレクション" at bounding box center [68, 187] width 65 height 35
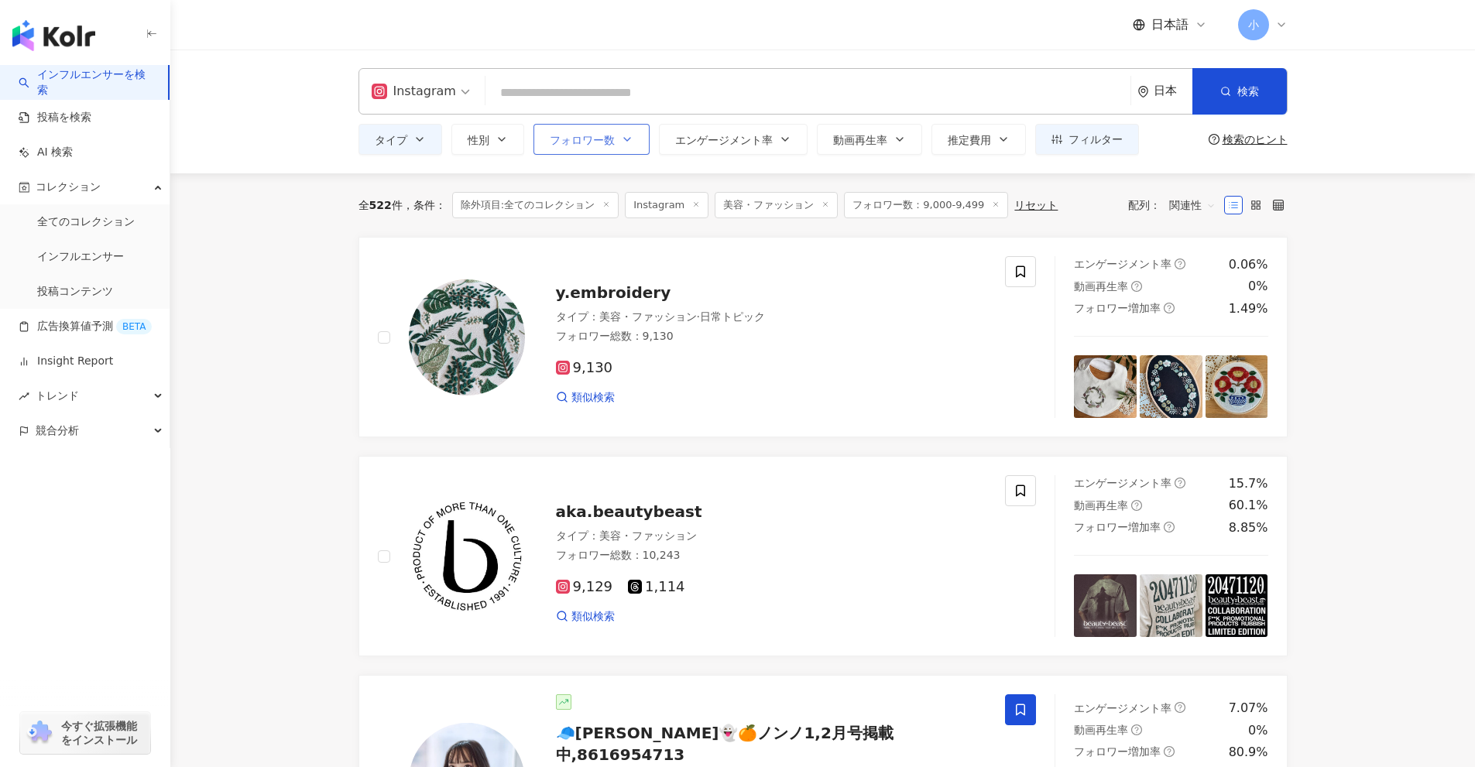
click at [605, 134] on span "フォロワー数" at bounding box center [582, 140] width 65 height 12
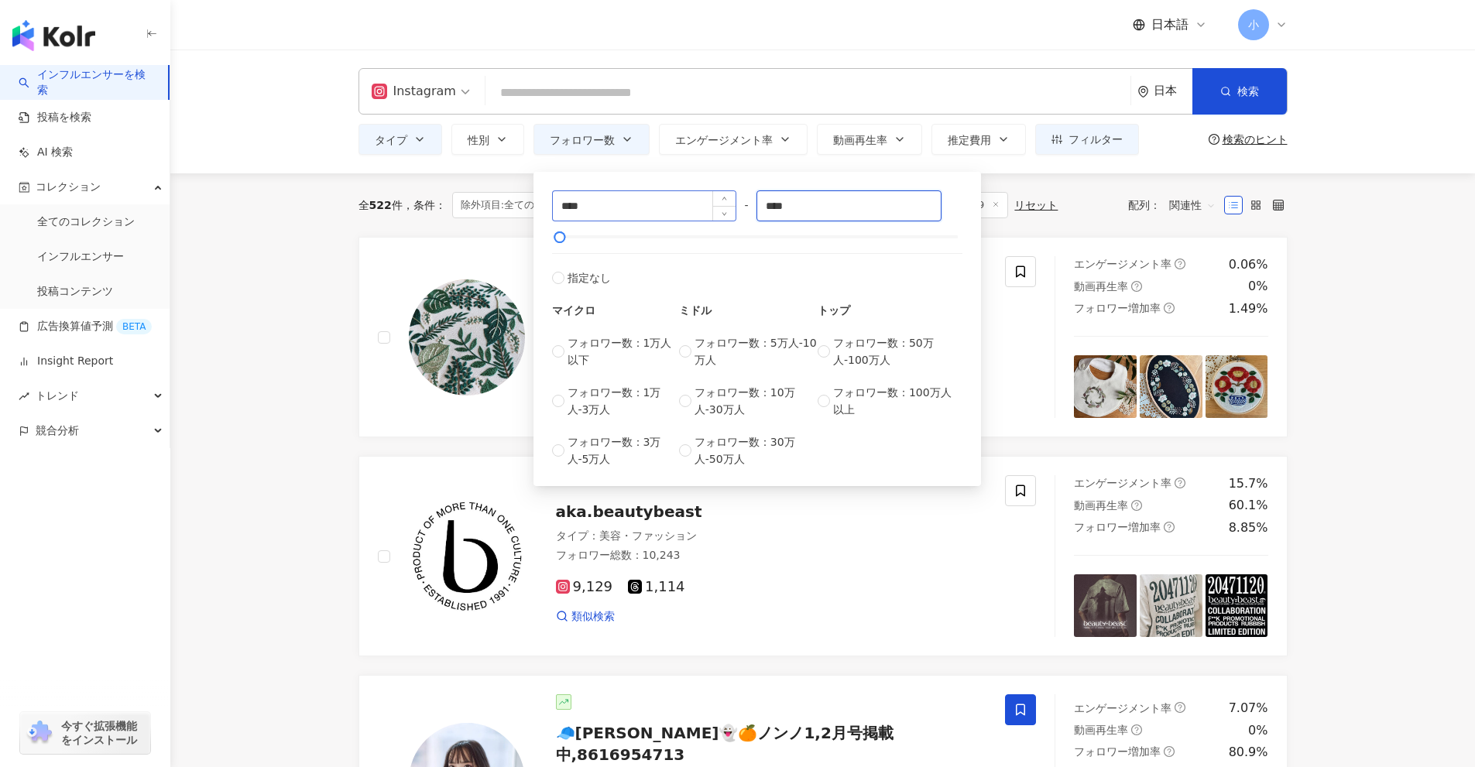
drag, startPoint x: 815, startPoint y: 202, endPoint x: 702, endPoint y: 200, distance: 113.0
click at [702, 200] on div "**** - **** 指定なし マイクロ フォロワー数：1万人以下 フォロワー数：1万人-3万人 フォロワー数：3万人-5万人 ミドル フォロワー数：5万人…" at bounding box center [757, 328] width 410 height 277
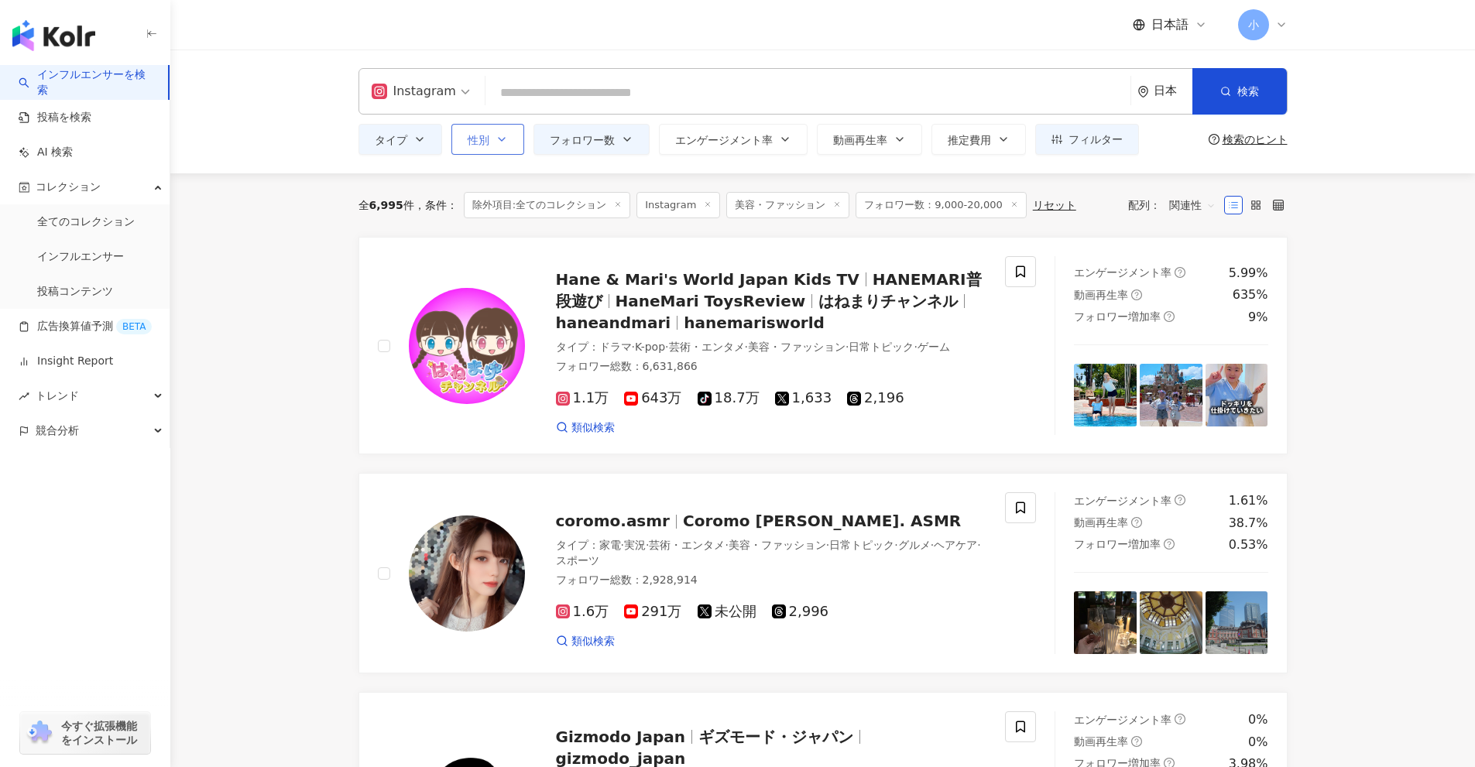
click at [500, 139] on icon "button" at bounding box center [502, 139] width 6 height 3
click at [495, 271] on span "男性" at bounding box center [496, 263] width 34 height 17
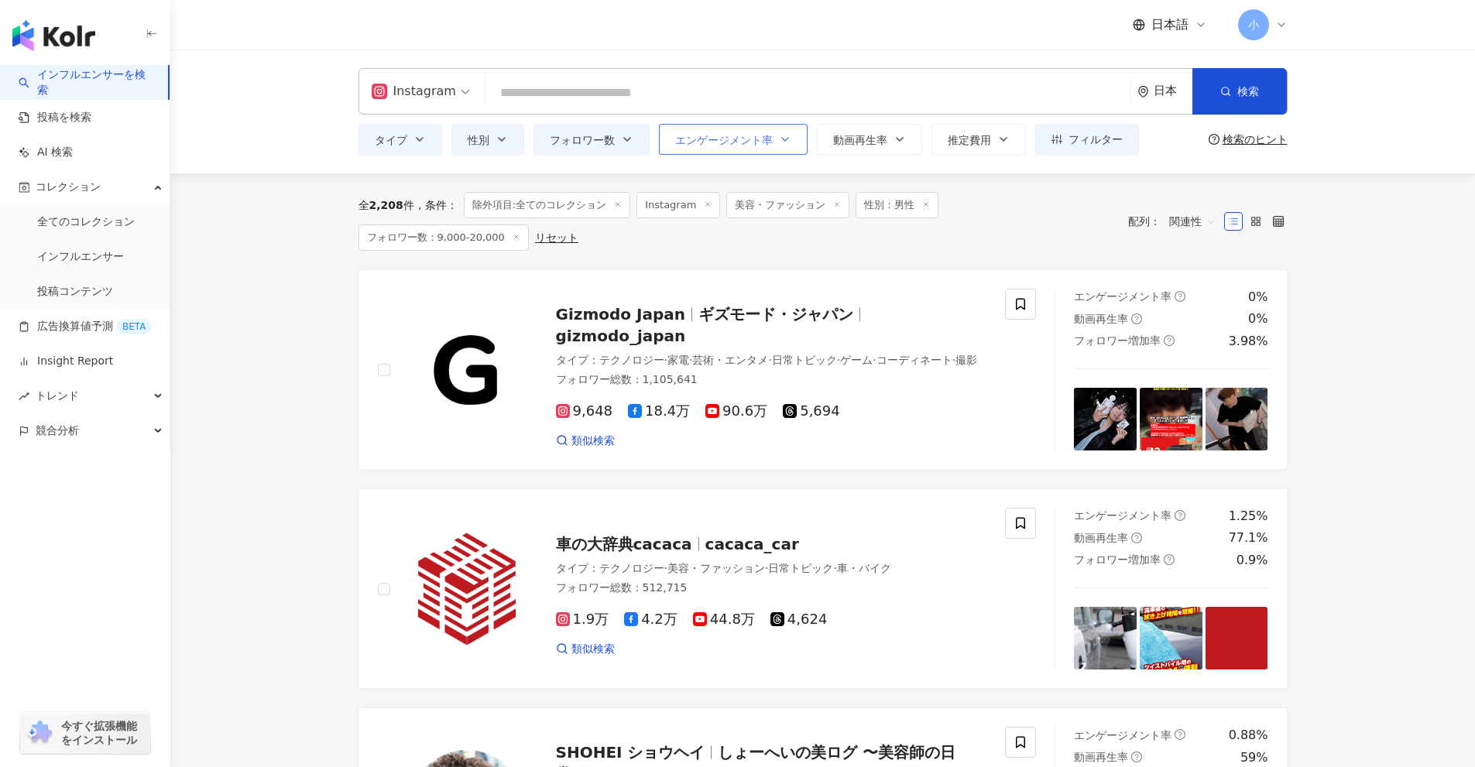
click at [764, 143] on span "エンゲージメント率" at bounding box center [724, 140] width 98 height 12
click at [605, 136] on span "フォロワー数" at bounding box center [582, 140] width 65 height 12
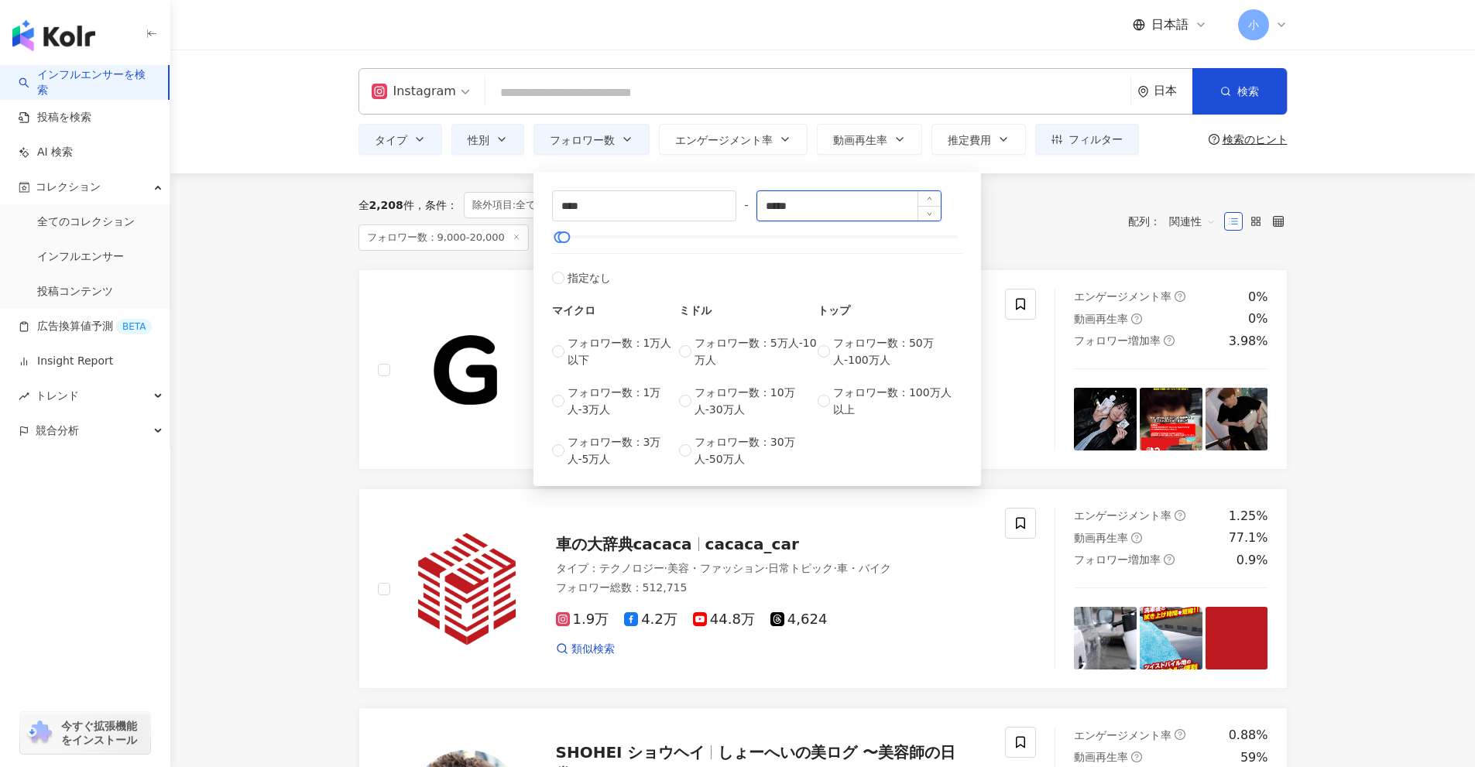
click at [776, 208] on input "*****" at bounding box center [848, 205] width 183 height 29
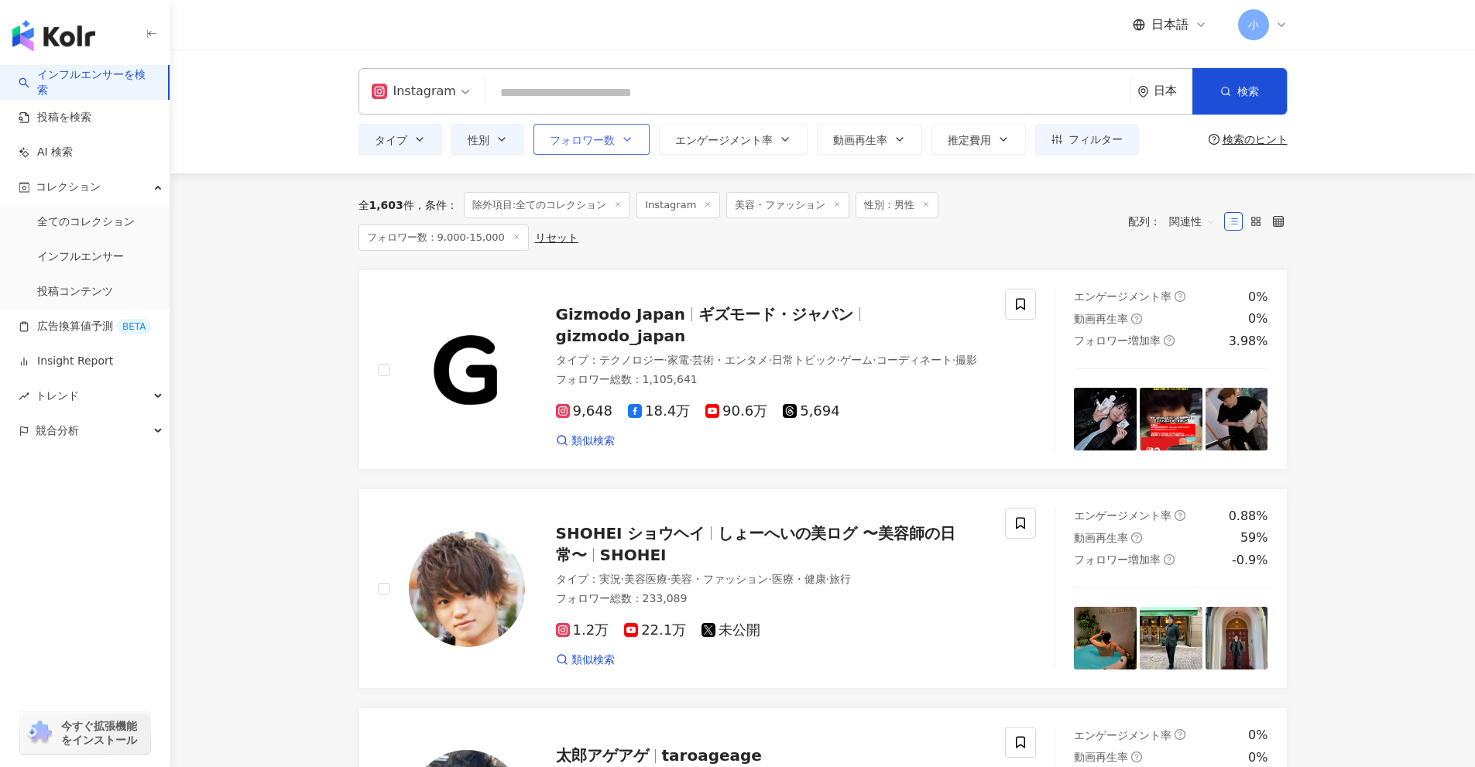
click at [610, 140] on span "フォロワー数" at bounding box center [582, 140] width 65 height 12
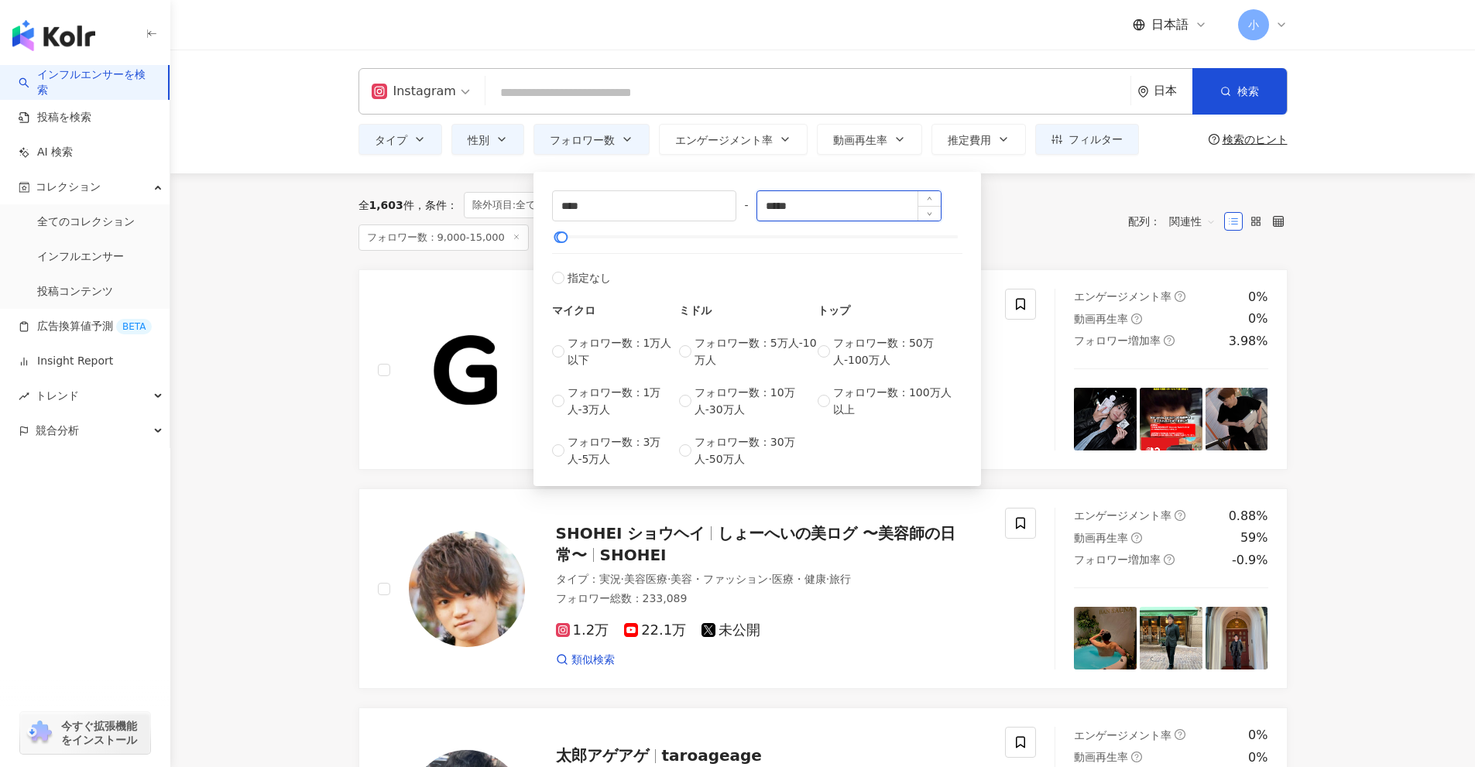
click at [780, 205] on input "*****" at bounding box center [848, 205] width 183 height 29
type input "*****"
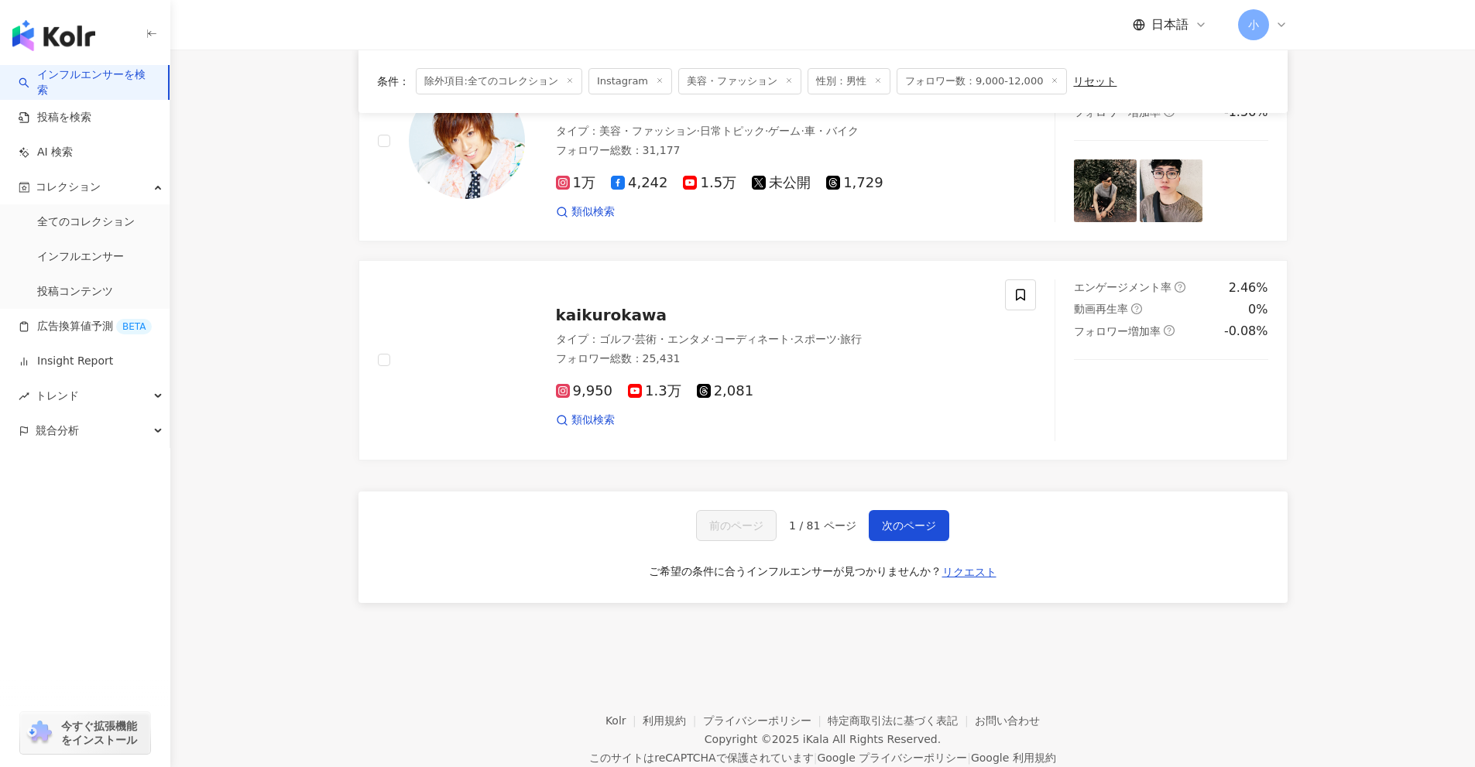
scroll to position [2400, 0]
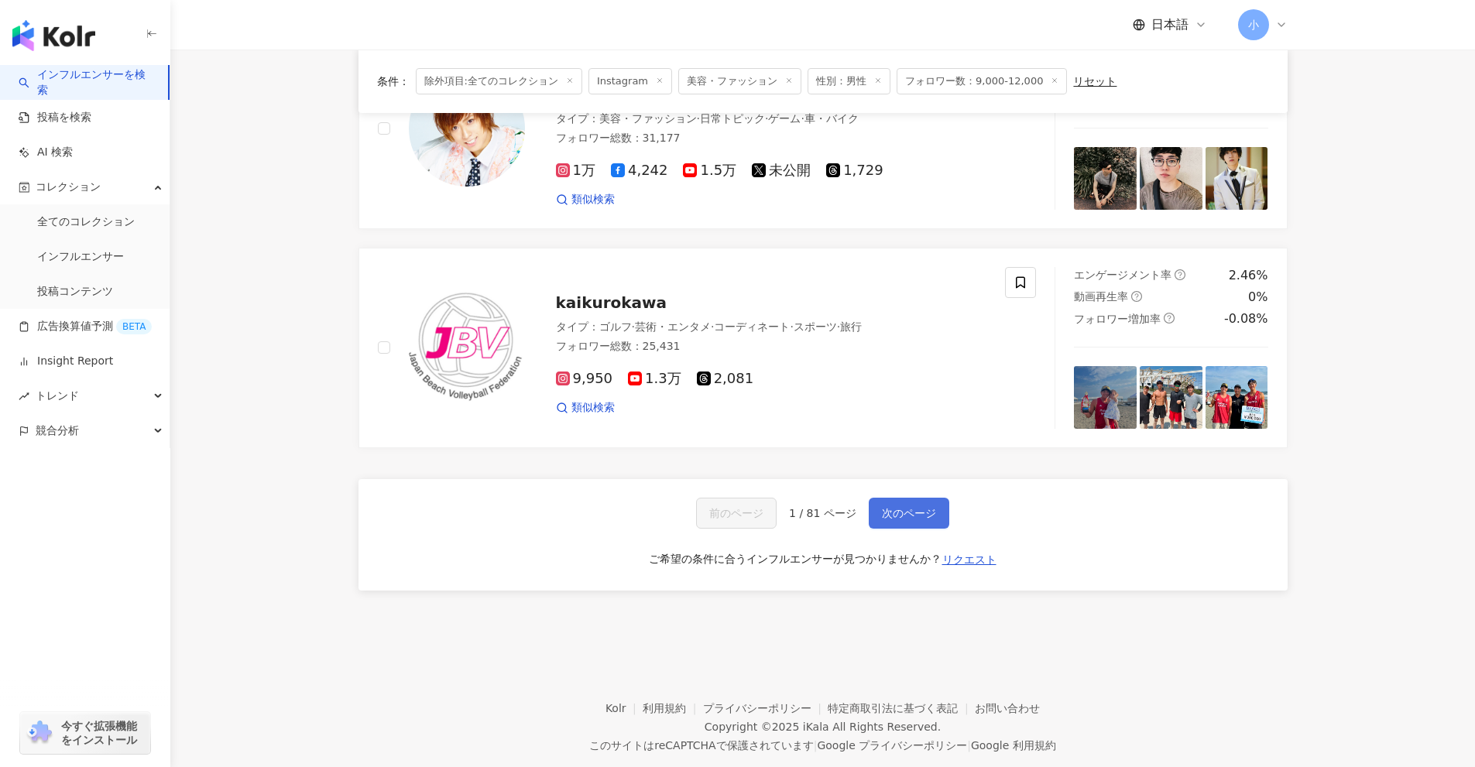
click at [903, 505] on button "次のページ" at bounding box center [909, 513] width 81 height 31
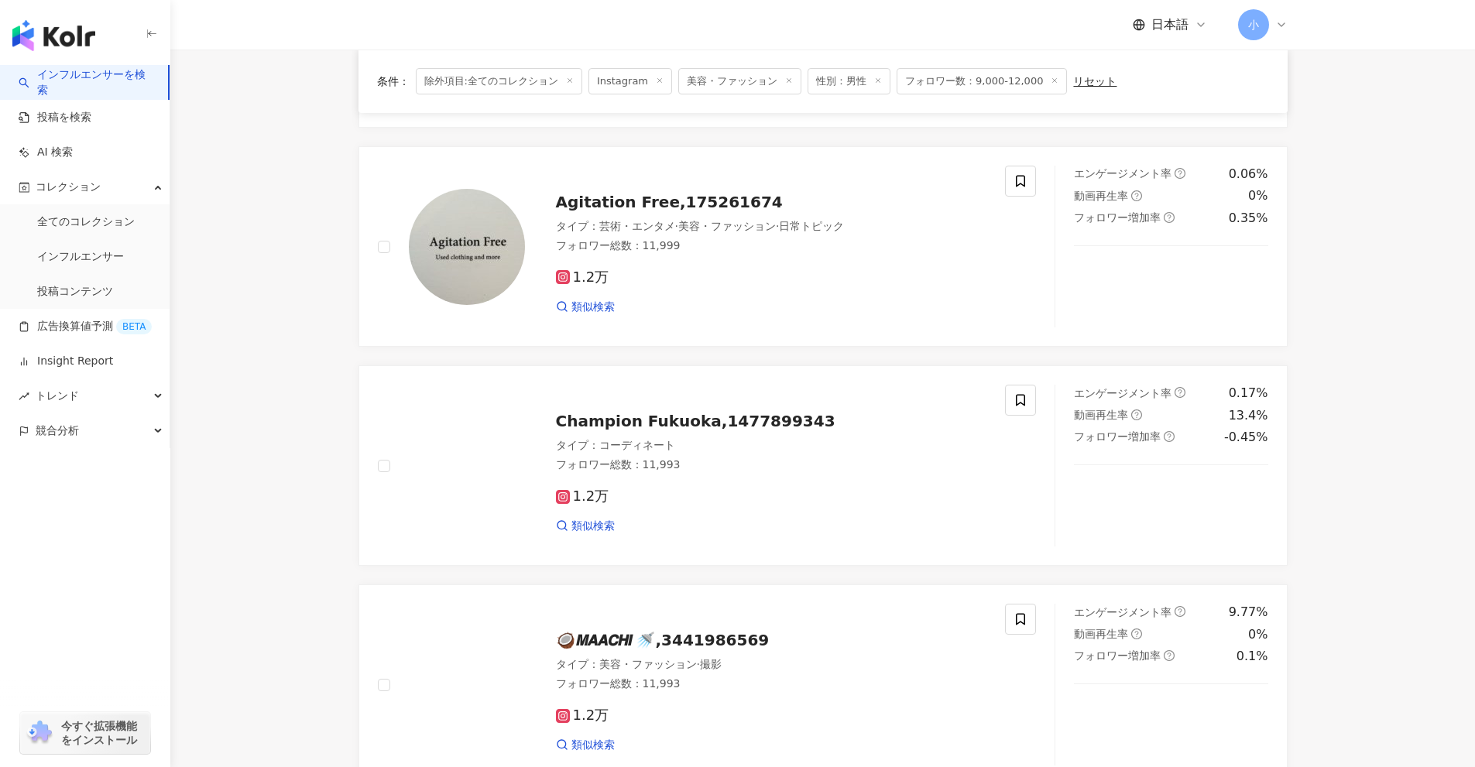
scroll to position [0, 0]
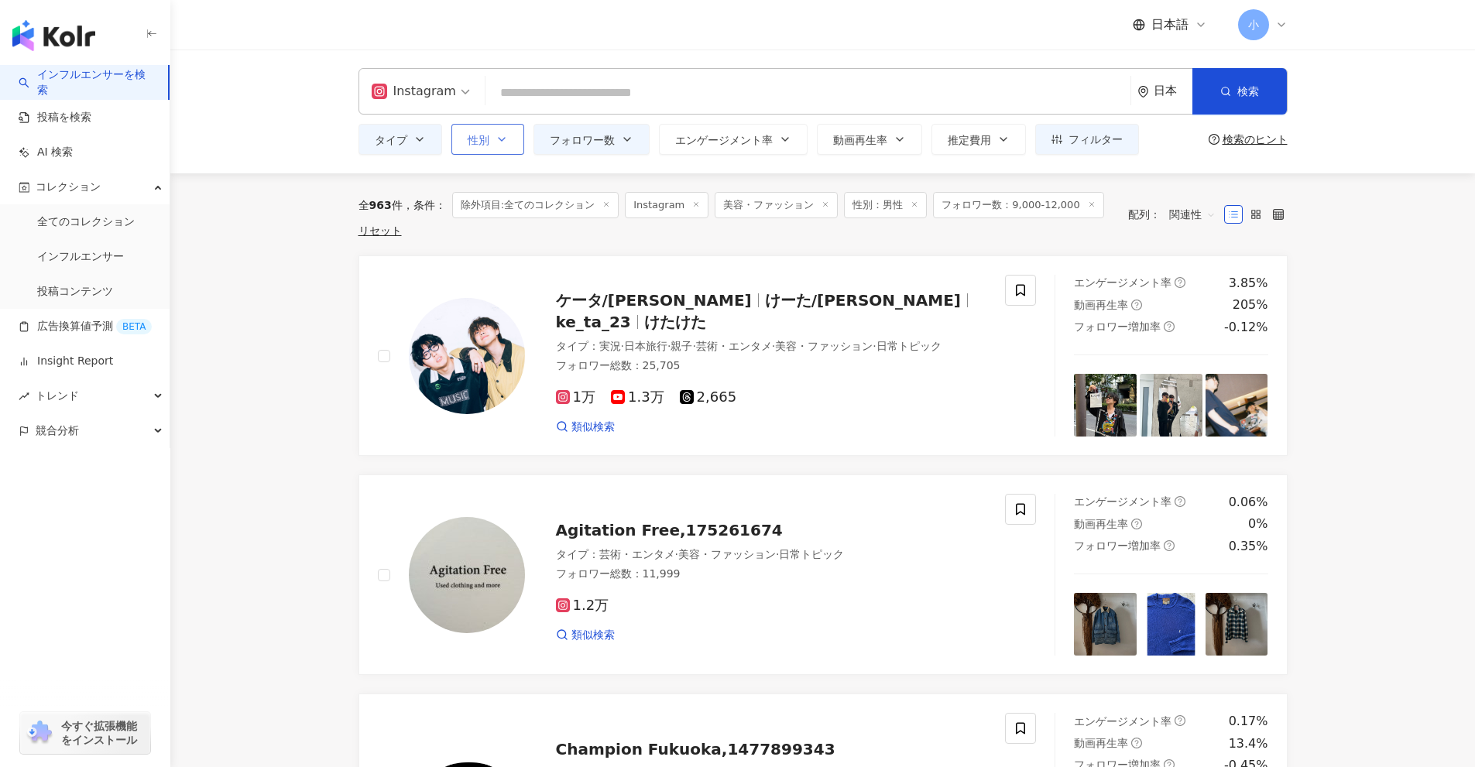
click at [488, 145] on span "性別" at bounding box center [479, 140] width 22 height 12
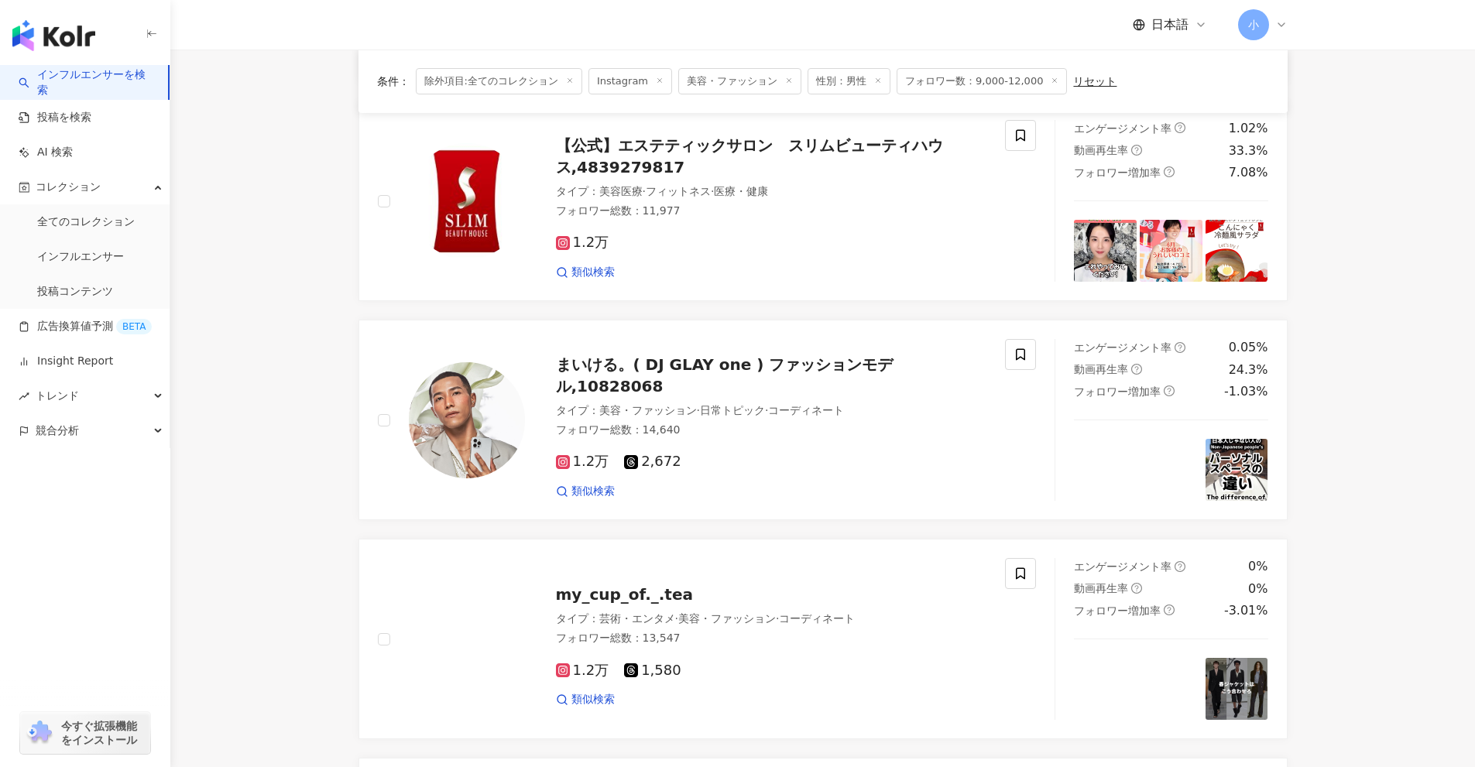
scroll to position [1703, 0]
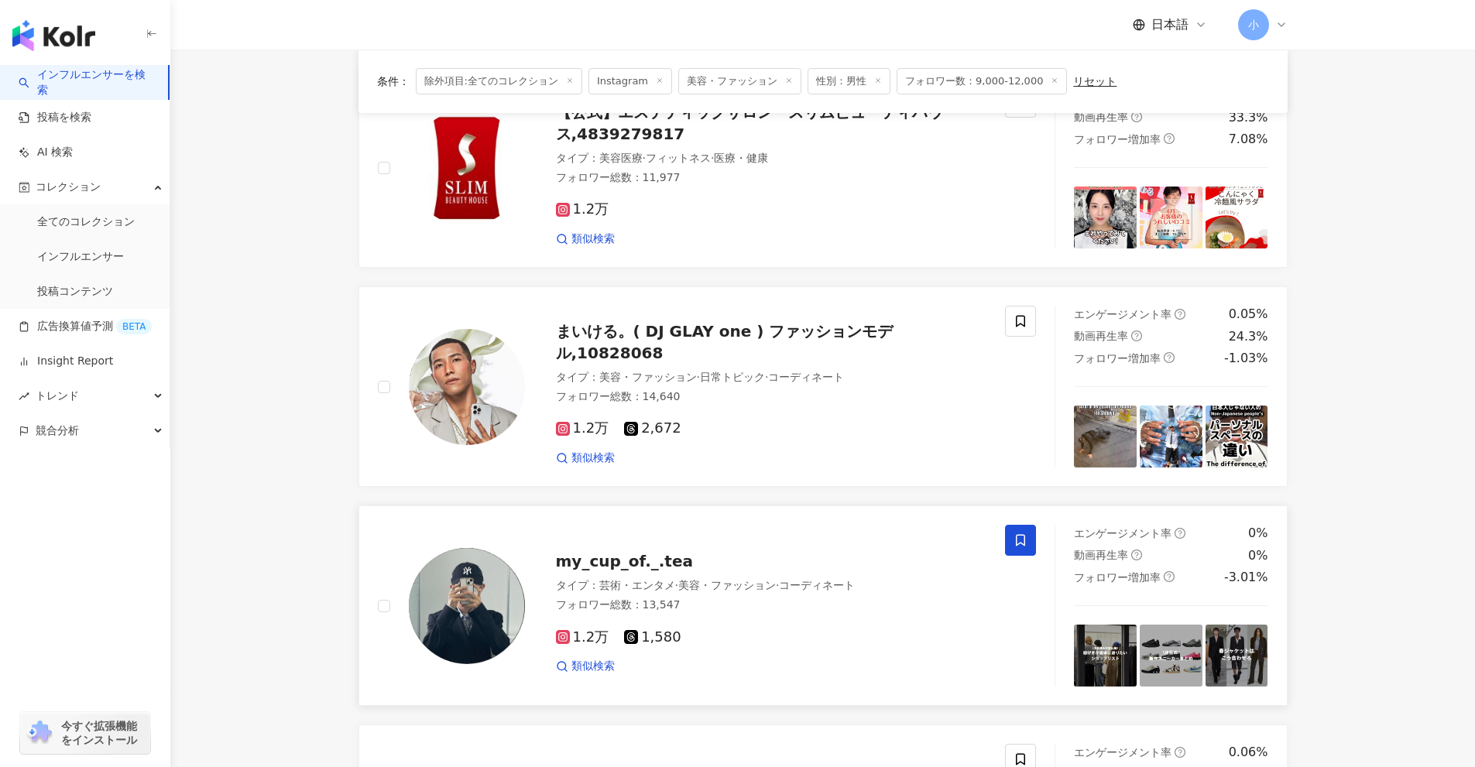
click at [1019, 526] on span at bounding box center [1020, 540] width 31 height 31
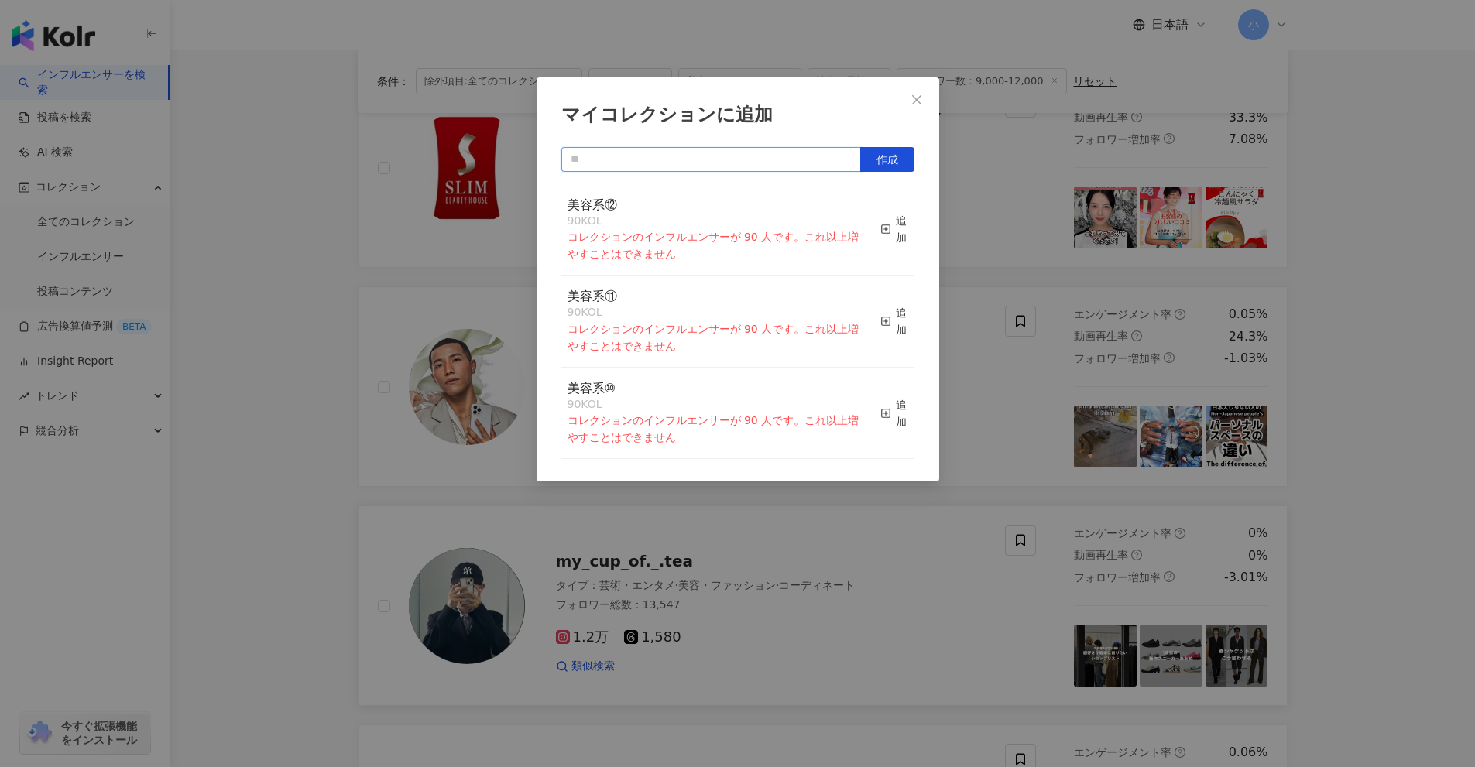
click at [742, 158] on input "text" at bounding box center [711, 159] width 300 height 25
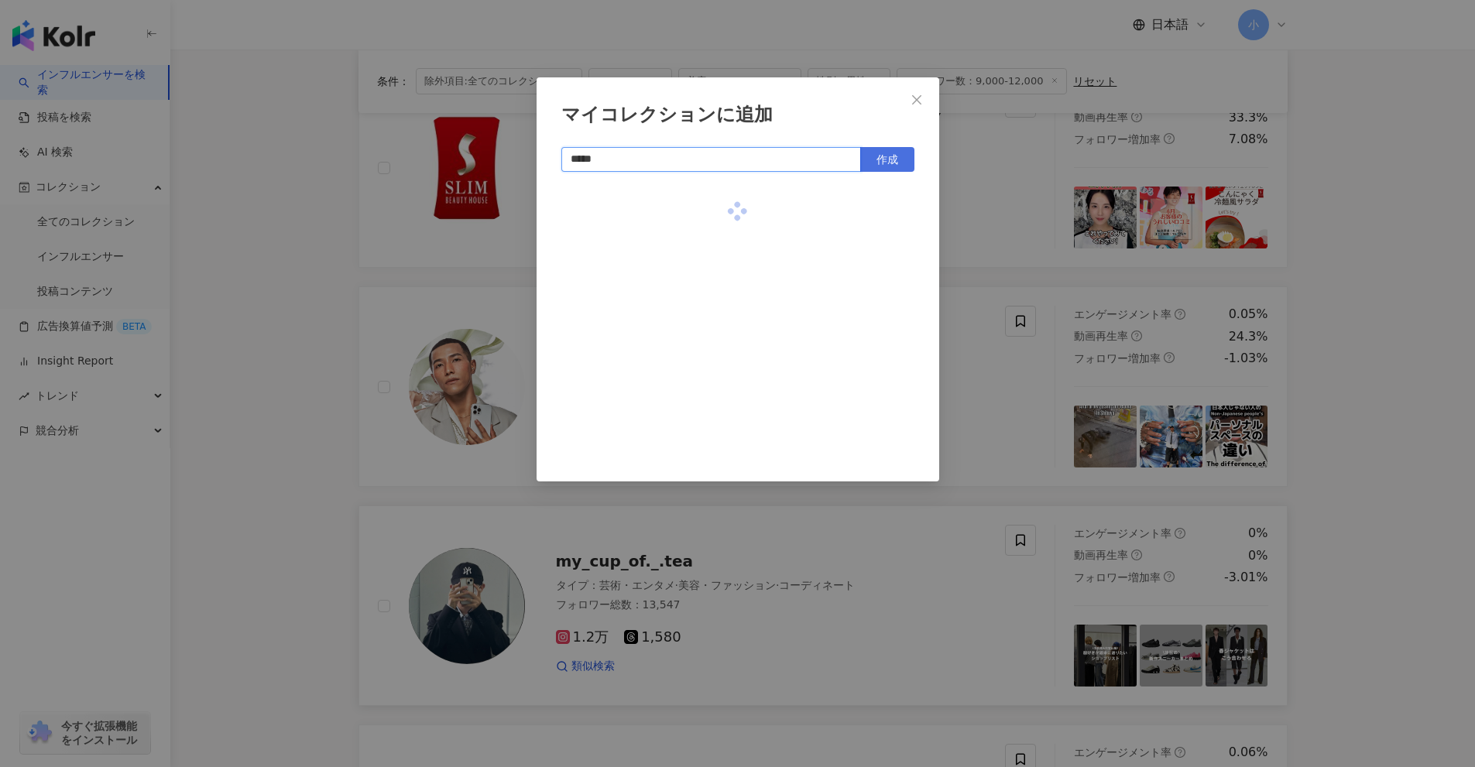
click at [903, 166] on button "作成" at bounding box center [887, 159] width 54 height 25
type input "*****"
click at [1409, 307] on div "マイコレクションに追加 ***** 作成 男性美容① 0 KOL 追加" at bounding box center [737, 383] width 1475 height 767
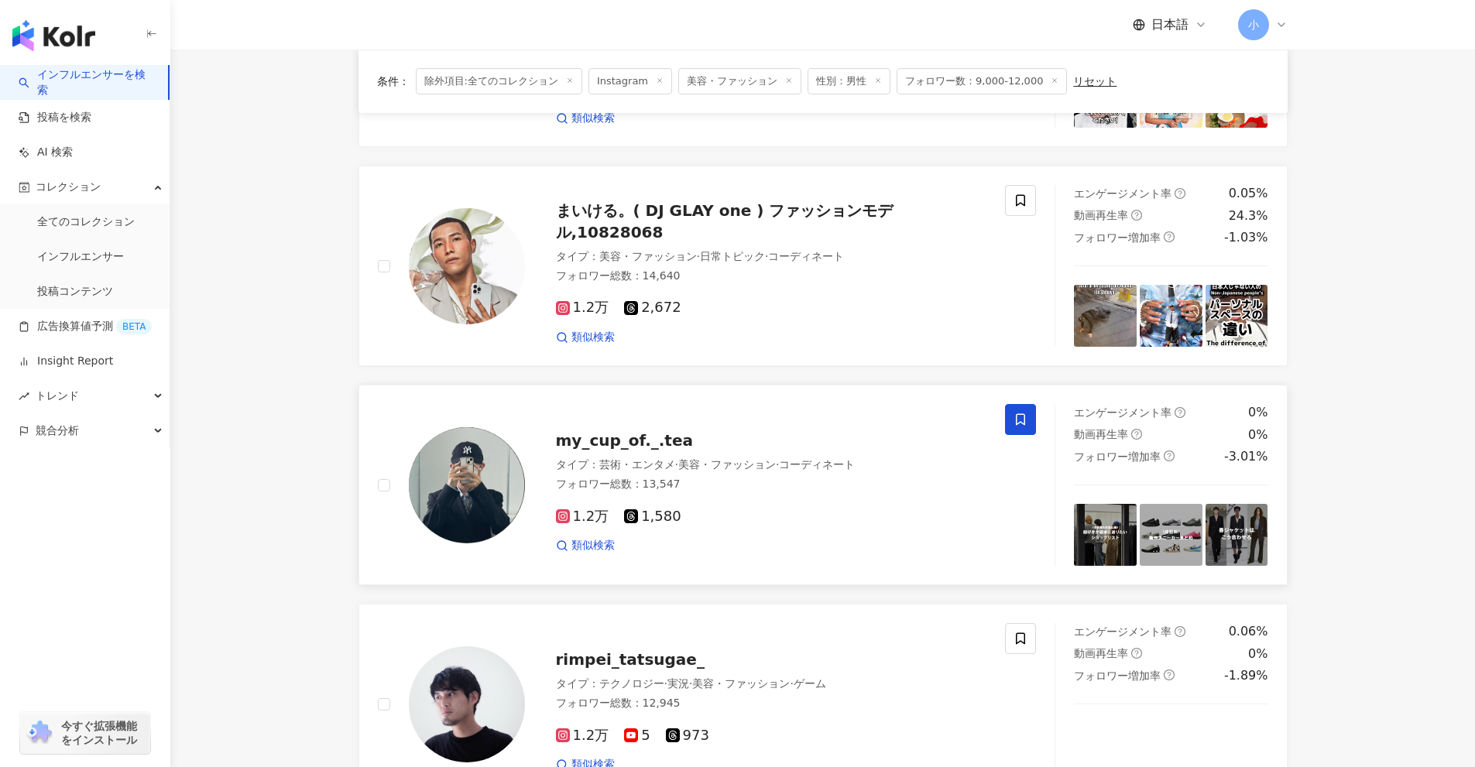
scroll to position [2090, 0]
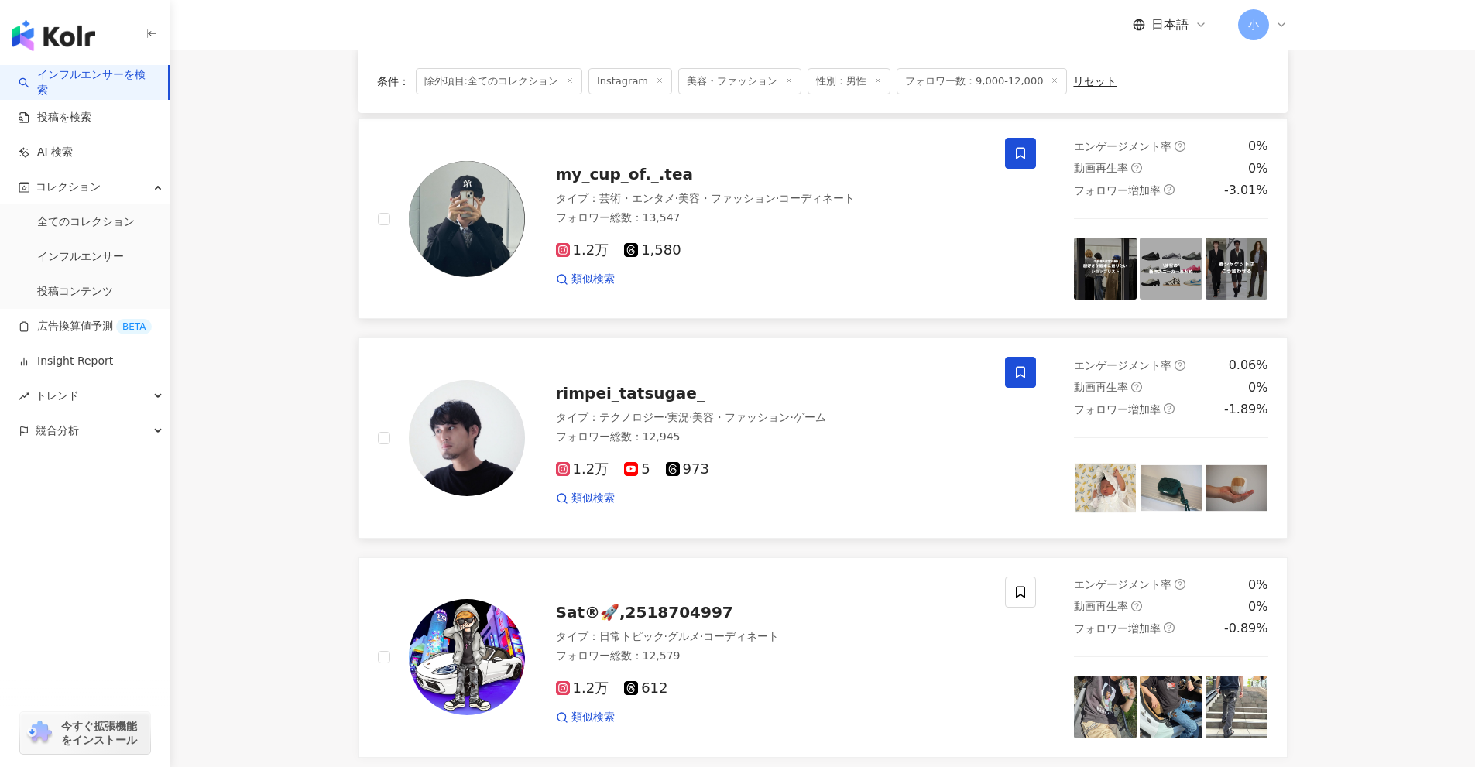
click at [1025, 379] on icon at bounding box center [1020, 372] width 14 height 14
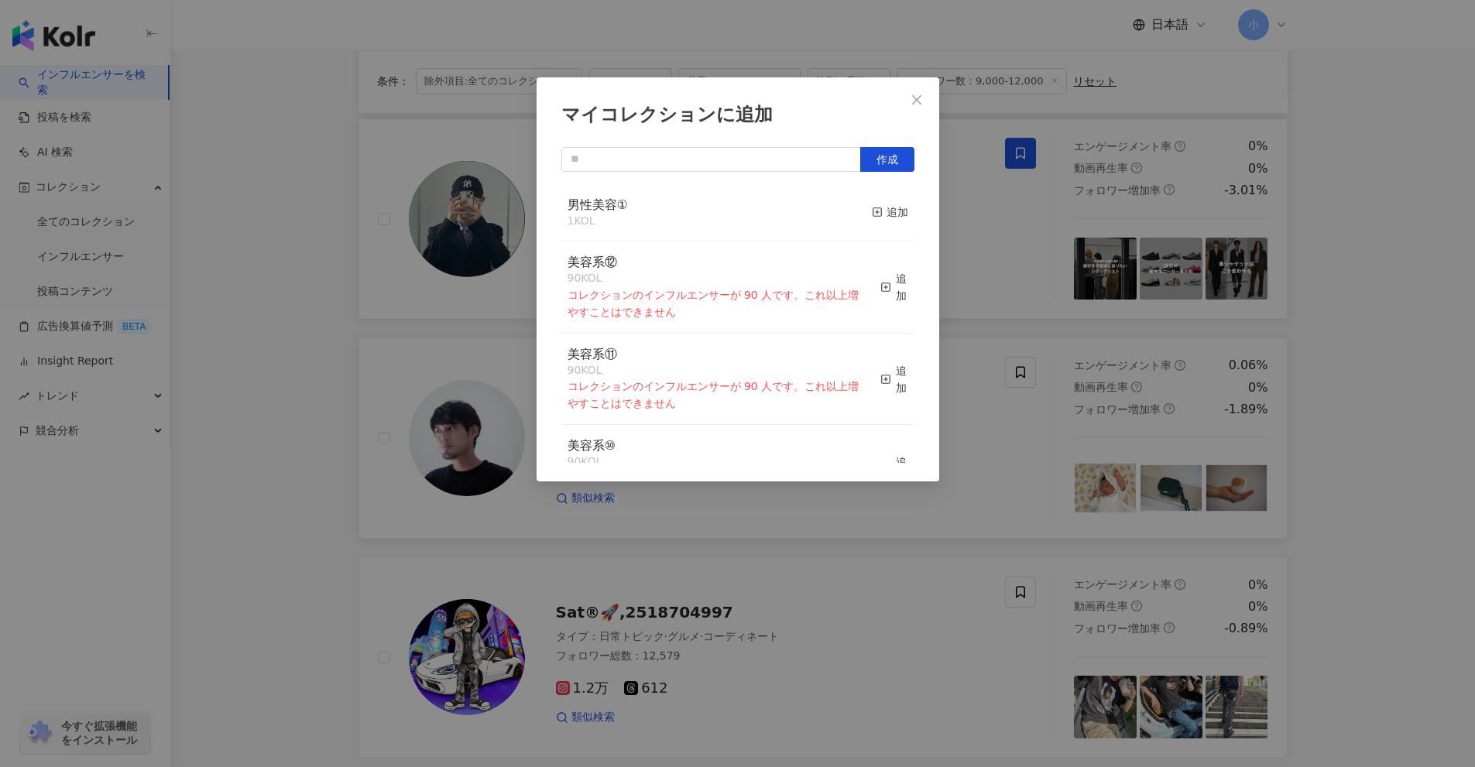
click at [879, 203] on button "追加" at bounding box center [890, 213] width 36 height 33
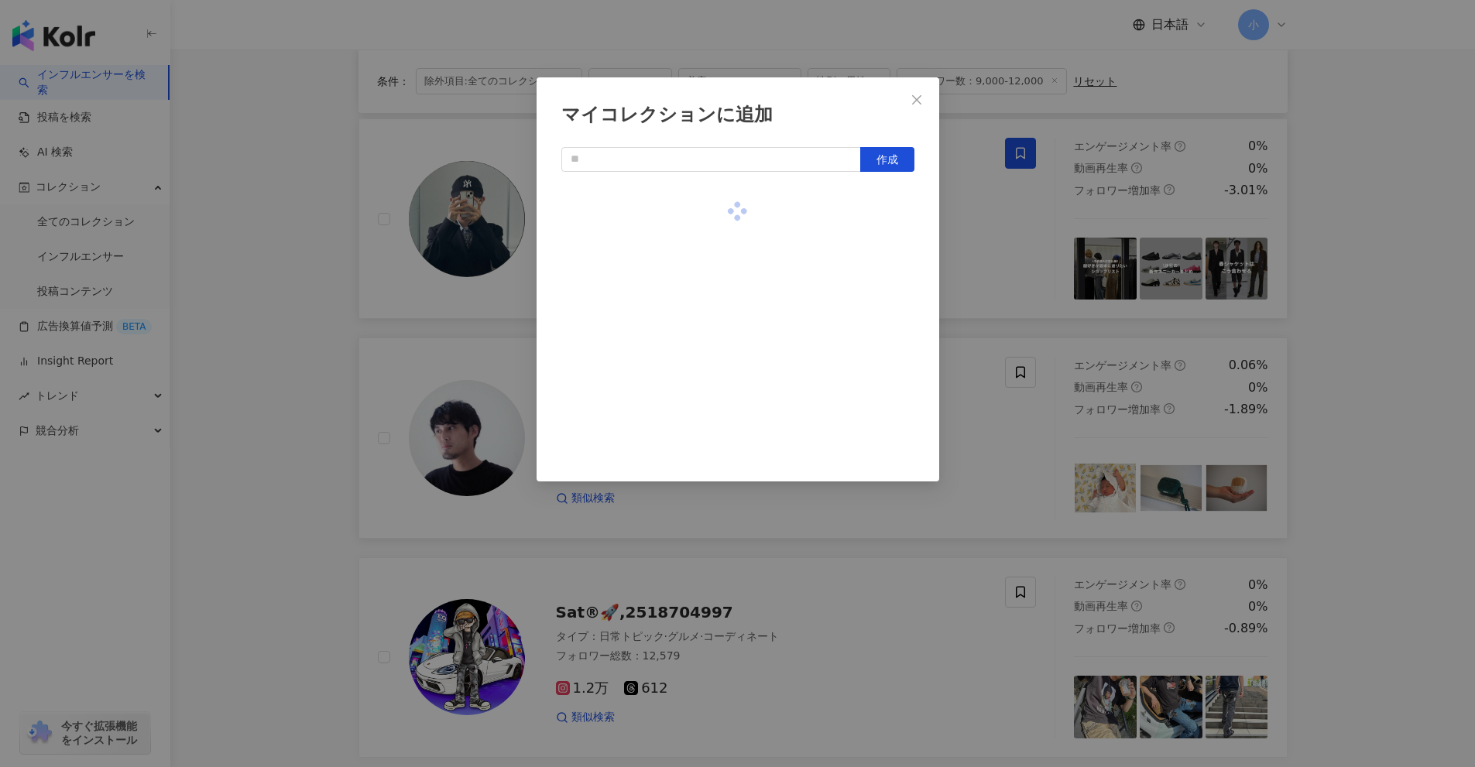
click at [1290, 340] on div "マイコレクションに追加 作成" at bounding box center [737, 383] width 1475 height 767
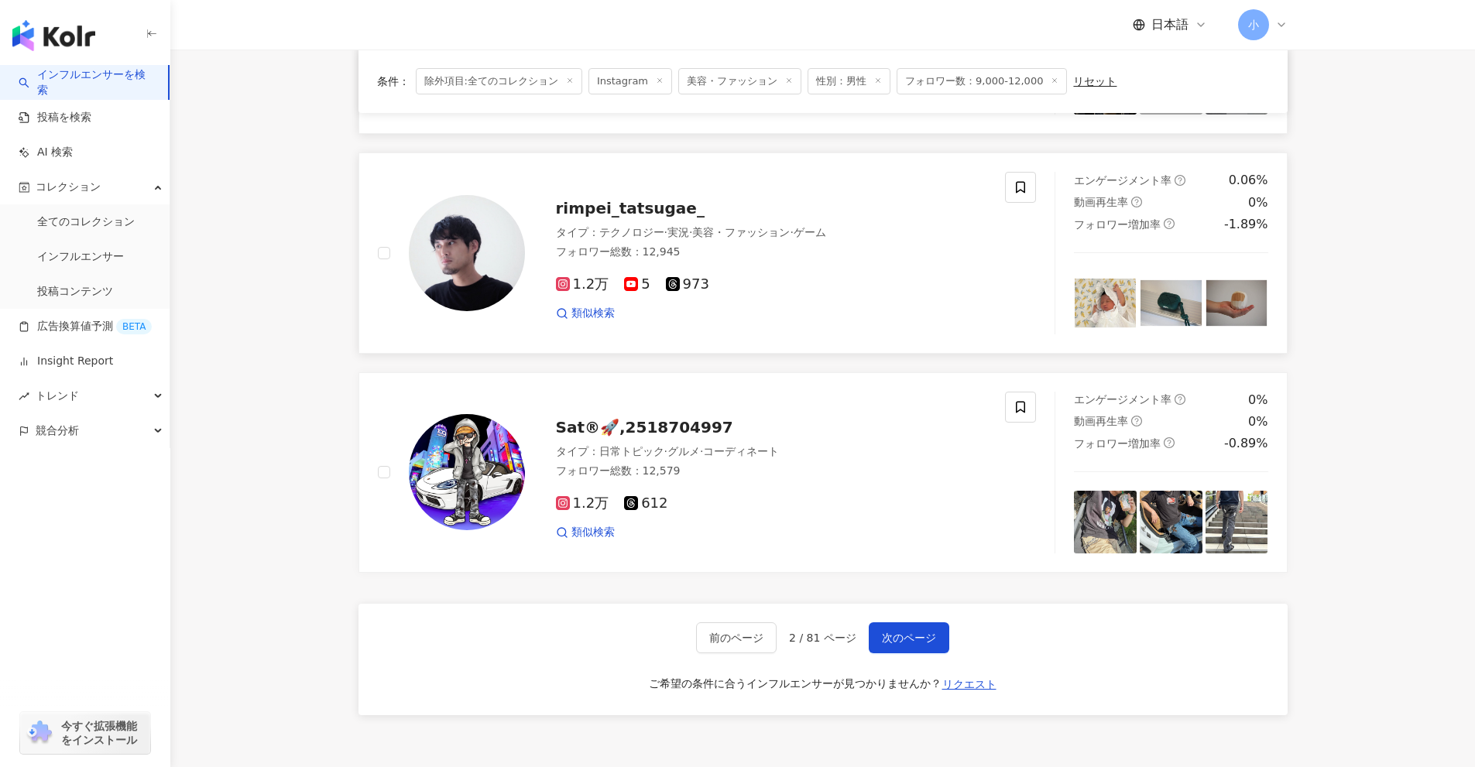
scroll to position [2434, 0]
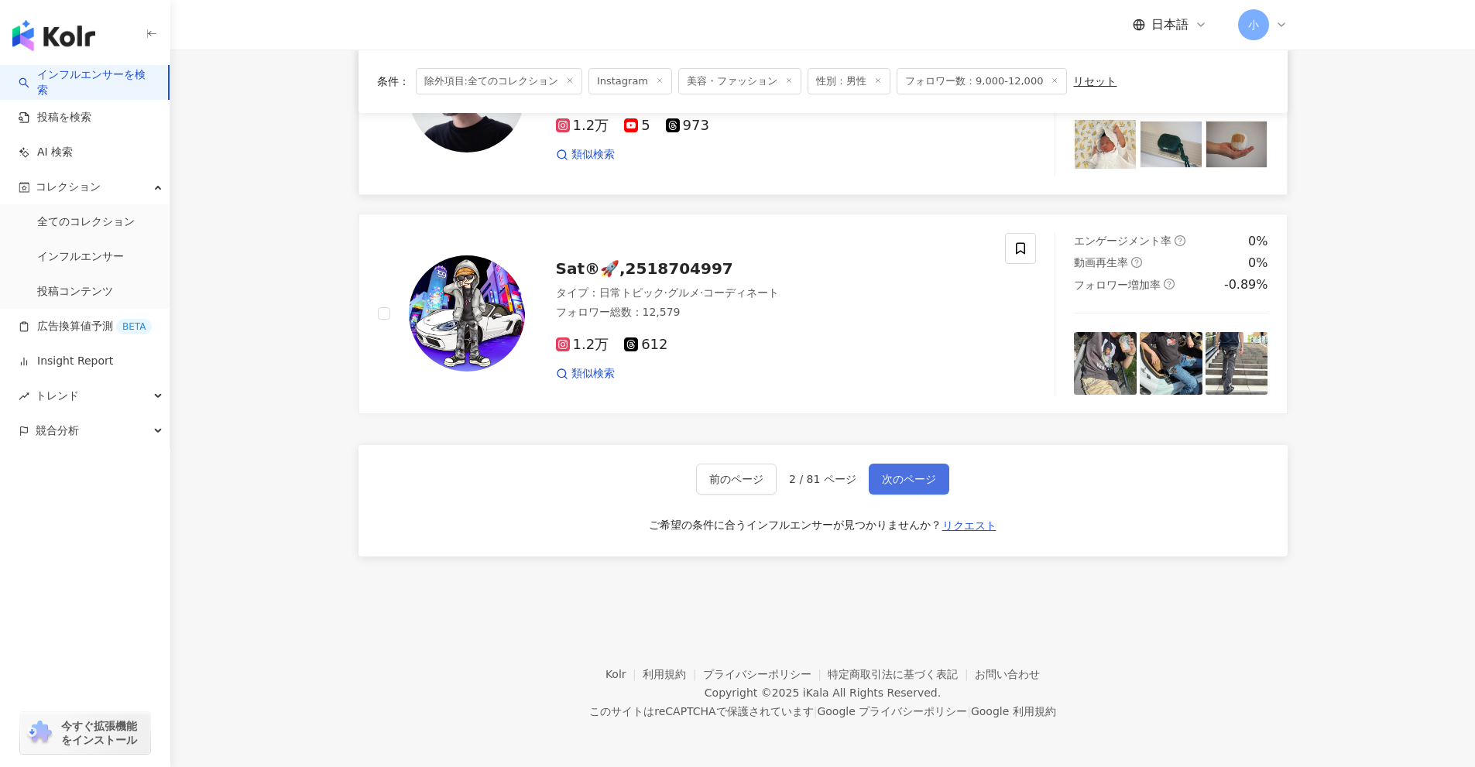
click at [906, 473] on span "次のページ" at bounding box center [909, 479] width 54 height 12
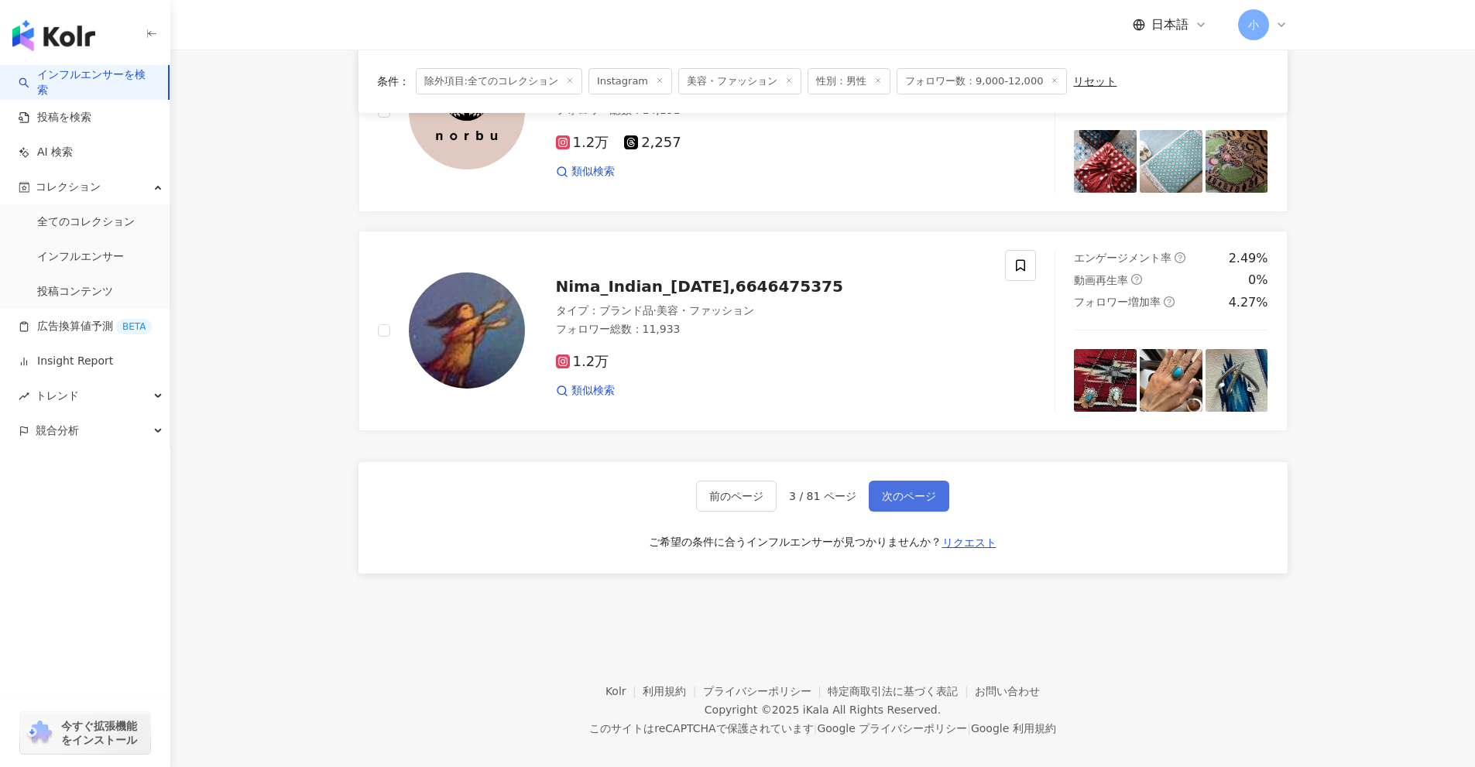
click at [915, 490] on span "次のページ" at bounding box center [909, 496] width 54 height 12
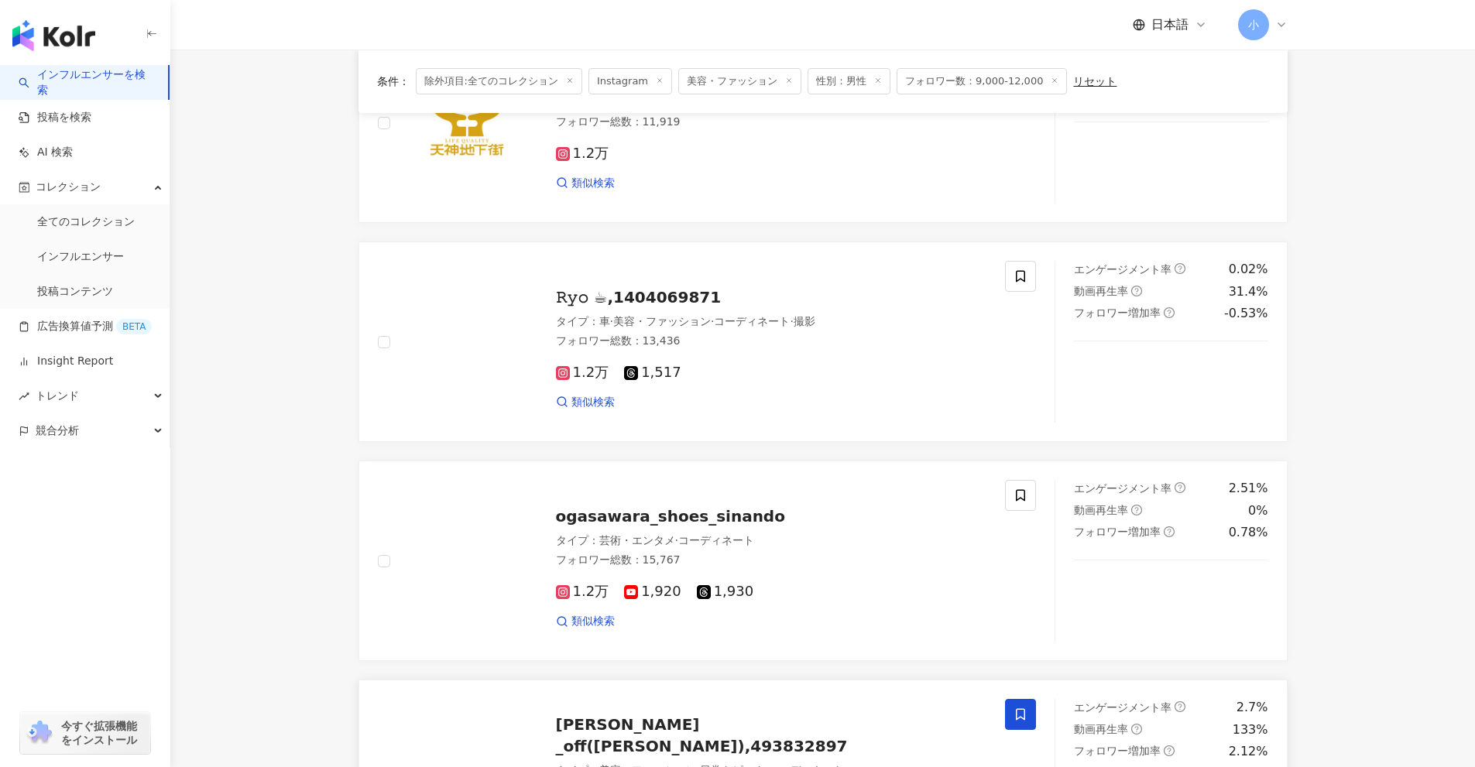
scroll to position [576, 0]
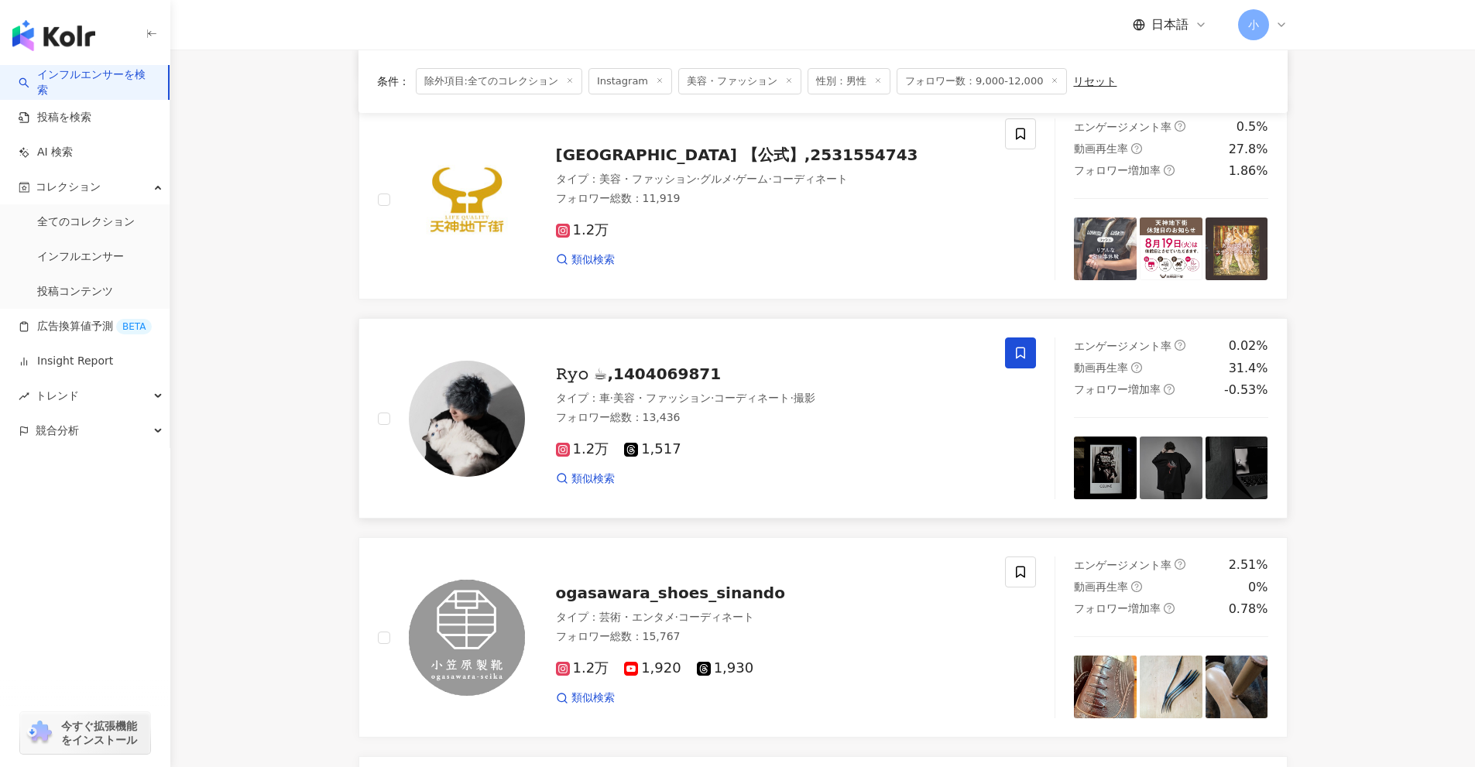
click at [1013, 343] on span at bounding box center [1020, 353] width 31 height 31
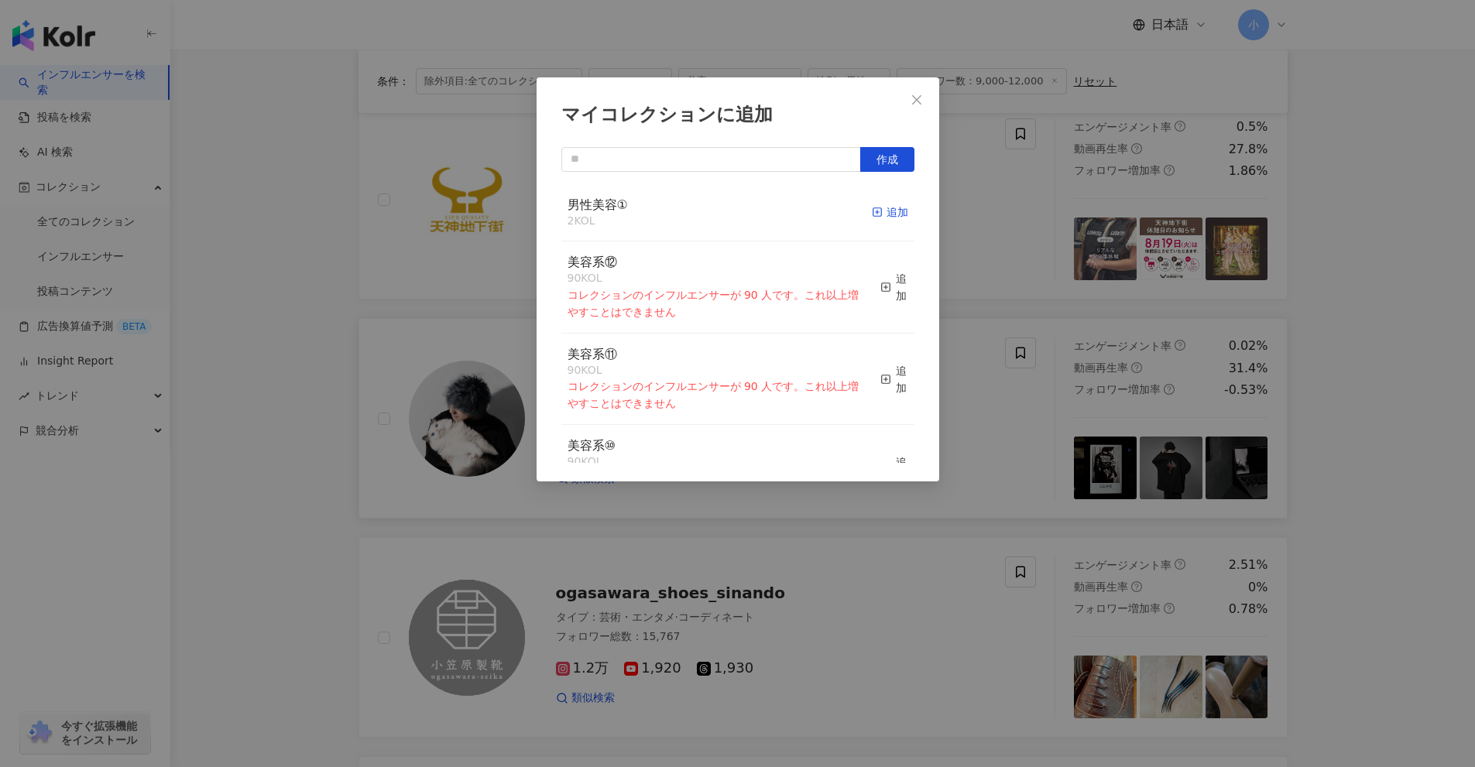
click at [874, 205] on div "追加" at bounding box center [890, 212] width 36 height 17
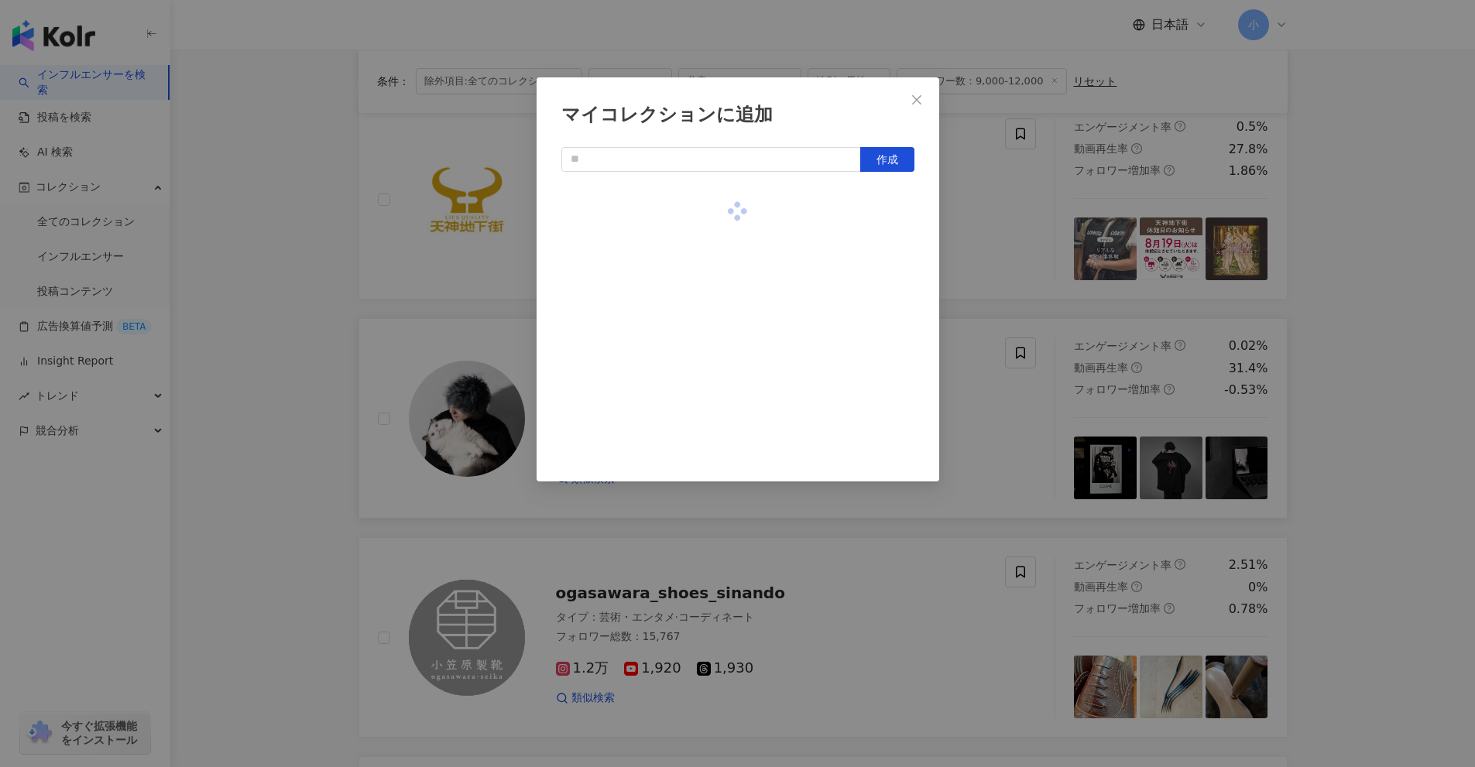
click at [970, 228] on div "マイコレクションに追加 作成" at bounding box center [737, 383] width 1475 height 767
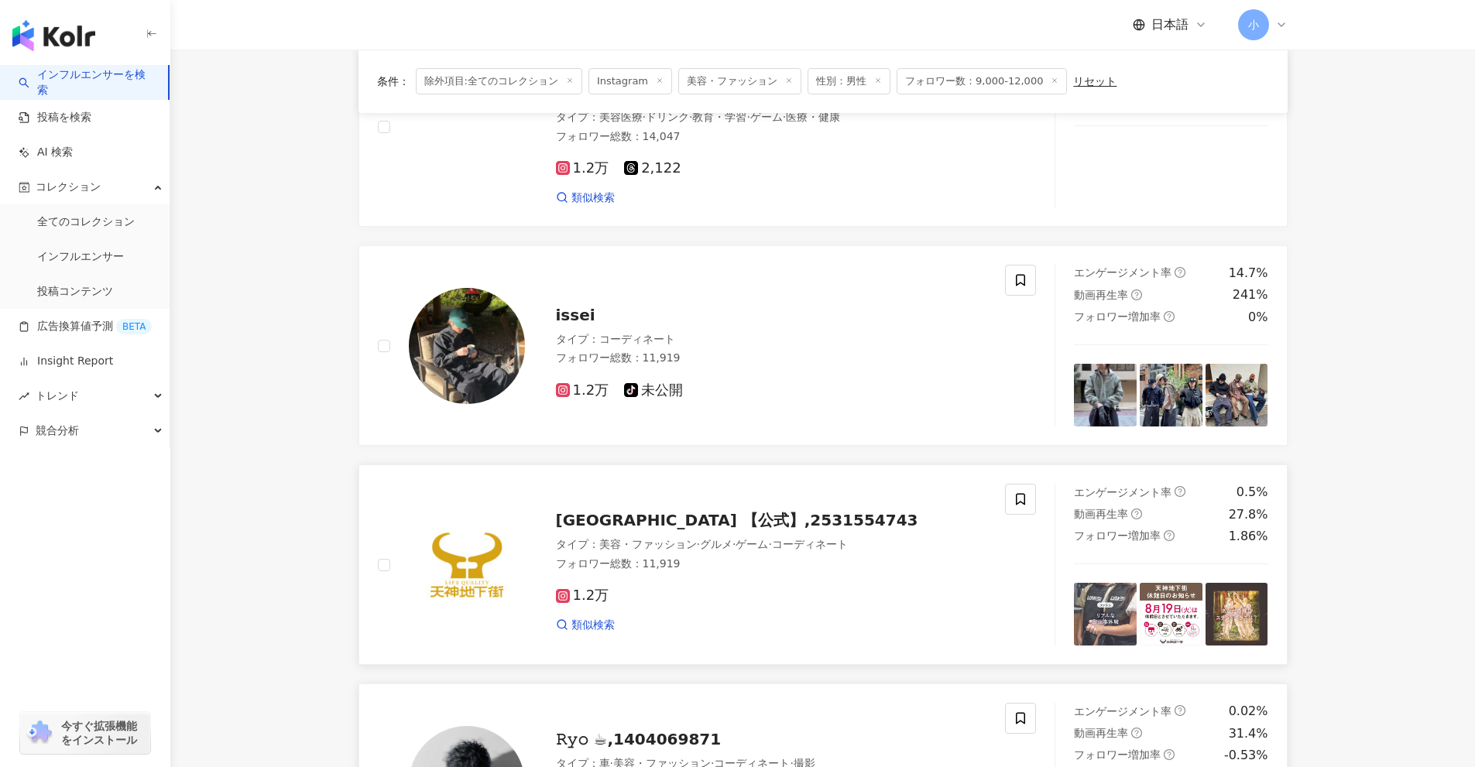
scroll to position [189, 0]
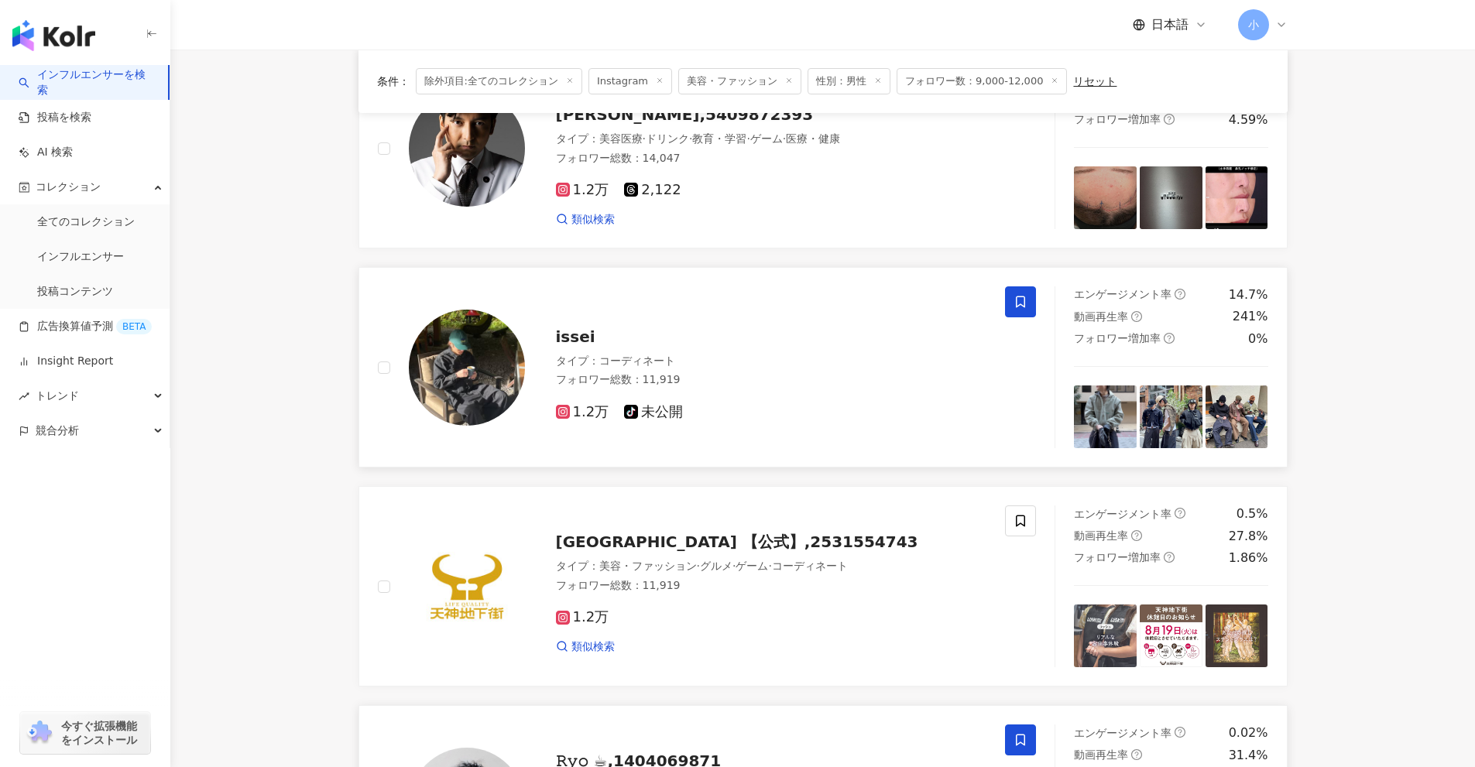
click at [1013, 307] on icon at bounding box center [1020, 302] width 14 height 14
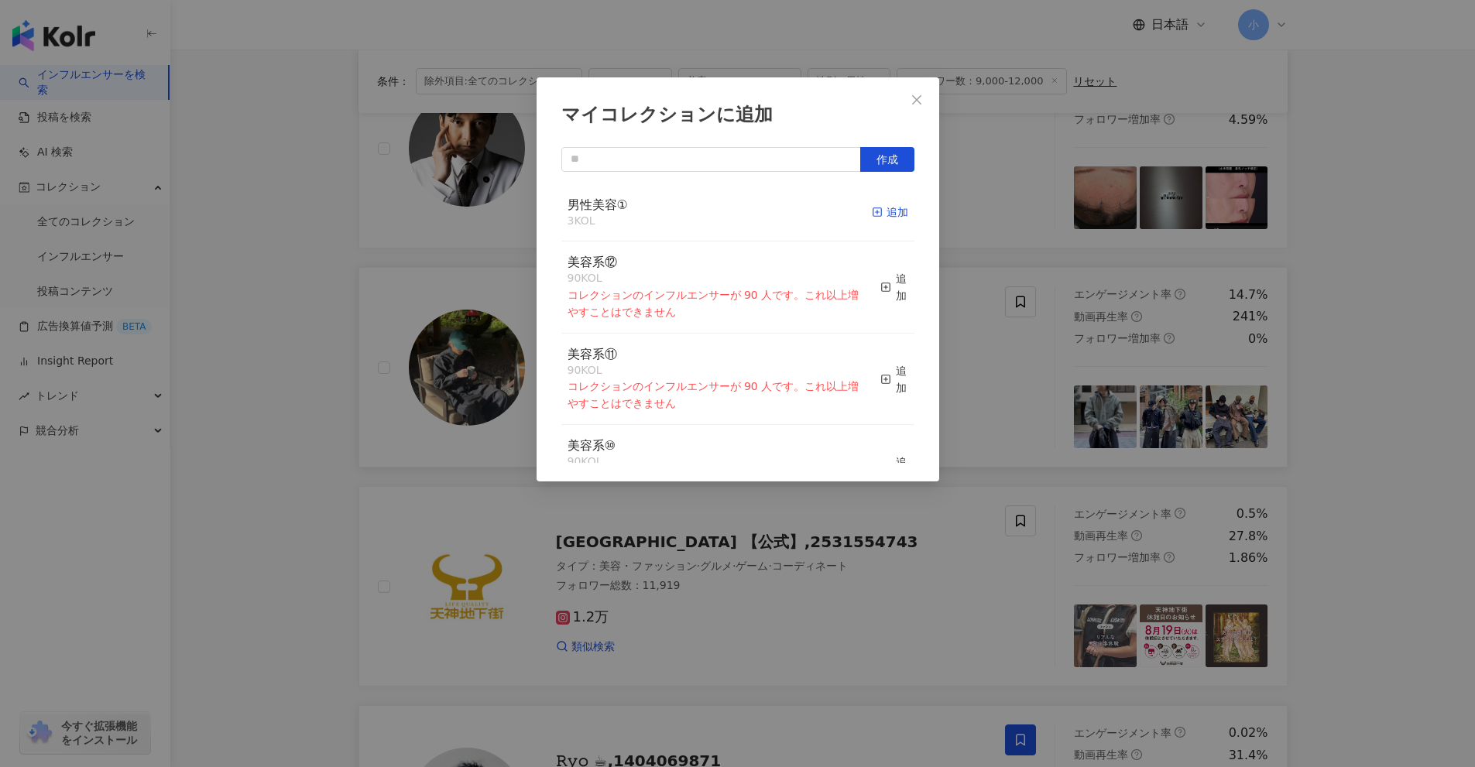
click at [877, 216] on div "追加" at bounding box center [890, 212] width 36 height 17
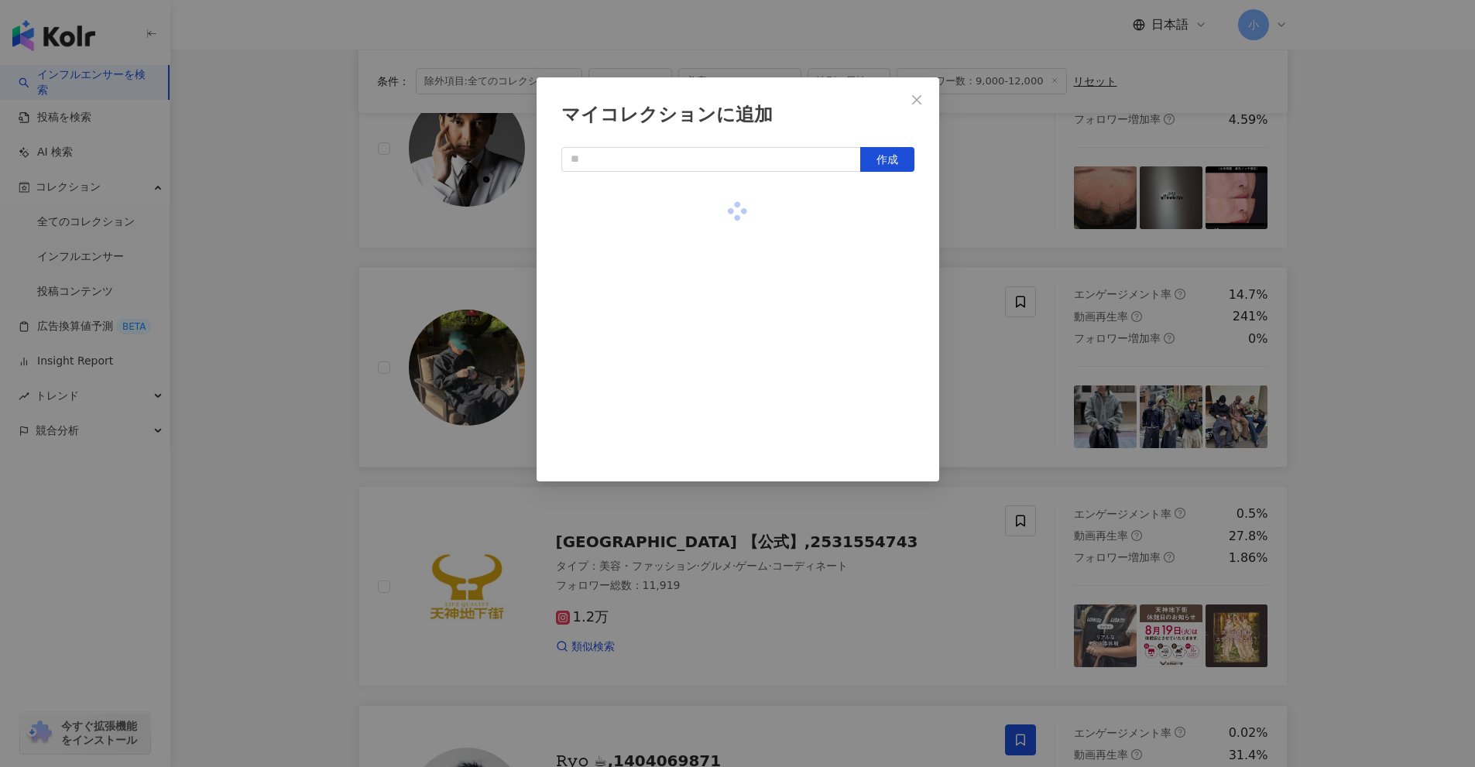
click at [951, 233] on div "マイコレクションに追加 作成" at bounding box center [737, 383] width 1475 height 767
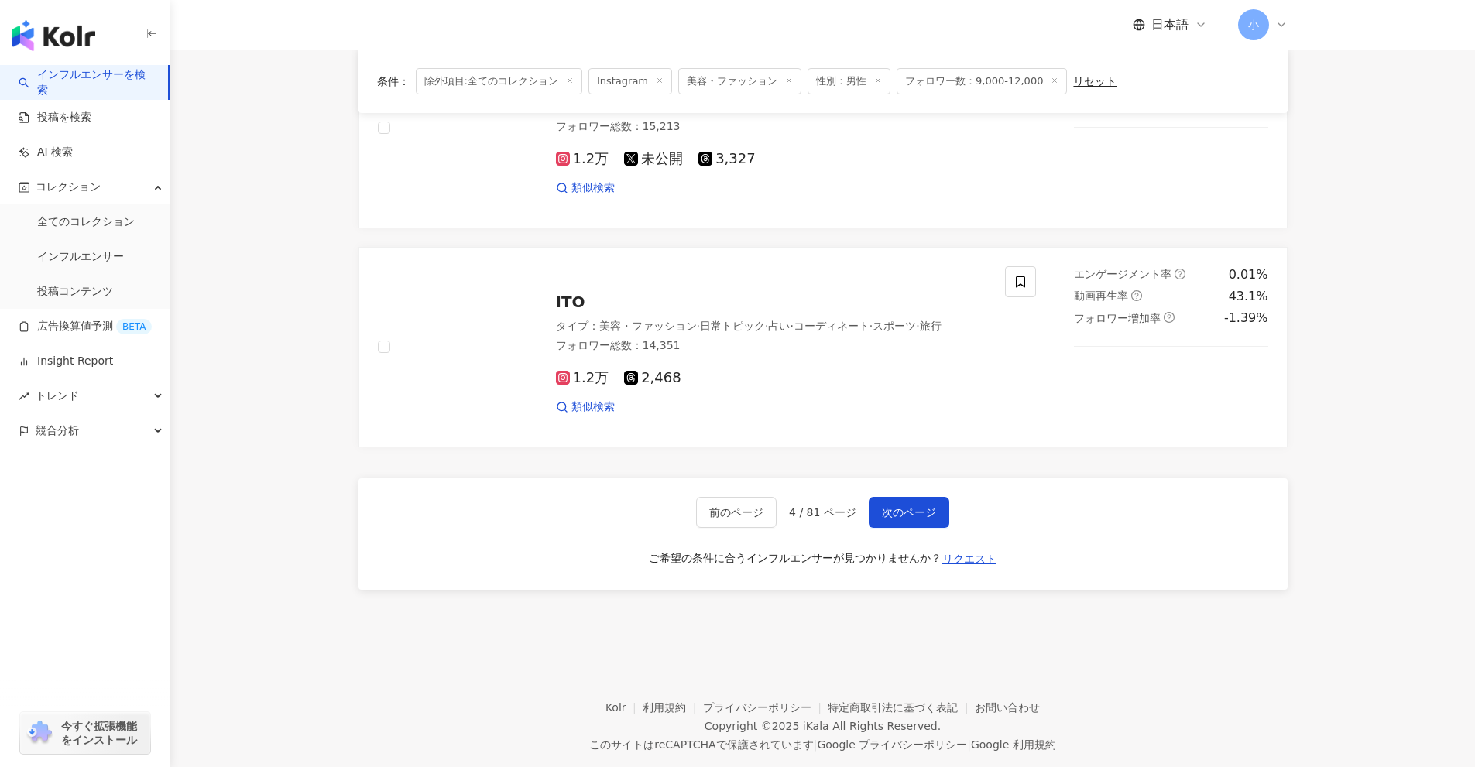
scroll to position [2434, 0]
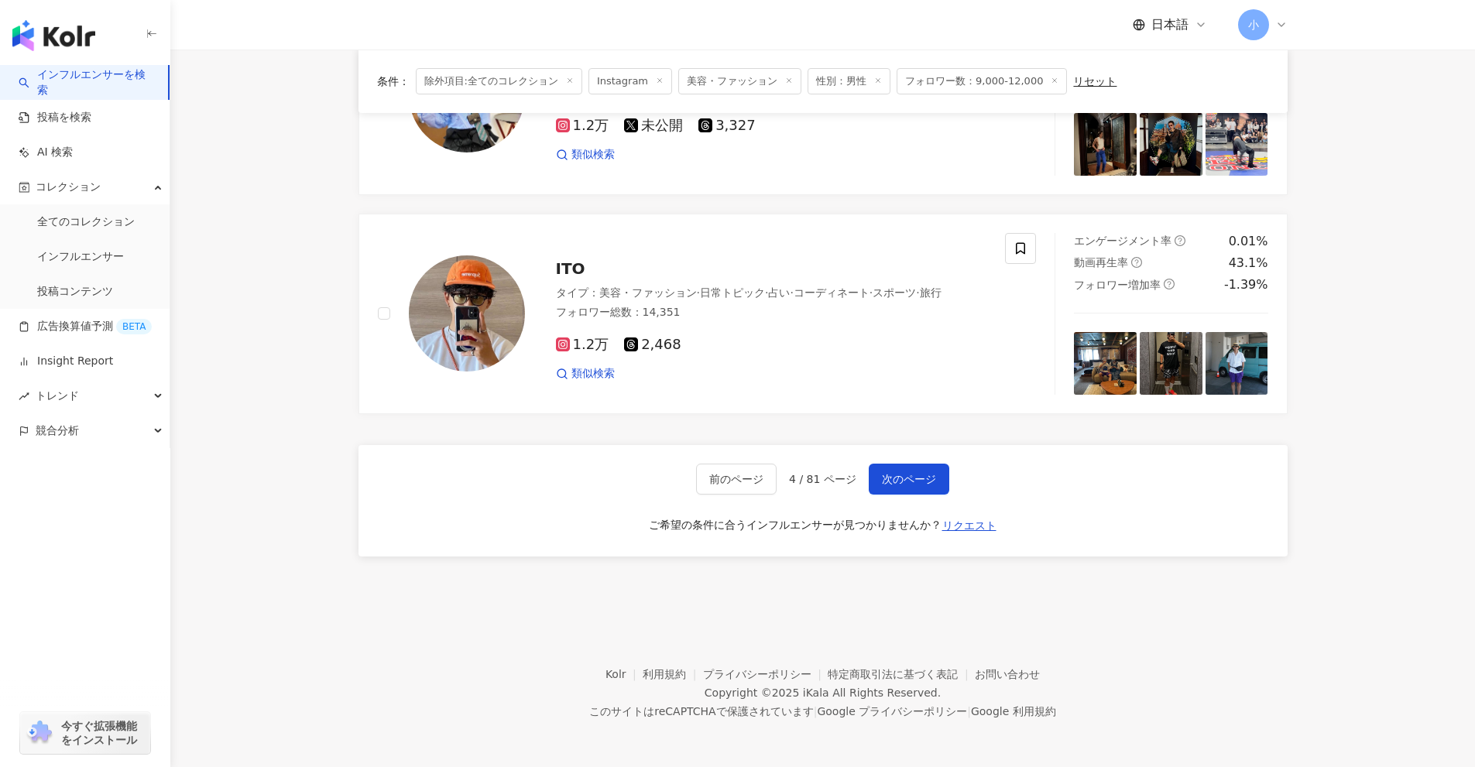
drag, startPoint x: 1355, startPoint y: 242, endPoint x: 1397, endPoint y: 718, distance: 477.2
click at [906, 482] on span "次のページ" at bounding box center [909, 479] width 54 height 12
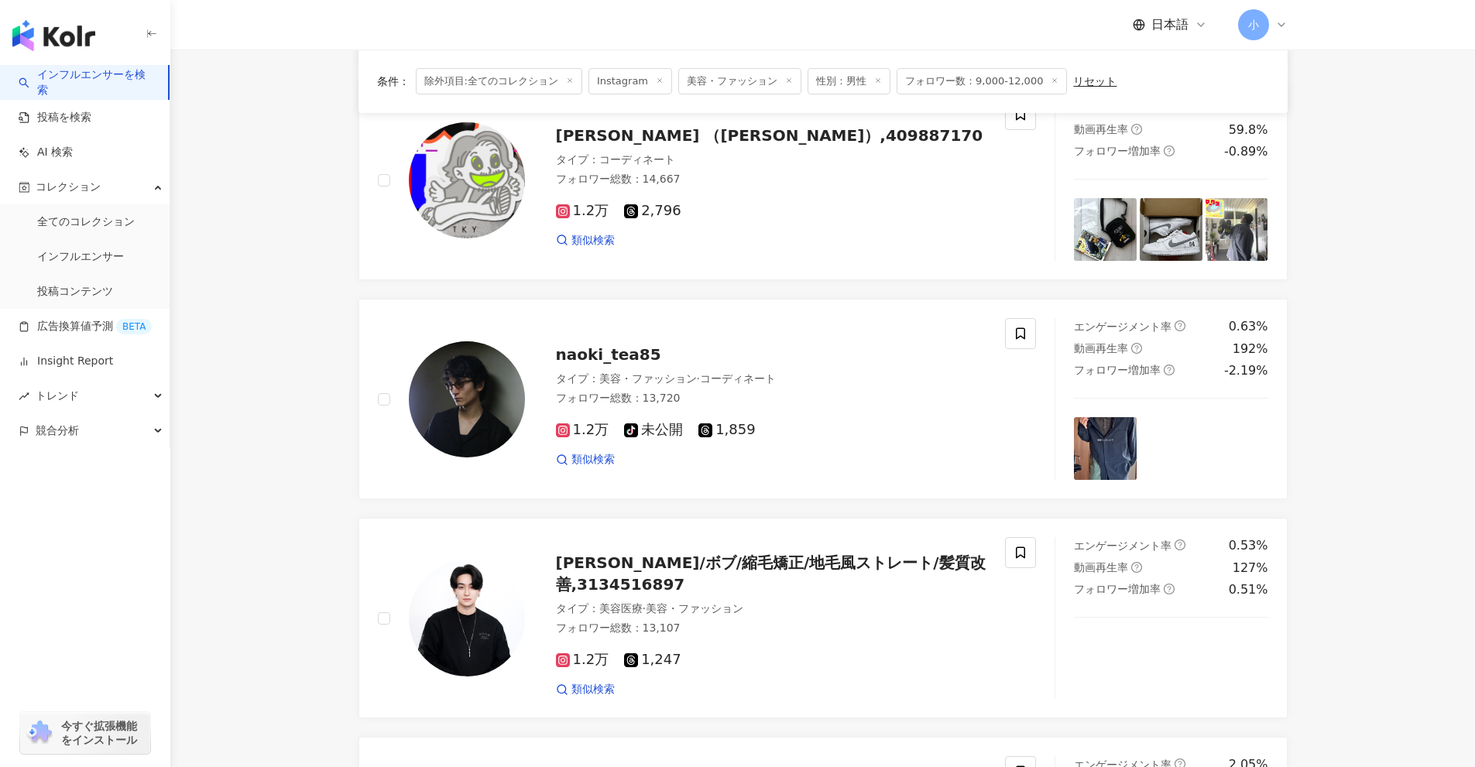
scroll to position [808, 0]
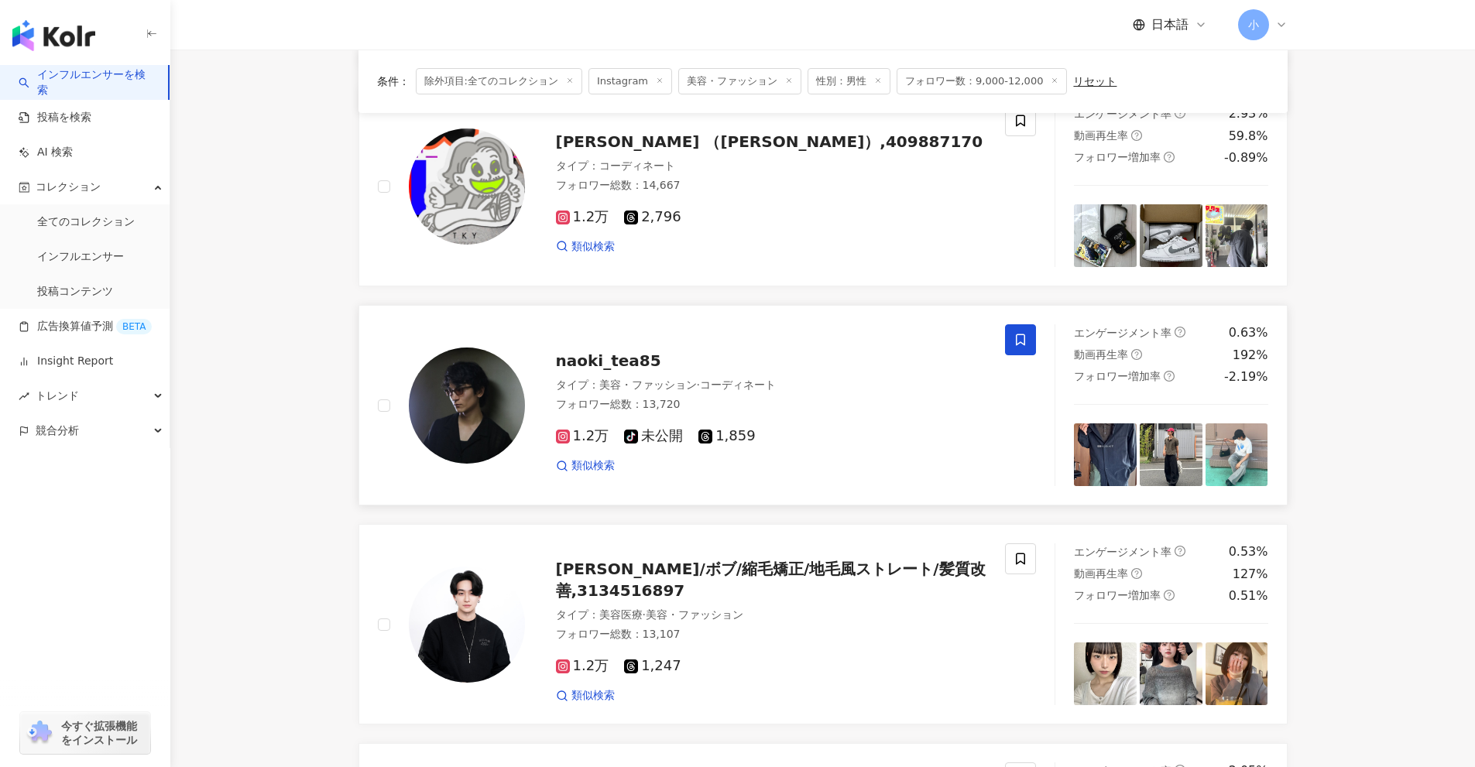
click at [1021, 347] on icon at bounding box center [1020, 340] width 14 height 14
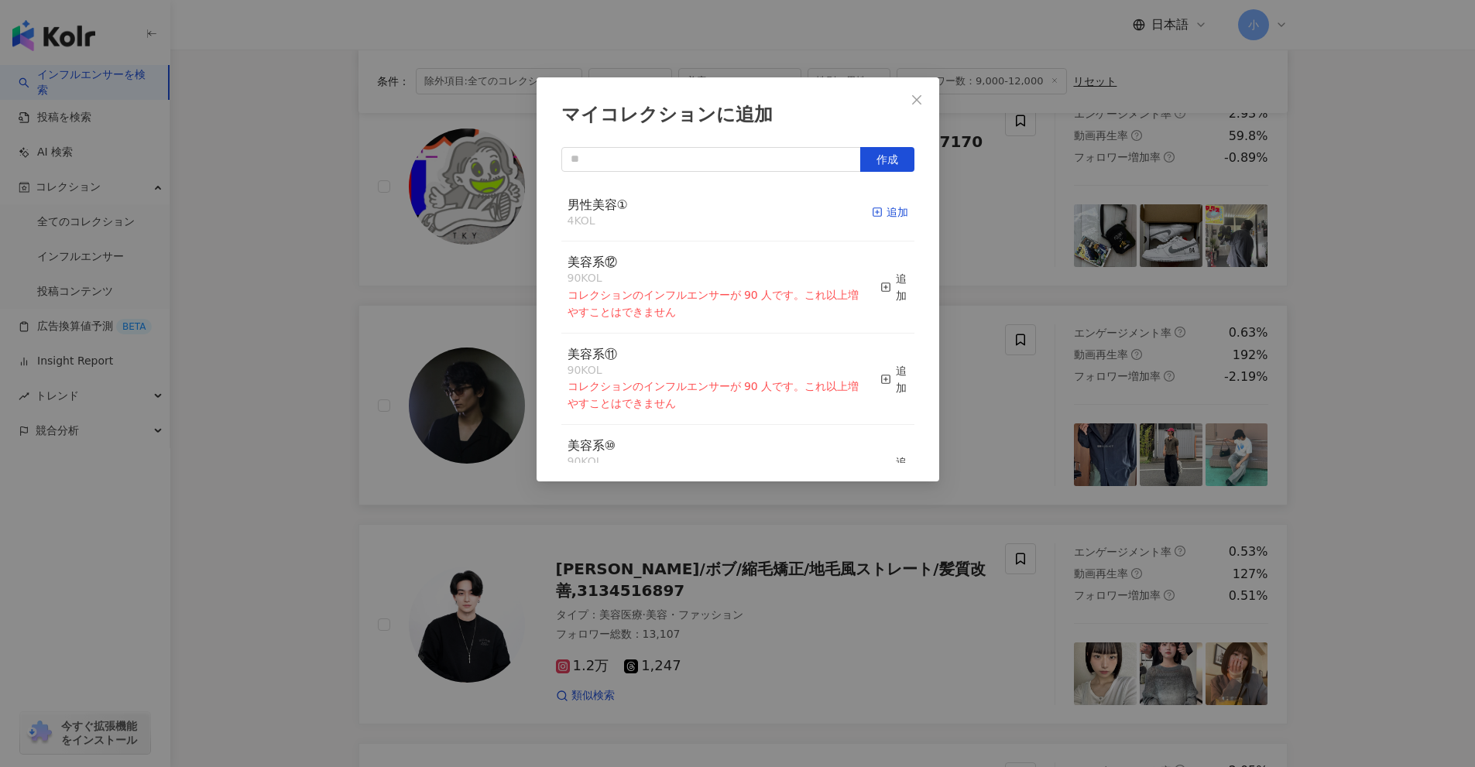
click at [876, 214] on div "追加" at bounding box center [890, 212] width 36 height 17
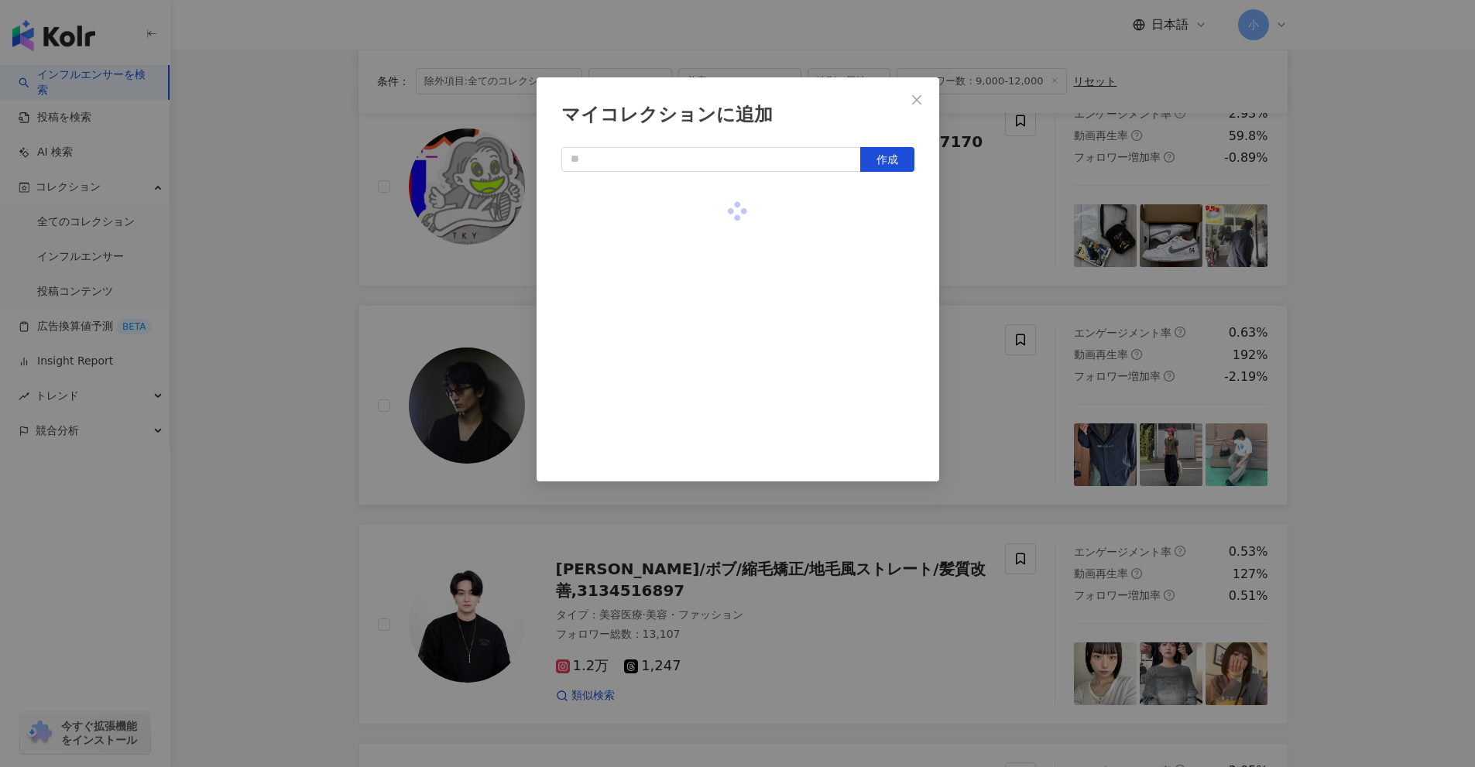
click at [1013, 264] on div "マイコレクションに追加 作成" at bounding box center [737, 383] width 1475 height 767
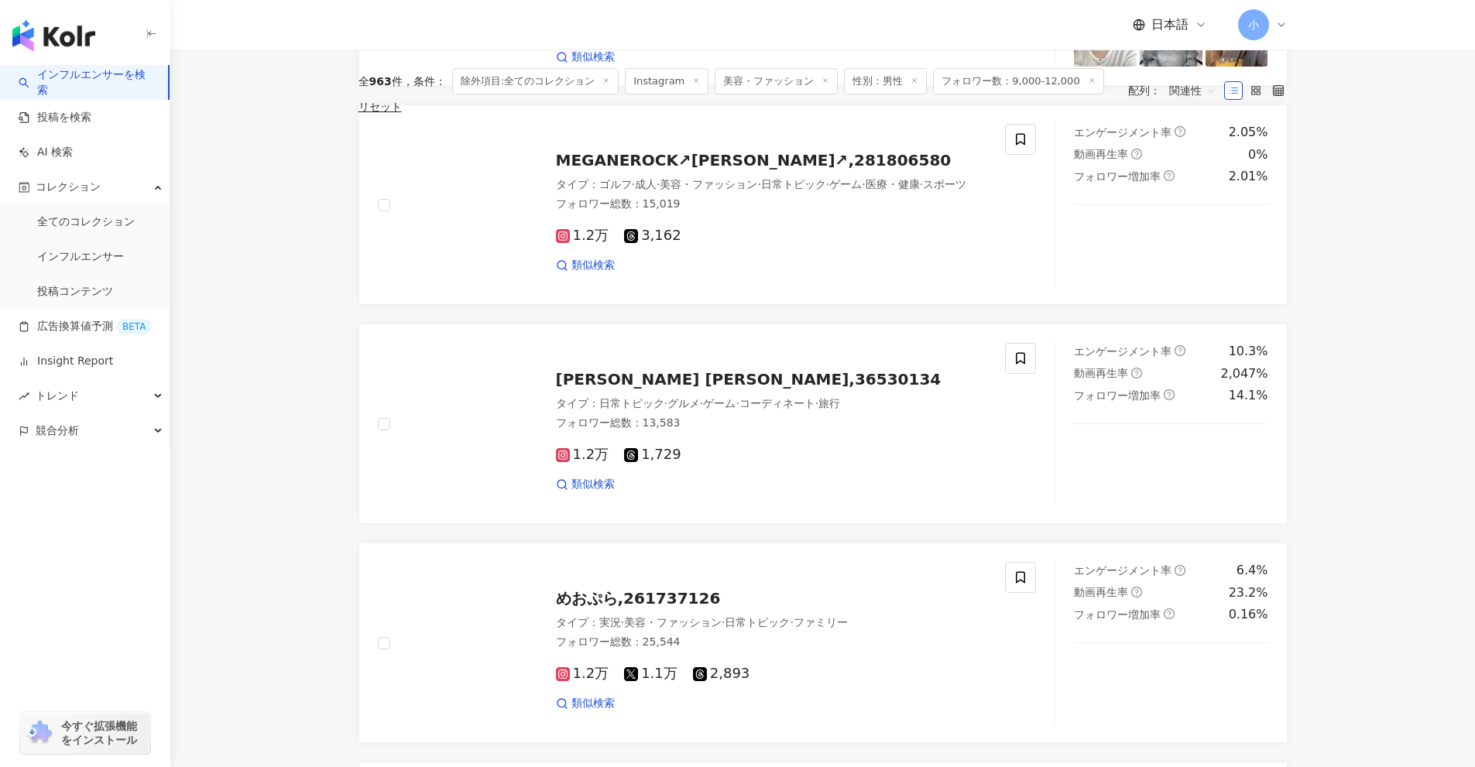
scroll to position [2434, 0]
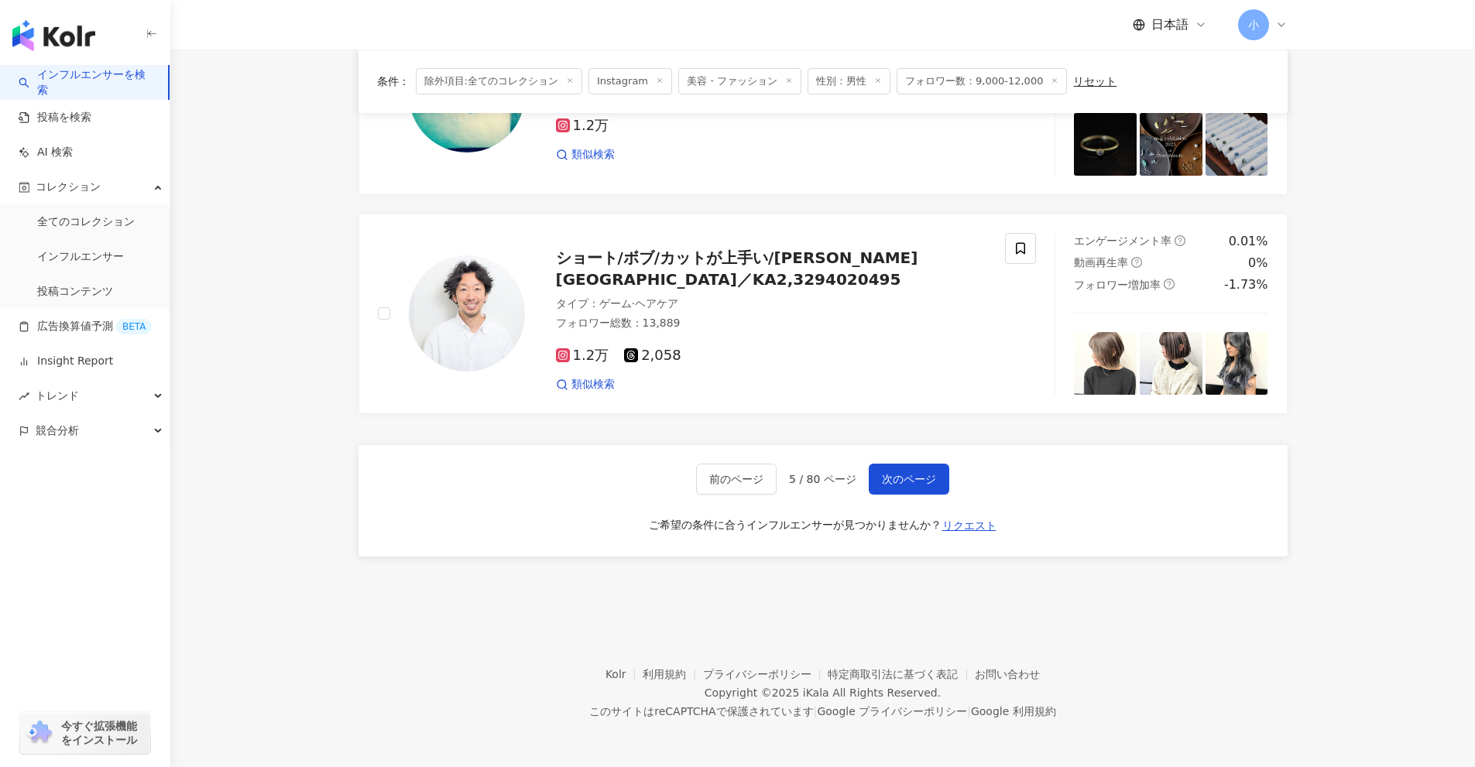
drag, startPoint x: 1335, startPoint y: 377, endPoint x: 1365, endPoint y: 761, distance: 385.1
click at [916, 477] on span "次のページ" at bounding box center [909, 479] width 54 height 12
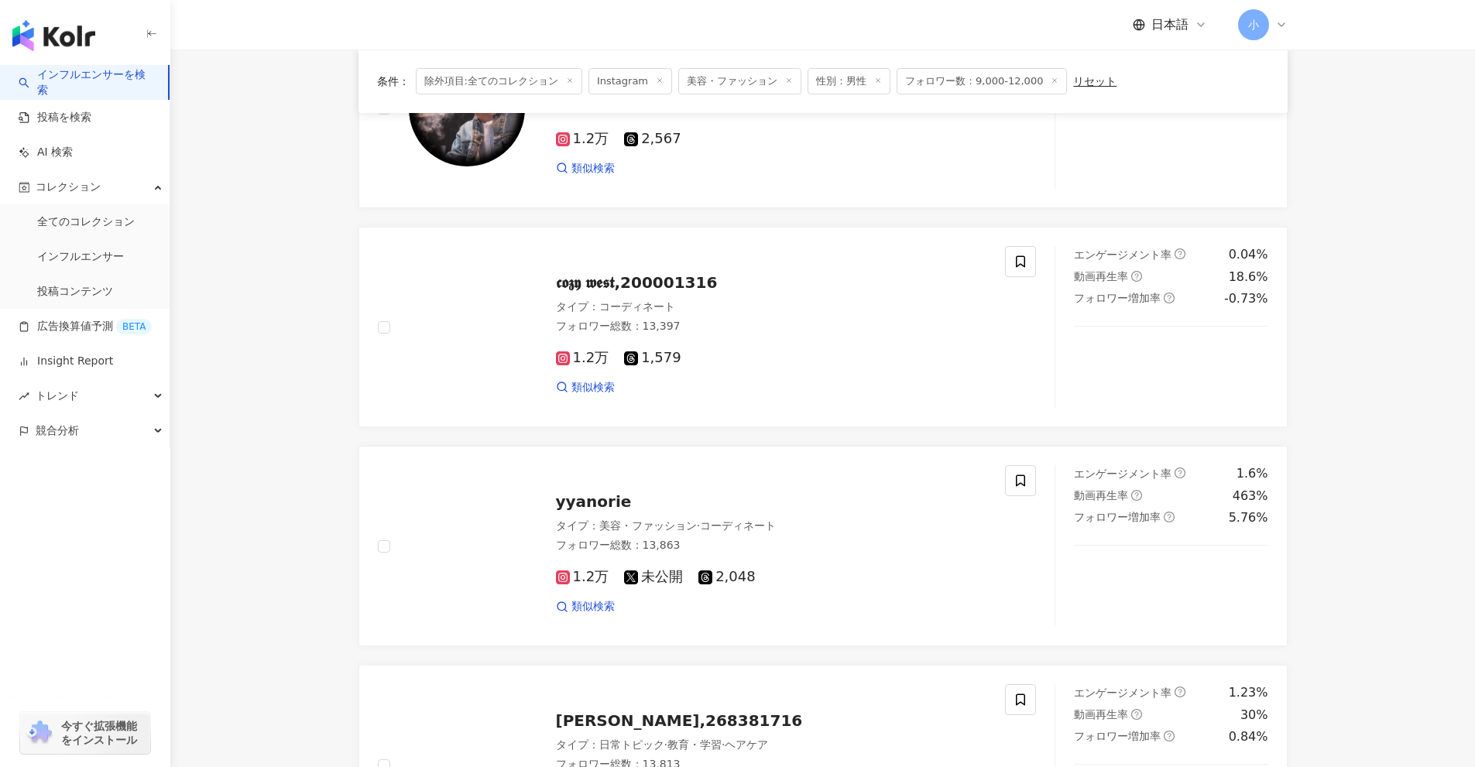
scroll to position [698, 0]
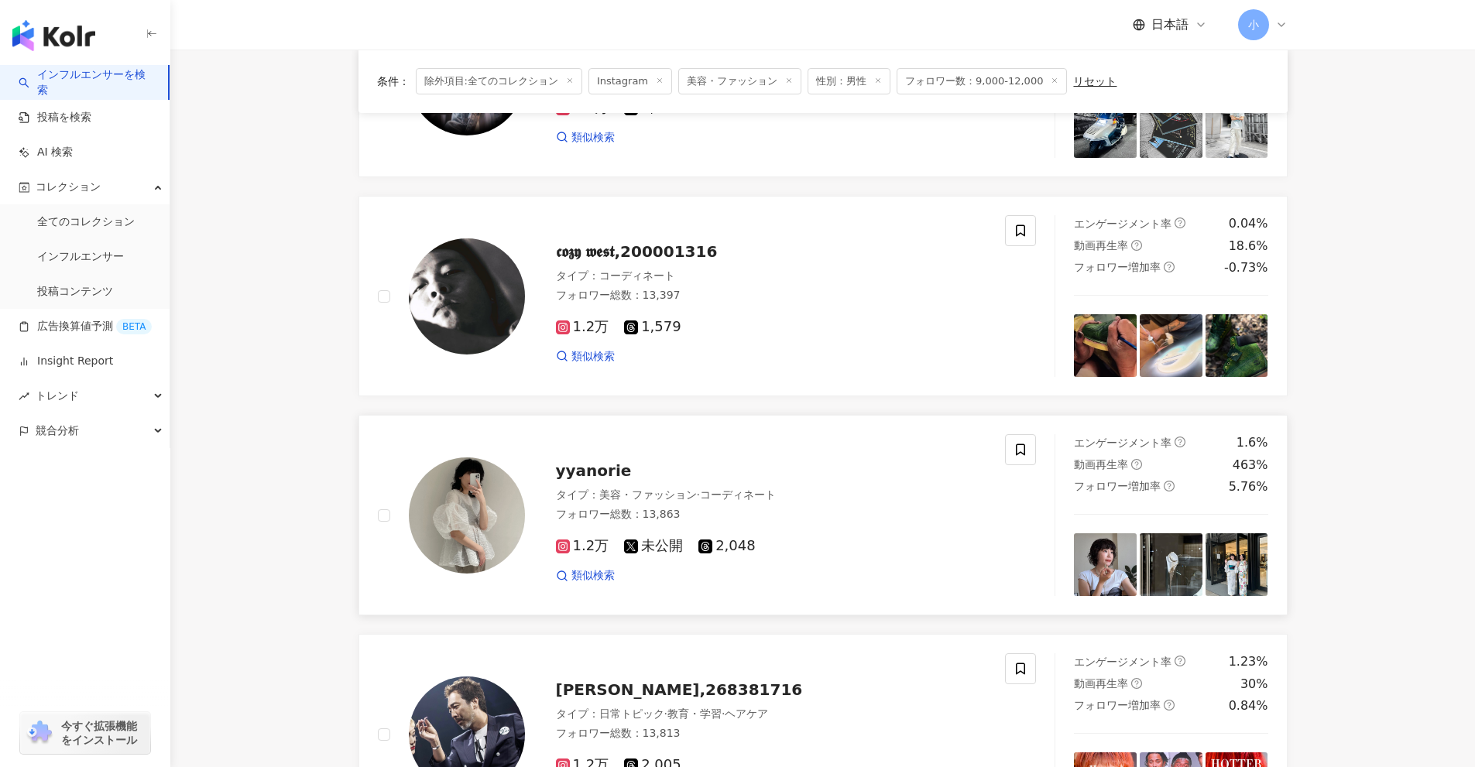
click at [873, 491] on div "タイプ ： 美容・ファッション · コーディネート" at bounding box center [771, 495] width 431 height 15
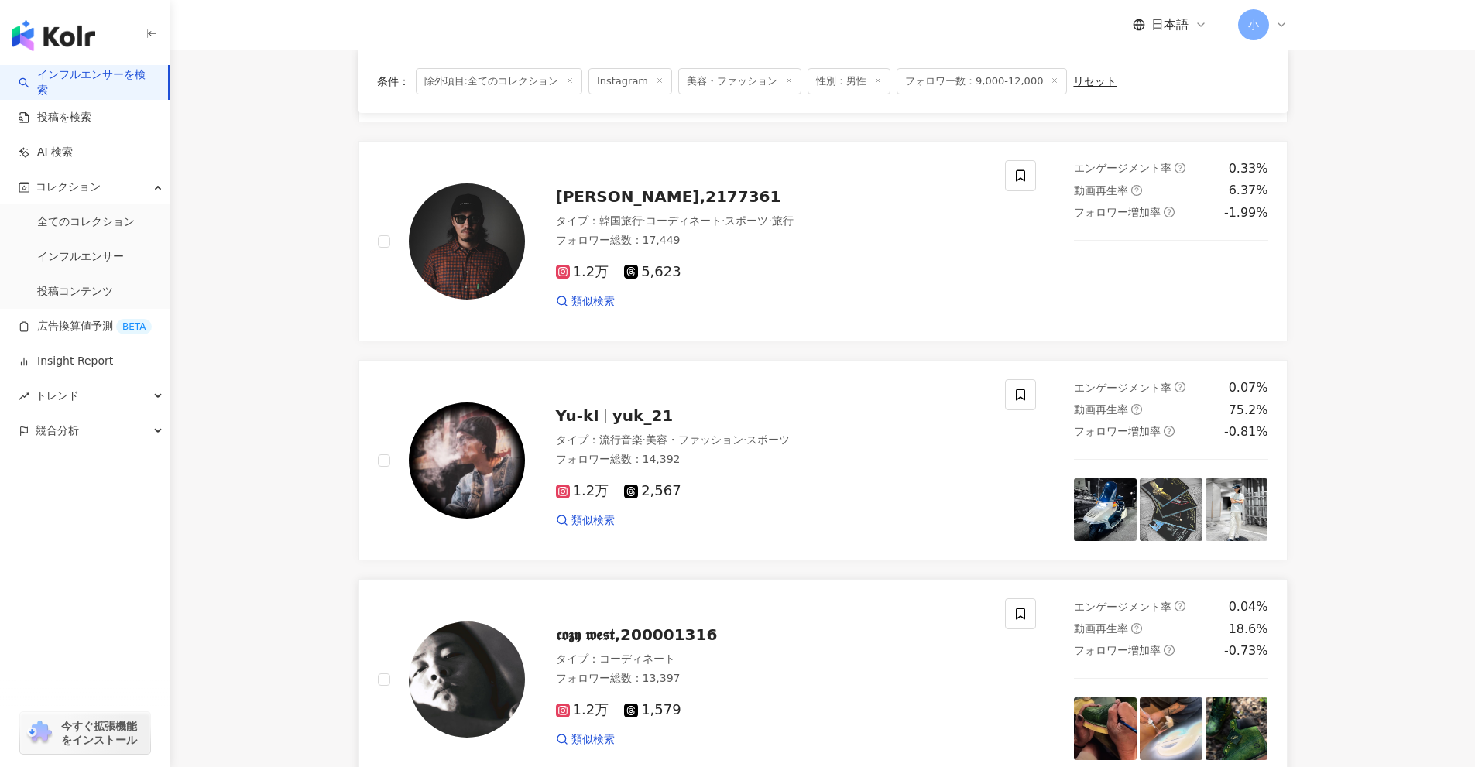
scroll to position [311, 0]
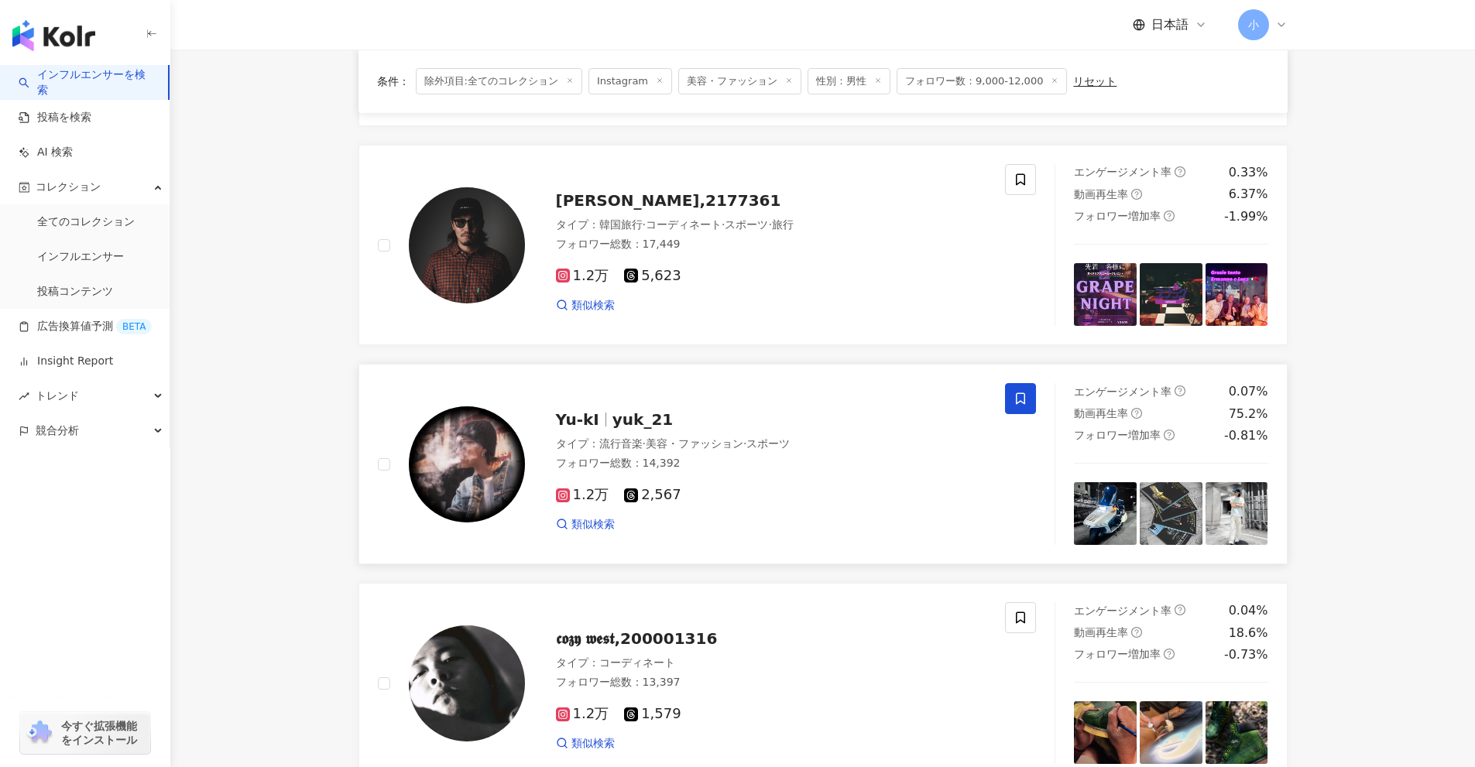
click at [1016, 399] on icon at bounding box center [1020, 399] width 14 height 14
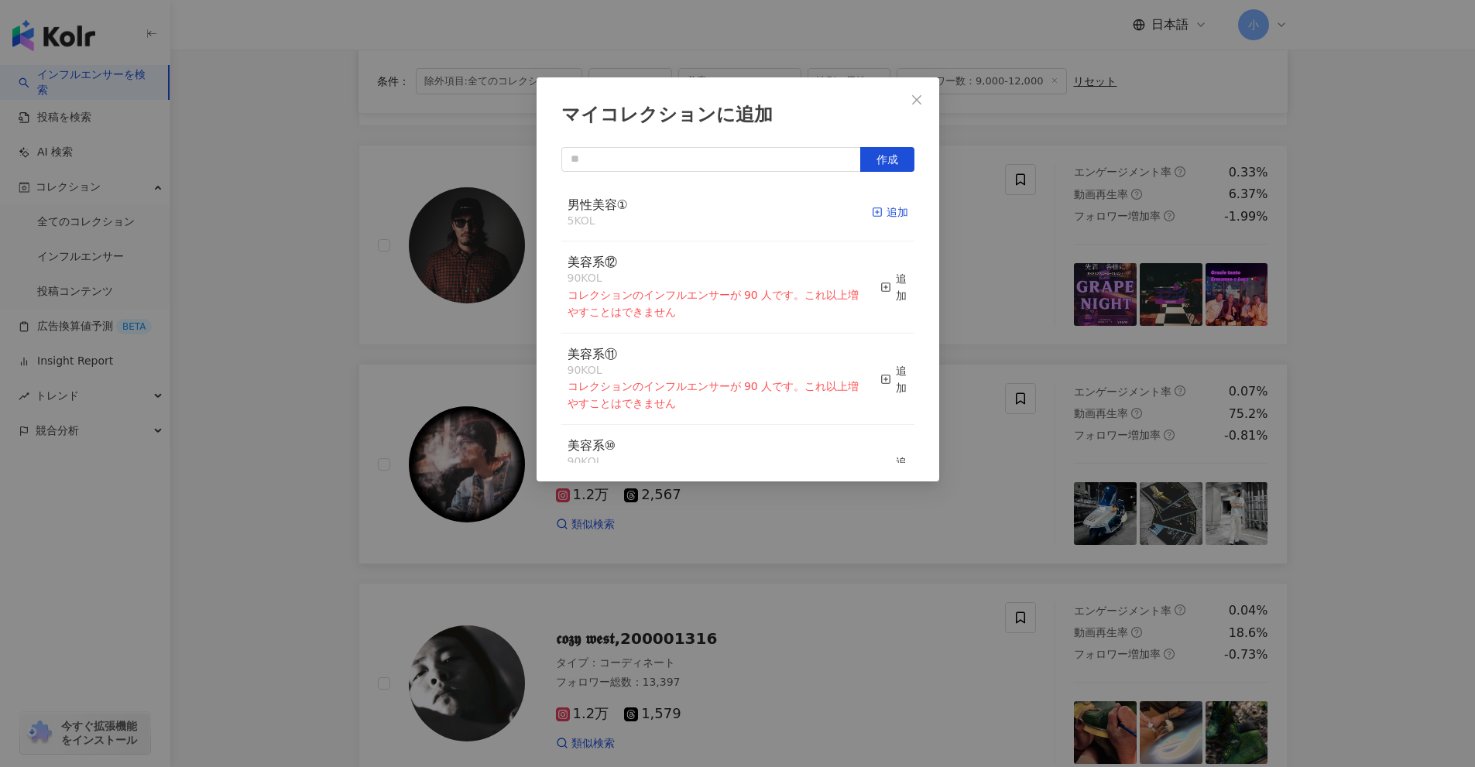
click at [889, 214] on div "追加" at bounding box center [890, 212] width 36 height 17
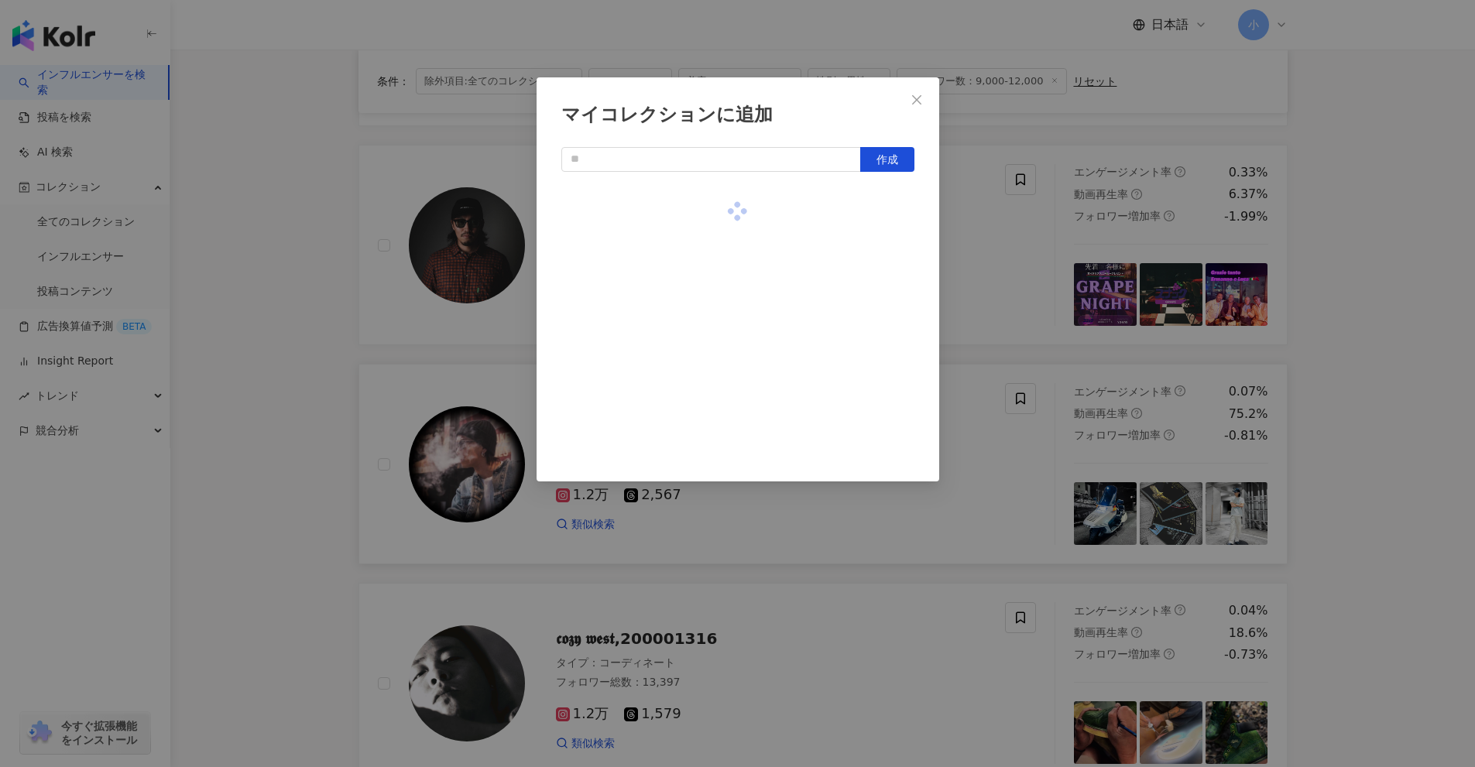
click at [1313, 329] on div "マイコレクションに追加 作成" at bounding box center [737, 383] width 1475 height 767
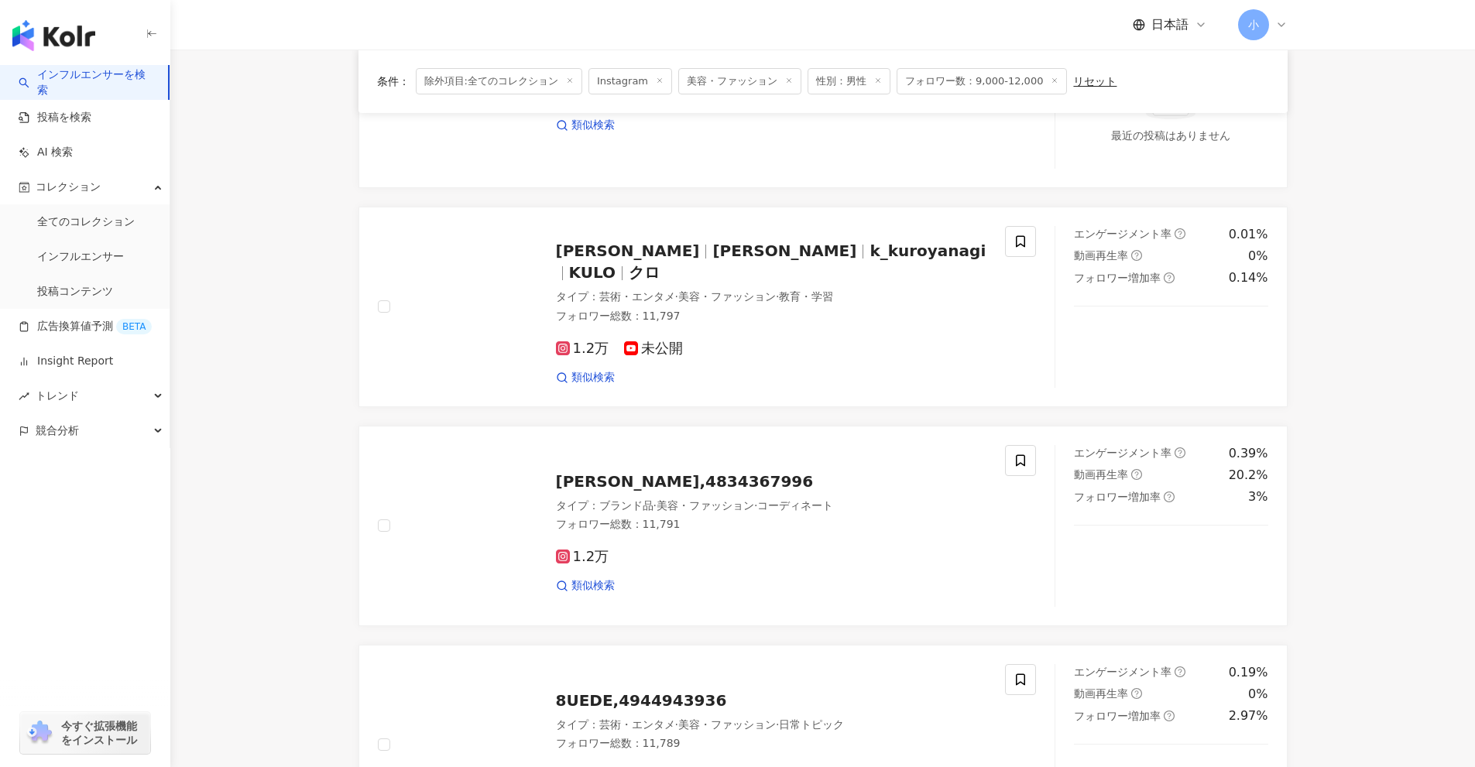
scroll to position [2479, 0]
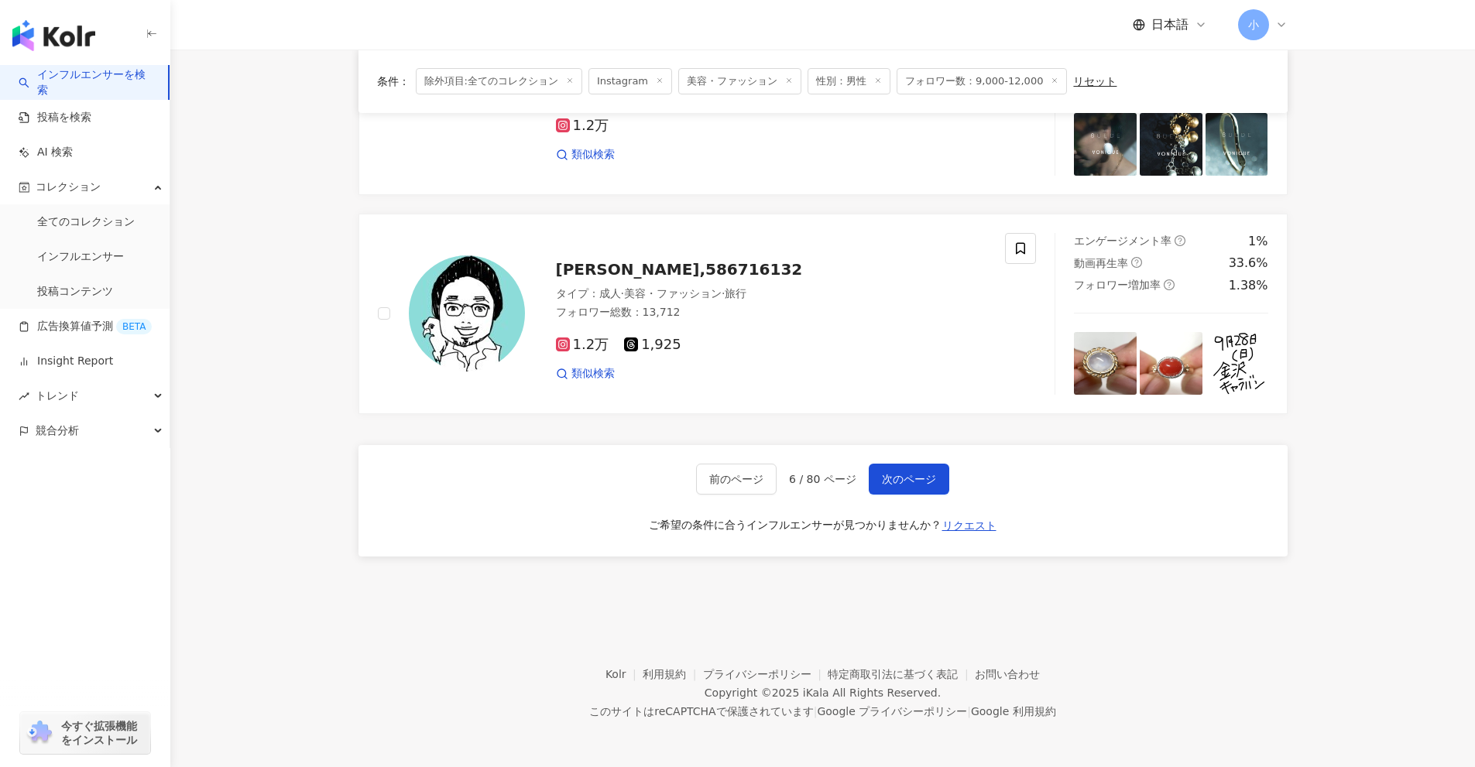
drag, startPoint x: 1314, startPoint y: 329, endPoint x: 1182, endPoint y: 530, distance: 240.9
click at [903, 475] on span "次のページ" at bounding box center [909, 479] width 54 height 12
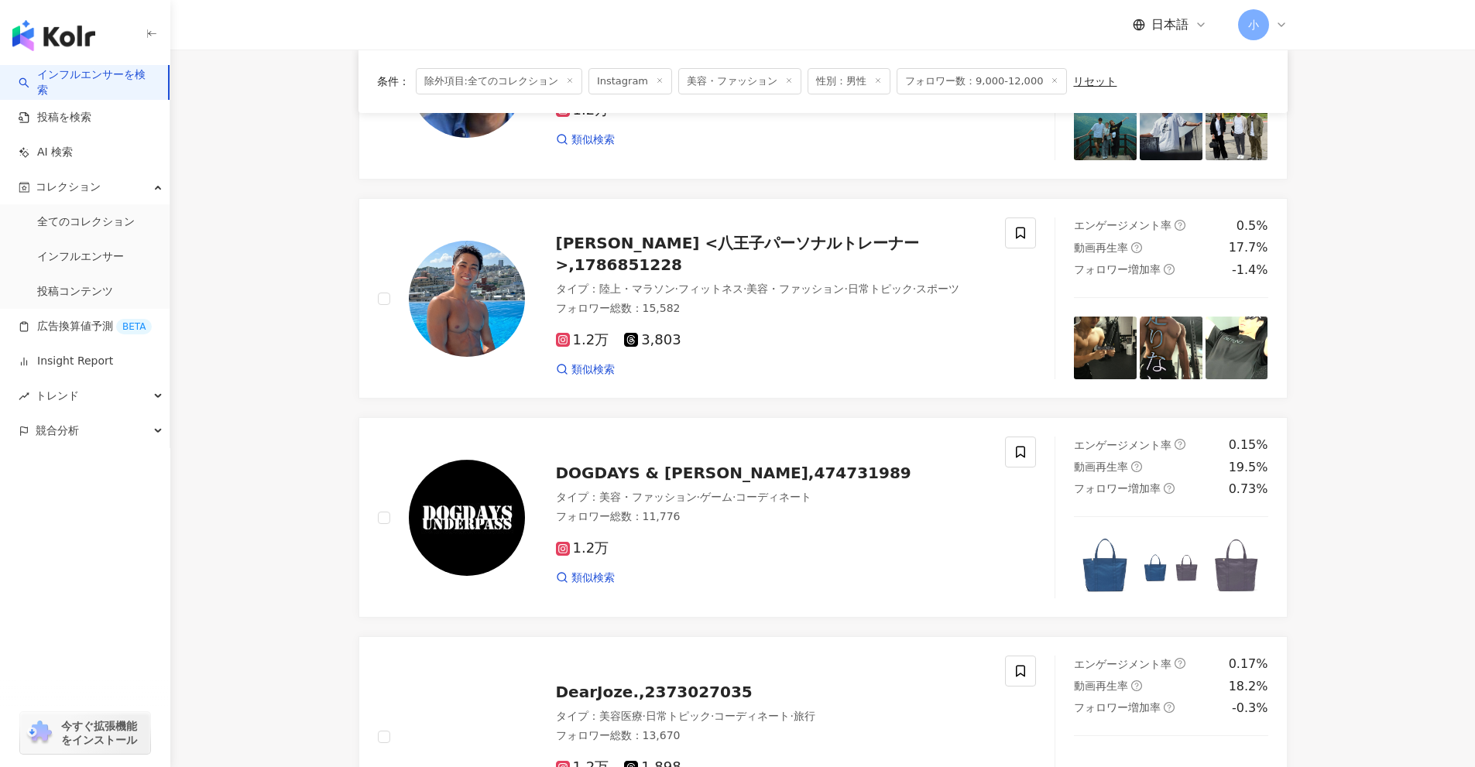
scroll to position [2434, 0]
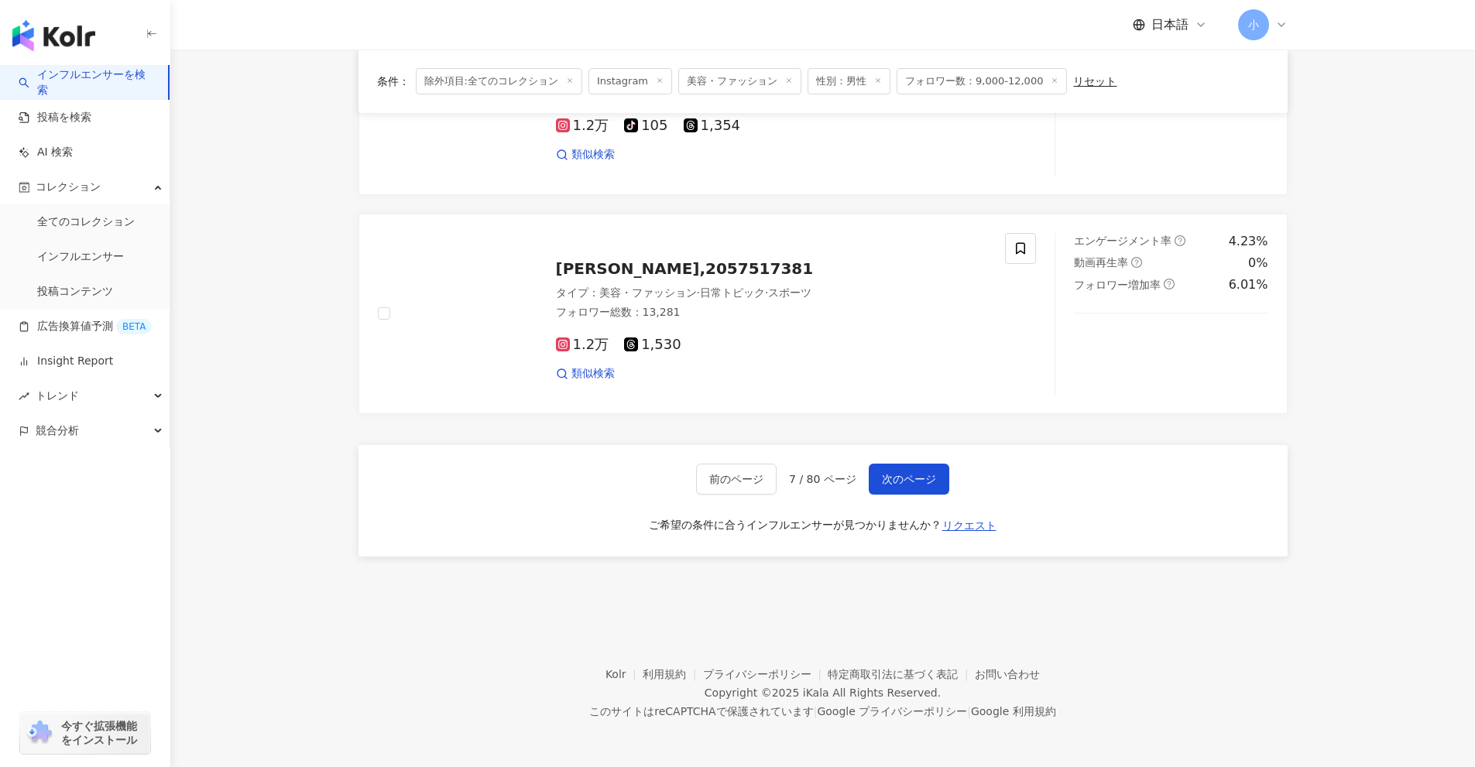
drag, startPoint x: 1359, startPoint y: 187, endPoint x: 1278, endPoint y: 636, distance: 455.5
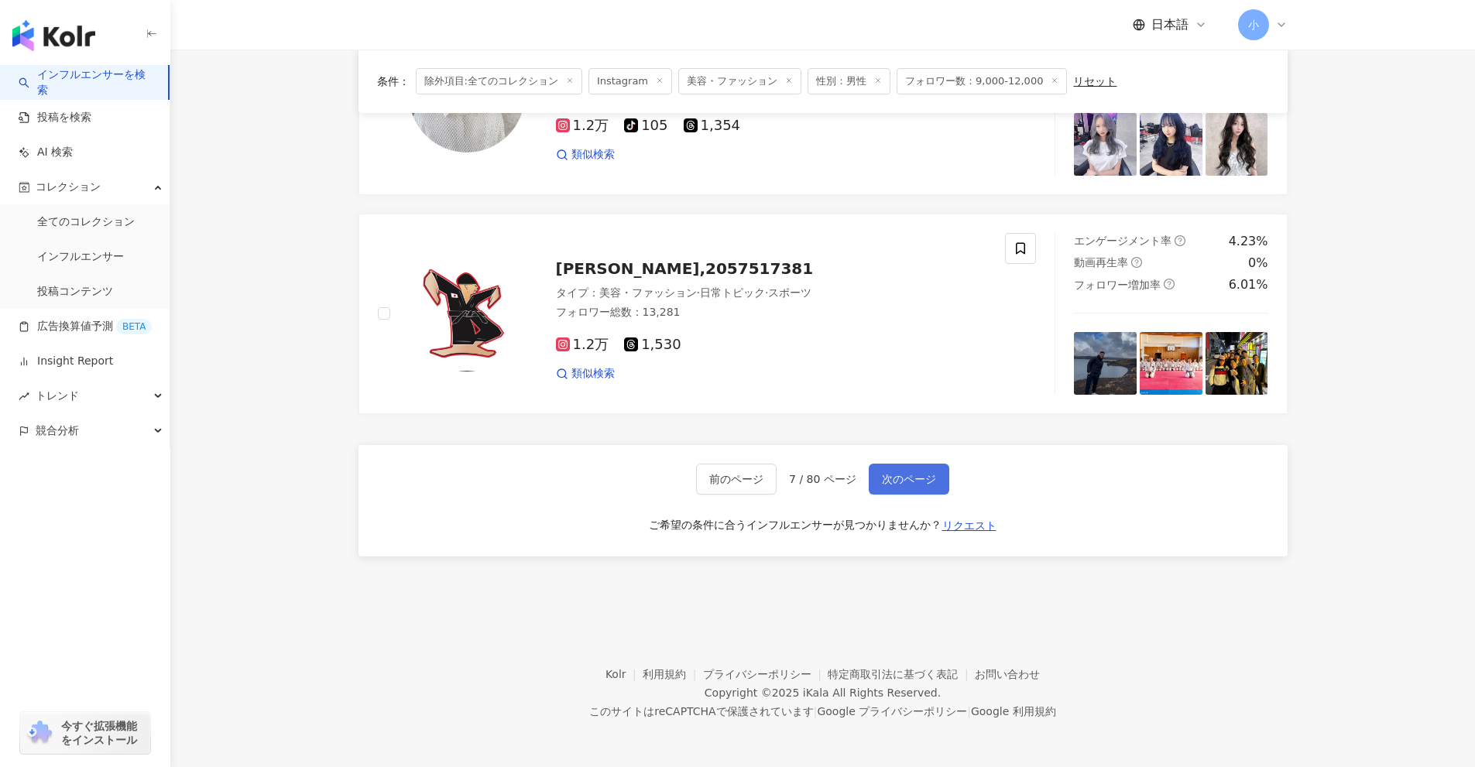
click at [925, 474] on span "次のページ" at bounding box center [909, 479] width 54 height 12
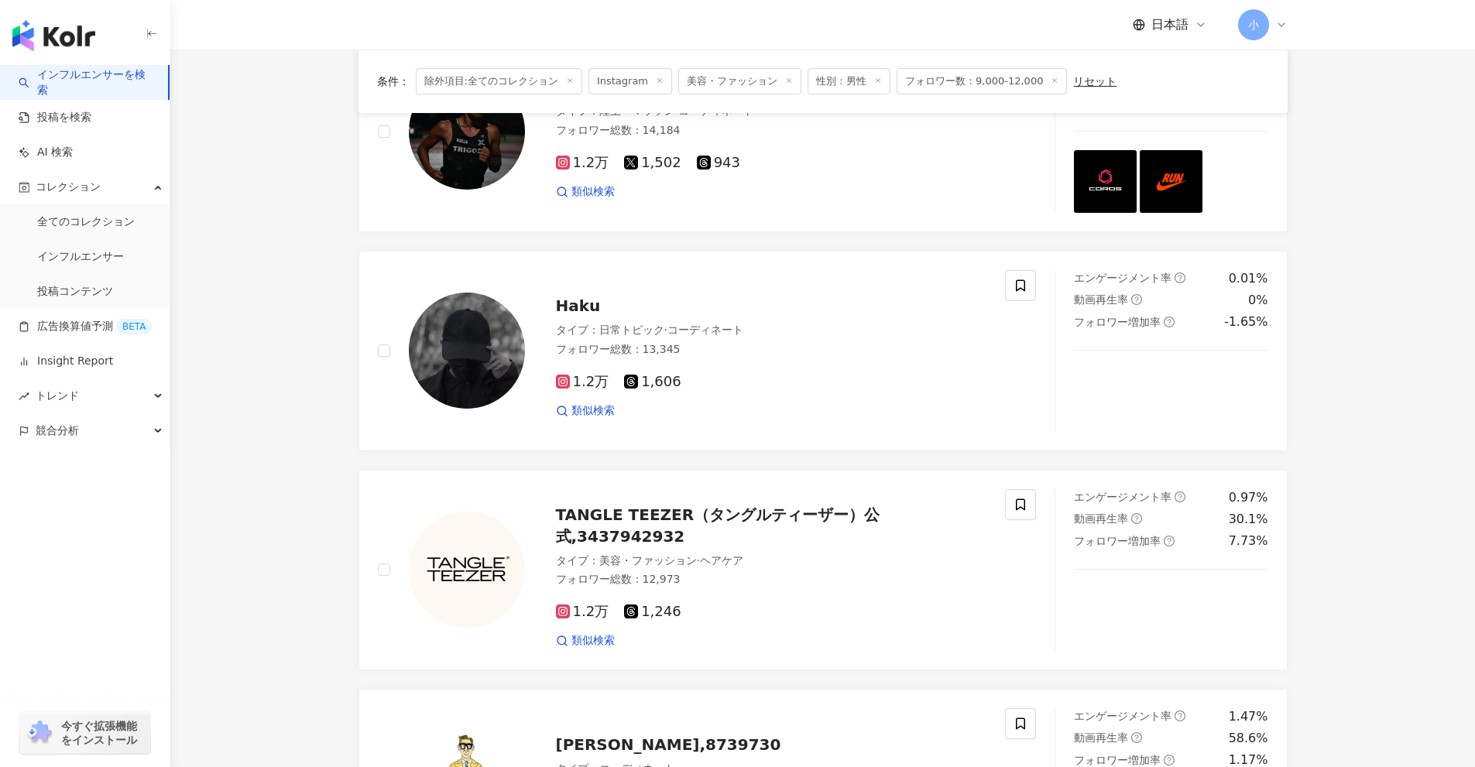
scroll to position [608, 0]
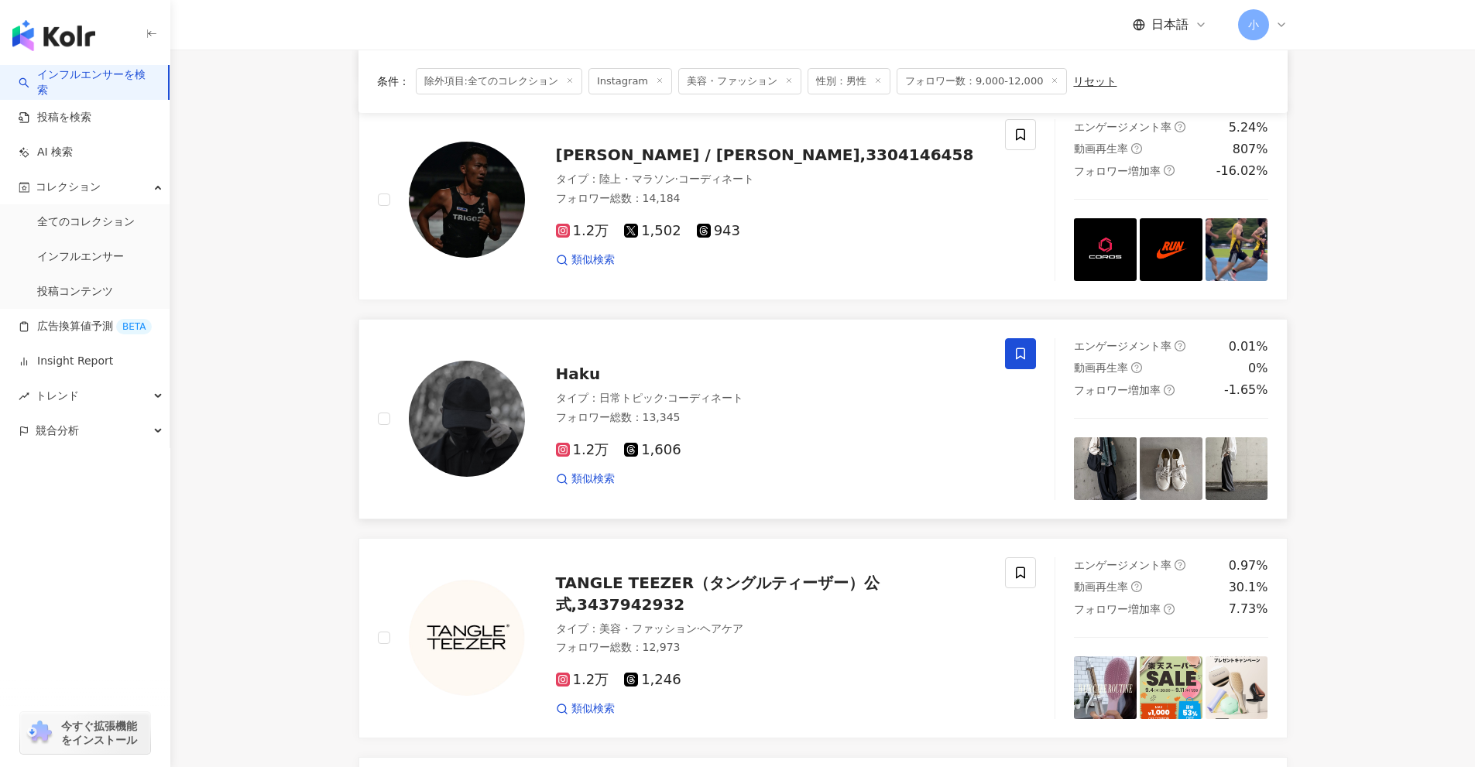
click at [1013, 355] on span at bounding box center [1020, 353] width 31 height 31
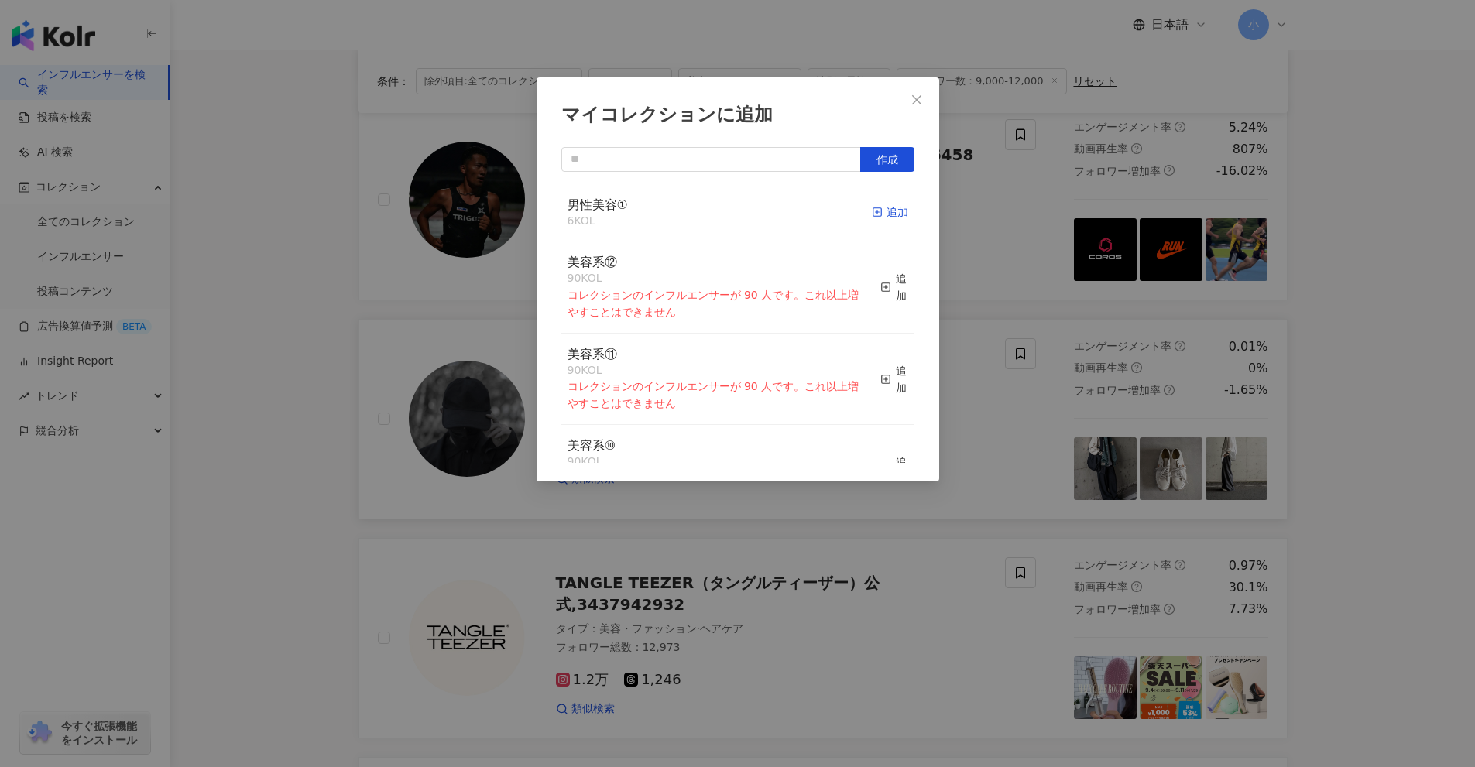
click at [872, 217] on rect "button" at bounding box center [876, 212] width 9 height 9
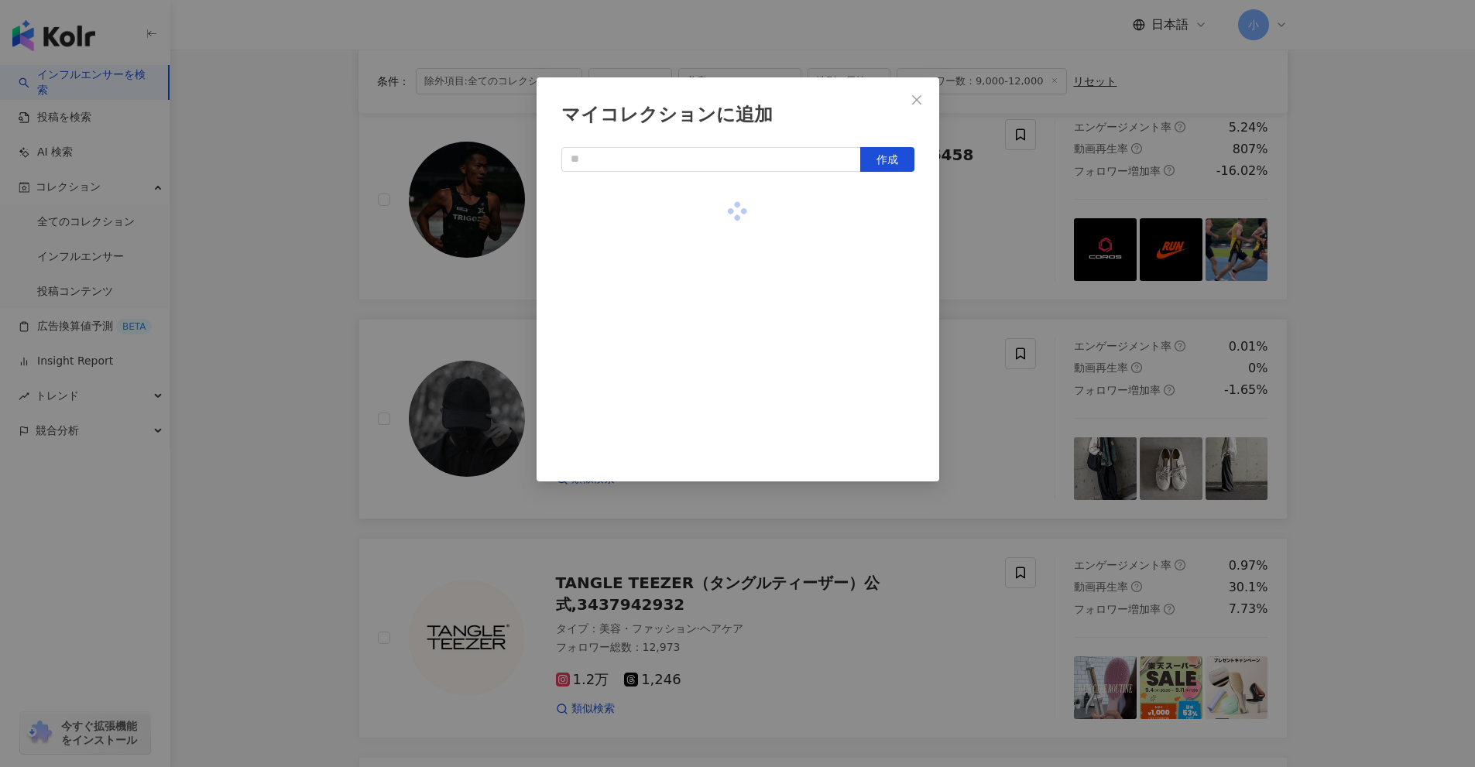
click at [972, 251] on div "マイコレクションに追加 作成" at bounding box center [737, 383] width 1475 height 767
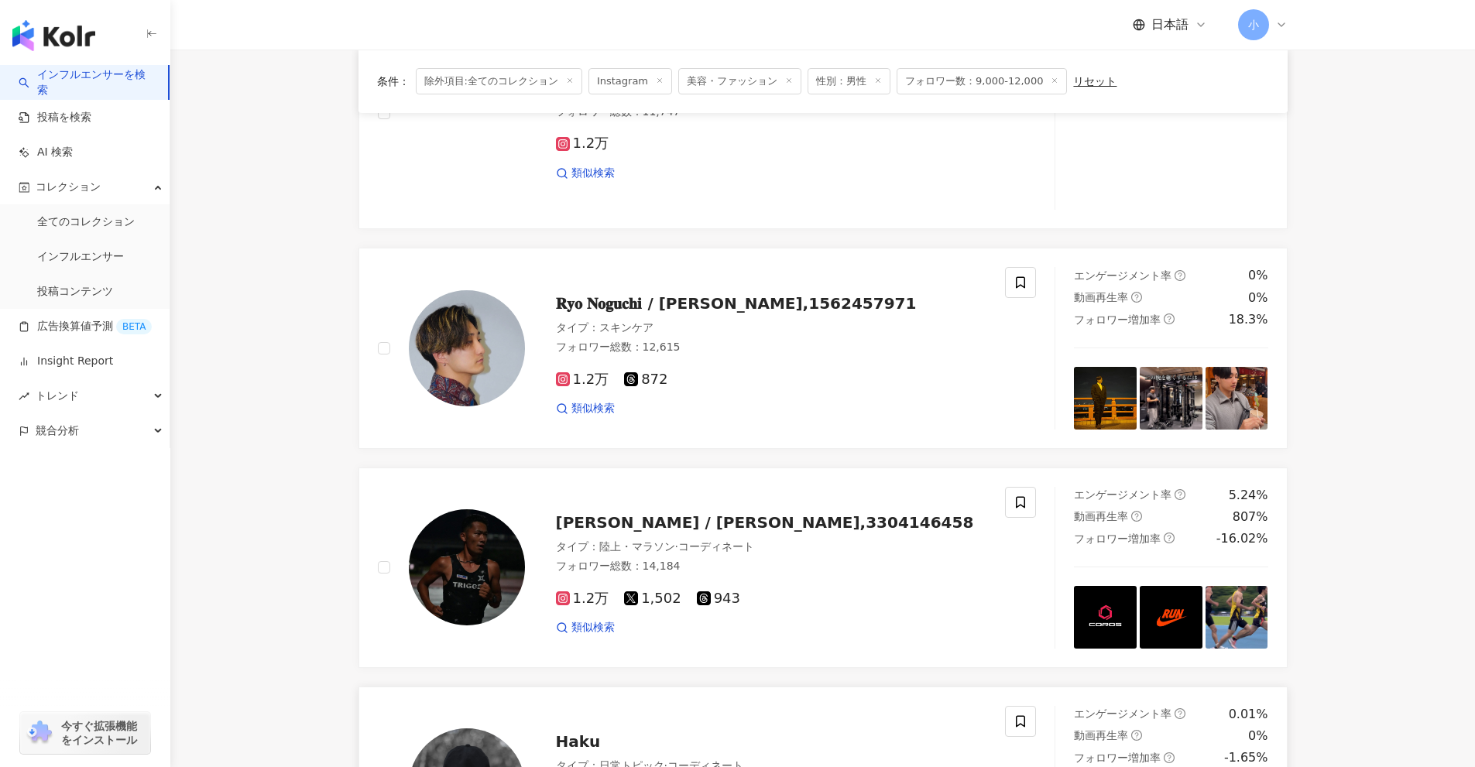
scroll to position [221, 0]
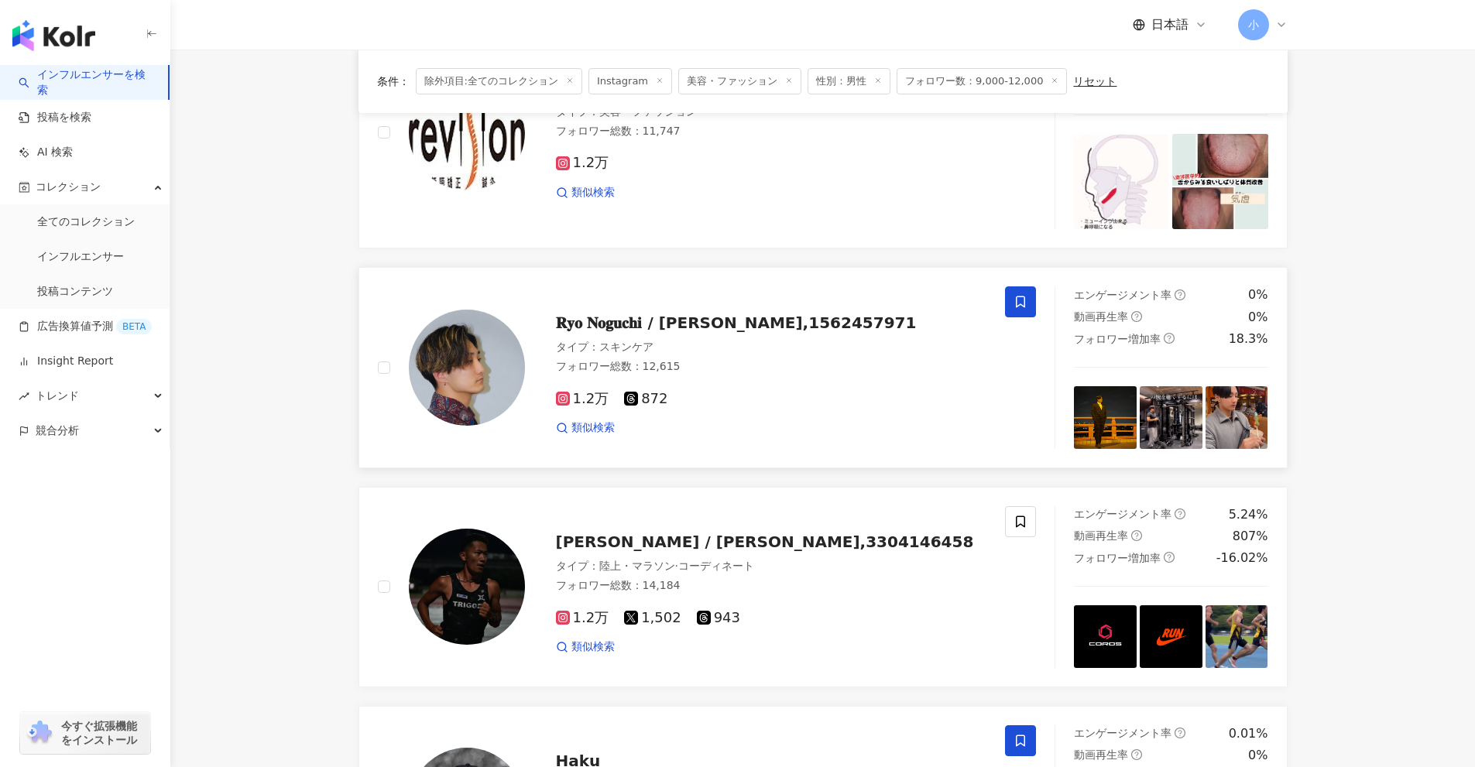
click at [1018, 299] on icon at bounding box center [1020, 302] width 14 height 14
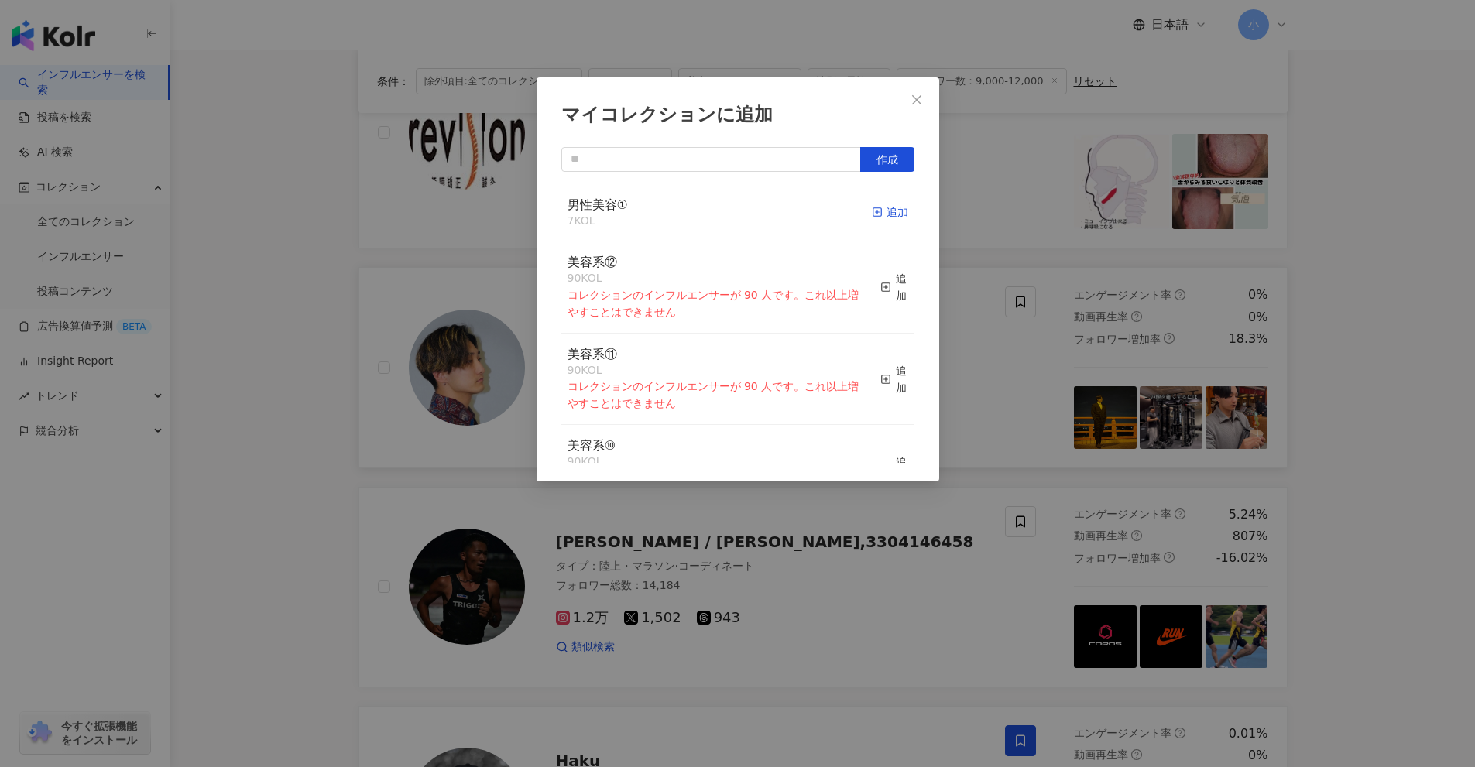
click at [875, 204] on div "追加" at bounding box center [890, 212] width 36 height 17
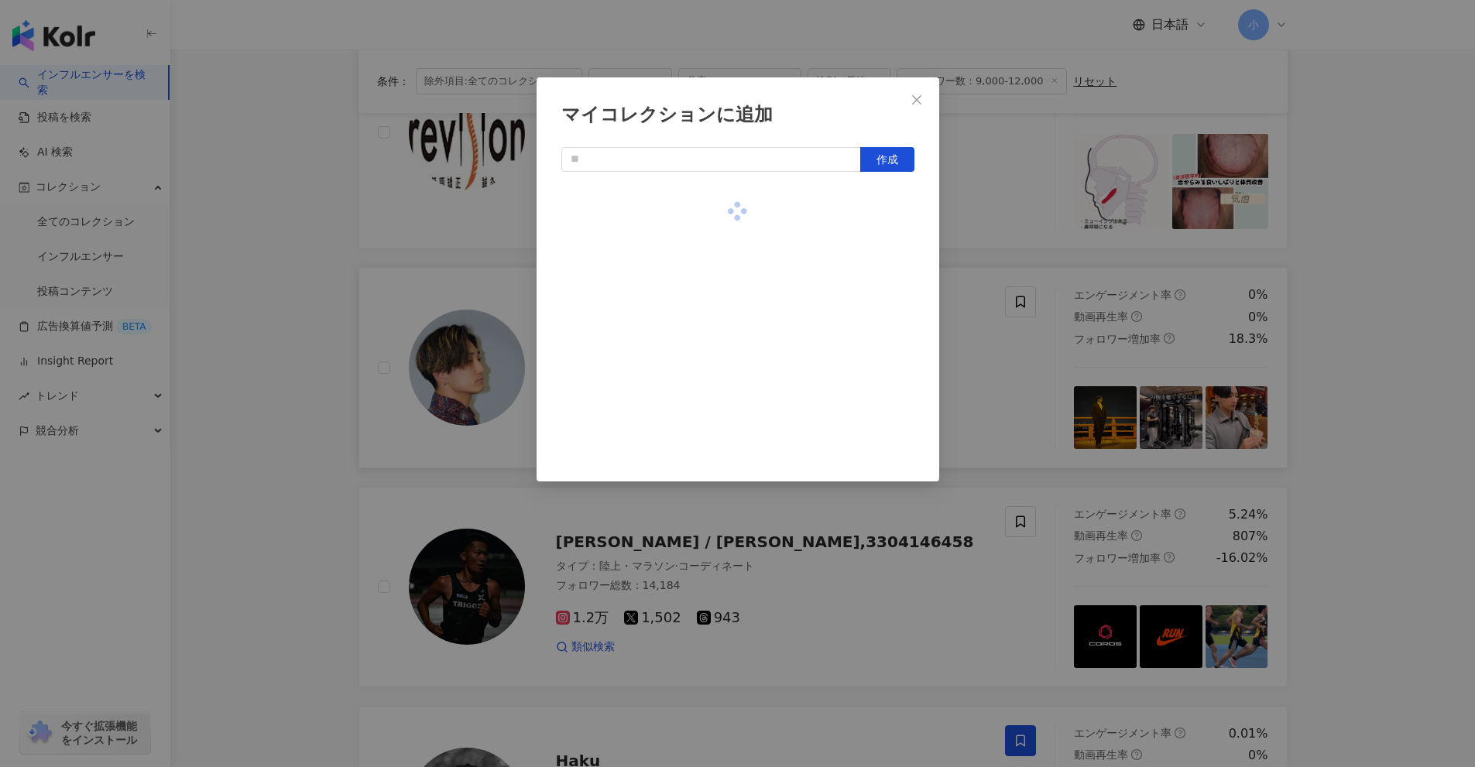
click at [1338, 342] on div "マイコレクションに追加 作成" at bounding box center [737, 383] width 1475 height 767
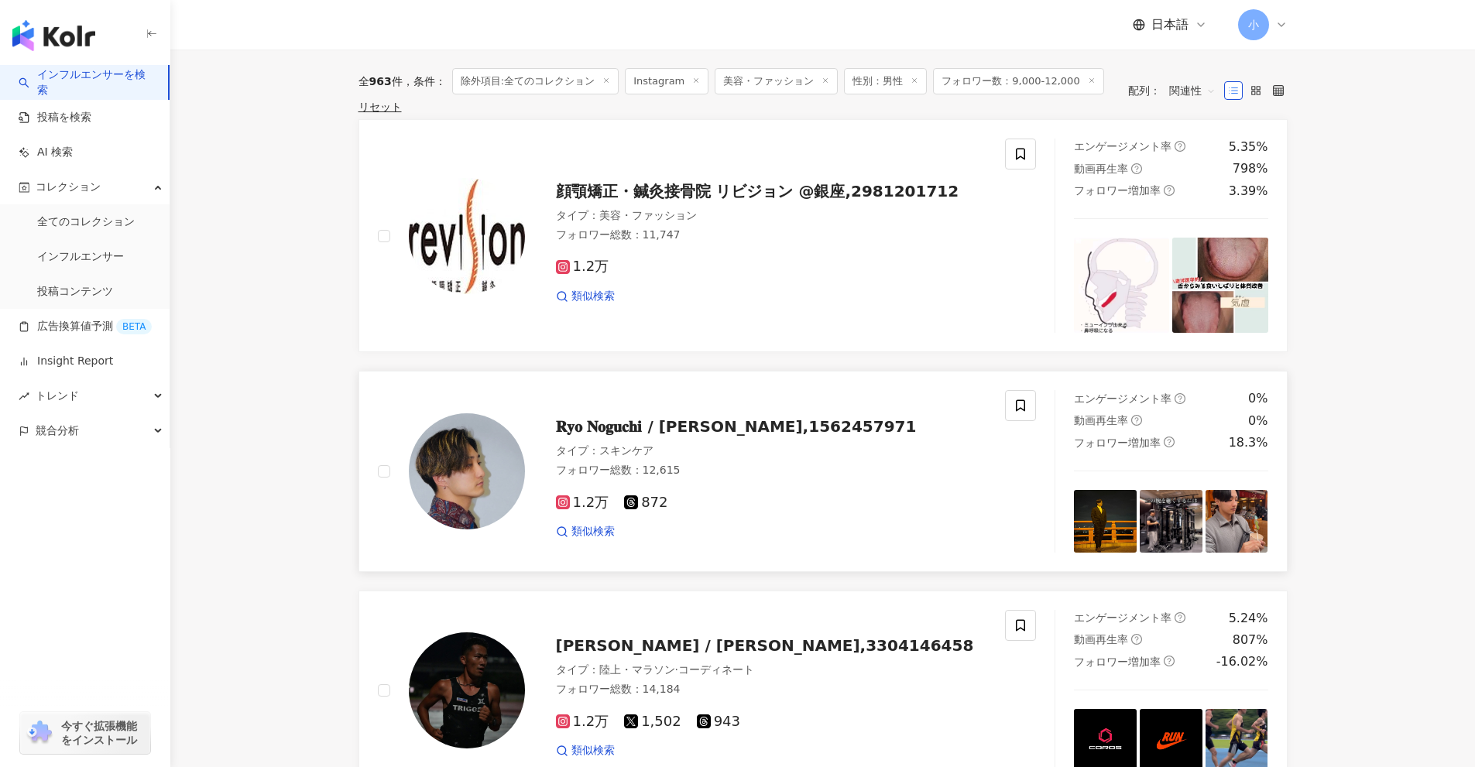
scroll to position [2466, 0]
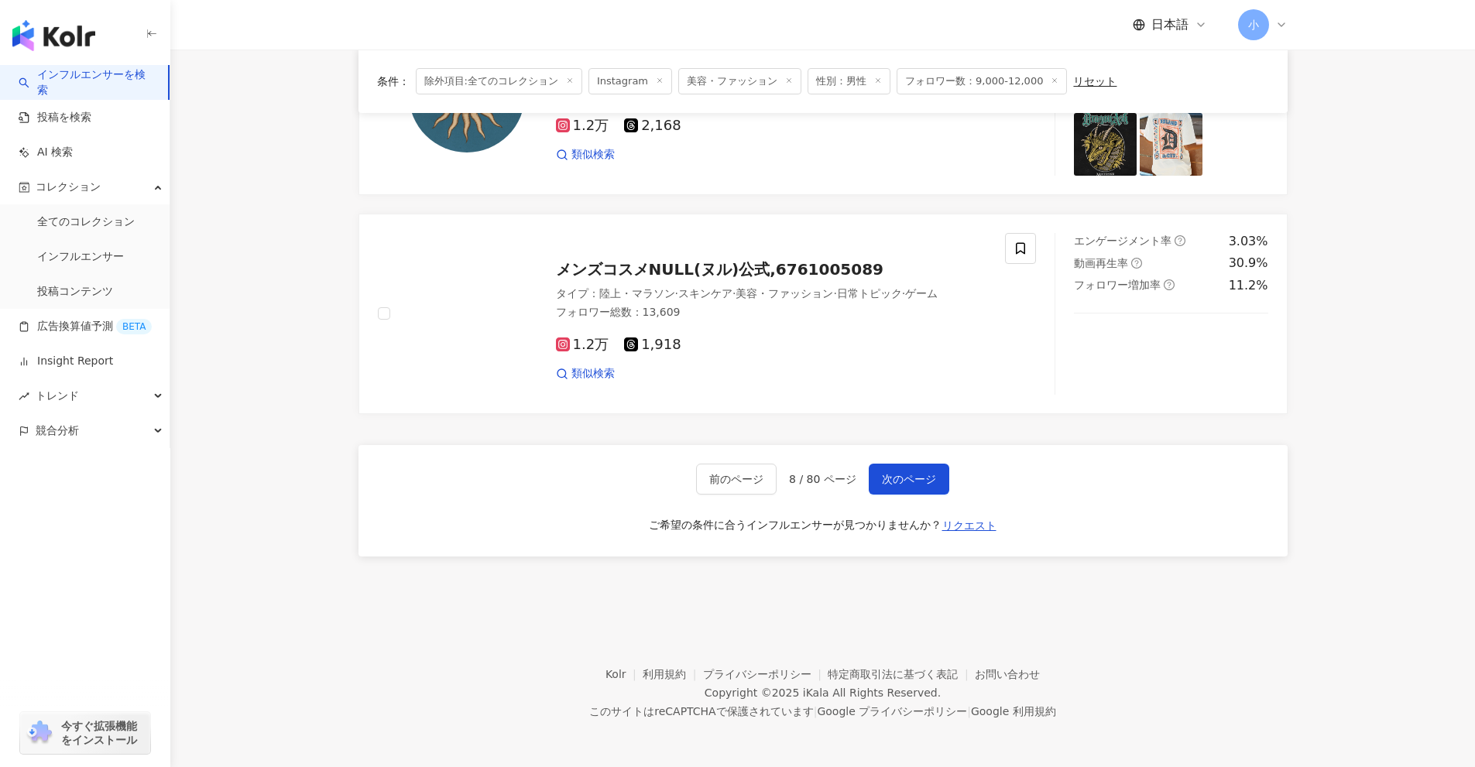
drag, startPoint x: 1360, startPoint y: 294, endPoint x: 1337, endPoint y: 768, distance: 474.3
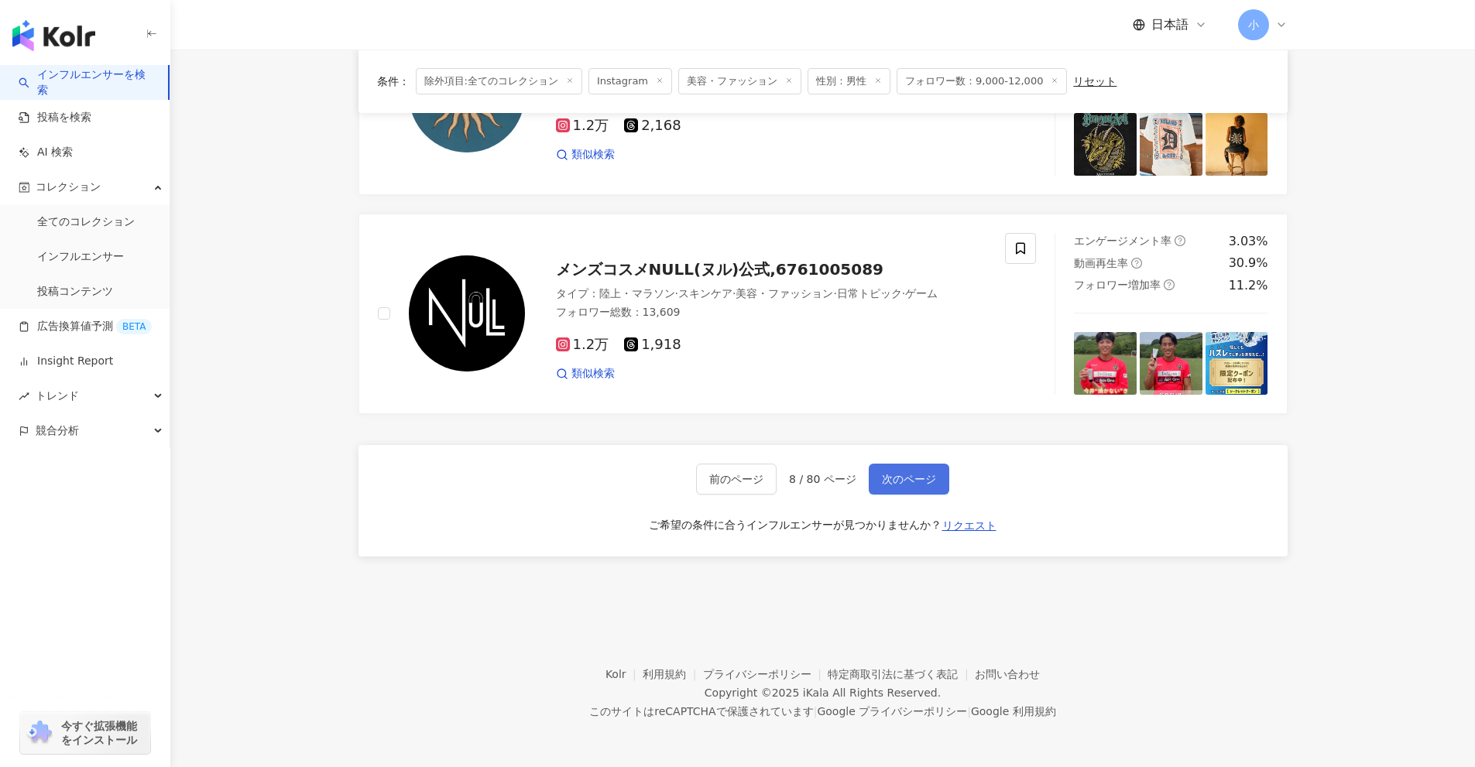
click at [921, 481] on span "次のページ" at bounding box center [909, 479] width 54 height 12
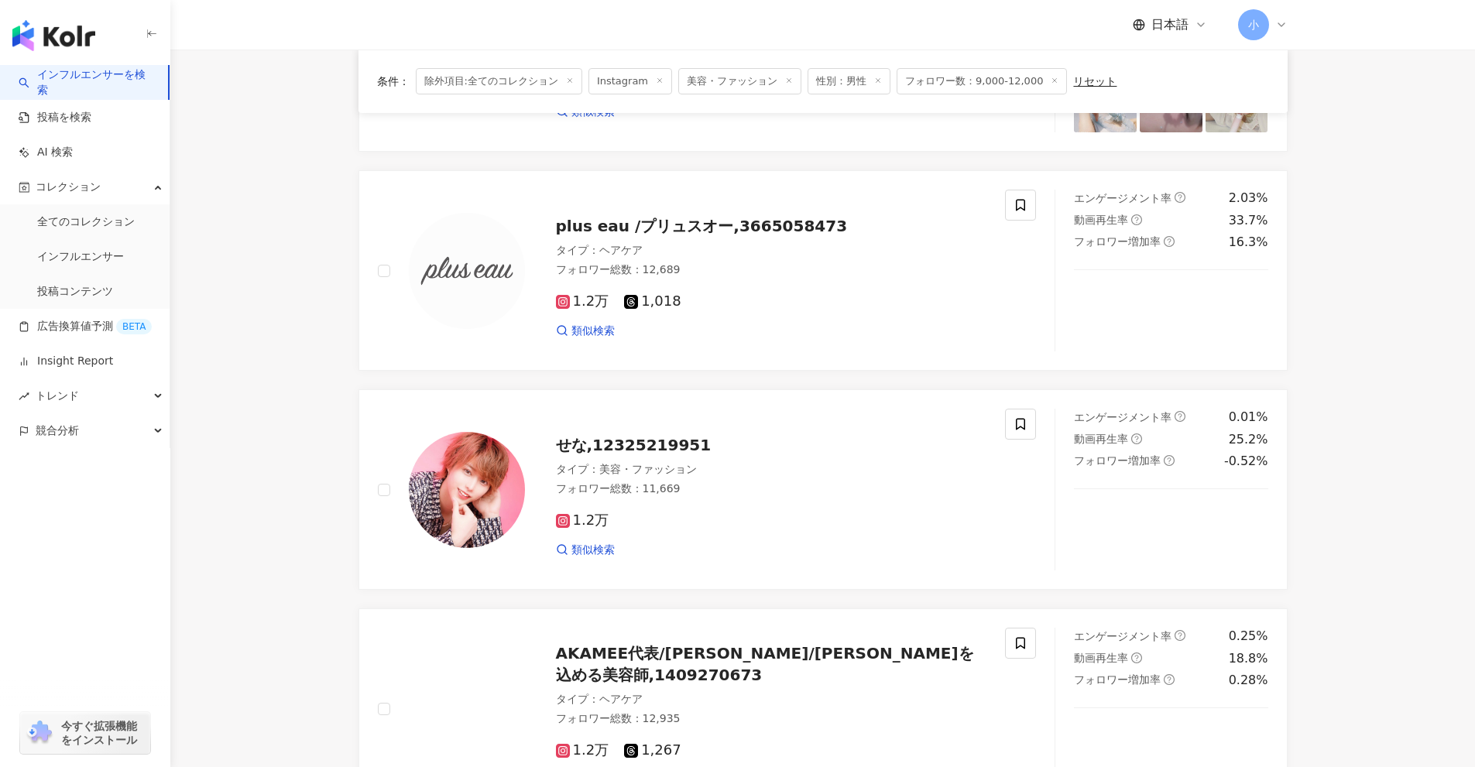
scroll to position [499, 0]
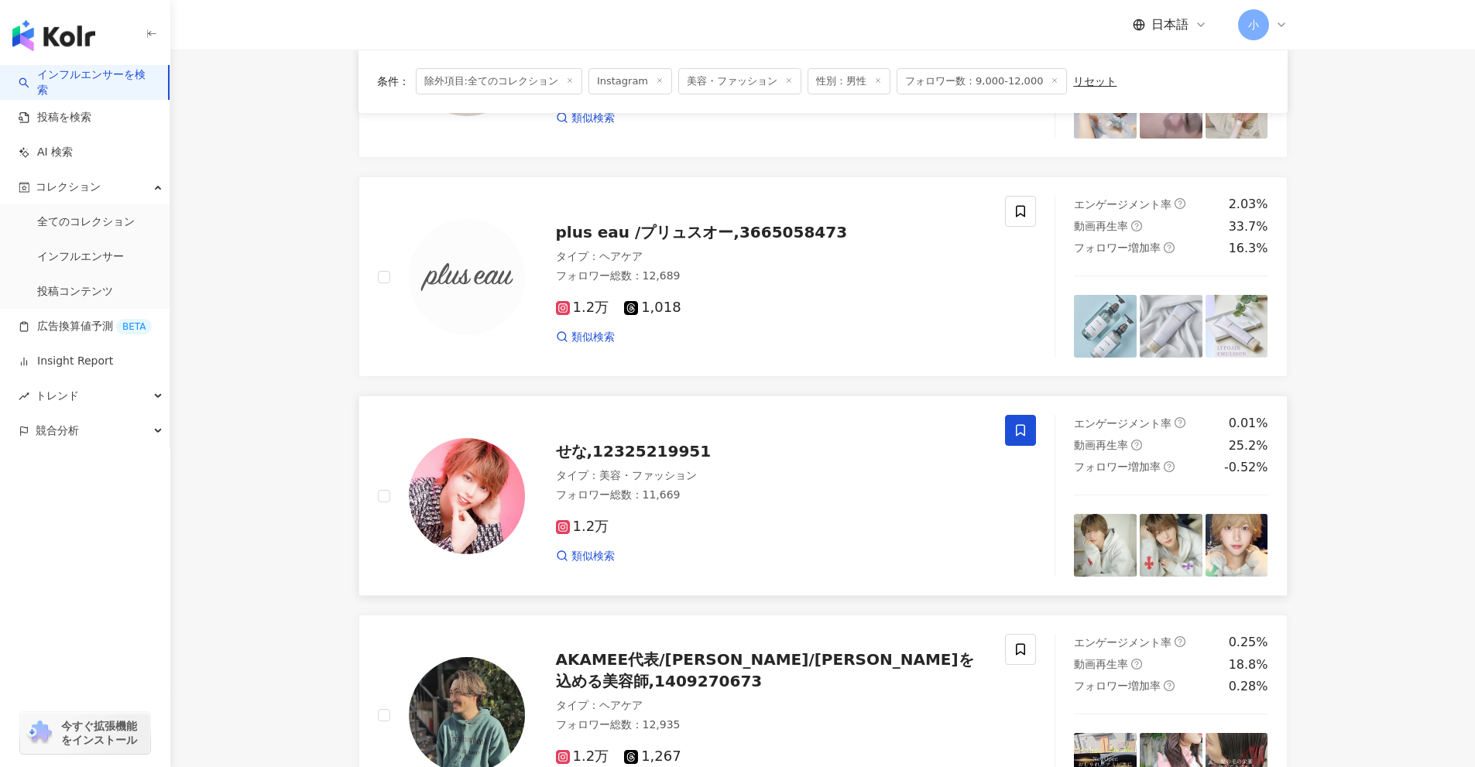
click at [1021, 433] on icon at bounding box center [1020, 431] width 9 height 12
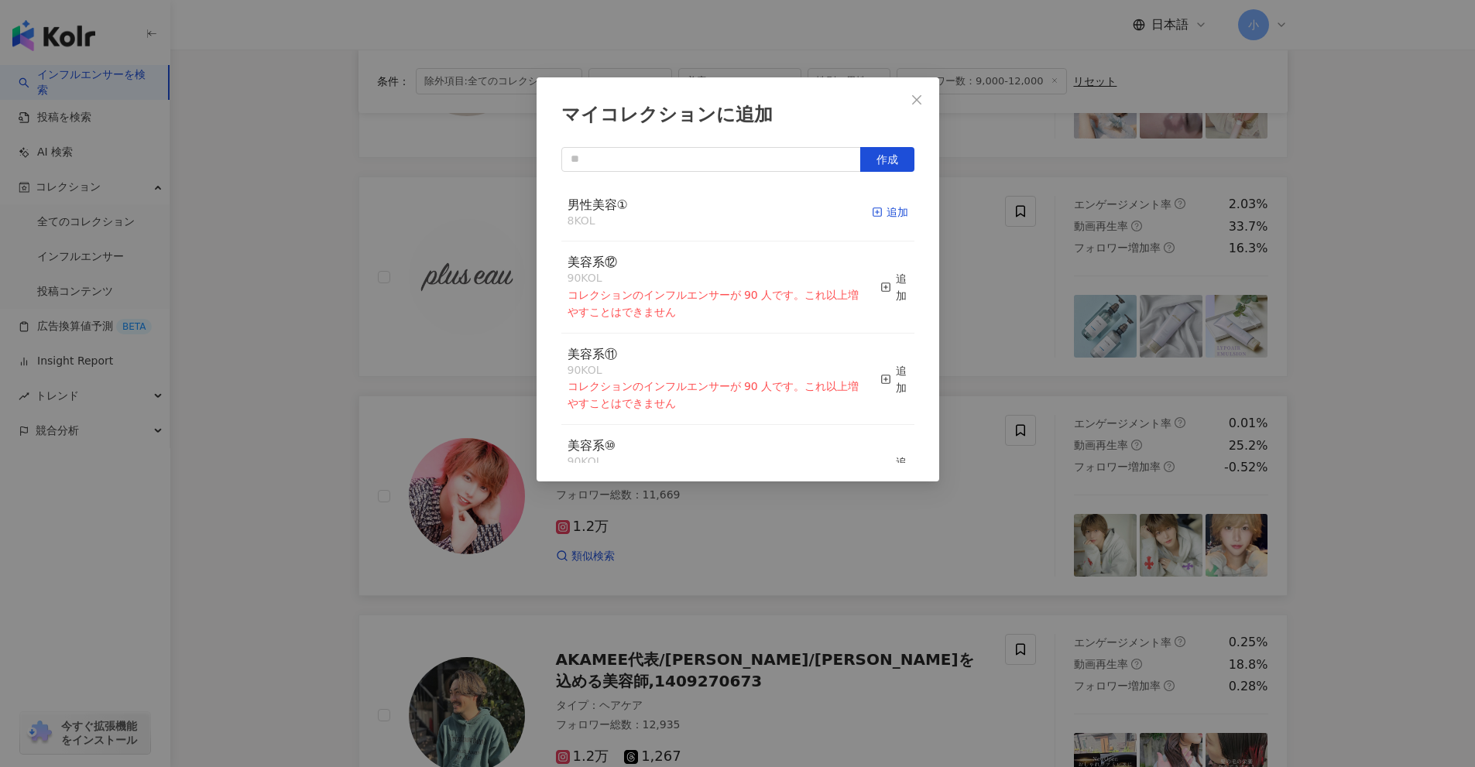
click at [882, 210] on div "追加" at bounding box center [890, 212] width 36 height 17
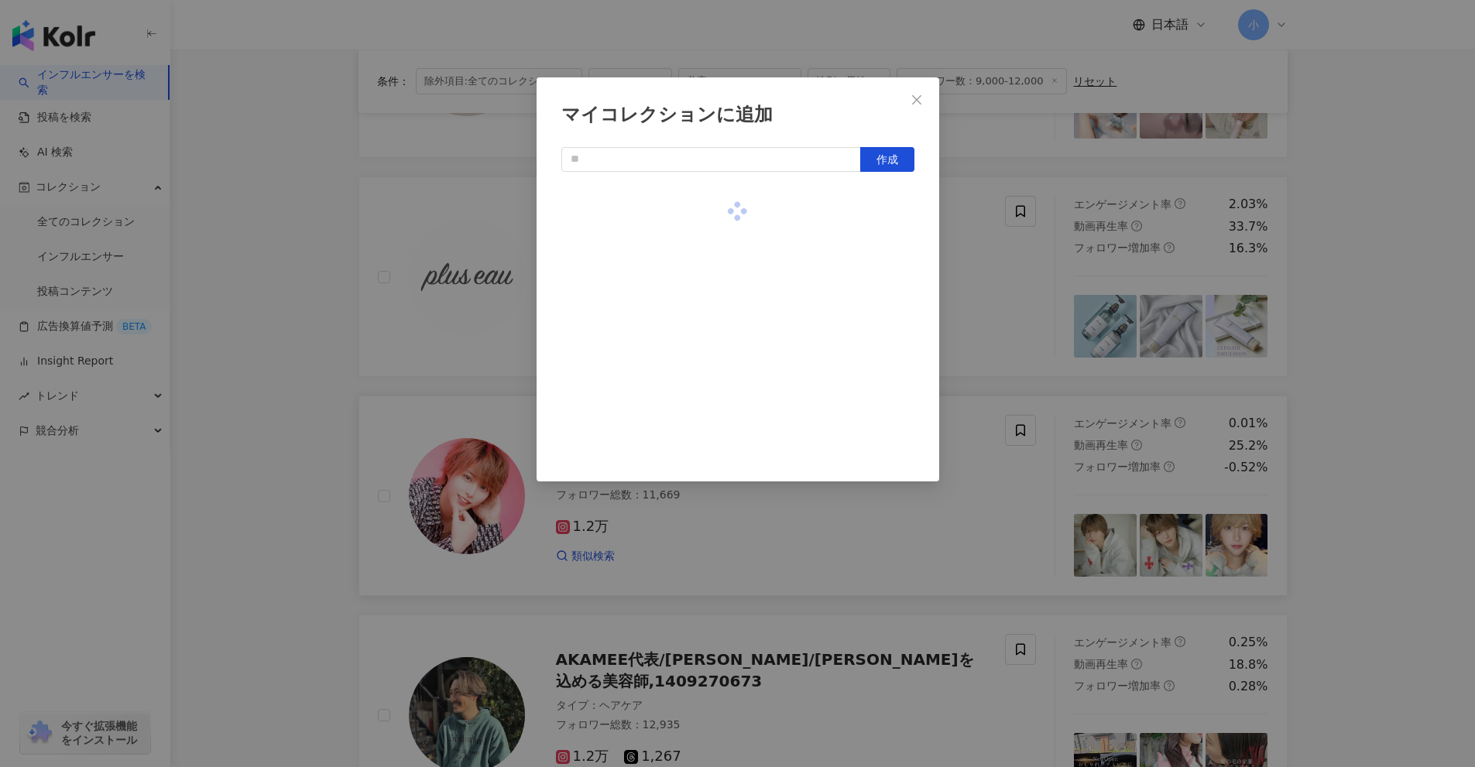
drag, startPoint x: 1349, startPoint y: 323, endPoint x: 1366, endPoint y: 325, distance: 16.4
click at [1350, 323] on div "マイコレクションに追加 作成" at bounding box center [737, 383] width 1475 height 767
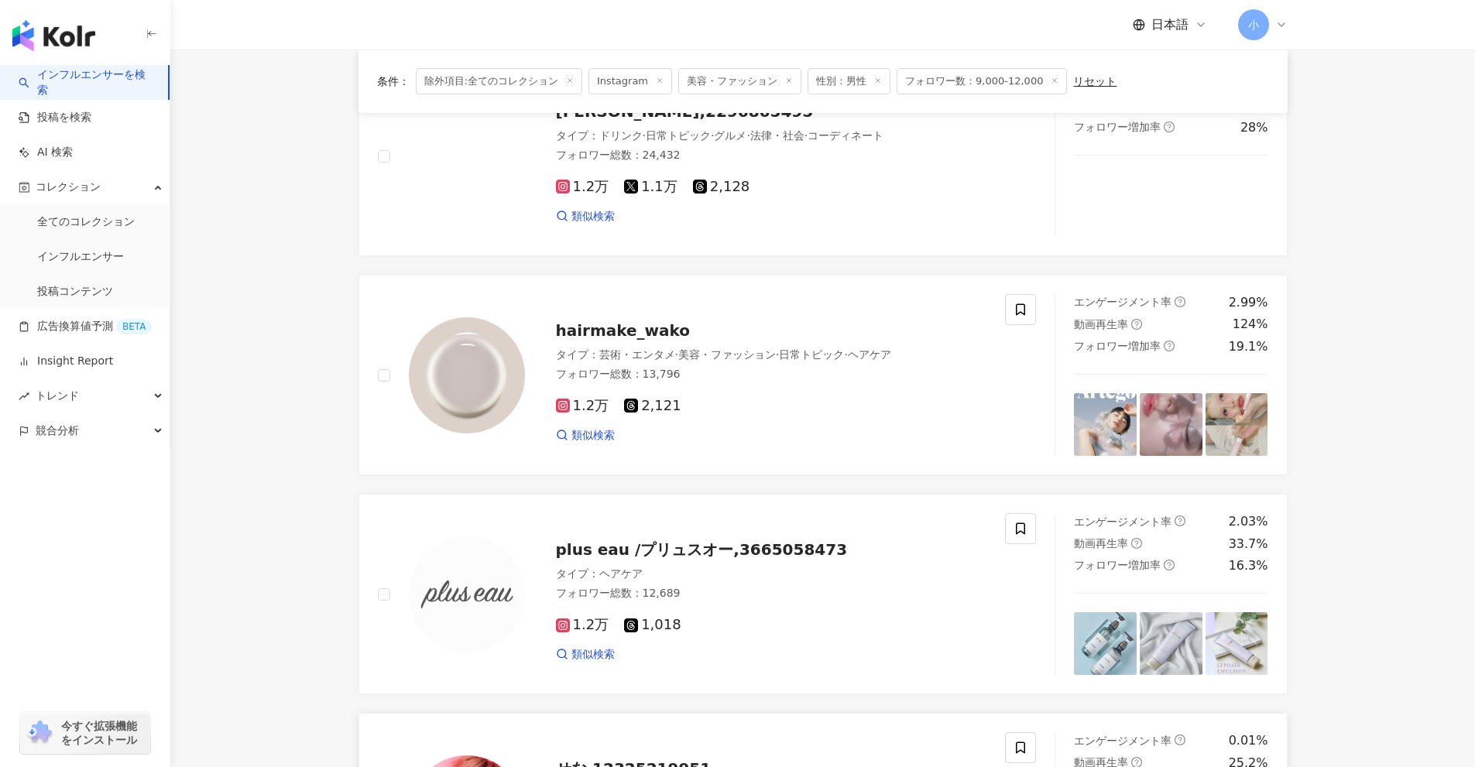
scroll to position [111, 0]
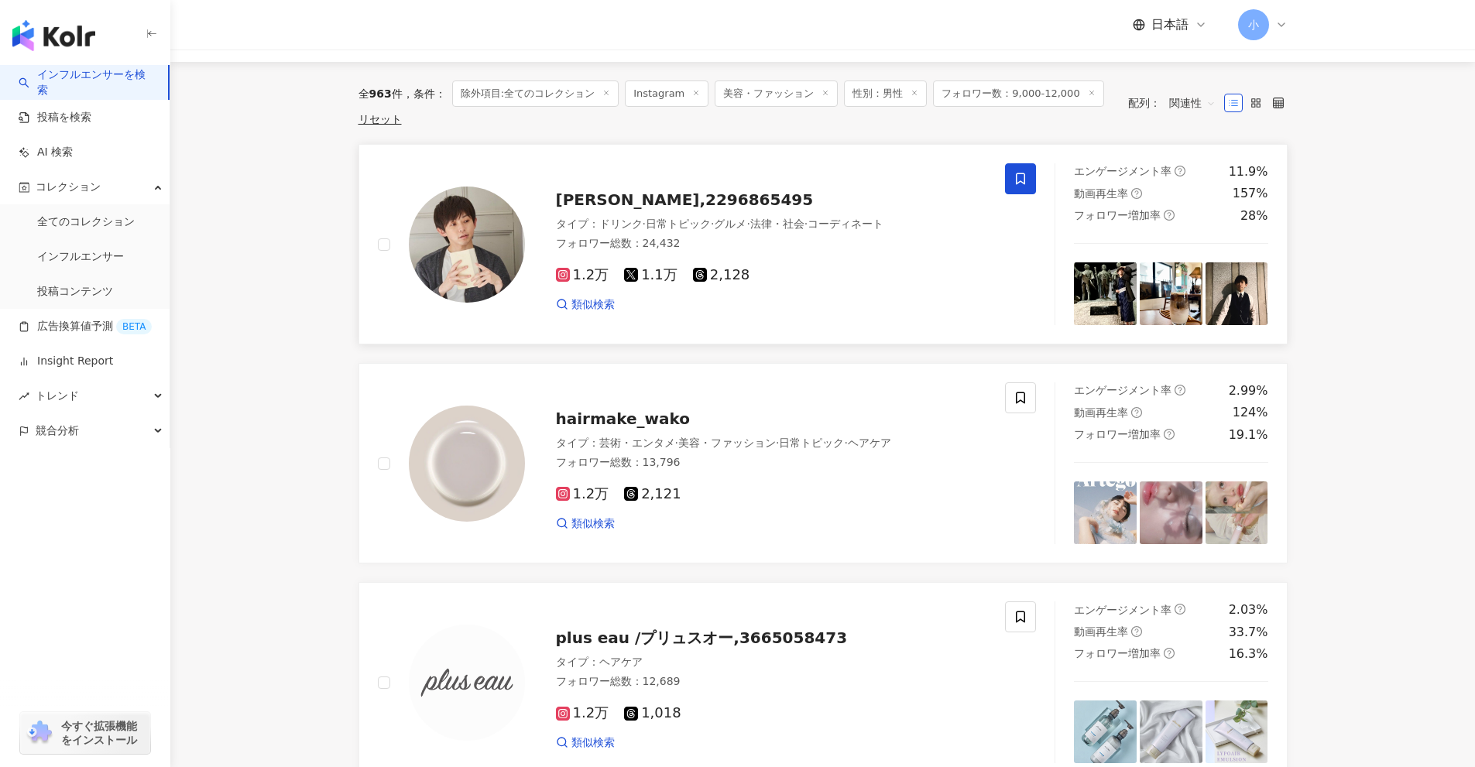
click at [1024, 177] on icon at bounding box center [1020, 179] width 9 height 12
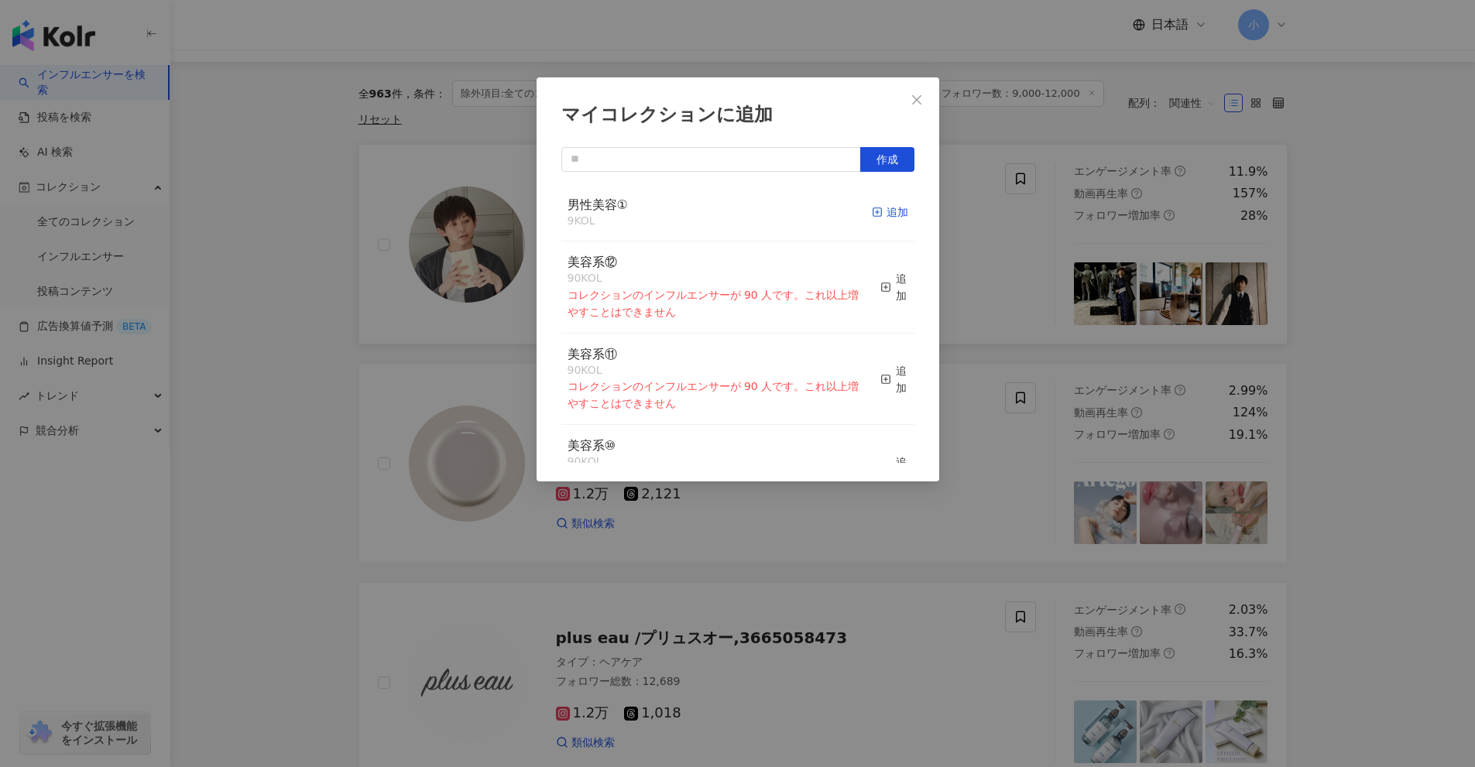
click at [879, 211] on div "追加" at bounding box center [890, 212] width 36 height 17
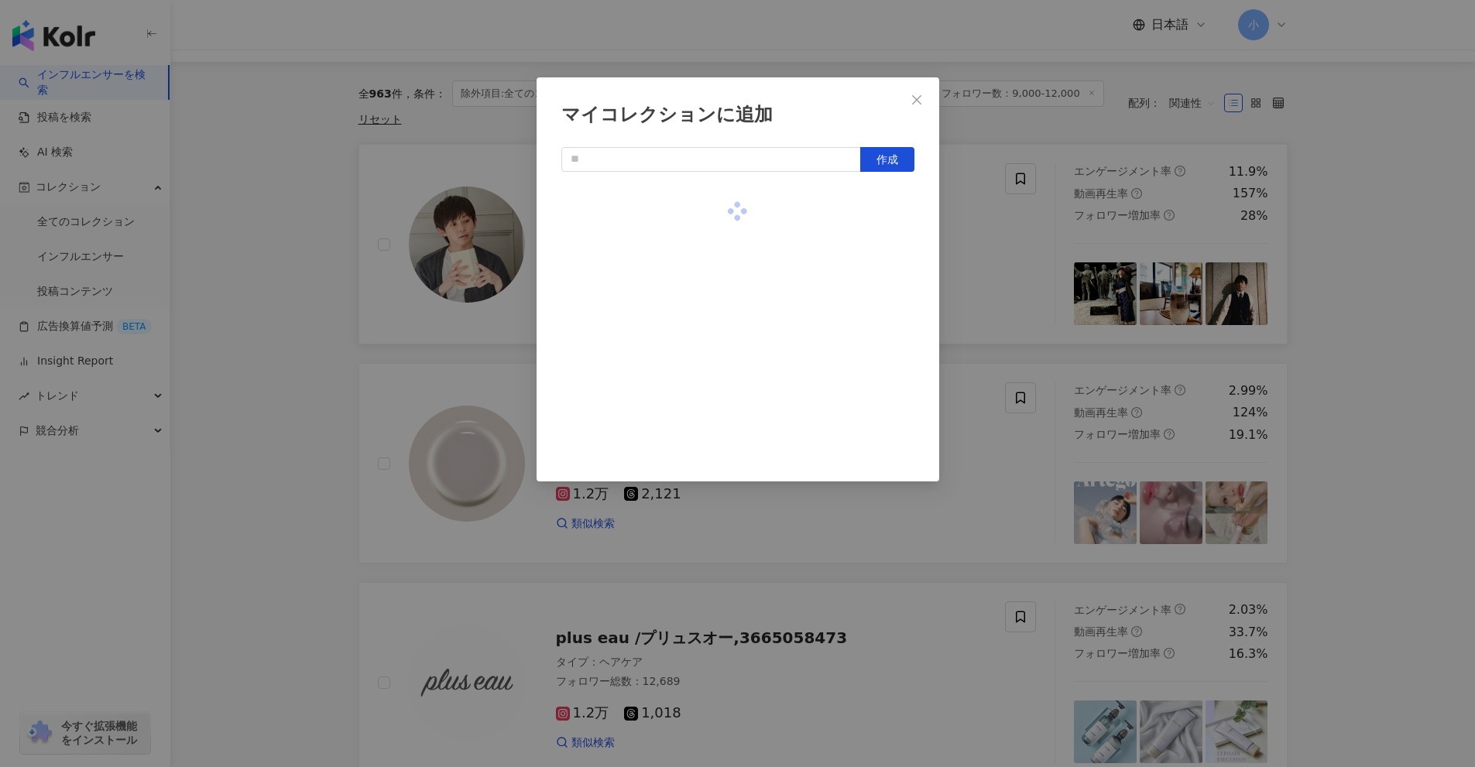
click at [1405, 325] on div "マイコレクションに追加 作成" at bounding box center [737, 383] width 1475 height 767
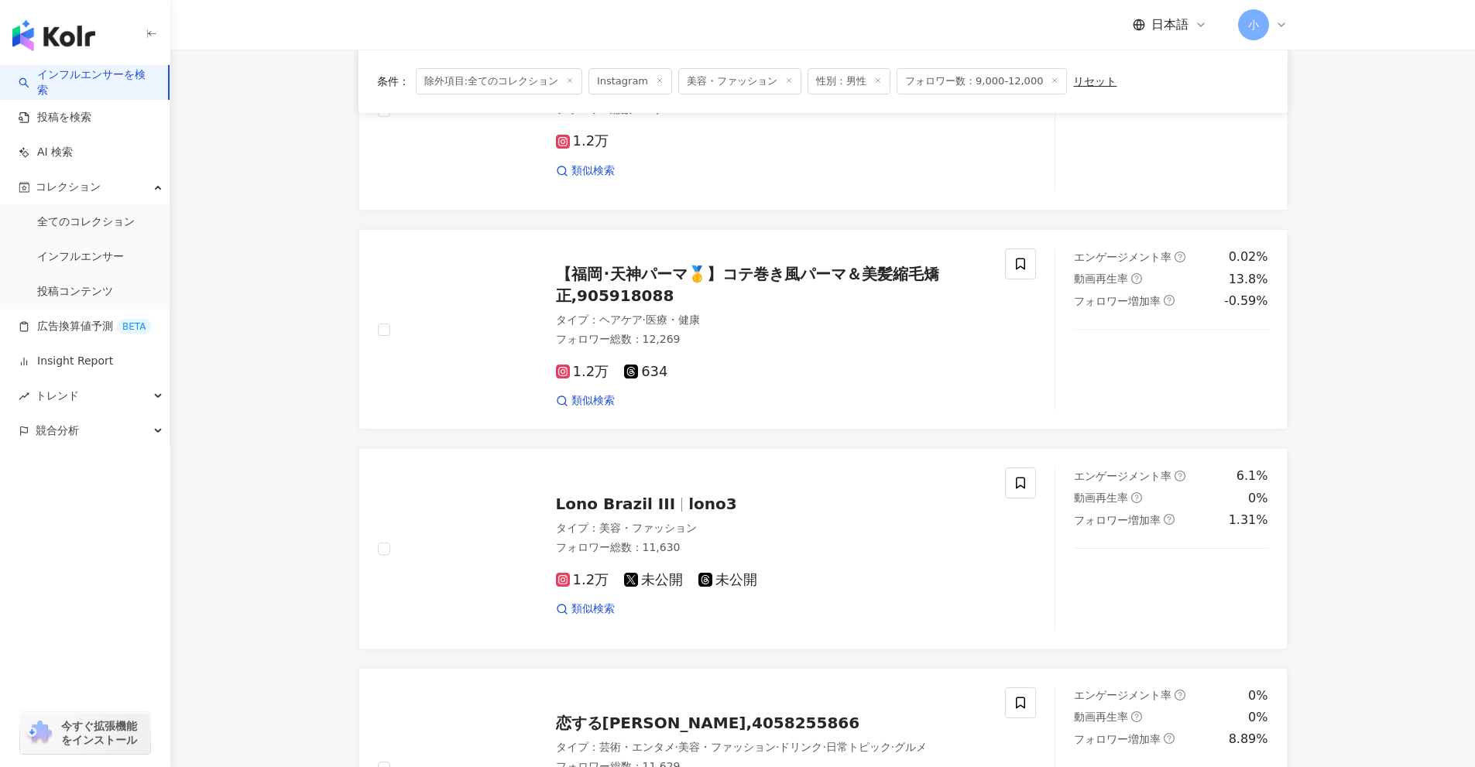
scroll to position [2434, 0]
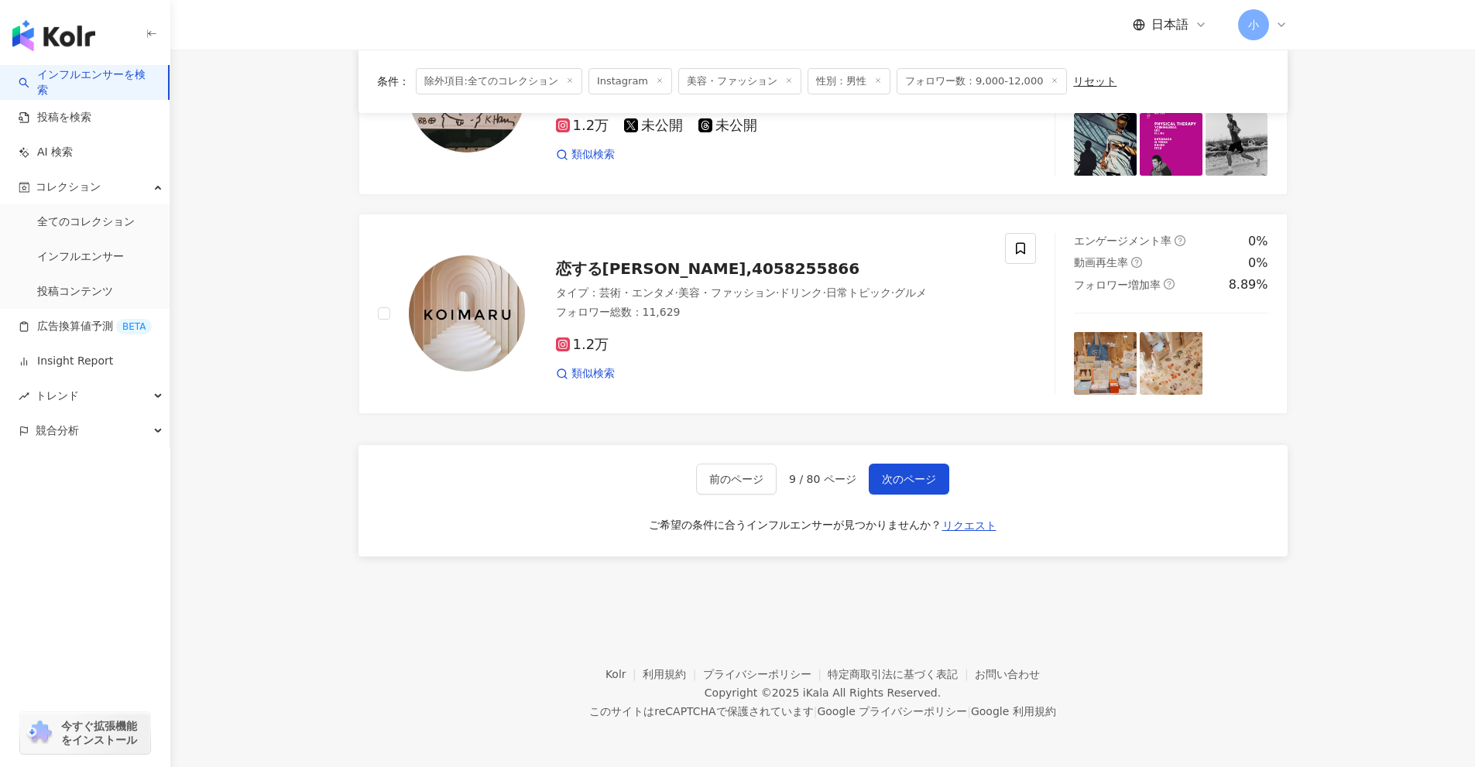
drag, startPoint x: 1367, startPoint y: 188, endPoint x: 1268, endPoint y: 563, distance: 387.5
click at [896, 474] on span "次のページ" at bounding box center [909, 479] width 54 height 12
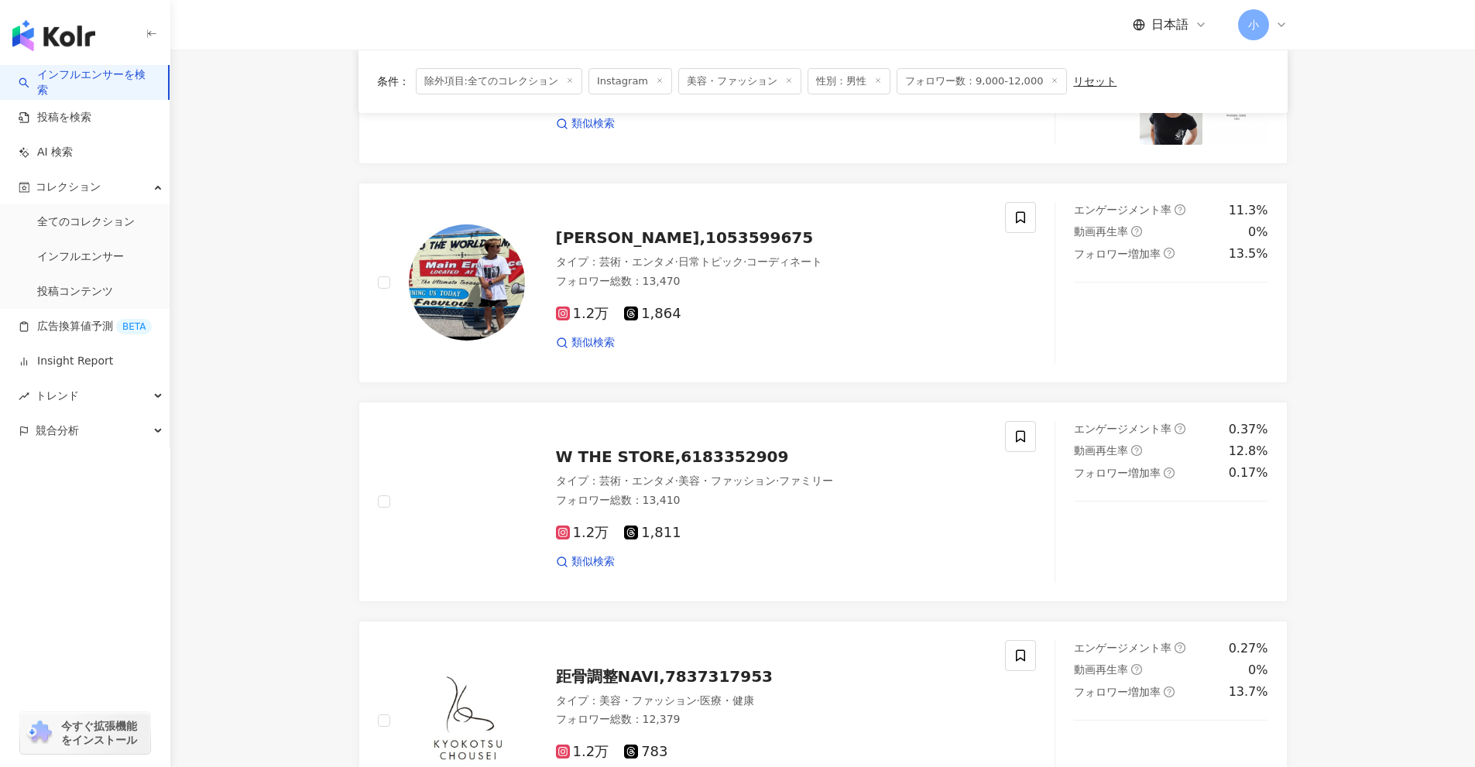
scroll to position [1505, 0]
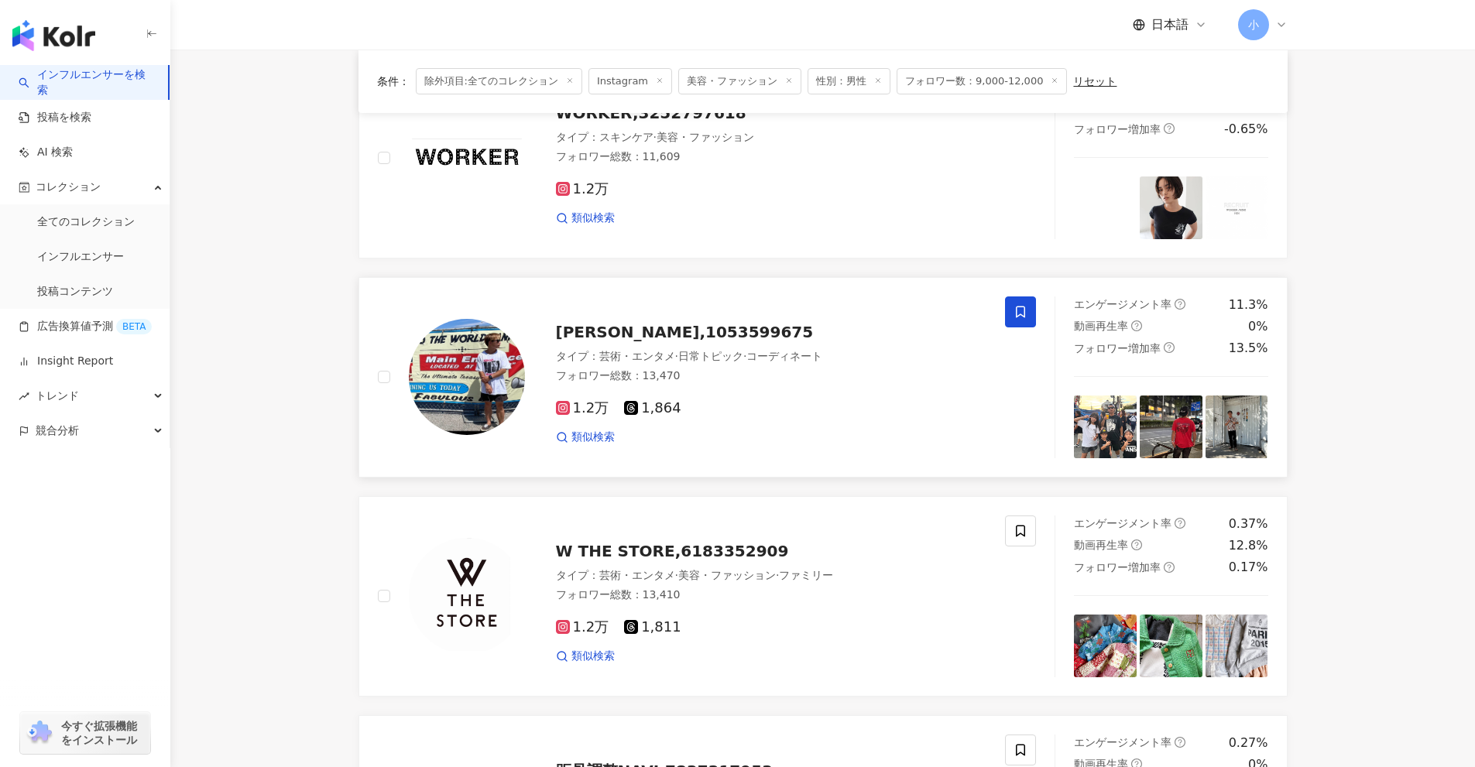
click at [1023, 307] on icon at bounding box center [1020, 312] width 14 height 14
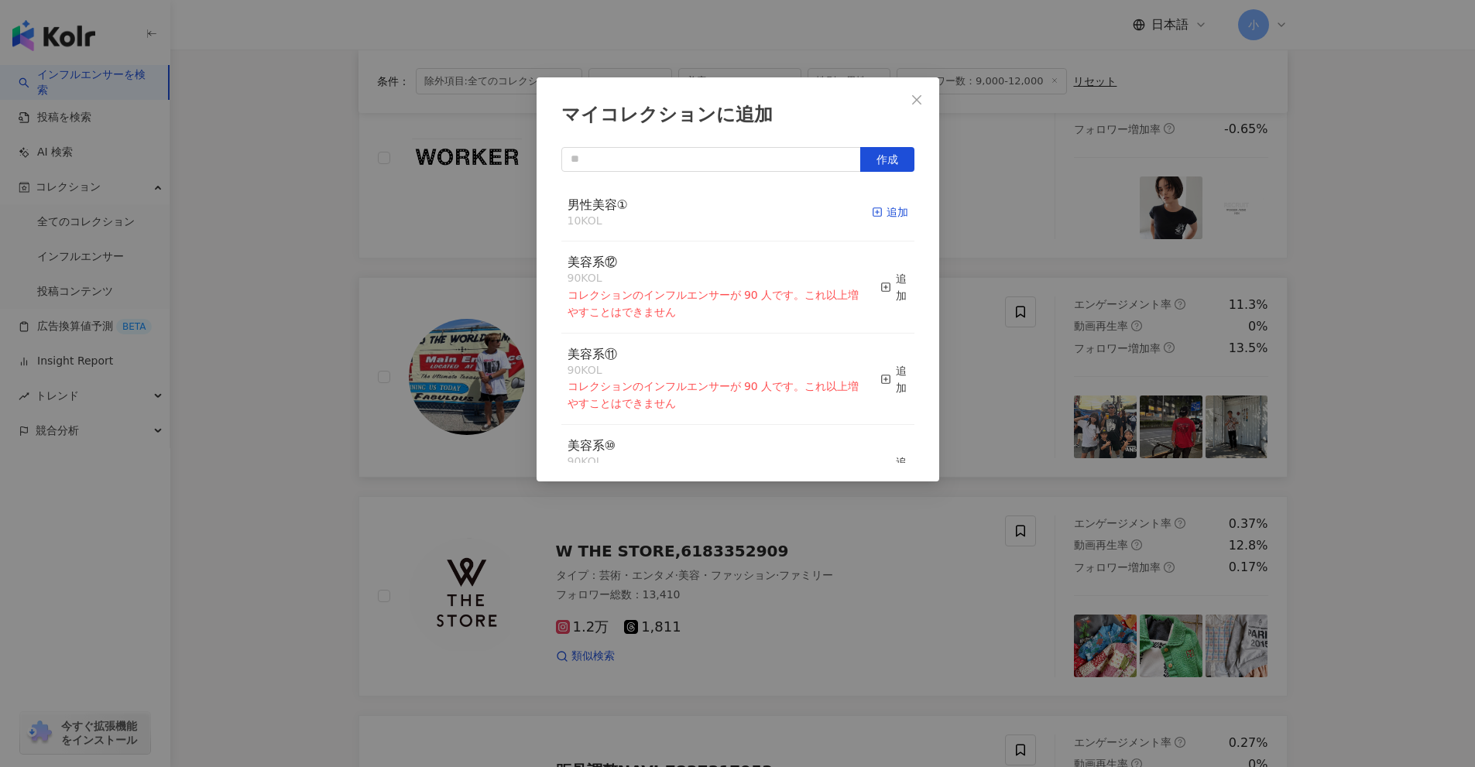
click at [872, 211] on div "追加" at bounding box center [890, 212] width 36 height 17
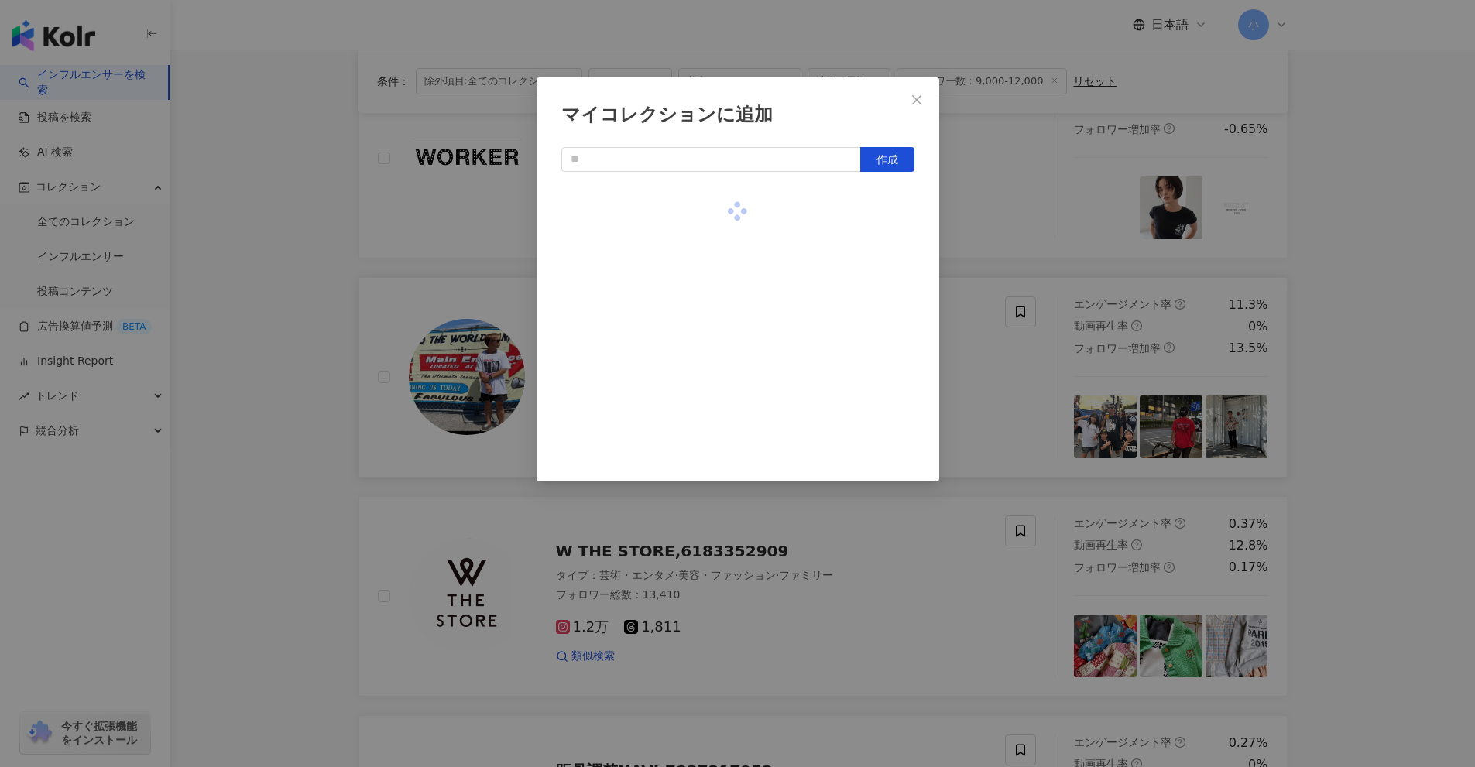
click at [1013, 230] on div "マイコレクションに追加 作成" at bounding box center [737, 383] width 1475 height 767
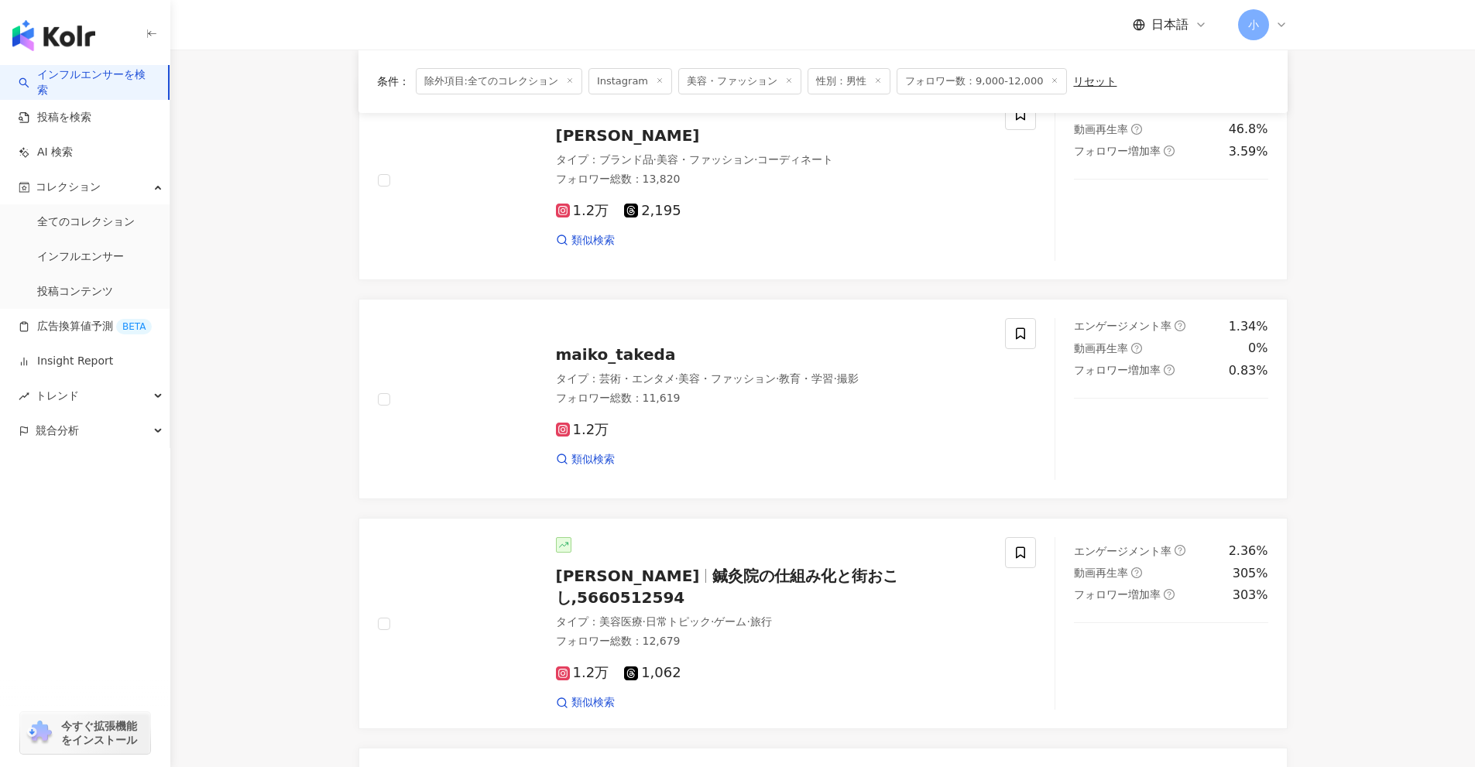
scroll to position [111, 0]
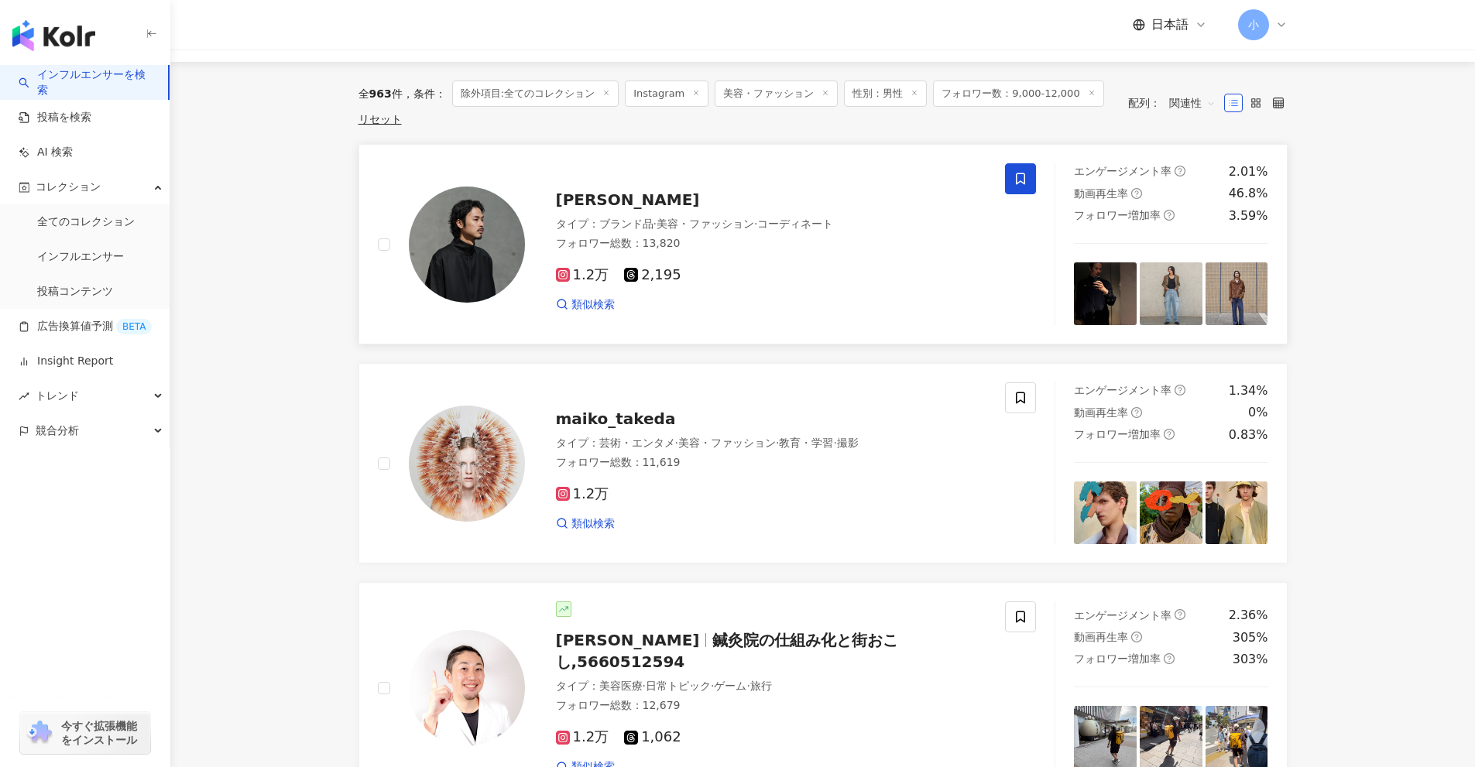
click at [1026, 180] on icon at bounding box center [1020, 179] width 14 height 14
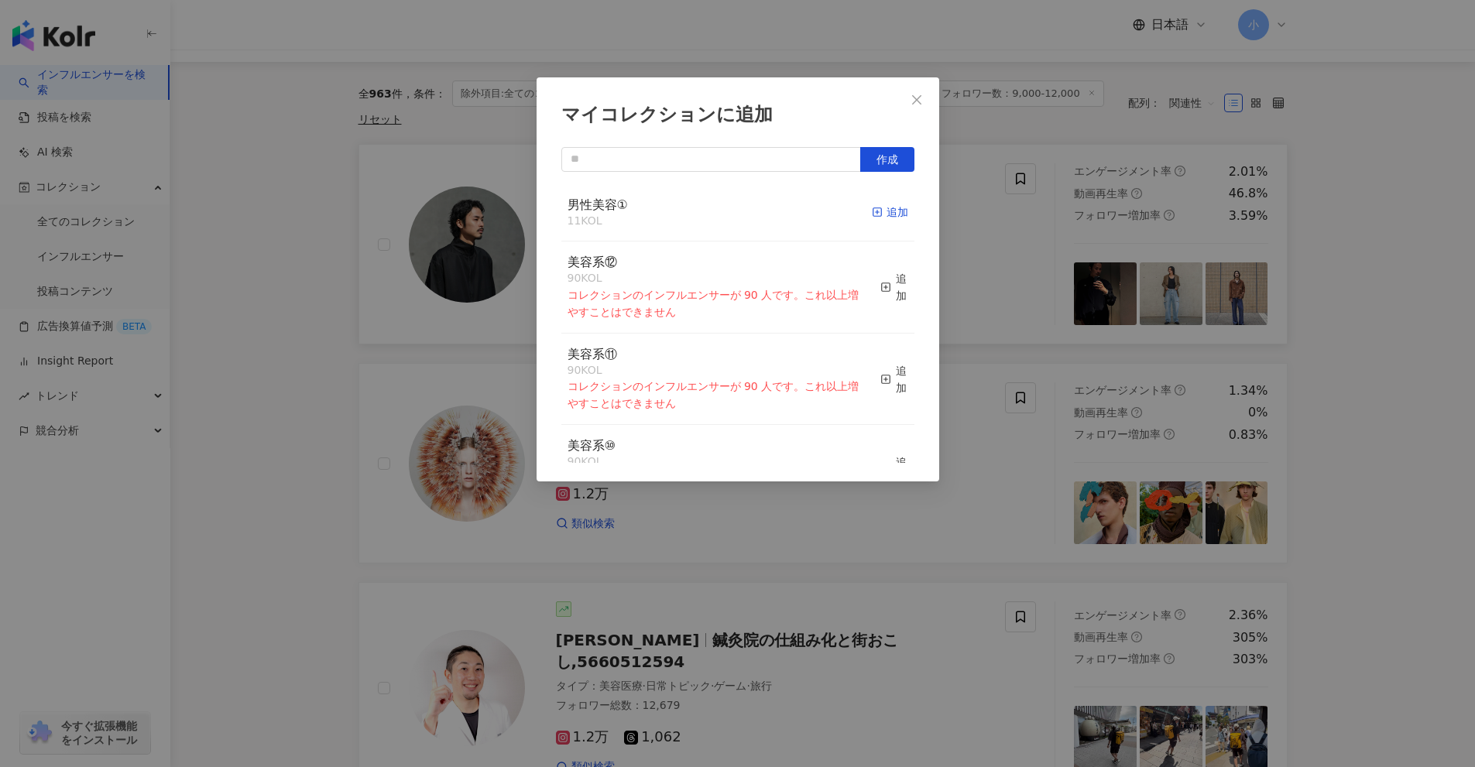
click at [872, 216] on div "追加" at bounding box center [890, 212] width 36 height 17
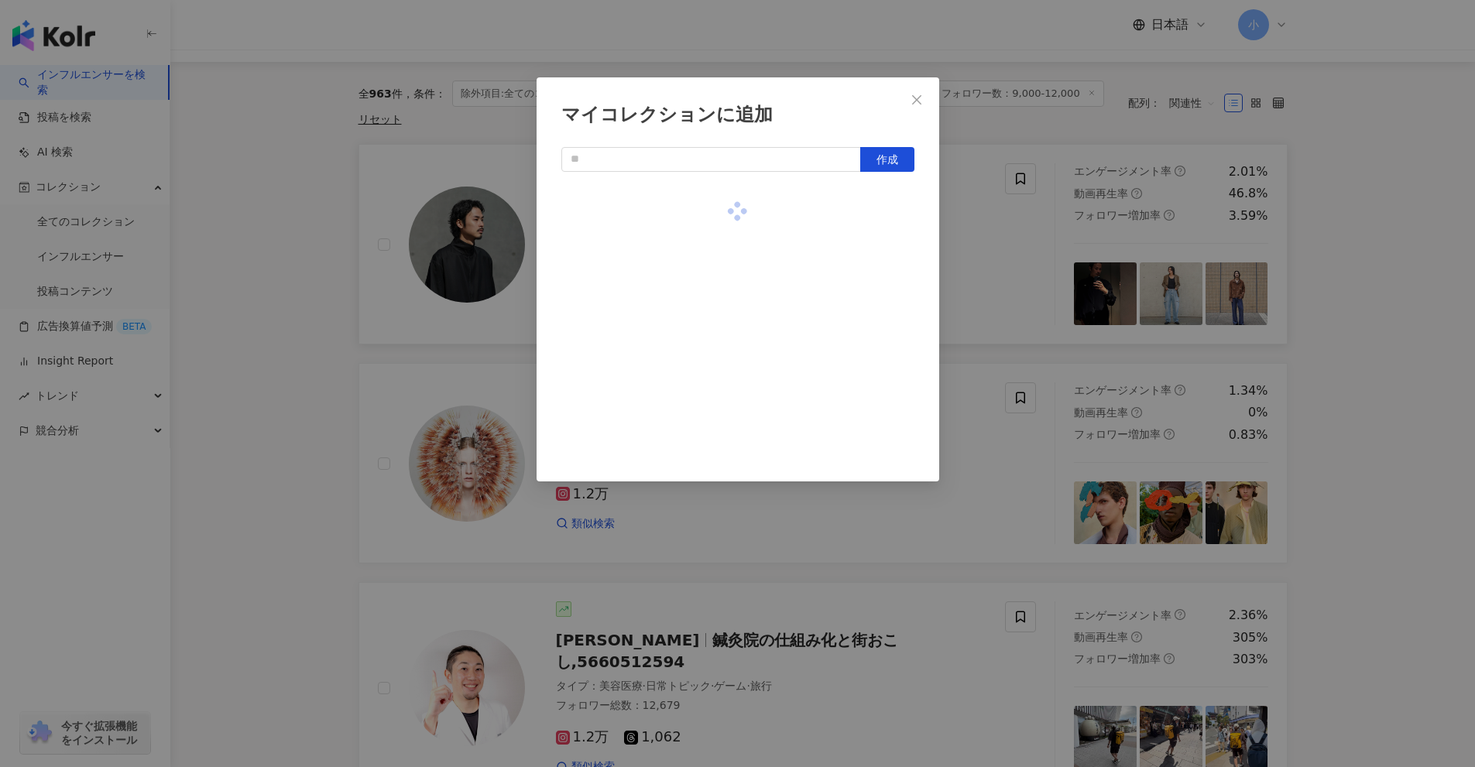
click at [1388, 278] on div "マイコレクションに追加 作成" at bounding box center [737, 383] width 1475 height 767
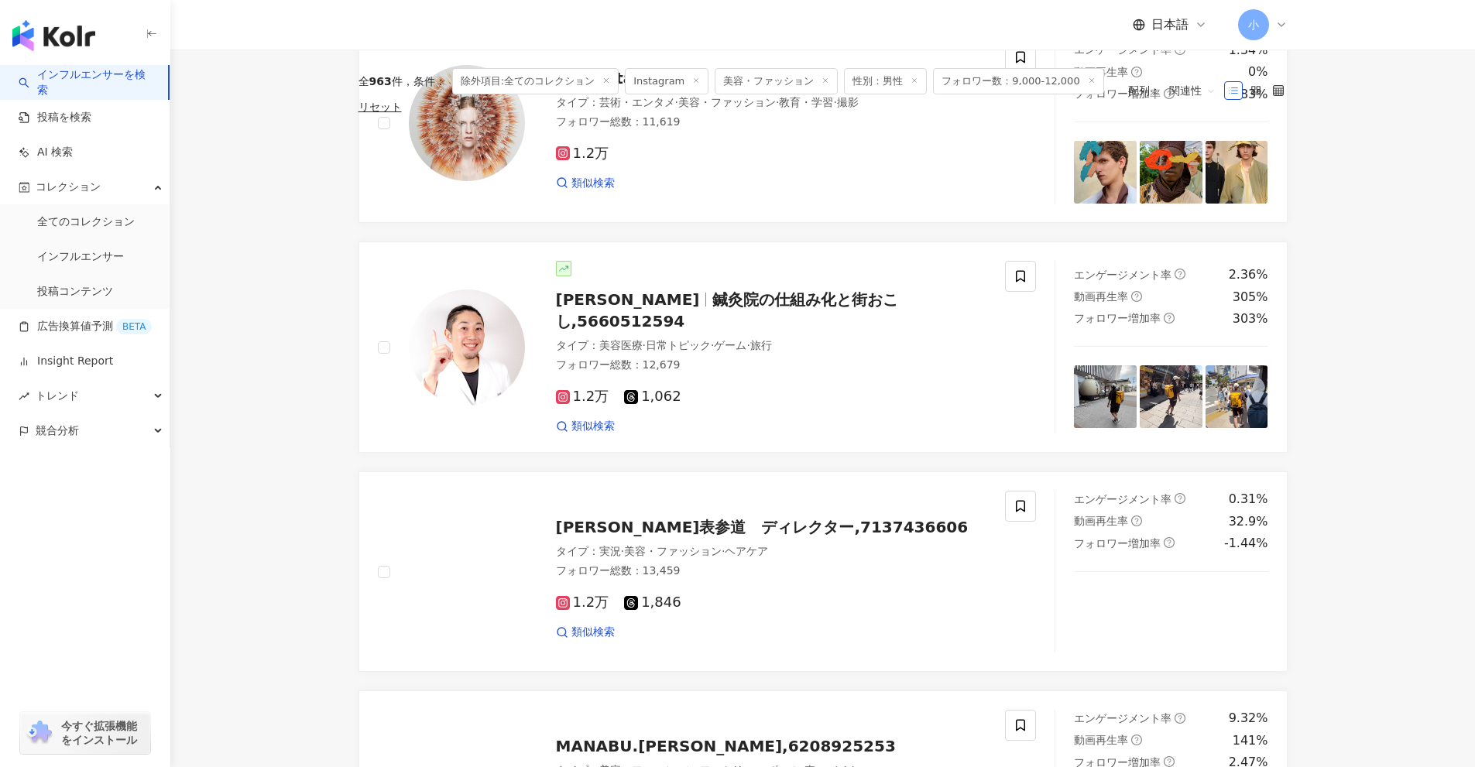
scroll to position [2434, 0]
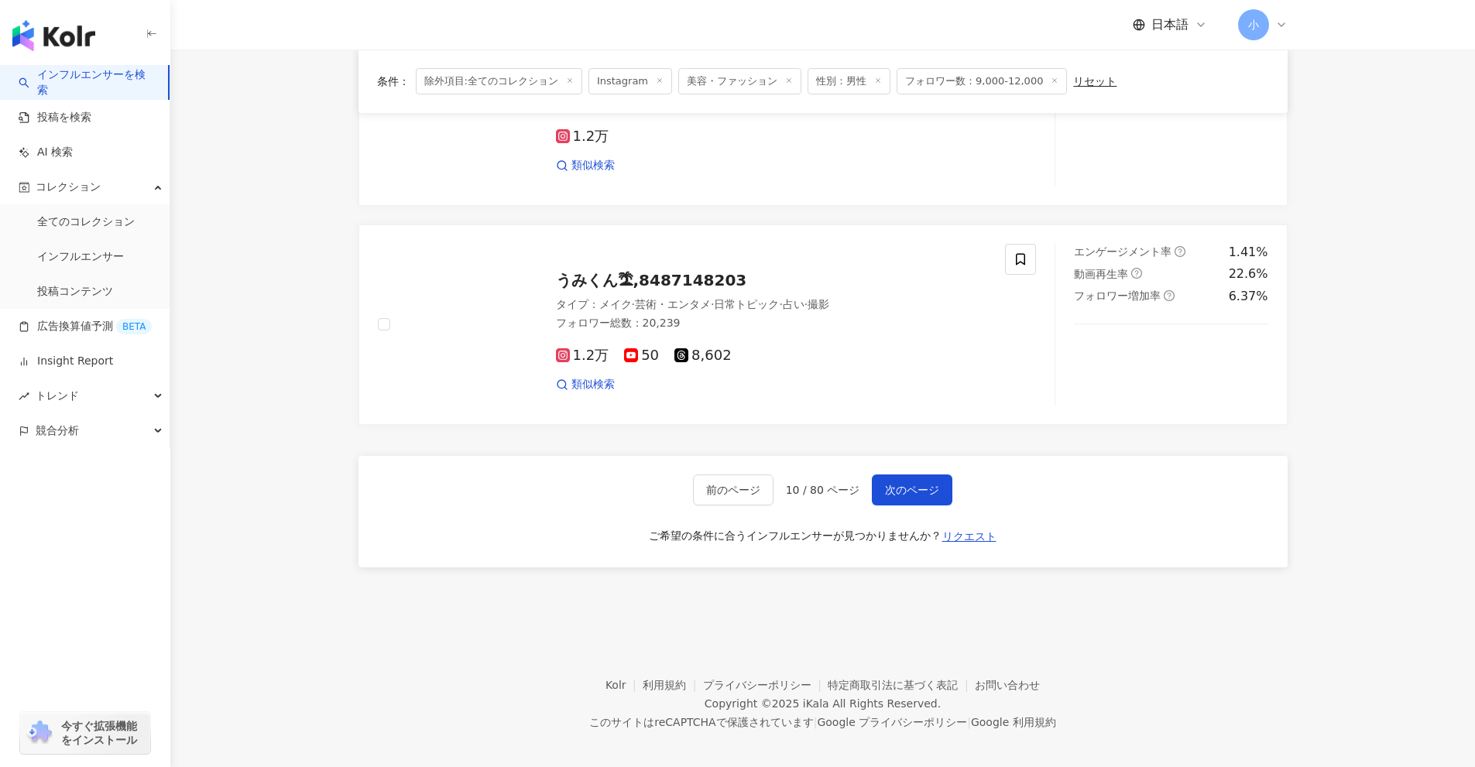
drag, startPoint x: 1343, startPoint y: 200, endPoint x: 1340, endPoint y: 695, distance: 494.7
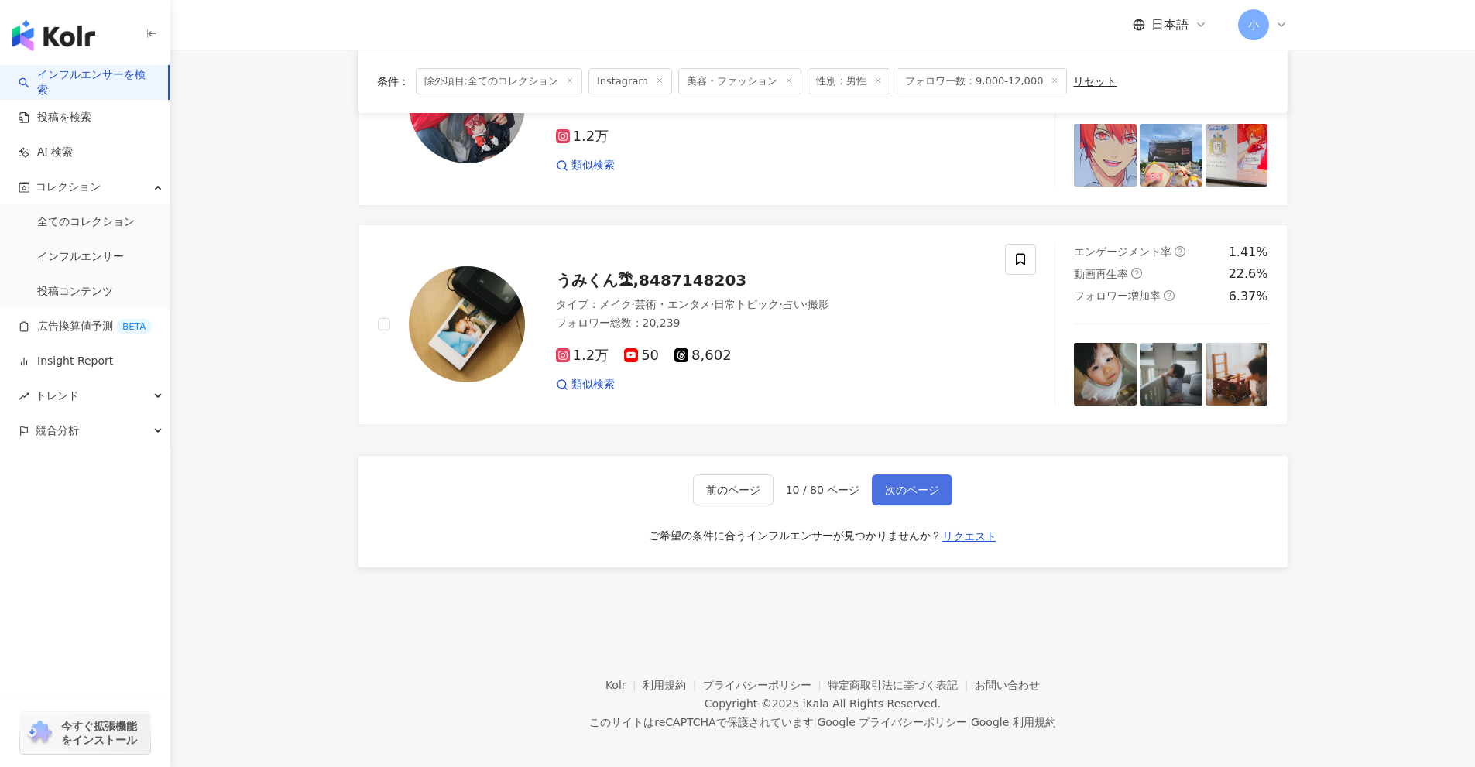
click at [914, 484] on span "次のページ" at bounding box center [912, 490] width 54 height 12
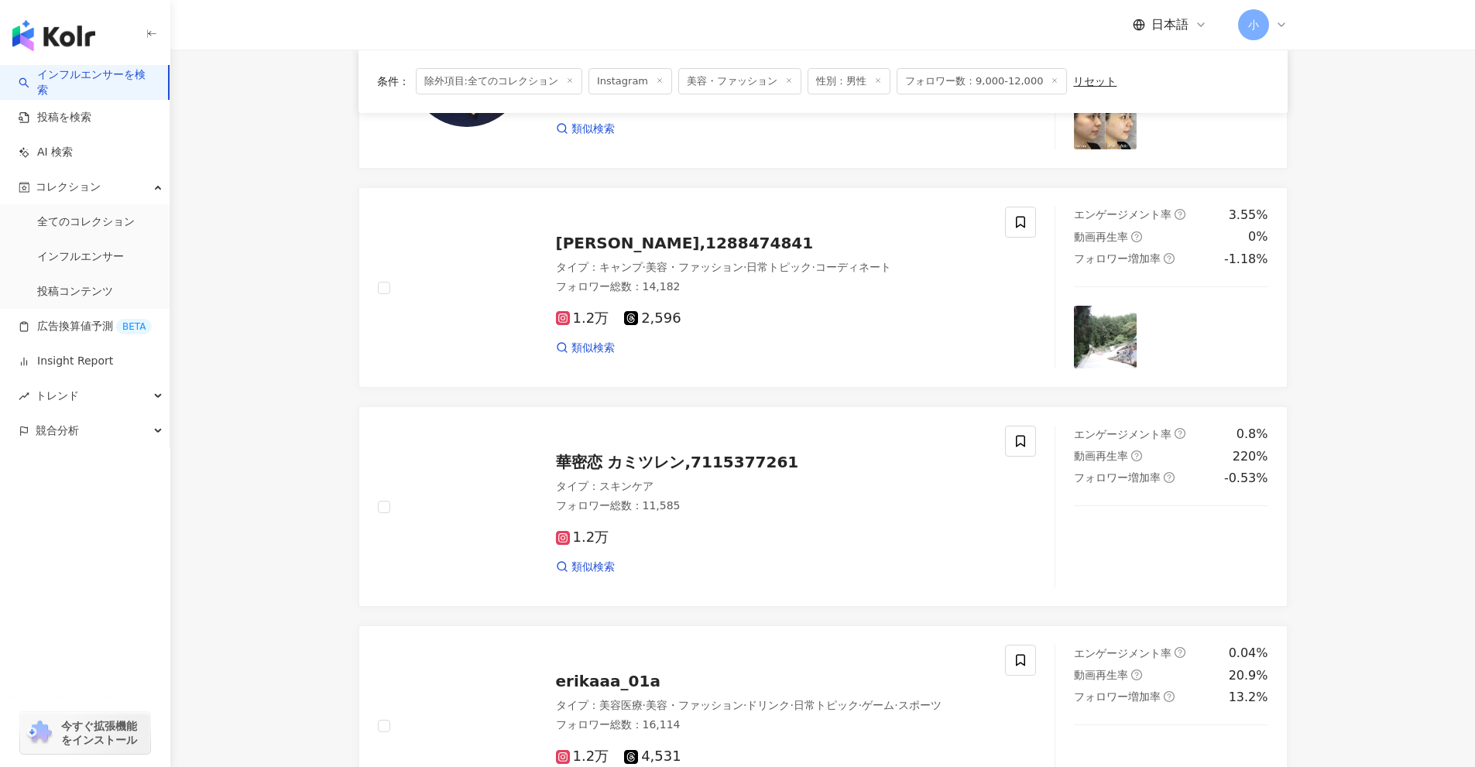
scroll to position [266, 0]
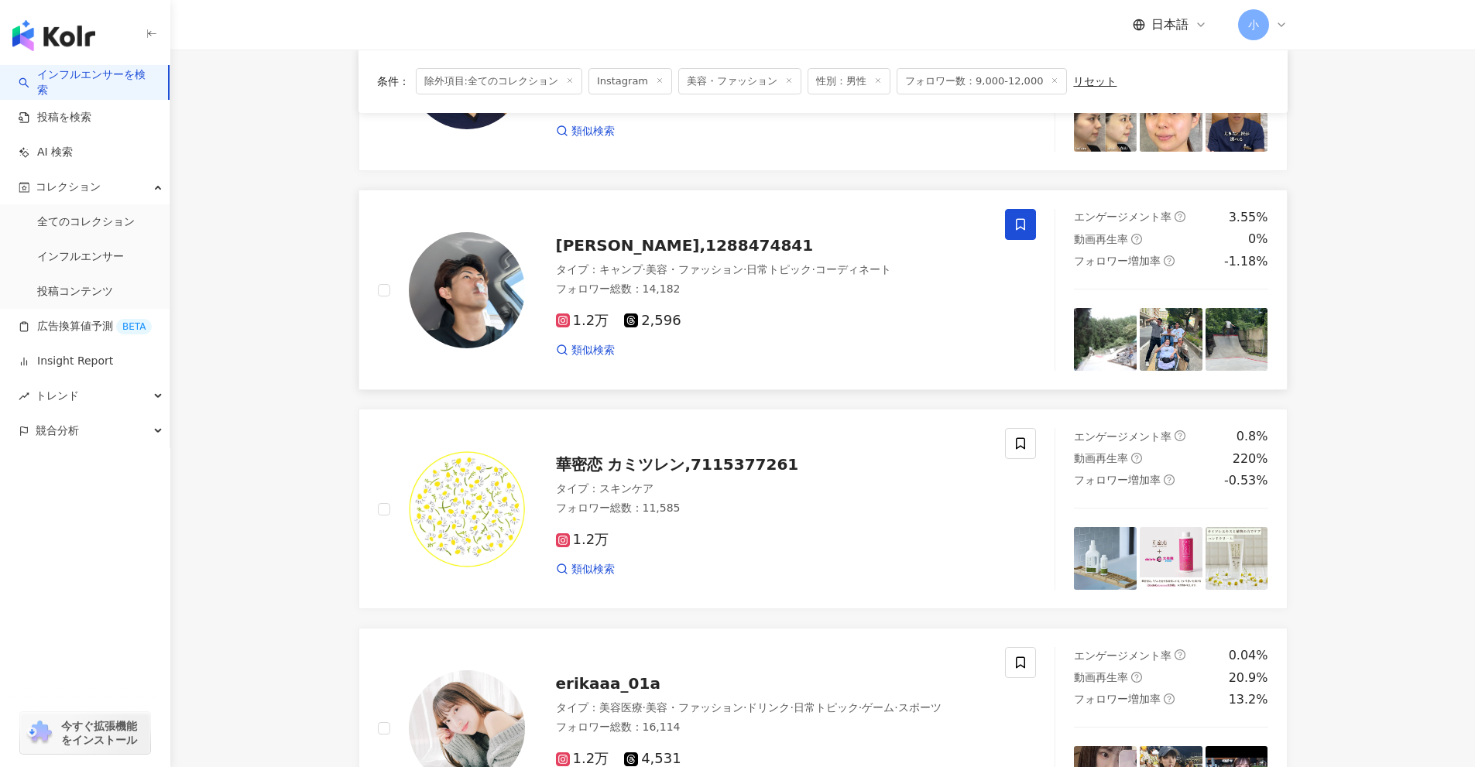
click at [1026, 238] on span at bounding box center [1020, 224] width 31 height 31
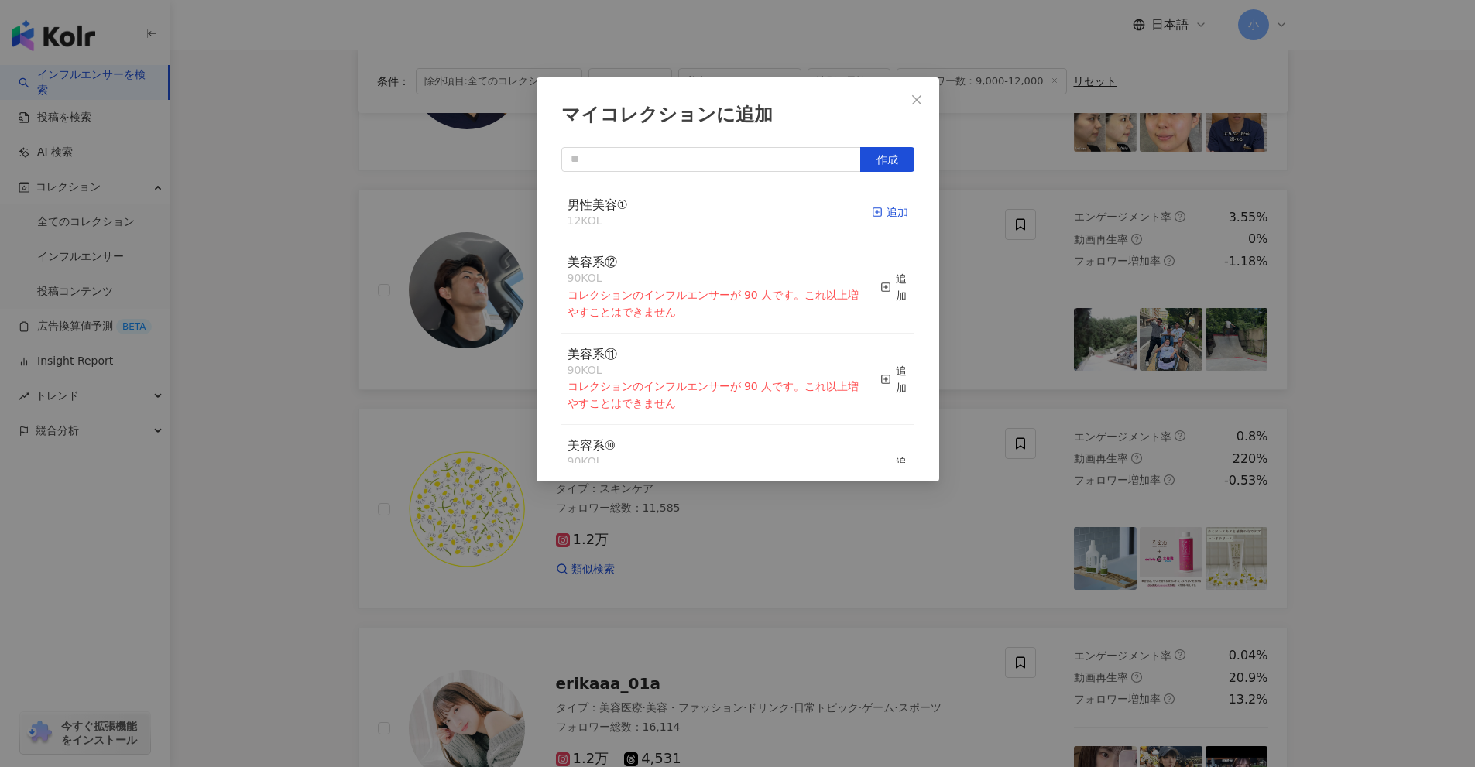
click at [878, 211] on div "追加" at bounding box center [890, 212] width 36 height 17
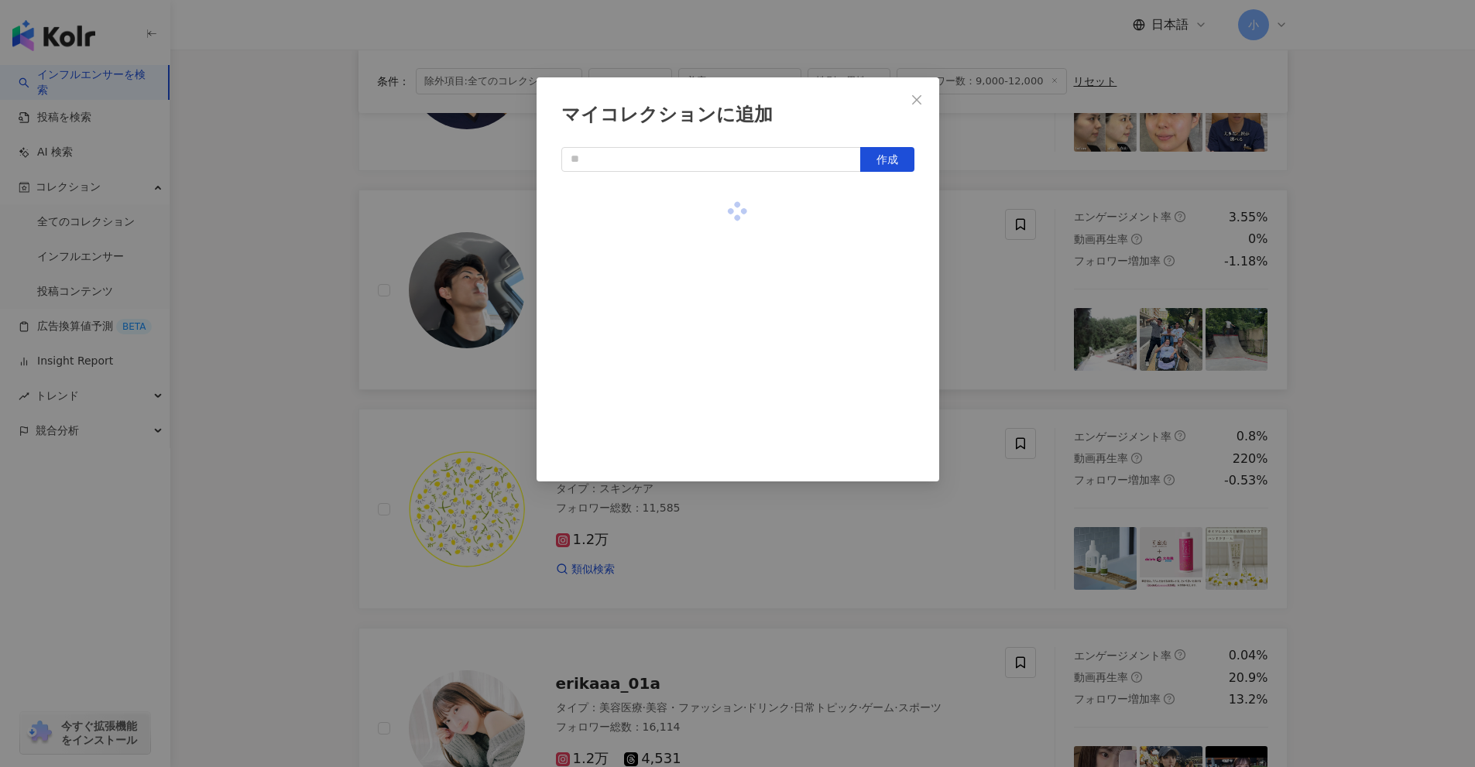
click at [1336, 344] on div "マイコレクションに追加 作成" at bounding box center [737, 383] width 1475 height 767
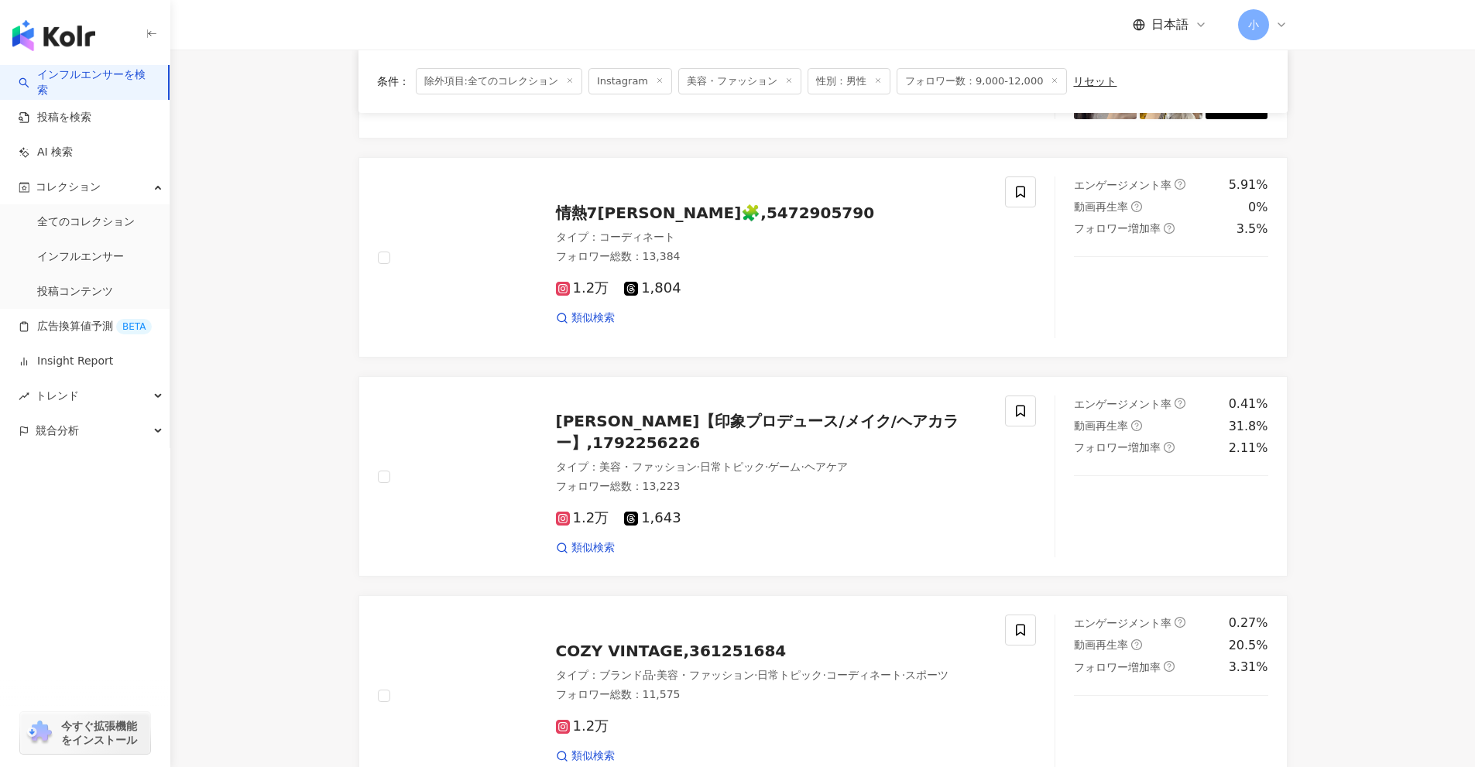
scroll to position [2434, 0]
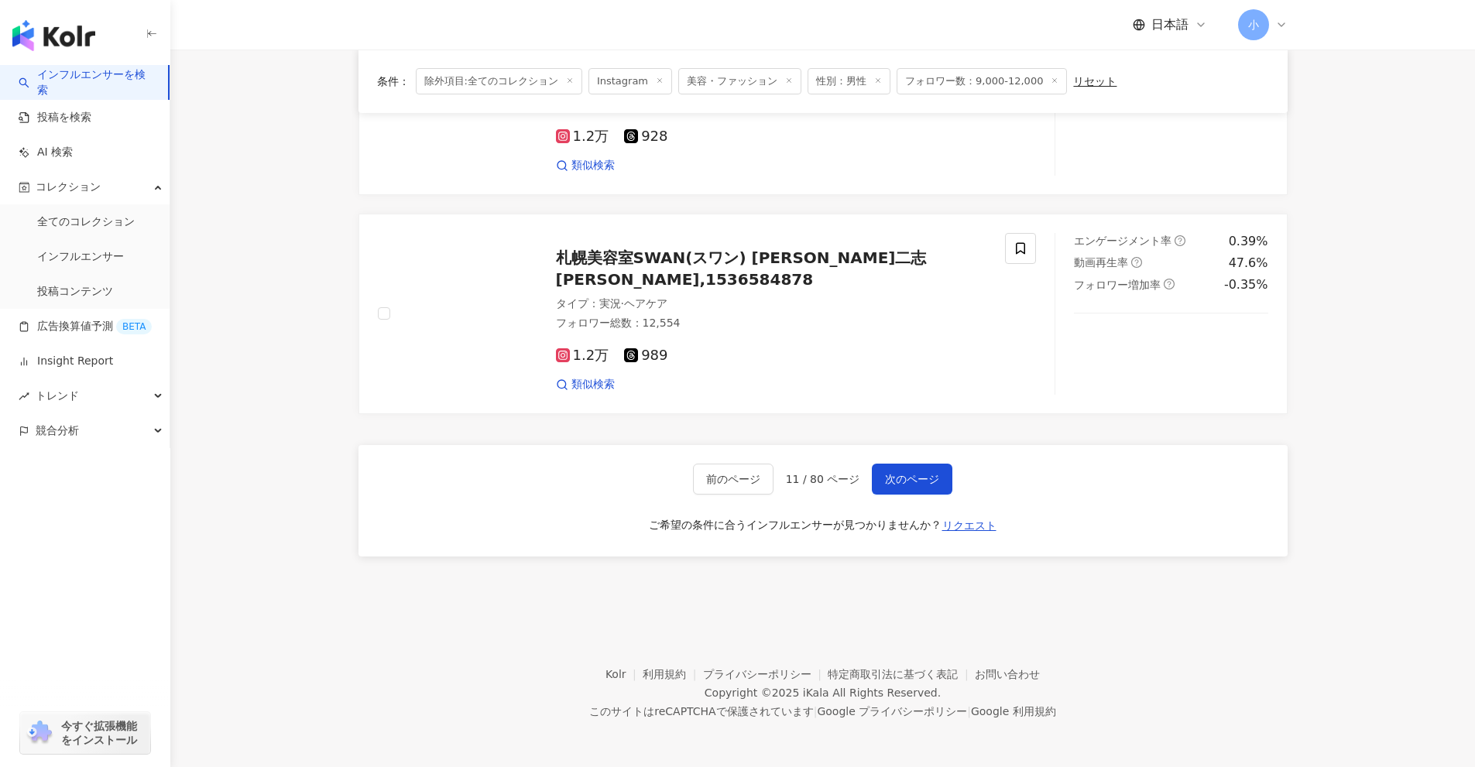
drag, startPoint x: 1363, startPoint y: 300, endPoint x: 1342, endPoint y: 721, distance: 420.9
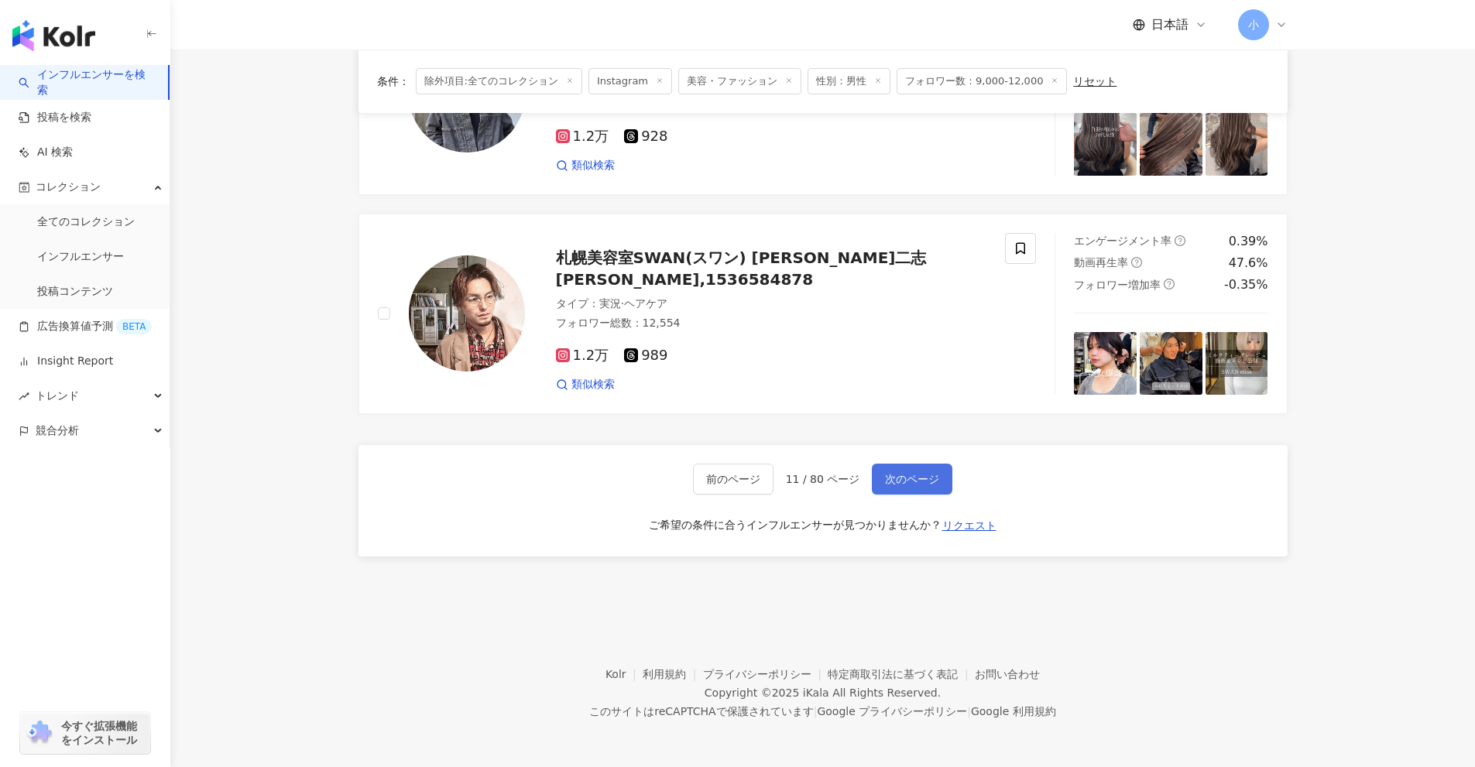
click at [920, 478] on span "次のページ" at bounding box center [912, 479] width 54 height 12
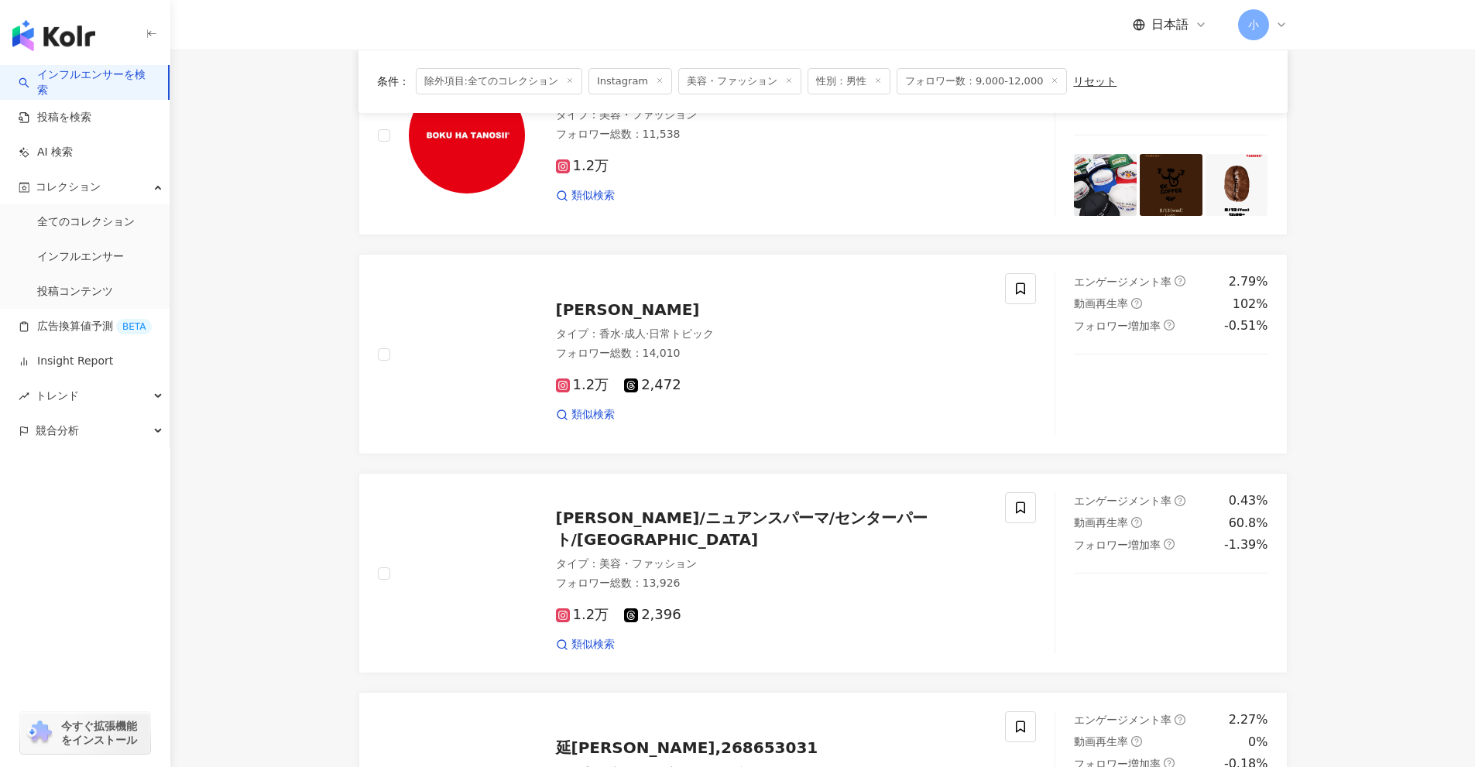
scroll to position [1505, 0]
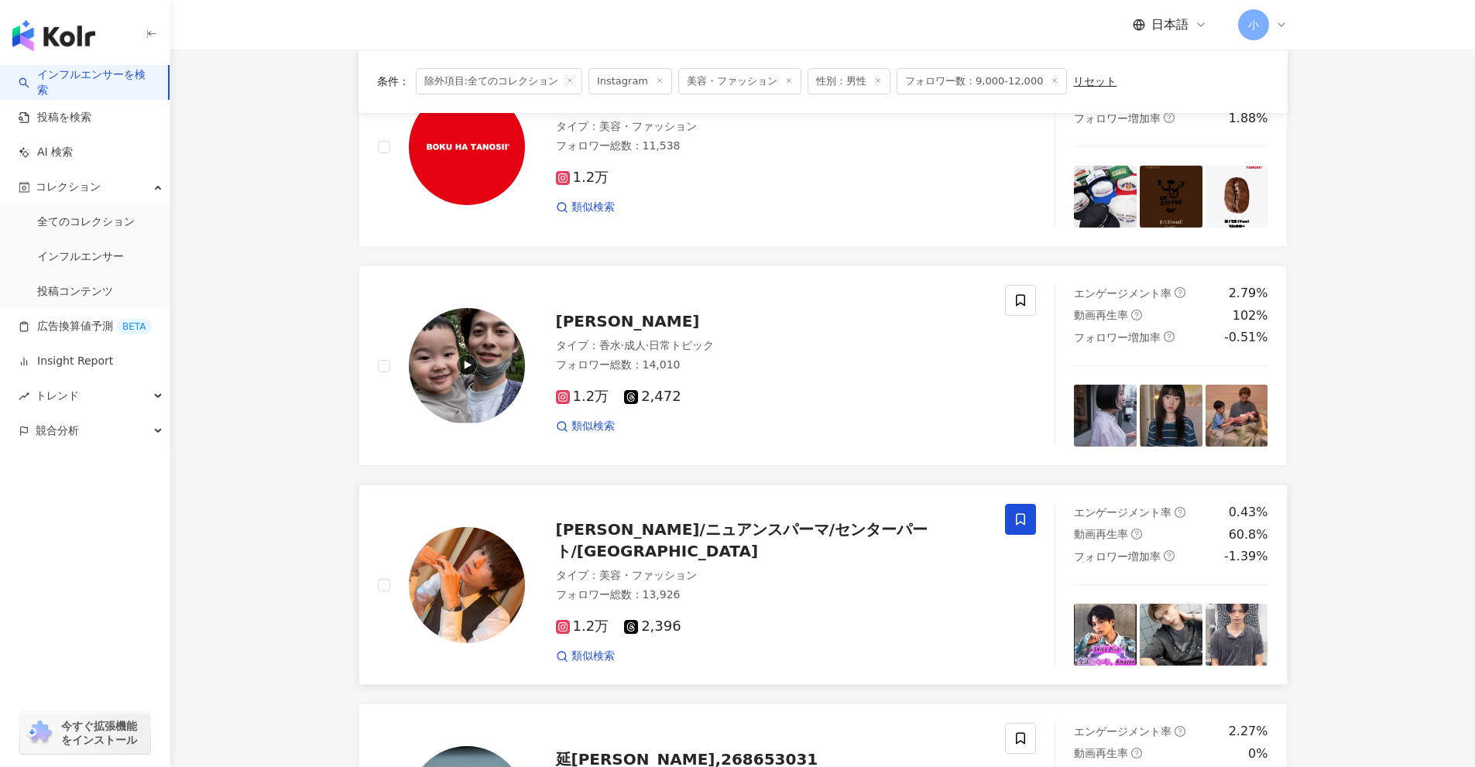
click at [1018, 511] on span at bounding box center [1020, 519] width 31 height 31
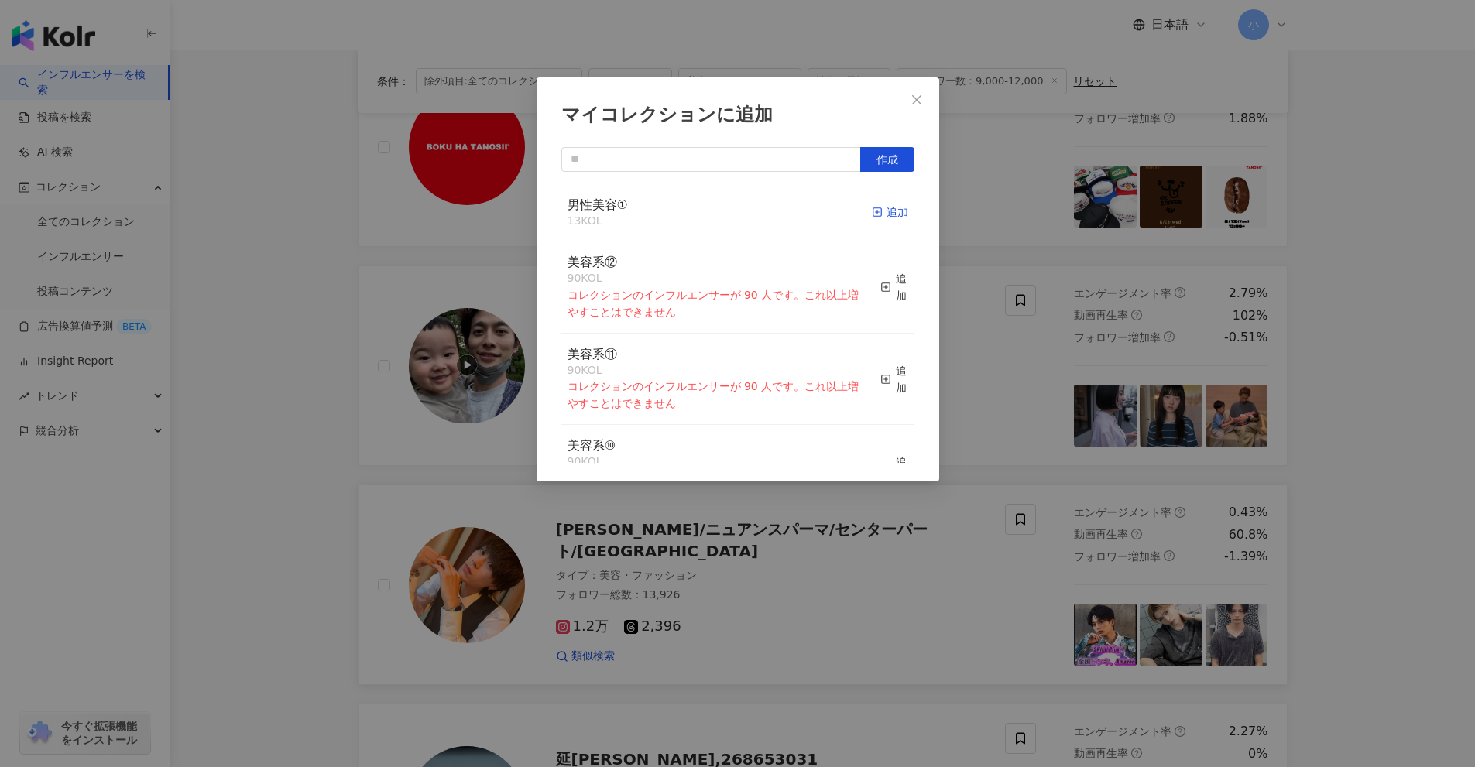
click at [872, 214] on icon "button" at bounding box center [877, 212] width 11 height 11
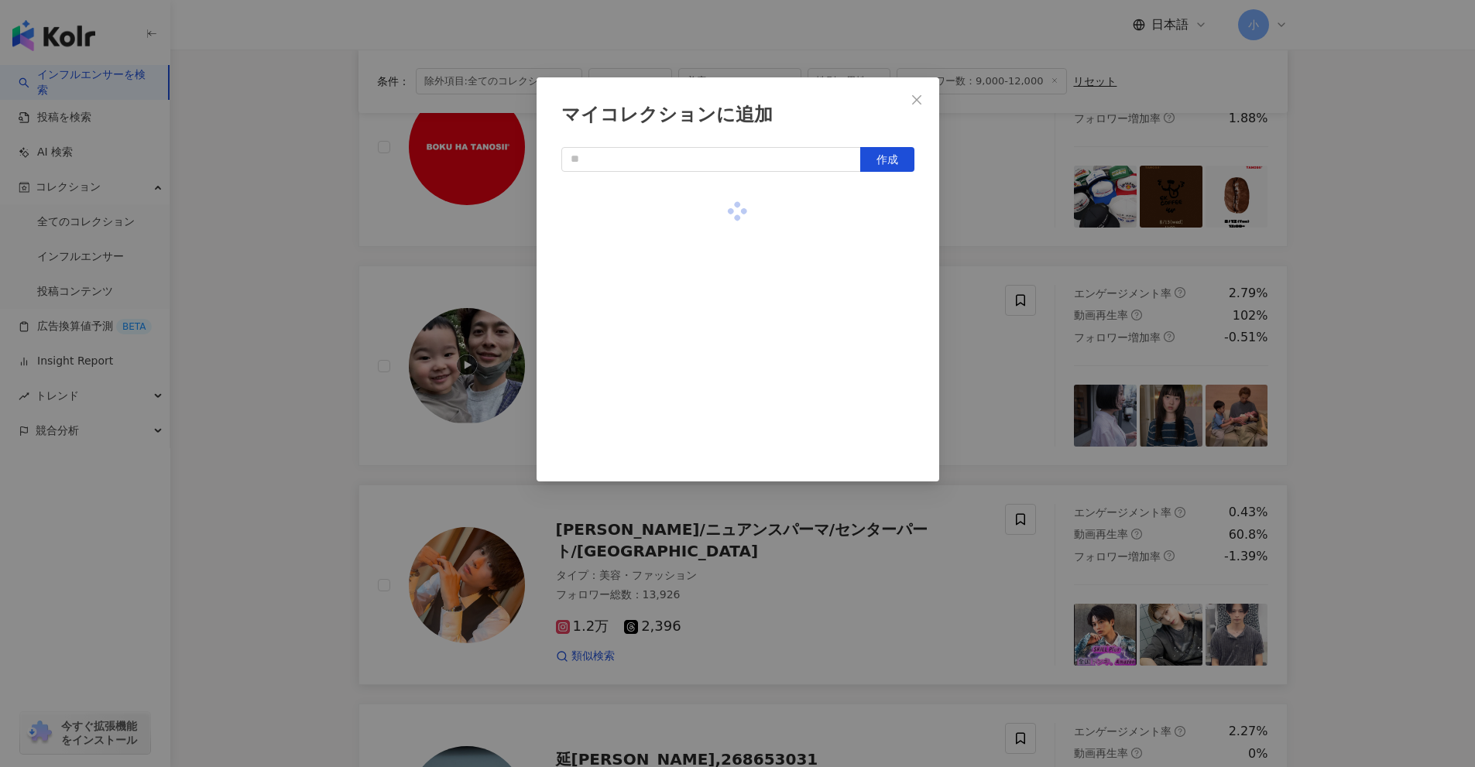
click at [1013, 351] on div "マイコレクションに追加 作成" at bounding box center [737, 383] width 1475 height 767
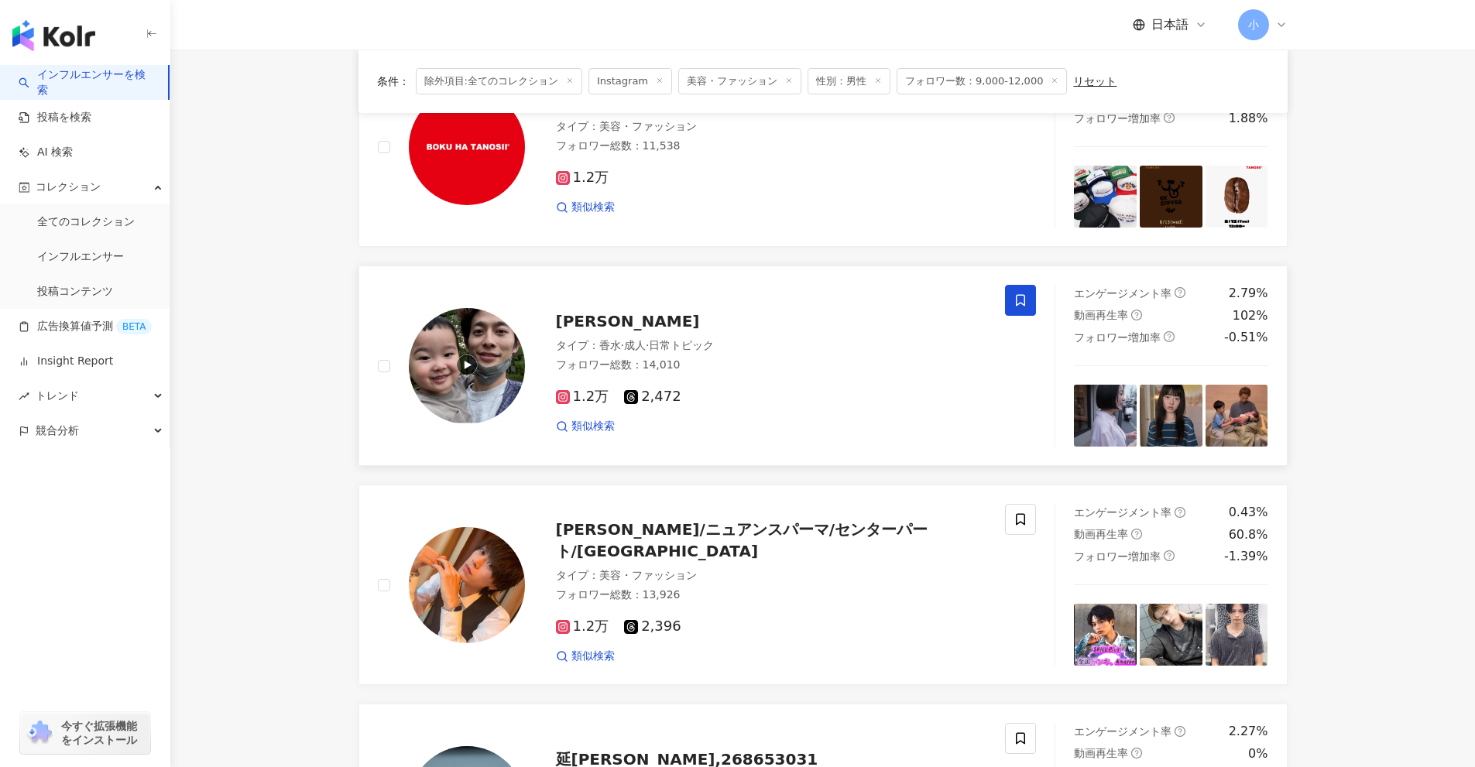
click at [1029, 312] on span at bounding box center [1020, 300] width 31 height 31
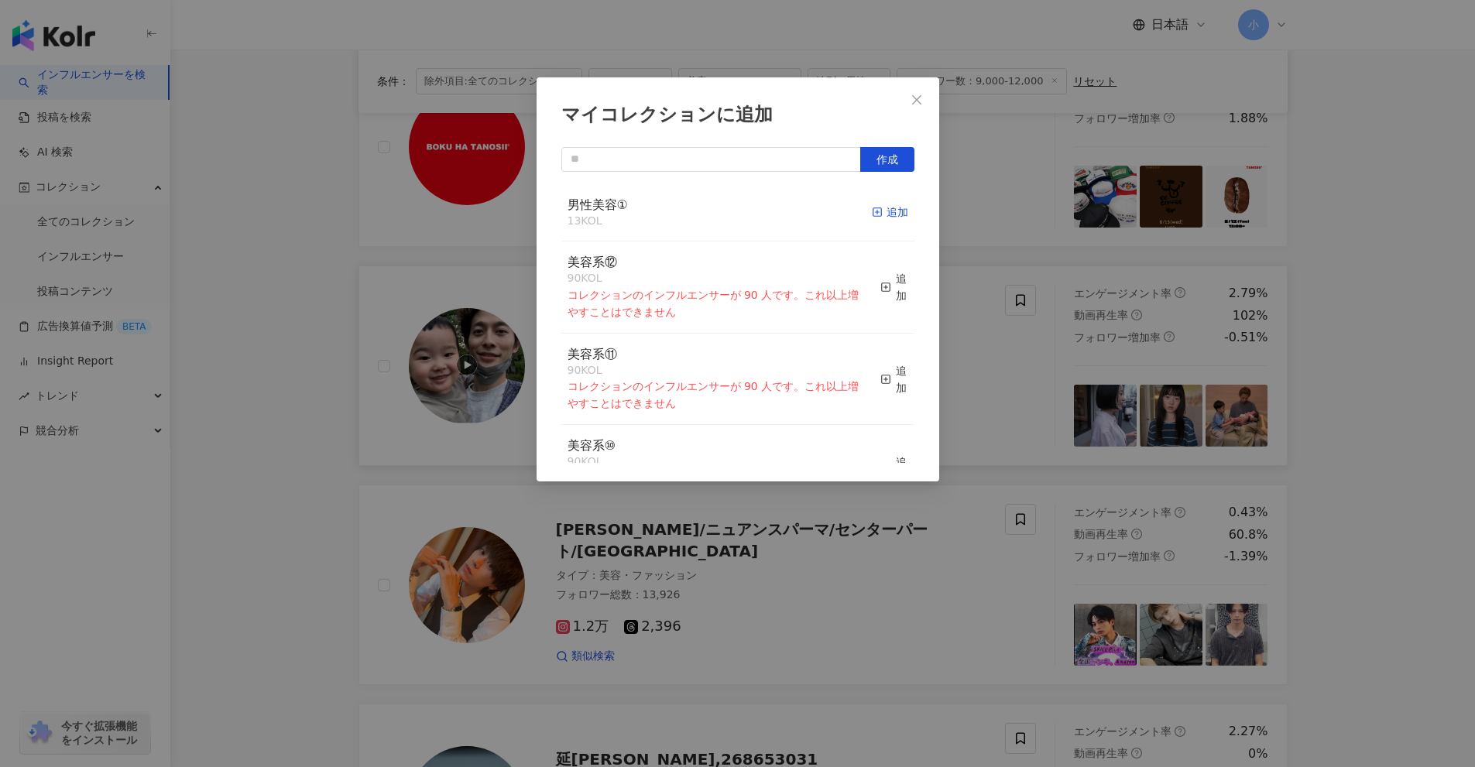
click at [872, 207] on icon "button" at bounding box center [877, 212] width 11 height 11
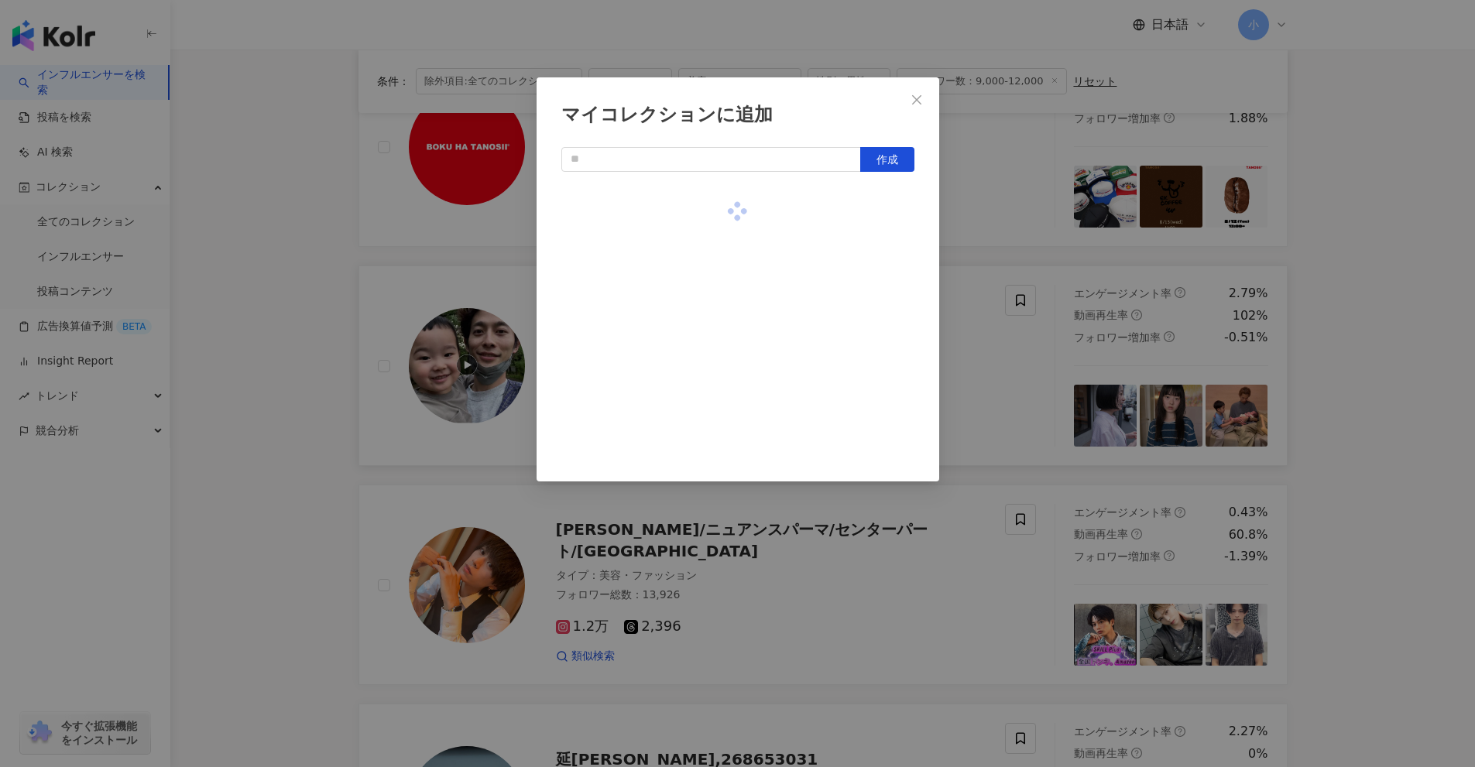
click at [1400, 298] on div "マイコレクションに追加 作成" at bounding box center [737, 383] width 1475 height 767
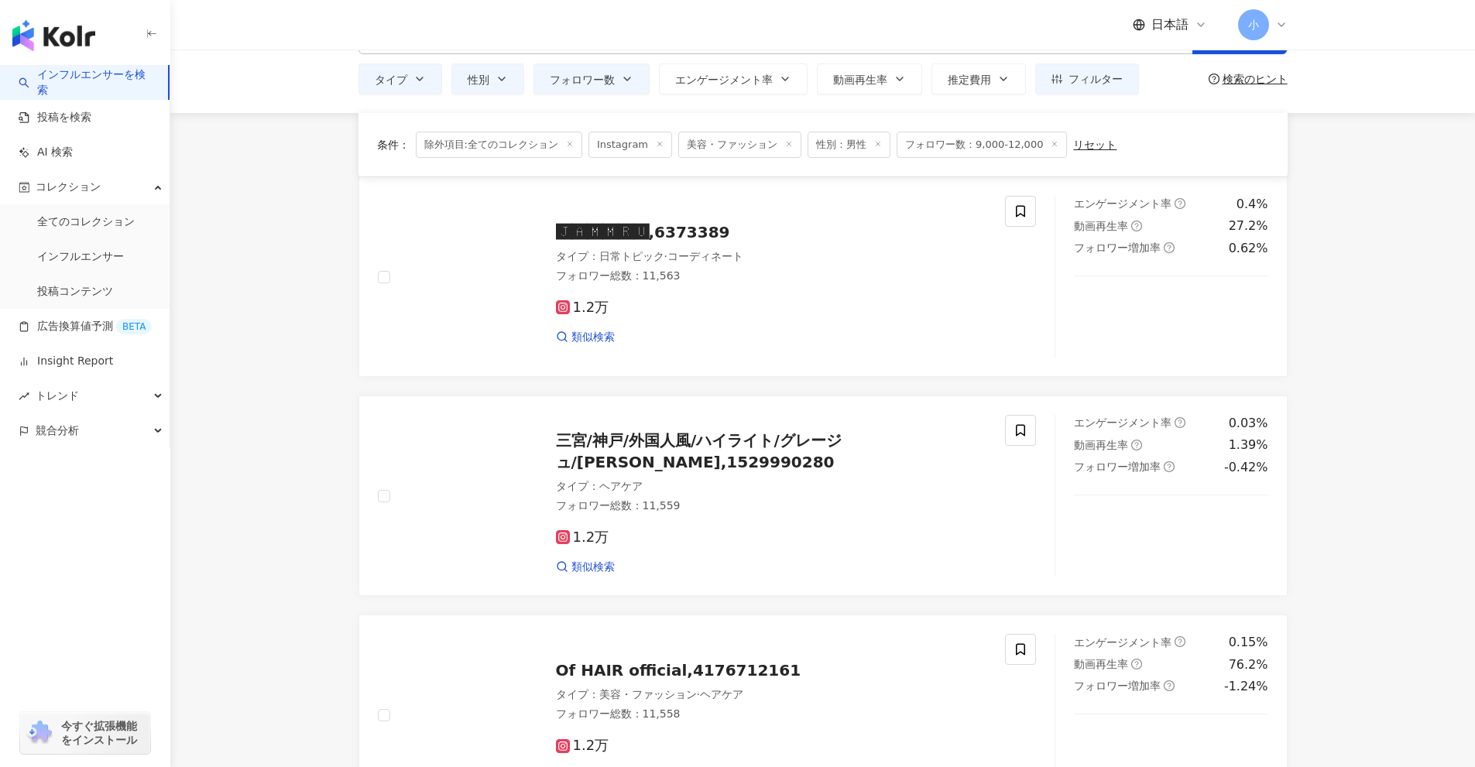
scroll to position [2434, 0]
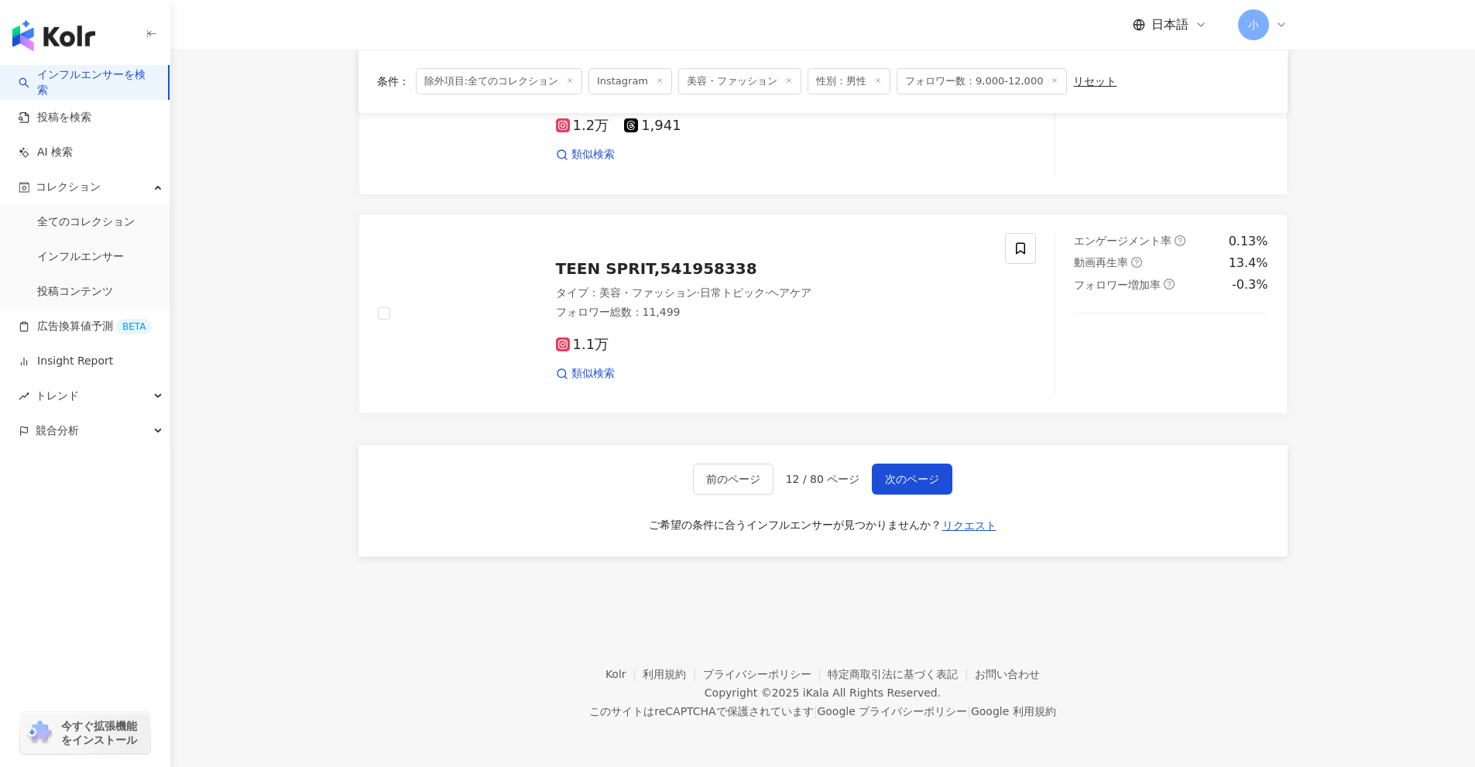
drag, startPoint x: 1384, startPoint y: 317, endPoint x: 1410, endPoint y: 741, distance: 424.3
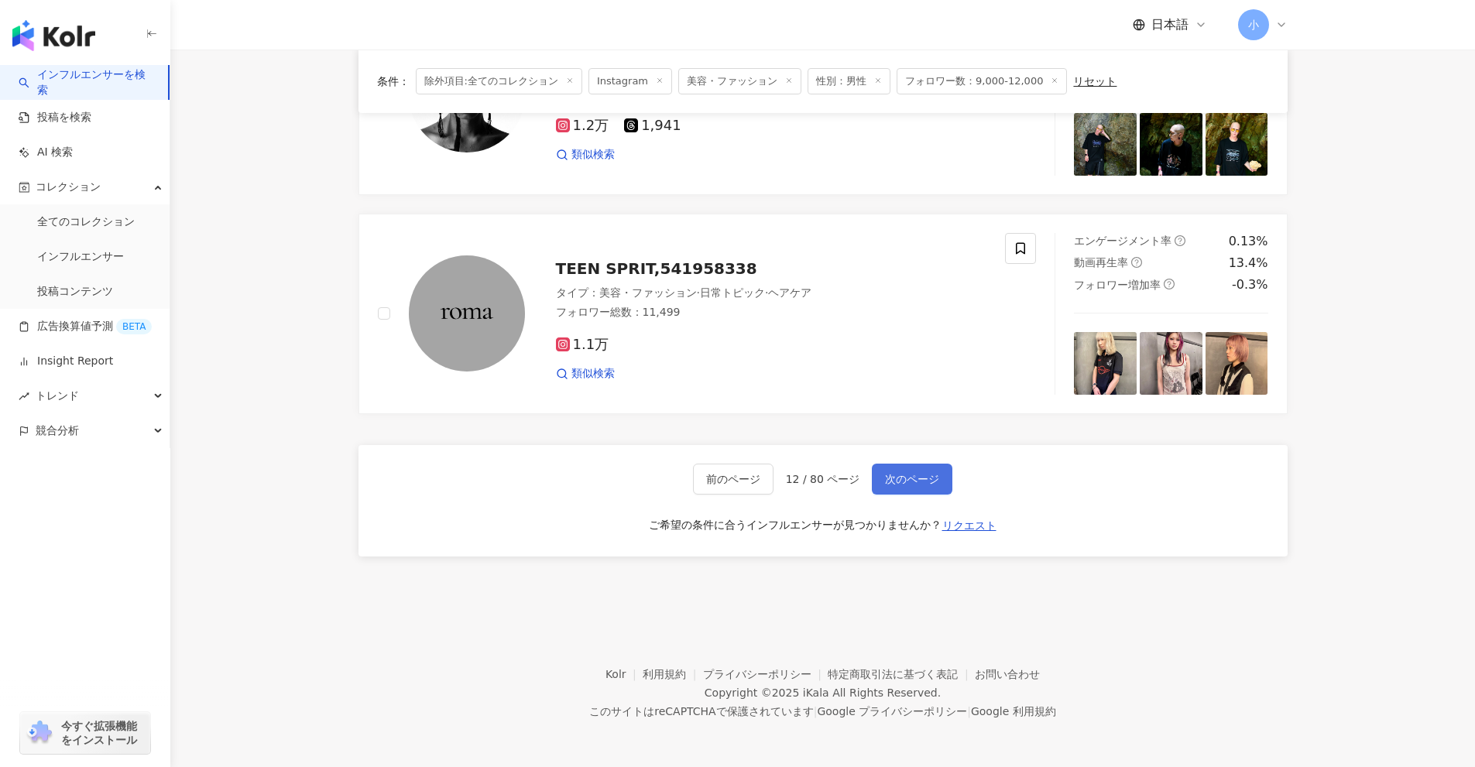
click at [882, 476] on button "次のページ" at bounding box center [912, 479] width 81 height 31
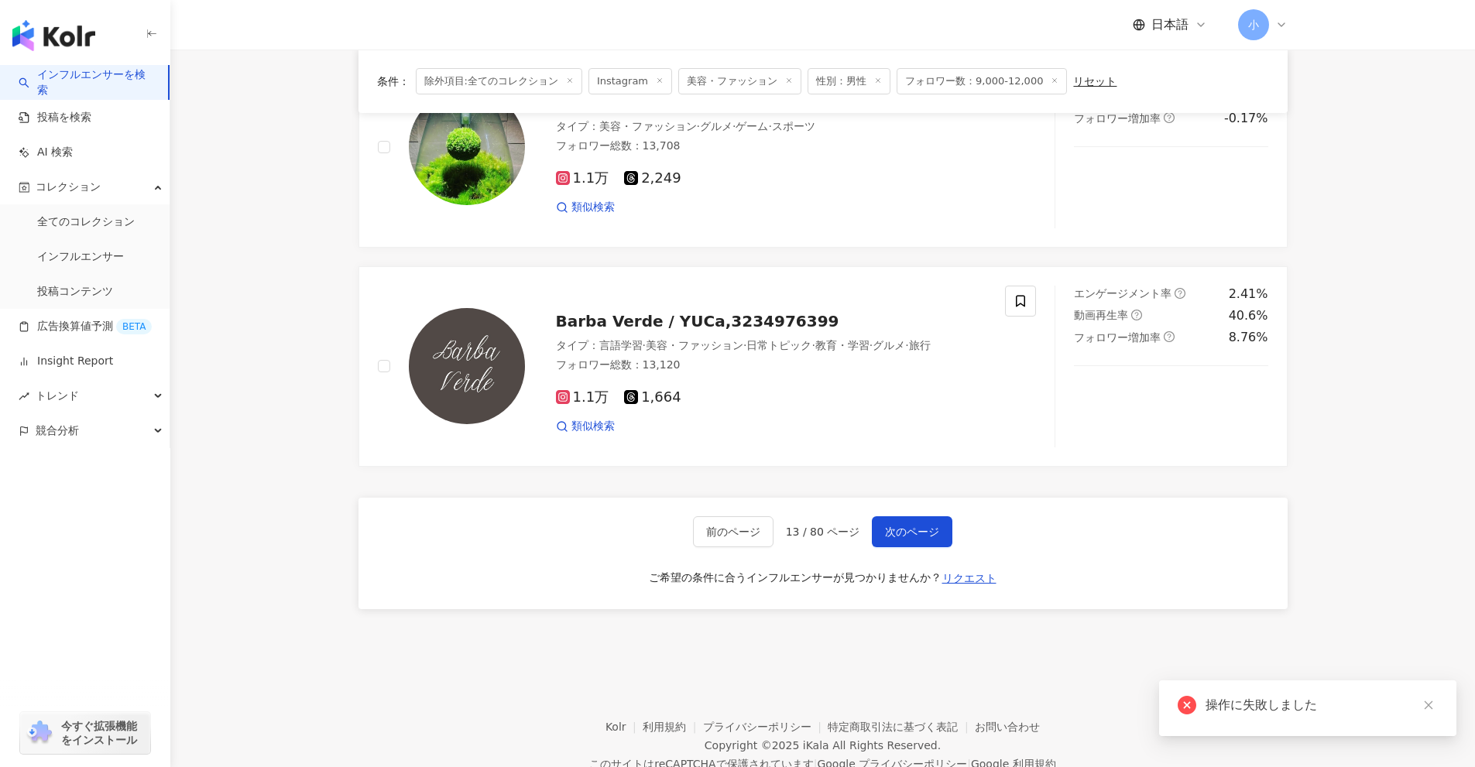
scroll to position [2443, 0]
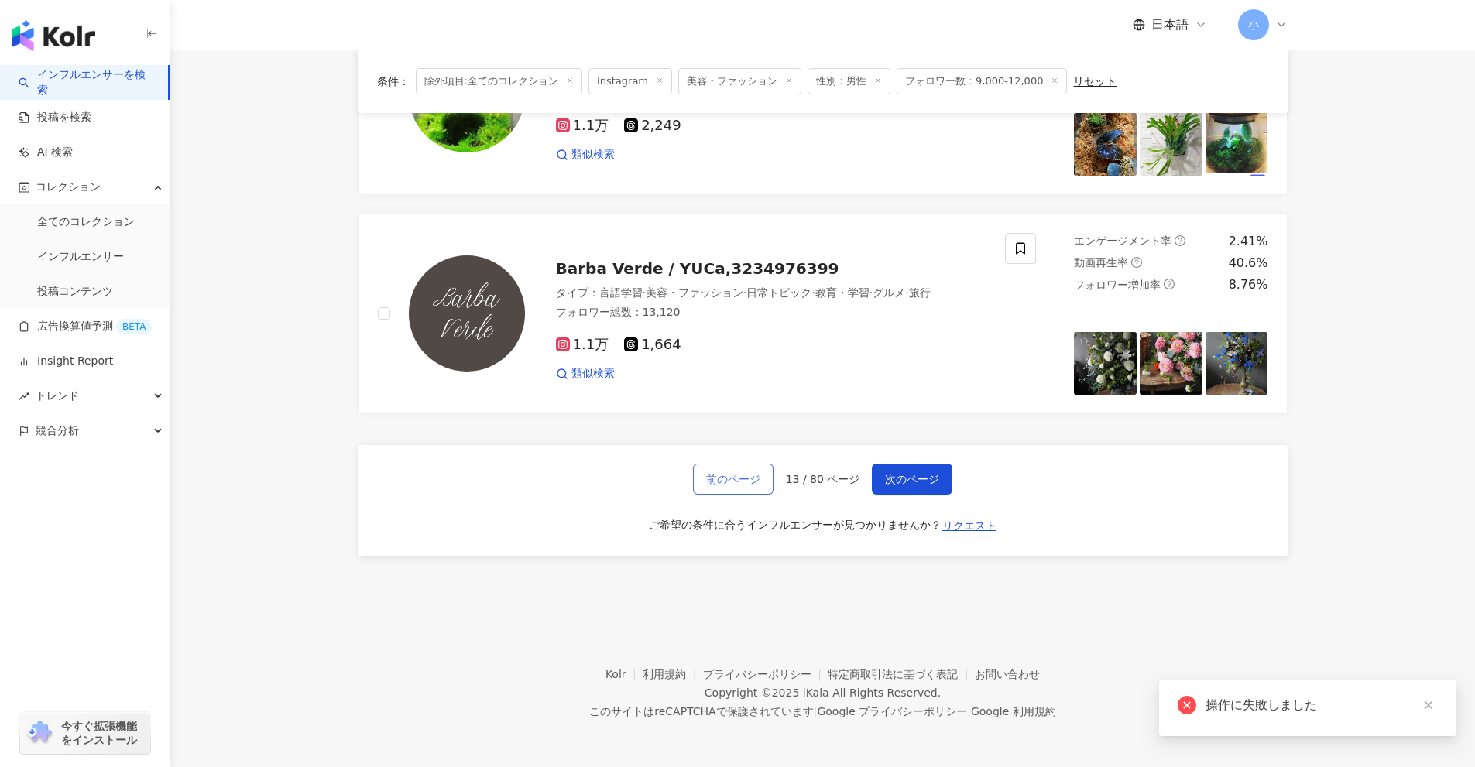
click at [737, 473] on span "前のページ" at bounding box center [733, 479] width 54 height 12
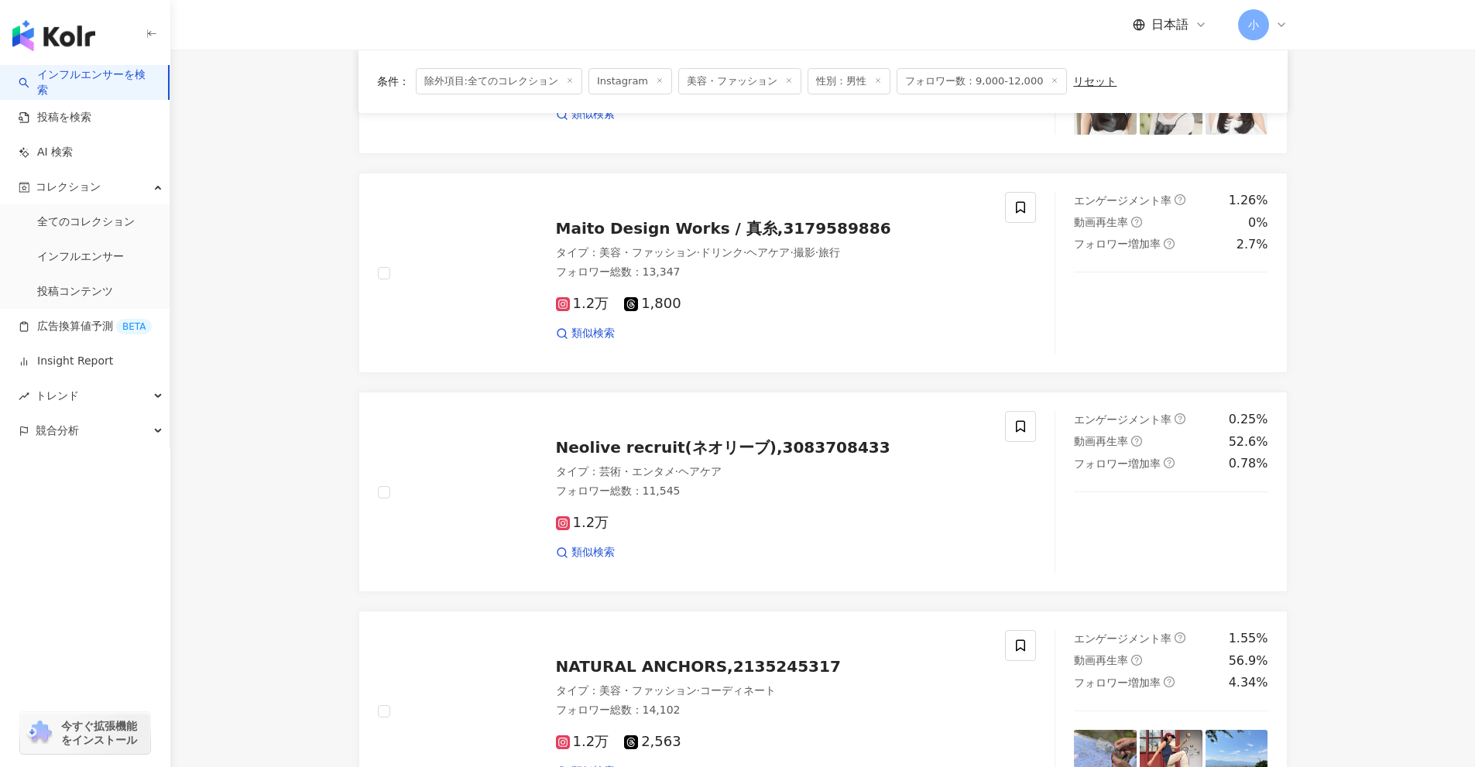
scroll to position [2434, 0]
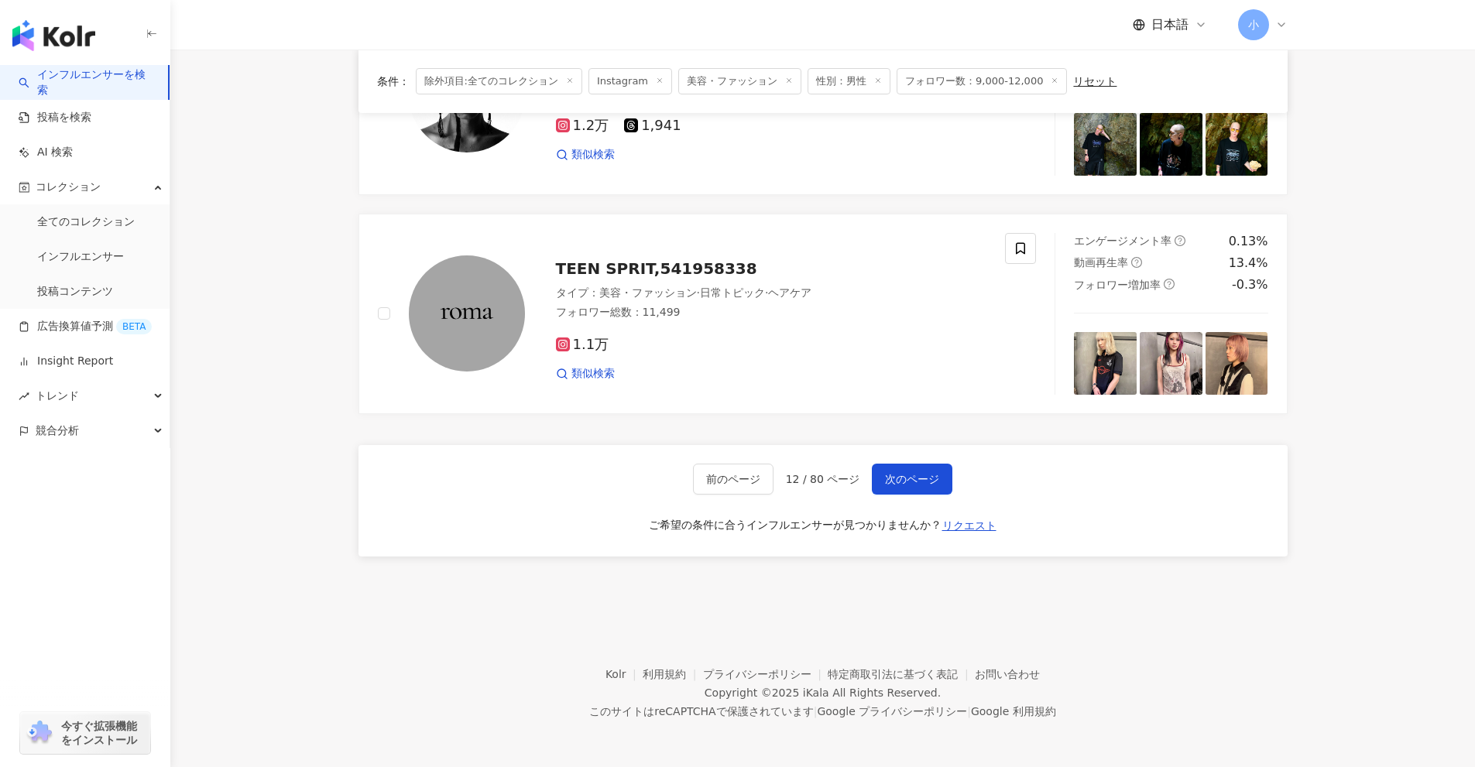
drag, startPoint x: 1342, startPoint y: 447, endPoint x: 1229, endPoint y: 701, distance: 277.6
click at [903, 473] on span "次のページ" at bounding box center [912, 479] width 54 height 12
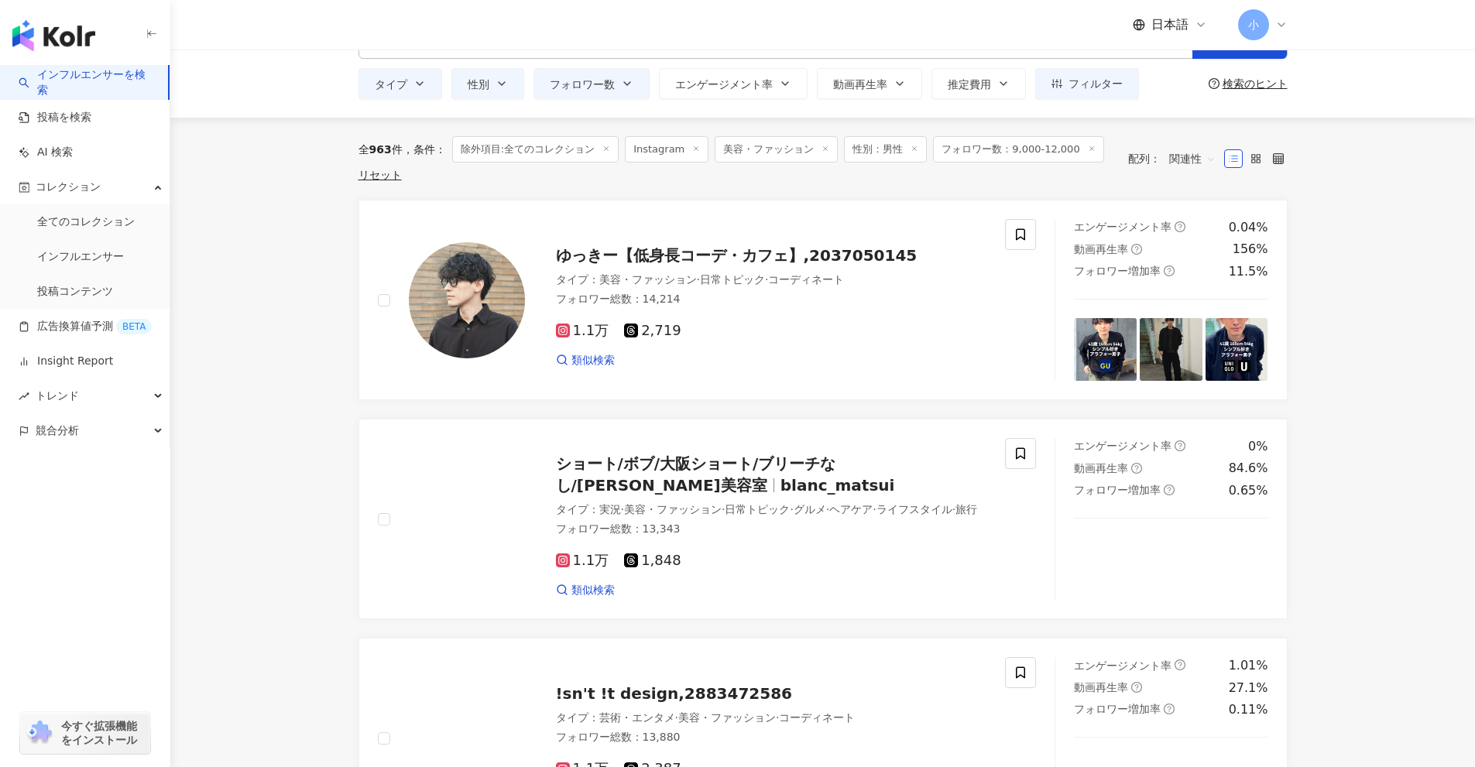
scroll to position [34, 0]
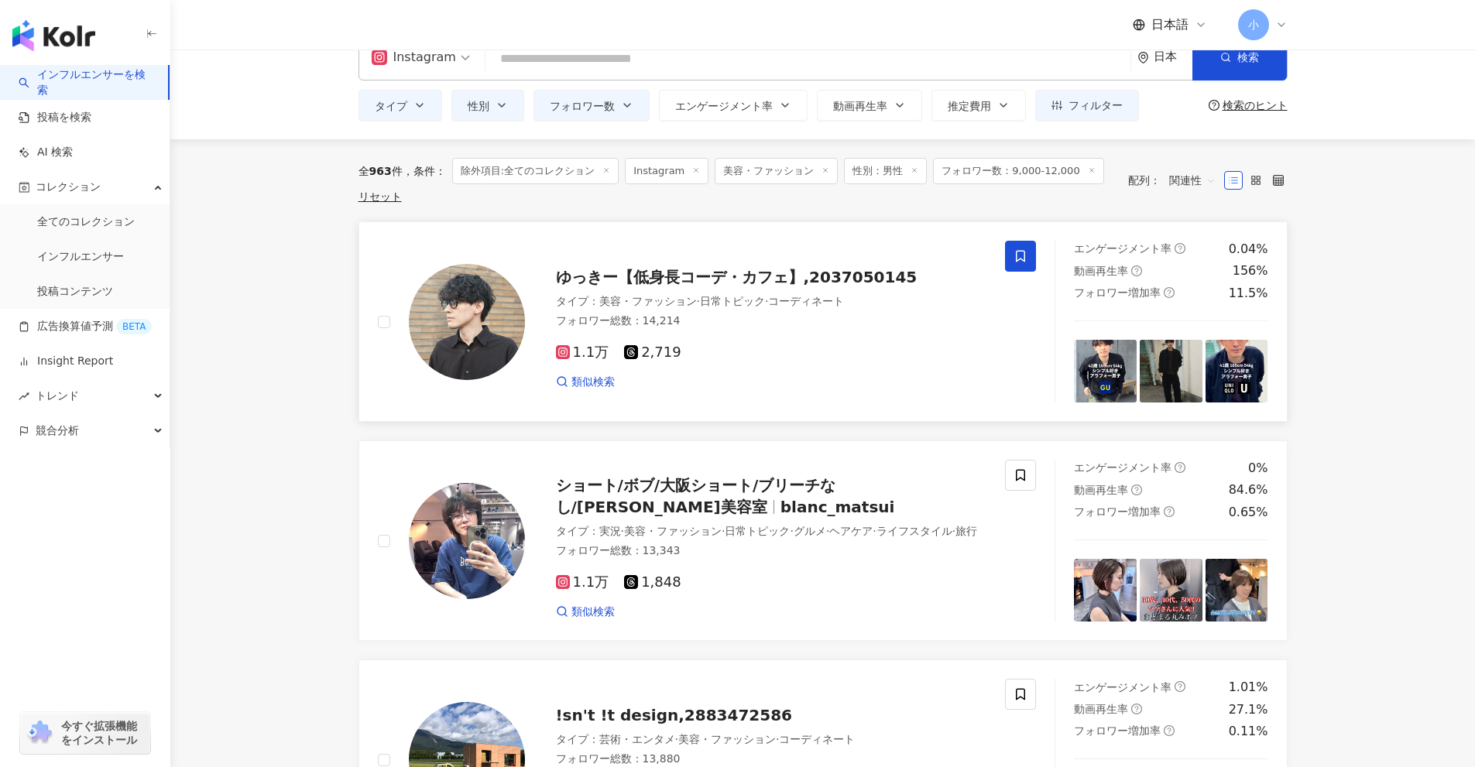
click at [1018, 249] on icon at bounding box center [1020, 256] width 14 height 14
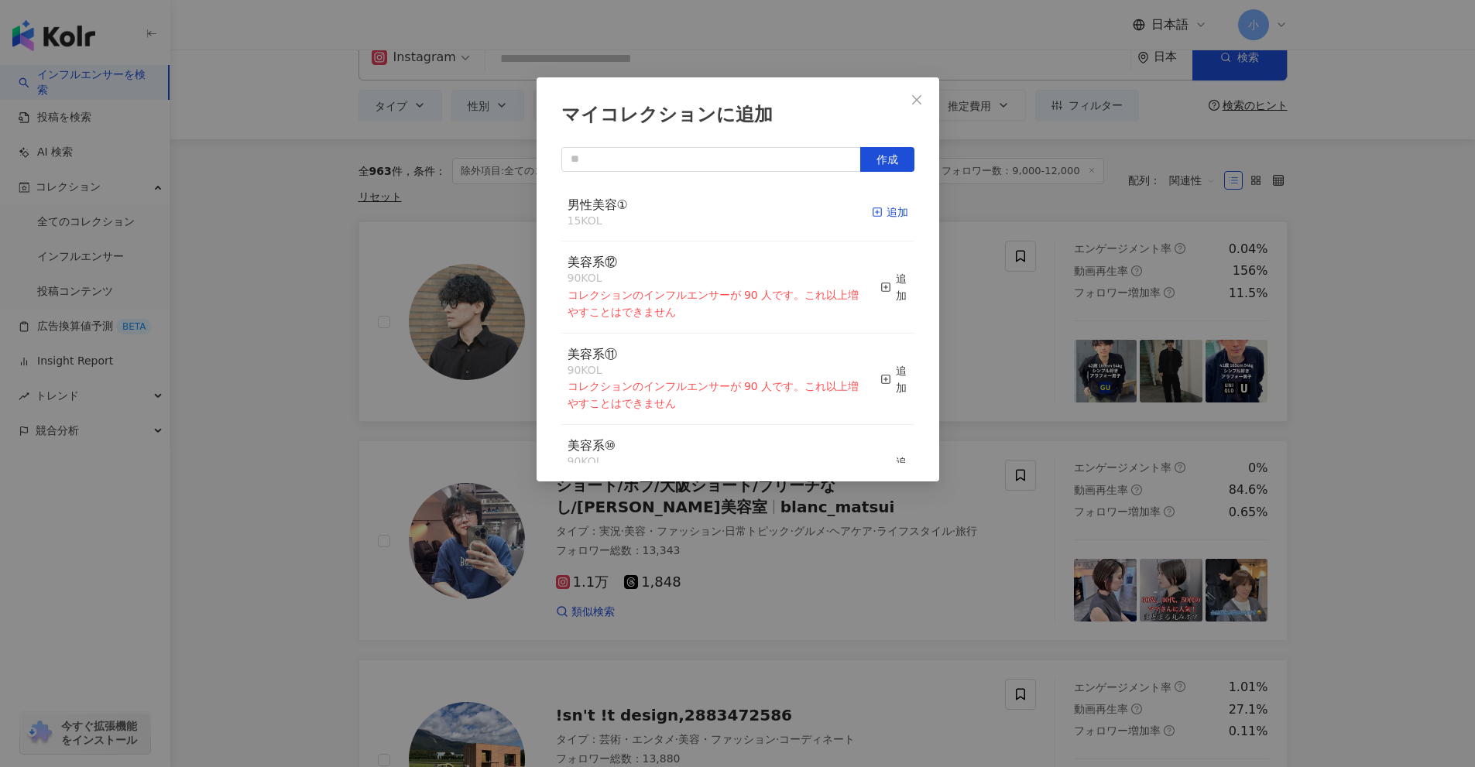
click at [872, 211] on icon "button" at bounding box center [877, 212] width 11 height 11
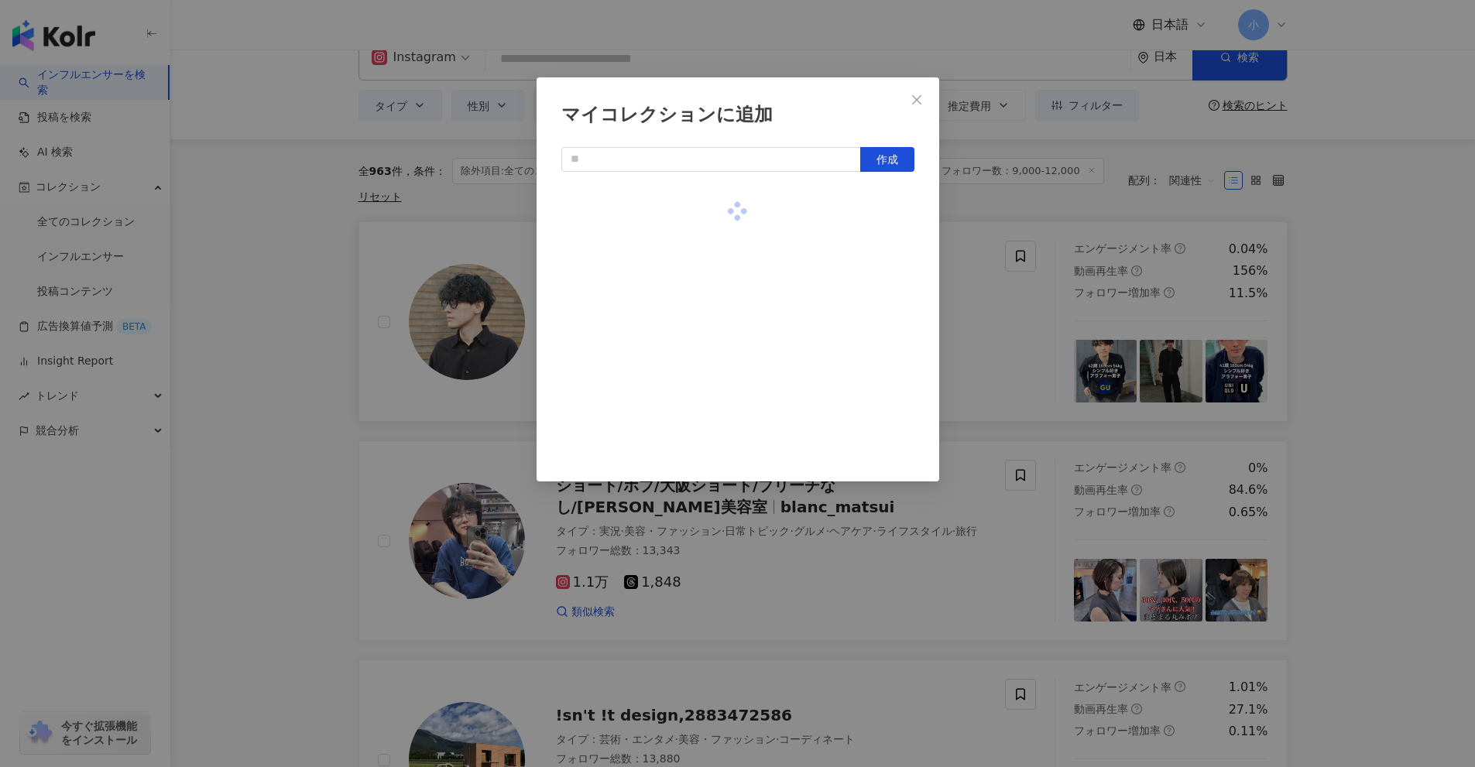
click at [1263, 273] on div "マイコレクションに追加 作成" at bounding box center [737, 383] width 1475 height 767
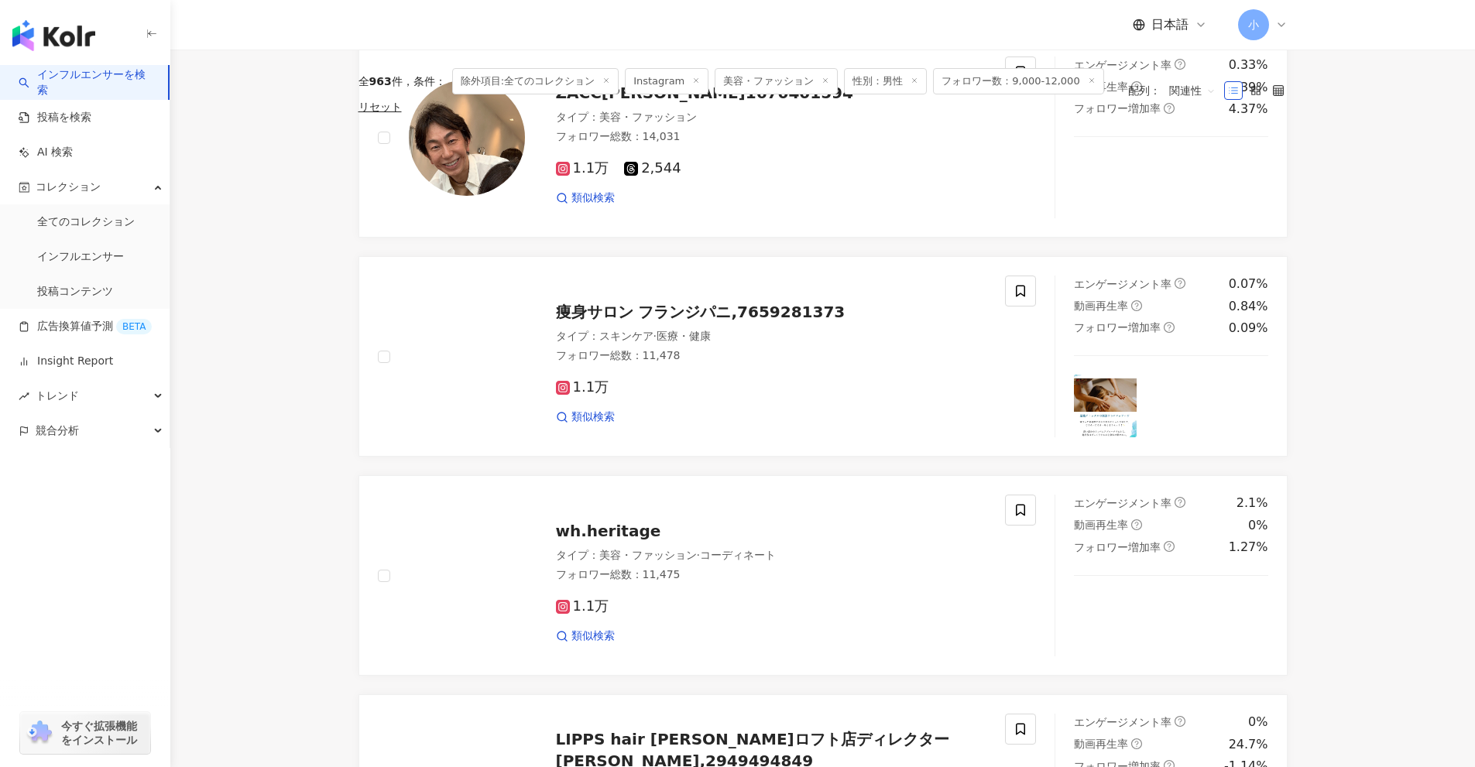
scroll to position [2443, 0]
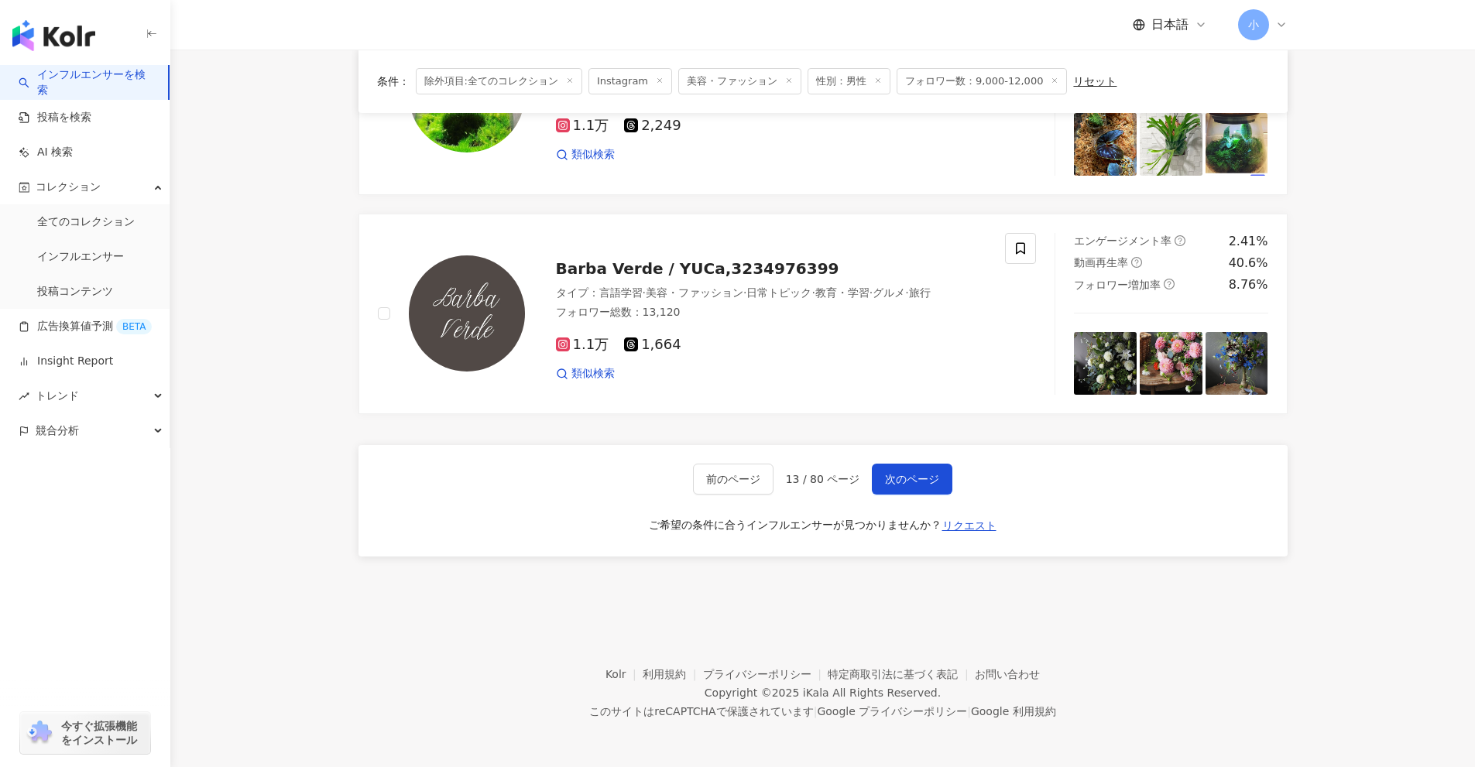
drag, startPoint x: 1351, startPoint y: 220, endPoint x: 1409, endPoint y: 616, distance: 400.6
click at [915, 473] on span "次のページ" at bounding box center [912, 479] width 54 height 12
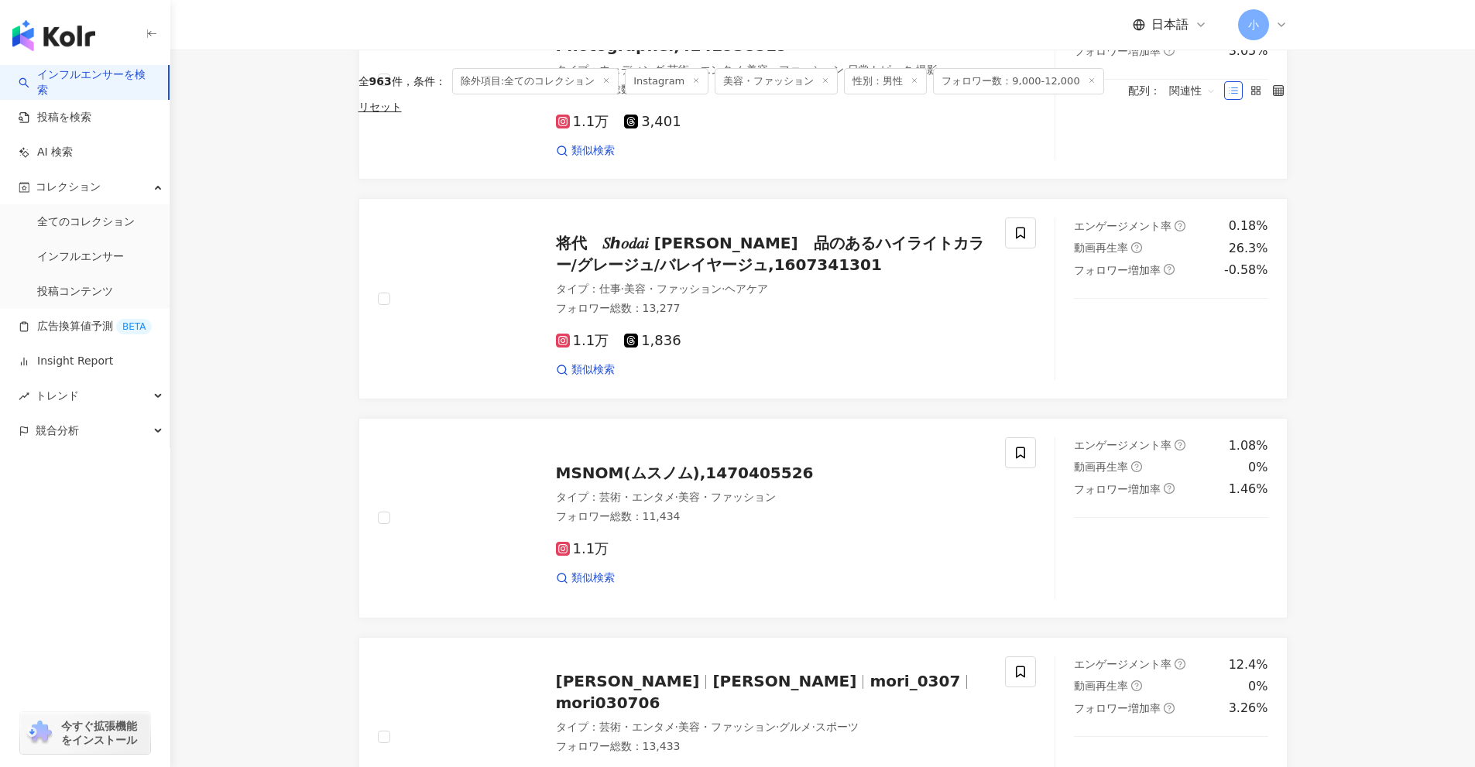
scroll to position [2434, 0]
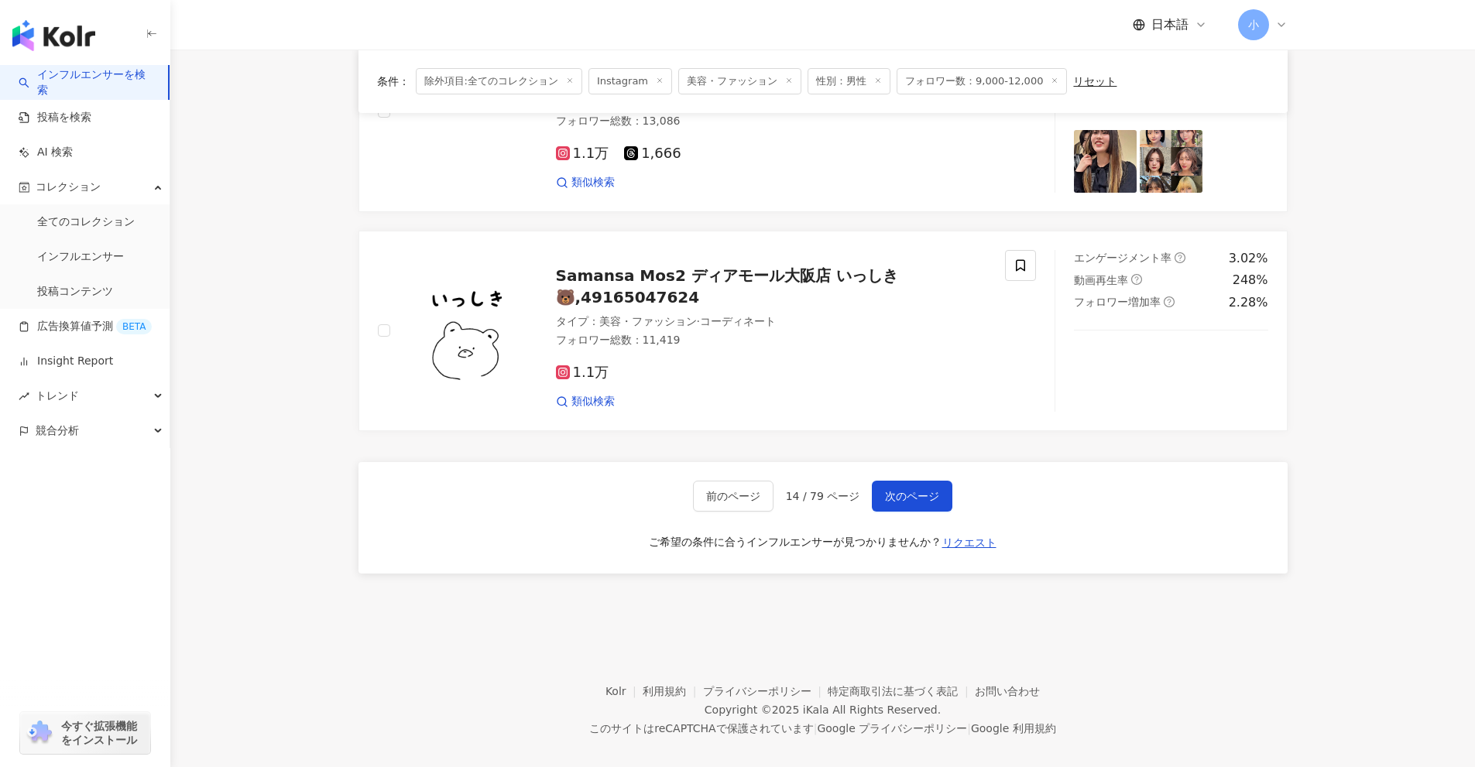
drag, startPoint x: 1317, startPoint y: 374, endPoint x: 1299, endPoint y: 673, distance: 300.1
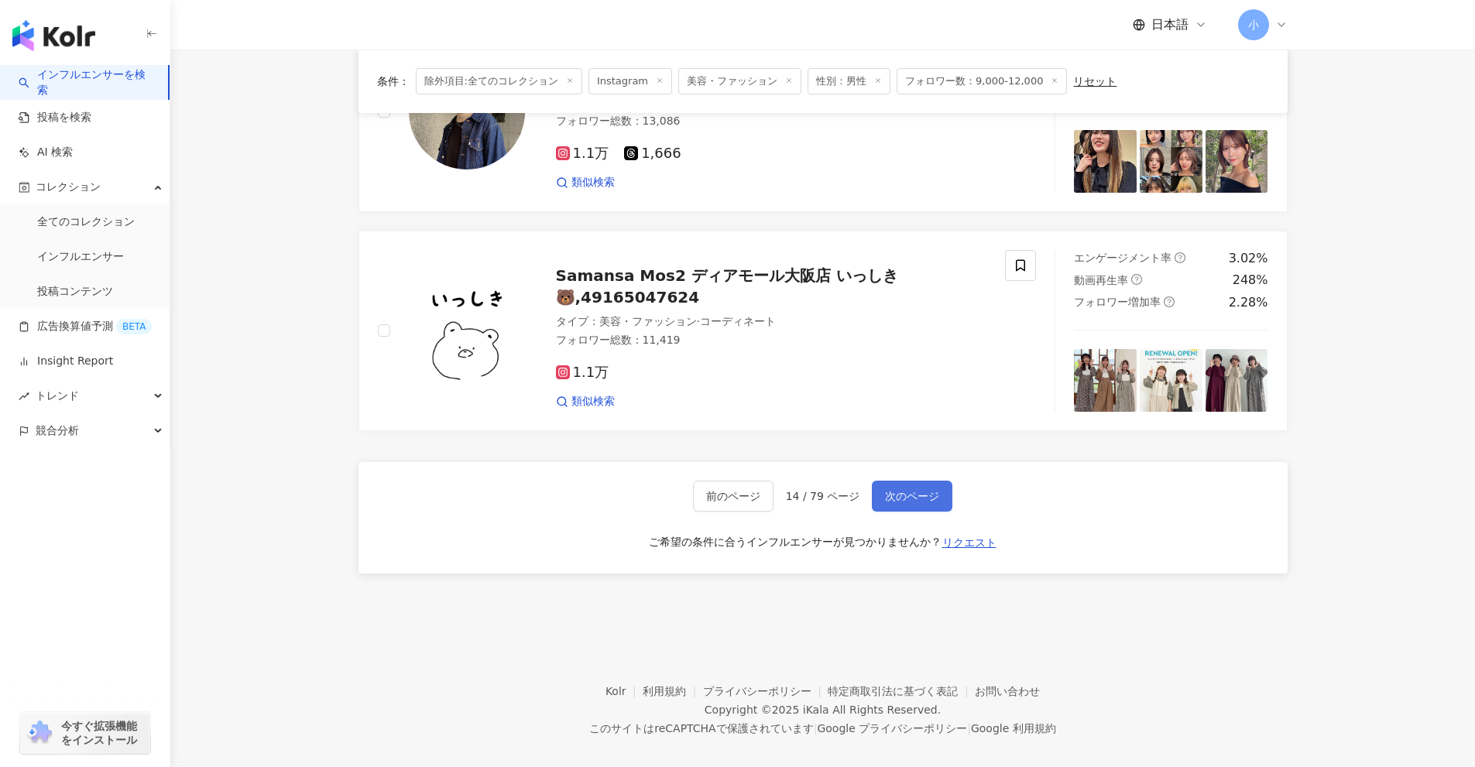
click at [919, 490] on span "次のページ" at bounding box center [912, 496] width 54 height 12
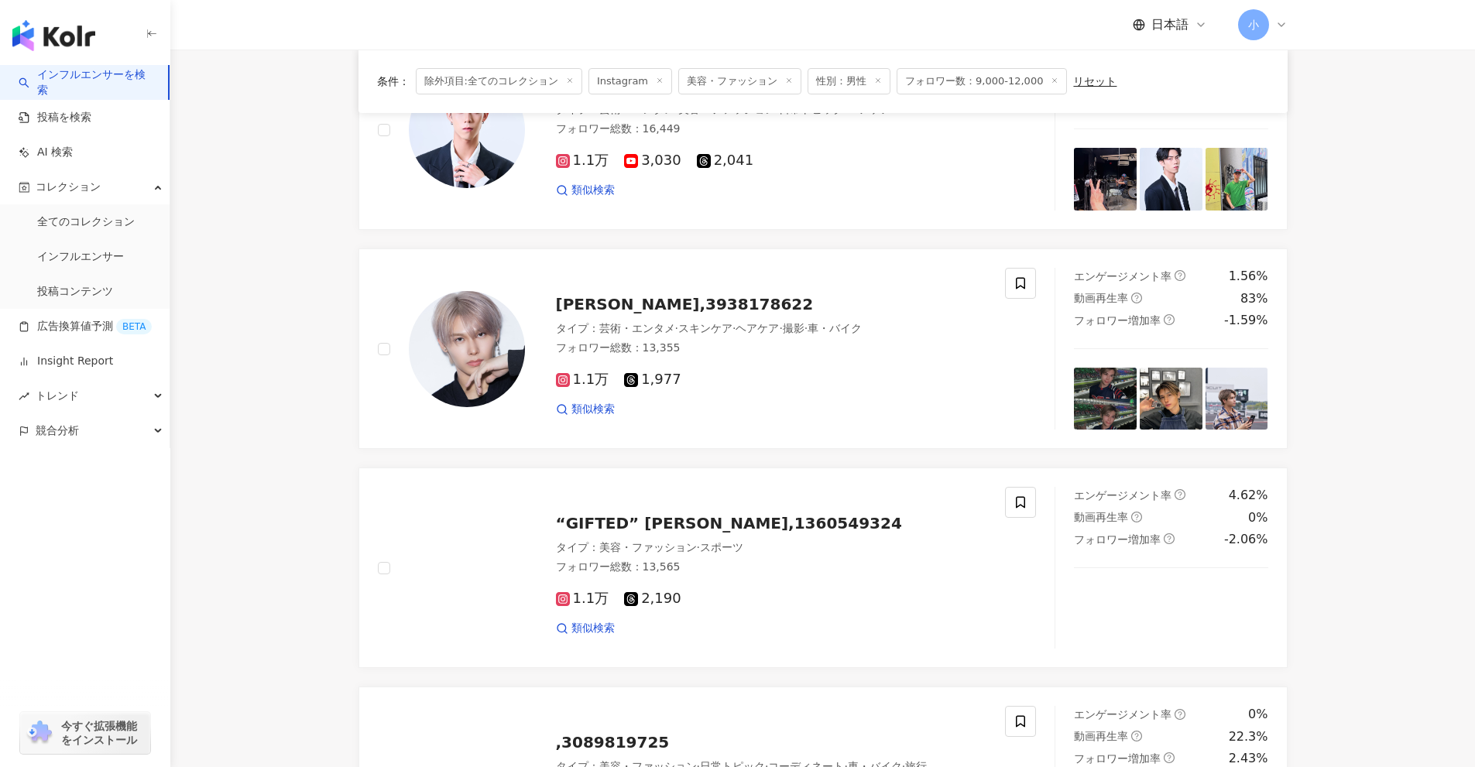
scroll to position [1195, 0]
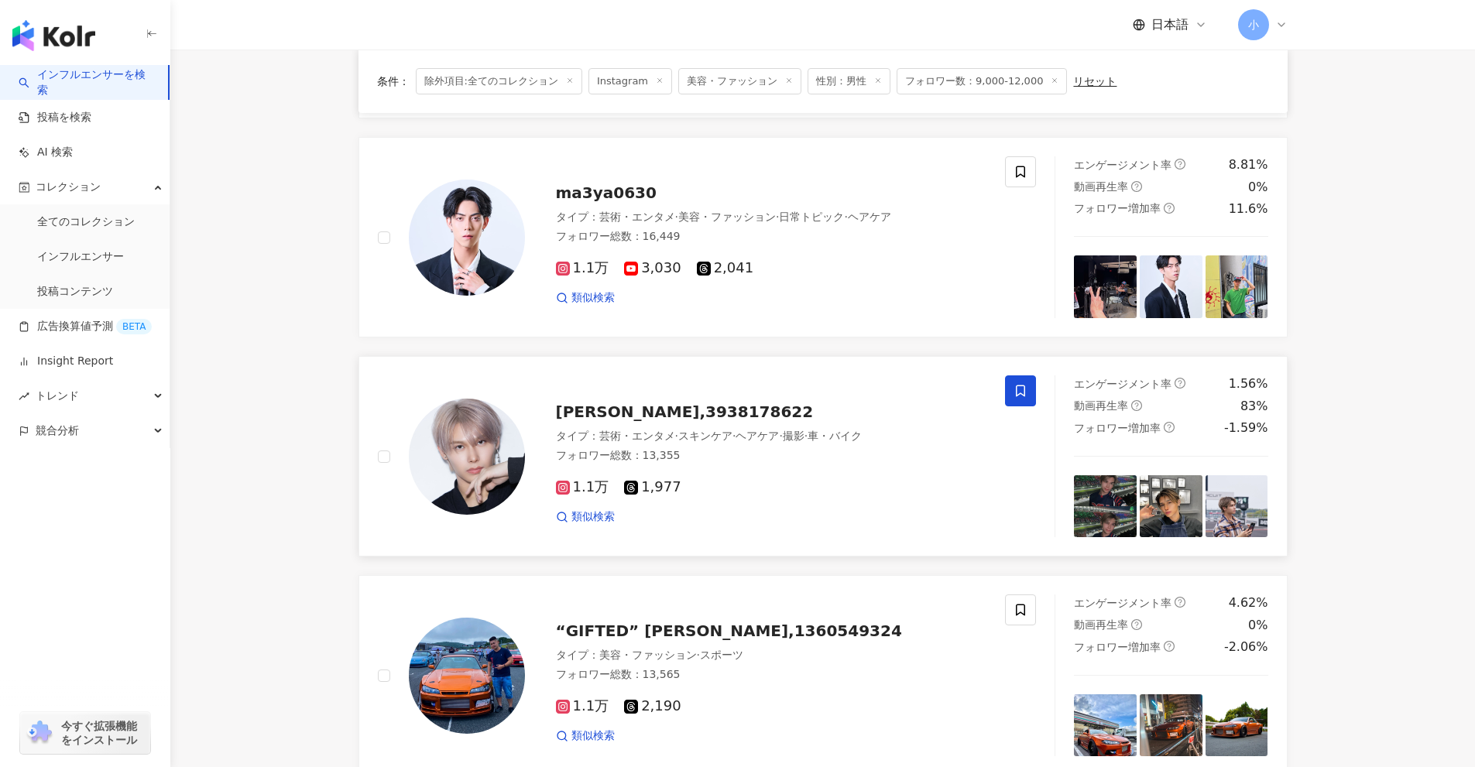
click at [1023, 395] on icon at bounding box center [1020, 392] width 9 height 12
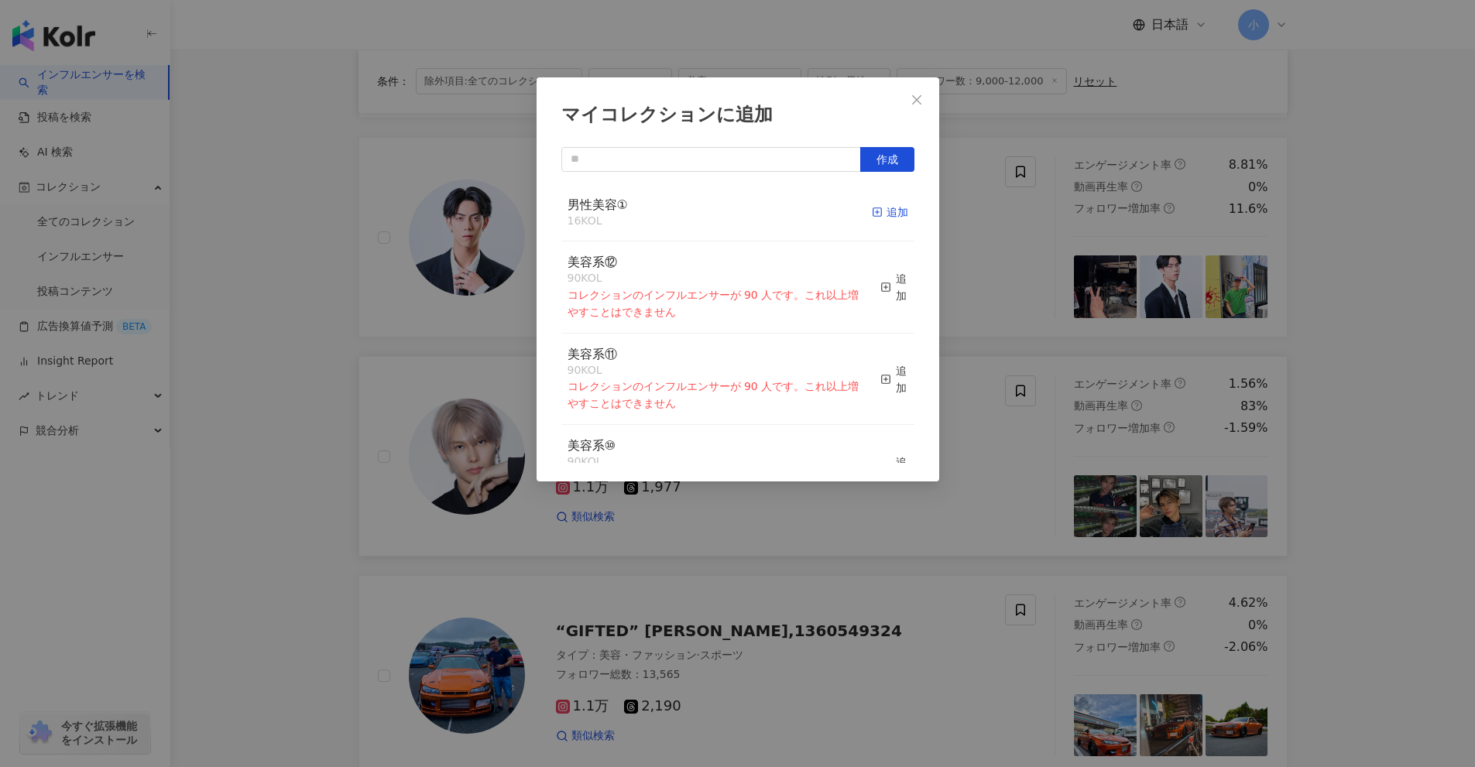
click at [873, 211] on div "追加" at bounding box center [890, 212] width 36 height 17
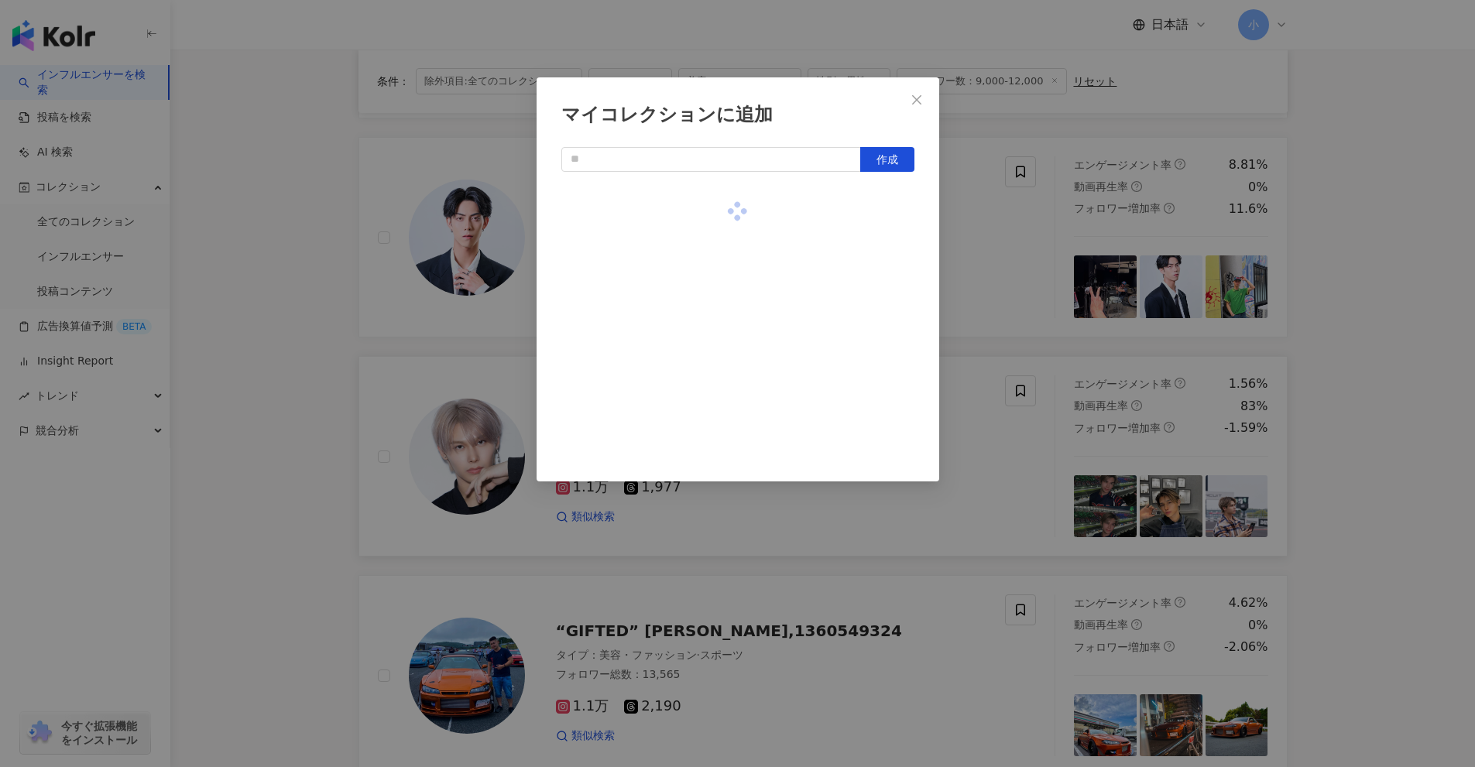
click at [1077, 271] on div "マイコレクションに追加 作成" at bounding box center [737, 383] width 1475 height 767
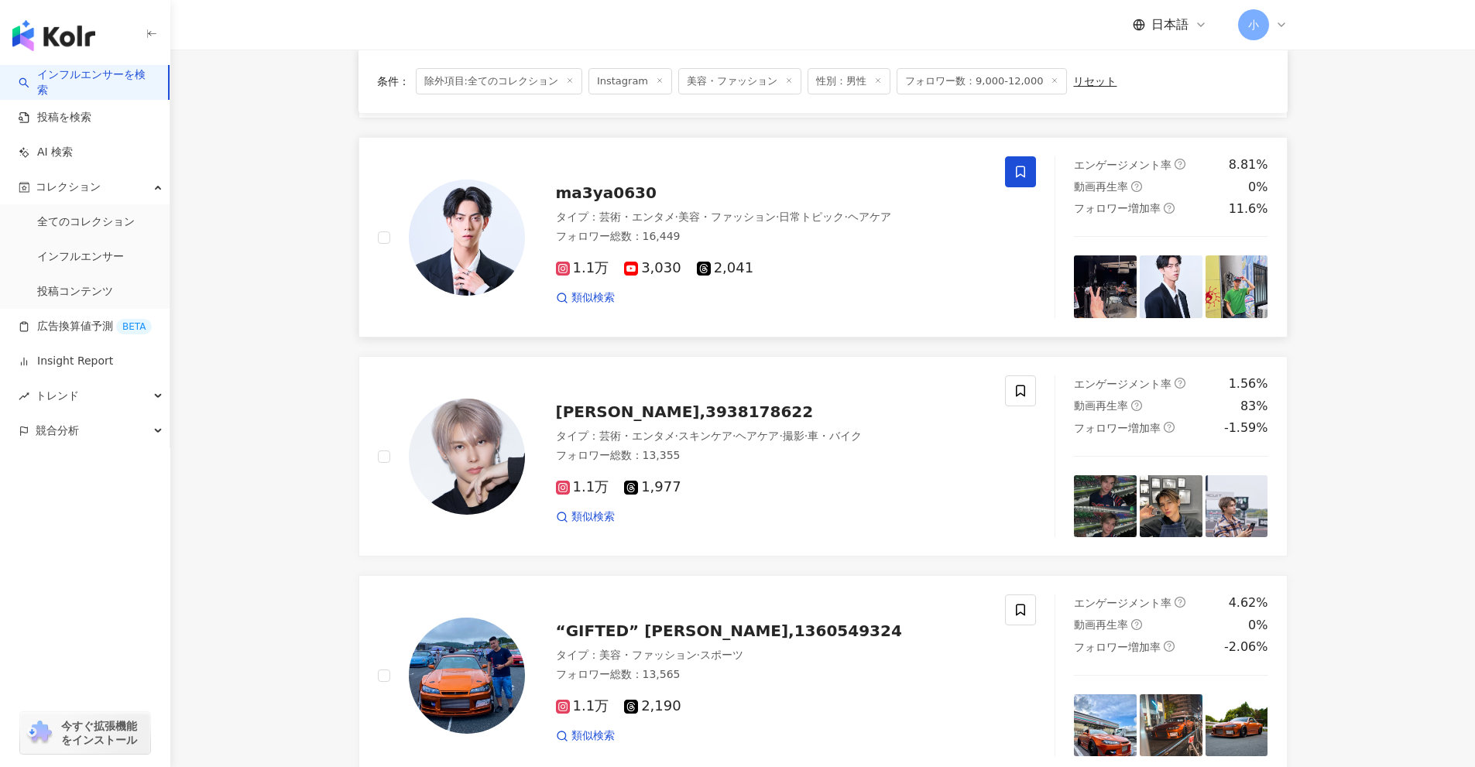
click at [1018, 187] on span at bounding box center [1020, 171] width 31 height 31
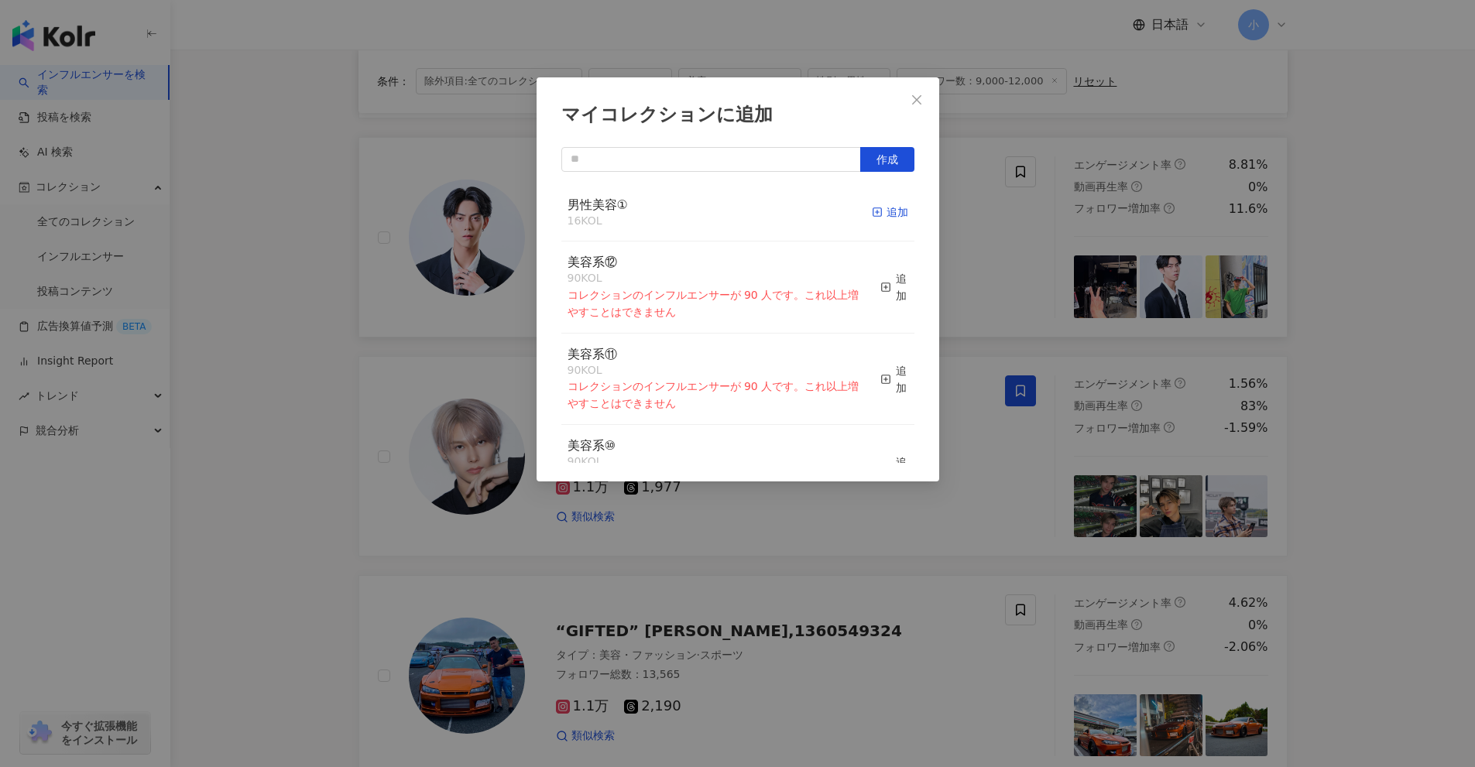
click at [882, 211] on div "追加" at bounding box center [890, 212] width 36 height 17
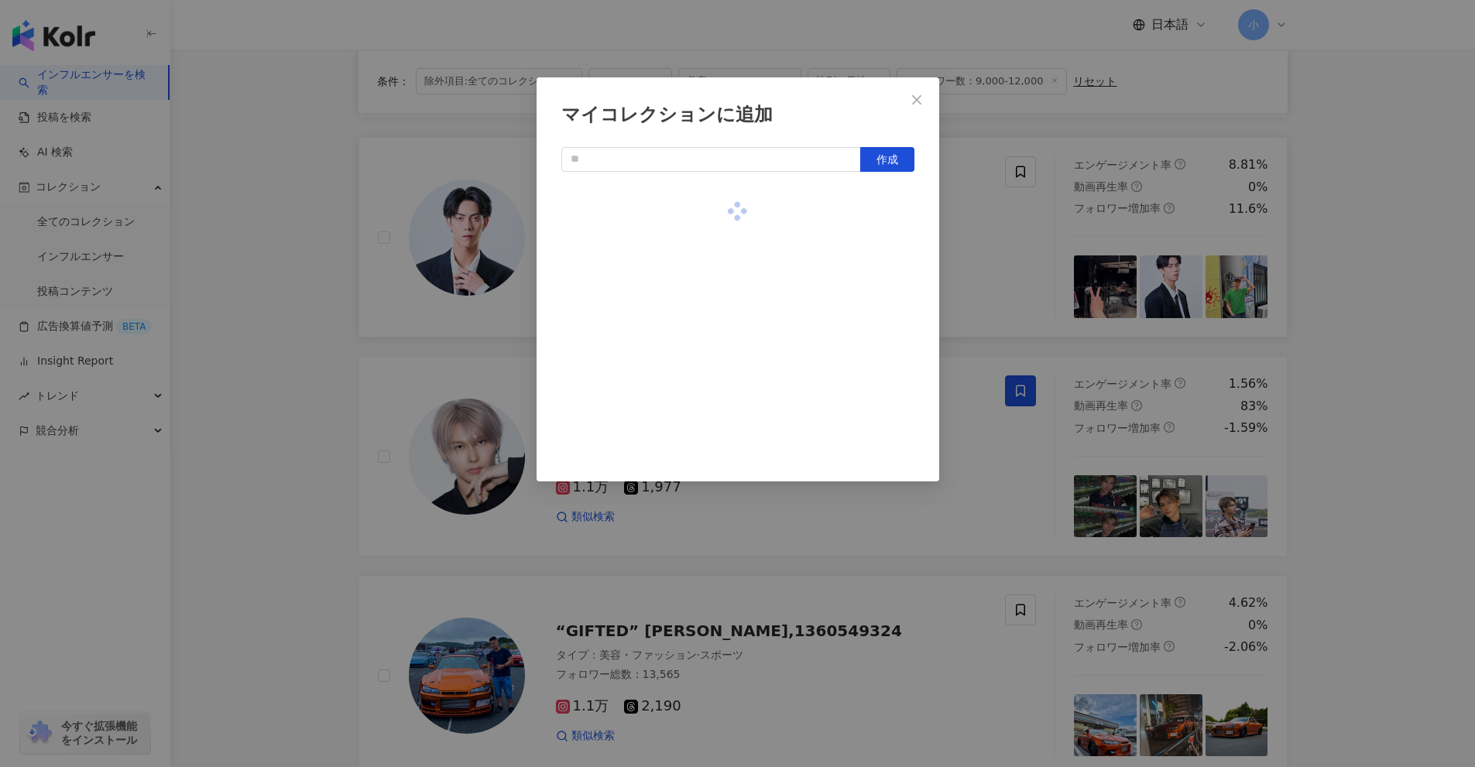
click at [1013, 229] on div "マイコレクションに追加 作成" at bounding box center [737, 383] width 1475 height 767
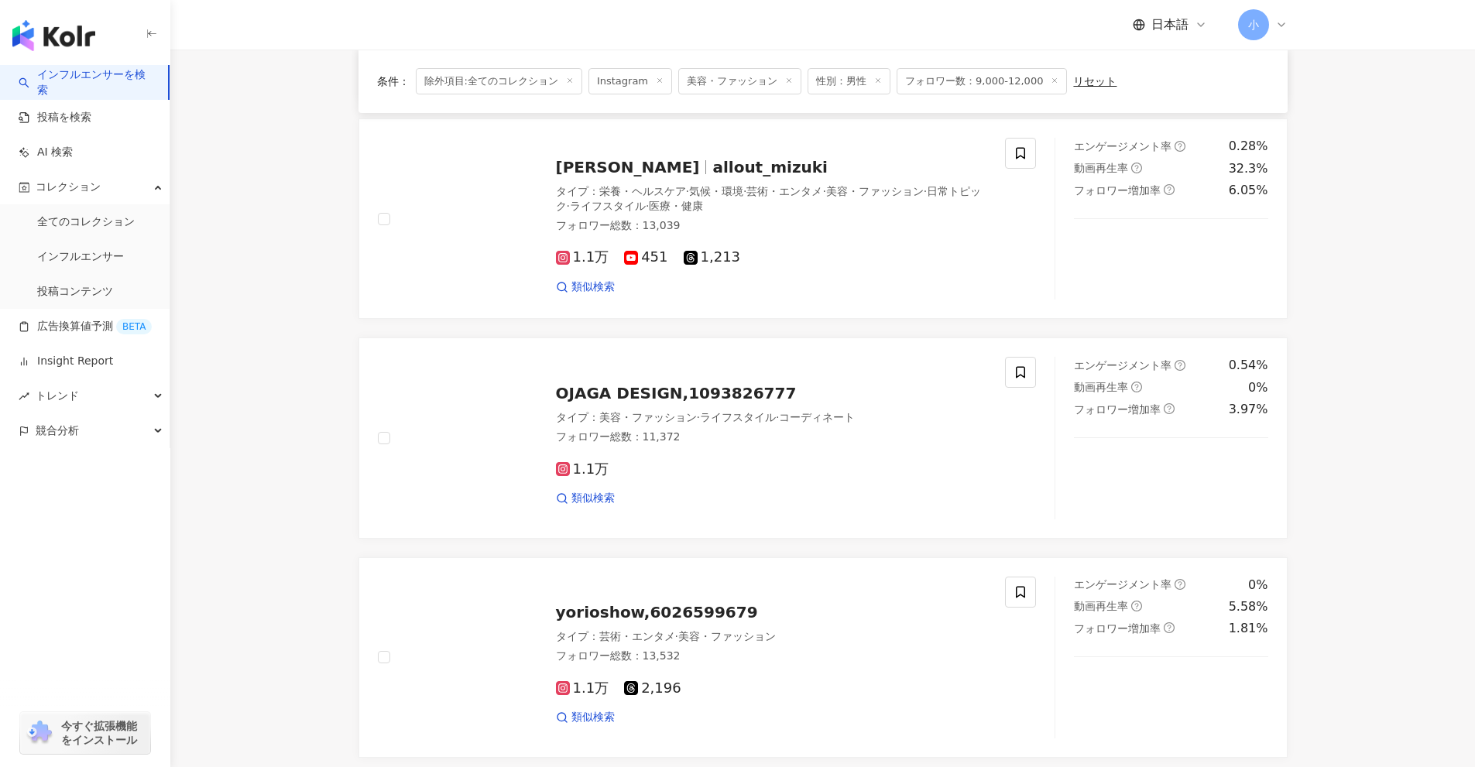
scroll to position [2434, 0]
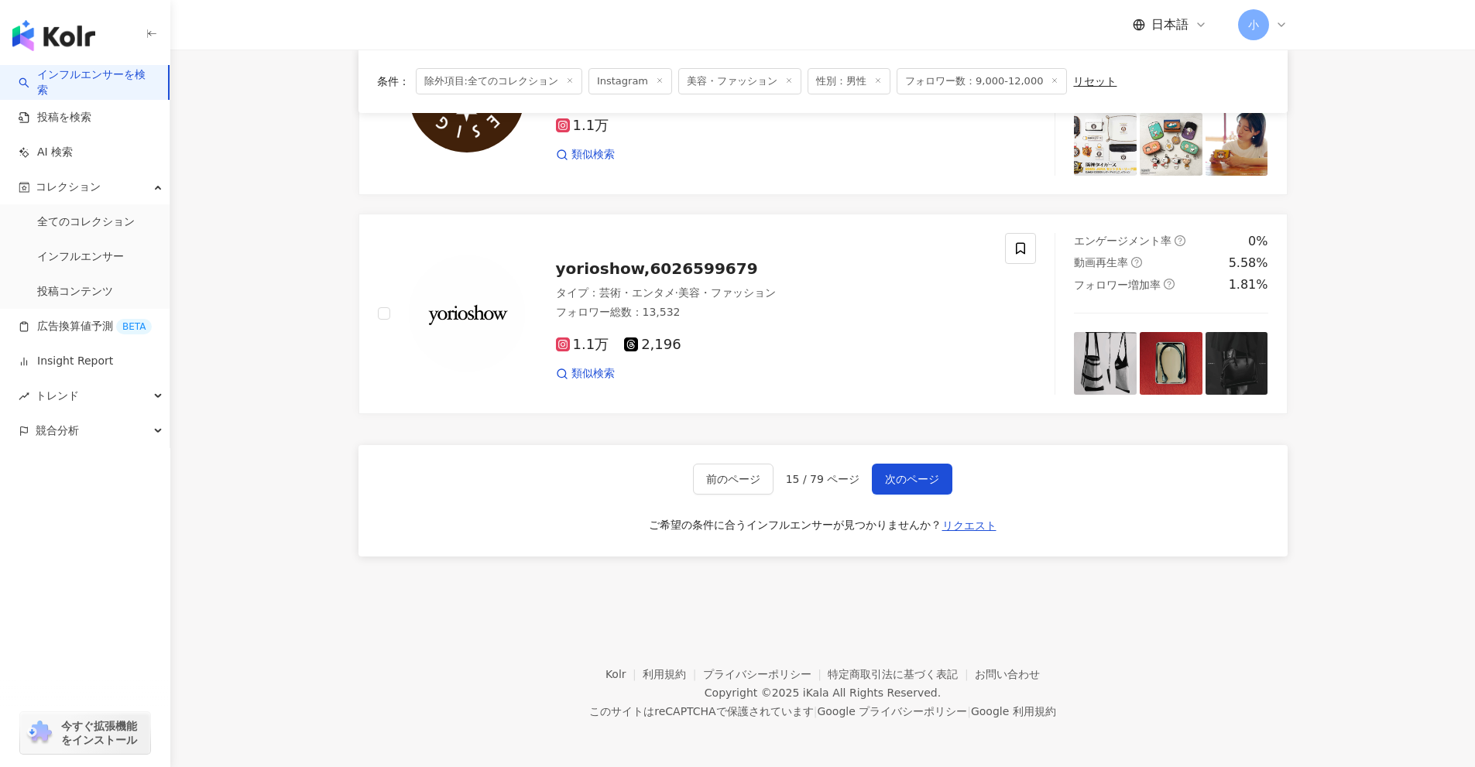
drag, startPoint x: 1366, startPoint y: 289, endPoint x: 1338, endPoint y: 646, distance: 357.9
click at [930, 488] on button "次のページ" at bounding box center [912, 479] width 81 height 31
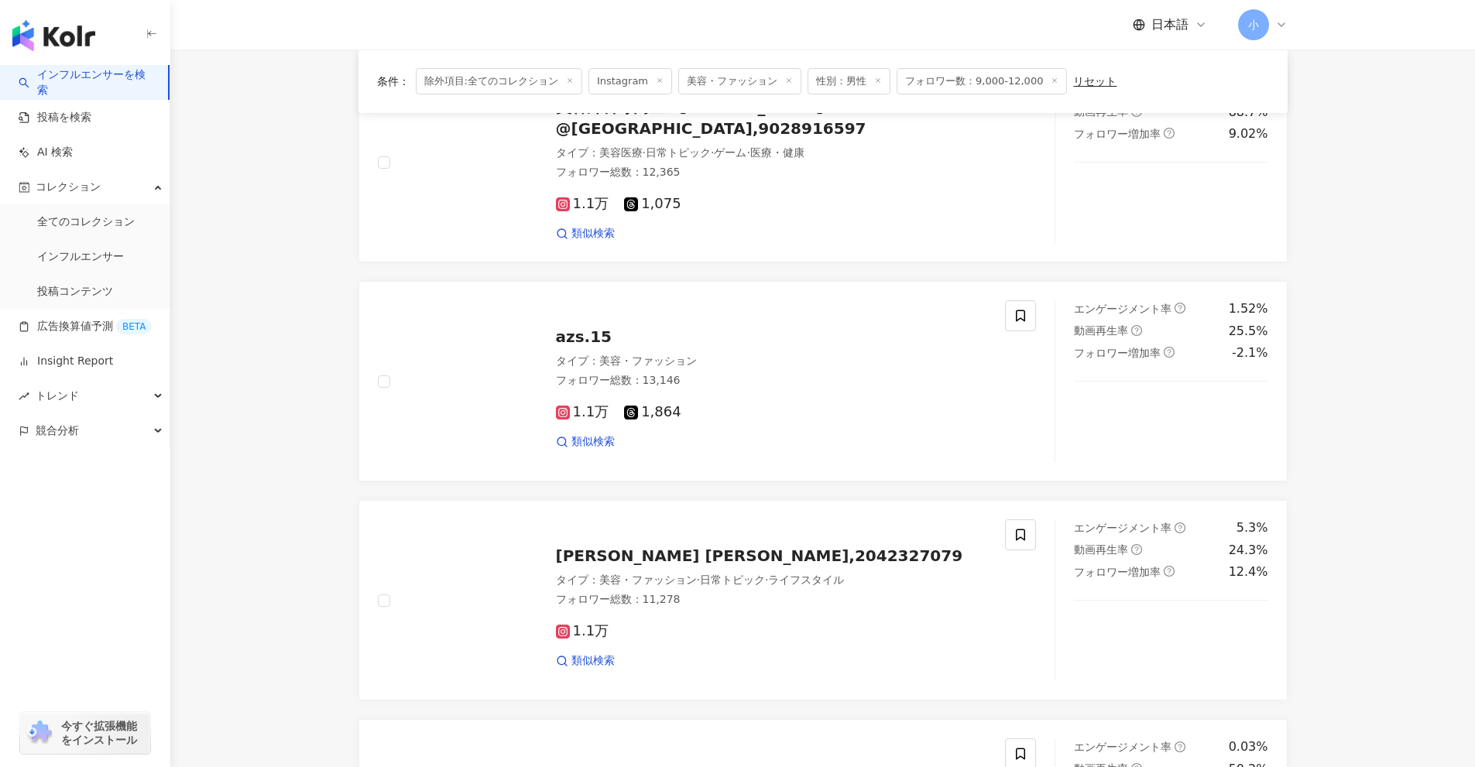
scroll to position [1427, 0]
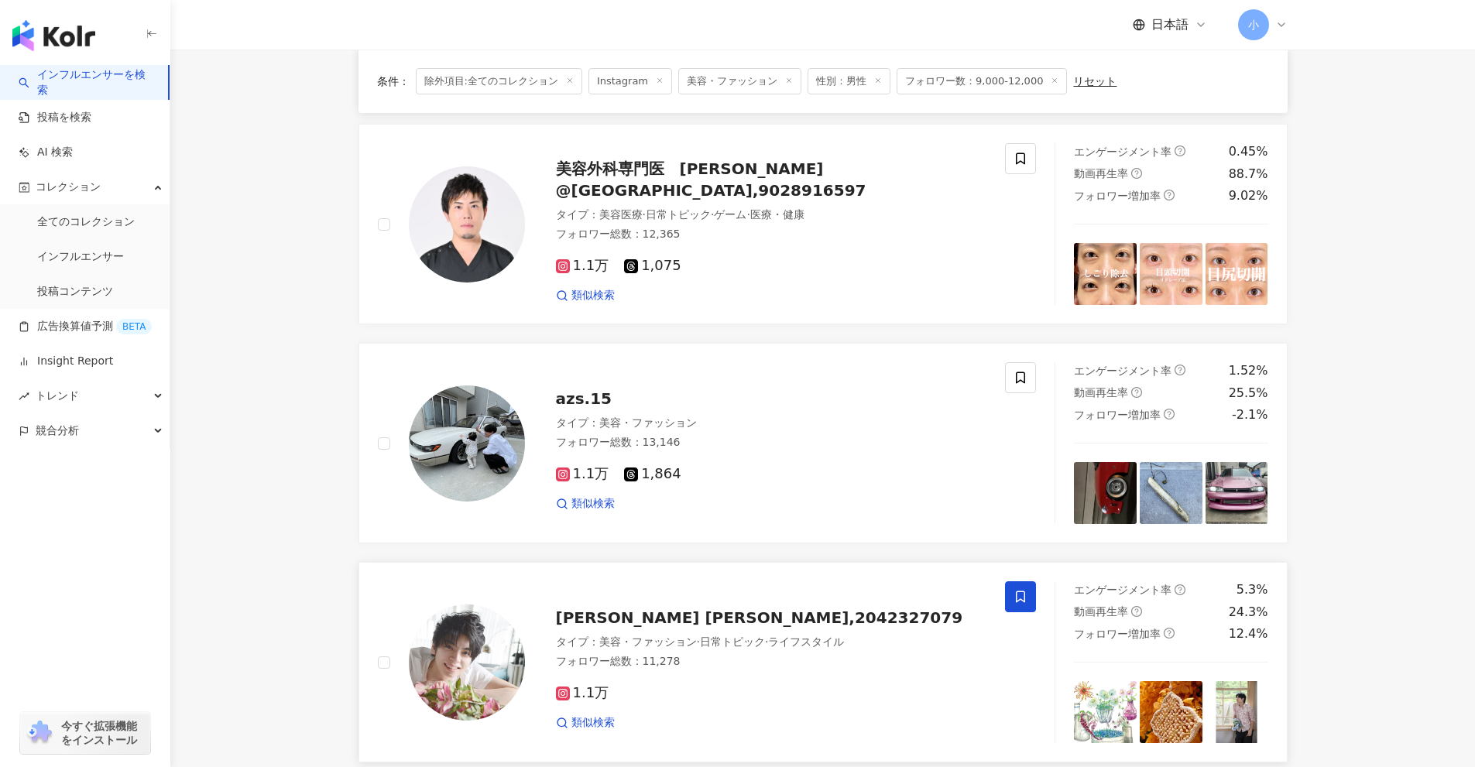
click at [1025, 601] on icon at bounding box center [1020, 597] width 9 height 12
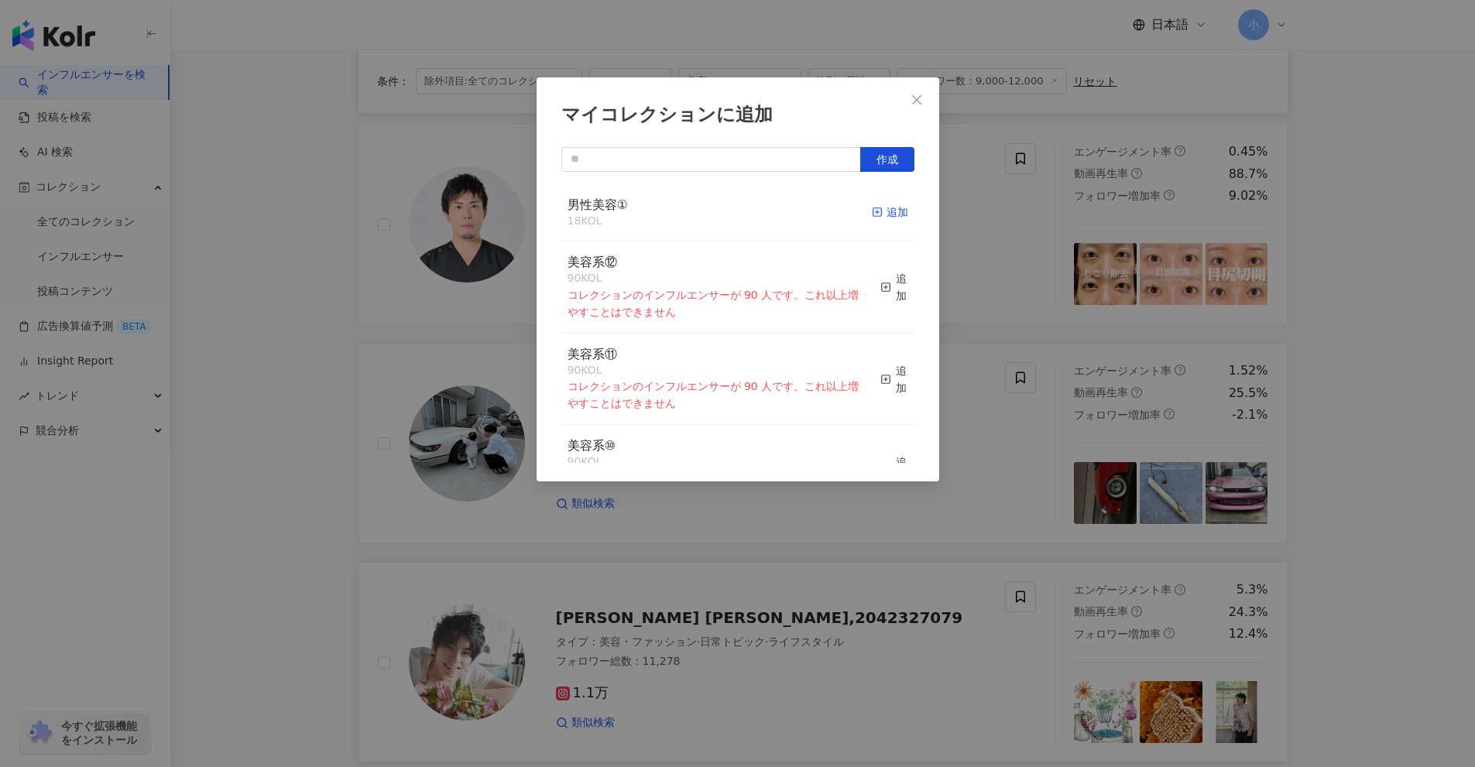
click at [877, 214] on div "追加" at bounding box center [890, 212] width 36 height 17
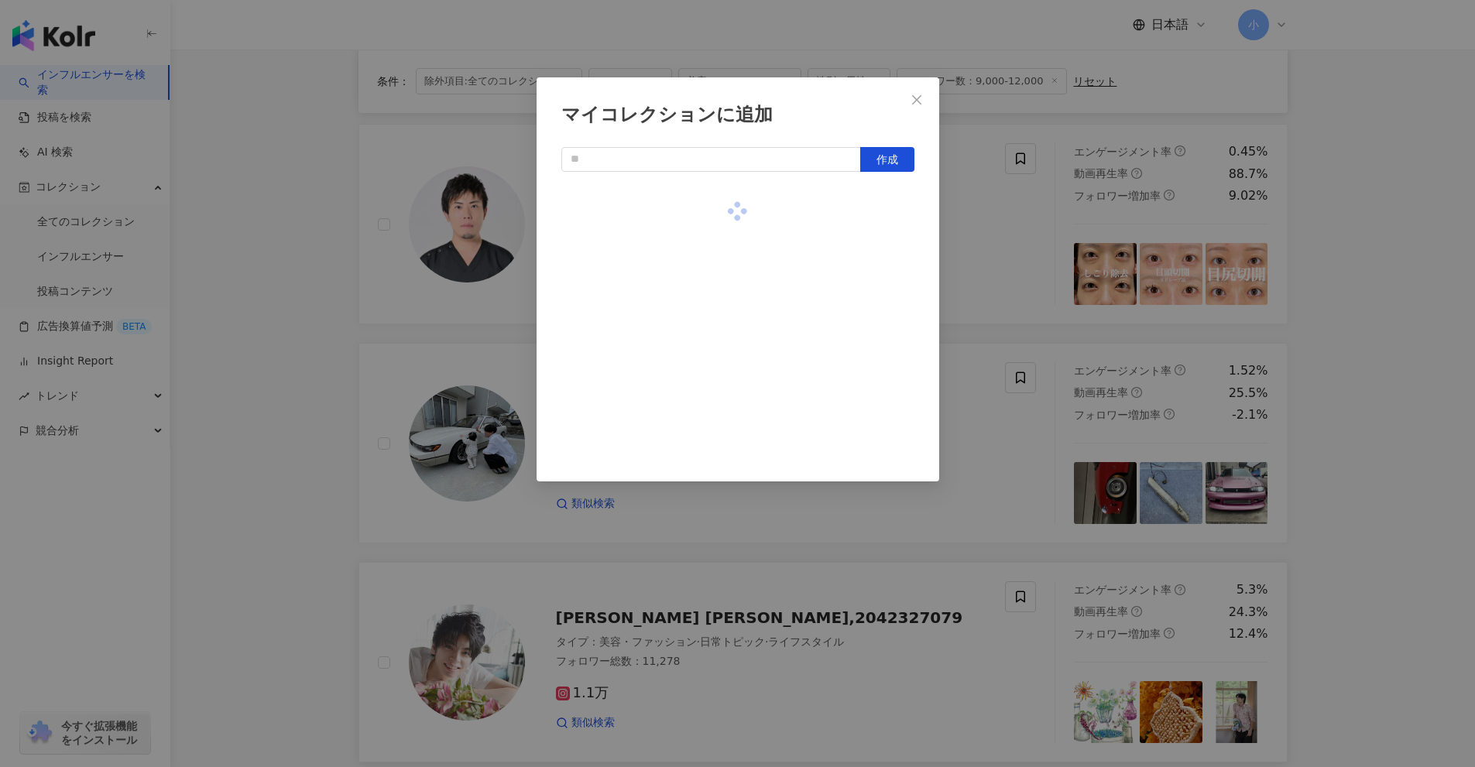
click at [968, 236] on div "マイコレクションに追加 作成" at bounding box center [737, 383] width 1475 height 767
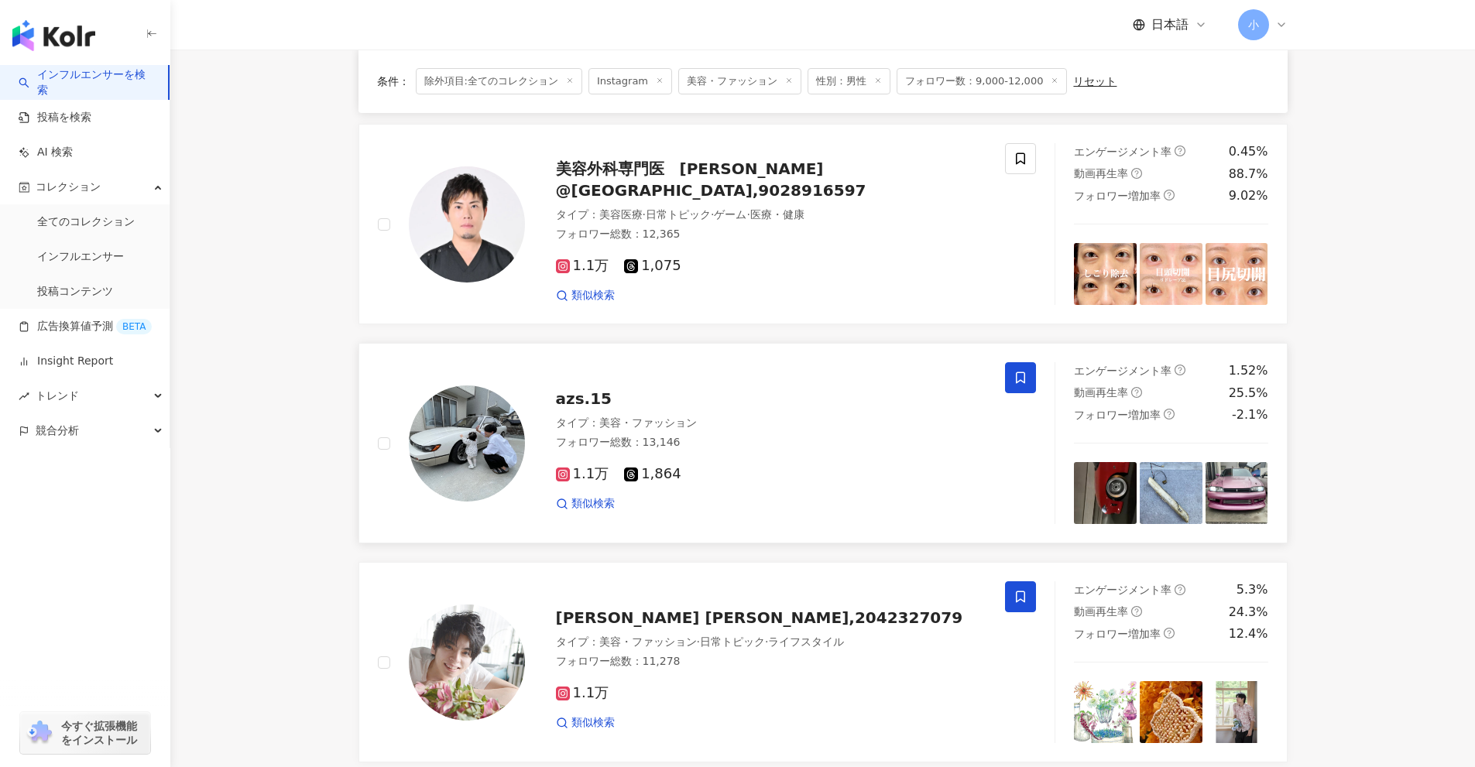
click at [1017, 379] on icon at bounding box center [1020, 378] width 14 height 14
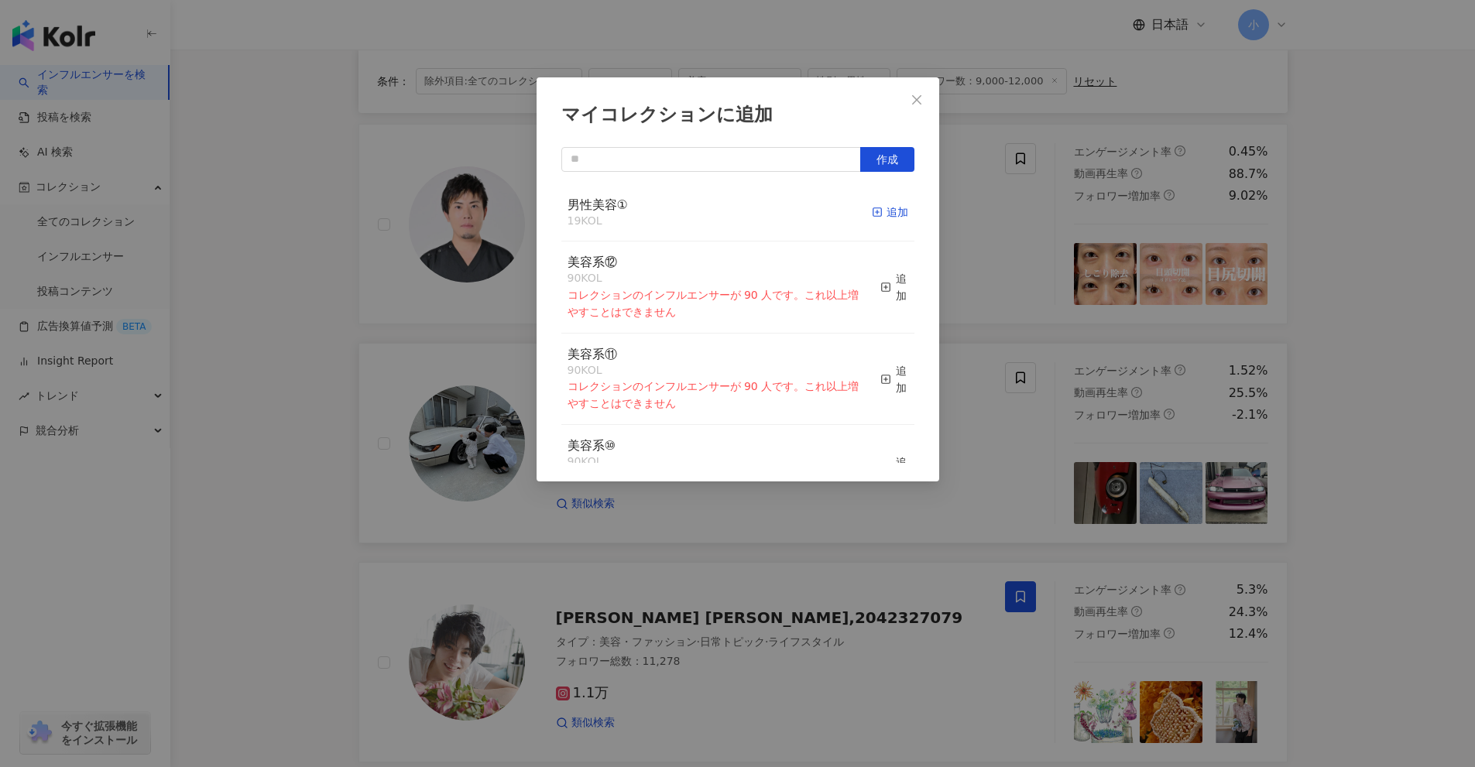
click at [872, 209] on rect "button" at bounding box center [876, 212] width 9 height 9
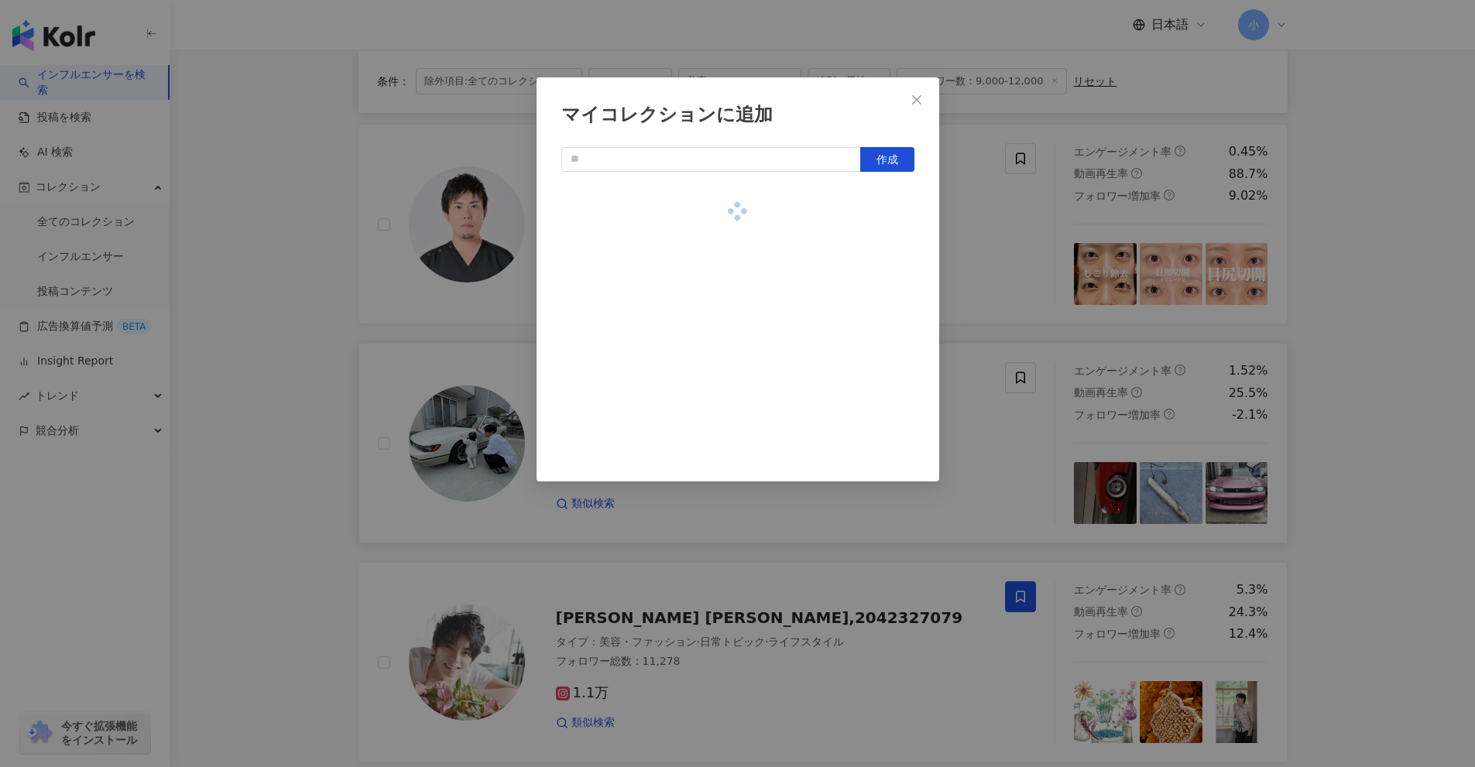
click at [1334, 320] on div "マイコレクションに追加 作成" at bounding box center [737, 383] width 1475 height 767
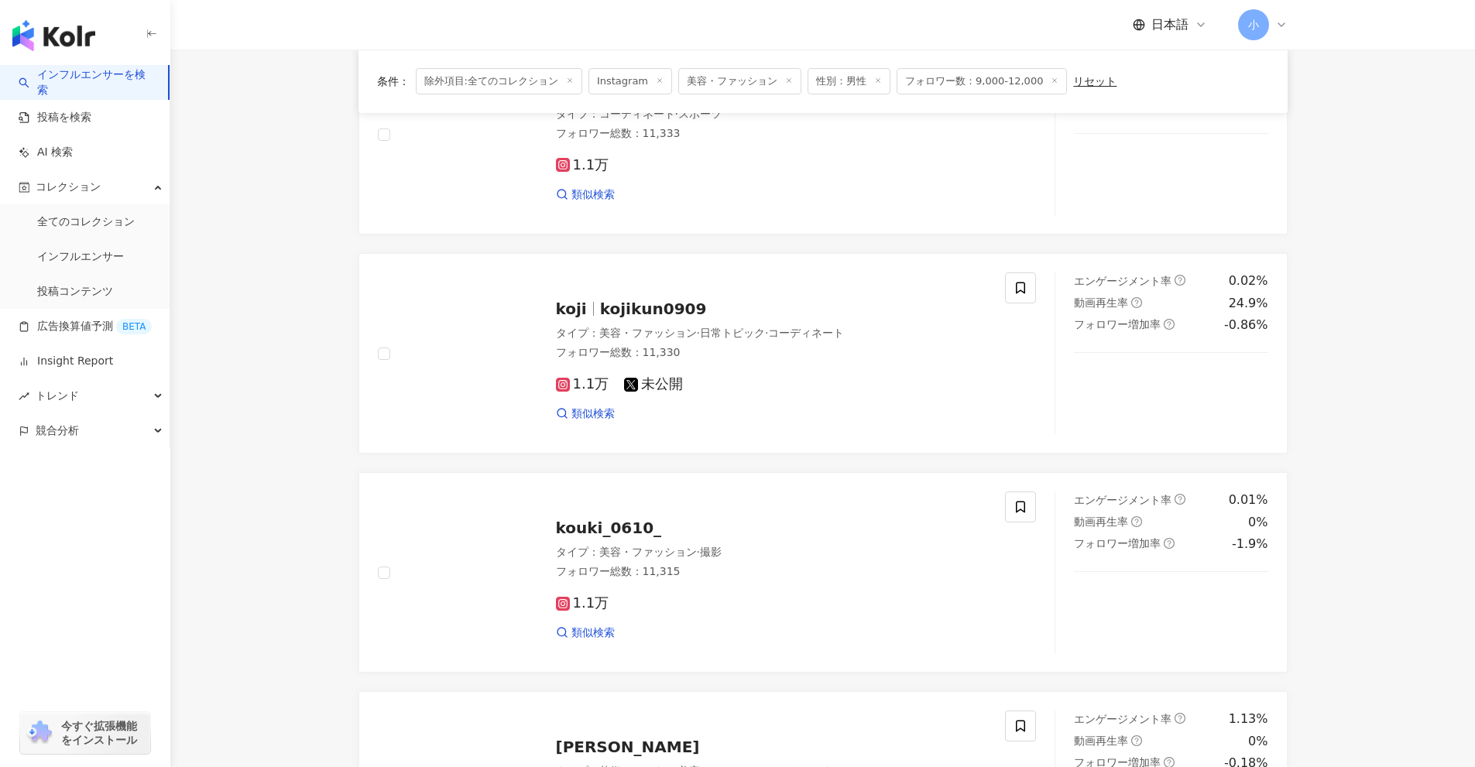
scroll to position [344, 0]
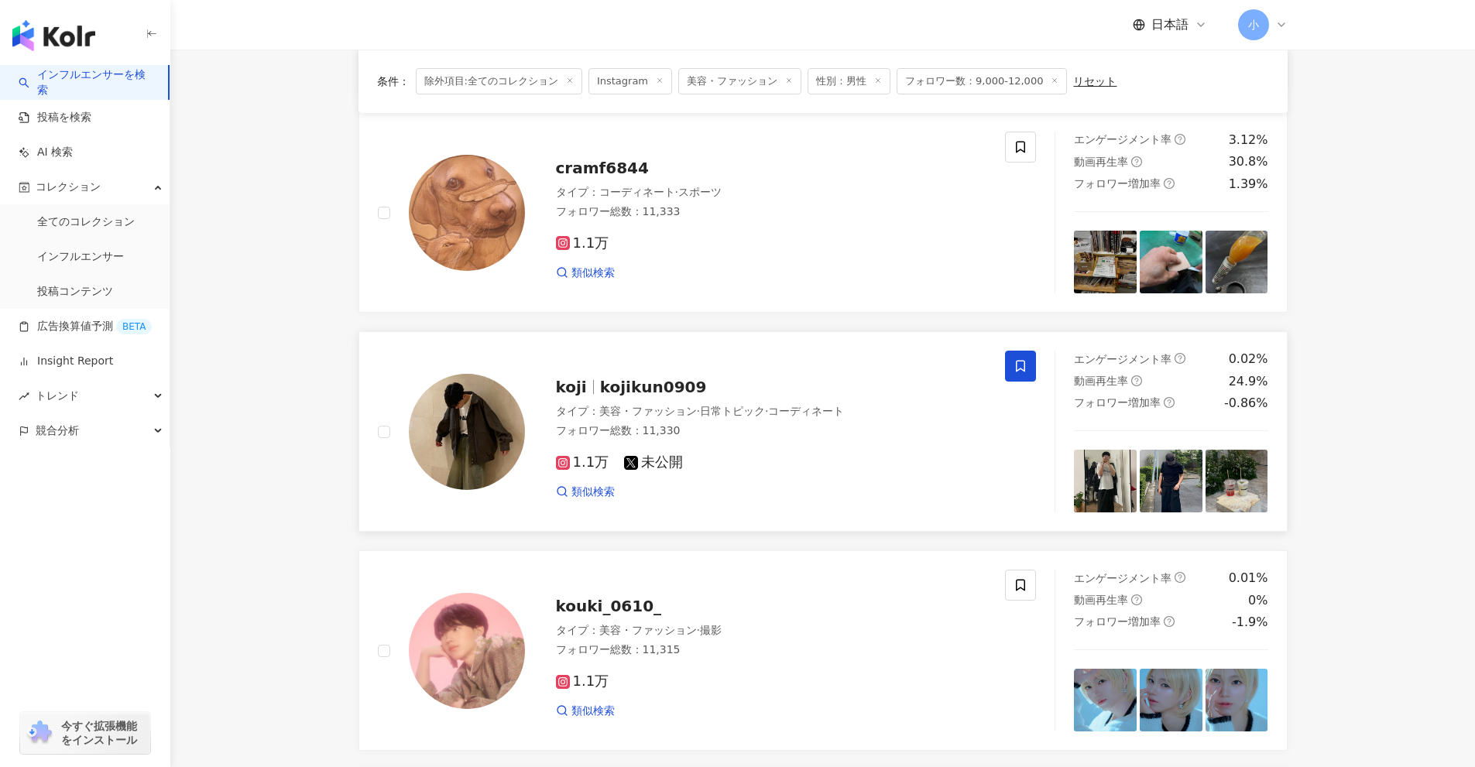
click at [1021, 367] on icon at bounding box center [1020, 366] width 14 height 14
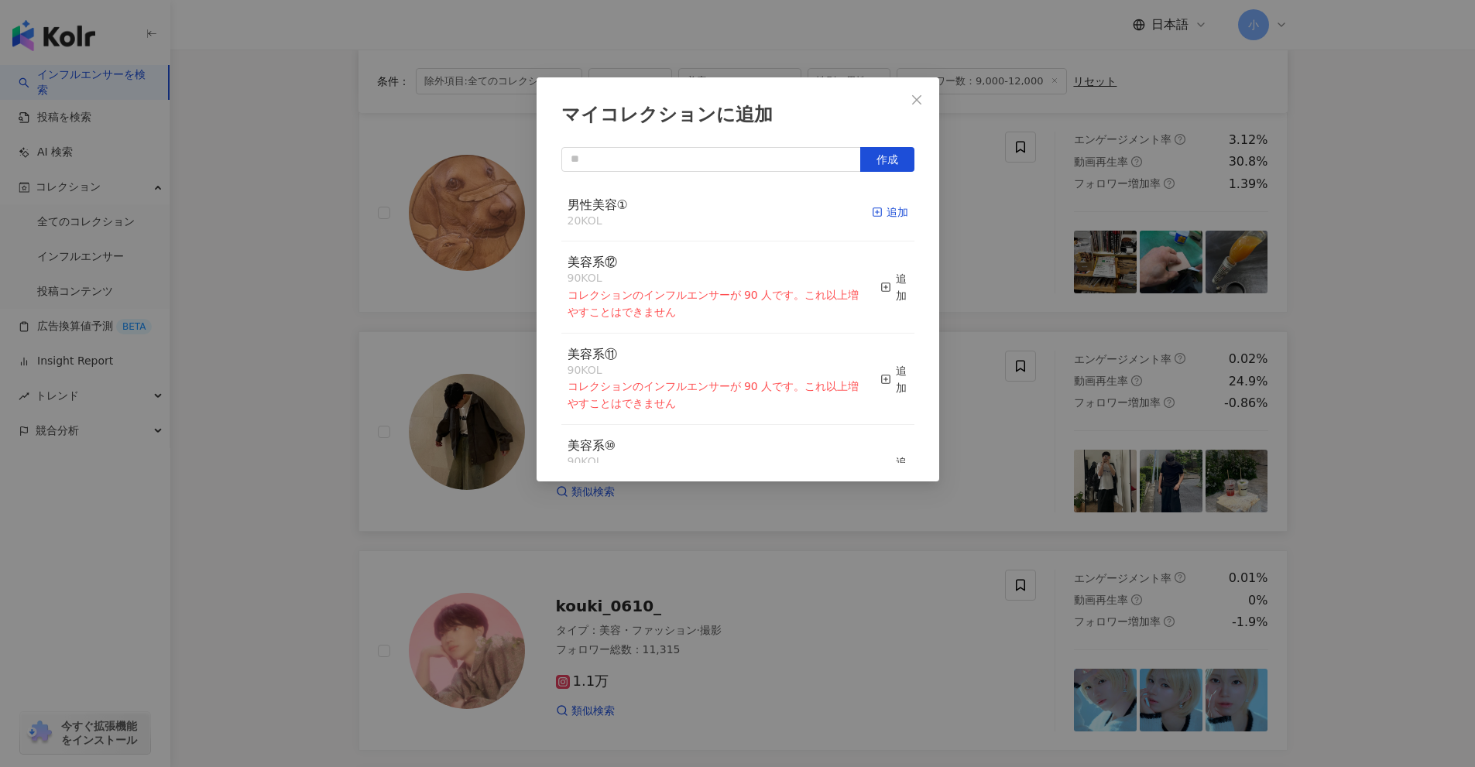
click at [872, 211] on icon "button" at bounding box center [877, 212] width 11 height 11
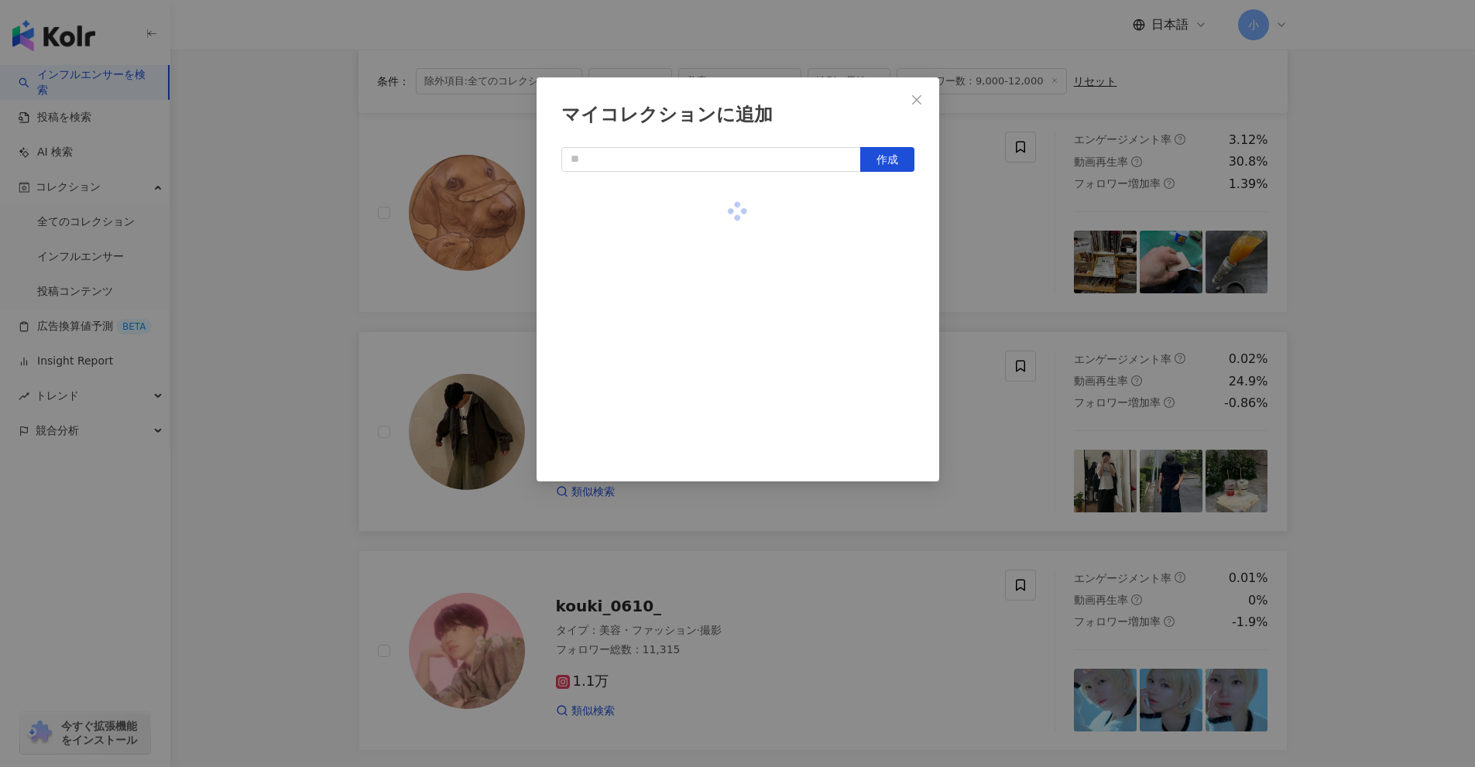
click at [1321, 316] on div "マイコレクションに追加 作成" at bounding box center [737, 383] width 1475 height 767
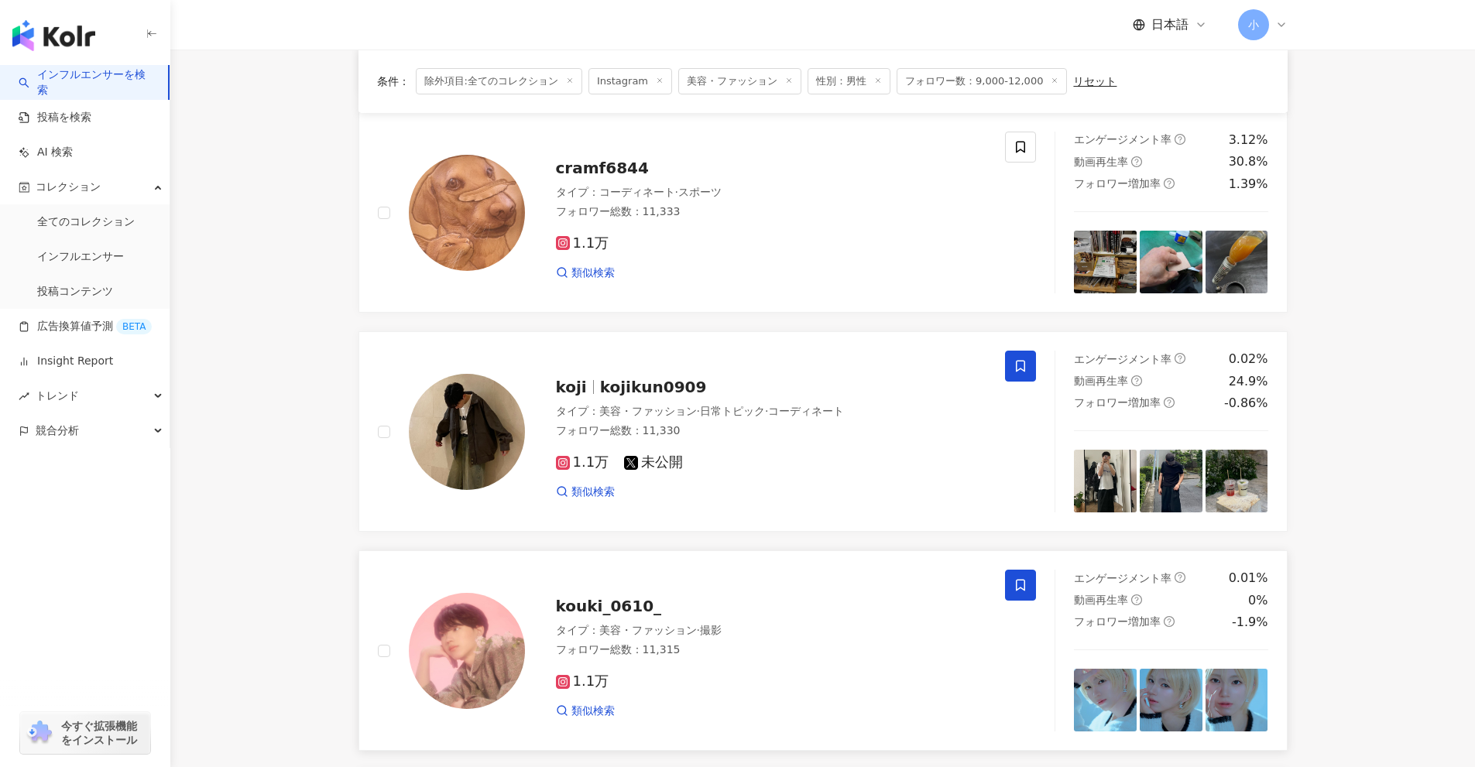
click at [1024, 590] on icon at bounding box center [1020, 586] width 9 height 12
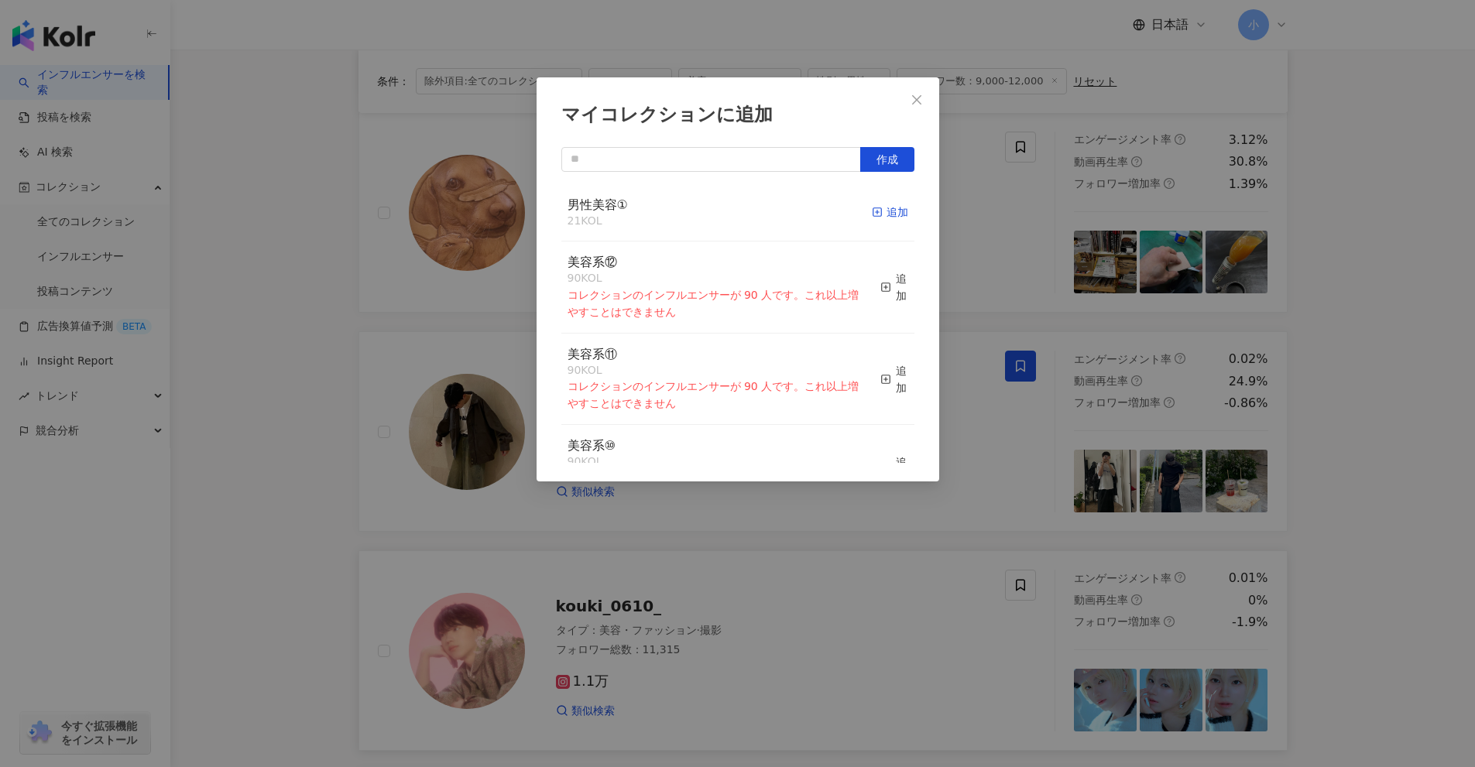
click at [882, 217] on div "追加" at bounding box center [890, 212] width 36 height 17
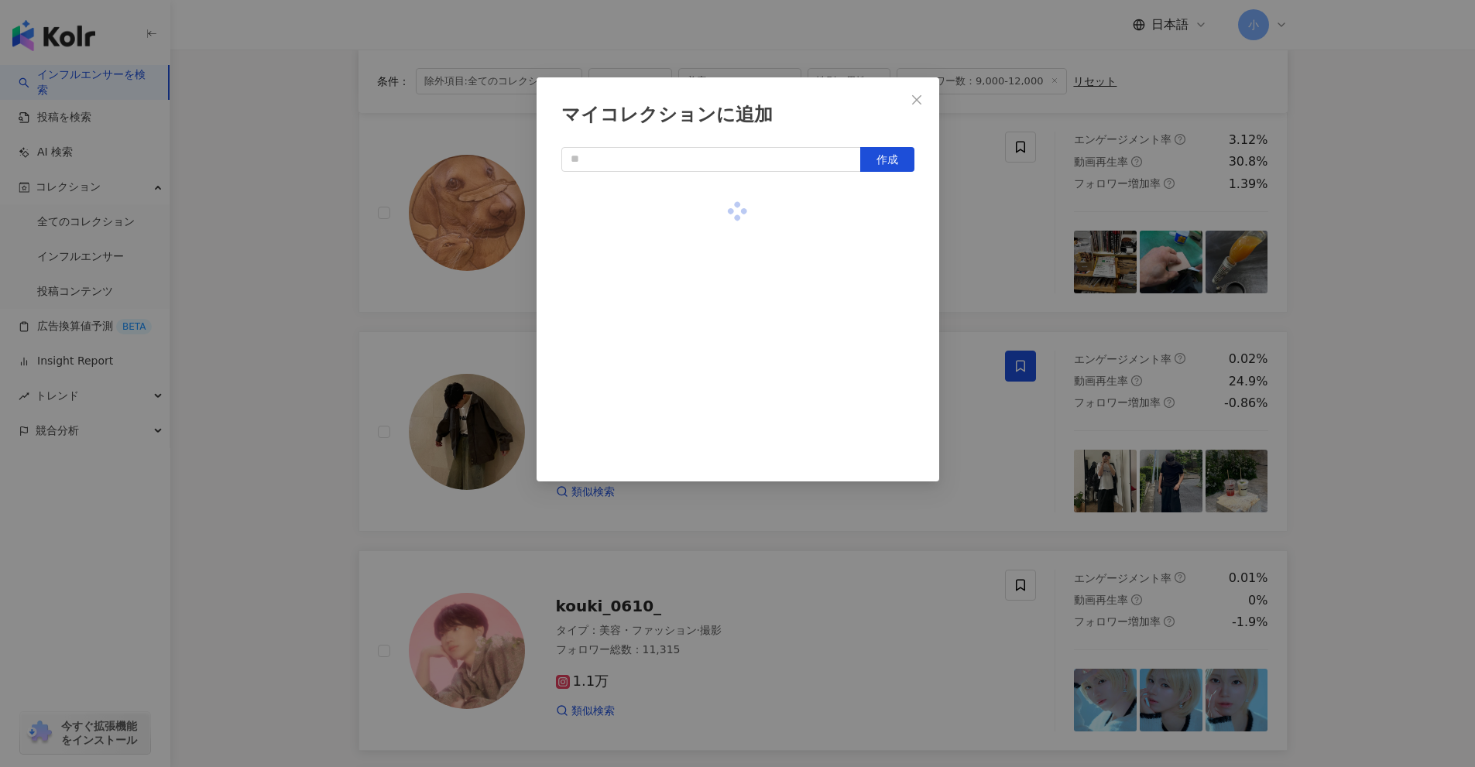
click at [1255, 271] on div "マイコレクションに追加 作成" at bounding box center [737, 383] width 1475 height 767
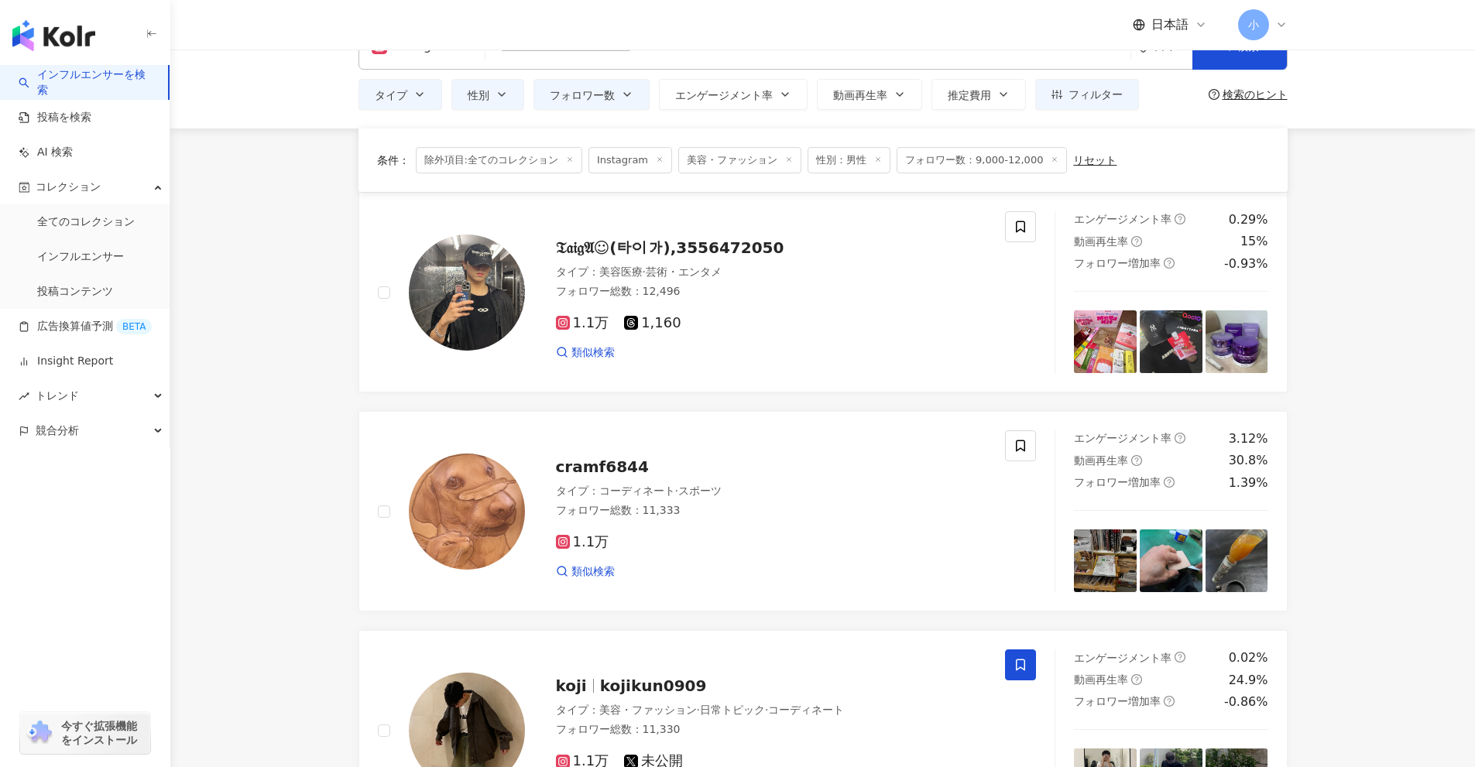
scroll to position [34, 0]
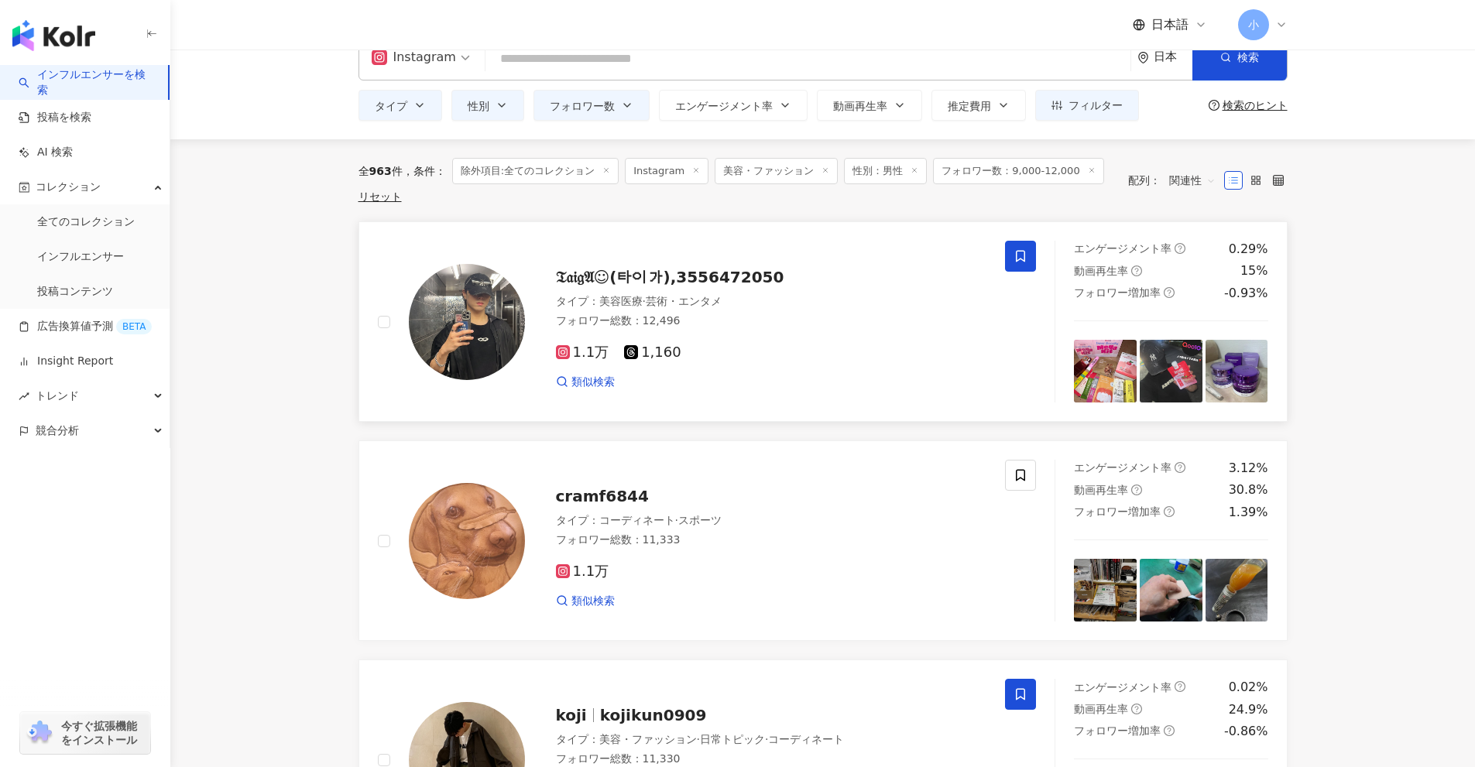
click at [1026, 252] on icon at bounding box center [1020, 256] width 14 height 14
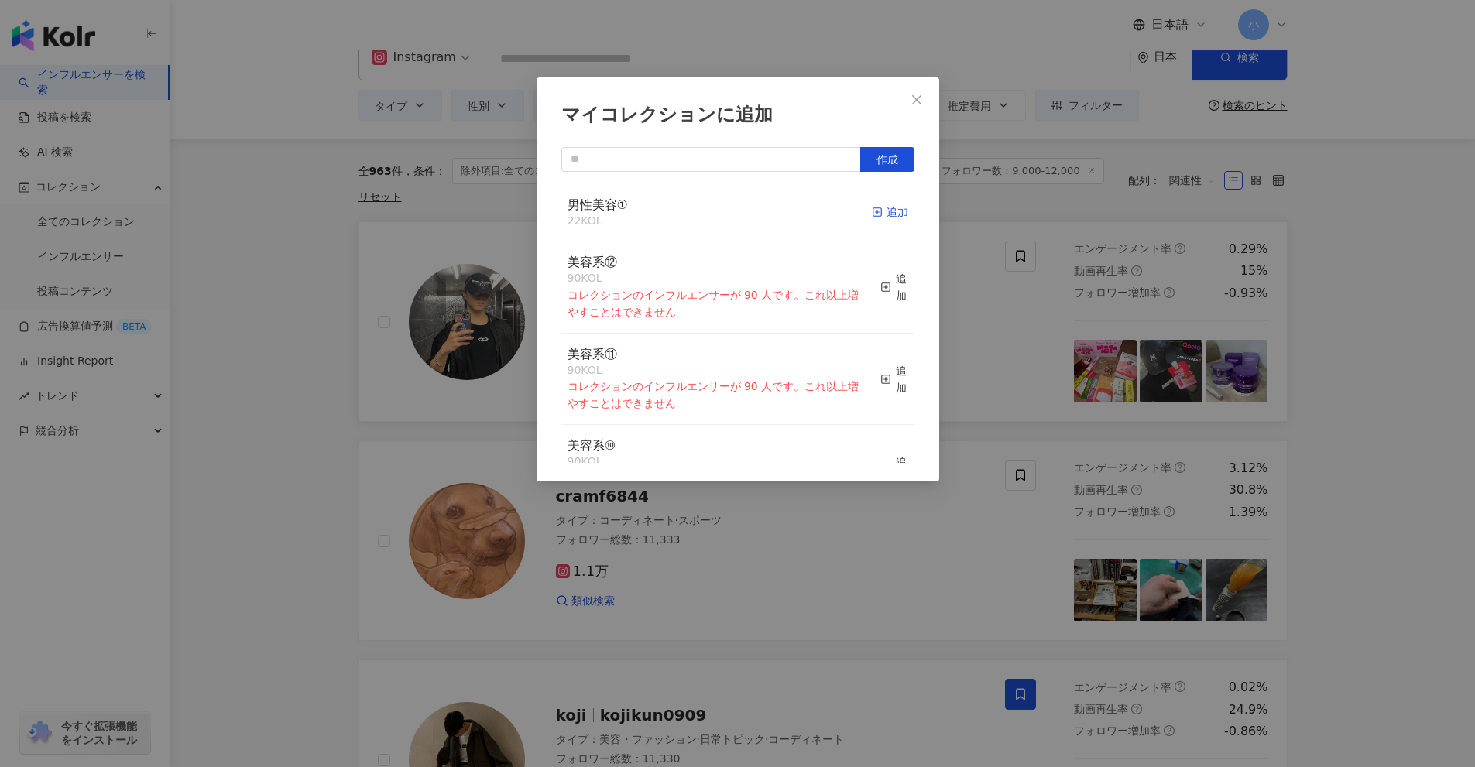
click at [875, 204] on div "追加" at bounding box center [890, 212] width 36 height 17
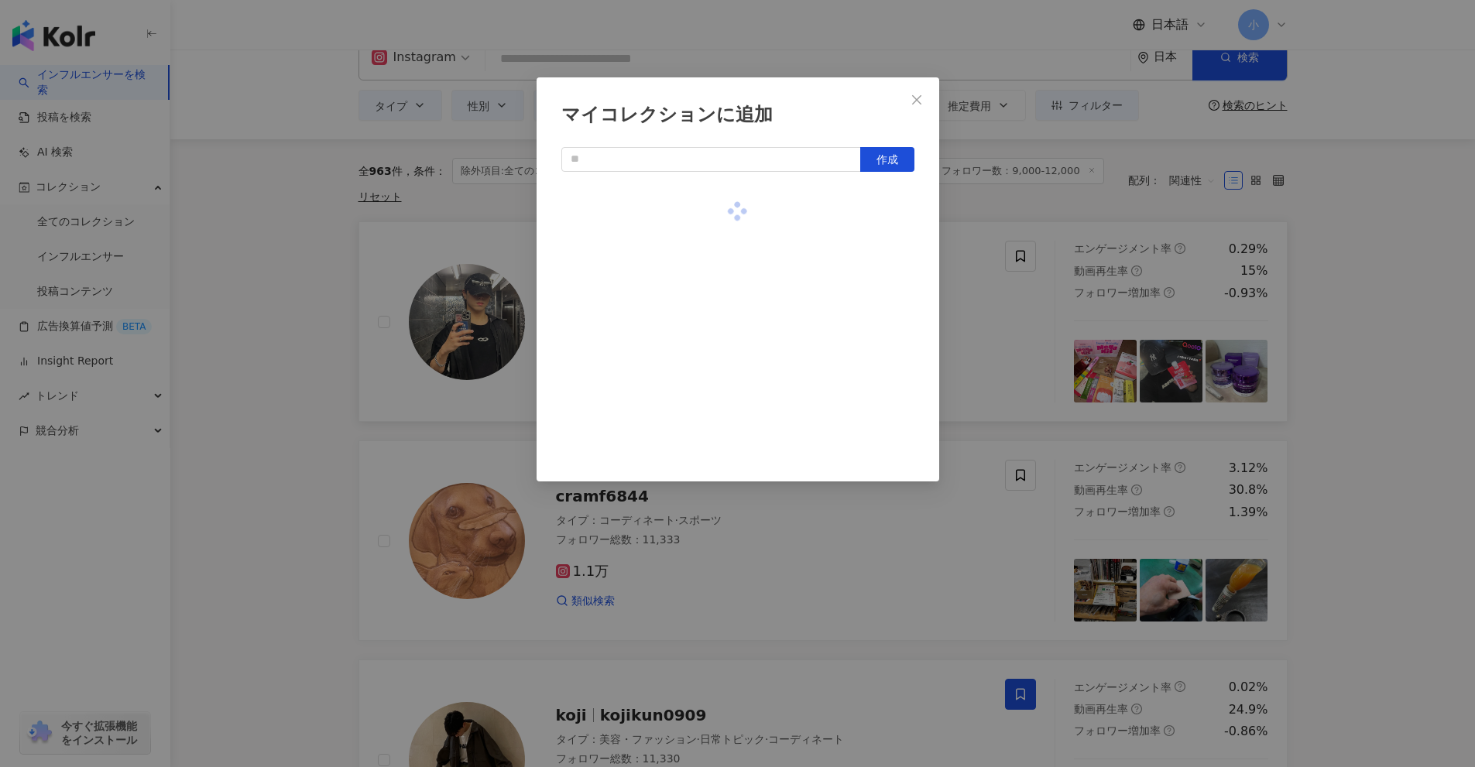
click at [997, 265] on div "マイコレクションに追加 作成" at bounding box center [737, 383] width 1475 height 767
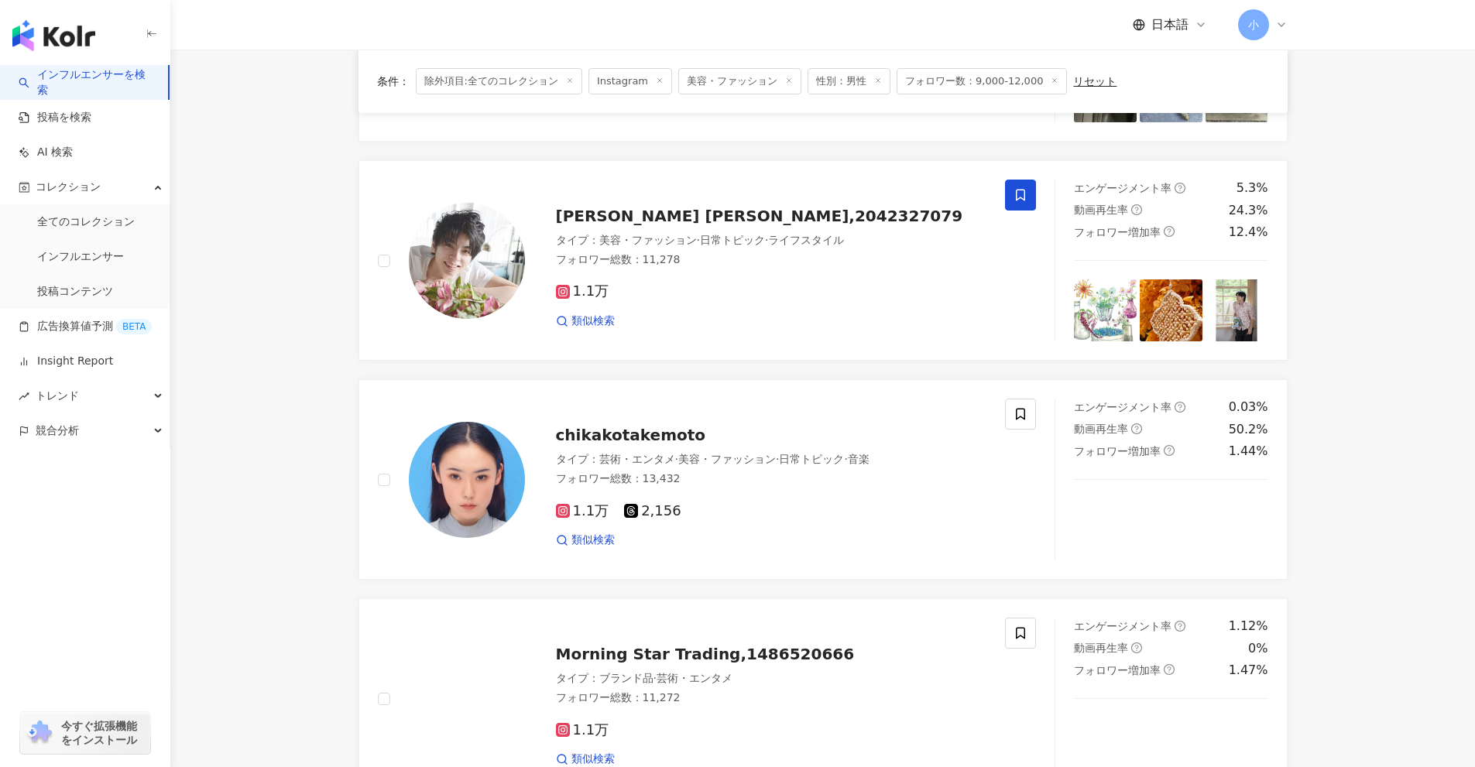
scroll to position [2434, 0]
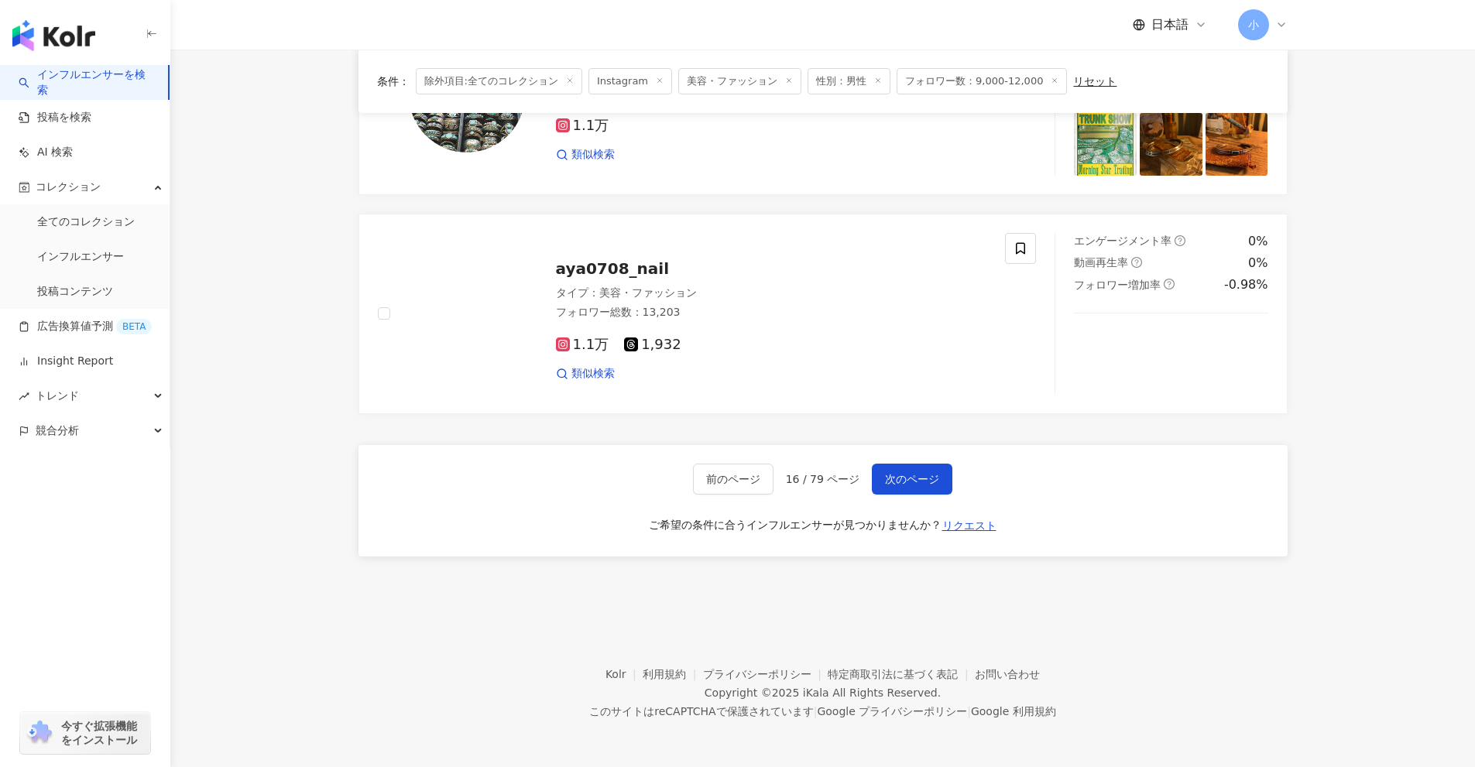
drag, startPoint x: 1349, startPoint y: 229, endPoint x: 1203, endPoint y: 512, distance: 318.2
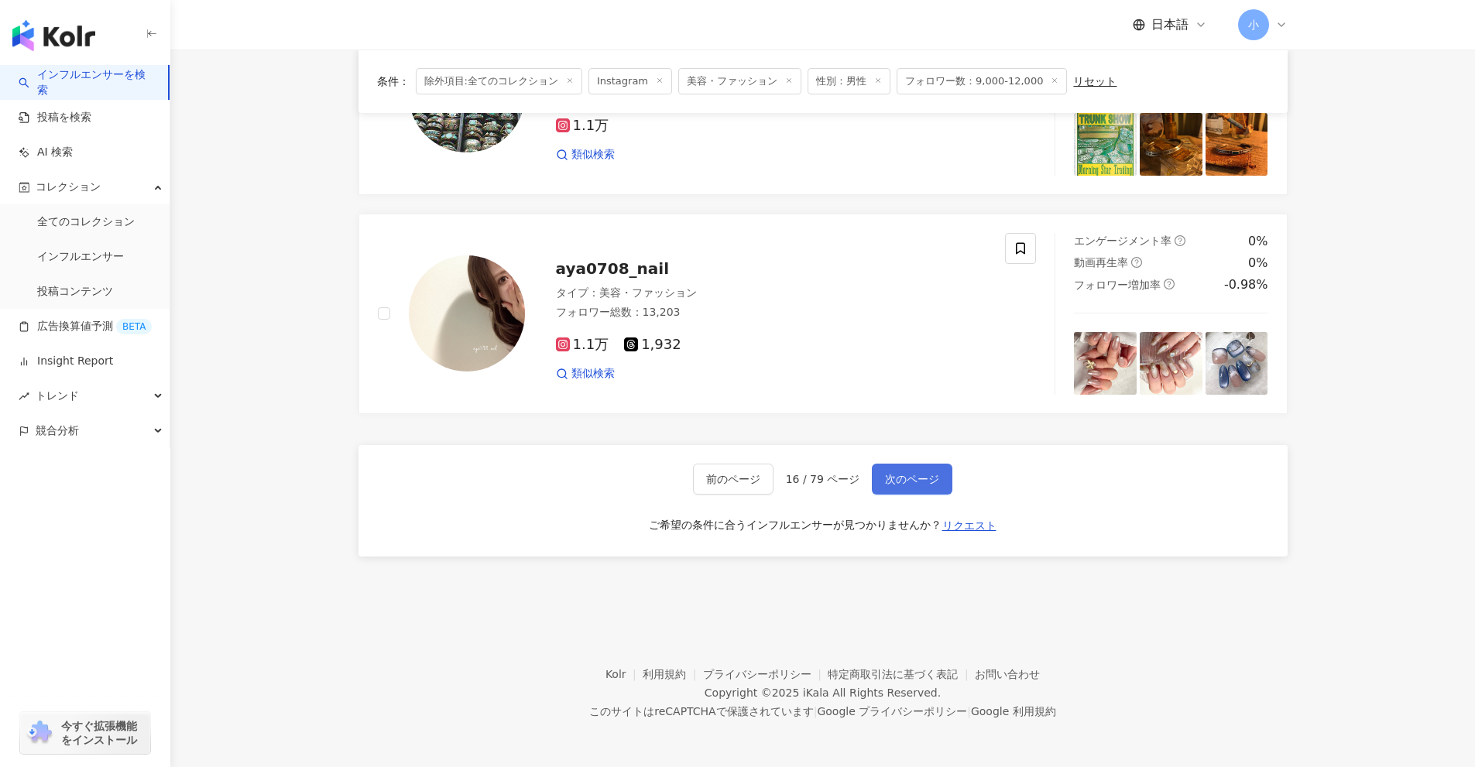
click at [940, 478] on button "次のページ" at bounding box center [912, 479] width 81 height 31
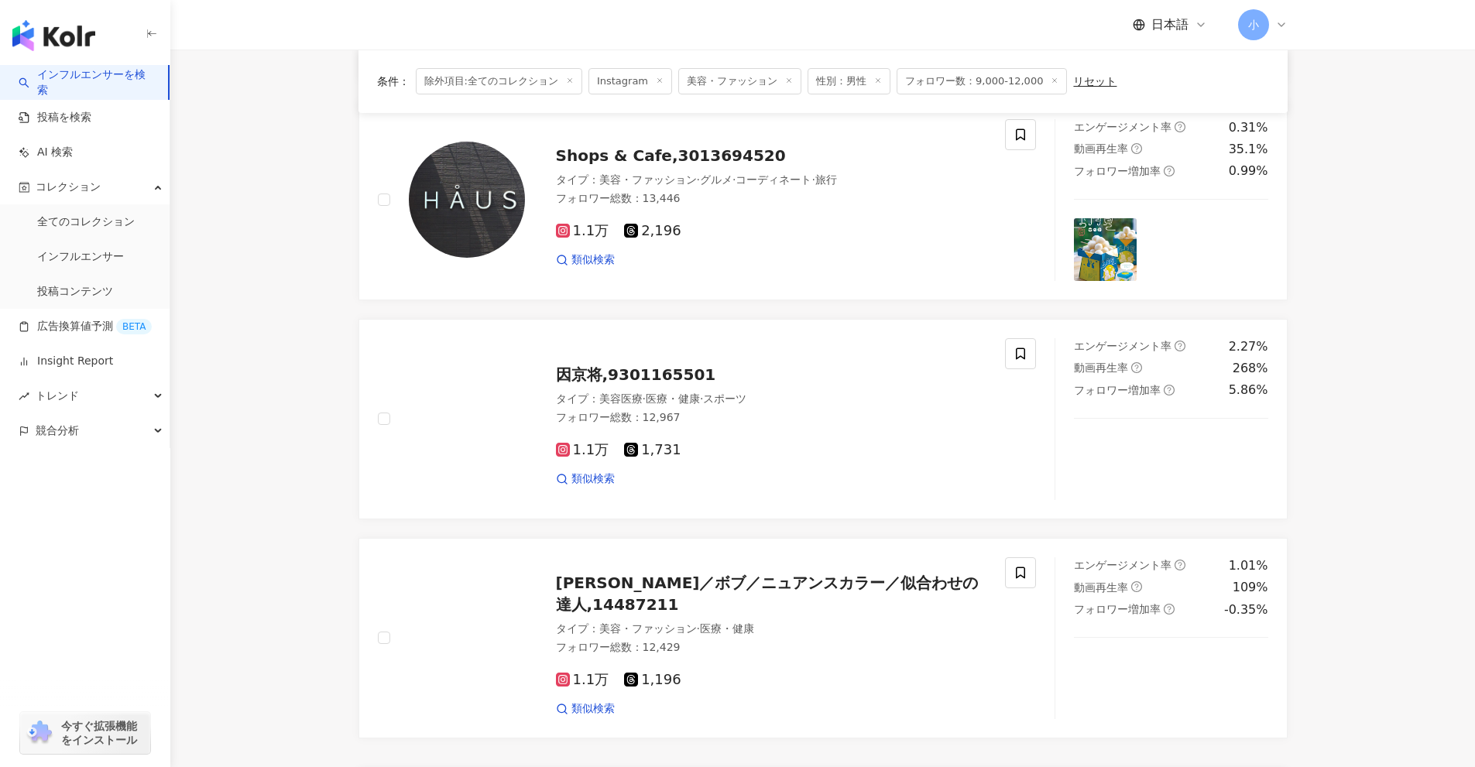
scroll to position [2124, 0]
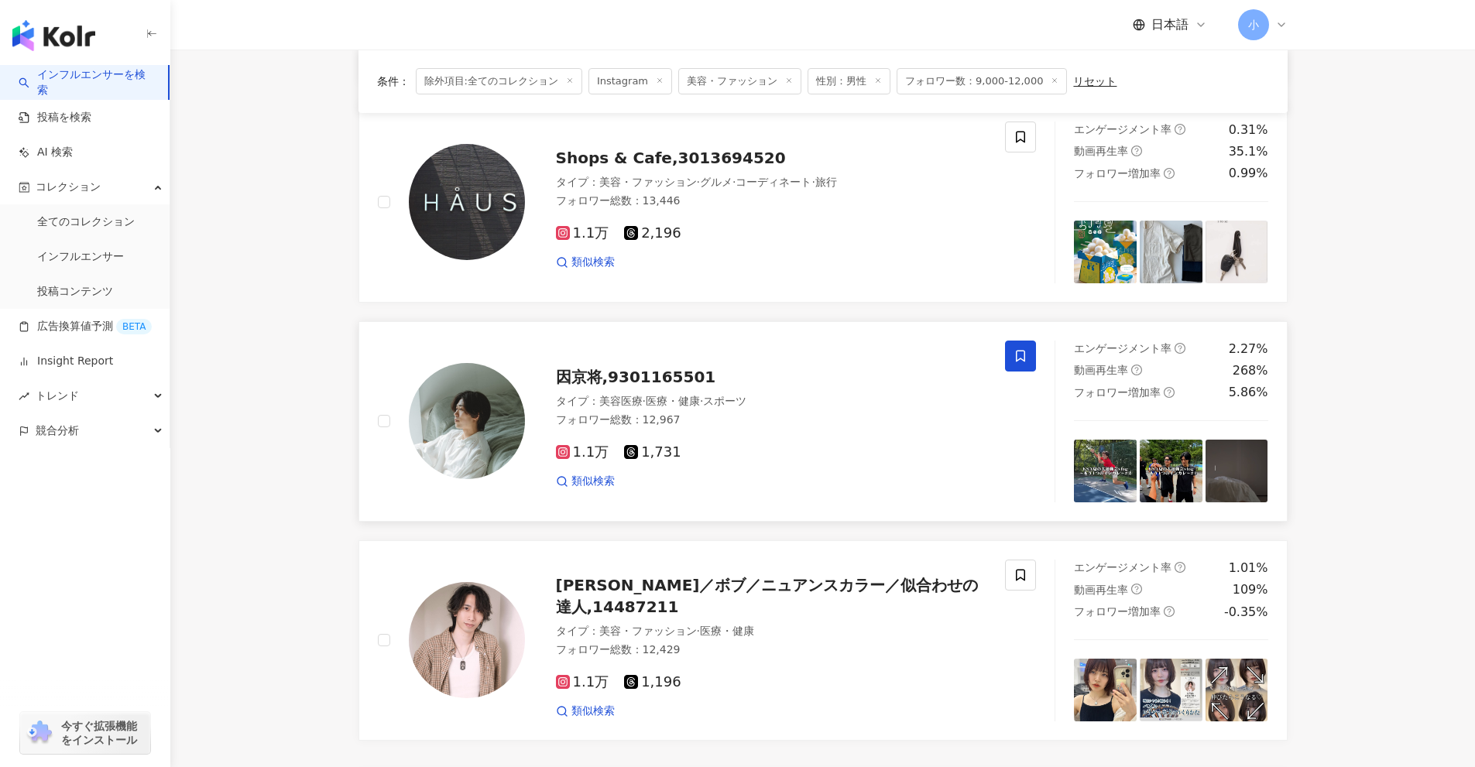
click at [1026, 349] on icon at bounding box center [1020, 356] width 14 height 14
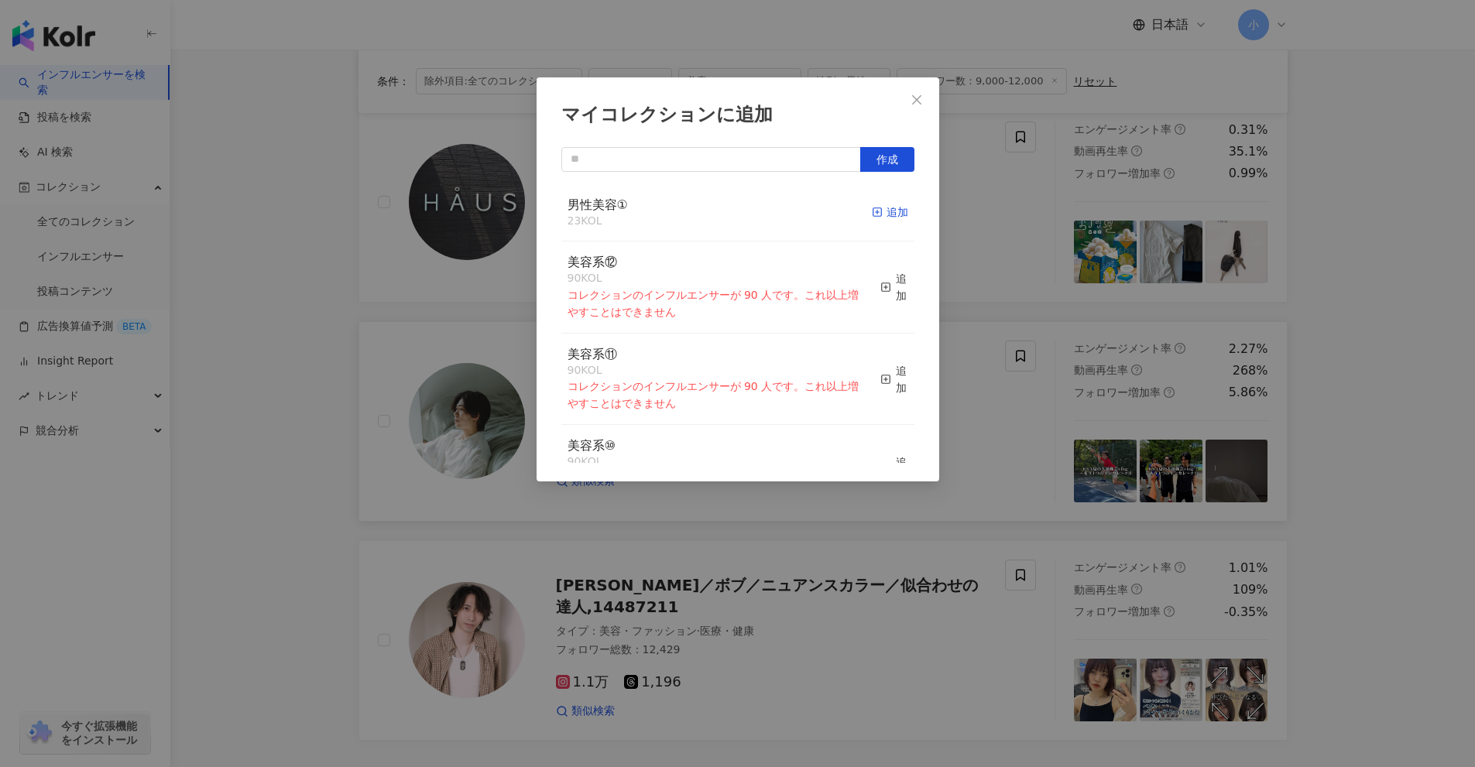
click at [880, 211] on div "追加" at bounding box center [890, 212] width 36 height 17
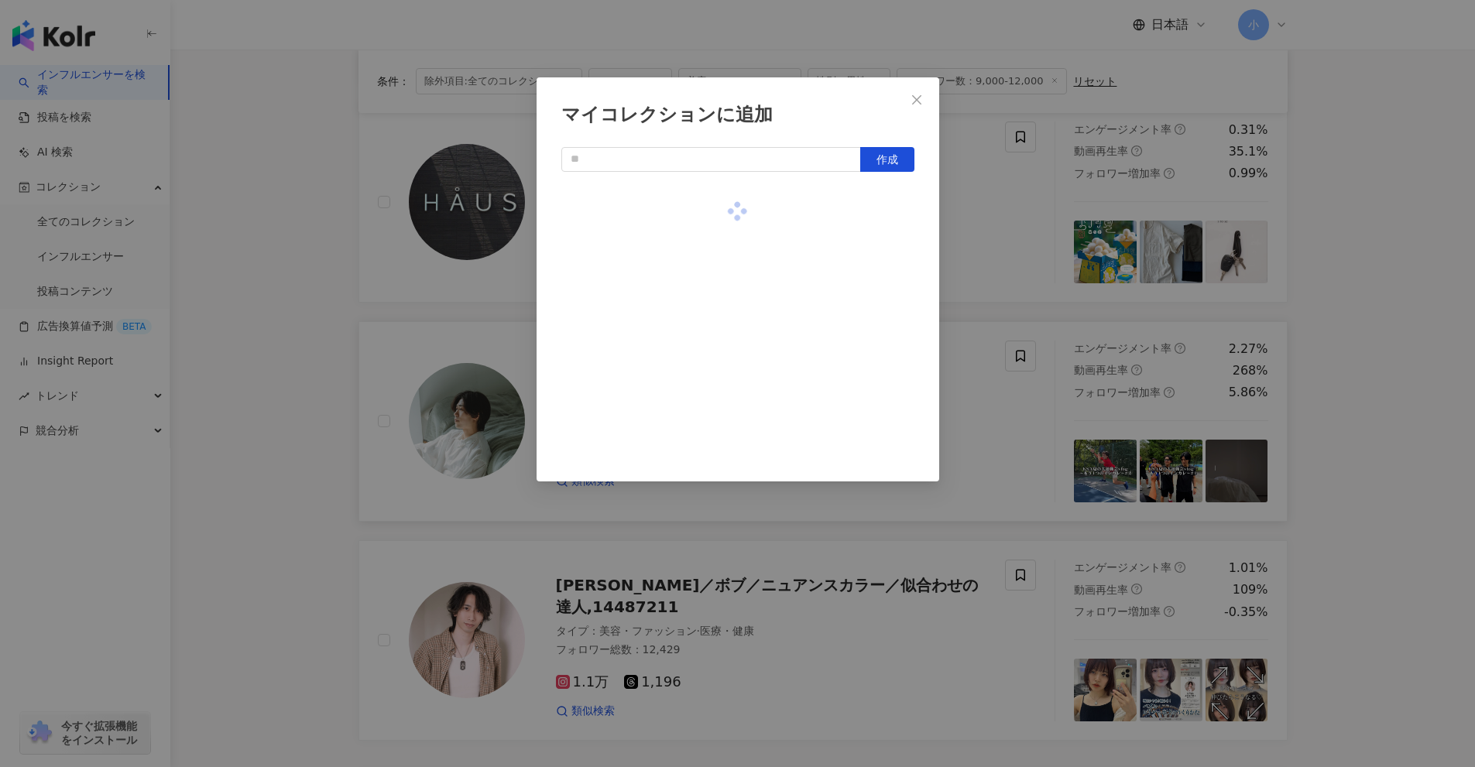
click at [1377, 307] on div "マイコレクションに追加 作成" at bounding box center [737, 383] width 1475 height 767
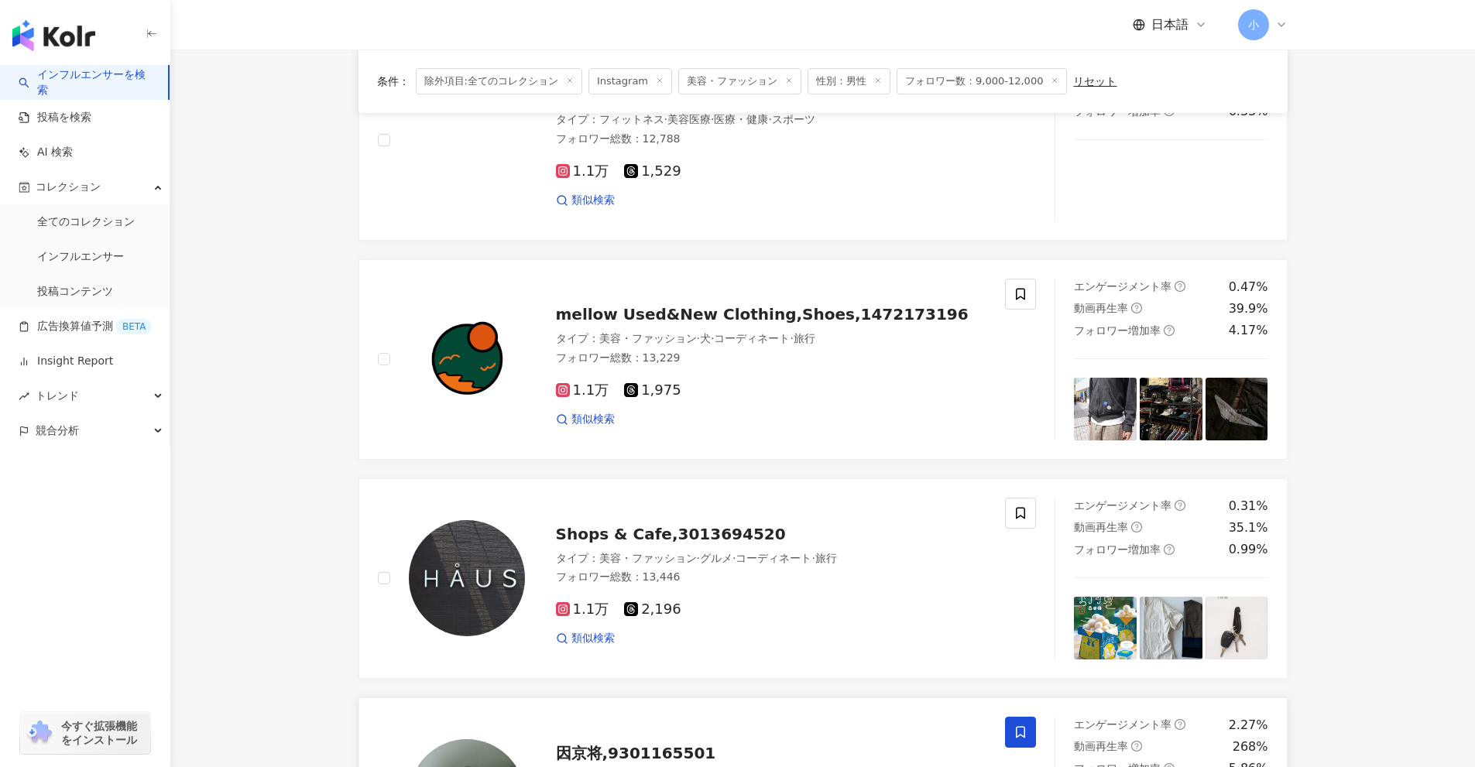
scroll to position [2434, 0]
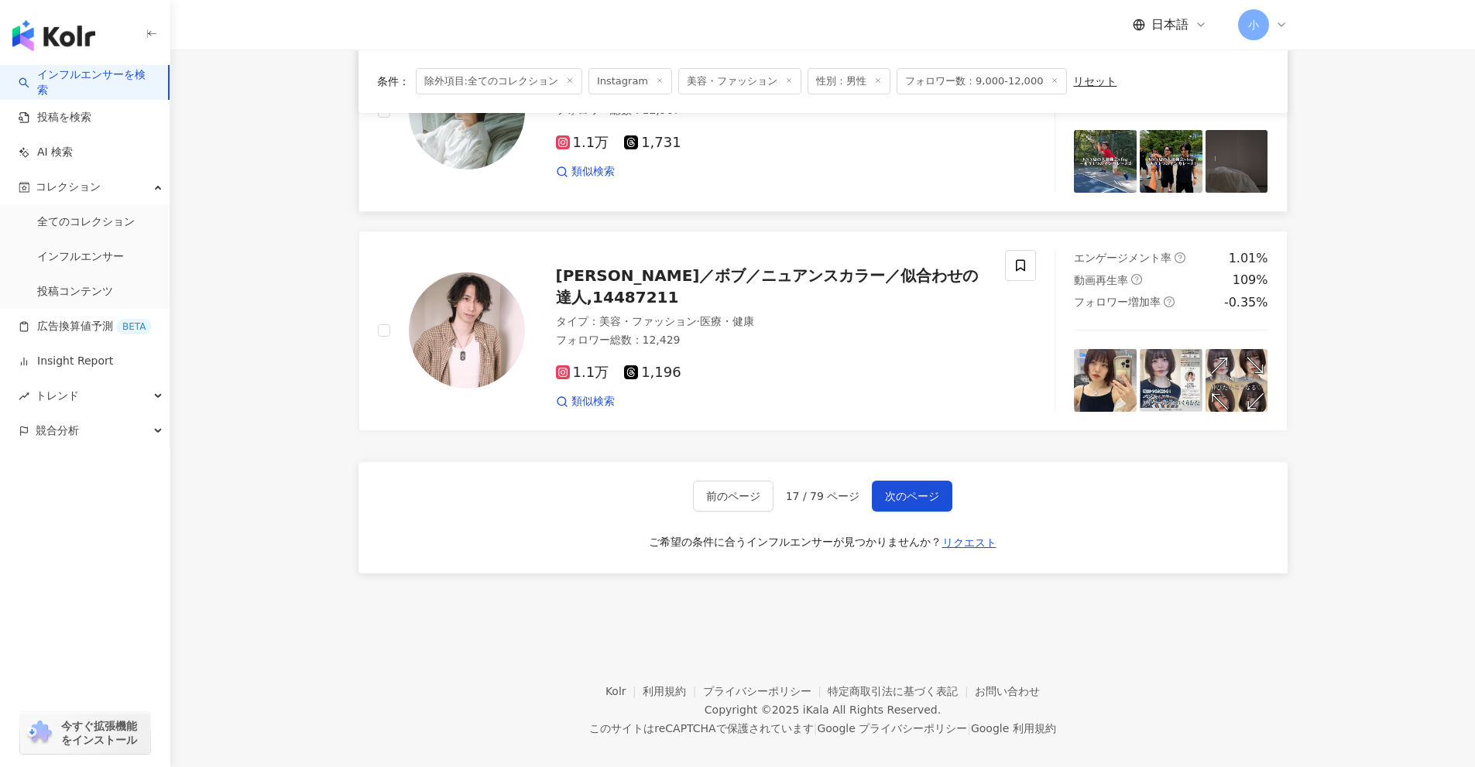
drag, startPoint x: 1341, startPoint y: 245, endPoint x: 1306, endPoint y: 605, distance: 362.4
click at [927, 490] on span "次のページ" at bounding box center [912, 496] width 54 height 12
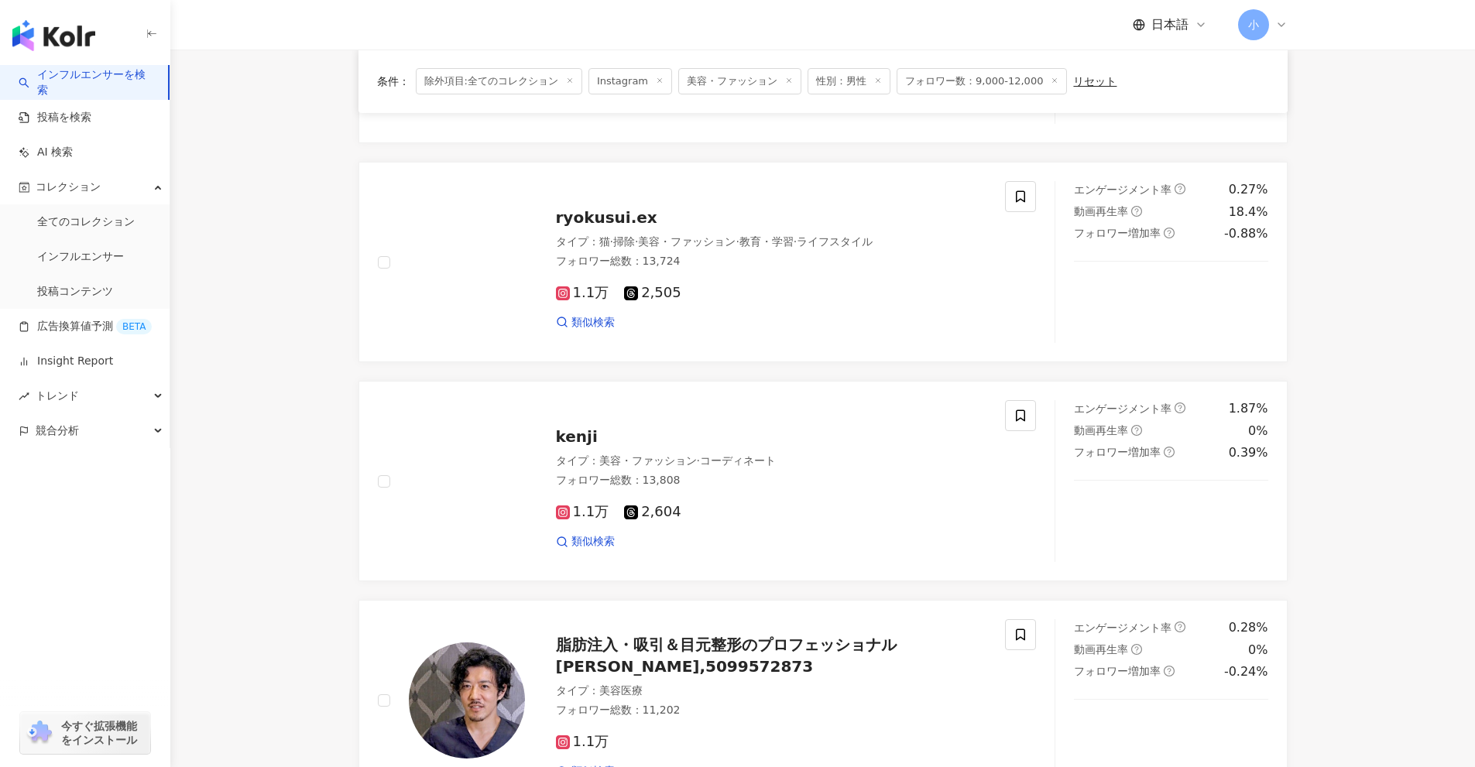
scroll to position [731, 0]
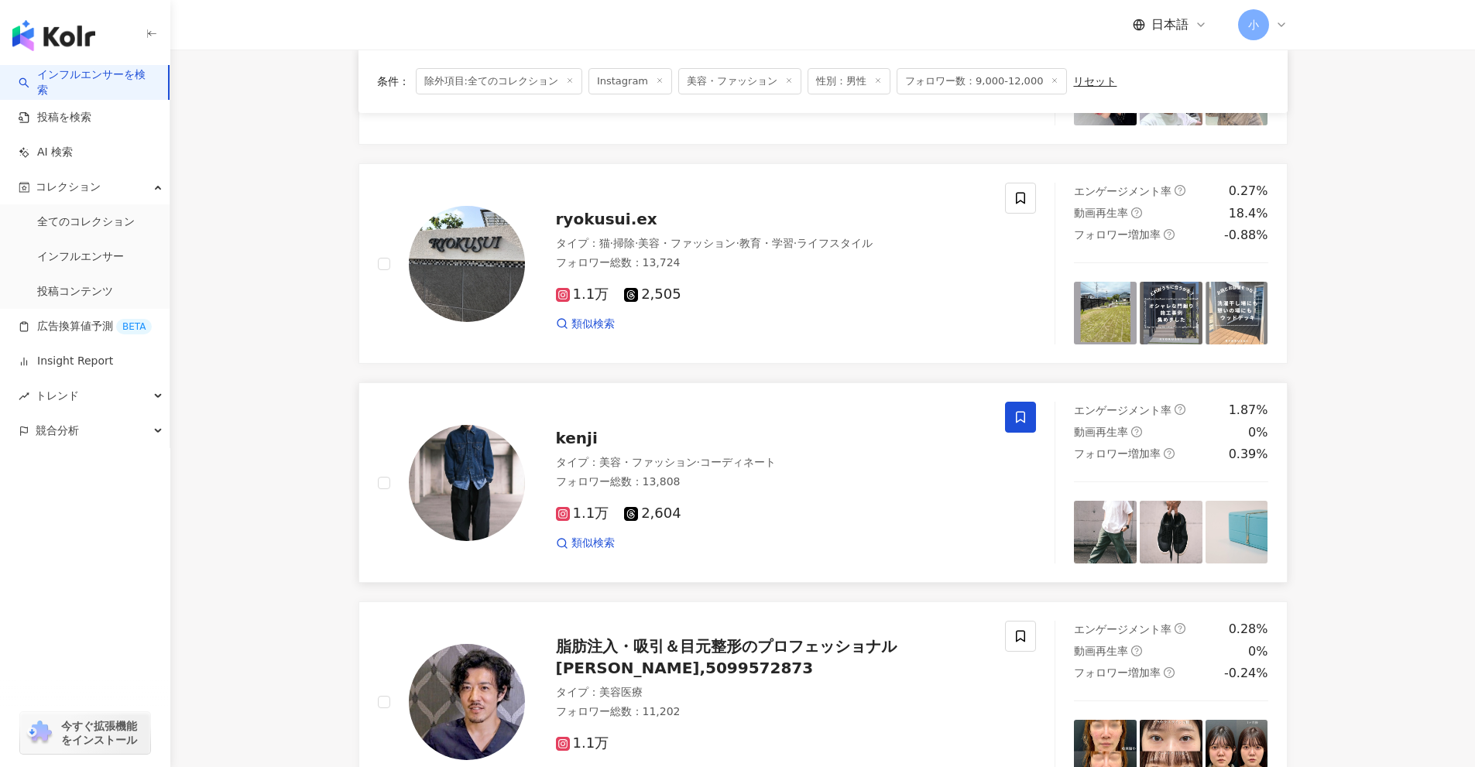
click at [1016, 411] on icon at bounding box center [1020, 417] width 14 height 14
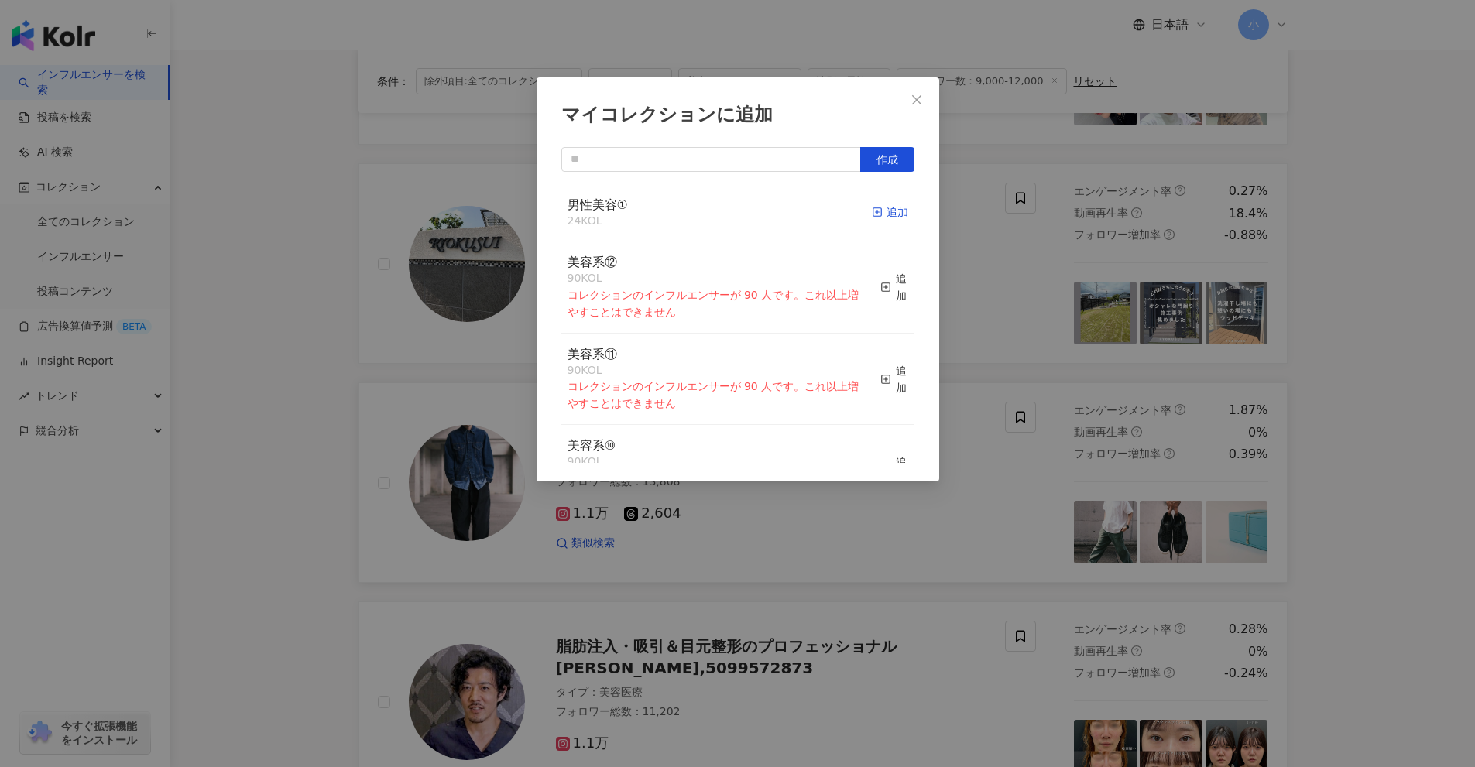
click at [879, 211] on div "追加" at bounding box center [890, 212] width 36 height 17
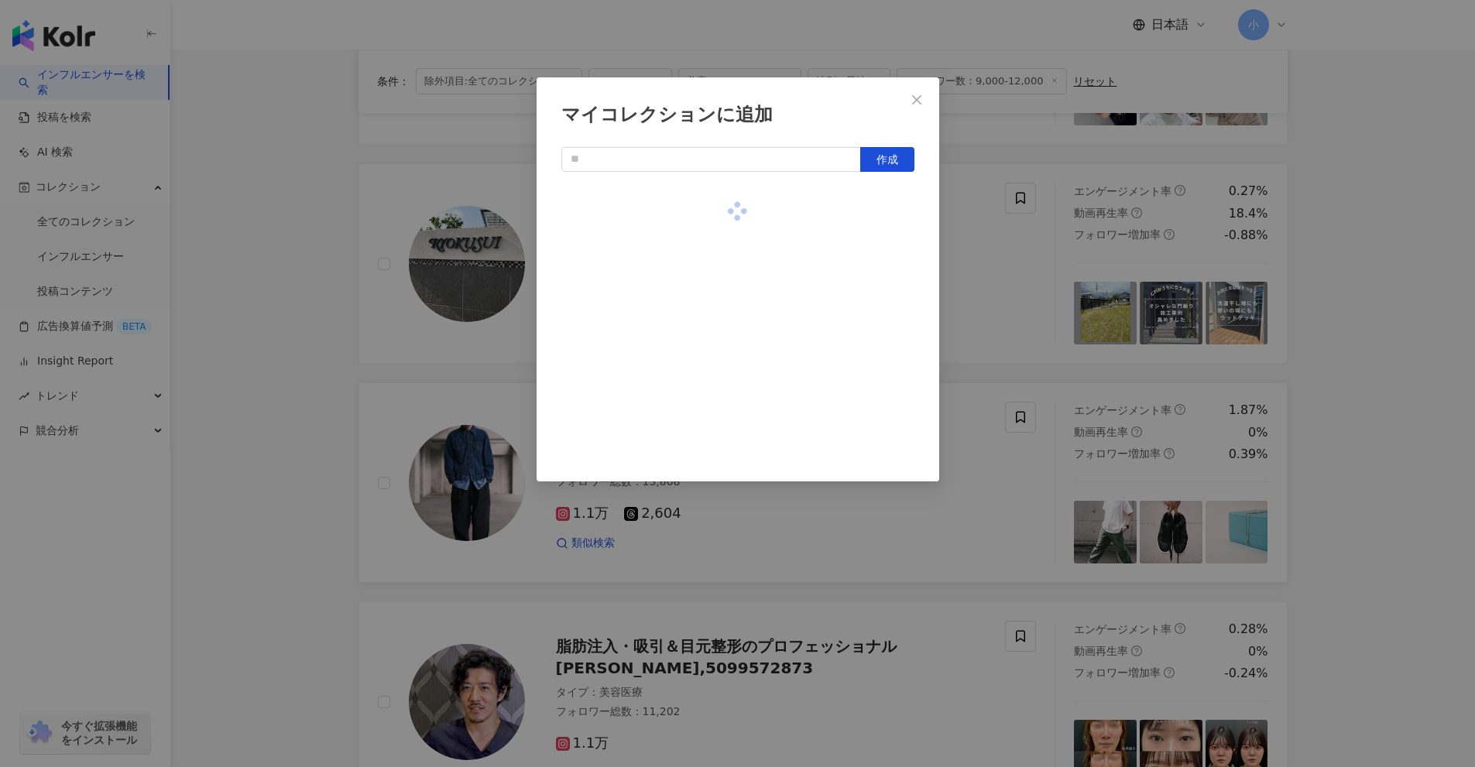
click at [1331, 352] on div "マイコレクションに追加 作成" at bounding box center [737, 383] width 1475 height 767
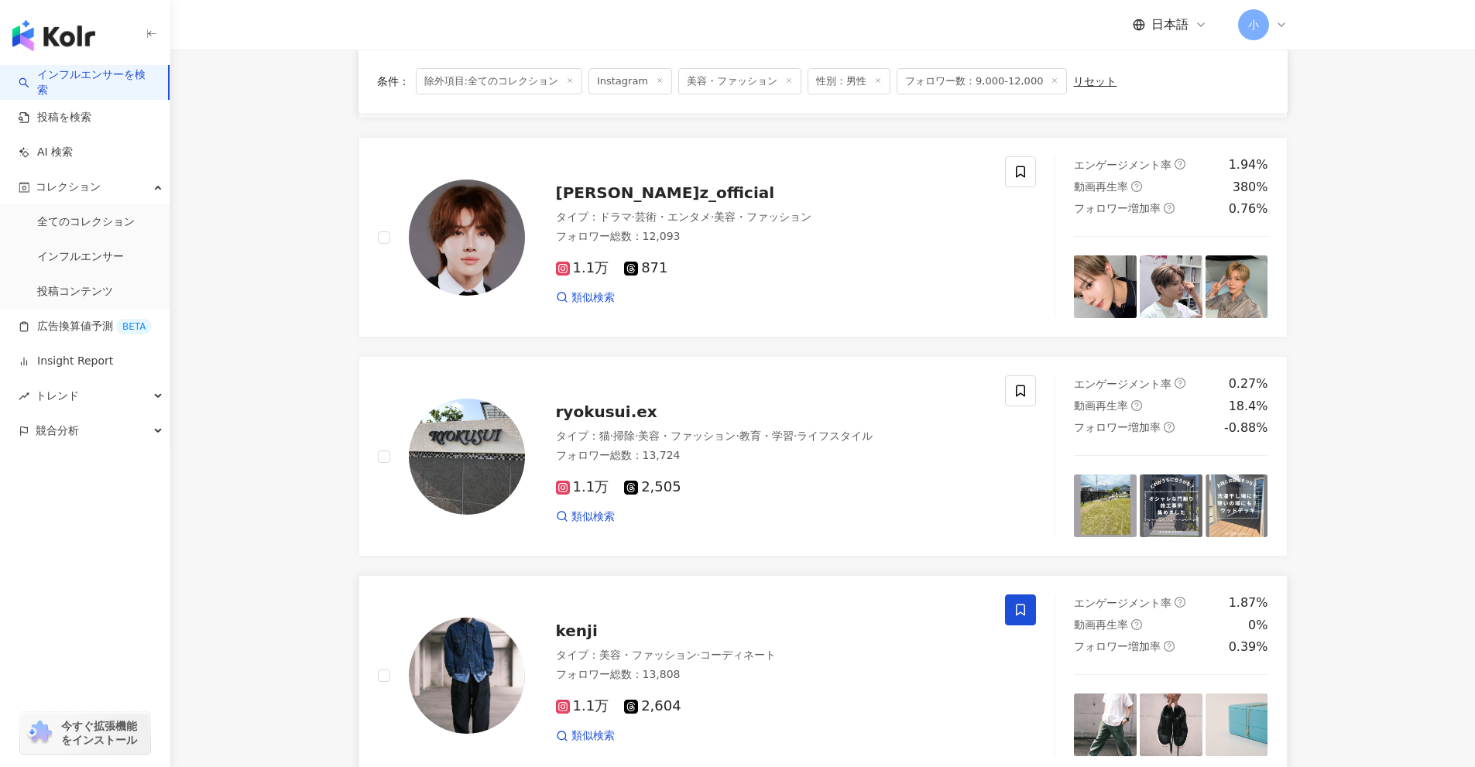
scroll to position [499, 0]
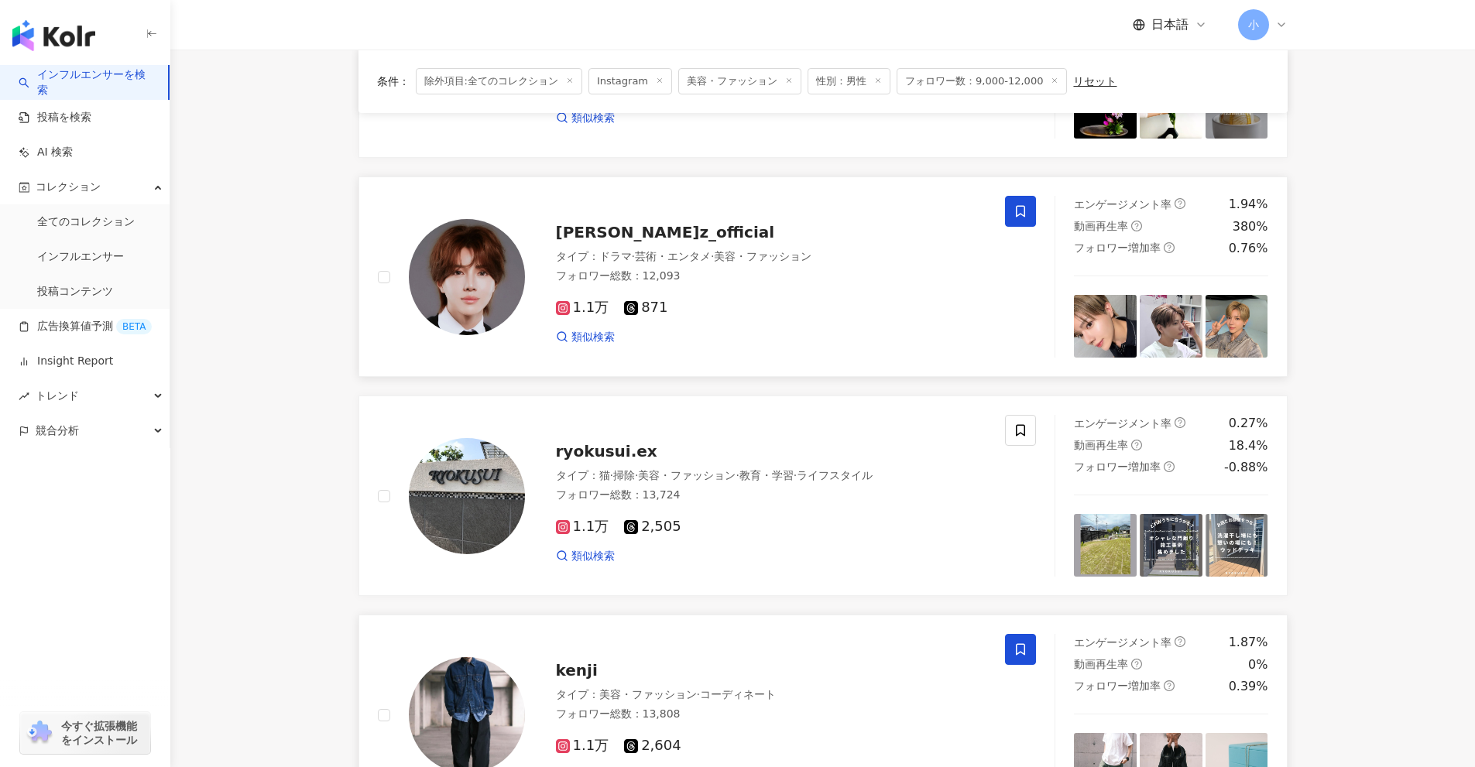
click at [1029, 221] on span at bounding box center [1020, 211] width 31 height 31
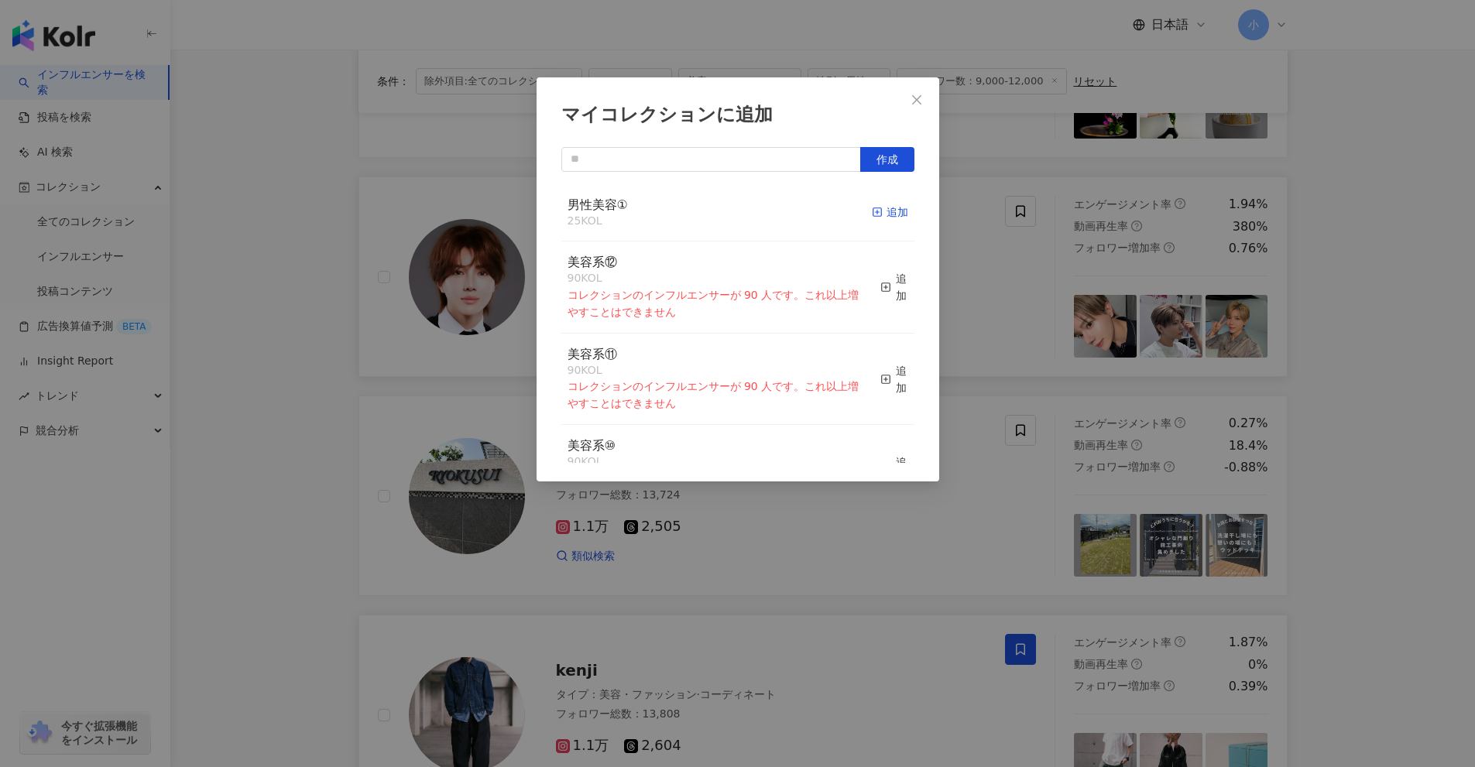
click at [884, 218] on div "追加" at bounding box center [890, 212] width 36 height 17
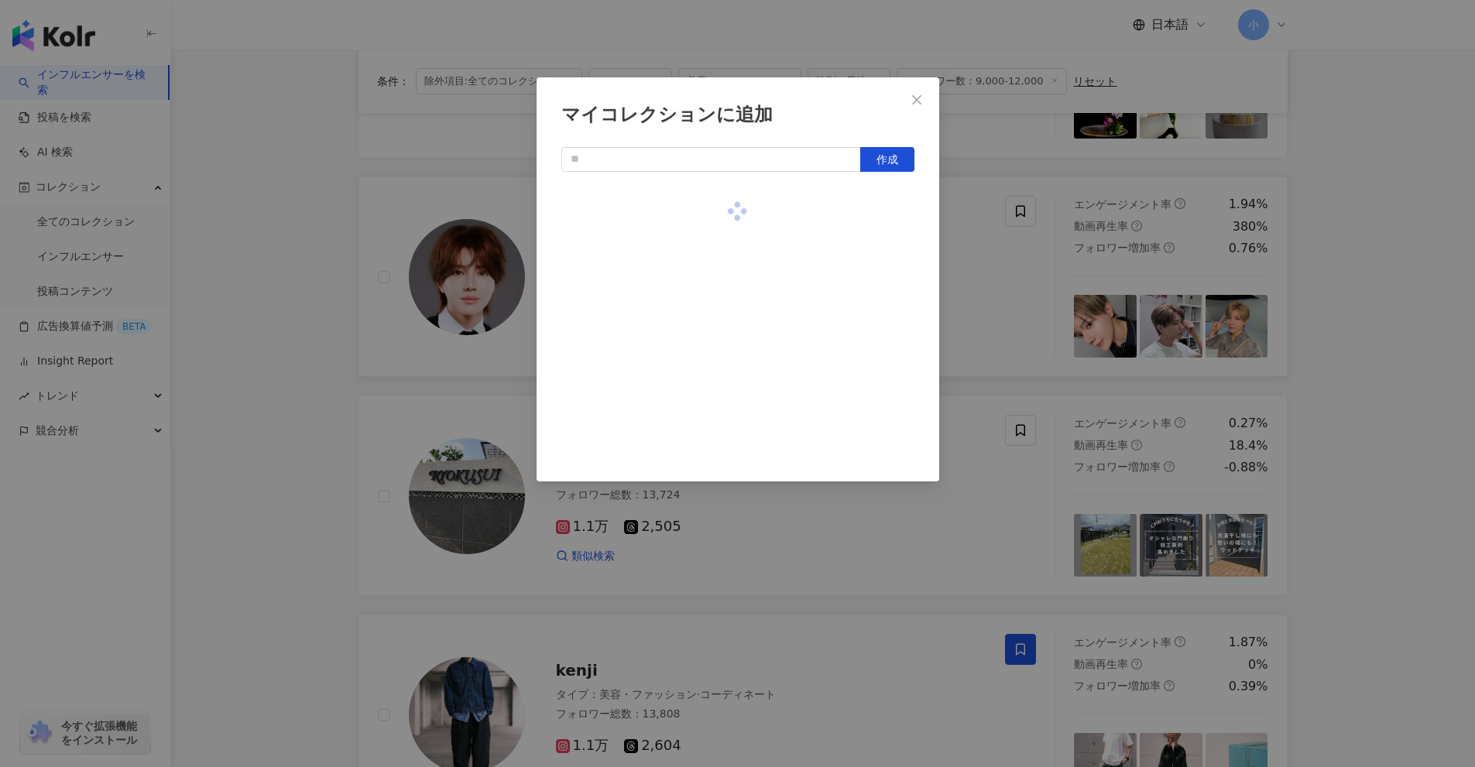
click at [1038, 250] on div "マイコレクションに追加 作成" at bounding box center [737, 383] width 1475 height 767
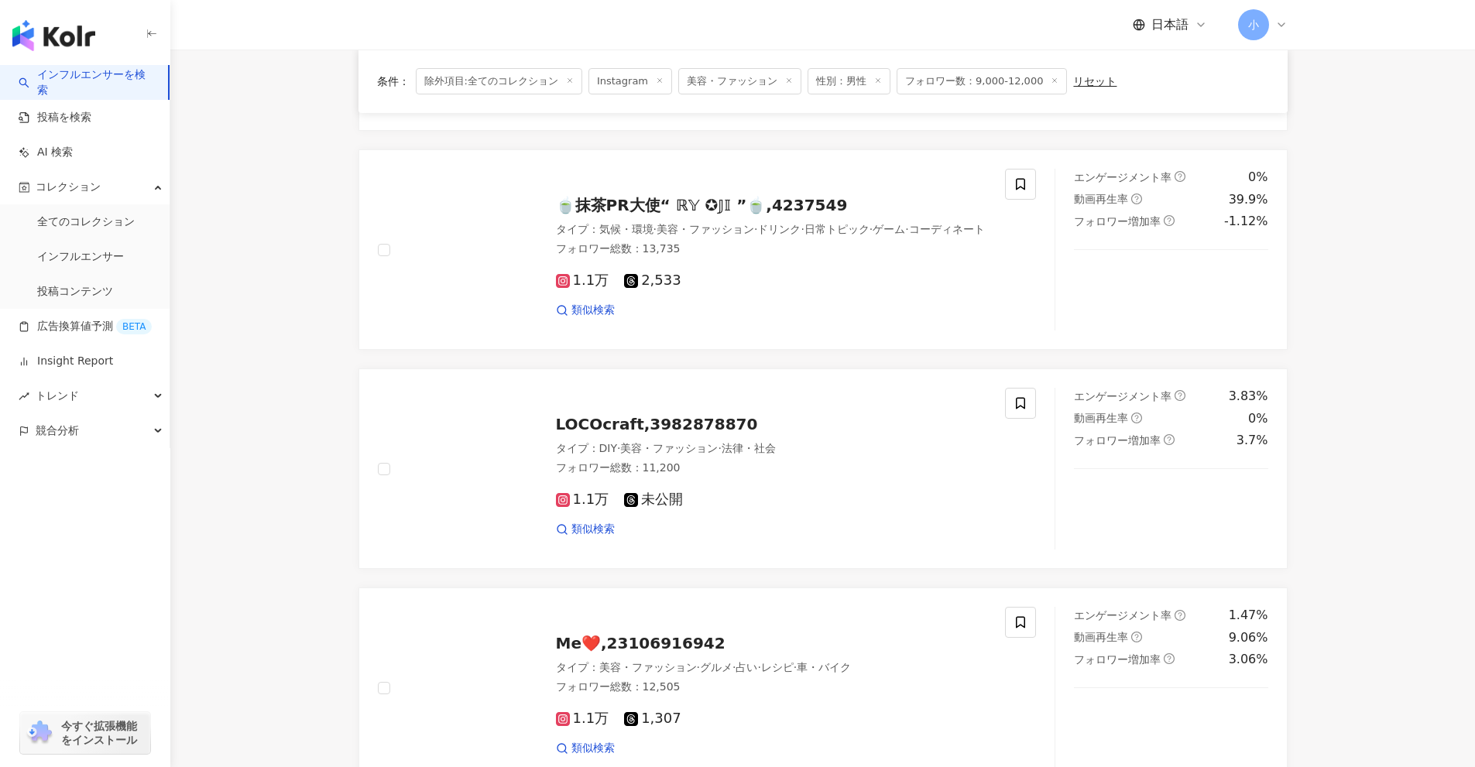
scroll to position [2434, 0]
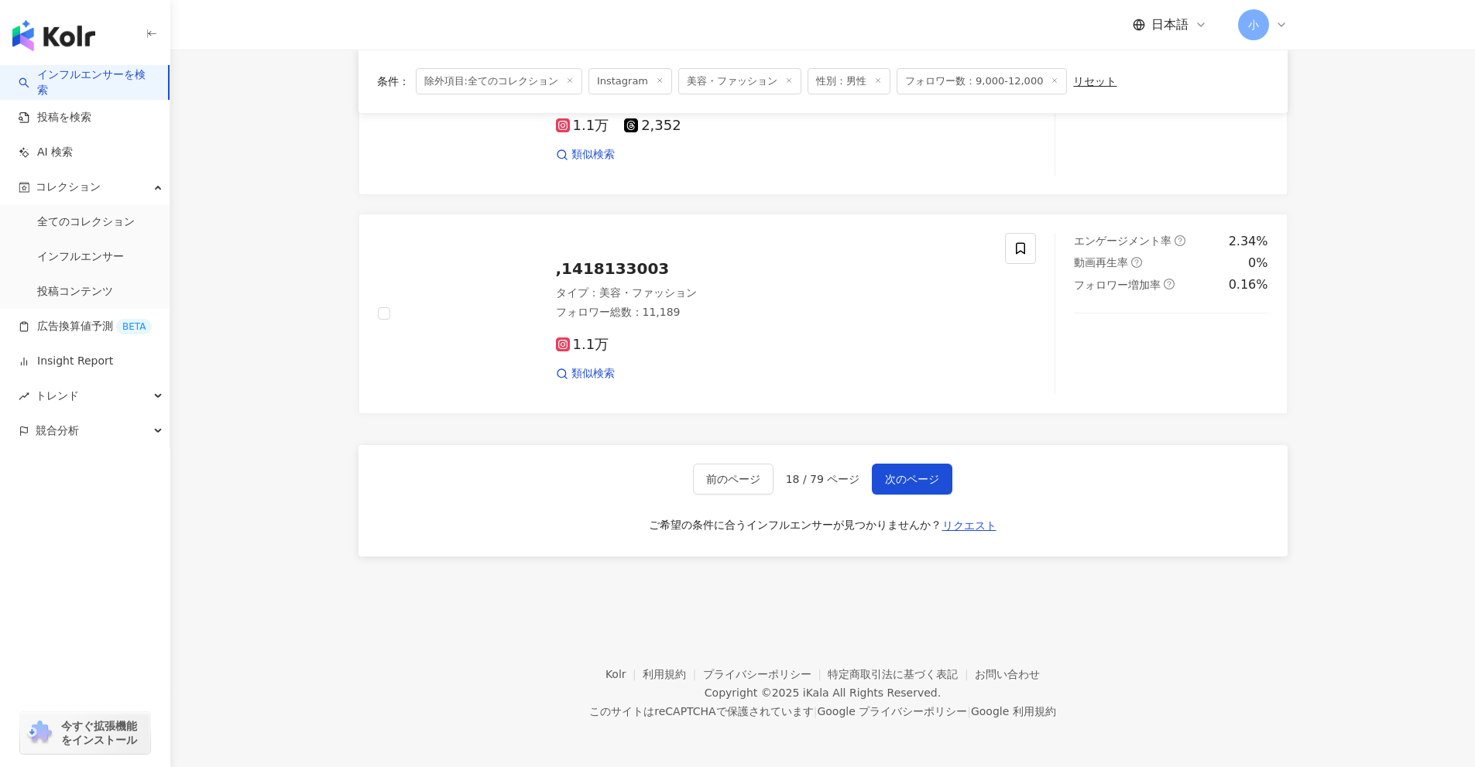
drag, startPoint x: 1334, startPoint y: 305, endPoint x: 1330, endPoint y: 539, distance: 233.8
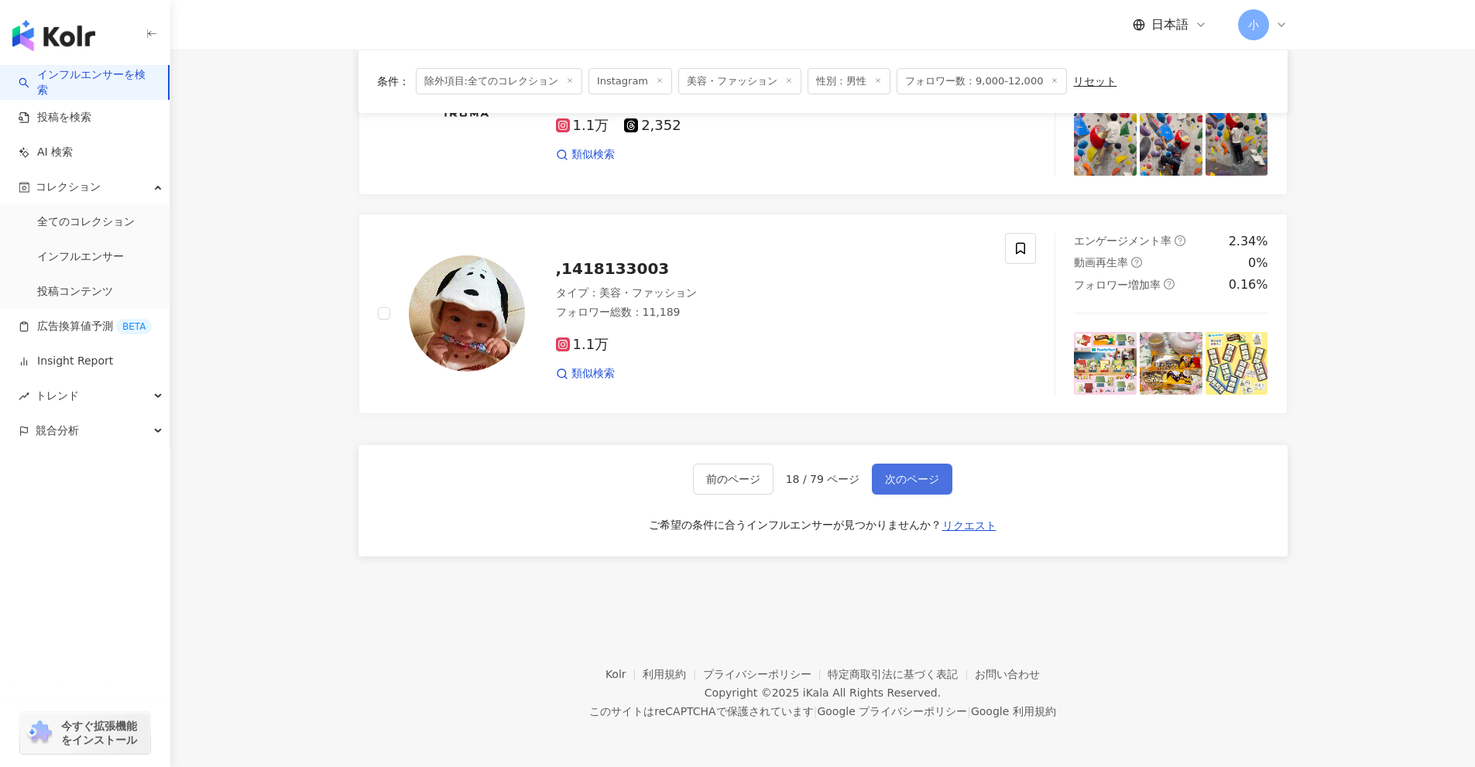
click at [922, 479] on span "次のページ" at bounding box center [912, 479] width 54 height 12
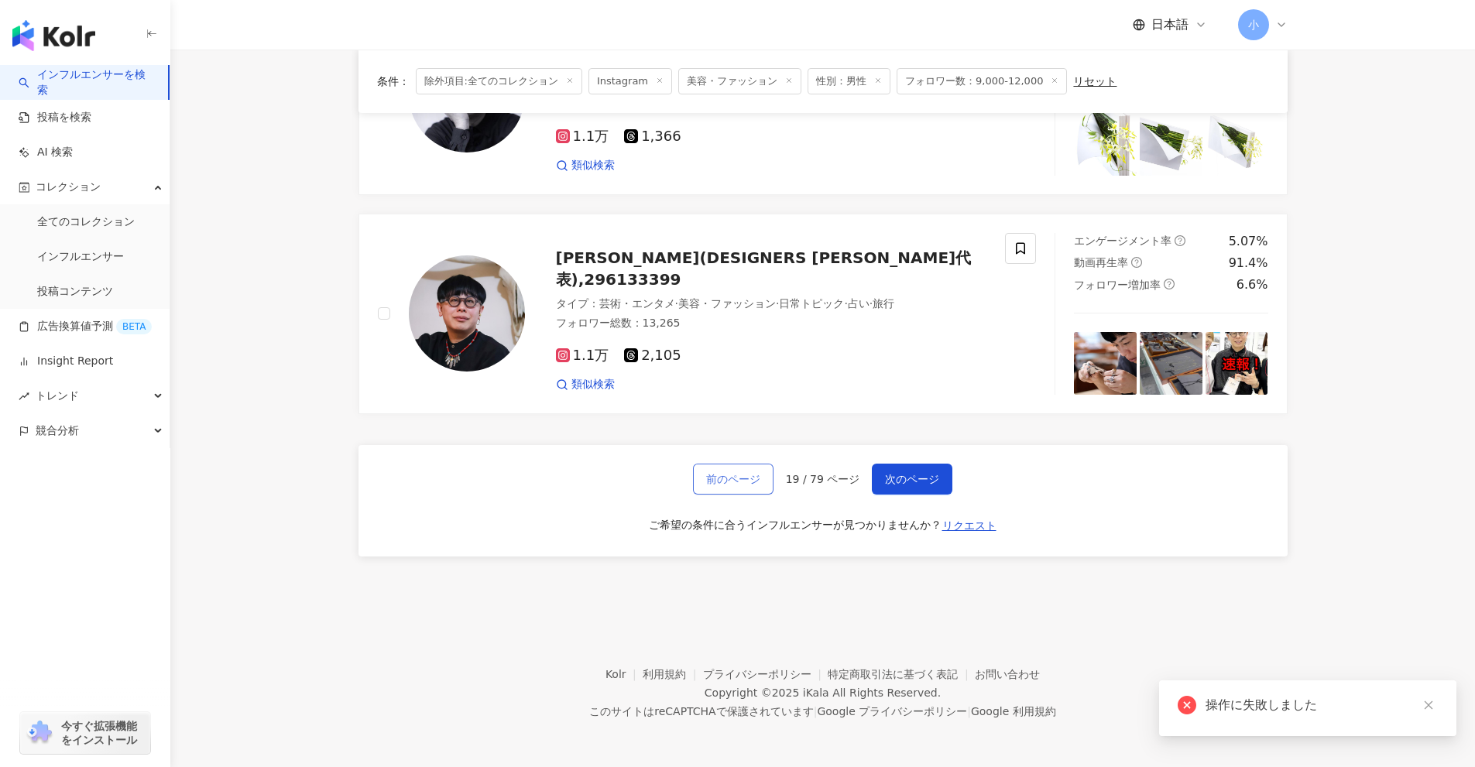
click at [735, 466] on button "前のページ" at bounding box center [733, 479] width 81 height 31
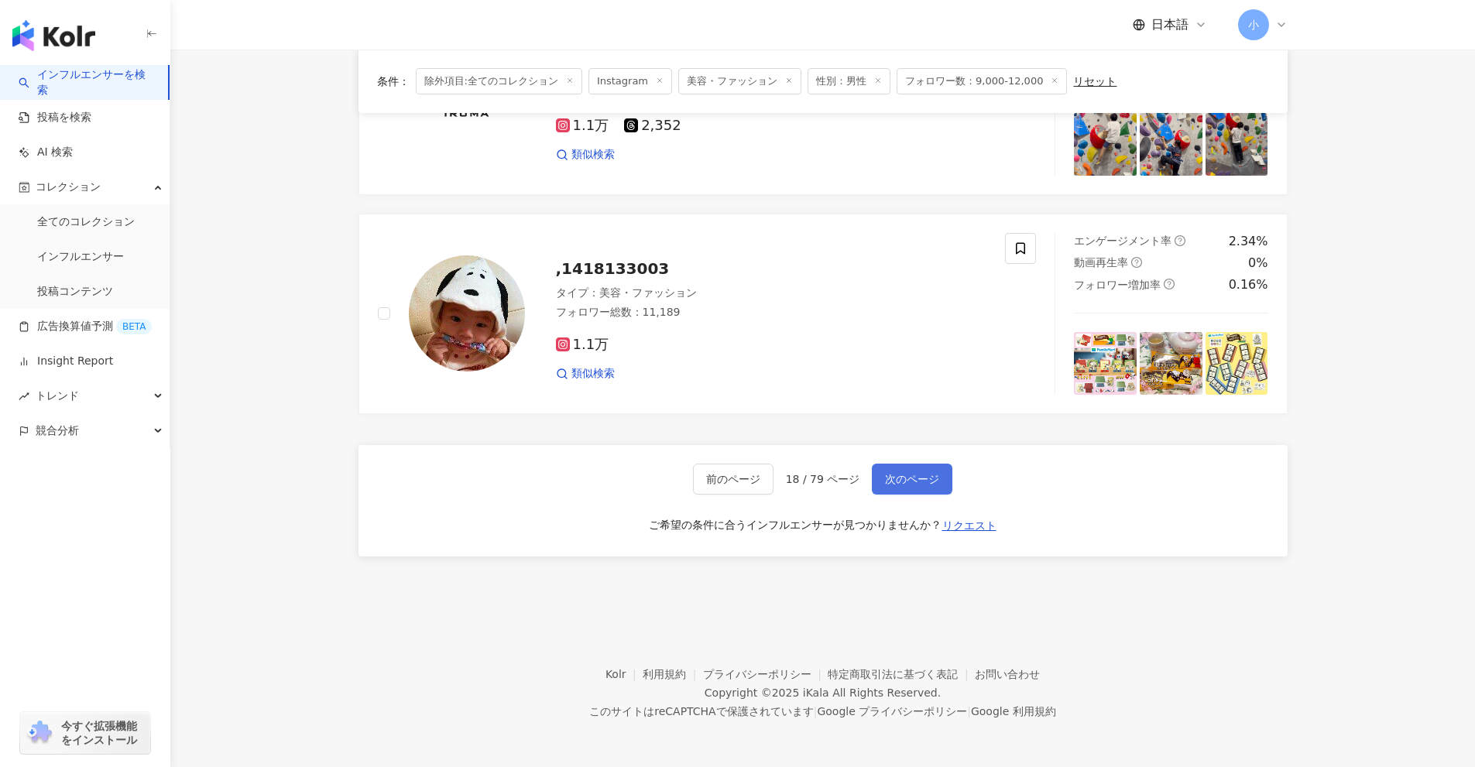
click at [906, 482] on span "次のページ" at bounding box center [912, 479] width 54 height 12
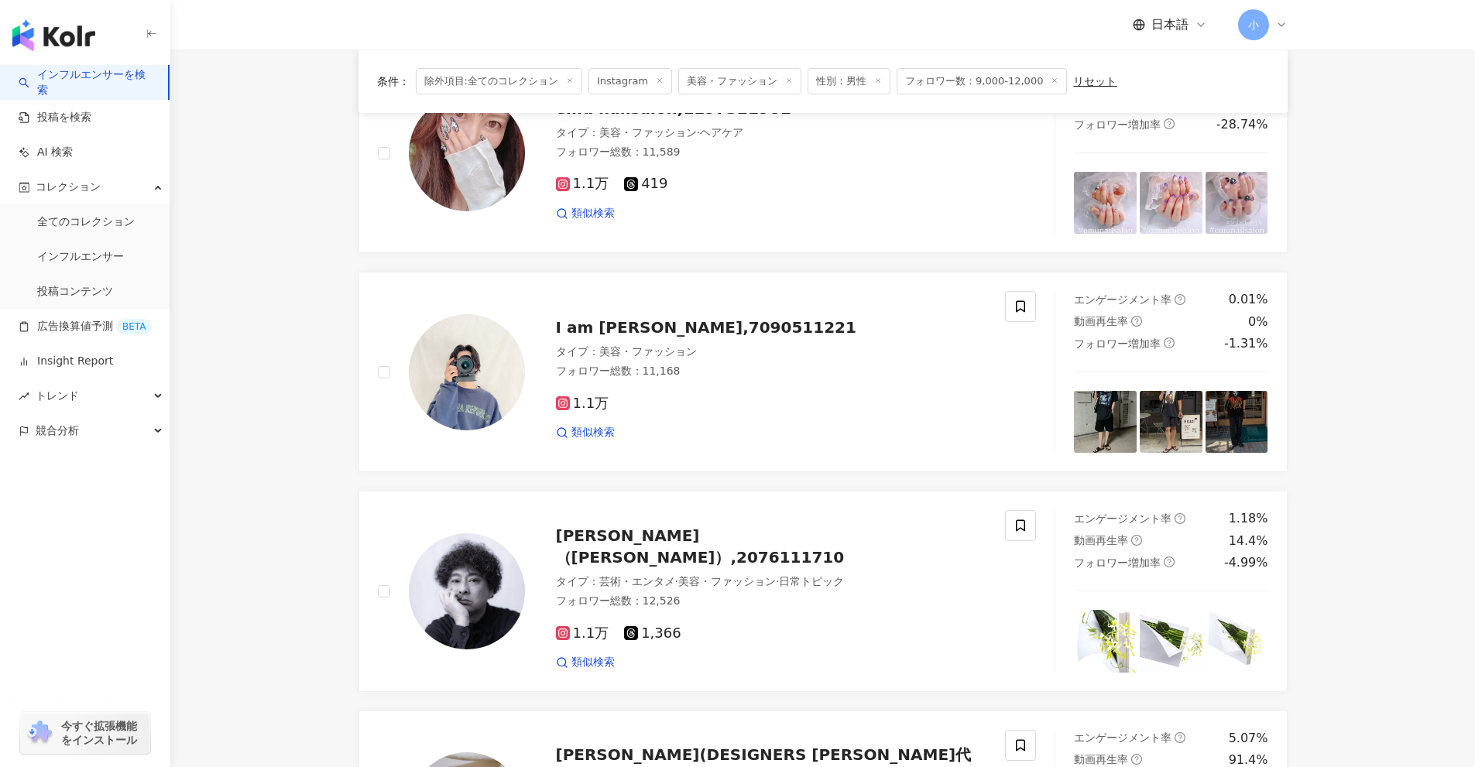
scroll to position [1892, 0]
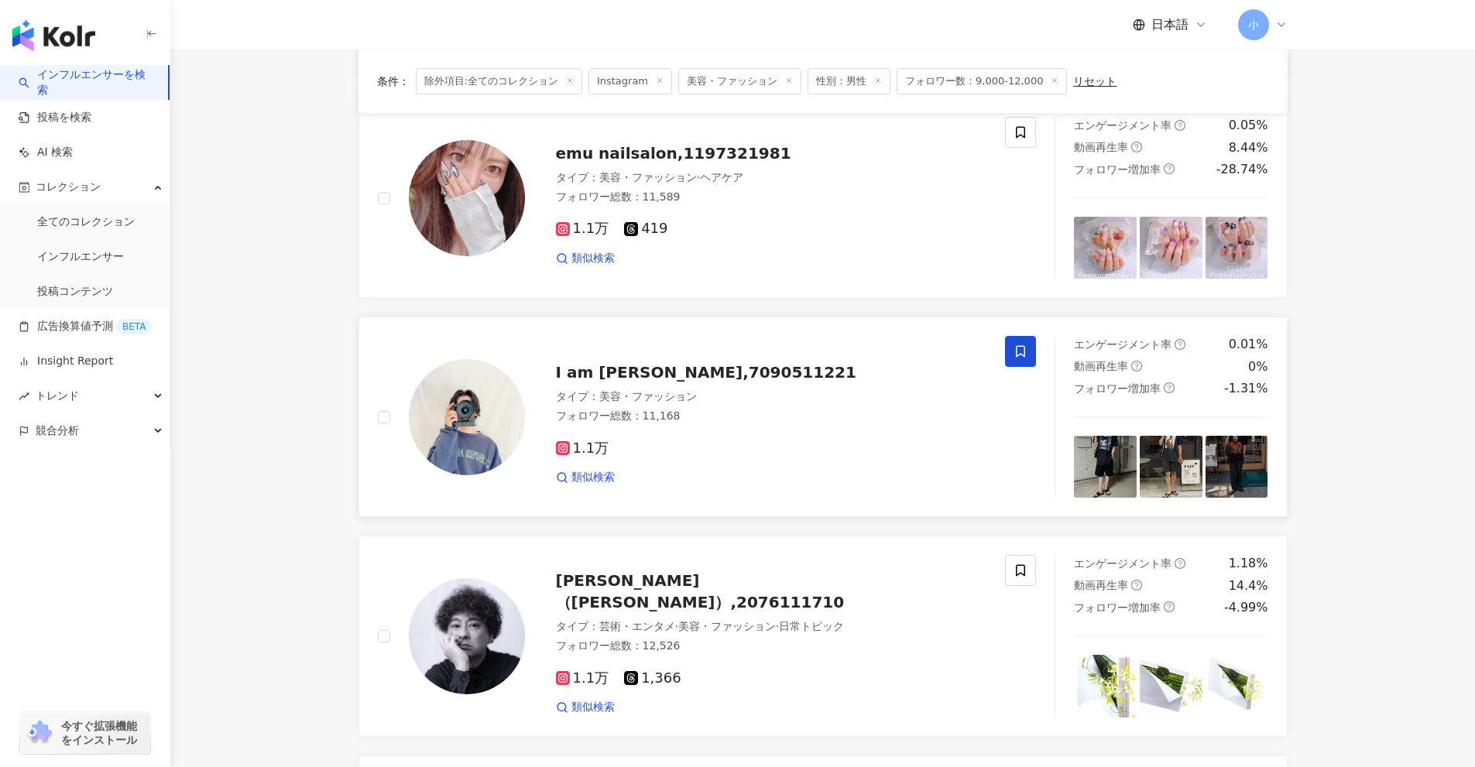
click at [1019, 357] on icon at bounding box center [1020, 351] width 14 height 14
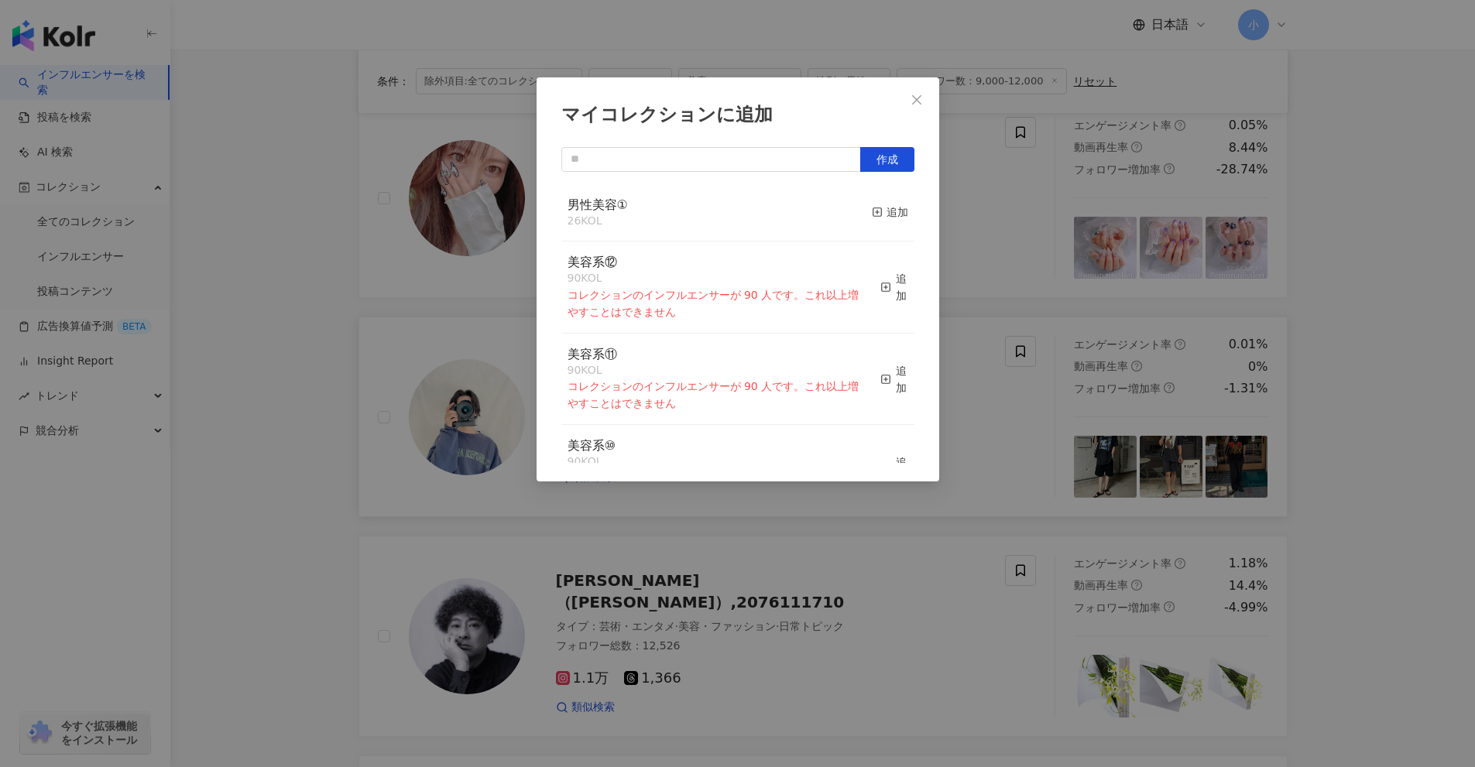
click at [876, 222] on button "追加" at bounding box center [890, 213] width 36 height 33
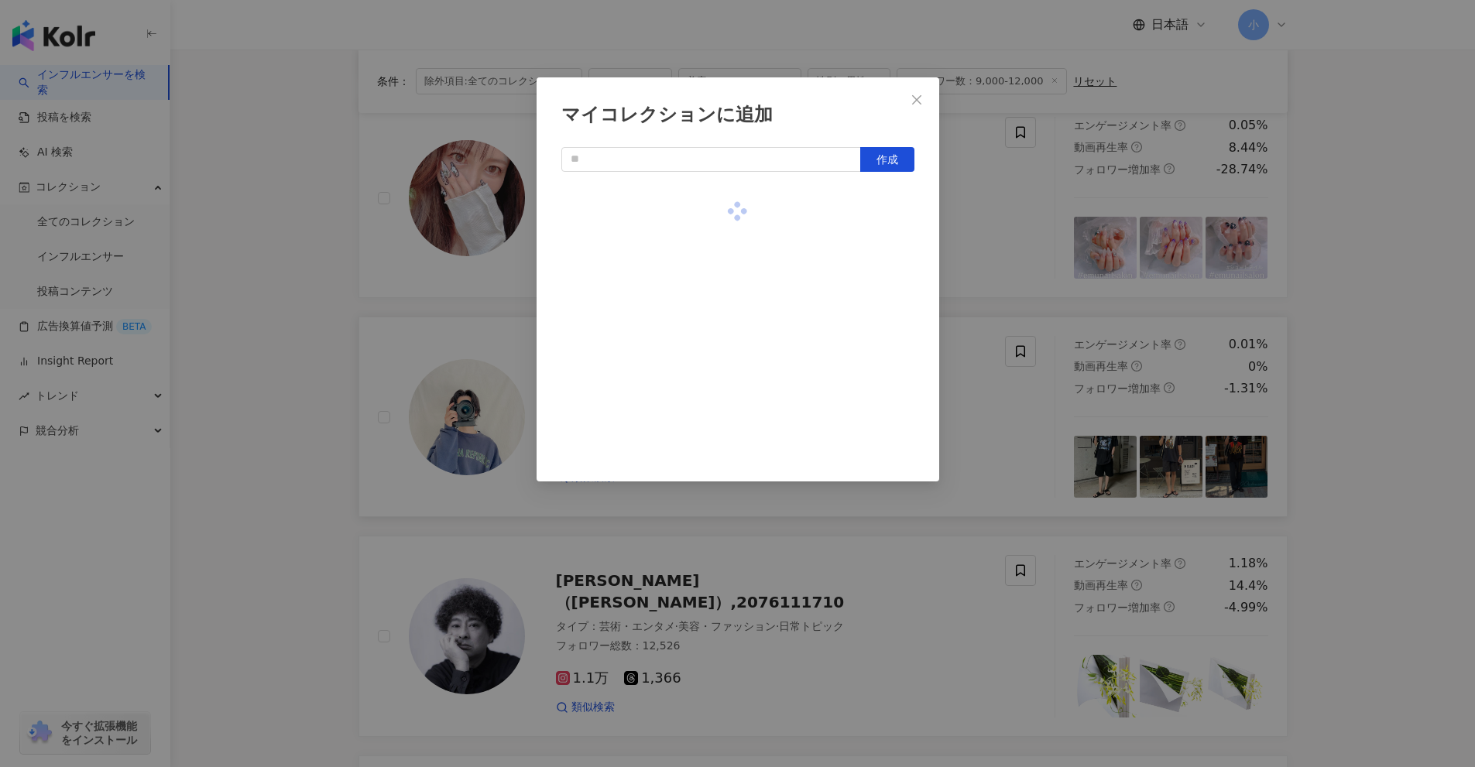
click at [965, 234] on div "マイコレクションに追加 作成" at bounding box center [737, 383] width 1475 height 767
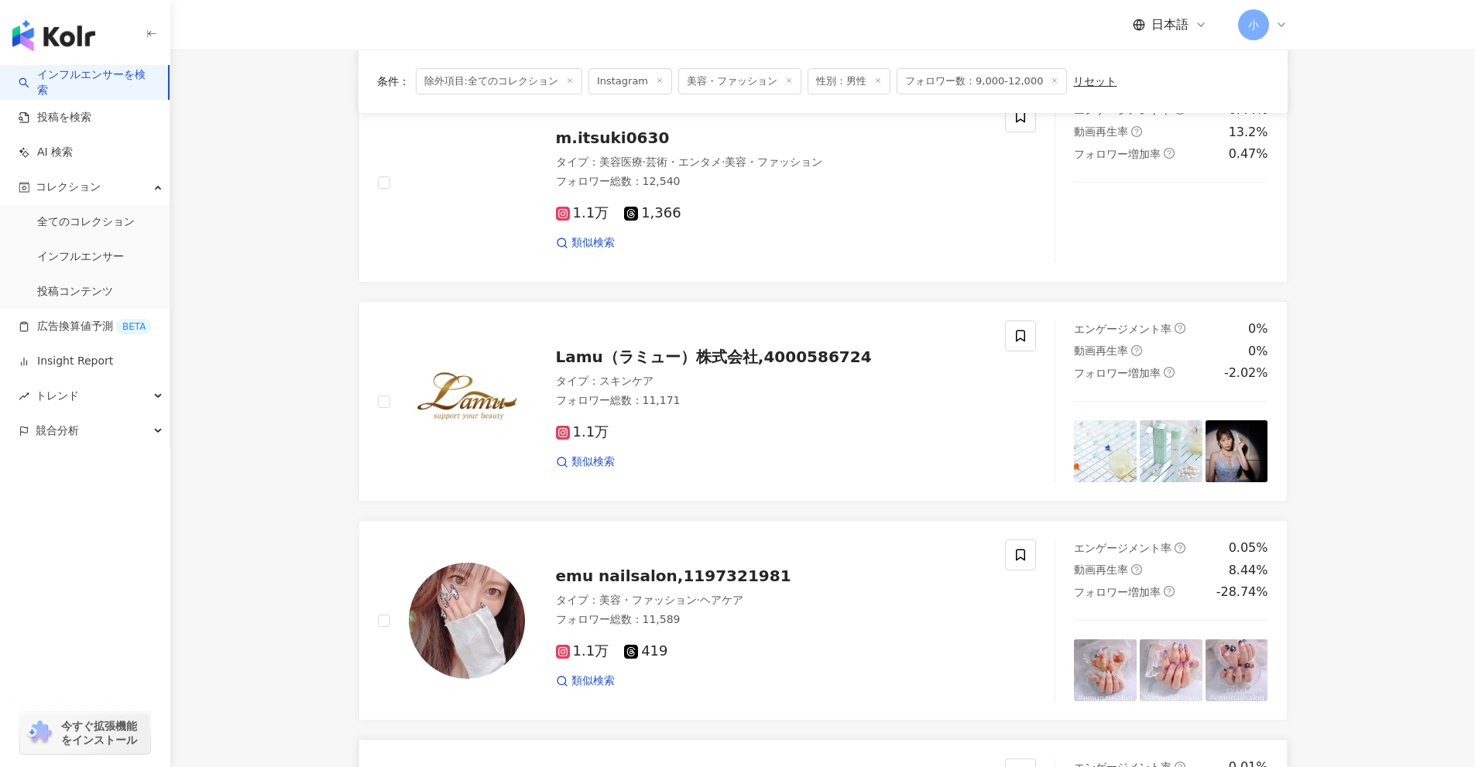
scroll to position [1273, 0]
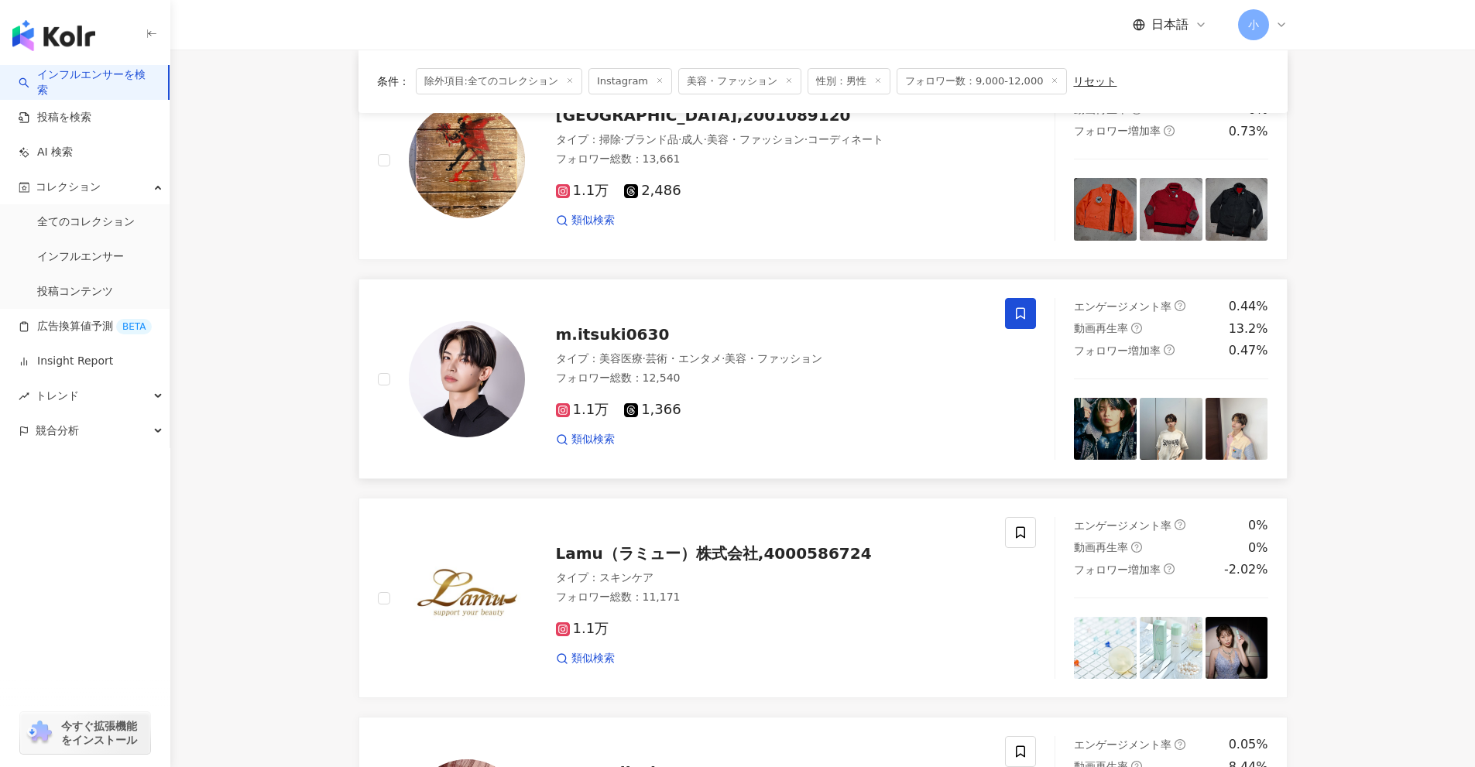
click at [1021, 311] on icon at bounding box center [1020, 314] width 14 height 14
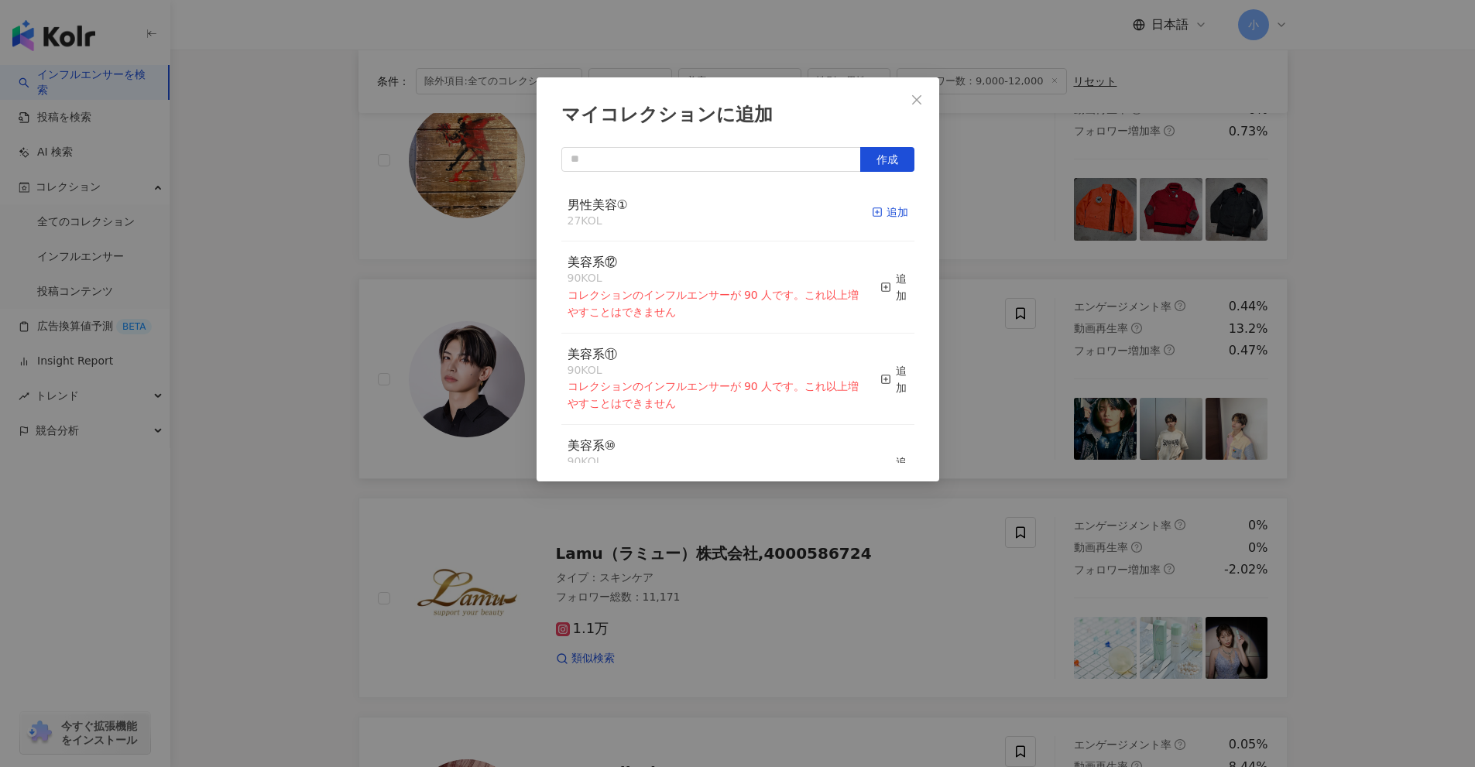
click at [872, 214] on icon "button" at bounding box center [877, 212] width 11 height 11
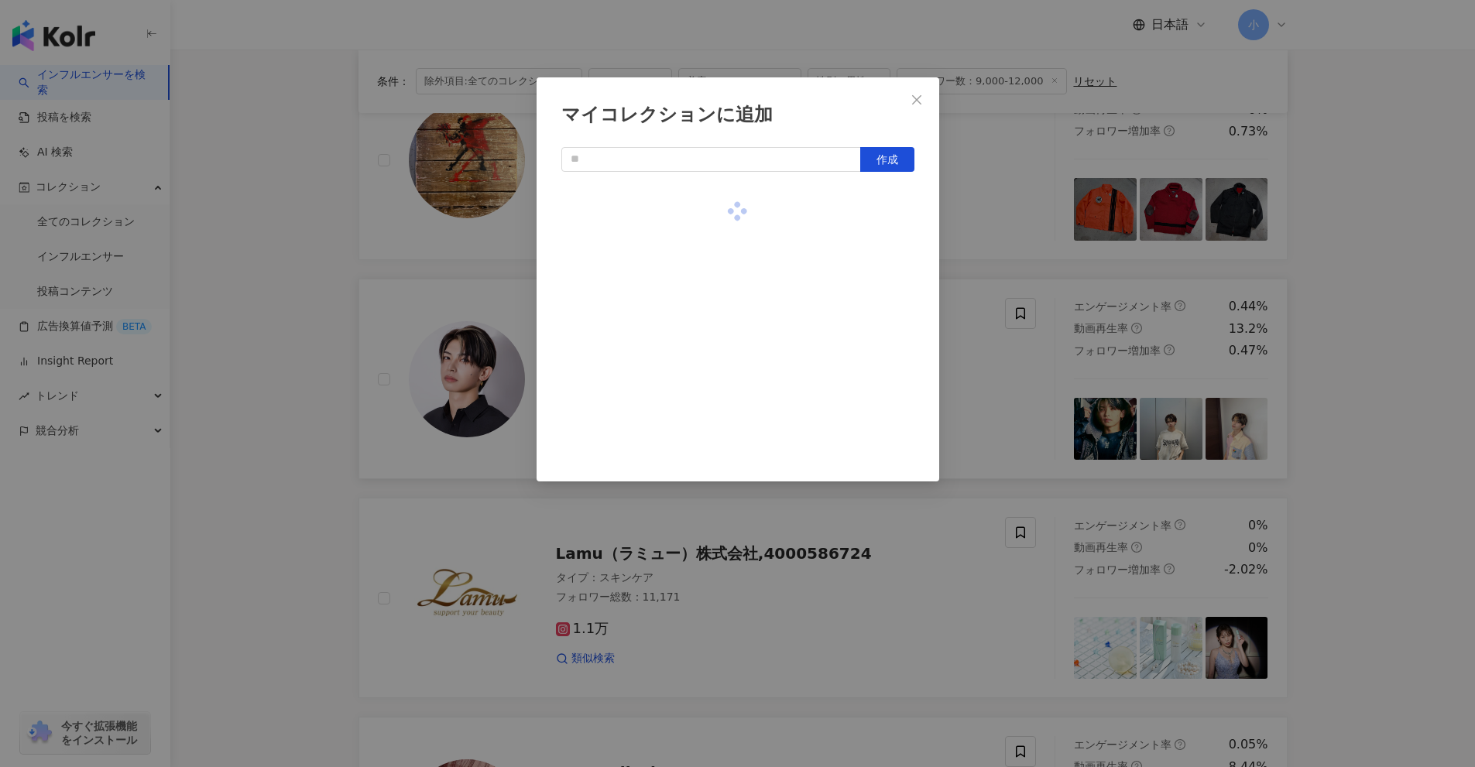
click at [1013, 350] on div "マイコレクションに追加 作成" at bounding box center [737, 383] width 1475 height 767
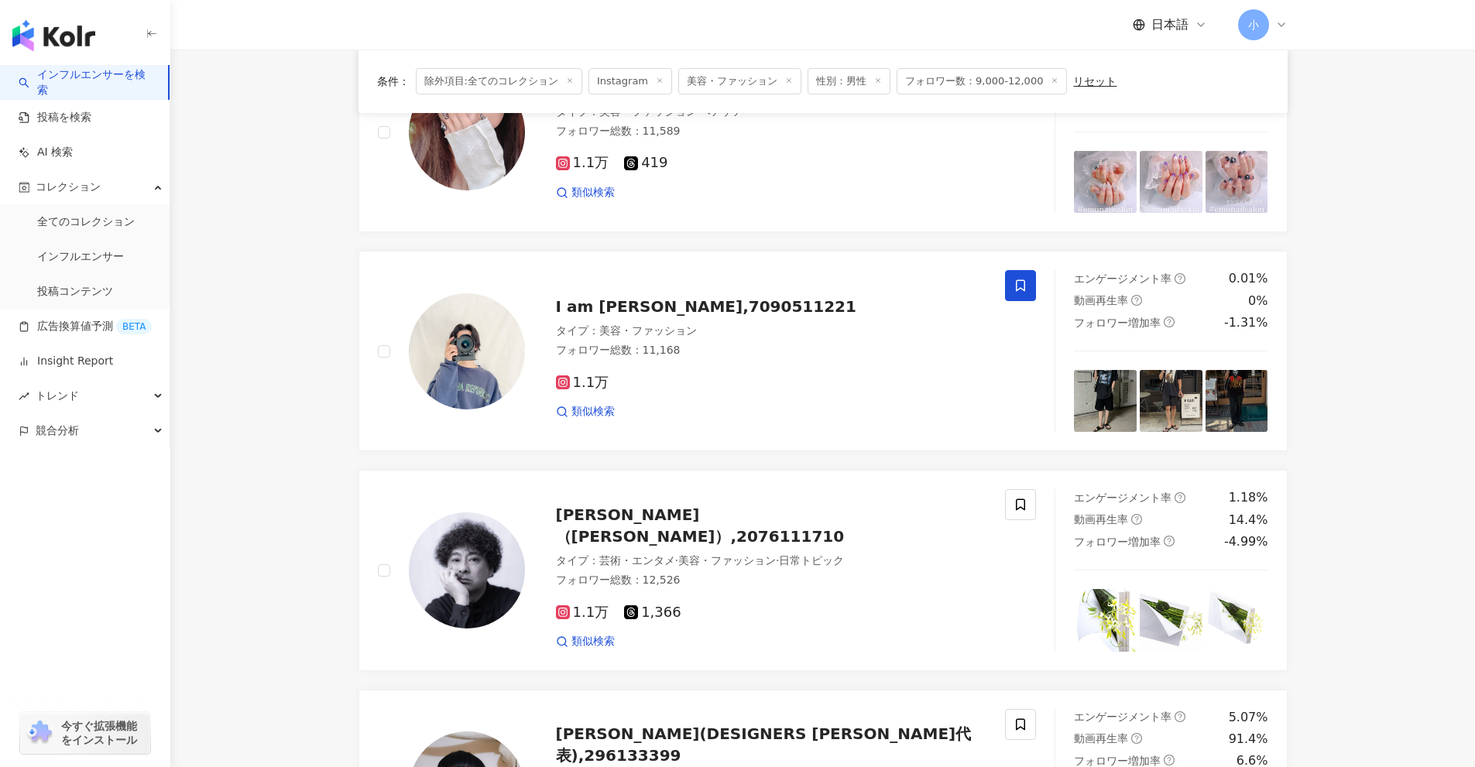
scroll to position [2434, 0]
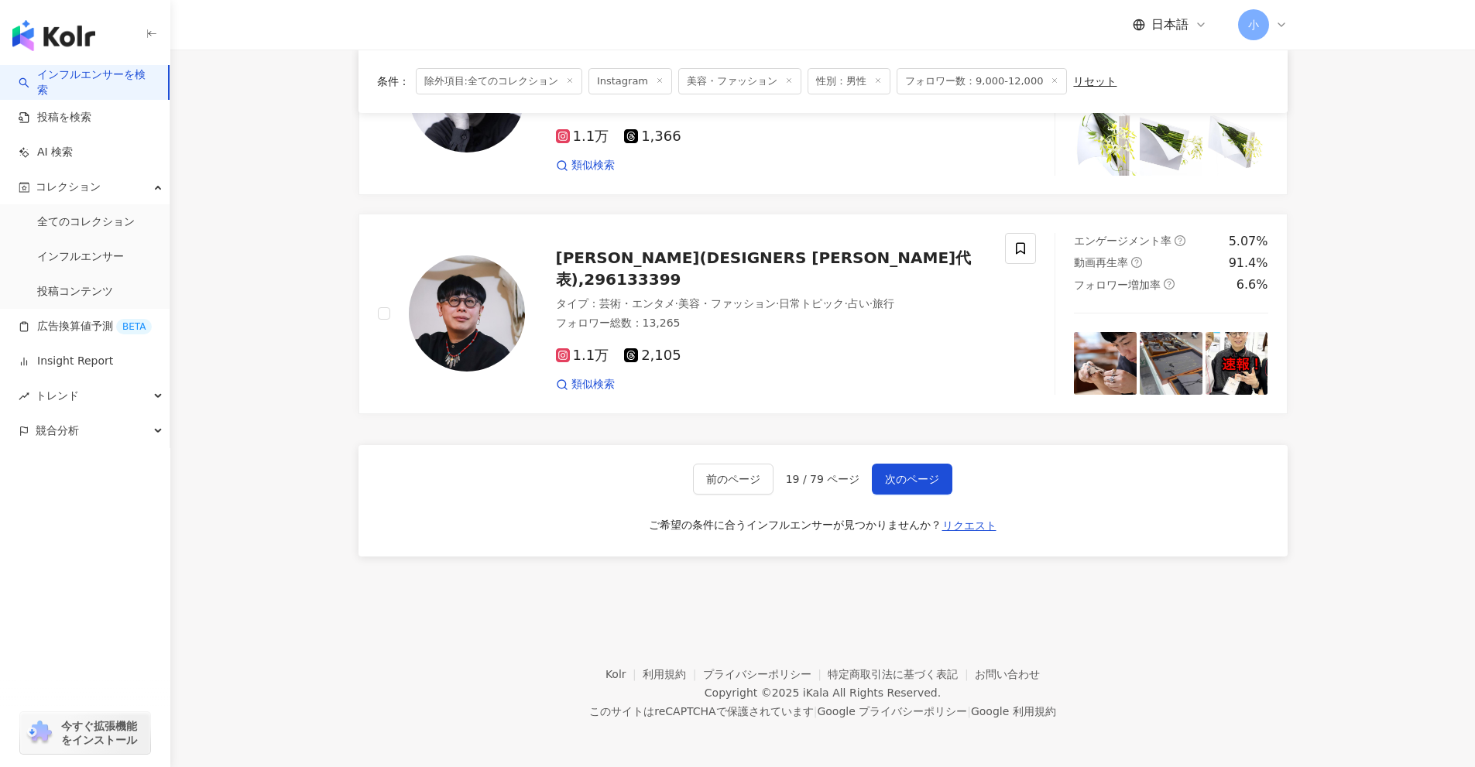
drag, startPoint x: 1325, startPoint y: 341, endPoint x: 1324, endPoint y: 615, distance: 274.0
click at [930, 475] on span "次のページ" at bounding box center [912, 479] width 54 height 12
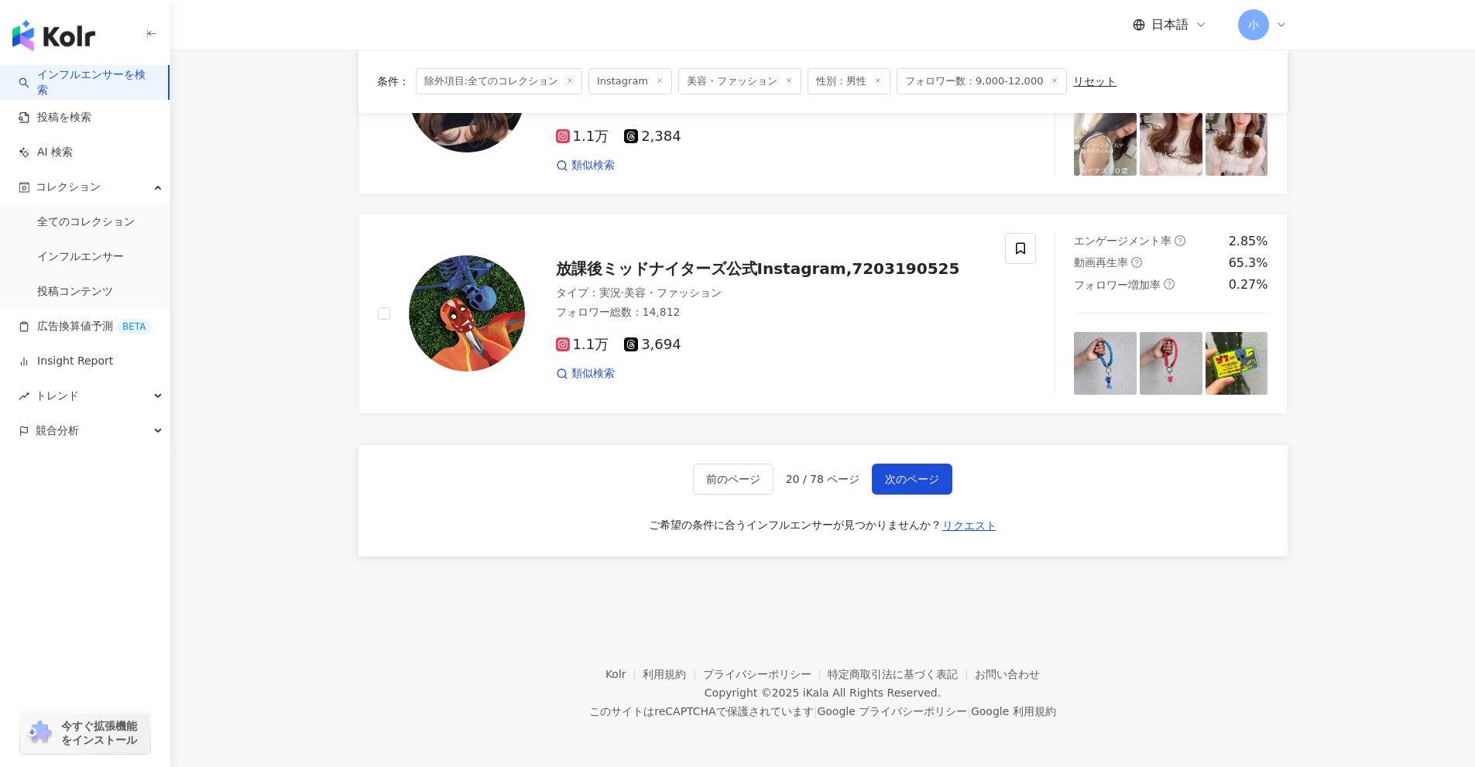
drag, startPoint x: 1331, startPoint y: 324, endPoint x: 1316, endPoint y: 654, distance: 330.1
click at [918, 476] on span "次のページ" at bounding box center [912, 479] width 54 height 12
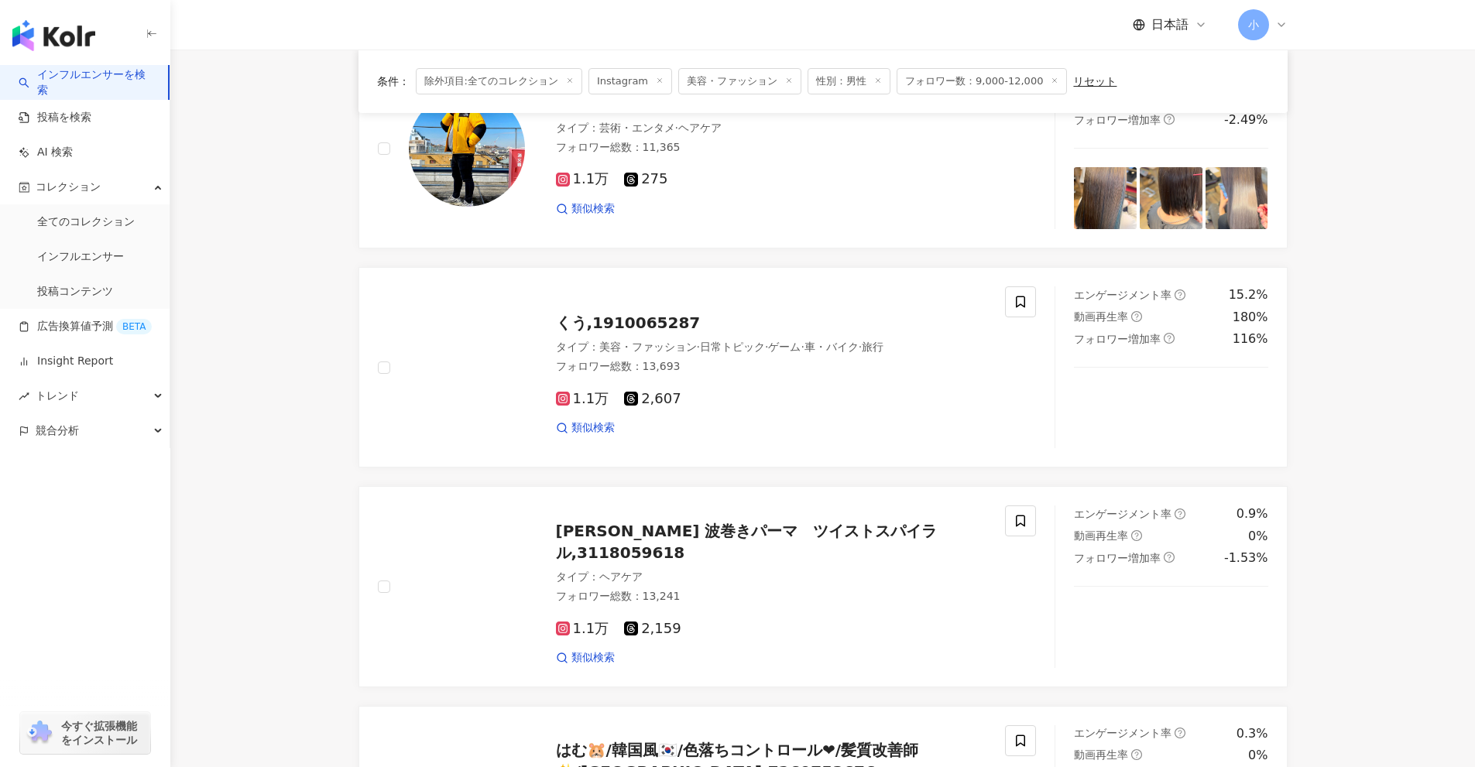
scroll to position [1892, 0]
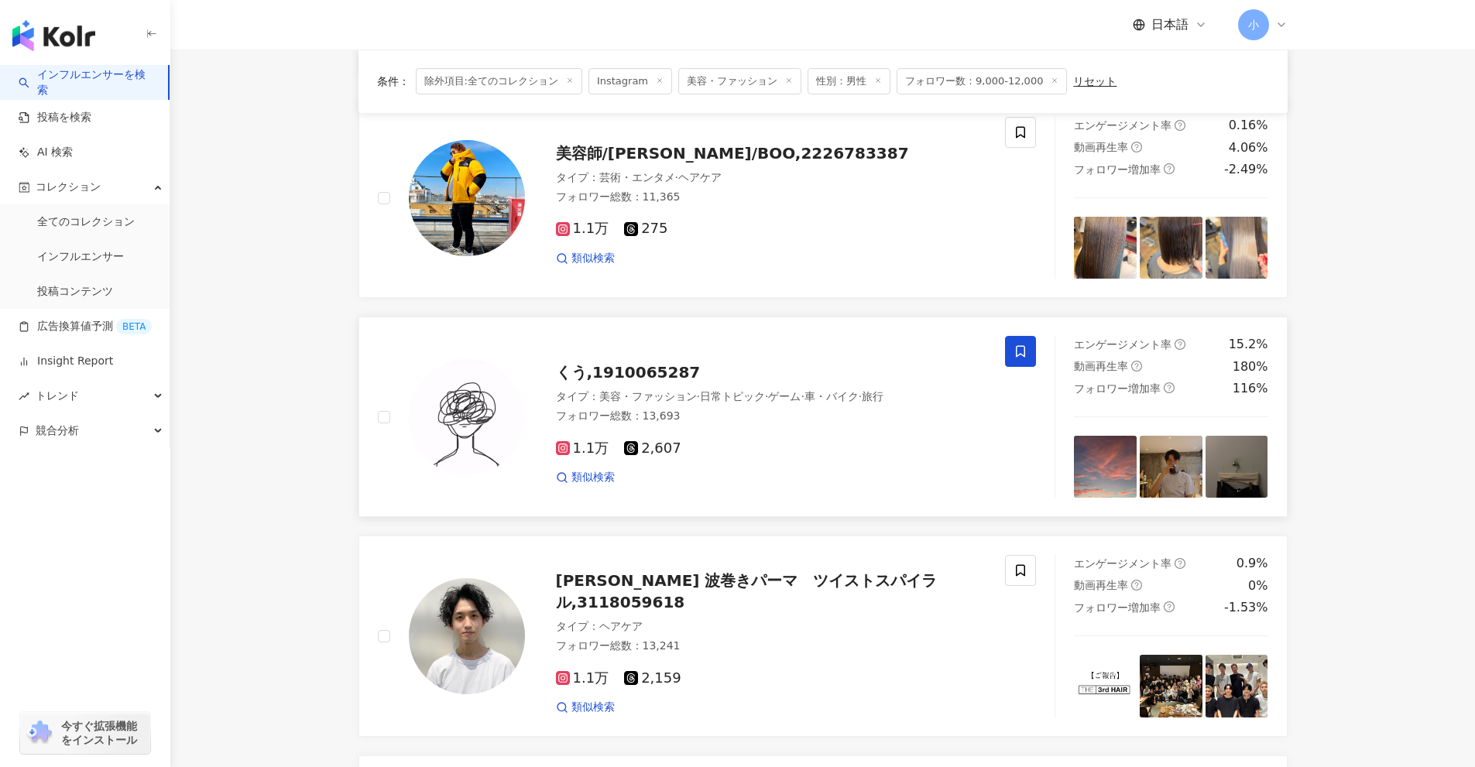
click at [1031, 361] on span at bounding box center [1020, 351] width 31 height 31
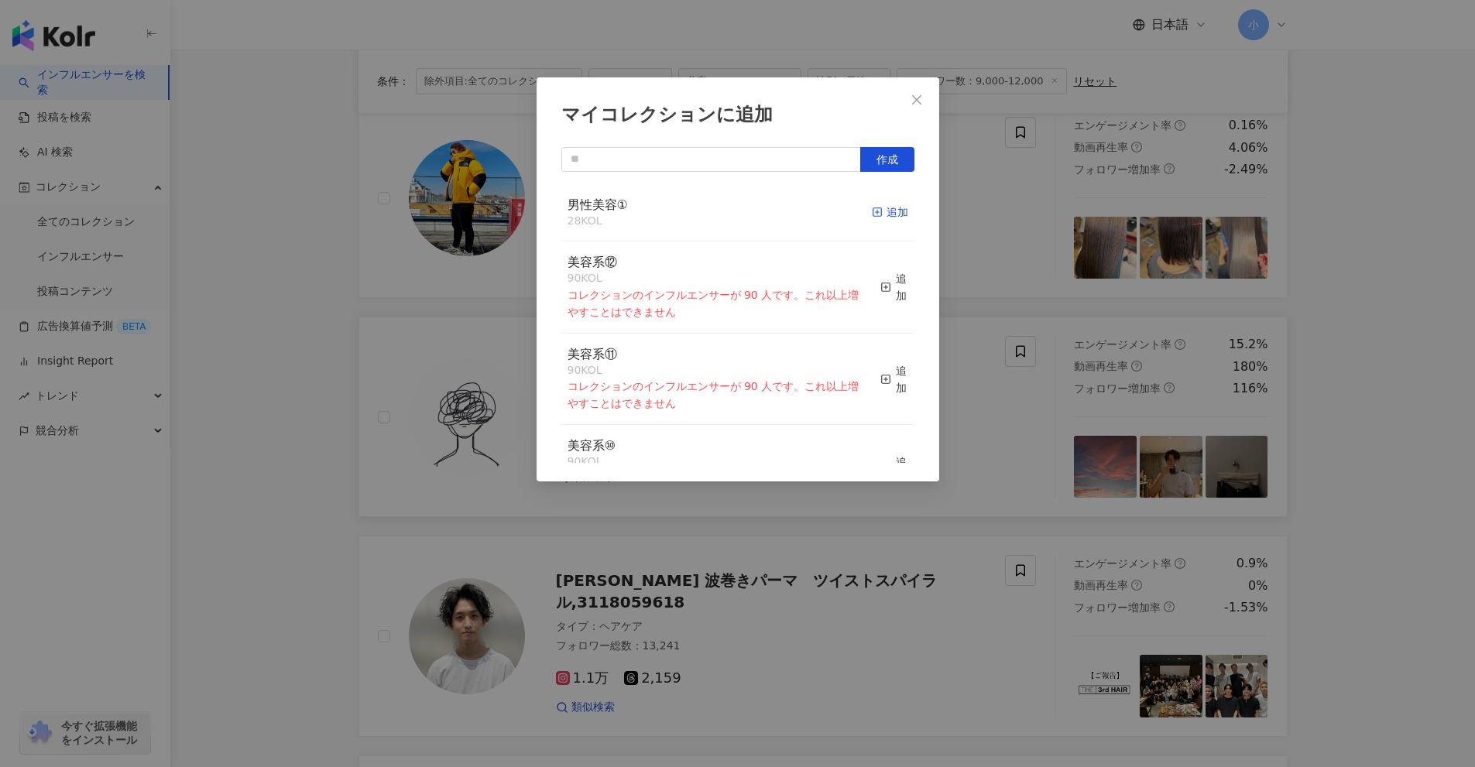
click at [872, 212] on icon "button" at bounding box center [877, 212] width 11 height 11
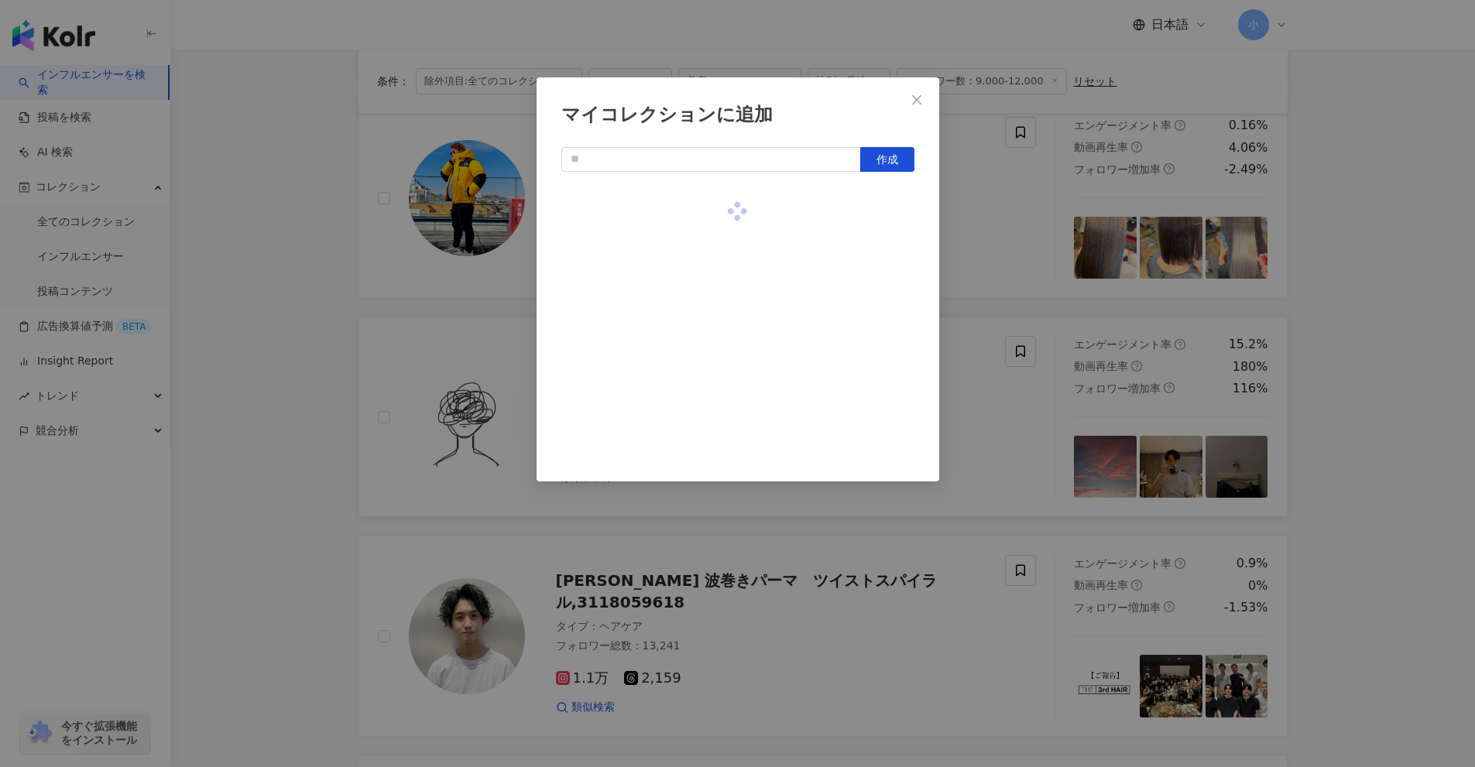
click at [1118, 432] on div "マイコレクションに追加 作成" at bounding box center [737, 383] width 1475 height 767
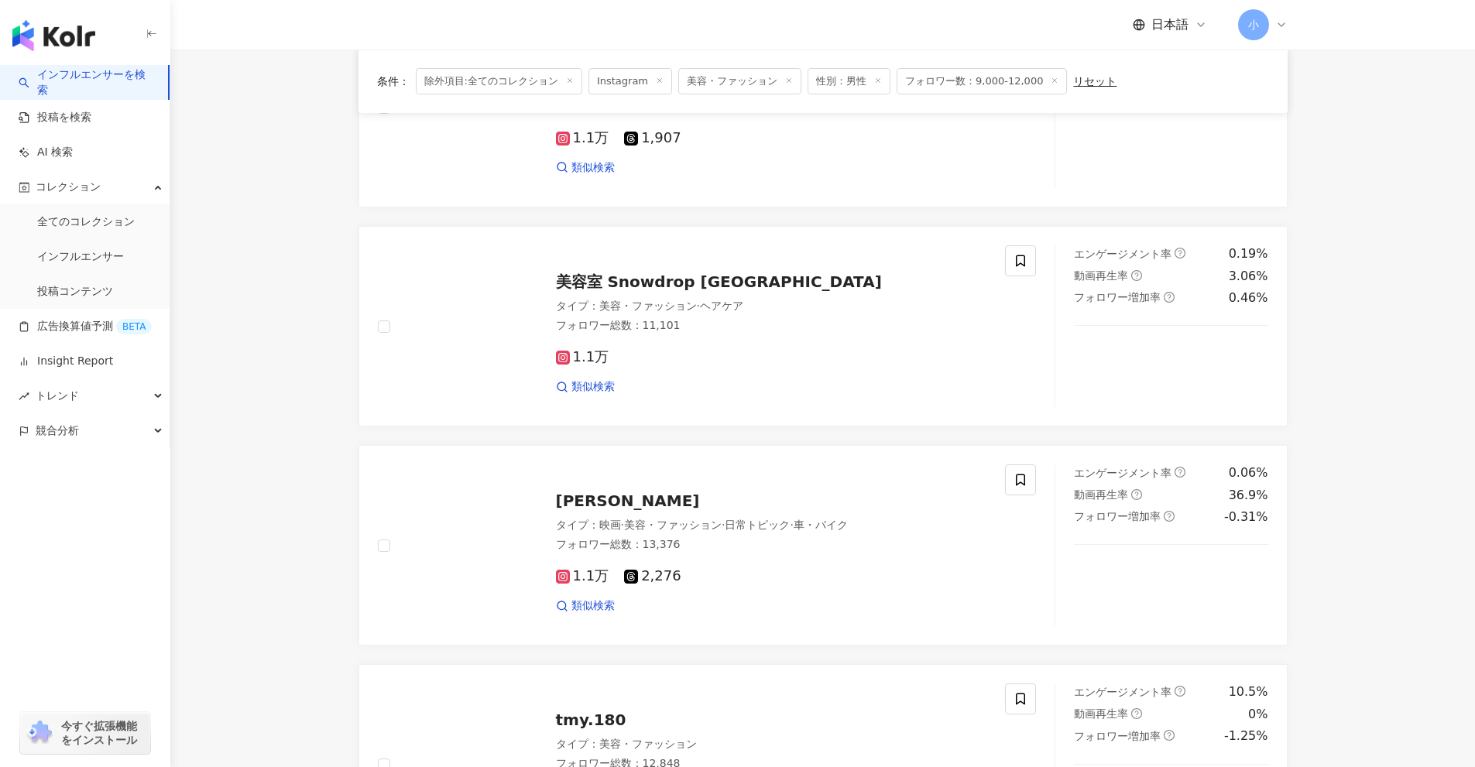
scroll to position [886, 0]
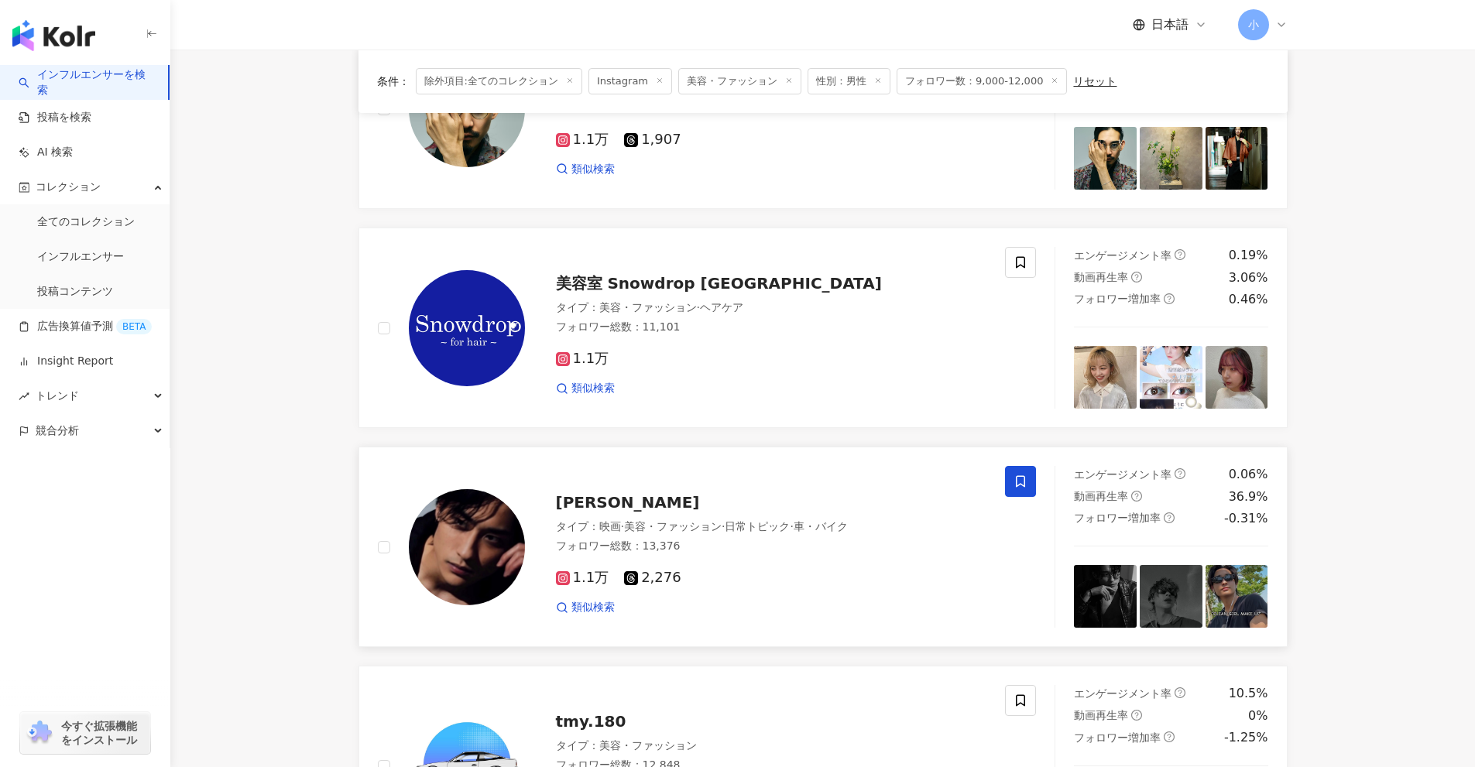
click at [1030, 484] on span at bounding box center [1020, 481] width 31 height 31
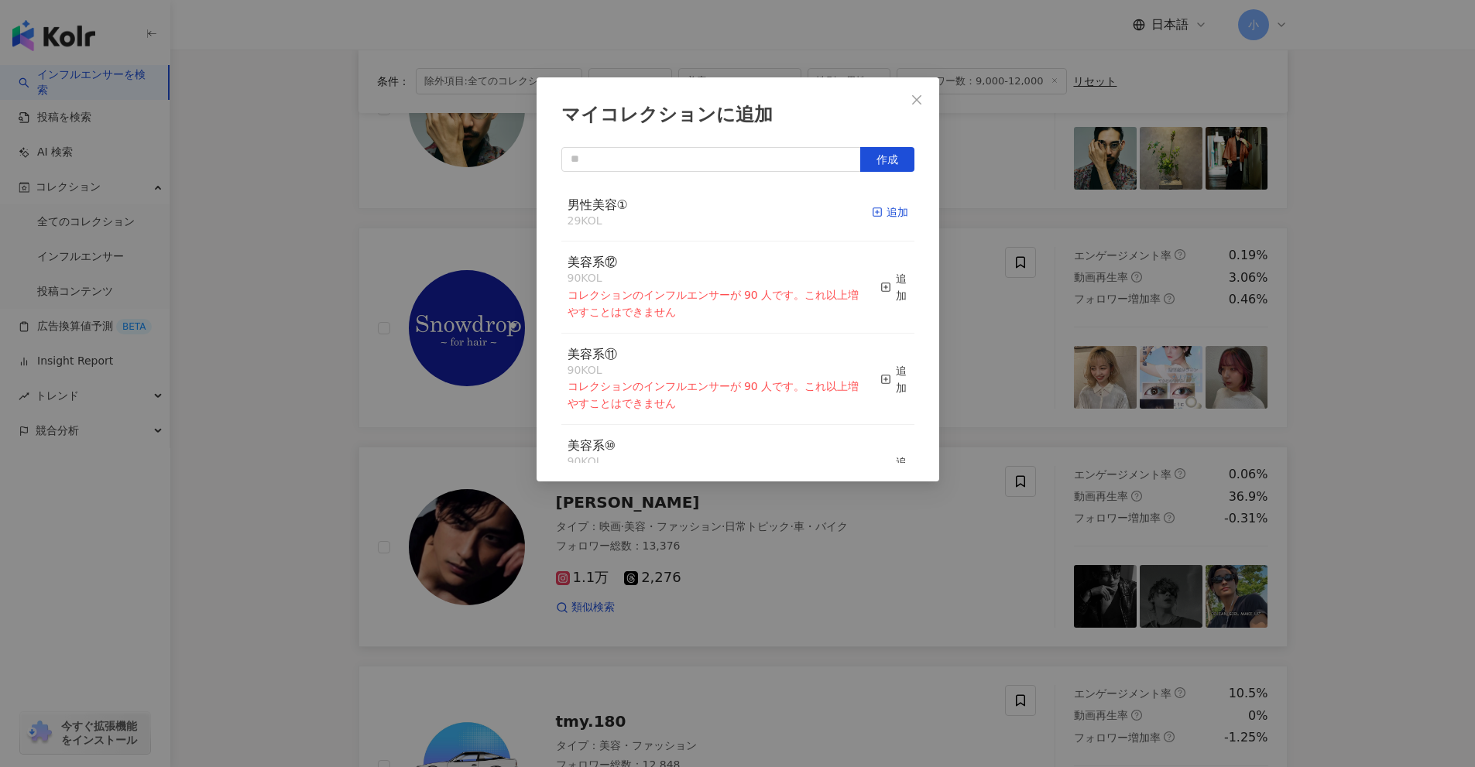
click at [883, 207] on div "追加" at bounding box center [890, 212] width 36 height 17
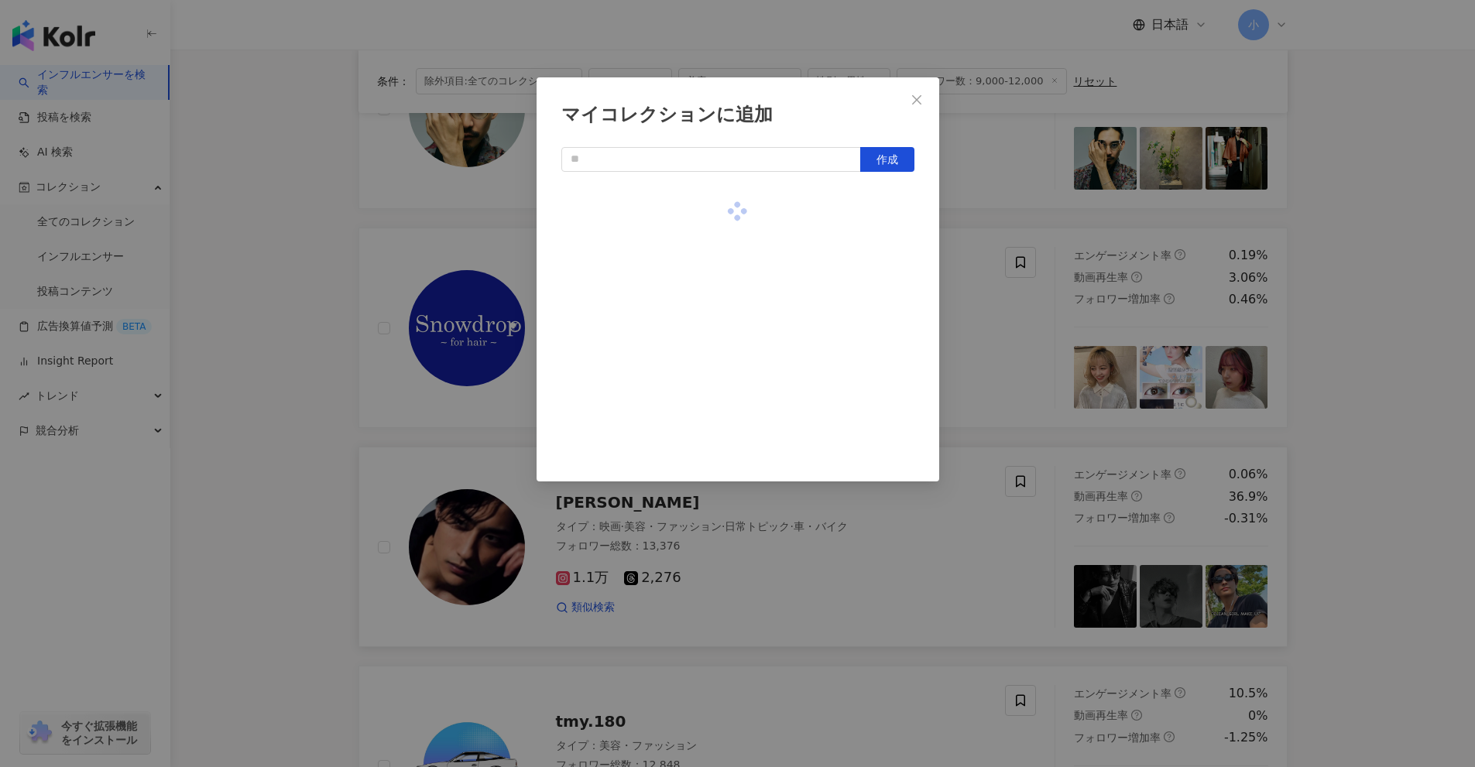
click at [1070, 320] on div "マイコレクションに追加 作成" at bounding box center [737, 383] width 1475 height 767
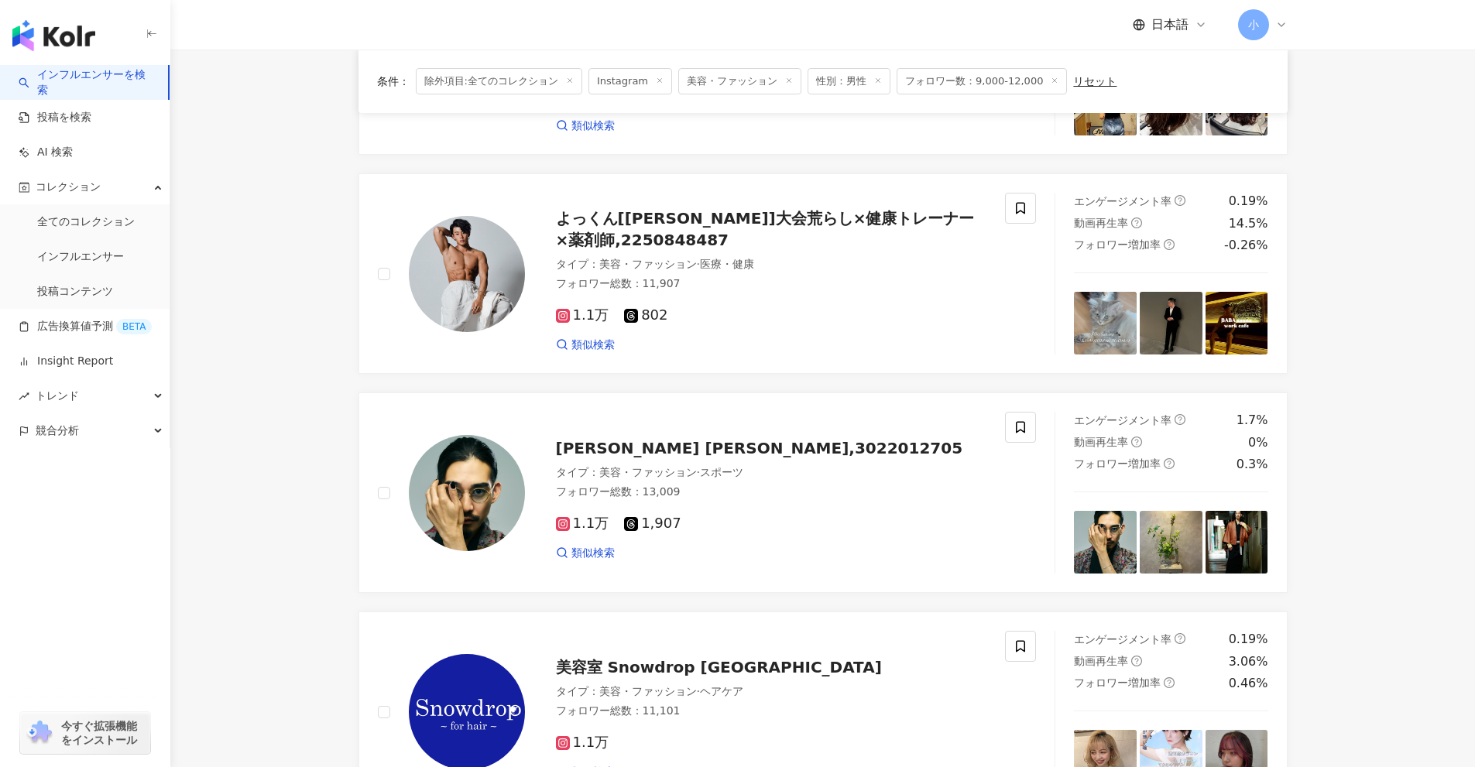
scroll to position [499, 0]
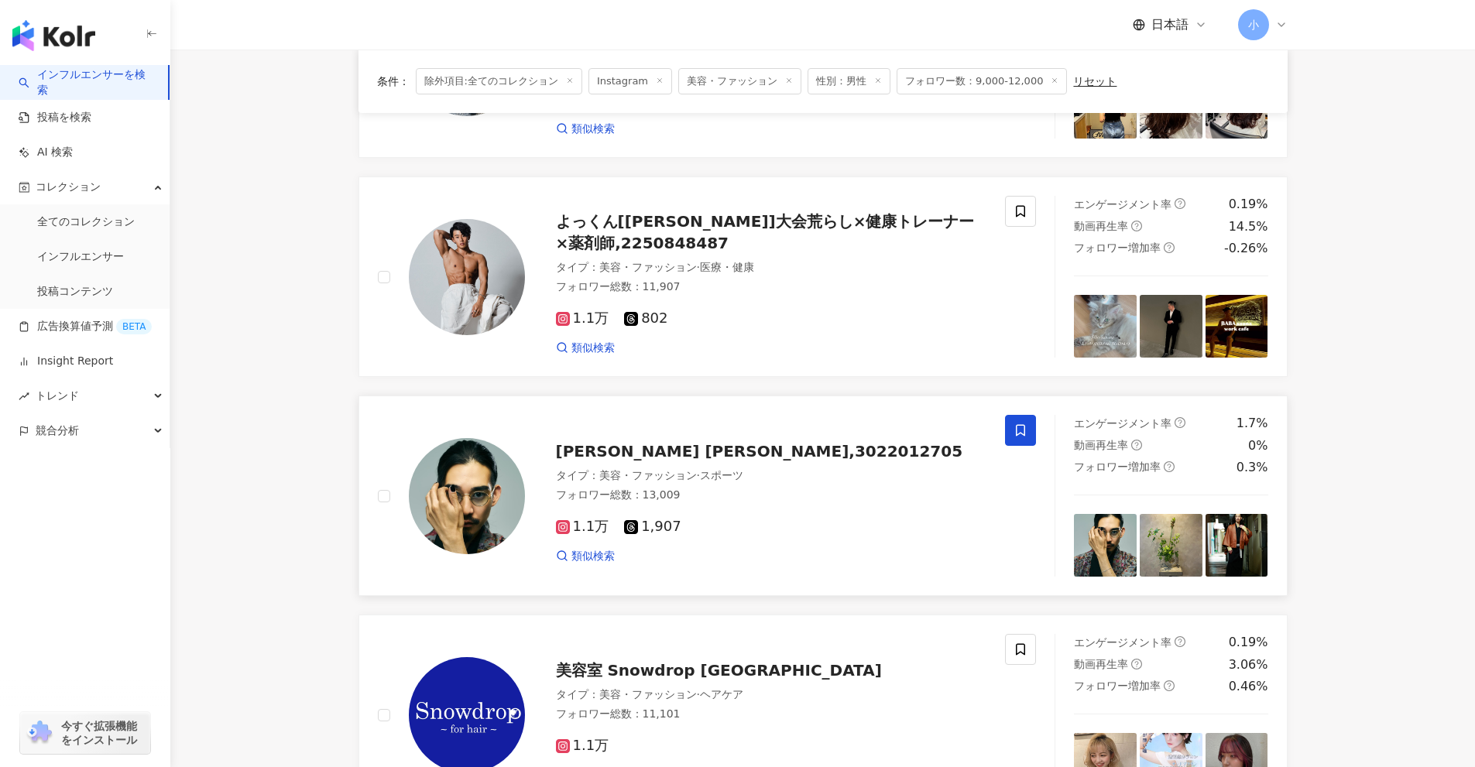
click at [1014, 430] on icon at bounding box center [1020, 430] width 14 height 14
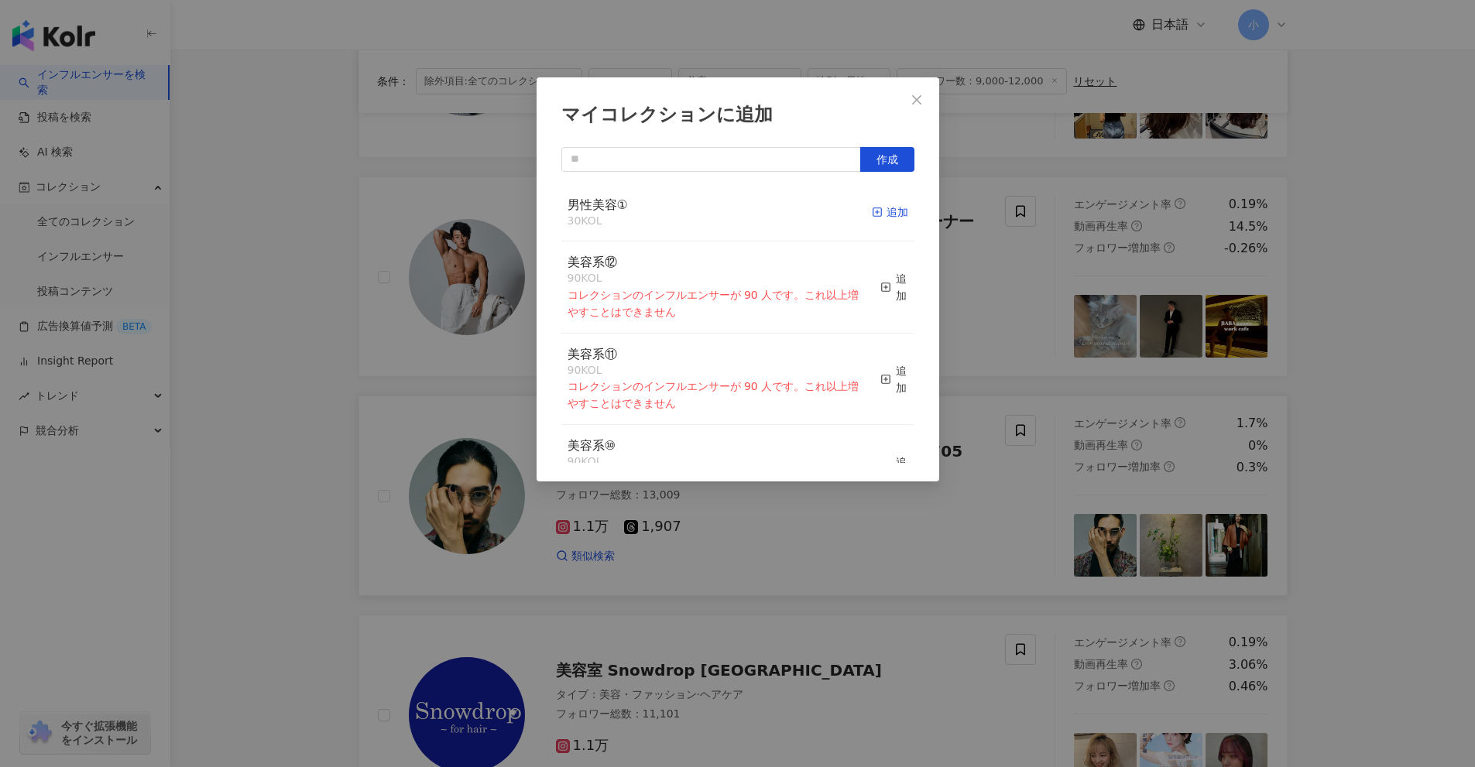
click at [877, 218] on div "追加" at bounding box center [890, 212] width 36 height 17
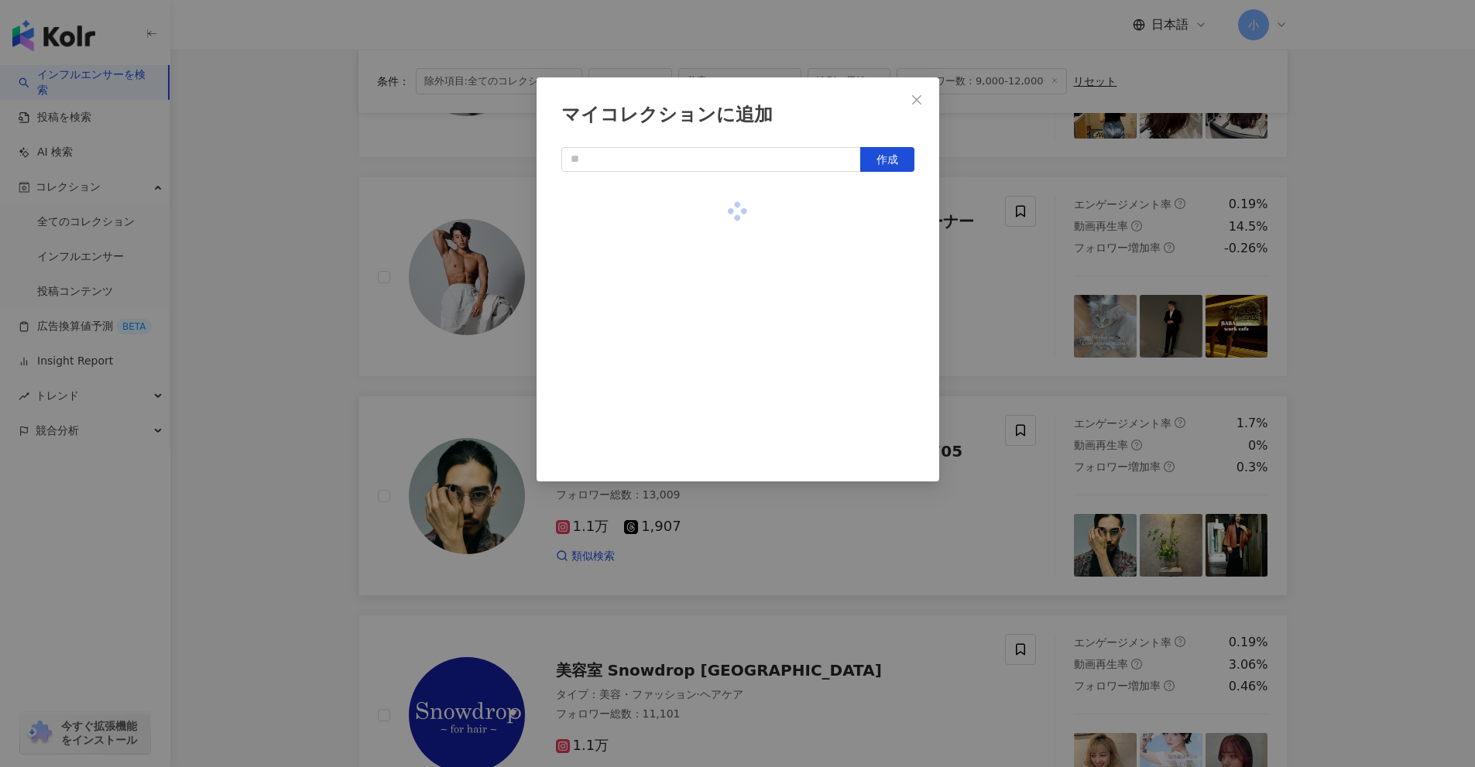
click at [1401, 399] on div "マイコレクションに追加 作成" at bounding box center [737, 383] width 1475 height 767
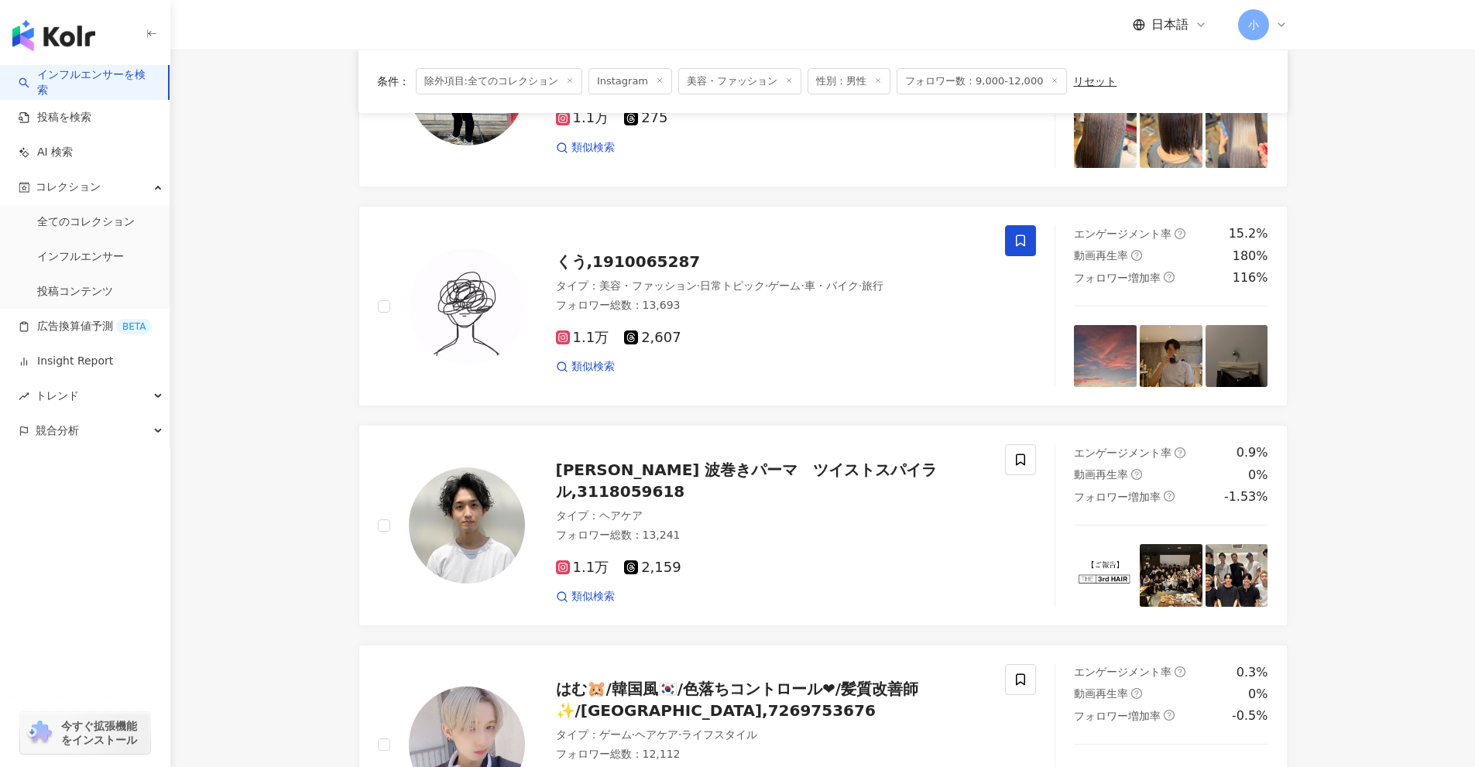
scroll to position [2434, 0]
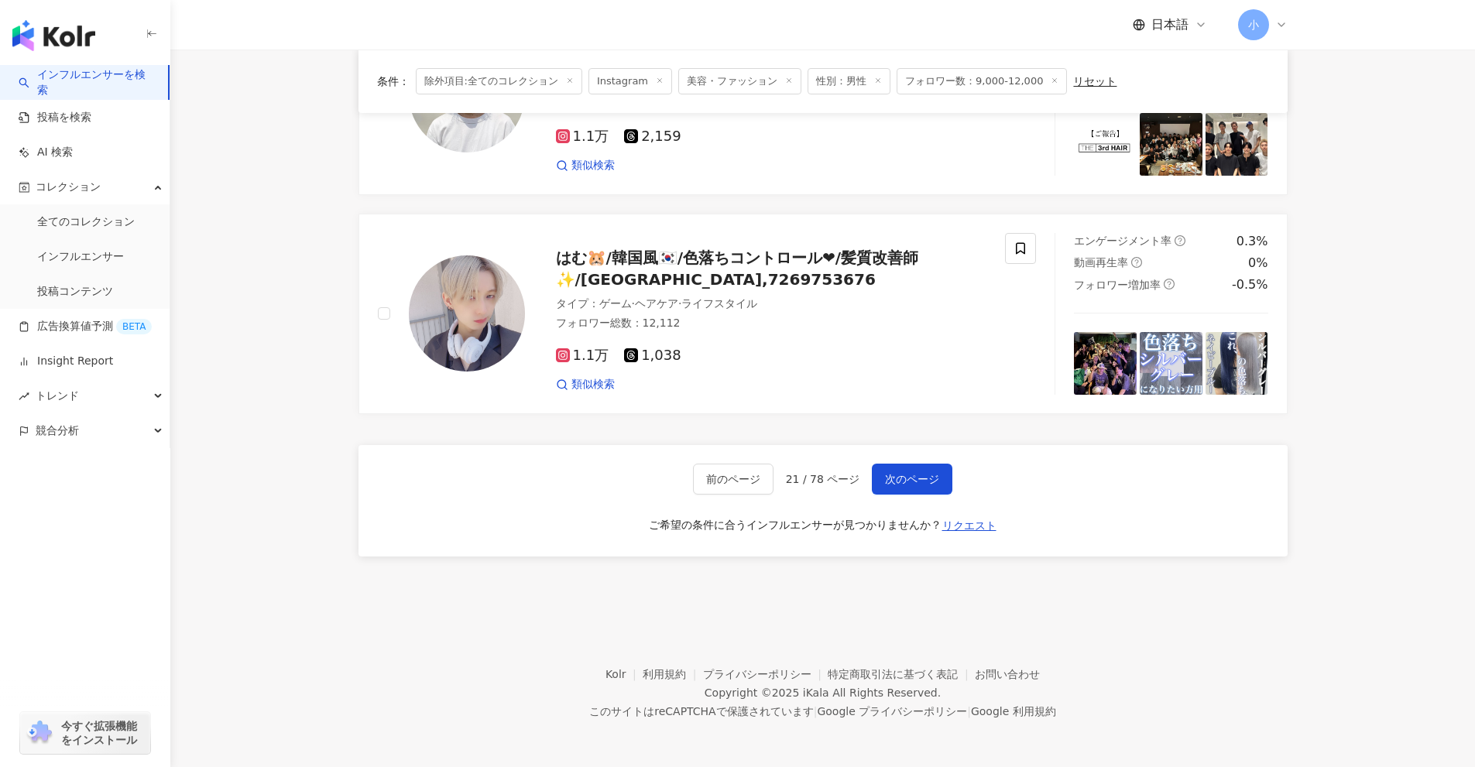
drag, startPoint x: 1338, startPoint y: 262, endPoint x: 1331, endPoint y: 604, distance: 342.2
click at [930, 480] on span "次のページ" at bounding box center [912, 479] width 54 height 12
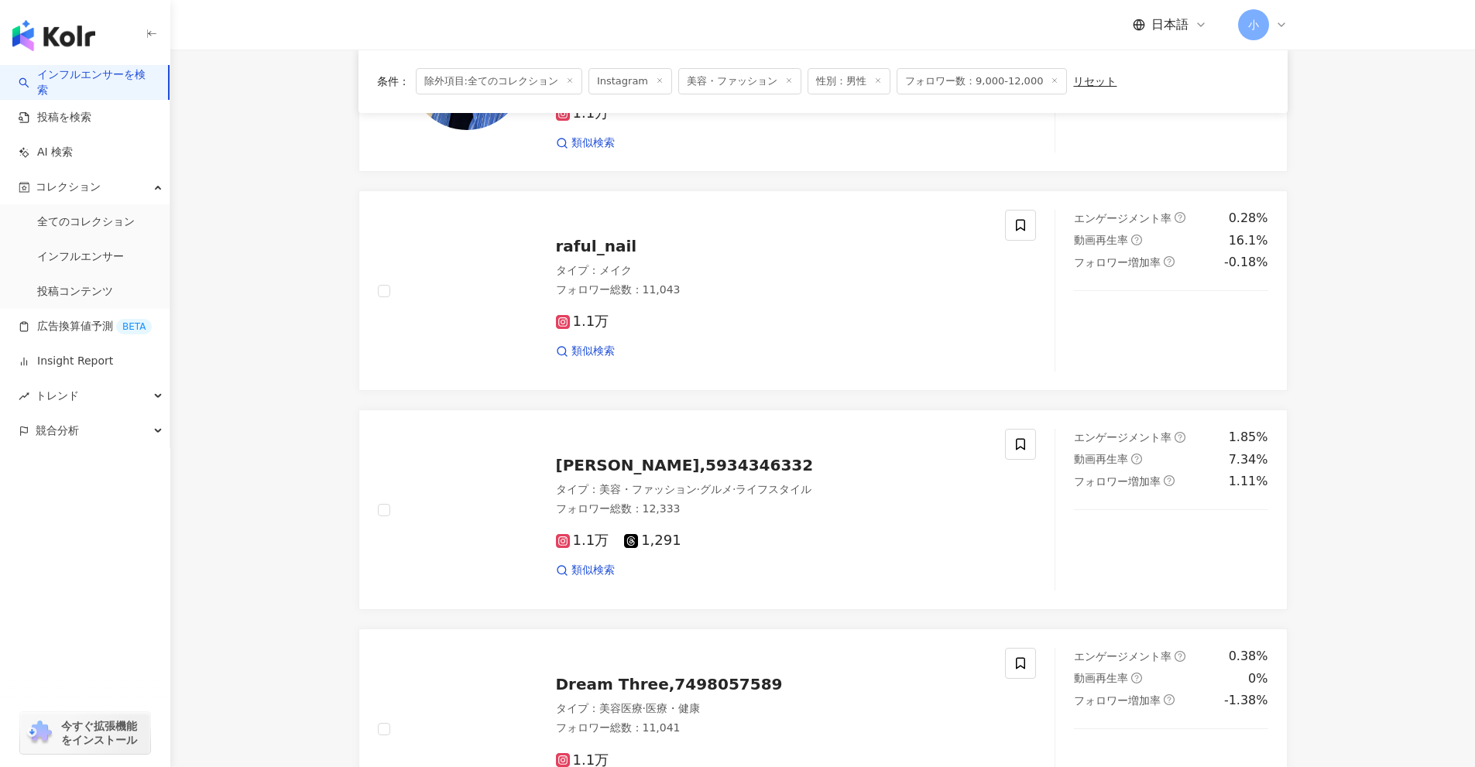
scroll to position [1505, 0]
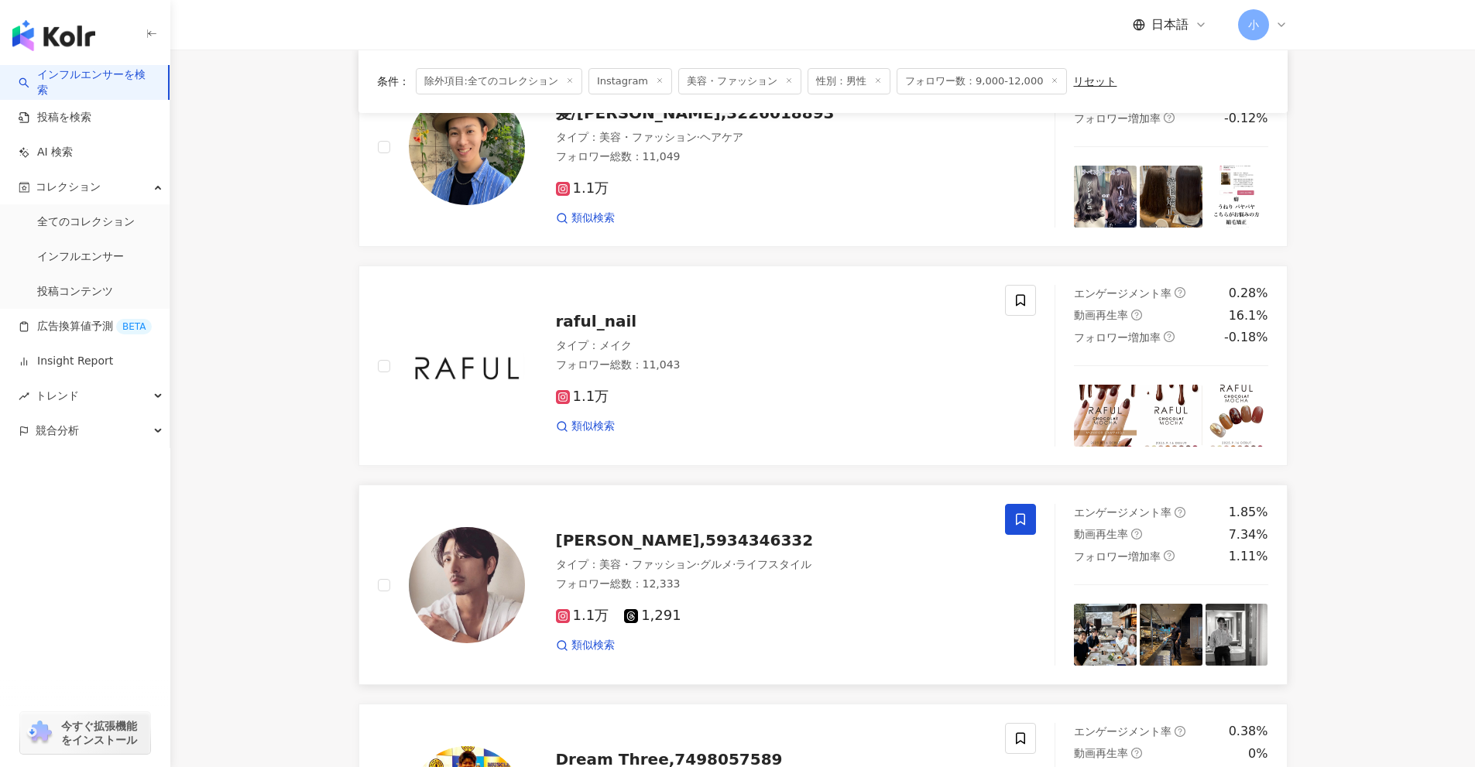
click at [1023, 519] on icon at bounding box center [1020, 519] width 14 height 14
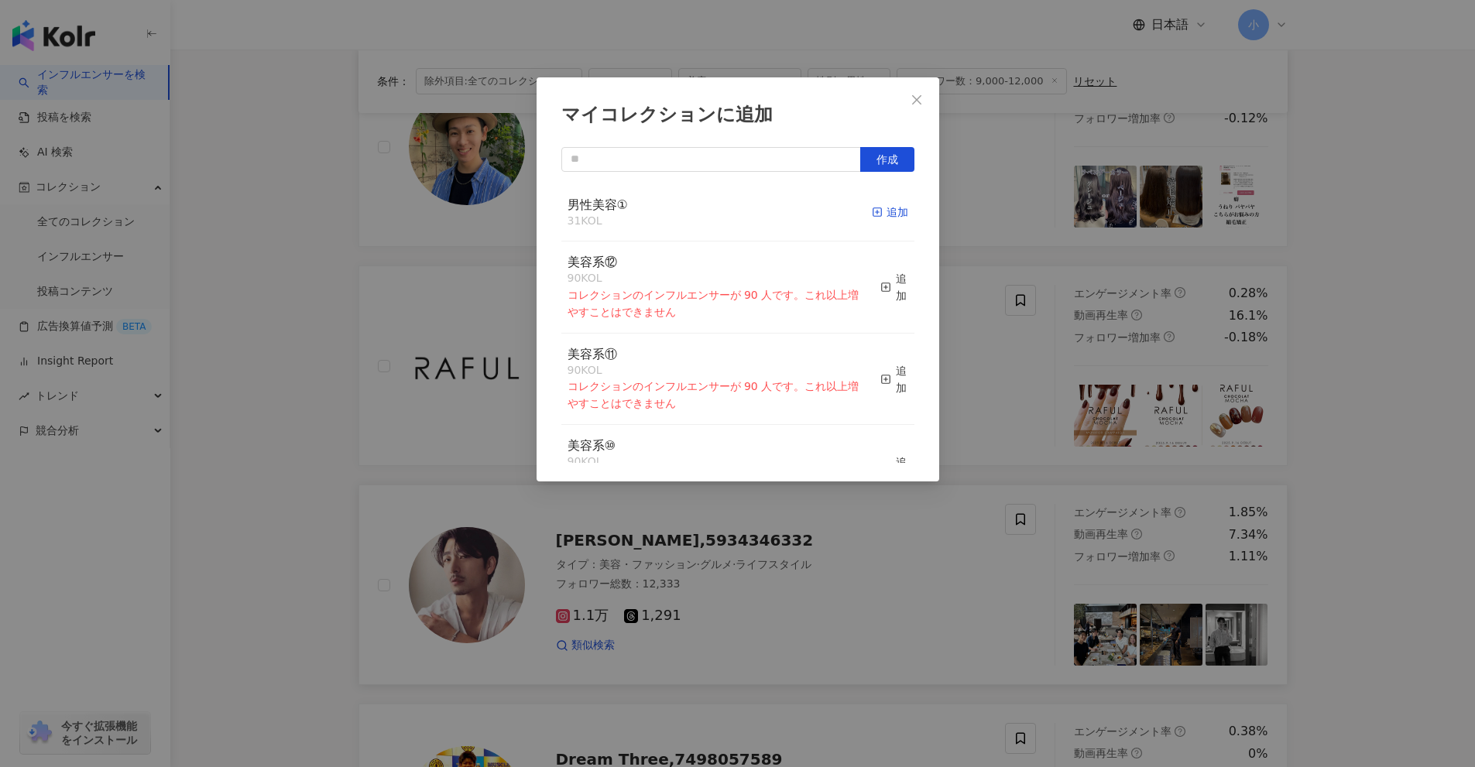
click at [872, 217] on rect "button" at bounding box center [876, 212] width 9 height 9
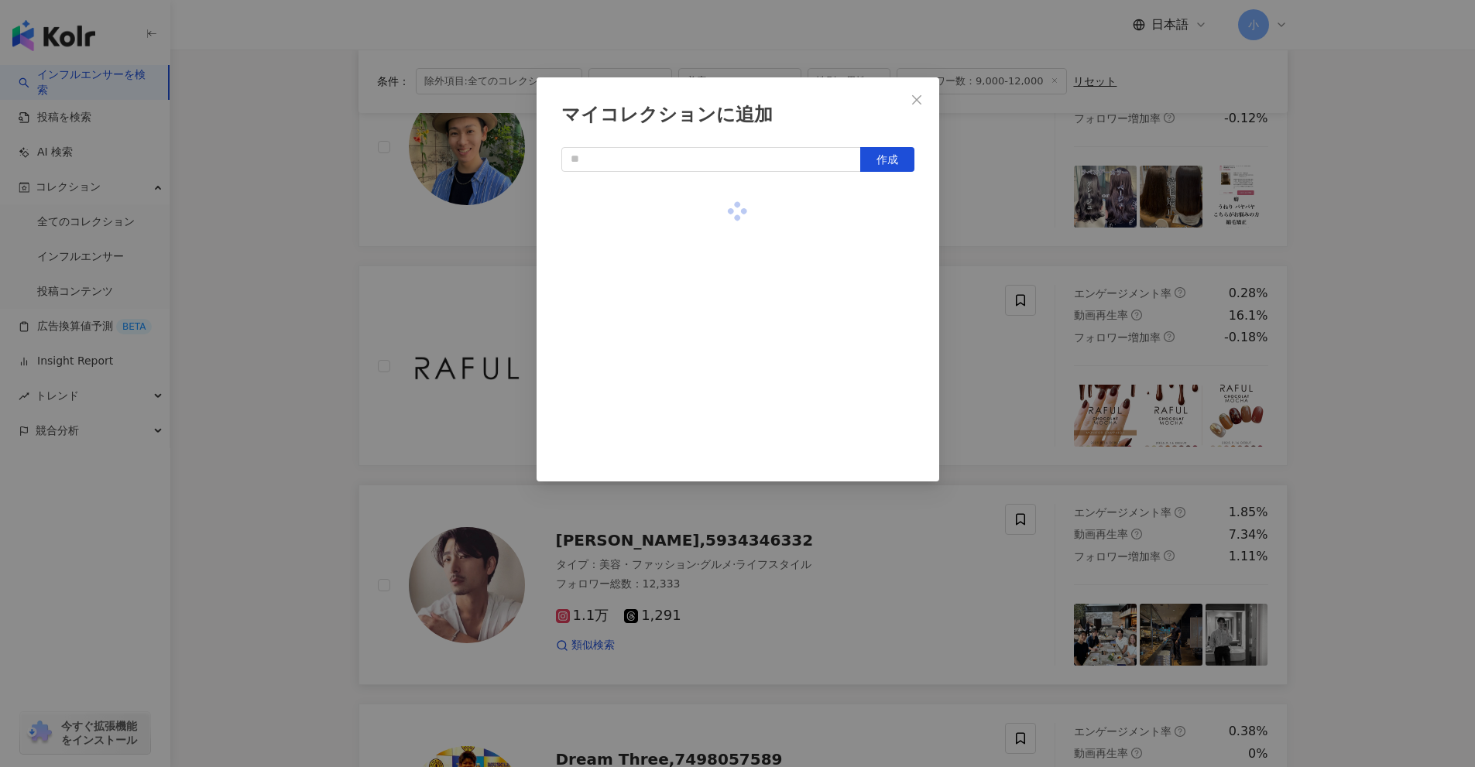
click at [1342, 328] on div "マイコレクションに追加 作成" at bounding box center [737, 383] width 1475 height 767
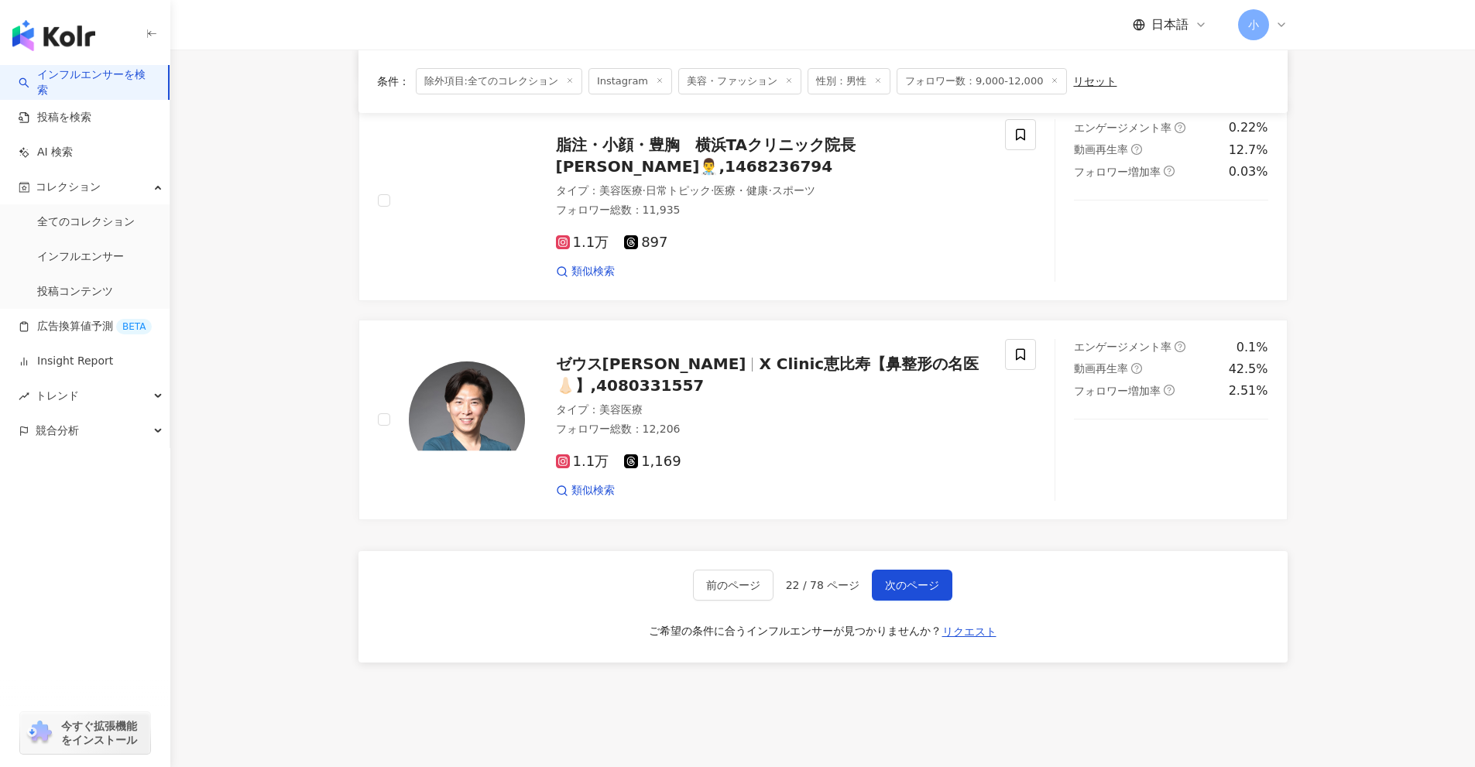
scroll to position [2434, 0]
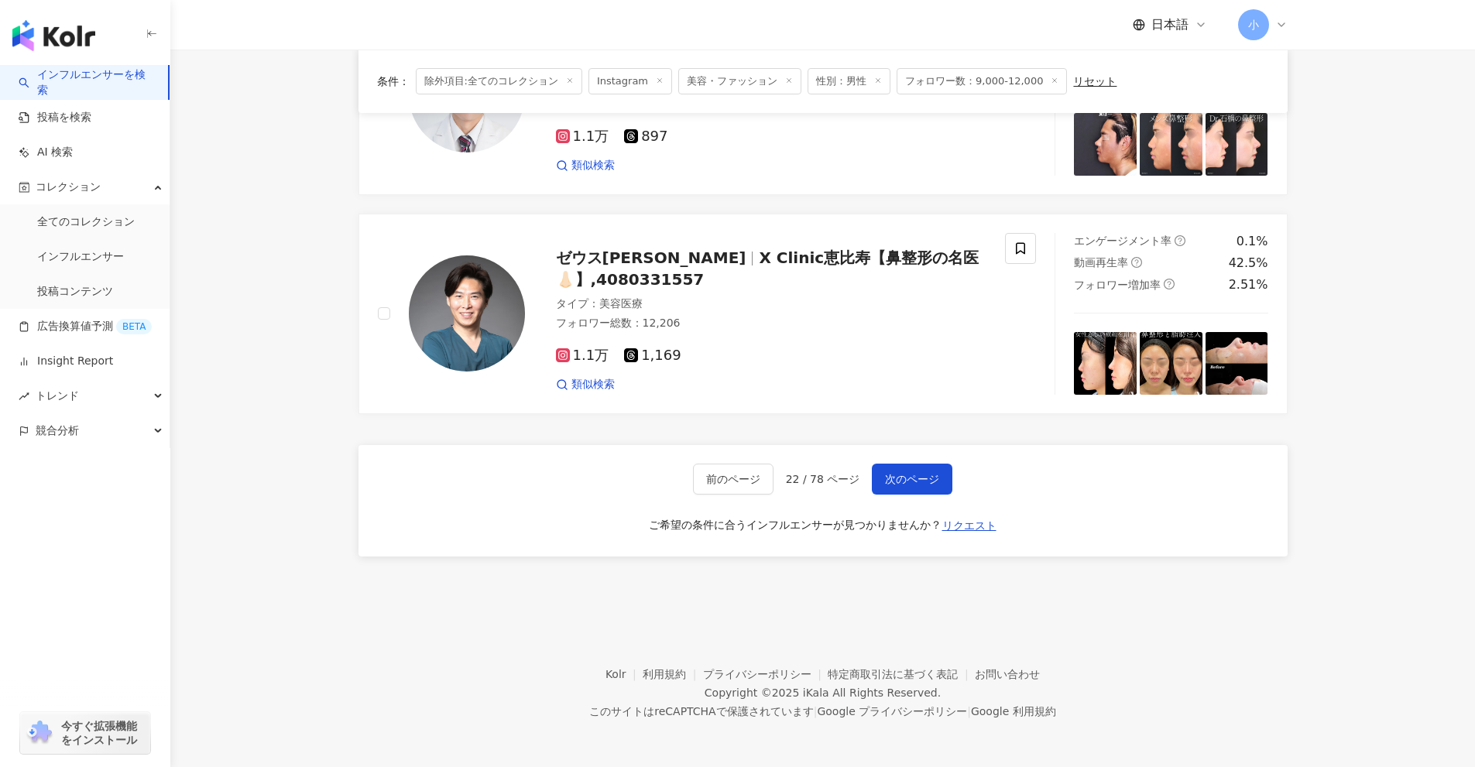
drag, startPoint x: 1348, startPoint y: 257, endPoint x: 1307, endPoint y: 591, distance: 337.0
click at [916, 473] on span "次のページ" at bounding box center [912, 479] width 54 height 12
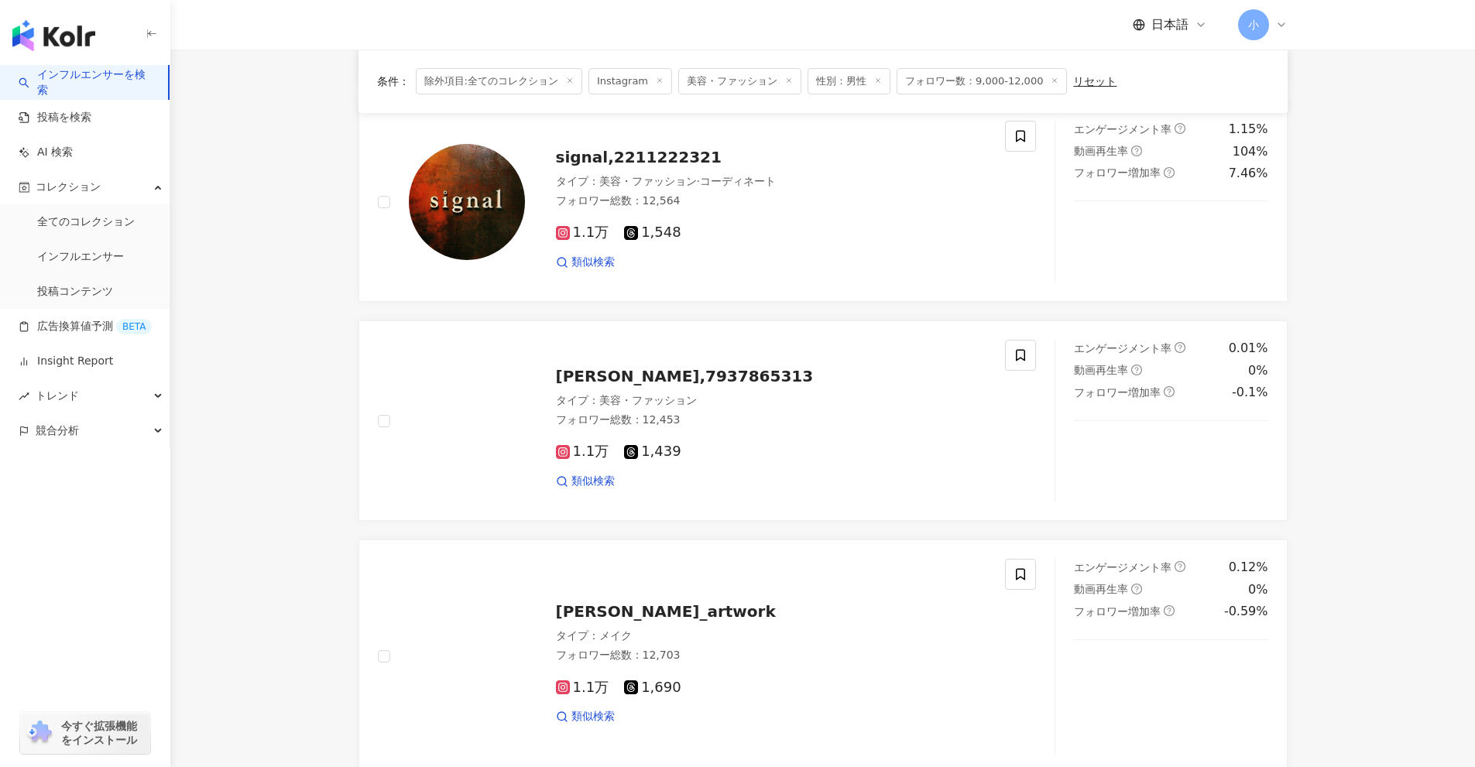
scroll to position [1228, 0]
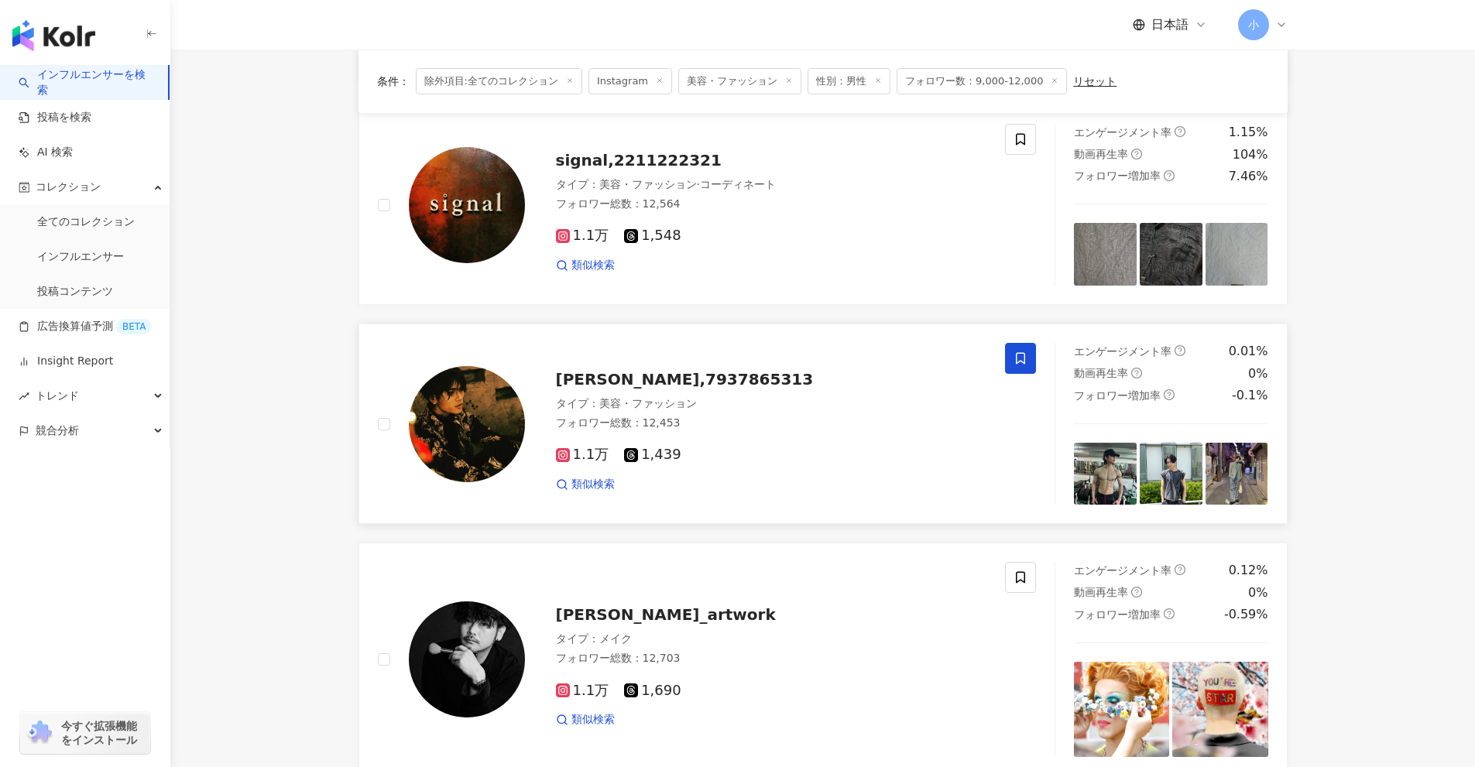
click at [1023, 360] on icon at bounding box center [1020, 358] width 14 height 14
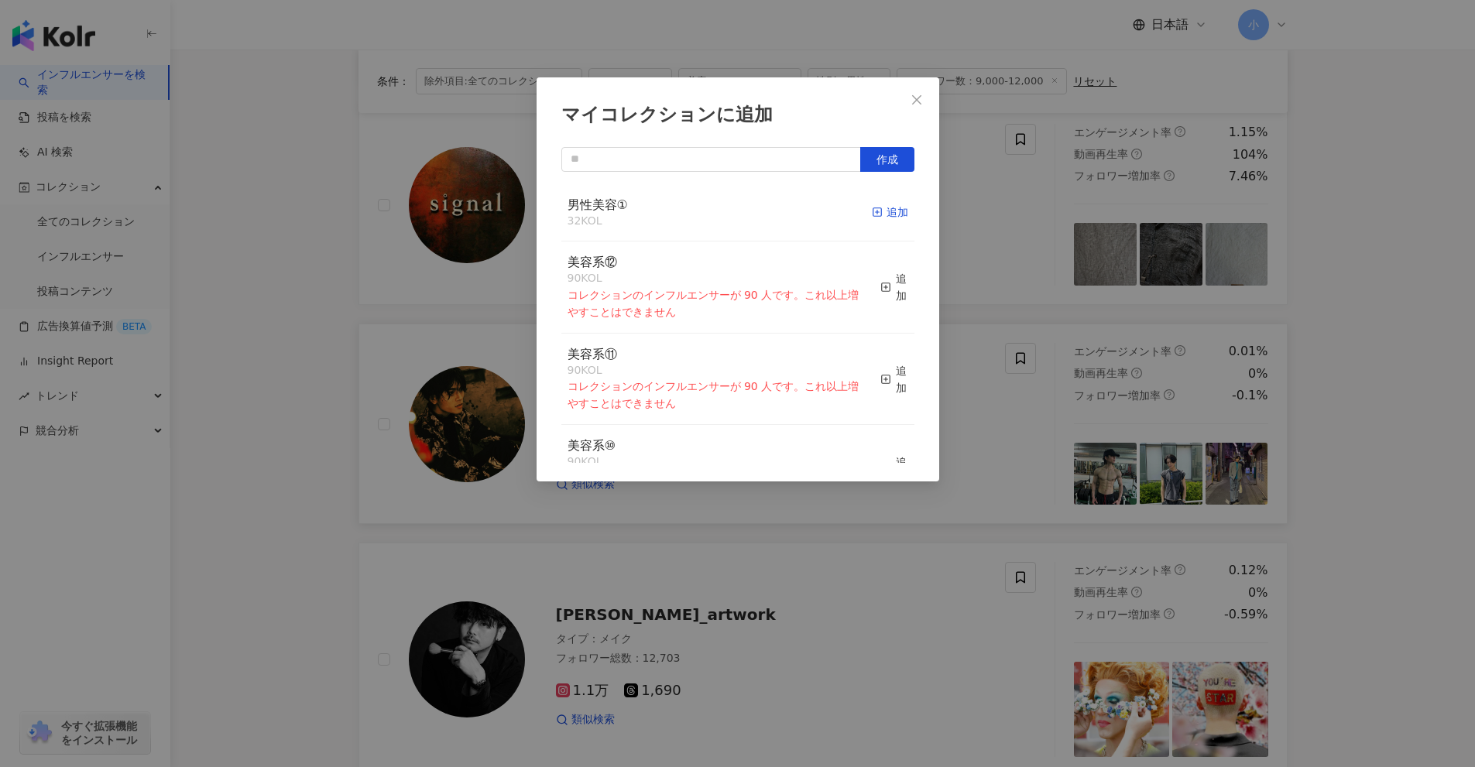
click at [877, 214] on line "button" at bounding box center [877, 213] width 0 height 4
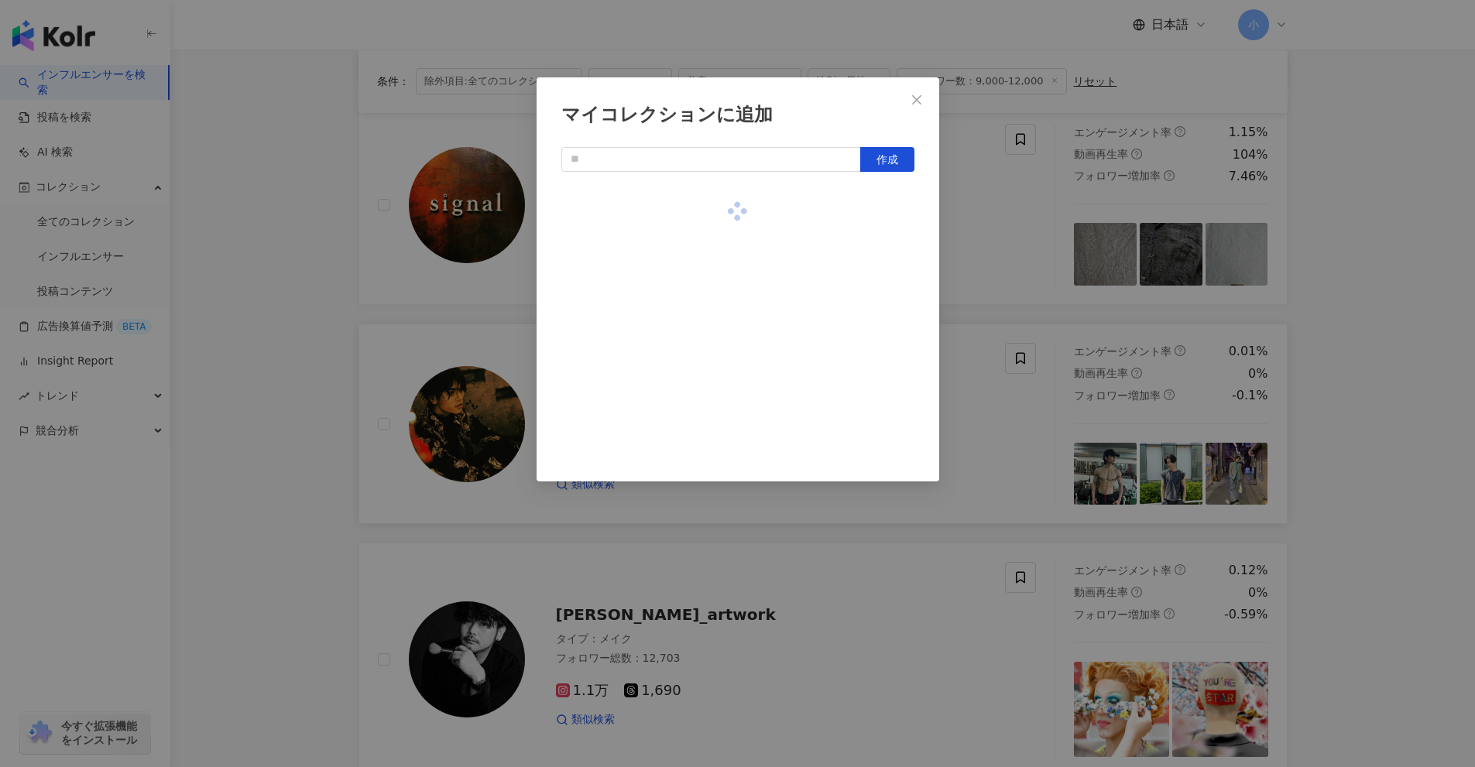
click at [1388, 379] on div "マイコレクションに追加 作成" at bounding box center [737, 383] width 1475 height 767
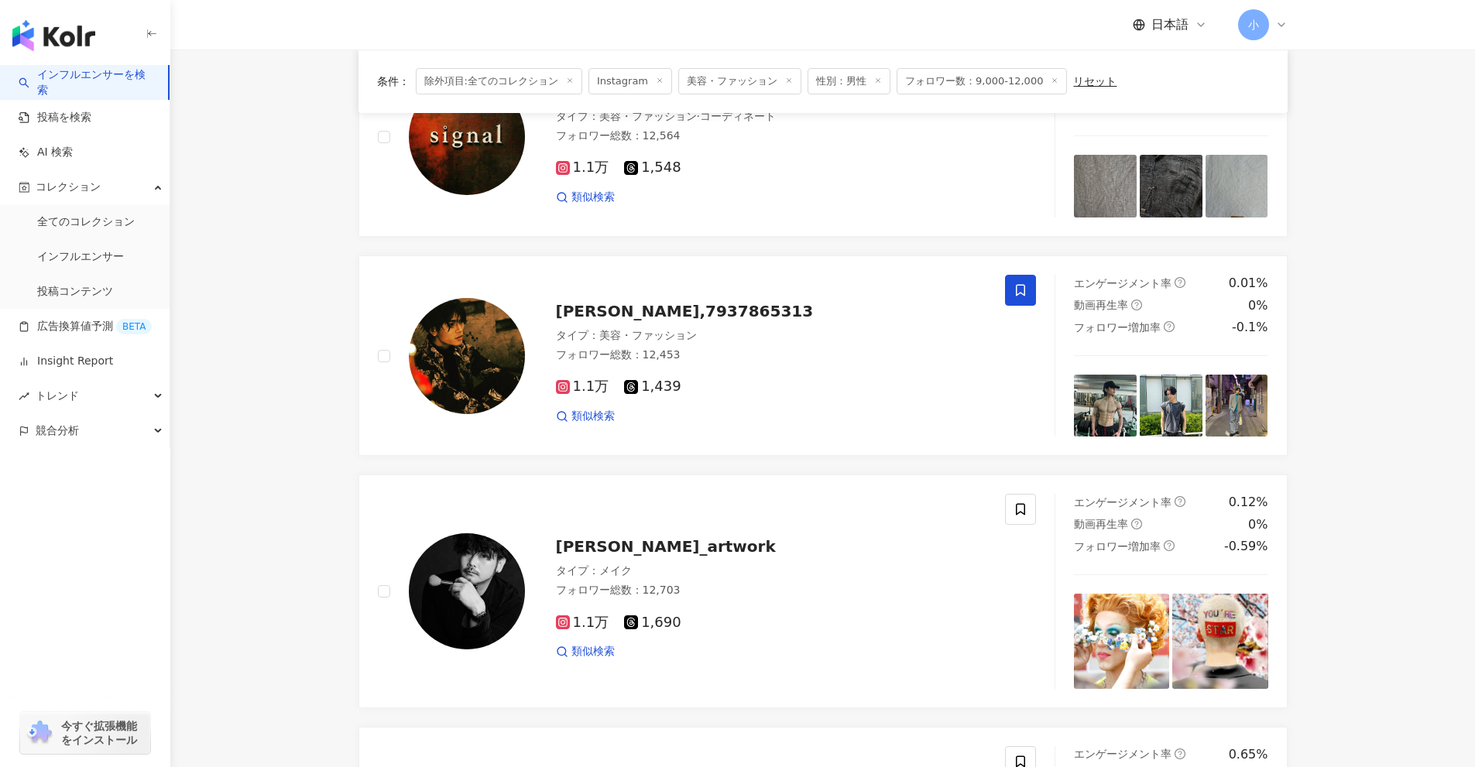
scroll to position [2466, 0]
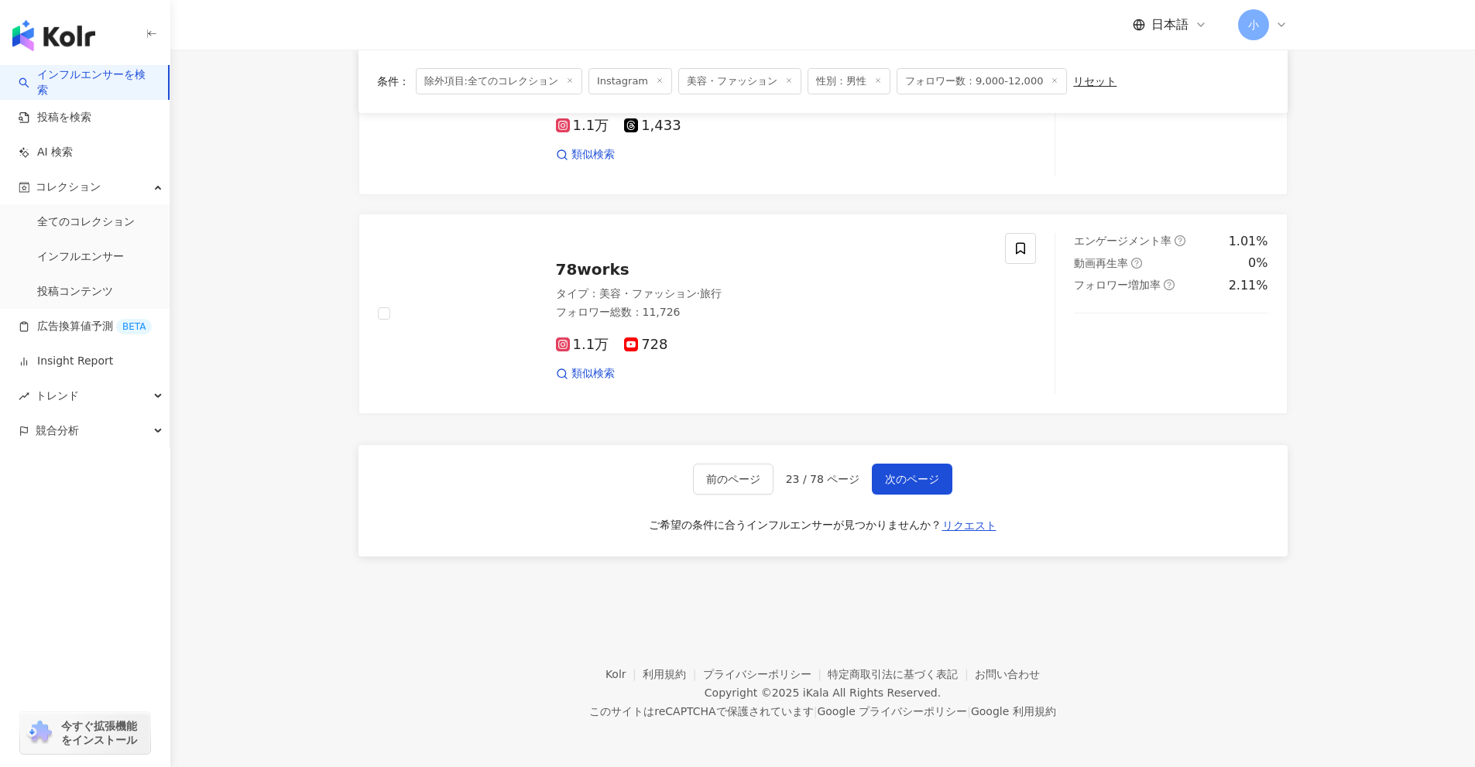
drag, startPoint x: 1377, startPoint y: 301, endPoint x: 1386, endPoint y: 586, distance: 285.0
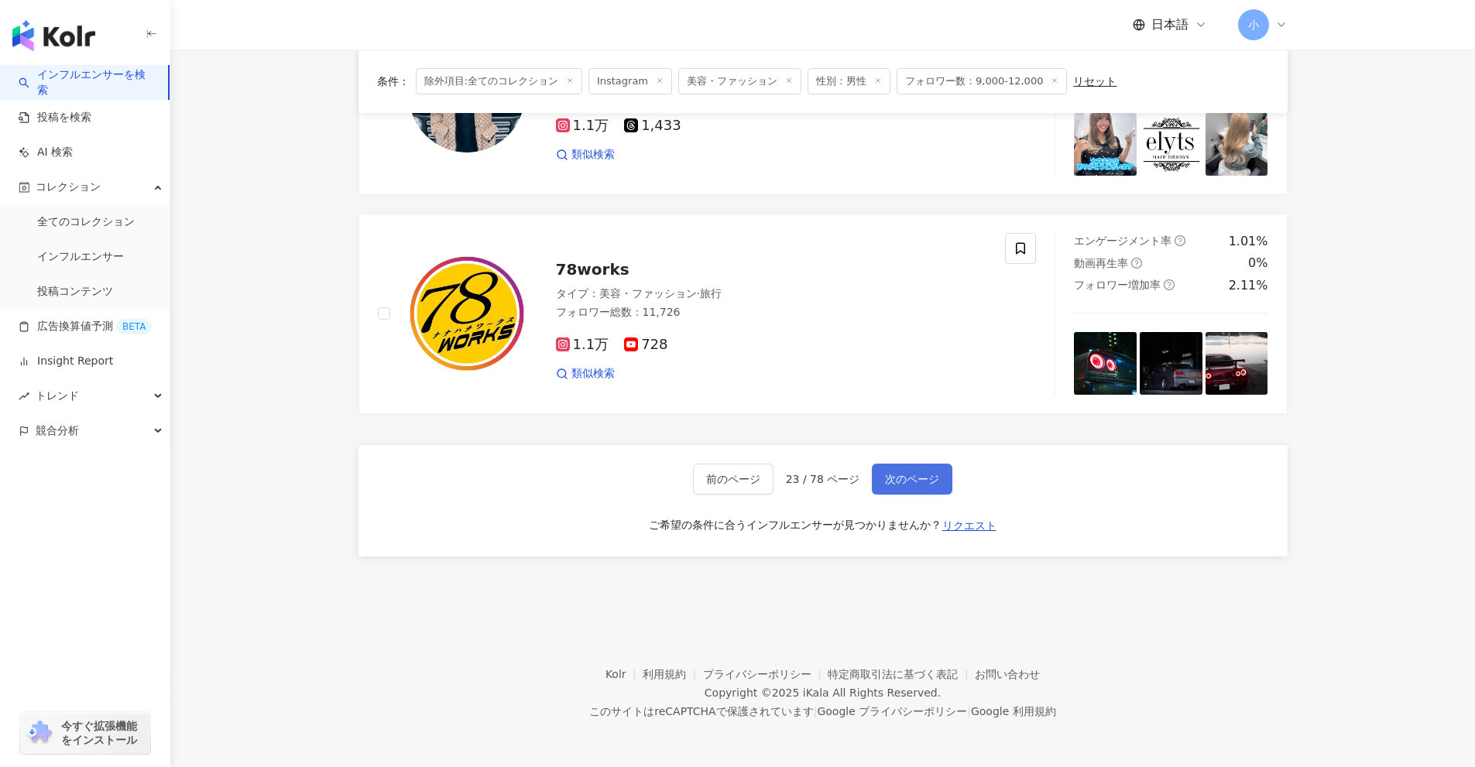
click at [910, 480] on span "次のページ" at bounding box center [912, 479] width 54 height 12
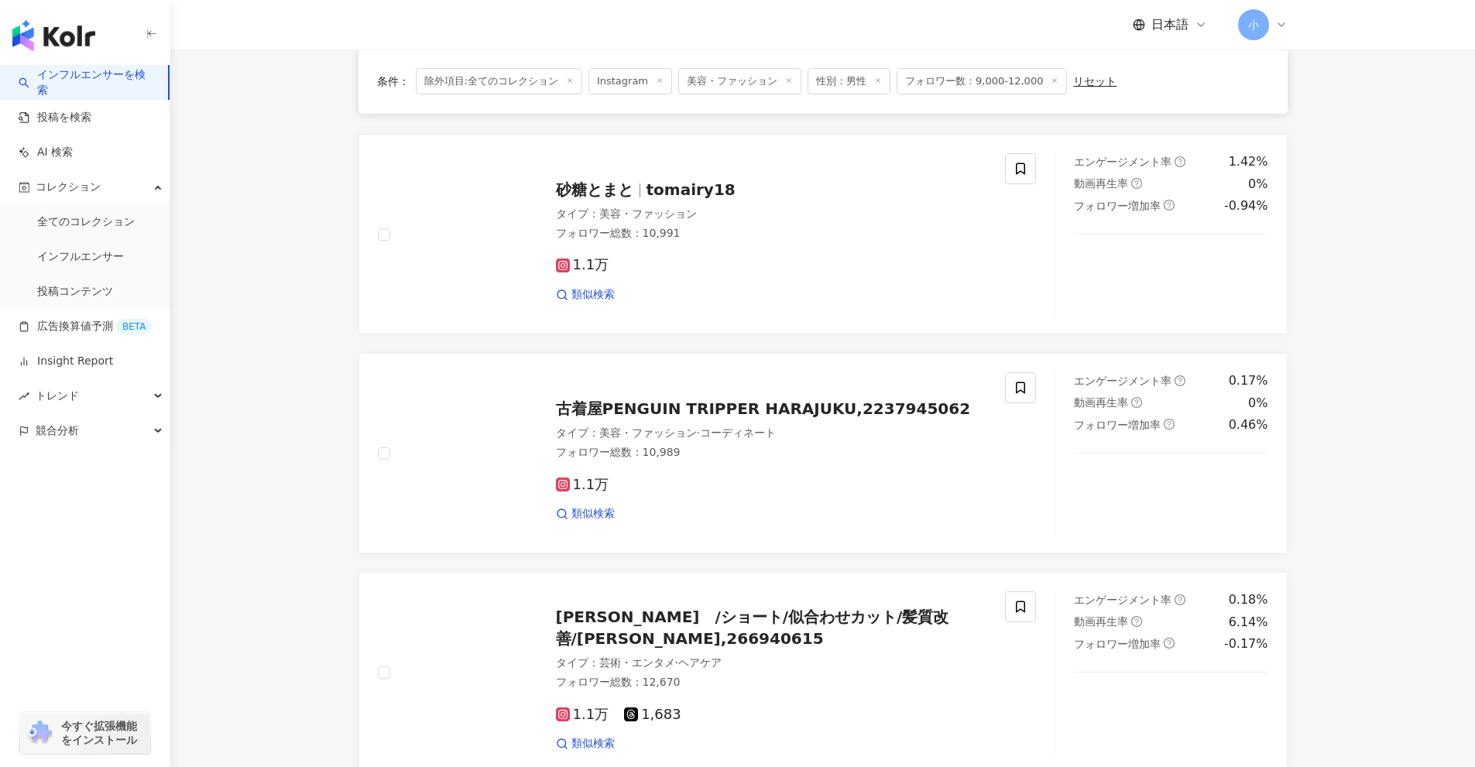
scroll to position [2434, 0]
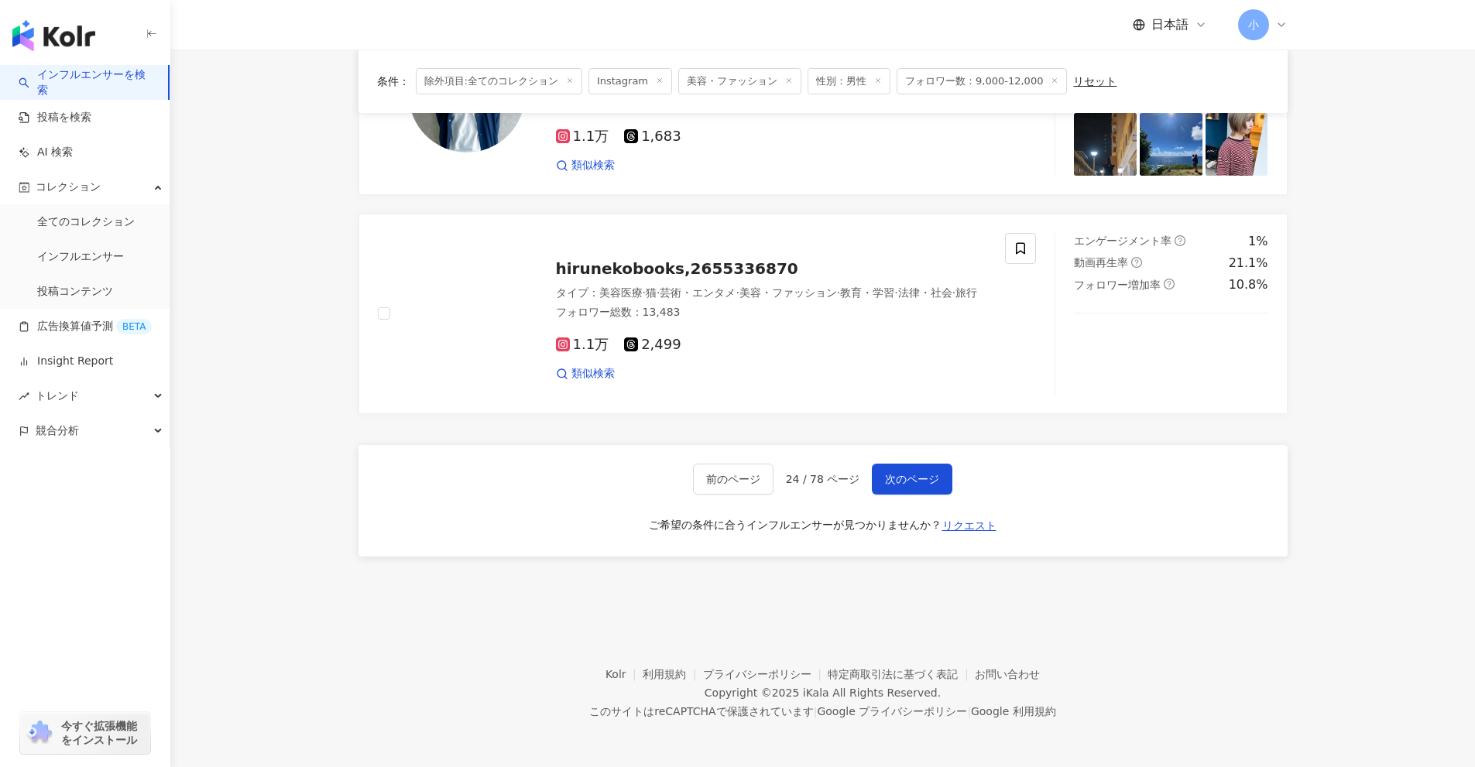
drag, startPoint x: 1358, startPoint y: 355, endPoint x: 1332, endPoint y: 588, distance: 235.2
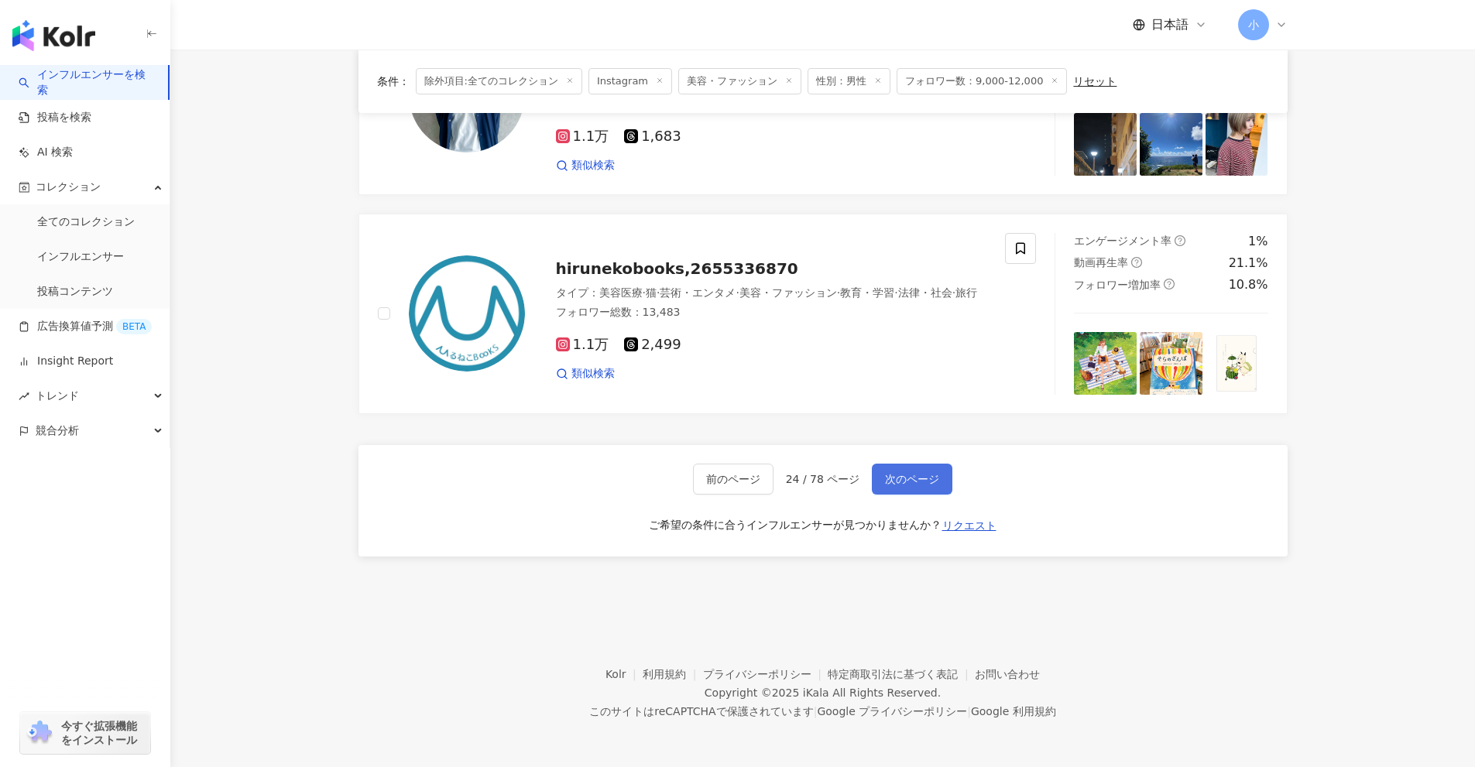
click at [908, 470] on button "次のページ" at bounding box center [912, 479] width 81 height 31
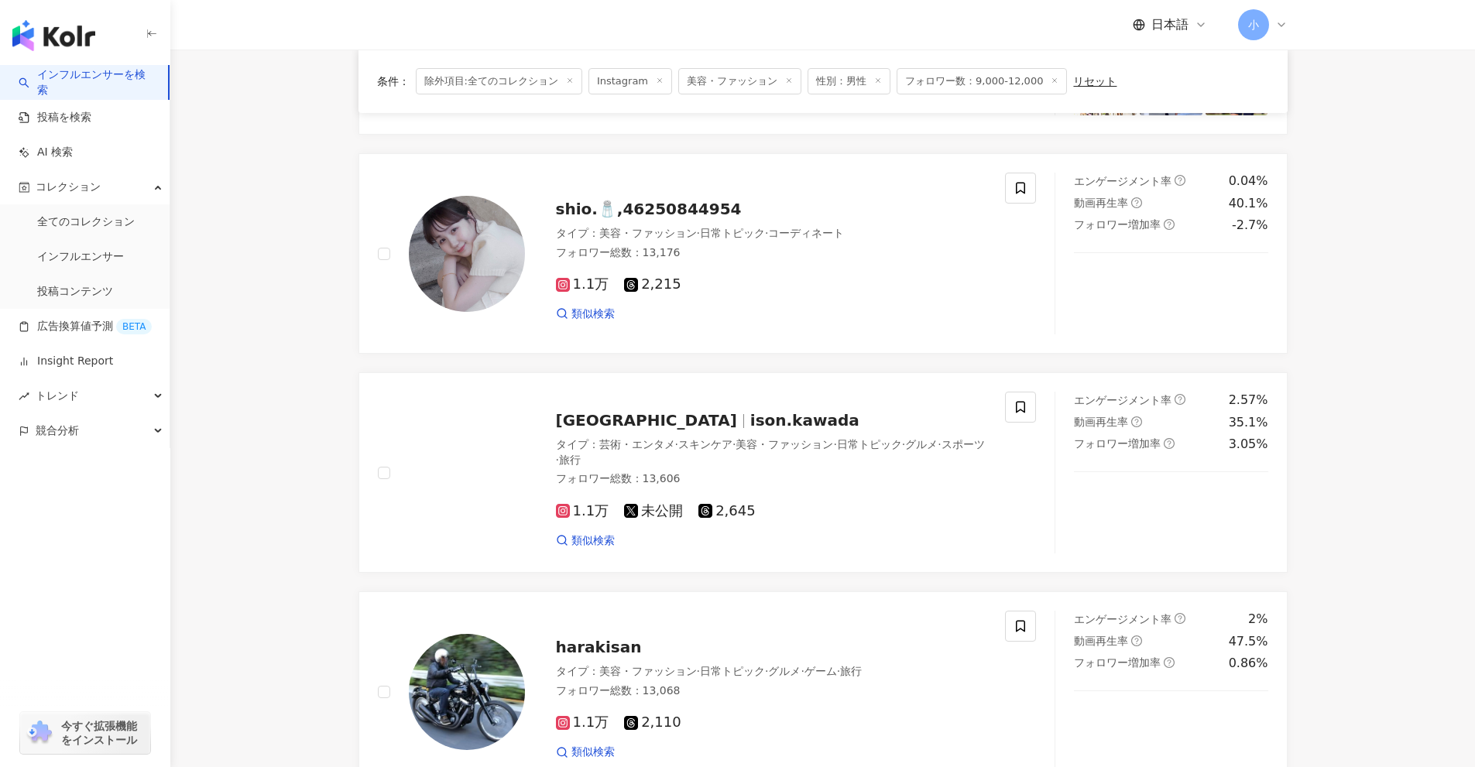
scroll to position [653, 0]
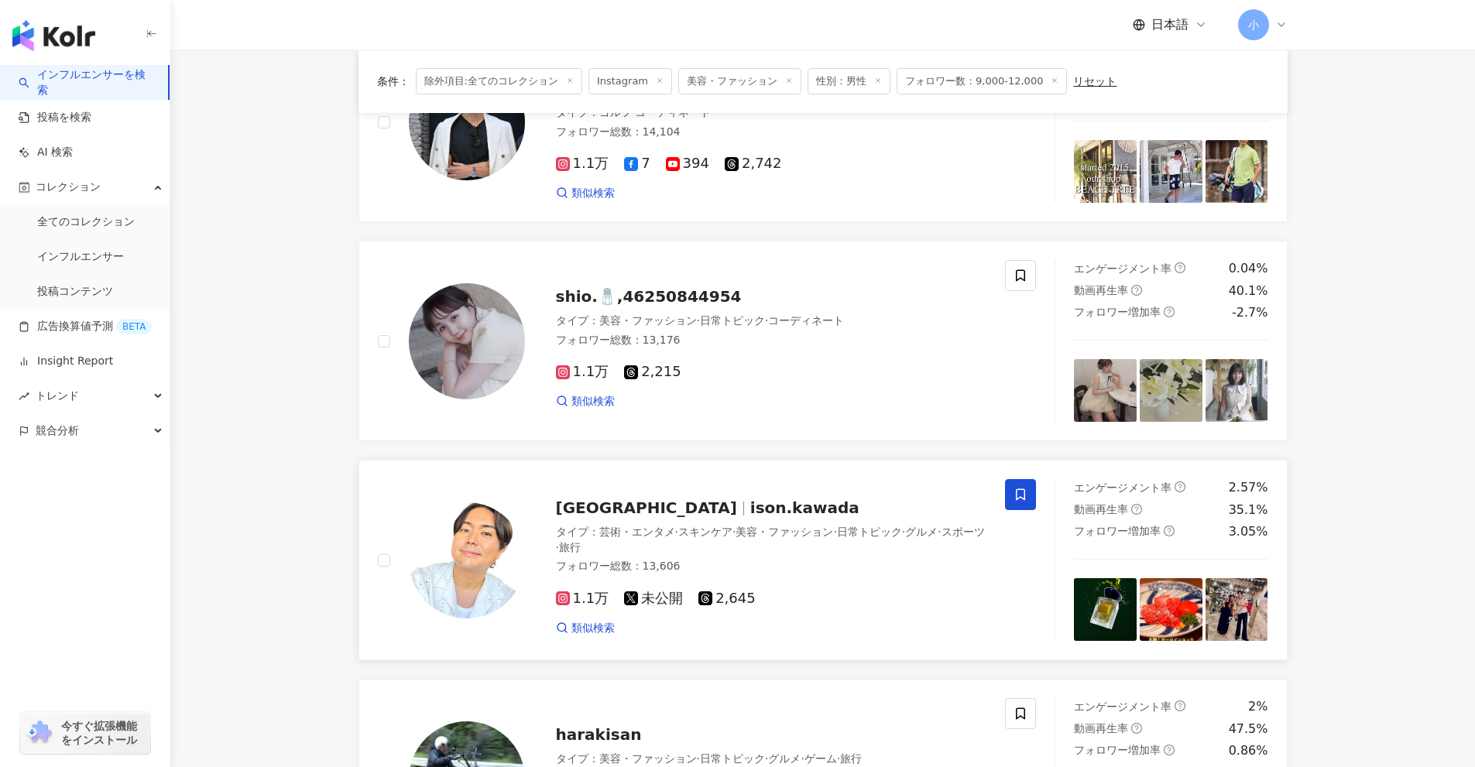
click at [1026, 492] on icon at bounding box center [1020, 495] width 14 height 14
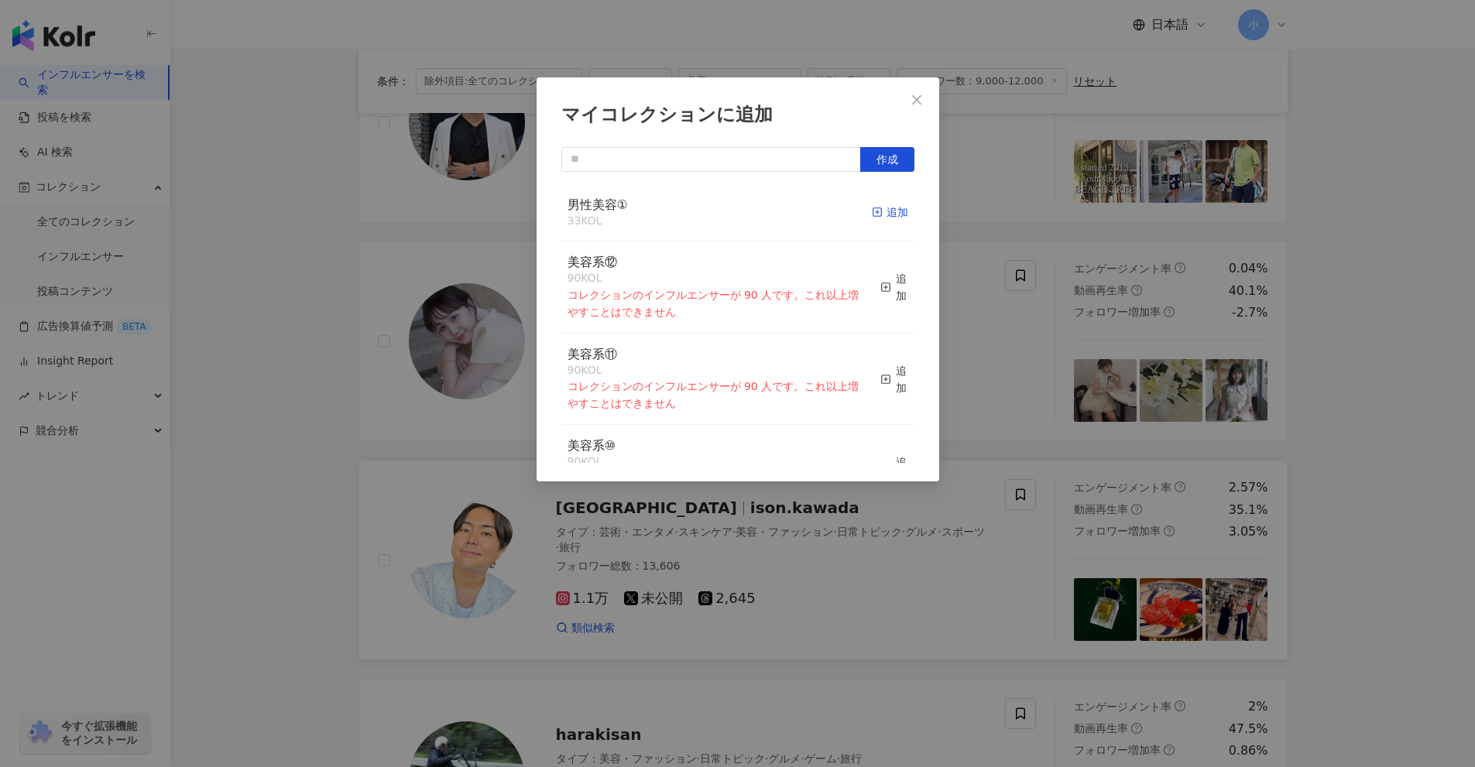
click at [882, 217] on div "追加" at bounding box center [890, 212] width 36 height 17
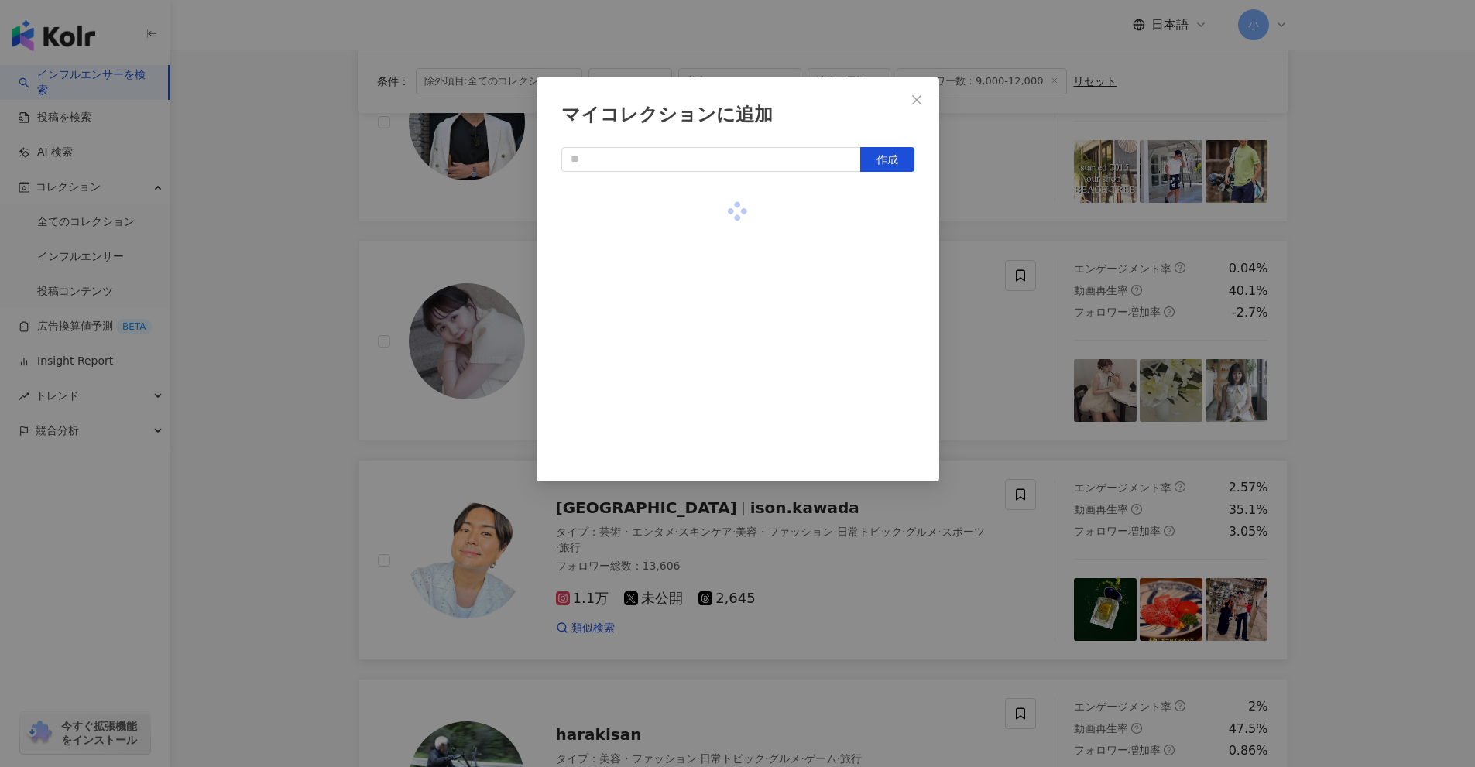
click at [1020, 324] on div "マイコレクションに追加 作成" at bounding box center [737, 383] width 1475 height 767
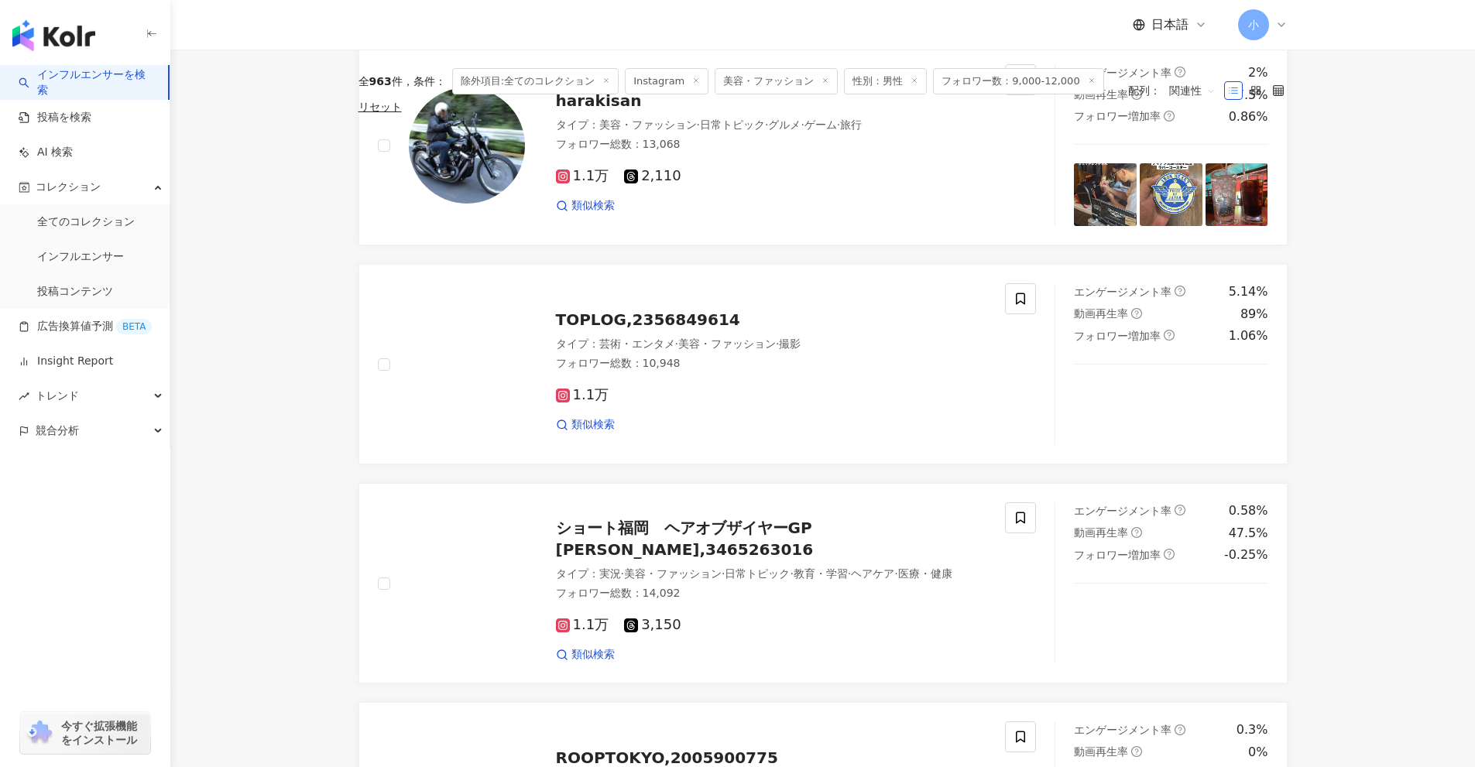
scroll to position [2434, 0]
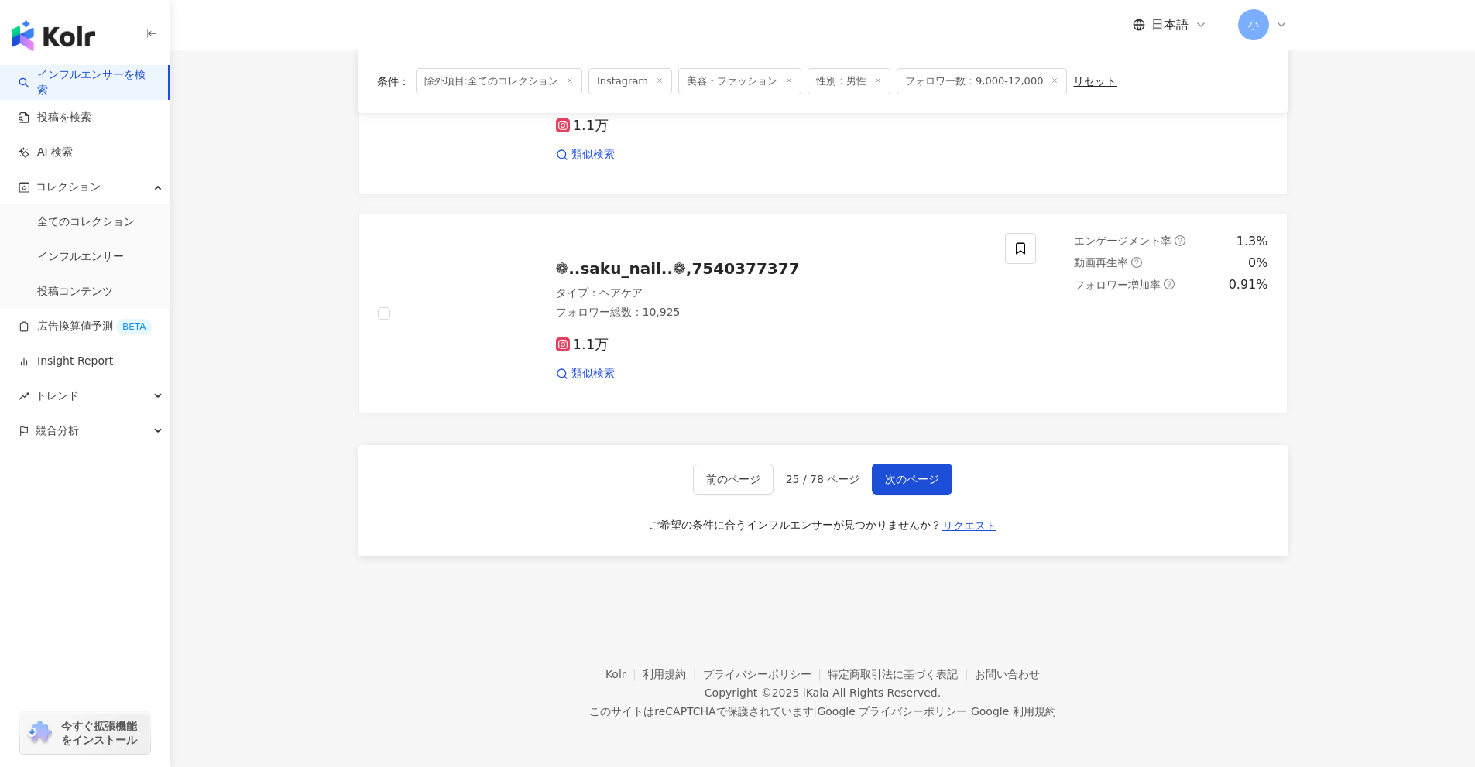
drag, startPoint x: 1359, startPoint y: 307, endPoint x: 1270, endPoint y: 625, distance: 329.8
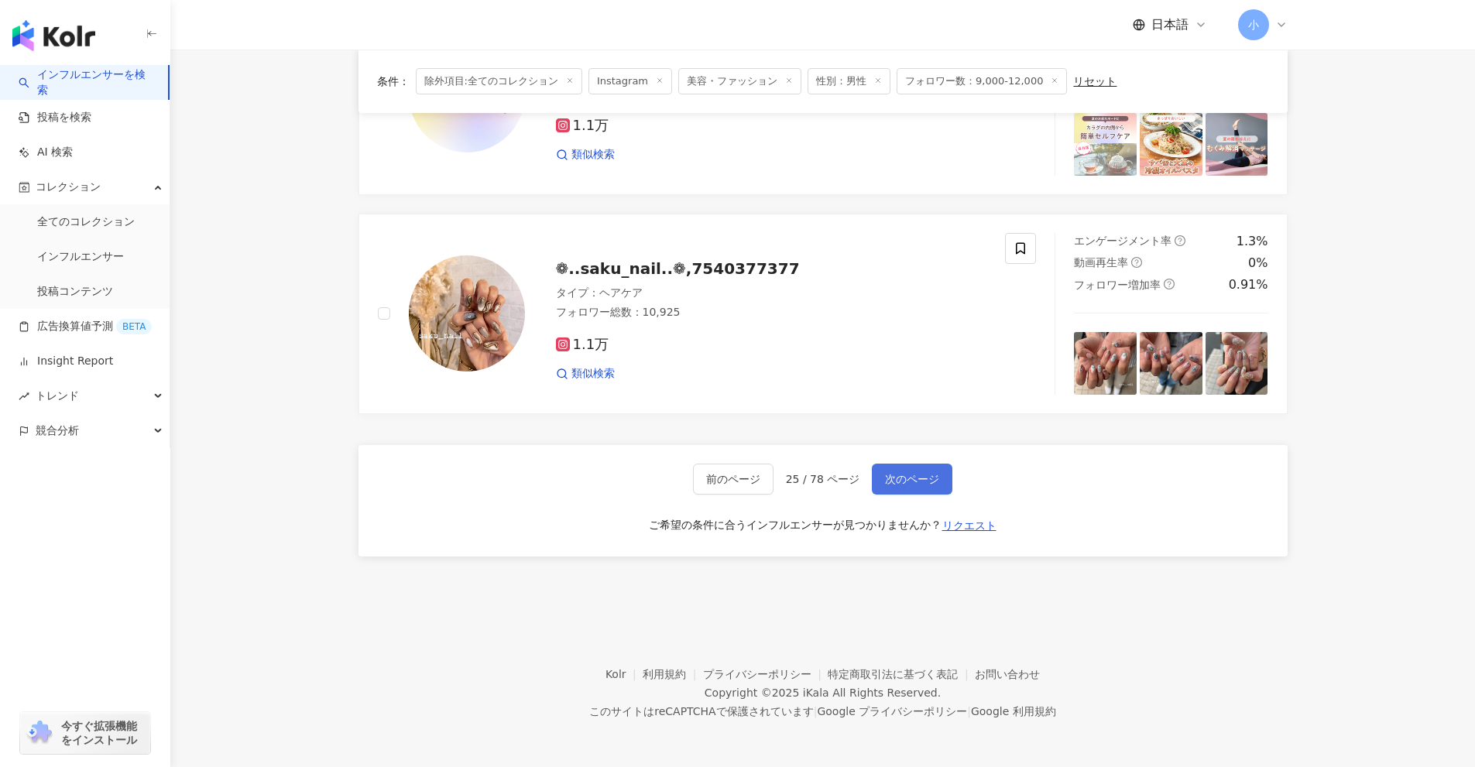
click at [916, 481] on span "次のページ" at bounding box center [912, 479] width 54 height 12
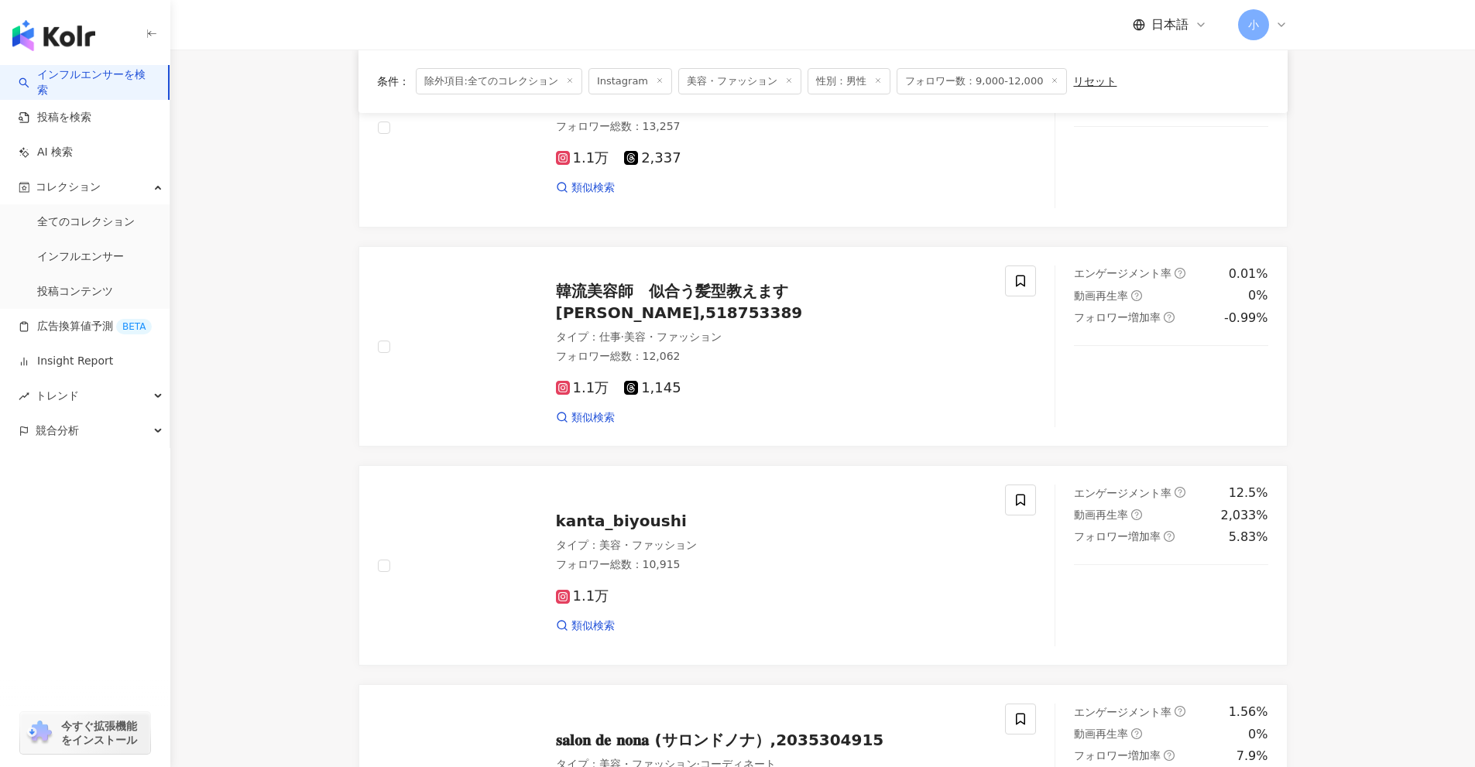
scroll to position [189, 0]
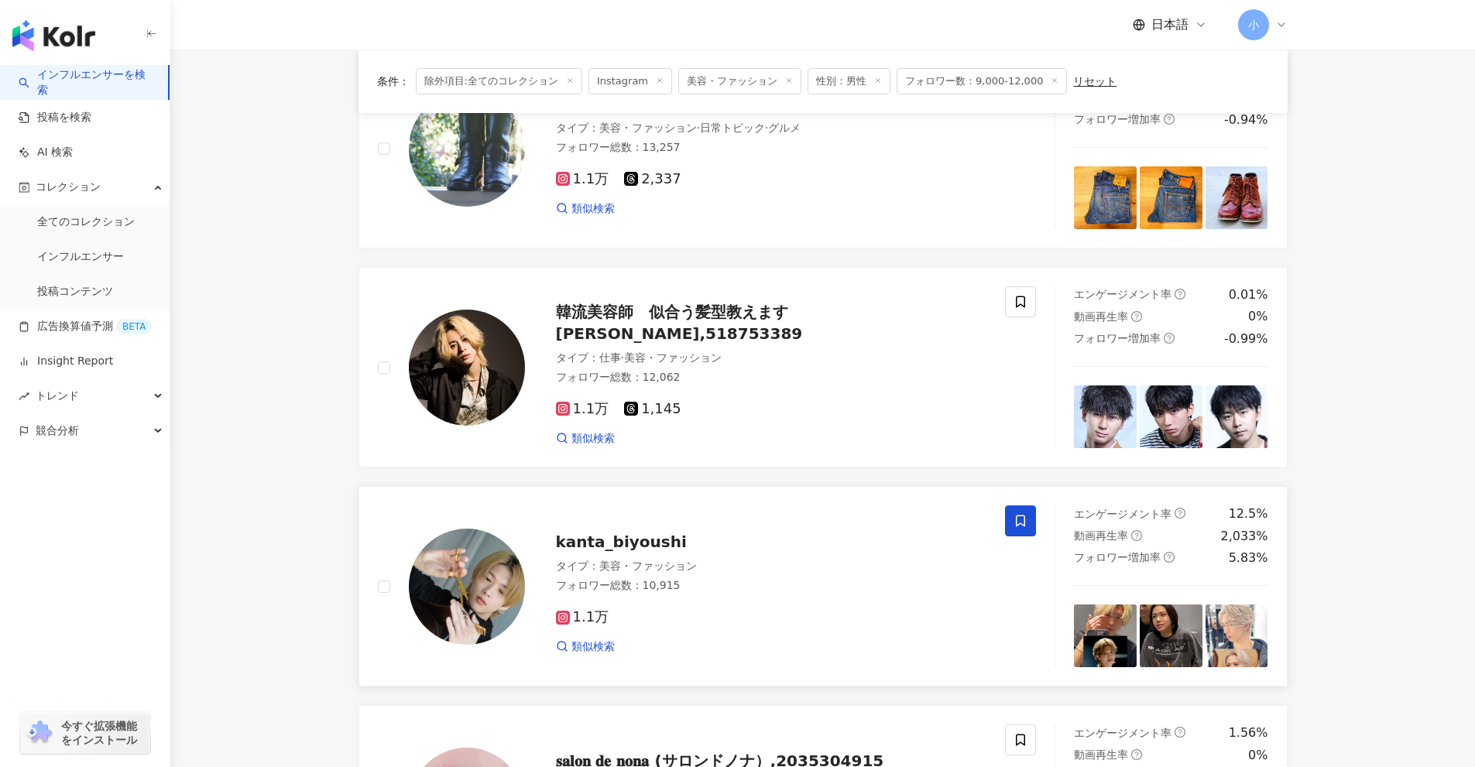
click at [1019, 520] on icon at bounding box center [1020, 521] width 14 height 14
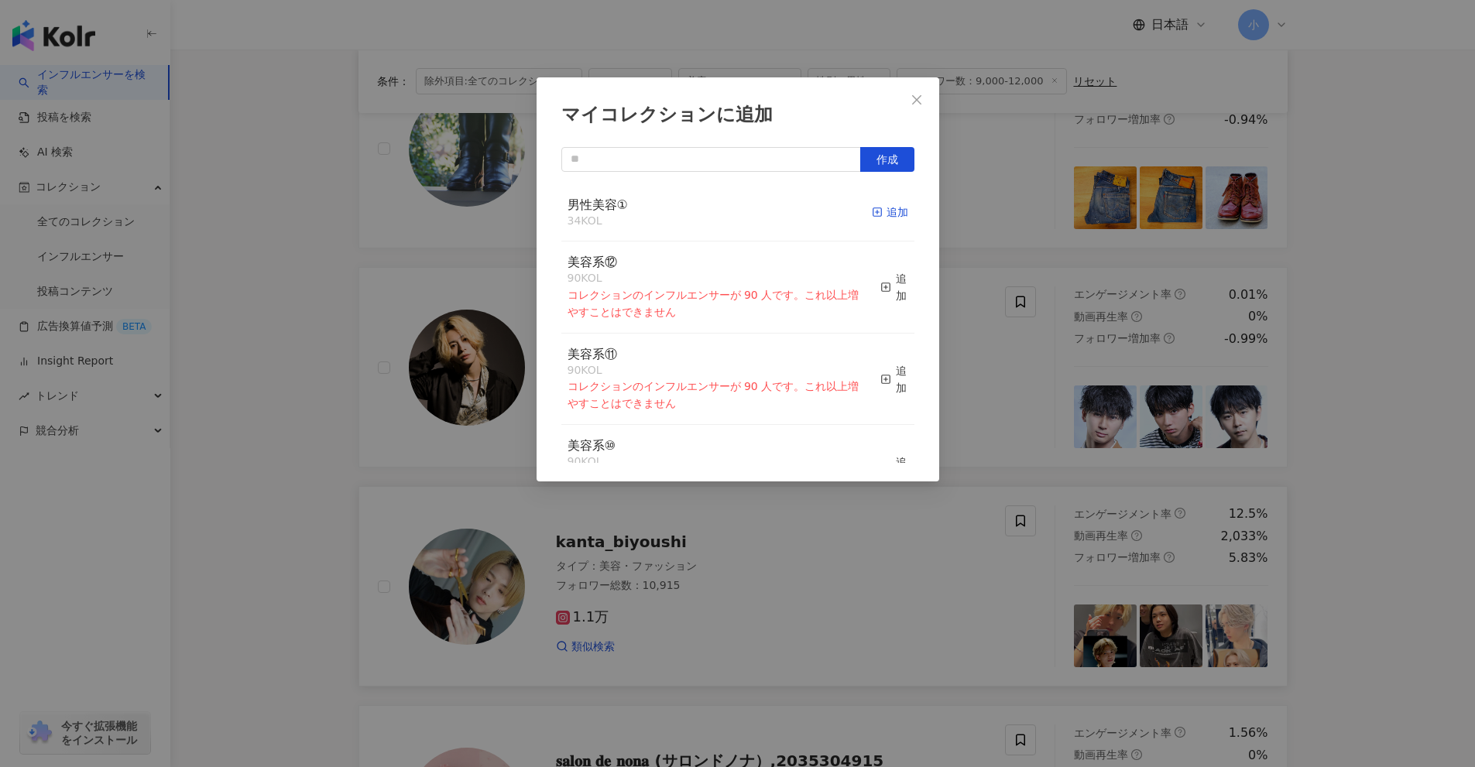
click at [879, 208] on div "追加" at bounding box center [890, 212] width 36 height 17
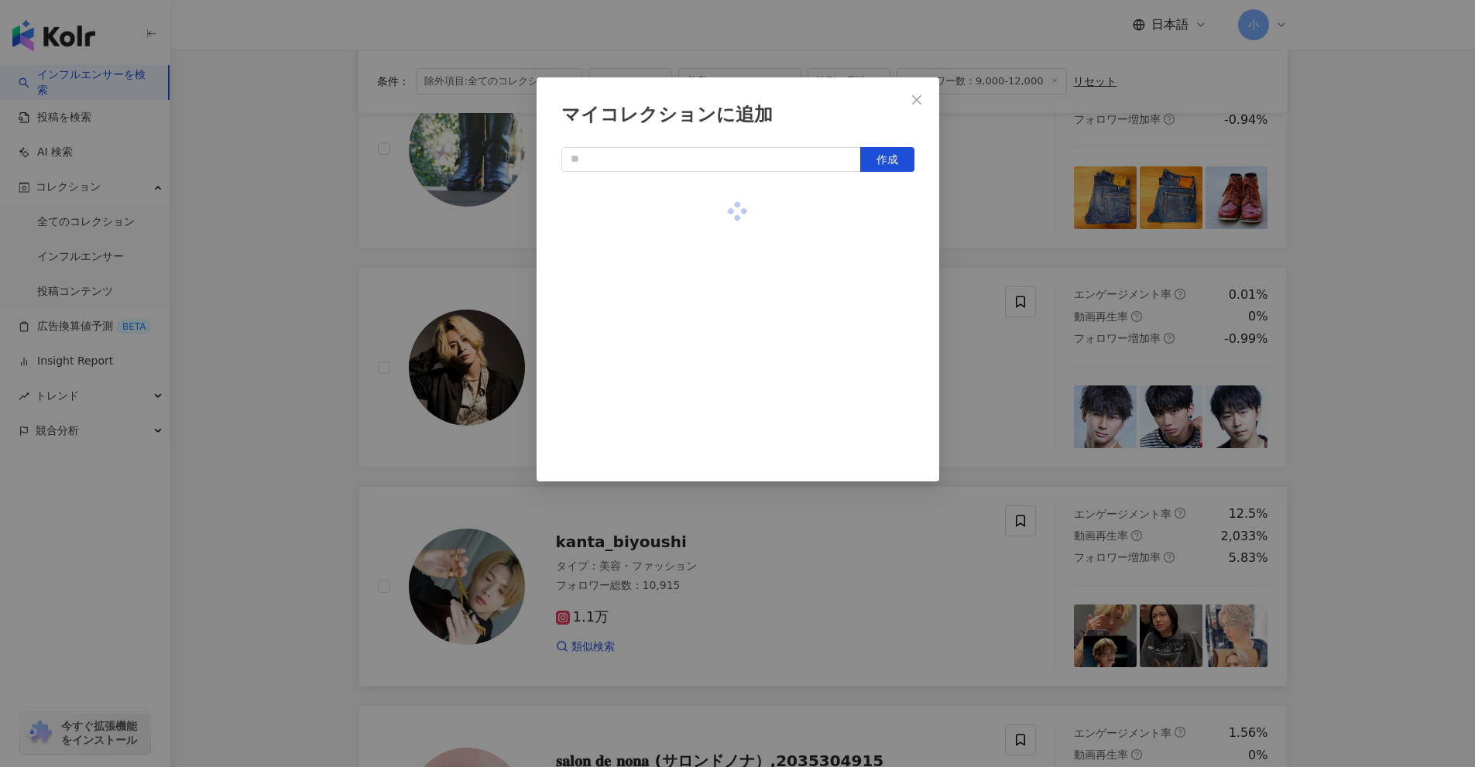
click at [1289, 396] on div "マイコレクションに追加 作成" at bounding box center [737, 383] width 1475 height 767
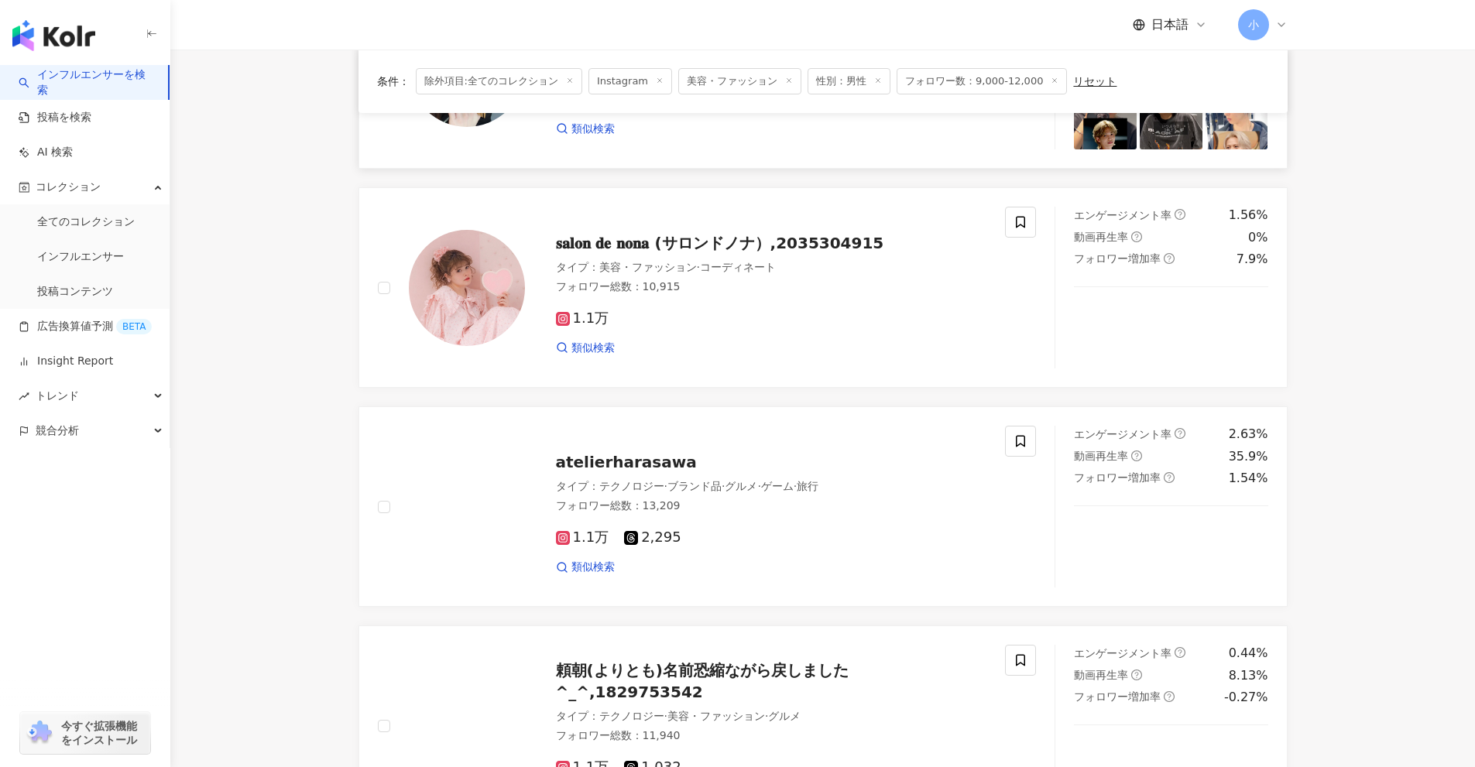
scroll to position [2434, 0]
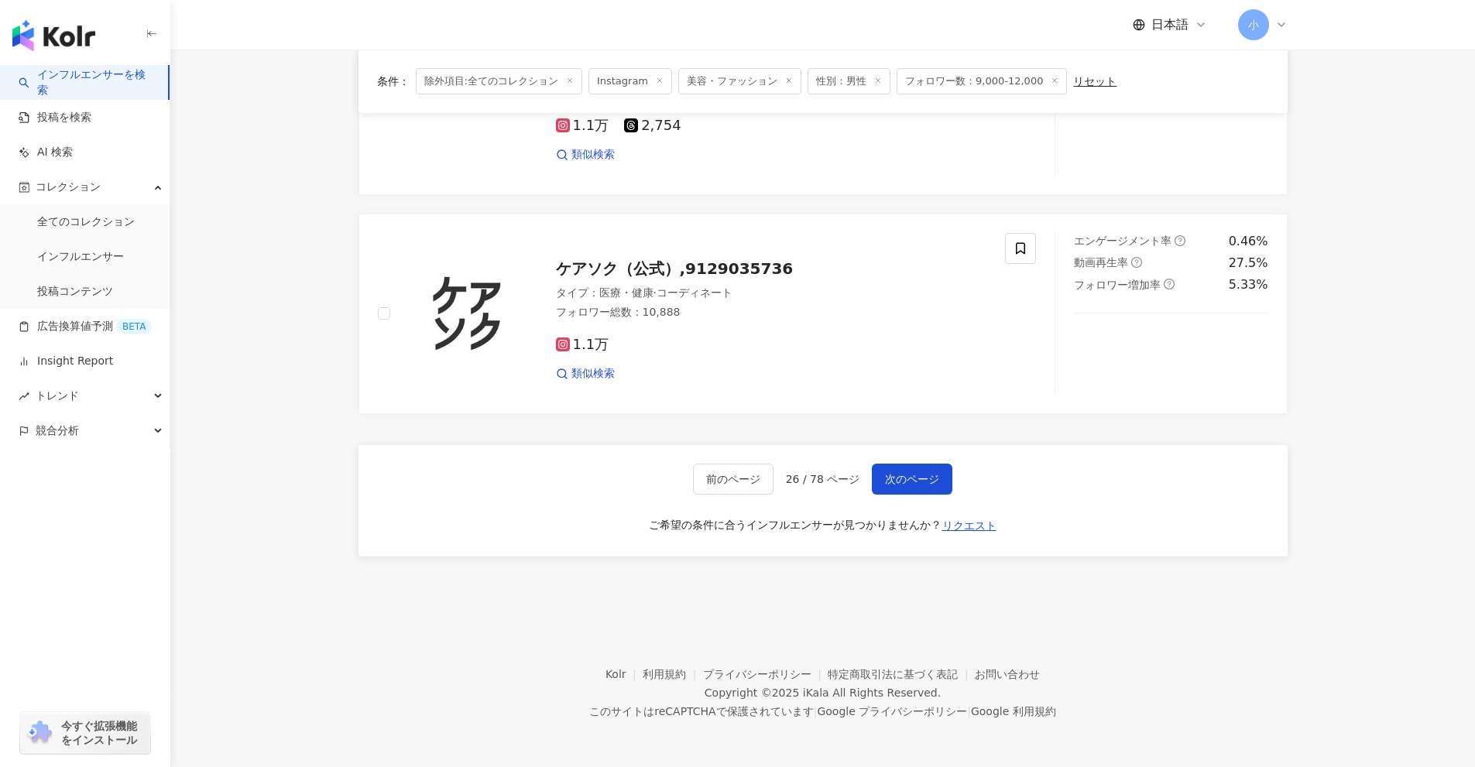
drag, startPoint x: 1335, startPoint y: 270, endPoint x: 1308, endPoint y: 590, distance: 320.8
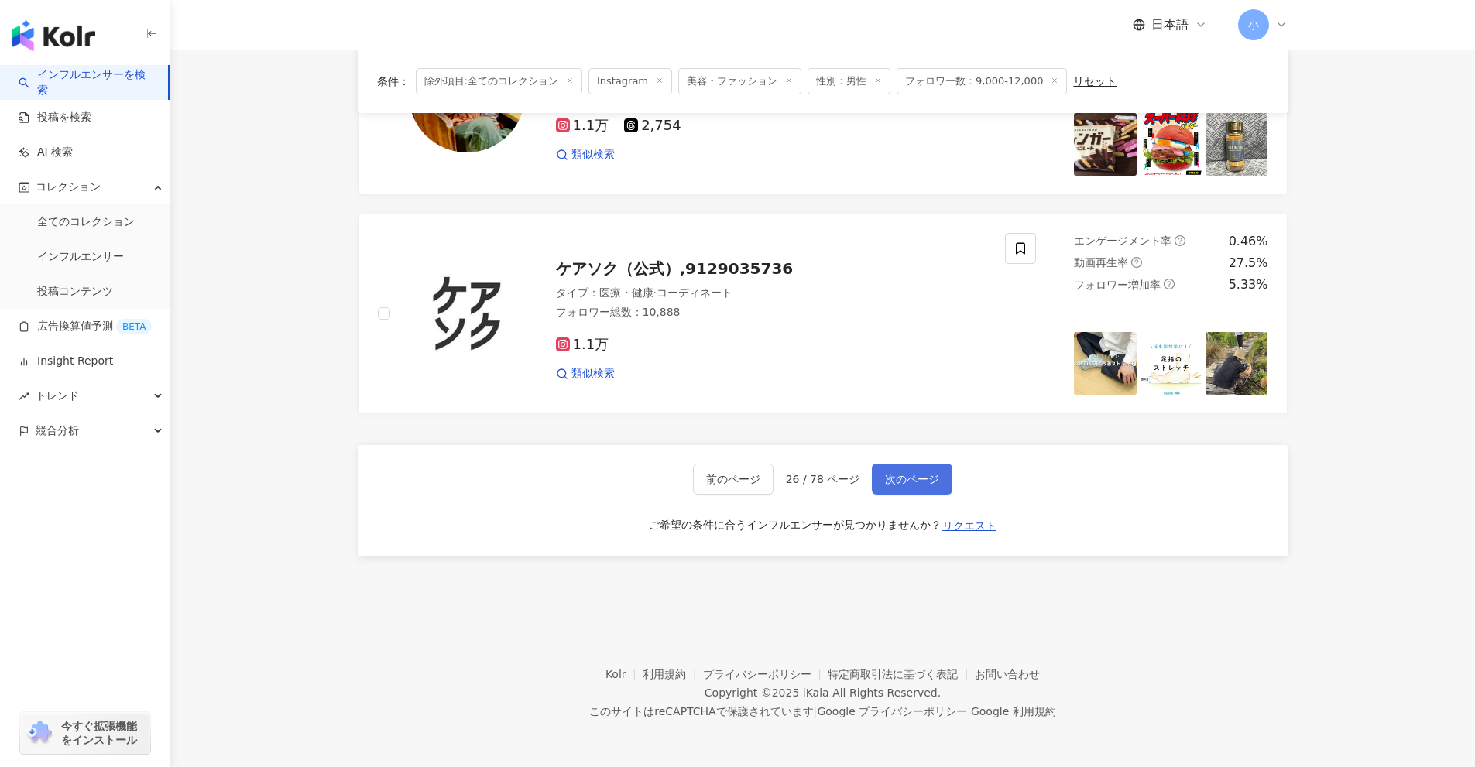
click at [925, 479] on span "次のページ" at bounding box center [912, 479] width 54 height 12
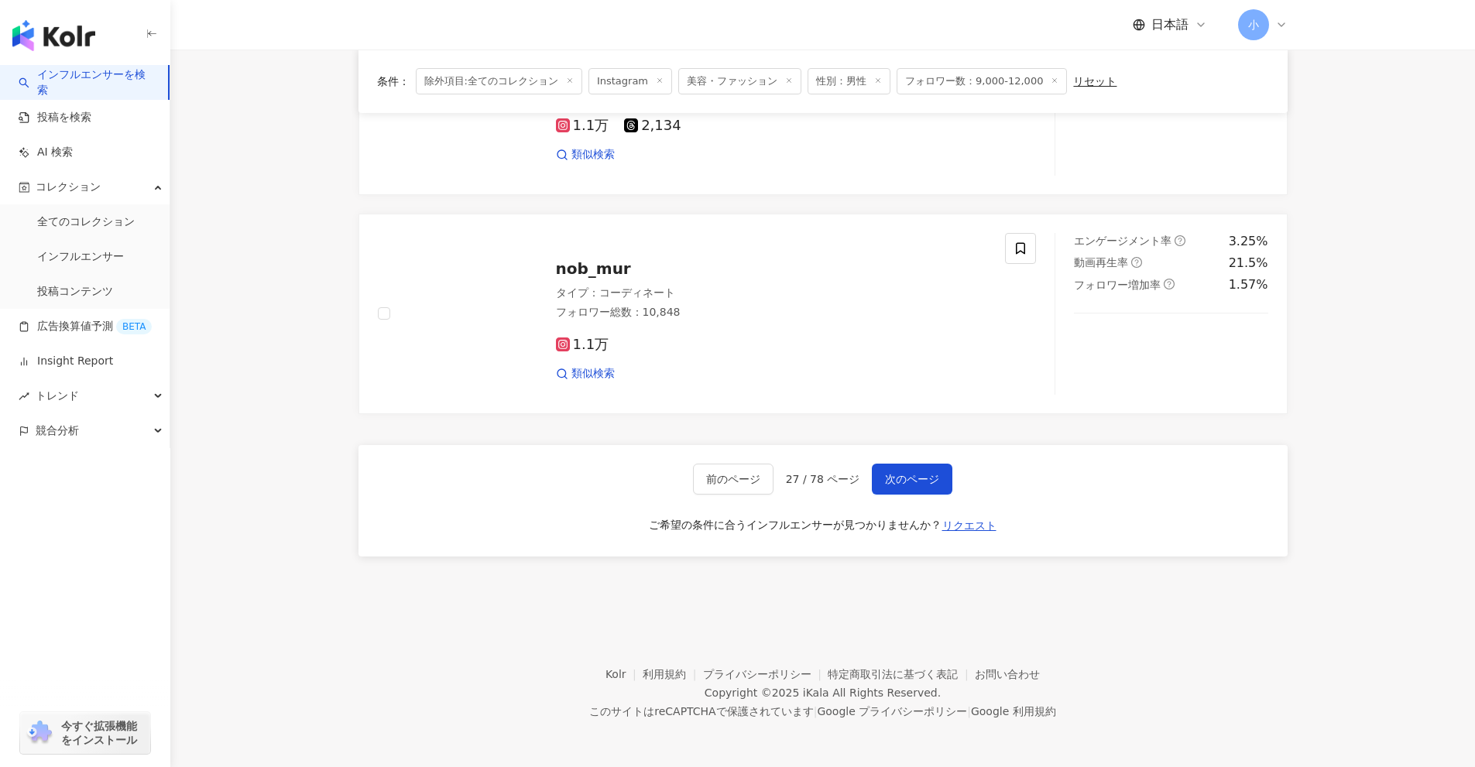
drag, startPoint x: 1337, startPoint y: 314, endPoint x: 1297, endPoint y: 634, distance: 322.1
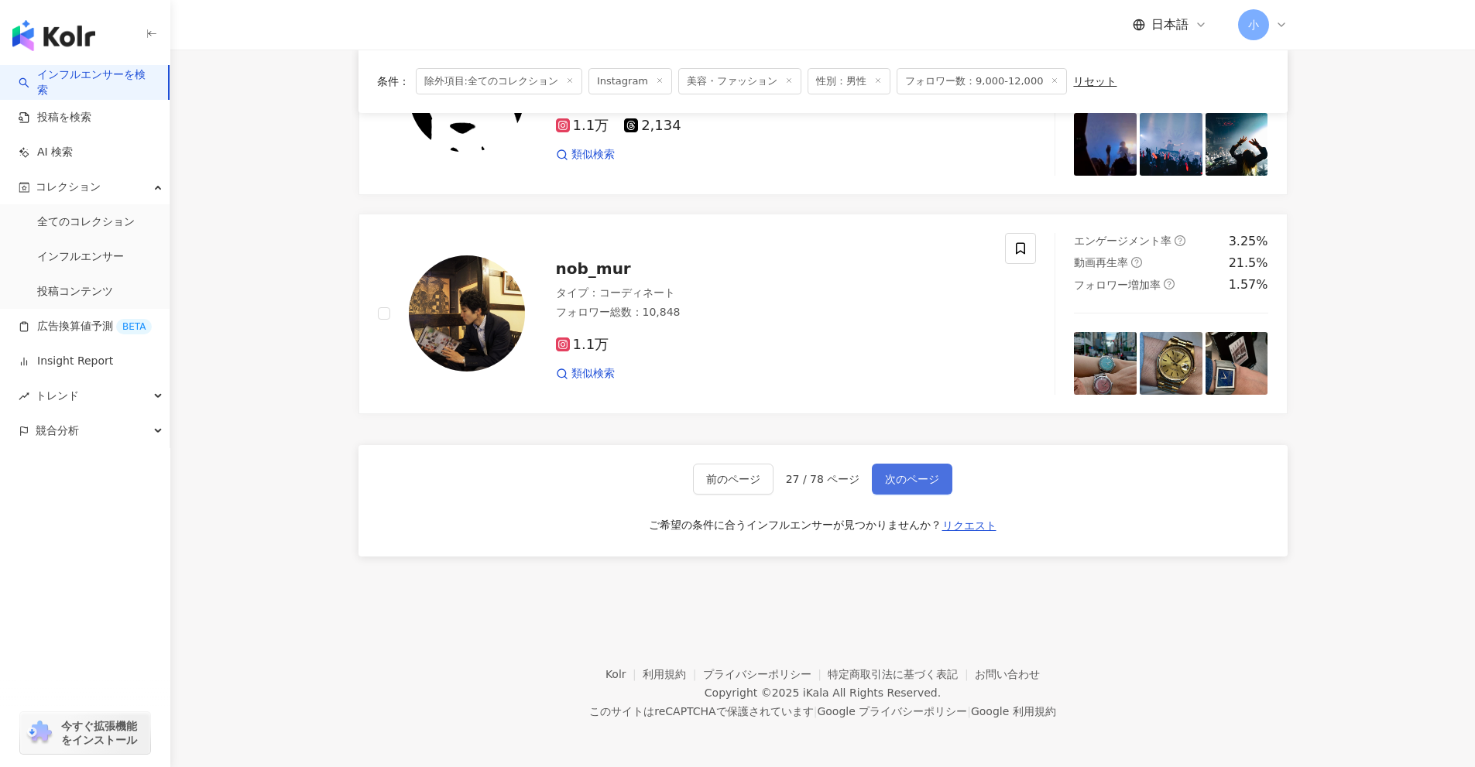
click at [927, 474] on span "次のページ" at bounding box center [912, 479] width 54 height 12
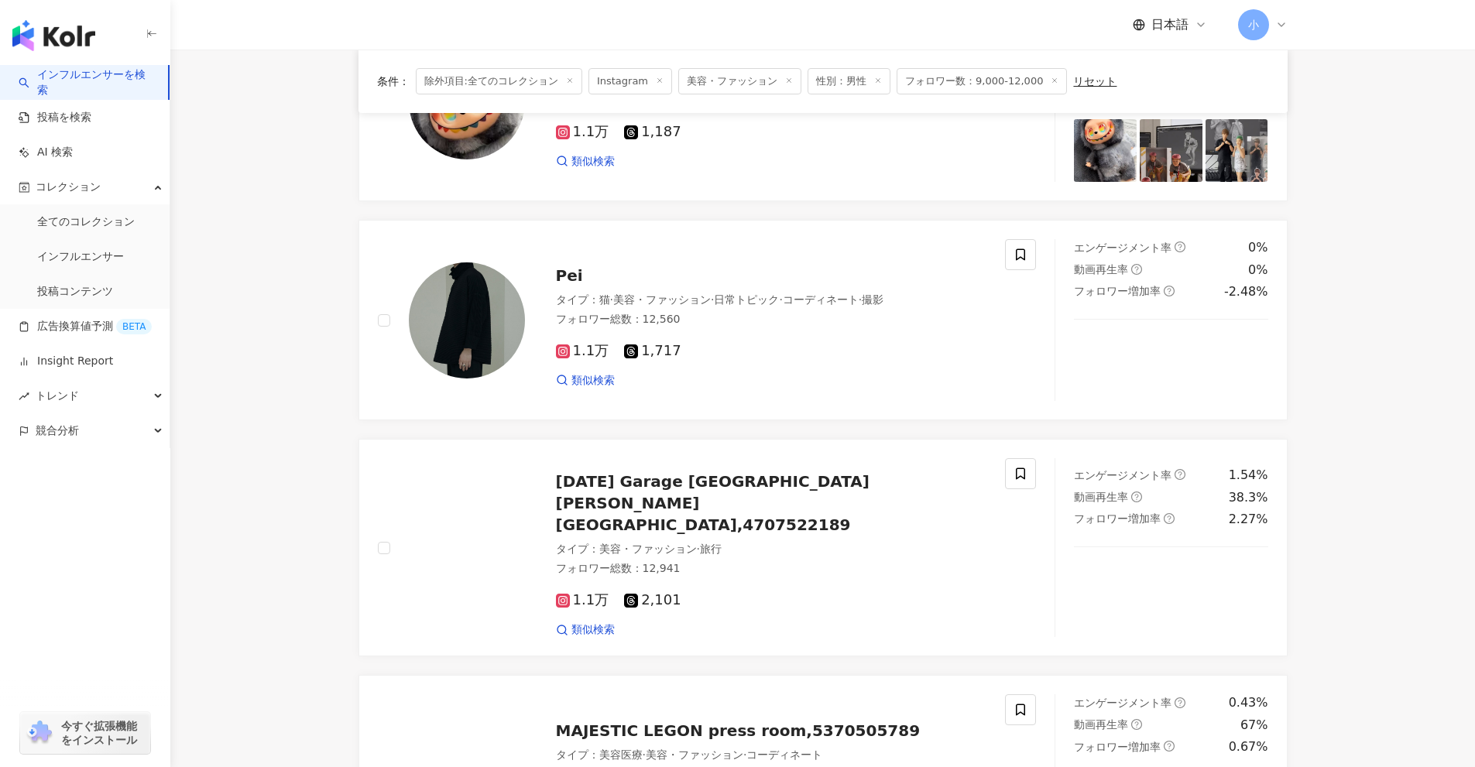
scroll to position [576, 0]
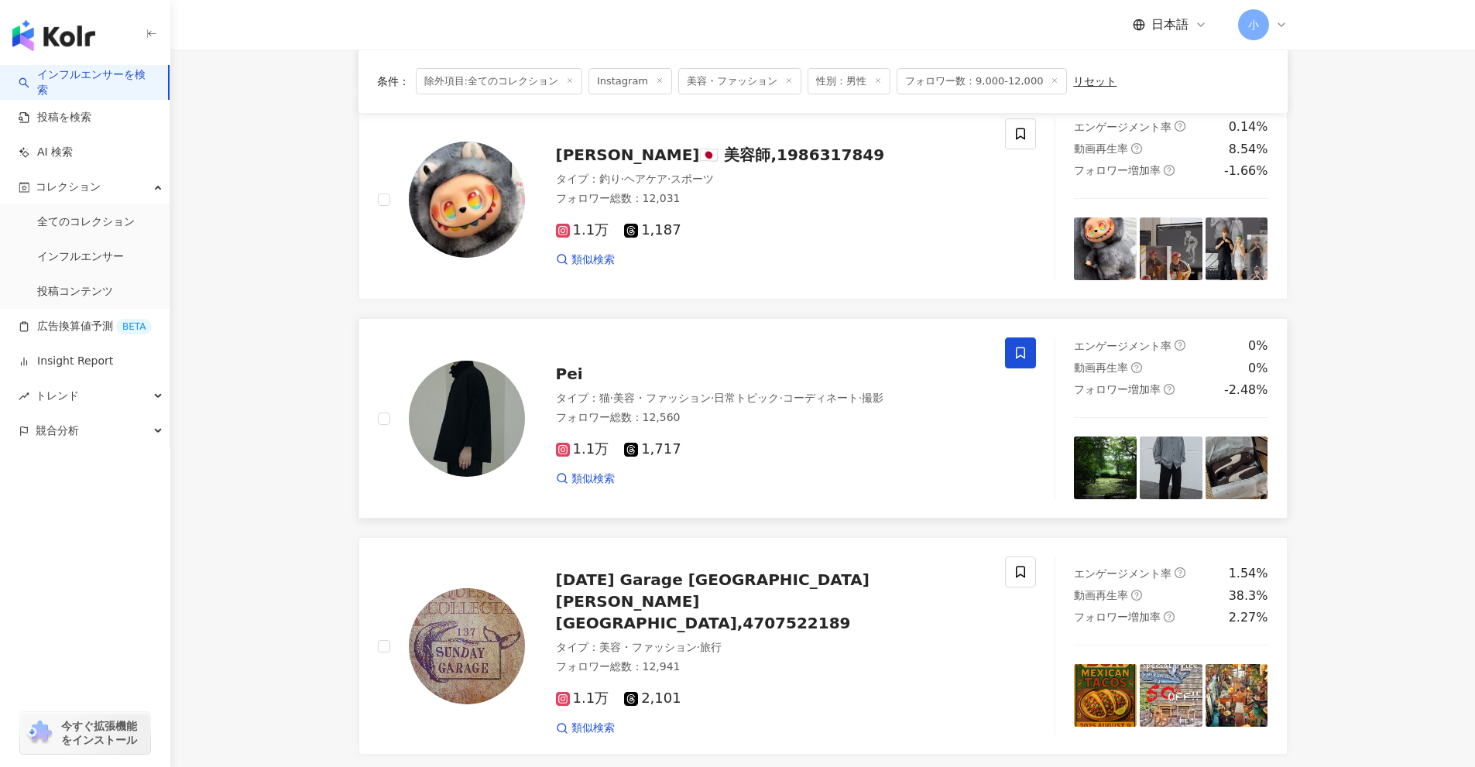
click at [1027, 355] on span at bounding box center [1020, 353] width 31 height 31
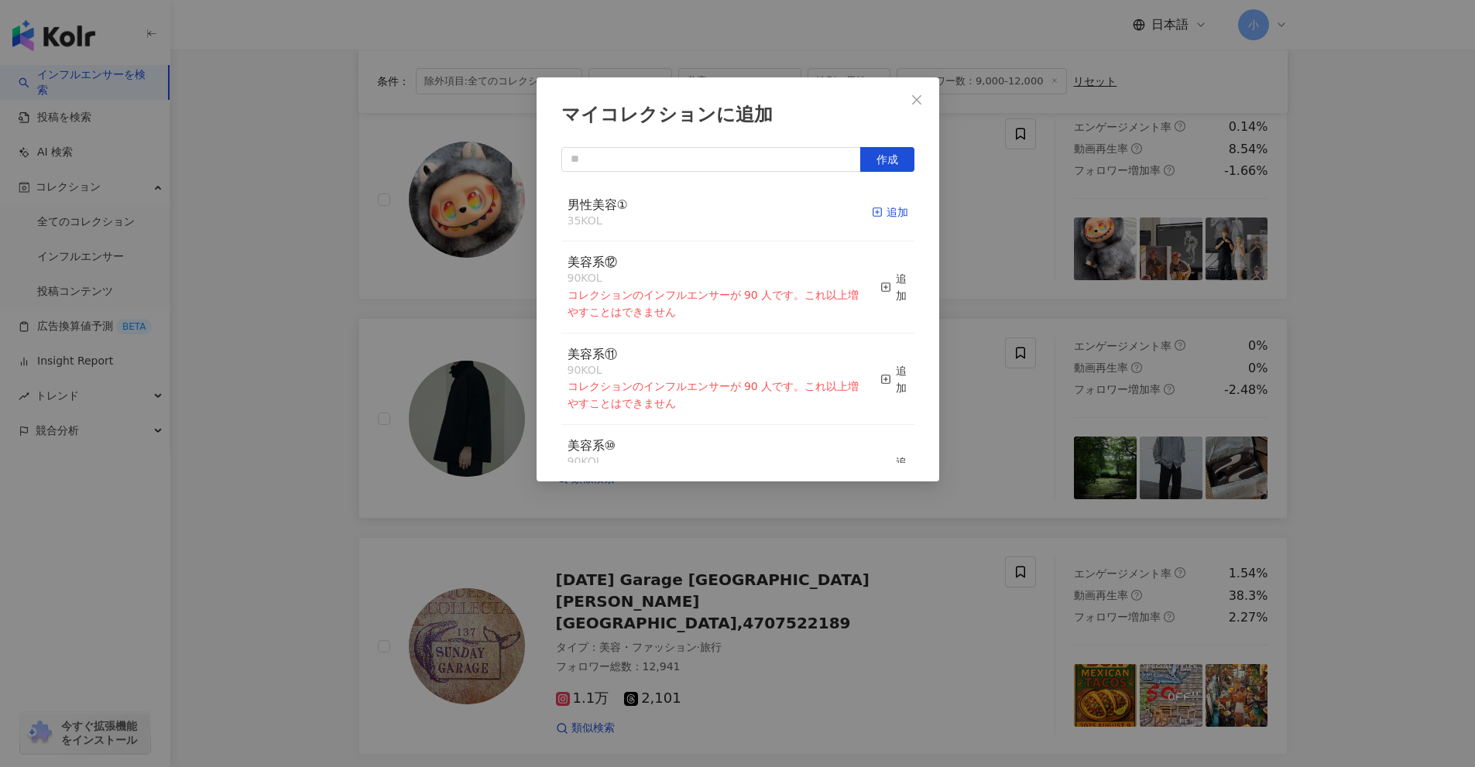
click at [872, 208] on icon "button" at bounding box center [877, 212] width 11 height 11
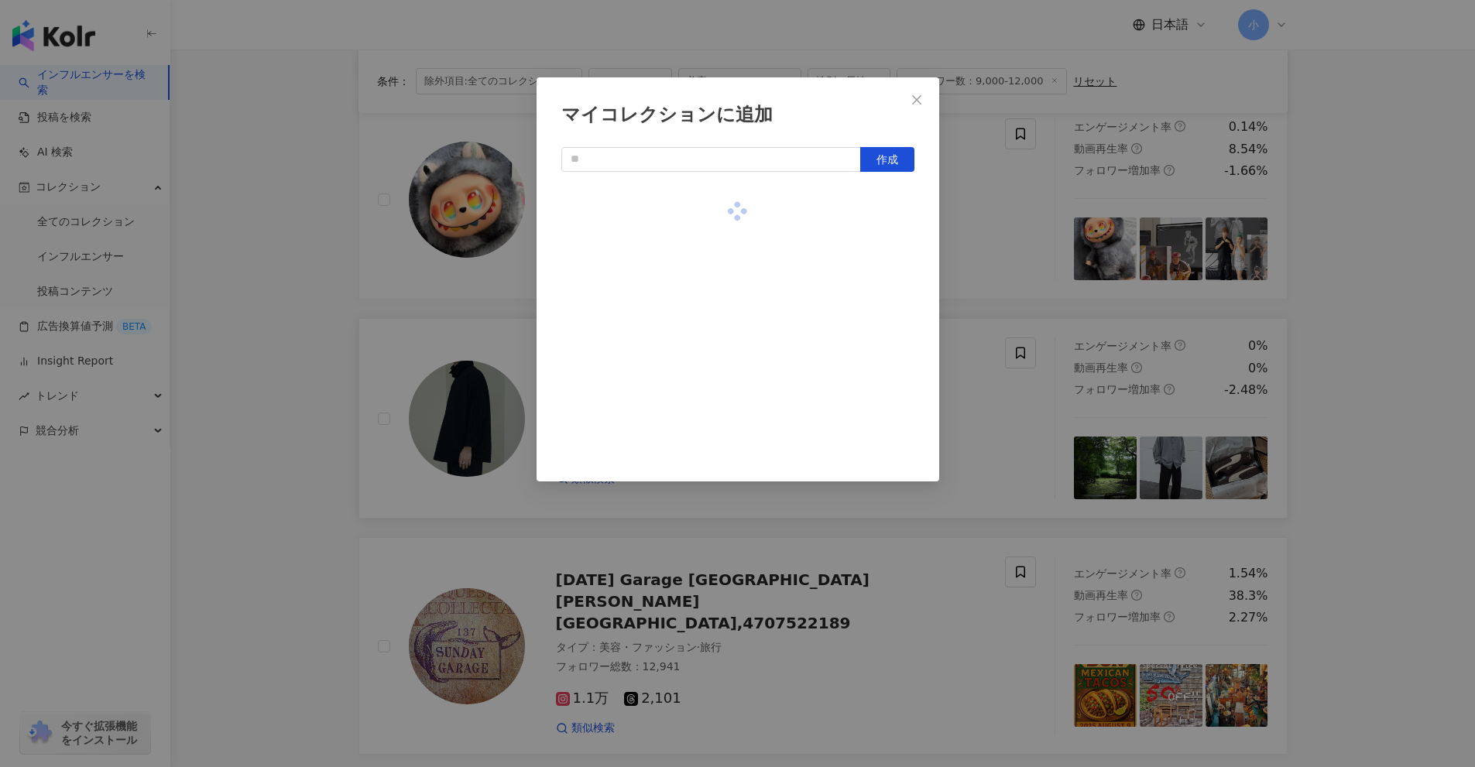
click at [992, 258] on div "マイコレクションに追加 作成" at bounding box center [737, 383] width 1475 height 767
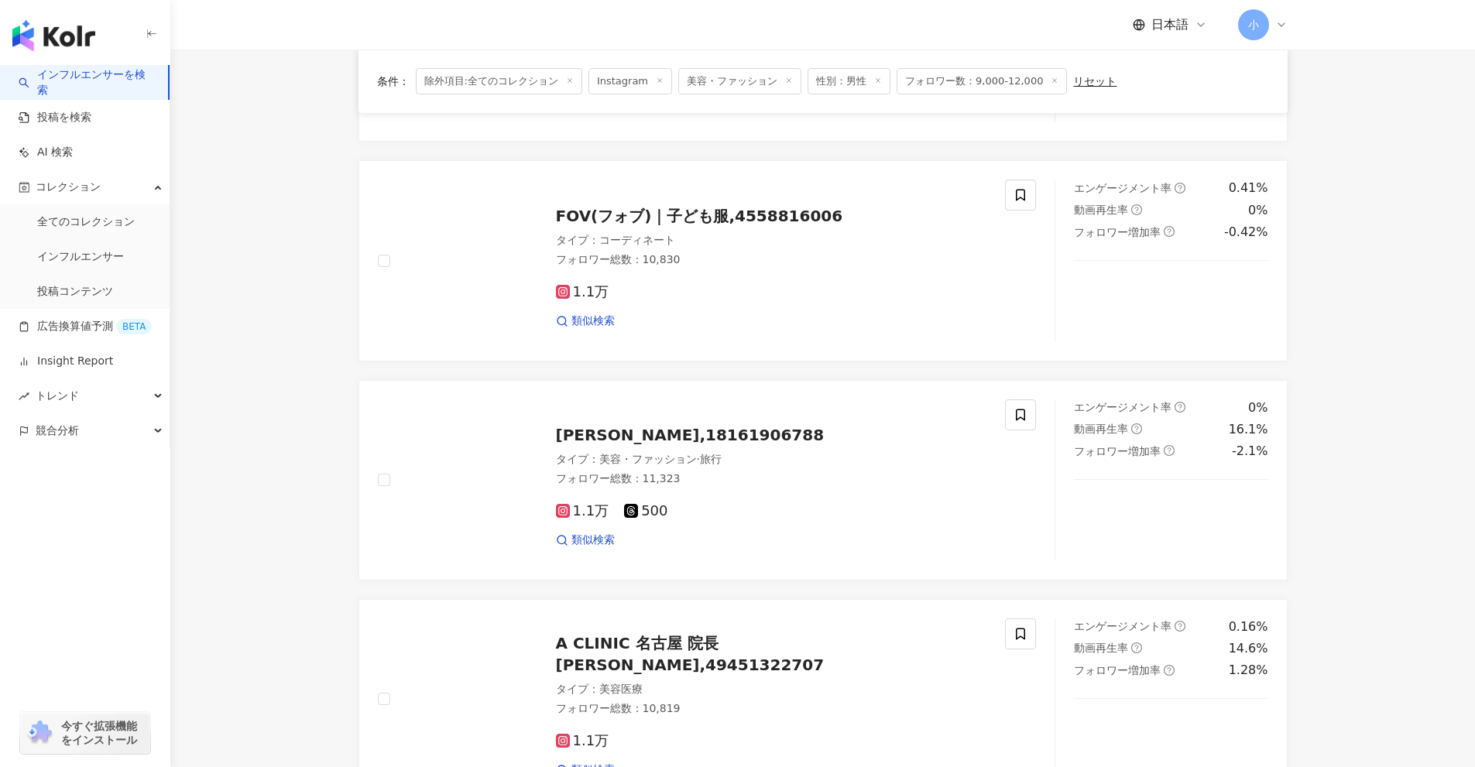
scroll to position [2434, 0]
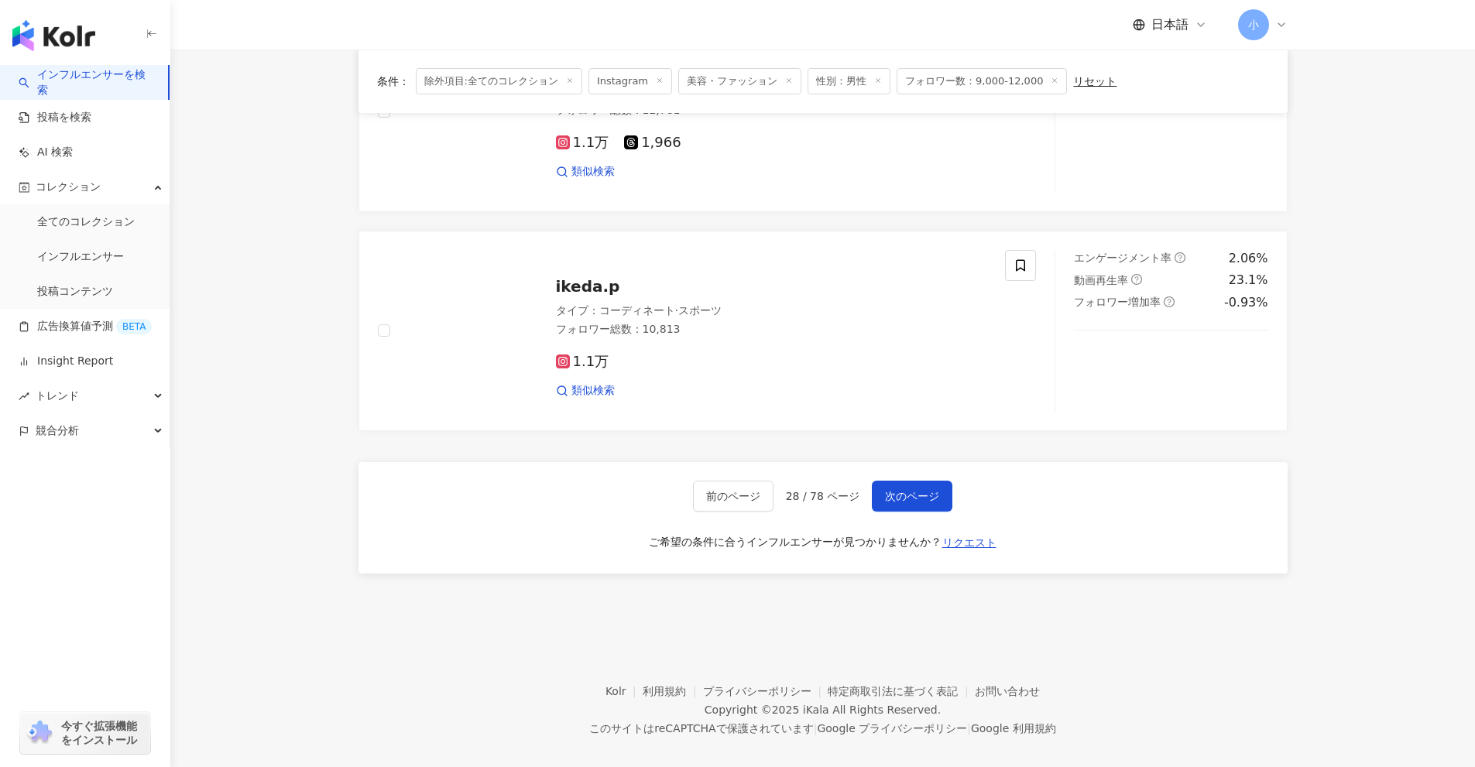
drag, startPoint x: 1425, startPoint y: 306, endPoint x: 1370, endPoint y: 693, distance: 390.9
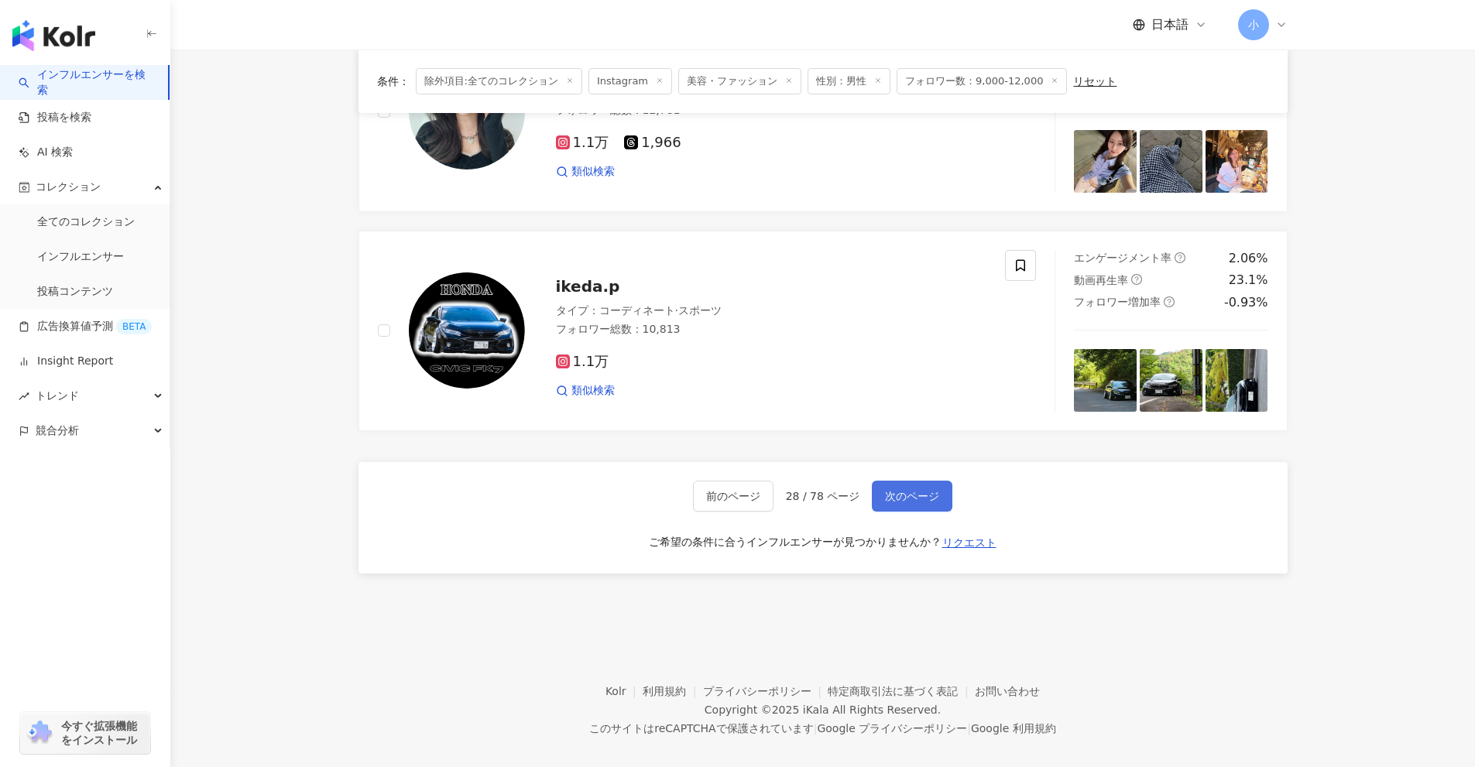
click at [893, 490] on span "次のページ" at bounding box center [912, 496] width 54 height 12
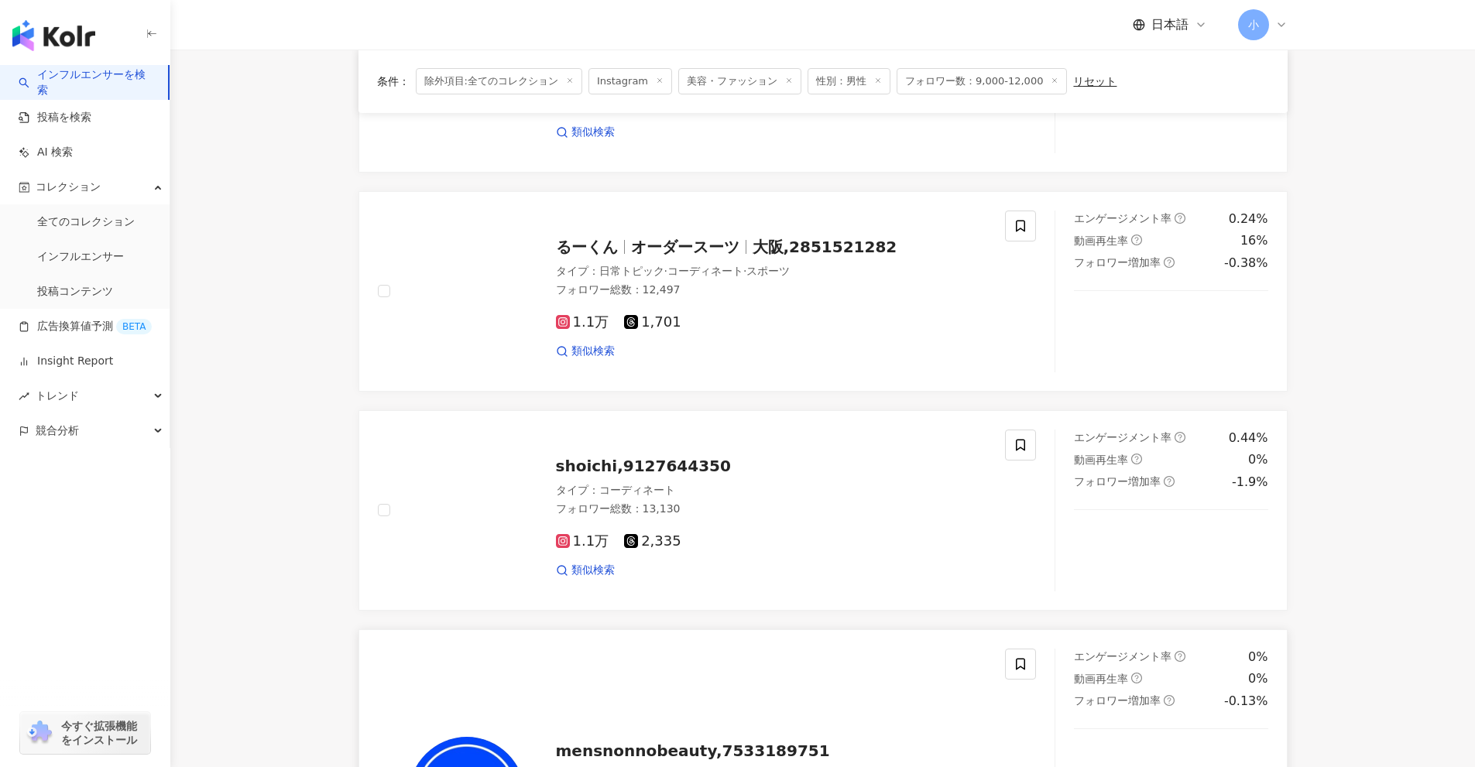
scroll to position [1818, 0]
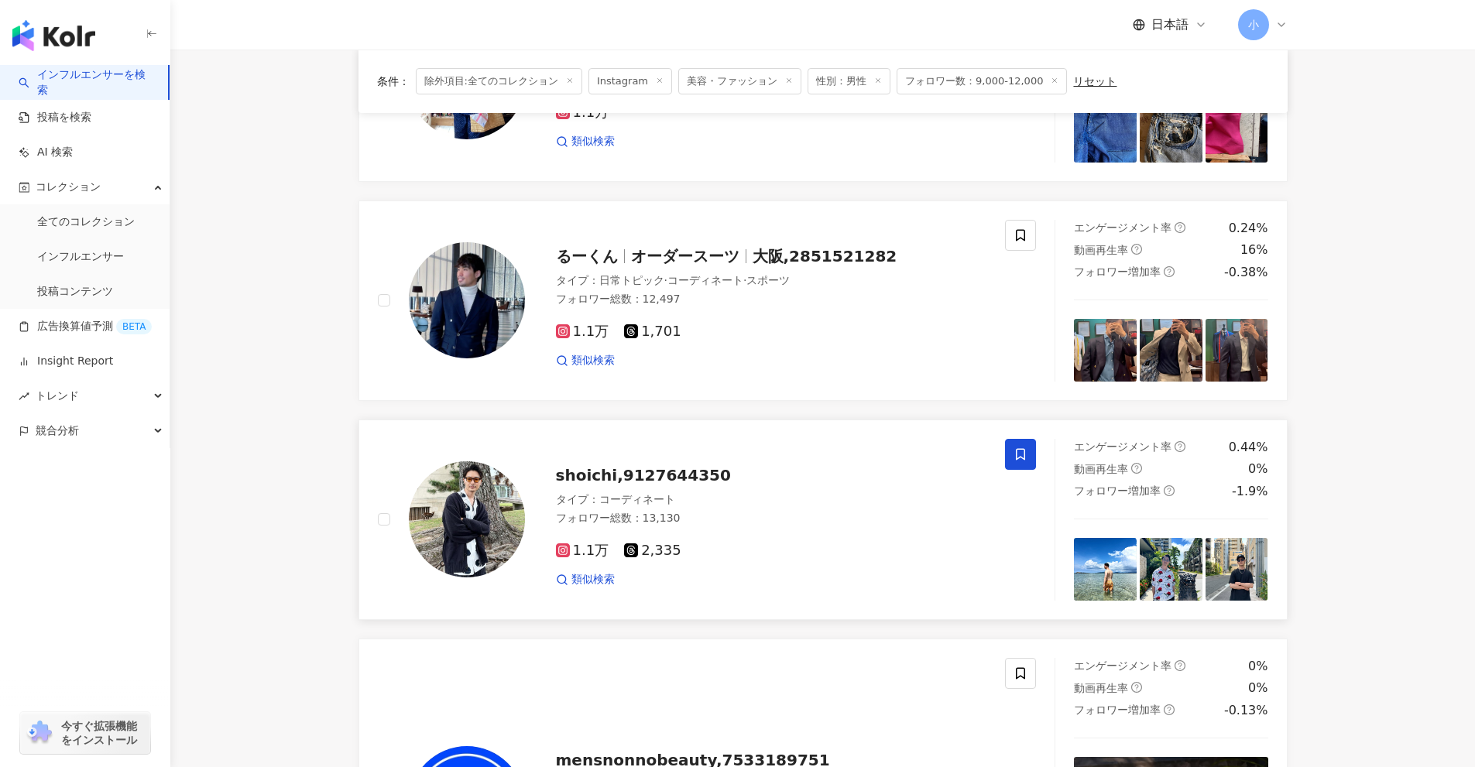
click at [1013, 451] on icon at bounding box center [1020, 454] width 14 height 14
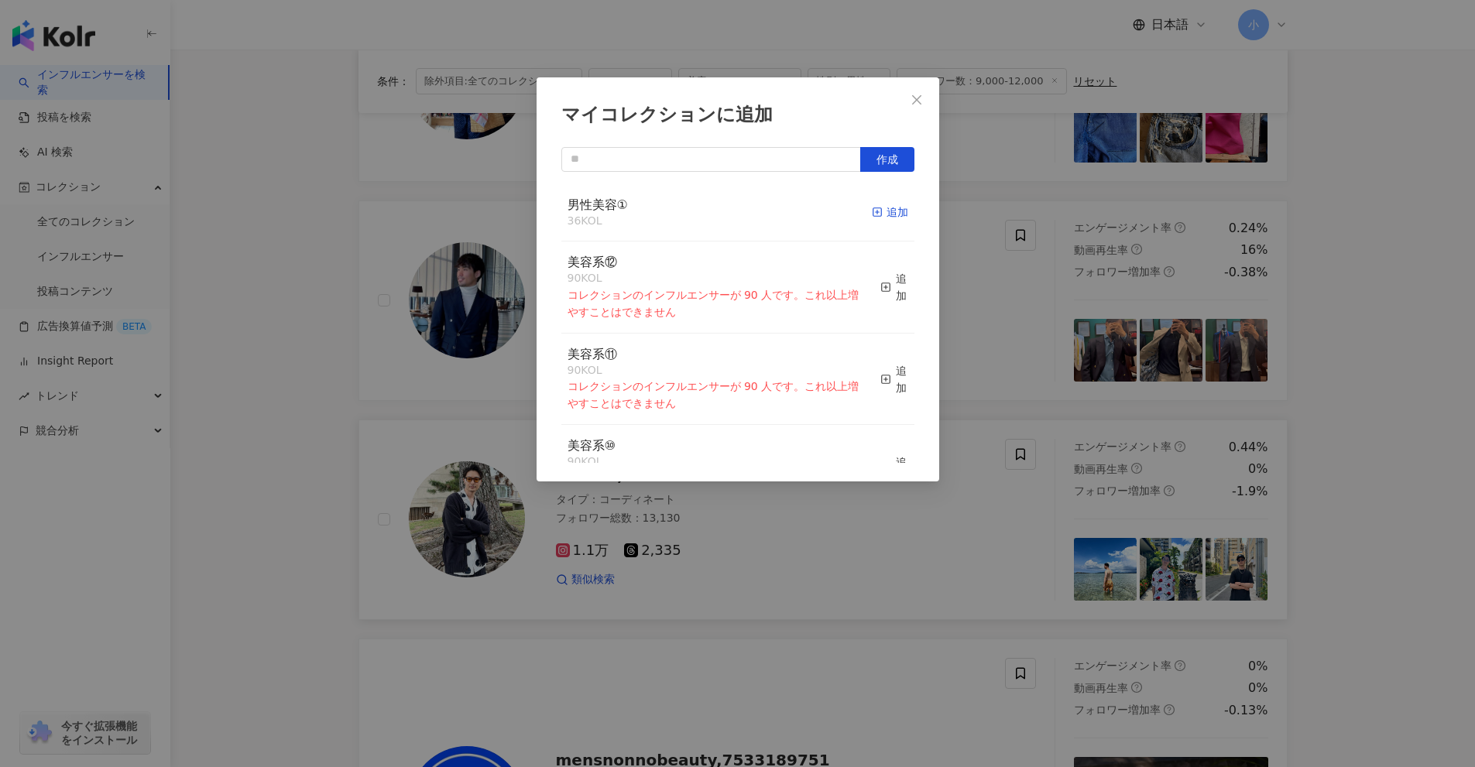
click at [873, 210] on div "追加" at bounding box center [890, 212] width 36 height 17
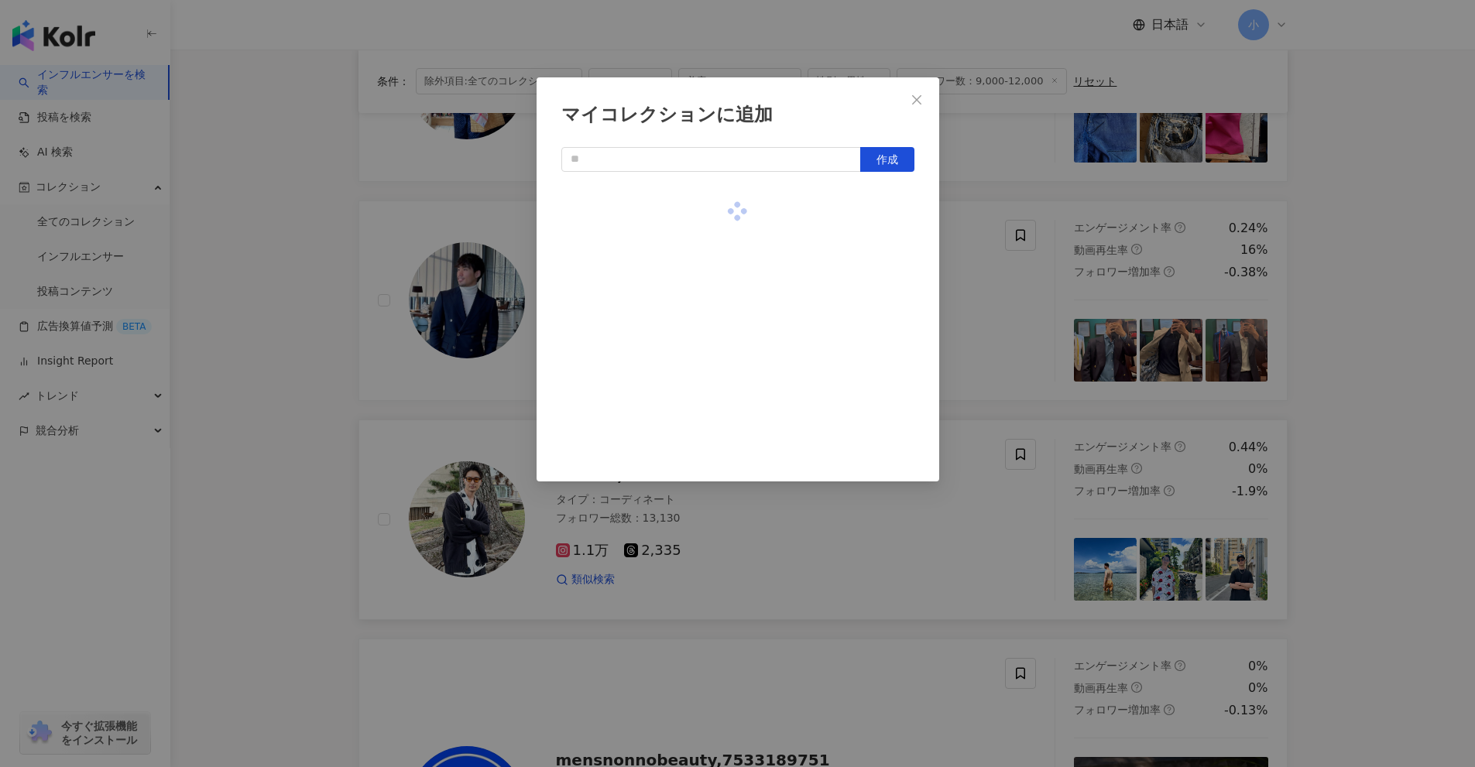
click at [1027, 290] on div "マイコレクションに追加 作成" at bounding box center [737, 383] width 1475 height 767
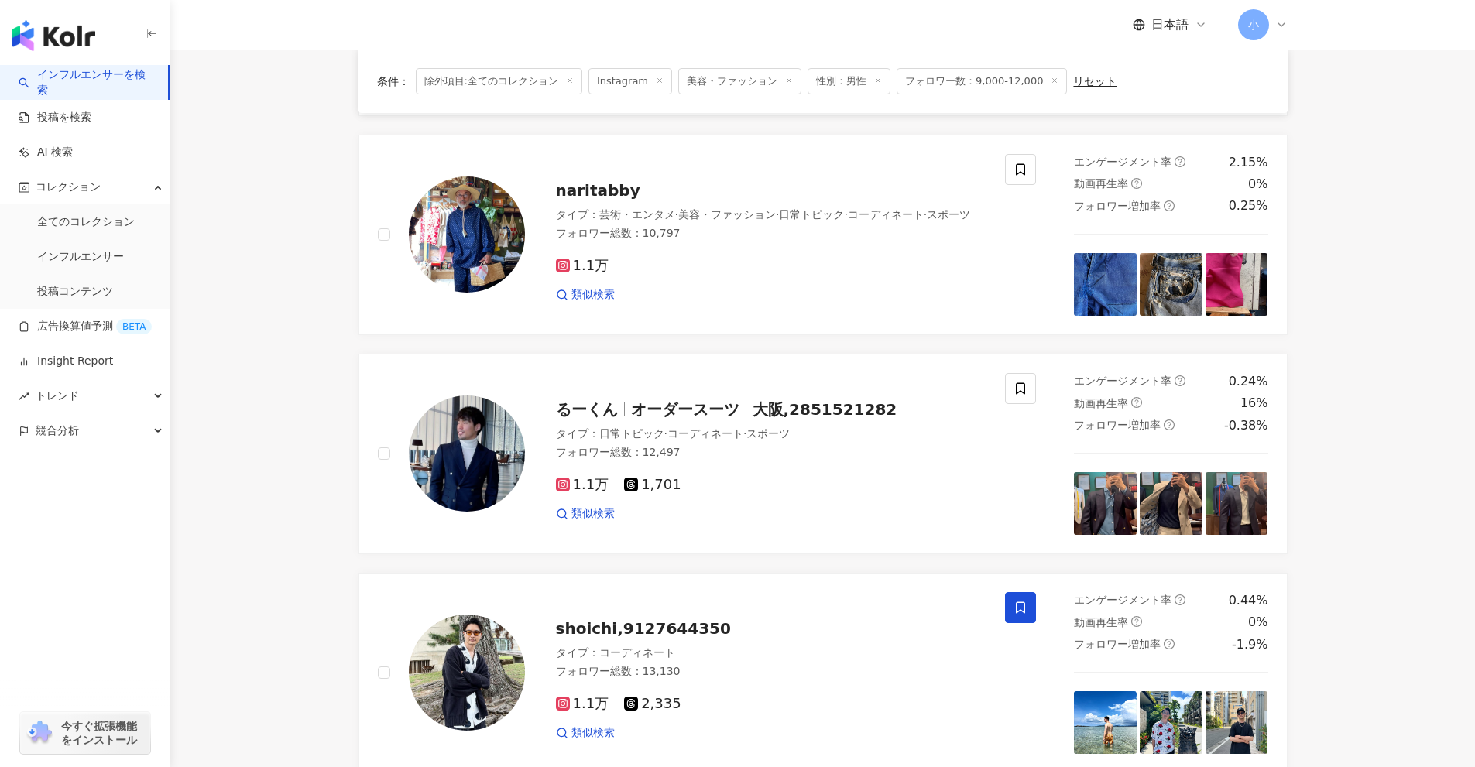
scroll to position [2592, 0]
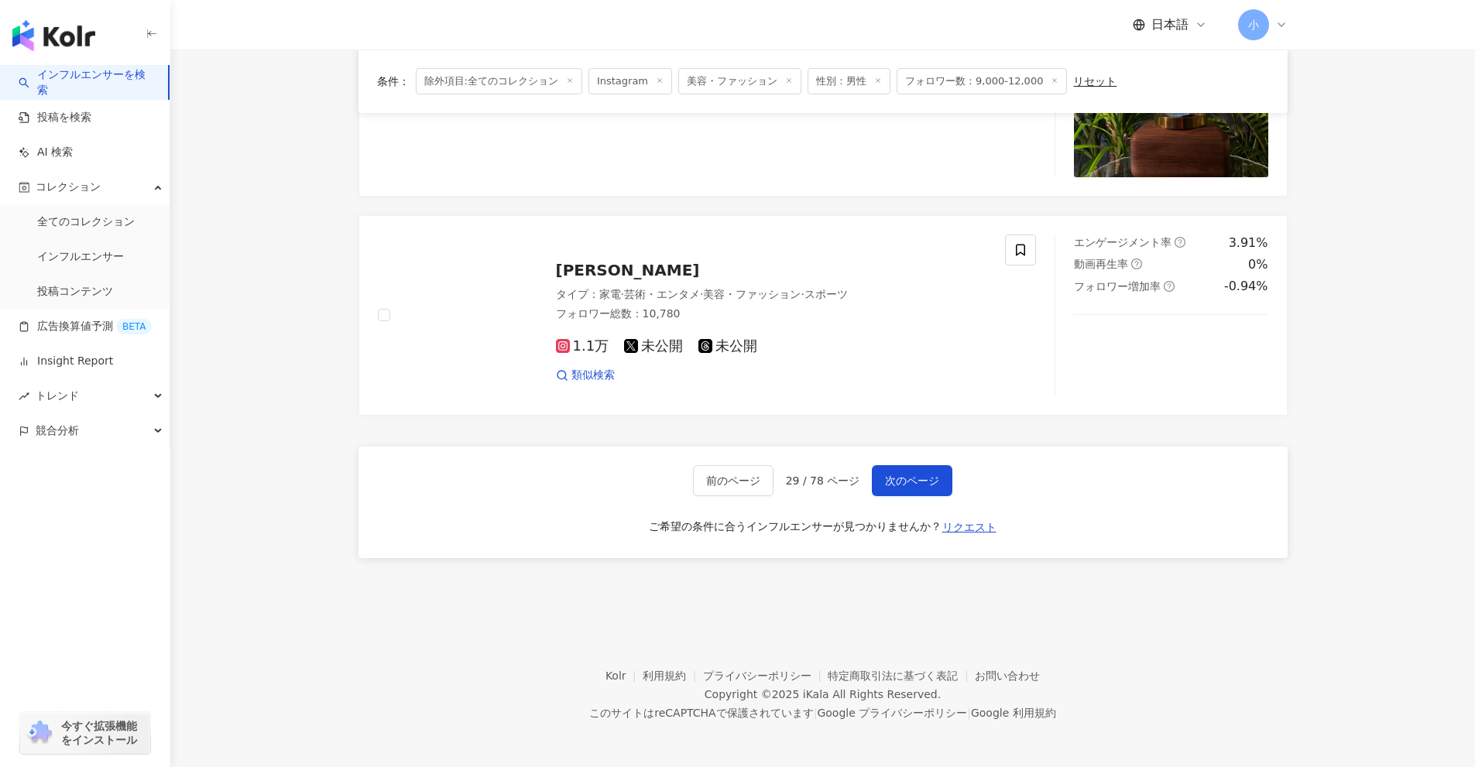
drag, startPoint x: 1351, startPoint y: 308, endPoint x: 1277, endPoint y: 745, distance: 442.7
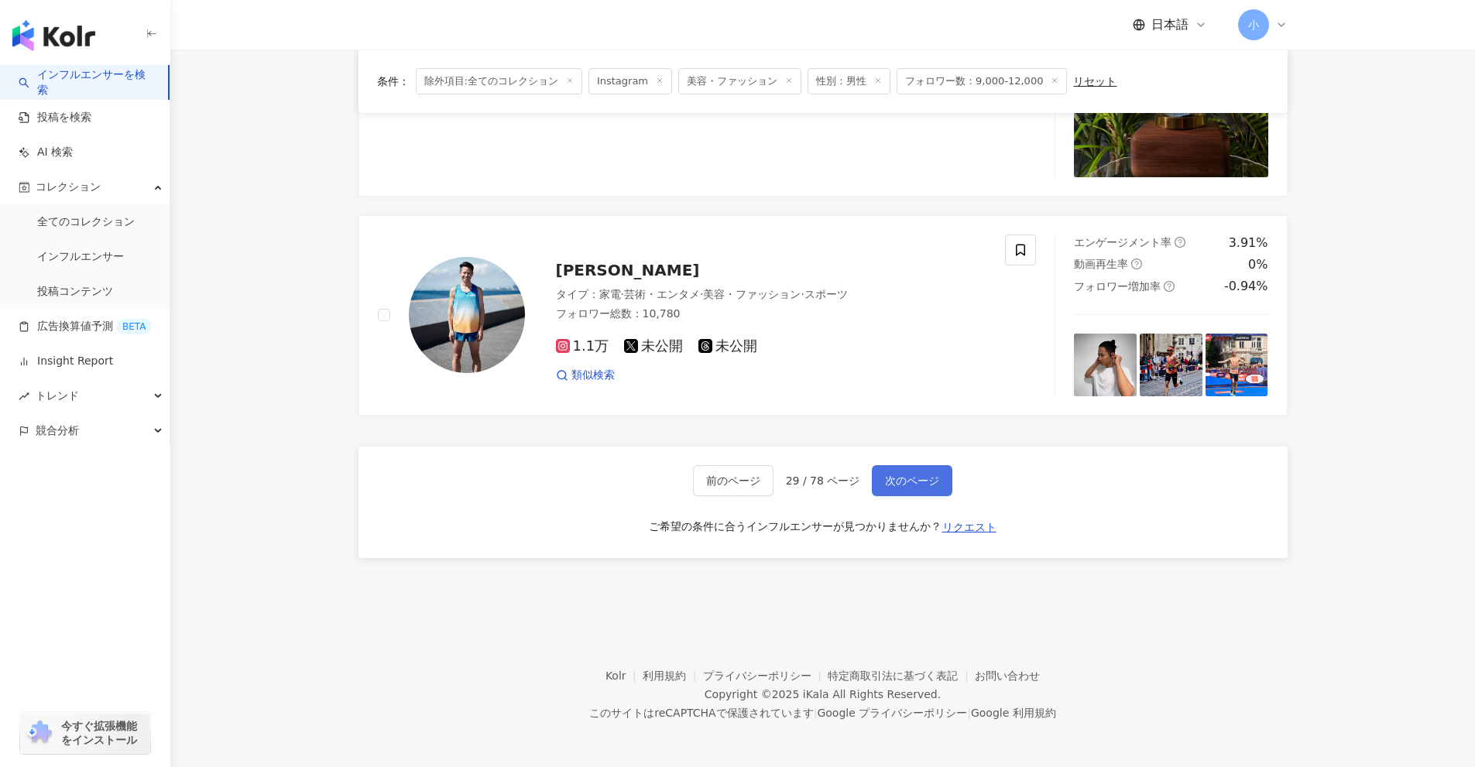
click at [906, 485] on span "次のページ" at bounding box center [912, 481] width 54 height 12
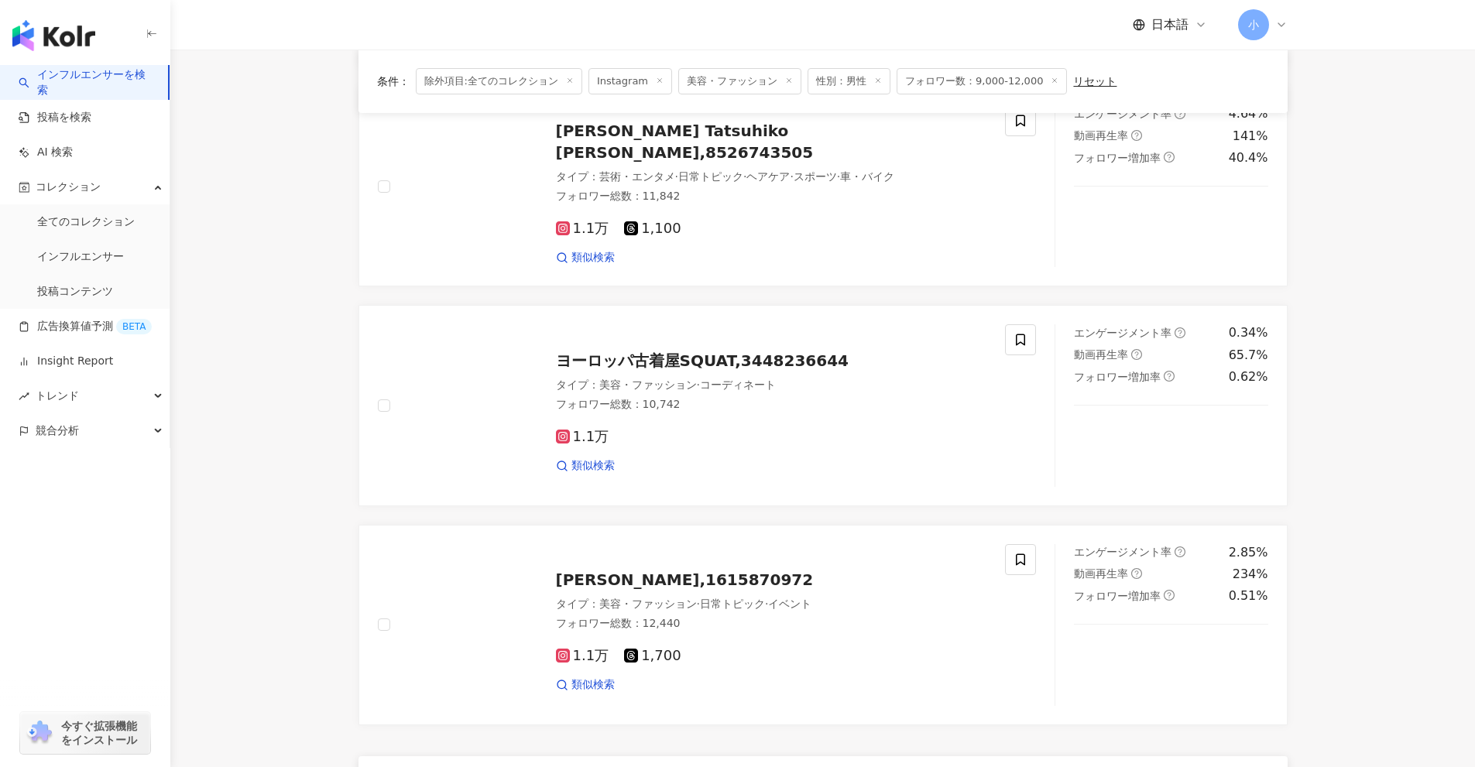
scroll to position [2434, 0]
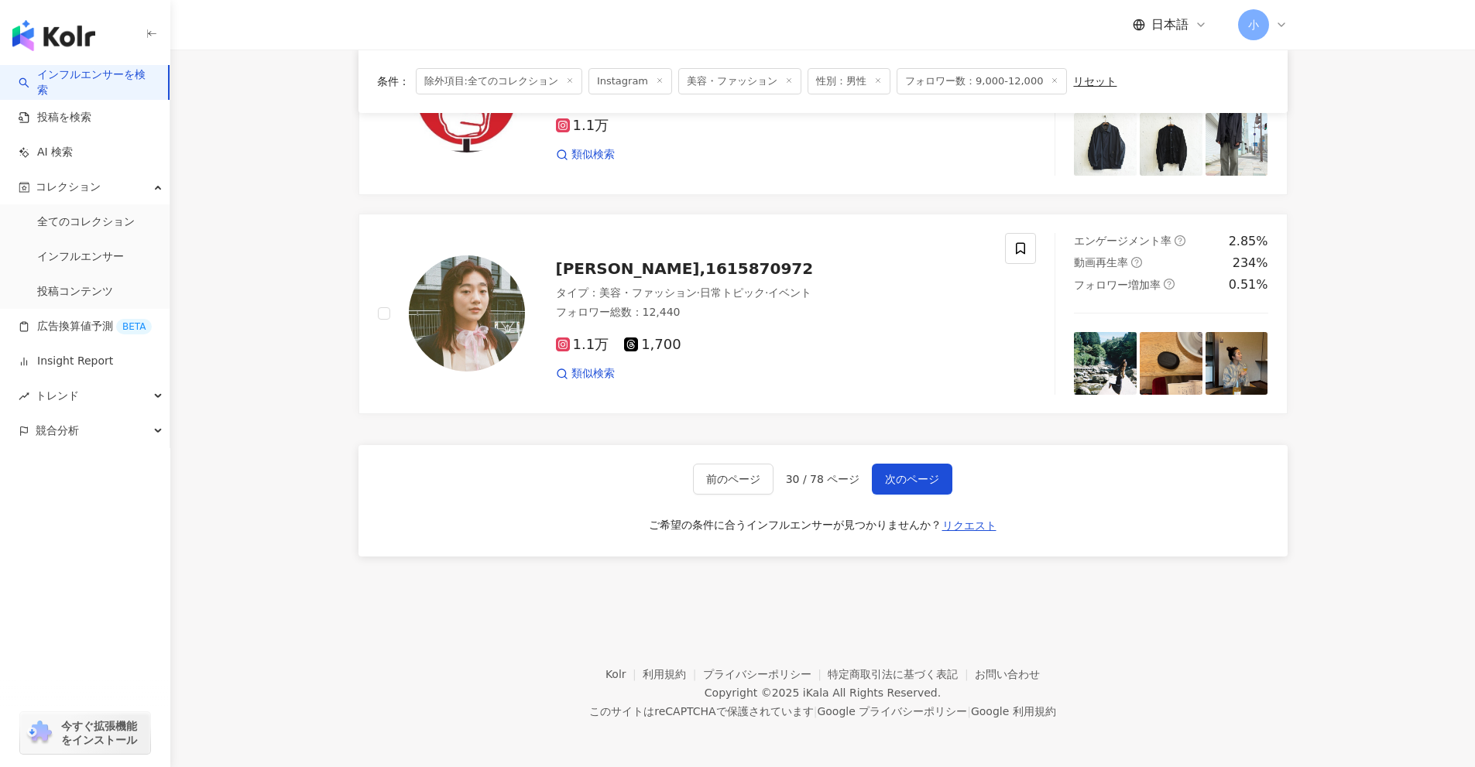
drag, startPoint x: 1382, startPoint y: 387, endPoint x: 1310, endPoint y: 768, distance: 387.6
click at [914, 485] on span "次のページ" at bounding box center [912, 479] width 54 height 12
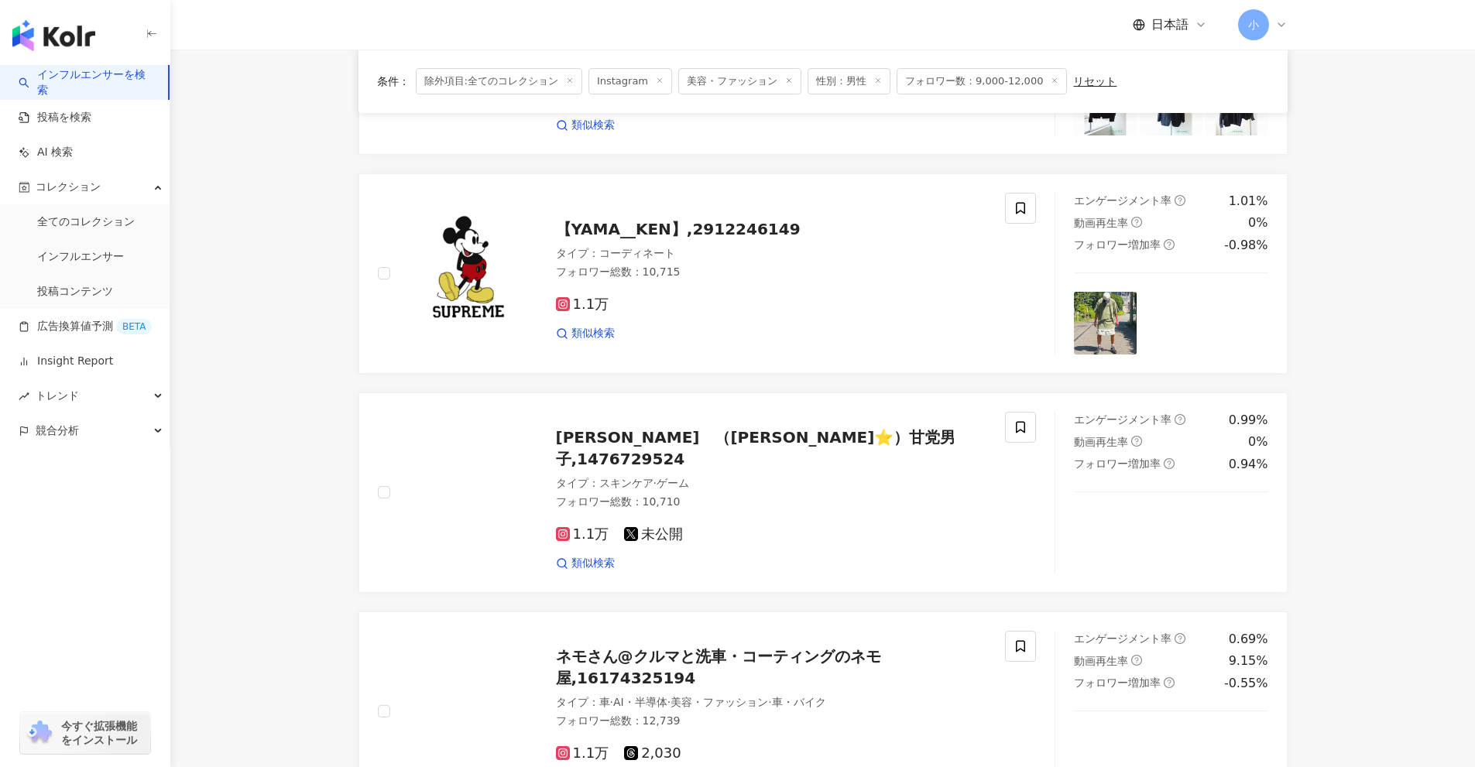
scroll to position [1537, 0]
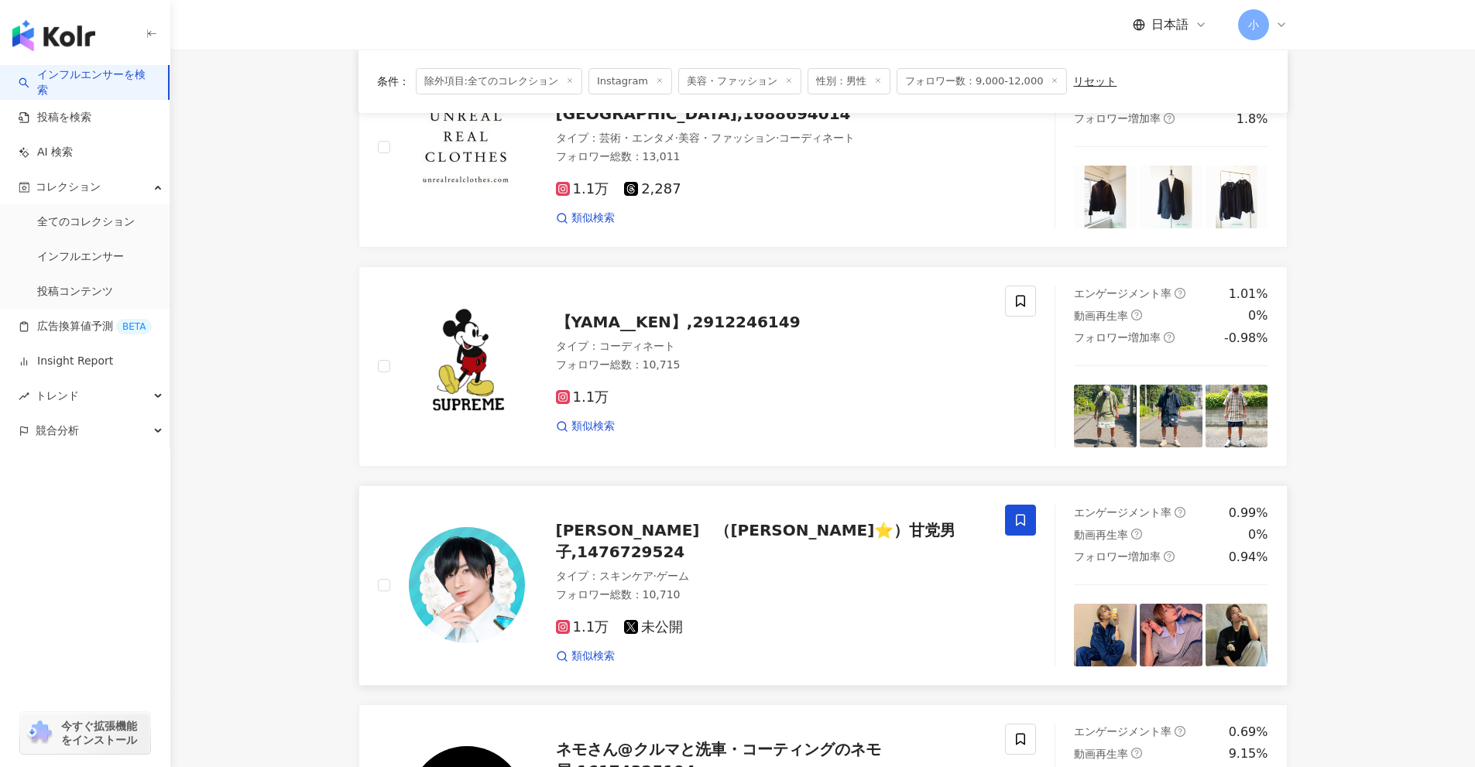
click at [1018, 519] on icon at bounding box center [1020, 520] width 14 height 14
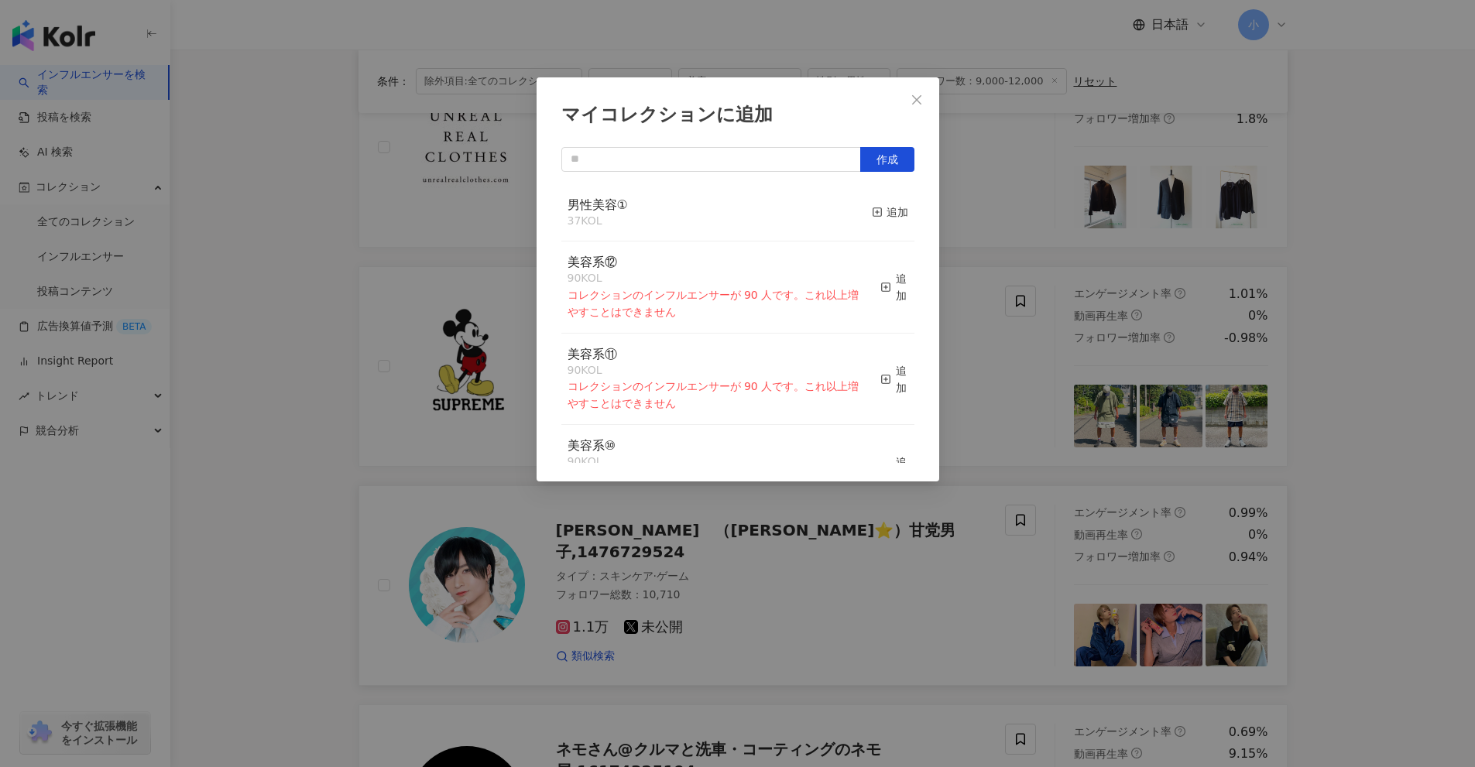
click at [876, 203] on button "追加" at bounding box center [890, 213] width 36 height 33
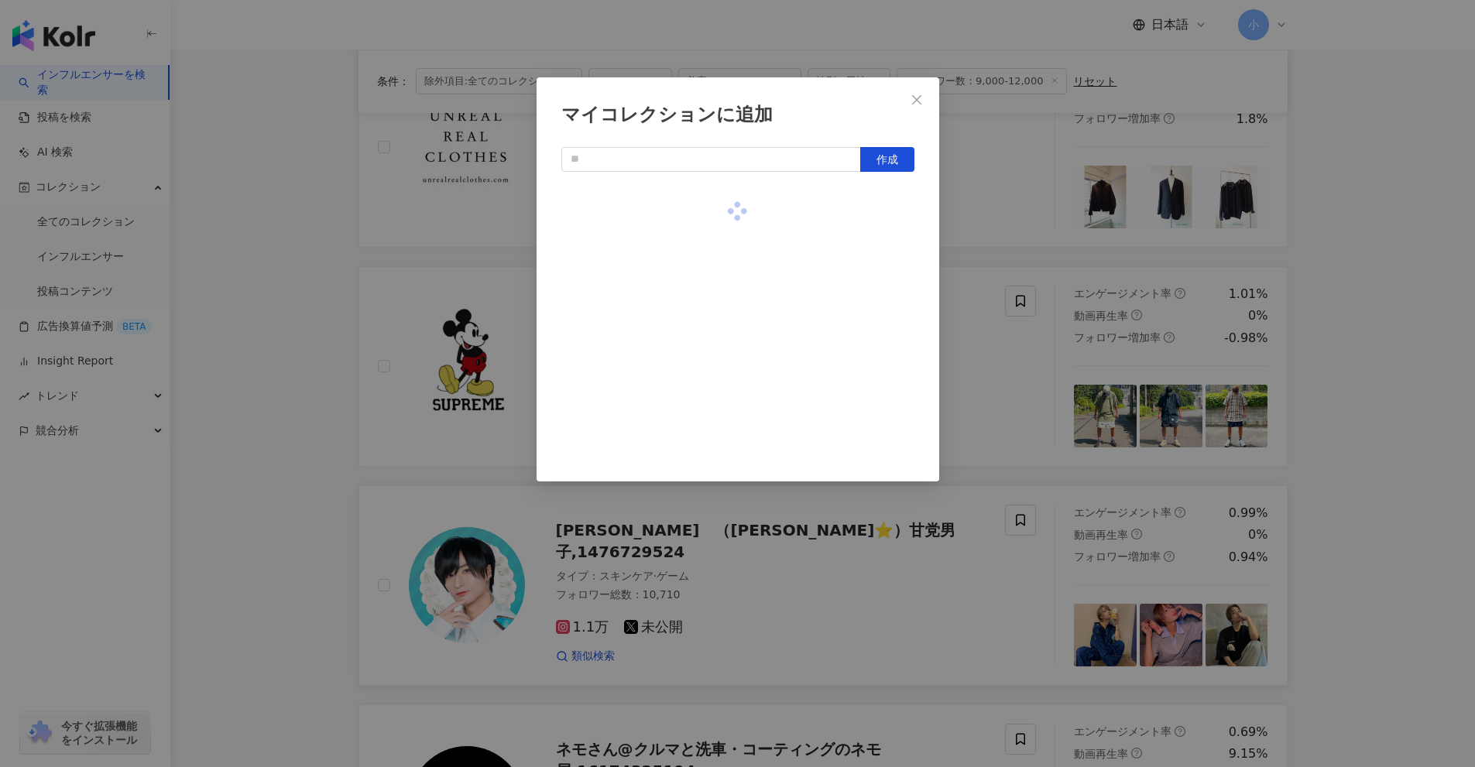
click at [1309, 379] on div "マイコレクションに追加 作成" at bounding box center [737, 383] width 1475 height 767
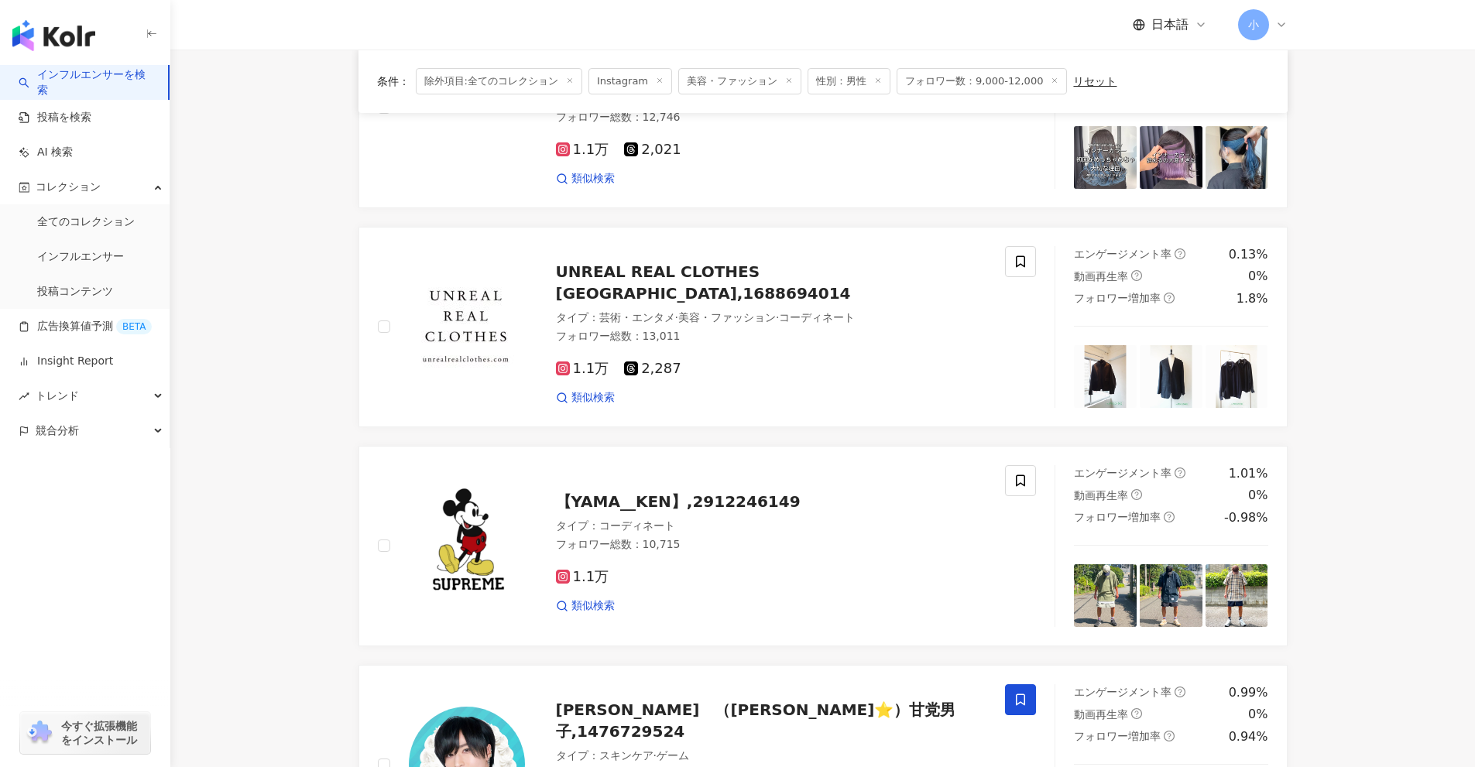
scroll to position [2466, 0]
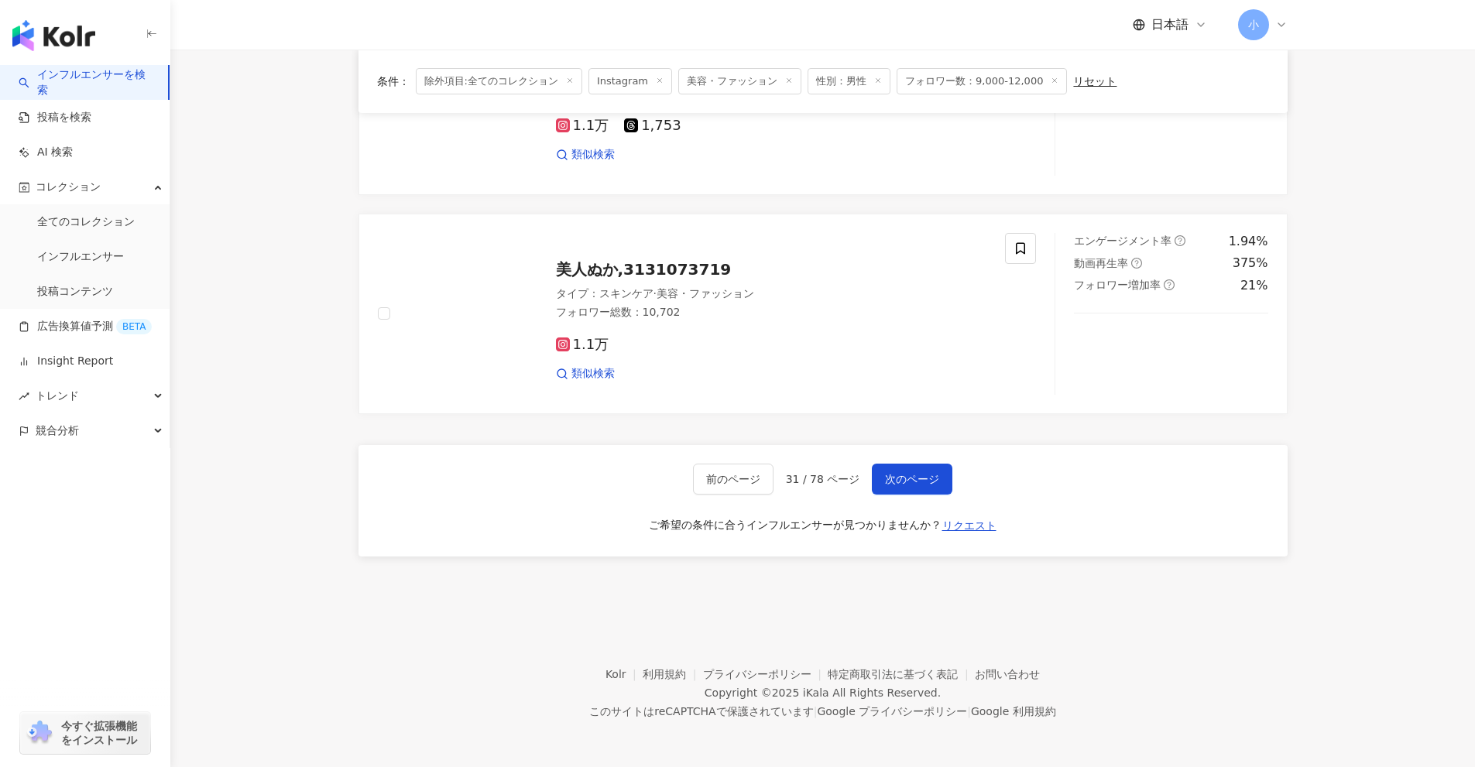
drag, startPoint x: 1400, startPoint y: 418, endPoint x: 1373, endPoint y: 732, distance: 314.6
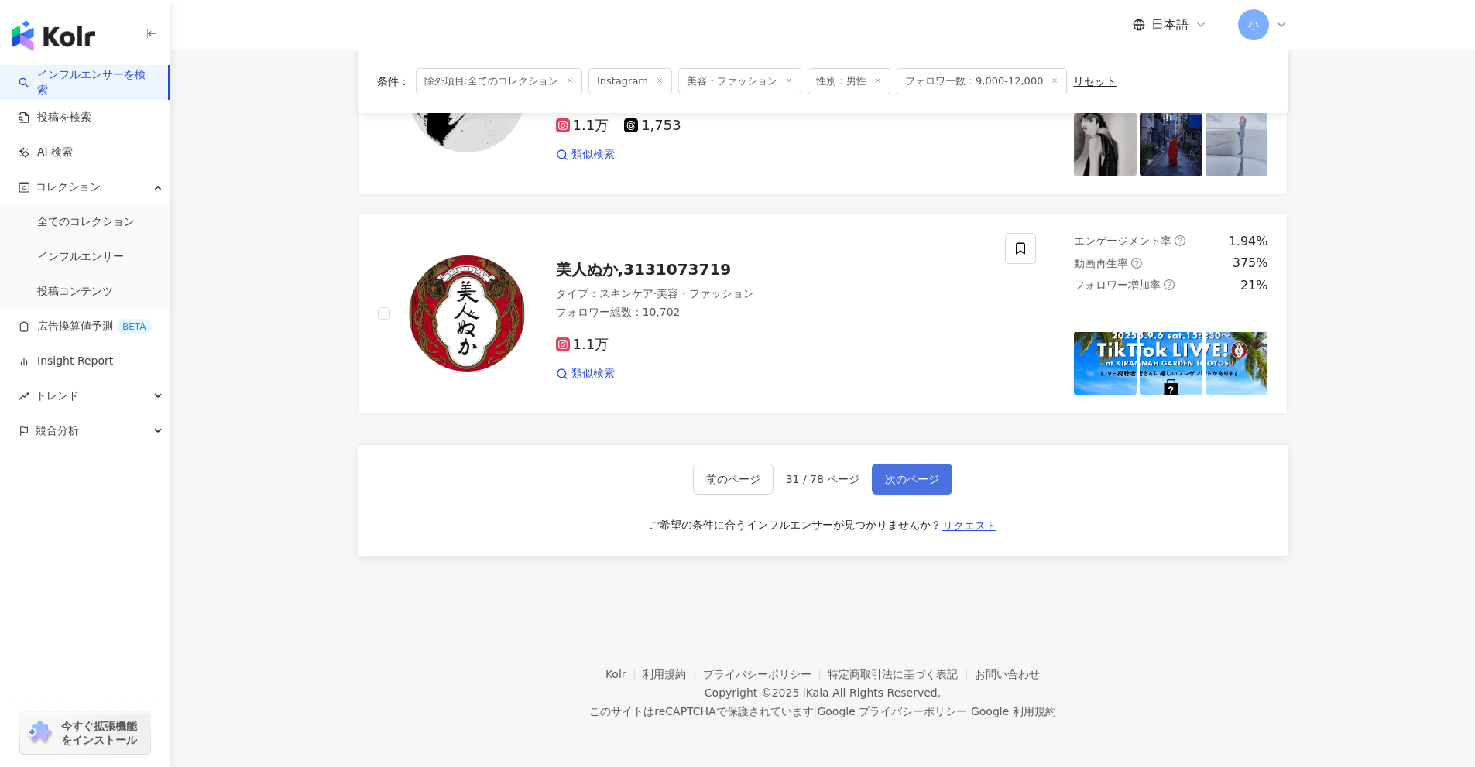
click at [917, 485] on span "次のページ" at bounding box center [912, 479] width 54 height 12
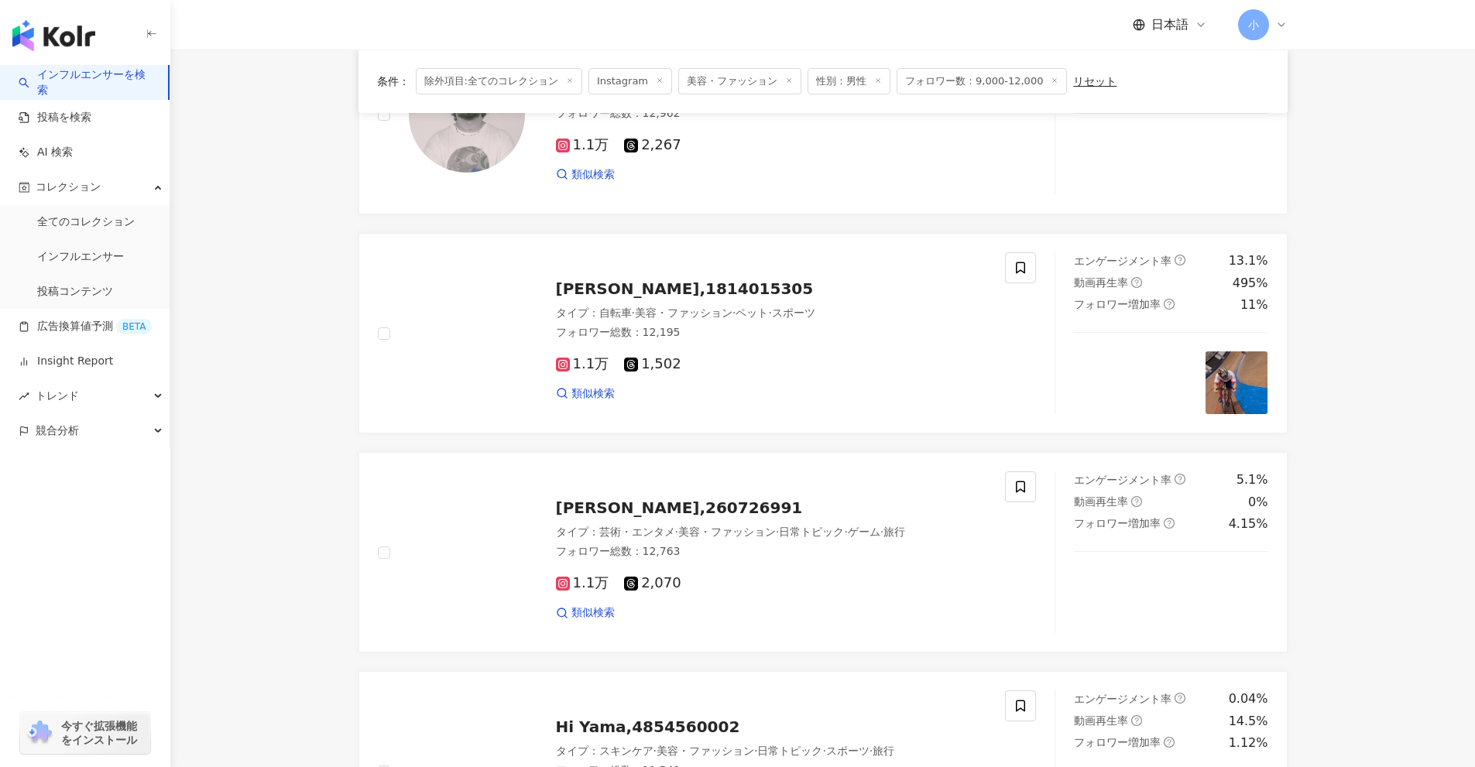
scroll to position [653, 0]
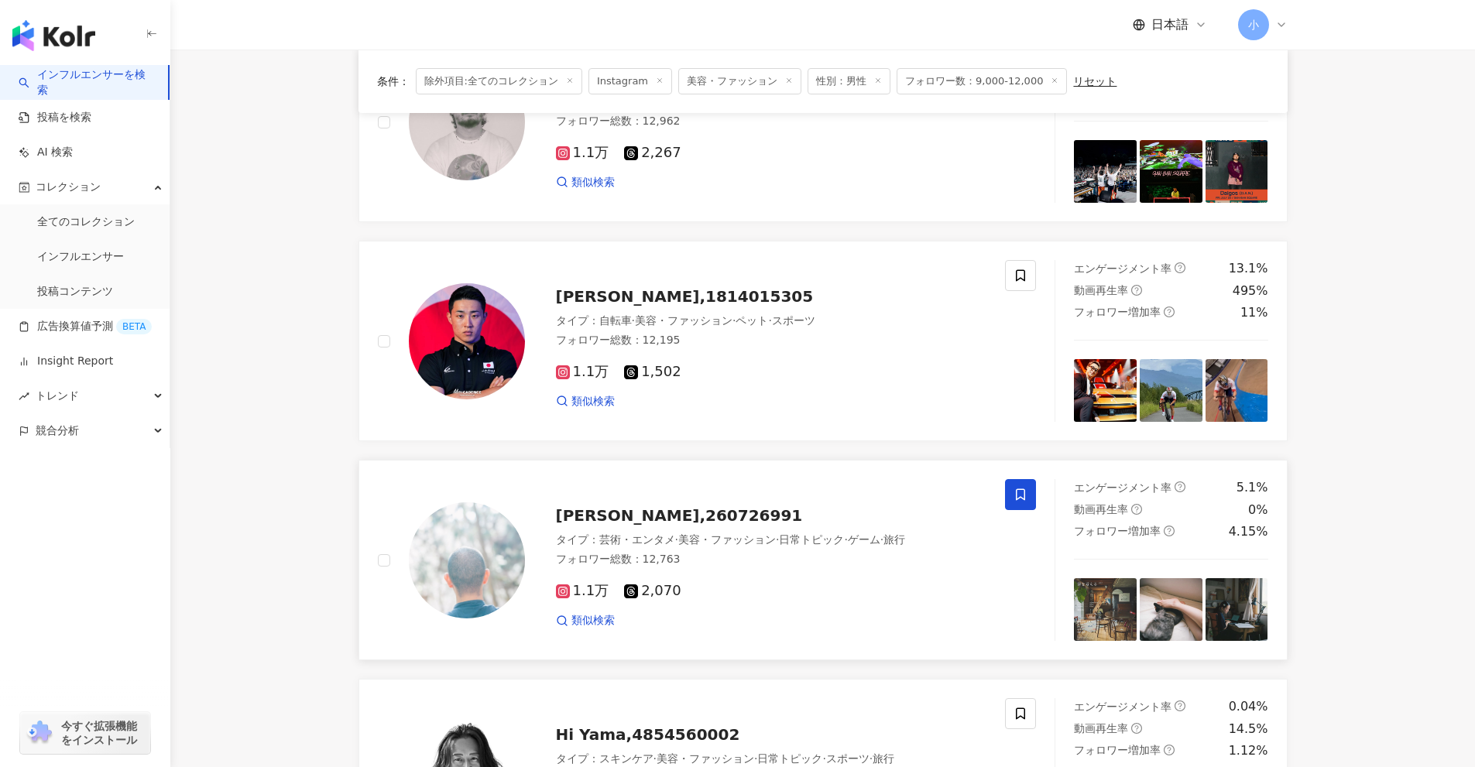
click at [1023, 497] on icon at bounding box center [1020, 495] width 14 height 14
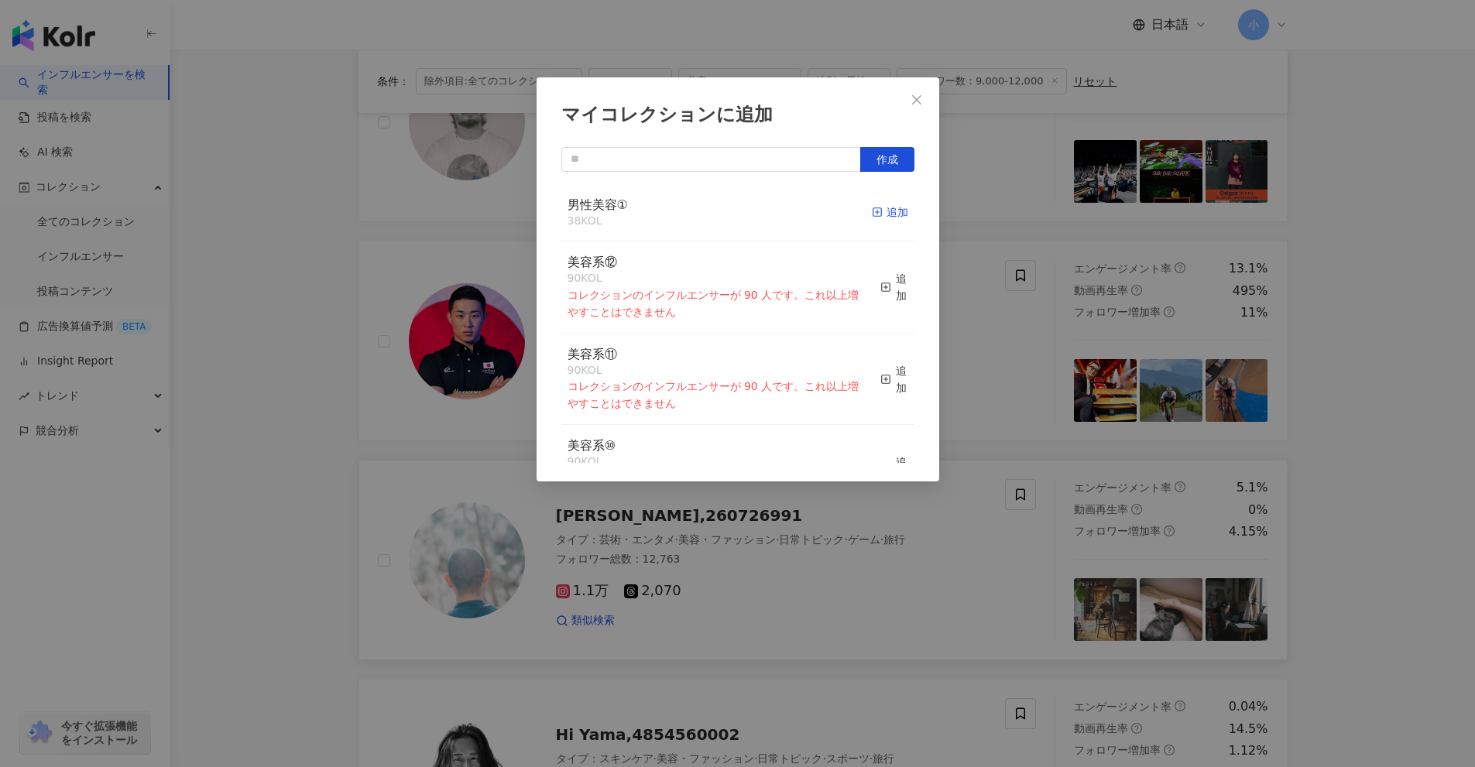
click at [876, 214] on div "追加" at bounding box center [890, 212] width 36 height 17
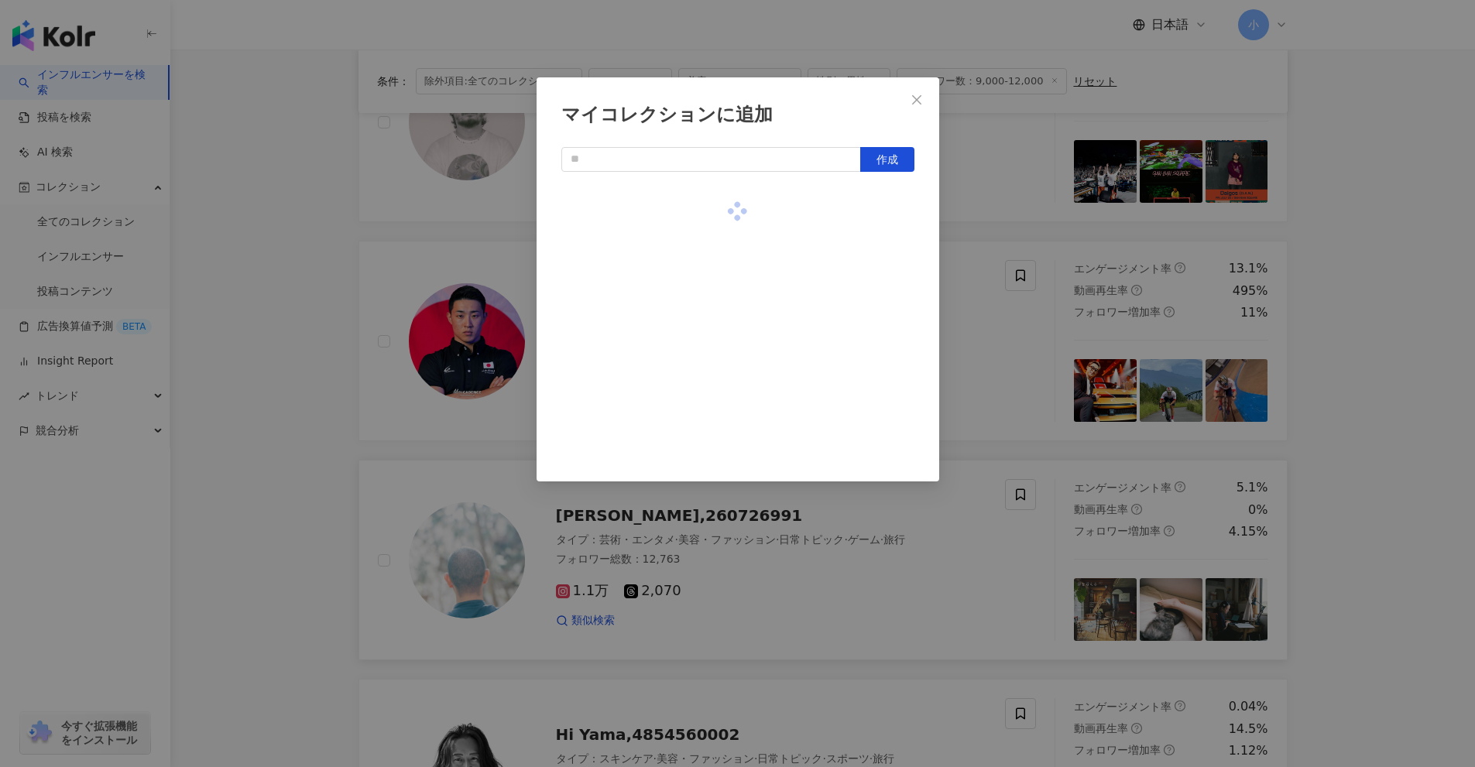
click at [995, 342] on div "マイコレクションに追加 作成" at bounding box center [737, 383] width 1475 height 767
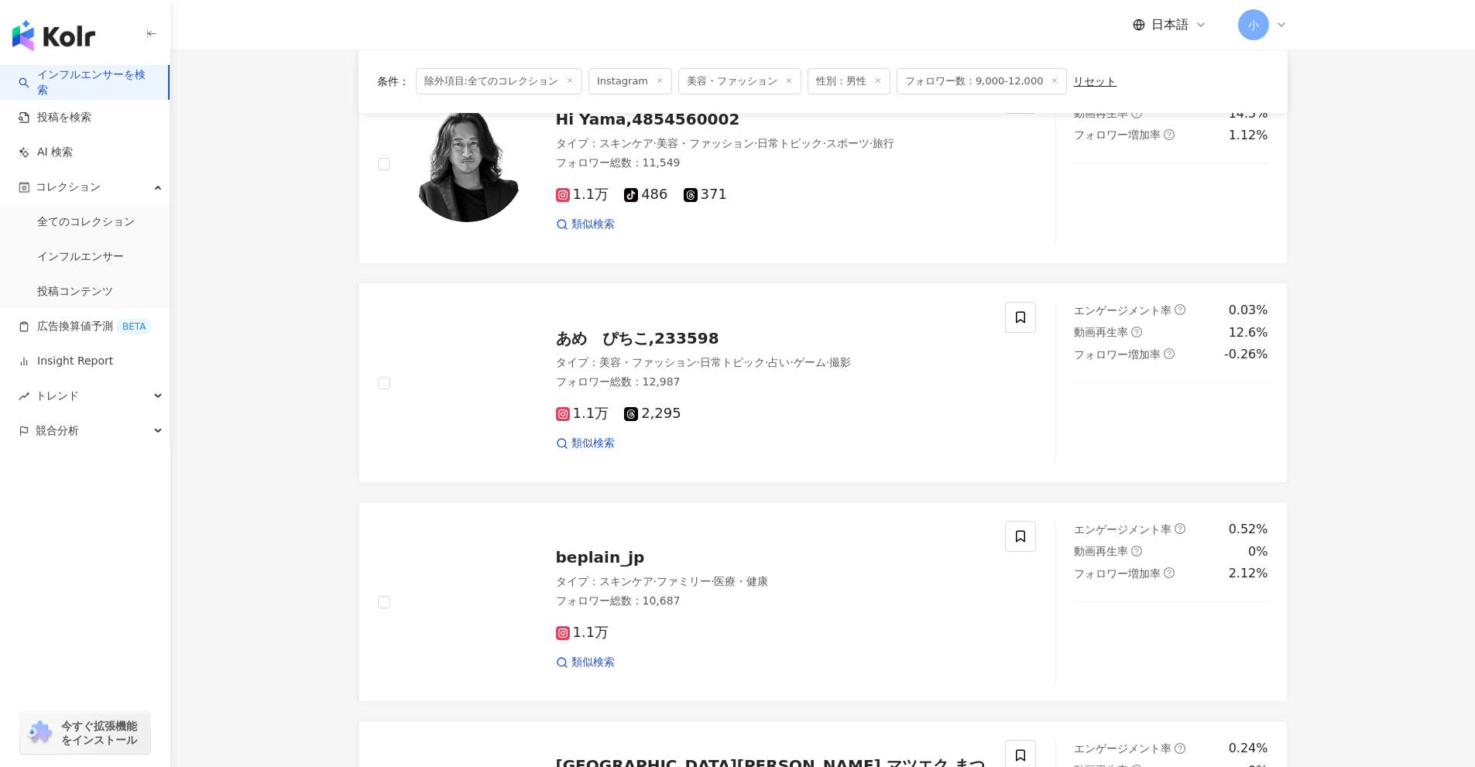
scroll to position [2434, 0]
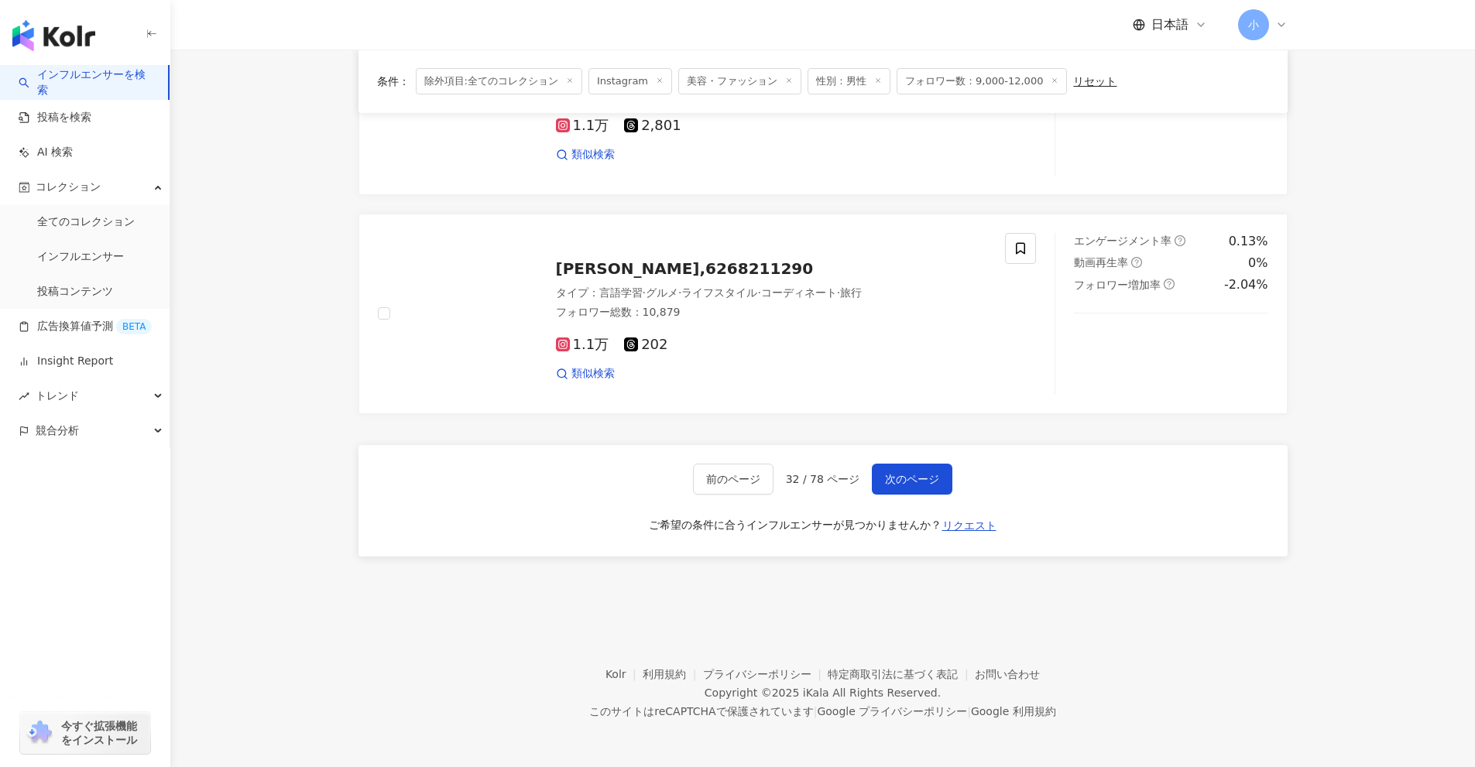
drag, startPoint x: 1366, startPoint y: 347, endPoint x: 1338, endPoint y: 677, distance: 330.9
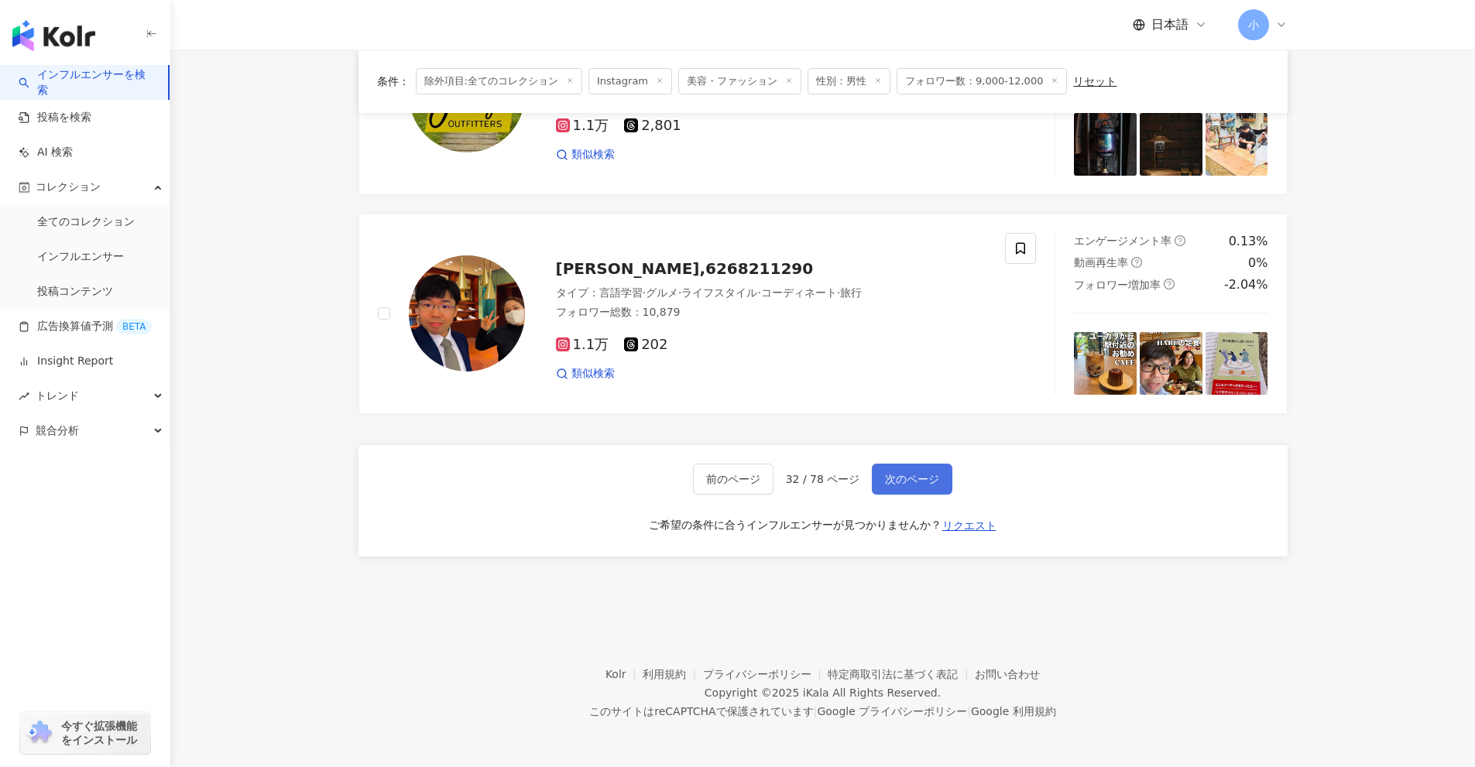
click at [934, 481] on span "次のページ" at bounding box center [912, 479] width 54 height 12
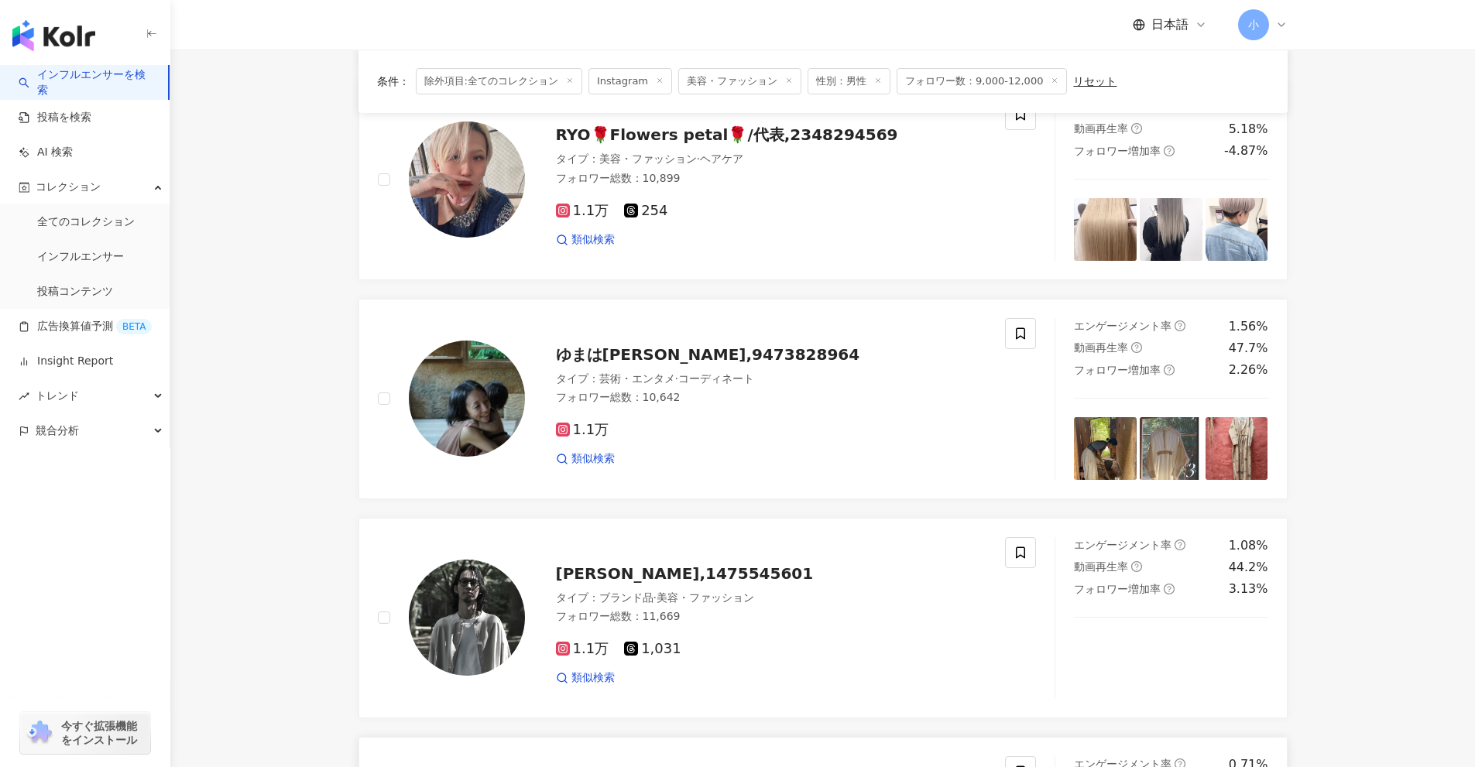
scroll to position [1892, 0]
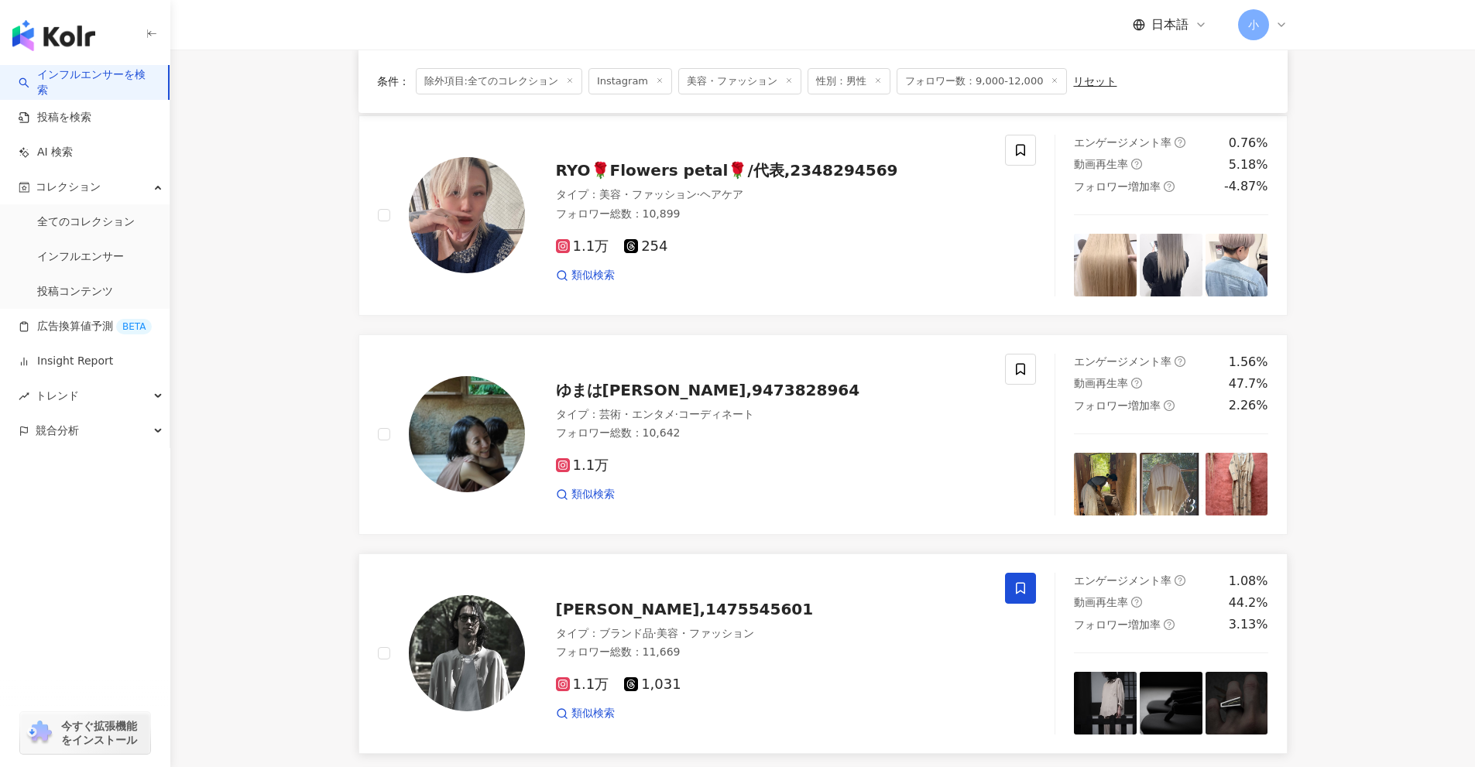
click at [1016, 582] on icon at bounding box center [1020, 588] width 9 height 12
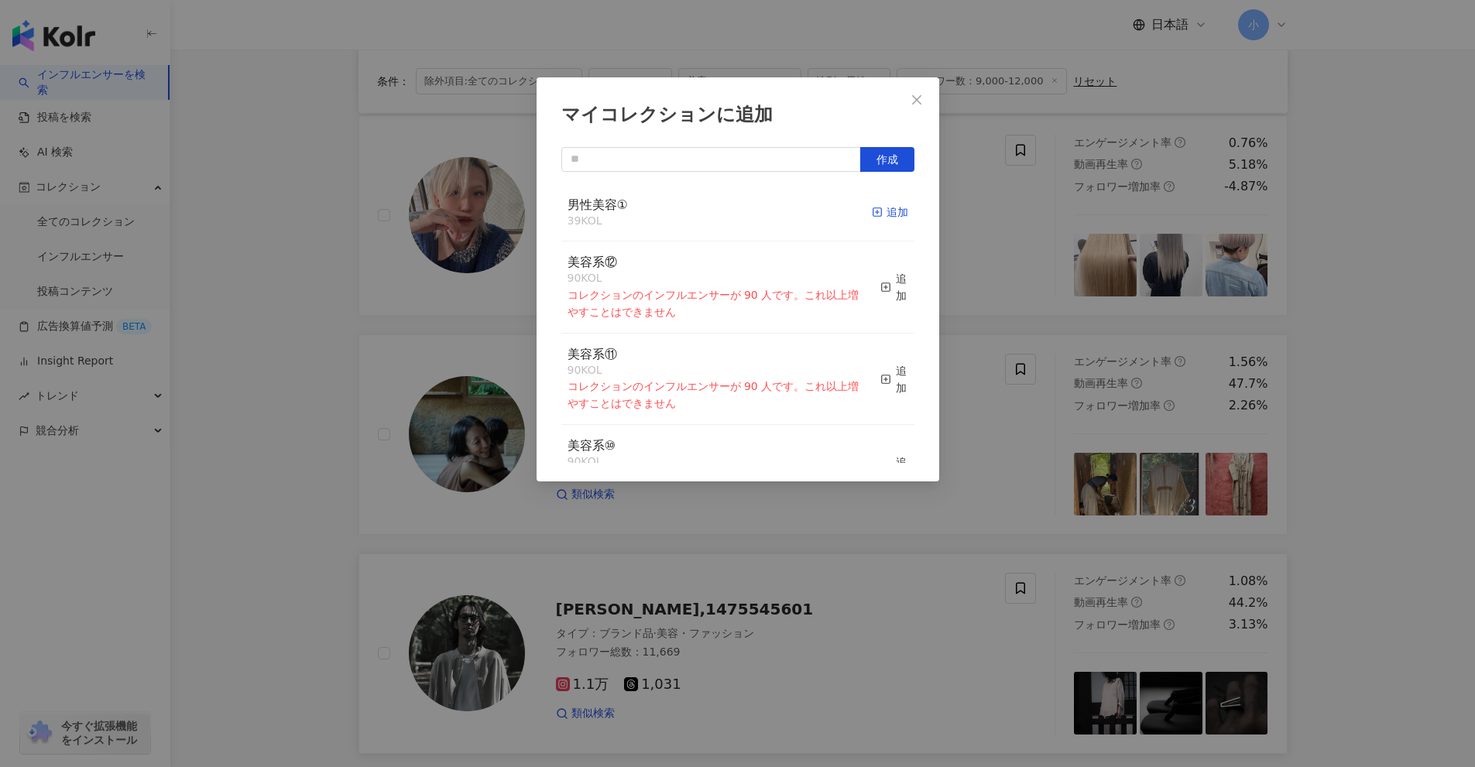
click at [872, 207] on icon "button" at bounding box center [877, 212] width 11 height 11
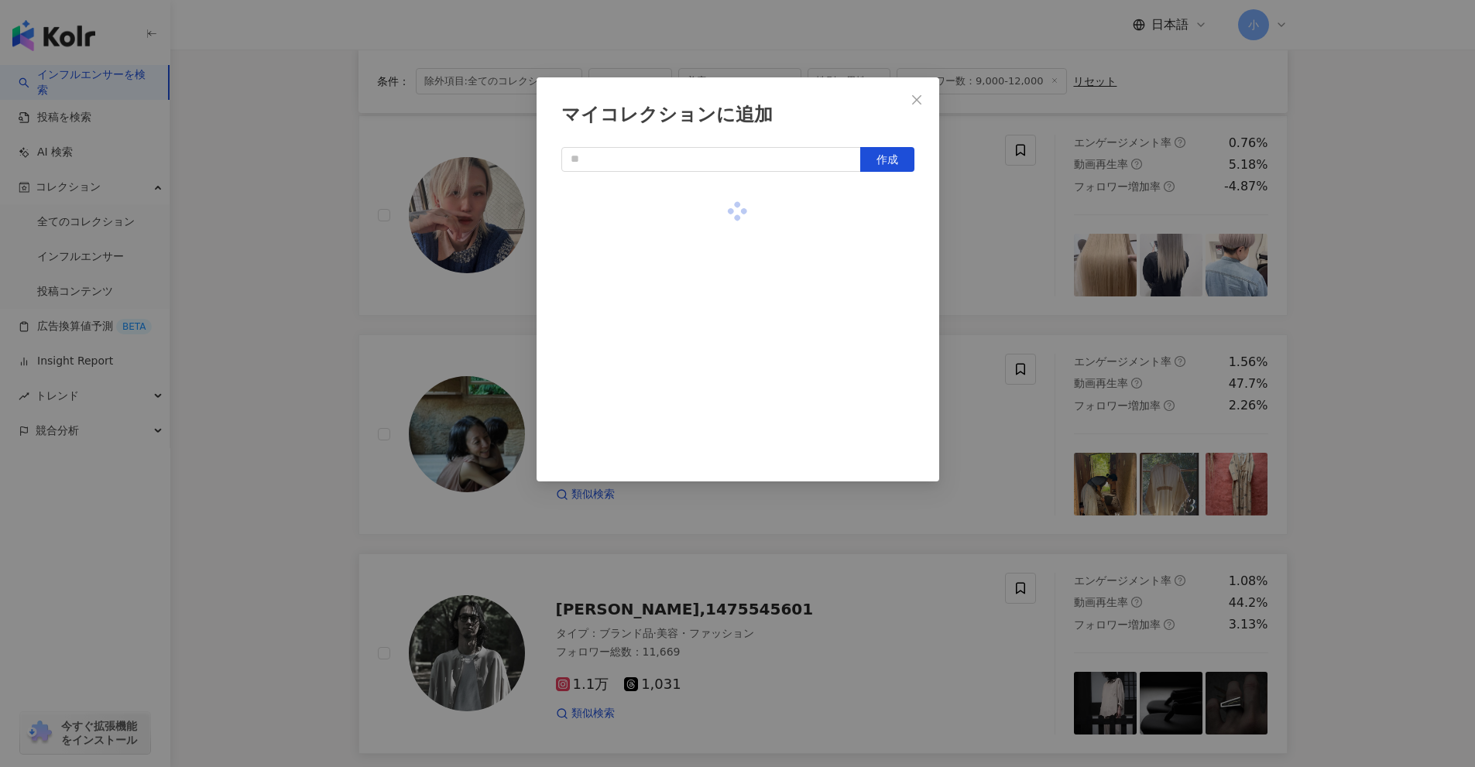
click at [1399, 438] on div "マイコレクションに追加 作成" at bounding box center [737, 383] width 1475 height 767
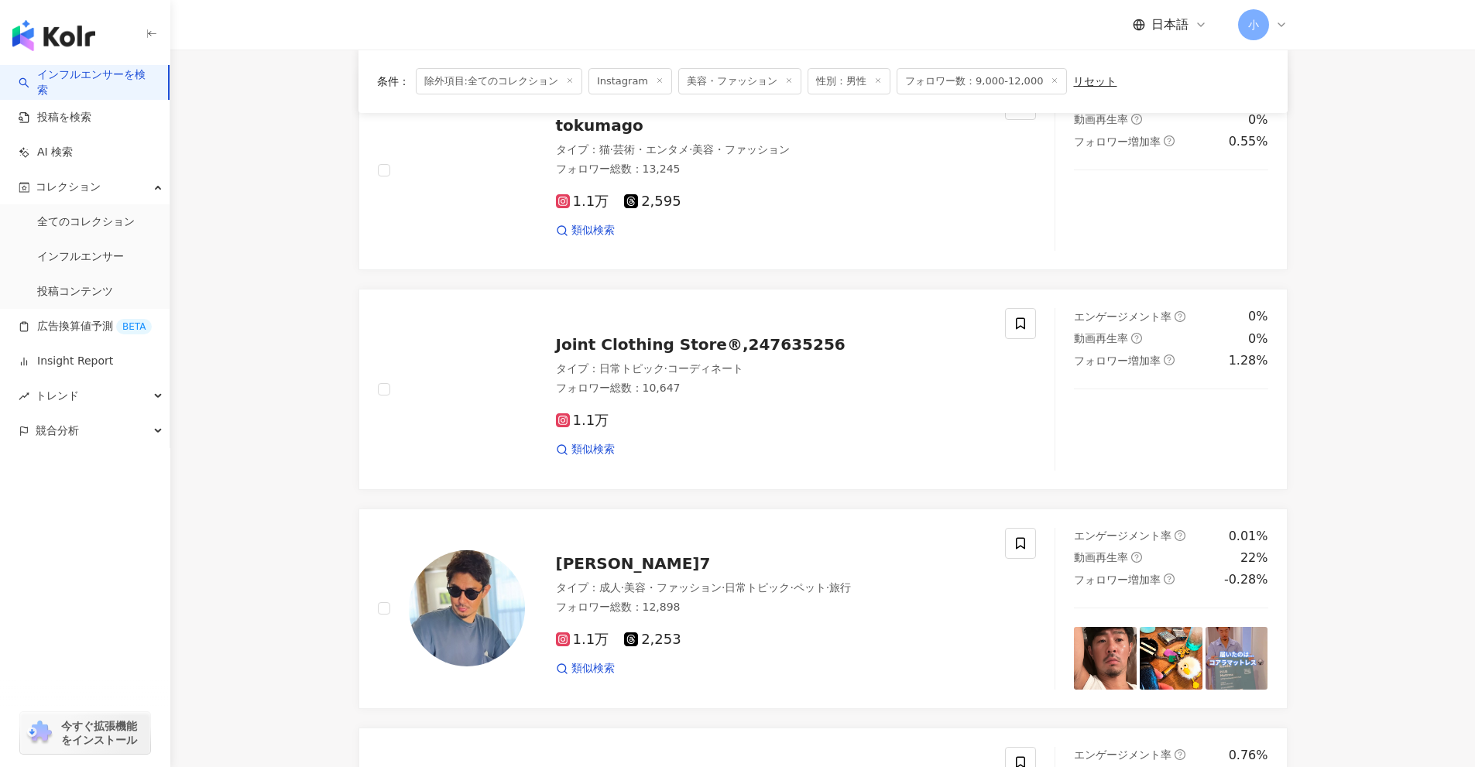
scroll to position [1273, 0]
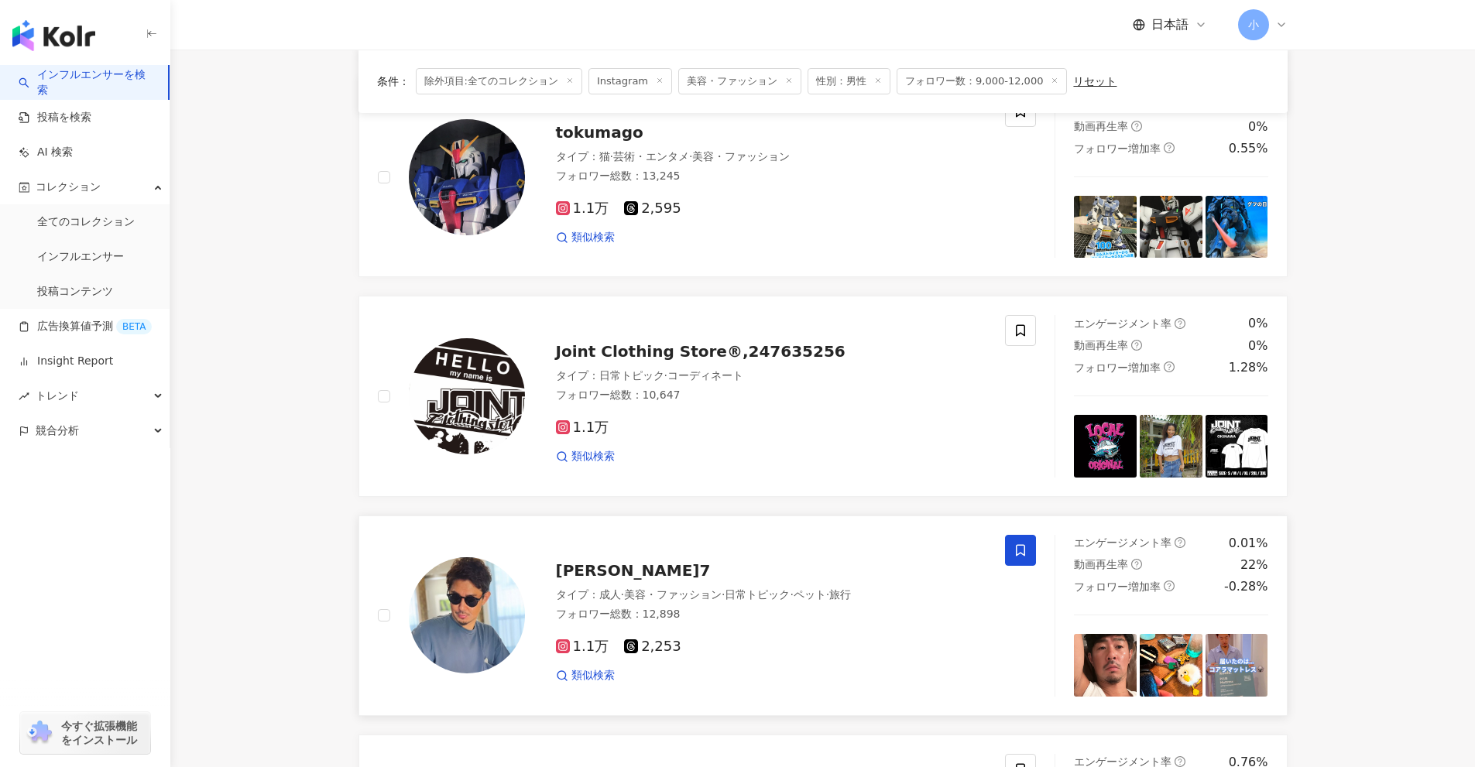
click at [1019, 543] on icon at bounding box center [1020, 550] width 14 height 14
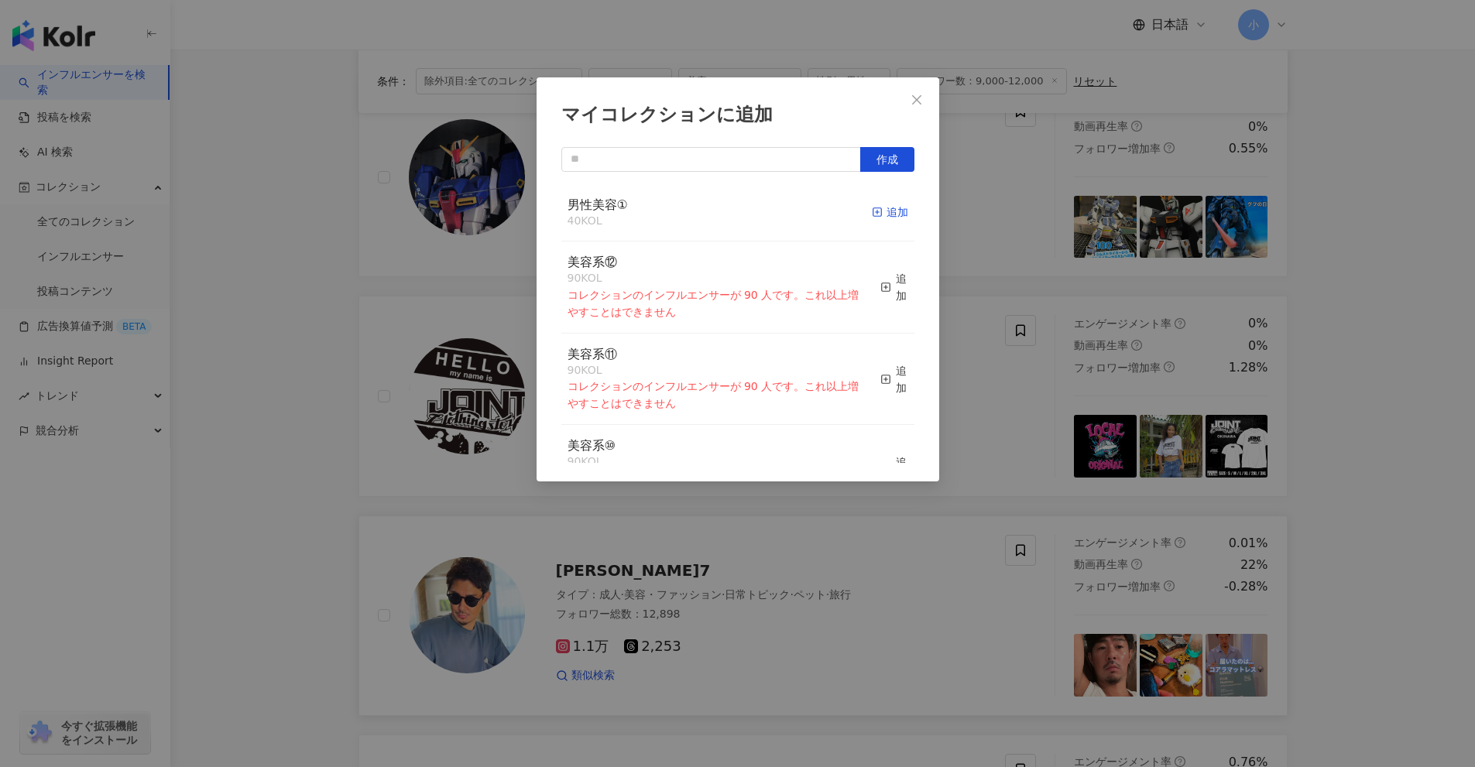
click at [877, 217] on div "追加" at bounding box center [890, 212] width 36 height 17
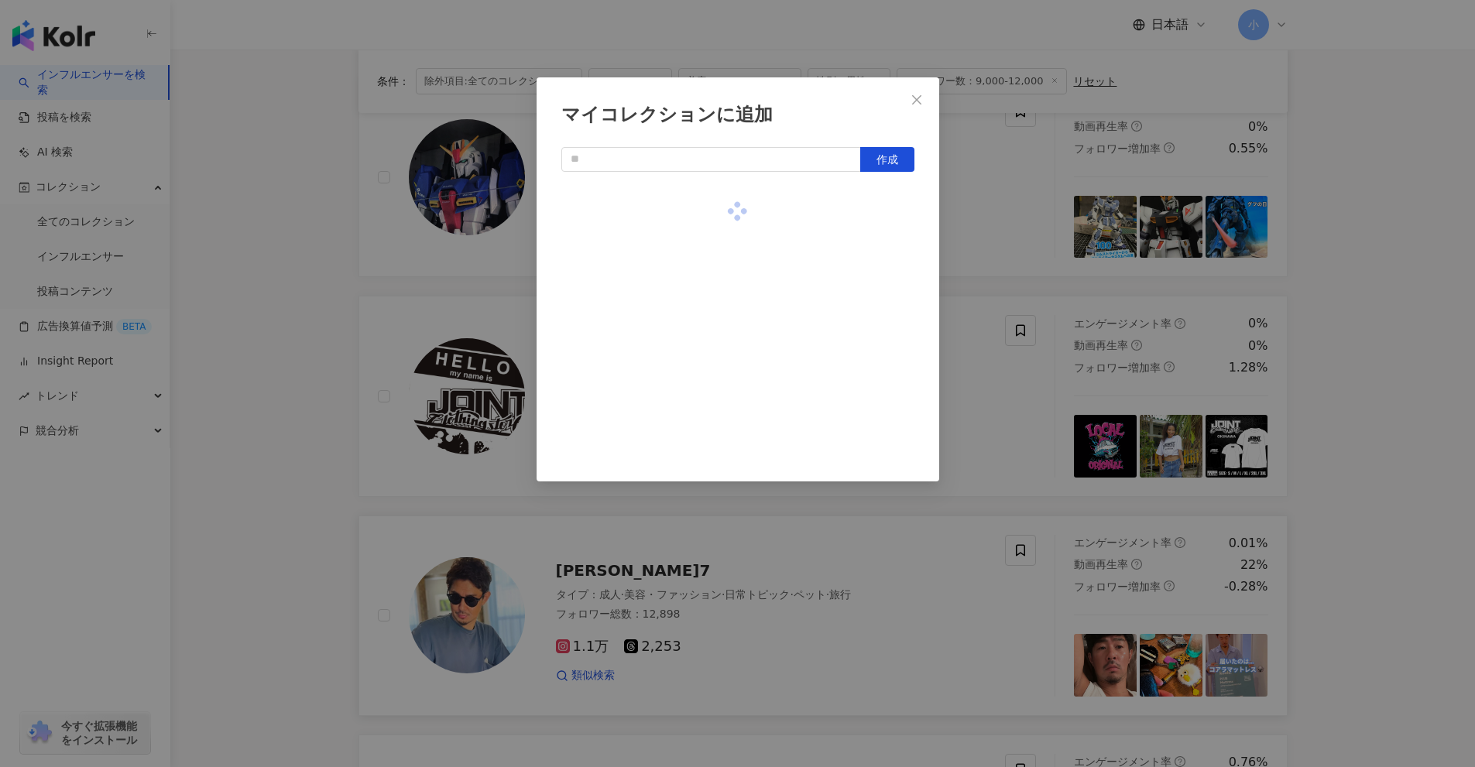
click at [1383, 363] on div "マイコレクションに追加 作成" at bounding box center [737, 383] width 1475 height 767
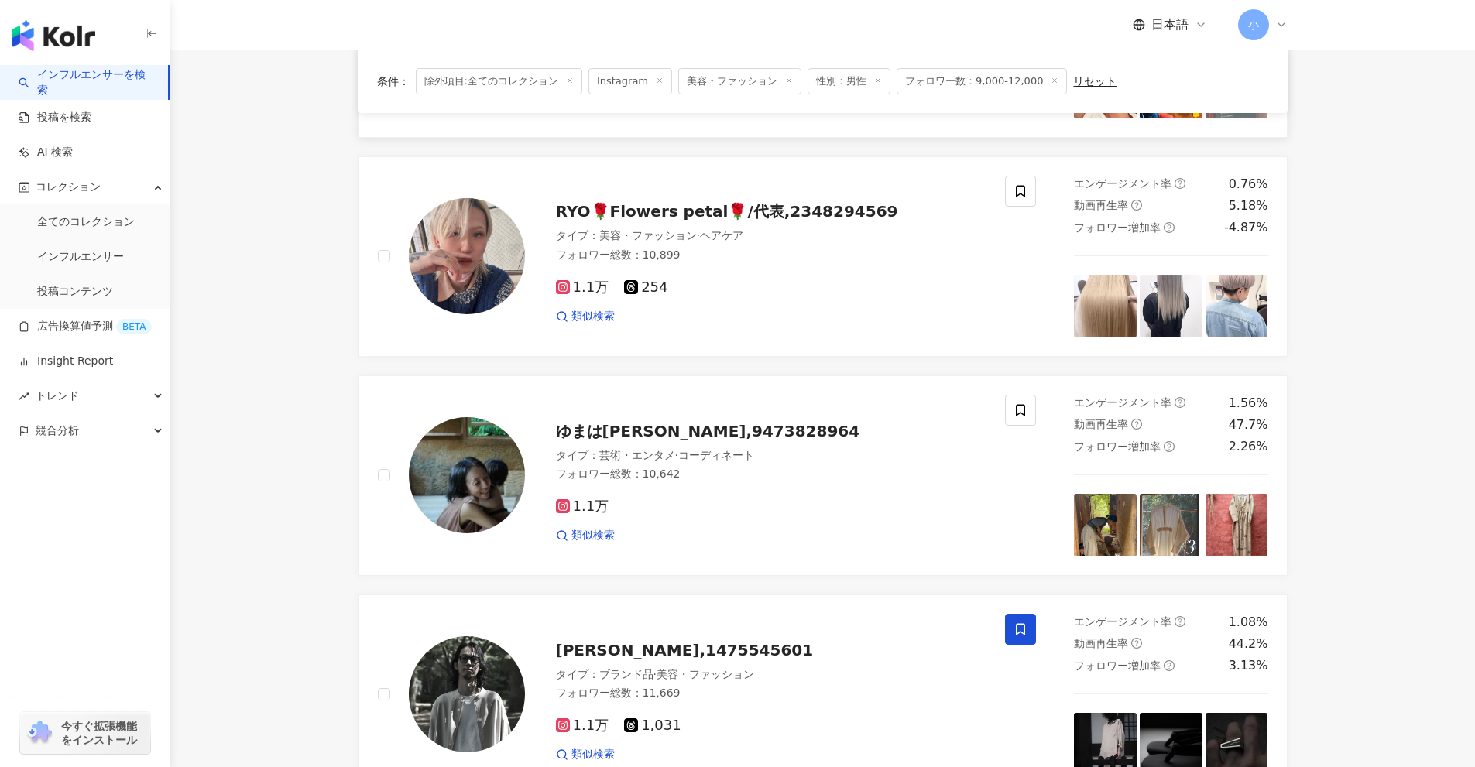
scroll to position [2434, 0]
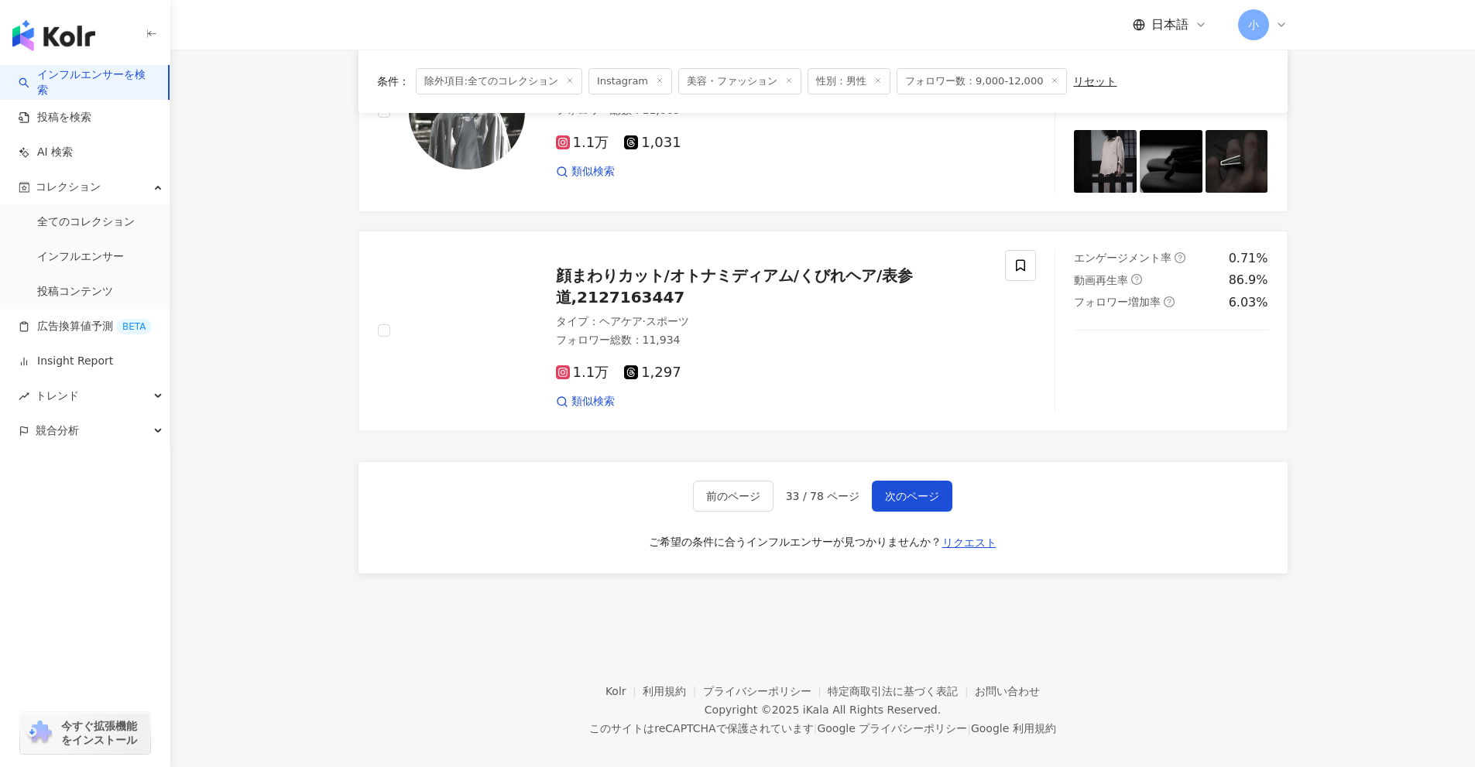
drag, startPoint x: 1376, startPoint y: 311, endPoint x: 1353, endPoint y: 660, distance: 349.1
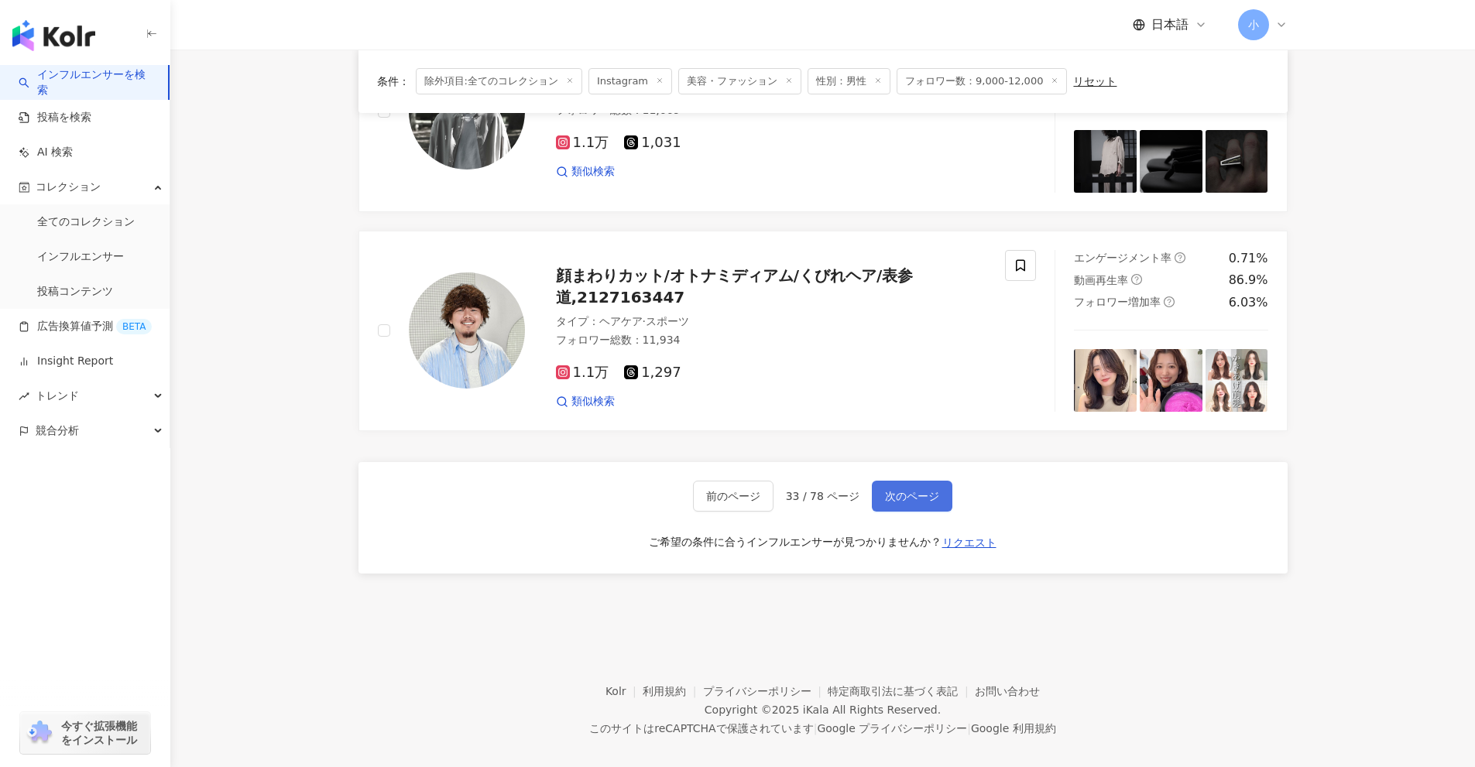
click at [919, 490] on span "次のページ" at bounding box center [912, 496] width 54 height 12
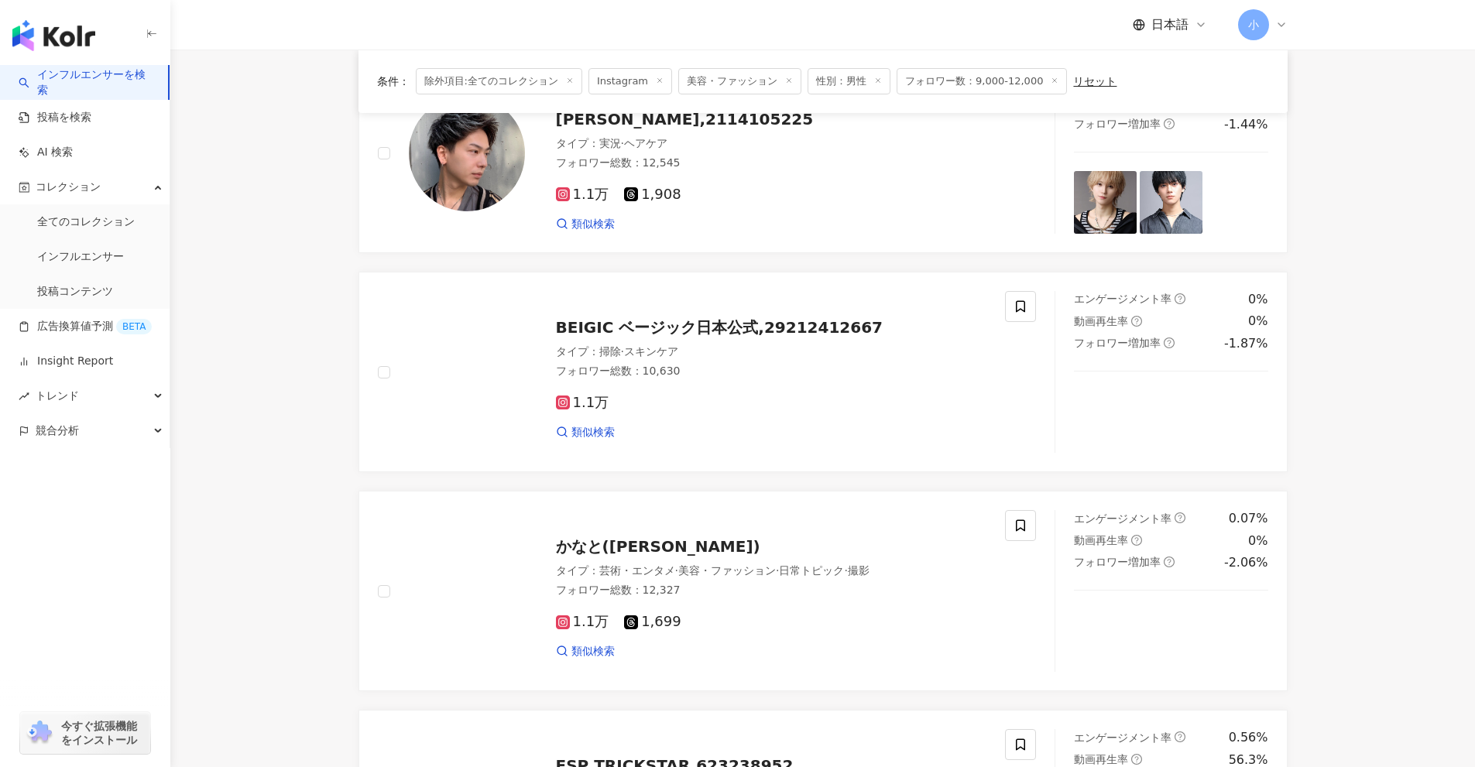
scroll to position [189, 0]
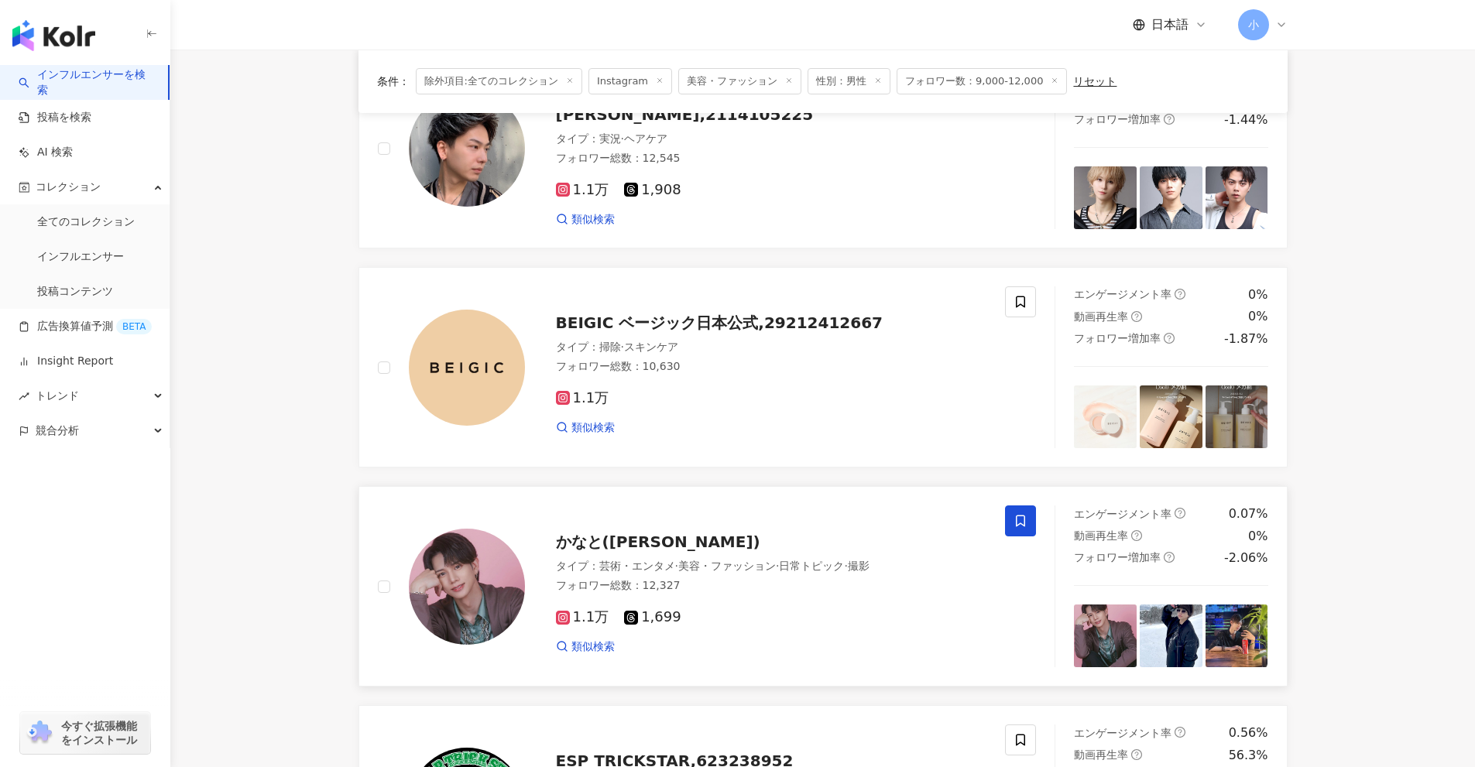
click at [1019, 516] on icon at bounding box center [1020, 522] width 9 height 12
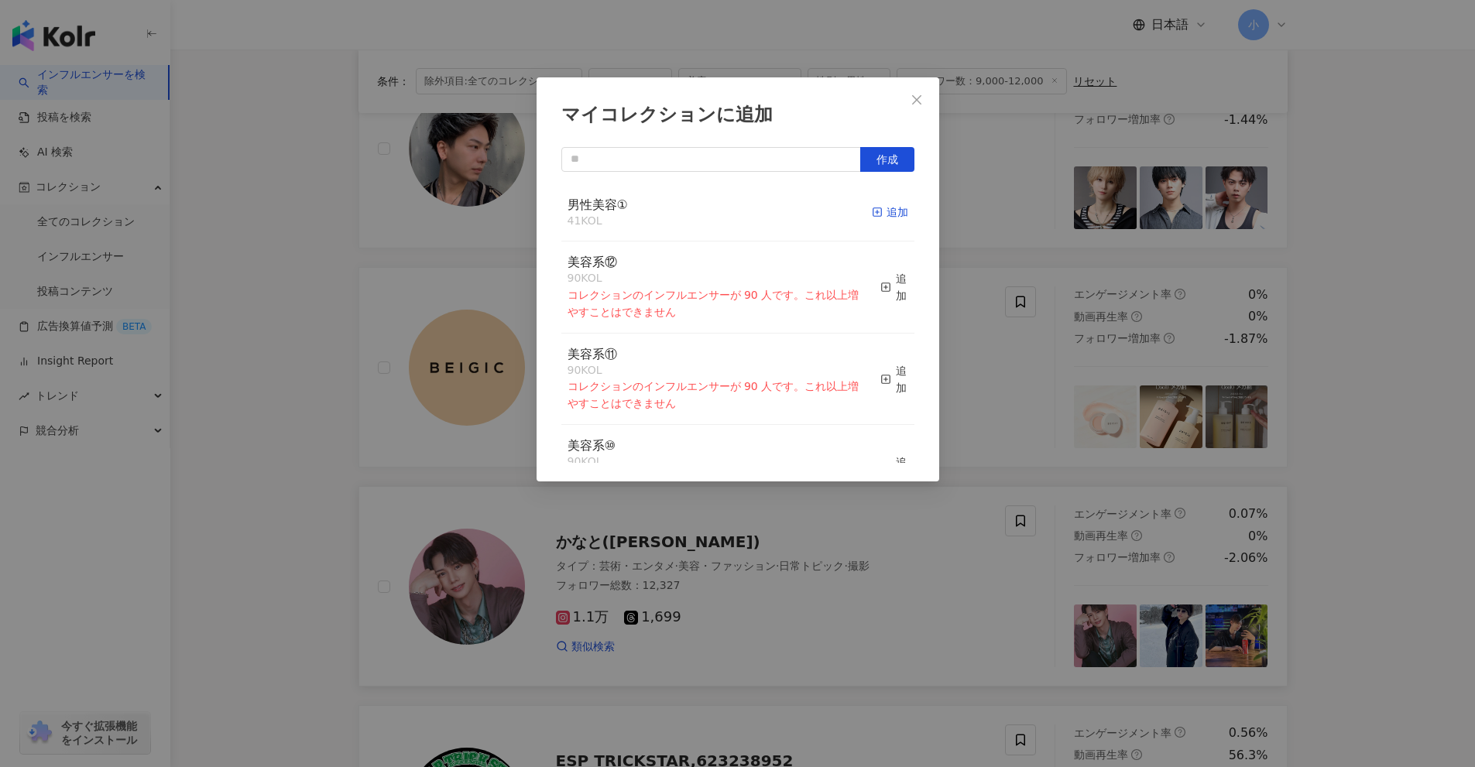
click at [880, 208] on div "追加" at bounding box center [890, 212] width 36 height 17
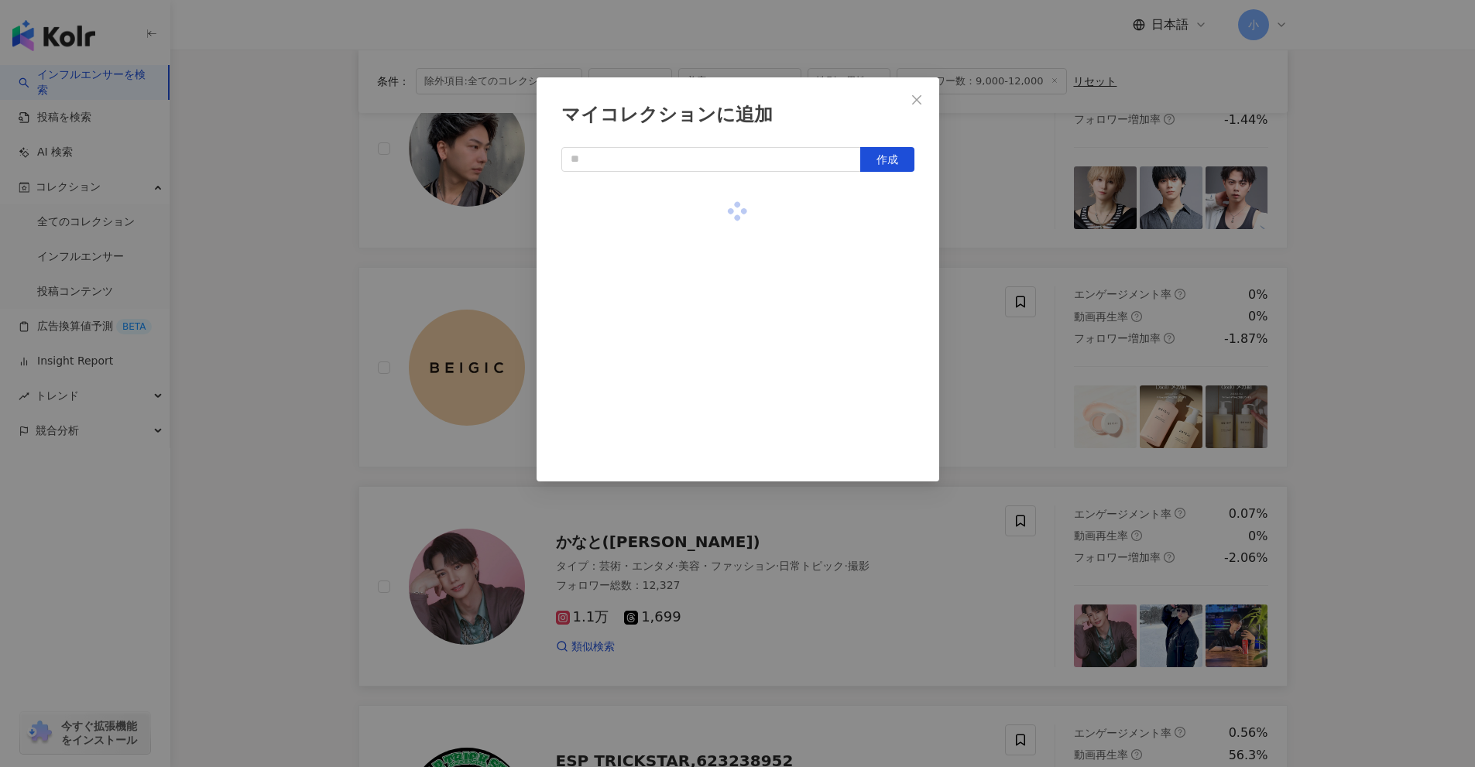
click at [1379, 361] on div "マイコレクションに追加 作成" at bounding box center [737, 383] width 1475 height 767
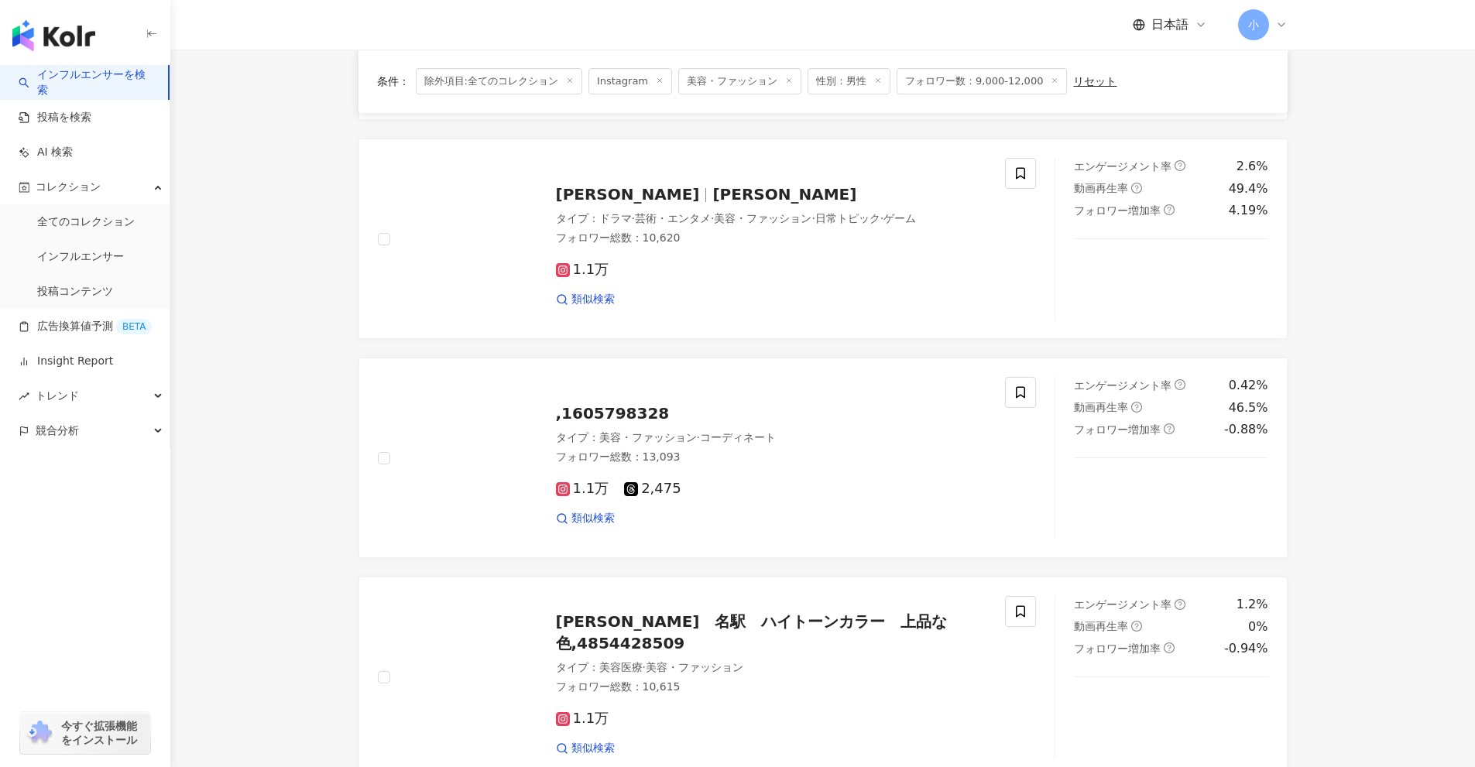
scroll to position [2434, 0]
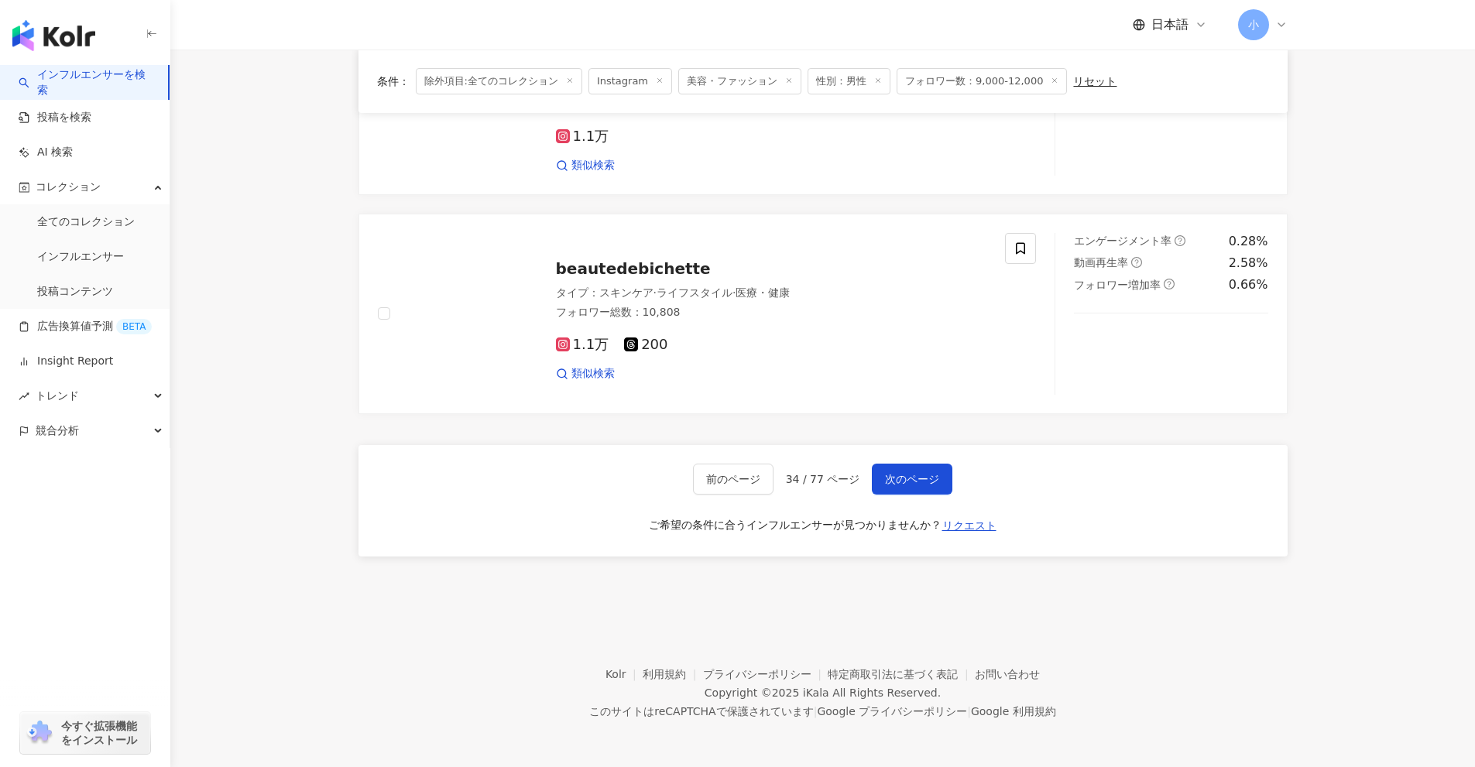
drag, startPoint x: 1378, startPoint y: 448, endPoint x: 1345, endPoint y: 743, distance: 296.8
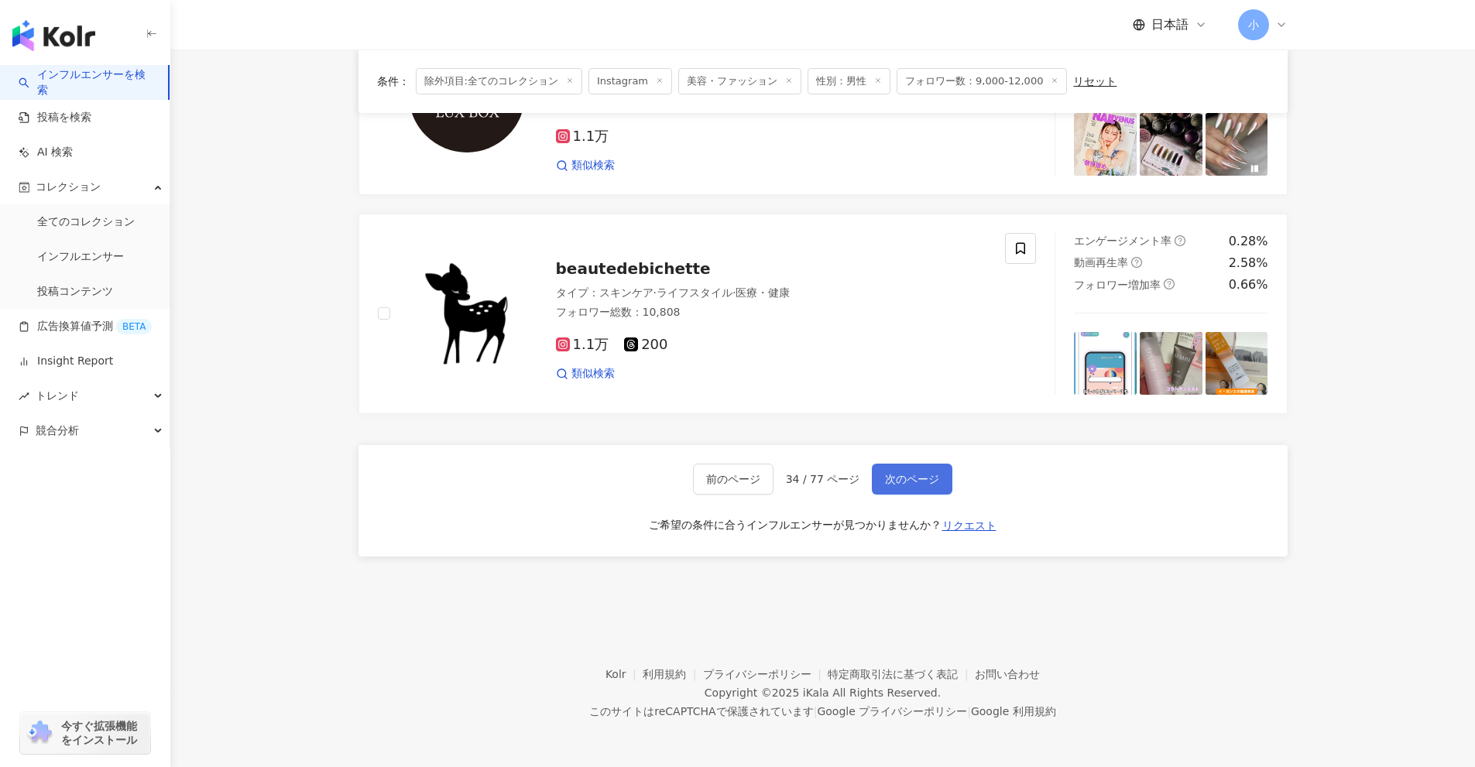
click at [941, 488] on button "次のページ" at bounding box center [912, 479] width 81 height 31
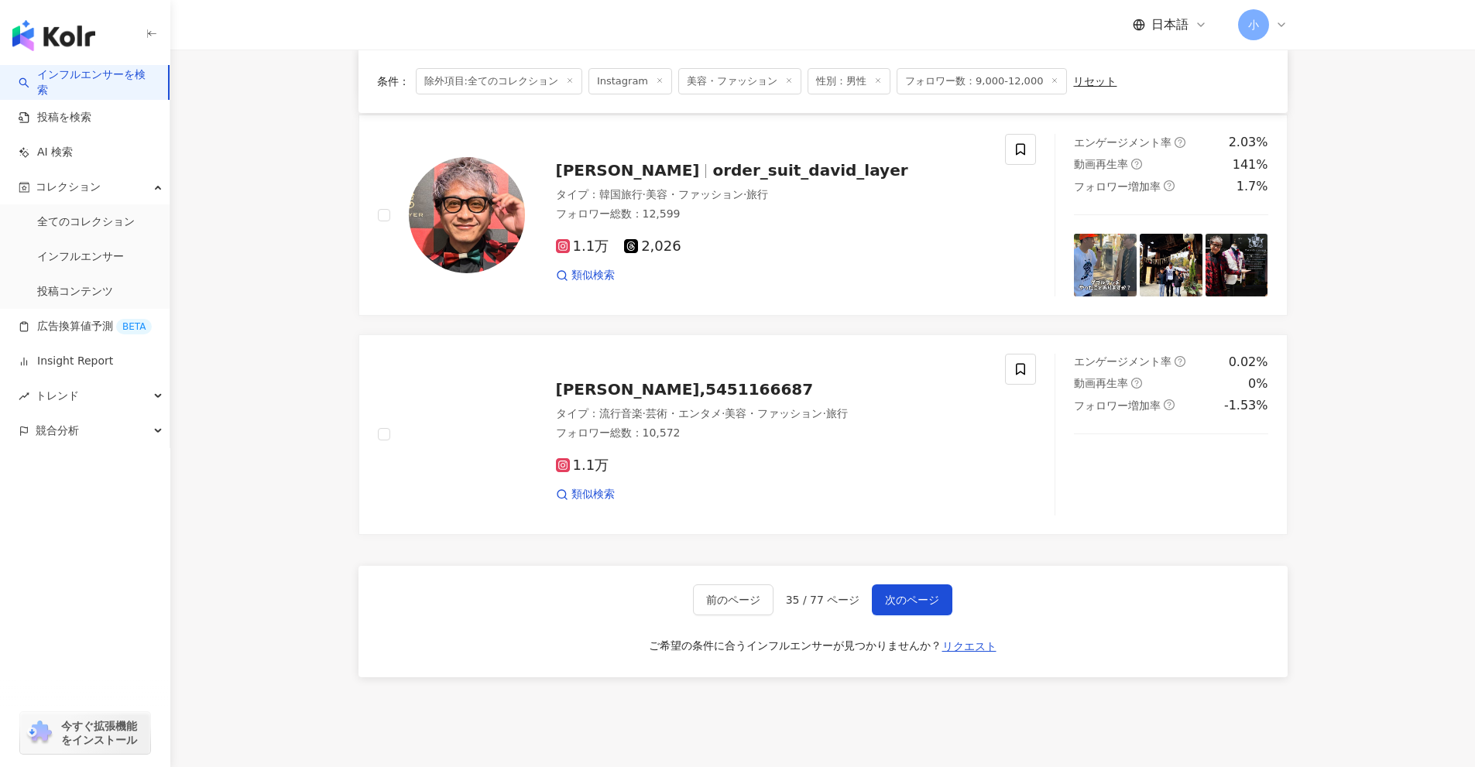
scroll to position [2279, 0]
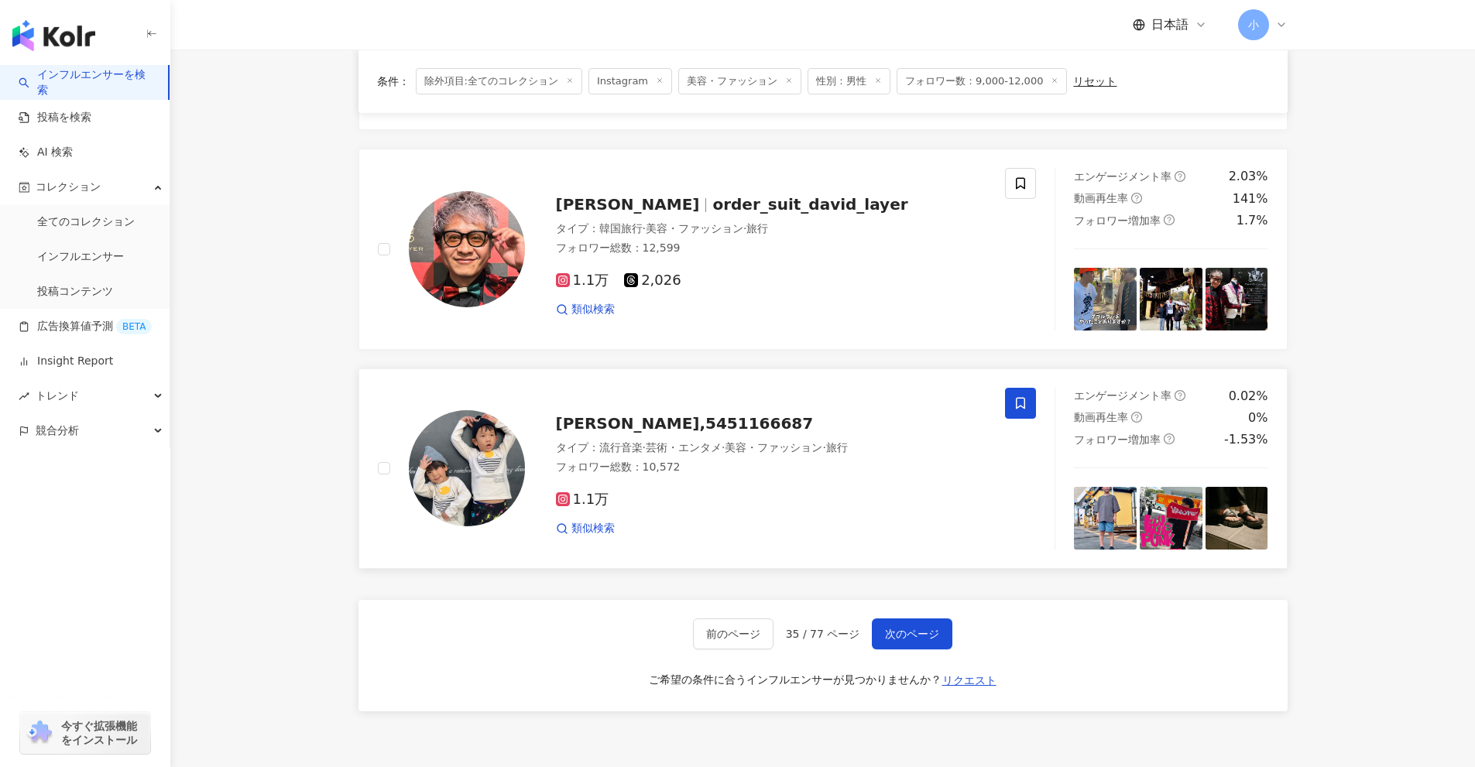
click at [1028, 409] on span at bounding box center [1020, 403] width 31 height 31
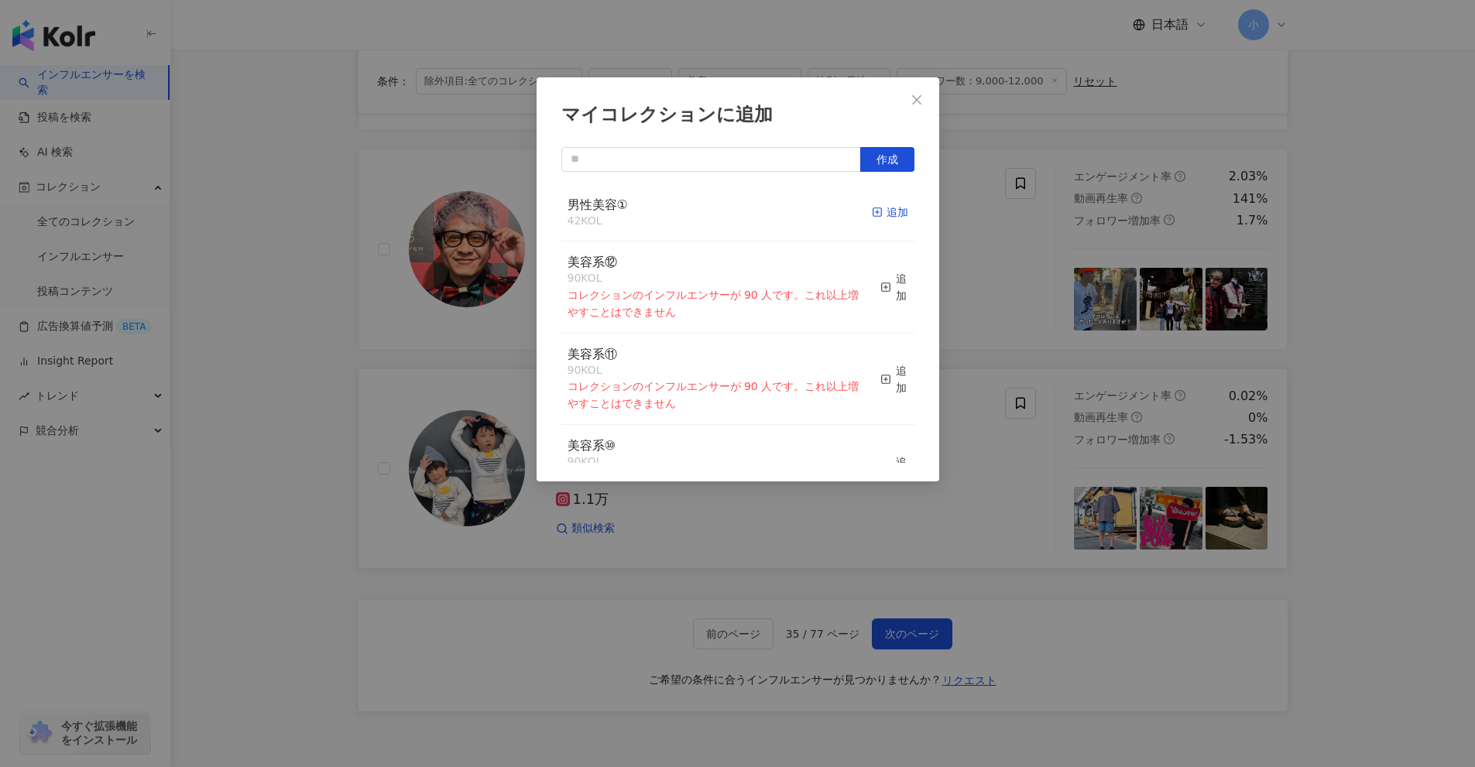
click at [882, 218] on div "追加" at bounding box center [890, 212] width 36 height 17
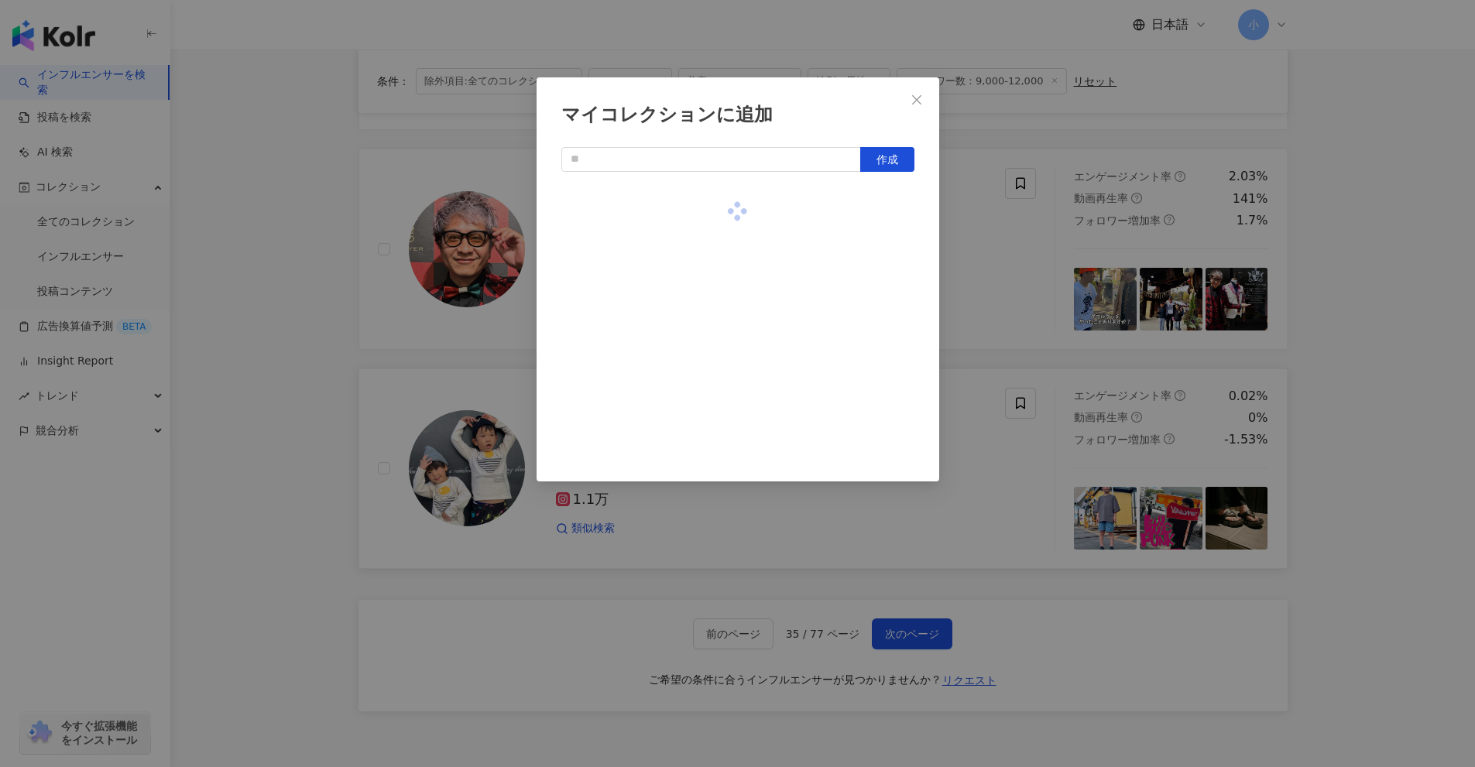
click at [1372, 384] on div "マイコレクションに追加 作成" at bounding box center [737, 383] width 1475 height 767
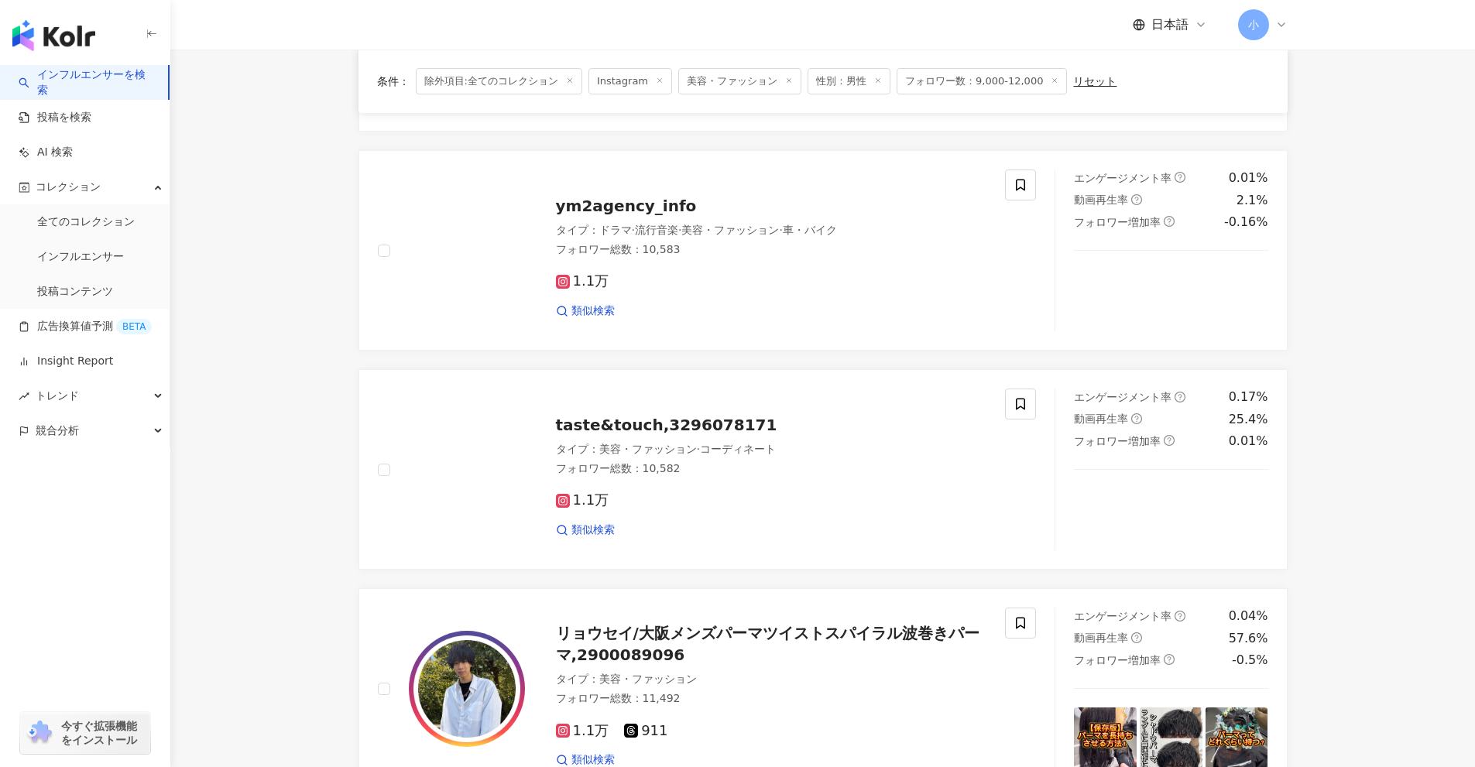
scroll to position [2434, 0]
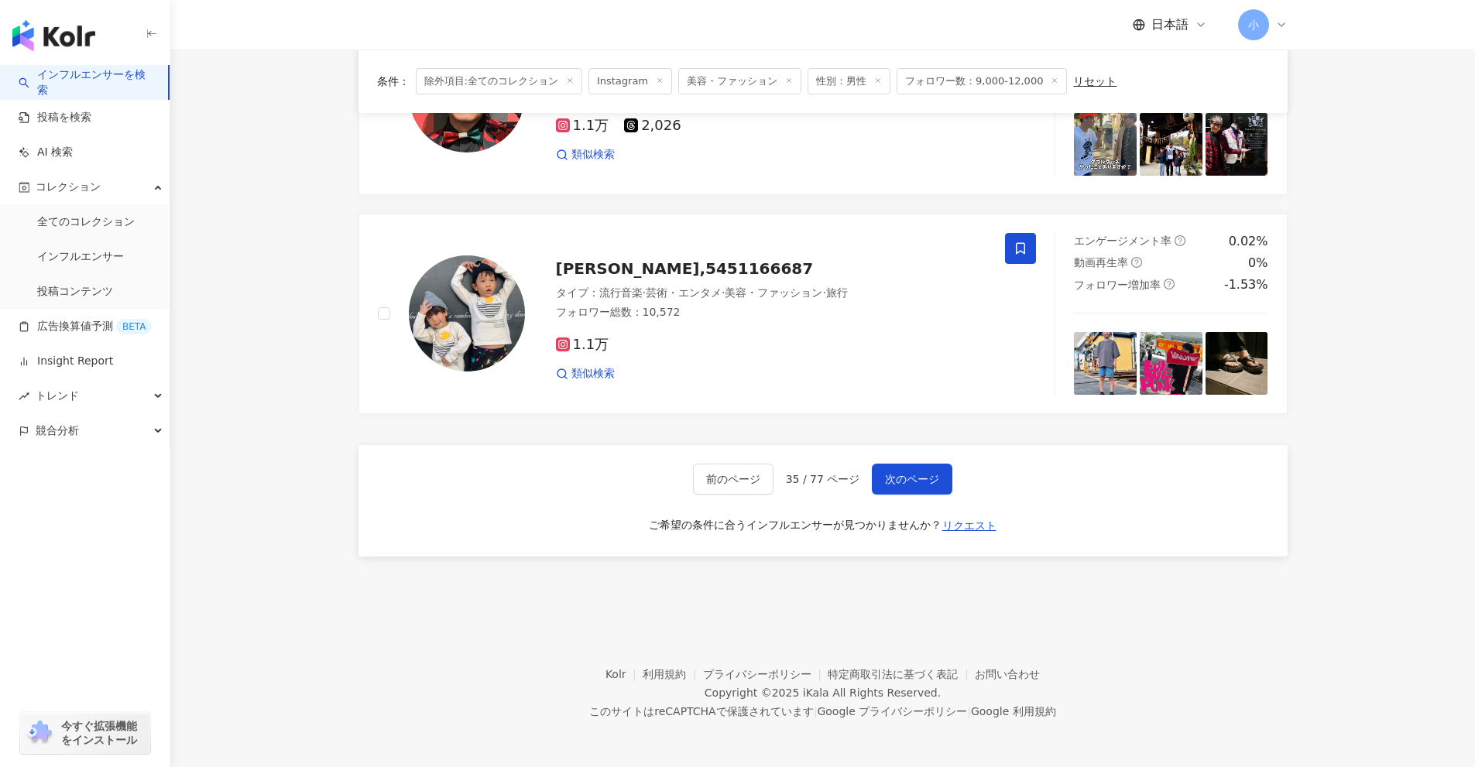
drag, startPoint x: 1420, startPoint y: 345, endPoint x: 1314, endPoint y: 688, distance: 359.0
click at [903, 481] on span "次のページ" at bounding box center [912, 479] width 54 height 12
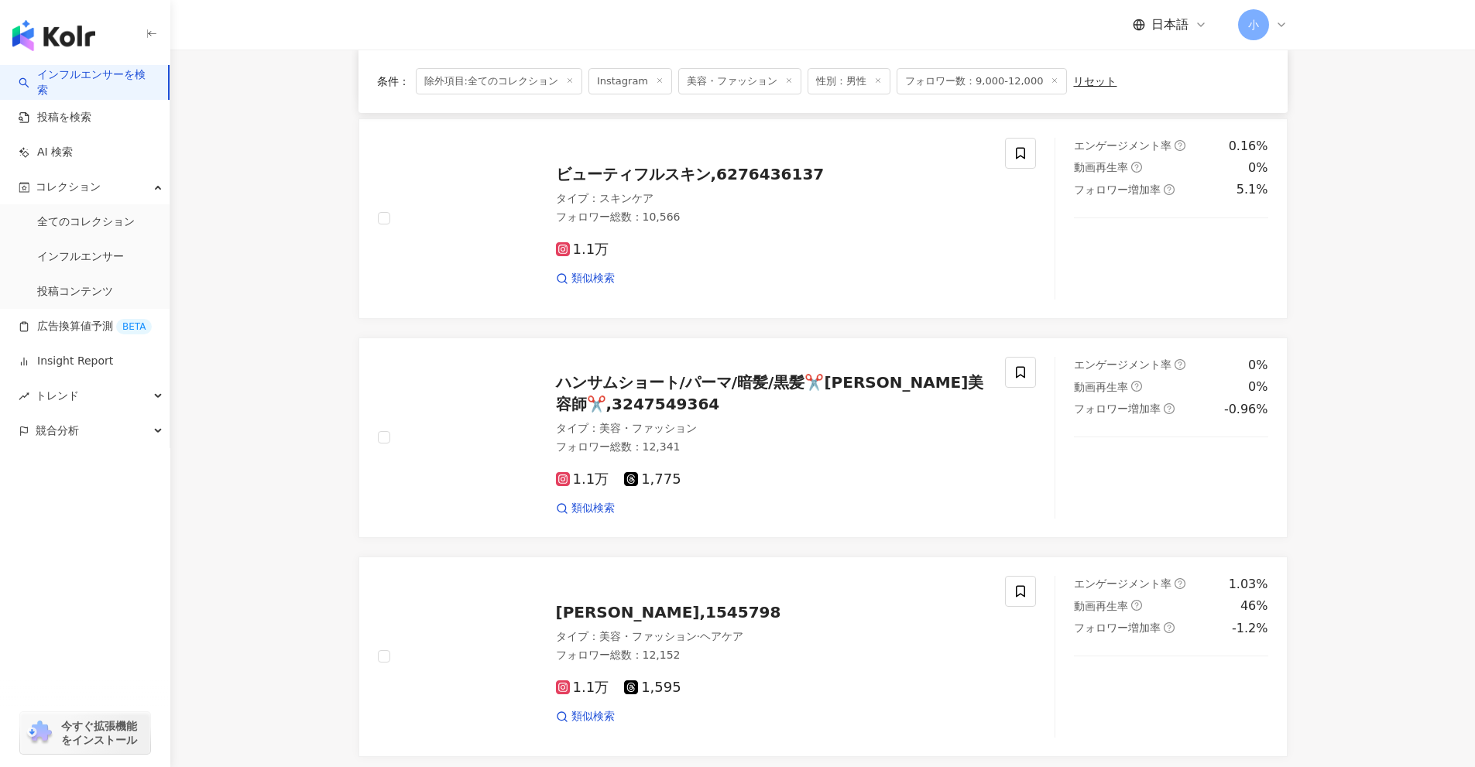
scroll to position [2466, 0]
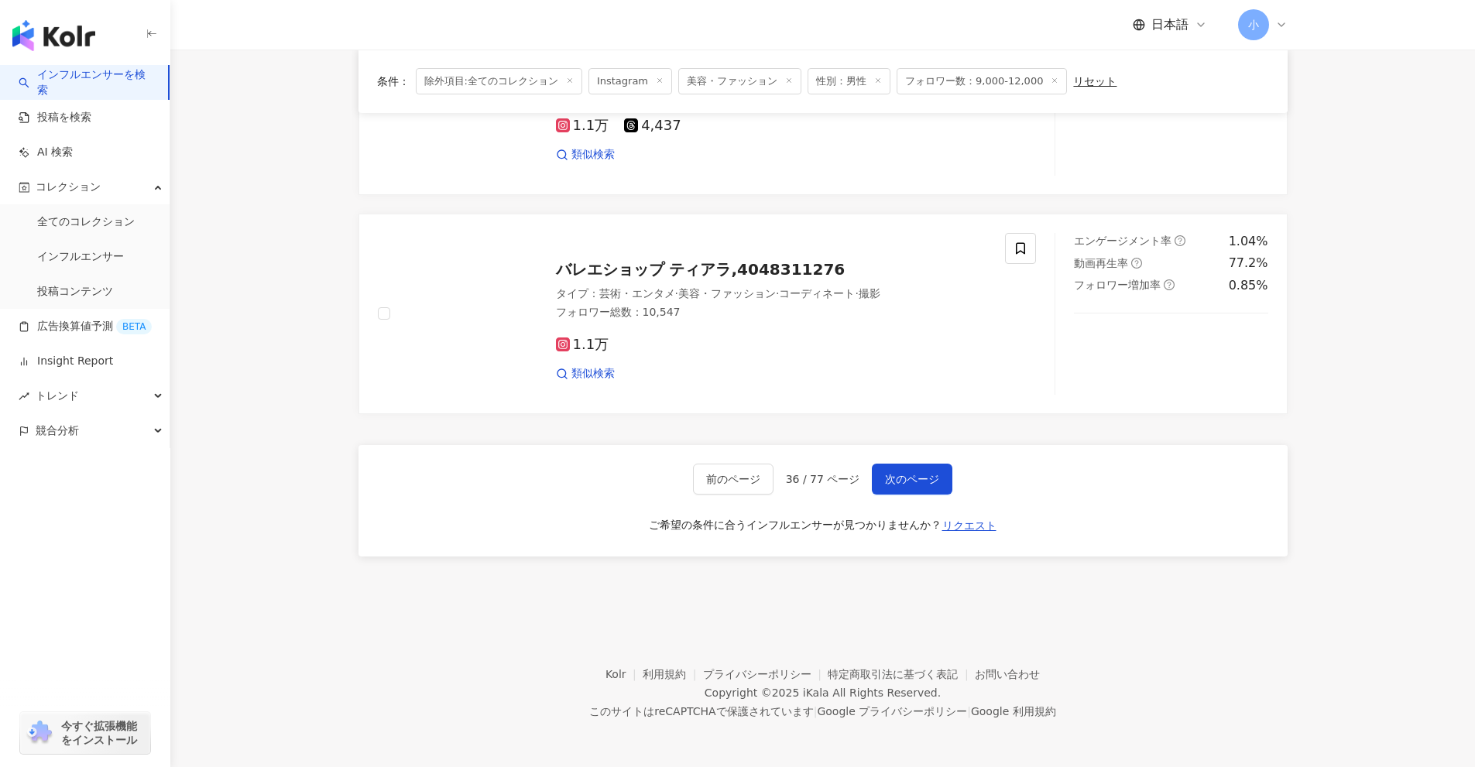
drag, startPoint x: 1376, startPoint y: 347, endPoint x: 1329, endPoint y: 724, distance: 379.9
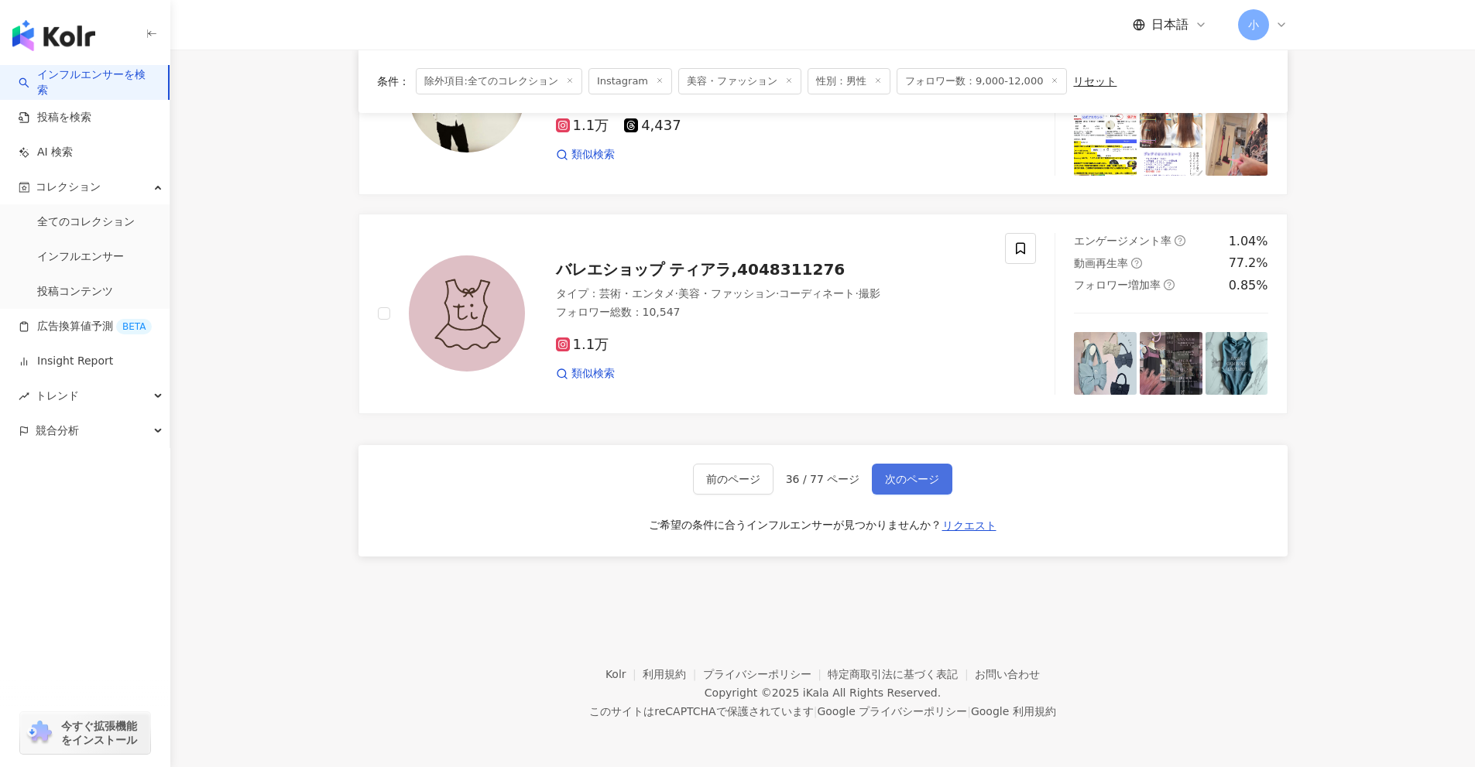
click at [934, 485] on span "次のページ" at bounding box center [912, 479] width 54 height 12
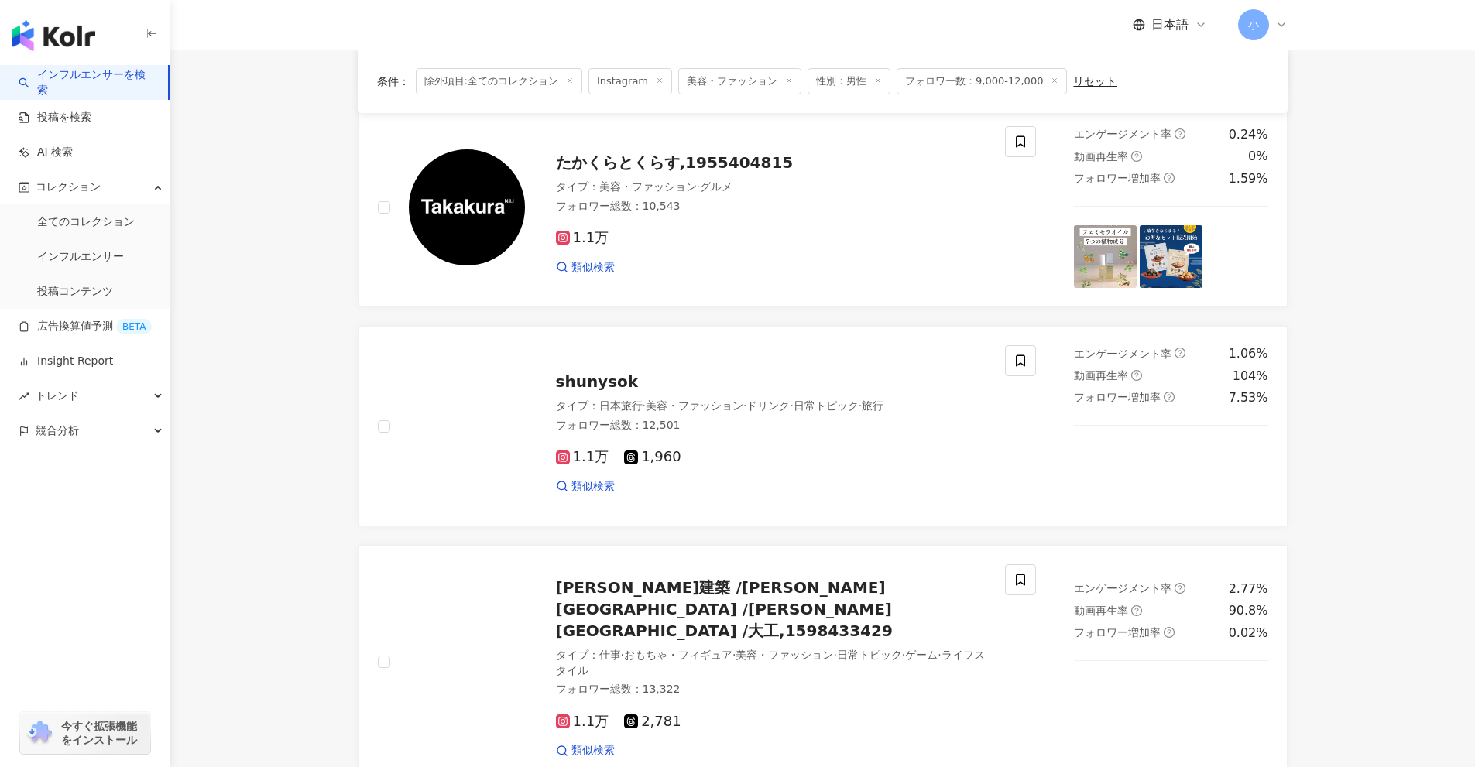
scroll to position [344, 0]
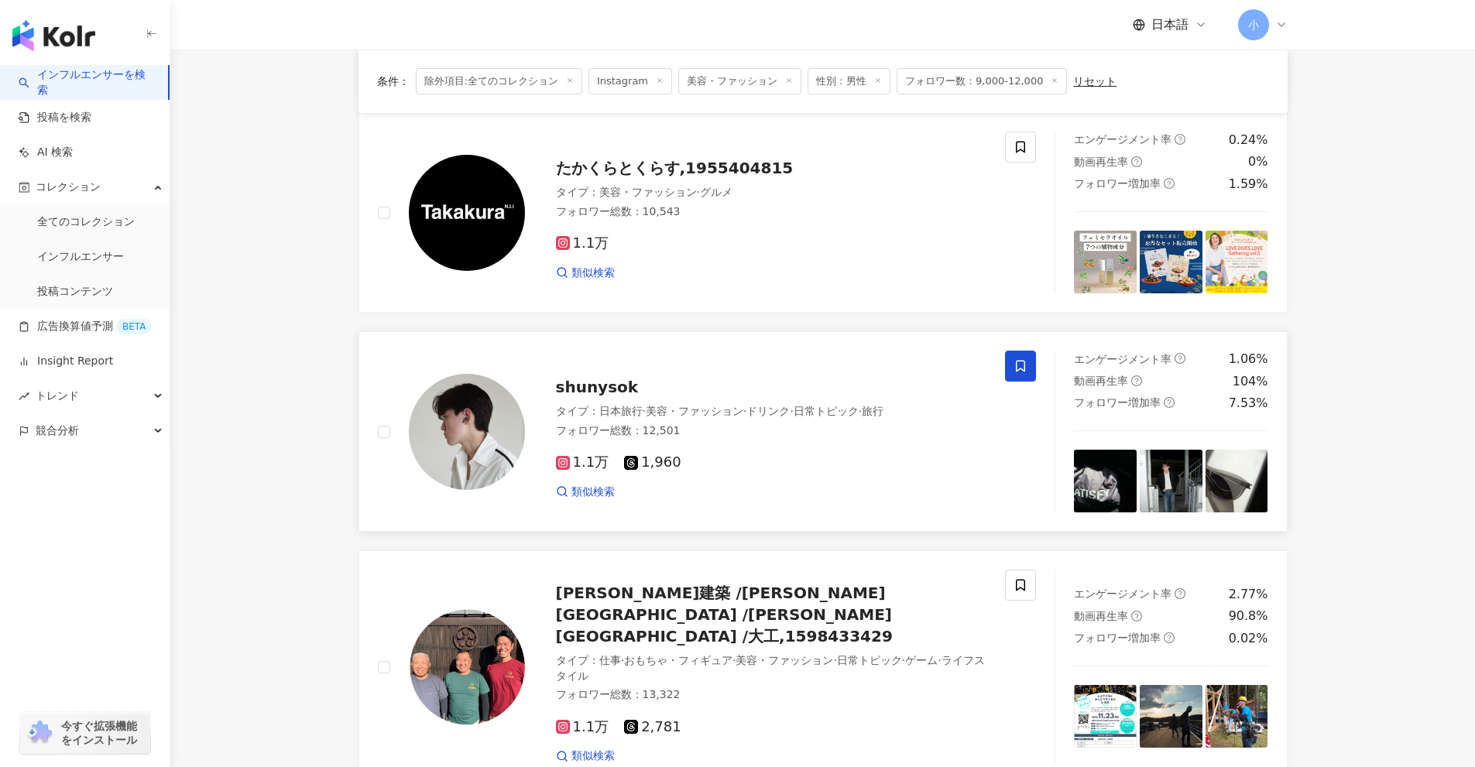
click at [1019, 362] on icon at bounding box center [1020, 367] width 9 height 12
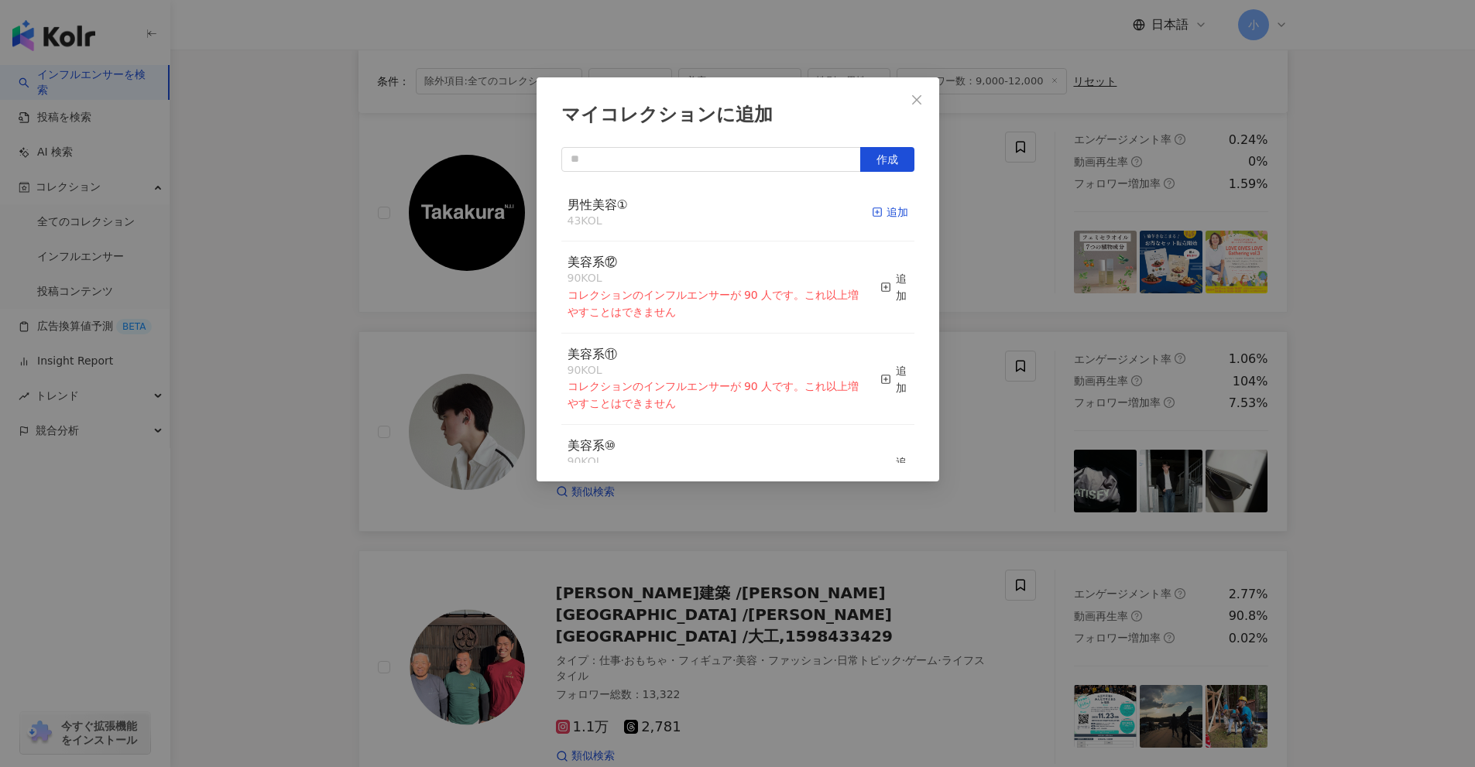
click at [875, 209] on div "追加" at bounding box center [890, 212] width 36 height 17
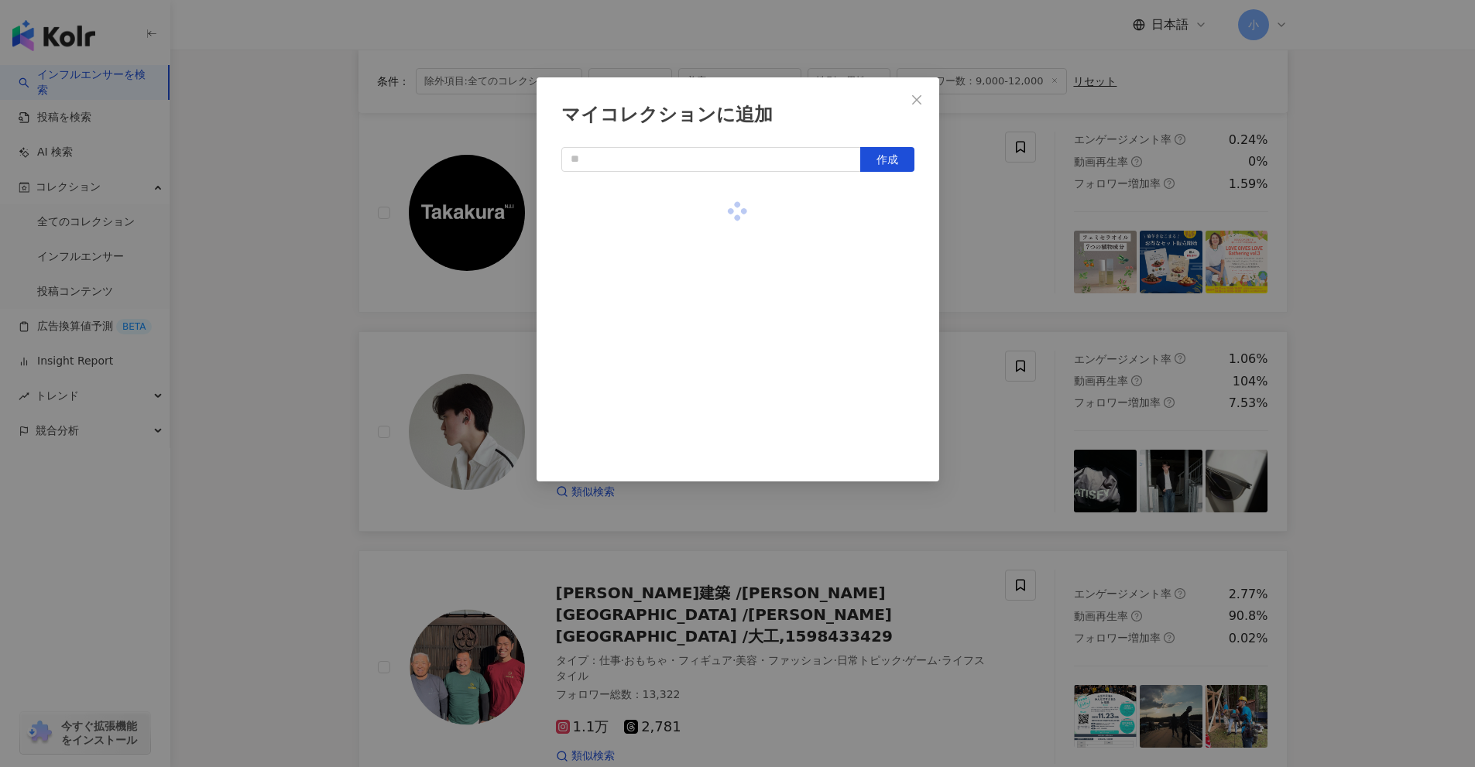
click at [1324, 341] on div "マイコレクションに追加 作成" at bounding box center [737, 383] width 1475 height 767
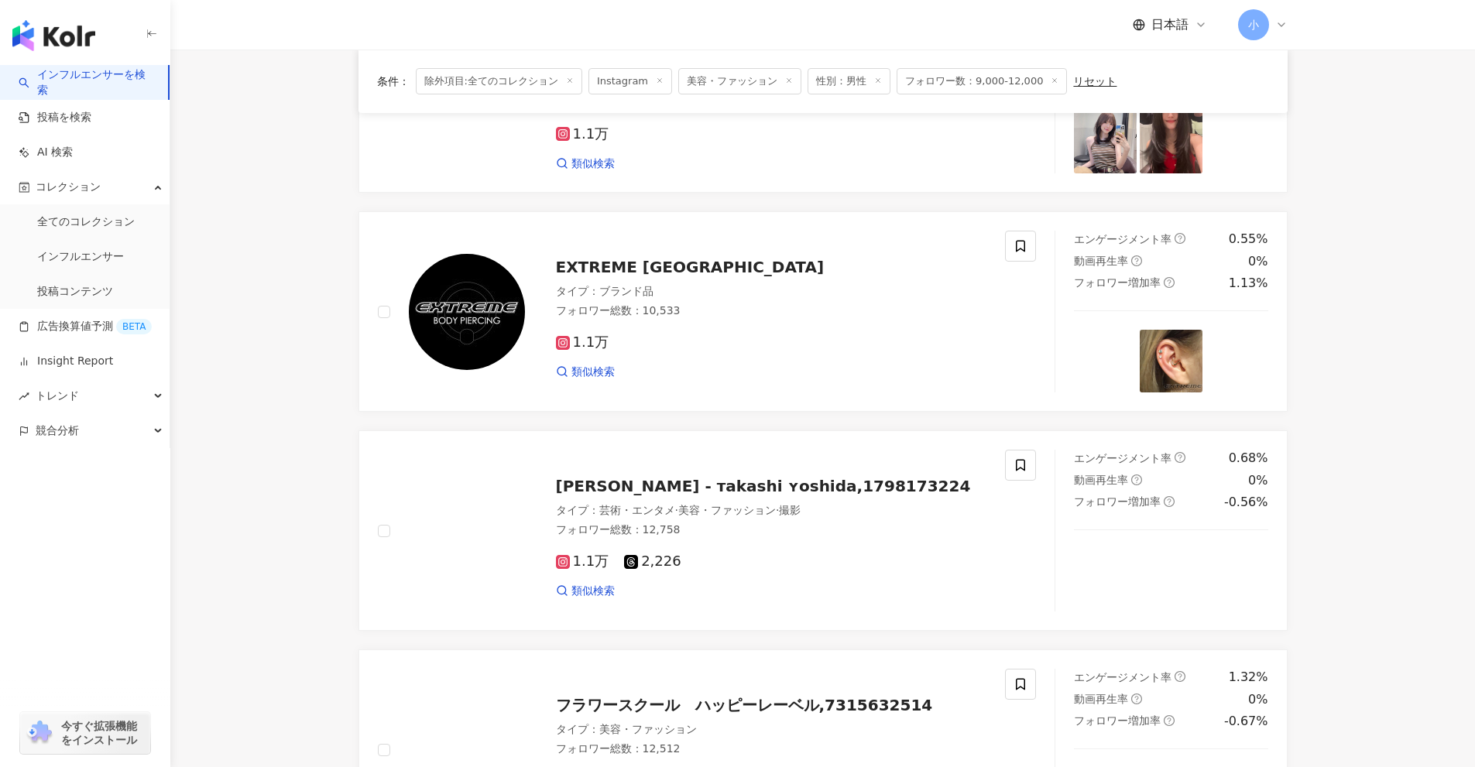
scroll to position [2434, 0]
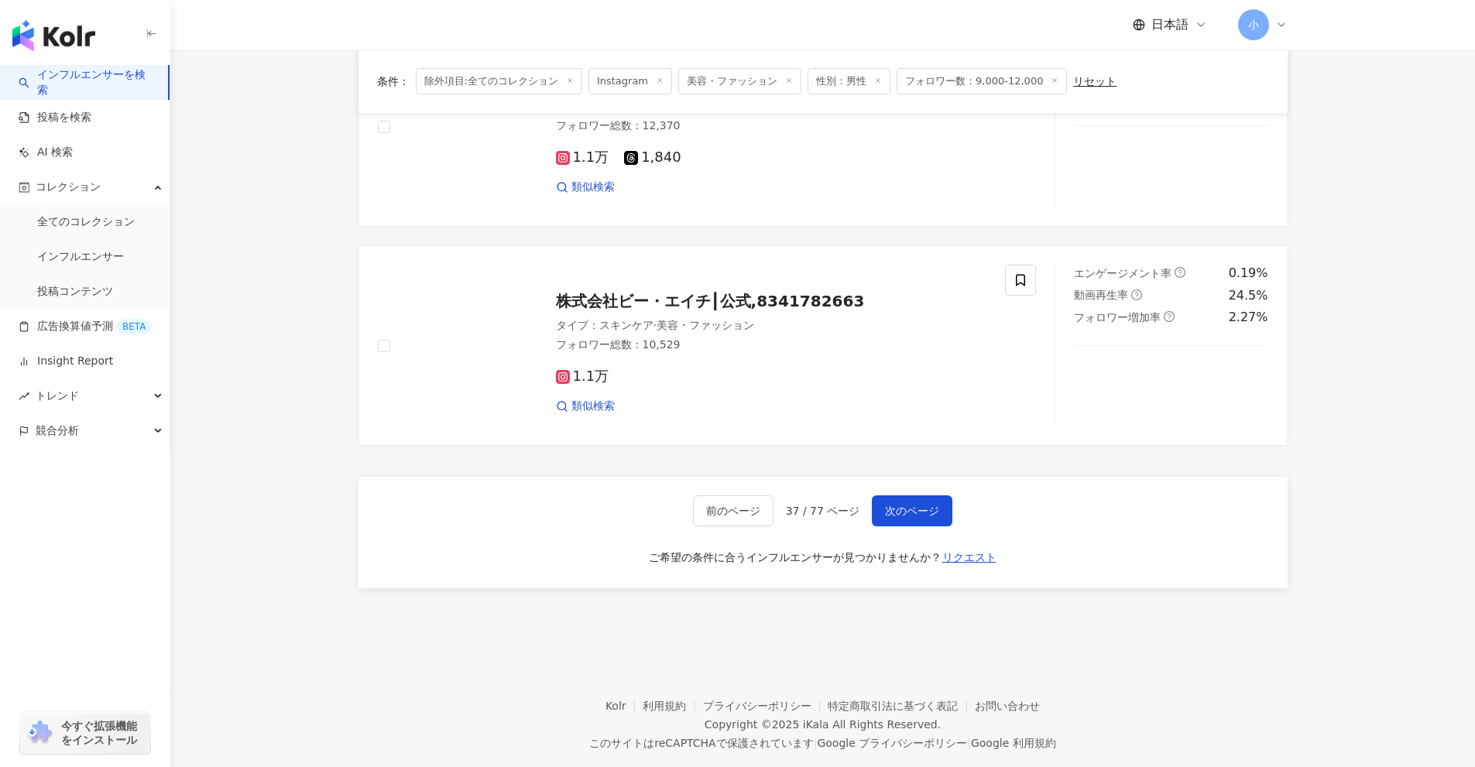
drag, startPoint x: 1359, startPoint y: 321, endPoint x: 1341, endPoint y: 721, distance: 400.6
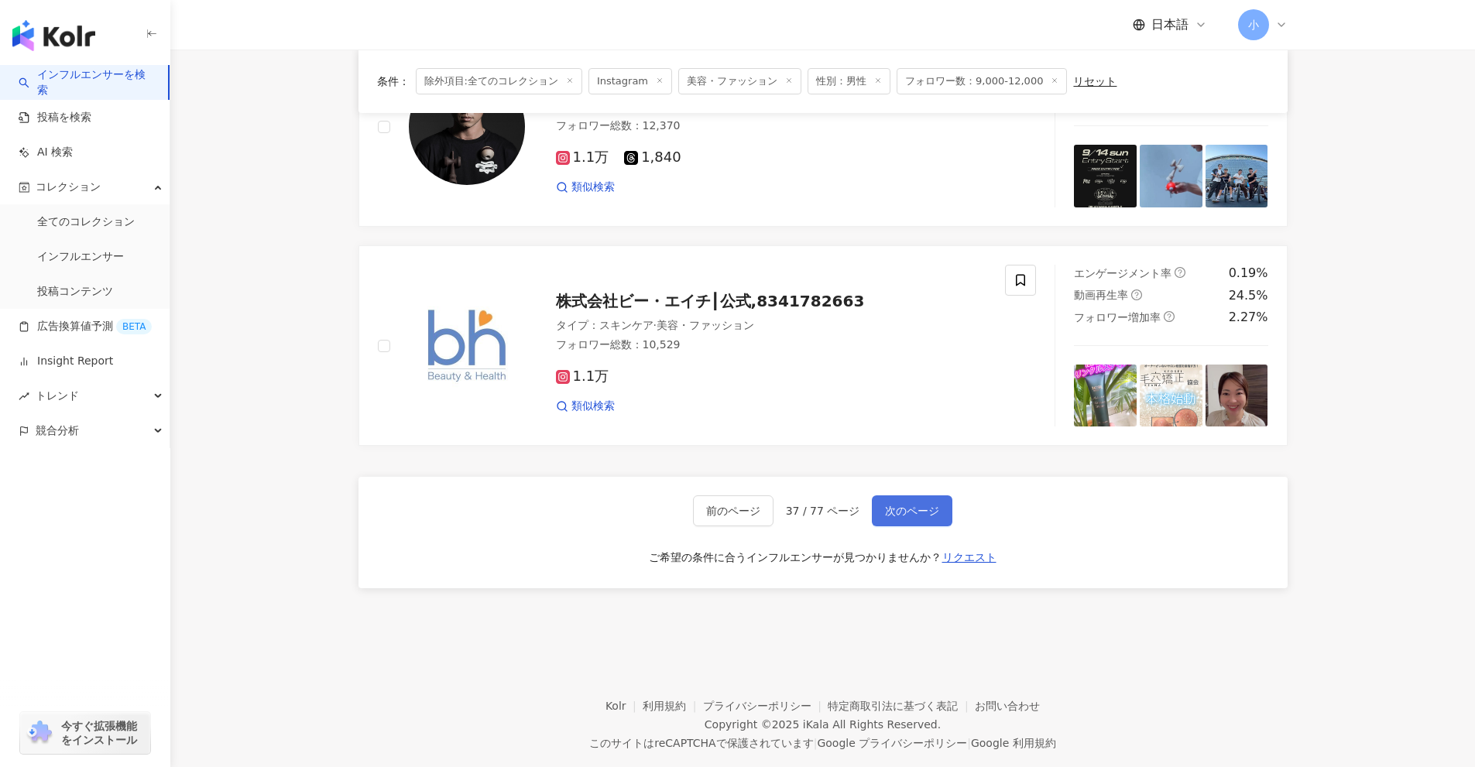
click at [938, 495] on button "次のページ" at bounding box center [912, 510] width 81 height 31
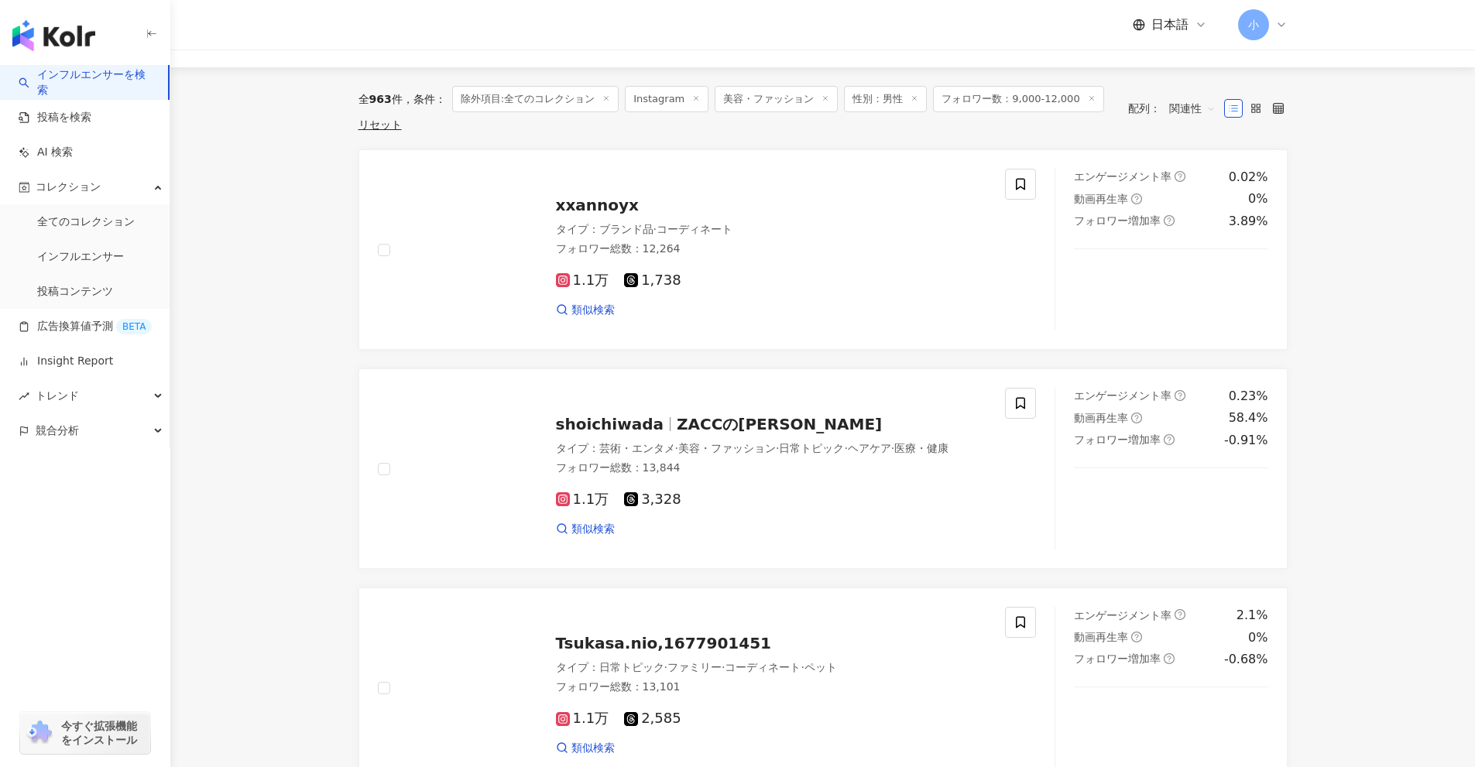
scroll to position [0, 0]
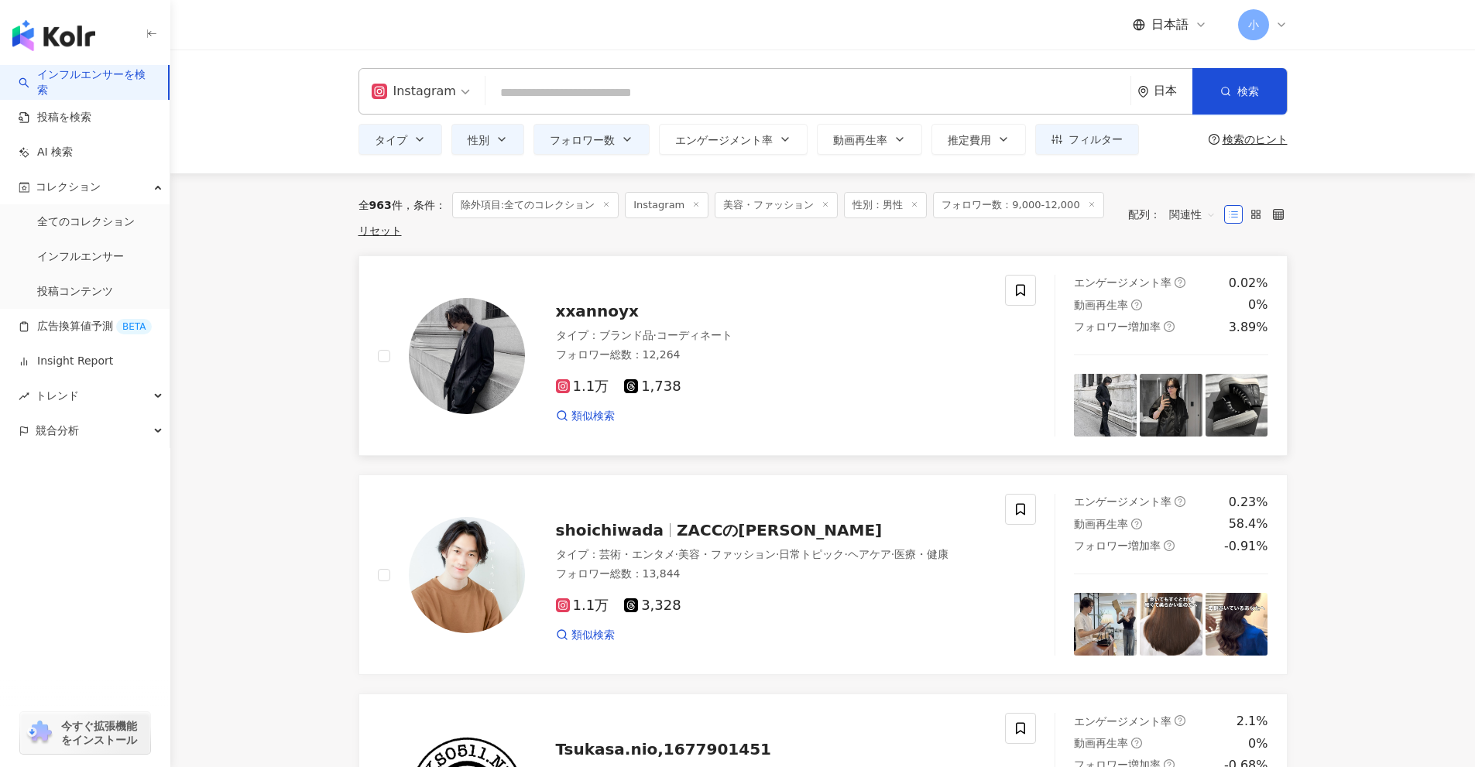
click at [985, 286] on div "xxannoyx タイプ ： ブランド品 · コーディネート フォロワー総数 ： 12,264 1.1万 1,738 類似検索" at bounding box center [692, 356] width 628 height 162
click at [1026, 294] on icon at bounding box center [1020, 290] width 14 height 14
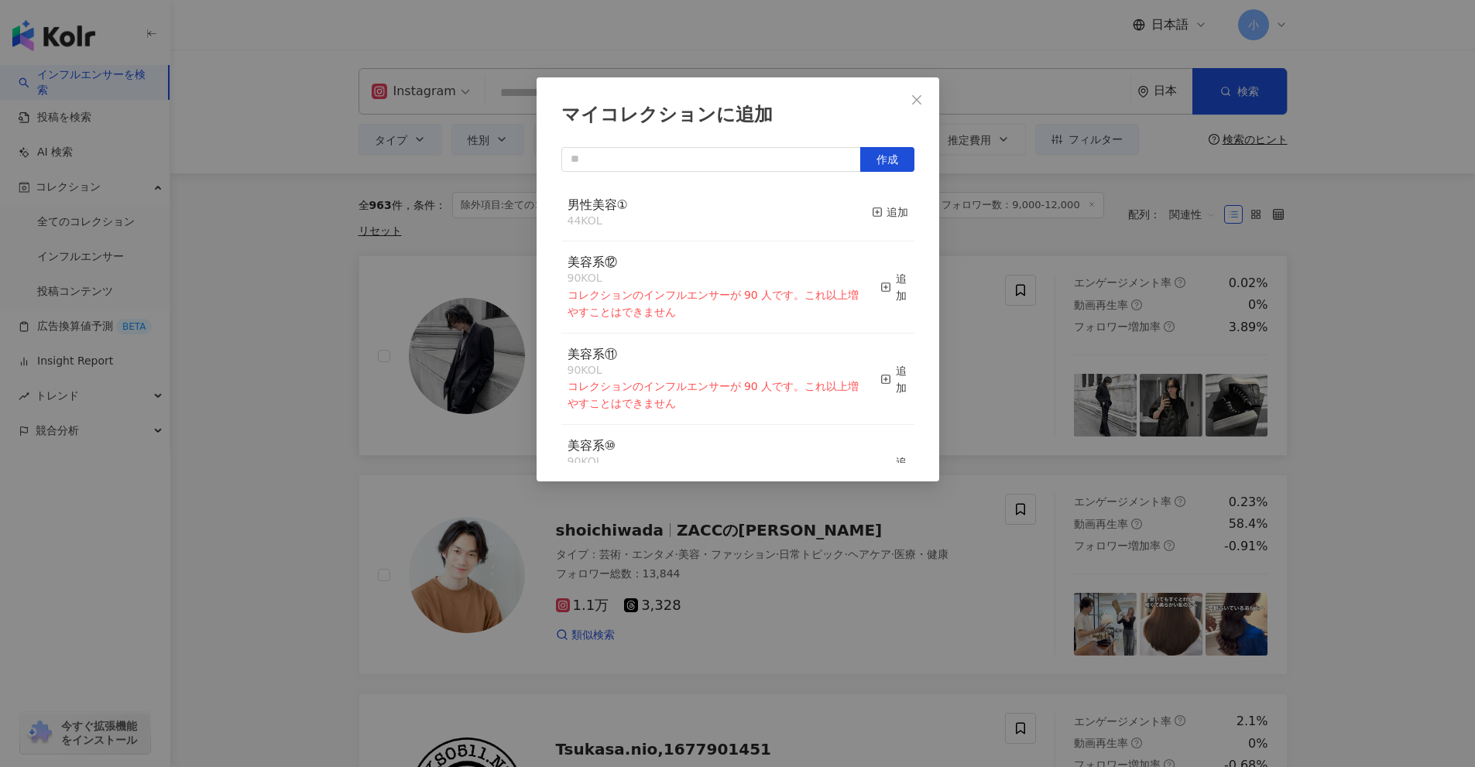
click at [804, 225] on div "男性美容① 44 KOL 追加" at bounding box center [737, 213] width 353 height 58
click at [882, 209] on div "追加" at bounding box center [890, 212] width 36 height 17
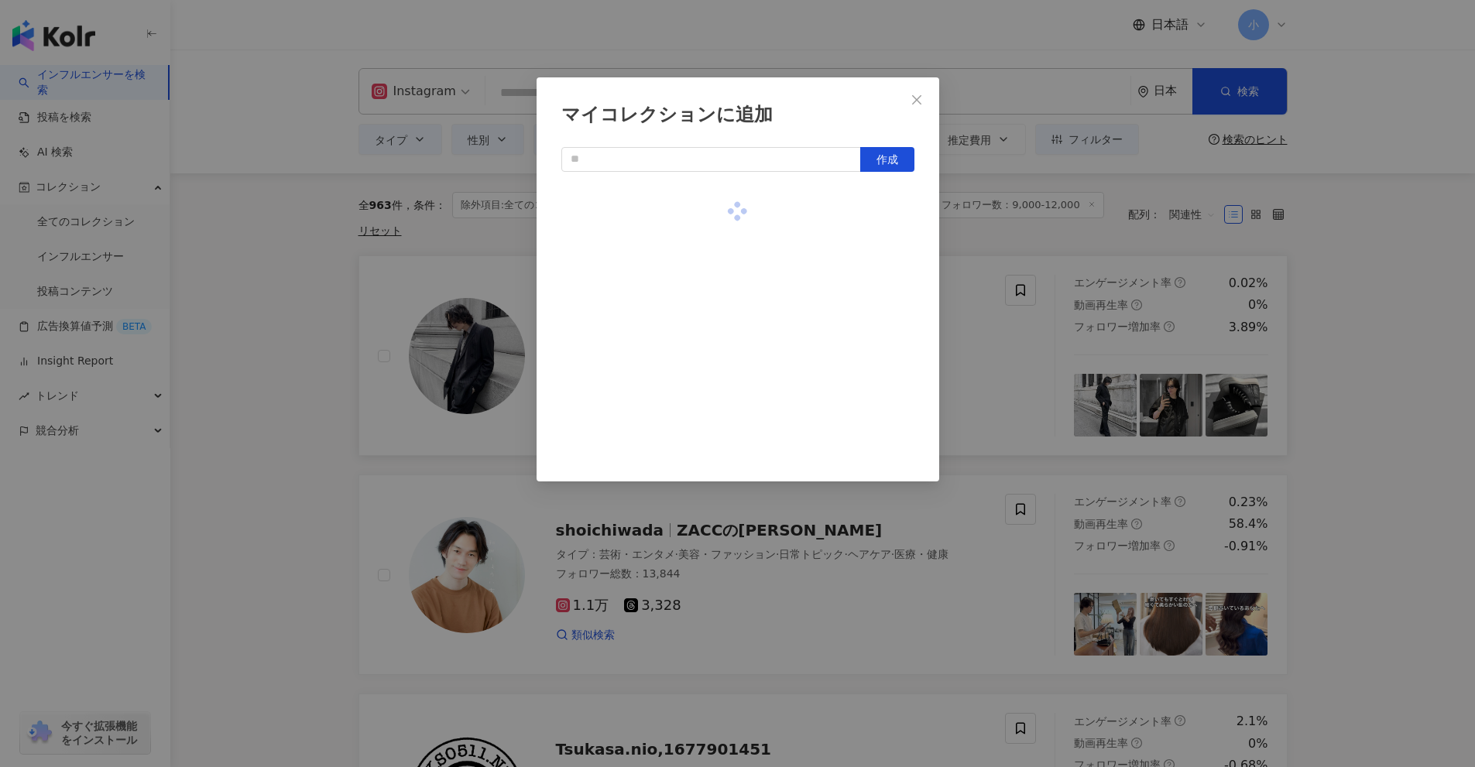
click at [1351, 311] on div "マイコレクションに追加 作成" at bounding box center [737, 383] width 1475 height 767
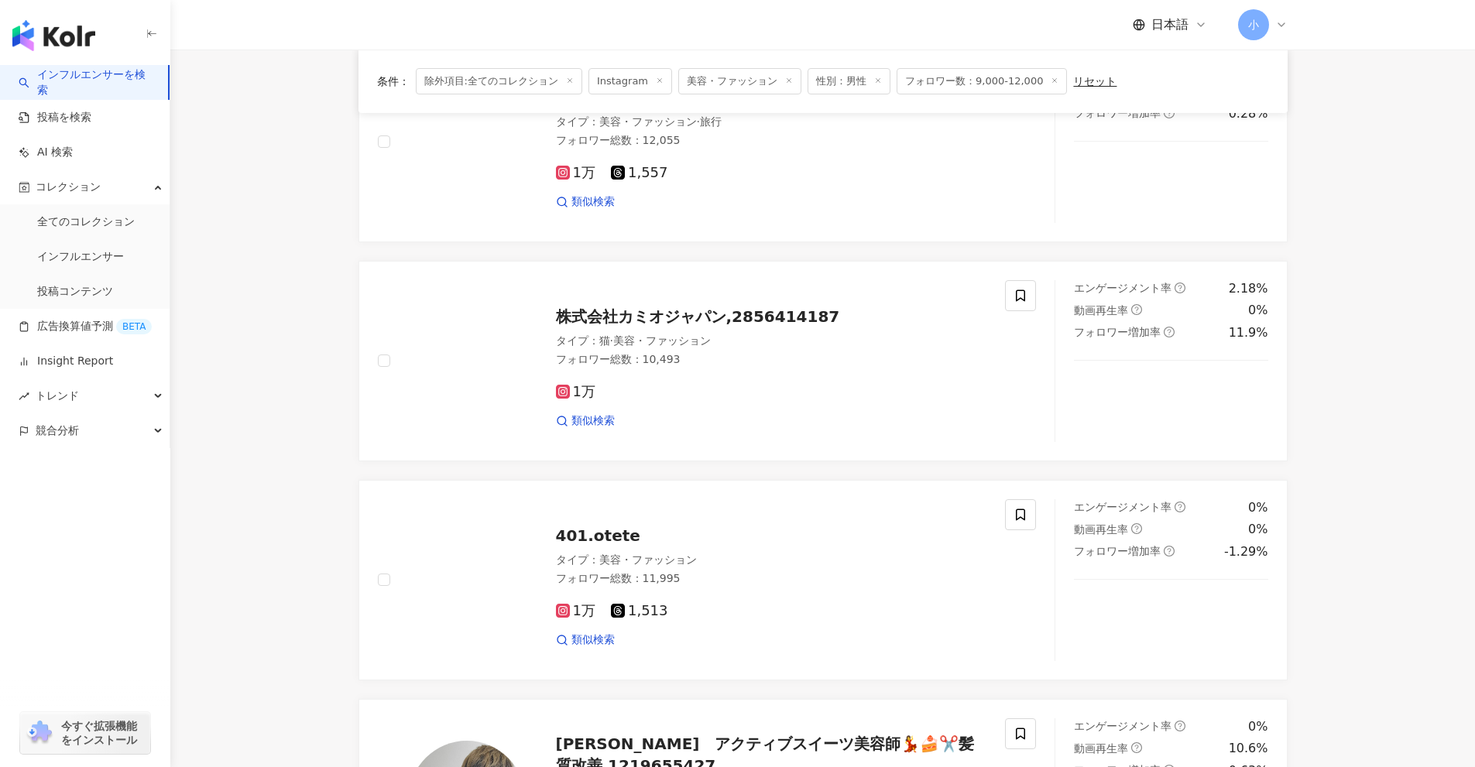
scroll to position [2466, 0]
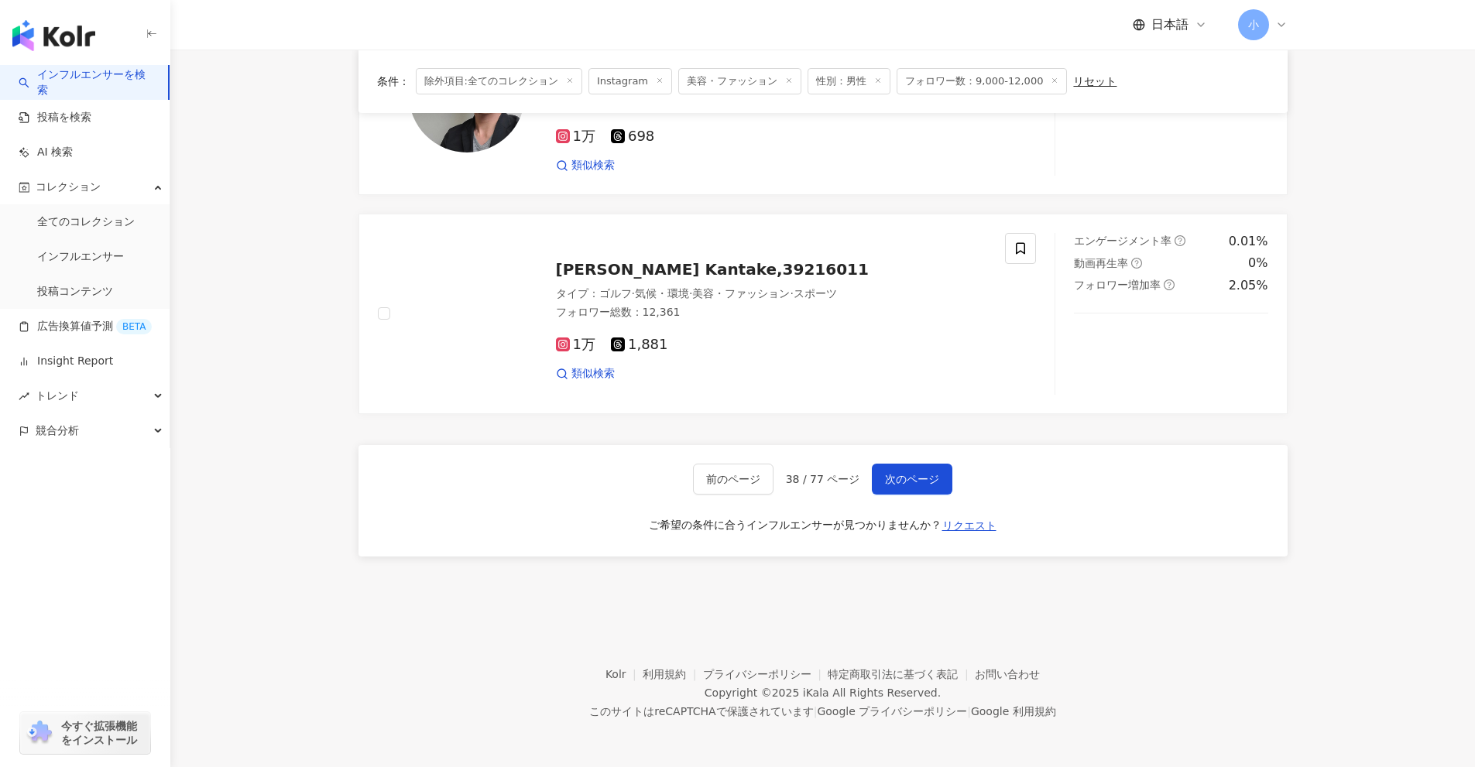
drag, startPoint x: 1342, startPoint y: 289, endPoint x: 1311, endPoint y: 602, distance: 315.0
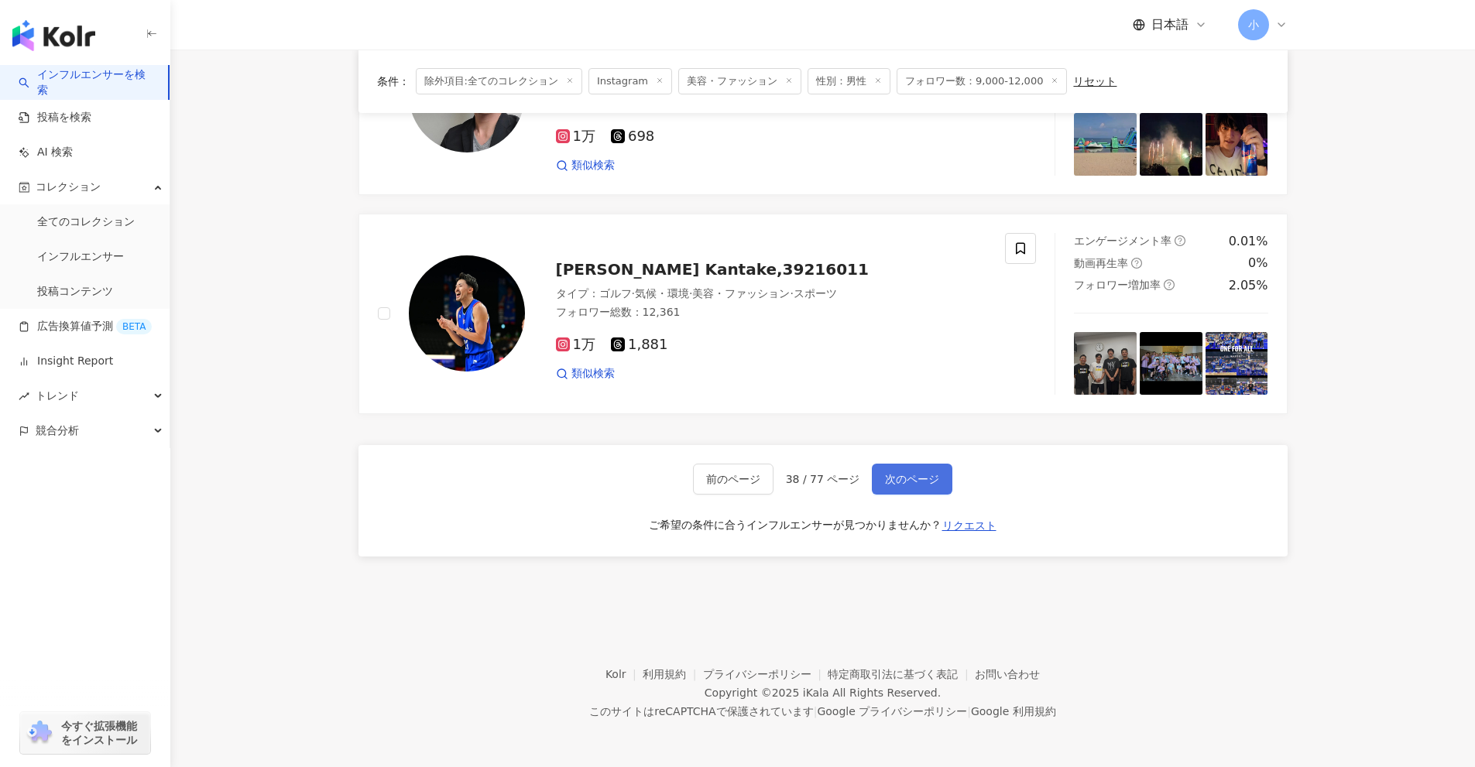
click at [917, 464] on button "次のページ" at bounding box center [912, 479] width 81 height 31
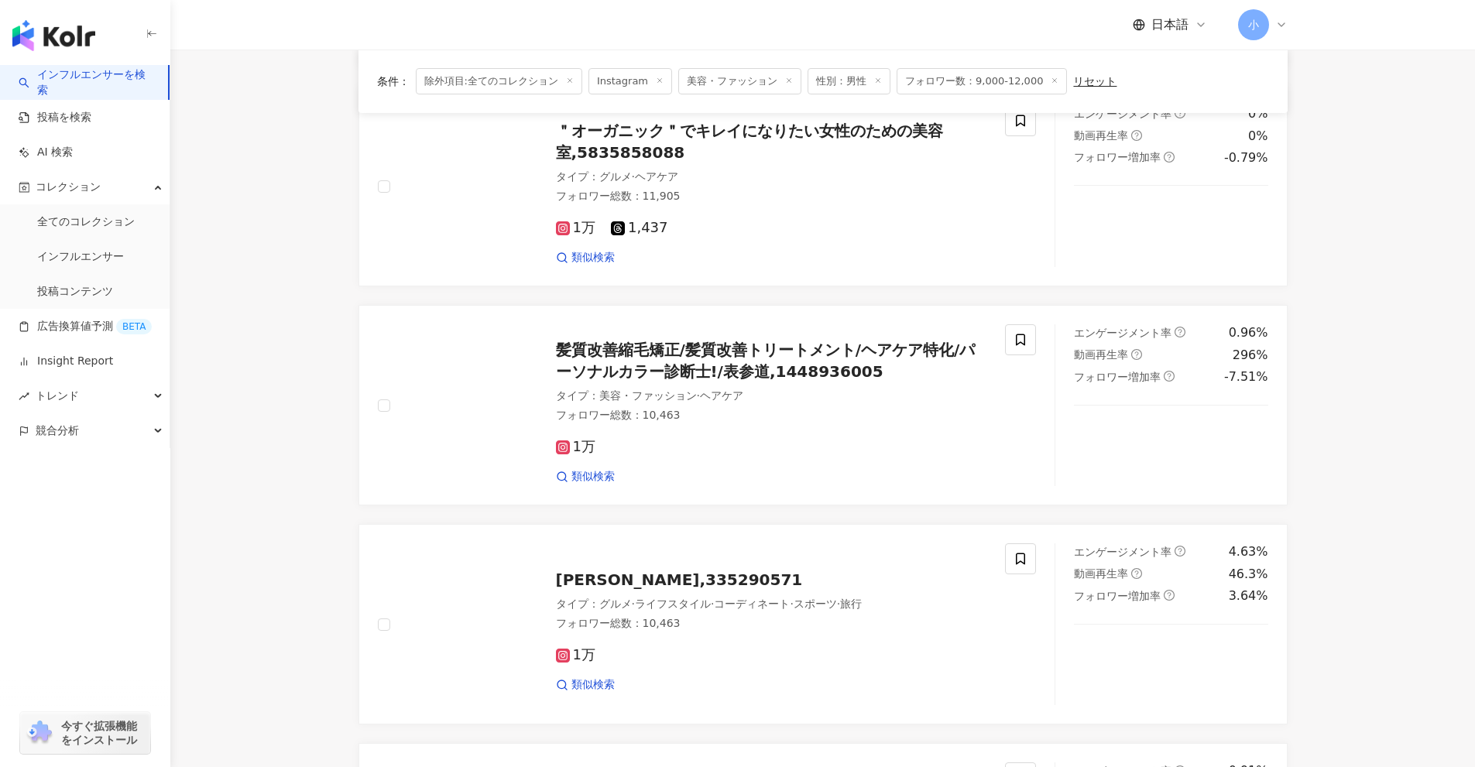
scroll to position [2434, 0]
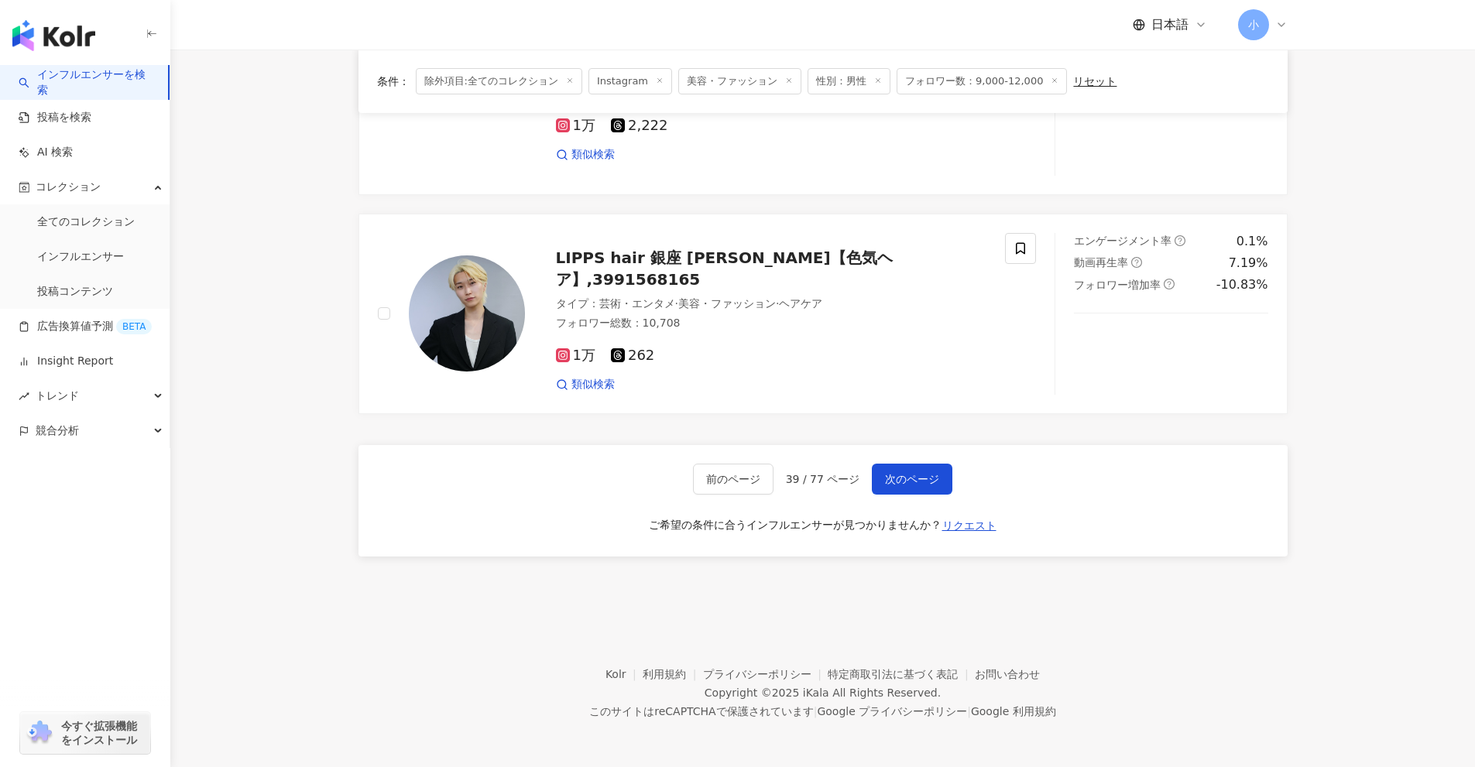
drag, startPoint x: 1342, startPoint y: 321, endPoint x: 1278, endPoint y: 634, distance: 319.1
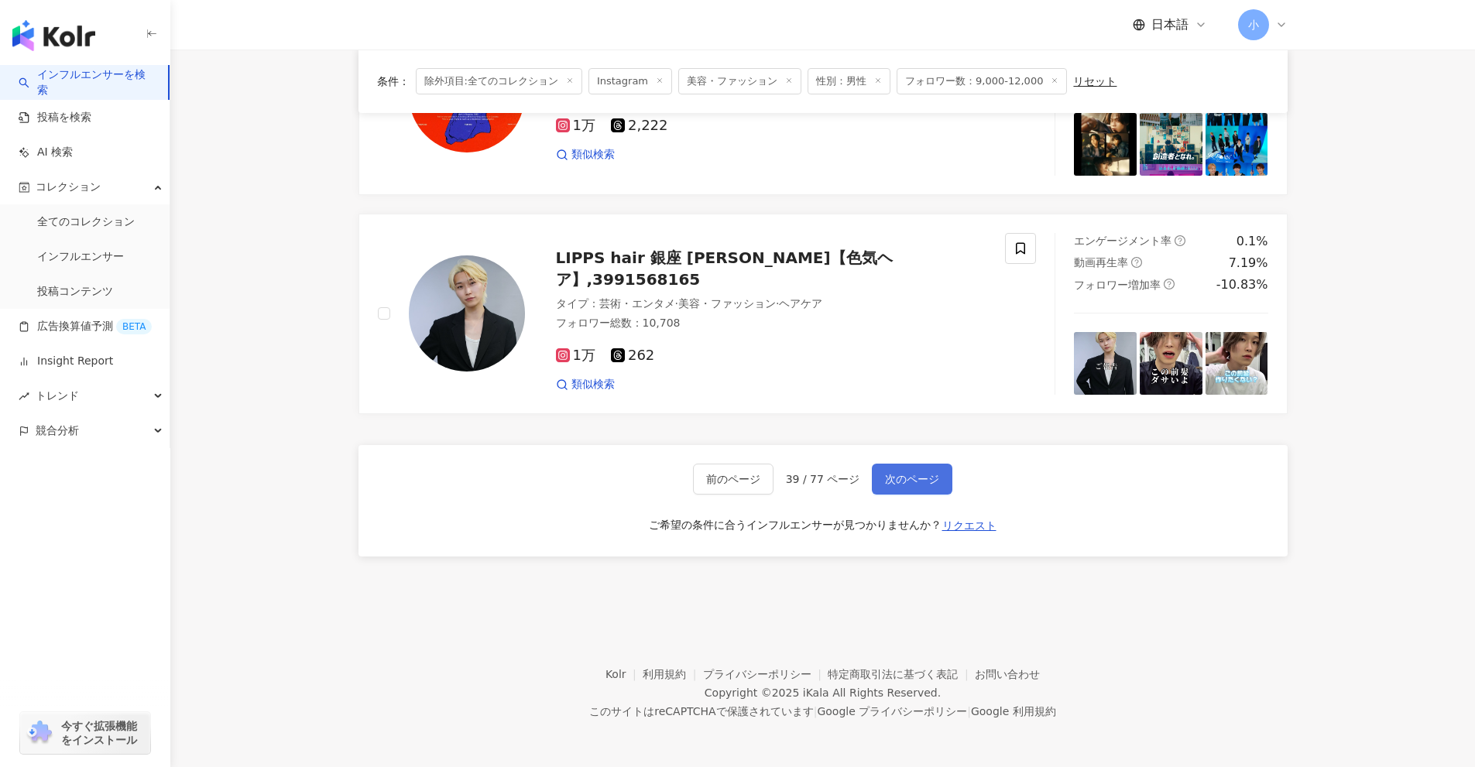
click at [906, 483] on span "次のページ" at bounding box center [912, 479] width 54 height 12
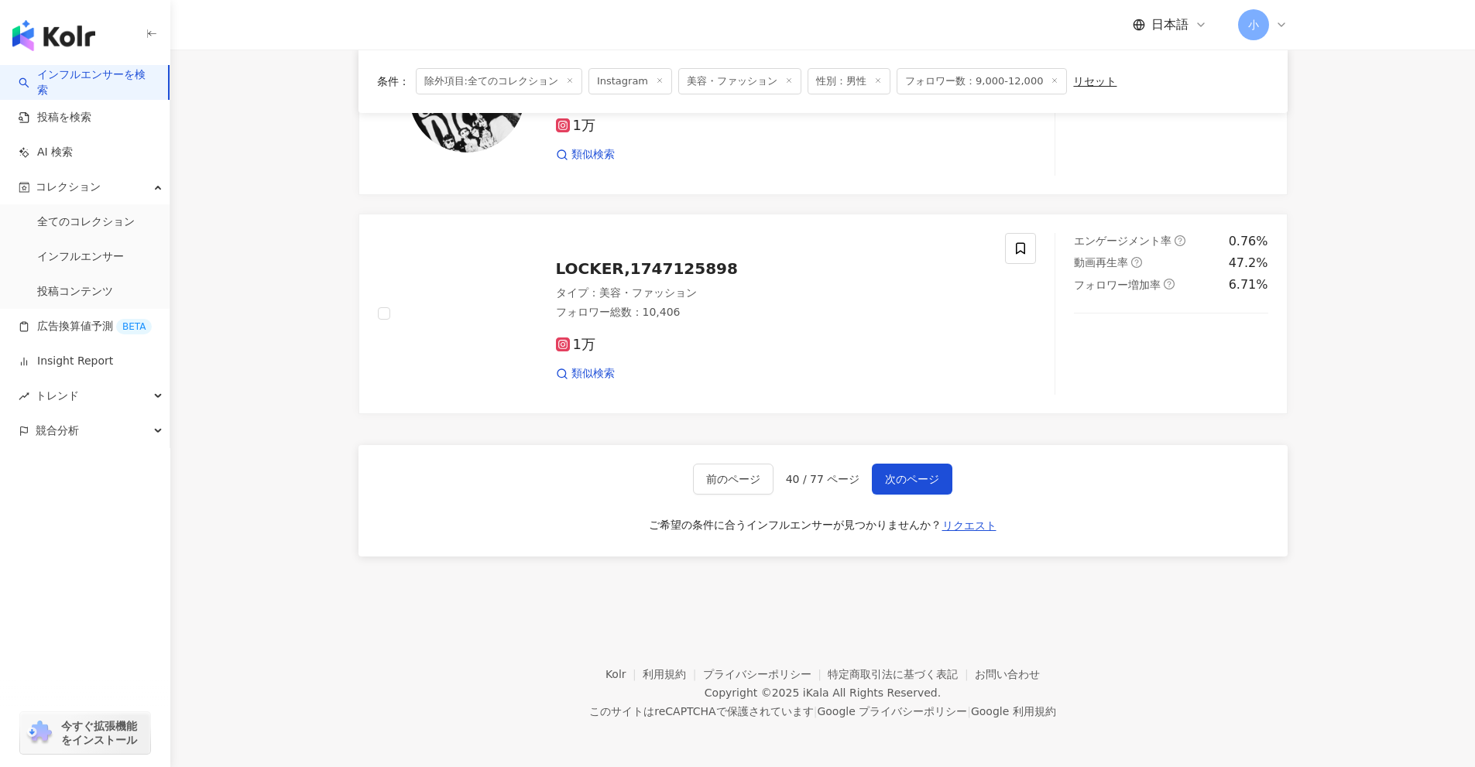
drag, startPoint x: 1385, startPoint y: 309, endPoint x: 1340, endPoint y: 651, distance: 345.1
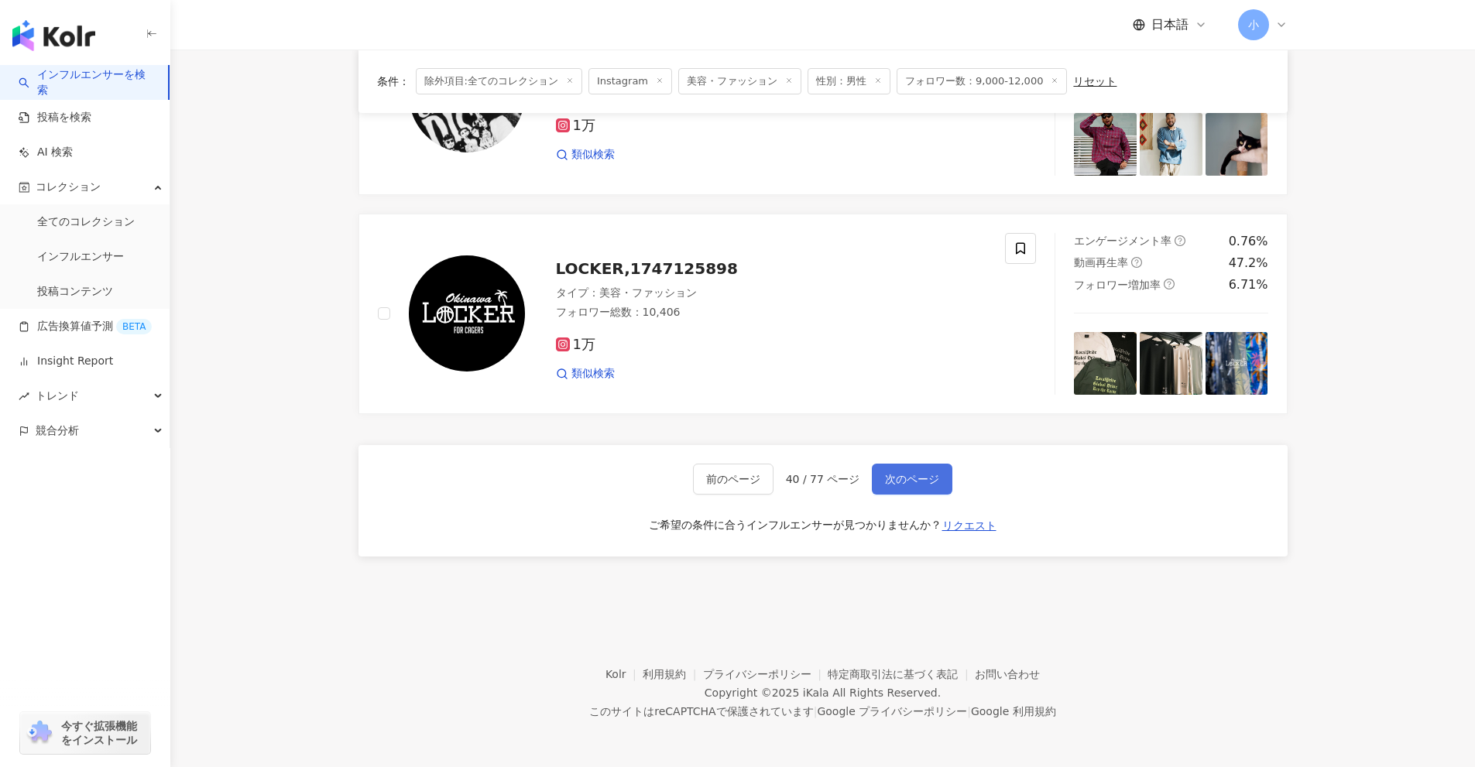
click at [937, 479] on button "次のページ" at bounding box center [912, 479] width 81 height 31
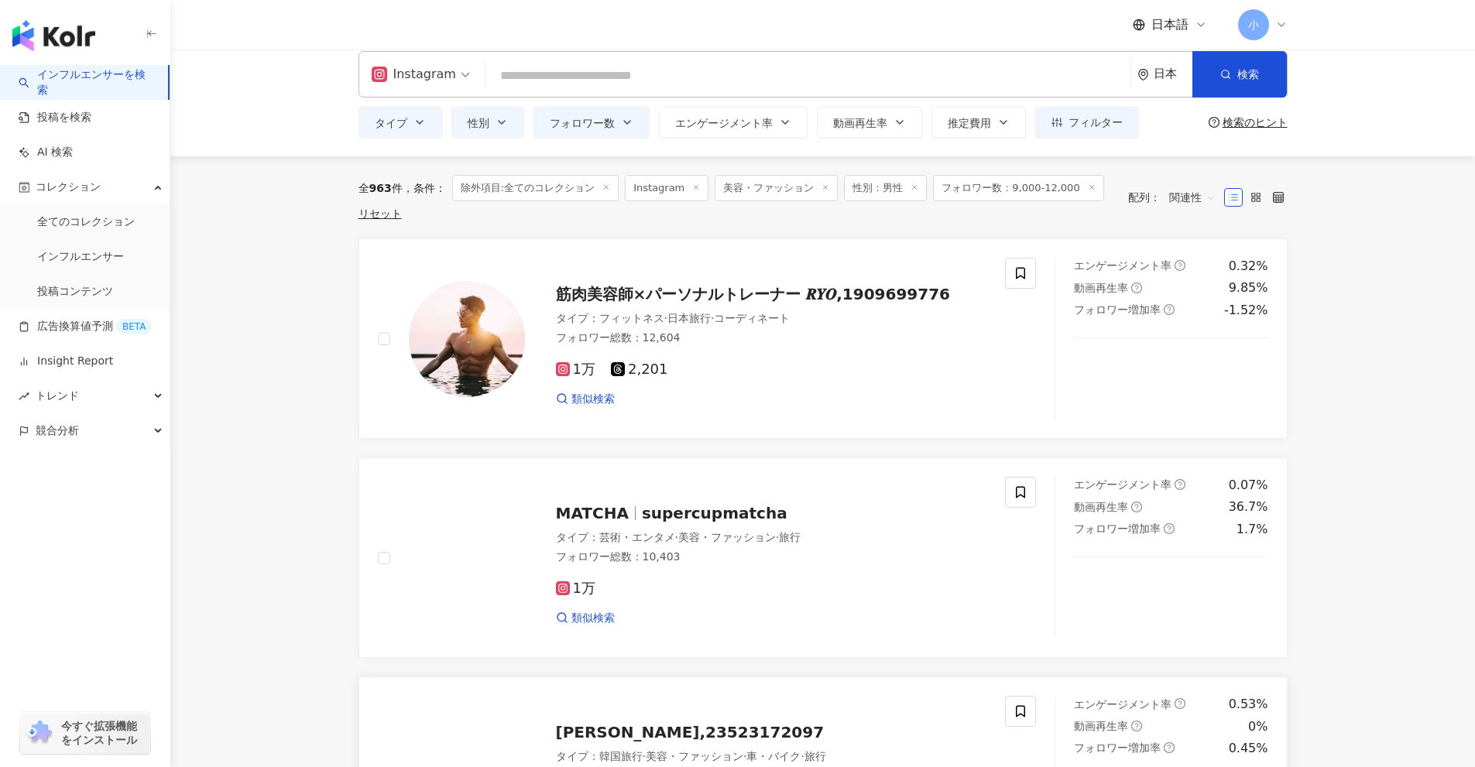
scroll to position [0, 0]
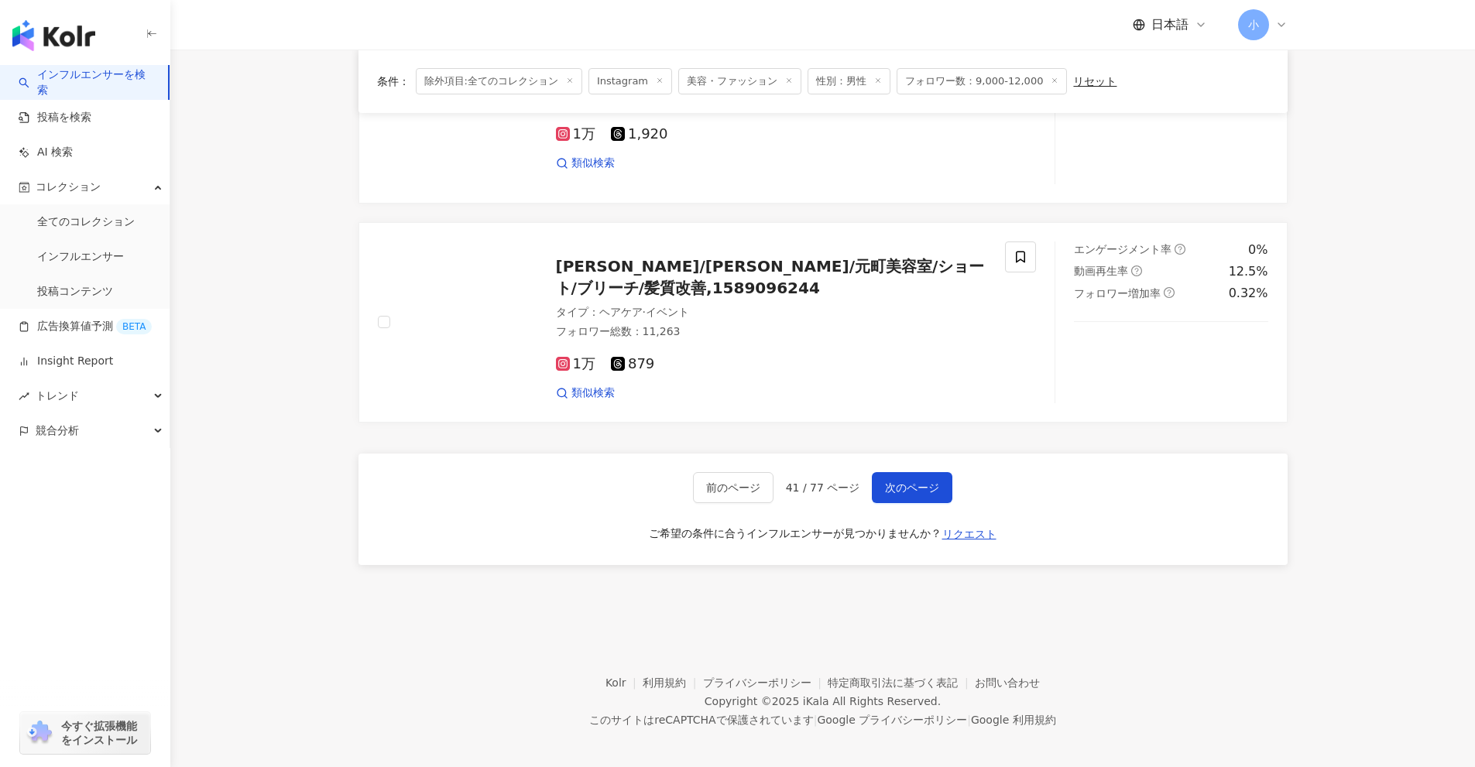
drag, startPoint x: 1386, startPoint y: 334, endPoint x: 1326, endPoint y: 637, distance: 309.2
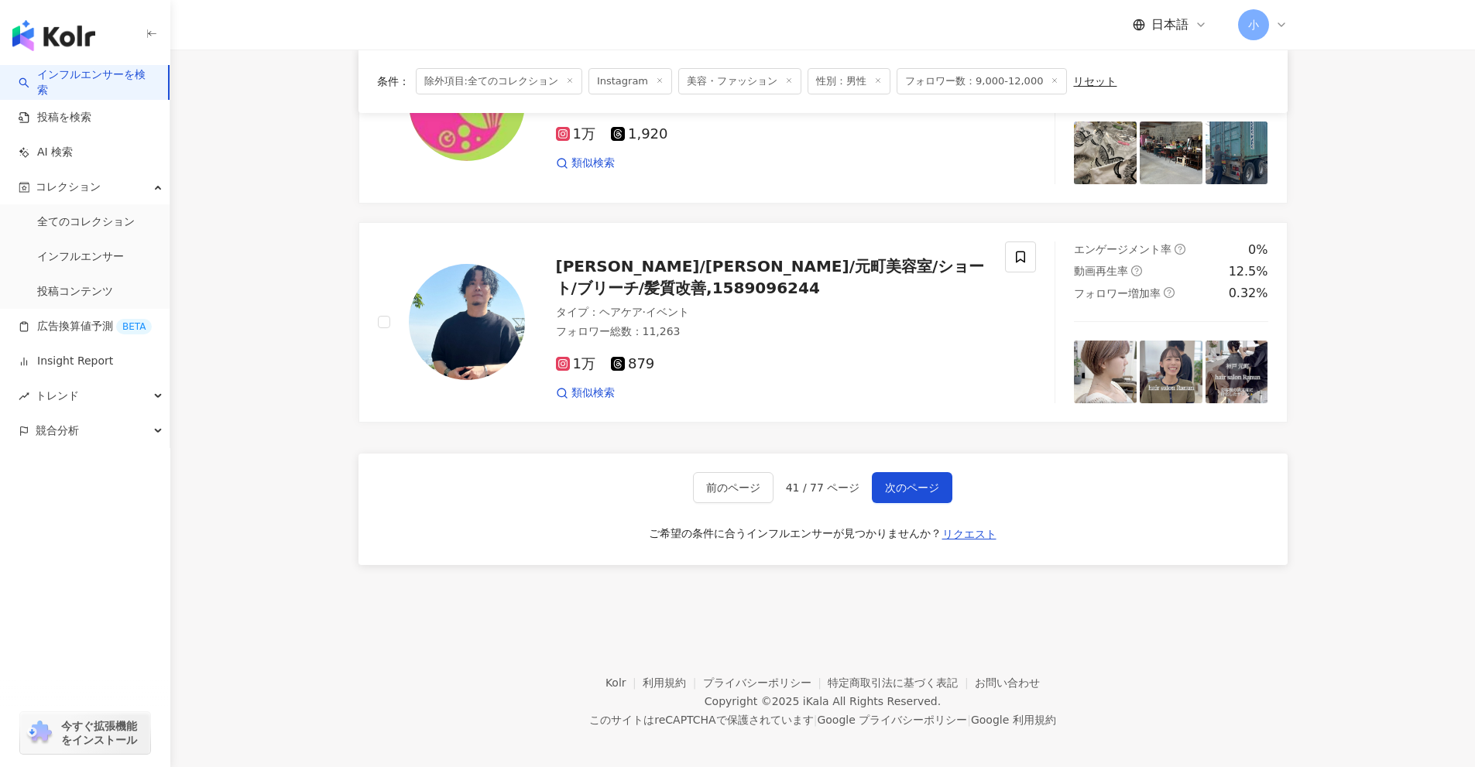
scroll to position [2434, 0]
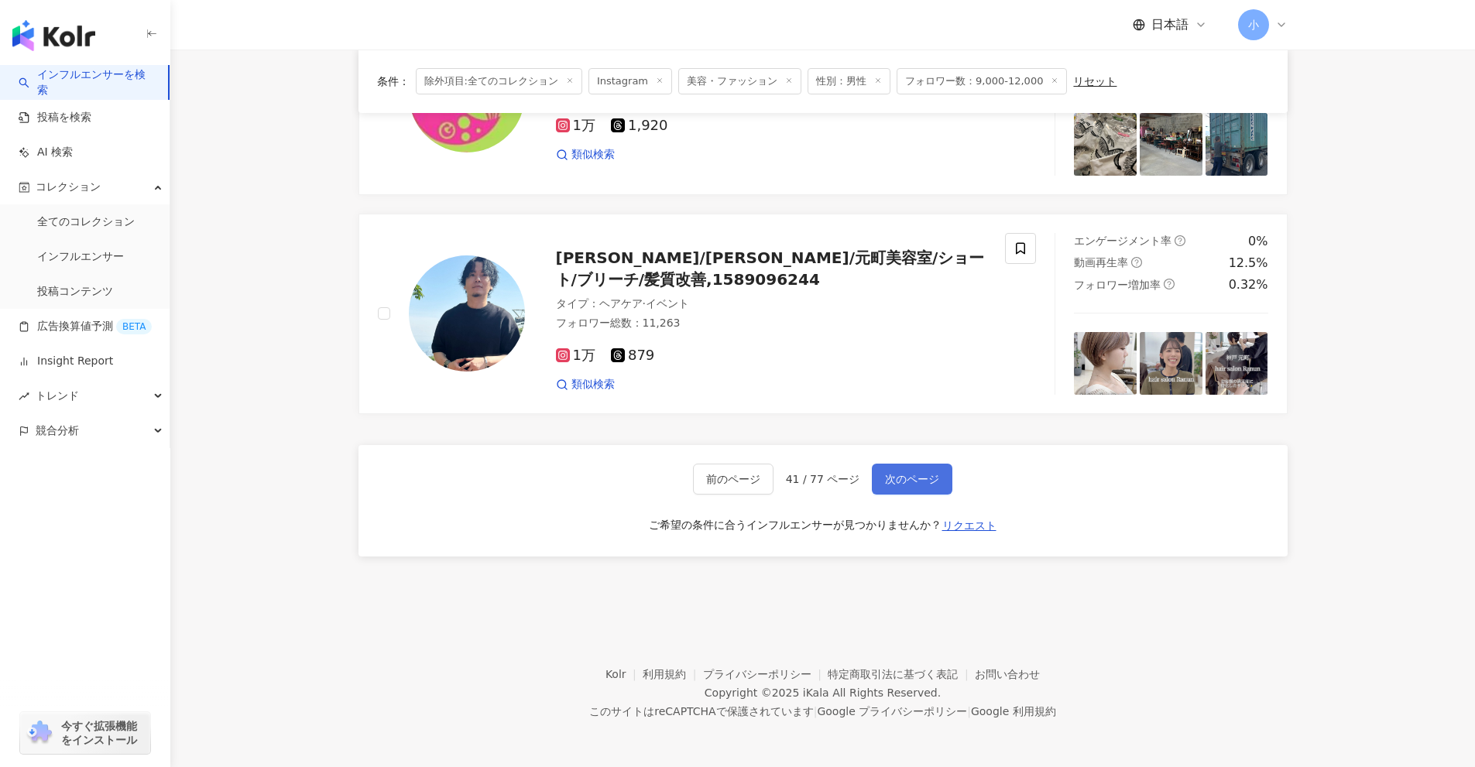
click at [913, 485] on span "次のページ" at bounding box center [912, 479] width 54 height 12
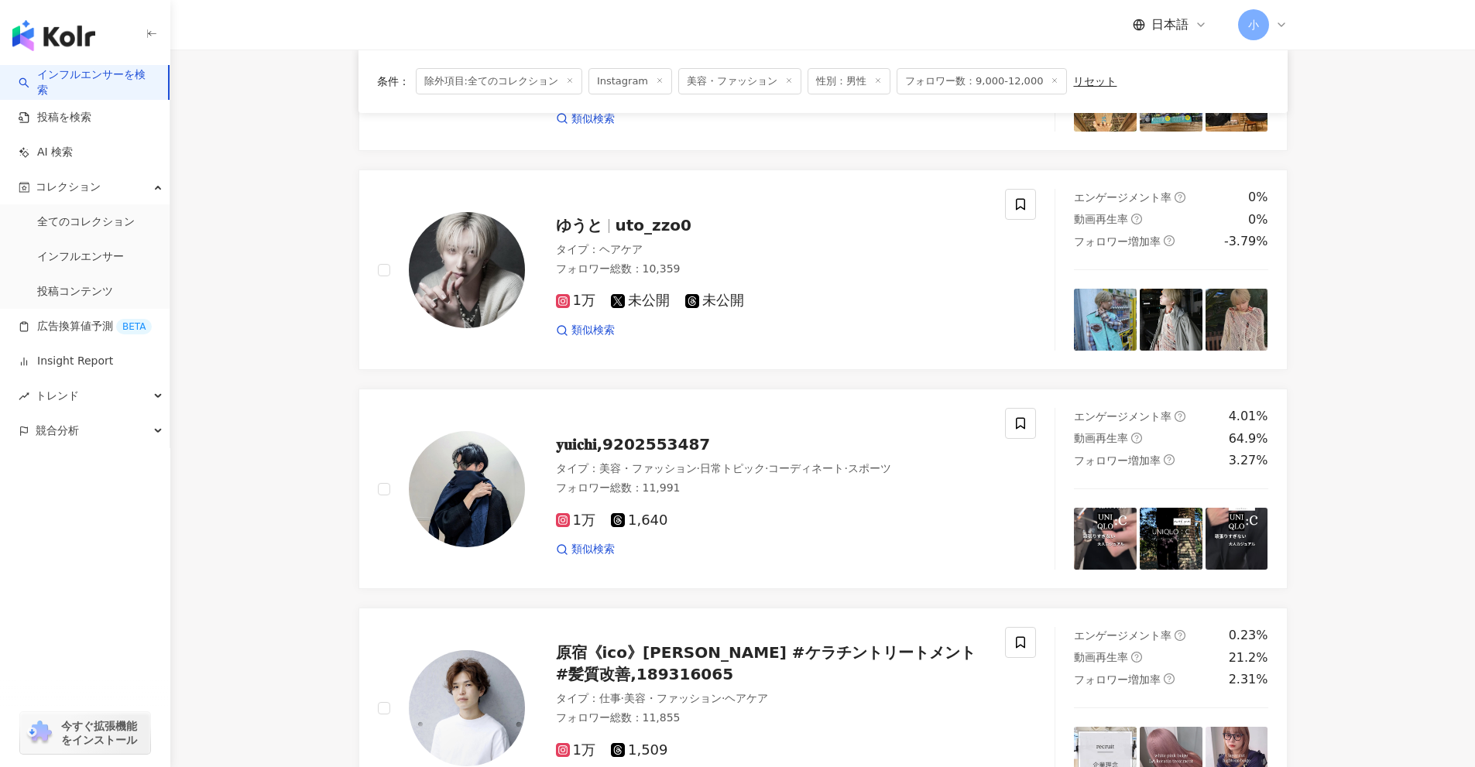
scroll to position [1814, 0]
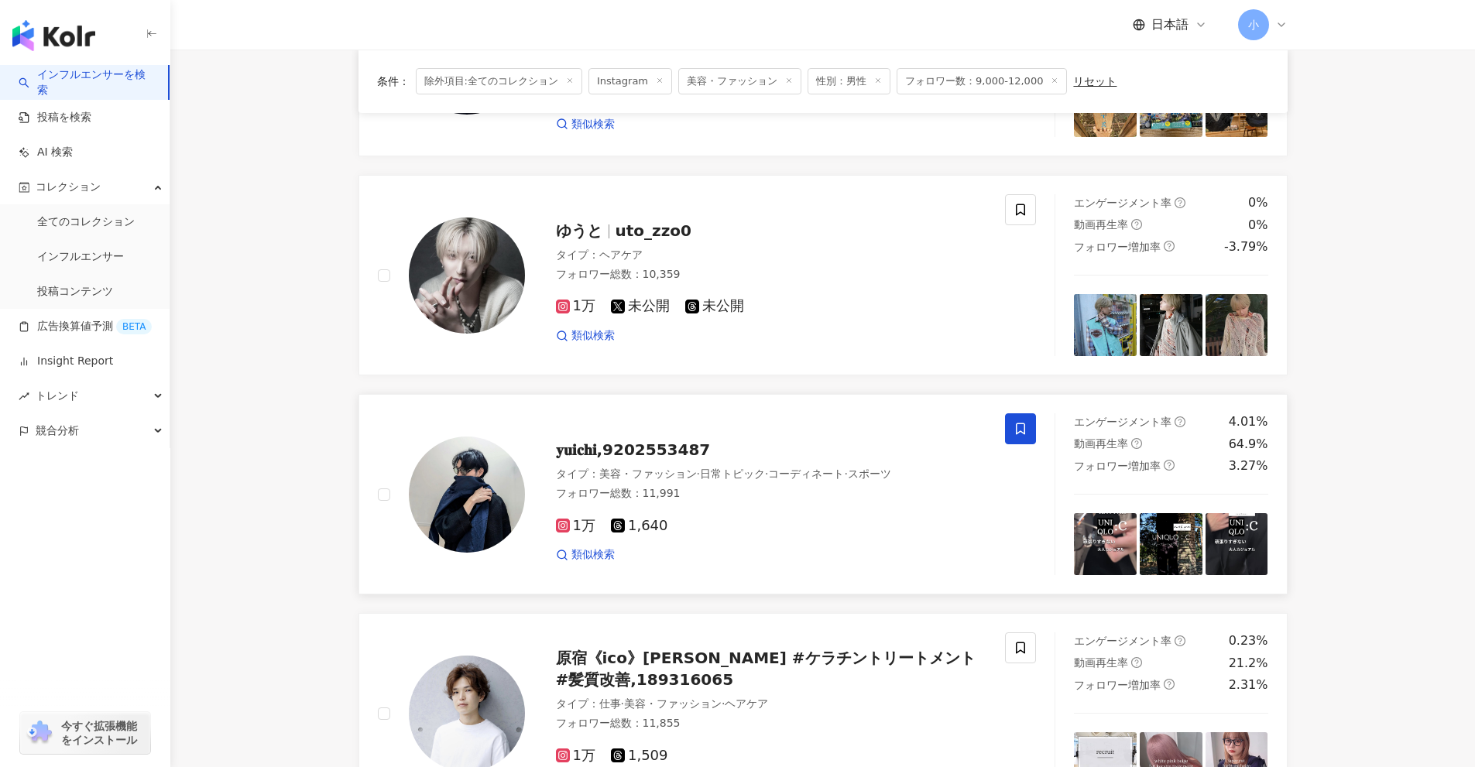
click at [1014, 430] on icon at bounding box center [1020, 429] width 14 height 14
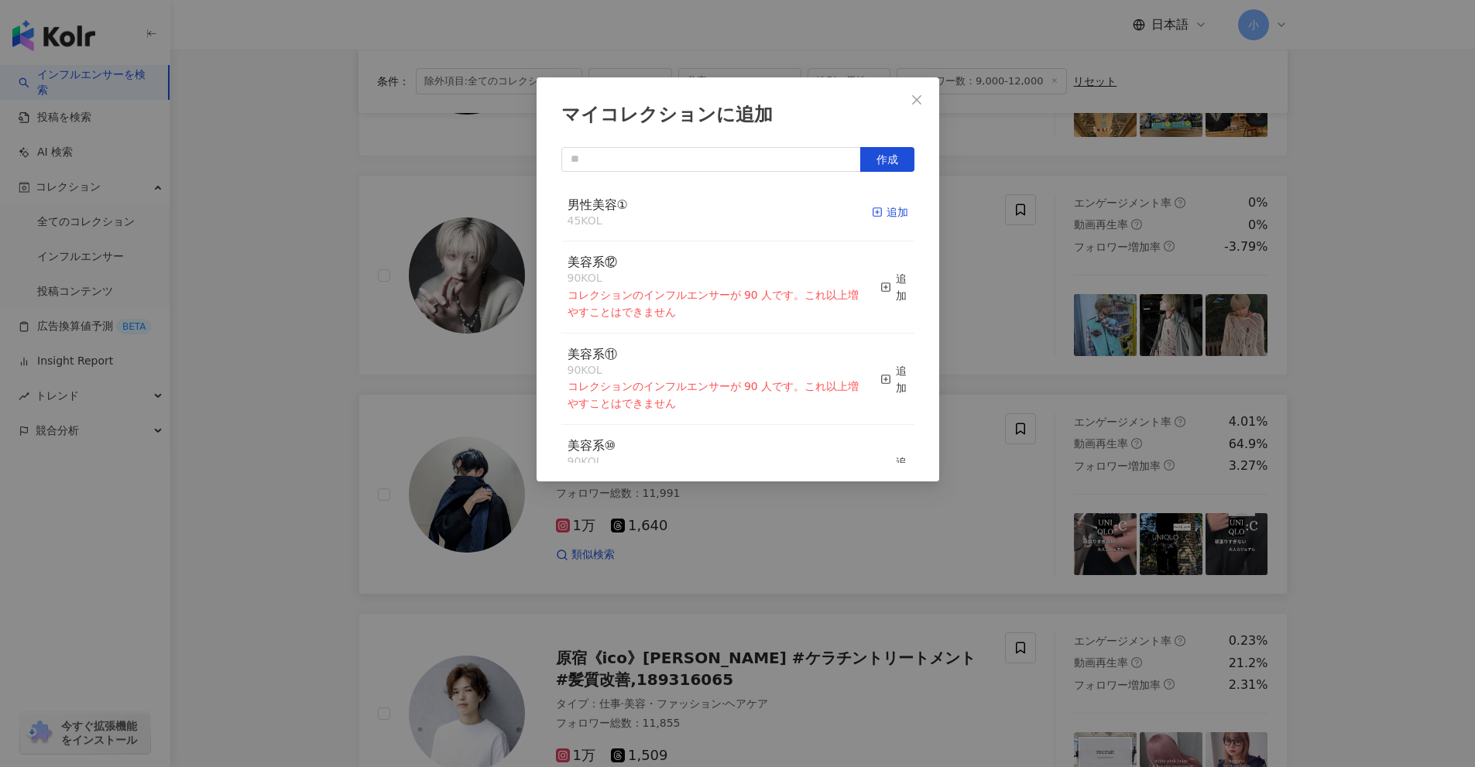
click at [872, 207] on icon "button" at bounding box center [877, 212] width 11 height 11
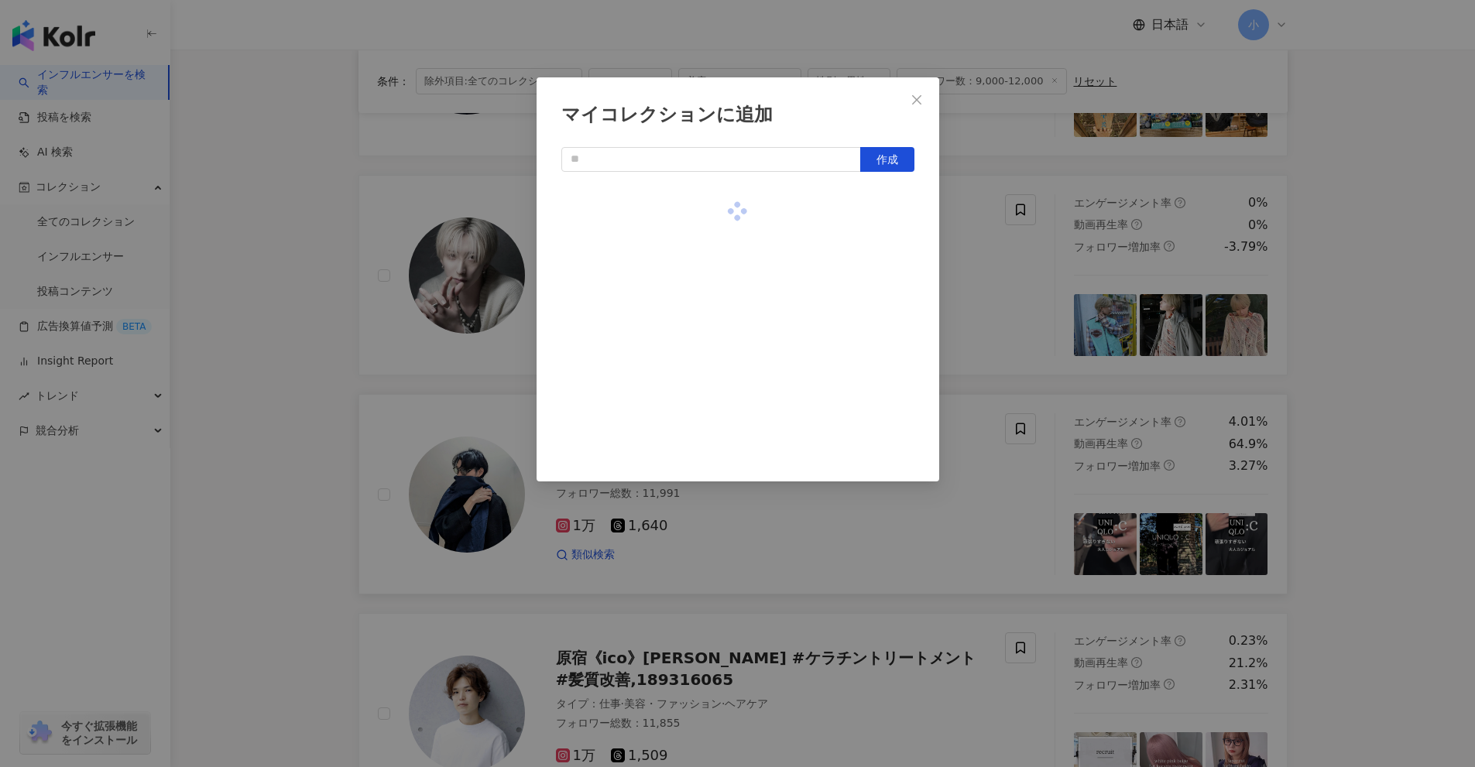
click at [1028, 276] on div "マイコレクションに追加 作成" at bounding box center [737, 383] width 1475 height 767
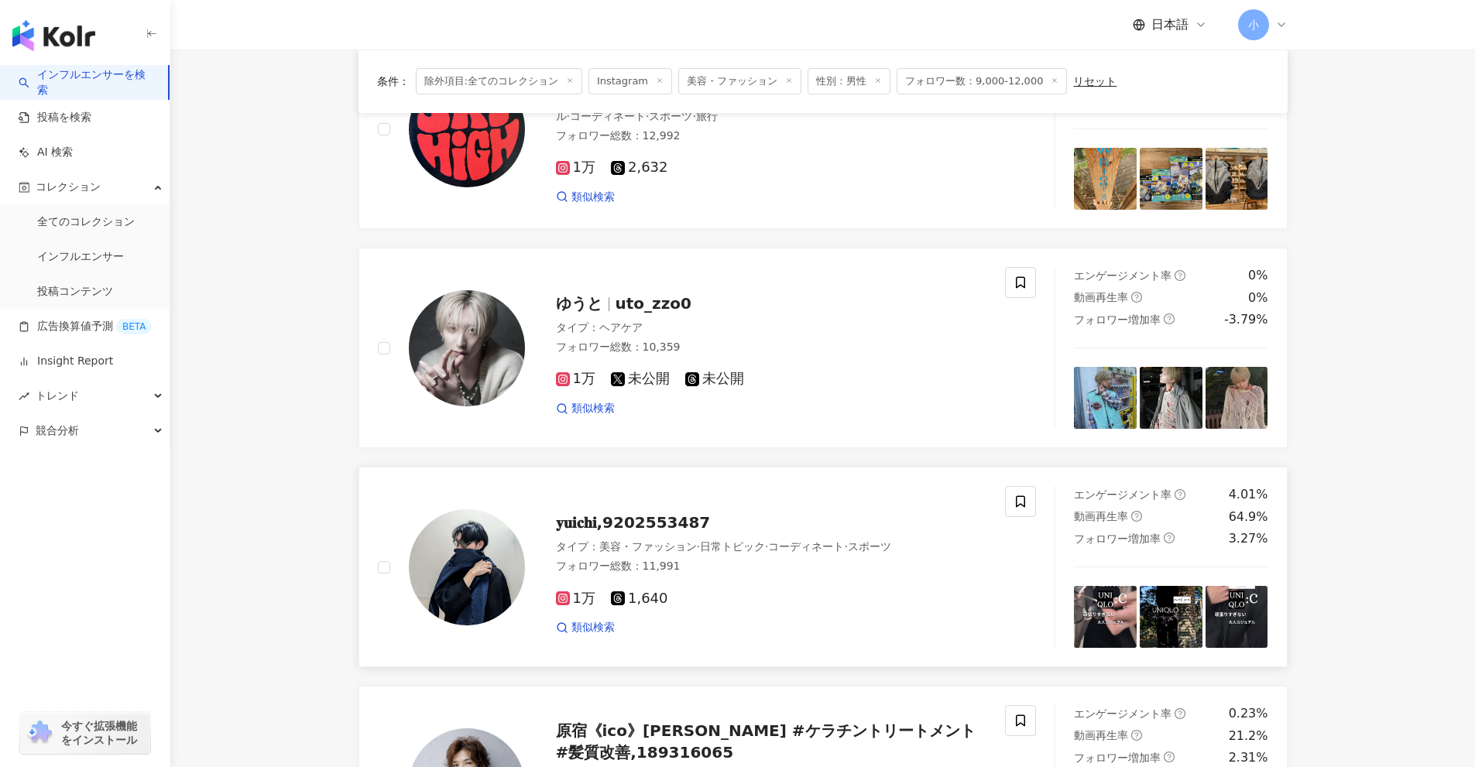
scroll to position [1737, 0]
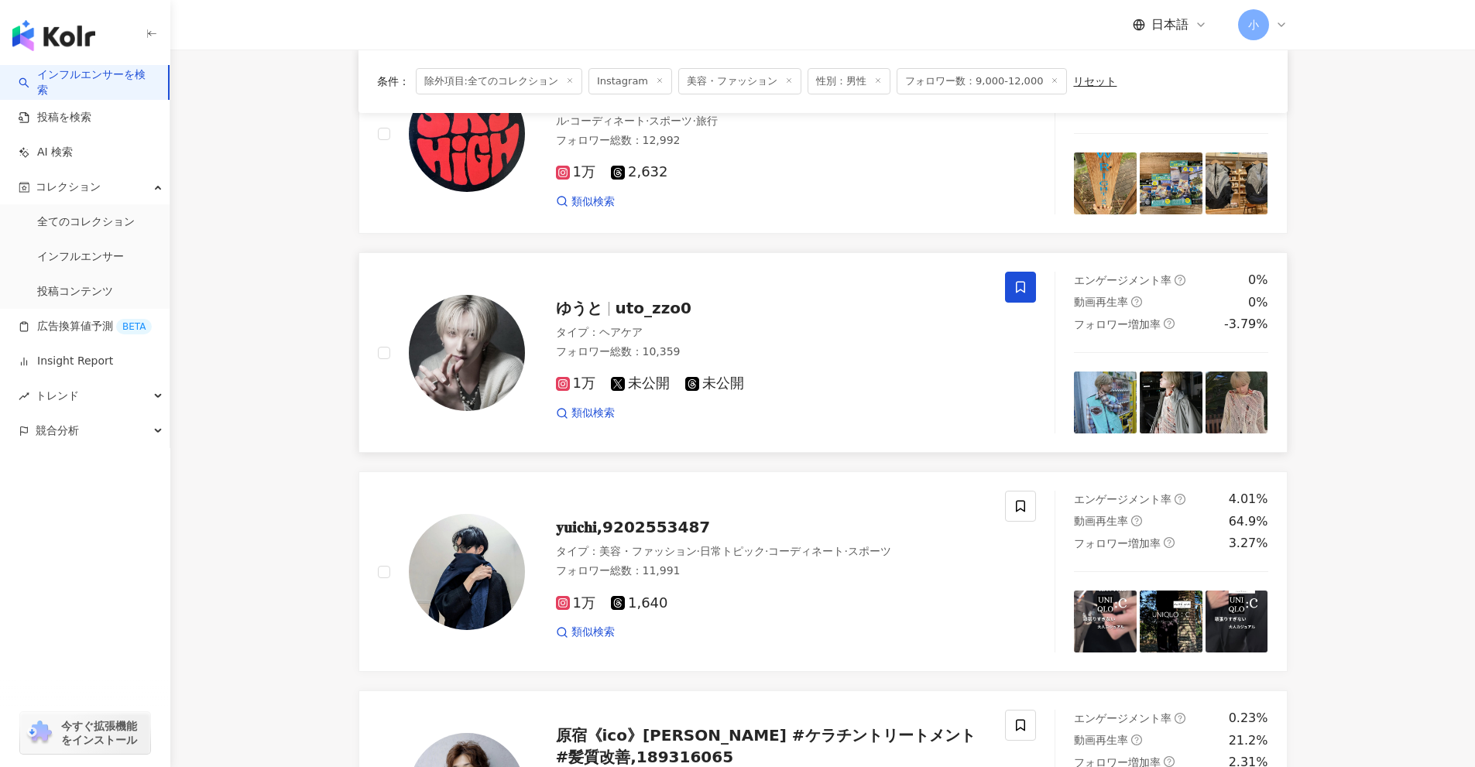
click at [1023, 294] on icon at bounding box center [1020, 287] width 14 height 14
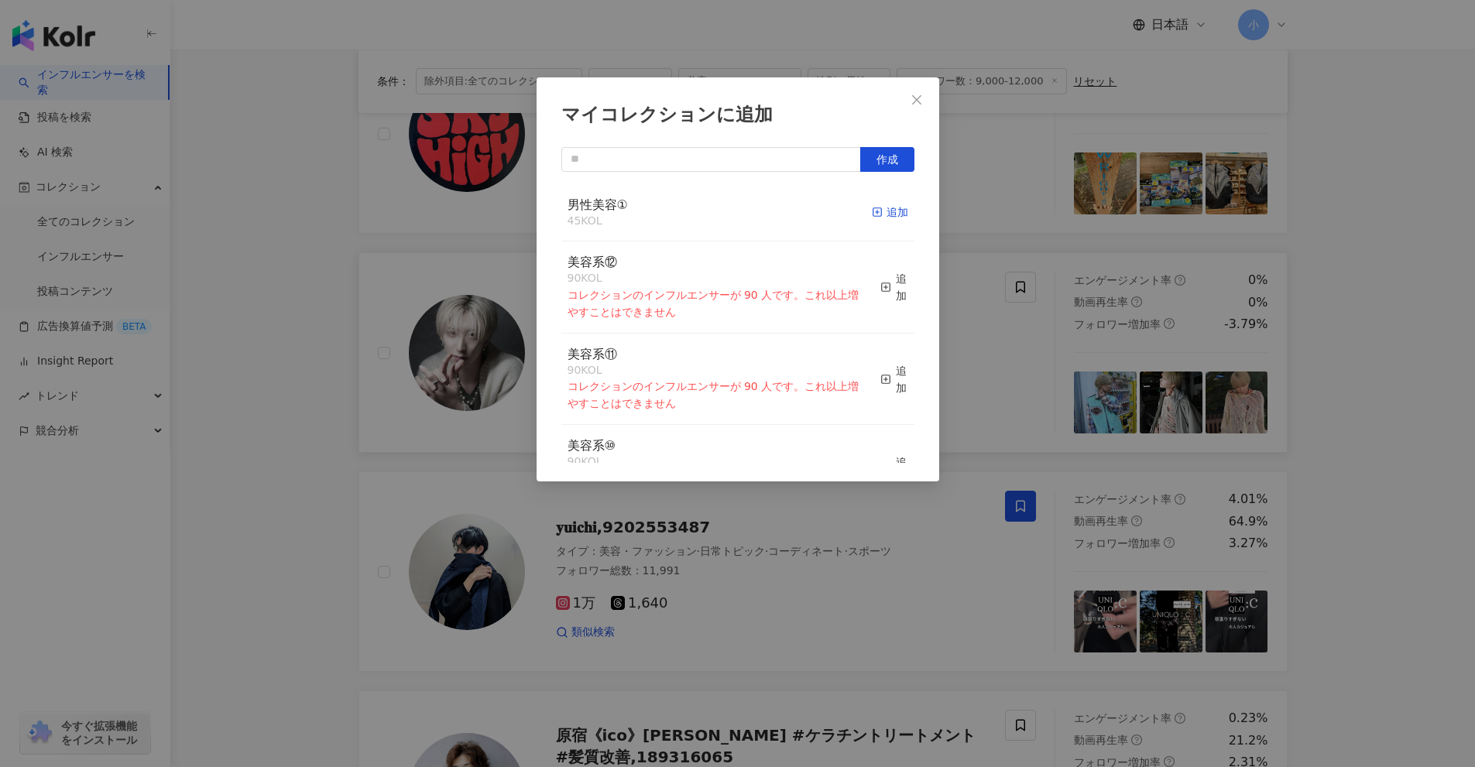
click at [872, 213] on div "追加" at bounding box center [890, 212] width 36 height 17
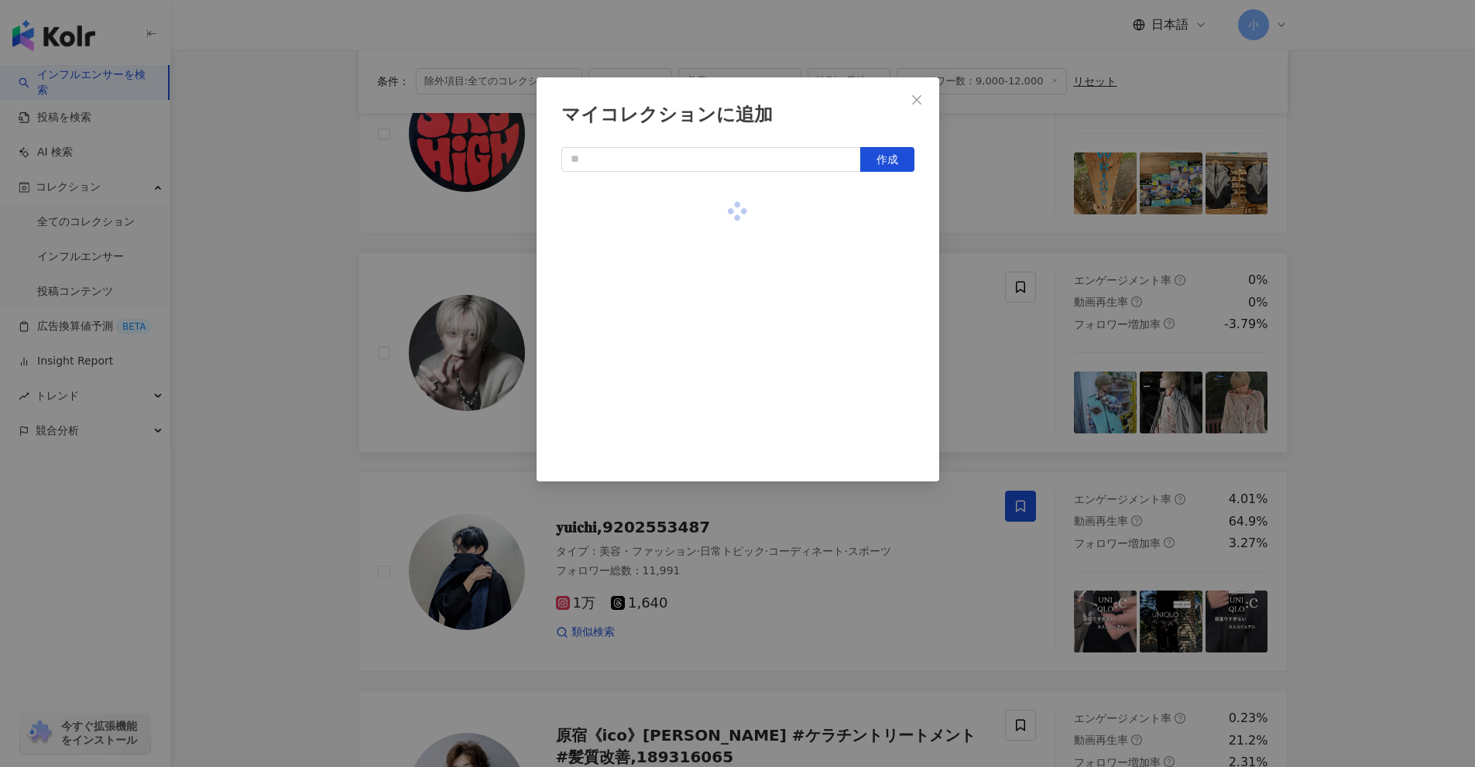
click at [1057, 351] on div "マイコレクションに追加 作成" at bounding box center [737, 383] width 1475 height 767
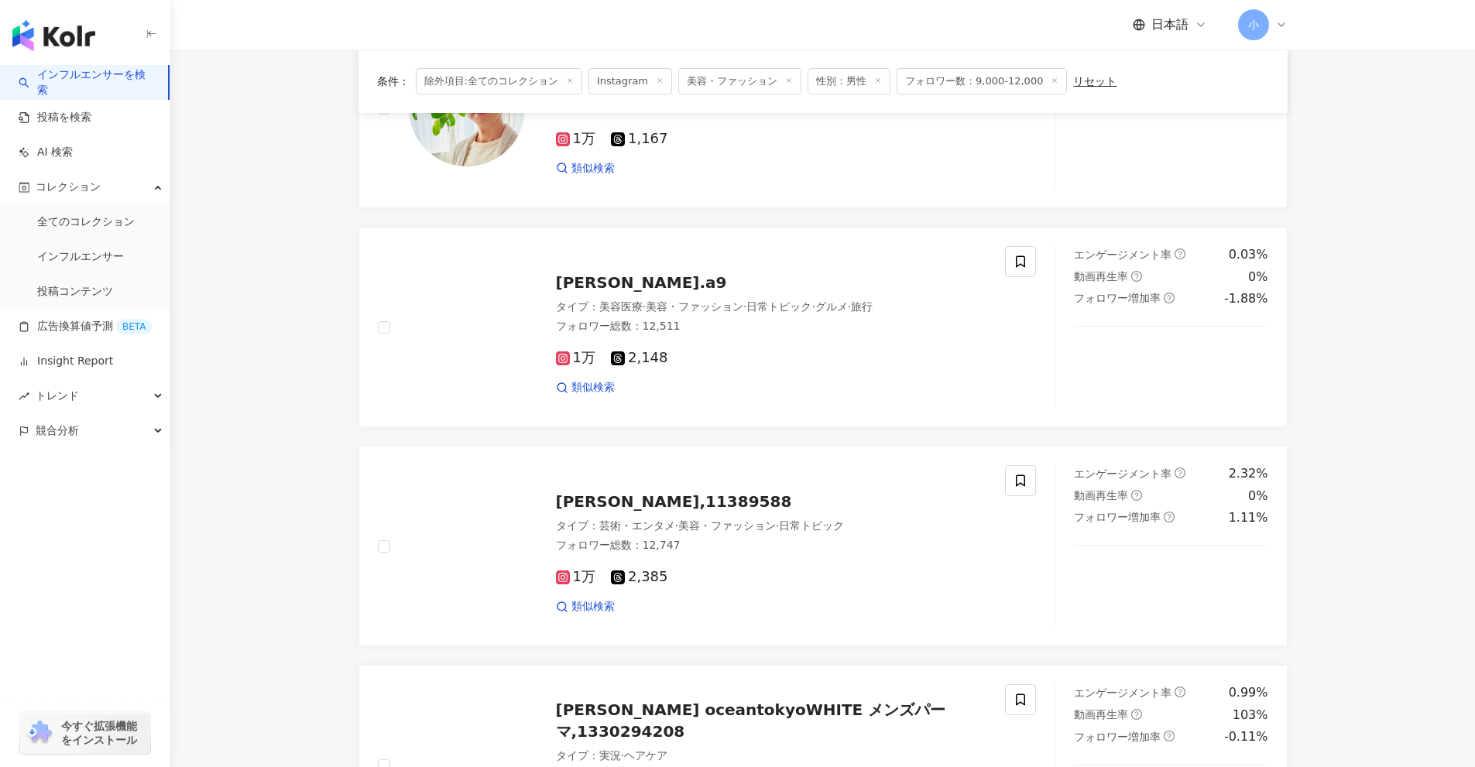
scroll to position [886, 0]
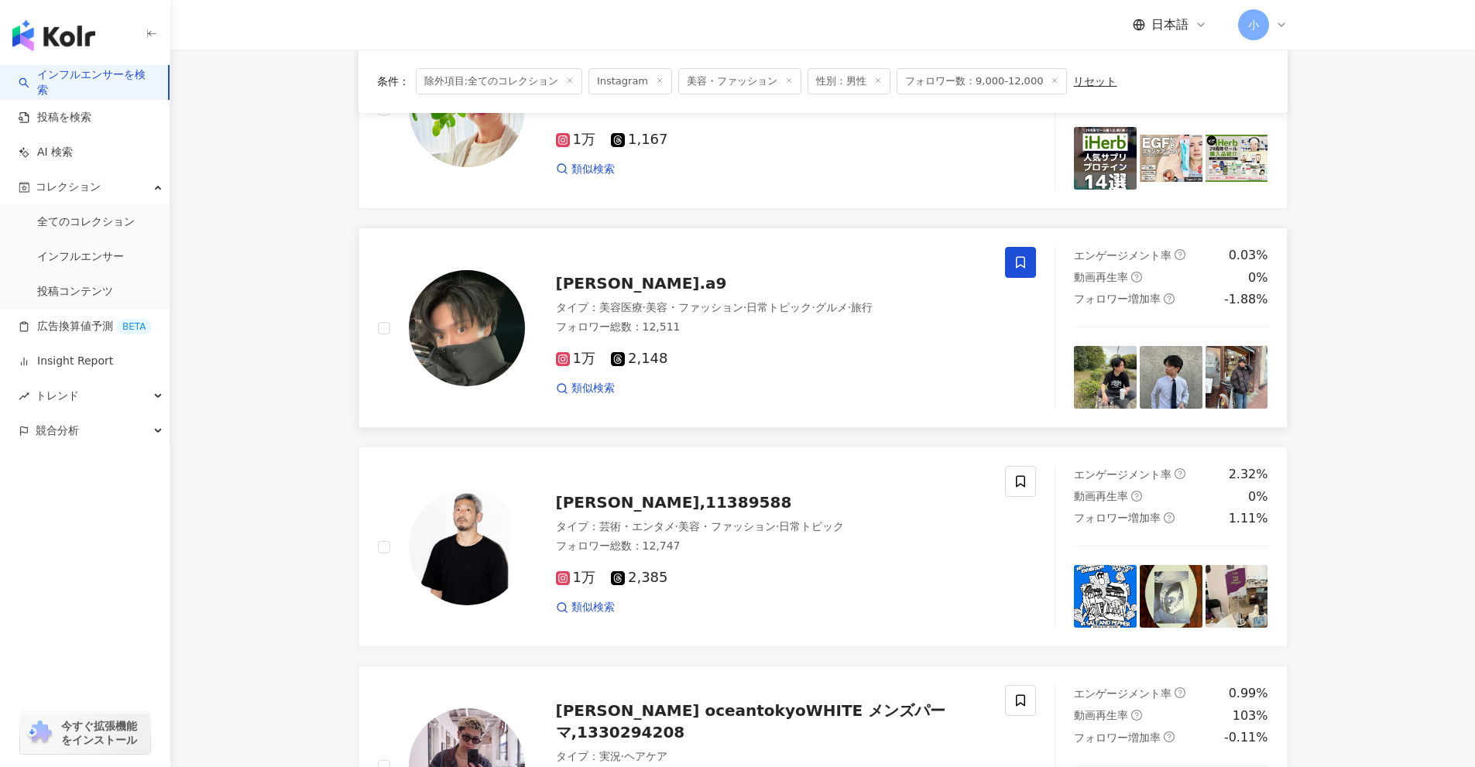
click at [1014, 259] on icon at bounding box center [1020, 262] width 14 height 14
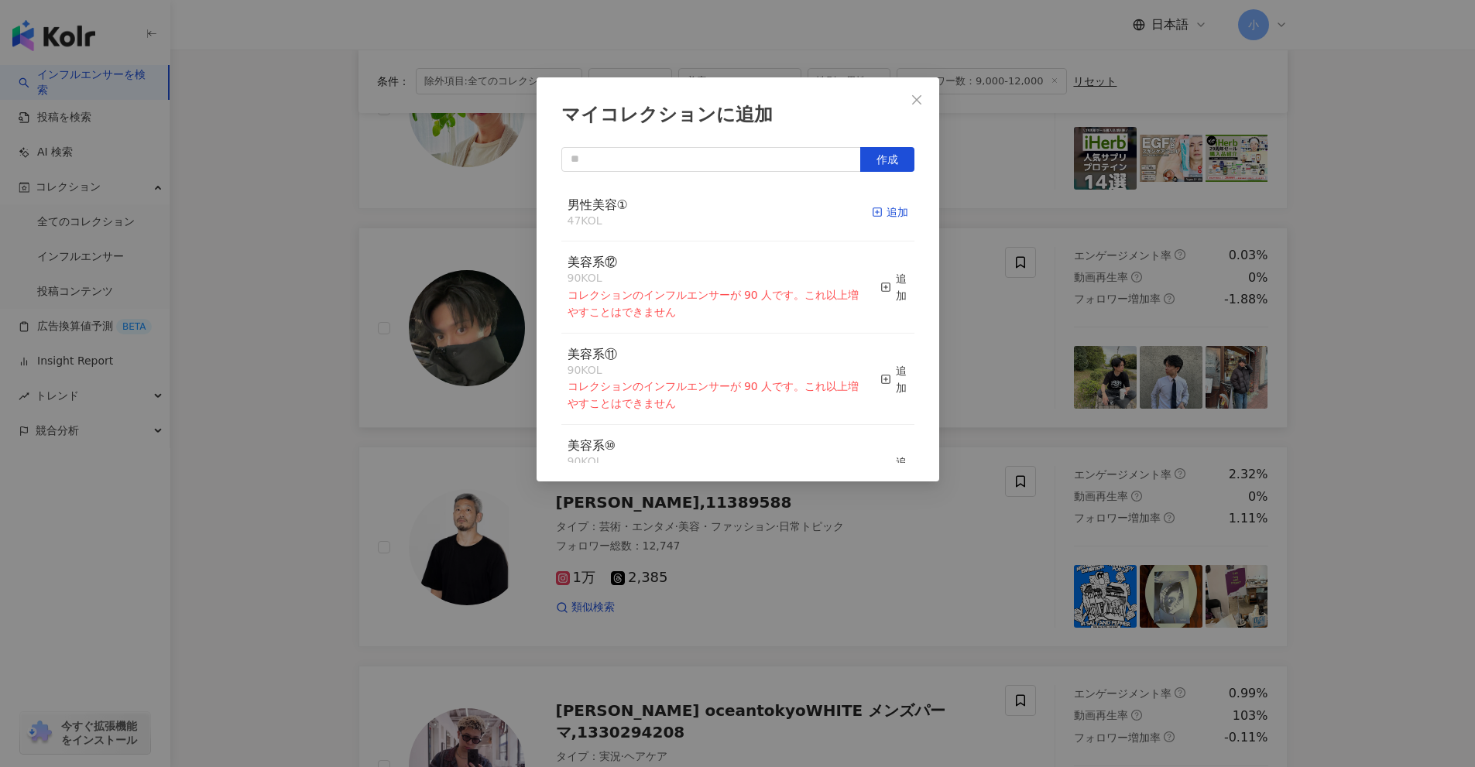
click at [879, 213] on div "追加" at bounding box center [890, 212] width 36 height 17
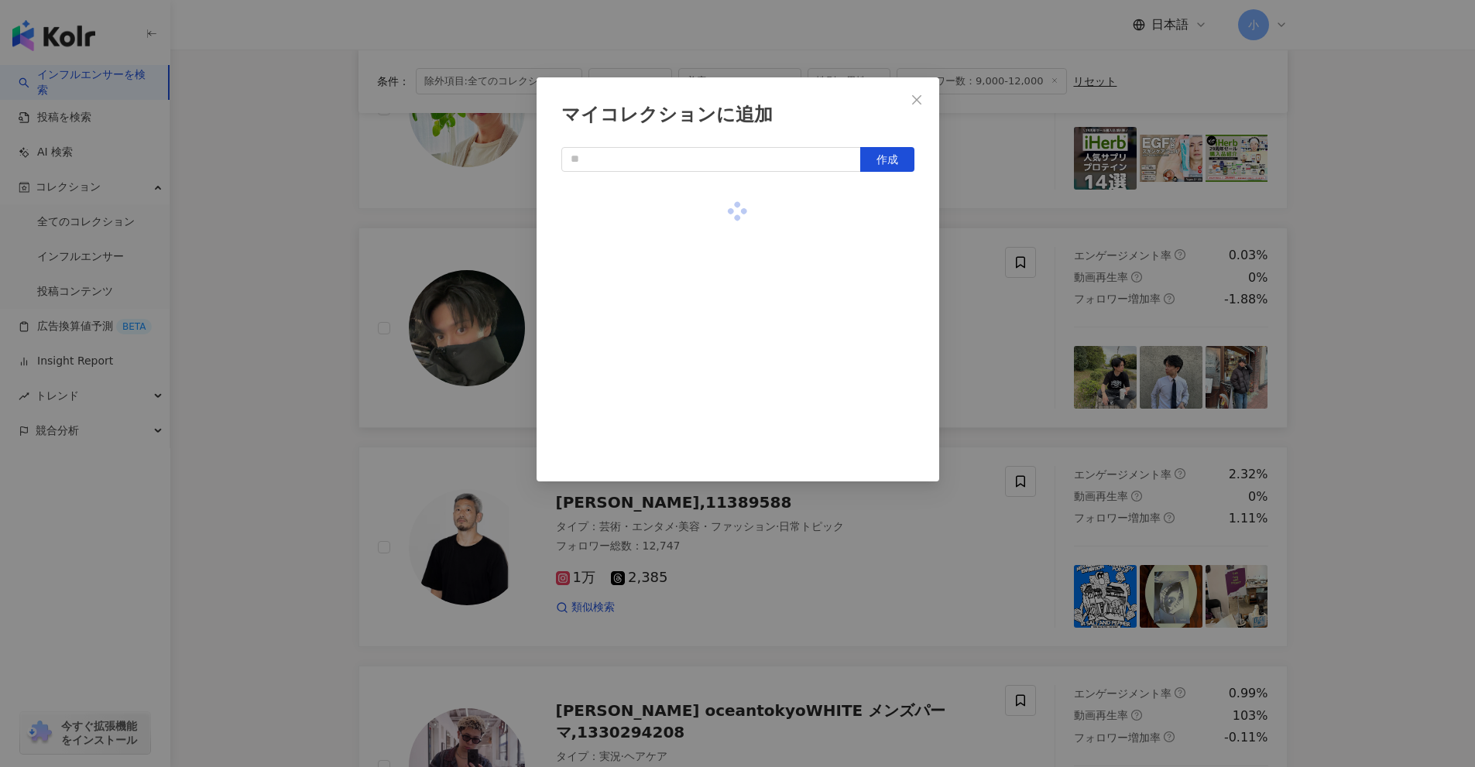
click at [1026, 395] on div "マイコレクションに追加 作成" at bounding box center [737, 383] width 1475 height 767
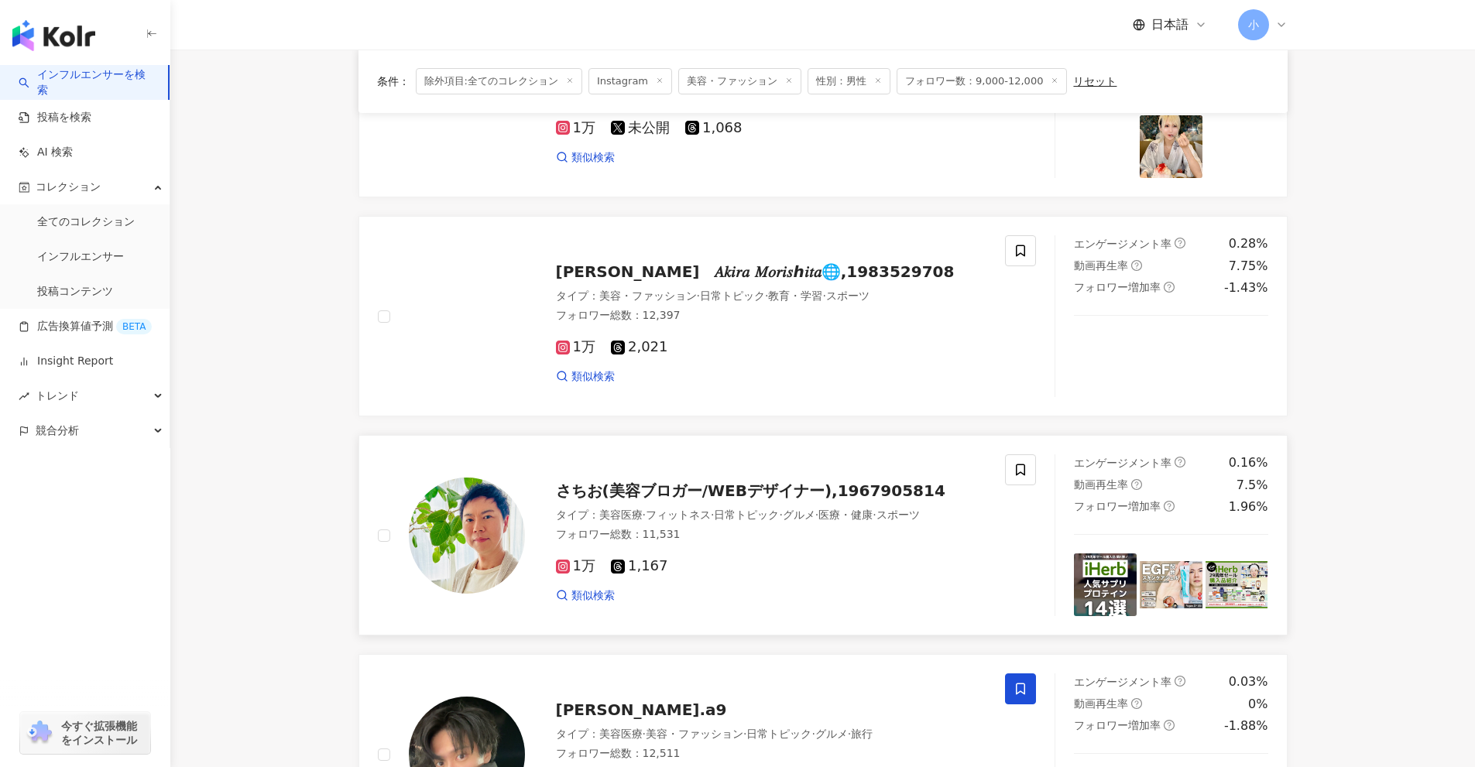
scroll to position [499, 0]
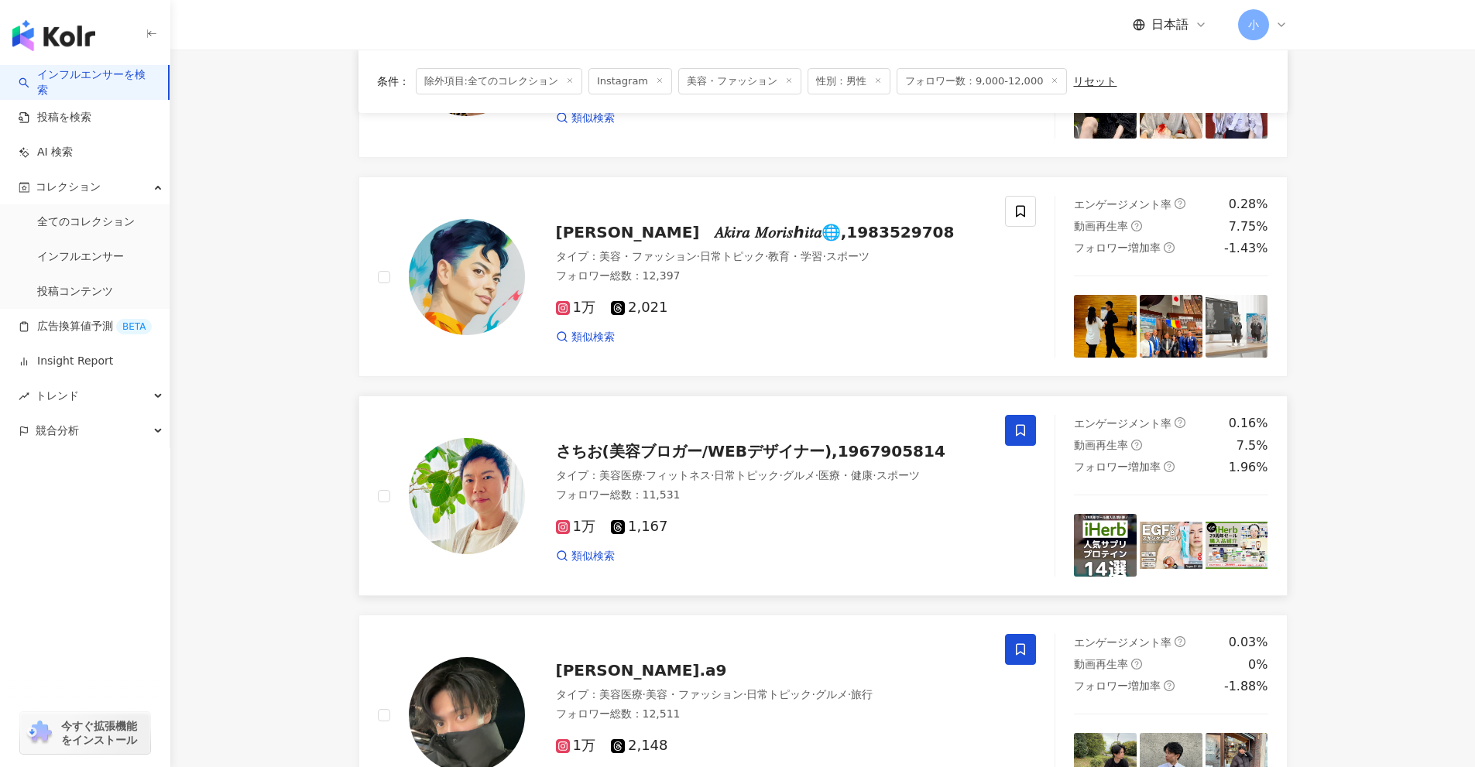
click at [1008, 430] on span at bounding box center [1020, 430] width 31 height 31
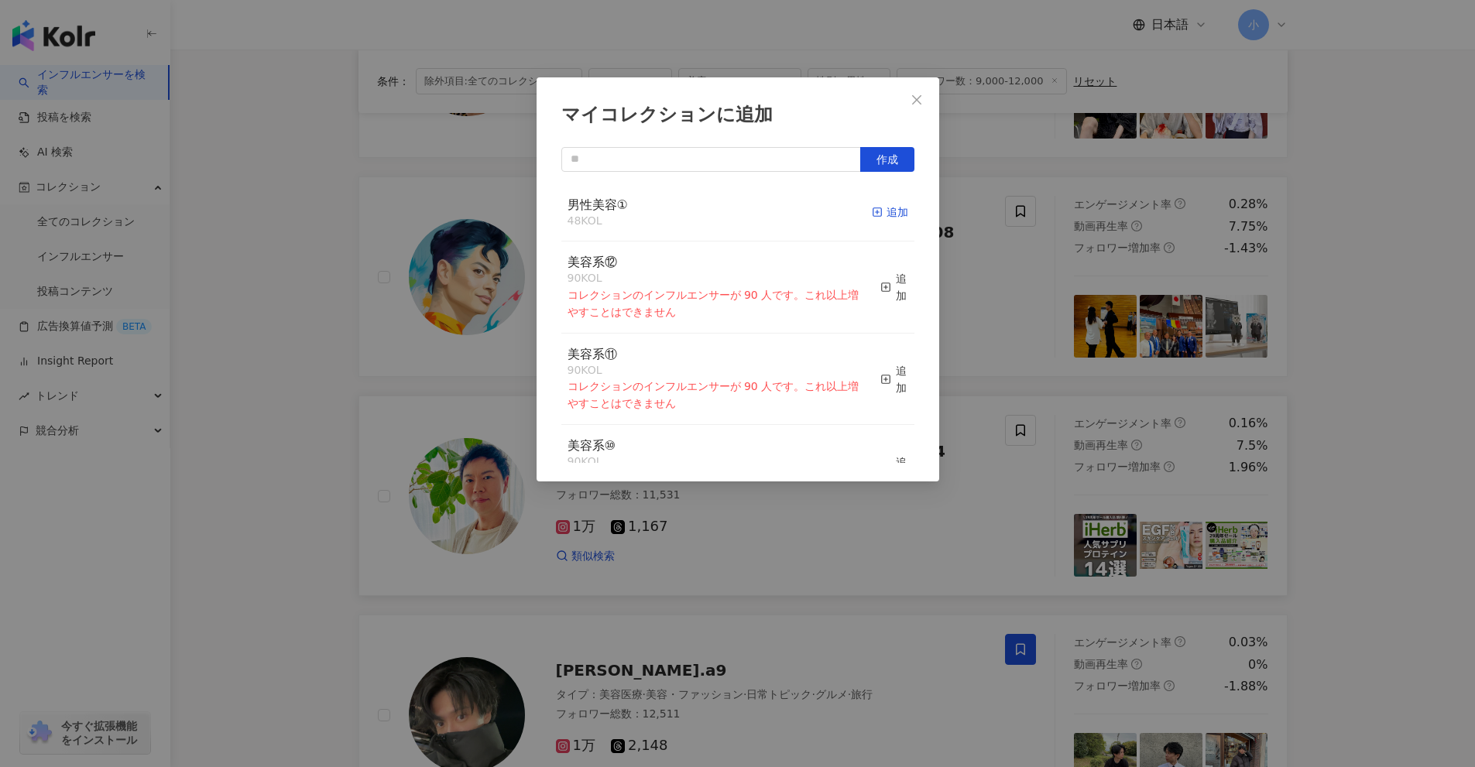
click at [872, 218] on div "追加" at bounding box center [890, 212] width 36 height 17
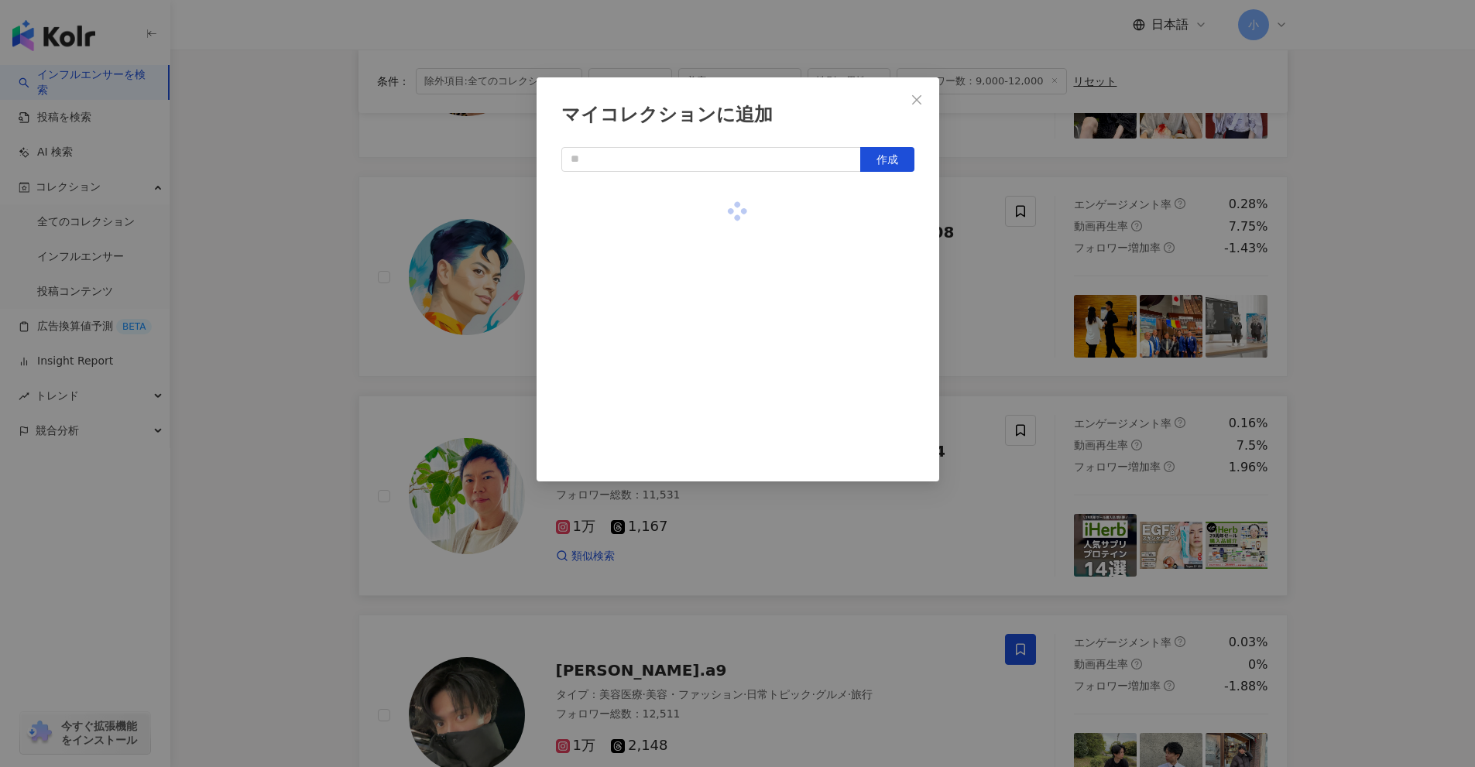
click at [1028, 290] on div "マイコレクションに追加 作成" at bounding box center [737, 383] width 1475 height 767
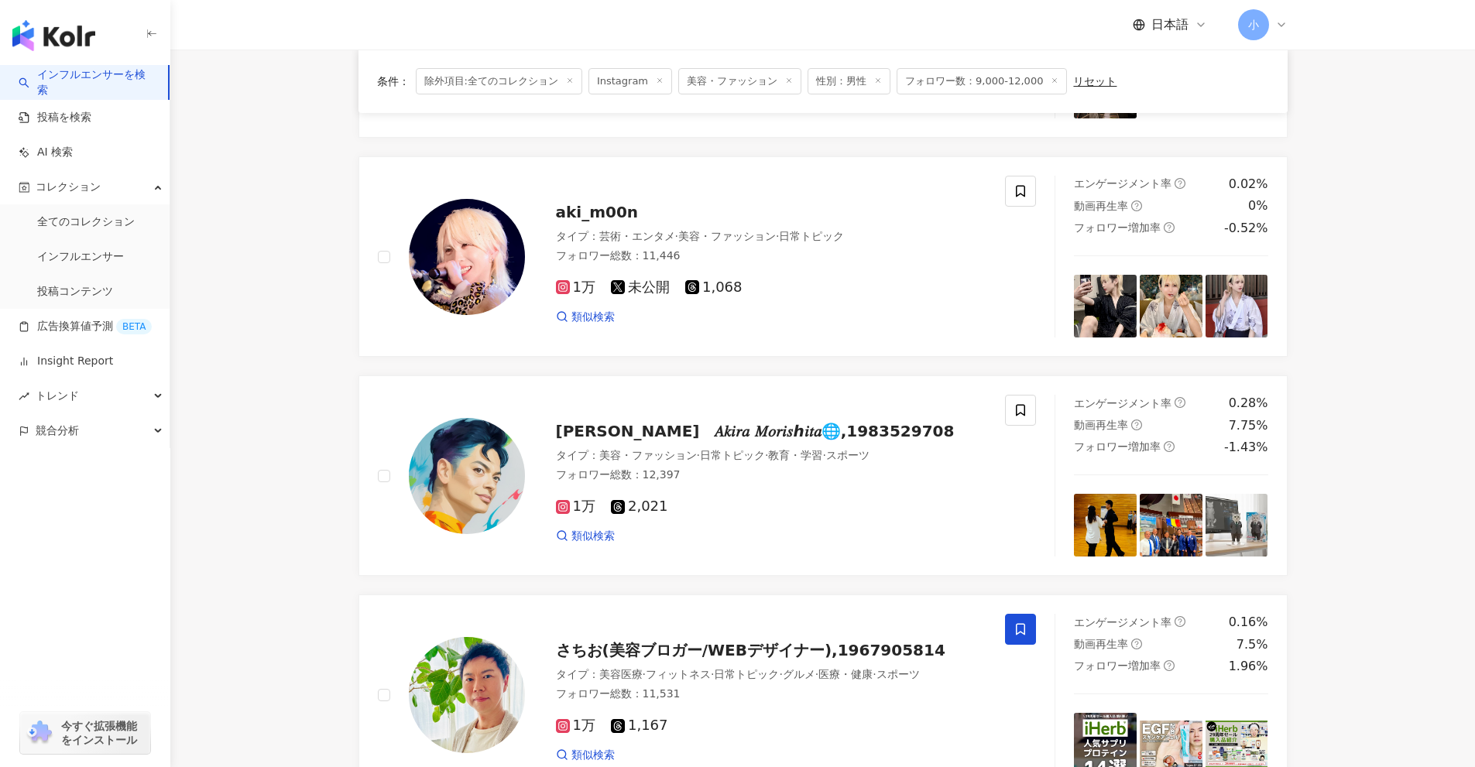
scroll to position [189, 0]
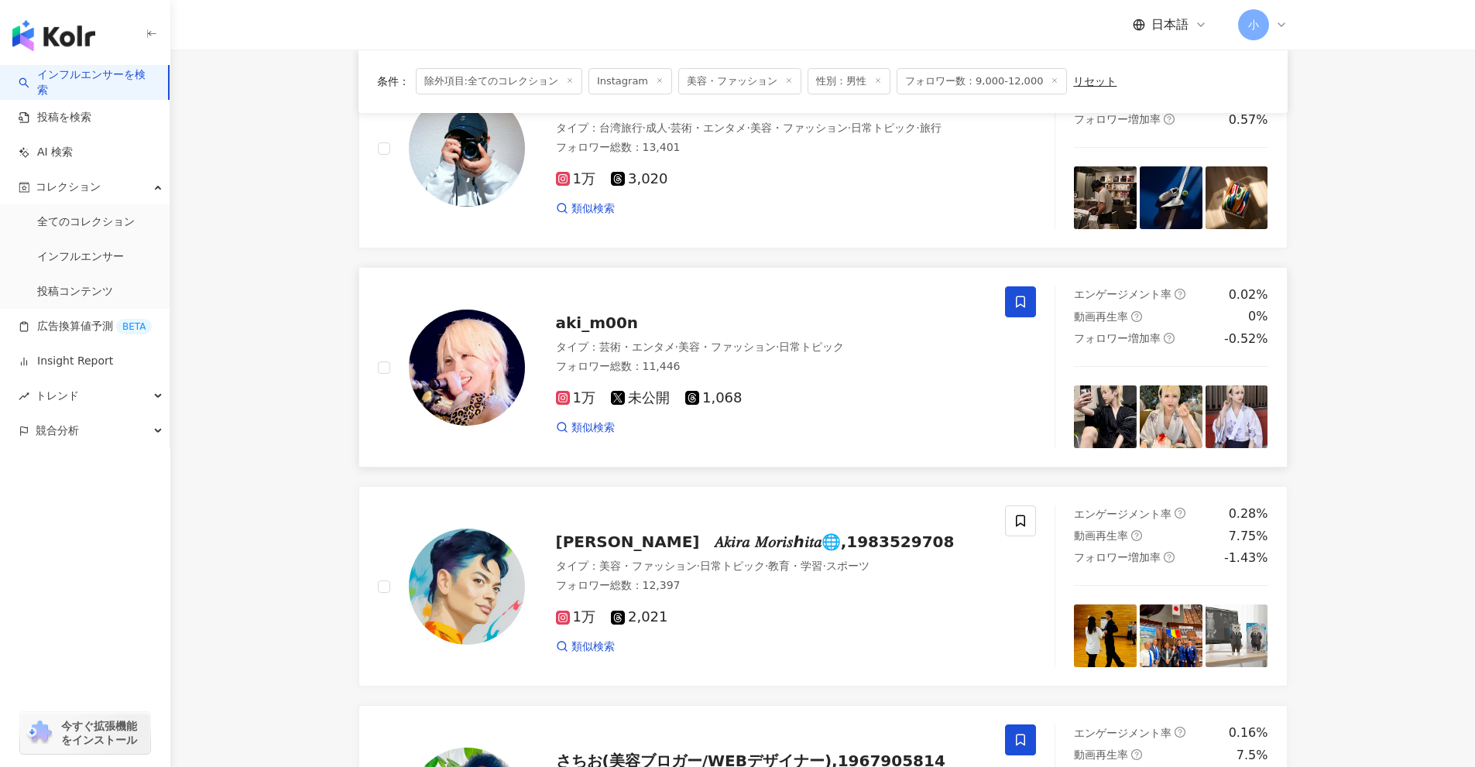
click at [1026, 304] on icon at bounding box center [1020, 302] width 14 height 14
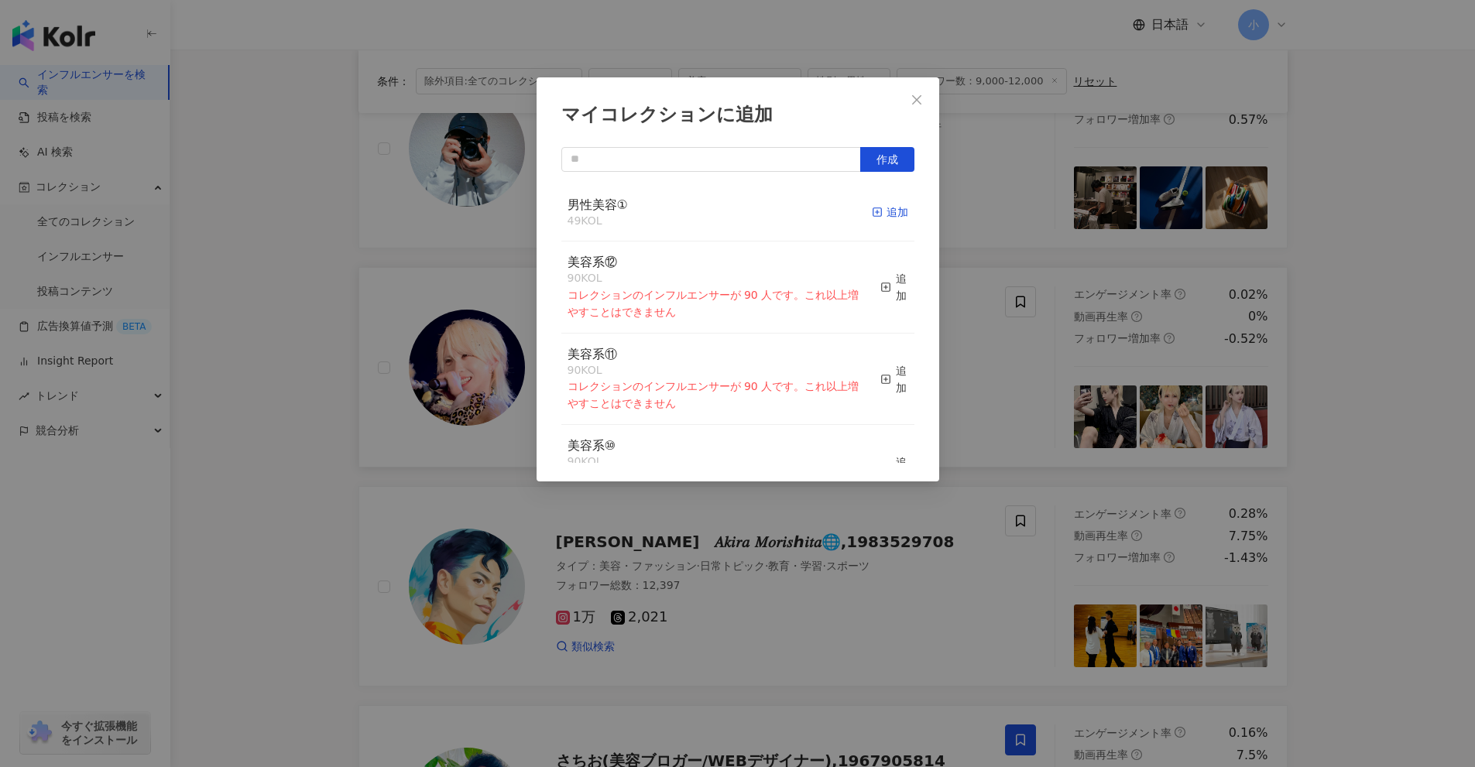
click at [872, 214] on icon "button" at bounding box center [877, 212] width 11 height 11
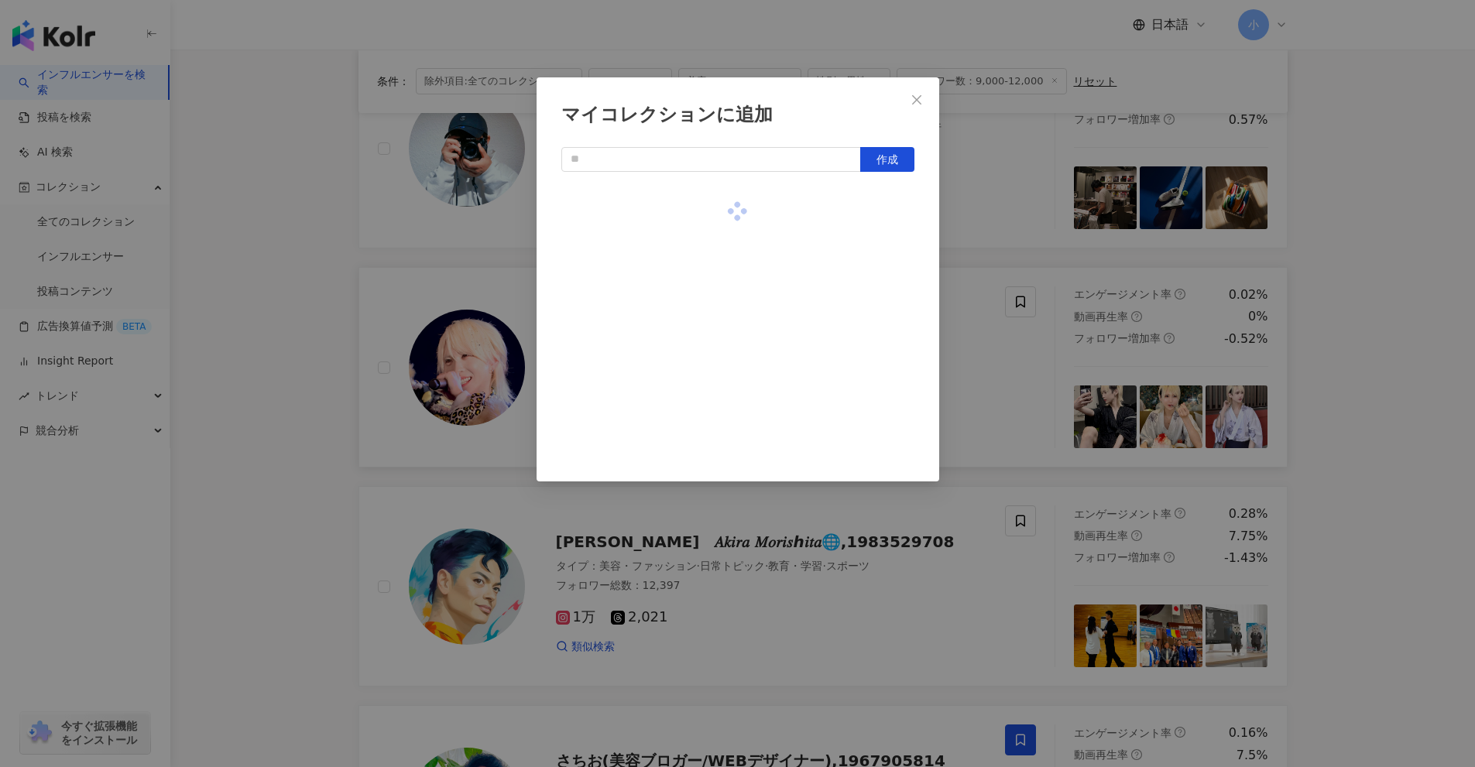
click at [1068, 388] on div "マイコレクションに追加 作成" at bounding box center [737, 383] width 1475 height 767
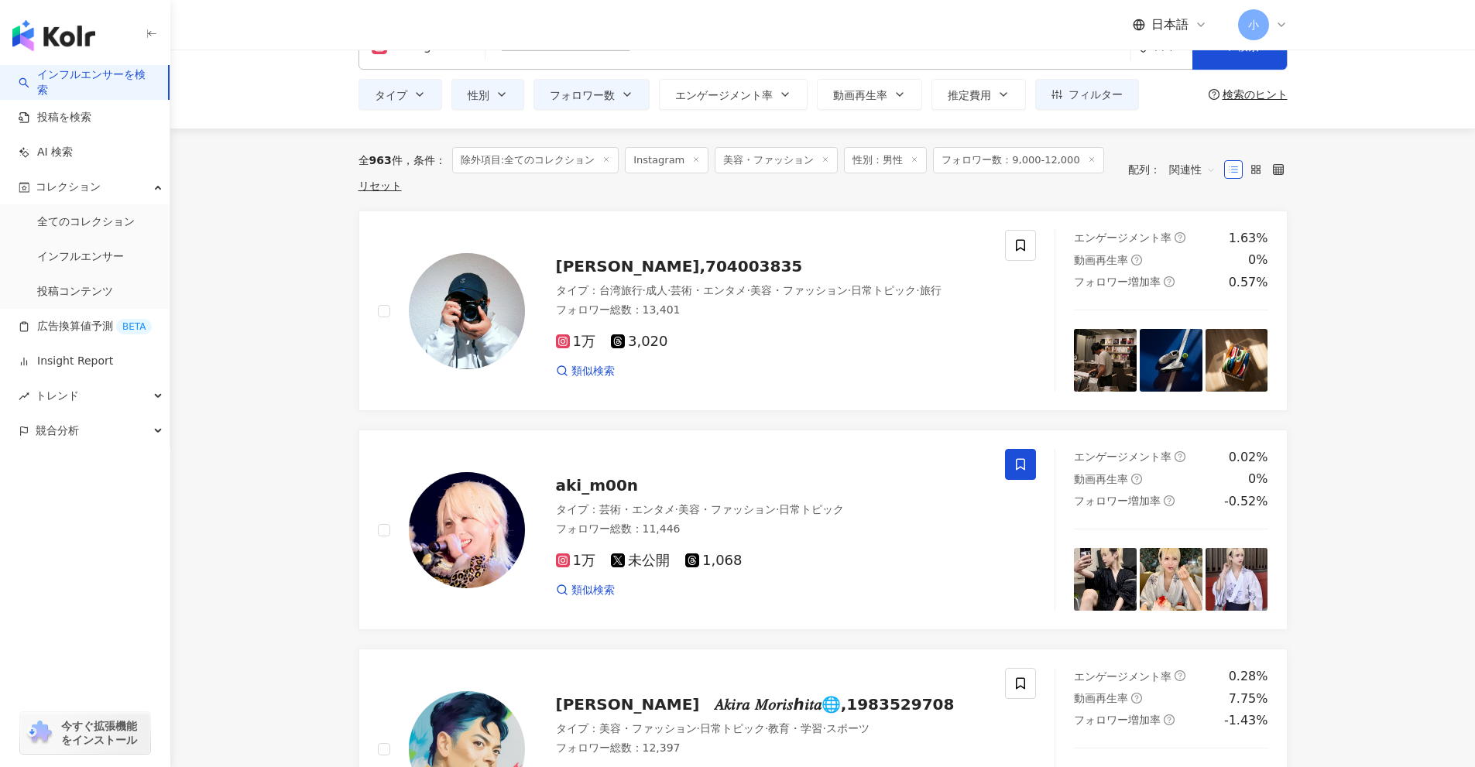
scroll to position [82, 0]
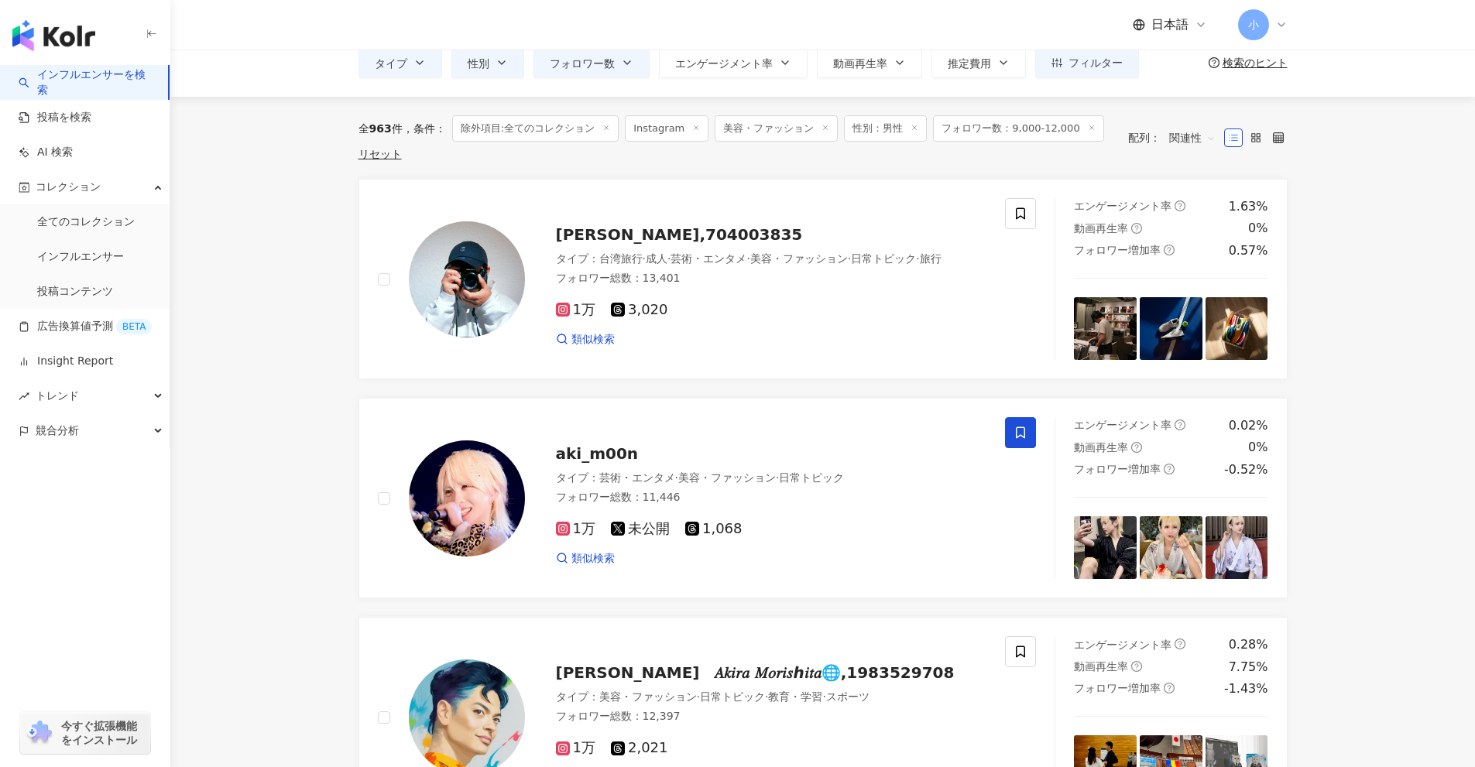
drag, startPoint x: 1385, startPoint y: 317, endPoint x: 1377, endPoint y: 365, distance: 49.4
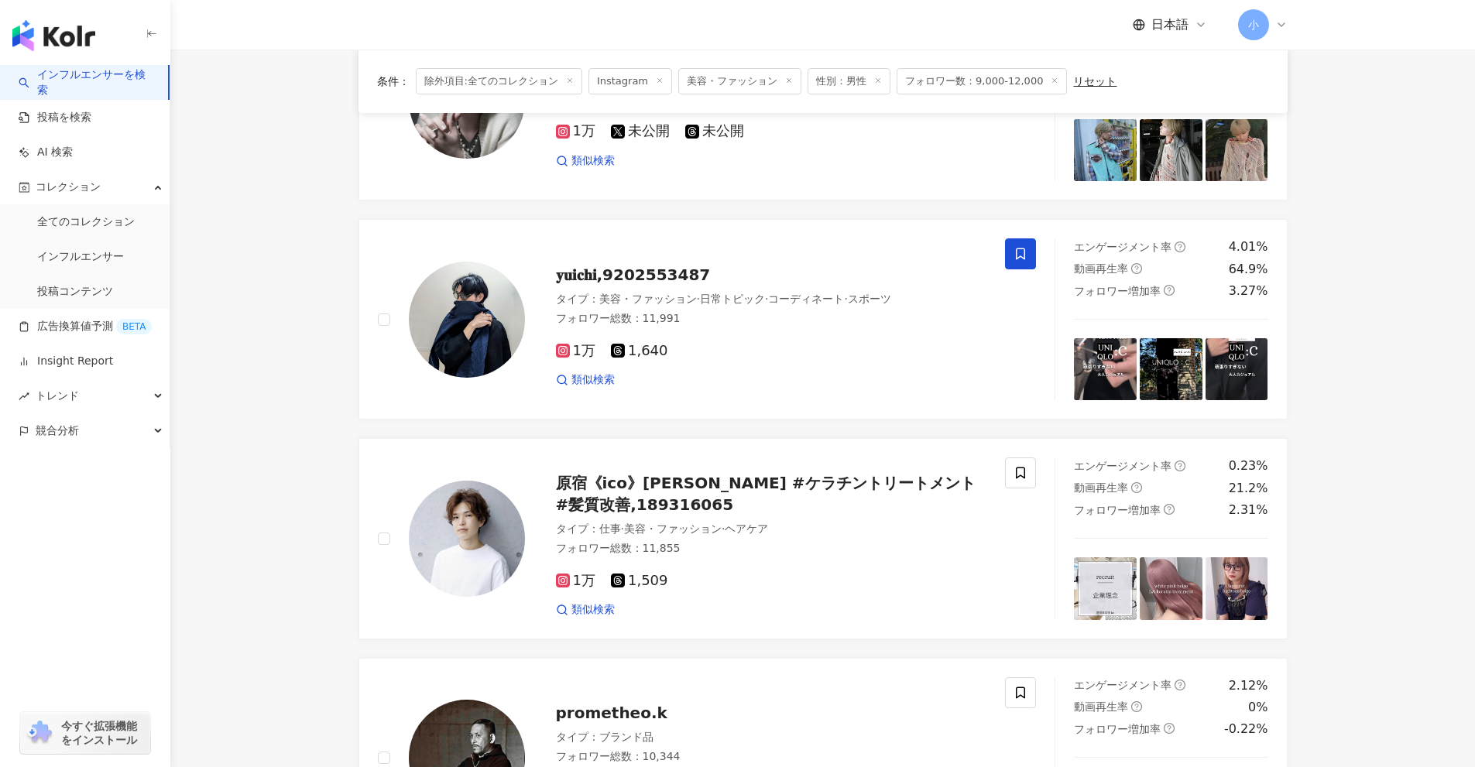
scroll to position [2434, 0]
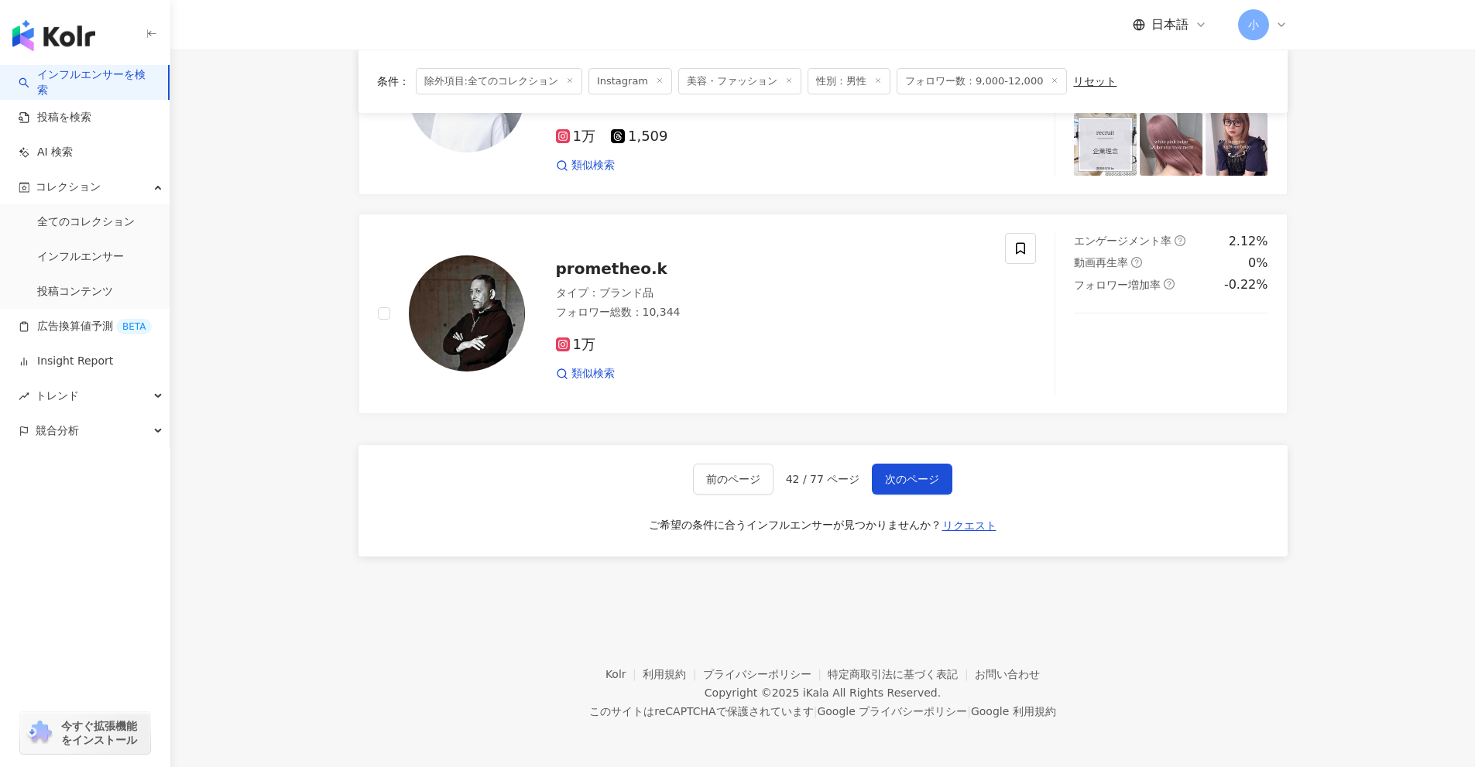
drag, startPoint x: 1356, startPoint y: 275, endPoint x: 1328, endPoint y: 612, distance: 337.9
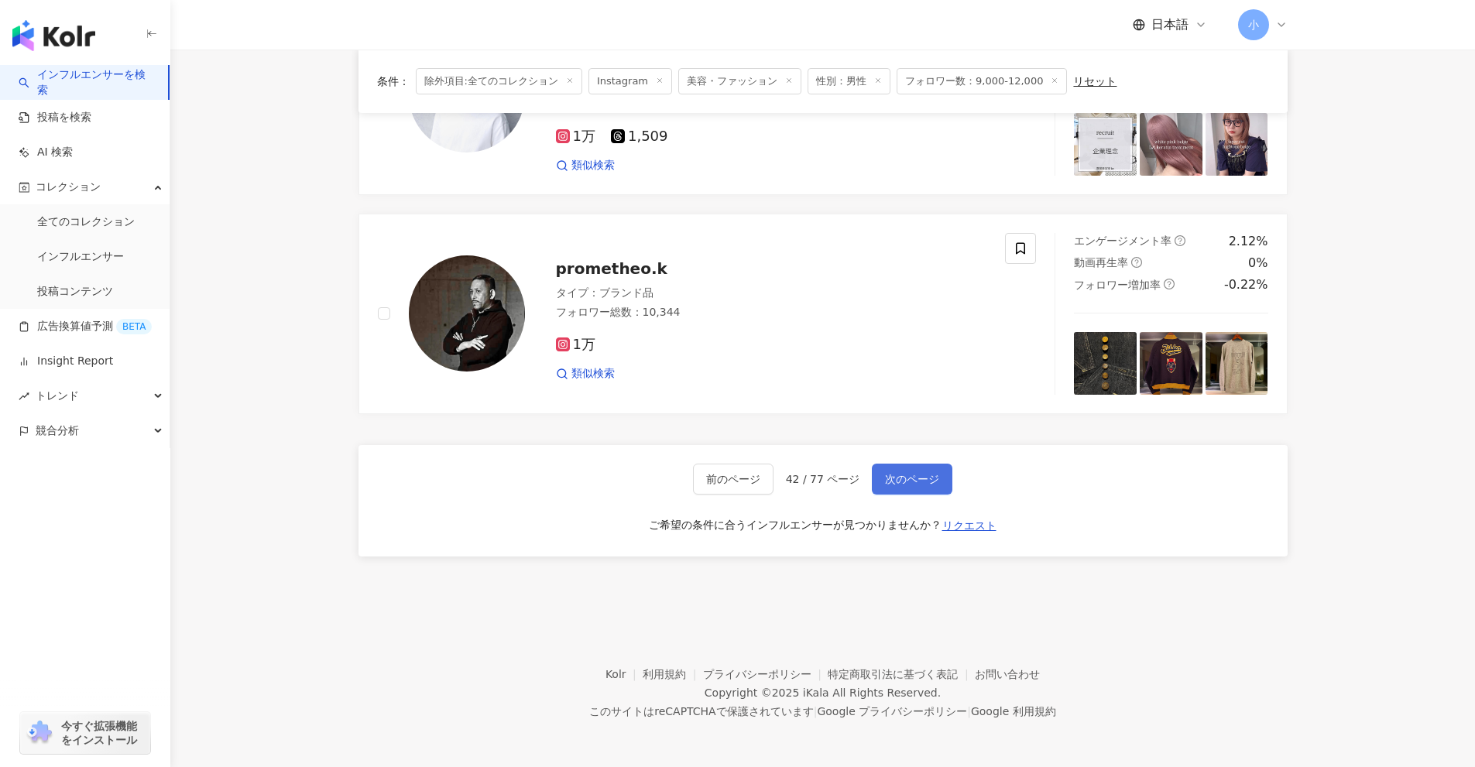
click at [917, 475] on span "次のページ" at bounding box center [912, 479] width 54 height 12
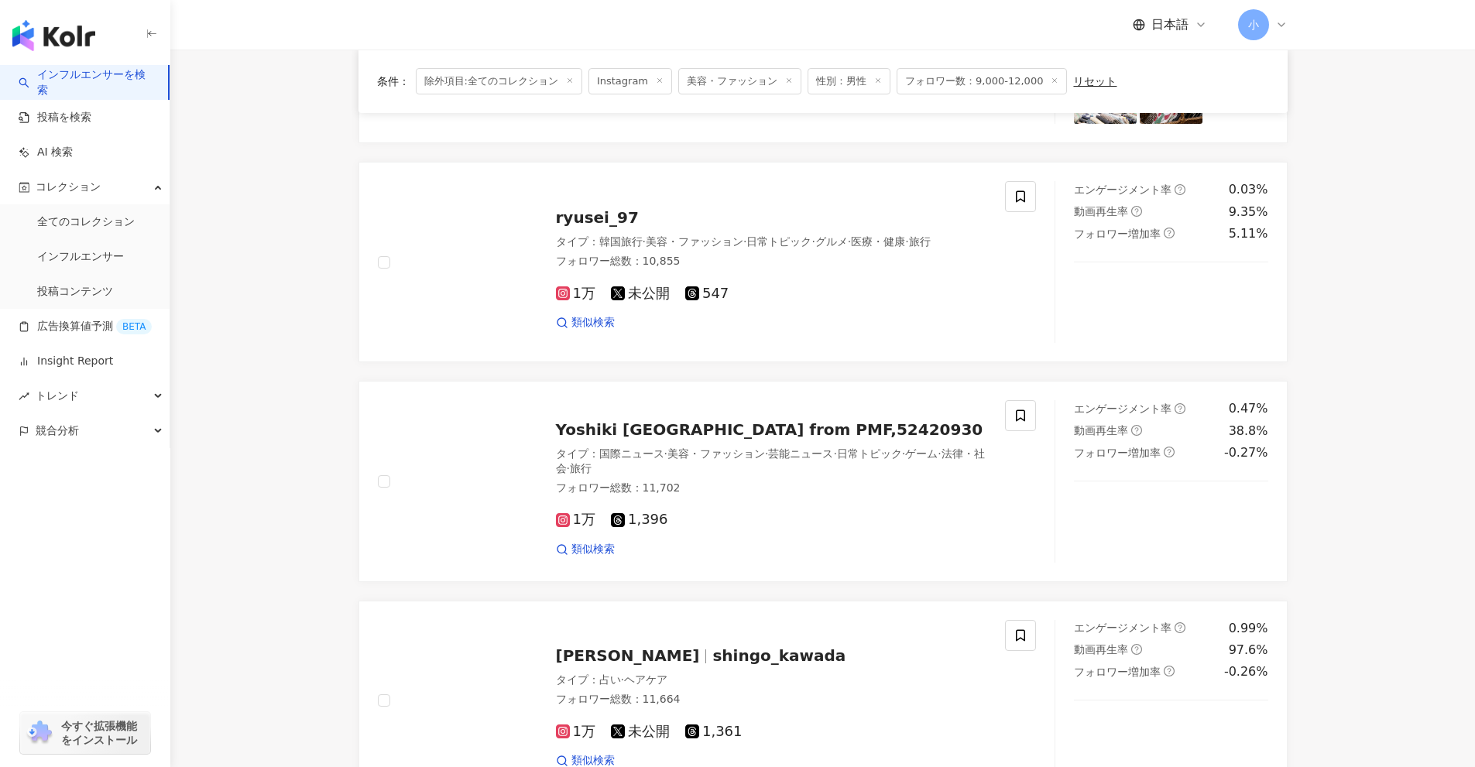
scroll to position [1737, 0]
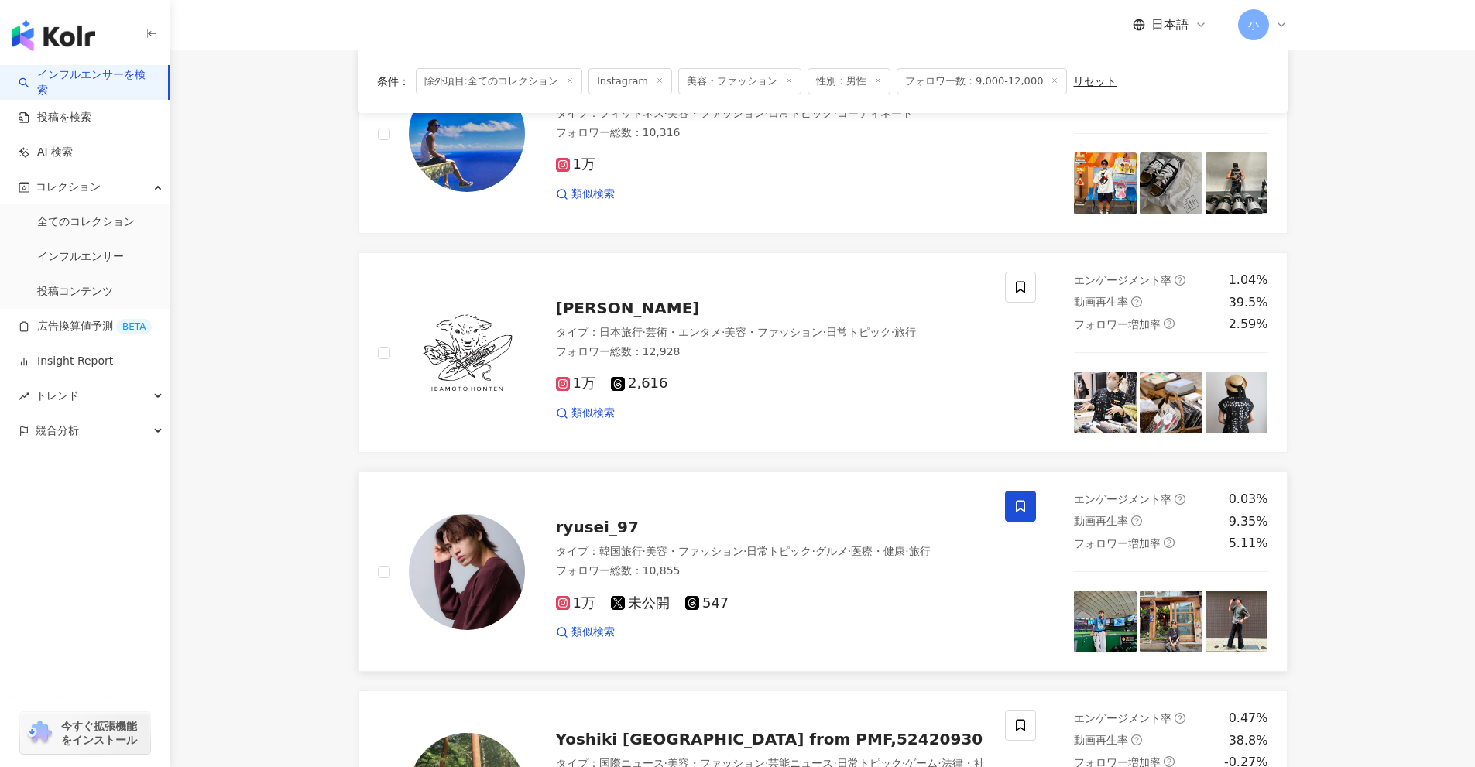
click at [1025, 500] on icon at bounding box center [1020, 506] width 14 height 14
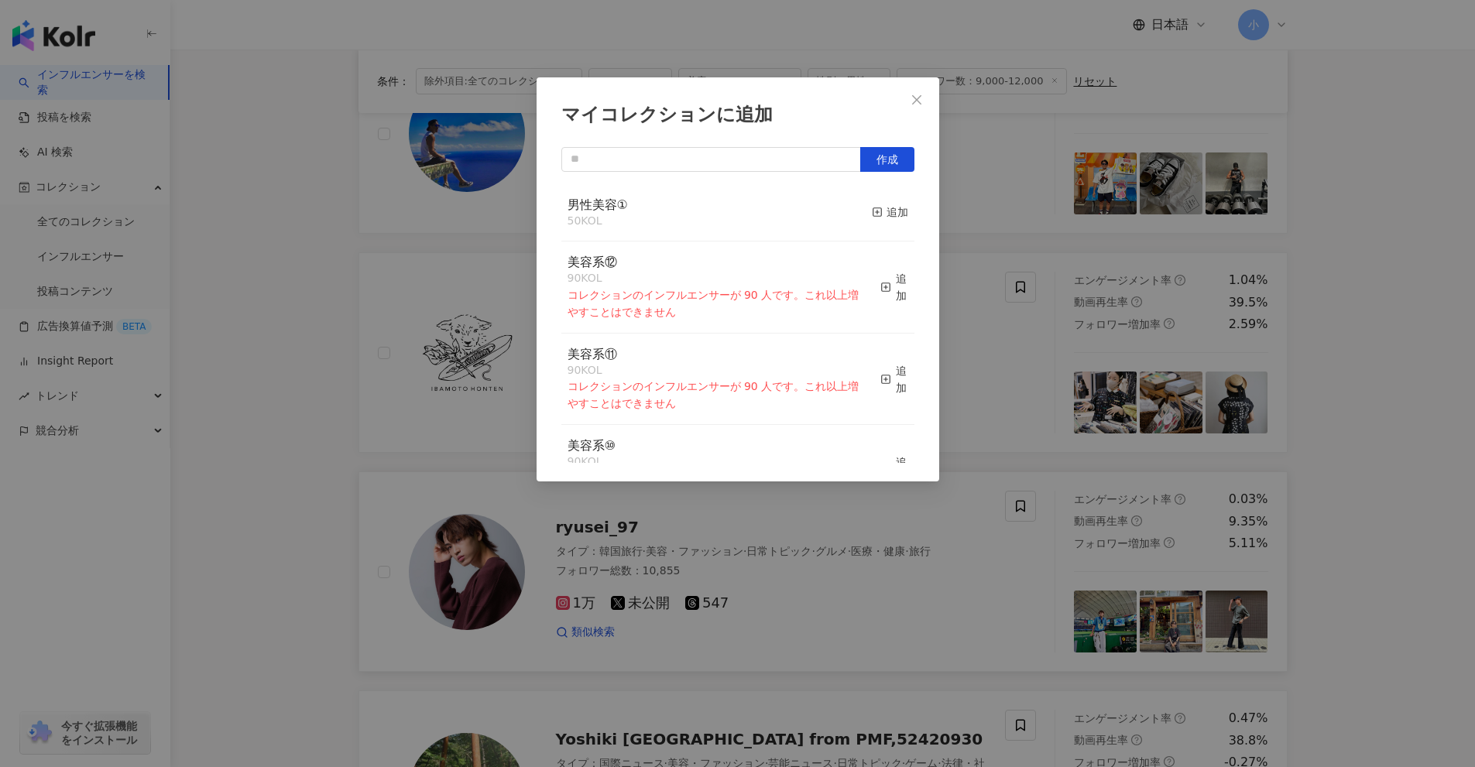
click at [880, 200] on button "追加" at bounding box center [890, 213] width 36 height 33
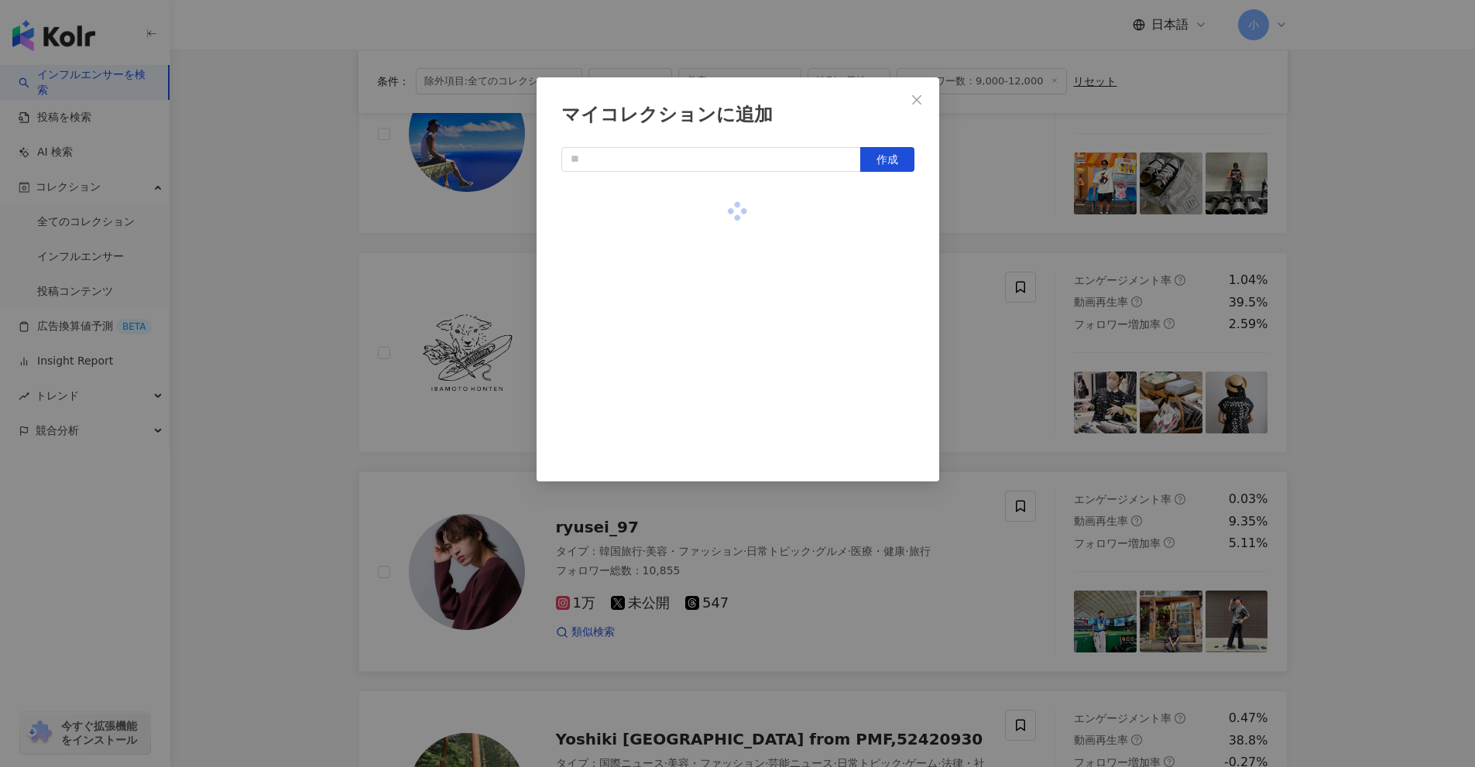
click at [963, 336] on div "マイコレクションに追加 作成" at bounding box center [737, 383] width 1475 height 767
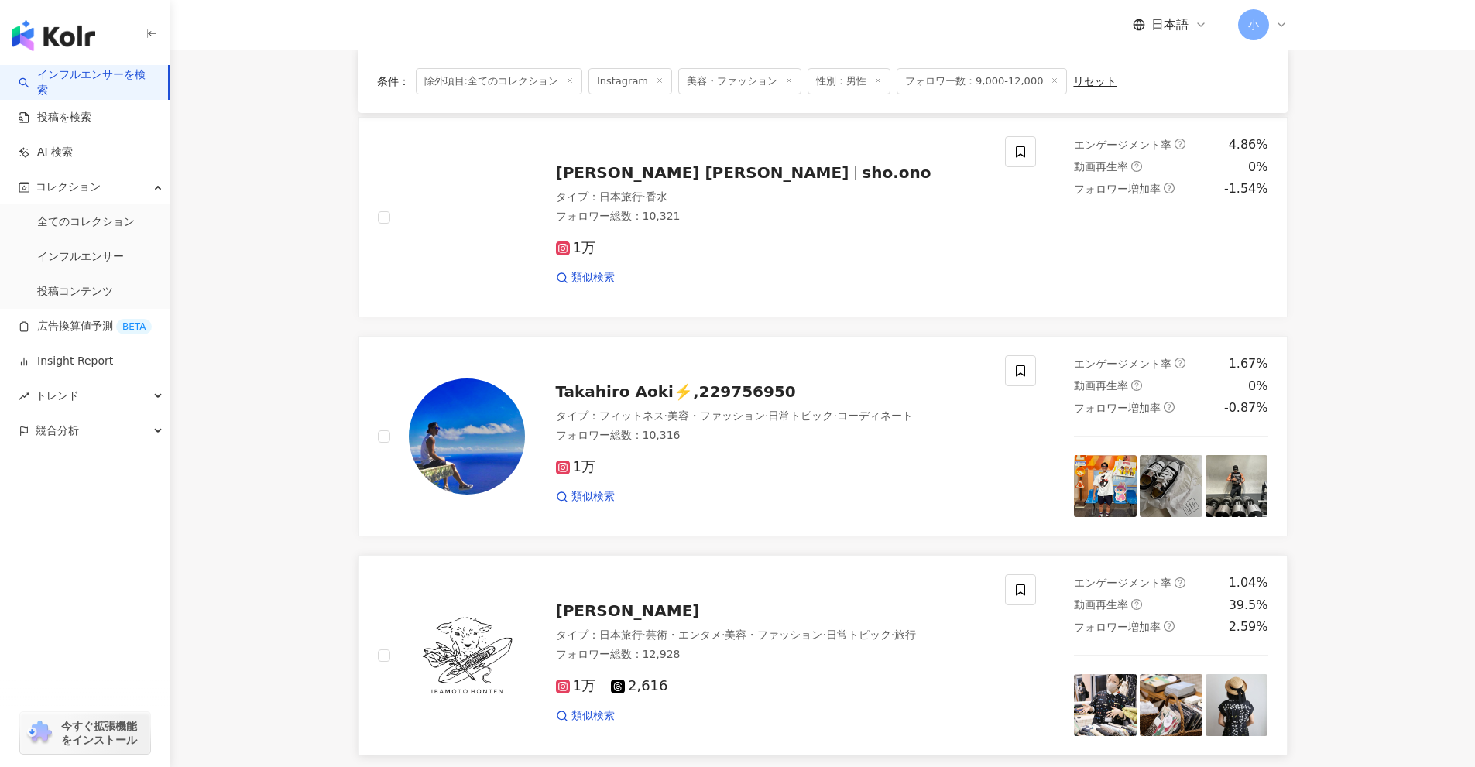
scroll to position [1427, 0]
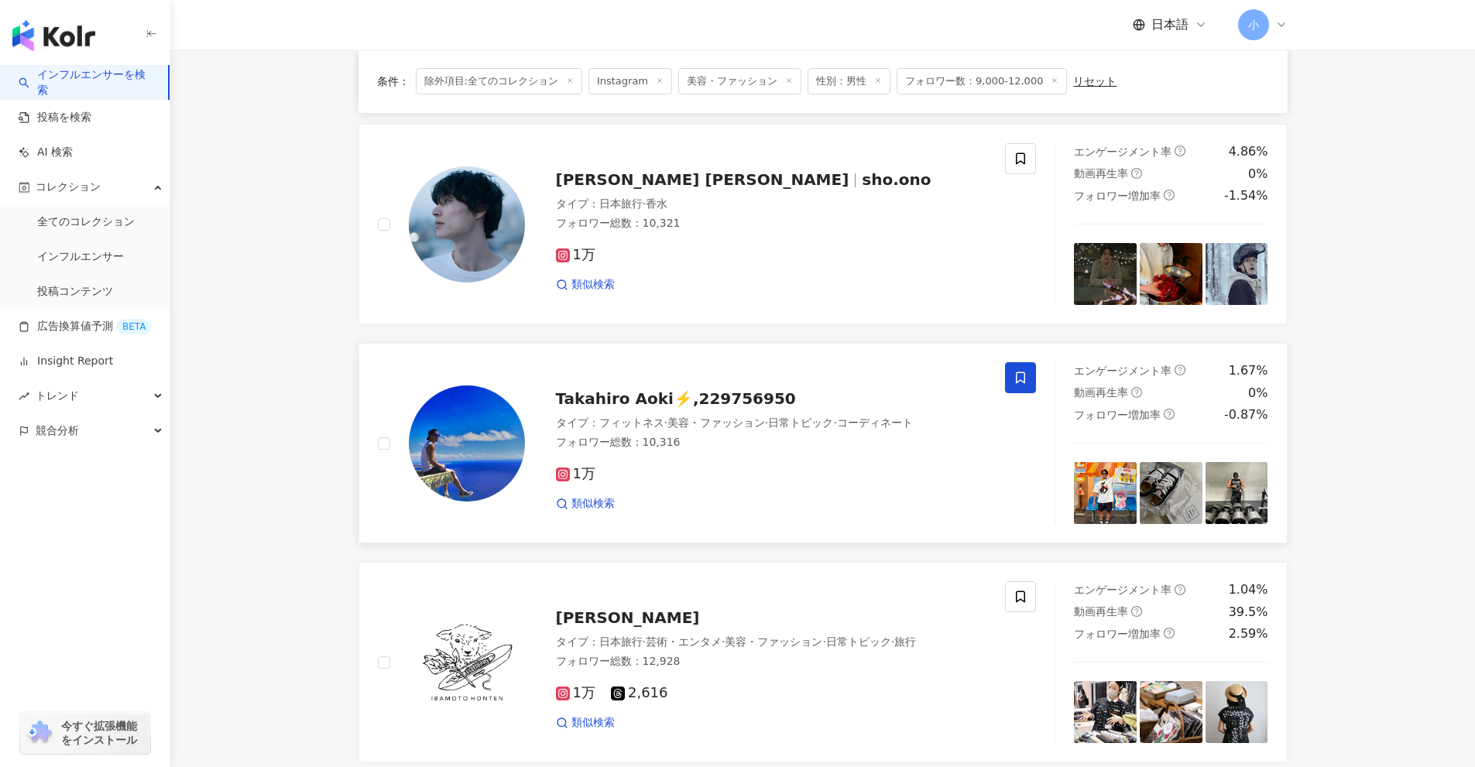
click at [1021, 380] on icon at bounding box center [1020, 378] width 14 height 14
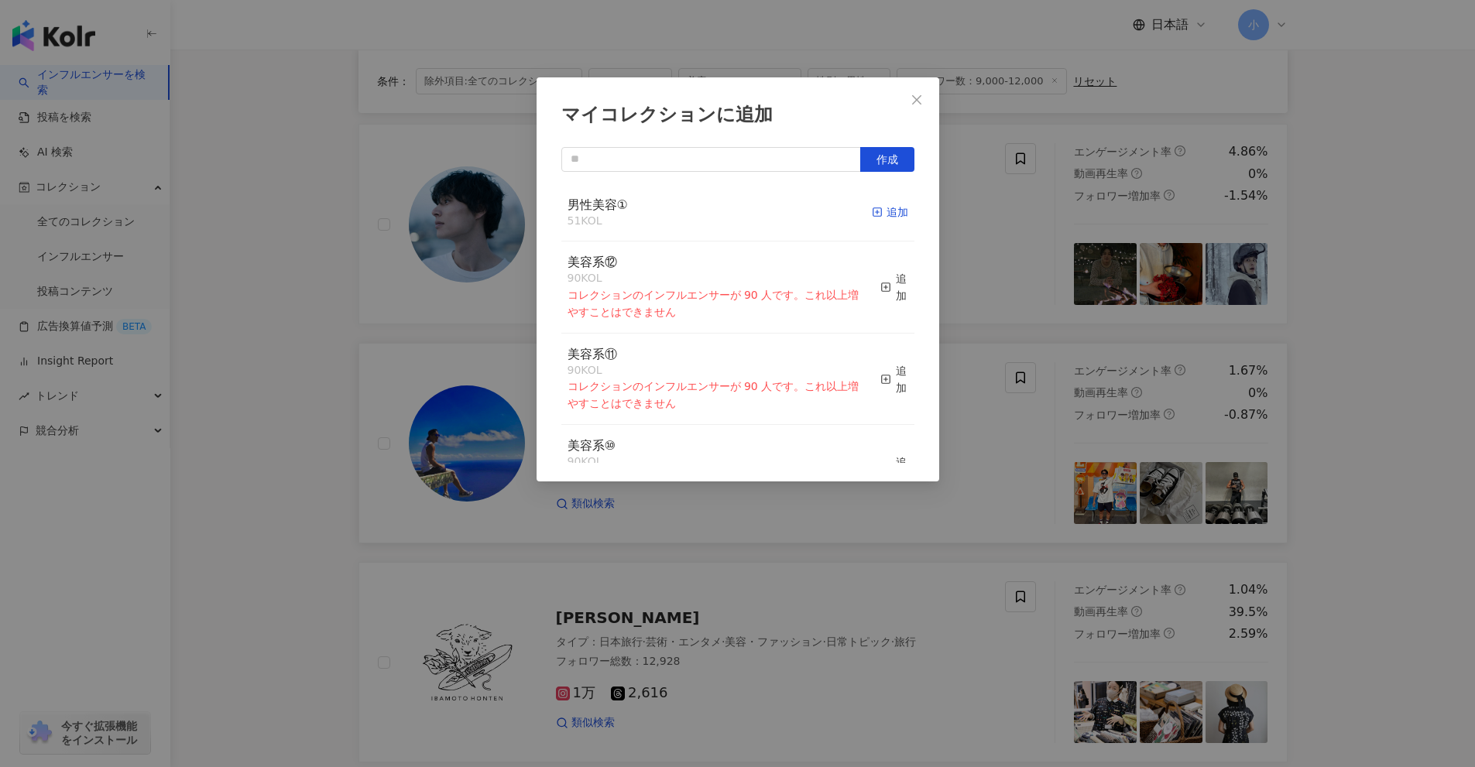
click at [876, 207] on div "追加" at bounding box center [890, 212] width 36 height 17
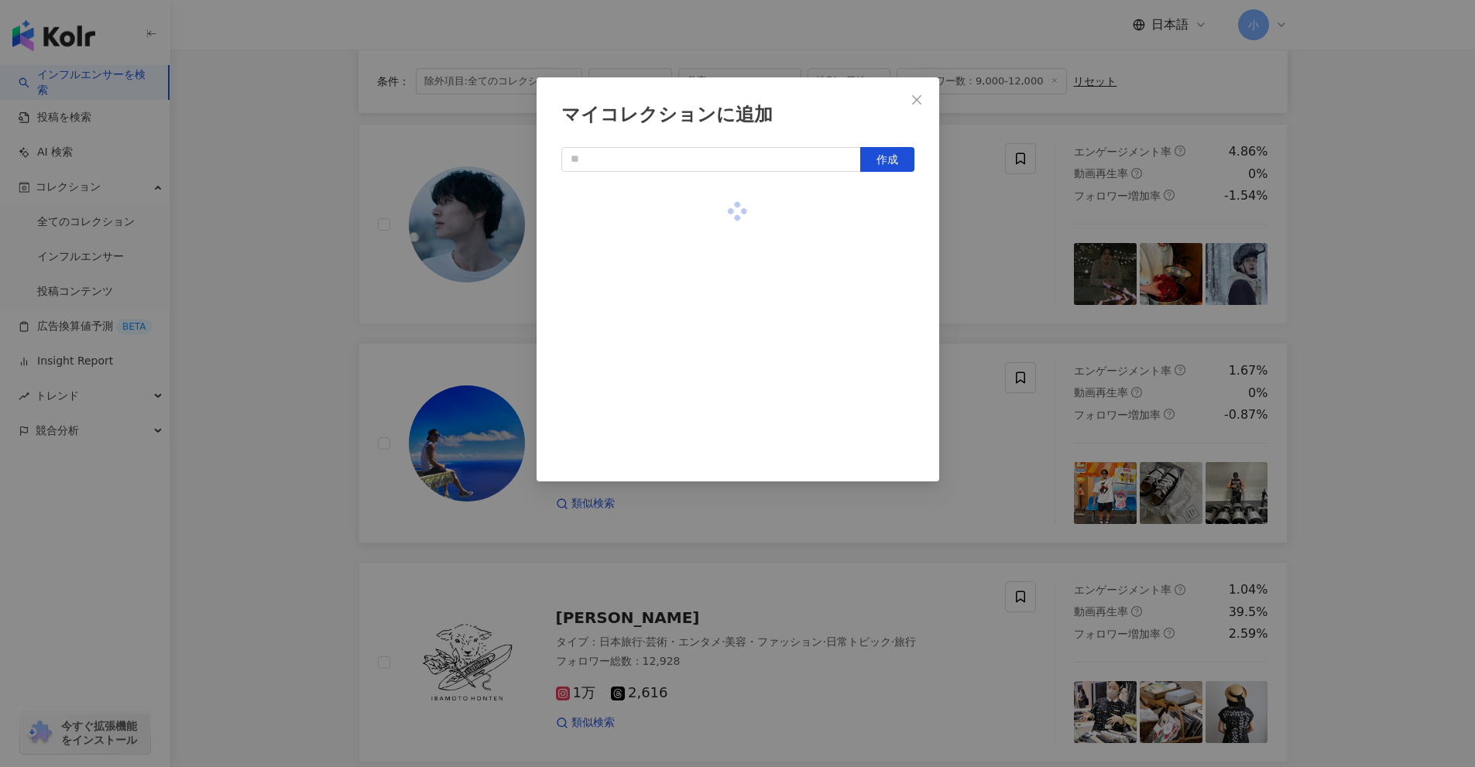
click at [1031, 255] on div "マイコレクションに追加 作成" at bounding box center [737, 383] width 1475 height 767
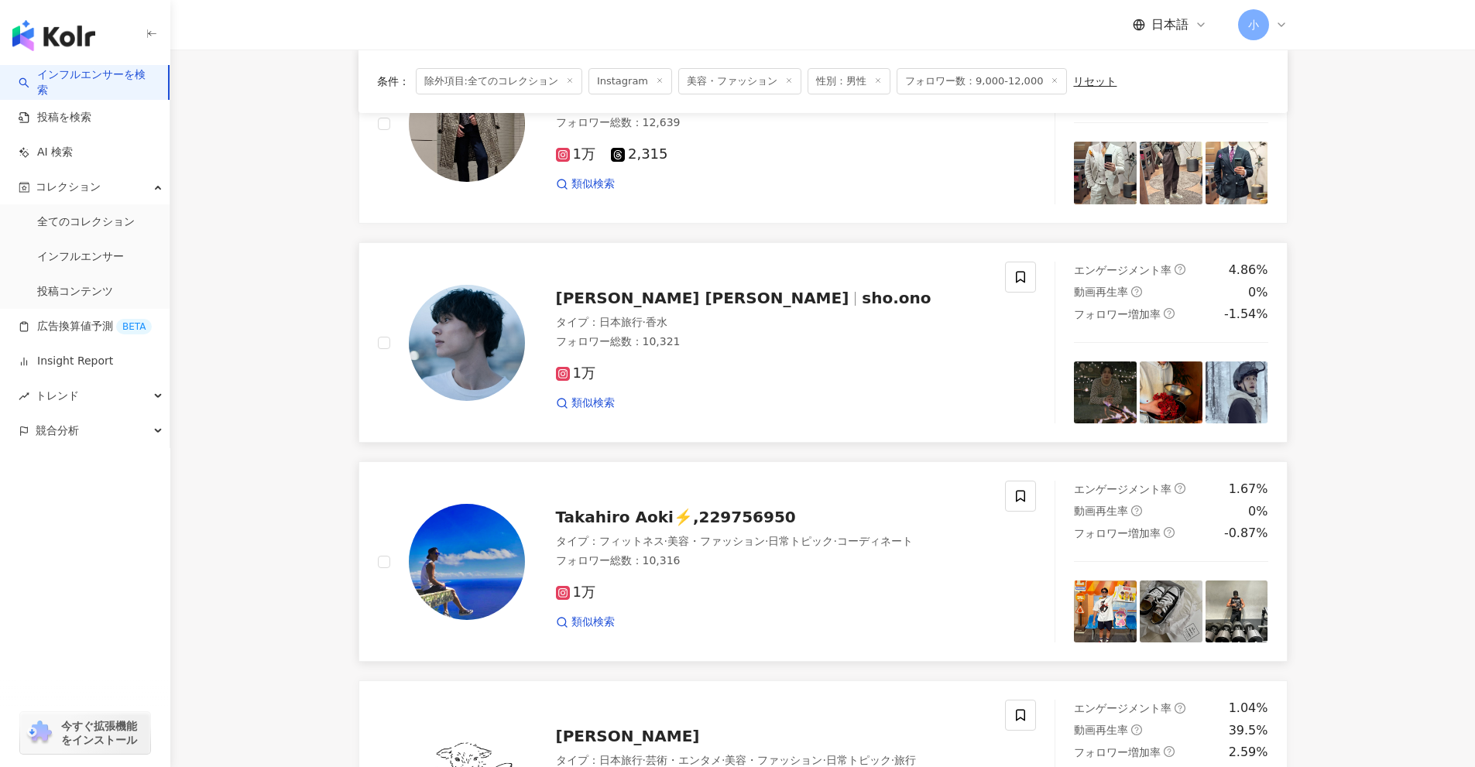
scroll to position [1195, 0]
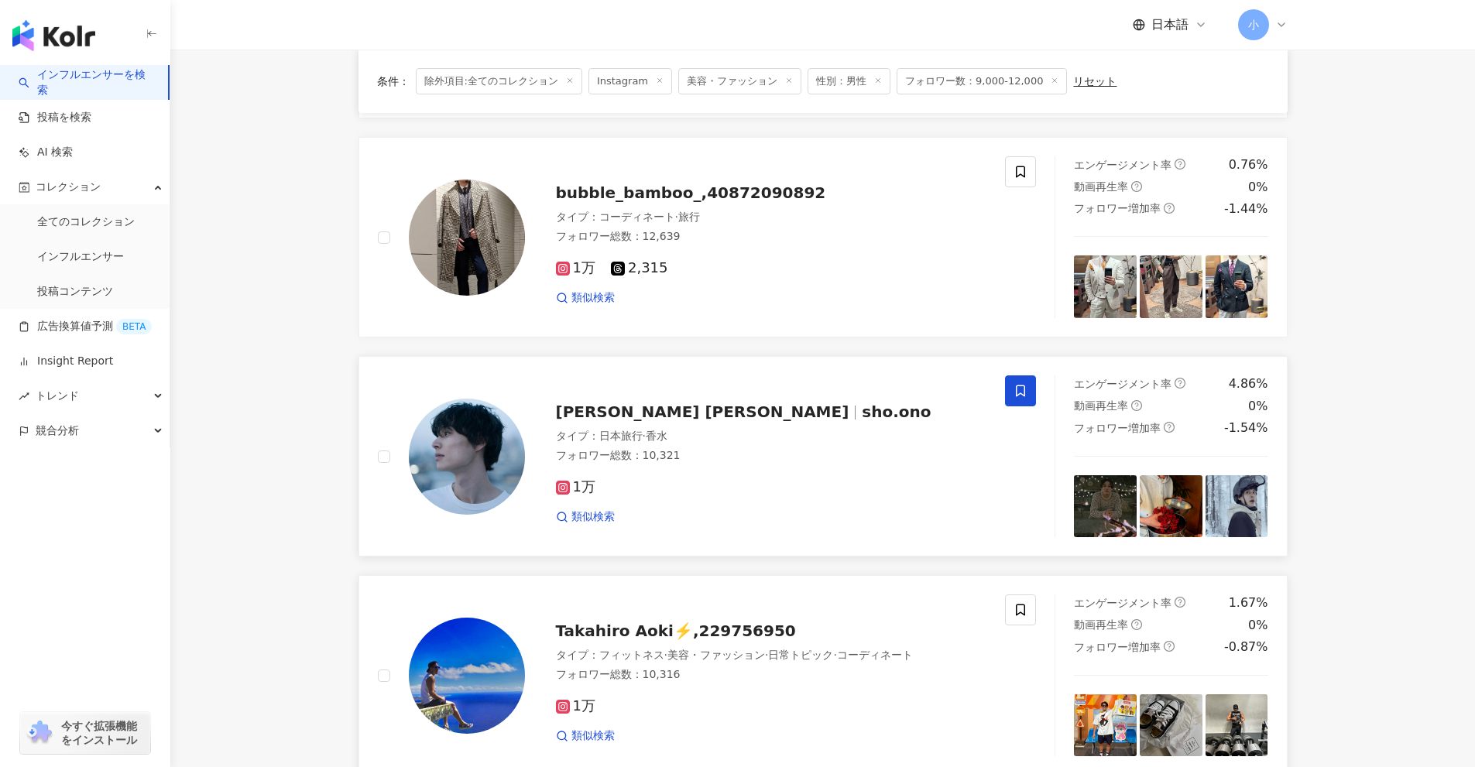
click at [1017, 392] on icon at bounding box center [1020, 391] width 14 height 14
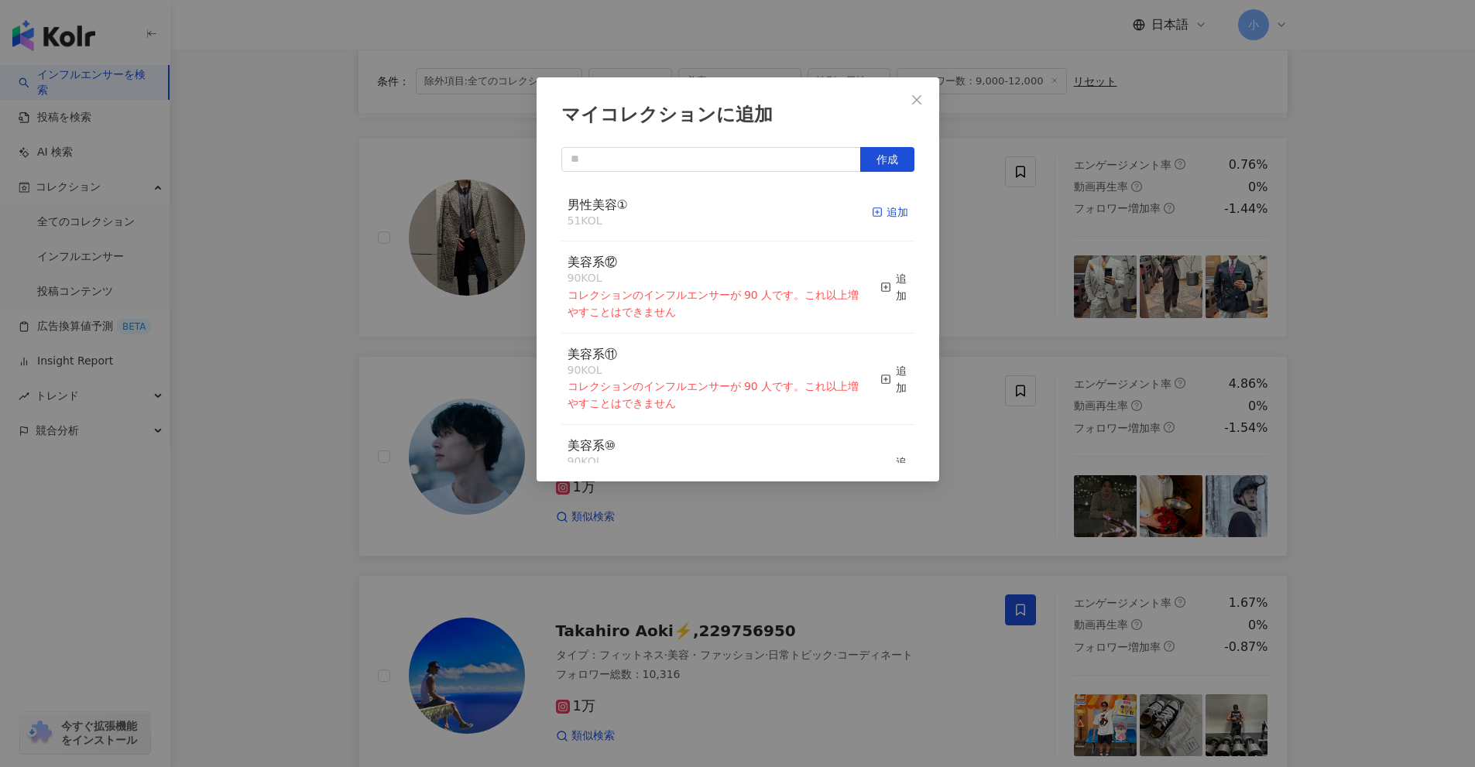
click at [875, 217] on div "追加" at bounding box center [890, 212] width 36 height 17
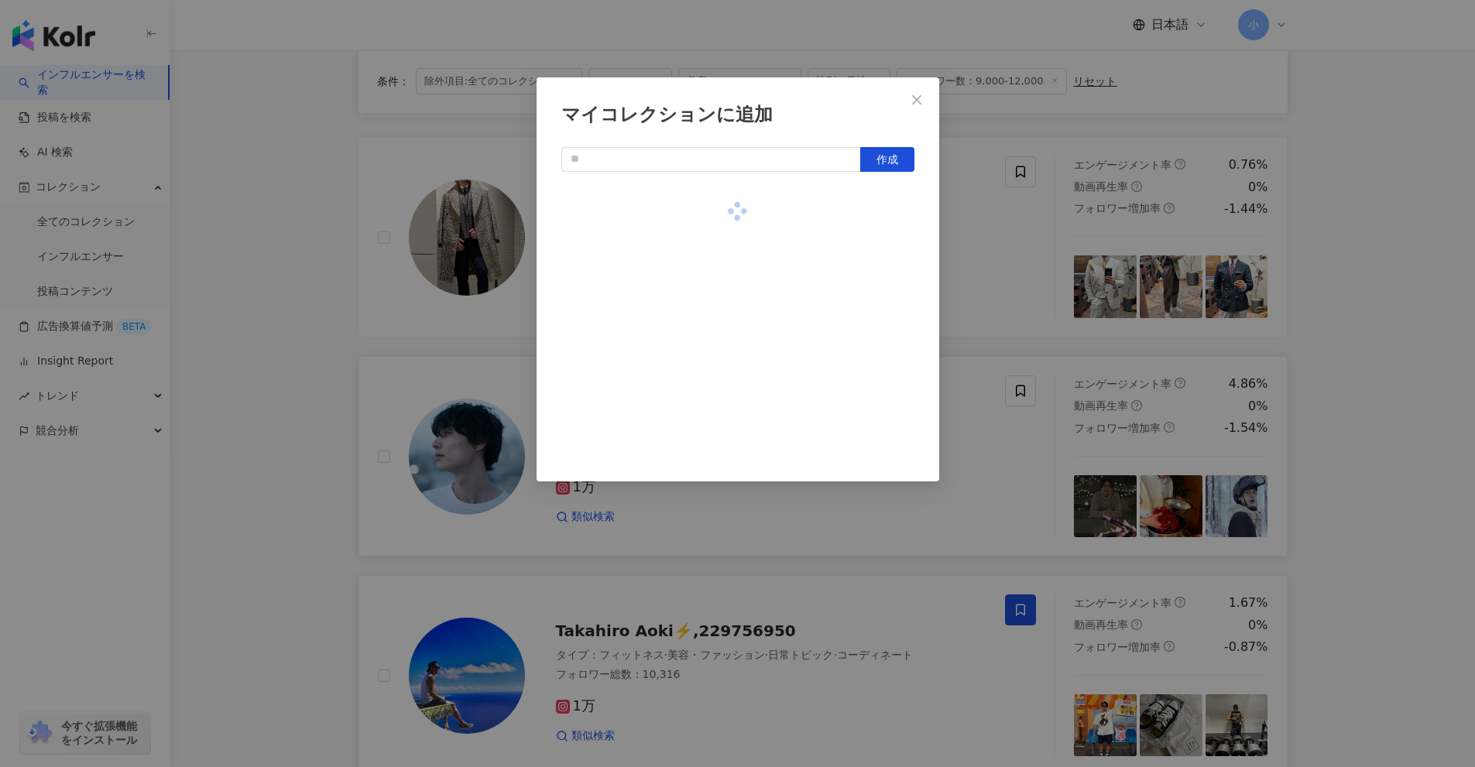
click at [1075, 266] on div "マイコレクションに追加 作成" at bounding box center [737, 383] width 1475 height 767
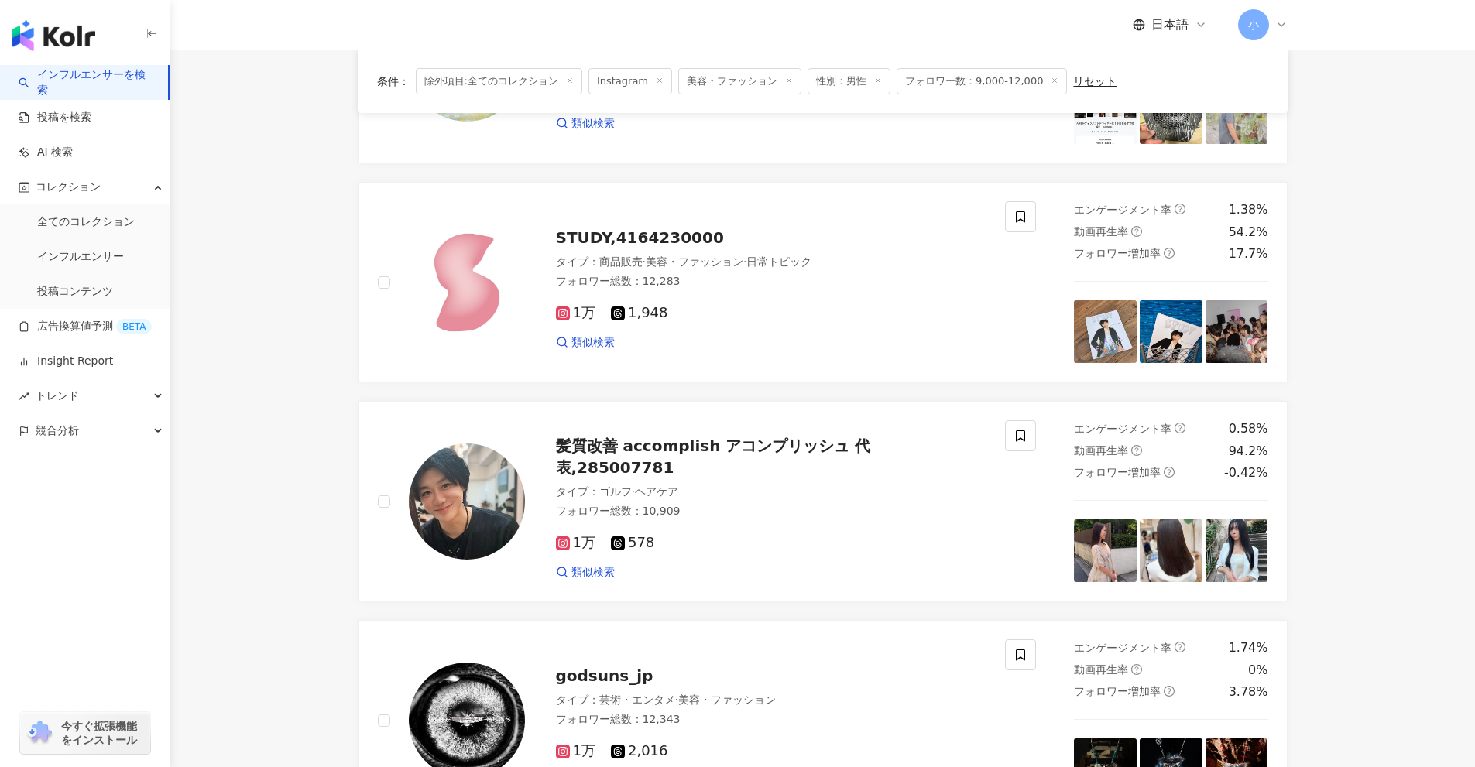
scroll to position [2434, 0]
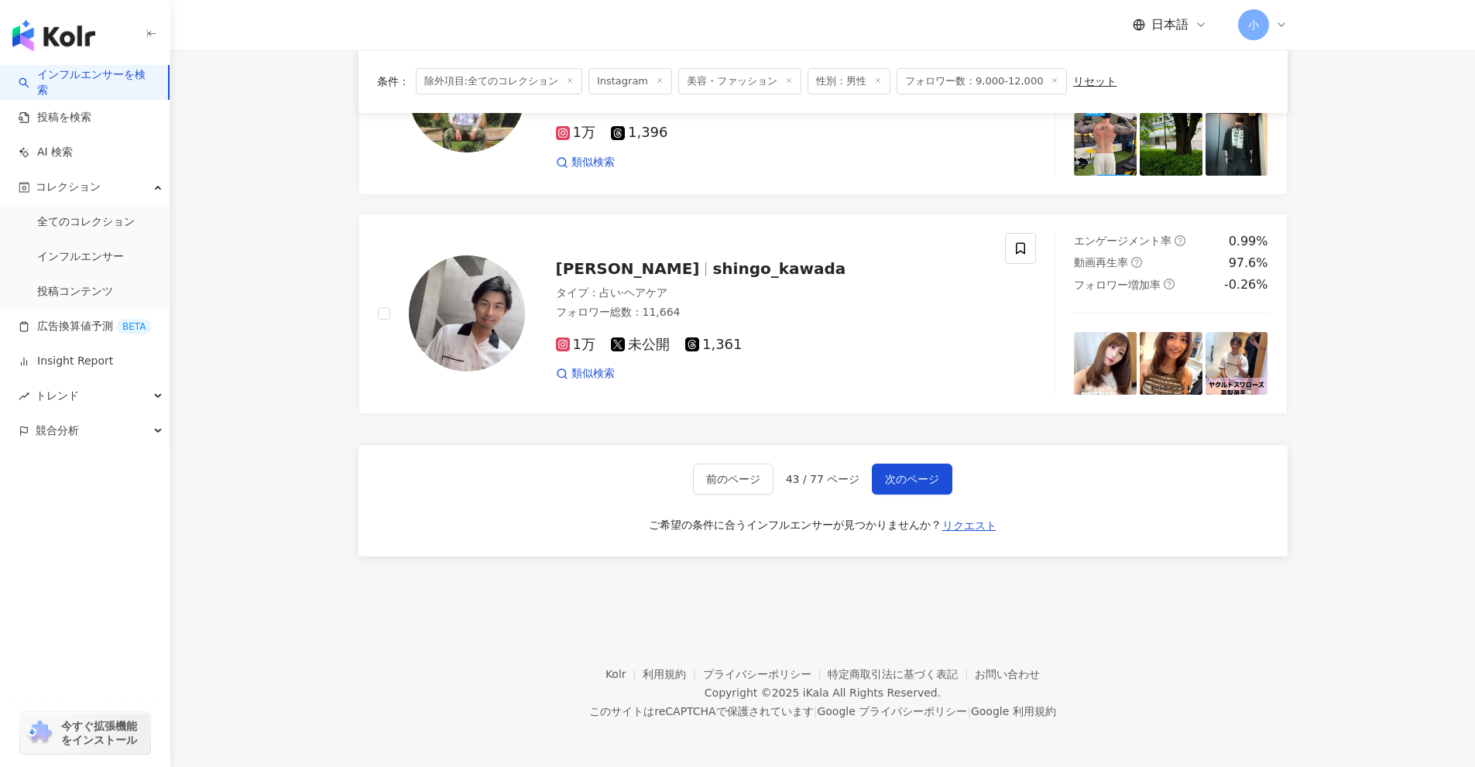
drag, startPoint x: 1364, startPoint y: 282, endPoint x: 1276, endPoint y: 666, distance: 393.8
click at [928, 488] on button "次のページ" at bounding box center [912, 479] width 81 height 31
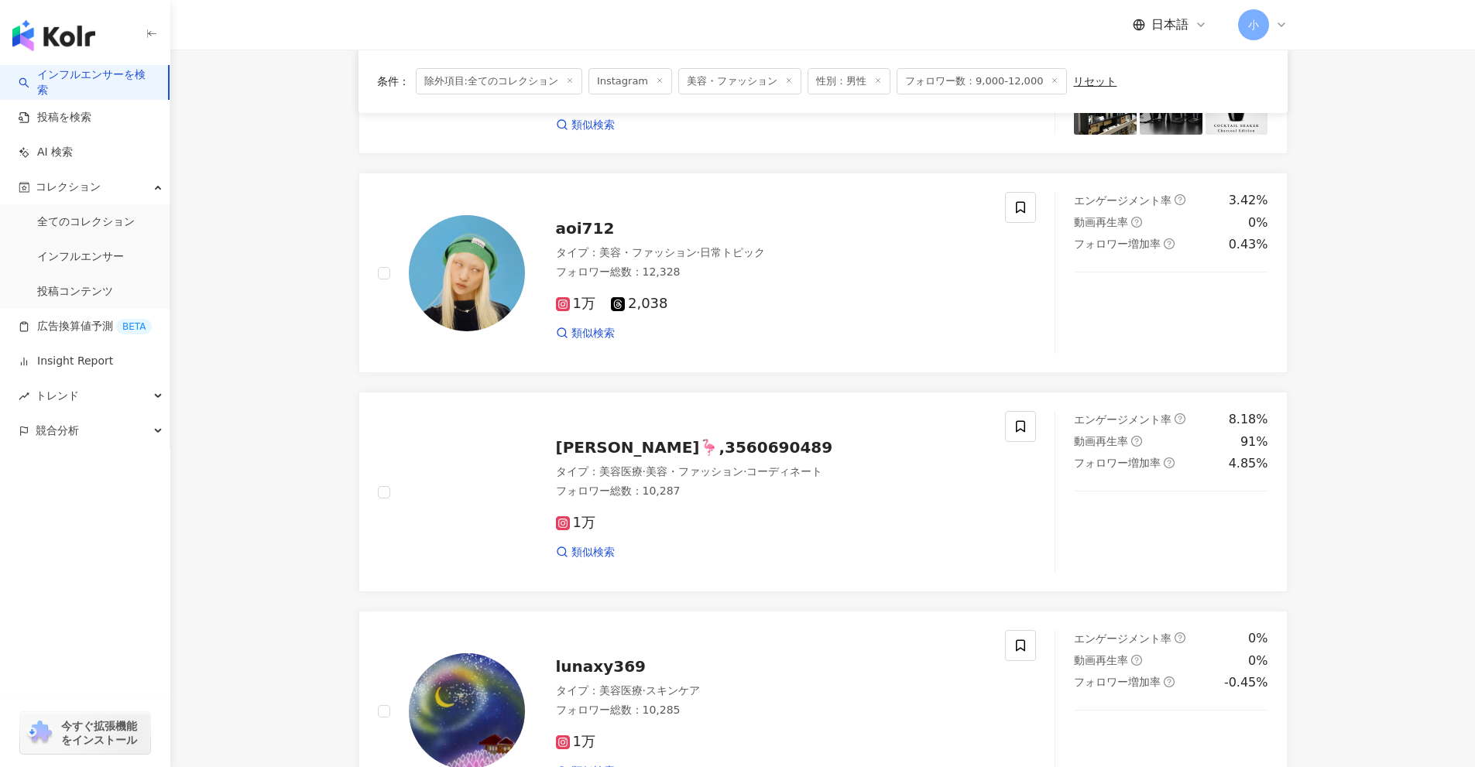
scroll to position [499, 0]
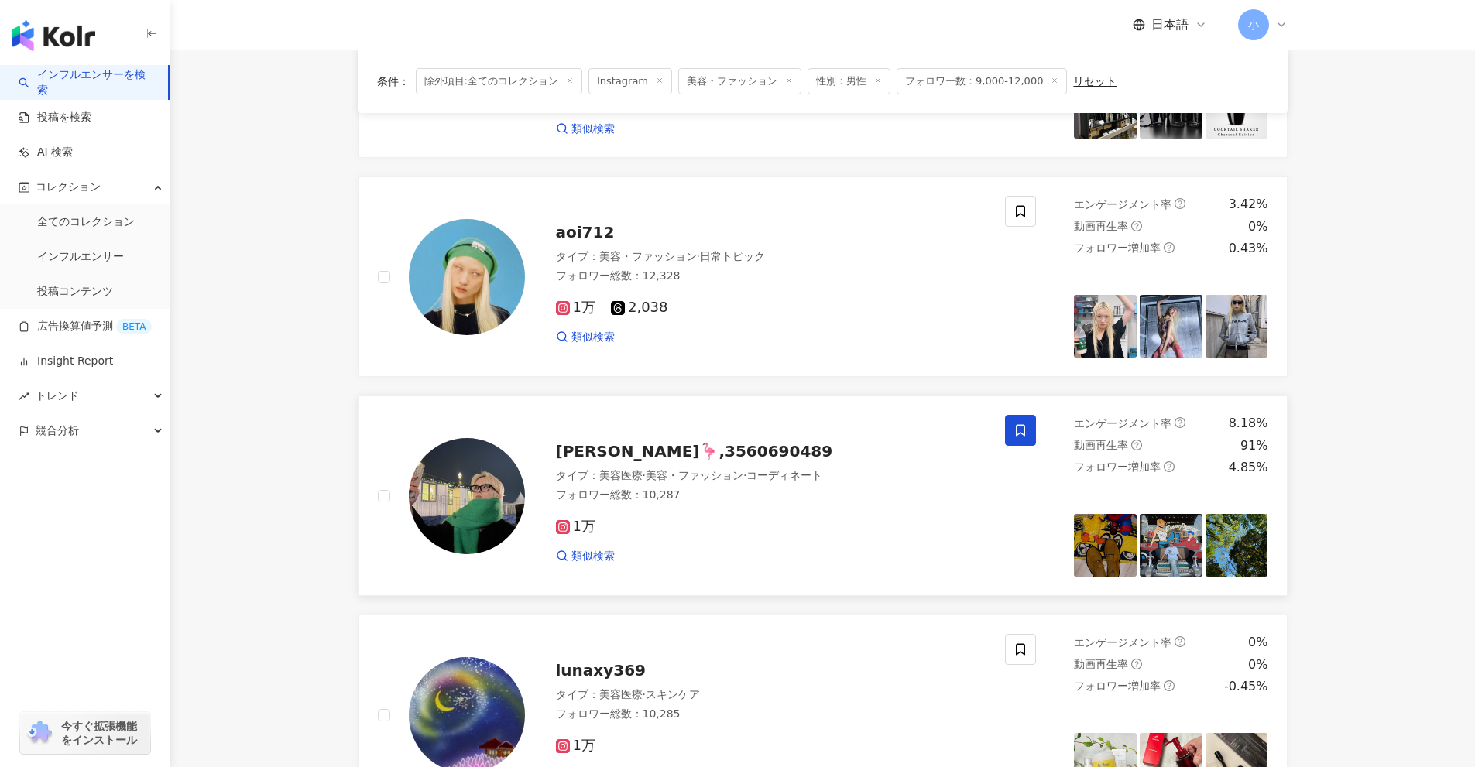
click at [1017, 433] on icon at bounding box center [1020, 430] width 14 height 14
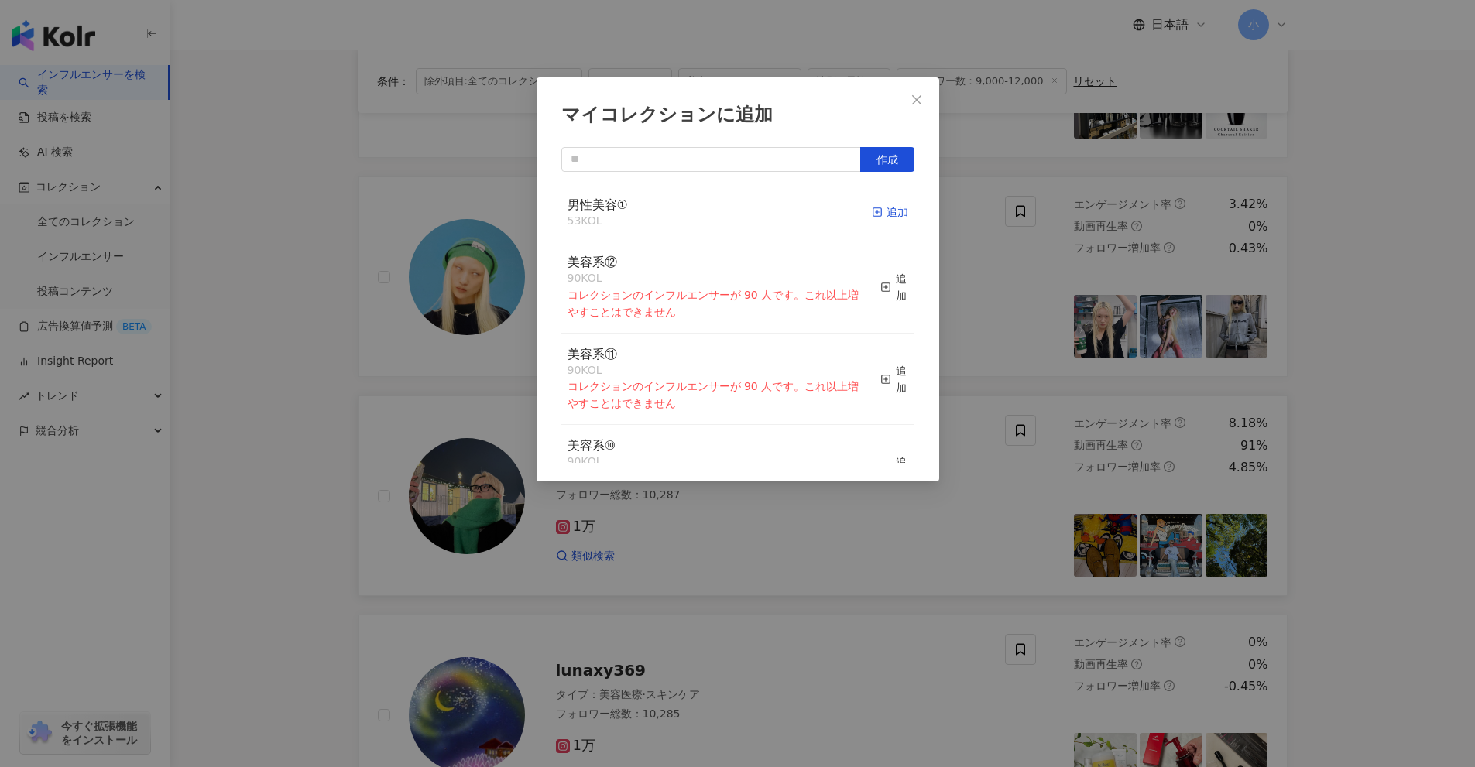
click at [876, 214] on div "追加" at bounding box center [890, 212] width 36 height 17
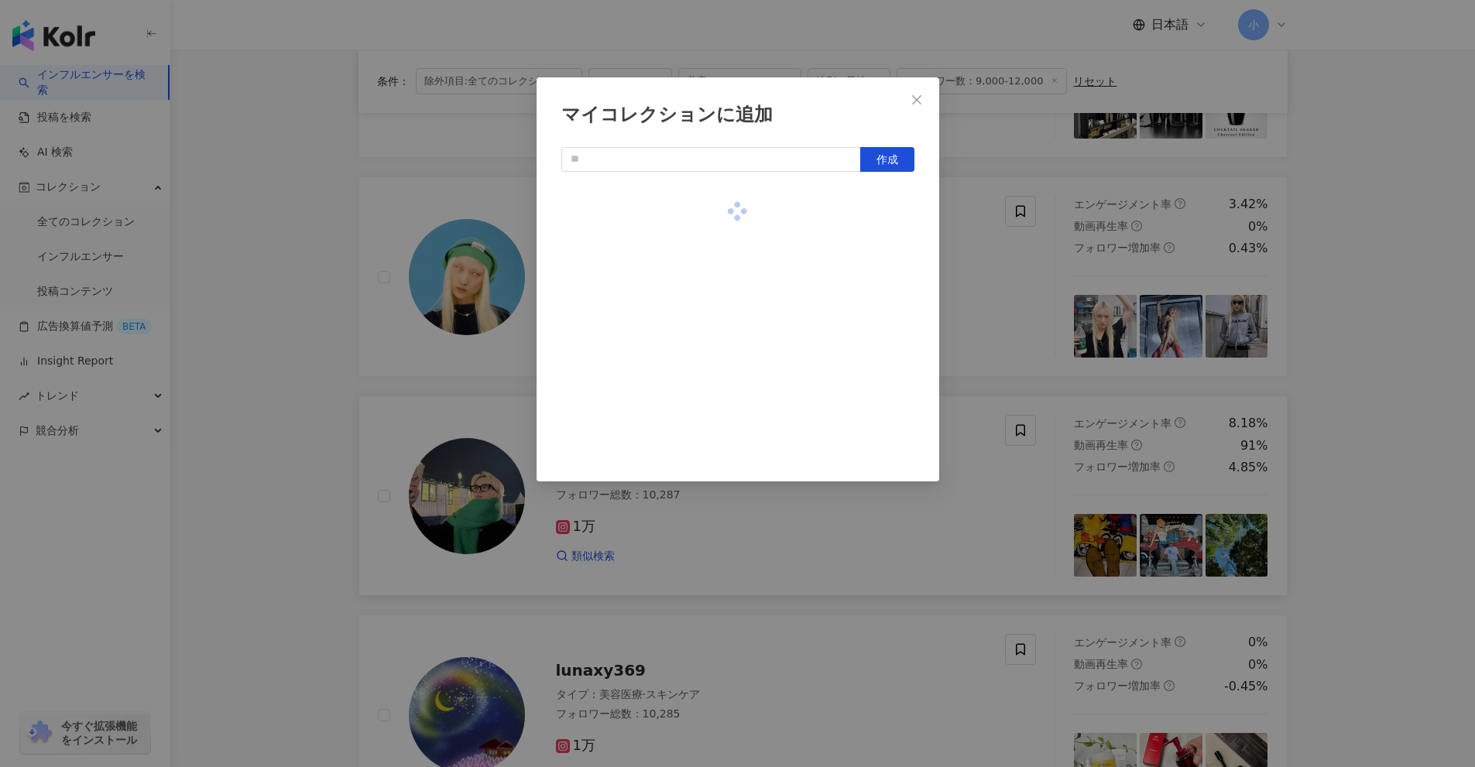
click at [1000, 272] on div "マイコレクションに追加 作成" at bounding box center [737, 383] width 1475 height 767
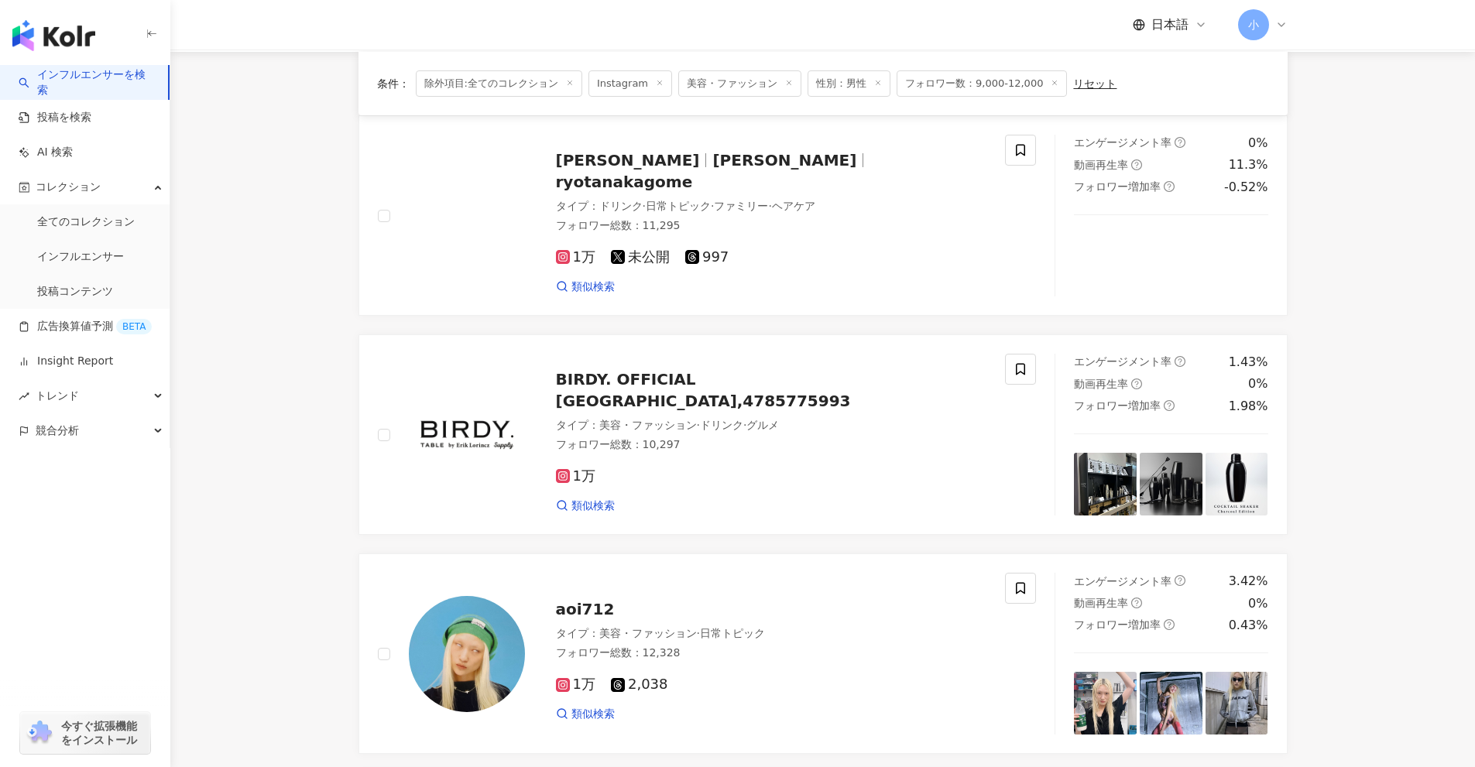
scroll to position [0, 0]
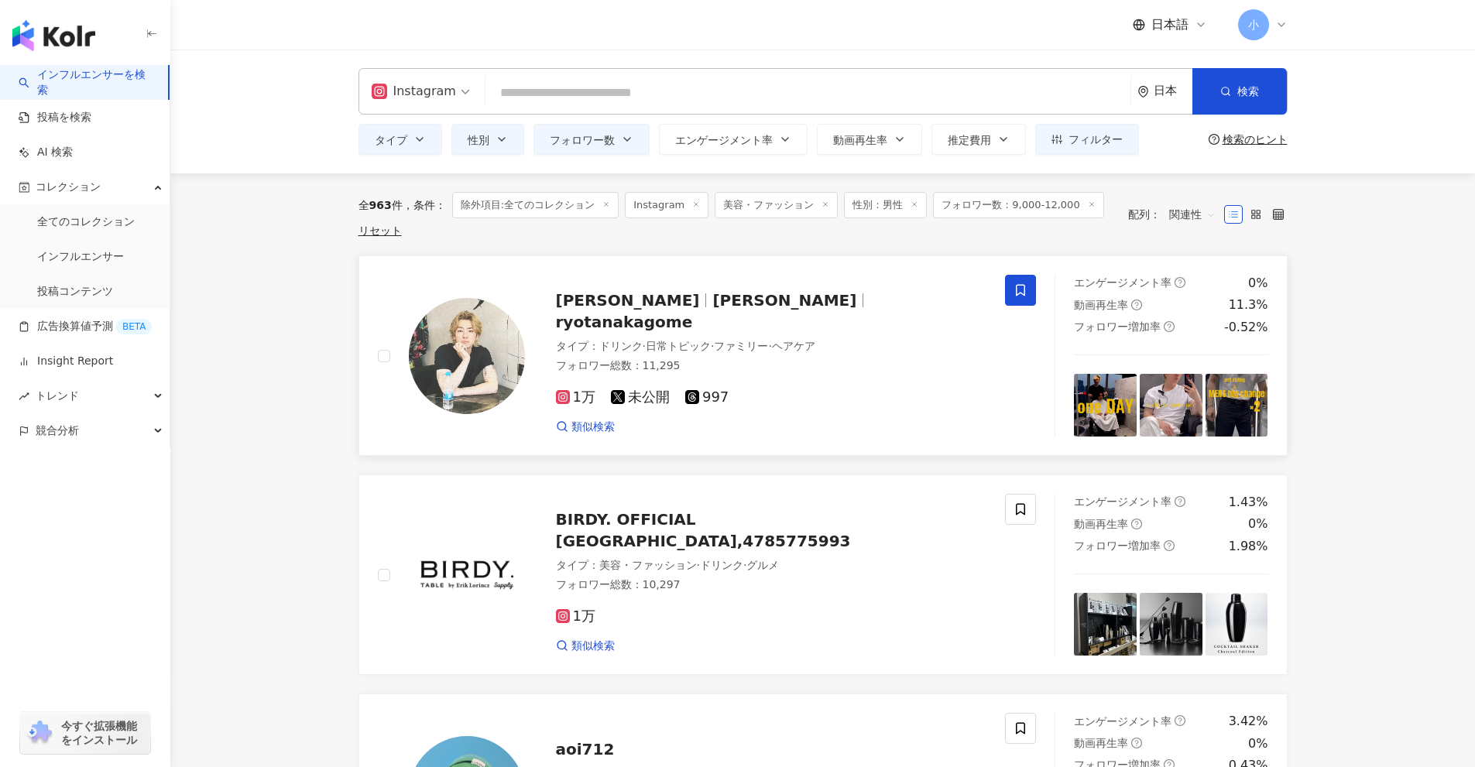
click at [1019, 286] on icon at bounding box center [1020, 290] width 14 height 14
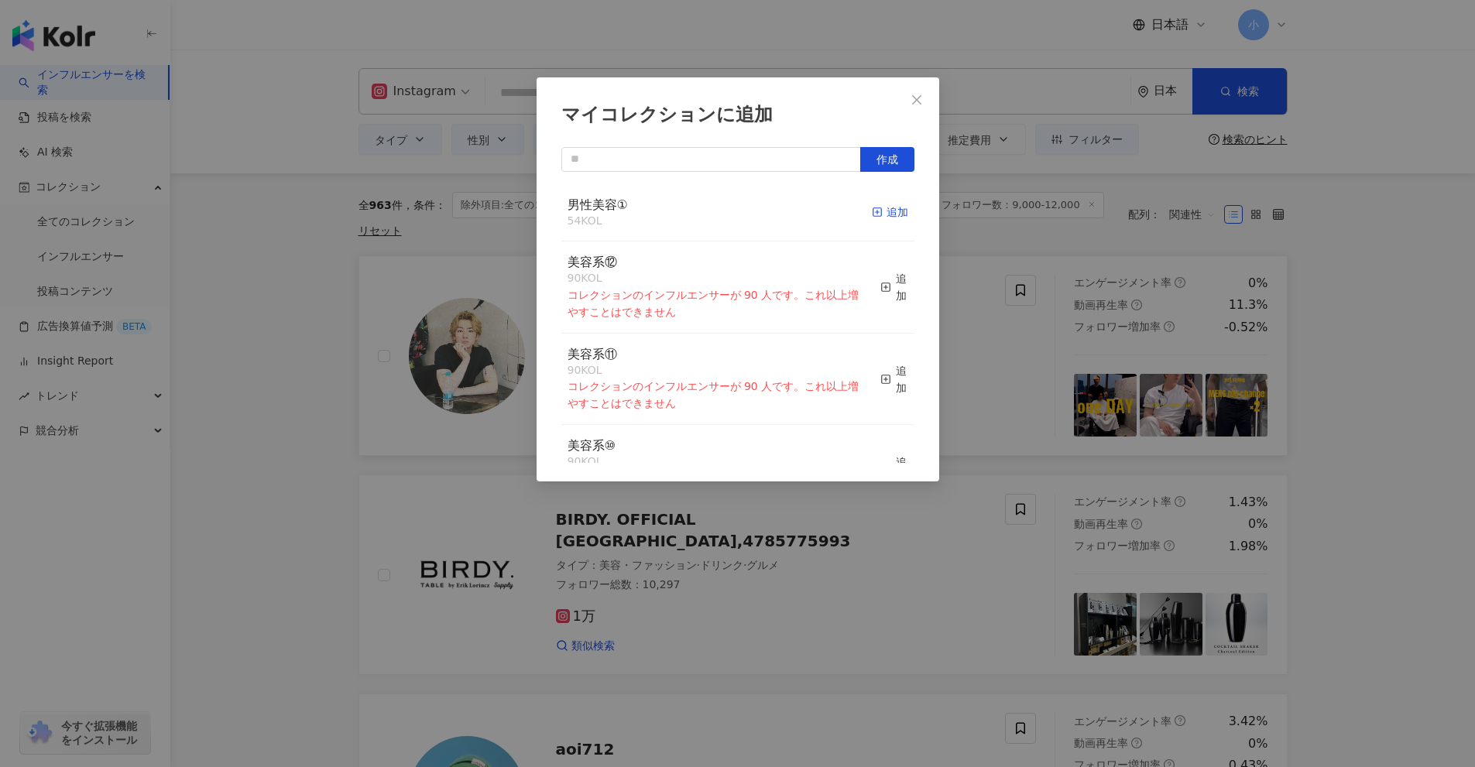
click at [886, 215] on div "追加" at bounding box center [890, 212] width 36 height 17
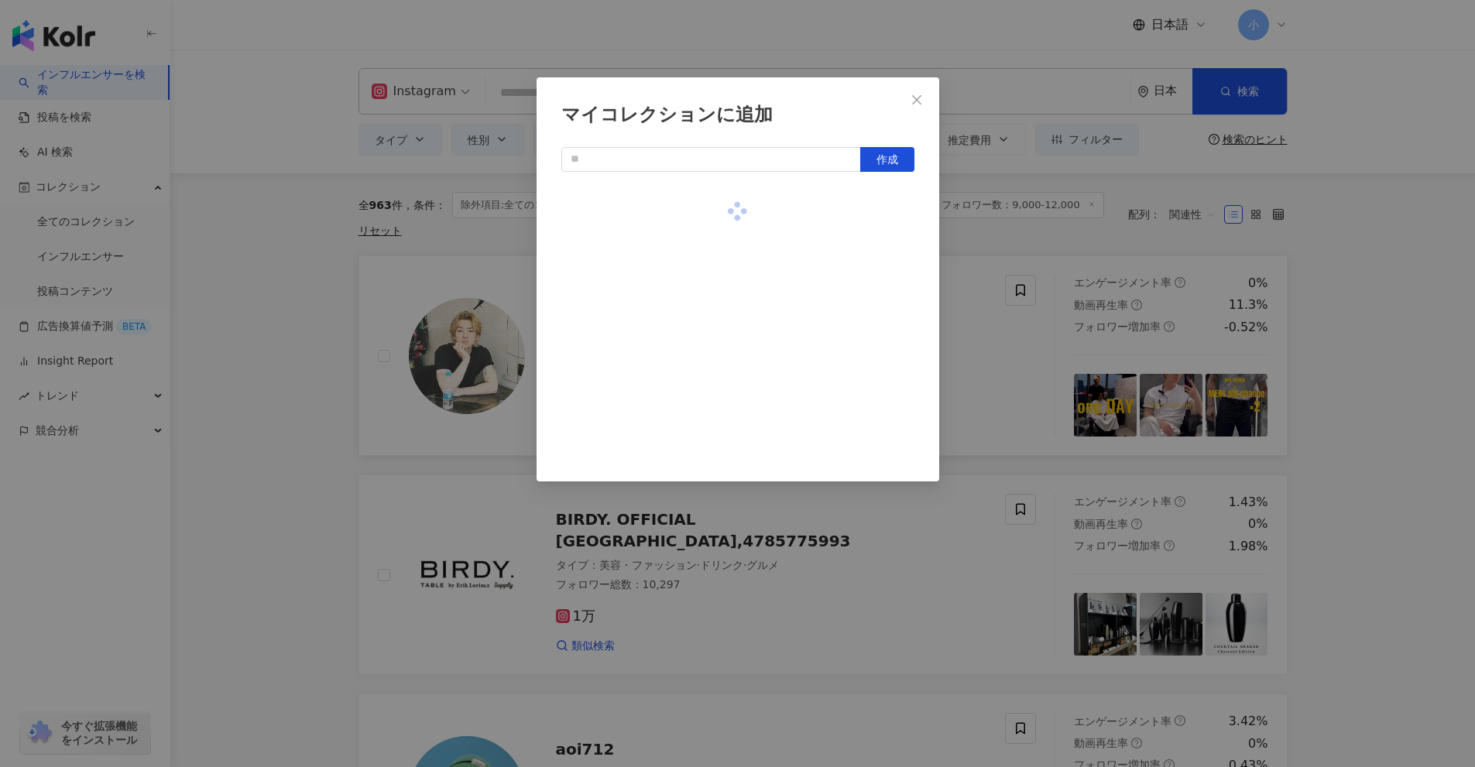
click at [1407, 416] on div "マイコレクションに追加 作成" at bounding box center [737, 383] width 1475 height 767
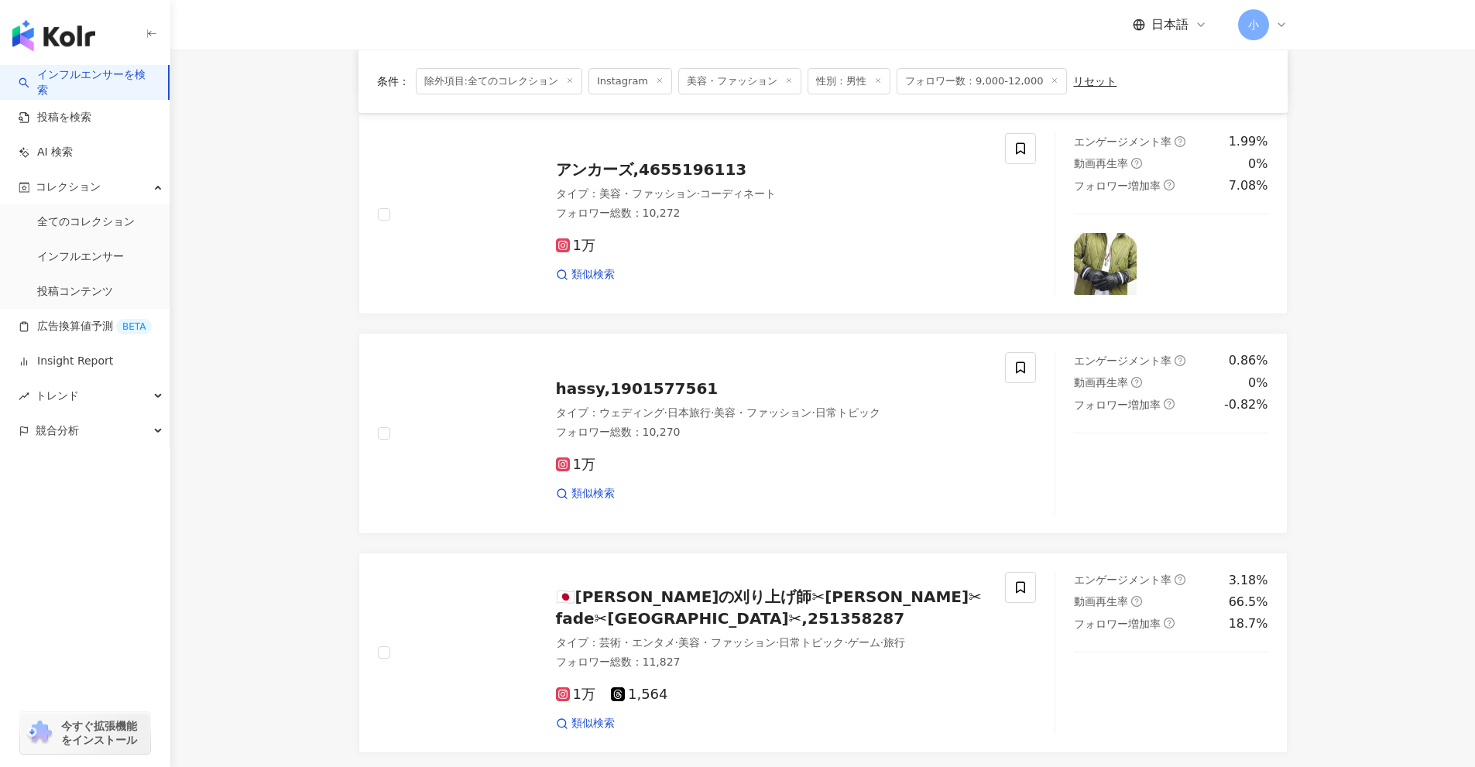
scroll to position [2434, 0]
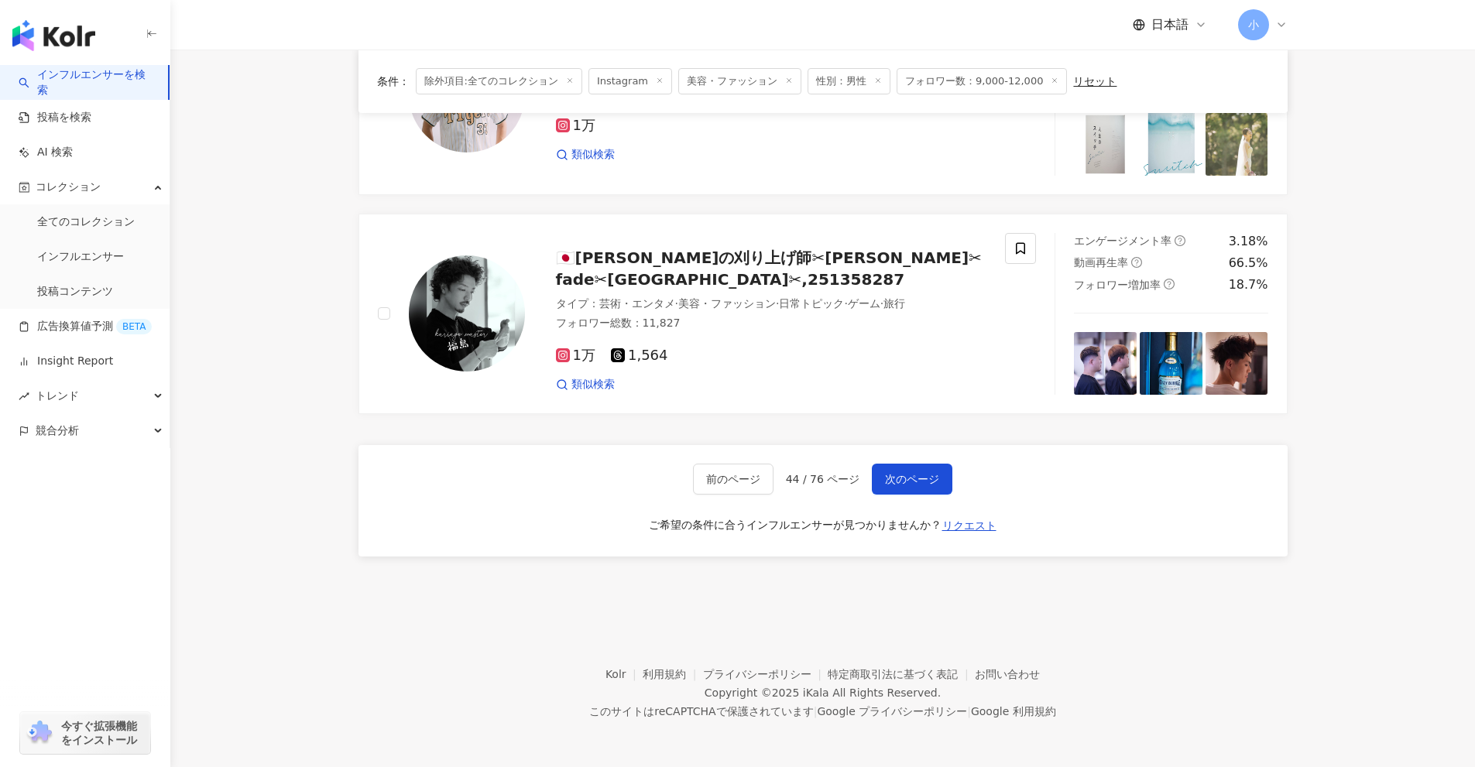
drag, startPoint x: 1342, startPoint y: 309, endPoint x: 1275, endPoint y: 745, distance: 441.8
click at [918, 480] on span "次のページ" at bounding box center [912, 479] width 54 height 12
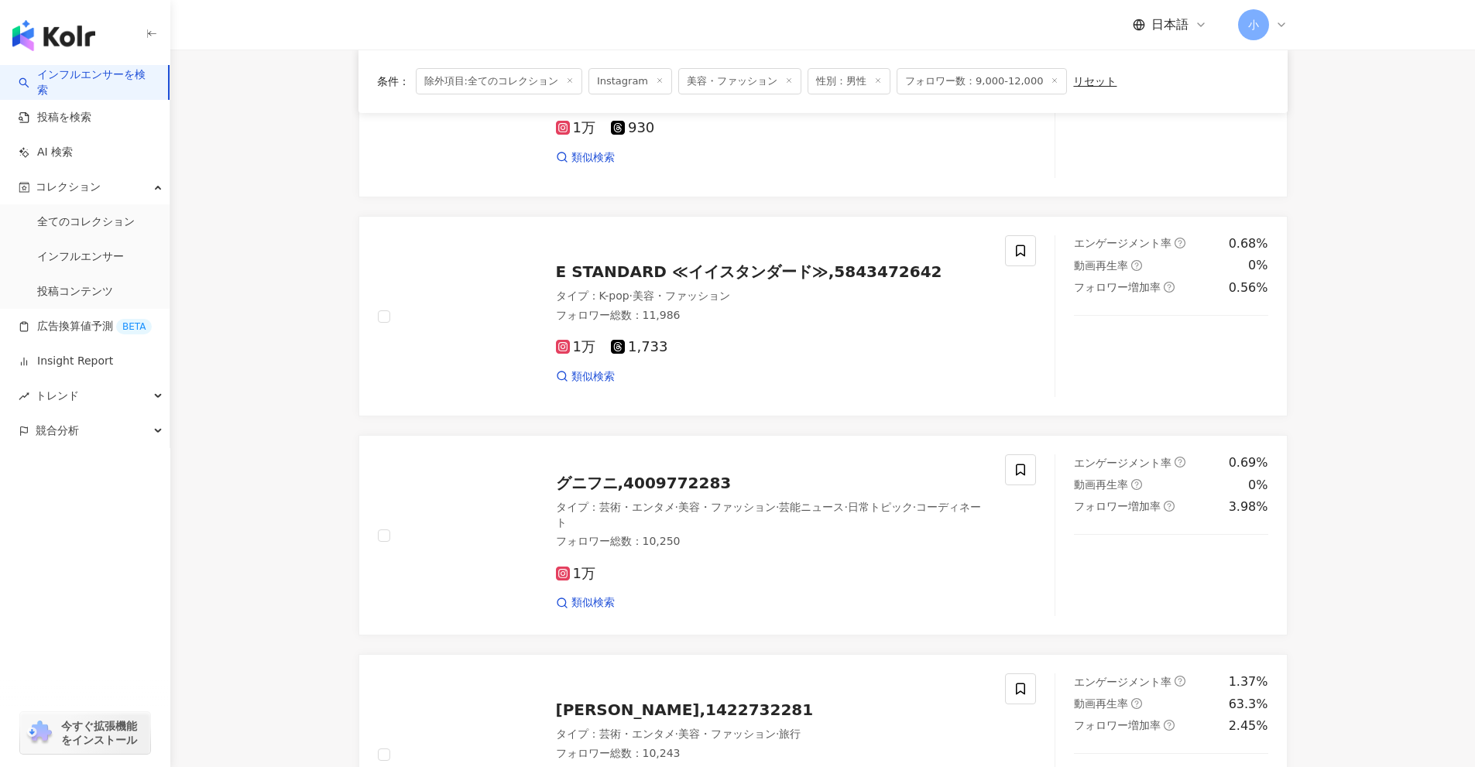
scroll to position [111, 0]
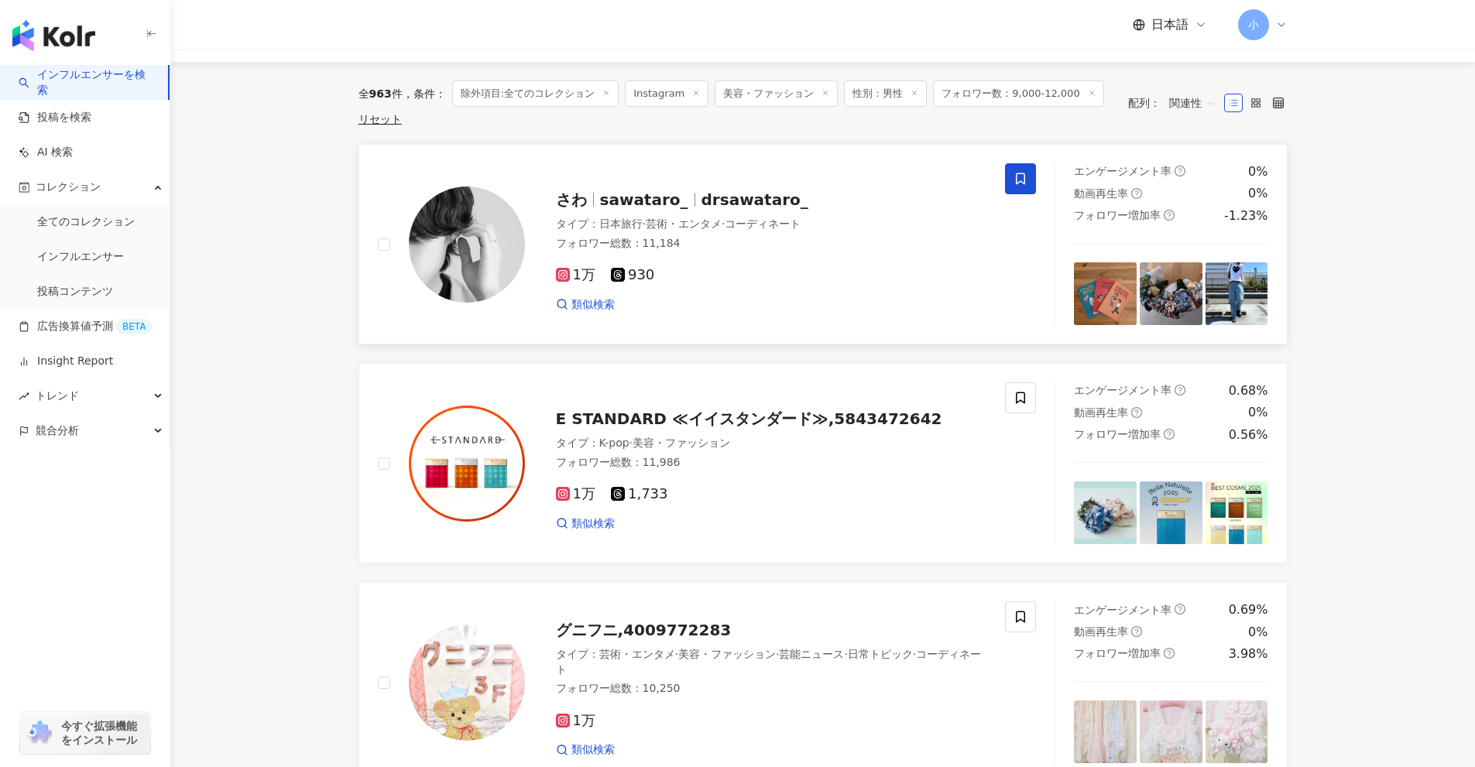
click at [1014, 173] on icon at bounding box center [1020, 179] width 14 height 14
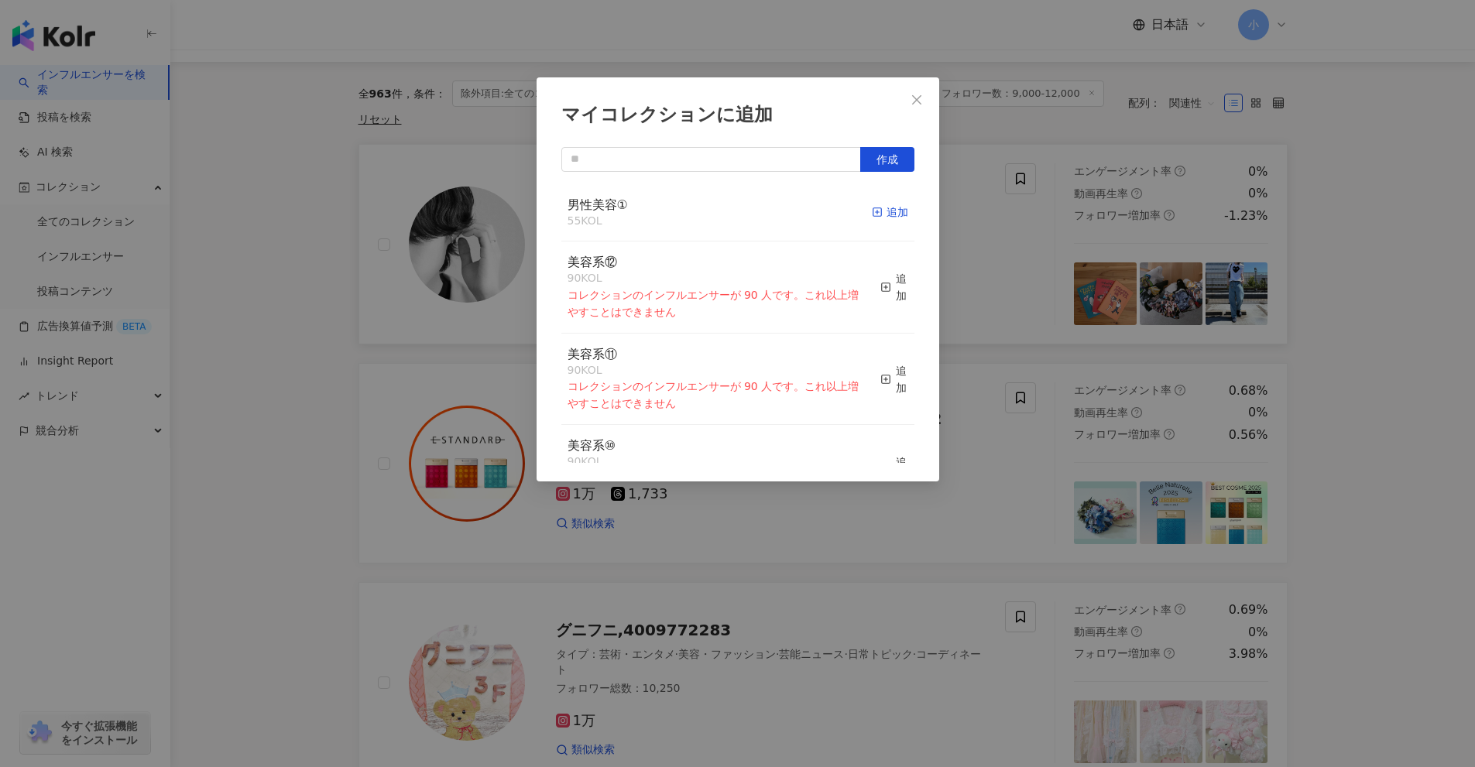
click at [872, 214] on icon "button" at bounding box center [877, 212] width 11 height 11
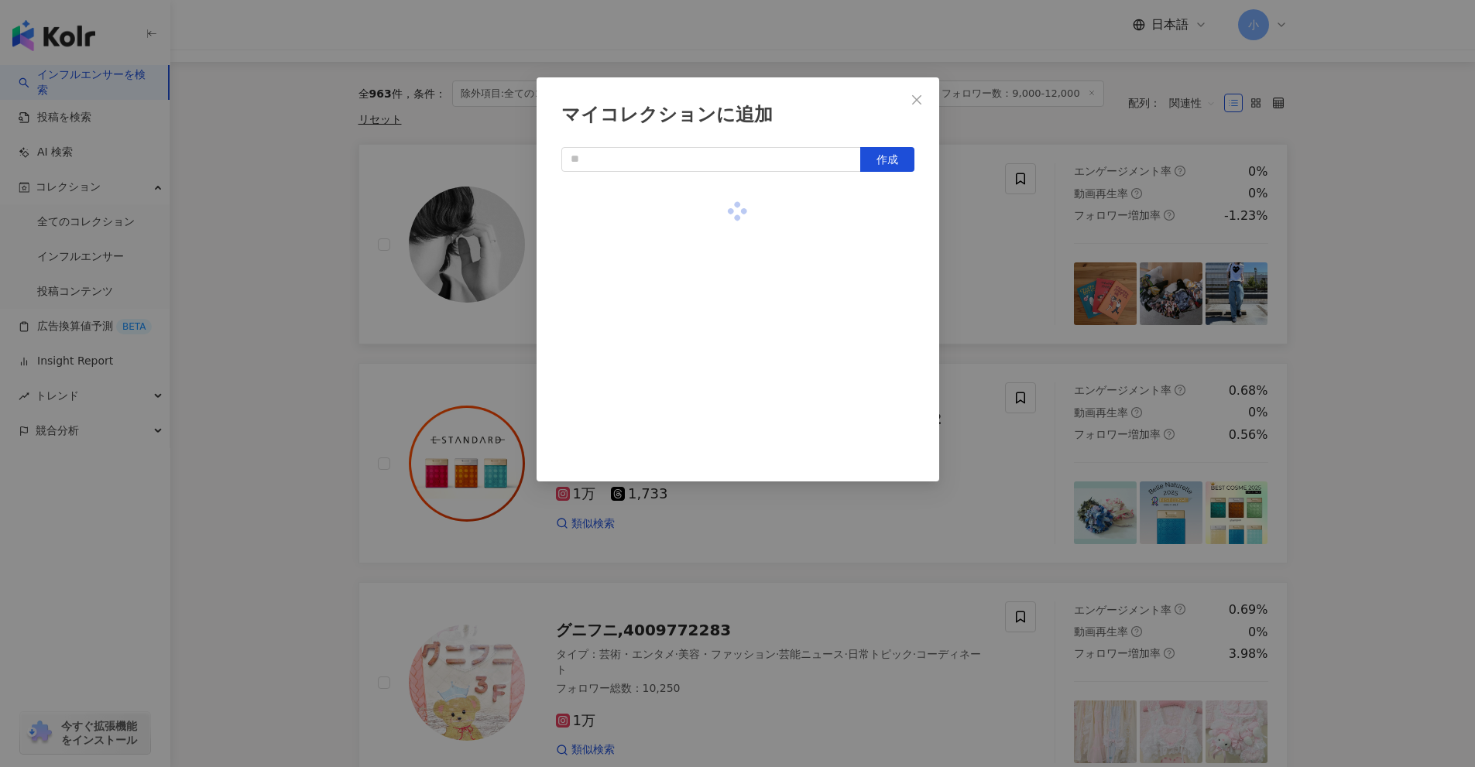
click at [1324, 368] on div "マイコレクションに追加 作成" at bounding box center [737, 383] width 1475 height 767
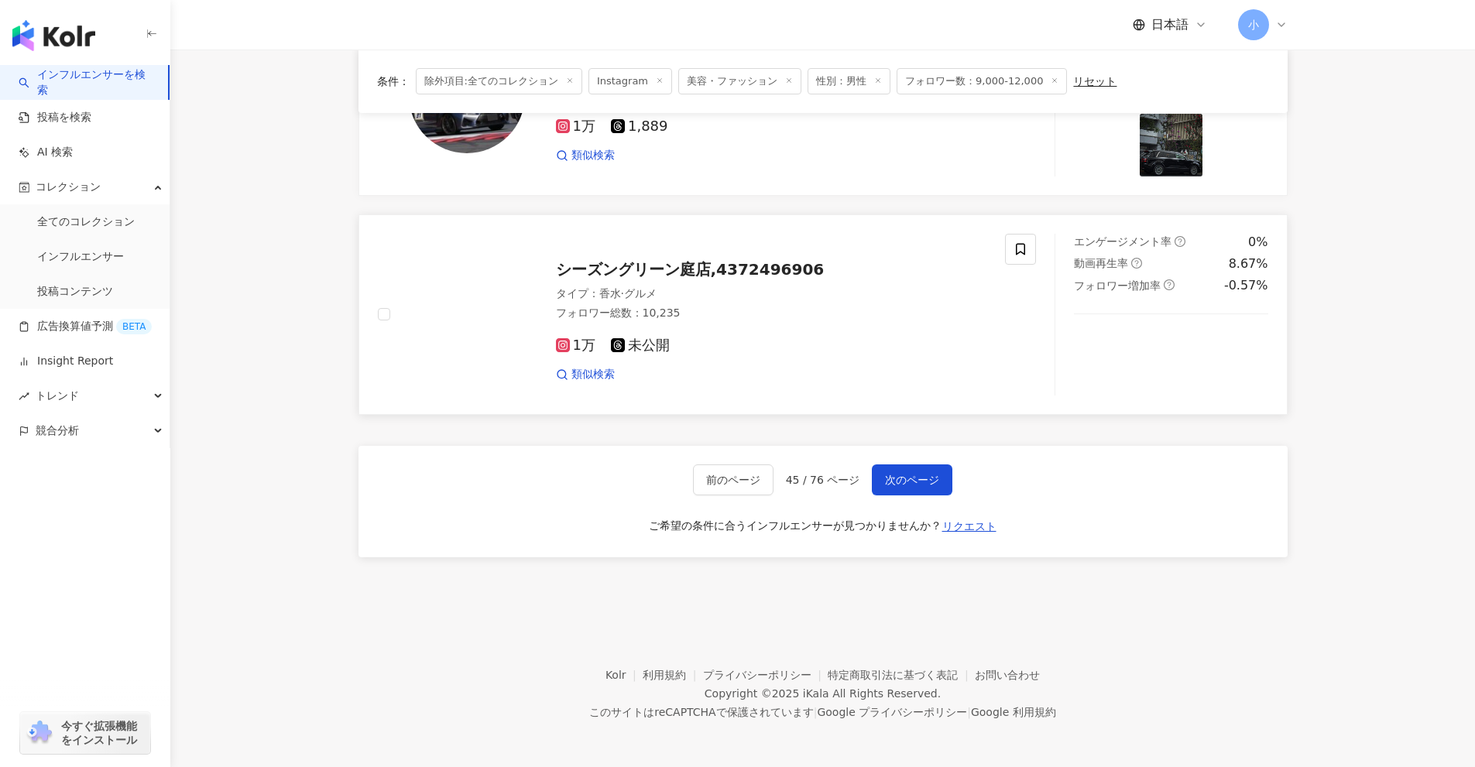
scroll to position [2434, 0]
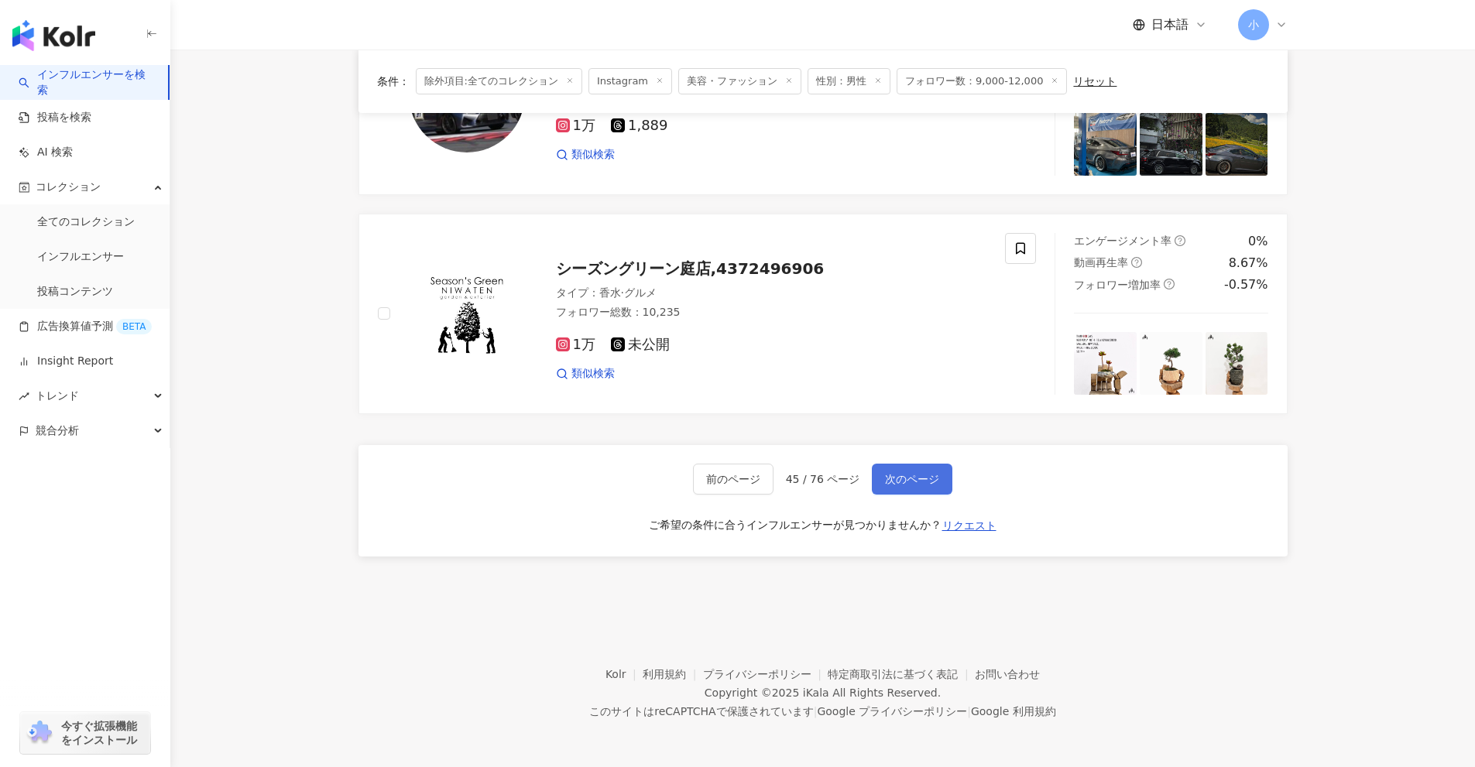
click at [901, 485] on span "次のページ" at bounding box center [912, 479] width 54 height 12
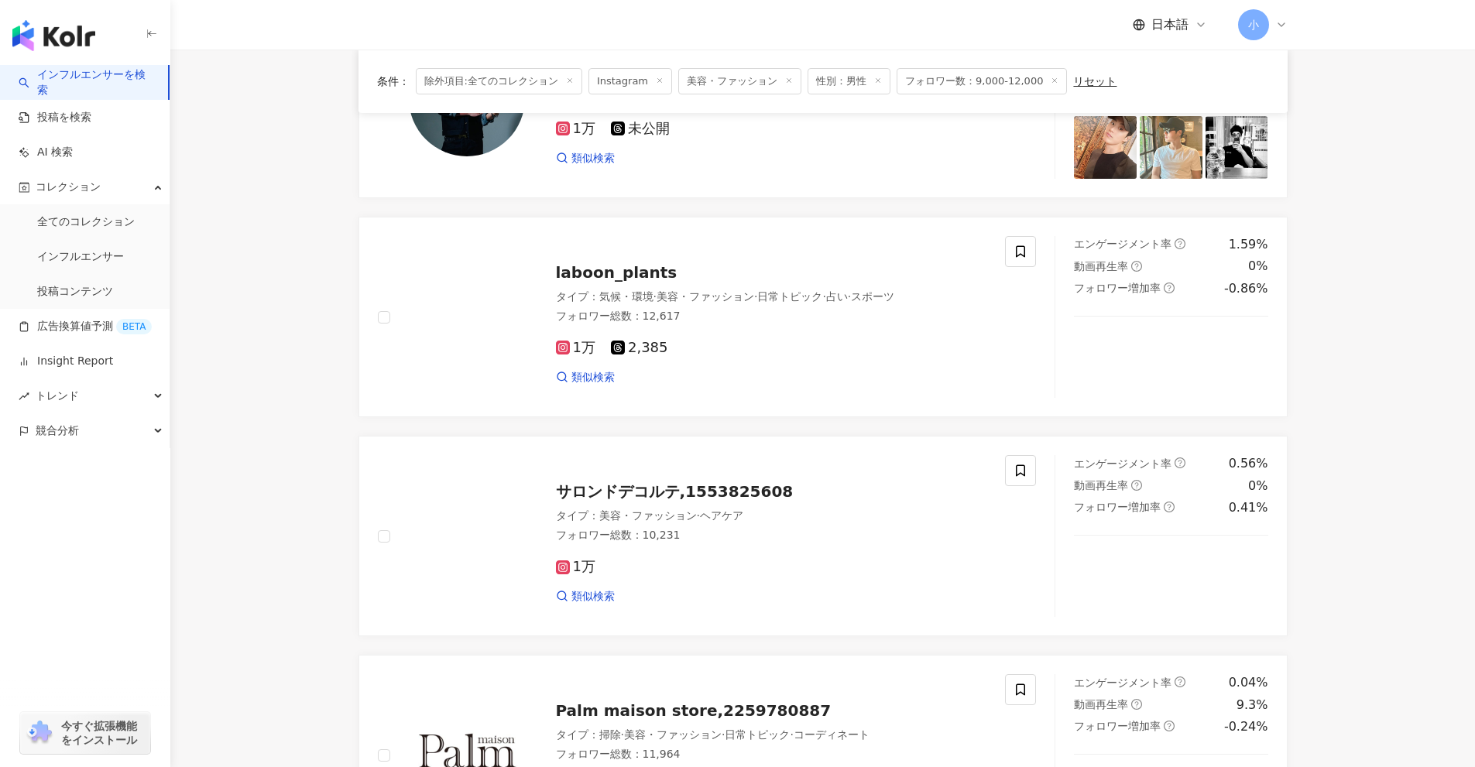
scroll to position [34, 0]
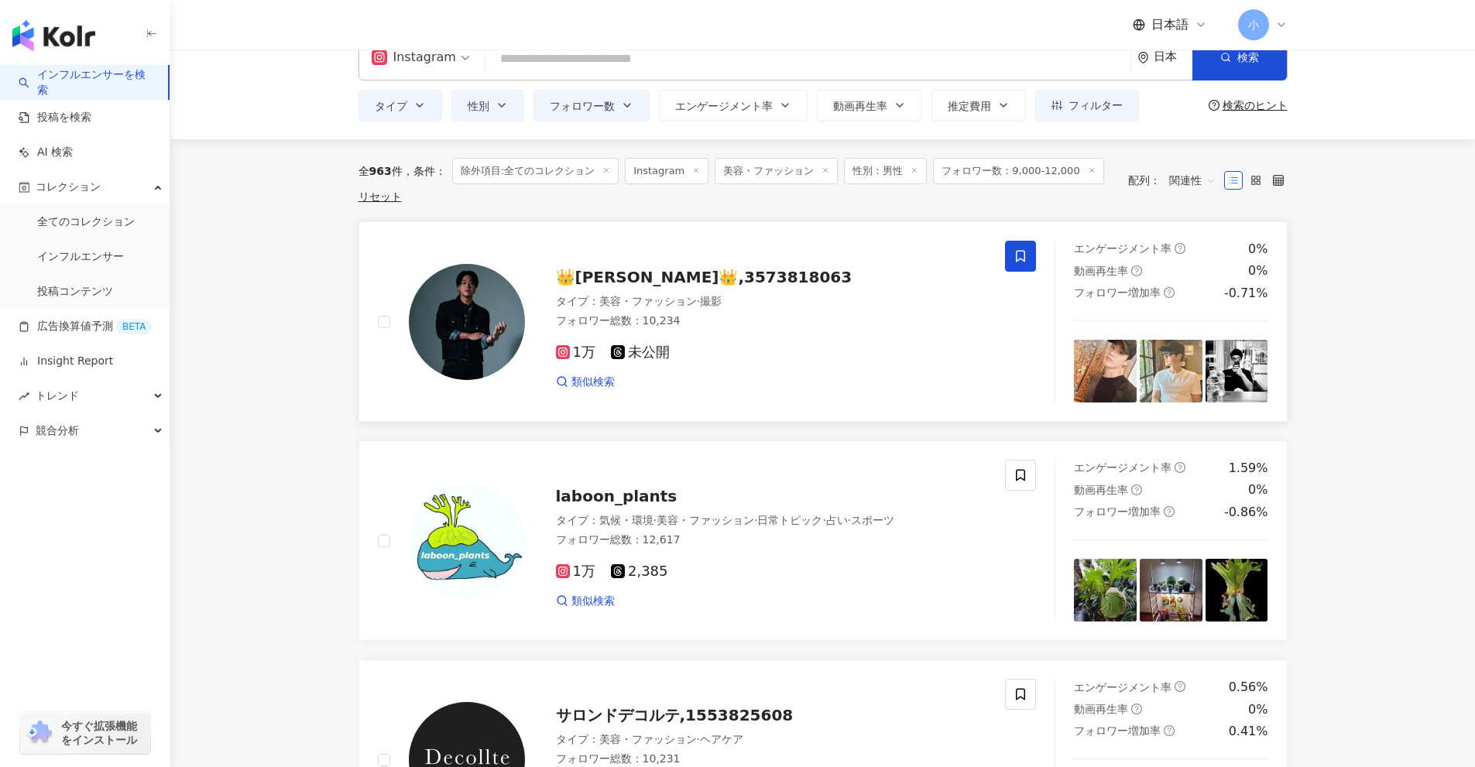
click at [1018, 259] on icon at bounding box center [1020, 256] width 14 height 14
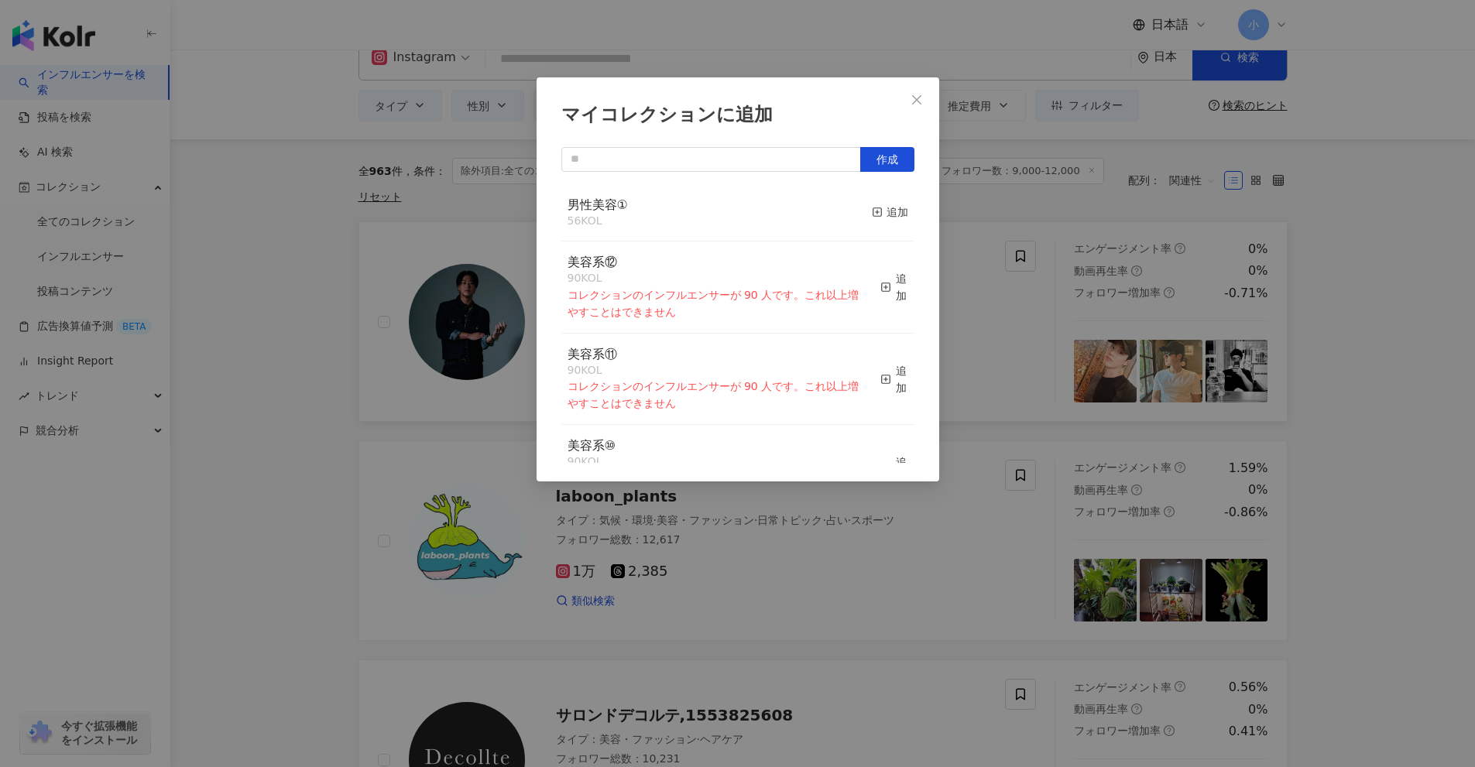
click at [854, 211] on div "男性美容① 56 KOL 追加" at bounding box center [737, 213] width 353 height 58
click at [878, 212] on div "追加" at bounding box center [890, 212] width 36 height 17
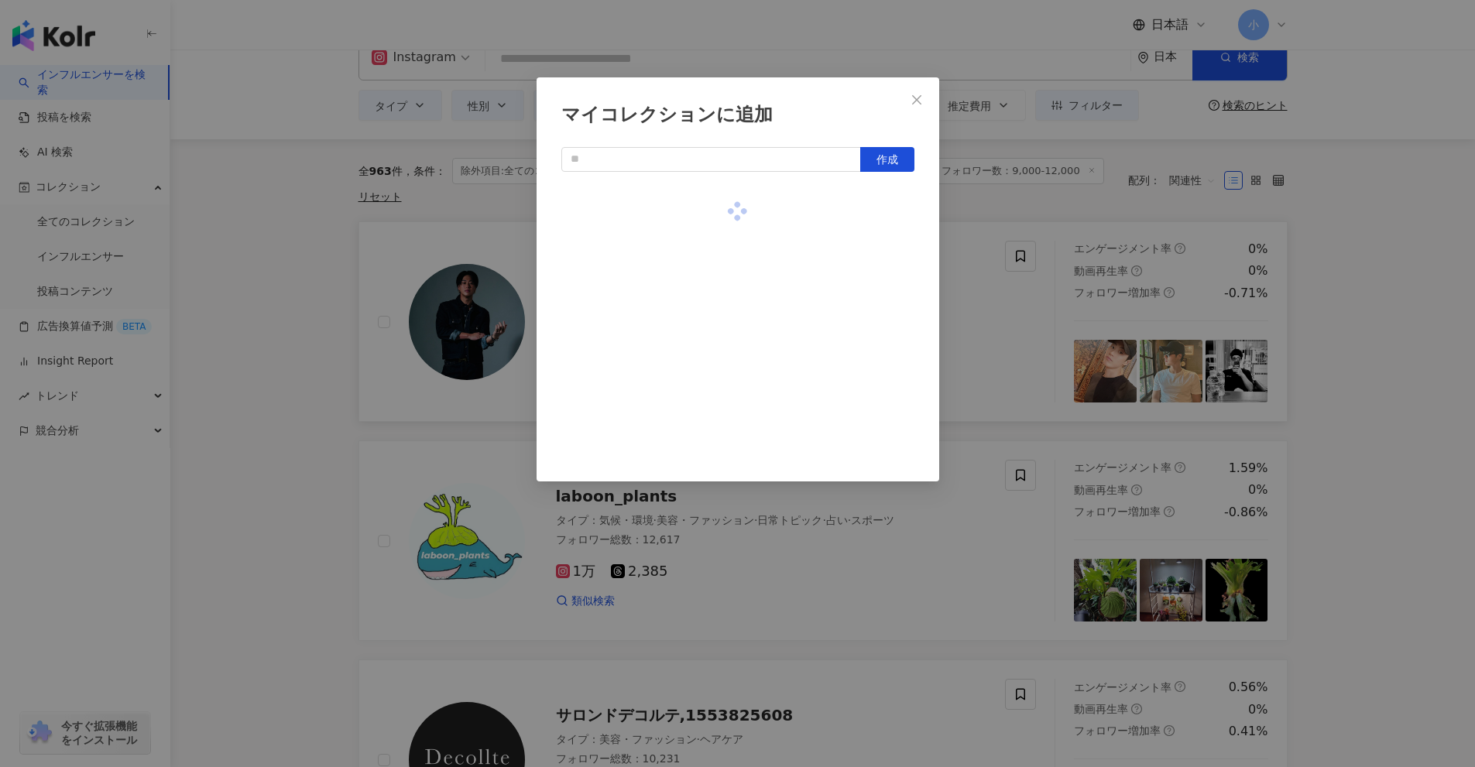
click at [1333, 397] on div "マイコレクションに追加 作成" at bounding box center [737, 383] width 1475 height 767
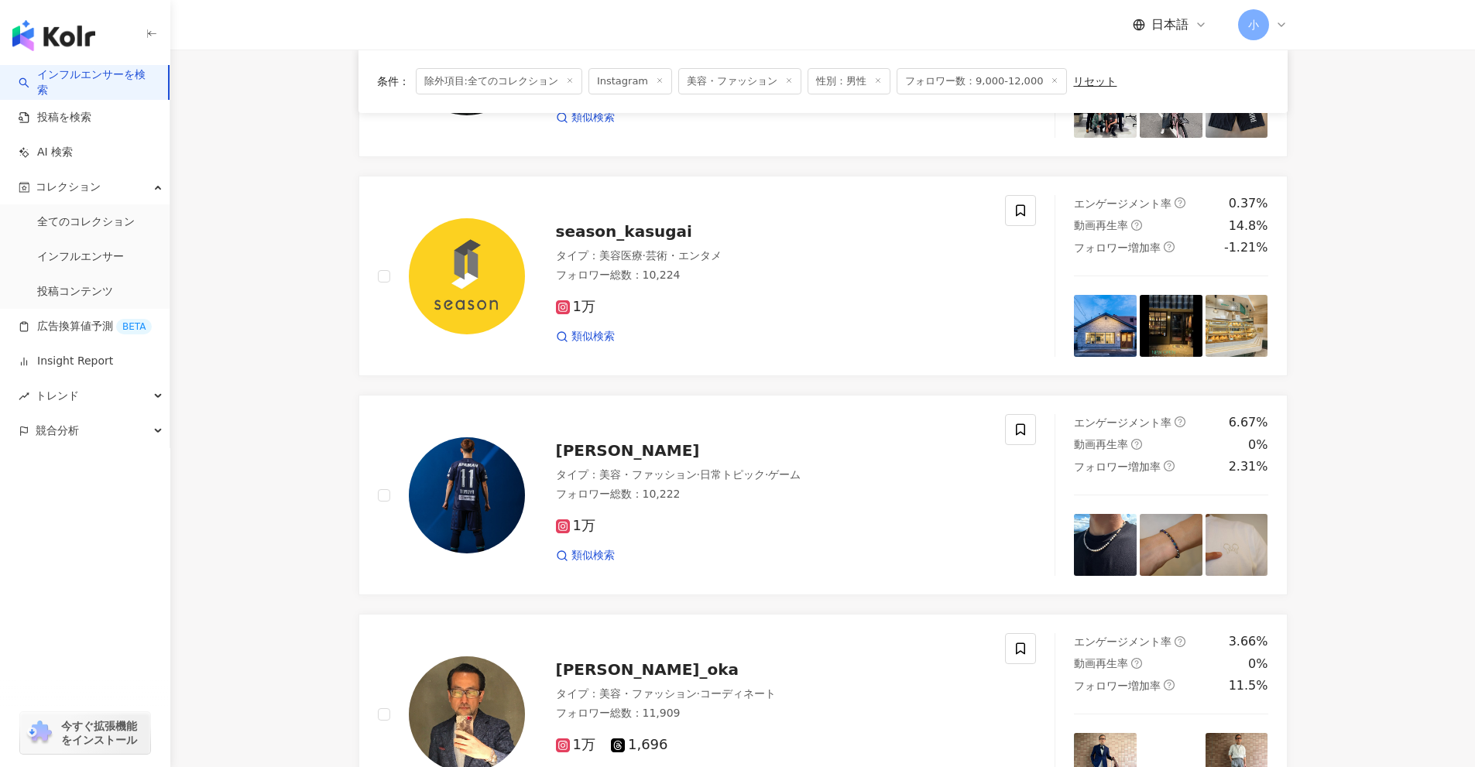
scroll to position [2434, 0]
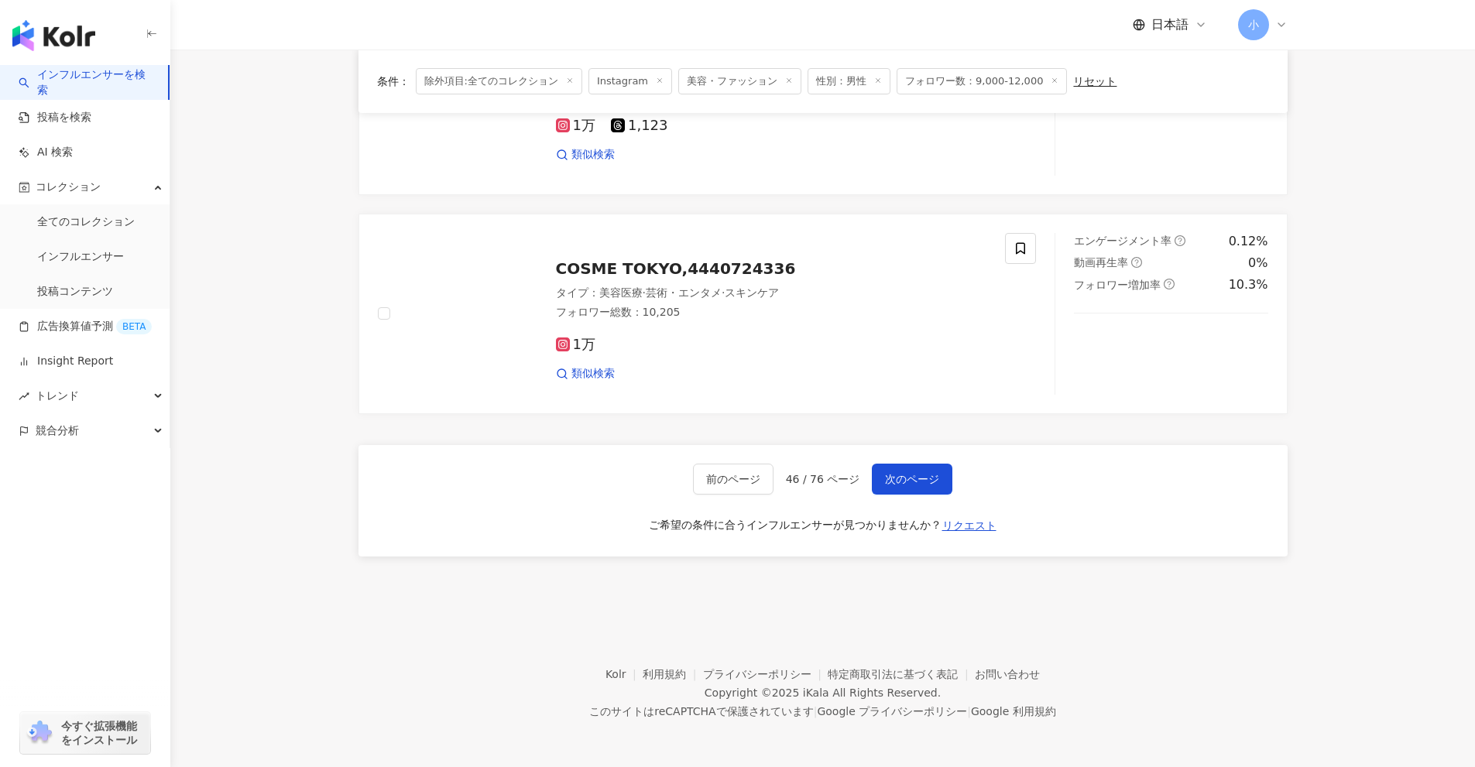
drag, startPoint x: 1338, startPoint y: 393, endPoint x: 1321, endPoint y: 768, distance: 375.0
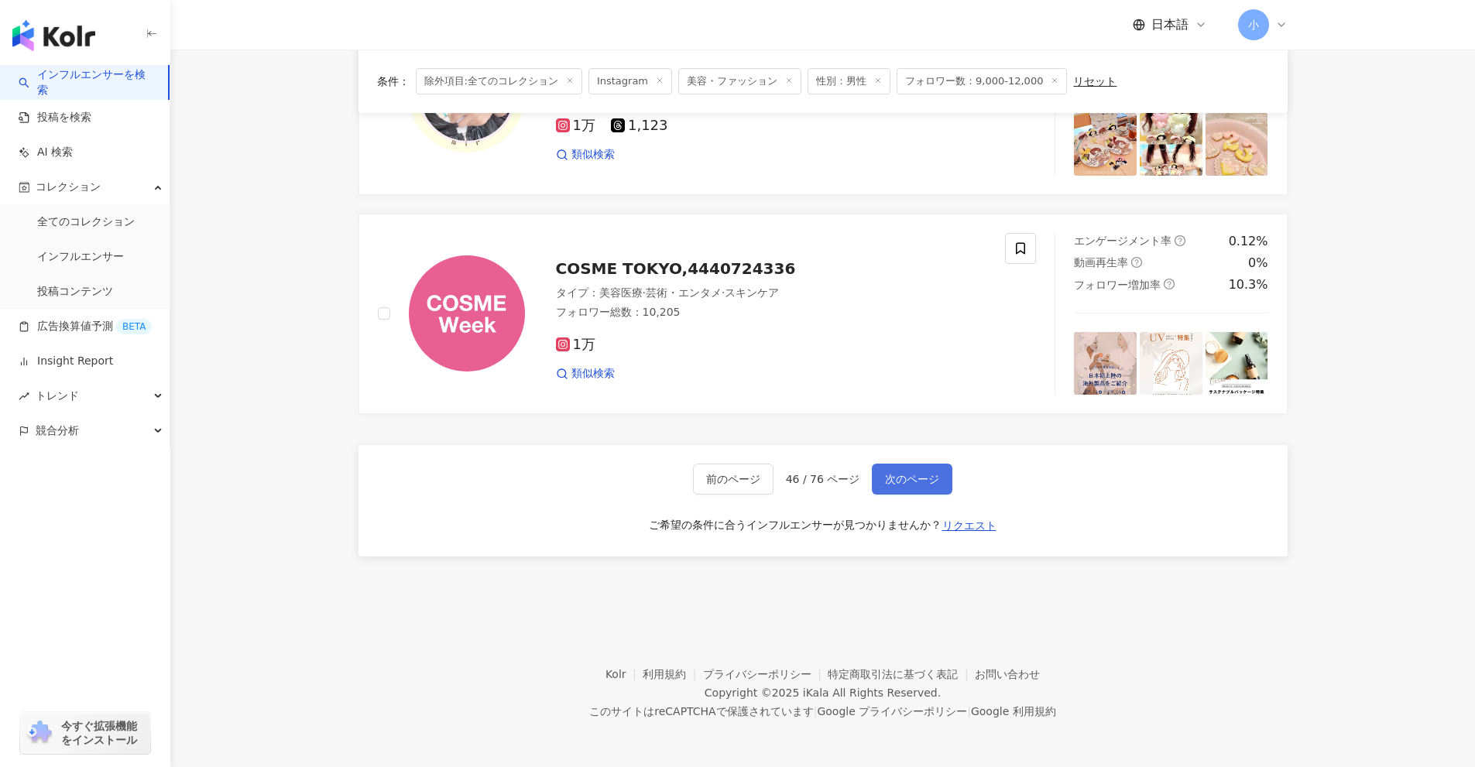
click at [934, 481] on span "次のページ" at bounding box center [912, 479] width 54 height 12
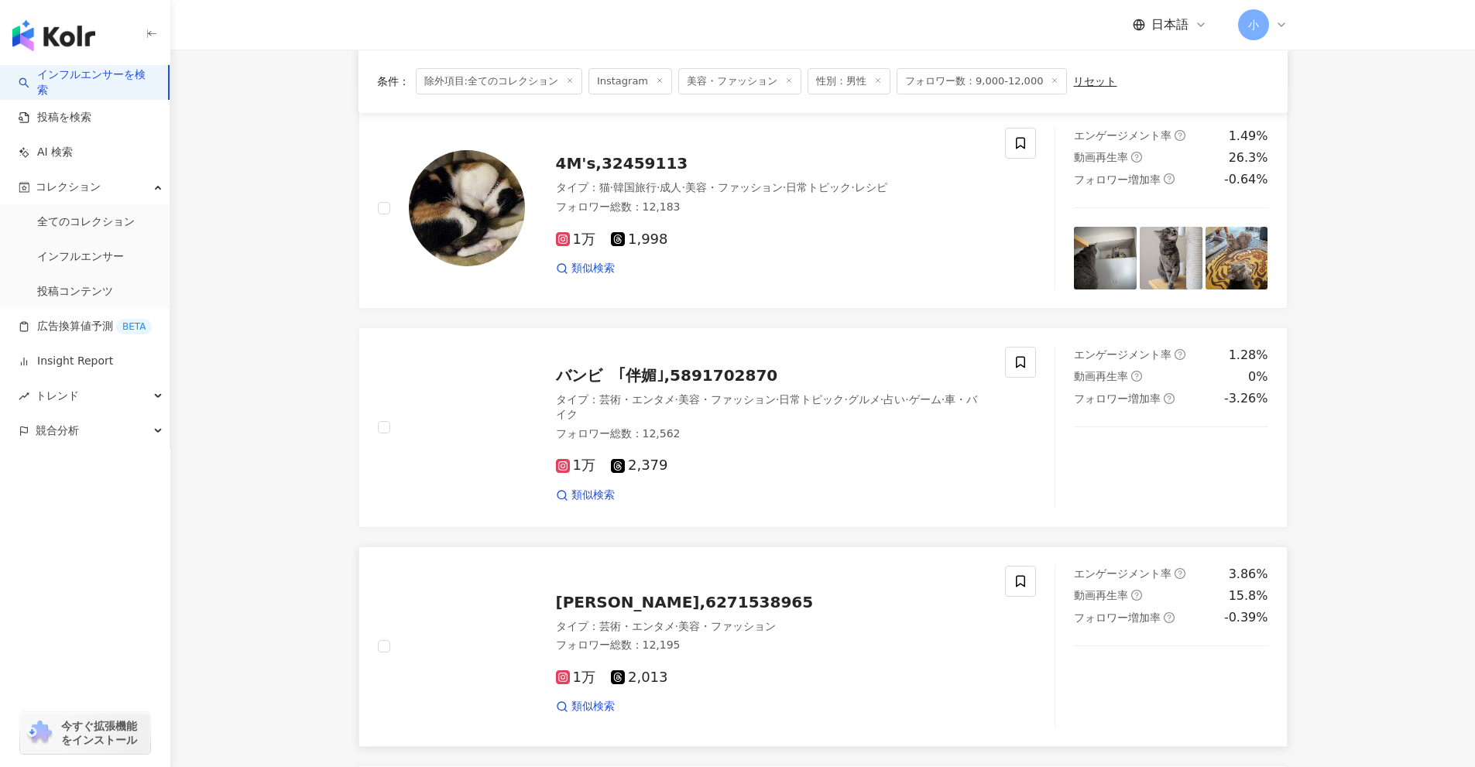
scroll to position [1660, 0]
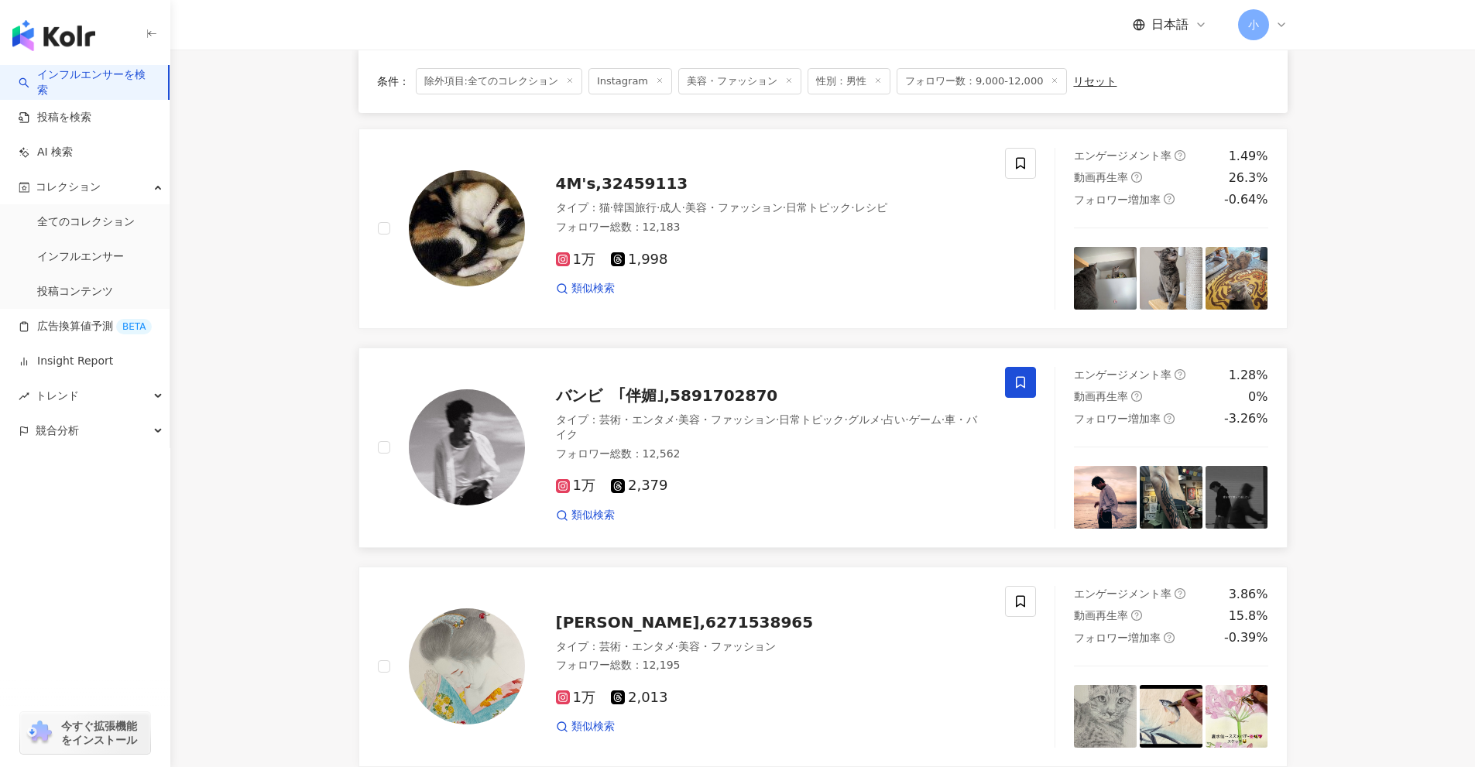
click at [1030, 367] on span at bounding box center [1020, 382] width 31 height 31
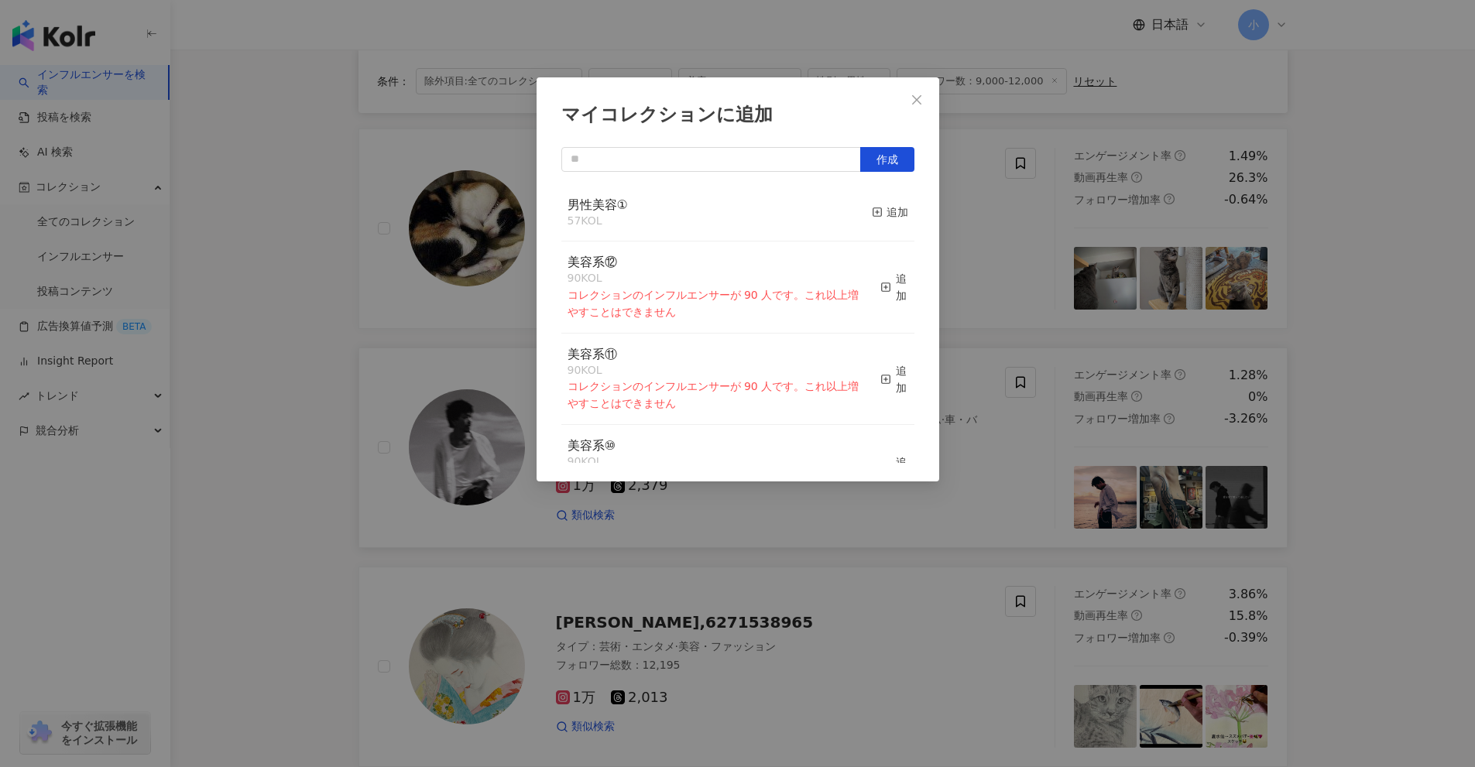
click at [896, 219] on div "男性美容① 57 KOL 追加" at bounding box center [737, 213] width 353 height 58
click at [892, 216] on div "追加" at bounding box center [890, 212] width 36 height 17
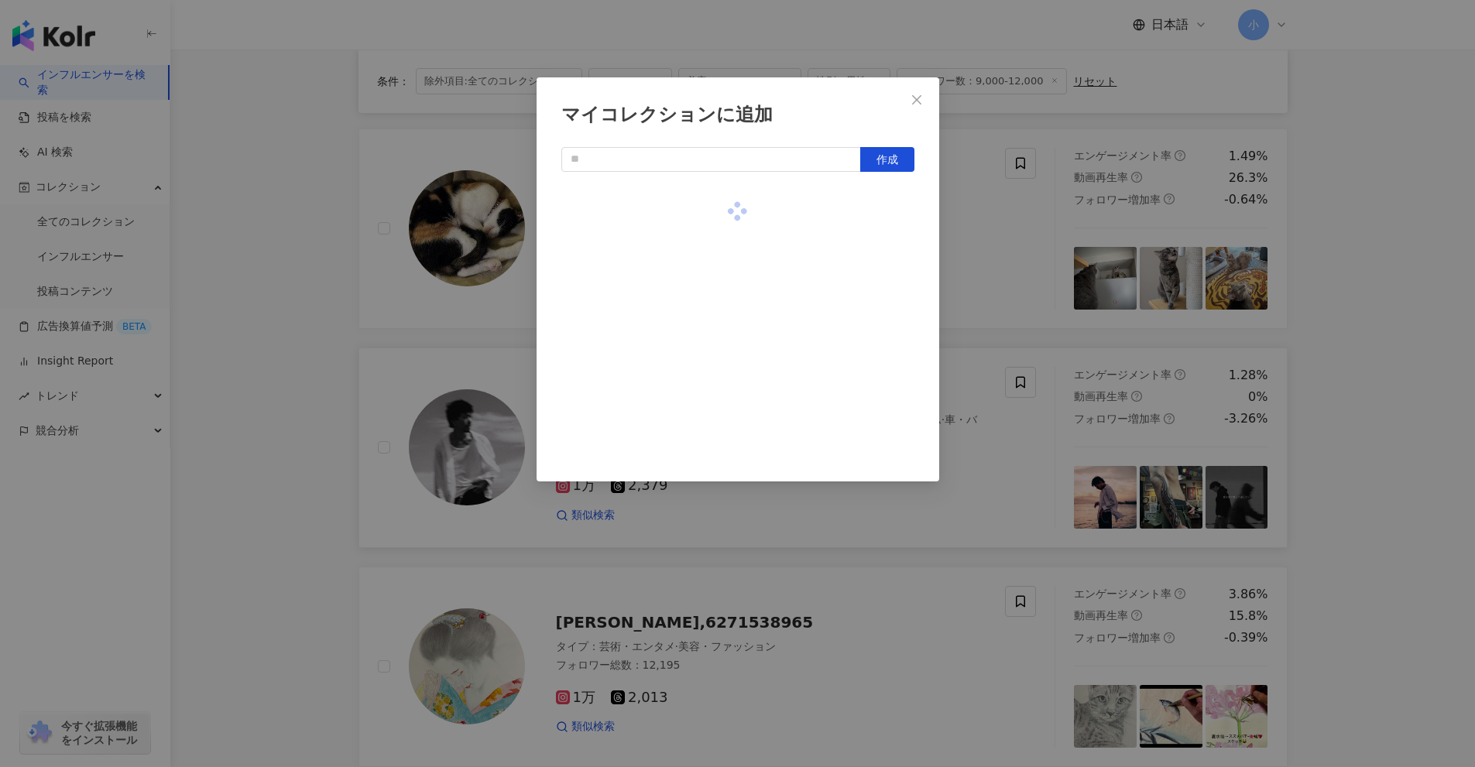
click at [1026, 241] on div "マイコレクションに追加 作成" at bounding box center [737, 383] width 1475 height 767
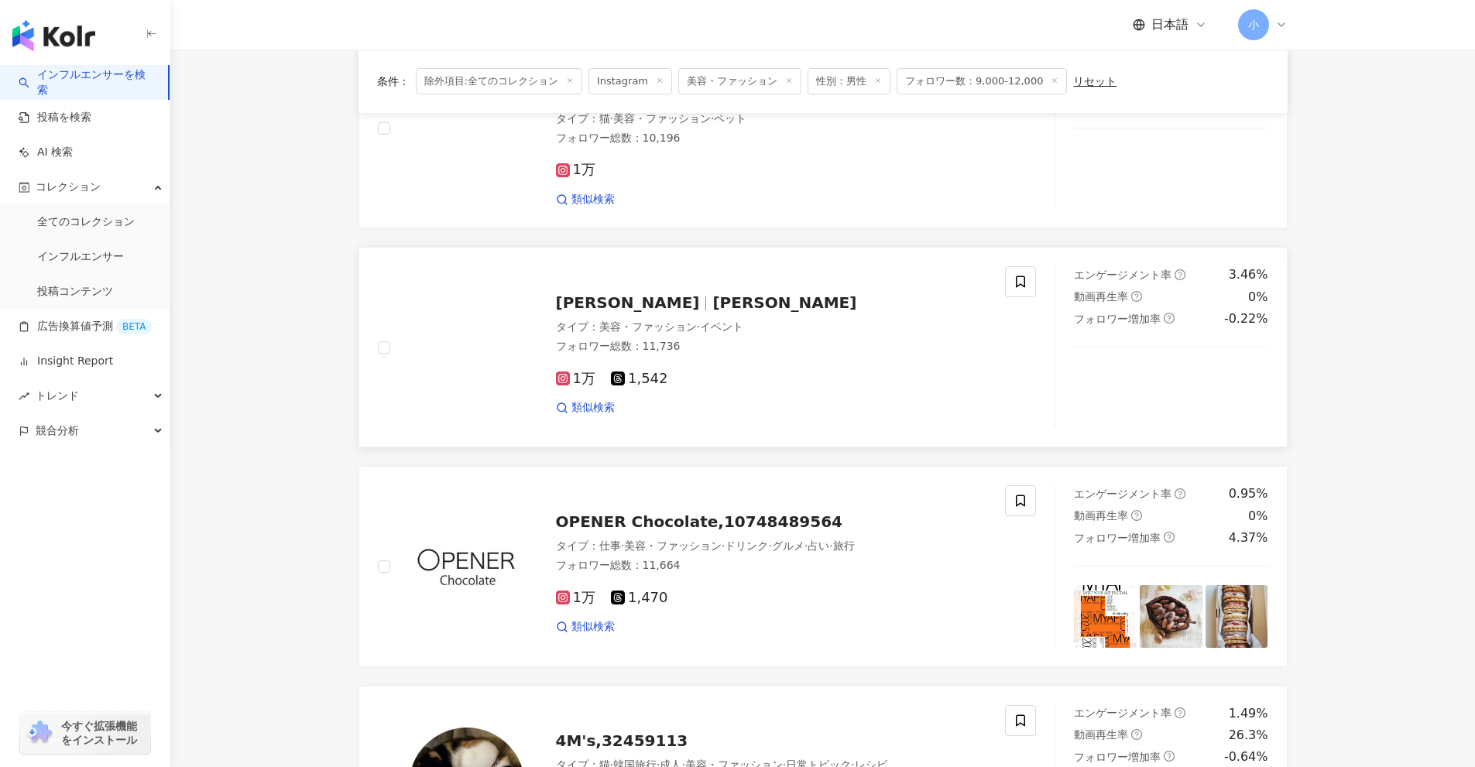
scroll to position [1118, 0]
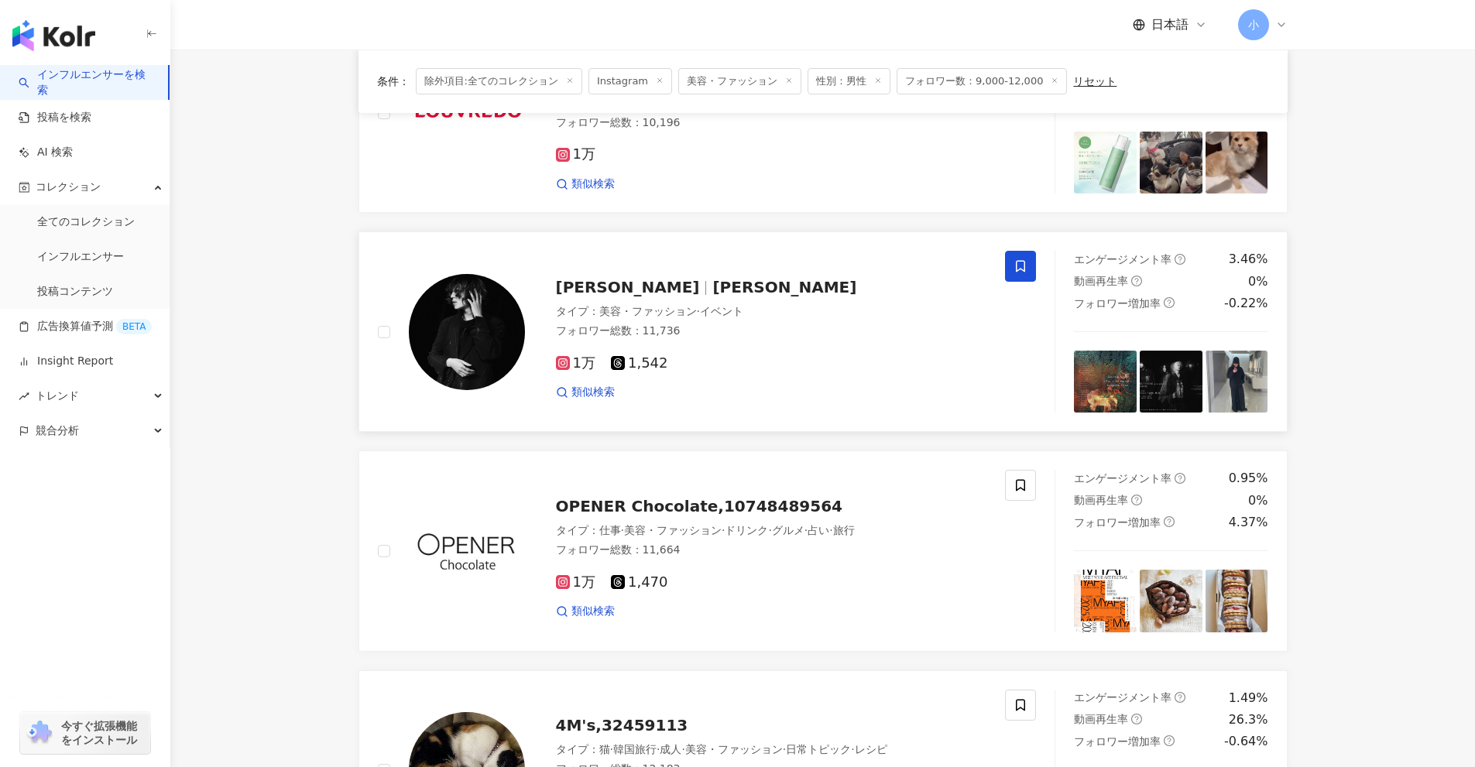
click at [1018, 259] on icon at bounding box center [1020, 266] width 14 height 14
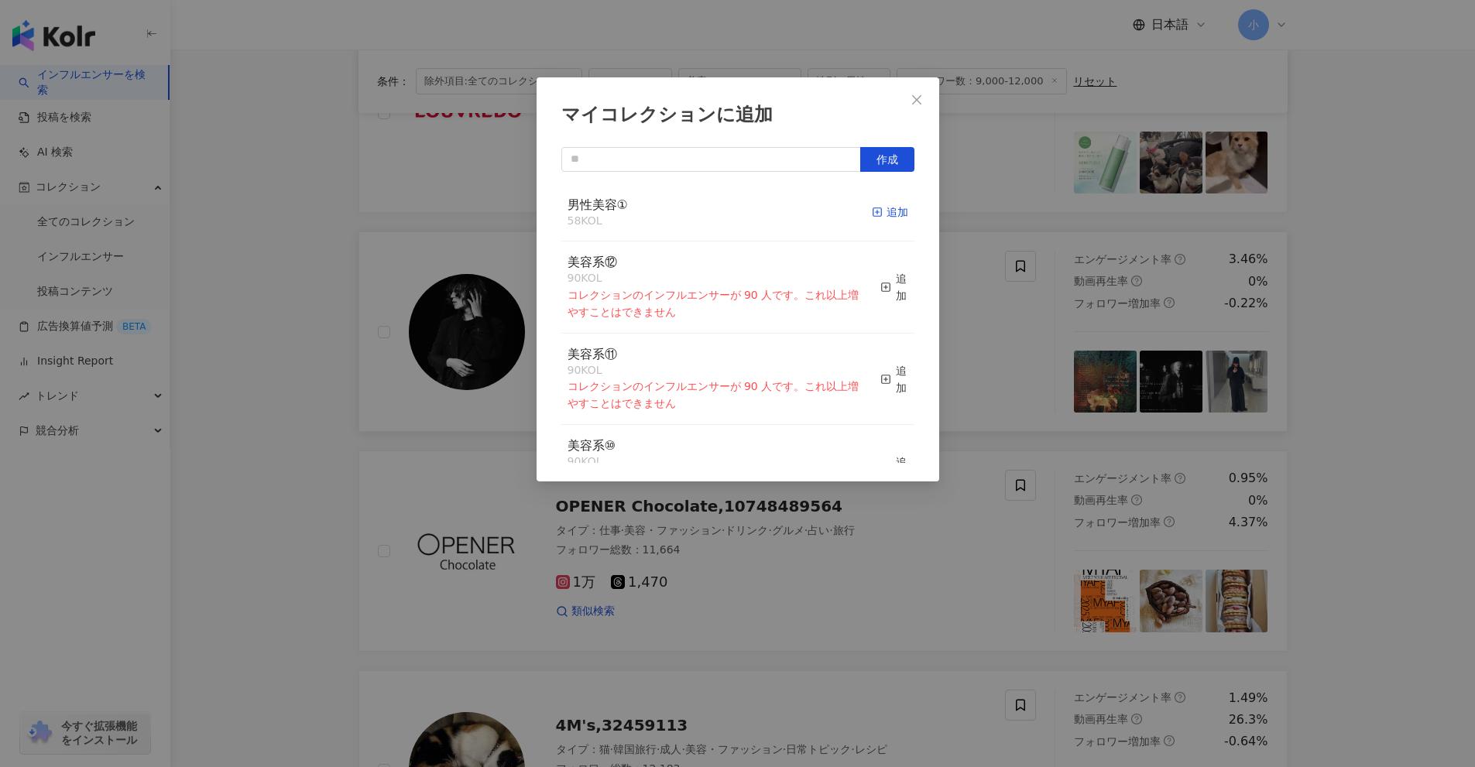
click at [882, 209] on div "追加" at bounding box center [890, 212] width 36 height 17
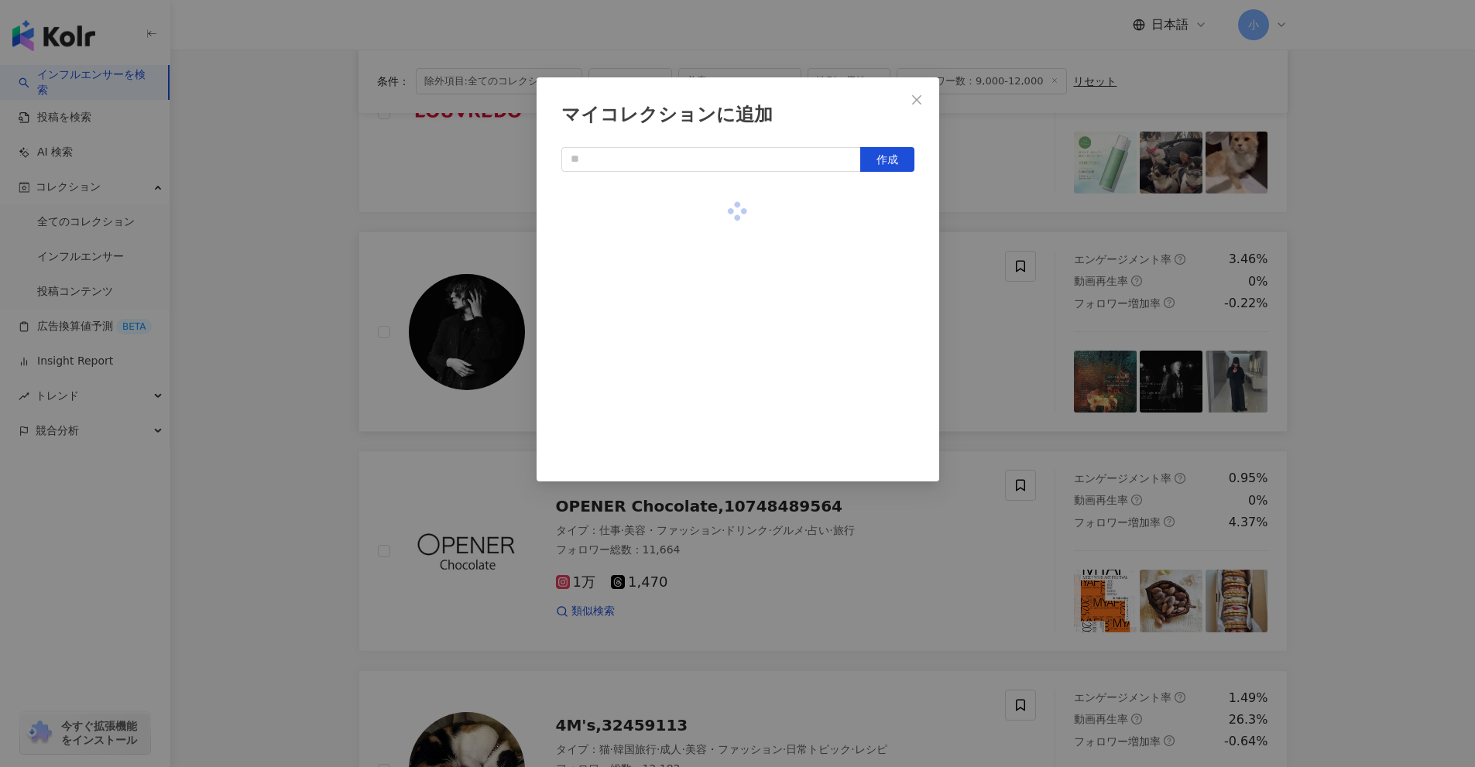
click at [1002, 248] on div "マイコレクションに追加 作成" at bounding box center [737, 383] width 1475 height 767
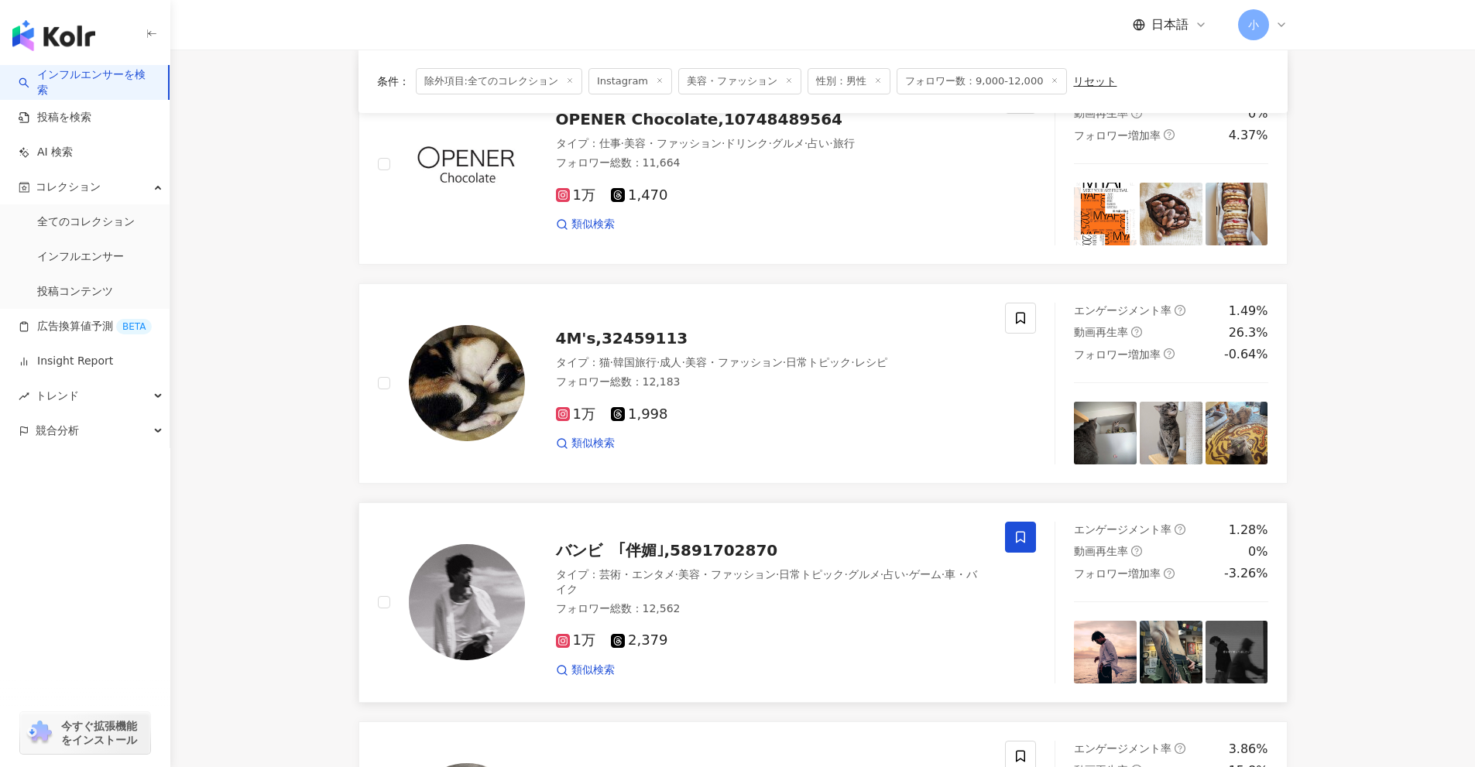
scroll to position [2434, 0]
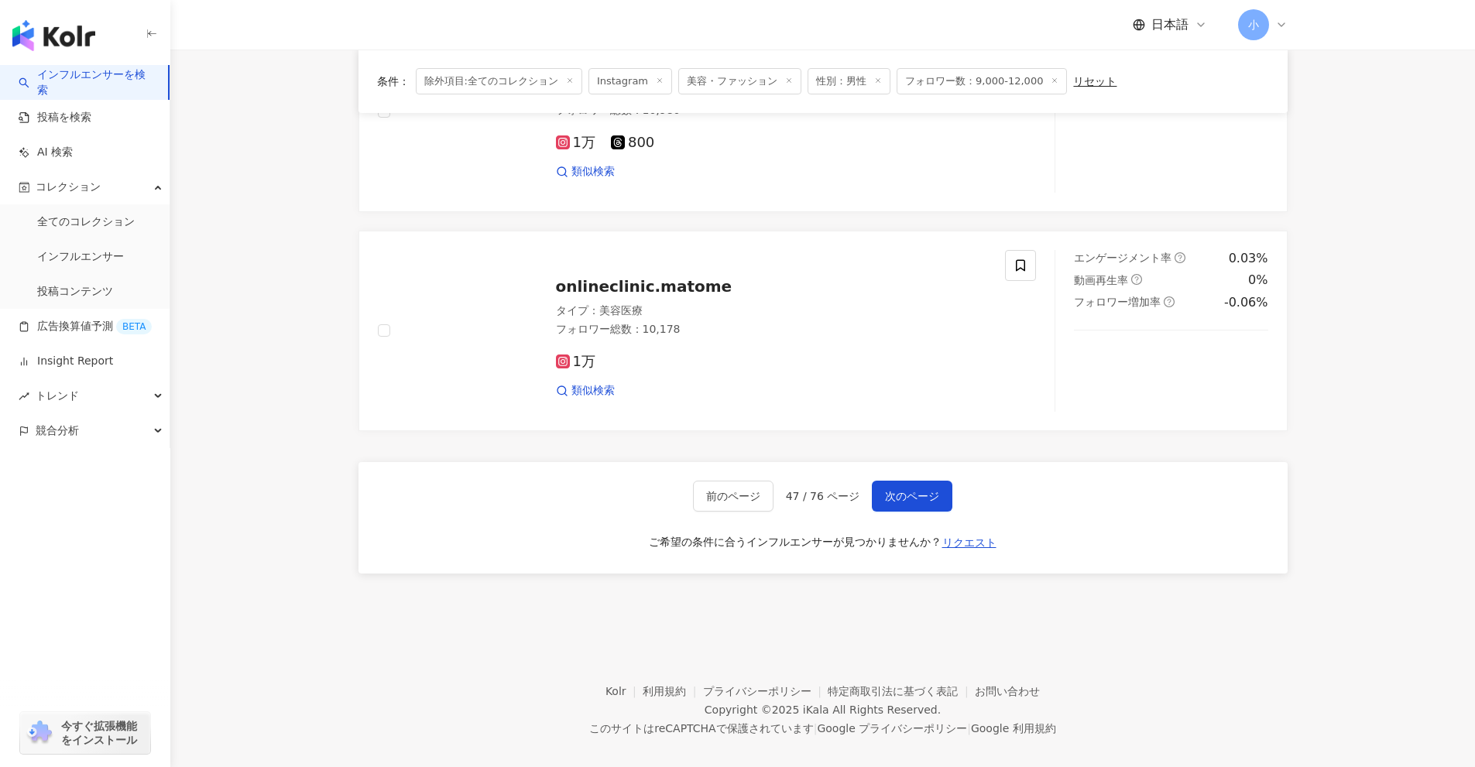
drag, startPoint x: 1355, startPoint y: 196, endPoint x: 1359, endPoint y: 480, distance: 284.1
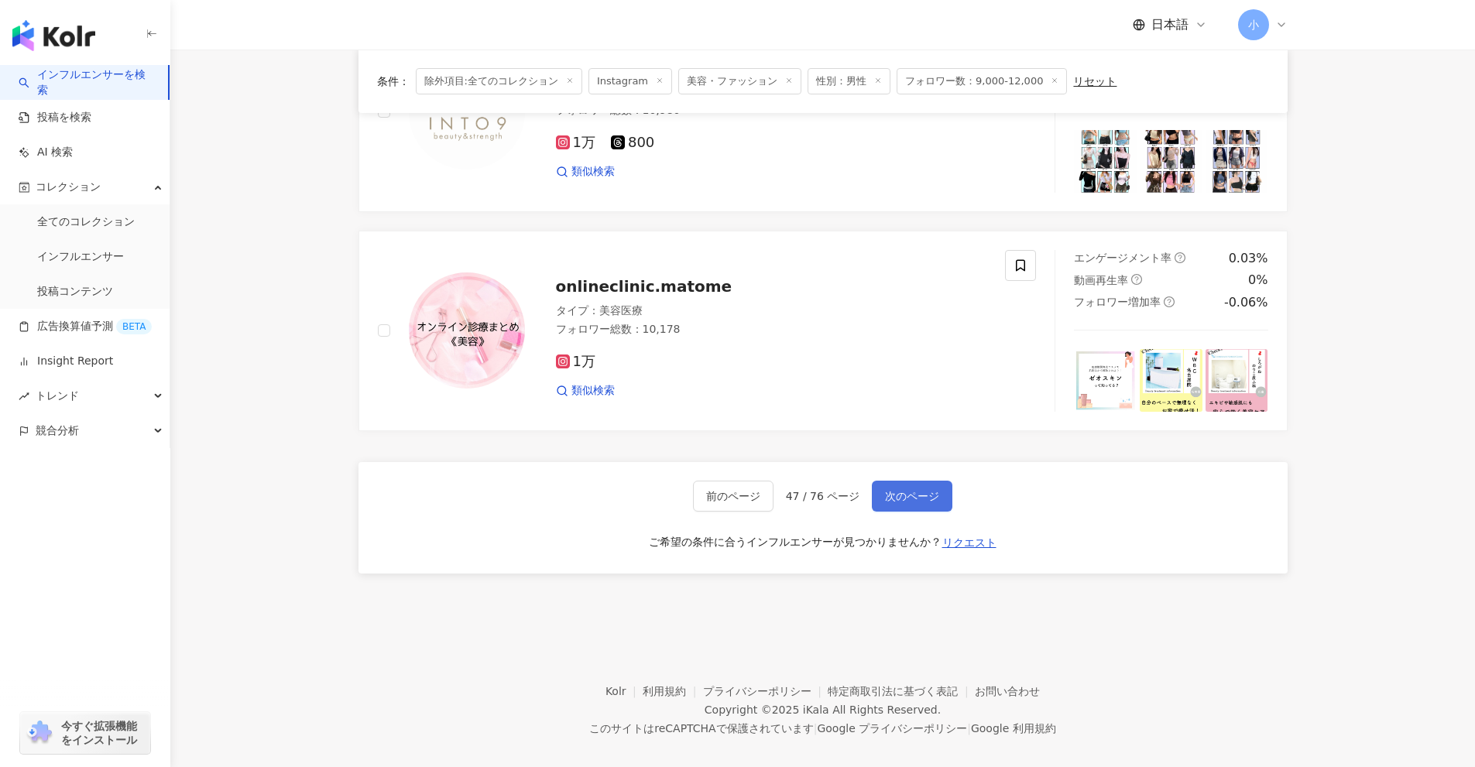
click at [903, 490] on span "次のページ" at bounding box center [912, 496] width 54 height 12
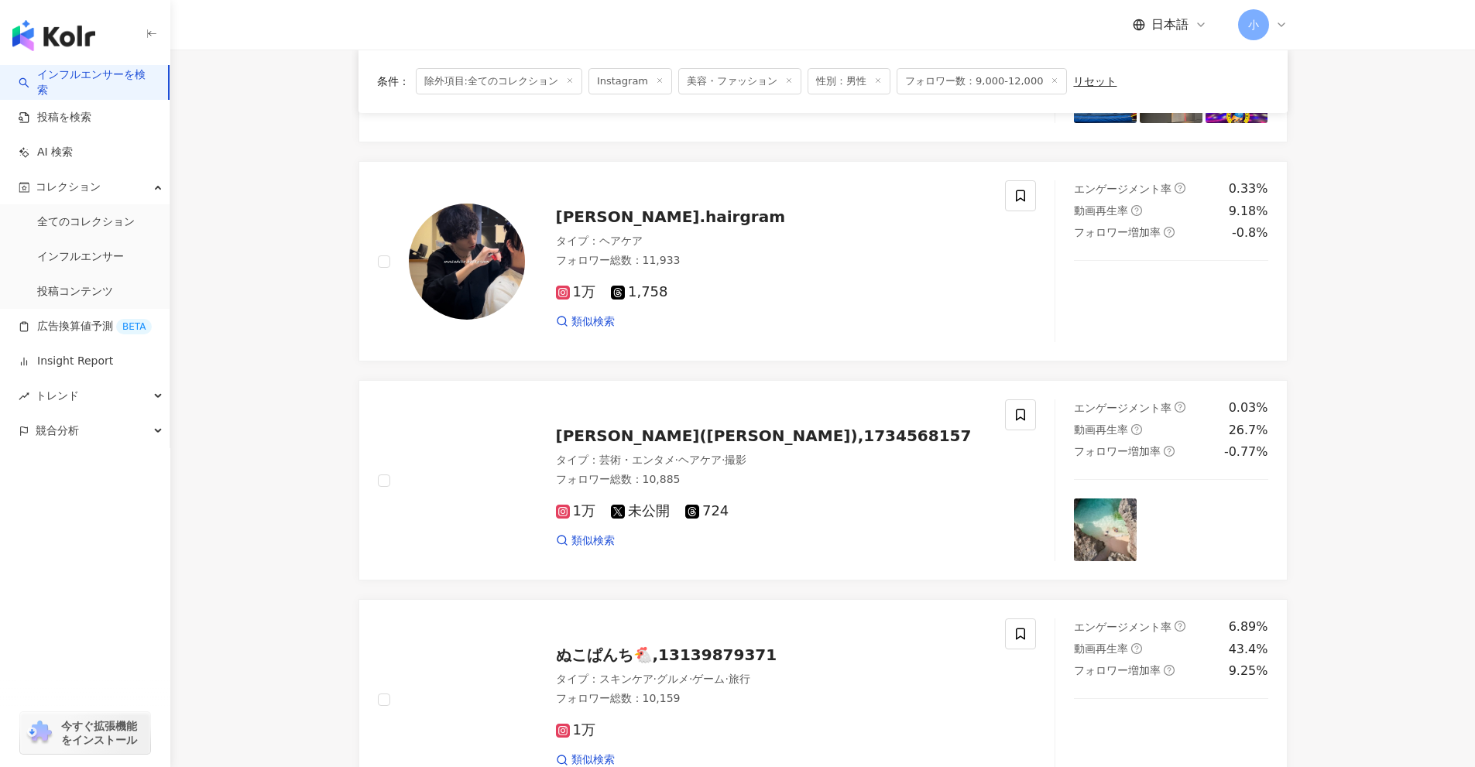
scroll to position [499, 0]
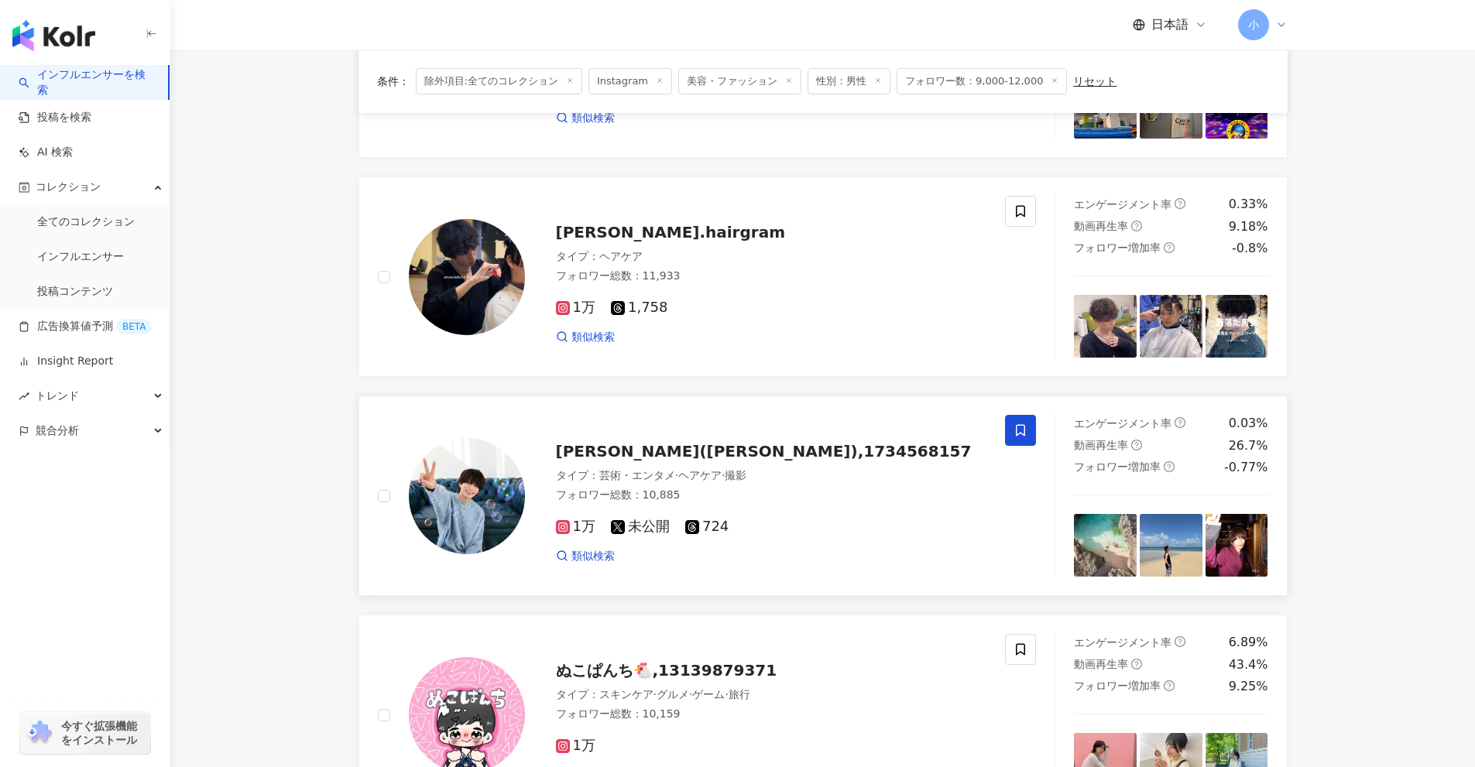
click at [1029, 434] on span at bounding box center [1020, 430] width 31 height 31
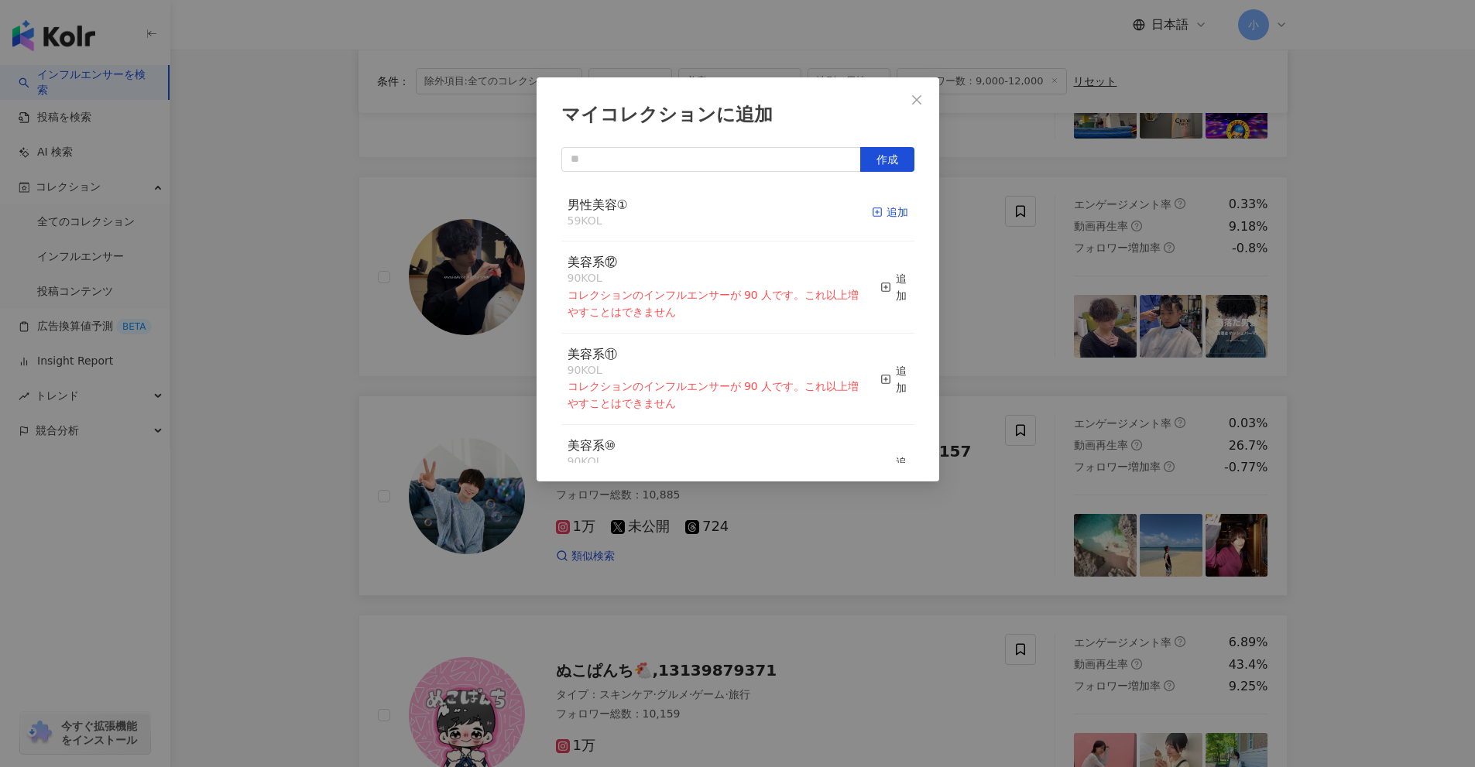
click at [872, 220] on div "追加" at bounding box center [890, 212] width 36 height 17
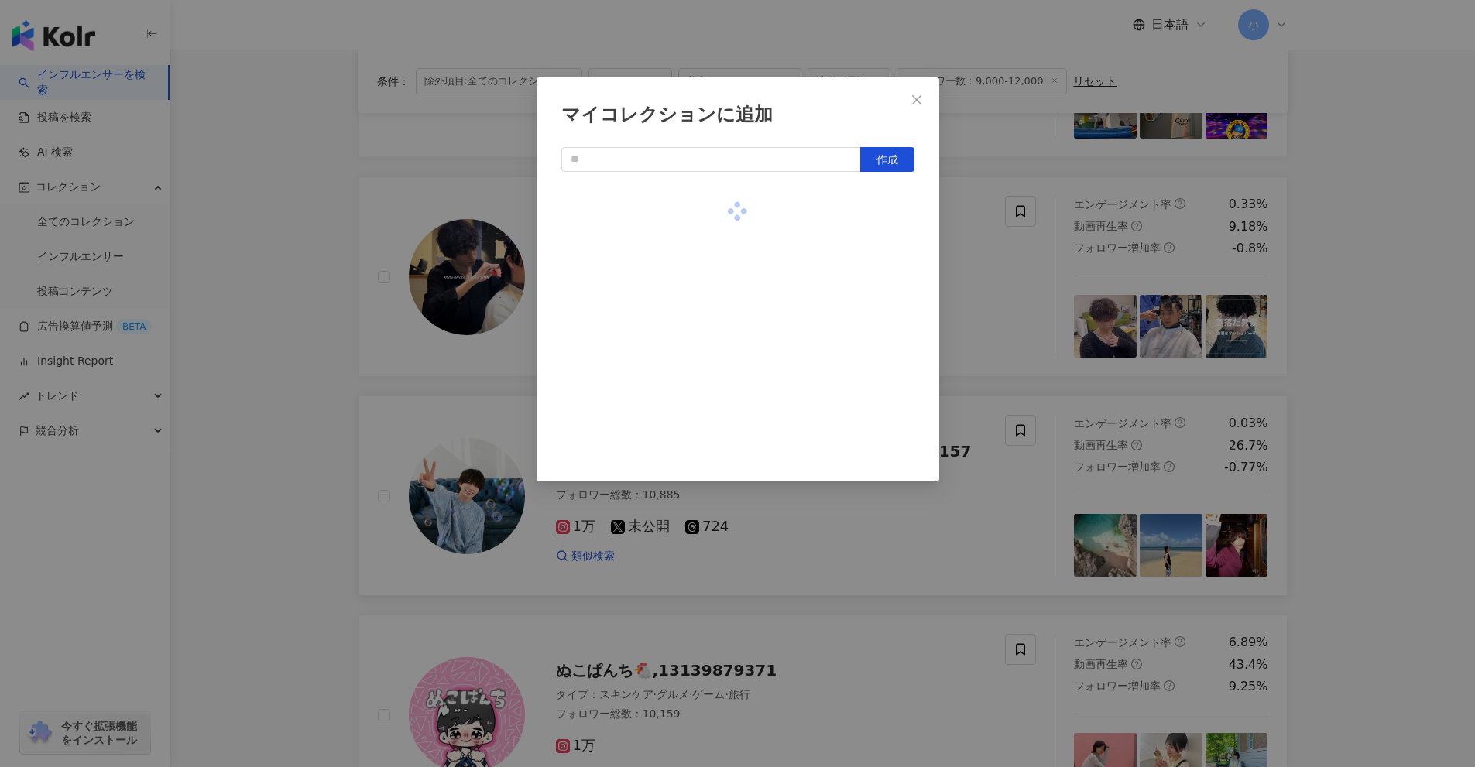
click at [1033, 301] on div "マイコレクションに追加 作成" at bounding box center [737, 383] width 1475 height 767
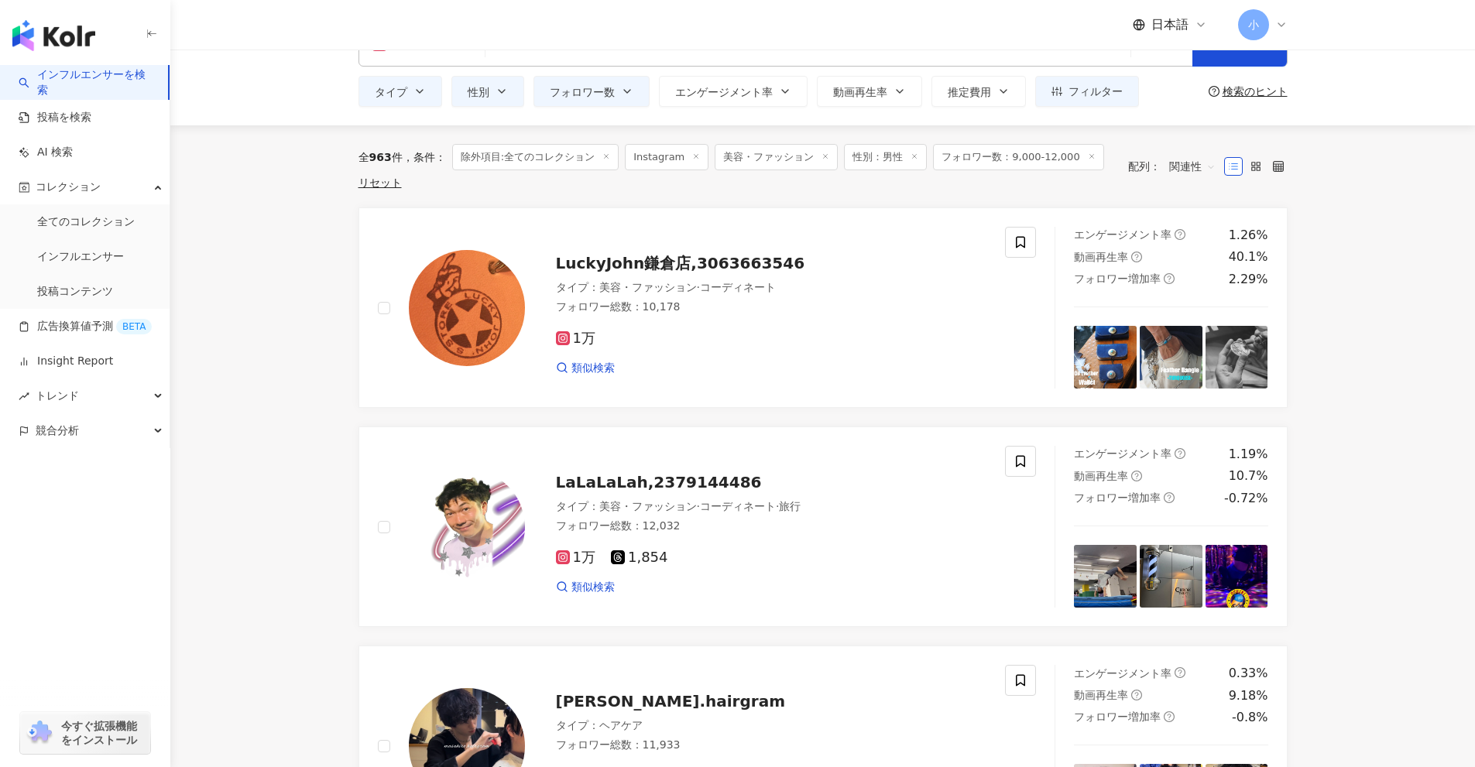
scroll to position [34, 0]
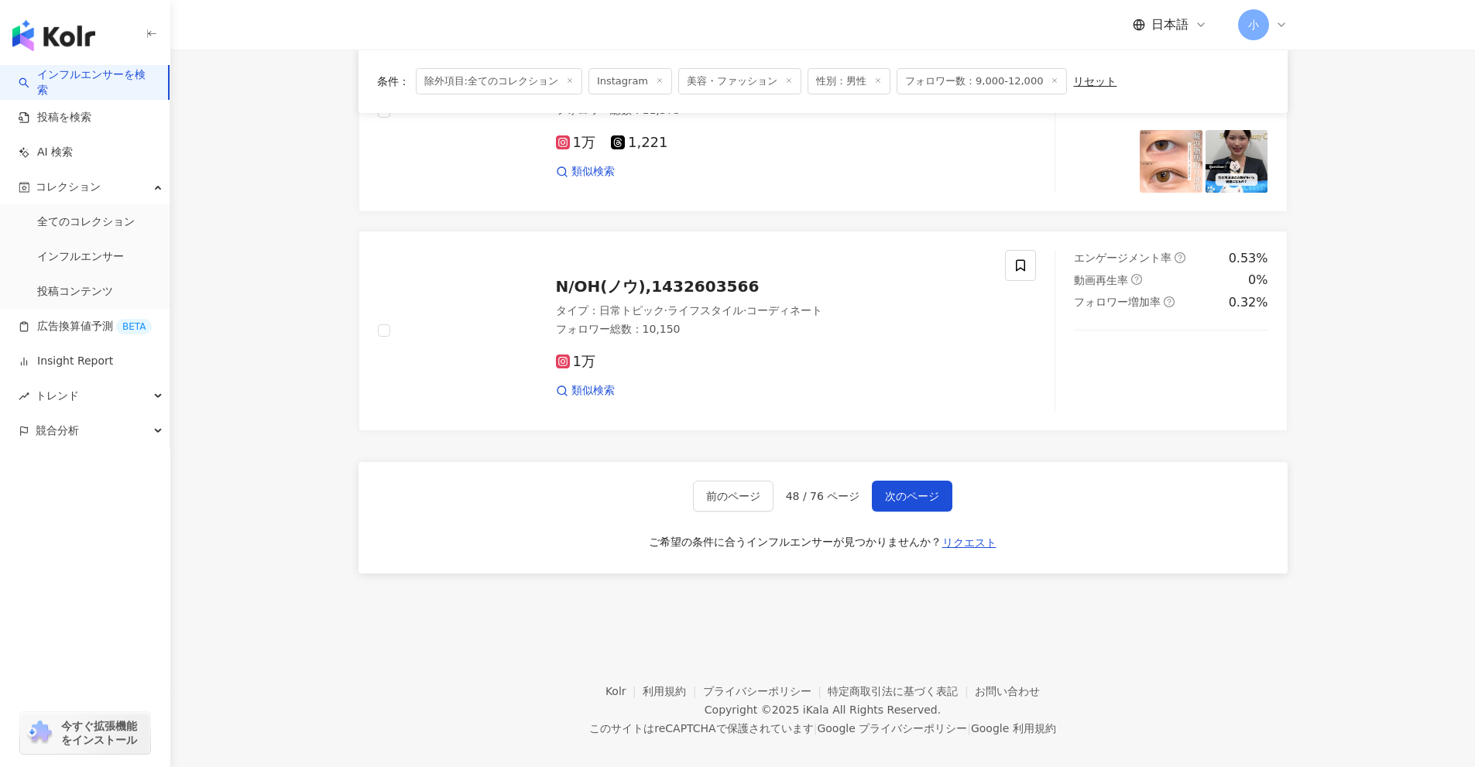
drag, startPoint x: 1345, startPoint y: 307, endPoint x: 1379, endPoint y: 606, distance: 300.7
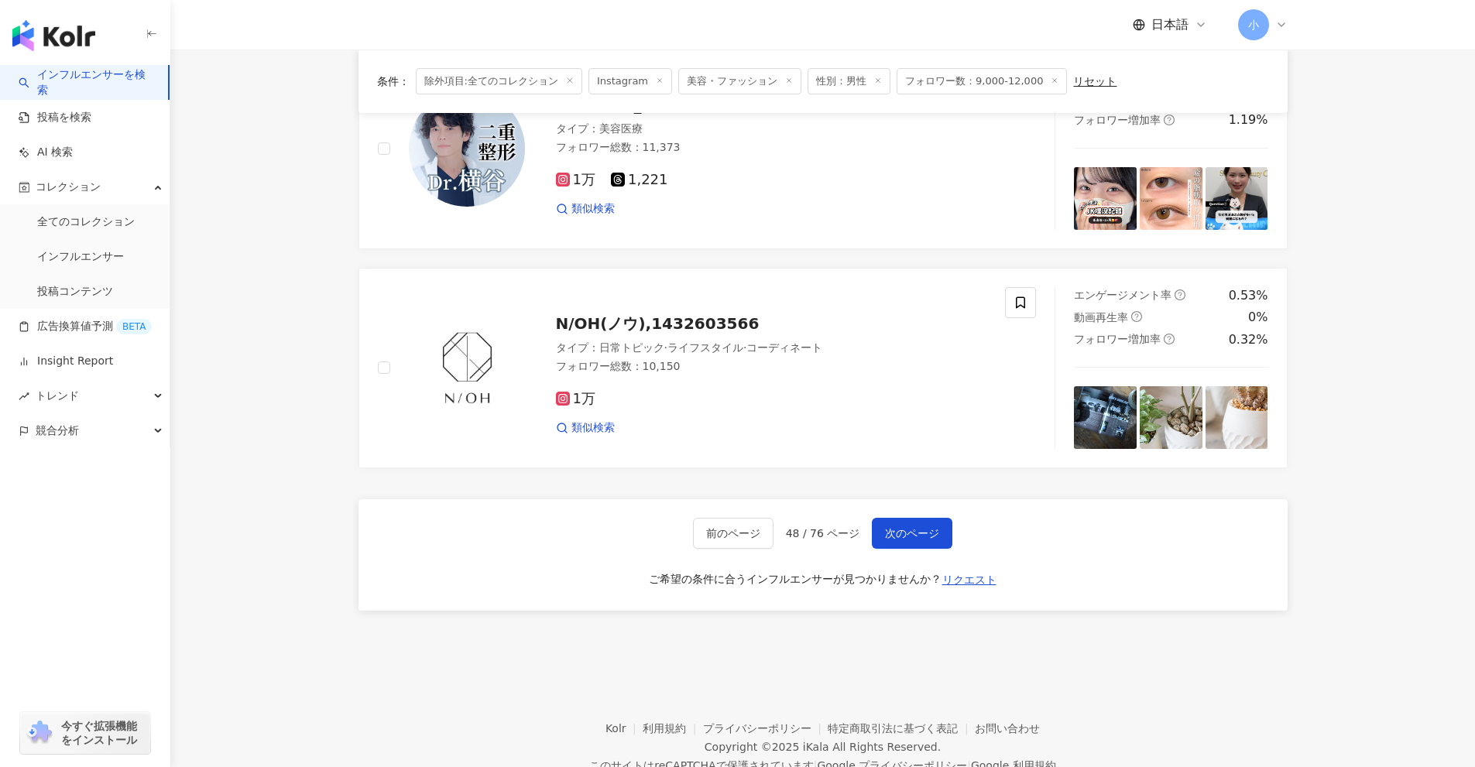
scroll to position [2356, 0]
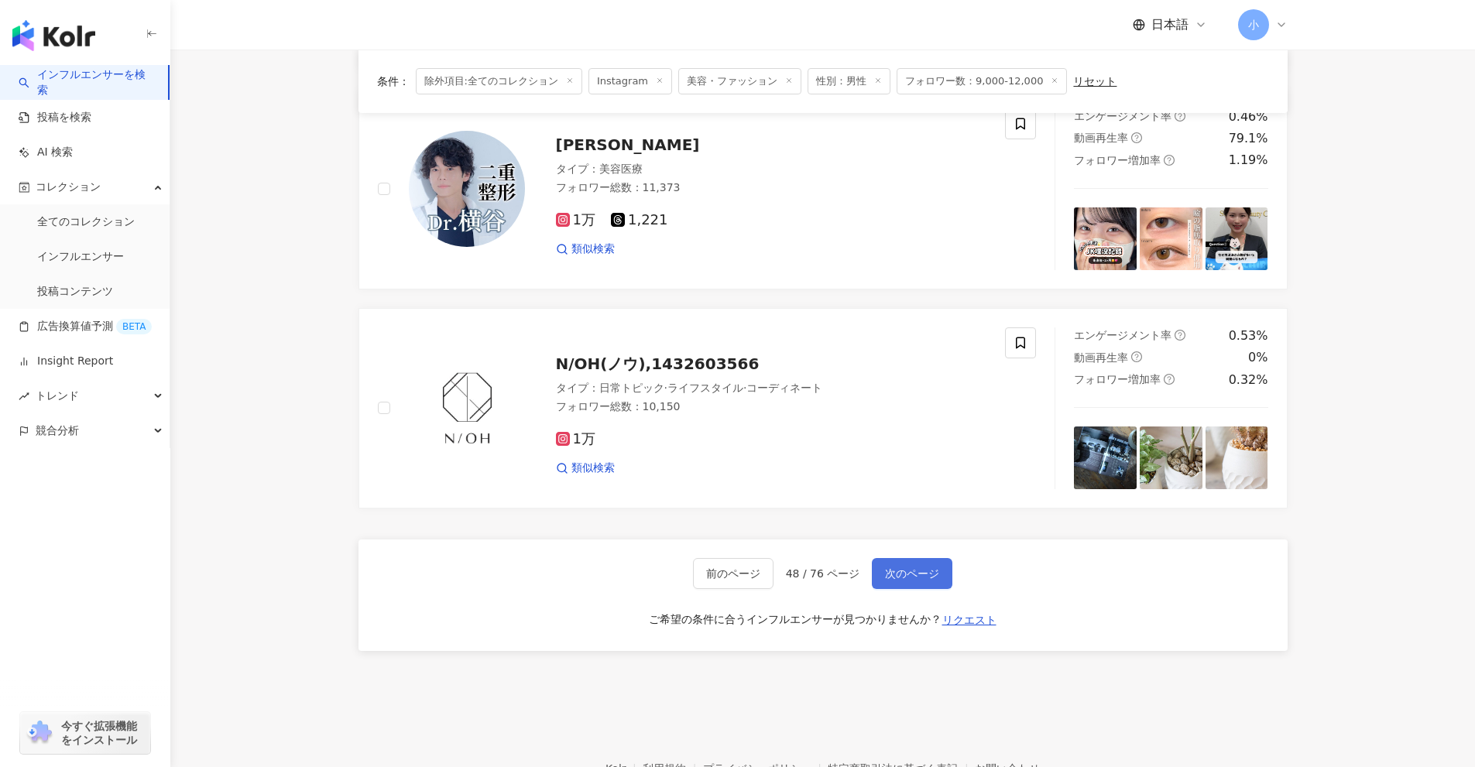
click at [922, 567] on span "次のページ" at bounding box center [912, 573] width 54 height 12
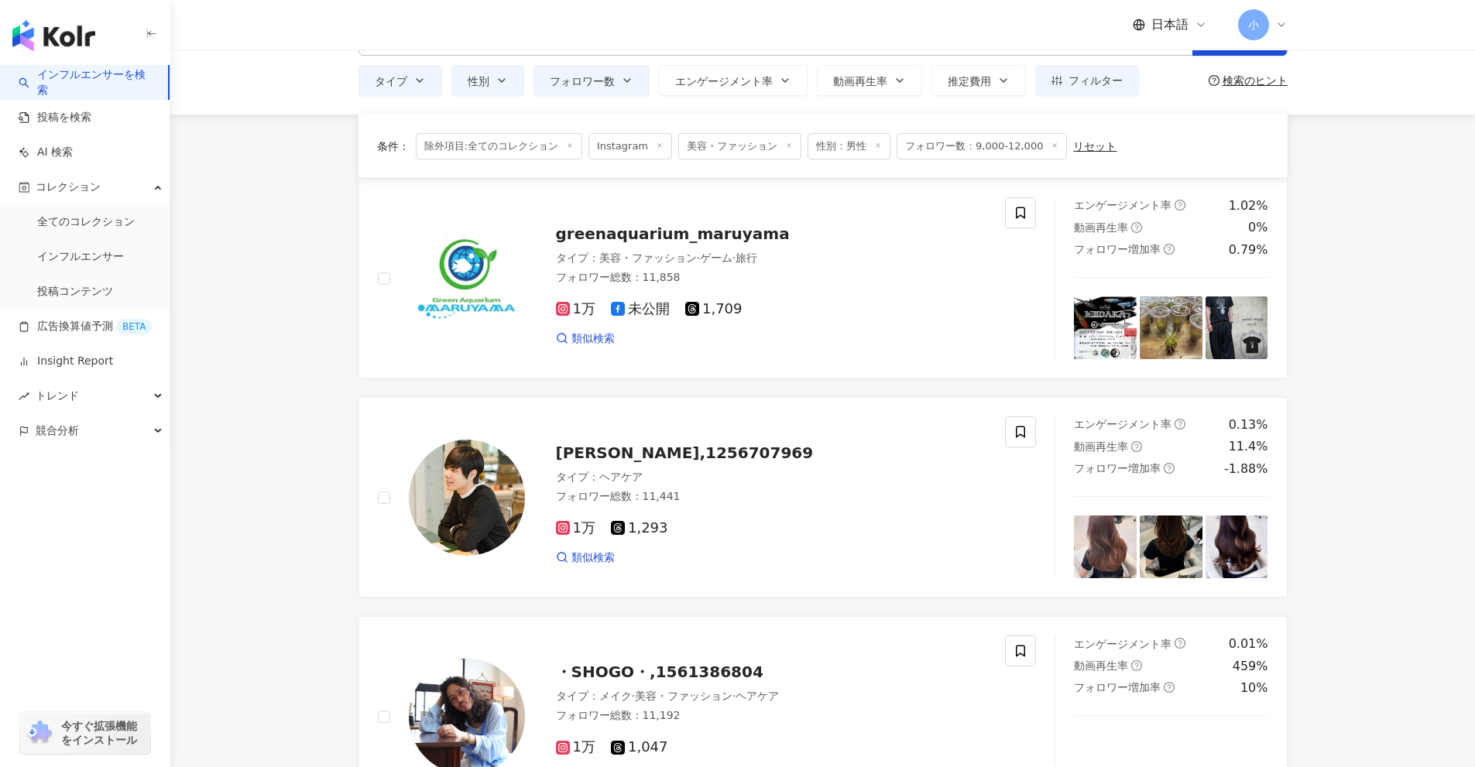
scroll to position [2434, 0]
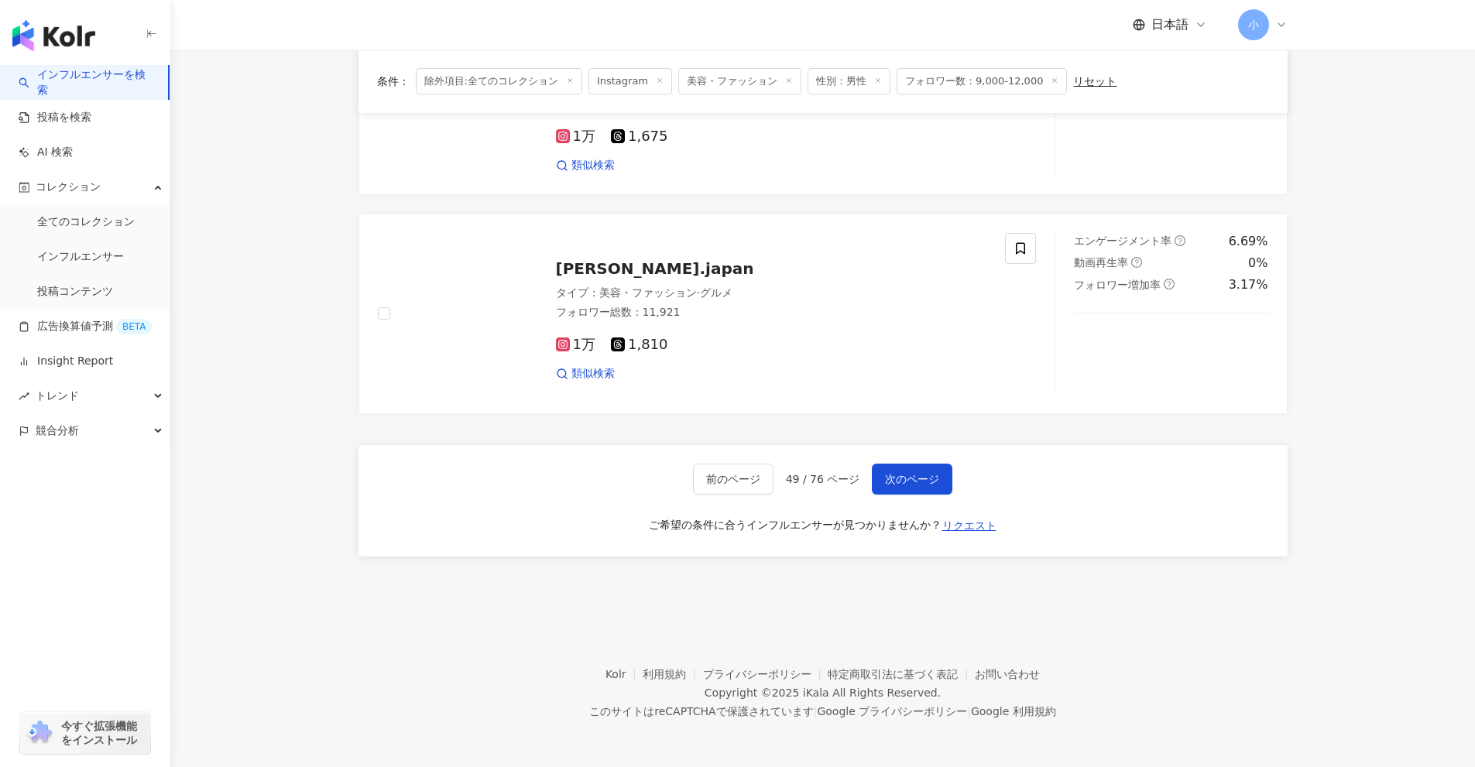
drag, startPoint x: 1386, startPoint y: 332, endPoint x: 1385, endPoint y: 768, distance: 435.8
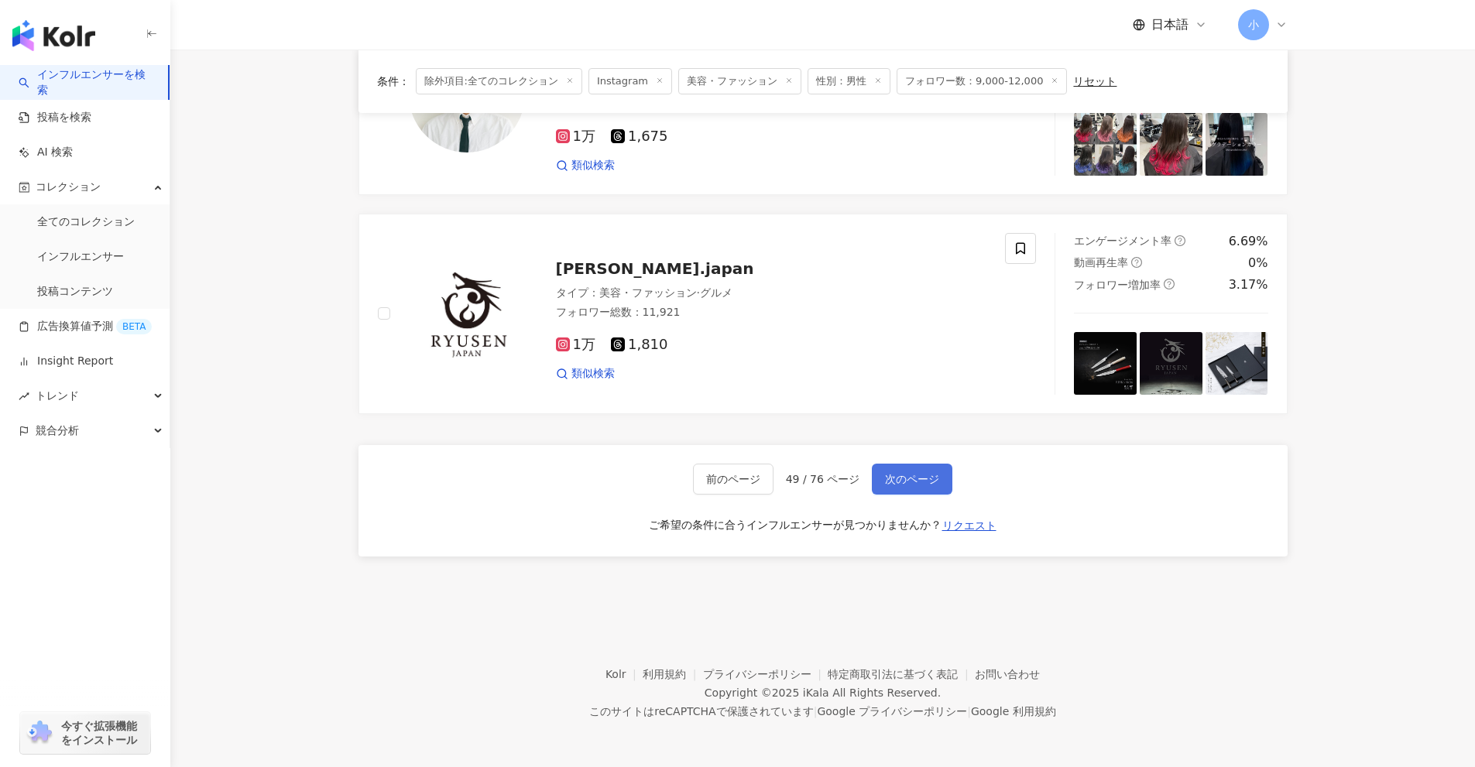
click at [896, 464] on button "次のページ" at bounding box center [912, 479] width 81 height 31
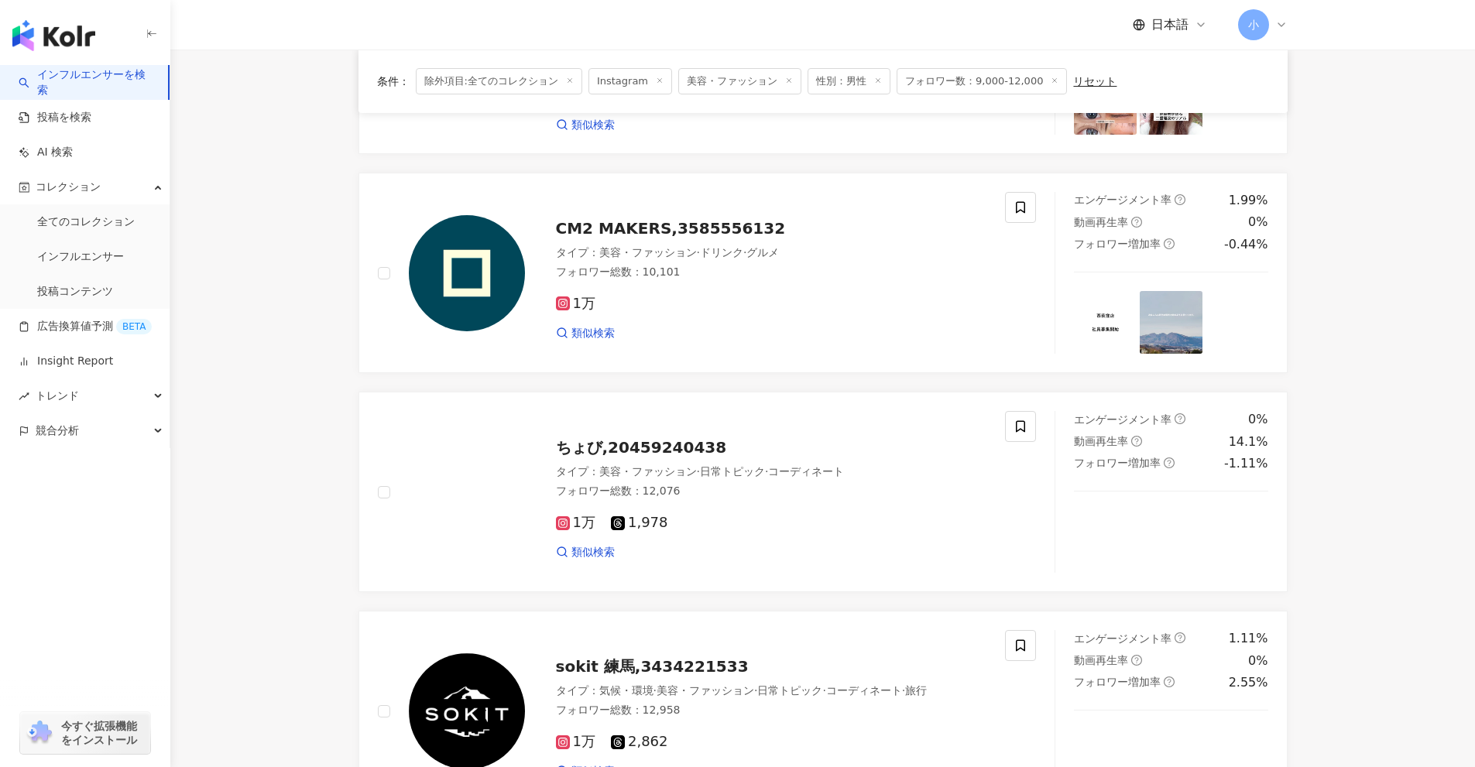
scroll to position [266, 0]
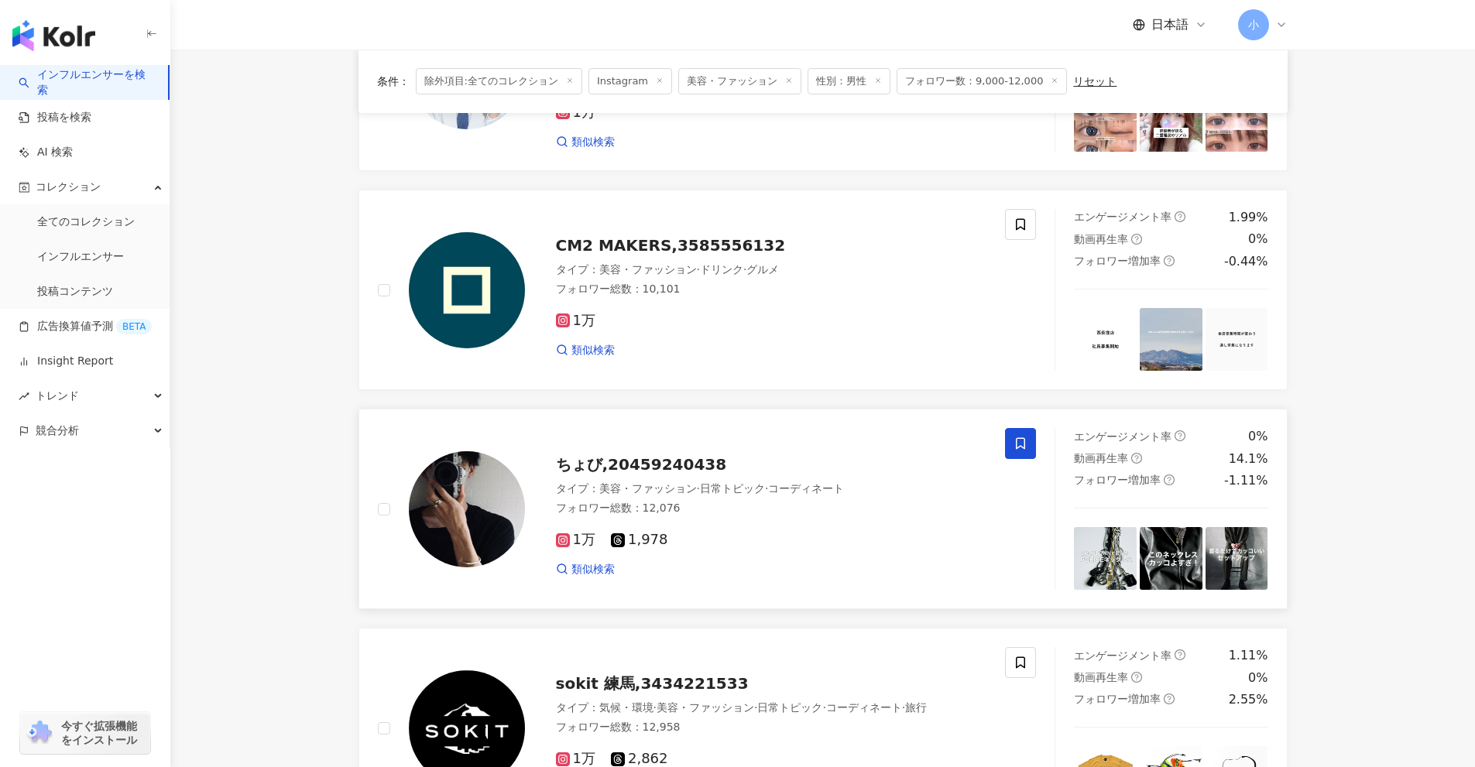
click at [1027, 447] on span at bounding box center [1020, 443] width 31 height 31
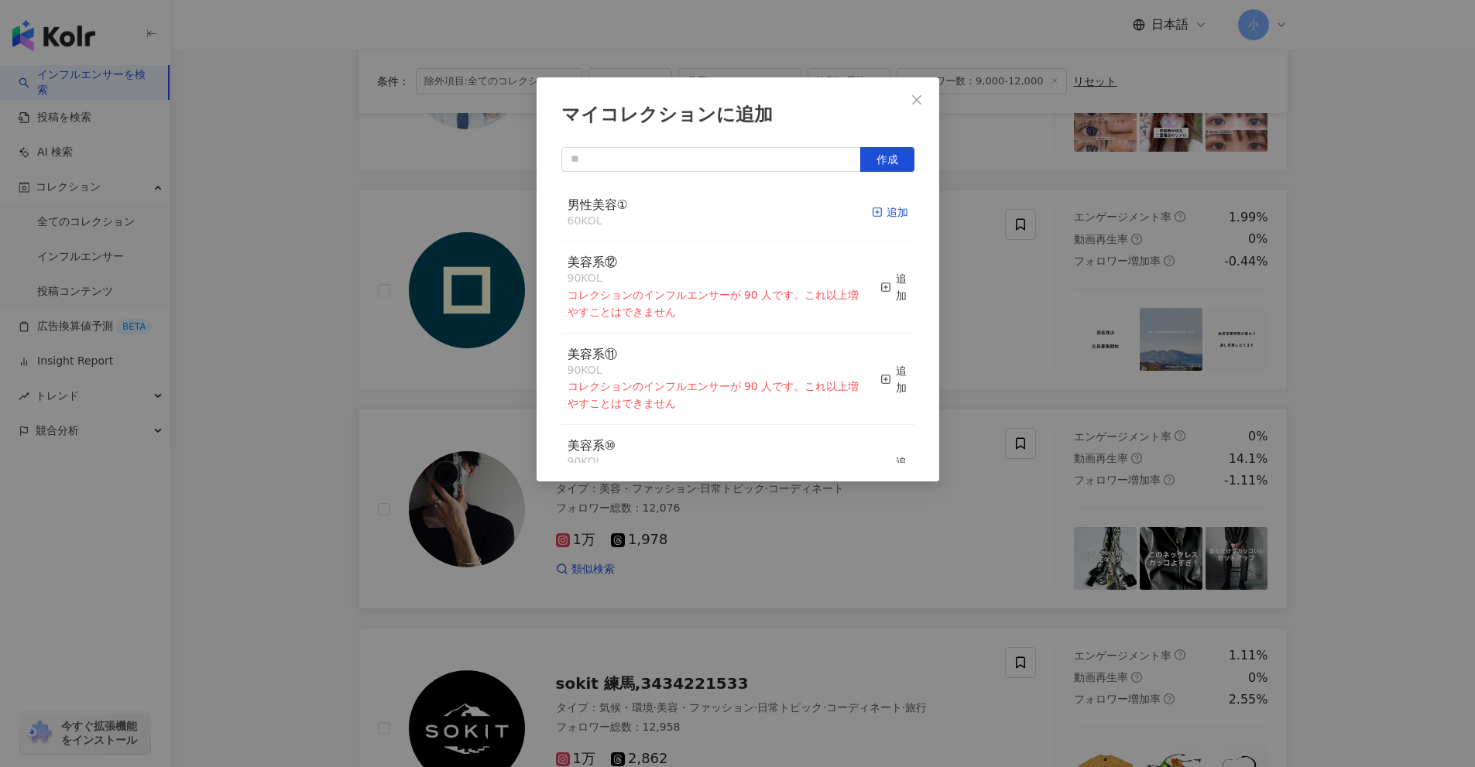
click at [872, 209] on icon "button" at bounding box center [877, 212] width 11 height 11
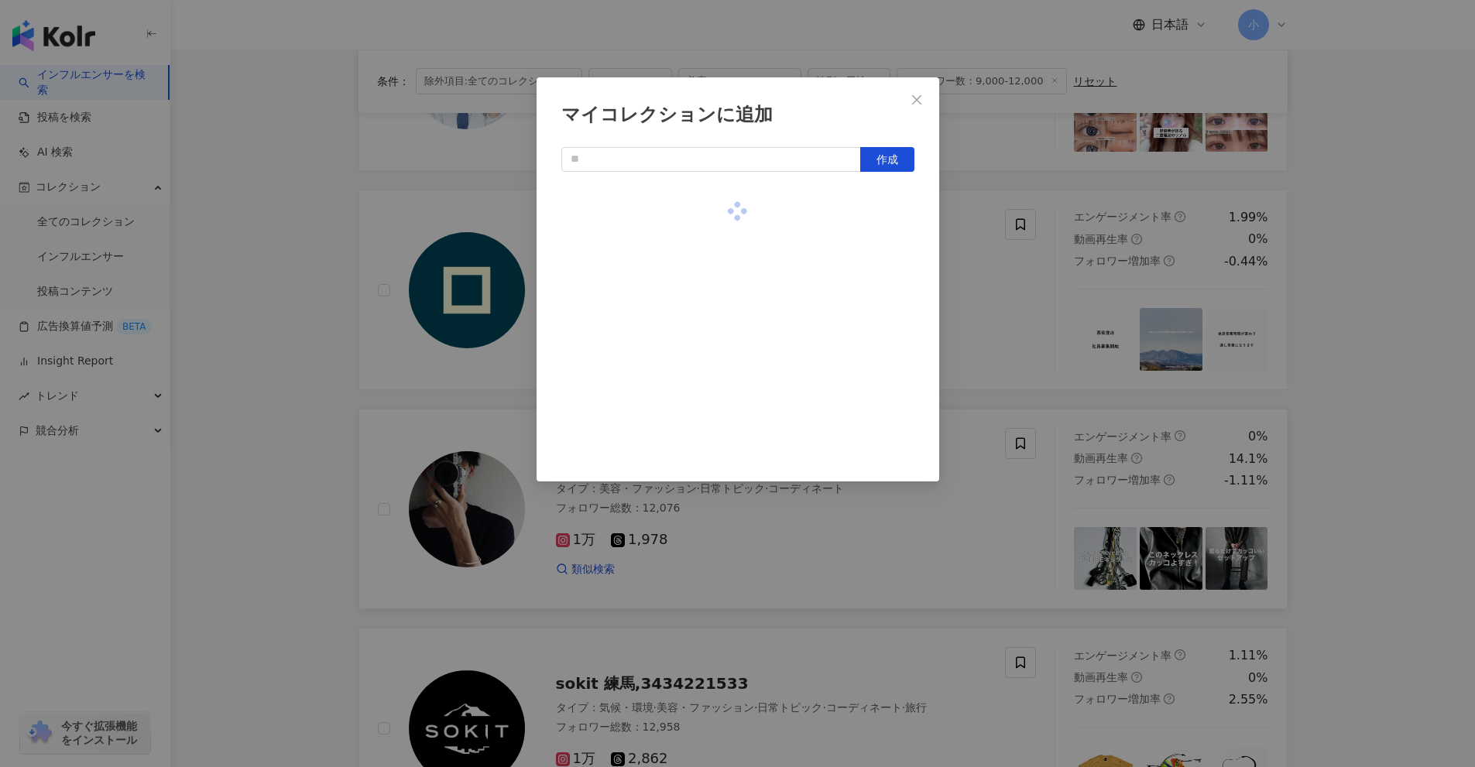
click at [1024, 296] on div "マイコレクションに追加 作成" at bounding box center [737, 383] width 1475 height 767
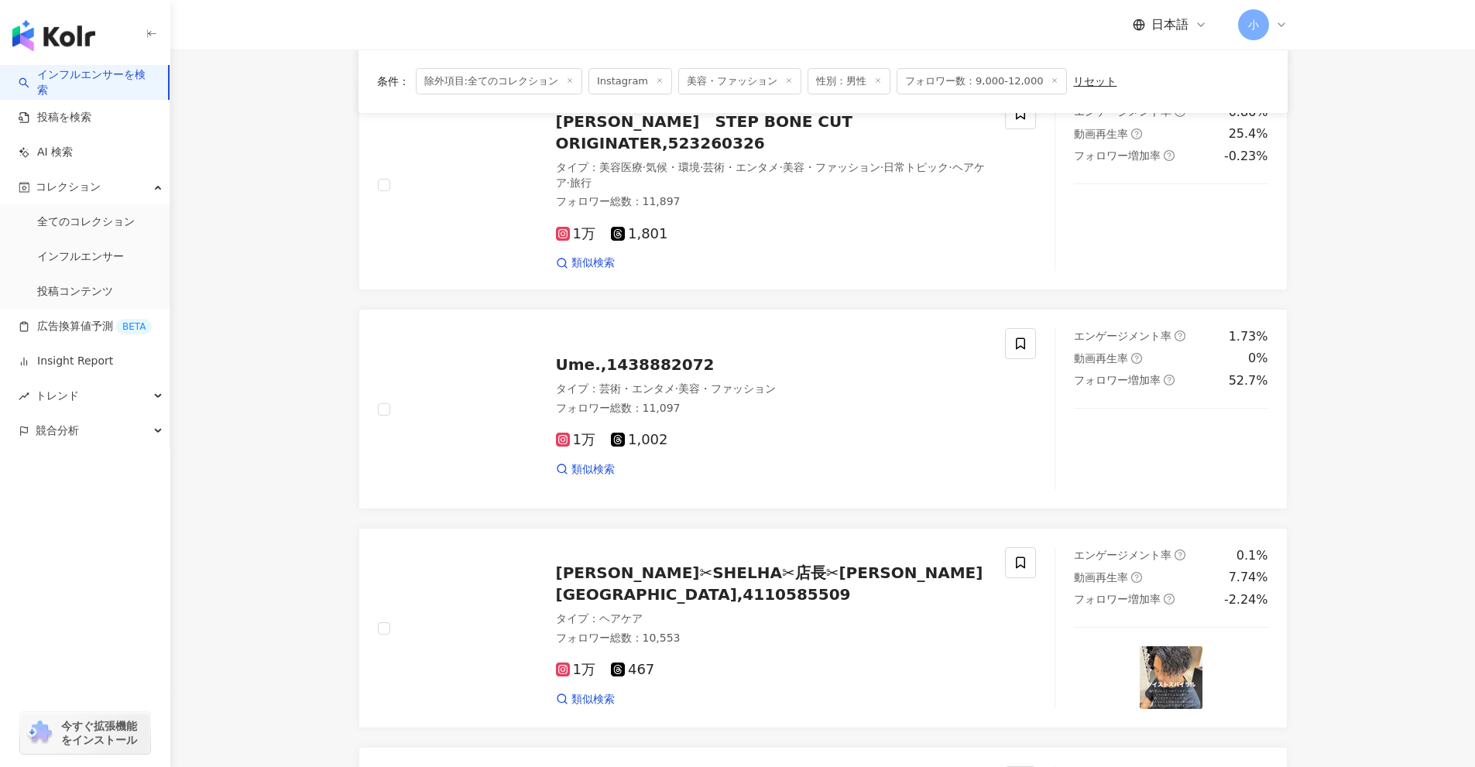
scroll to position [2434, 0]
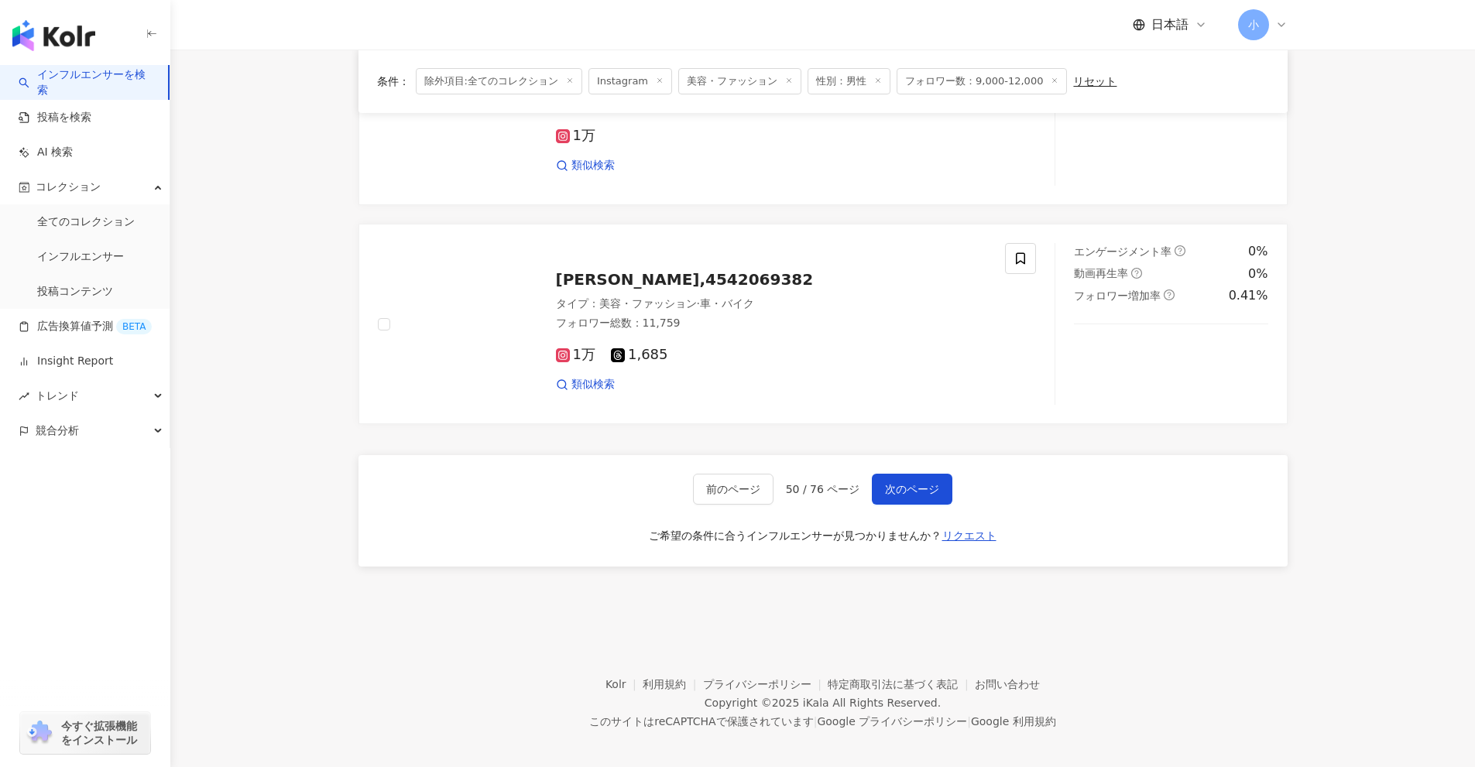
drag, startPoint x: 1427, startPoint y: 320, endPoint x: 1467, endPoint y: 701, distance: 382.1
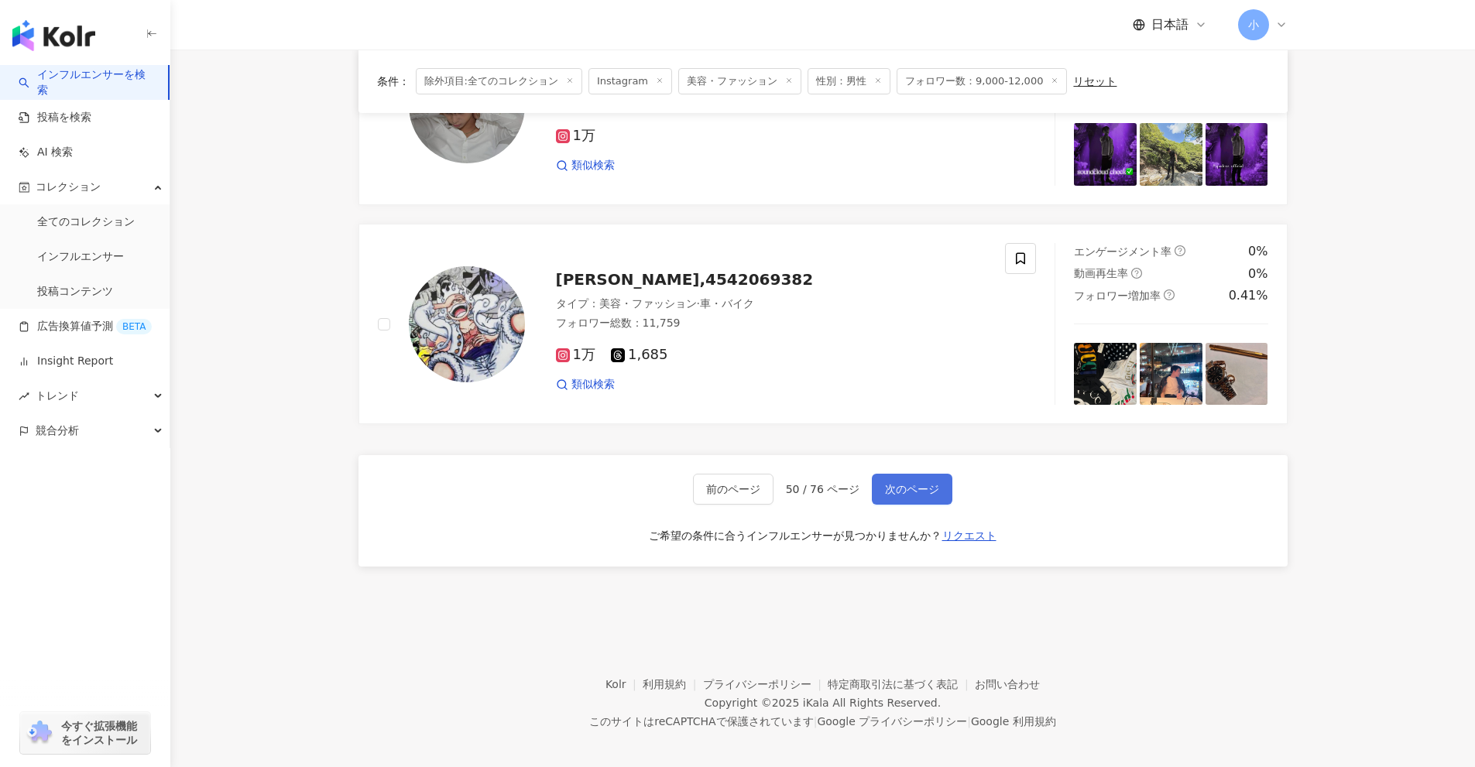
click at [930, 486] on span "次のページ" at bounding box center [912, 489] width 54 height 12
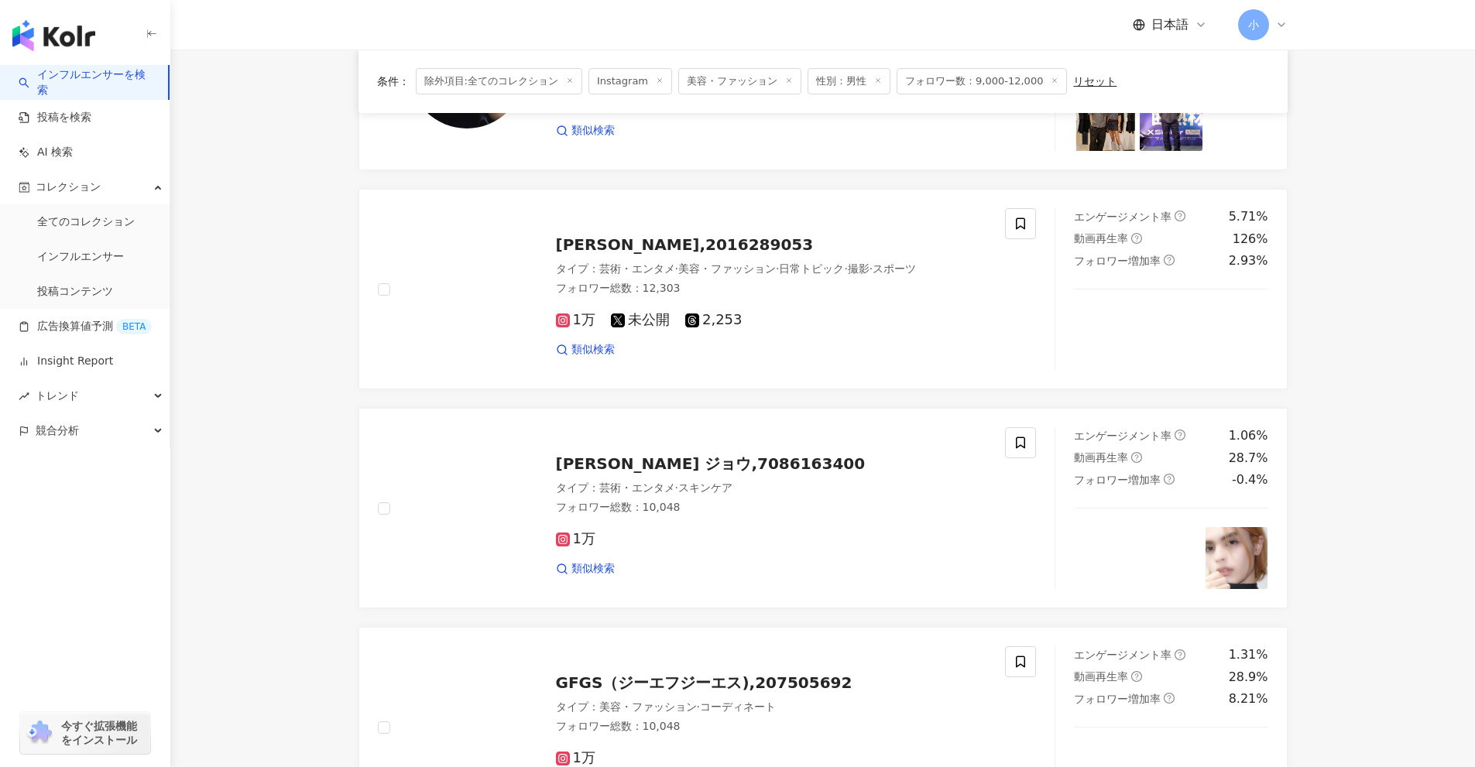
scroll to position [1273, 0]
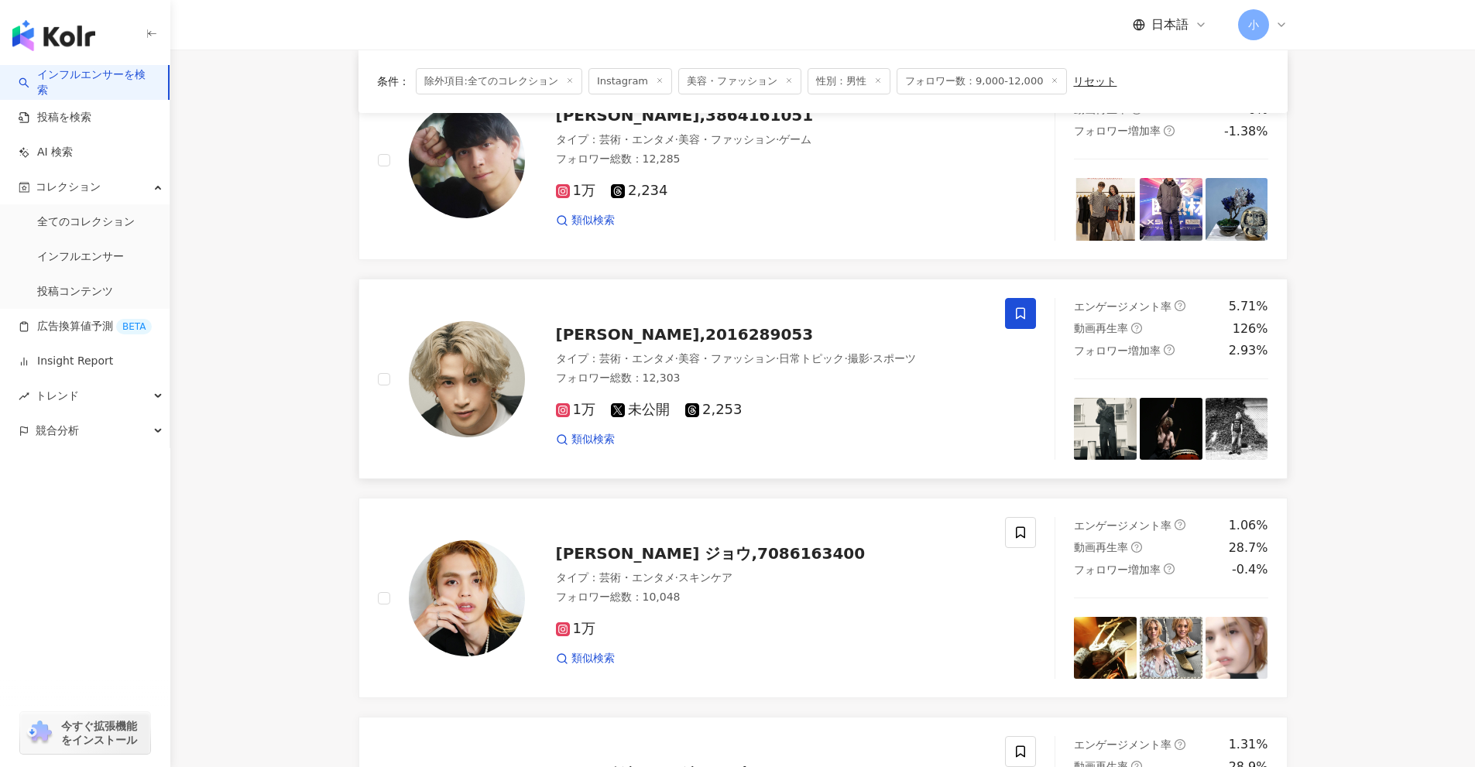
click at [1016, 321] on span at bounding box center [1020, 313] width 31 height 31
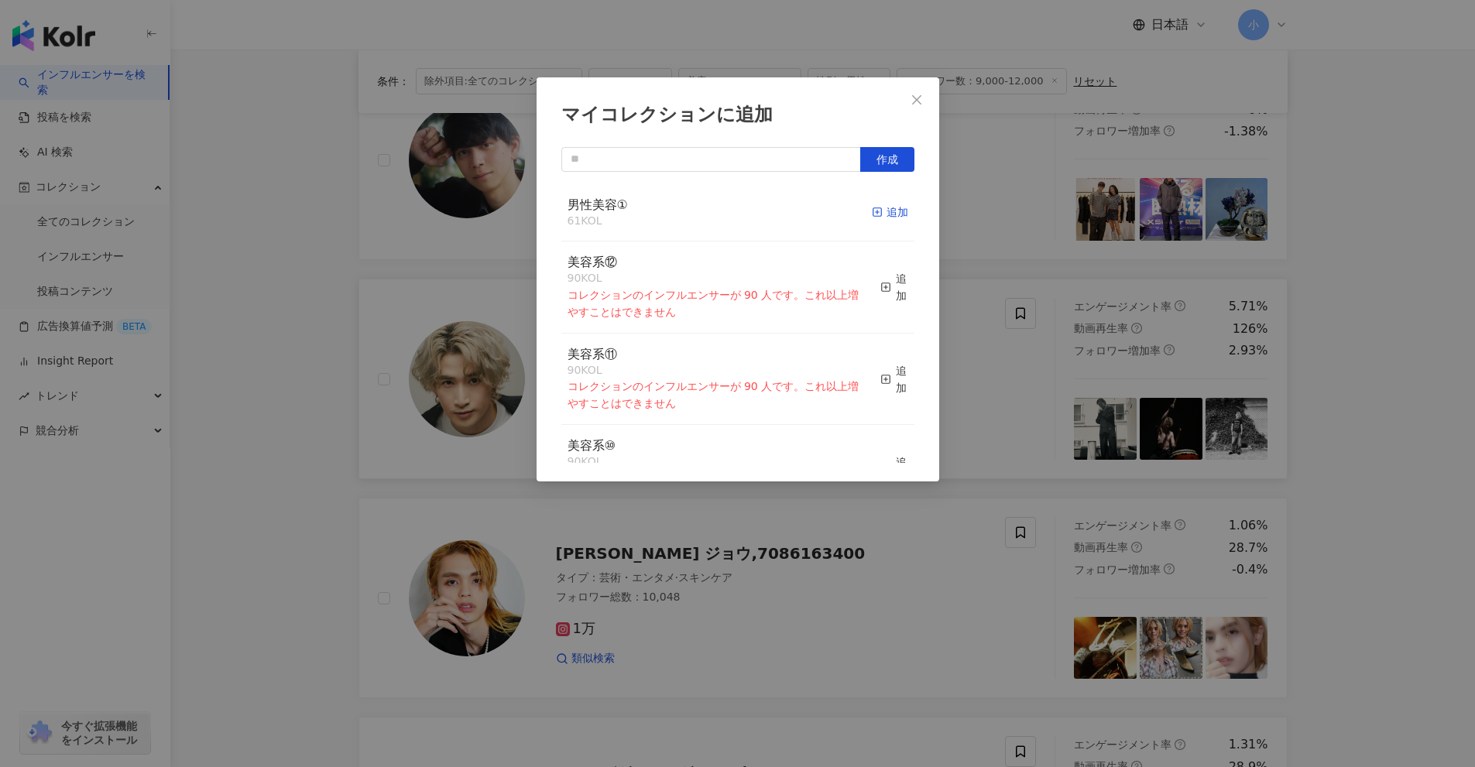
click at [872, 219] on div "追加" at bounding box center [890, 212] width 36 height 17
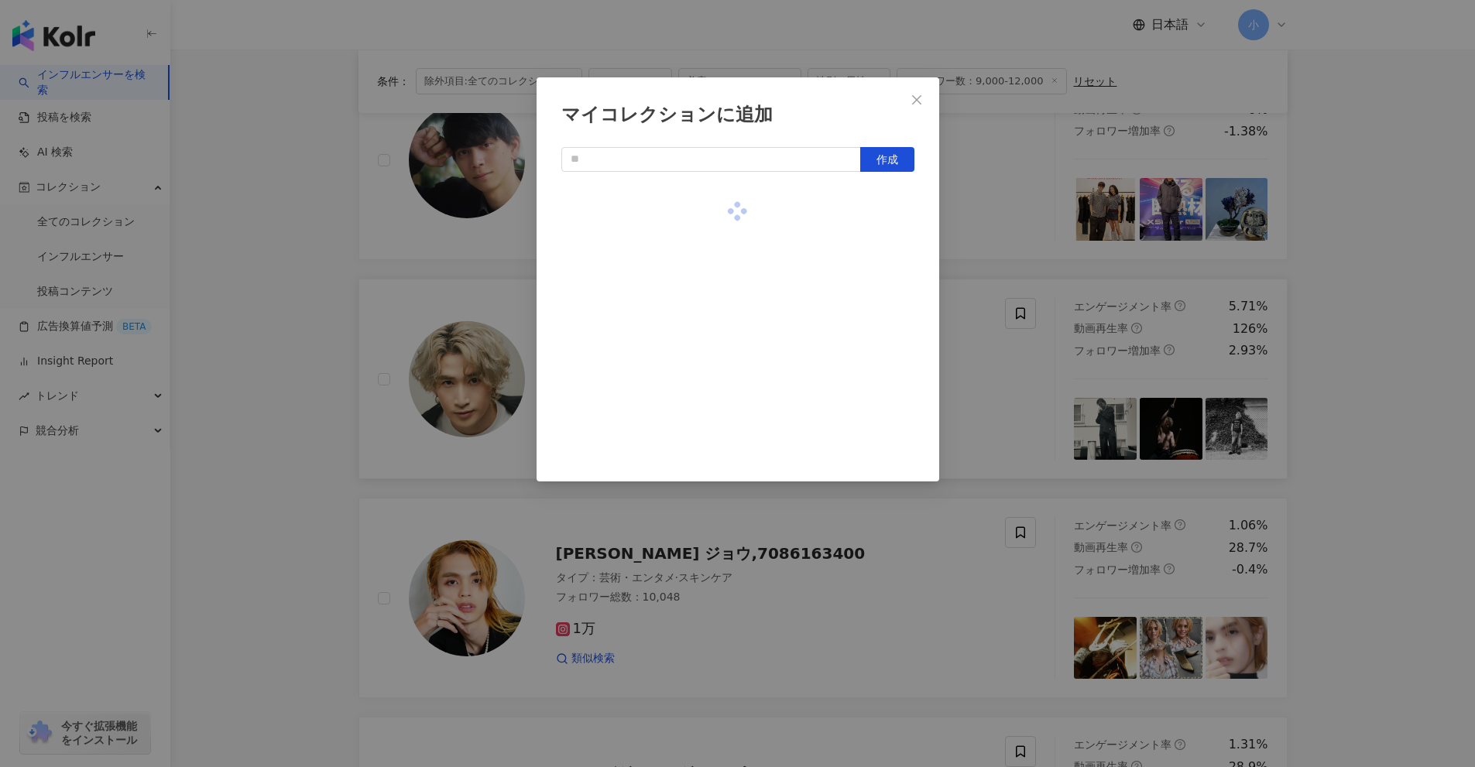
click at [1073, 273] on div "マイコレクションに追加 作成" at bounding box center [737, 383] width 1475 height 767
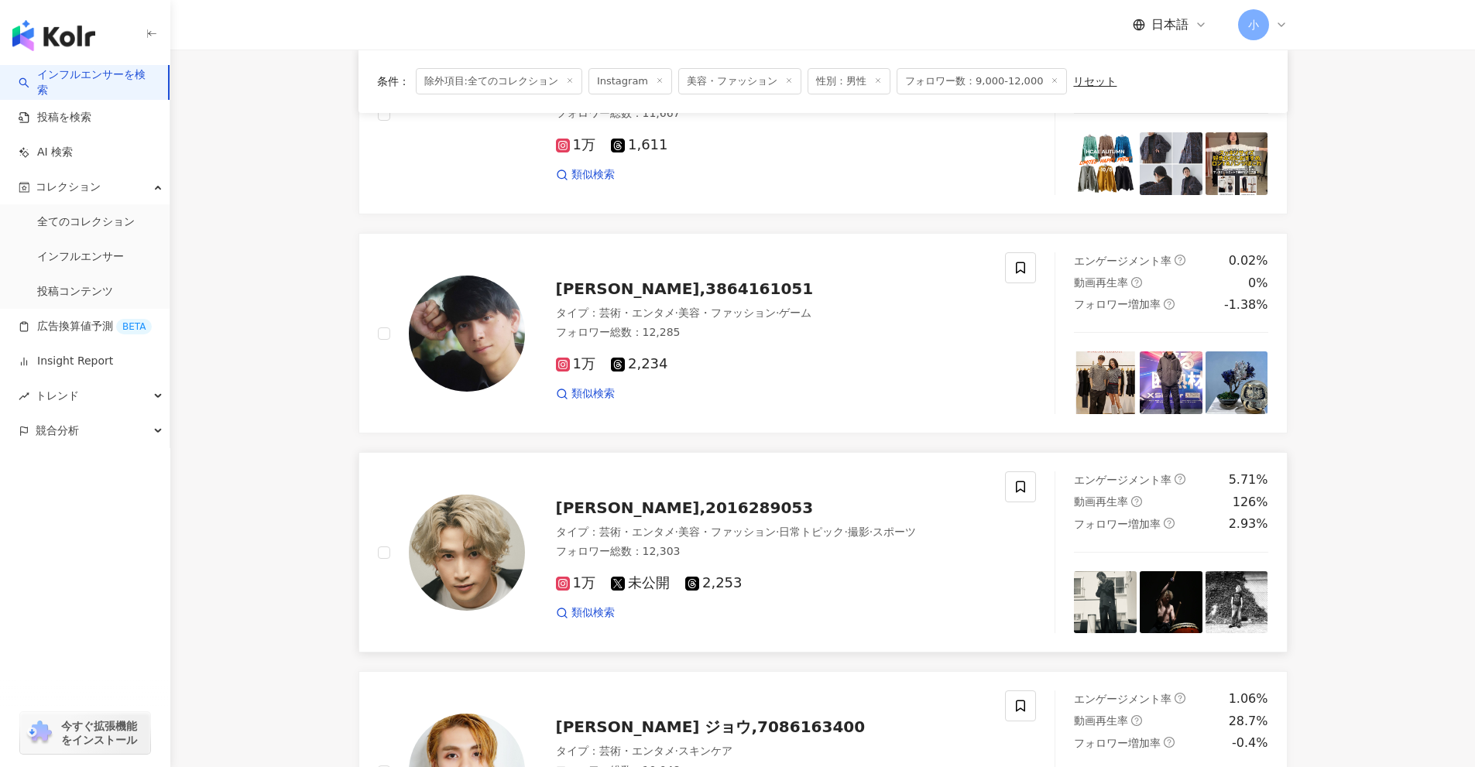
scroll to position [1040, 0]
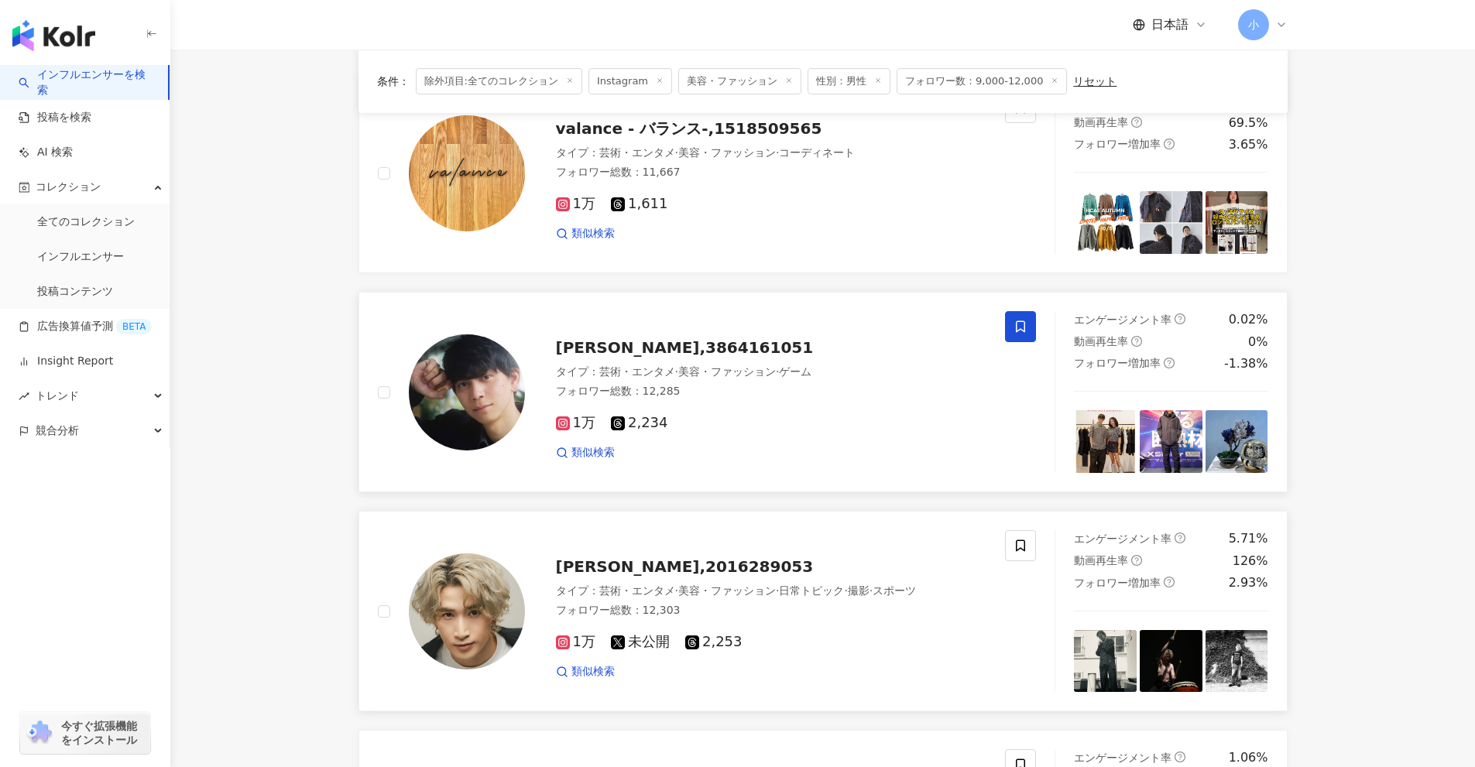
click at [1030, 325] on span at bounding box center [1020, 326] width 31 height 31
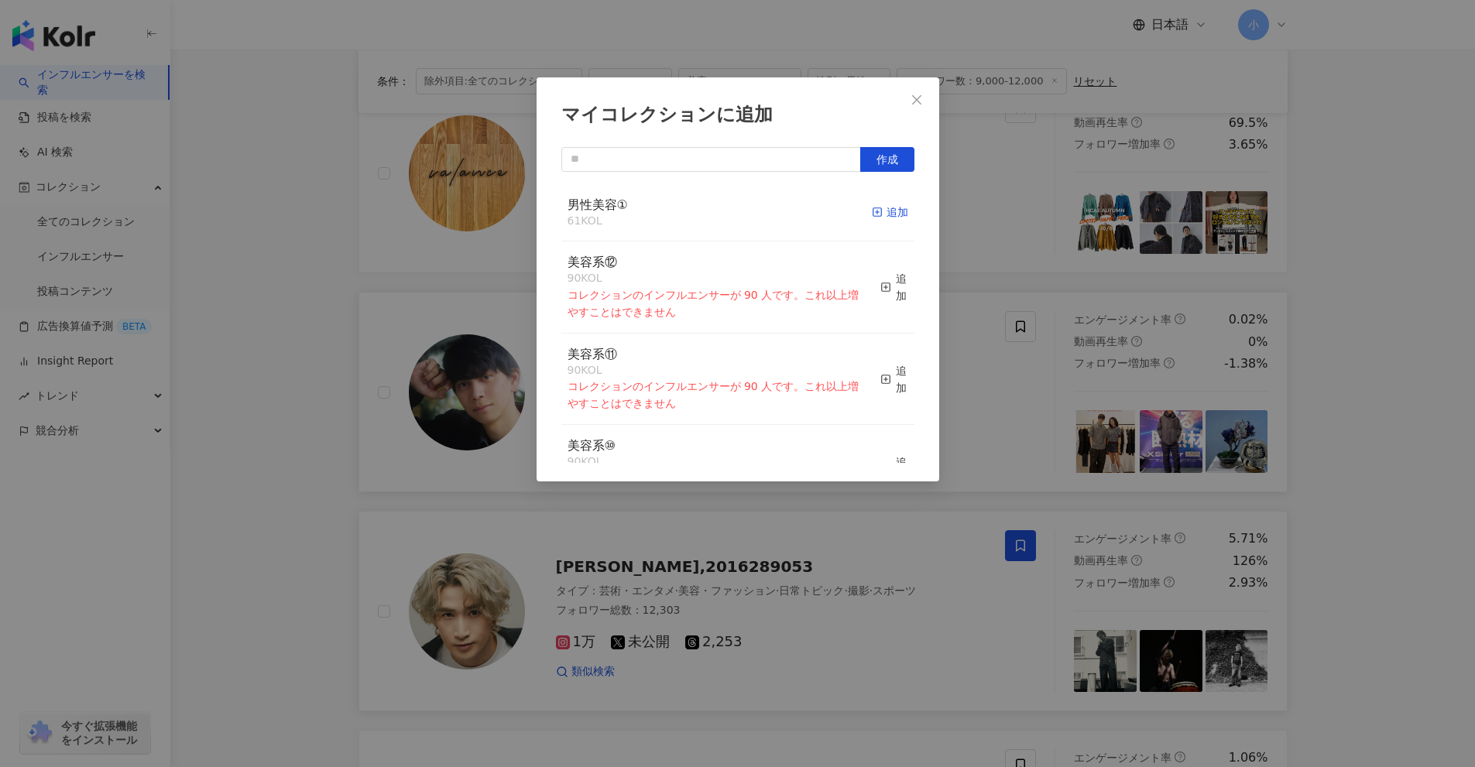
click at [876, 214] on div "追加" at bounding box center [890, 212] width 36 height 17
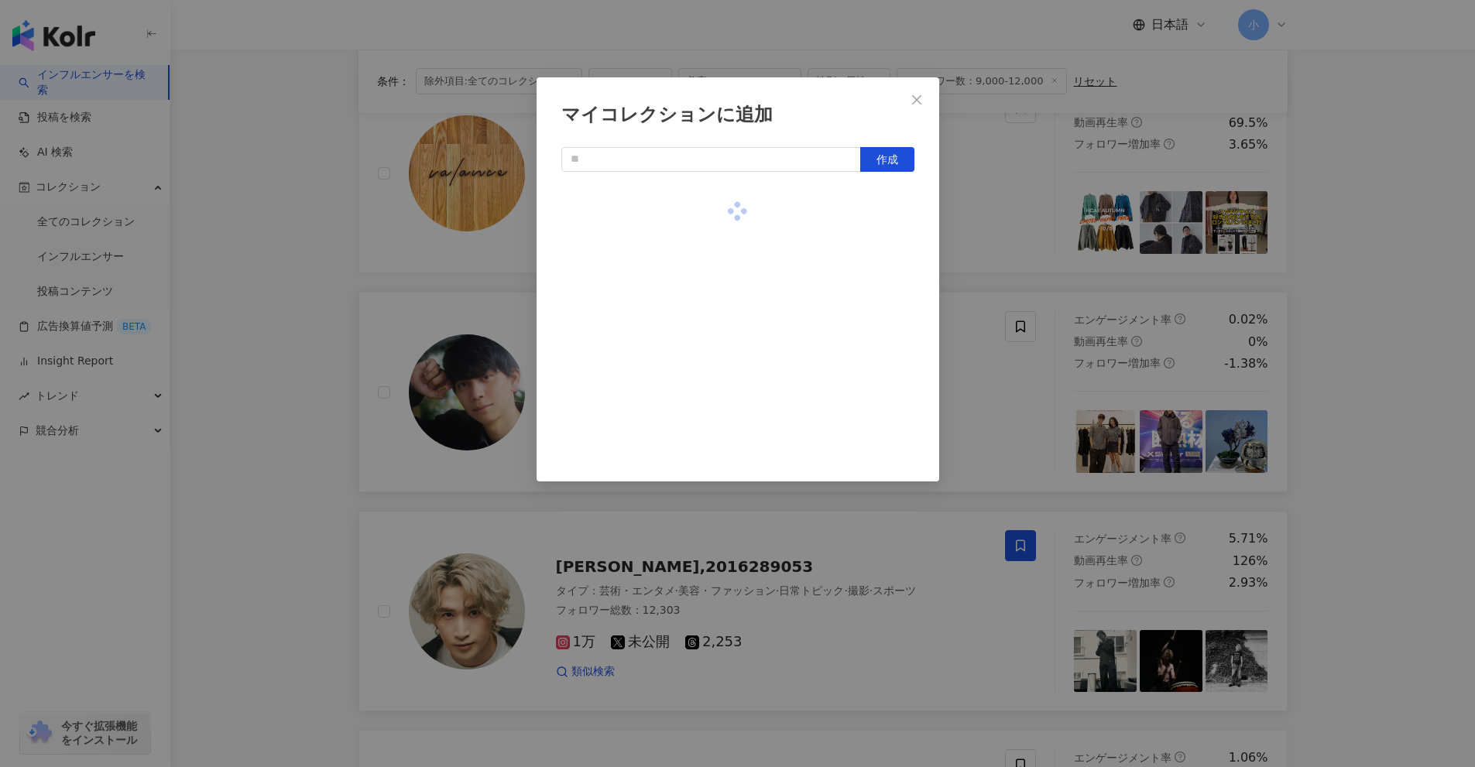
click at [1039, 248] on div "マイコレクションに追加 作成" at bounding box center [737, 383] width 1475 height 767
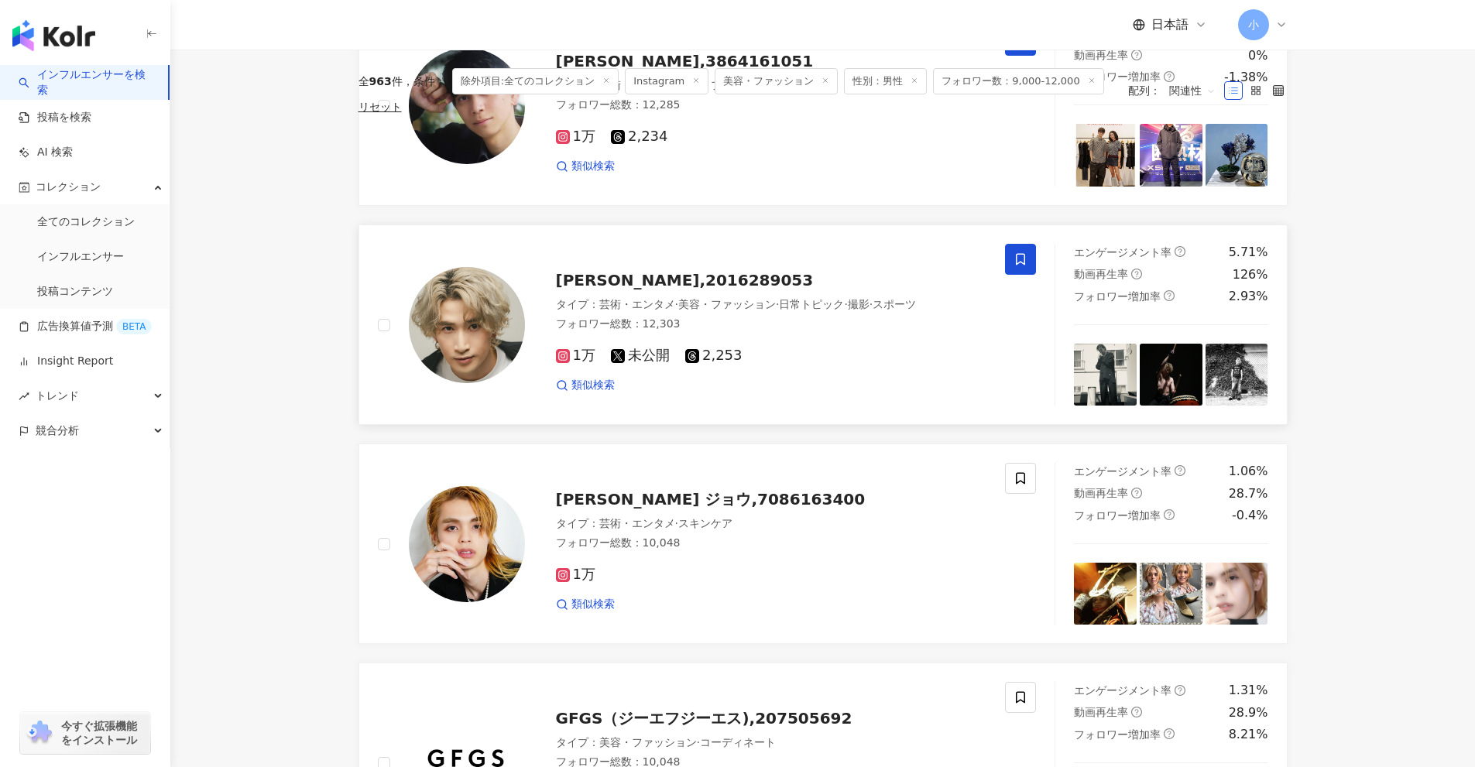
scroll to position [2434, 0]
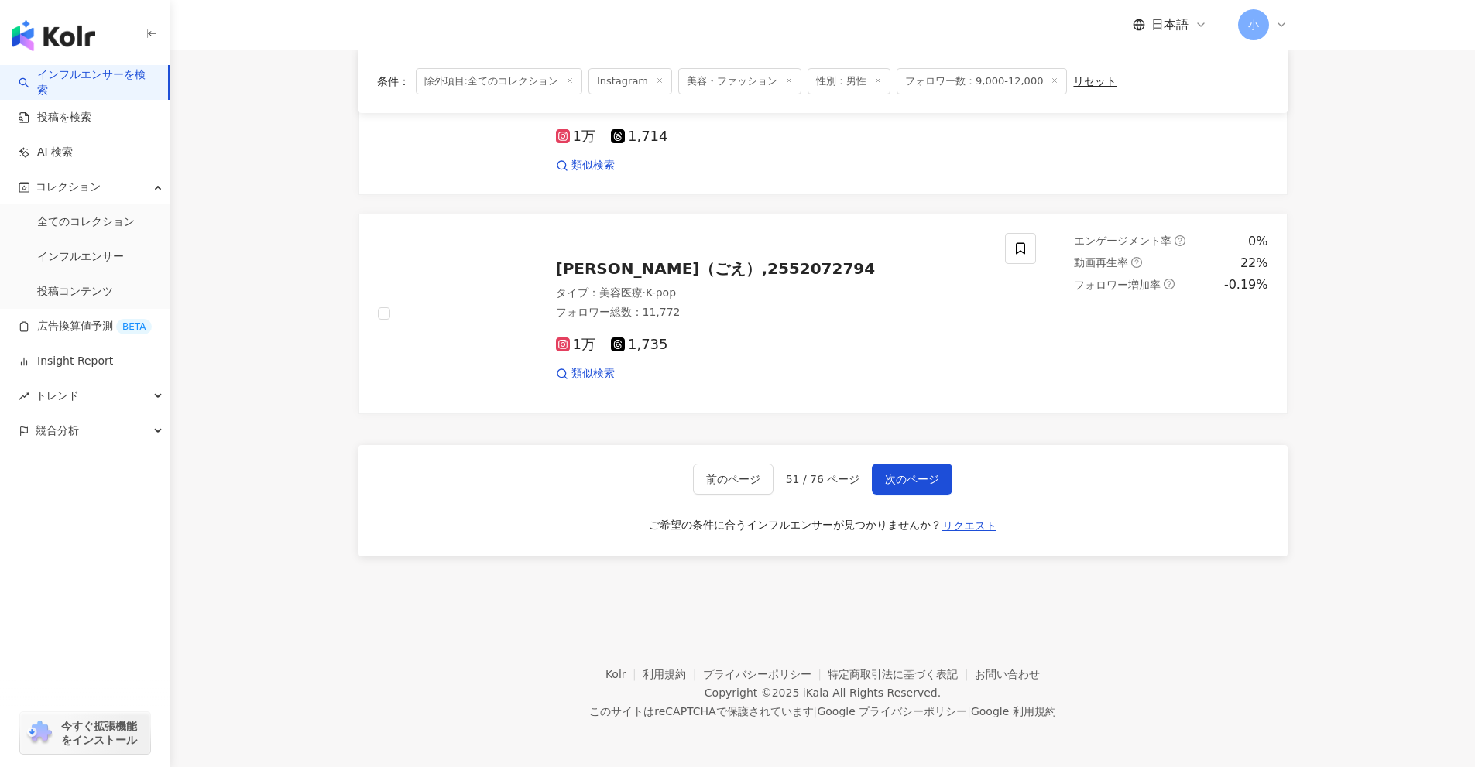
drag, startPoint x: 1407, startPoint y: 289, endPoint x: 1417, endPoint y: 608, distance: 319.1
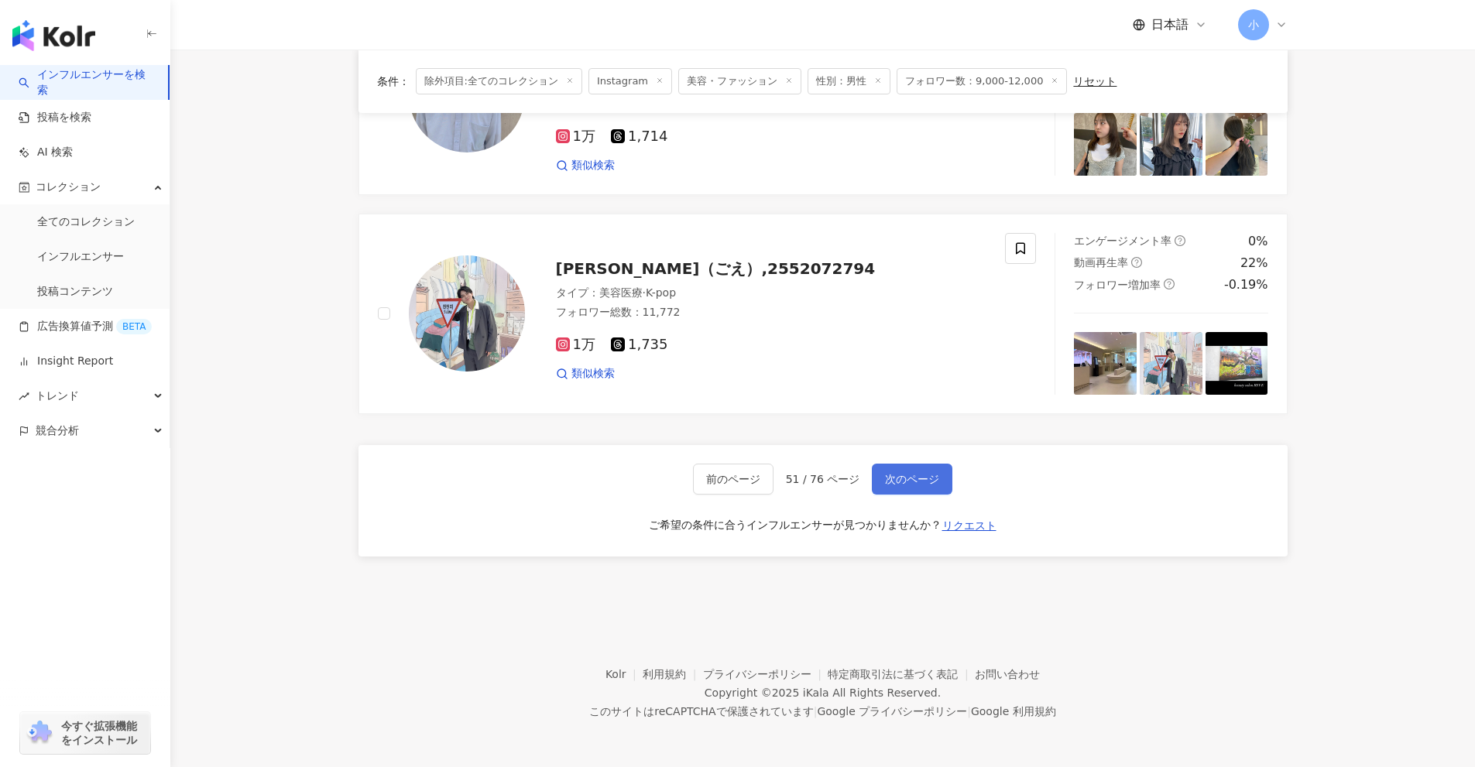
click at [920, 491] on button "次のページ" at bounding box center [912, 479] width 81 height 31
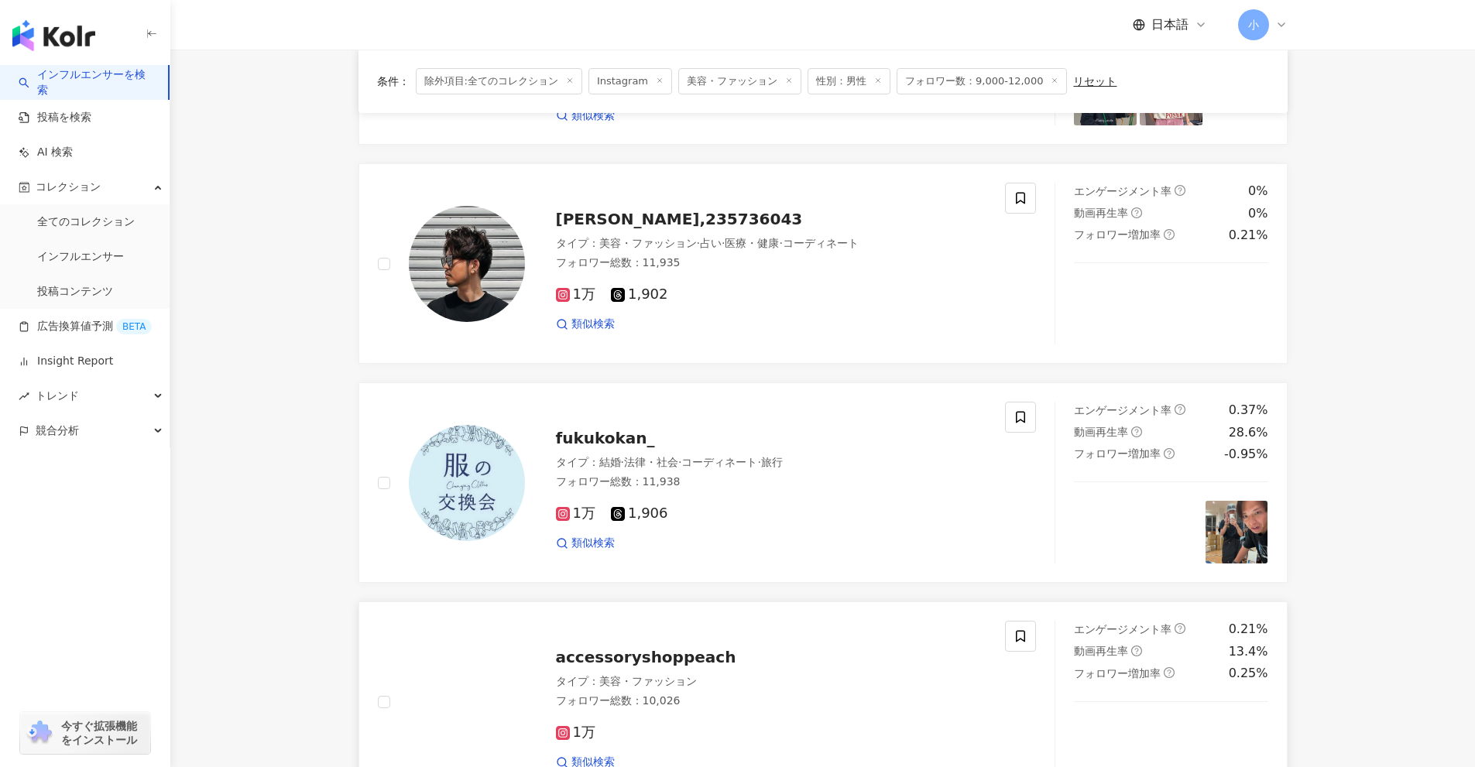
scroll to position [886, 0]
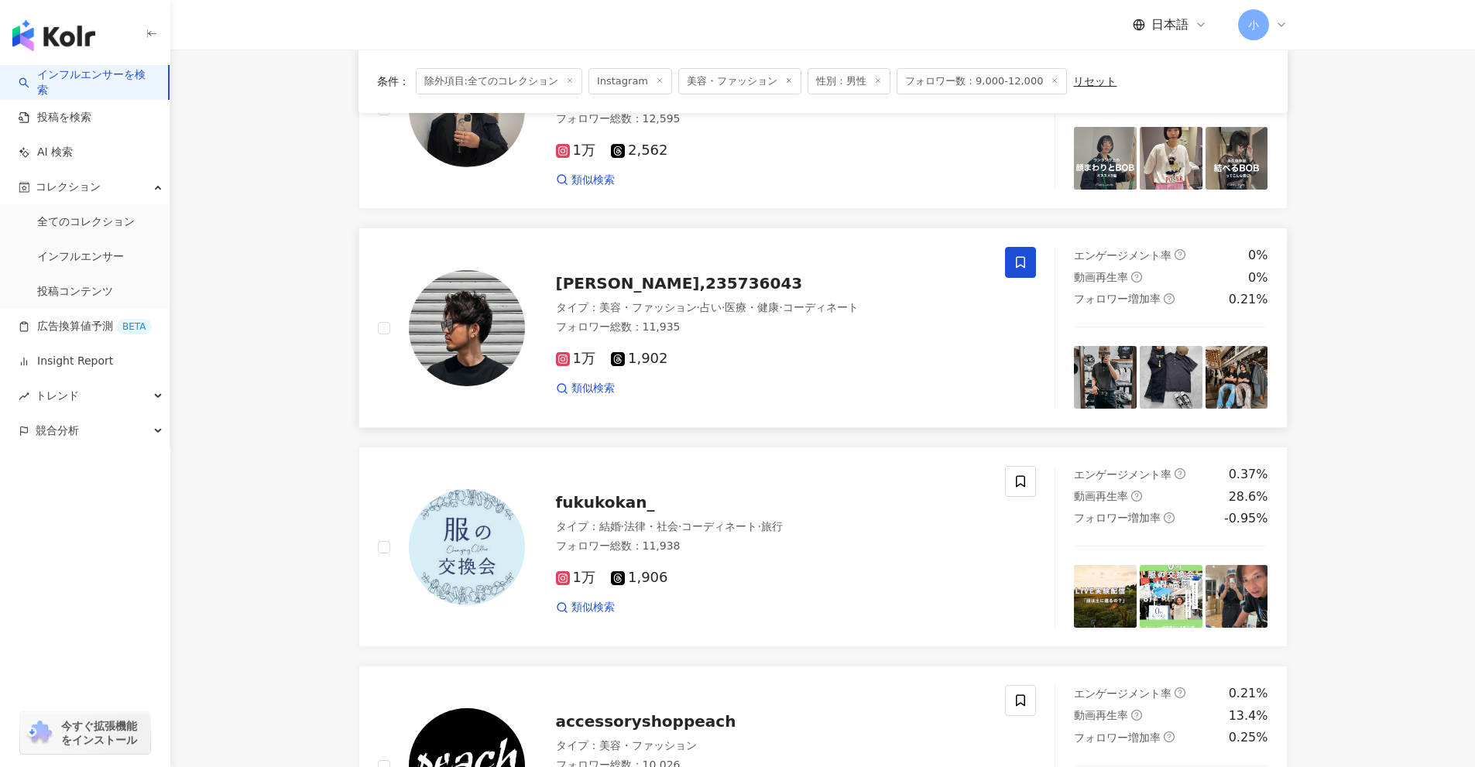
click at [1013, 272] on span at bounding box center [1020, 262] width 31 height 31
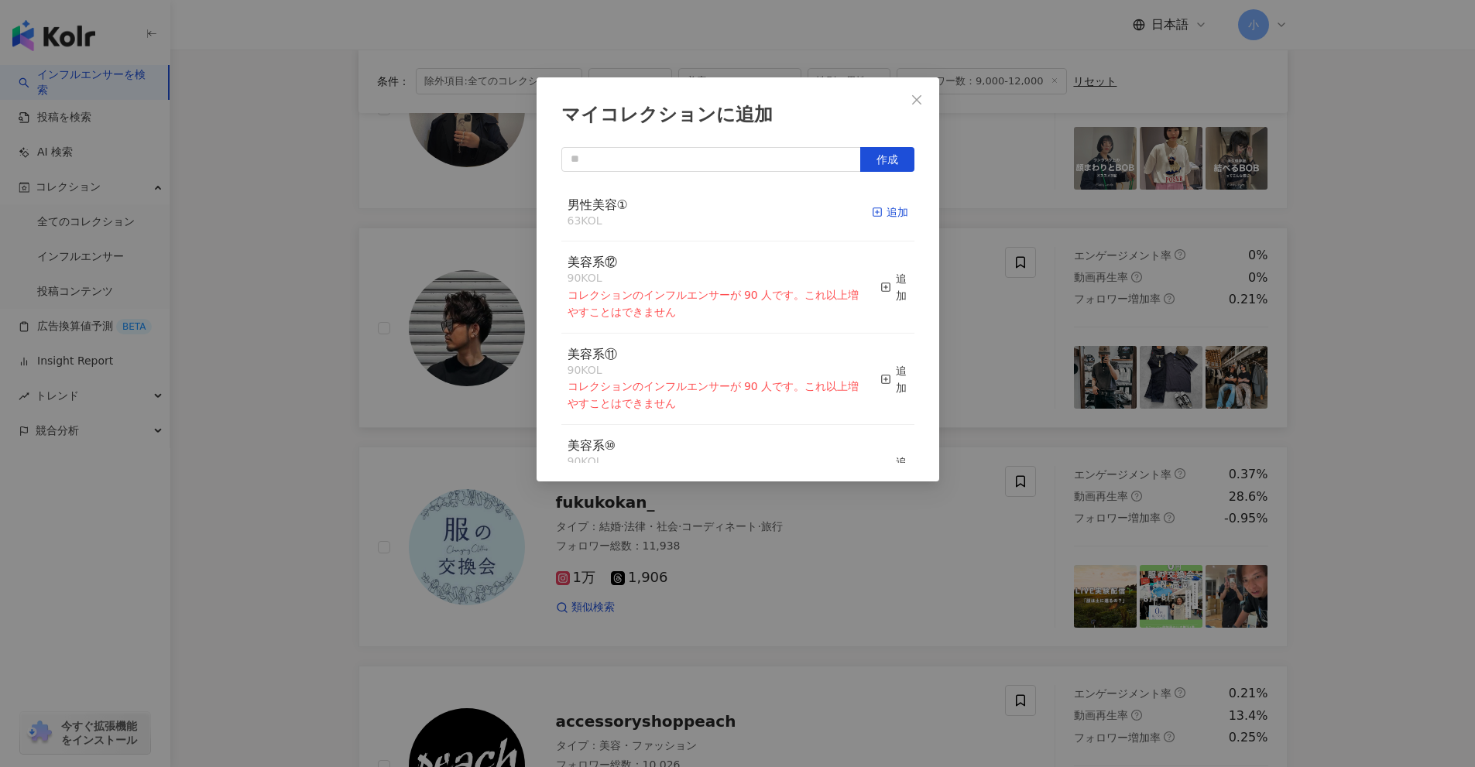
click at [872, 215] on div "追加" at bounding box center [890, 212] width 36 height 17
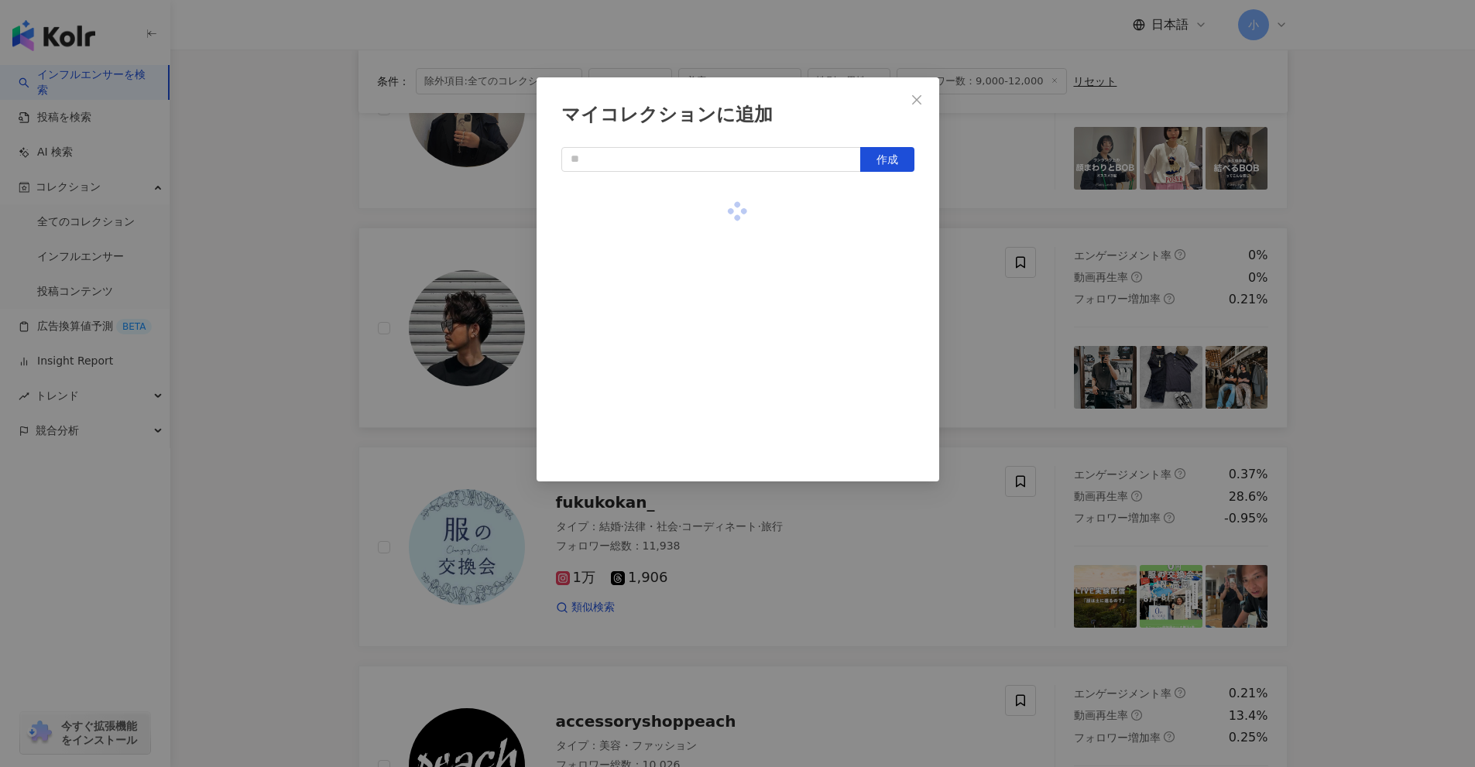
click at [1068, 379] on div "マイコレクションに追加 作成" at bounding box center [737, 383] width 1475 height 767
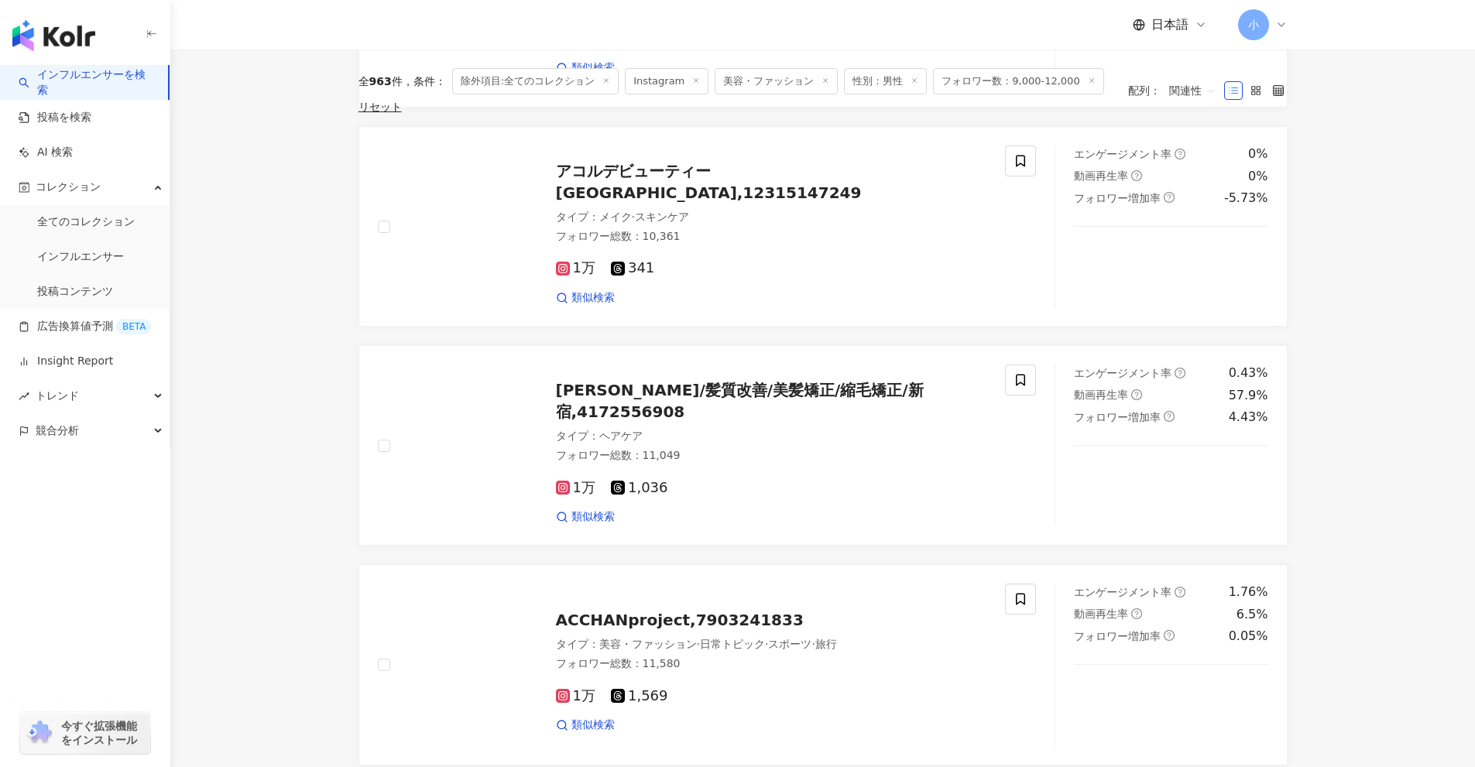
scroll to position [2434, 0]
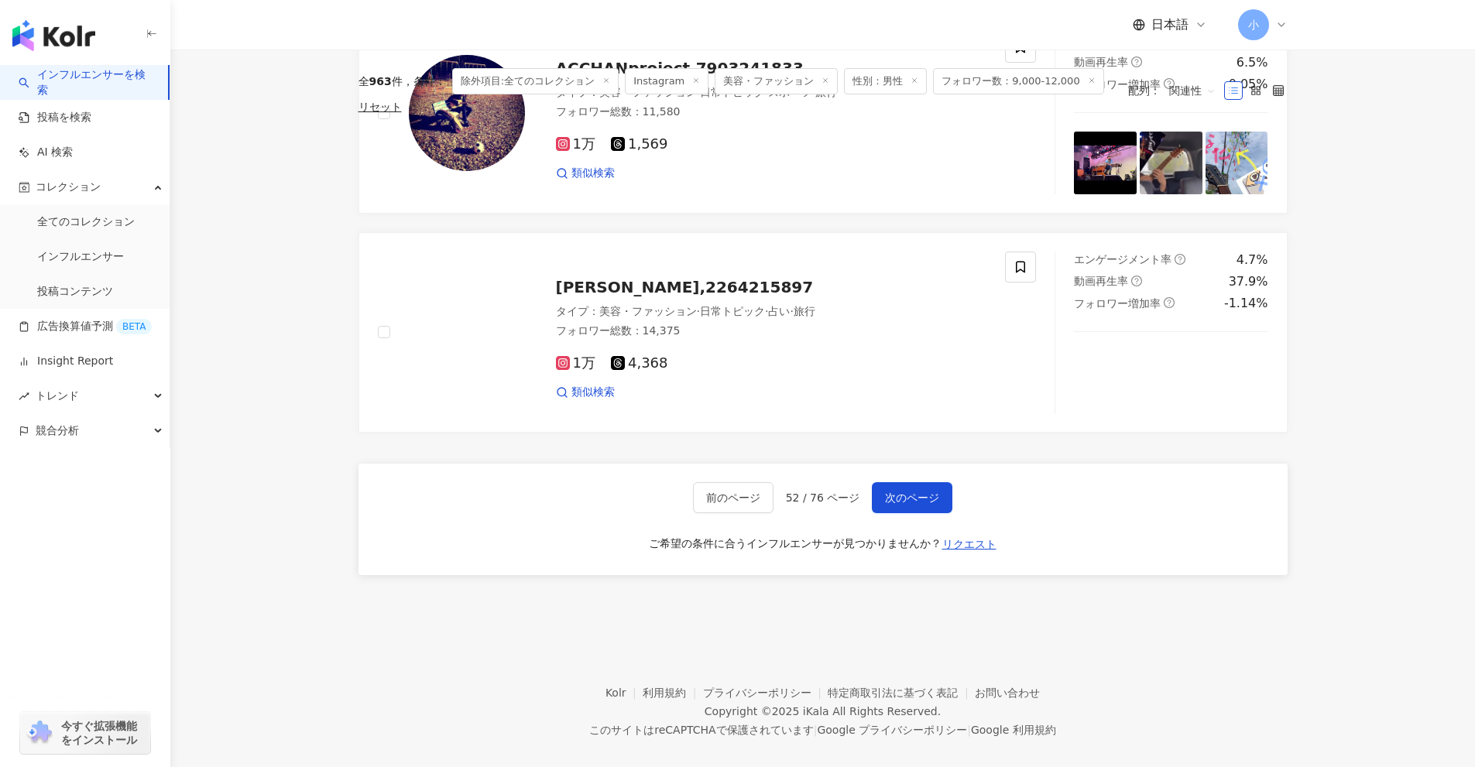
drag, startPoint x: 1335, startPoint y: 361, endPoint x: 1318, endPoint y: 694, distance: 334.0
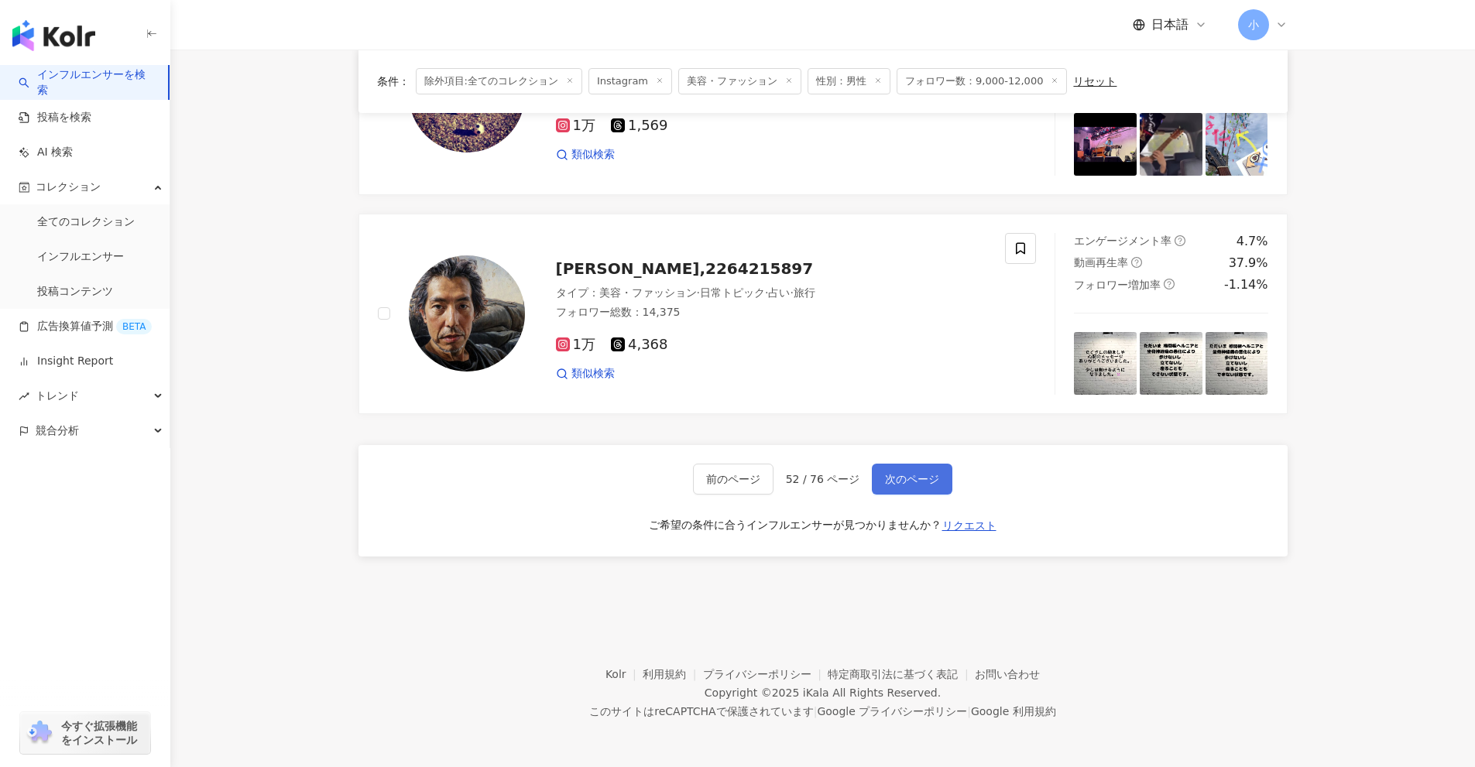
click at [889, 480] on span "次のページ" at bounding box center [912, 479] width 54 height 12
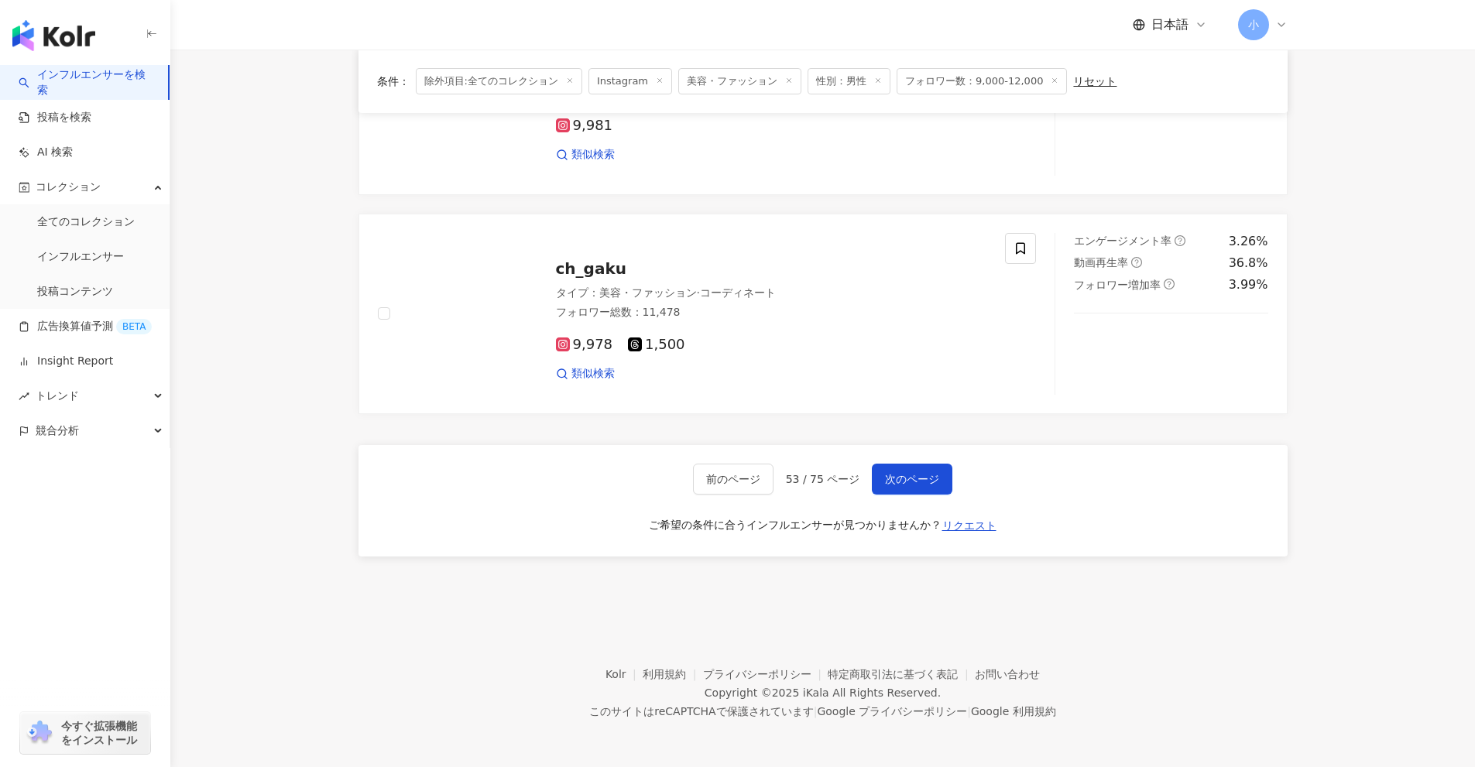
drag, startPoint x: 1433, startPoint y: 352, endPoint x: 1430, endPoint y: 708, distance: 355.3
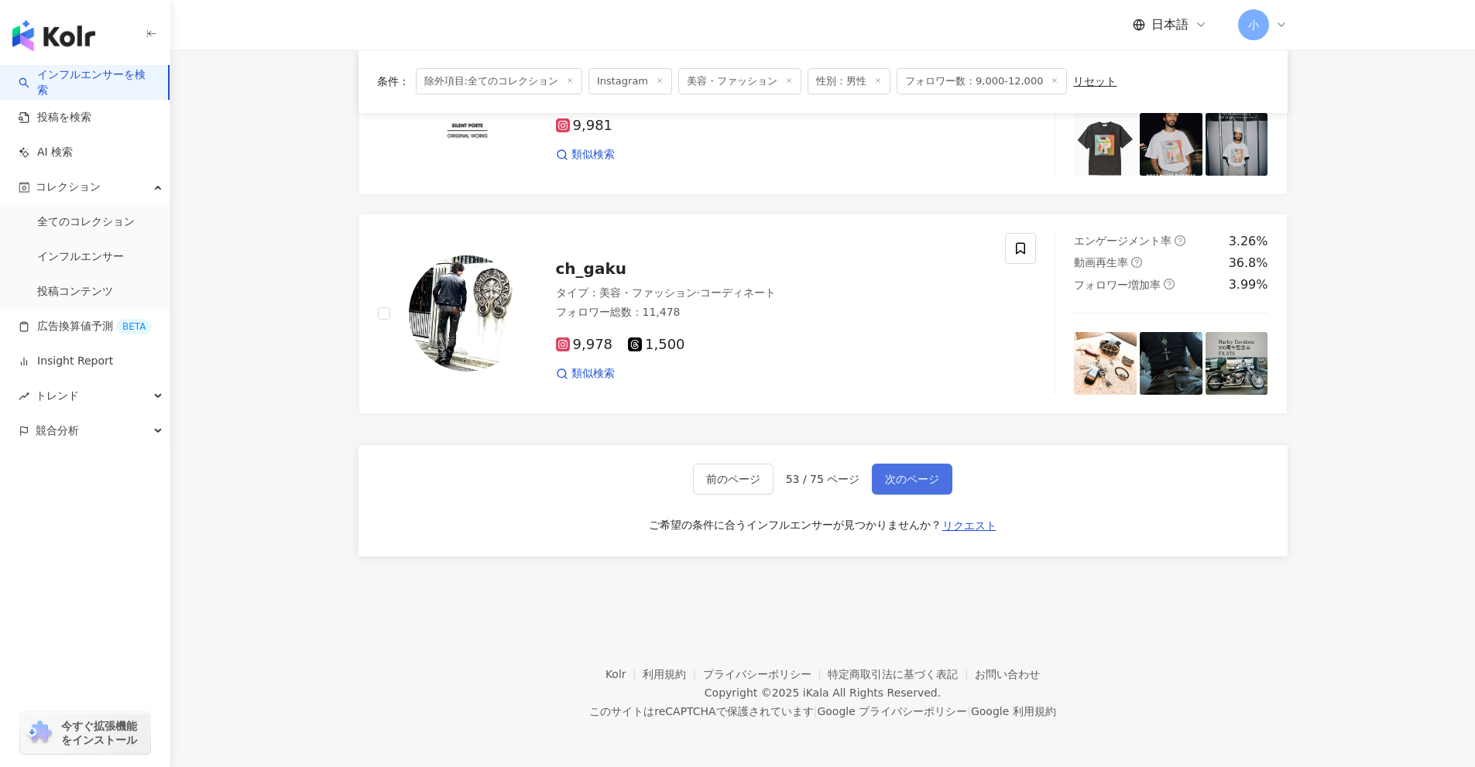
click at [874, 471] on button "次のページ" at bounding box center [912, 479] width 81 height 31
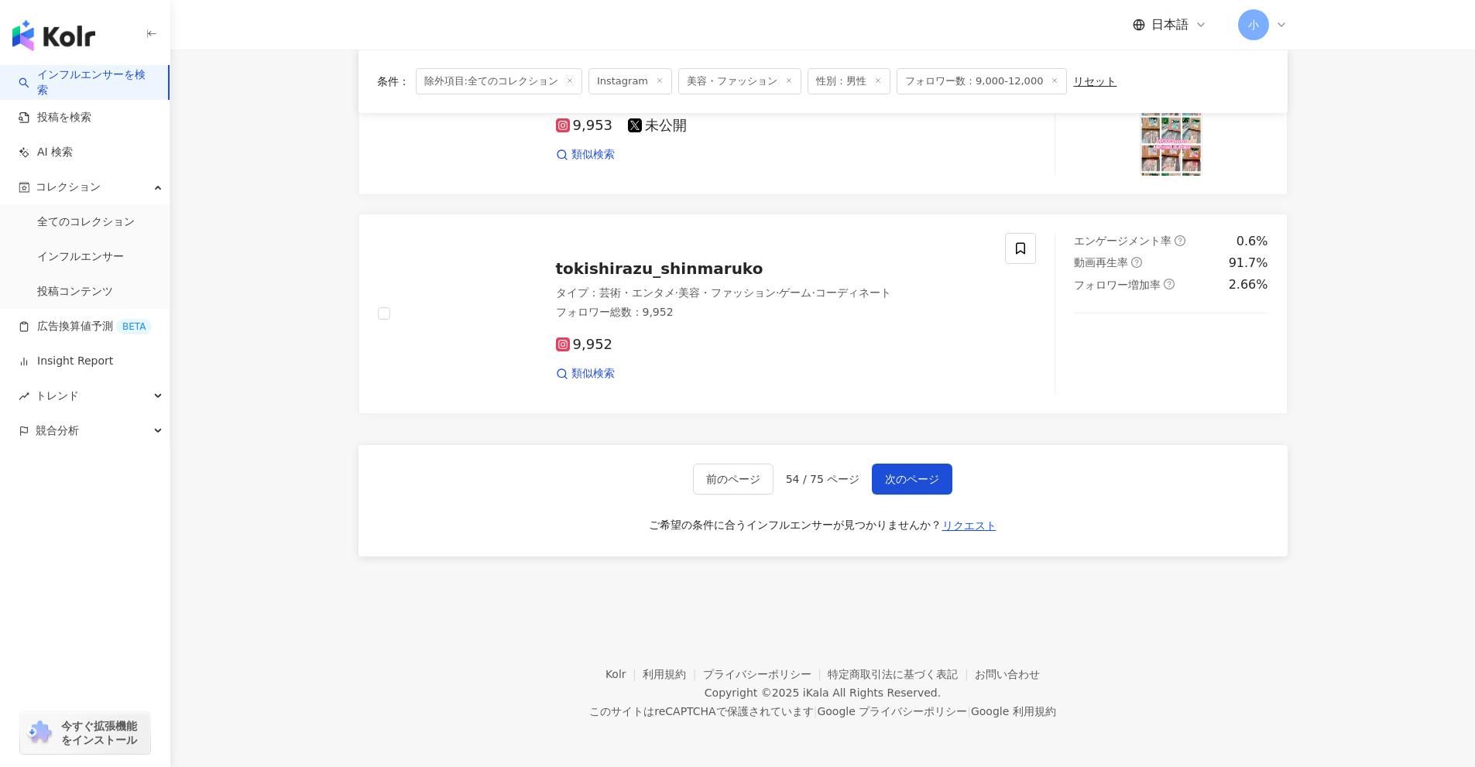
drag, startPoint x: 1431, startPoint y: 276, endPoint x: 1375, endPoint y: 768, distance: 494.7
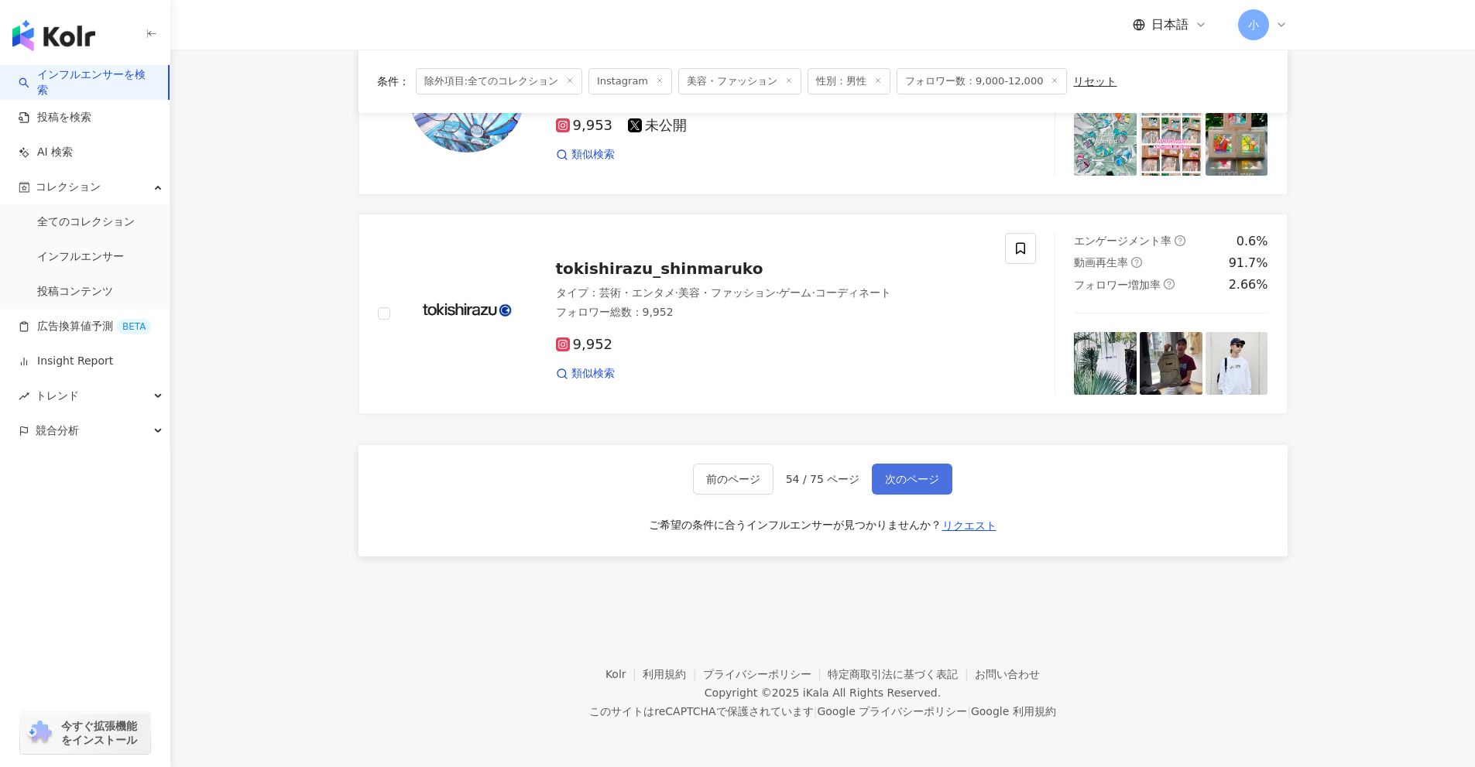
click at [923, 481] on span "次のページ" at bounding box center [912, 479] width 54 height 12
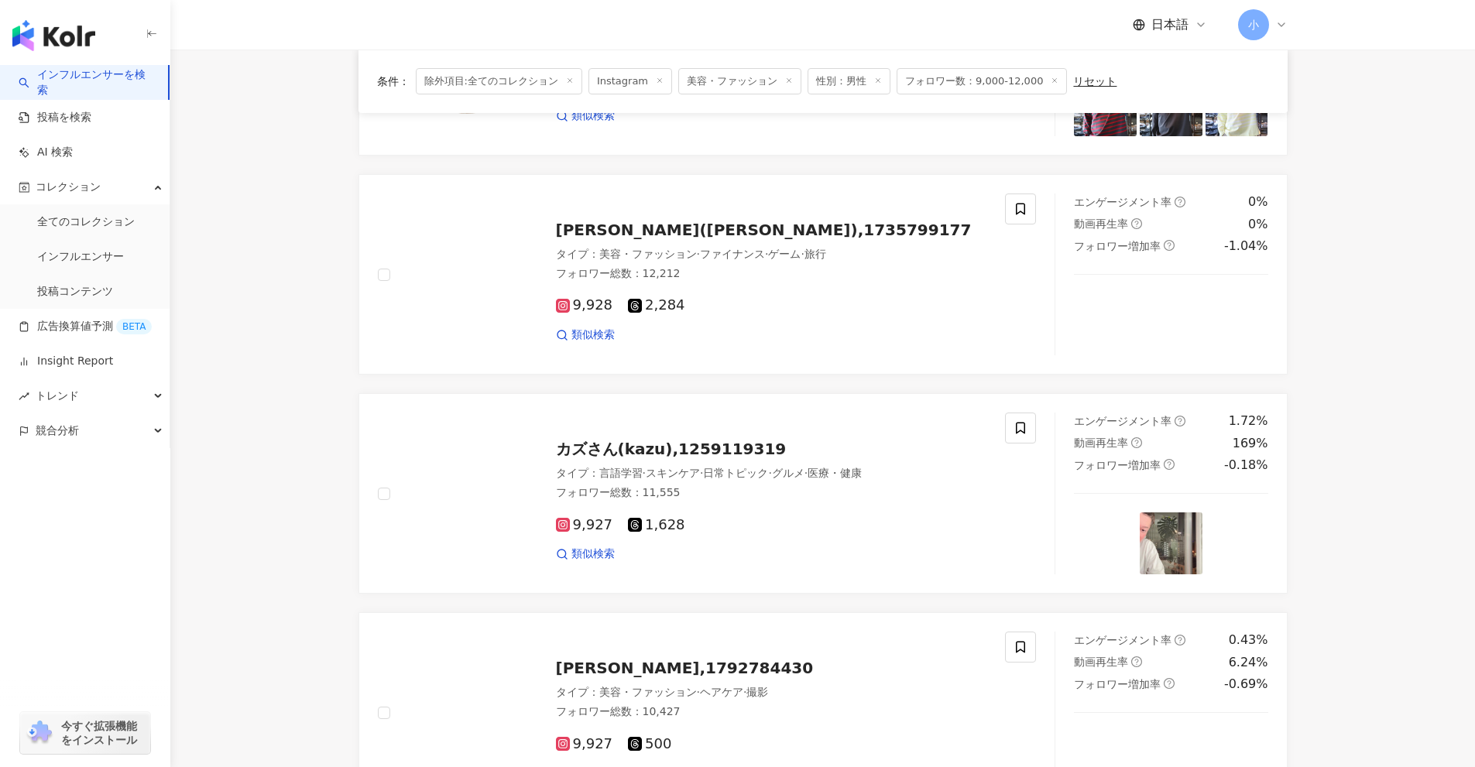
scroll to position [1814, 0]
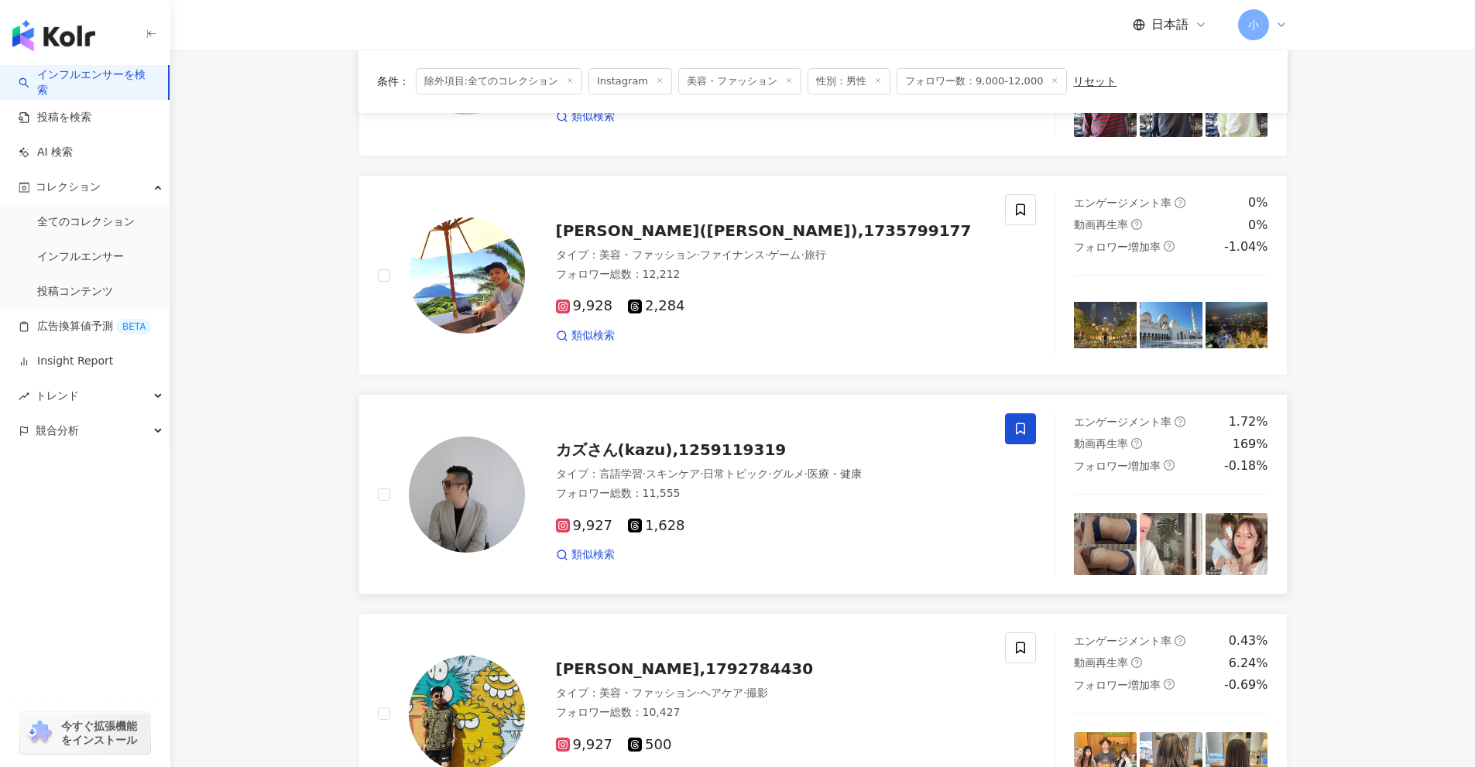
click at [1021, 424] on icon at bounding box center [1020, 429] width 9 height 12
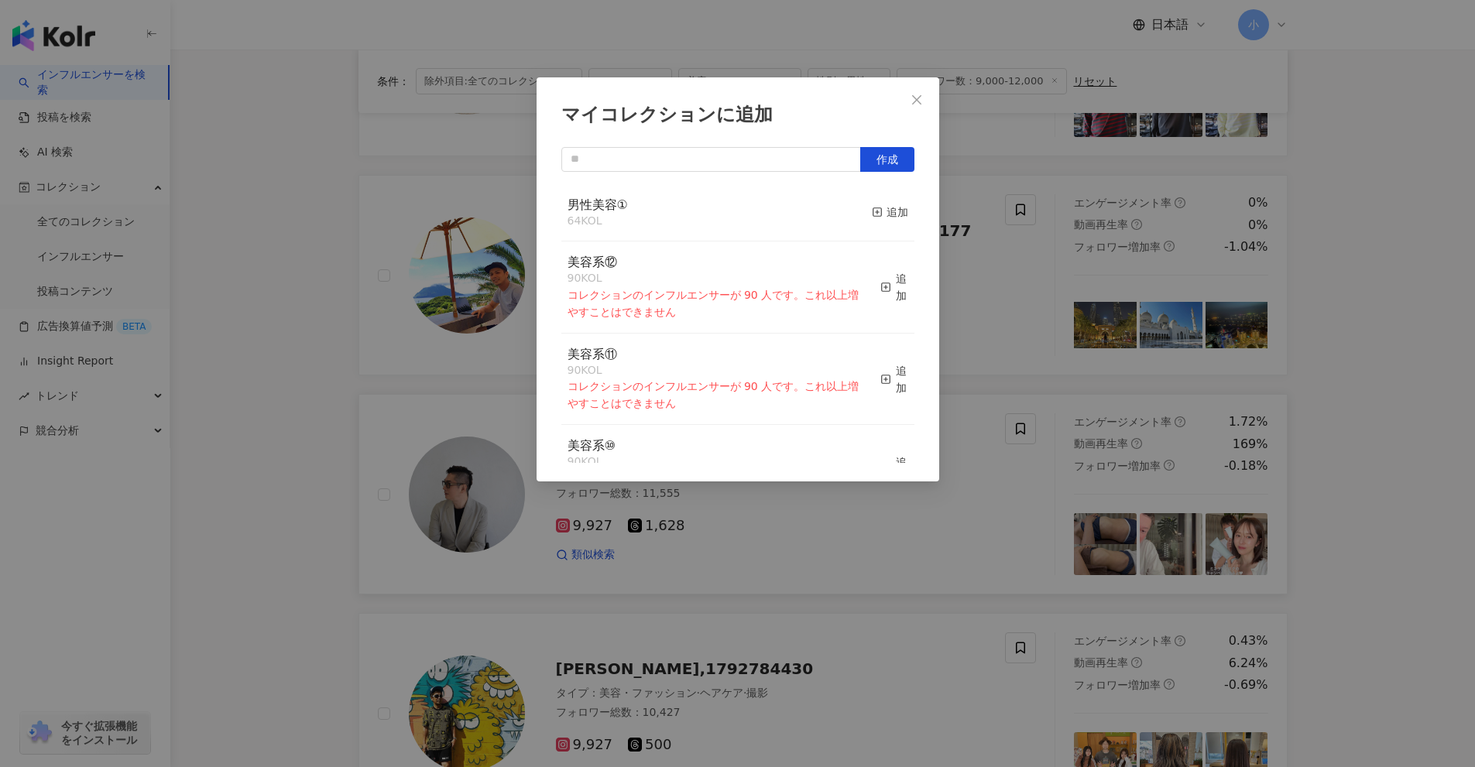
click at [872, 223] on button "追加" at bounding box center [890, 213] width 36 height 33
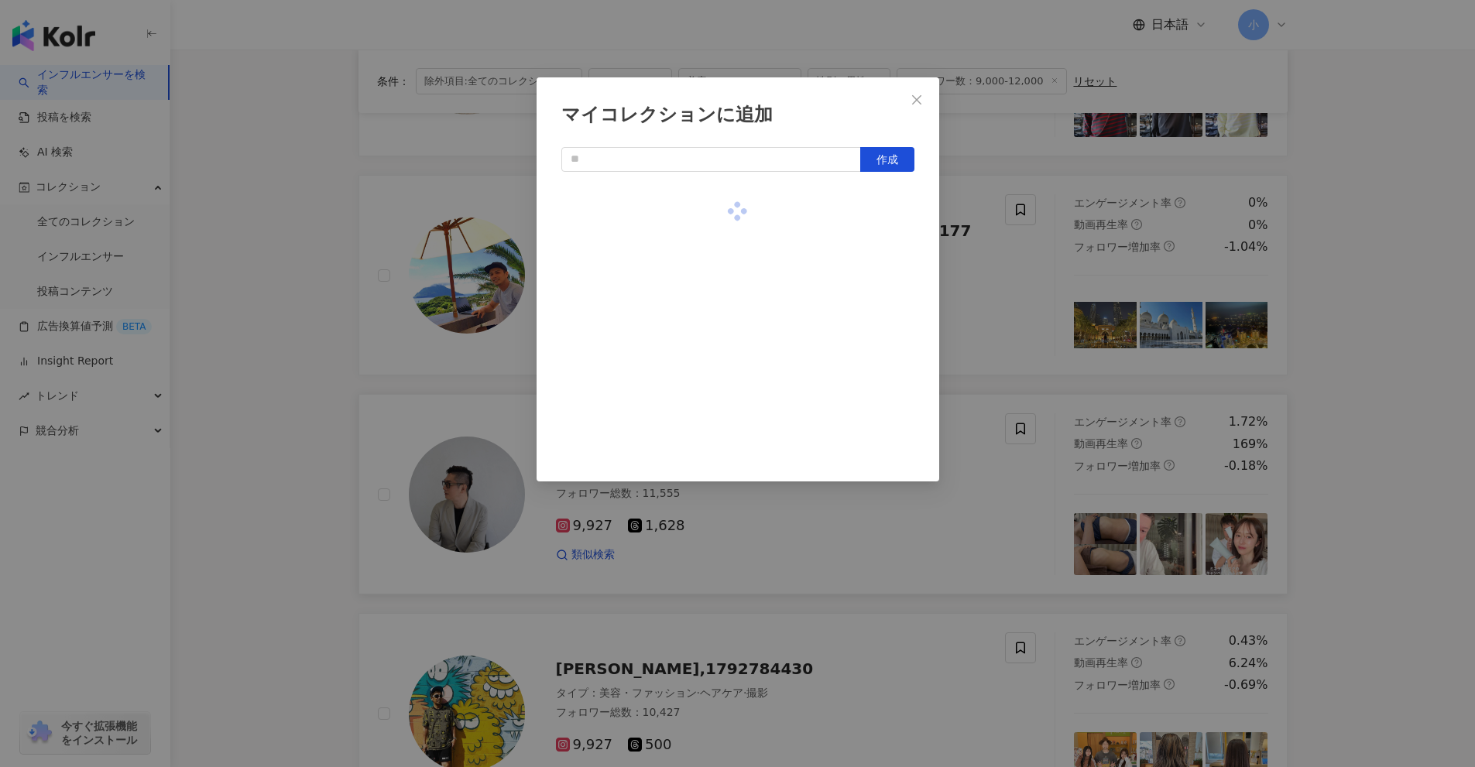
click at [1382, 365] on div "マイコレクションに追加 作成" at bounding box center [737, 383] width 1475 height 767
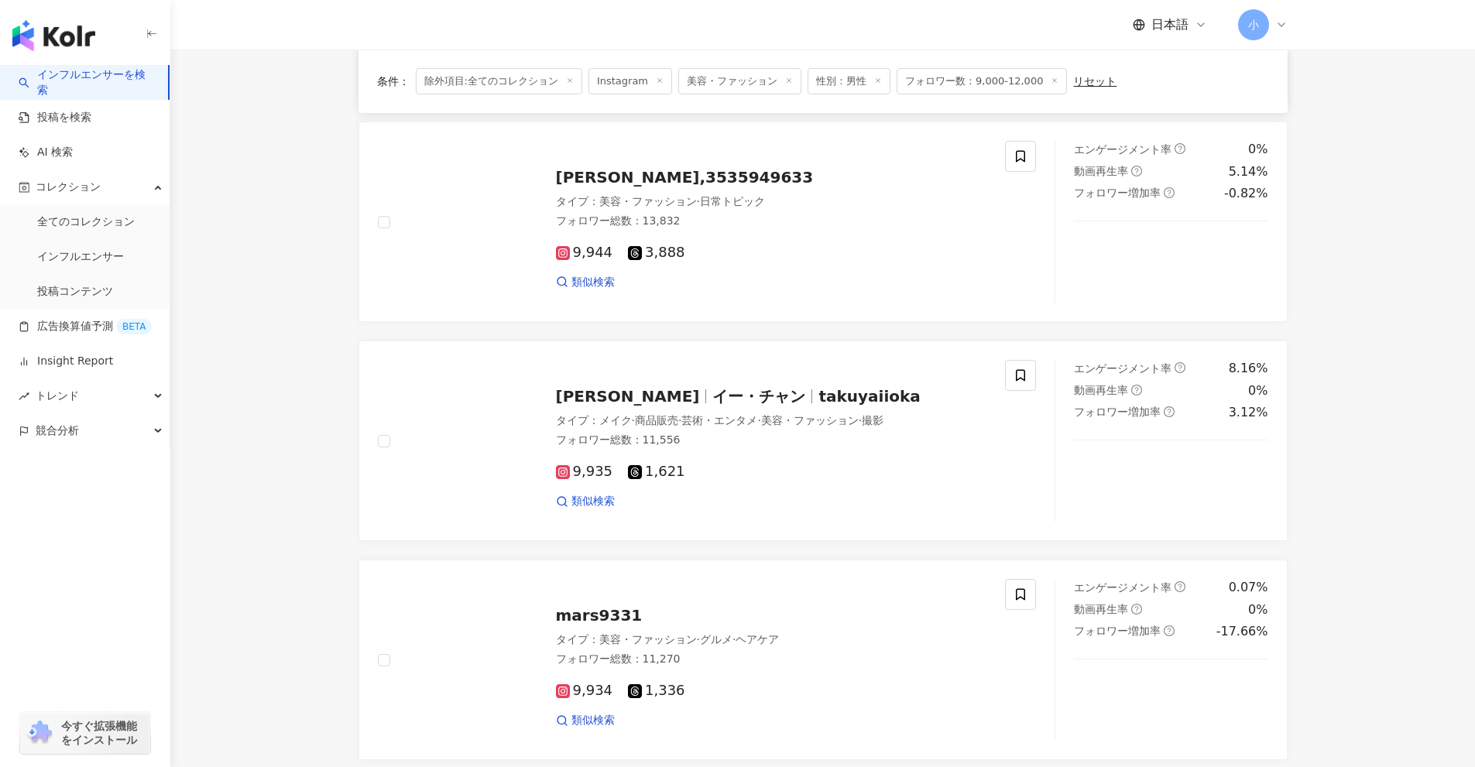
scroll to position [576, 0]
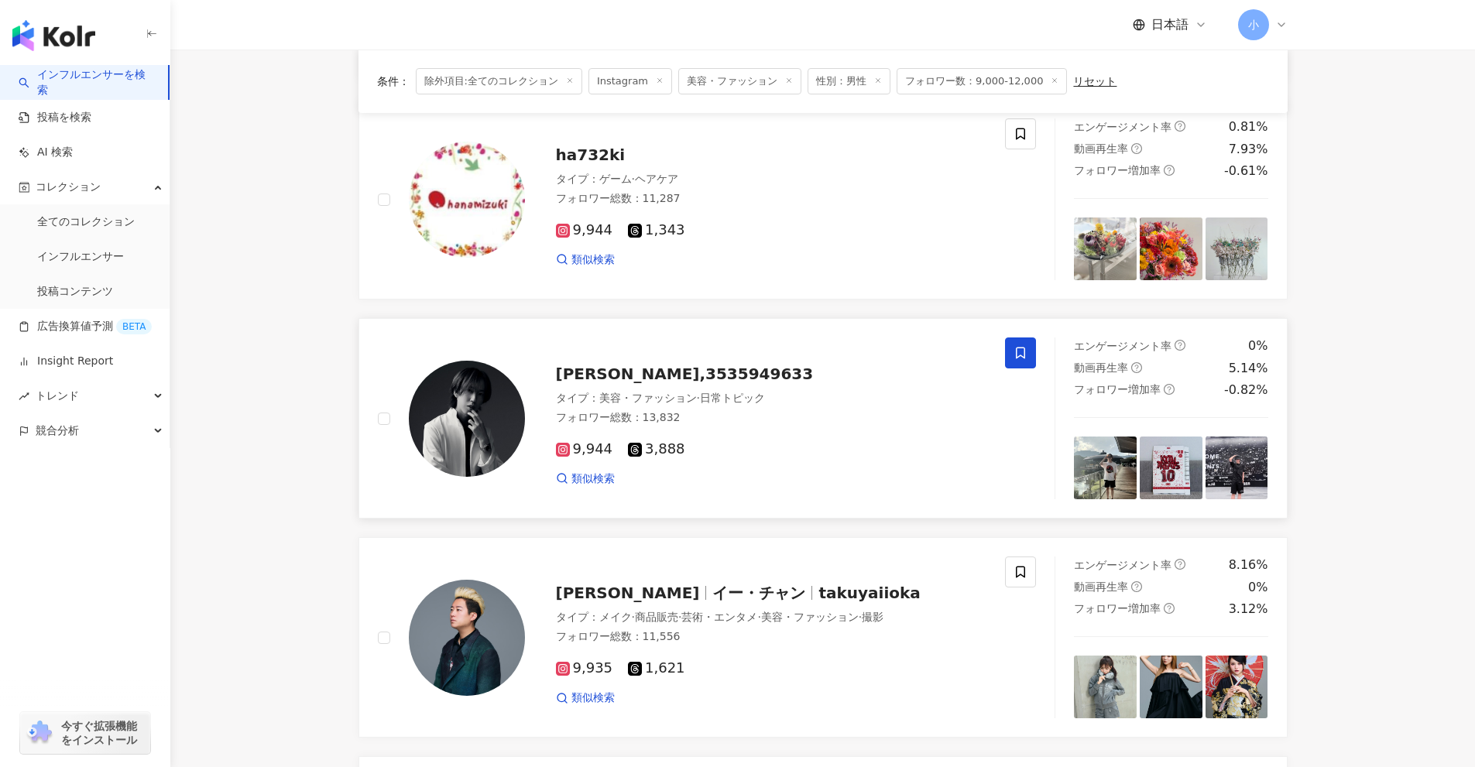
click at [1023, 344] on span at bounding box center [1020, 353] width 31 height 31
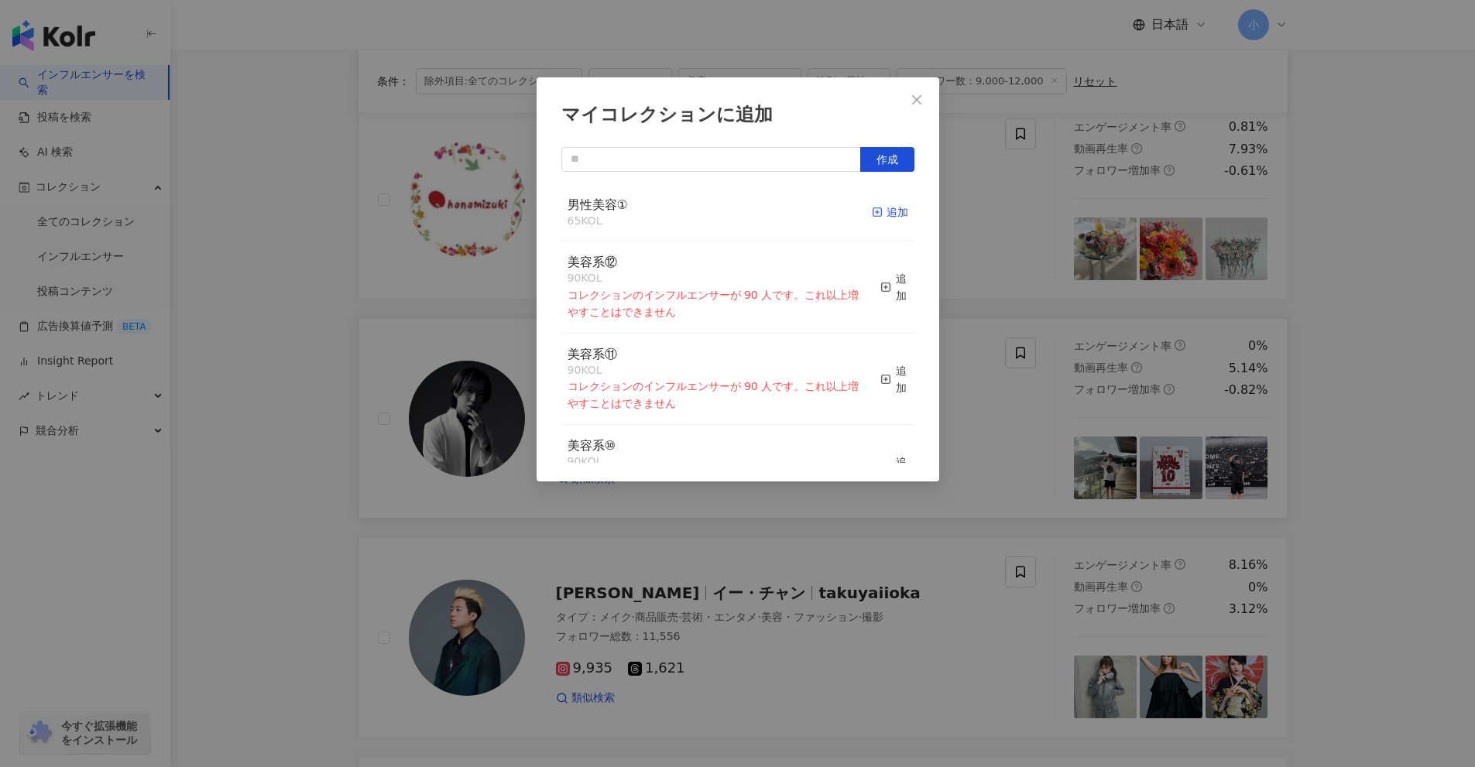
click at [875, 215] on div "追加" at bounding box center [890, 212] width 36 height 17
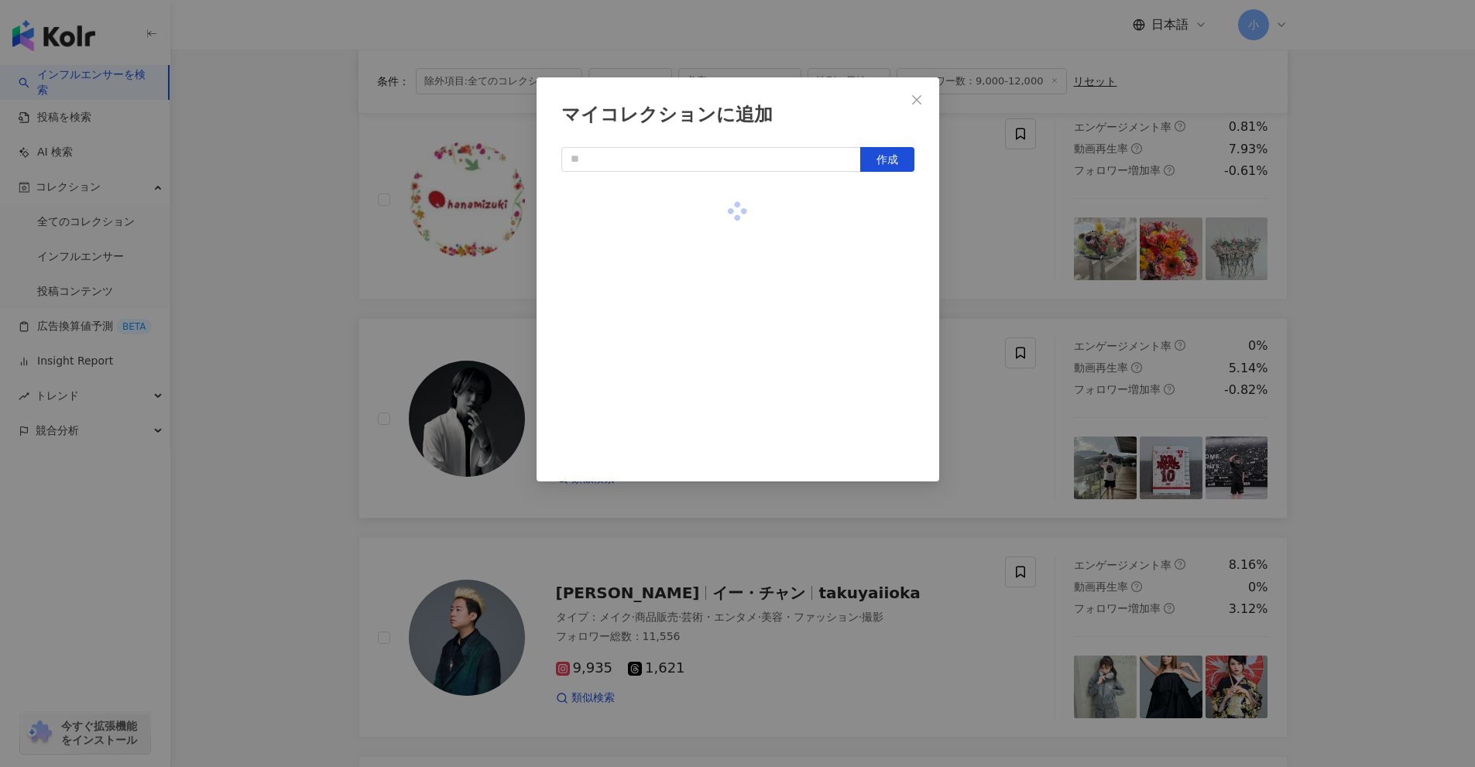
click at [1300, 320] on div "マイコレクションに追加 作成" at bounding box center [737, 383] width 1475 height 767
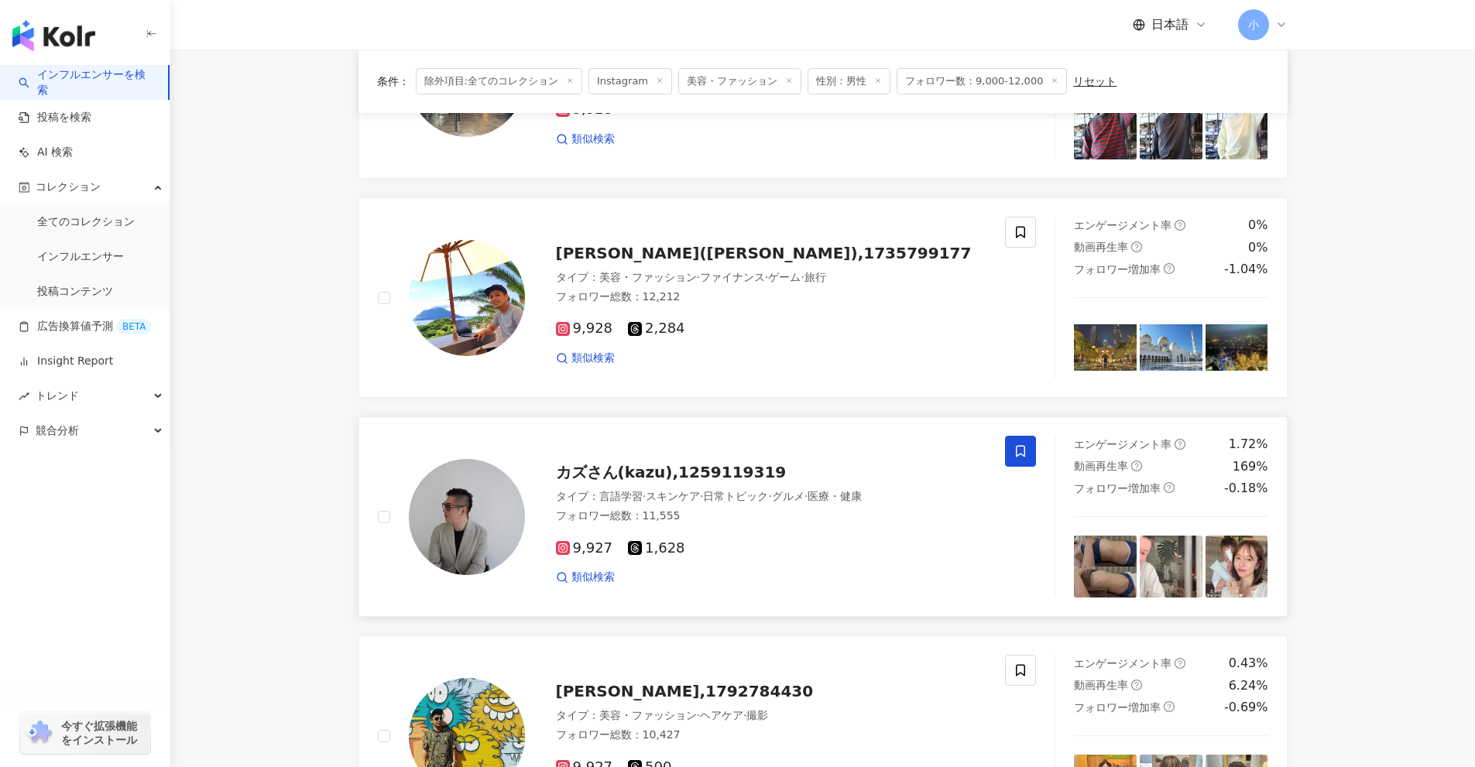
scroll to position [2434, 0]
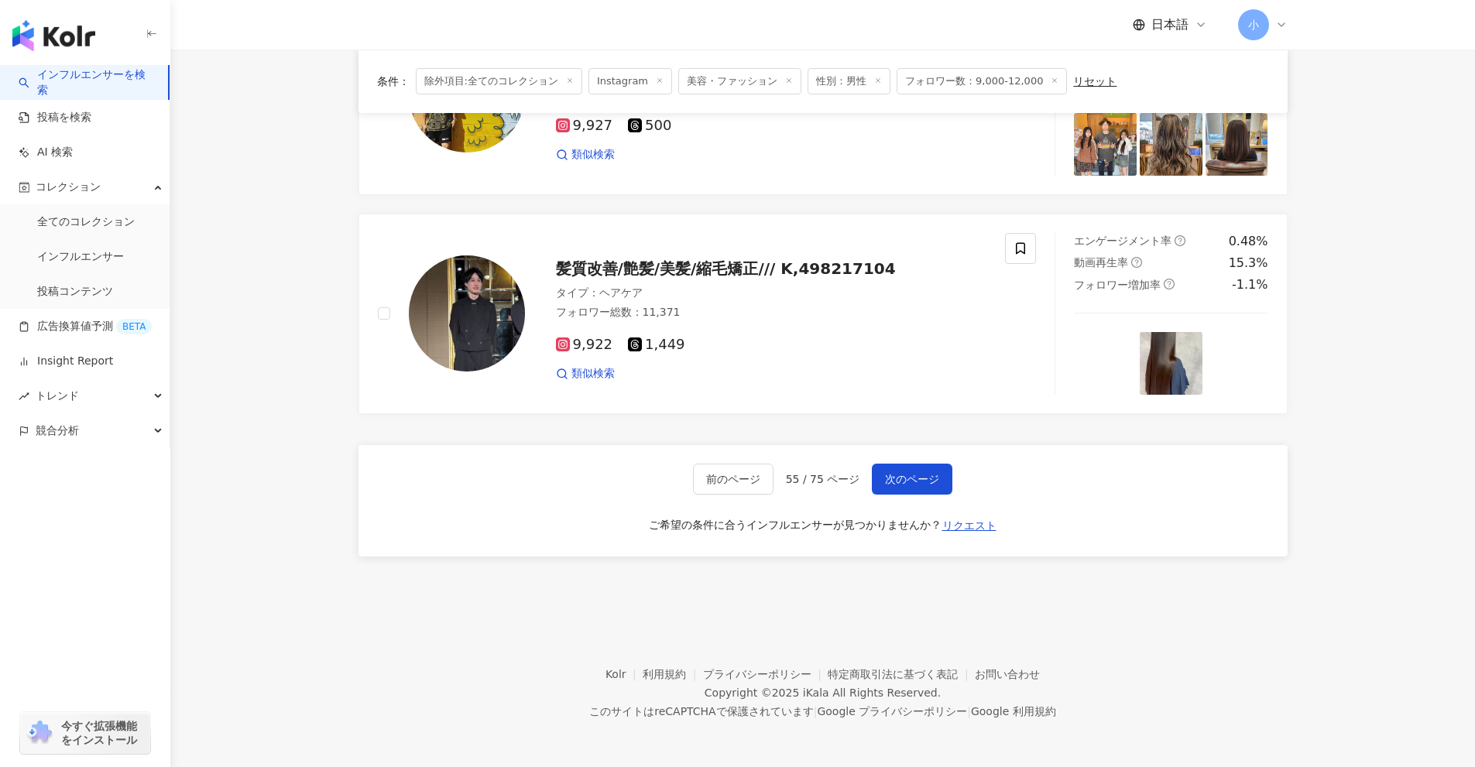
drag, startPoint x: 1388, startPoint y: 244, endPoint x: 1343, endPoint y: 612, distance: 371.2
click at [932, 480] on span "次のページ" at bounding box center [912, 479] width 54 height 12
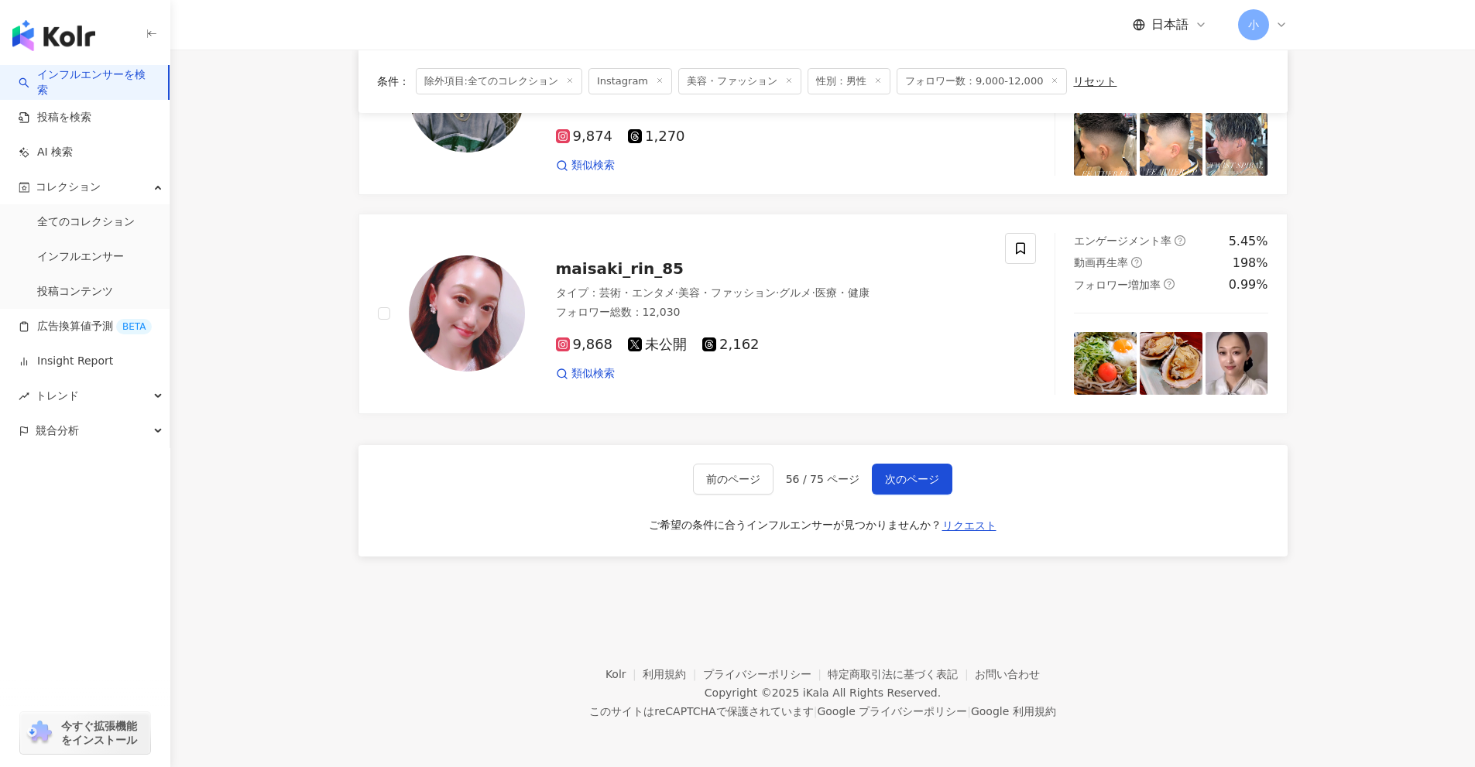
drag, startPoint x: 1390, startPoint y: 389, endPoint x: 1391, endPoint y: 768, distance: 379.3
click at [916, 481] on span "次のページ" at bounding box center [912, 479] width 54 height 12
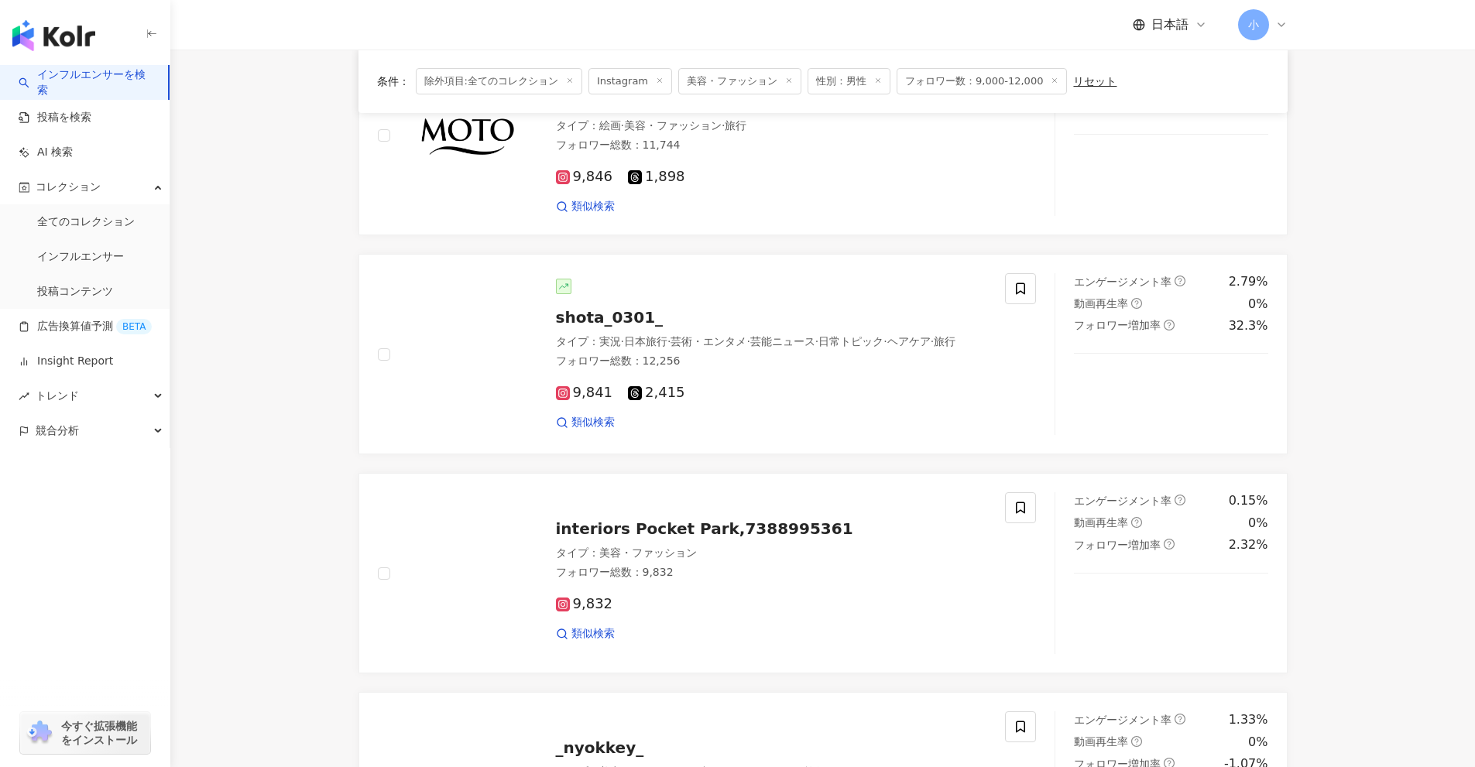
scroll to position [1043, 0]
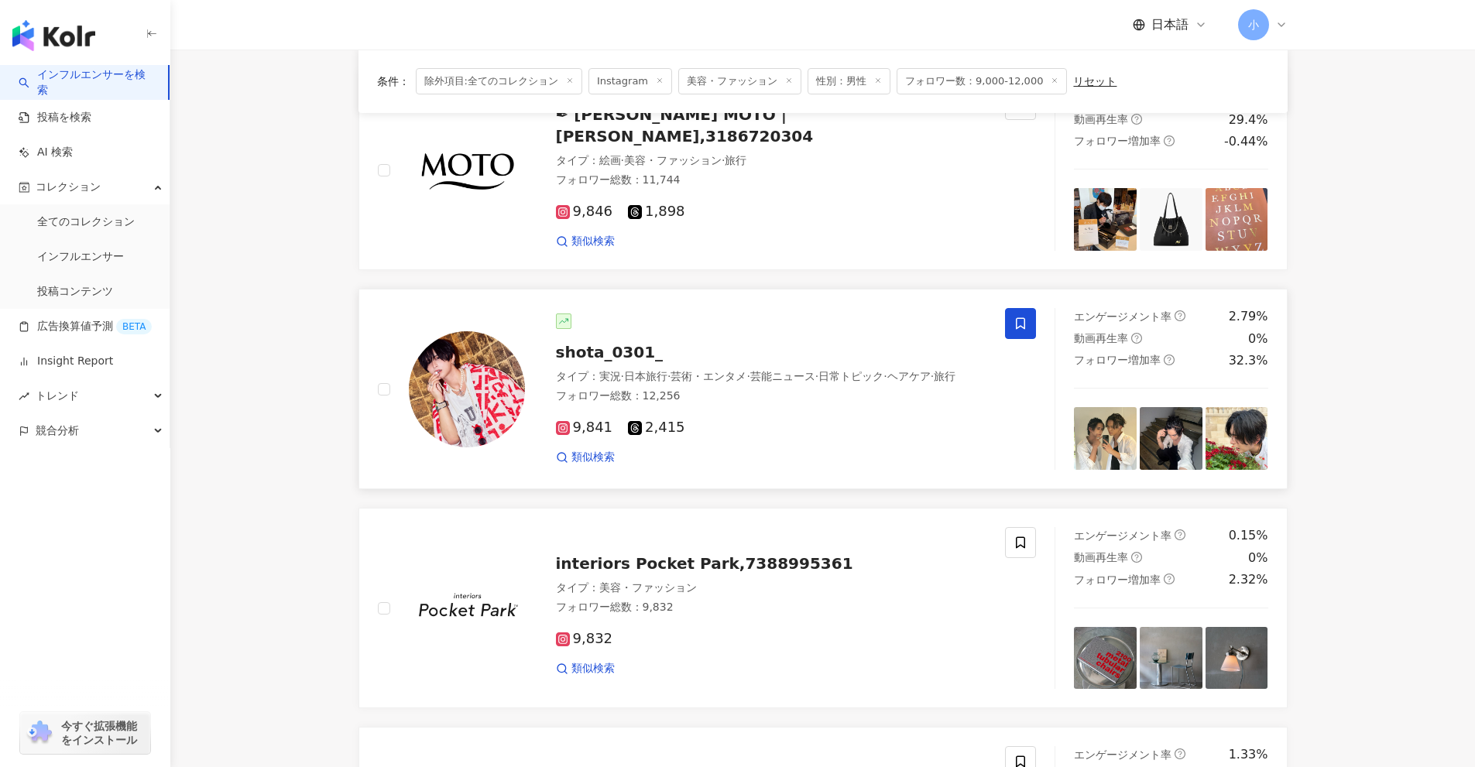
click at [1023, 314] on span at bounding box center [1020, 323] width 31 height 31
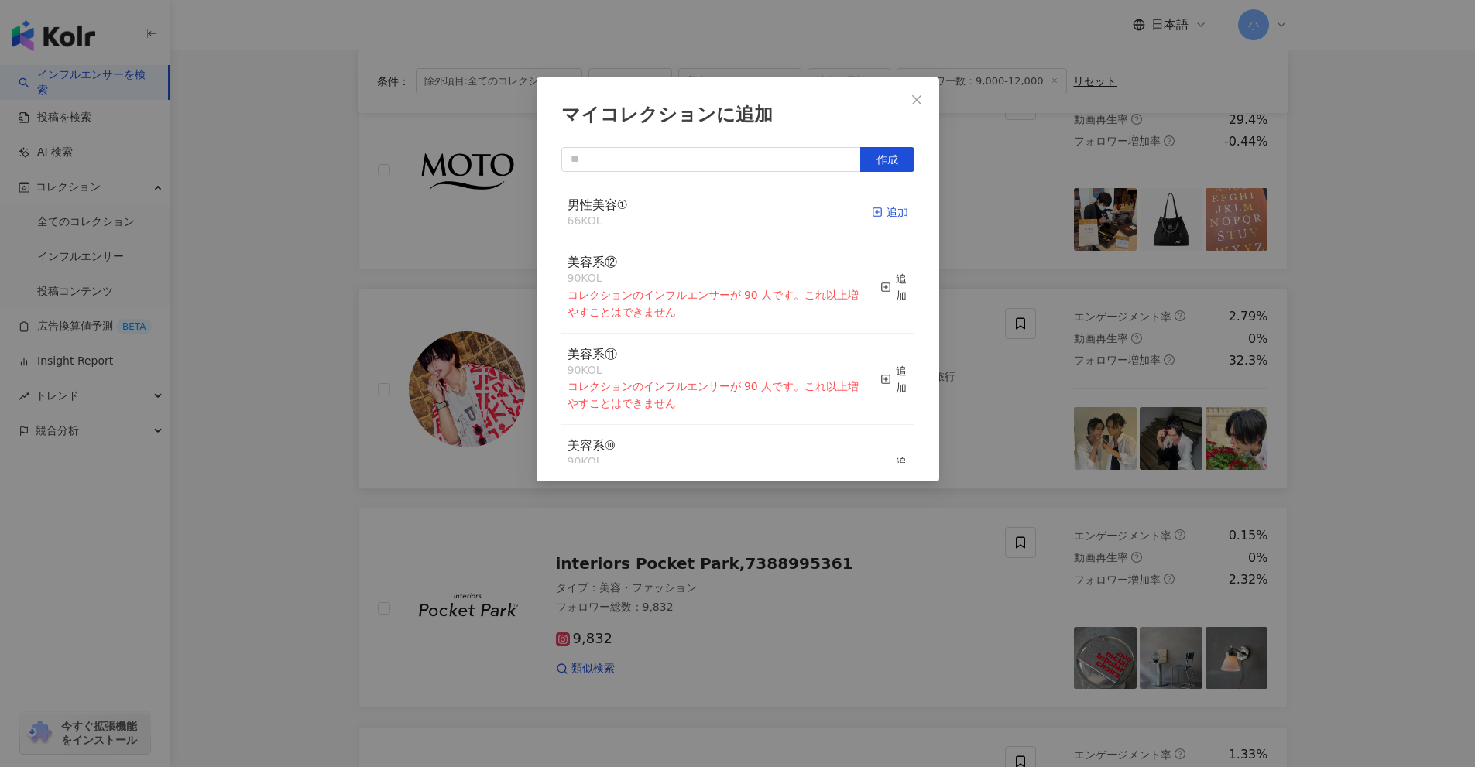
click at [883, 213] on div "追加" at bounding box center [890, 212] width 36 height 17
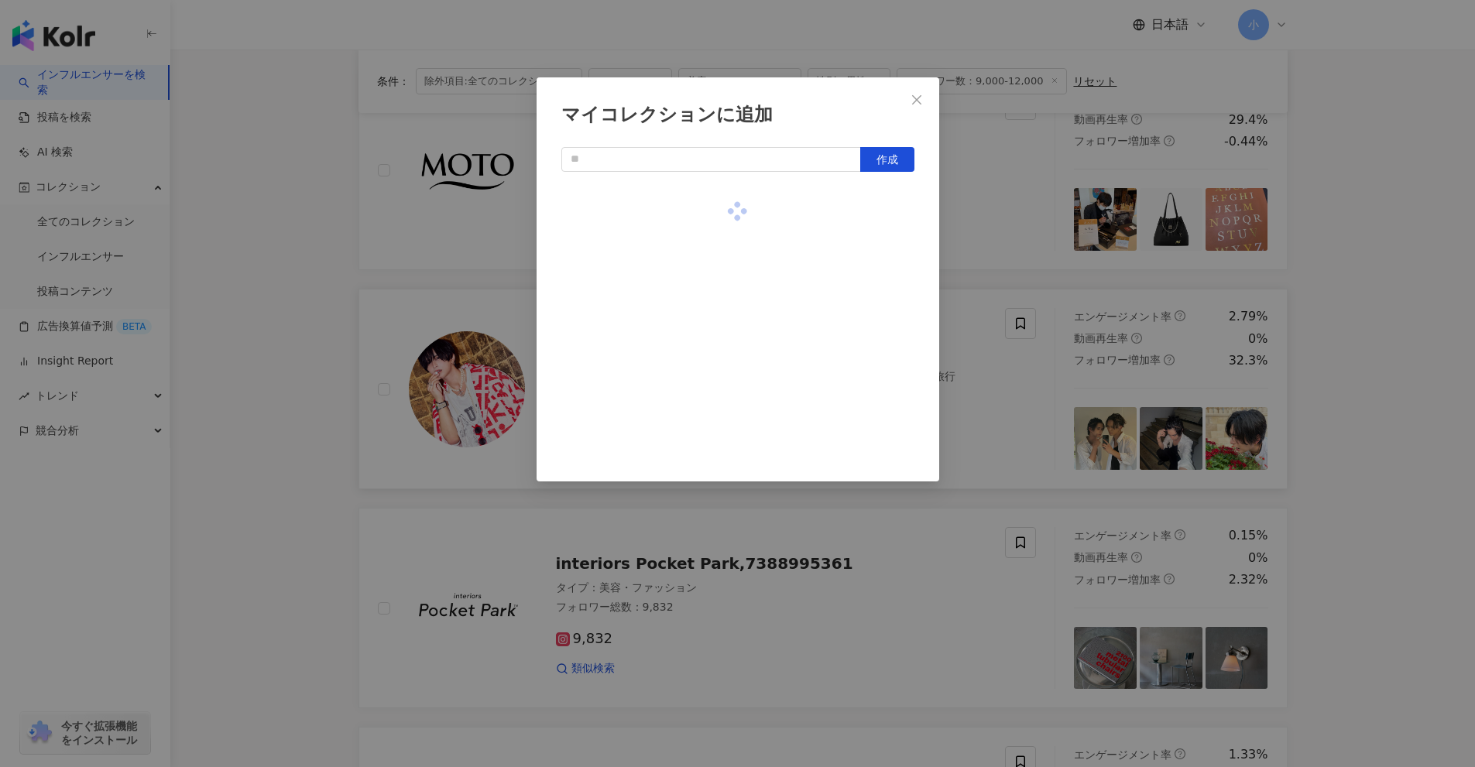
click at [1370, 348] on div "マイコレクションに追加 作成" at bounding box center [737, 383] width 1475 height 767
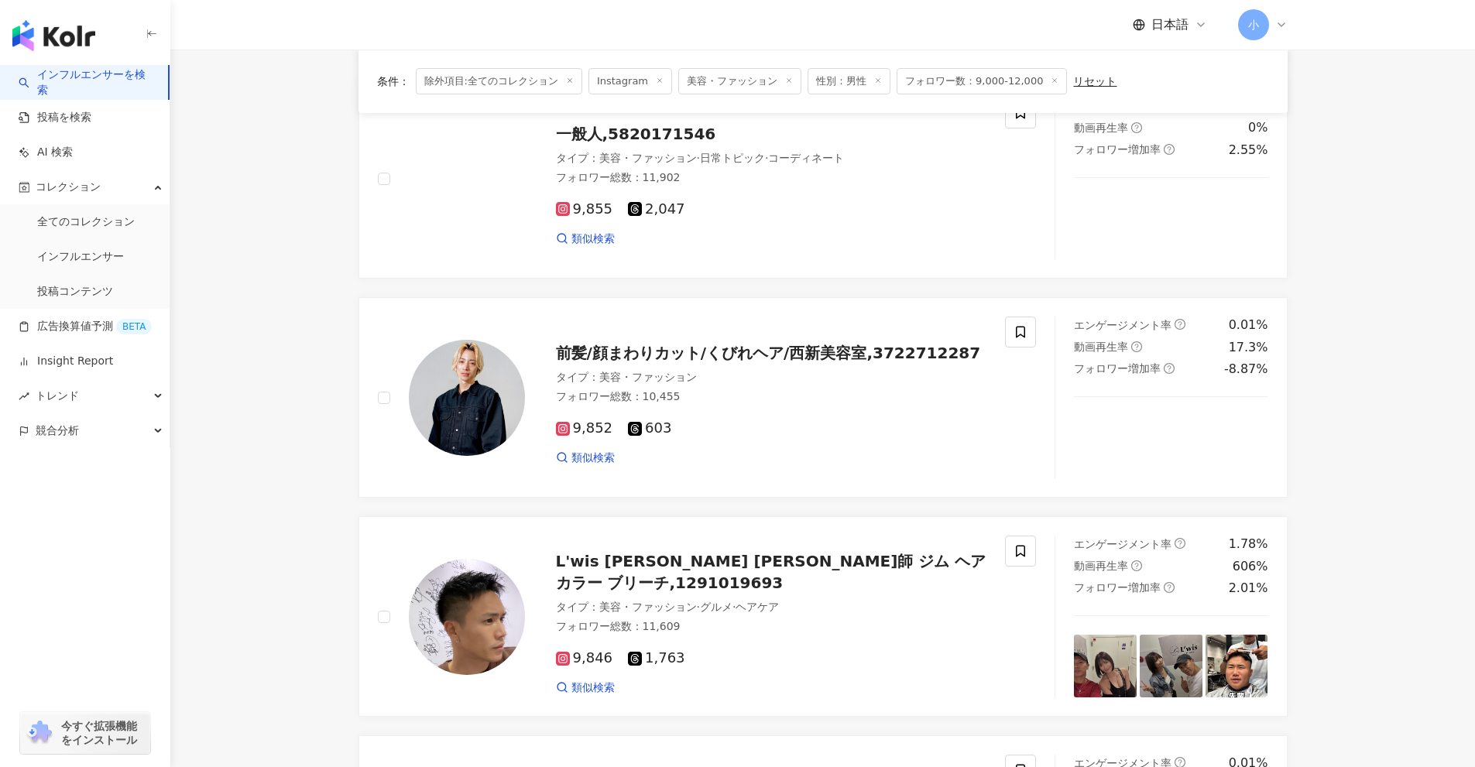
scroll to position [192, 0]
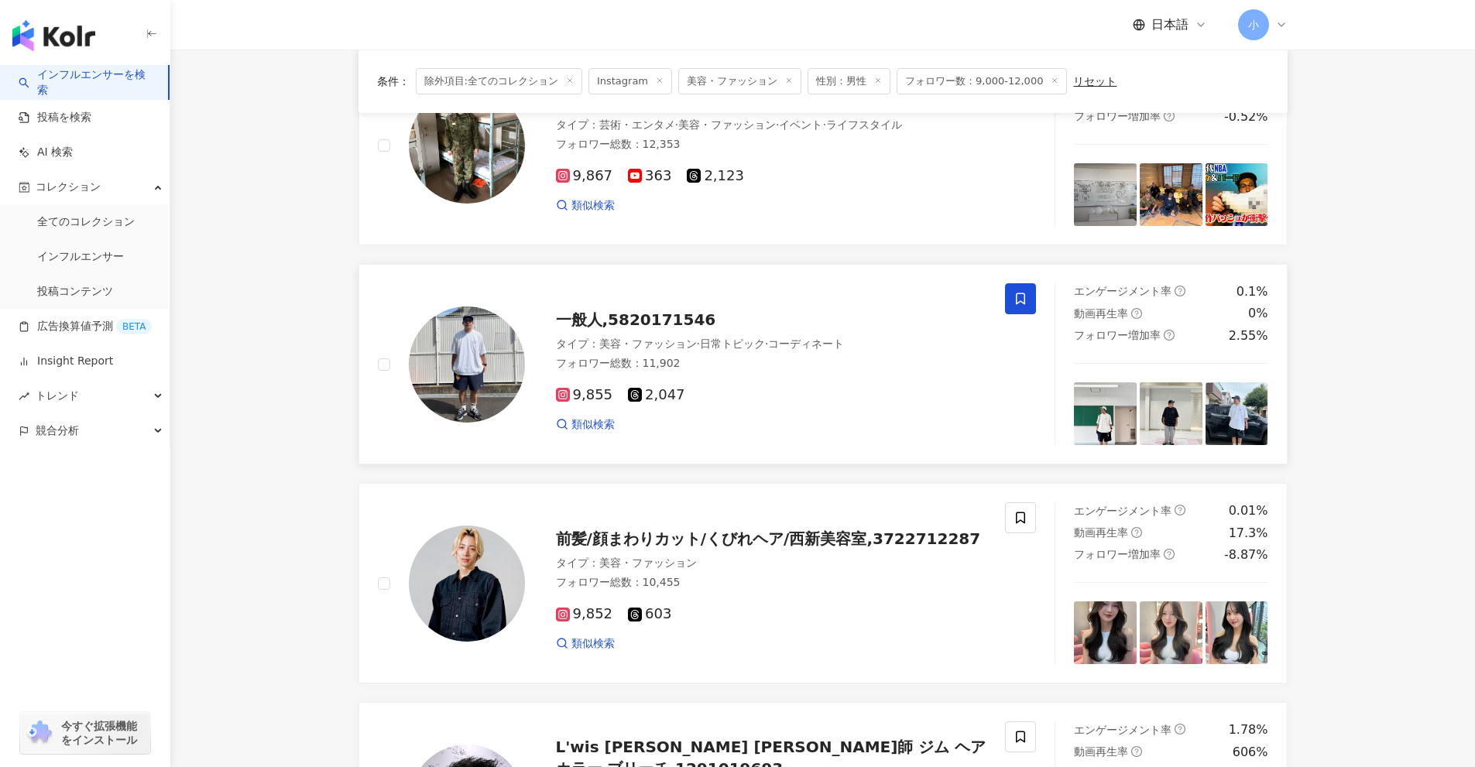
click at [1029, 296] on span at bounding box center [1020, 298] width 31 height 31
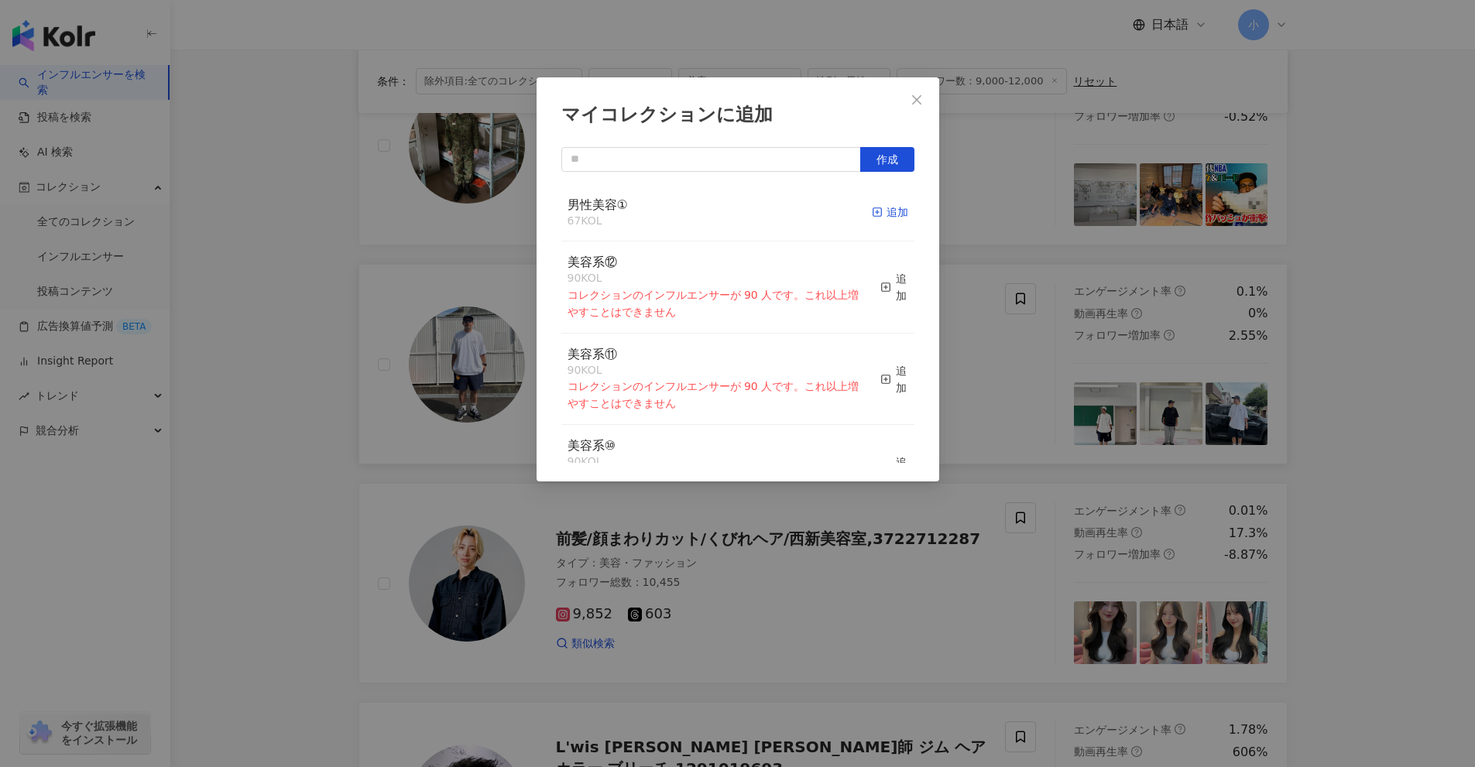
click at [872, 214] on div "追加" at bounding box center [890, 212] width 36 height 17
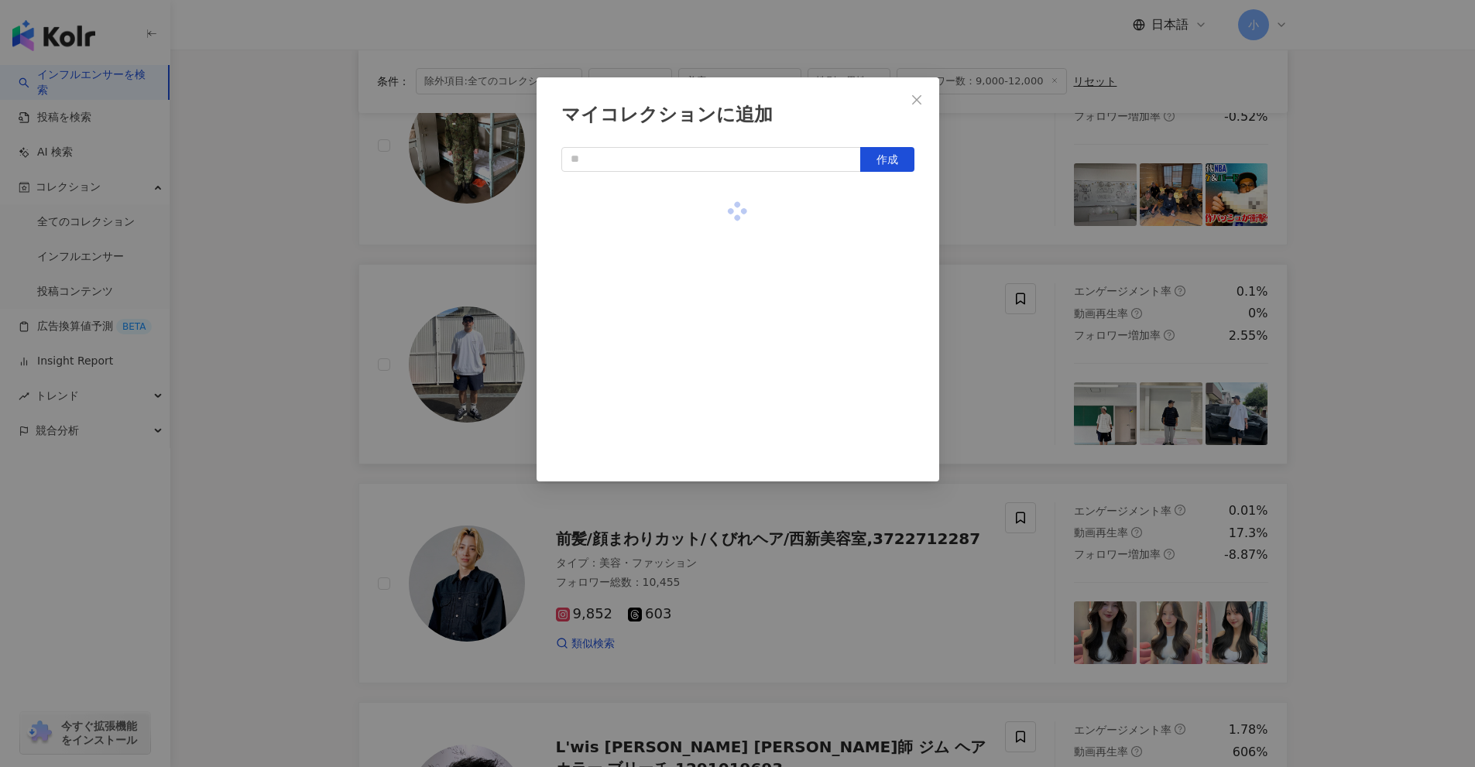
click at [1051, 241] on div "マイコレクションに追加 作成" at bounding box center [737, 383] width 1475 height 767
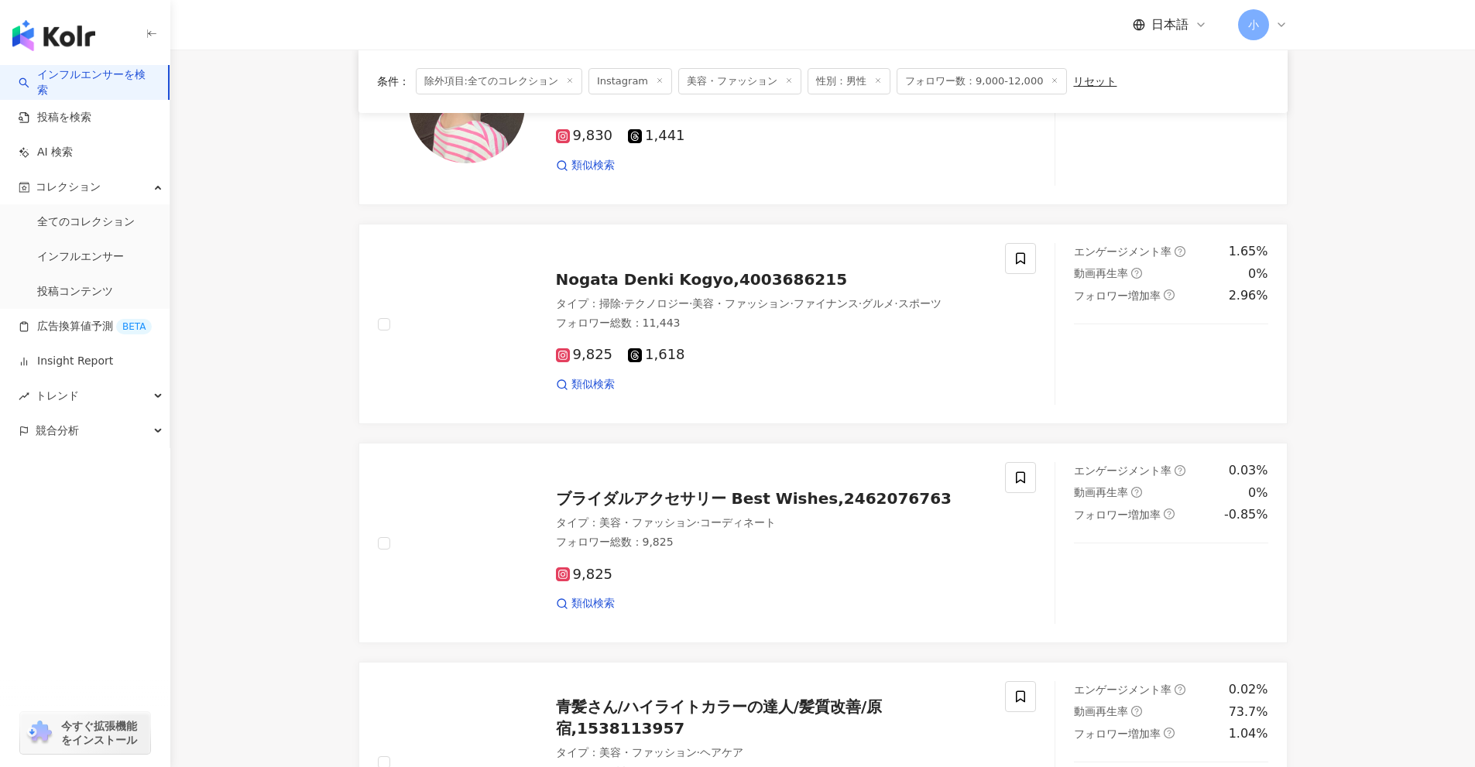
scroll to position [2437, 0]
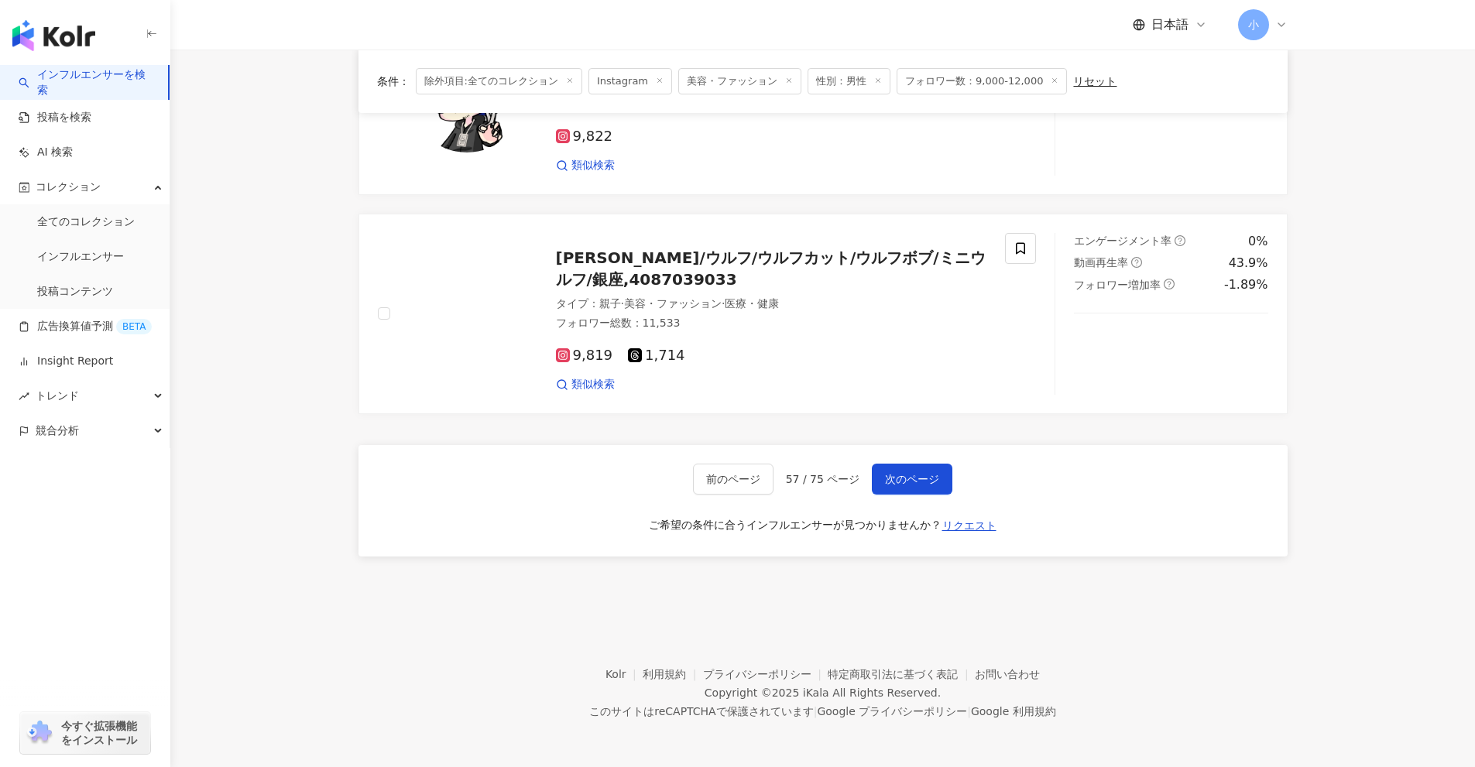
drag, startPoint x: 1413, startPoint y: 271, endPoint x: 1319, endPoint y: 594, distance: 336.1
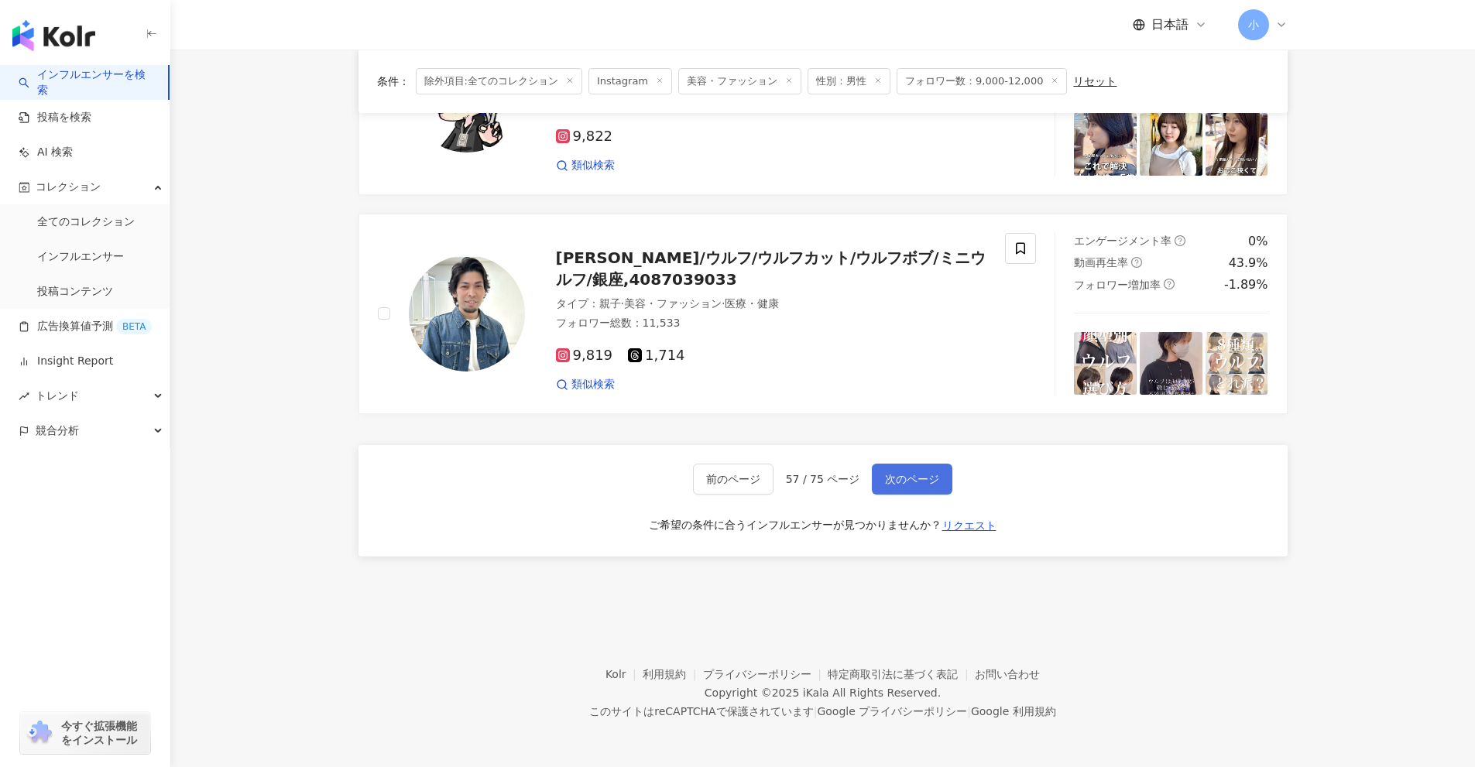
click at [930, 482] on span "次のページ" at bounding box center [912, 479] width 54 height 12
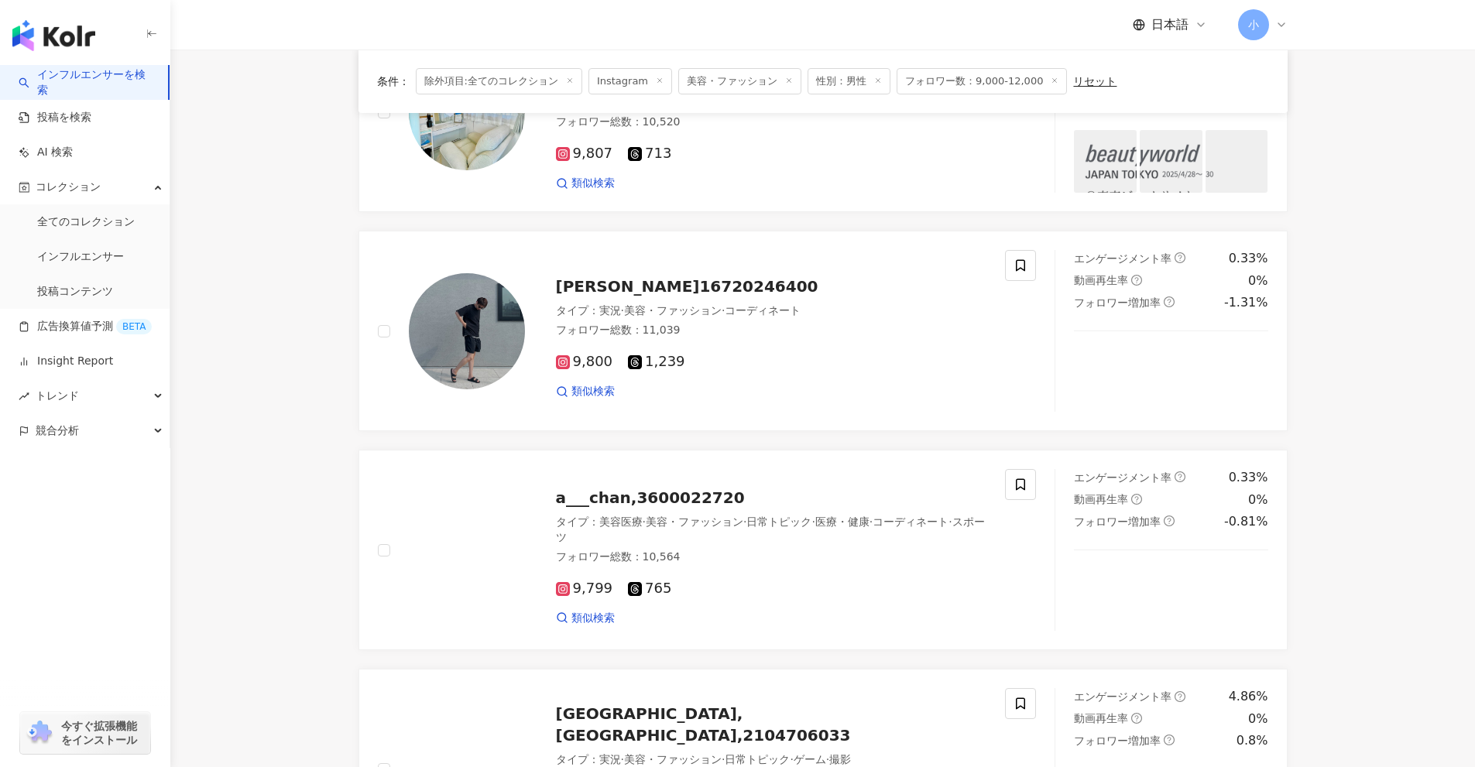
scroll to position [1273, 0]
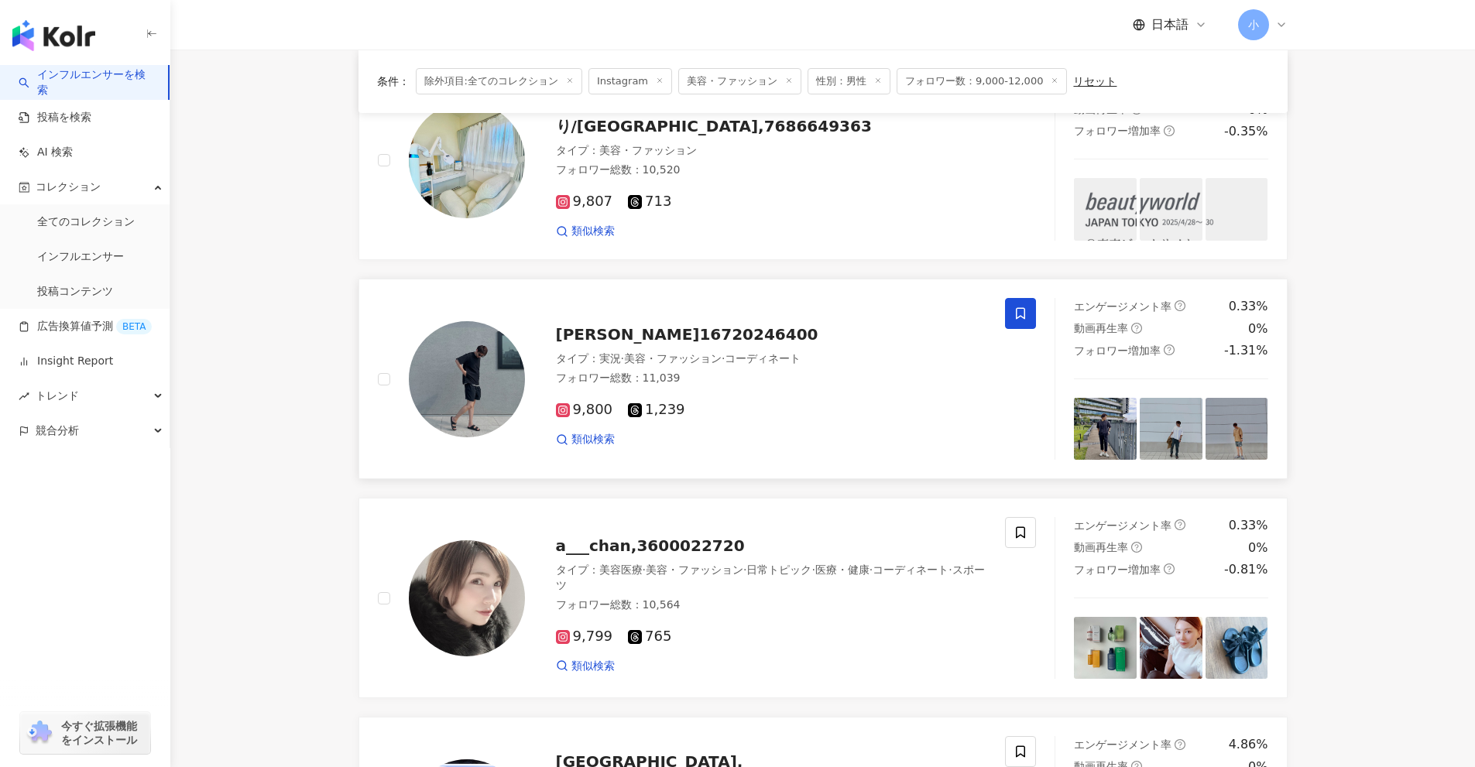
click at [1016, 310] on icon at bounding box center [1020, 314] width 9 height 12
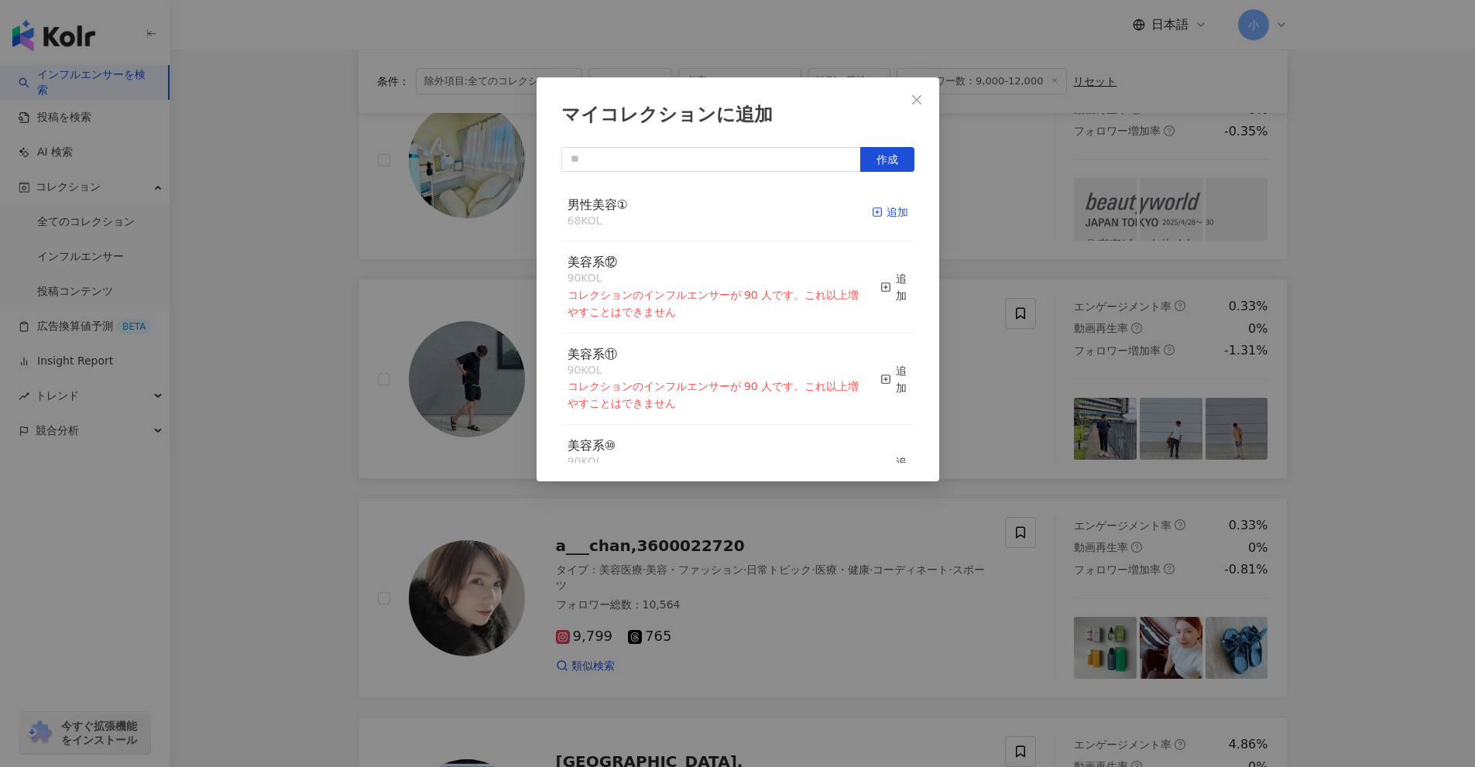
click at [879, 212] on div "追加" at bounding box center [890, 212] width 36 height 17
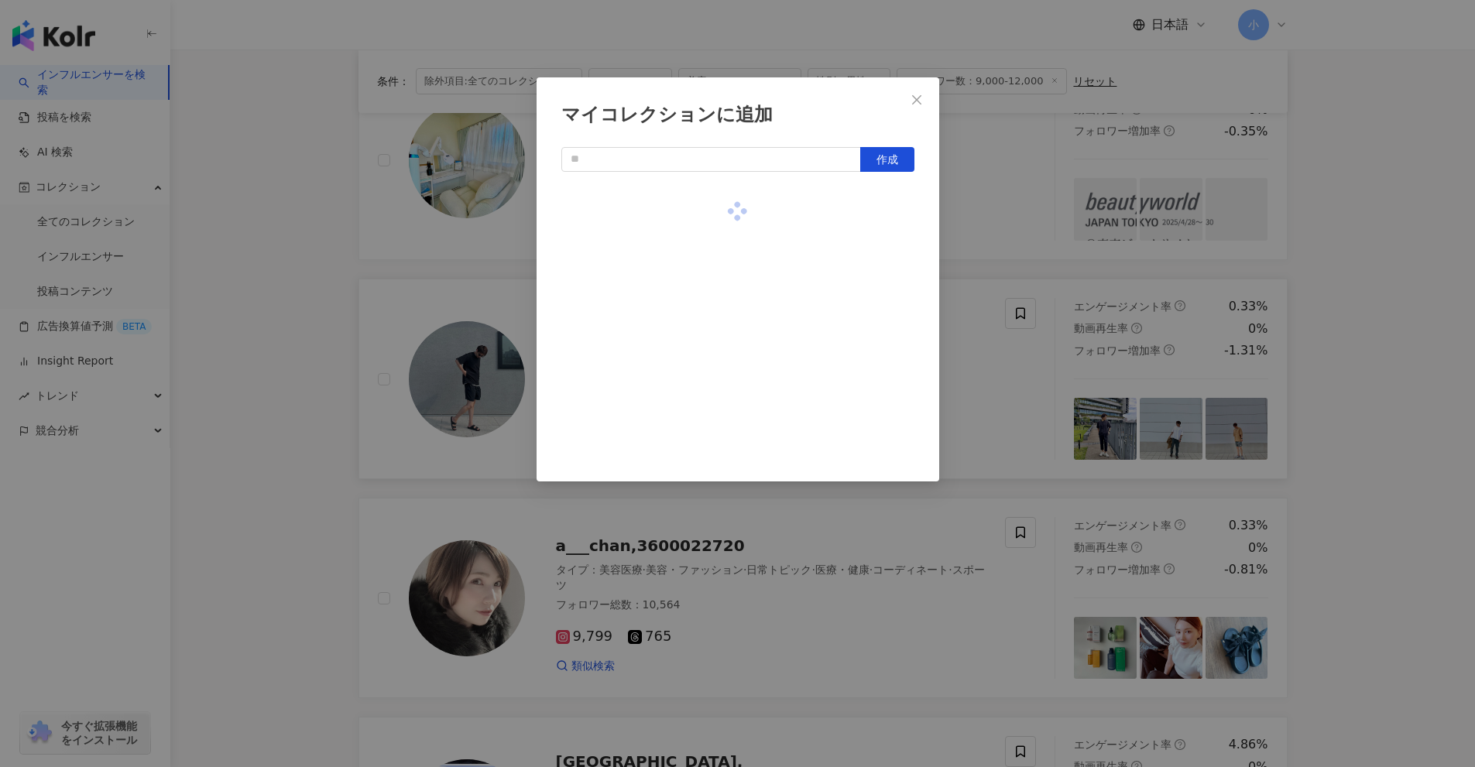
click at [1389, 361] on div "マイコレクションに追加 作成" at bounding box center [737, 383] width 1475 height 767
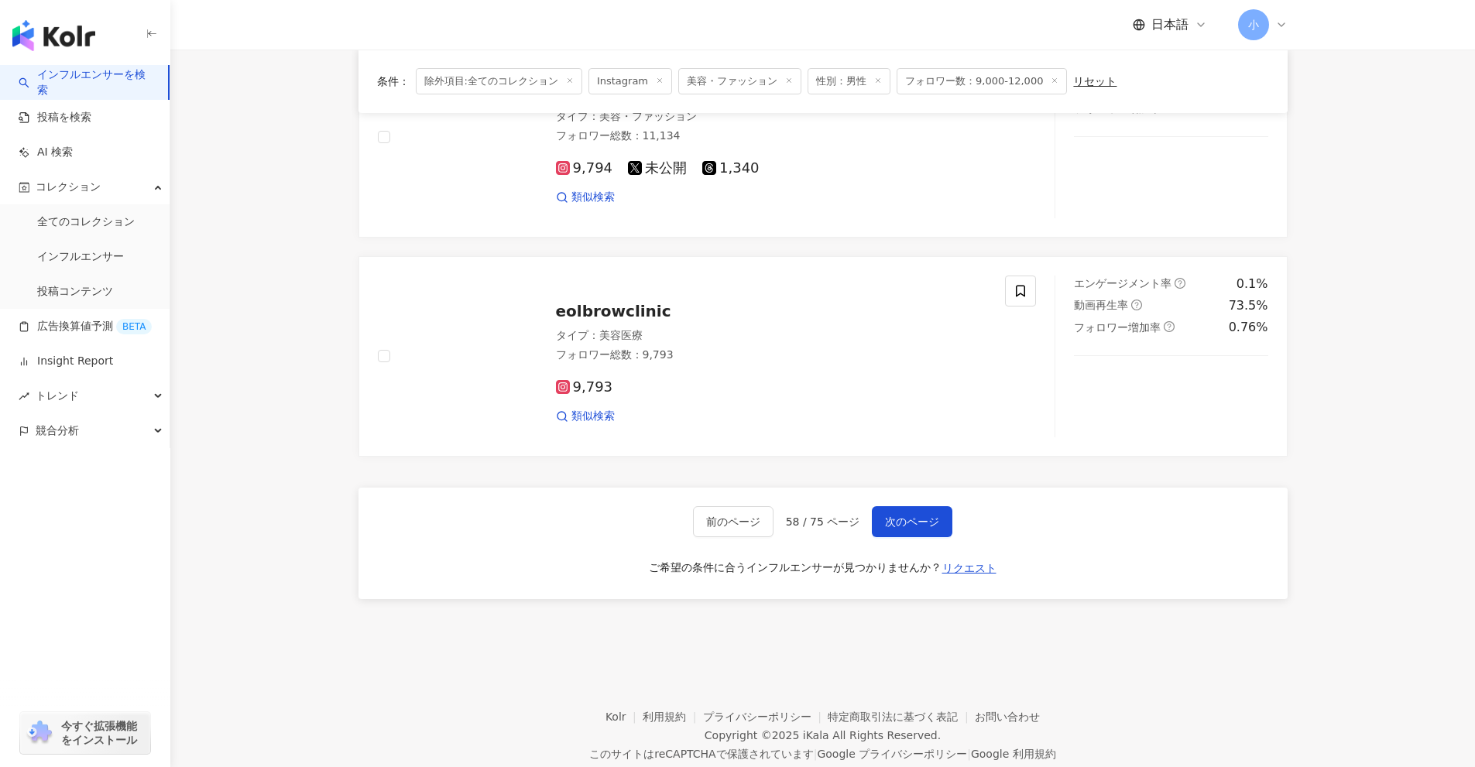
scroll to position [2434, 0]
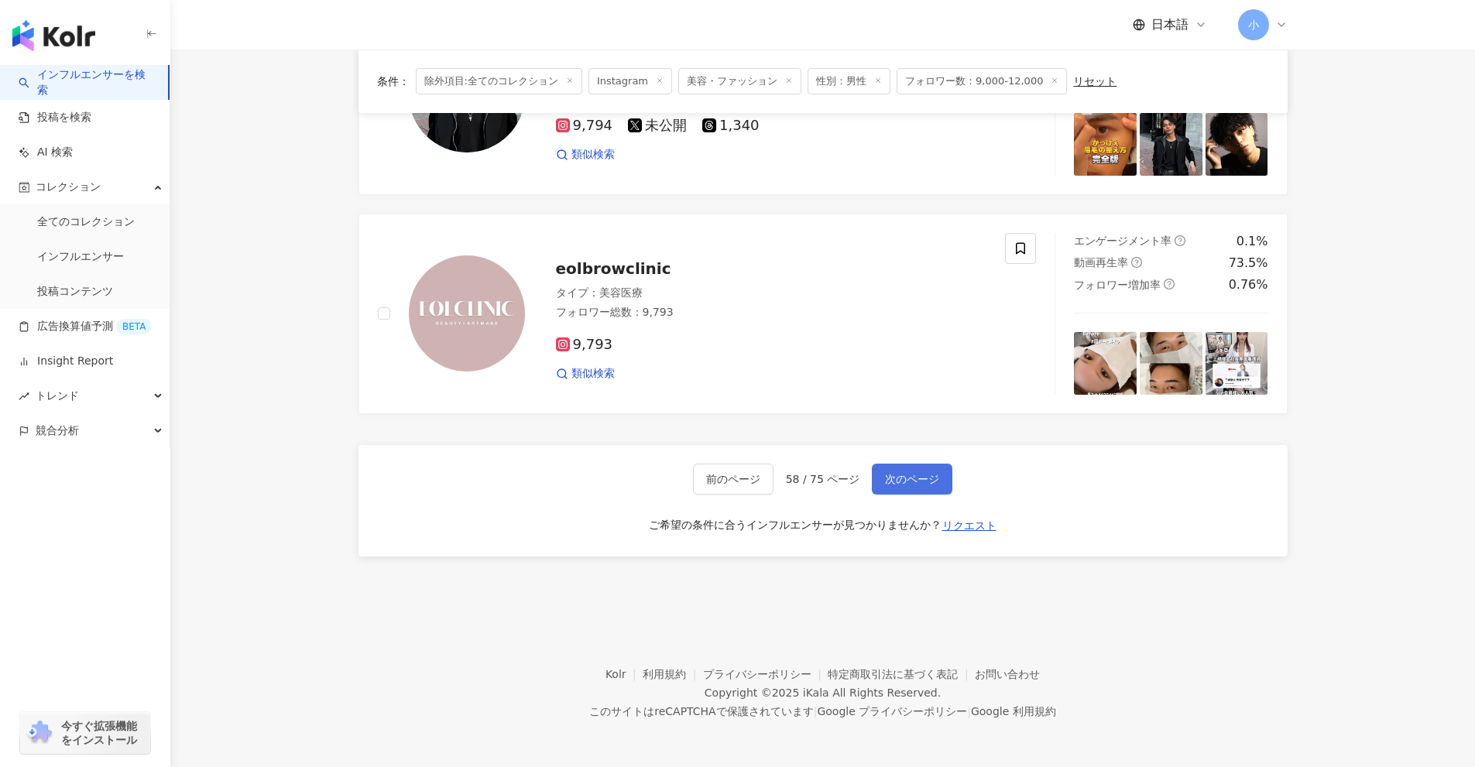
click at [930, 475] on span "次のページ" at bounding box center [912, 479] width 54 height 12
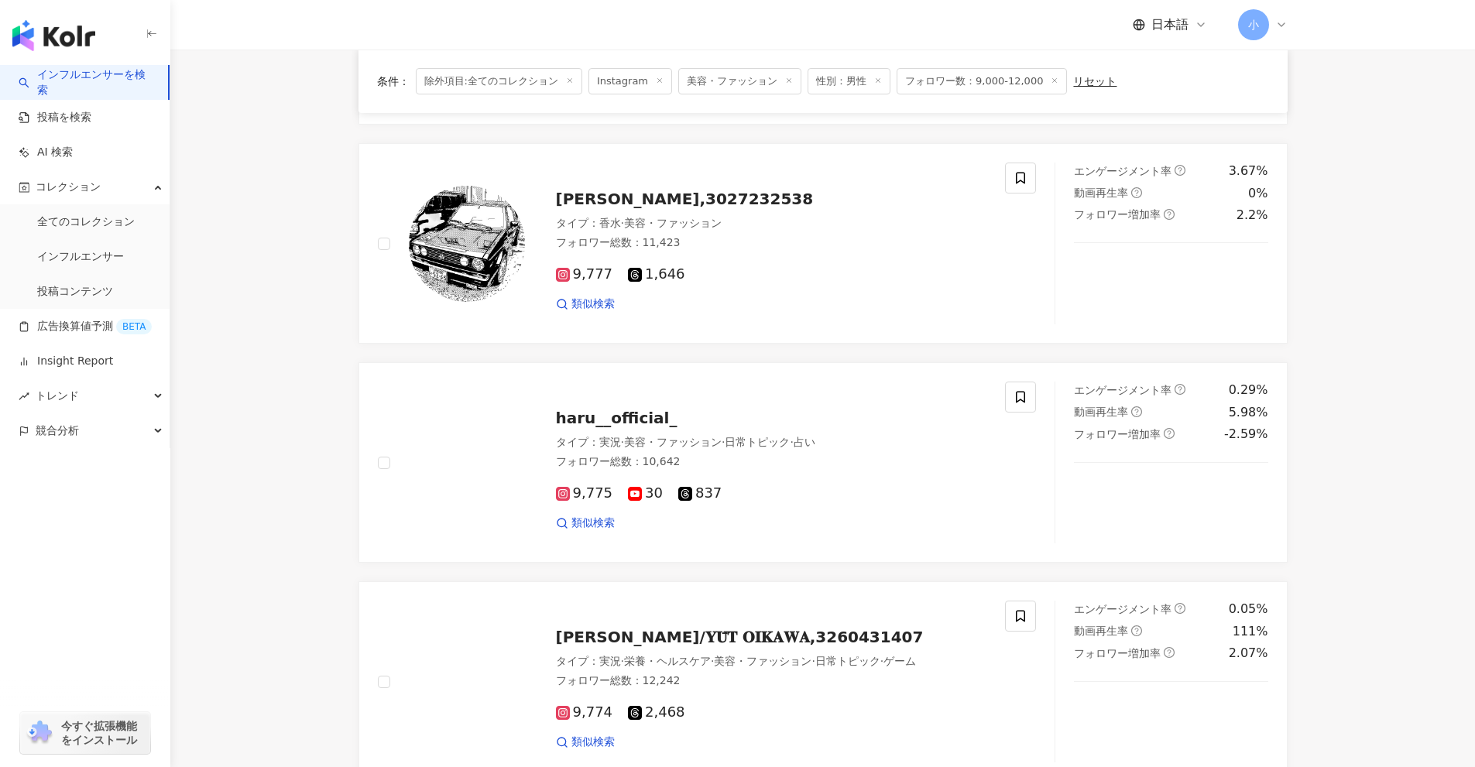
scroll to position [1195, 0]
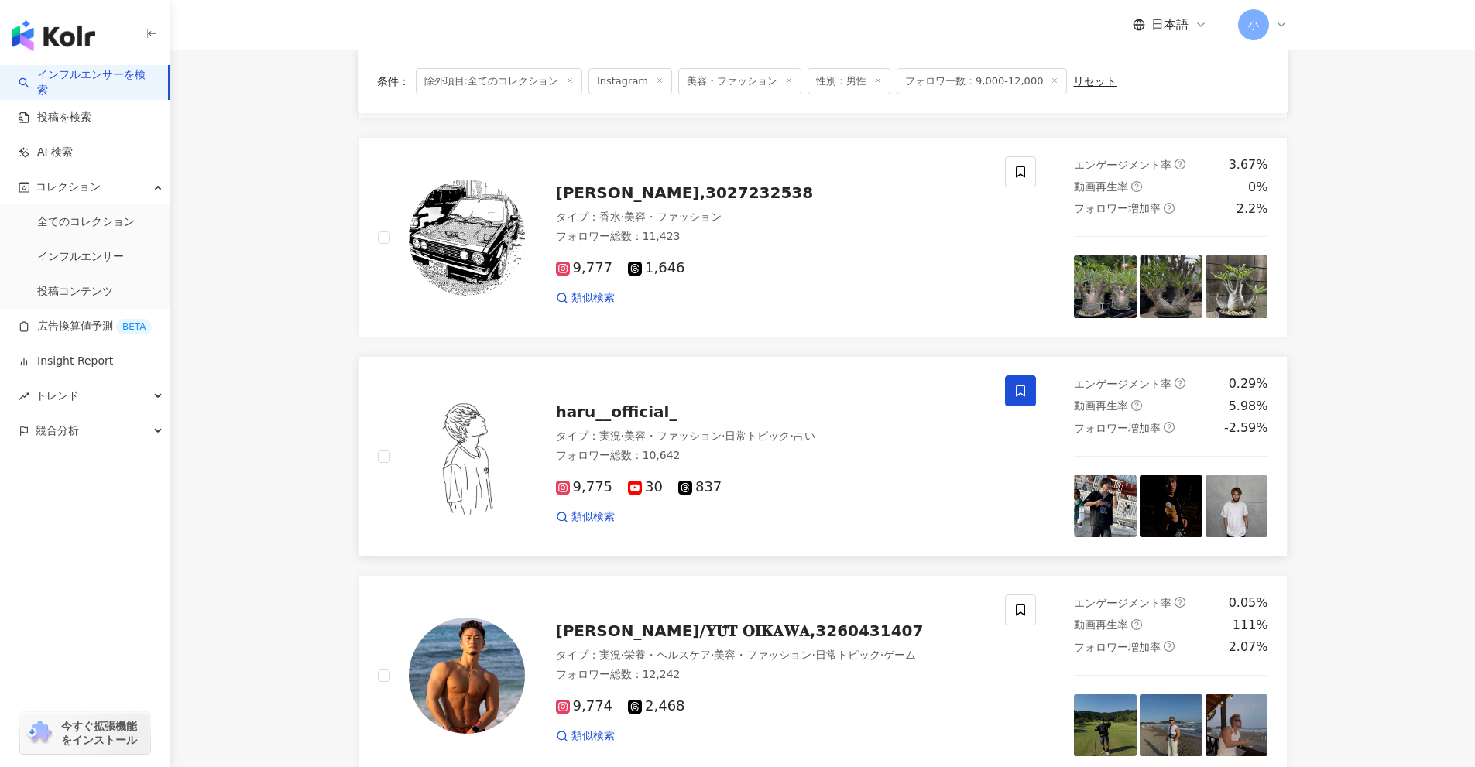
click at [1027, 406] on span at bounding box center [1020, 390] width 31 height 31
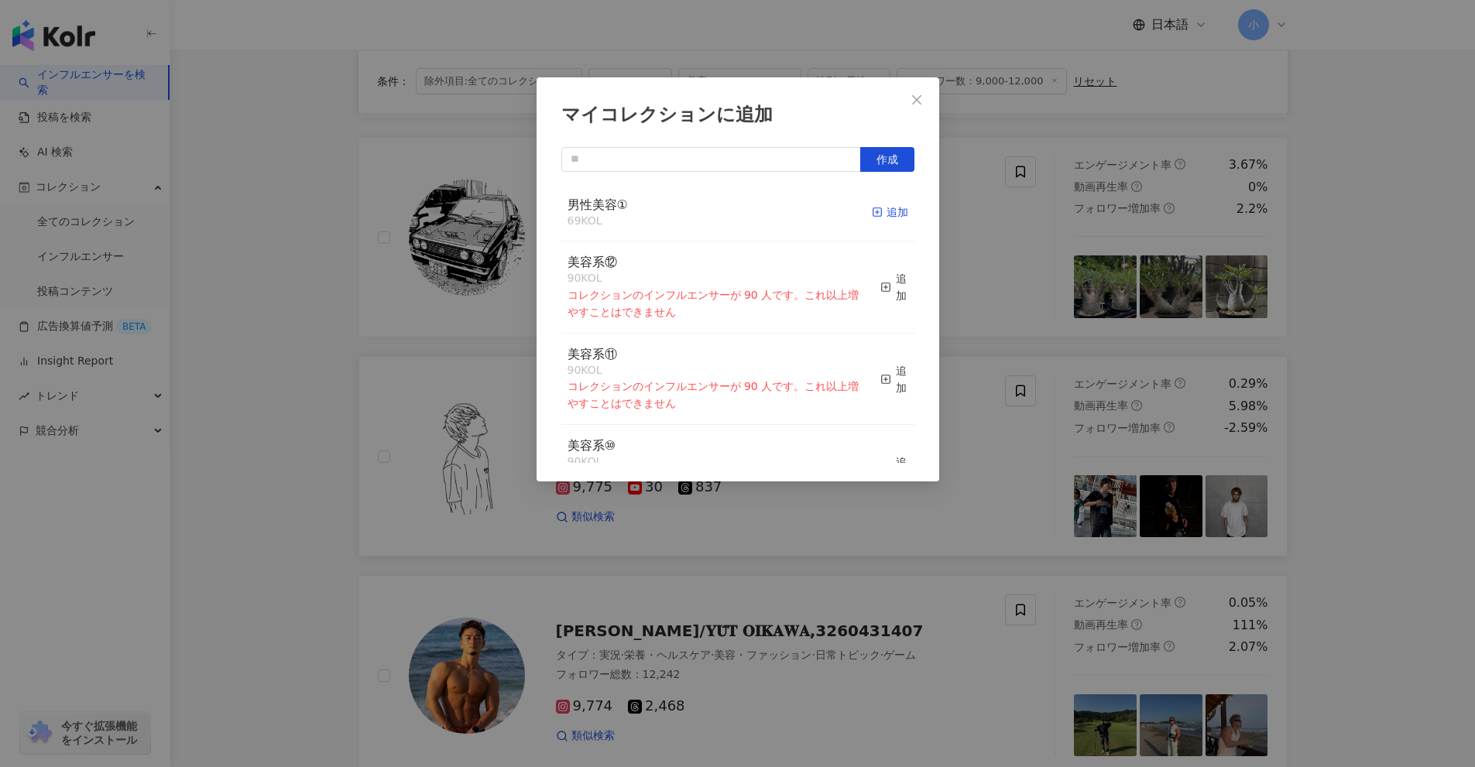
click at [883, 205] on div "追加" at bounding box center [890, 212] width 36 height 17
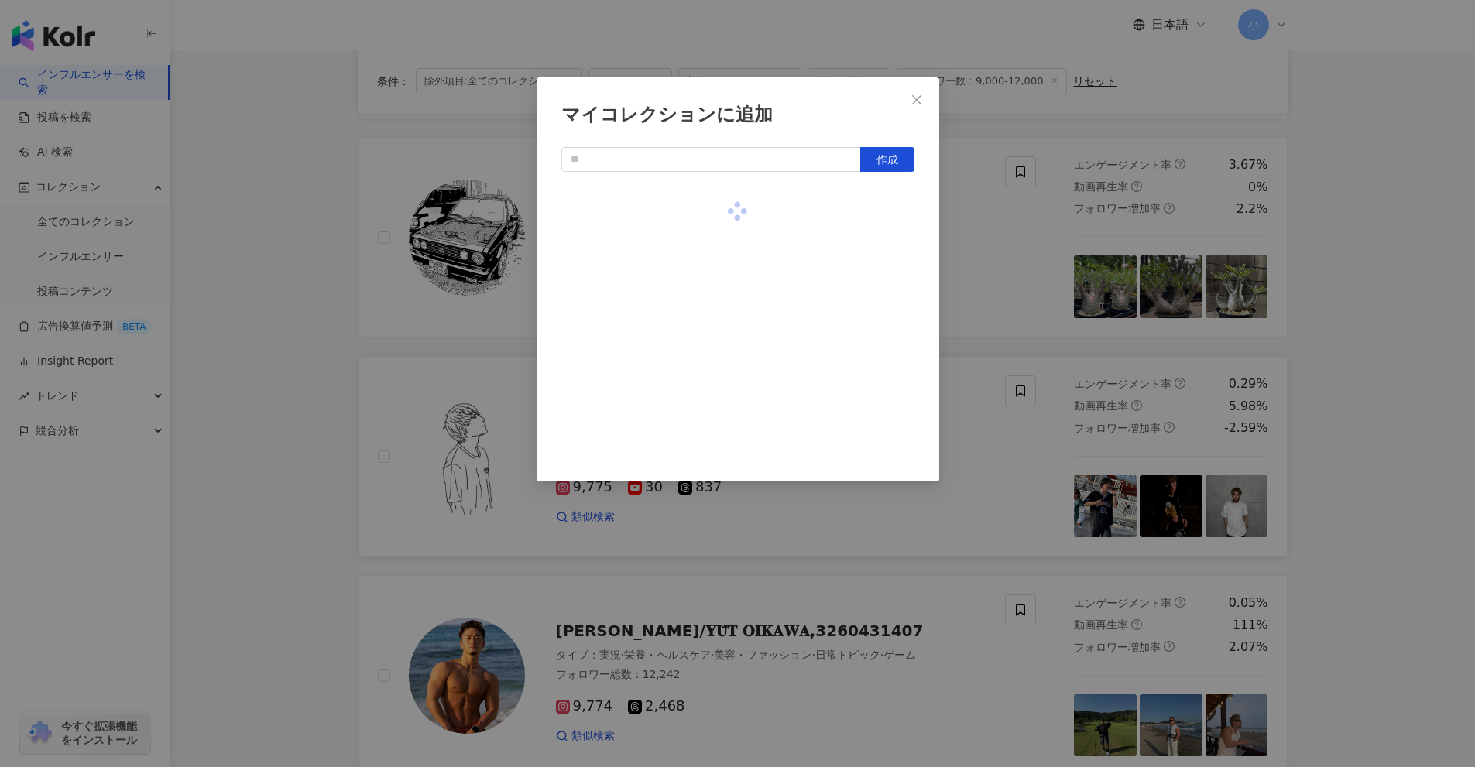
click at [1377, 358] on div "マイコレクションに追加 作成" at bounding box center [737, 383] width 1475 height 767
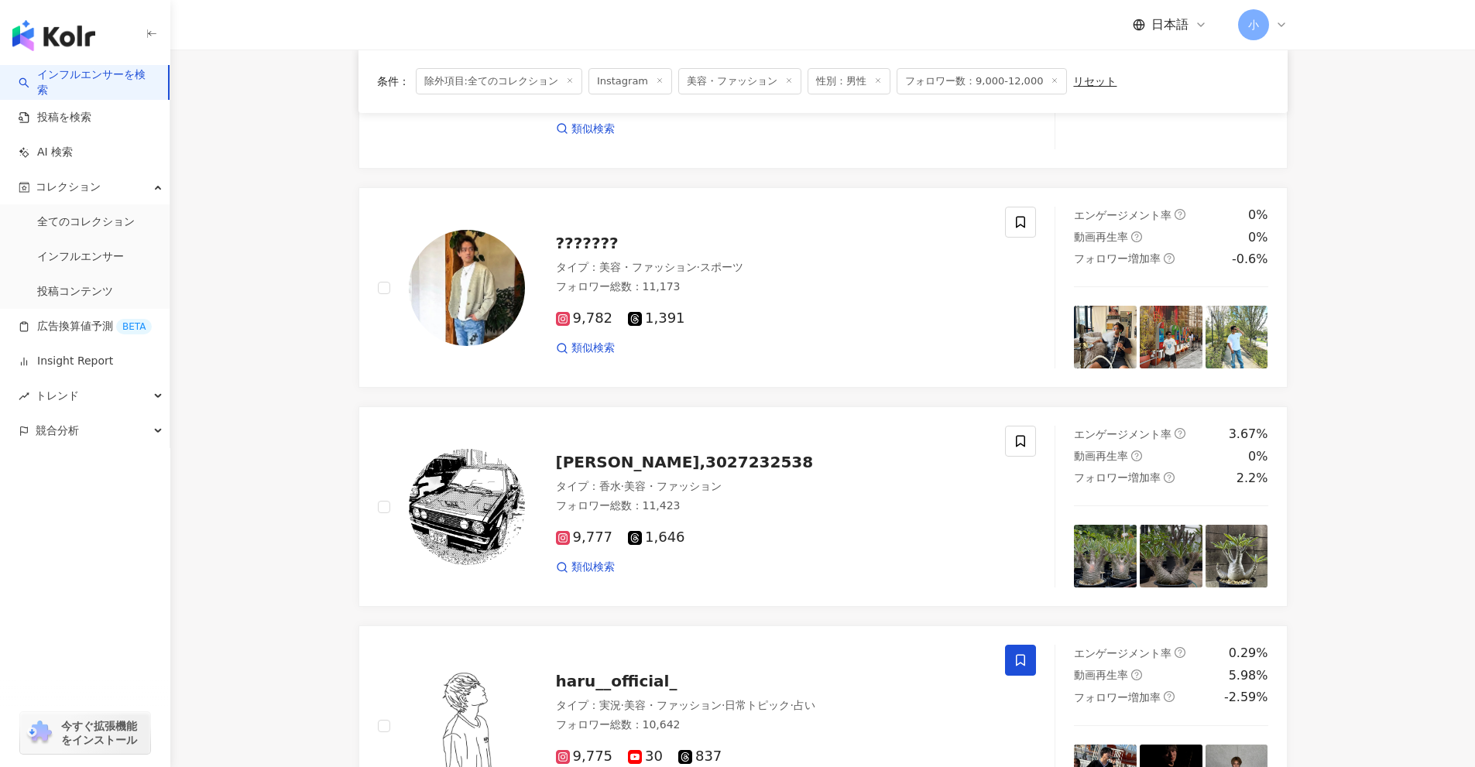
scroll to position [886, 0]
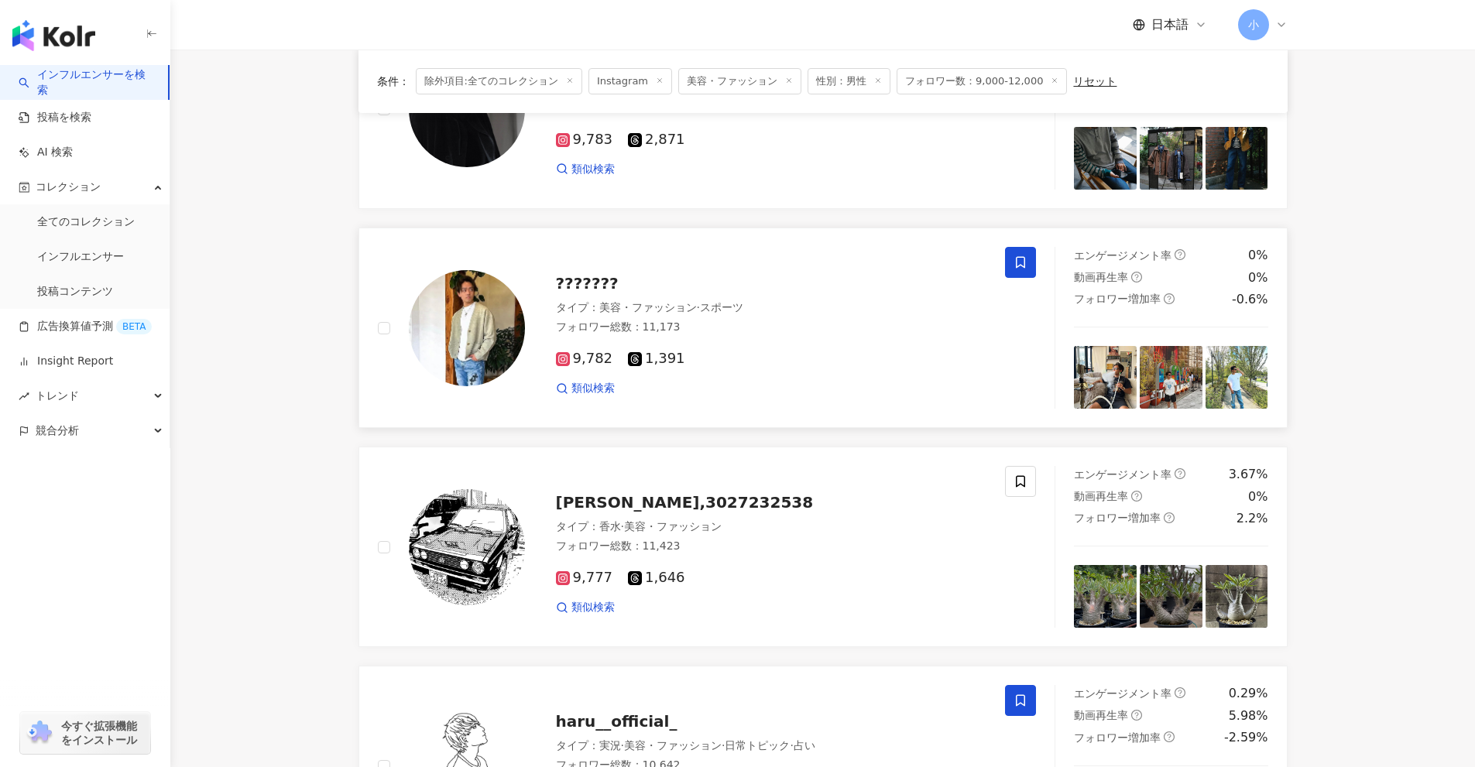
click at [1019, 266] on icon at bounding box center [1020, 263] width 9 height 12
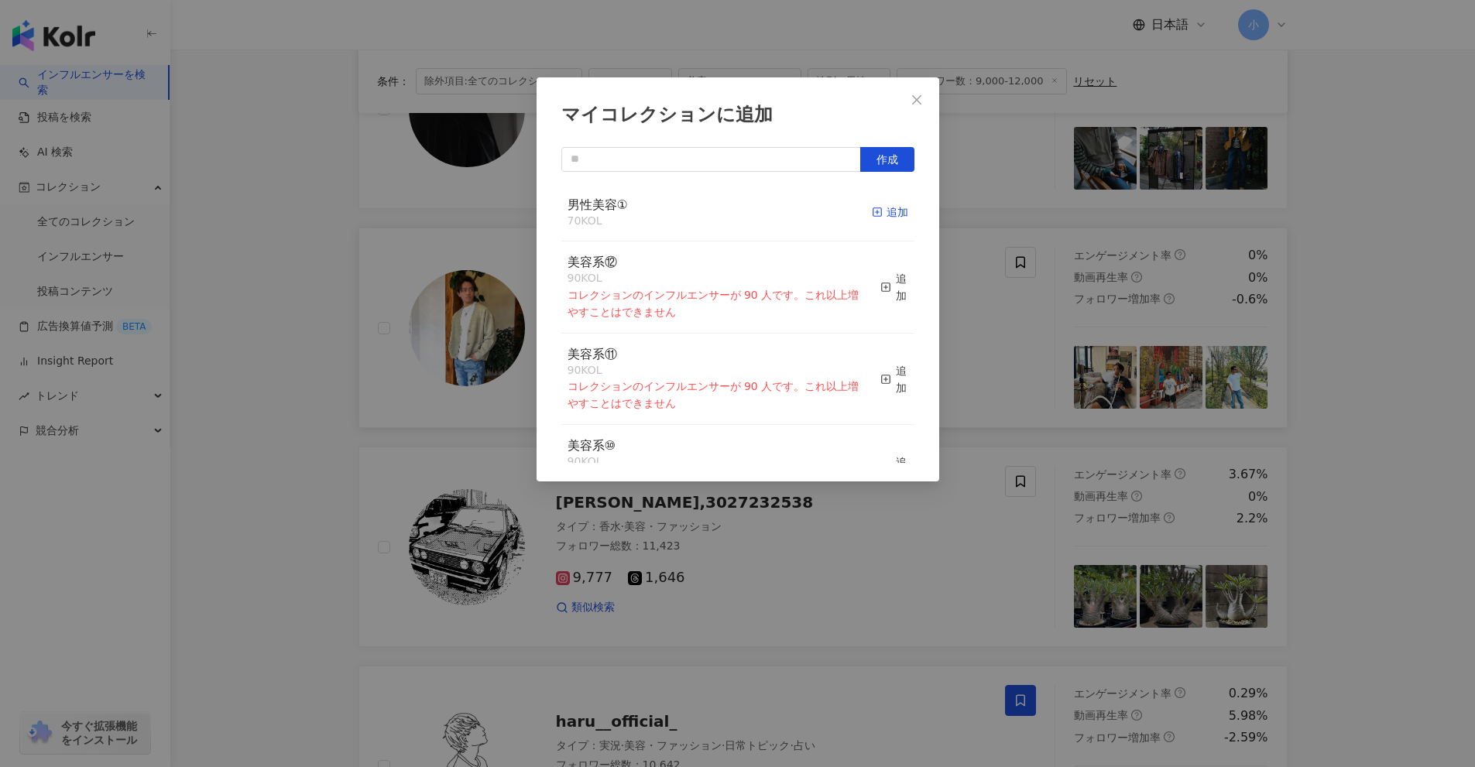
click at [879, 214] on div "追加" at bounding box center [890, 212] width 36 height 17
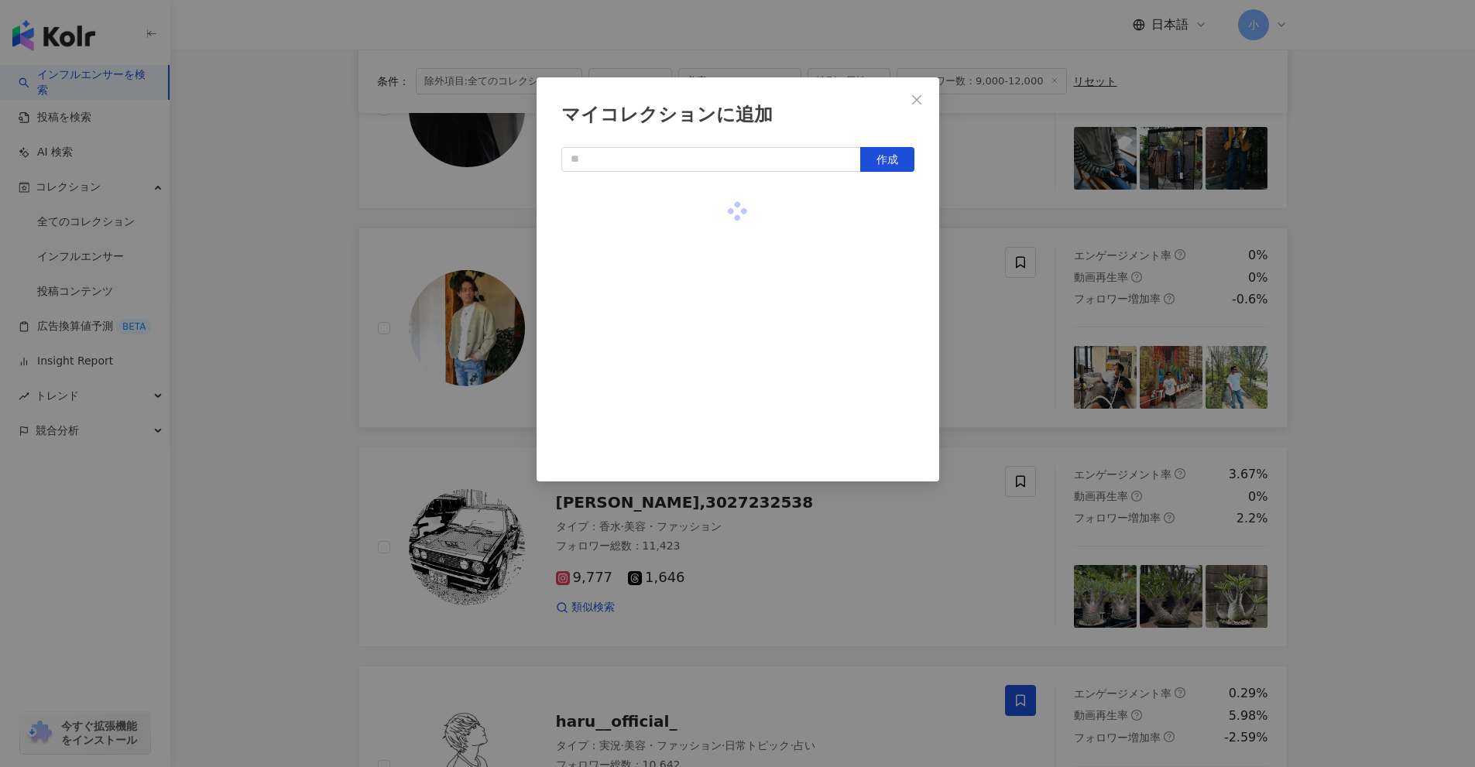
click at [1352, 339] on div "マイコレクションに追加 作成" at bounding box center [737, 383] width 1475 height 767
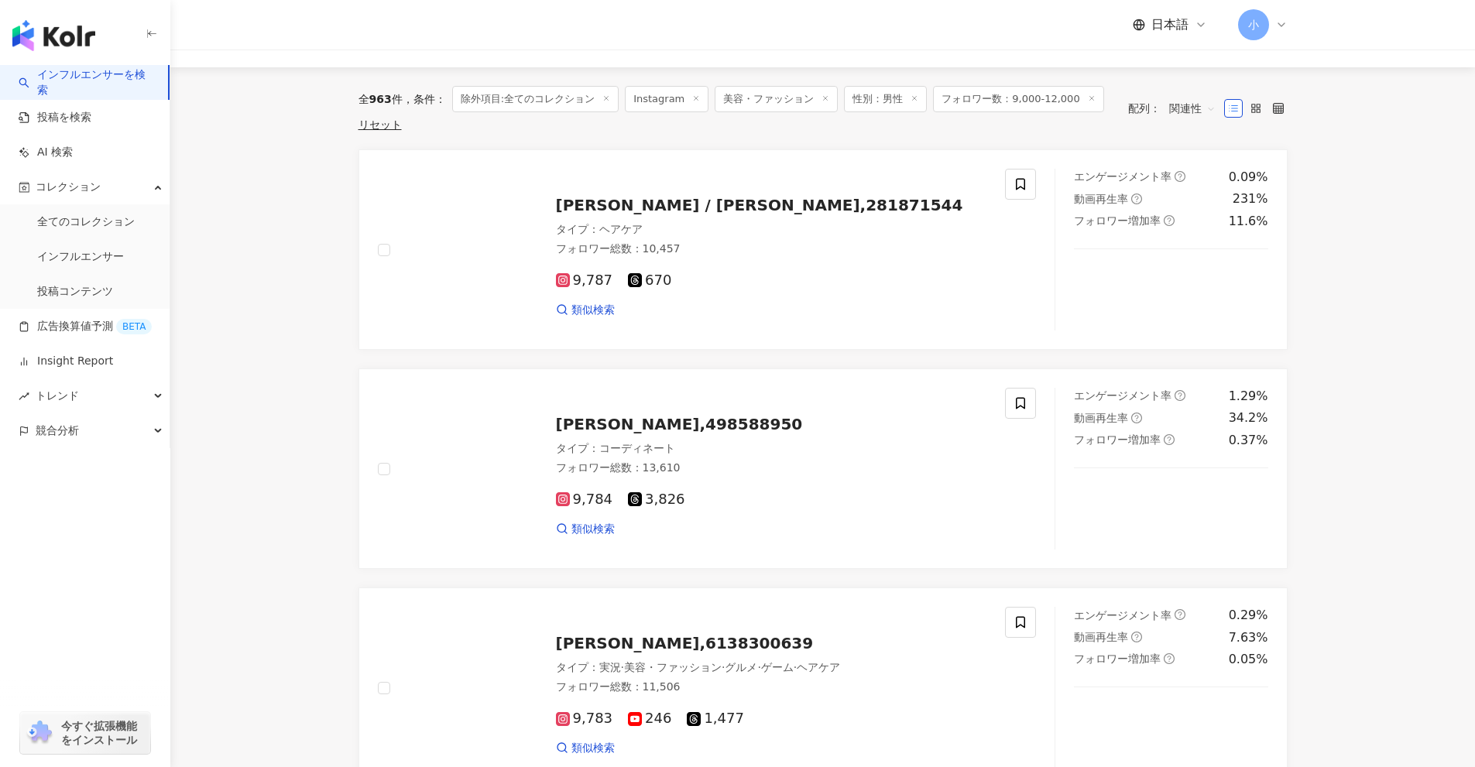
scroll to position [111, 0]
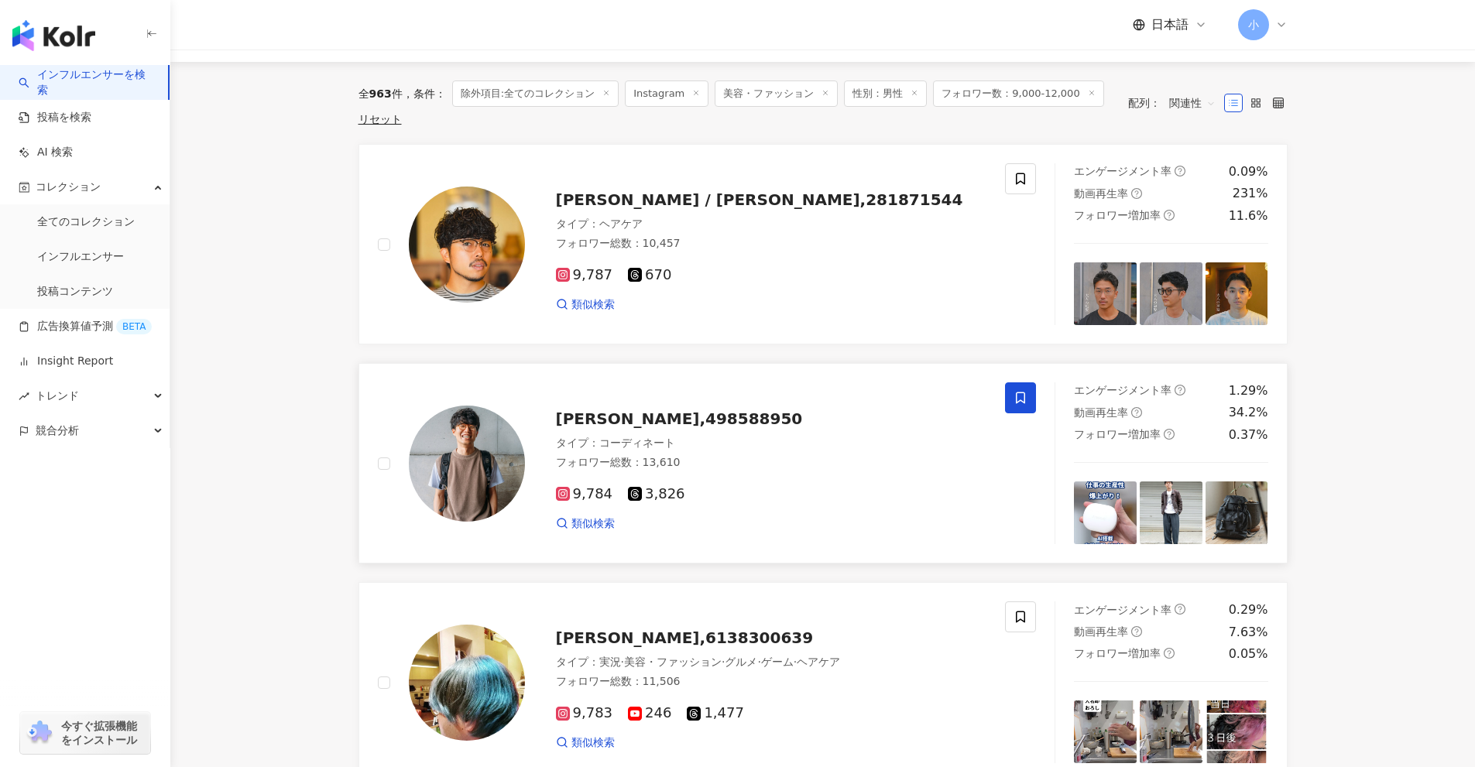
click at [1014, 409] on span at bounding box center [1020, 397] width 31 height 31
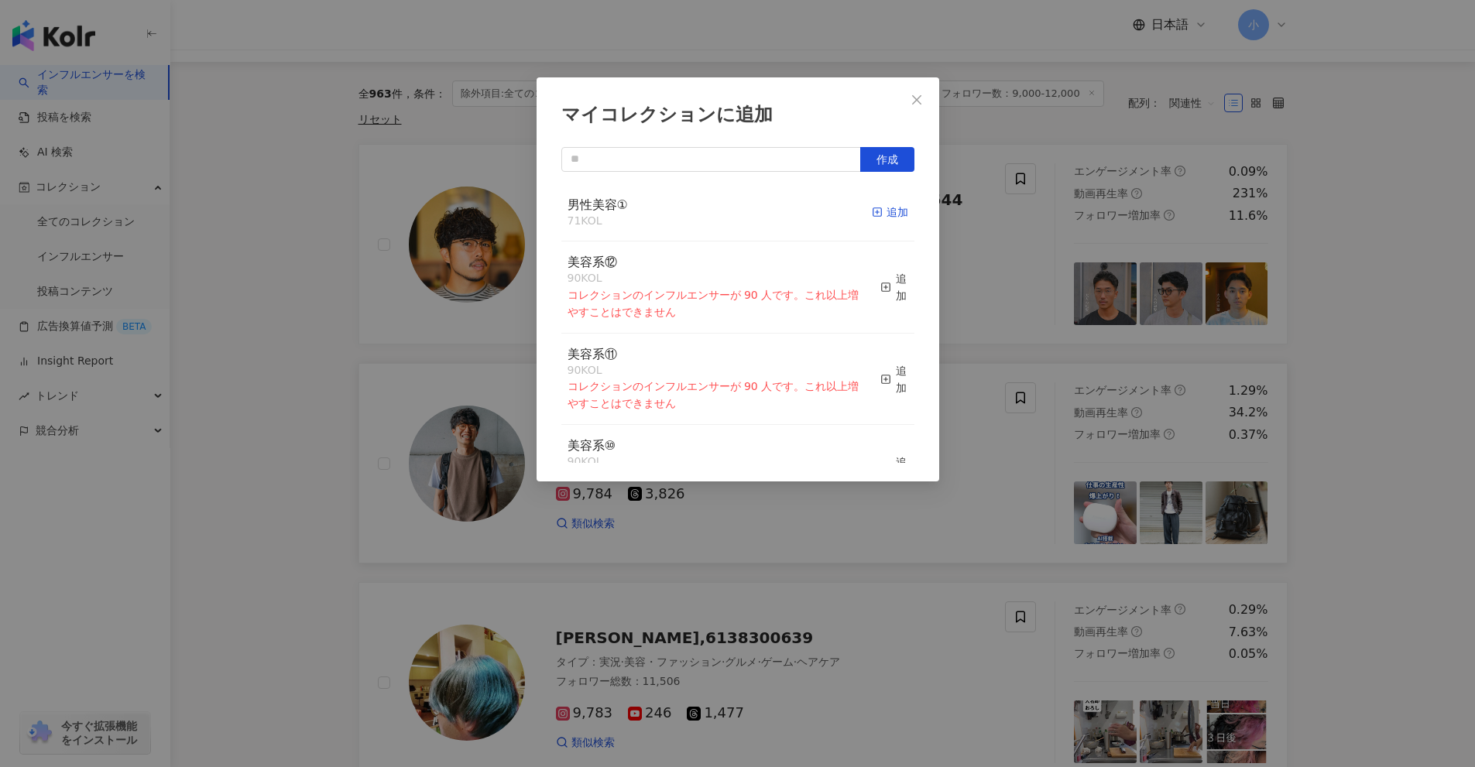
click at [872, 220] on div "追加" at bounding box center [890, 212] width 36 height 17
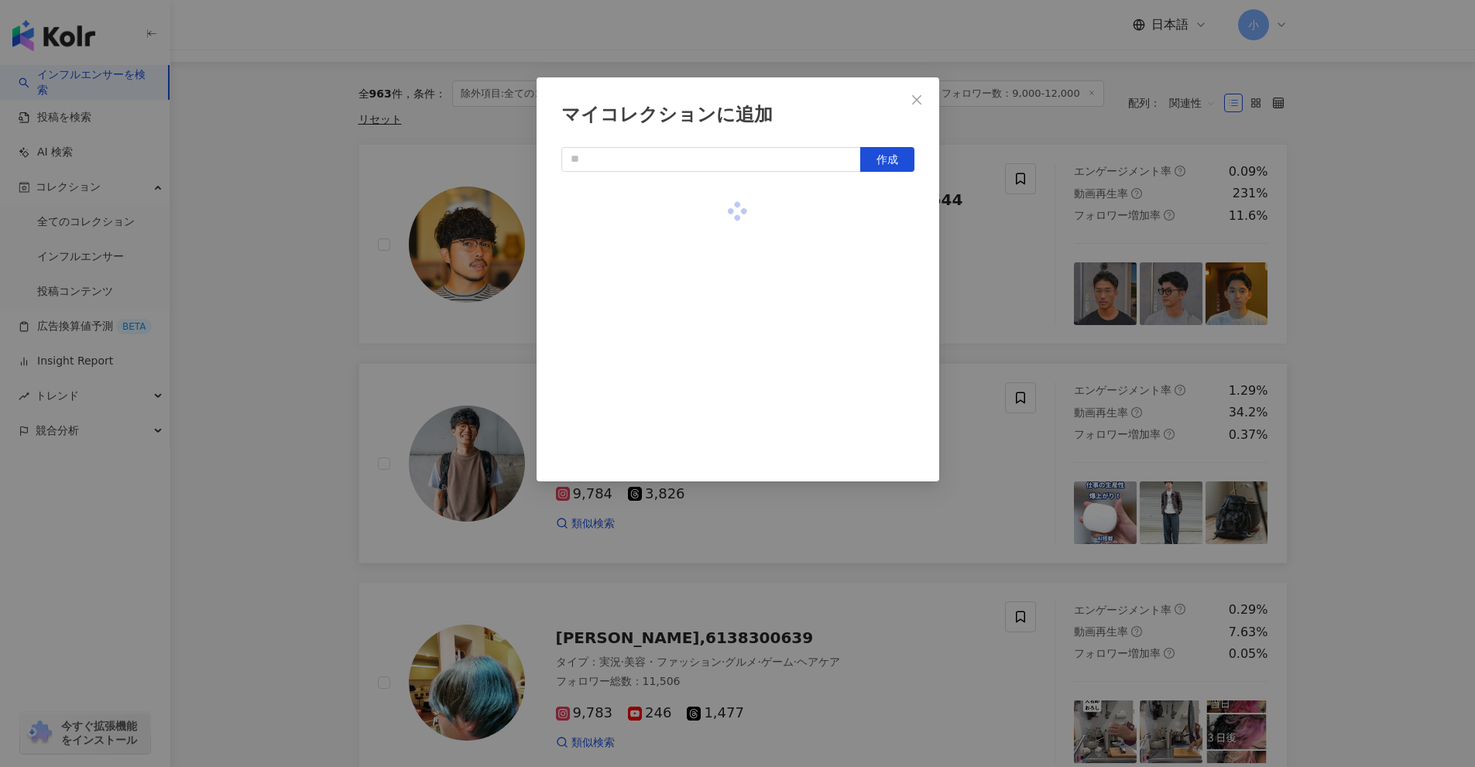
click at [1439, 334] on div "マイコレクションに追加 作成" at bounding box center [737, 383] width 1475 height 767
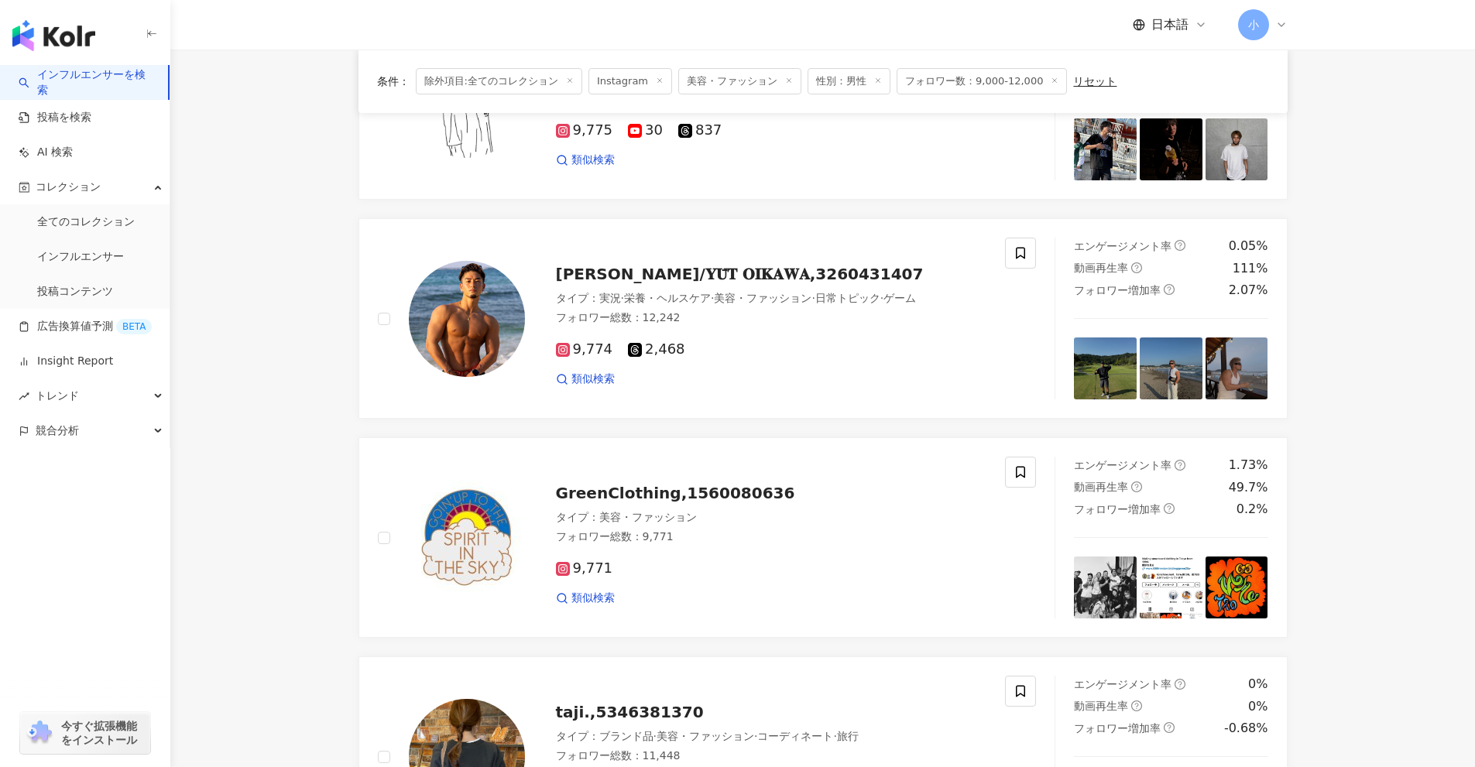
scroll to position [2434, 0]
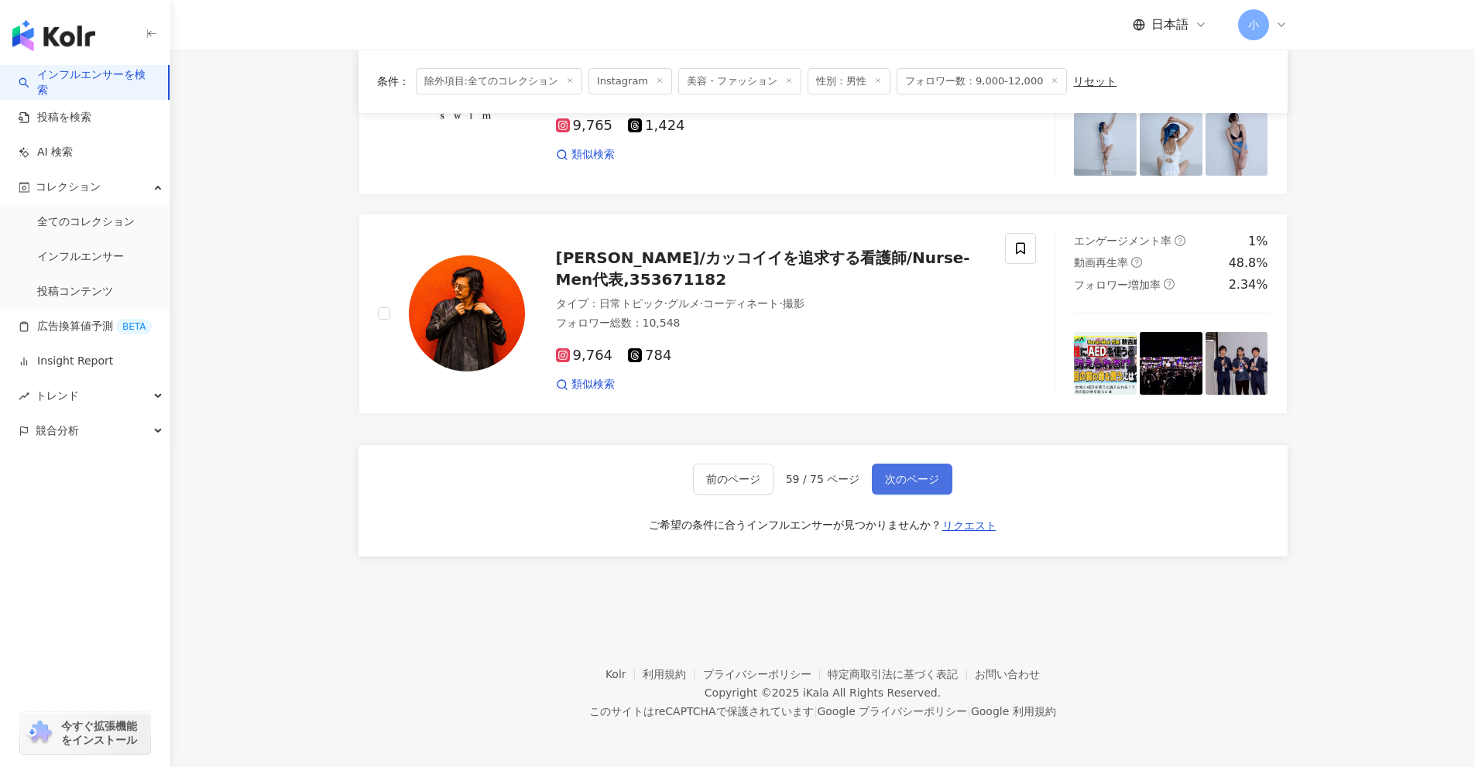
click at [913, 478] on span "次のページ" at bounding box center [912, 479] width 54 height 12
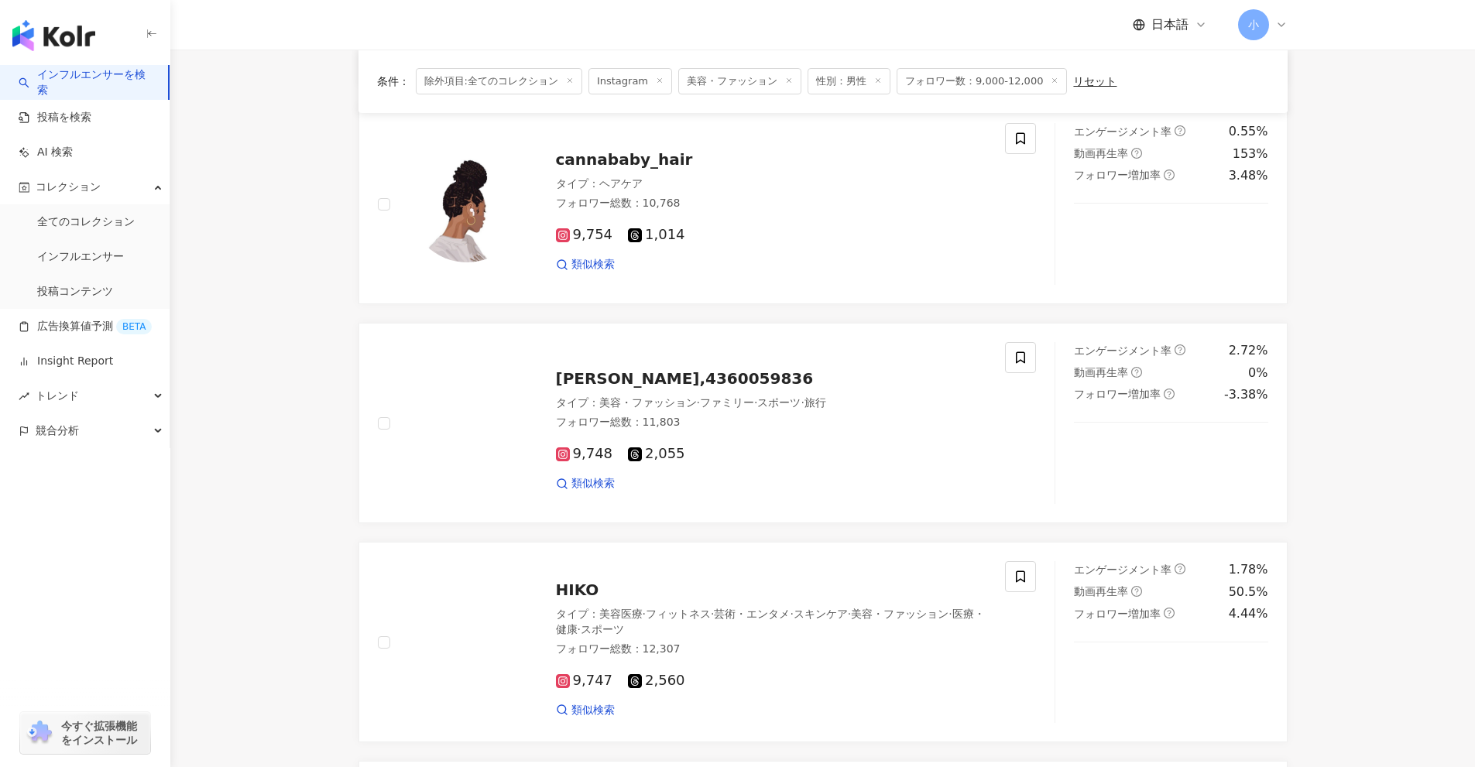
scroll to position [963, 0]
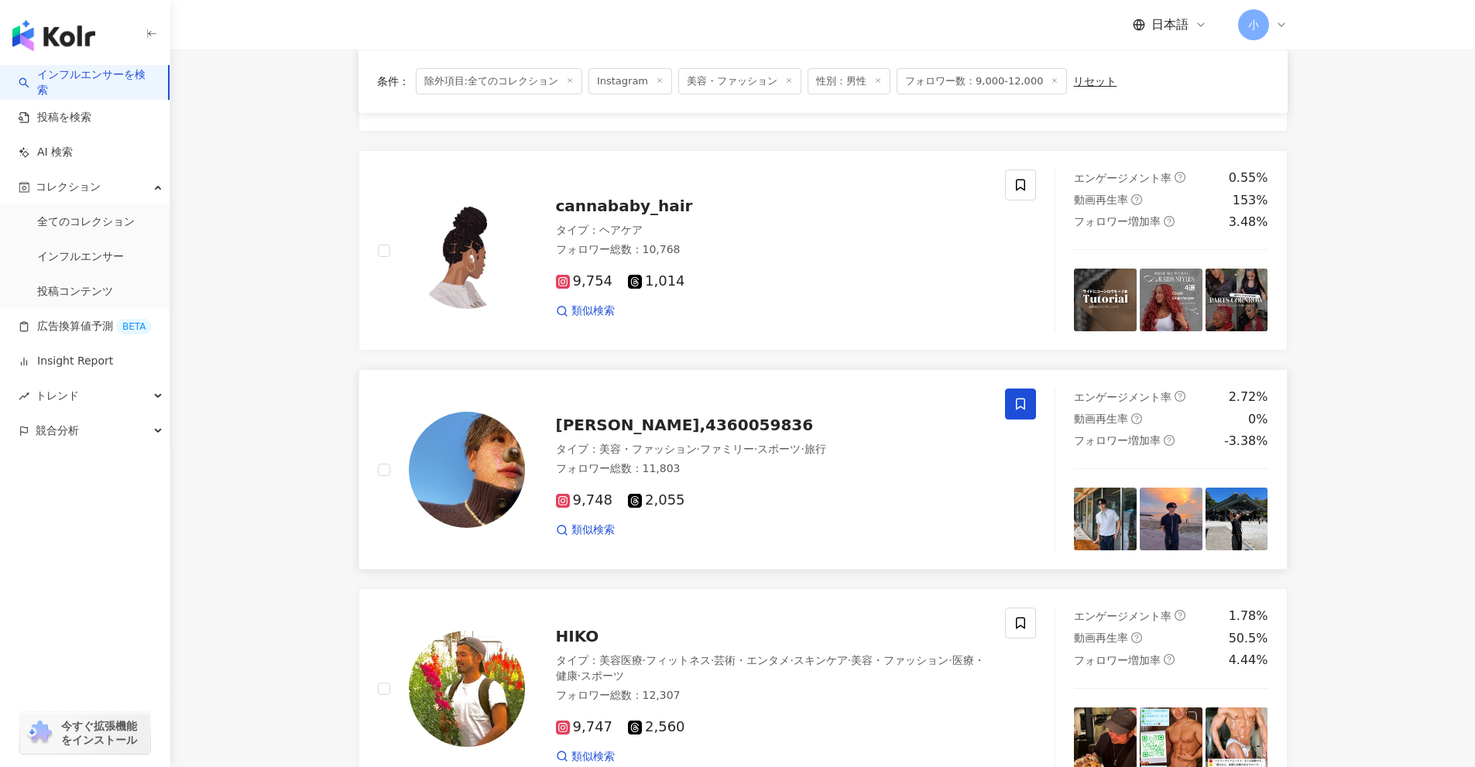
click at [1019, 404] on icon at bounding box center [1020, 404] width 14 height 14
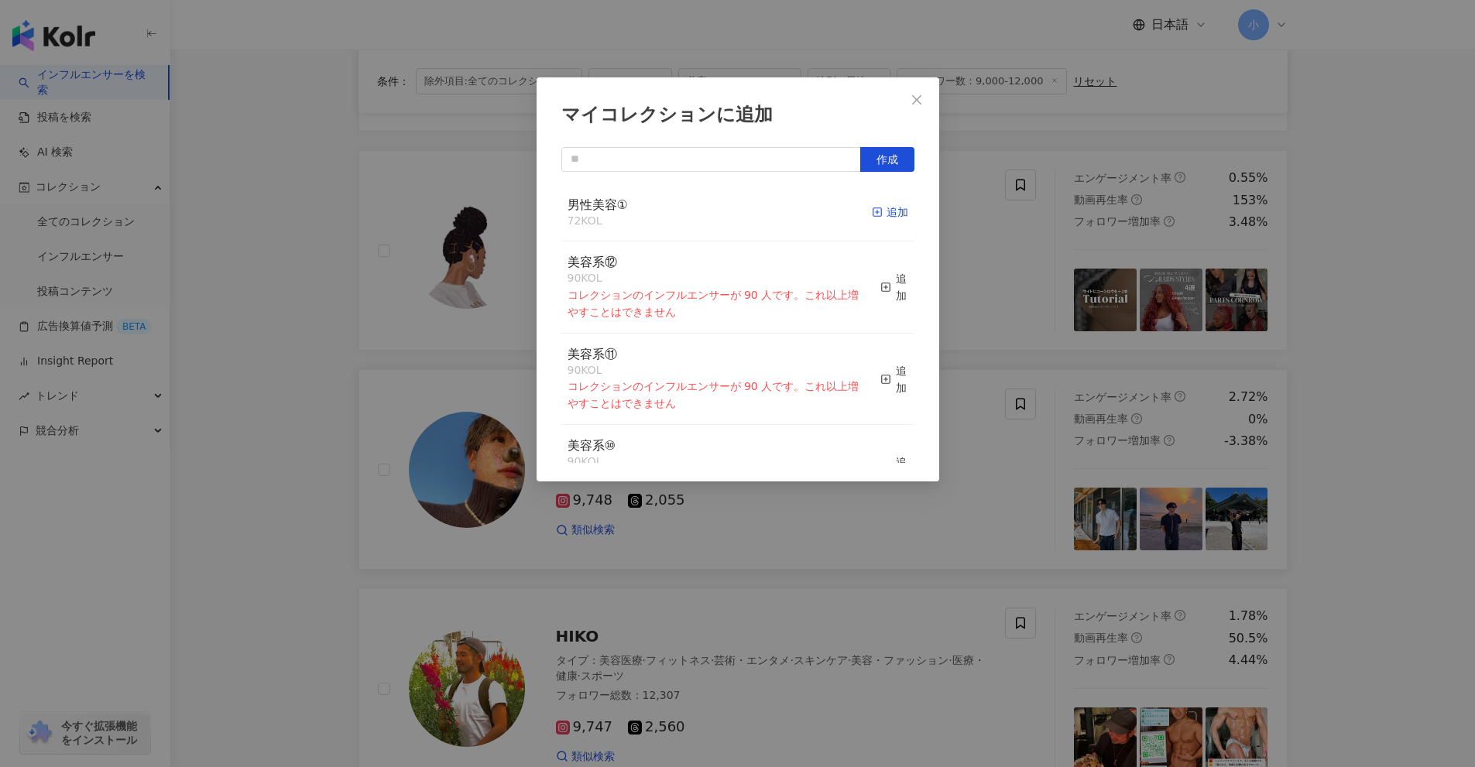
click at [877, 211] on div "追加" at bounding box center [890, 212] width 36 height 17
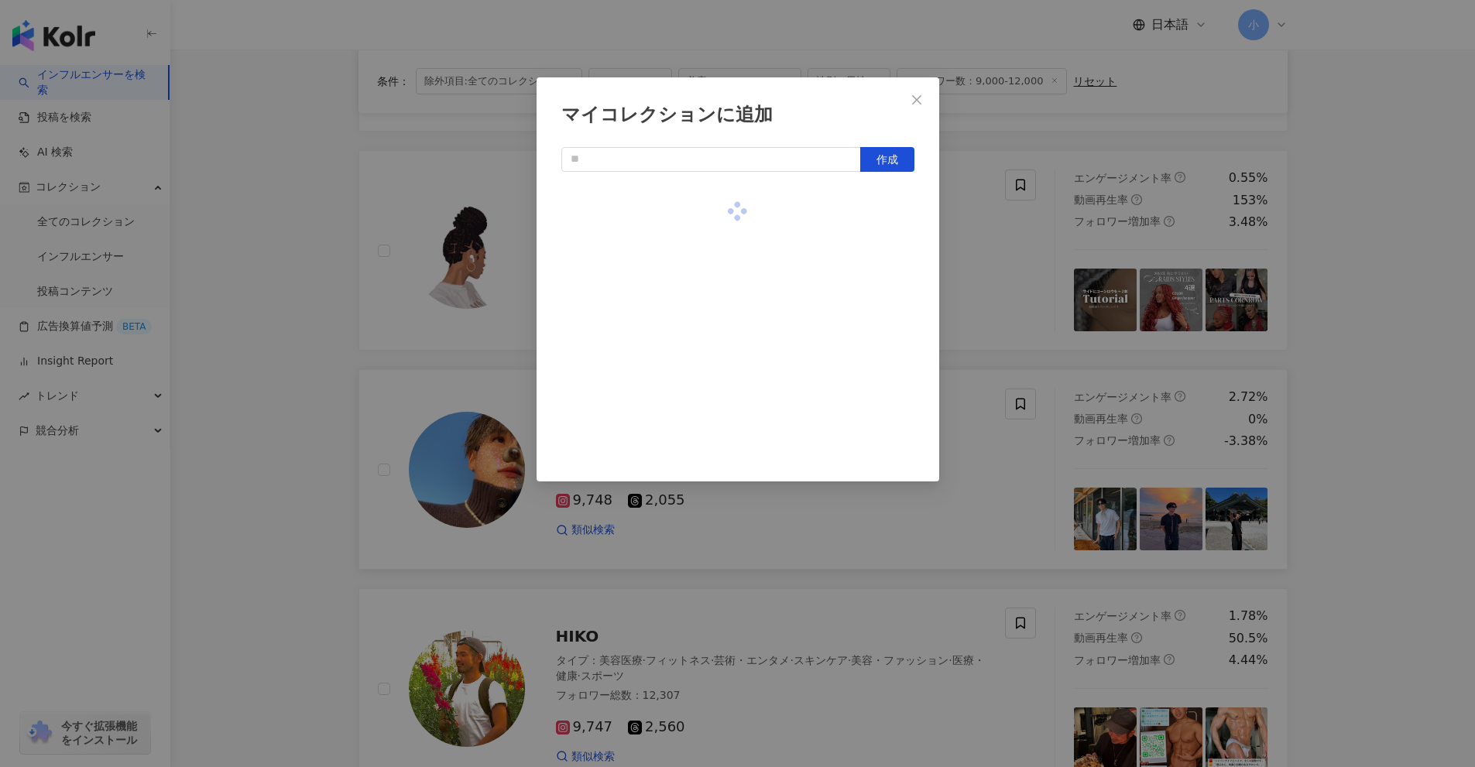
click at [1348, 360] on div "マイコレクションに追加 作成" at bounding box center [737, 383] width 1475 height 767
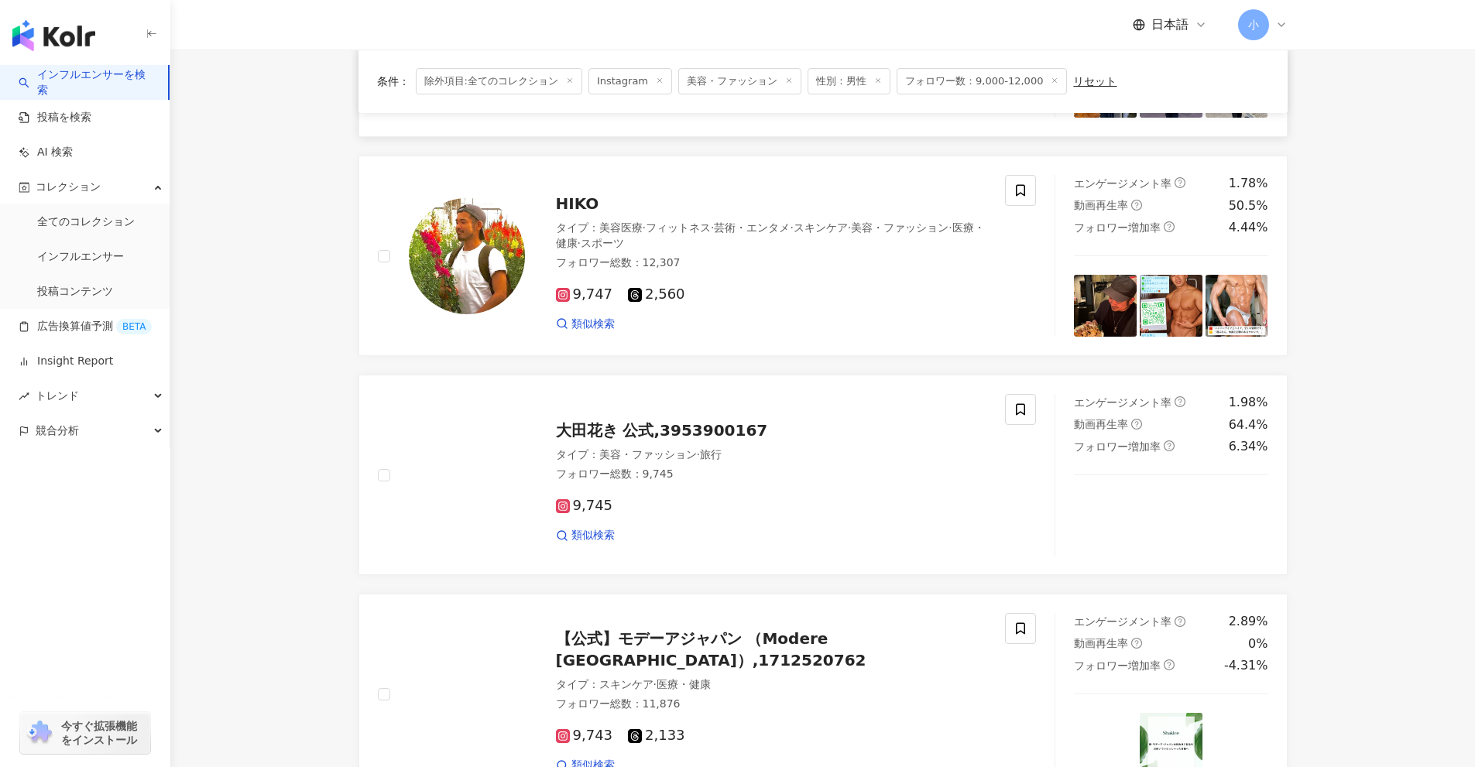
scroll to position [2434, 0]
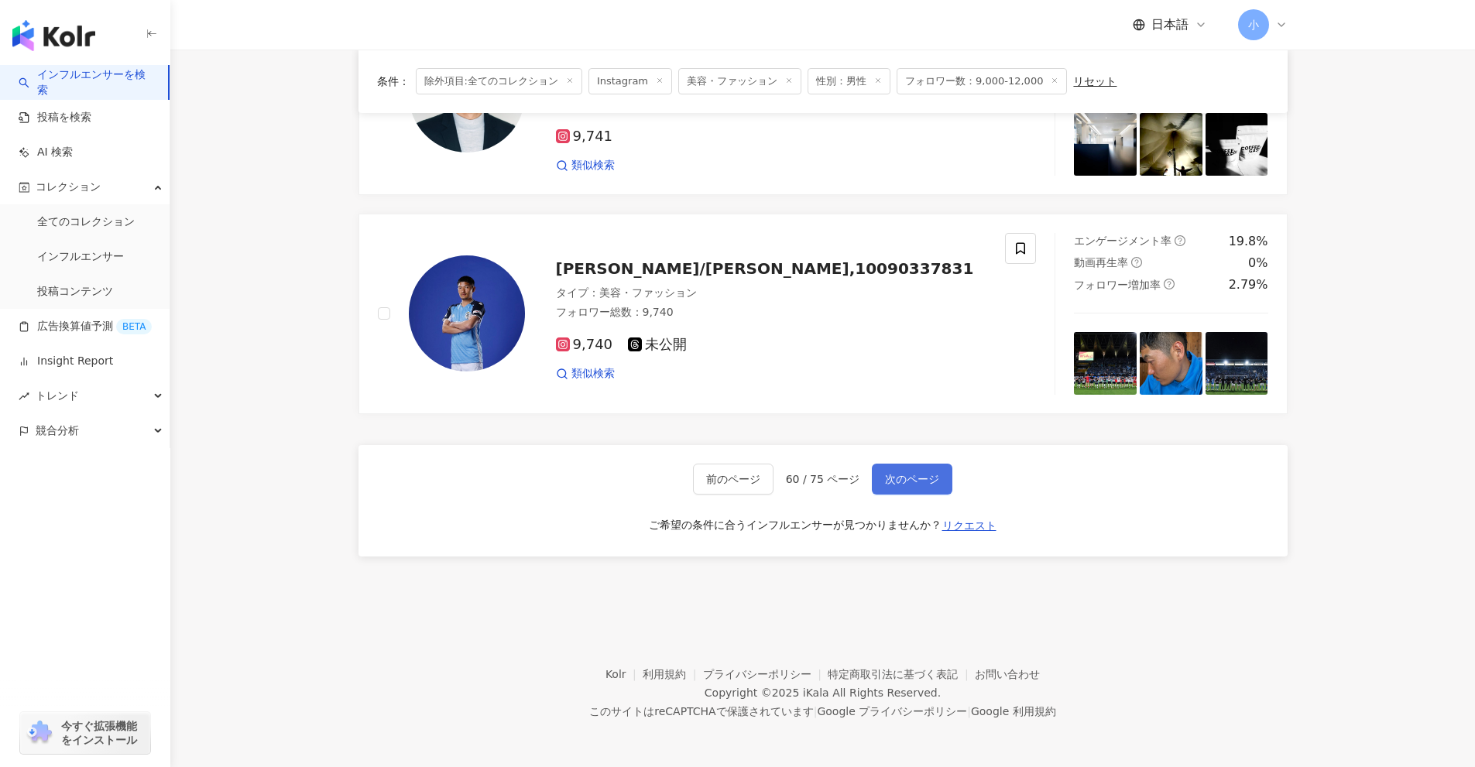
click at [910, 480] on span "次のページ" at bounding box center [912, 479] width 54 height 12
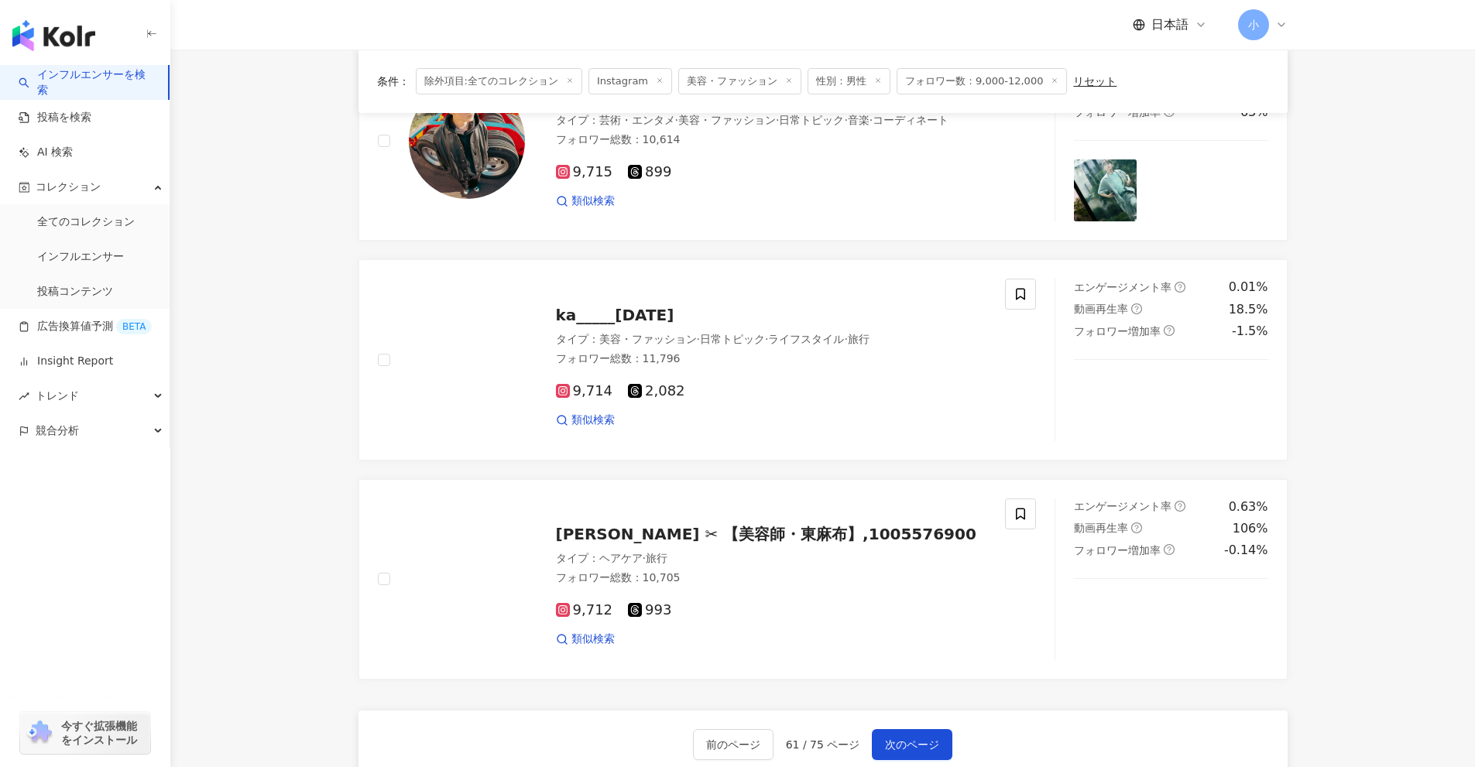
scroll to position [2124, 0]
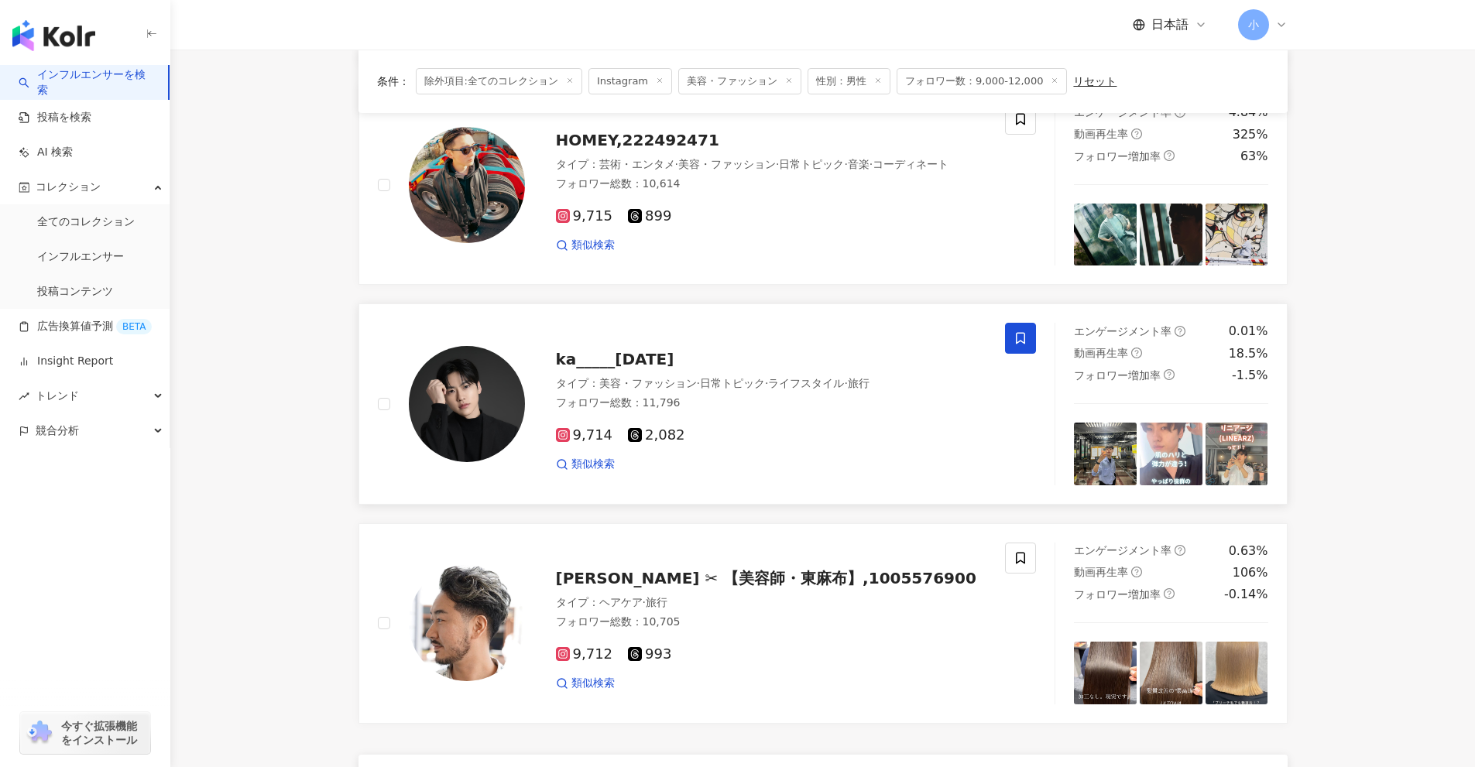
click at [1033, 346] on span at bounding box center [1020, 338] width 31 height 31
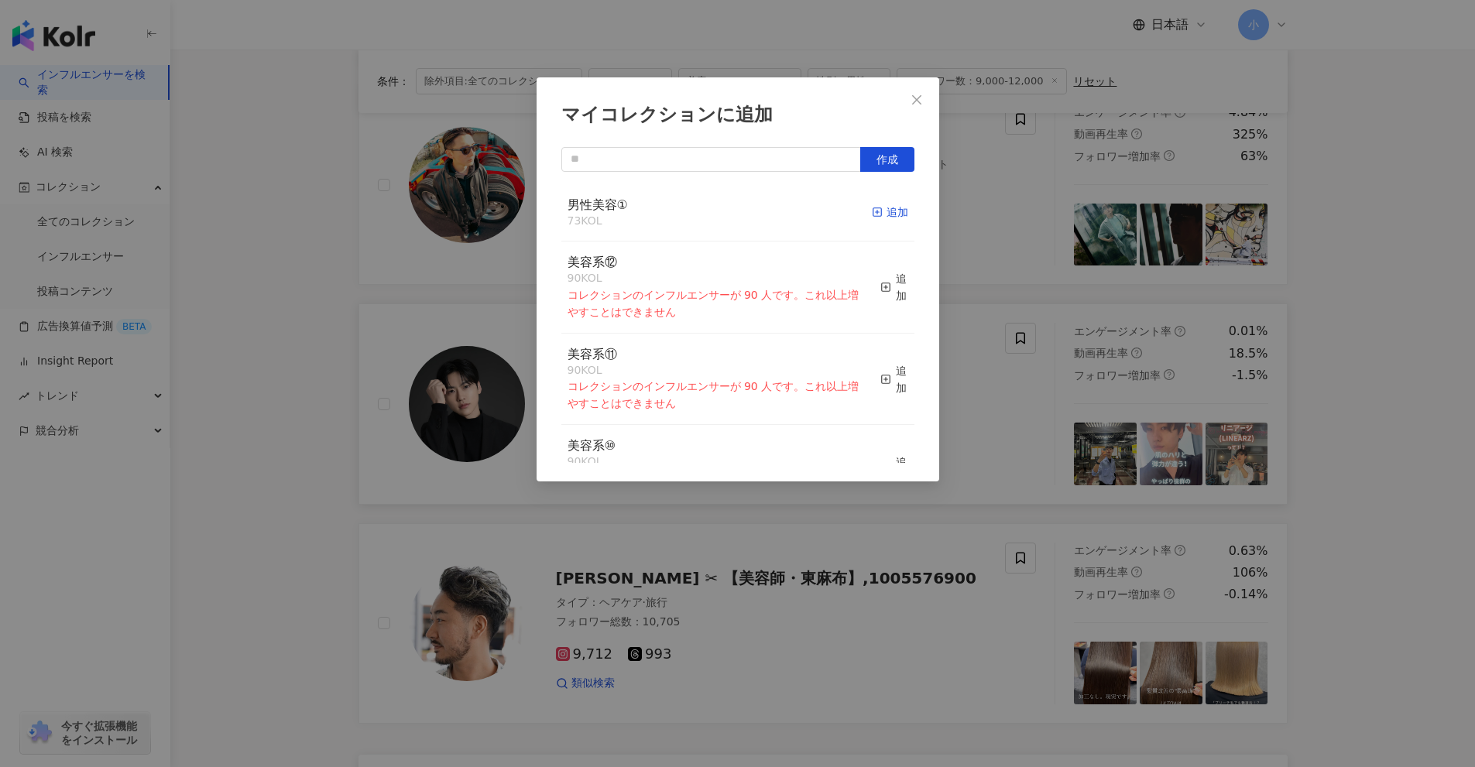
click at [872, 211] on rect "button" at bounding box center [876, 212] width 9 height 9
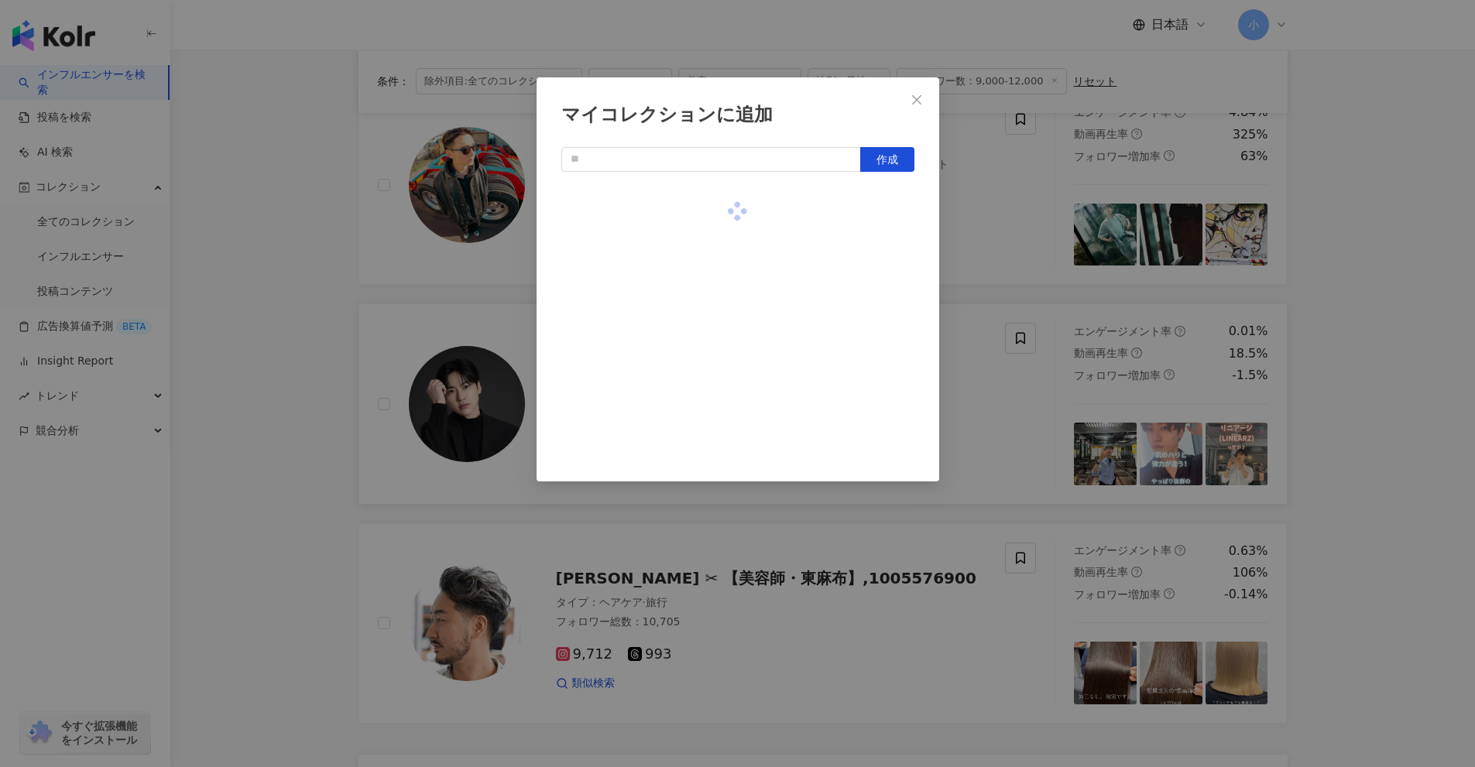
click at [1396, 362] on div "マイコレクションに追加 作成" at bounding box center [737, 383] width 1475 height 767
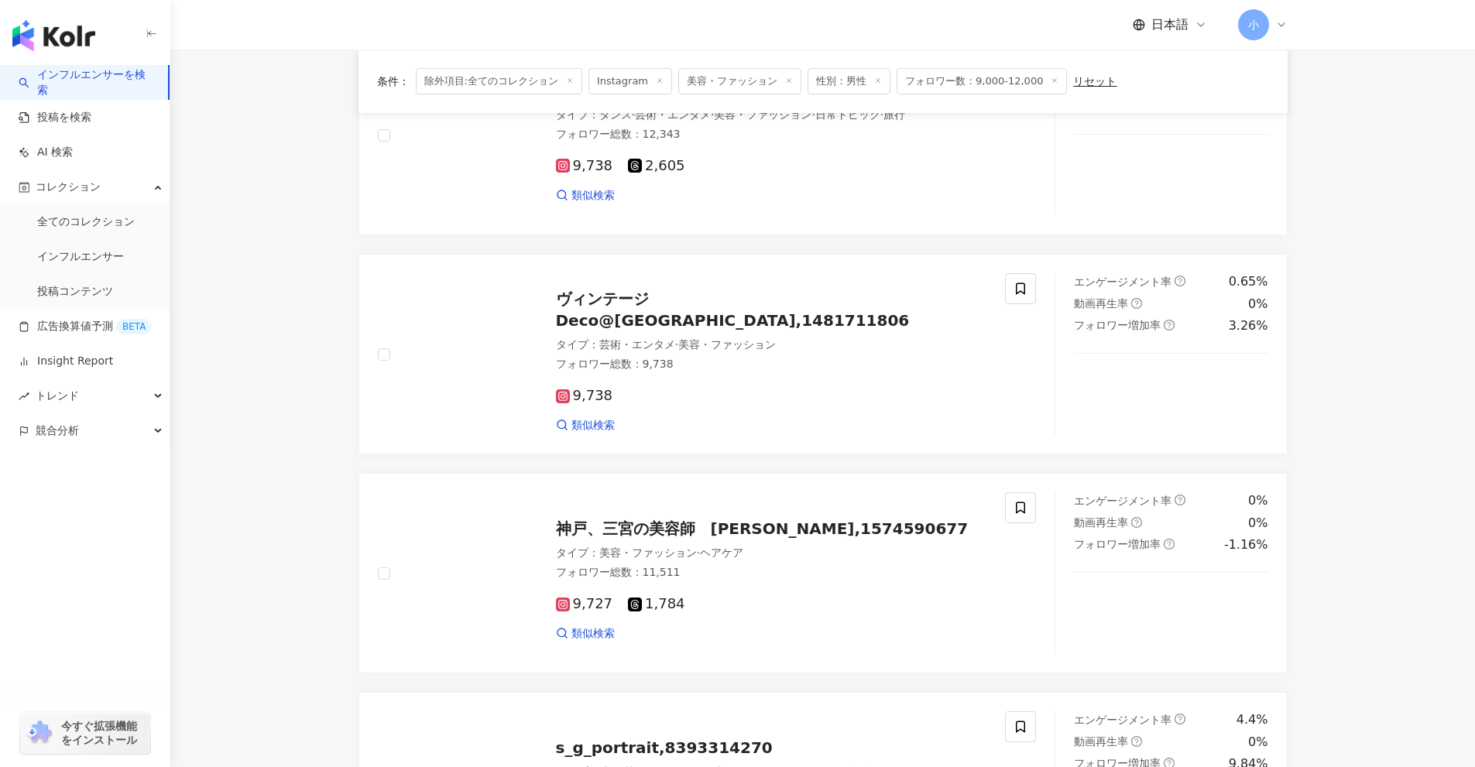
scroll to position [111, 0]
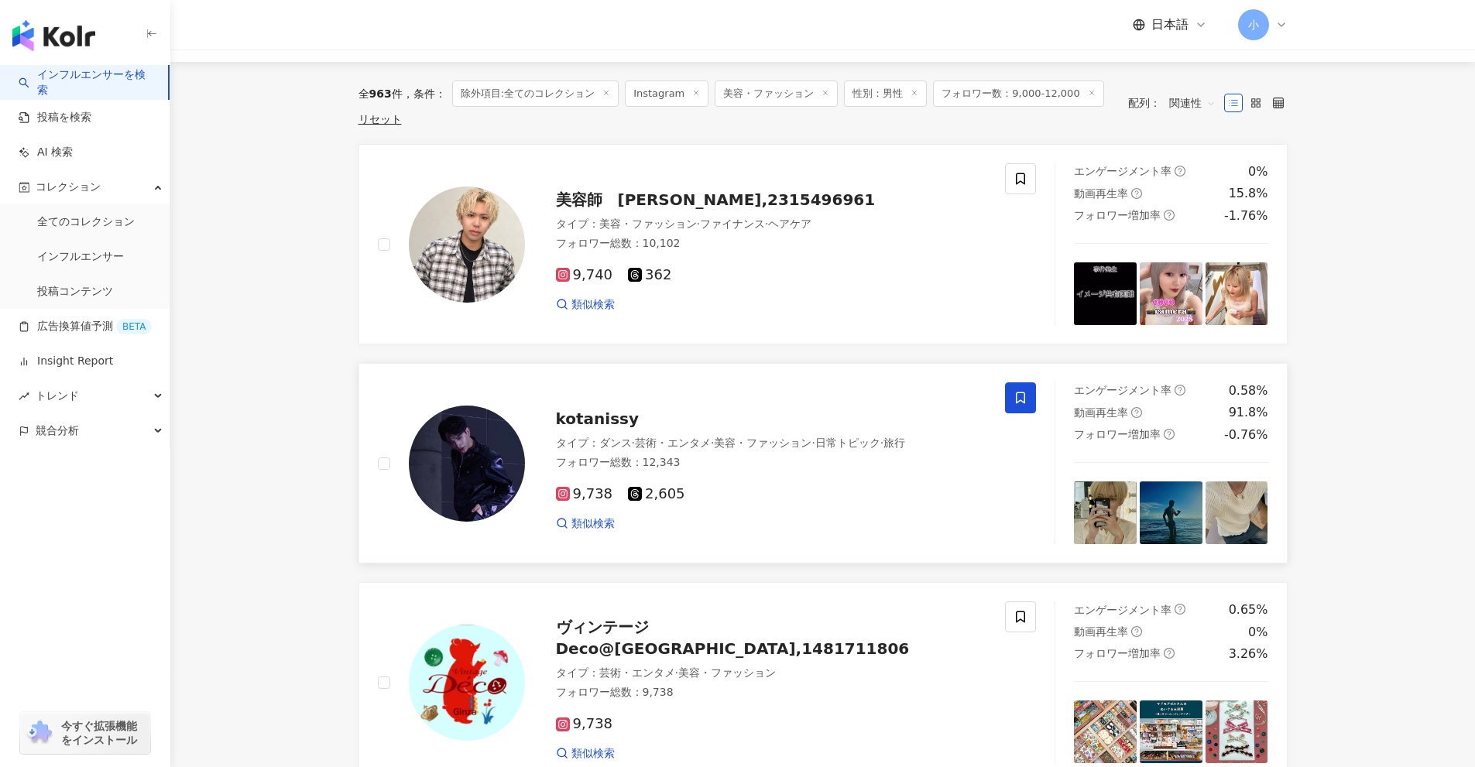
click at [1024, 397] on icon at bounding box center [1020, 398] width 9 height 12
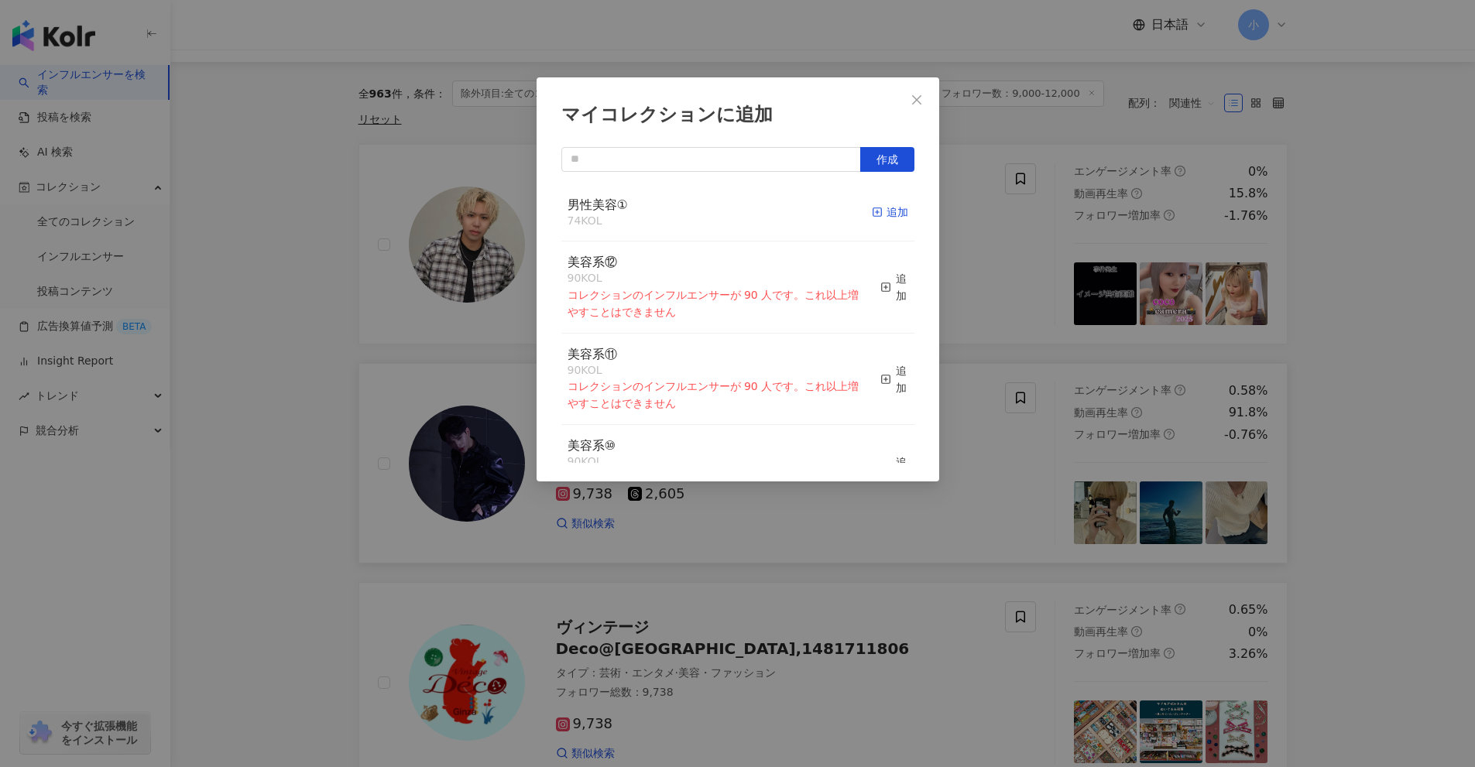
click at [874, 207] on div "追加" at bounding box center [890, 212] width 36 height 17
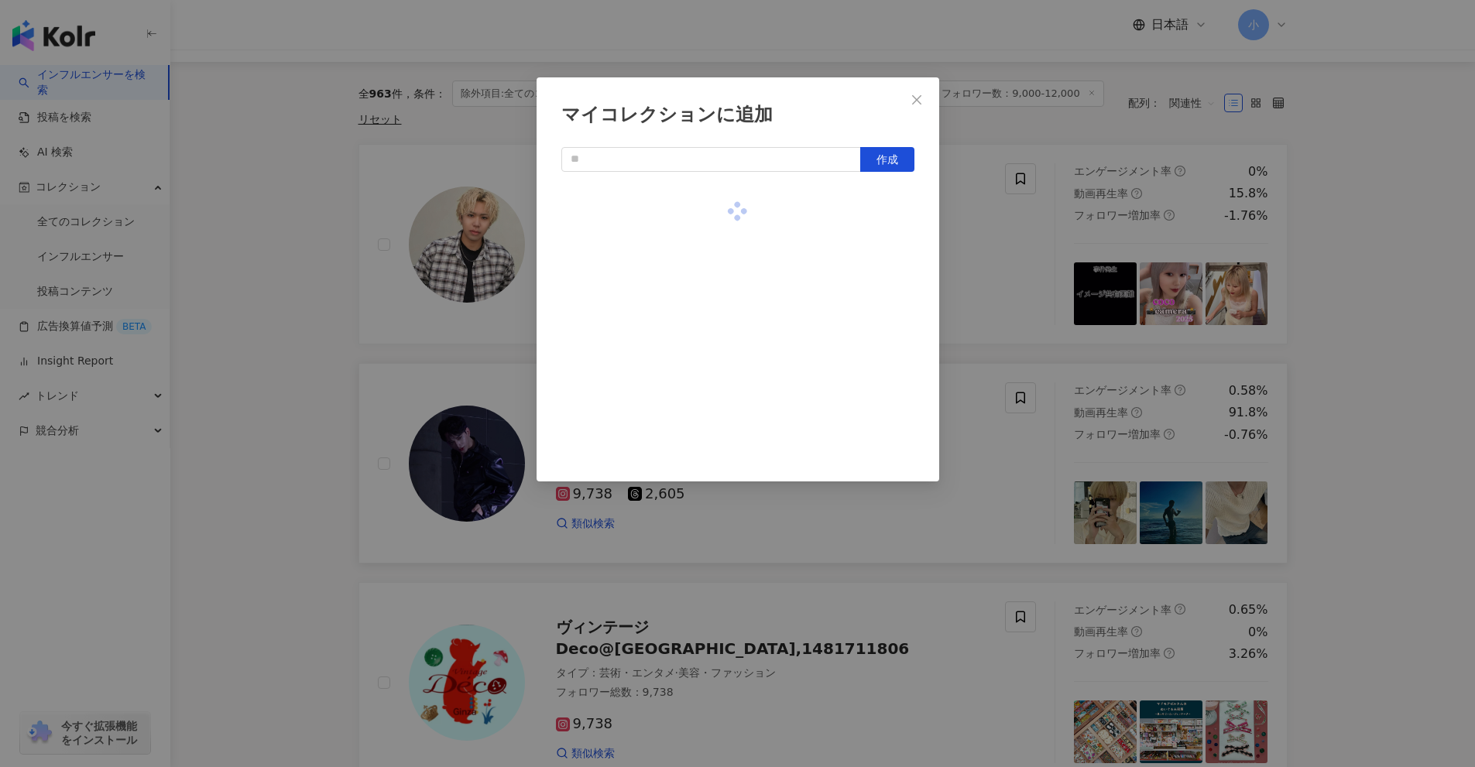
click at [1355, 303] on div "マイコレクションに追加 作成" at bounding box center [737, 383] width 1475 height 767
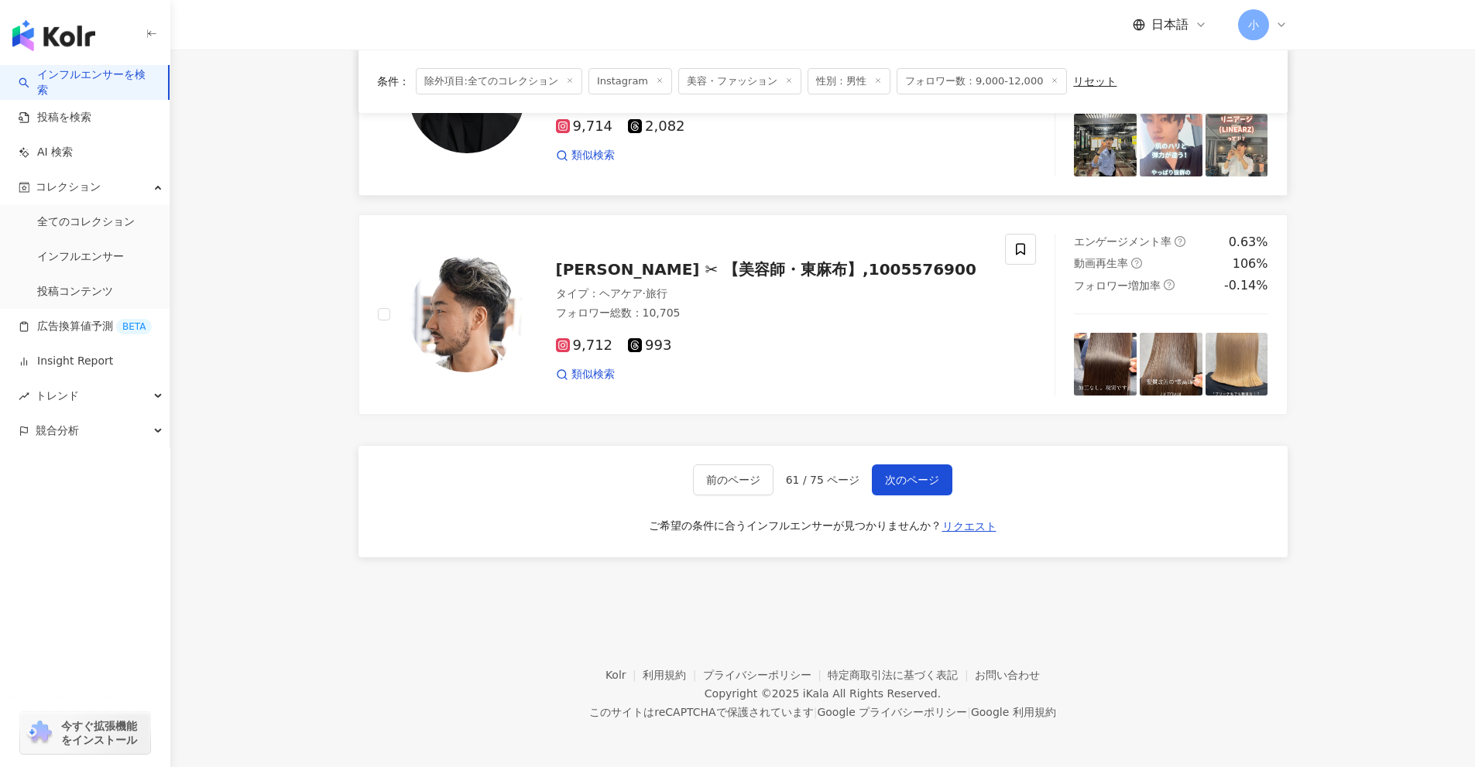
scroll to position [2434, 0]
click at [924, 487] on button "次のページ" at bounding box center [912, 479] width 81 height 31
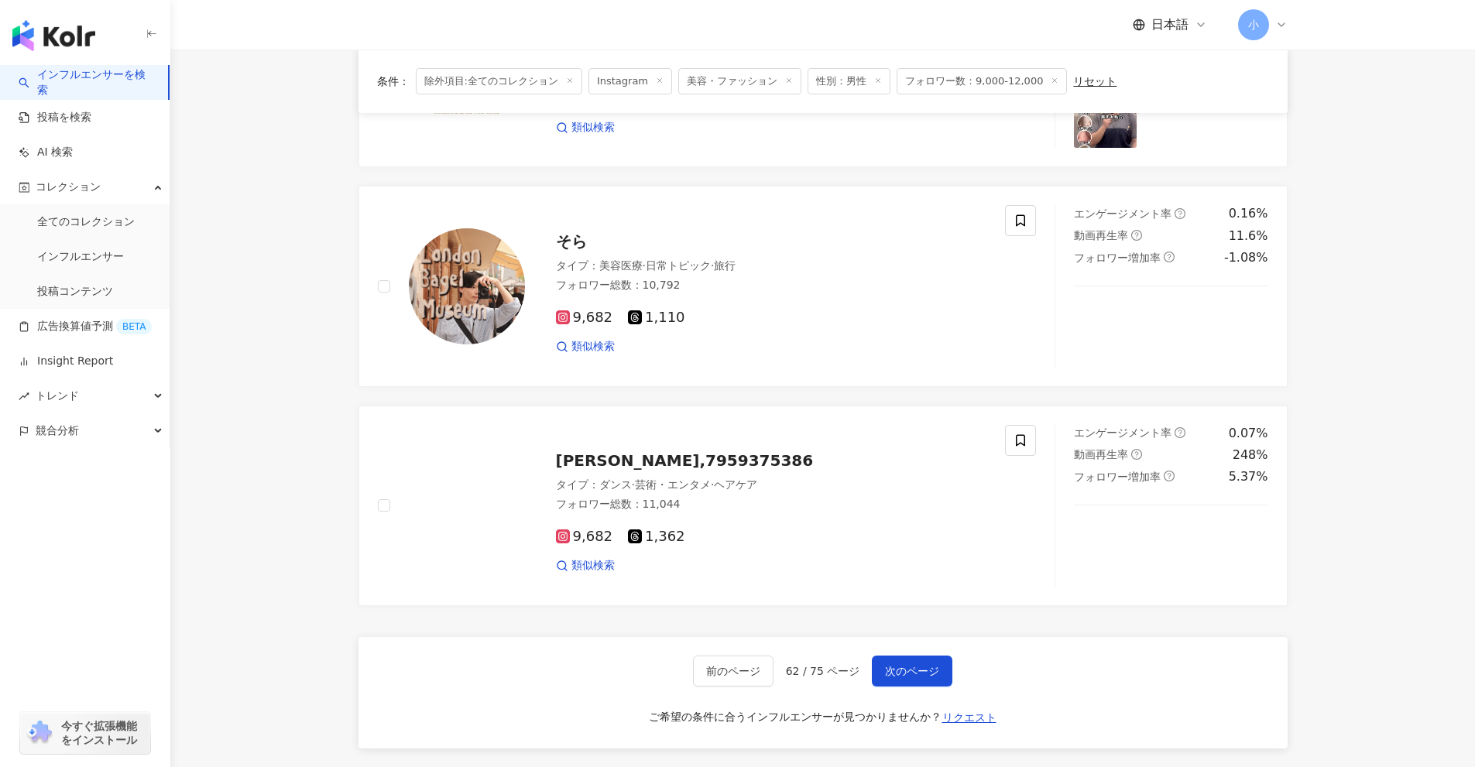
scroll to position [2202, 0]
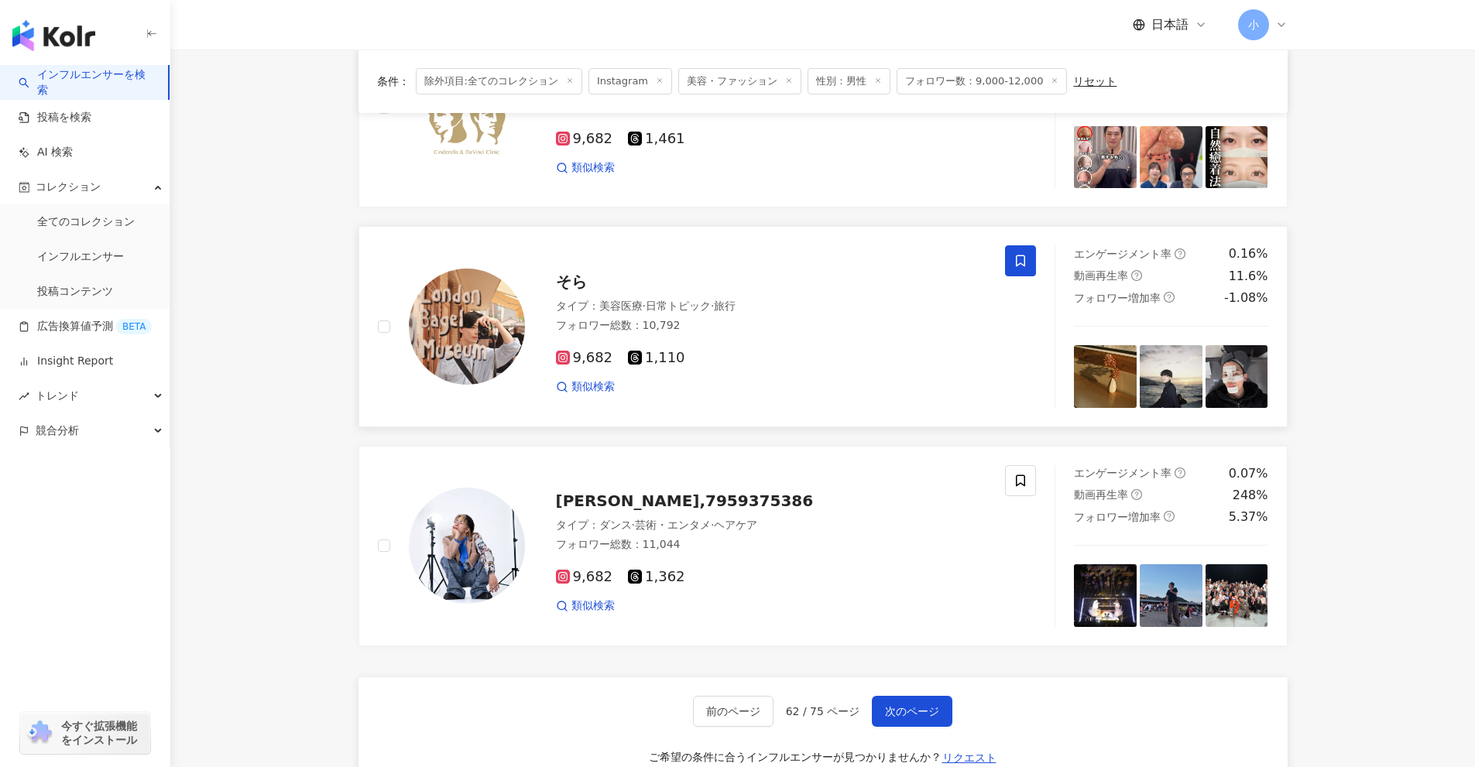
click at [1018, 254] on icon at bounding box center [1020, 261] width 14 height 14
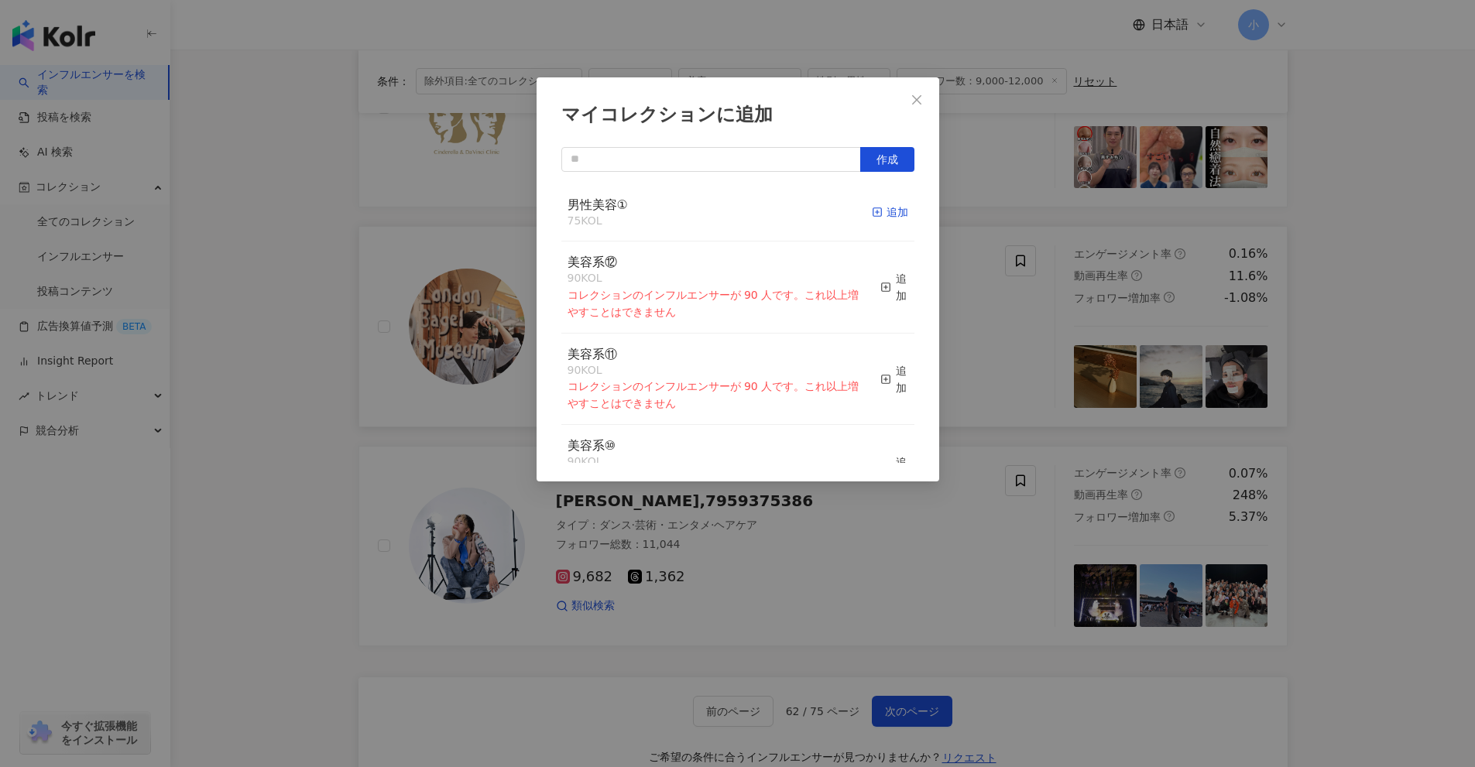
click at [876, 211] on div "追加" at bounding box center [890, 212] width 36 height 17
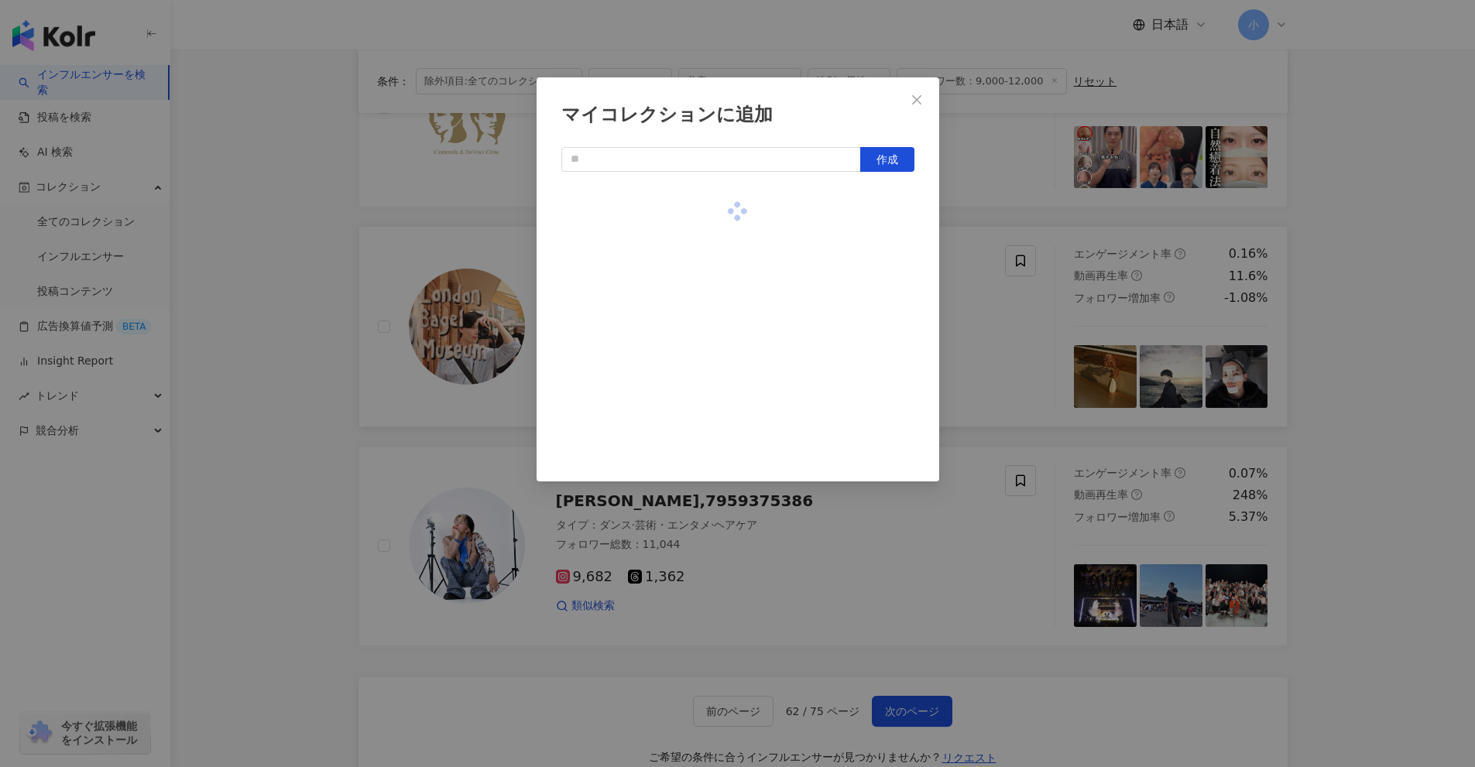
click at [1455, 359] on div "マイコレクションに追加 作成" at bounding box center [737, 383] width 1475 height 767
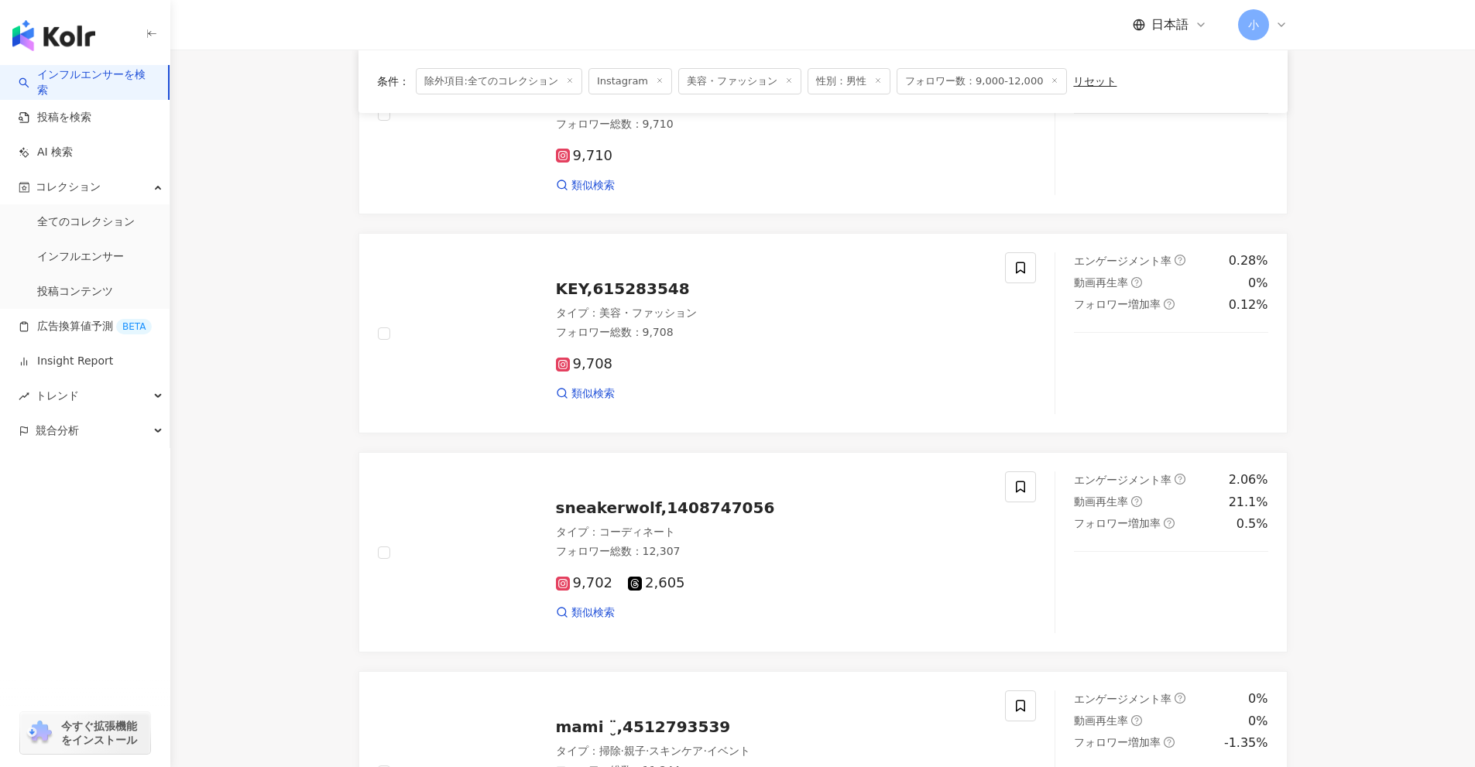
scroll to position [2434, 0]
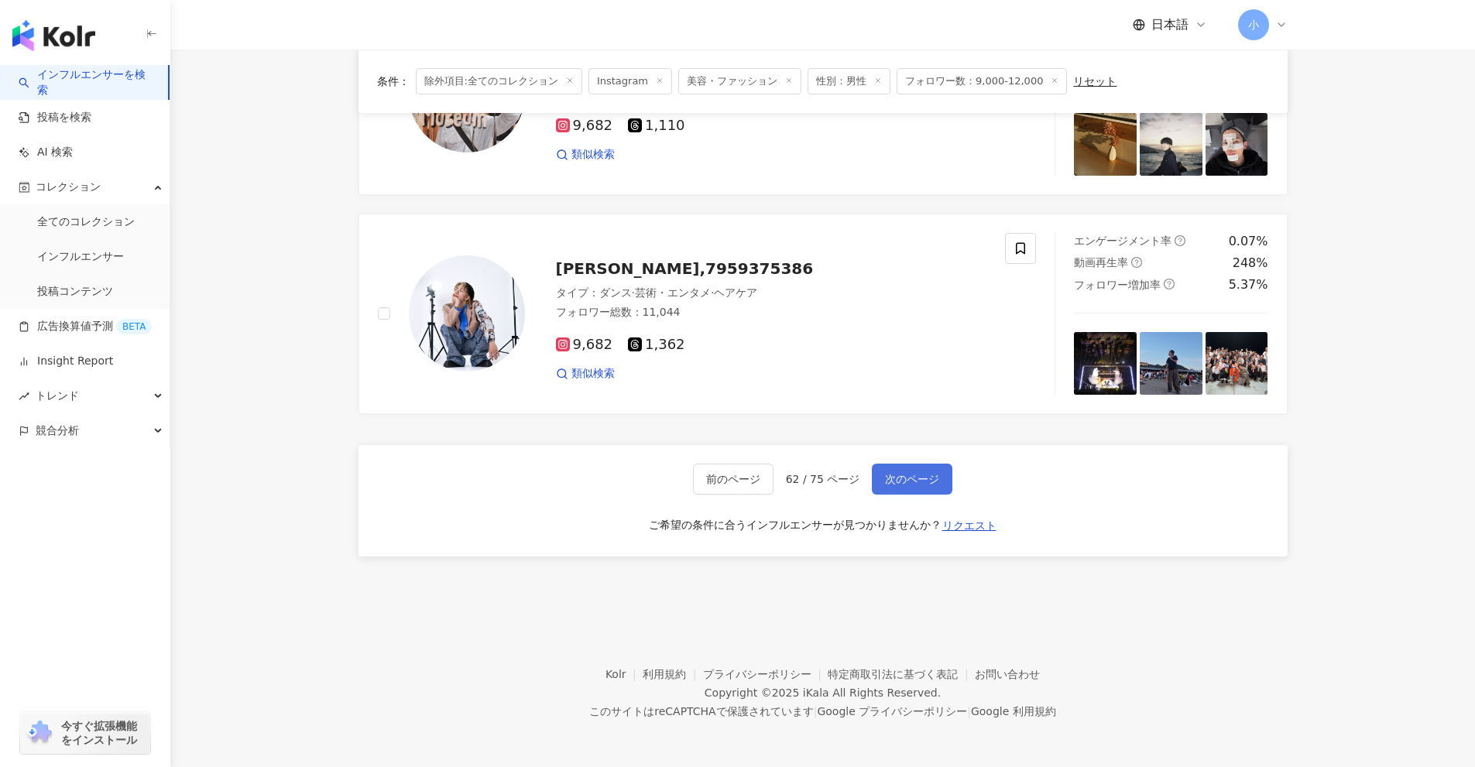
click at [925, 490] on button "次のページ" at bounding box center [912, 479] width 81 height 31
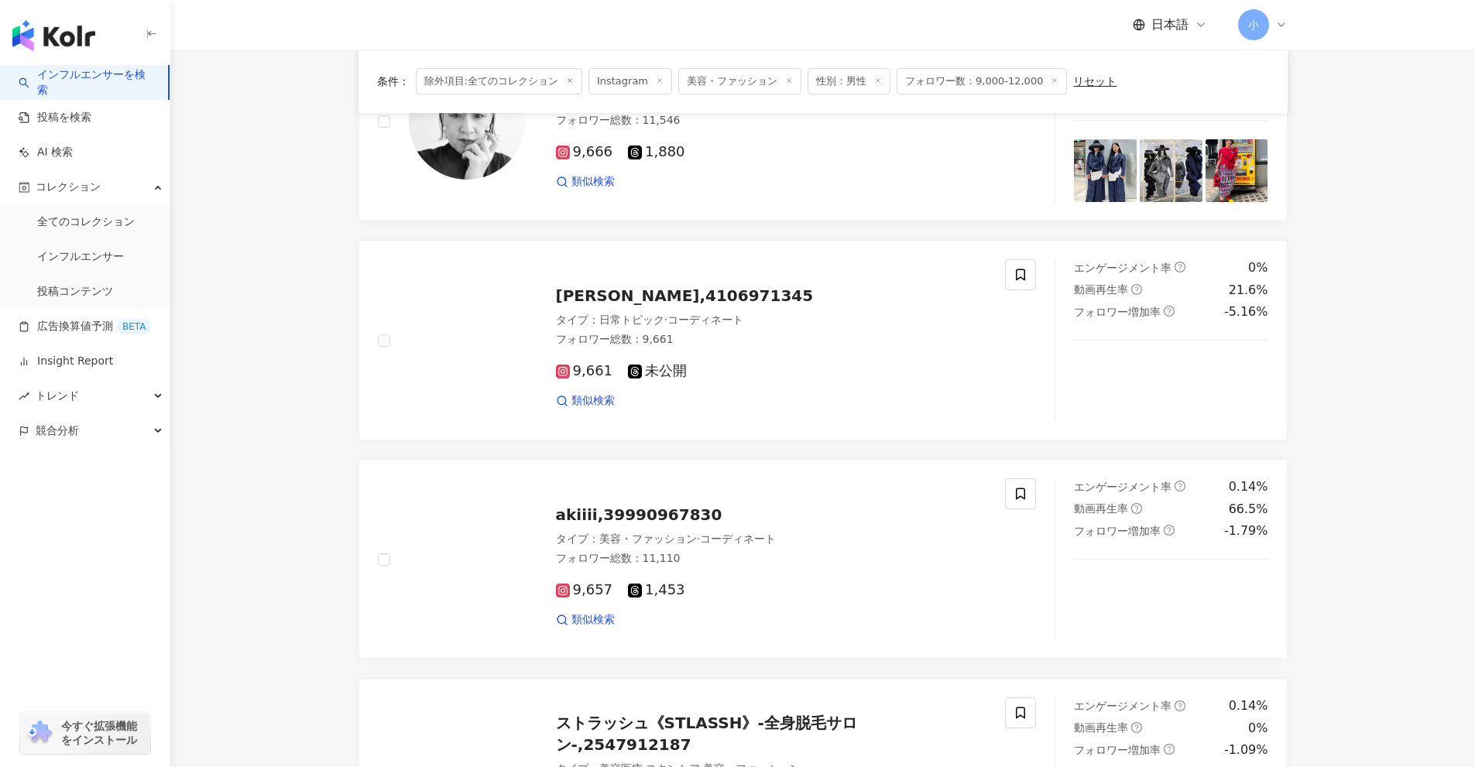
scroll to position [1273, 0]
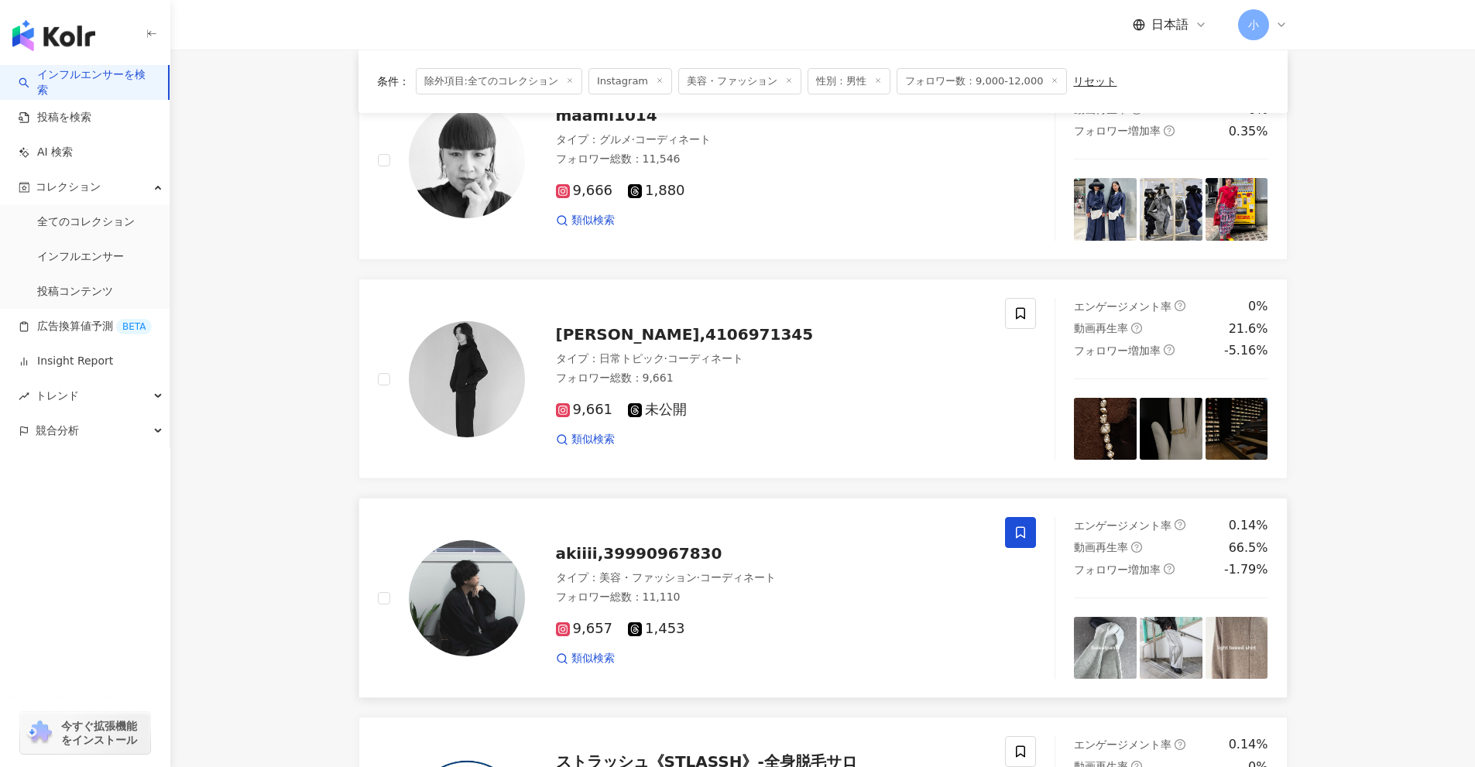
click at [1020, 536] on icon at bounding box center [1020, 533] width 9 height 12
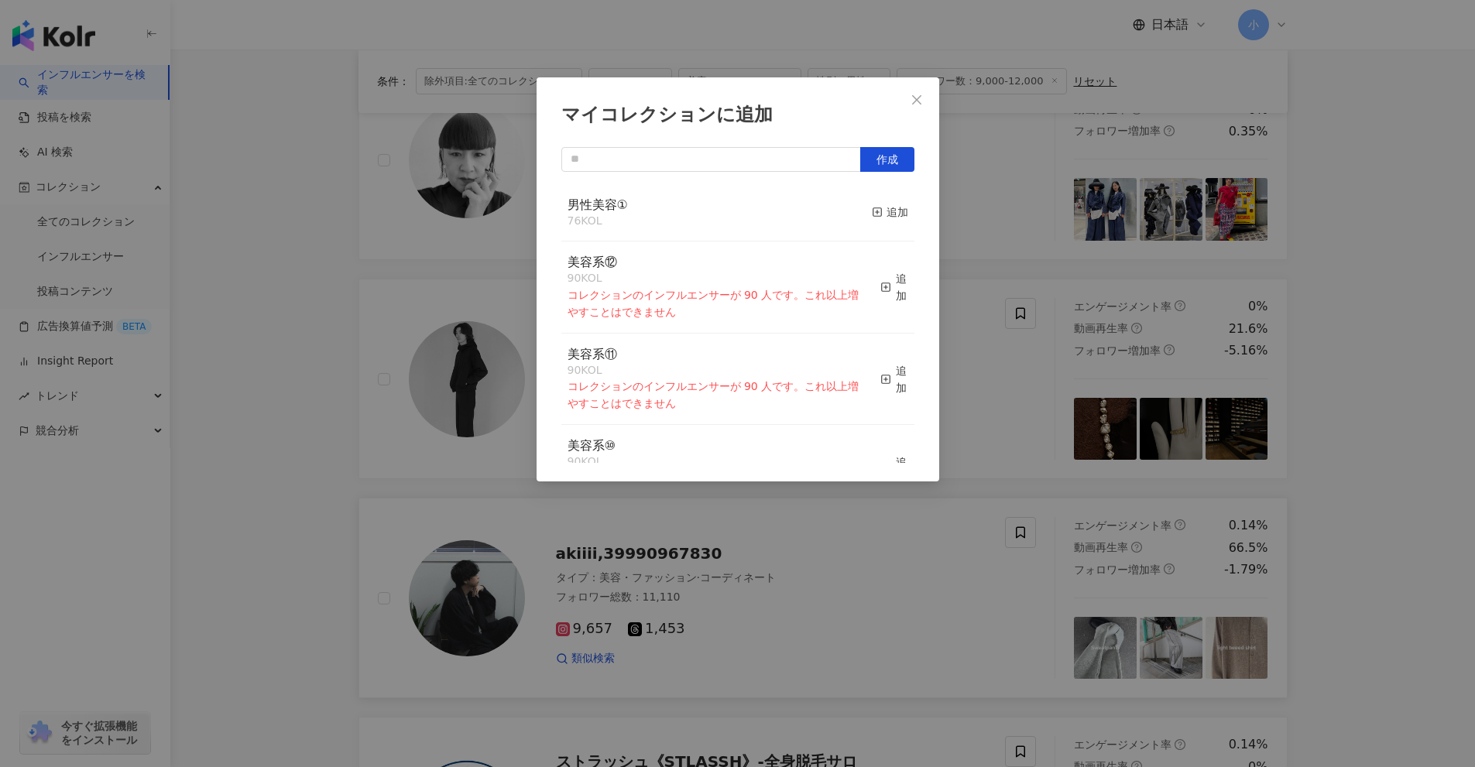
click at [875, 203] on button "追加" at bounding box center [890, 213] width 36 height 33
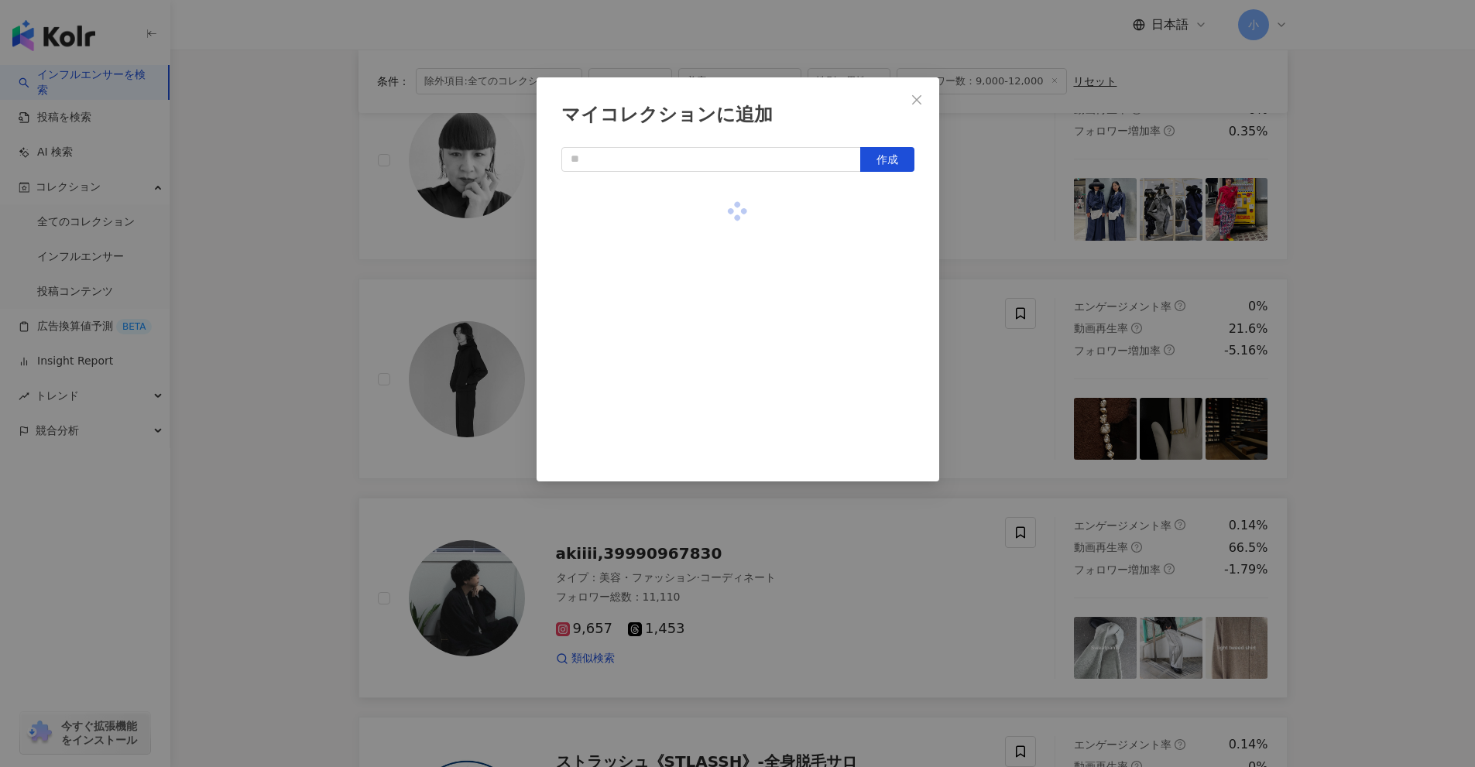
click at [1285, 334] on div "マイコレクションに追加 作成" at bounding box center [737, 383] width 1475 height 767
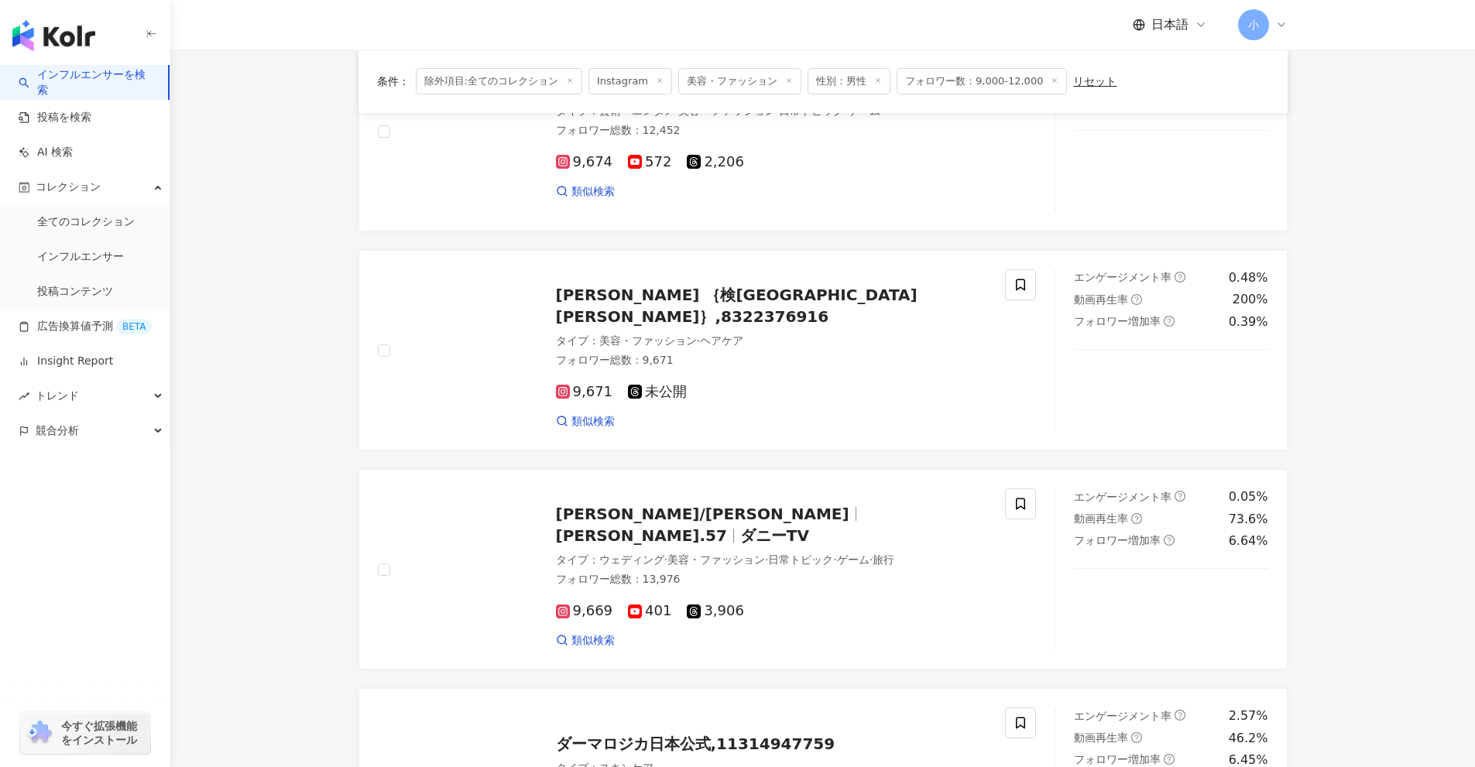
scroll to position [189, 0]
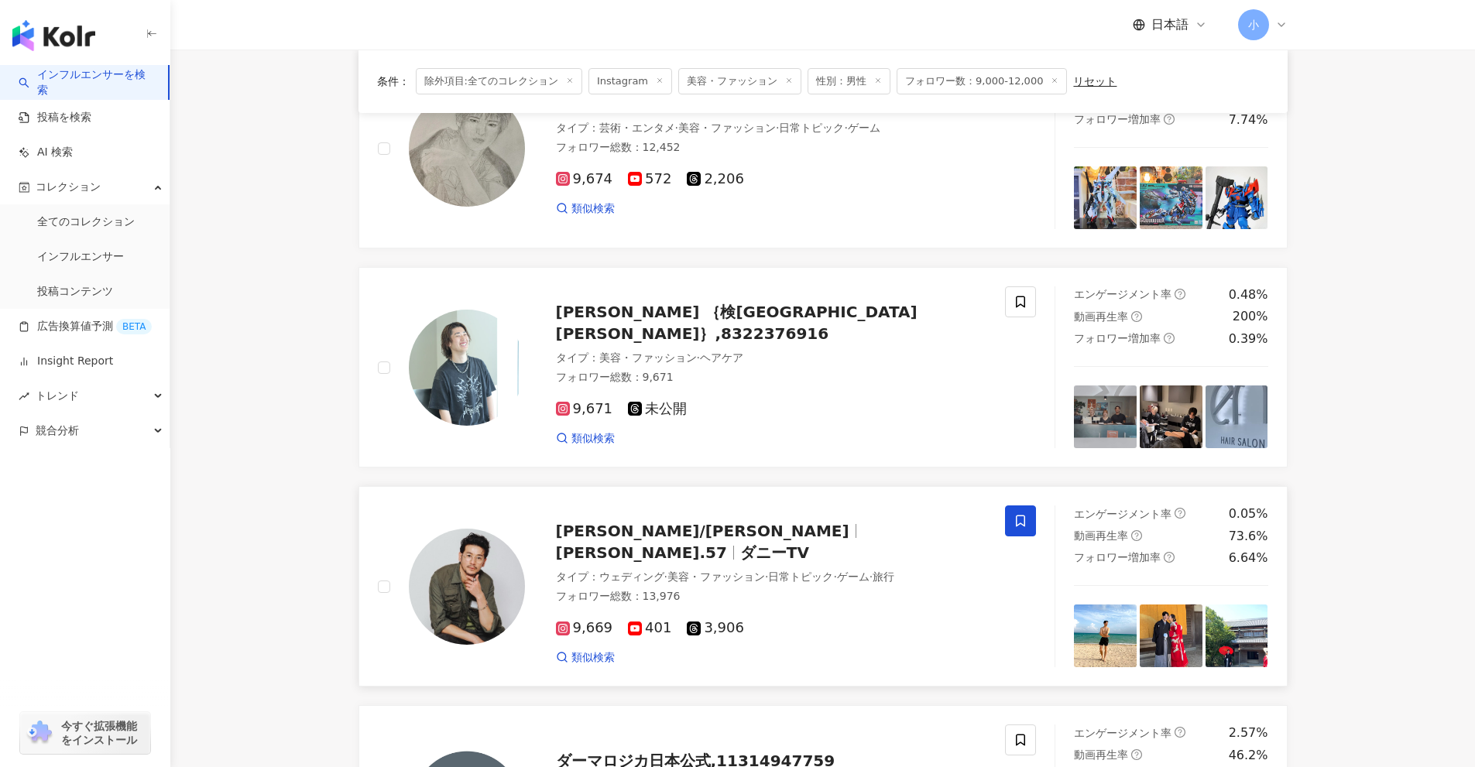
click at [1015, 516] on icon at bounding box center [1020, 521] width 14 height 14
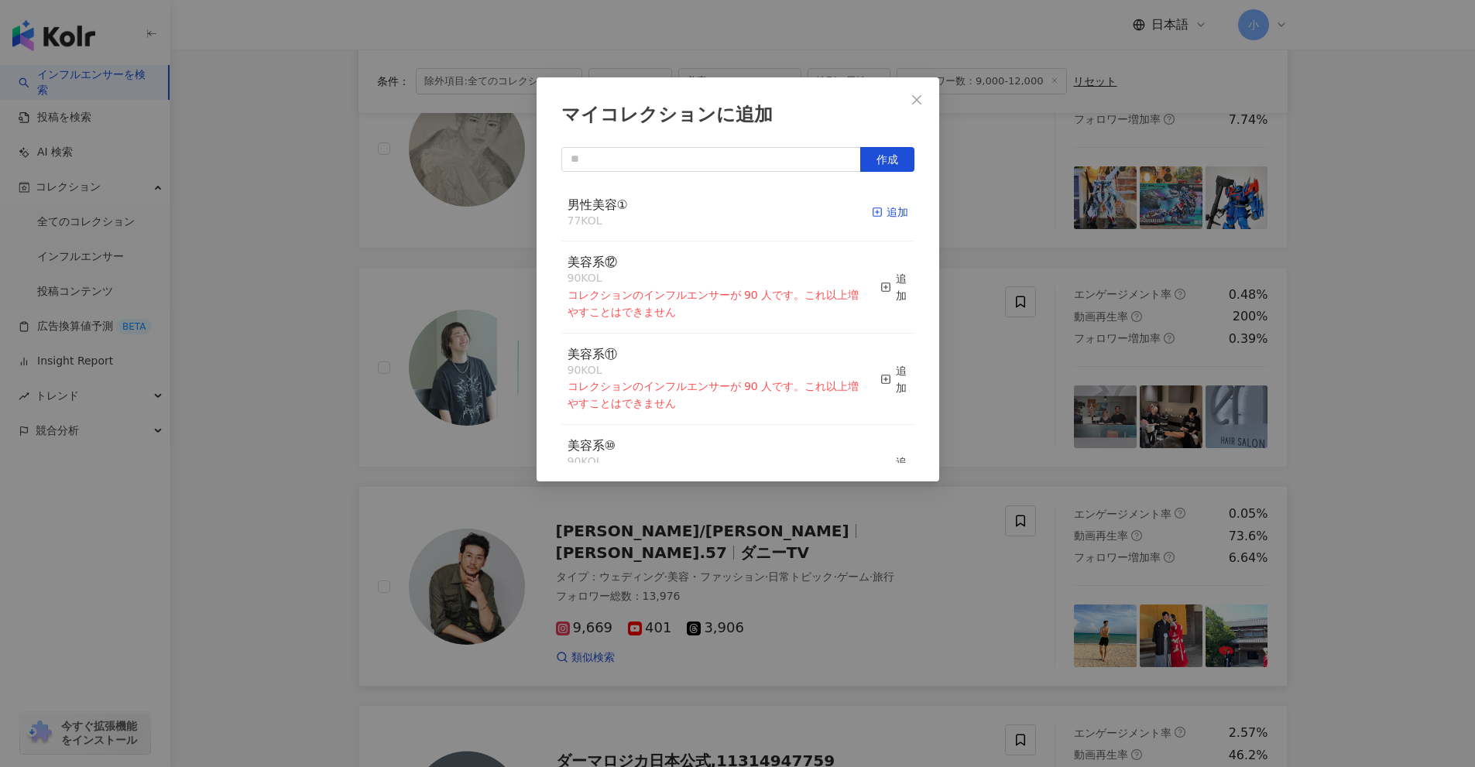
click at [876, 205] on div "追加" at bounding box center [890, 212] width 36 height 17
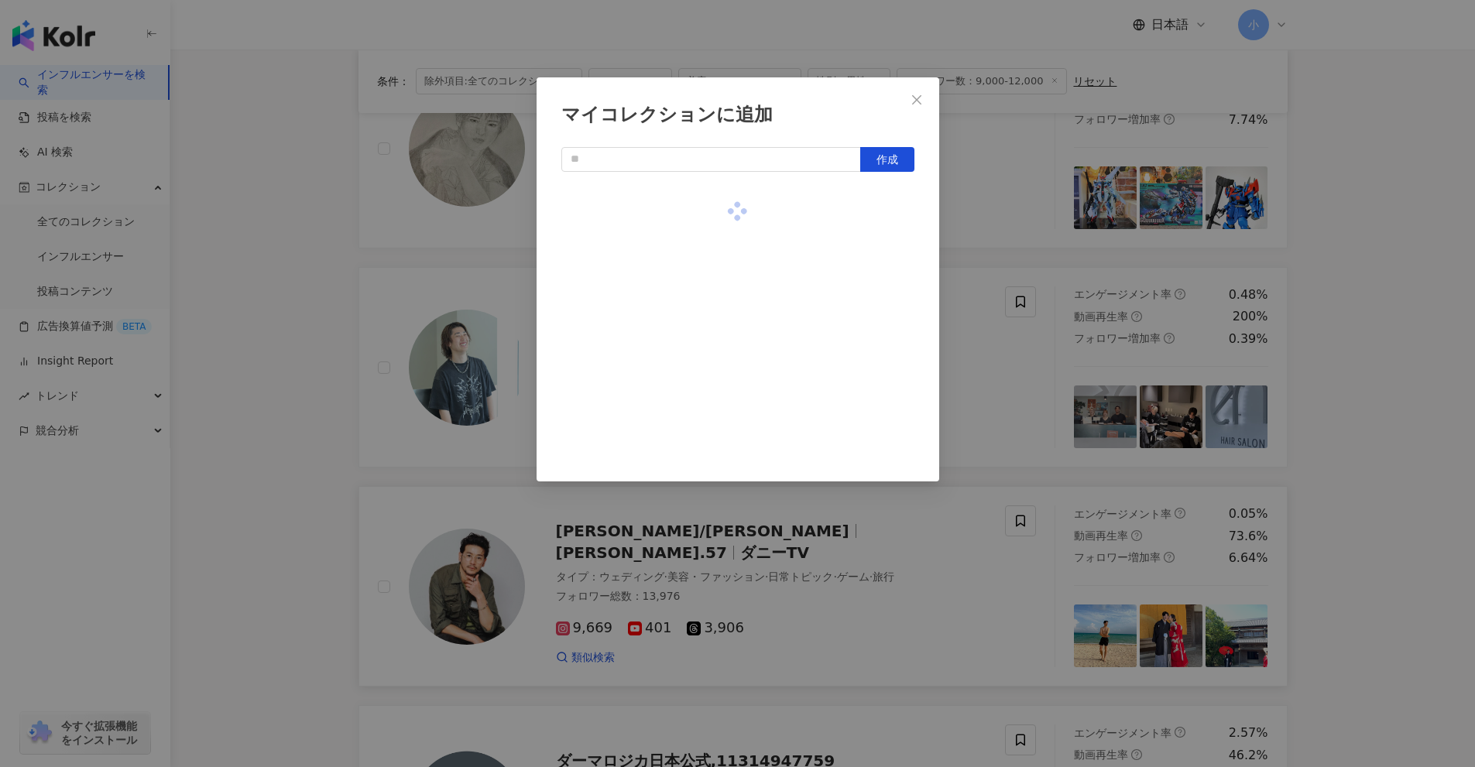
click at [992, 296] on div "マイコレクションに追加 作成" at bounding box center [737, 383] width 1475 height 767
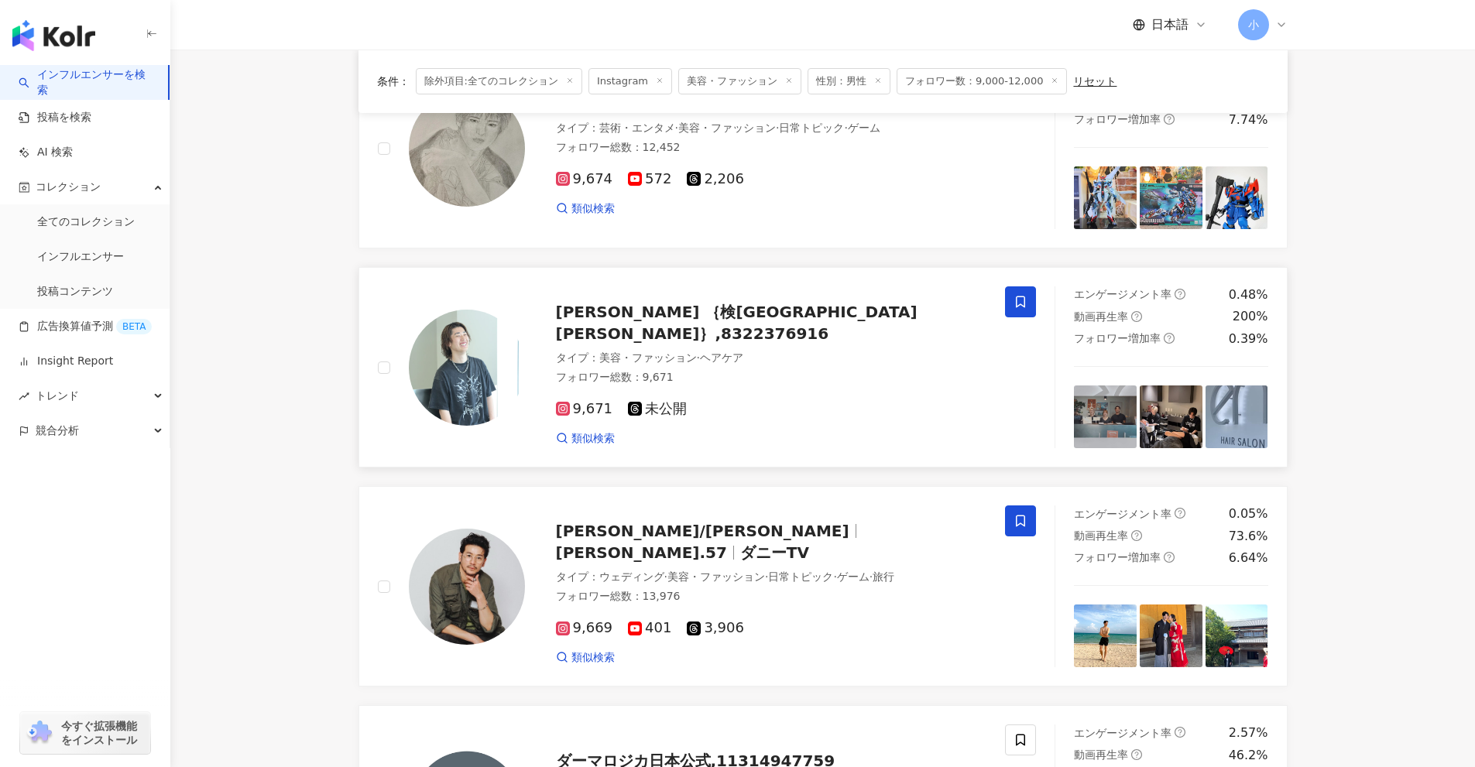
click at [1017, 303] on icon at bounding box center [1020, 302] width 14 height 14
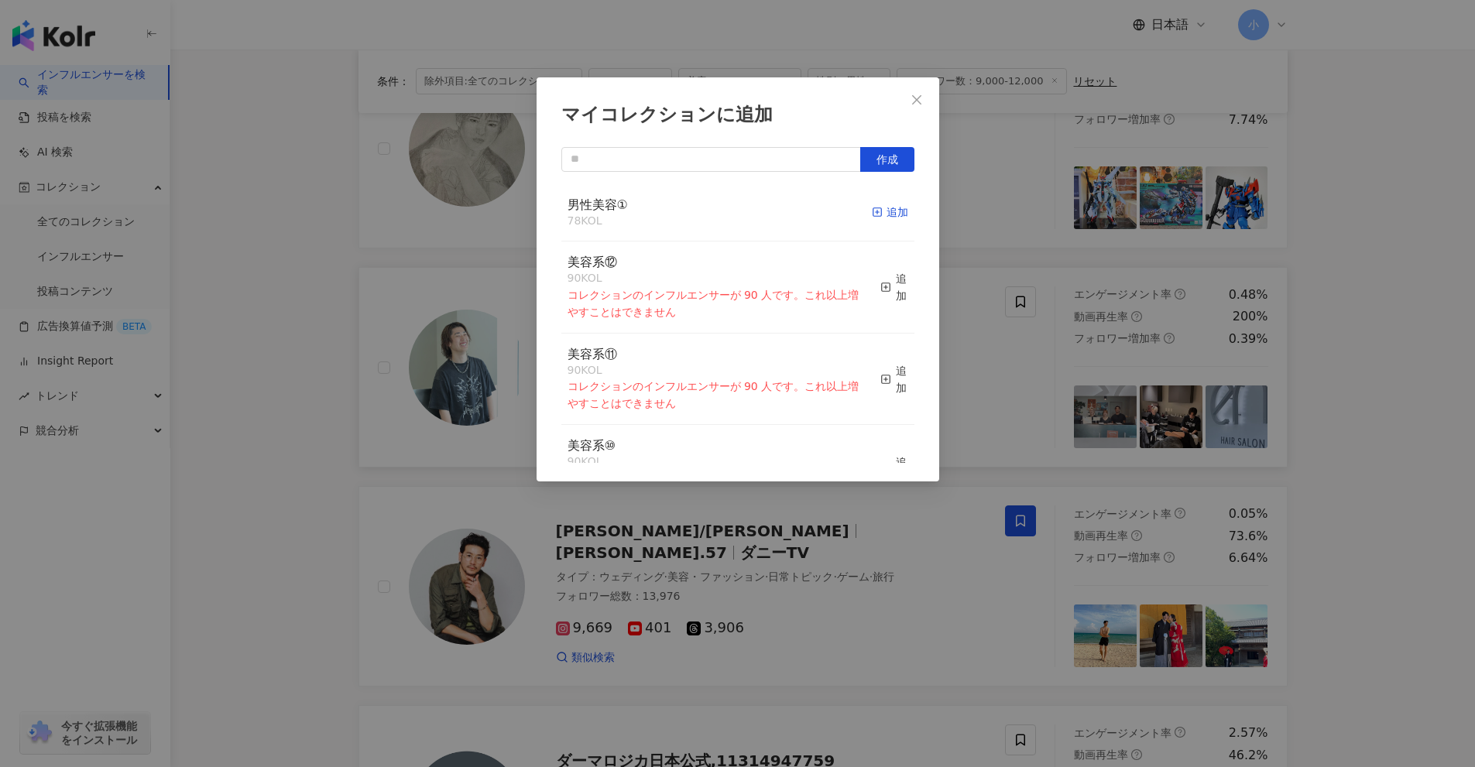
click at [873, 211] on div "追加" at bounding box center [890, 212] width 36 height 17
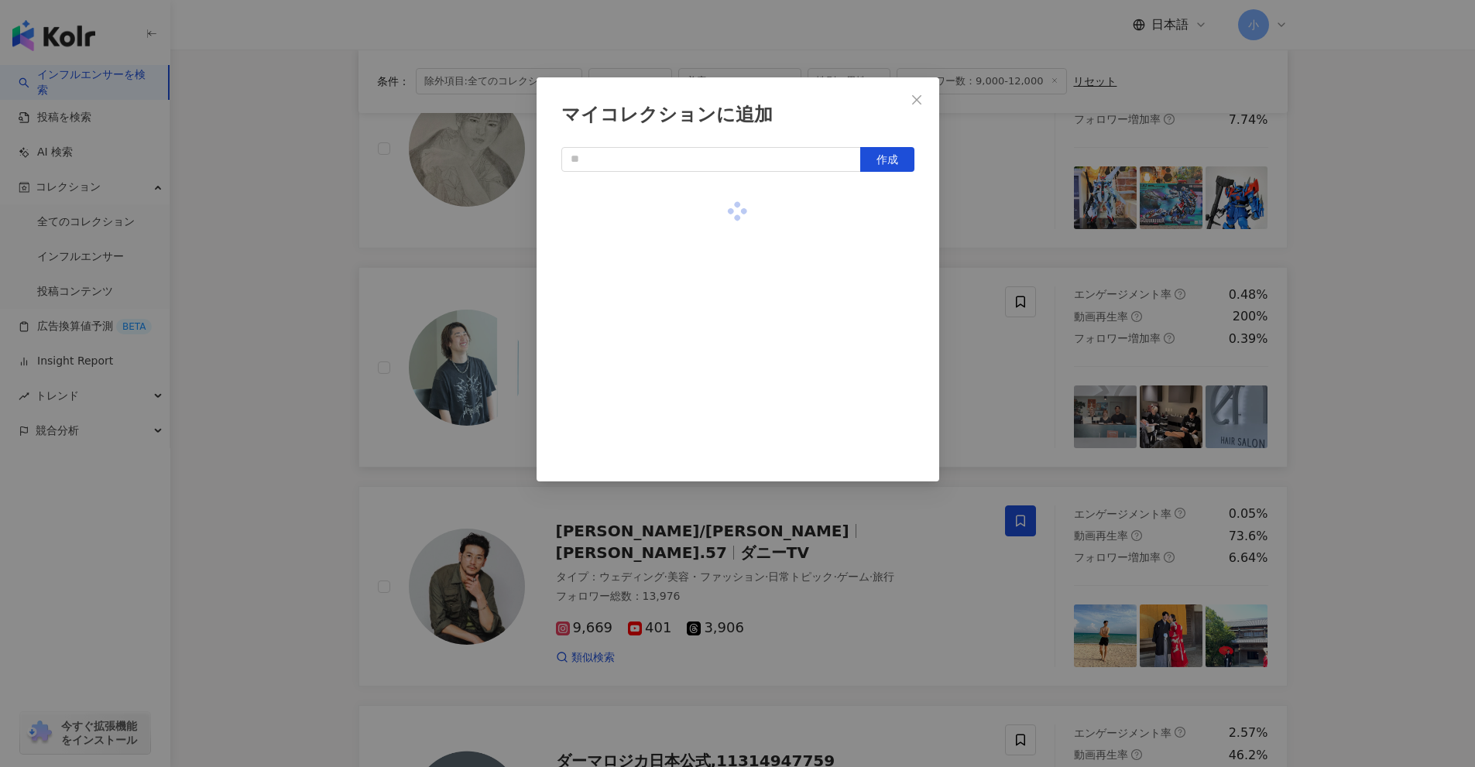
click at [1032, 249] on div "マイコレクションに追加 作成" at bounding box center [737, 383] width 1475 height 767
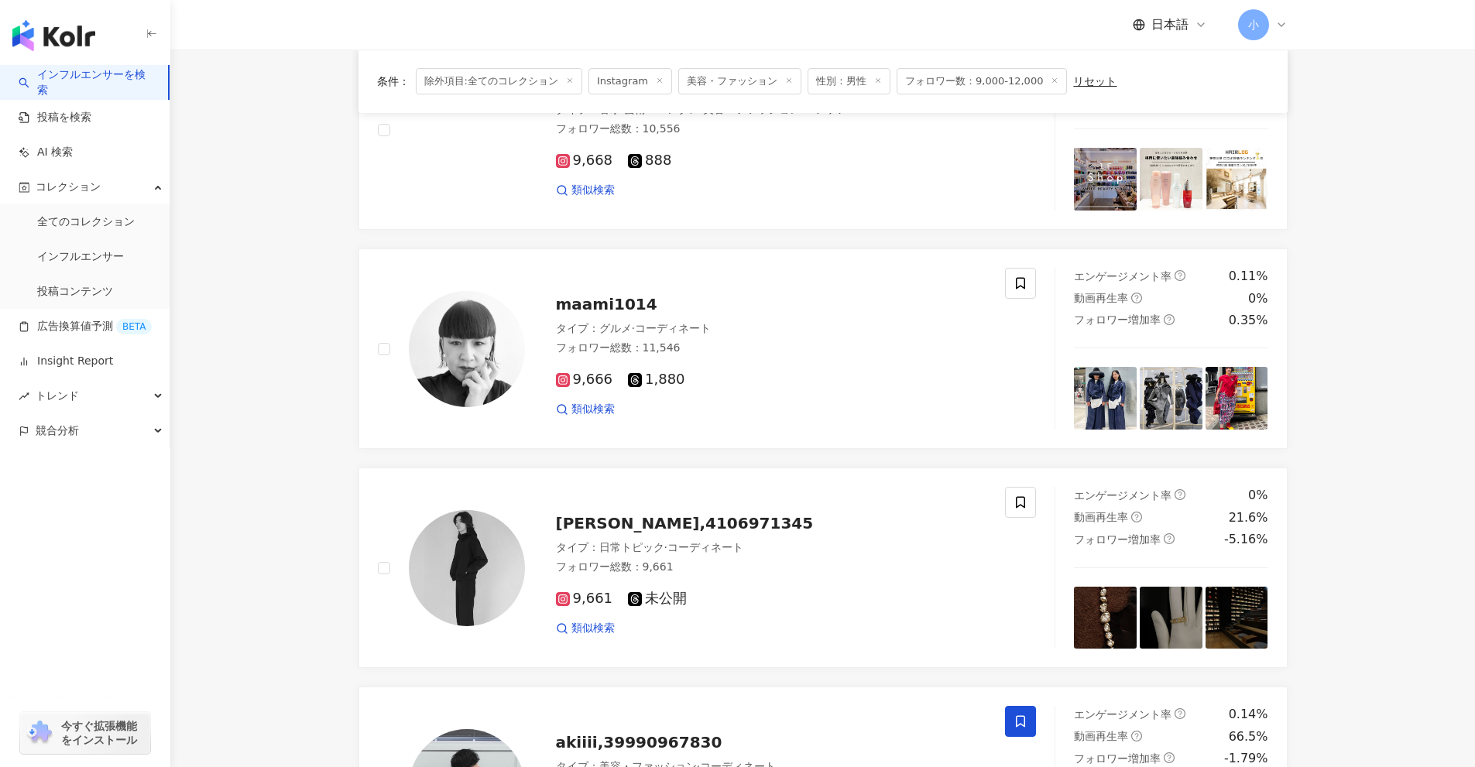
scroll to position [2434, 0]
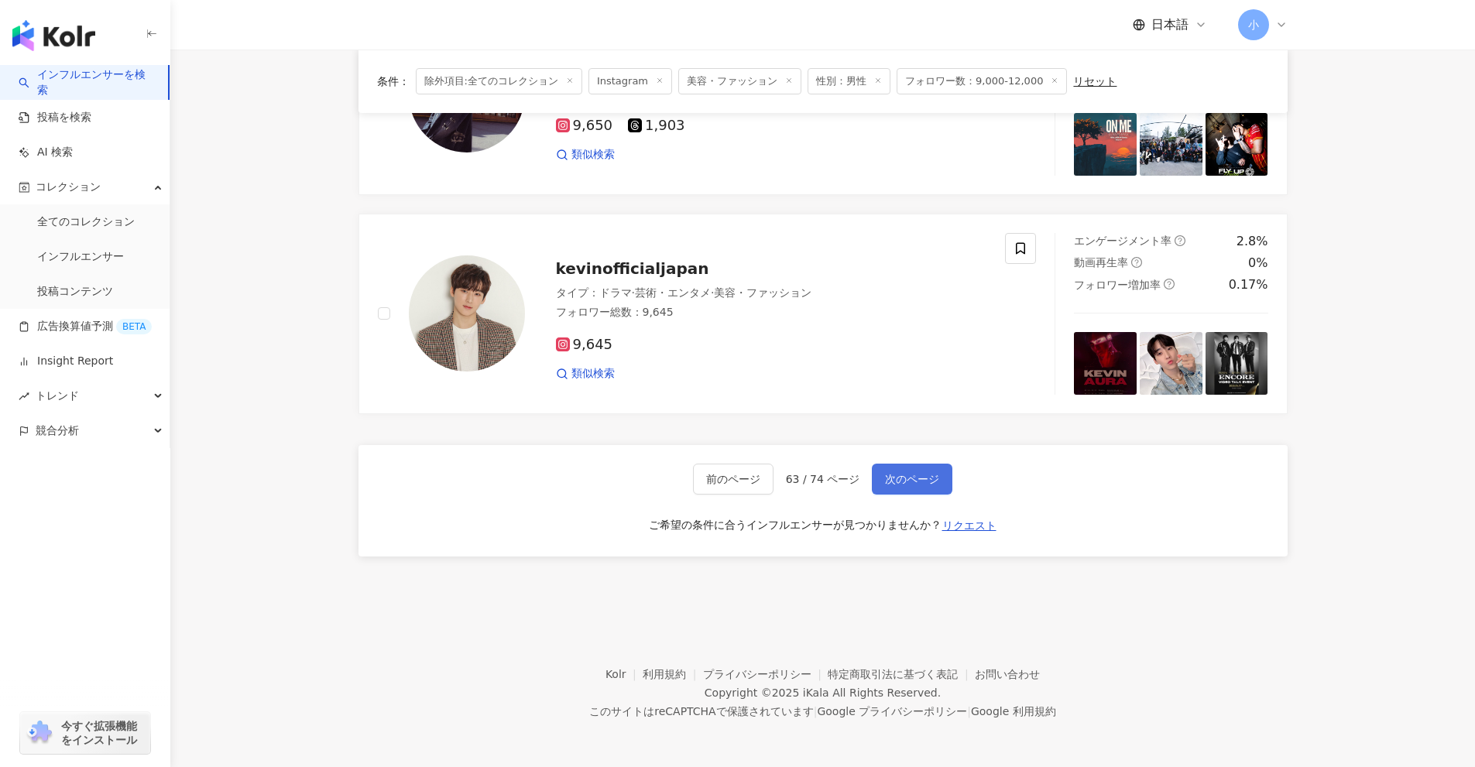
click at [872, 478] on button "次のページ" at bounding box center [912, 479] width 81 height 31
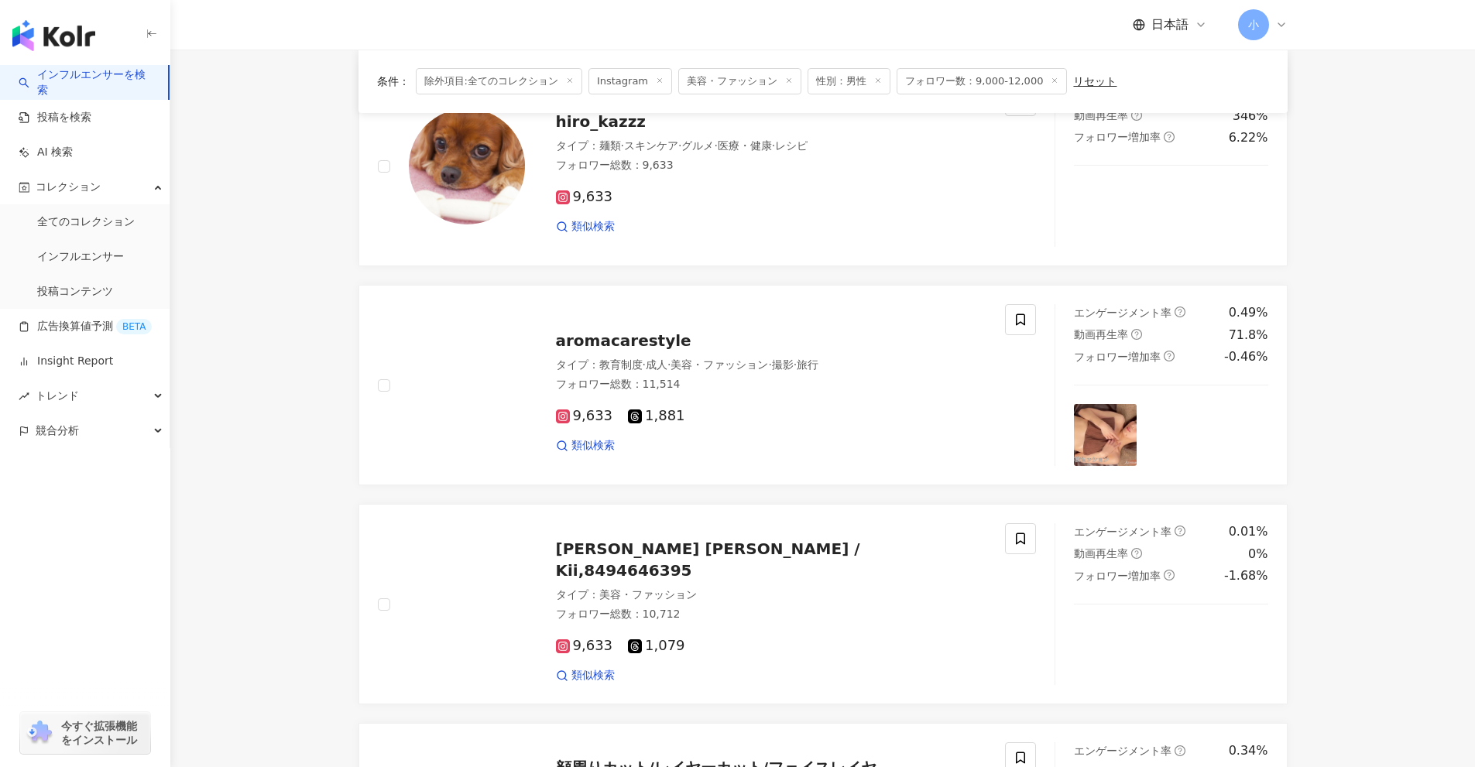
scroll to position [1273, 0]
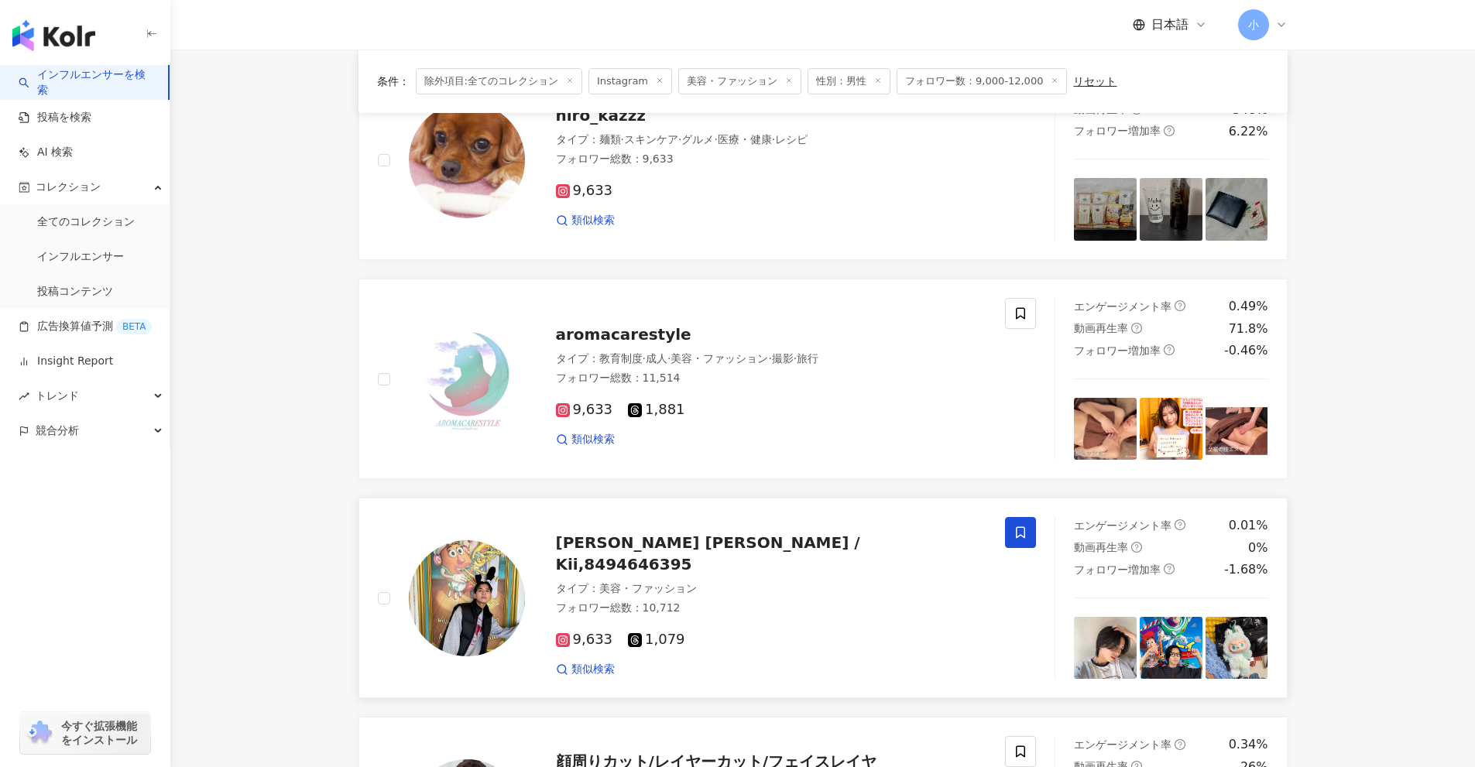
click at [1021, 530] on icon at bounding box center [1020, 533] width 14 height 14
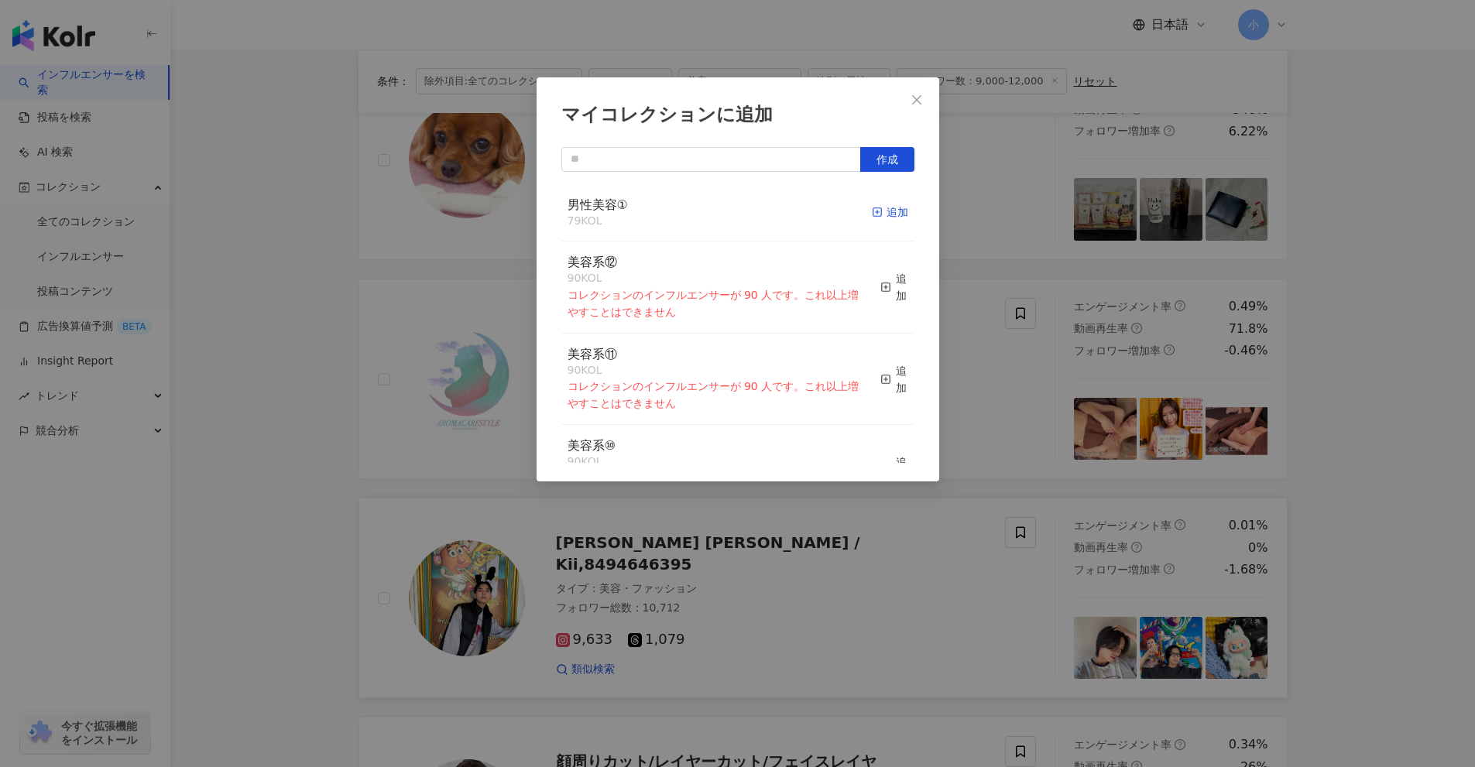
click at [875, 214] on div "追加" at bounding box center [890, 212] width 36 height 17
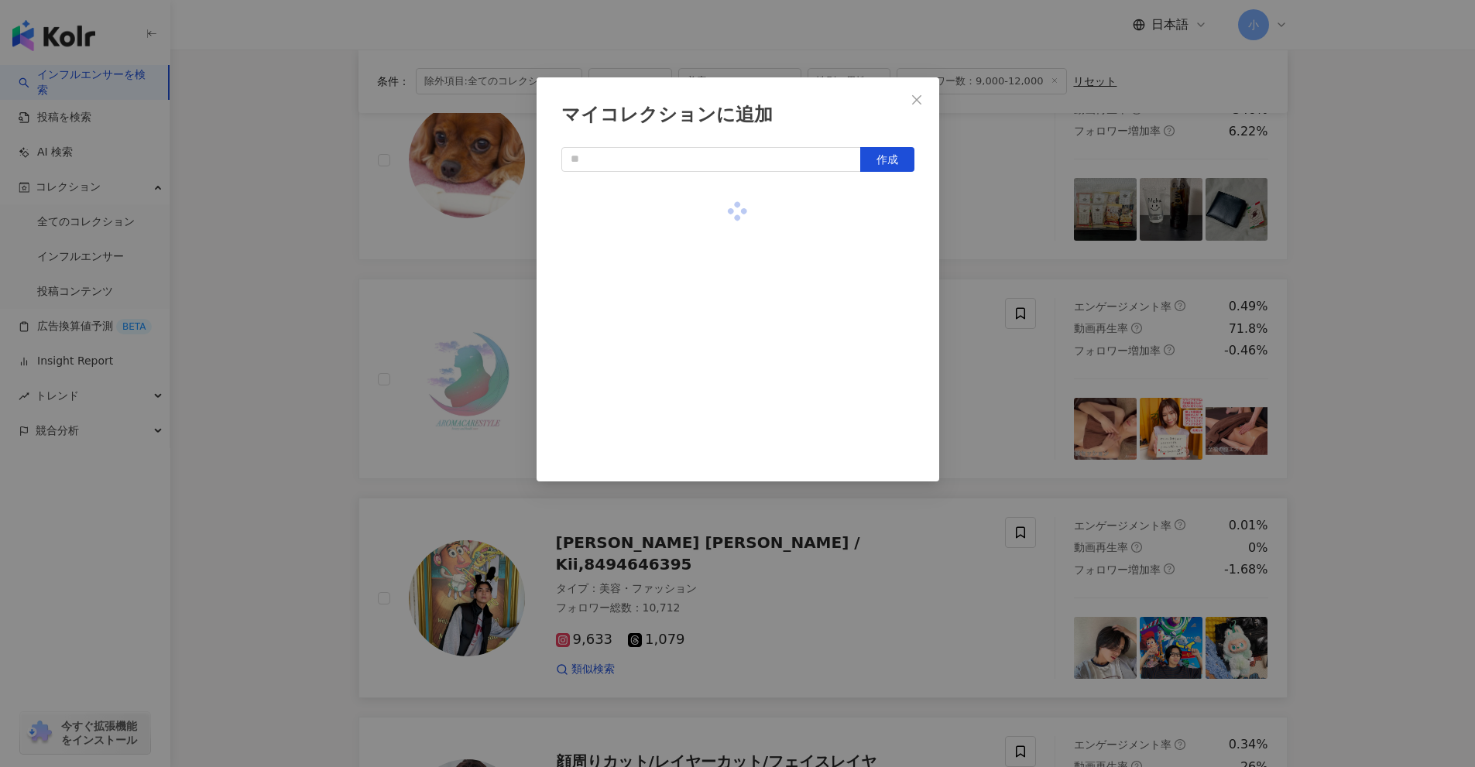
click at [1432, 358] on div "マイコレクションに追加 作成" at bounding box center [737, 383] width 1475 height 767
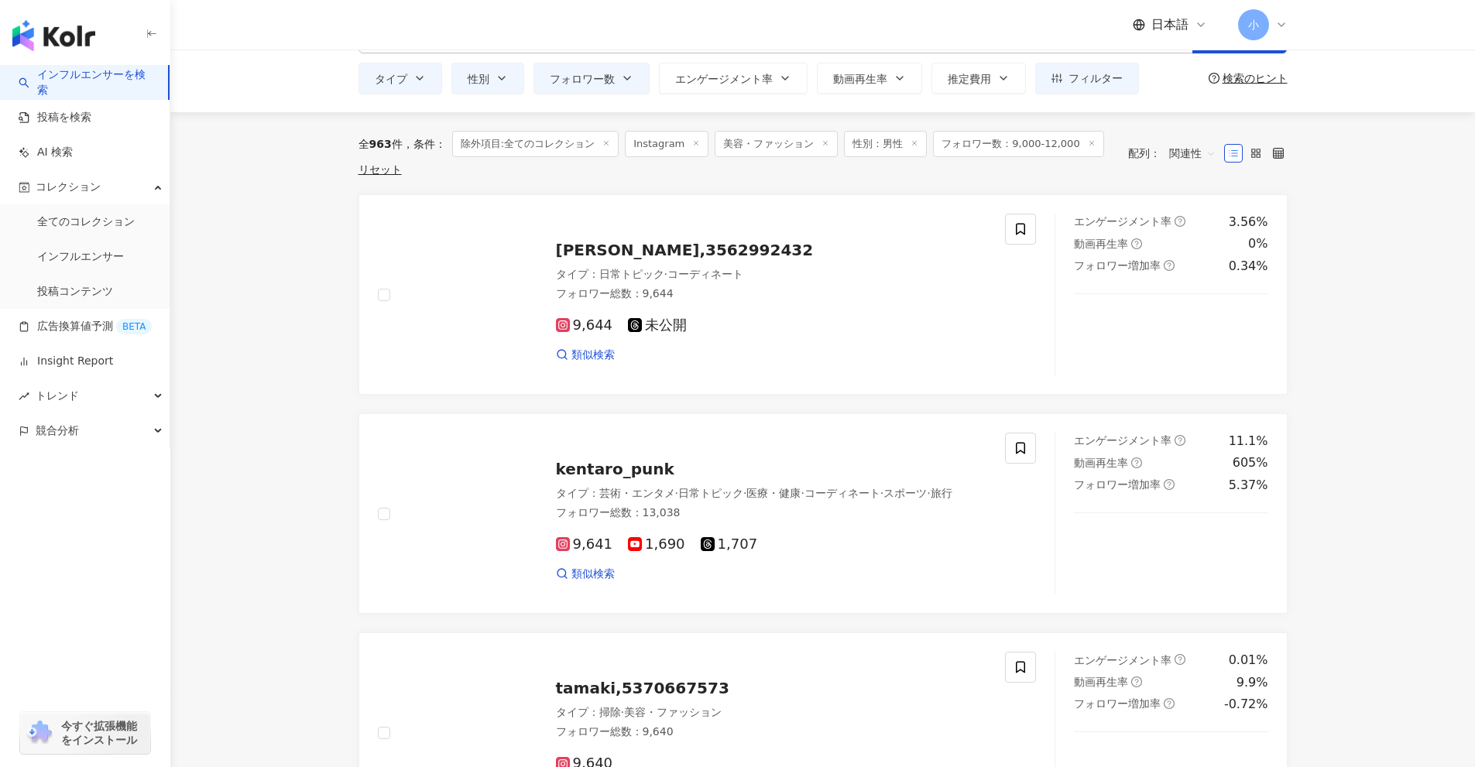
scroll to position [2434, 0]
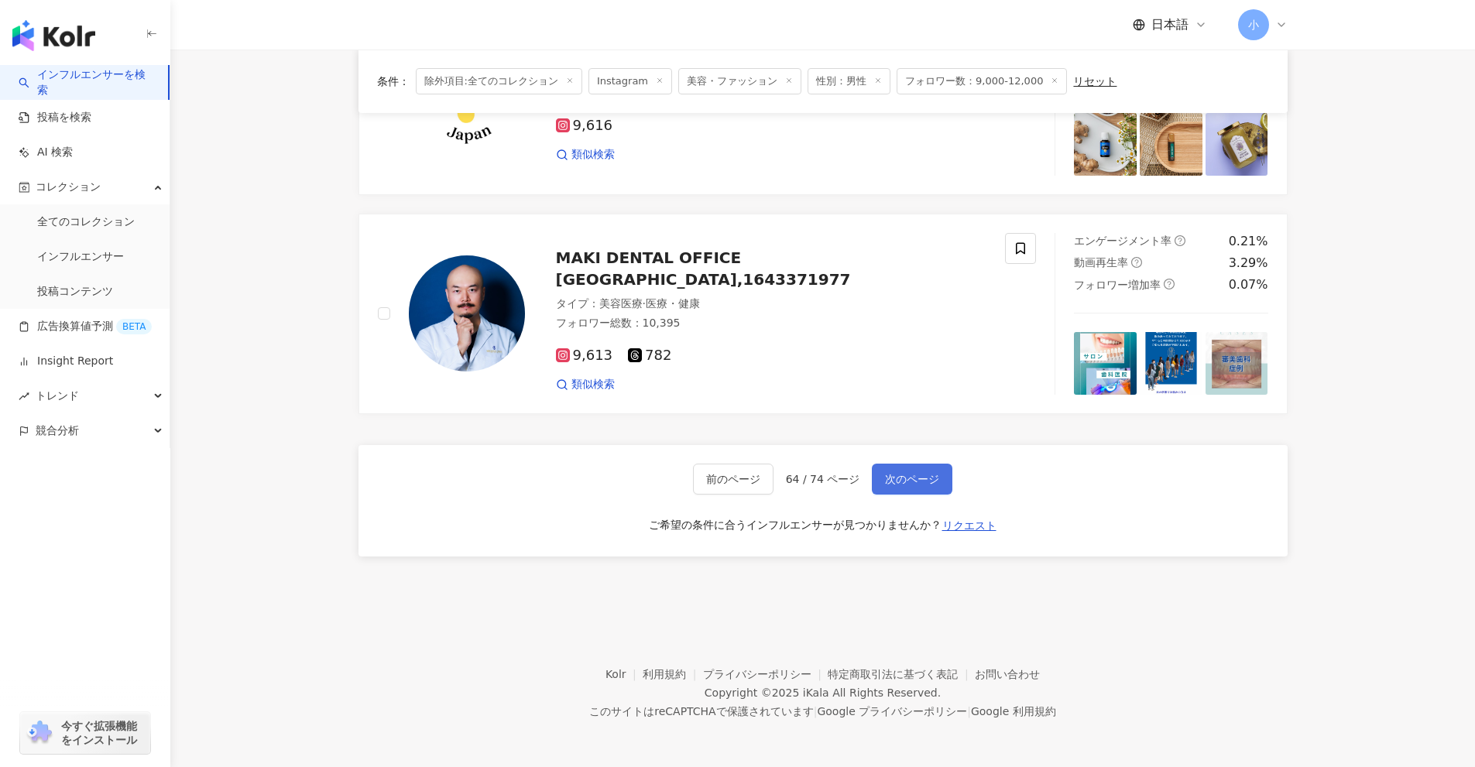
click at [886, 470] on button "次のページ" at bounding box center [912, 479] width 81 height 31
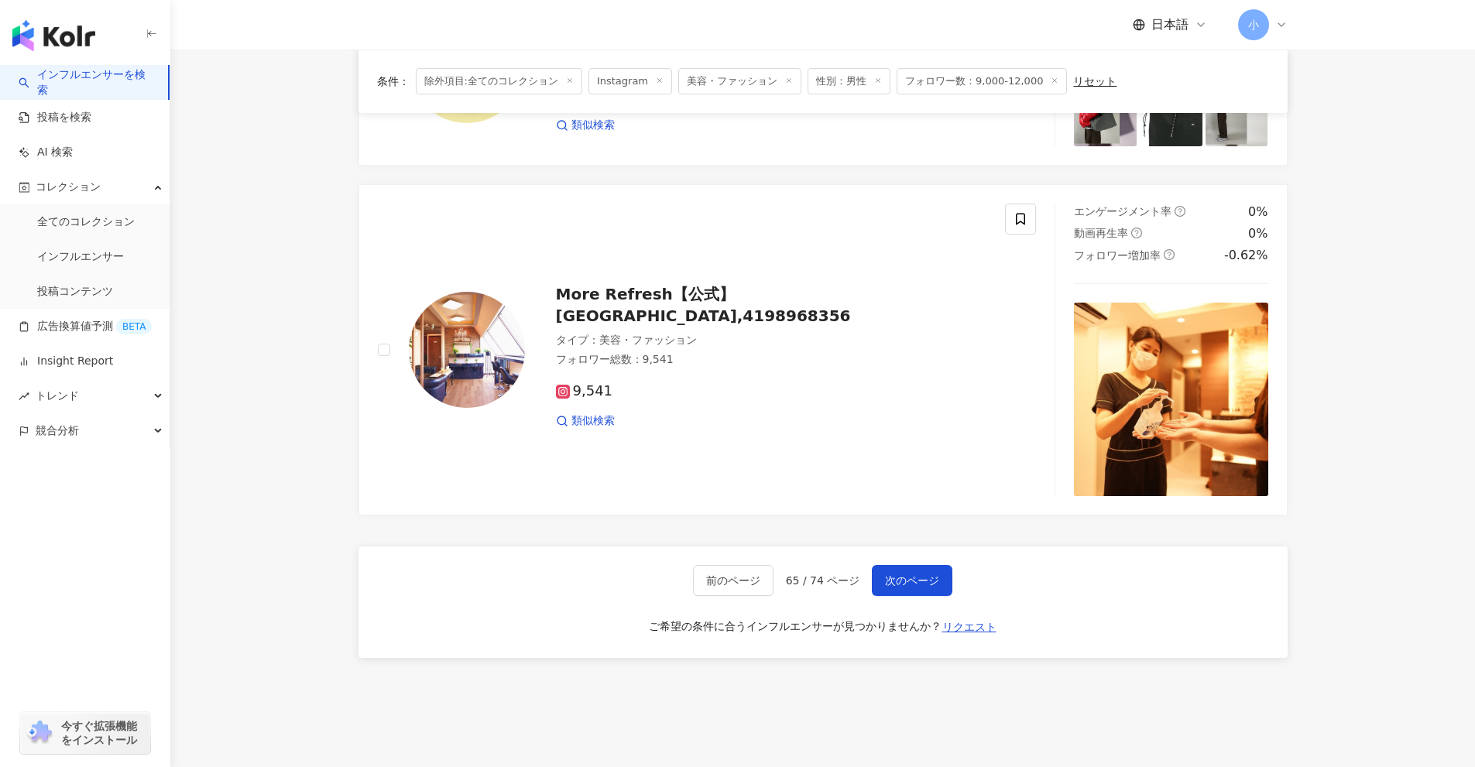
scroll to position [2565, 0]
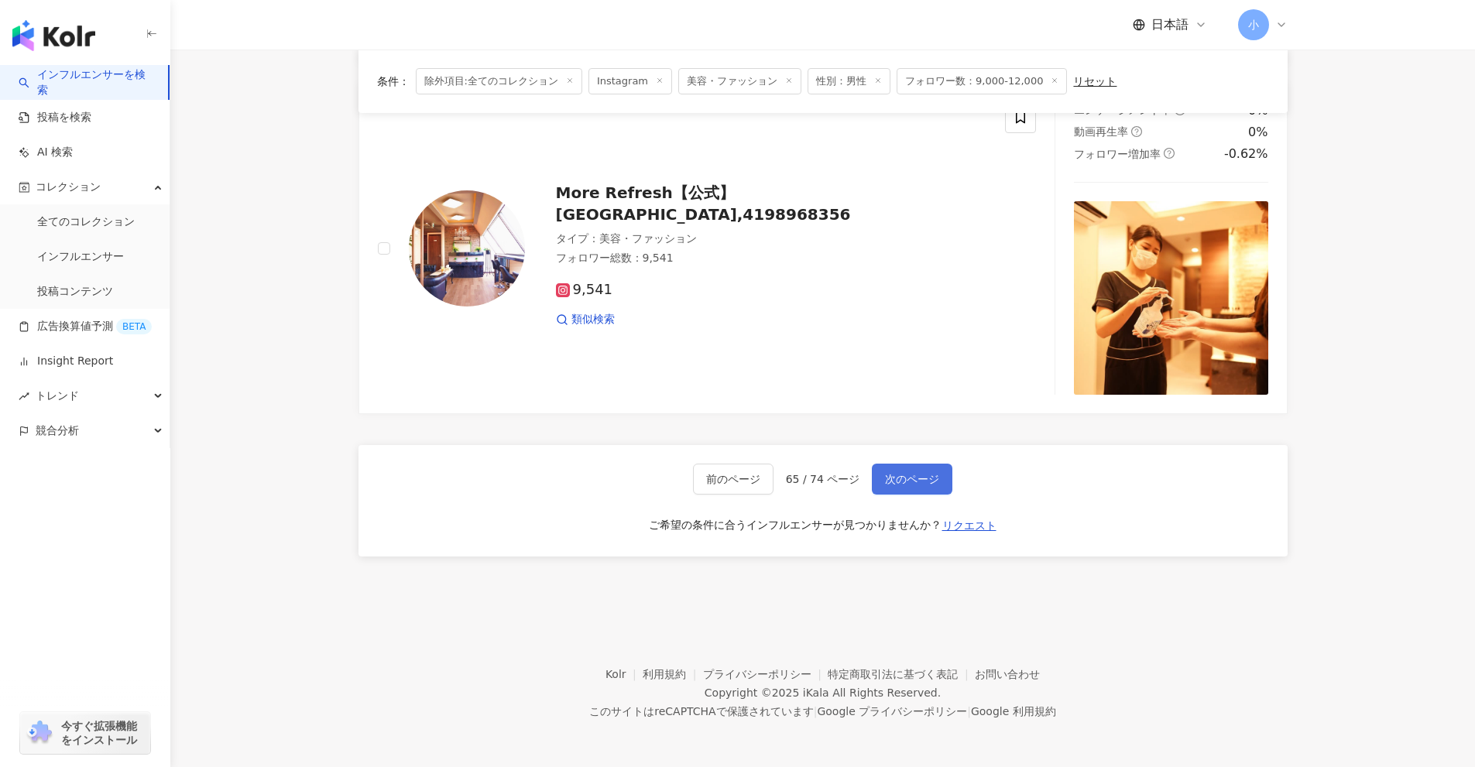
click at [915, 488] on button "次のページ" at bounding box center [912, 479] width 81 height 31
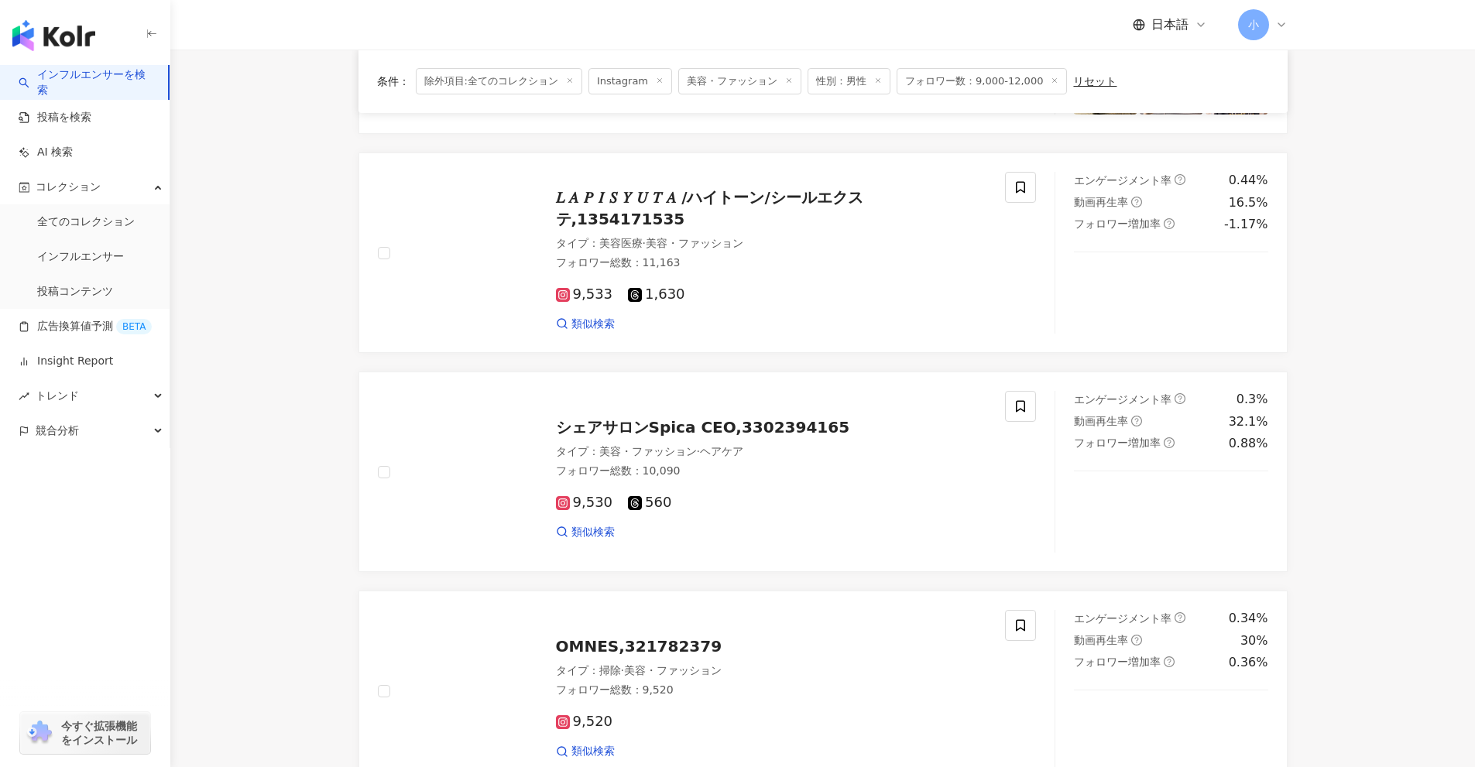
scroll to position [2434, 0]
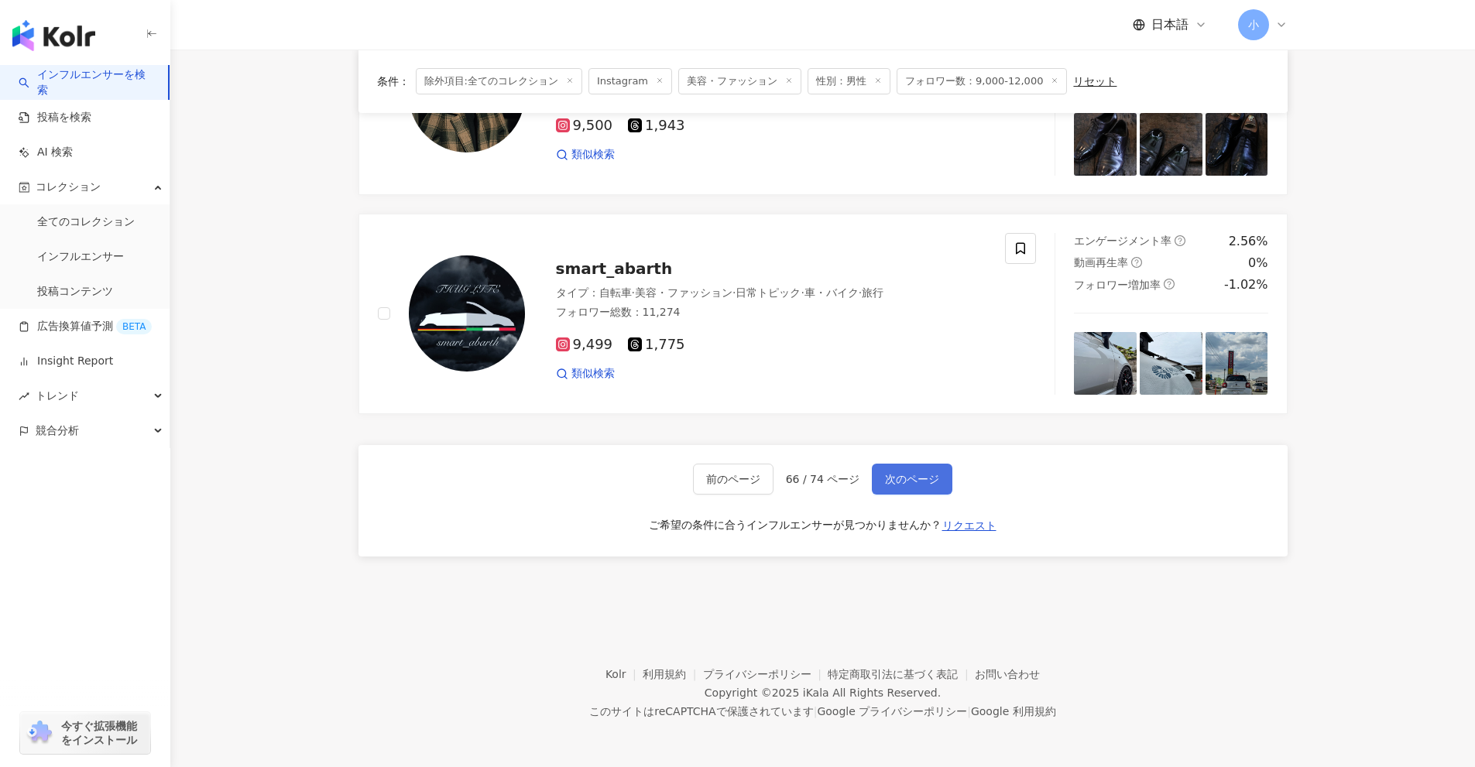
click at [896, 485] on span "次のページ" at bounding box center [912, 479] width 54 height 12
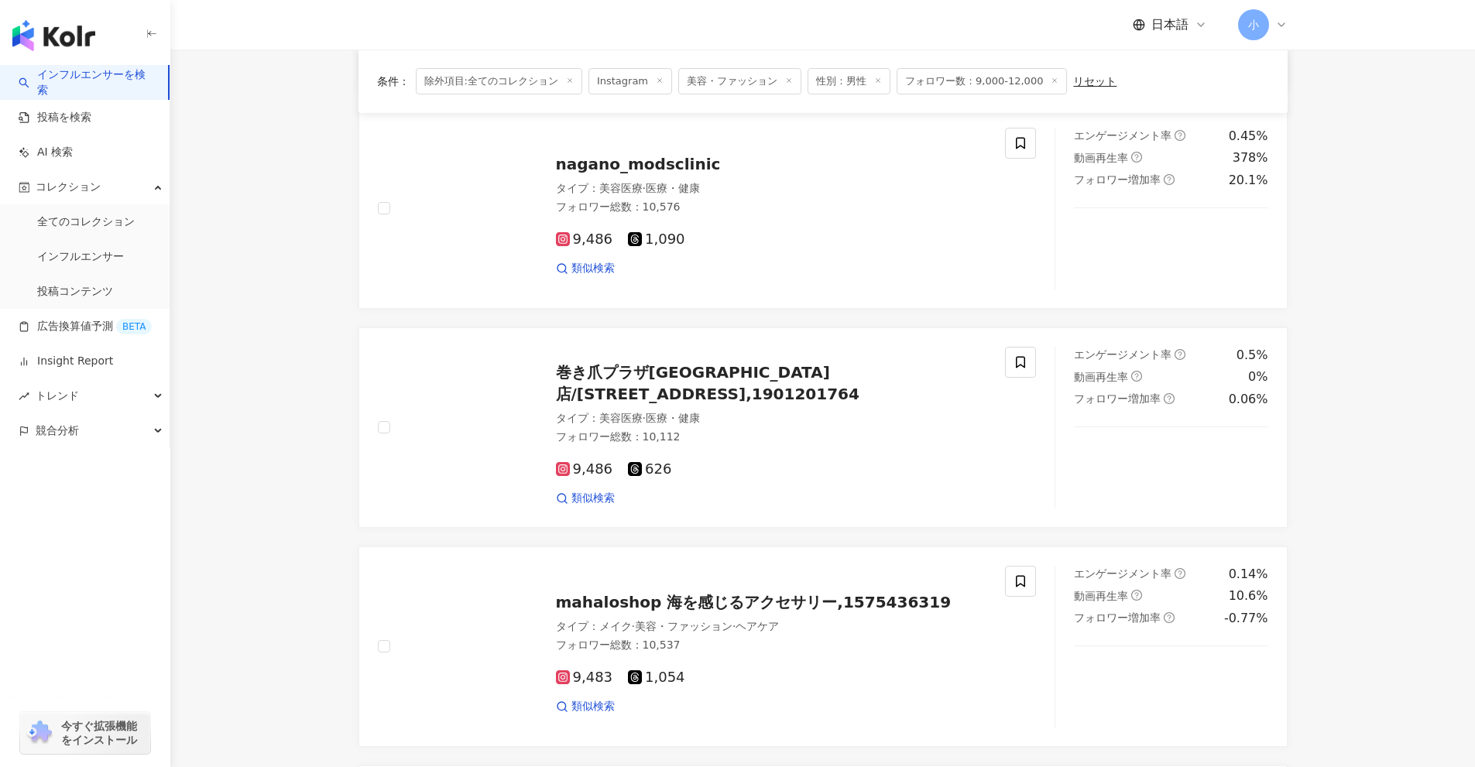
scroll to position [2466, 0]
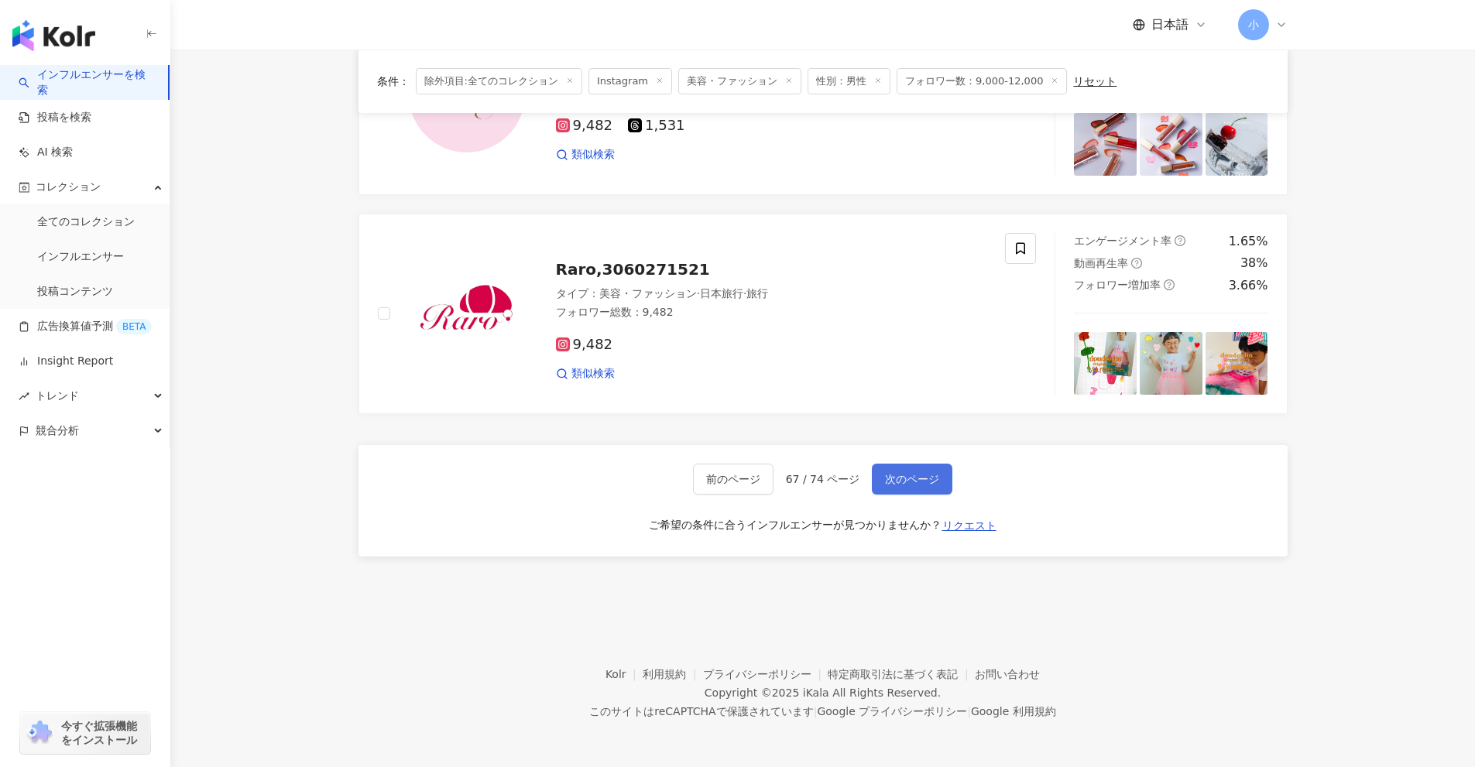
click at [880, 478] on button "次のページ" at bounding box center [912, 479] width 81 height 31
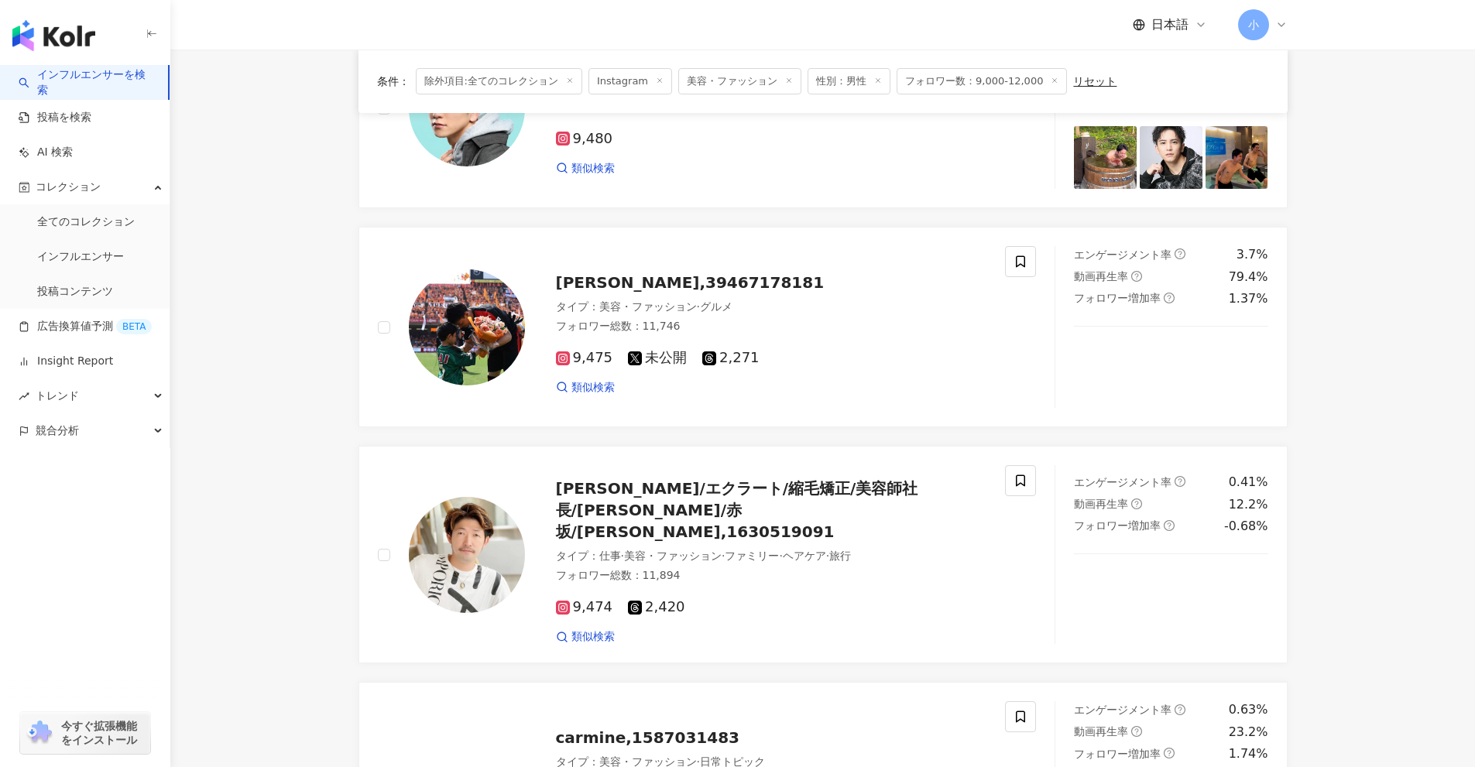
scroll to position [189, 0]
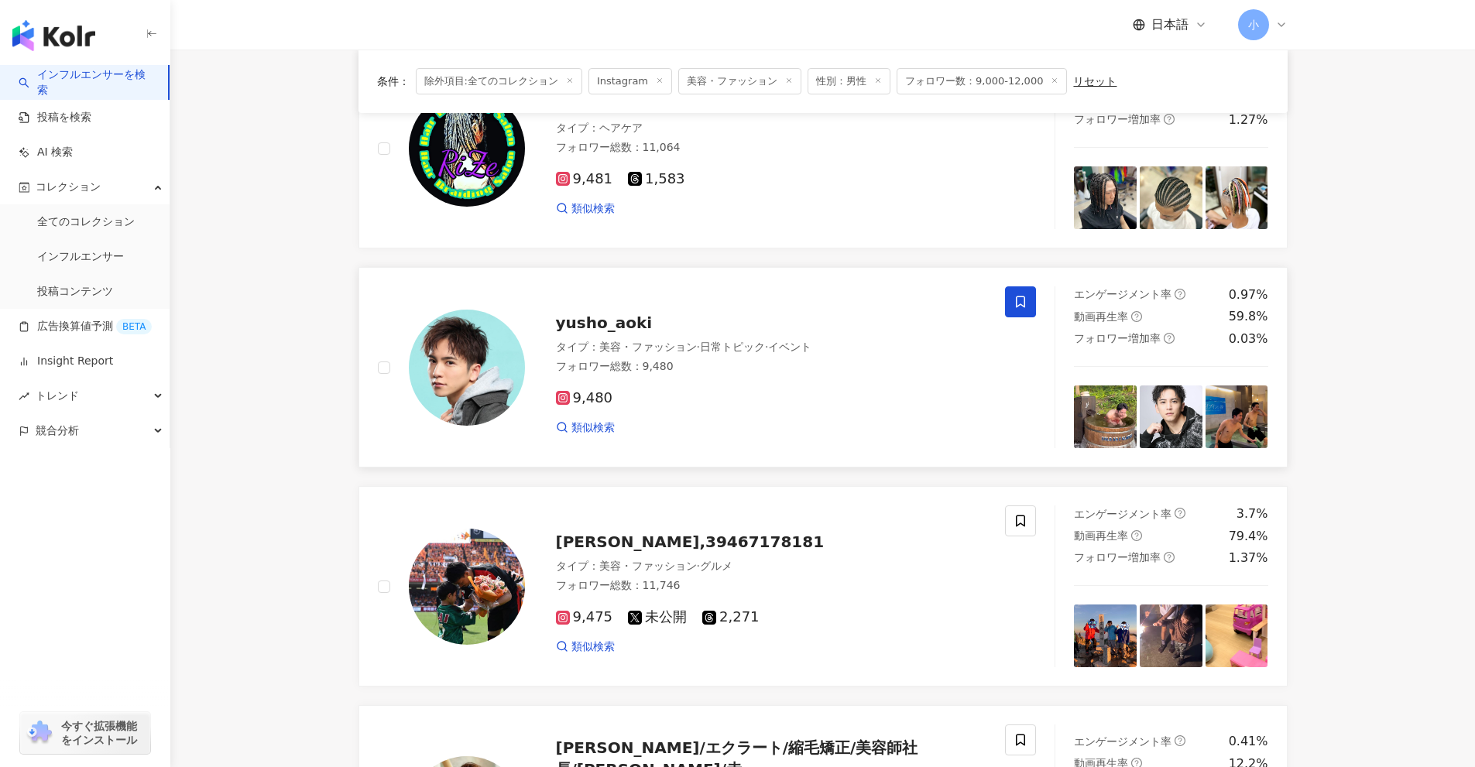
click at [1013, 297] on span at bounding box center [1020, 301] width 31 height 31
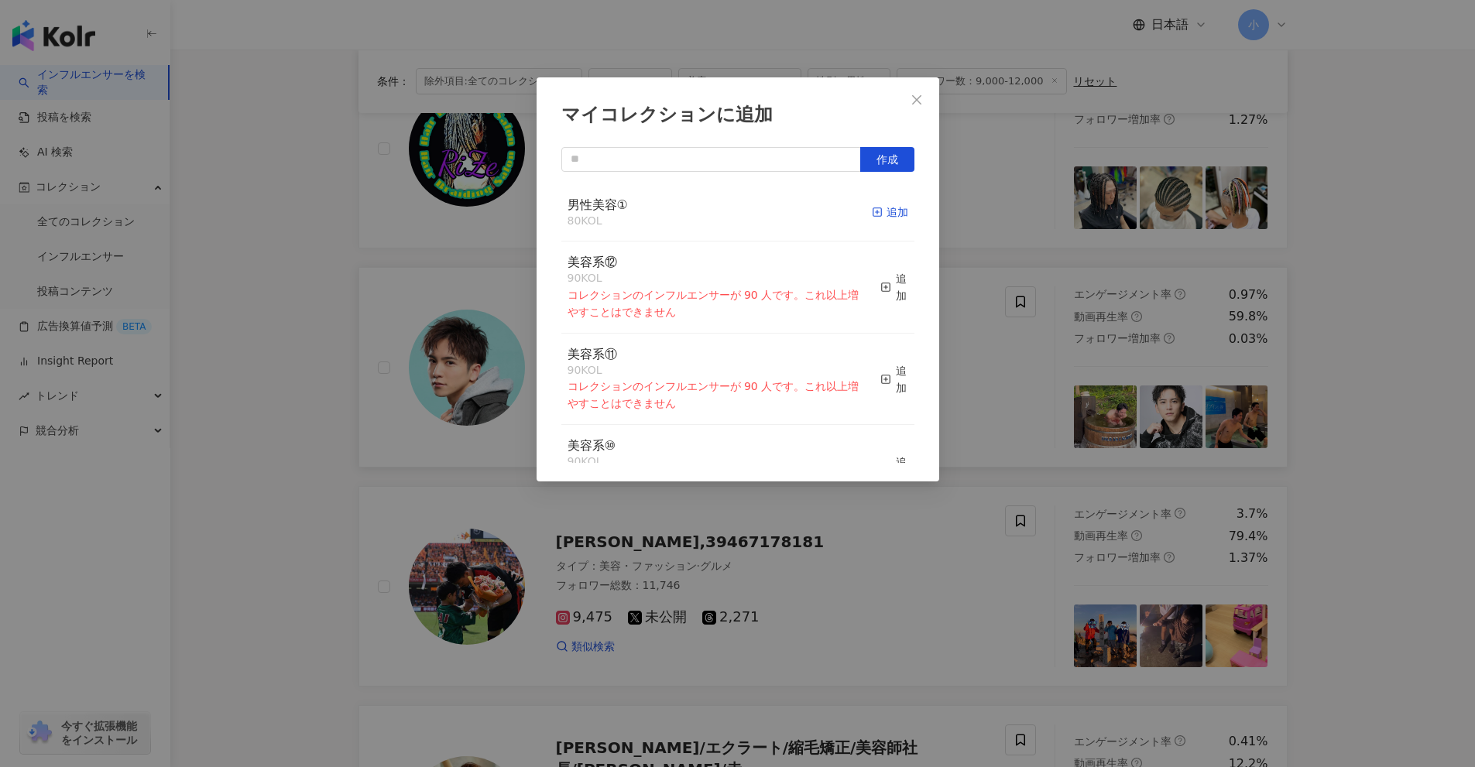
click at [882, 215] on div "追加" at bounding box center [890, 212] width 36 height 17
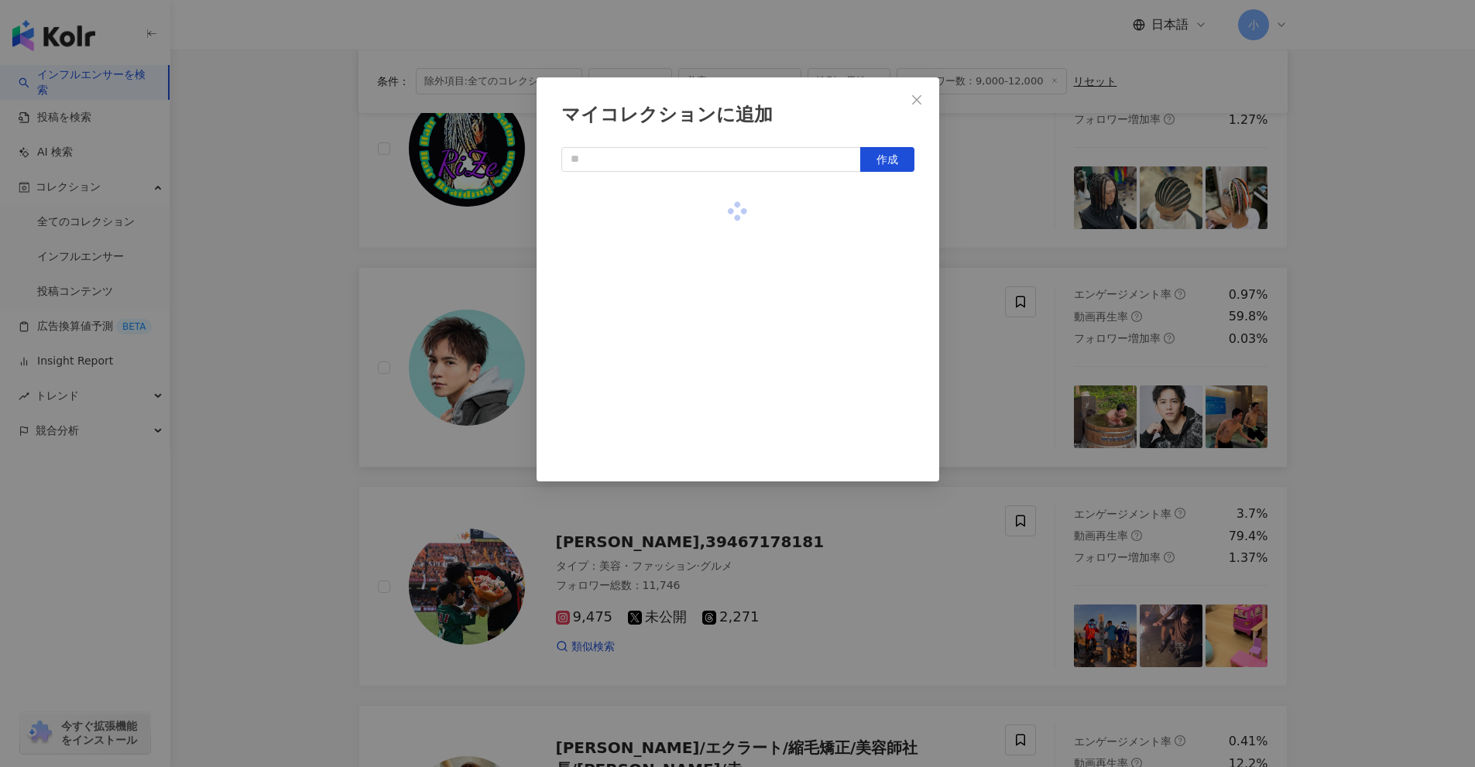
click at [1438, 389] on div "マイコレクションに追加 作成" at bounding box center [737, 383] width 1475 height 767
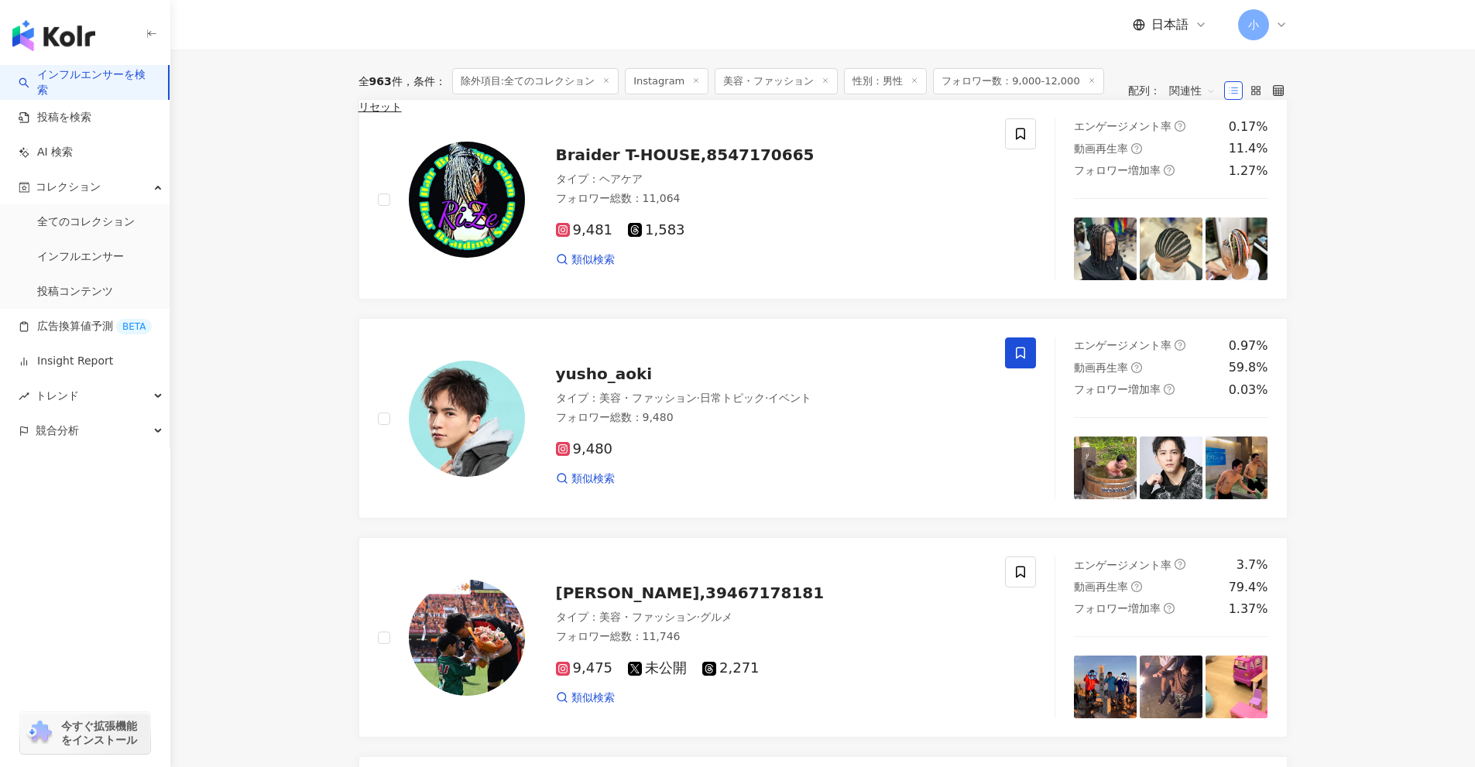
scroll to position [2434, 0]
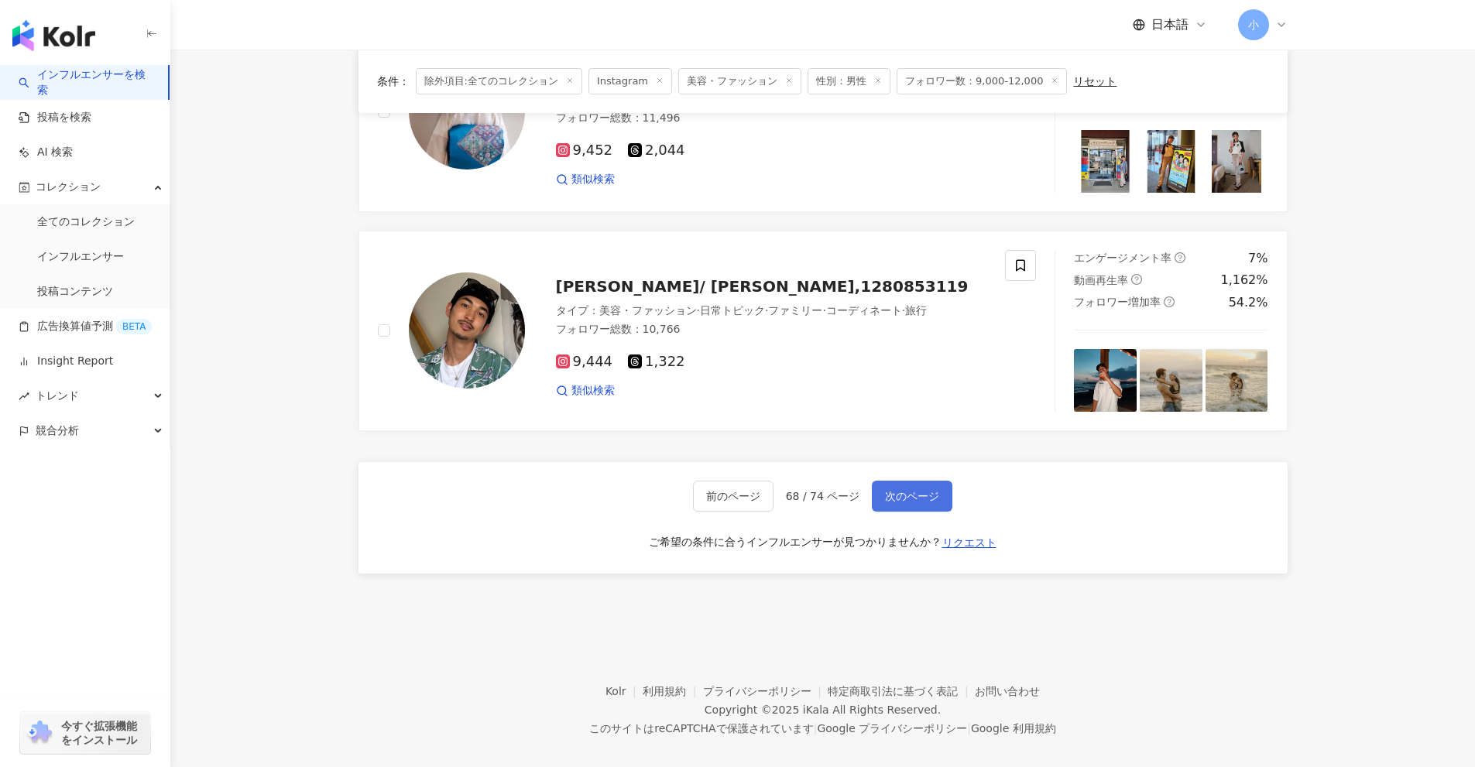
click at [912, 490] on span "次のページ" at bounding box center [912, 496] width 54 height 12
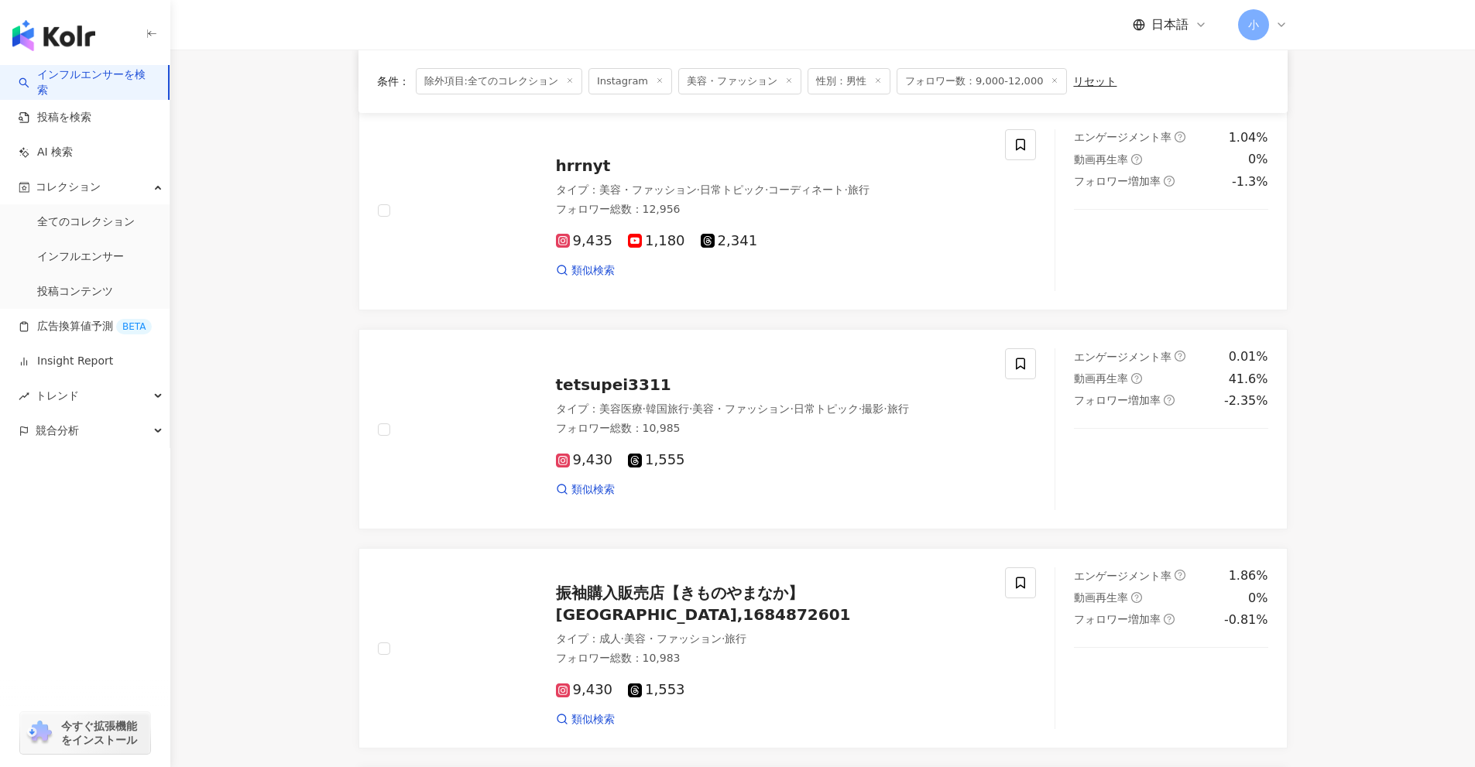
scroll to position [266, 0]
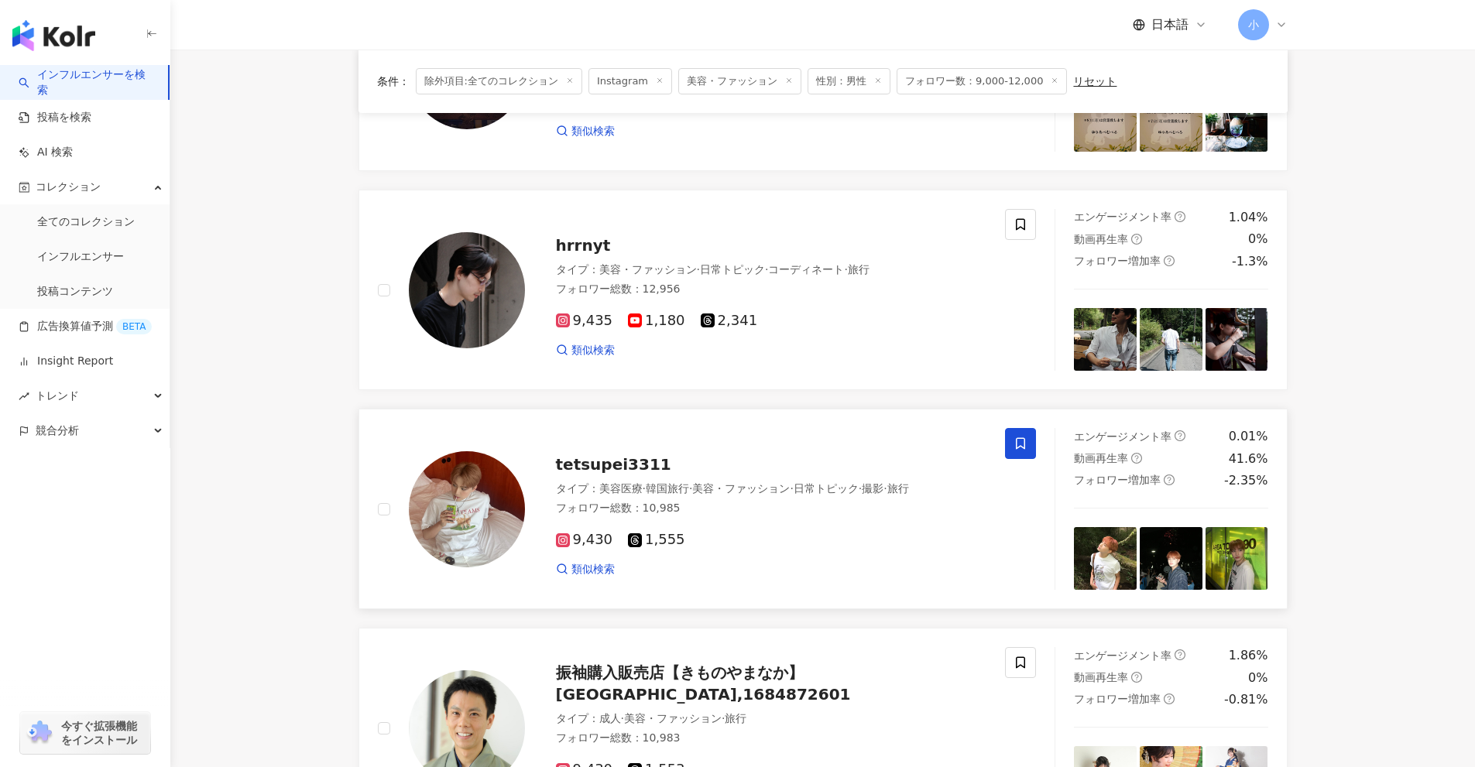
click at [1013, 445] on span at bounding box center [1020, 443] width 31 height 31
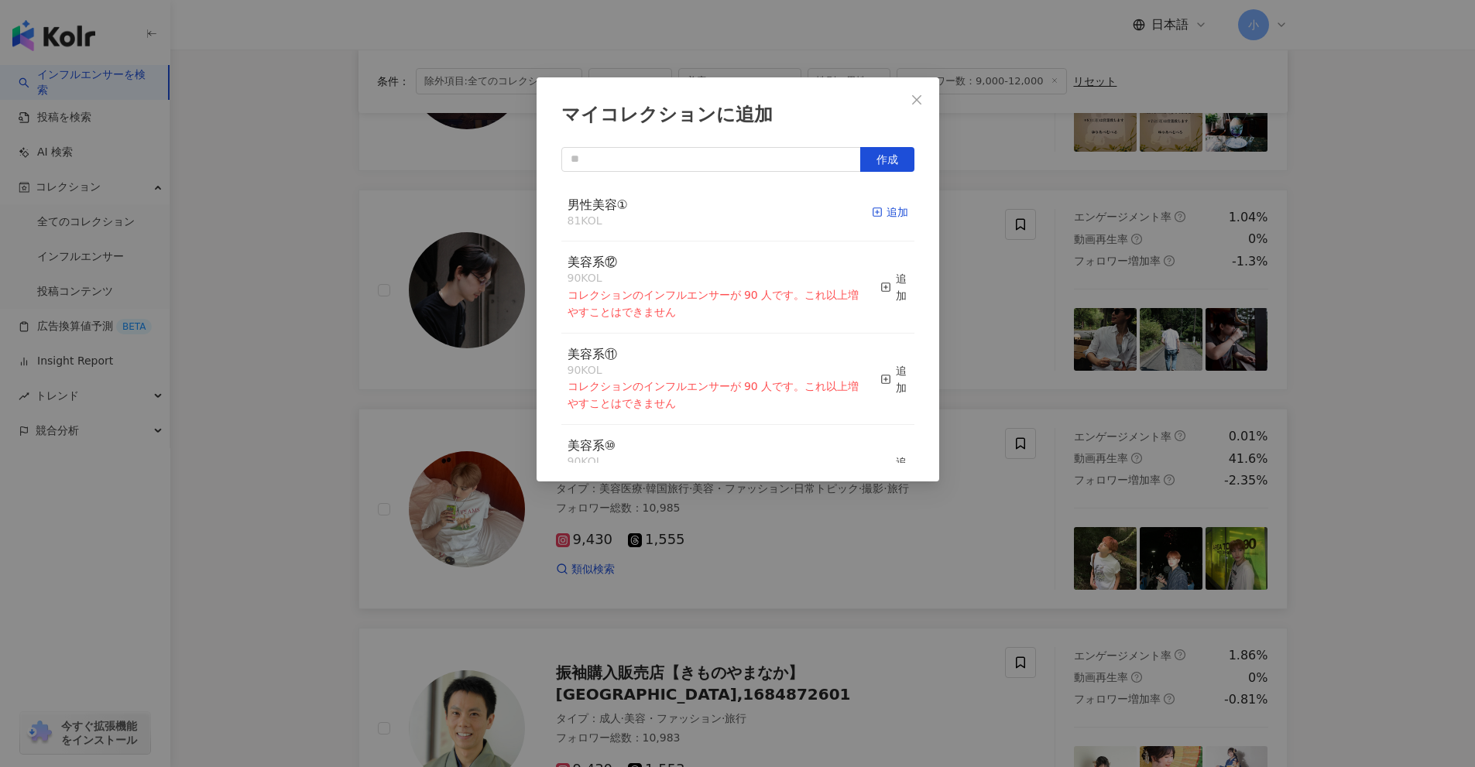
click at [872, 218] on span "button" at bounding box center [877, 212] width 11 height 12
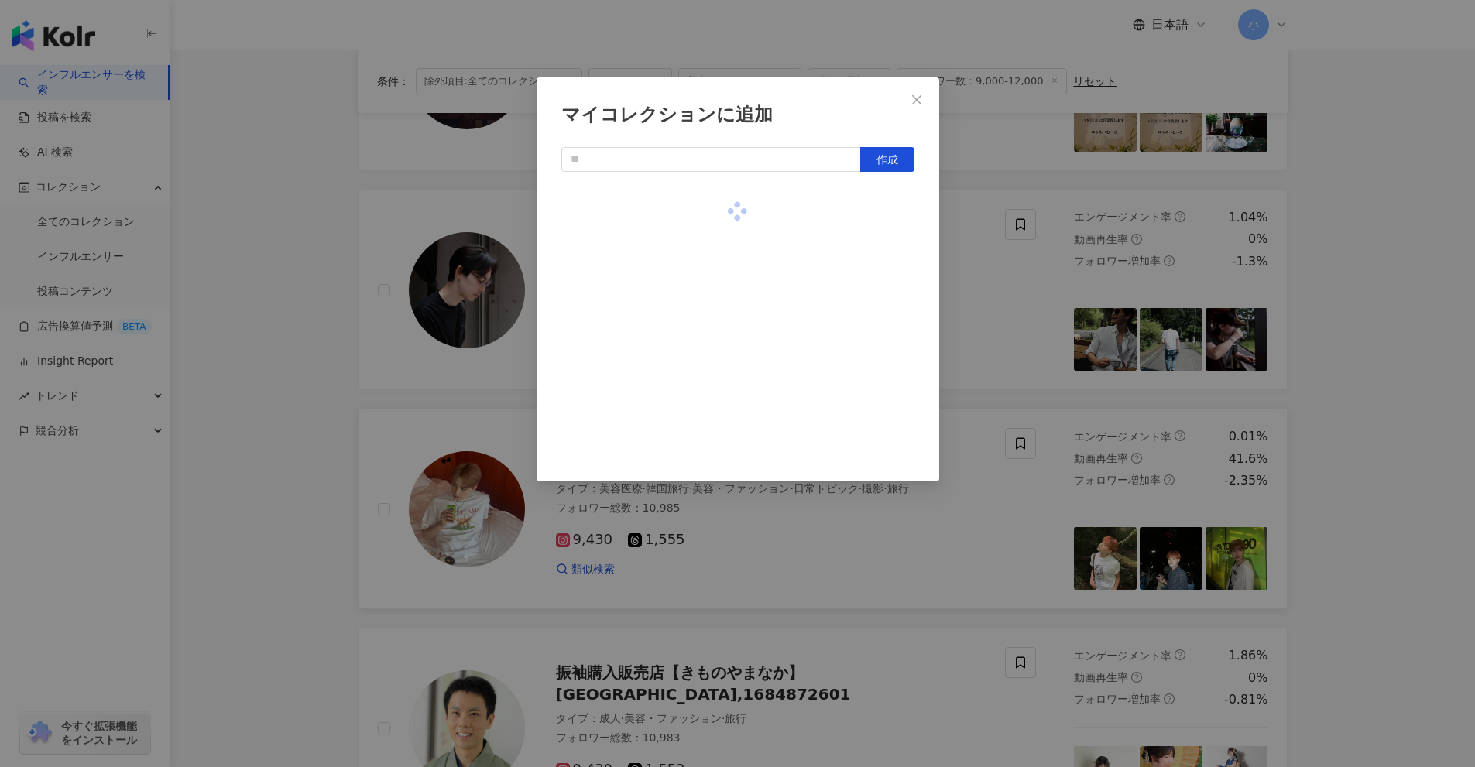
click at [1371, 373] on div "マイコレクションに追加 作成" at bounding box center [737, 383] width 1475 height 767
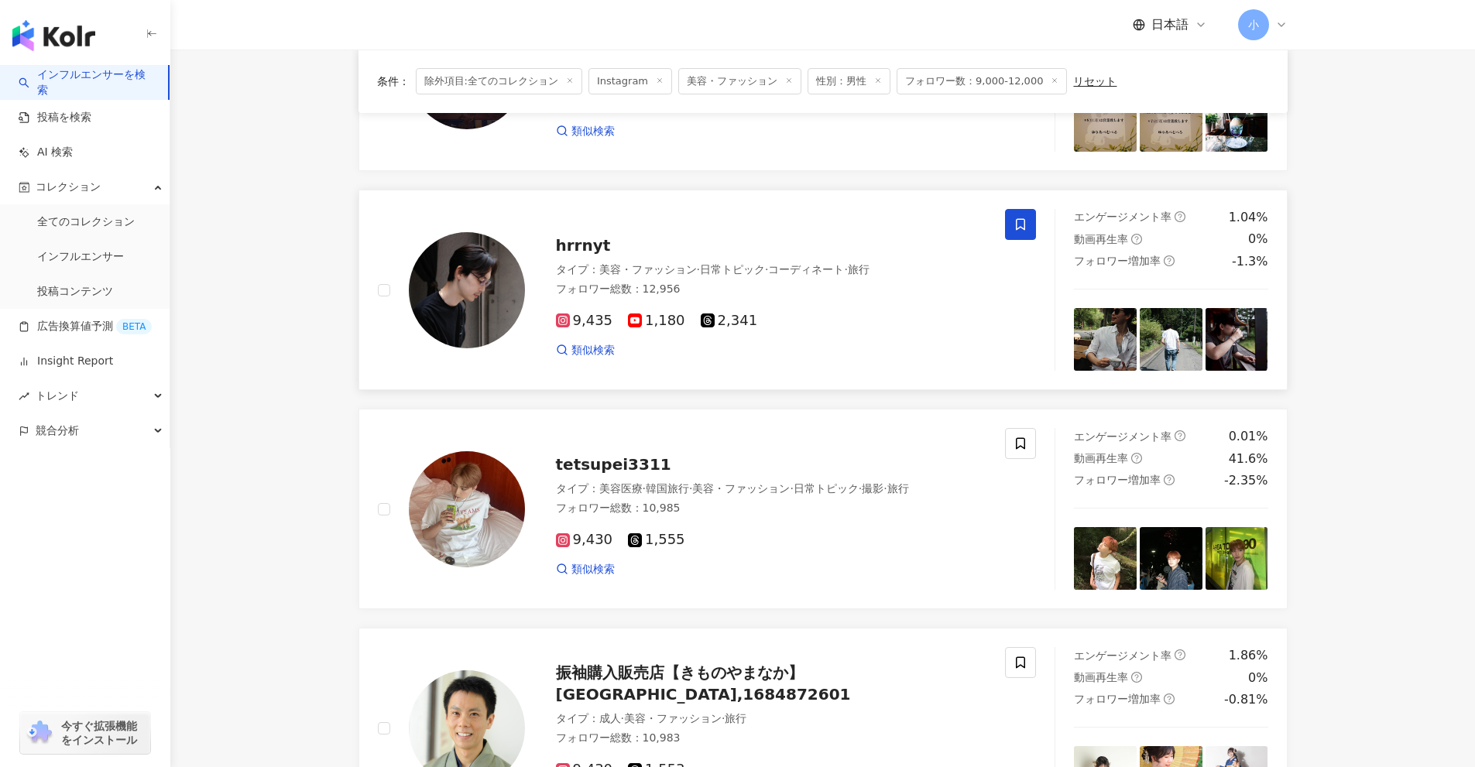
click at [1014, 228] on icon at bounding box center [1020, 225] width 14 height 14
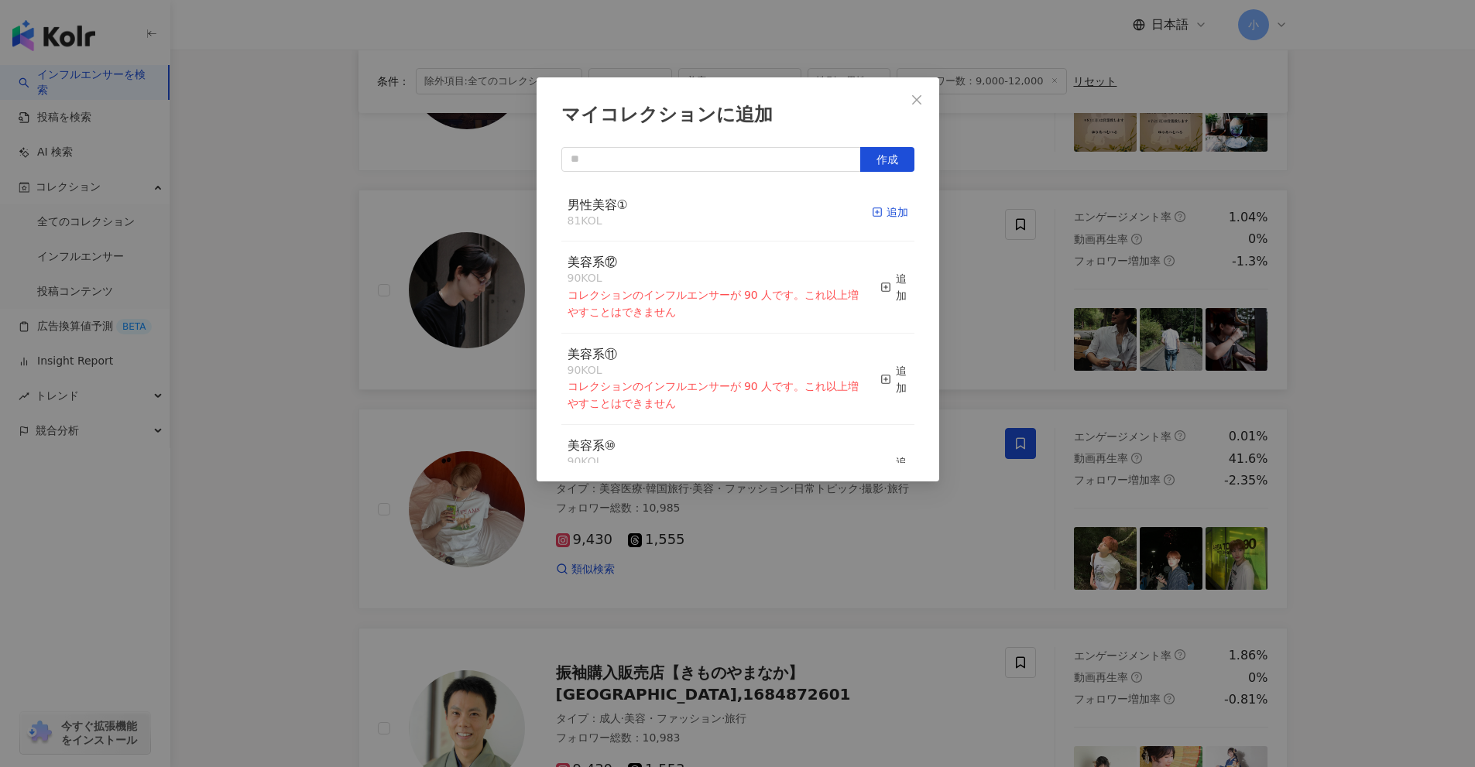
click at [872, 213] on div "追加" at bounding box center [890, 212] width 36 height 17
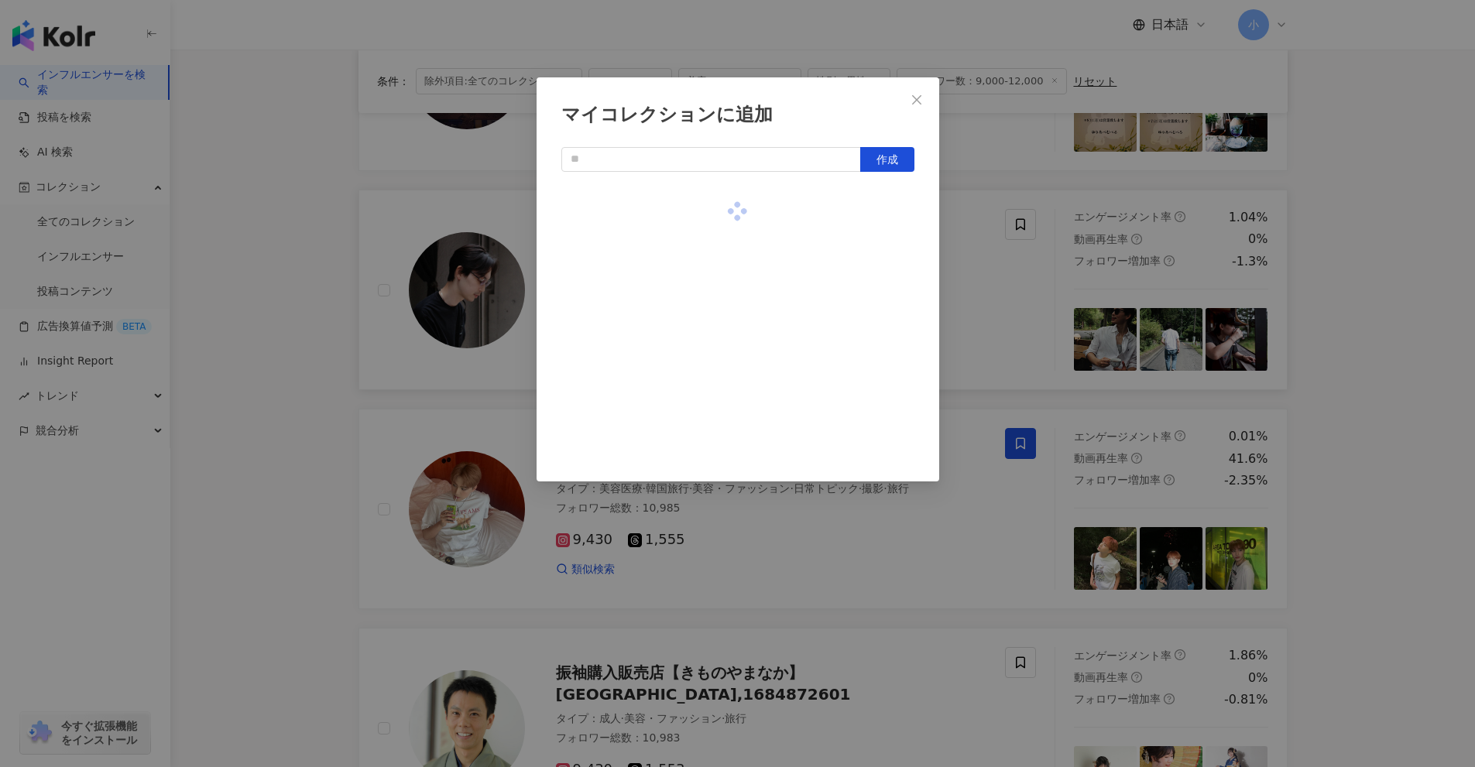
click at [1388, 409] on div "マイコレクションに追加 作成" at bounding box center [737, 383] width 1475 height 767
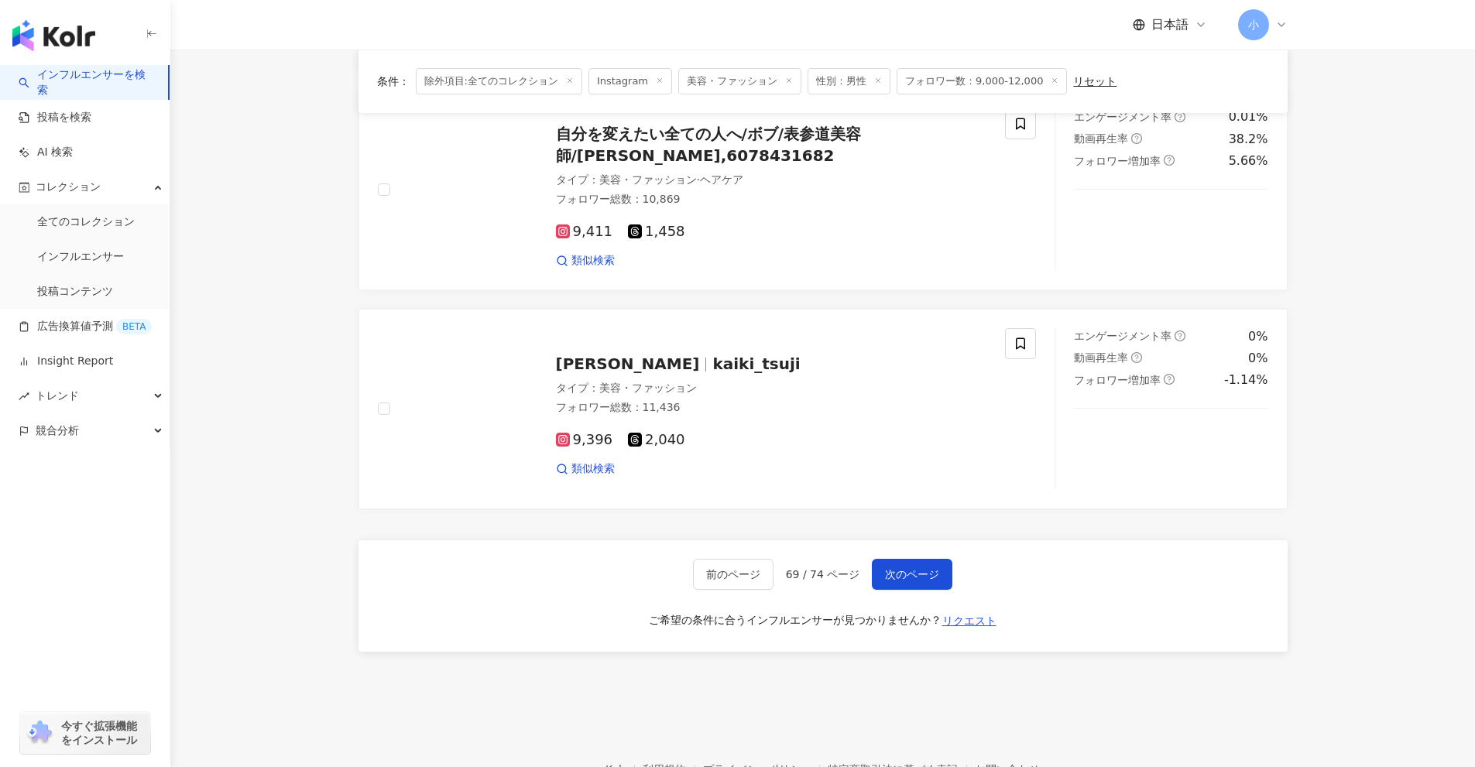
scroll to position [2434, 0]
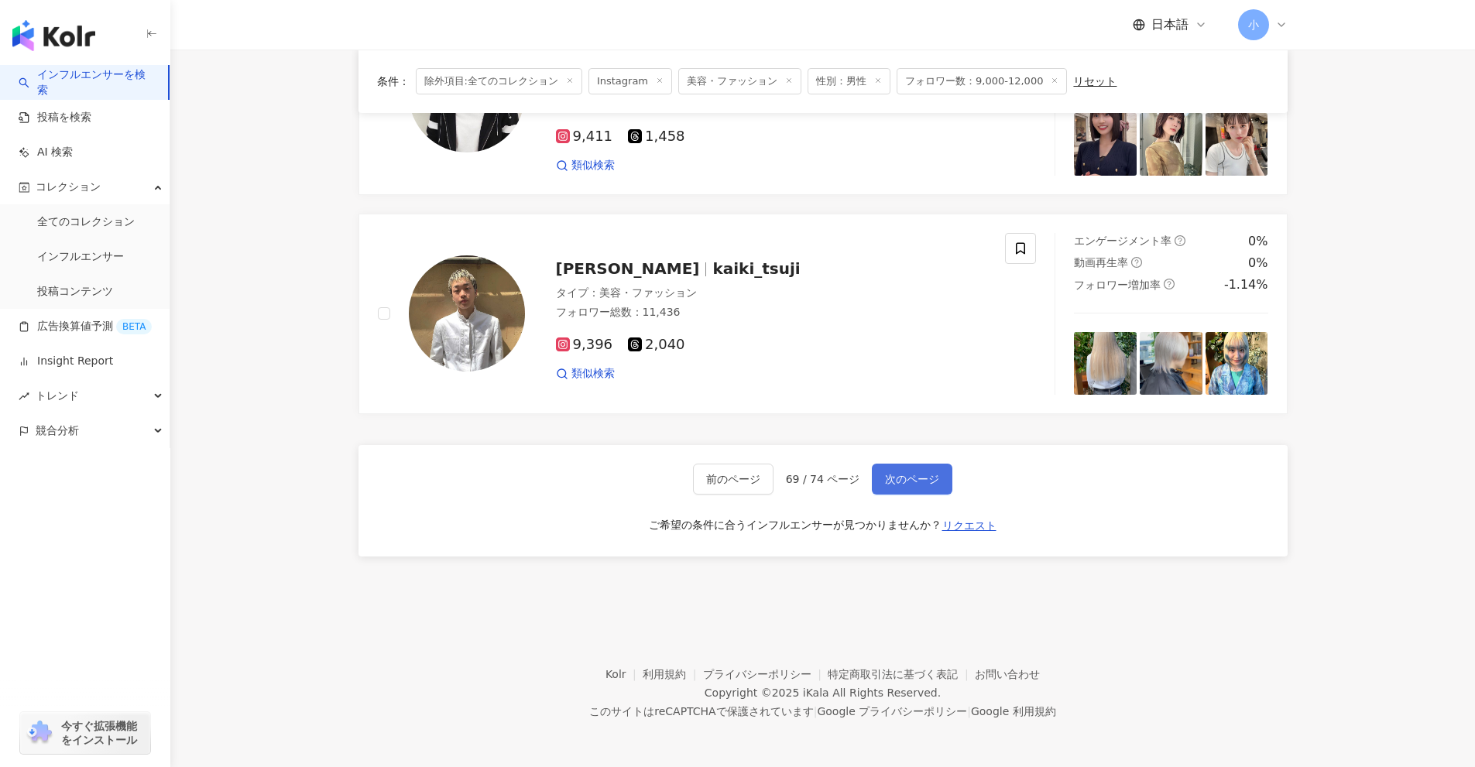
click at [889, 473] on span "次のページ" at bounding box center [912, 479] width 54 height 12
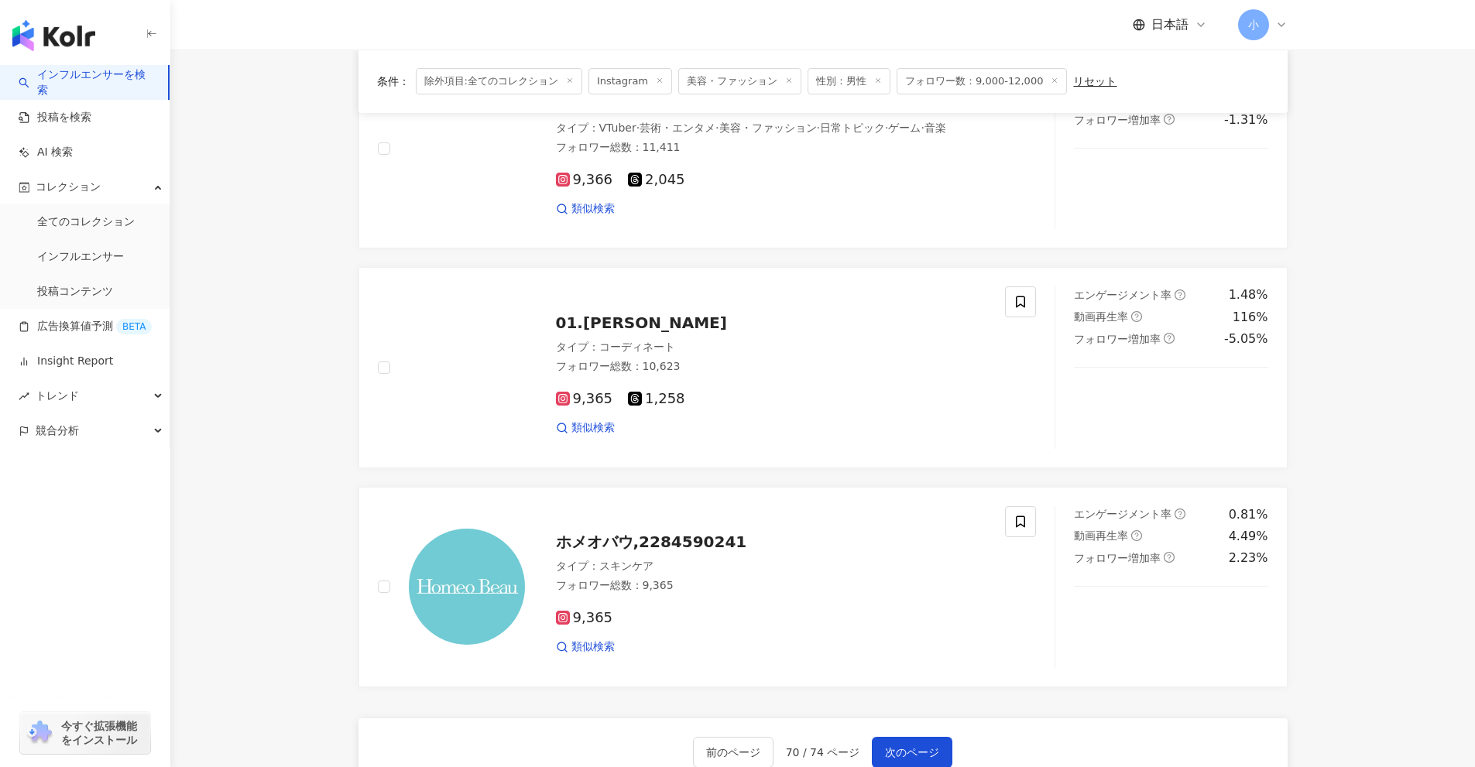
scroll to position [2124, 0]
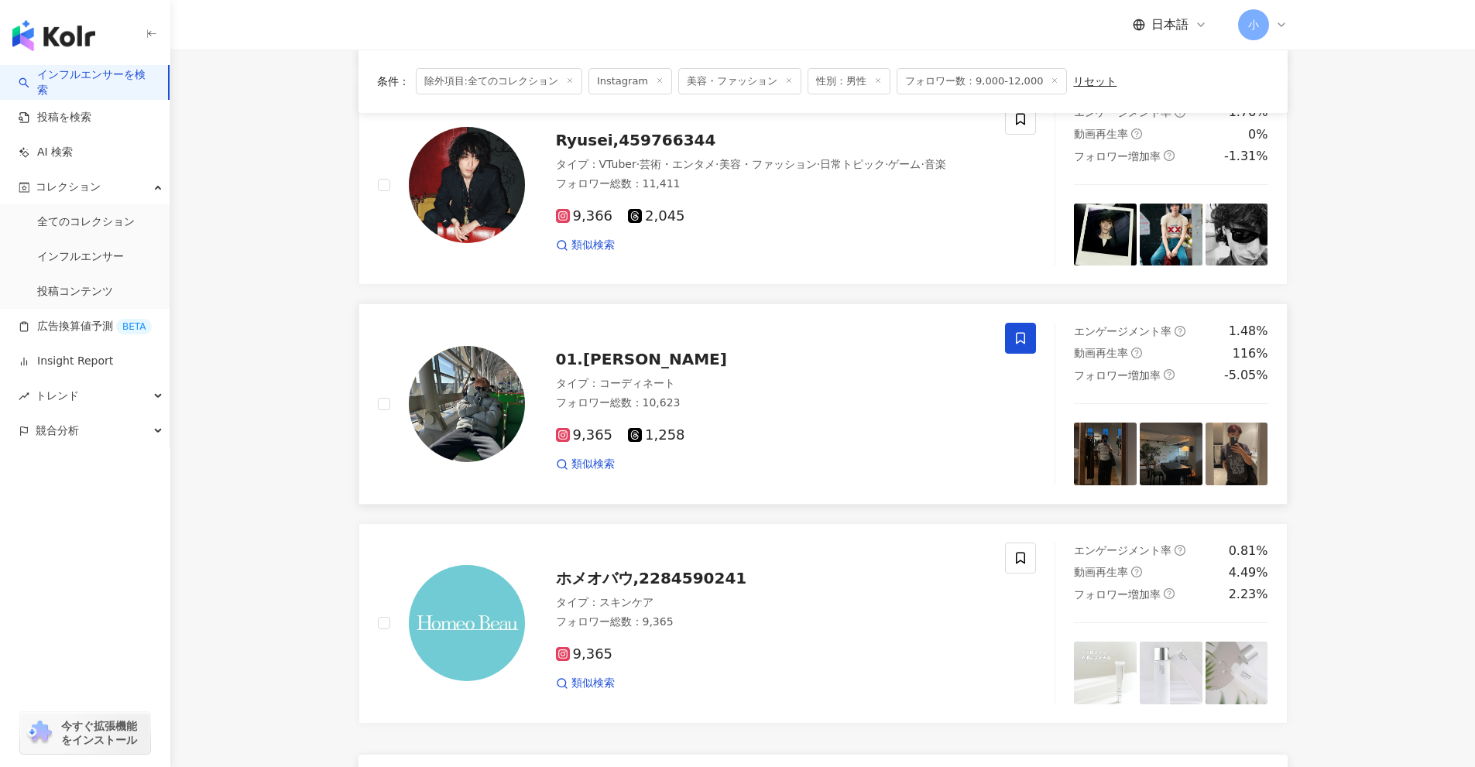
click at [1018, 344] on icon at bounding box center [1020, 338] width 14 height 14
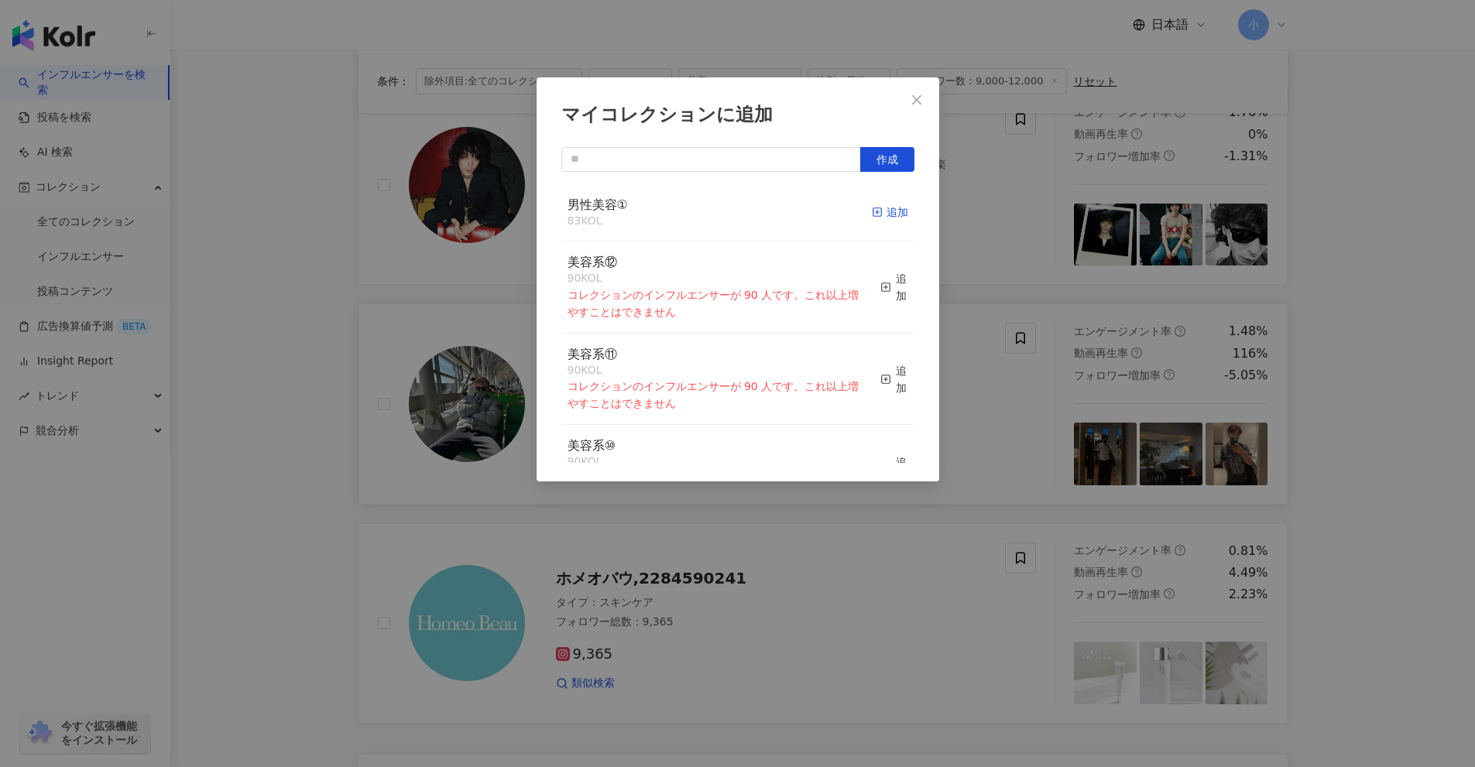
click at [885, 211] on div "追加" at bounding box center [890, 212] width 36 height 17
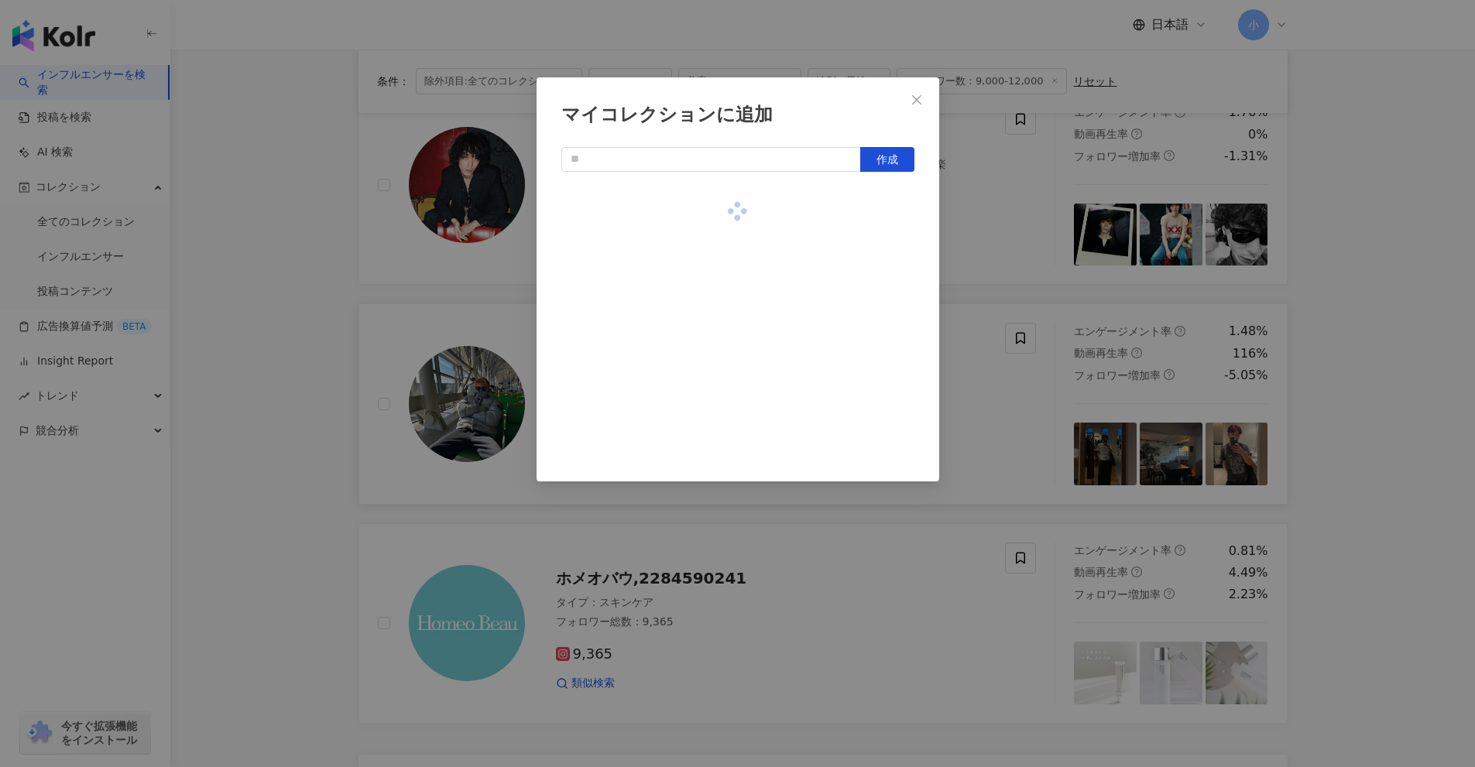
click at [1410, 353] on div "マイコレクションに追加 作成" at bounding box center [737, 383] width 1475 height 767
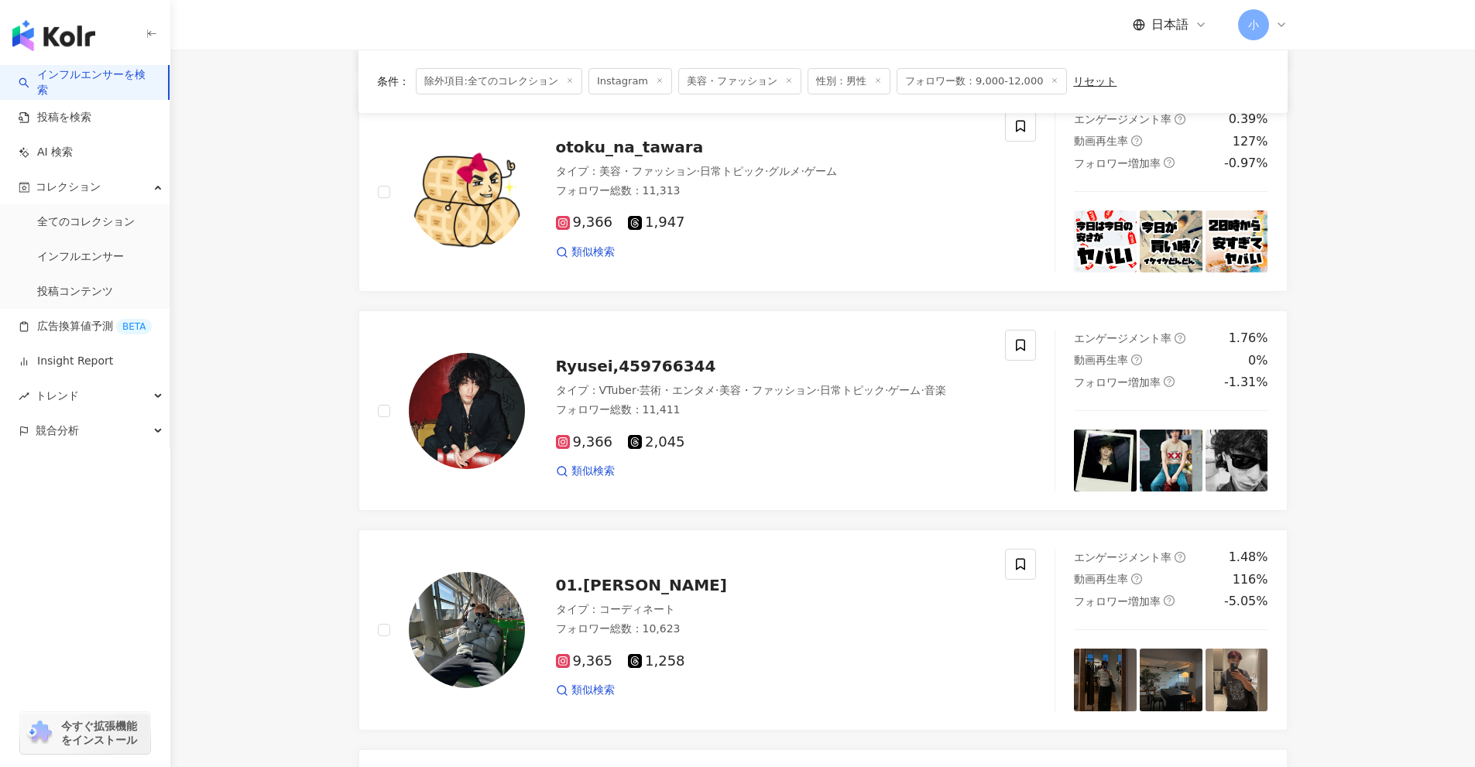
scroll to position [1892, 0]
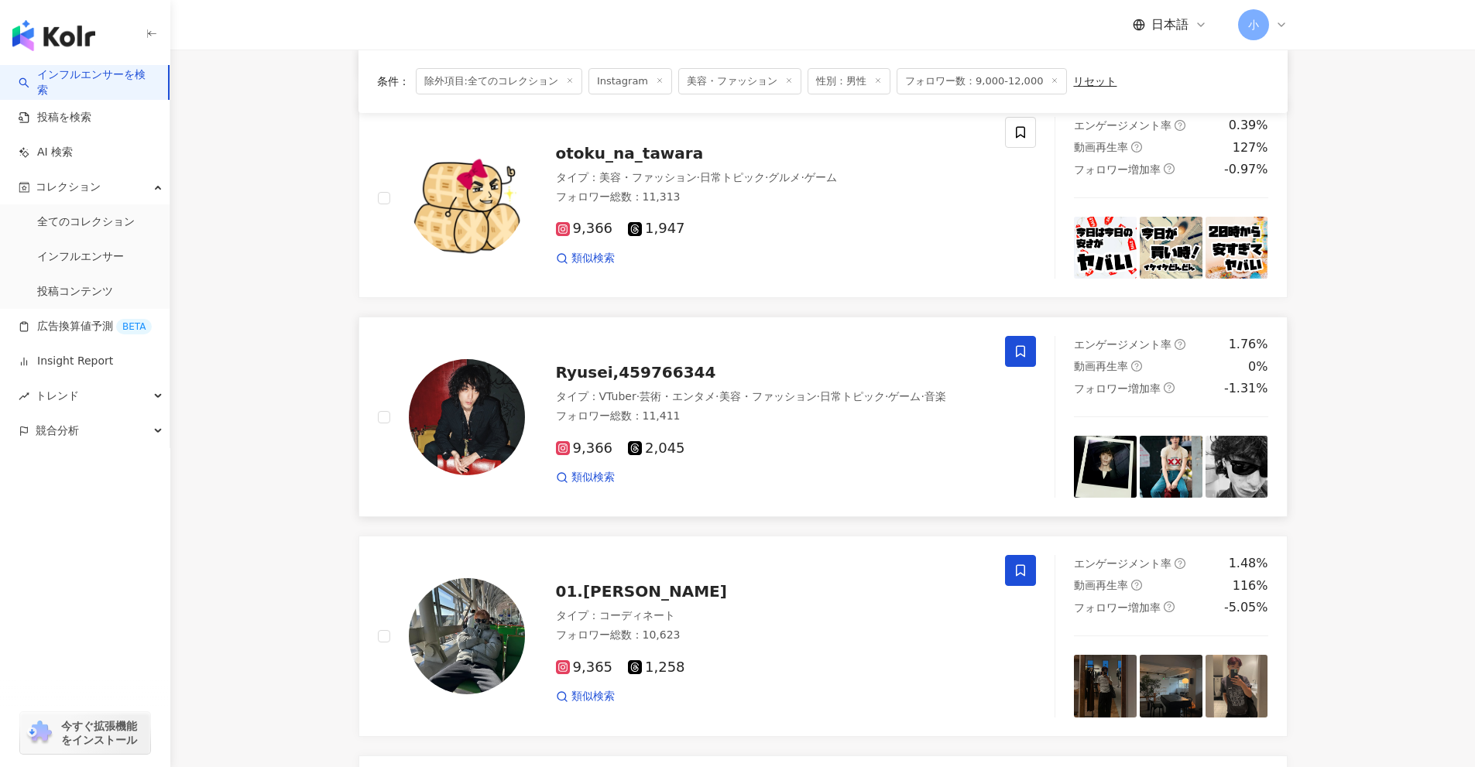
click at [1024, 357] on icon at bounding box center [1020, 352] width 9 height 12
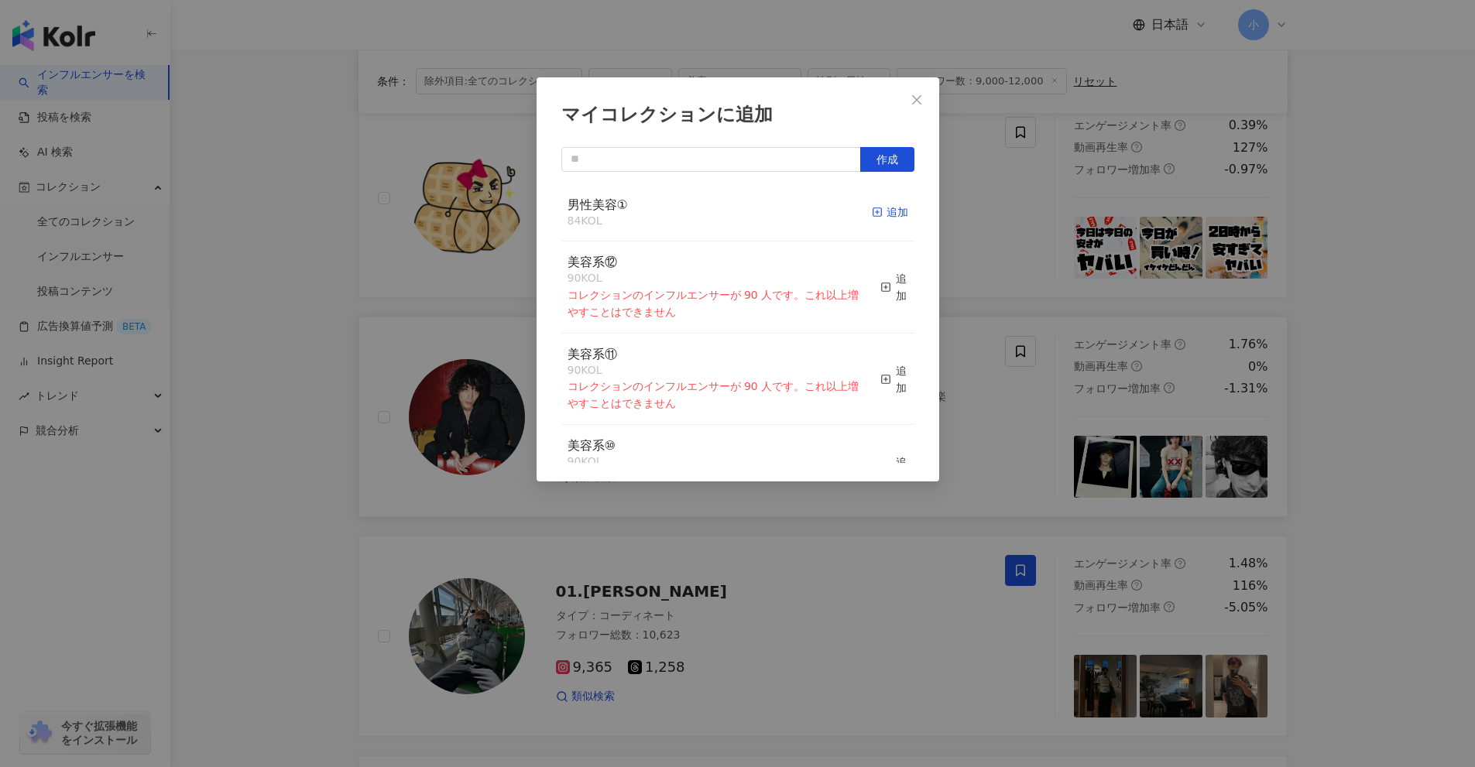
click at [877, 212] on div "追加" at bounding box center [890, 212] width 36 height 17
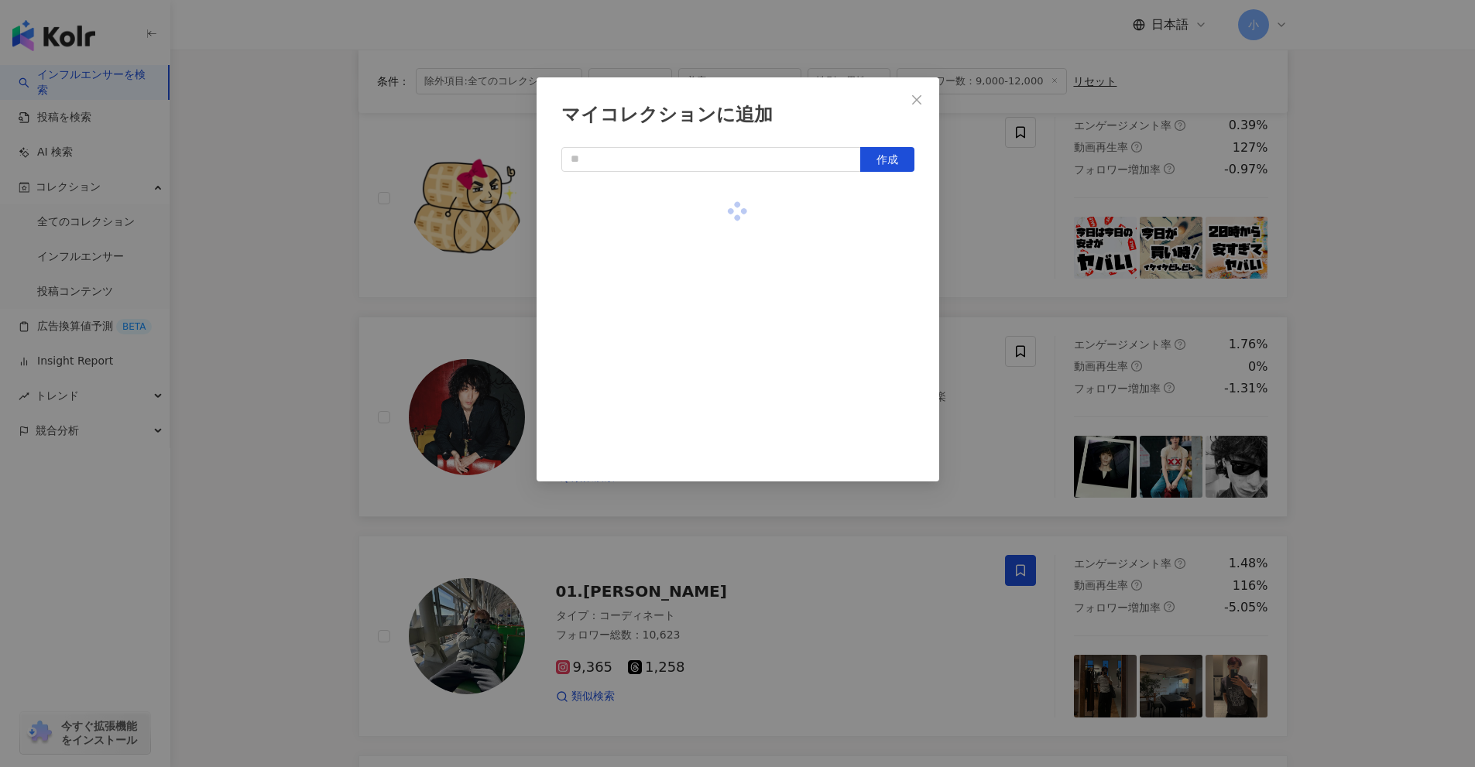
click at [1348, 350] on div "マイコレクションに追加 作成" at bounding box center [737, 383] width 1475 height 767
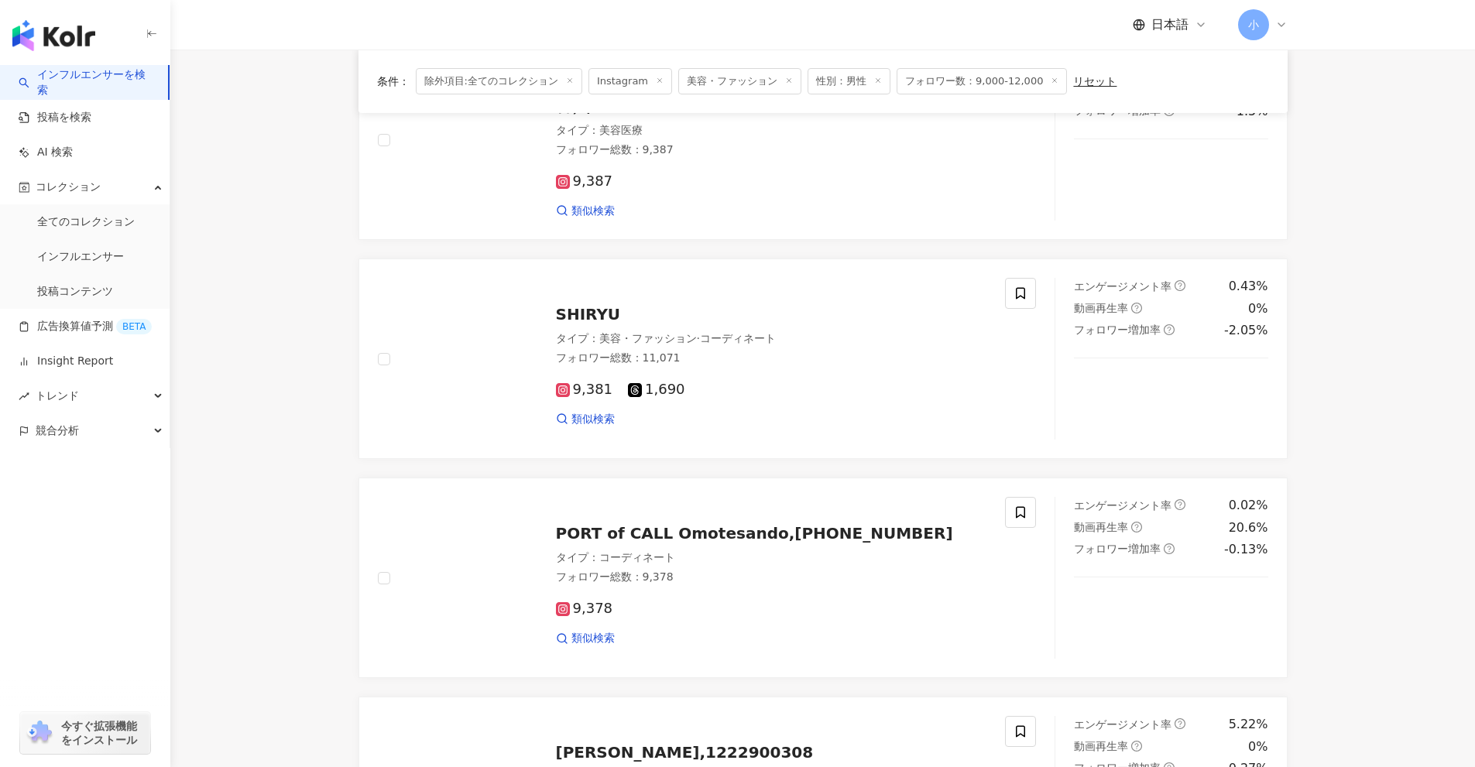
scroll to position [576, 0]
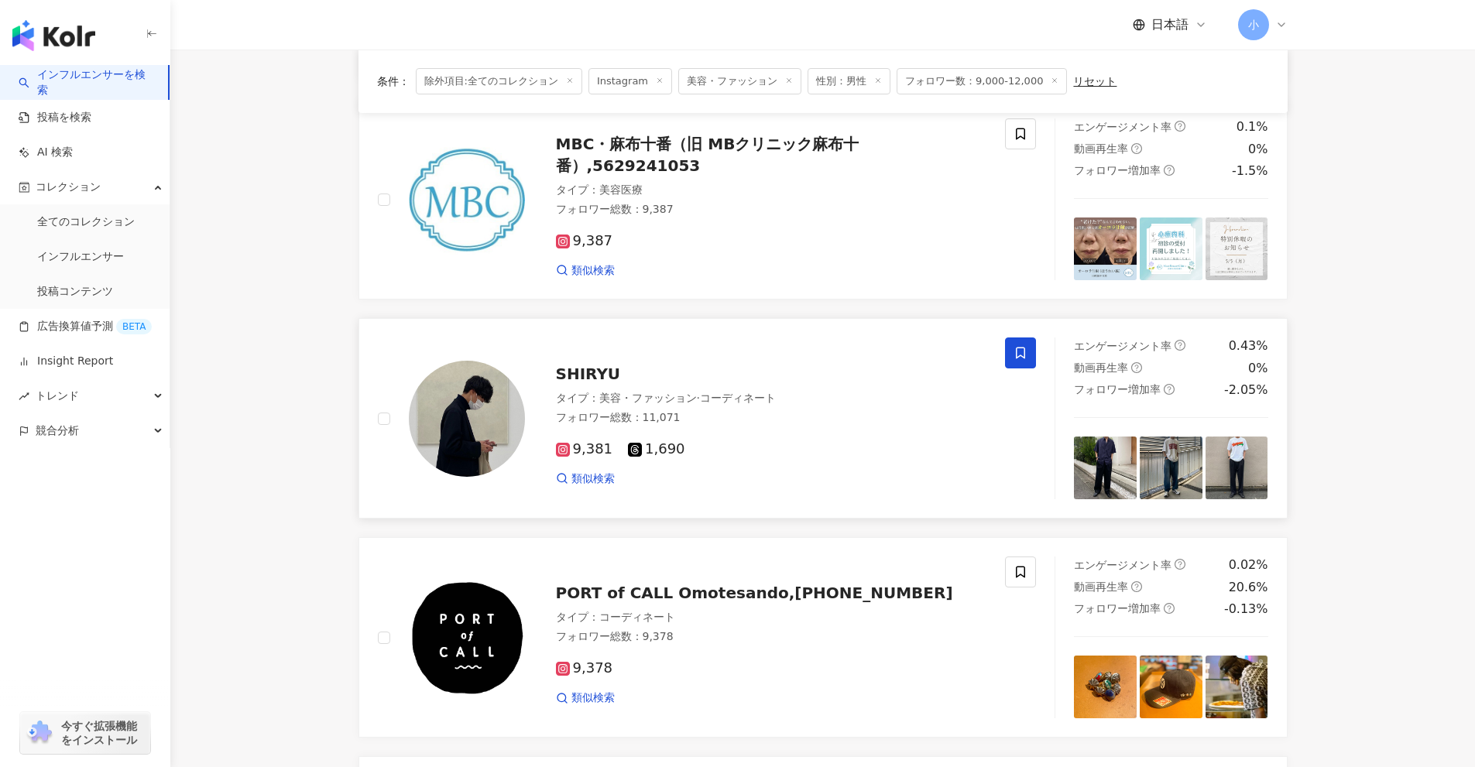
click at [1023, 353] on icon at bounding box center [1020, 353] width 14 height 14
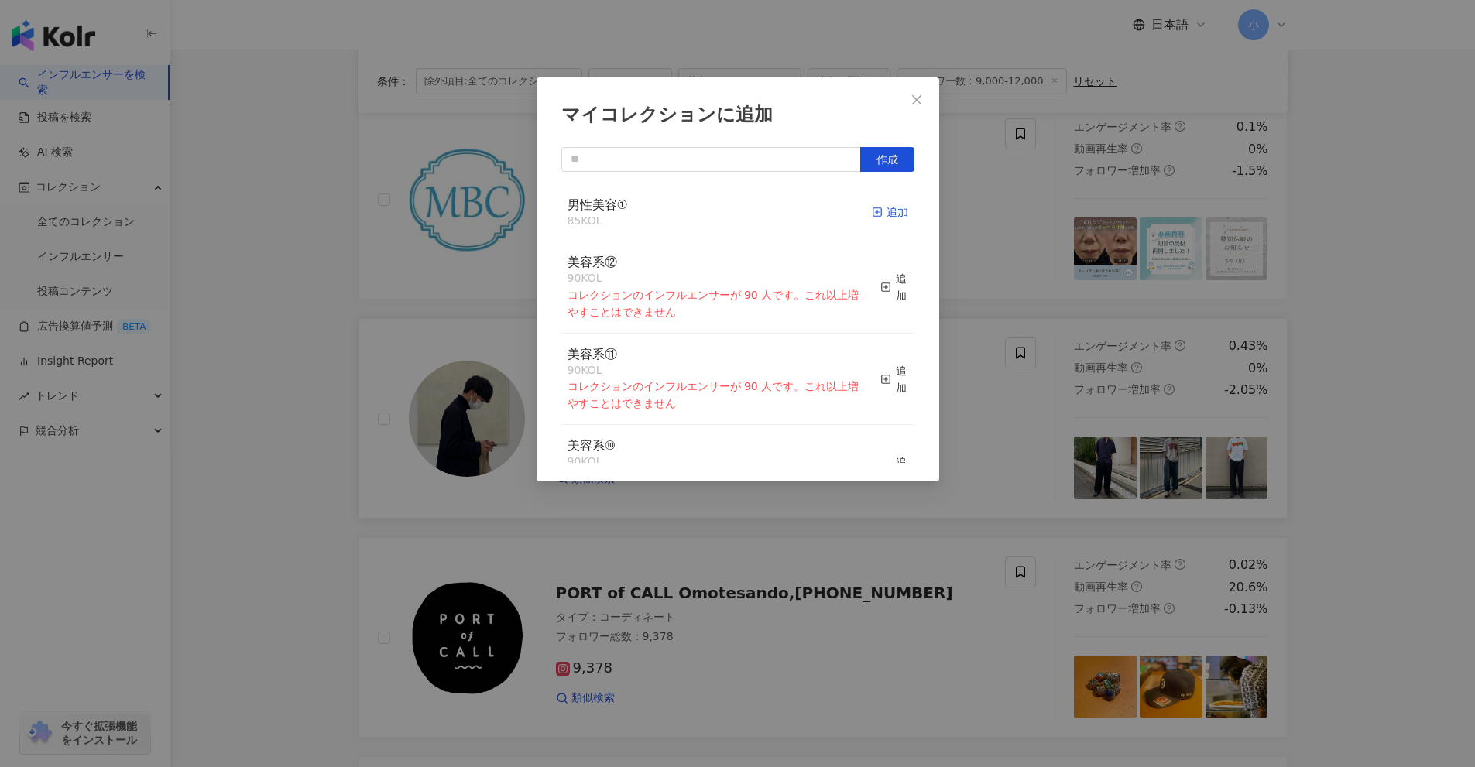
click at [879, 210] on div "追加" at bounding box center [890, 212] width 36 height 17
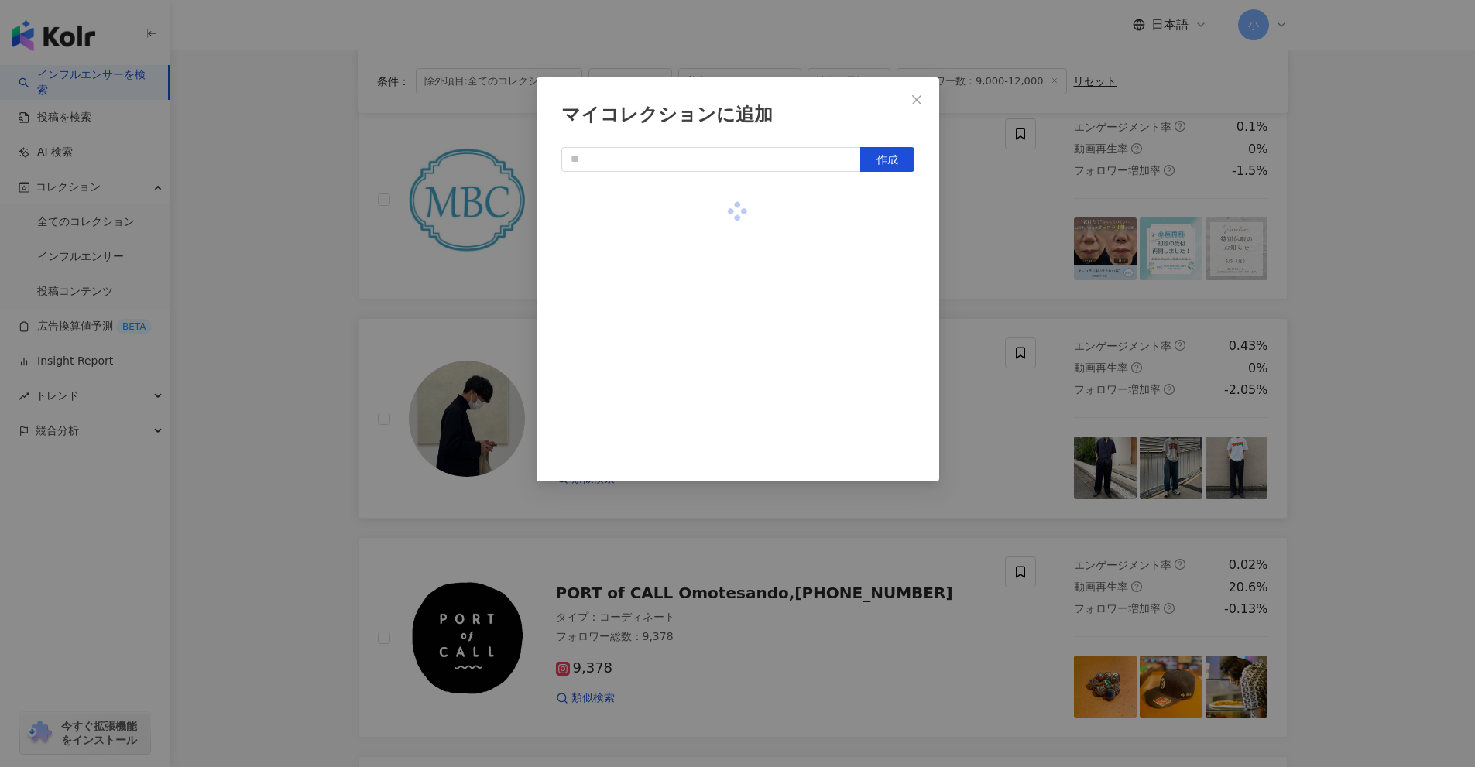
click at [1355, 345] on div "マイコレクションに追加 作成" at bounding box center [737, 383] width 1475 height 767
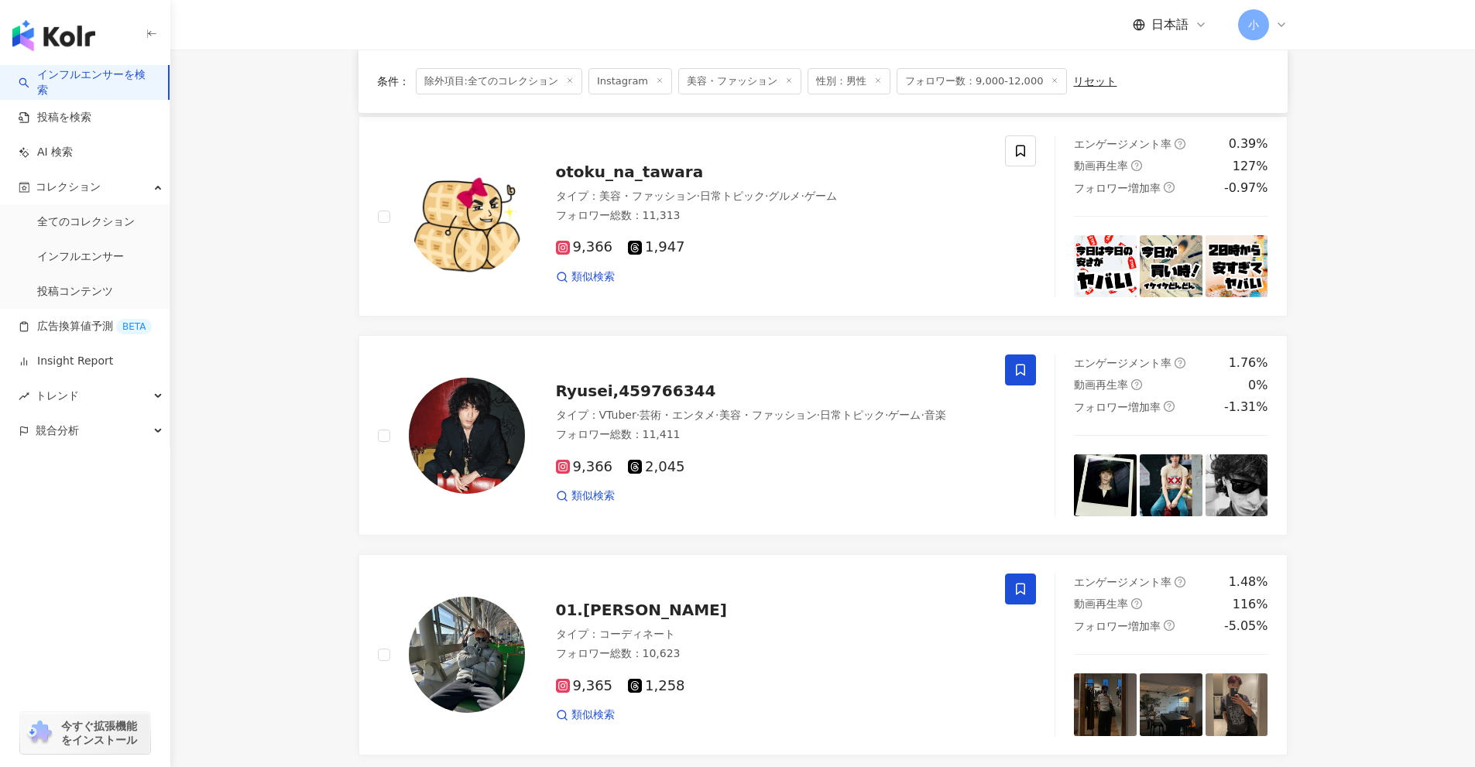
scroll to position [2434, 0]
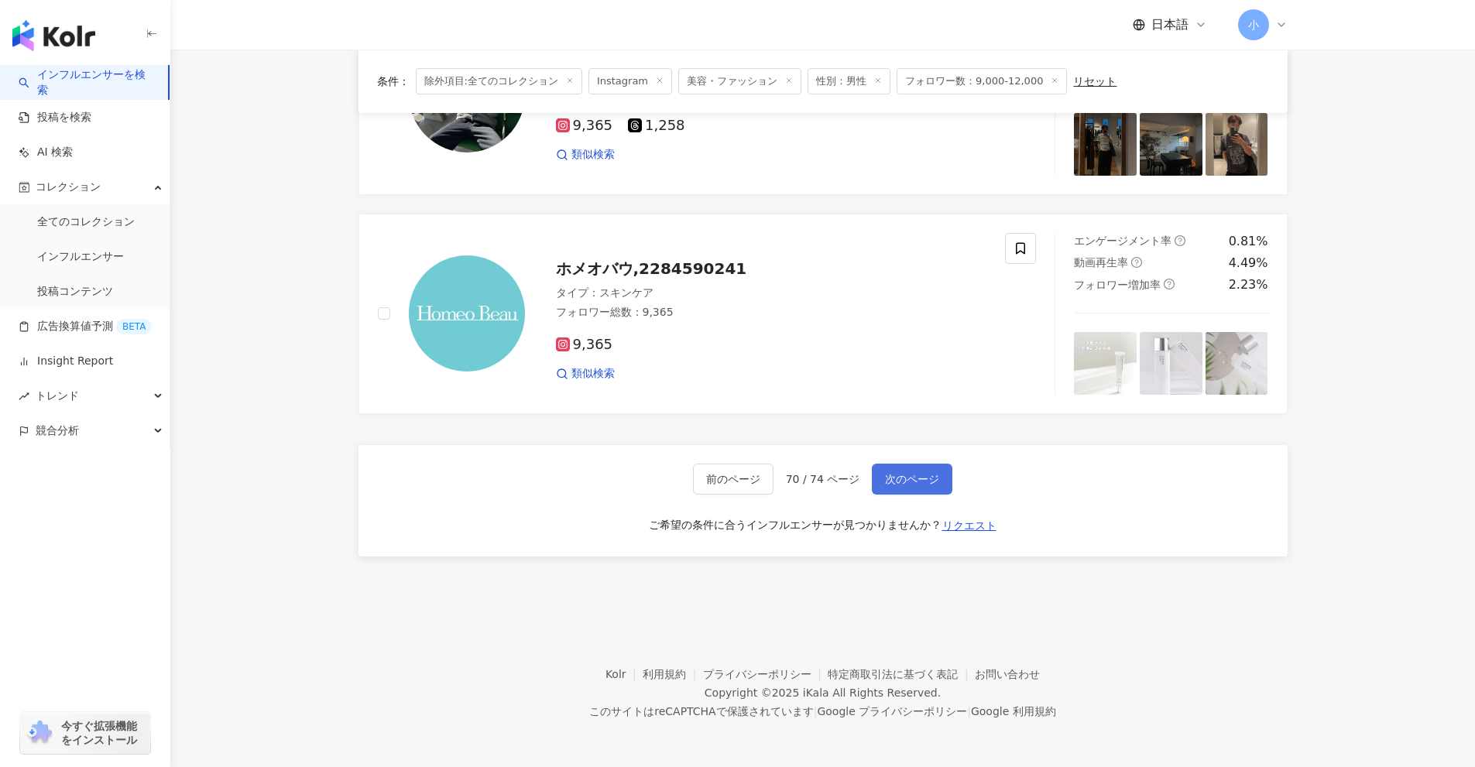
click at [922, 483] on span "次のページ" at bounding box center [912, 479] width 54 height 12
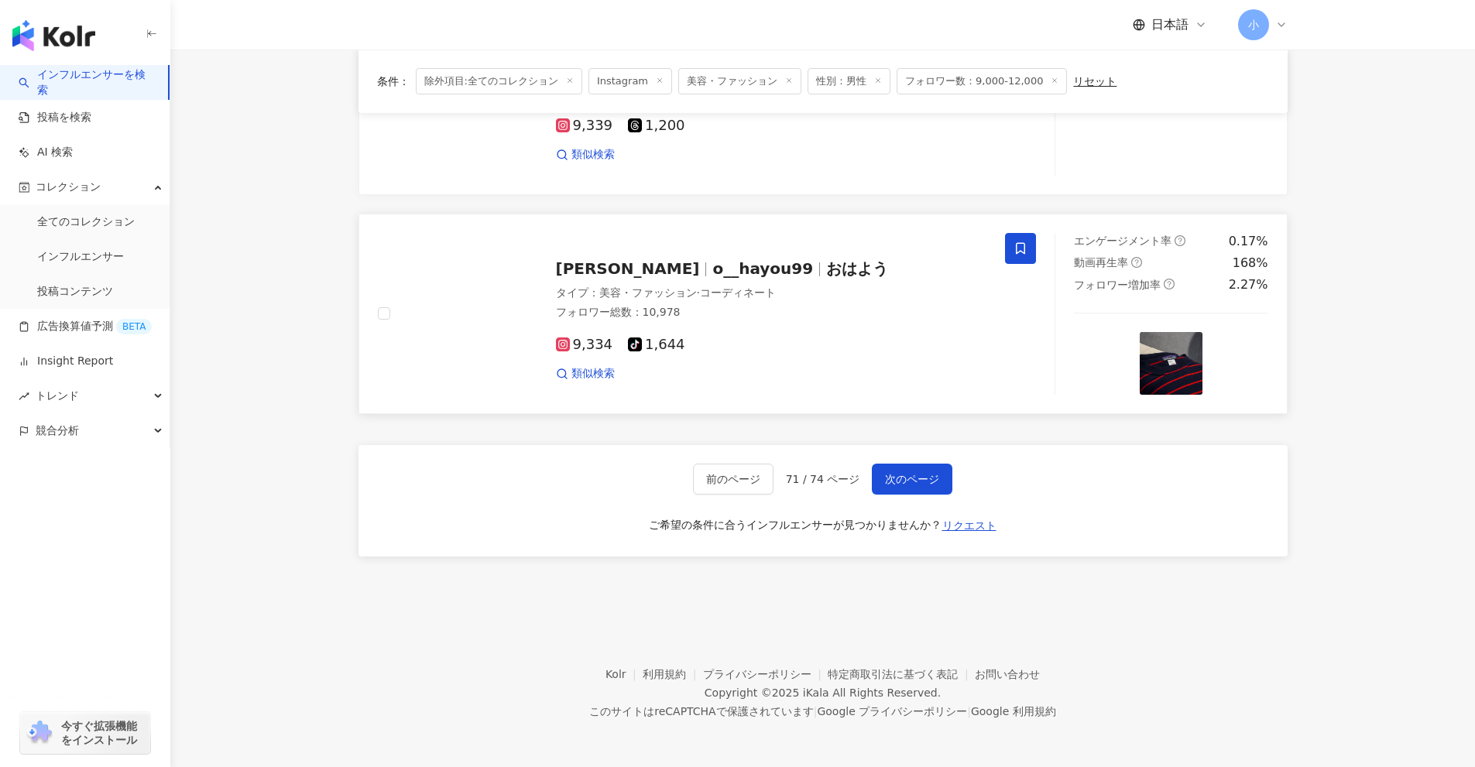
click at [1022, 246] on icon at bounding box center [1020, 249] width 14 height 14
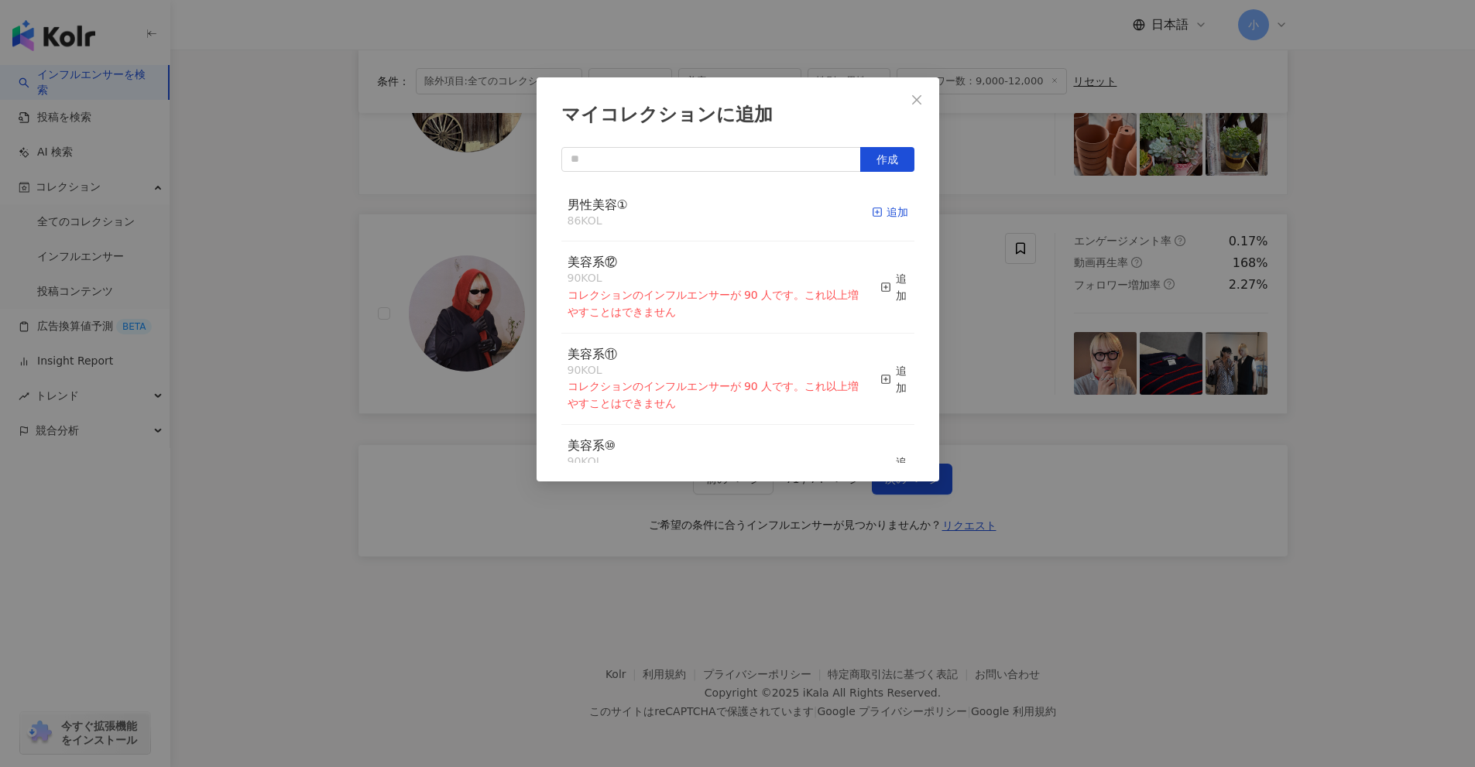
click at [872, 212] on icon "button" at bounding box center [877, 212] width 11 height 11
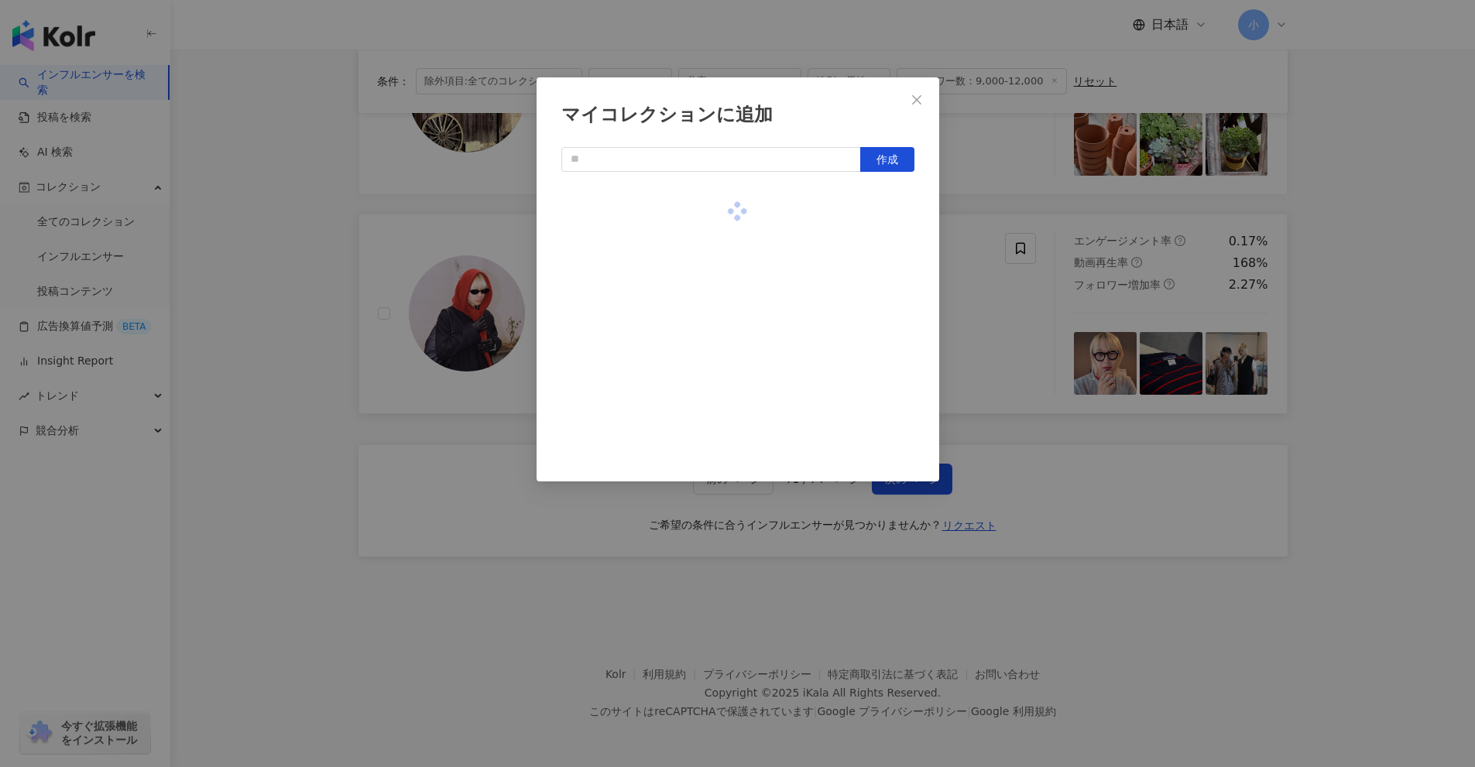
click at [1410, 384] on div "マイコレクションに追加 作成" at bounding box center [737, 383] width 1475 height 767
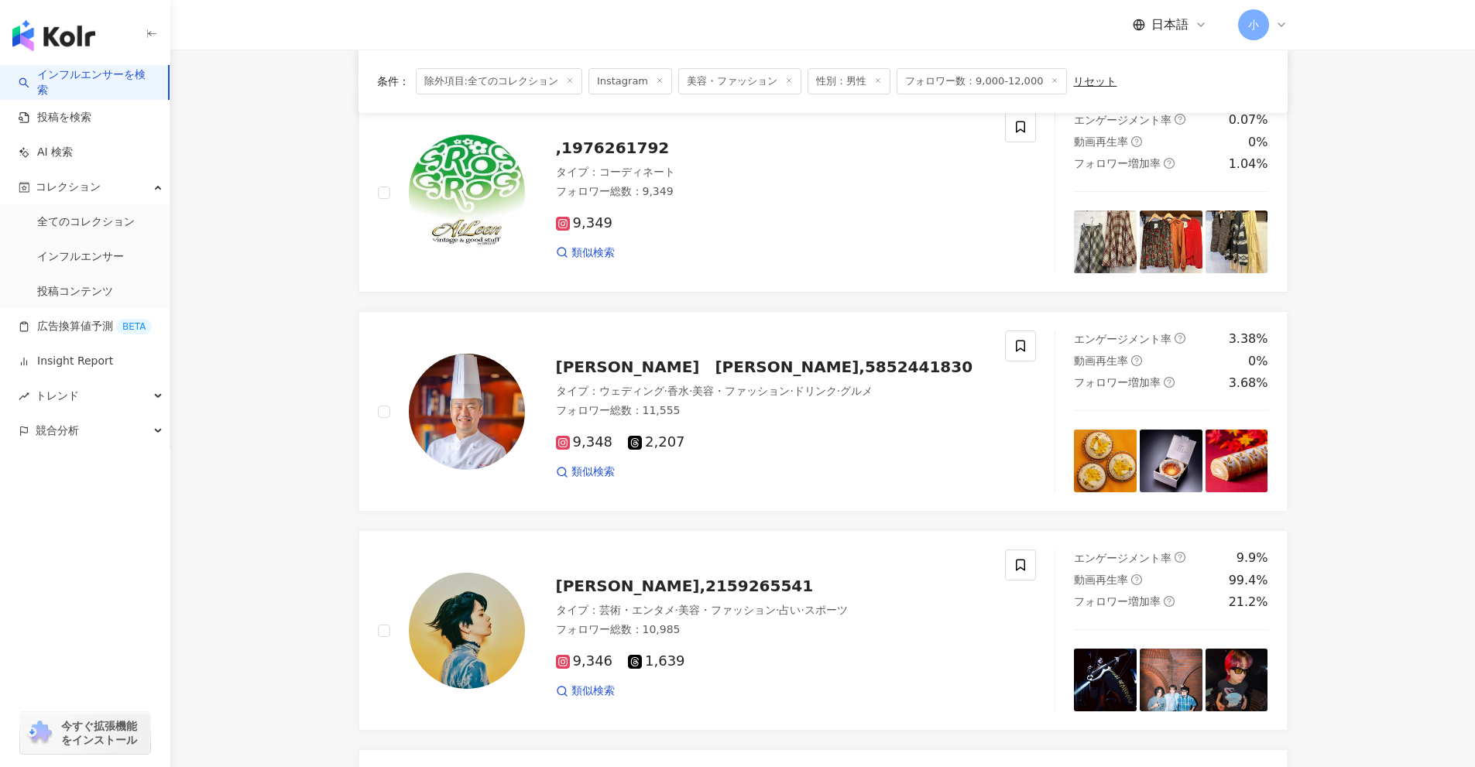
scroll to position [808, 0]
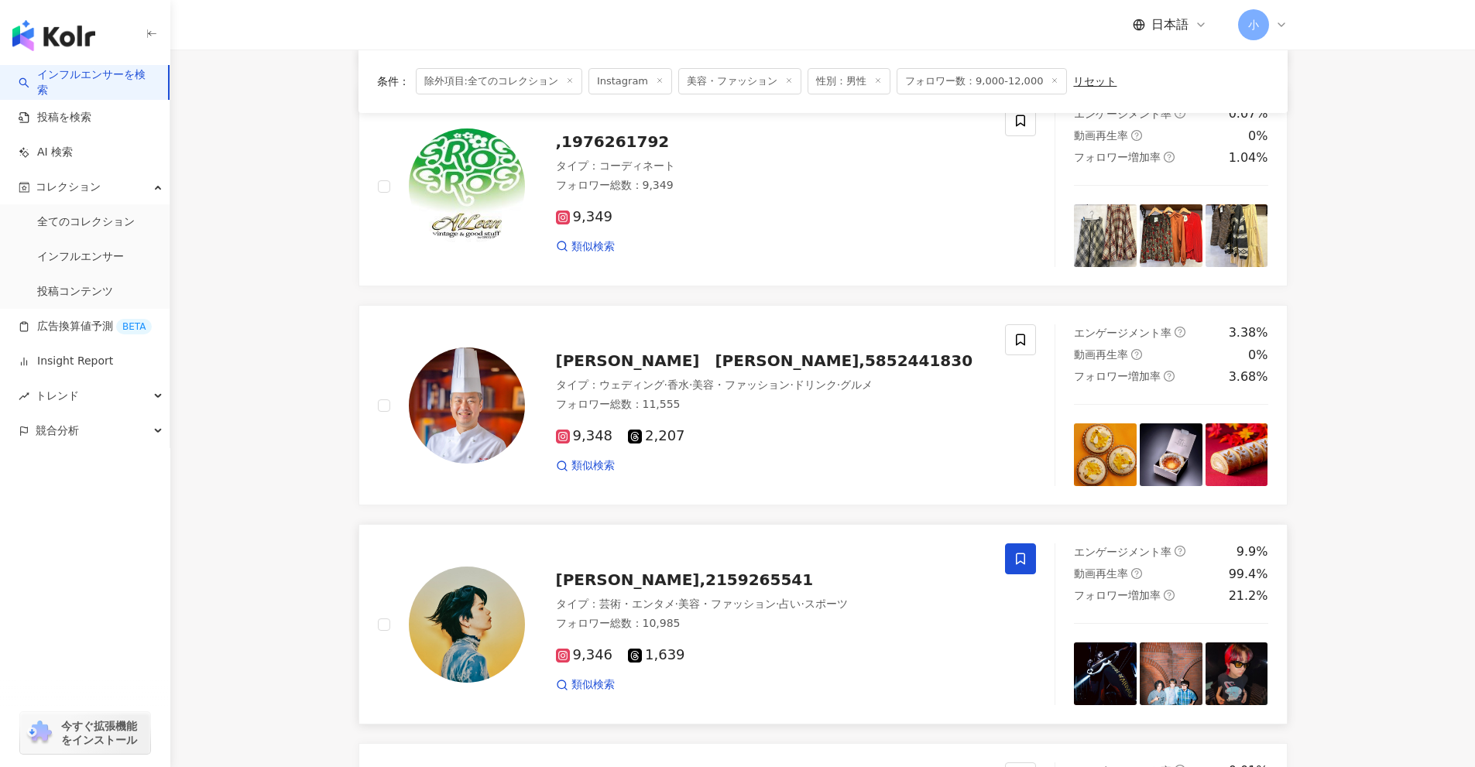
click at [1031, 553] on span at bounding box center [1020, 558] width 31 height 31
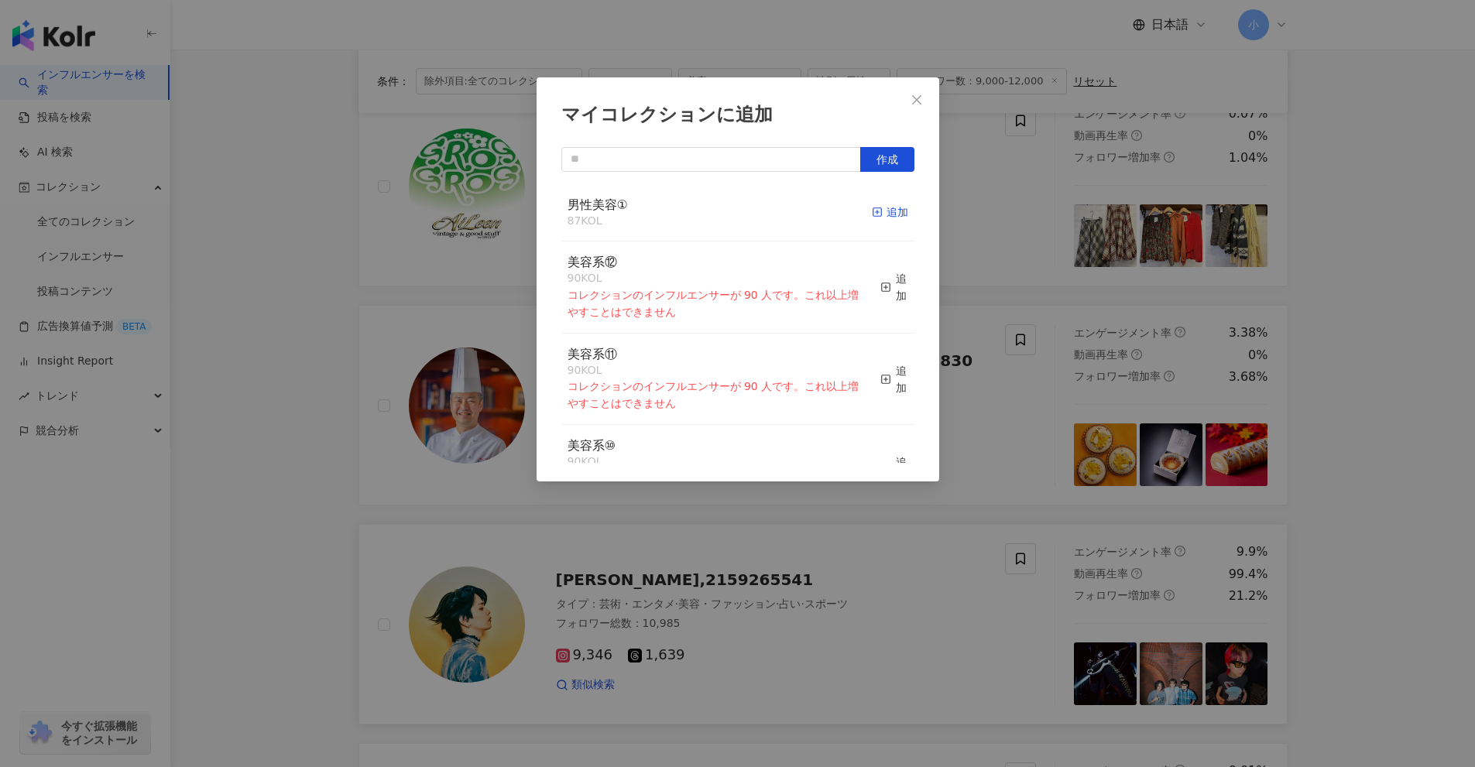
click at [873, 214] on div "追加" at bounding box center [890, 212] width 36 height 17
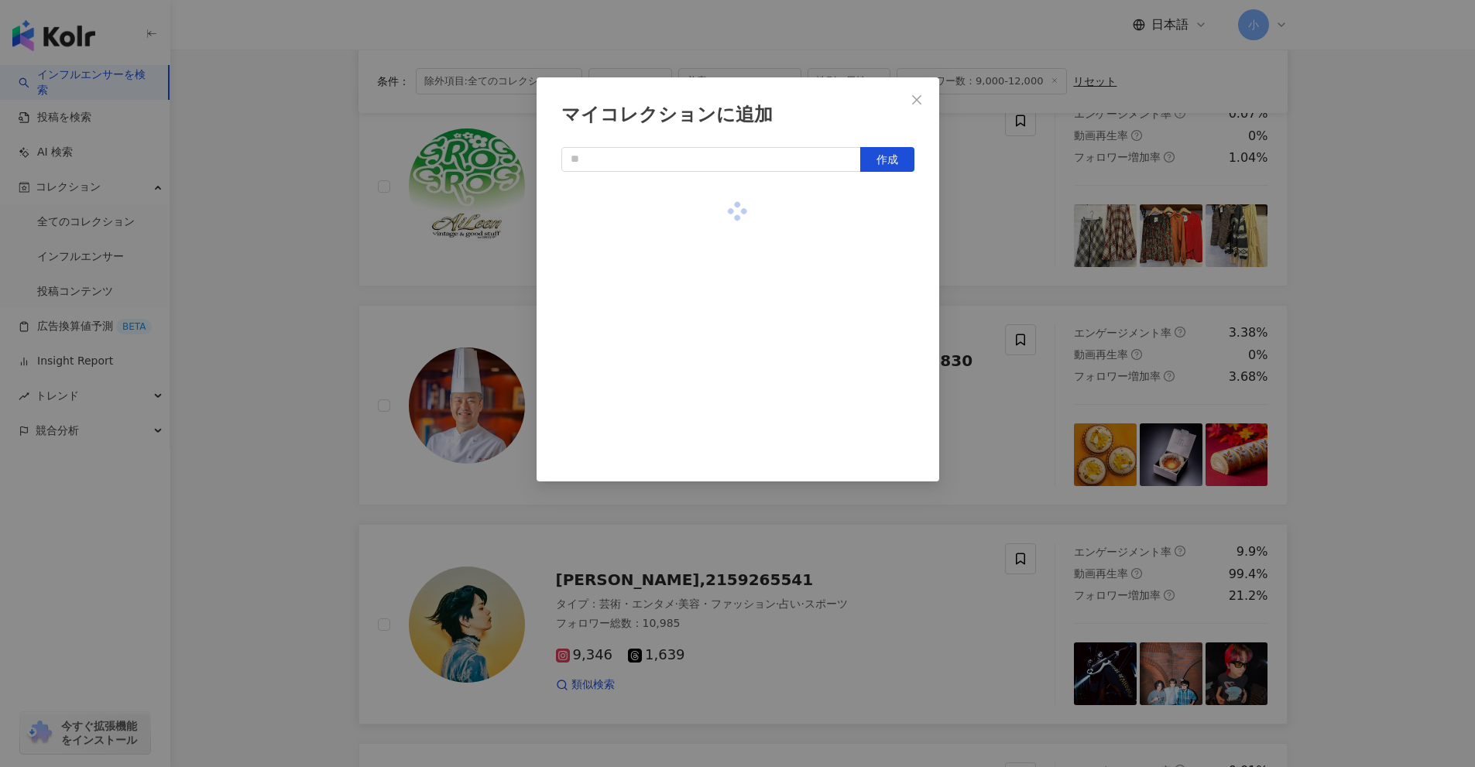
click at [1434, 357] on div "マイコレクションに追加 作成" at bounding box center [737, 383] width 1475 height 767
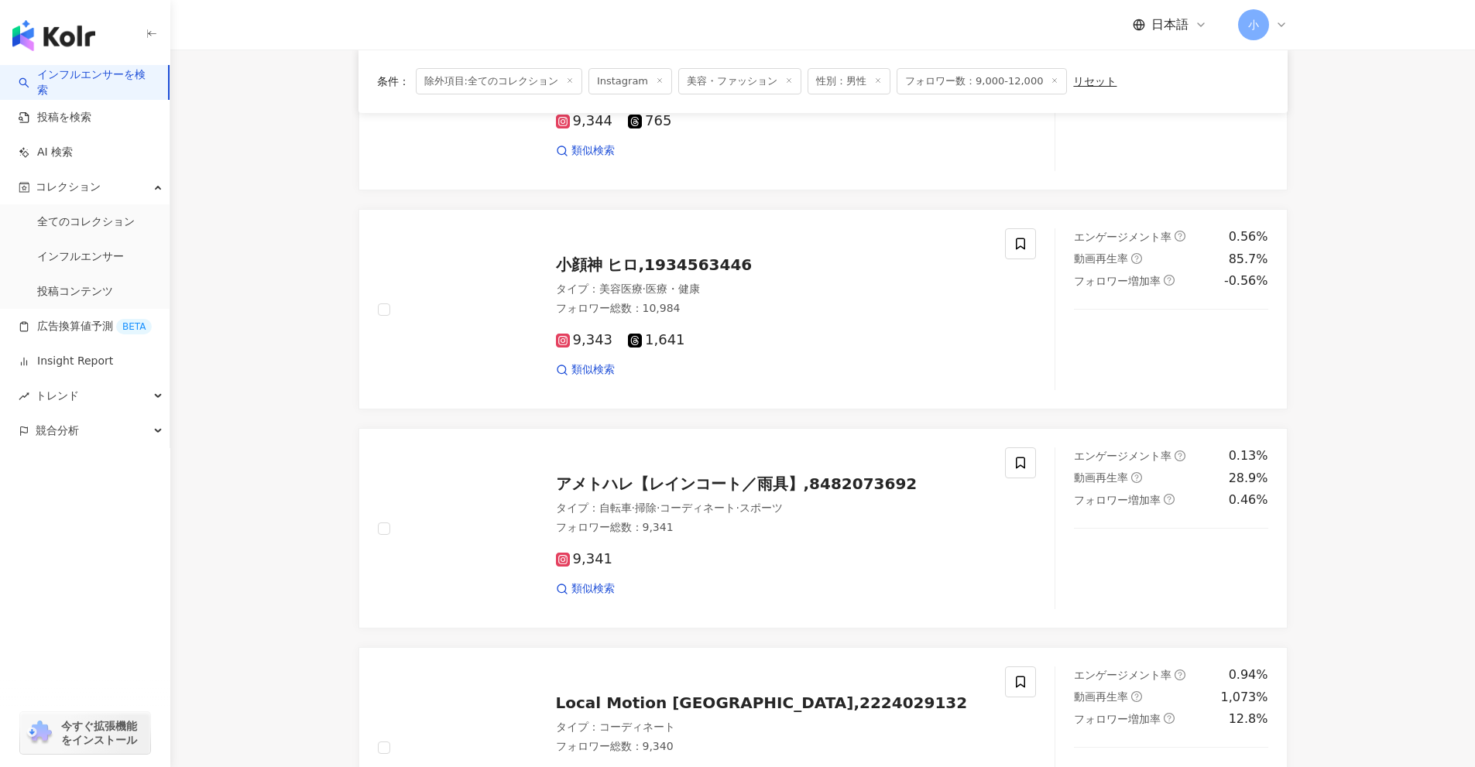
scroll to position [2434, 0]
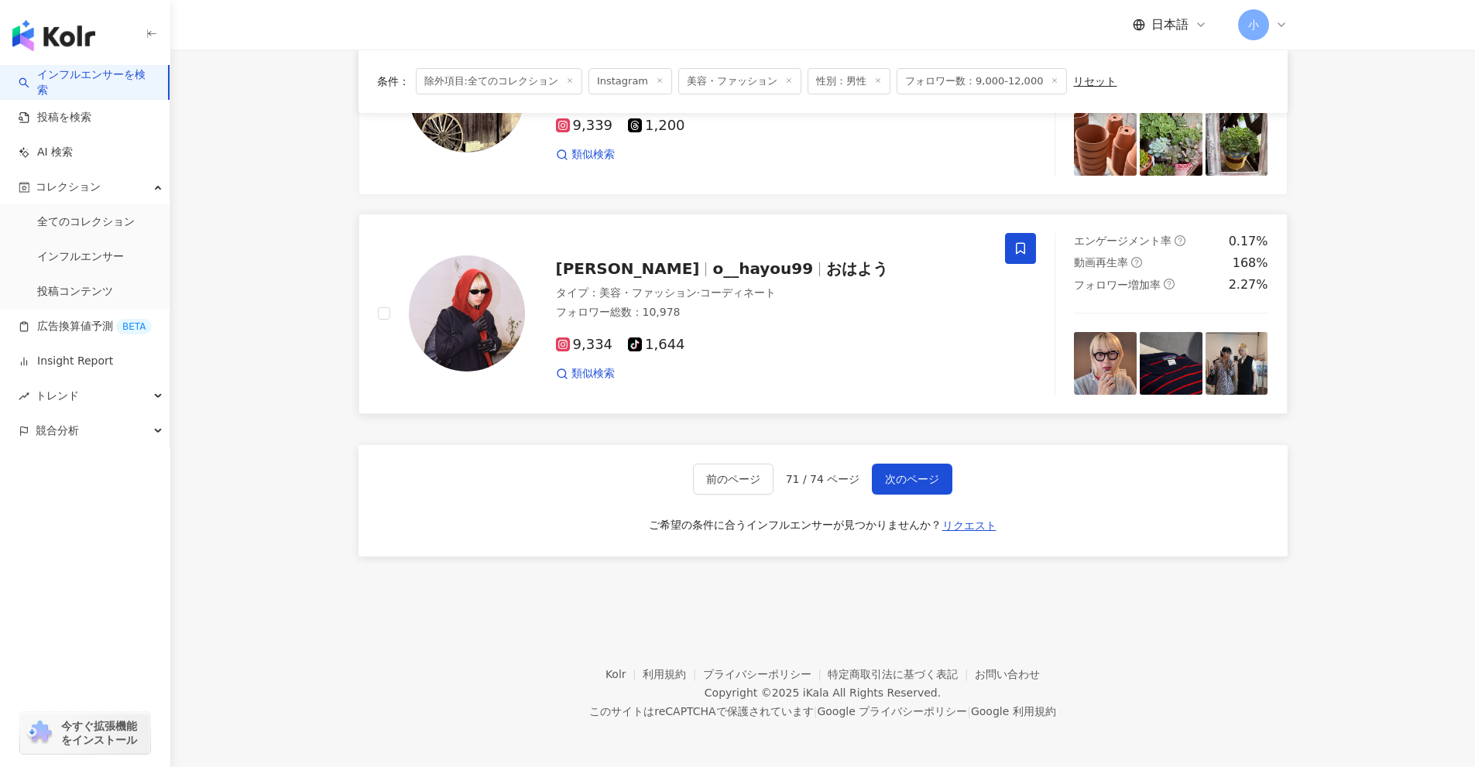
click at [938, 497] on div "前のページ 71 / 74 ページ 次のページ ご希望の条件に合うインフルエンサーが見つかりませんか？ リクエスト" at bounding box center [822, 500] width 929 height 111
click at [931, 485] on span "次のページ" at bounding box center [912, 479] width 54 height 12
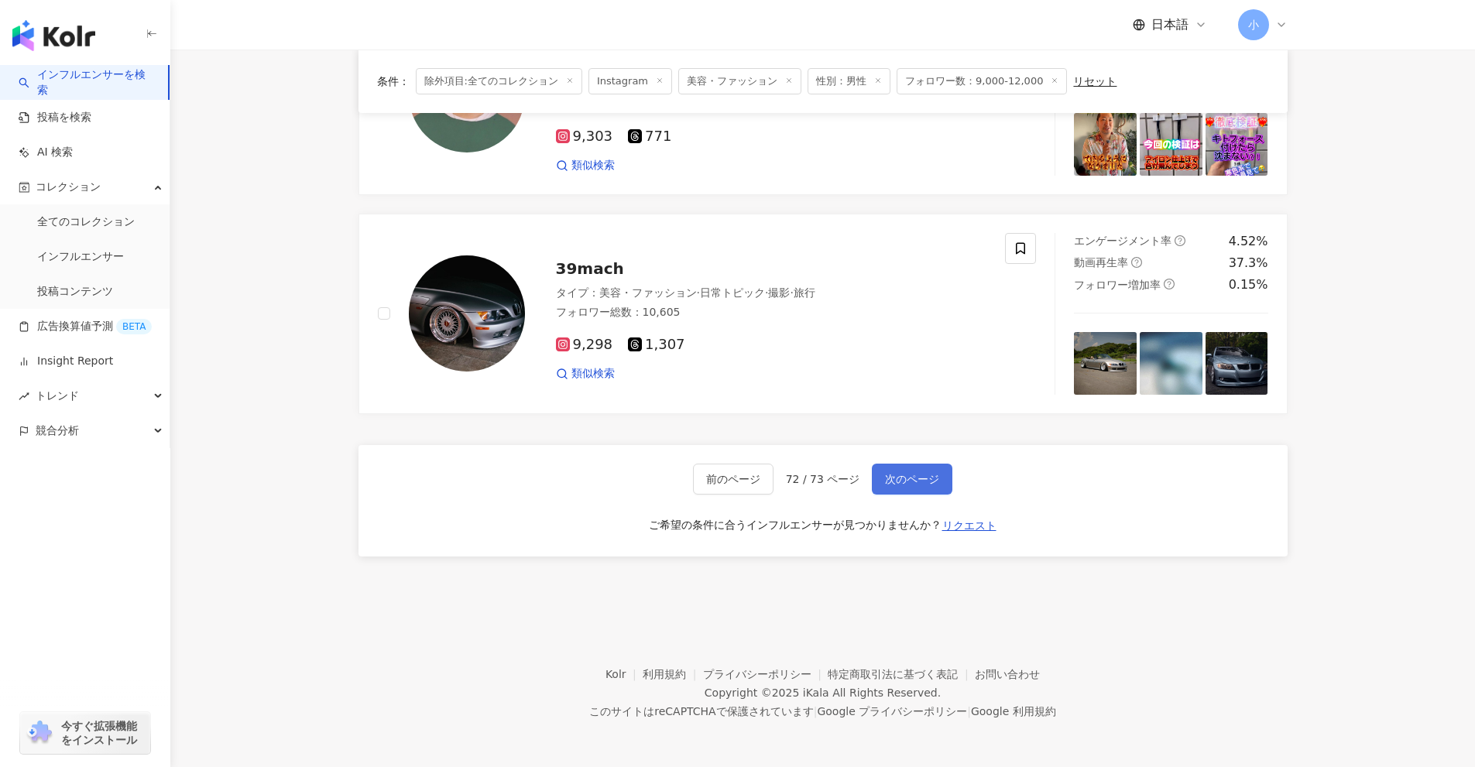
click at [927, 485] on span "次のページ" at bounding box center [912, 479] width 54 height 12
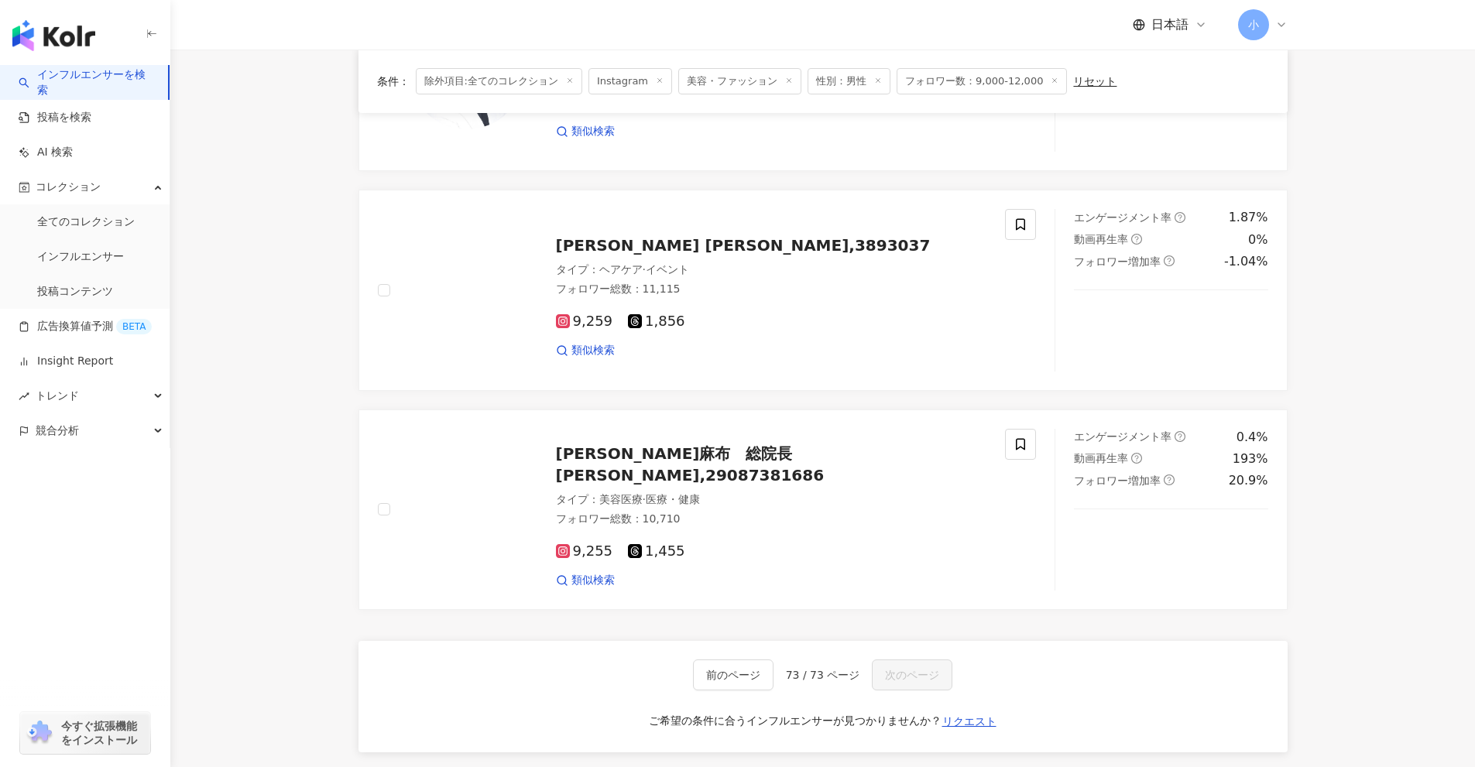
scroll to position [2202, 0]
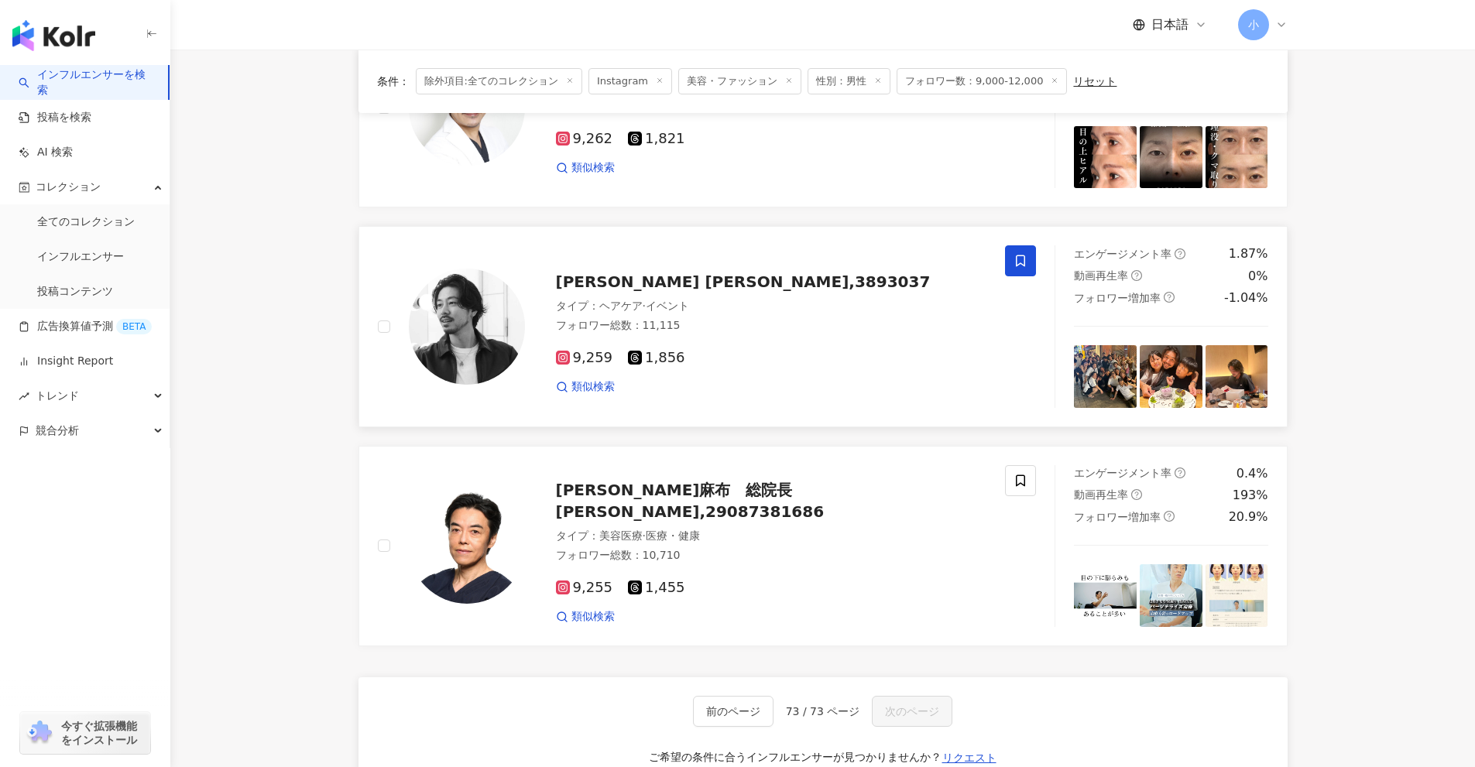
click at [1014, 259] on icon at bounding box center [1020, 261] width 14 height 14
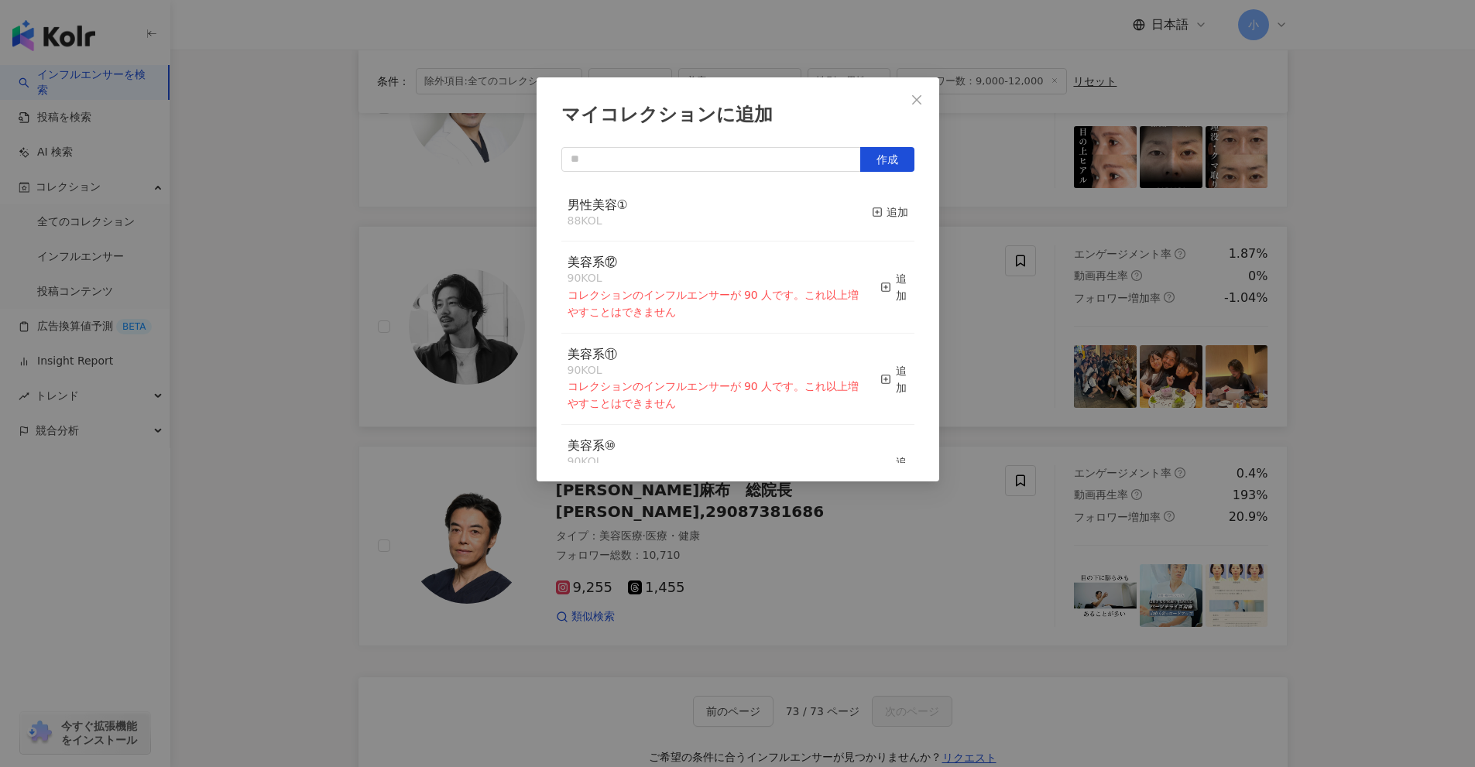
click at [1374, 362] on div "マイコレクションに追加 作成 男性美容① 88 KOL 追加 美容系⑫ 90 KOL コレクションのインフルエンサーが 90 人です。これ以上増やすことはでき…" at bounding box center [737, 383] width 1475 height 767
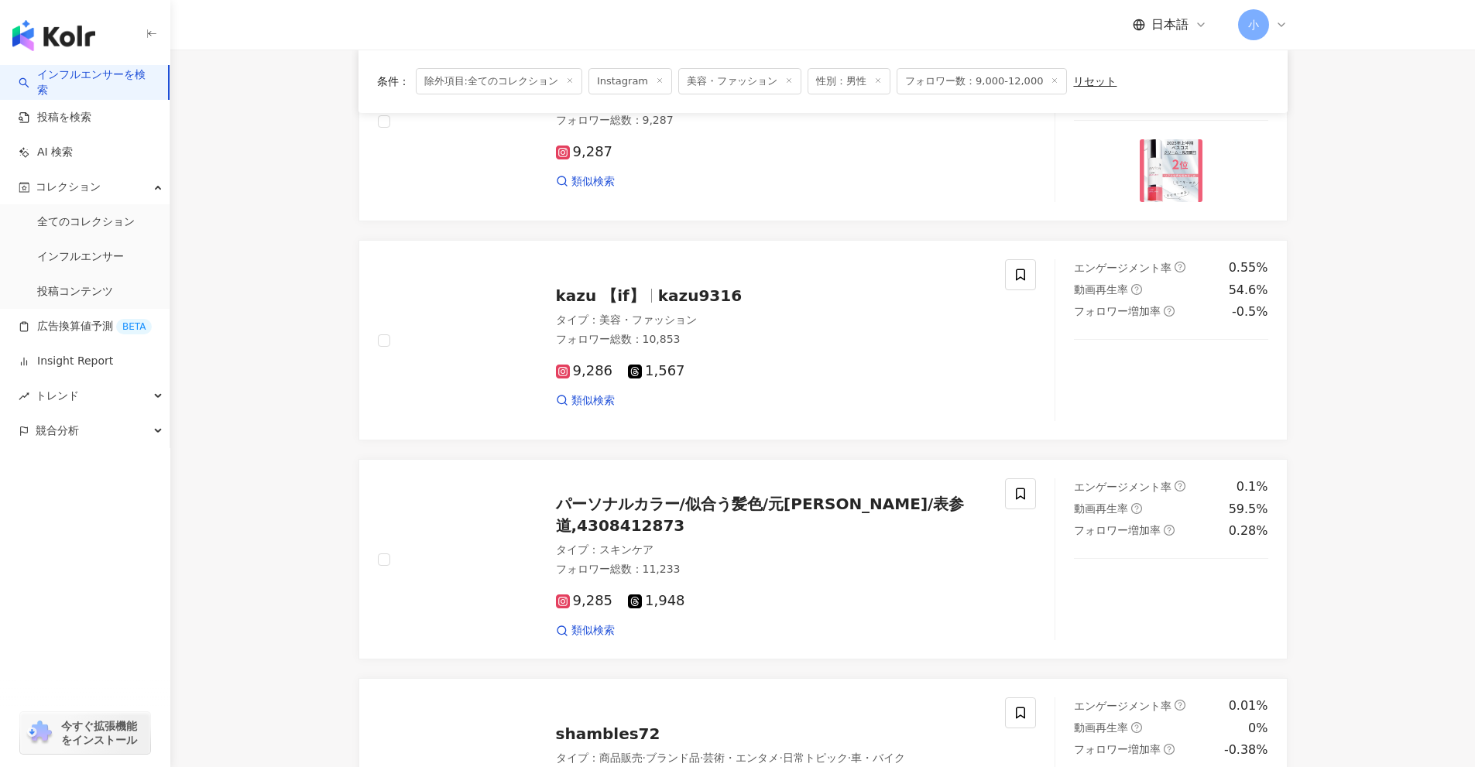
scroll to position [653, 0]
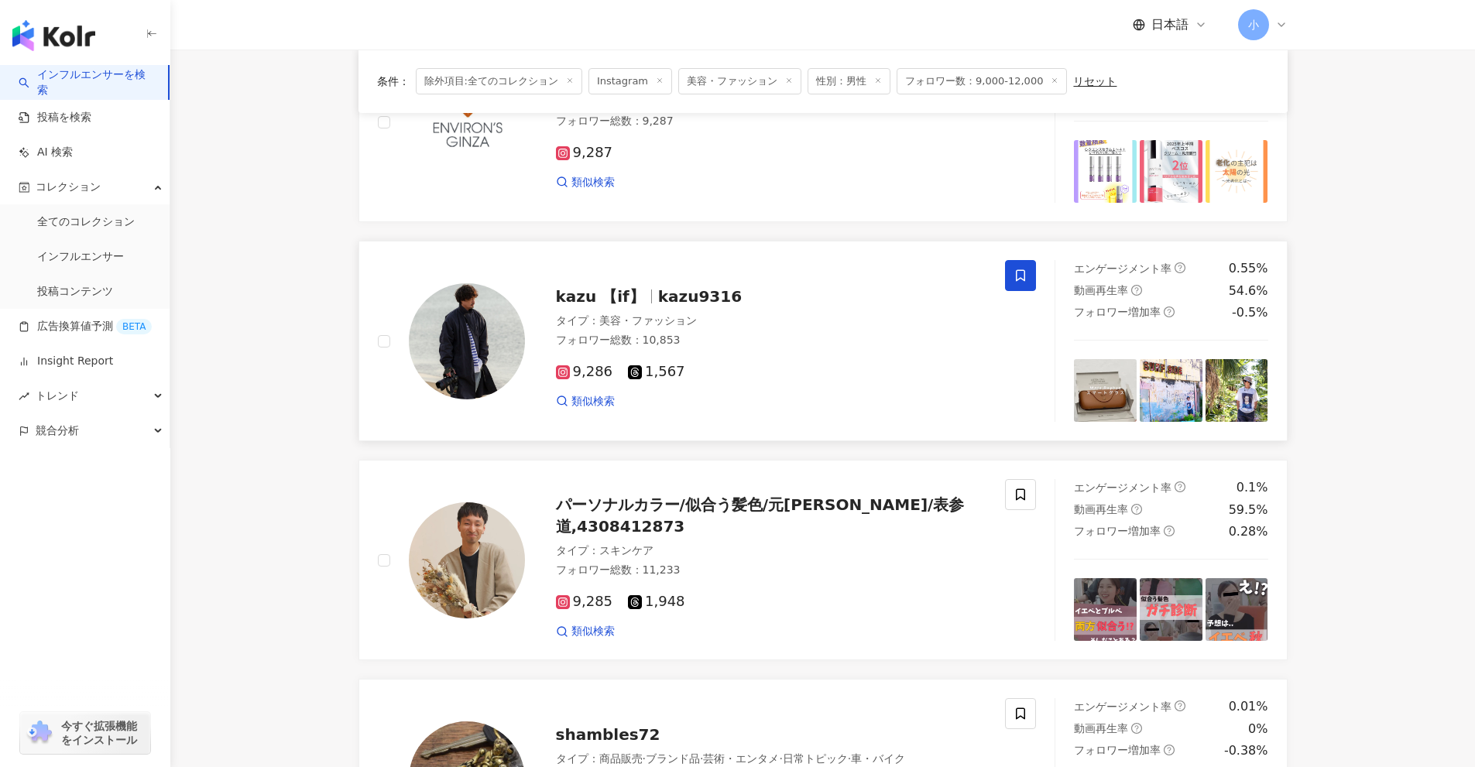
click at [1011, 269] on span at bounding box center [1020, 275] width 31 height 31
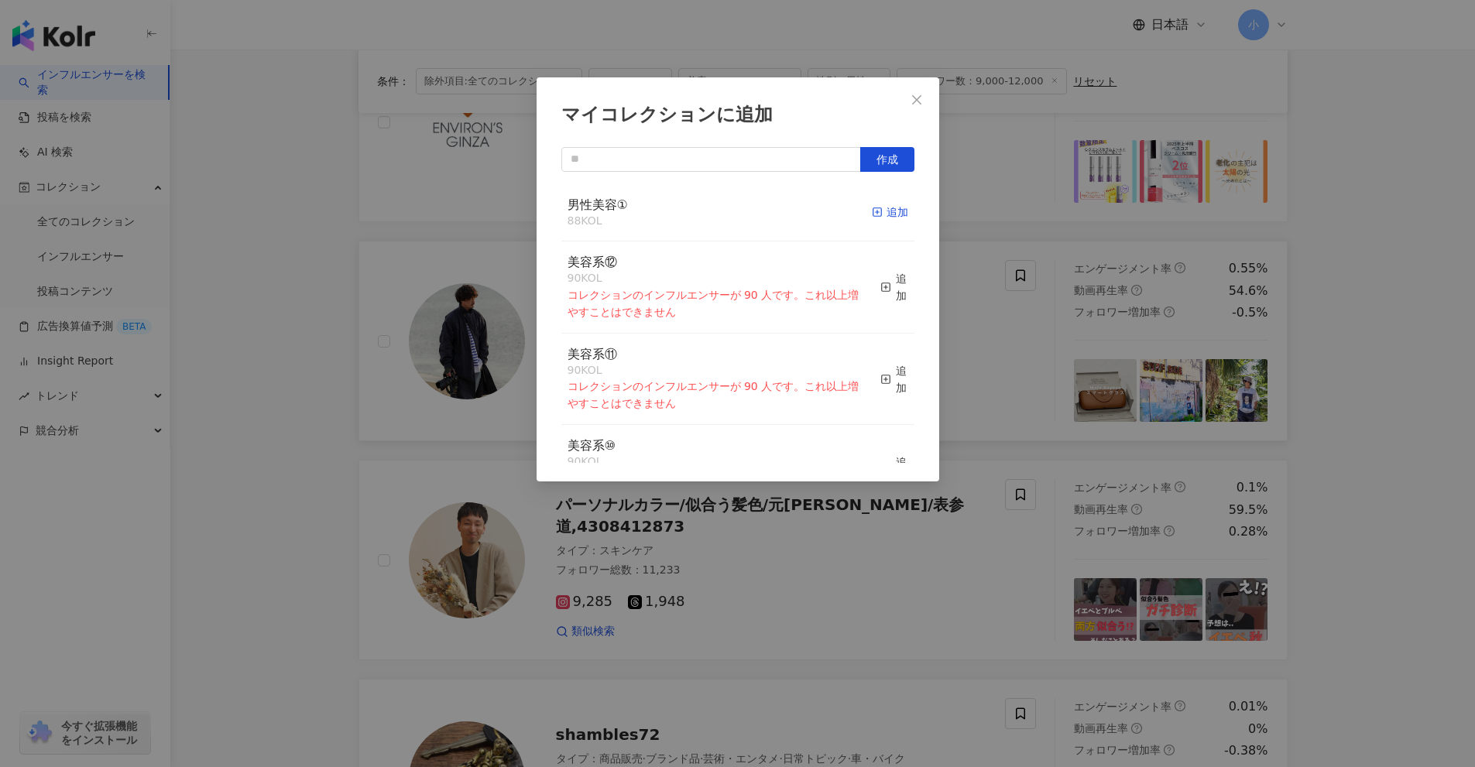
click at [872, 215] on icon "button" at bounding box center [877, 212] width 11 height 11
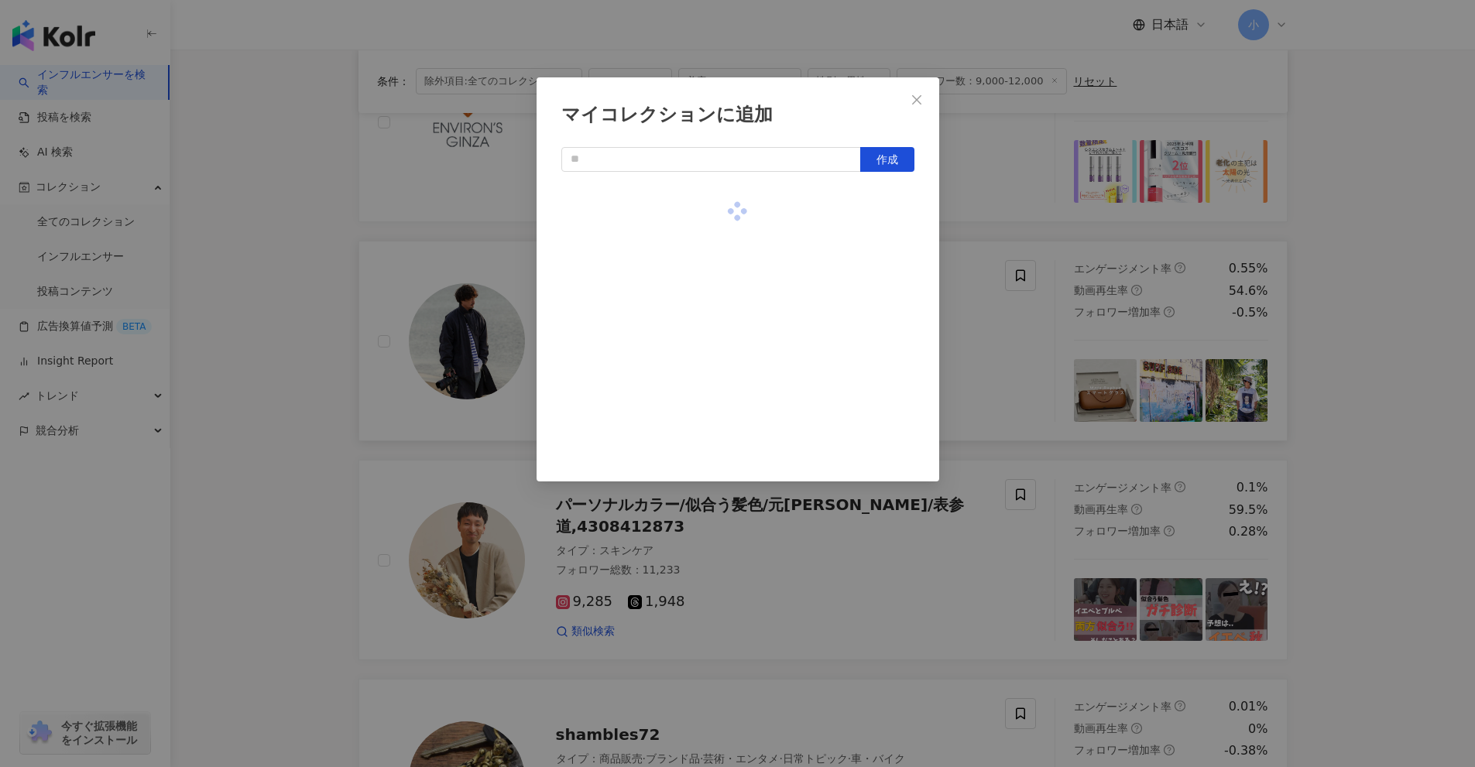
click at [1427, 362] on div "マイコレクションに追加 作成" at bounding box center [737, 383] width 1475 height 767
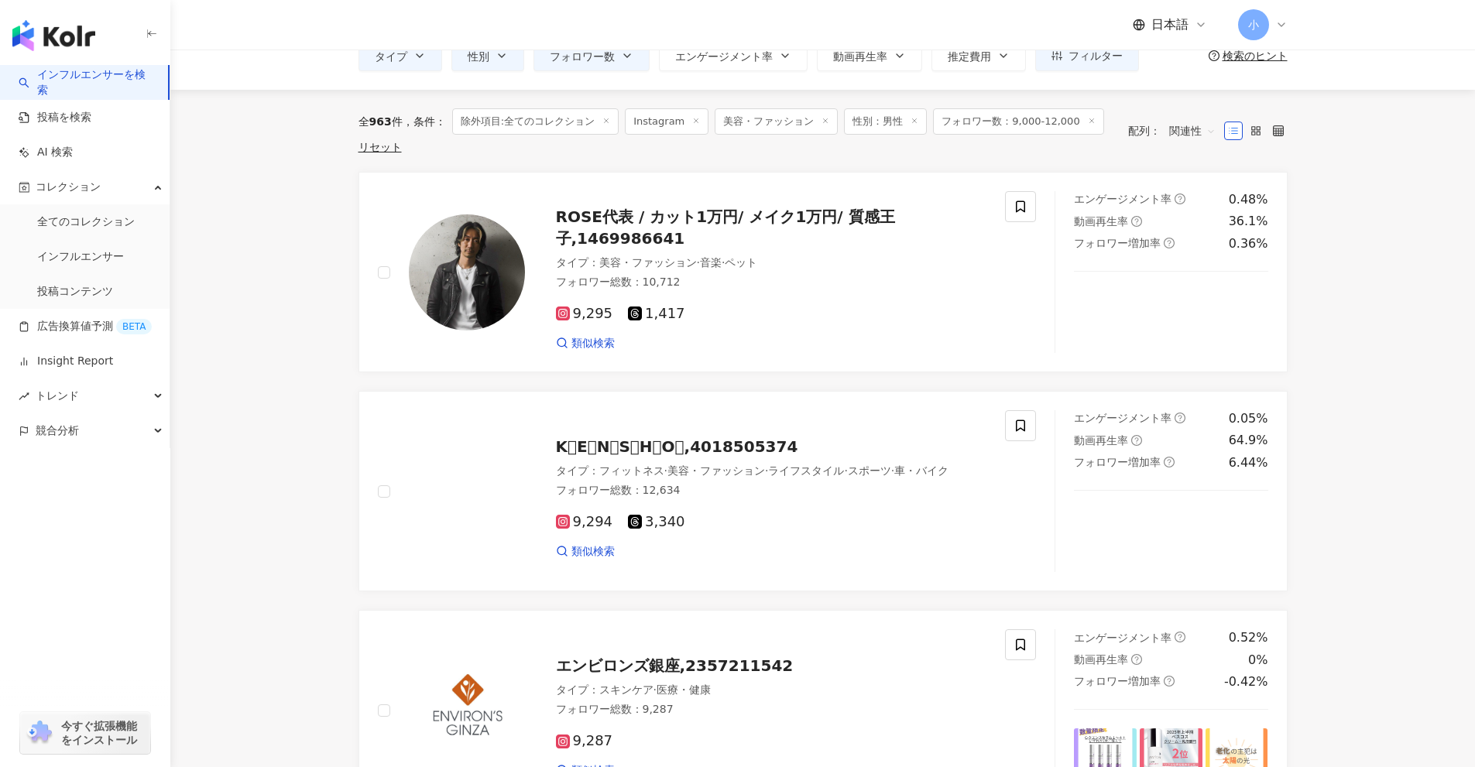
scroll to position [0, 0]
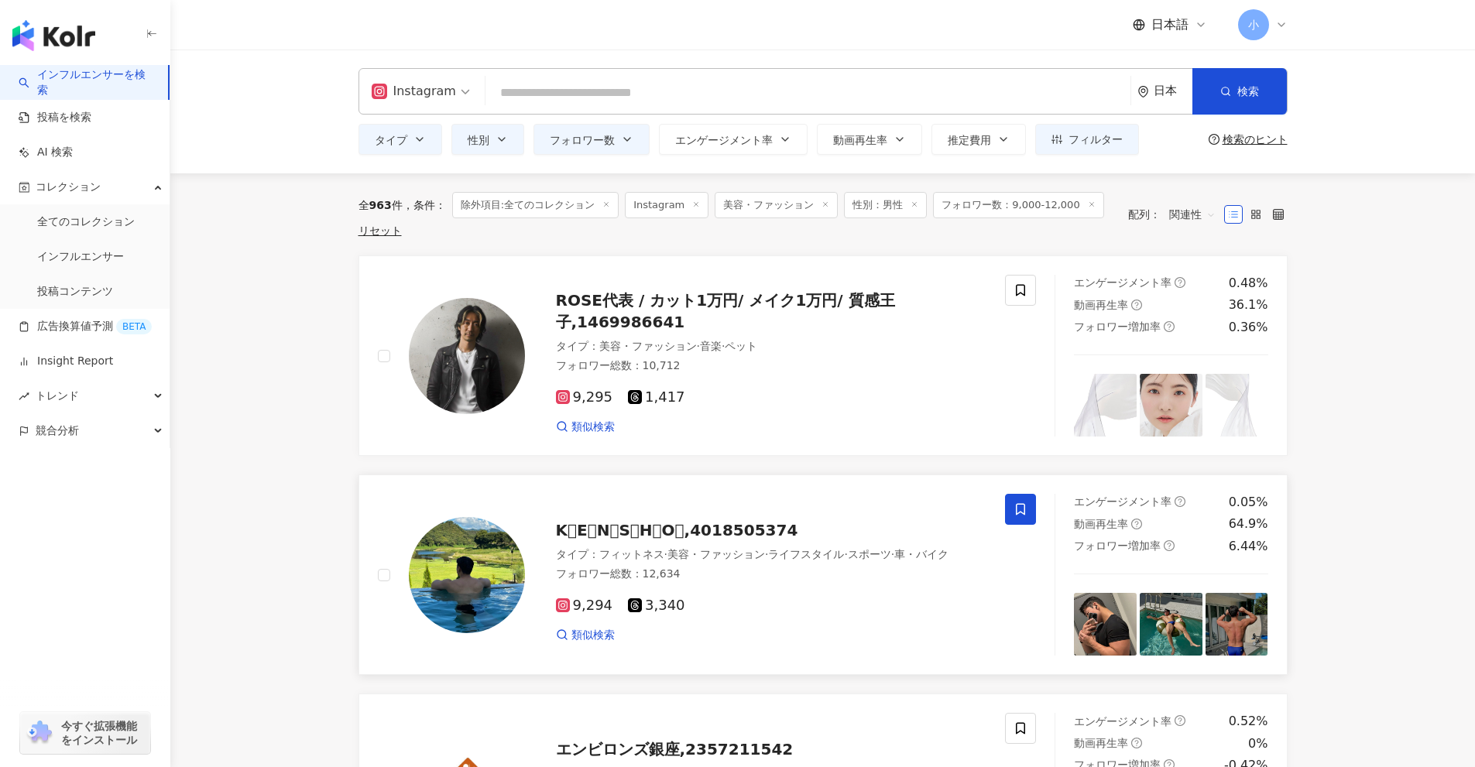
click at [1028, 504] on span at bounding box center [1020, 509] width 31 height 31
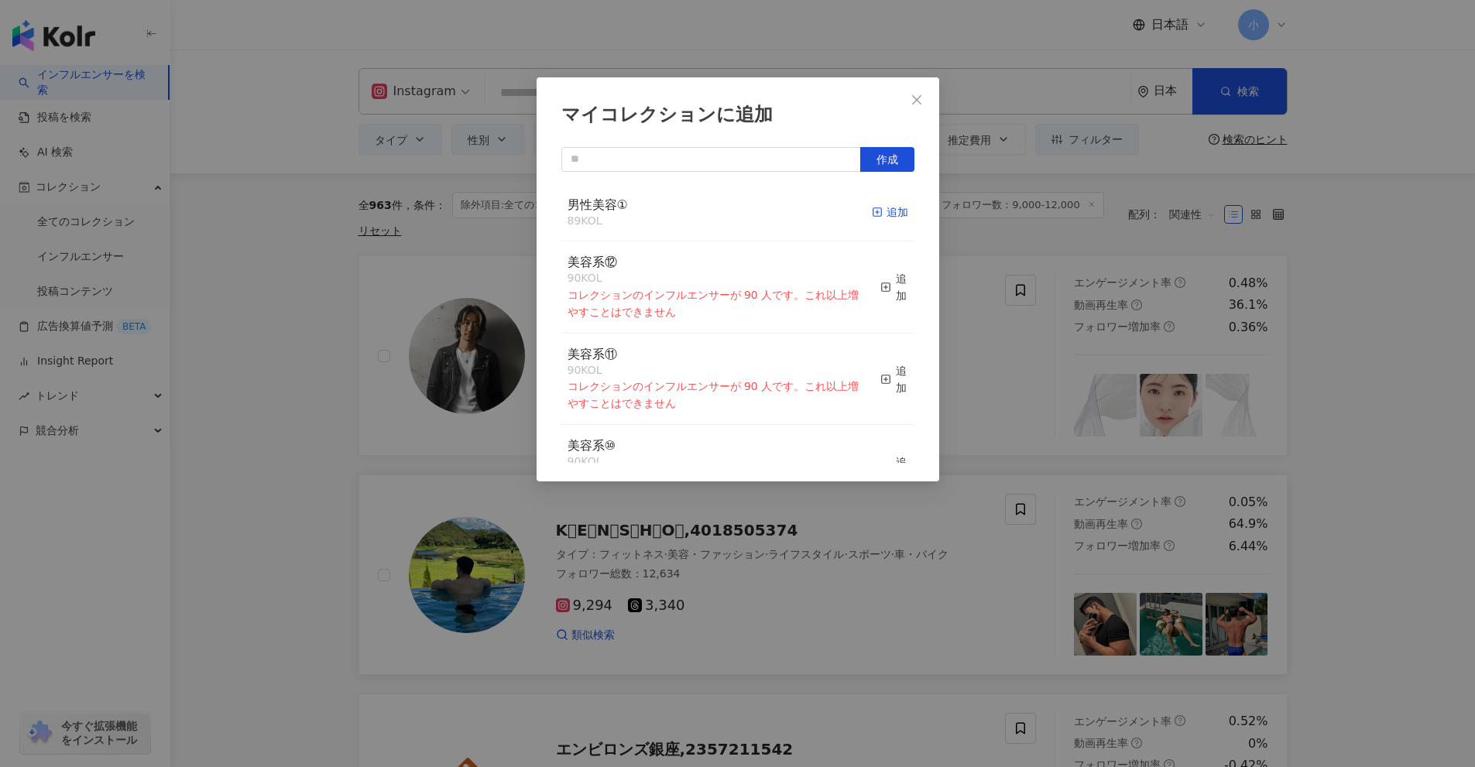
click at [872, 211] on icon "button" at bounding box center [877, 212] width 11 height 11
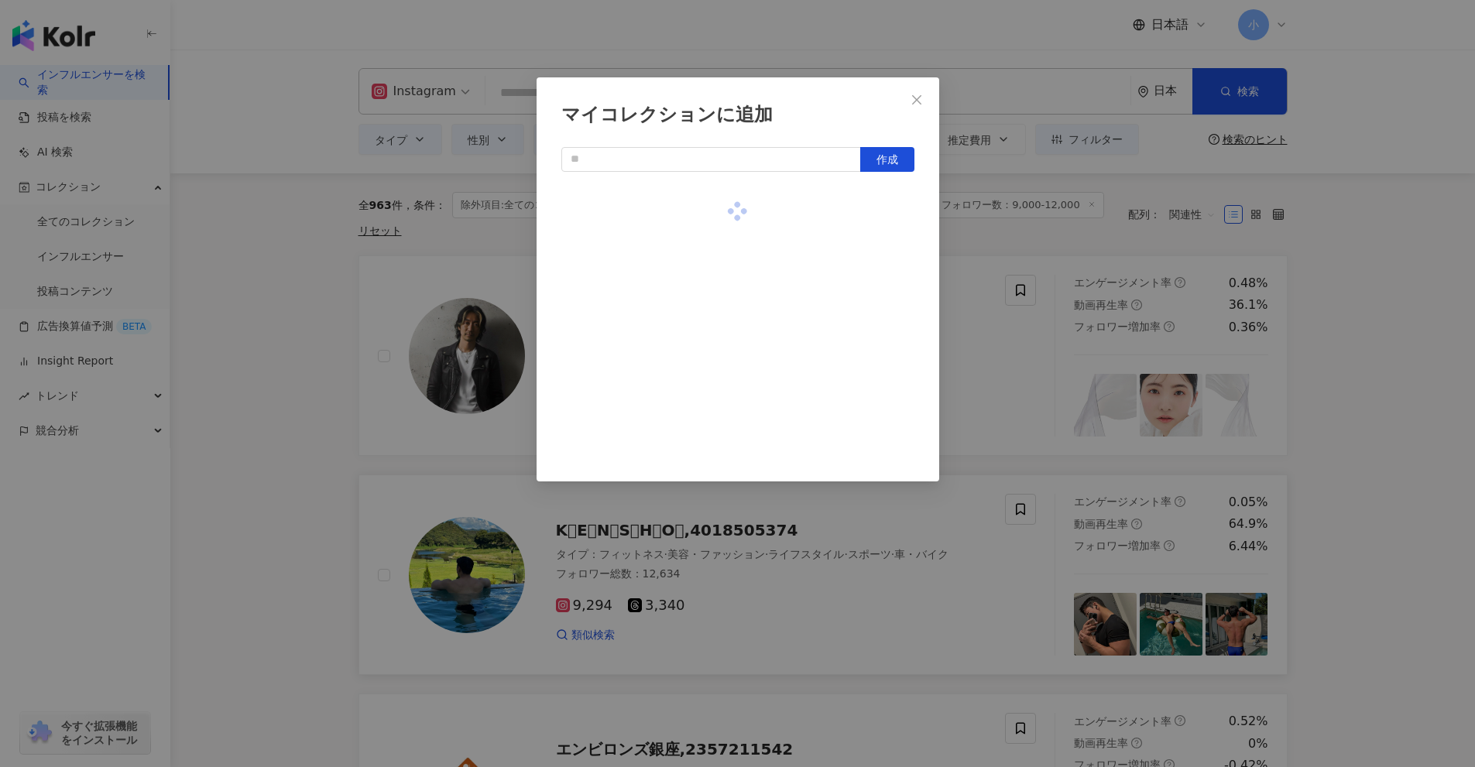
click at [1381, 382] on div "マイコレクションに追加 作成" at bounding box center [737, 383] width 1475 height 767
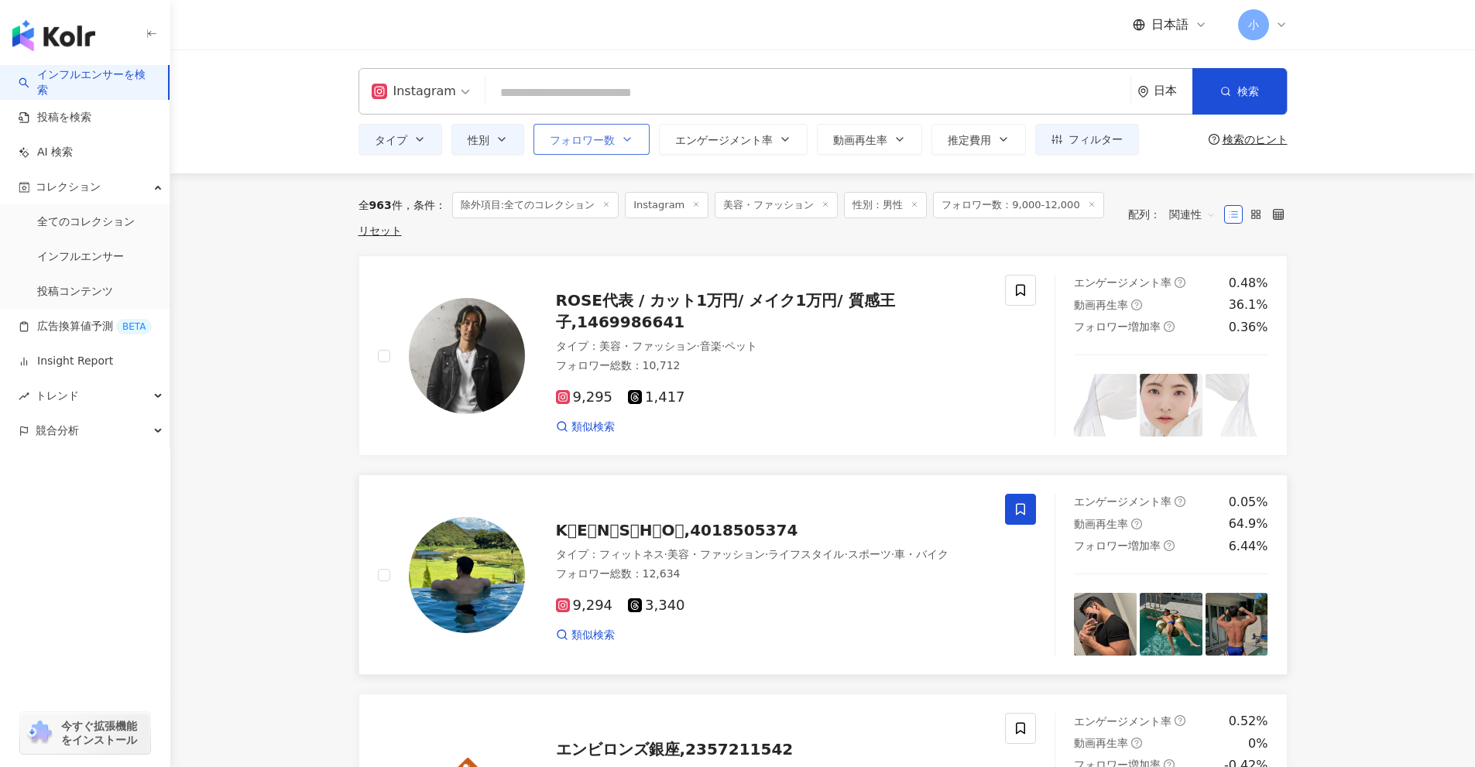
click at [603, 150] on button "フォロワー数" at bounding box center [591, 139] width 116 height 31
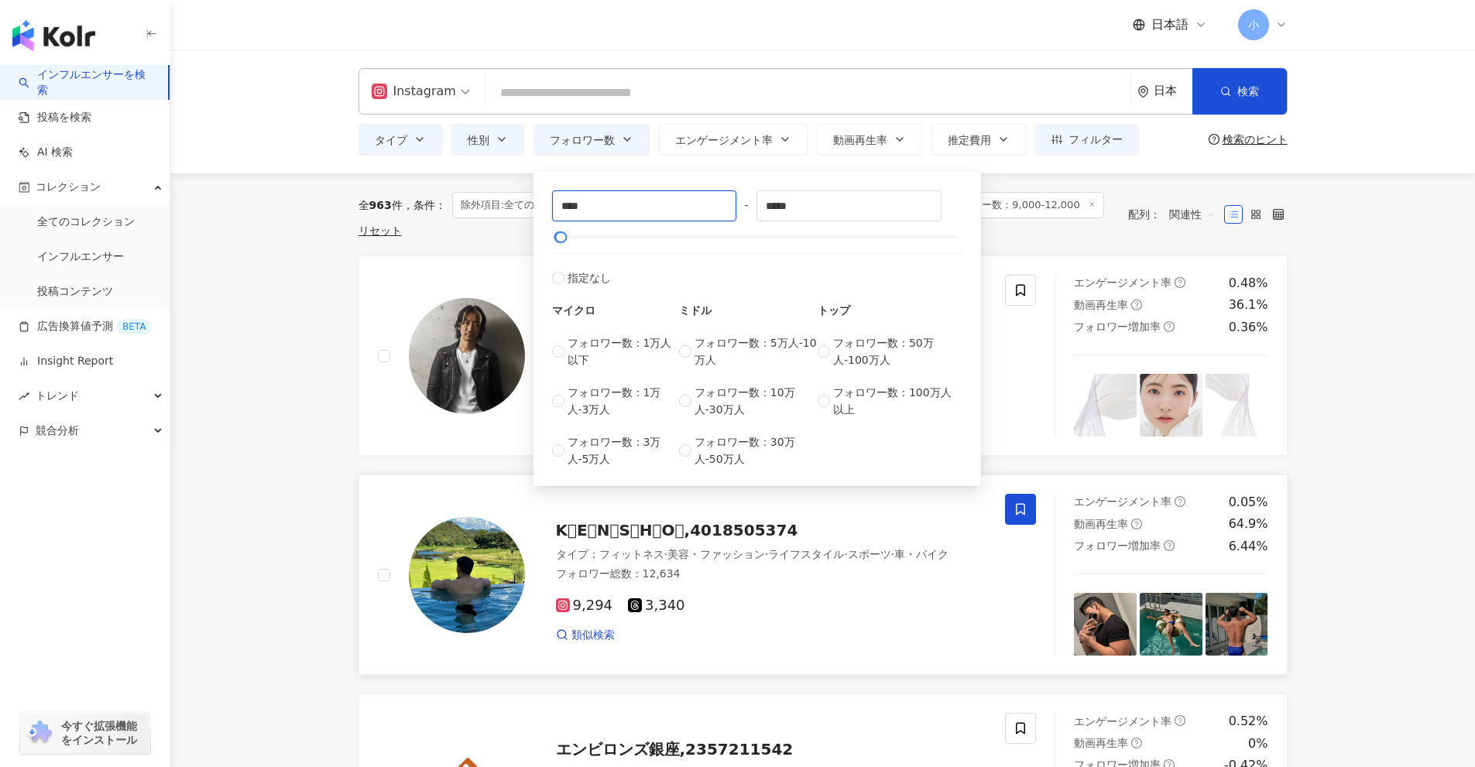
drag, startPoint x: 614, startPoint y: 211, endPoint x: 428, endPoint y: 176, distance: 189.0
click at [620, 202] on input "****" at bounding box center [644, 205] width 183 height 29
click at [782, 204] on input "*****" at bounding box center [848, 205] width 183 height 29
type input "*****"
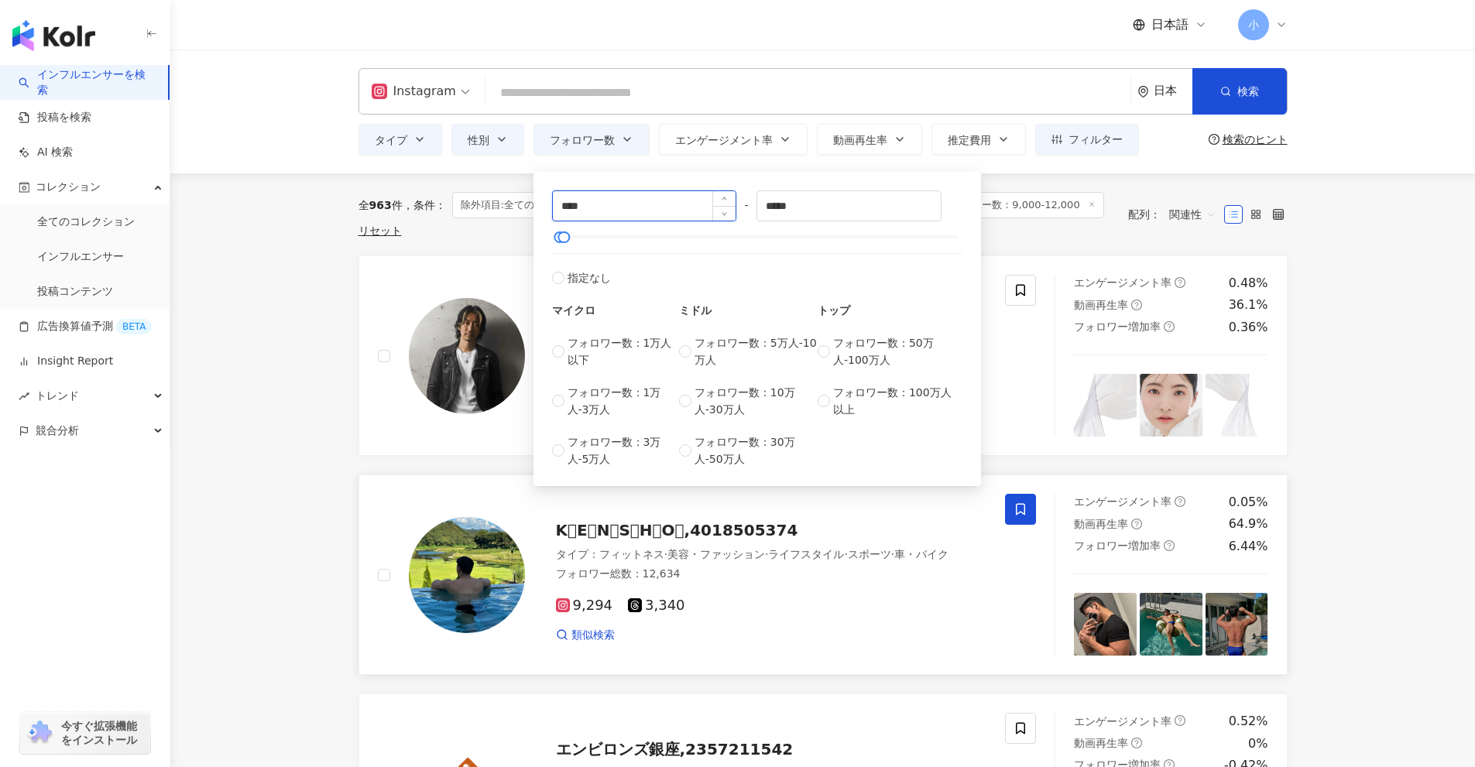
click at [564, 207] on input "****" at bounding box center [644, 205] width 183 height 29
type input "*****"
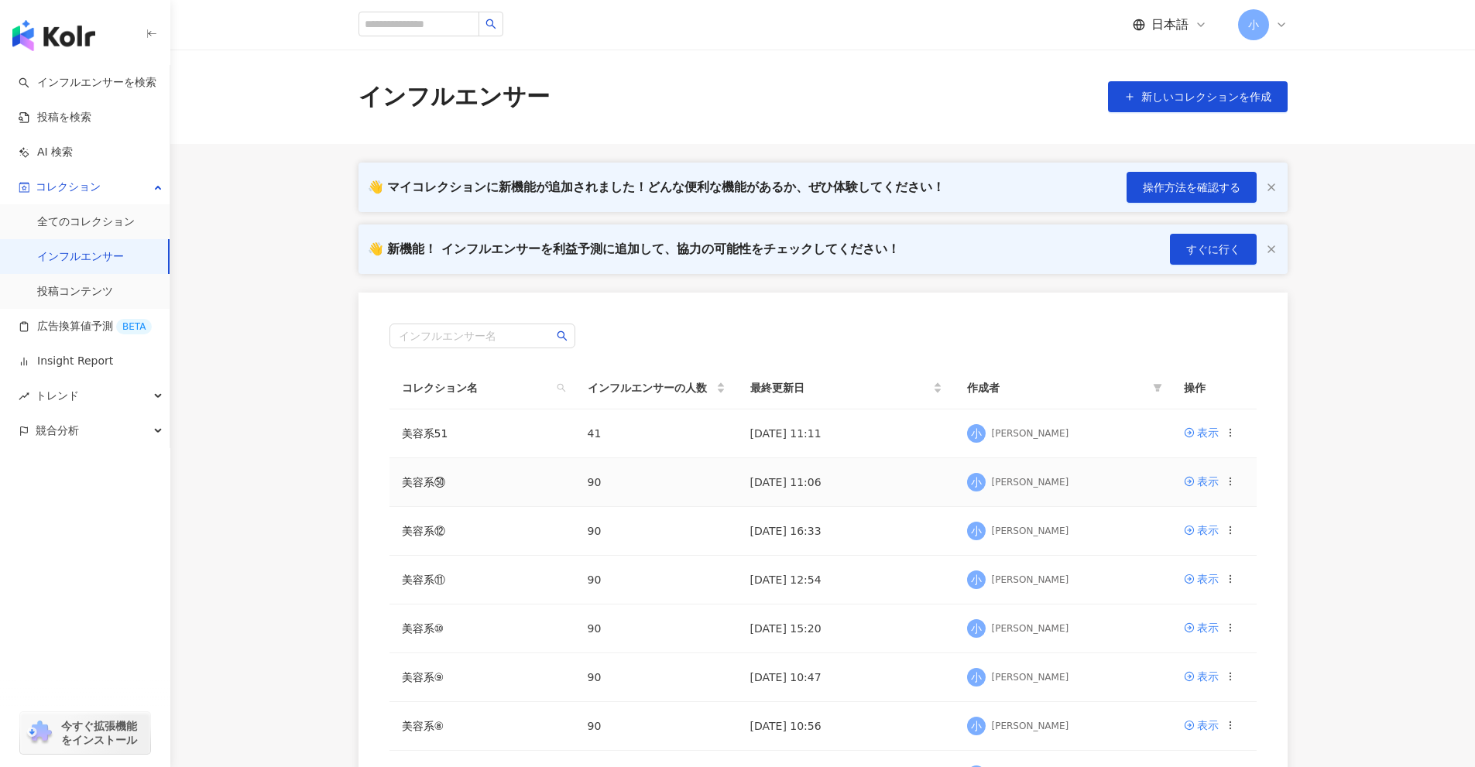
click at [1229, 478] on circle at bounding box center [1229, 478] width 1 height 1
click at [1146, 539] on div "コレクションを出力" at bounding box center [1162, 544] width 119 height 17
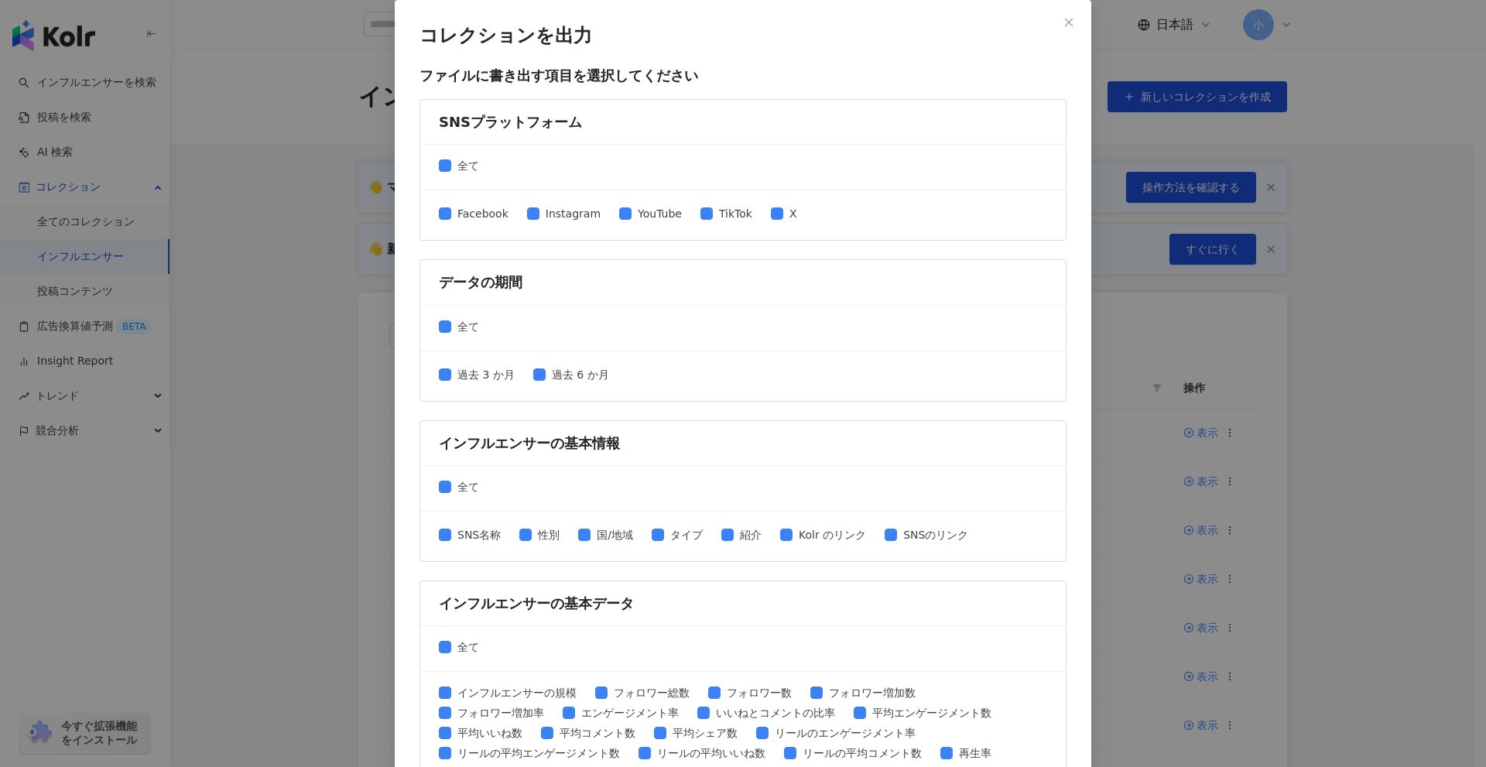
drag, startPoint x: 452, startPoint y: 159, endPoint x: 529, endPoint y: 197, distance: 85.5
click at [454, 161] on span "全て" at bounding box center [468, 165] width 34 height 17
click at [575, 220] on span "Instagram" at bounding box center [573, 213] width 67 height 17
click at [716, 225] on div "Facebook Instagram YouTube TikTok X" at bounding box center [624, 215] width 371 height 20
click at [713, 220] on span "TikTok" at bounding box center [736, 213] width 46 height 17
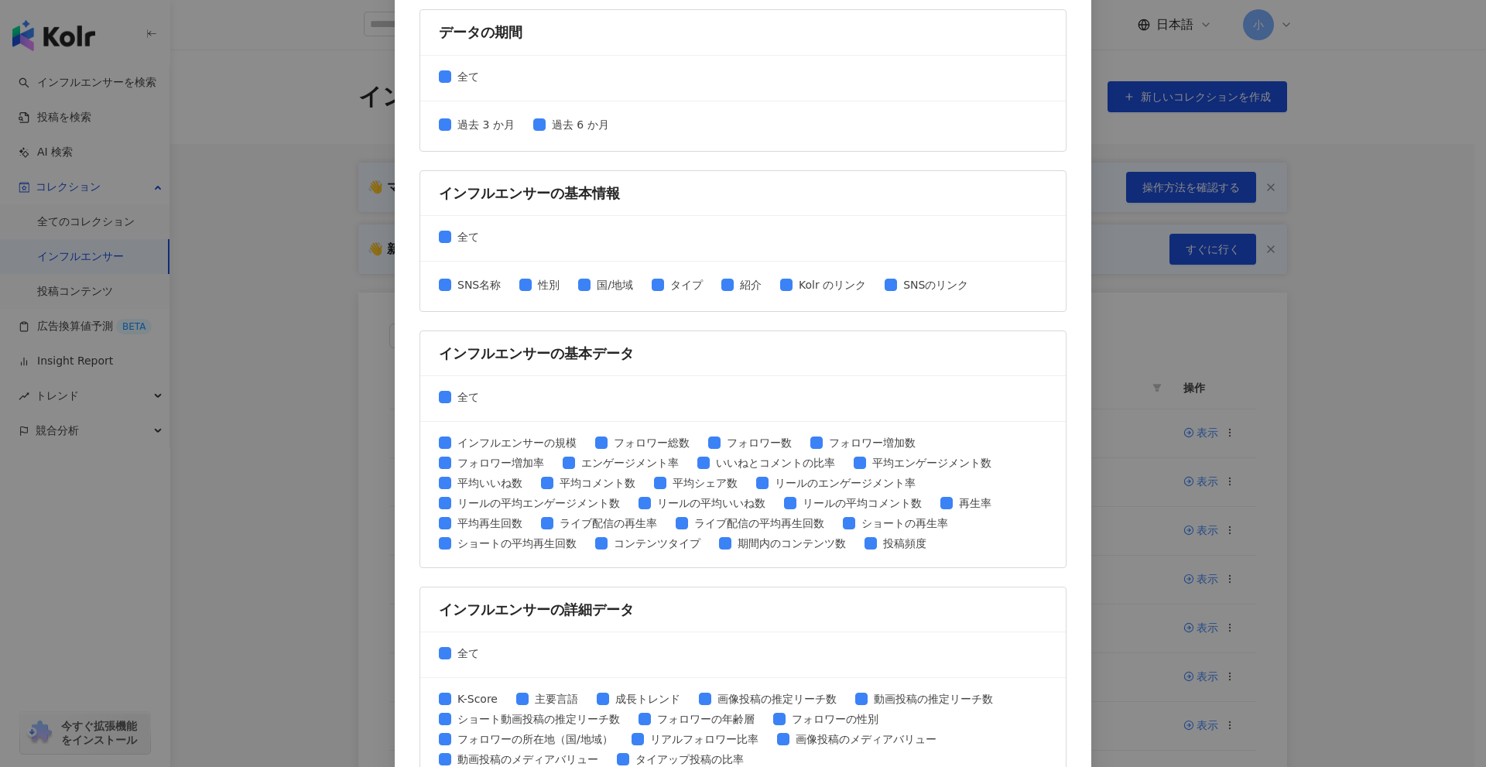
scroll to position [310, 0]
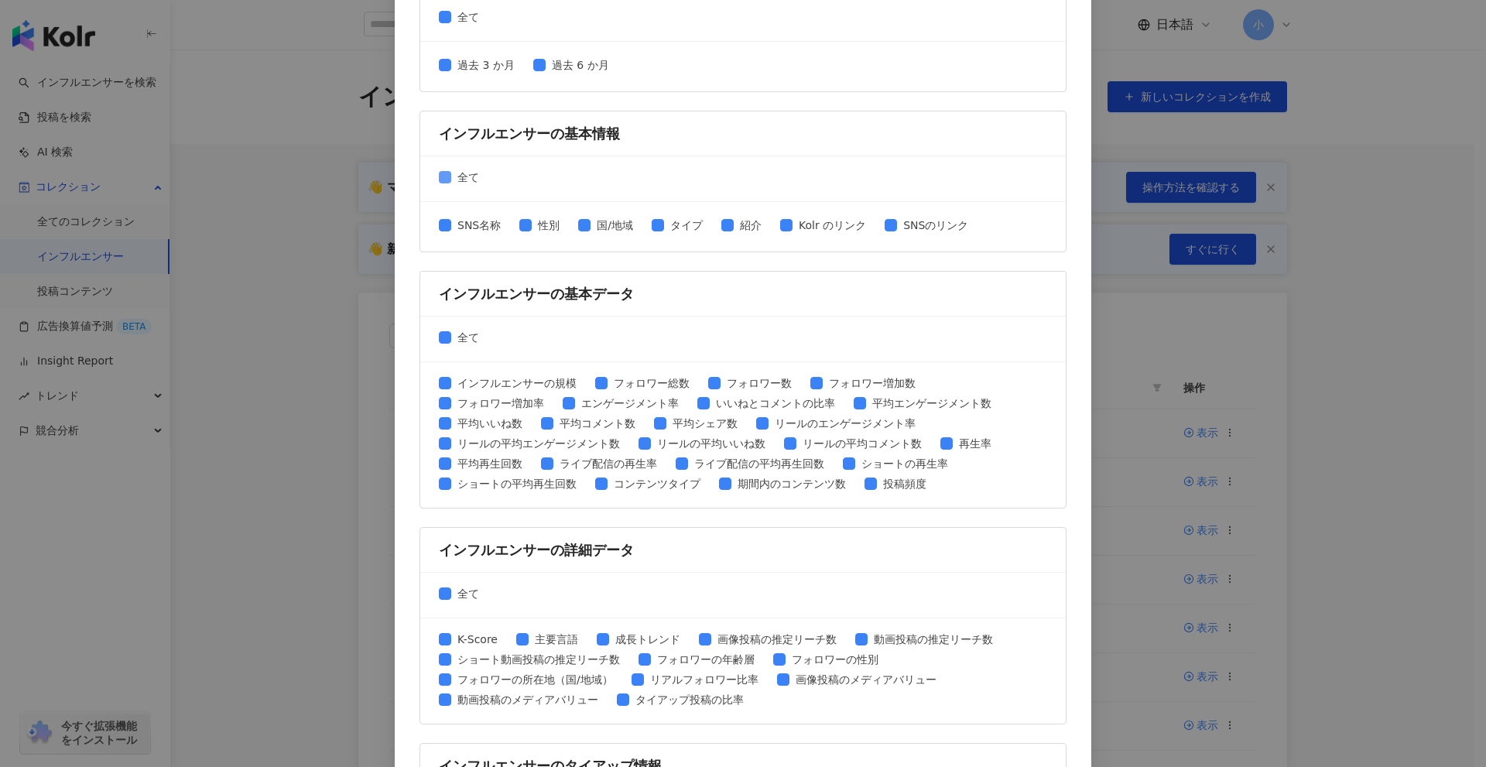
click at [467, 174] on span "全て" at bounding box center [468, 177] width 34 height 17
click at [472, 223] on span "SNS名称" at bounding box center [479, 225] width 56 height 17
click at [542, 228] on span "性別" at bounding box center [549, 225] width 34 height 17
click at [924, 230] on span "SNSのリンク" at bounding box center [935, 225] width 77 height 17
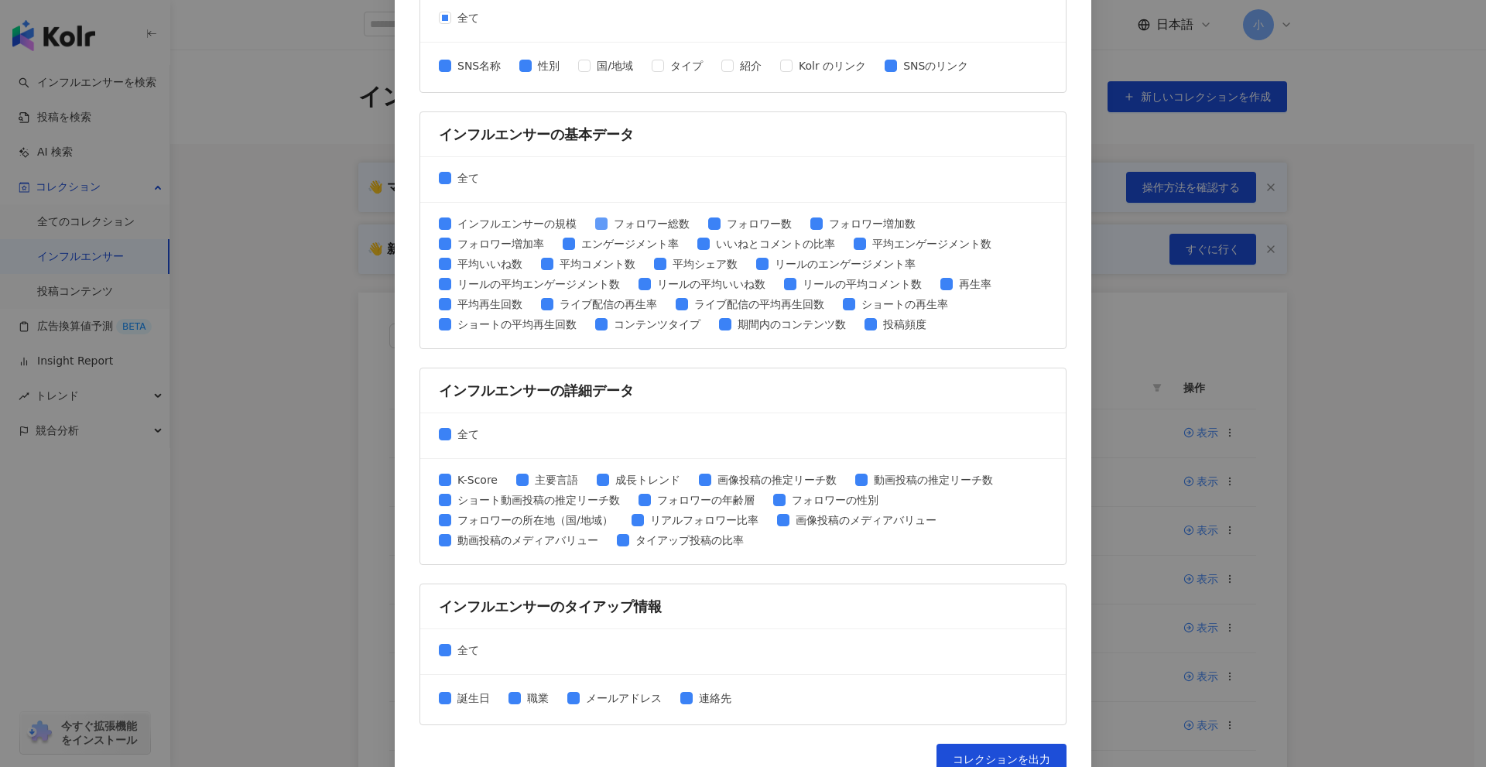
scroll to position [495, 0]
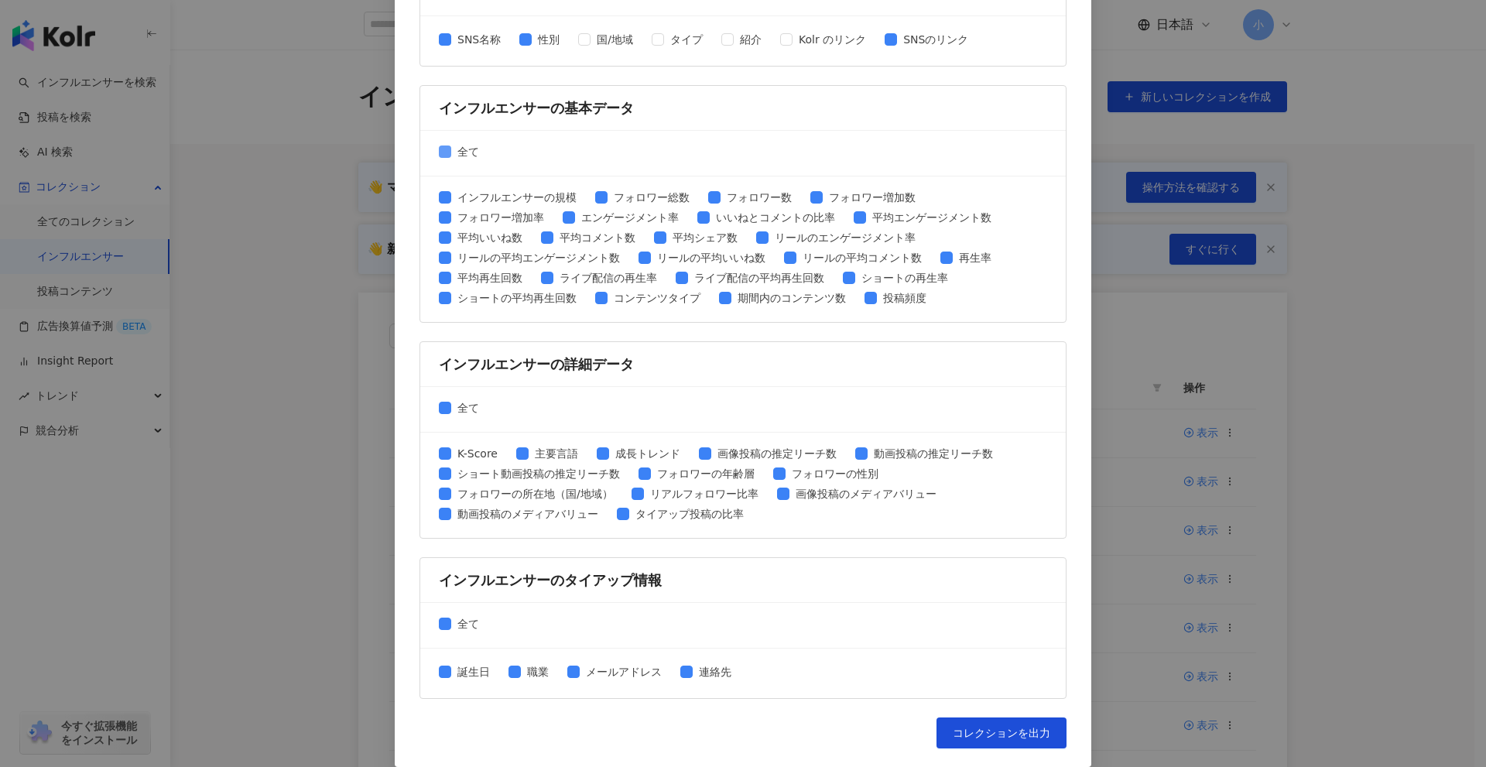
click at [454, 154] on span "全て" at bounding box center [468, 151] width 34 height 17
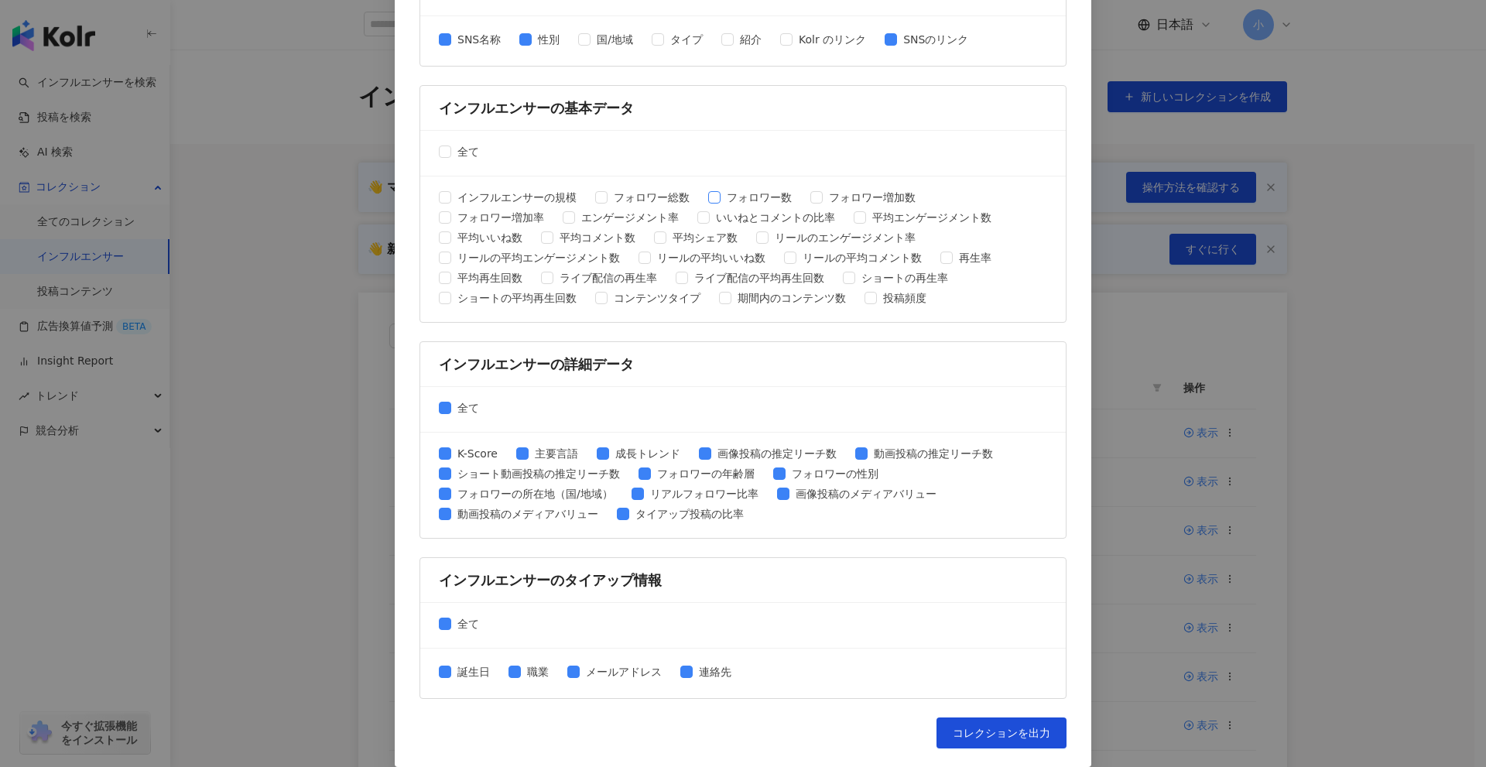
click at [757, 202] on span "フォロワー数" at bounding box center [759, 197] width 77 height 17
click at [910, 221] on span "平均エンゲージメント数" at bounding box center [932, 217] width 132 height 17
click at [491, 242] on span "平均いいね数" at bounding box center [489, 237] width 77 height 17
click at [595, 242] on span "平均コメント数" at bounding box center [597, 237] width 88 height 17
click at [465, 409] on span "全て" at bounding box center [468, 407] width 34 height 17
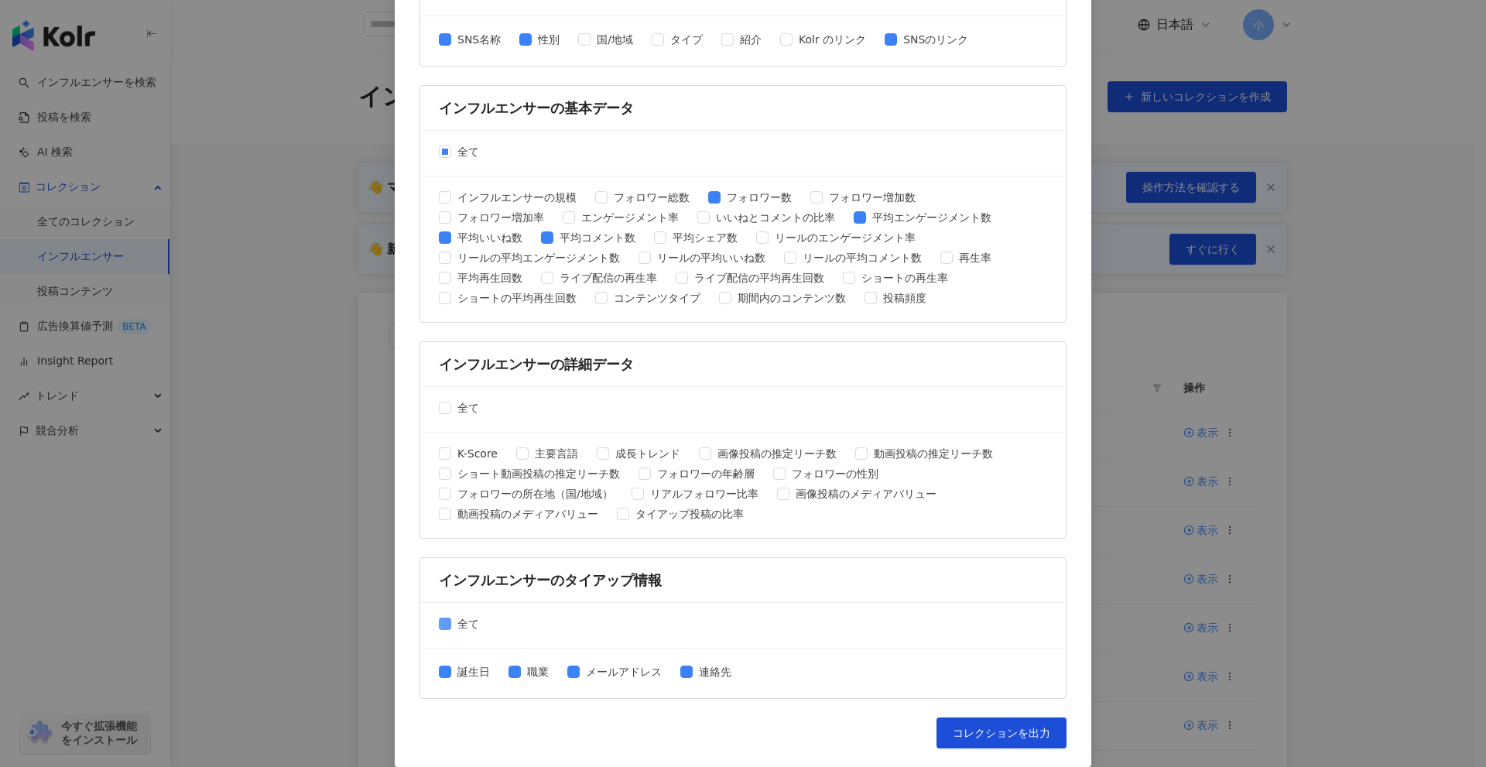
click at [451, 631] on span "全て" at bounding box center [468, 623] width 34 height 17
click at [990, 733] on span "コレクションを出力" at bounding box center [1002, 733] width 98 height 12
drag, startPoint x: 1119, startPoint y: 460, endPoint x: 1407, endPoint y: 625, distance: 331.8
click at [1407, 625] on div "コレクションを出力 ファイルに書き出す項目を選択してください SNSプラットフォーム 全て Facebook Instagram YouTube TikTok…" at bounding box center [743, 383] width 1486 height 767
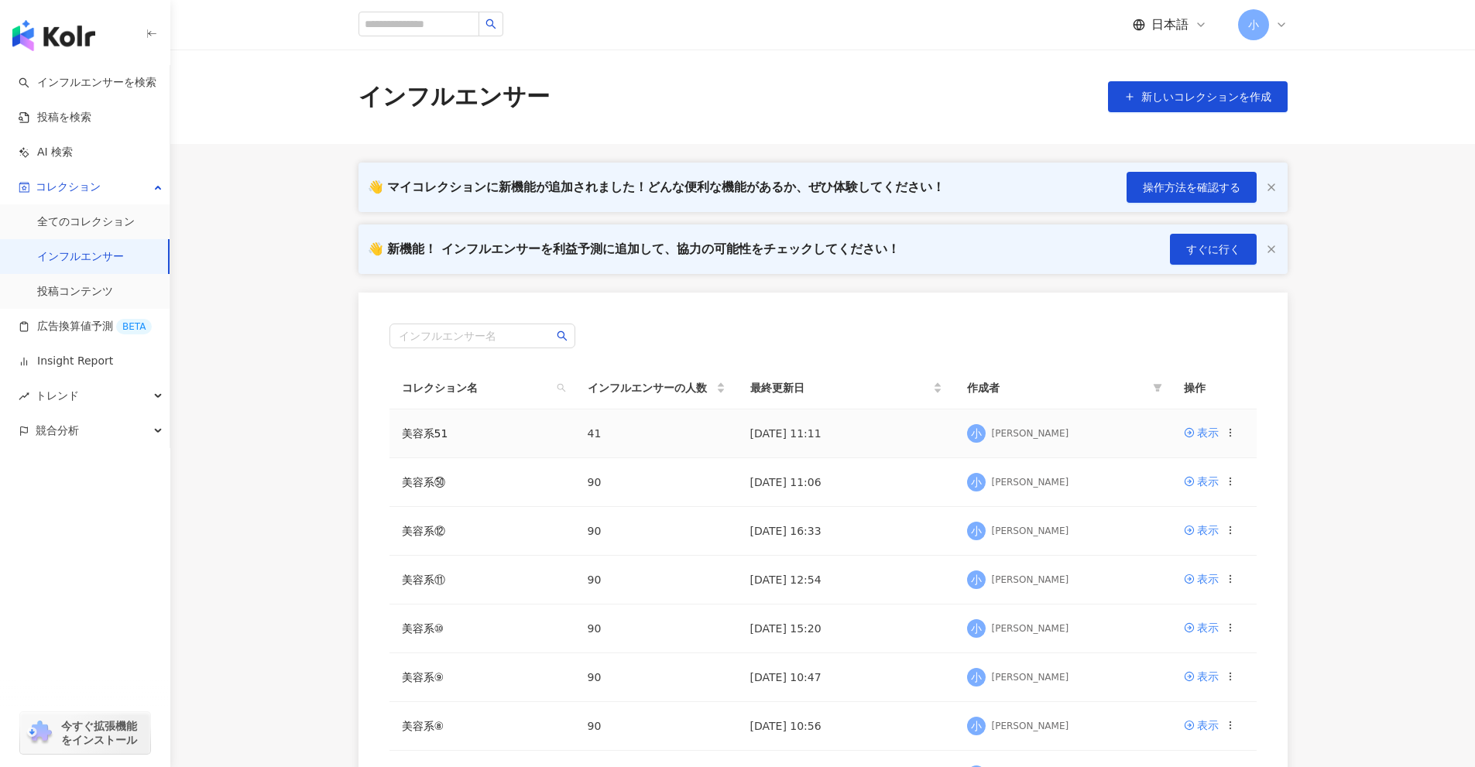
click at [1232, 437] on icon at bounding box center [1230, 432] width 11 height 11
click at [1184, 502] on div "コレクションを出力" at bounding box center [1162, 495] width 119 height 17
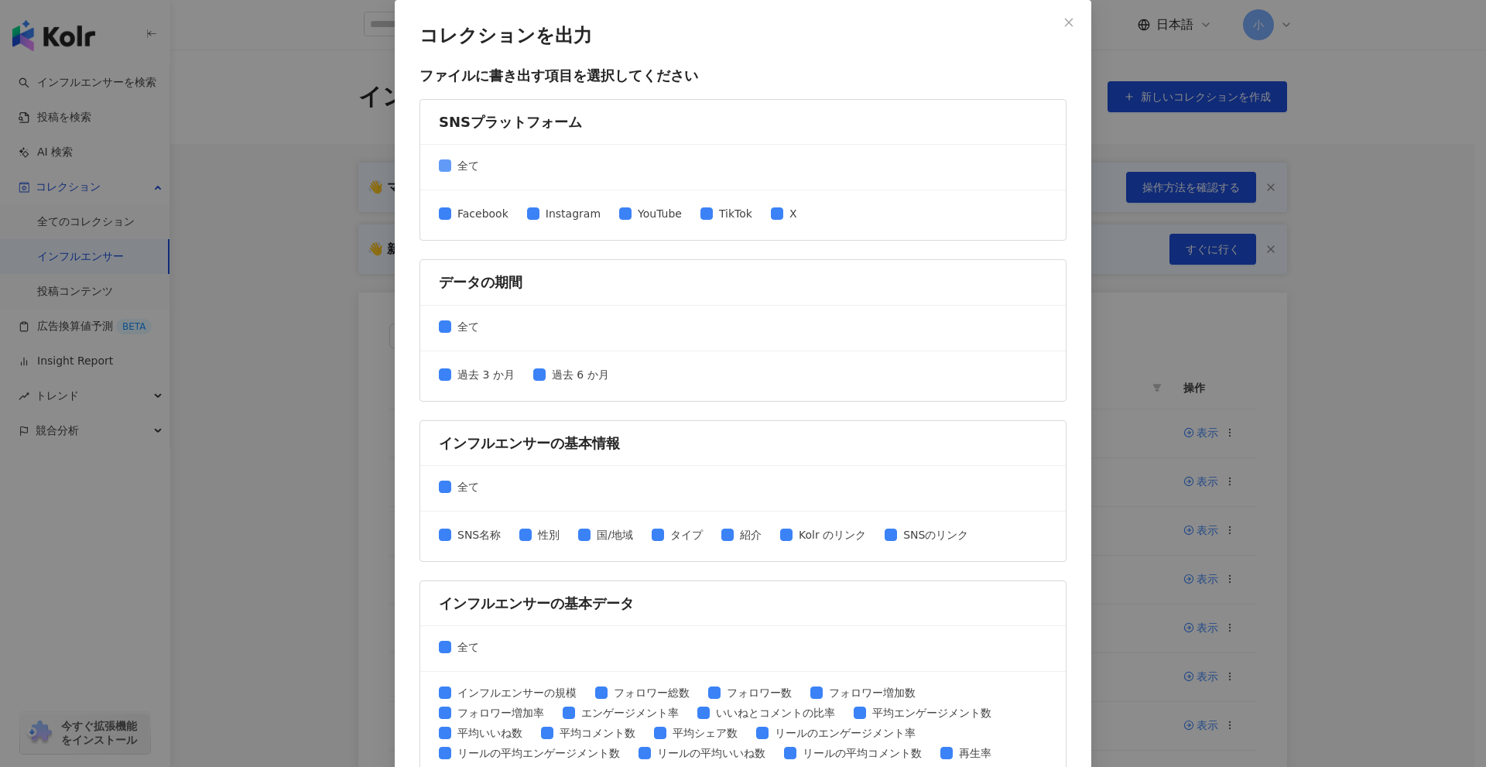
drag, startPoint x: 462, startPoint y: 160, endPoint x: 471, endPoint y: 162, distance: 8.7
click at [463, 160] on span "全て" at bounding box center [468, 165] width 34 height 17
click at [560, 210] on span "Instagram" at bounding box center [573, 213] width 67 height 17
click at [721, 211] on span "TikTok" at bounding box center [736, 213] width 46 height 17
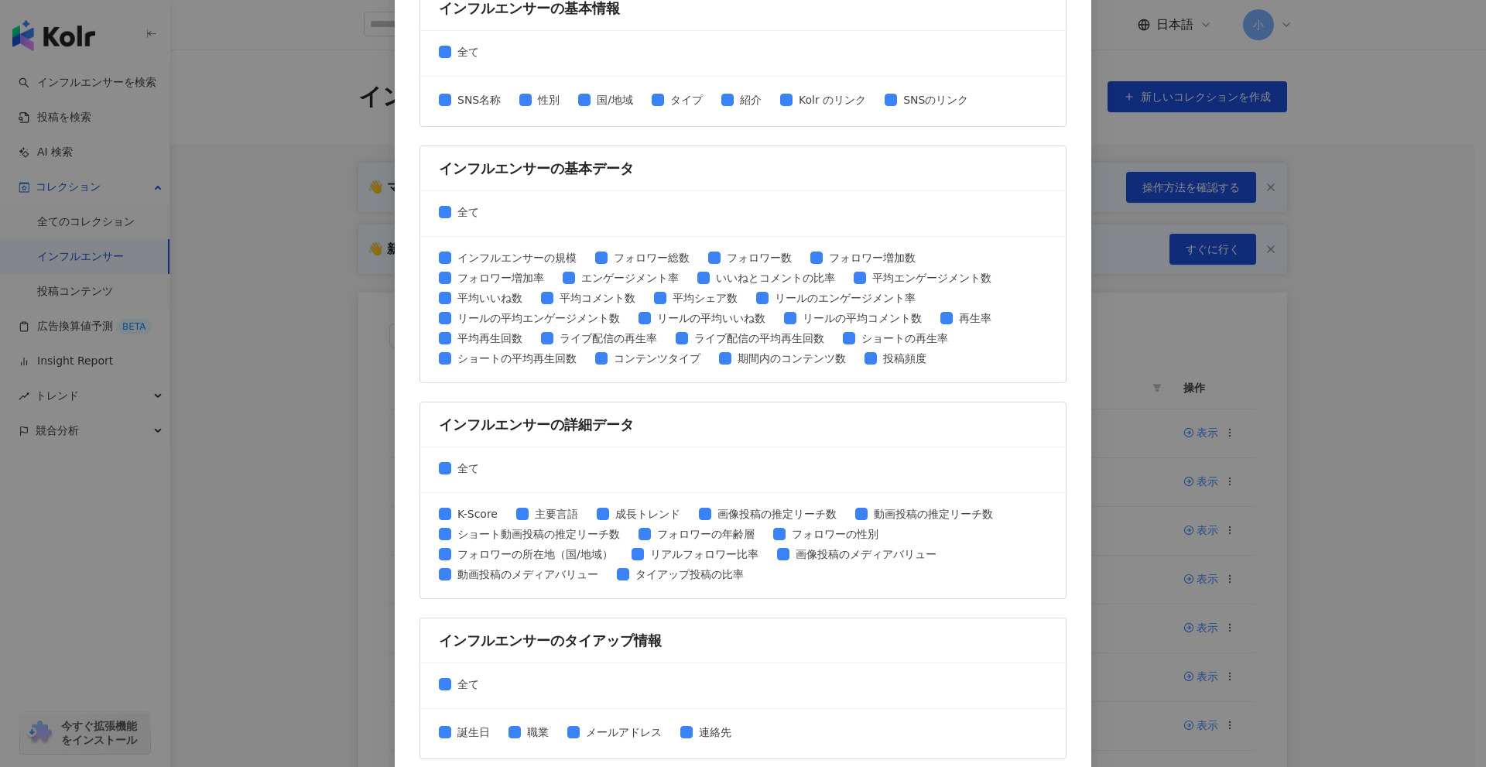
scroll to position [310, 0]
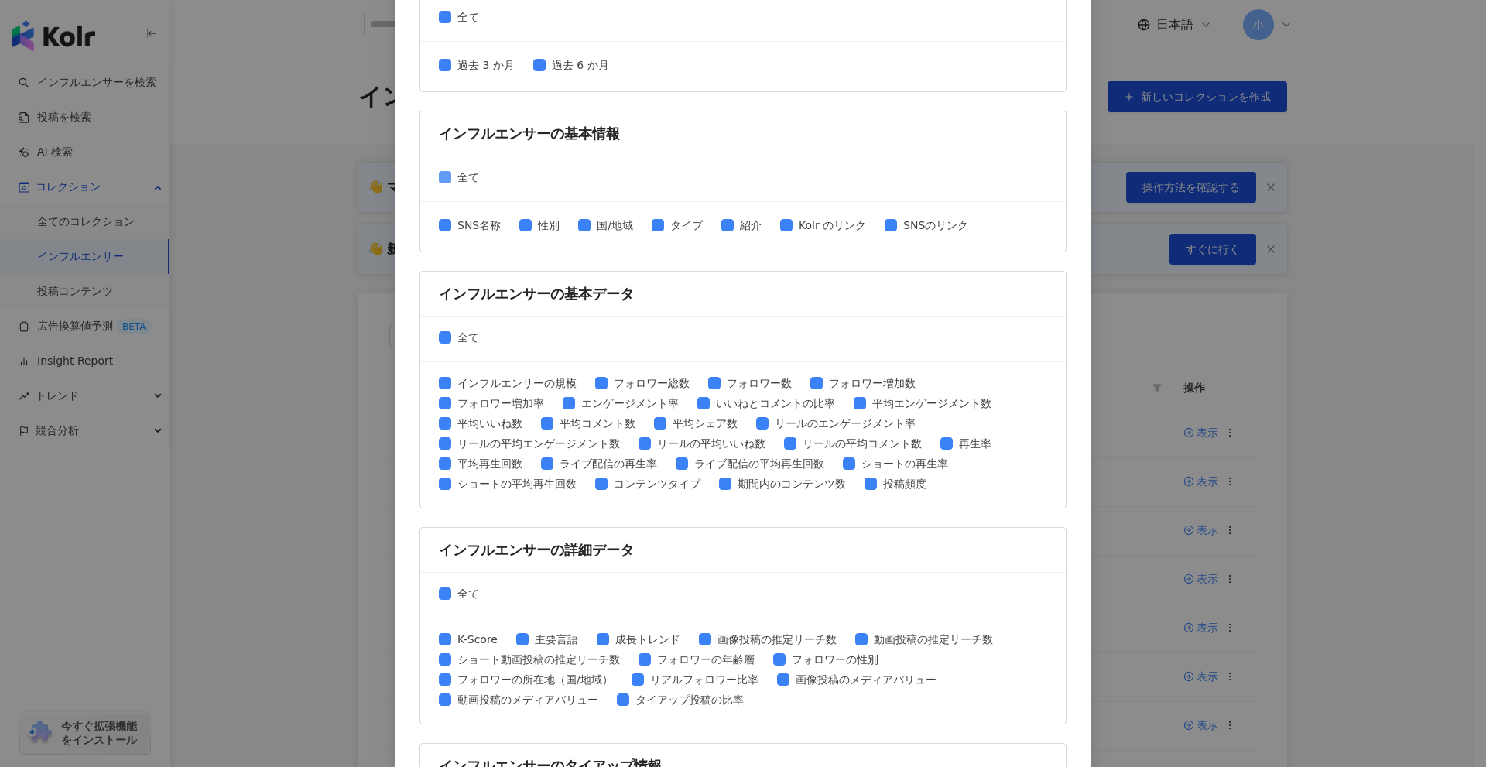
click at [462, 176] on span "全て" at bounding box center [468, 177] width 34 height 17
click at [468, 225] on span "SNS名称" at bounding box center [479, 225] width 56 height 17
click at [540, 227] on span "性別" at bounding box center [549, 225] width 34 height 17
click at [915, 228] on span "SNSのリンク" at bounding box center [935, 225] width 77 height 17
click at [455, 337] on span "全て" at bounding box center [468, 337] width 34 height 17
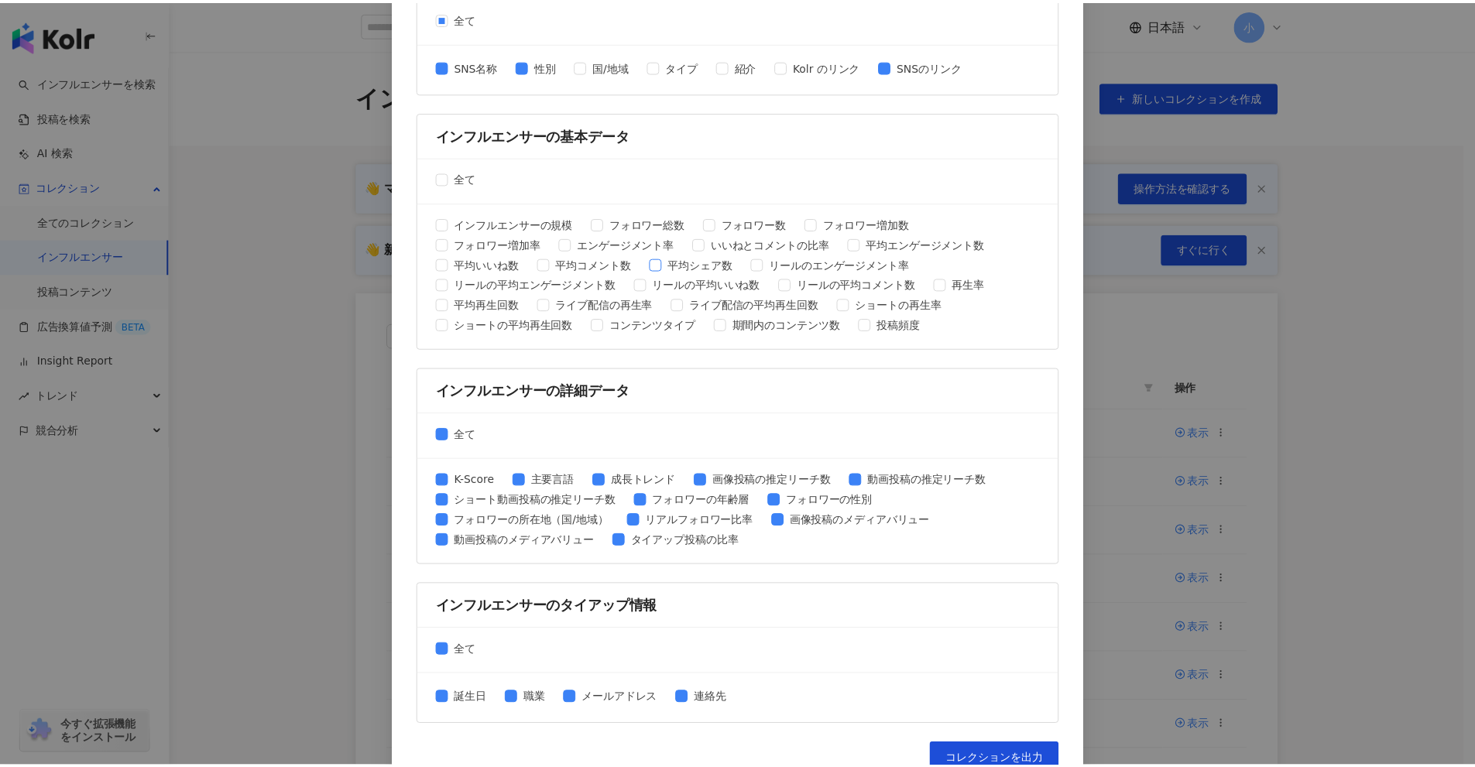
scroll to position [495, 0]
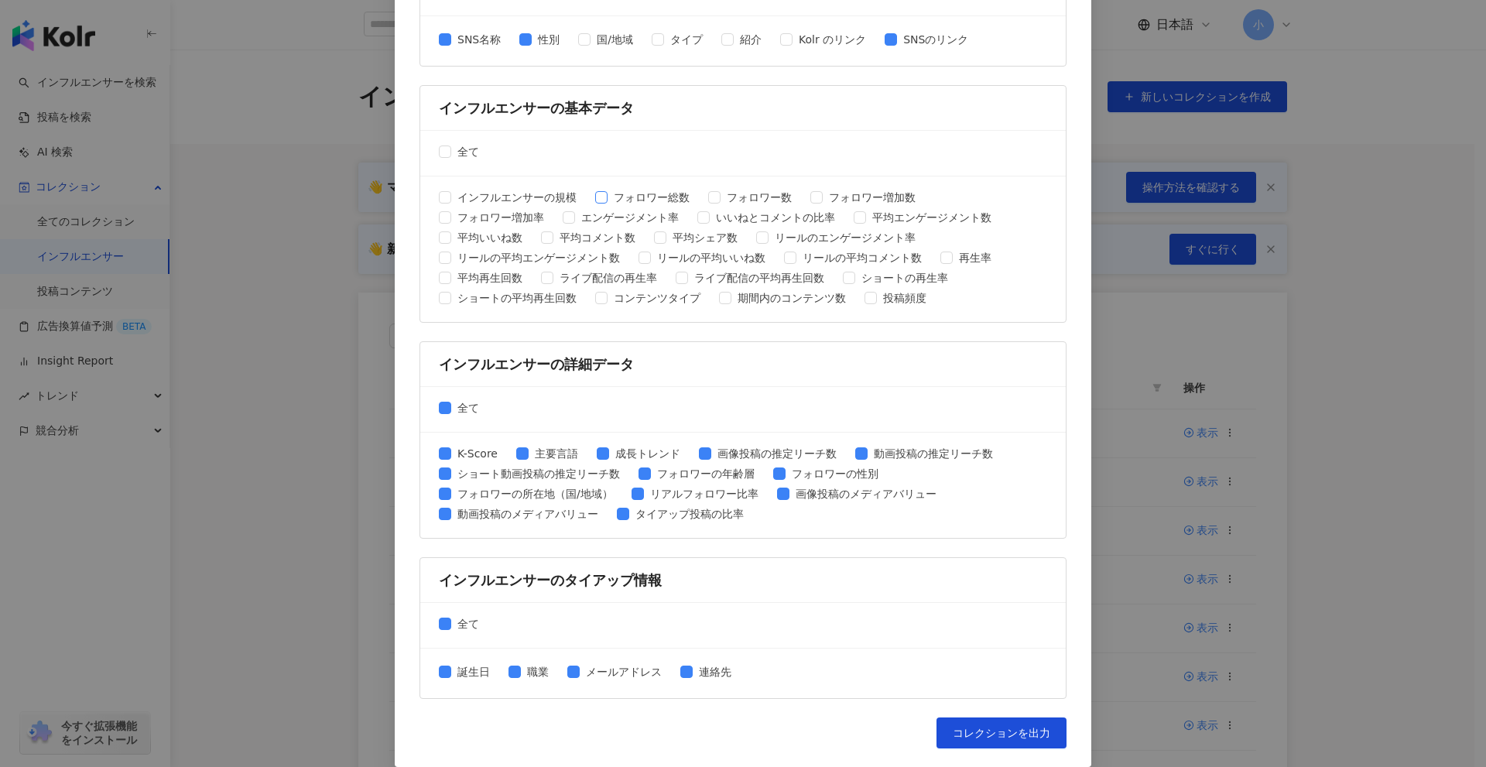
click at [662, 194] on span "フォロワー総数" at bounding box center [652, 197] width 88 height 17
click at [886, 221] on span "平均エンゲージメント数" at bounding box center [932, 217] width 132 height 17
click at [680, 204] on span "フォロワー総数" at bounding box center [652, 197] width 88 height 17
click at [483, 237] on span "平均いいね数" at bounding box center [489, 237] width 77 height 17
click at [601, 238] on span "平均コメント数" at bounding box center [597, 237] width 88 height 17
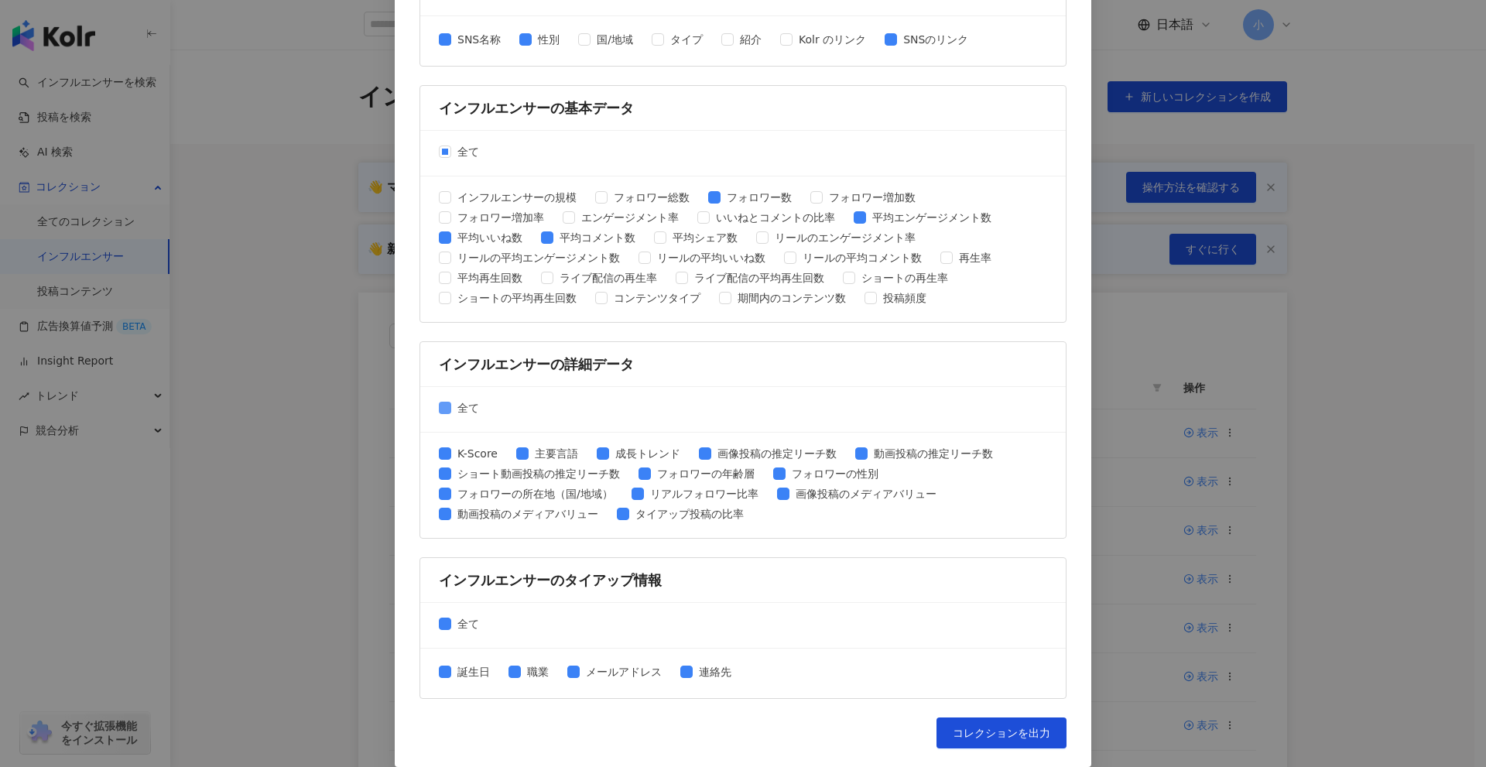
drag, startPoint x: 449, startPoint y: 405, endPoint x: 470, endPoint y: 403, distance: 21.0
click at [451, 407] on span "全て" at bounding box center [468, 407] width 34 height 17
click at [457, 622] on span "全て" at bounding box center [468, 623] width 34 height 17
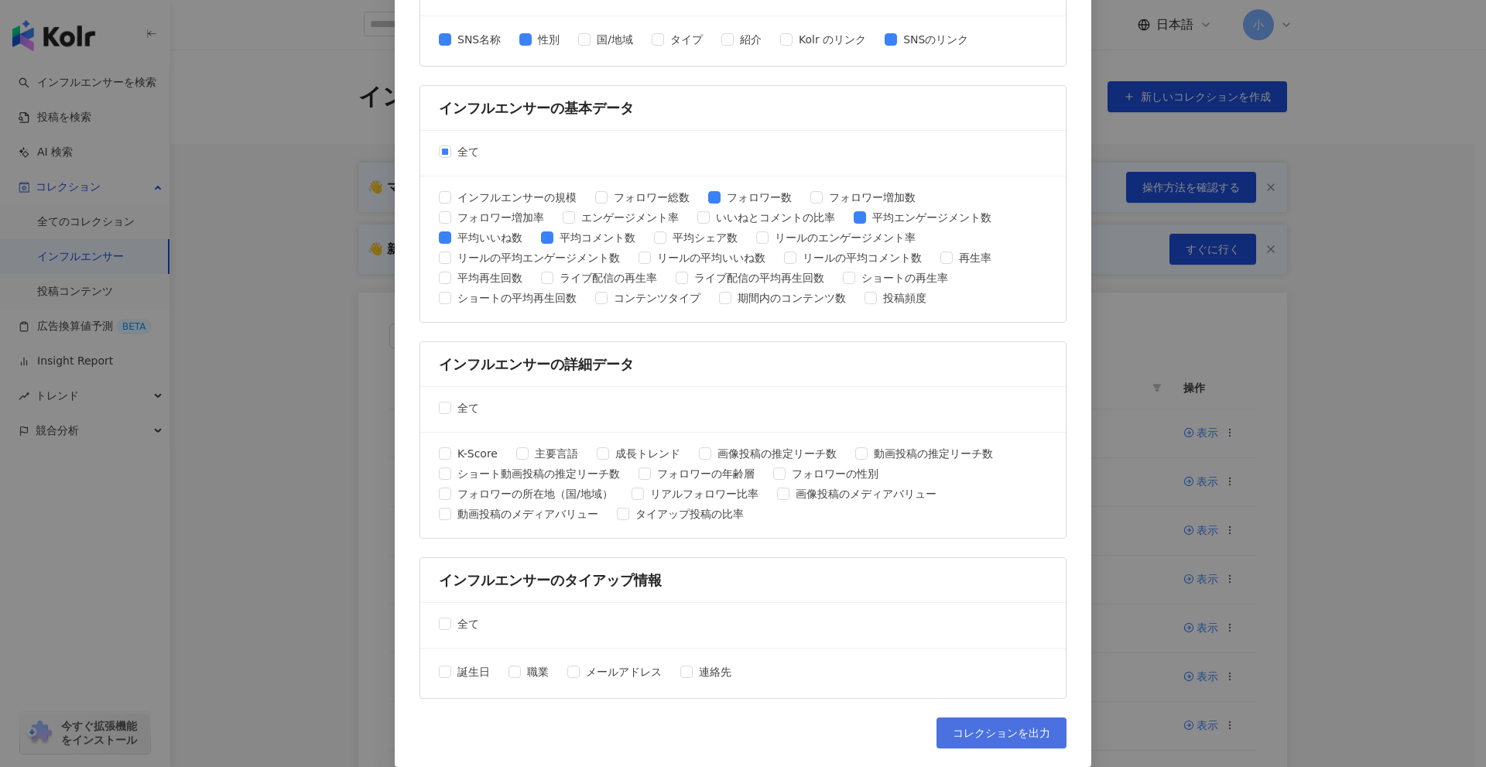
click at [999, 730] on span "コレクションを出力" at bounding box center [1002, 733] width 98 height 12
click at [1338, 483] on div "コレクションを出力 ファイルに書き出す項目を選択してください SNSプラットフォーム 全て Facebook Instagram YouTube TikTok…" at bounding box center [743, 383] width 1486 height 767
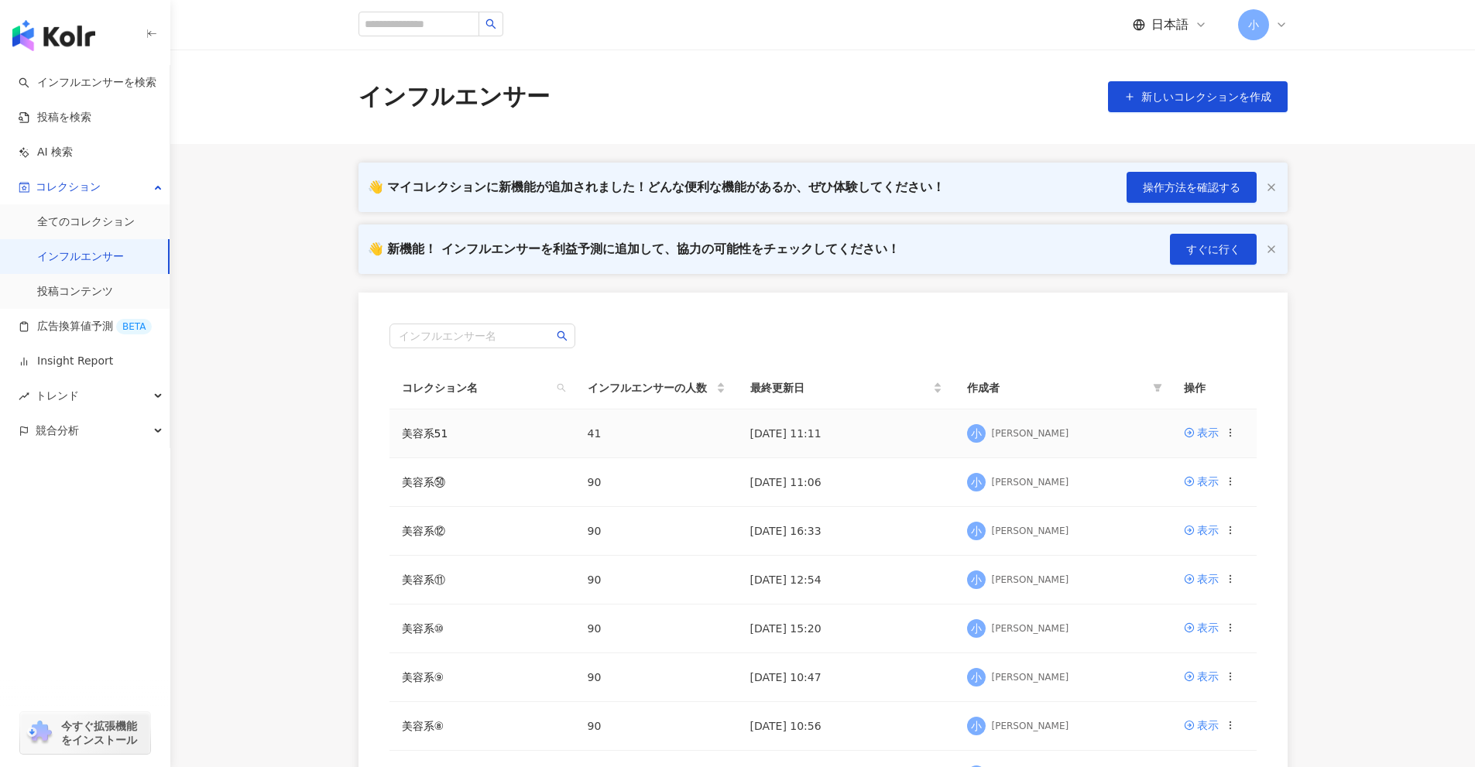
click at [1231, 435] on icon at bounding box center [1230, 432] width 11 height 11
click at [1150, 554] on div "コレクションを削除する" at bounding box center [1162, 561] width 119 height 17
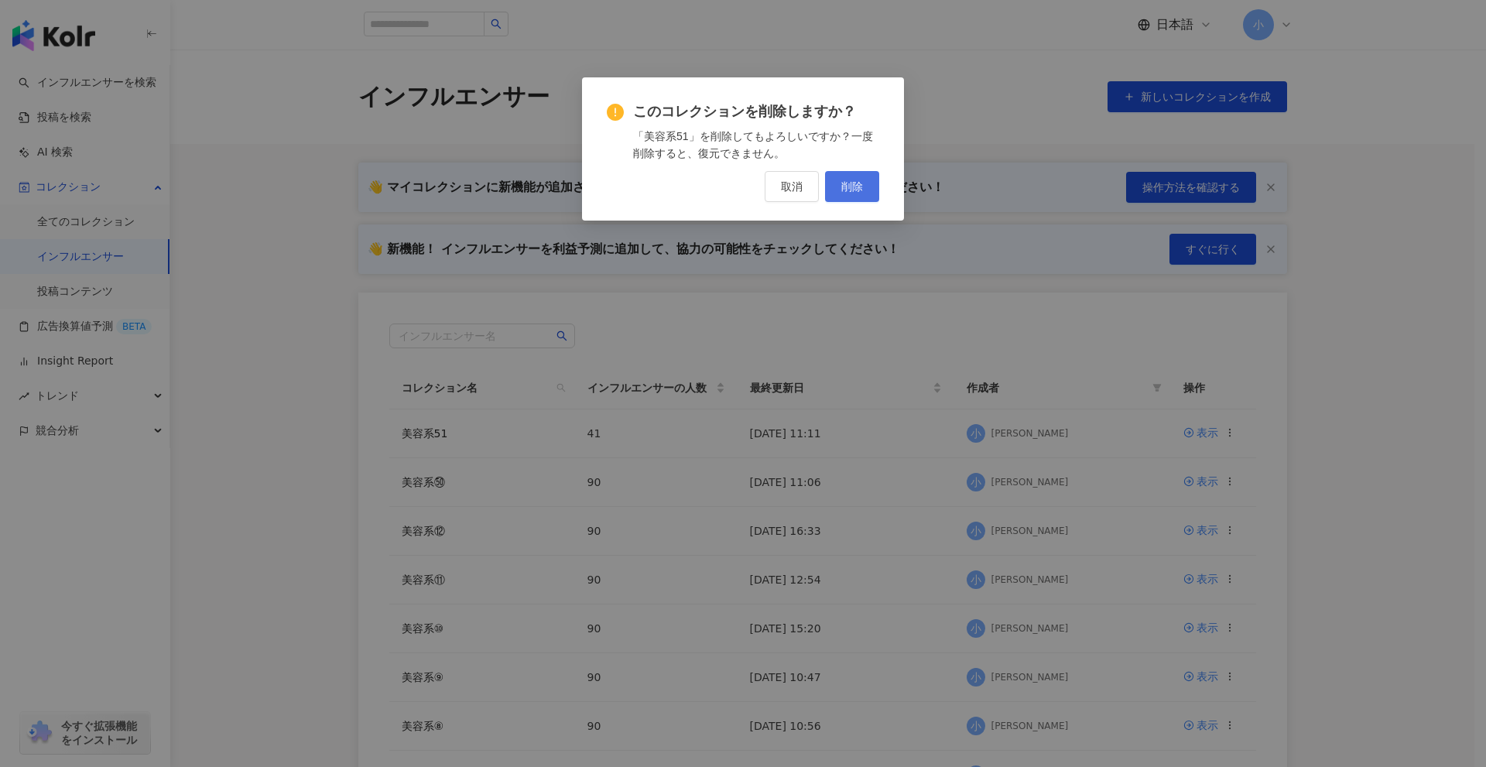
click at [855, 193] on span "削除" at bounding box center [852, 186] width 22 height 12
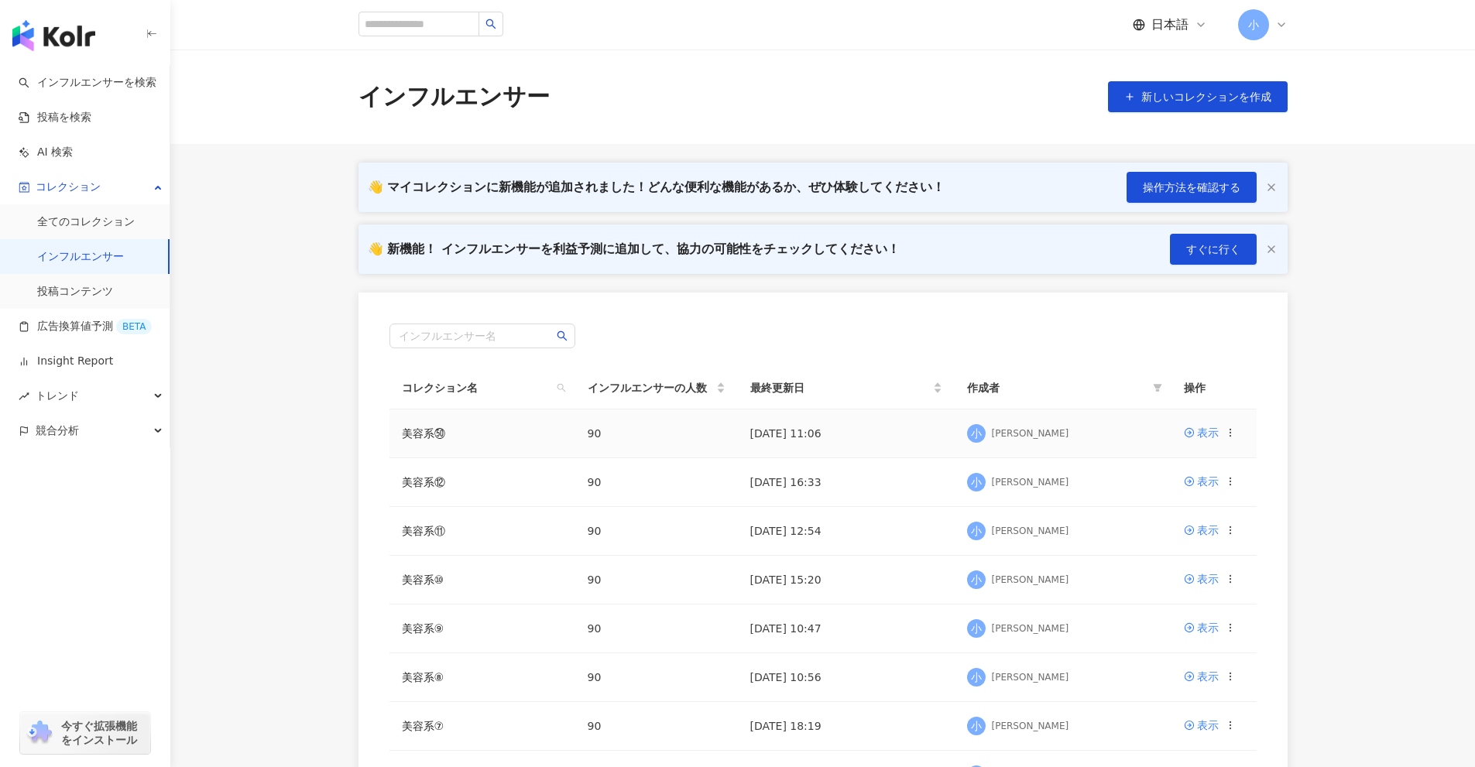
click at [1228, 436] on icon at bounding box center [1230, 432] width 11 height 11
click at [1190, 559] on div "コレクションを削除する" at bounding box center [1162, 561] width 119 height 17
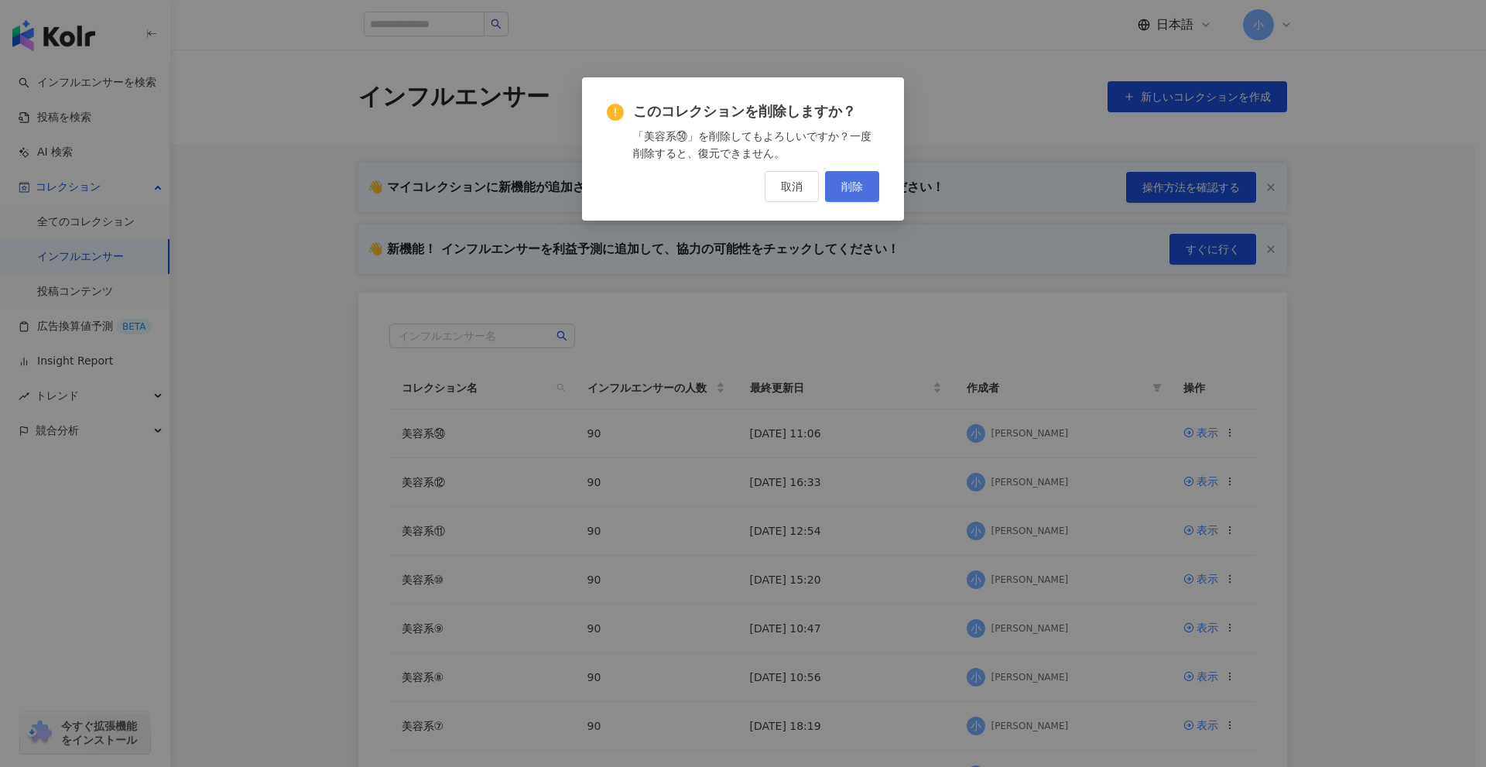
click at [858, 181] on span "削除" at bounding box center [852, 186] width 22 height 12
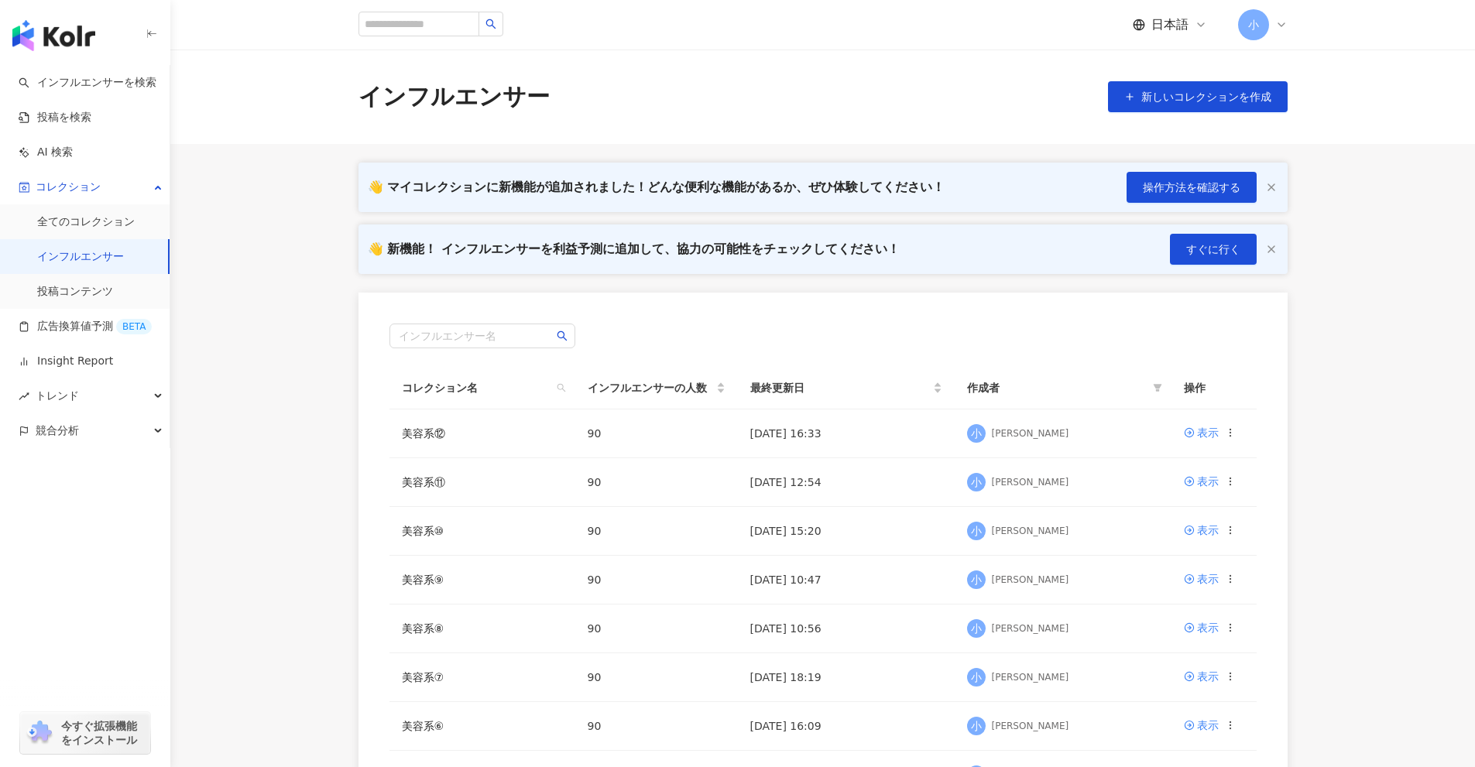
click at [1345, 399] on main "インフルエンサー 新しいコレクションを作成 👋 マイコレクションに新機能が追加されました！どんな便利な機能があるか、ぜひ体験してください！ 操作方法を確認する…" at bounding box center [822, 514] width 1304 height 928
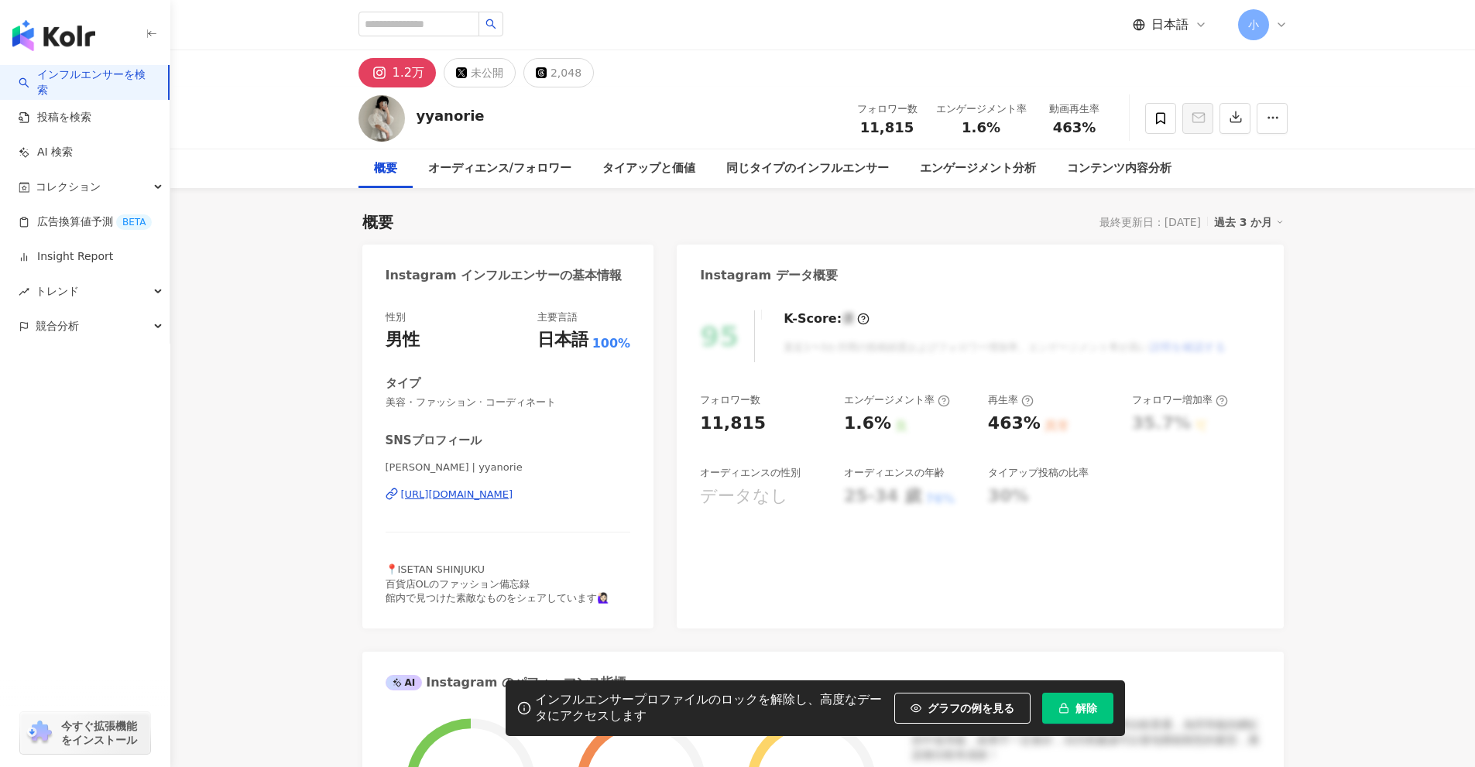
drag, startPoint x: 403, startPoint y: 481, endPoint x: 567, endPoint y: 515, distance: 167.5
click at [567, 515] on div "[PERSON_NAME] | yyanorie [URL][DOMAIN_NAME]" at bounding box center [508, 506] width 245 height 91
click at [428, 478] on div "[PERSON_NAME] | yyanorie [URL][DOMAIN_NAME]" at bounding box center [508, 506] width 245 height 91
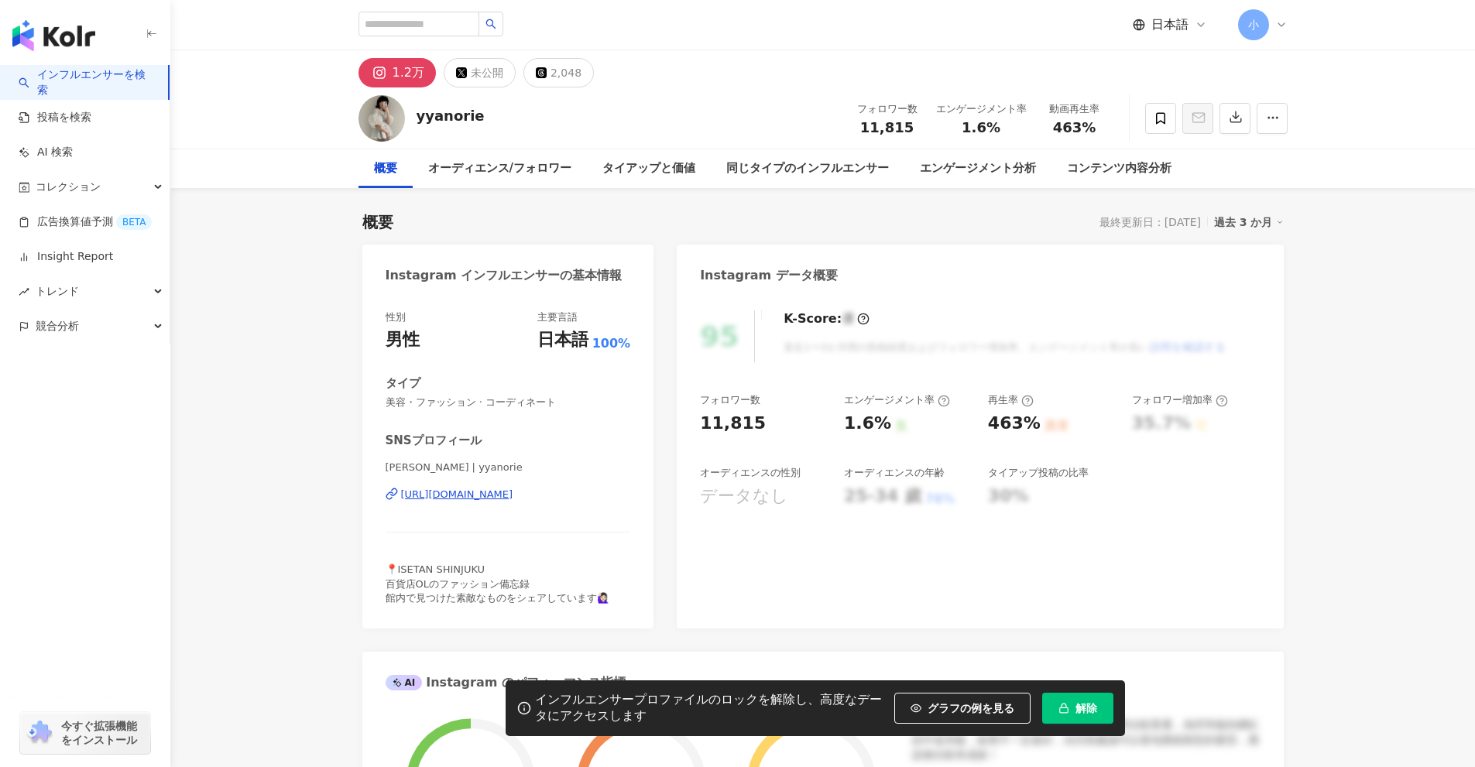
drag, startPoint x: 406, startPoint y: 485, endPoint x: 578, endPoint y: 513, distance: 174.9
click at [578, 513] on div "[PERSON_NAME] | yyanorie [URL][DOMAIN_NAME]" at bounding box center [508, 506] width 245 height 91
copy div "ttps://[DOMAIN_NAME][URL]"
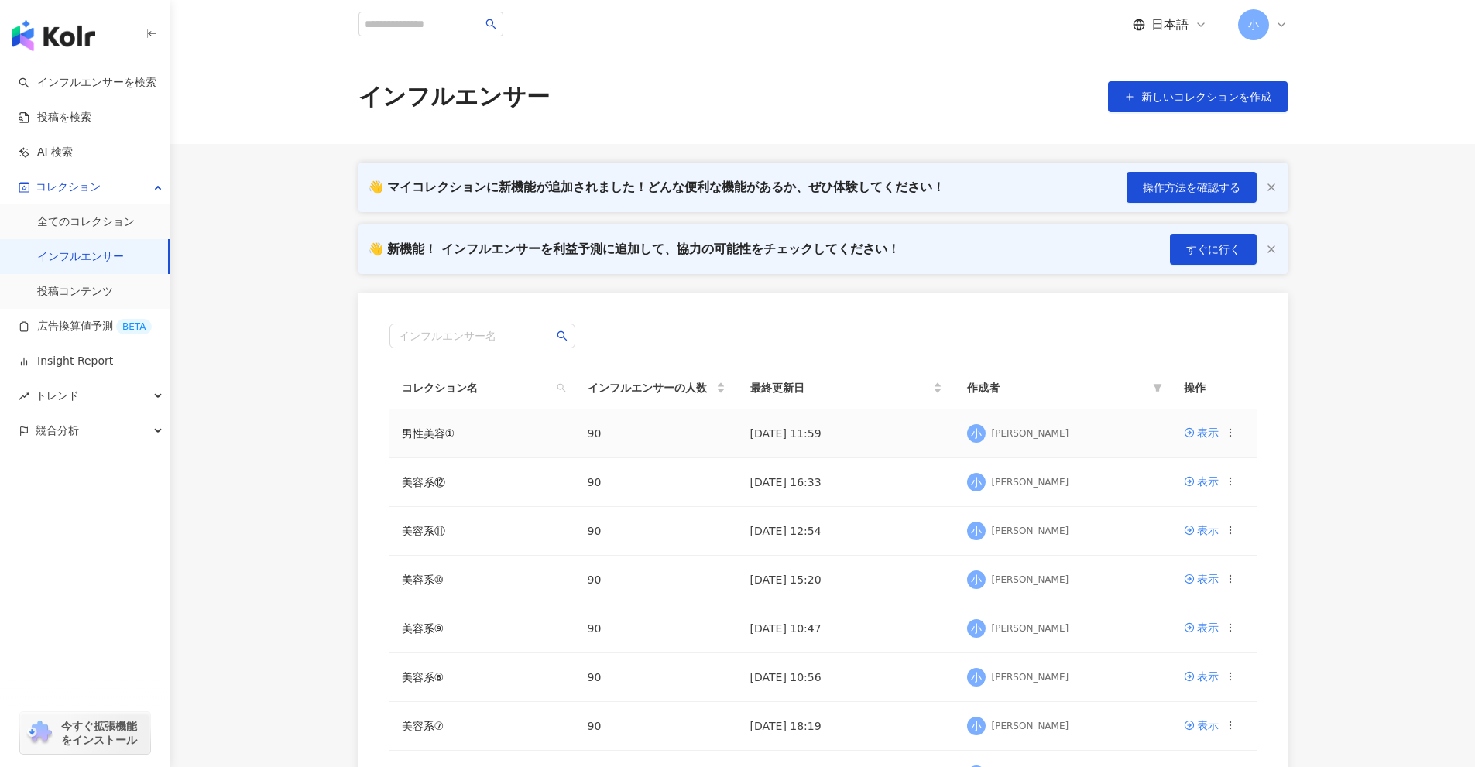
click at [1232, 437] on icon at bounding box center [1230, 432] width 11 height 11
click at [1146, 497] on div "コレクションを出力" at bounding box center [1162, 495] width 119 height 17
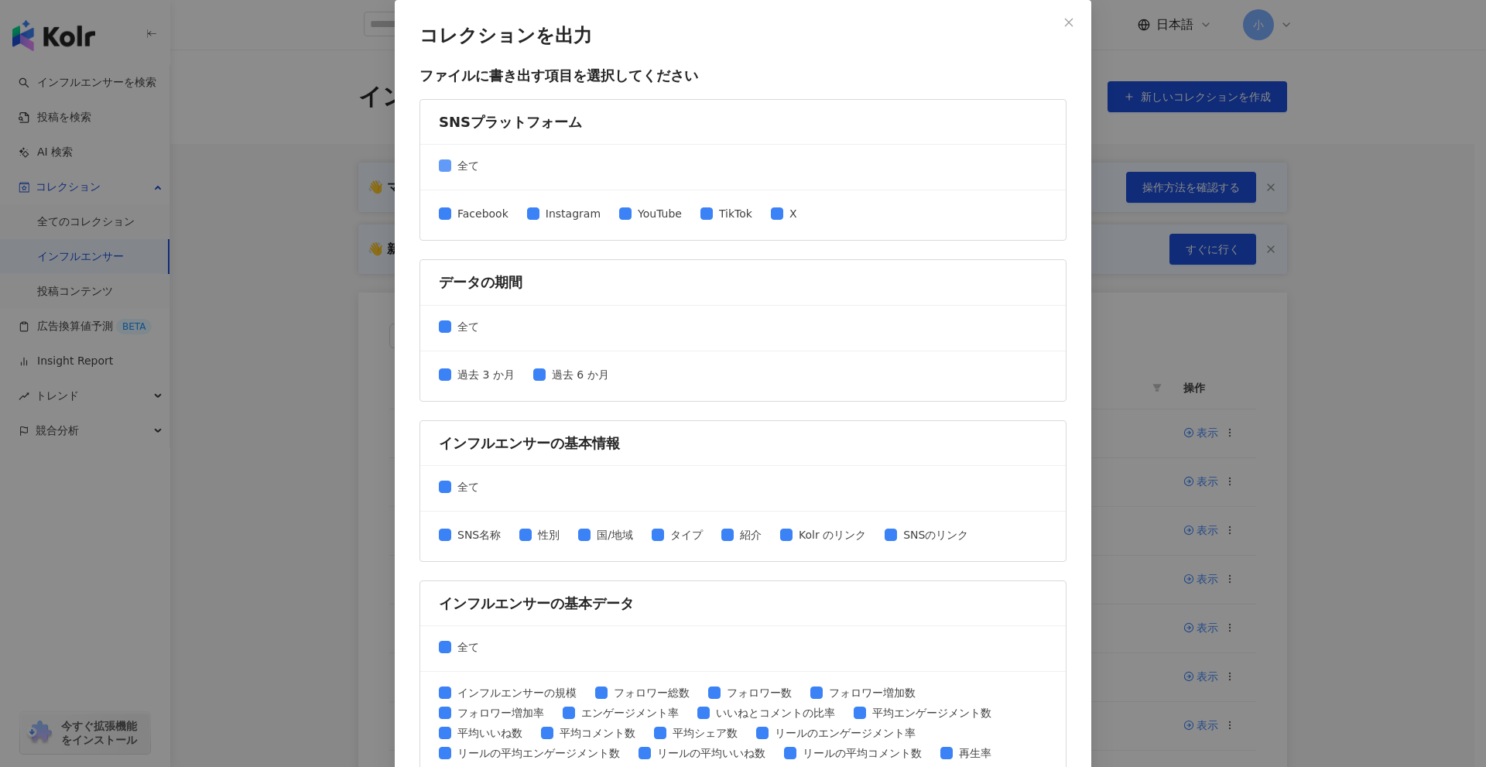
click at [461, 168] on span "全て" at bounding box center [468, 165] width 34 height 17
click at [561, 218] on span "Instagram" at bounding box center [573, 213] width 67 height 17
click at [726, 214] on span "TikTok" at bounding box center [736, 213] width 46 height 17
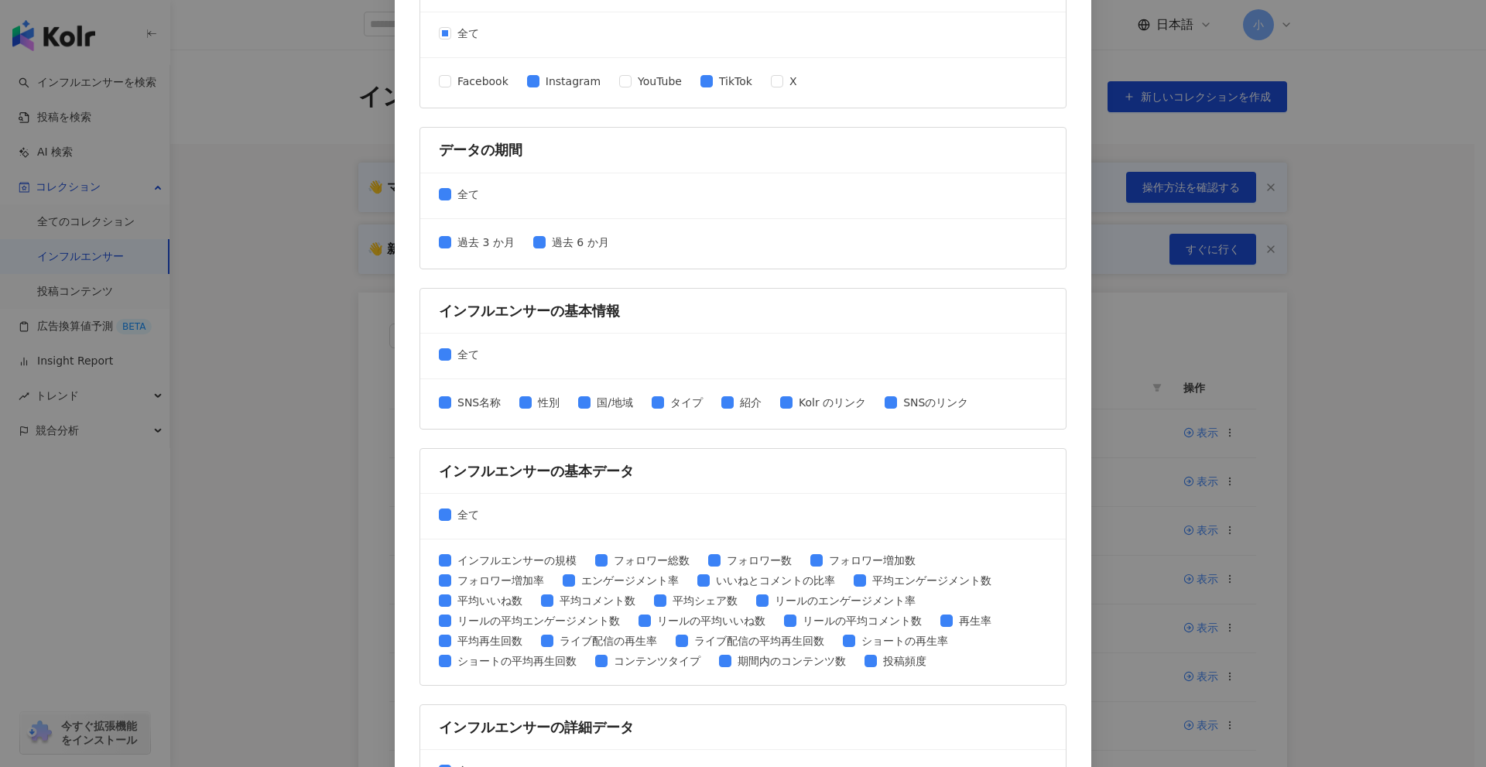
scroll to position [387, 0]
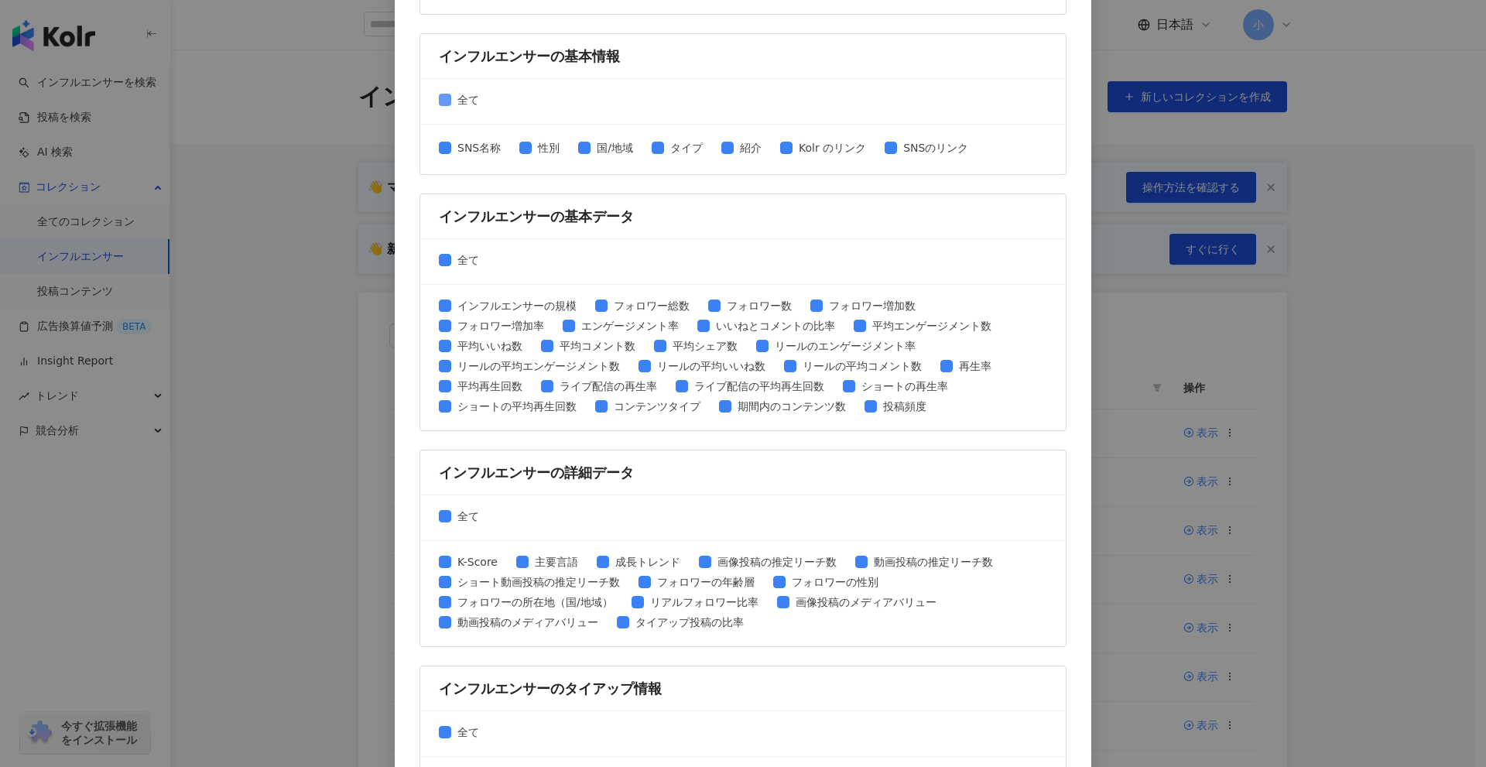
click at [454, 101] on span "全て" at bounding box center [468, 99] width 34 height 17
click at [478, 155] on span "SNS名称" at bounding box center [479, 147] width 56 height 17
click at [541, 149] on span "性別" at bounding box center [549, 147] width 34 height 17
click at [928, 154] on span "SNSのリンク" at bounding box center [935, 147] width 77 height 17
click at [463, 265] on span "全て" at bounding box center [468, 260] width 34 height 17
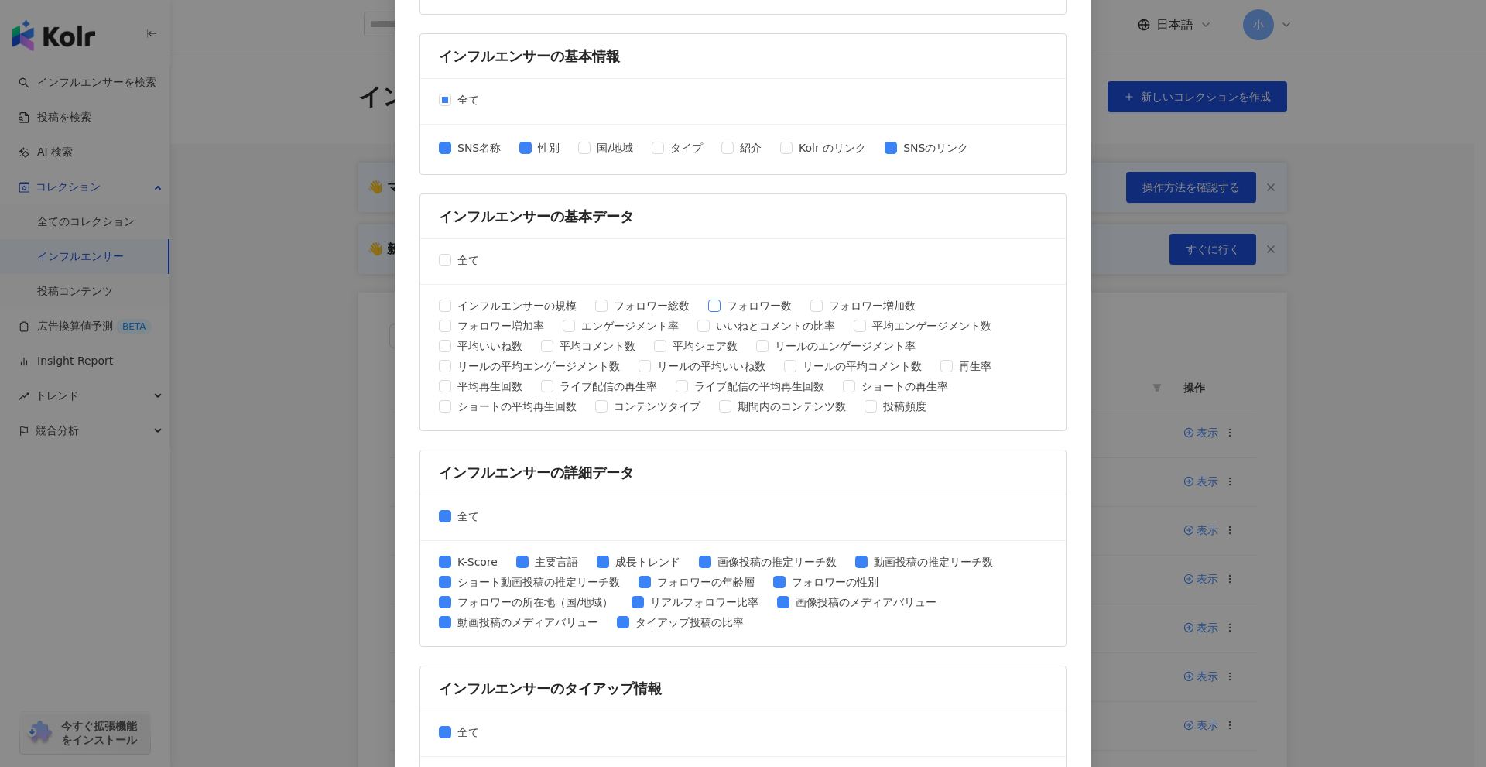
click at [744, 308] on span "フォロワー数" at bounding box center [759, 305] width 77 height 17
click at [902, 320] on span "平均エンゲージメント数" at bounding box center [932, 325] width 132 height 17
drag, startPoint x: 477, startPoint y: 339, endPoint x: 493, endPoint y: 341, distance: 16.4
click at [478, 339] on span "平均いいね数" at bounding box center [489, 346] width 77 height 17
click at [594, 348] on span "平均コメント数" at bounding box center [597, 346] width 88 height 17
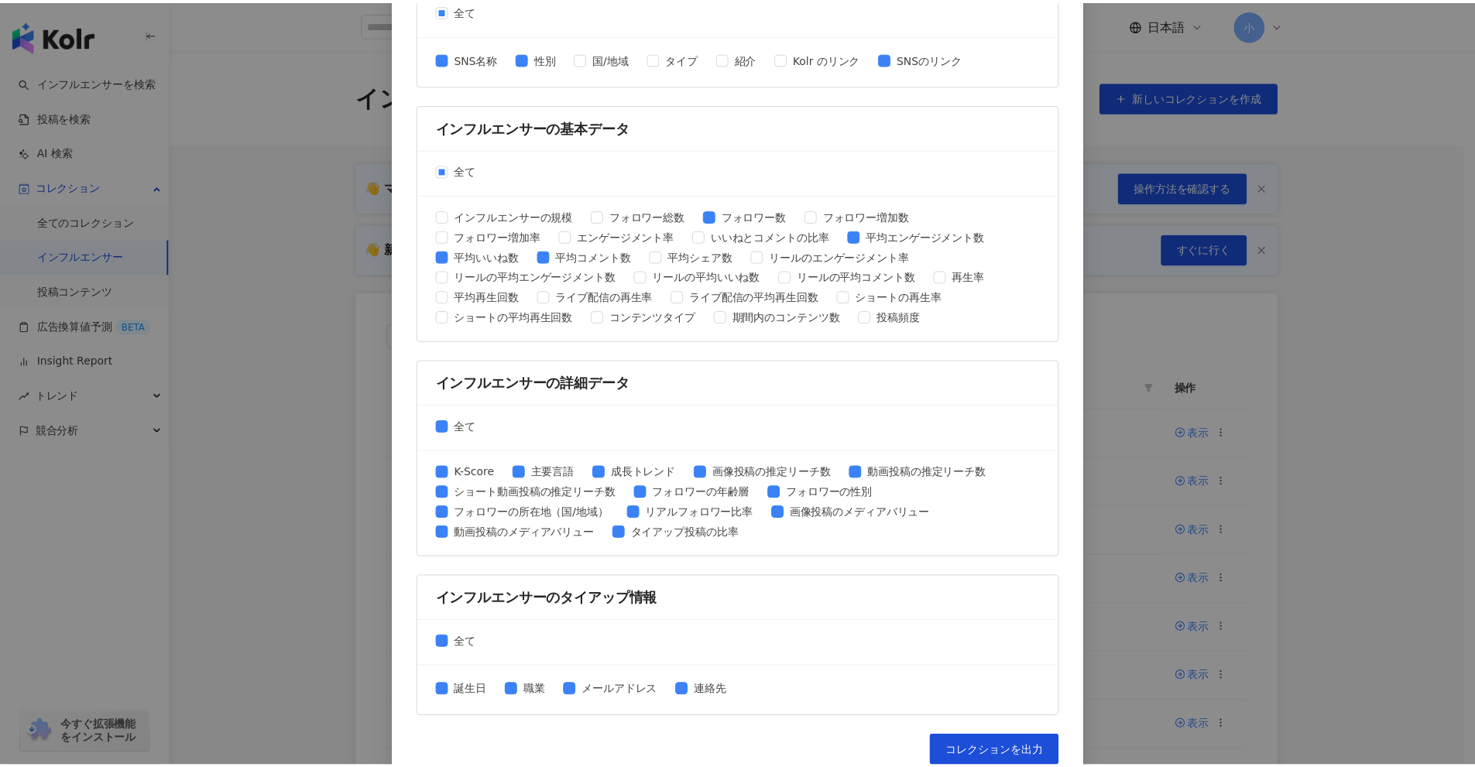
scroll to position [495, 0]
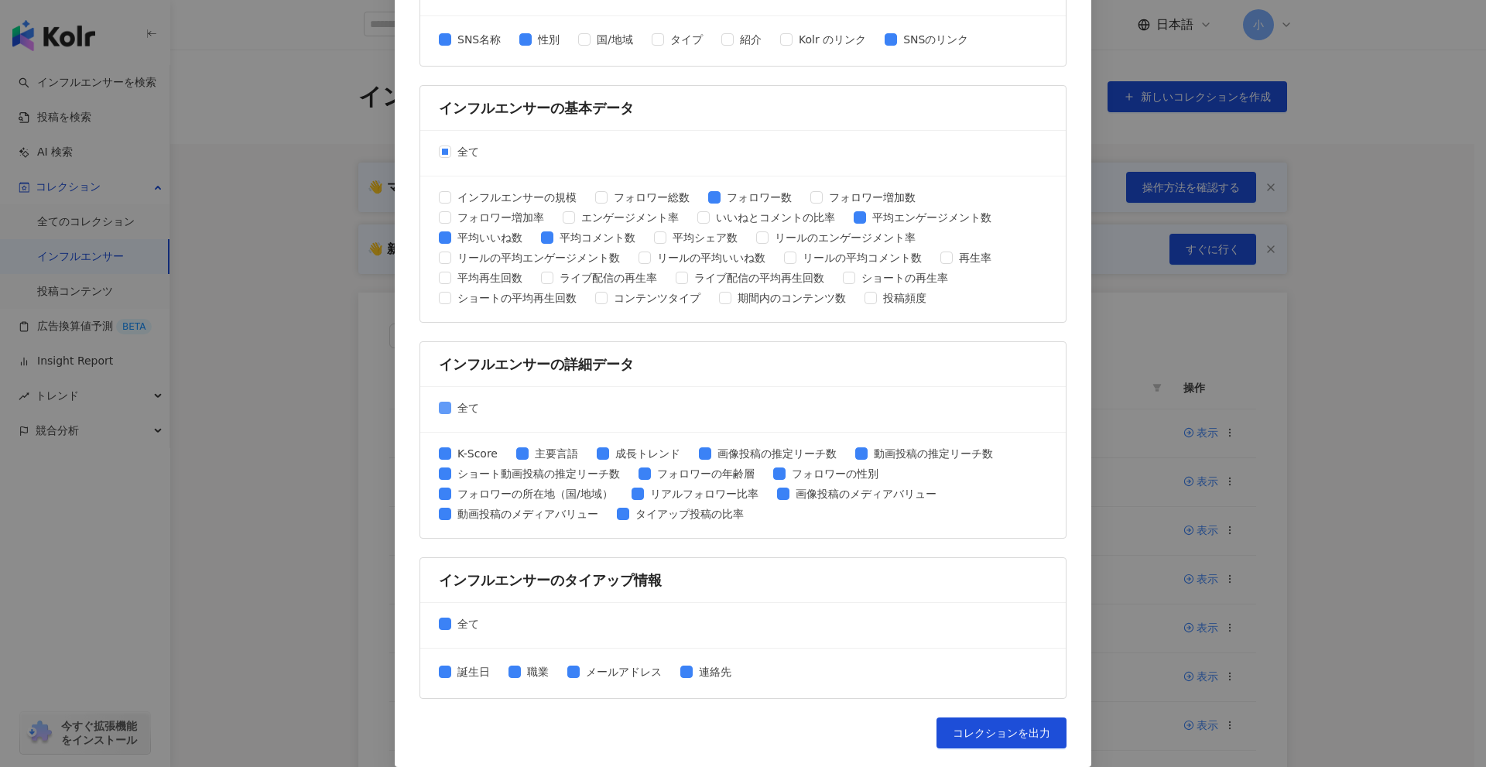
click at [459, 413] on span "全て" at bounding box center [468, 407] width 34 height 17
click at [471, 628] on span "全て" at bounding box center [468, 623] width 34 height 17
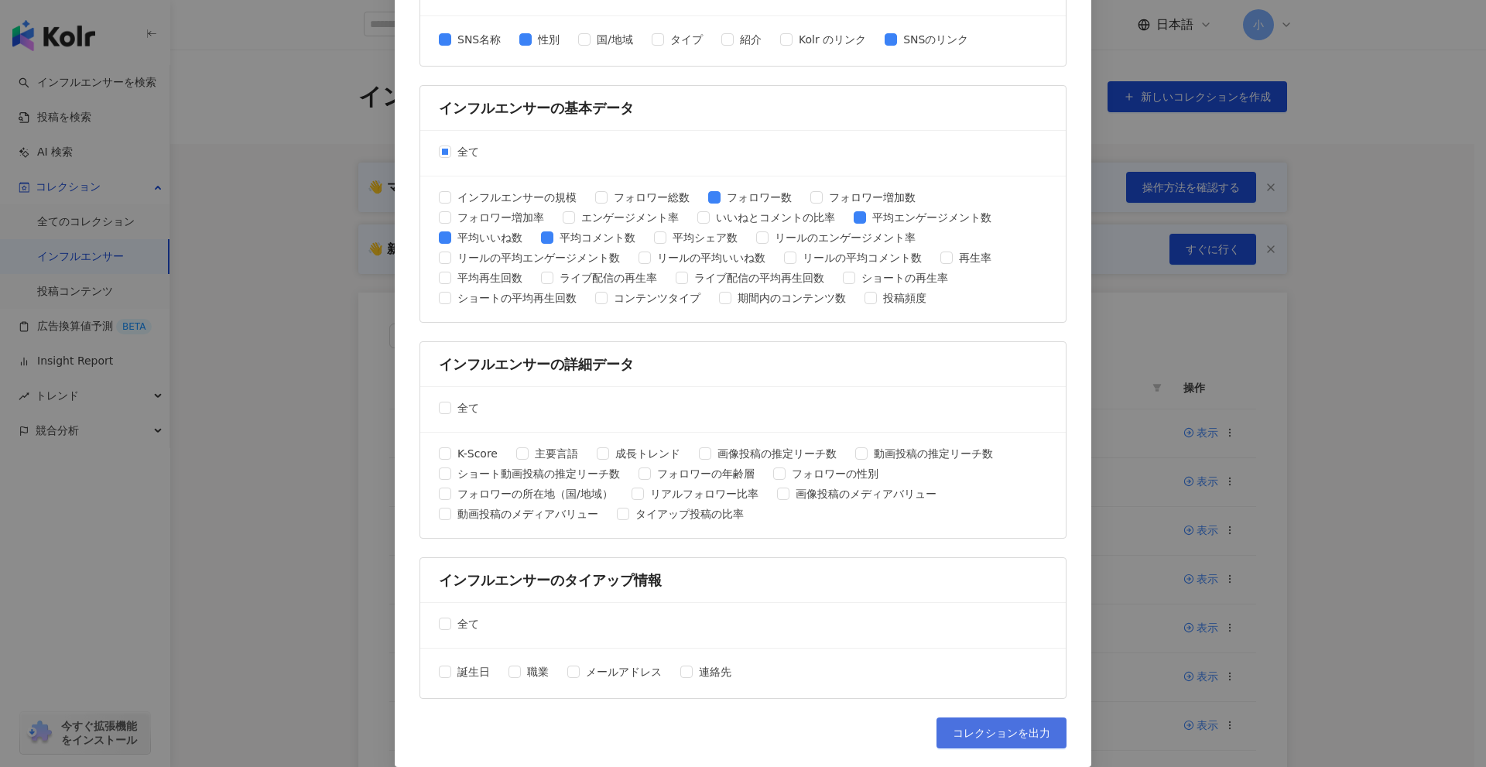
click at [995, 727] on span "コレクションを出力" at bounding box center [1002, 733] width 98 height 12
click at [1333, 464] on div "コレクションを出力 ファイルに書き出す項目を選択してください SNSプラットフォーム 全て Facebook Instagram YouTube TikTok…" at bounding box center [743, 383] width 1486 height 767
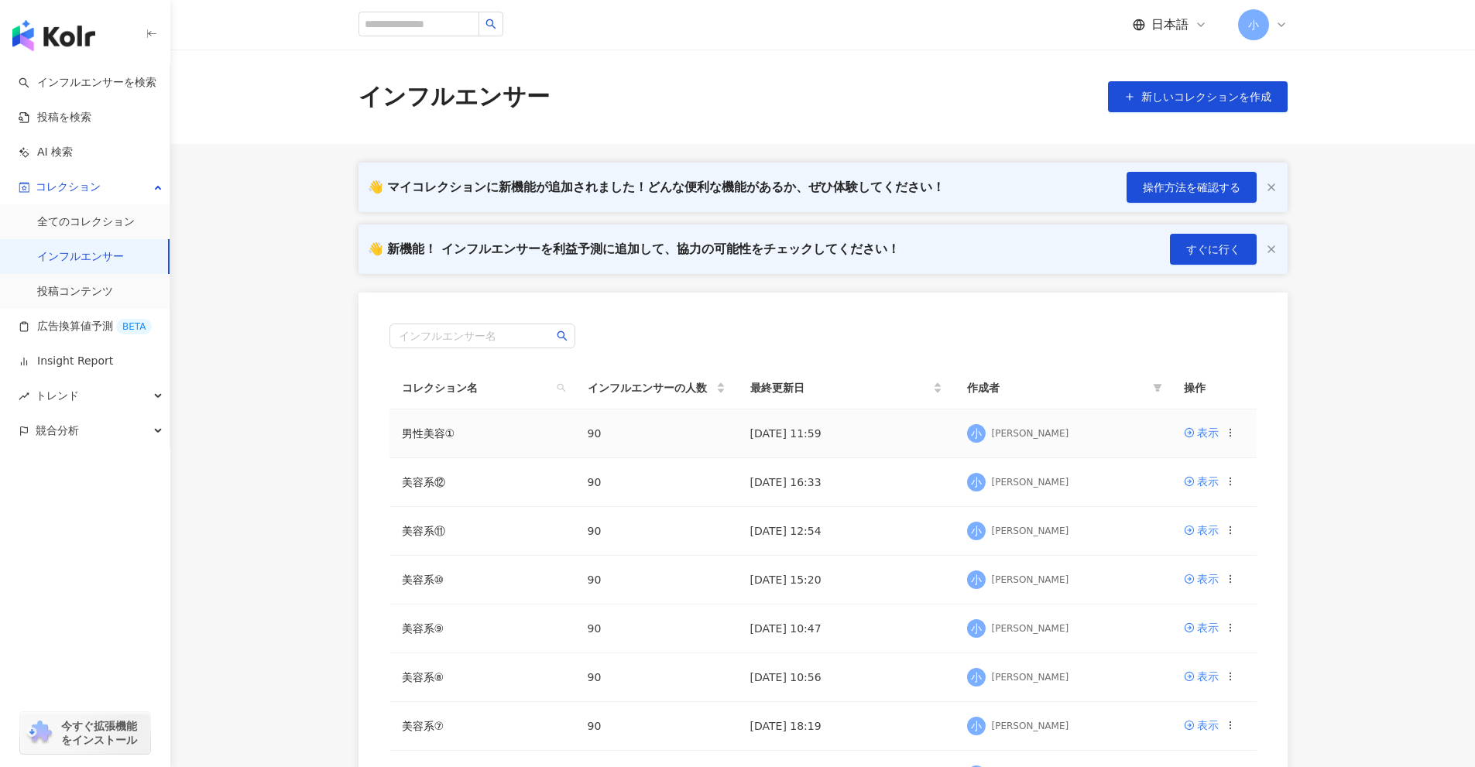
click at [1231, 434] on icon at bounding box center [1230, 432] width 11 height 11
click at [1170, 561] on div "コレクションを削除する" at bounding box center [1162, 561] width 119 height 17
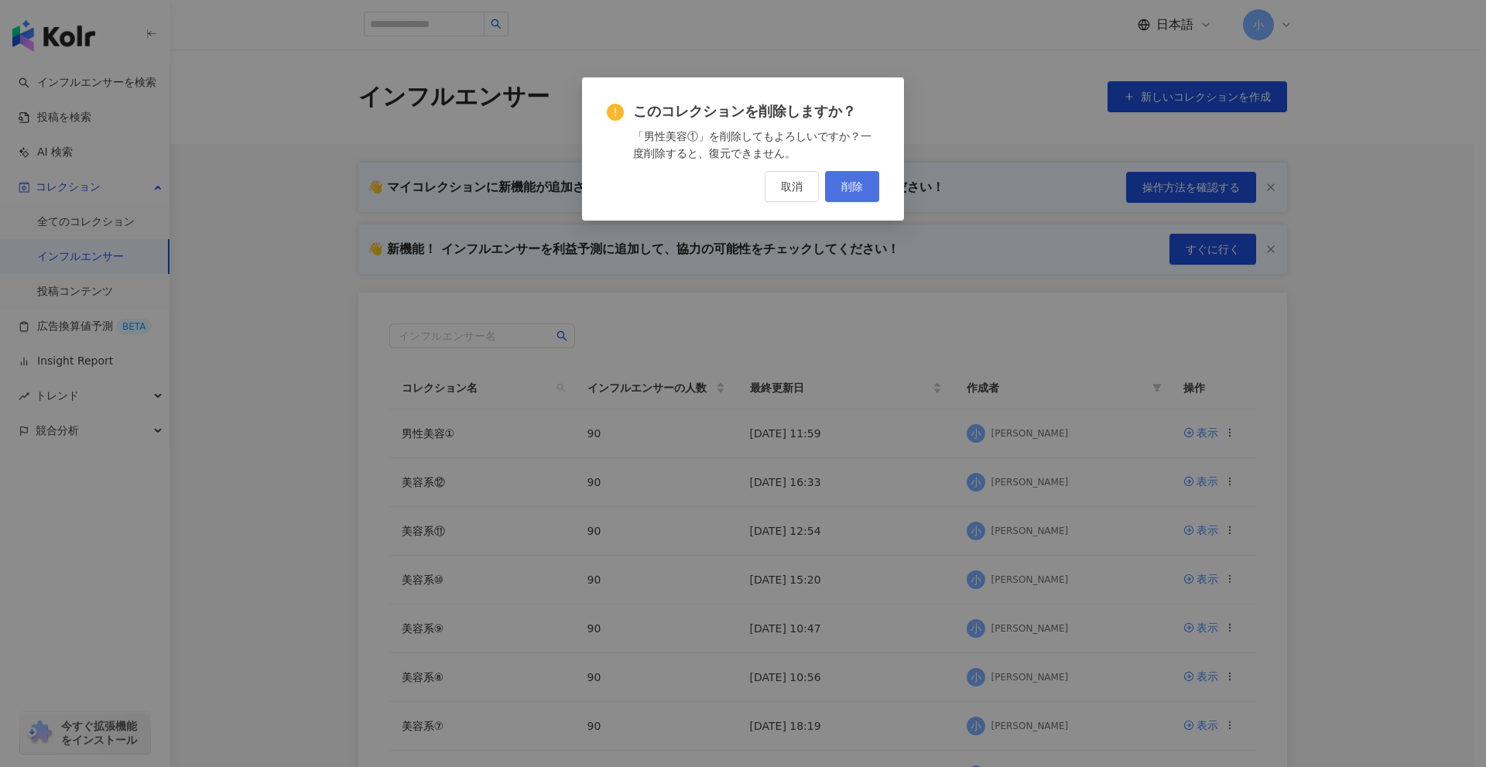
click at [841, 181] on button "削除" at bounding box center [852, 186] width 54 height 31
